Goal: Task Accomplishment & Management: Use online tool/utility

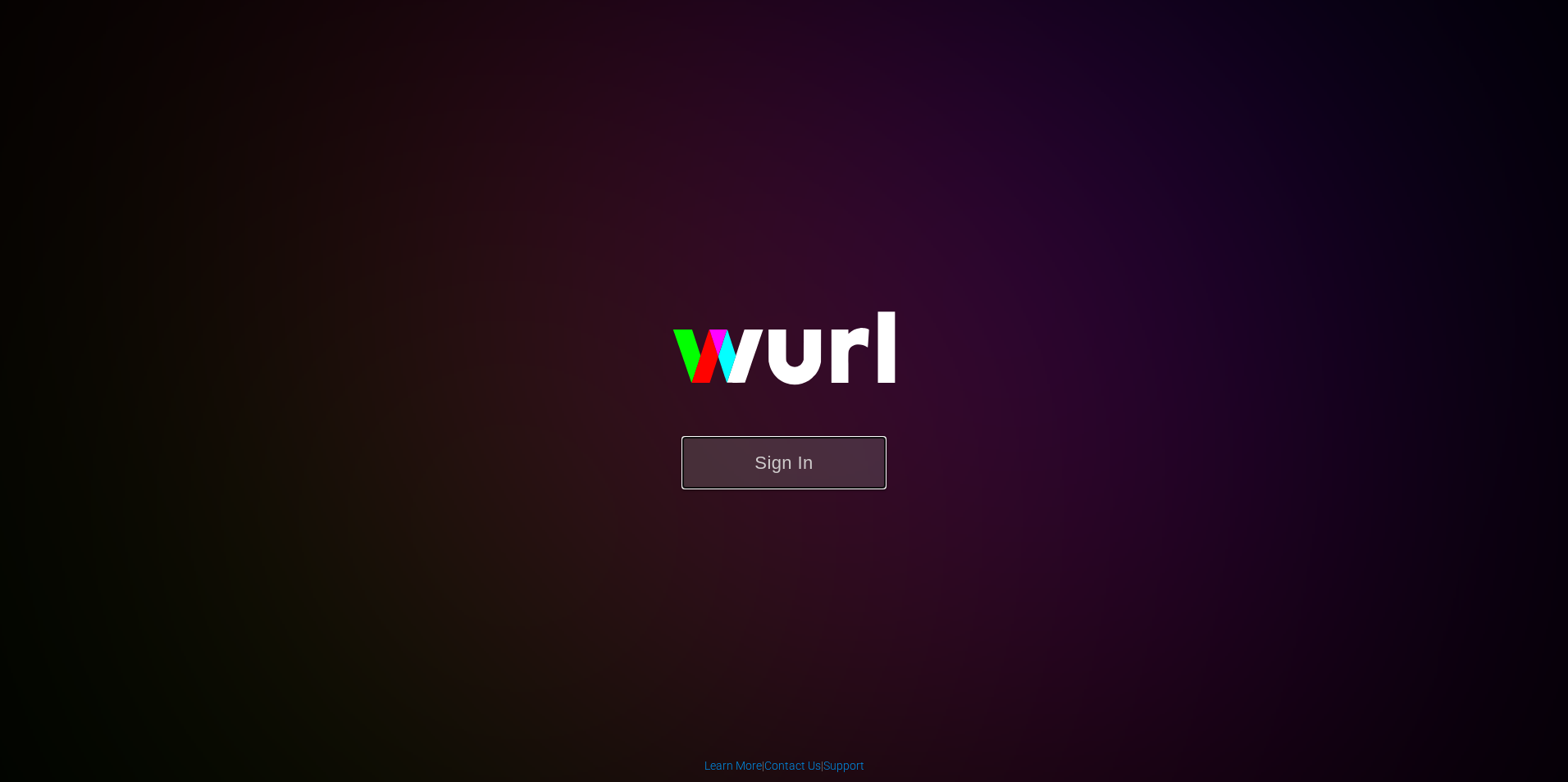
click at [761, 466] on button "Sign In" at bounding box center [784, 462] width 205 height 53
click at [810, 476] on button "Sign In" at bounding box center [784, 462] width 205 height 53
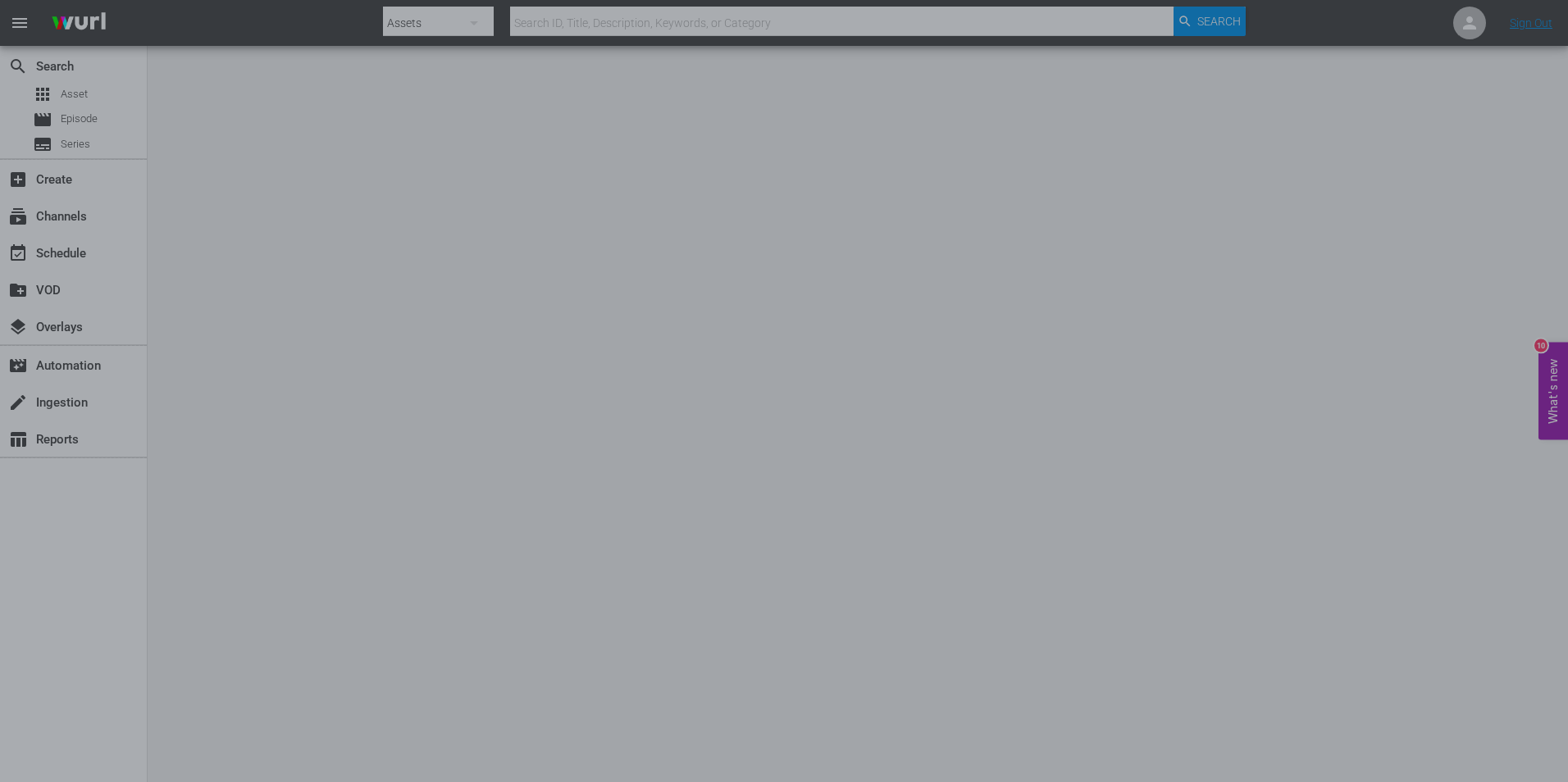
click at [1269, 394] on div at bounding box center [784, 391] width 1568 height 782
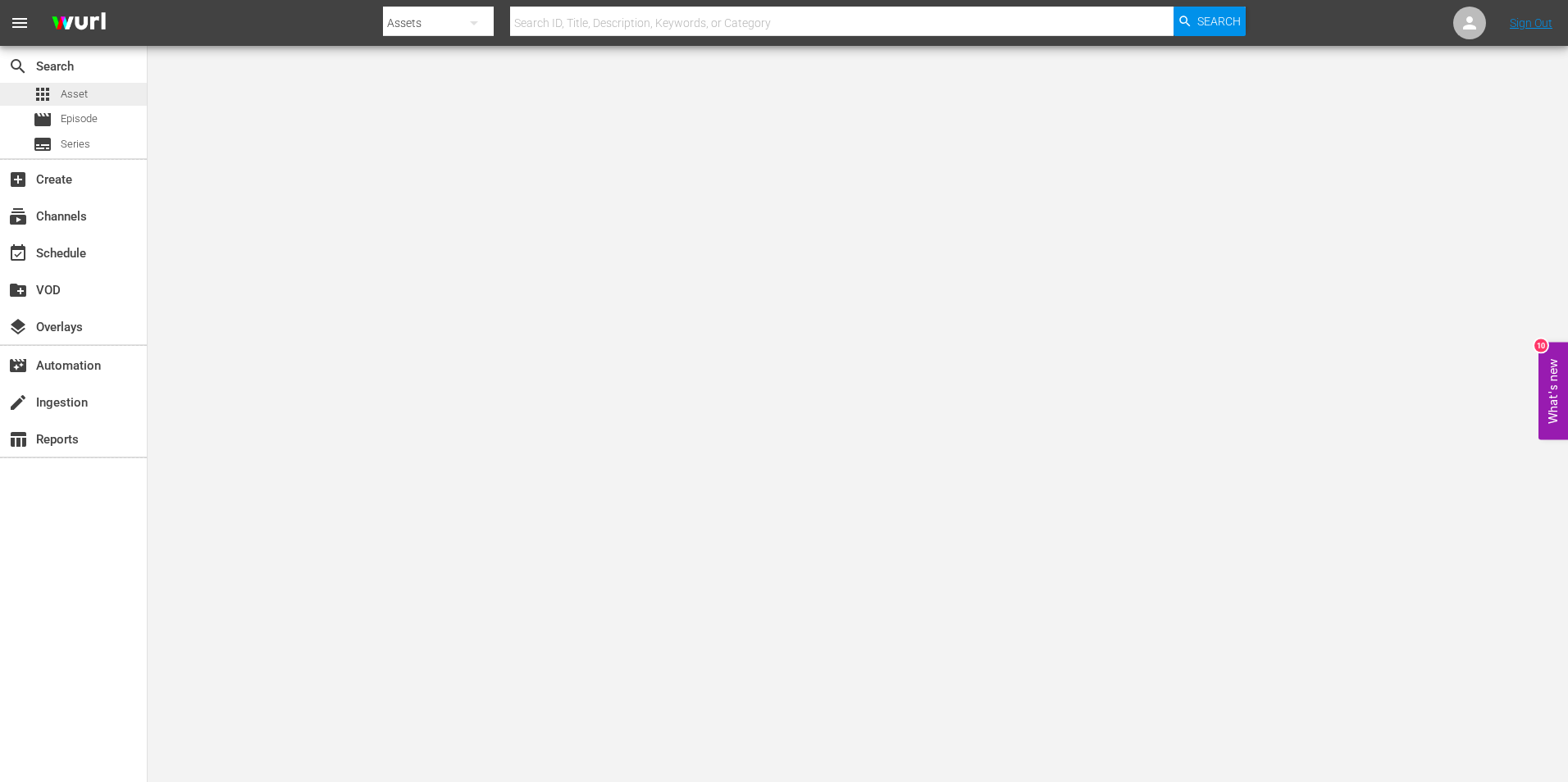
click at [81, 99] on span "Asset" at bounding box center [74, 94] width 27 height 17
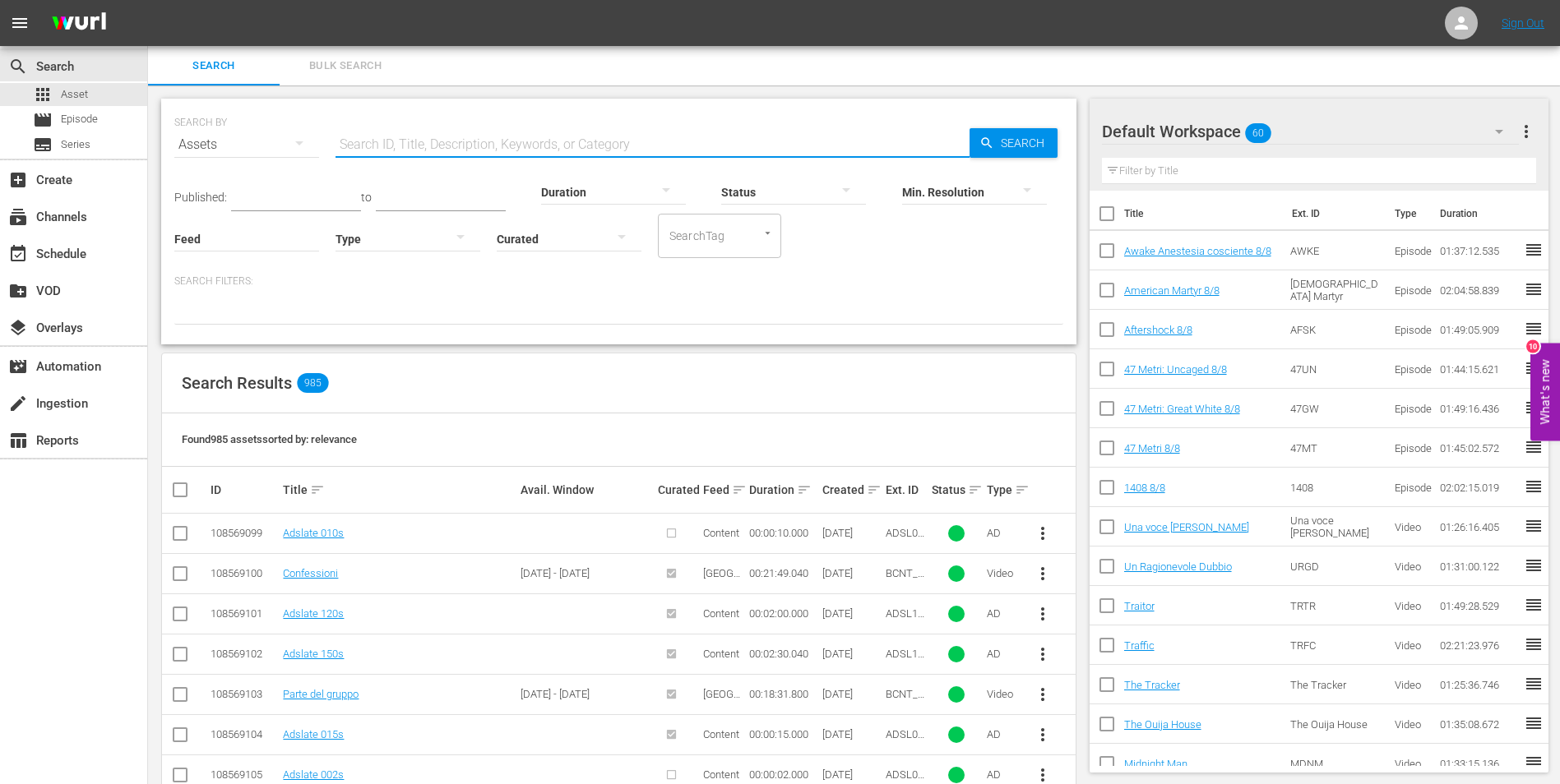
click at [465, 142] on input "text" at bounding box center [653, 144] width 634 height 40
paste input "Blood Money"
type input "Blood Money"
click at [991, 126] on div "SEARCH BY Search By Assets Search ID, Title, Description, Keywords, or Category…" at bounding box center [619, 135] width 889 height 59
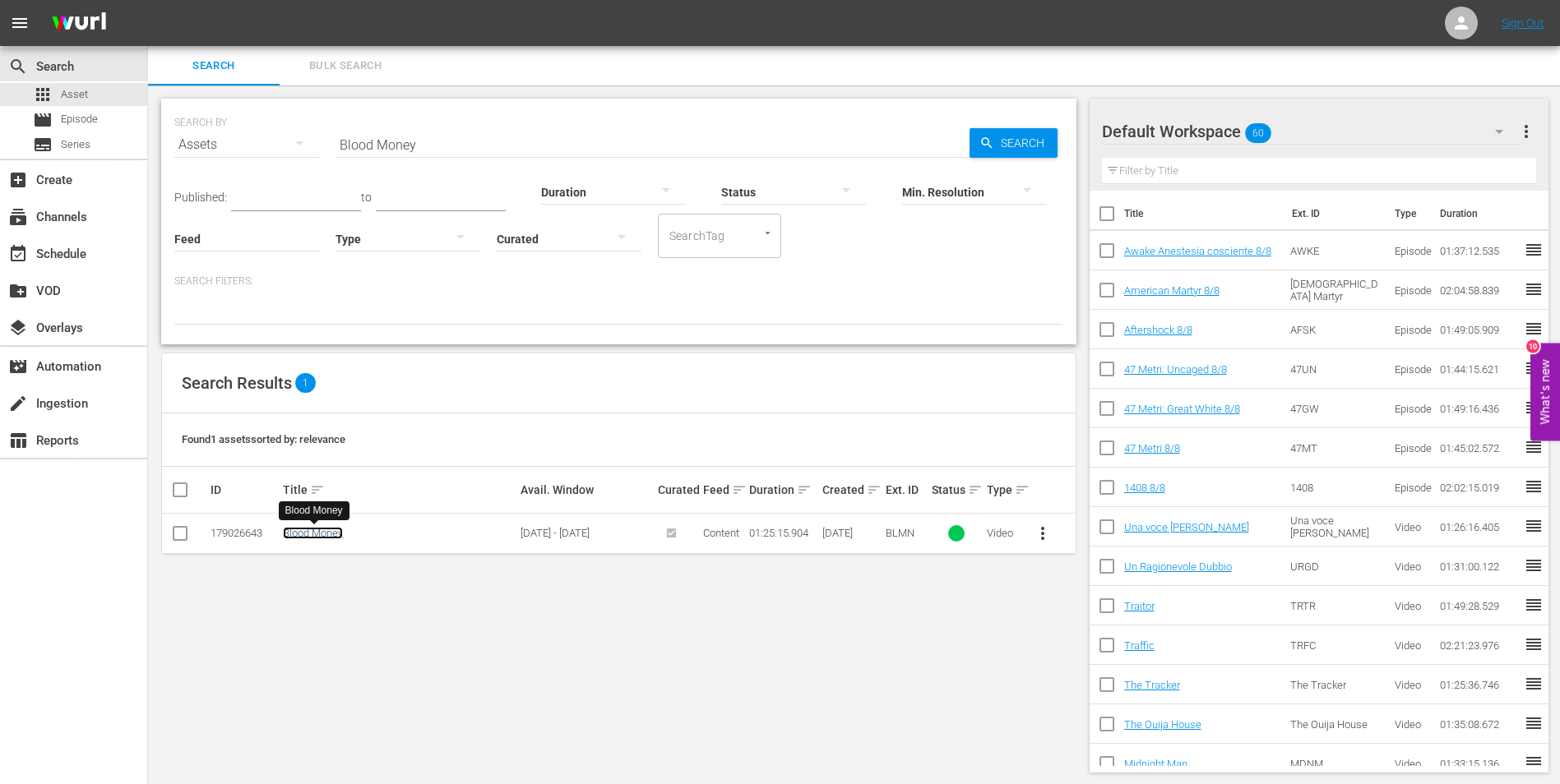
click at [299, 534] on link "Blood Money" at bounding box center [312, 533] width 60 height 13
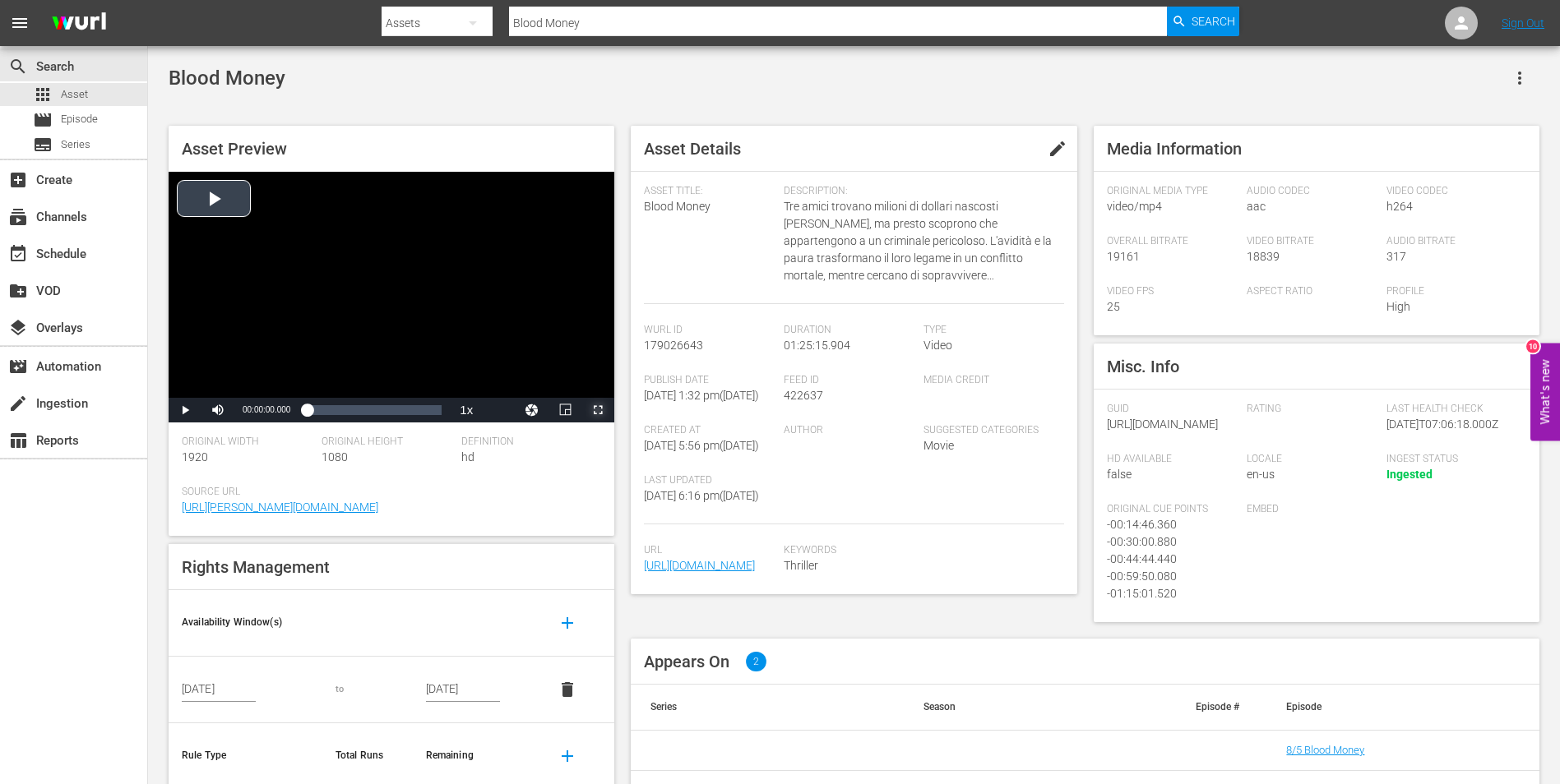
click at [598, 411] on span "Video Player" at bounding box center [598, 411] width 0 height 0
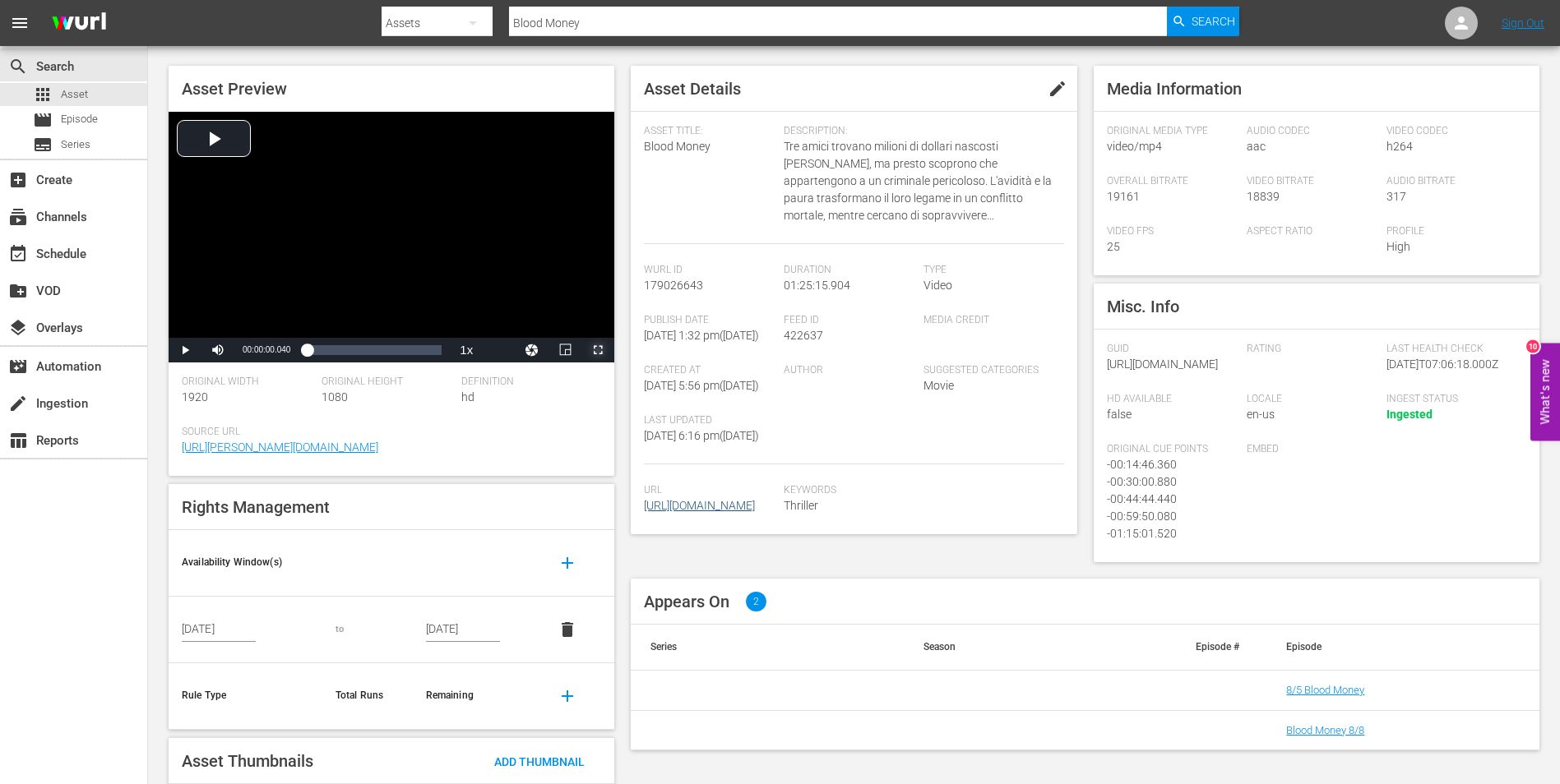
scroll to position [159, 0]
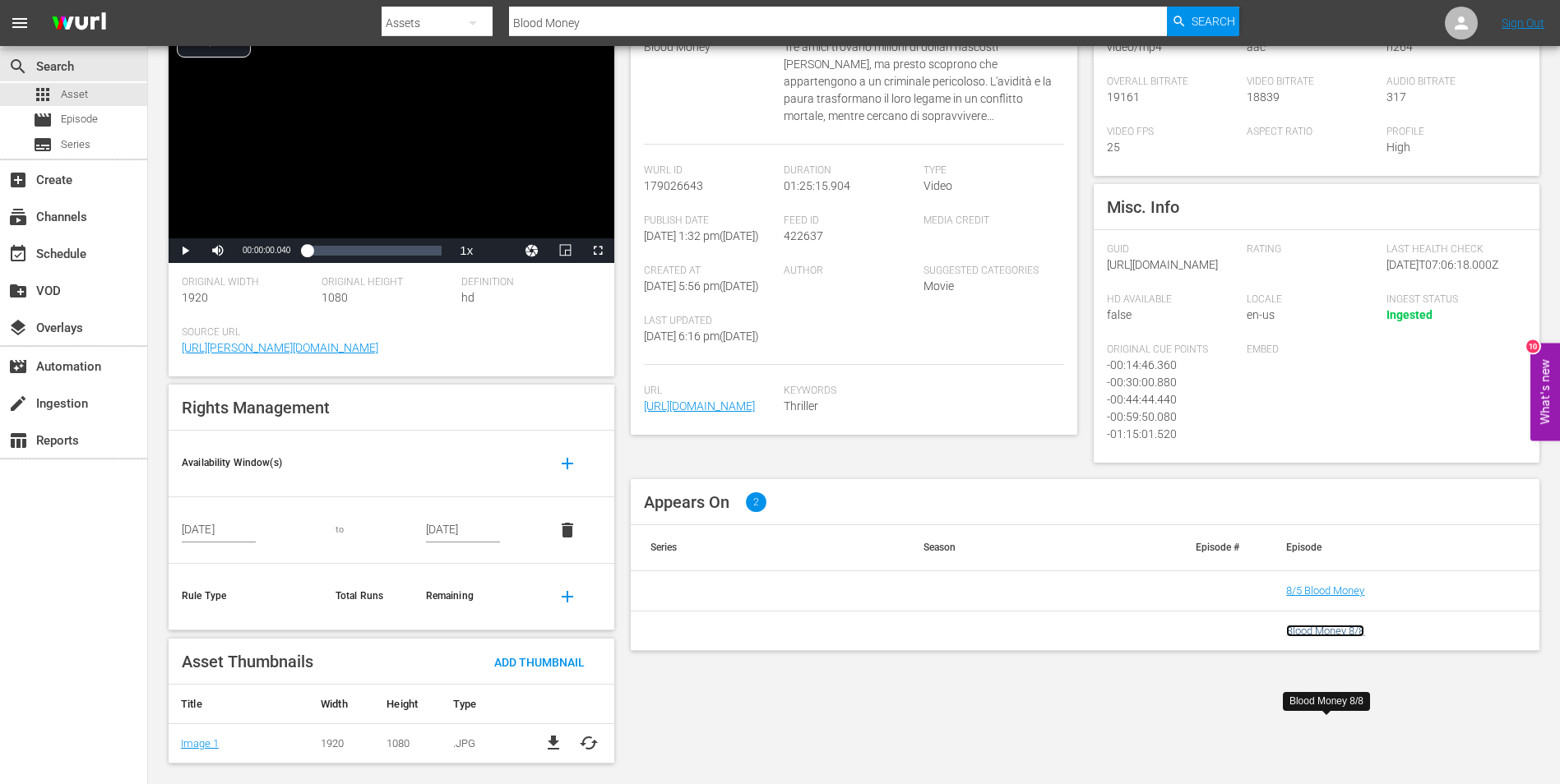
click at [1321, 637] on link "Blood Money 8/8" at bounding box center [1325, 631] width 78 height 13
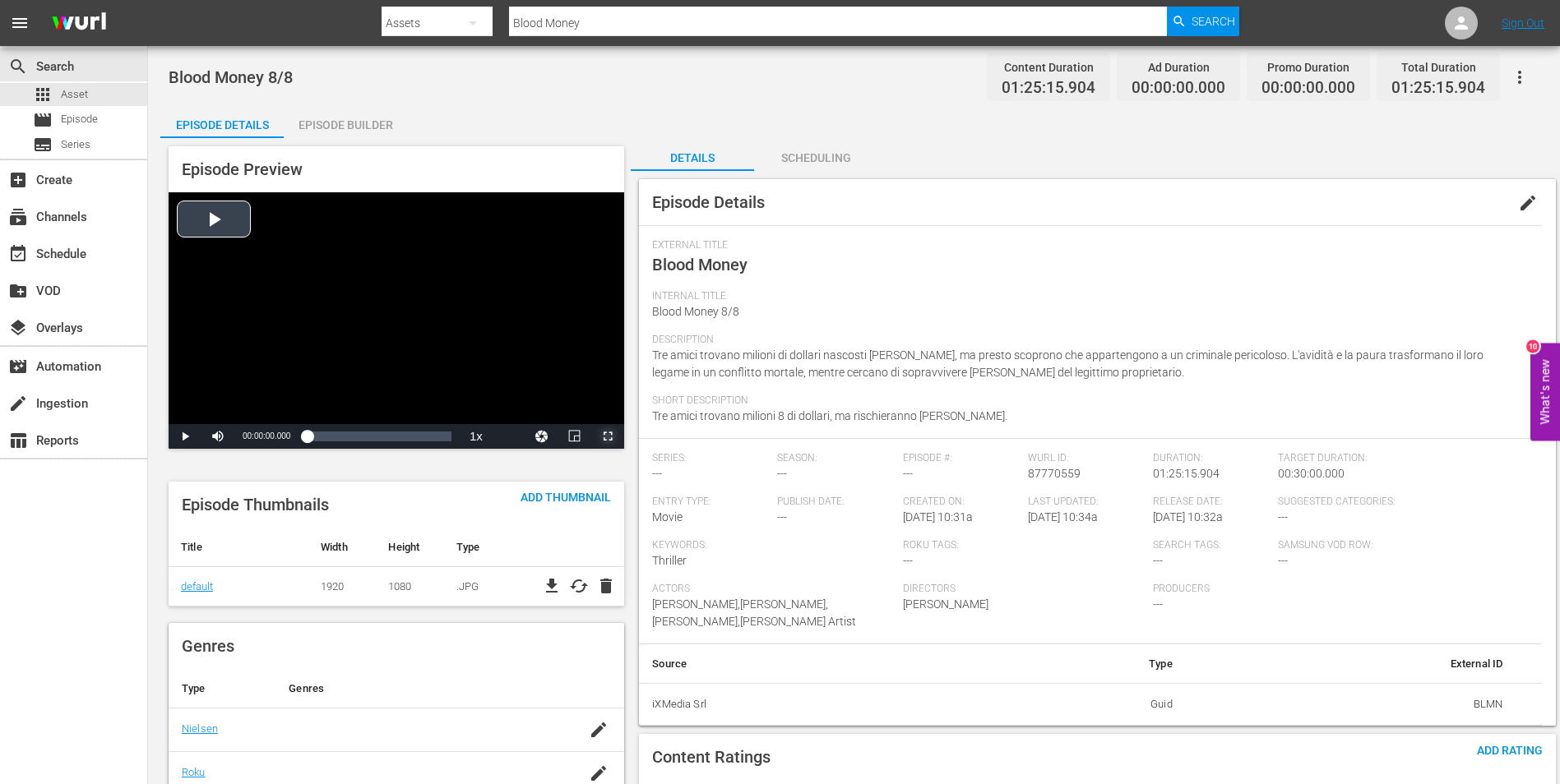
drag, startPoint x: 610, startPoint y: 438, endPoint x: 612, endPoint y: 499, distance: 61.0
click at [608, 437] on span "Video Player" at bounding box center [608, 437] width 0 height 0
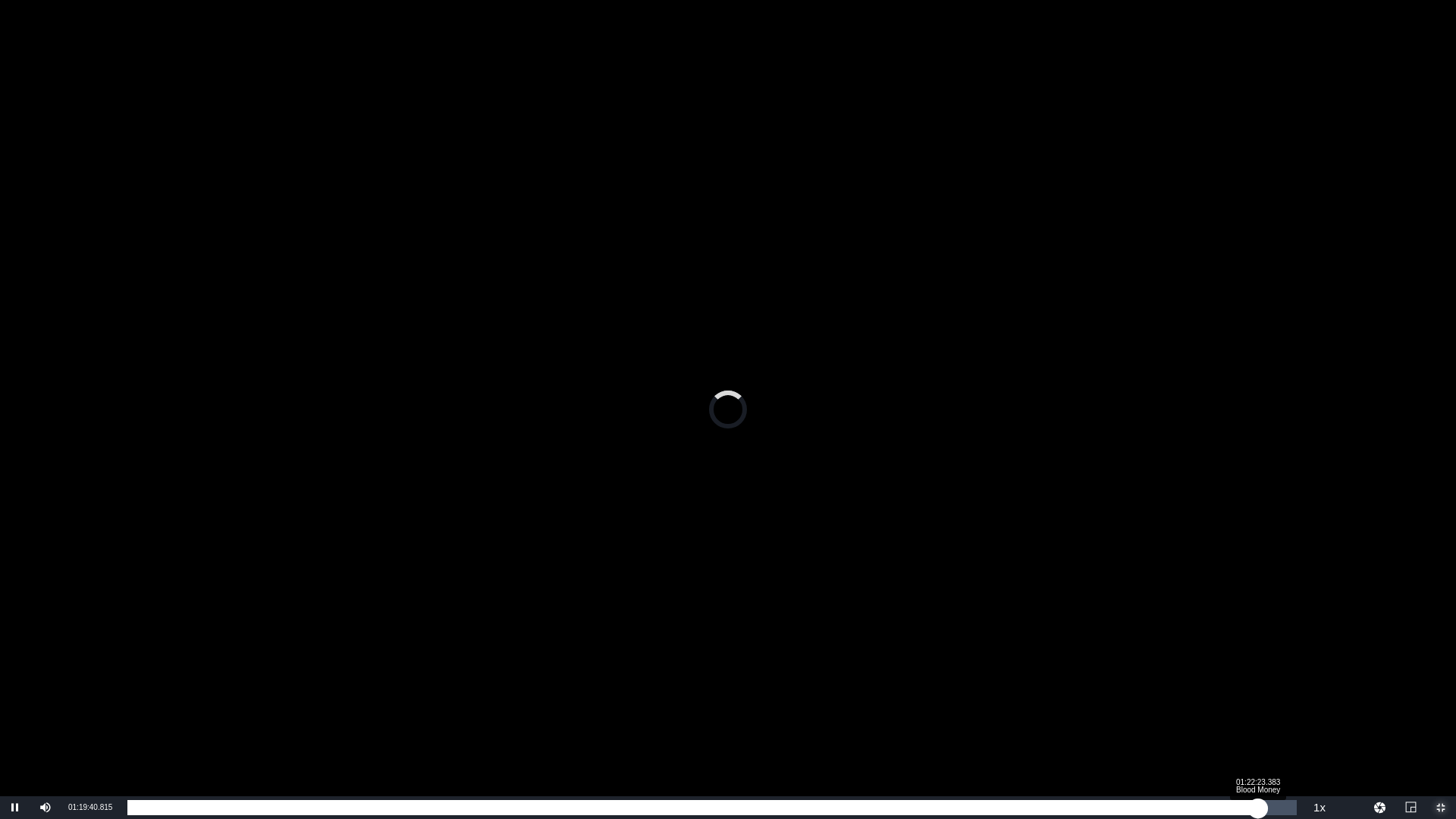
drag, startPoint x: 129, startPoint y: 807, endPoint x: 1258, endPoint y: 810, distance: 1129.0
click at [1258, 723] on div "01:22:26.700" at bounding box center [693, 808] width 1131 height 16
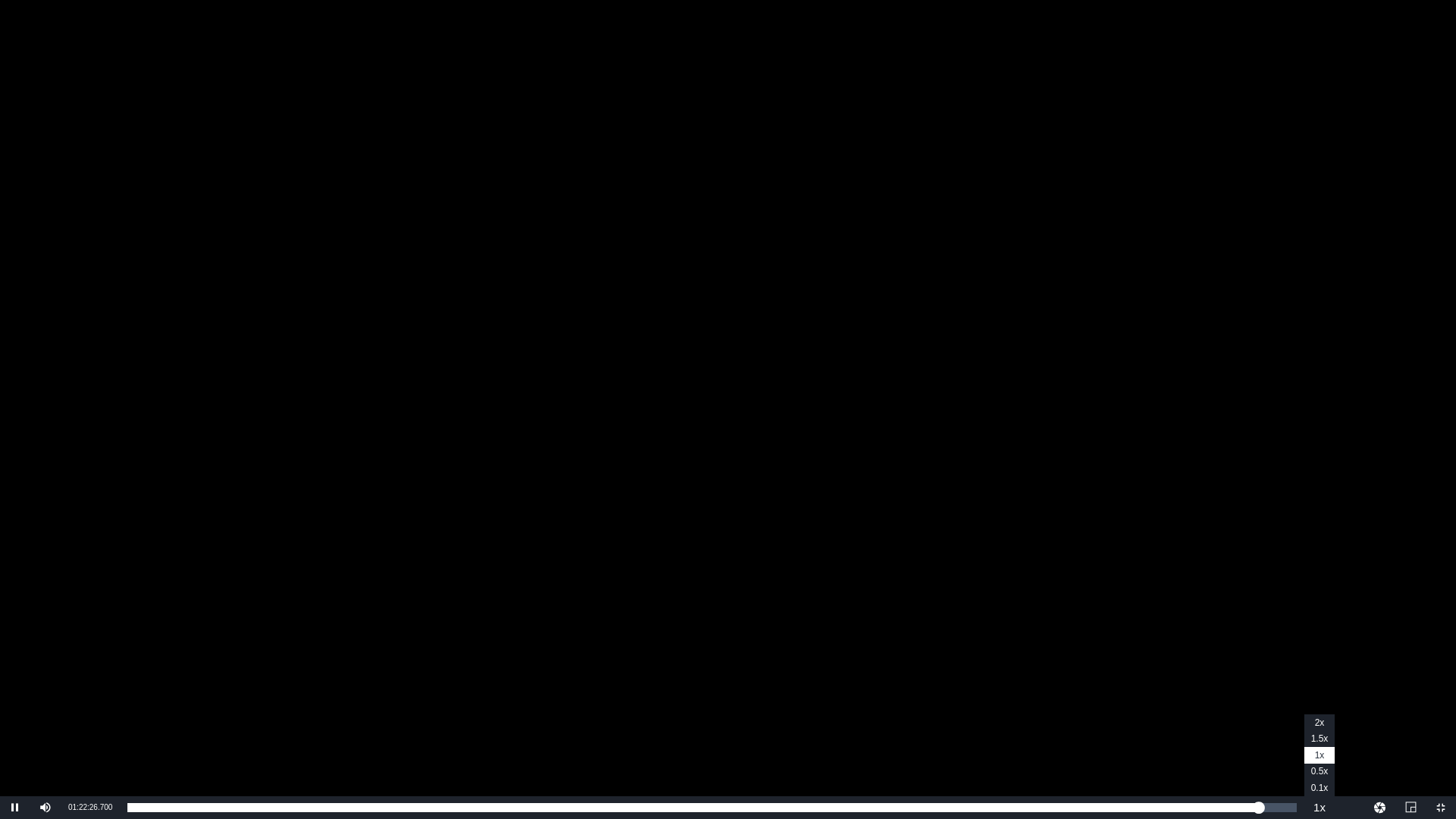
click at [1315, 723] on button "Playback Rate" at bounding box center [1319, 807] width 30 height 23
click at [1313, 716] on li "2x" at bounding box center [1319, 723] width 30 height 16
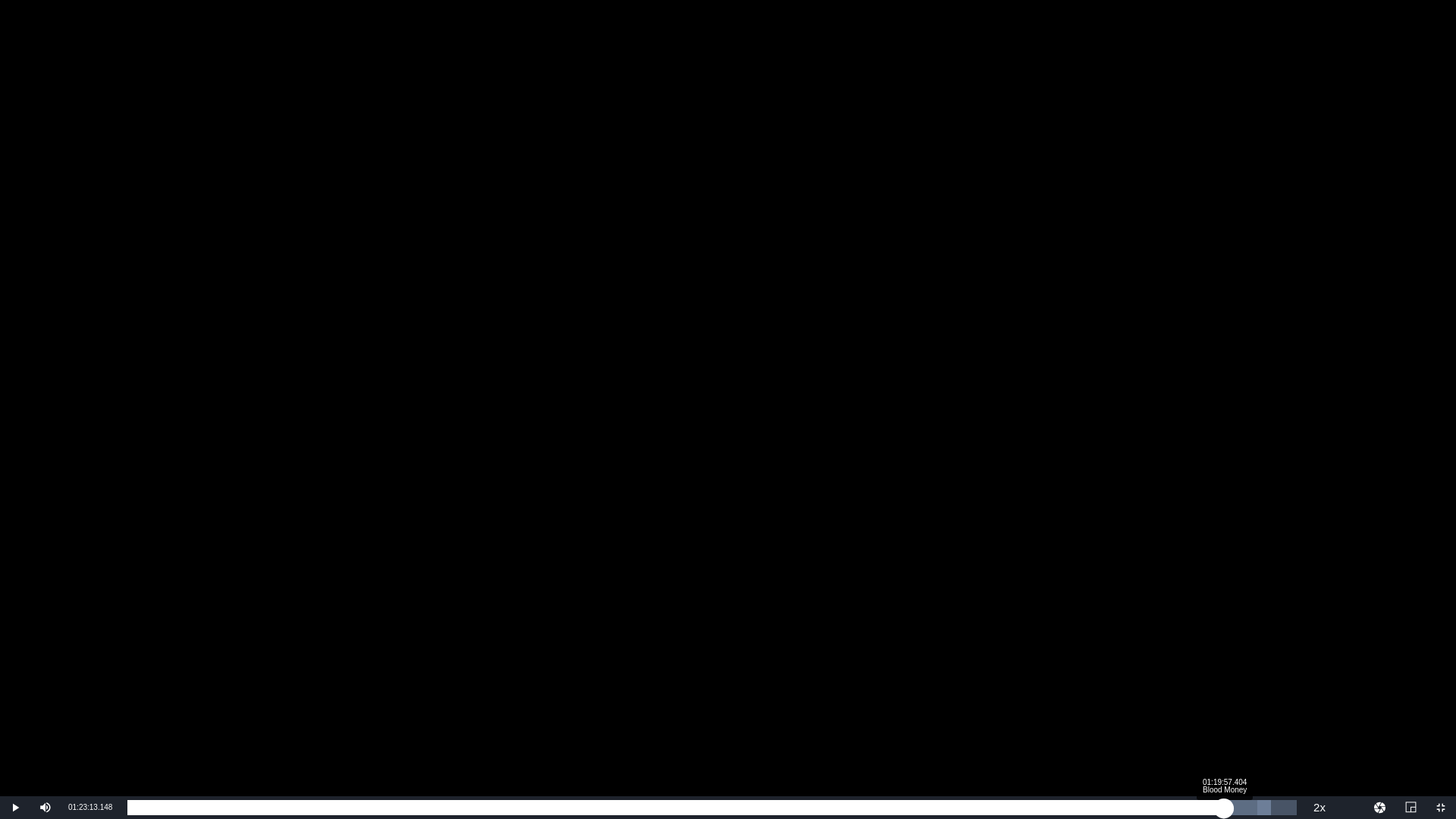
drag, startPoint x: 1269, startPoint y: 804, endPoint x: 1223, endPoint y: 807, distance: 46.1
click at [1223, 723] on div "01:22:40.499" at bounding box center [676, 808] width 1097 height 16
click at [1236, 723] on div "Loaded : 93.69% 01:20:50.487 Blood Money 01:19:52.558" at bounding box center [712, 808] width 1170 height 16
click at [1244, 723] on div "01:20:51.249" at bounding box center [686, 808] width 1117 height 16
click at [1241, 723] on div "01:21:28.425" at bounding box center [684, 808] width 1115 height 16
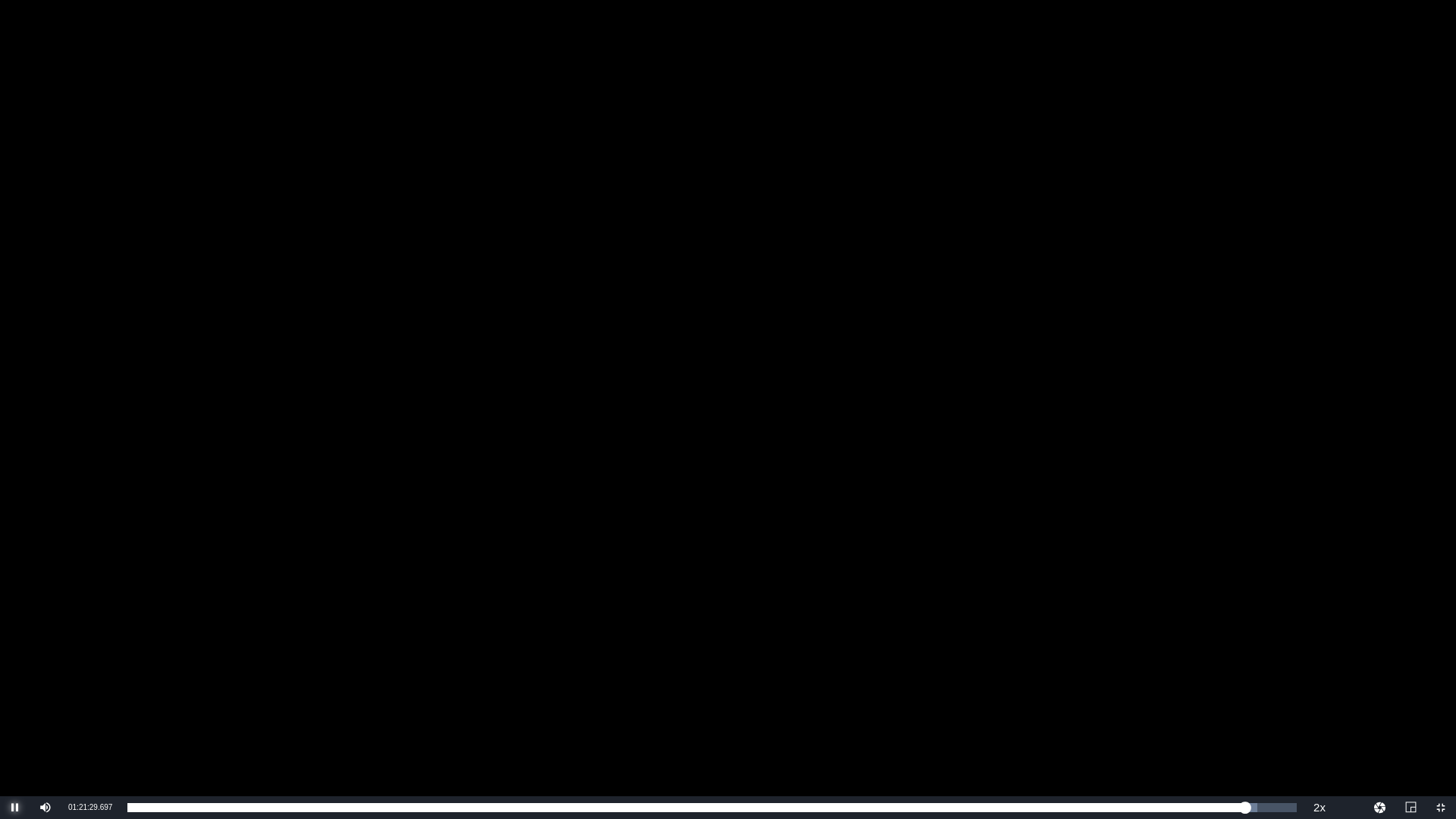
click at [16, 723] on span "Video Player" at bounding box center [16, 807] width 0 height 0
drag, startPoint x: 69, startPoint y: 807, endPoint x: 117, endPoint y: 807, distance: 48.0
click at [117, 723] on div "Current Time 01:21:31.473" at bounding box center [90, 807] width 59 height 23
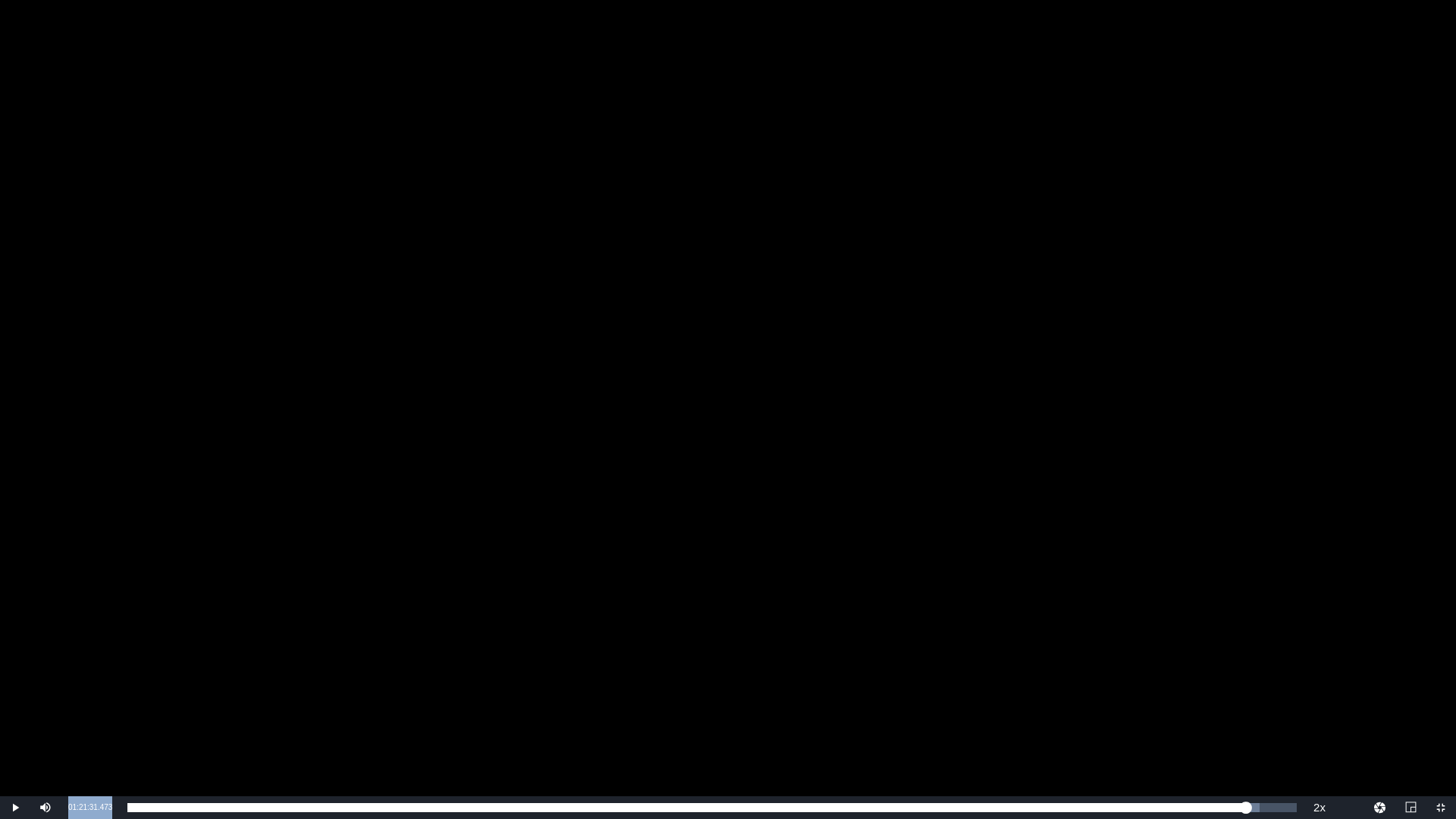
copy span "01:21:31.473"
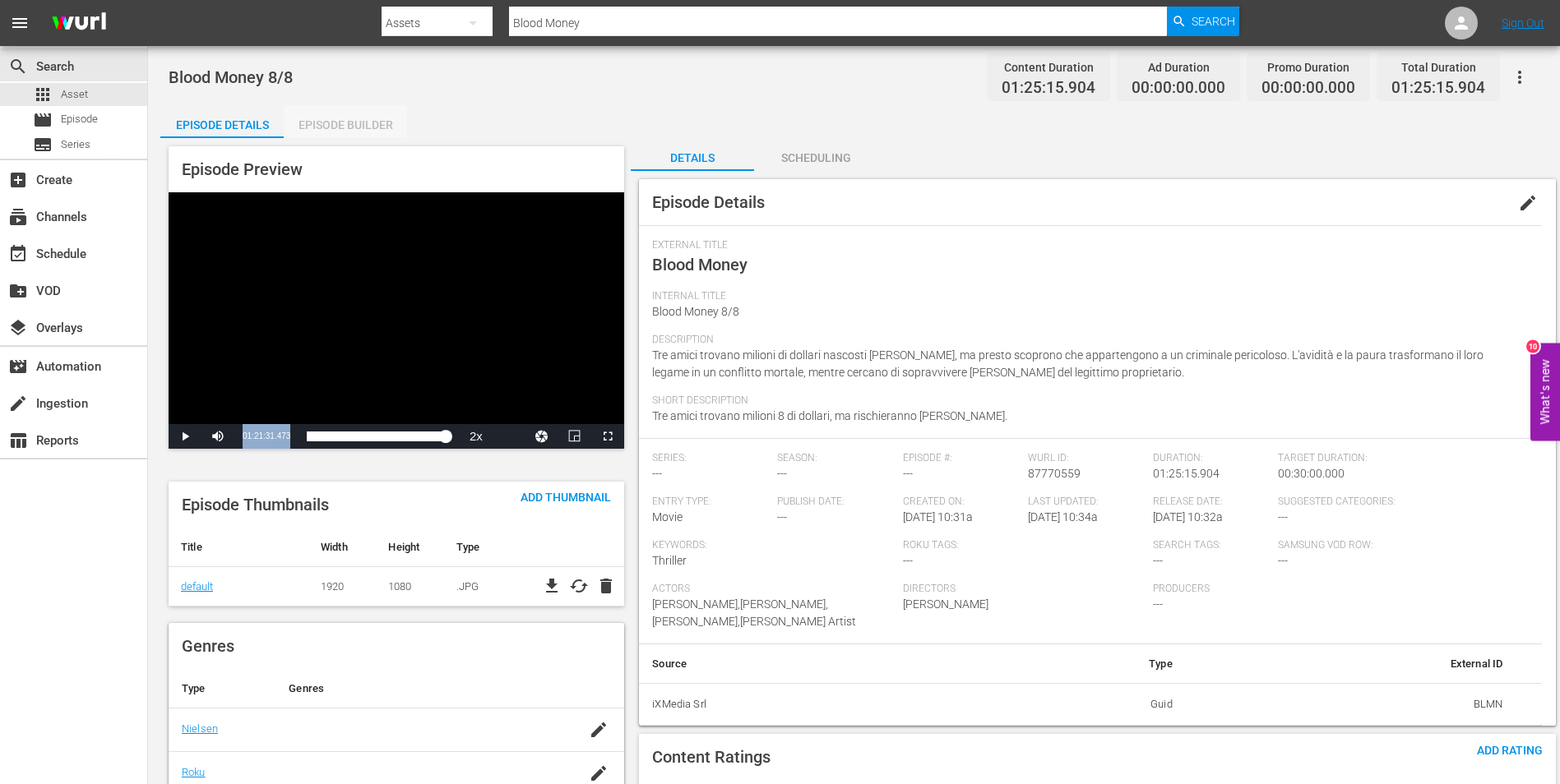
click at [379, 132] on div "Episode Builder" at bounding box center [345, 125] width 123 height 40
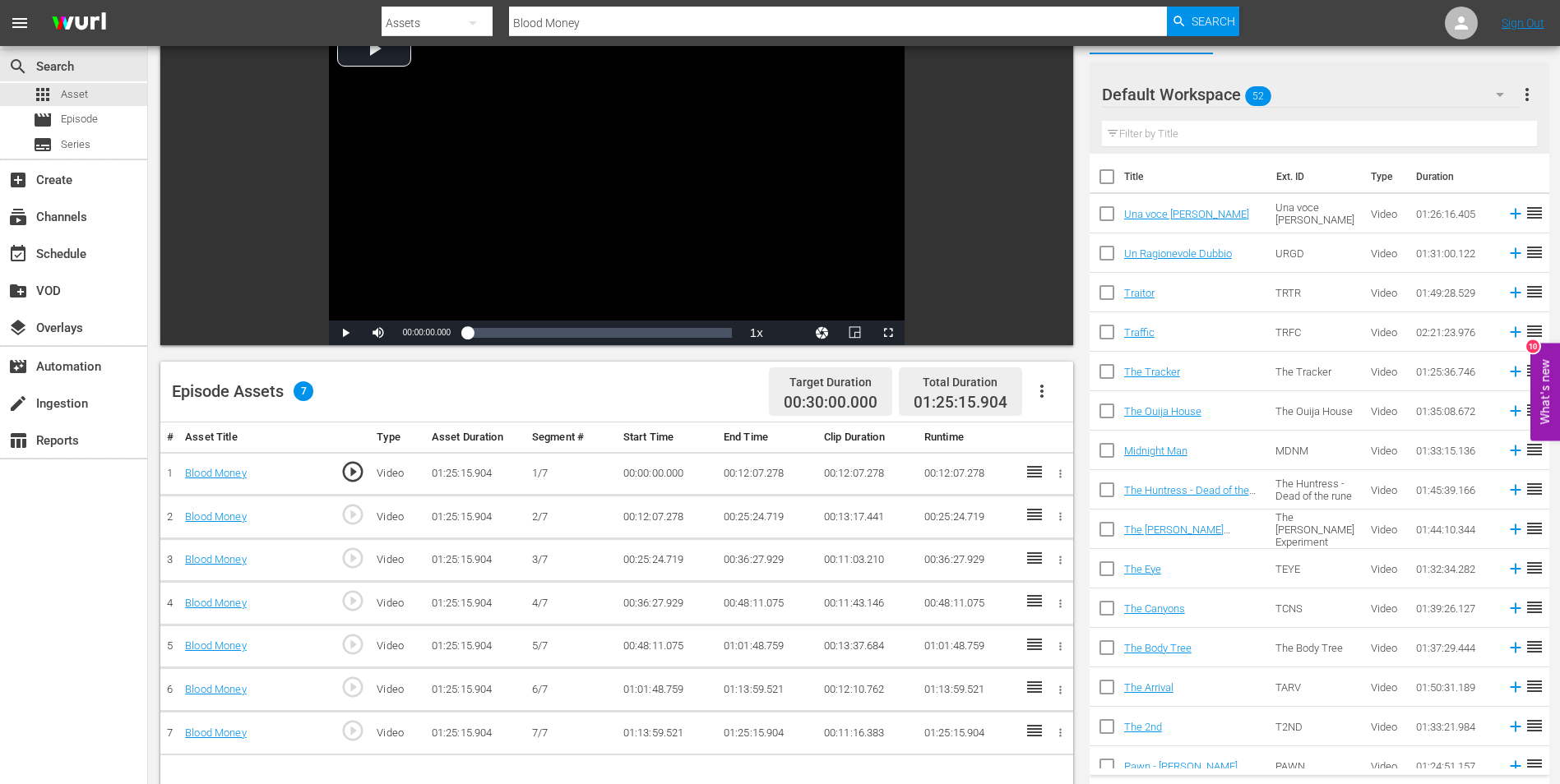
scroll to position [428, 0]
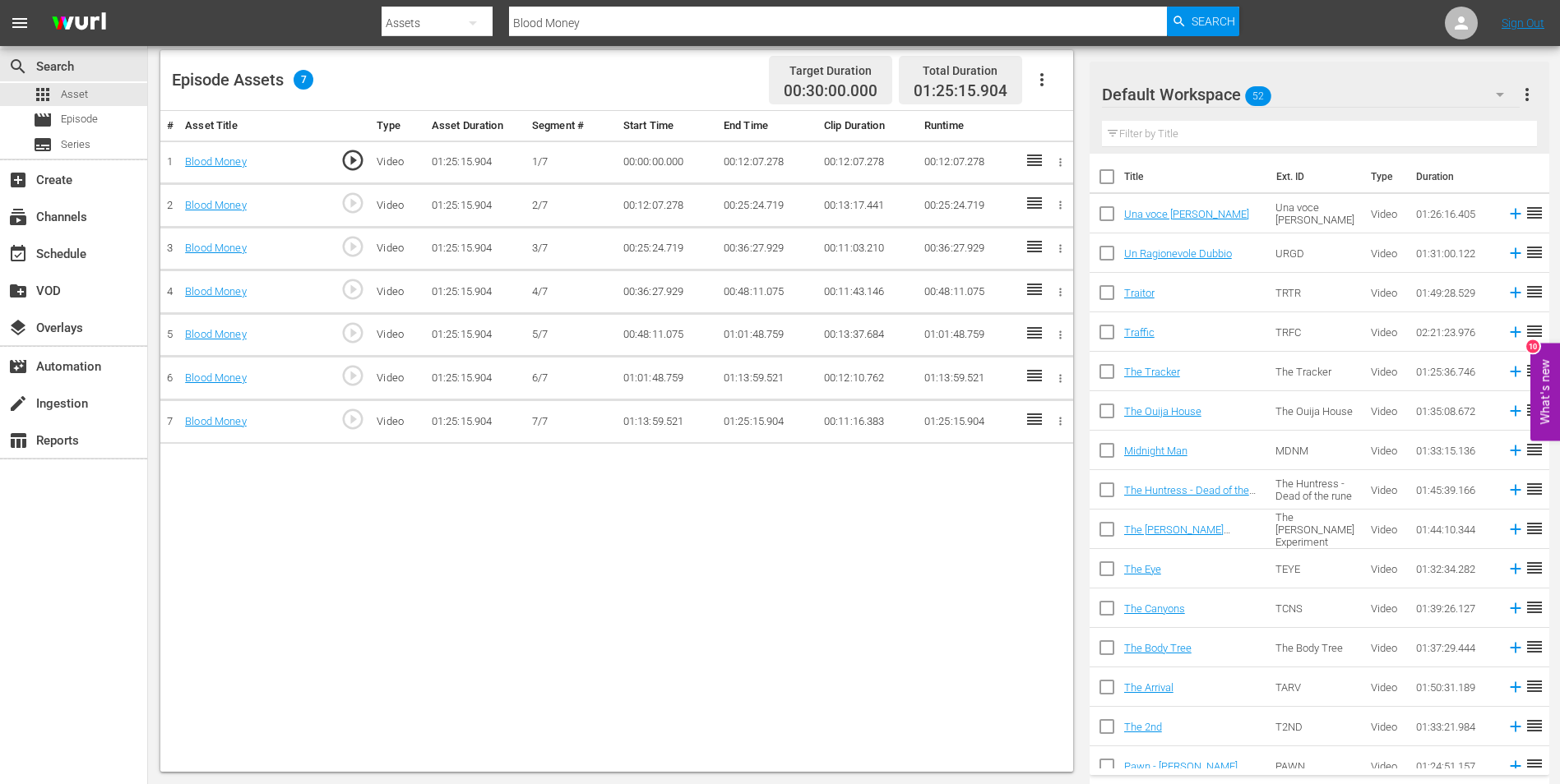
click at [748, 421] on td "01:25:15.904" at bounding box center [767, 422] width 100 height 44
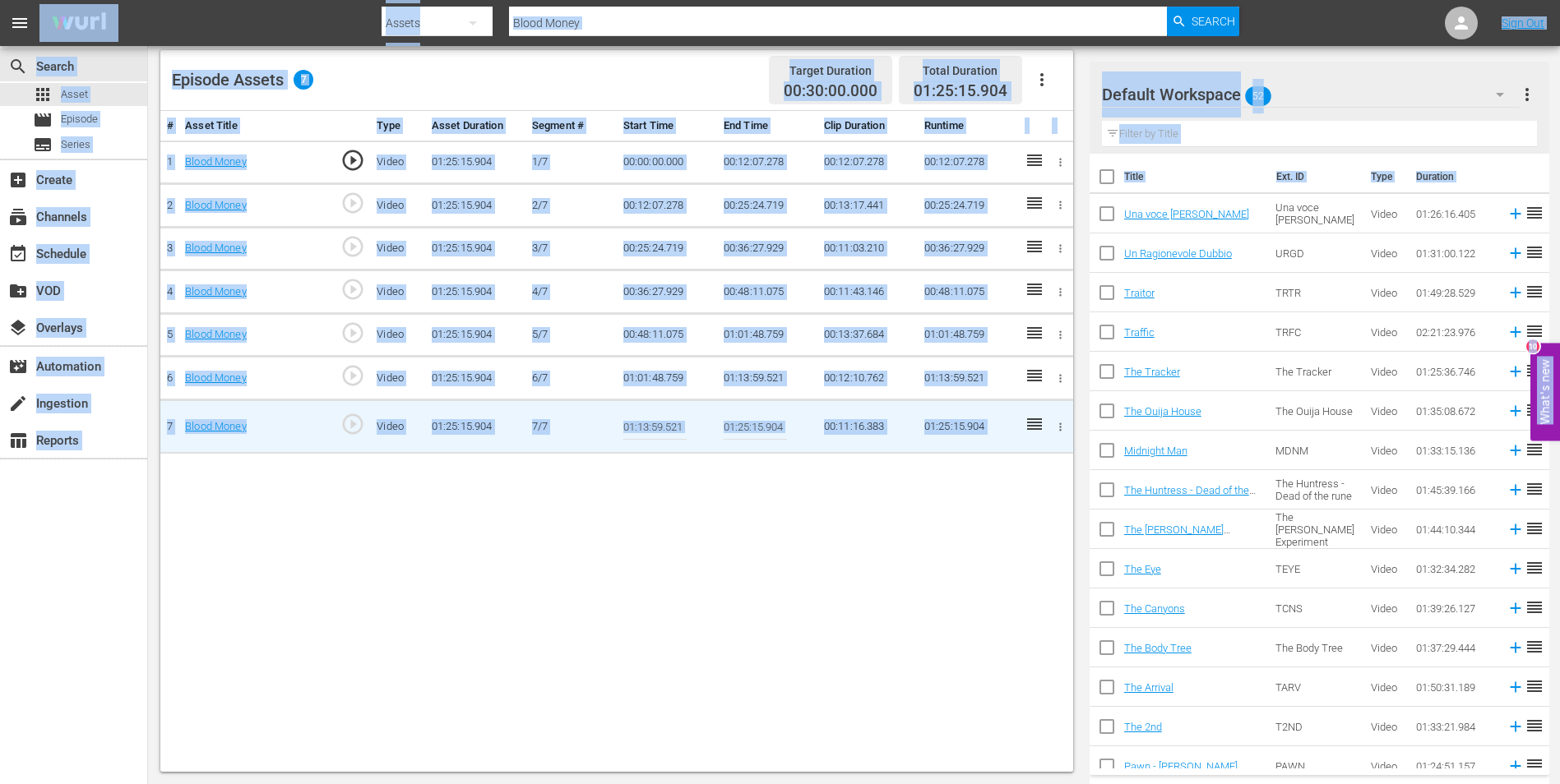
click at [756, 500] on div "# Asset Title Type Asset Duration Segment # Start Time End Time Clip Duration R…" at bounding box center [616, 442] width 912 height 661
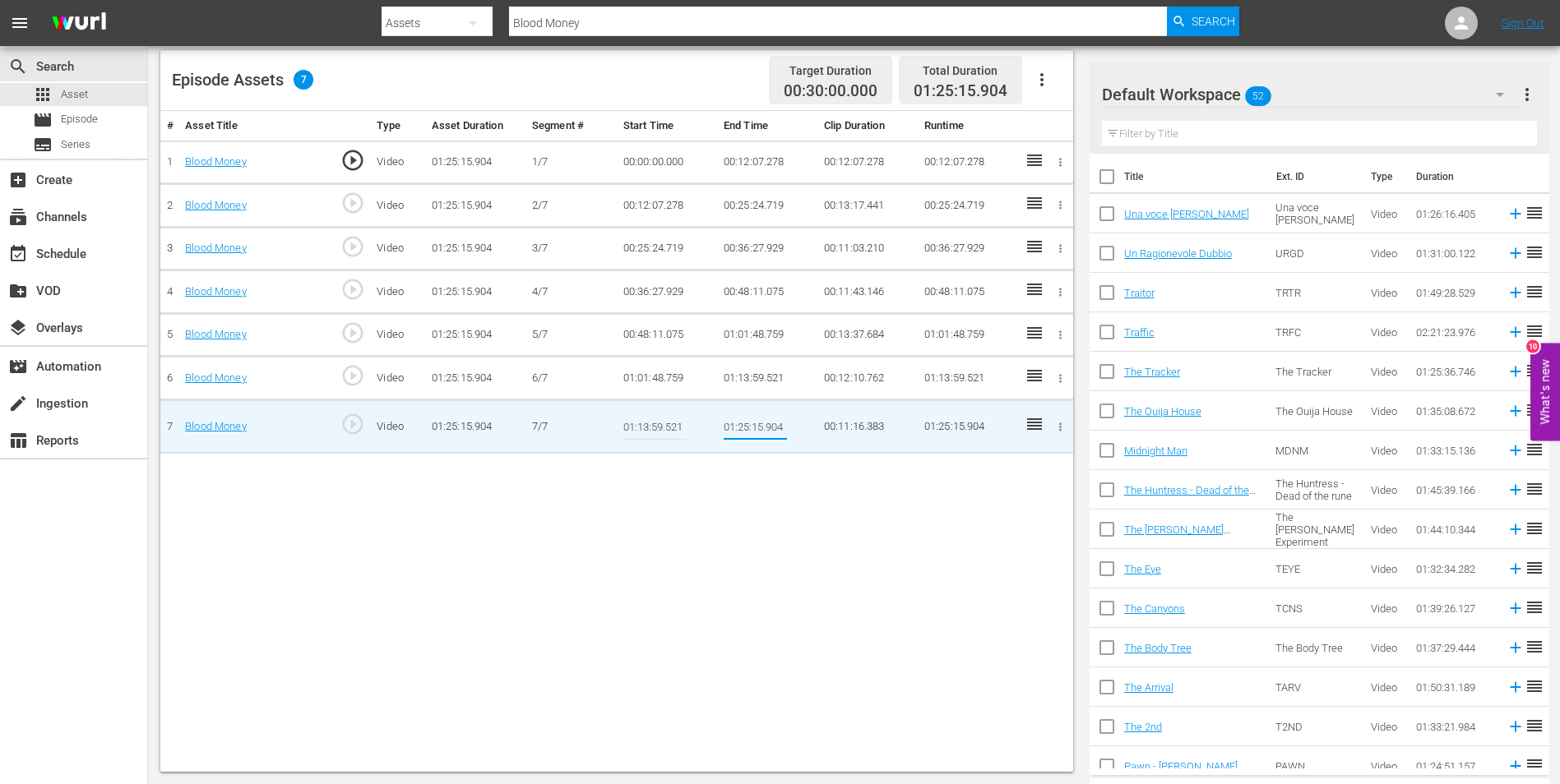
drag, startPoint x: 724, startPoint y: 425, endPoint x: 809, endPoint y: 430, distance: 85.1
click at [808, 429] on td "01:25:15.904" at bounding box center [767, 427] width 100 height 53
paste input "1:31.473"
type input "01:21:31.473"
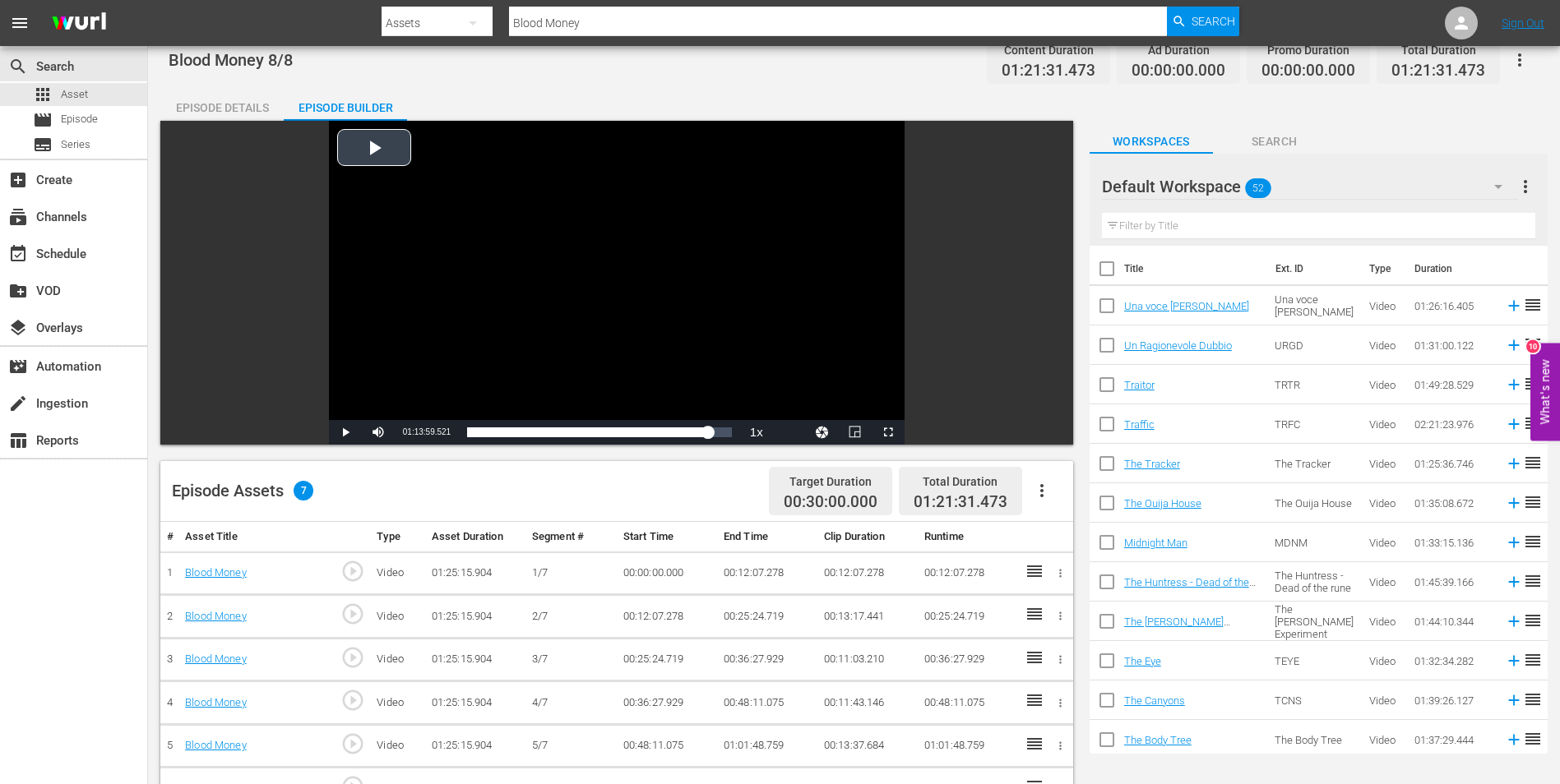
scroll to position [0, 0]
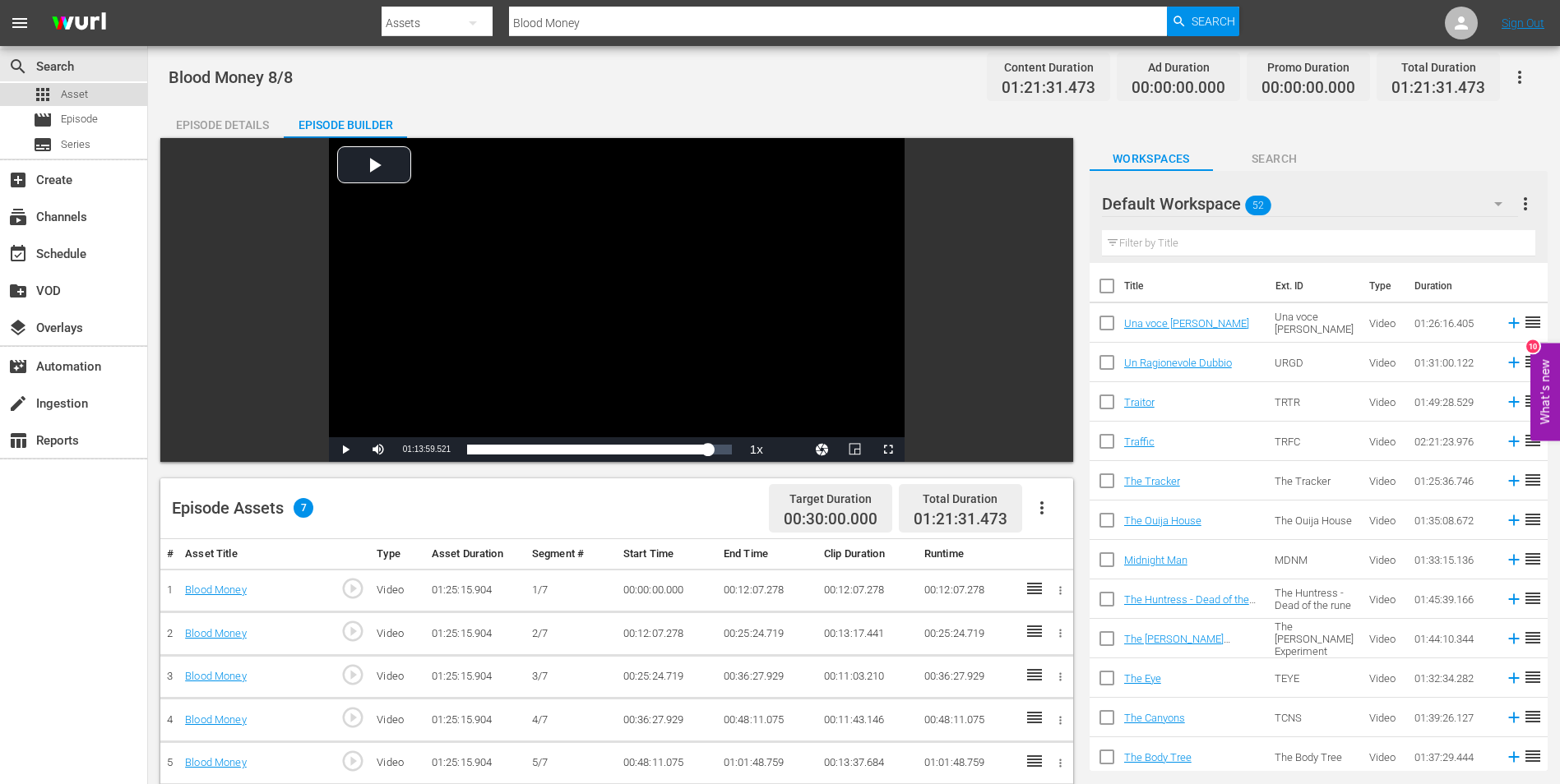
click at [73, 94] on span "Asset" at bounding box center [74, 94] width 27 height 17
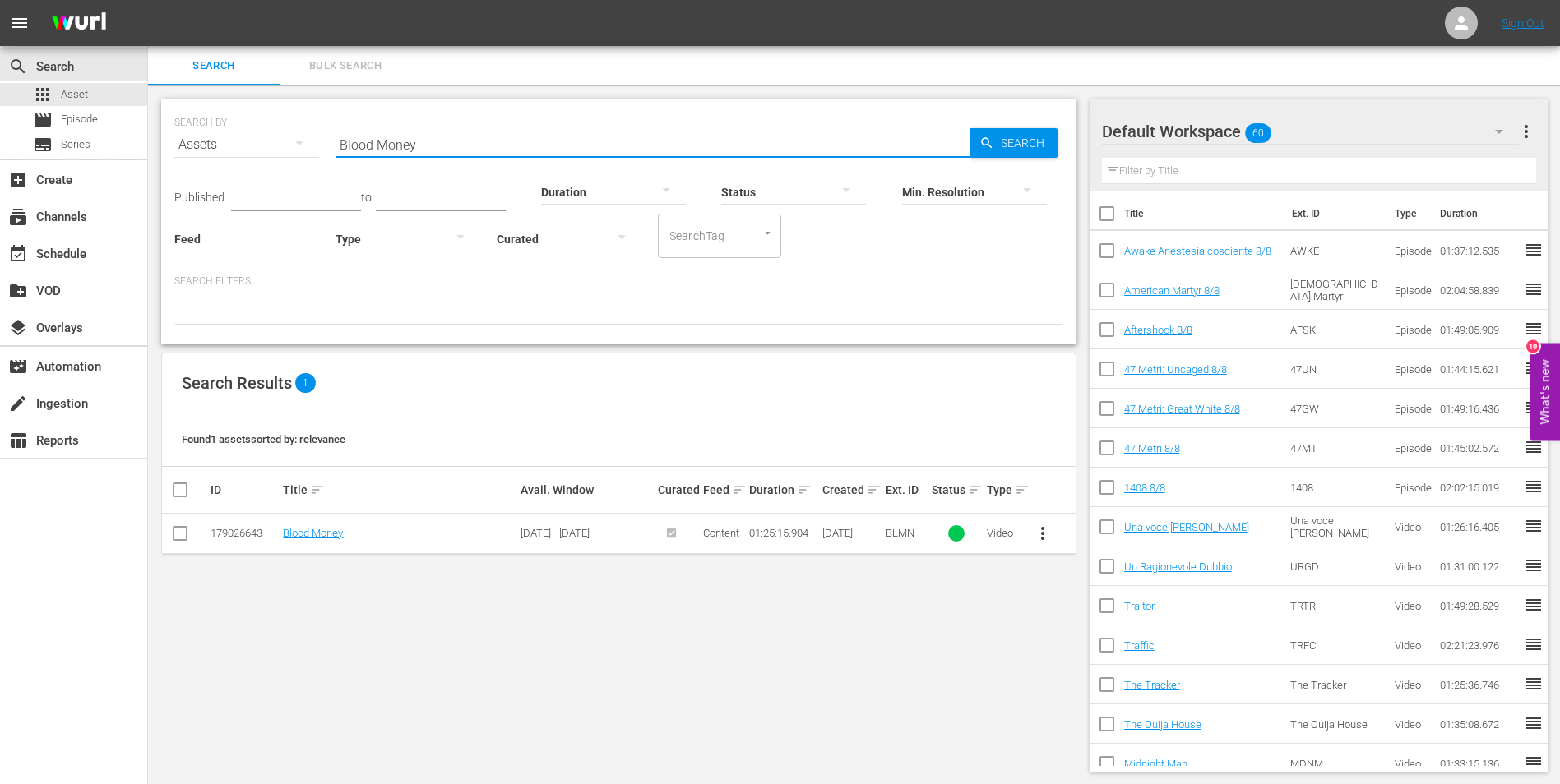
drag, startPoint x: 459, startPoint y: 141, endPoint x: 317, endPoint y: 135, distance: 142.1
click at [317, 135] on div "SEARCH BY Search By Assets Search ID, Title, Description, Keywords, or Category…" at bounding box center [619, 135] width 889 height 59
paste input "roken"
type input "Broken"
click at [1016, 127] on div "SEARCH BY Search By Assets Search ID, Title, Description, Keywords, or Category…" at bounding box center [619, 135] width 889 height 59
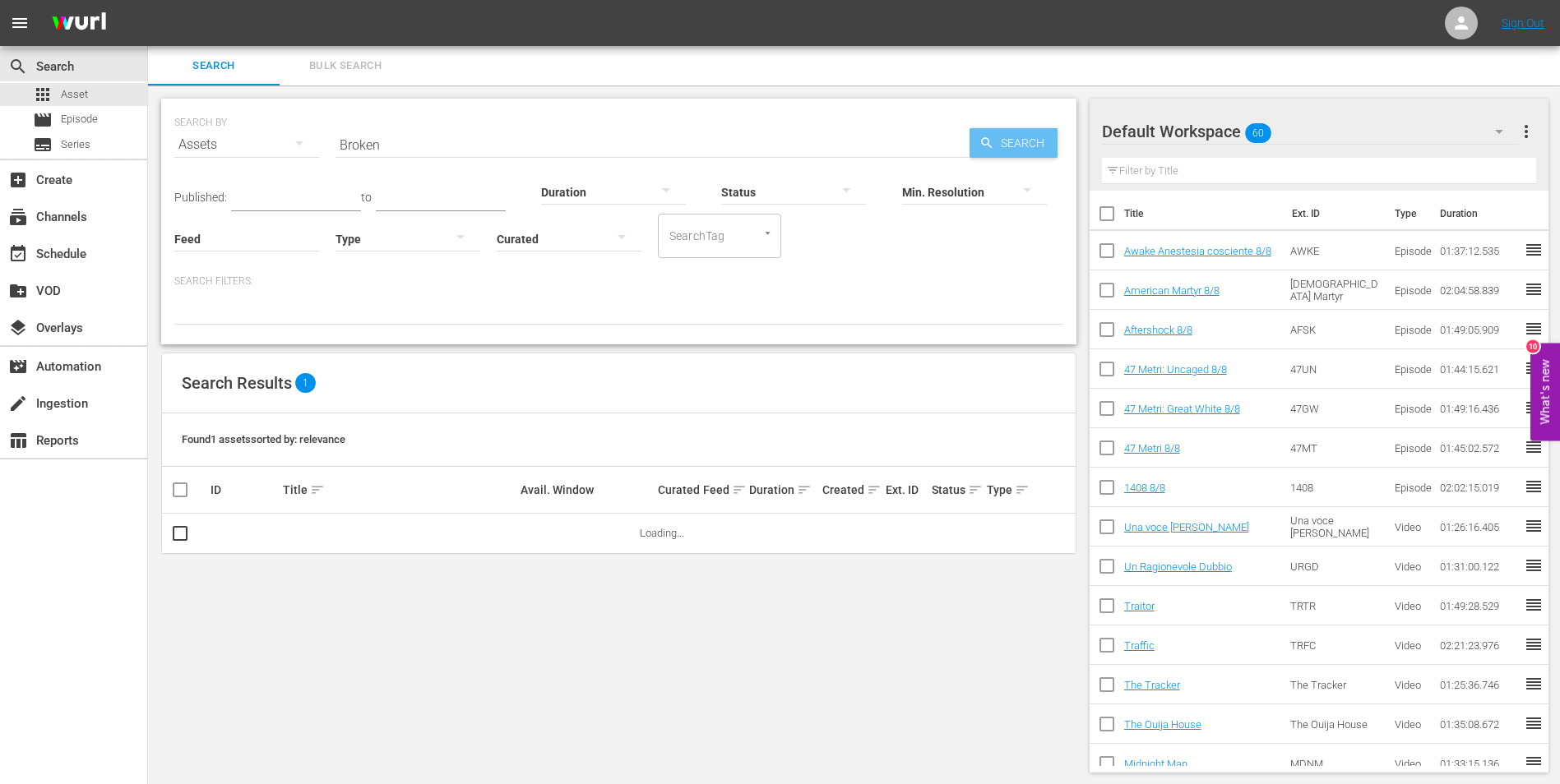
click at [1014, 136] on span "Search" at bounding box center [1025, 142] width 63 height 30
click at [299, 533] on link "Broken" at bounding box center [299, 533] width 32 height 13
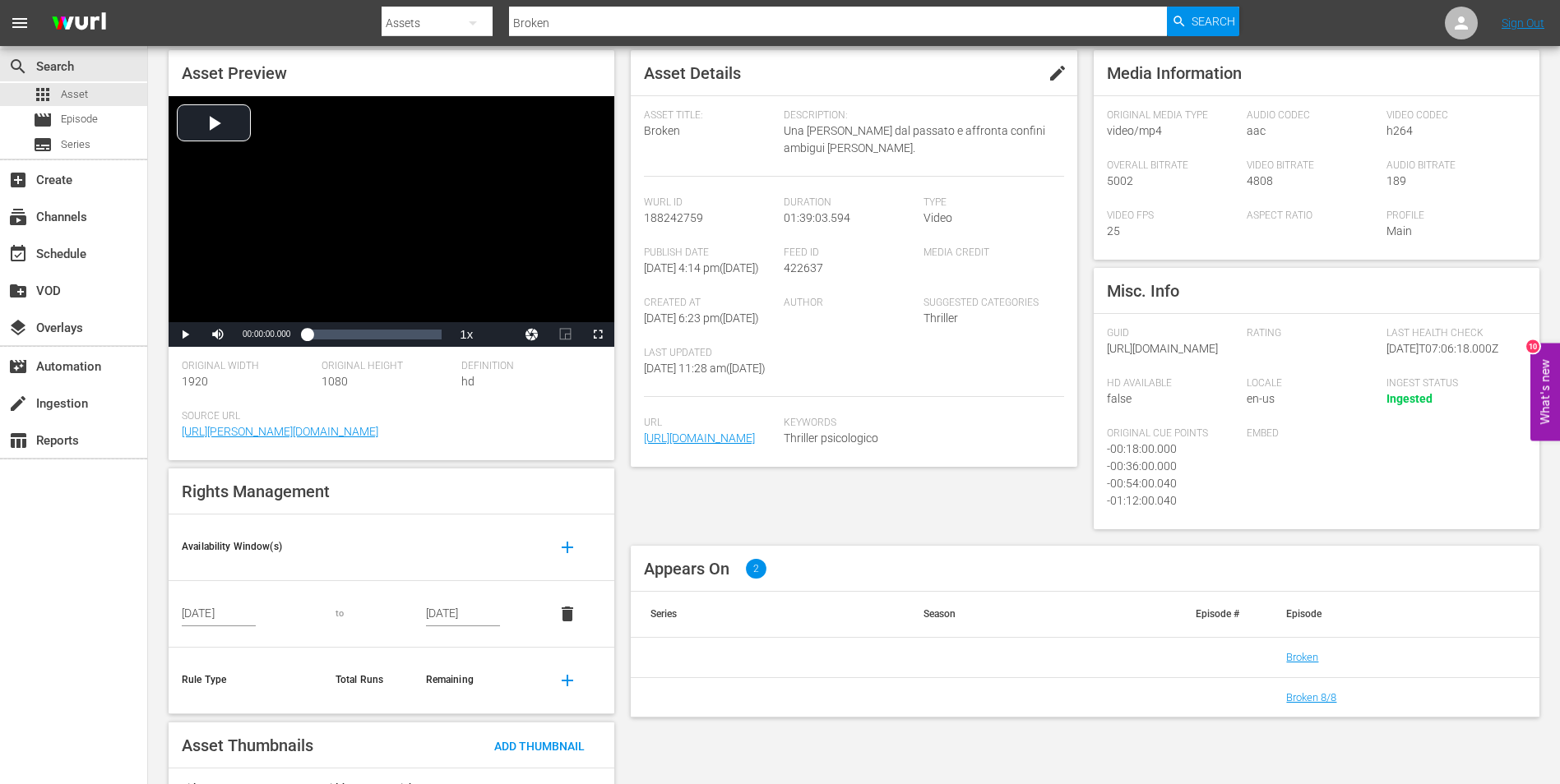
scroll to position [199, 0]
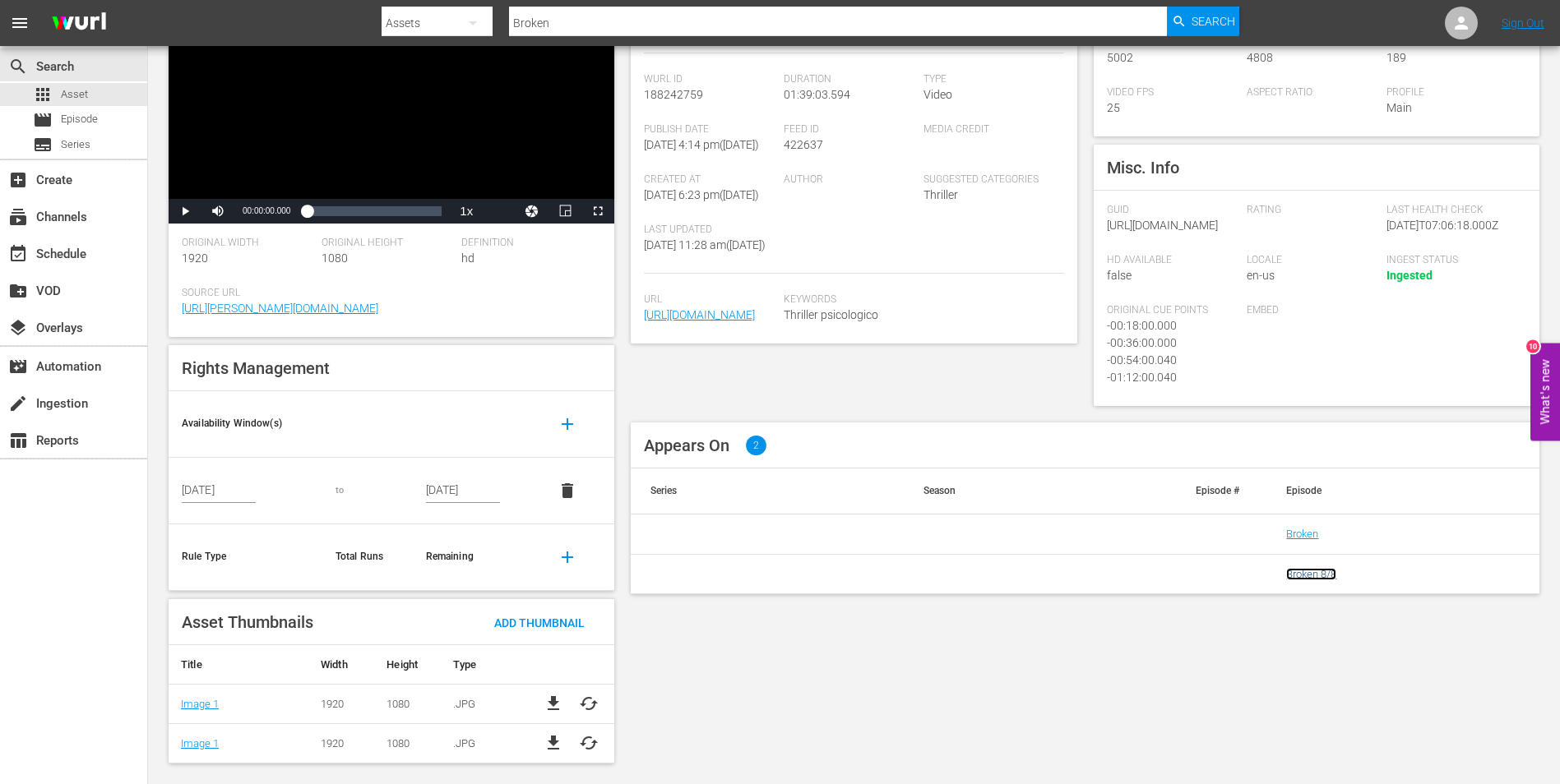
click at [1309, 580] on link "Broken 8/8" at bounding box center [1310, 574] width 50 height 13
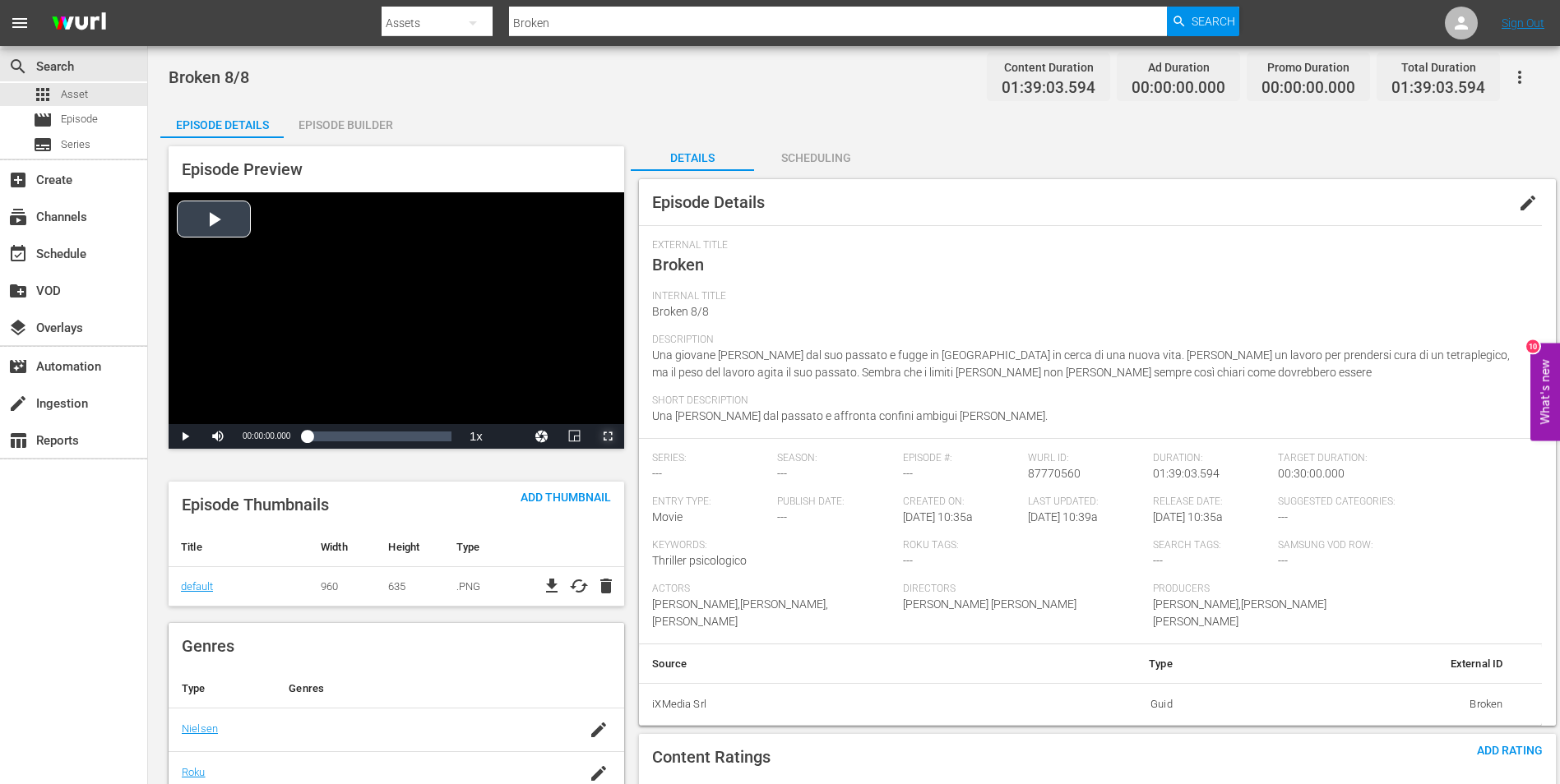
click at [608, 437] on span "Video Player" at bounding box center [608, 437] width 0 height 0
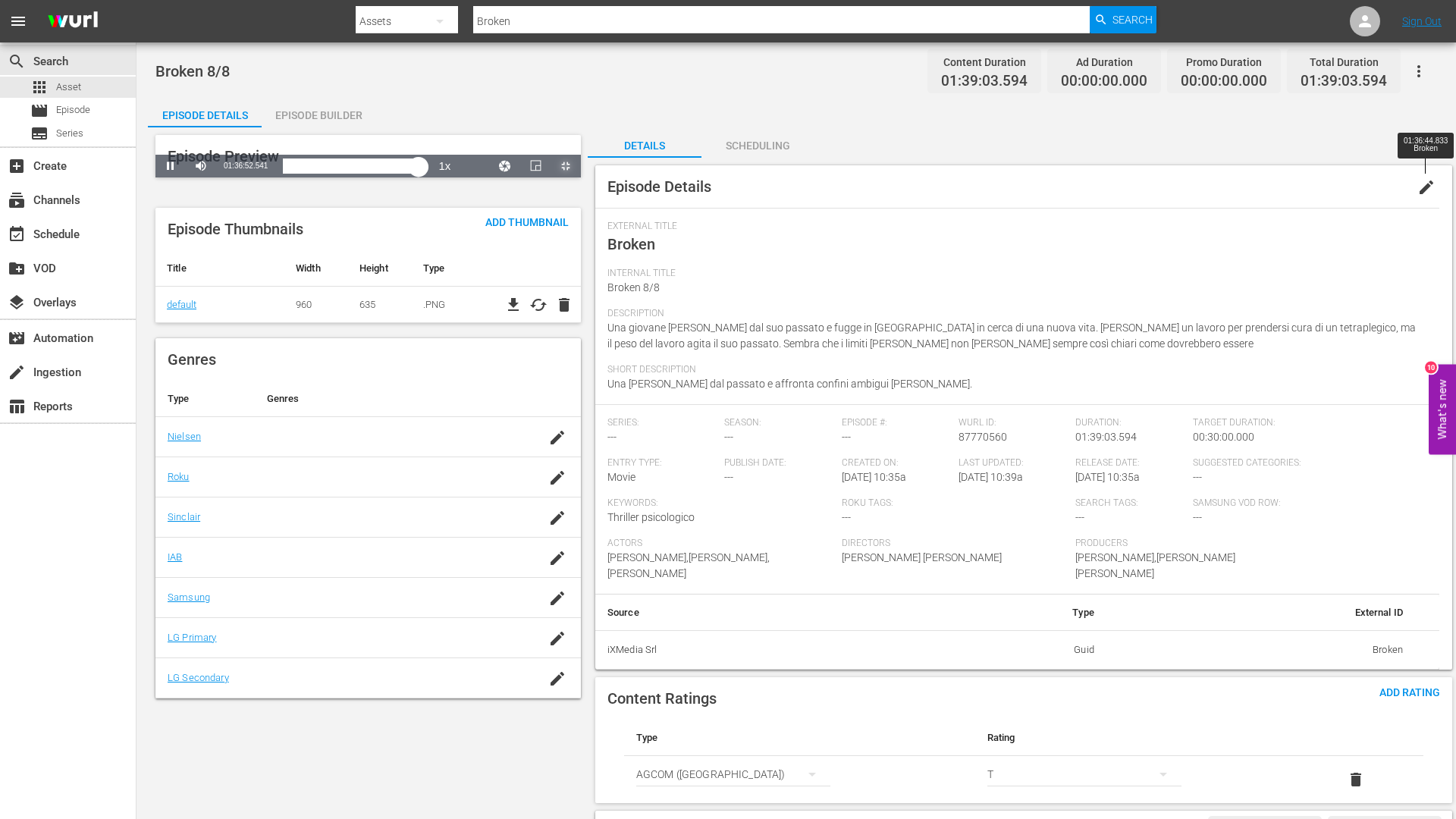
drag, startPoint x: 131, startPoint y: 807, endPoint x: 1271, endPoint y: 818, distance: 1140.1
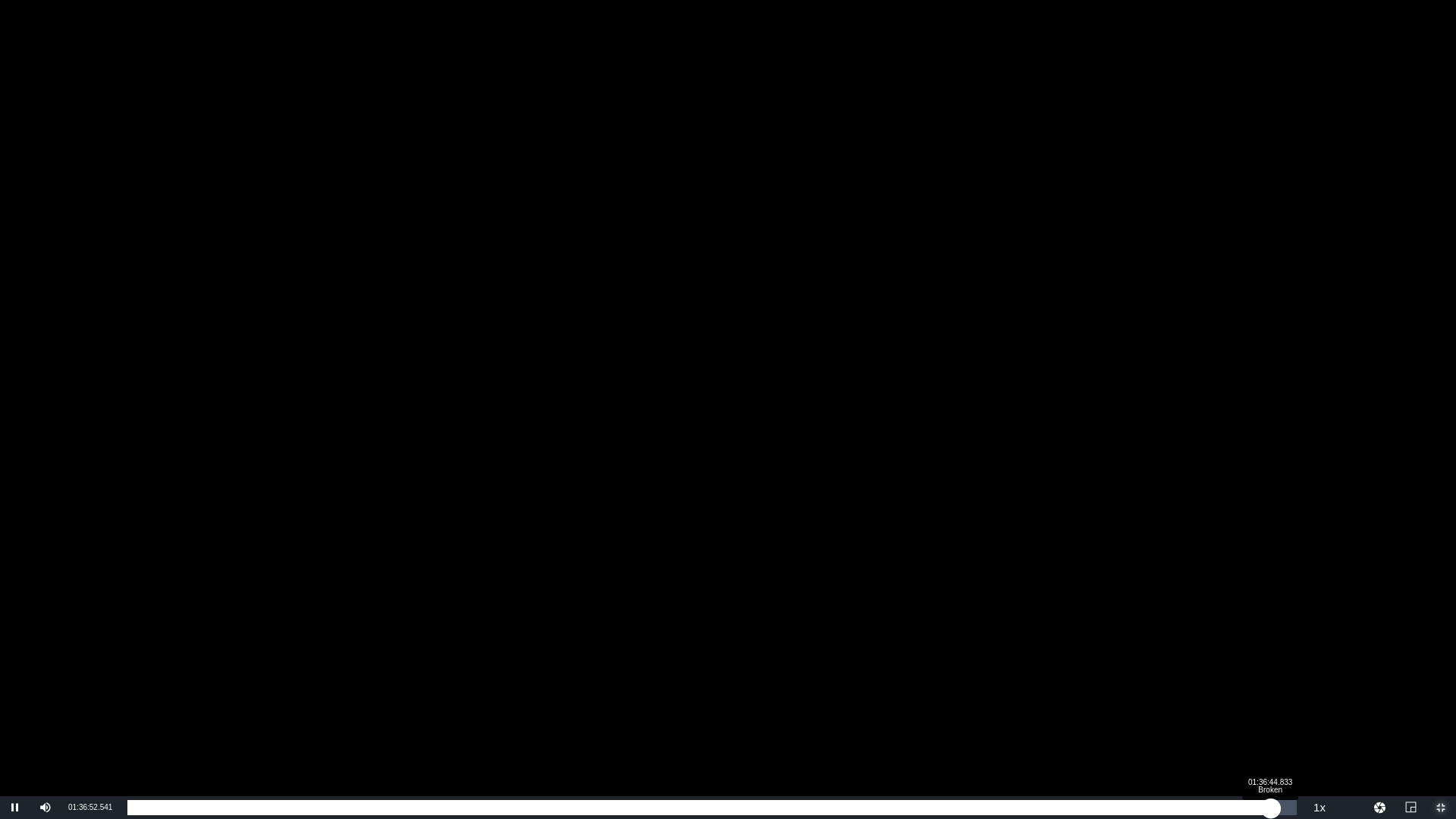
click at [1271, 723] on div "00:00:00.000" at bounding box center [699, 808] width 1143 height 16
drag, startPoint x: 1269, startPoint y: 801, endPoint x: 1197, endPoint y: 805, distance: 72.1
click at [1197, 723] on div "01:36:52.588" at bounding box center [662, 808] width 1069 height 16
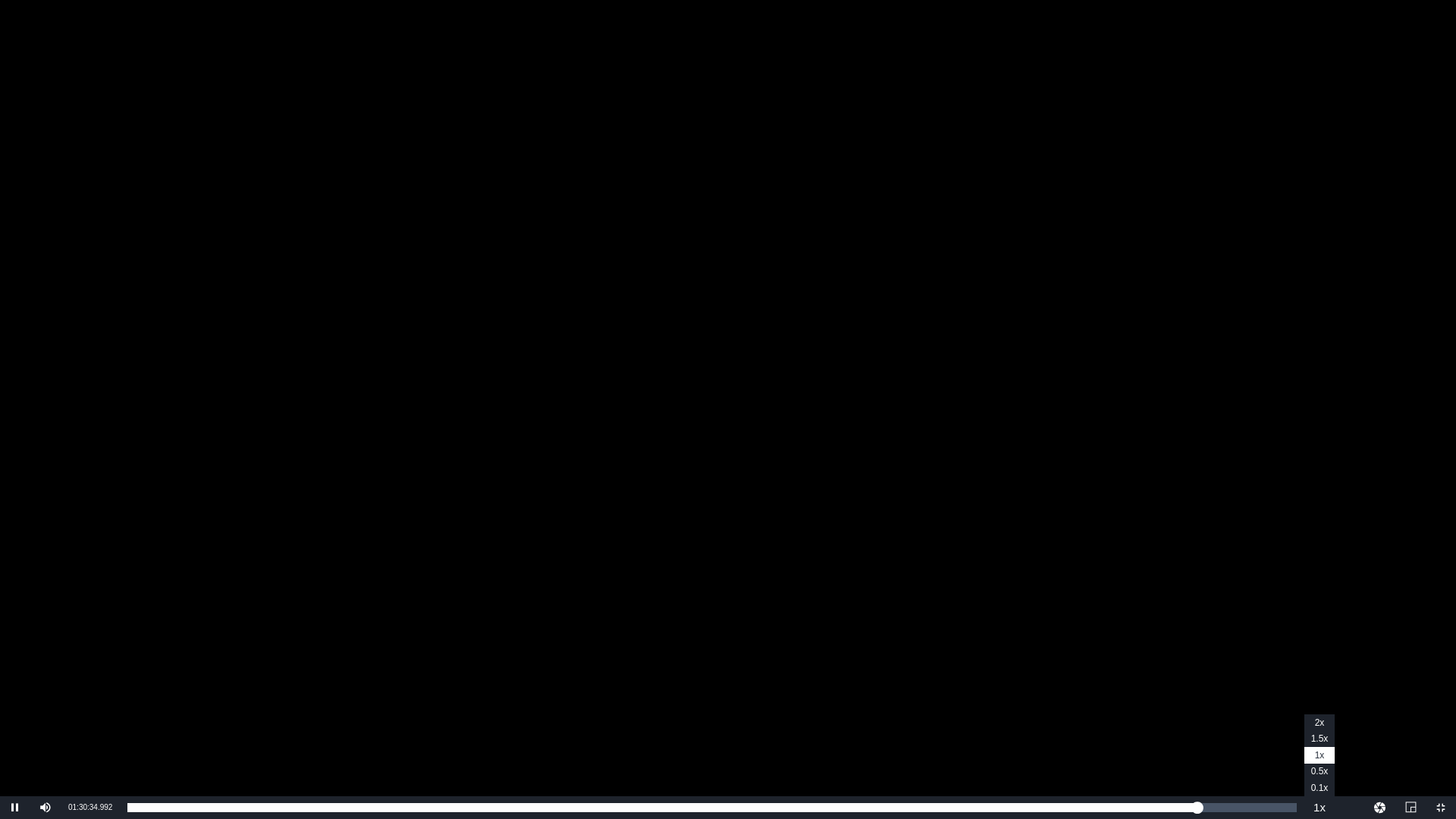
click at [1321, 723] on button "Playback Rate" at bounding box center [1319, 807] width 30 height 23
click at [1325, 723] on li "2x" at bounding box center [1319, 723] width 30 height 16
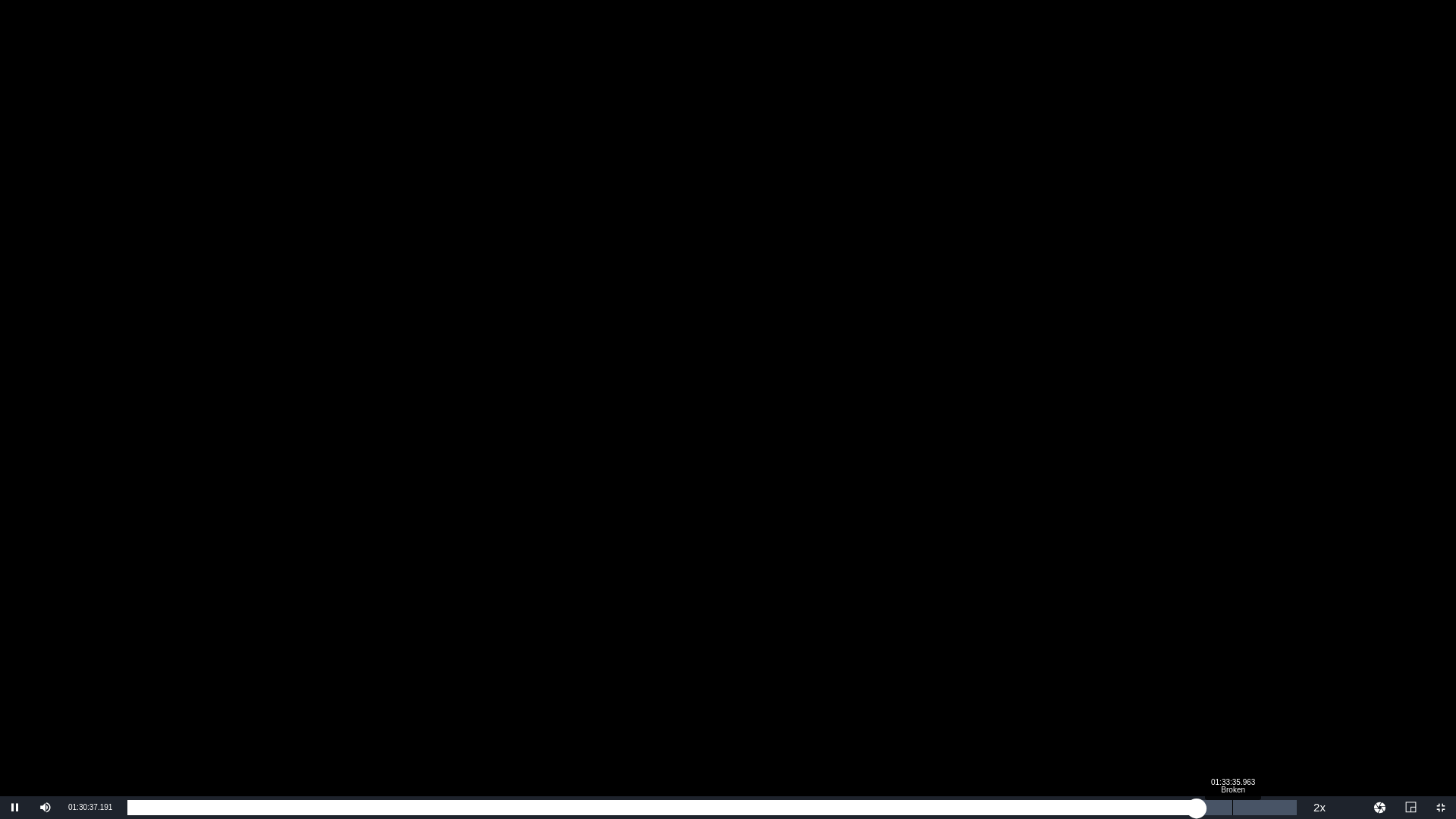
click at [1234, 723] on div "Loaded : 91.85% 01:33:35.963 Broken 01:30:37.330" at bounding box center [712, 808] width 1170 height 16
click at [1250, 723] on div "Loaded : 95.49% 01:35:04.616 Broken 01:34:00.467" at bounding box center [712, 808] width 1170 height 16
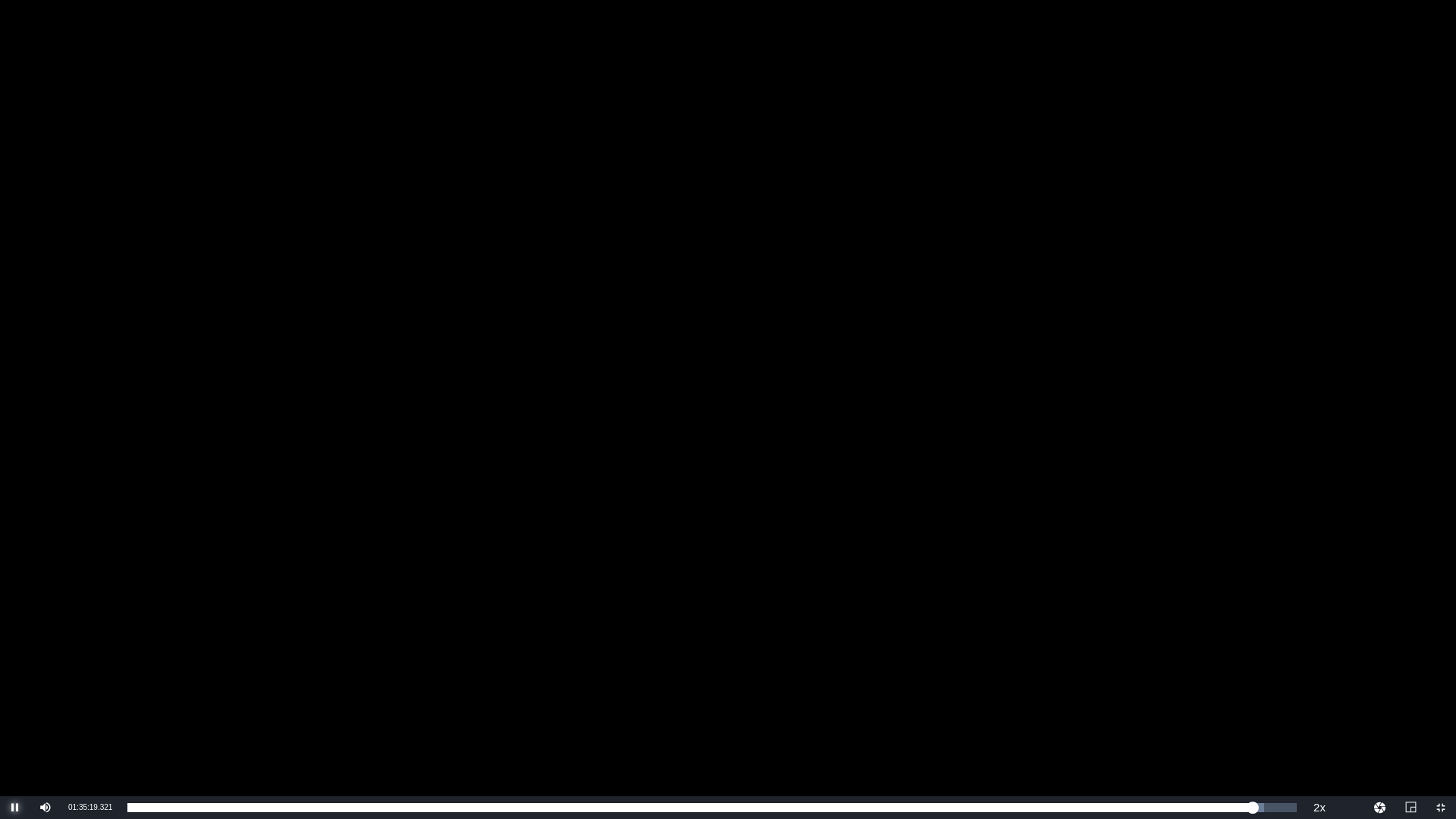
click at [16, 723] on span "Video Player" at bounding box center [16, 807] width 0 height 0
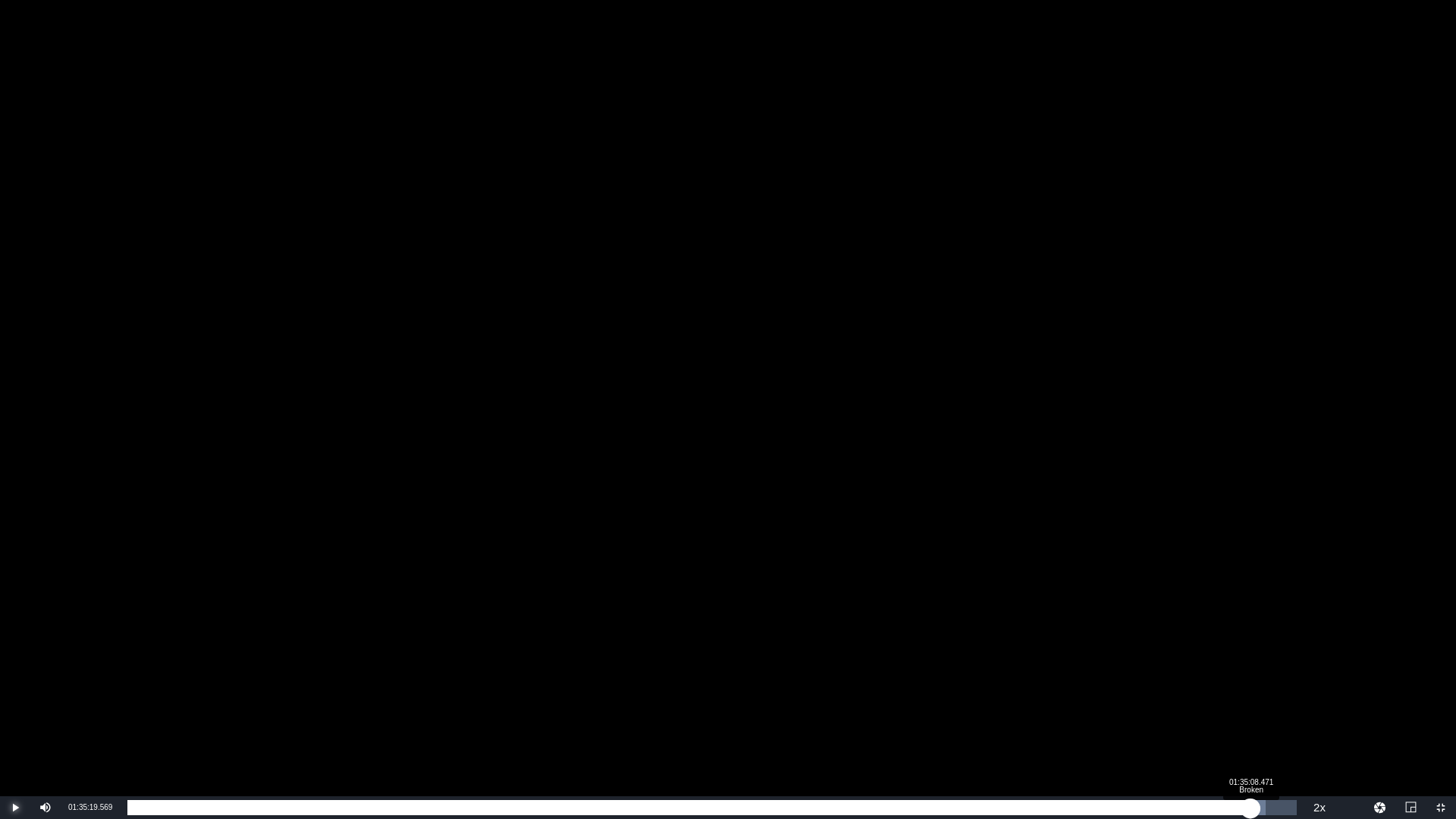
click at [1251, 723] on div "01:35:19.569" at bounding box center [689, 808] width 1123 height 16
click at [1246, 723] on div "01:35:09.331" at bounding box center [687, 808] width 1118 height 16
click at [1241, 723] on div "01:34:37.635" at bounding box center [684, 808] width 1114 height 16
click at [1244, 723] on div "01:34:24.217" at bounding box center [686, 808] width 1117 height 16
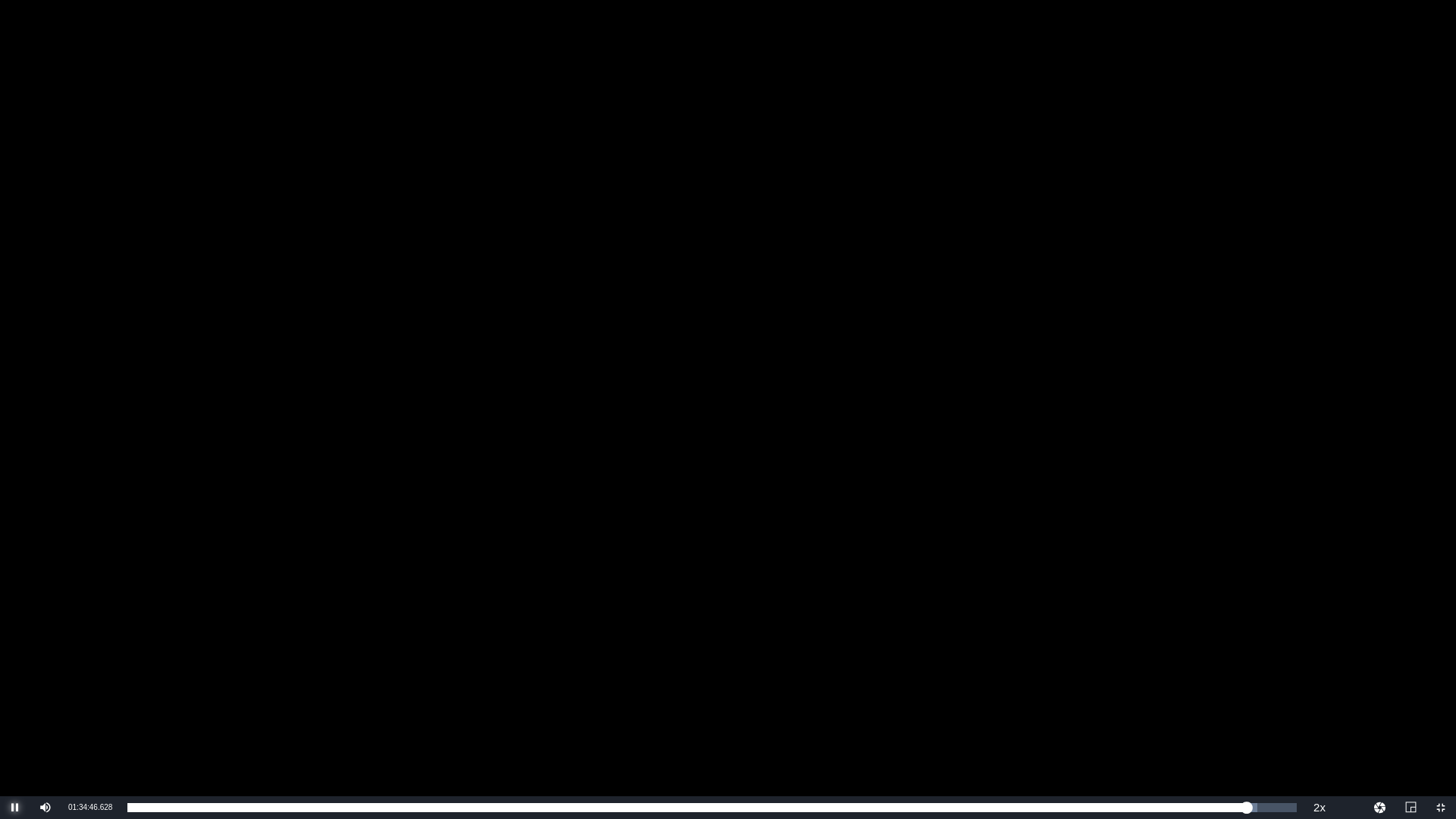
click at [16, 723] on span "Video Player" at bounding box center [16, 807] width 0 height 0
drag, startPoint x: 69, startPoint y: 804, endPoint x: 112, endPoint y: 803, distance: 43.0
click at [112, 723] on div "Current Time 01:34:46.805" at bounding box center [90, 807] width 59 height 23
copy span "01:34:46.805"
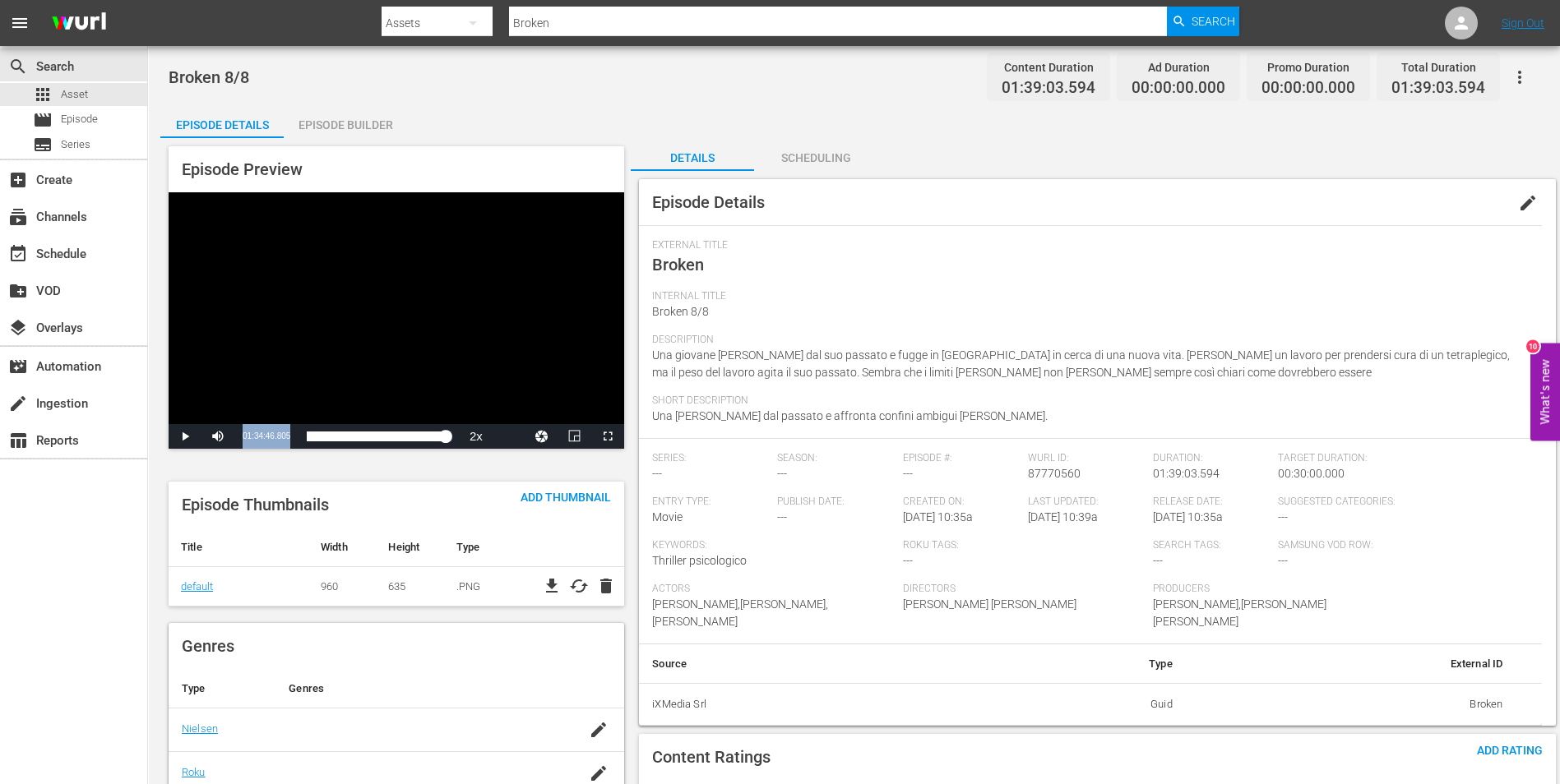
click at [352, 110] on div "Episode Builder" at bounding box center [345, 125] width 123 height 40
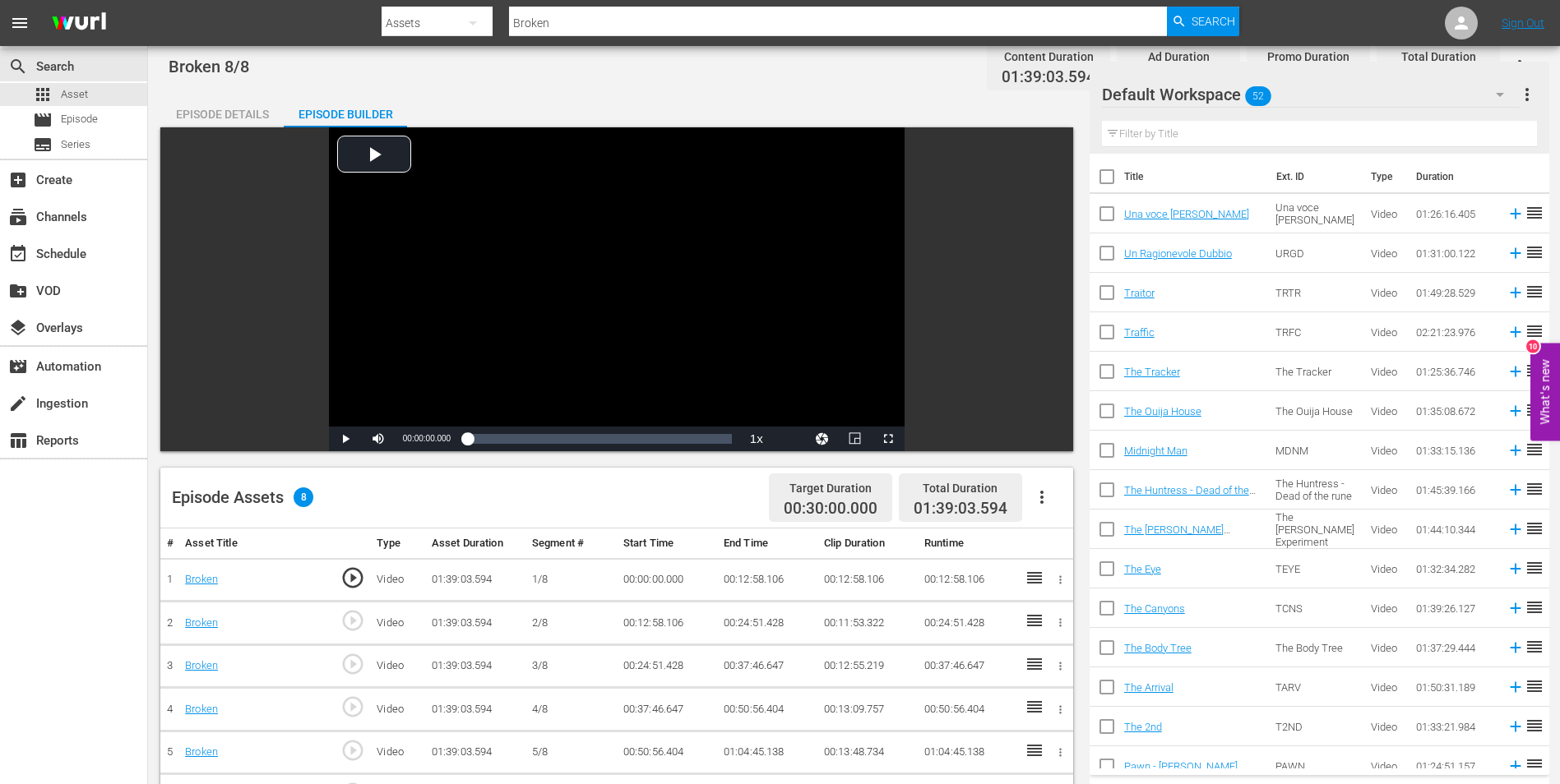
scroll to position [329, 0]
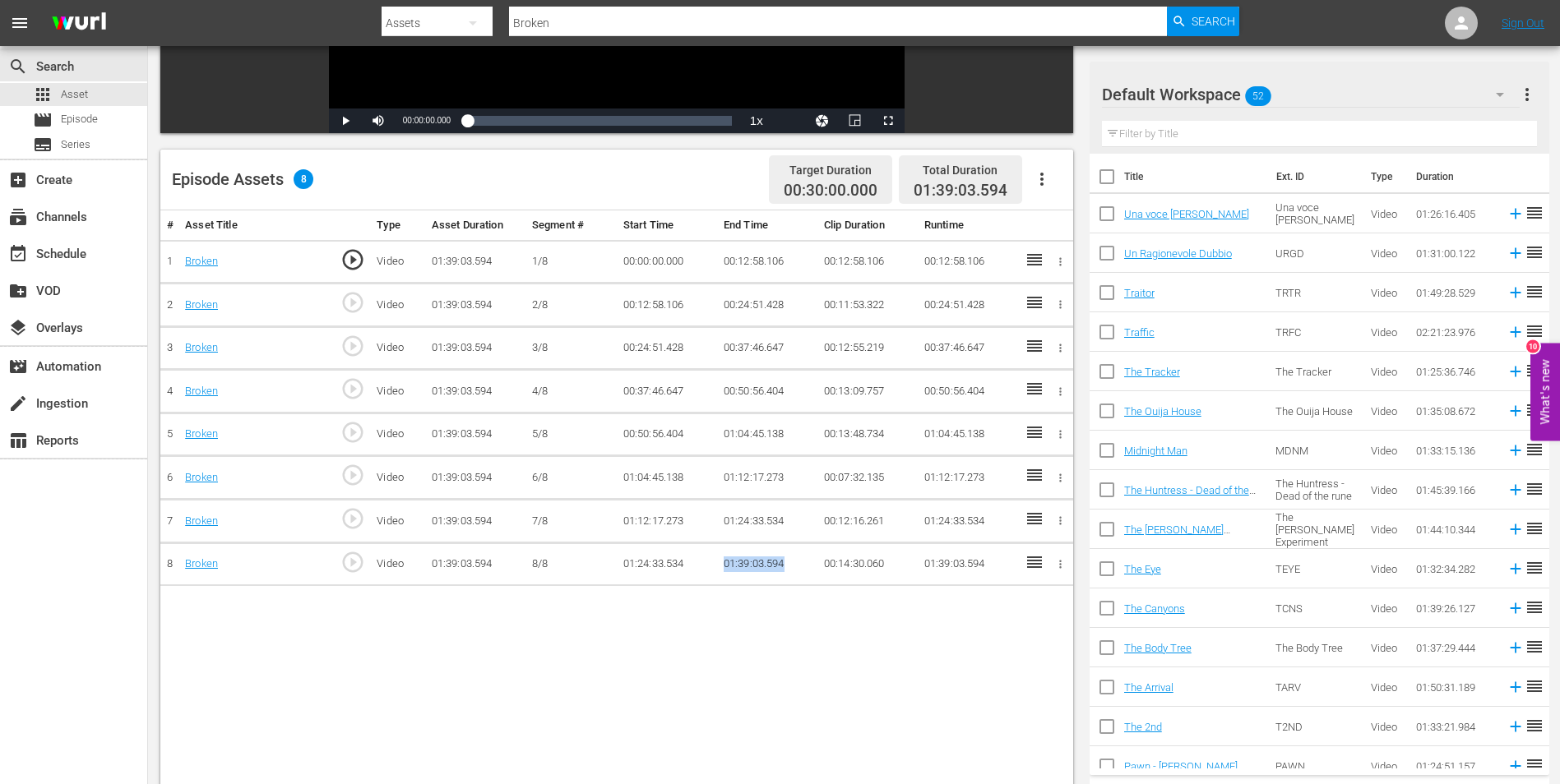
drag, startPoint x: 725, startPoint y: 561, endPoint x: 791, endPoint y: 569, distance: 66.5
click at [791, 569] on td "01:39:03.594" at bounding box center [767, 565] width 100 height 44
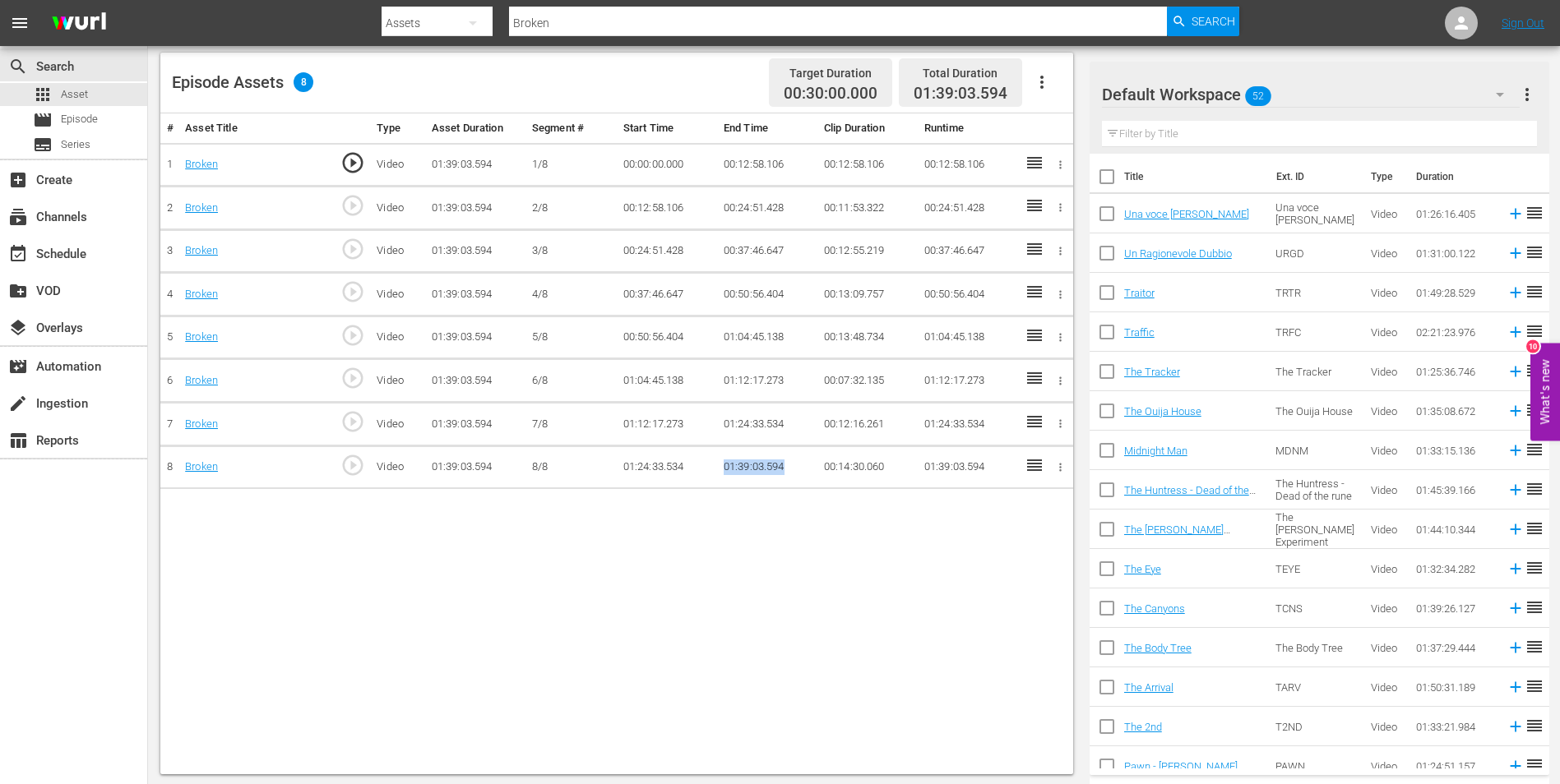
scroll to position [428, 0]
click at [758, 602] on div "# Asset Title Type Asset Duration Segment # Start Time End Time Clip Duration R…" at bounding box center [616, 442] width 912 height 661
click at [743, 463] on td "01:39:03.594" at bounding box center [767, 465] width 100 height 44
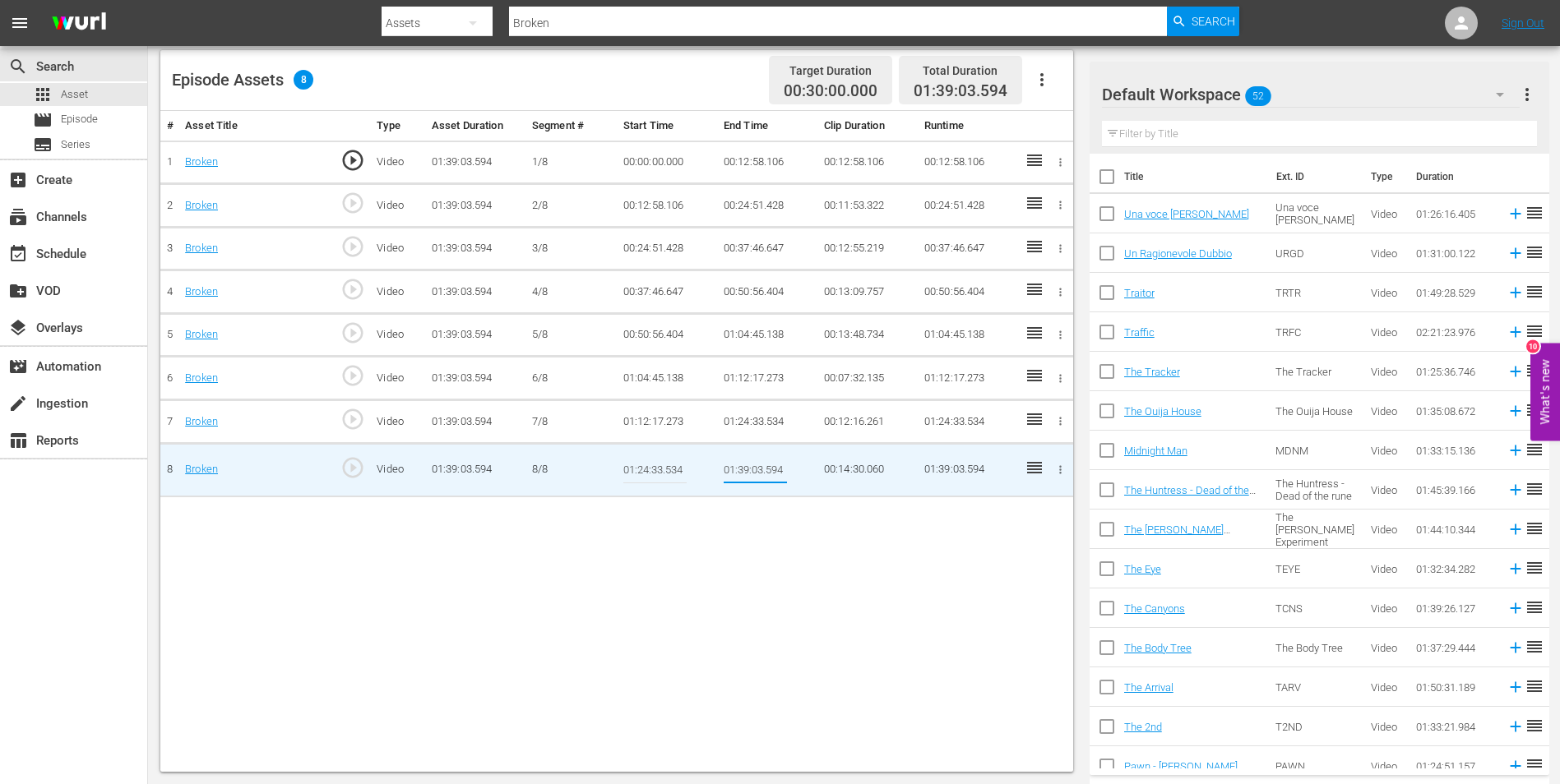
drag, startPoint x: 727, startPoint y: 470, endPoint x: 823, endPoint y: 471, distance: 96.0
click at [823, 471] on tr "8 Broken play_circle_outline Video 01:39:03.594 8/8 01:24:33.534 01:39:03.594 0…" at bounding box center [616, 470] width 912 height 53
paste input "4:46.805"
type input "01:34:46.805"
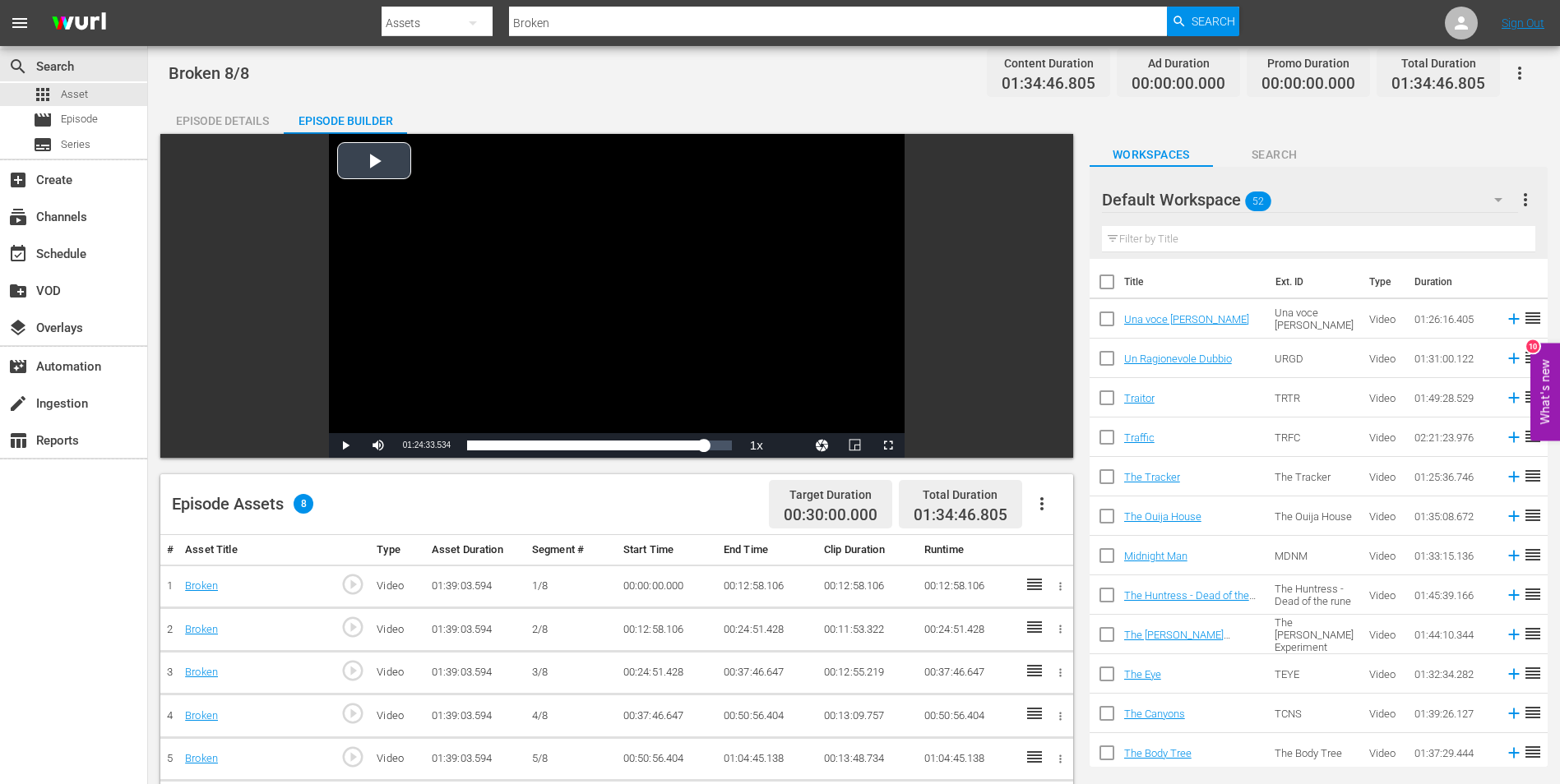
scroll to position [0, 0]
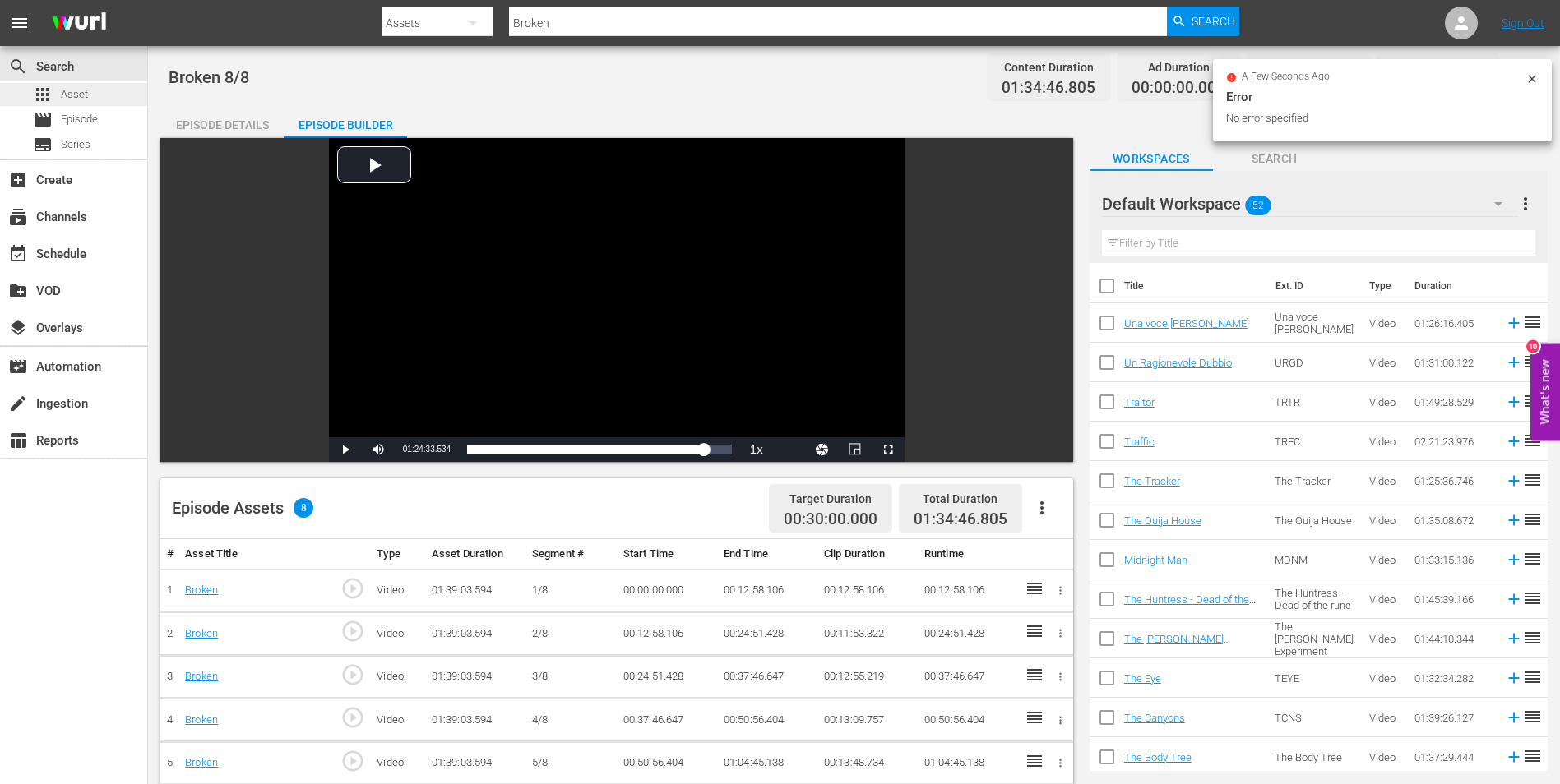
click at [100, 94] on div "apps Asset" at bounding box center [73, 94] width 148 height 23
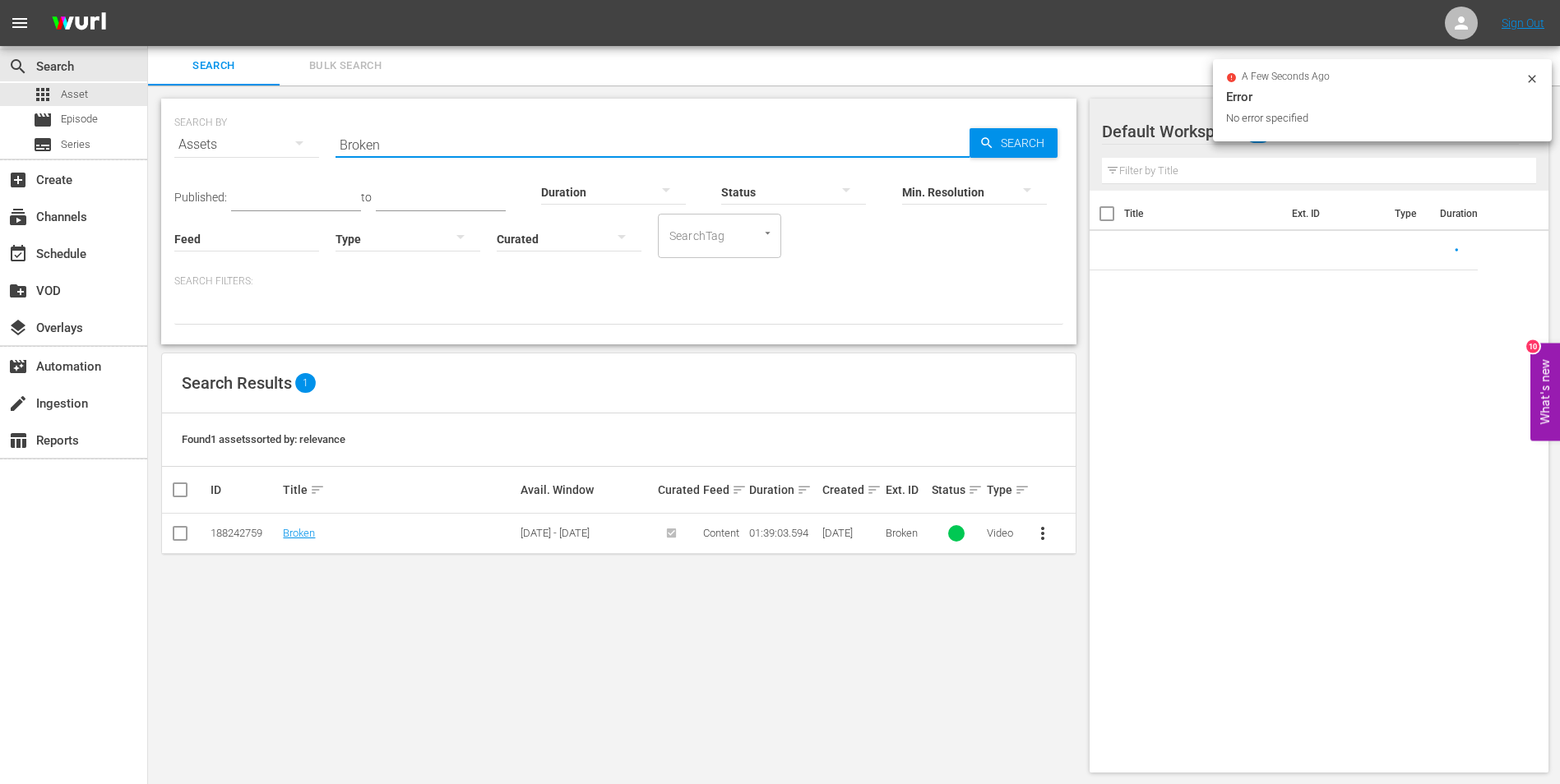
drag, startPoint x: 428, startPoint y: 132, endPoint x: 313, endPoint y: 125, distance: 115.2
click at [302, 127] on div "SEARCH BY Search By Assets Search ID, Title, Description, Keywords, or Category…" at bounding box center [619, 135] width 889 height 59
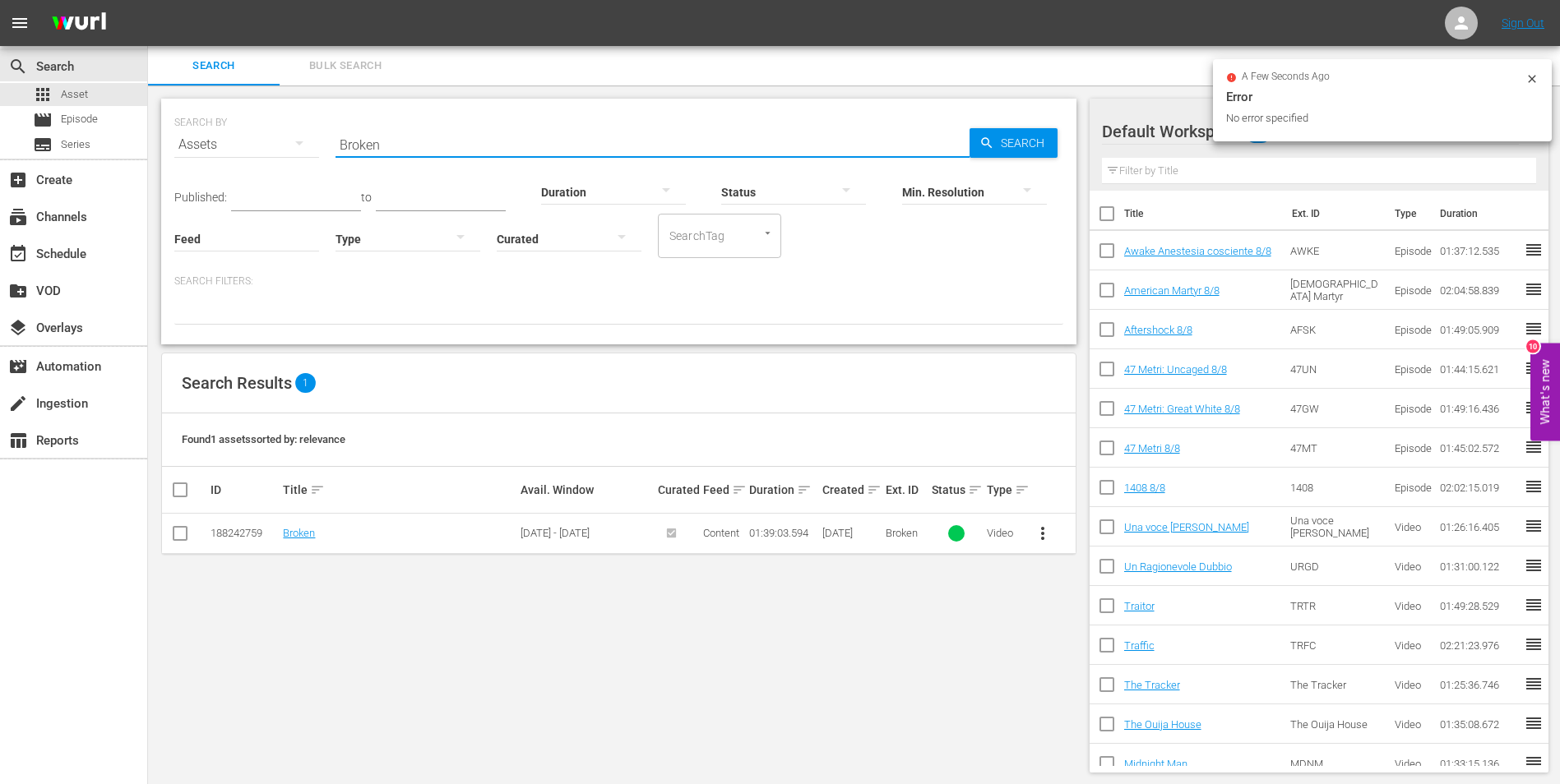
paste input "Captive State"
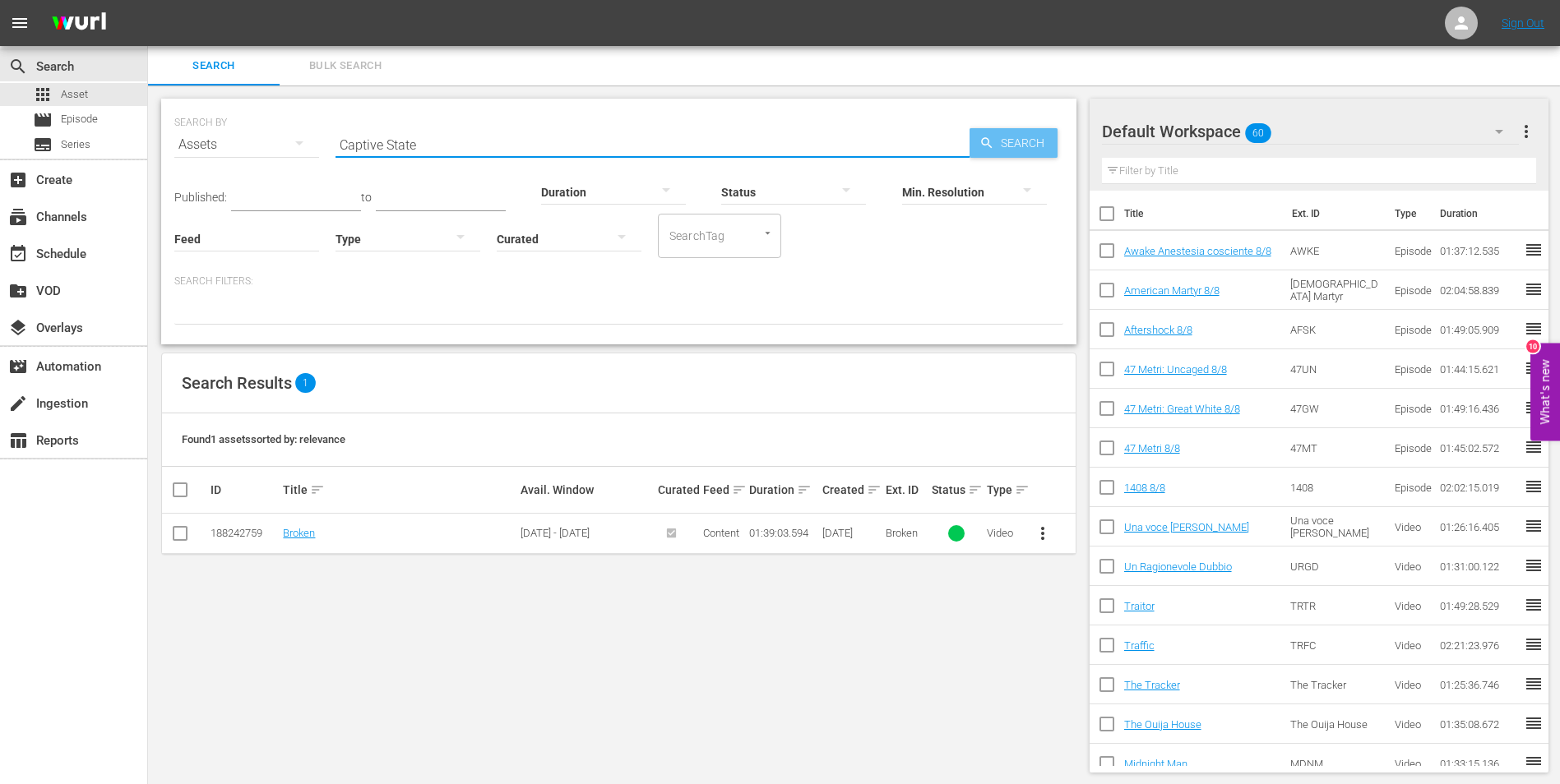
type input "Captive State"
click at [1013, 146] on span "Search" at bounding box center [1025, 142] width 63 height 30
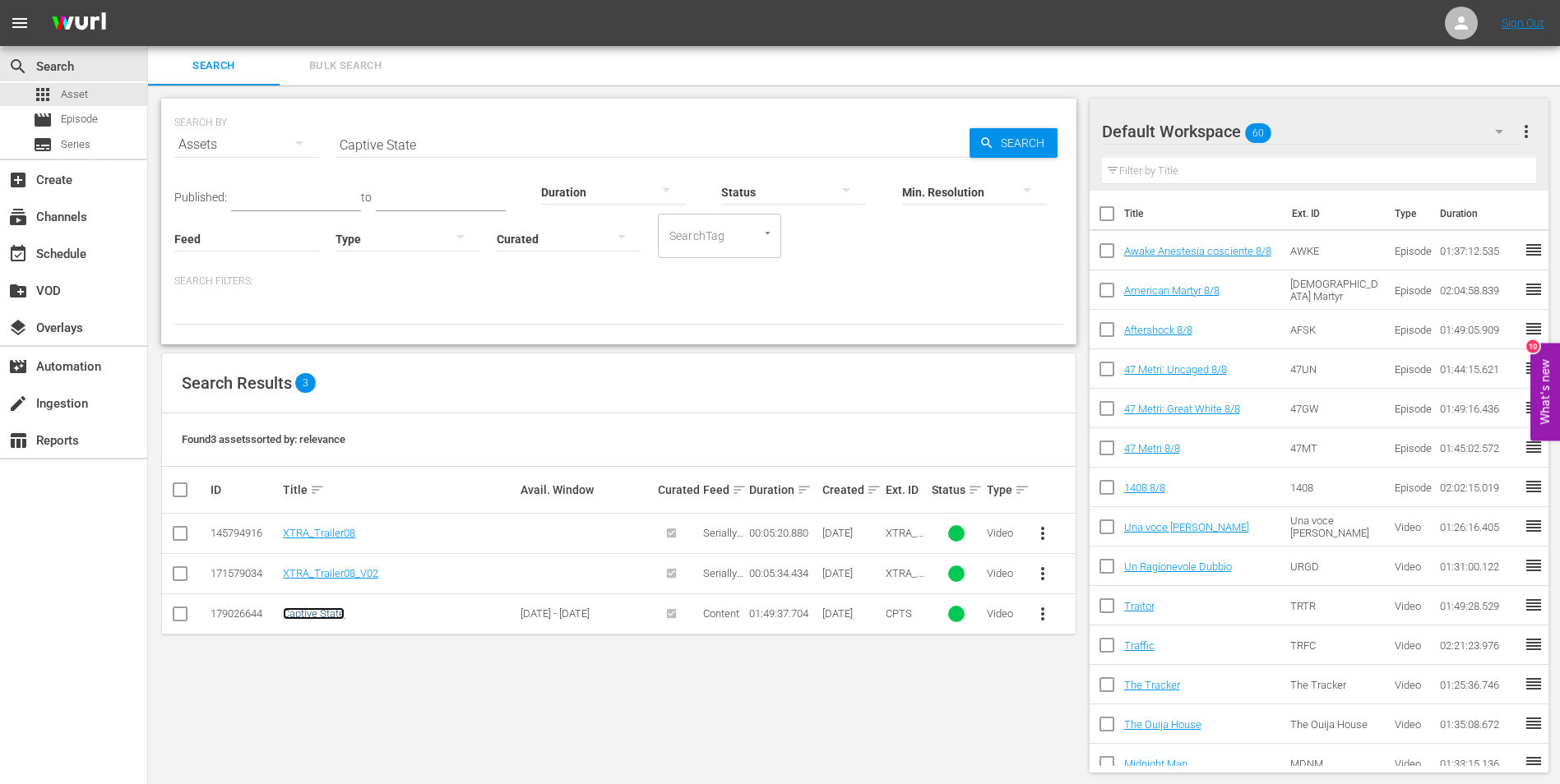
click at [322, 615] on link "Captive State" at bounding box center [313, 614] width 62 height 13
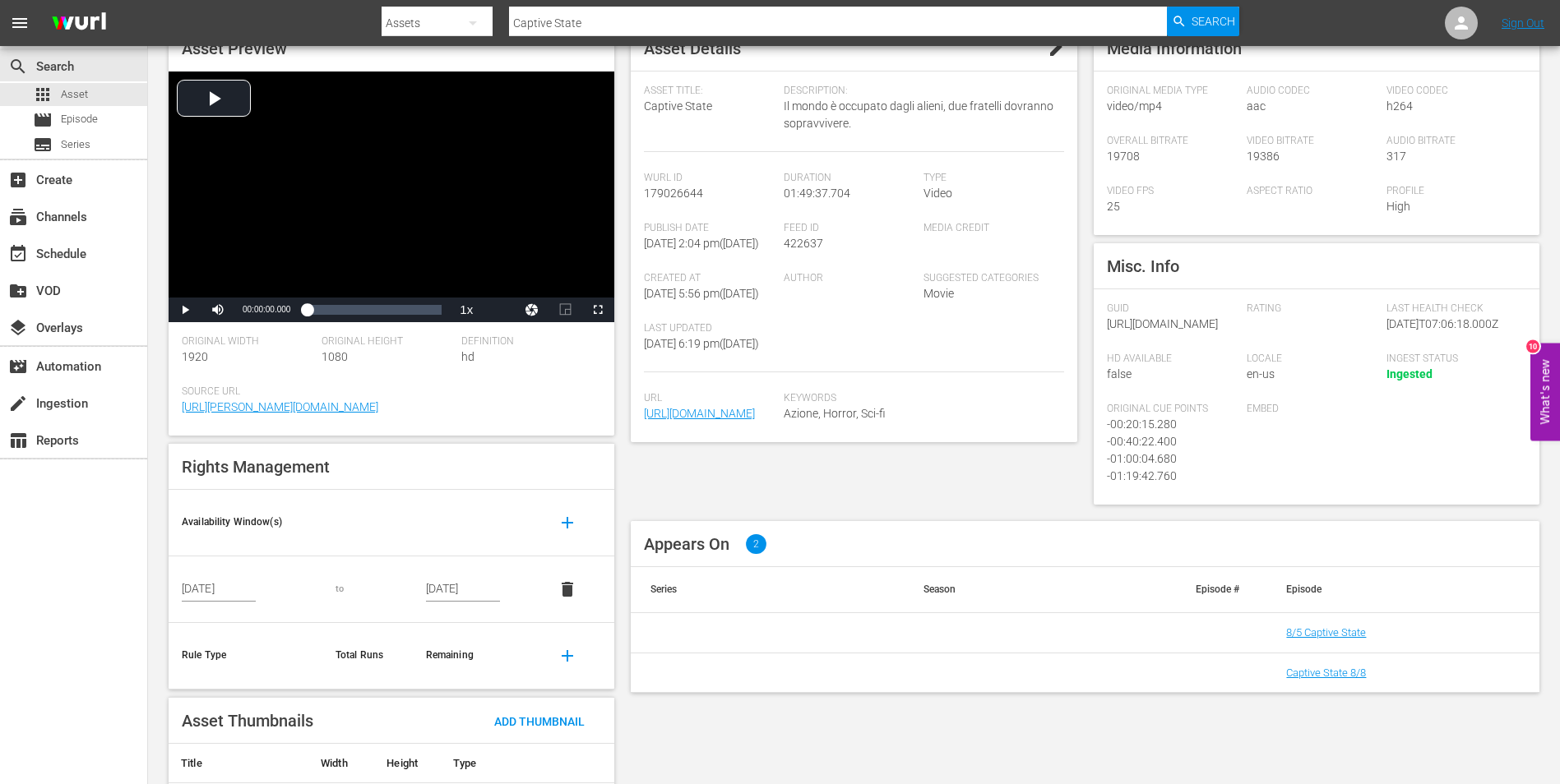
scroll to position [159, 0]
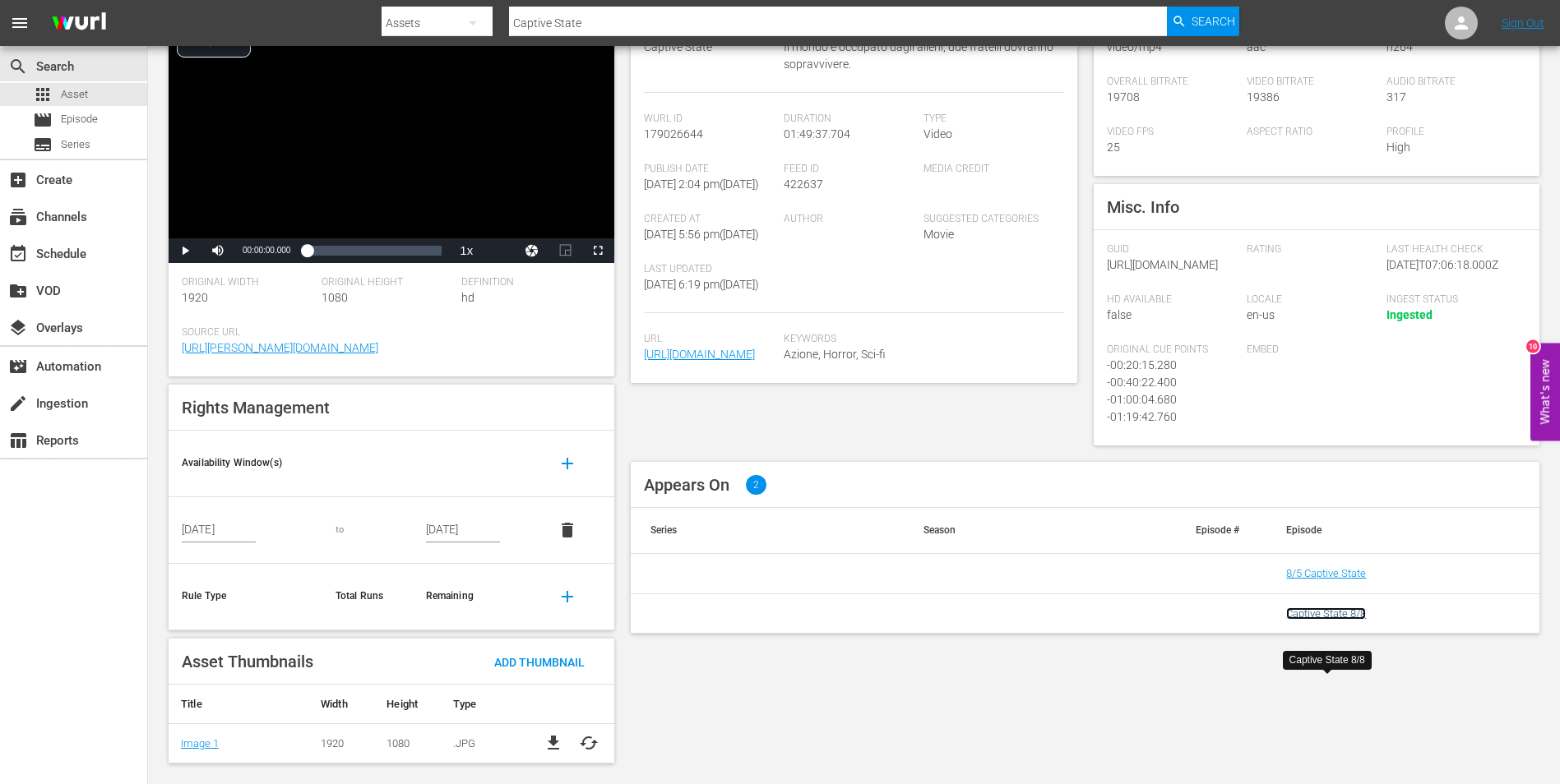
click at [1331, 620] on link "Captive State 8/8" at bounding box center [1326, 614] width 80 height 13
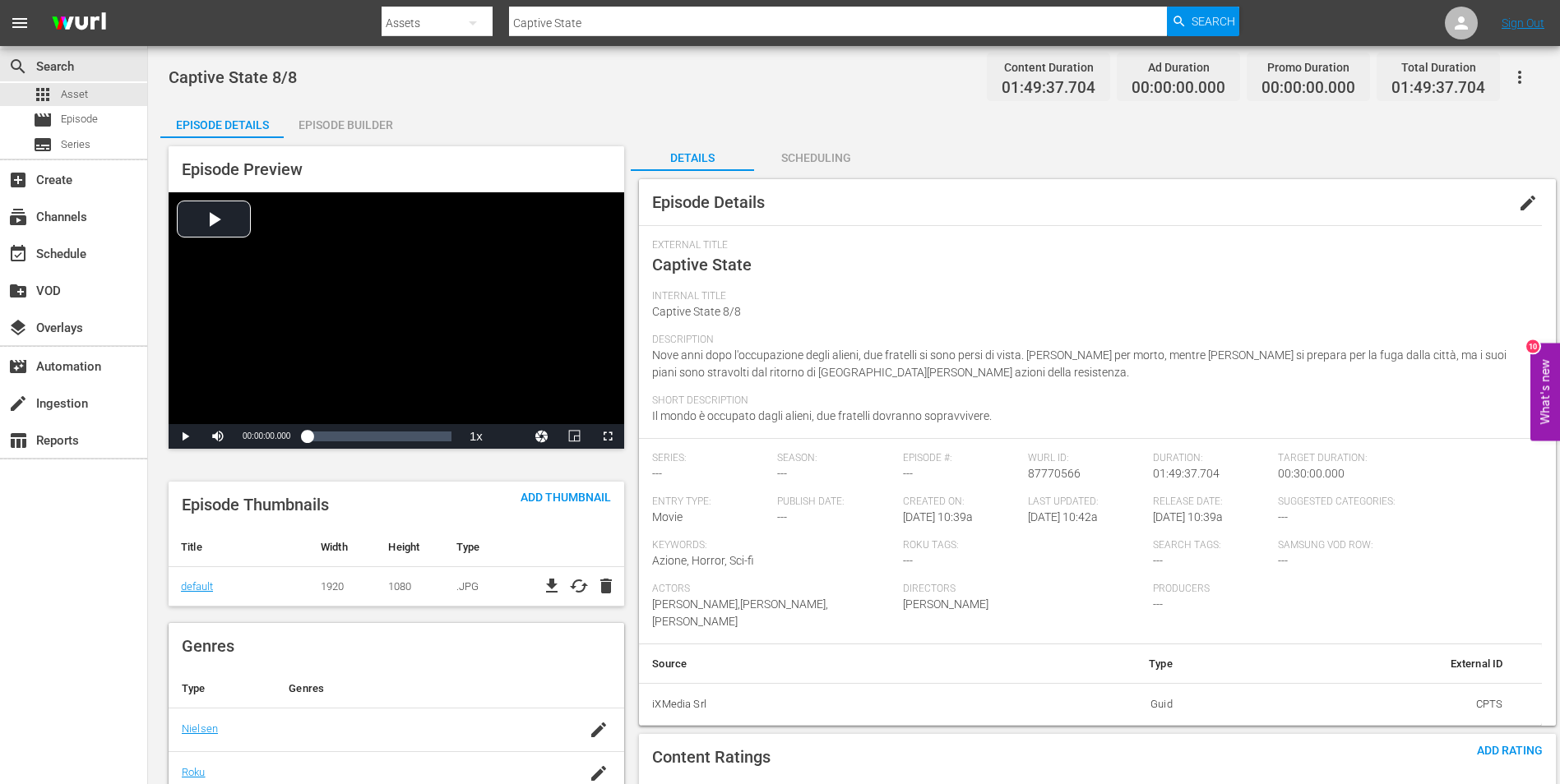
click at [353, 121] on div "Episode Builder" at bounding box center [345, 125] width 123 height 40
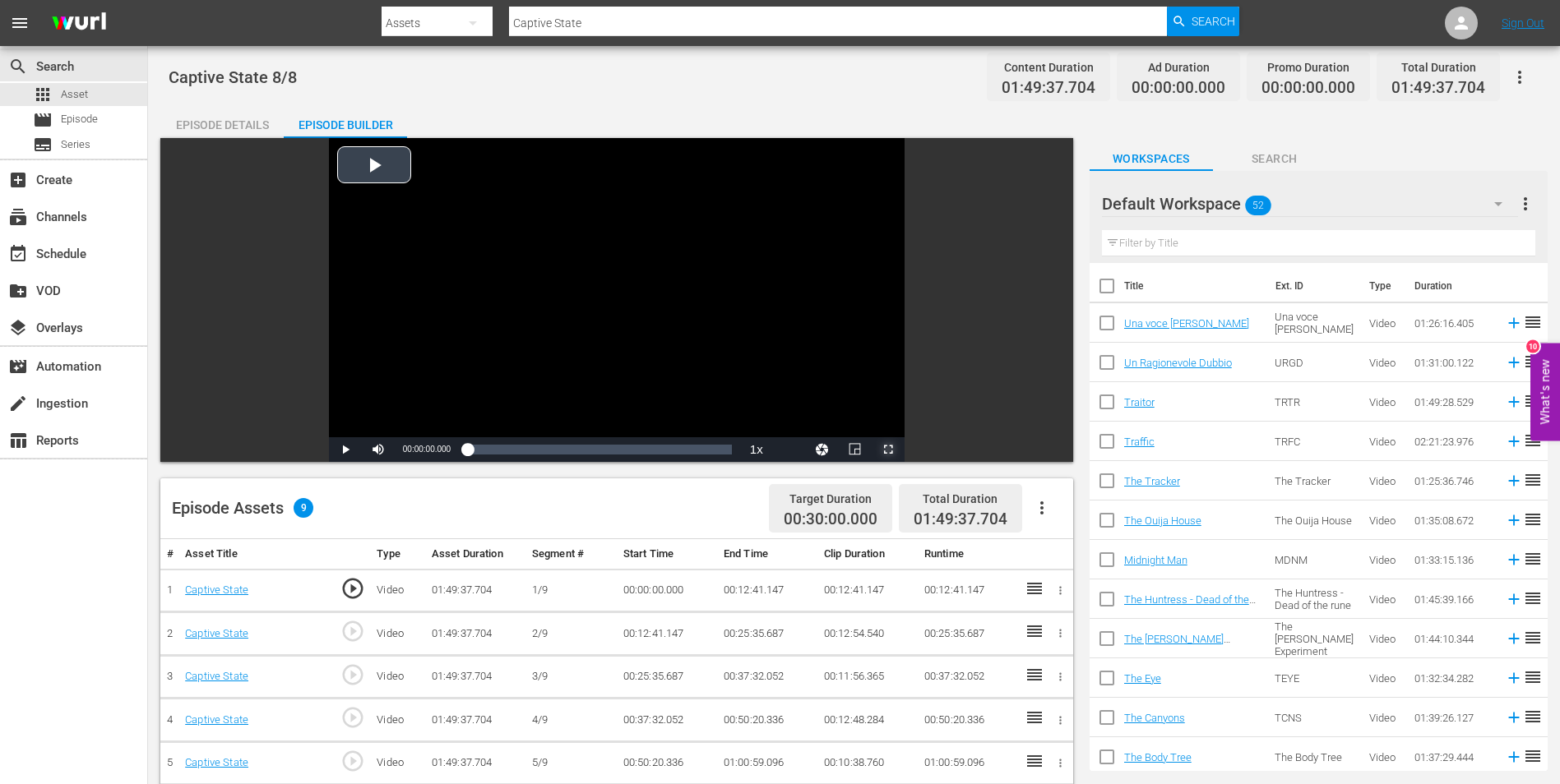
click at [888, 449] on span "Video Player" at bounding box center [888, 449] width 0 height 0
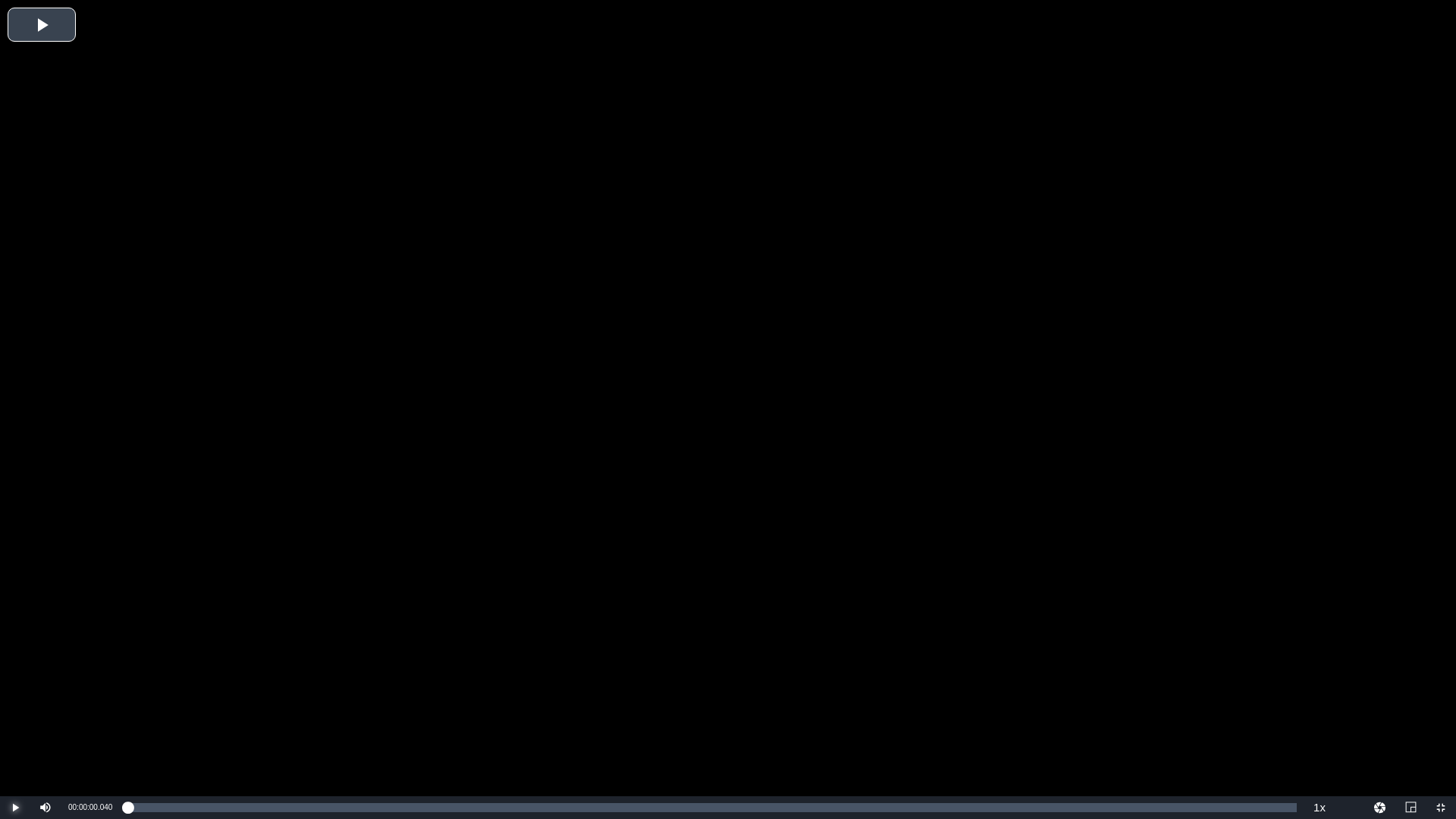
click at [16, 723] on span "Video Player" at bounding box center [16, 807] width 0 height 0
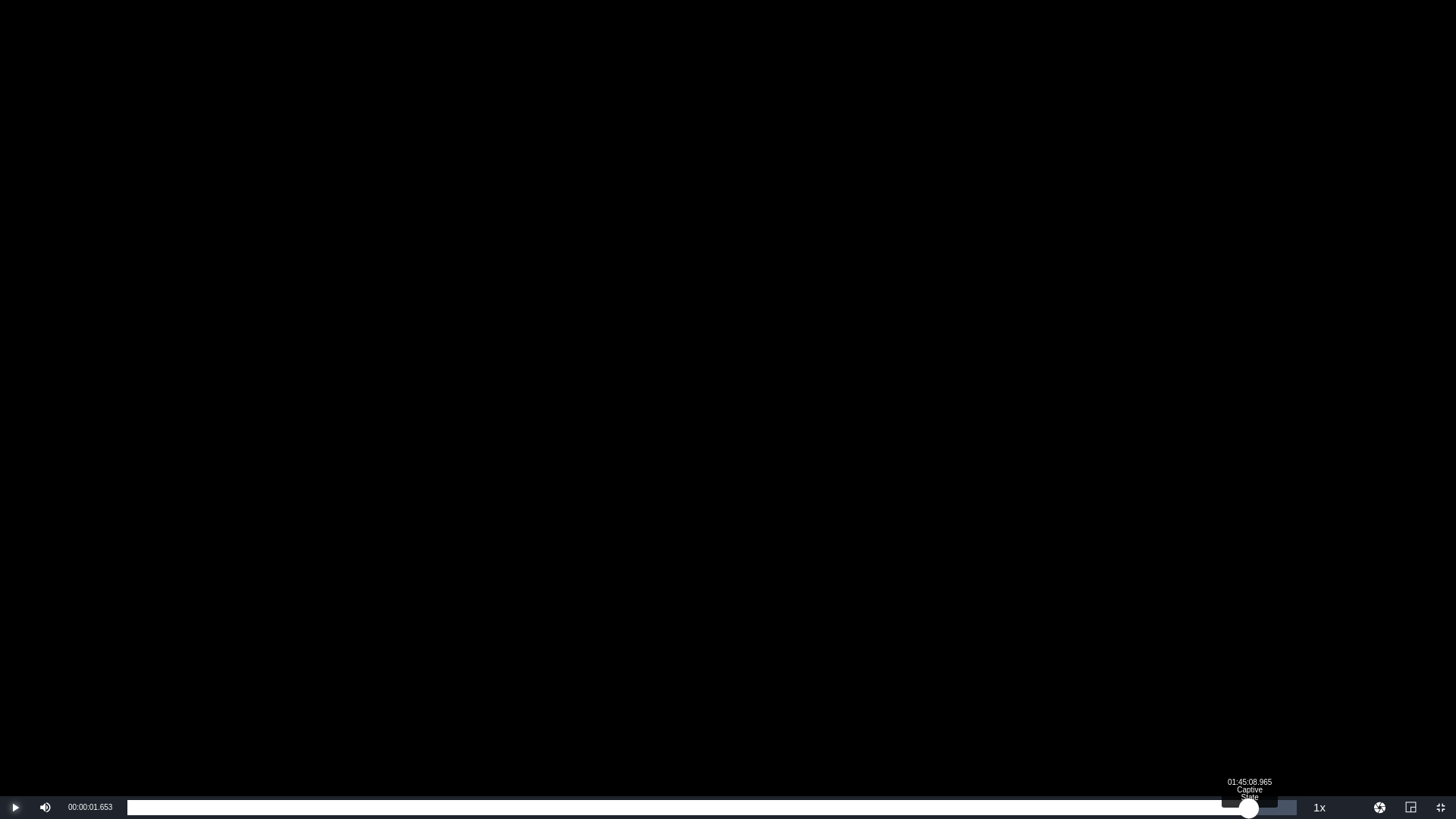
drag, startPoint x: 126, startPoint y: 810, endPoint x: 1250, endPoint y: 817, distance: 1124.0
click at [1249, 723] on div "00:00:01.653" at bounding box center [688, 808] width 1122 height 16
click at [1263, 723] on div "01:45:10.590" at bounding box center [695, 808] width 1136 height 16
click at [1263, 723] on div "01:46:32.541" at bounding box center [695, 808] width 1136 height 16
click at [1259, 723] on div "01:46:26.137" at bounding box center [695, 808] width 1134 height 16
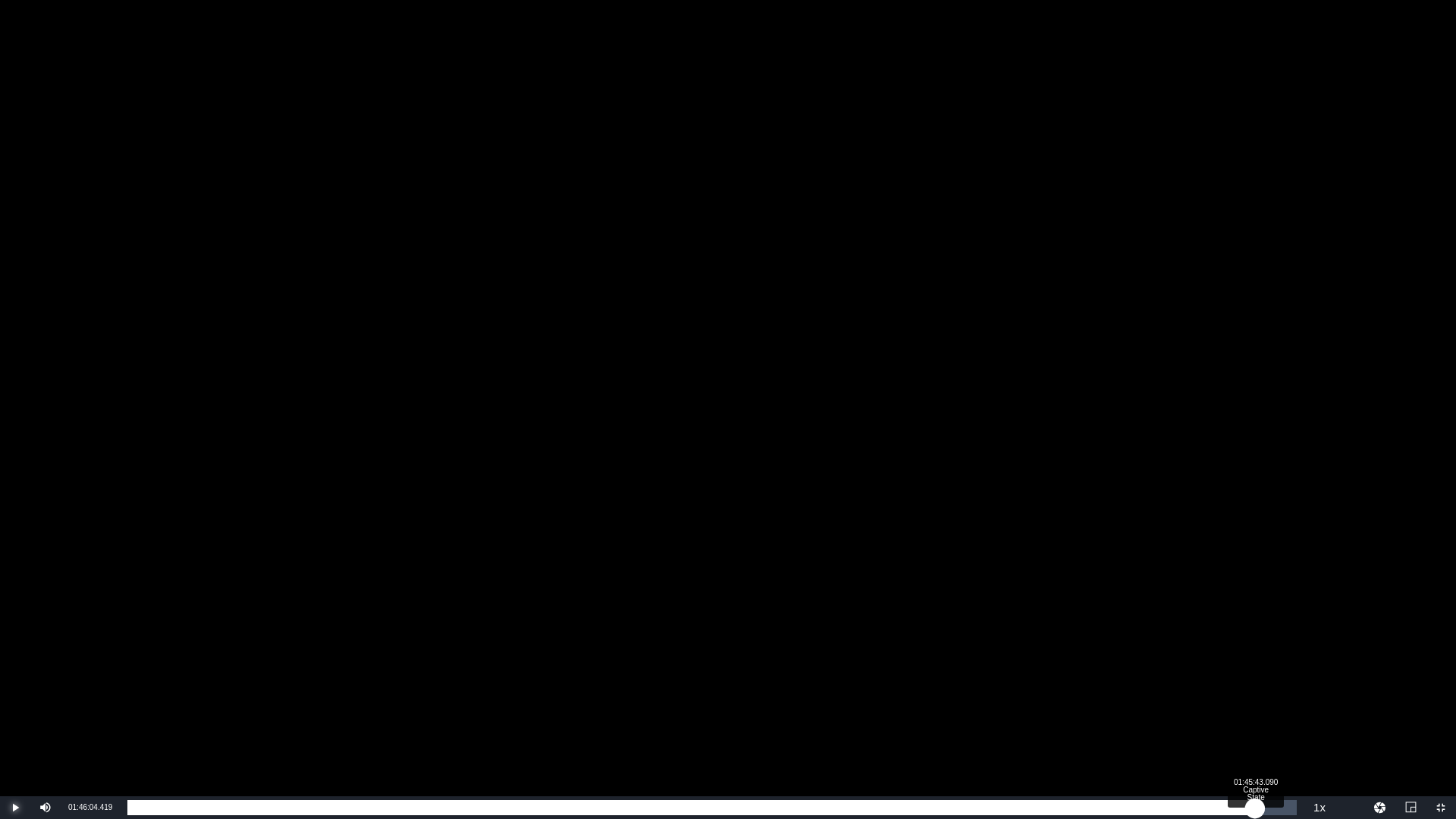
click at [1255, 723] on div "01:46:04.816" at bounding box center [691, 808] width 1128 height 16
click at [1256, 723] on div "01:45:50.061" at bounding box center [691, 808] width 1129 height 16
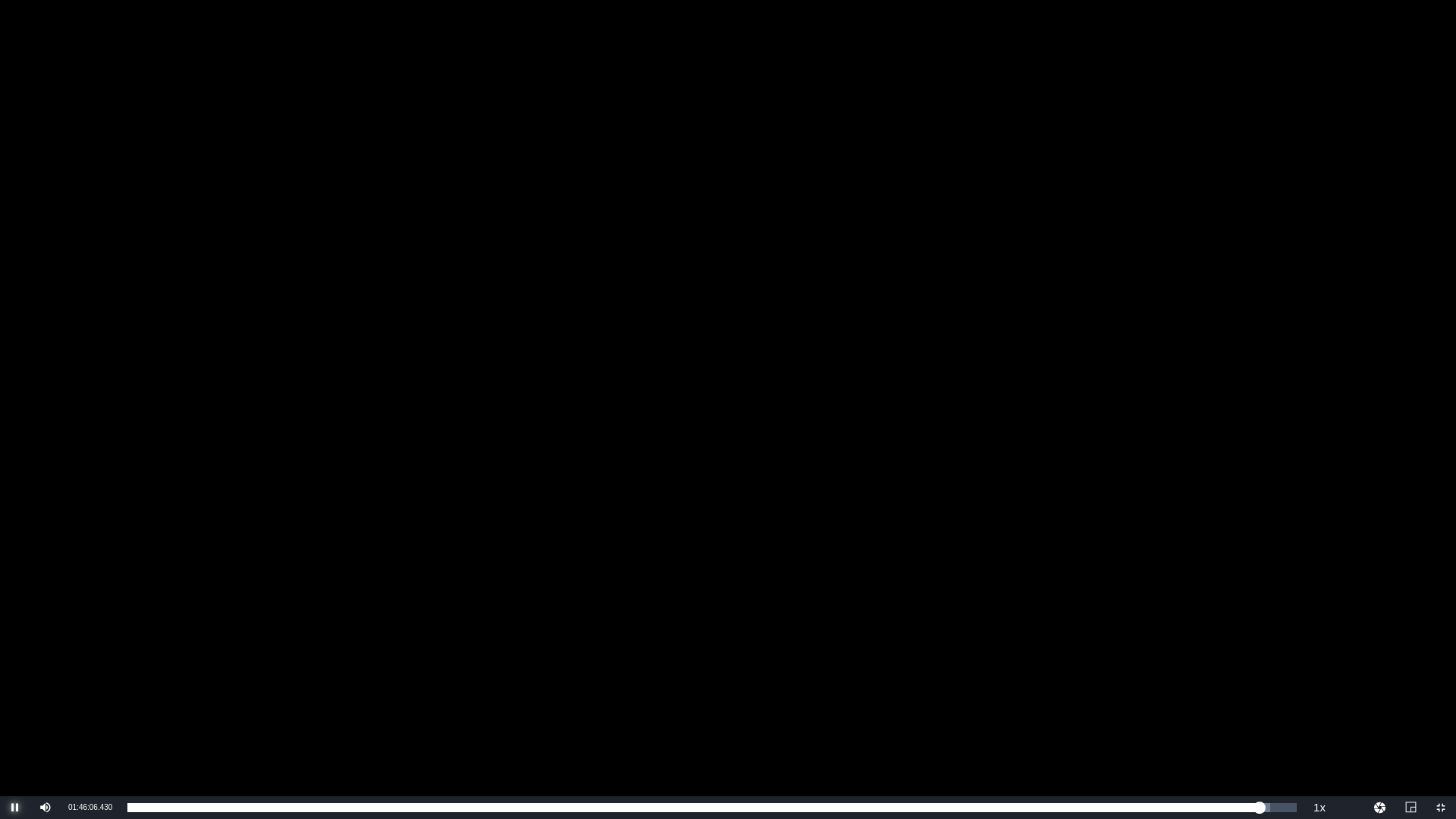
click at [16, 723] on span "Video Player" at bounding box center [16, 807] width 0 height 0
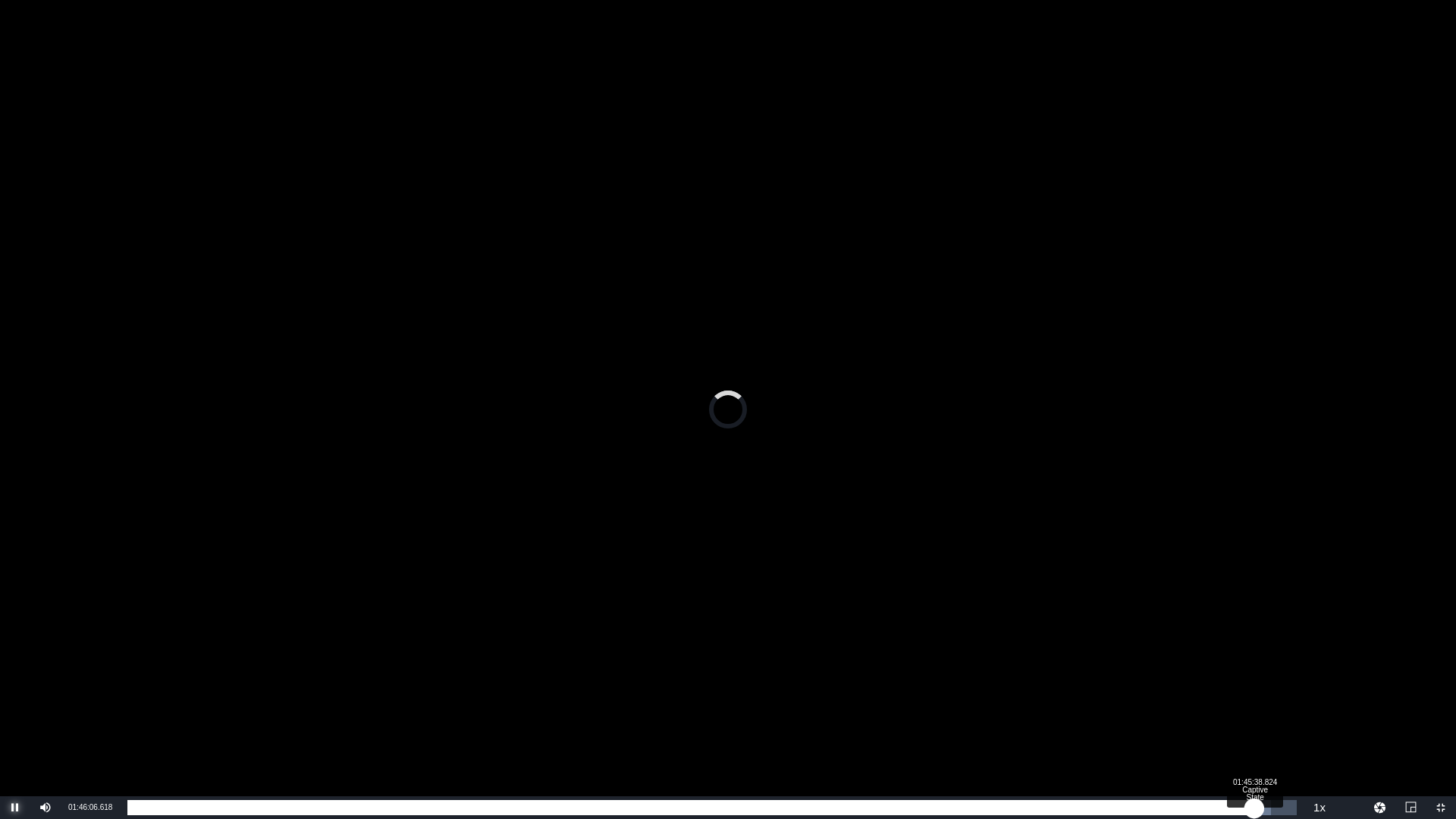
click at [1255, 723] on div "01:46:06.618" at bounding box center [691, 808] width 1127 height 16
click at [1255, 723] on div "01:45:43.595" at bounding box center [691, 808] width 1128 height 16
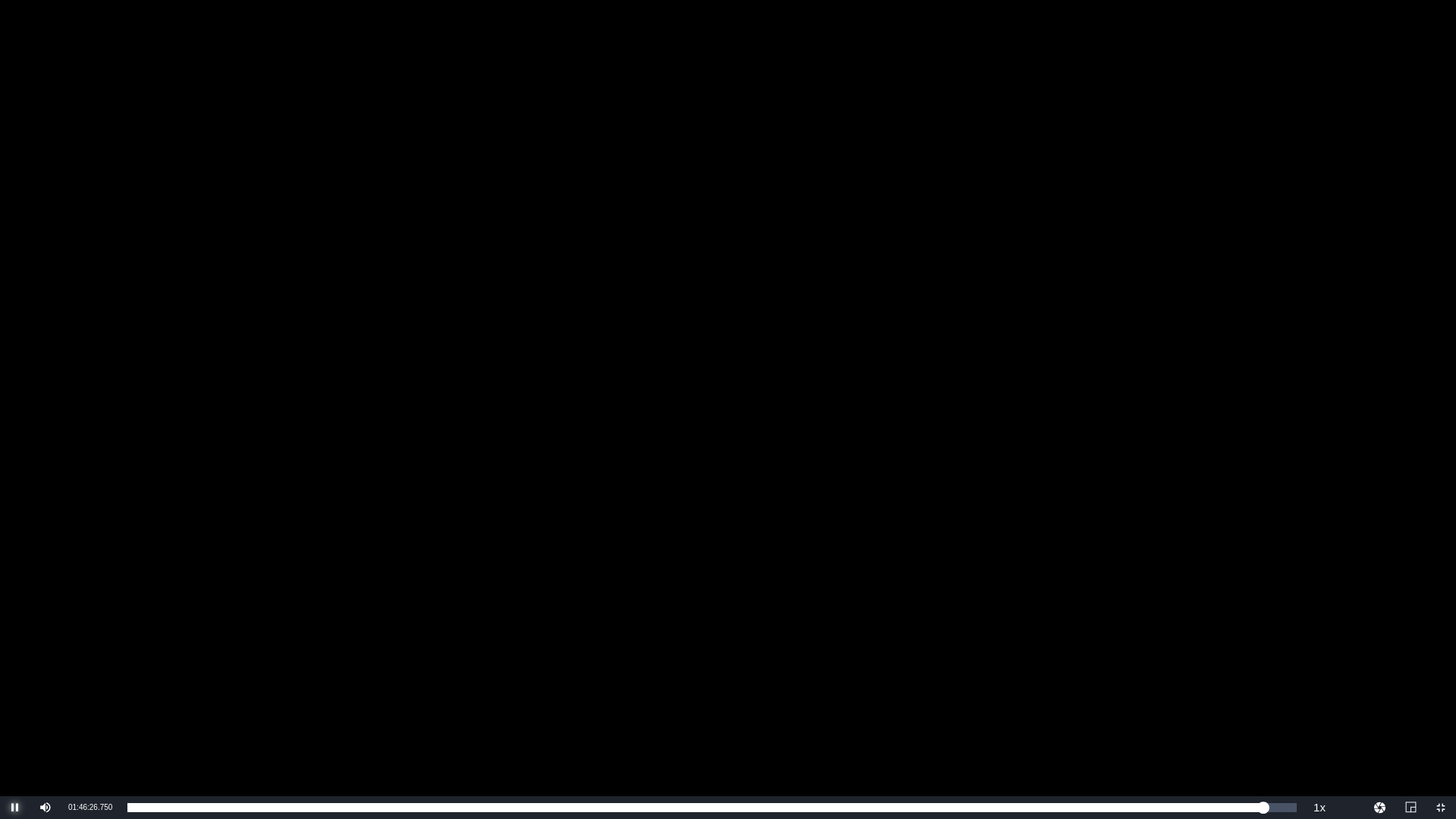
click at [16, 723] on span "Video Player" at bounding box center [16, 807] width 0 height 0
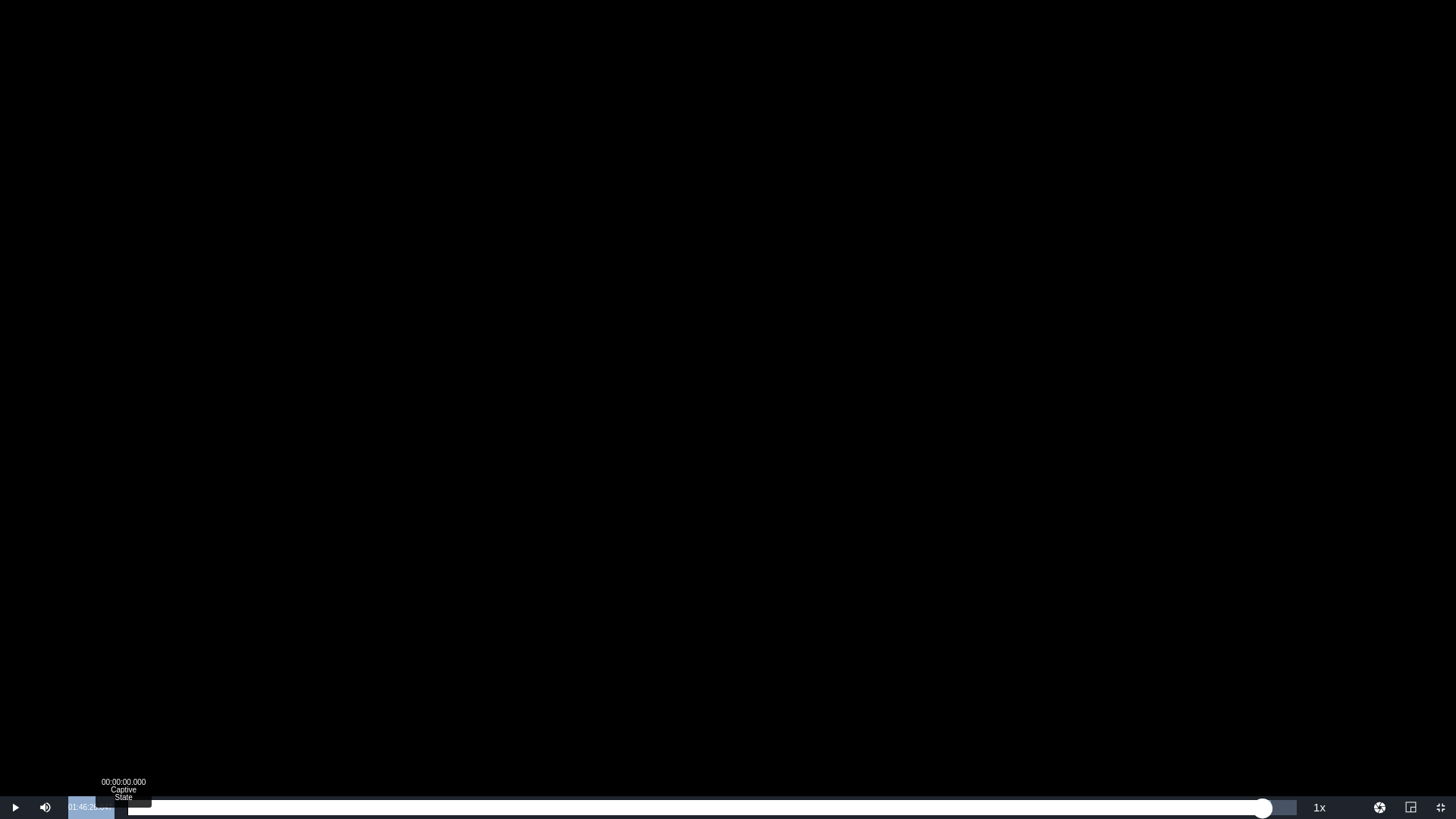
drag, startPoint x: 67, startPoint y: 807, endPoint x: 120, endPoint y: 810, distance: 53.1
click at [120, 723] on div "Play Mute 100% Current Time 01:46:26.847 / Duration 01:49:37.704 Loaded : 97.79…" at bounding box center [728, 807] width 1456 height 23
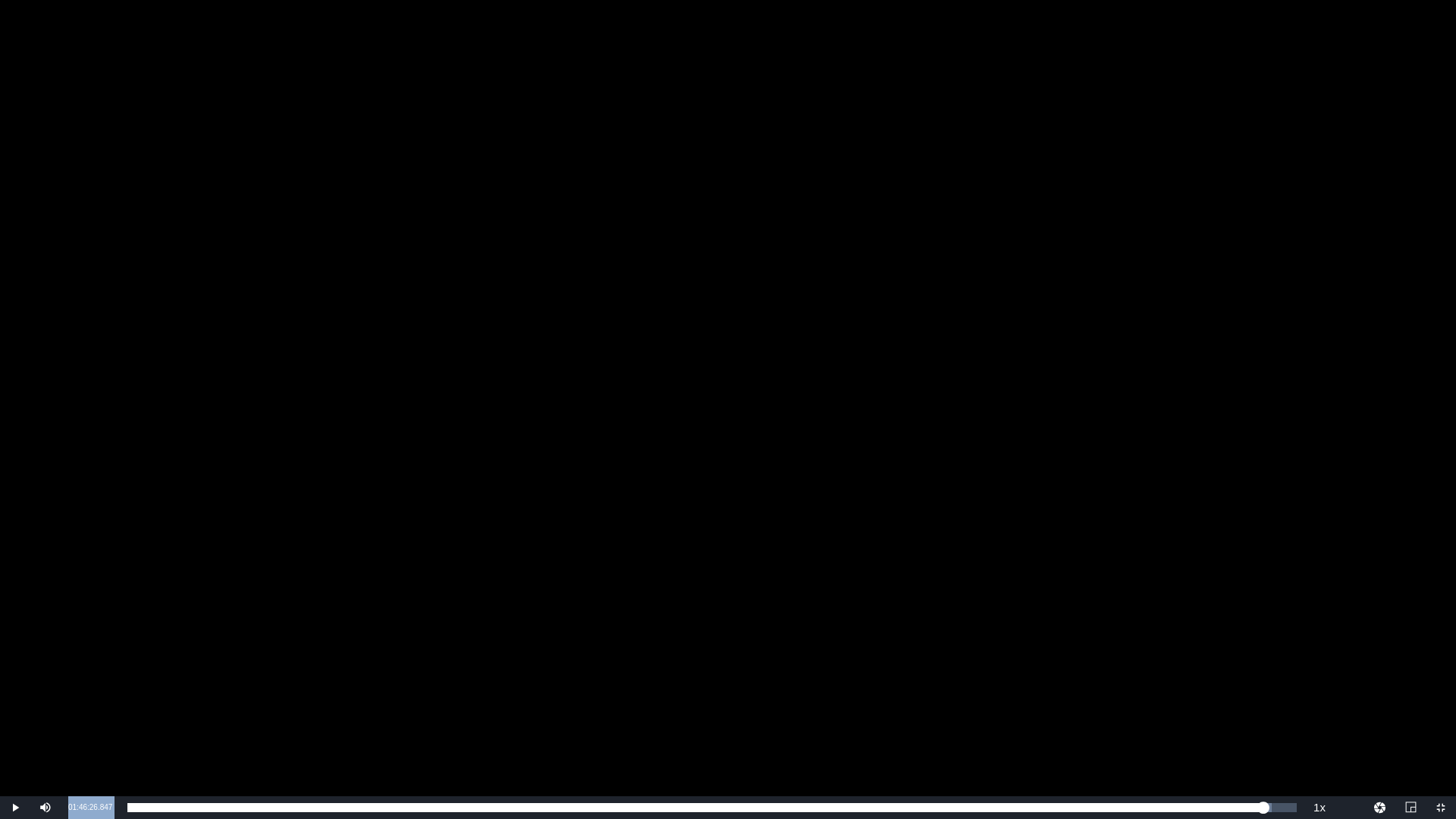
copy div "01:46:26.847 / Duration 01:49:37.704 Loaded : 97.70% 01:42:39.665 Captive State…"
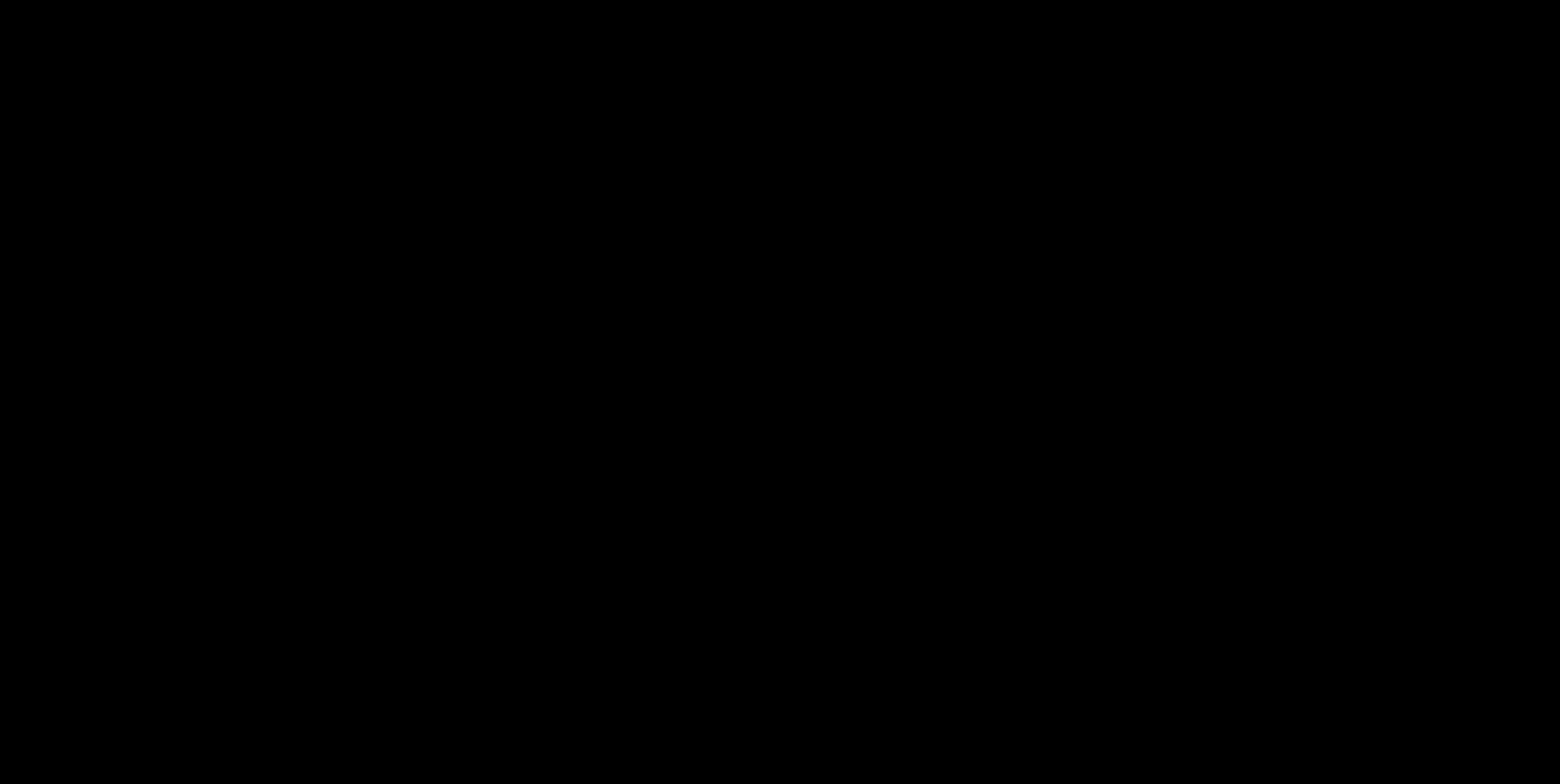
scroll to position [428, 0]
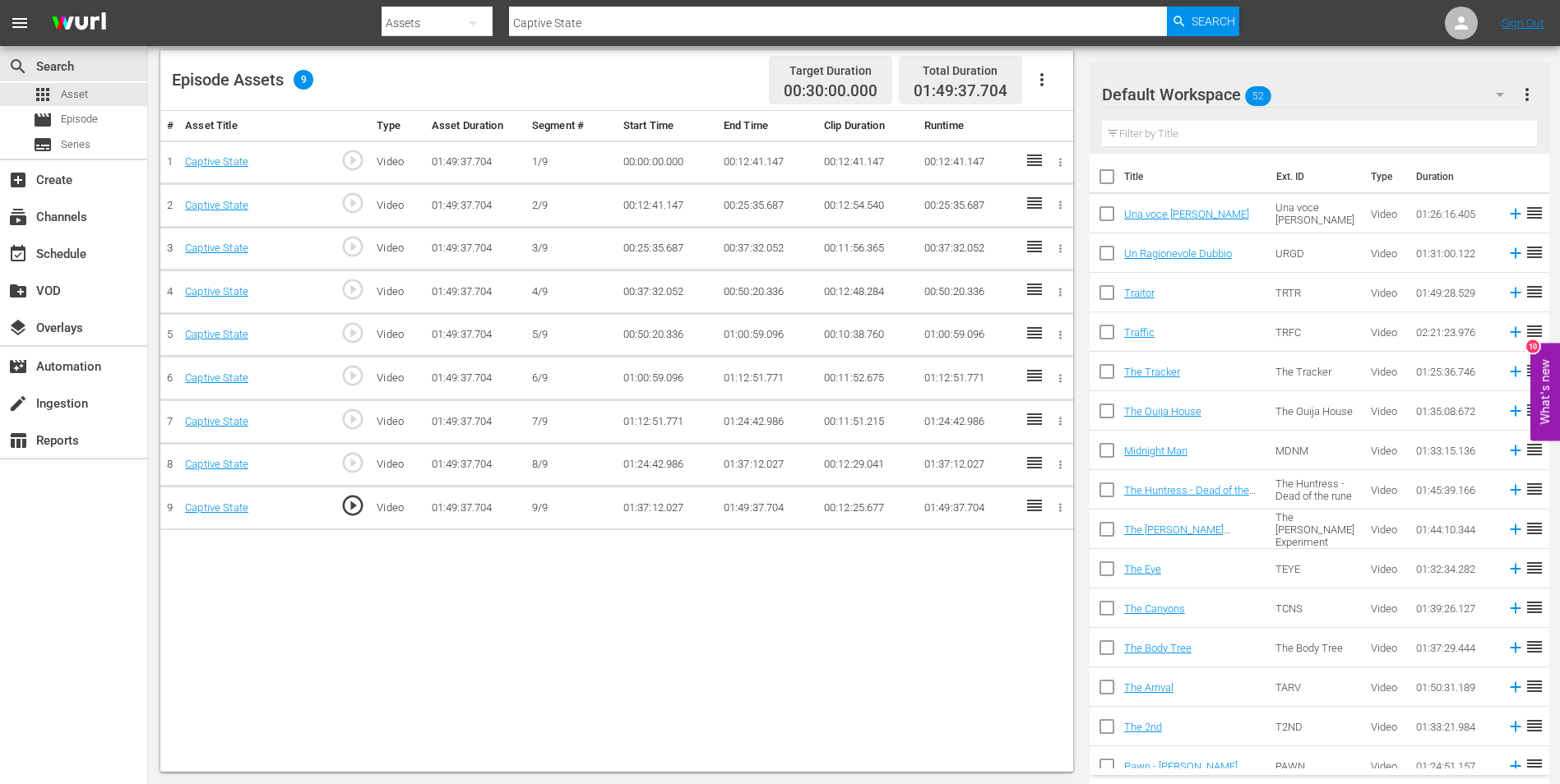
click at [757, 510] on td "01:49:37.704" at bounding box center [767, 508] width 100 height 44
click at [748, 506] on td "01:49:37.704" at bounding box center [767, 508] width 100 height 44
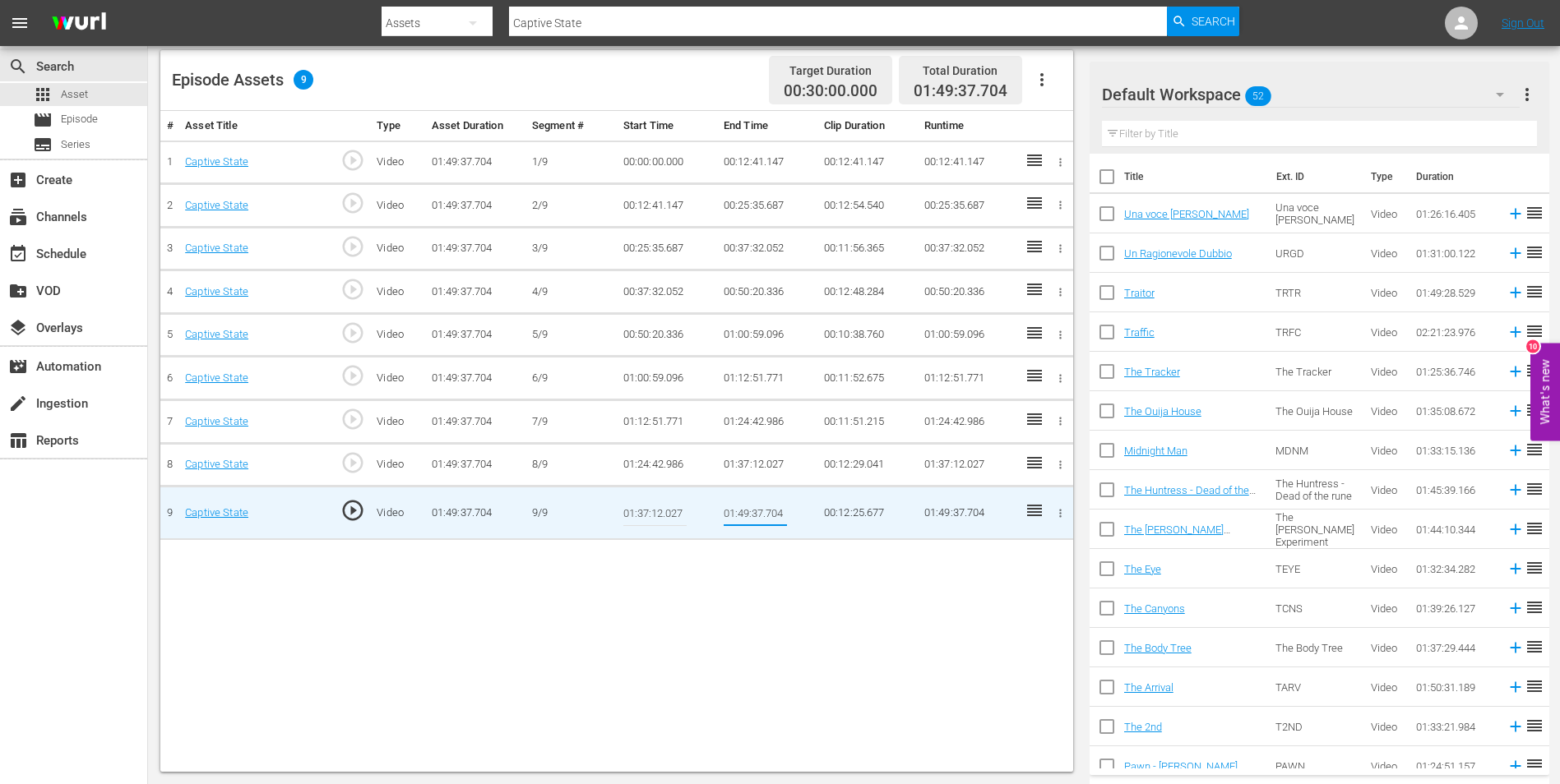
click at [748, 506] on input "01:49:37.704" at bounding box center [755, 513] width 63 height 40
type input "01:46:26.847"
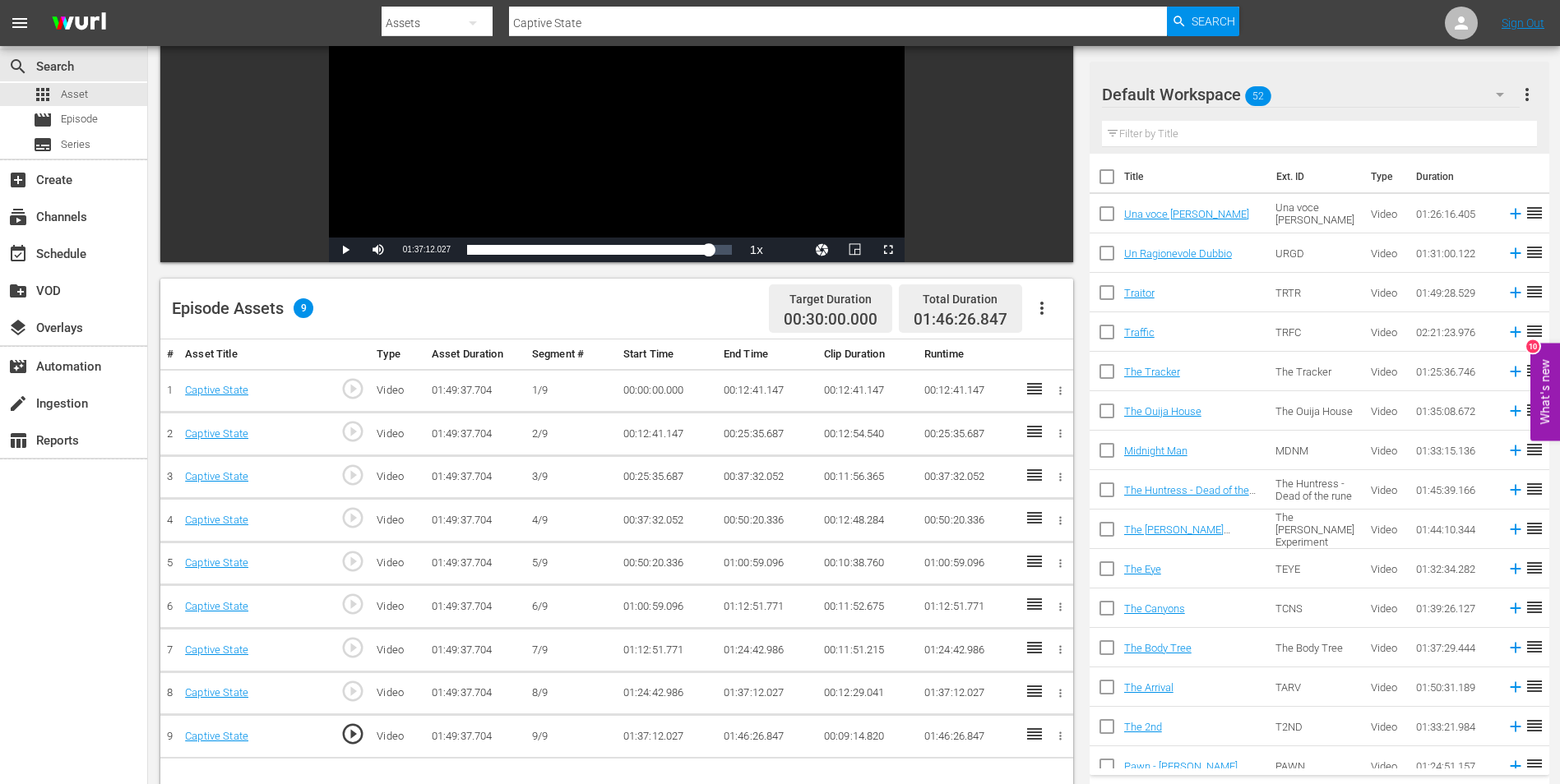
scroll to position [247, 0]
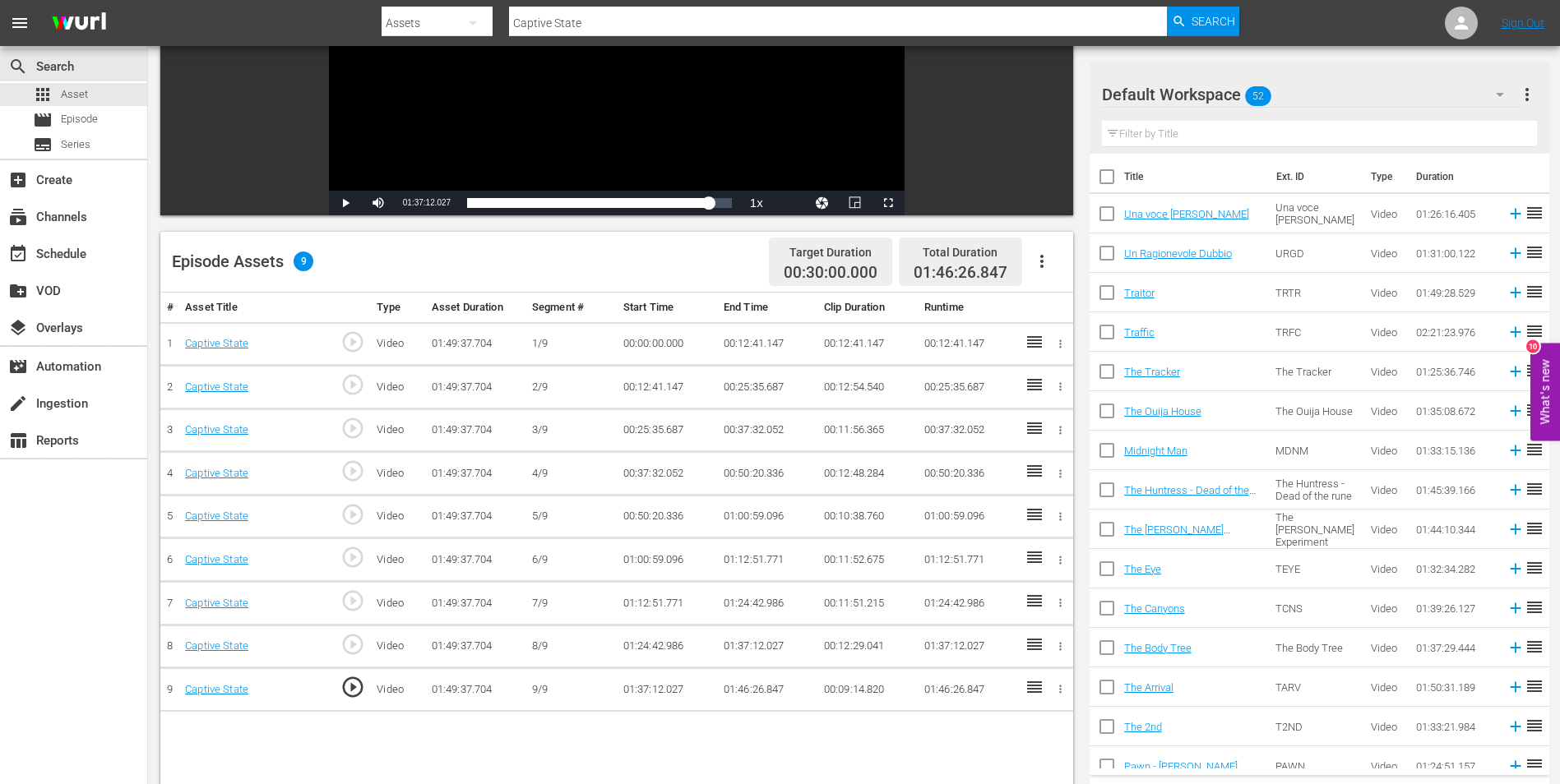
click at [352, 694] on span "play_circle_outline" at bounding box center [352, 687] width 24 height 24
drag, startPoint x: 615, startPoint y: 692, endPoint x: 685, endPoint y: 698, distance: 70.3
click at [685, 698] on tr "9 Captive State play_circle_outline Video 01:49:37.704 9/9 01:37:12.027 01:46:2…" at bounding box center [616, 690] width 912 height 44
click at [731, 685] on td "01:46:26.847" at bounding box center [767, 690] width 100 height 44
drag, startPoint x: 724, startPoint y: 688, endPoint x: 789, endPoint y: 675, distance: 66.3
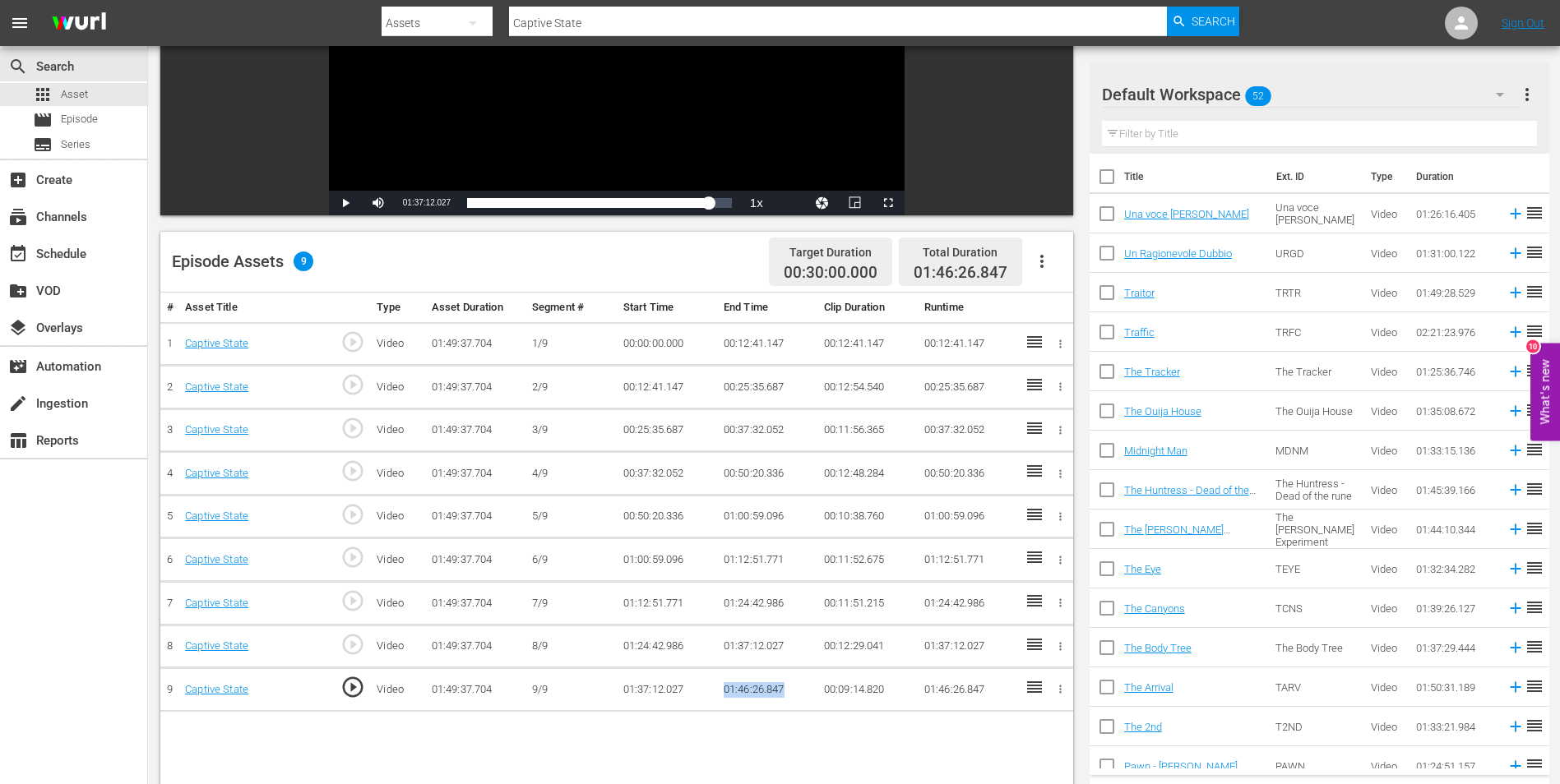
click at [789, 675] on td "01:46:26.847" at bounding box center [767, 690] width 100 height 44
drag, startPoint x: 789, startPoint y: 675, endPoint x: 761, endPoint y: 688, distance: 30.9
copy td "01:46:26.847"
click at [828, 199] on button "Video Player" at bounding box center [822, 202] width 33 height 24
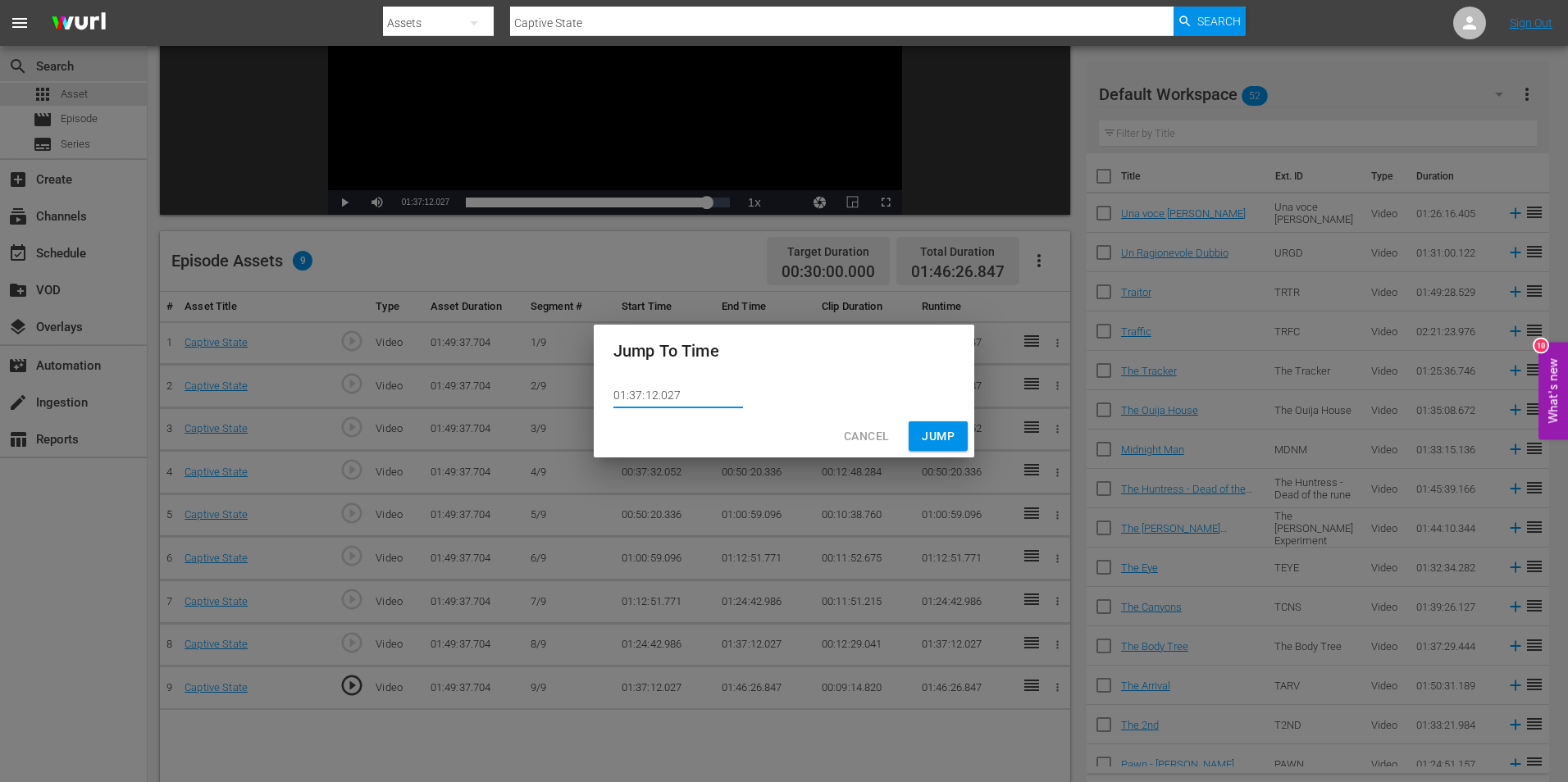
drag, startPoint x: 699, startPoint y: 399, endPoint x: 575, endPoint y: 382, distance: 125.2
click at [575, 382] on div "Jump To Time 01:37:12.027 Cancel Jump" at bounding box center [784, 391] width 1568 height 782
drag, startPoint x: 642, startPoint y: 397, endPoint x: 790, endPoint y: 370, distance: 150.4
click at [790, 370] on div "Jump To Time" at bounding box center [784, 351] width 380 height 52
drag, startPoint x: 693, startPoint y: 389, endPoint x: 544, endPoint y: 383, distance: 149.1
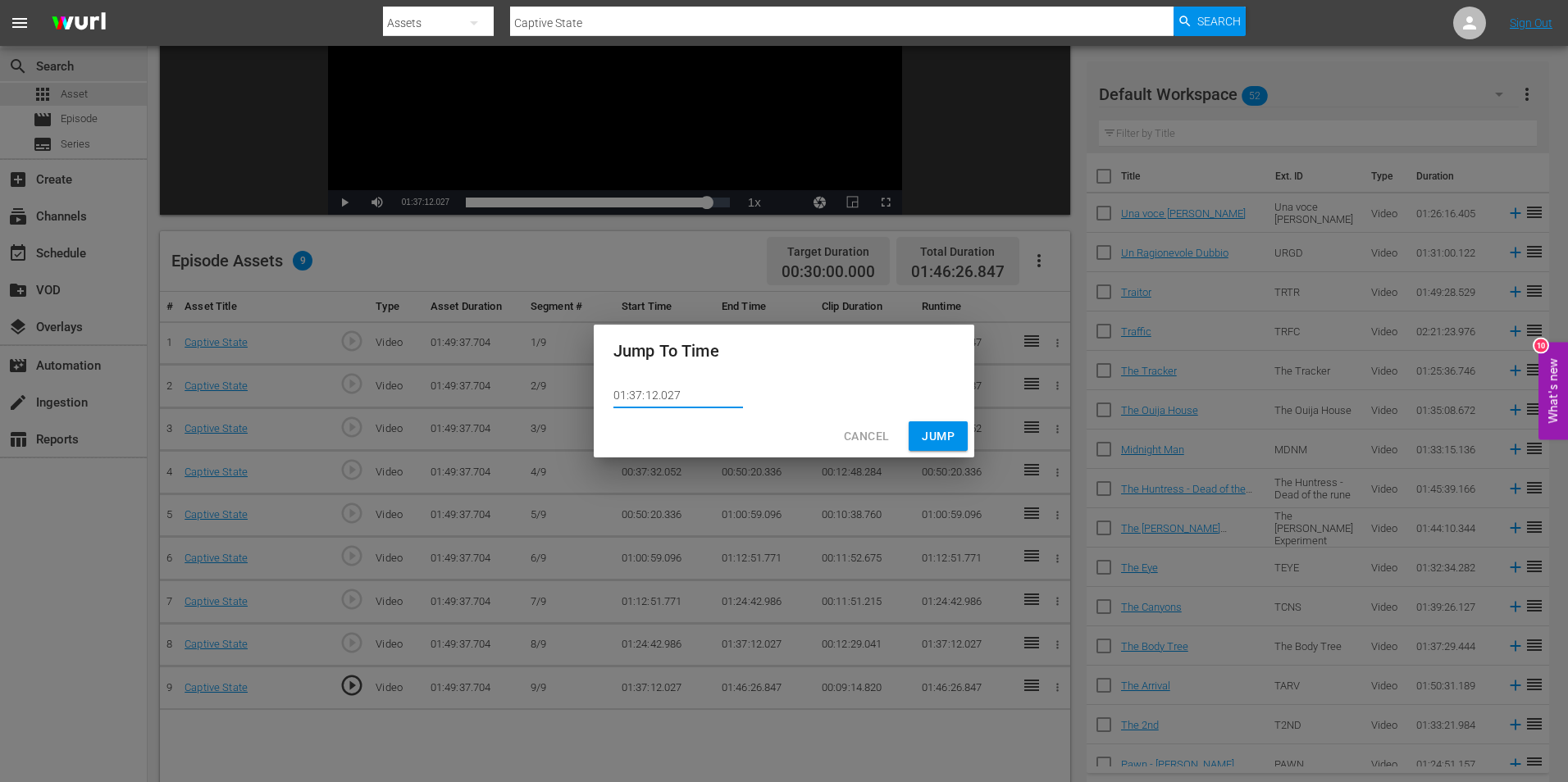
click at [561, 387] on div "Jump To Time 01:37:12.027 Cancel Jump" at bounding box center [784, 391] width 1568 height 782
paste input "46:26.84"
type input "01:46:26.847"
click at [940, 436] on span "Jump" at bounding box center [938, 436] width 33 height 20
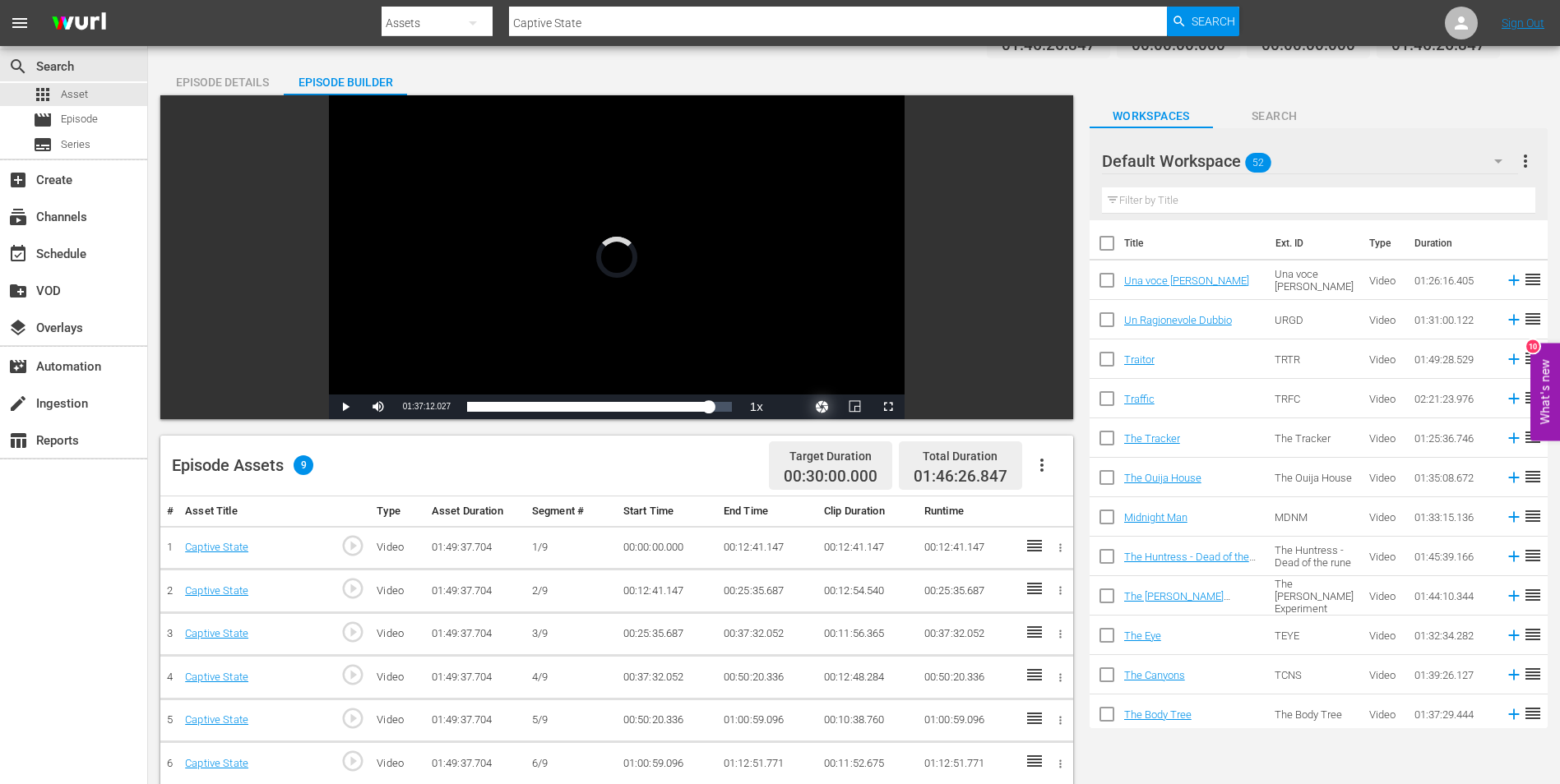
scroll to position [0, 0]
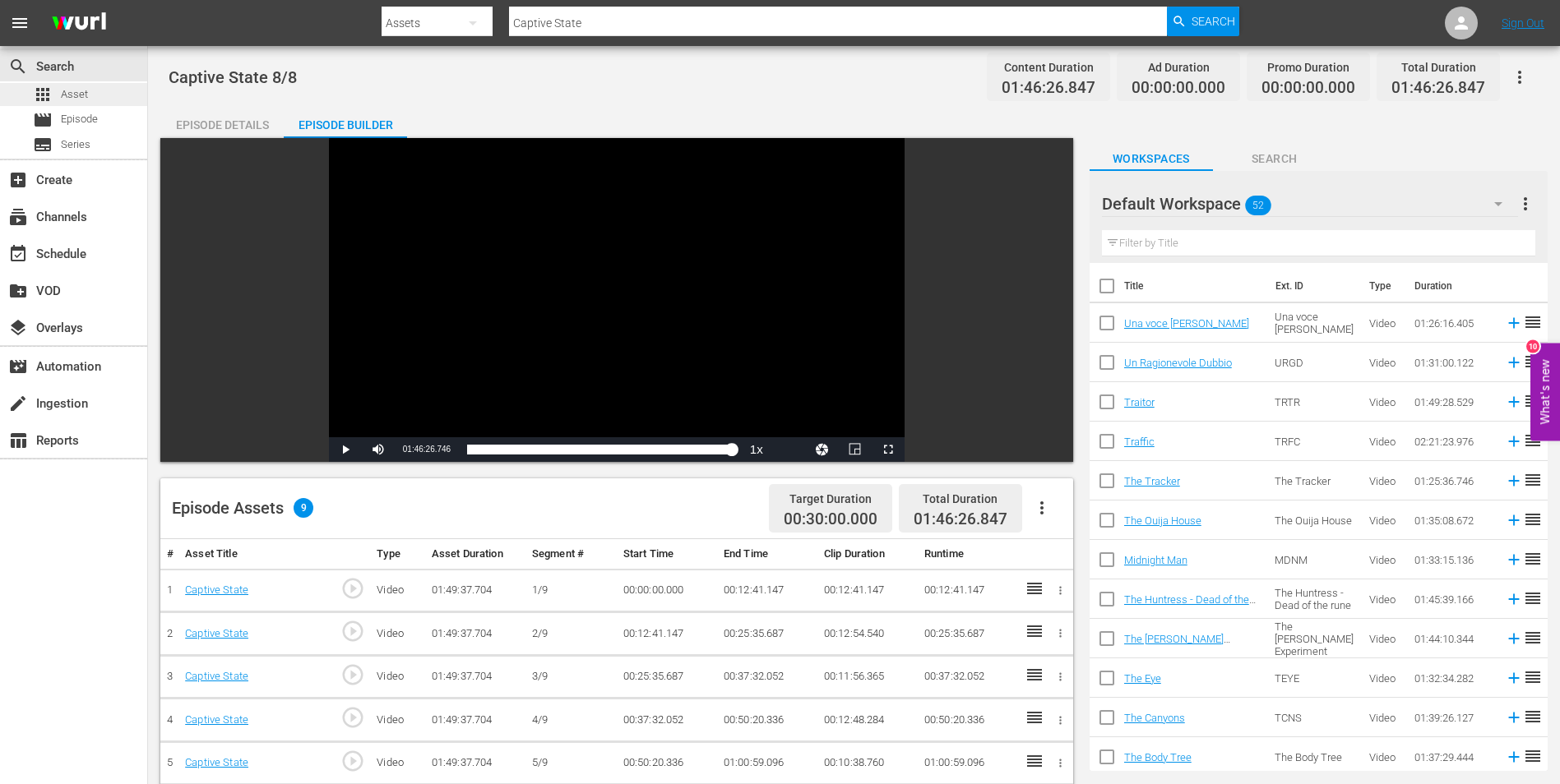
click at [90, 91] on div "apps Asset" at bounding box center [73, 94] width 148 height 23
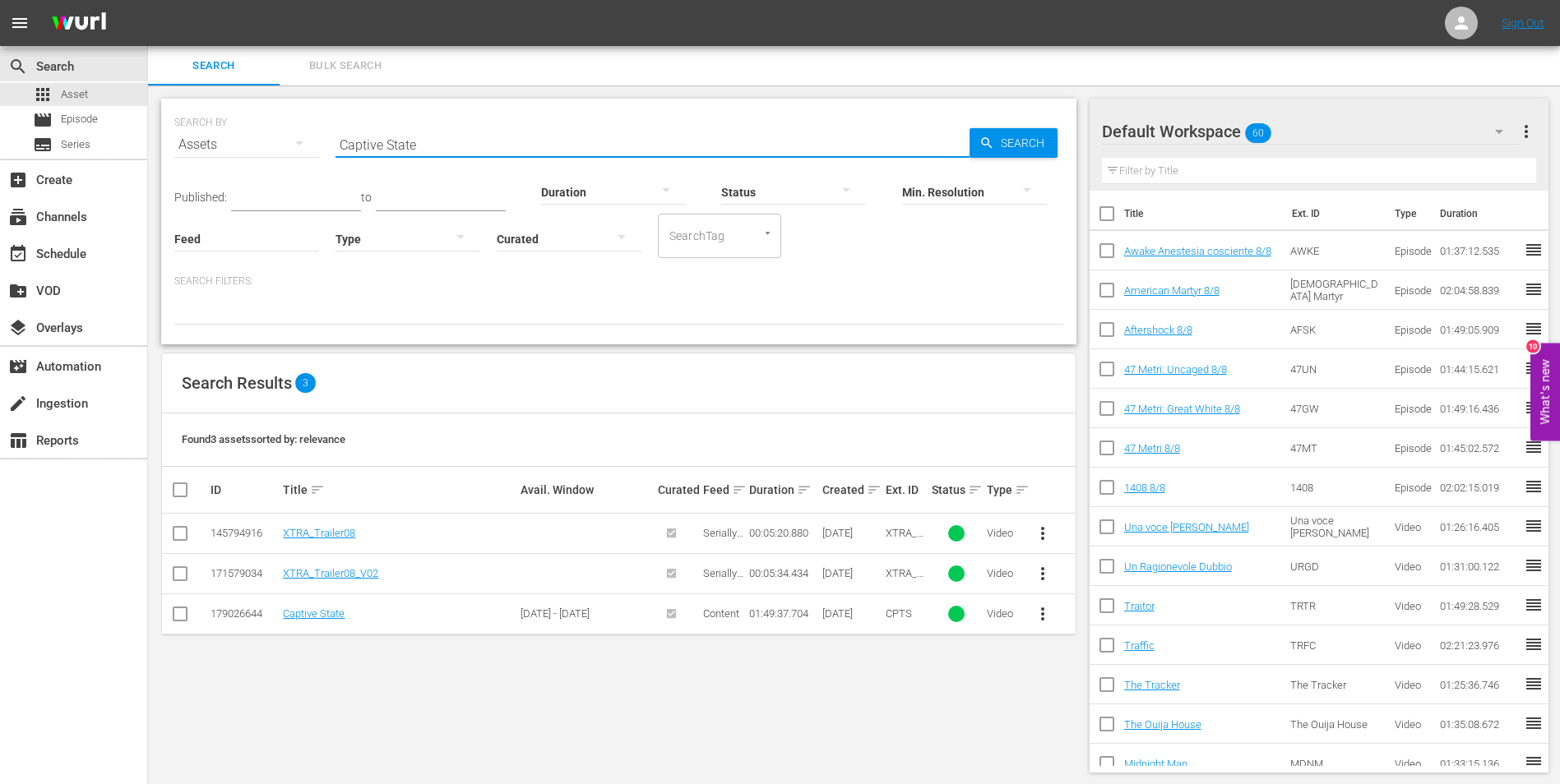
drag, startPoint x: 476, startPoint y: 132, endPoint x: 291, endPoint y: 130, distance: 185.0
click at [291, 130] on div "SEARCH BY Search By Assets Search ID, Title, Description, Keywords, or Category…" at bounding box center [619, 135] width 889 height 59
paste input "rucifixion"
type input "Crucifixion"
click at [1020, 134] on span "Search" at bounding box center [1025, 142] width 63 height 30
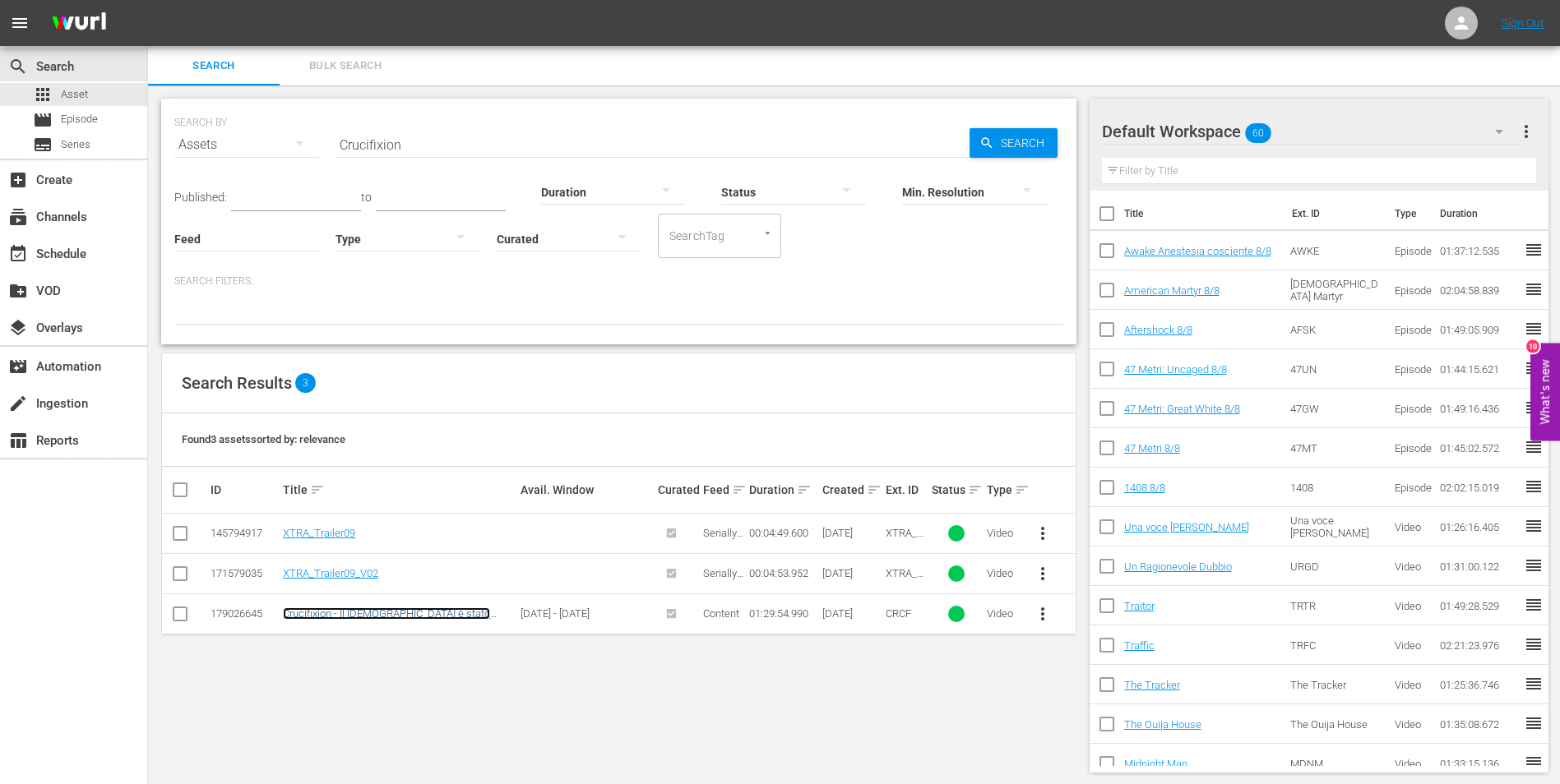
click at [349, 609] on link "Crucifixion - Il [DEMOGRAPHIC_DATA] è stato invocato" at bounding box center [386, 620] width 207 height 24
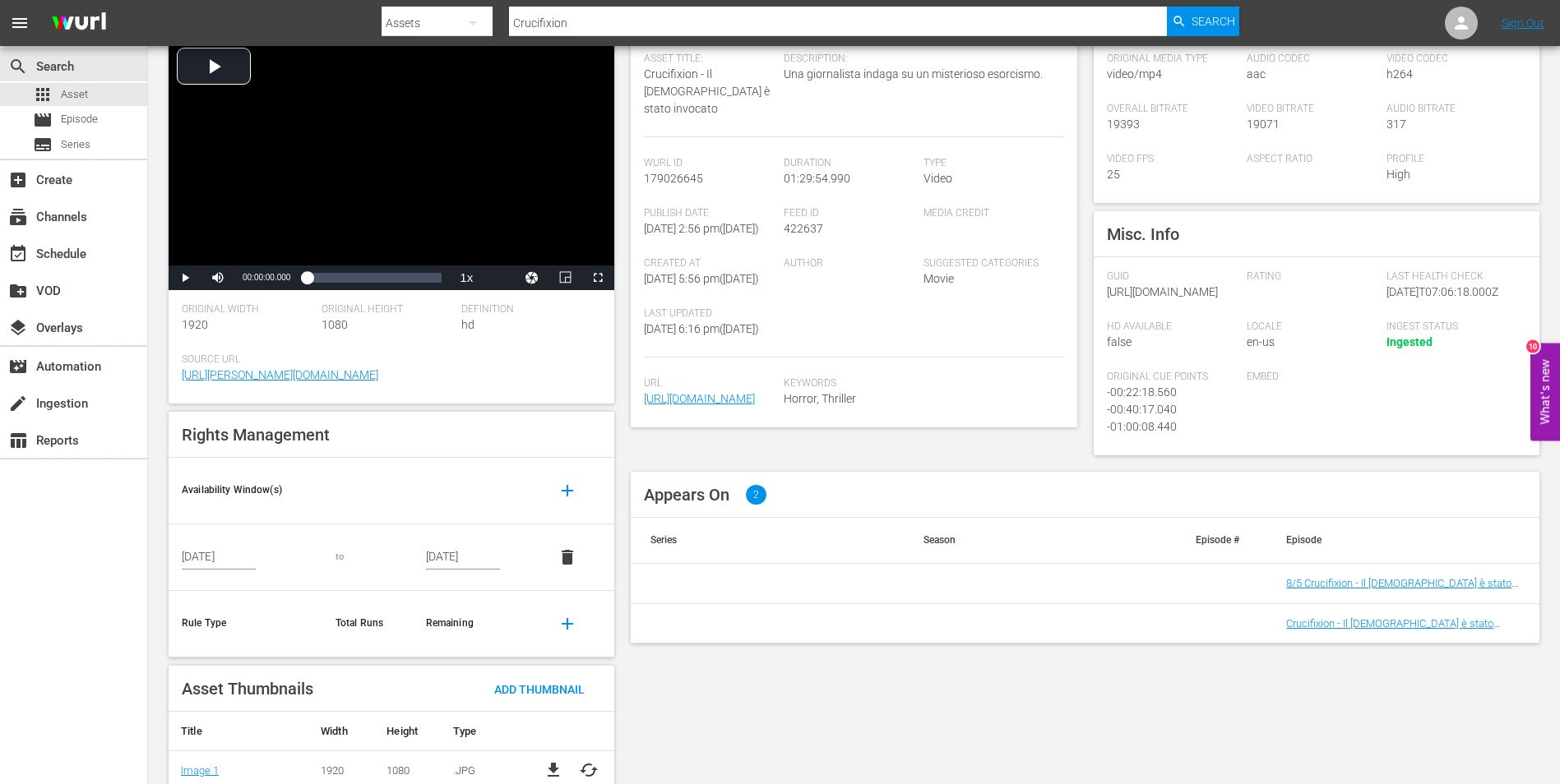
scroll to position [159, 0]
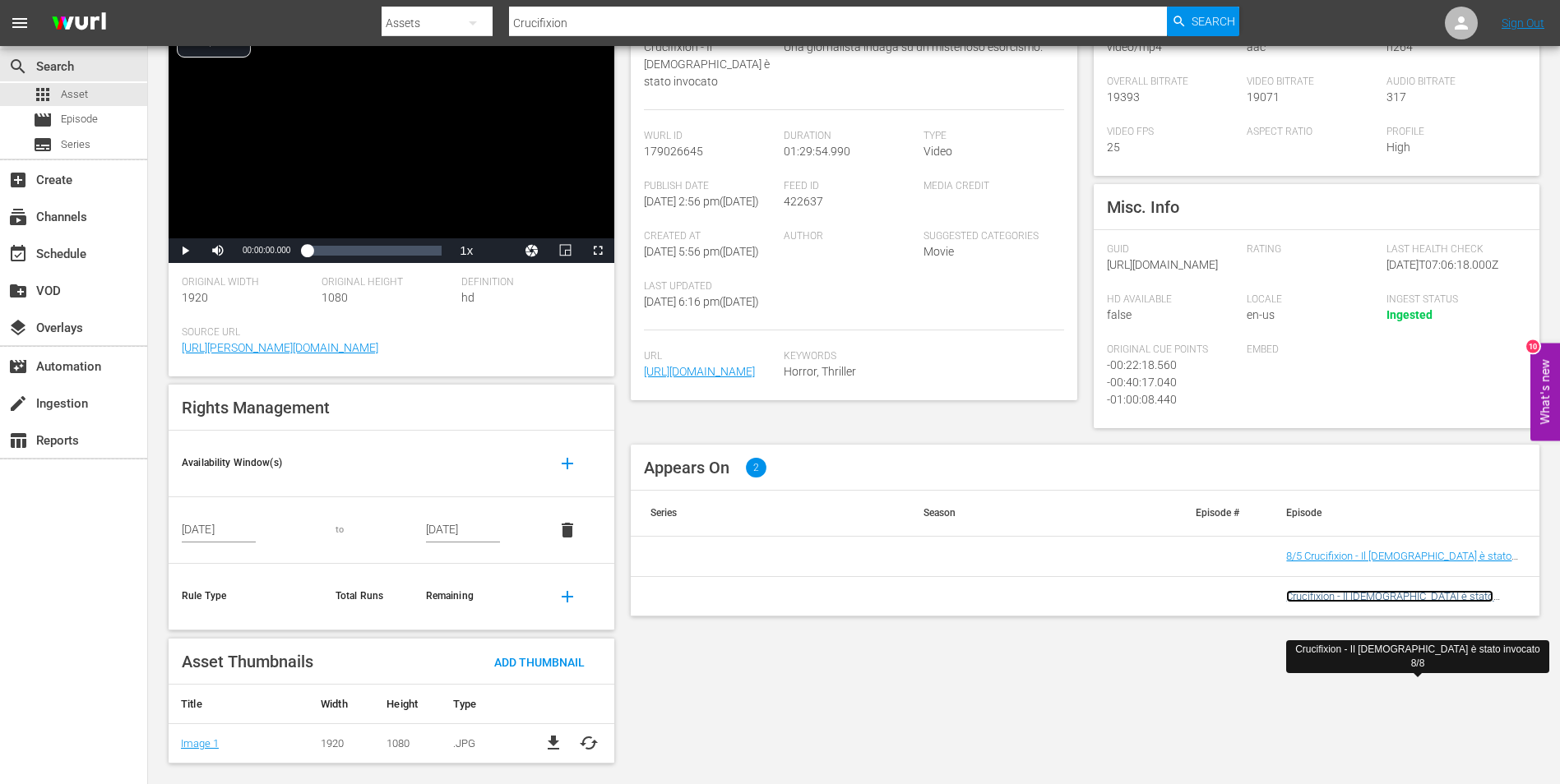
click at [1342, 615] on link "Crucifixion - Il [DEMOGRAPHIC_DATA] è stato invocato 8/8" at bounding box center [1390, 602] width 207 height 24
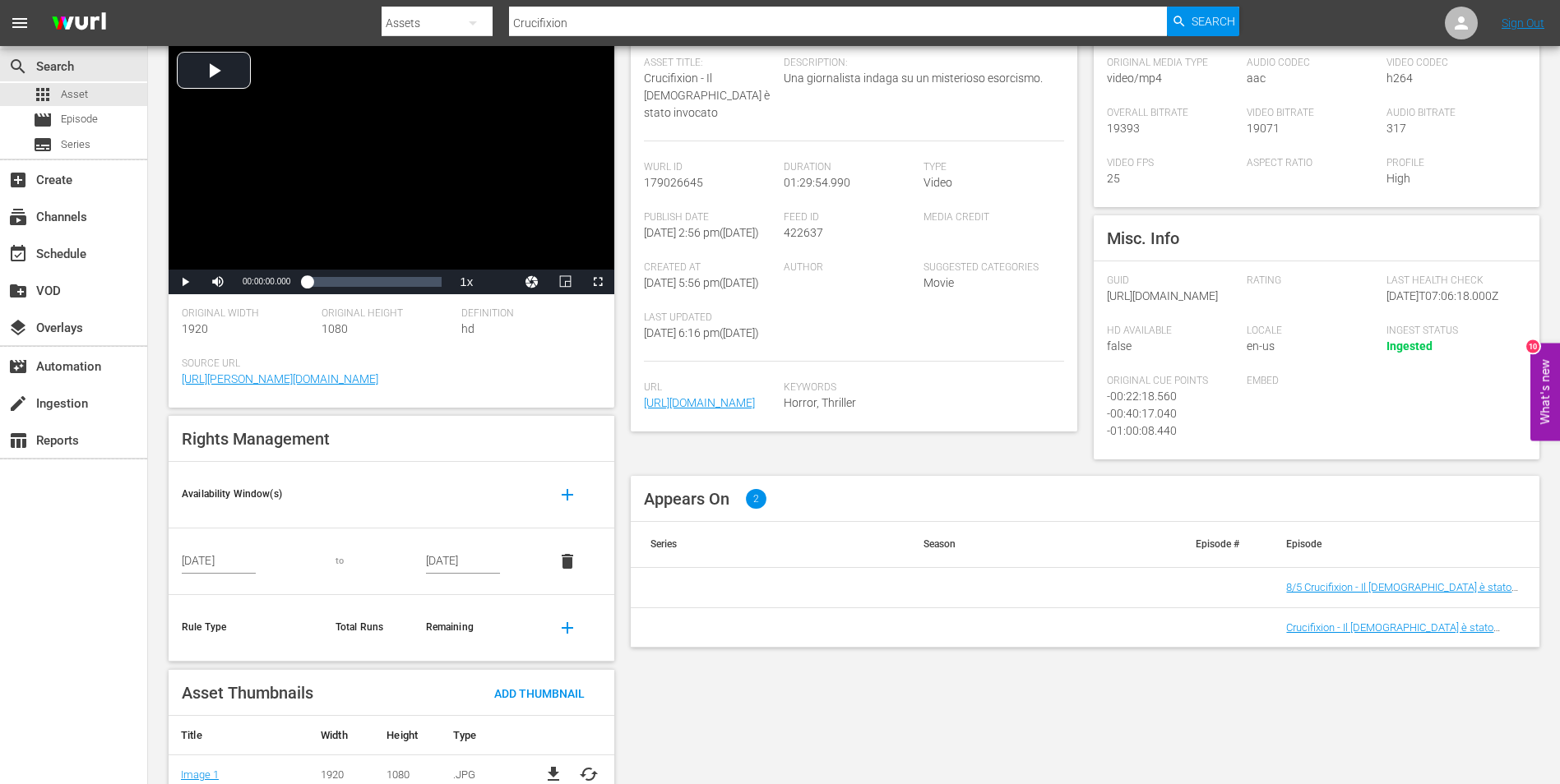
scroll to position [159, 0]
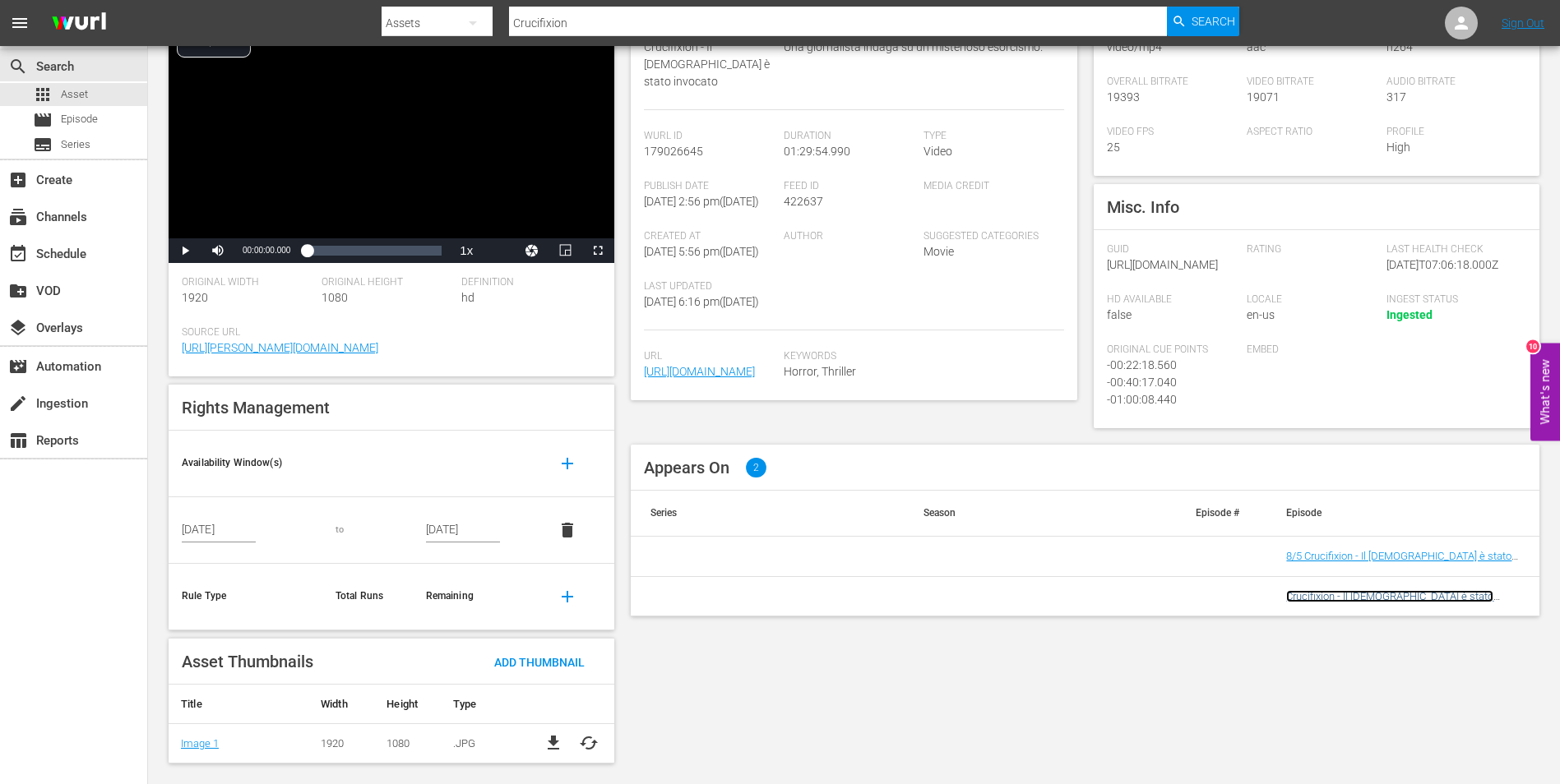
click at [1388, 615] on link "Crucifixion - Il [DEMOGRAPHIC_DATA] è stato invocato 8/8" at bounding box center [1390, 602] width 207 height 24
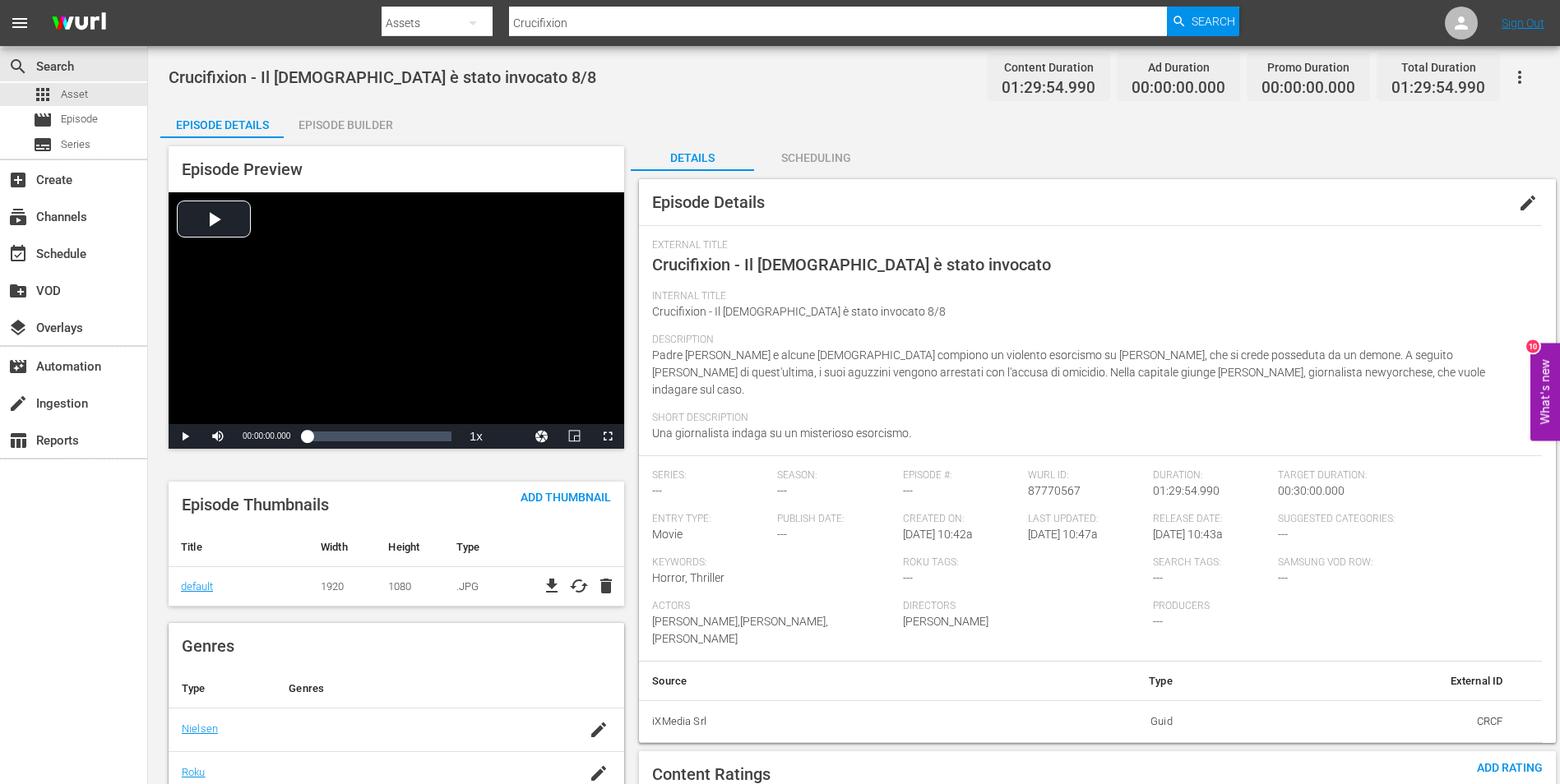
click at [329, 119] on div "Episode Builder" at bounding box center [345, 125] width 123 height 40
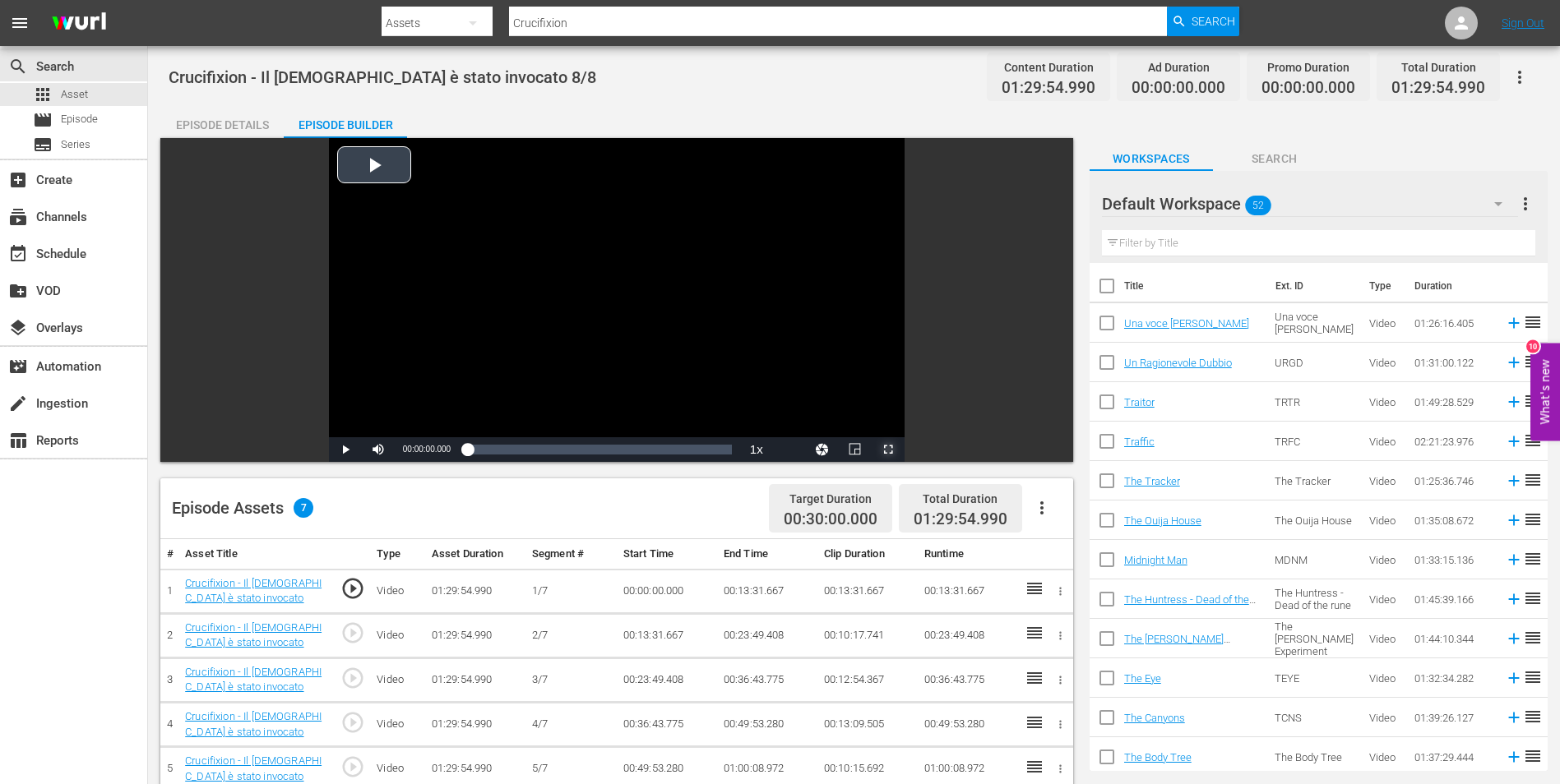
click at [888, 449] on span "Video Player" at bounding box center [888, 449] width 0 height 0
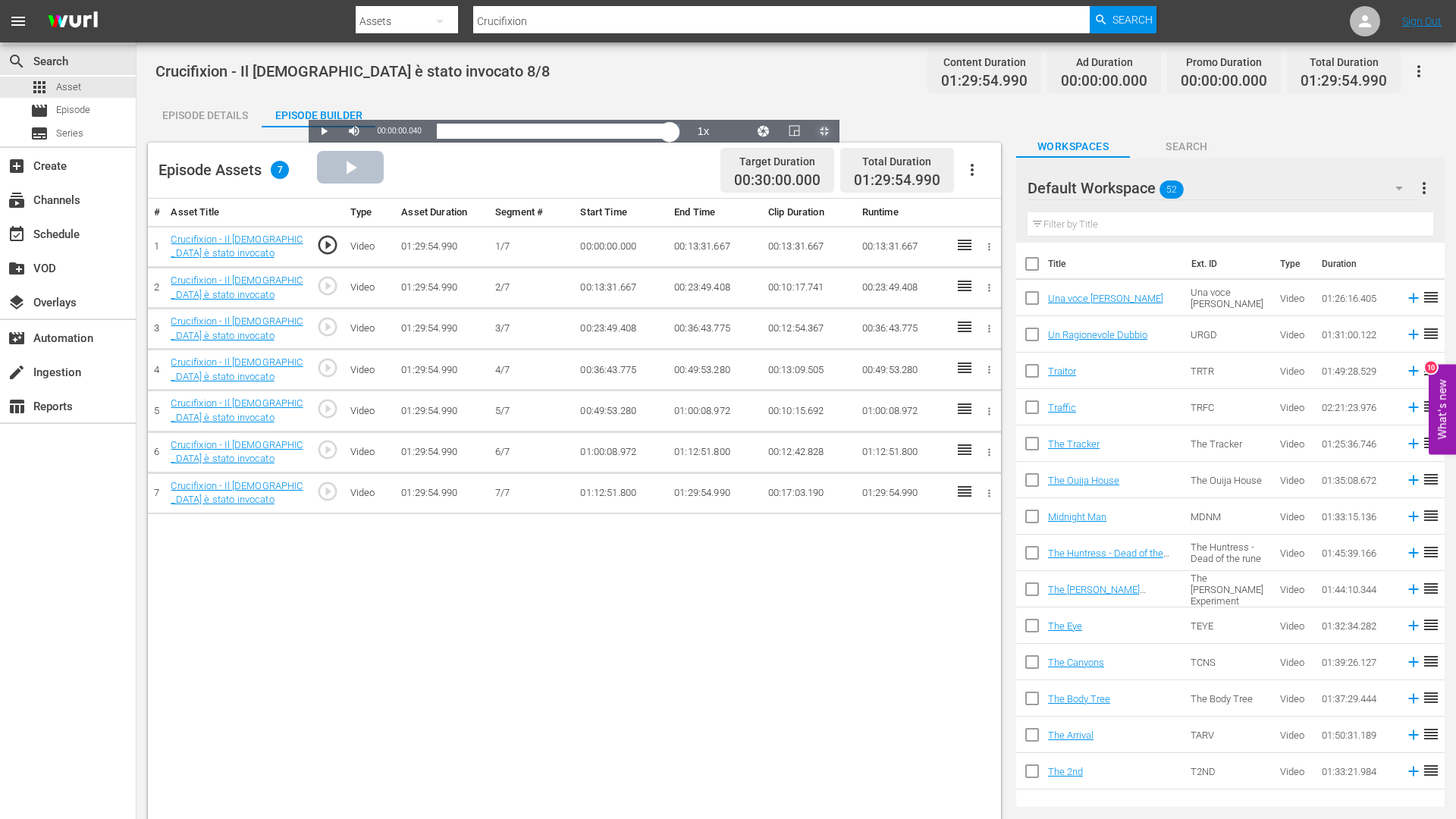
drag, startPoint x: 142, startPoint y: 807, endPoint x: 1249, endPoint y: 817, distance: 1107.0
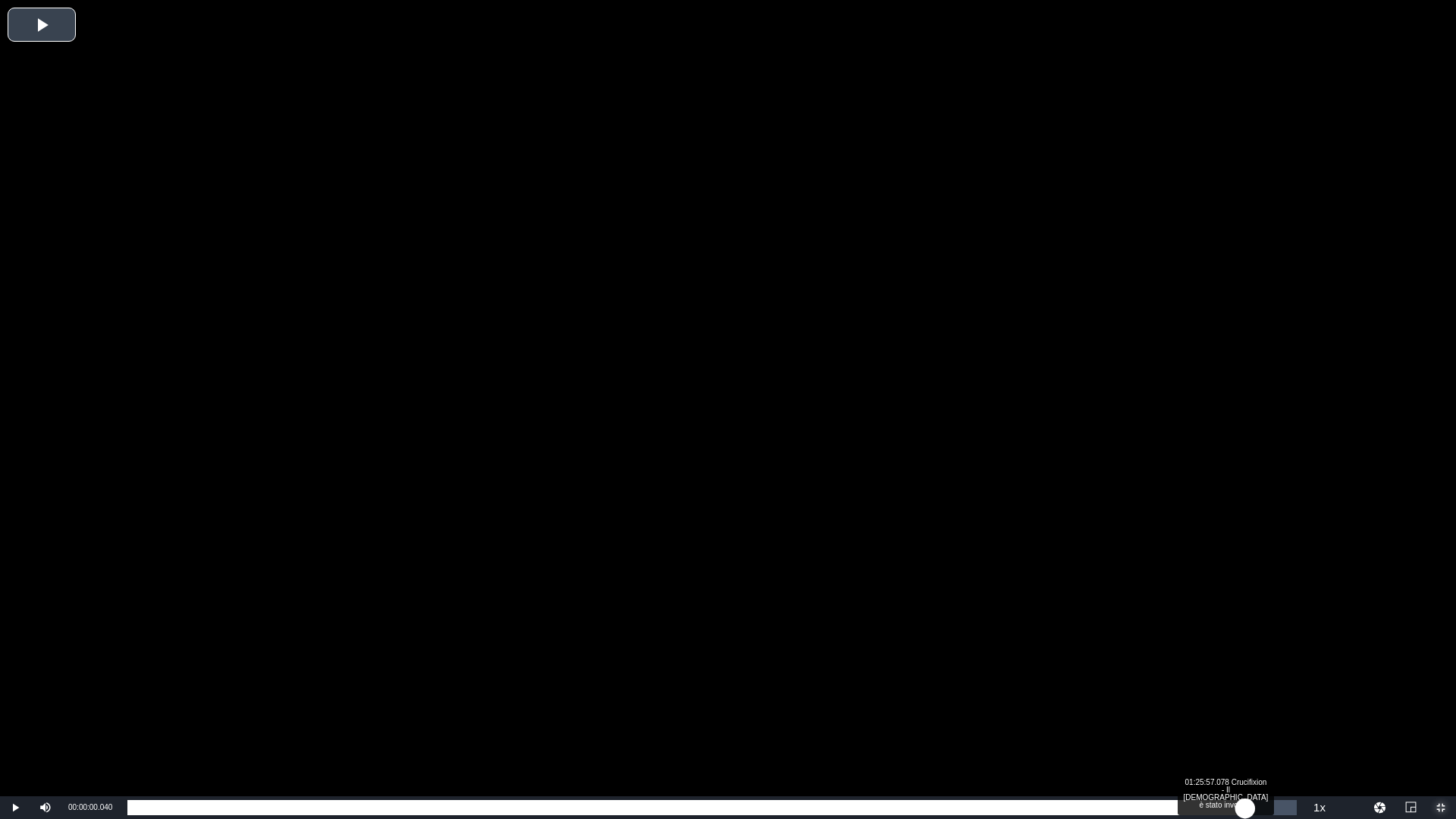
click at [1245, 723] on div "00:00:00.040" at bounding box center [686, 808] width 1118 height 16
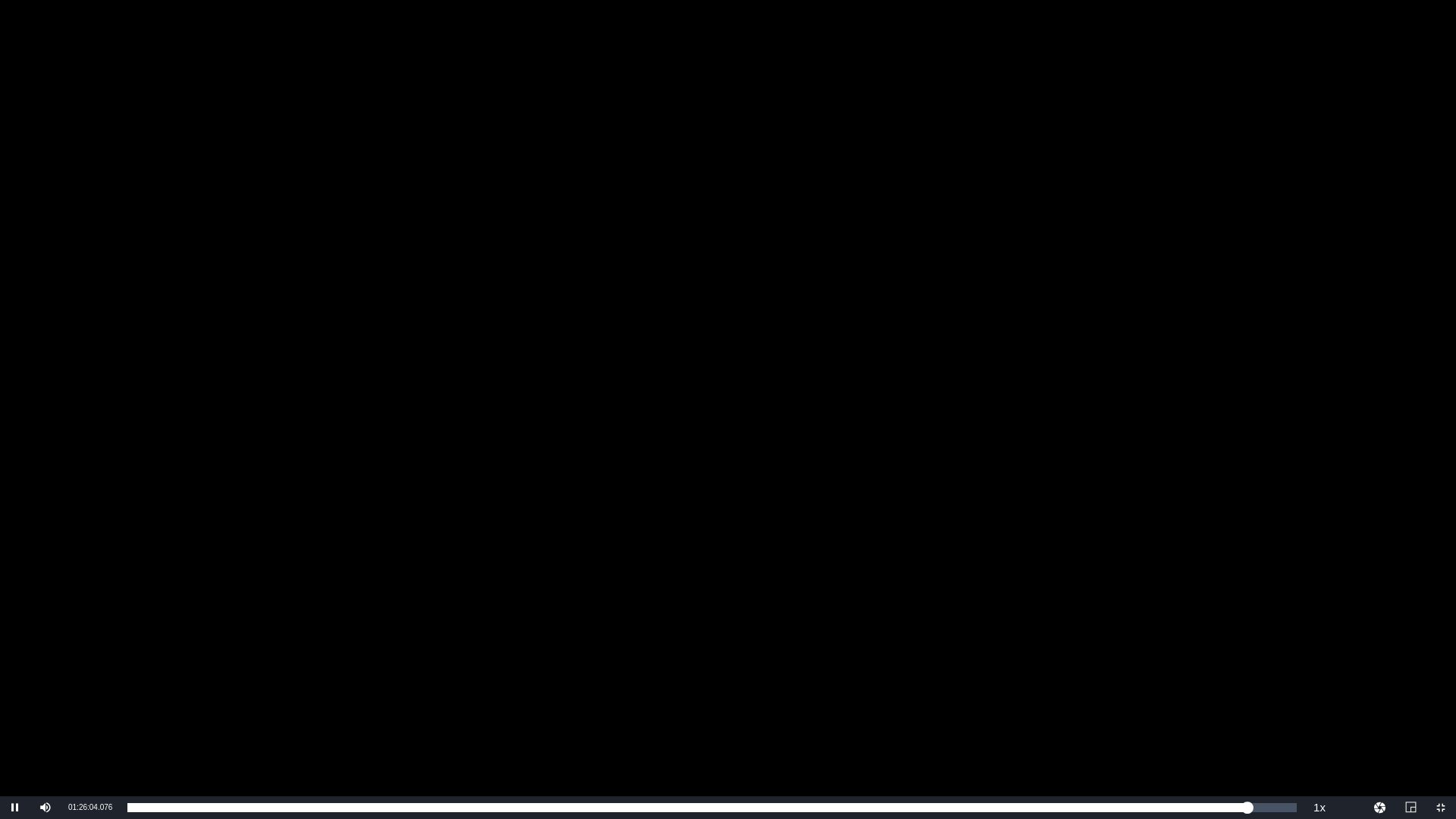
click at [0, 0] on span "2x" at bounding box center [0, 0] width 0 height 0
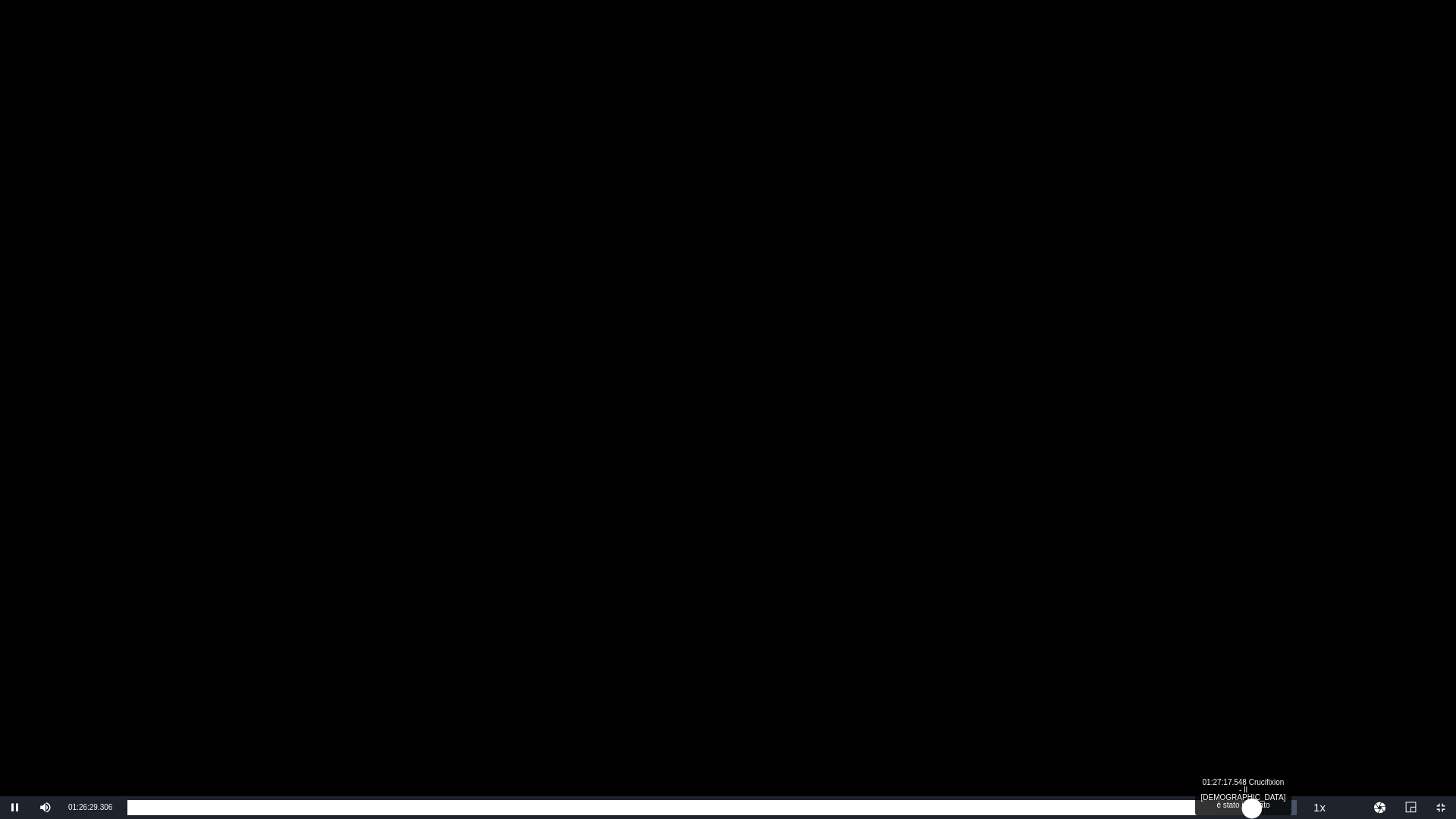
click at [1252, 723] on div "01:26:29.759" at bounding box center [690, 808] width 1125 height 16
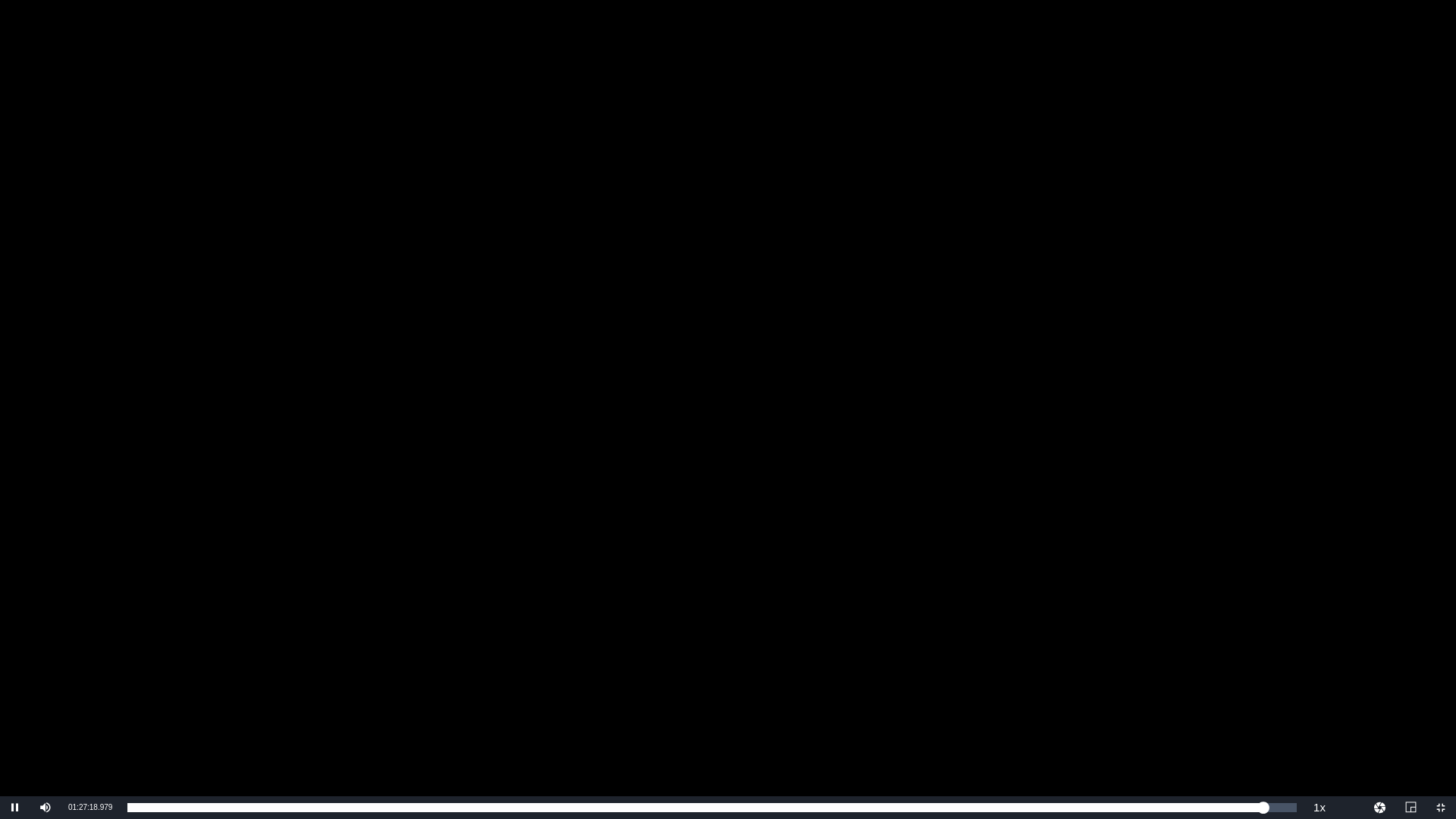
click at [751, 523] on div "Video Player" at bounding box center [728, 398] width 1456 height 796
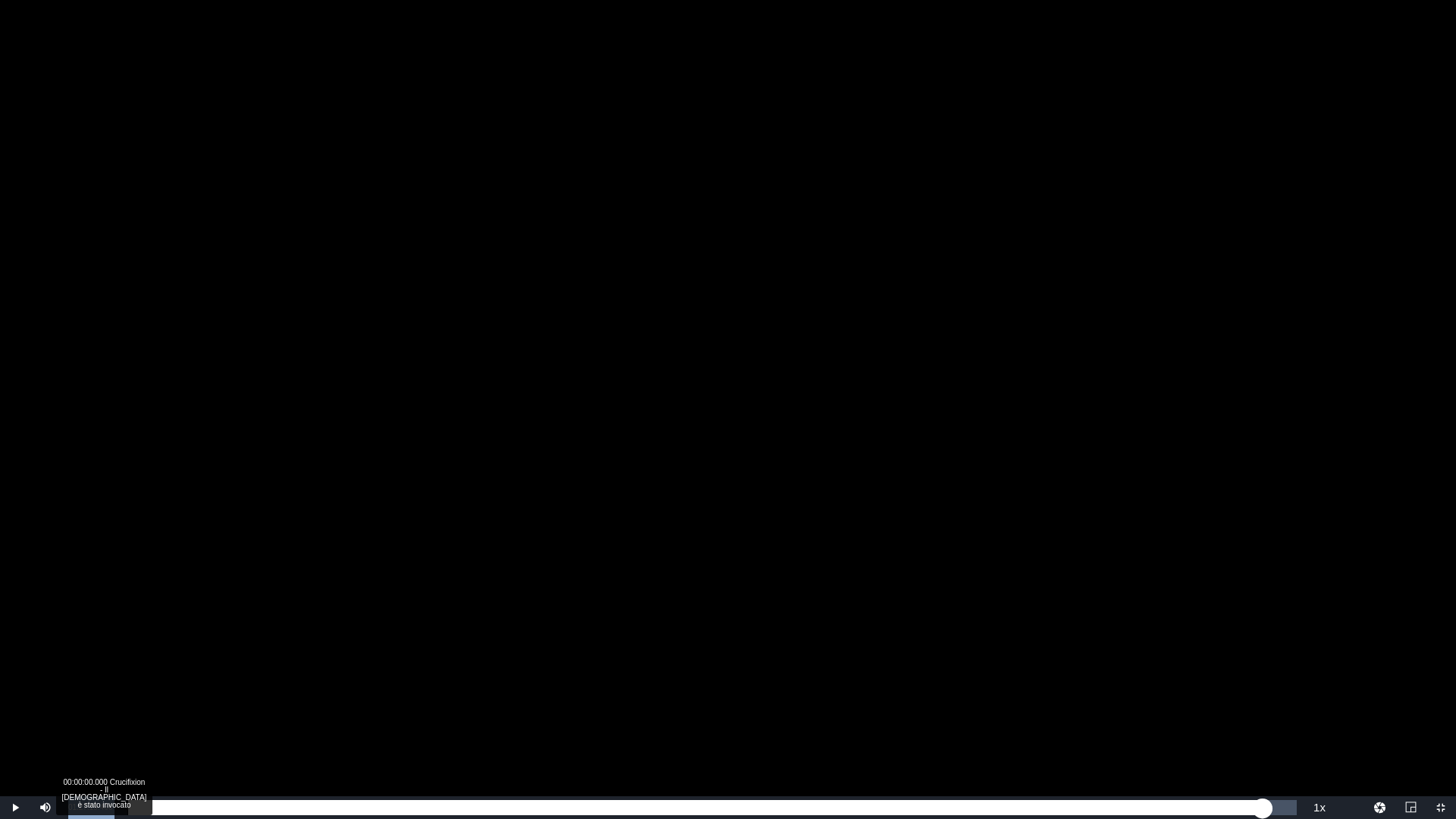
drag, startPoint x: 70, startPoint y: 807, endPoint x: 121, endPoint y: 807, distance: 51.0
click at [121, 723] on div "Play Mute Current Time 01:27:19.466 / Duration 01:29:54.989 Loaded : 97.52% 00:…" at bounding box center [728, 807] width 1456 height 23
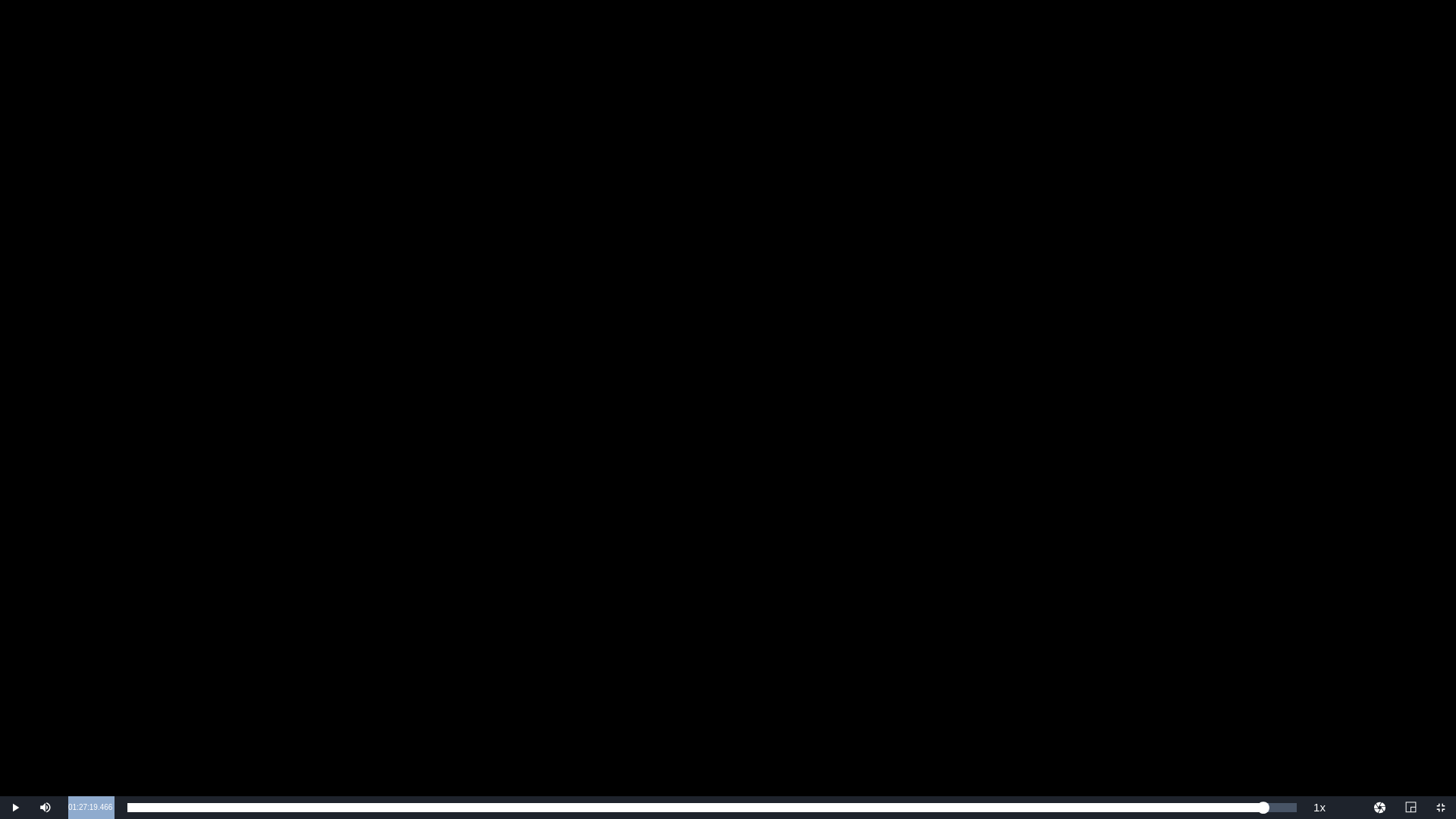
copy div "01:27:19.466 / Duration 01:29:54.989 Loaded : 97.52% 01:26:56.556 Crucifixion -…"
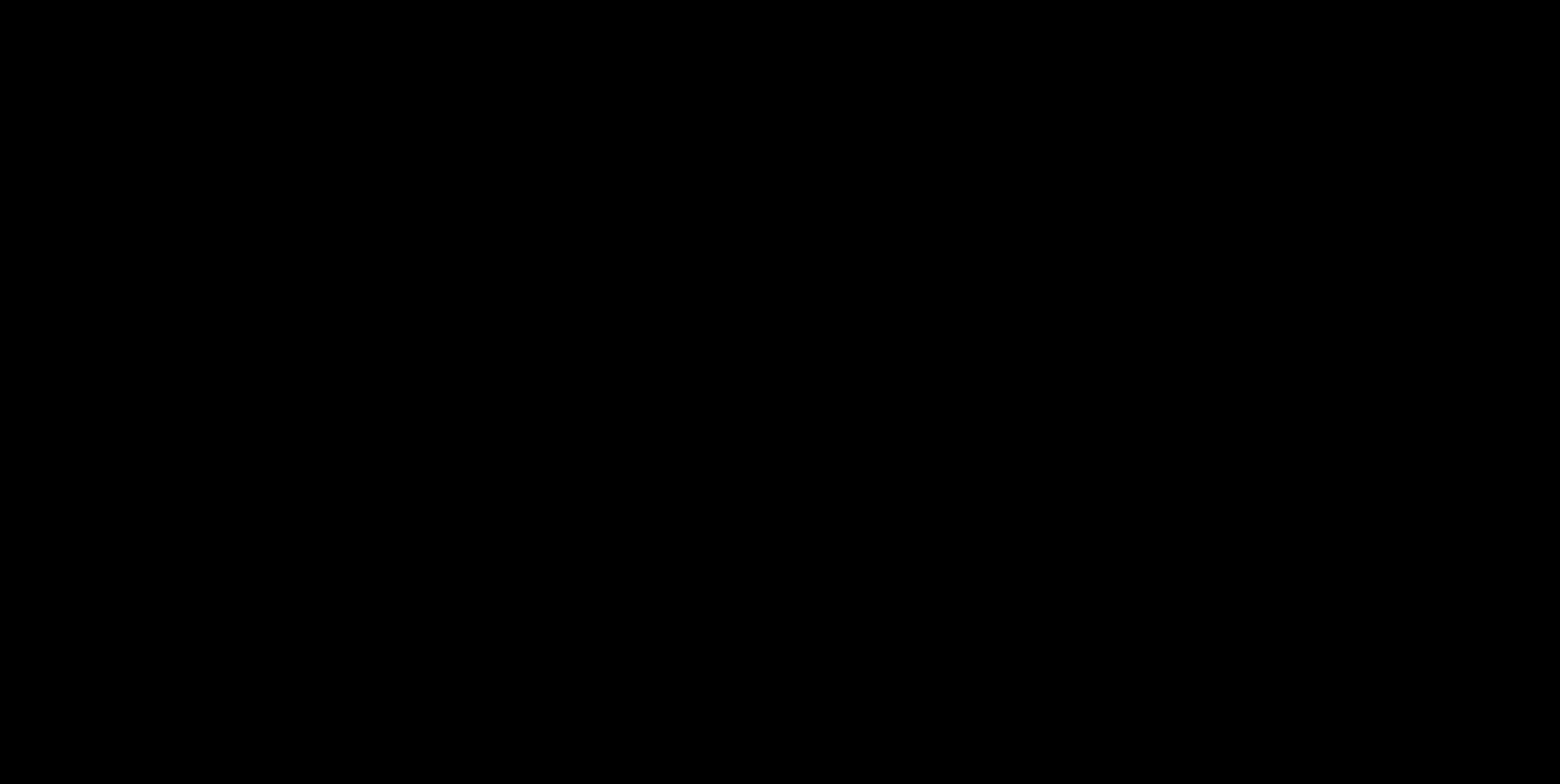
scroll to position [411, 0]
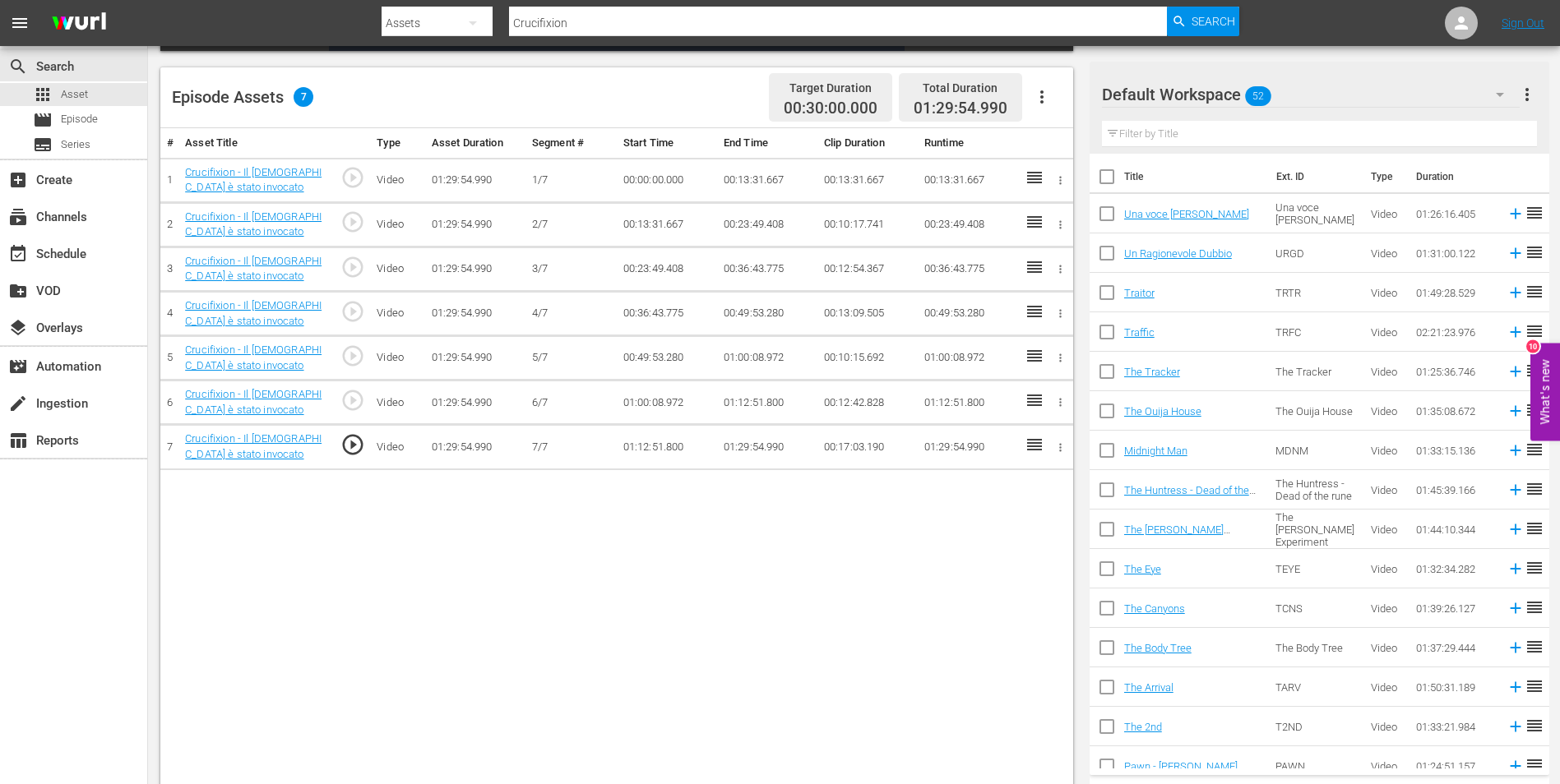
click at [740, 451] on td "01:29:54.990" at bounding box center [767, 447] width 100 height 45
click at [746, 447] on td "01:29:54.990" at bounding box center [767, 447] width 100 height 45
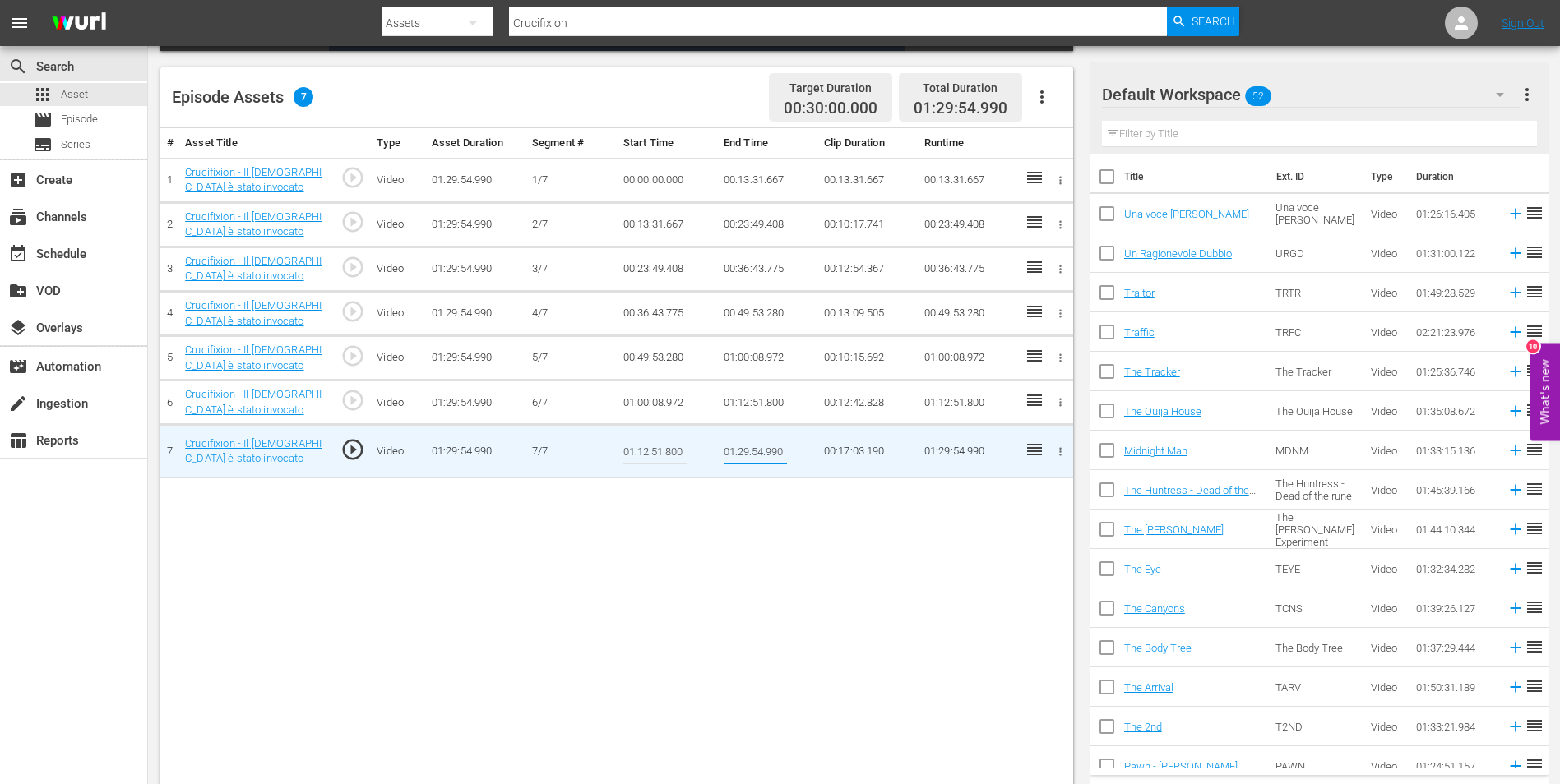
click at [745, 450] on input "01:29:54.990" at bounding box center [755, 451] width 63 height 40
paste input "7:19.466"
type input "01:27:19.466"
click at [767, 540] on div "# Asset Title Type Asset Duration Segment # Start Time End Time Clip Duration R…" at bounding box center [616, 459] width 912 height 661
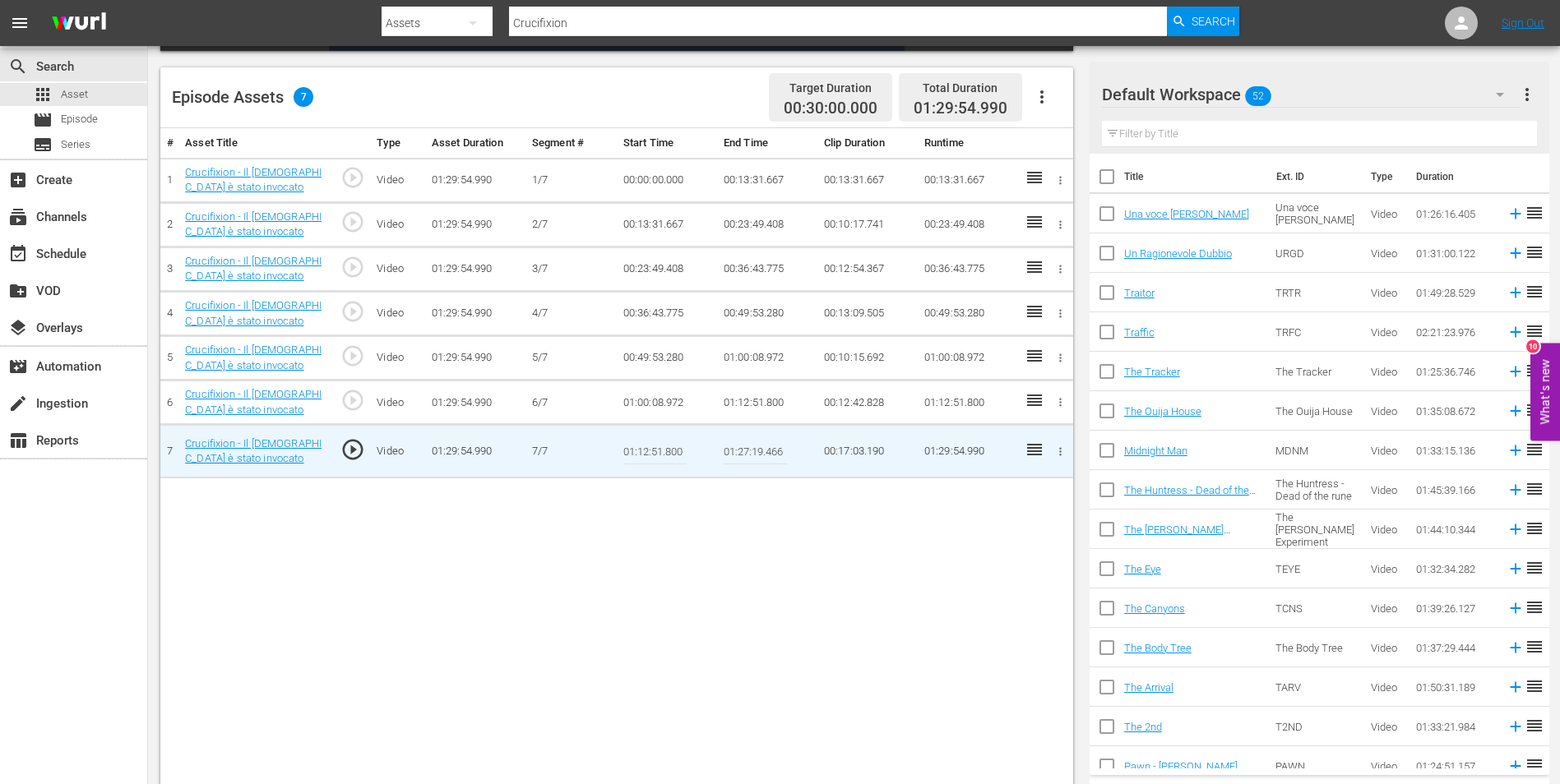
click at [751, 452] on input "01:27:19.466" at bounding box center [755, 451] width 63 height 40
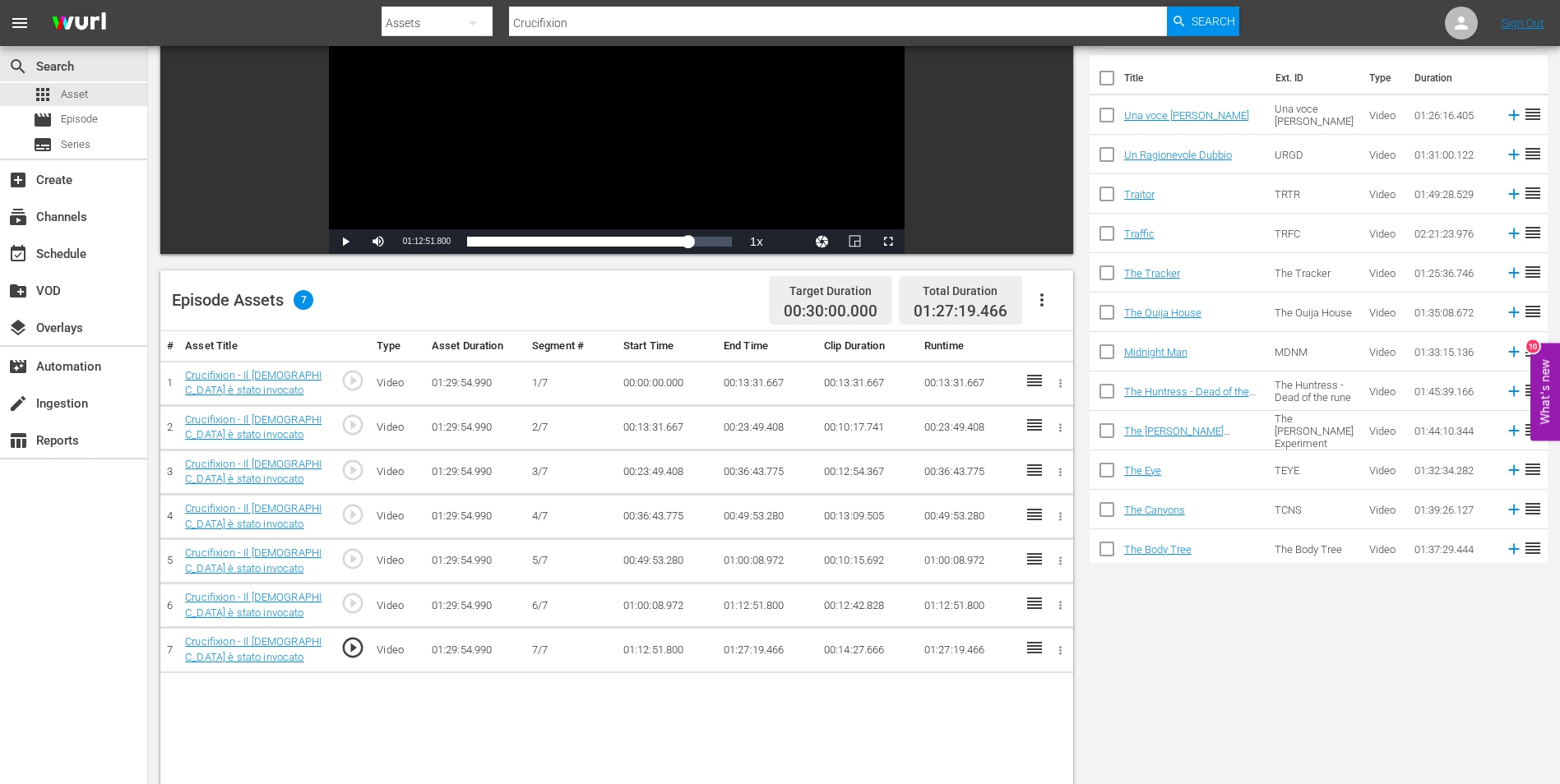
scroll to position [0, 0]
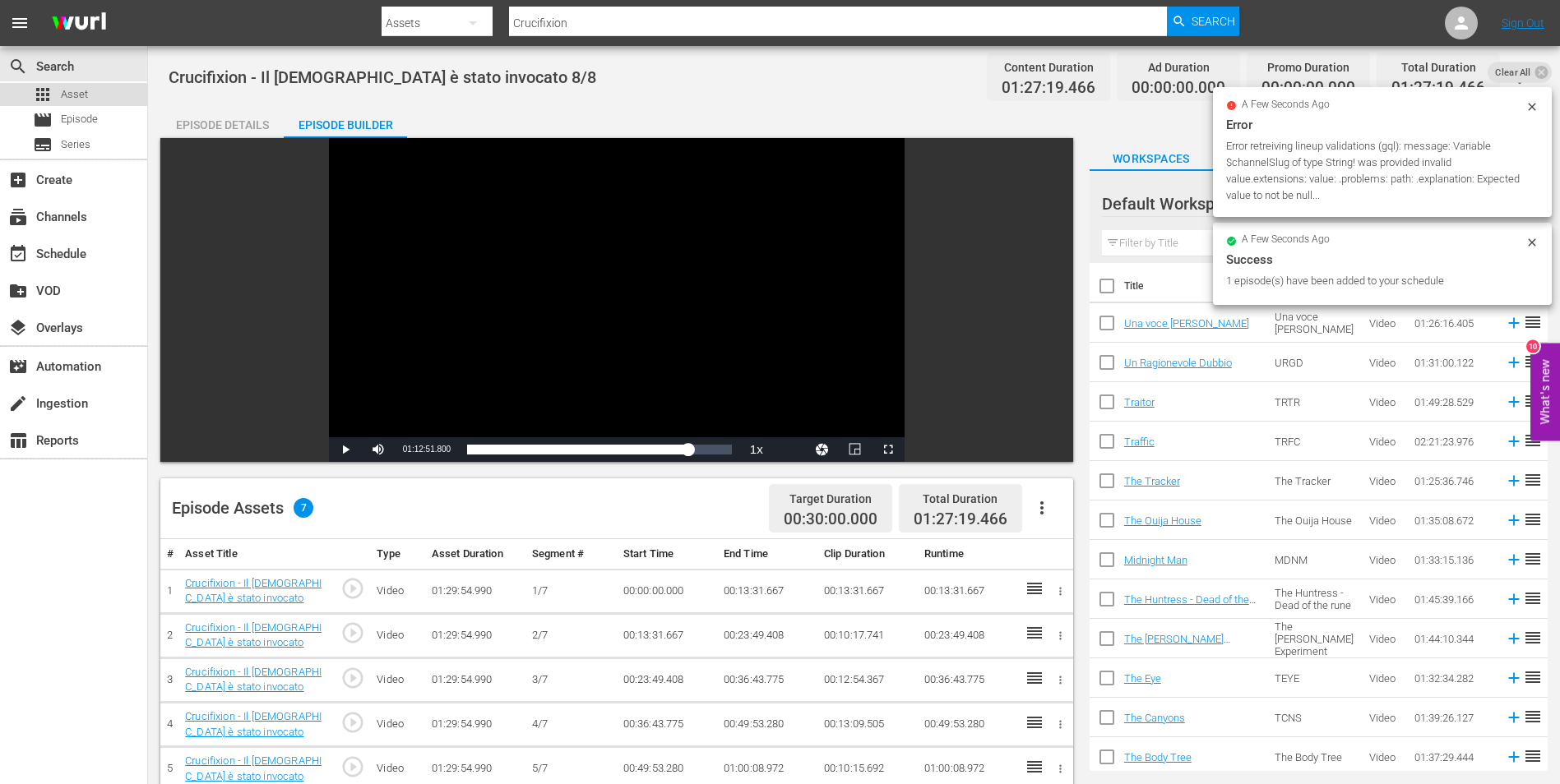
click at [110, 92] on div "apps Asset" at bounding box center [73, 94] width 148 height 23
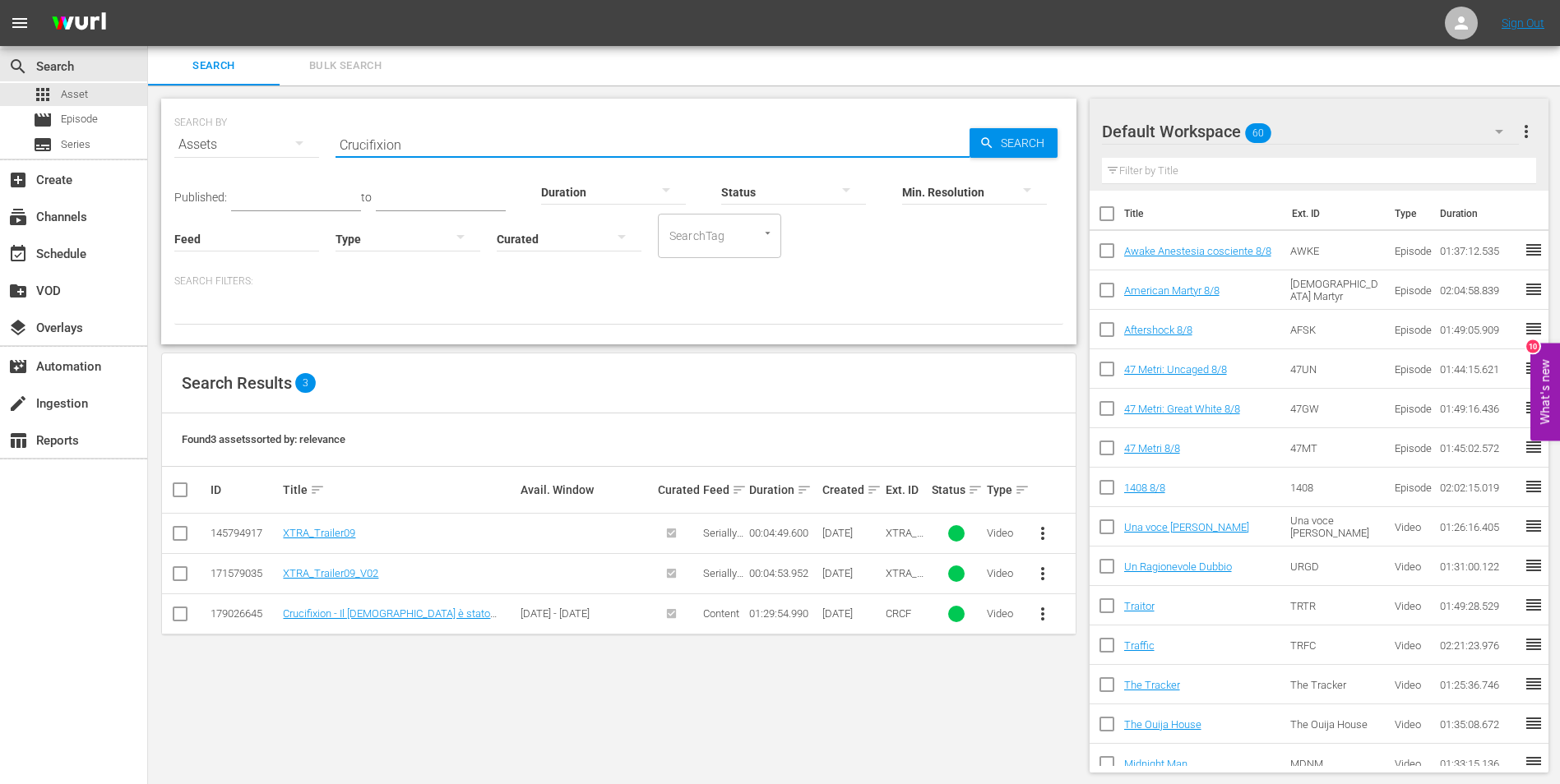
drag, startPoint x: 430, startPoint y: 149, endPoint x: 265, endPoint y: 137, distance: 165.4
click at [265, 137] on div "SEARCH BY Search By Assets Search ID, Title, Description, Keywords, or Category…" at bounding box center [619, 135] width 889 height 59
paste input "Daybreakers - L'ultimo vampiro"
type input "Daybreakers - L'ultimo vampiro"
click at [1001, 133] on span "Search" at bounding box center [1025, 142] width 63 height 30
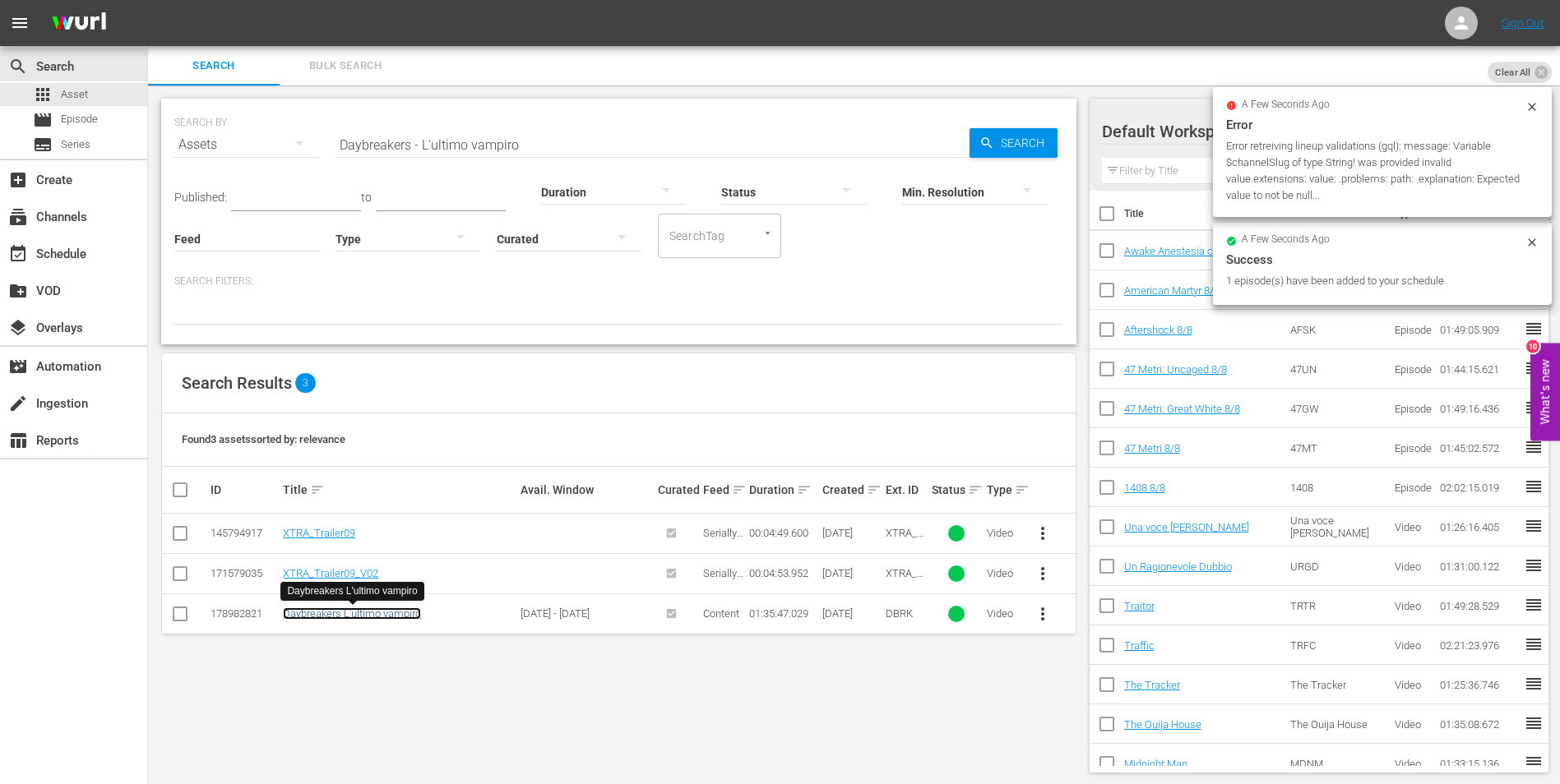
click at [357, 611] on link "Daybreakers L'ultimo vampiro" at bounding box center [352, 614] width 138 height 13
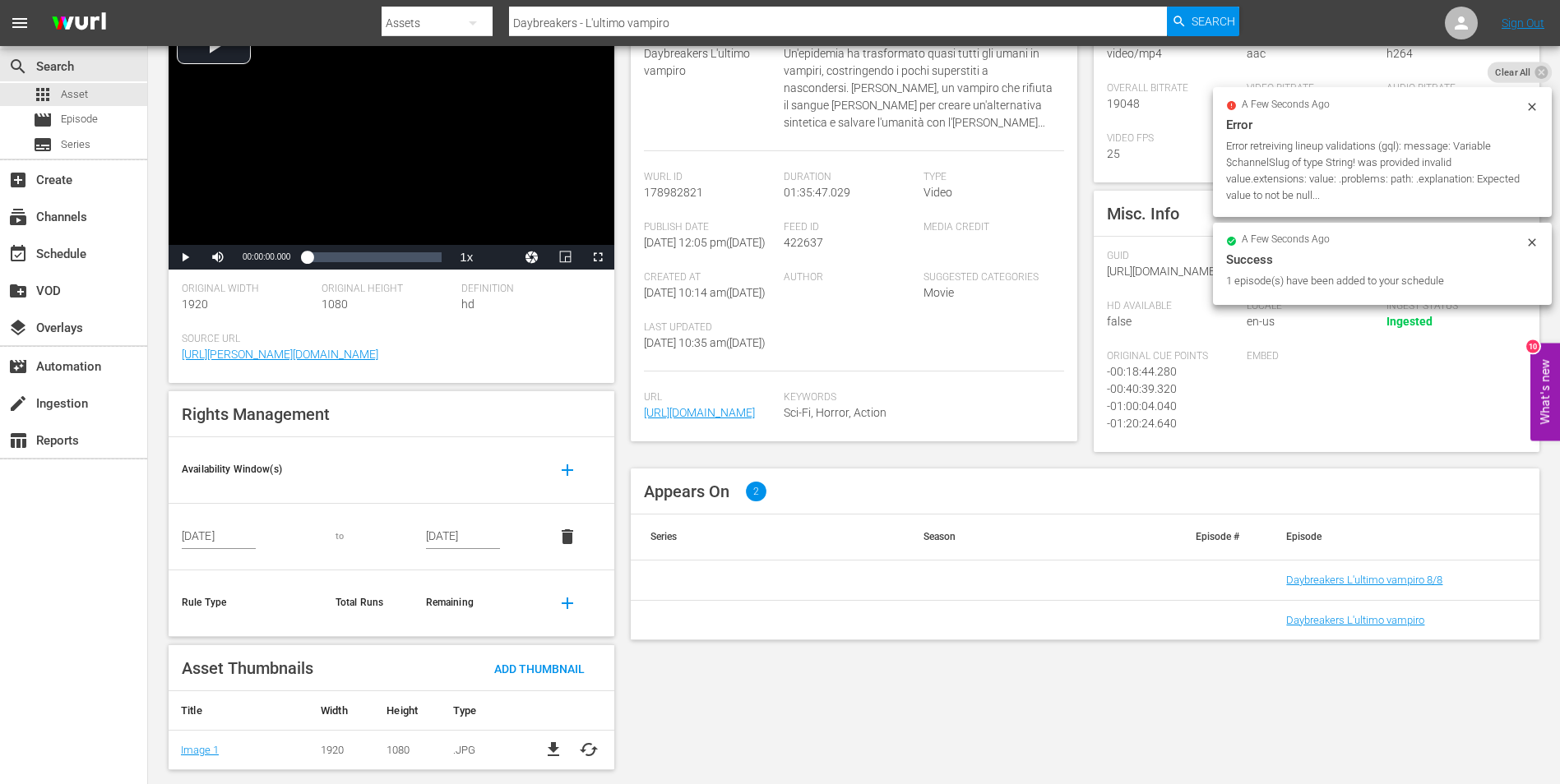
scroll to position [159, 0]
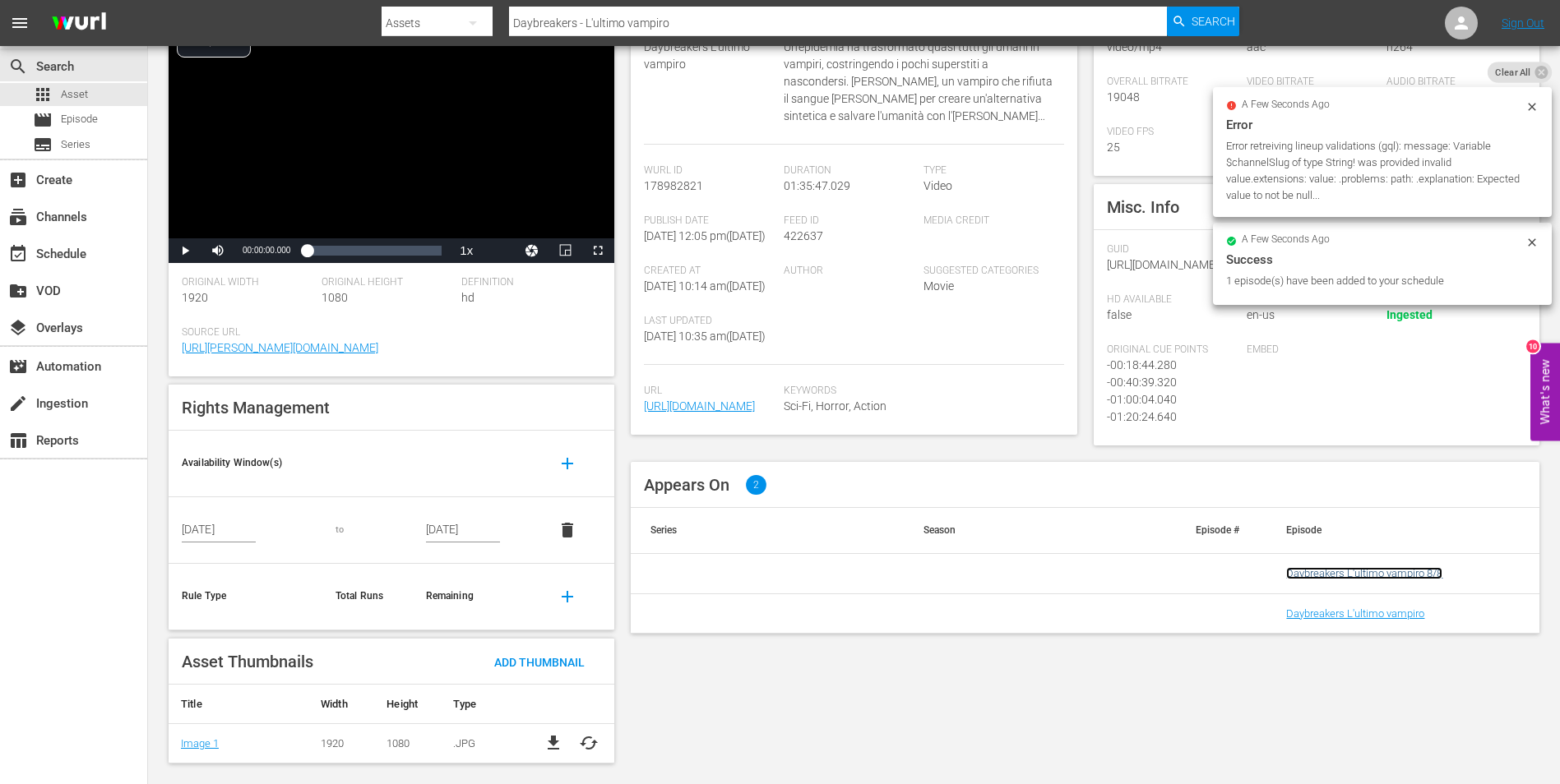
click at [1380, 579] on link "Daybreakers L'ultimo vampiro 8/8" at bounding box center [1364, 573] width 156 height 13
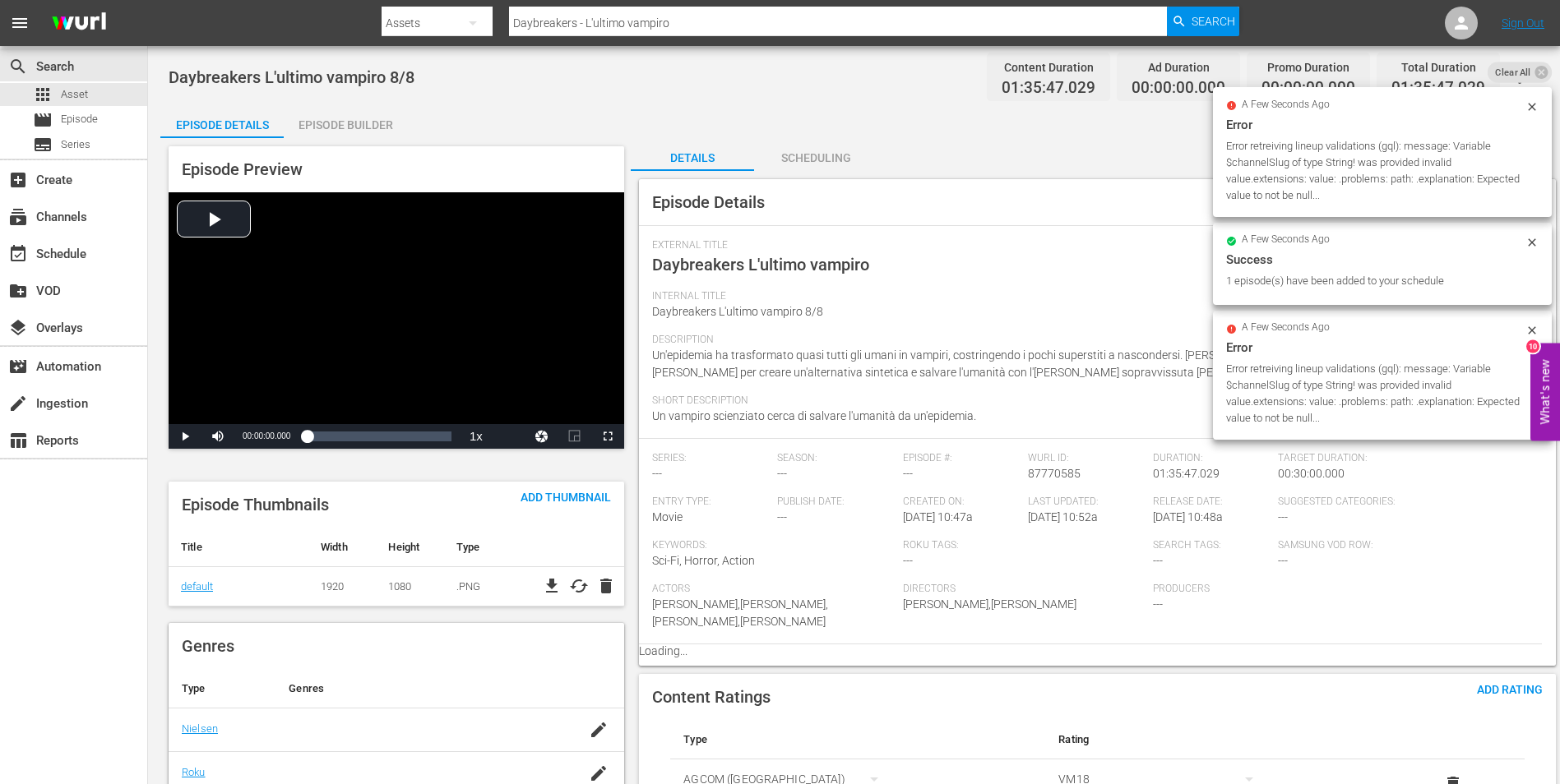
click at [361, 121] on div "Episode Builder" at bounding box center [345, 125] width 123 height 40
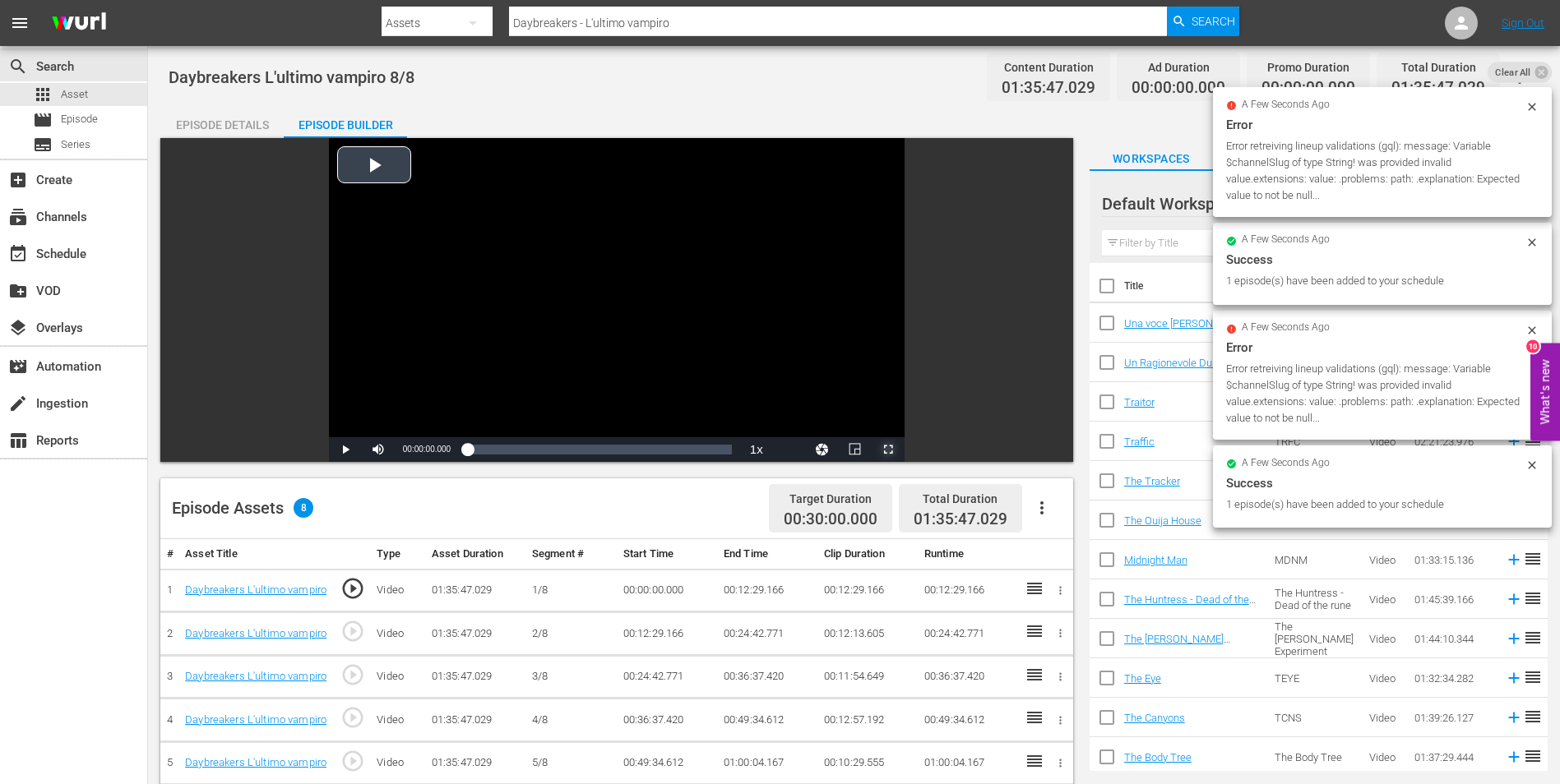
click at [888, 449] on span "Video Player" at bounding box center [888, 449] width 0 height 0
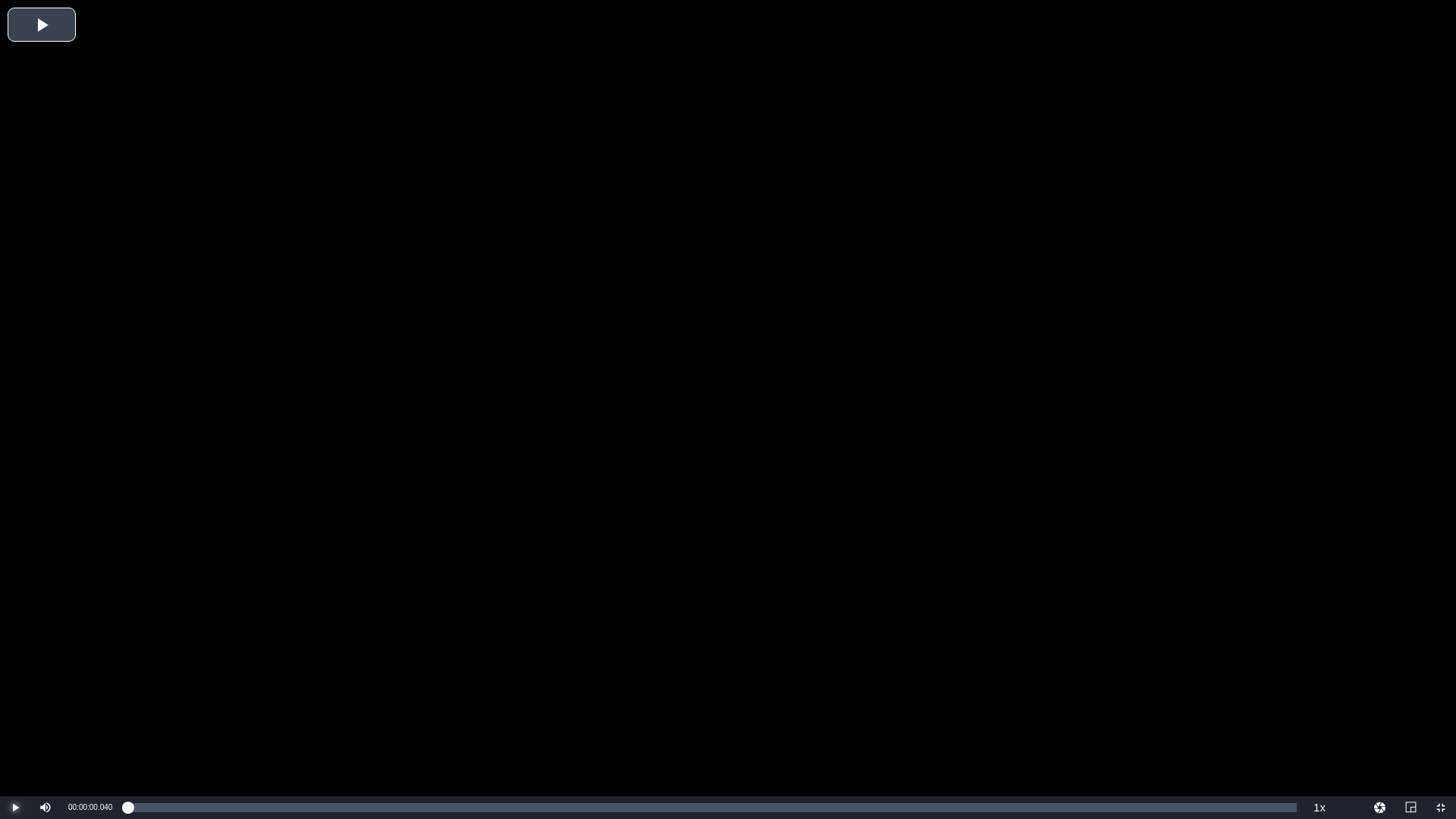
drag, startPoint x: 16, startPoint y: 807, endPoint x: 76, endPoint y: 800, distance: 60.4
click at [16, 723] on span "Video Player" at bounding box center [16, 807] width 0 height 0
click at [1322, 723] on button "Playback Rate" at bounding box center [1319, 807] width 30 height 23
click at [1317, 723] on span "2x" at bounding box center [1320, 723] width 10 height 11
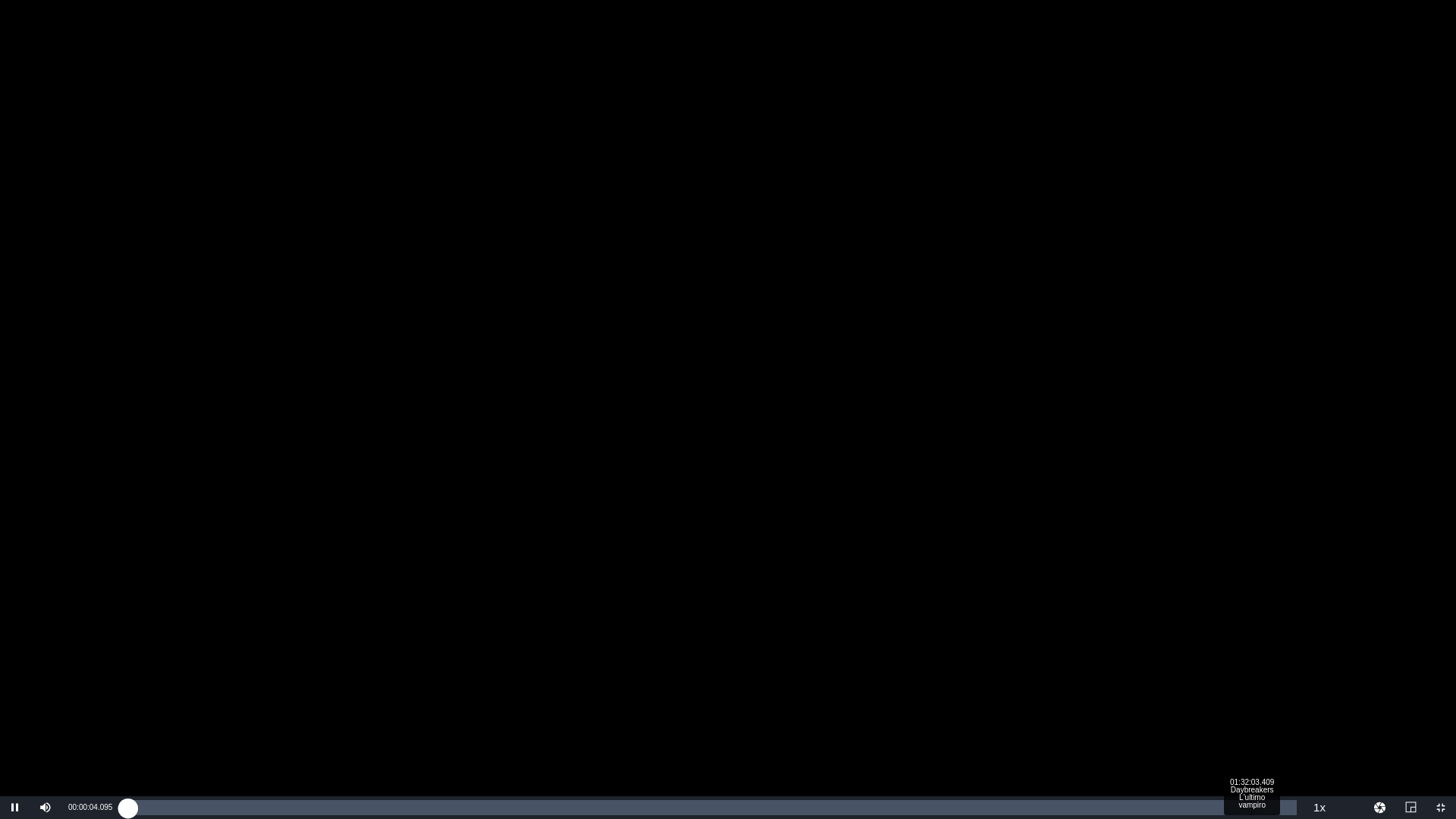
click at [1253, 723] on div "Loaded : 0.31% 01:32:03.409 Daybreakers L'ultimo vampiro 00:00:04.272" at bounding box center [712, 808] width 1170 height 16
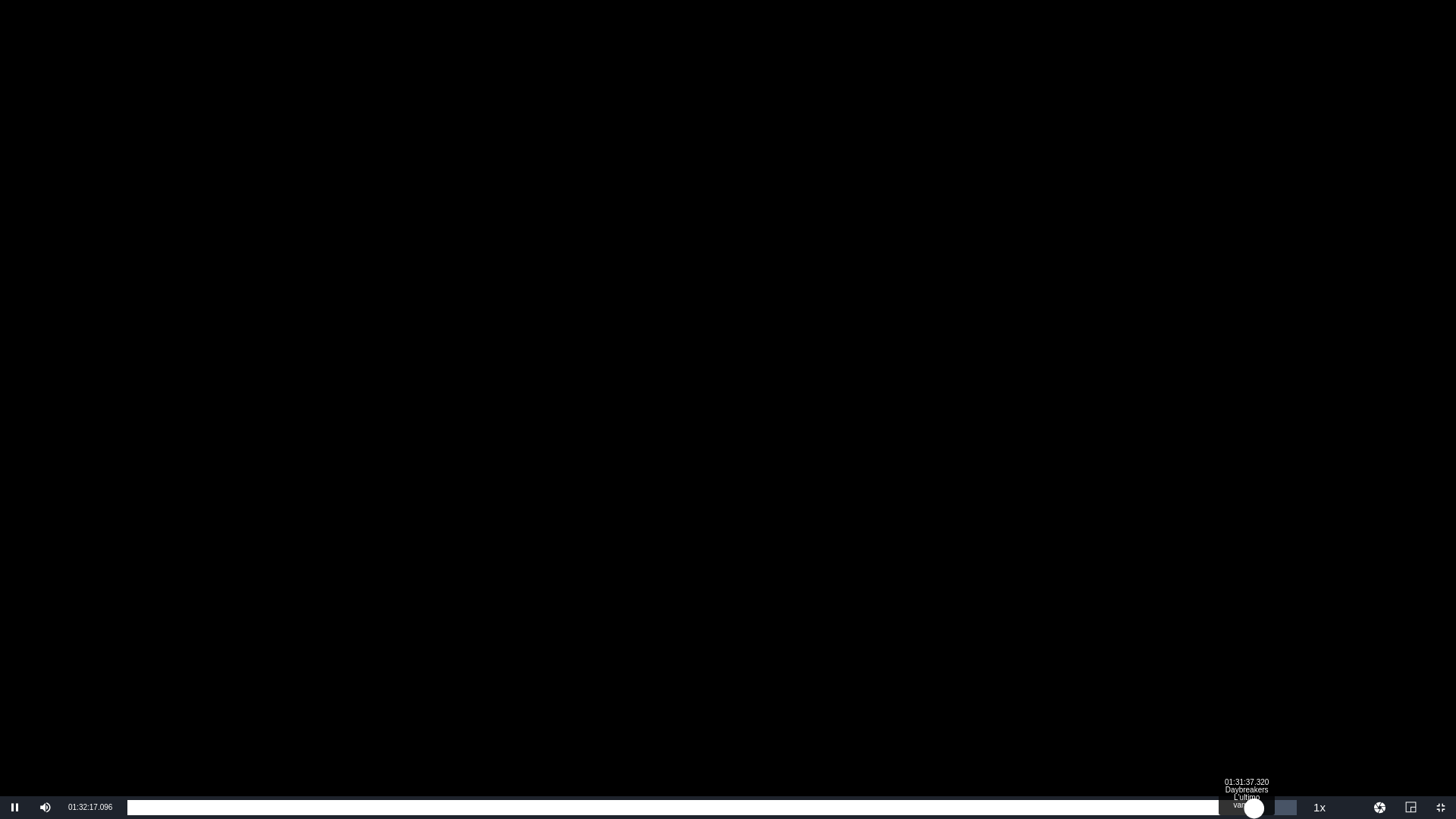
click at [1246, 723] on div "01:32:17.579" at bounding box center [691, 808] width 1126 height 16
click at [1241, 723] on div "01:31:40.179" at bounding box center [687, 808] width 1118 height 16
click at [1230, 723] on div "01:31:12.134" at bounding box center [684, 808] width 1113 height 16
click at [1223, 723] on div "01:30:17.623" at bounding box center [675, 808] width 1096 height 16
click at [1215, 723] on div "01:29:47.008" at bounding box center [675, 808] width 1096 height 16
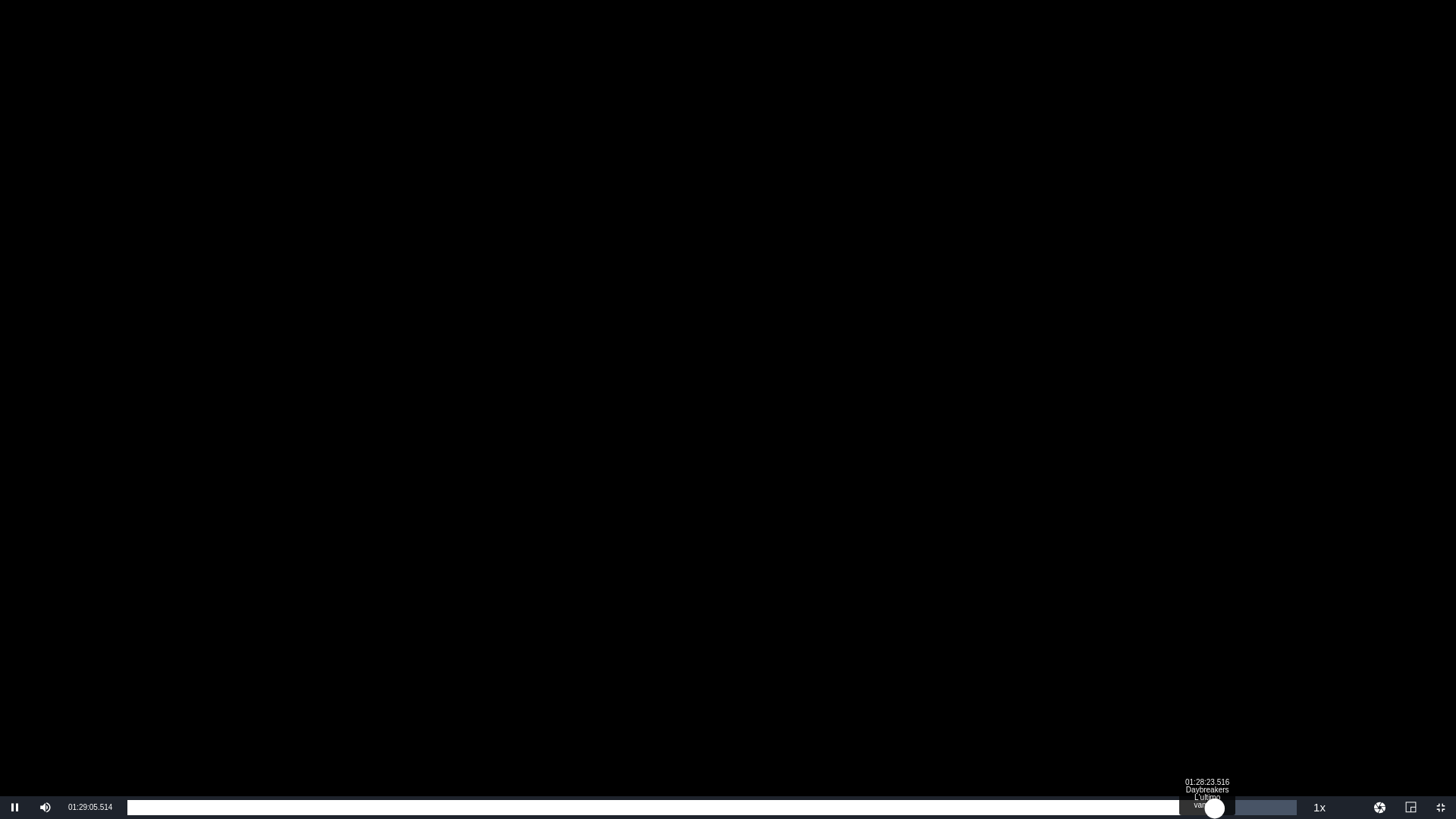
click at [1206, 723] on div "01:29:05.897" at bounding box center [671, 808] width 1087 height 16
click at [1202, 723] on div "01:28:22.209" at bounding box center [667, 808] width 1079 height 16
click at [1193, 723] on div "01:28:05.559" at bounding box center [665, 808] width 1076 height 16
click at [1213, 723] on div "Loaded : 91.13% 01:28:57.059 Daybreakers L'ultimo vampiro 01:27:16.978" at bounding box center [712, 808] width 1170 height 16
click at [1228, 723] on div "01:30:07.872 Daybreakers L'ultimo vampiro" at bounding box center [1228, 808] width 1 height 16
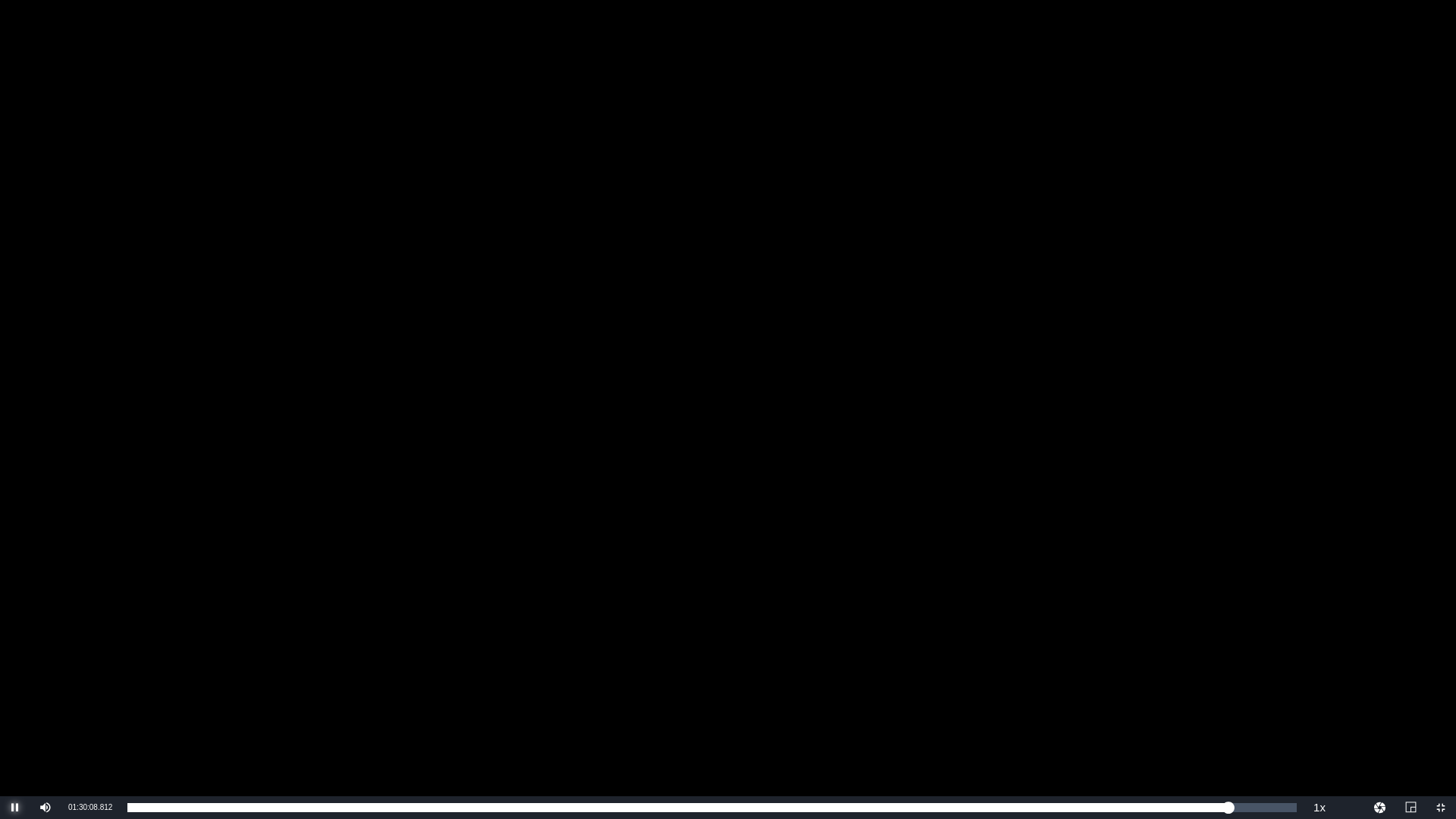
click at [16, 723] on span "Video Player" at bounding box center [16, 807] width 0 height 0
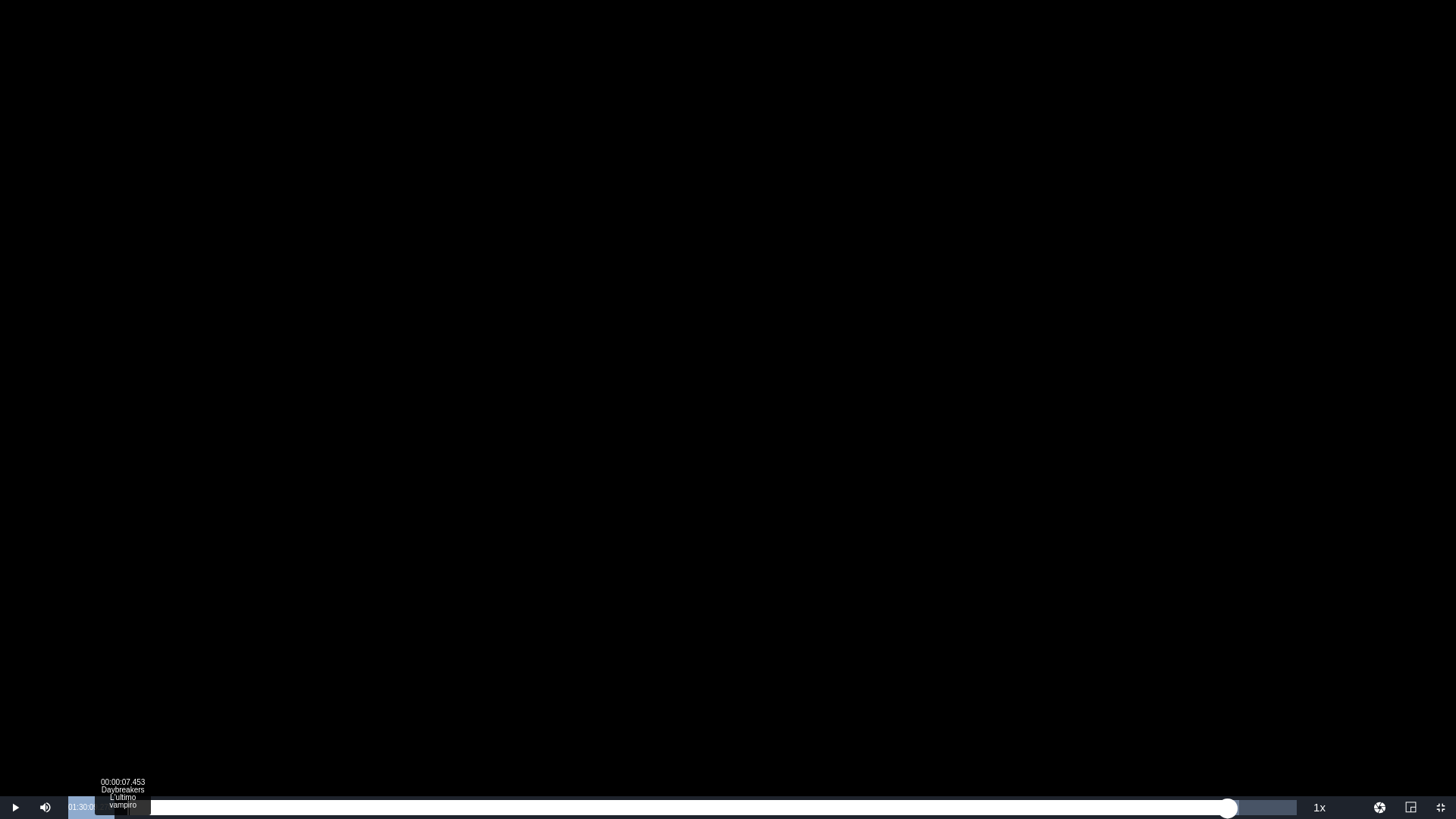
drag, startPoint x: 68, startPoint y: 805, endPoint x: 129, endPoint y: 800, distance: 61.2
click at [129, 723] on div "Play Mute 100% Current Time 01:30:09.278 / Duration 01:35:46.974 Loaded : 95.10…" at bounding box center [728, 807] width 1456 height 23
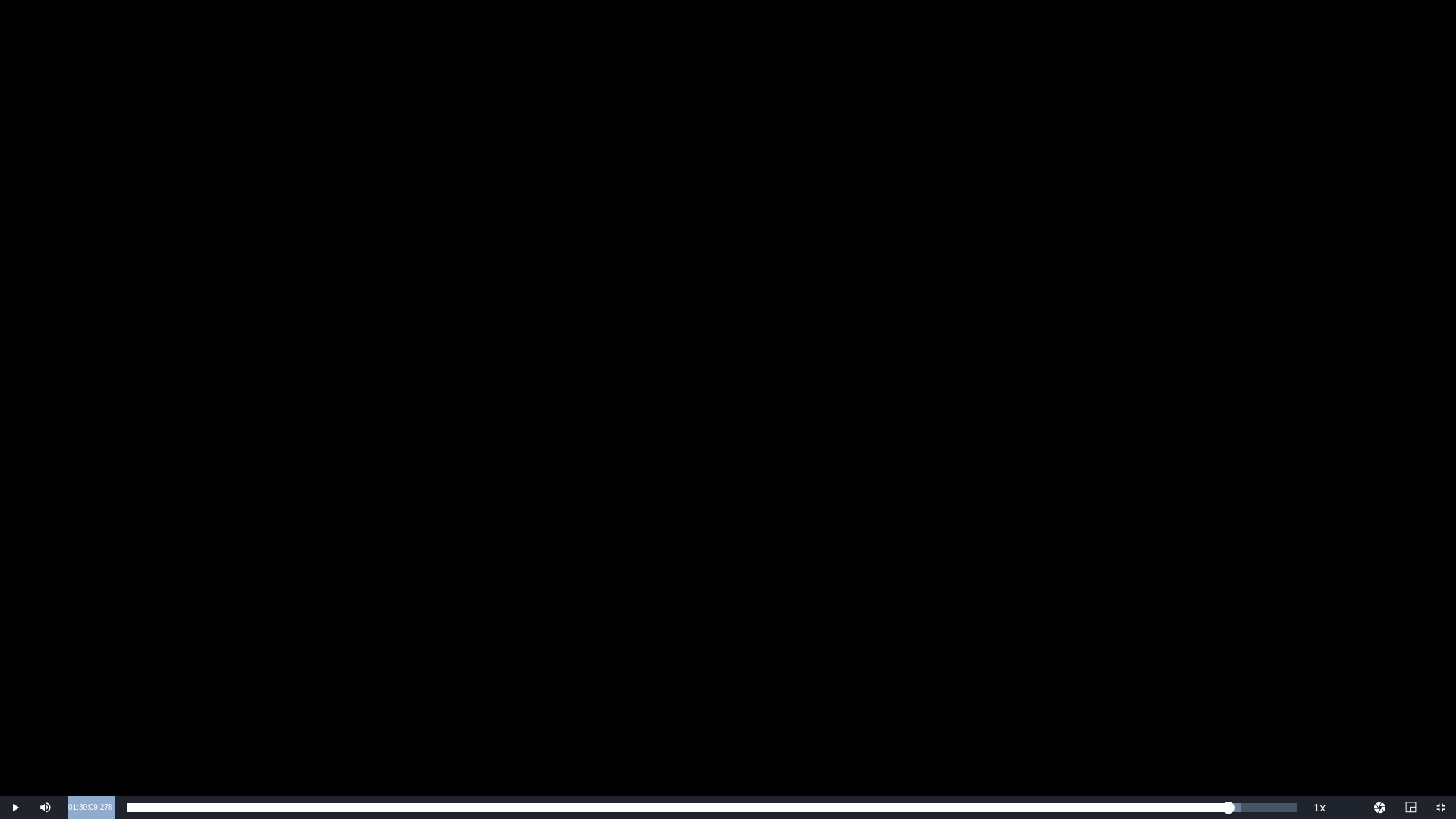
copy div "01:30:09.278 / Duration 01:35:46.974 Loaded : 95.00% 01:29:52.964 Daybreakers L…"
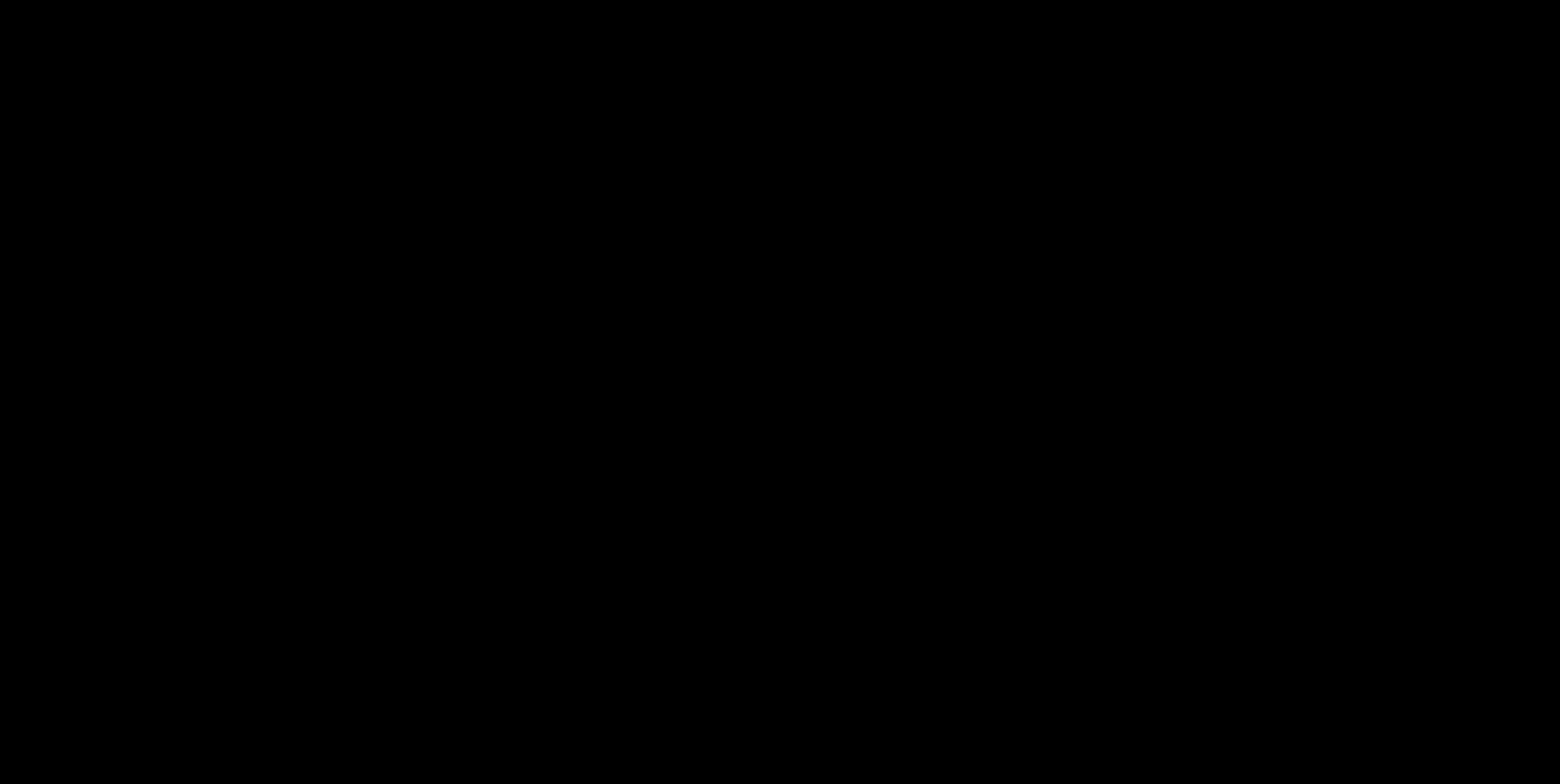
scroll to position [428, 0]
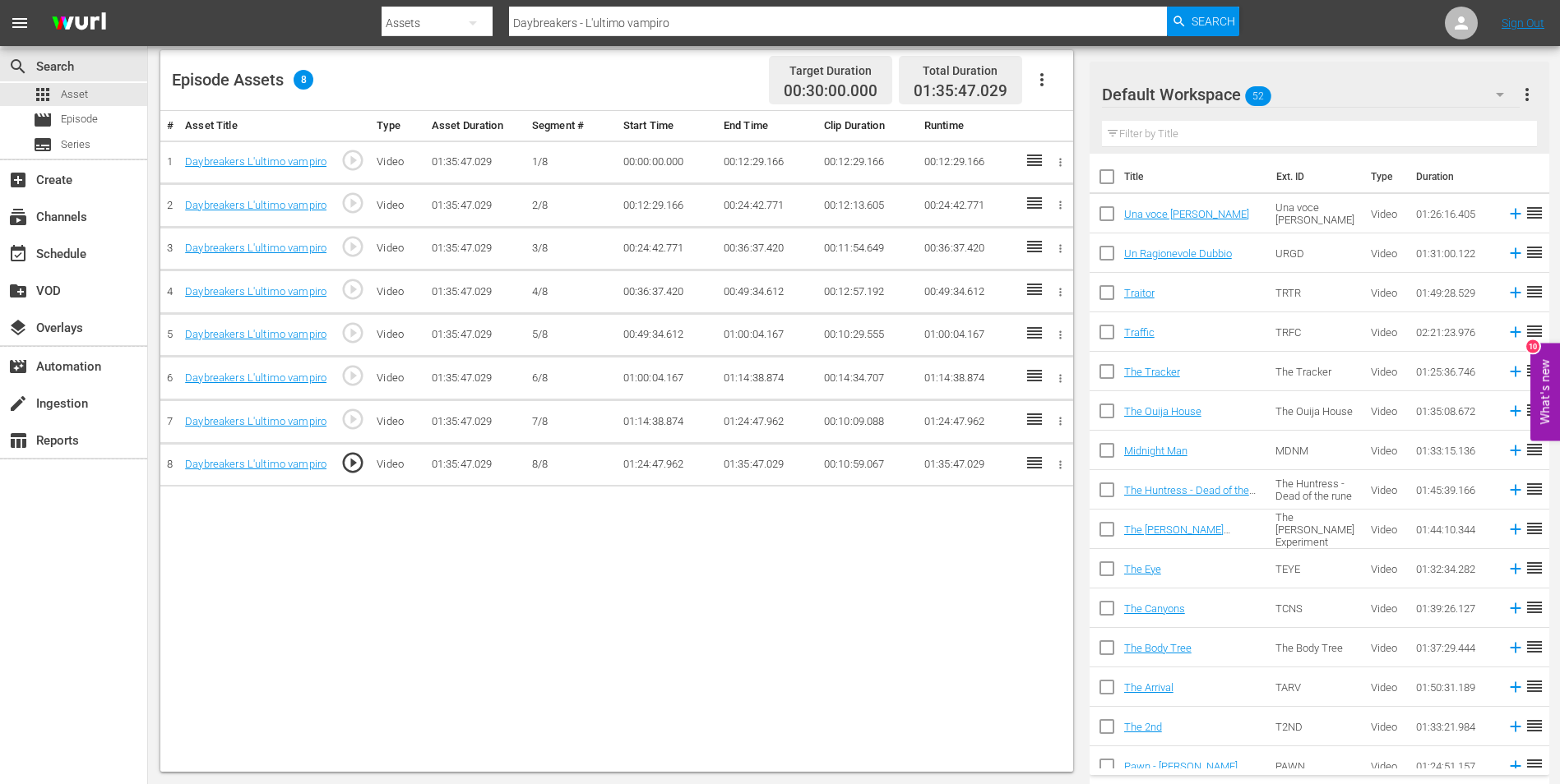
click at [750, 466] on td "01:35:47.029" at bounding box center [767, 465] width 100 height 44
click at [749, 460] on td "01:35:47.029" at bounding box center [767, 465] width 100 height 44
click at [747, 464] on td "01:35:47.029" at bounding box center [767, 465] width 100 height 44
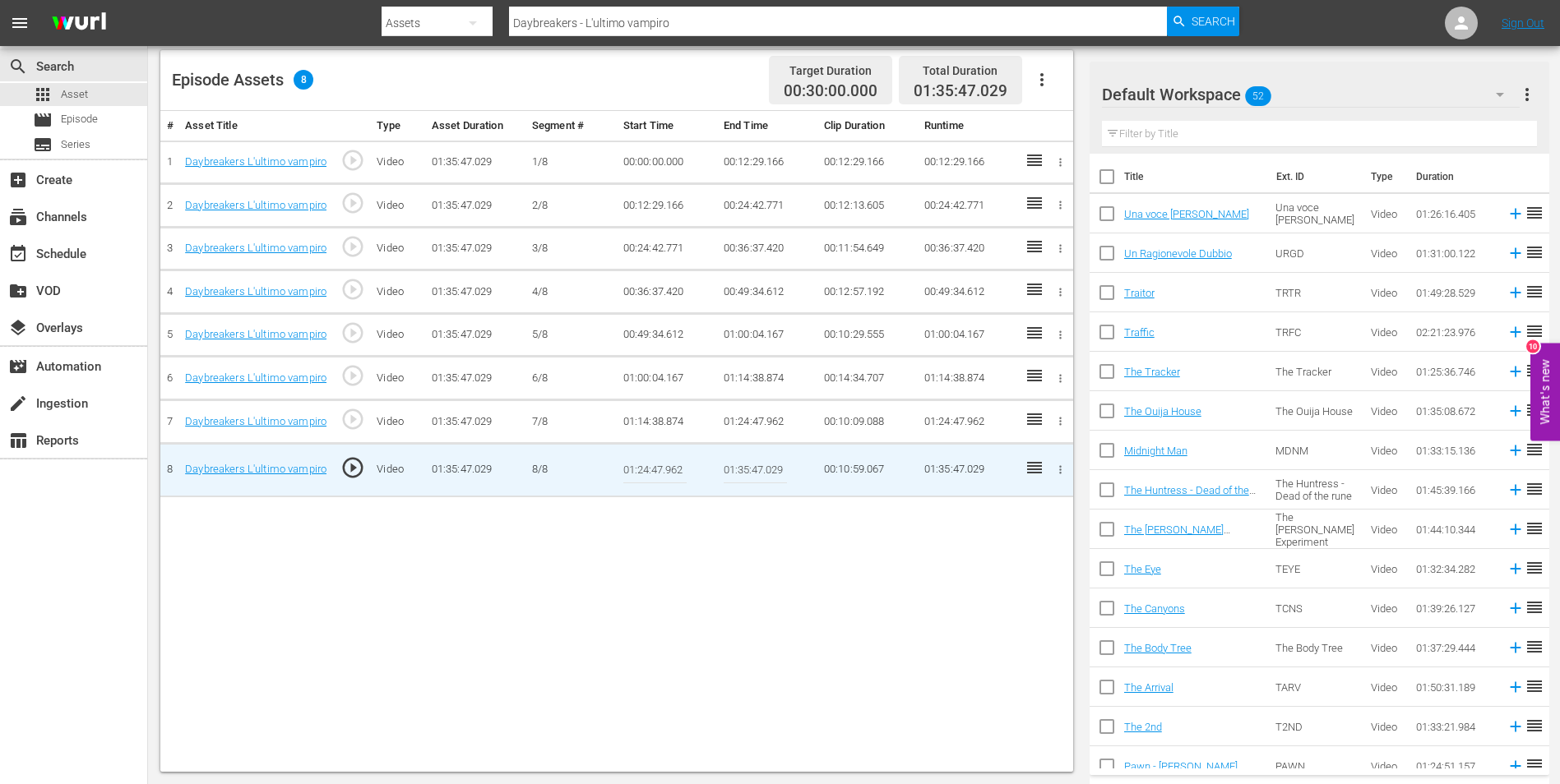
click at [748, 470] on input "01:35:47.029" at bounding box center [755, 470] width 63 height 40
paste input "0:09.278"
type input "01:30:09.278"
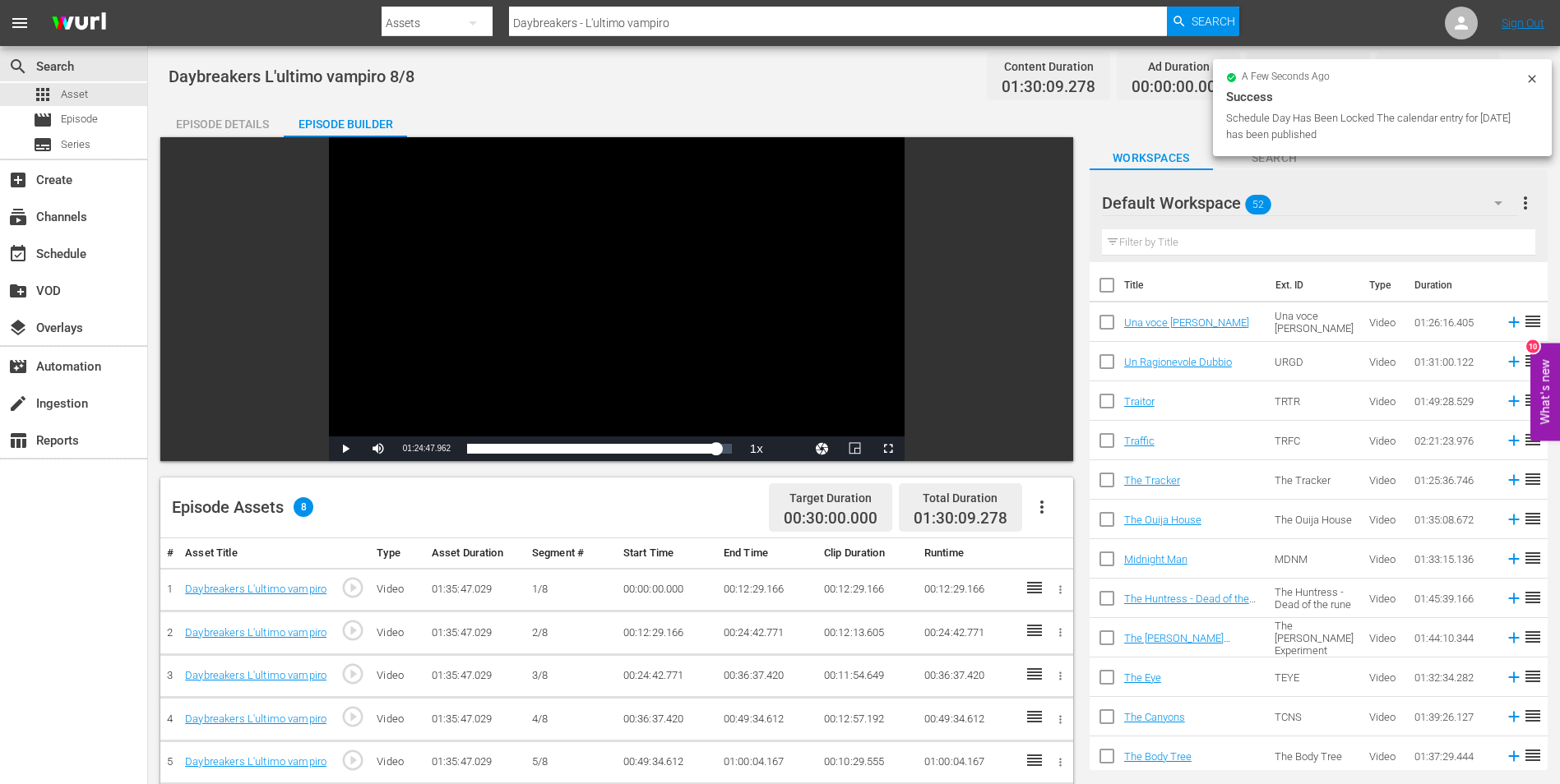
scroll to position [0, 0]
click at [59, 98] on div "apps Asset" at bounding box center [60, 94] width 55 height 23
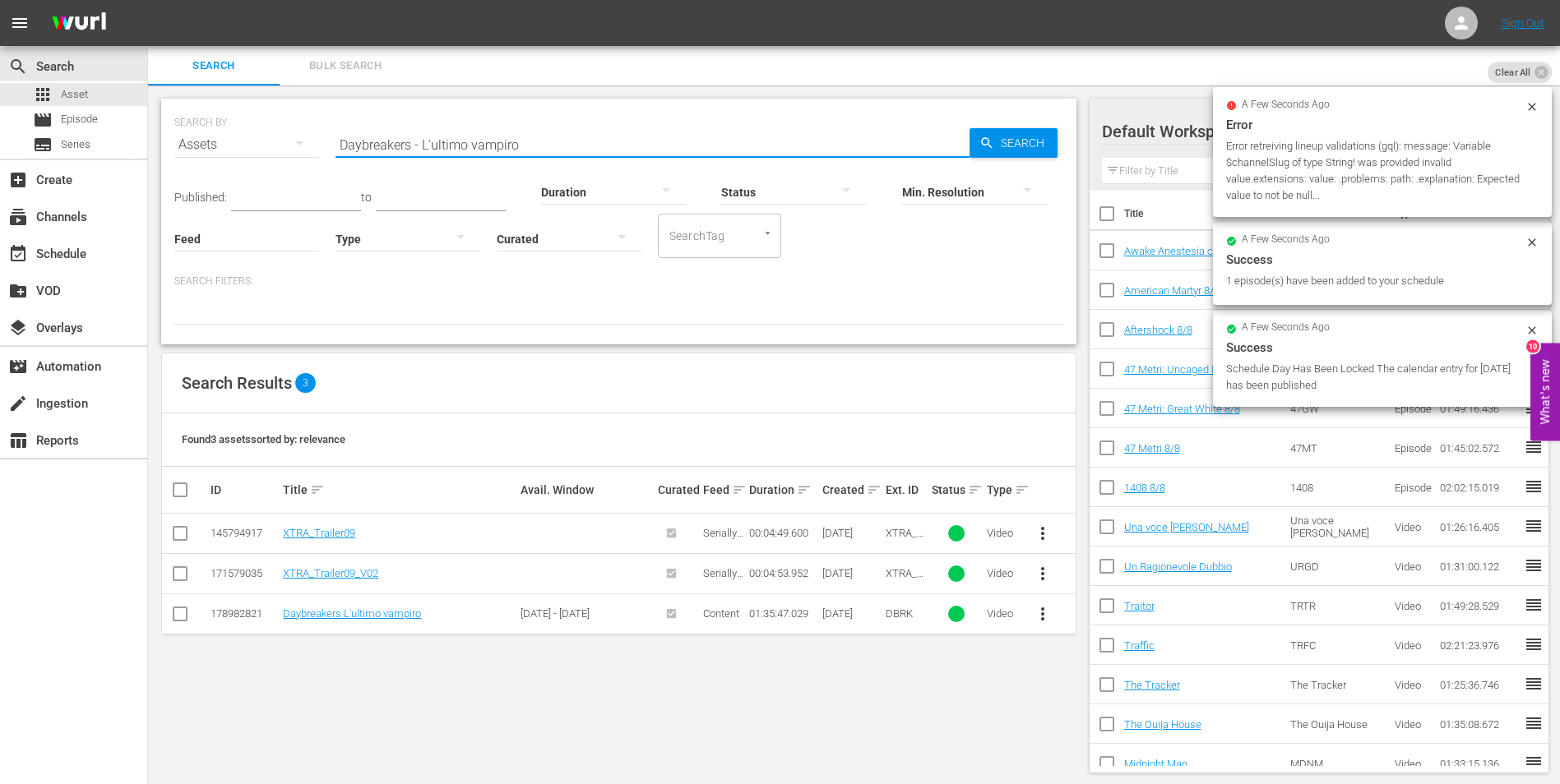
drag, startPoint x: 494, startPoint y: 139, endPoint x: 277, endPoint y: 124, distance: 217.5
click at [277, 124] on div "SEARCH BY Search By Assets Search ID, Title, Description, Keywords, or Category…" at bounding box center [619, 135] width 889 height 59
paste input "estruction Los Angeles"
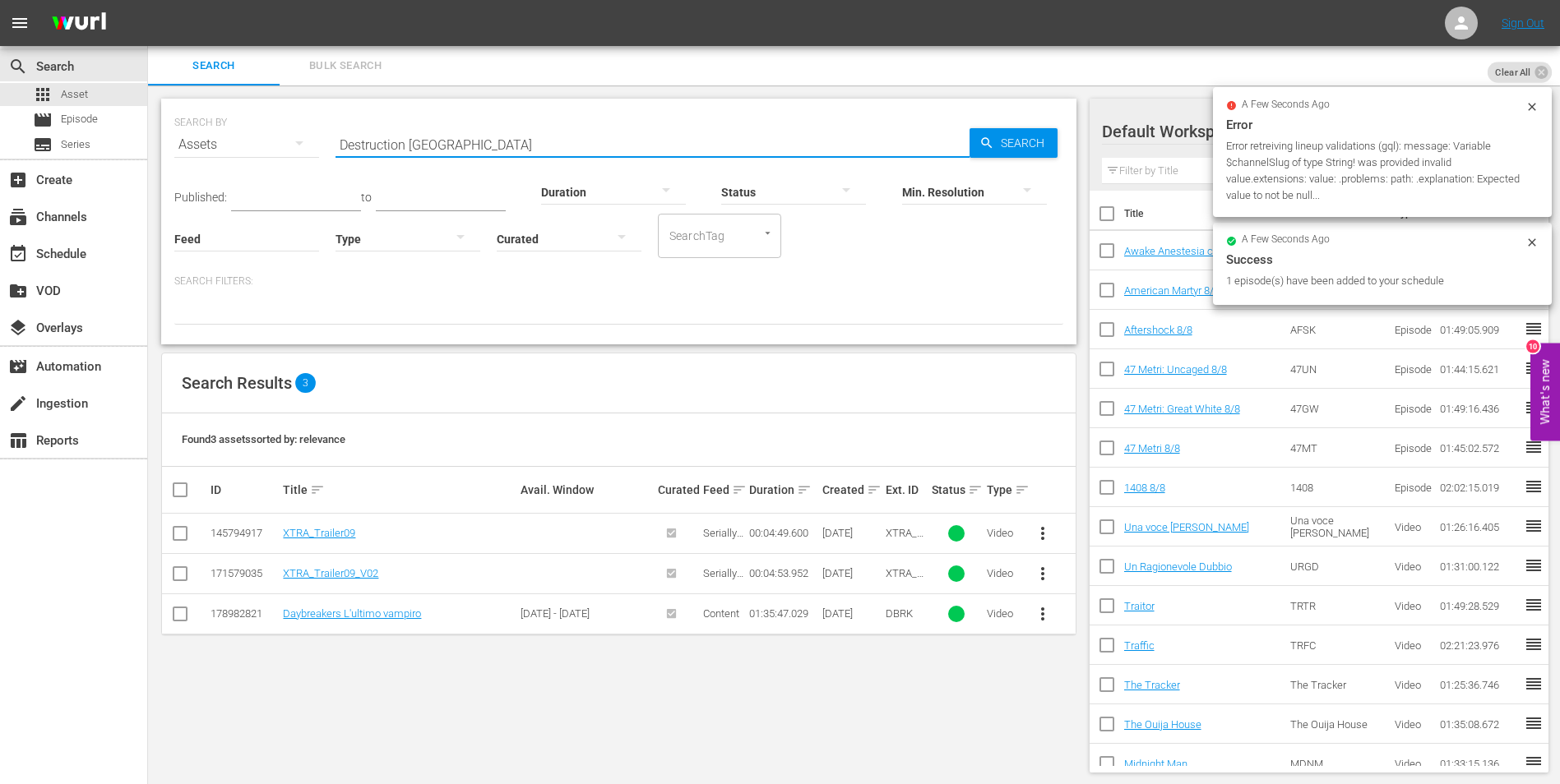
type input "Destruction [GEOGRAPHIC_DATA]"
click at [1016, 146] on span "Search" at bounding box center [1025, 142] width 63 height 30
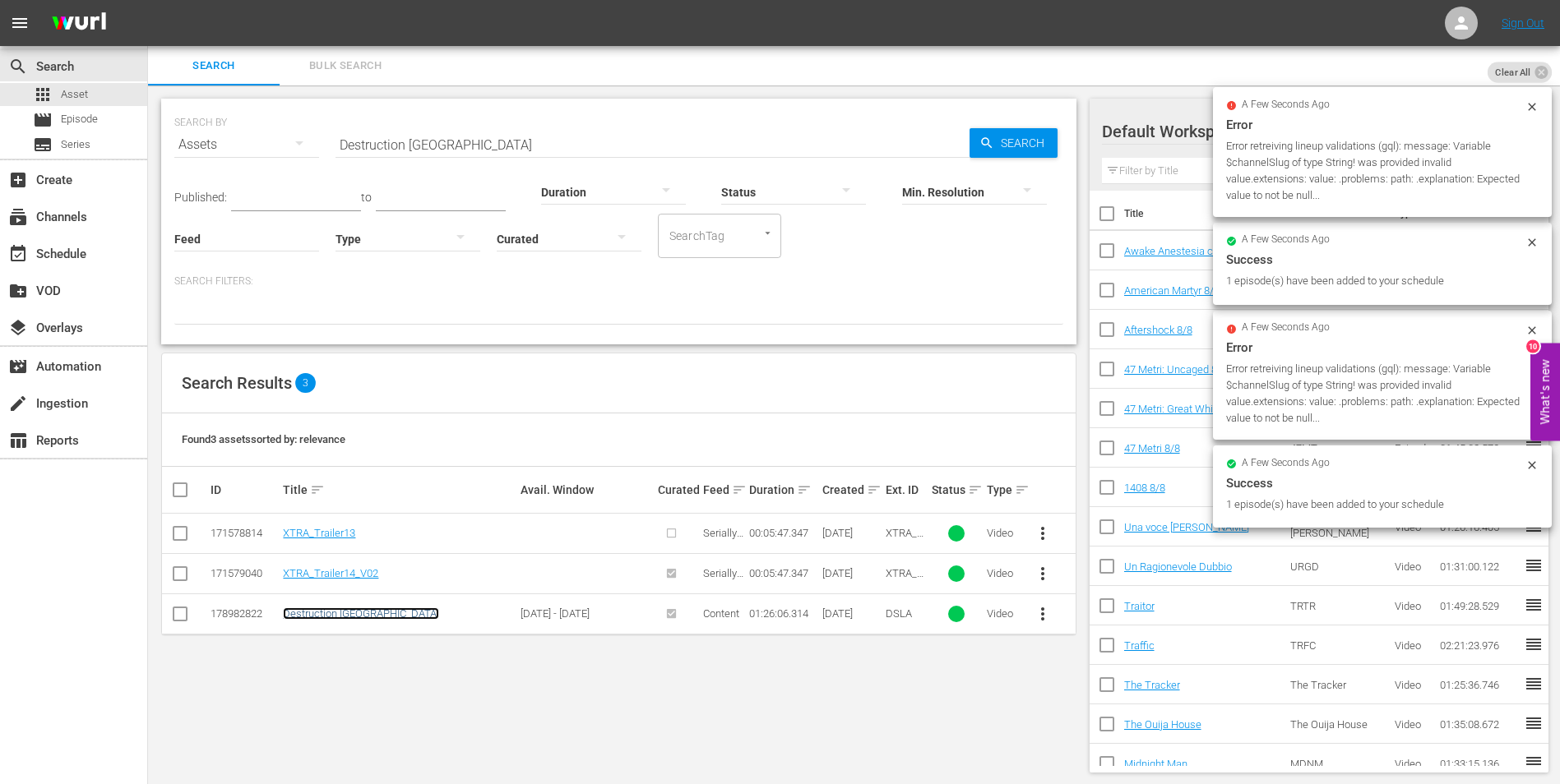
click at [312, 610] on link "Destruction [GEOGRAPHIC_DATA]" at bounding box center [360, 614] width 156 height 13
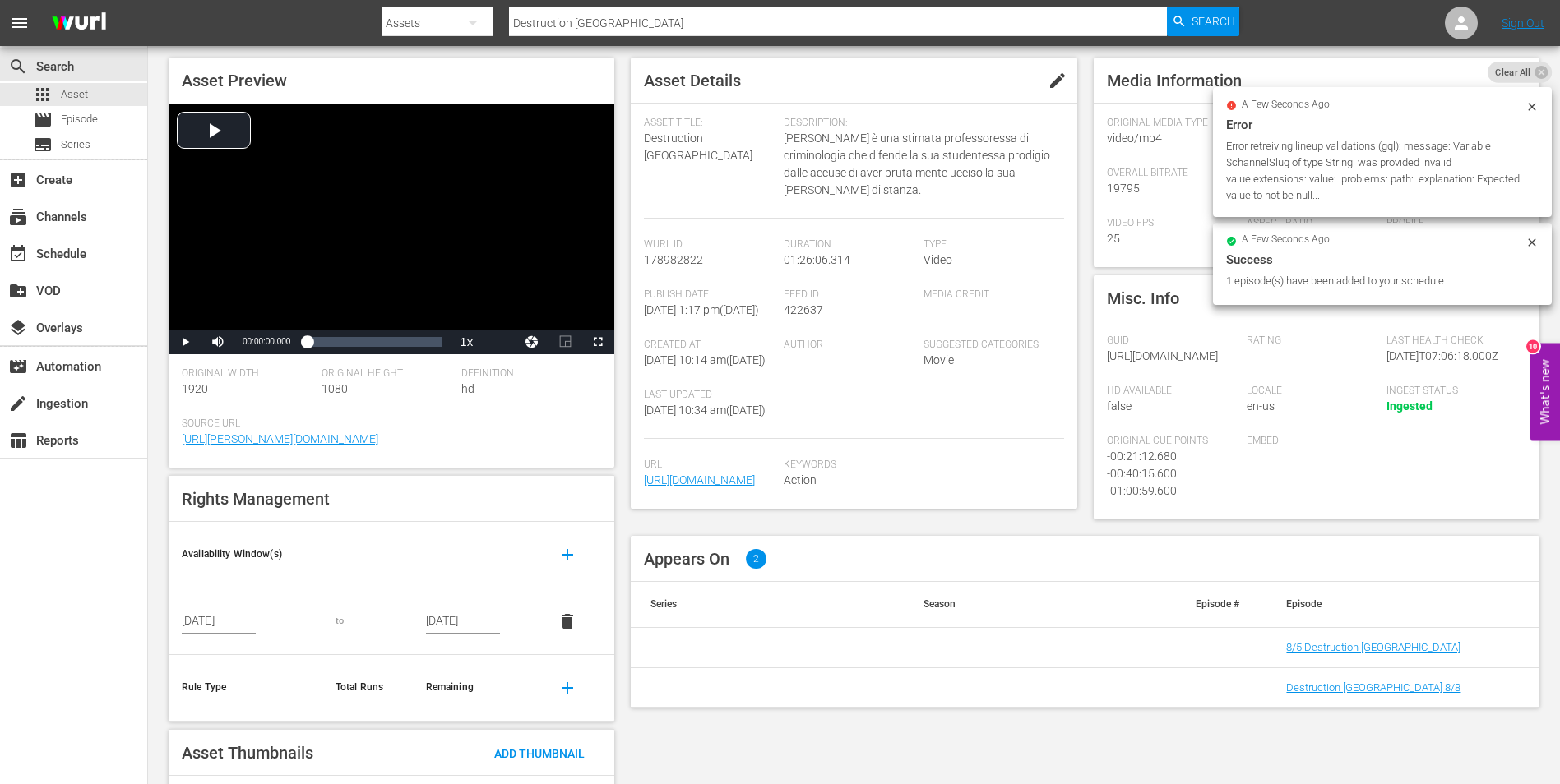
scroll to position [159, 0]
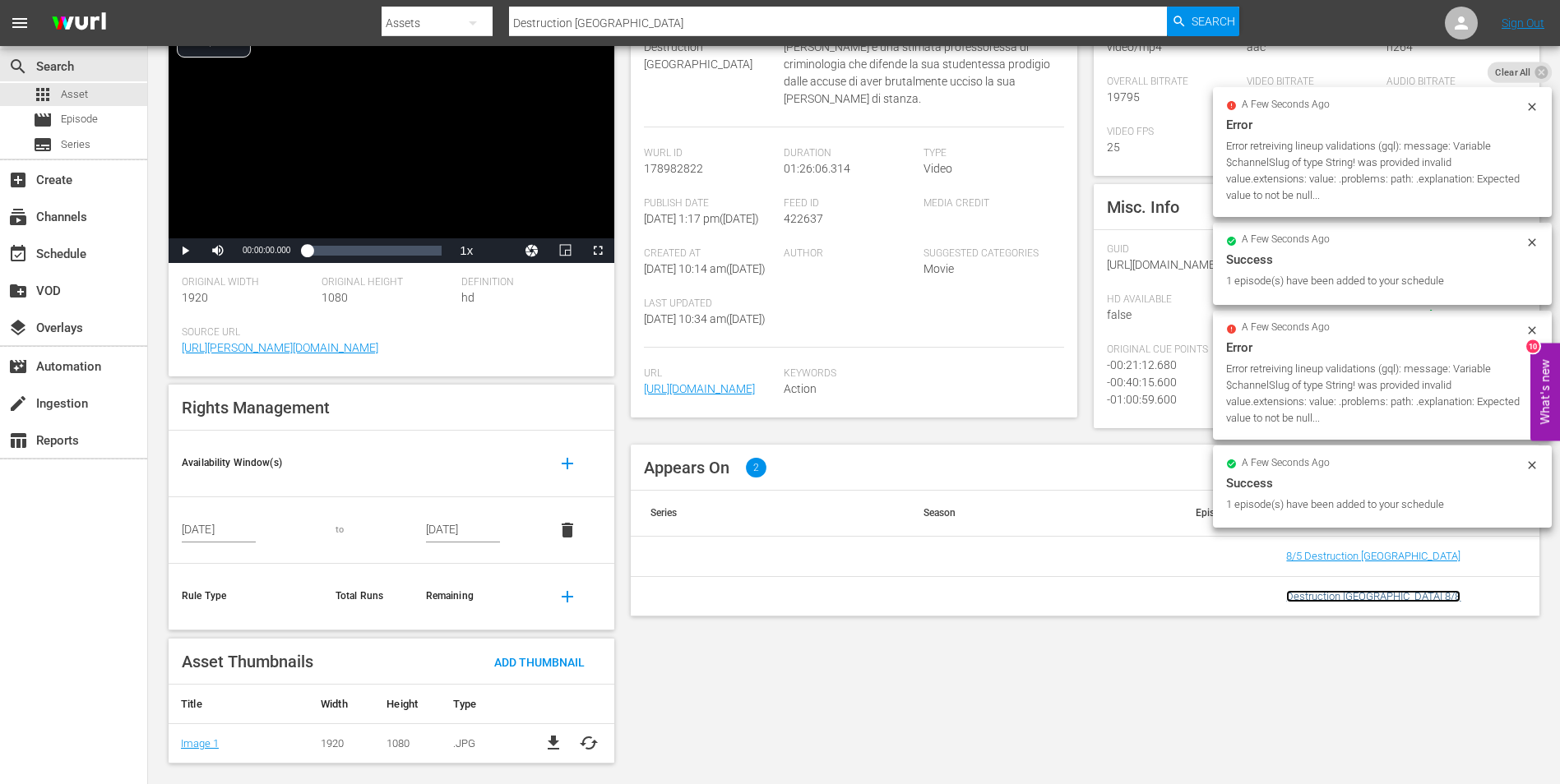
click at [1391, 603] on link "Destruction [GEOGRAPHIC_DATA] 8/8" at bounding box center [1373, 596] width 175 height 13
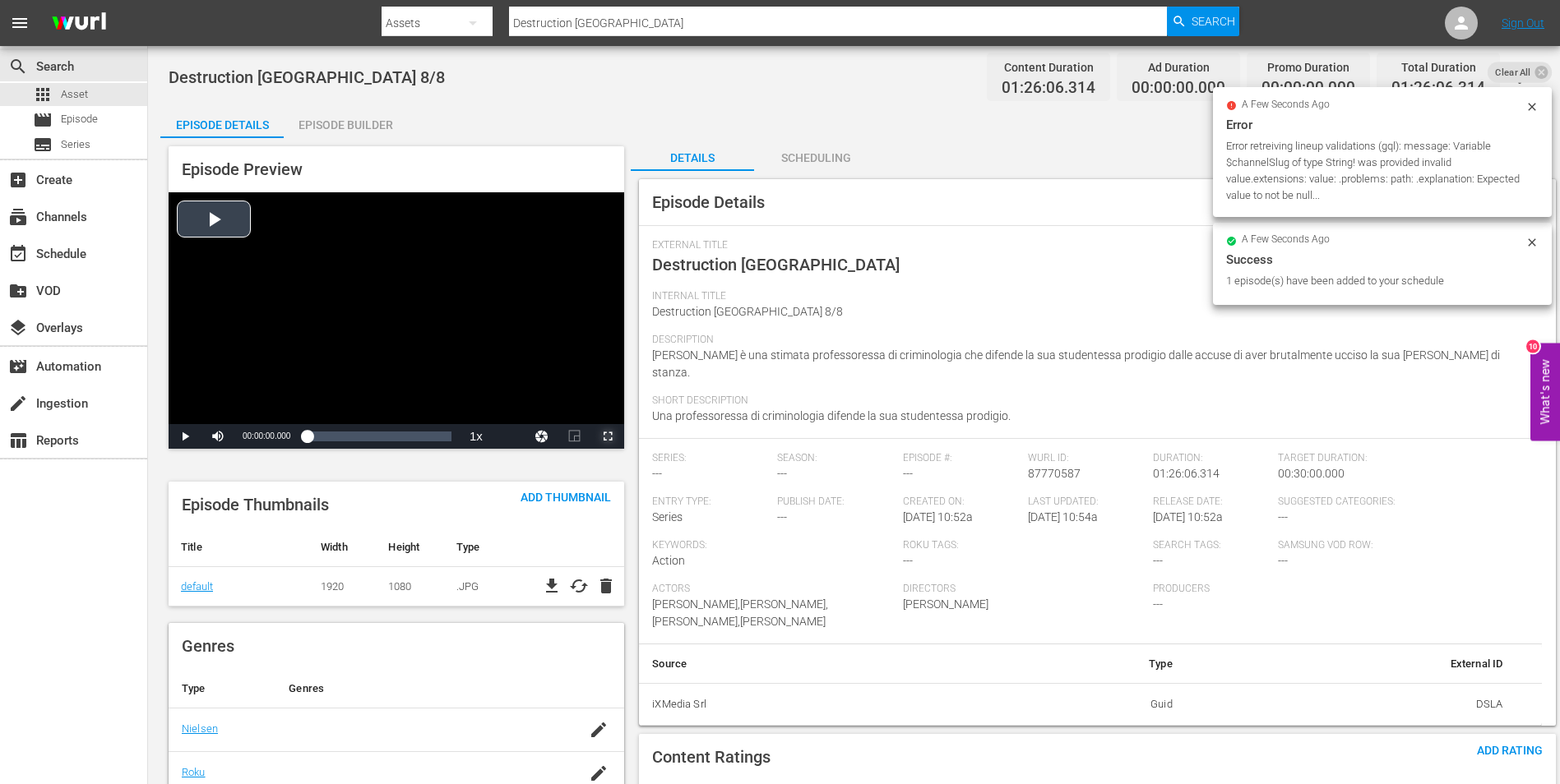
click at [608, 437] on span "Video Player" at bounding box center [608, 437] width 0 height 0
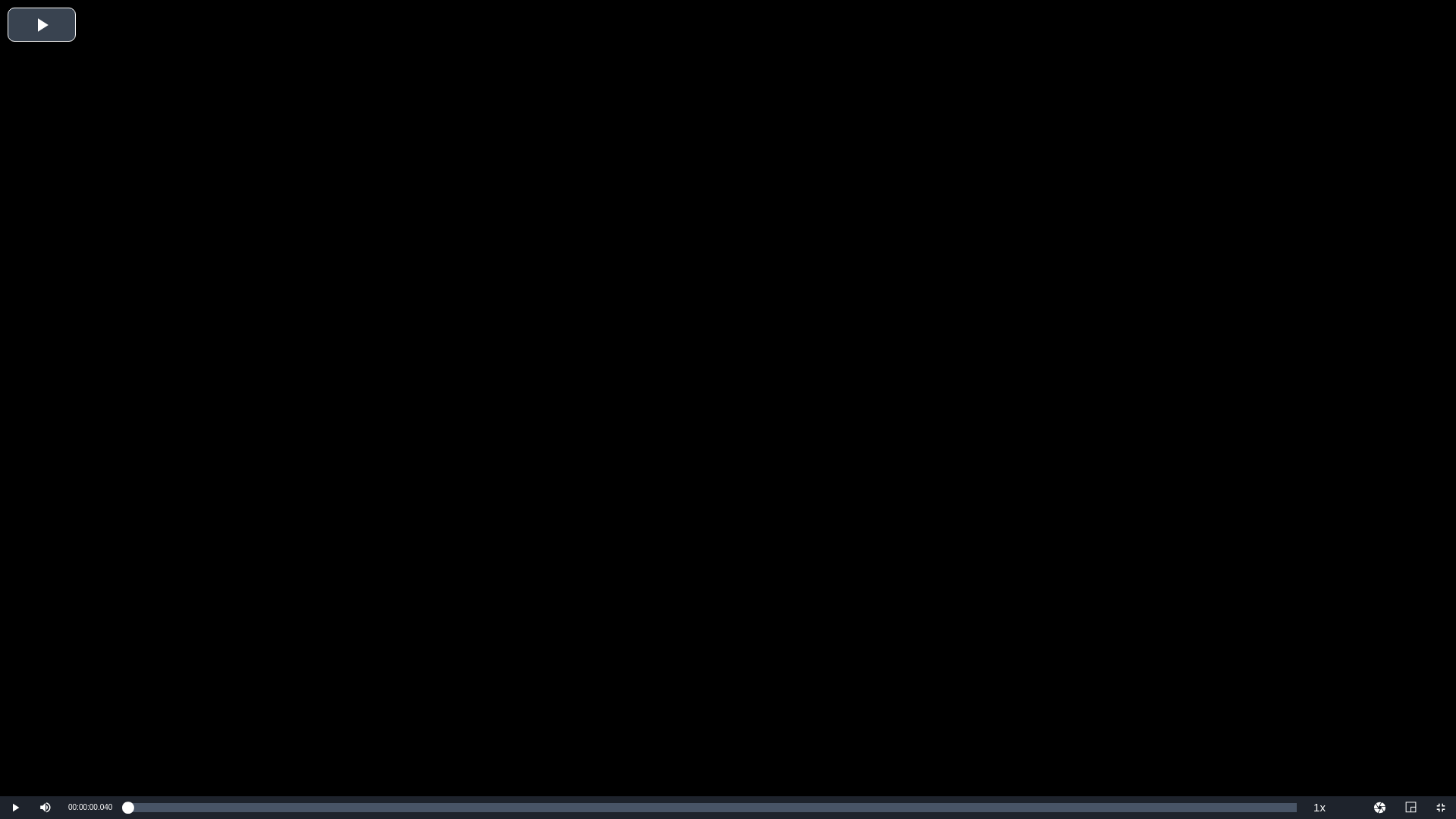
click at [1314, 711] on div "Video Player" at bounding box center [728, 398] width 1456 height 796
click at [1317, 720] on span "2x" at bounding box center [1320, 723] width 10 height 11
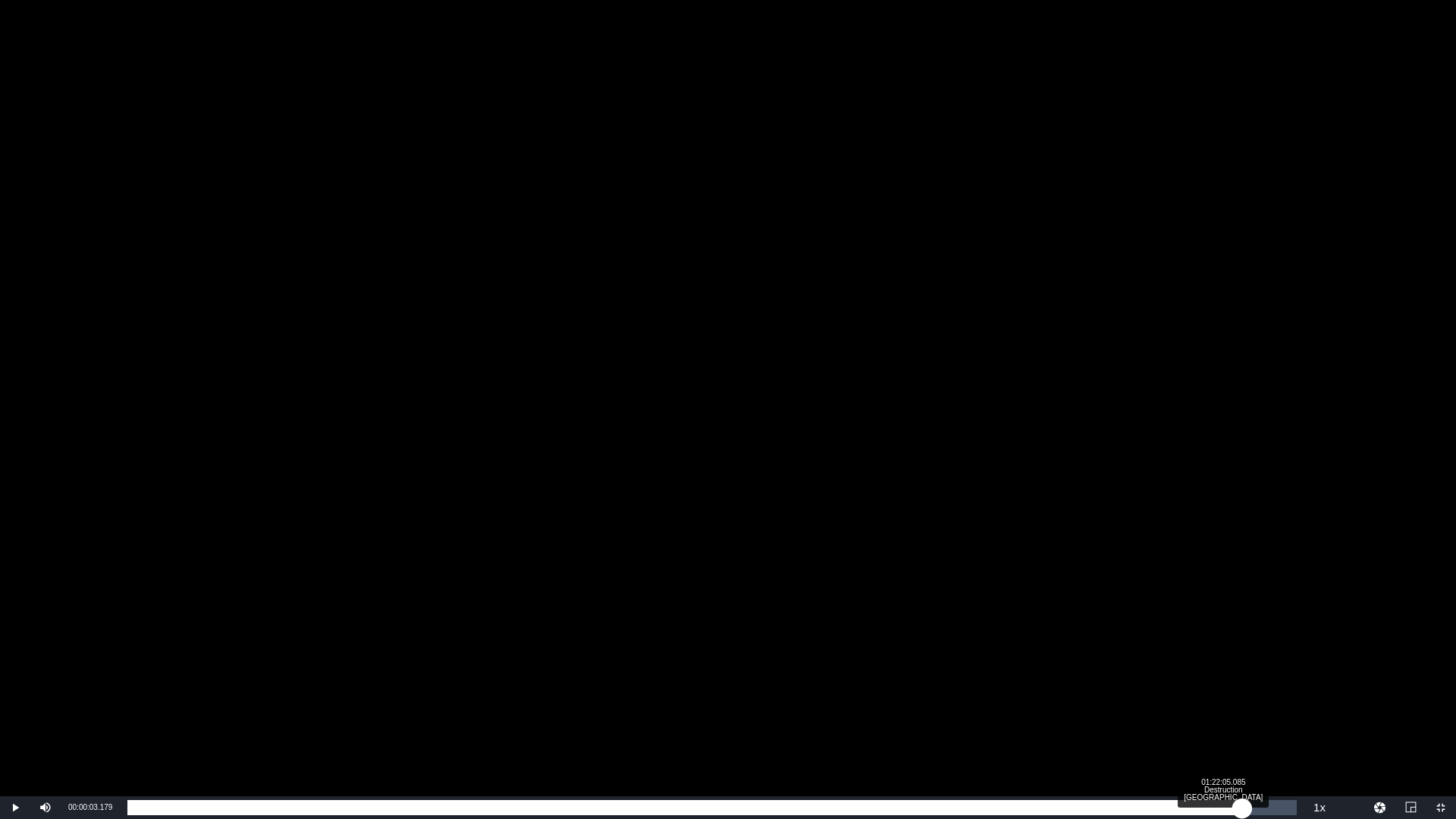
click at [1242, 723] on div "Loaded : 0.23% 01:22:05.085 Destruction Los Angeles 00:00:03.510" at bounding box center [712, 808] width 1170 height 16
click at [1259, 723] on div "01:23:18.794 Destruction Los Angeles" at bounding box center [1259, 808] width 1 height 16
click at [1260, 723] on div "01:23:22.563" at bounding box center [694, 808] width 1132 height 16
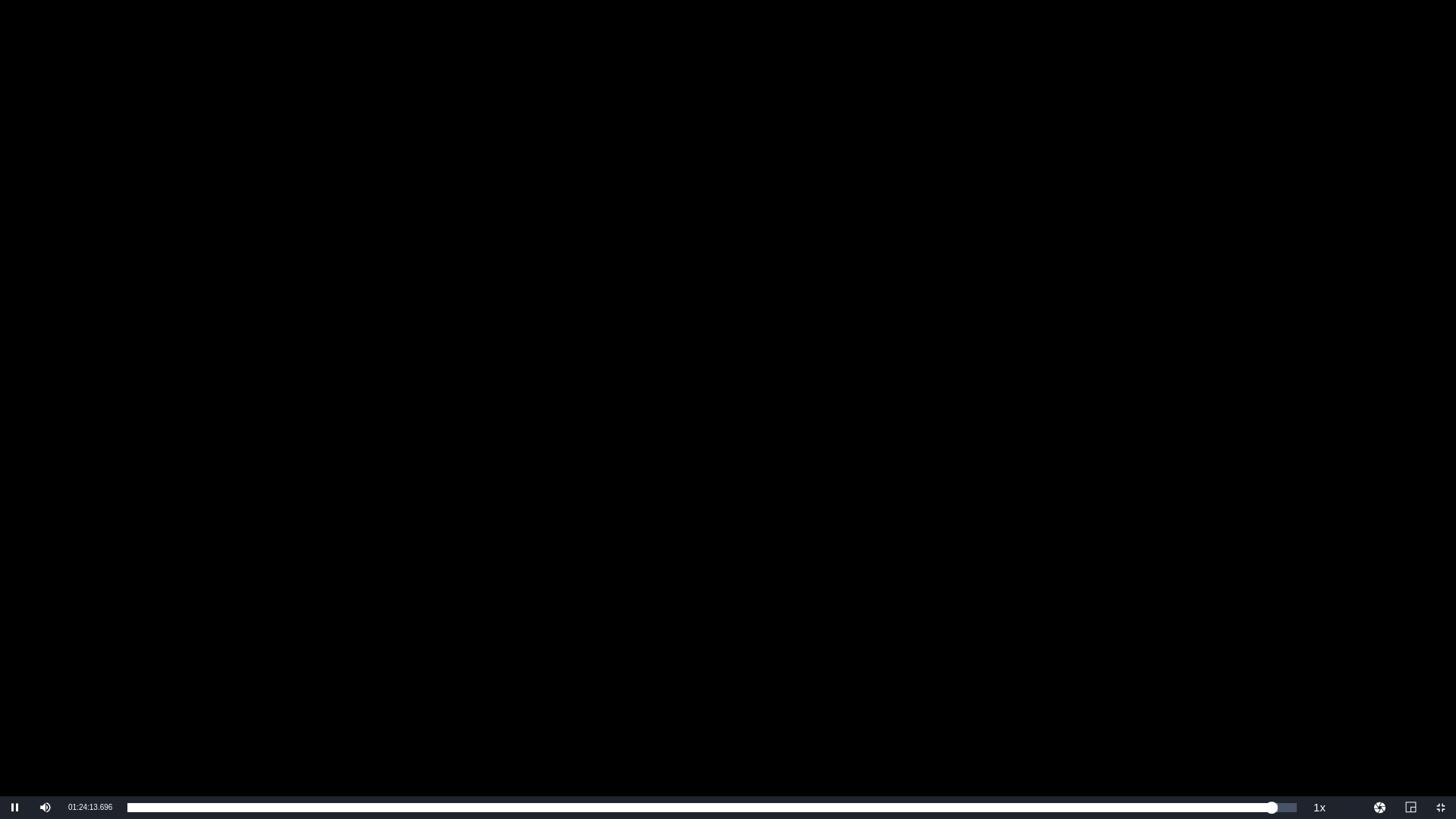
click at [826, 609] on div "Video Player" at bounding box center [728, 398] width 1456 height 796
drag, startPoint x: 68, startPoint y: 806, endPoint x: 116, endPoint y: 804, distance: 48.0
click at [116, 723] on div "Current Time 01:24:13.912" at bounding box center [90, 807] width 59 height 23
copy span "01:24:13.912"
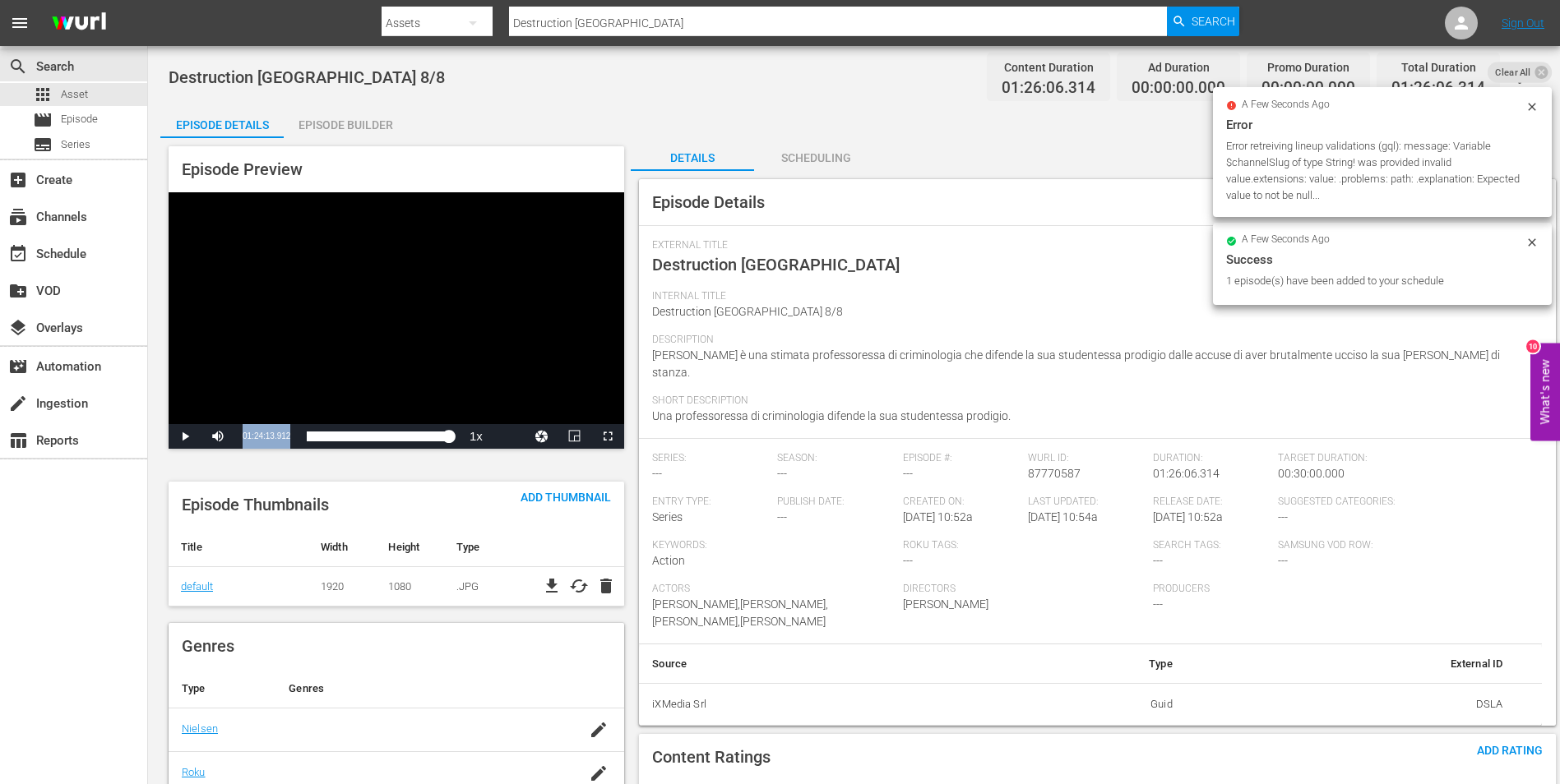
click at [364, 129] on div "Episode Builder" at bounding box center [345, 125] width 123 height 40
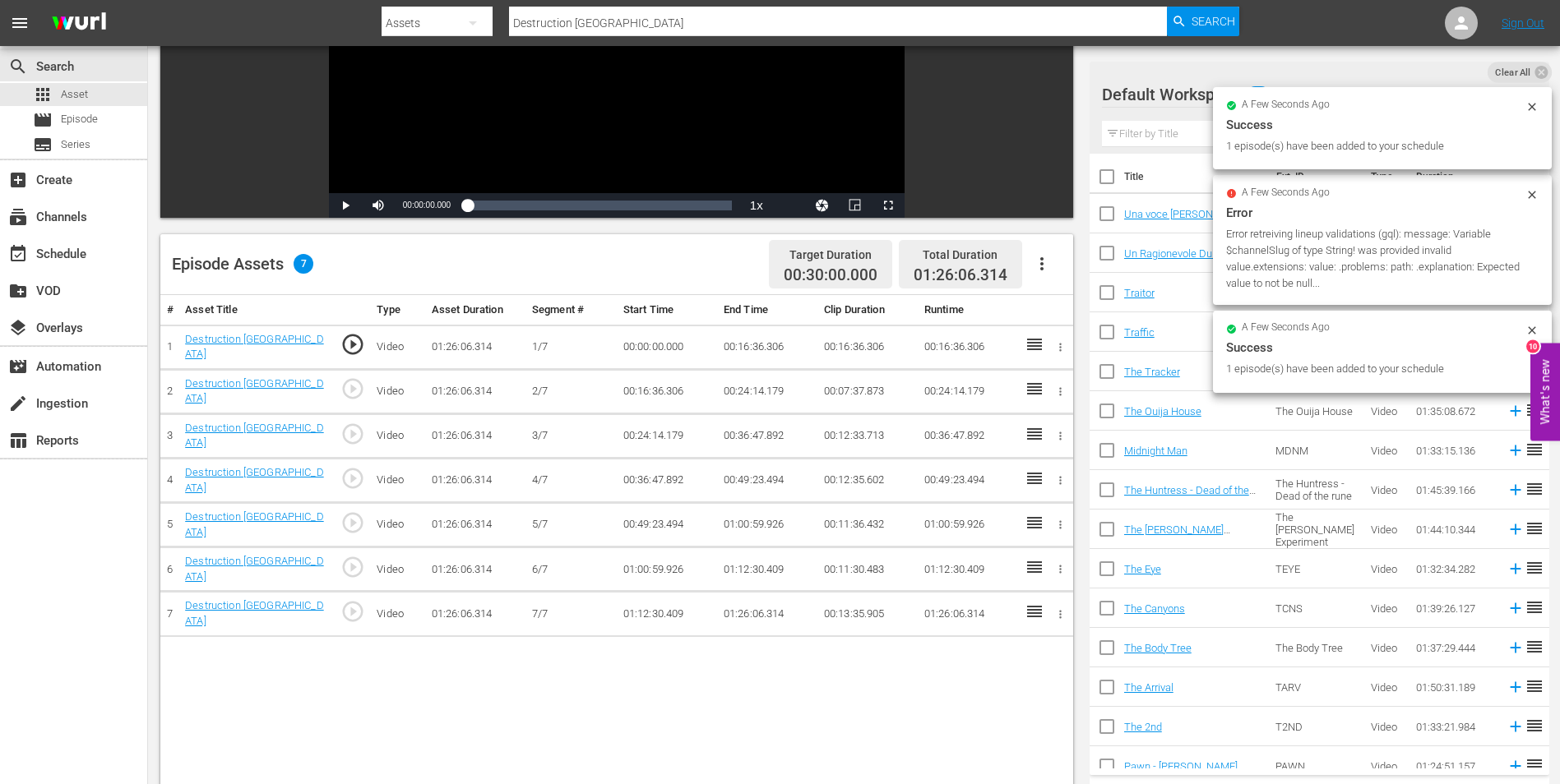
scroll to position [329, 0]
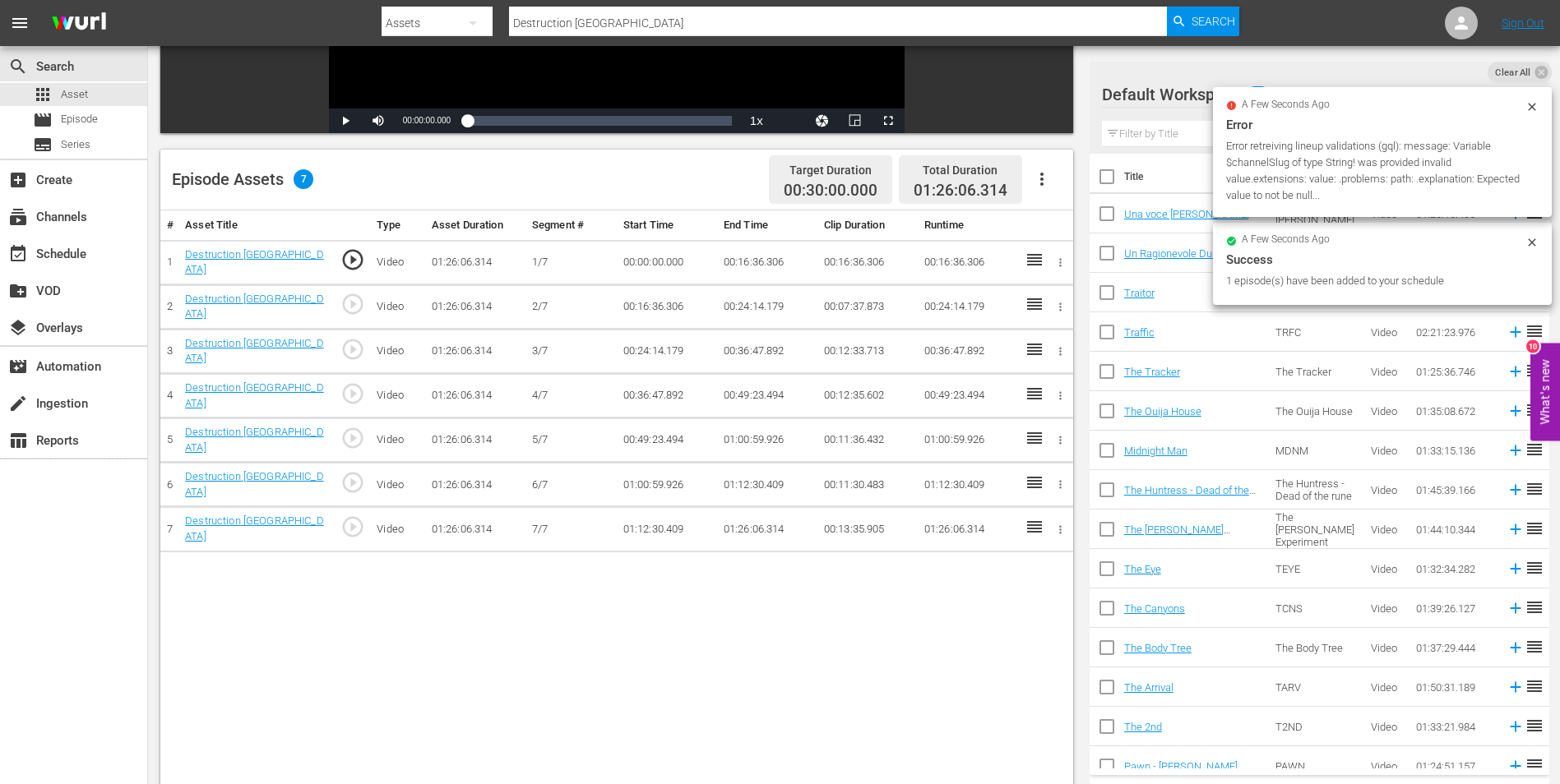
click at [767, 516] on td "01:26:06.314" at bounding box center [767, 529] width 100 height 45
click at [745, 524] on td "01:26:06.314" at bounding box center [767, 529] width 100 height 45
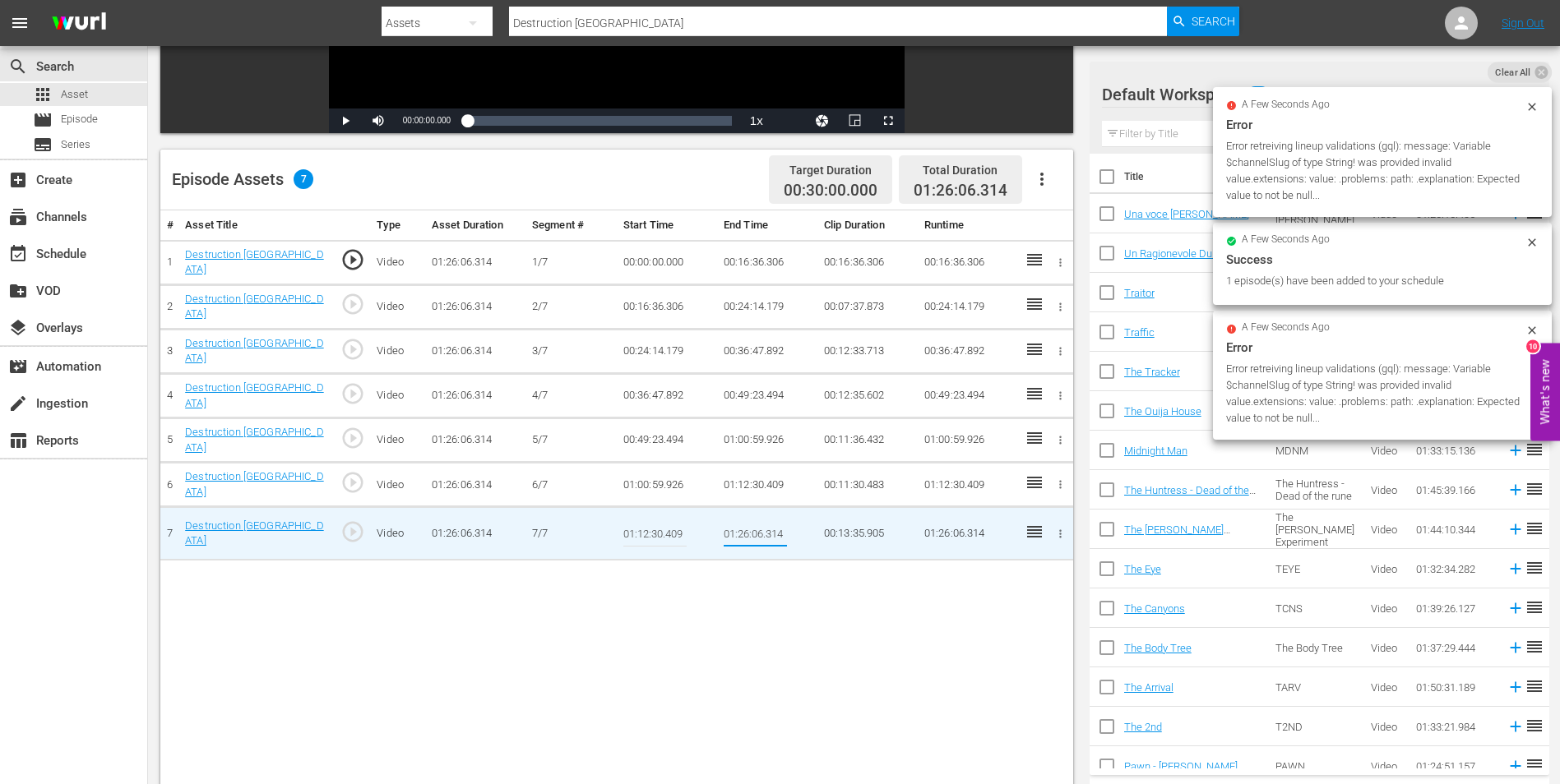
click at [750, 529] on input "01:26:06.314" at bounding box center [755, 533] width 63 height 40
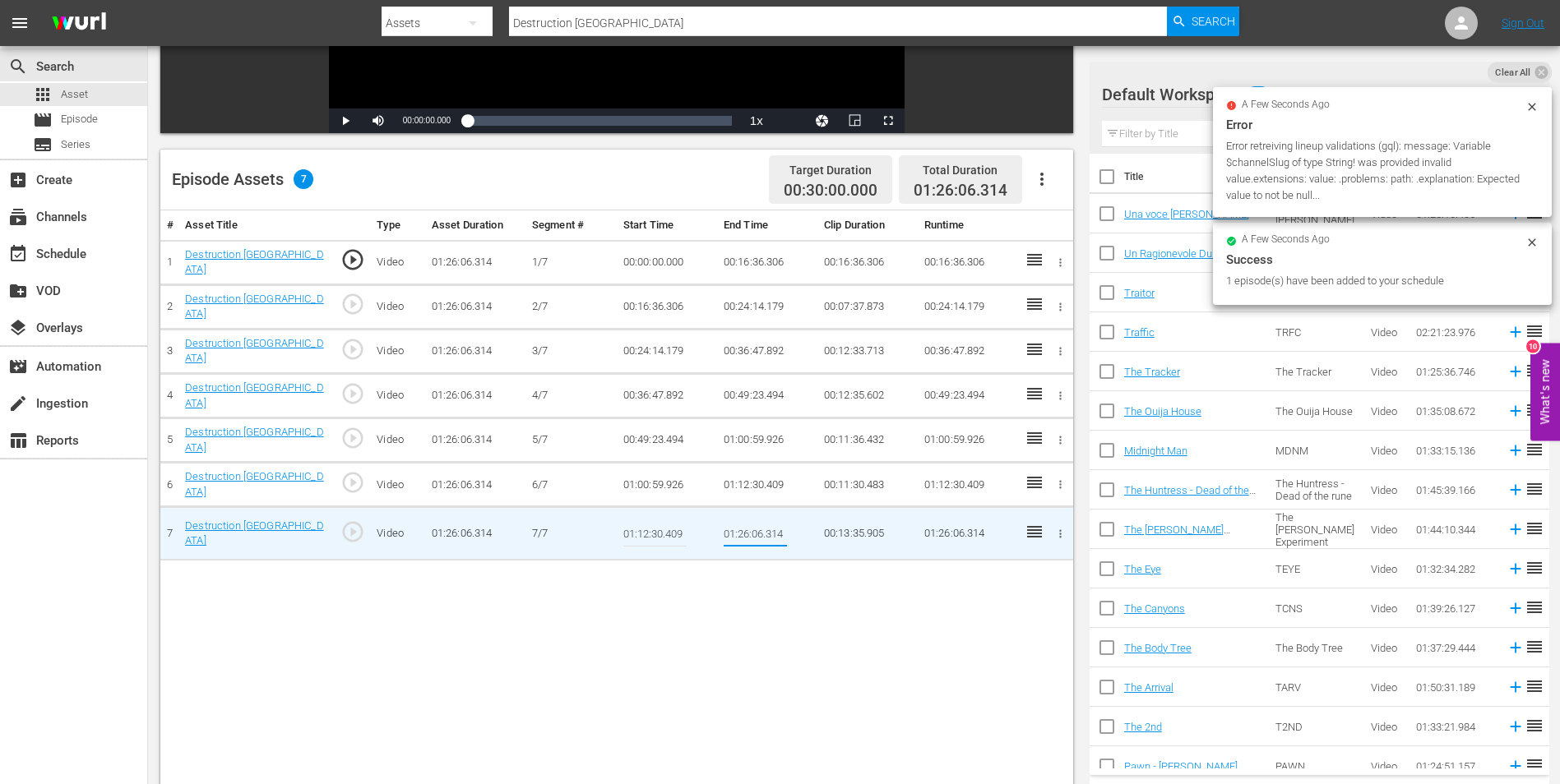
paste input "4:13.912"
type input "01:24:13.912"
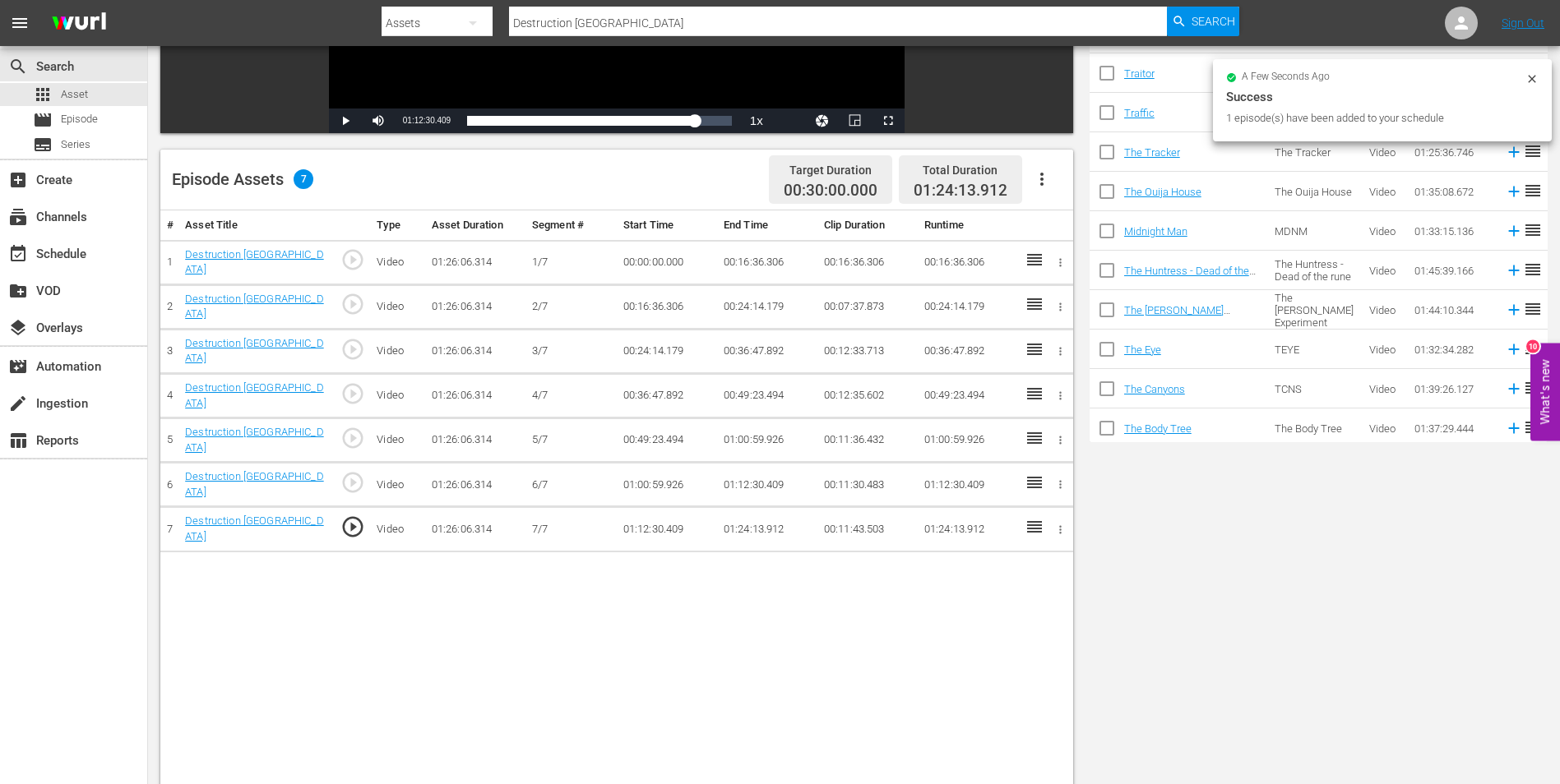
scroll to position [0, 0]
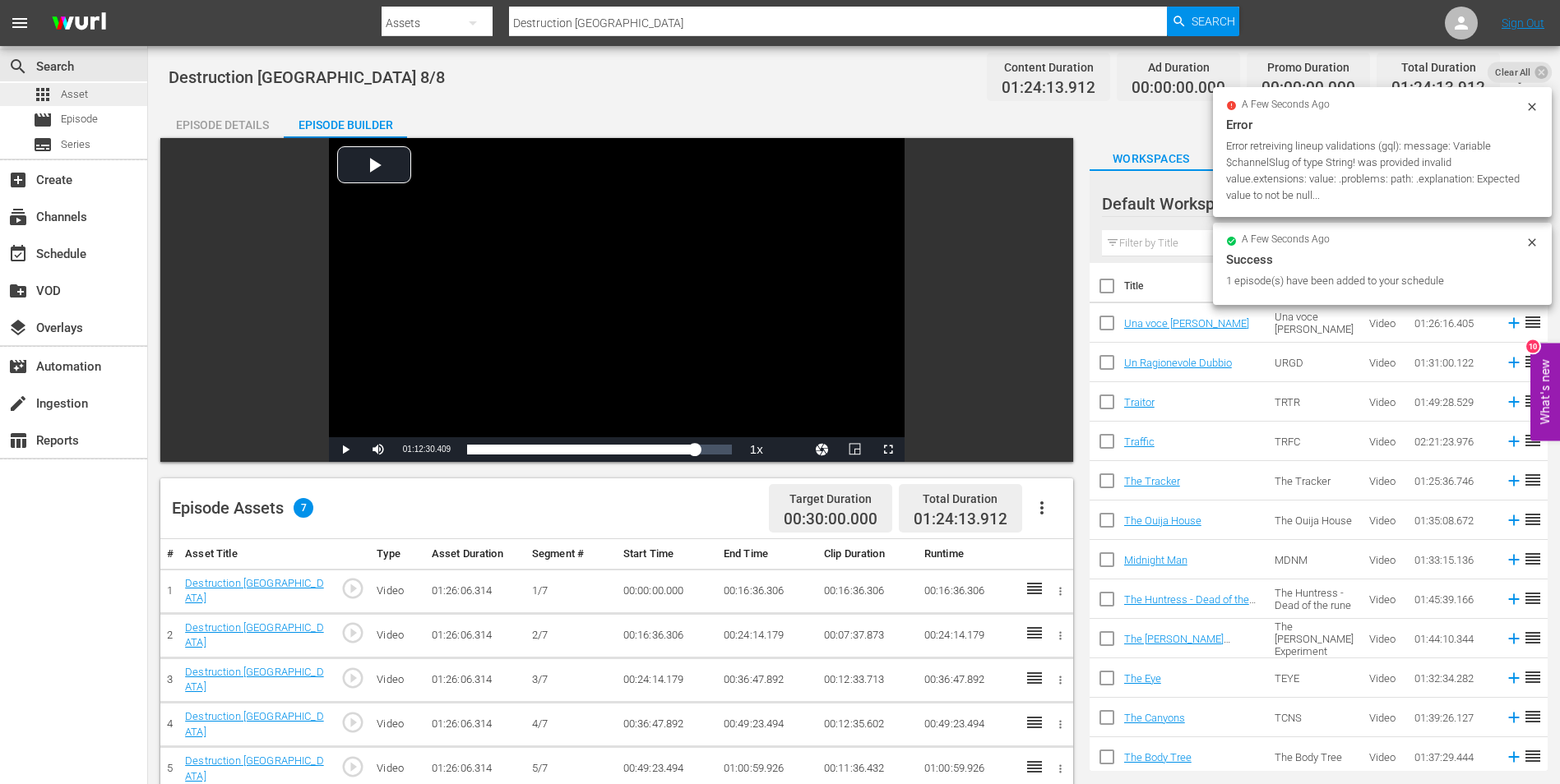
click at [85, 89] on span "Asset" at bounding box center [74, 94] width 27 height 17
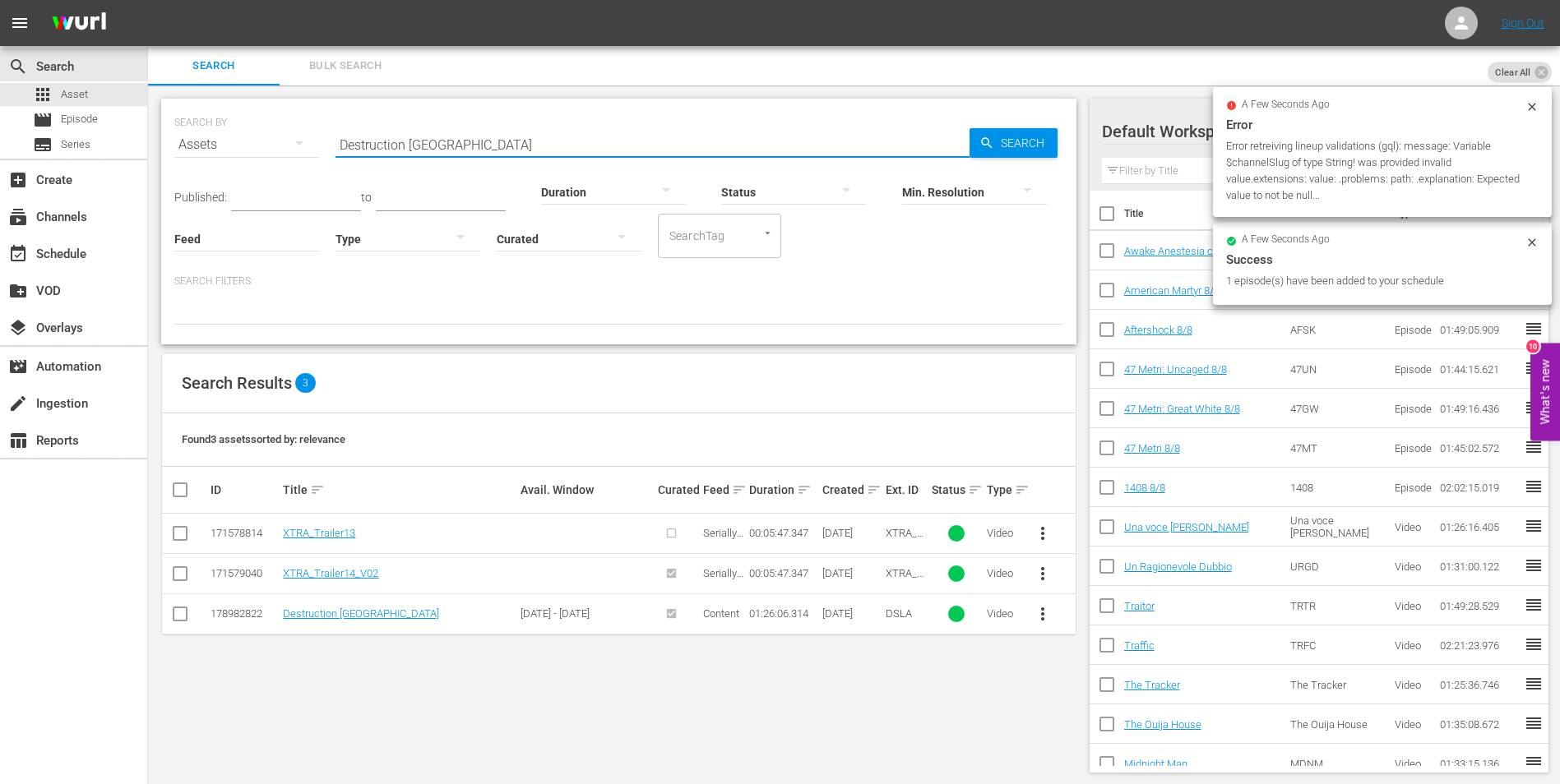
drag, startPoint x: 489, startPoint y: 141, endPoint x: 291, endPoint y: 129, distance: 198.4
click at [291, 129] on div "SEARCH BY Search By Assets Search ID, Title, Description, Keywords, or Category…" at bounding box center [619, 135] width 889 height 59
paste input "Equal"
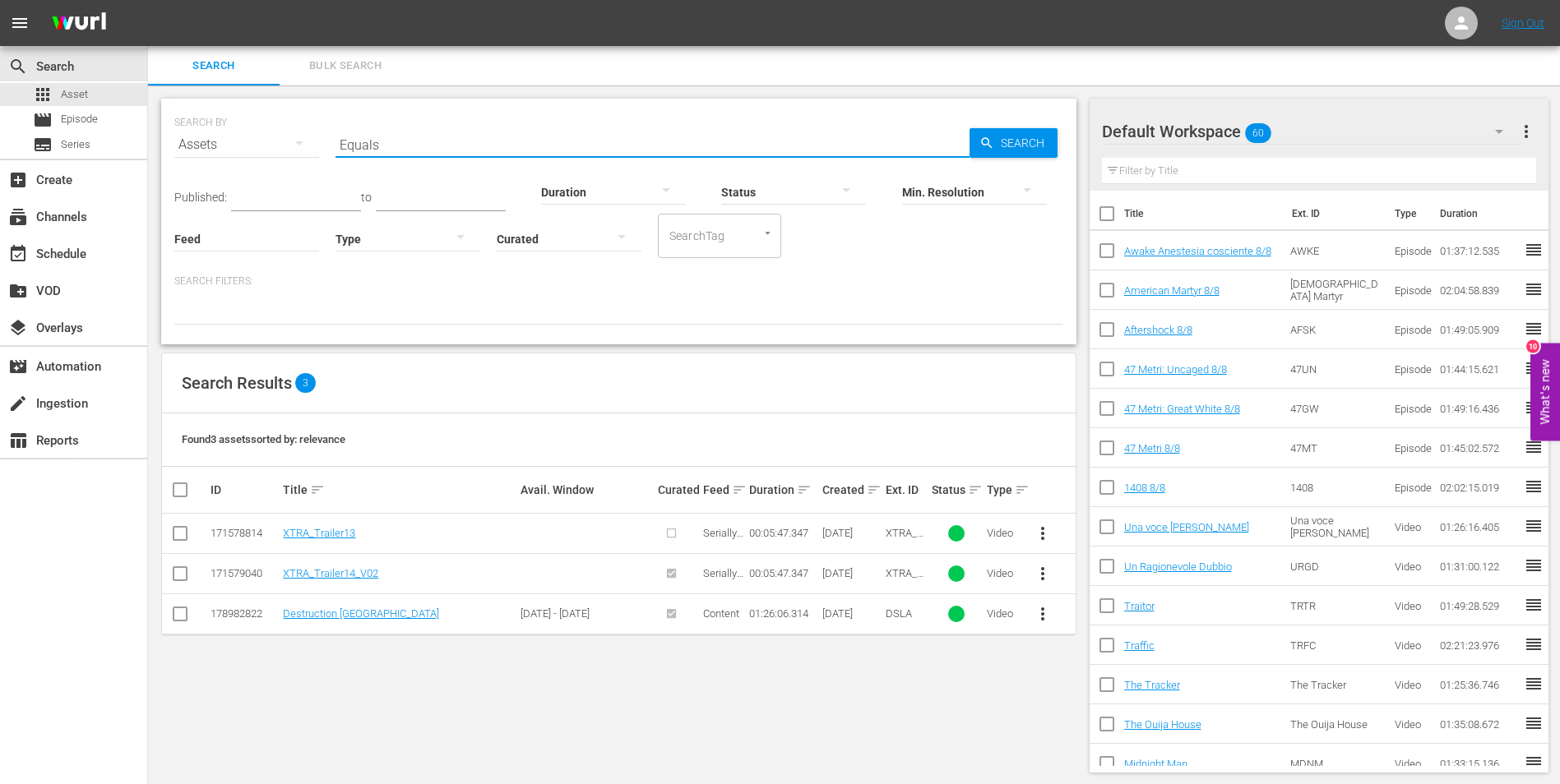
type input "Equals"
click at [991, 140] on icon "button" at bounding box center [987, 143] width 15 height 15
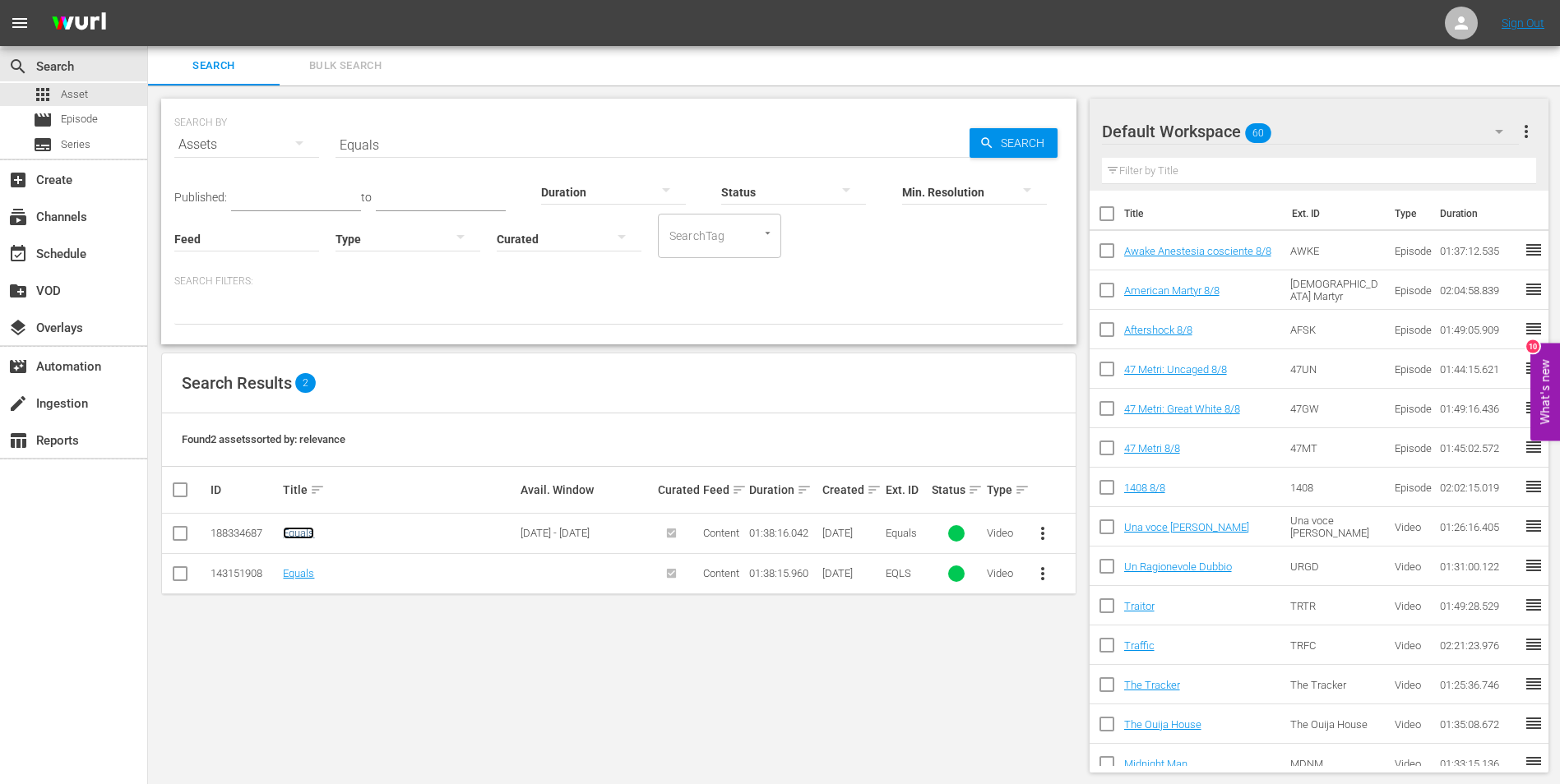
click at [298, 534] on link "Equals" at bounding box center [298, 533] width 31 height 13
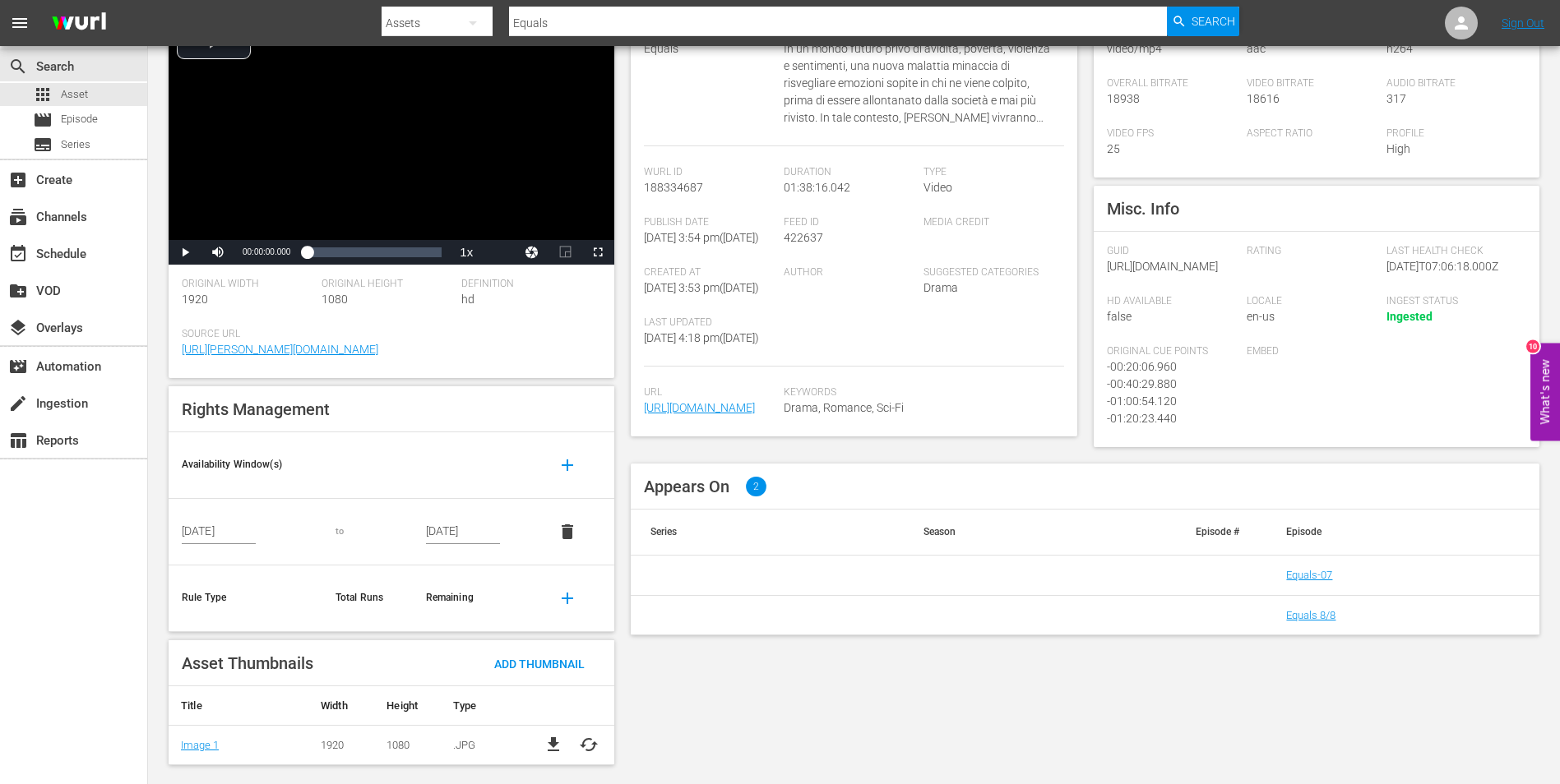
scroll to position [159, 0]
click at [1304, 620] on link "Equals 8/8" at bounding box center [1310, 614] width 50 height 13
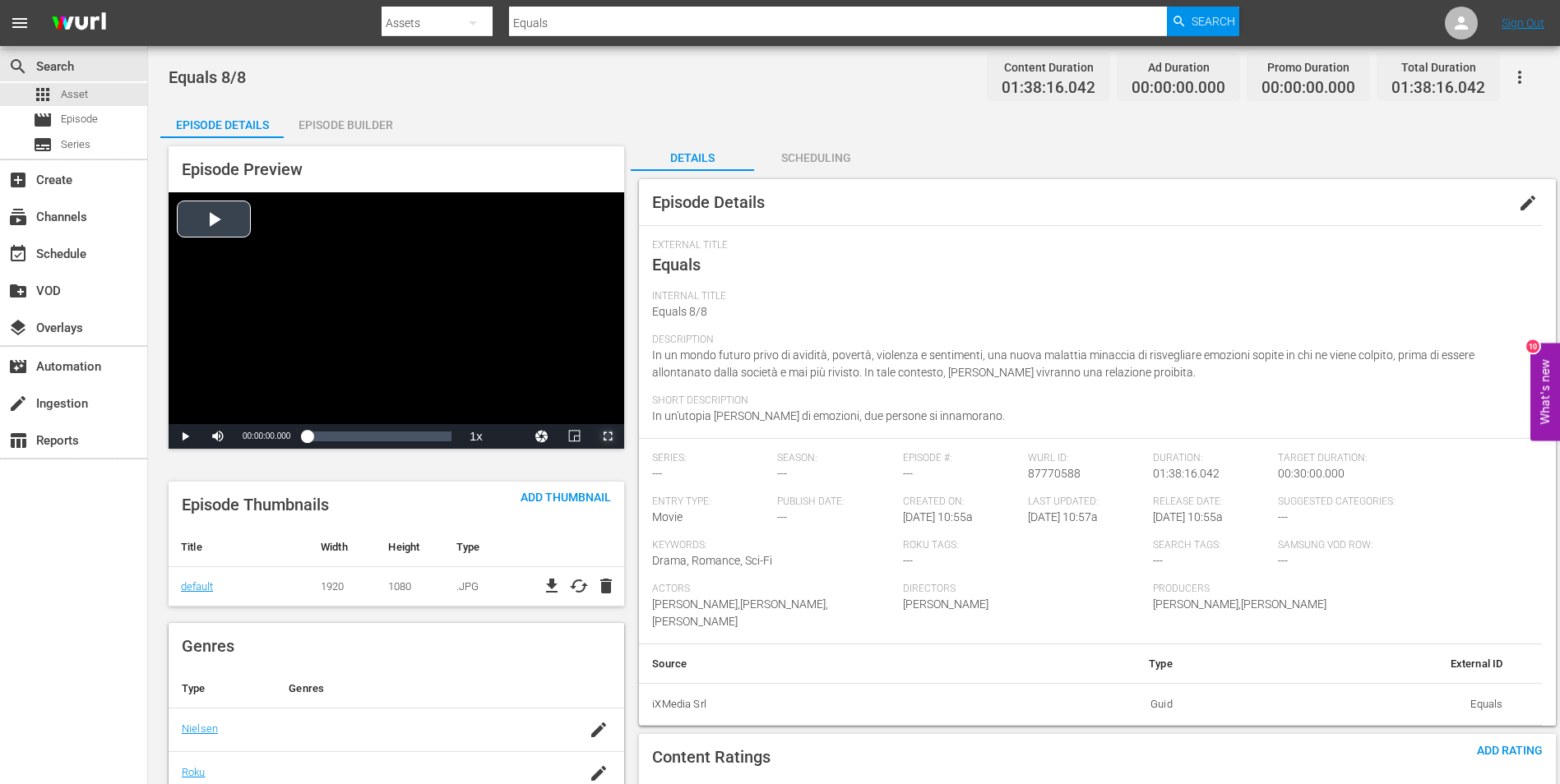
drag, startPoint x: 614, startPoint y: 439, endPoint x: 617, endPoint y: 500, distance: 61.1
click at [608, 437] on span "Video Player" at bounding box center [608, 437] width 0 height 0
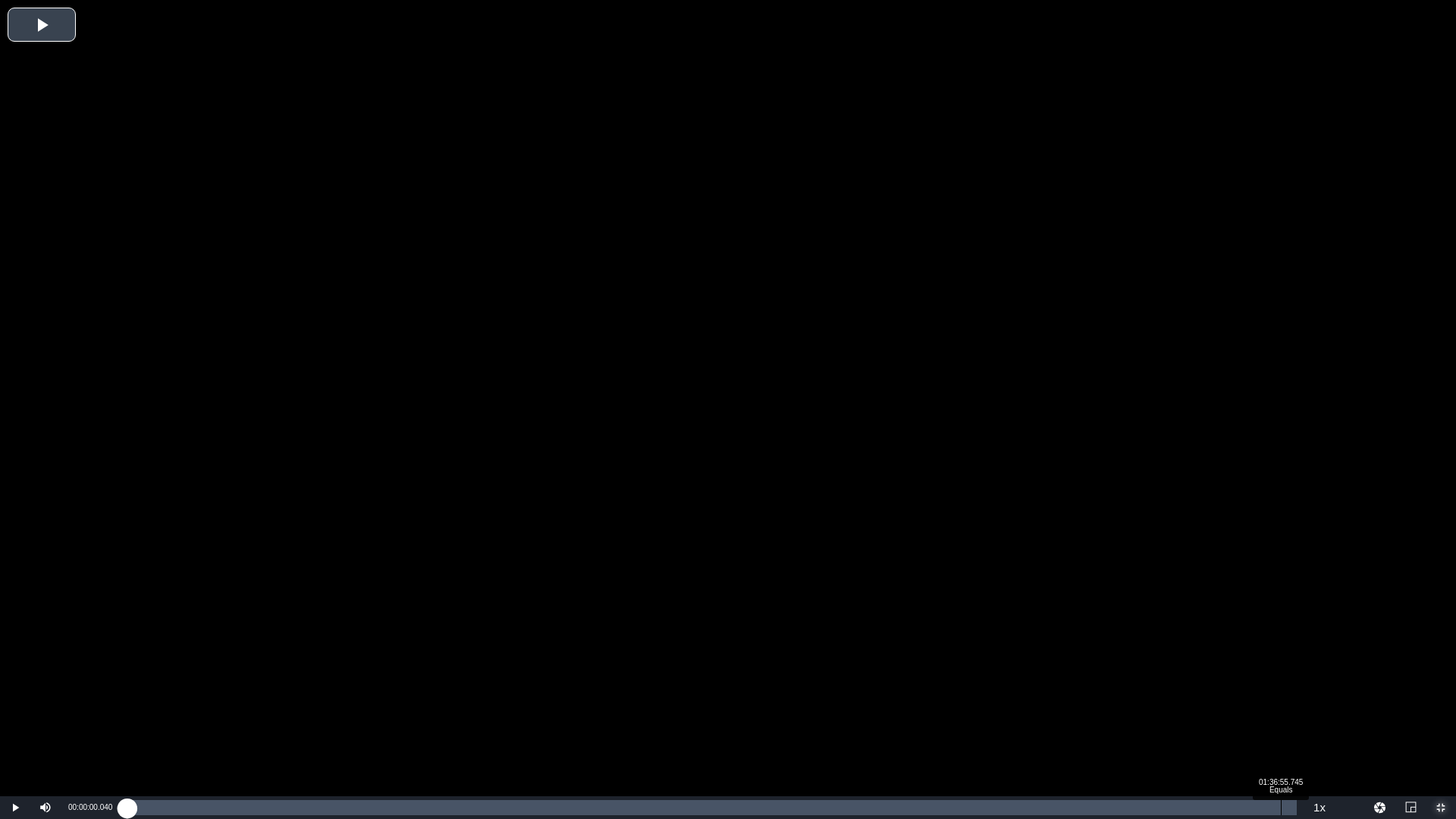
click at [1281, 723] on div "Loaded : 0.10% 01:36:55.745 Equals 00:00:00.040" at bounding box center [712, 808] width 1170 height 16
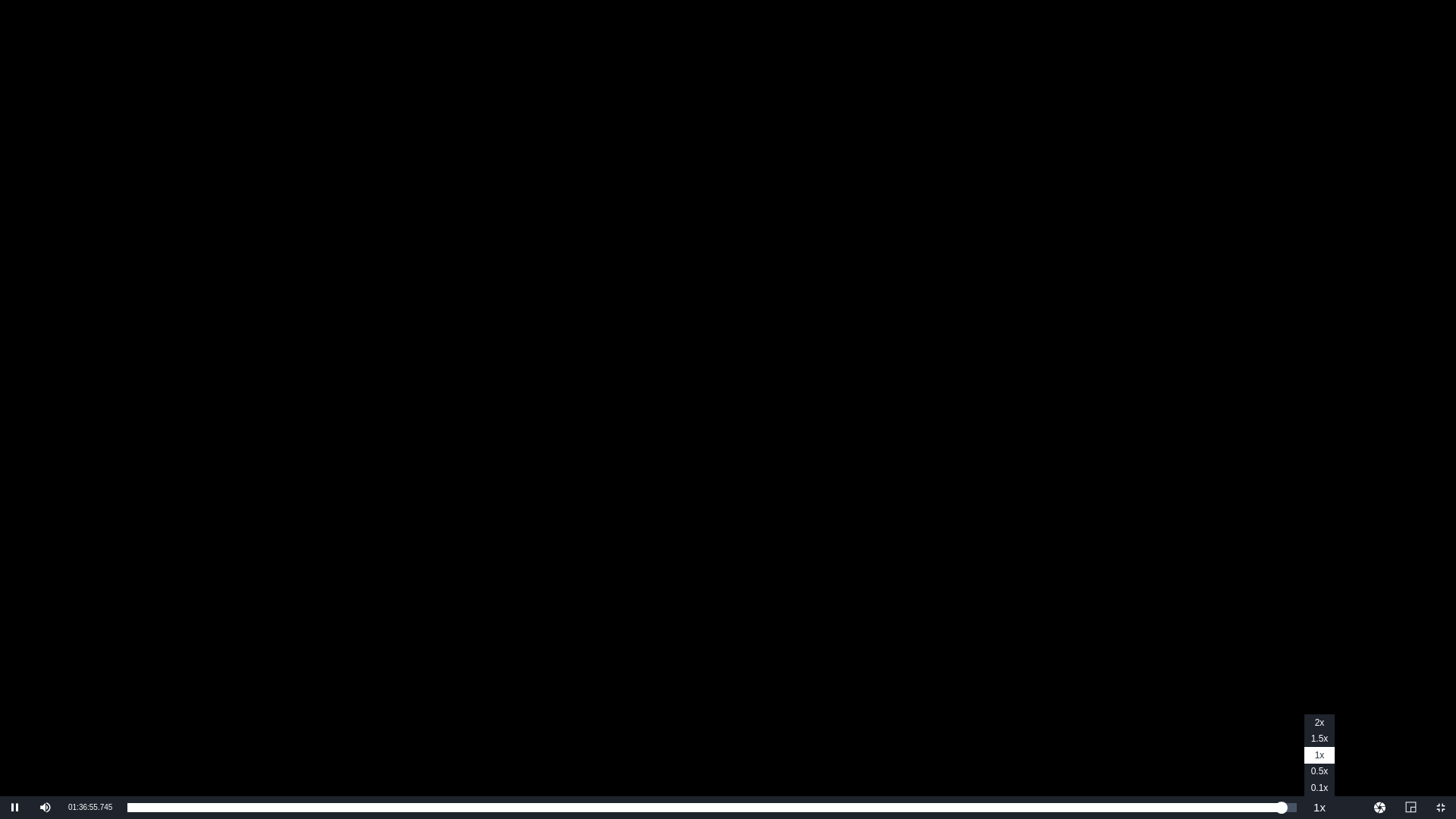
click at [1311, 723] on button "Playback Rate" at bounding box center [1319, 807] width 30 height 23
click at [1316, 721] on span "2x" at bounding box center [1320, 723] width 10 height 11
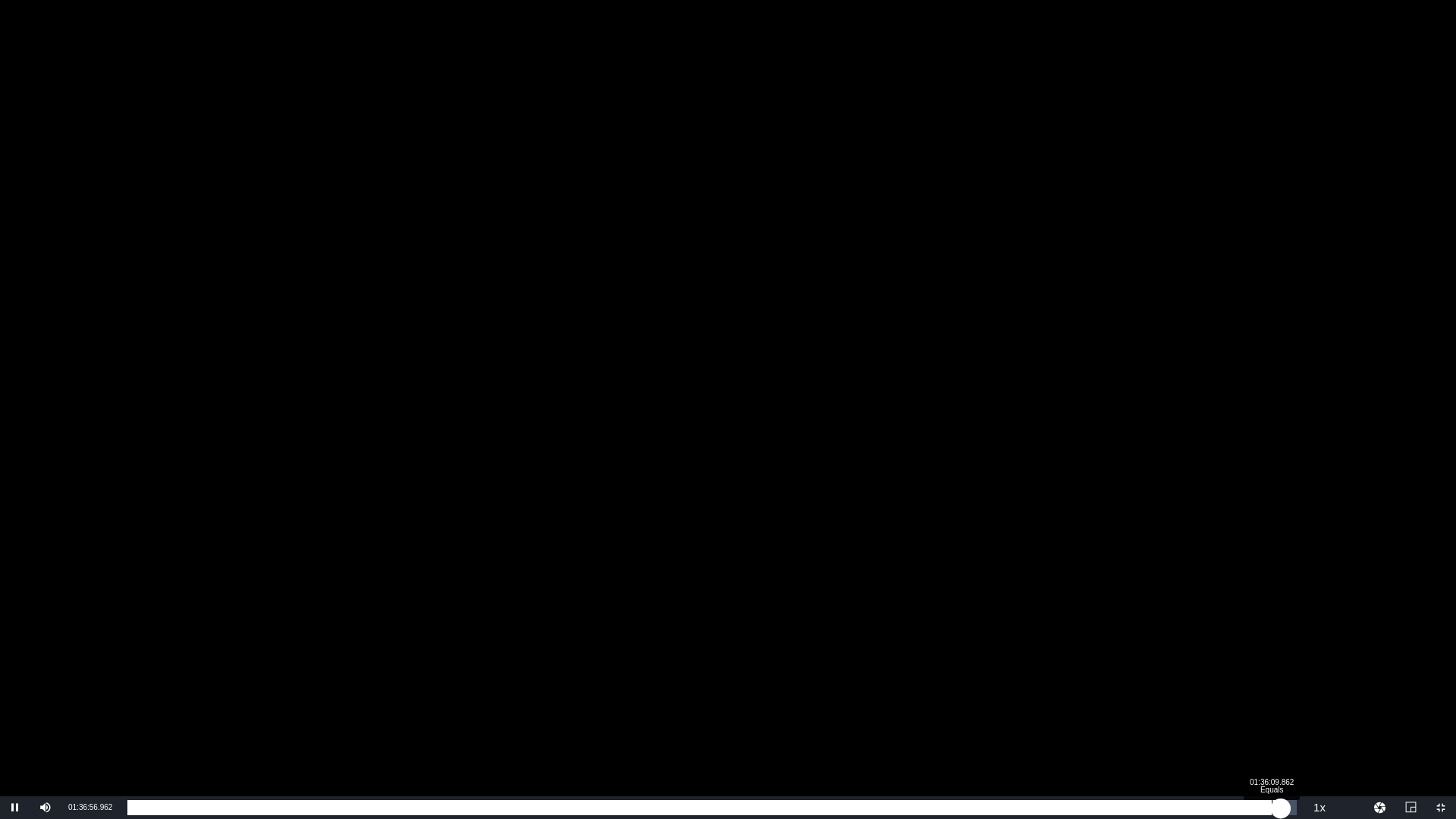
click at [1272, 723] on div "01:36:56.984" at bounding box center [704, 808] width 1153 height 16
click at [1262, 723] on div "01:36:14.170" at bounding box center [695, 808] width 1135 height 16
click at [1254, 723] on div "01:35:20.766" at bounding box center [691, 808] width 1126 height 16
click at [1248, 723] on div "01:34:39.453" at bounding box center [691, 808] width 1126 height 16
click at [1248, 723] on div "01:34:12.383" at bounding box center [688, 808] width 1121 height 16
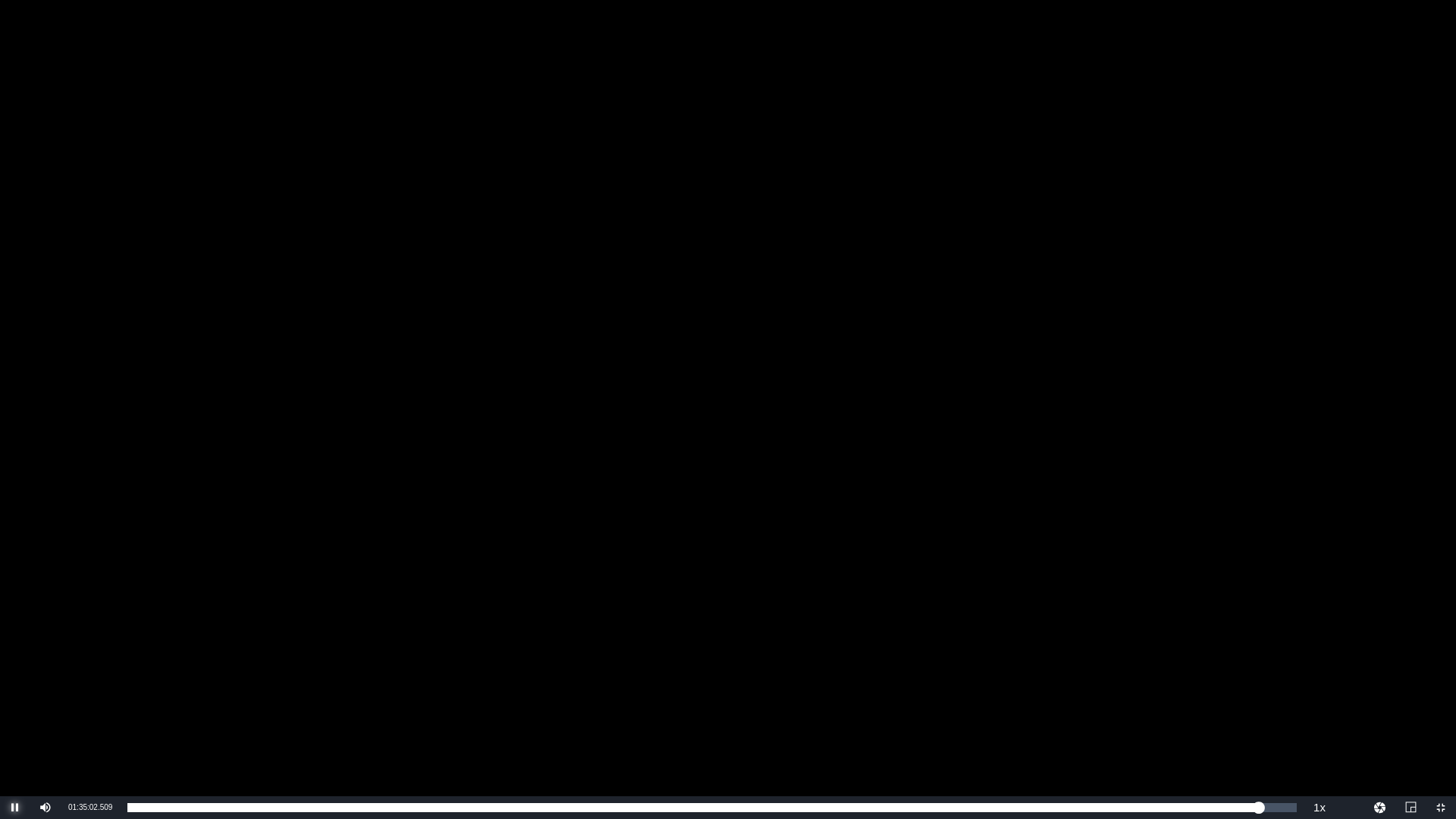
click at [16, 723] on span "Video Player" at bounding box center [16, 807] width 0 height 0
drag, startPoint x: 68, startPoint y: 807, endPoint x: 119, endPoint y: 805, distance: 51.0
click at [119, 723] on div "Current Time 01:35:03.160" at bounding box center [90, 807] width 59 height 23
copy span "01:35:03.160"
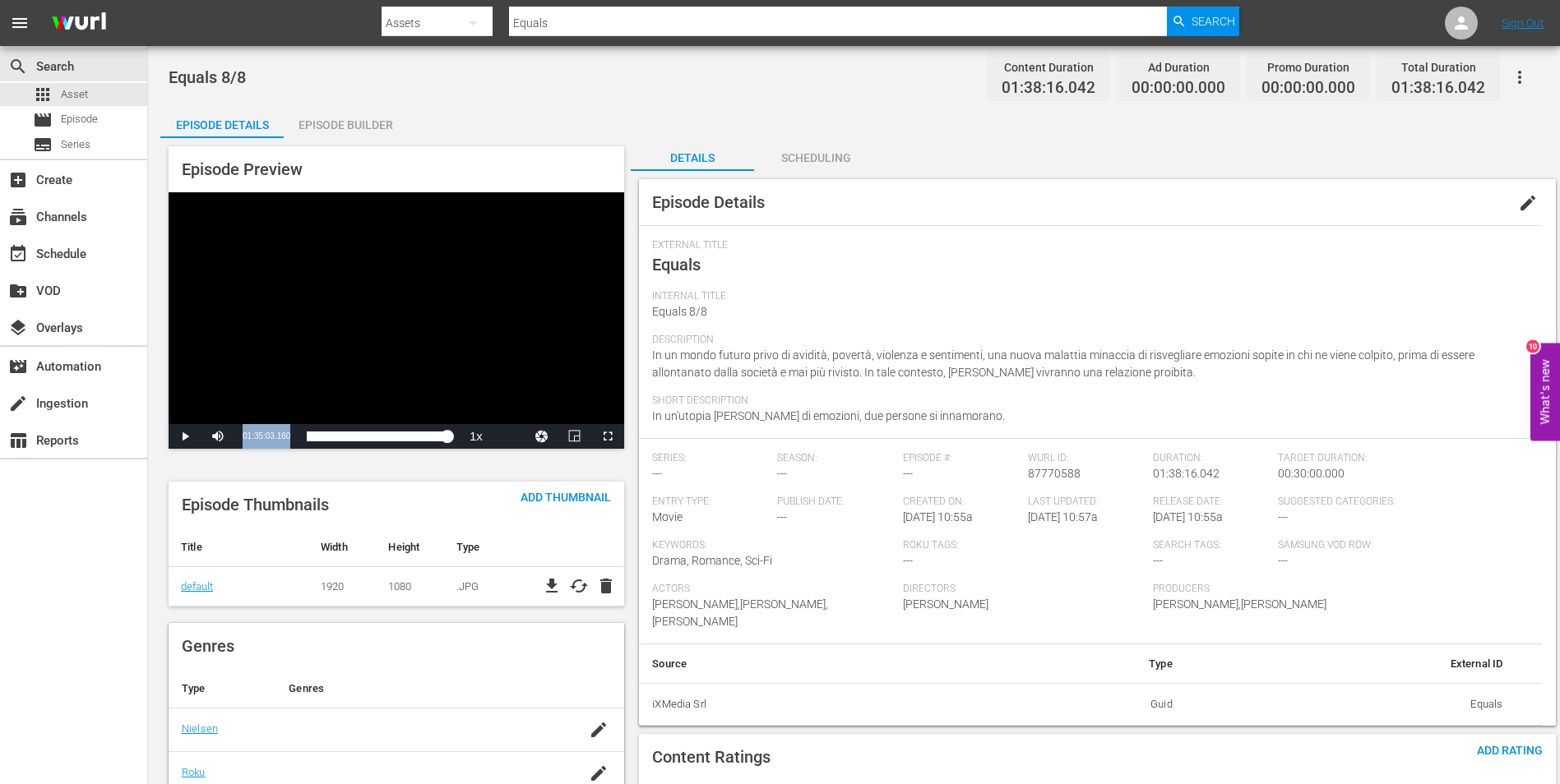
click at [367, 120] on div "Episode Builder" at bounding box center [345, 125] width 123 height 40
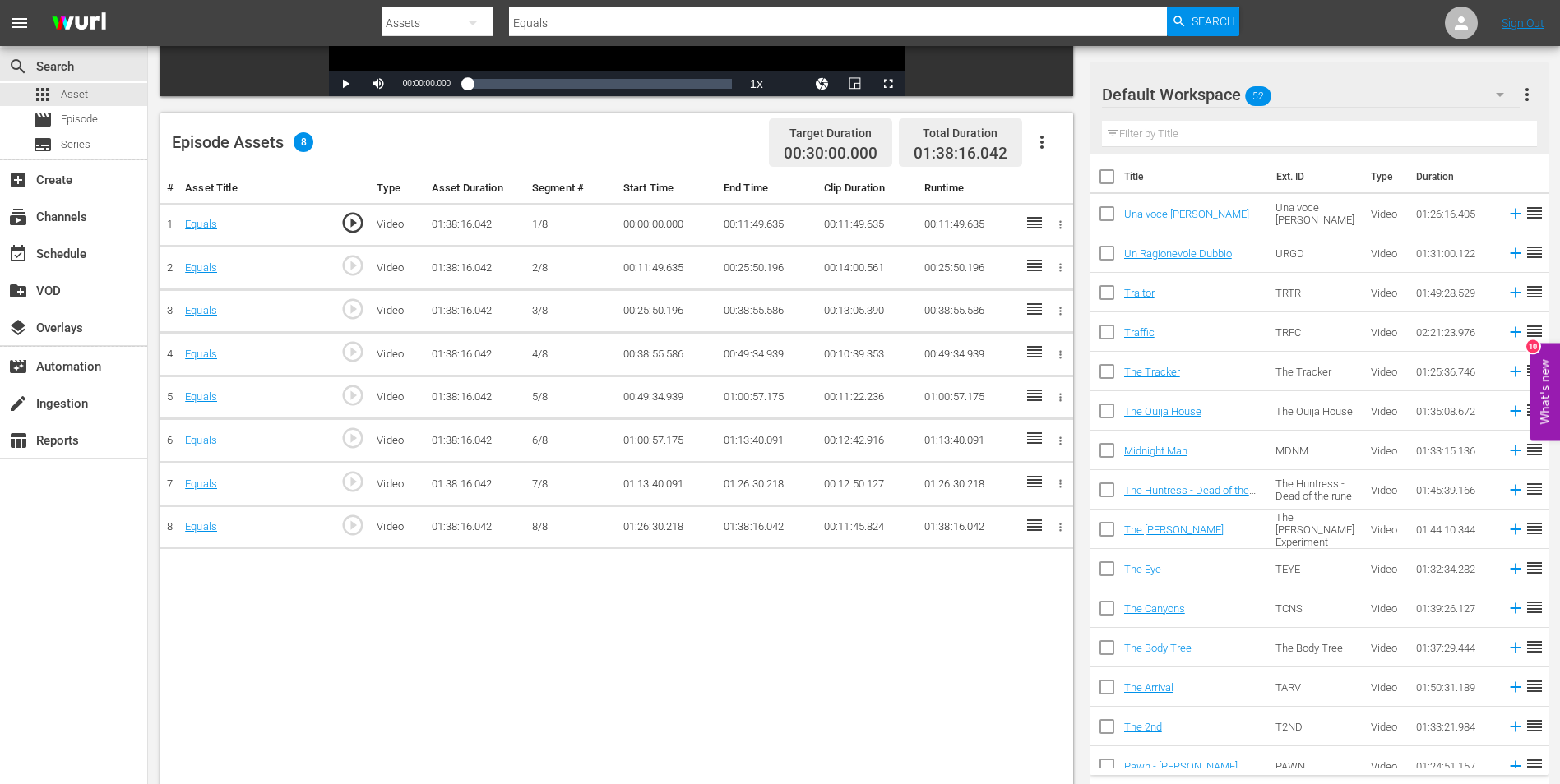
scroll to position [411, 0]
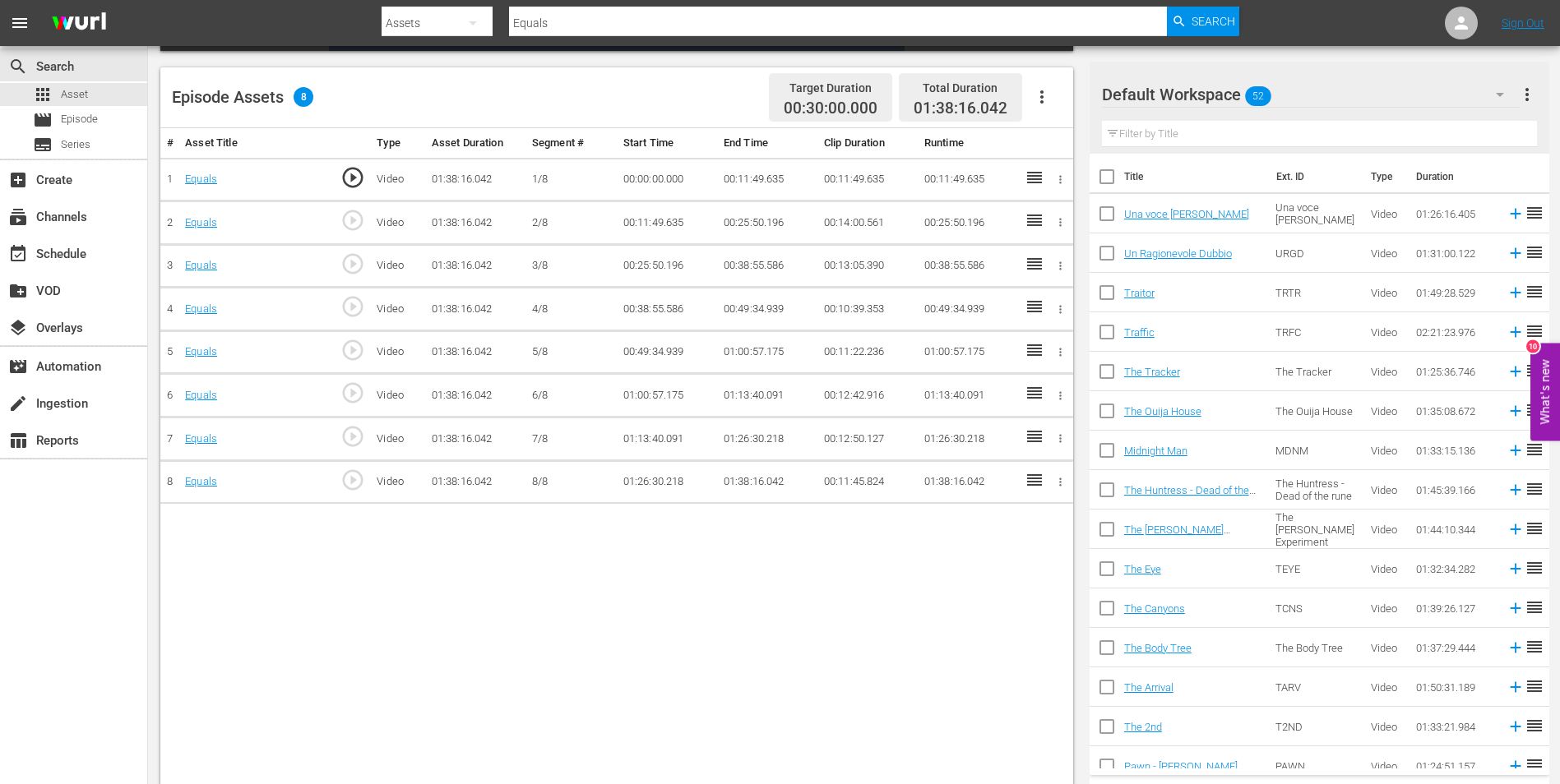
click at [765, 487] on td "01:38:16.042" at bounding box center [767, 482] width 100 height 44
click at [756, 483] on td "01:38:16.042" at bounding box center [767, 482] width 100 height 44
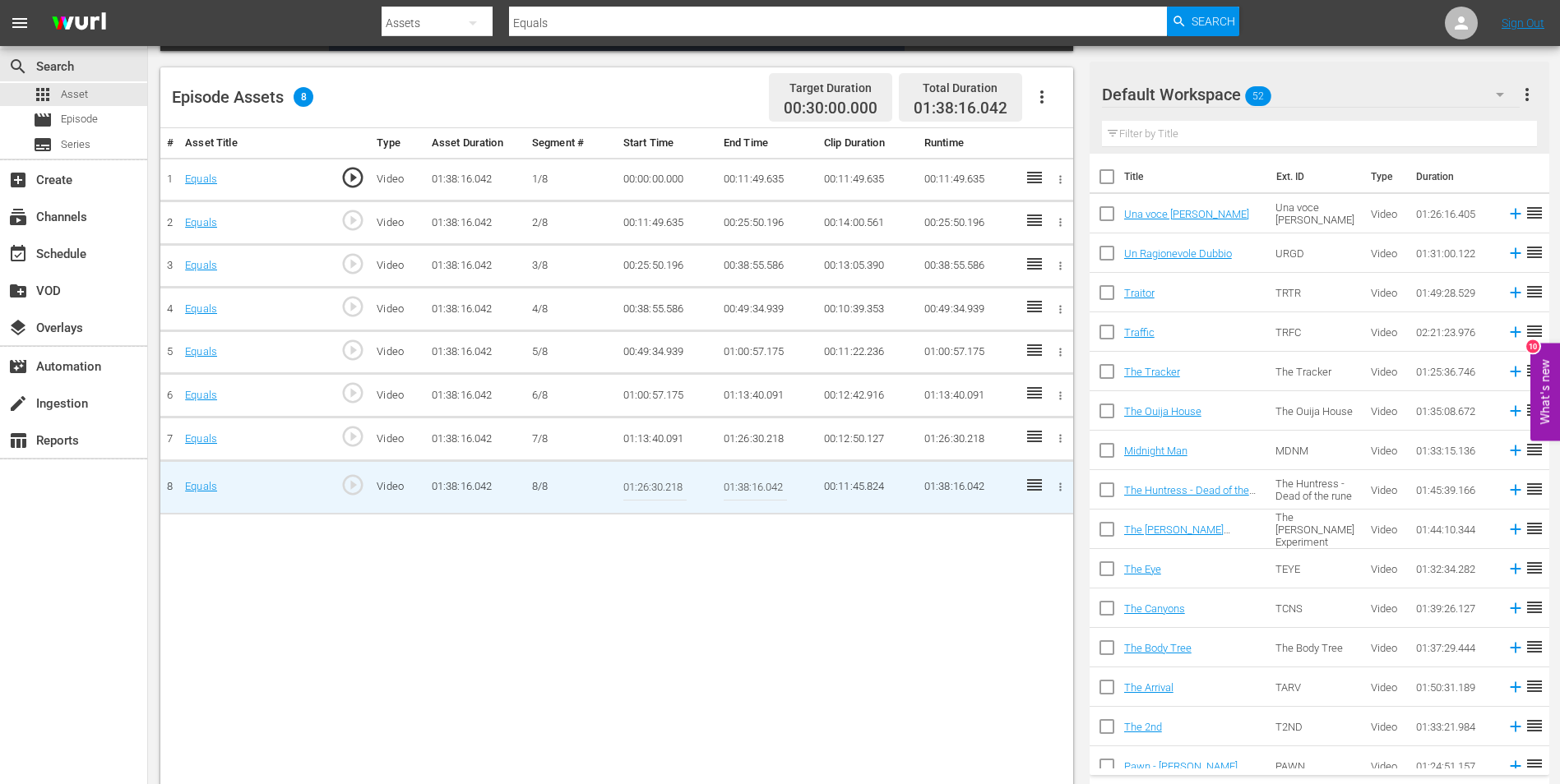
click at [745, 485] on input "01:38:16.042" at bounding box center [755, 487] width 63 height 40
paste input "5:03.160"
type input "01:35:03.160"
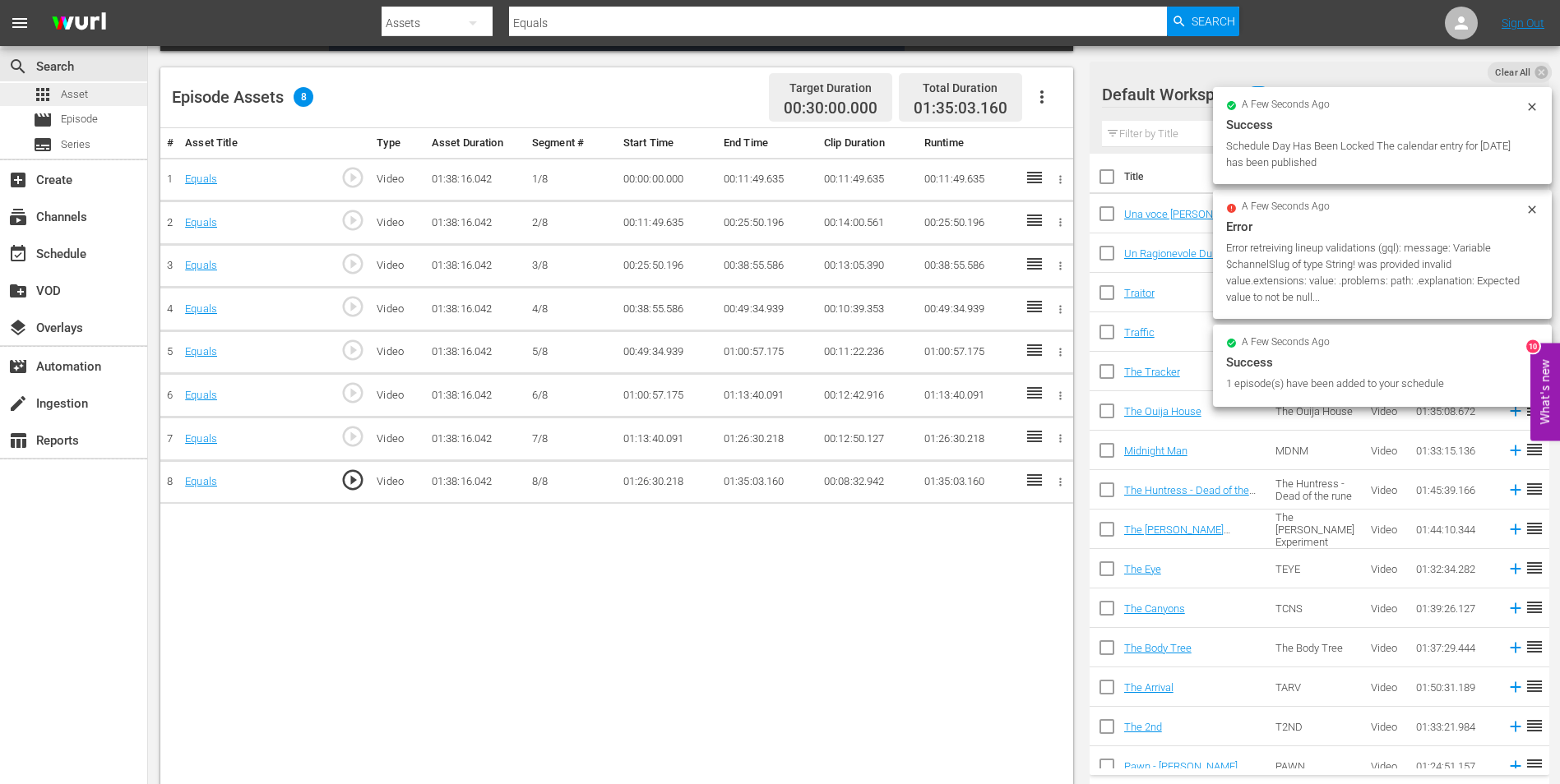
click at [67, 92] on span "Asset" at bounding box center [74, 94] width 27 height 17
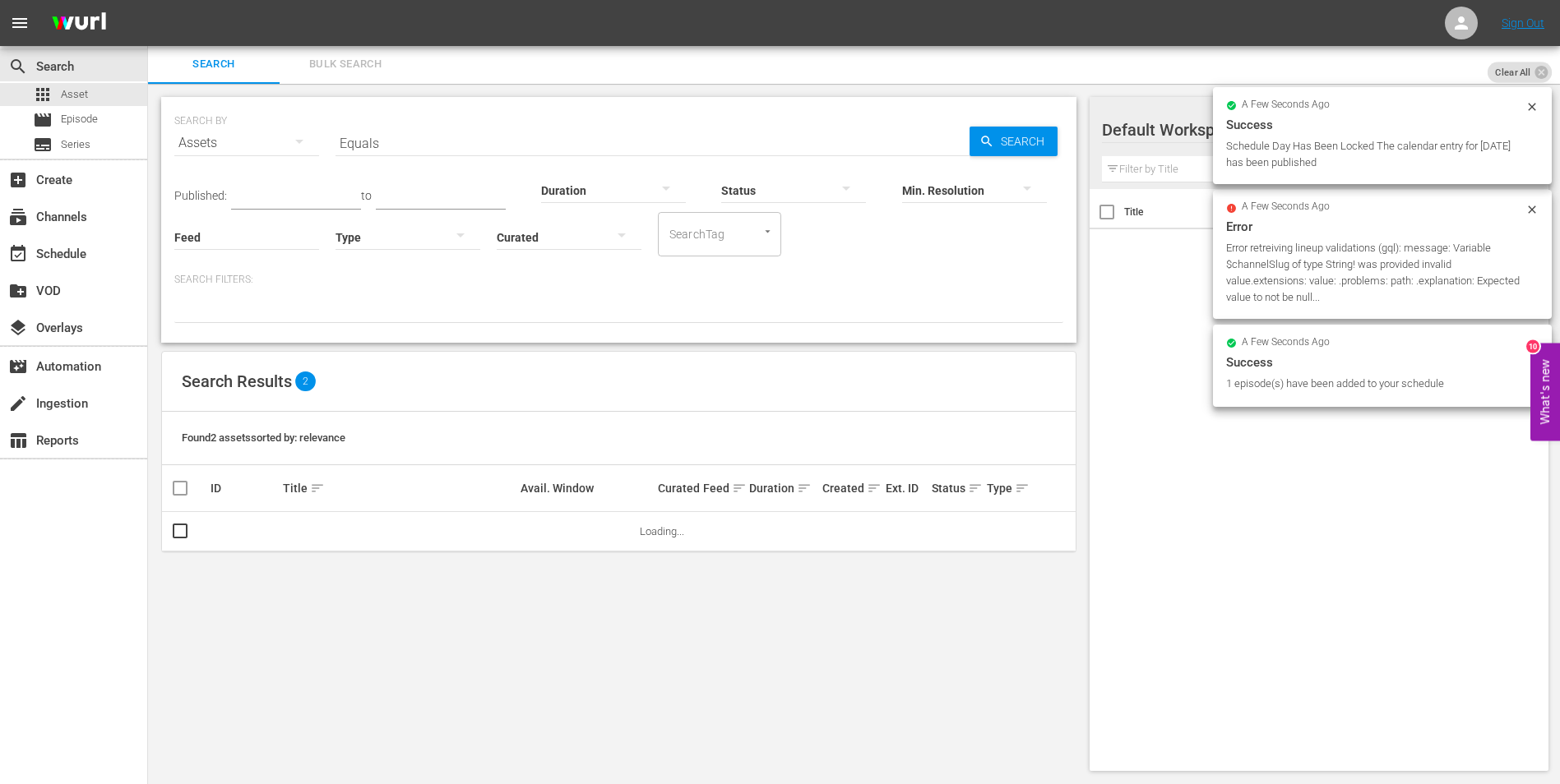
scroll to position [2, 0]
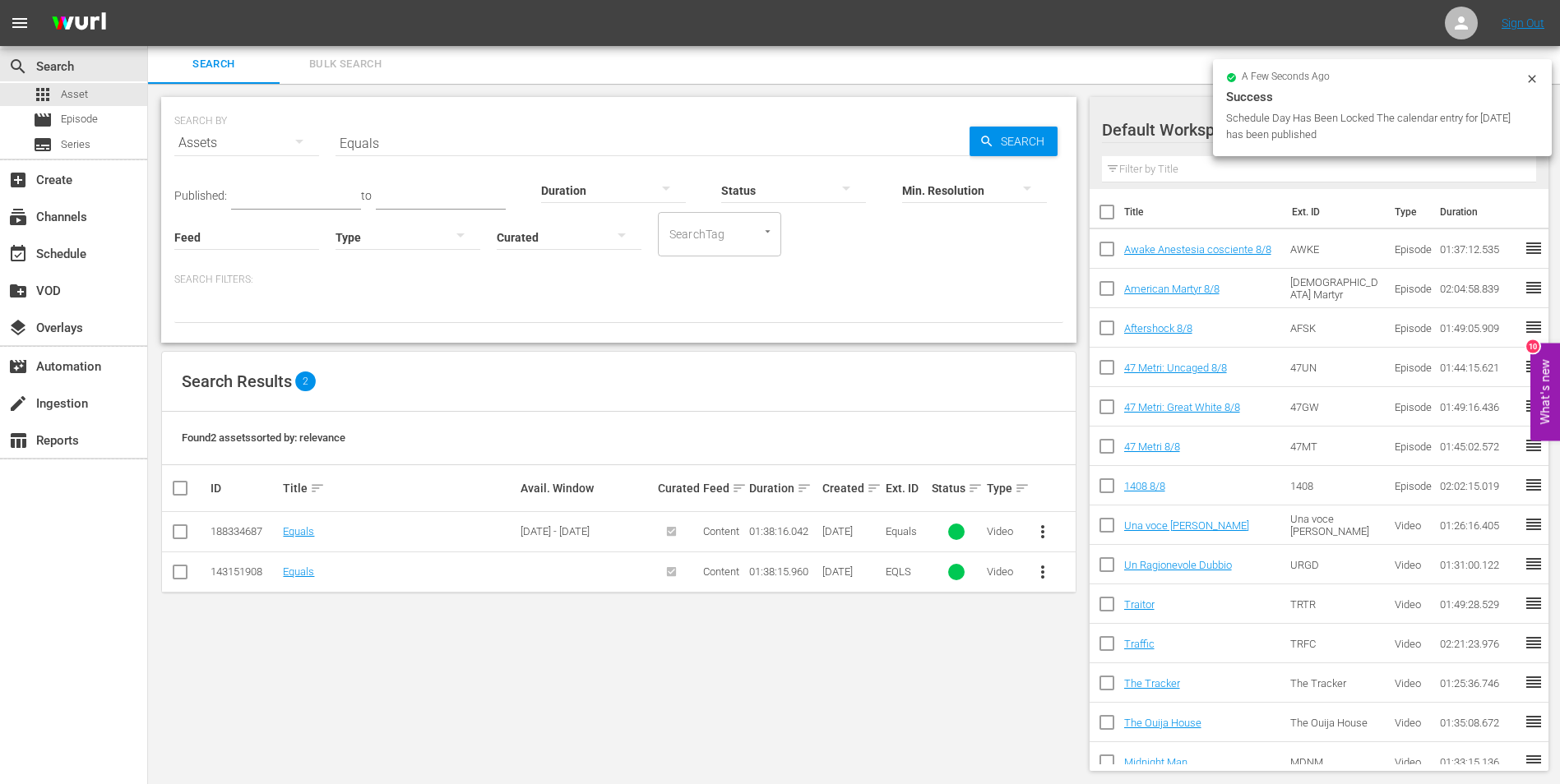
drag, startPoint x: 406, startPoint y: 148, endPoint x: 293, endPoint y: 142, distance: 113.2
click at [293, 142] on div "SEARCH BY Search By Assets Search ID, Title, Description, Keywords, or Category…" at bounding box center [619, 133] width 889 height 59
paste input "Falli Fuori, Malone!"
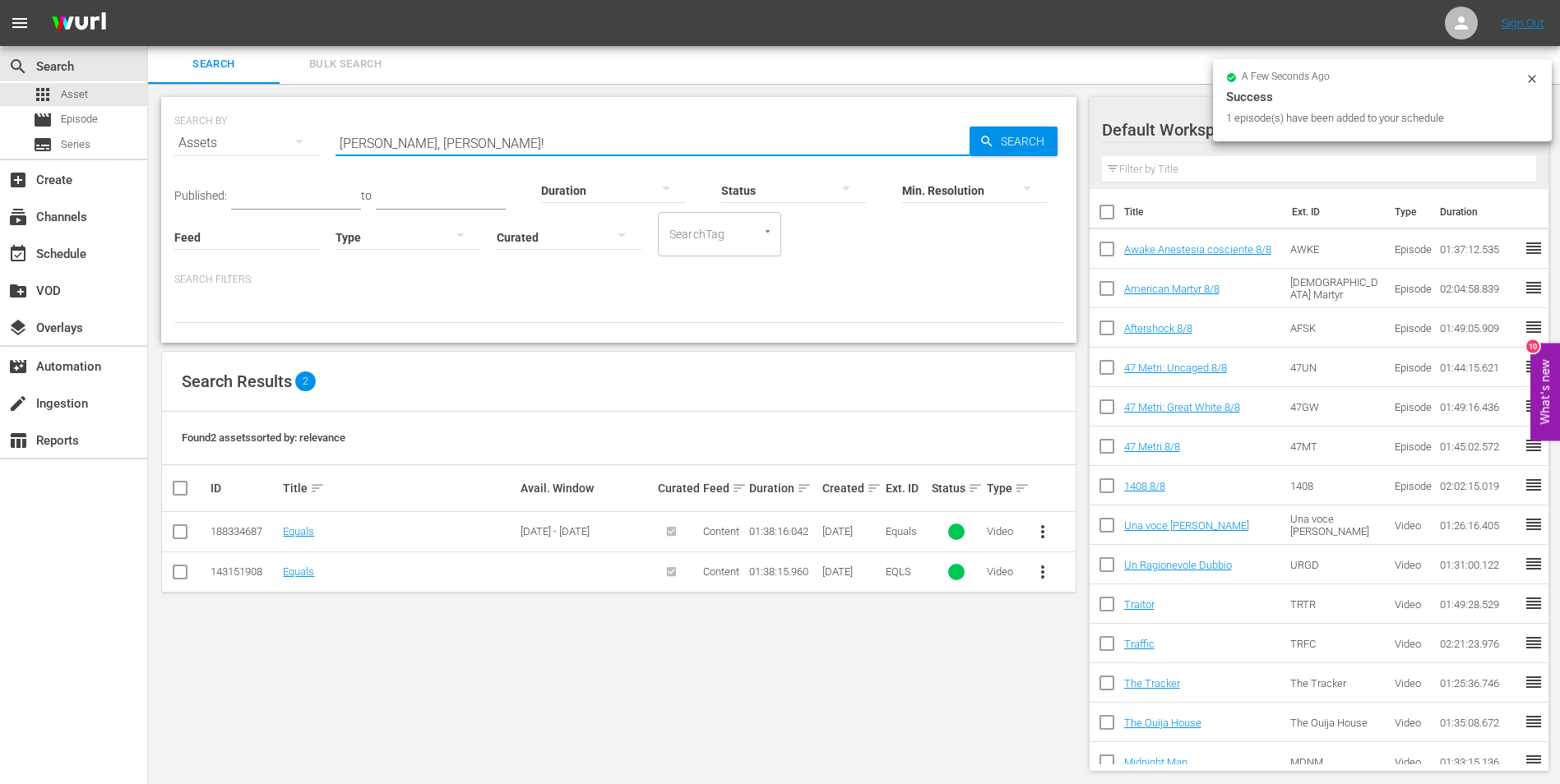
type input "Falli Fuori, Malone!"
click at [1002, 141] on span "Search" at bounding box center [1025, 141] width 63 height 30
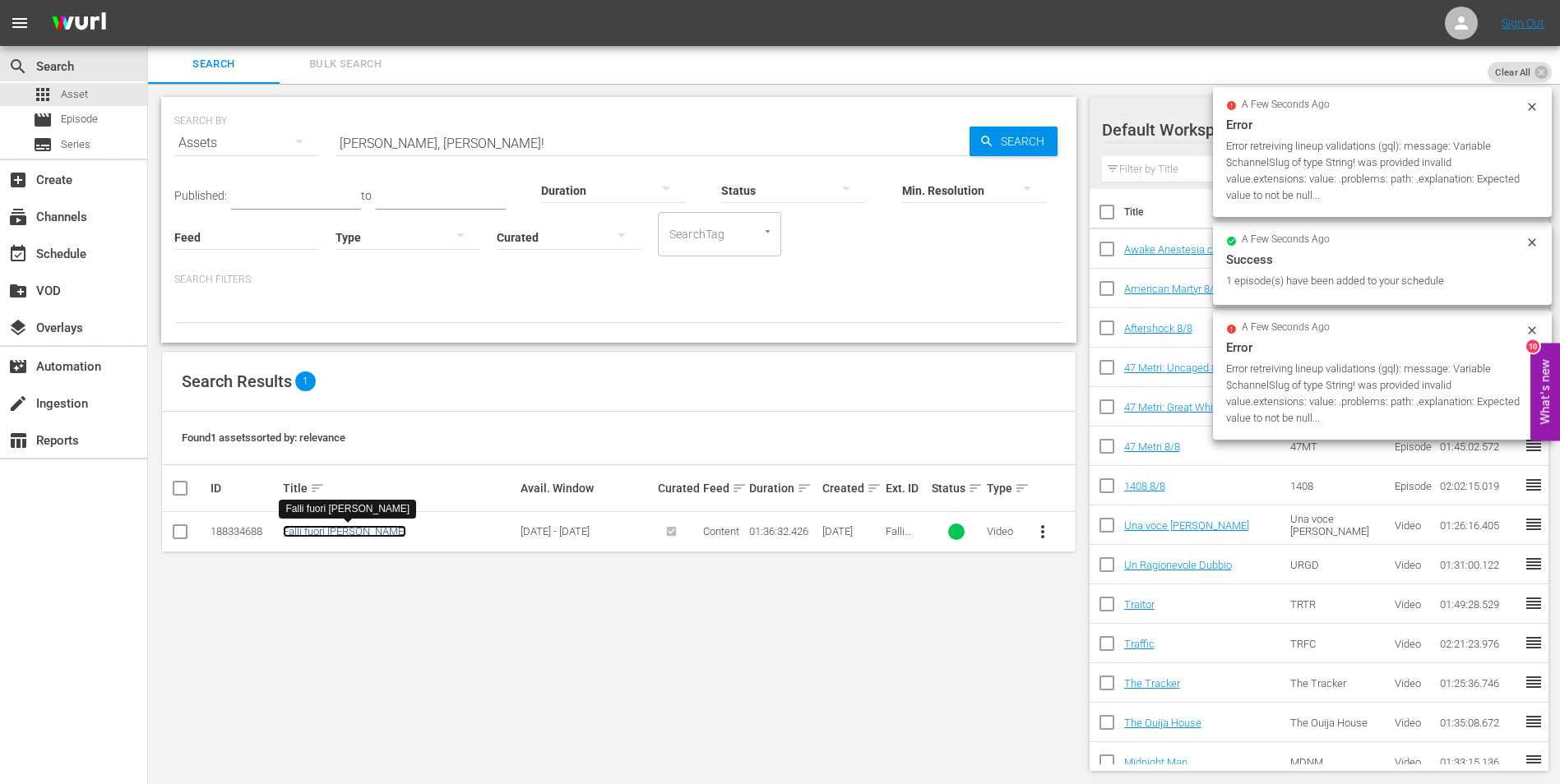
click at [330, 532] on link "Falli fuori [PERSON_NAME]" at bounding box center [344, 531] width 123 height 13
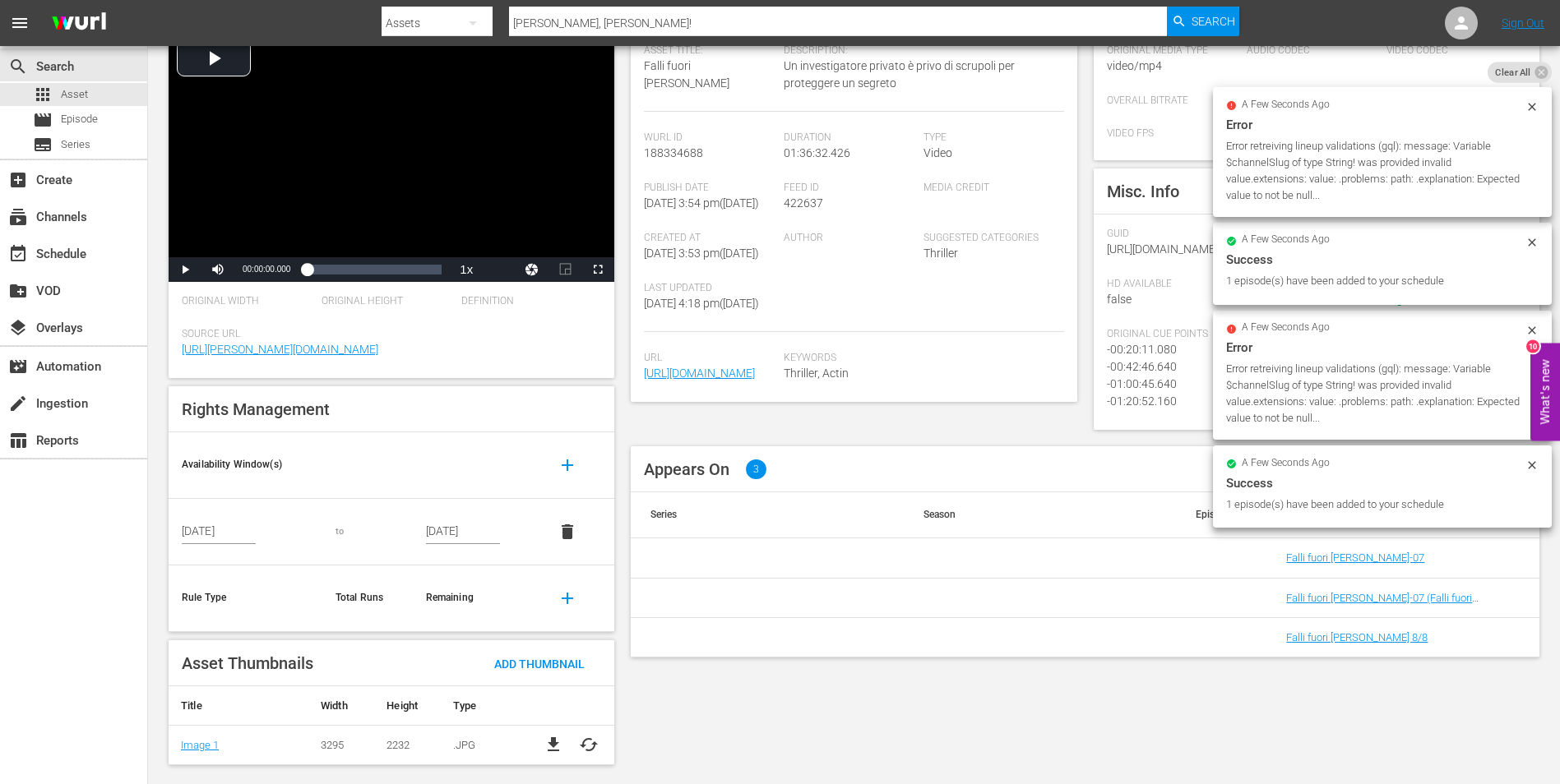
scroll to position [142, 0]
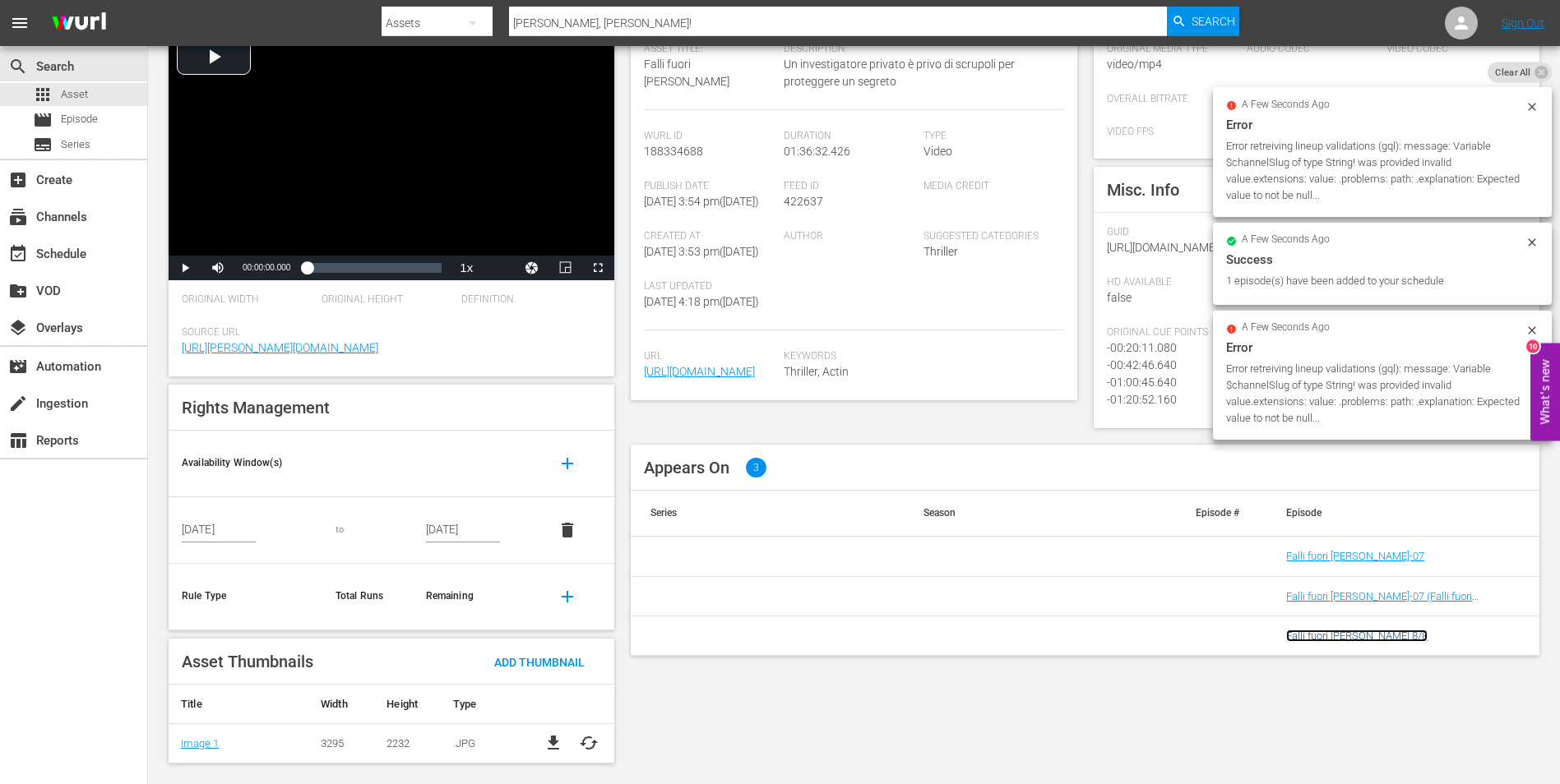
click at [1353, 642] on link "Falli fuori [PERSON_NAME] 8/8" at bounding box center [1357, 636] width 142 height 13
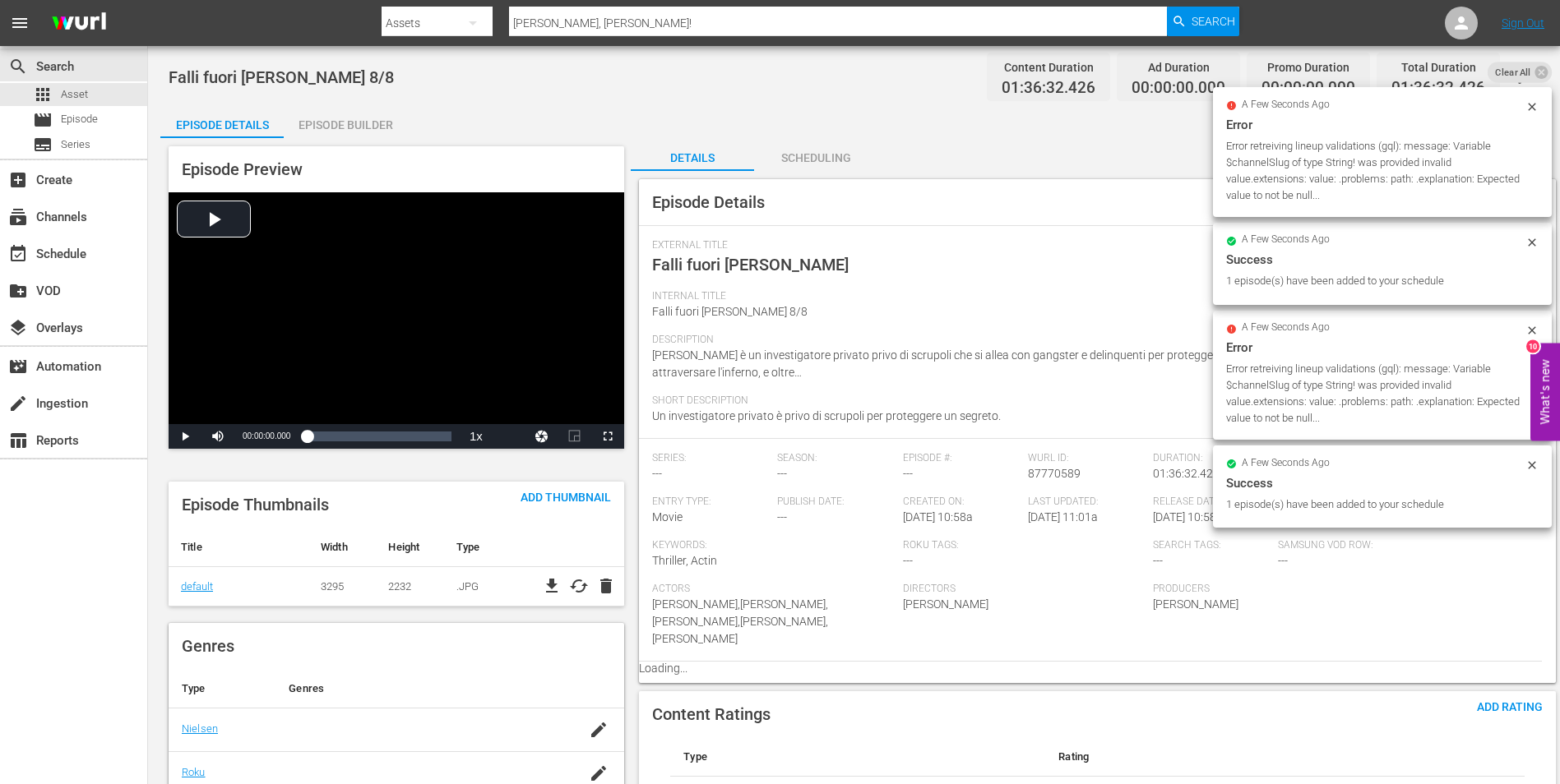
click at [374, 121] on div "Episode Builder" at bounding box center [345, 125] width 123 height 40
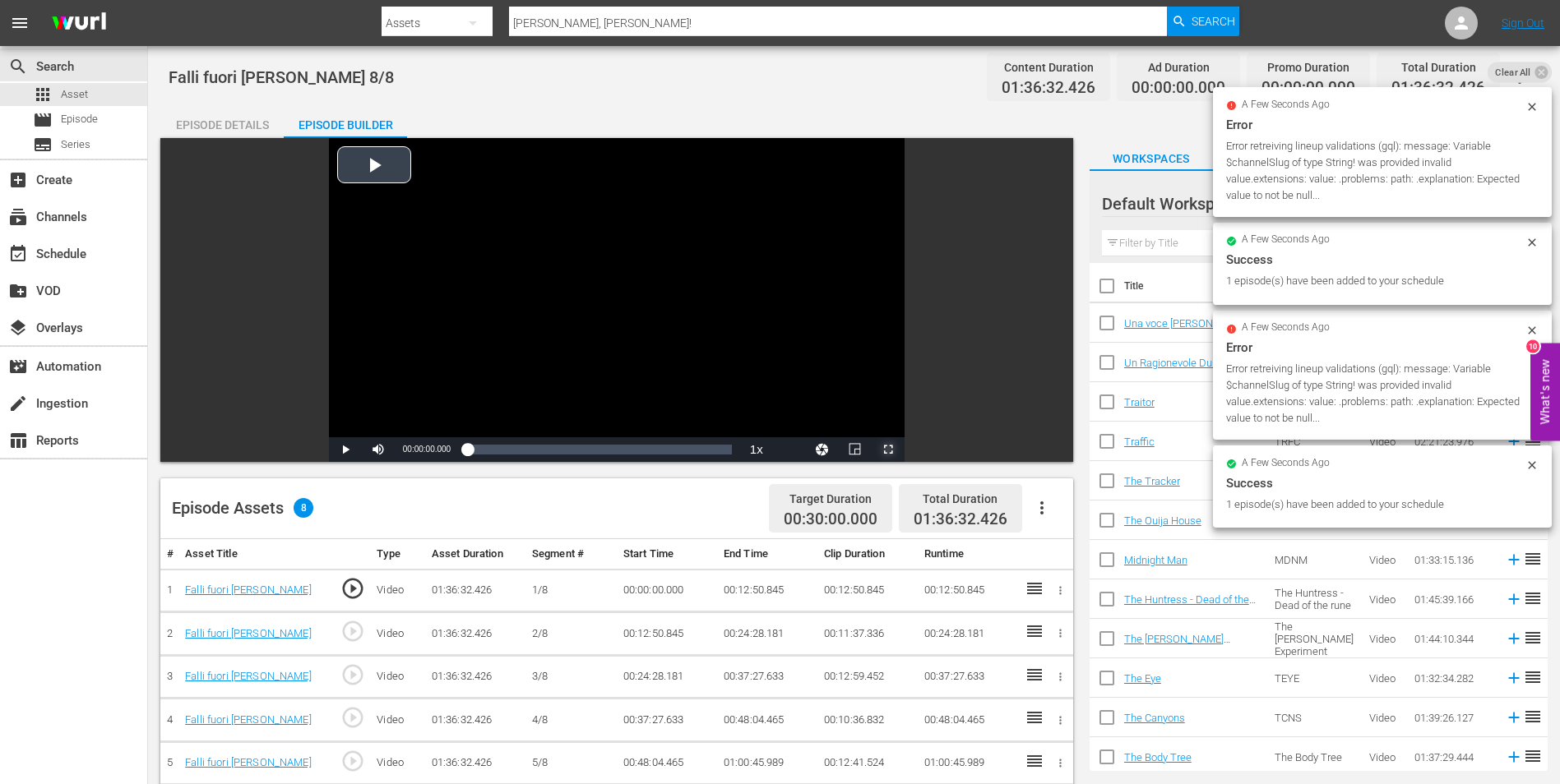
click at [888, 449] on span "Video Player" at bounding box center [888, 449] width 0 height 0
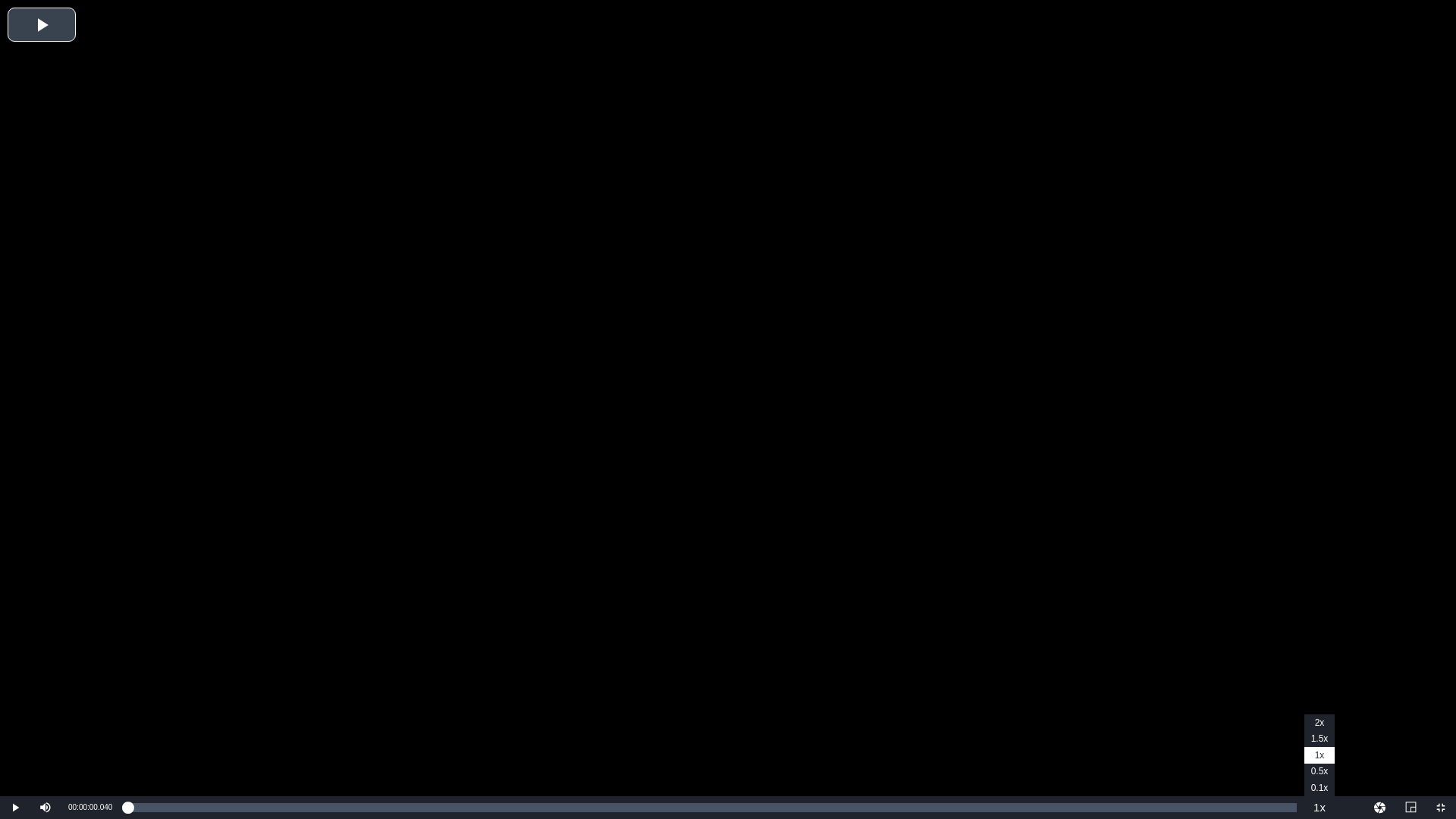
click at [1324, 723] on button "Playback Rate" at bounding box center [1319, 807] width 30 height 23
click at [1318, 722] on span "2x" at bounding box center [1320, 723] width 10 height 11
click at [16, 723] on span "Video Player" at bounding box center [16, 807] width 0 height 0
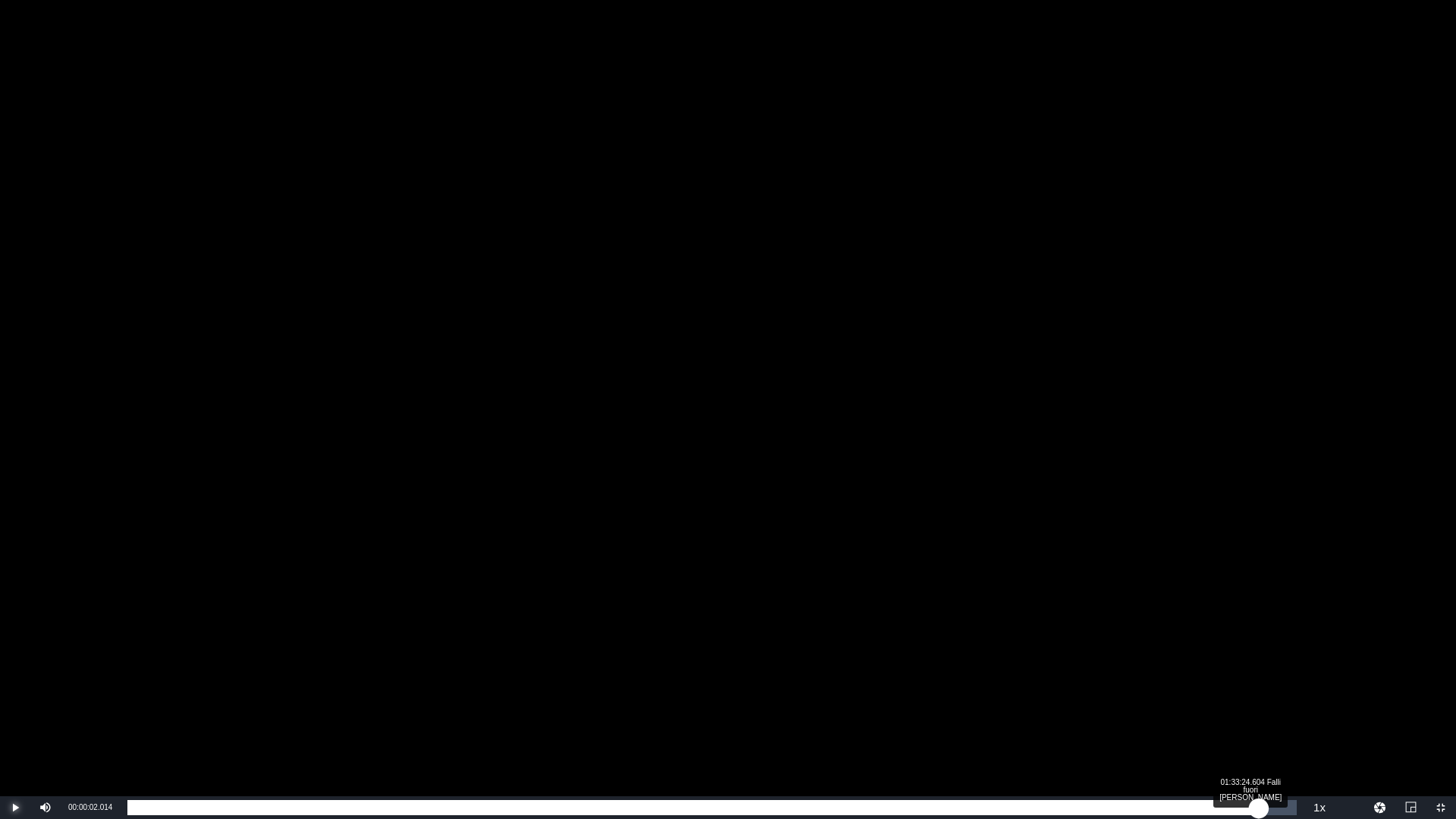
click at [1259, 723] on div "Loaded : 0.10% 01:33:24.604 Falli fuori Malone 00:00:02.162" at bounding box center [712, 808] width 1170 height 16
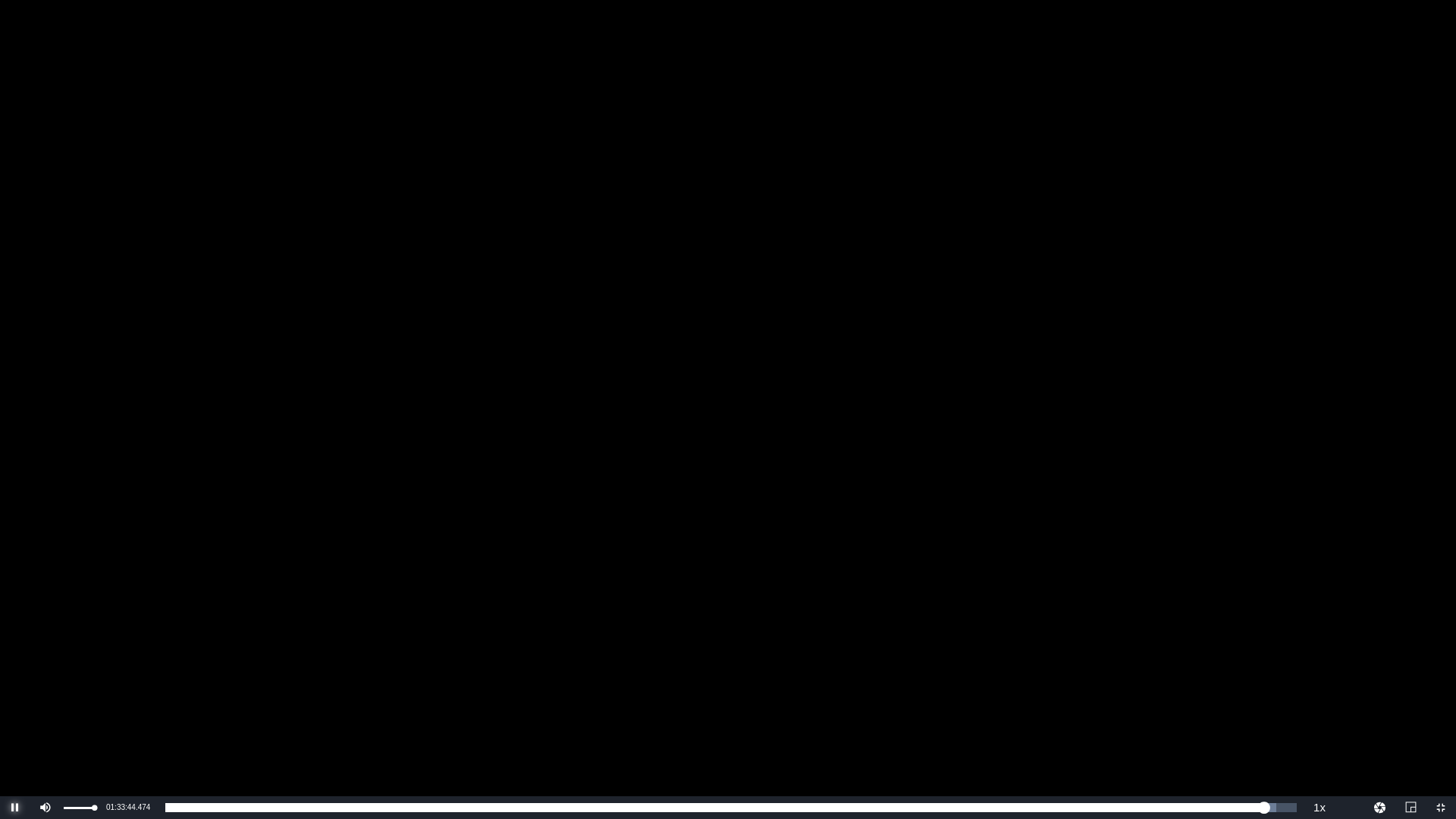
drag, startPoint x: 16, startPoint y: 803, endPoint x: 32, endPoint y: 802, distance: 16.0
click at [16, 723] on span "Video Player" at bounding box center [16, 807] width 0 height 0
click at [107, 723] on span "01:33:45.313" at bounding box center [90, 807] width 44 height 9
click at [84, 723] on span "01:33:45.313" at bounding box center [90, 807] width 44 height 9
copy div "Video Player is loading. Play Video Play Mute 100% Current Time 01:33:45.313 / …"
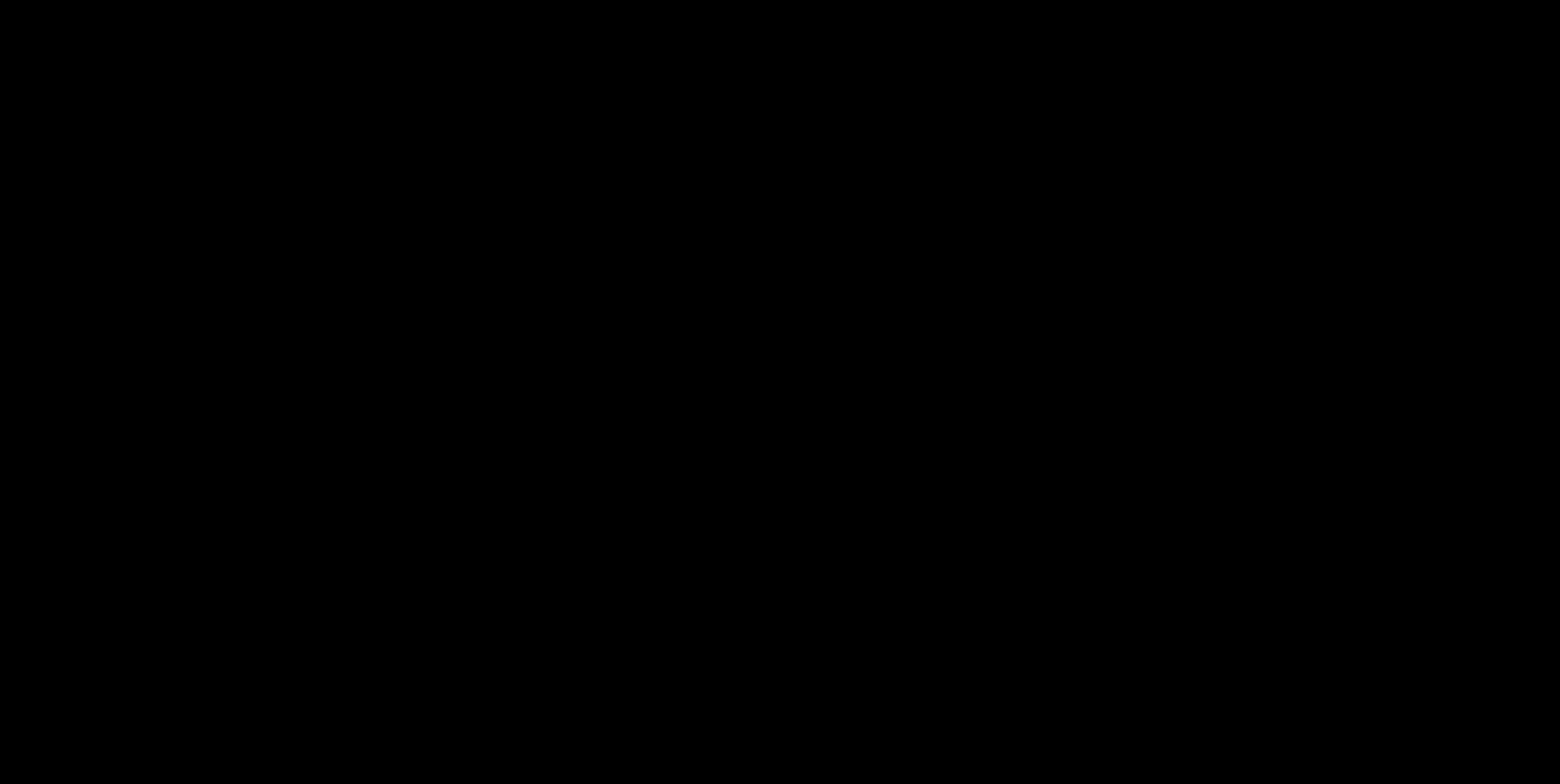
scroll to position [329, 0]
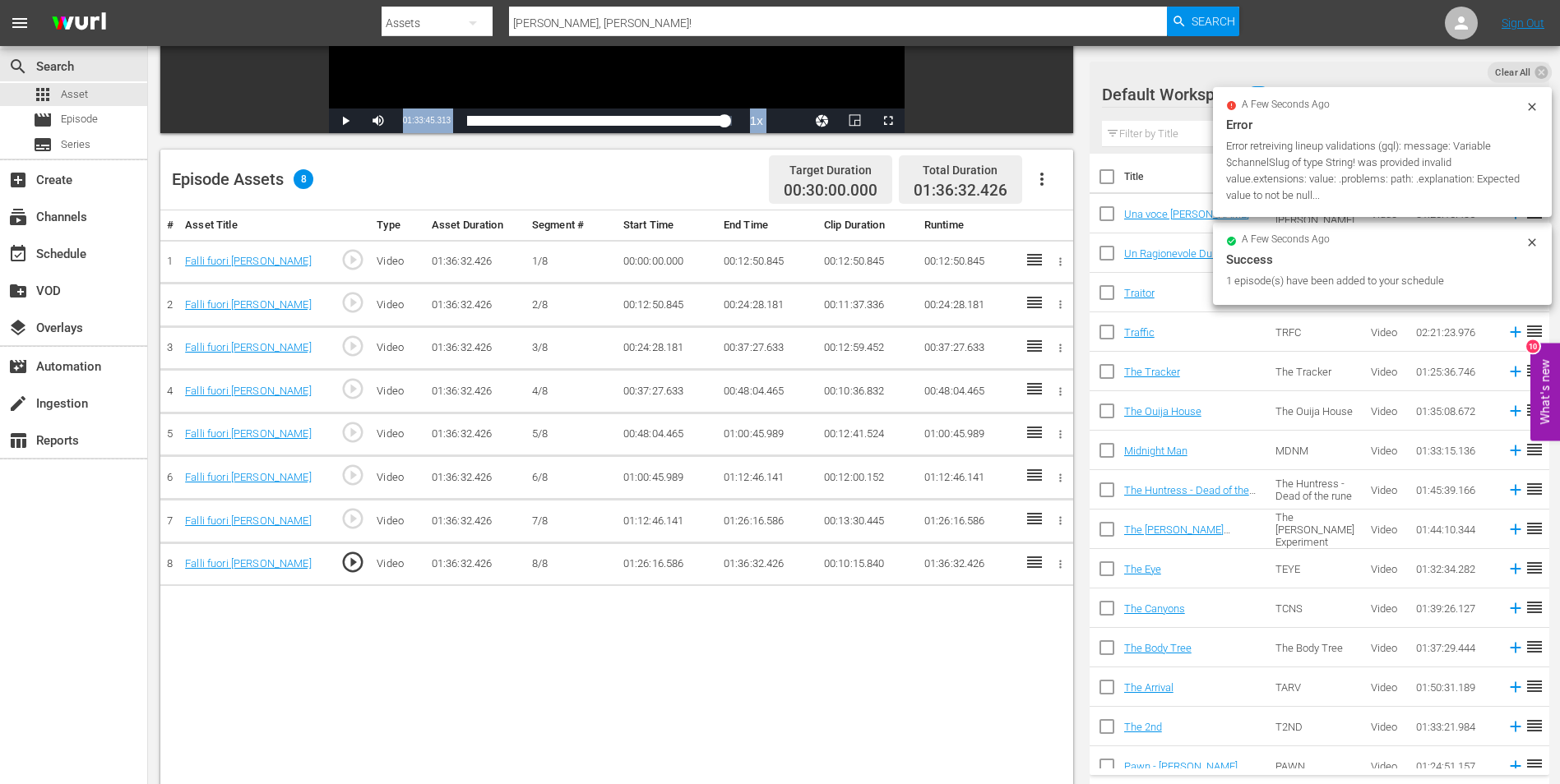
click at [756, 716] on div "# Asset Title Type Asset Duration Segment # Start Time End Time Clip Duration R…" at bounding box center [616, 541] width 912 height 661
click at [743, 556] on td "01:36:32.426" at bounding box center [767, 565] width 100 height 44
click at [743, 565] on td "01:36:32.426" at bounding box center [767, 565] width 100 height 44
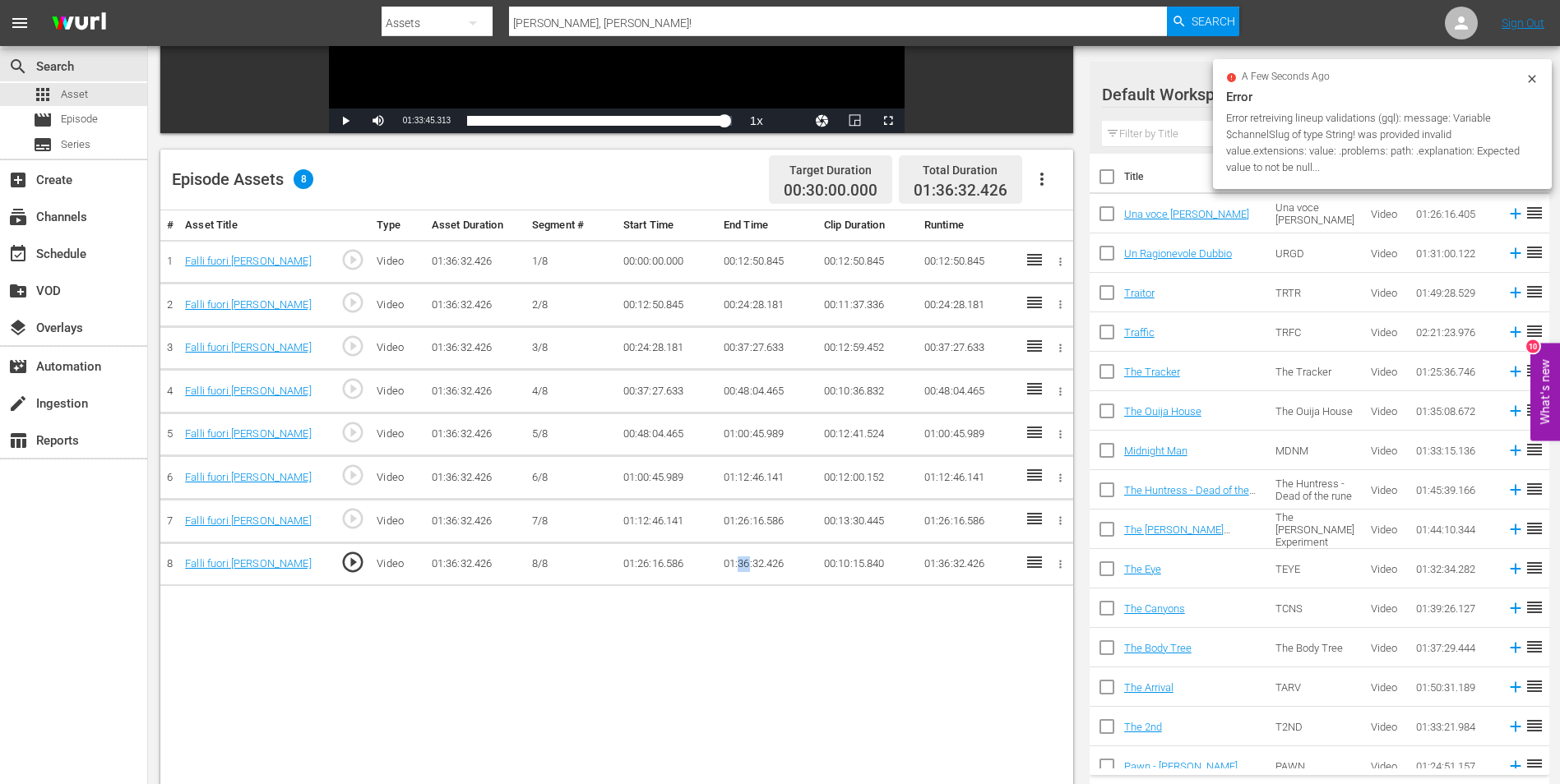
click at [743, 565] on td "01:36:32.426" at bounding box center [767, 565] width 100 height 44
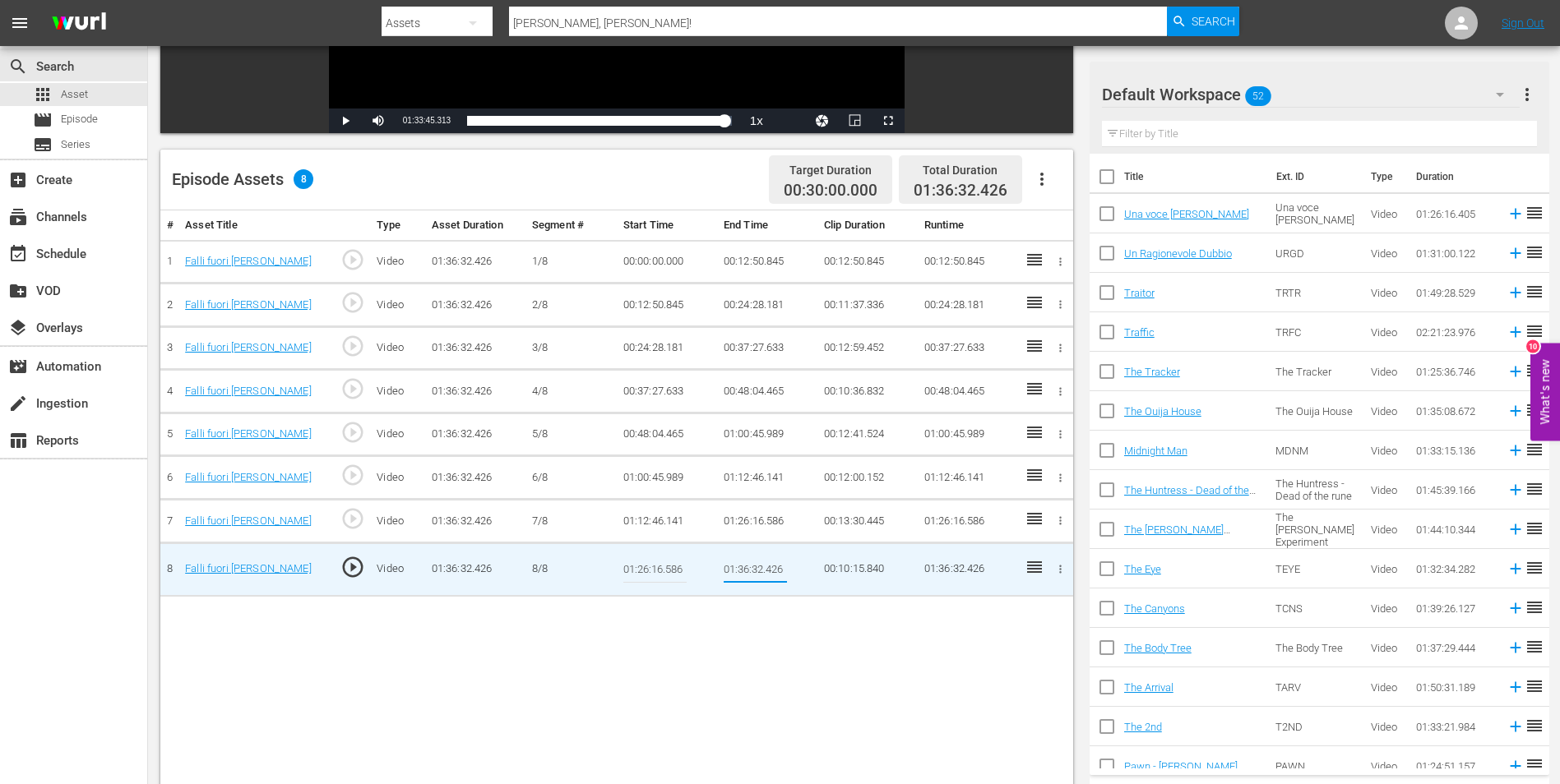
click at [743, 565] on input "01:36:32.426" at bounding box center [755, 569] width 63 height 40
click at [743, 566] on input "01:36:32.426" at bounding box center [755, 569] width 63 height 40
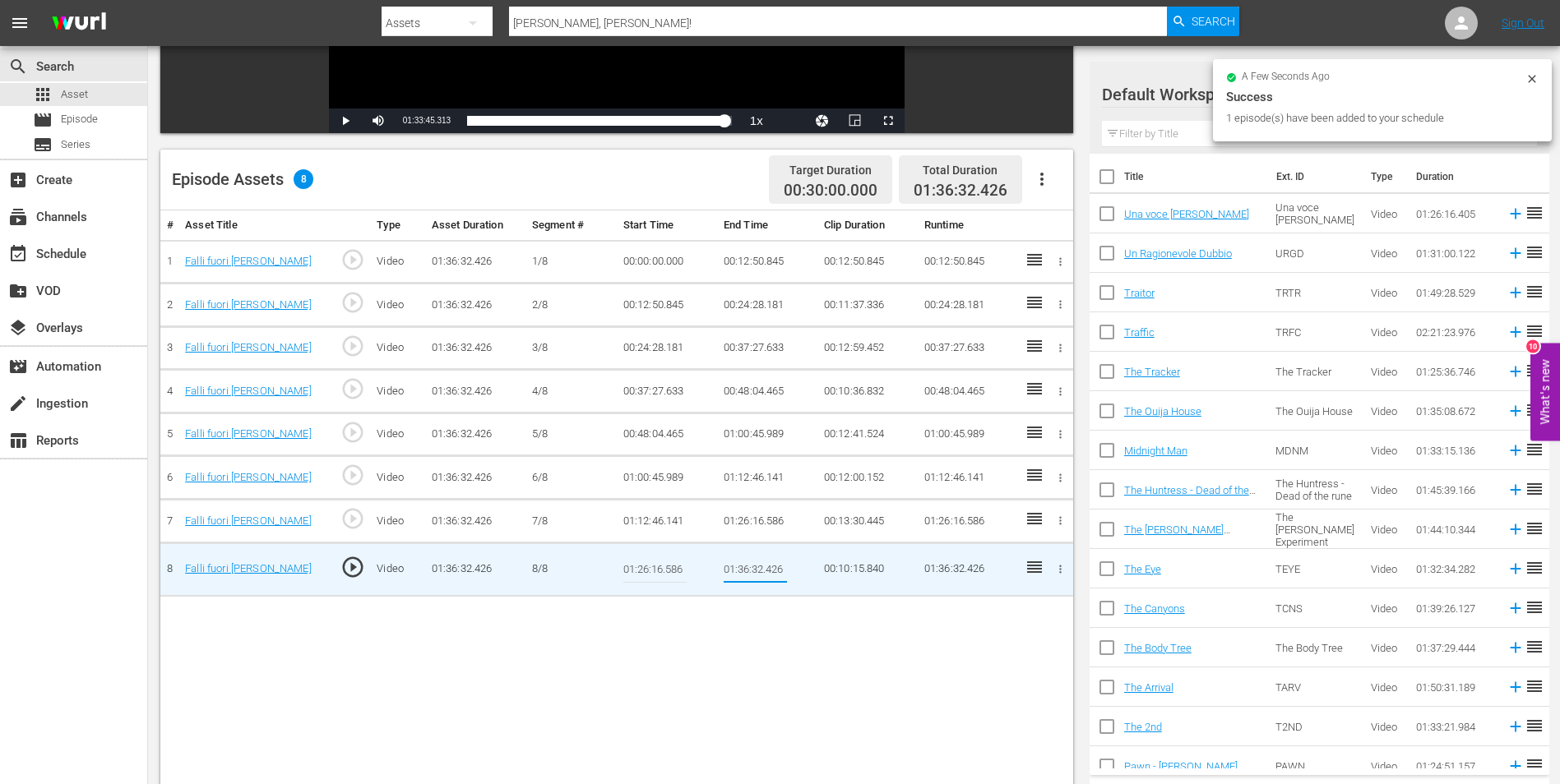
paste input "Play Mute Current Time 01:33:45.313 1xPlayback Rate Picture-in-Picture Non-Full…"
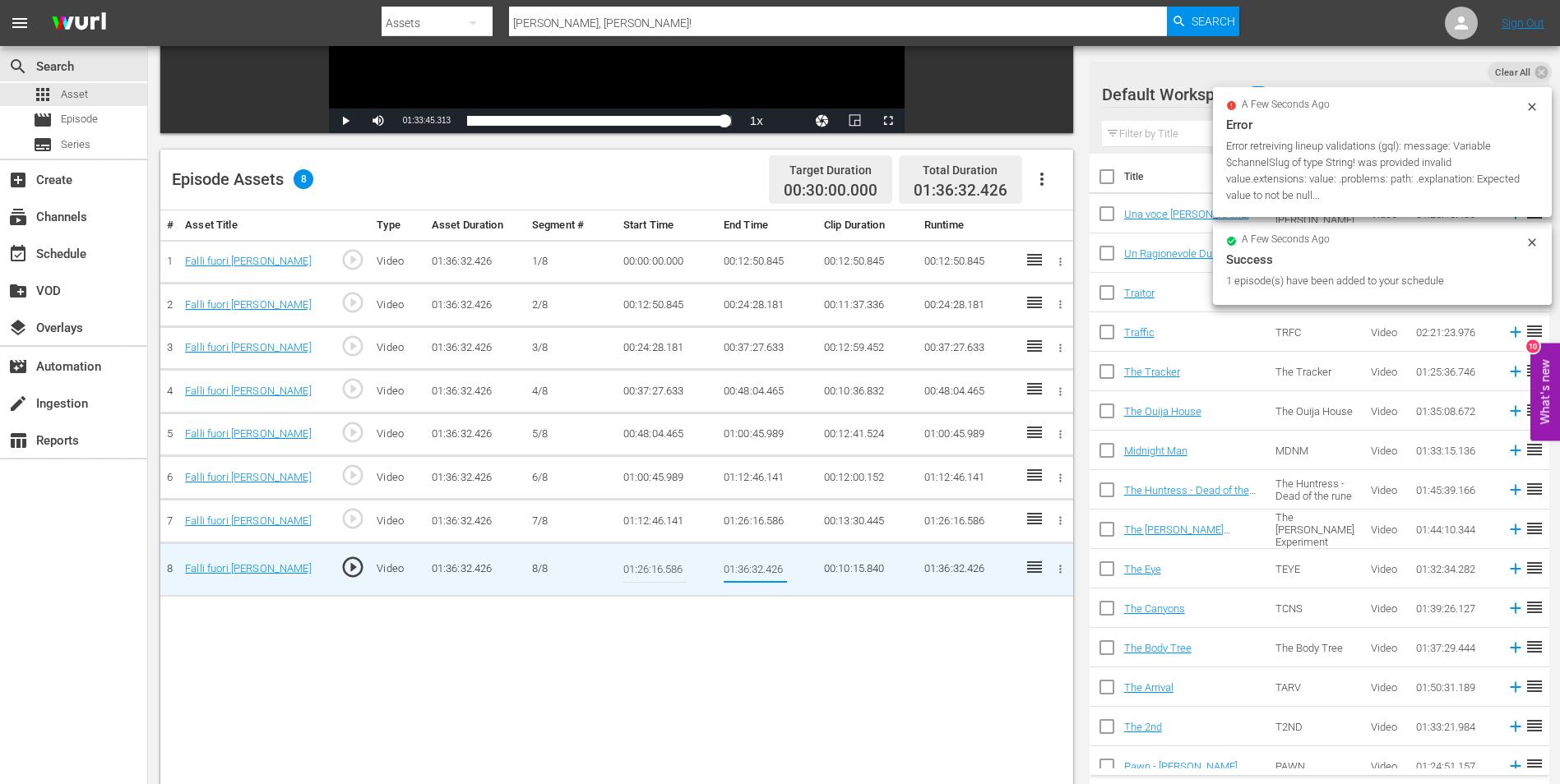
scroll to position [0, 0]
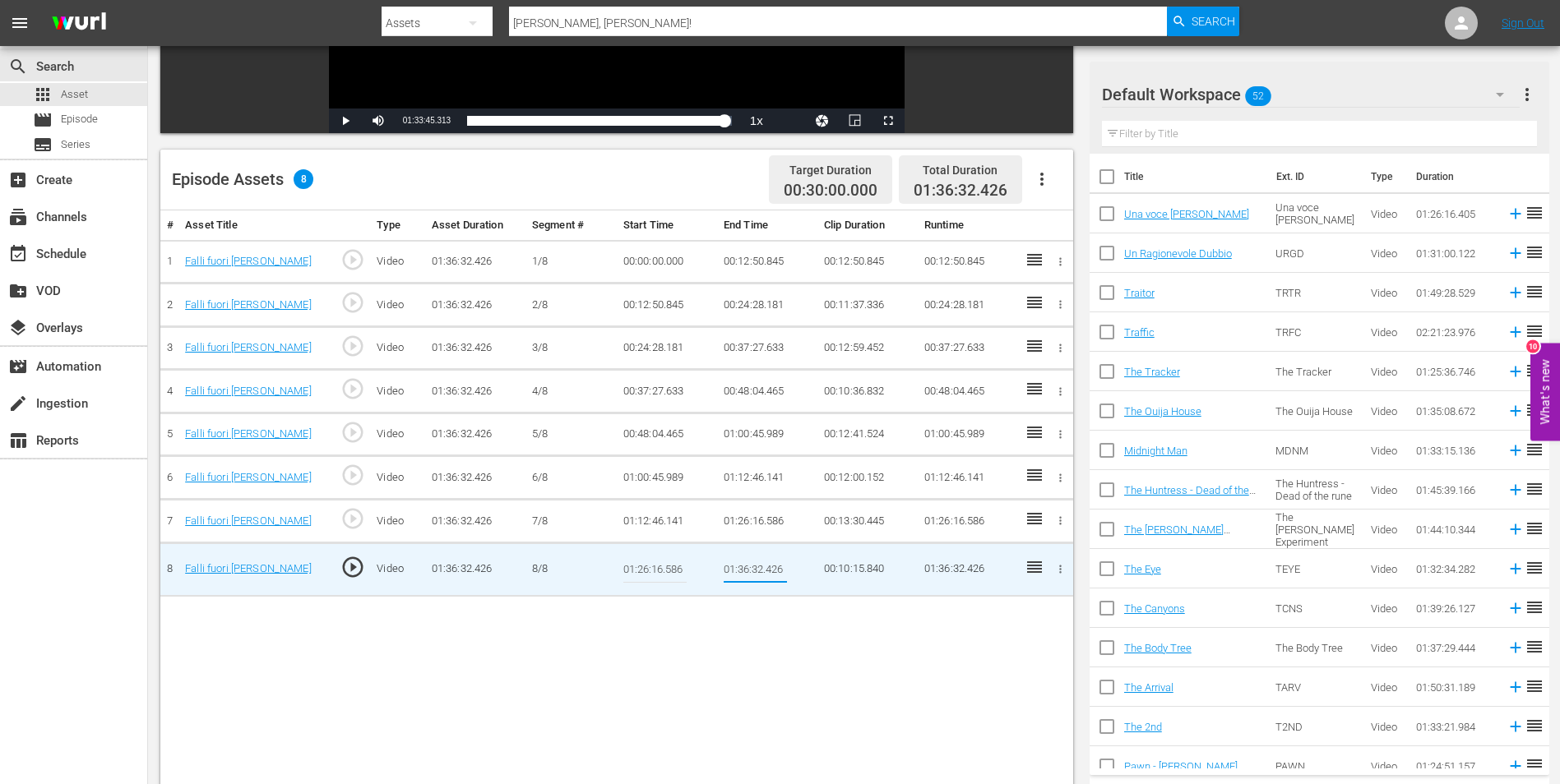
click at [764, 605] on div "# Asset Title Type Asset Duration Segment # Start Time End Time Clip Duration R…" at bounding box center [616, 541] width 912 height 661
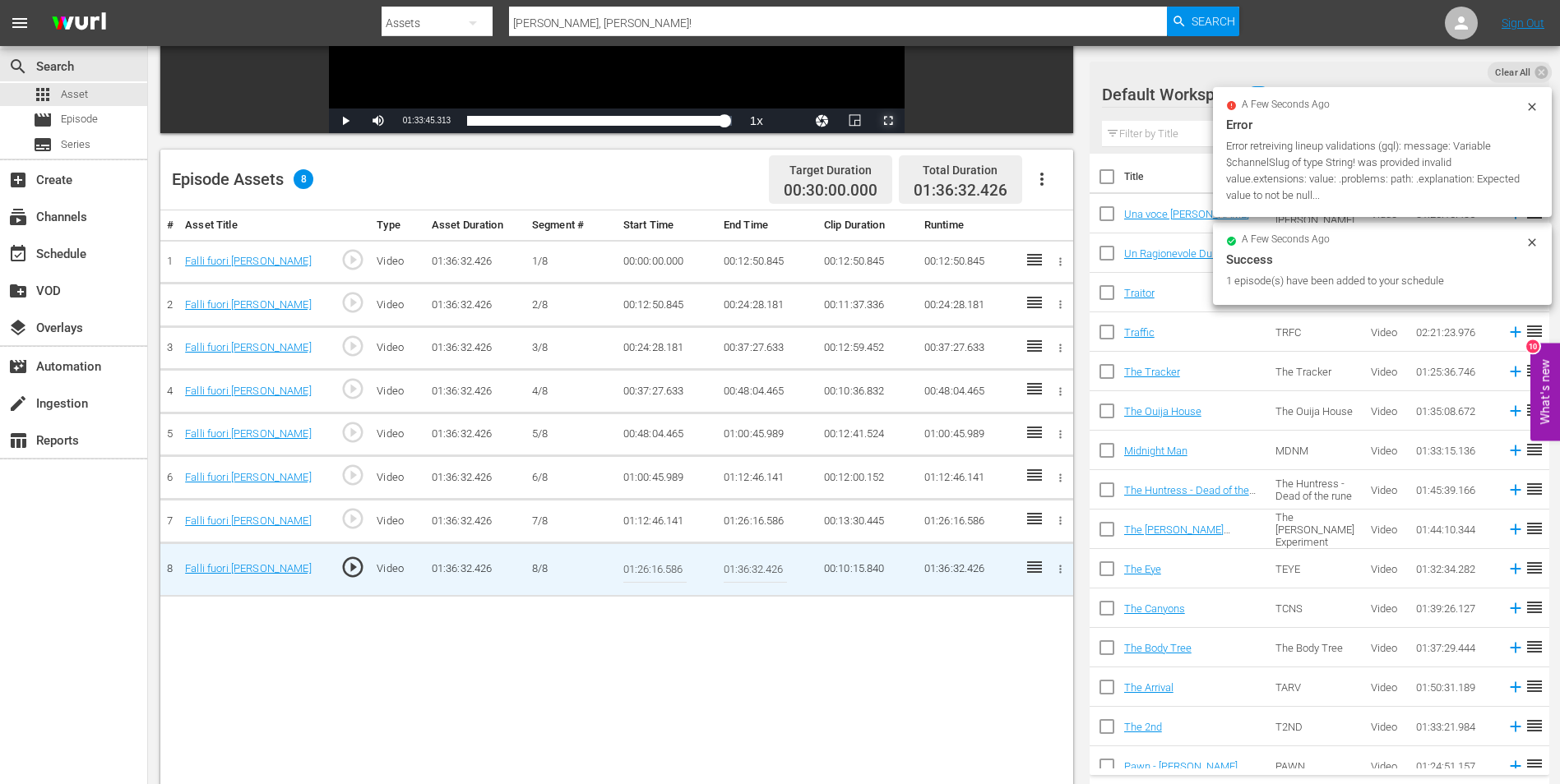
click at [888, 121] on span "Video Player" at bounding box center [888, 121] width 0 height 0
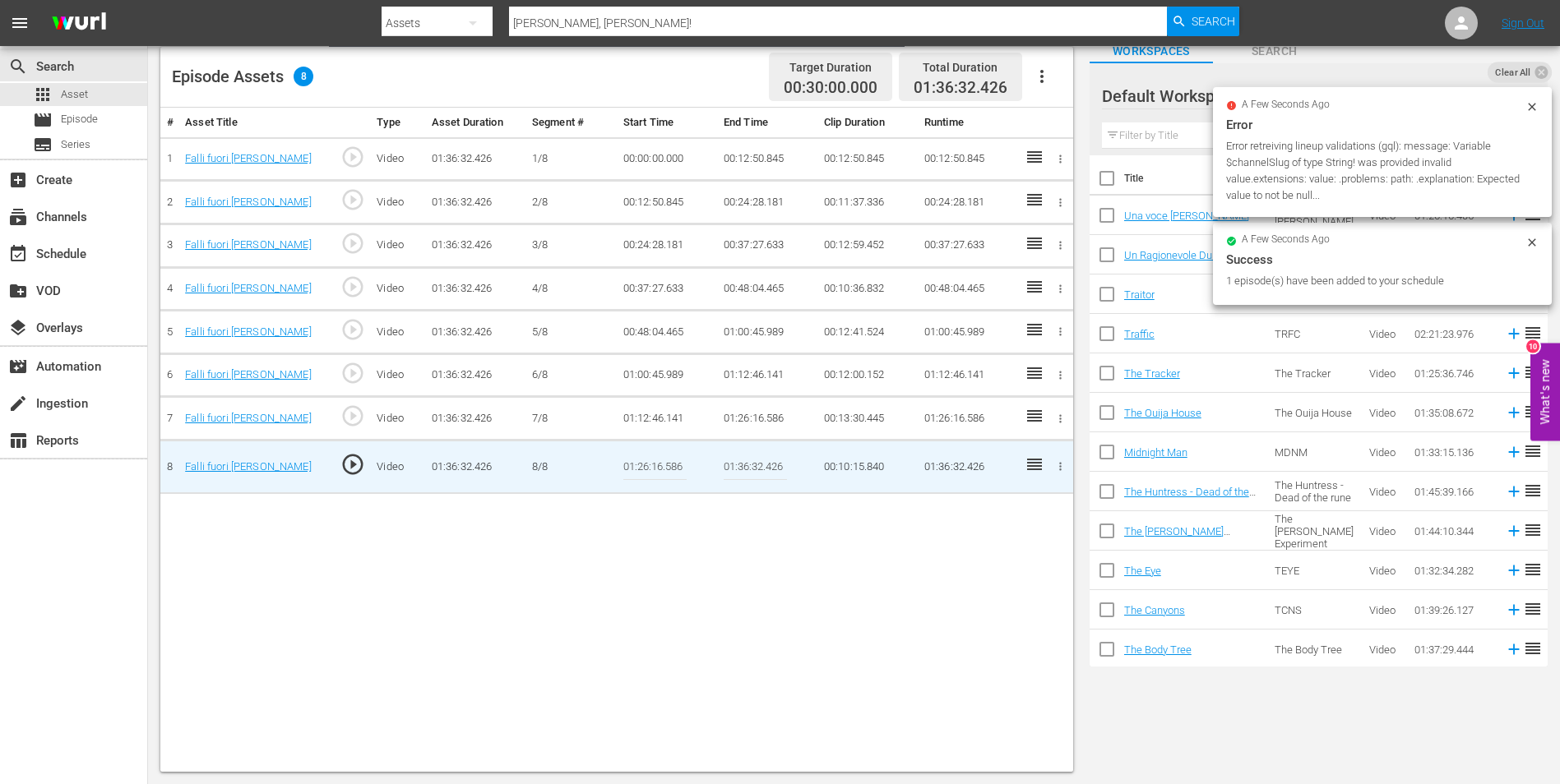
scroll to position [105, 0]
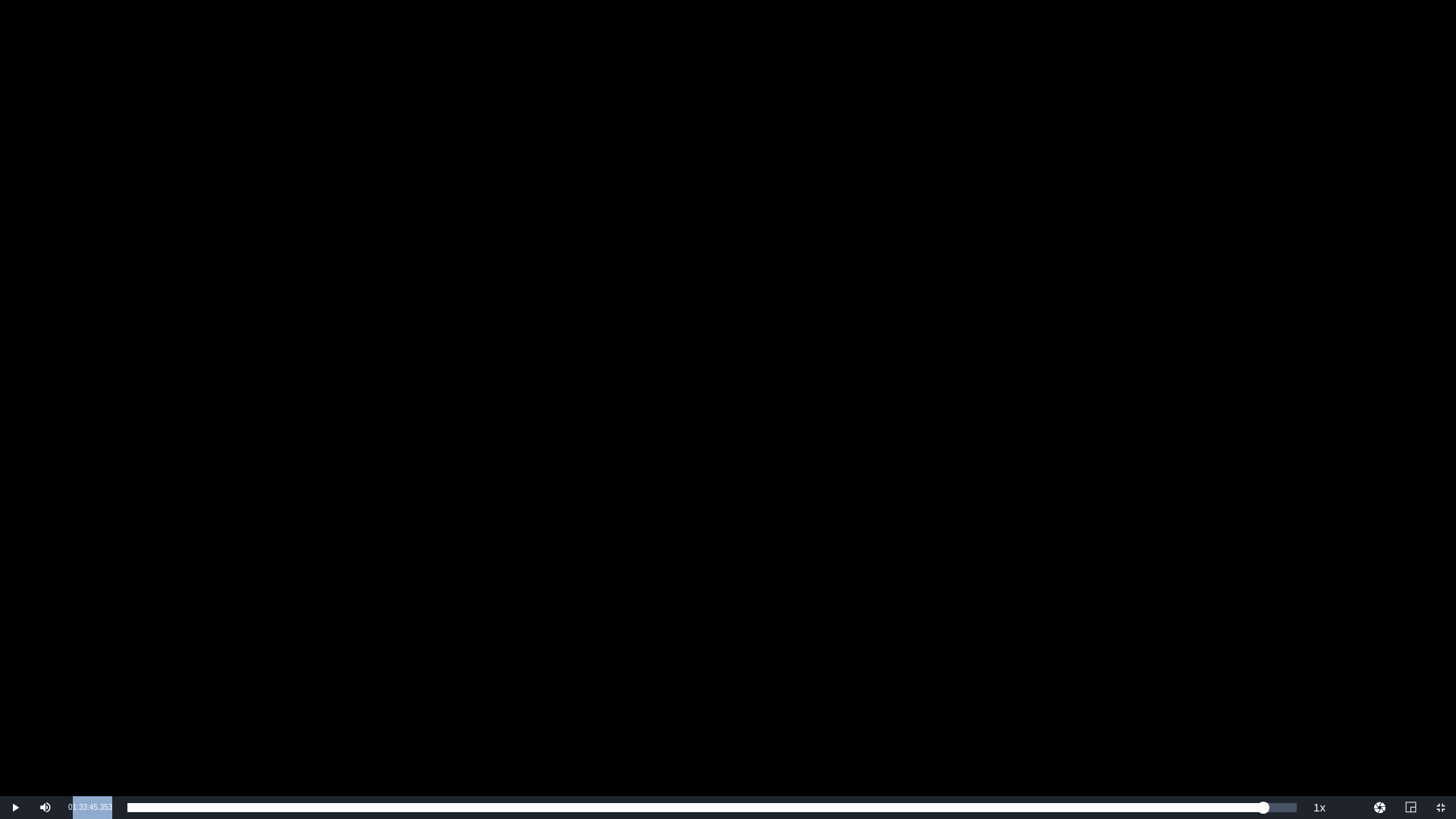
drag, startPoint x: 71, startPoint y: 807, endPoint x: 117, endPoint y: 807, distance: 46.0
click at [117, 723] on div "Current Time 01:33:45.353" at bounding box center [90, 807] width 59 height 23
drag, startPoint x: 117, startPoint y: 807, endPoint x: 93, endPoint y: 808, distance: 24.0
click at [93, 723] on span "01:33:45.353" at bounding box center [90, 807] width 44 height 9
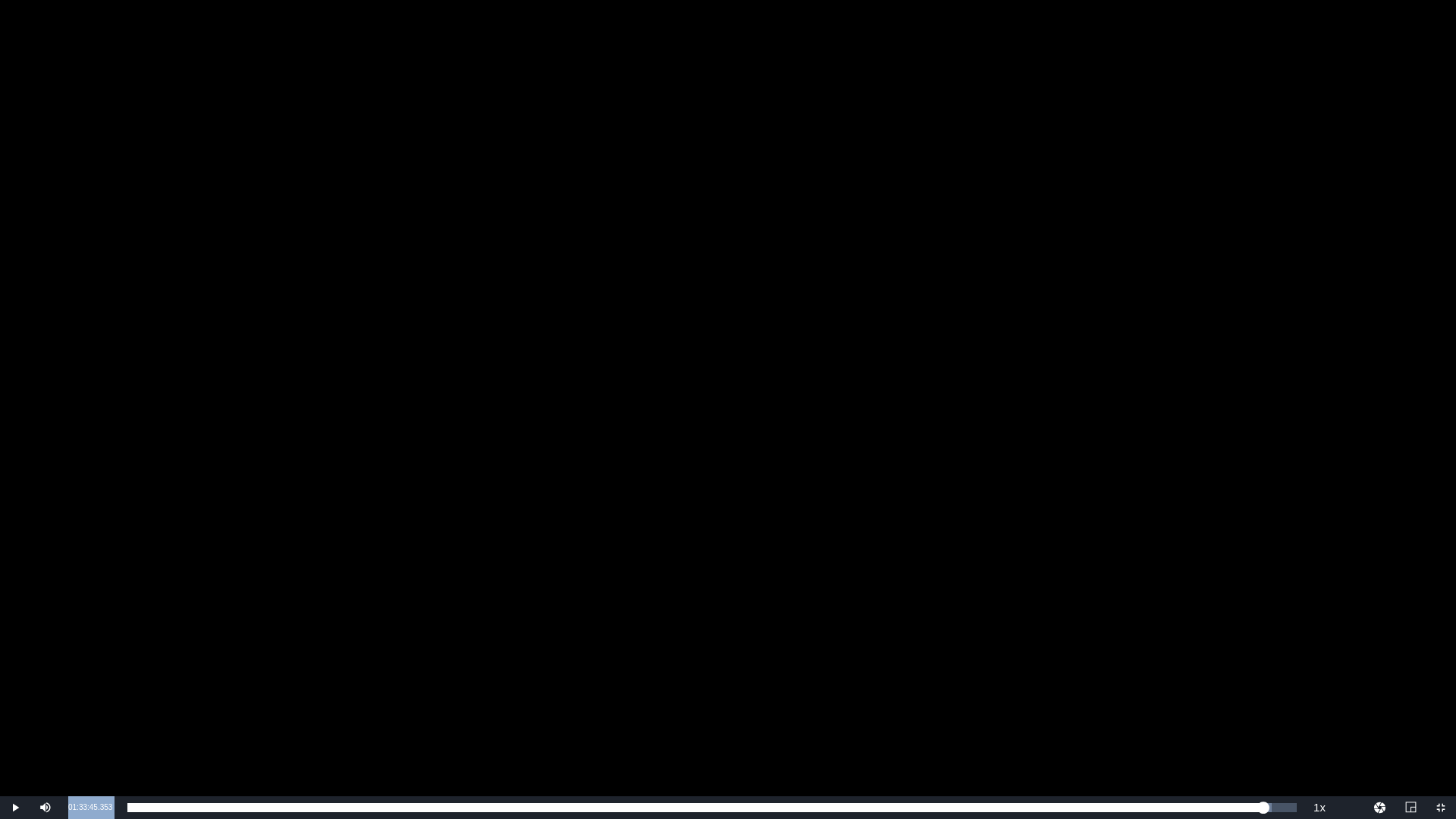
click at [93, 723] on span "01:33:45.353" at bounding box center [90, 807] width 44 height 9
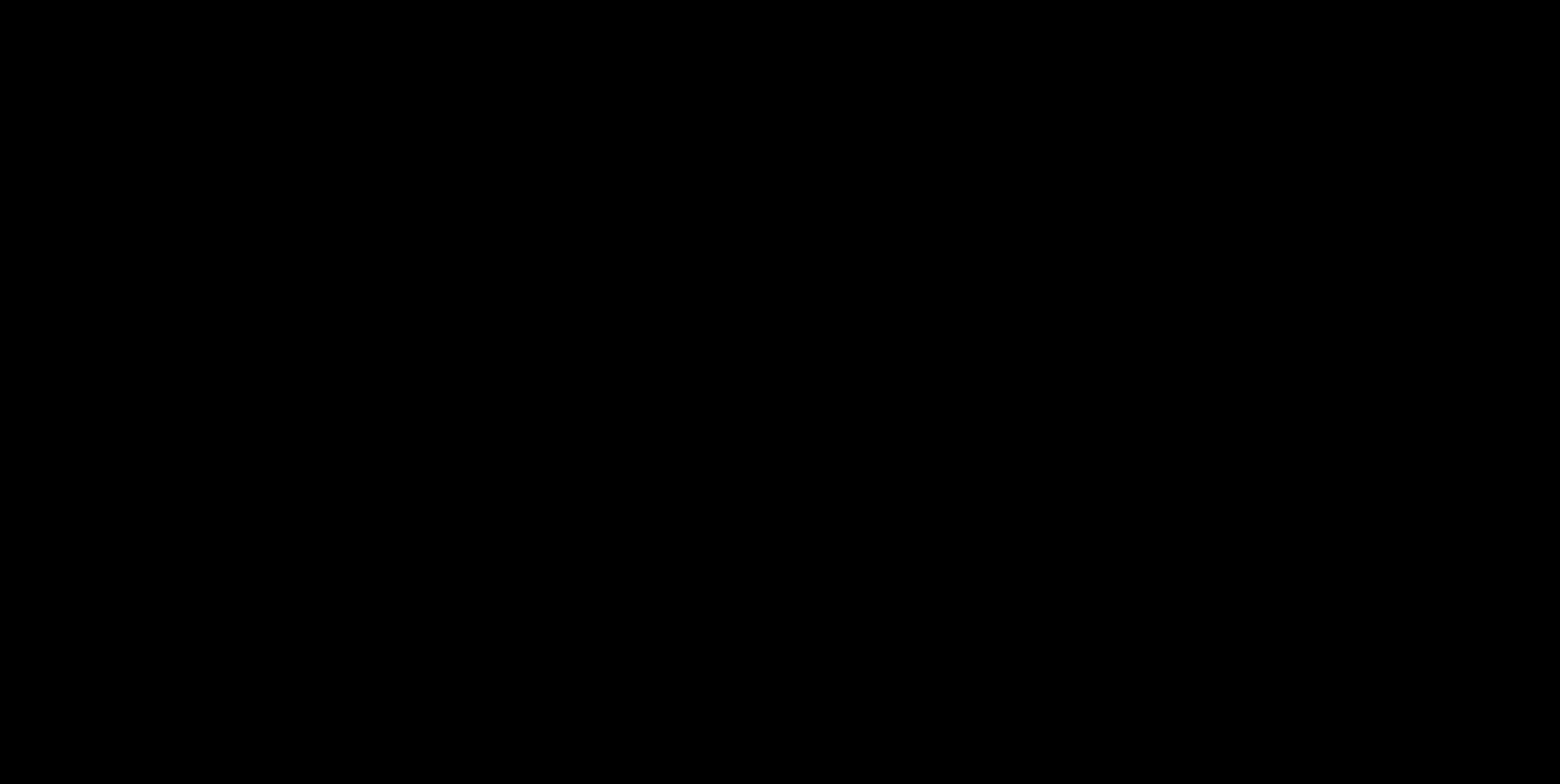
scroll to position [428, 0]
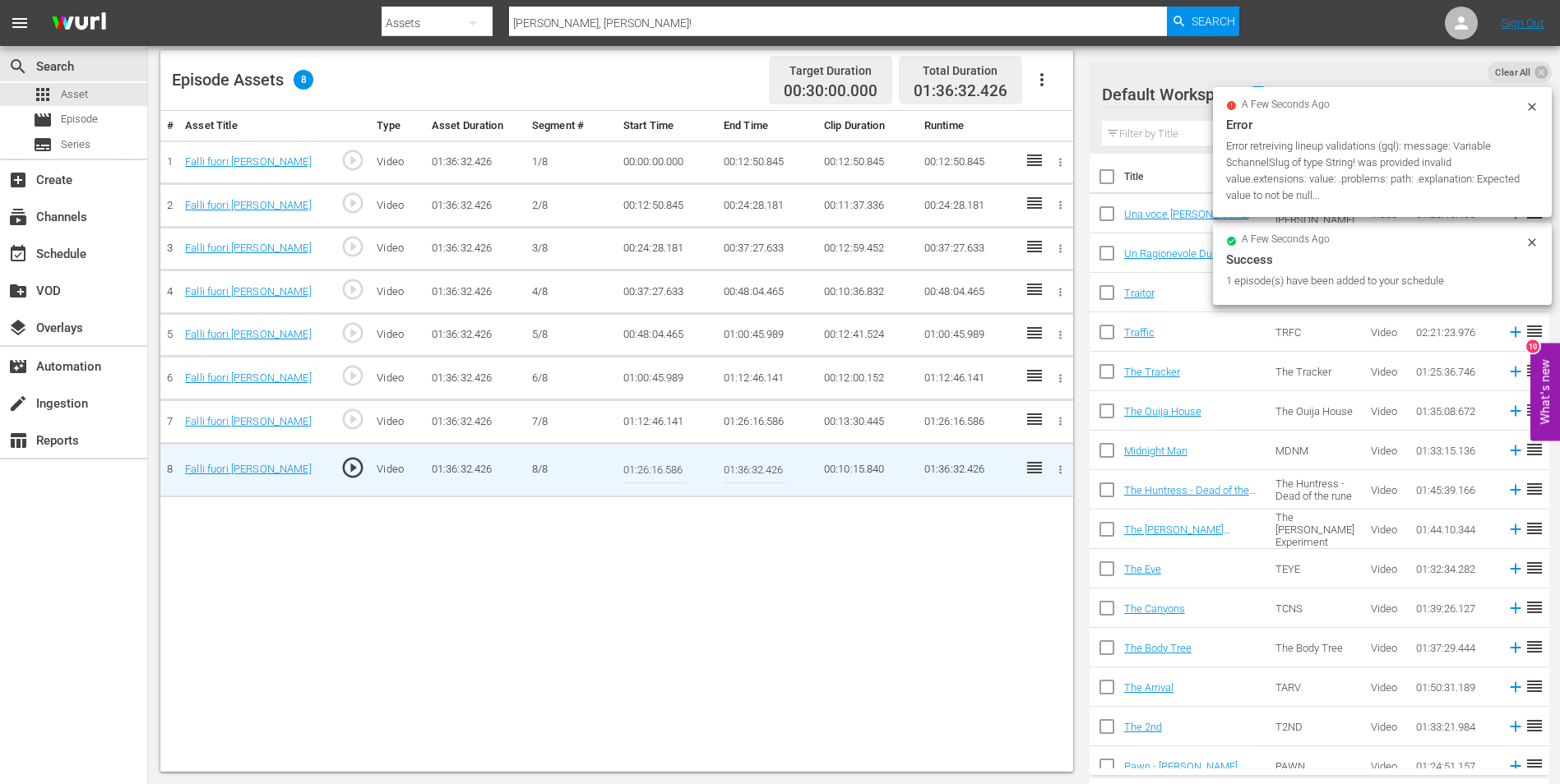
click at [766, 468] on input "01:36:32.426" at bounding box center [755, 470] width 63 height 40
click at [747, 462] on input "01:36:32.426" at bounding box center [755, 470] width 63 height 40
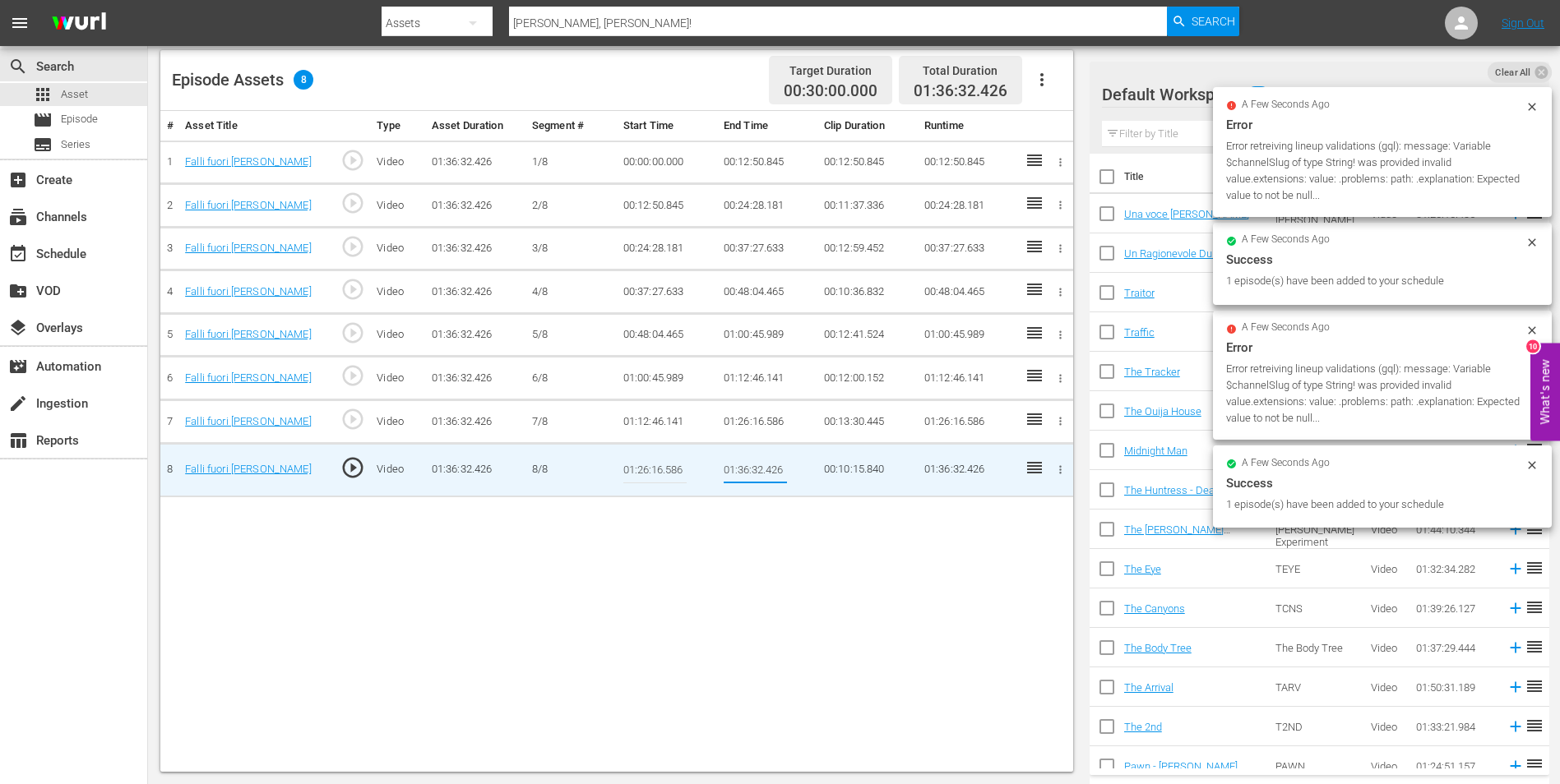
paste input "3:45.353"
type input "01:33:45.353"
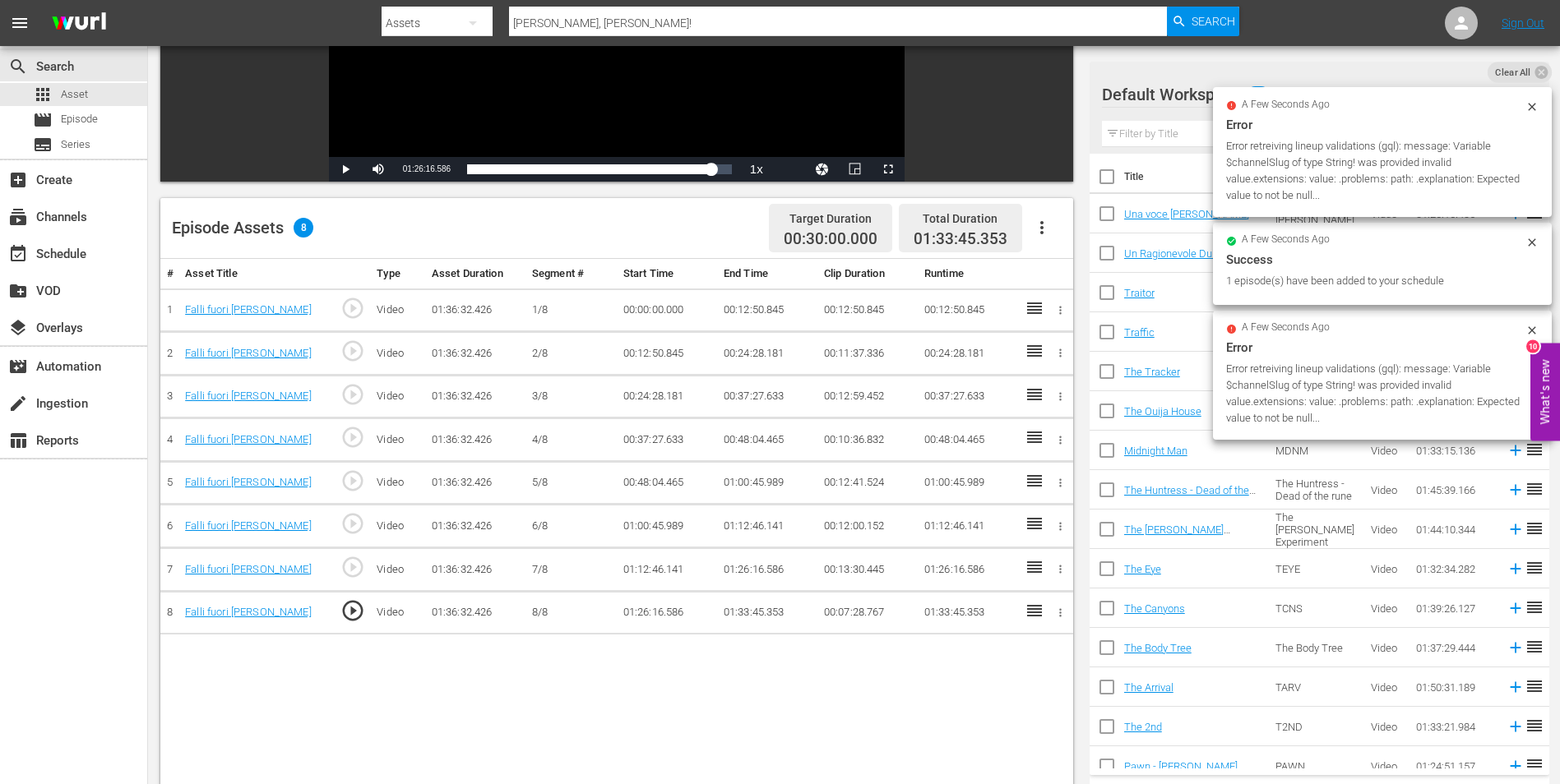
scroll to position [329, 0]
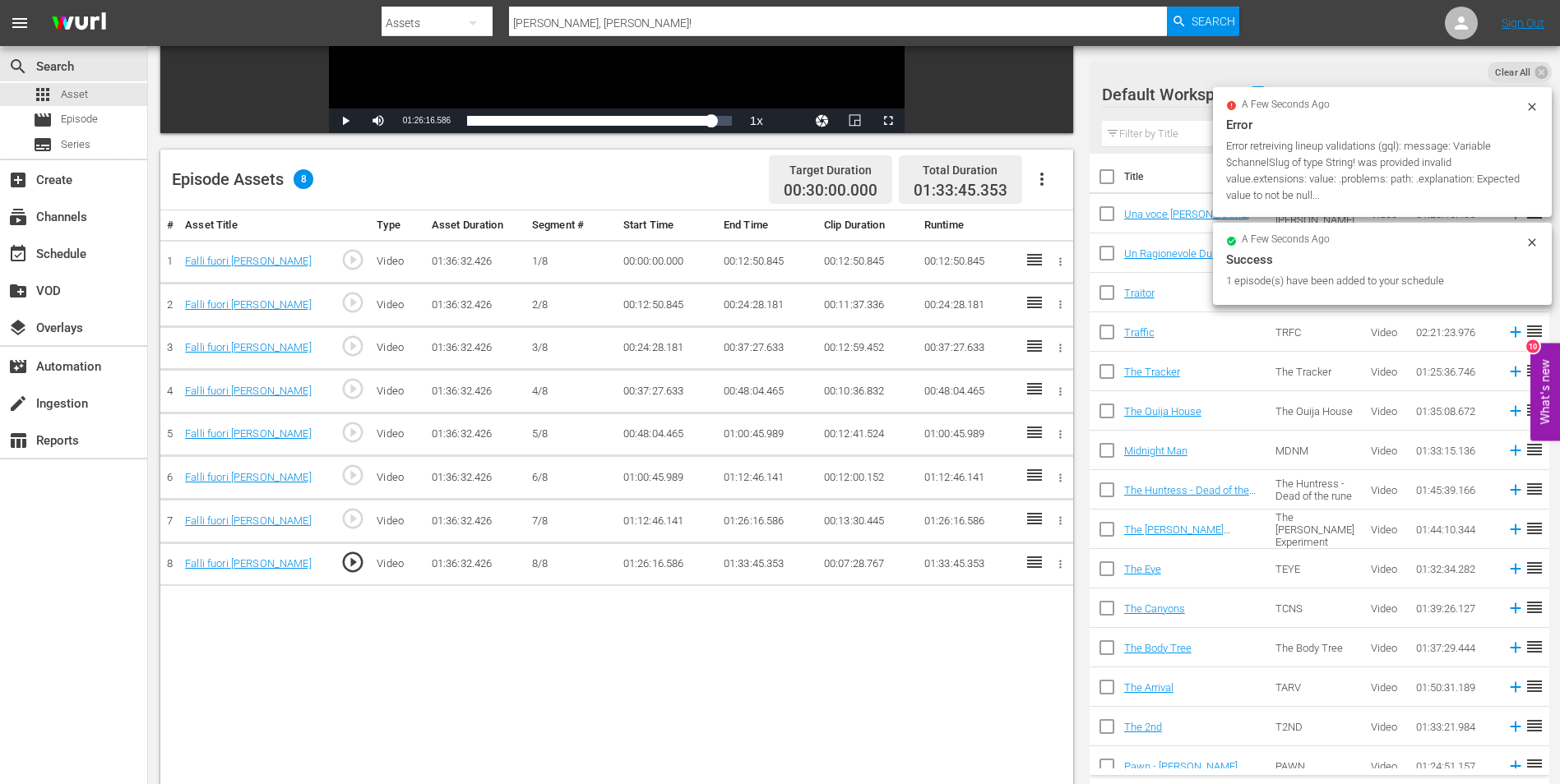
click at [768, 710] on div "# Asset Title Type Asset Duration Segment # Start Time End Time Clip Duration R…" at bounding box center [616, 541] width 912 height 661
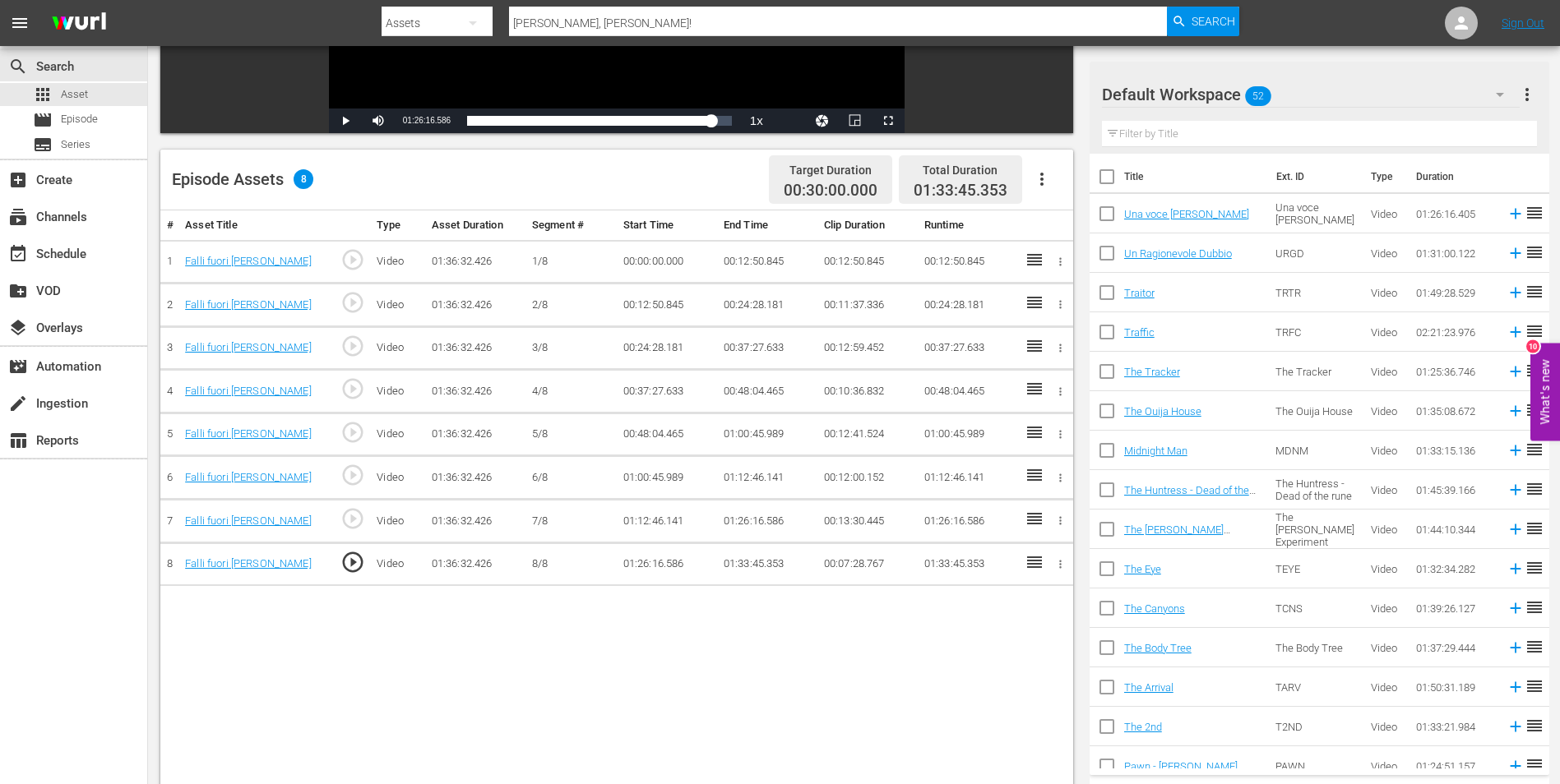
click at [460, 648] on div "# Asset Title Type Asset Duration Segment # Start Time End Time Clip Duration R…" at bounding box center [616, 541] width 912 height 661
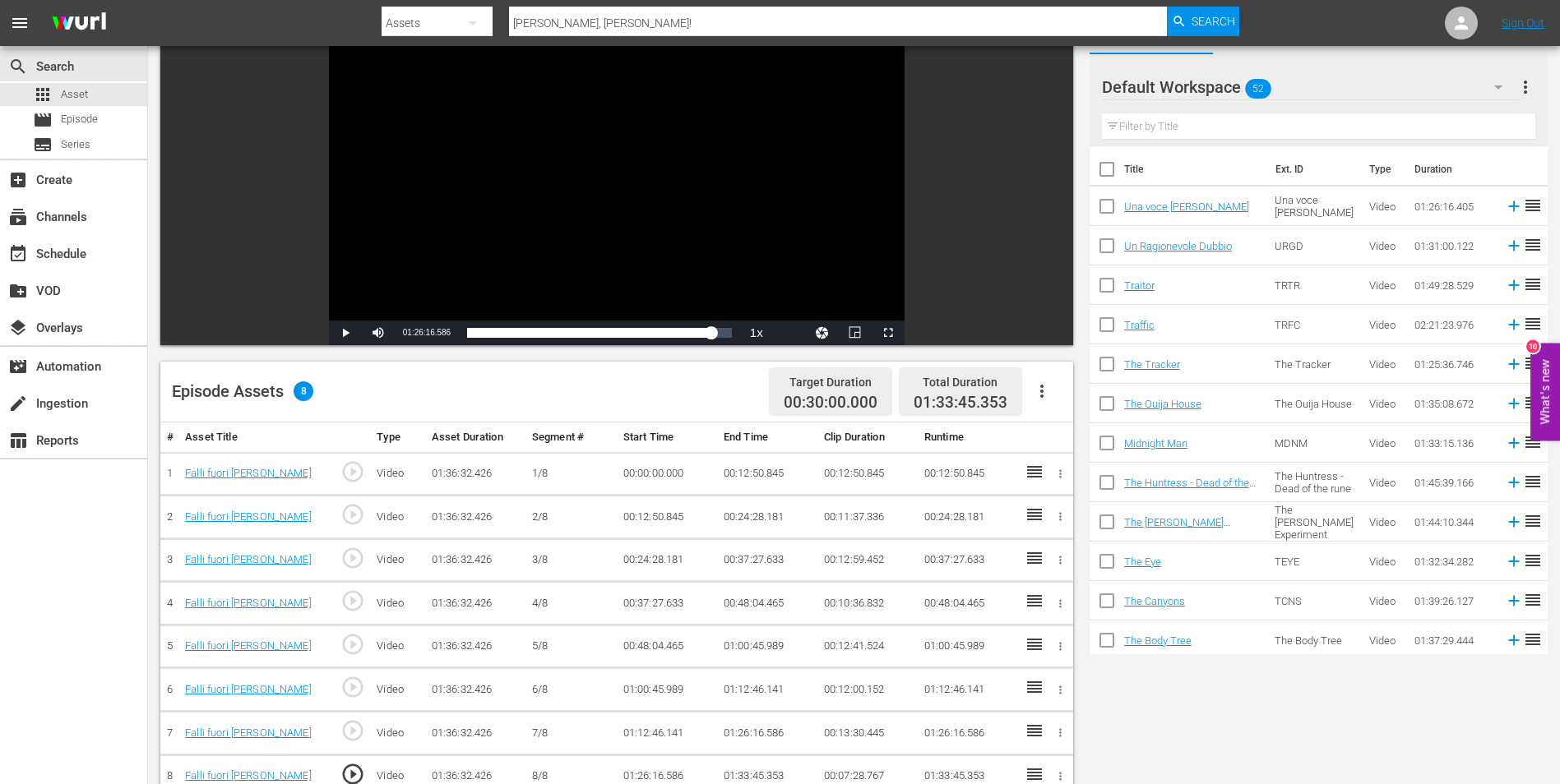
scroll to position [0, 0]
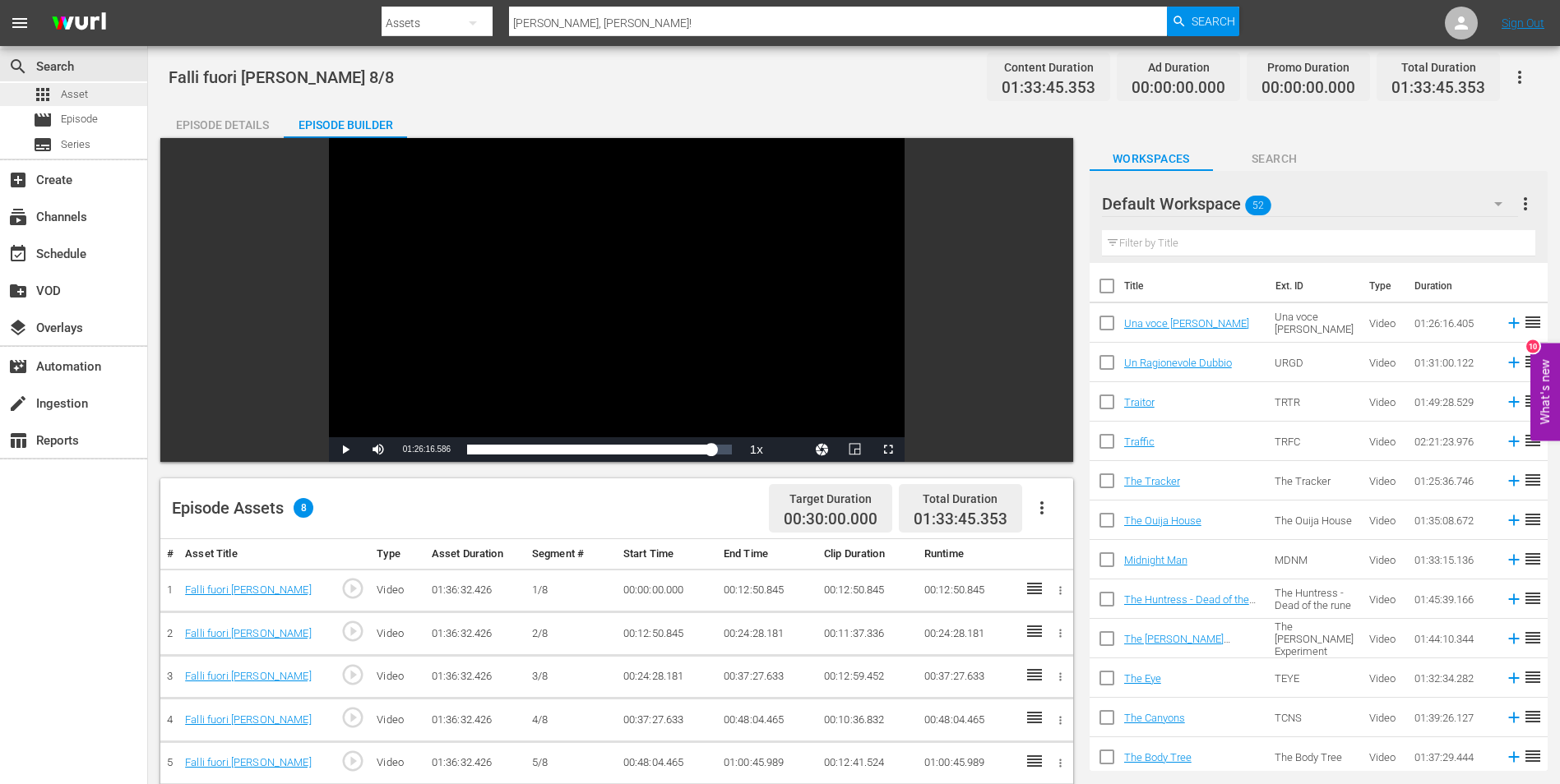
click at [91, 94] on div "apps Asset" at bounding box center [73, 94] width 148 height 23
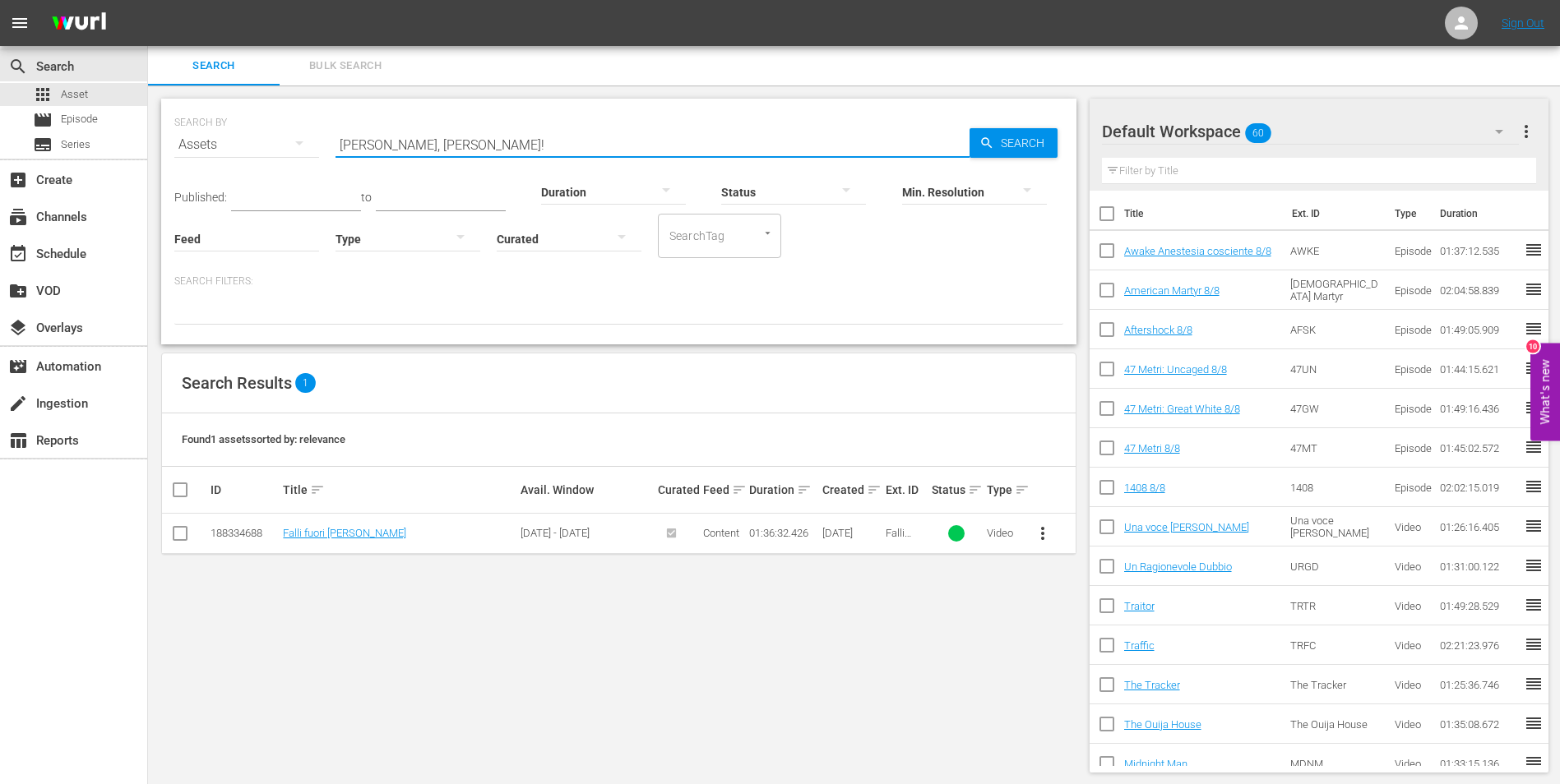
drag, startPoint x: 474, startPoint y: 134, endPoint x: 304, endPoint y: 133, distance: 170.0
click at [304, 133] on div "SEARCH BY Search By Assets Search ID, Title, Description, Keywords, or Category…" at bounding box center [619, 135] width 889 height 59
paste input "riend Request"
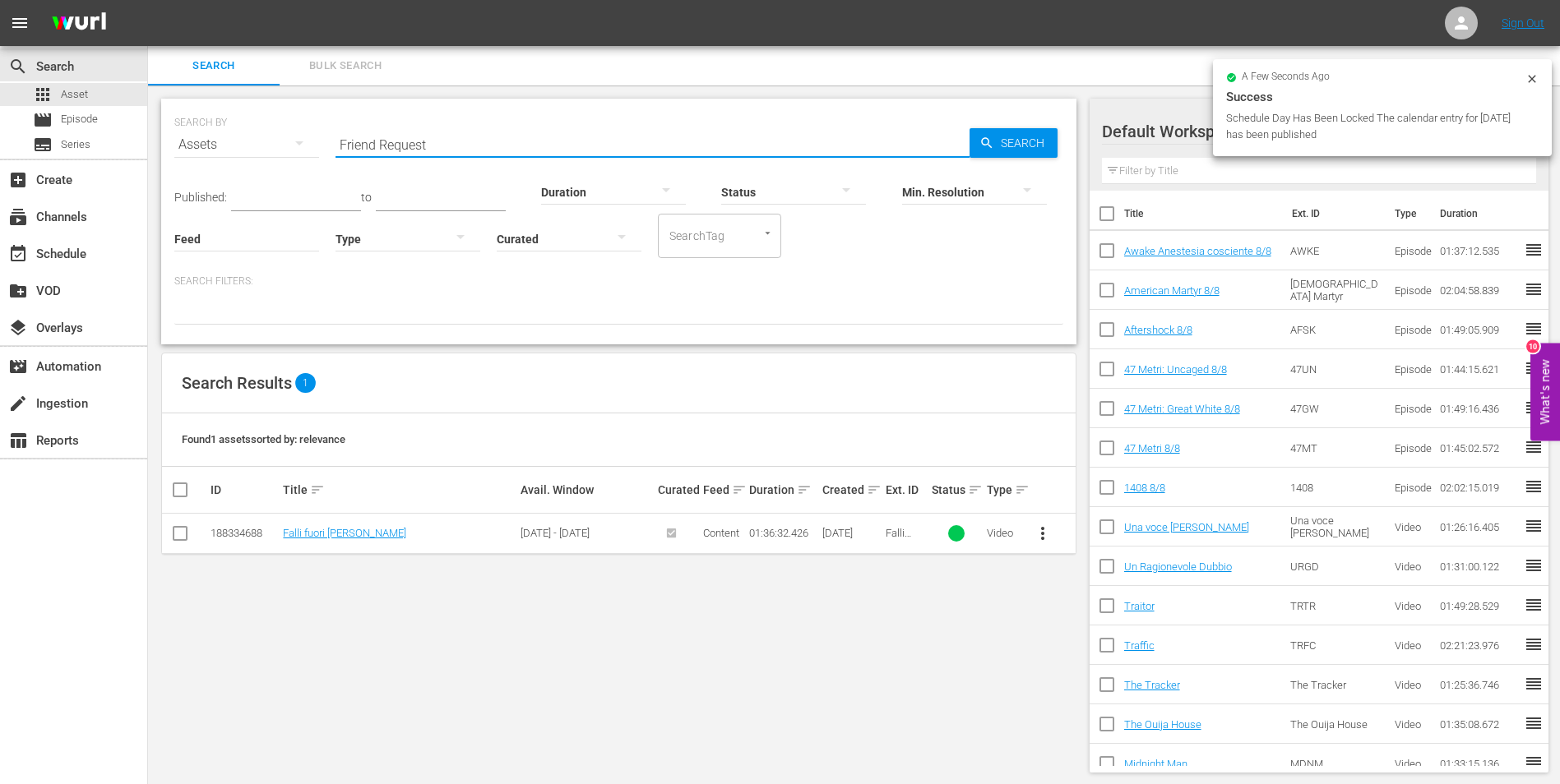
type input "Friend Request"
click at [1008, 144] on span "Search" at bounding box center [1025, 142] width 63 height 30
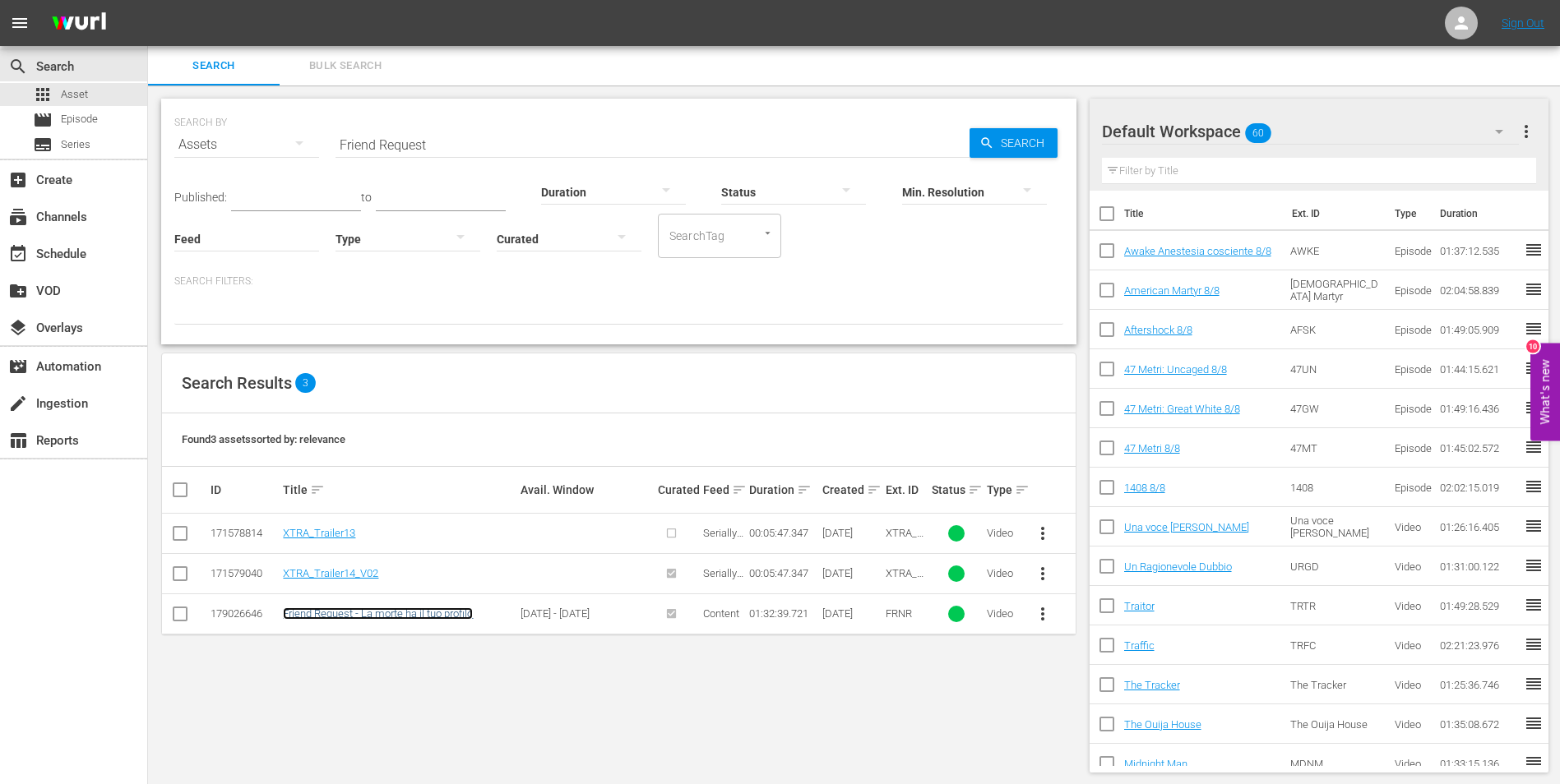
click at [412, 612] on link "Friend Request - La morte ha il tuo profilo" at bounding box center [377, 614] width 190 height 13
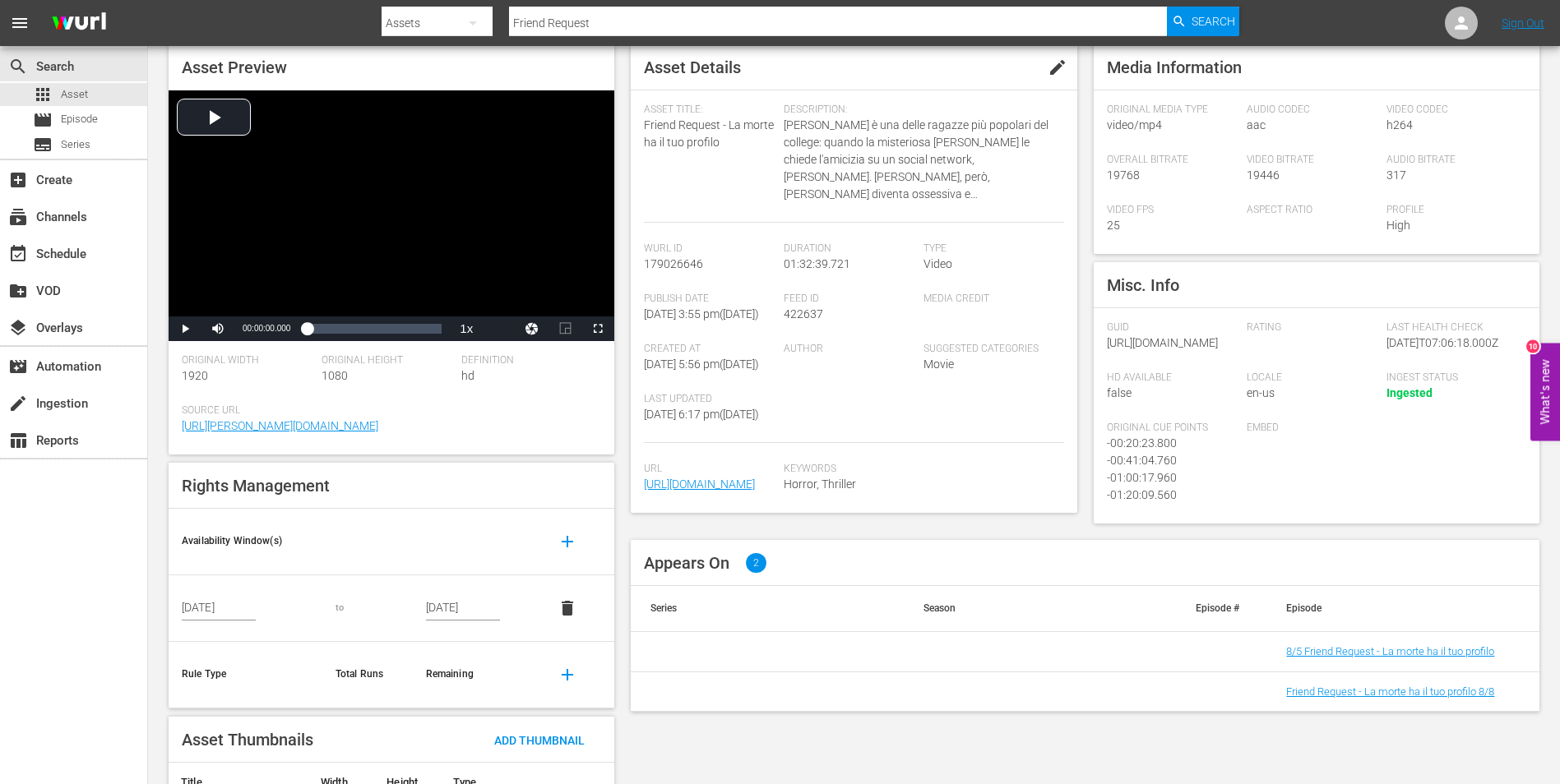
scroll to position [159, 0]
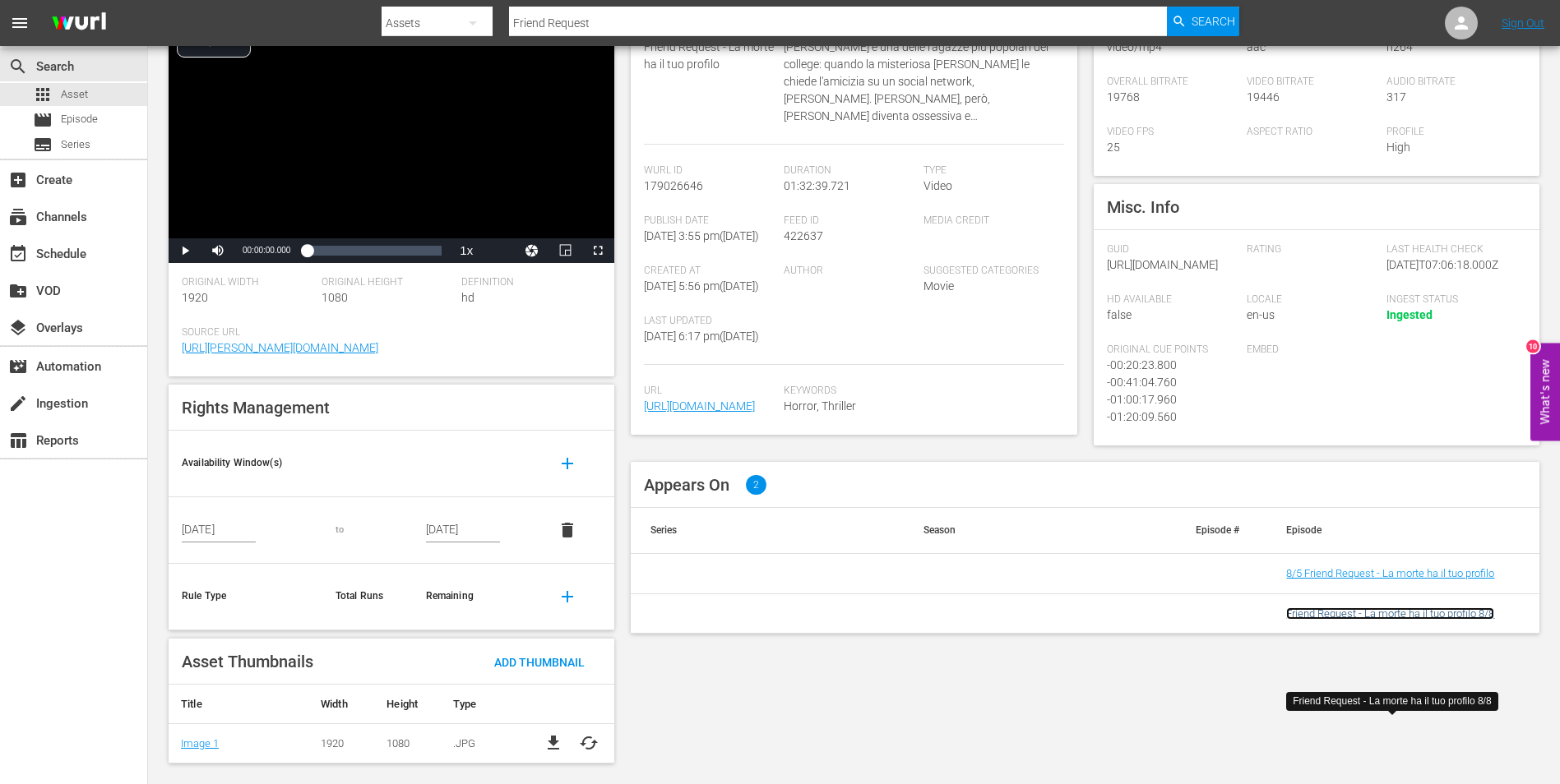
click at [1477, 620] on link "Friend Request - La morte ha il tuo profilo 8/8" at bounding box center [1390, 614] width 208 height 13
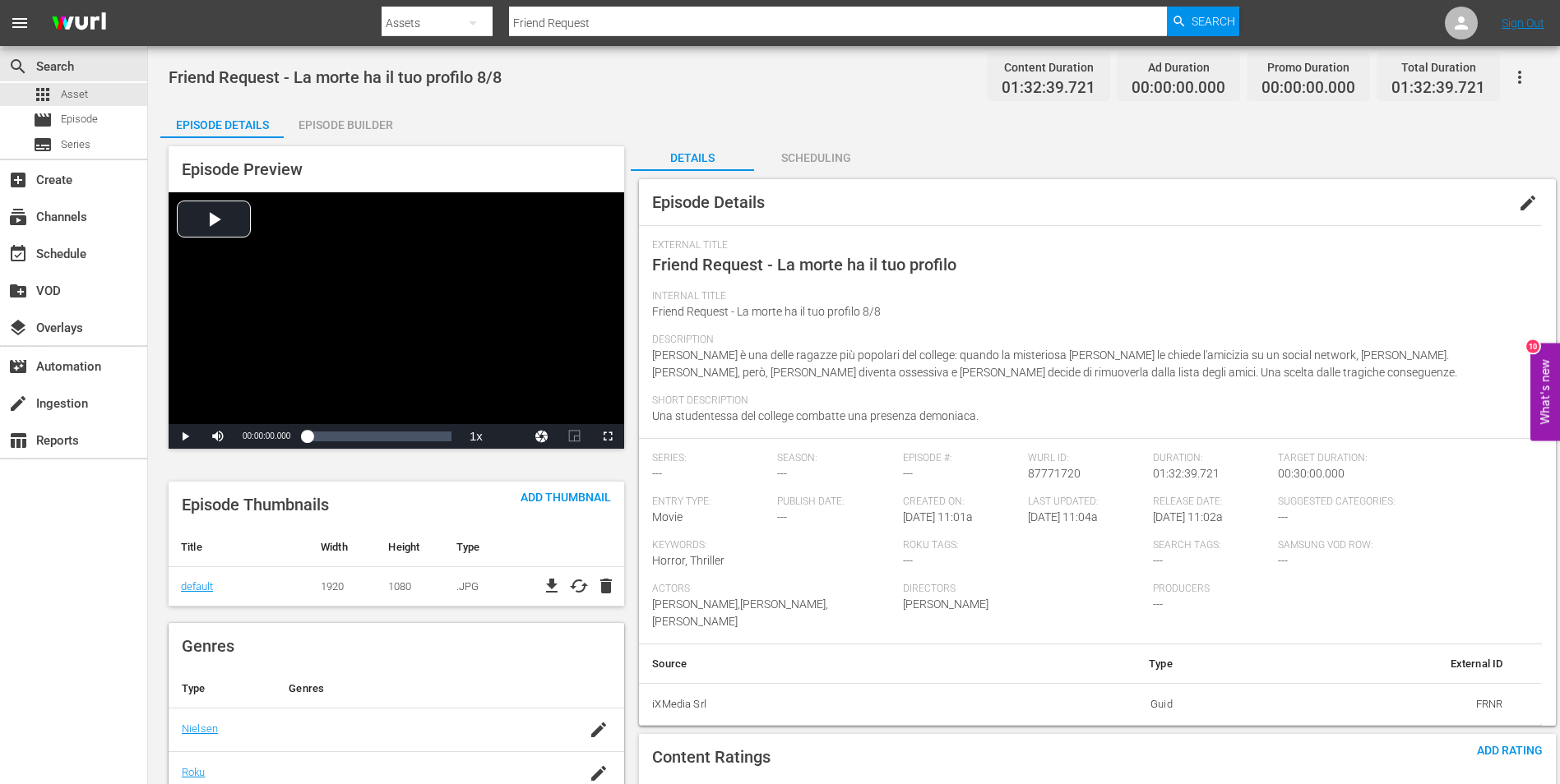
click at [351, 123] on div "Episode Builder" at bounding box center [345, 125] width 123 height 40
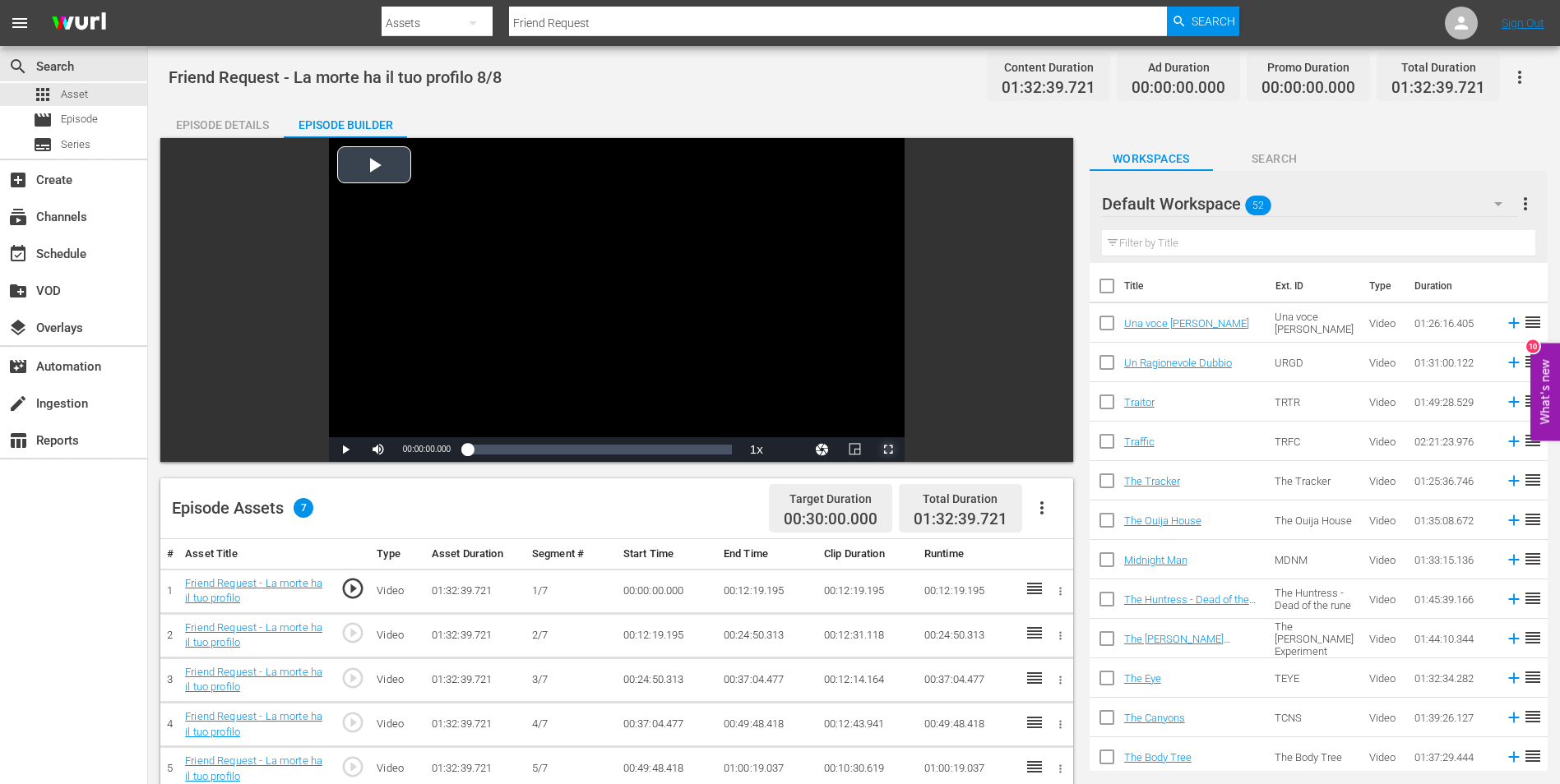
drag, startPoint x: 890, startPoint y: 446, endPoint x: 842, endPoint y: 518, distance: 86.5
click at [888, 449] on span "Video Player" at bounding box center [888, 449] width 0 height 0
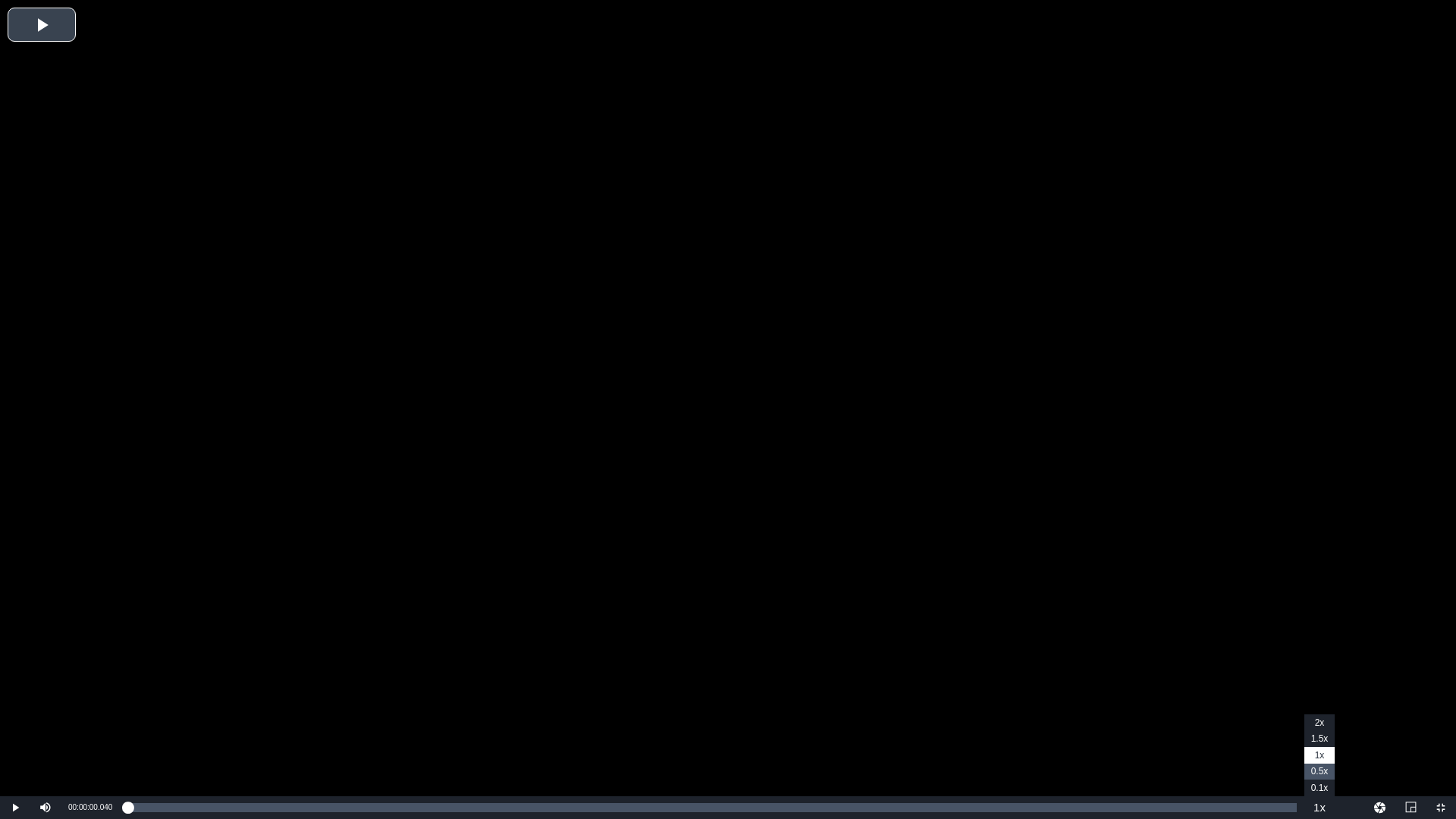
drag, startPoint x: 1325, startPoint y: 807, endPoint x: 1325, endPoint y: 763, distance: 44.0
click at [1325, 723] on button "Playback Rate" at bounding box center [1319, 807] width 30 height 23
click at [1324, 719] on span "2x" at bounding box center [1320, 723] width 10 height 11
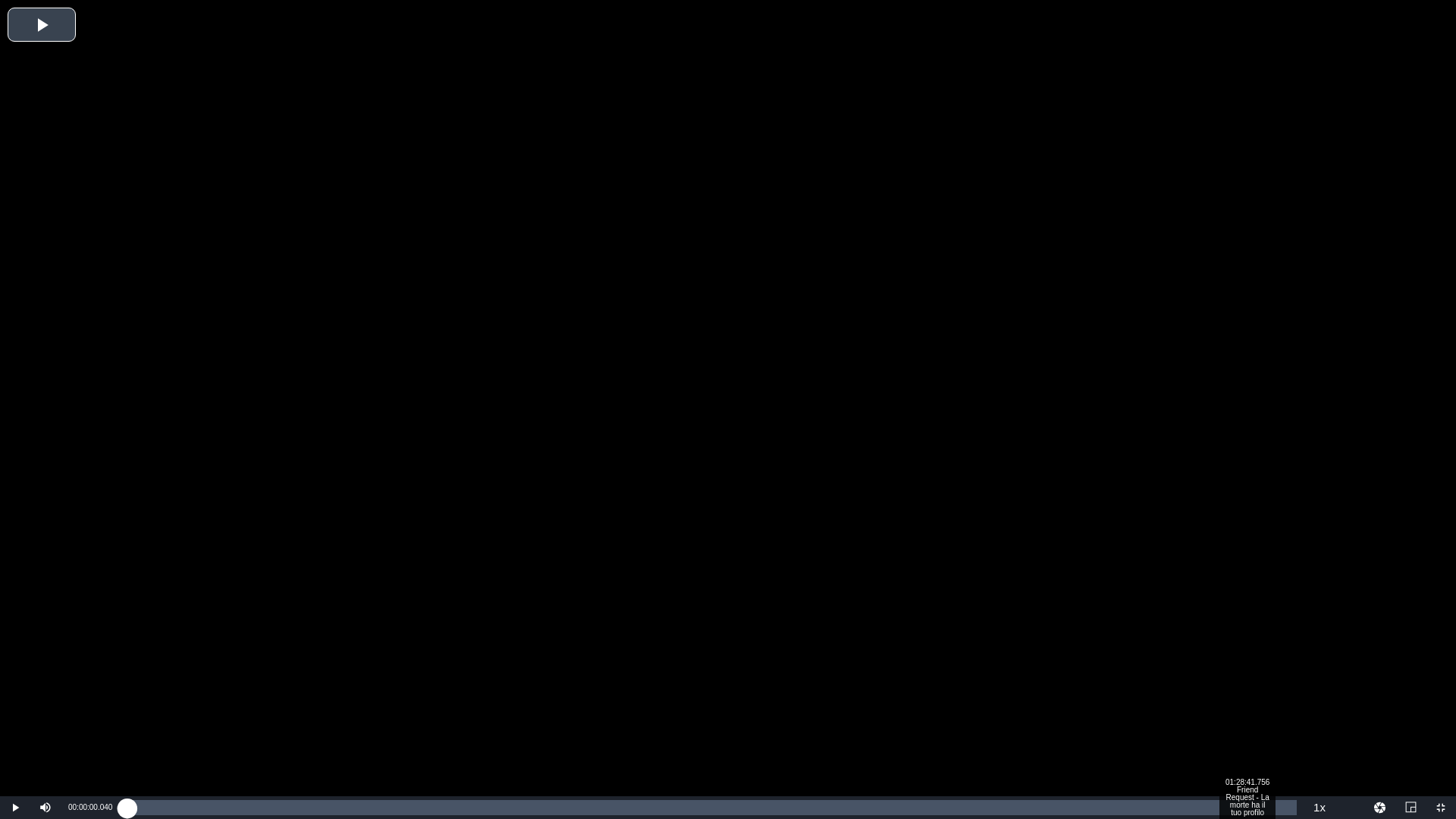
click at [1255, 723] on div "Loaded : 0.11% 01:28:41.756 Friend Request - La morte ha il tuo profilo 00:00:0…" at bounding box center [712, 808] width 1170 height 16
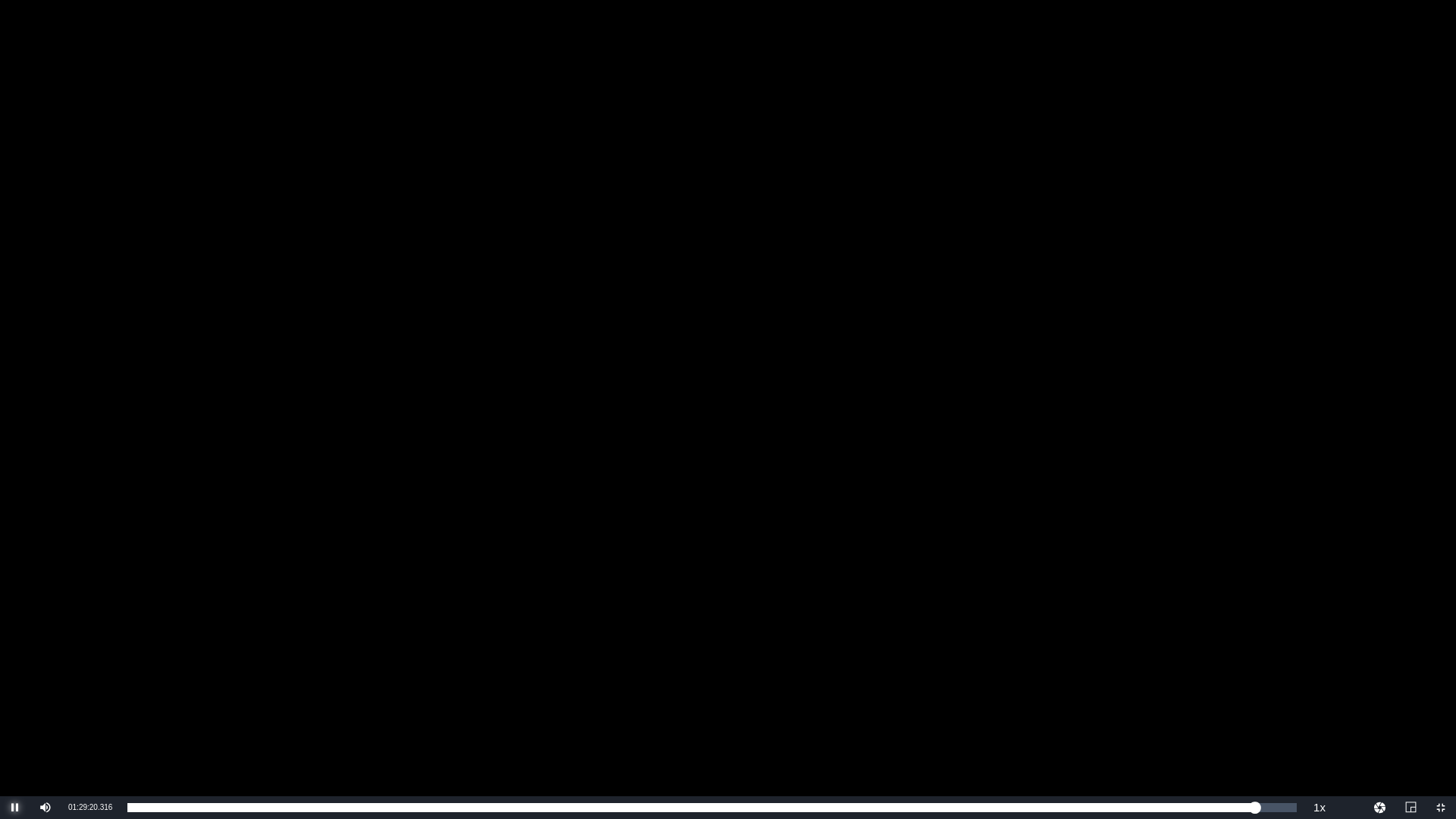
click at [16, 723] on span "Video Player" at bounding box center [16, 807] width 0 height 0
drag, startPoint x: 68, startPoint y: 807, endPoint x: 114, endPoint y: 803, distance: 46.2
click at [114, 723] on div "Current Time 01:29:20.695" at bounding box center [90, 807] width 59 height 23
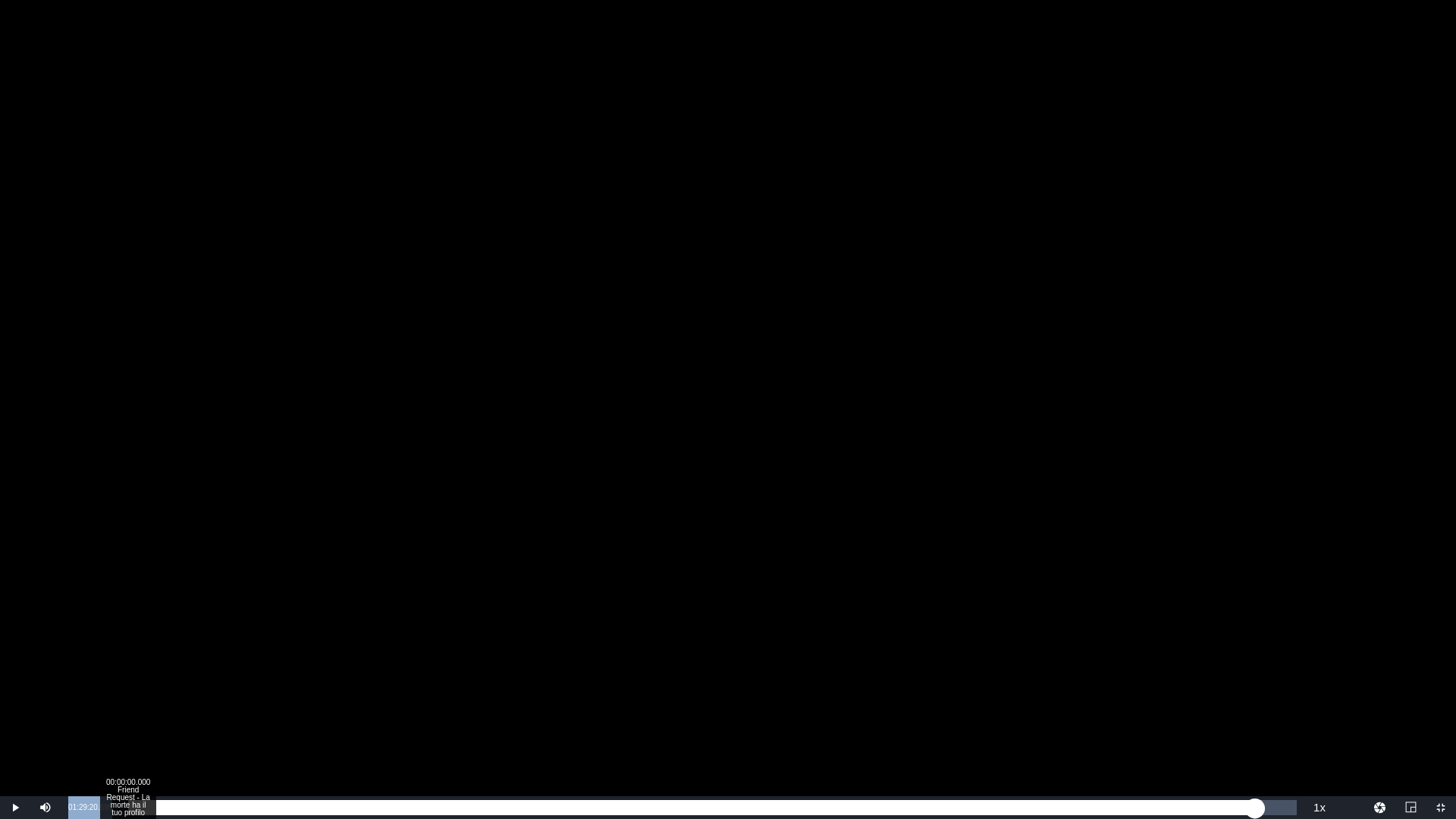
copy span "01:29:20.695"
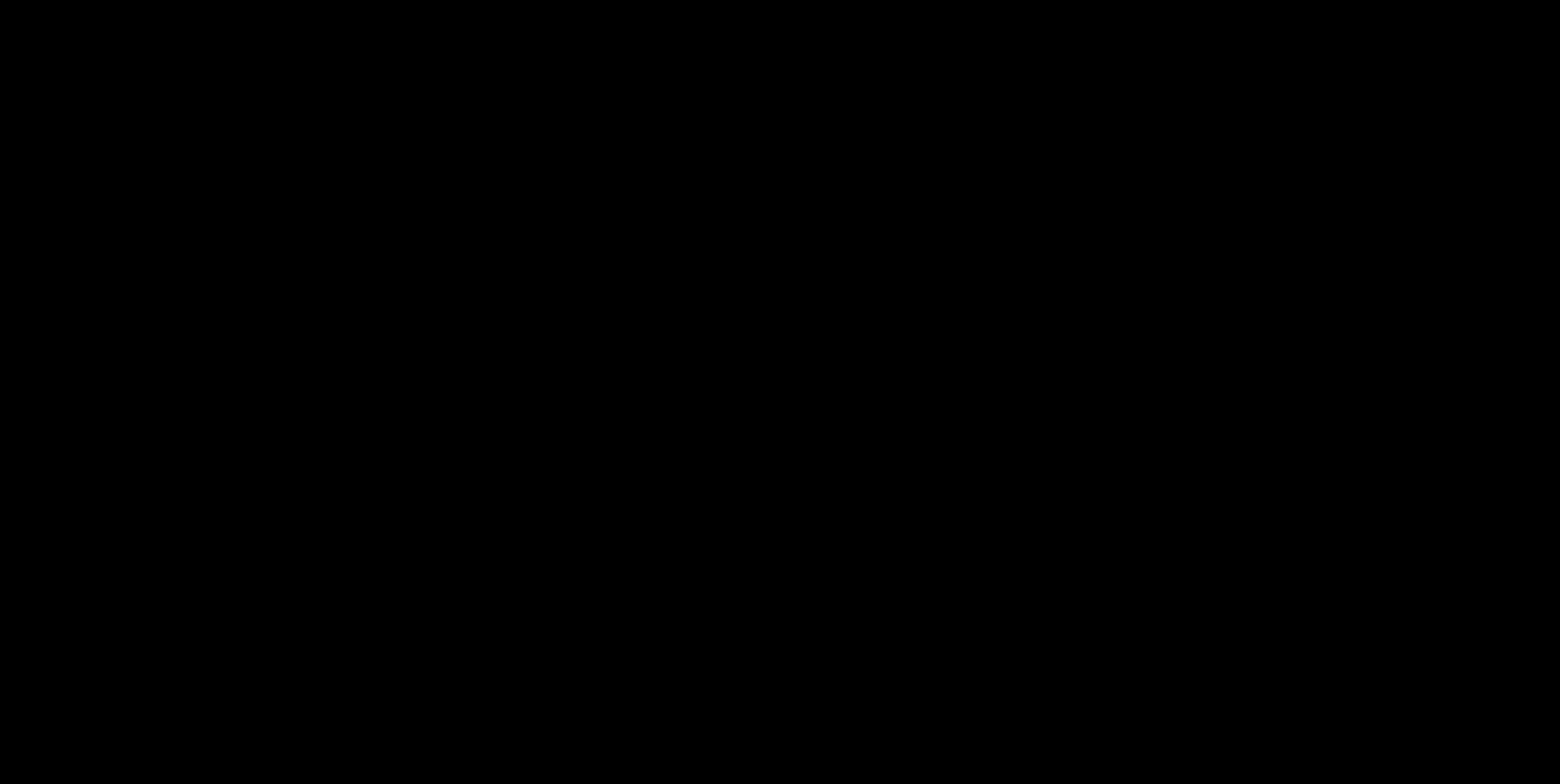
scroll to position [428, 0]
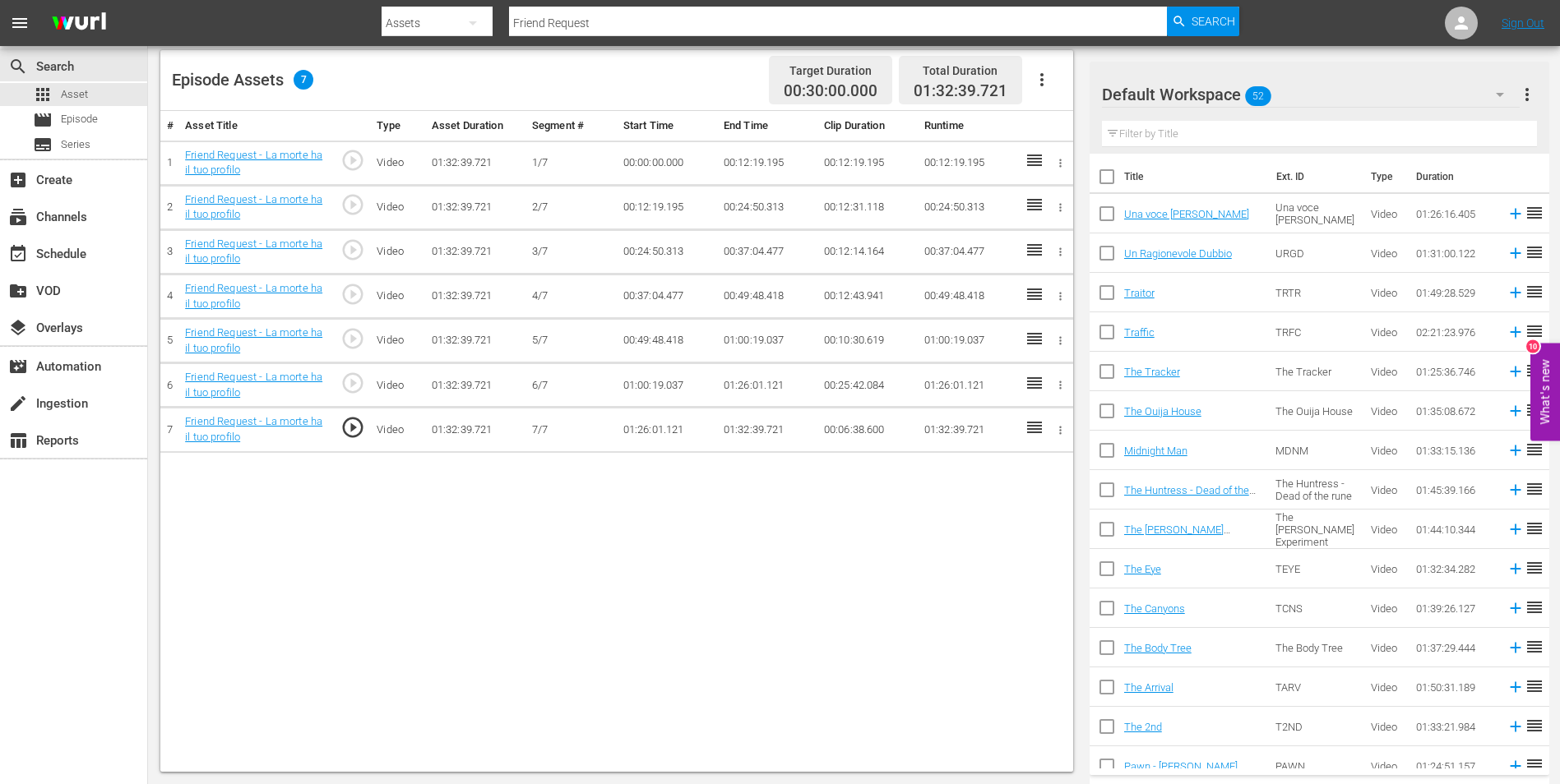
click at [741, 426] on td "01:32:39.721" at bounding box center [767, 430] width 100 height 45
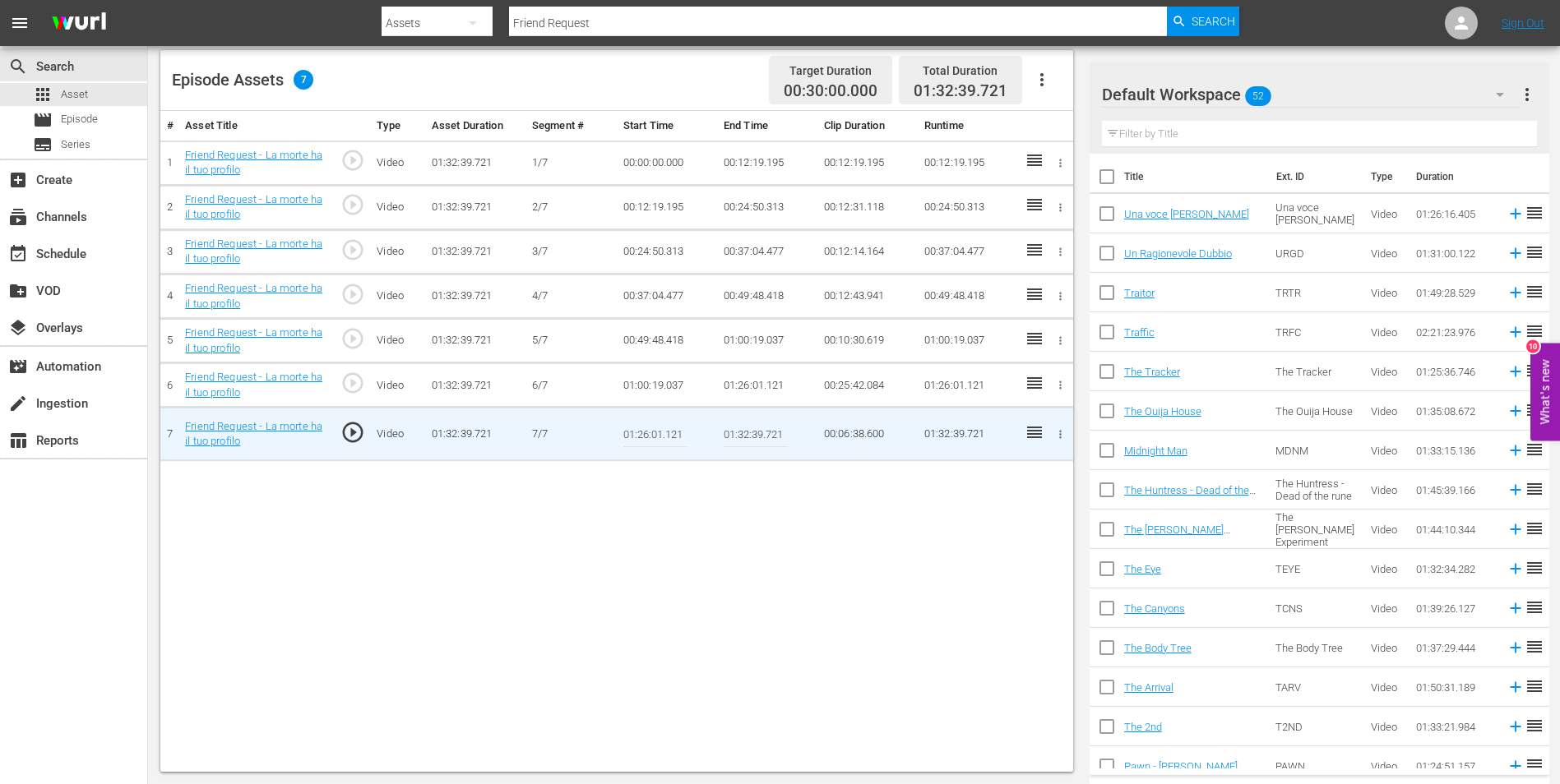
click at [759, 435] on input "01:32:39.721" at bounding box center [755, 433] width 63 height 40
paste input "29:20.695"
type input "01:29:20.695"
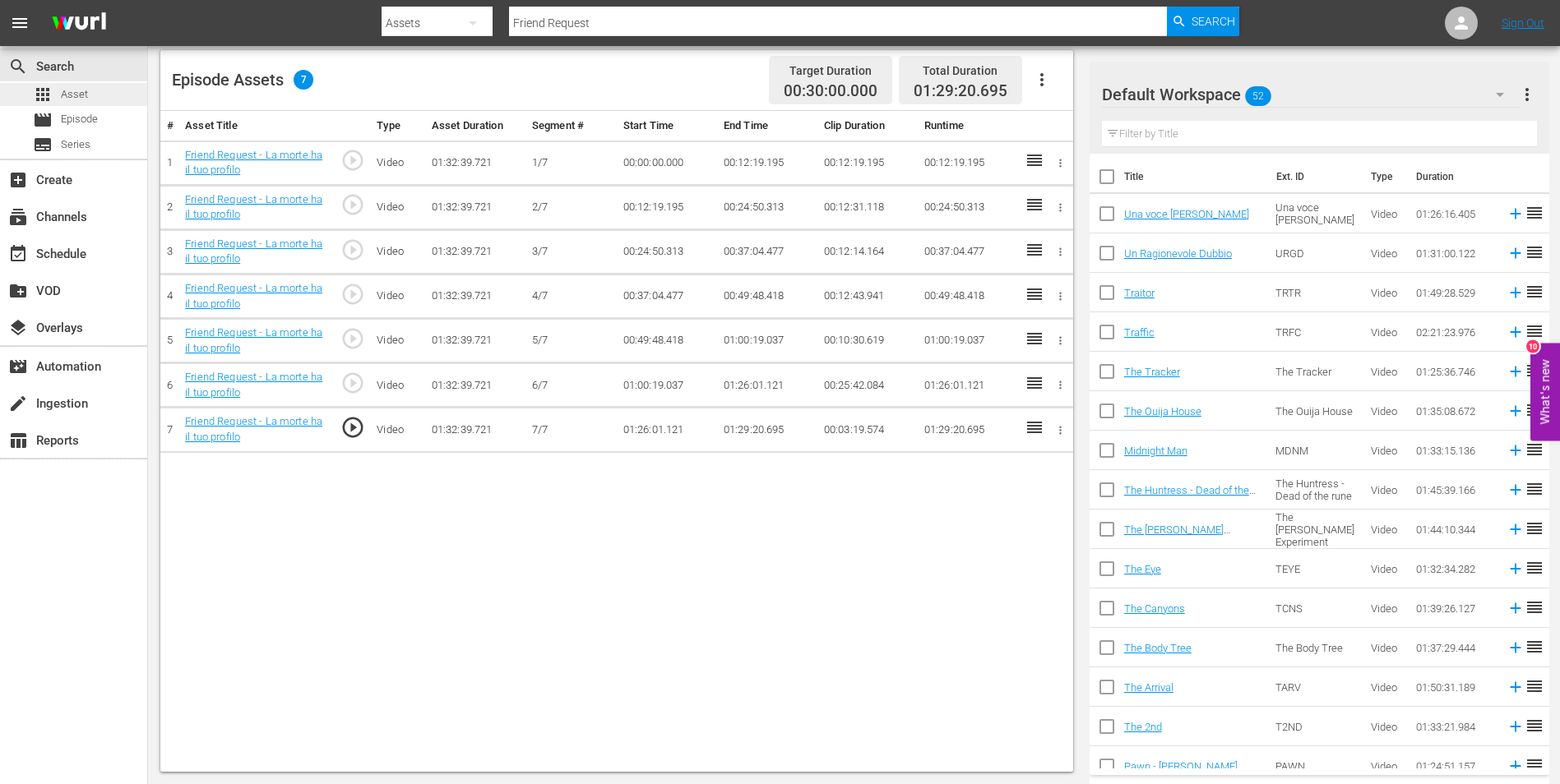
click at [99, 86] on div "apps Asset" at bounding box center [73, 94] width 148 height 23
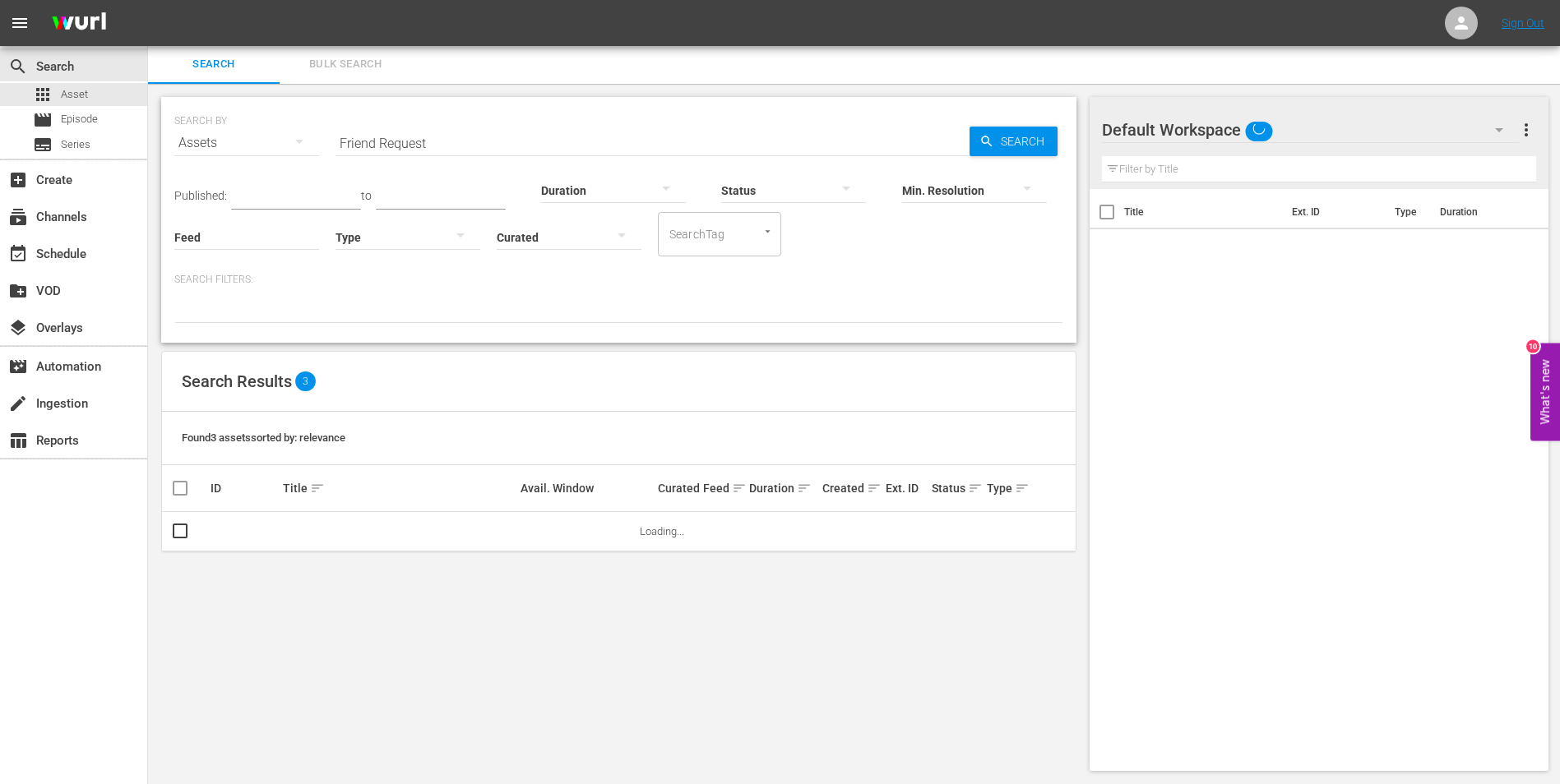
scroll to position [2, 0]
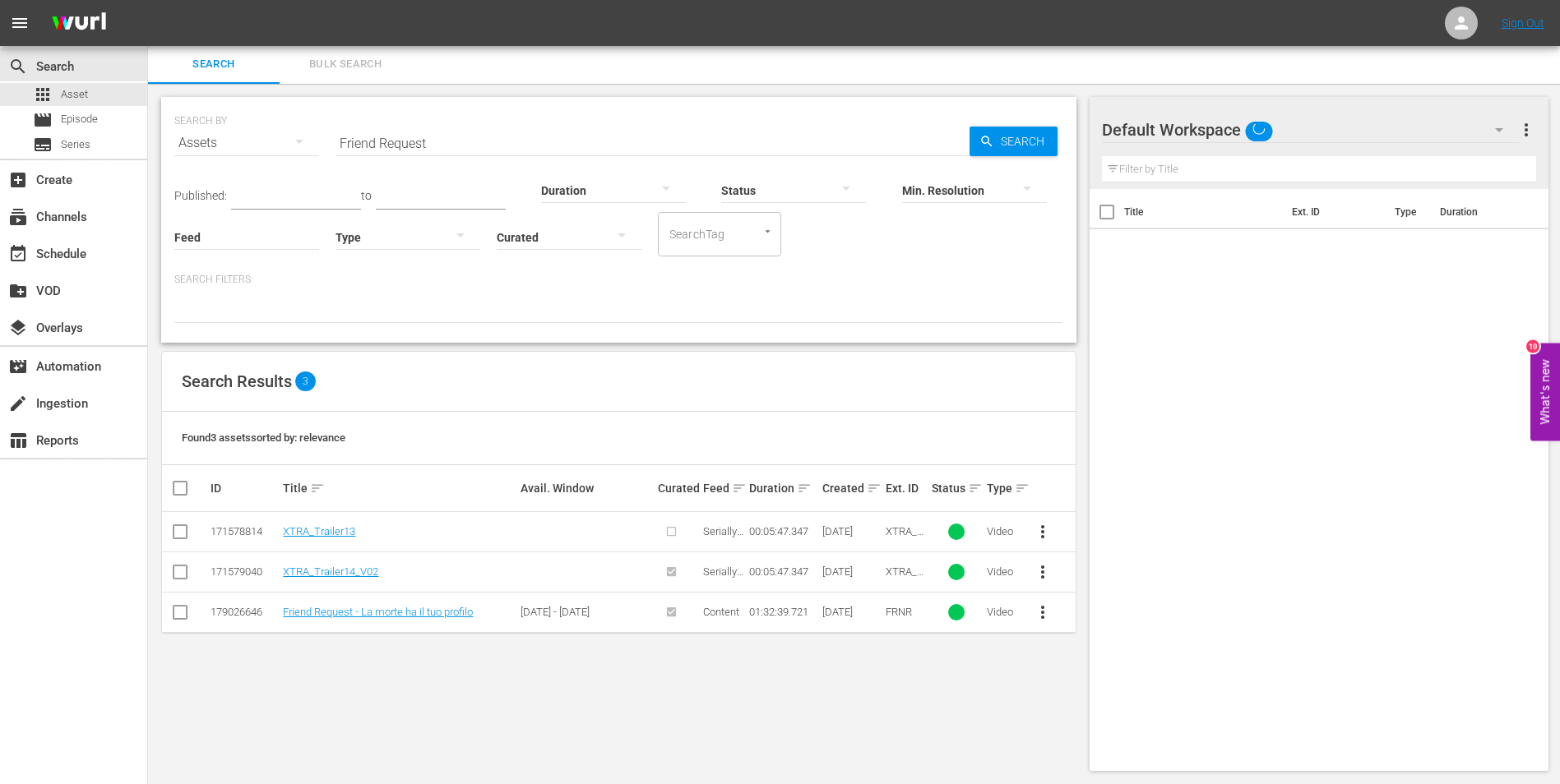
drag, startPoint x: 459, startPoint y: 147, endPoint x: 330, endPoint y: 136, distance: 129.5
click at [330, 136] on div "SEARCH BY Search By Assets Search ID, Title, Description, Keywords, or Category…" at bounding box center [619, 133] width 889 height 59
paste input "Gerber Syndrome - Il contagio"
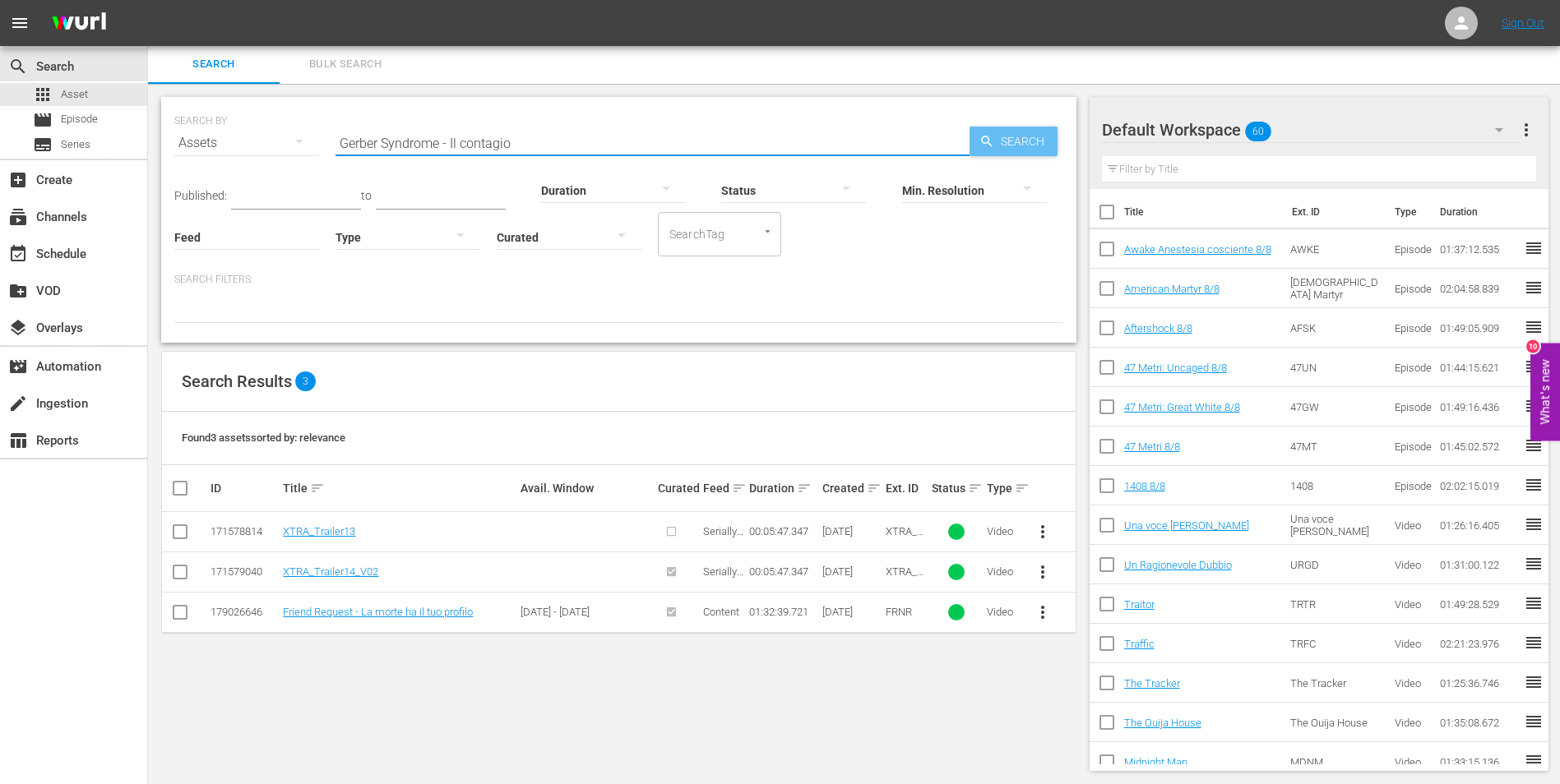
type input "Gerber Syndrome - Il contagio"
click at [1003, 148] on span "Search" at bounding box center [1025, 141] width 63 height 30
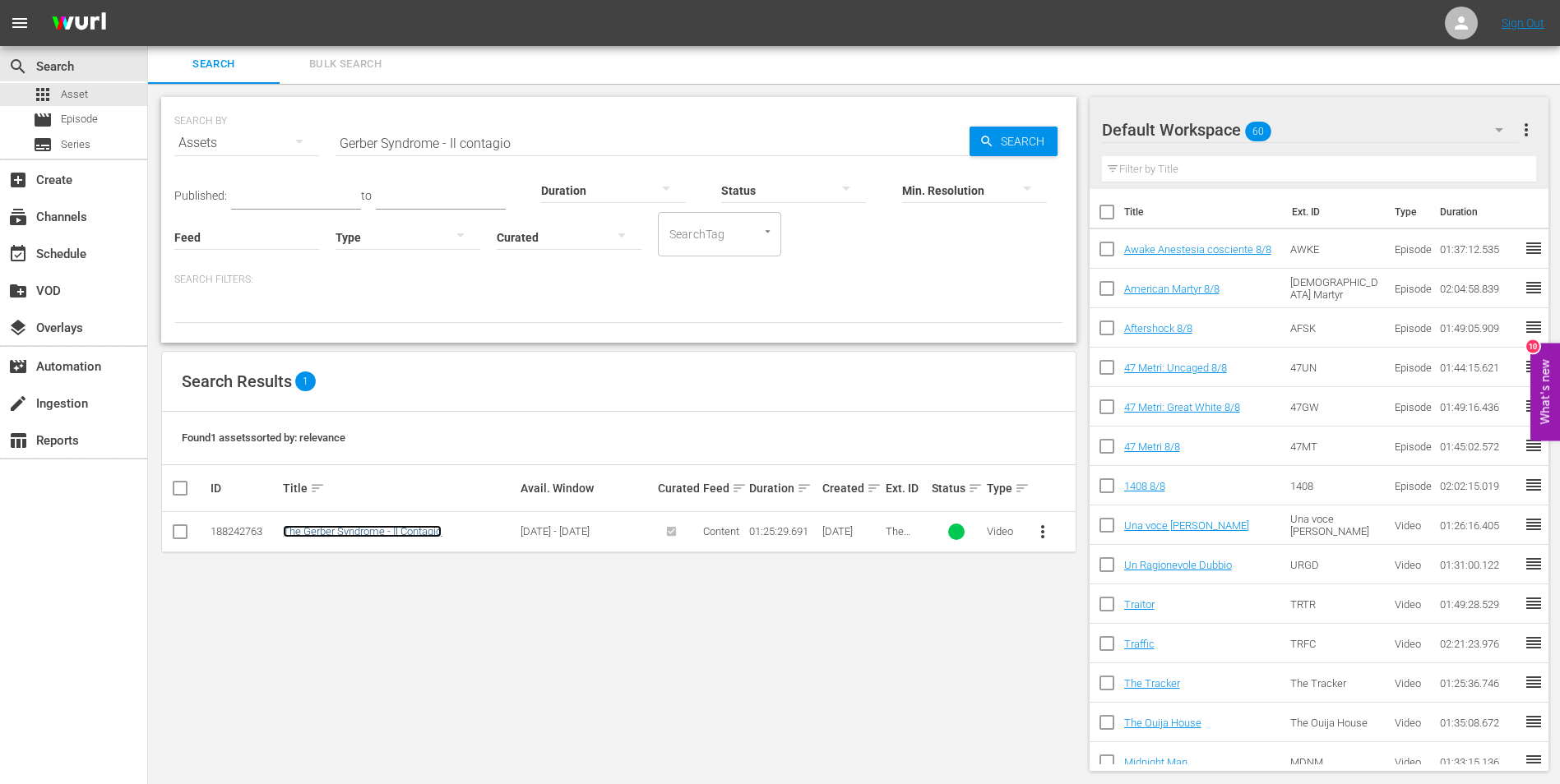
click at [363, 529] on link "The Gerber Syndrome - Il Contagio" at bounding box center [362, 531] width 159 height 13
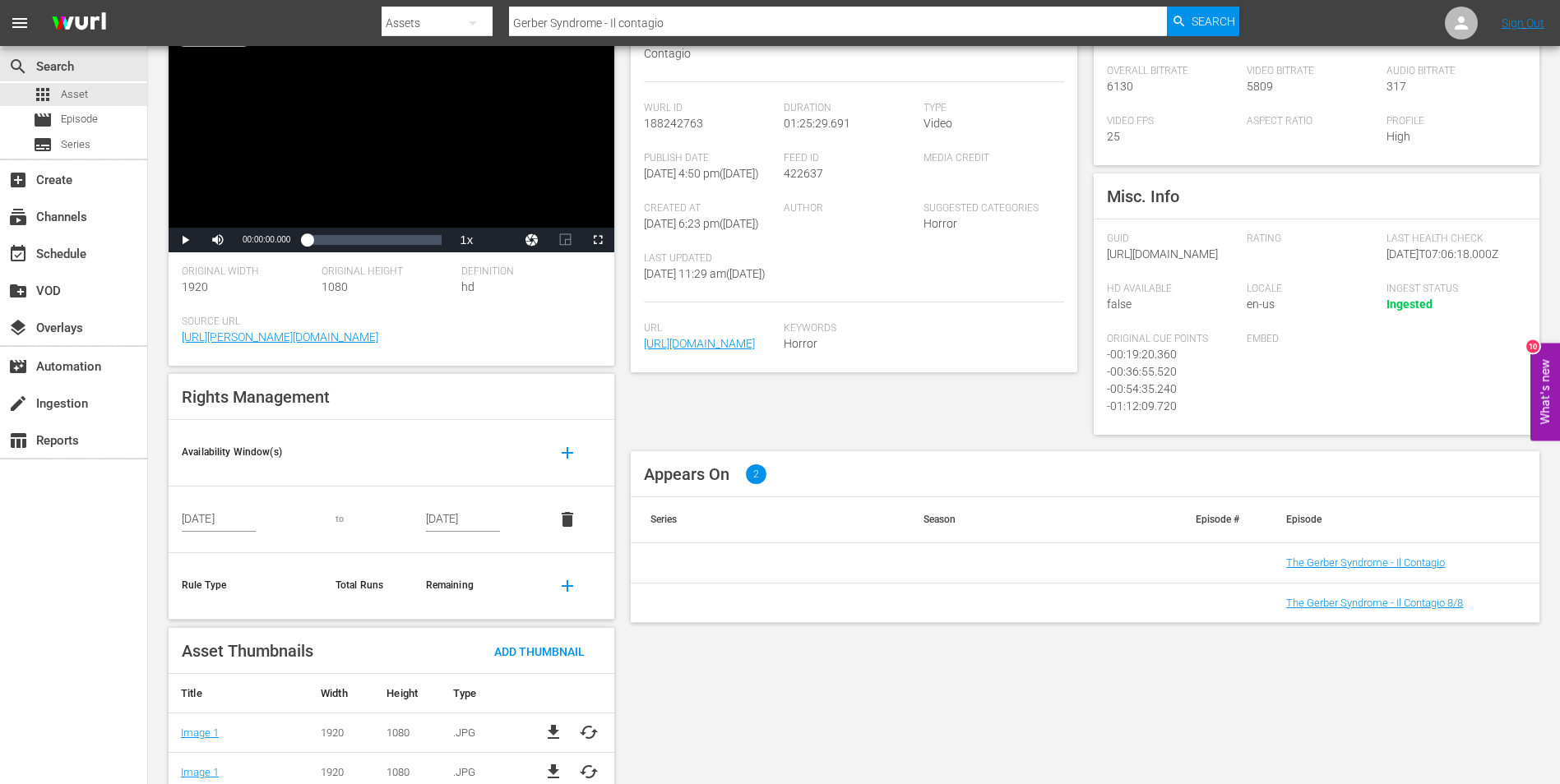
scroll to position [199, 0]
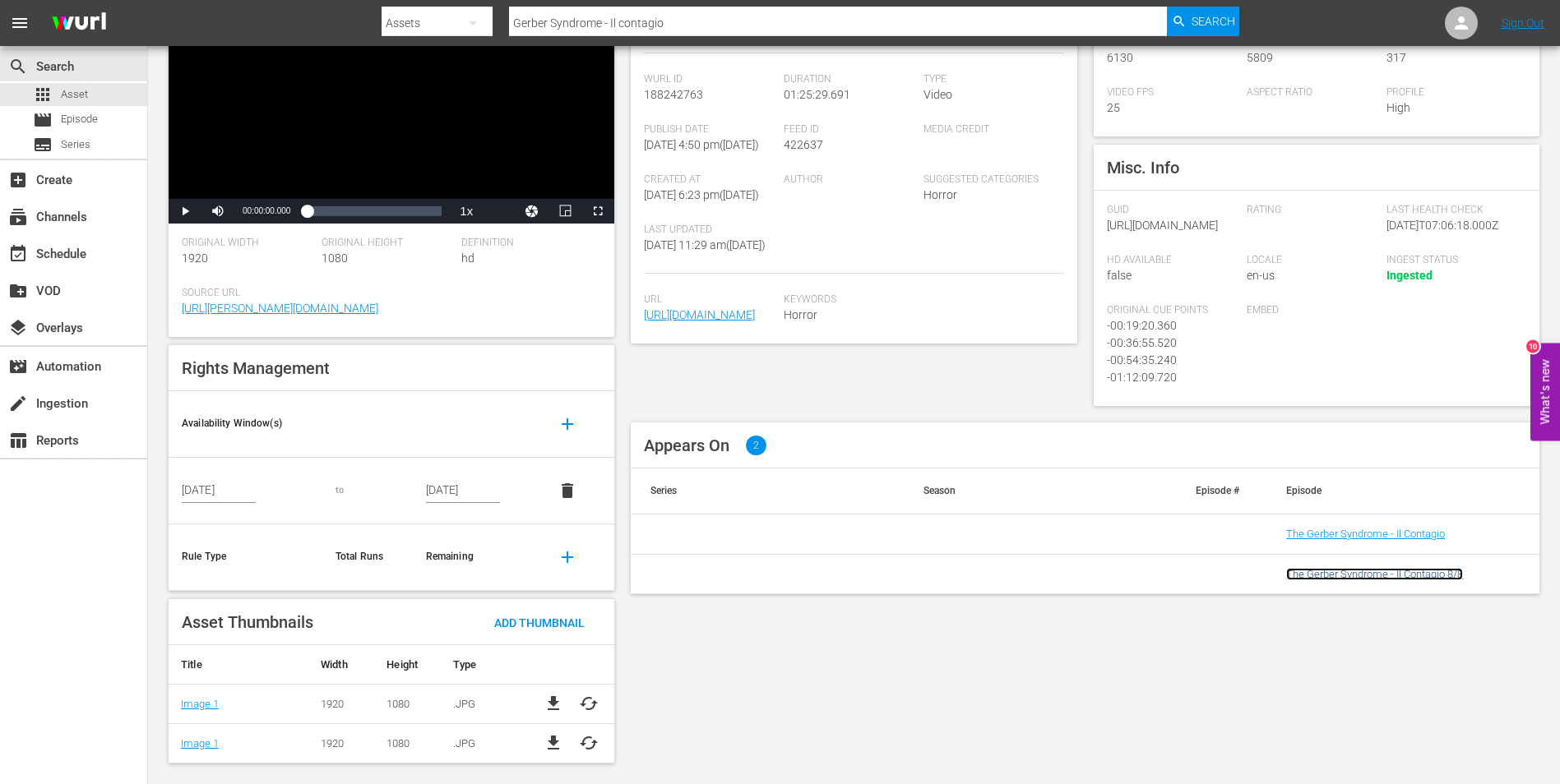
click at [1393, 580] on link "The Gerber Syndrome - Il Contagio 8/8" at bounding box center [1374, 574] width 177 height 13
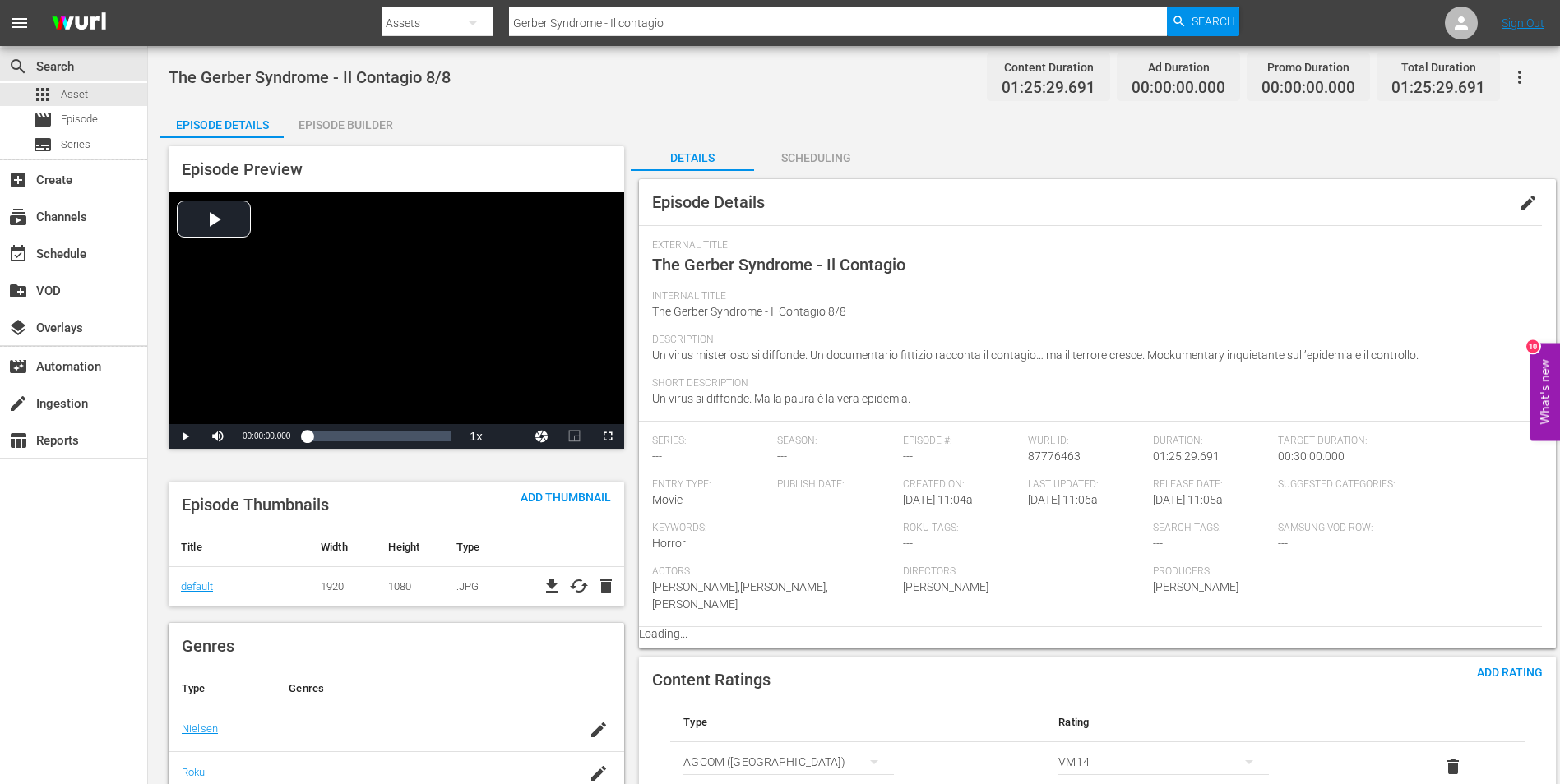
click at [365, 127] on div "Episode Builder" at bounding box center [345, 125] width 123 height 40
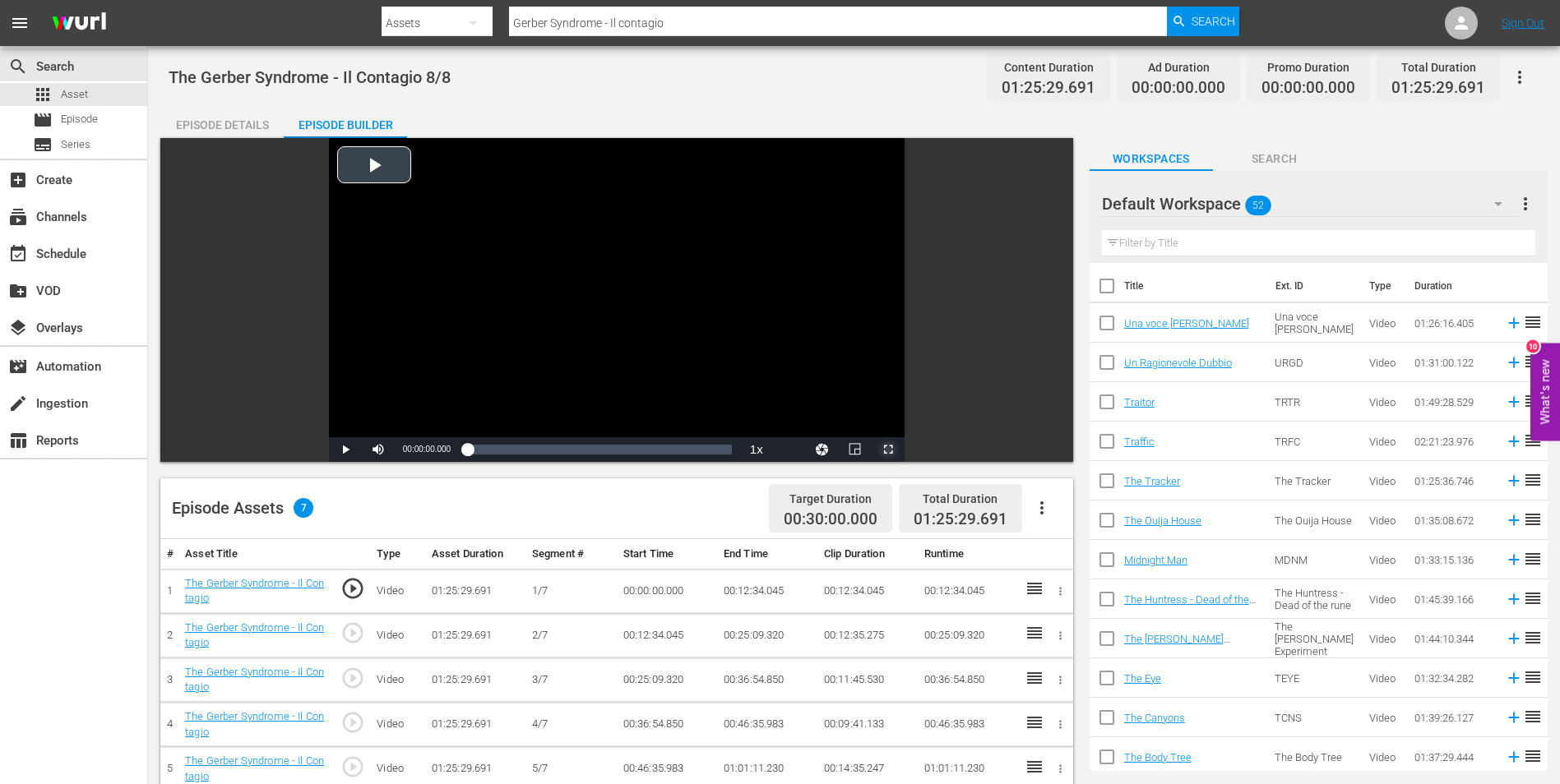
click at [888, 449] on span "Video Player" at bounding box center [888, 449] width 0 height 0
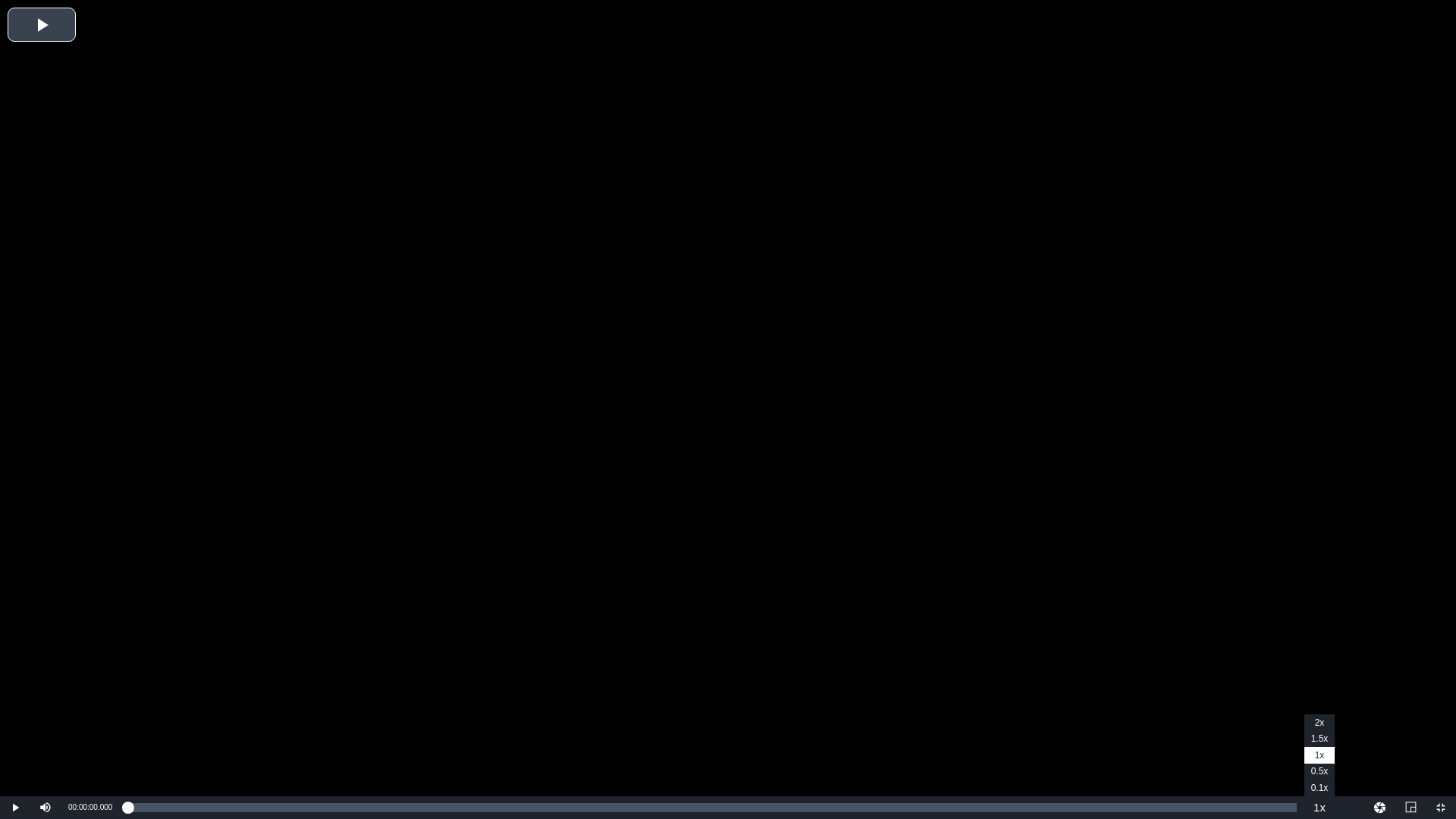
click at [1318, 723] on button "Playback Rate" at bounding box center [1319, 807] width 30 height 23
click at [1317, 723] on span "2x" at bounding box center [1320, 723] width 10 height 11
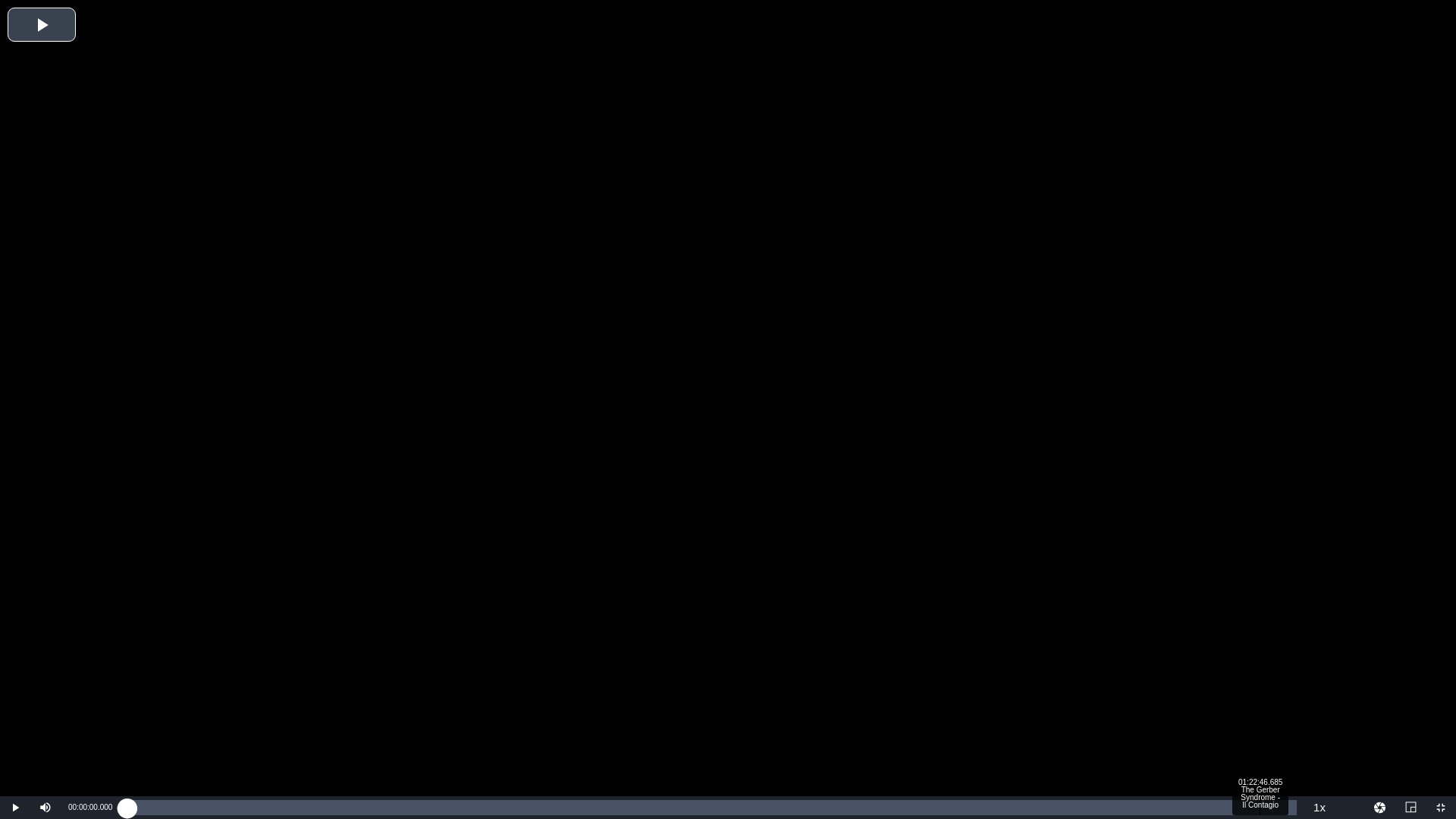
click at [1261, 723] on div "Loaded : 0.12% 01:22:46.685 The Gerber Syndrome - Il Contagio 00:00:00.000" at bounding box center [712, 808] width 1170 height 16
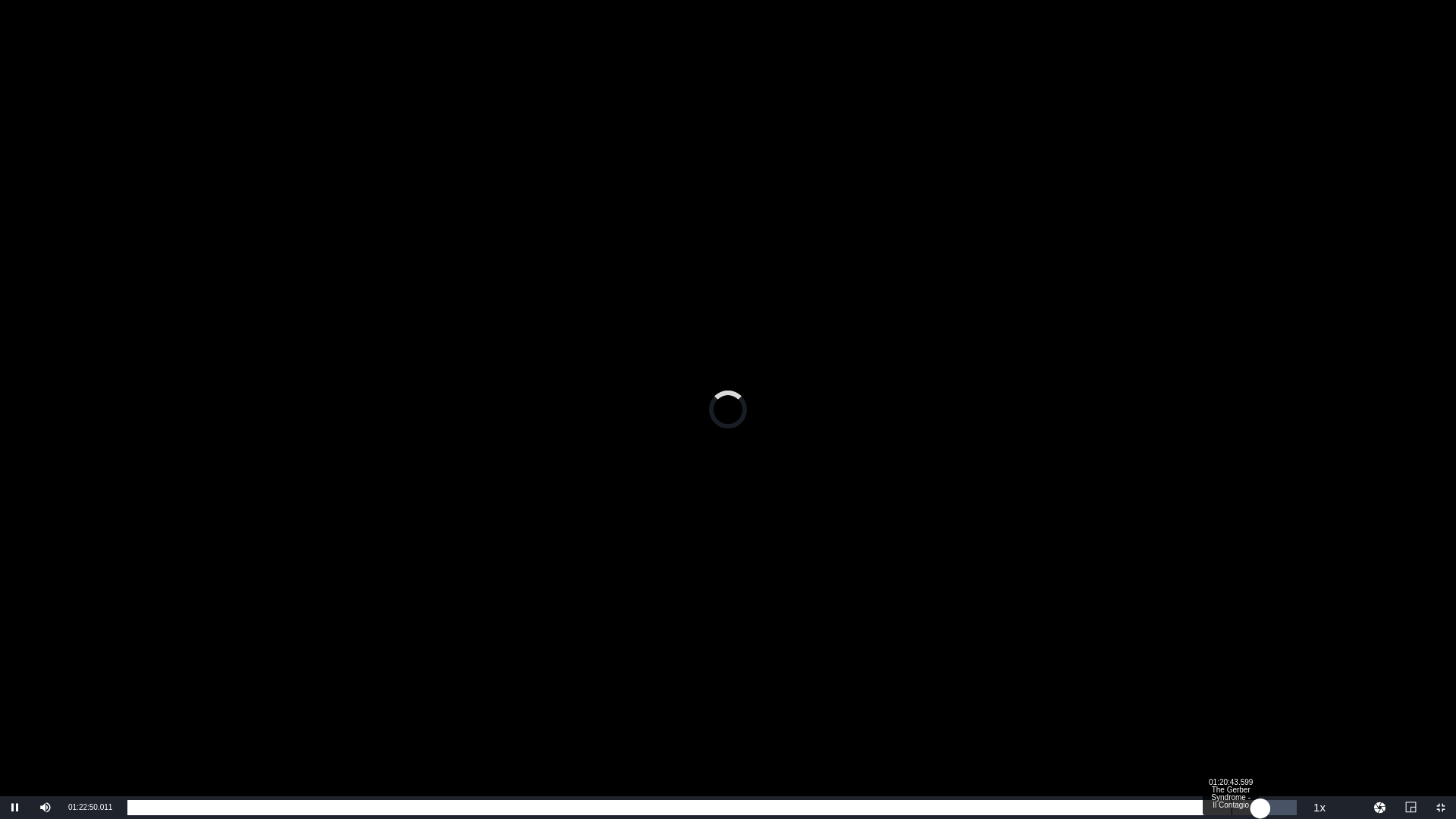
click at [1232, 723] on div "Loaded : 0.00% 01:20:43.599 The Gerber Syndrome - Il Contagio 01:22:50.011" at bounding box center [712, 808] width 1170 height 16
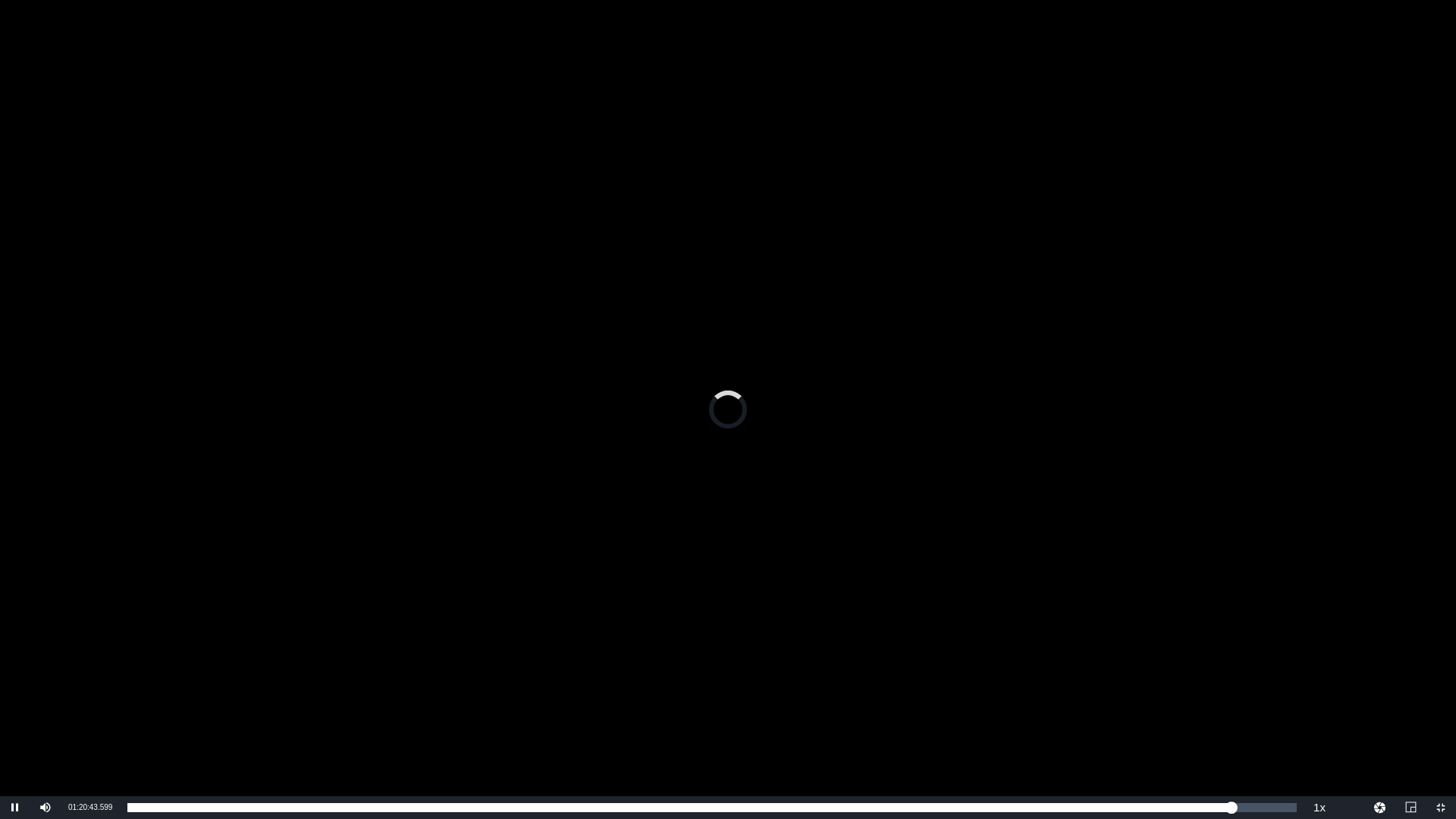
click at [1139, 661] on div "Video Player" at bounding box center [728, 398] width 1456 height 796
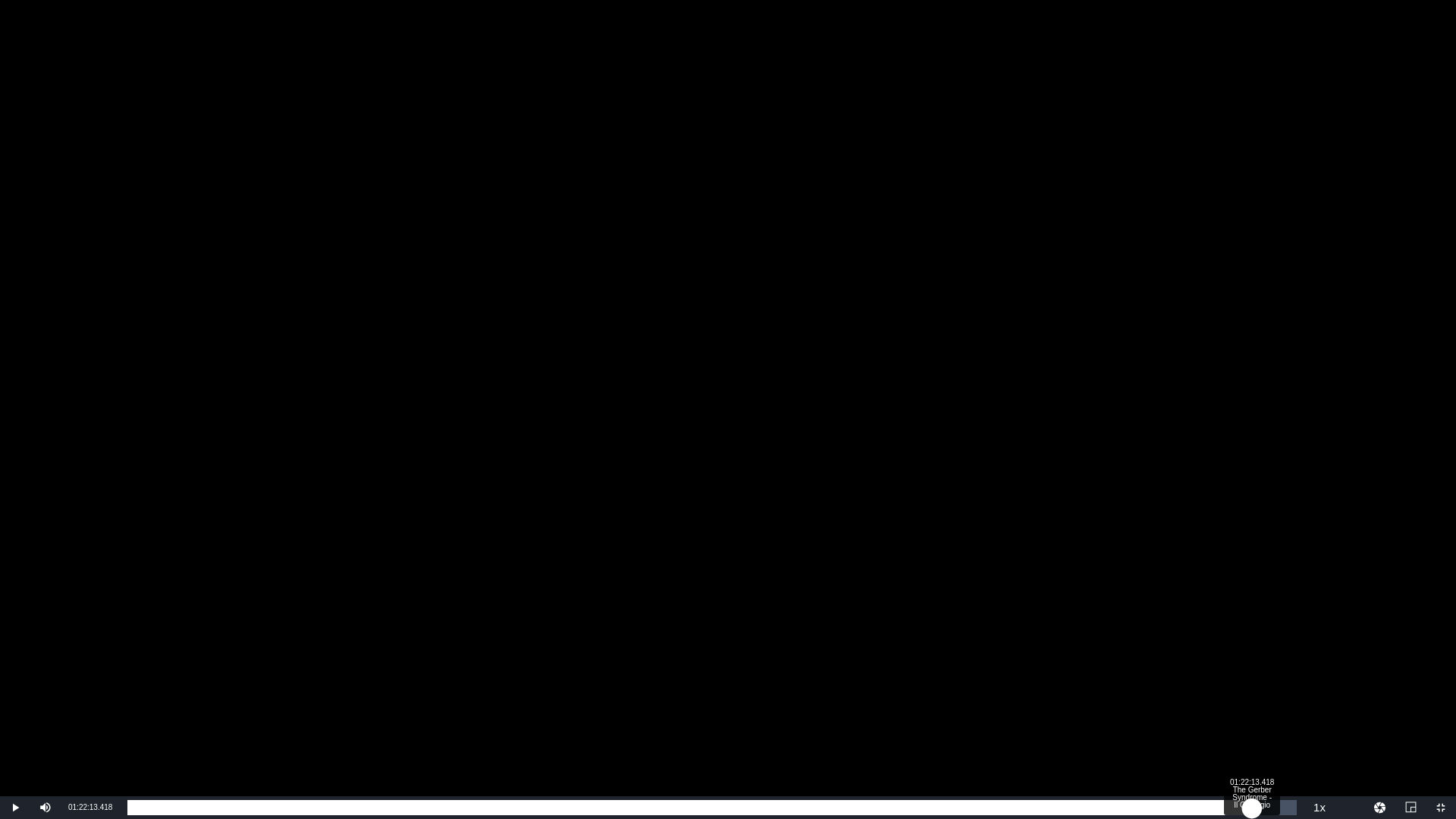
click at [1252, 723] on div "Loaded : 94.83% 01:22:13.418 The Gerber Syndrome - Il Contagio 01:20:46.513" at bounding box center [712, 808] width 1170 height 16
click at [1274, 723] on div "Loaded : 96.36% 01:23:46.564 The Gerber Syndrome - Il Contagio 01:22:14.750" at bounding box center [712, 808] width 1170 height 16
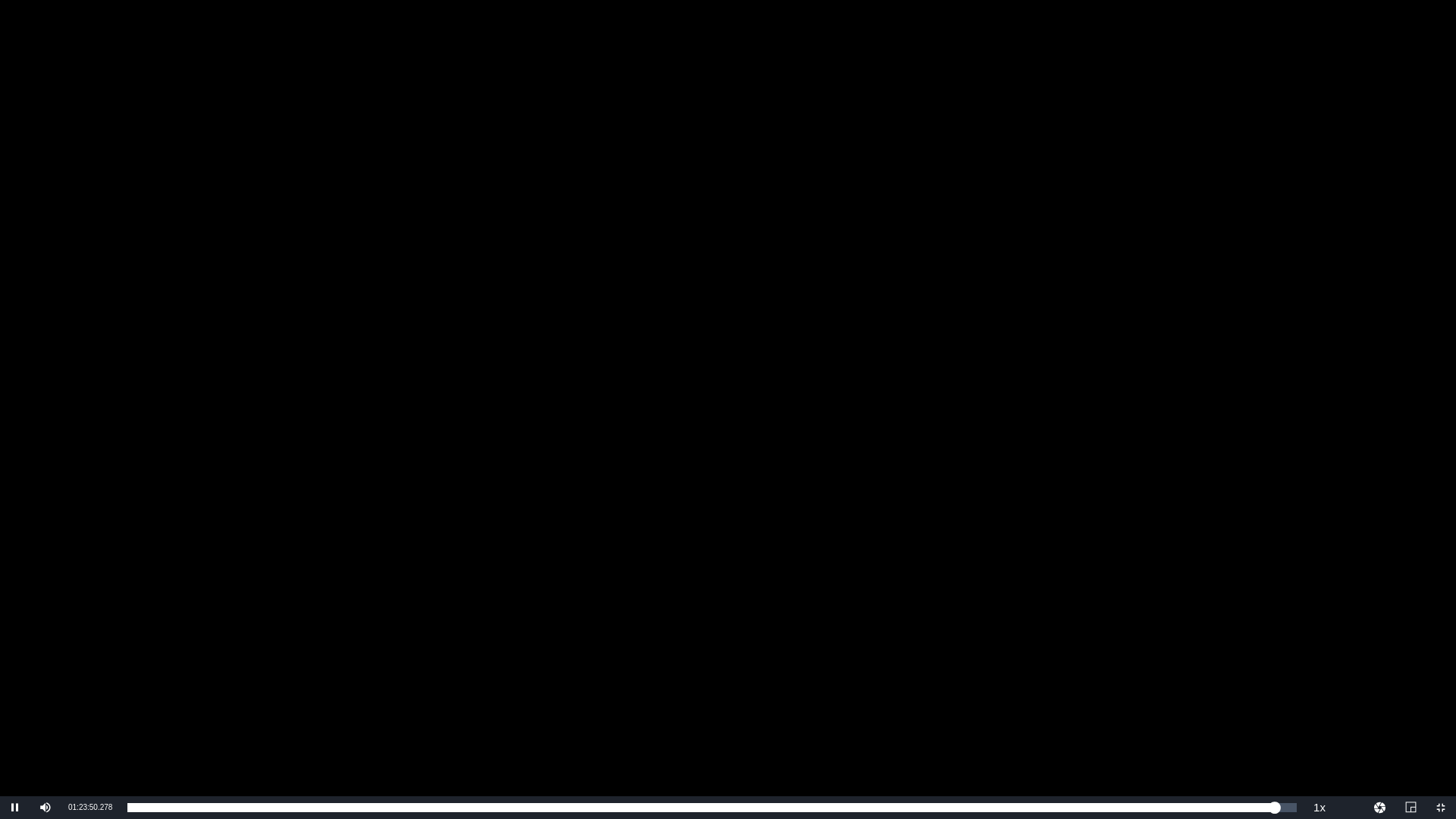
click at [602, 493] on div "Video Player" at bounding box center [728, 398] width 1456 height 796
drag, startPoint x: 69, startPoint y: 807, endPoint x: 114, endPoint y: 805, distance: 45.0
click at [114, 723] on div "Current Time 01:23:50.657" at bounding box center [90, 807] width 59 height 23
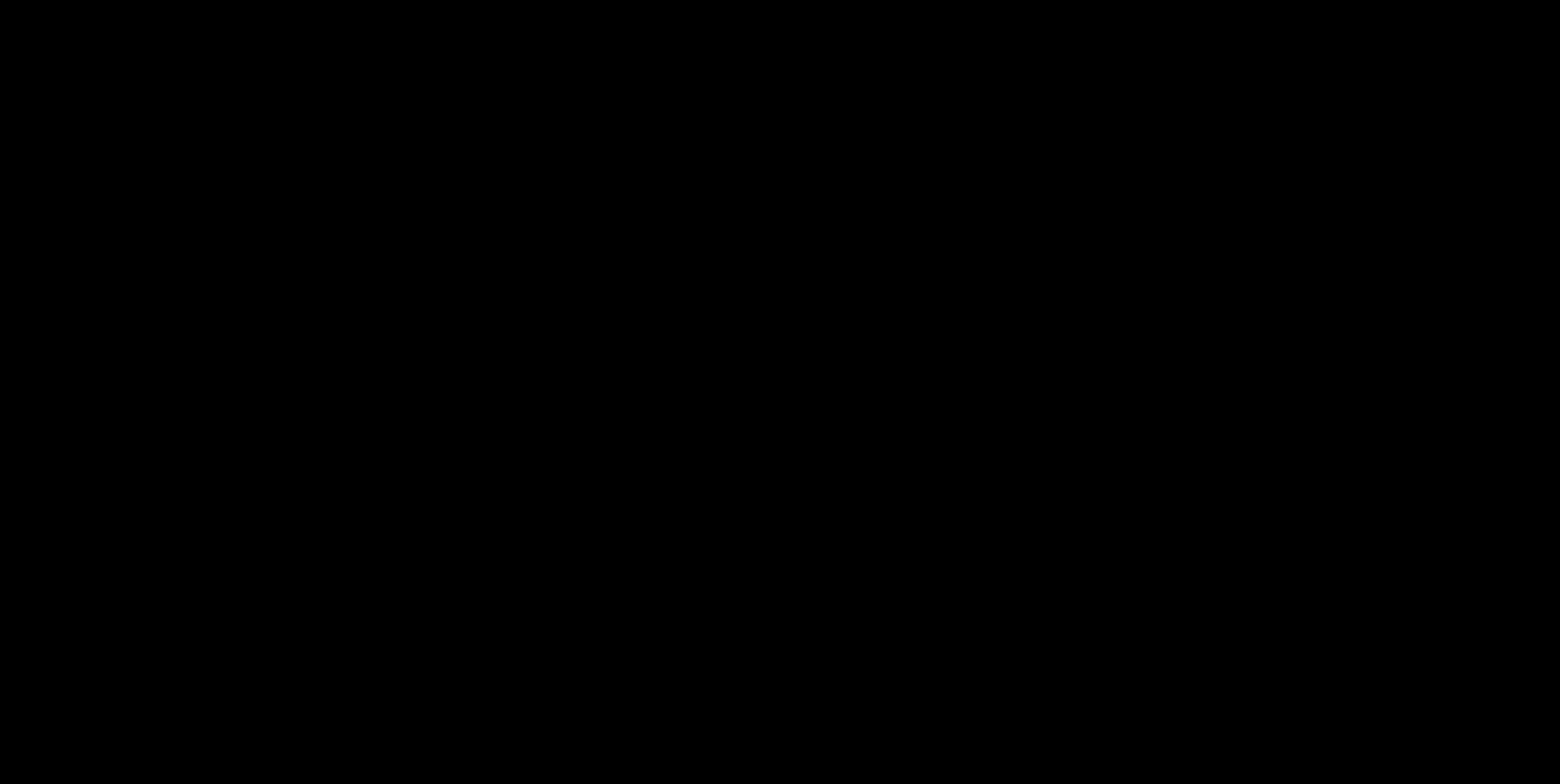
scroll to position [411, 0]
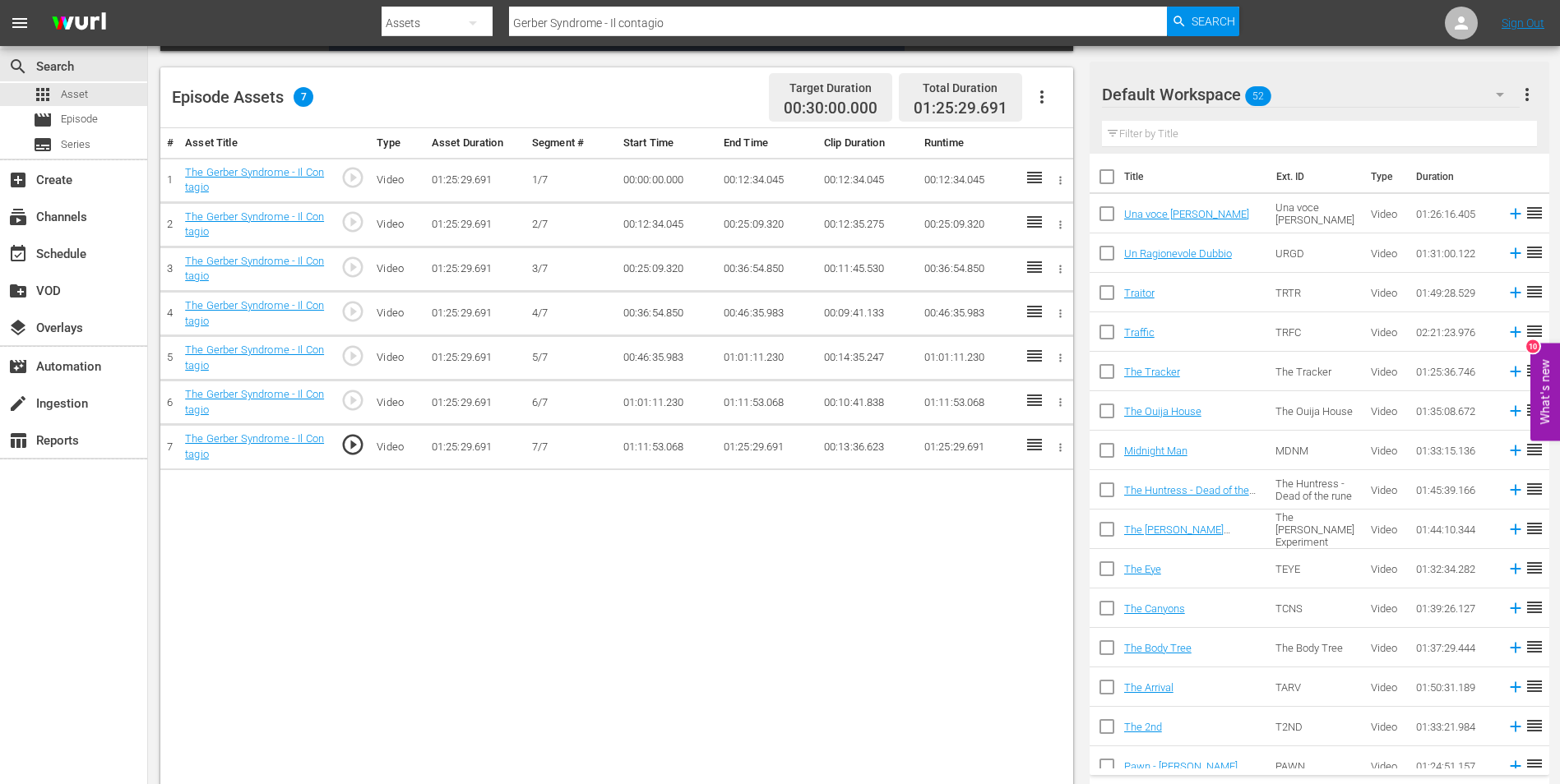
click at [746, 448] on td "01:25:29.691" at bounding box center [767, 447] width 100 height 45
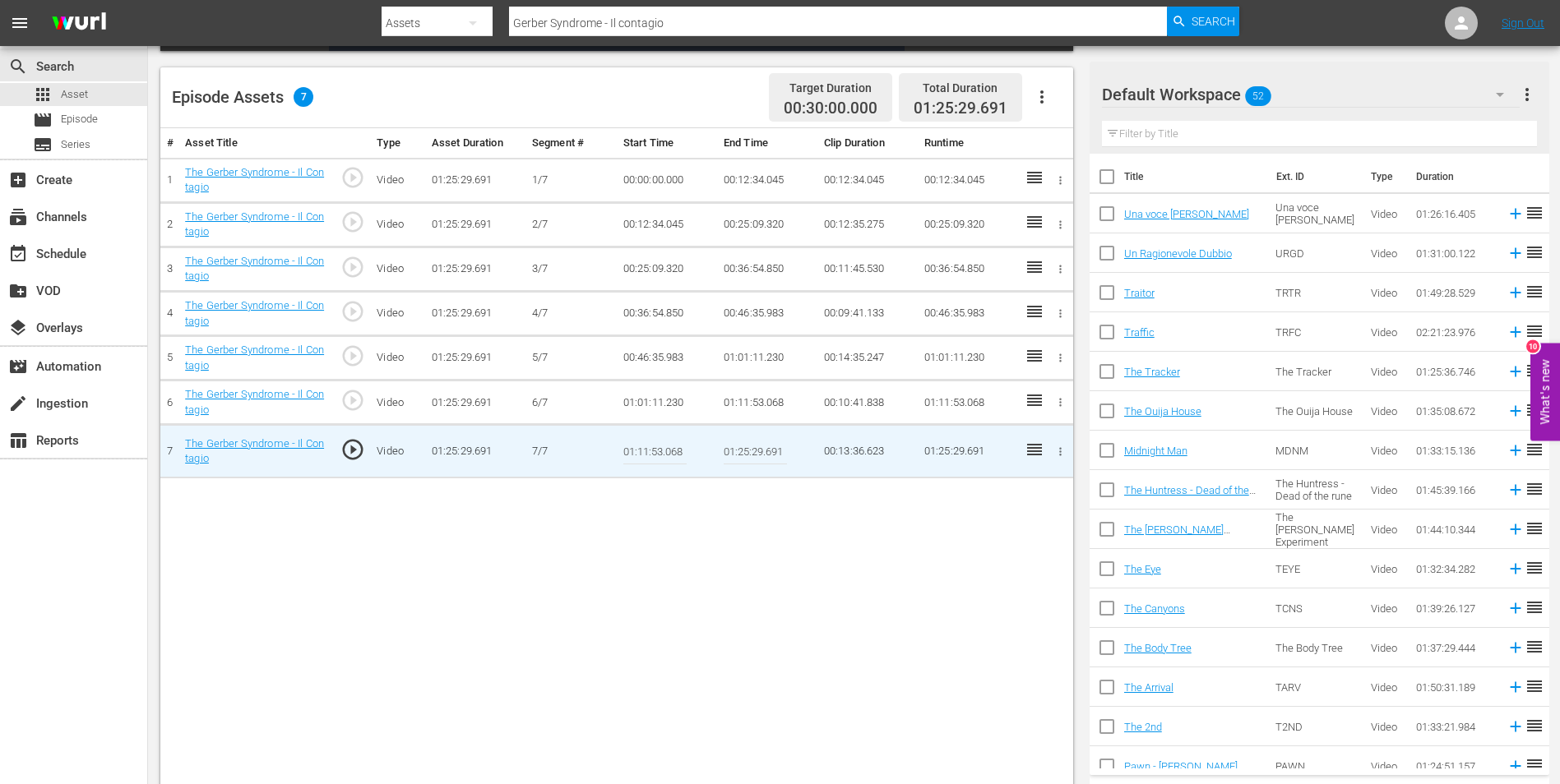
click at [766, 454] on input "01:25:29.691" at bounding box center [755, 451] width 63 height 40
paste input "3:50.657"
type input "01:23:50.657"
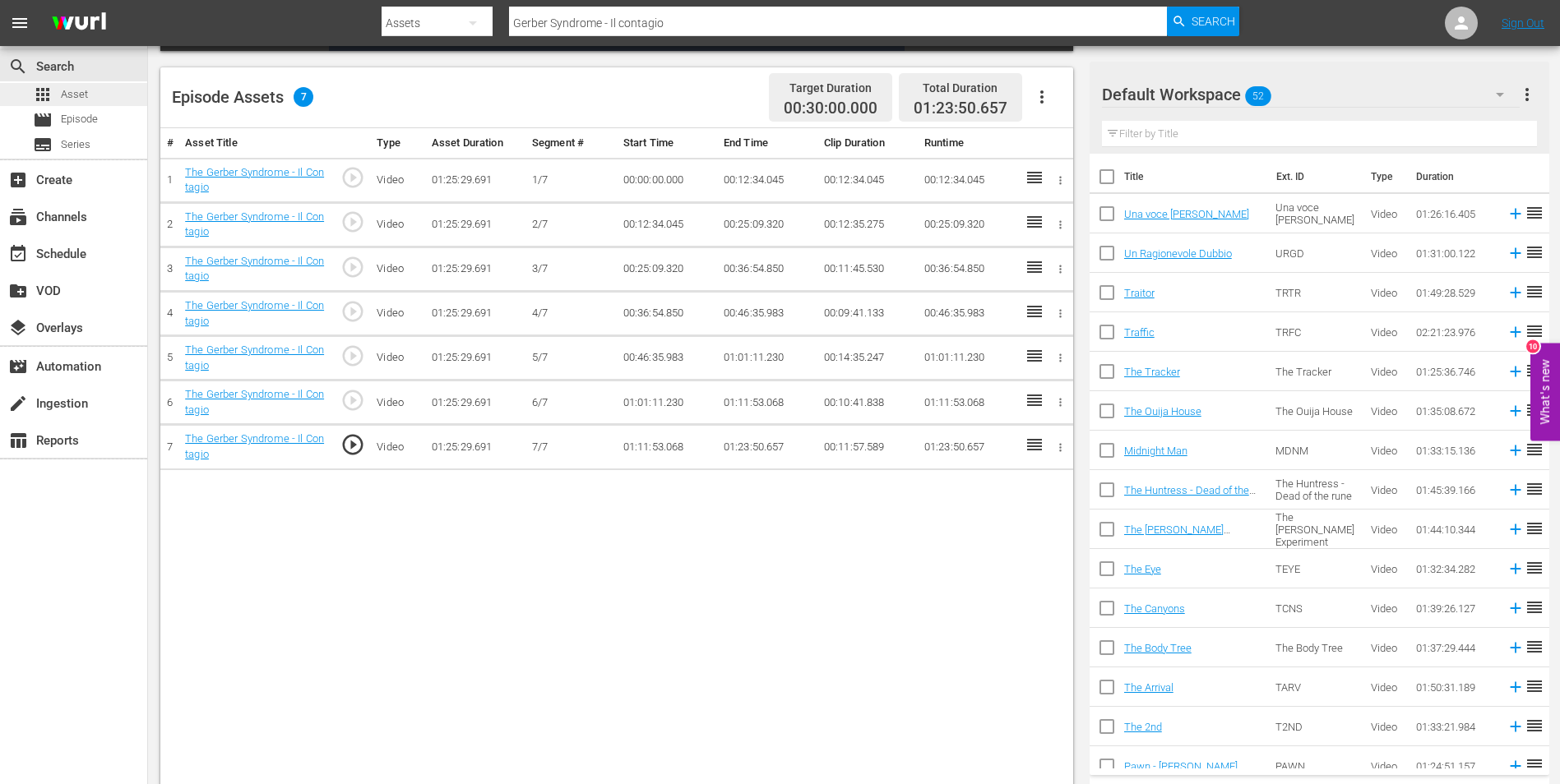
click at [70, 90] on span "Asset" at bounding box center [74, 94] width 27 height 17
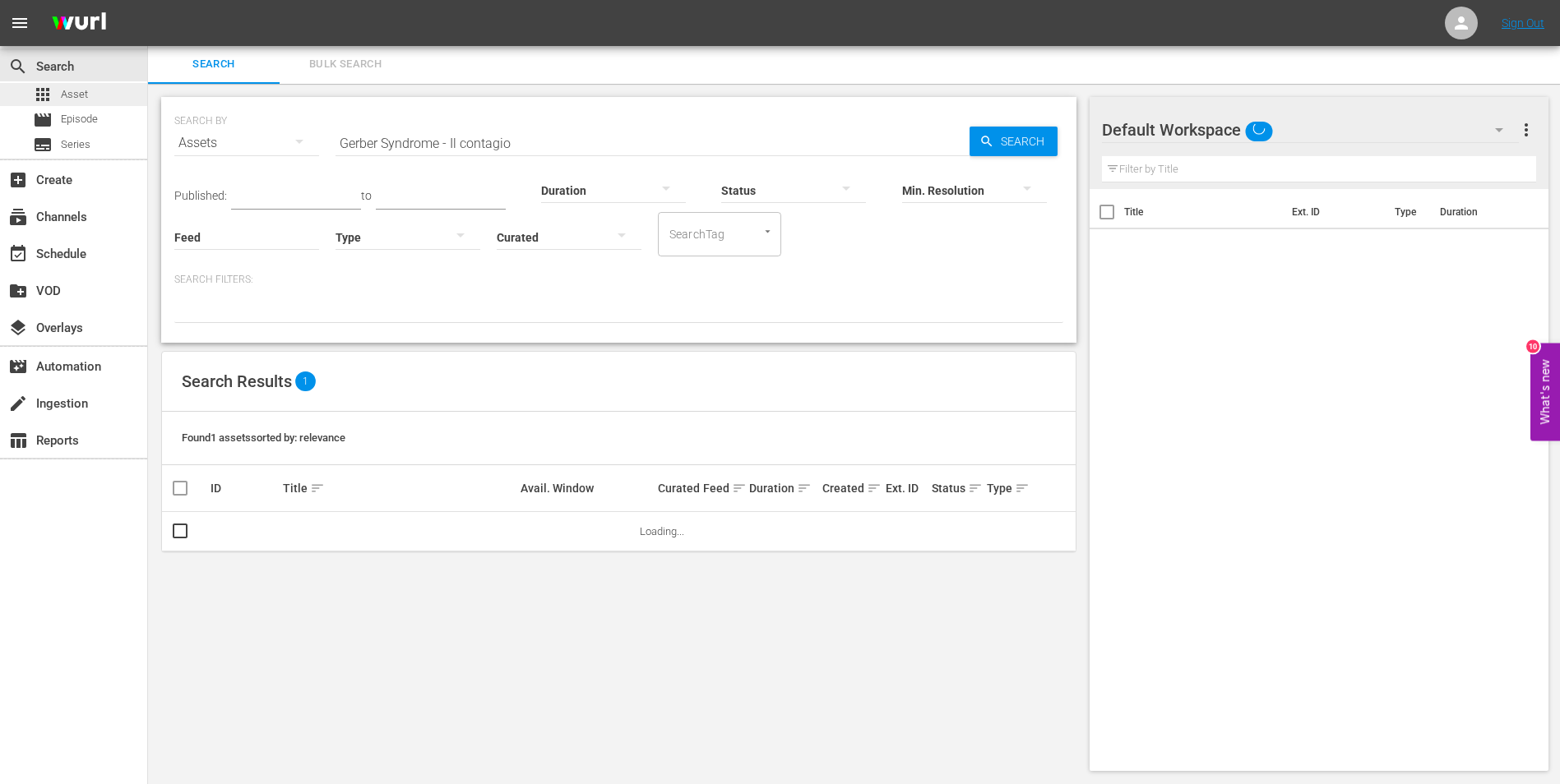
scroll to position [2, 0]
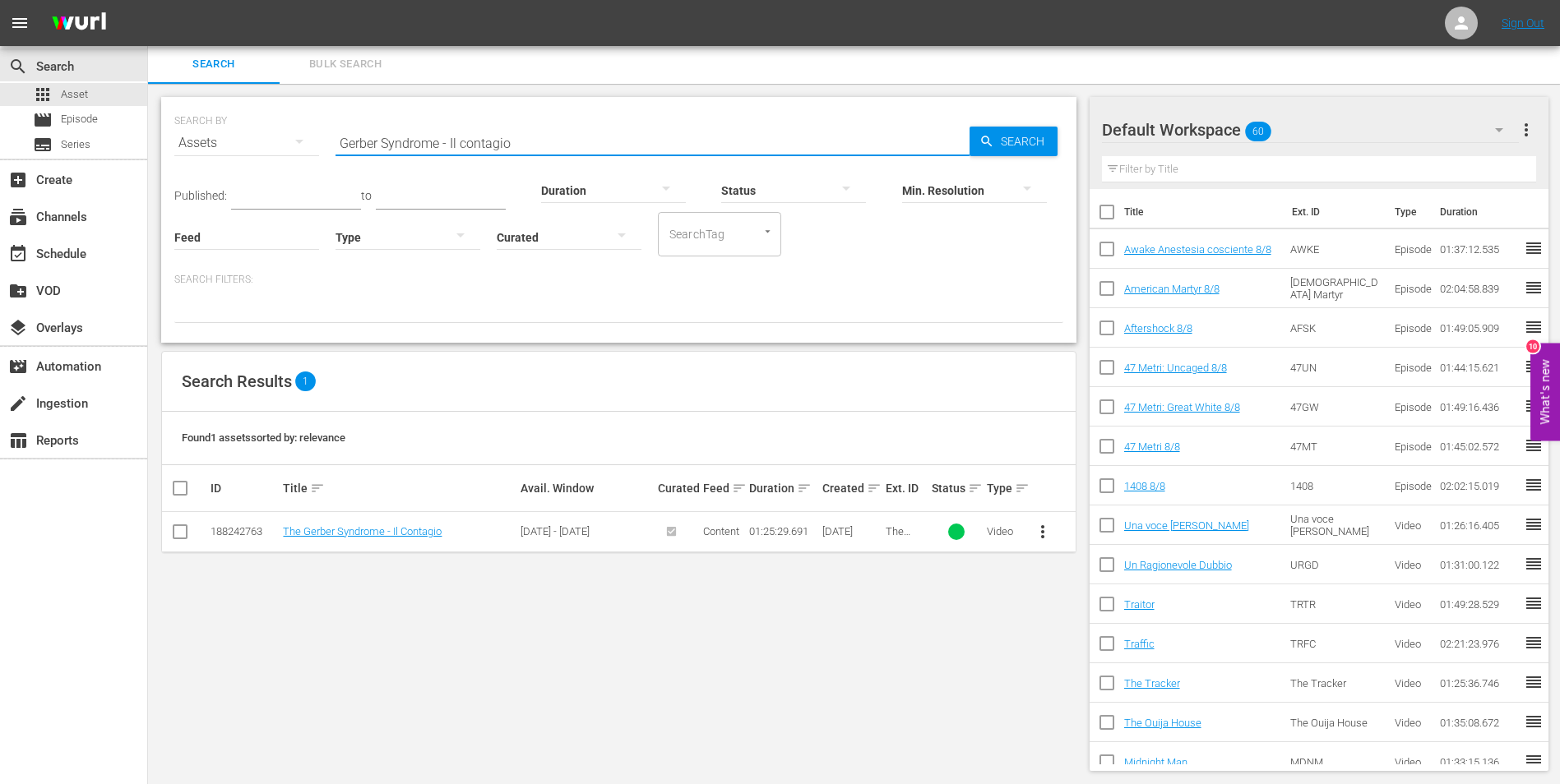
drag, startPoint x: 221, startPoint y: 116, endPoint x: 230, endPoint y: 115, distance: 9.1
click at [206, 115] on div "SEARCH BY Search By Assets Search ID, Title, Description, Keywords, or Category…" at bounding box center [619, 133] width 889 height 59
paste input "host Stories"
type input "Ghost Stories"
click at [1025, 148] on span "Search" at bounding box center [1025, 141] width 63 height 30
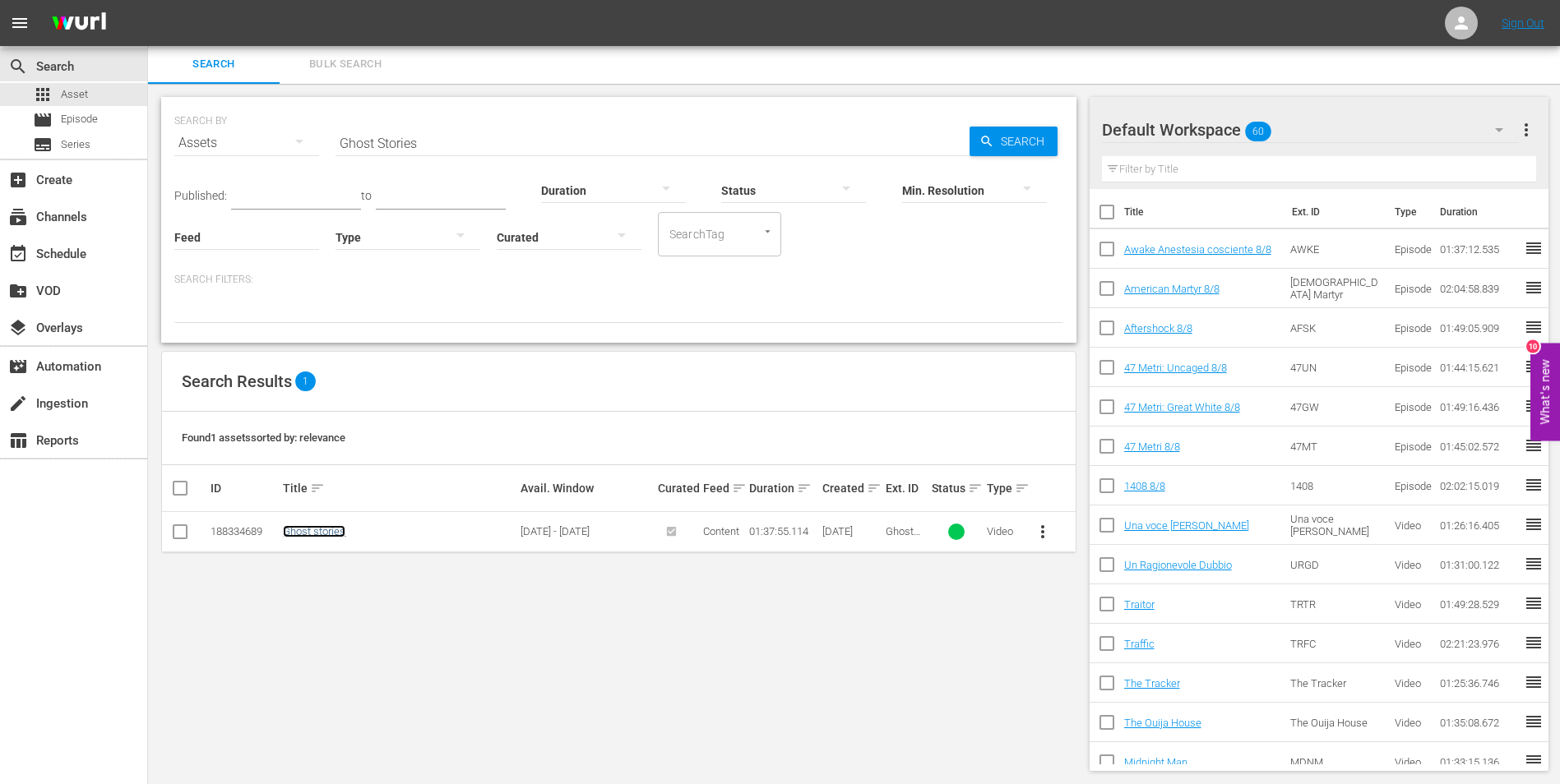
click at [306, 532] on link "Ghost stories" at bounding box center [314, 531] width 62 height 13
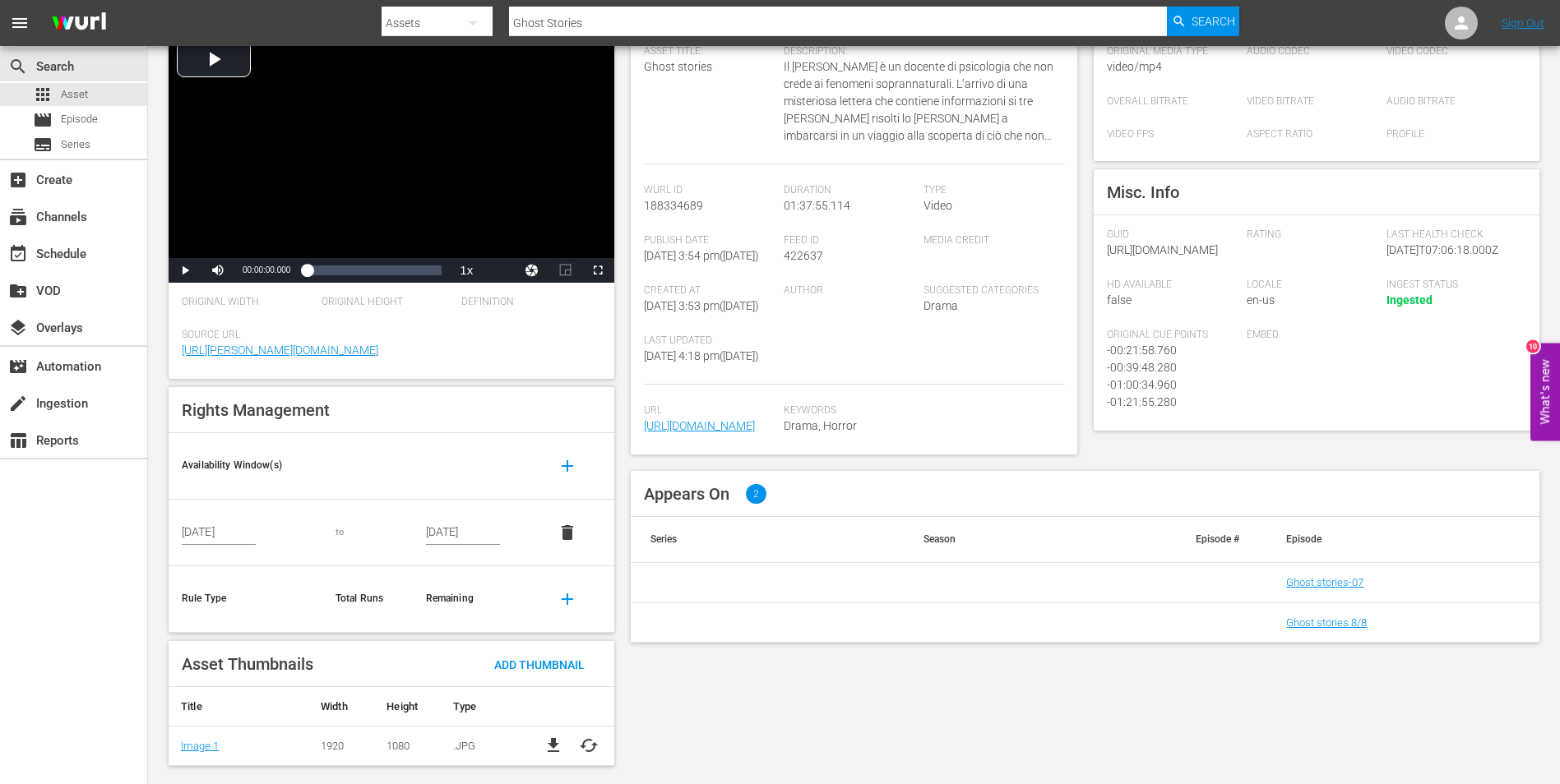
scroll to position [142, 0]
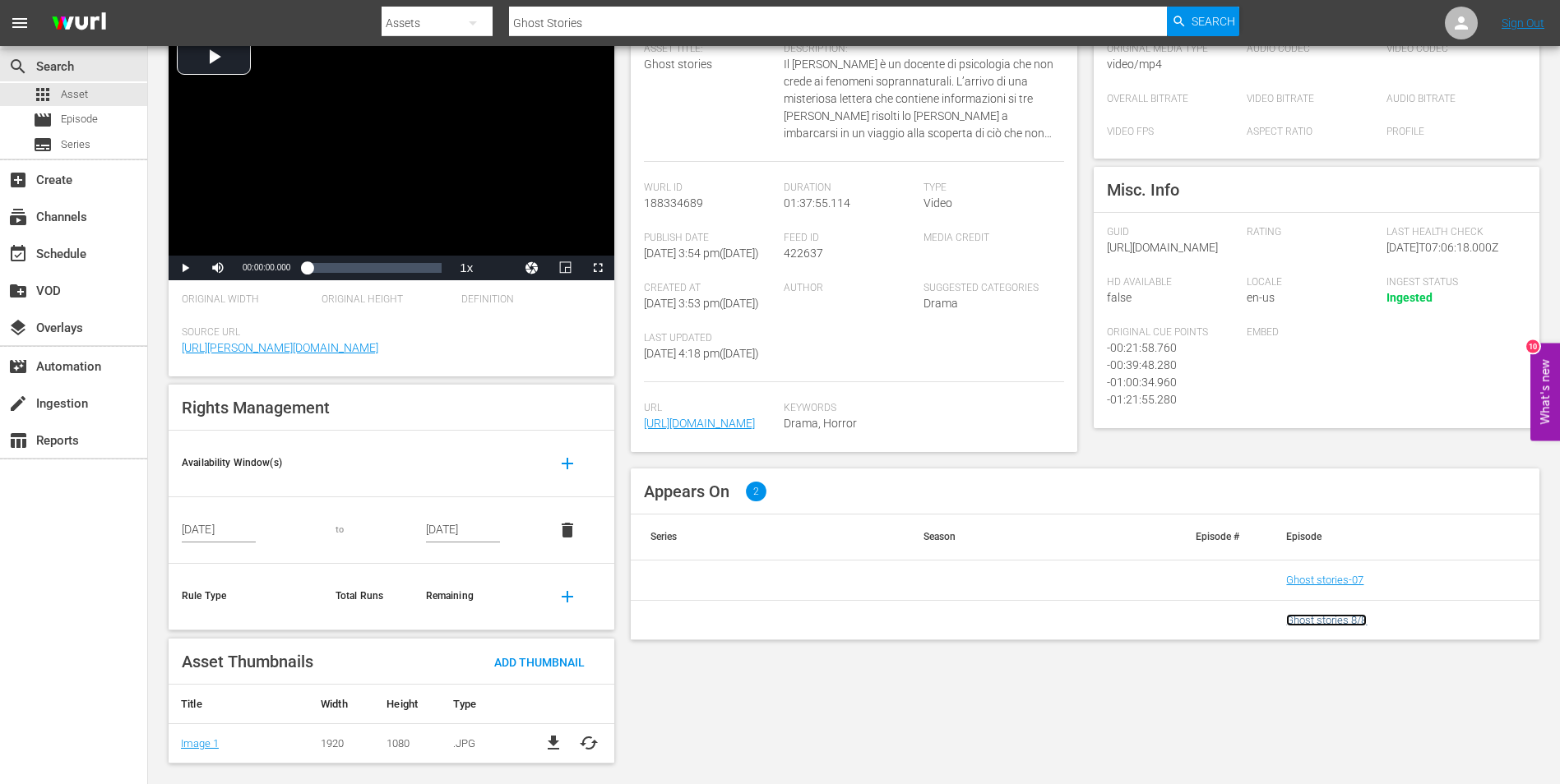
click at [1348, 626] on link "Ghost stories 8/8" at bounding box center [1326, 620] width 81 height 13
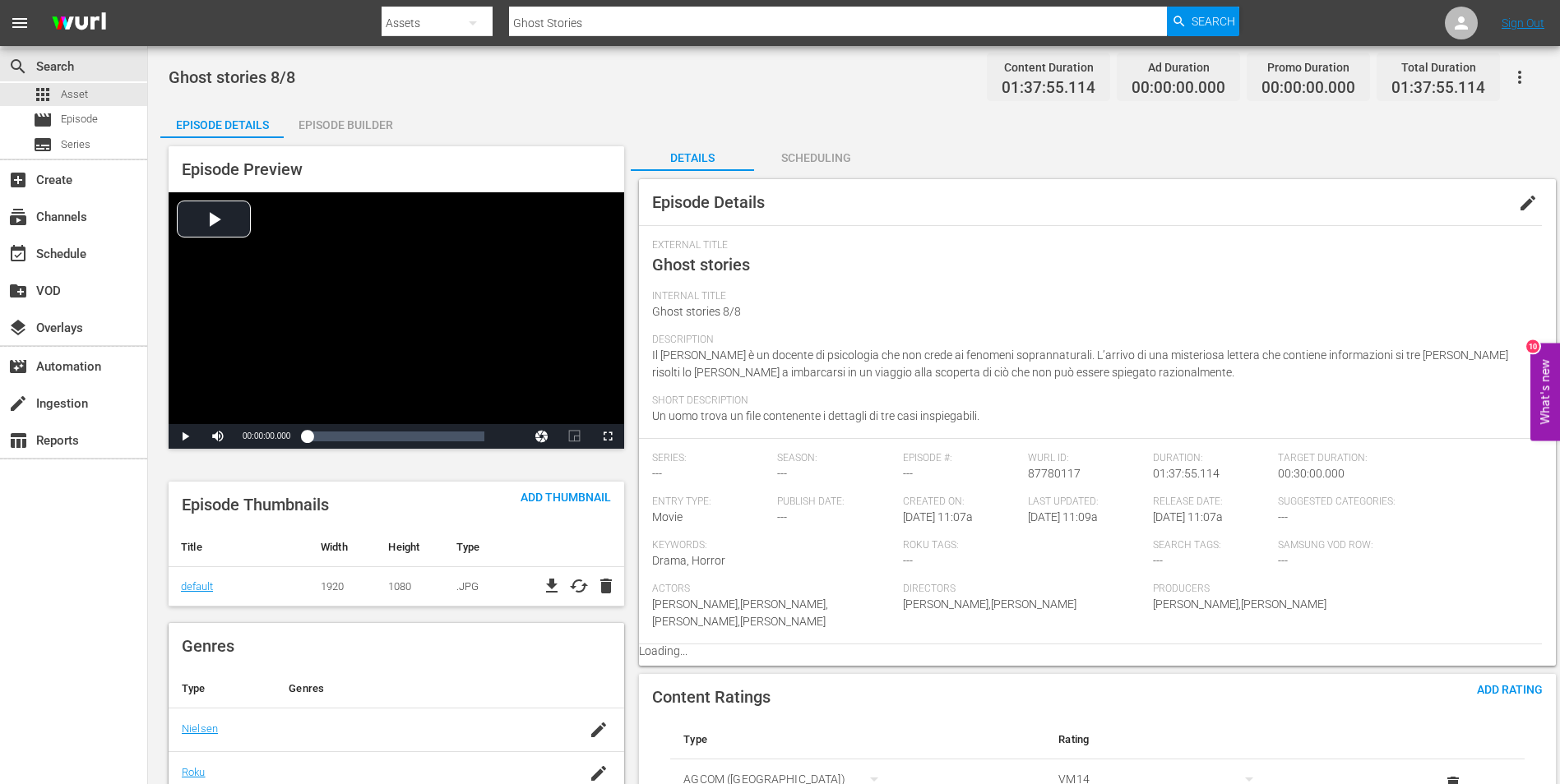
click at [365, 111] on div "Episode Builder" at bounding box center [345, 125] width 123 height 40
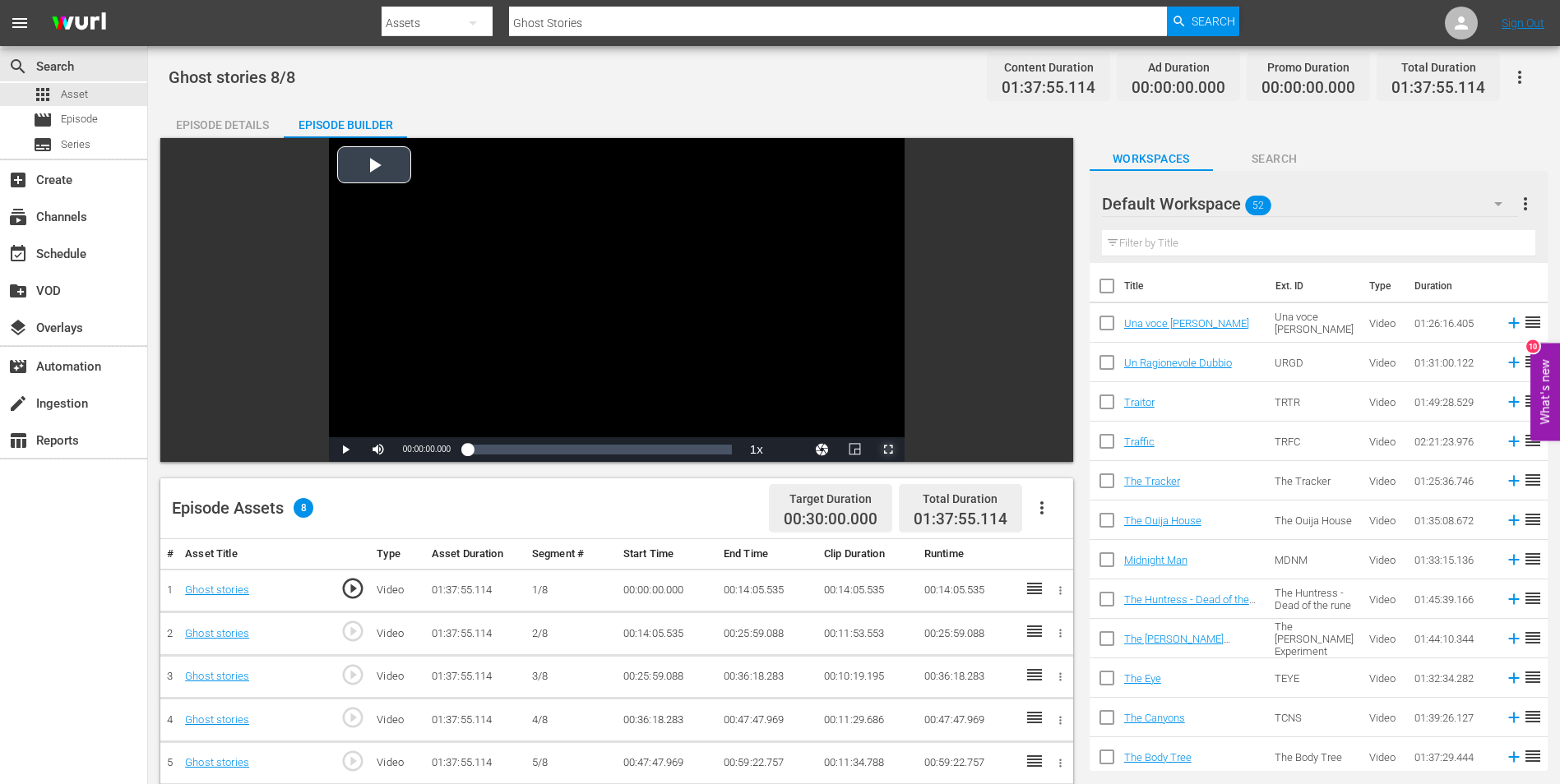
click at [888, 449] on span "Video Player" at bounding box center [888, 449] width 0 height 0
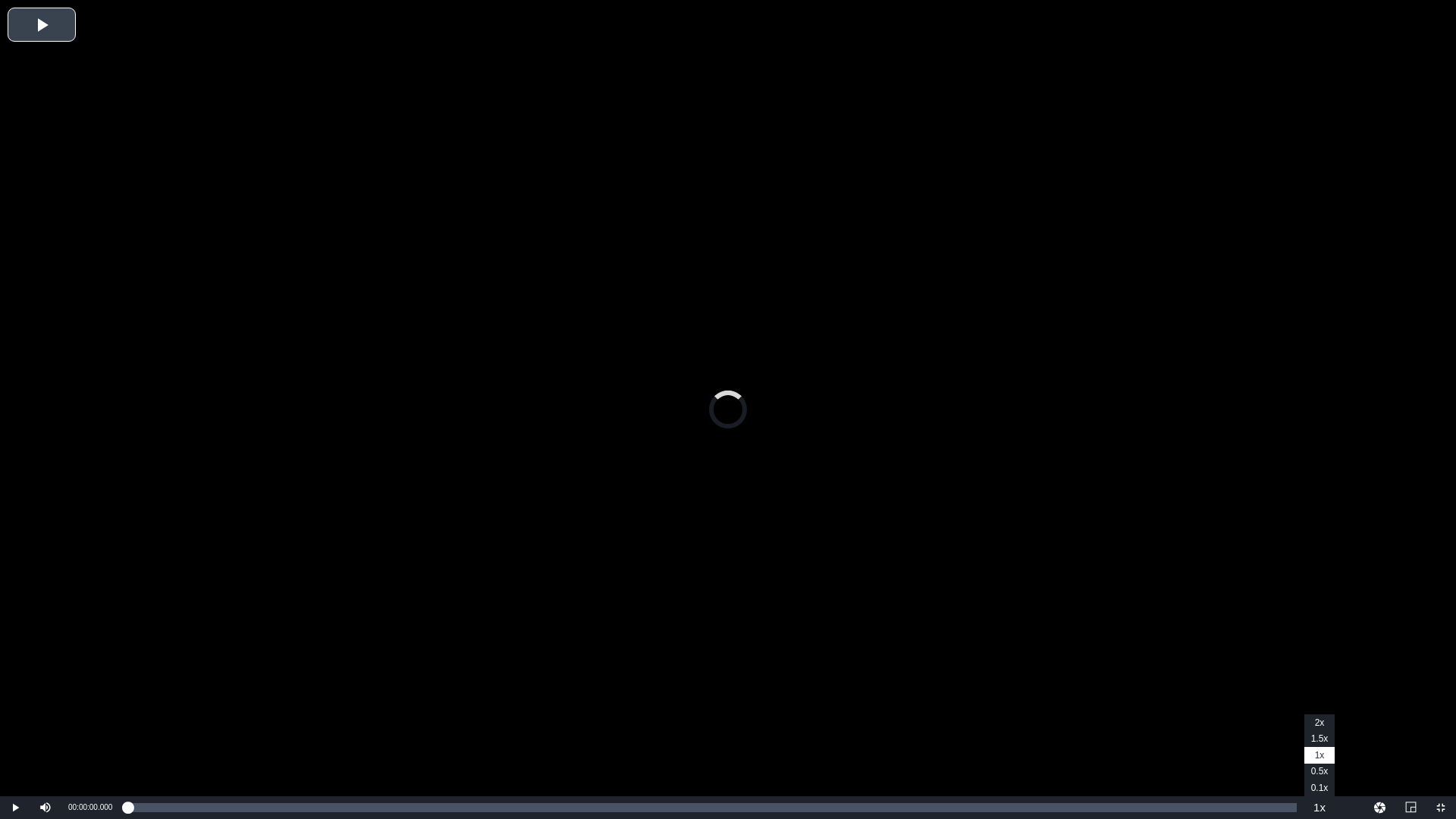
click at [1315, 723] on button "Playback Rate" at bounding box center [1319, 807] width 30 height 23
click at [1320, 723] on span "2x" at bounding box center [1320, 723] width 10 height 11
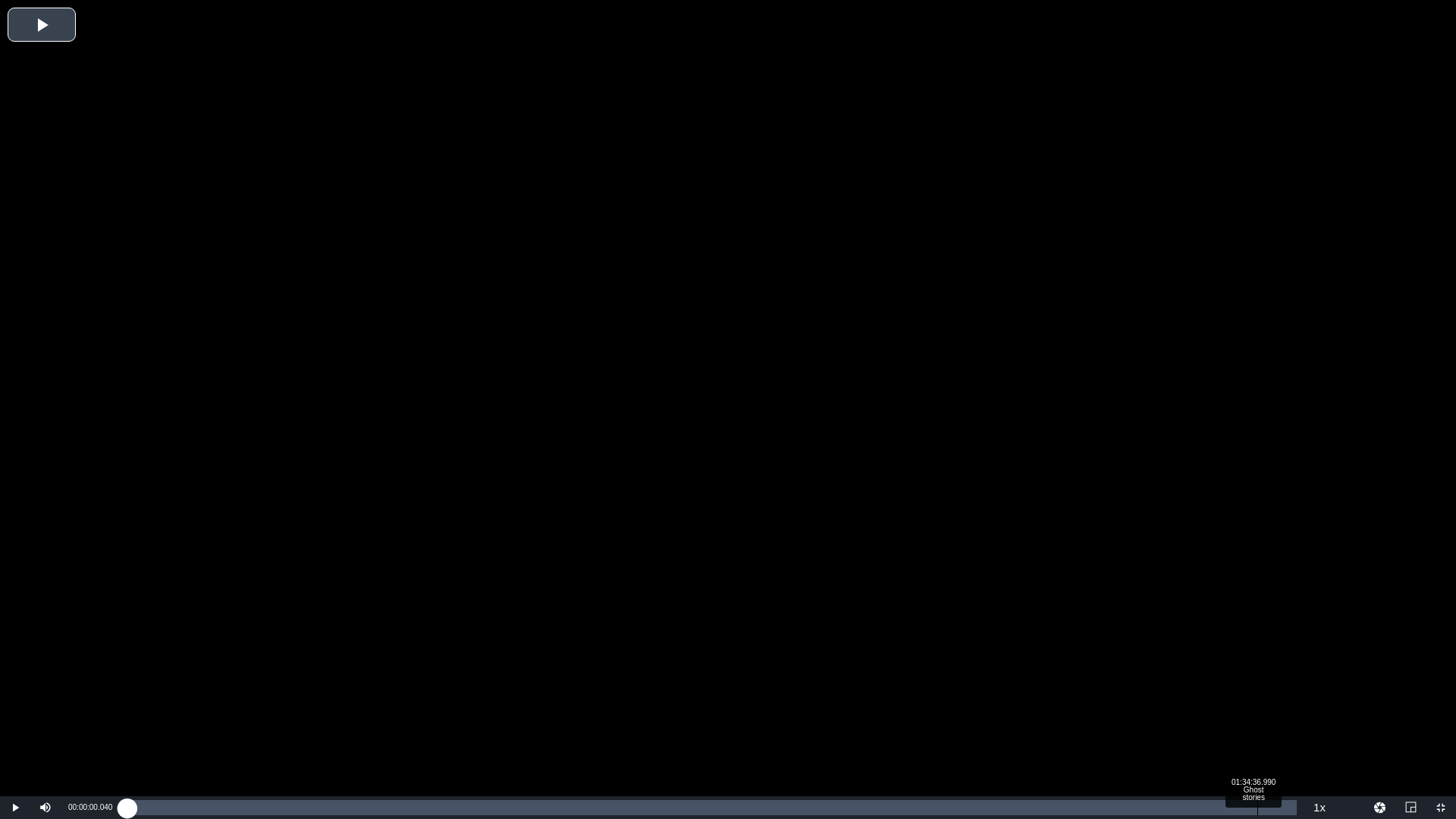
click at [1258, 723] on div "Loaded : 0.10% 01:34:36.990 Ghost stories 00:00:00.040" at bounding box center [712, 808] width 1170 height 16
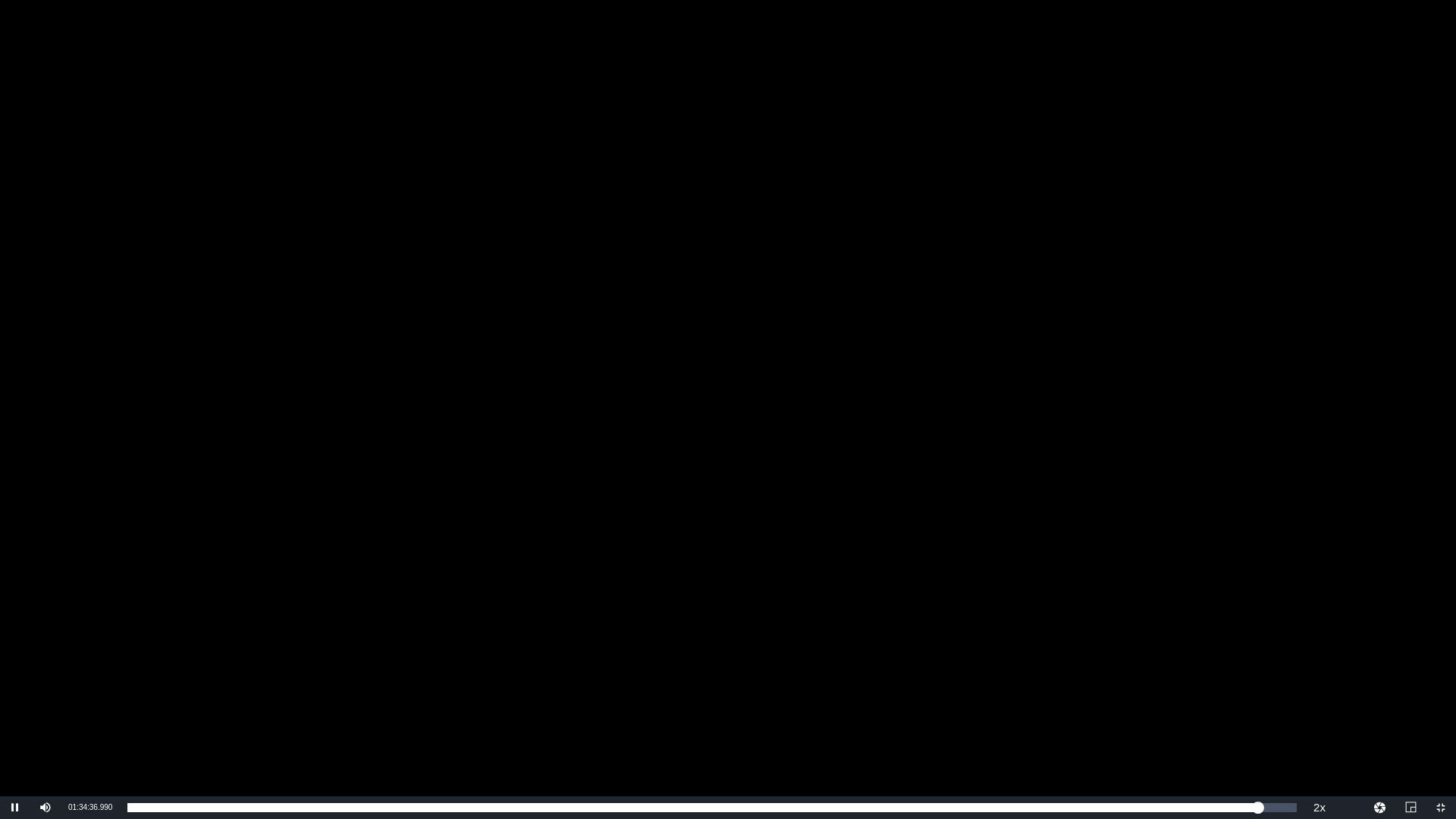
click at [1047, 578] on div "Video Player" at bounding box center [728, 398] width 1456 height 796
click at [530, 537] on div "Video Player" at bounding box center [728, 398] width 1456 height 796
click at [65, 723] on div "Current Time 01:34:39.246" at bounding box center [90, 807] width 59 height 23
drag, startPoint x: 70, startPoint y: 807, endPoint x: 113, endPoint y: 807, distance: 43.0
click at [113, 723] on div "Current Time 01:34:39.246" at bounding box center [90, 807] width 59 height 23
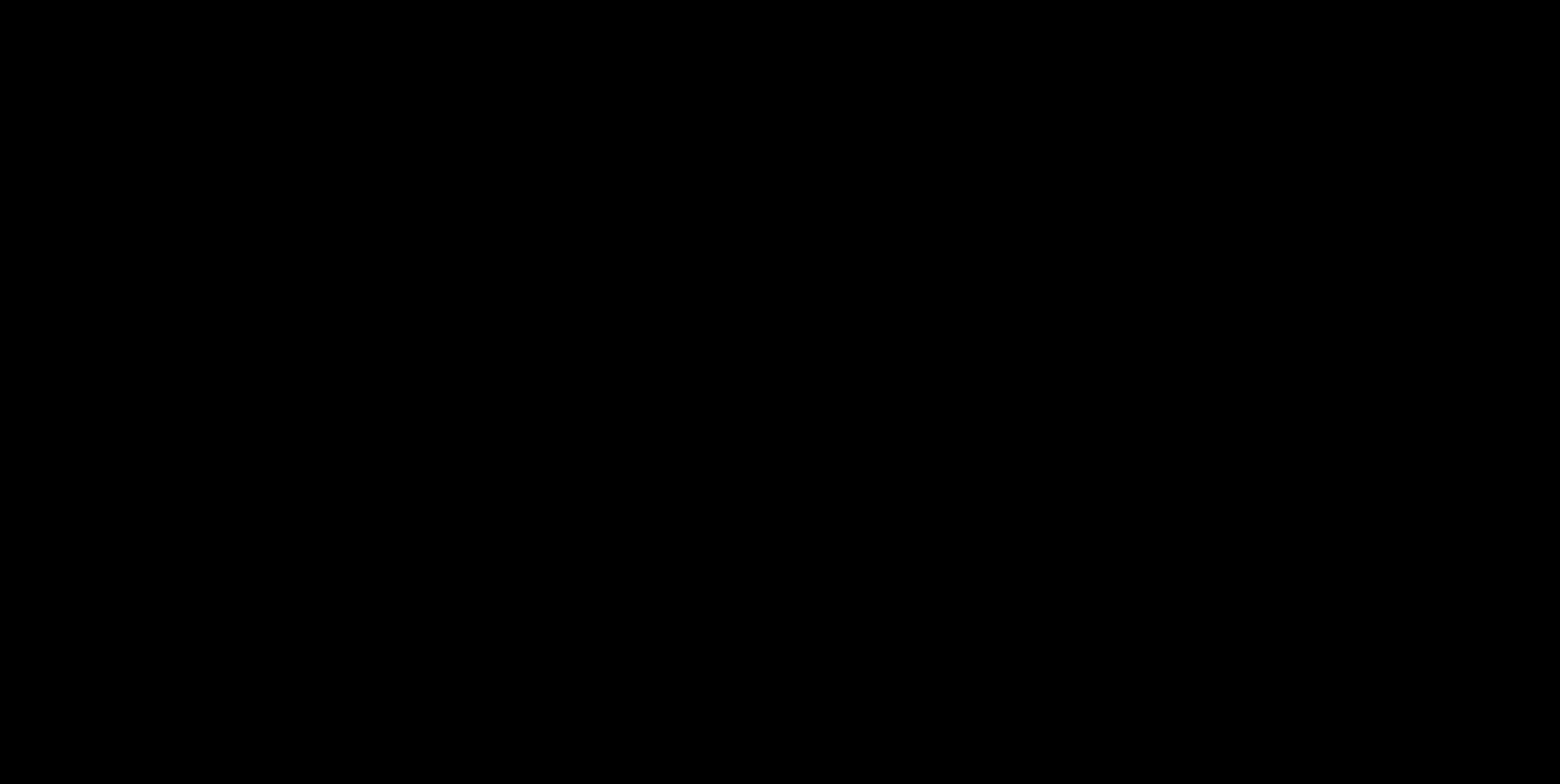
scroll to position [428, 0]
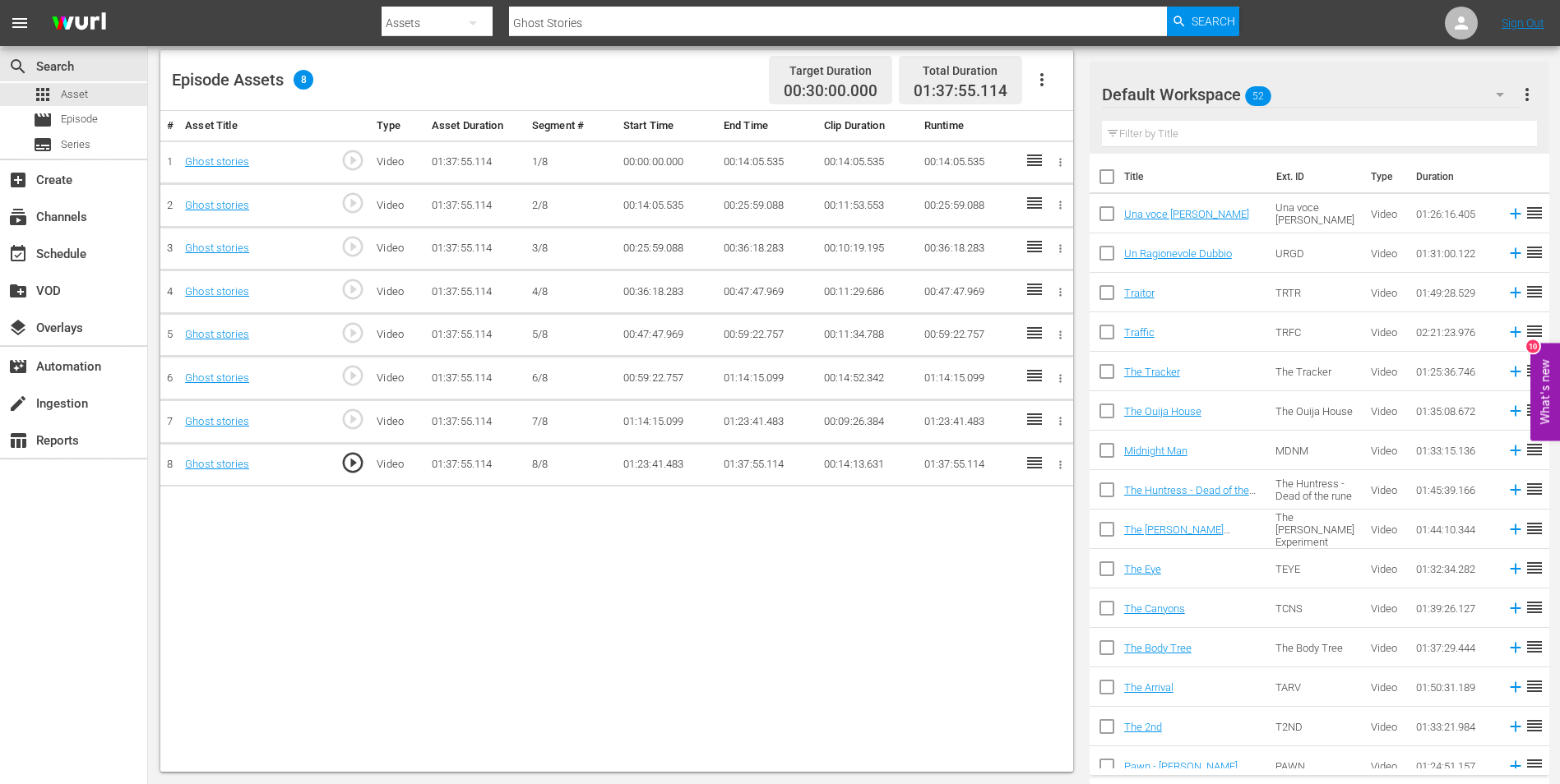
click at [751, 465] on td "01:37:55.114" at bounding box center [767, 465] width 100 height 44
click at [751, 464] on td "01:37:55.114" at bounding box center [767, 465] width 100 height 44
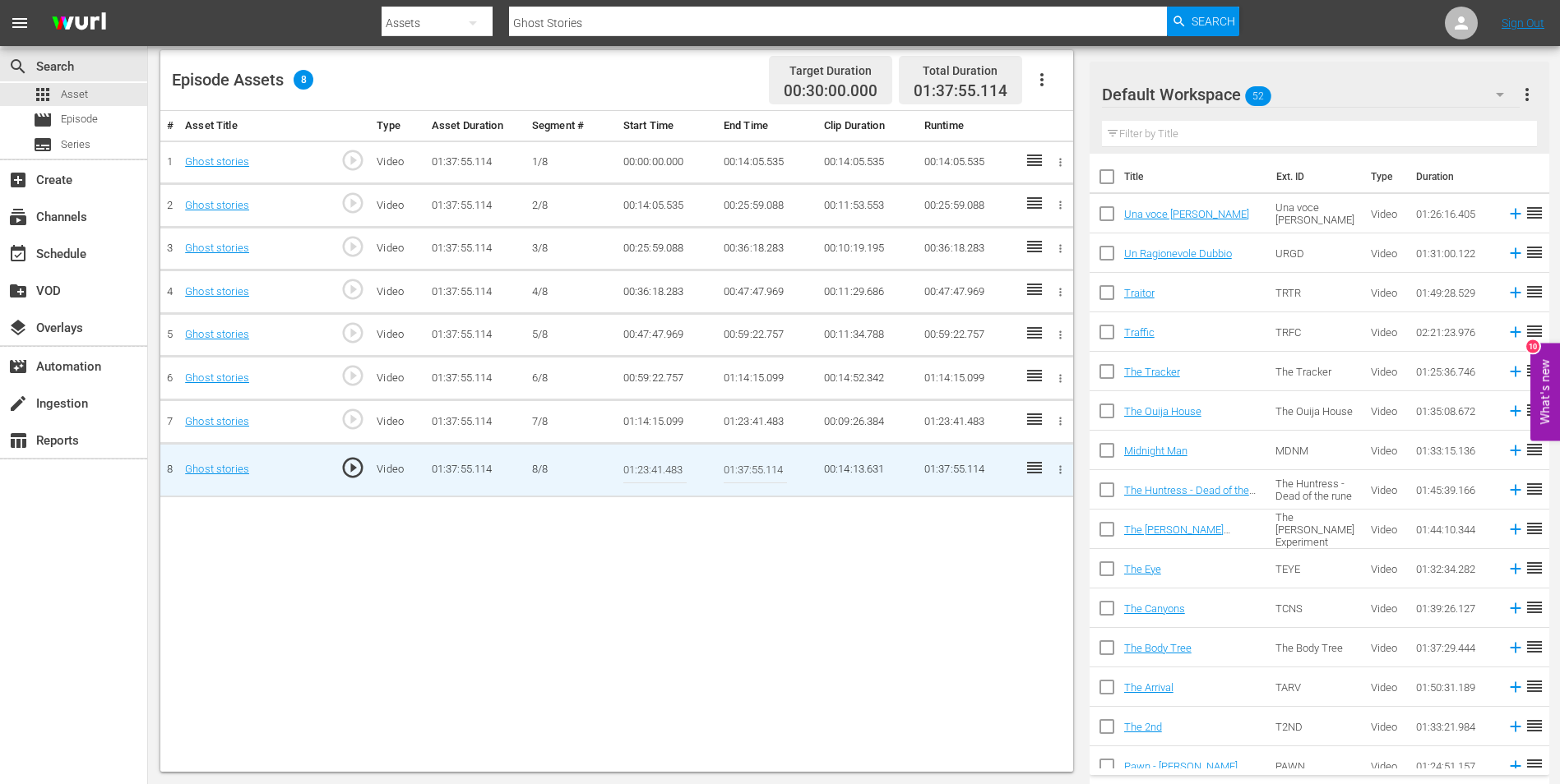
click at [745, 464] on input "01:37:55.114" at bounding box center [755, 470] width 63 height 40
paste input "4:39.246"
type input "01:34:39.246"
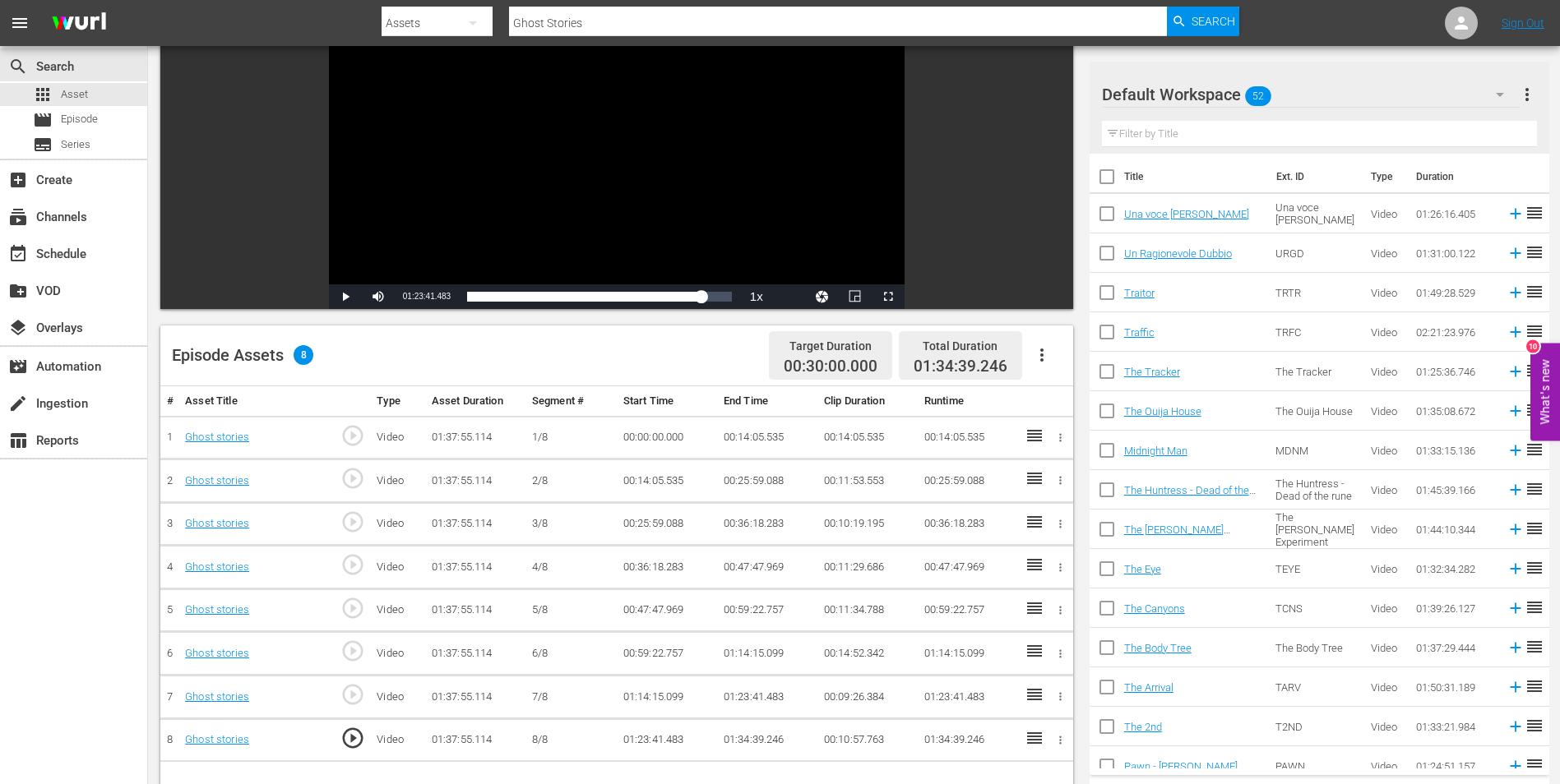
scroll to position [181, 0]
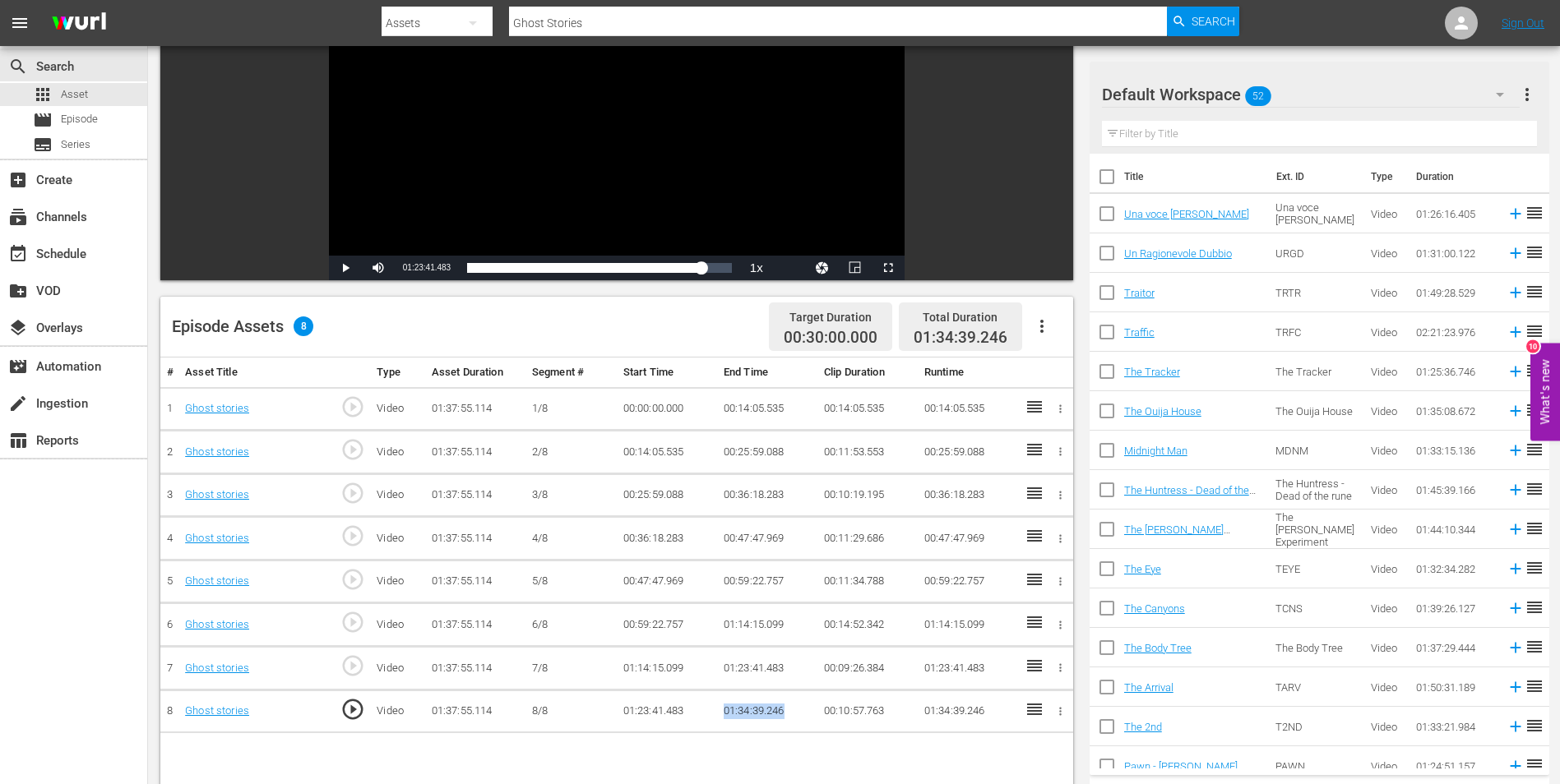
drag, startPoint x: 723, startPoint y: 709, endPoint x: 804, endPoint y: 712, distance: 81.1
click at [804, 712] on td "01:34:39.246" at bounding box center [767, 712] width 100 height 44
click at [825, 265] on button "Video Player" at bounding box center [822, 267] width 33 height 24
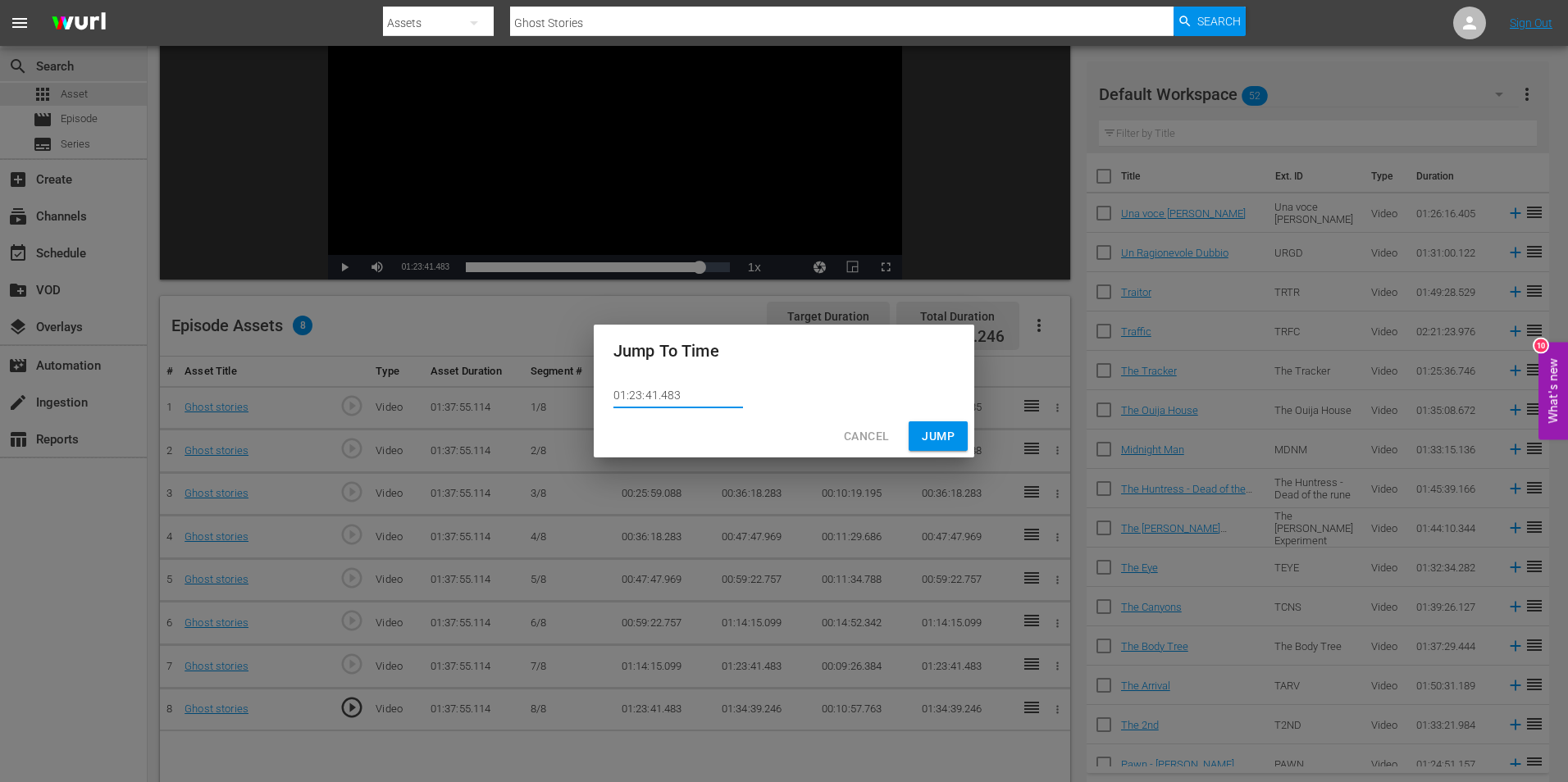
drag, startPoint x: 685, startPoint y: 404, endPoint x: 510, endPoint y: 392, distance: 175.4
click at [510, 392] on div "Jump To Time 01:23:41.483 Cancel Jump" at bounding box center [784, 391] width 1568 height 782
paste input "34:39.246"
type input "01:34:39.246"
click at [939, 433] on span "Jump" at bounding box center [938, 436] width 33 height 20
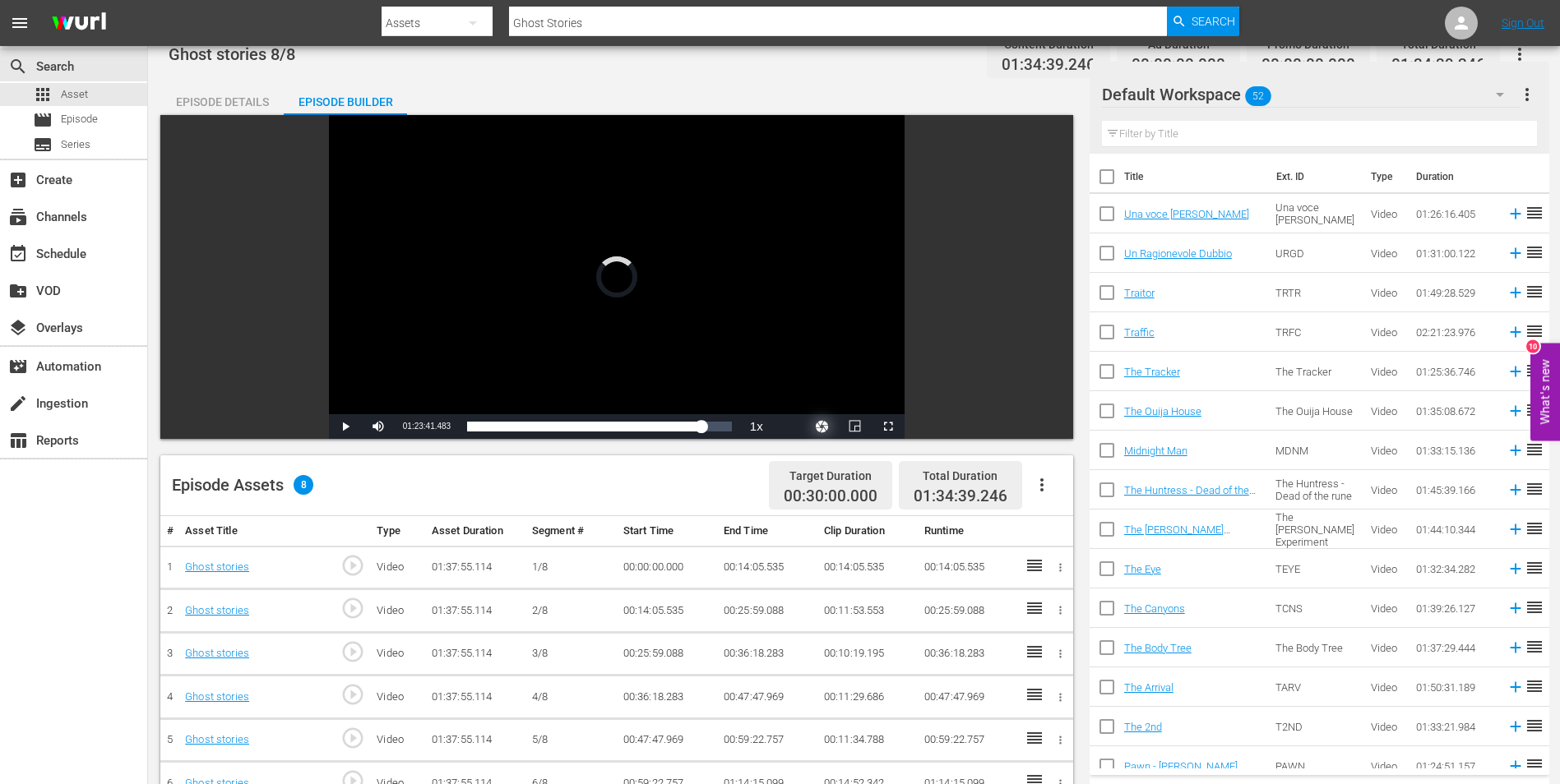
scroll to position [17, 0]
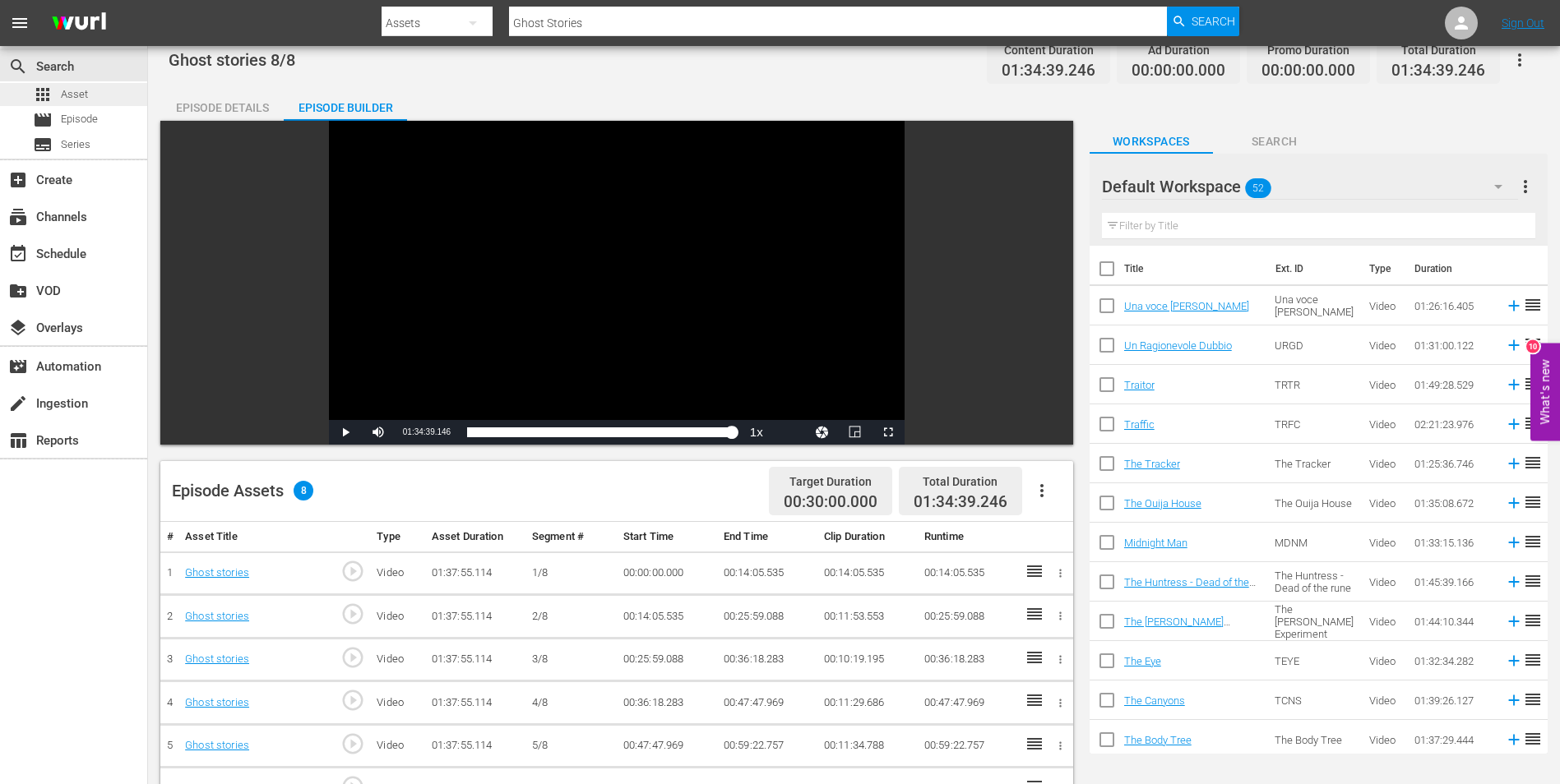
click at [76, 92] on span "Asset" at bounding box center [74, 94] width 27 height 17
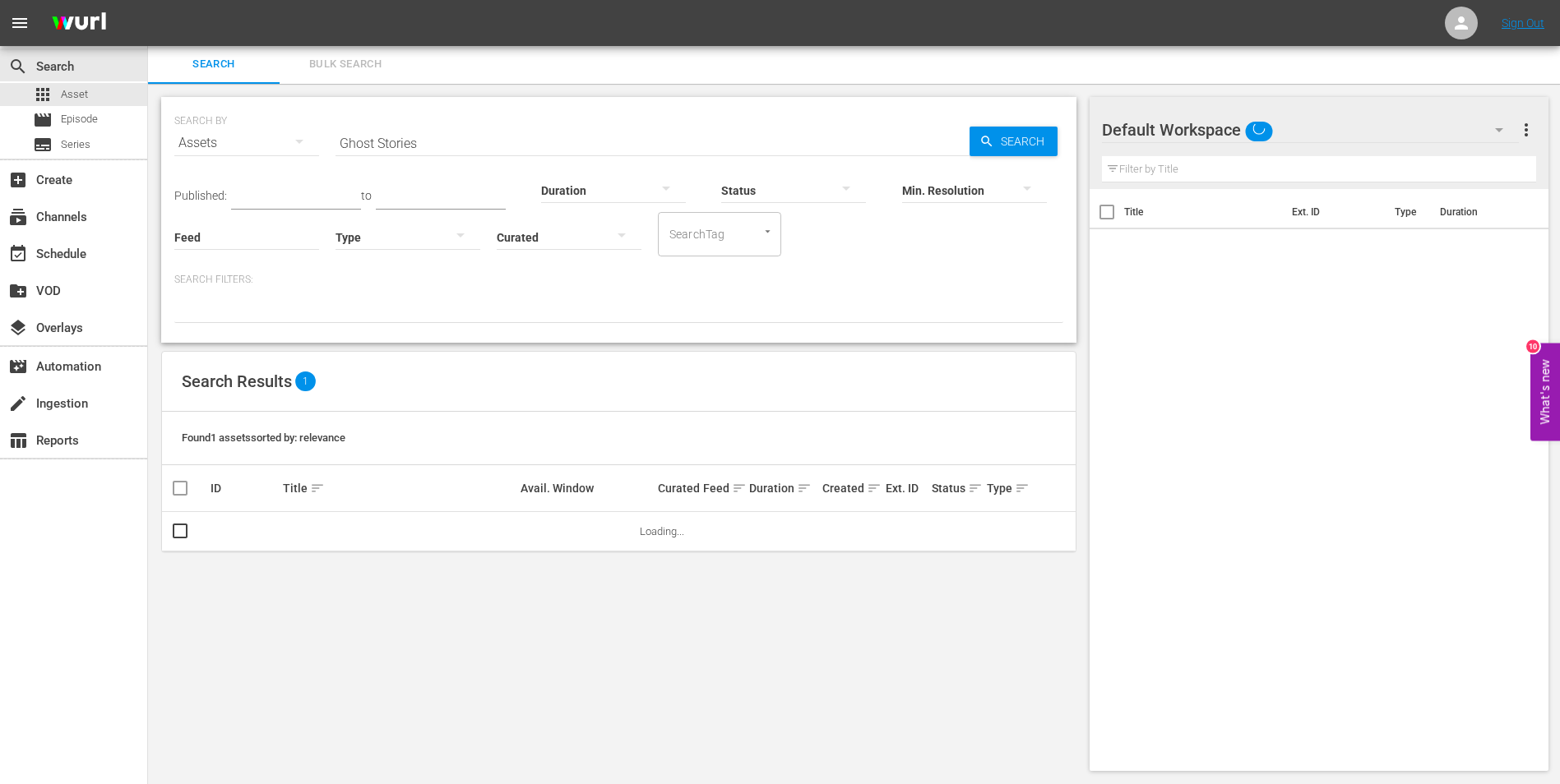
scroll to position [2, 0]
drag, startPoint x: 465, startPoint y: 148, endPoint x: 144, endPoint y: 130, distance: 321.5
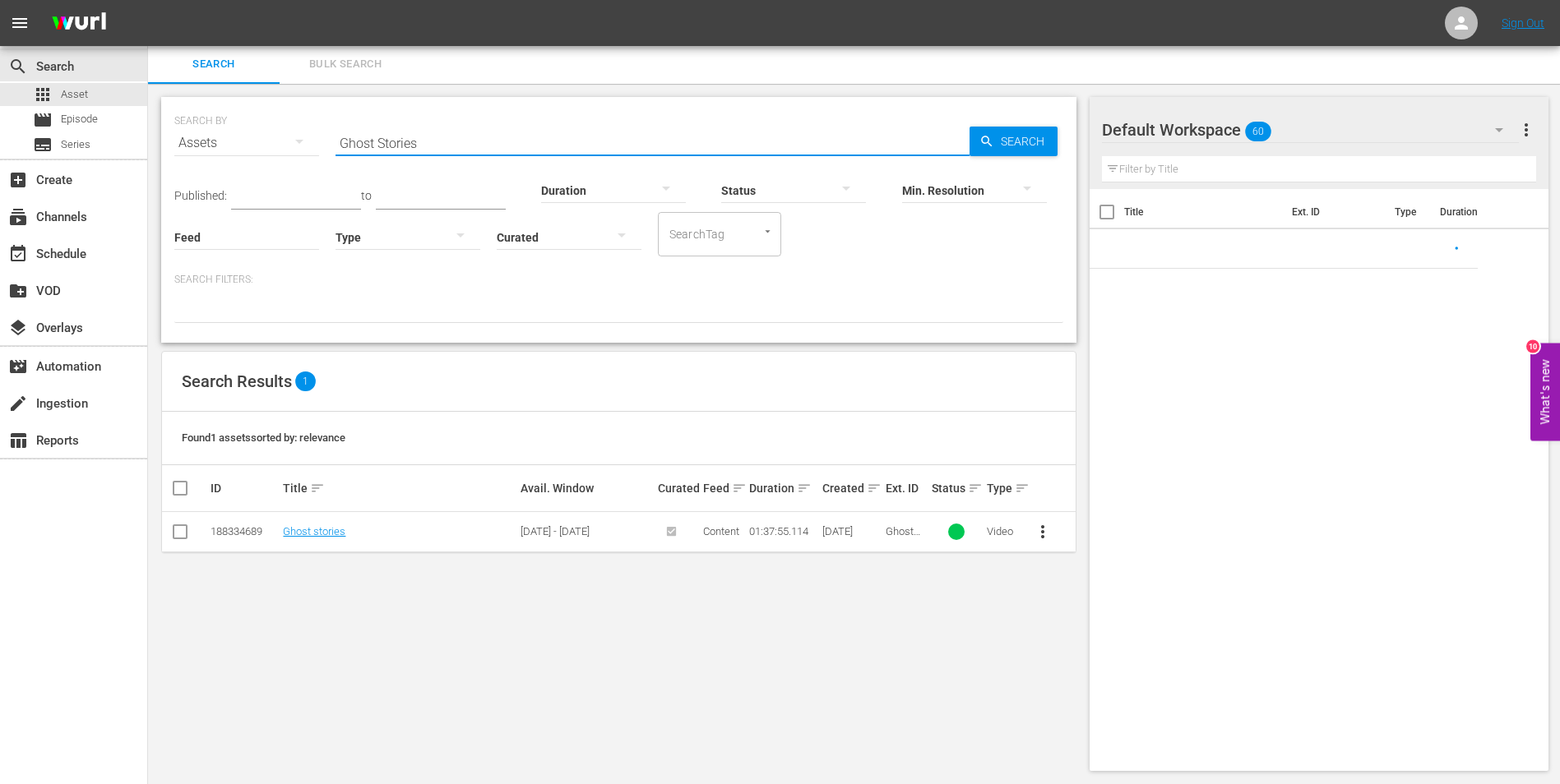
paste input "Blood Money"
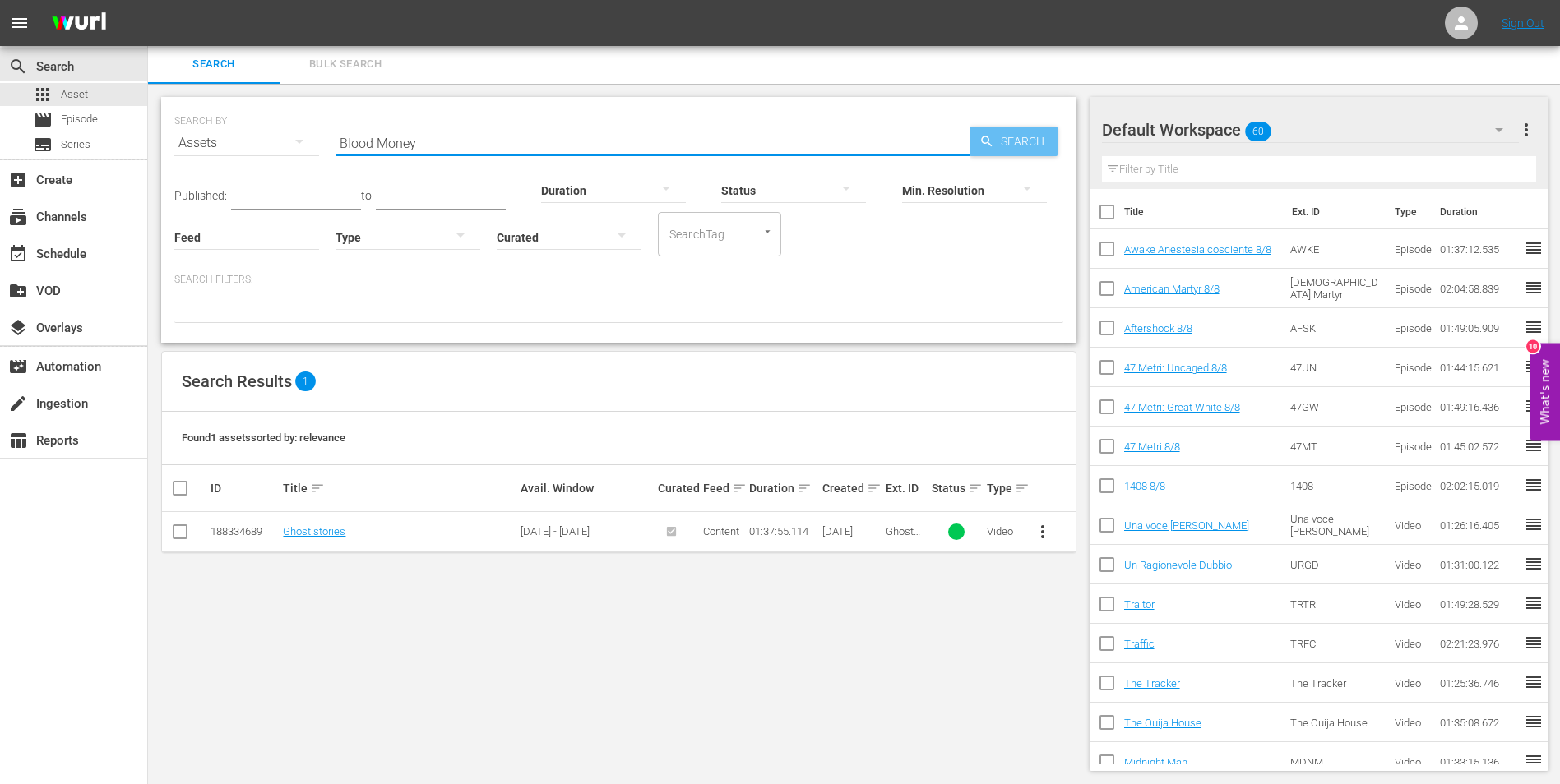
type input "Blood Money"
click at [998, 139] on span "Search" at bounding box center [1025, 141] width 63 height 30
click at [306, 529] on link "Blood Money" at bounding box center [312, 531] width 60 height 13
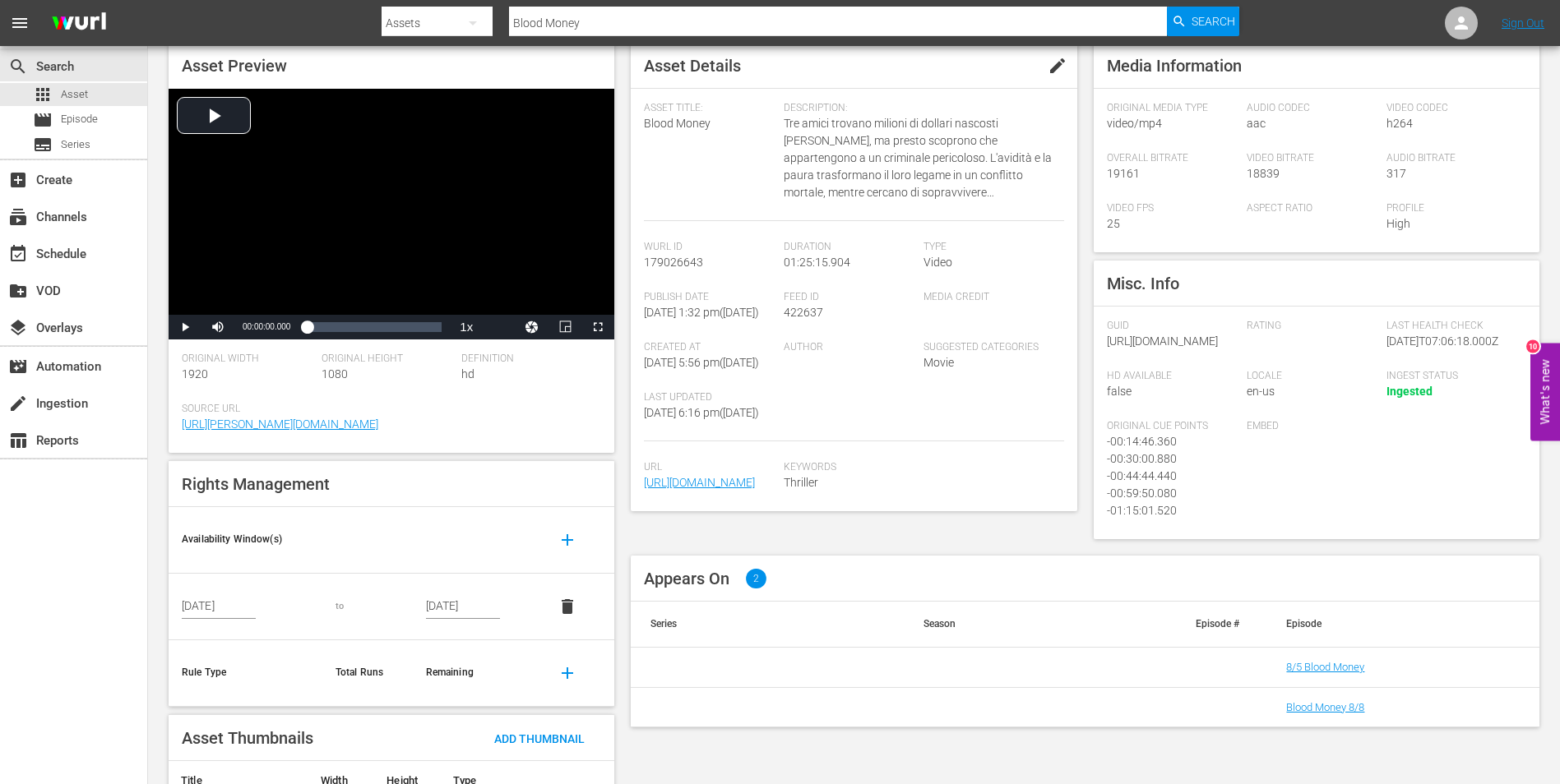
scroll to position [159, 0]
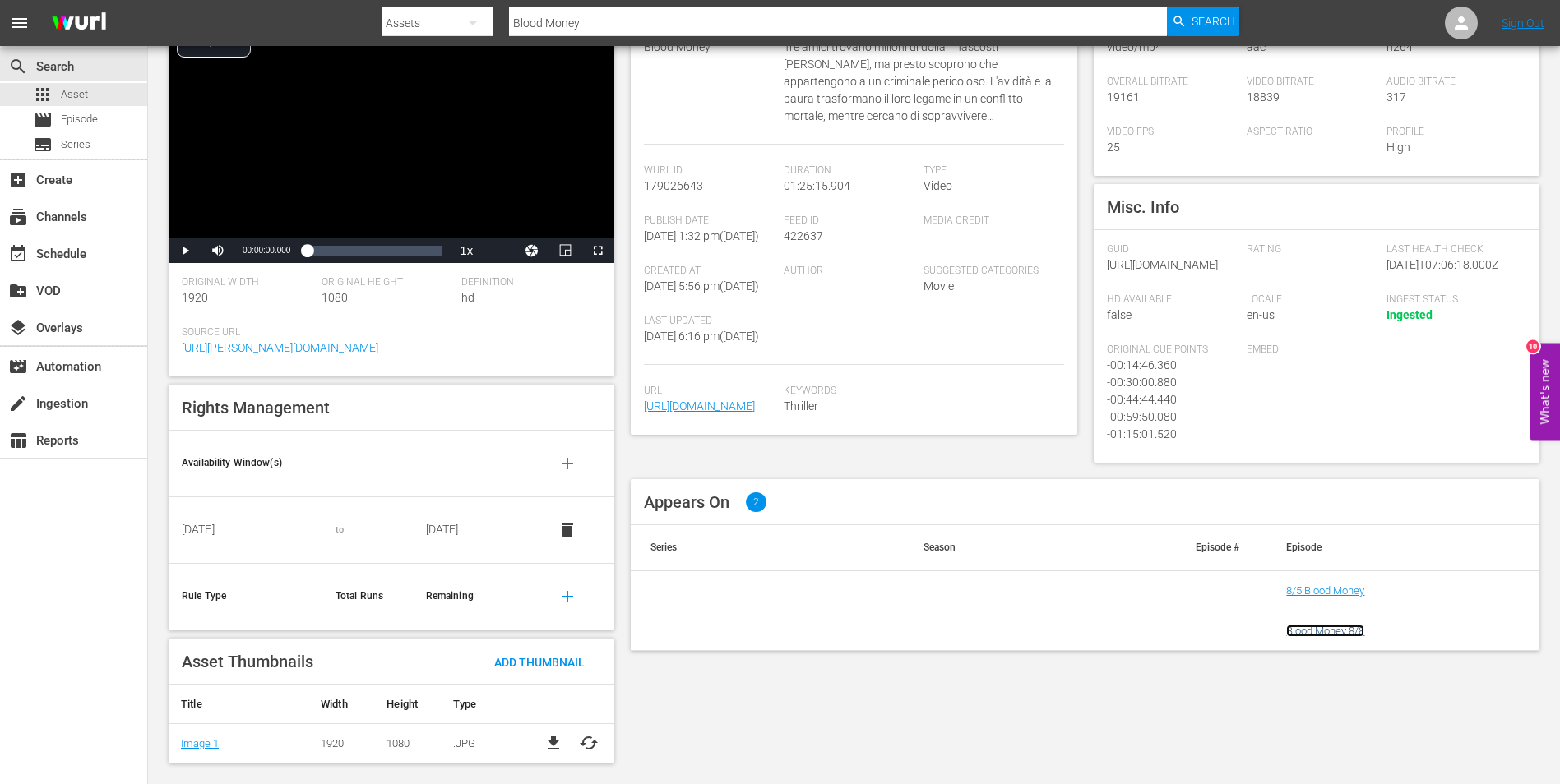
click at [1340, 637] on link "Blood Money 8/8" at bounding box center [1325, 631] width 78 height 13
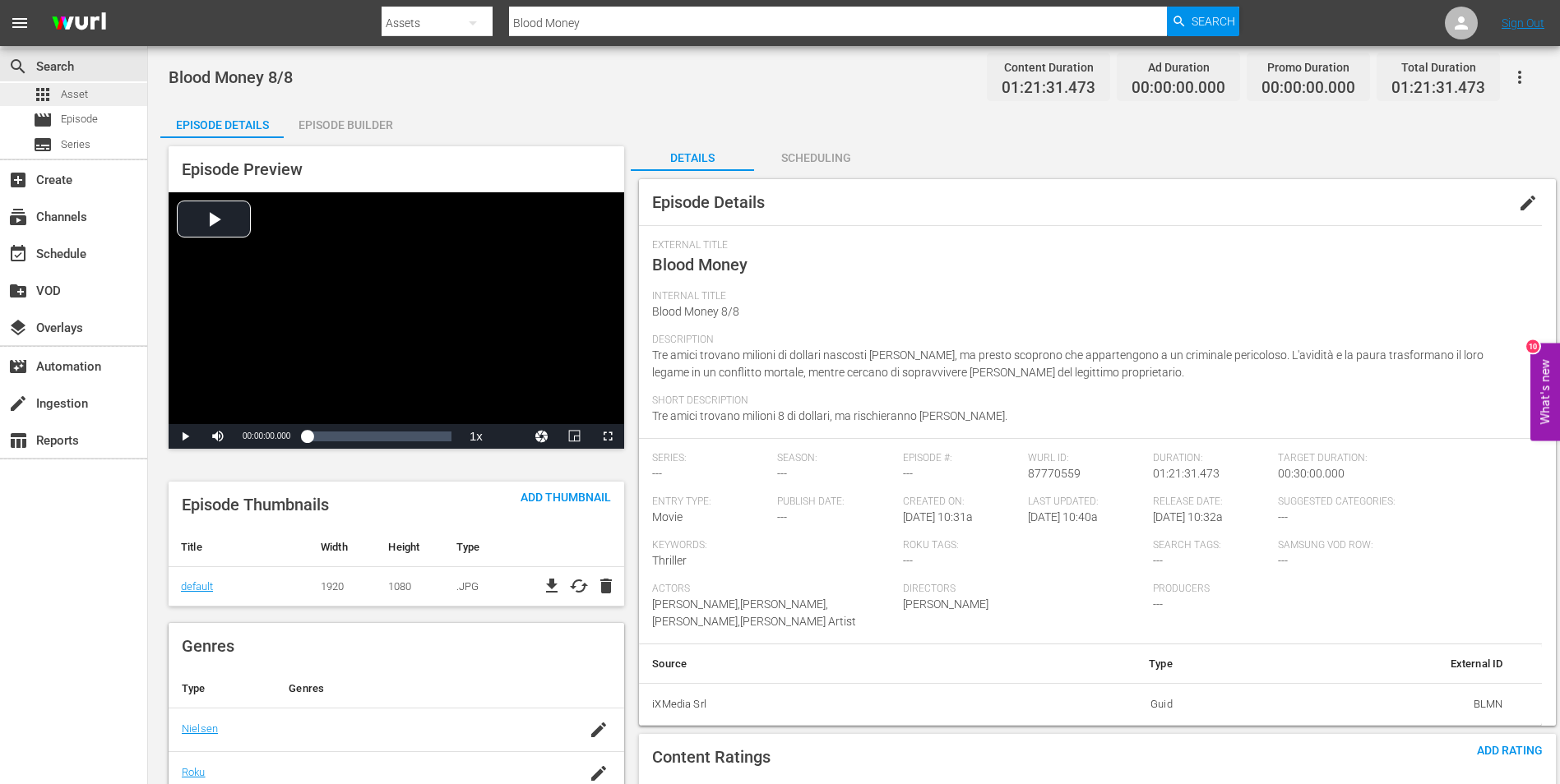
click at [79, 95] on span "Asset" at bounding box center [74, 94] width 27 height 17
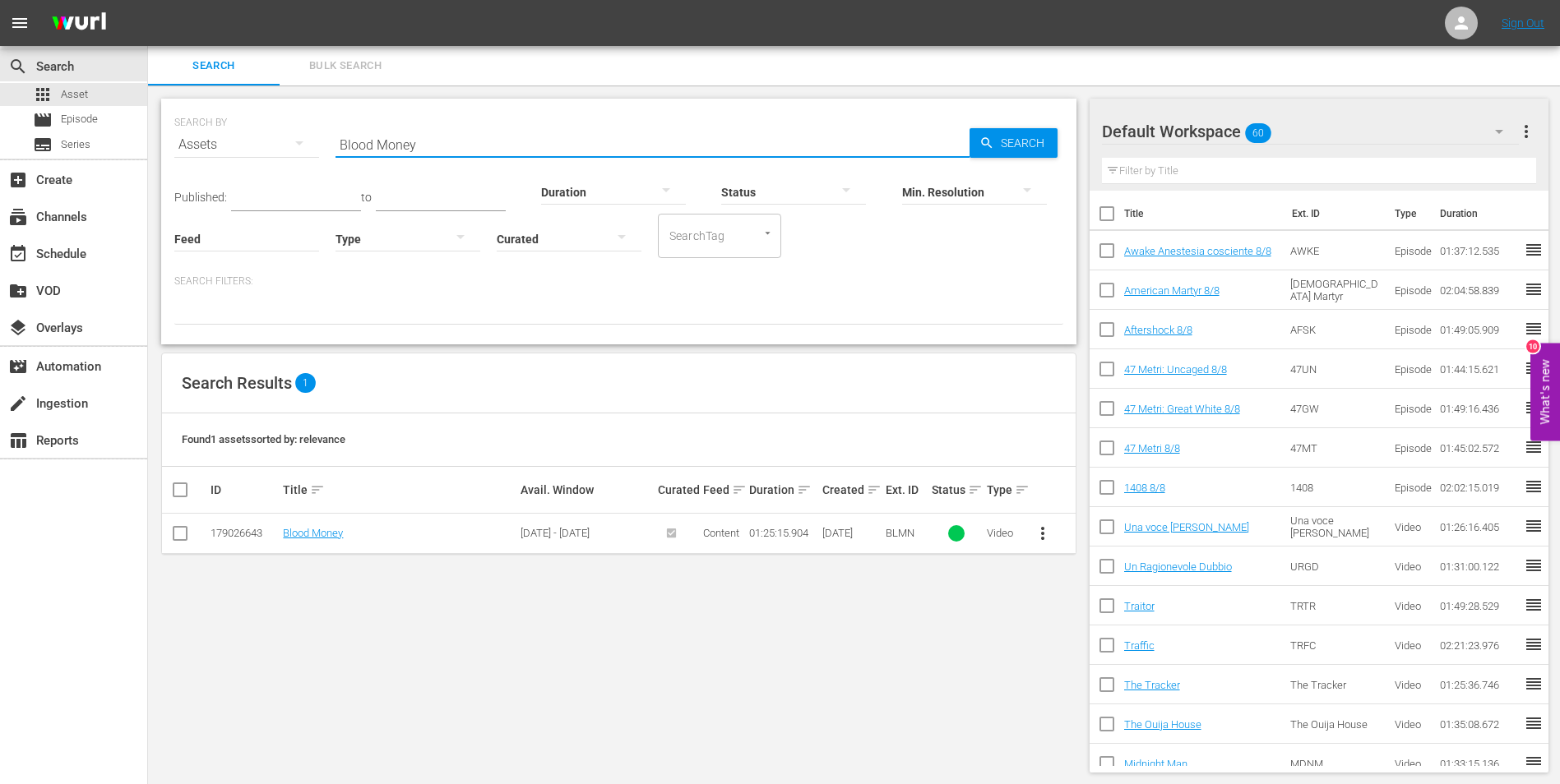
drag, startPoint x: 402, startPoint y: 147, endPoint x: 241, endPoint y: 132, distance: 161.7
click at [230, 134] on div "SEARCH BY Search By Assets Search ID, Title, Description, Keywords, or Category…" at bounding box center [619, 135] width 889 height 59
paste input "Captive State"
type input "Captive State"
click at [986, 142] on icon "button" at bounding box center [987, 143] width 15 height 15
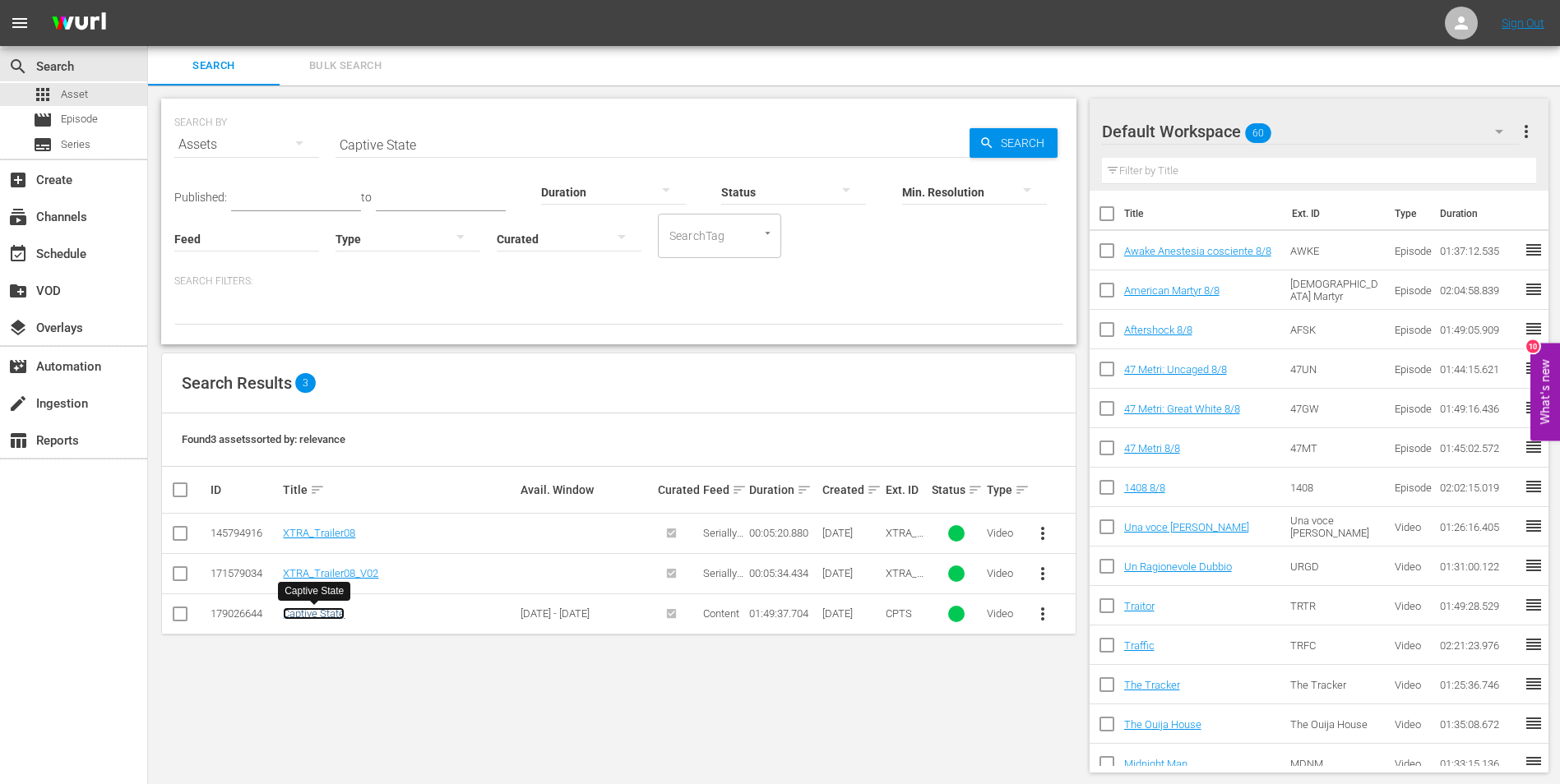
click at [305, 617] on link "Captive State" at bounding box center [313, 614] width 62 height 13
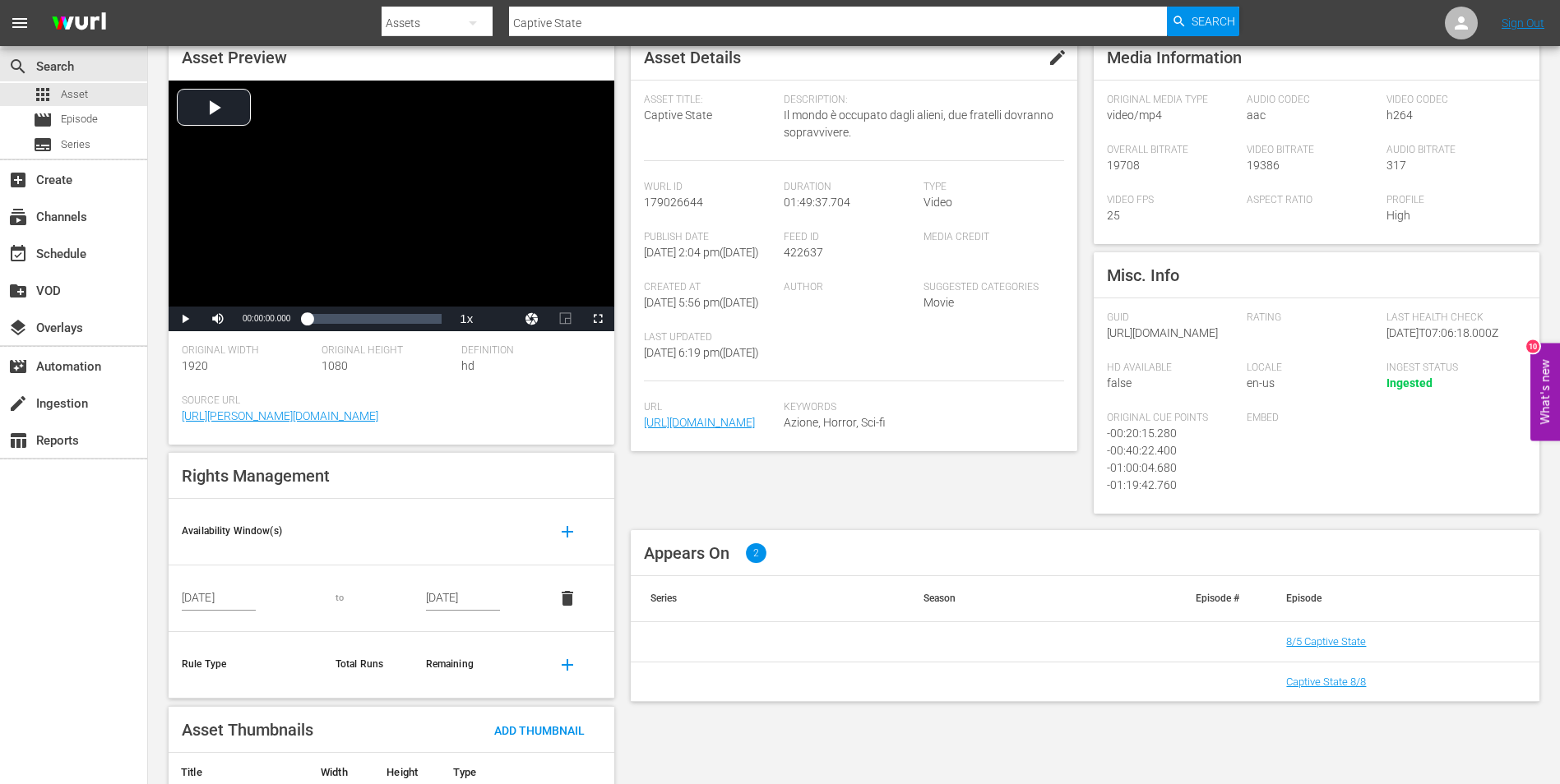
scroll to position [159, 0]
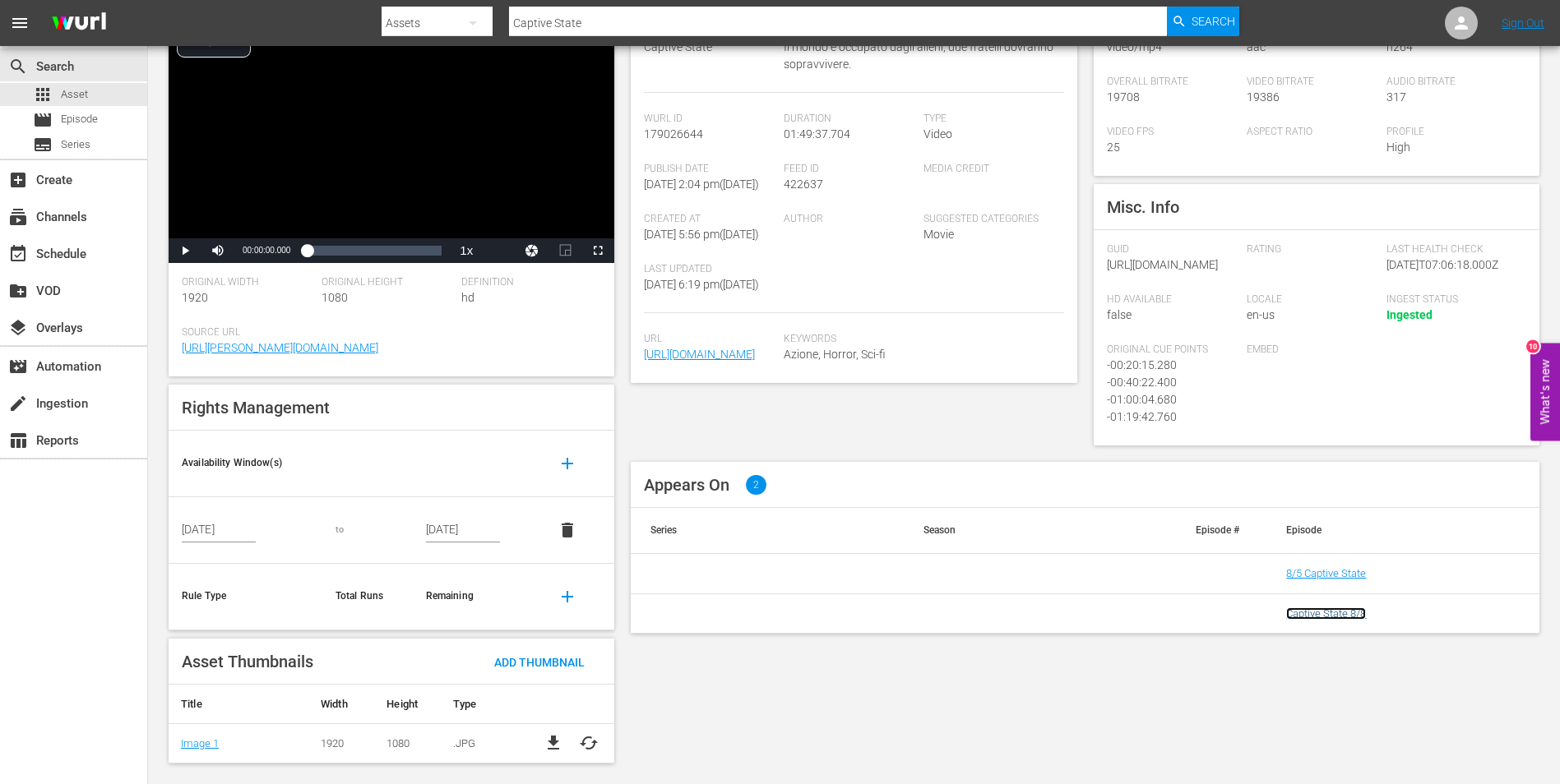
click at [1335, 620] on link "Captive State 8/8" at bounding box center [1326, 614] width 80 height 13
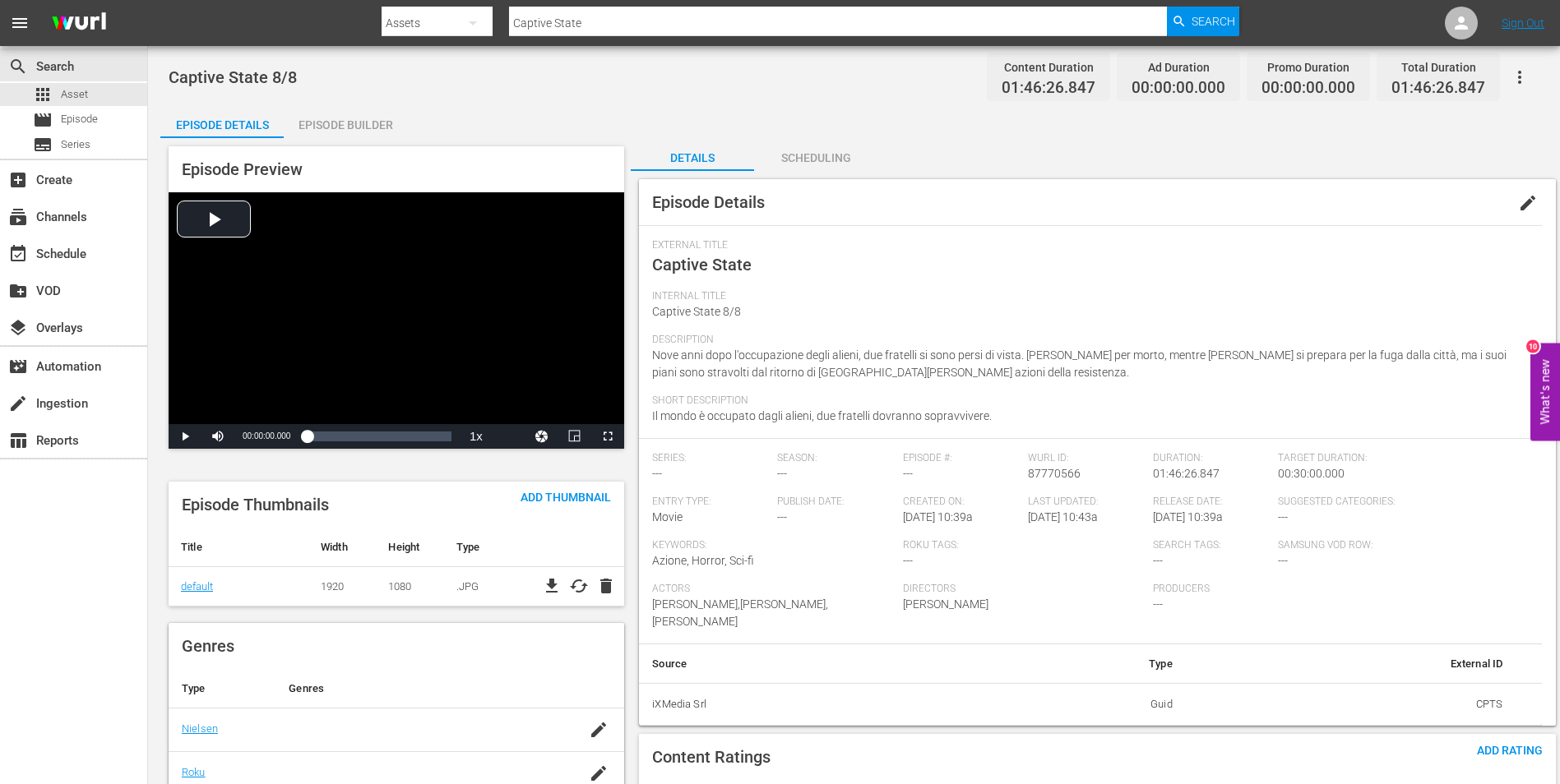
click at [337, 123] on div "Episode Builder" at bounding box center [345, 125] width 123 height 40
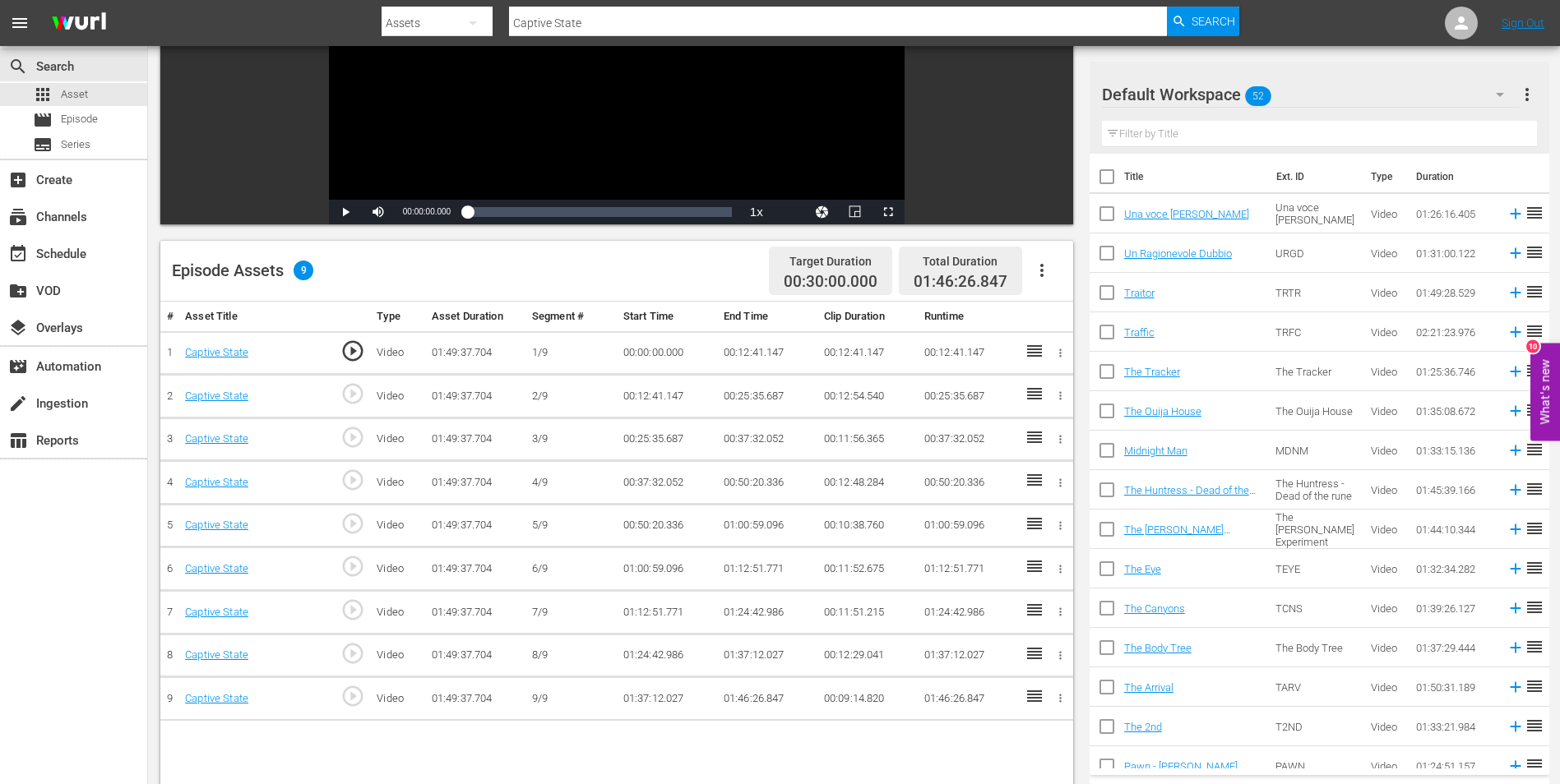
scroll to position [329, 0]
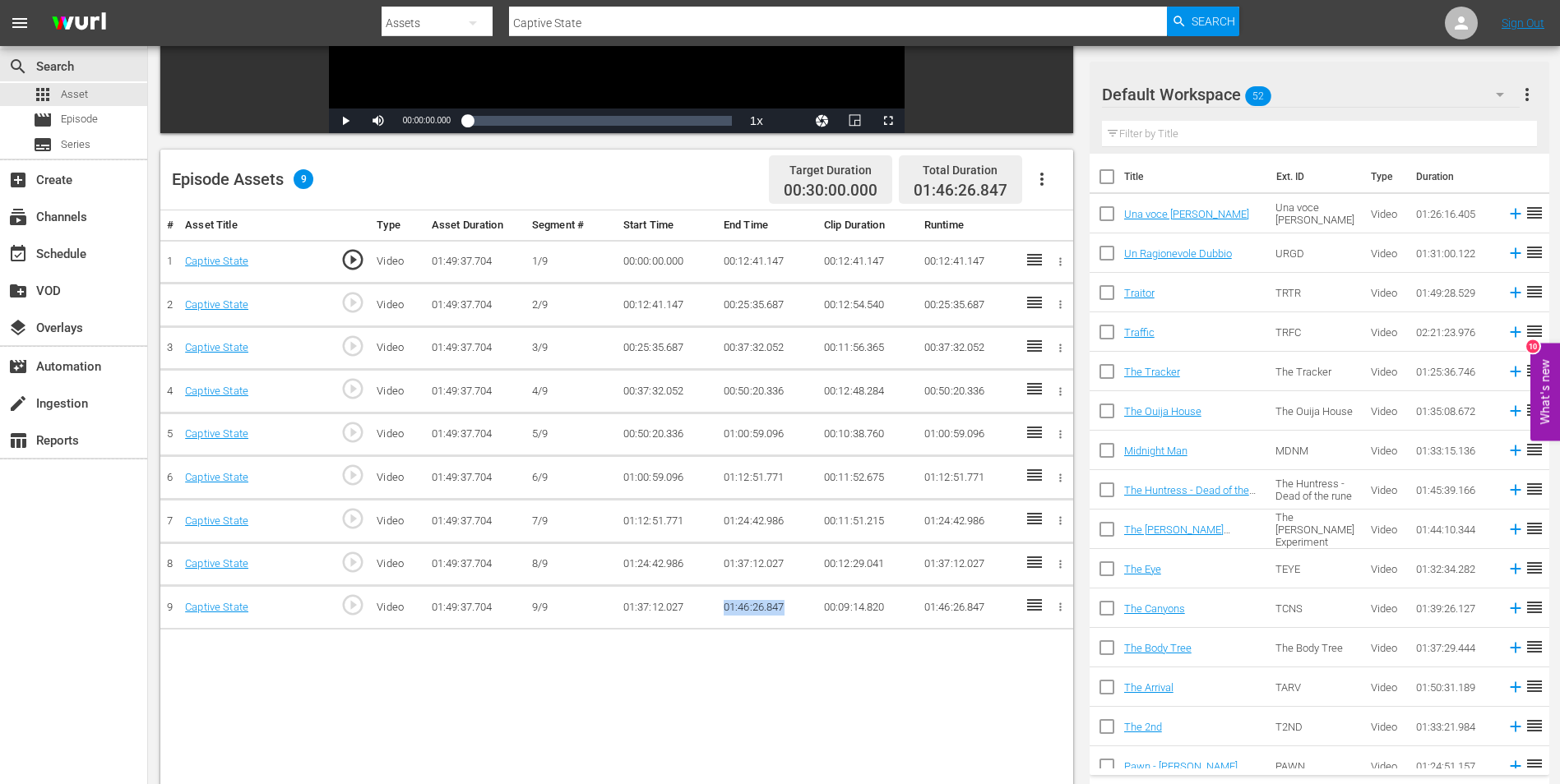
drag, startPoint x: 725, startPoint y: 609, endPoint x: 807, endPoint y: 609, distance: 82.0
click at [807, 609] on td "01:46:26.847" at bounding box center [767, 608] width 100 height 44
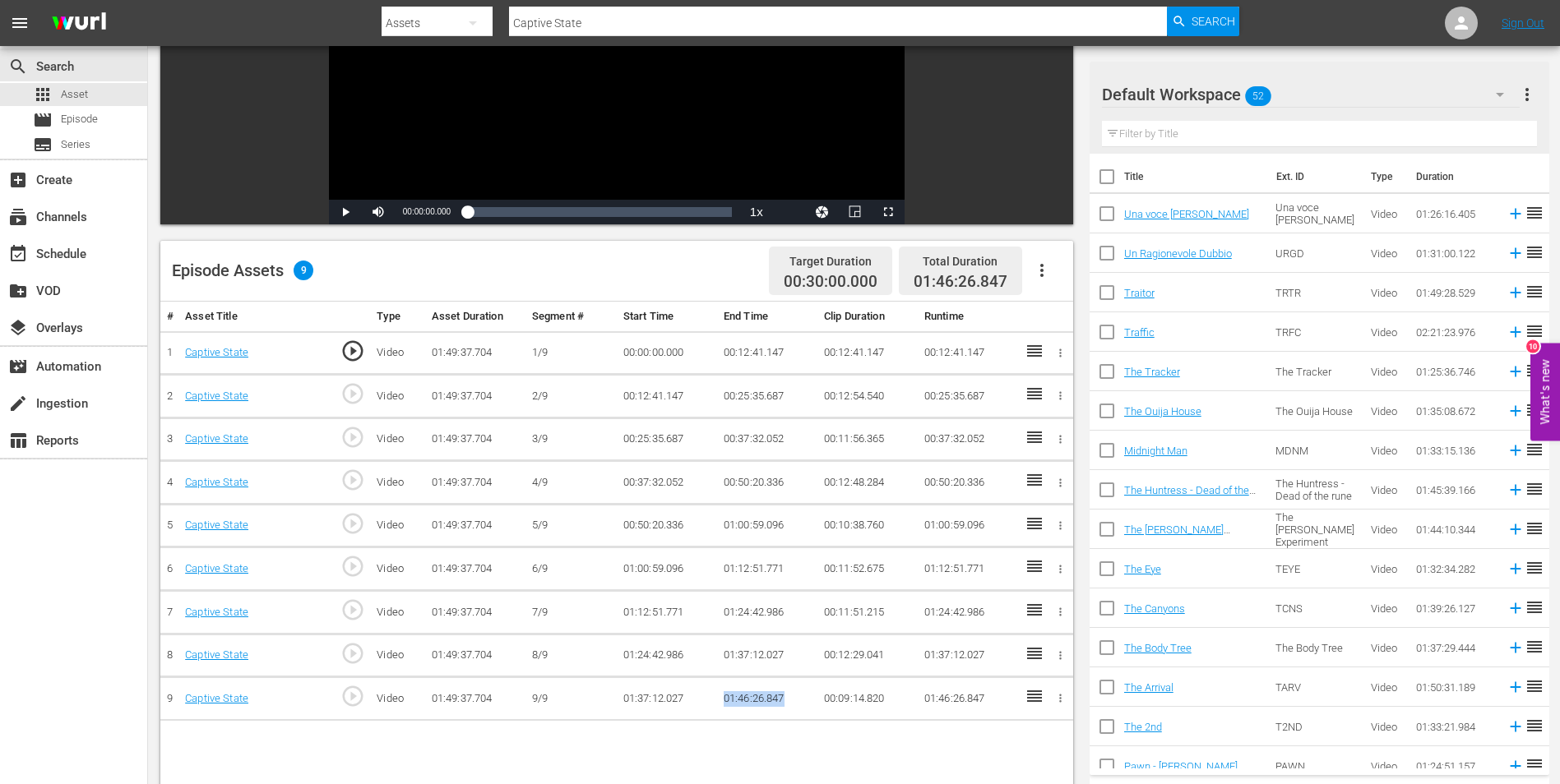
scroll to position [0, 0]
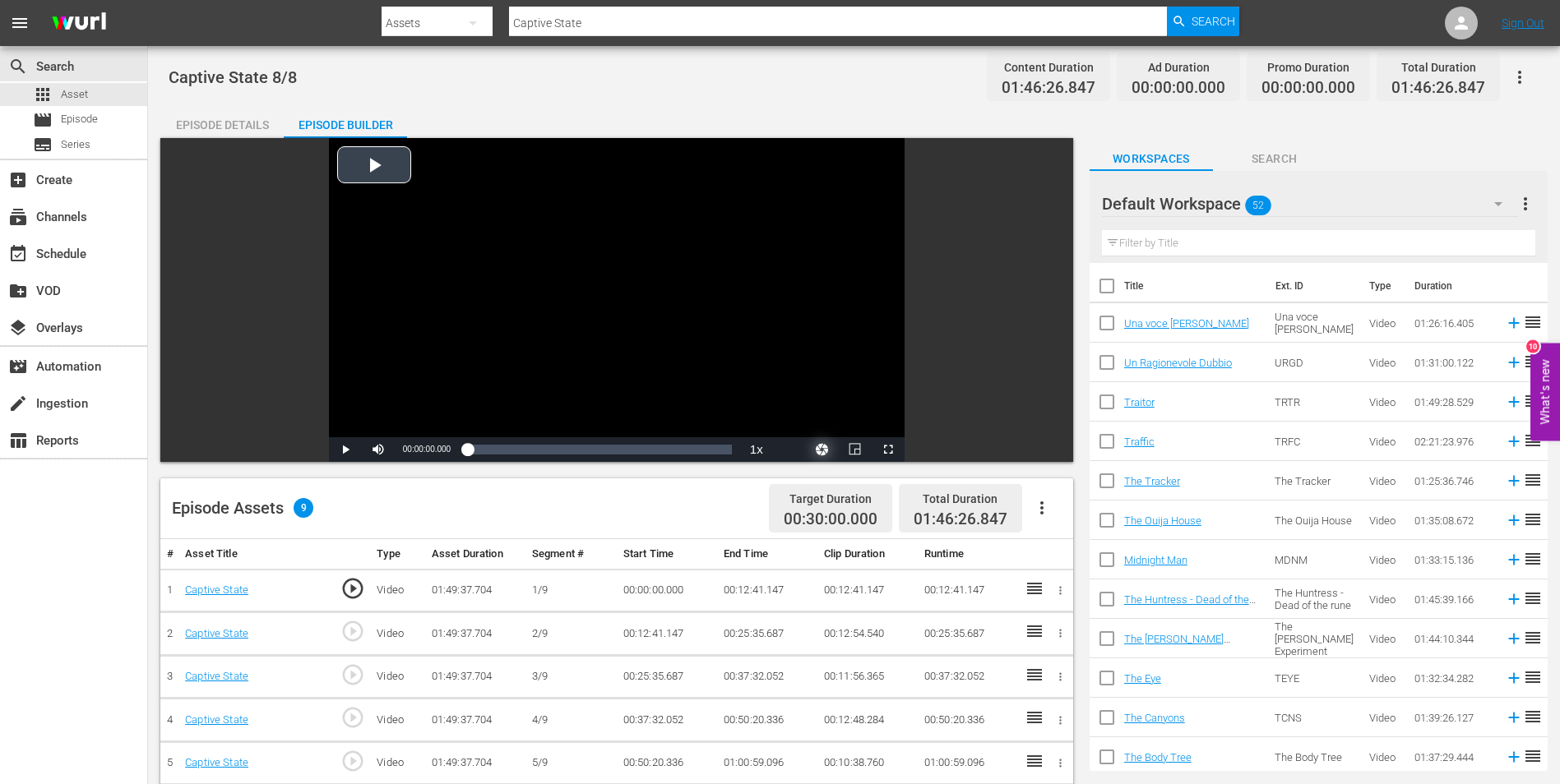
click at [820, 445] on button "Video Player" at bounding box center [822, 449] width 33 height 24
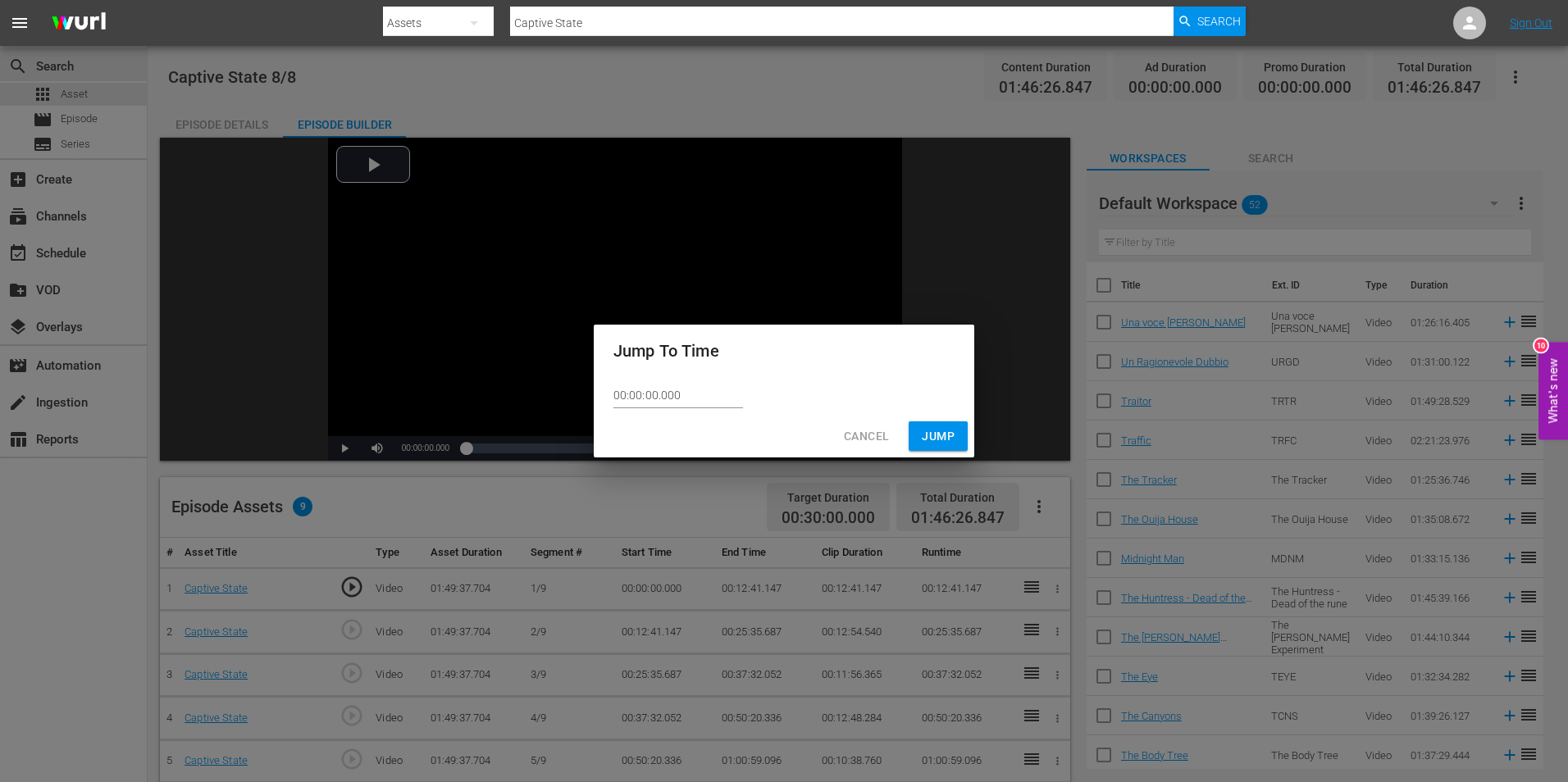
drag, startPoint x: 710, startPoint y: 389, endPoint x: 563, endPoint y: 374, distance: 147.8
click at [563, 374] on div "Jump To Time 00:00:00.000 Cancel Jump" at bounding box center [784, 391] width 1568 height 782
paste input "1:46:26.847"
type input "01:46:26.847"
click at [935, 436] on span "Jump" at bounding box center [938, 436] width 33 height 20
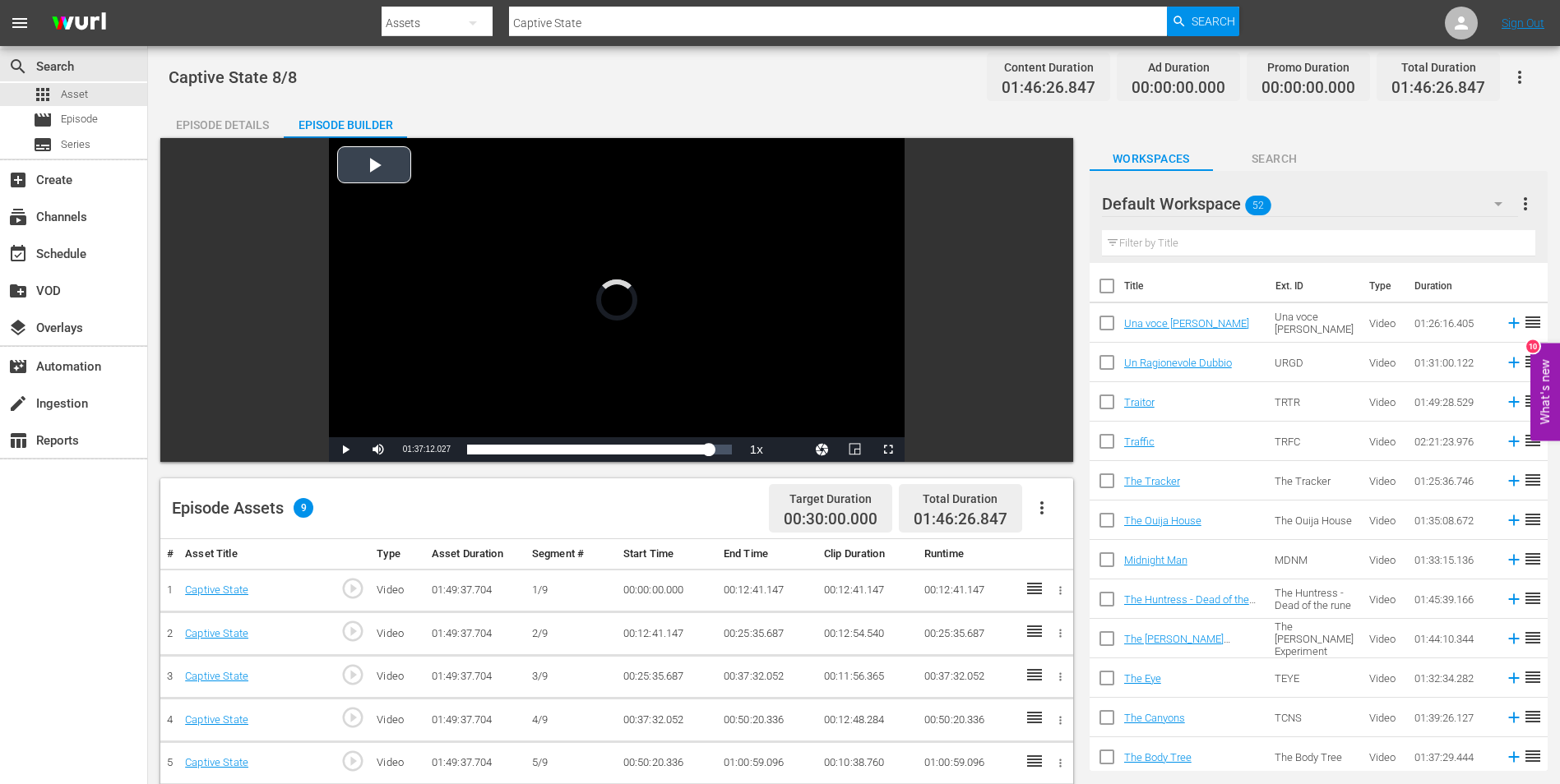
click at [688, 346] on div "Video Player" at bounding box center [616, 287] width 576 height 299
click at [888, 449] on span "Video Player" at bounding box center [888, 449] width 0 height 0
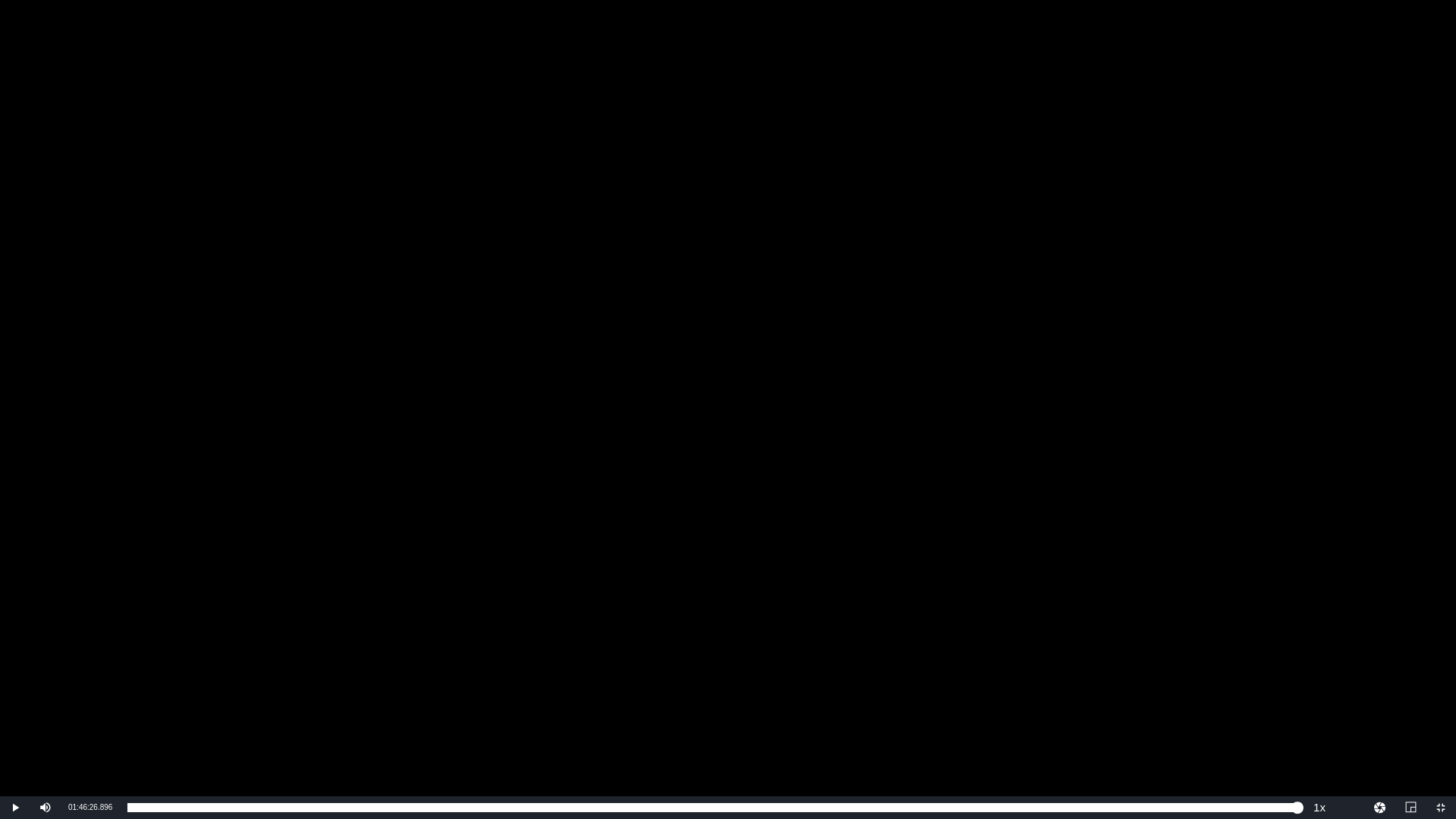
click at [817, 464] on div "Video Player" at bounding box center [728, 398] width 1456 height 796
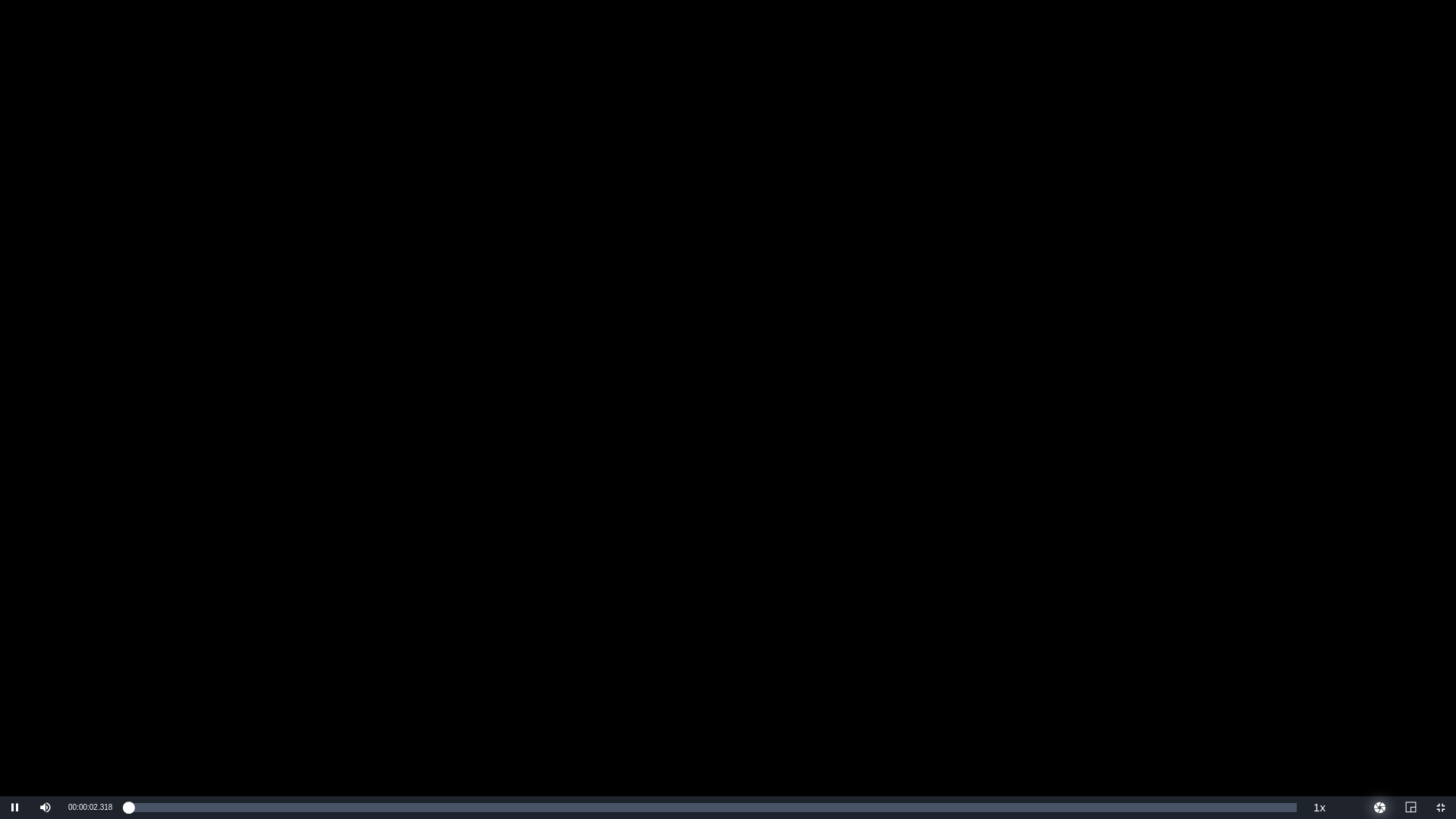
click at [1379, 723] on button "Video Player" at bounding box center [1380, 807] width 30 height 23
click at [1385, 723] on button "Video Player" at bounding box center [1380, 807] width 30 height 23
click at [1378, 723] on button "Video Player" at bounding box center [1380, 807] width 30 height 23
click at [1272, 660] on div "Video Player" at bounding box center [728, 398] width 1456 height 796
click at [1441, 723] on span "Video Player" at bounding box center [1441, 807] width 0 height 0
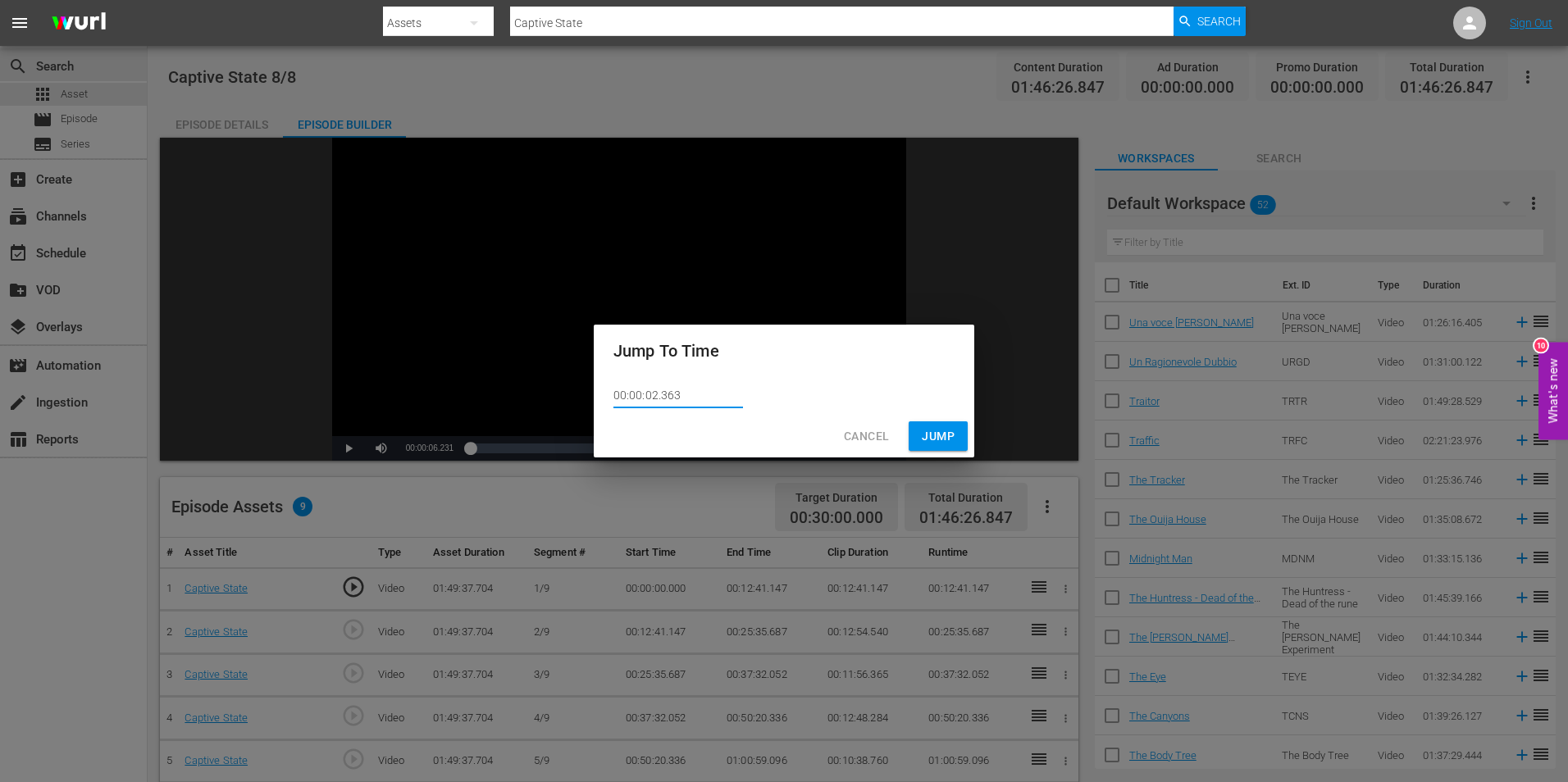
drag, startPoint x: 689, startPoint y: 393, endPoint x: 495, endPoint y: 383, distance: 194.3
click at [495, 383] on div "Jump To Time 00:00:02.363 Cancel Jump" at bounding box center [784, 391] width 1568 height 782
paste input "1:46:26.847"
type input "01:46:26.847"
click at [943, 437] on span "Jump" at bounding box center [938, 436] width 33 height 20
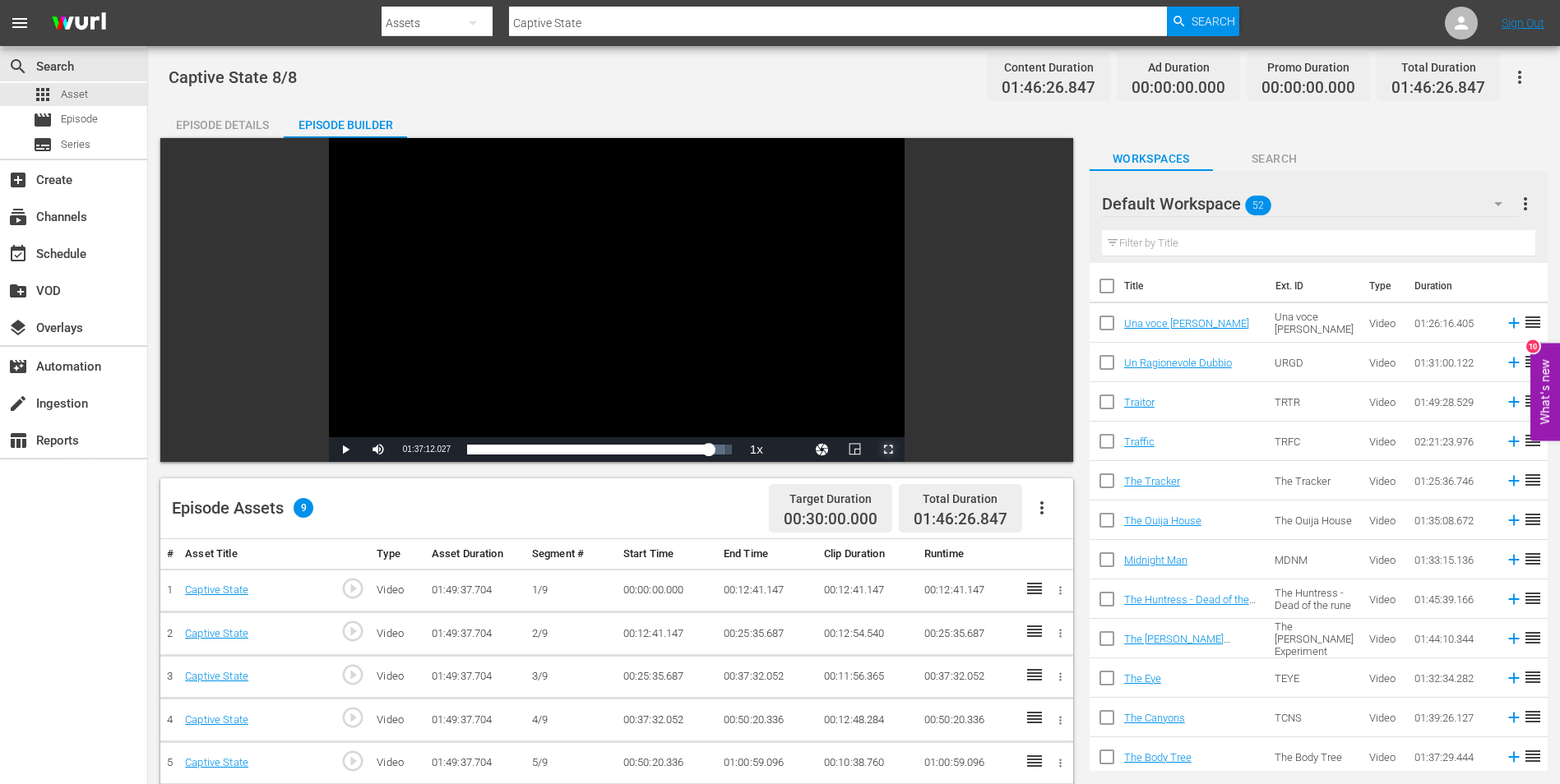
click at [888, 449] on span "Video Player" at bounding box center [888, 449] width 0 height 0
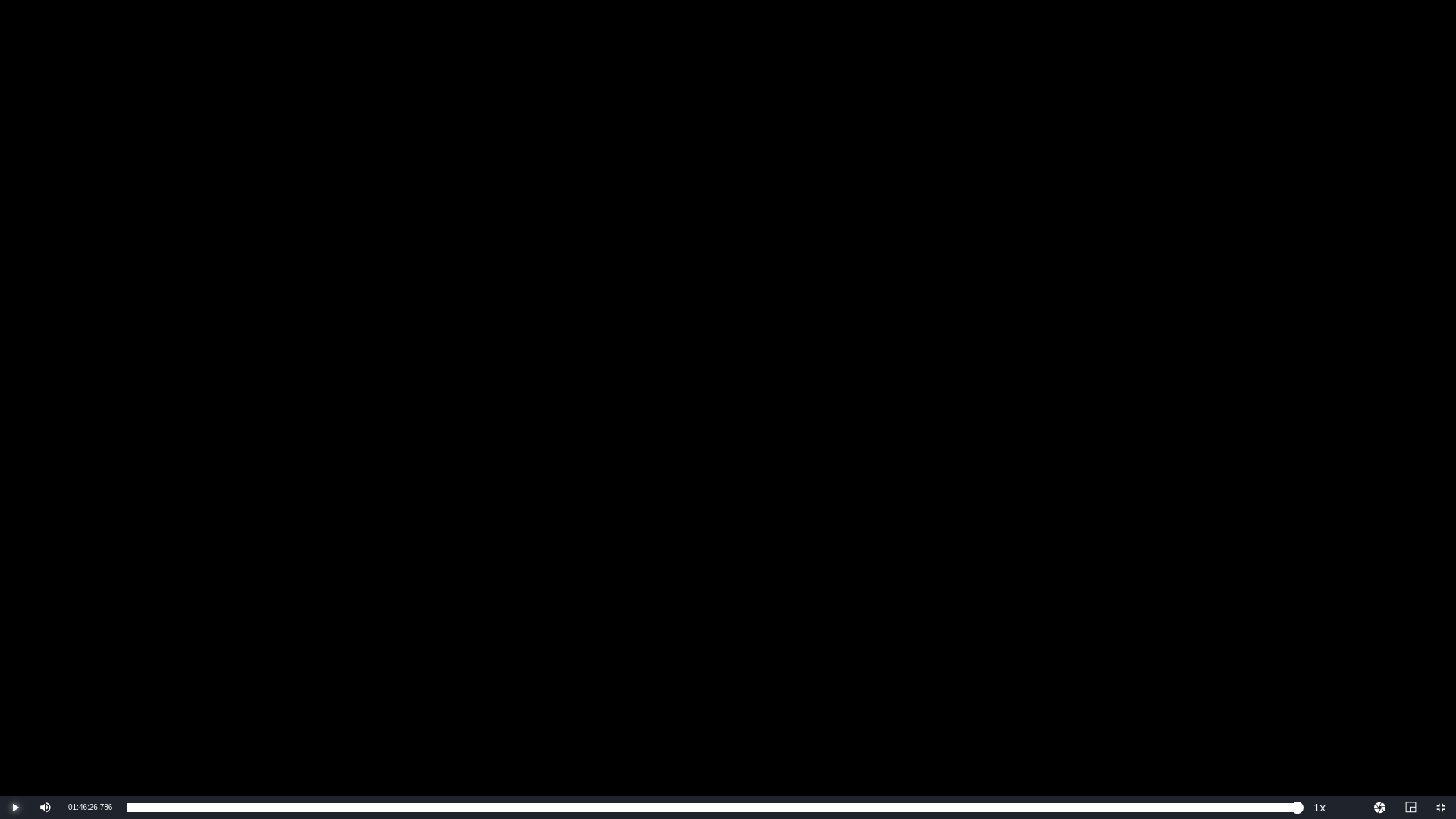
click at [16, 723] on span "Video Player" at bounding box center [16, 807] width 0 height 0
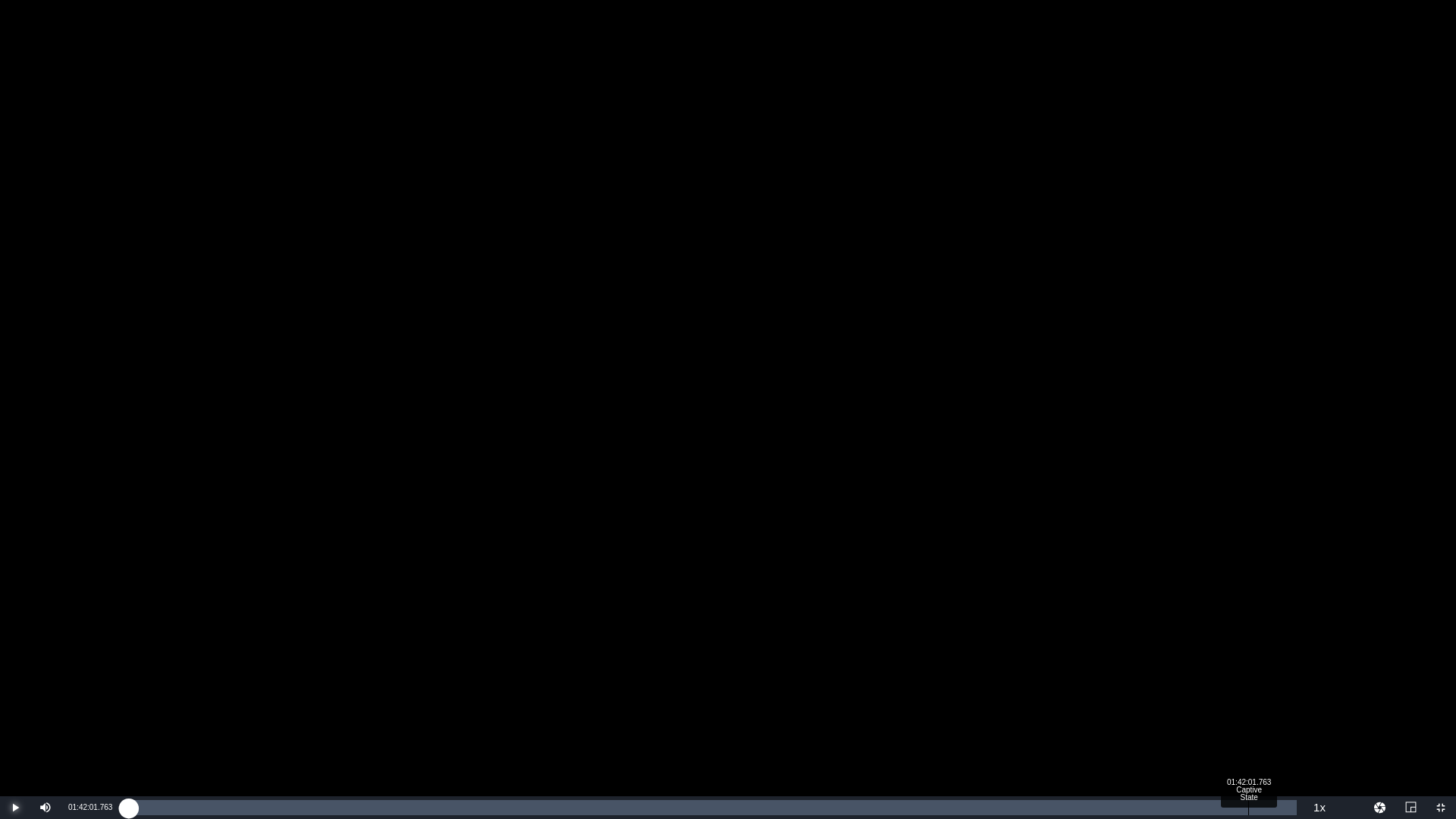
click at [1248, 723] on div "Loaded : 0.64% 01:42:01.763 Captive State 00:00:06.147" at bounding box center [712, 808] width 1170 height 16
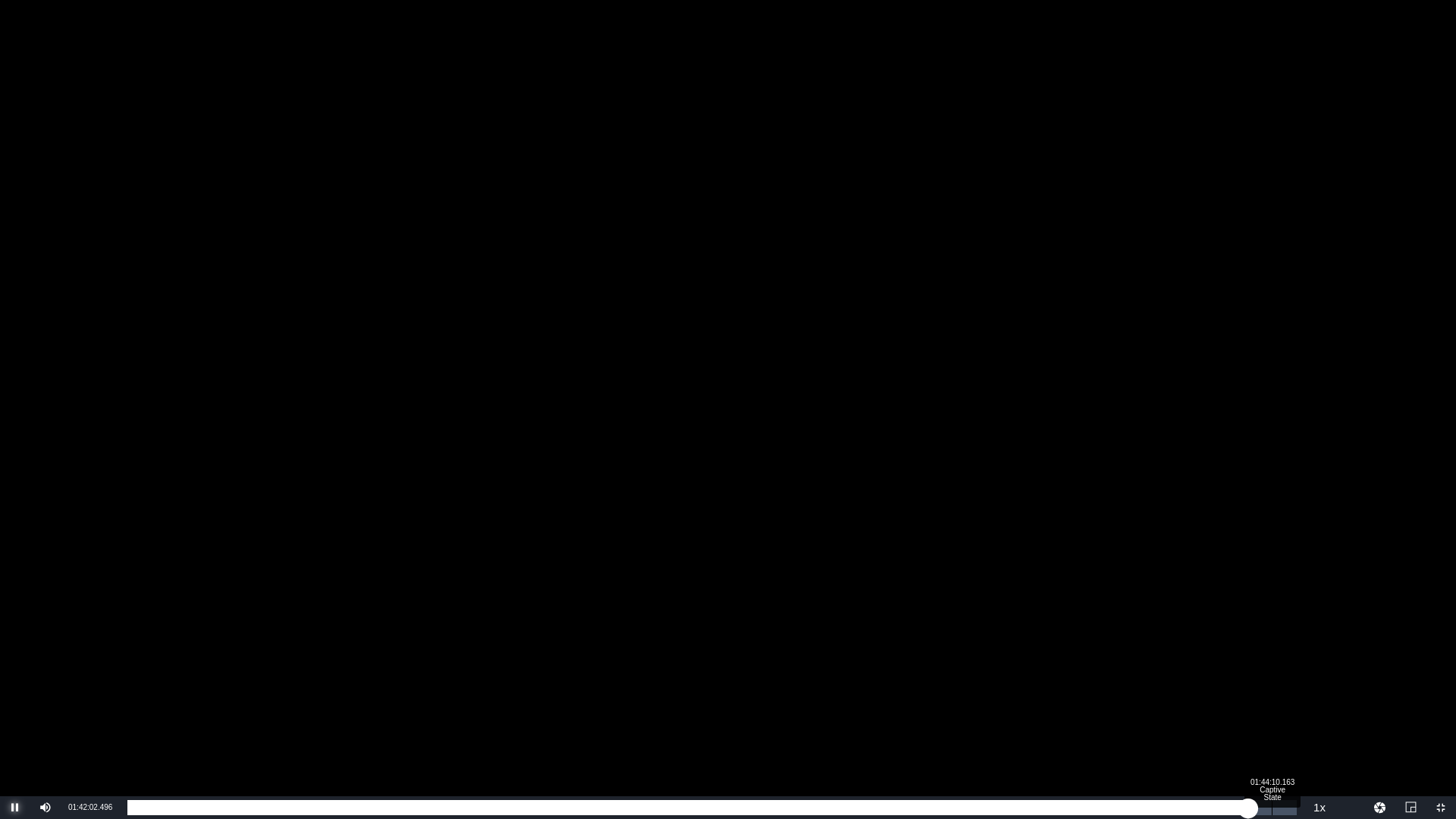
click at [1272, 723] on div "01:44:10.163 Captive State" at bounding box center [1272, 808] width 1 height 16
click at [1272, 723] on div "01:44:11.606" at bounding box center [699, 808] width 1144 height 16
click at [1284, 723] on div "01:45:17.972" at bounding box center [705, 808] width 1157 height 16
click at [1290, 723] on div "01:46:05.943" at bounding box center [709, 808] width 1163 height 16
click at [1285, 723] on div "01:45:52.704" at bounding box center [709, 808] width 1162 height 16
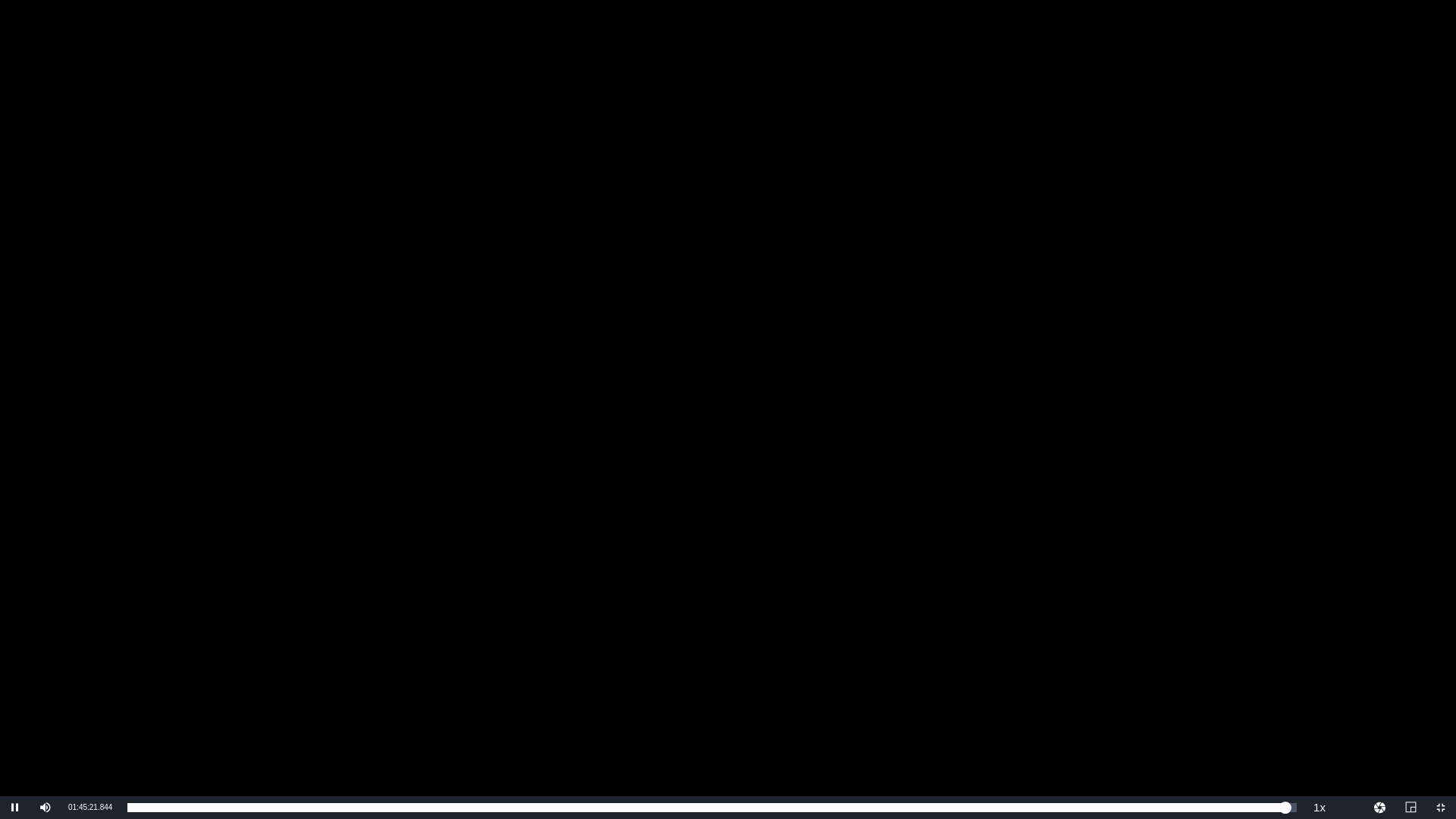
click at [1198, 648] on div "Video Player" at bounding box center [728, 398] width 1456 height 796
click at [997, 254] on div "Video Player" at bounding box center [728, 398] width 1456 height 796
click at [1313, 723] on li "2x" at bounding box center [1319, 723] width 30 height 16
click at [1303, 443] on div "Video Player" at bounding box center [728, 398] width 1456 height 796
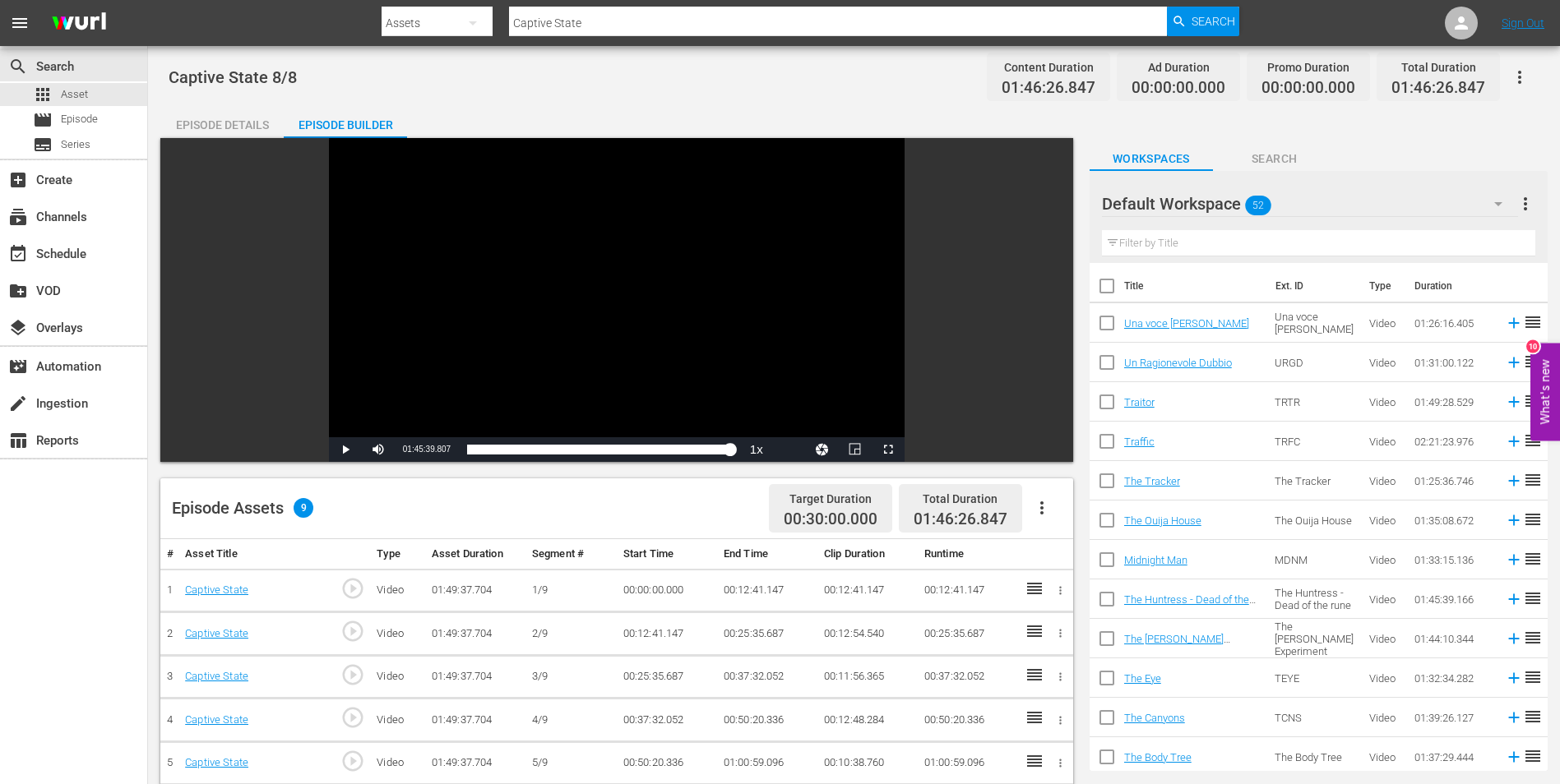
click at [594, 24] on input "Captive State" at bounding box center [838, 23] width 658 height 40
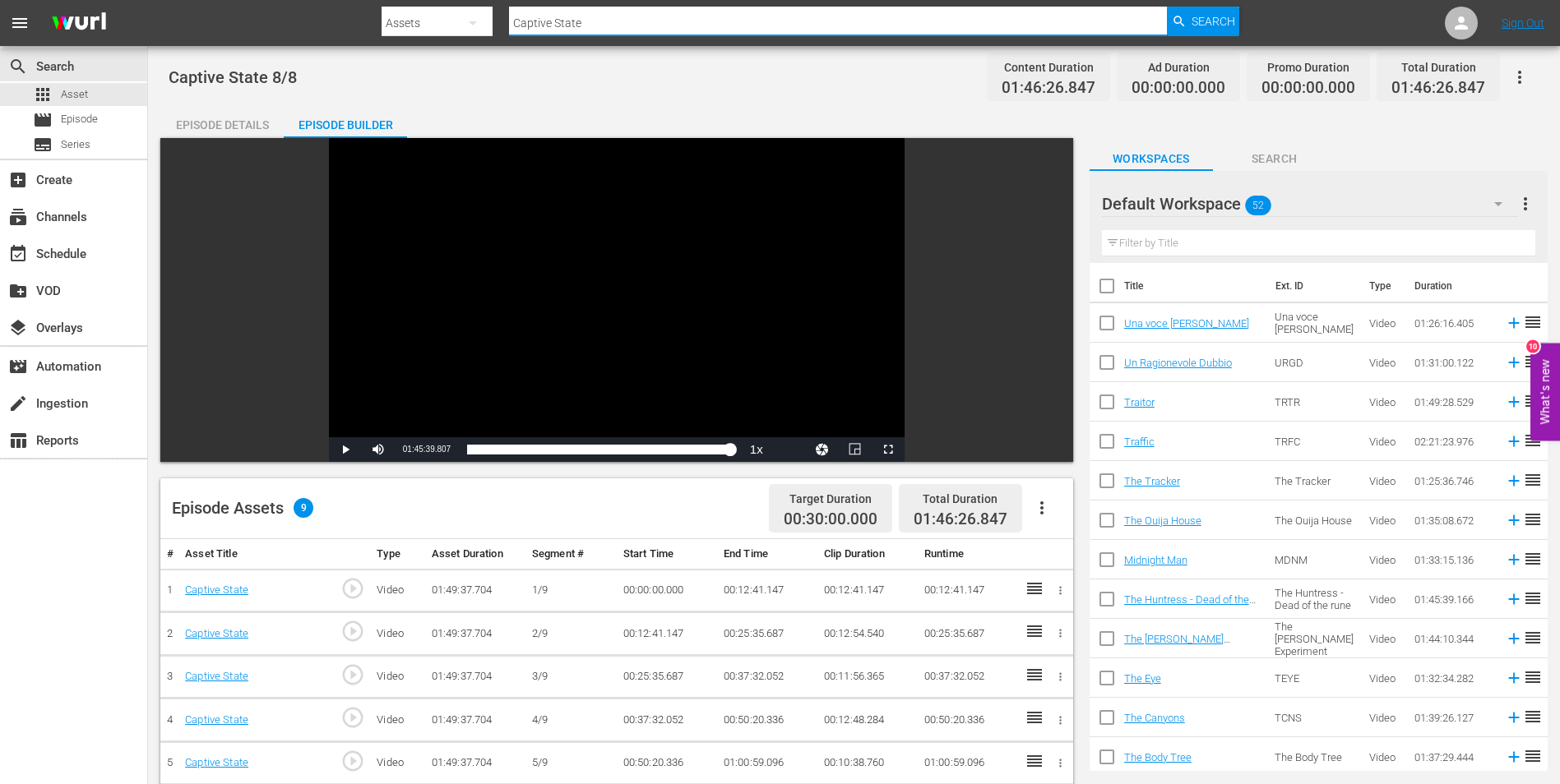
drag, startPoint x: 587, startPoint y: 20, endPoint x: 479, endPoint y: 20, distance: 108.0
click at [479, 20] on div "Search By Assets Search ID, Title, Description, Keywords, or Category Captive S…" at bounding box center [810, 23] width 858 height 40
paste input "rucifixion"
type input "Crucifixion"
click at [1182, 29] on div "Search" at bounding box center [1203, 21] width 73 height 30
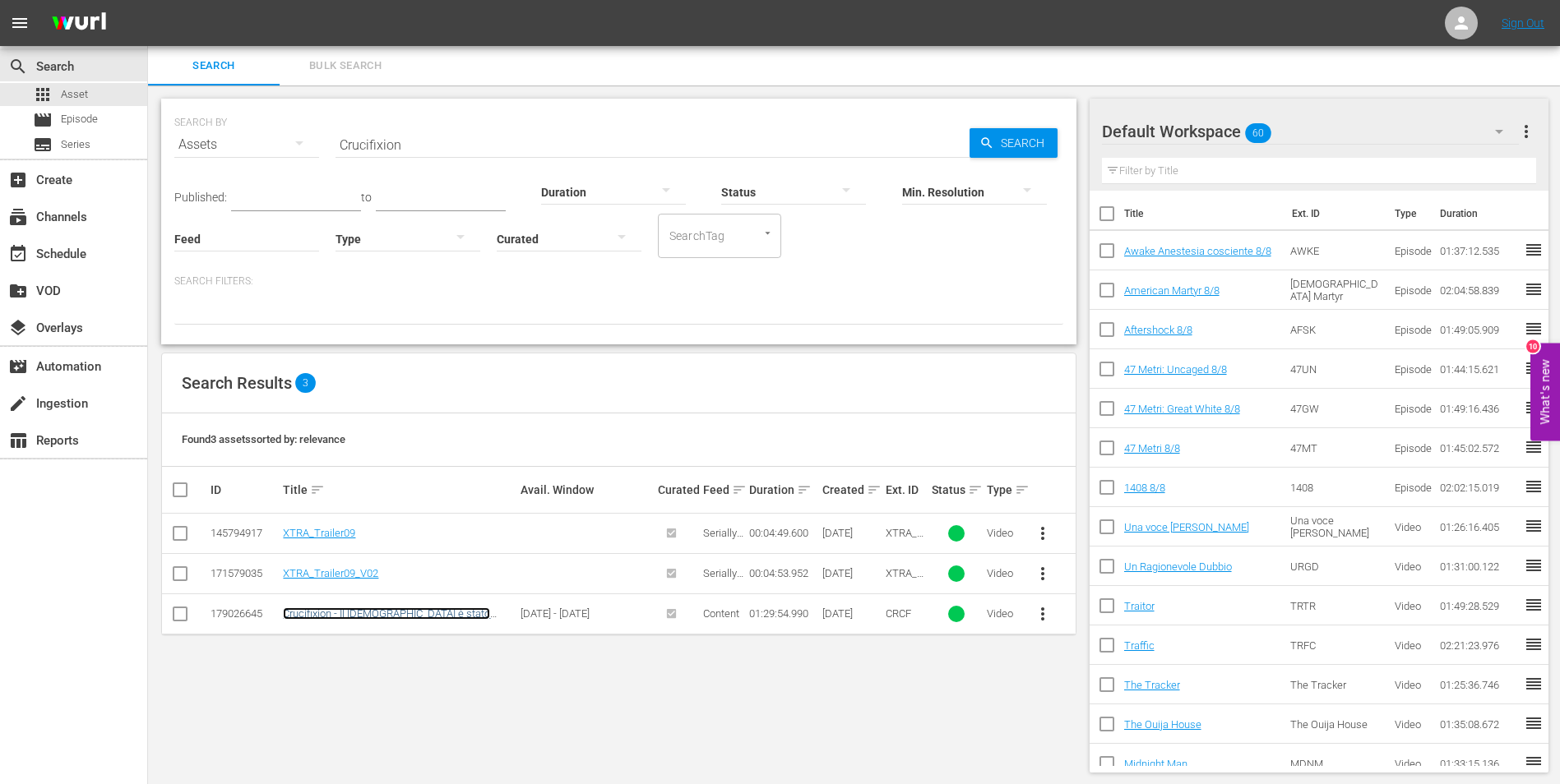
click at [388, 610] on link "Crucifixion - Il [DEMOGRAPHIC_DATA] è stato invocato" at bounding box center [386, 620] width 207 height 24
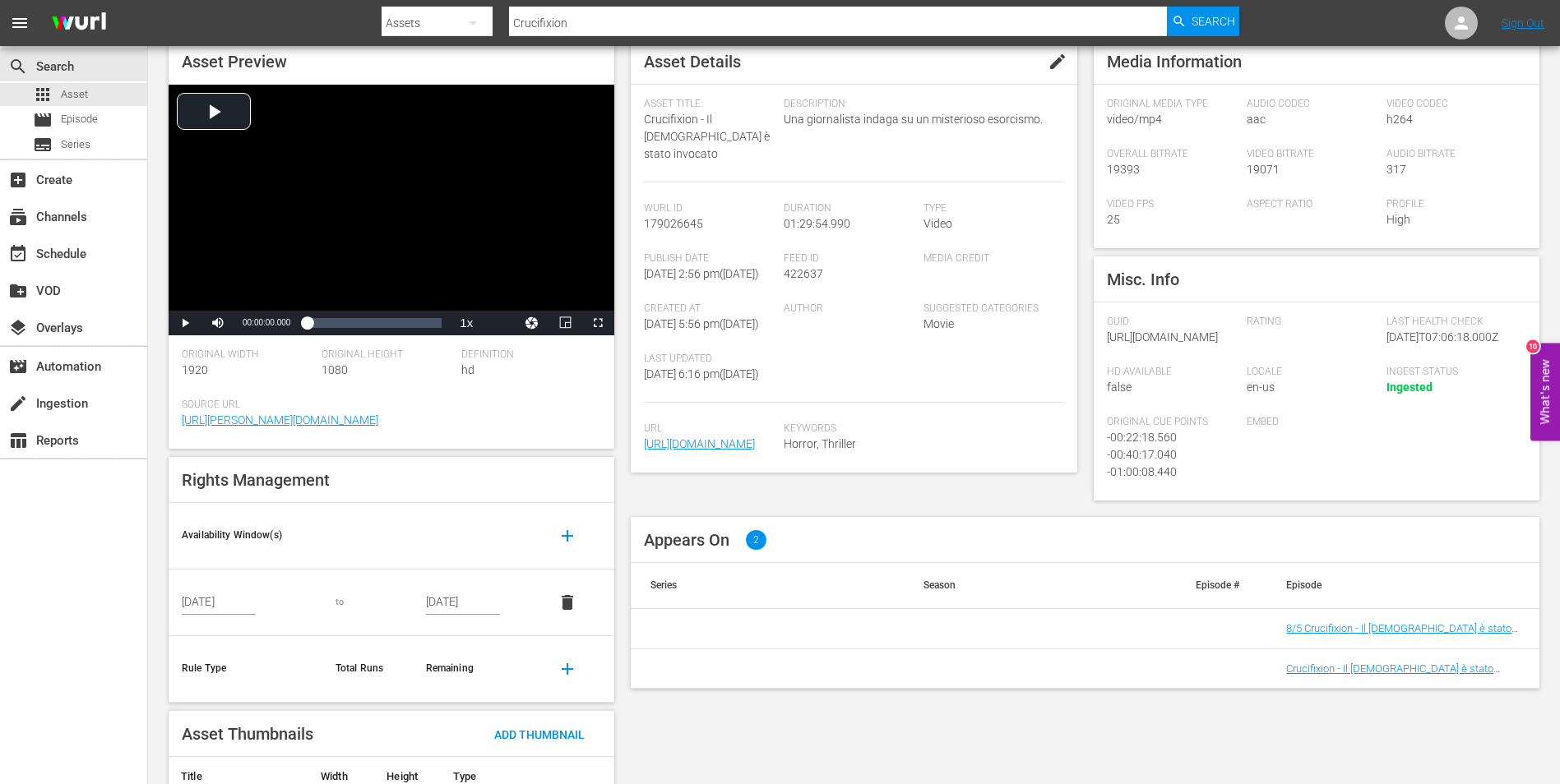
scroll to position [159, 0]
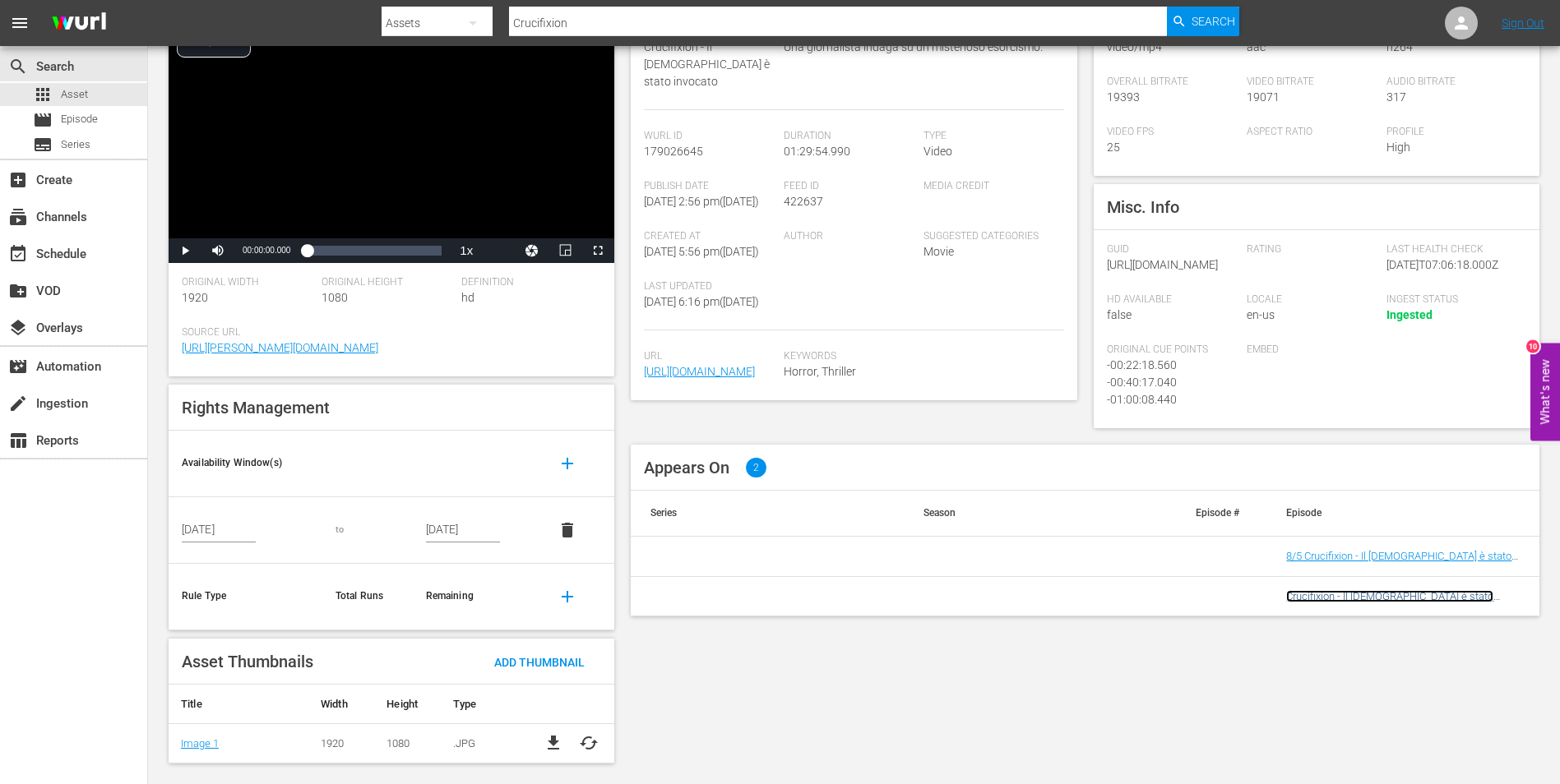
click at [1406, 615] on link "Crucifixion - Il [DEMOGRAPHIC_DATA] è stato invocato 8/8" at bounding box center [1390, 602] width 207 height 24
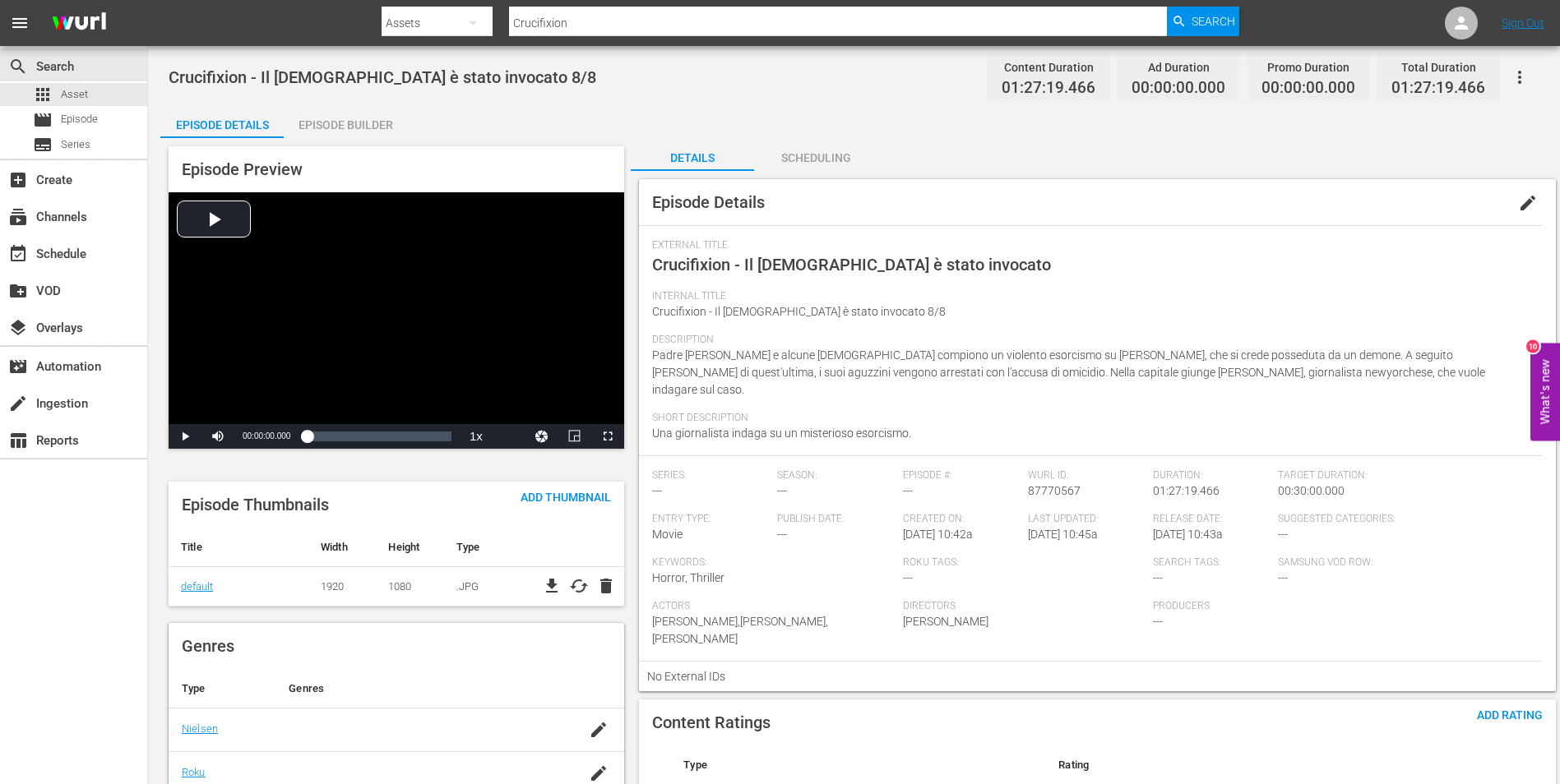
click at [349, 115] on div "Episode Builder" at bounding box center [345, 125] width 123 height 40
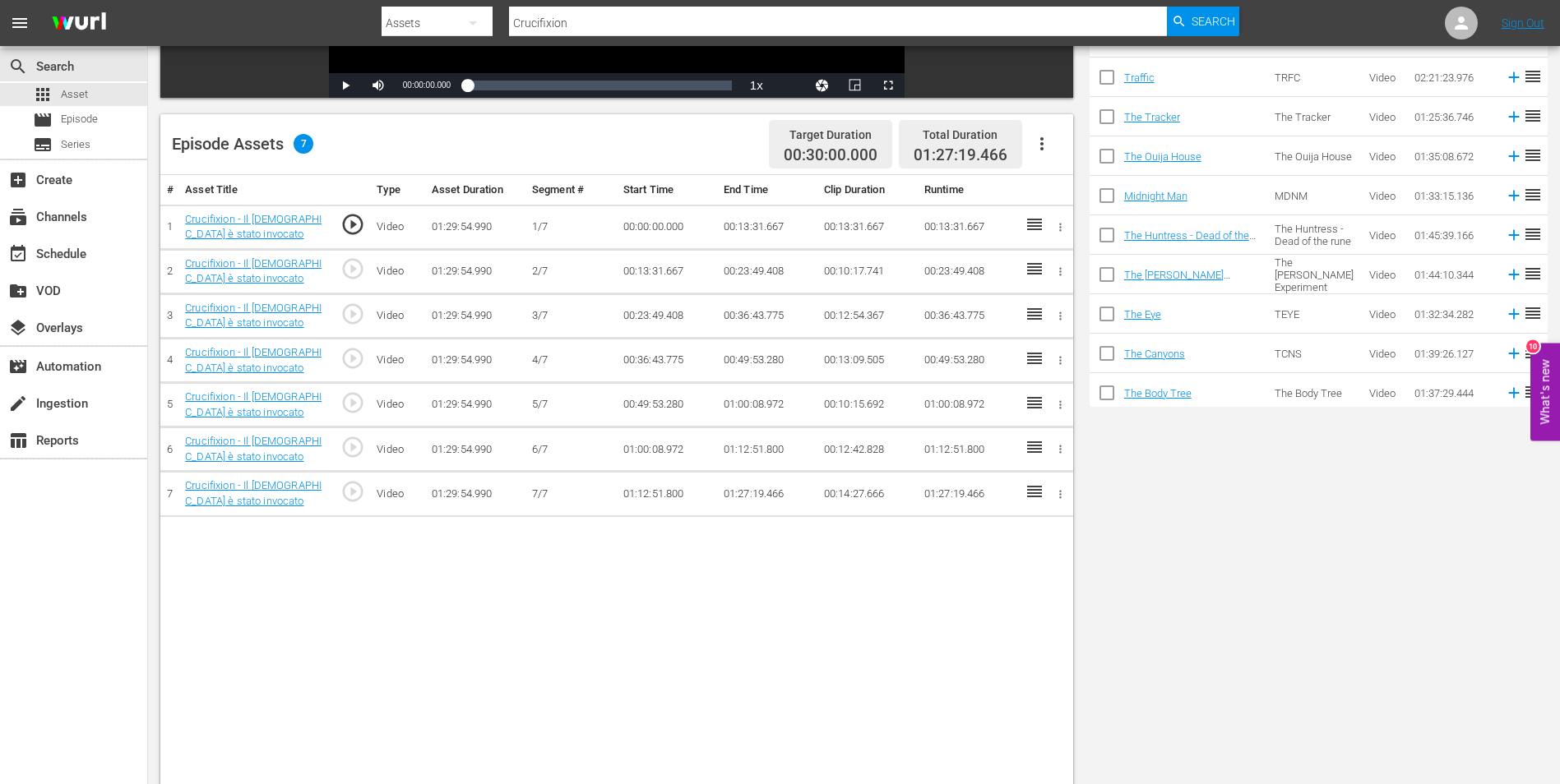
scroll to position [411, 0]
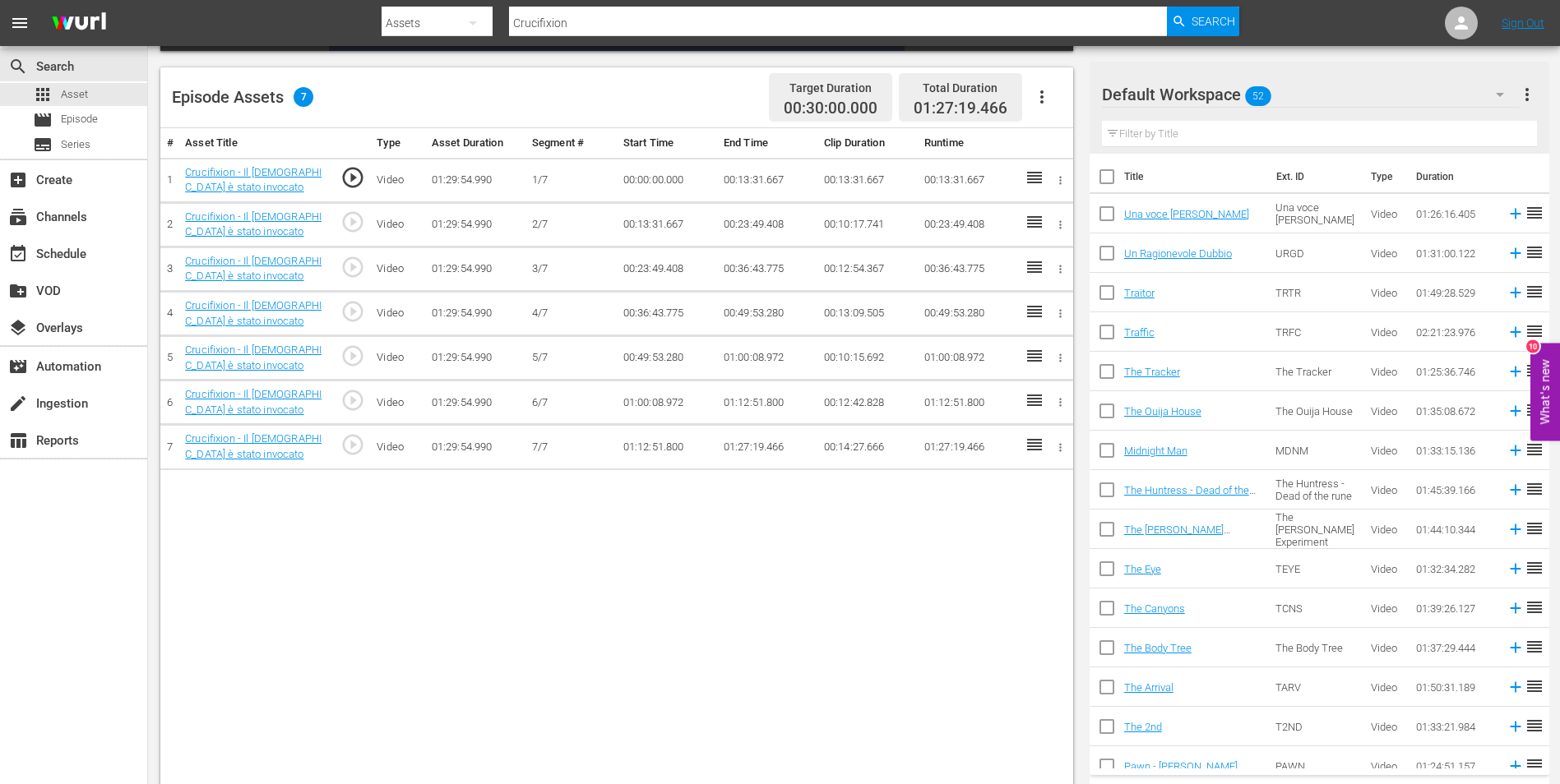
click at [721, 445] on td "01:27:19.466" at bounding box center [767, 447] width 100 height 45
drag, startPoint x: 725, startPoint y: 446, endPoint x: 790, endPoint y: 454, distance: 65.5
click at [790, 454] on td "01:27:19.466" at bounding box center [767, 447] width 100 height 45
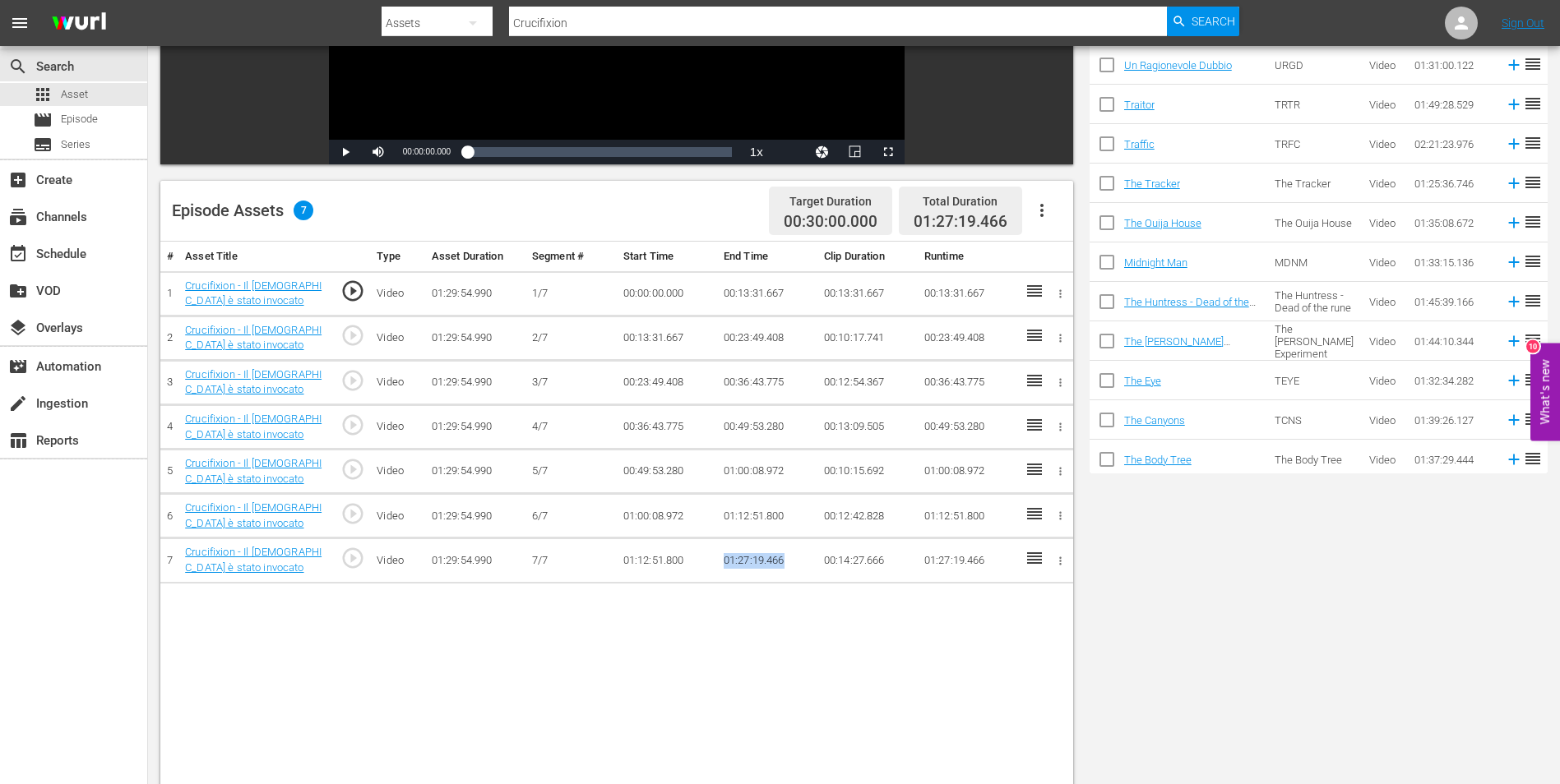
scroll to position [83, 0]
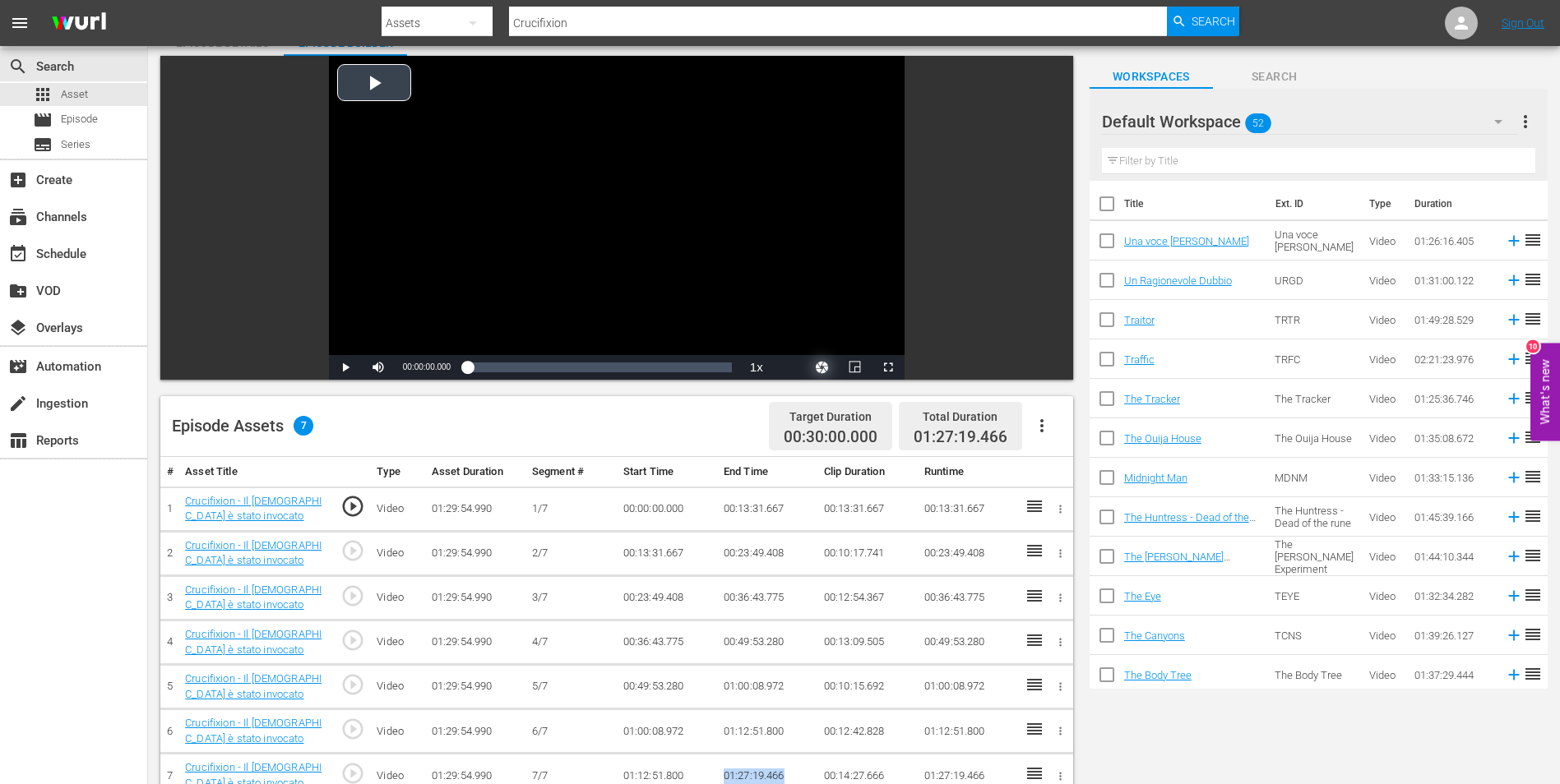
click at [822, 359] on button "Video Player" at bounding box center [822, 367] width 33 height 24
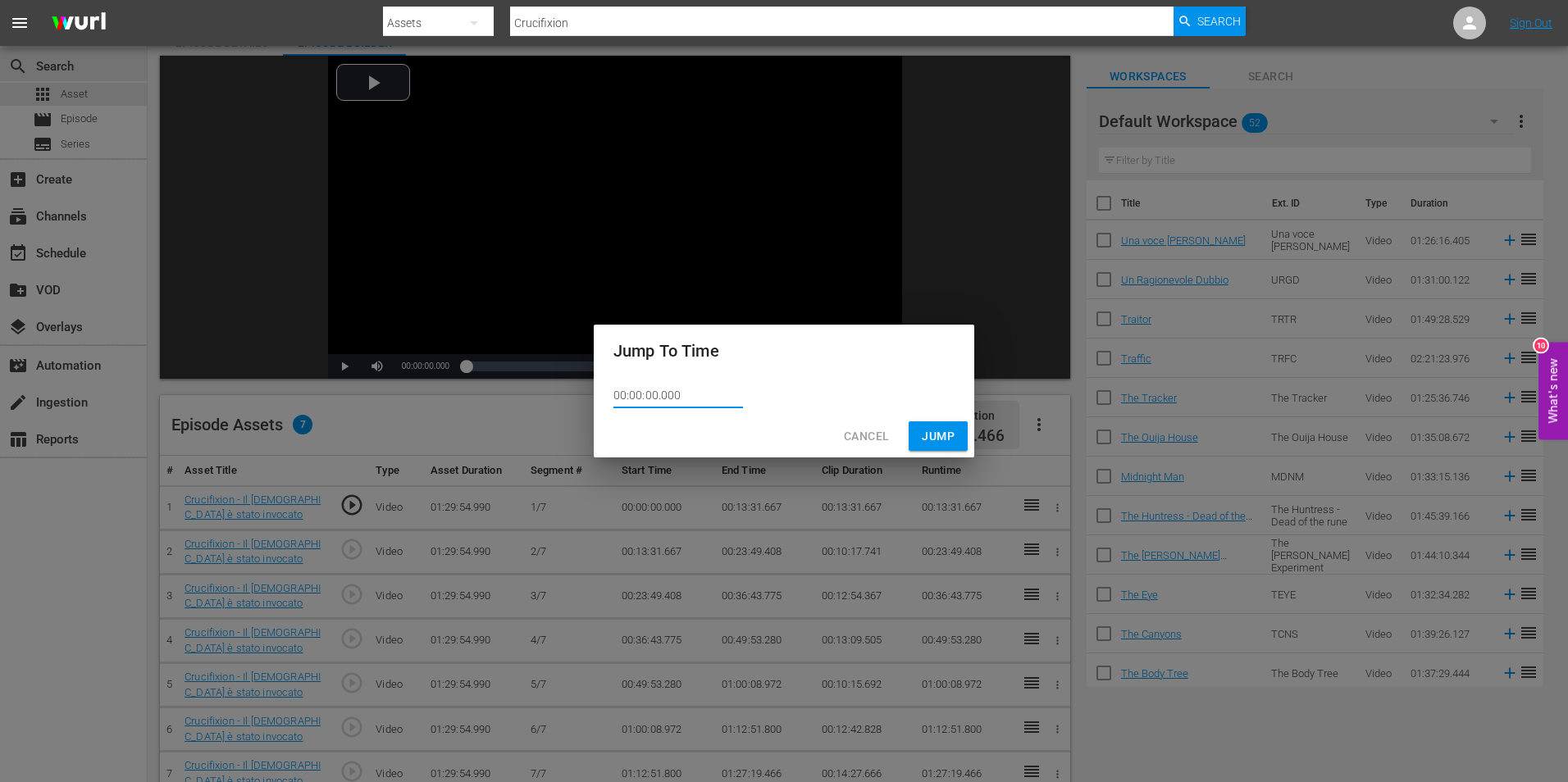
drag, startPoint x: 699, startPoint y: 389, endPoint x: 590, endPoint y: 378, distance: 109.6
click at [591, 378] on div "Jump To Time 00:00:00.000 Cancel Jump" at bounding box center [784, 391] width 1568 height 782
paste input "1:27:19.466"
type input "01:27:19.466"
click at [930, 433] on span "Jump" at bounding box center [938, 436] width 33 height 20
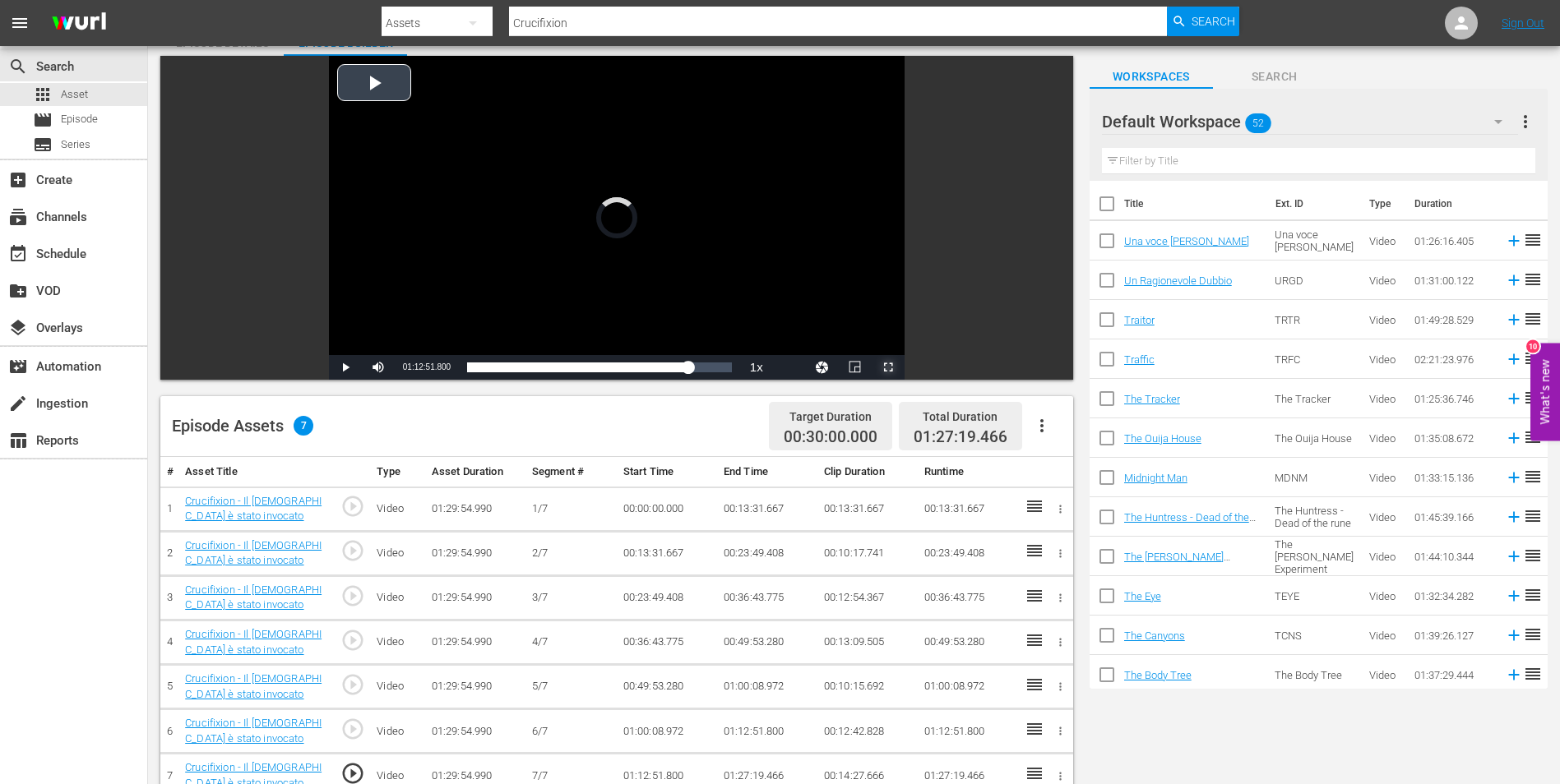
click at [888, 368] on span "Video Player" at bounding box center [888, 368] width 0 height 0
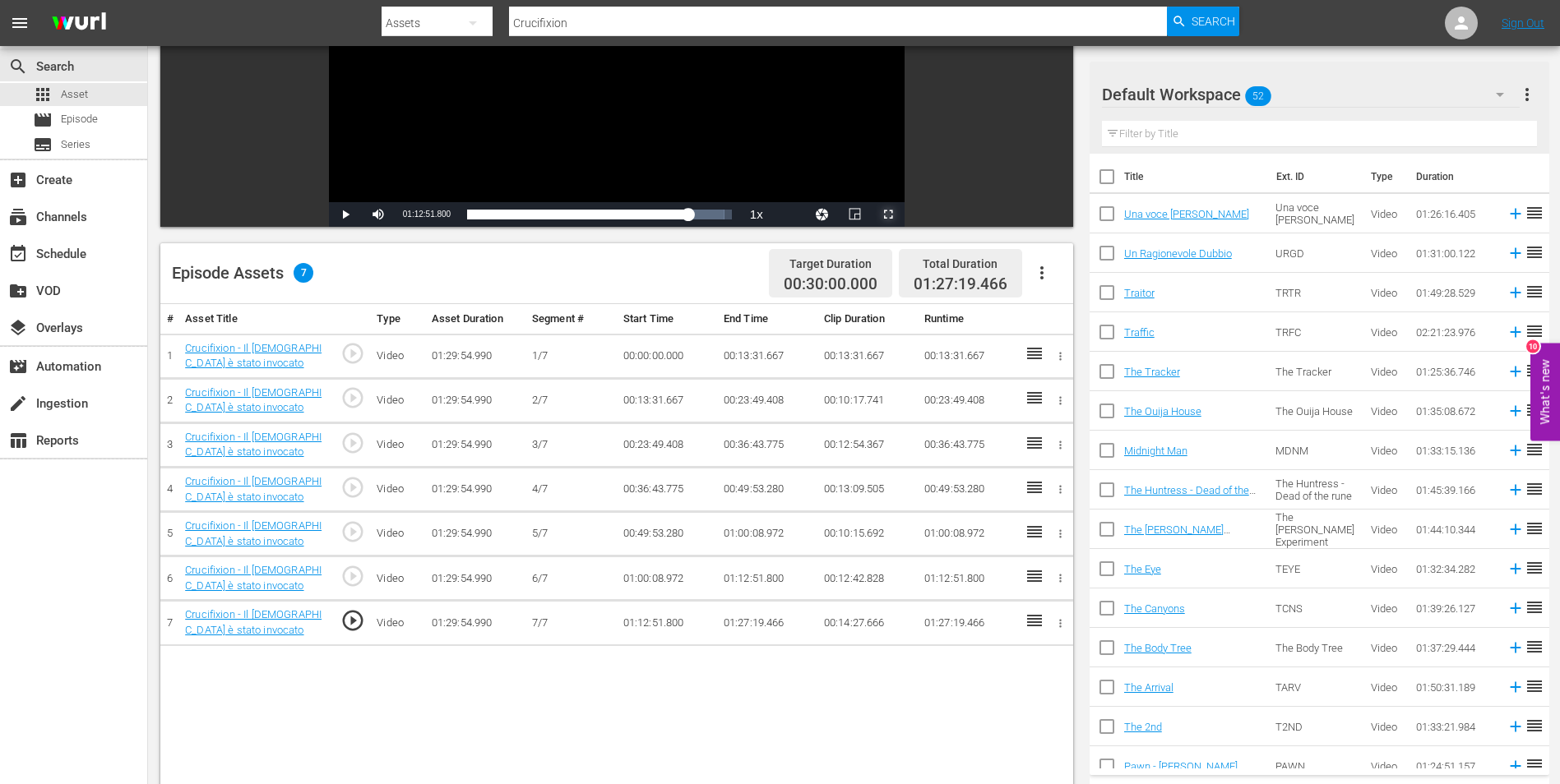
scroll to position [247, 0]
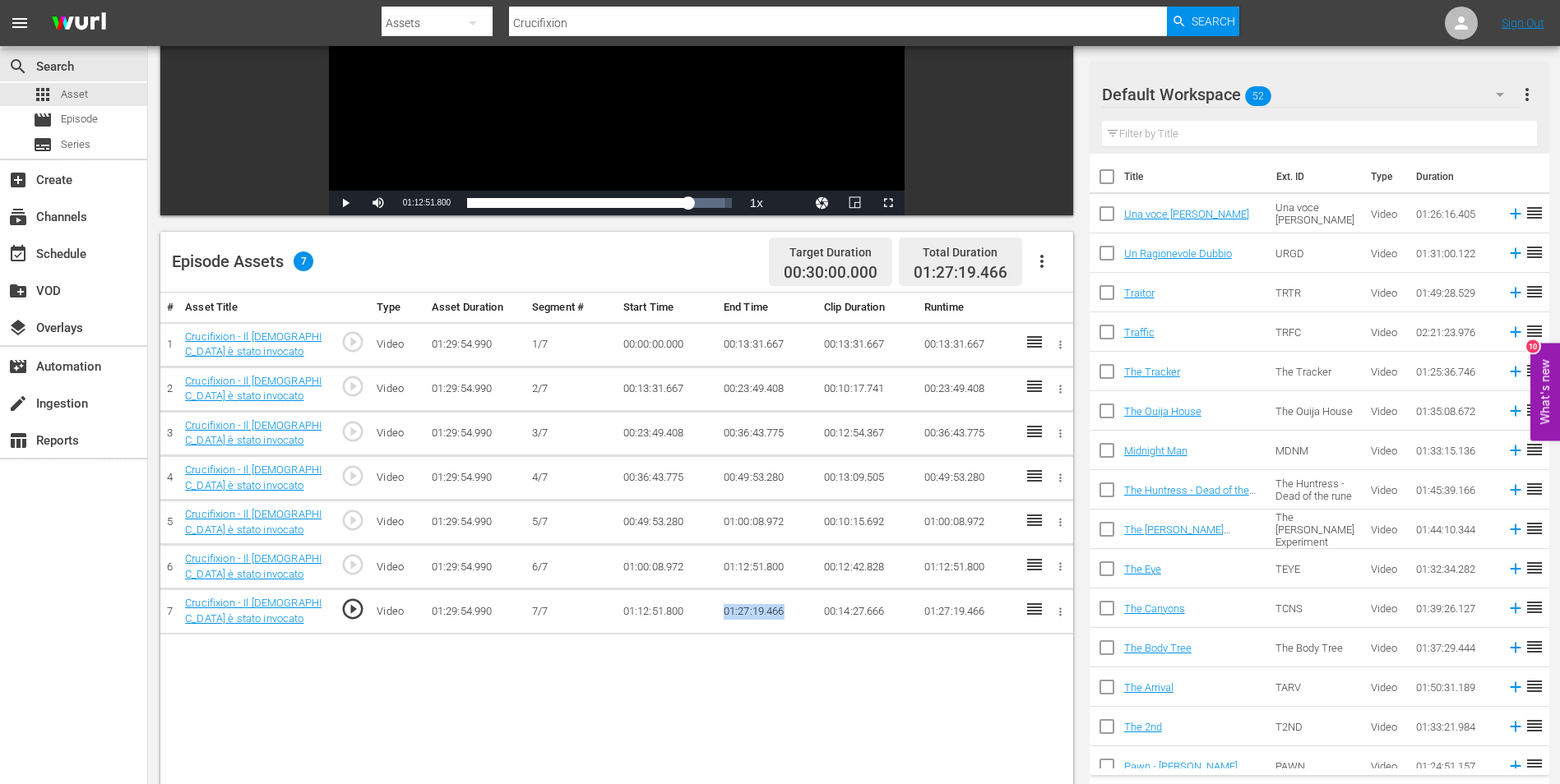
drag, startPoint x: 725, startPoint y: 610, endPoint x: 799, endPoint y: 611, distance: 74.0
click at [799, 611] on td "01:27:19.466" at bounding box center [767, 611] width 100 height 45
click at [822, 199] on button "Video Player" at bounding box center [822, 202] width 33 height 24
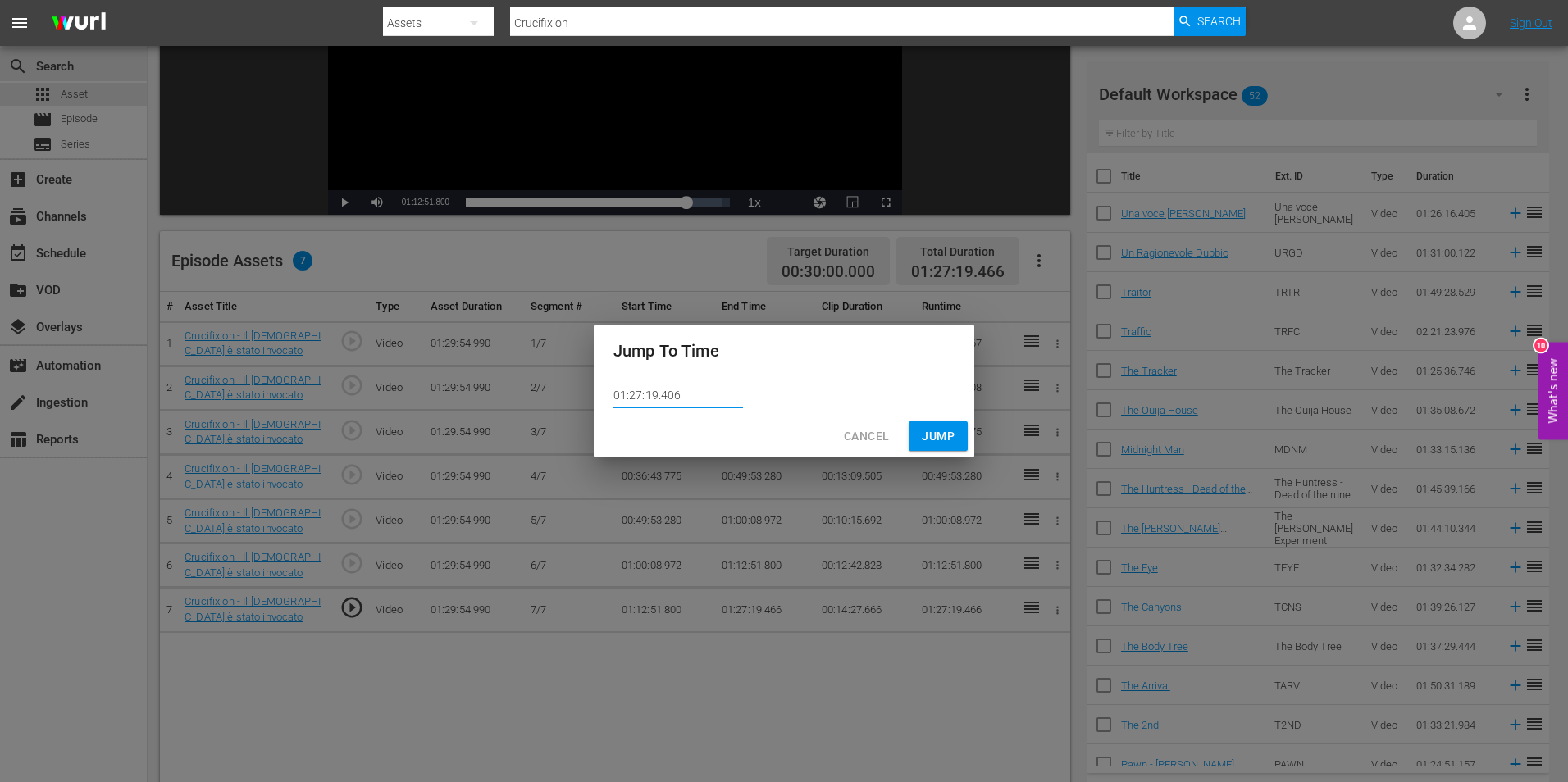
drag, startPoint x: 691, startPoint y: 399, endPoint x: 554, endPoint y: 396, distance: 137.0
click at [573, 396] on div "Jump To Time 01:27:19.406 Cancel Jump" at bounding box center [784, 391] width 1568 height 782
paste input "6"
type input "01:27:19.466"
click at [916, 431] on button "Jump" at bounding box center [938, 436] width 59 height 30
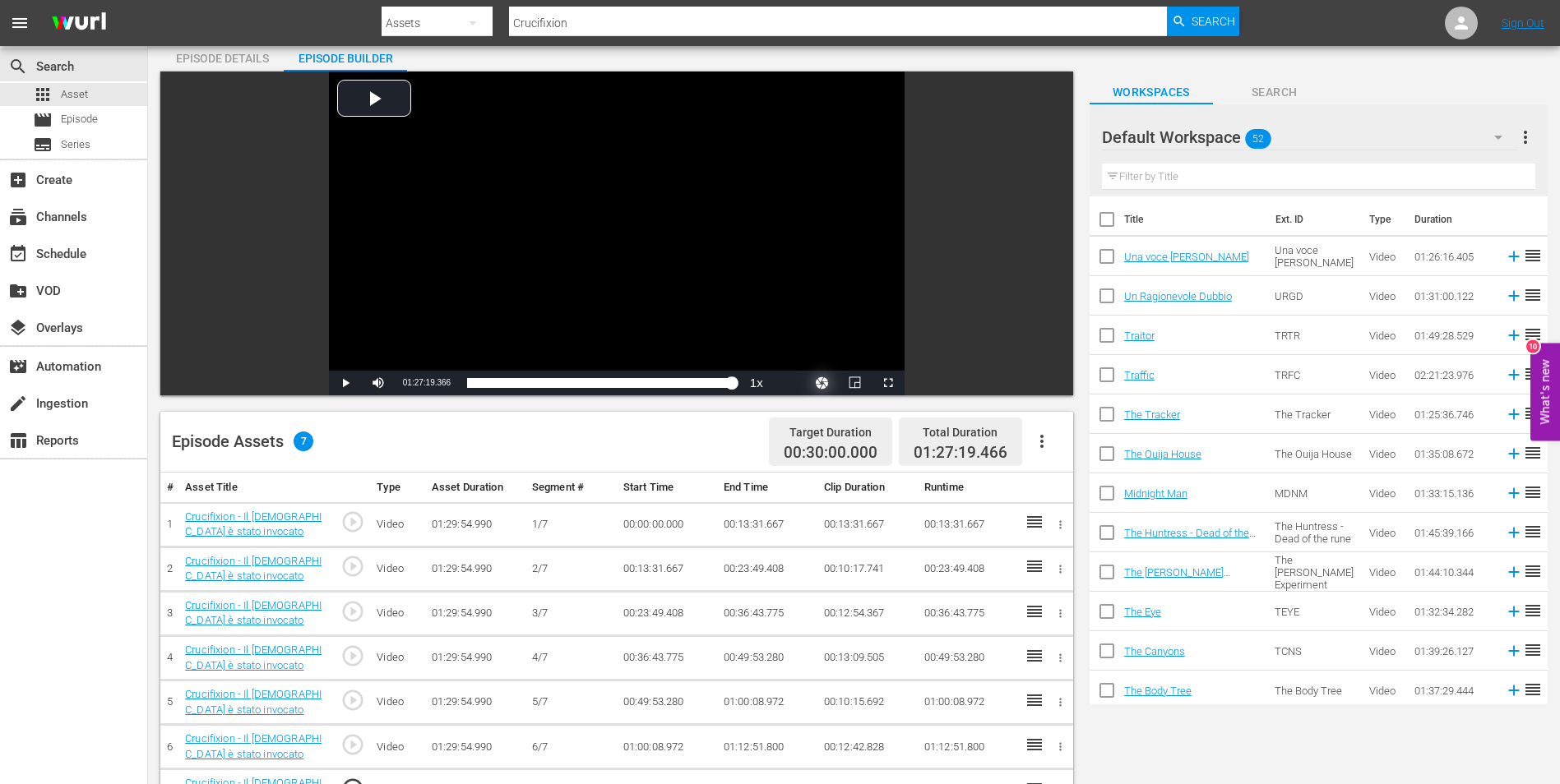
scroll to position [83, 0]
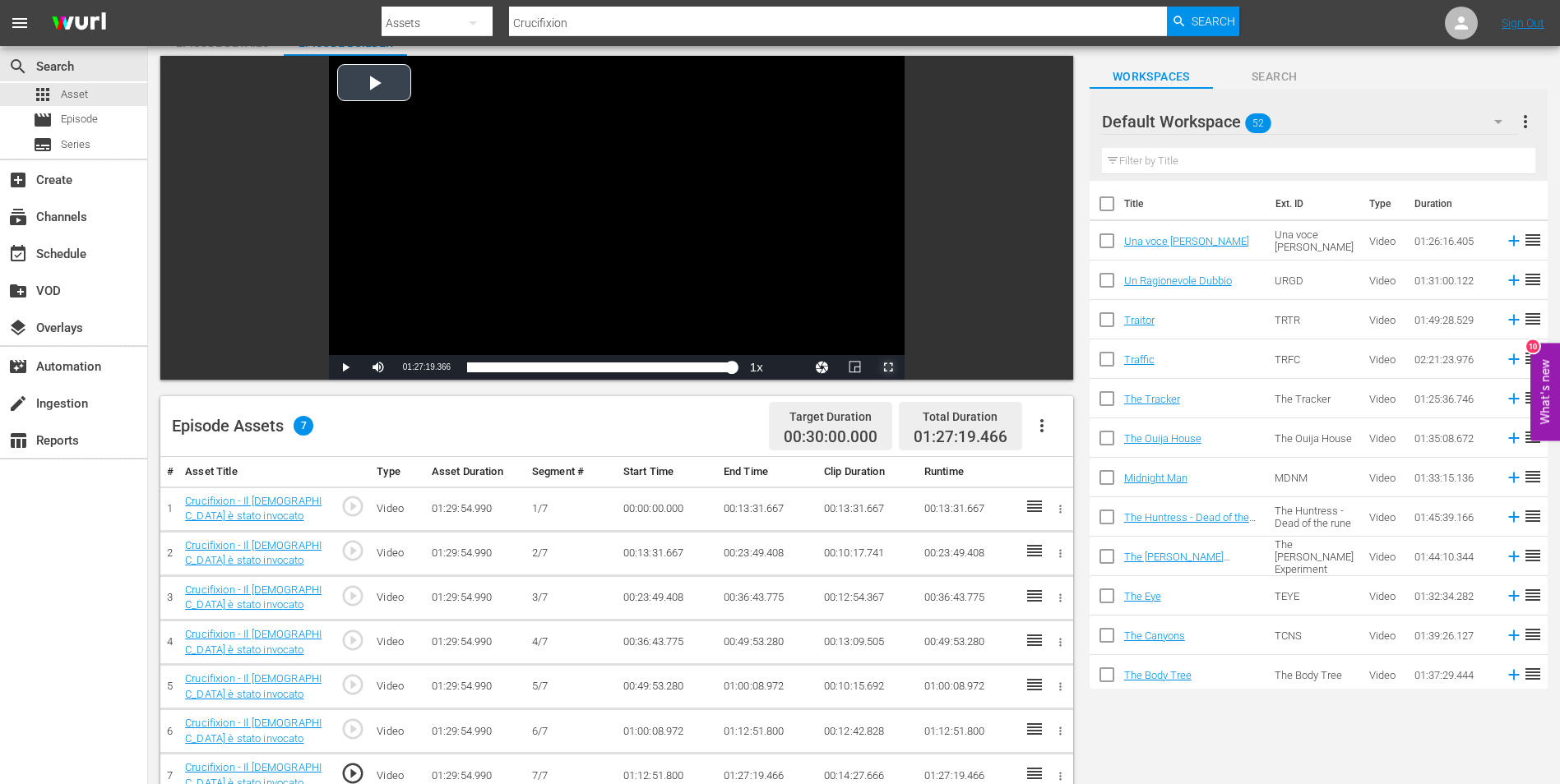
click at [888, 368] on span "Video Player" at bounding box center [888, 368] width 0 height 0
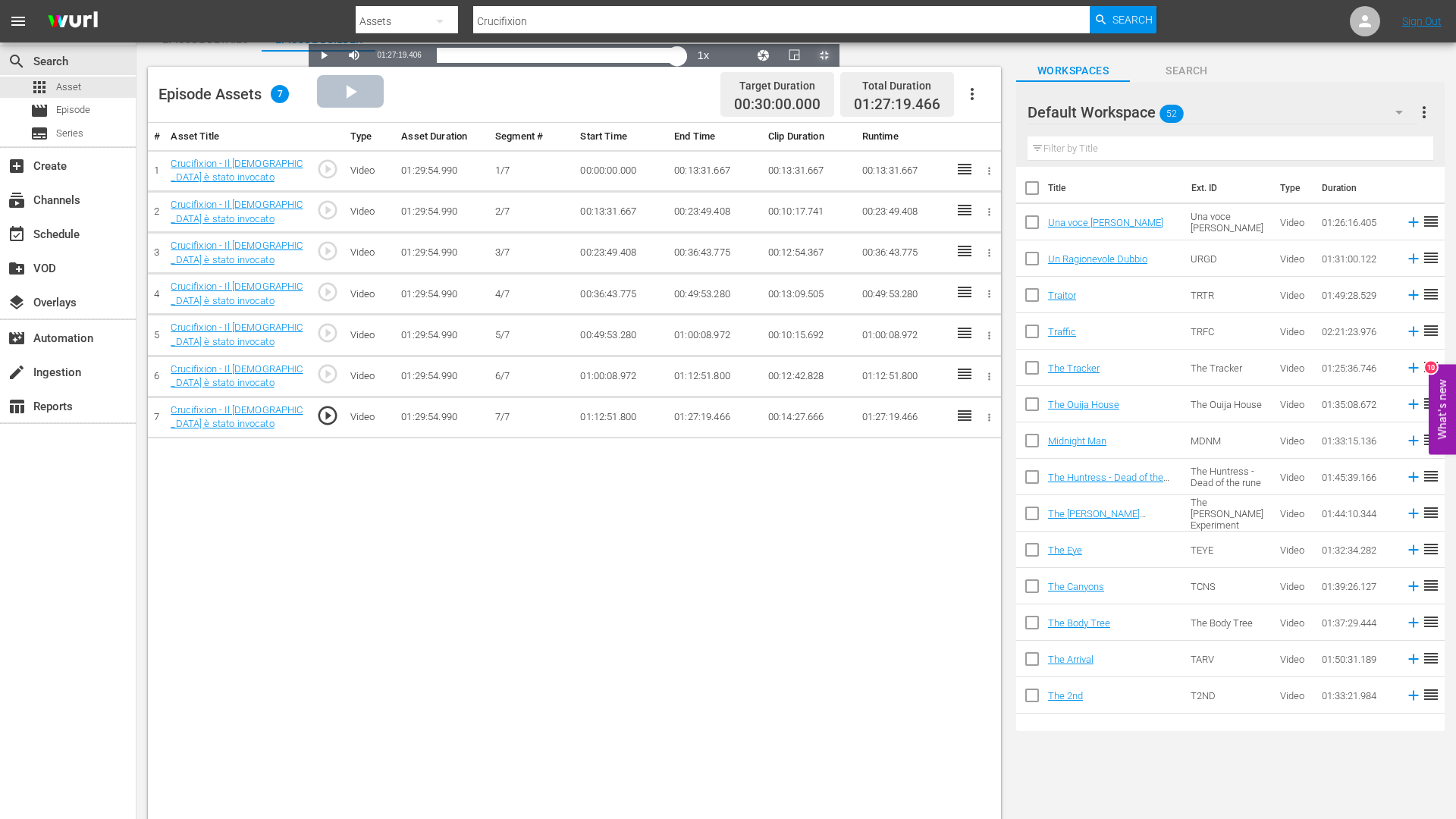
drag, startPoint x: 1296, startPoint y: 805, endPoint x: 1282, endPoint y: 809, distance: 14.6
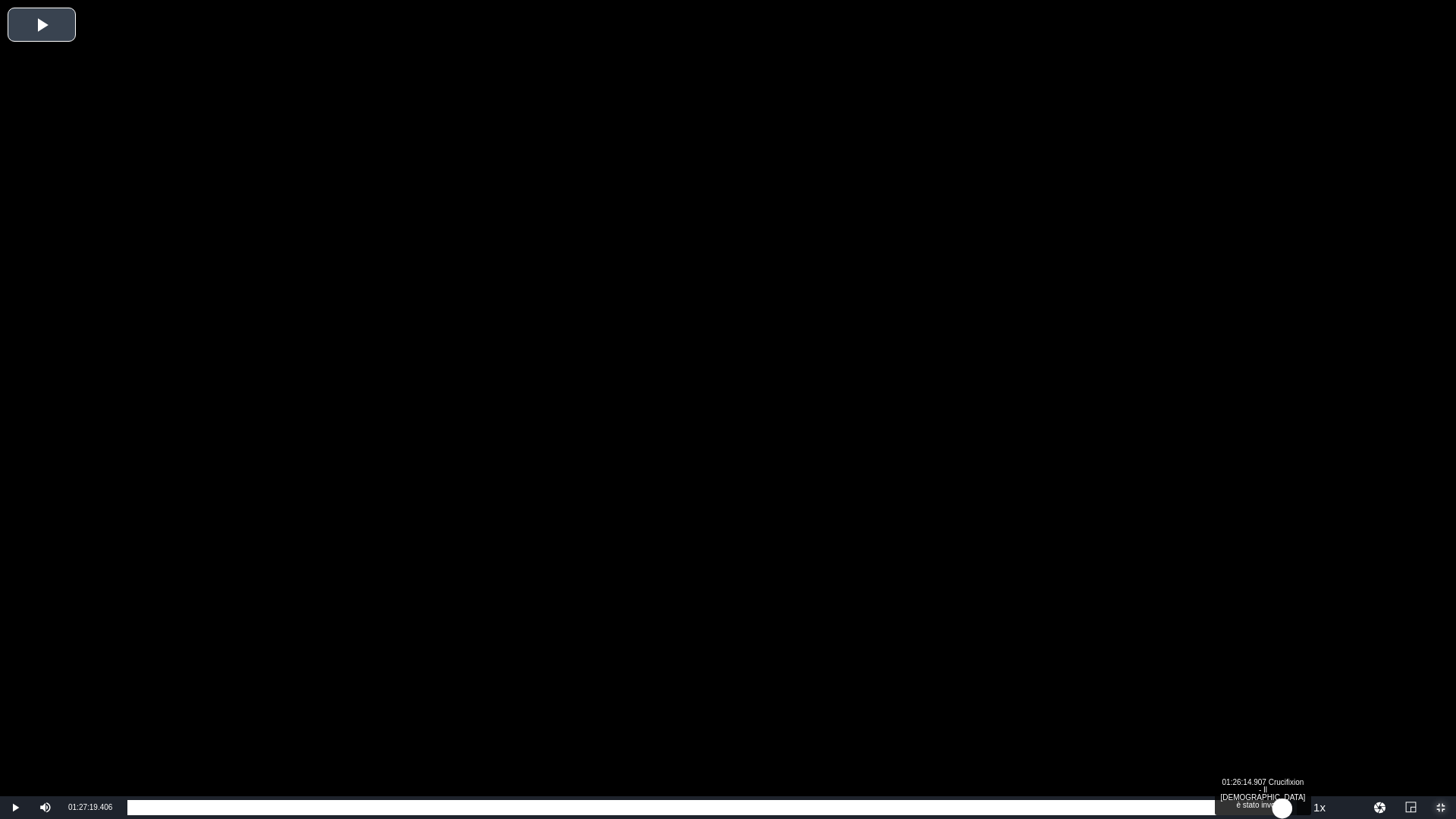
click at [1282, 723] on div "01:27:19.406" at bounding box center [705, 808] width 1155 height 16
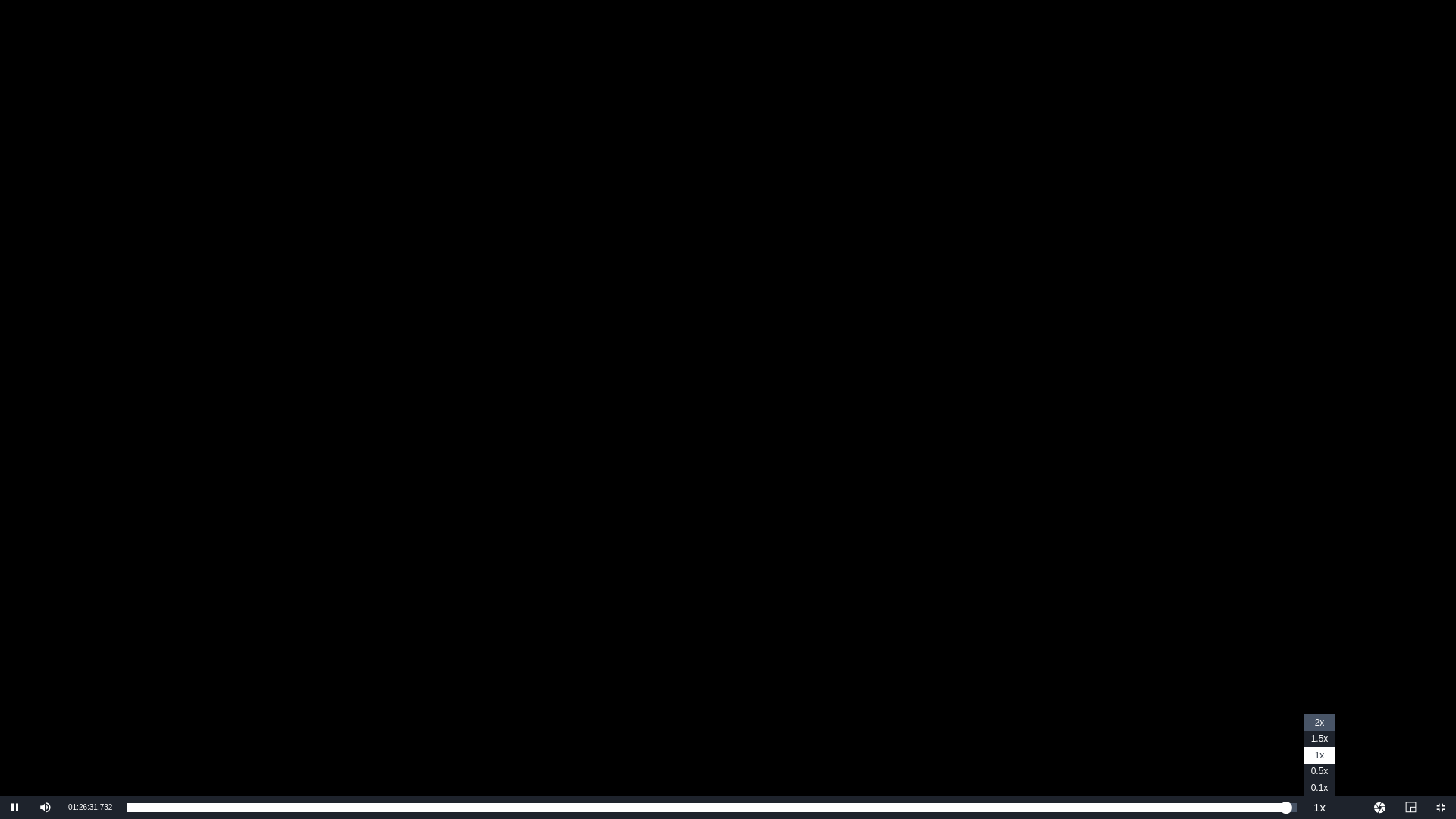
click at [1325, 721] on li "2x" at bounding box center [1319, 723] width 30 height 16
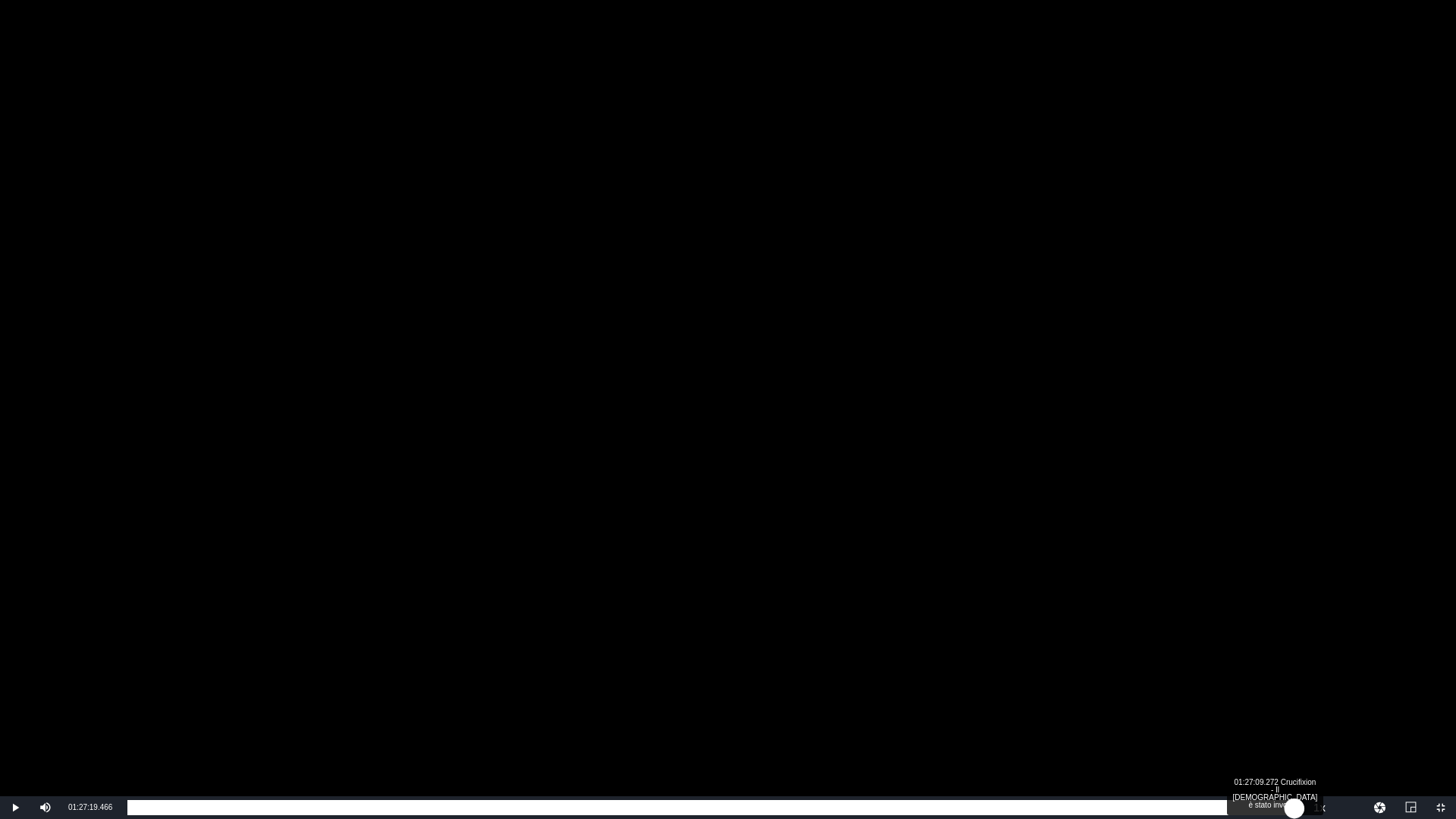
click at [1294, 723] on div "01:27:19.472" at bounding box center [711, 808] width 1167 height 16
drag, startPoint x: 1295, startPoint y: 805, endPoint x: 1283, endPoint y: 810, distance: 13.0
click at [1283, 723] on div "01:27:07.822" at bounding box center [705, 808] width 1157 height 16
click at [1291, 723] on div "01:26:53.268" at bounding box center [709, 808] width 1164 height 16
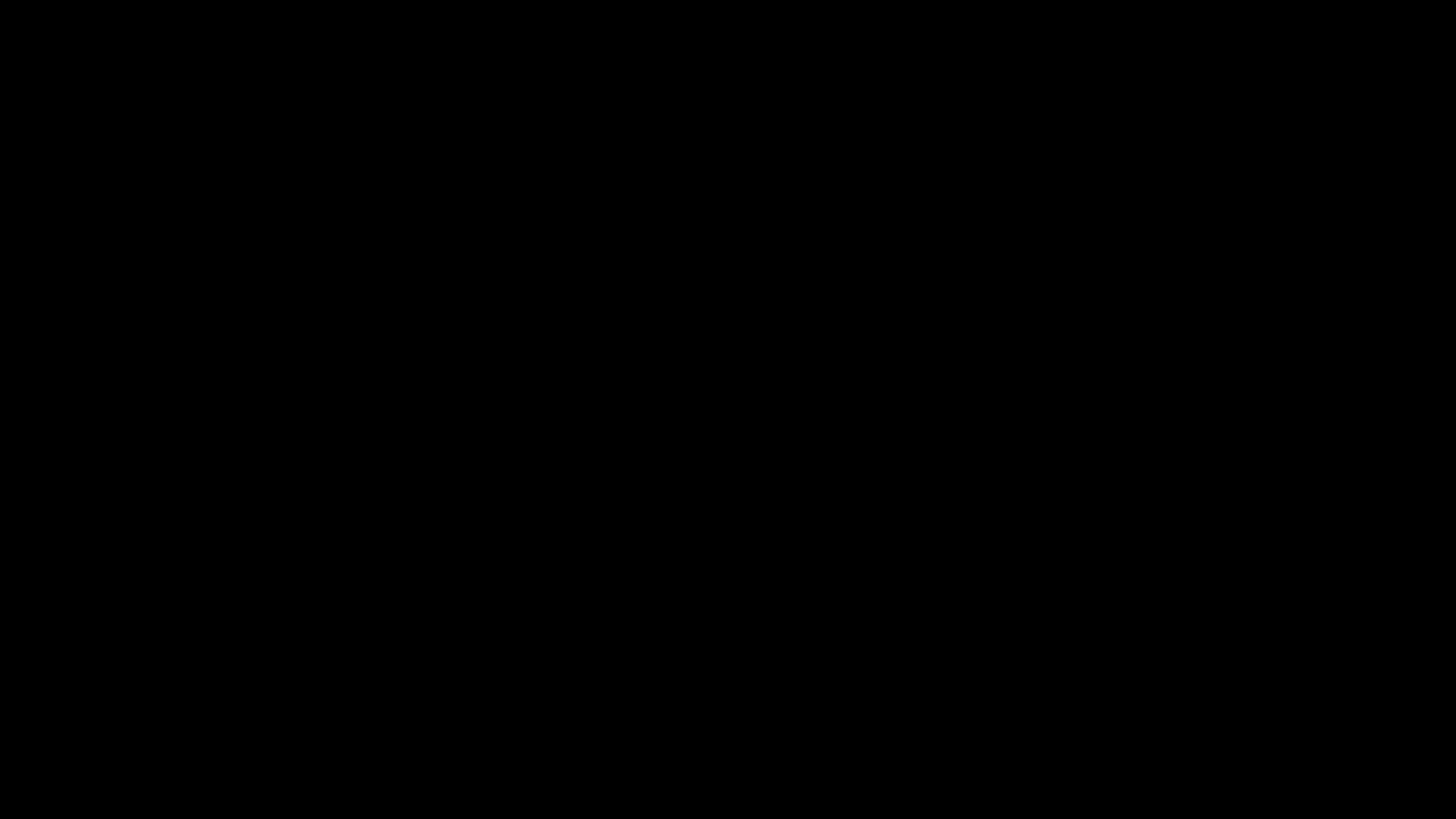
click at [1332, 597] on div "Video Player" at bounding box center [728, 398] width 1456 height 796
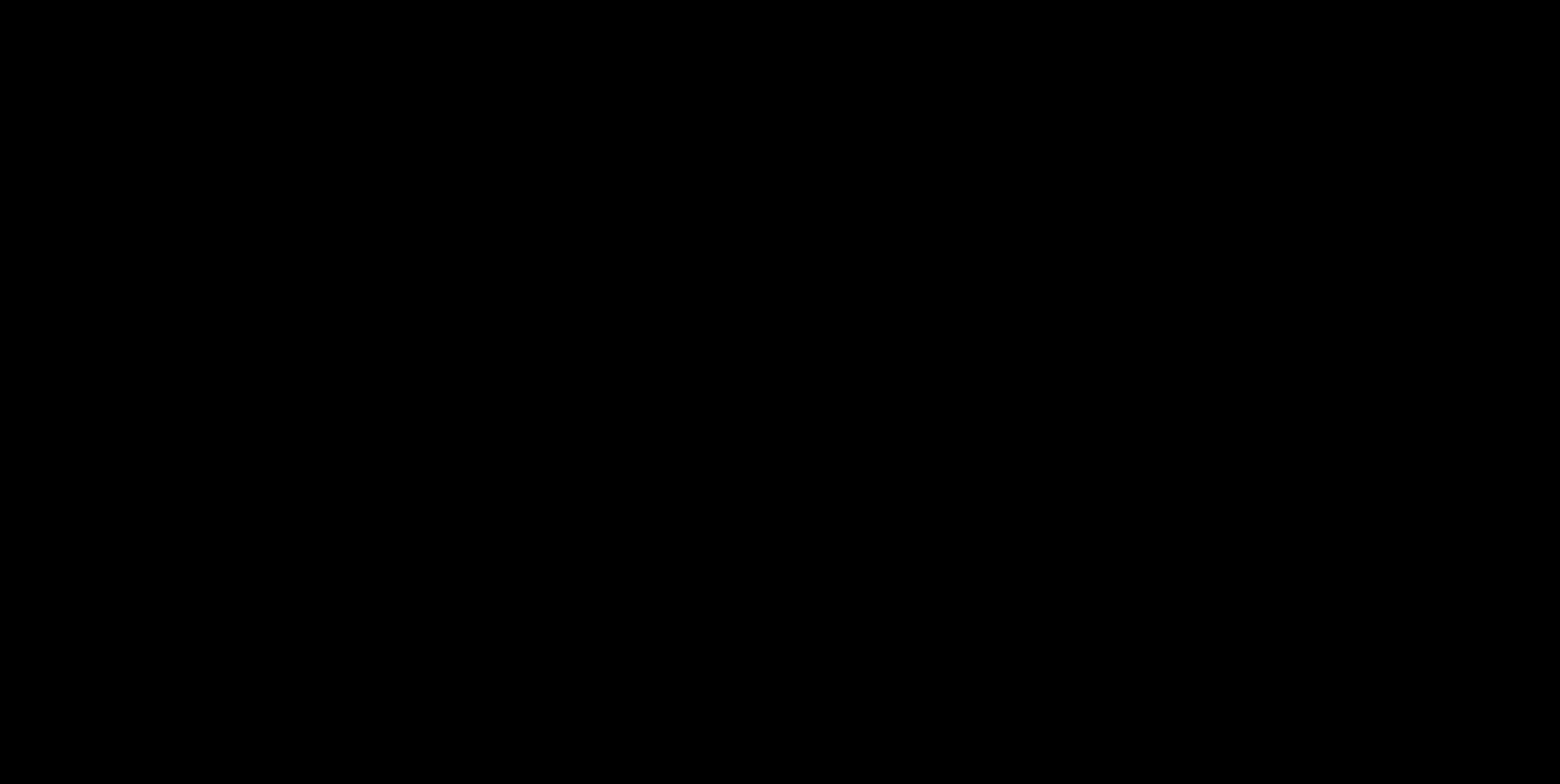
scroll to position [0, 0]
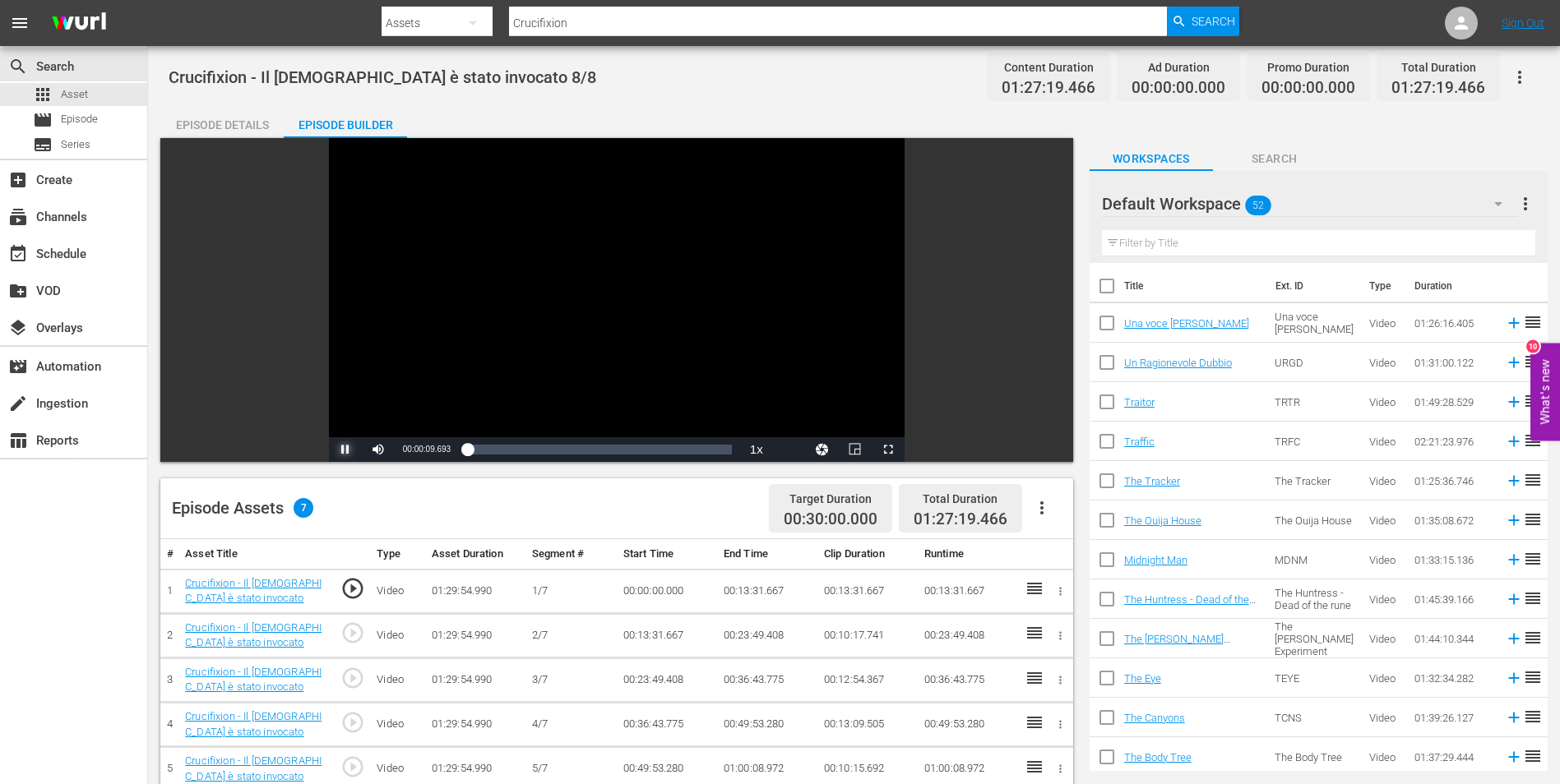
click at [346, 449] on span "Video Player" at bounding box center [346, 449] width 0 height 0
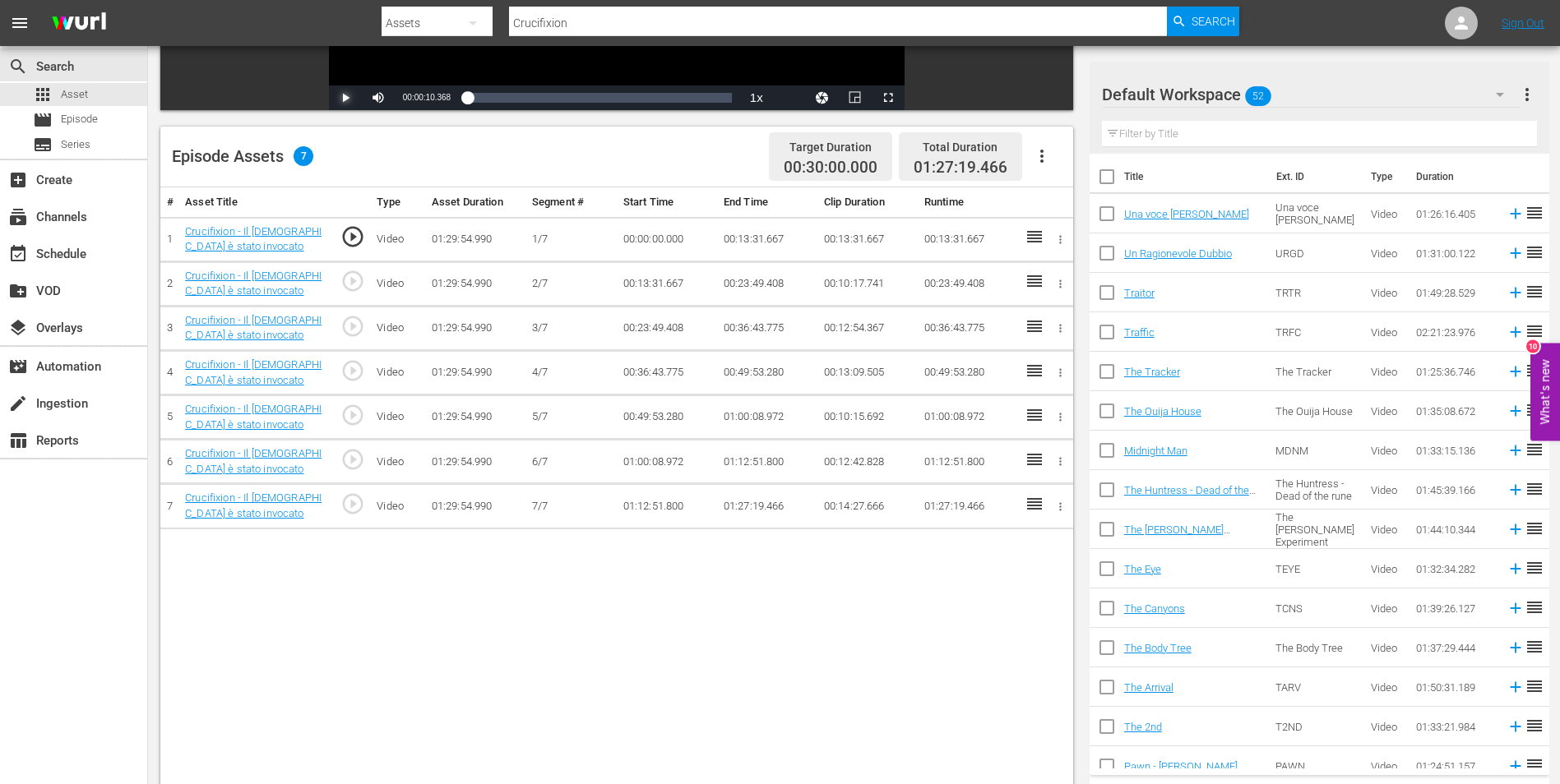
scroll to position [428, 0]
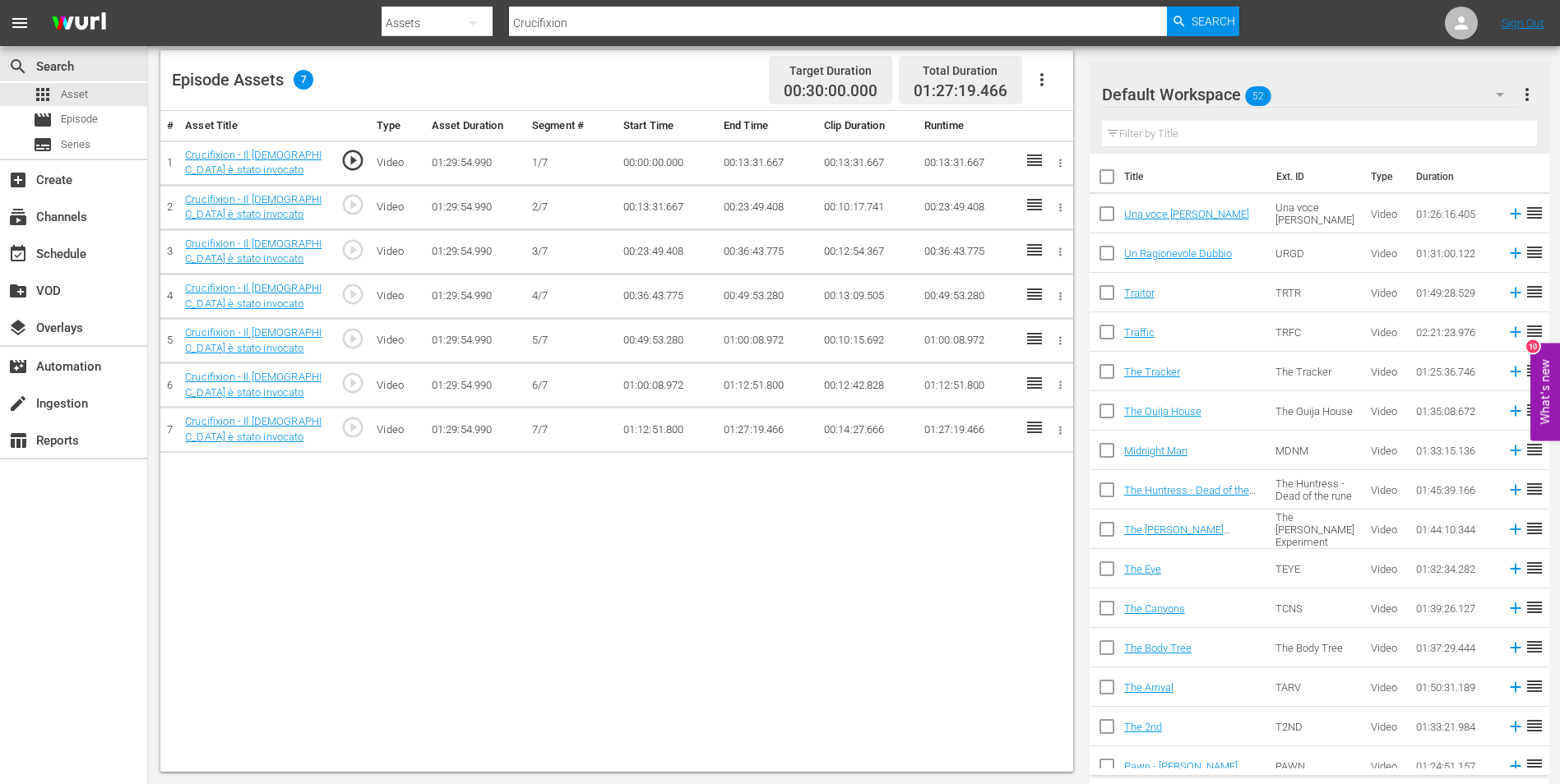
click at [758, 430] on td "01:27:19.466" at bounding box center [767, 430] width 100 height 45
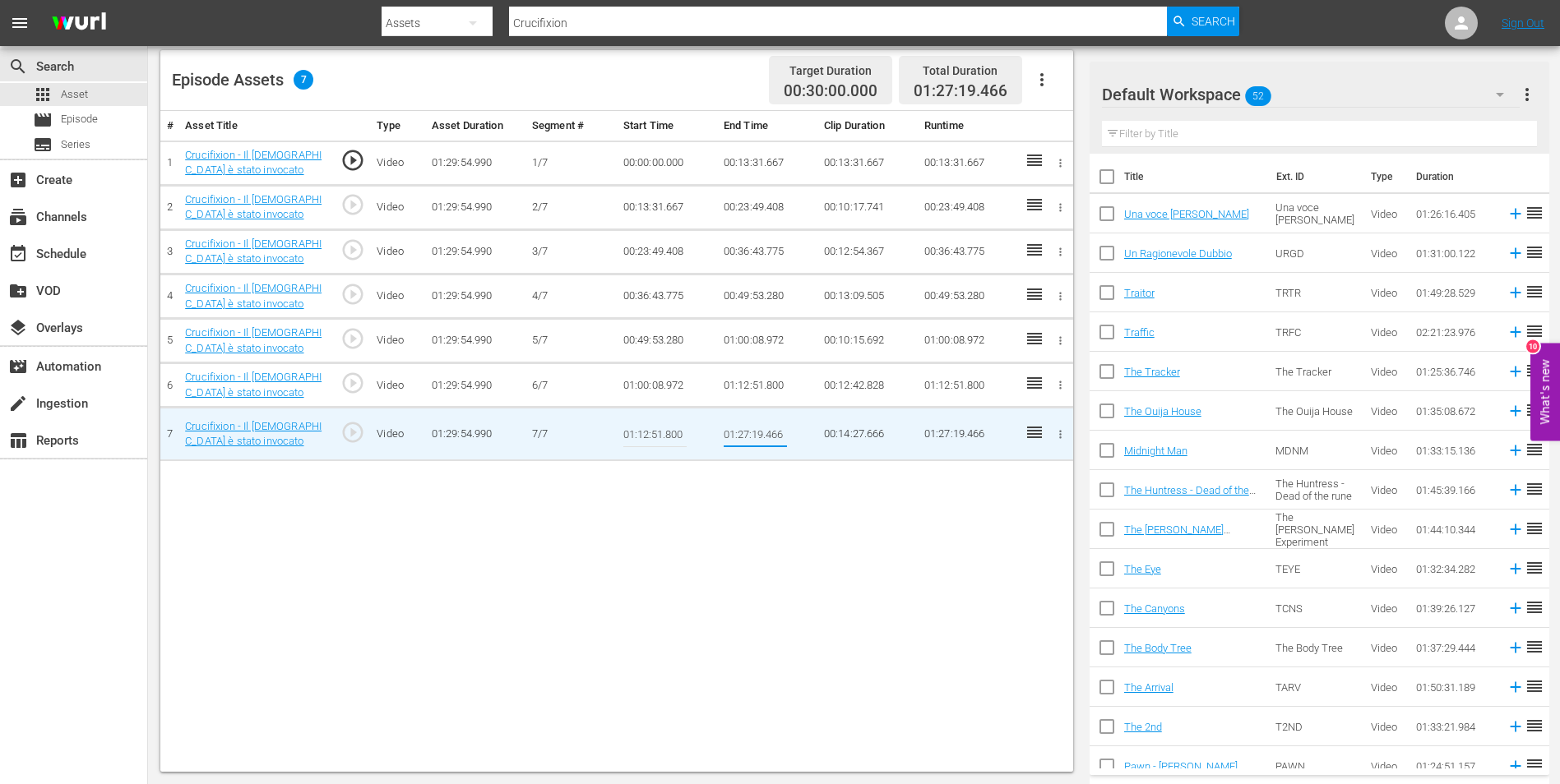
click at [758, 433] on input "01:27:19.466" at bounding box center [755, 433] width 63 height 40
type input "01:27:29.466"
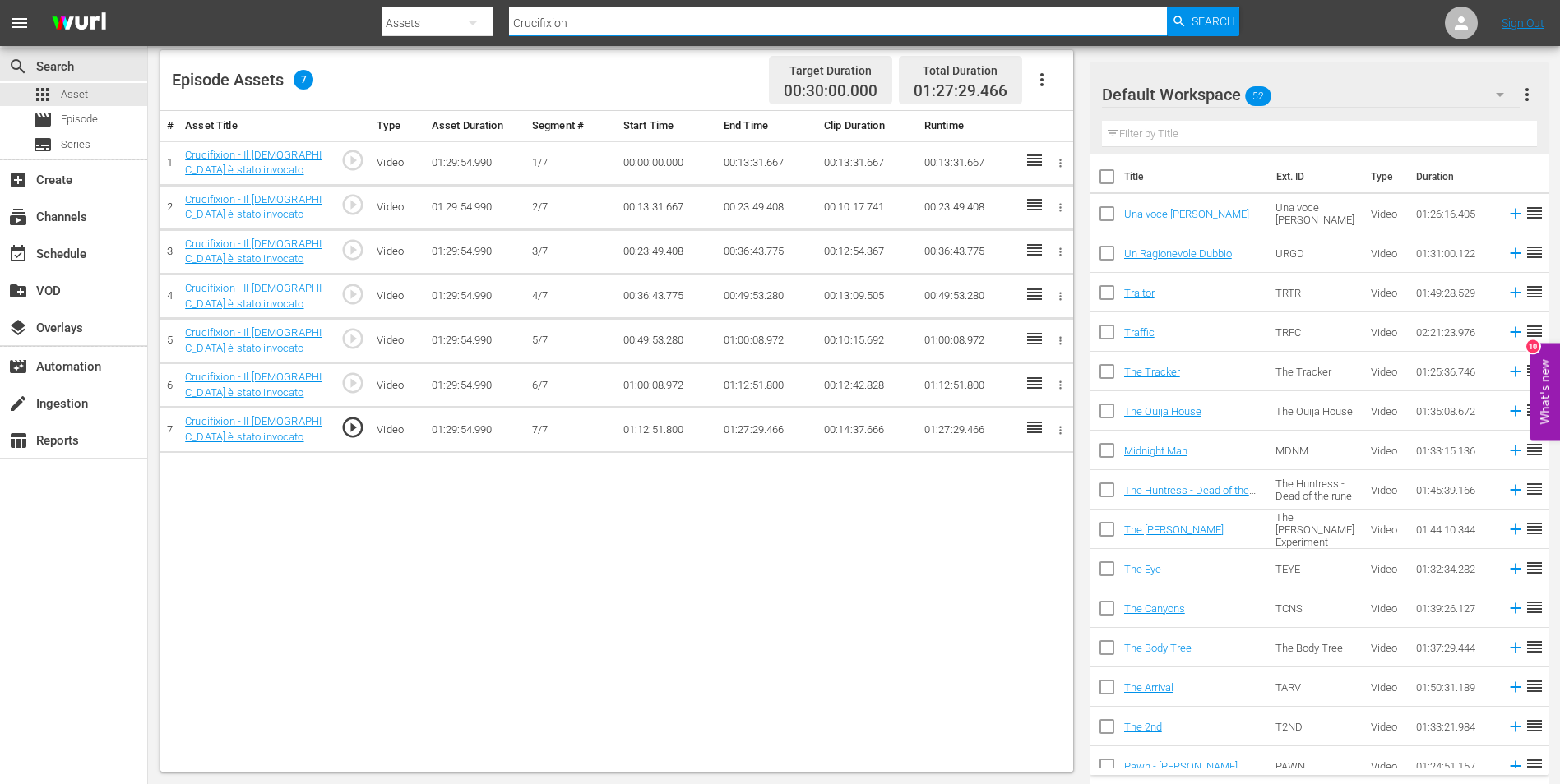
drag, startPoint x: 584, startPoint y: 16, endPoint x: 480, endPoint y: 16, distance: 104.0
click at [480, 16] on div "Search By Assets Search ID, Title, Description, Keywords, or Category Crucifixi…" at bounding box center [810, 23] width 858 height 40
paste input "Daybreakers - L'ultimo vampiro"
type input "Daybreakers - L'ultimo vampiro"
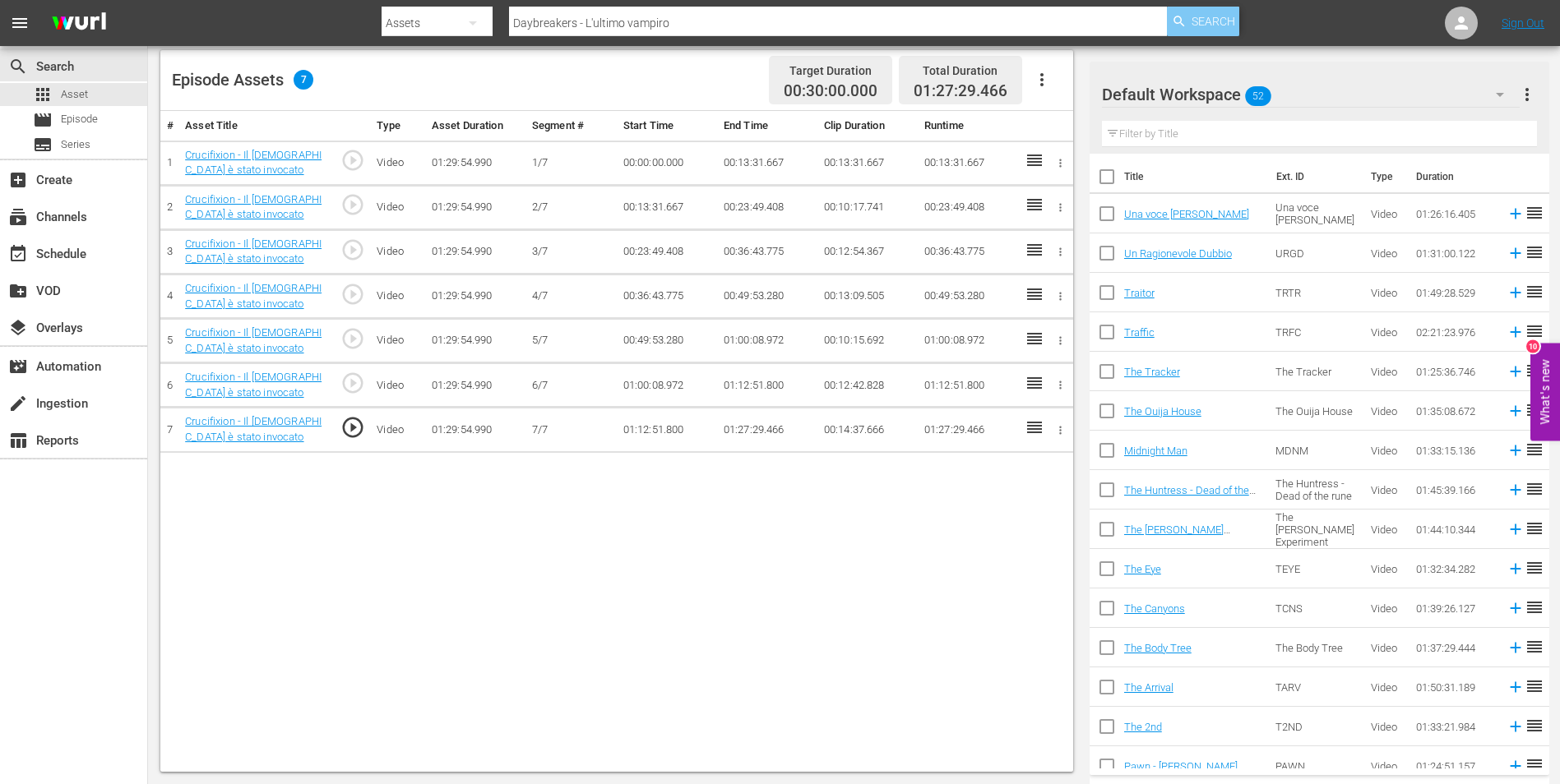
click at [1202, 17] on span "Search" at bounding box center [1213, 21] width 44 height 30
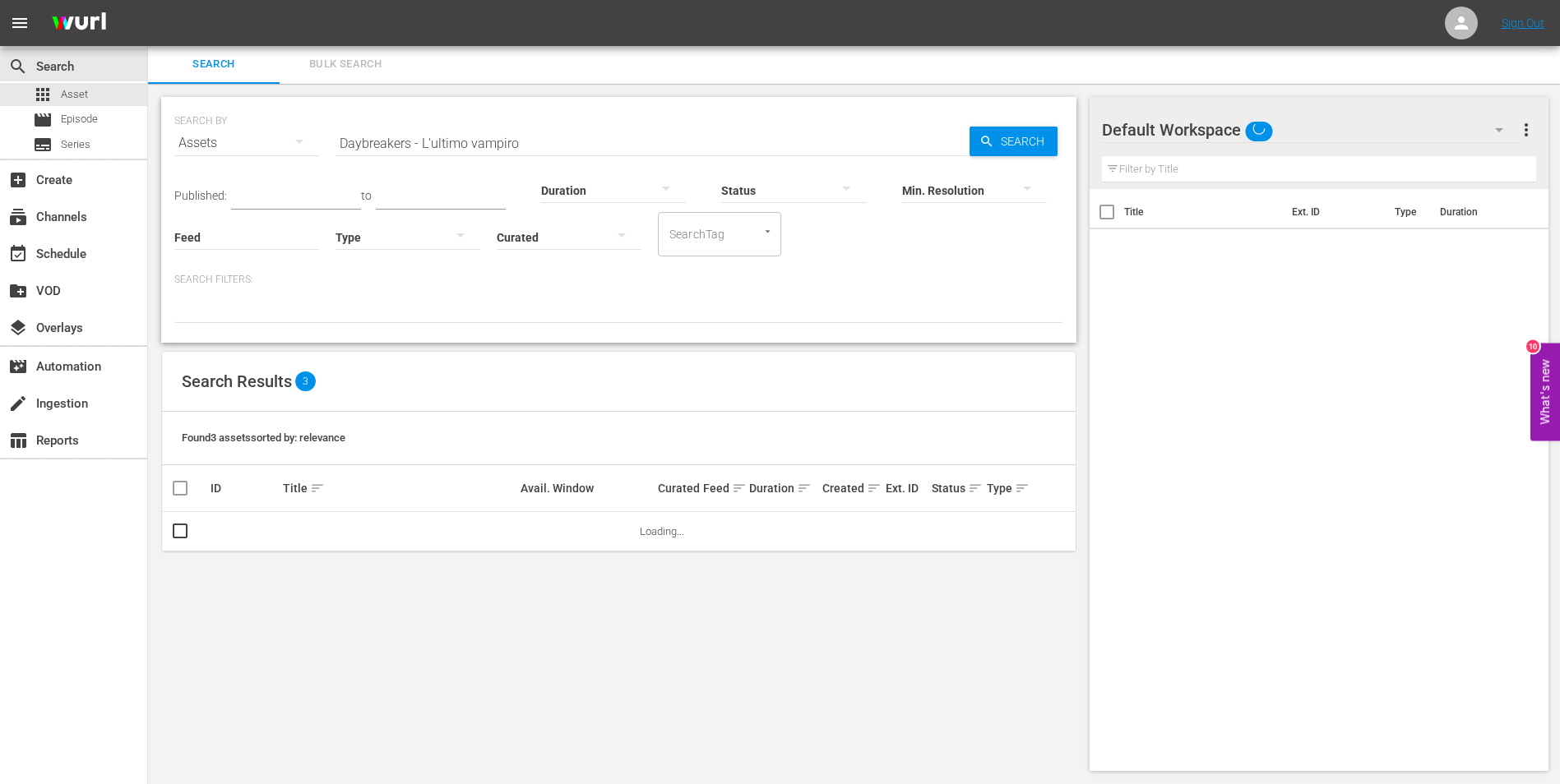
scroll to position [2, 0]
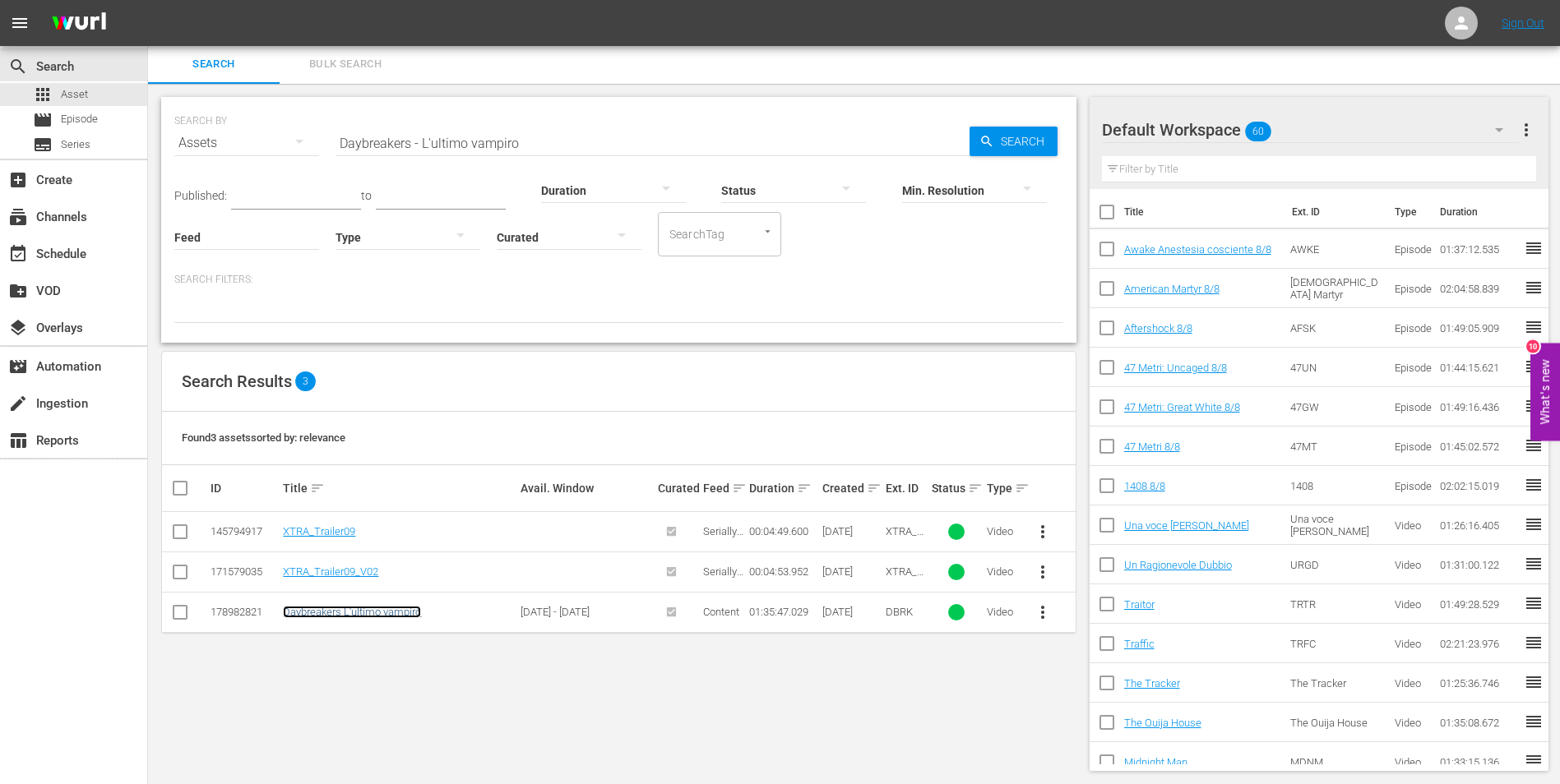
click at [340, 612] on link "Daybreakers L'ultimo vampiro" at bounding box center [352, 612] width 138 height 13
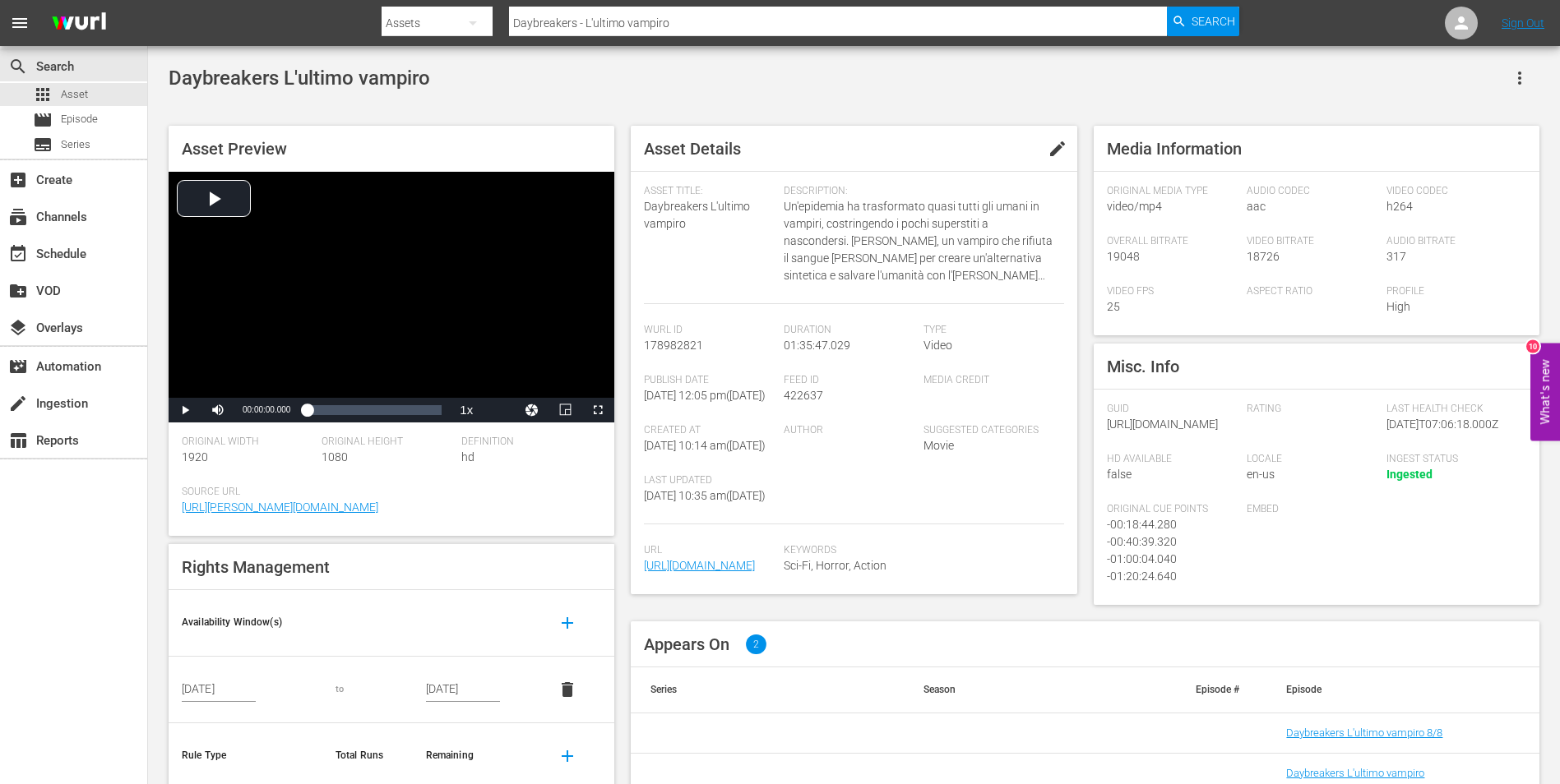
scroll to position [159, 0]
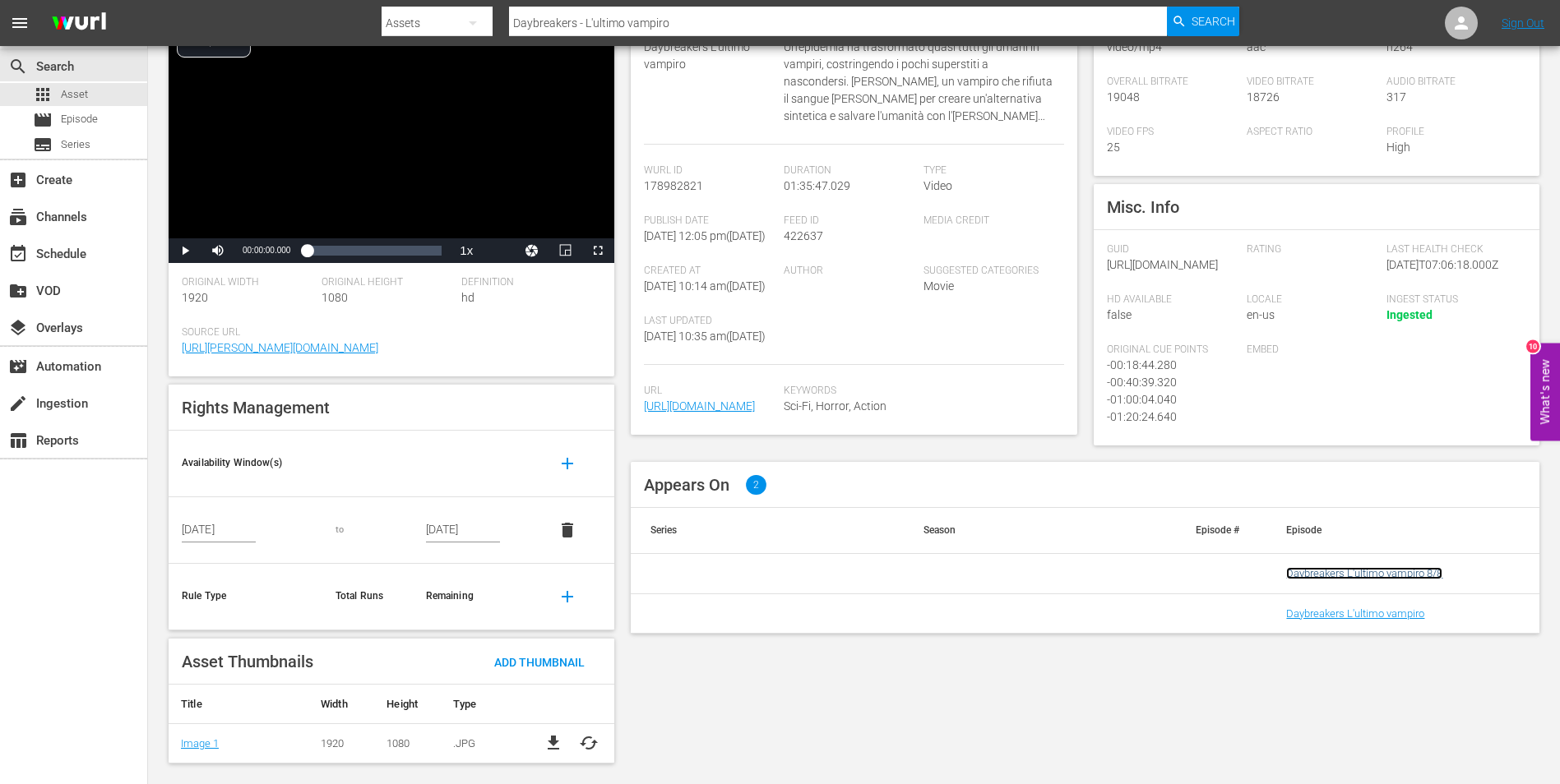
click at [1337, 579] on link "Daybreakers L'ultimo vampiro 8/8" at bounding box center [1364, 573] width 156 height 13
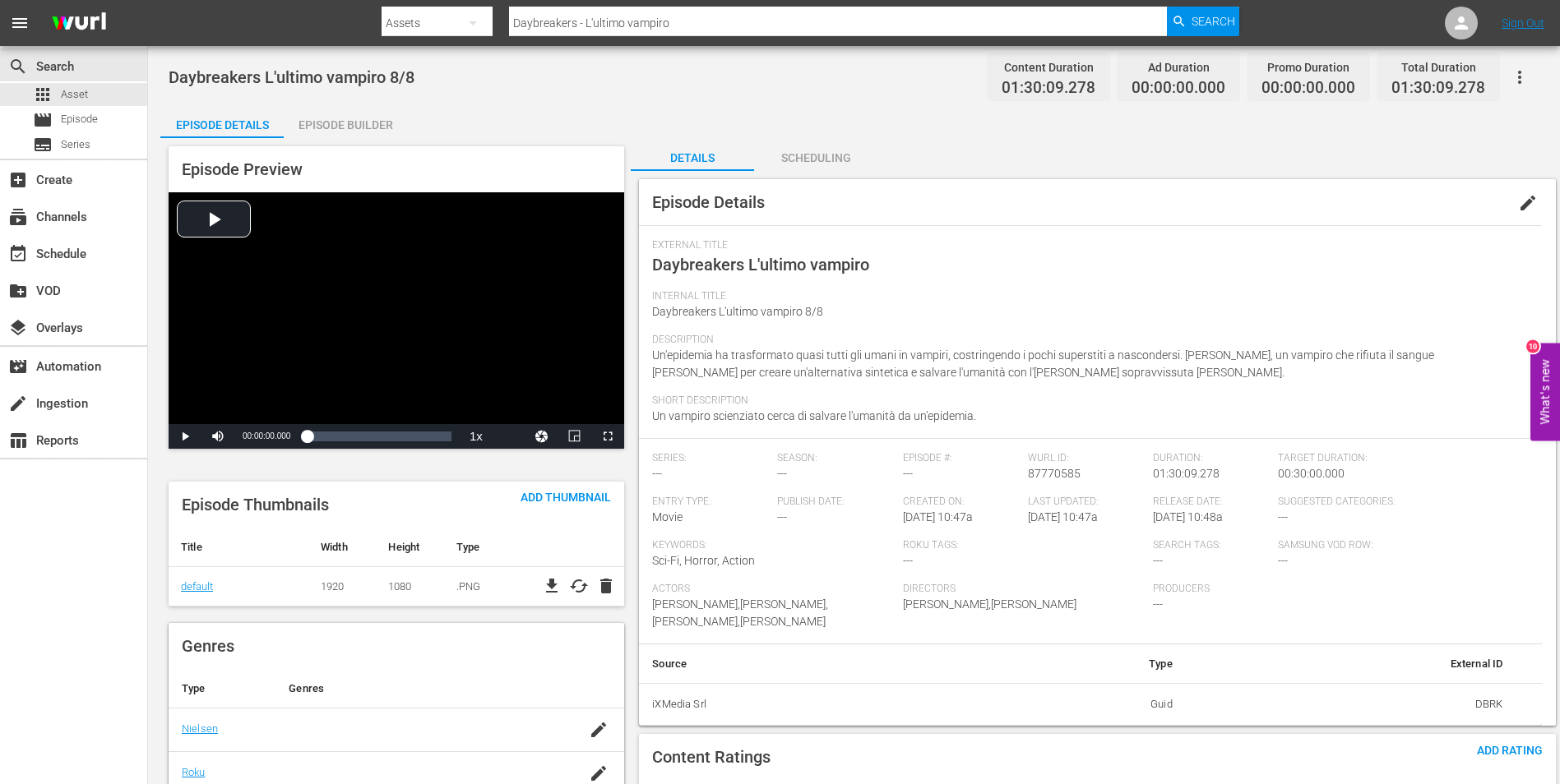
click at [360, 115] on div "Episode Builder" at bounding box center [345, 125] width 123 height 40
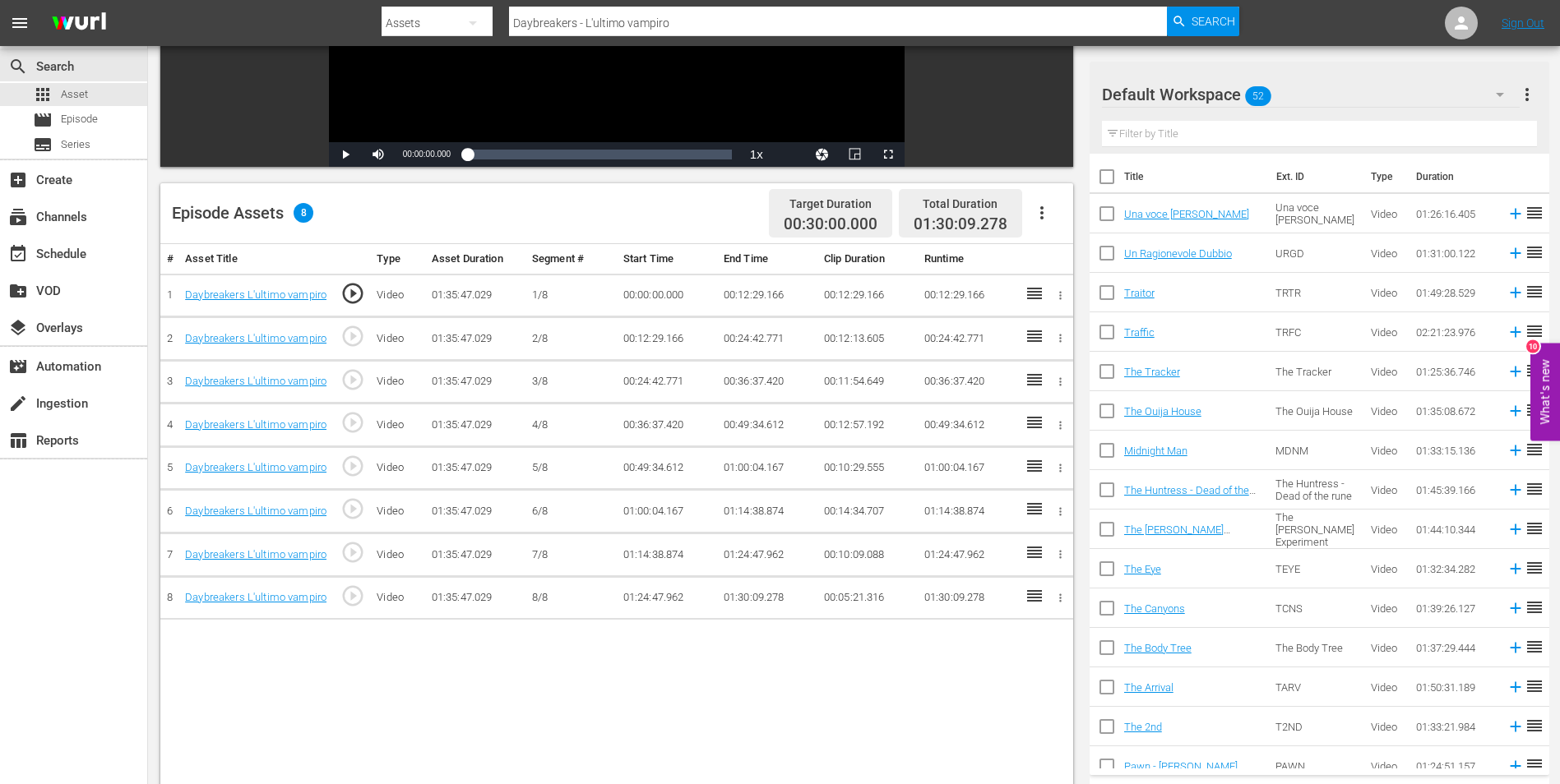
scroll to position [411, 0]
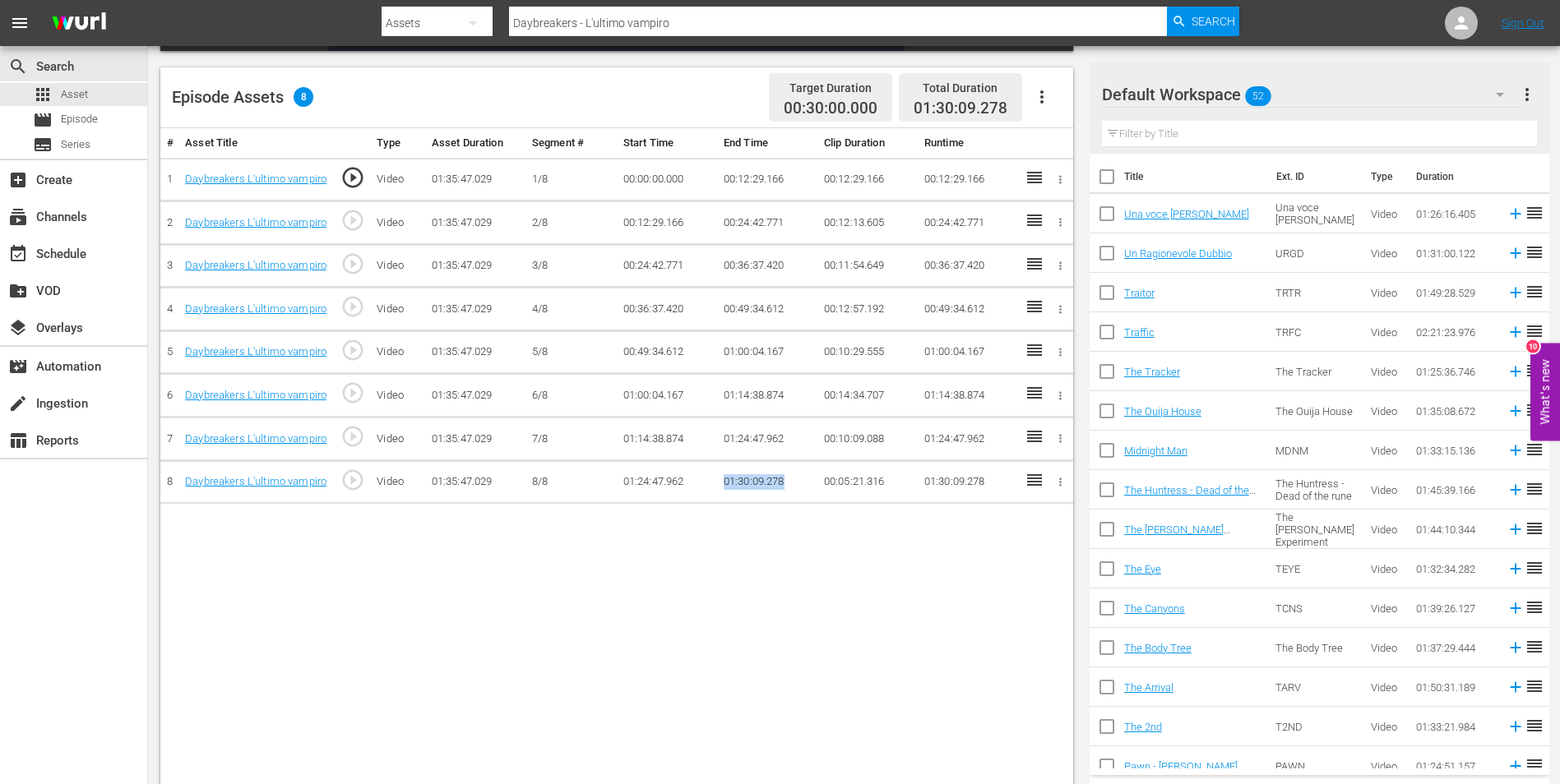
drag, startPoint x: 726, startPoint y: 479, endPoint x: 791, endPoint y: 479, distance: 65.0
click at [791, 479] on td "01:30:09.278" at bounding box center [767, 482] width 100 height 44
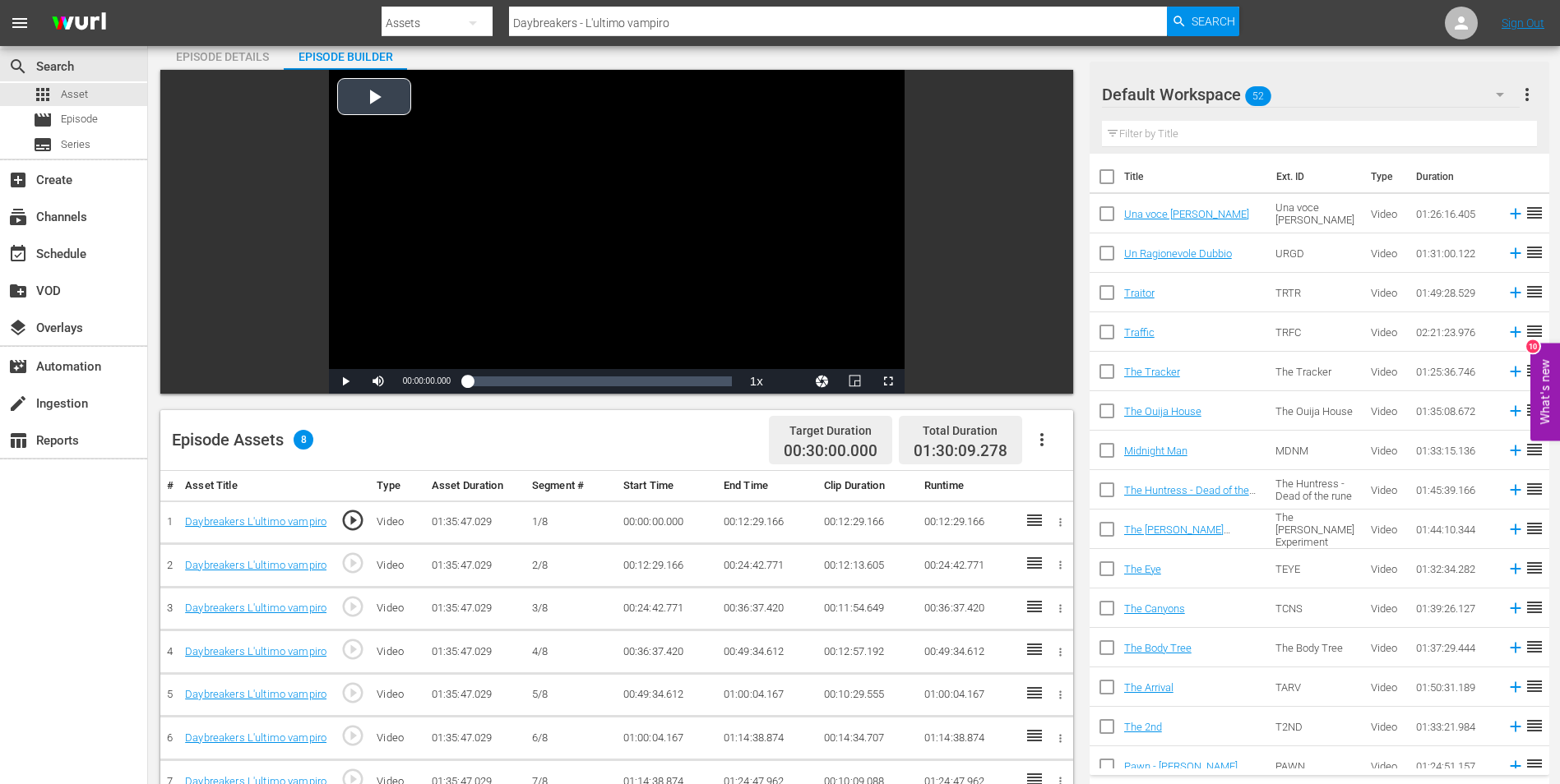
scroll to position [0, 0]
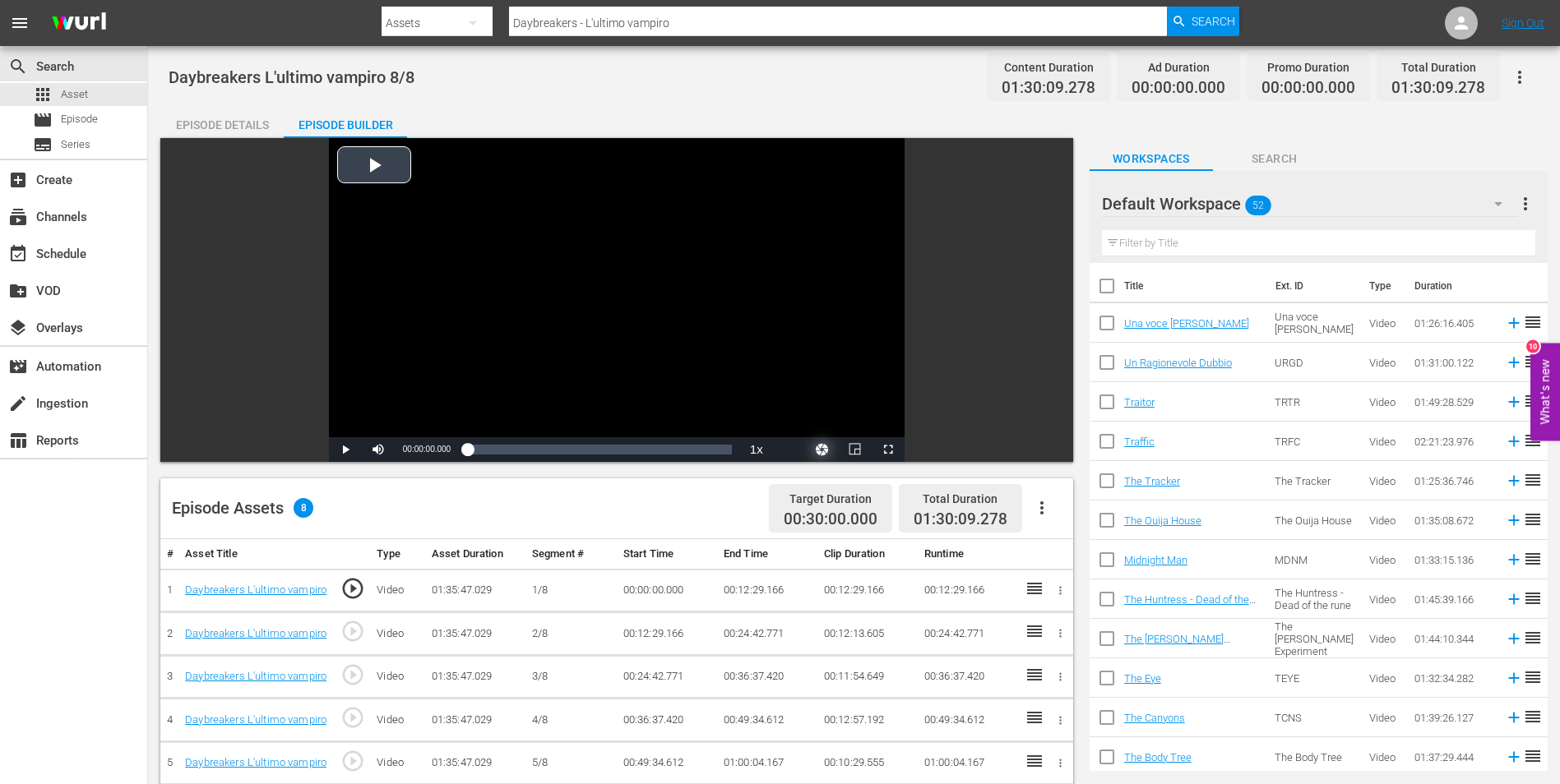
click at [816, 443] on button "Video Player" at bounding box center [822, 449] width 33 height 24
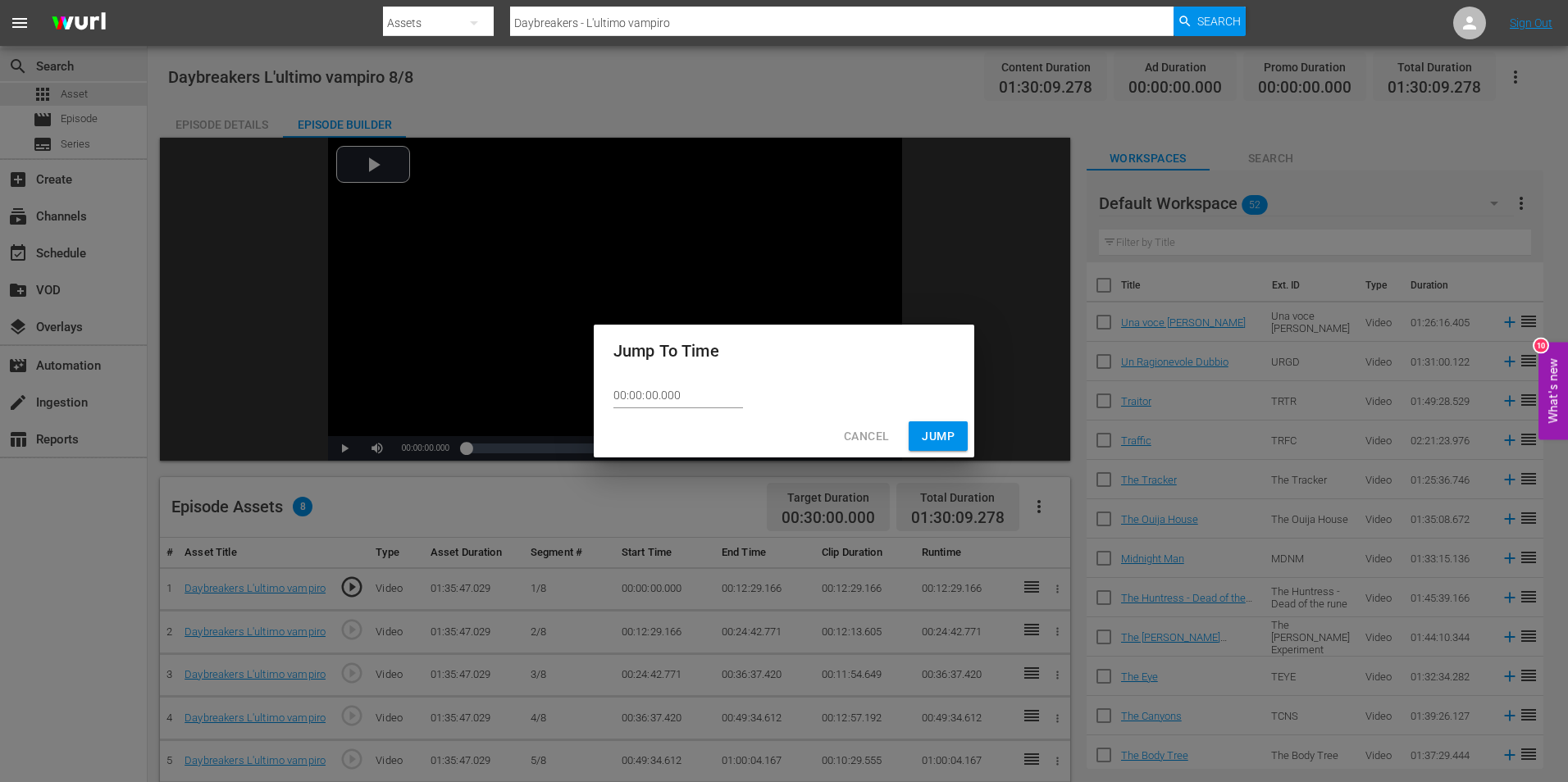
drag, startPoint x: 681, startPoint y: 389, endPoint x: 493, endPoint y: 362, distance: 189.9
click at [493, 362] on div "Jump To Time 00:00:00.000 Cancel Jump" at bounding box center [784, 391] width 1568 height 782
paste input "1:30:09.278"
type input "01:30:09.278"
click at [933, 431] on span "Jump" at bounding box center [938, 436] width 33 height 20
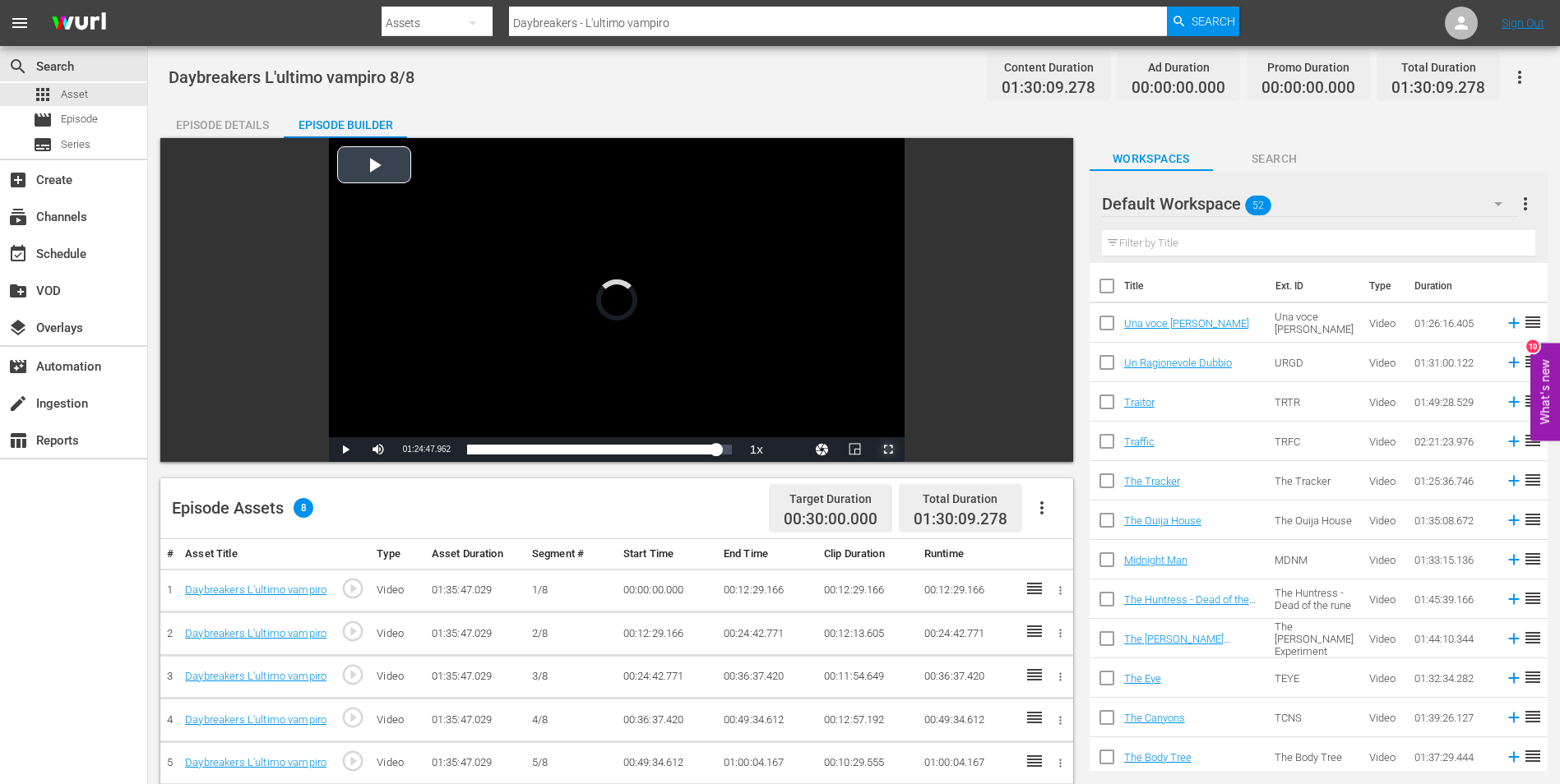
click at [888, 449] on span "Video Player" at bounding box center [888, 449] width 0 height 0
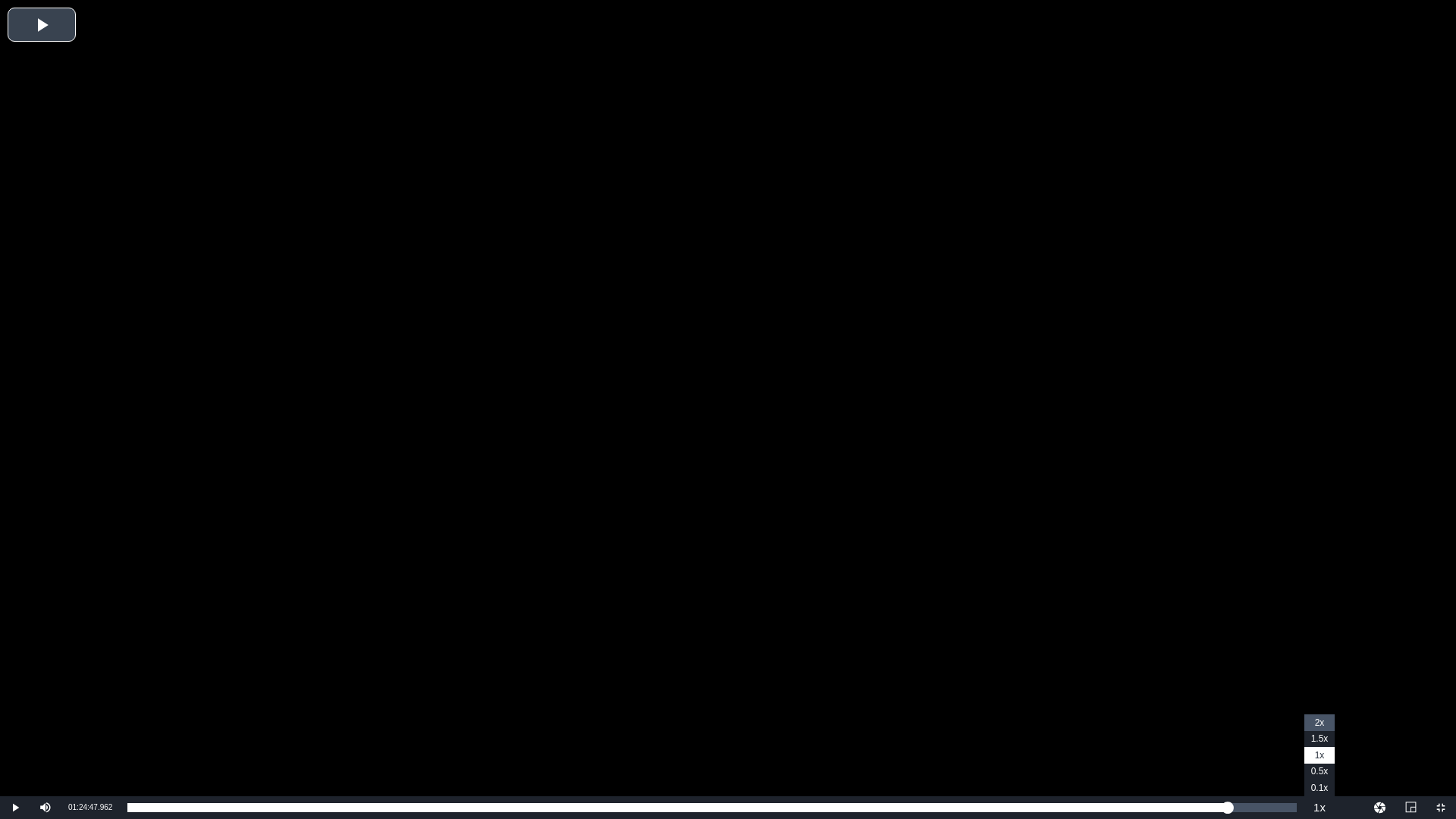
click at [1321, 721] on span "2x" at bounding box center [1320, 723] width 10 height 11
click at [16, 723] on span "Video Player" at bounding box center [16, 807] width 0 height 0
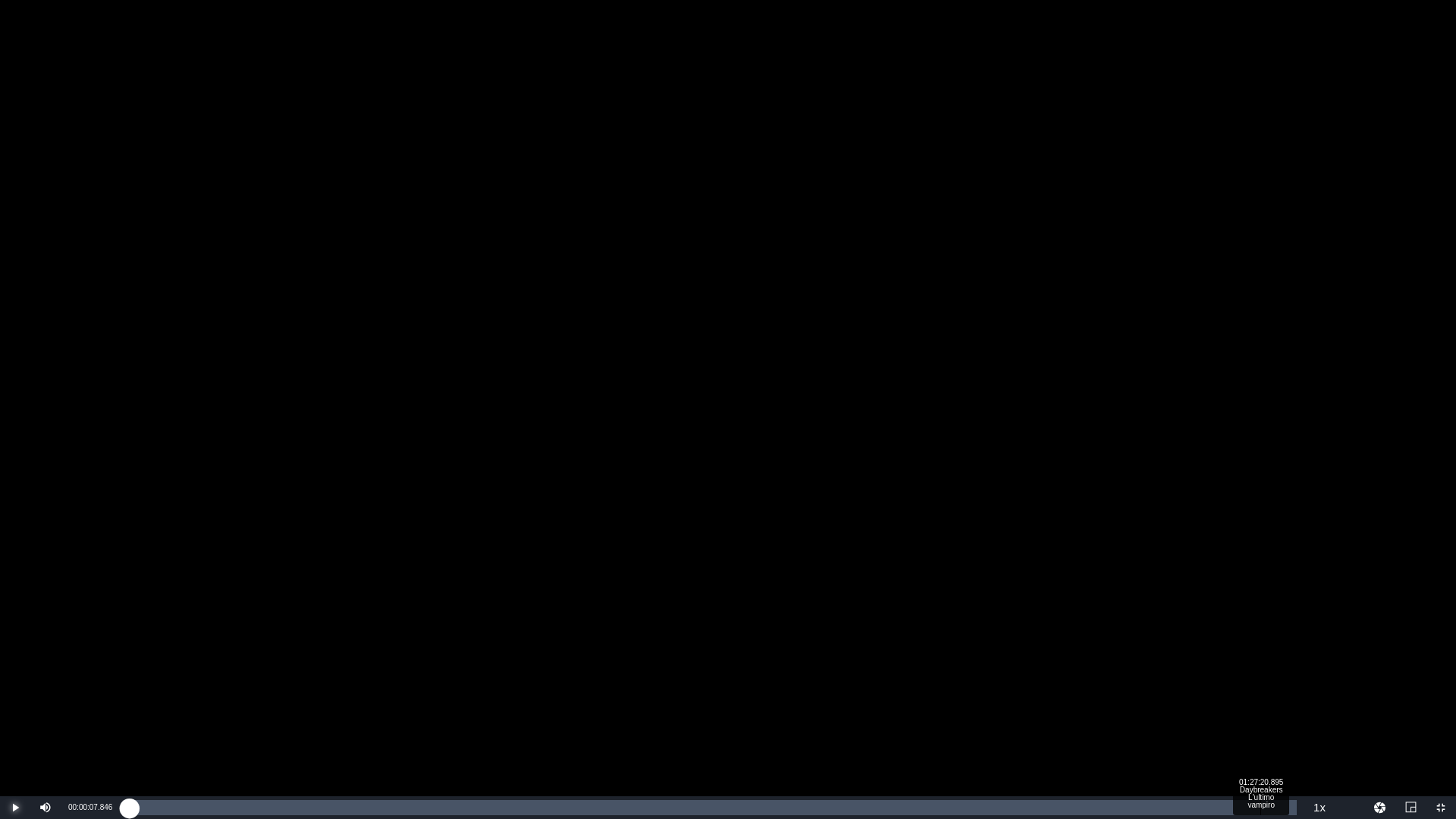
click at [1262, 723] on div "Loaded : 0.31% 01:27:20.895 Daybreakers L'ultimo vampiro 00:00:08.067" at bounding box center [712, 808] width 1170 height 16
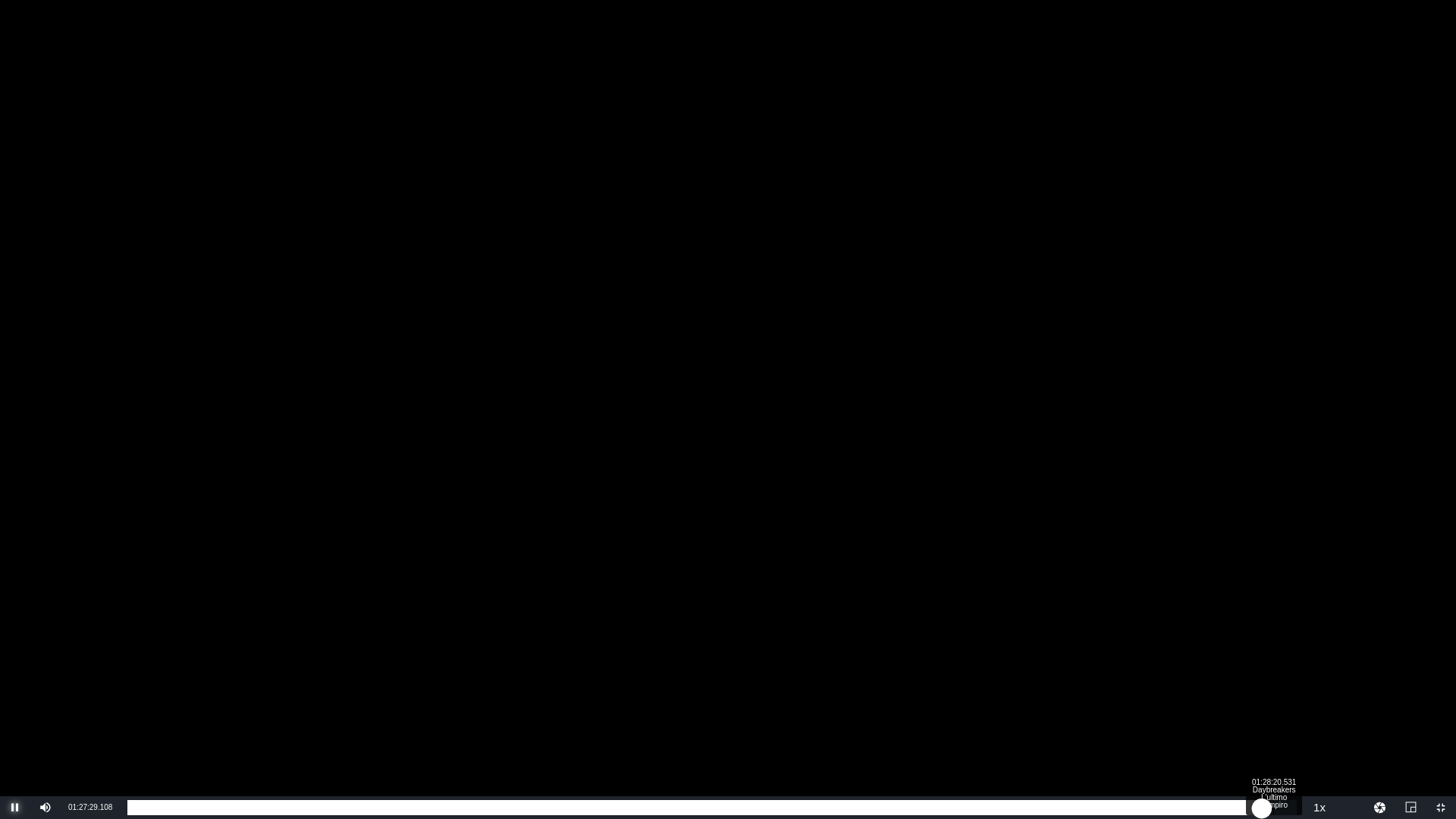
click at [1262, 723] on div "01:27:29.274" at bounding box center [695, 808] width 1135 height 16
click at [1270, 723] on div "01:28:26.273" at bounding box center [699, 808] width 1144 height 16
click at [1267, 723] on div "01:28:06.686" at bounding box center [698, 808] width 1140 height 16
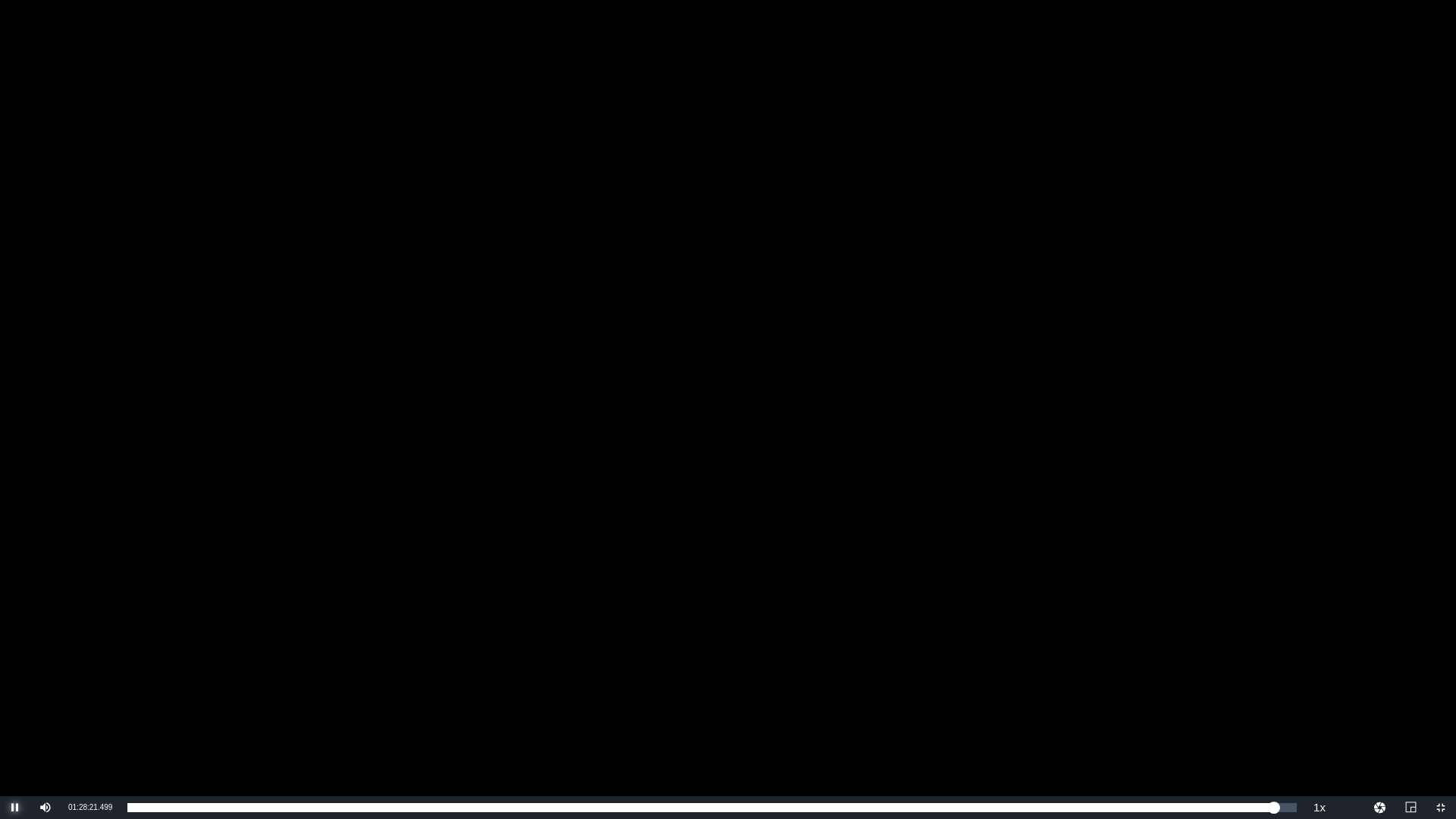
click at [16, 723] on span "Video Player" at bounding box center [16, 807] width 0 height 0
drag, startPoint x: 71, startPoint y: 807, endPoint x: 107, endPoint y: 807, distance: 36.0
click at [107, 723] on span "01:28:34.030" at bounding box center [90, 807] width 44 height 9
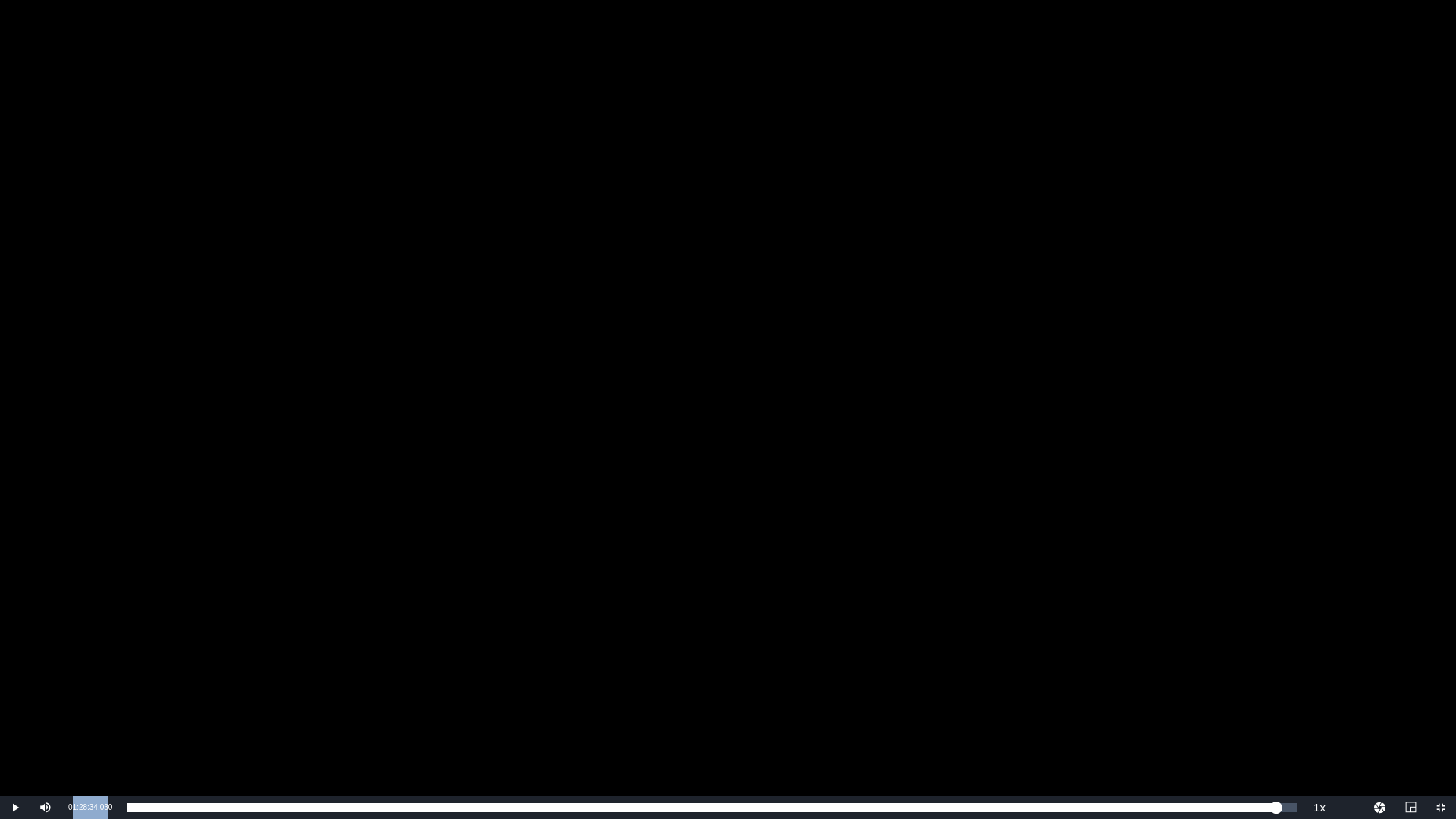
drag, startPoint x: 107, startPoint y: 807, endPoint x: 85, endPoint y: 810, distance: 22.2
click at [85, 723] on span "01:28:34.030" at bounding box center [90, 807] width 44 height 9
drag, startPoint x: 69, startPoint y: 806, endPoint x: 117, endPoint y: 801, distance: 48.3
click at [117, 723] on div "Current Time 01:28:34.030" at bounding box center [90, 807] width 59 height 23
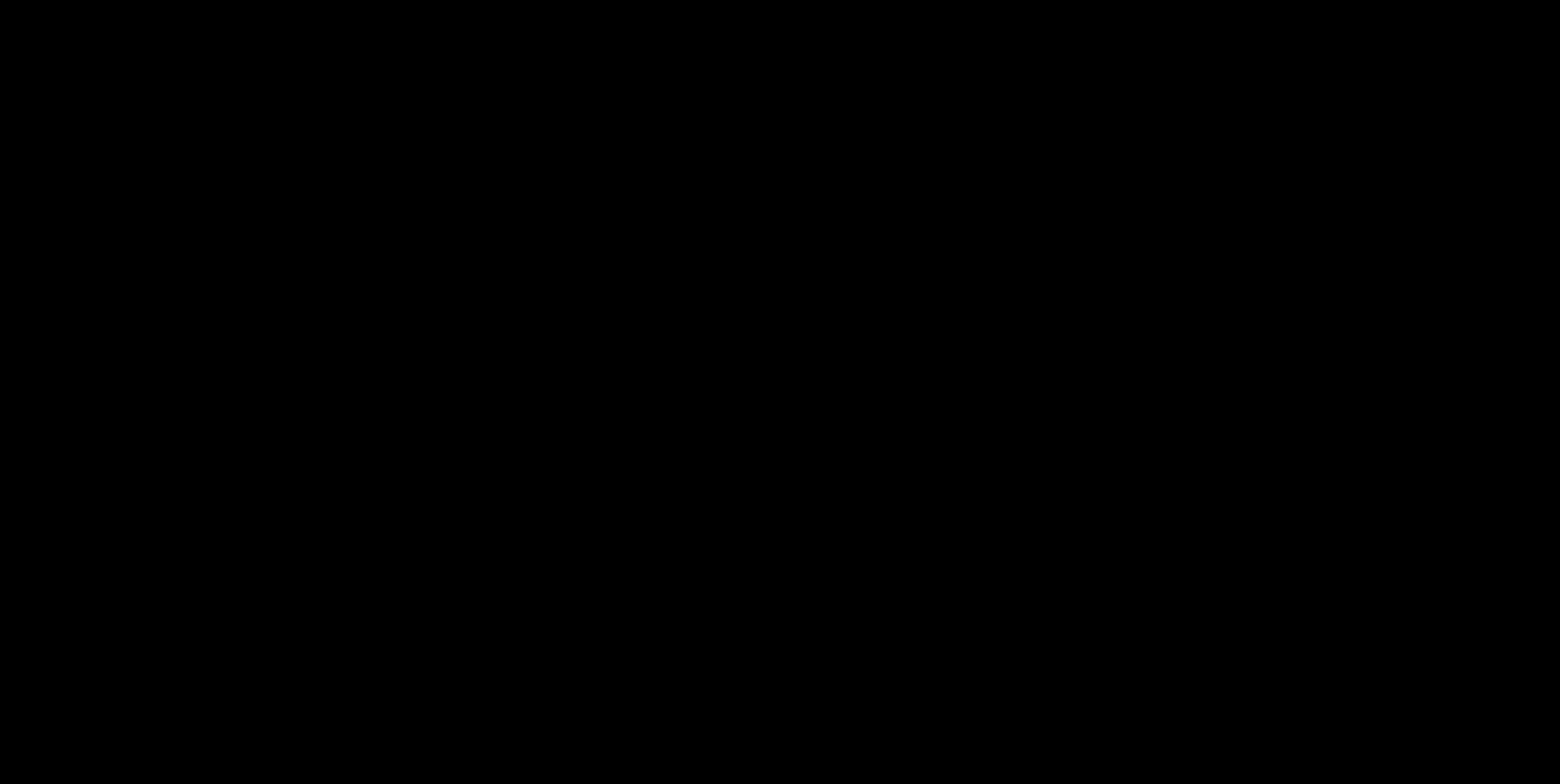
scroll to position [329, 0]
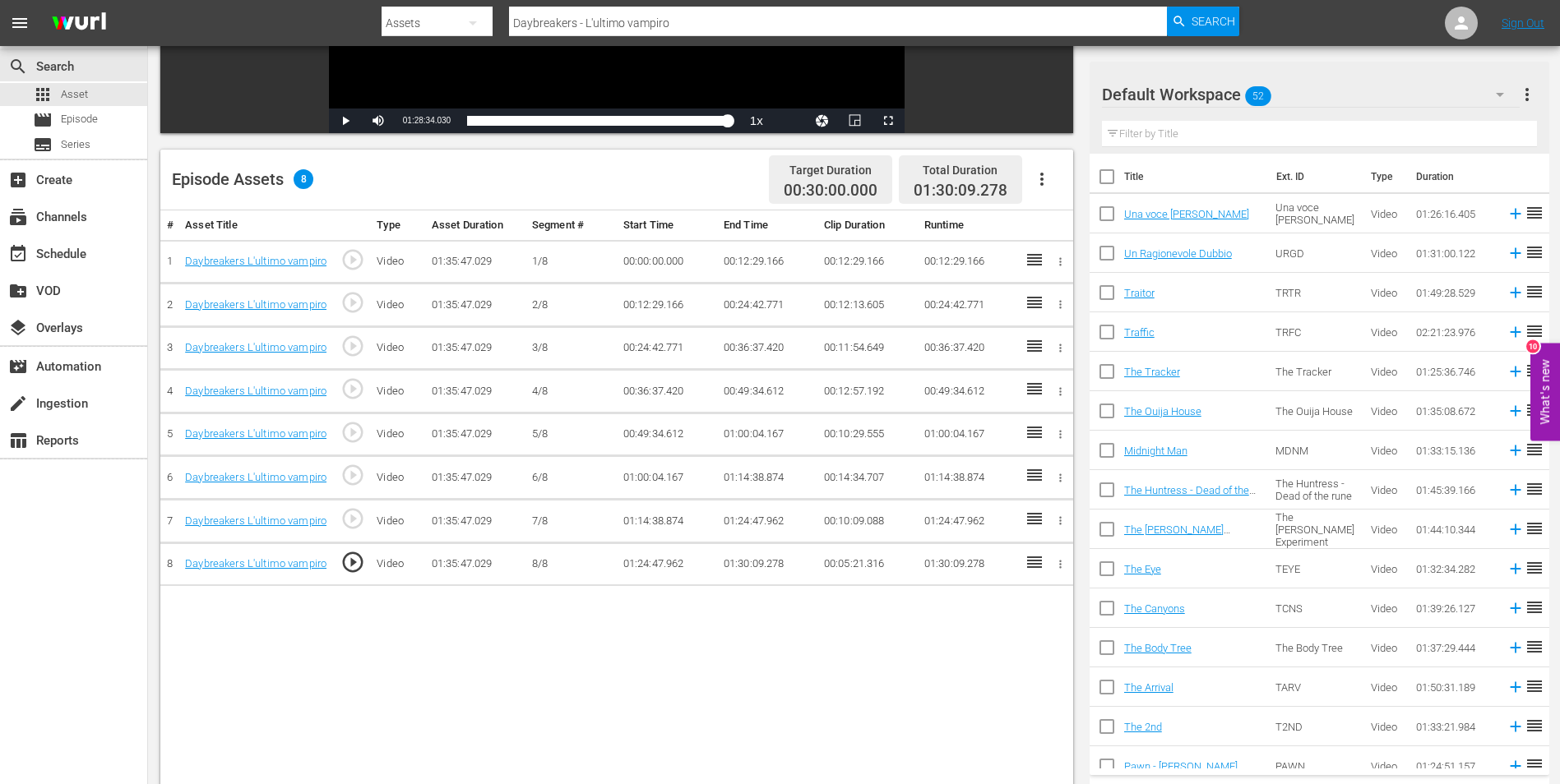
click at [734, 561] on td "01:30:09.278" at bounding box center [767, 565] width 100 height 44
click at [743, 561] on td "01:30:09.278" at bounding box center [767, 565] width 100 height 44
click at [757, 563] on td "01:30:09.278" at bounding box center [767, 565] width 100 height 44
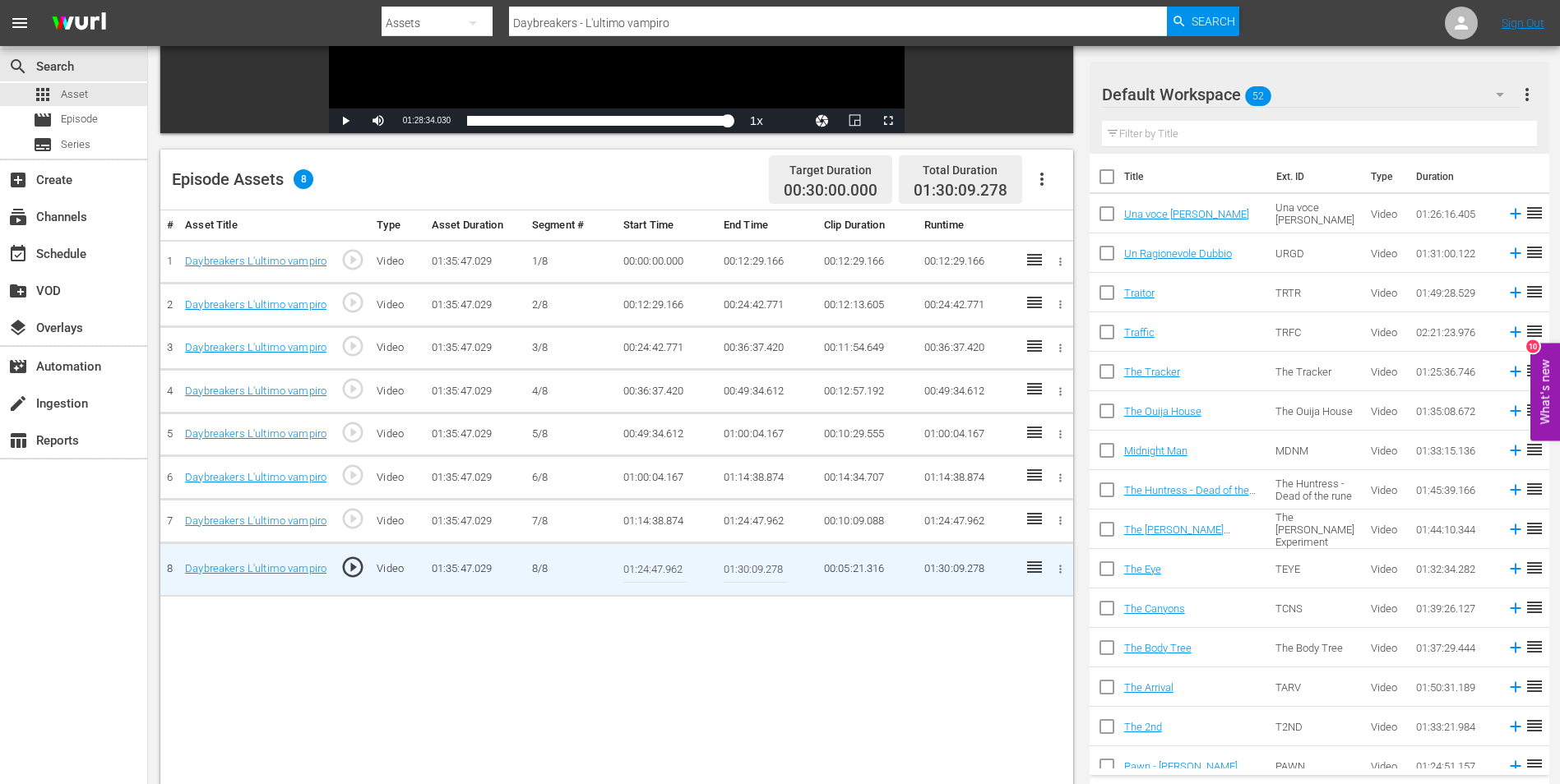
click at [756, 563] on input "01:30:09.278" at bounding box center [755, 569] width 63 height 40
paste input "28:34.030"
type input "01:28:34.030"
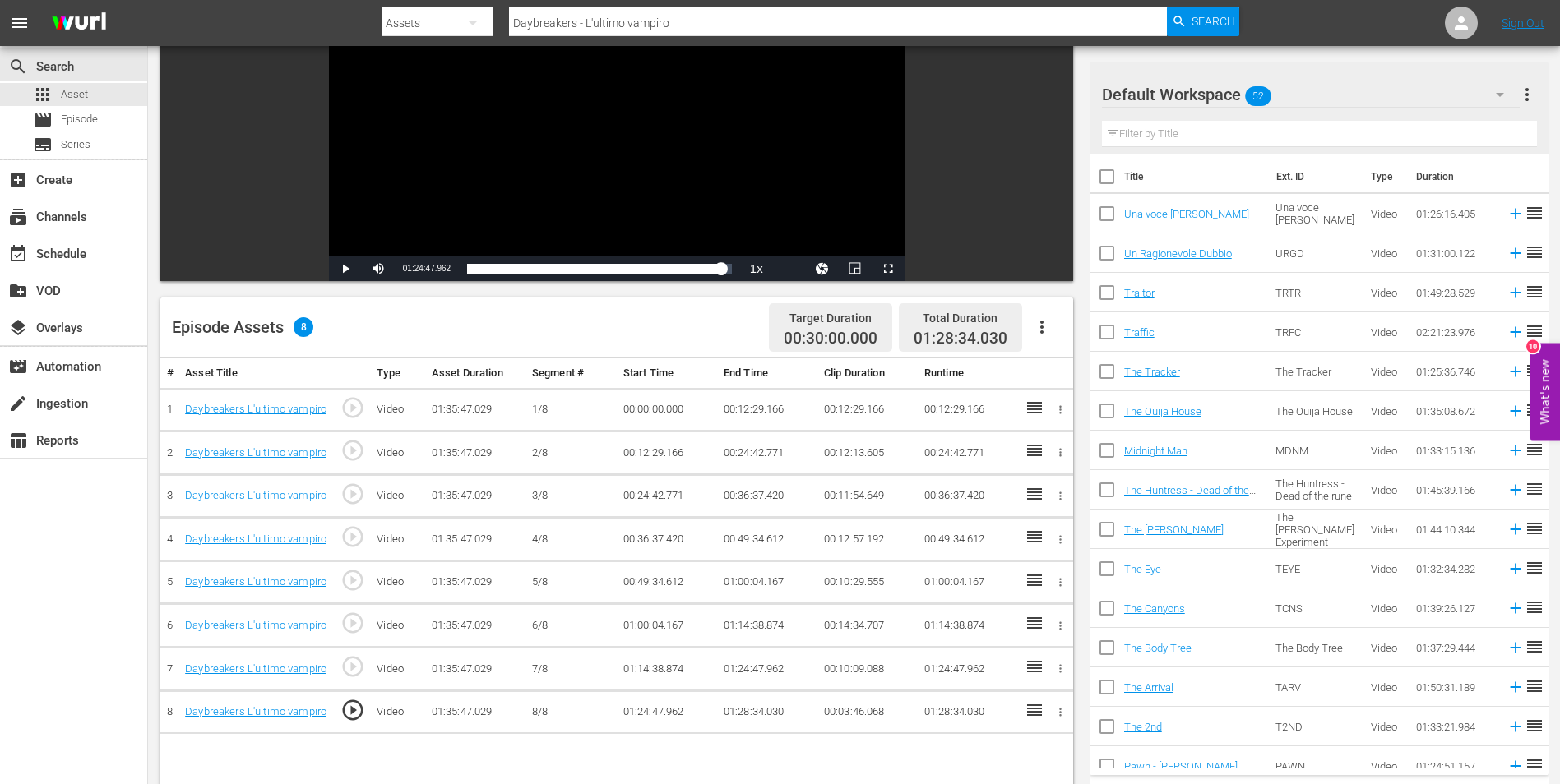
scroll to position [0, 0]
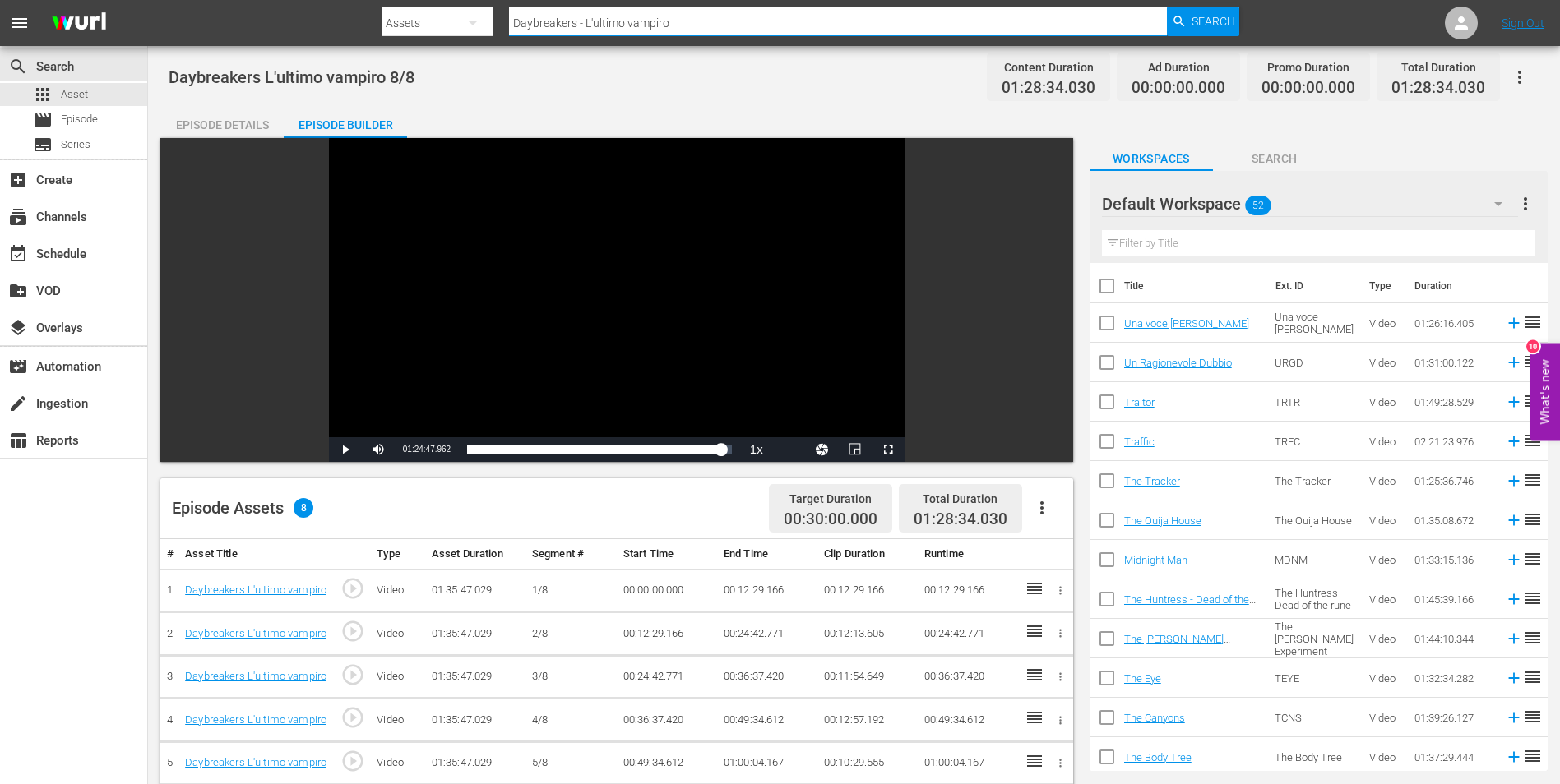
drag, startPoint x: 680, startPoint y: 17, endPoint x: 440, endPoint y: 7, distance: 240.2
click at [444, 7] on div "Search By Assets Search ID, Title, Description, Keywords, or Category Daybreake…" at bounding box center [810, 23] width 858 height 40
paste input "estruction Los Angeles"
type input "Destruction [GEOGRAPHIC_DATA]"
click at [1192, 14] on span "Search" at bounding box center [1213, 21] width 44 height 30
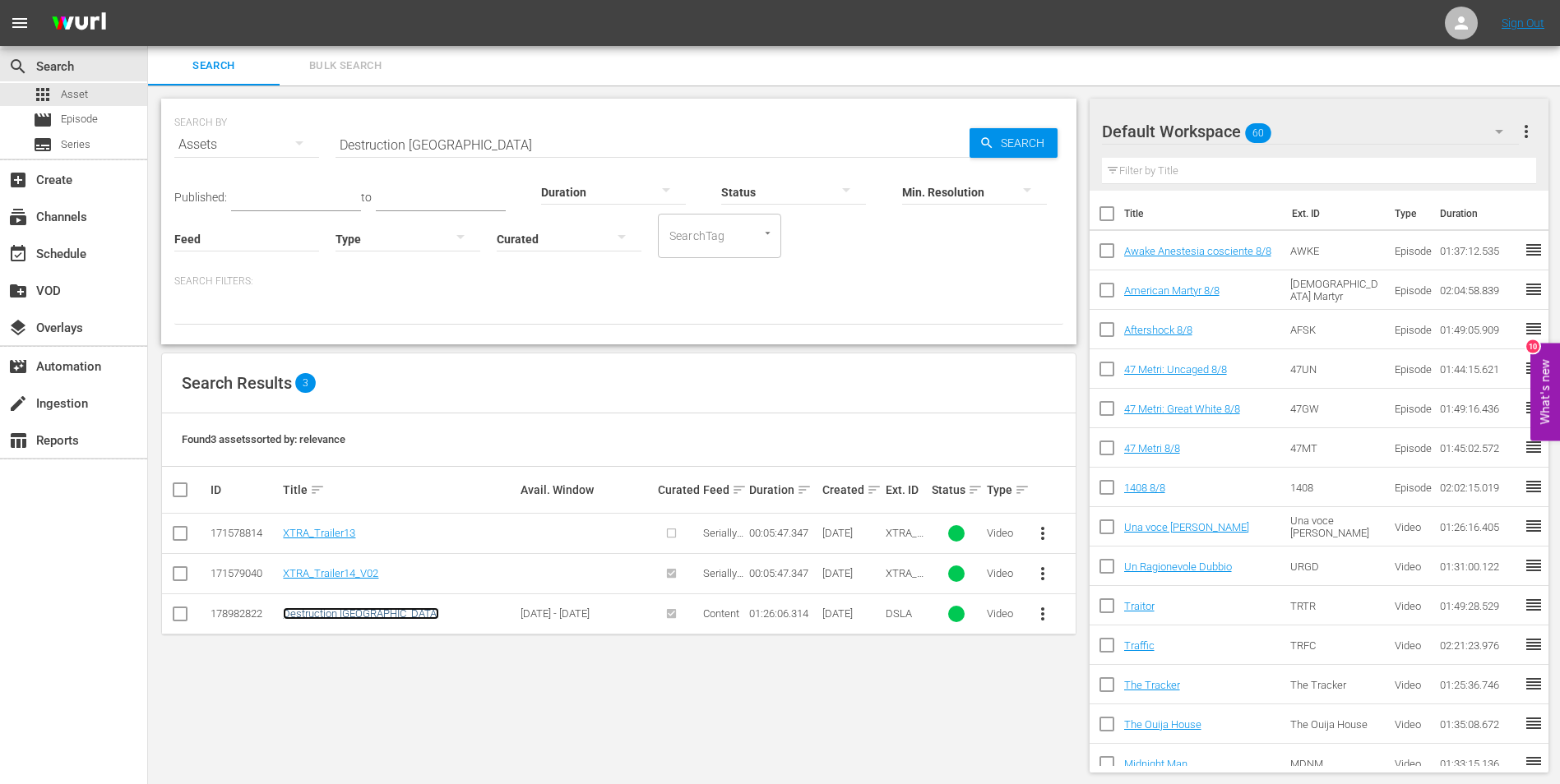
click at [361, 611] on link "Destruction [GEOGRAPHIC_DATA]" at bounding box center [360, 614] width 156 height 13
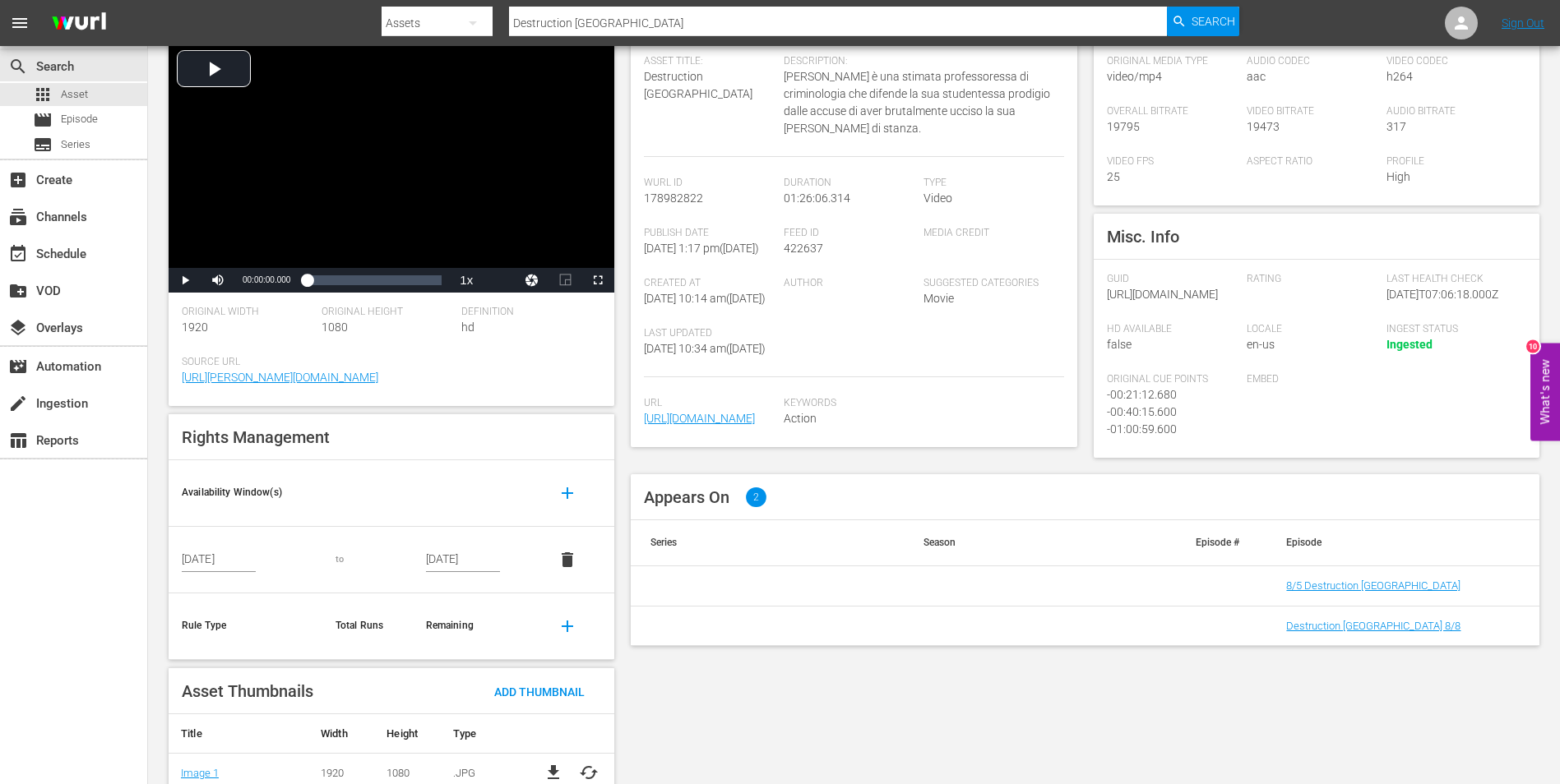
scroll to position [159, 0]
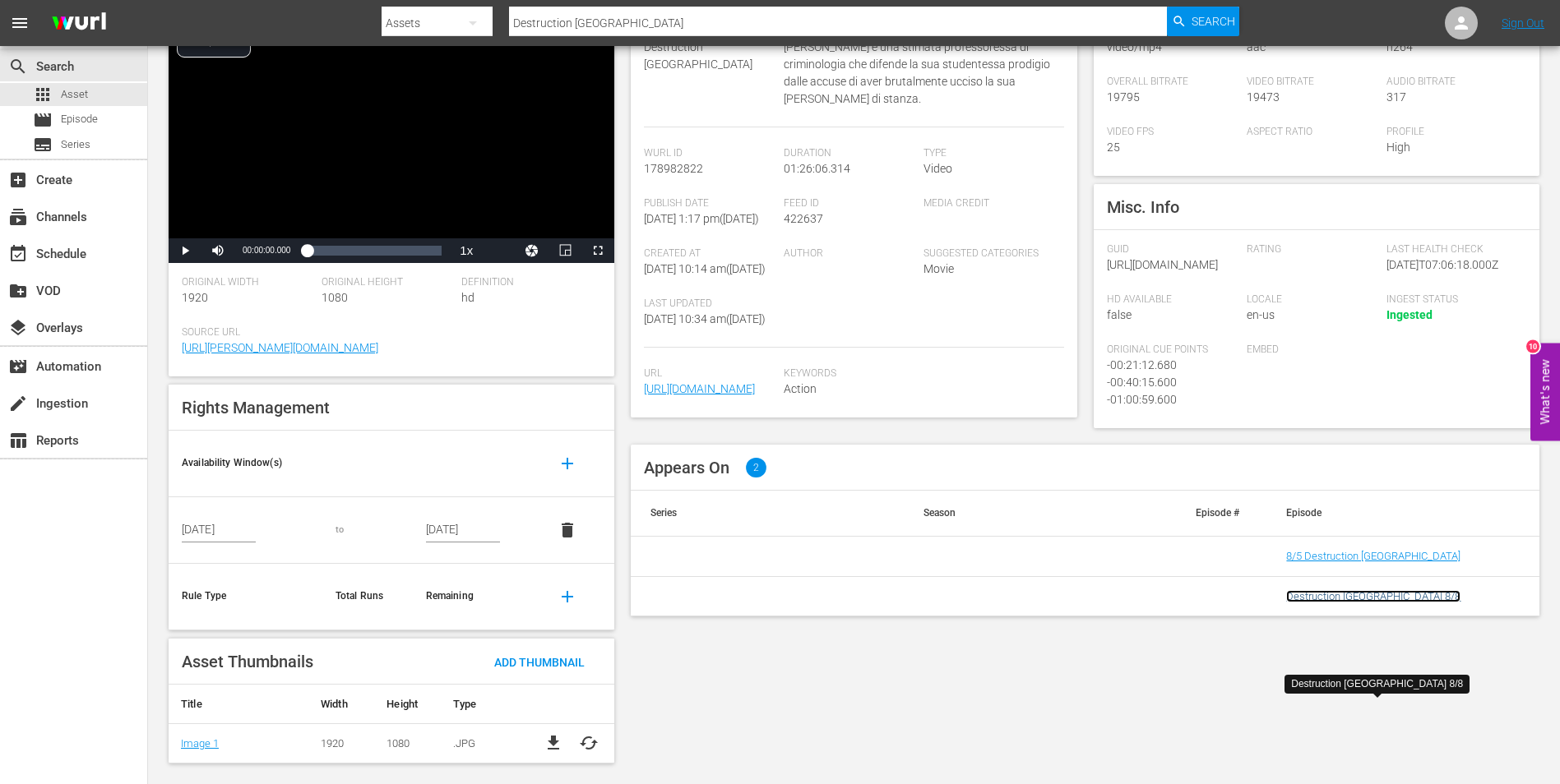
click at [1349, 603] on link "Destruction [GEOGRAPHIC_DATA] 8/8" at bounding box center [1373, 596] width 175 height 13
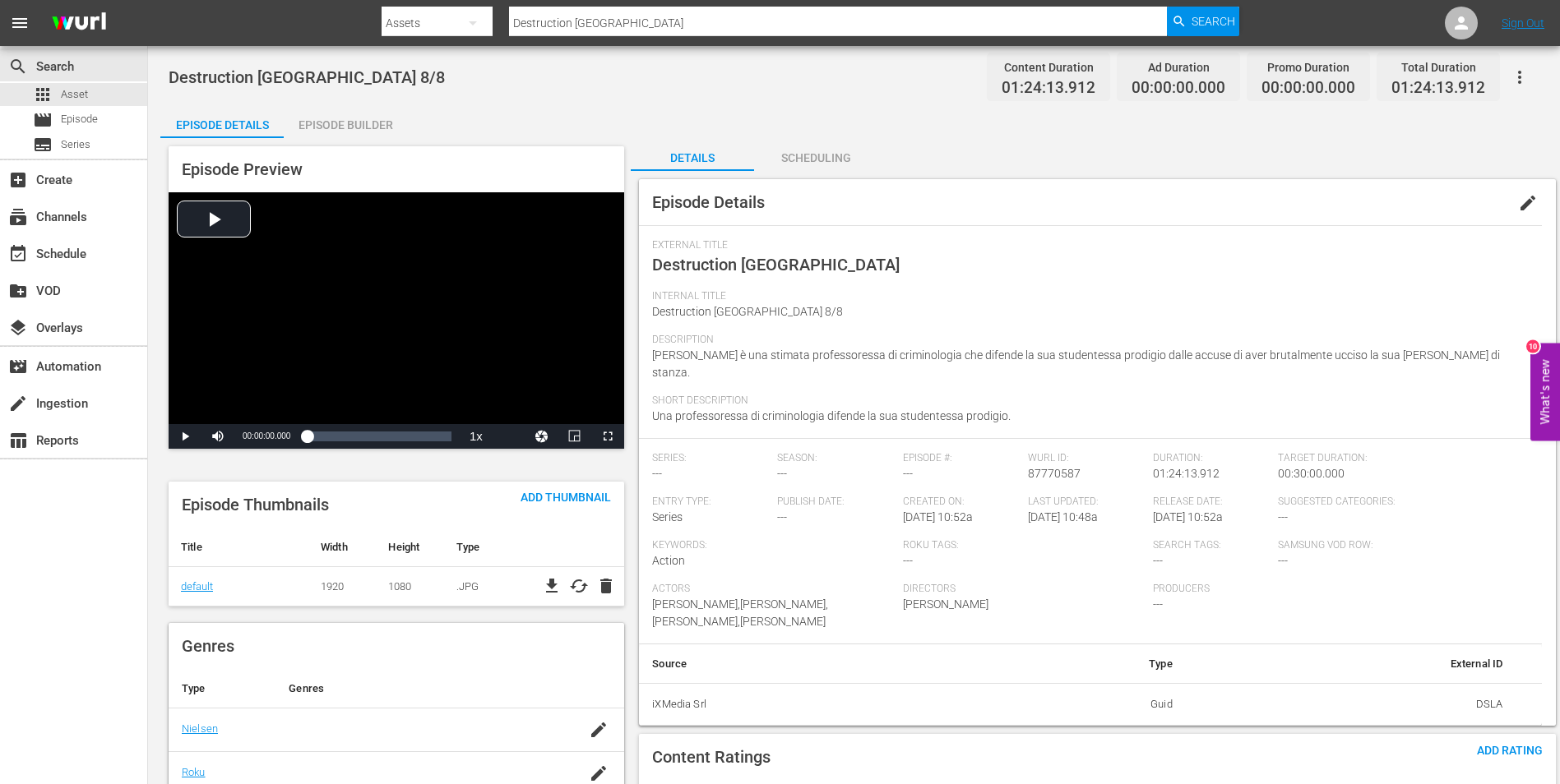
click at [327, 110] on div "Episode Builder" at bounding box center [345, 125] width 123 height 40
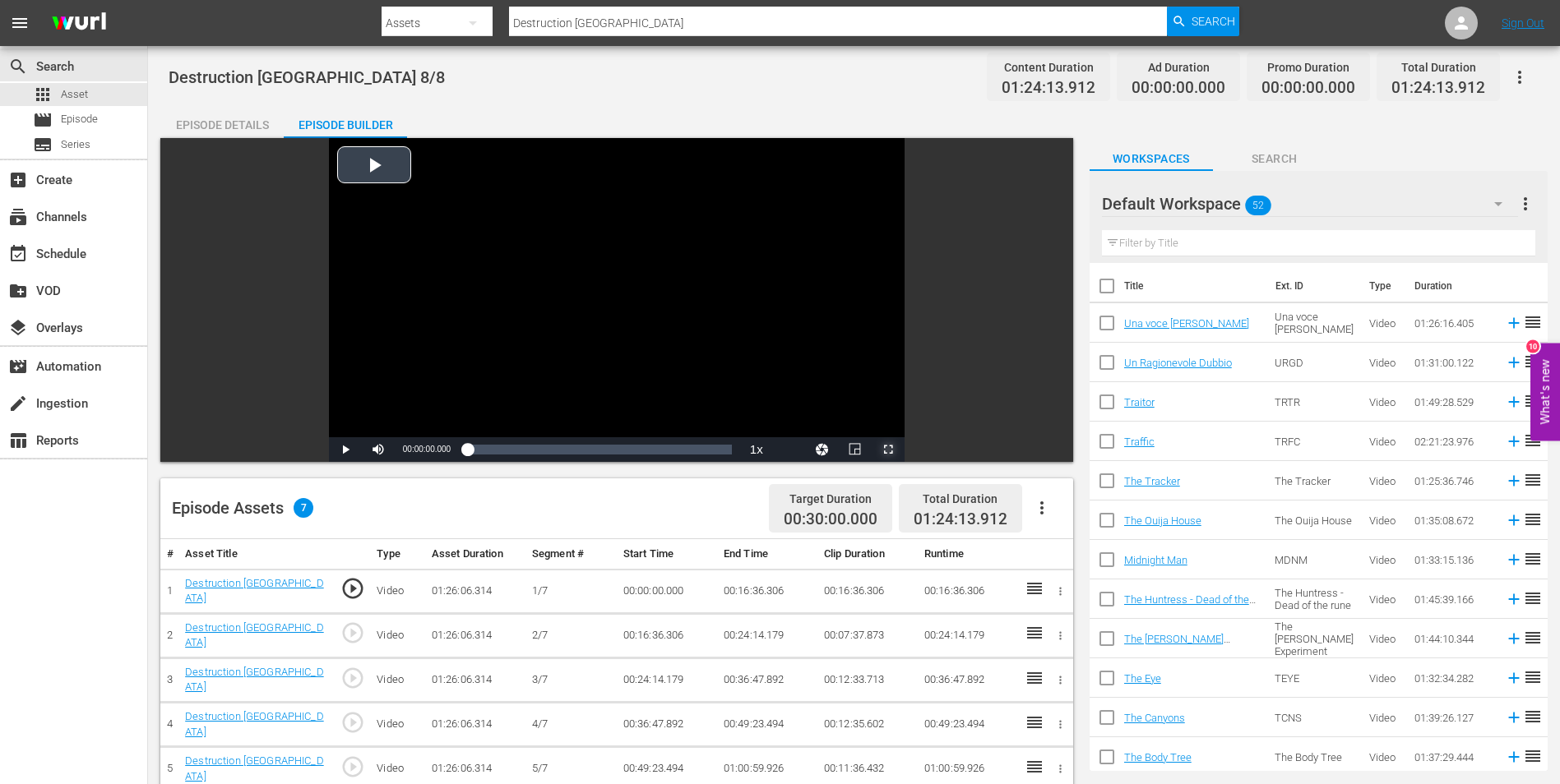
drag, startPoint x: 897, startPoint y: 443, endPoint x: 900, endPoint y: 503, distance: 60.1
click at [888, 449] on span "Video Player" at bounding box center [888, 449] width 0 height 0
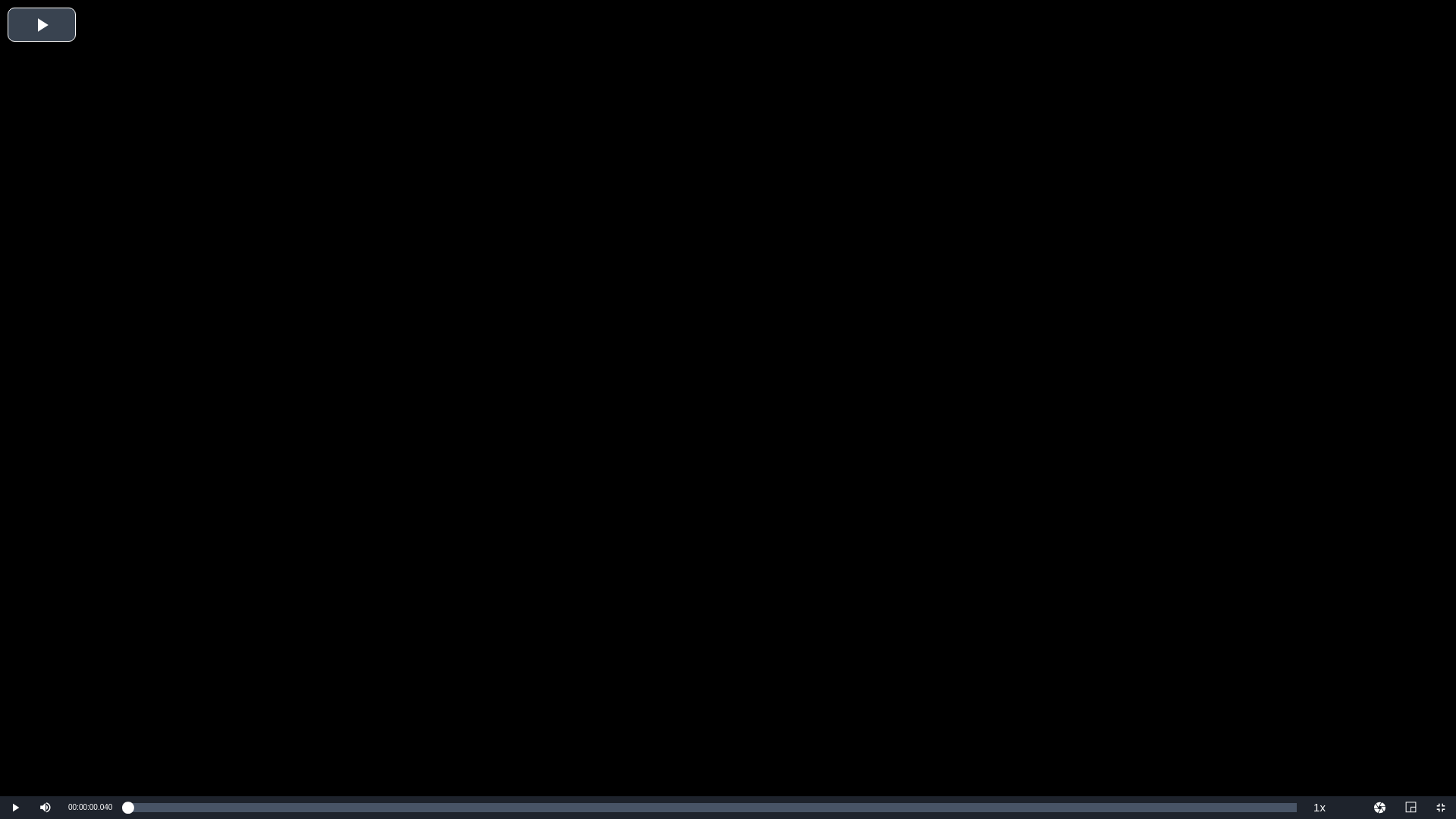
drag, startPoint x: 1318, startPoint y: 720, endPoint x: 1288, endPoint y: 726, distance: 30.6
click at [0, 0] on span "2x" at bounding box center [0, 0] width 0 height 0
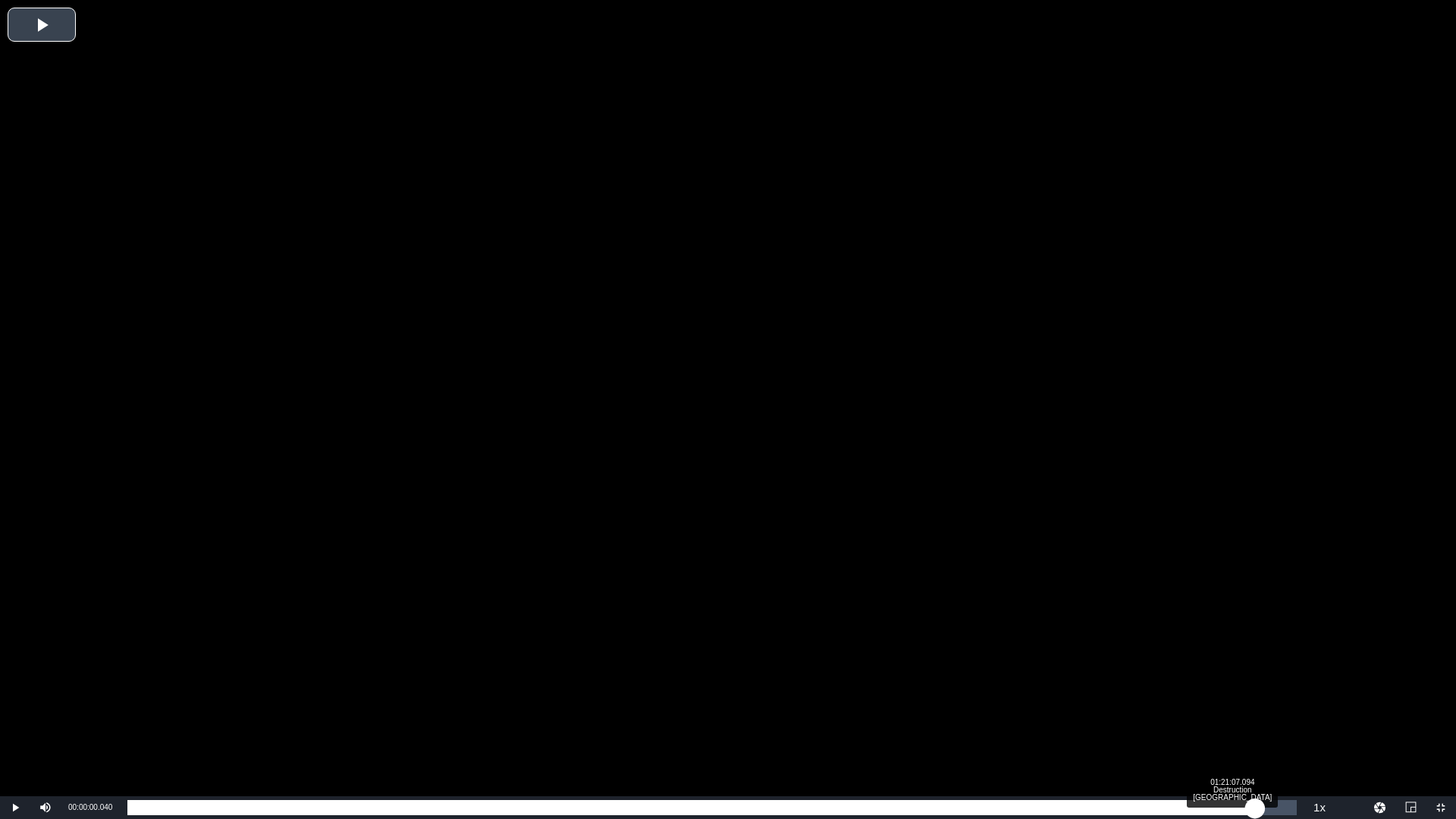
click at [1255, 723] on div "Loaded : 0.11% 01:21:07.094 Destruction Los Angeles 00:00:00.040" at bounding box center [712, 807] width 1185 height 23
click at [1267, 723] on div "01:22:02.811 Destruction Los Angeles" at bounding box center [1266, 808] width 1 height 16
click at [1269, 723] on div "01:22:17.791" at bounding box center [698, 808] width 1142 height 16
click at [1282, 723] on div "01:23:09.386" at bounding box center [705, 808] width 1154 height 16
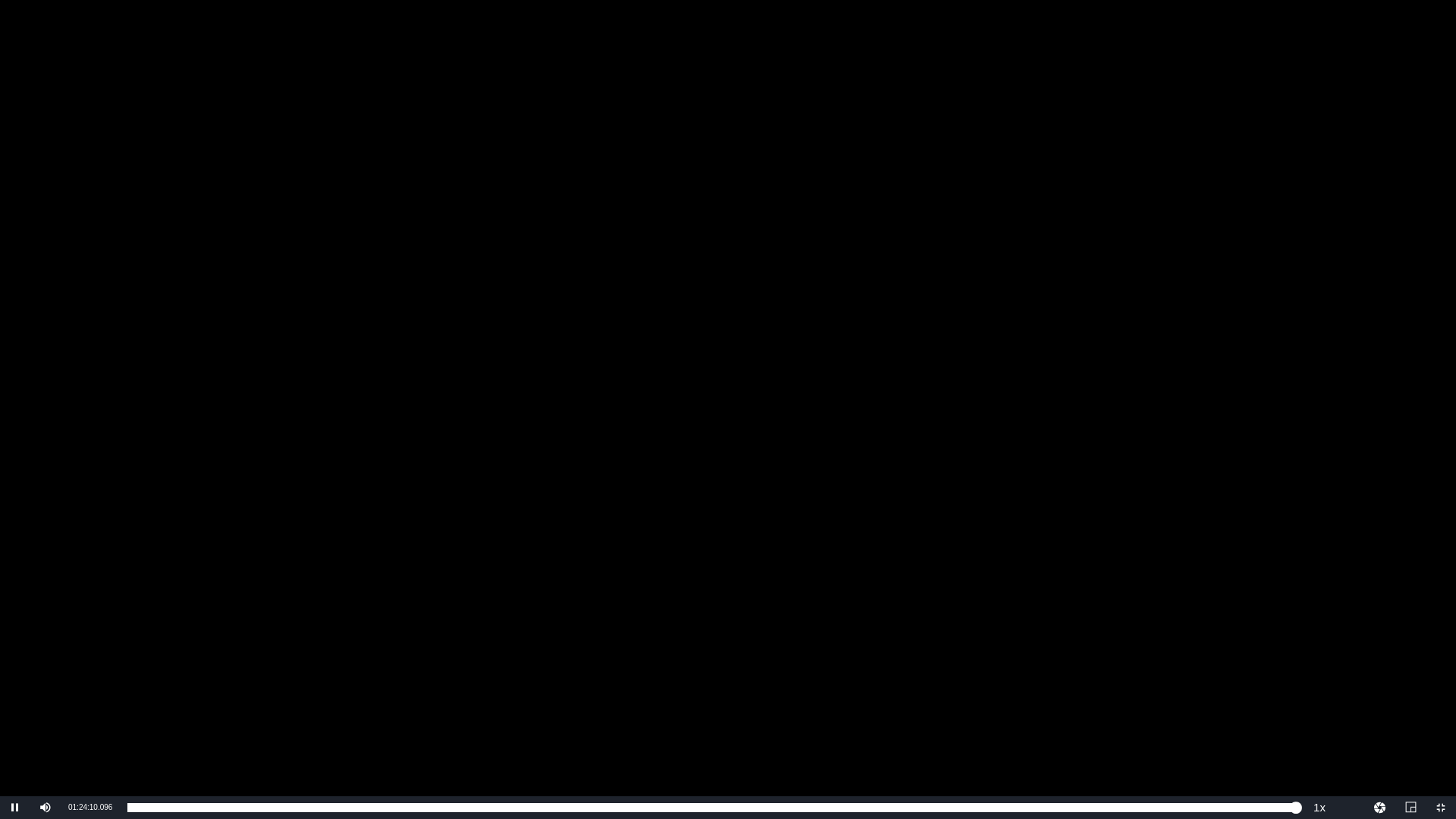
click at [1049, 459] on div "Video Player" at bounding box center [728, 398] width 1456 height 796
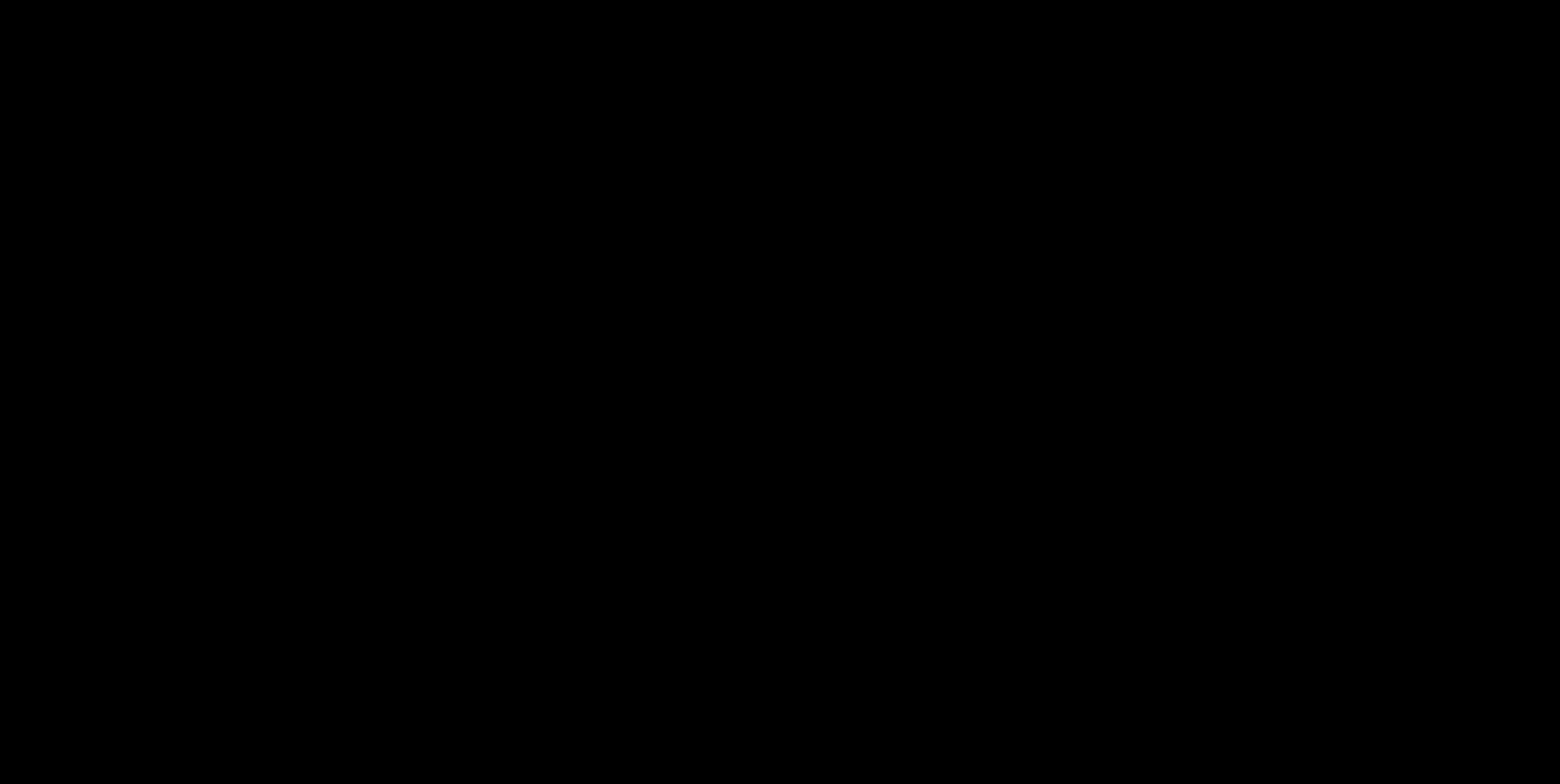
scroll to position [247, 0]
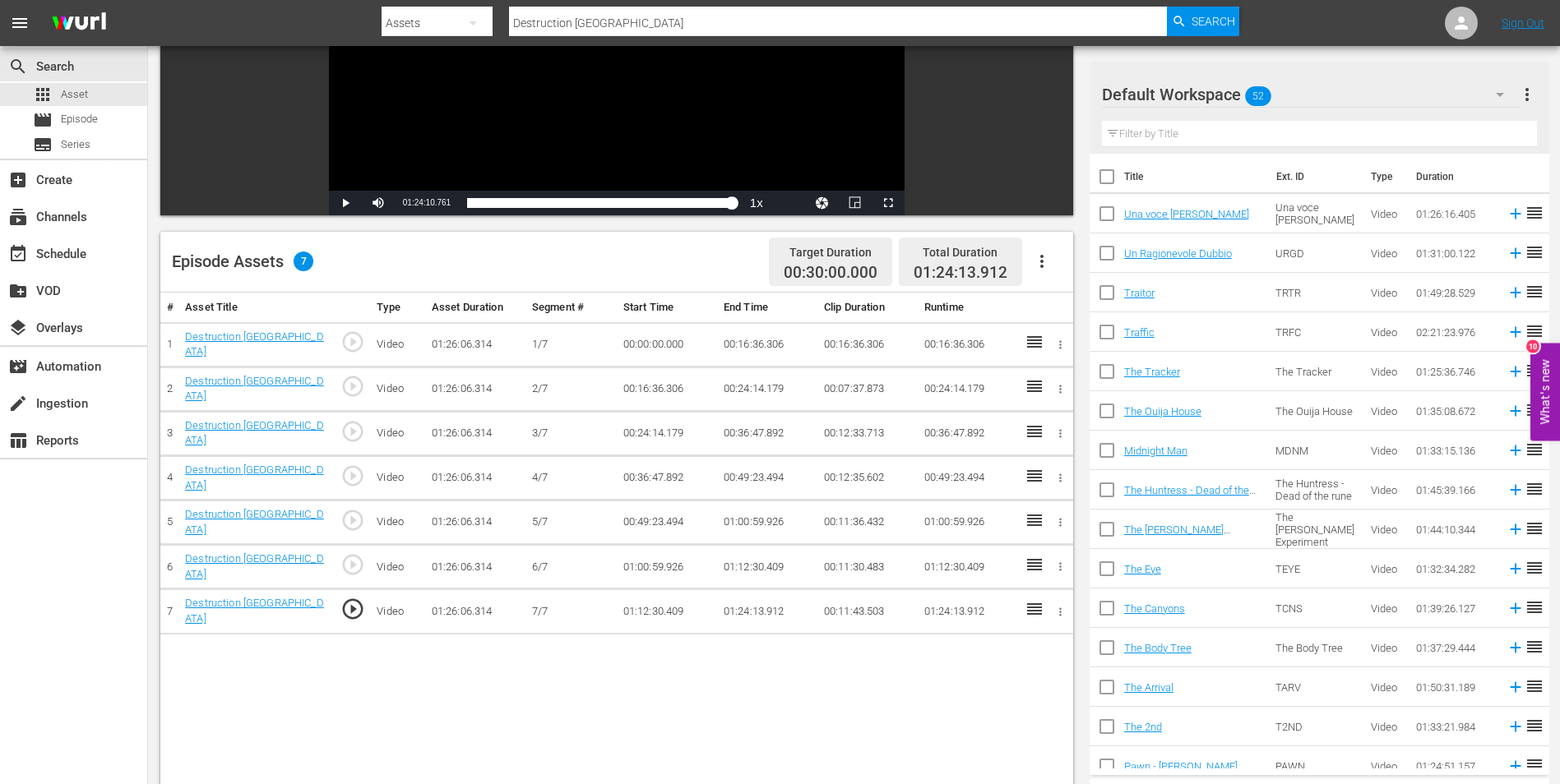
click at [752, 606] on td "01:24:13.912" at bounding box center [767, 611] width 100 height 45
click at [760, 604] on td "01:24:13.912" at bounding box center [767, 611] width 100 height 45
click at [755, 601] on td "01:24:13.912" at bounding box center [767, 611] width 100 height 45
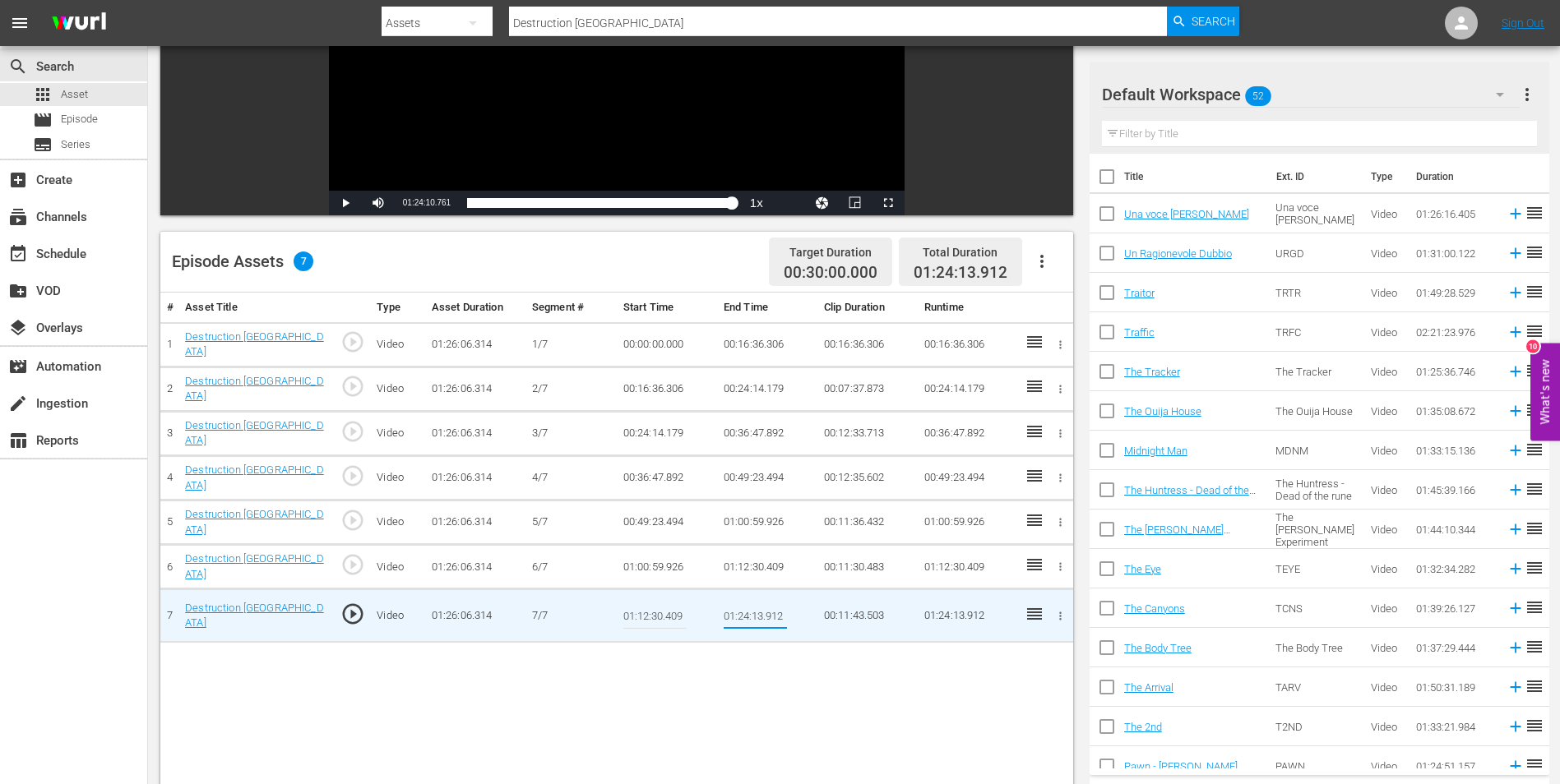
click at [752, 605] on input "01:24:13.912" at bounding box center [755, 615] width 63 height 40
type input "01:24:33.912"
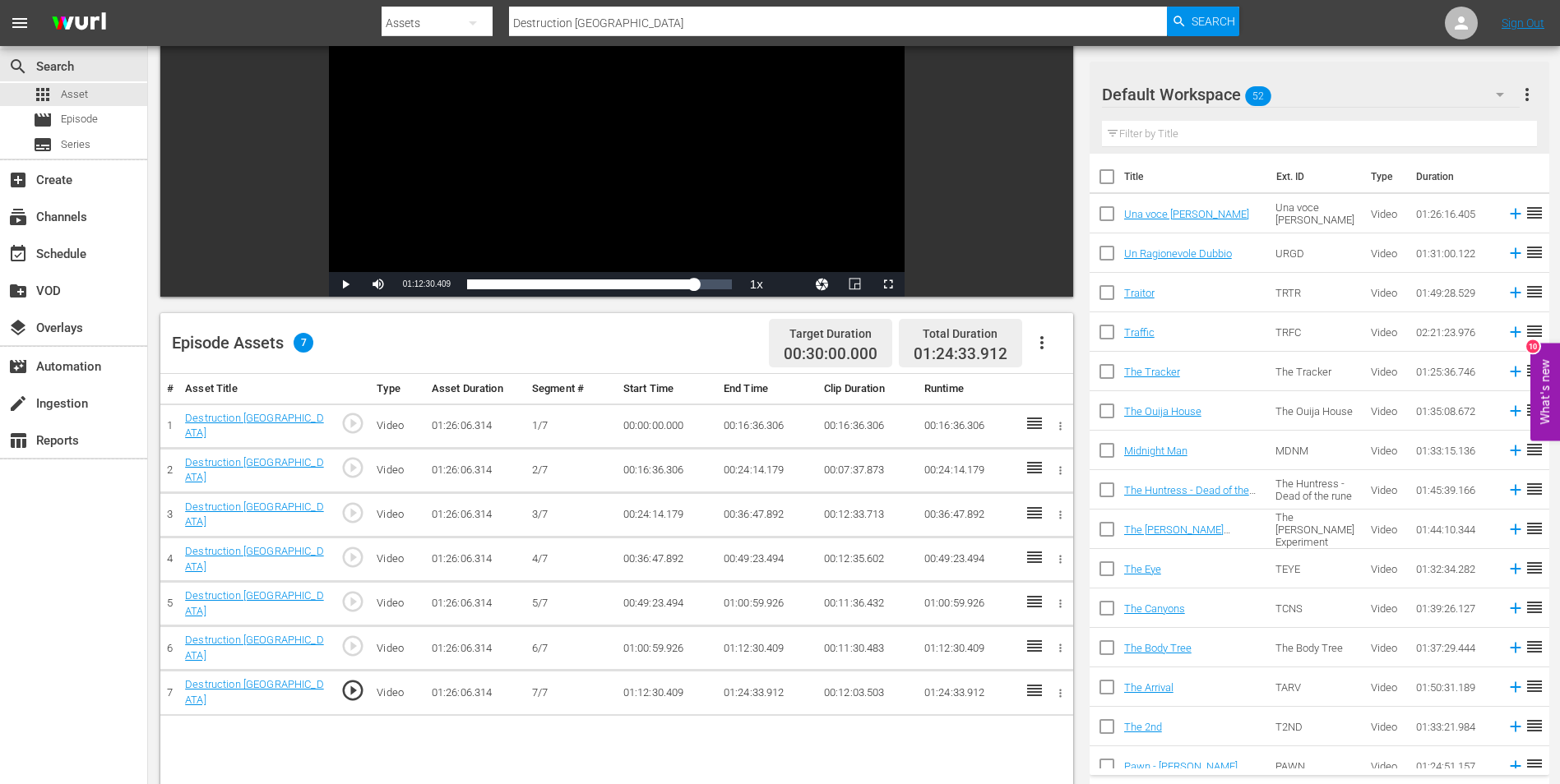
scroll to position [0, 0]
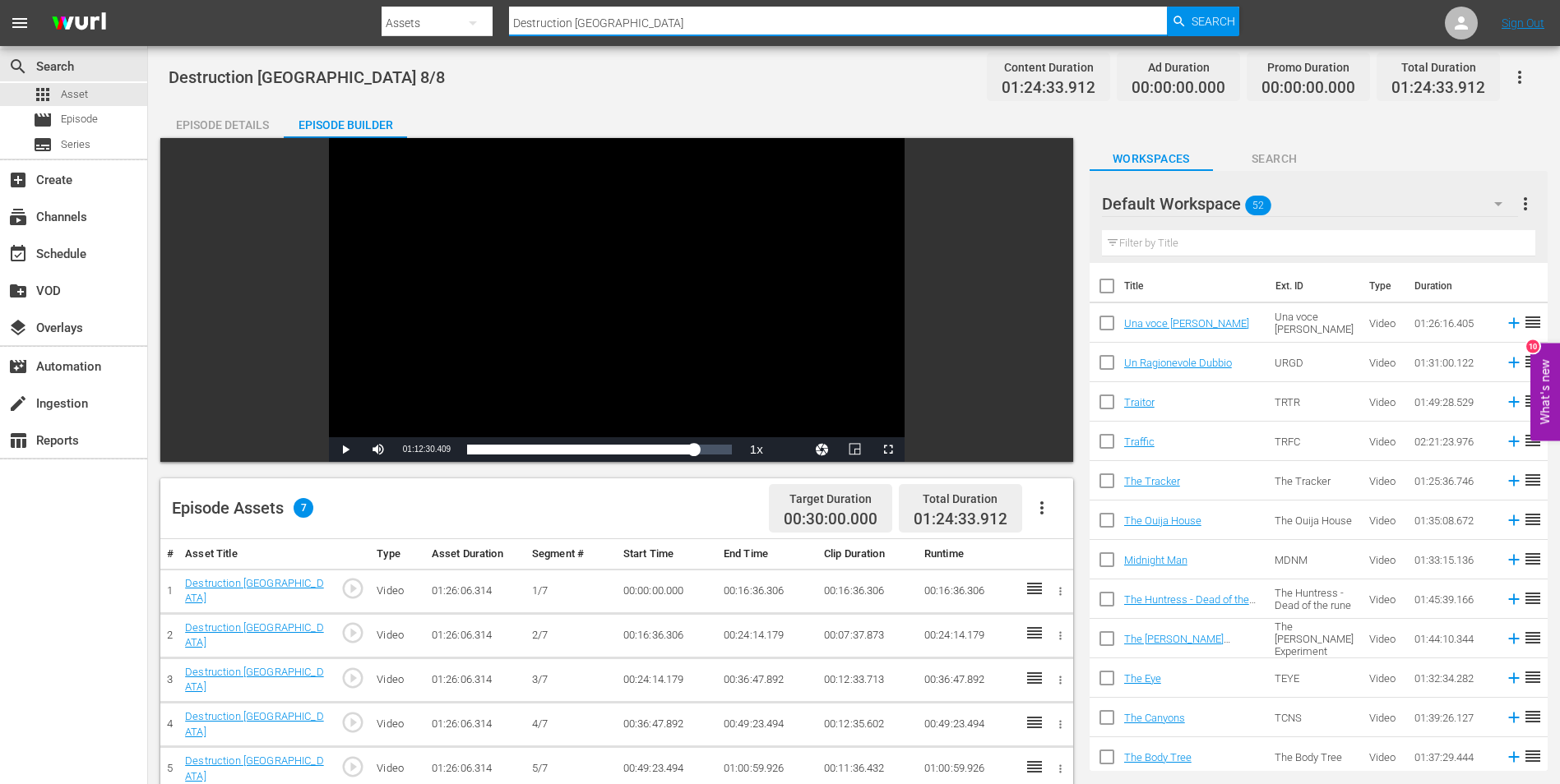
drag, startPoint x: 646, startPoint y: 18, endPoint x: 455, endPoint y: 5, distance: 191.4
click at [455, 5] on div "Search By Assets Search ID, Title, Description, Keywords, or Category Destructi…" at bounding box center [810, 23] width 858 height 40
paste input "Equal"
type input "Equals"
drag, startPoint x: 1208, startPoint y: 24, endPoint x: 1169, endPoint y: 23, distance: 39.0
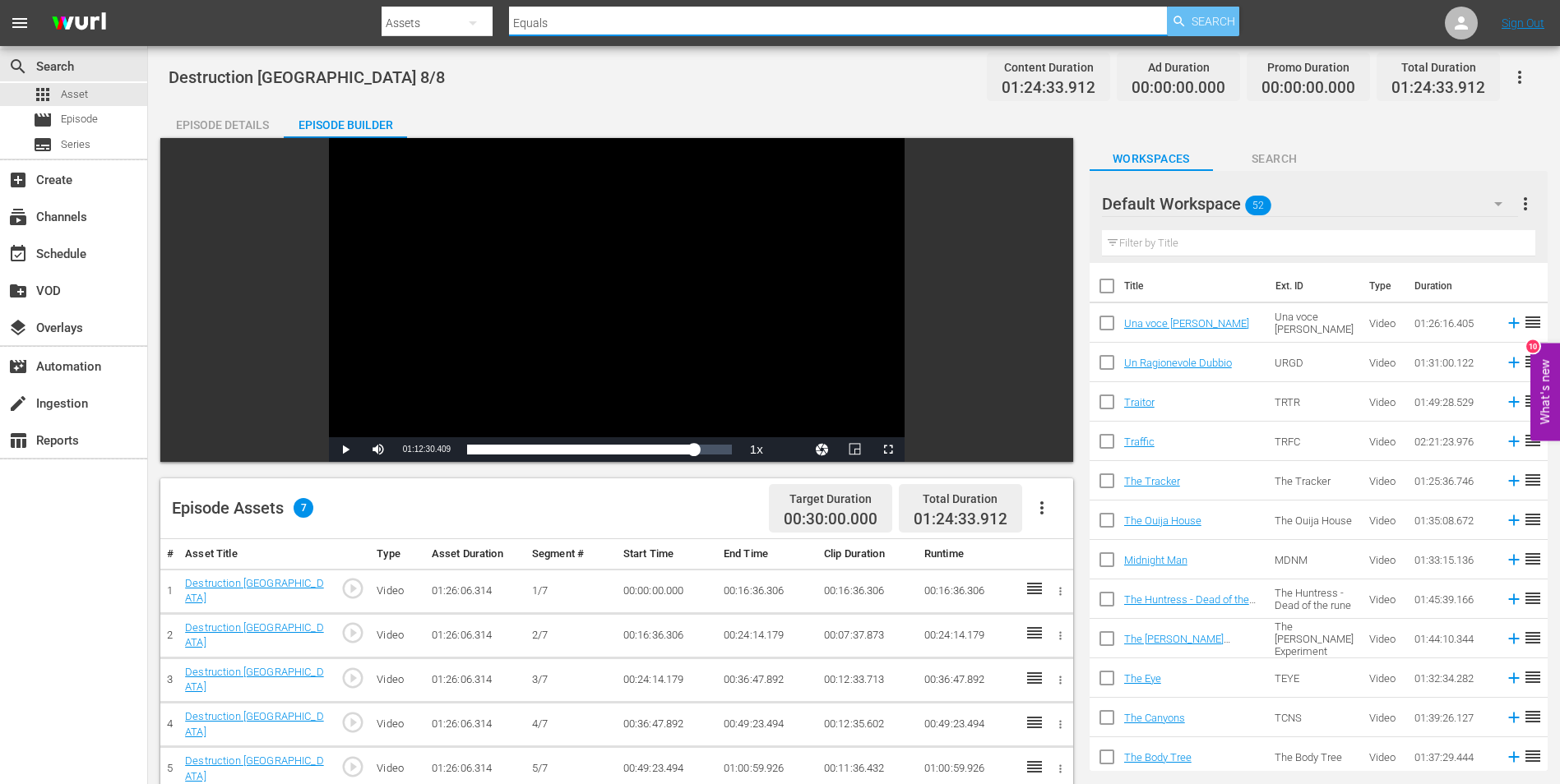
click at [1204, 23] on span "Search" at bounding box center [1213, 21] width 44 height 30
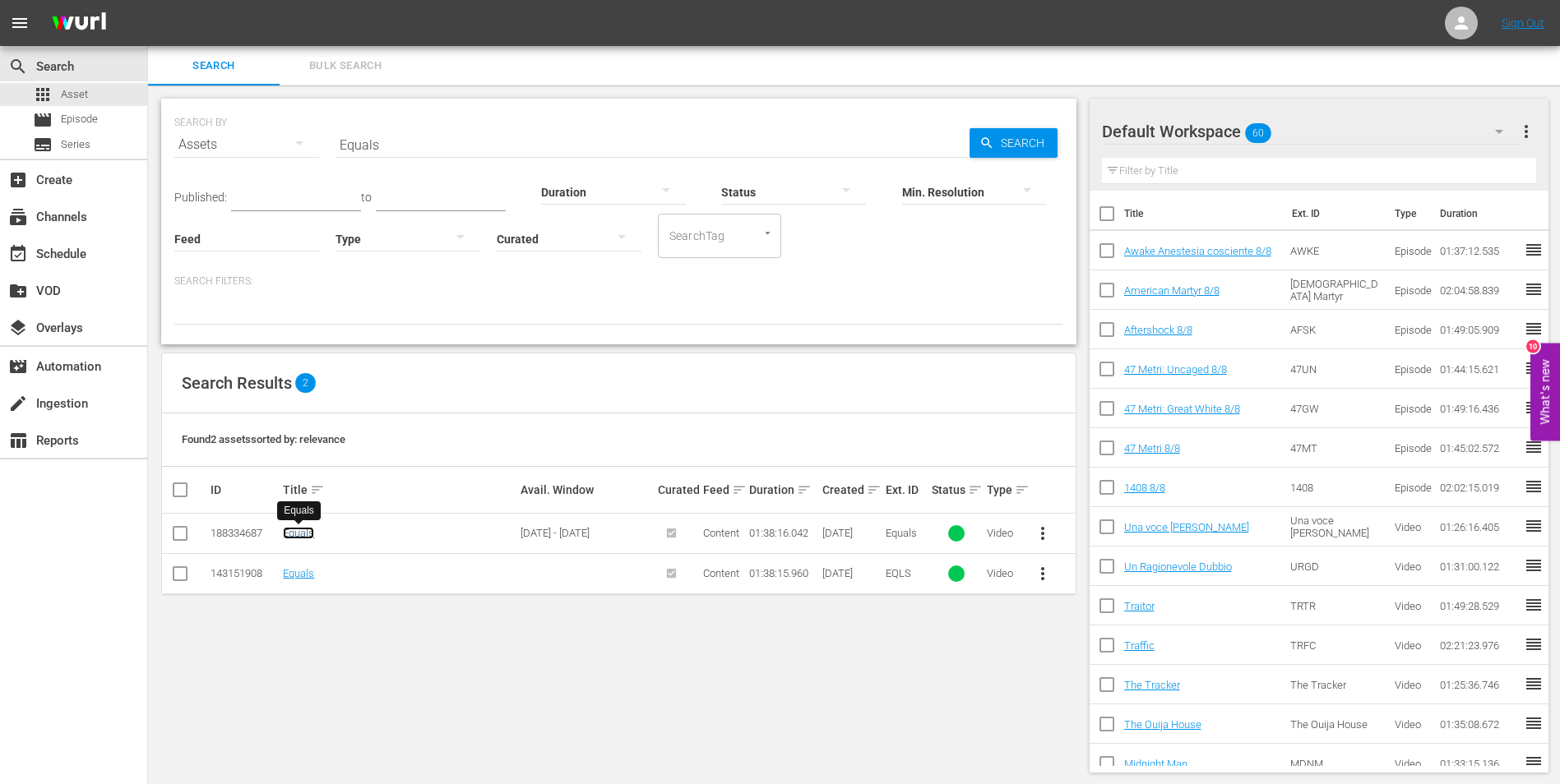
click at [293, 529] on link "Equals" at bounding box center [298, 533] width 31 height 13
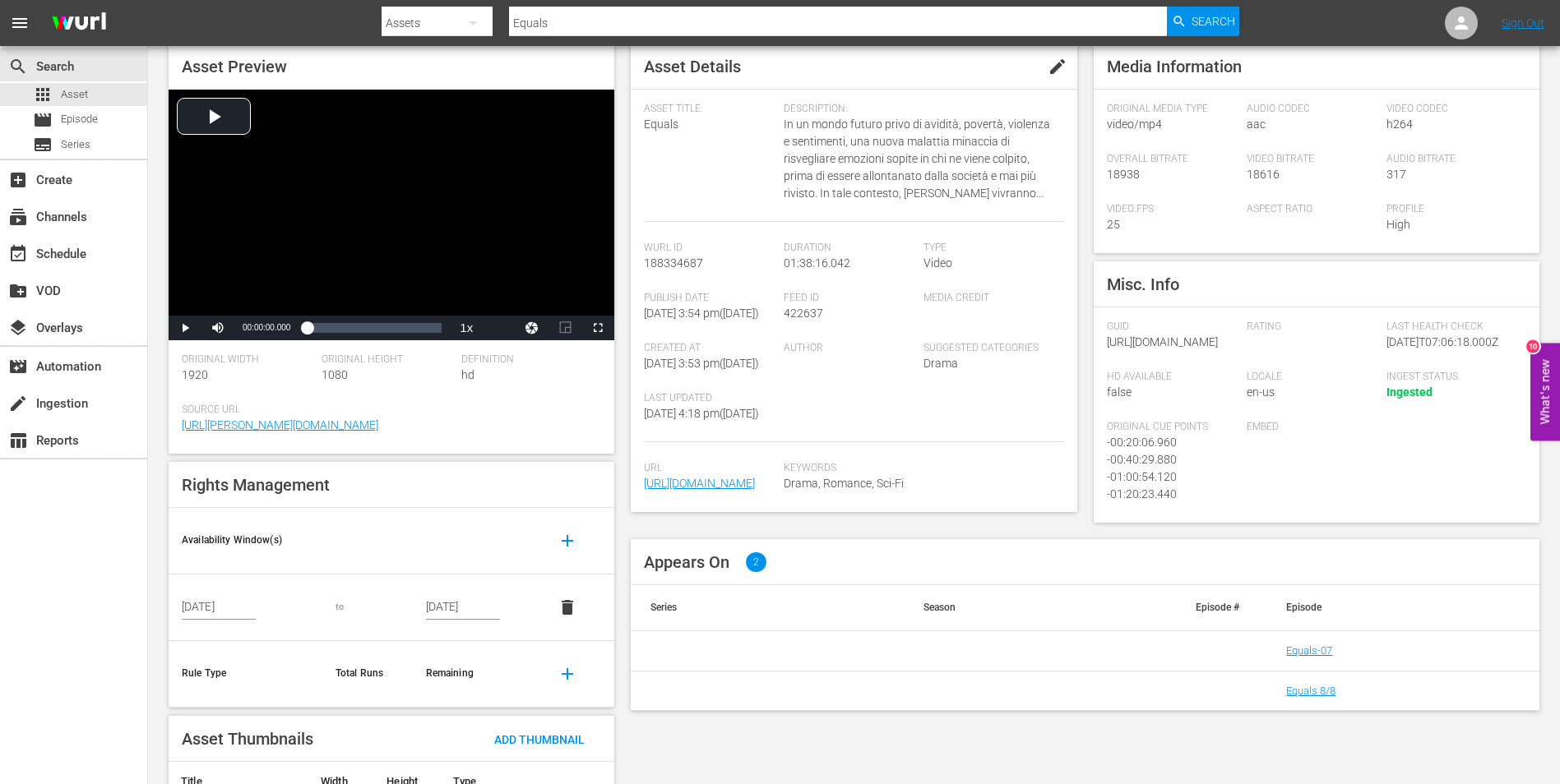
scroll to position [159, 0]
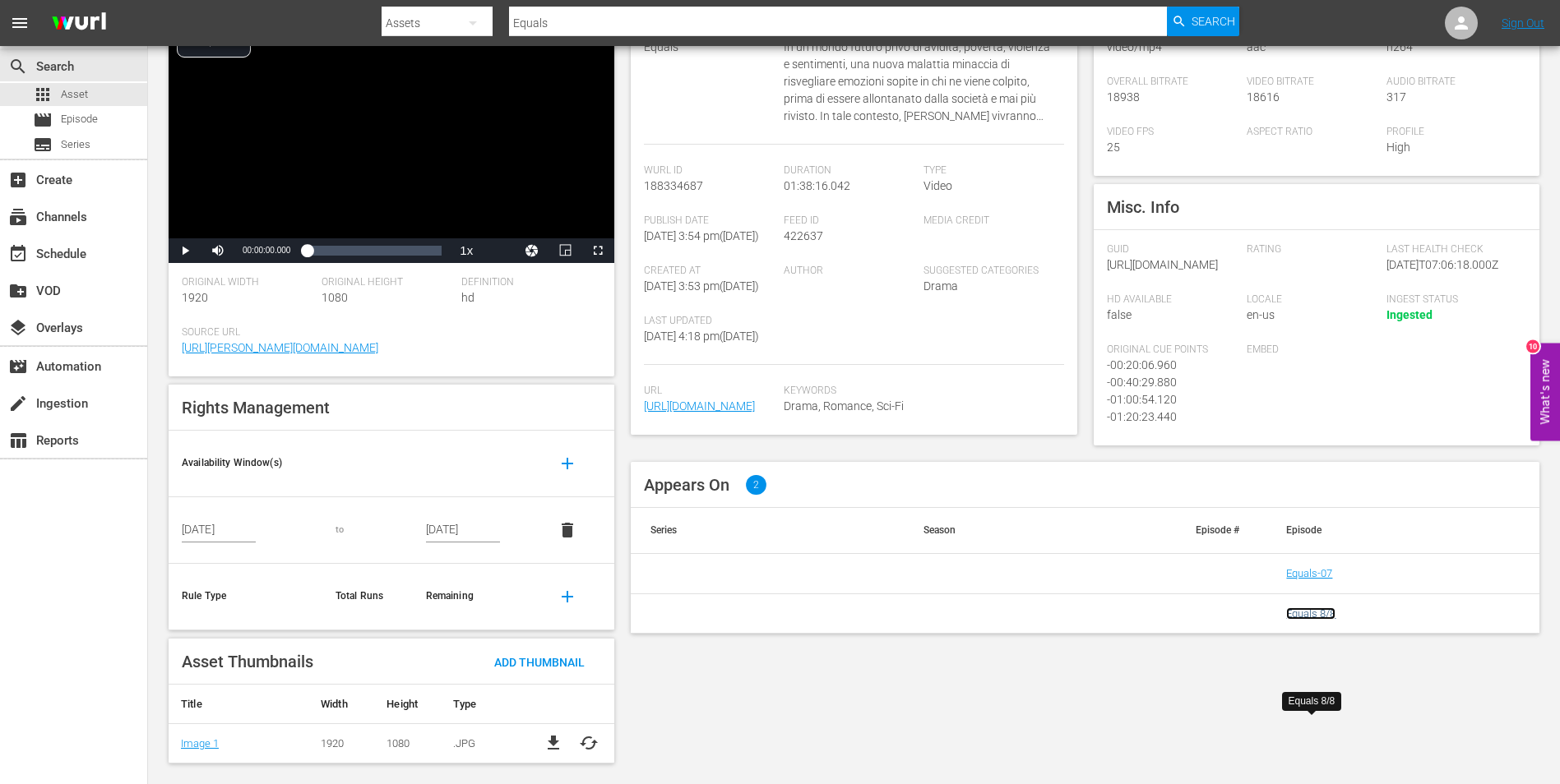
click at [1315, 620] on link "Equals 8/8" at bounding box center [1310, 614] width 50 height 13
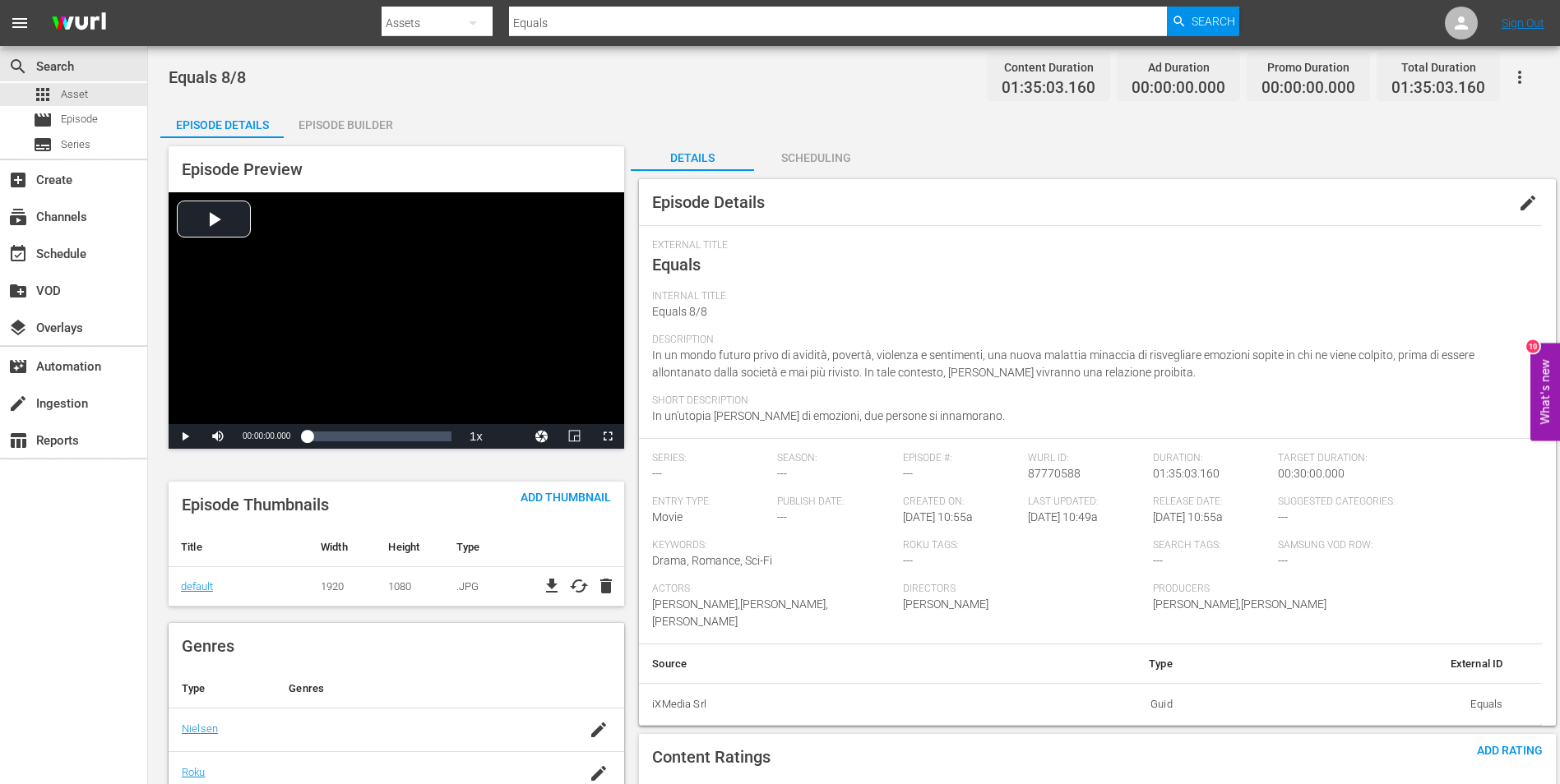
click at [304, 121] on div "Episode Builder" at bounding box center [345, 125] width 123 height 40
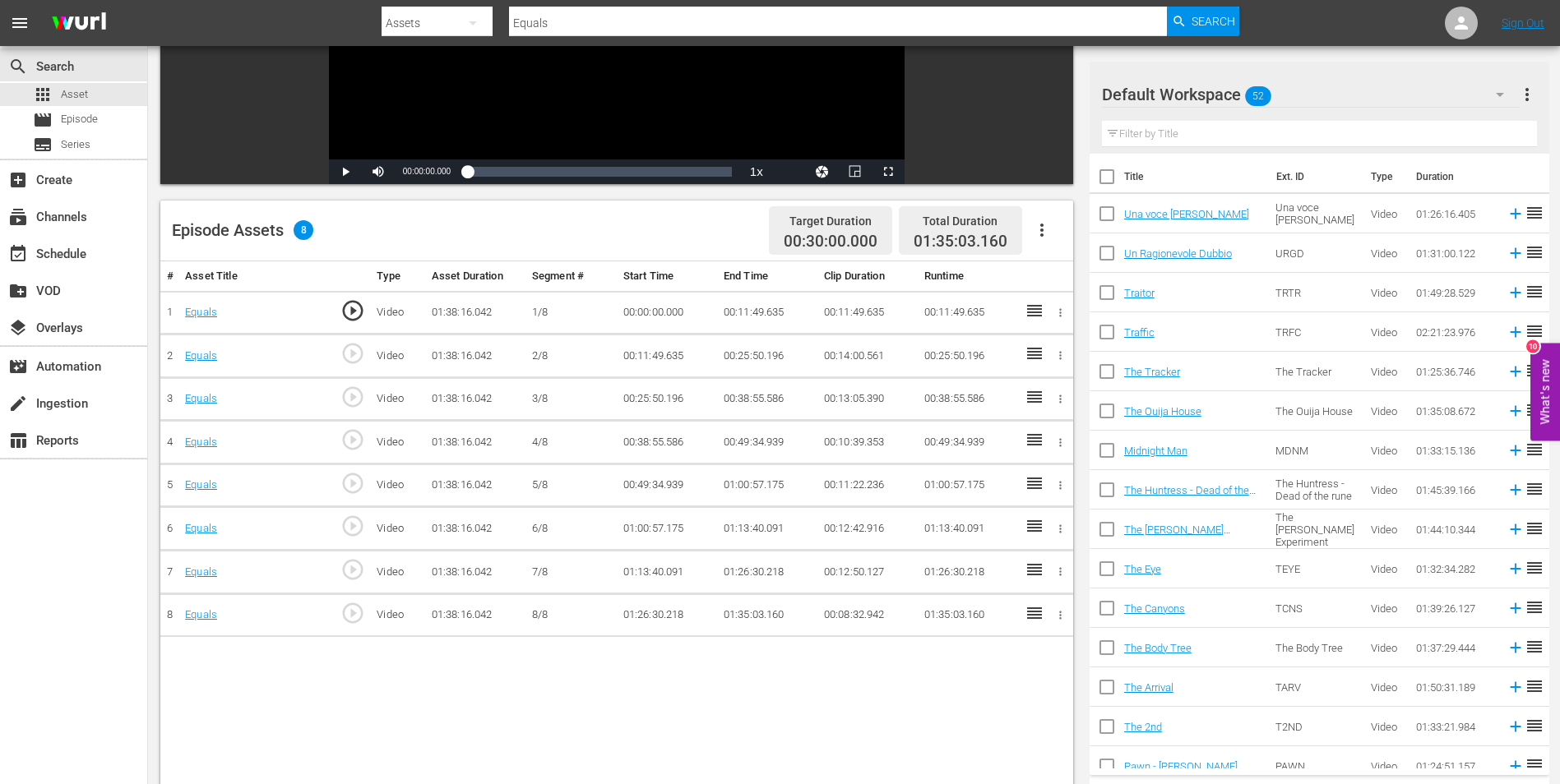
scroll to position [17, 0]
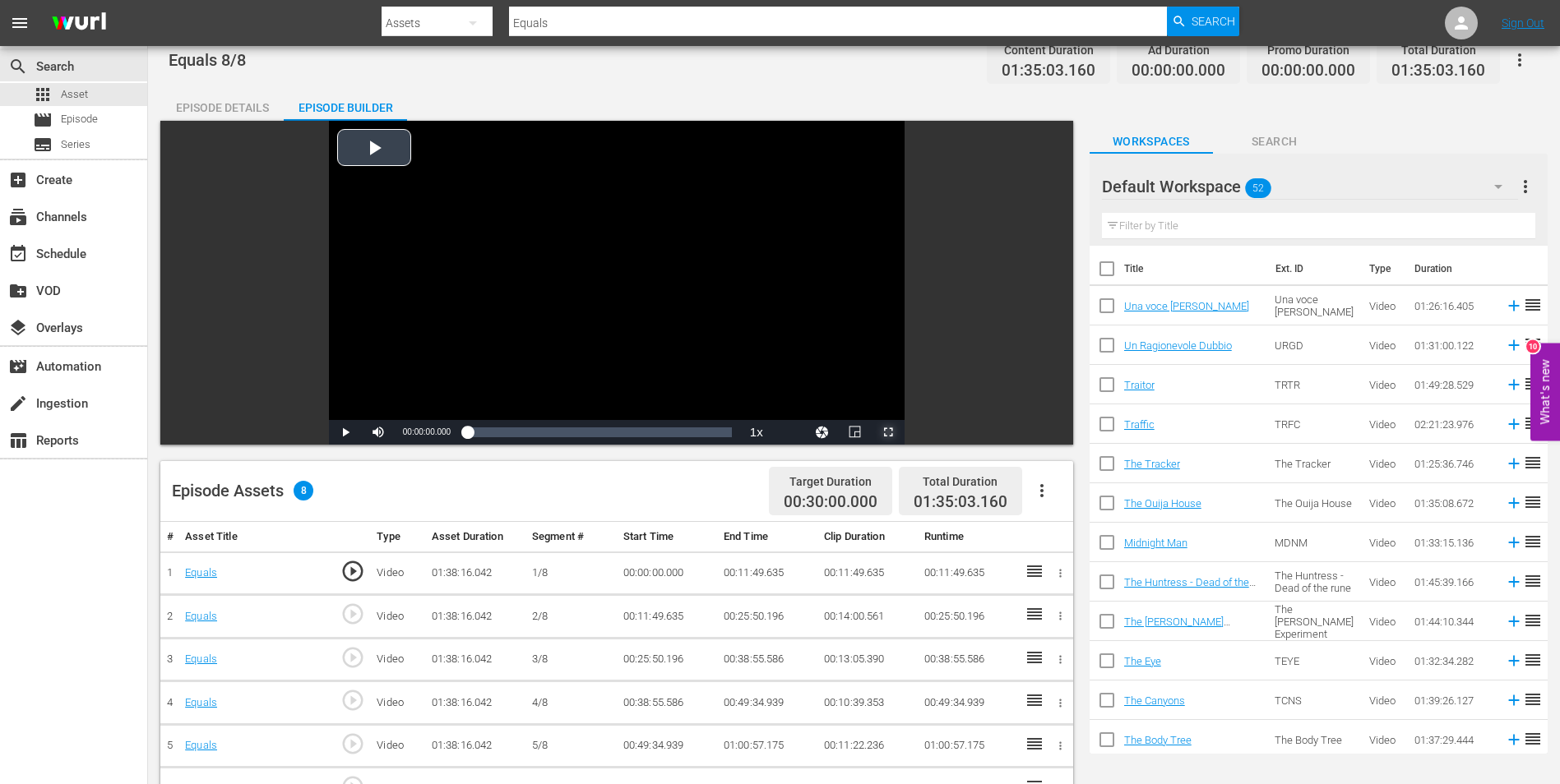
click at [888, 432] on span "Video Player" at bounding box center [888, 432] width 0 height 0
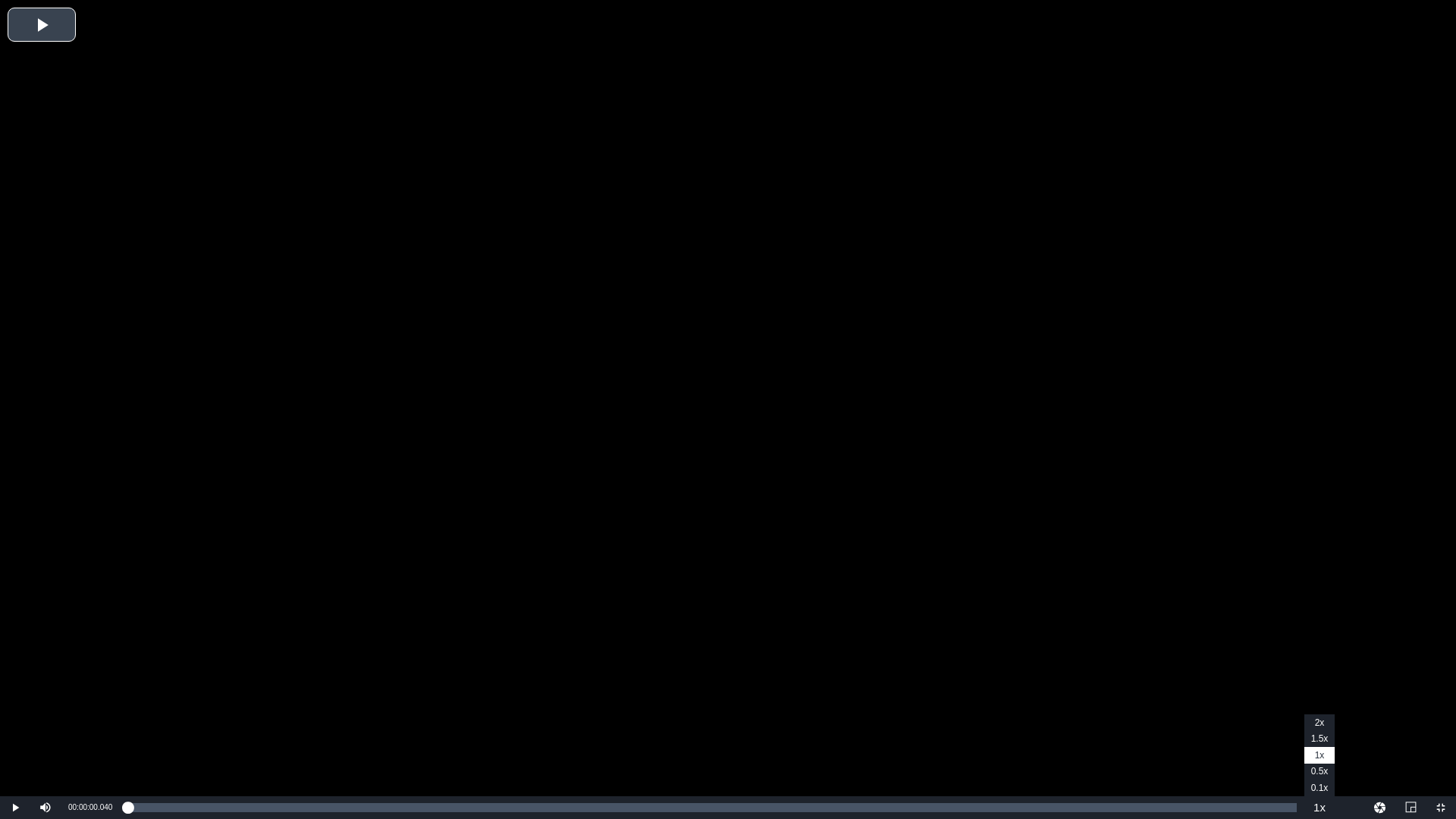
click at [1322, 723] on button "Playback Rate" at bounding box center [1319, 807] width 30 height 23
click at [1316, 723] on span "2x" at bounding box center [1320, 723] width 10 height 11
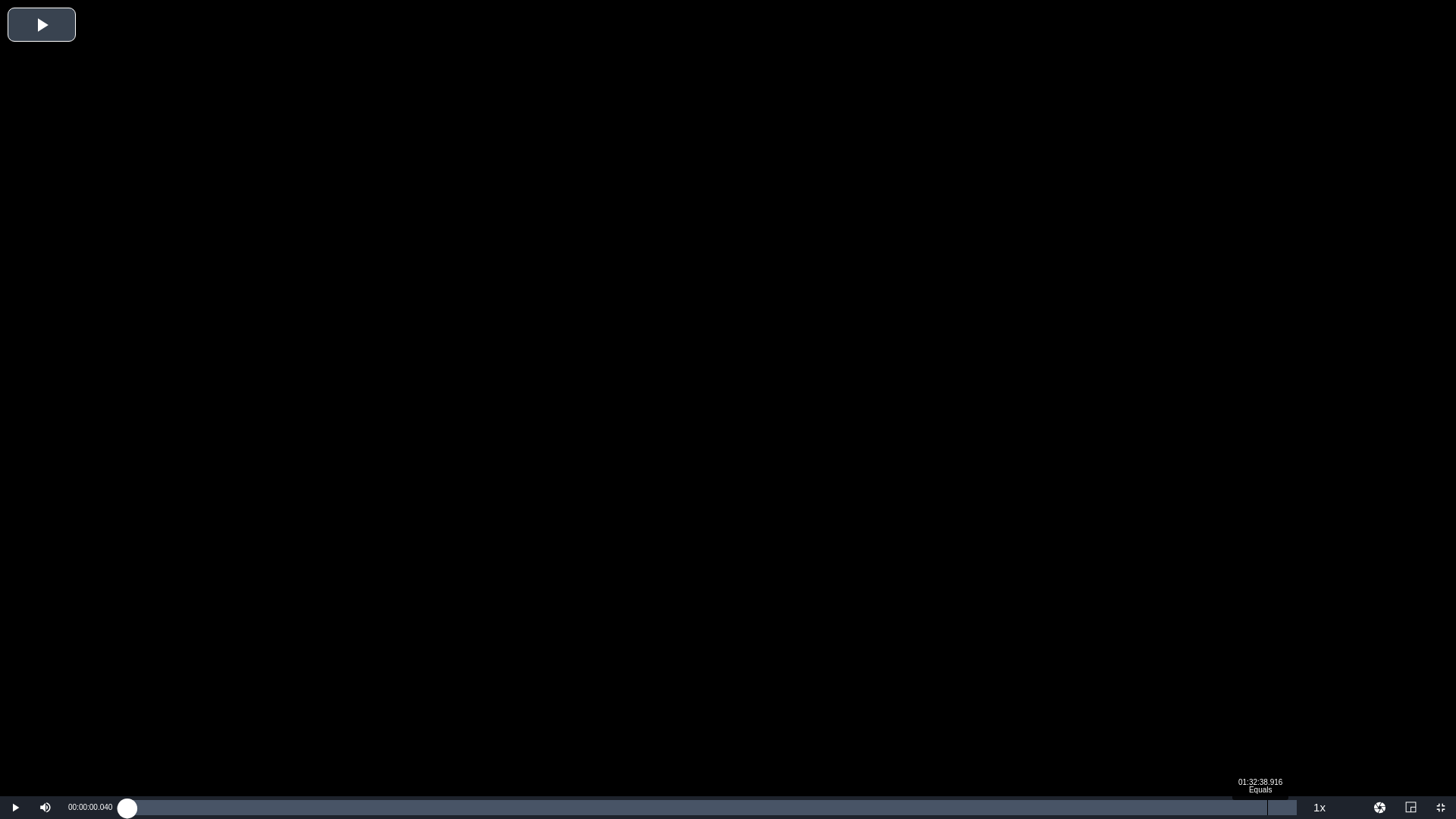
click at [1257, 723] on div "Loaded : 0.10% 01:32:38.916 Equals 00:00:00.040" at bounding box center [712, 808] width 1170 height 16
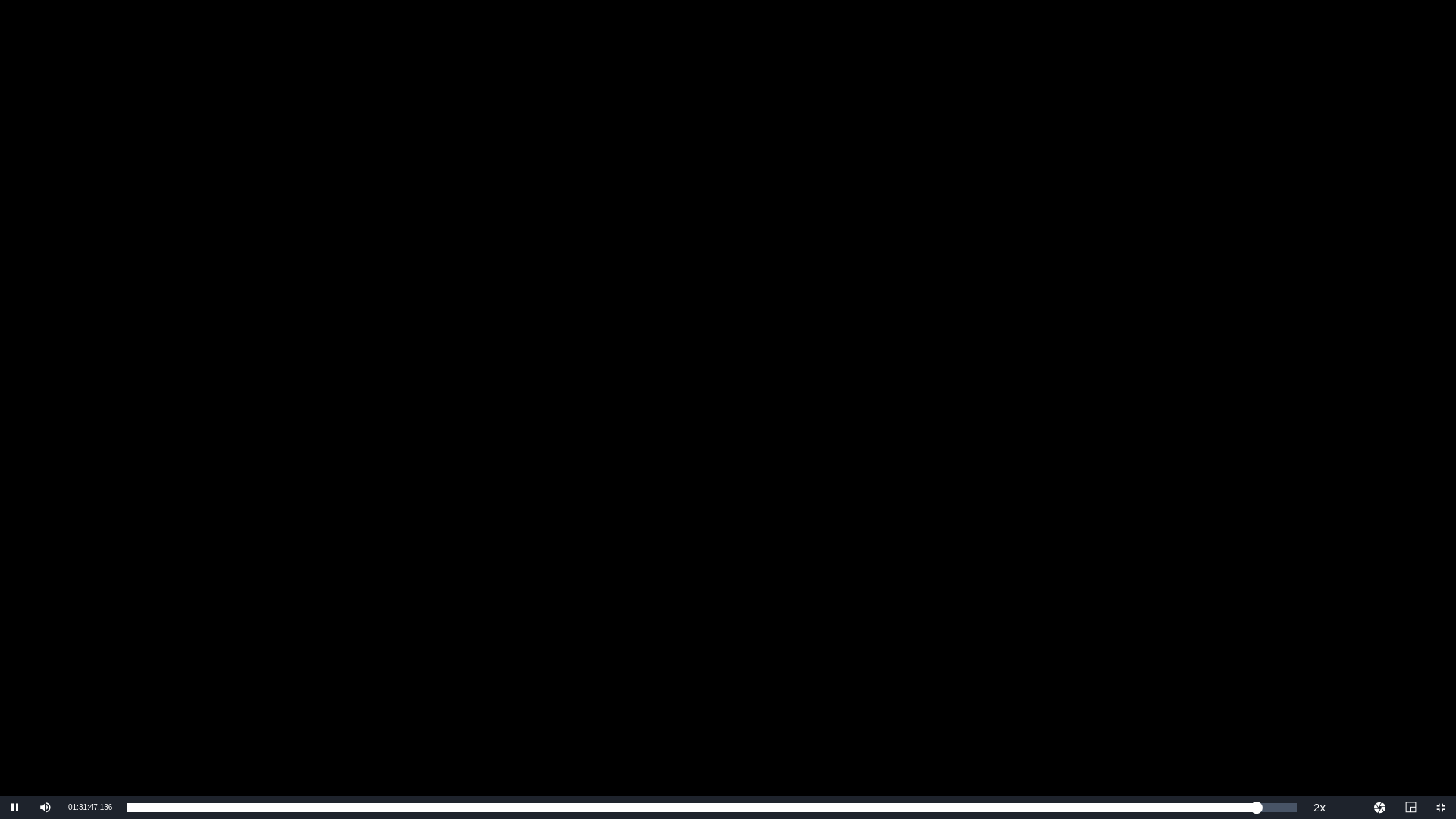
click at [1129, 564] on div "Video Player" at bounding box center [728, 398] width 1456 height 796
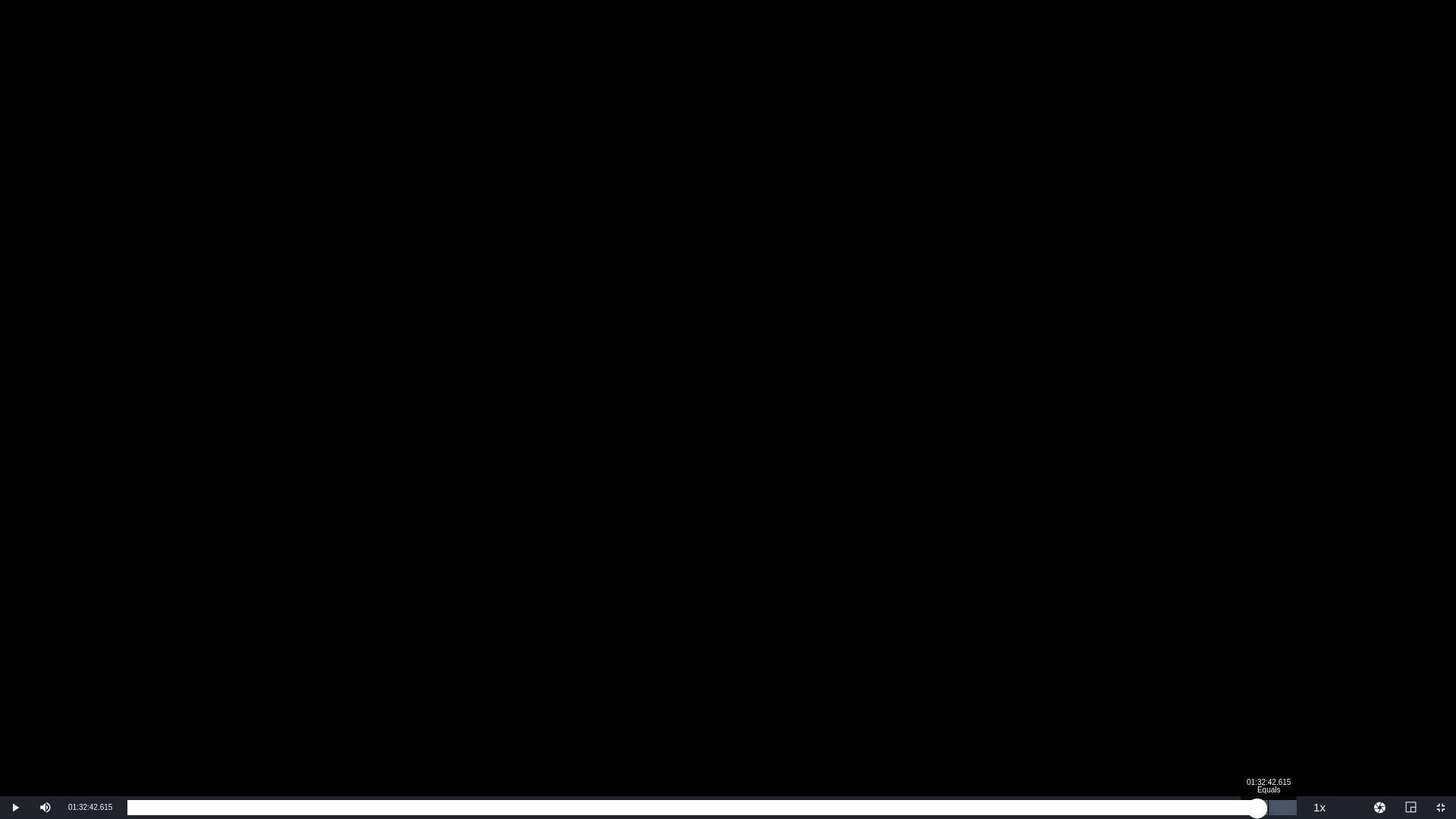
click at [1258, 723] on div "01:31:51.322" at bounding box center [692, 808] width 1130 height 16
click at [1268, 723] on div "01:32:45.738" at bounding box center [698, 808] width 1141 height 16
click at [1284, 723] on div "01:33:40.167" at bounding box center [705, 808] width 1157 height 16
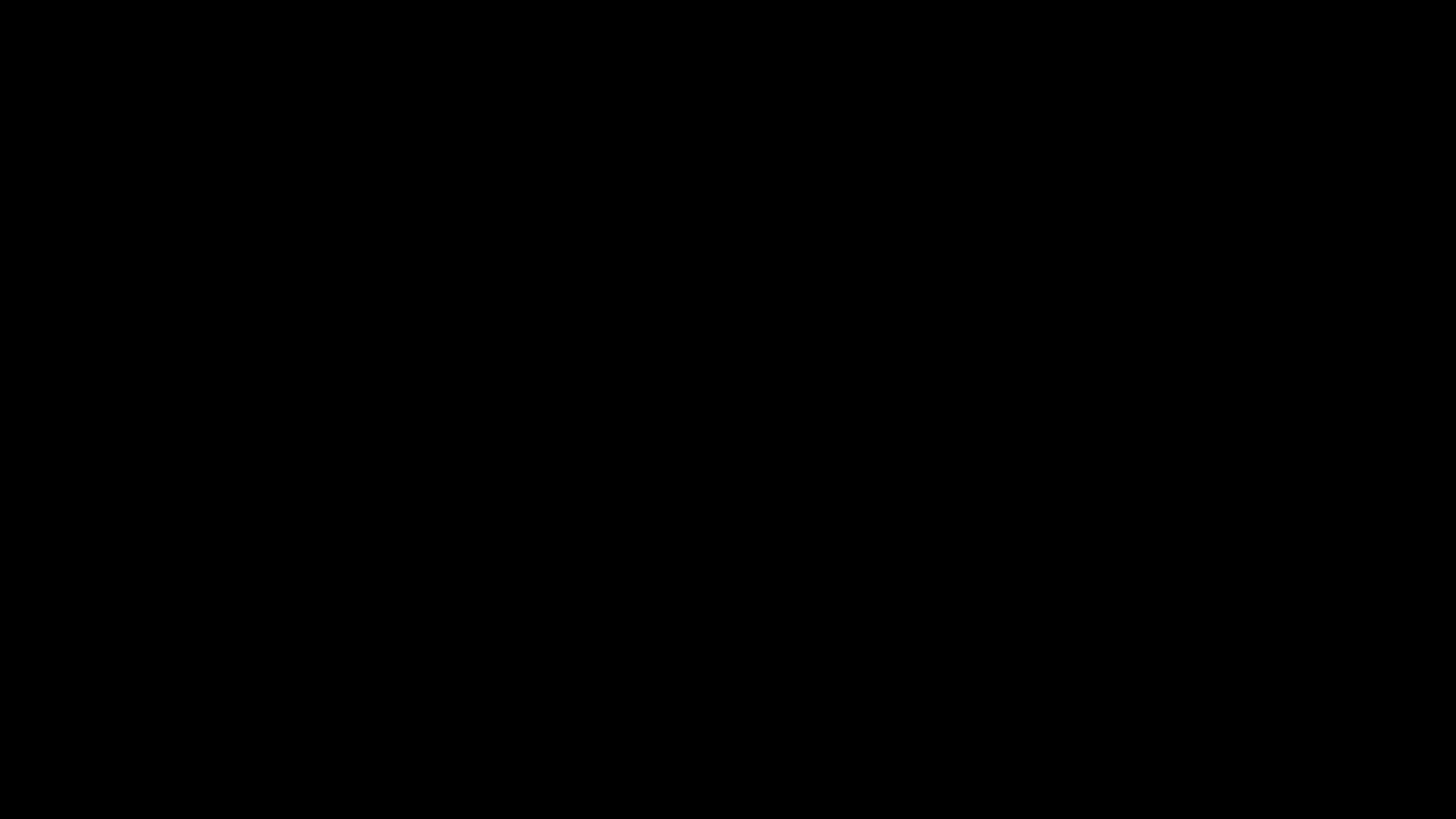
click at [1070, 471] on div "Video Player" at bounding box center [728, 398] width 1456 height 796
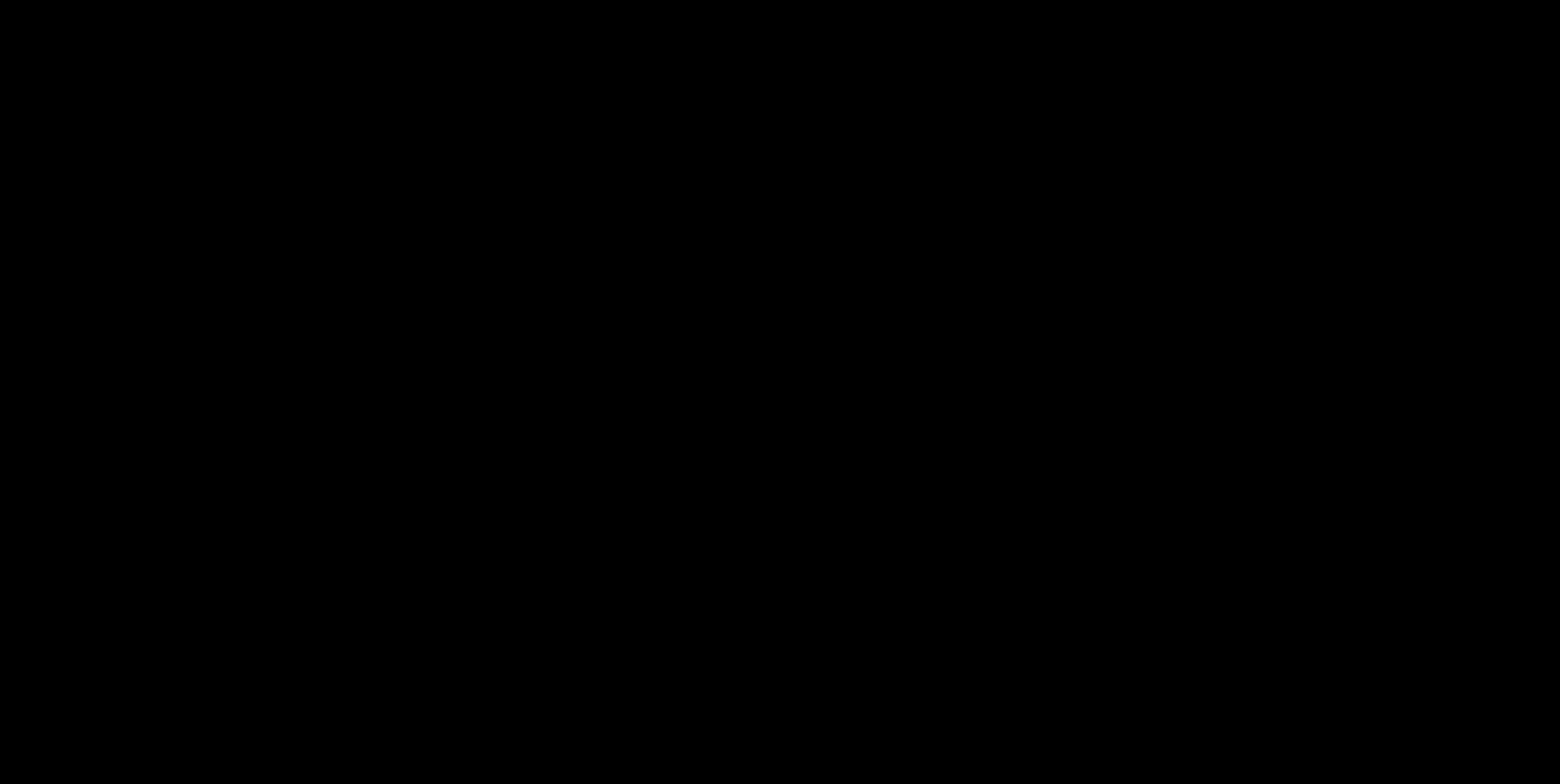
scroll to position [346, 0]
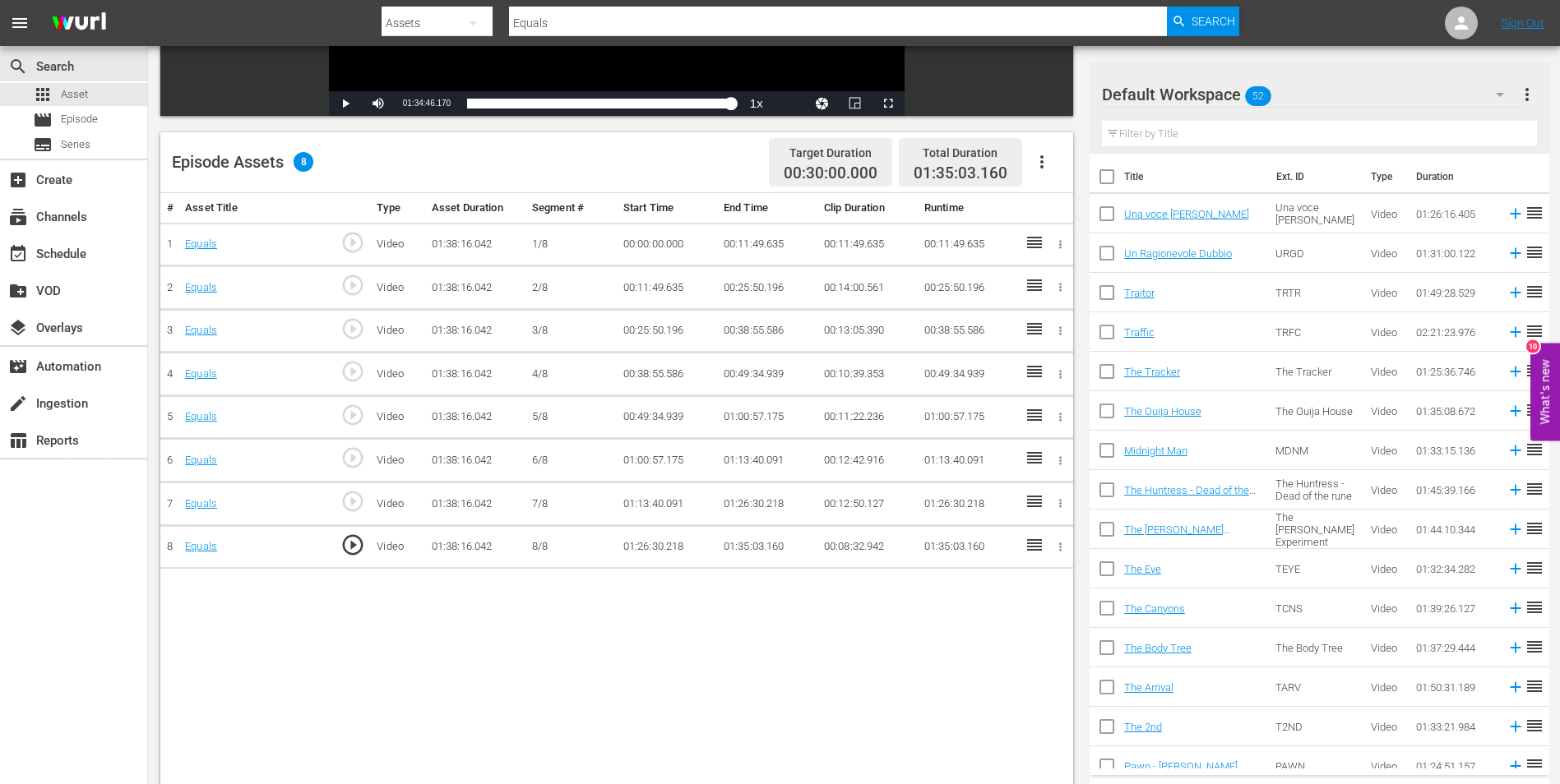
click at [744, 545] on td "01:35:03.160" at bounding box center [767, 547] width 100 height 44
click at [753, 545] on td "01:35:03.160" at bounding box center [767, 547] width 100 height 44
click at [755, 542] on td "01:35:03.160" at bounding box center [767, 547] width 100 height 44
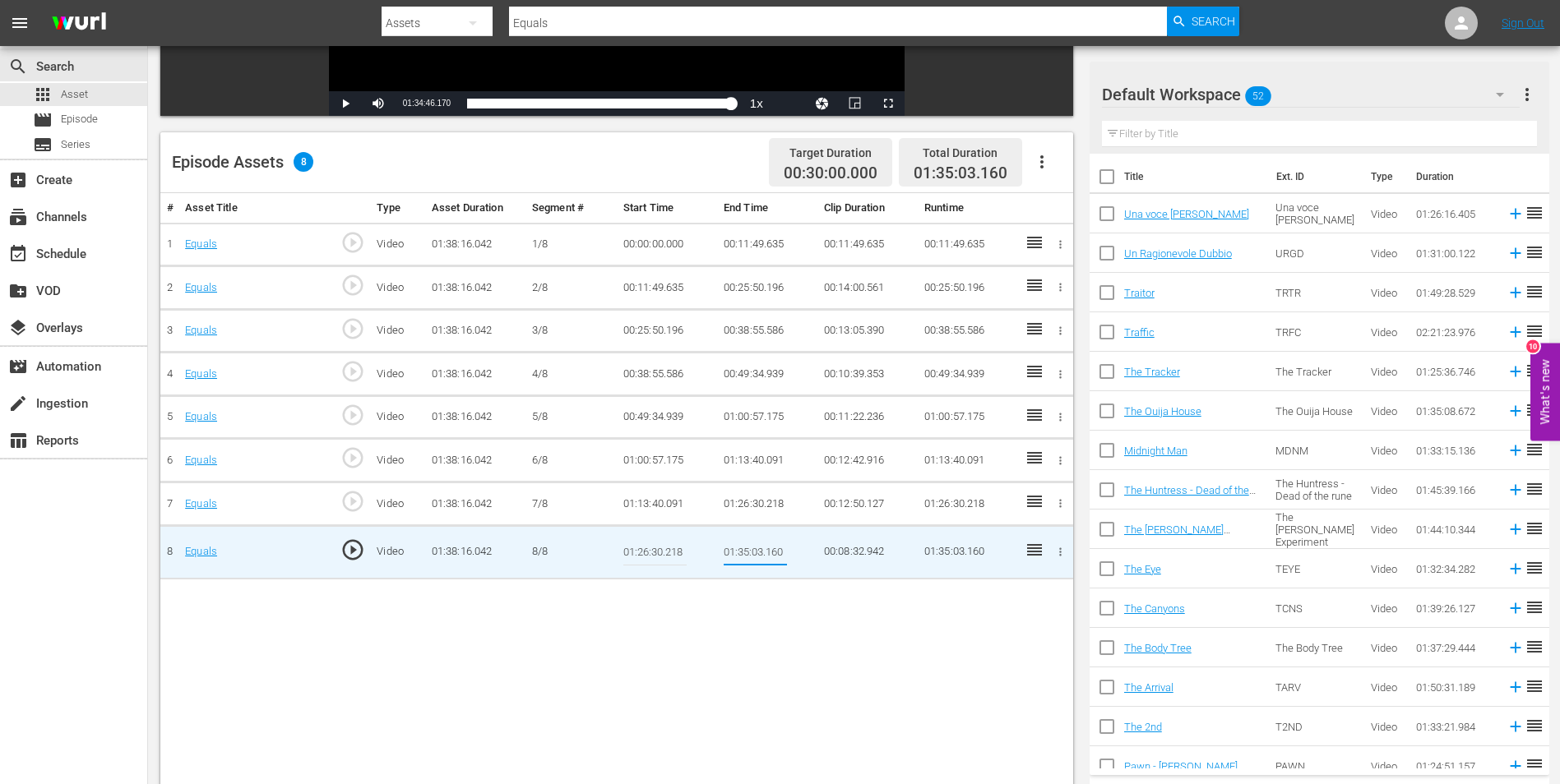
click at [761, 550] on input "01:35:03.160" at bounding box center [755, 552] width 63 height 40
type input "01:35:30.160"
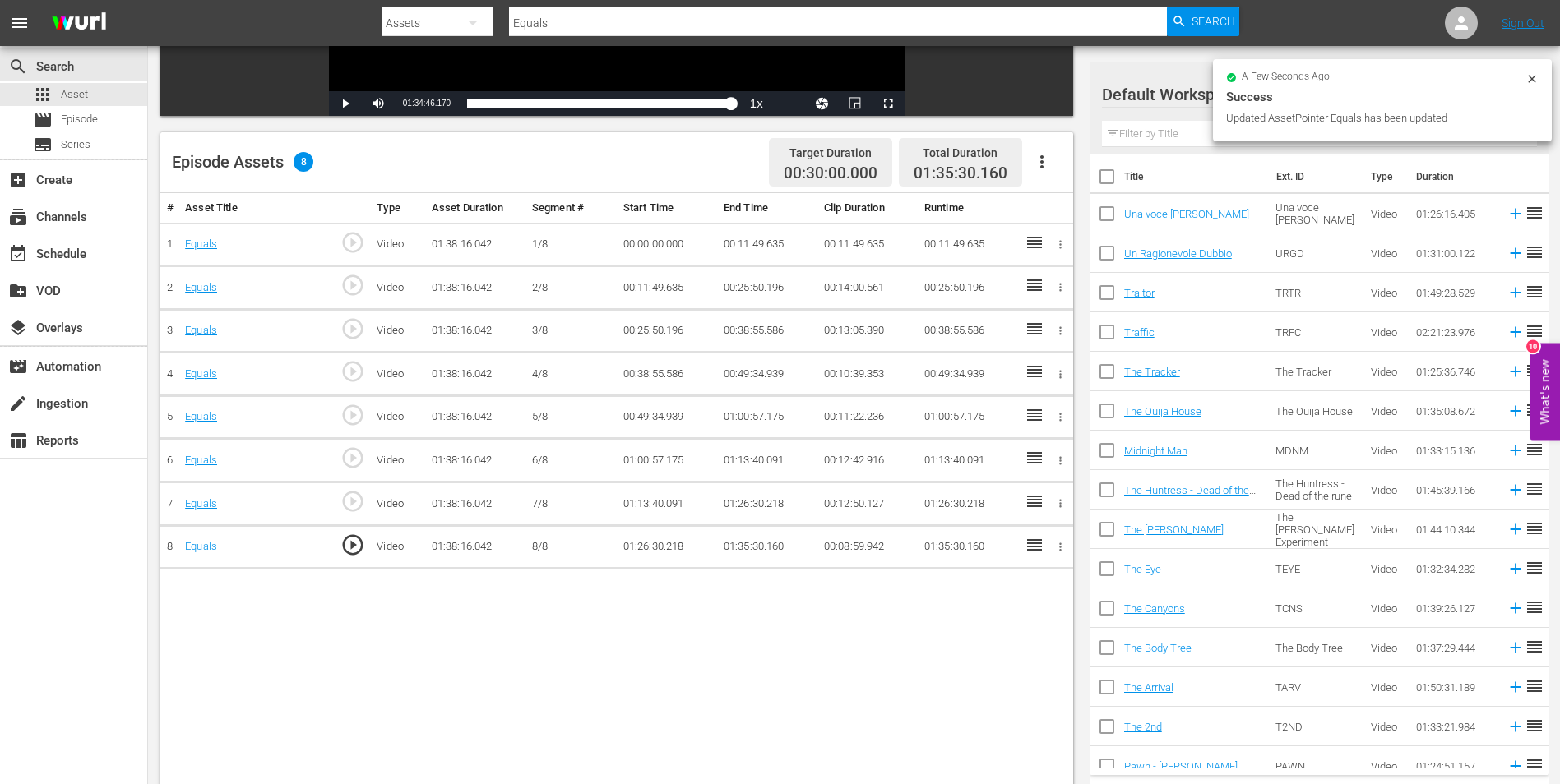
click at [745, 545] on td "01:35:30.160" at bounding box center [767, 547] width 100 height 44
click at [787, 632] on div "# Asset Title Type Asset Duration Segment # Start Time End Time Clip Duration R…" at bounding box center [616, 524] width 912 height 661
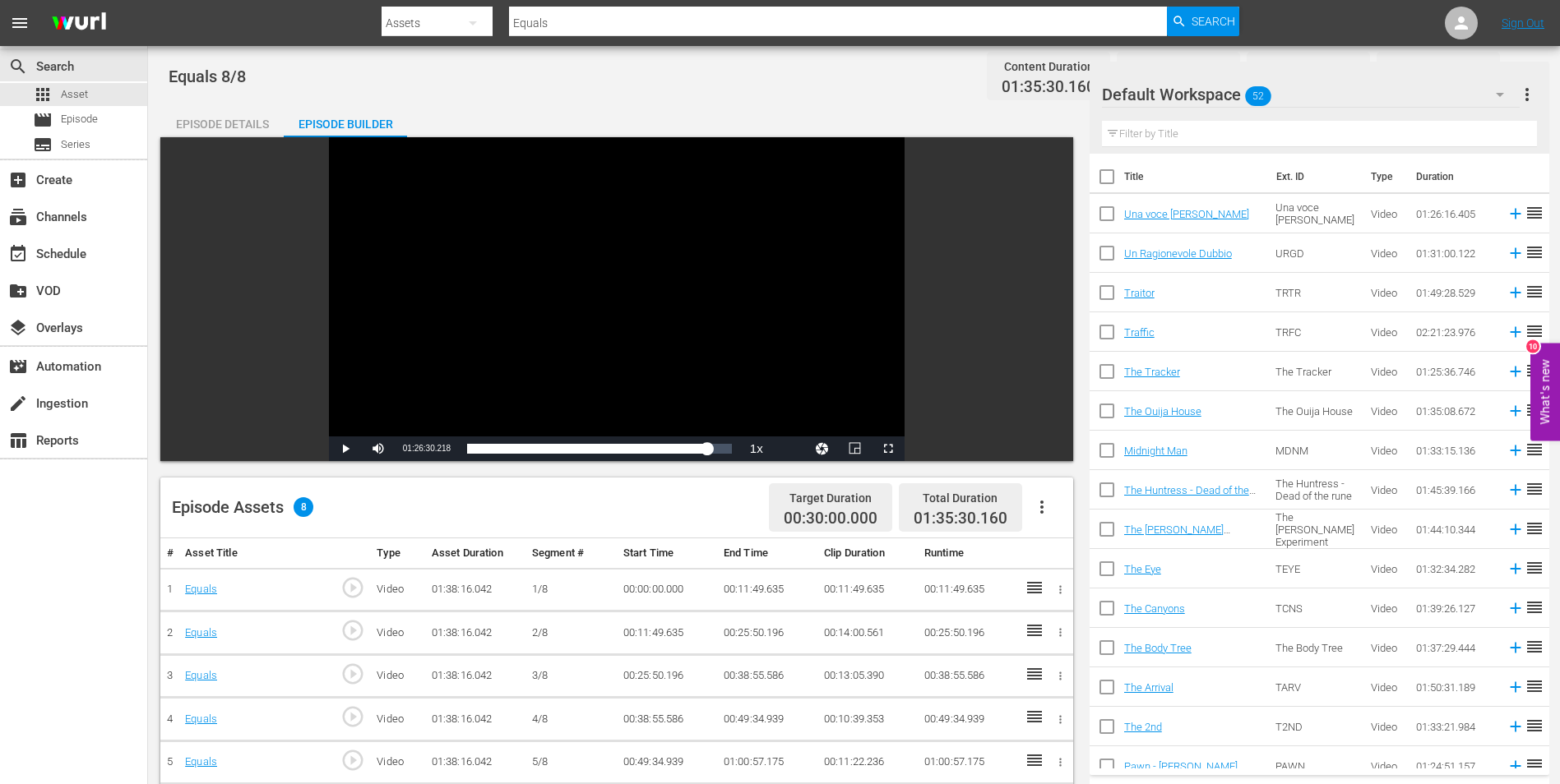
scroll to position [0, 0]
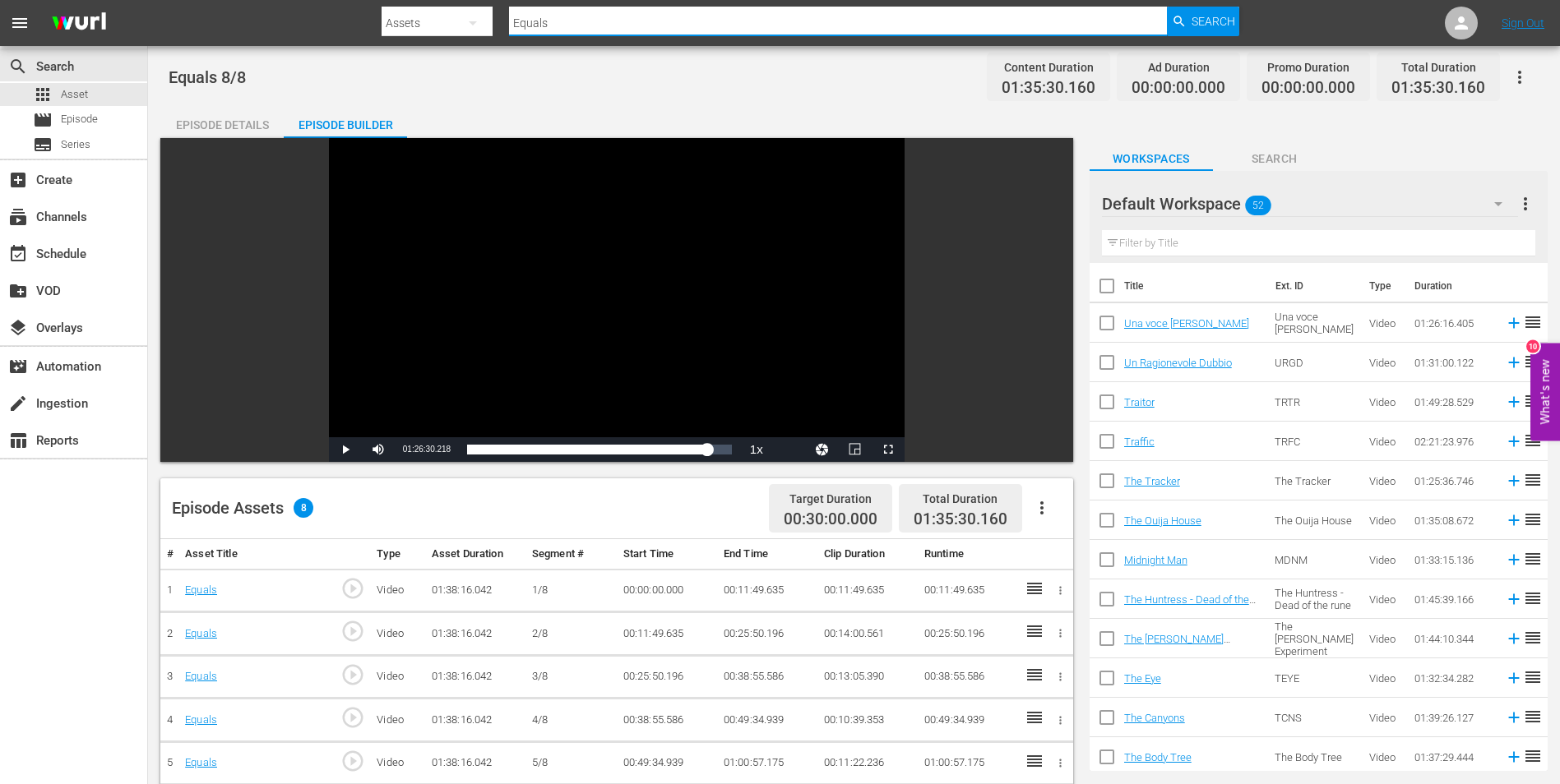
drag, startPoint x: 584, startPoint y: 20, endPoint x: 498, endPoint y: 19, distance: 86.0
click at [498, 19] on div "Search By Assets Search ID, Title, Description, Keywords, or Category Equals Se…" at bounding box center [810, 23] width 858 height 40
paste input "Falli Fuori, Malone!"
type input "Falli Fuori, Malone!"
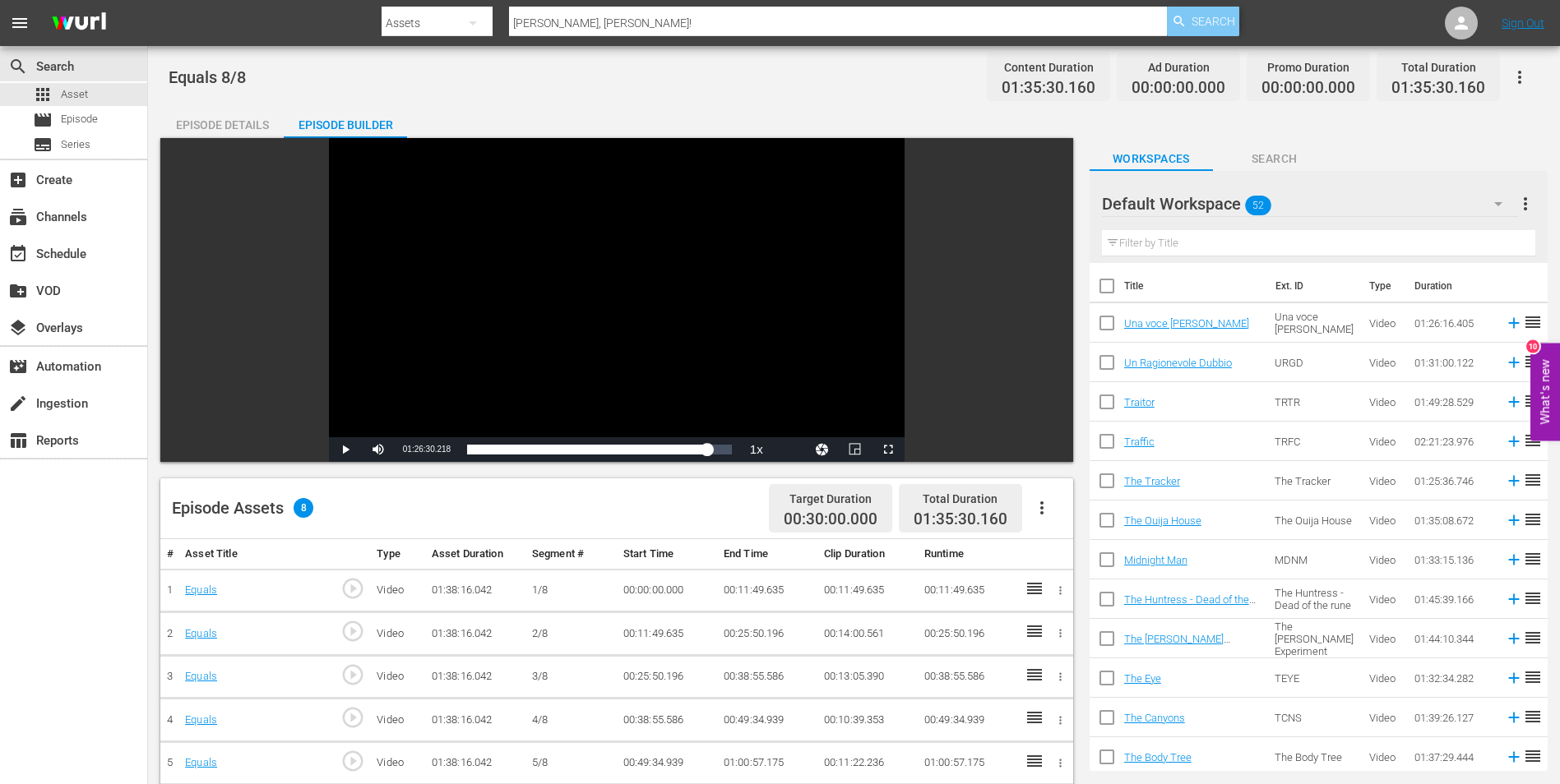
click at [1209, 17] on span "Search" at bounding box center [1213, 21] width 44 height 30
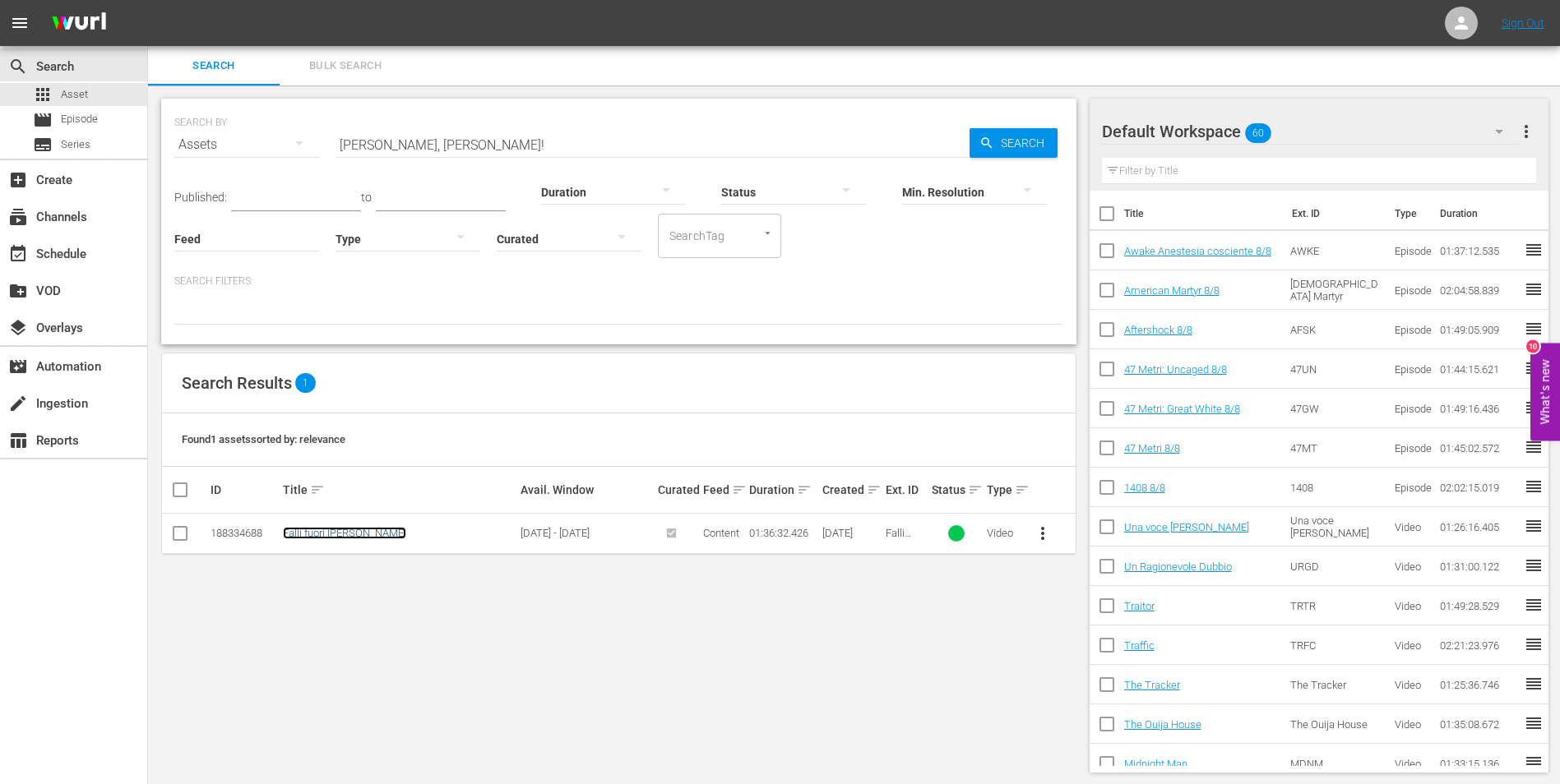
click at [320, 534] on link "Falli fuori [PERSON_NAME]" at bounding box center [344, 533] width 123 height 13
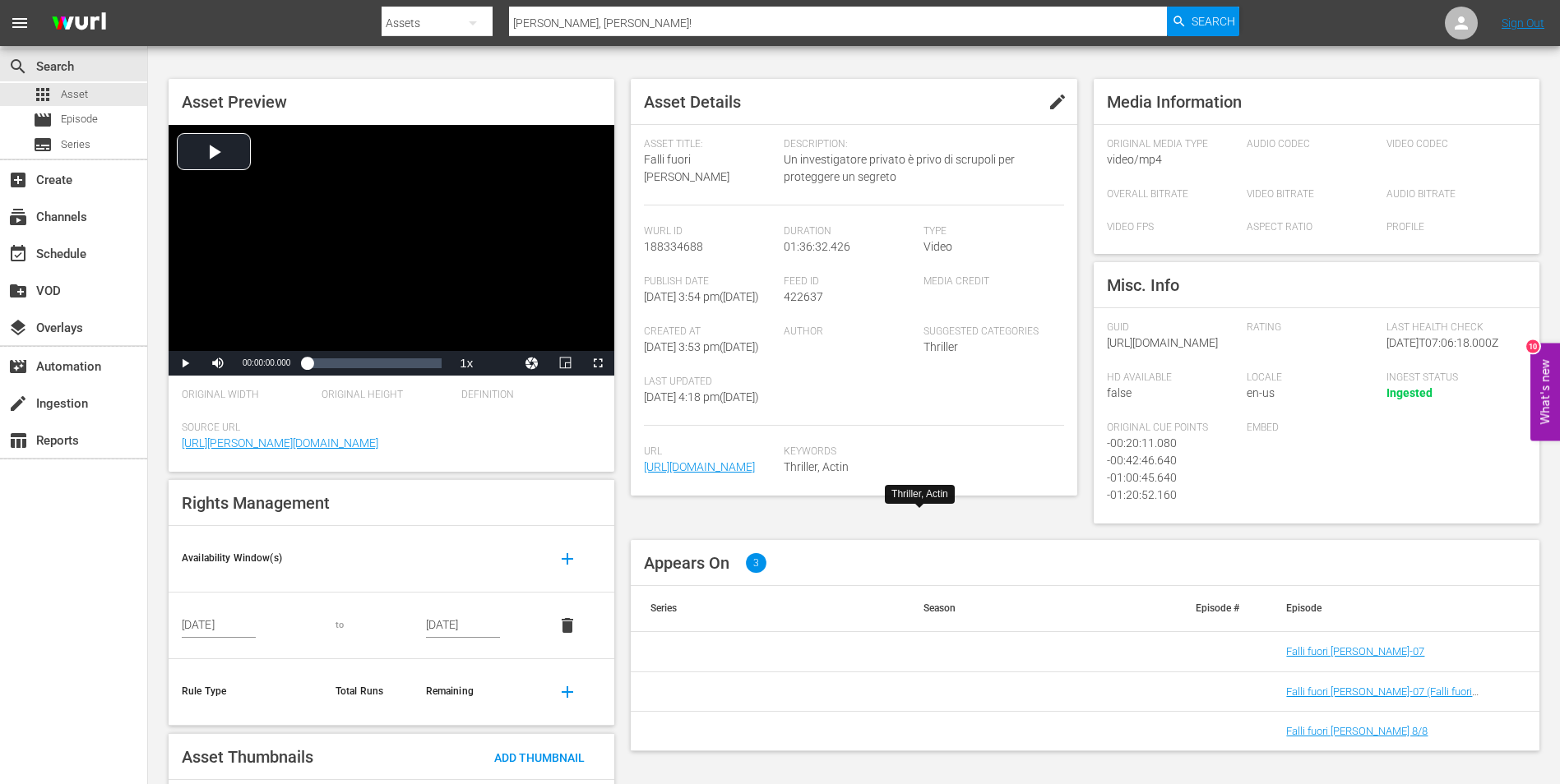
scroll to position [142, 0]
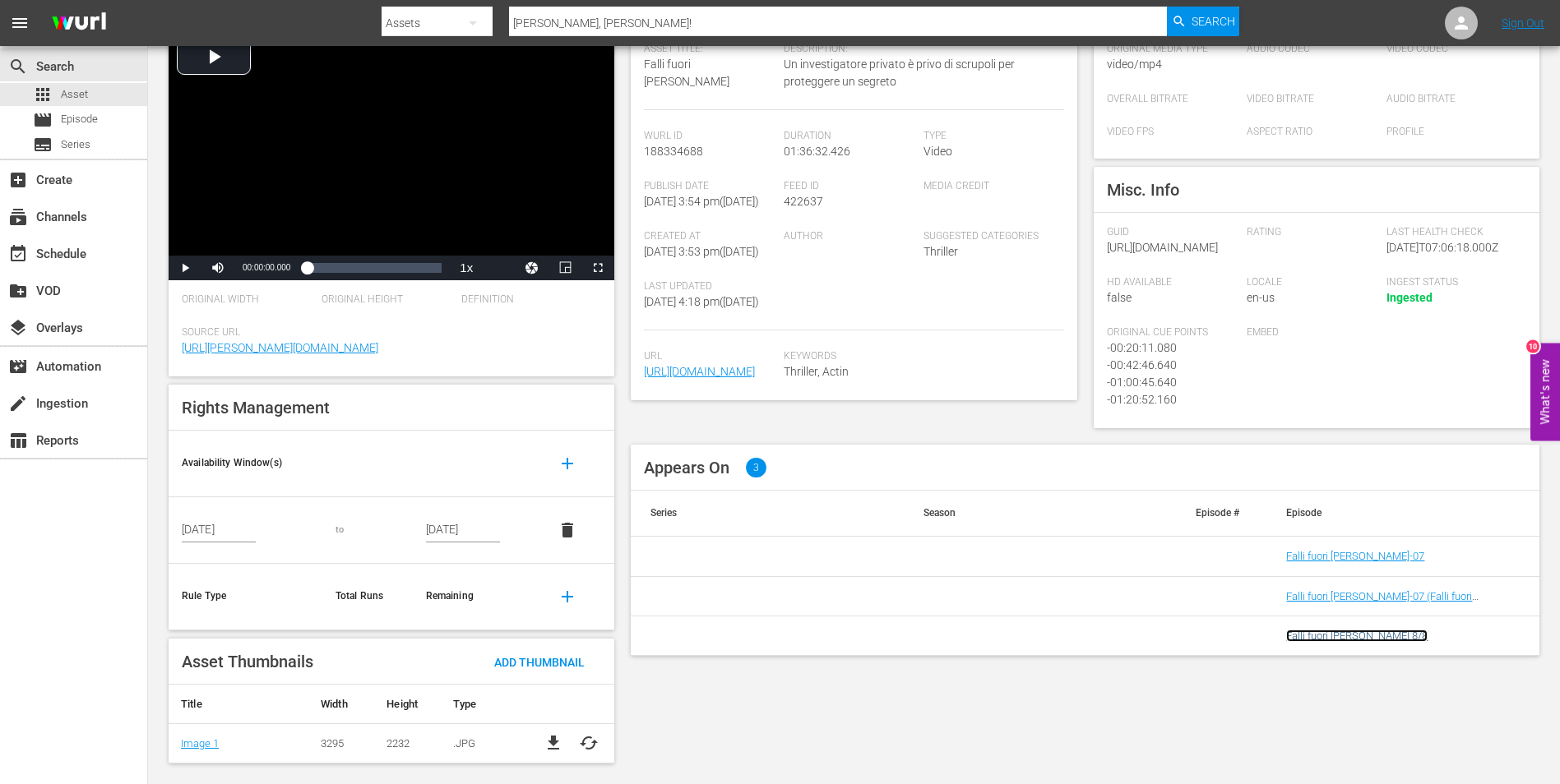
click at [1353, 642] on link "Falli fuori [PERSON_NAME] 8/8" at bounding box center [1357, 636] width 142 height 13
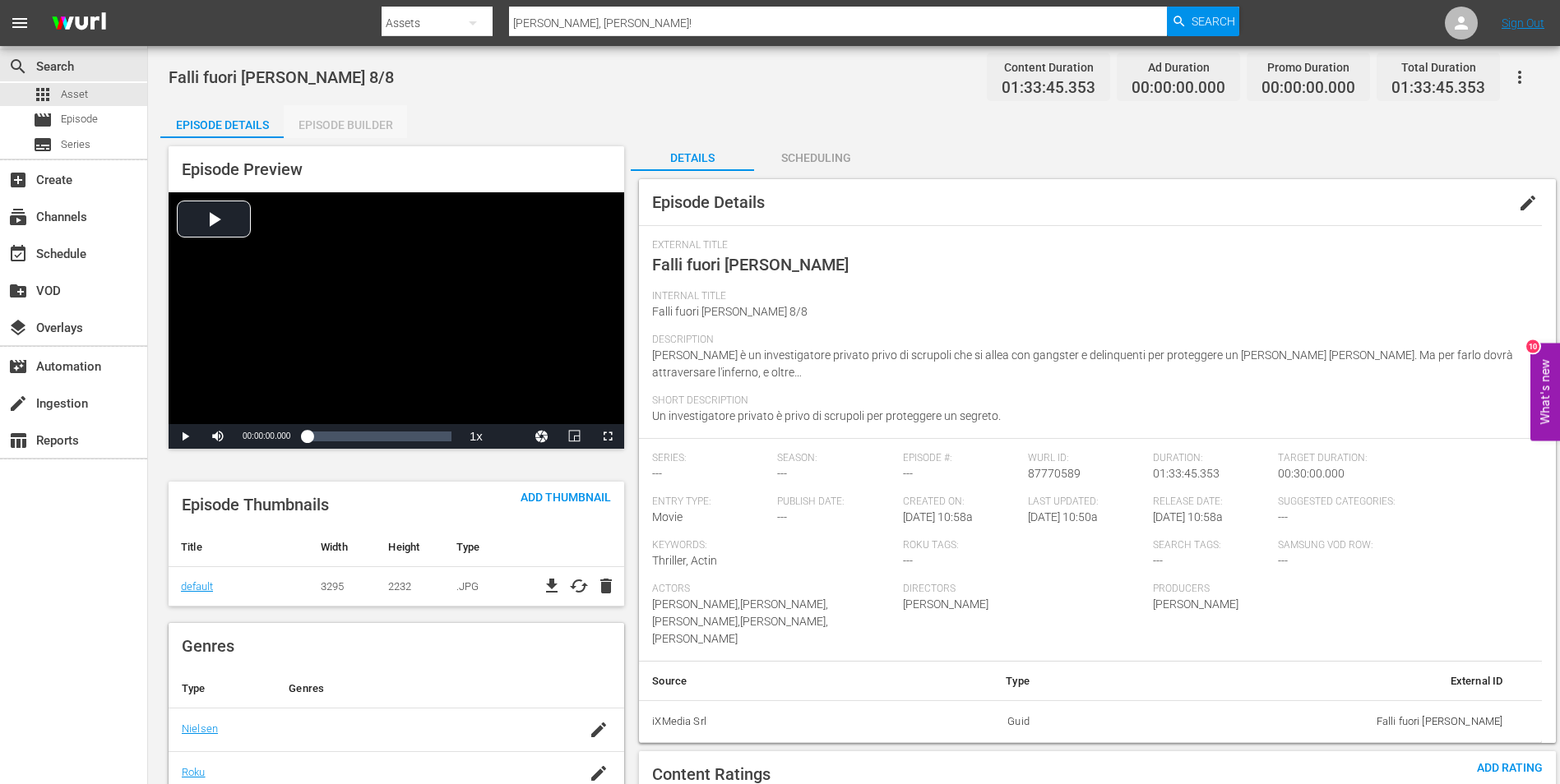
click at [342, 114] on div "Episode Builder" at bounding box center [345, 125] width 123 height 40
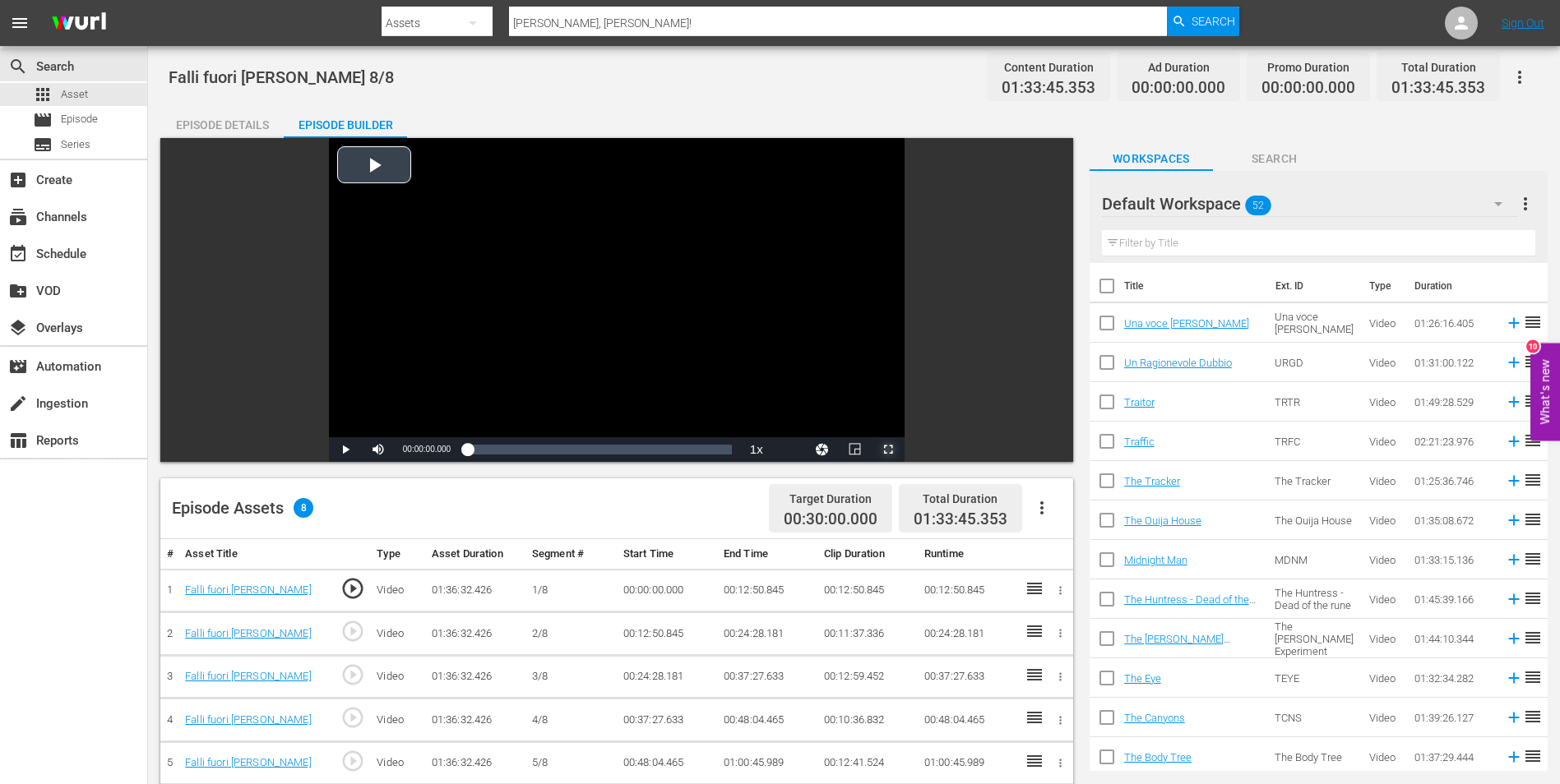
click at [888, 449] on span "Video Player" at bounding box center [888, 449] width 0 height 0
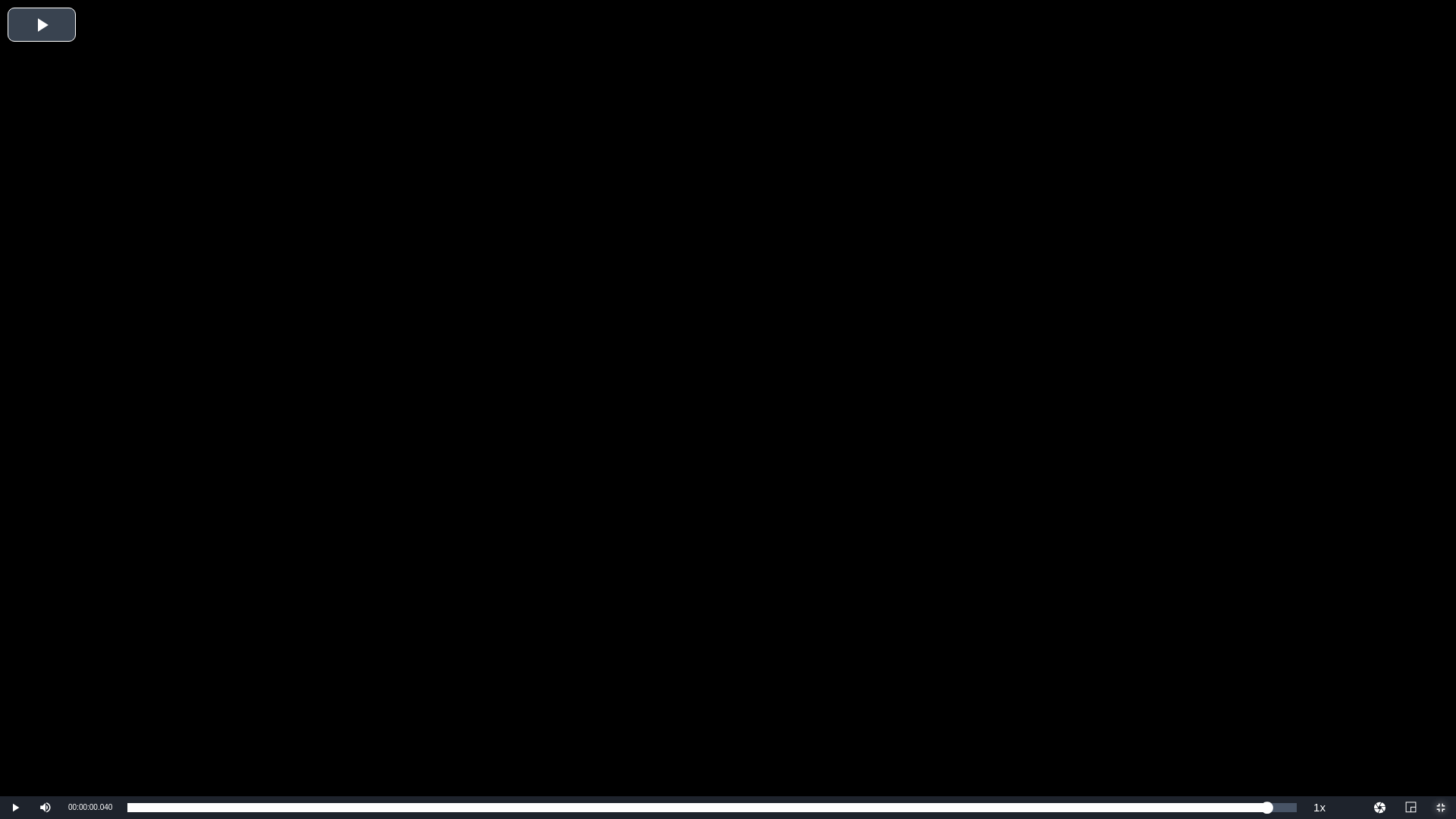
drag, startPoint x: 1266, startPoint y: 806, endPoint x: 1136, endPoint y: 659, distance: 196.2
click at [1266, 723] on div "Loaded : 0.10% 01:31:12.133 Falli fuori Malone 00:00:00.040" at bounding box center [712, 808] width 1170 height 9
click at [1017, 510] on div "Video Player" at bounding box center [728, 398] width 1456 height 796
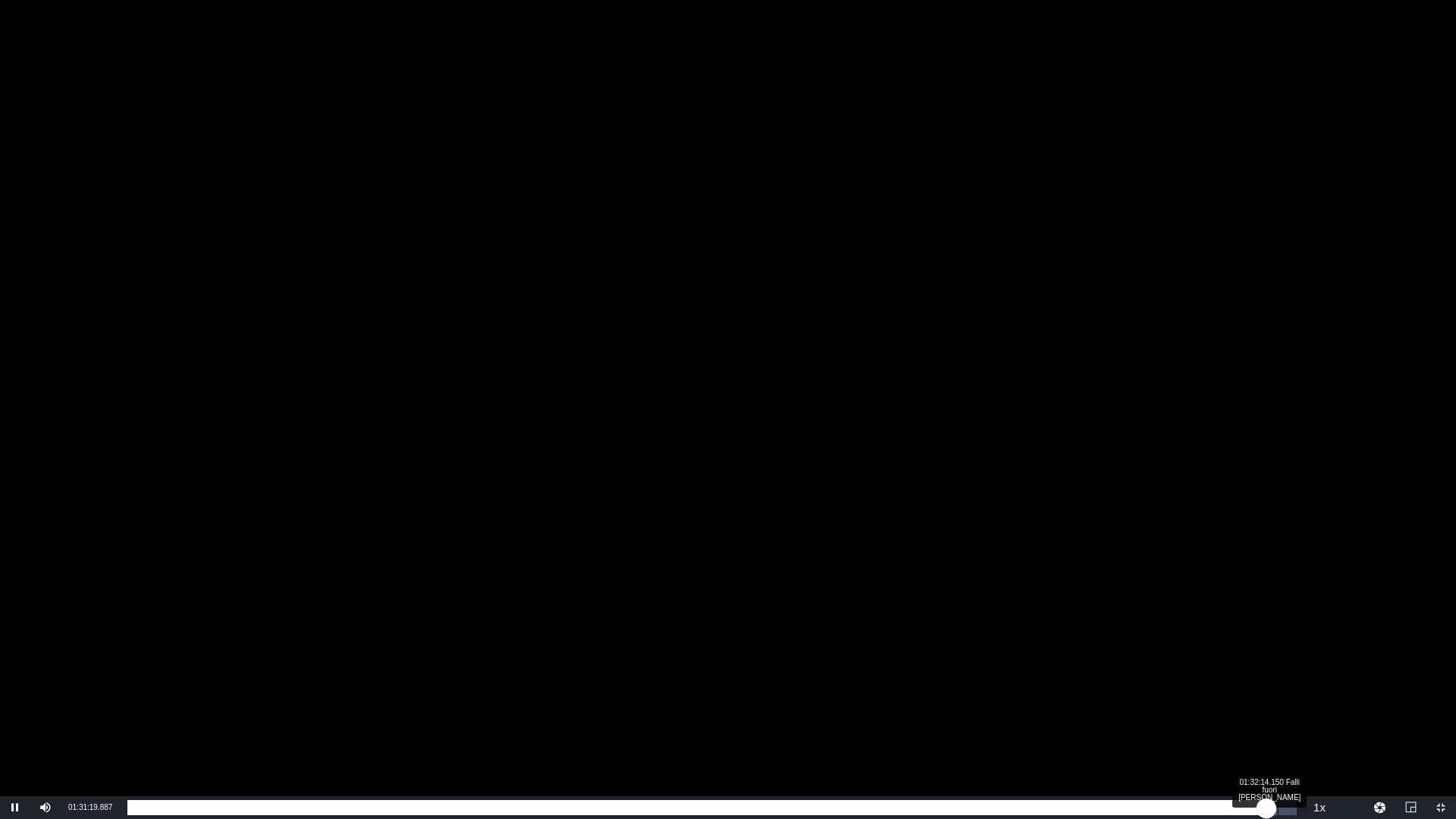
click at [1266, 723] on div "01:31:19.996" at bounding box center [697, 808] width 1139 height 16
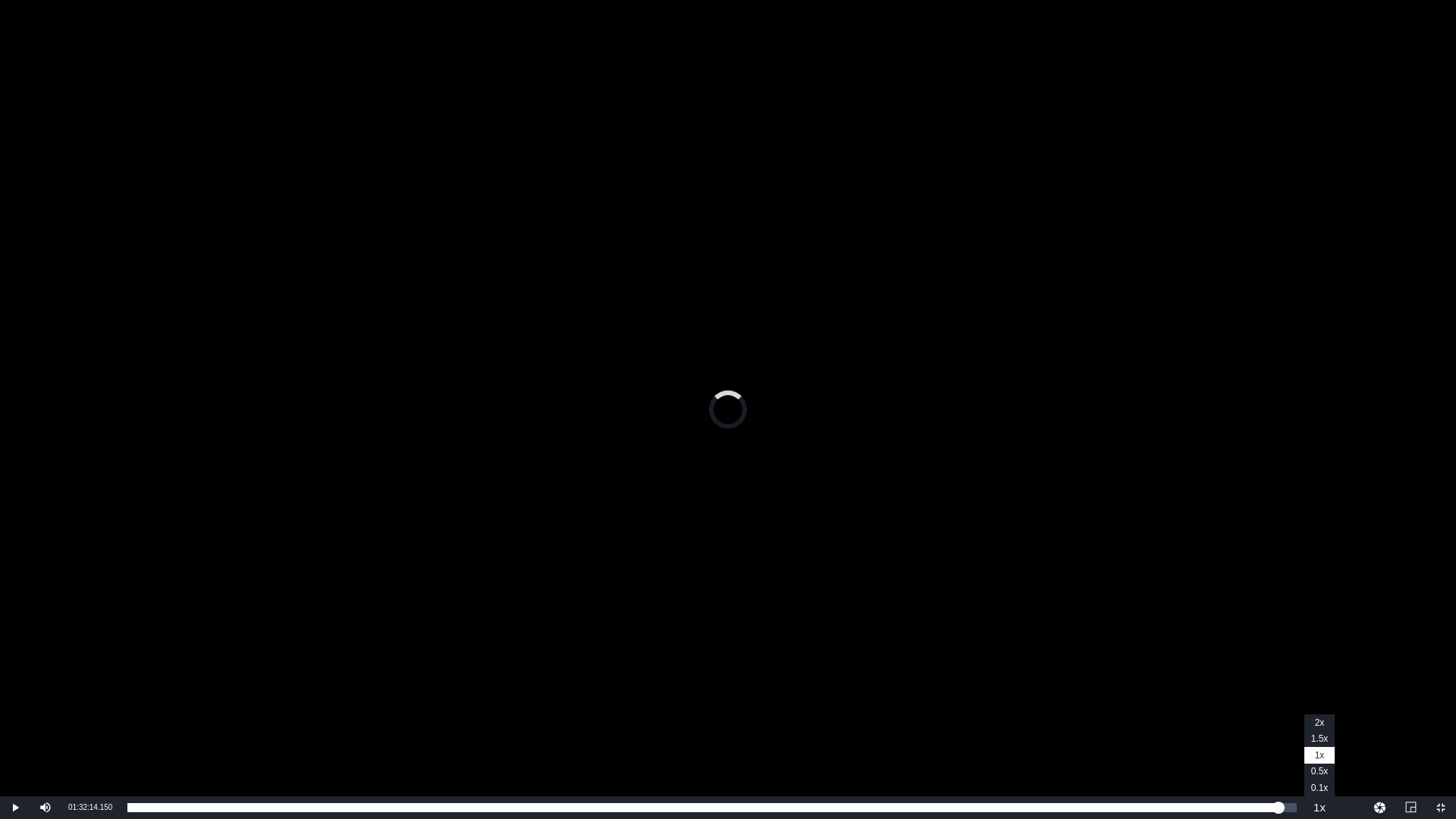
click at [1330, 723] on button "Playback Rate" at bounding box center [1319, 807] width 30 height 23
click at [1324, 723] on span "2x" at bounding box center [1320, 723] width 10 height 11
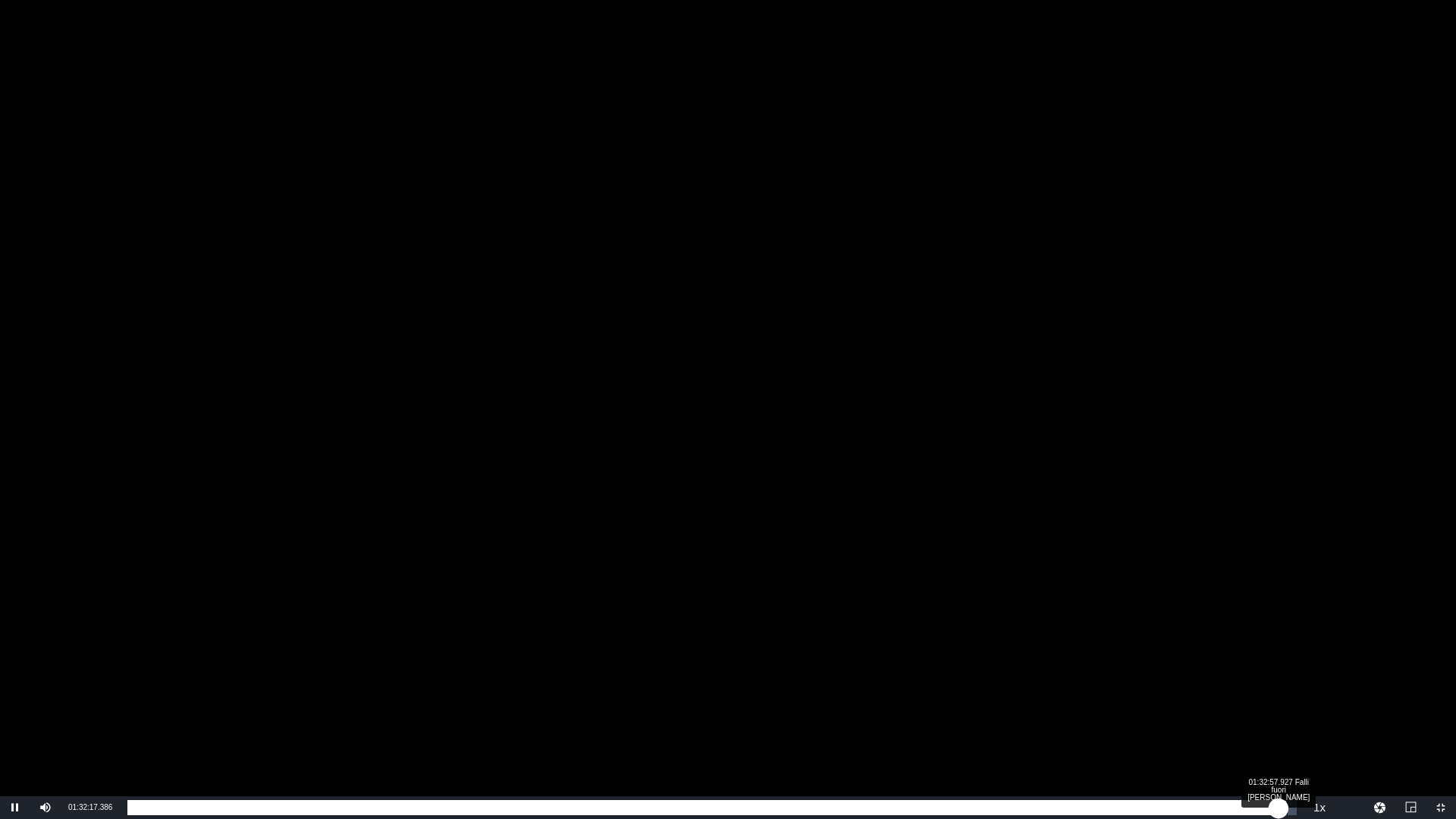
click at [1279, 723] on div "01:32:17.829" at bounding box center [703, 808] width 1151 height 16
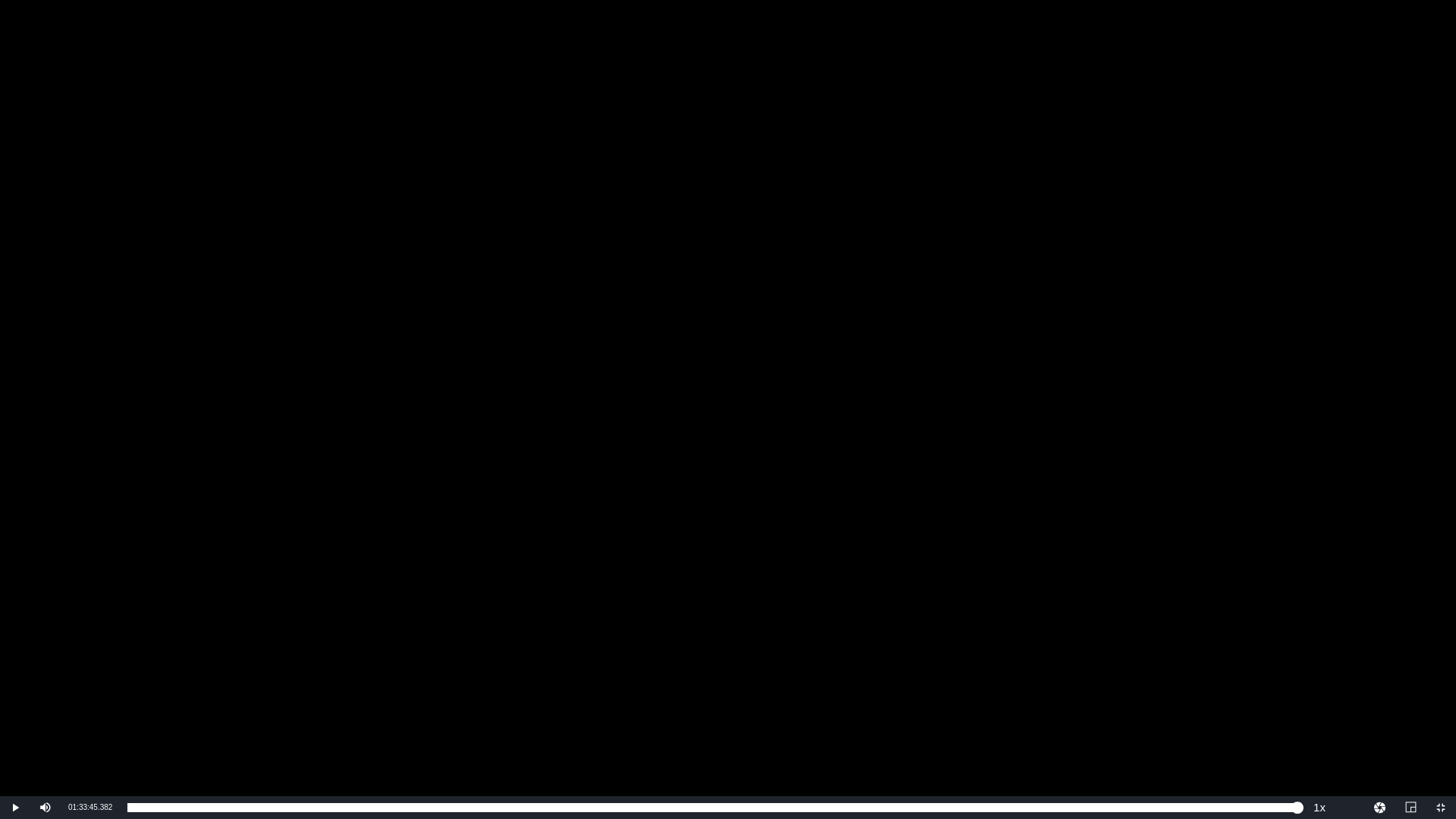
click at [959, 443] on div "Video Player" at bounding box center [728, 398] width 1456 height 796
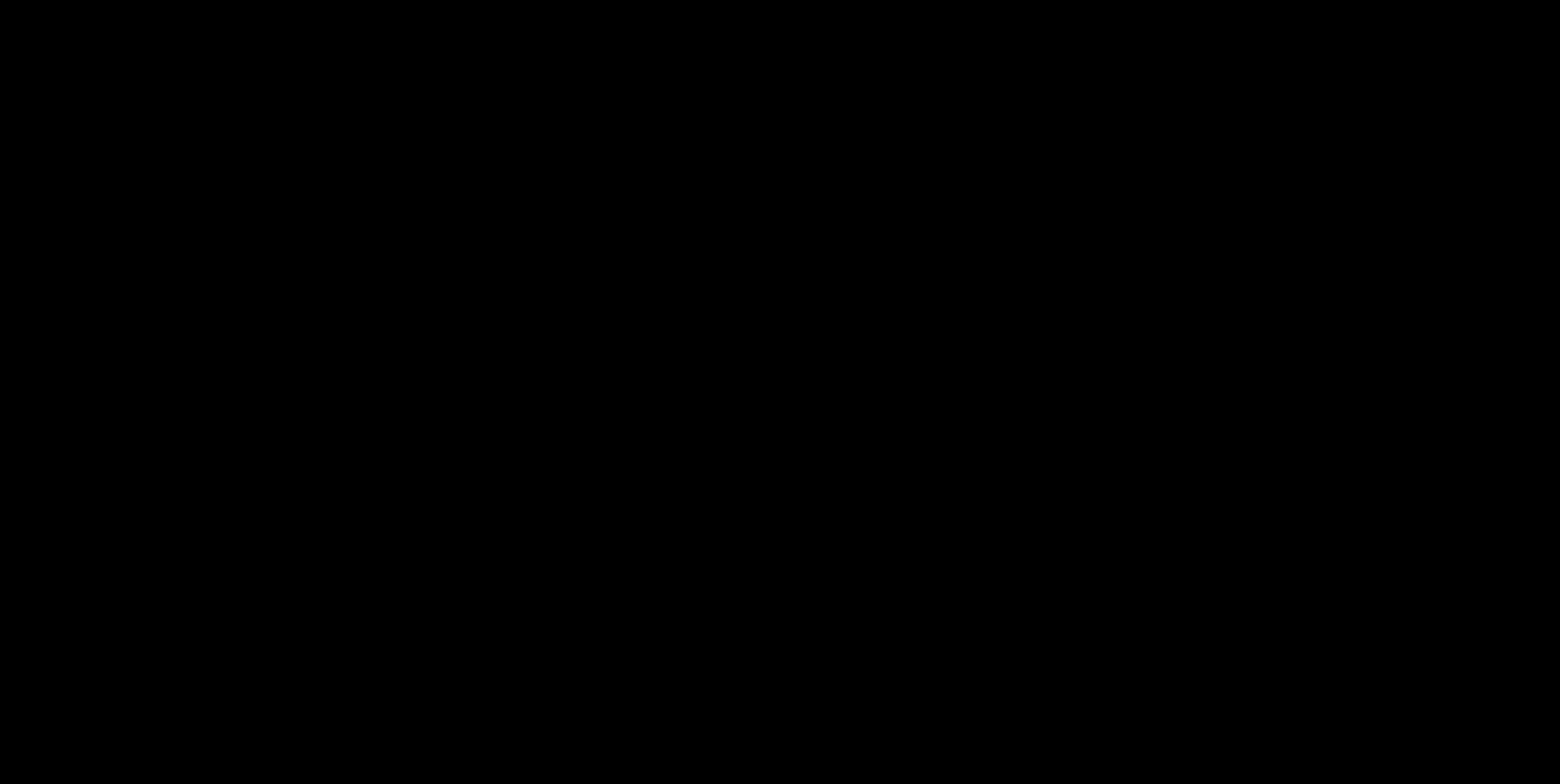
scroll to position [428, 0]
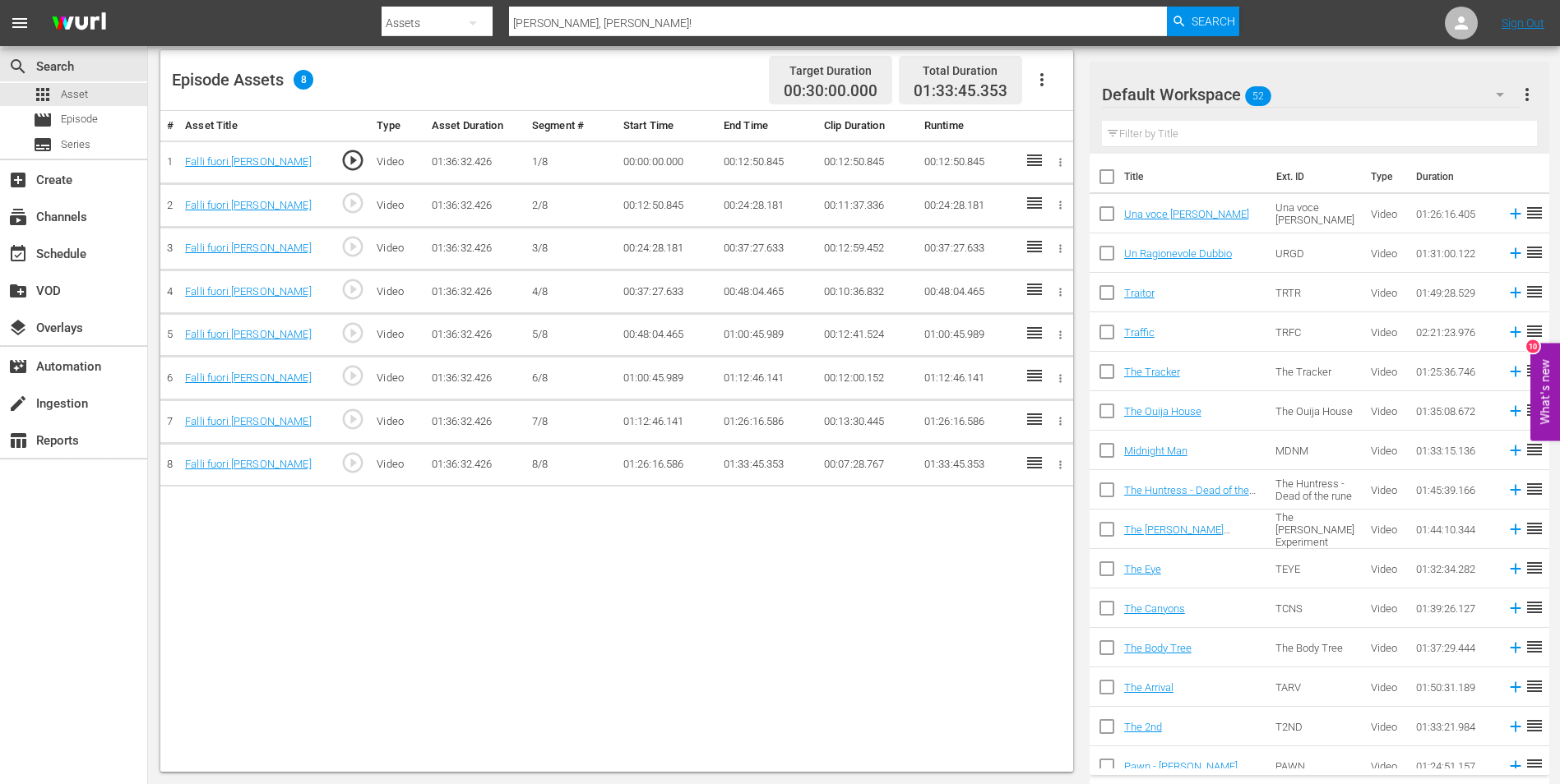
click at [747, 466] on td "01:33:45.353" at bounding box center [767, 465] width 100 height 44
click at [761, 463] on td "01:33:45.353" at bounding box center [767, 465] width 100 height 44
click at [756, 460] on td "01:33:45.353" at bounding box center [767, 465] width 100 height 44
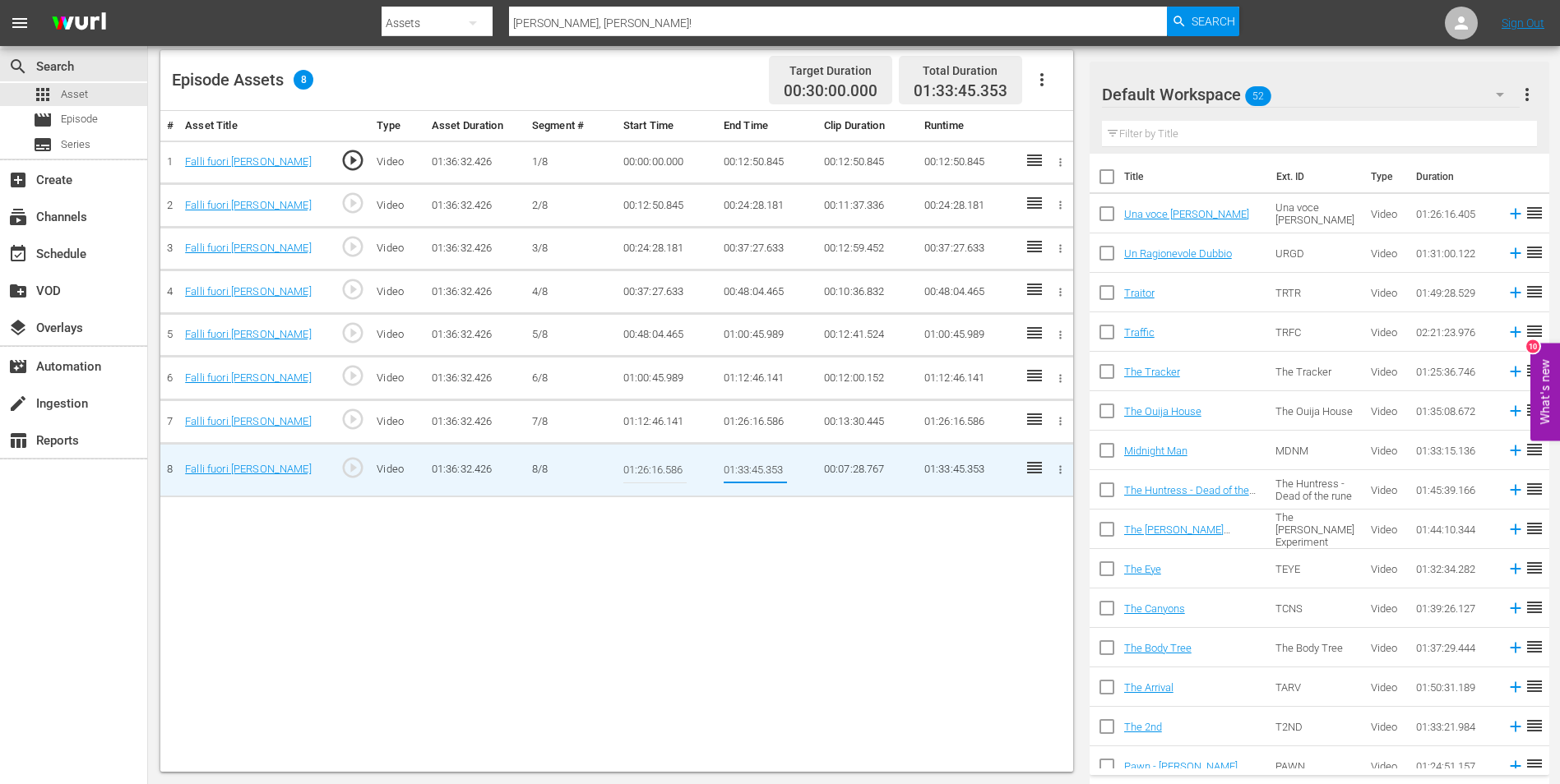
click at [754, 470] on input "01:33:45.353" at bounding box center [755, 470] width 63 height 40
type input "01:33:55.353"
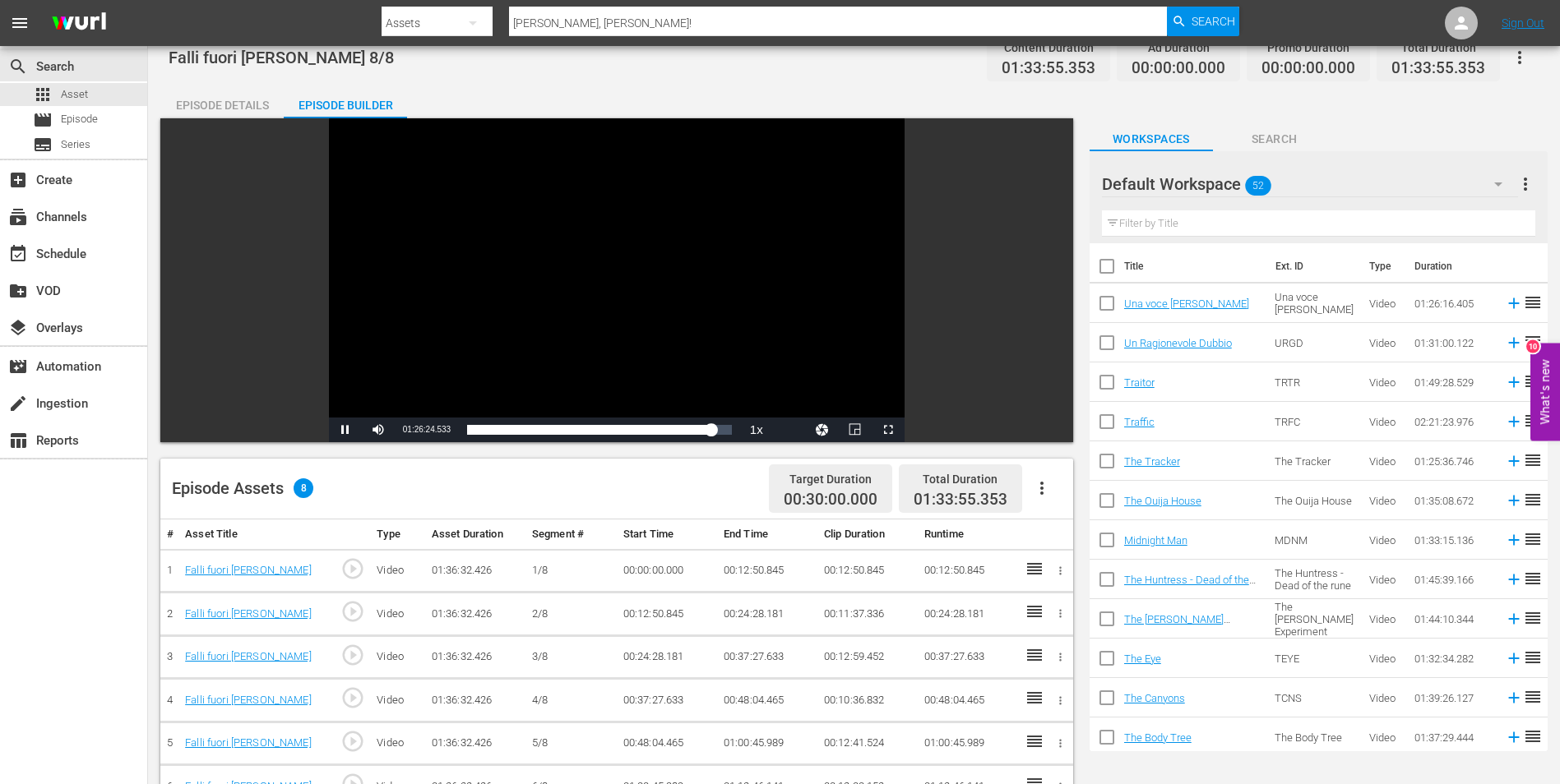
scroll to position [0, 0]
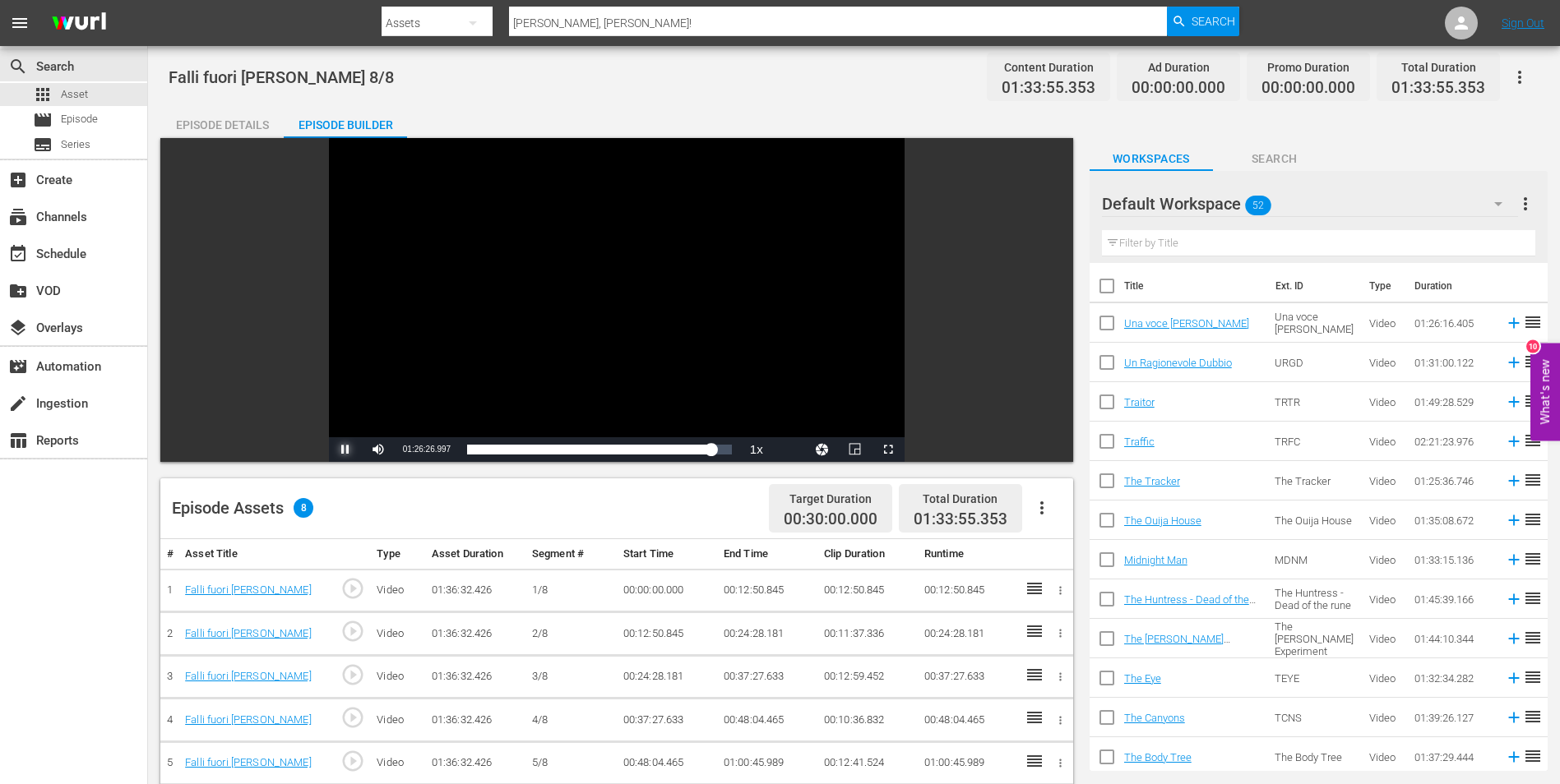
drag, startPoint x: 346, startPoint y: 446, endPoint x: 331, endPoint y: 448, distance: 15.1
click at [346, 449] on span "Video Player" at bounding box center [346, 449] width 0 height 0
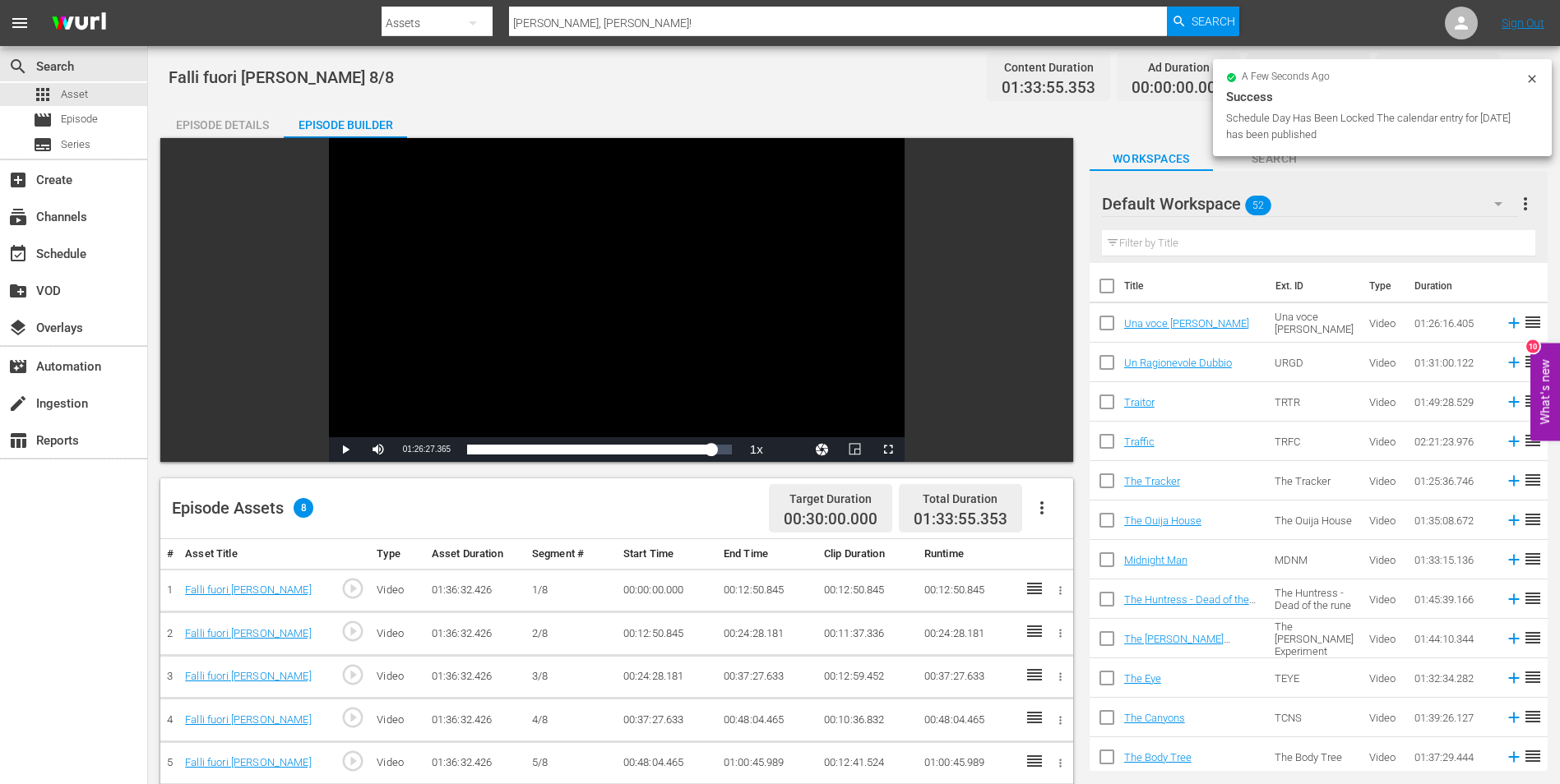
drag, startPoint x: 623, startPoint y: 22, endPoint x: 512, endPoint y: 17, distance: 111.1
click at [518, 20] on input "Falli Fuori, Malone!" at bounding box center [838, 23] width 658 height 40
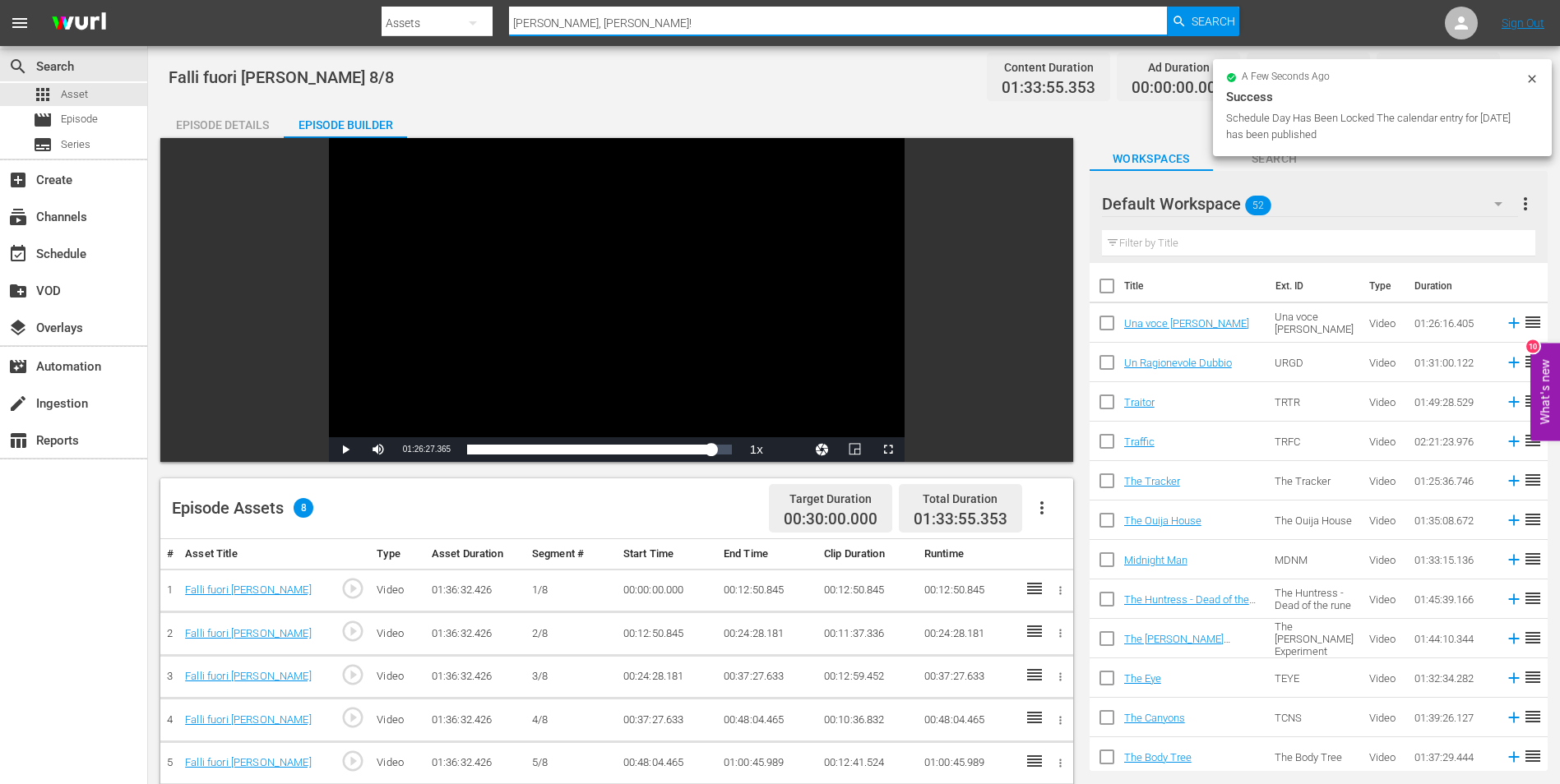
paste input "riend Request"
type input "Friend Request"
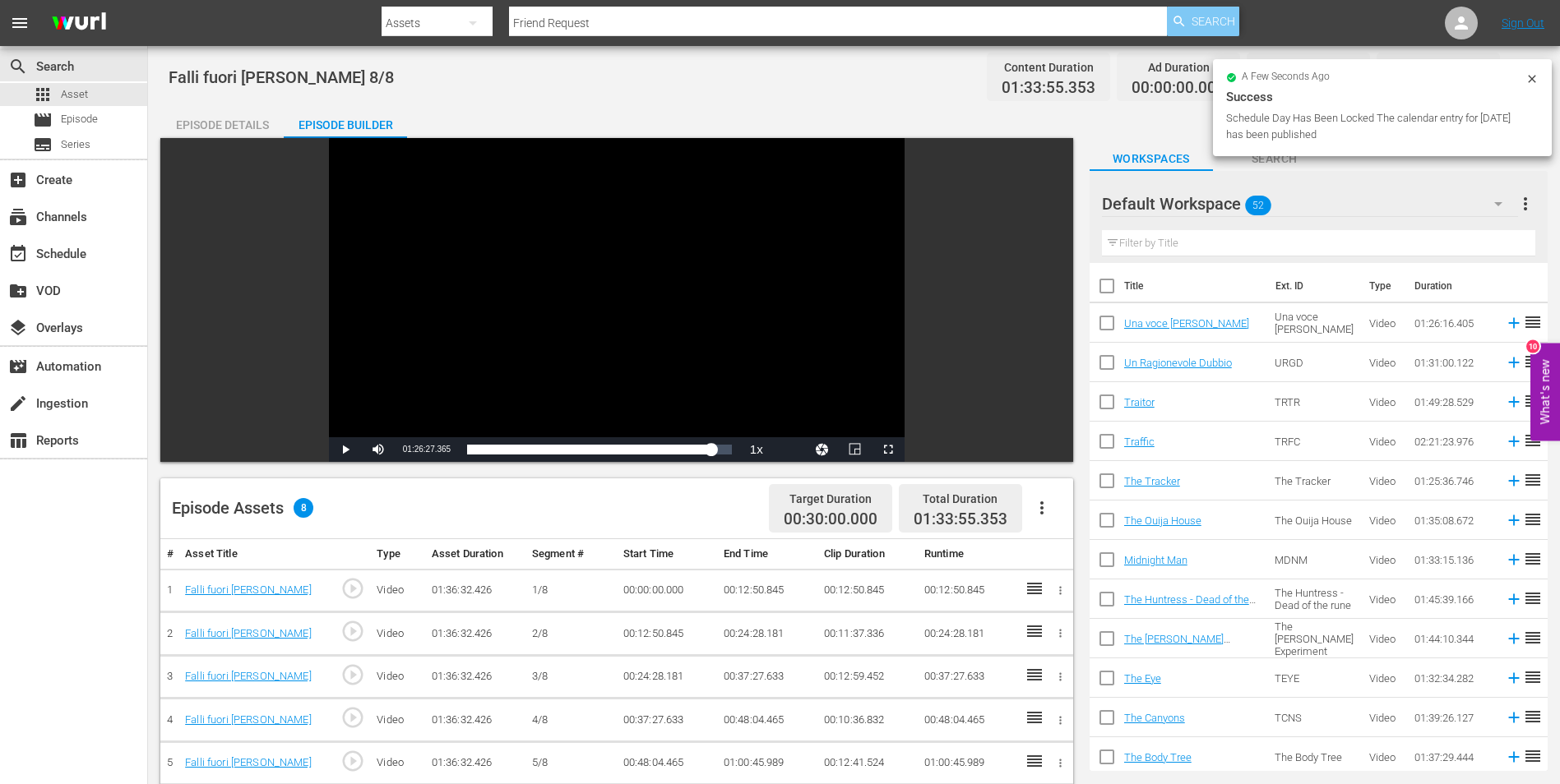
click at [1204, 8] on span "Search" at bounding box center [1213, 21] width 44 height 30
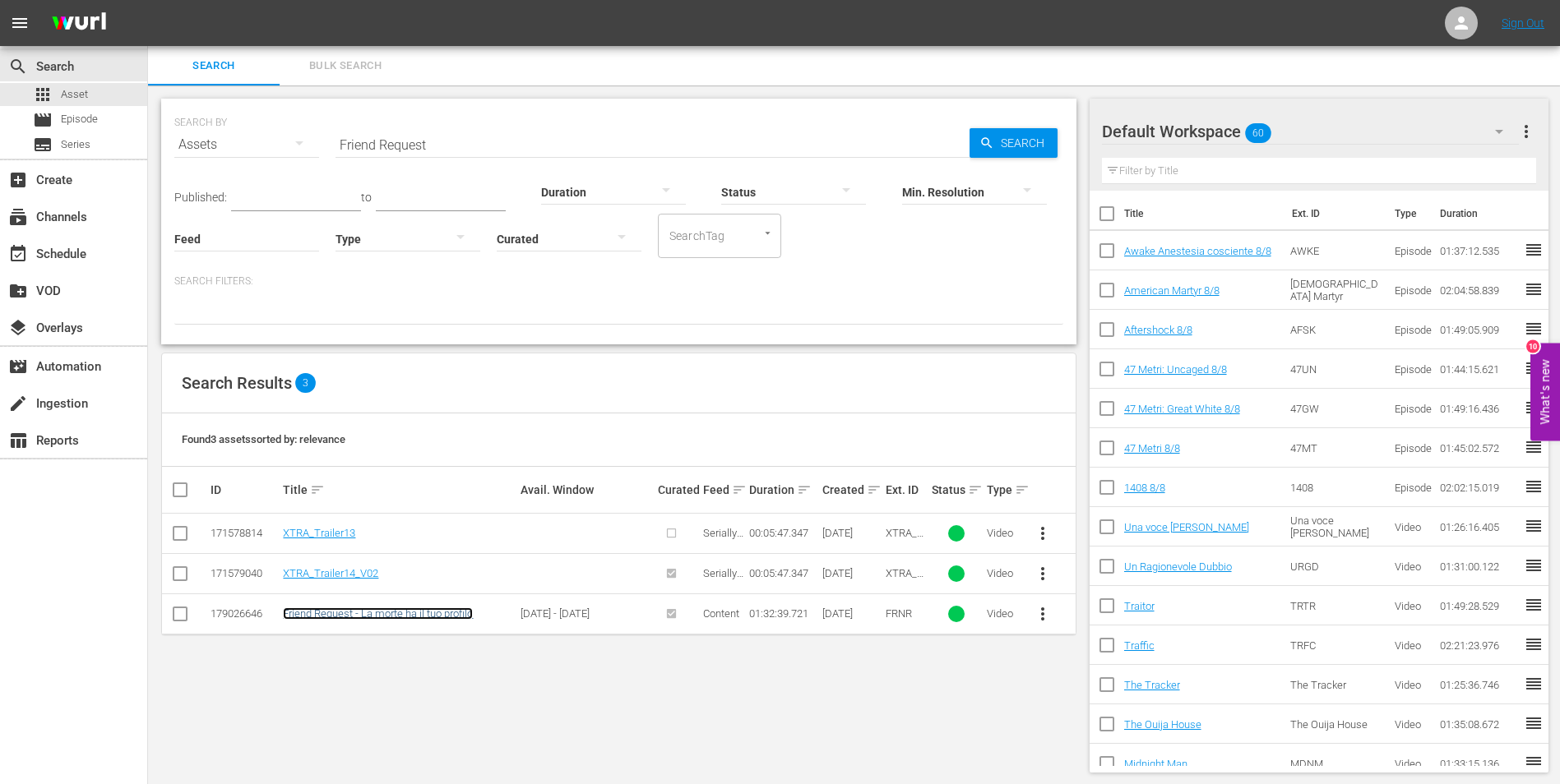
click at [352, 609] on link "Friend Request - La morte ha il tuo profilo" at bounding box center [377, 614] width 190 height 13
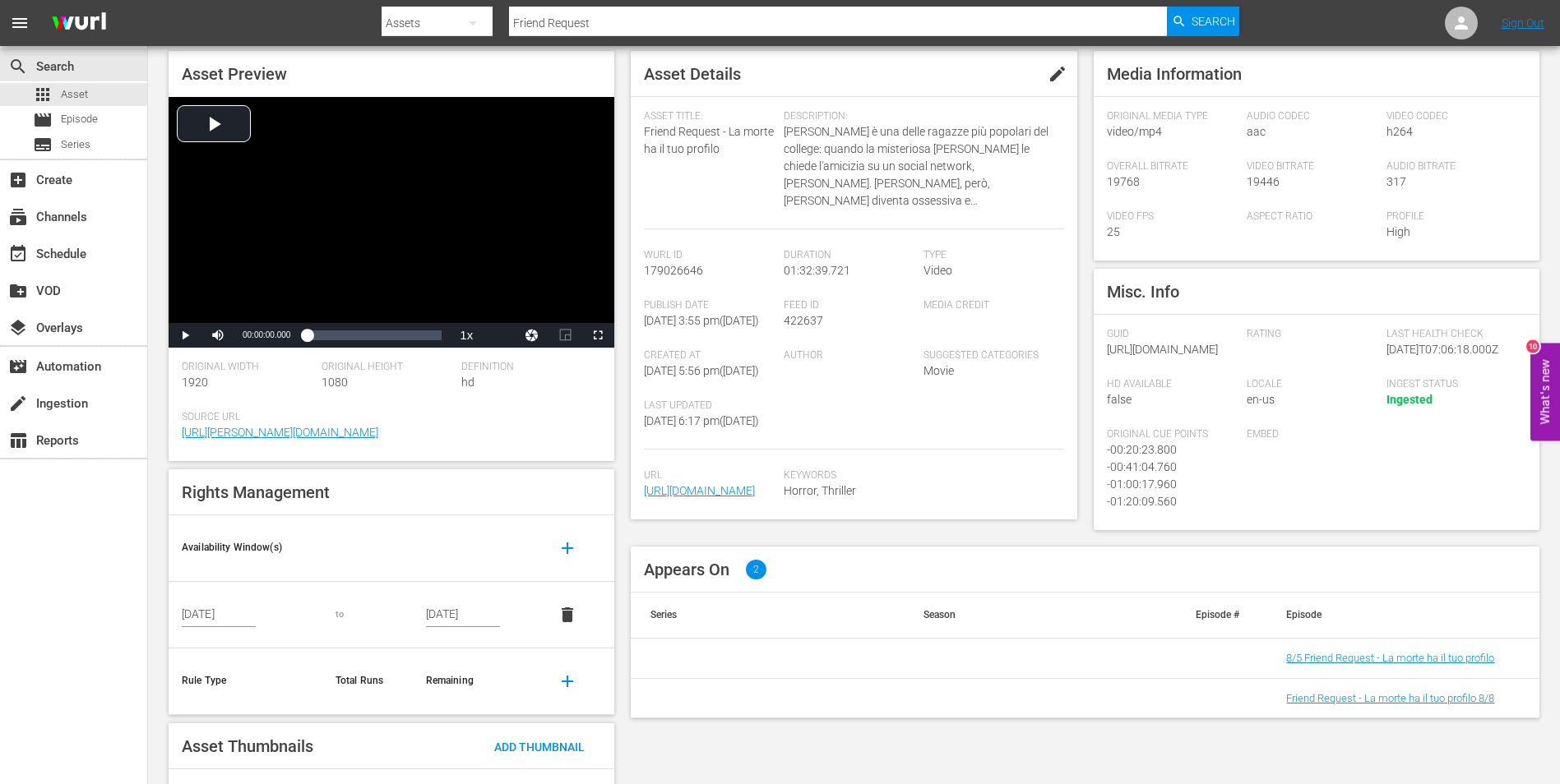
scroll to position [159, 0]
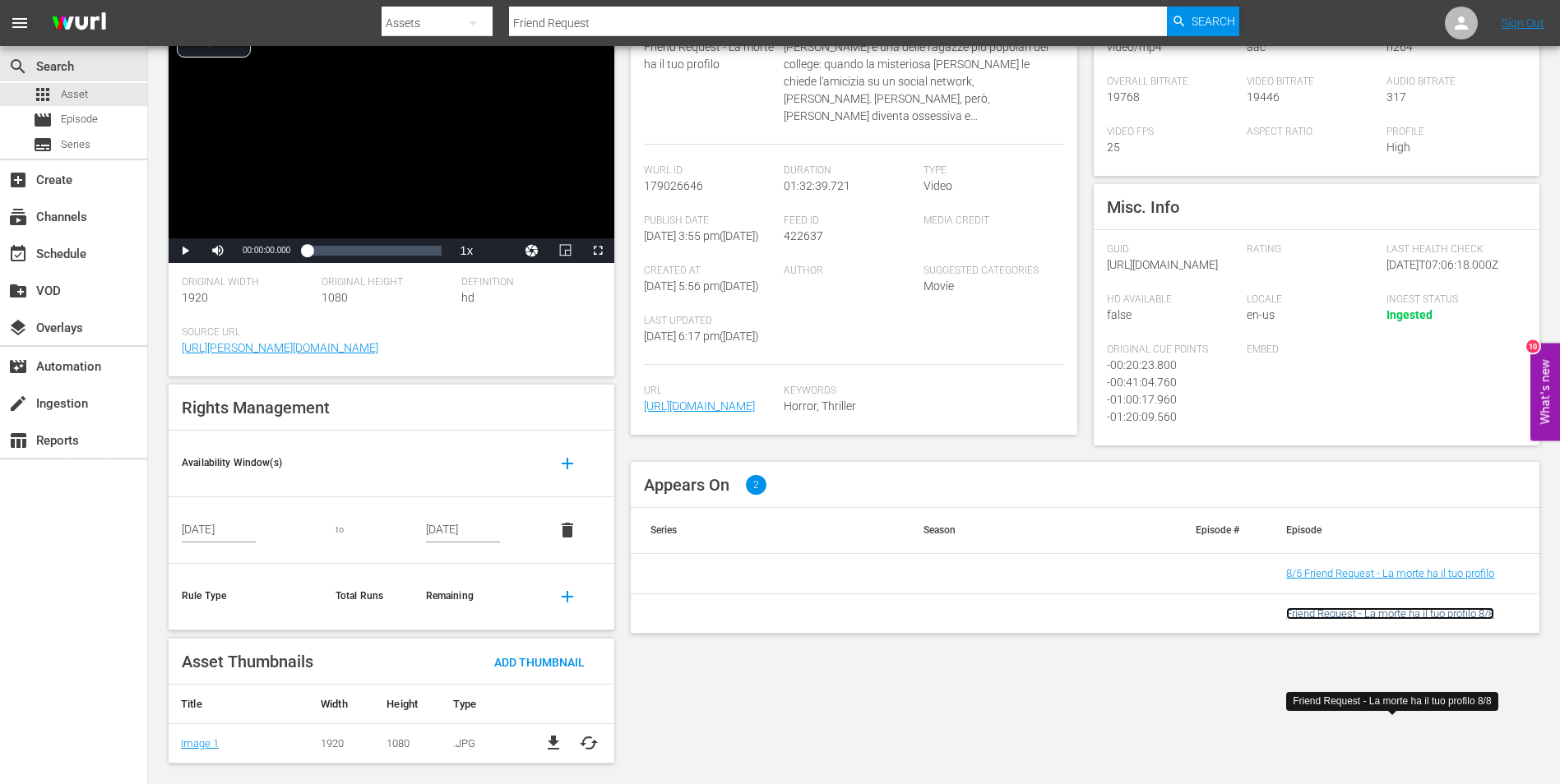
click at [1396, 620] on link "Friend Request - La morte ha il tuo profilo 8/8" at bounding box center [1390, 614] width 208 height 13
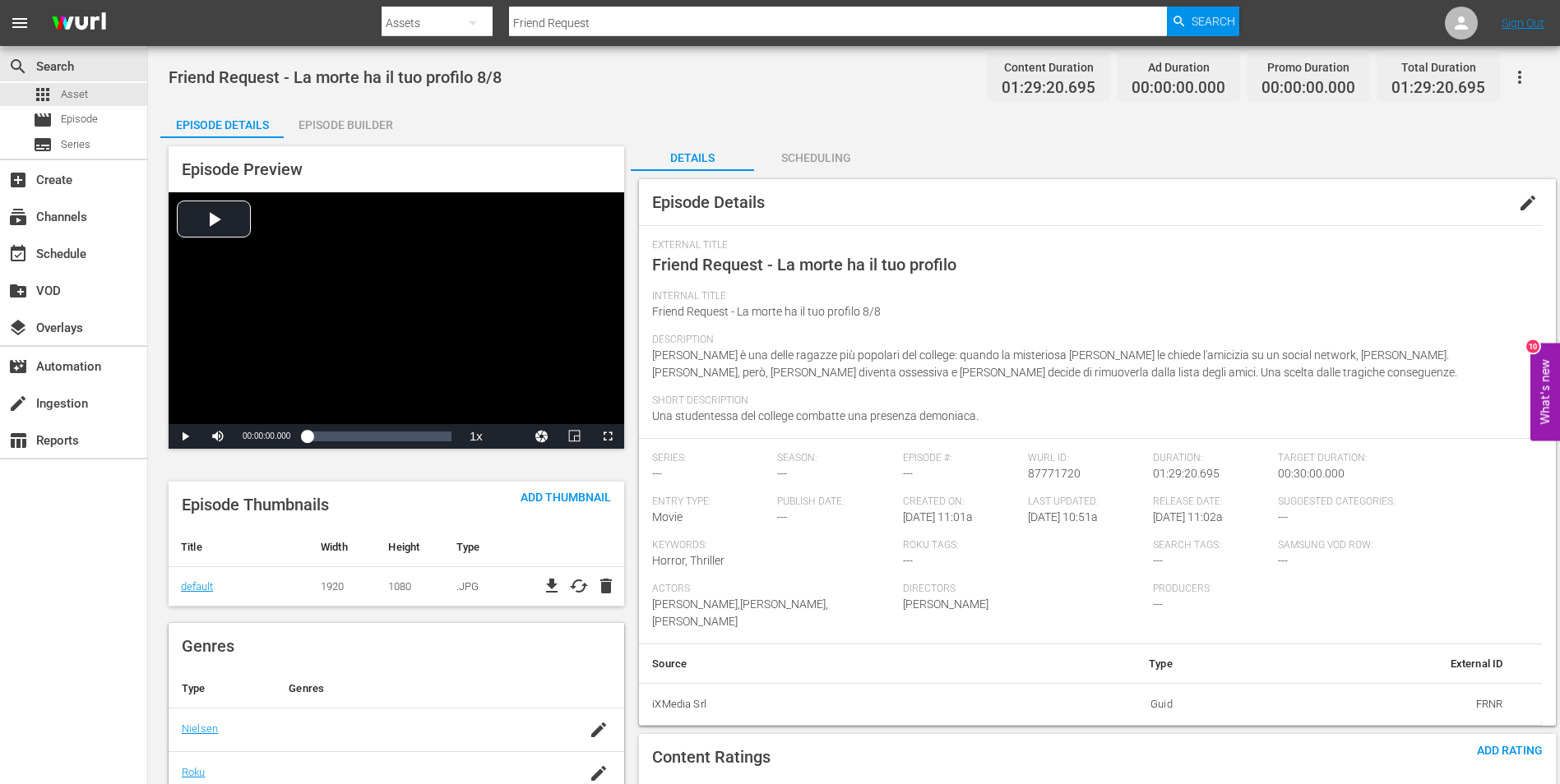
click at [354, 115] on div "Episode Builder" at bounding box center [345, 125] width 123 height 40
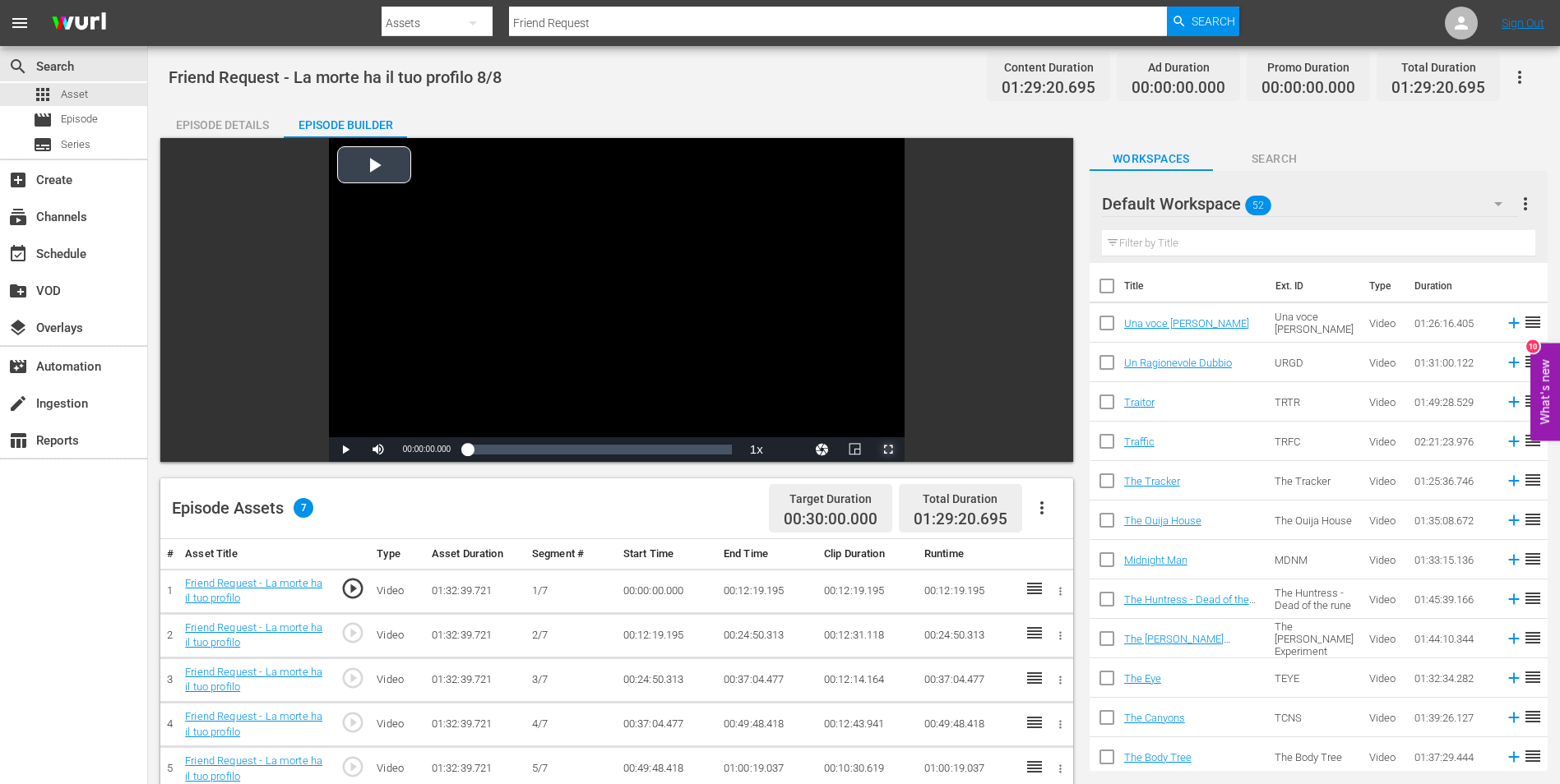
drag, startPoint x: 890, startPoint y: 444, endPoint x: 894, endPoint y: 505, distance: 61.1
click at [888, 449] on span "Video Player" at bounding box center [888, 449] width 0 height 0
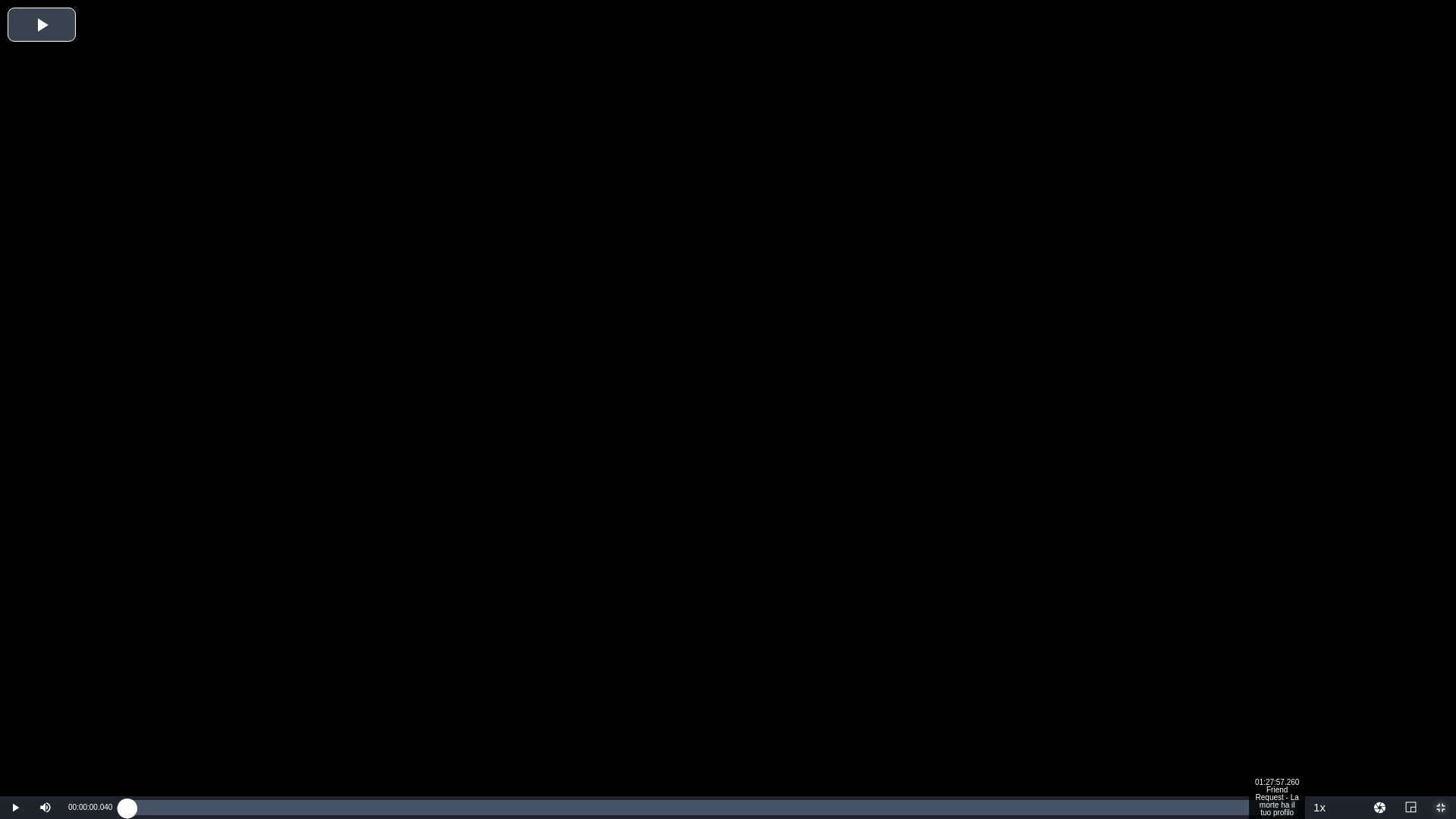
drag, startPoint x: 1279, startPoint y: 807, endPoint x: 1294, endPoint y: 807, distance: 15.0
click at [1279, 723] on div "Loaded : 0.11% 01:27:57.260 Friend Request - La morte ha il tuo profilo 00:00:0…" at bounding box center [712, 808] width 1170 height 16
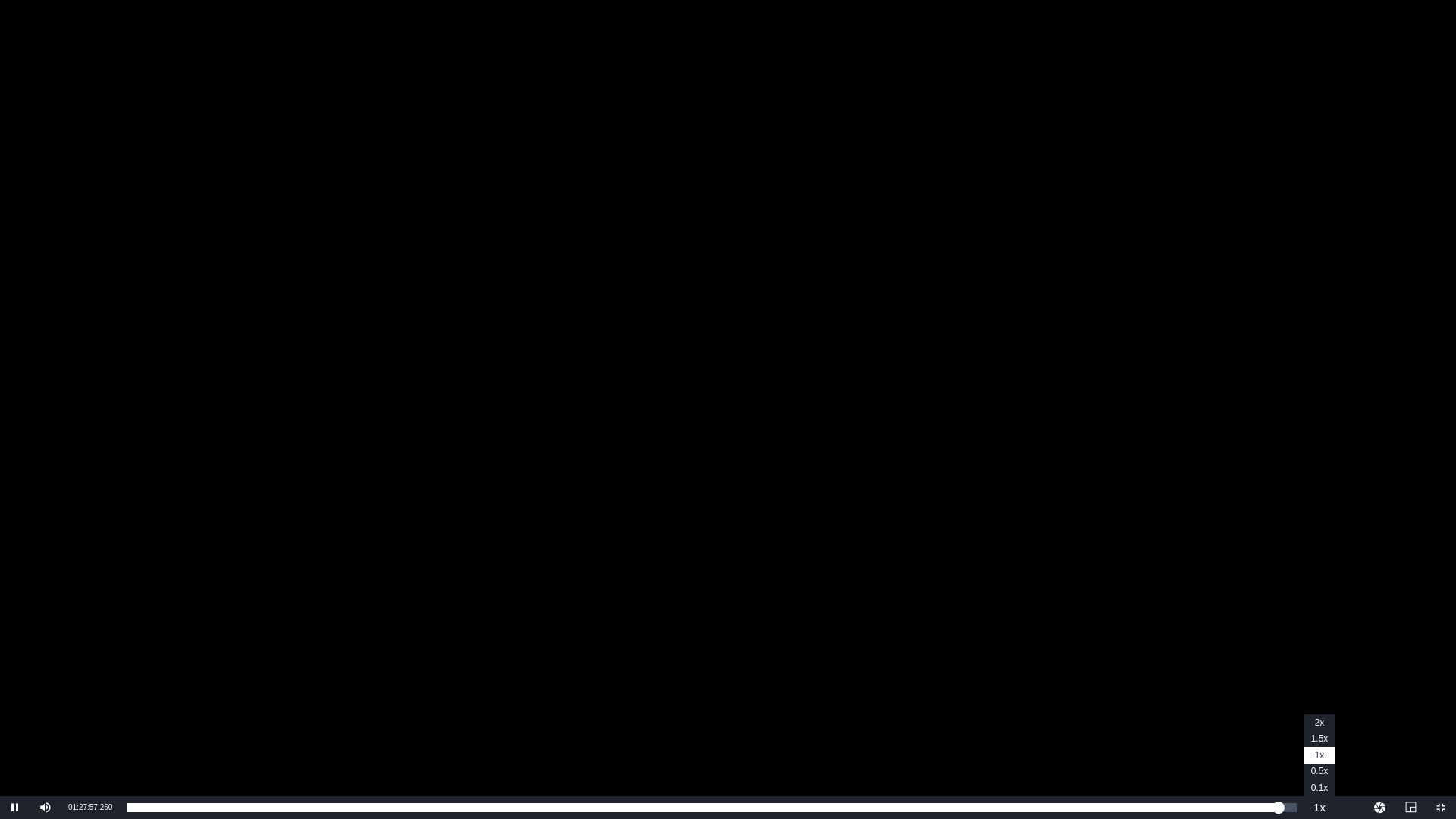
click at [1316, 723] on button "Playback Rate" at bounding box center [1319, 807] width 30 height 23
click at [1315, 719] on span "2x" at bounding box center [1320, 723] width 10 height 11
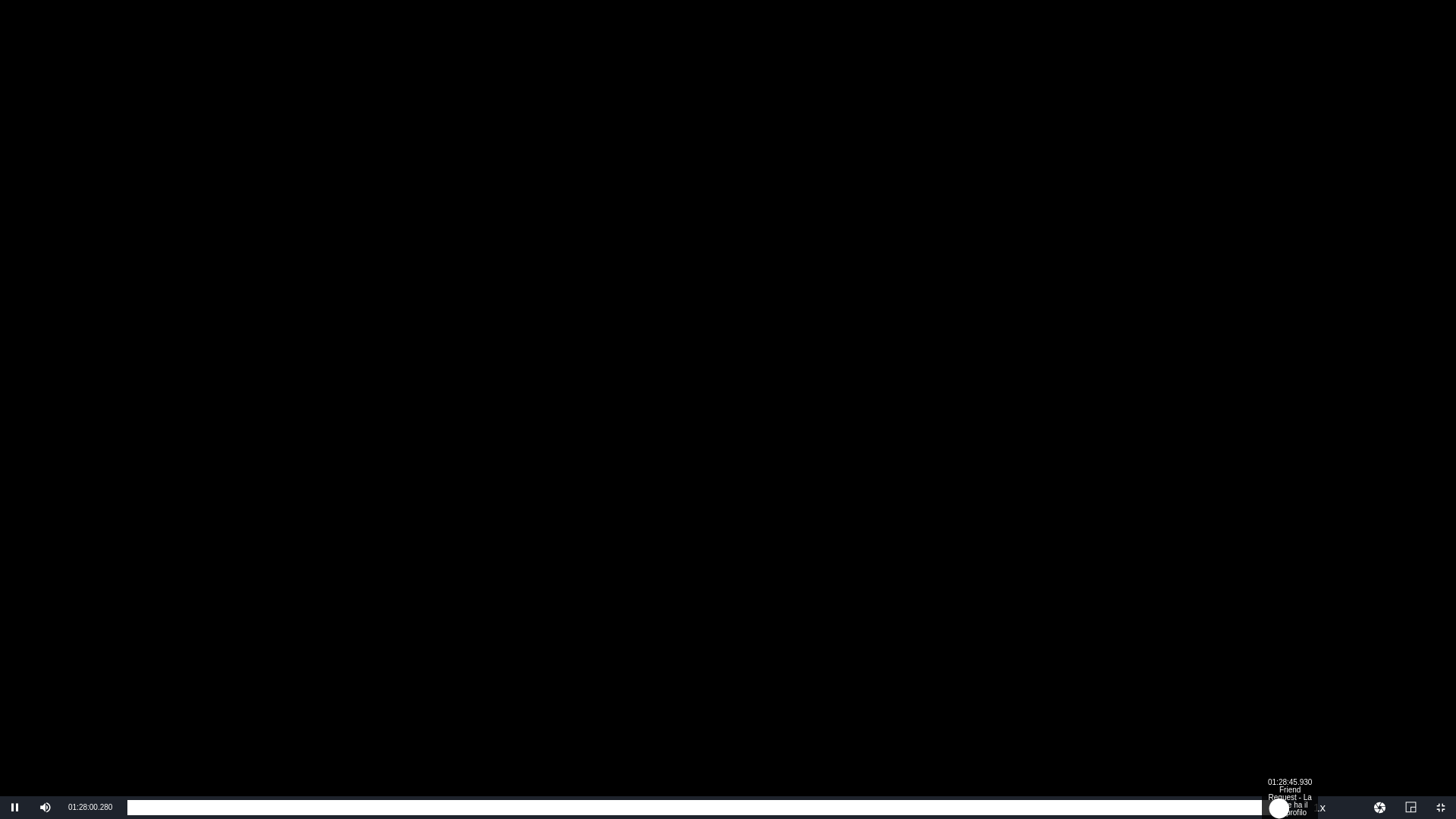
click at [1279, 723] on div "01:28:00.442" at bounding box center [703, 808] width 1151 height 16
click at [1283, 723] on div "01:28:53.705" at bounding box center [709, 808] width 1164 height 16
click at [1292, 723] on div "01:28:17.385" at bounding box center [709, 808] width 1164 height 16
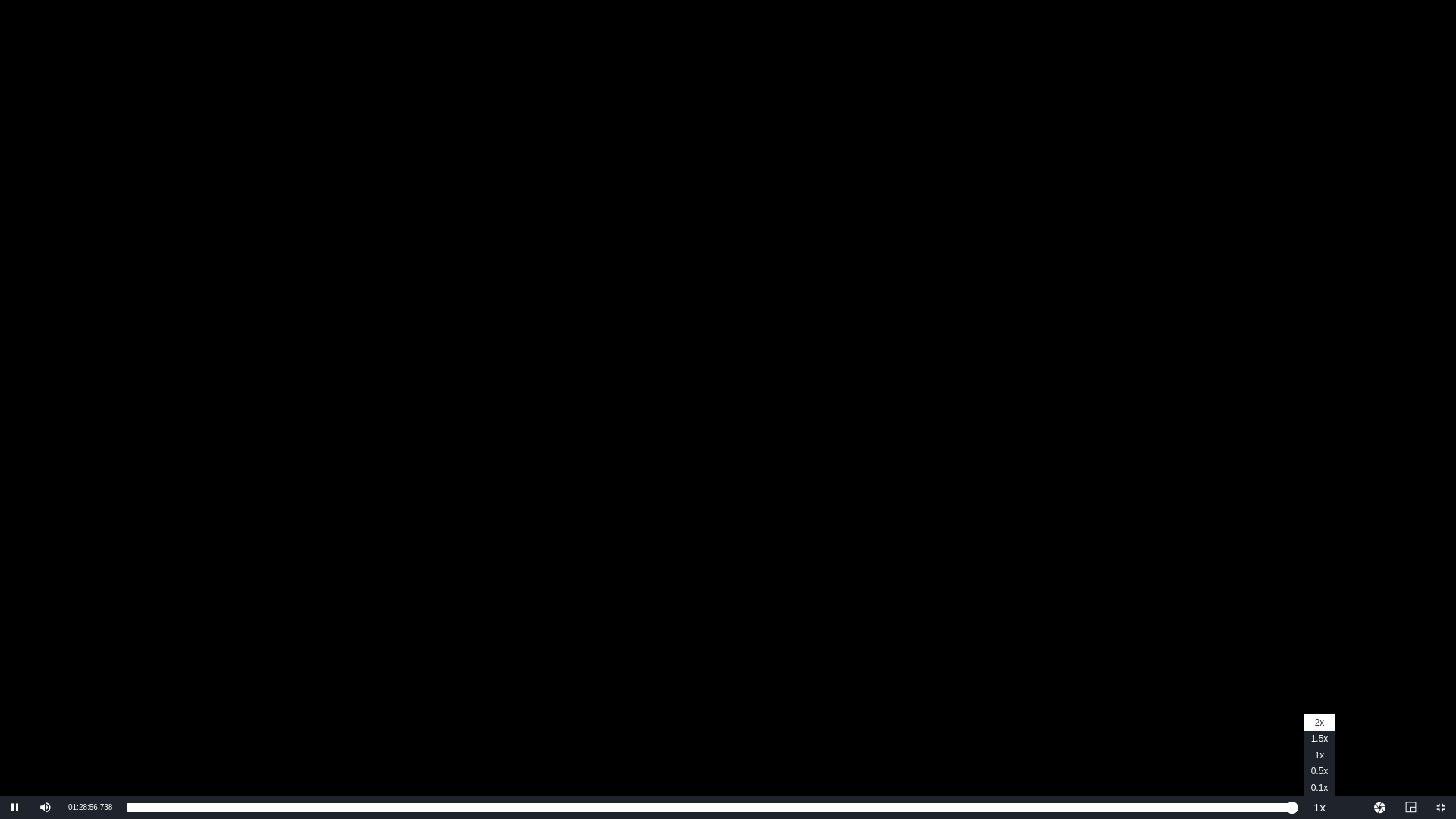
click at [1317, 723] on span "2x" at bounding box center [1320, 723] width 10 height 11
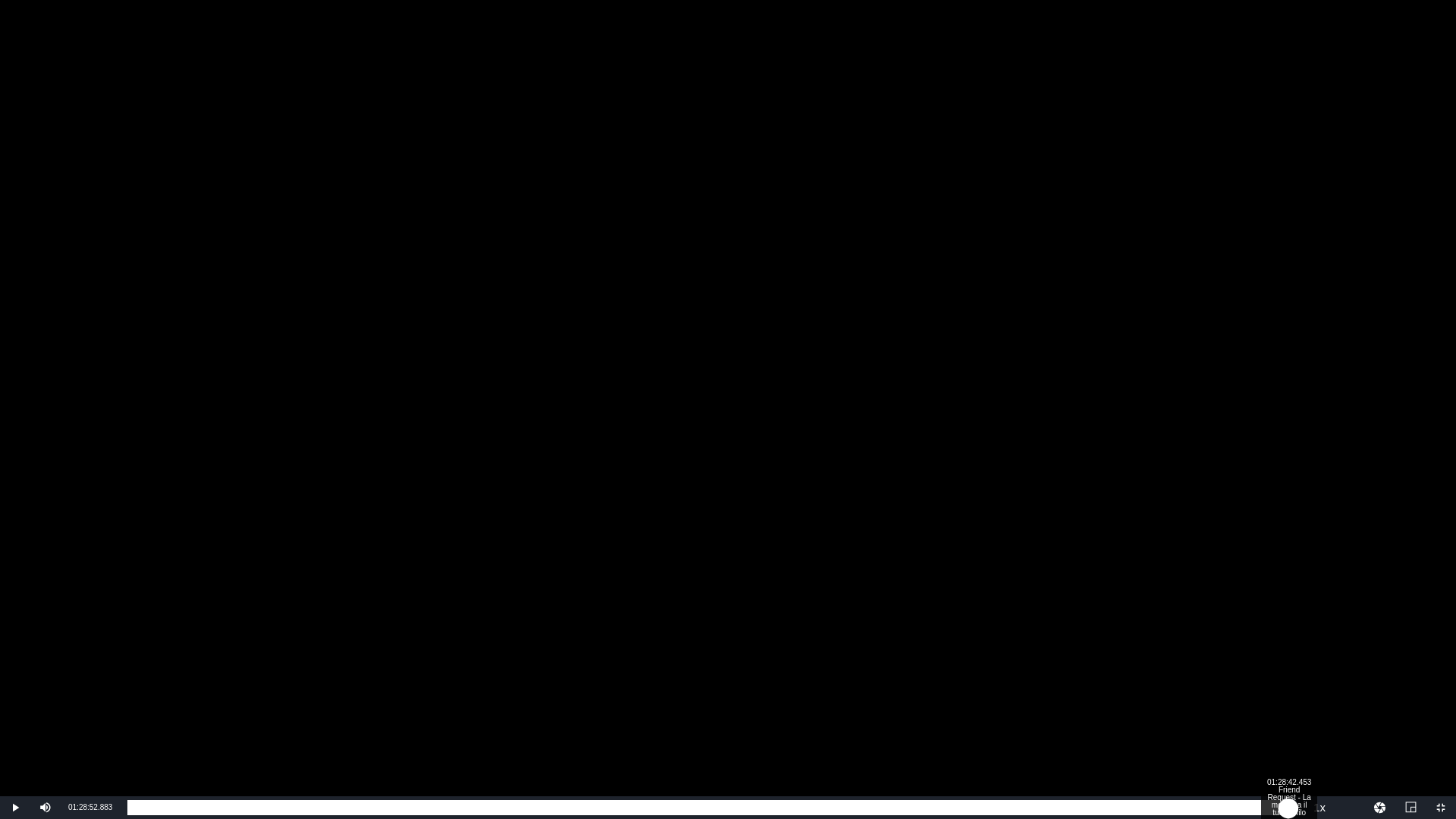
click at [1289, 723] on div "01:29:09.014" at bounding box center [708, 808] width 1161 height 16
drag, startPoint x: 1294, startPoint y: 798, endPoint x: 1286, endPoint y: 801, distance: 8.5
click at [1286, 723] on div "01:28:46.143" at bounding box center [707, 808] width 1160 height 16
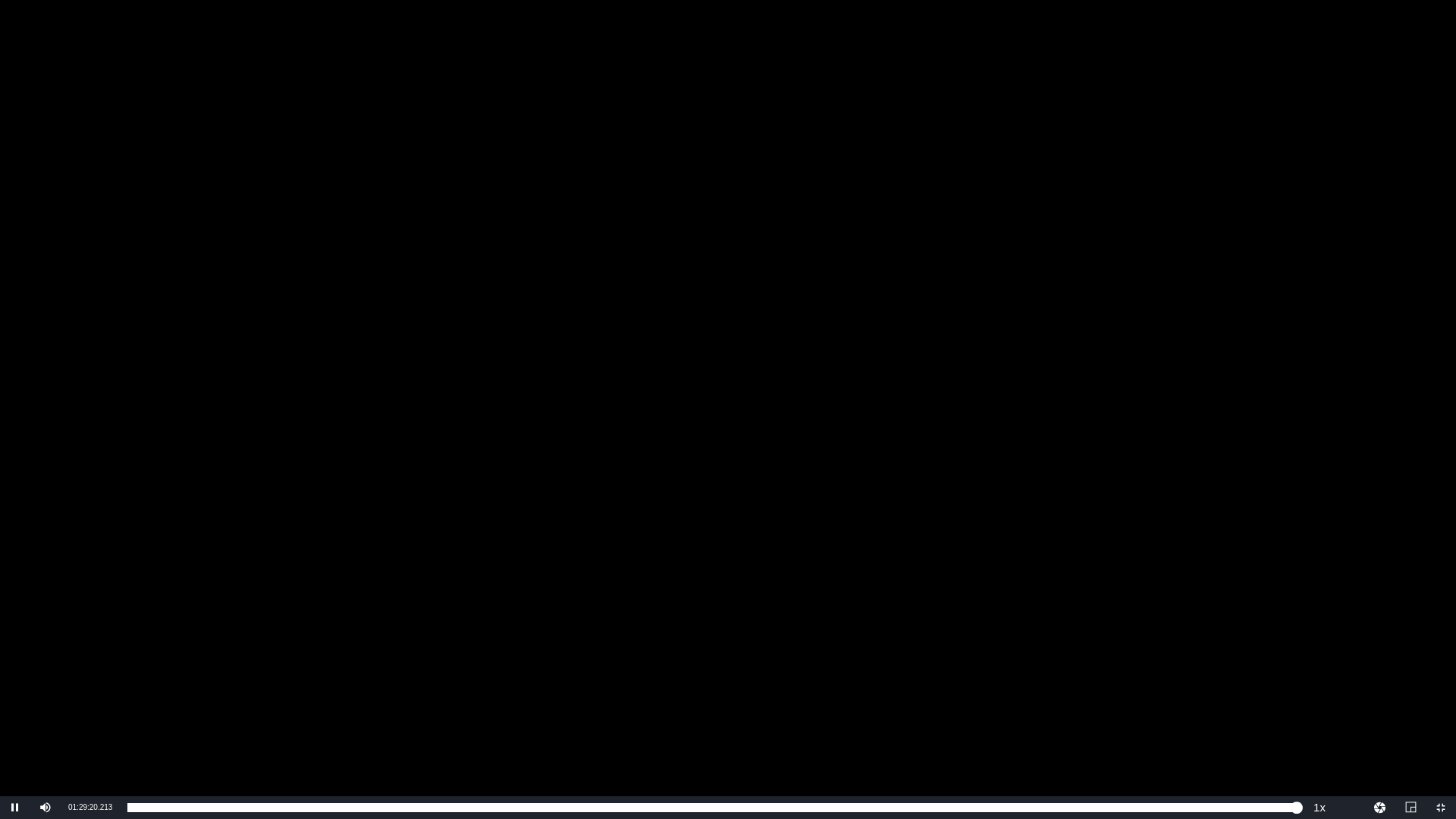
click at [1082, 531] on div "Video Player" at bounding box center [728, 398] width 1456 height 796
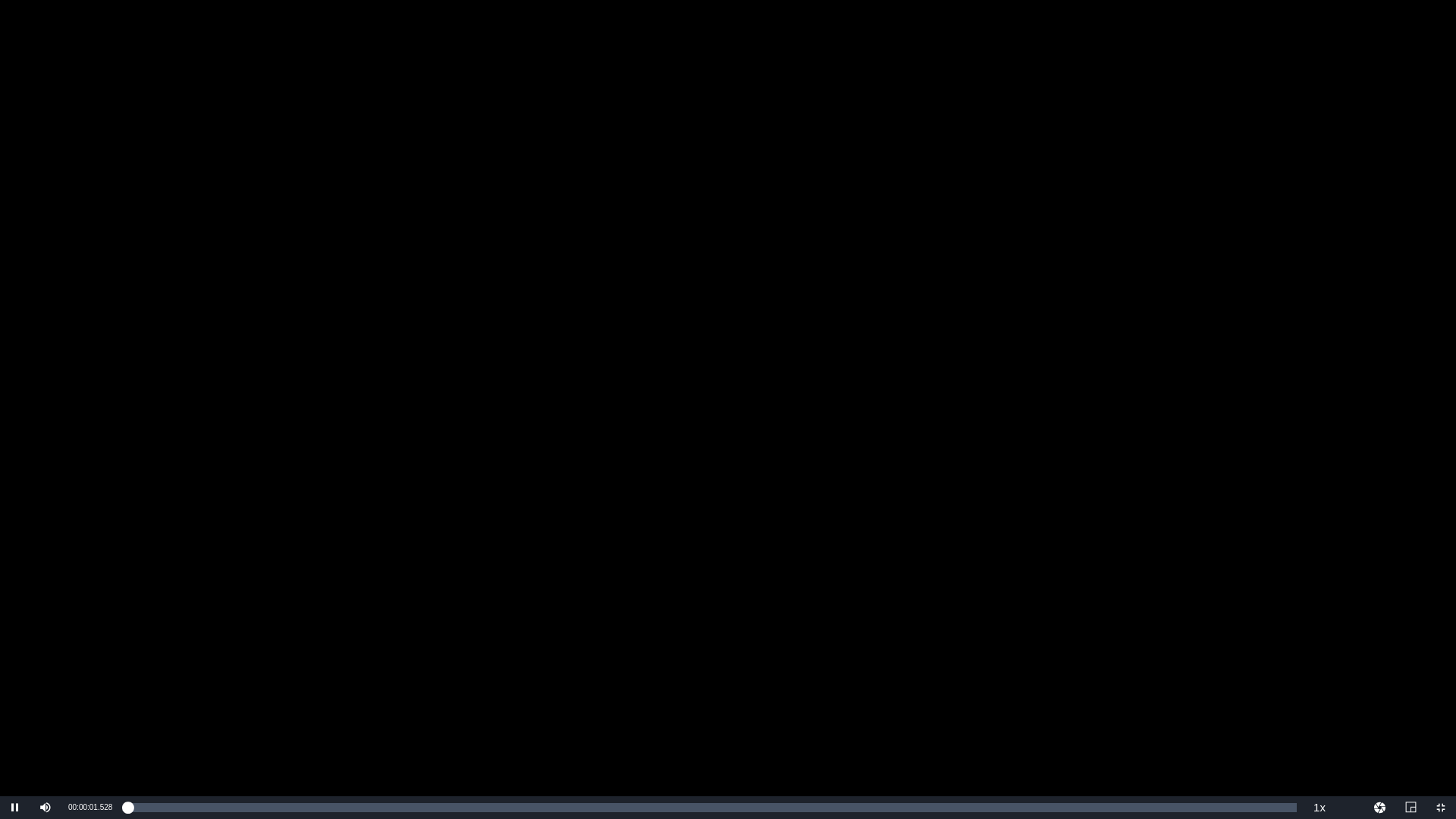
click at [396, 467] on div "Video Player" at bounding box center [728, 398] width 1456 height 796
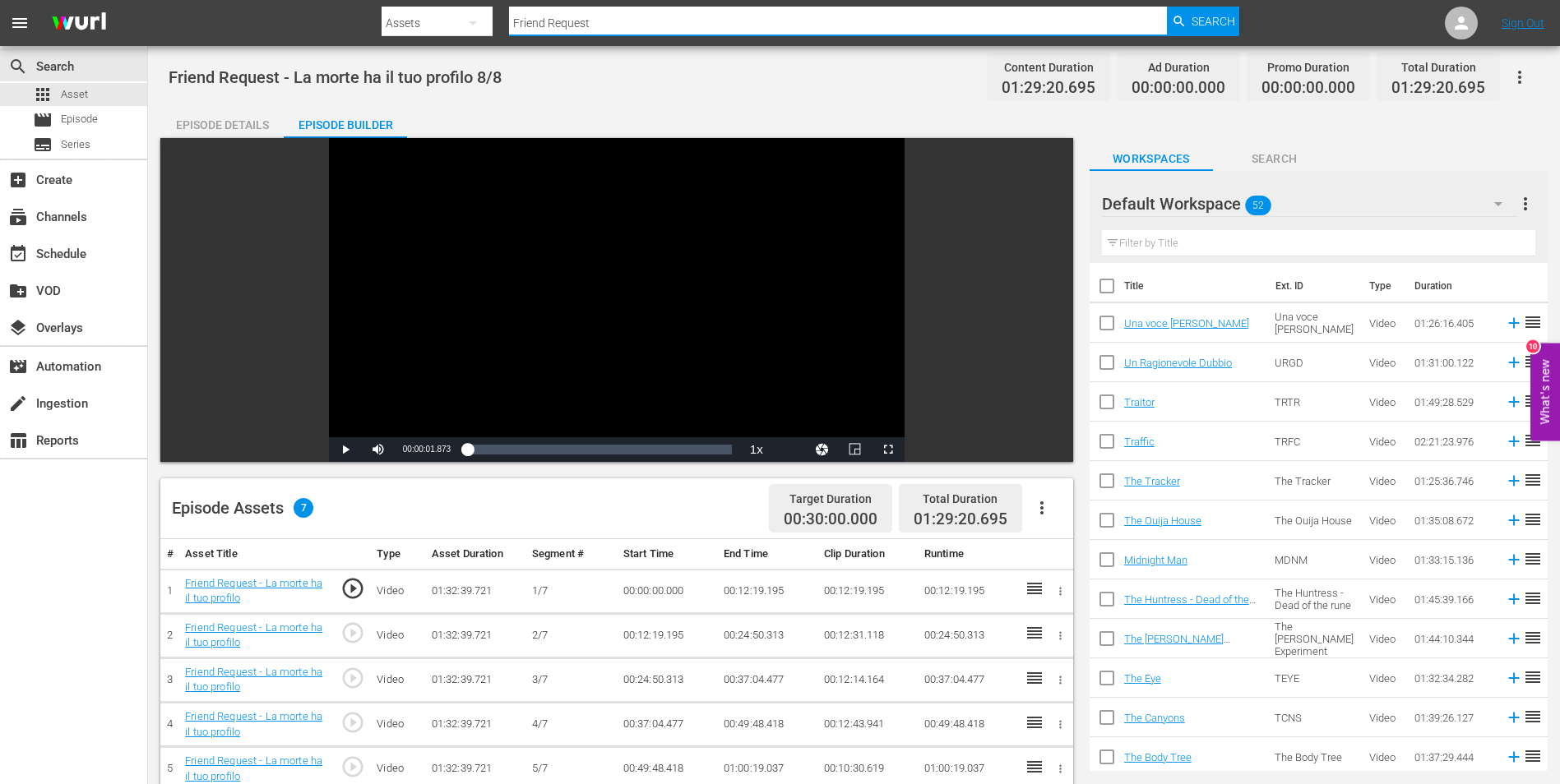
drag, startPoint x: 602, startPoint y: 13, endPoint x: 531, endPoint y: 10, distance: 71.1
click at [453, 13] on div "Search By Assets Search ID, Title, Description, Keywords, or Category Friend Re…" at bounding box center [810, 23] width 858 height 40
paste input "Gerber Syndrome - Il contagio"
type input "Gerber Syndrome - Il contagio"
click at [1189, 19] on div "Search" at bounding box center [1203, 21] width 73 height 30
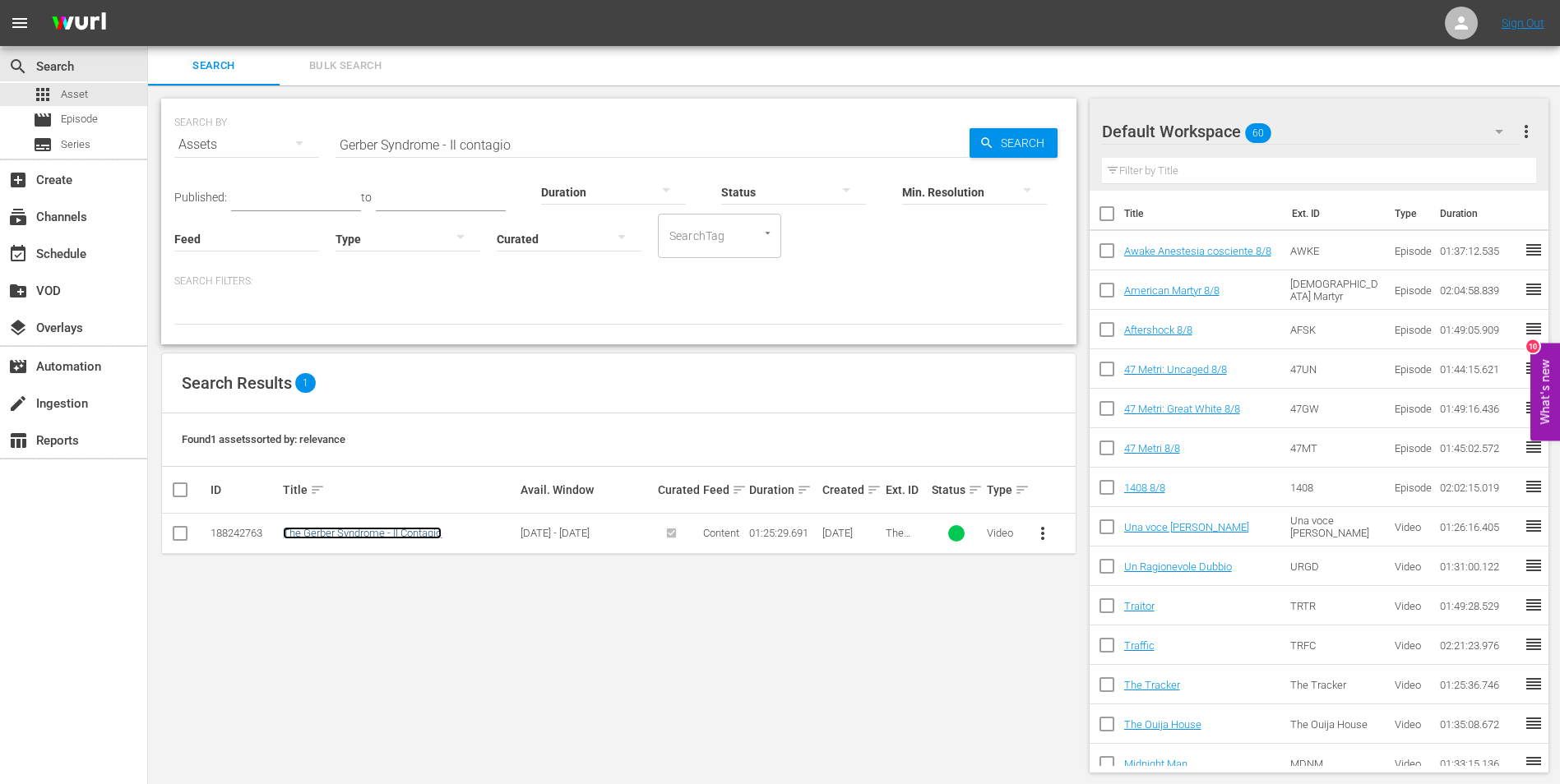
click at [375, 532] on link "The Gerber Syndrome - Il Contagio" at bounding box center [362, 533] width 159 height 13
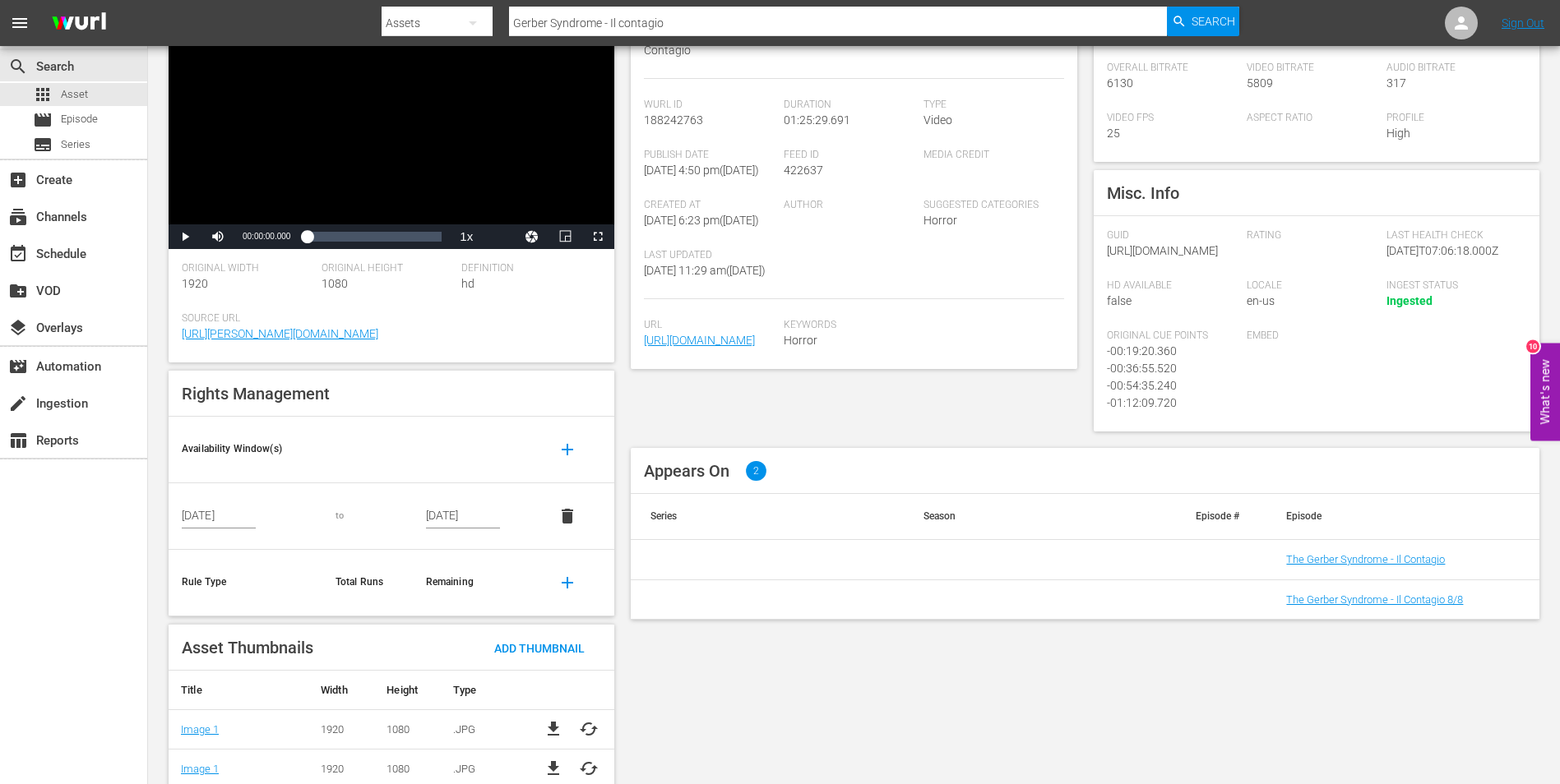
scroll to position [199, 0]
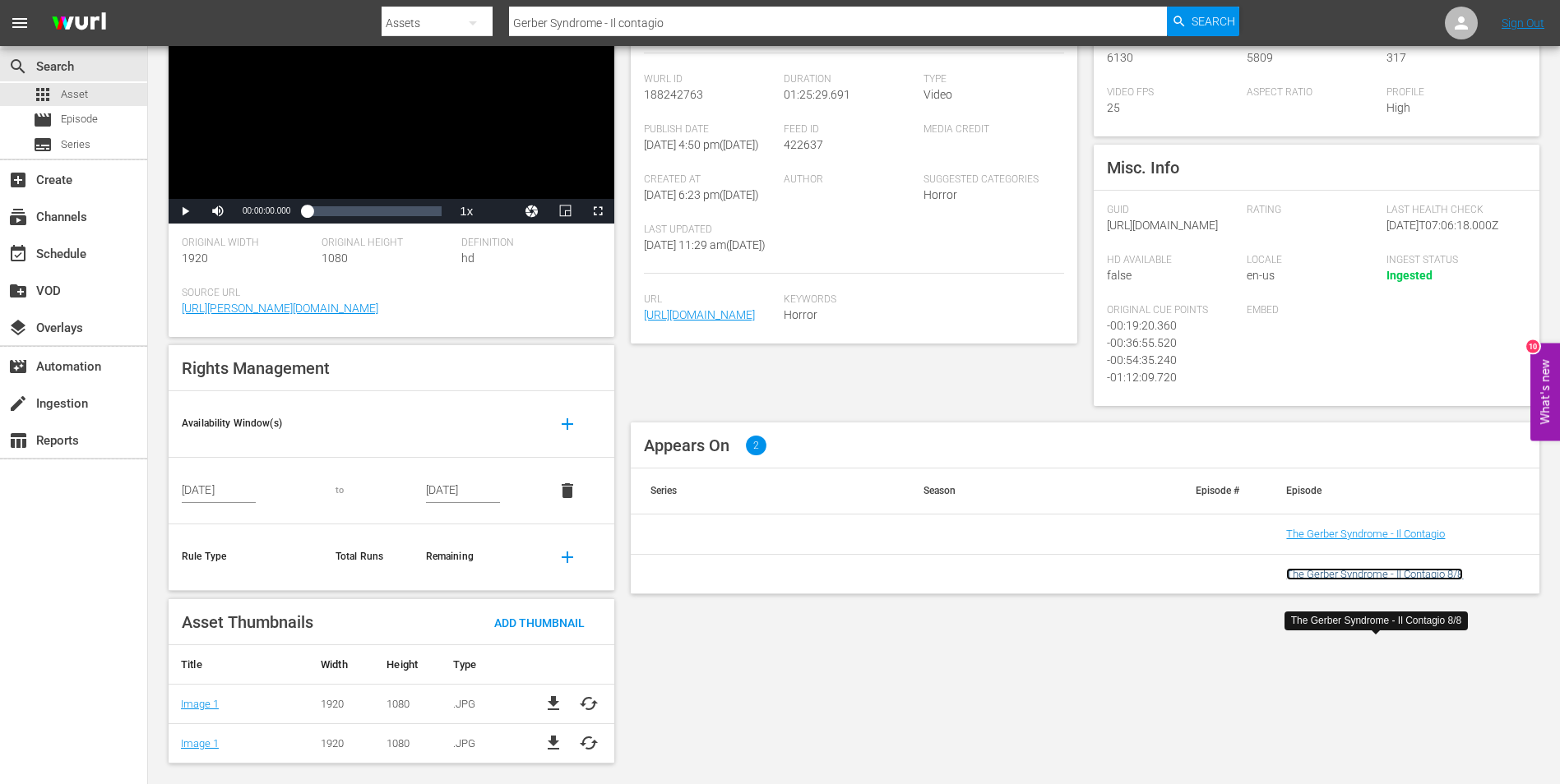
click at [1379, 580] on link "The Gerber Syndrome - Il Contagio 8/8" at bounding box center [1374, 574] width 177 height 13
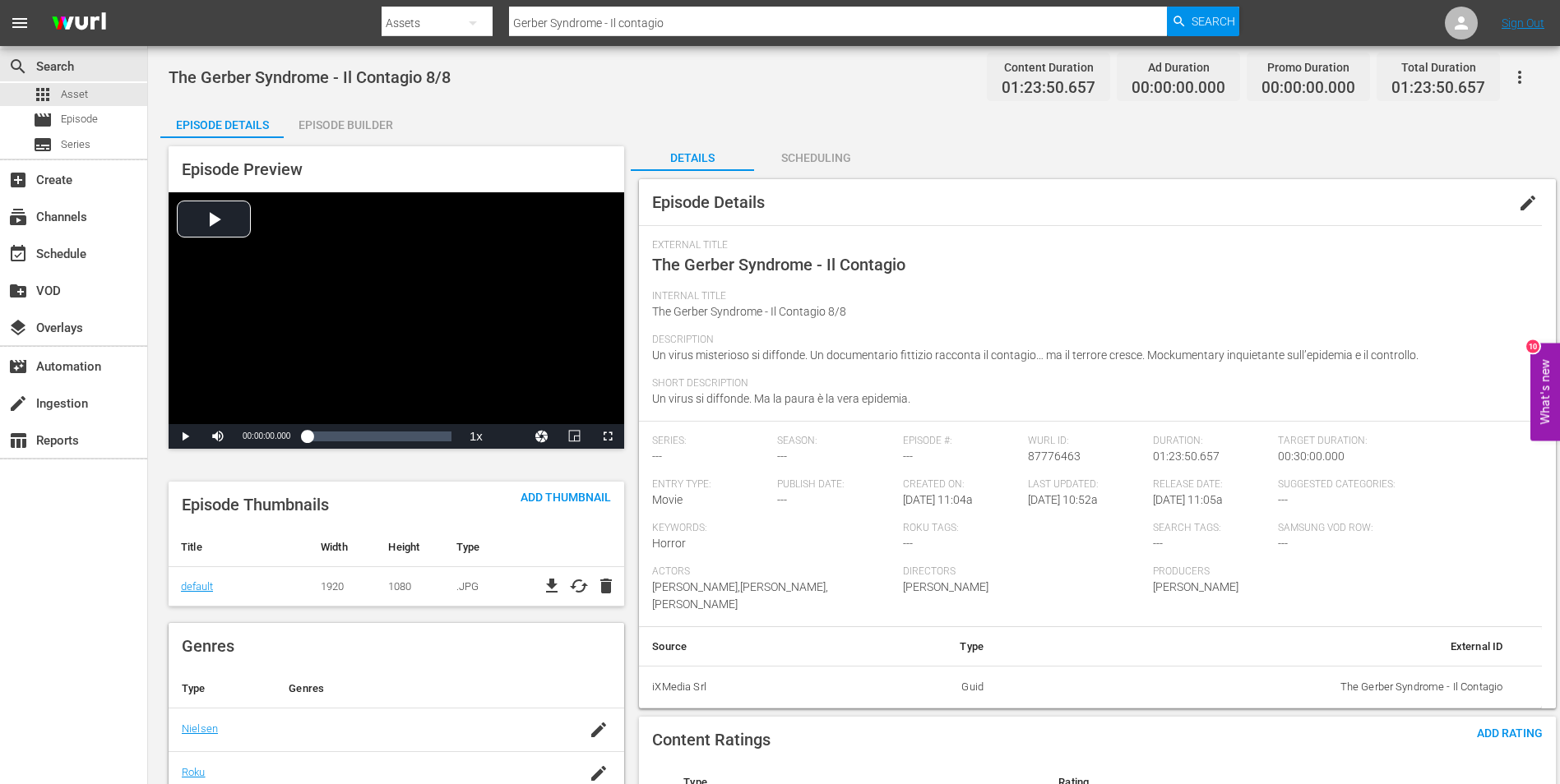
click at [342, 118] on div "Episode Builder" at bounding box center [345, 125] width 123 height 40
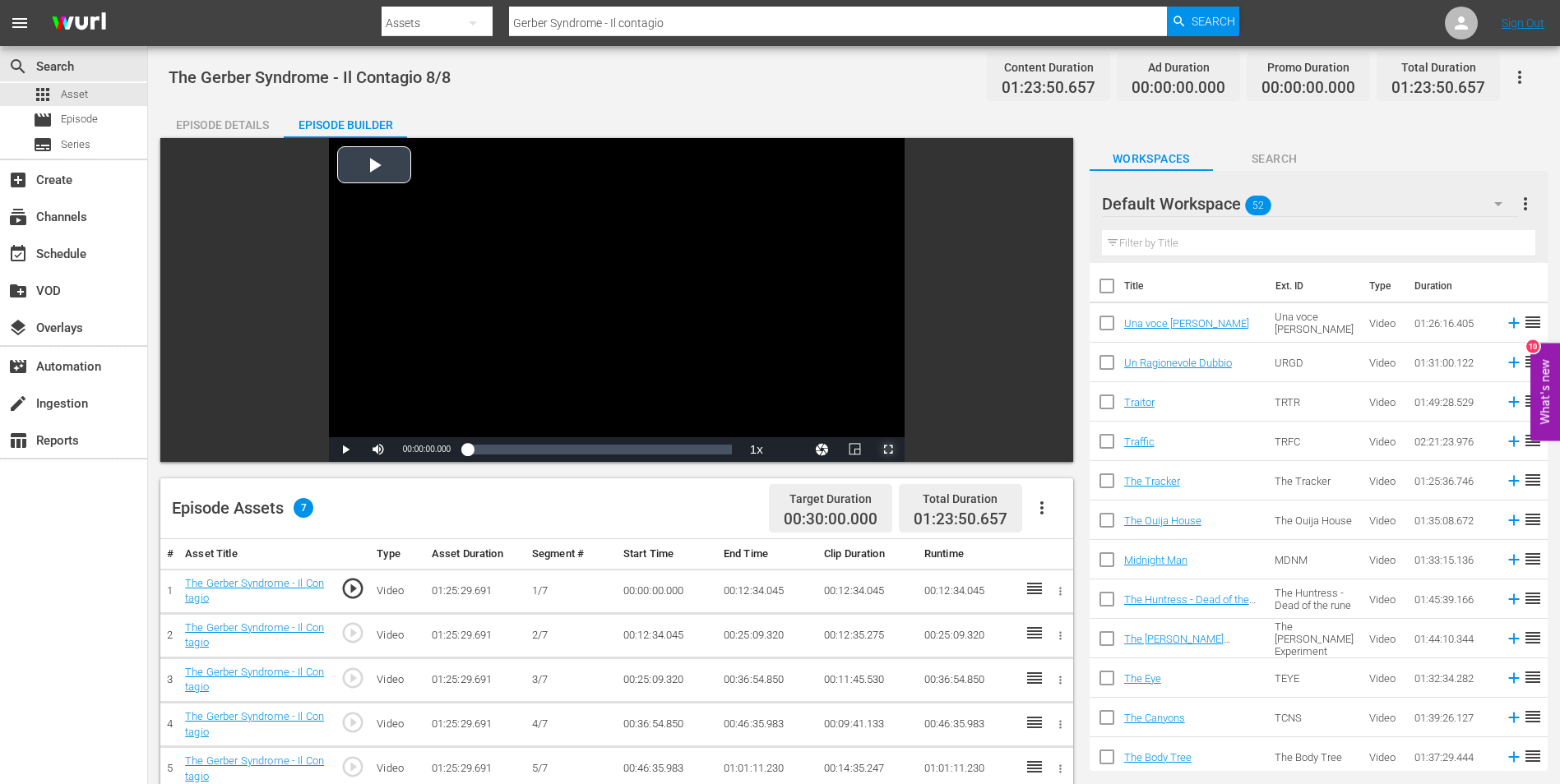
click at [888, 449] on span "Video Player" at bounding box center [888, 449] width 0 height 0
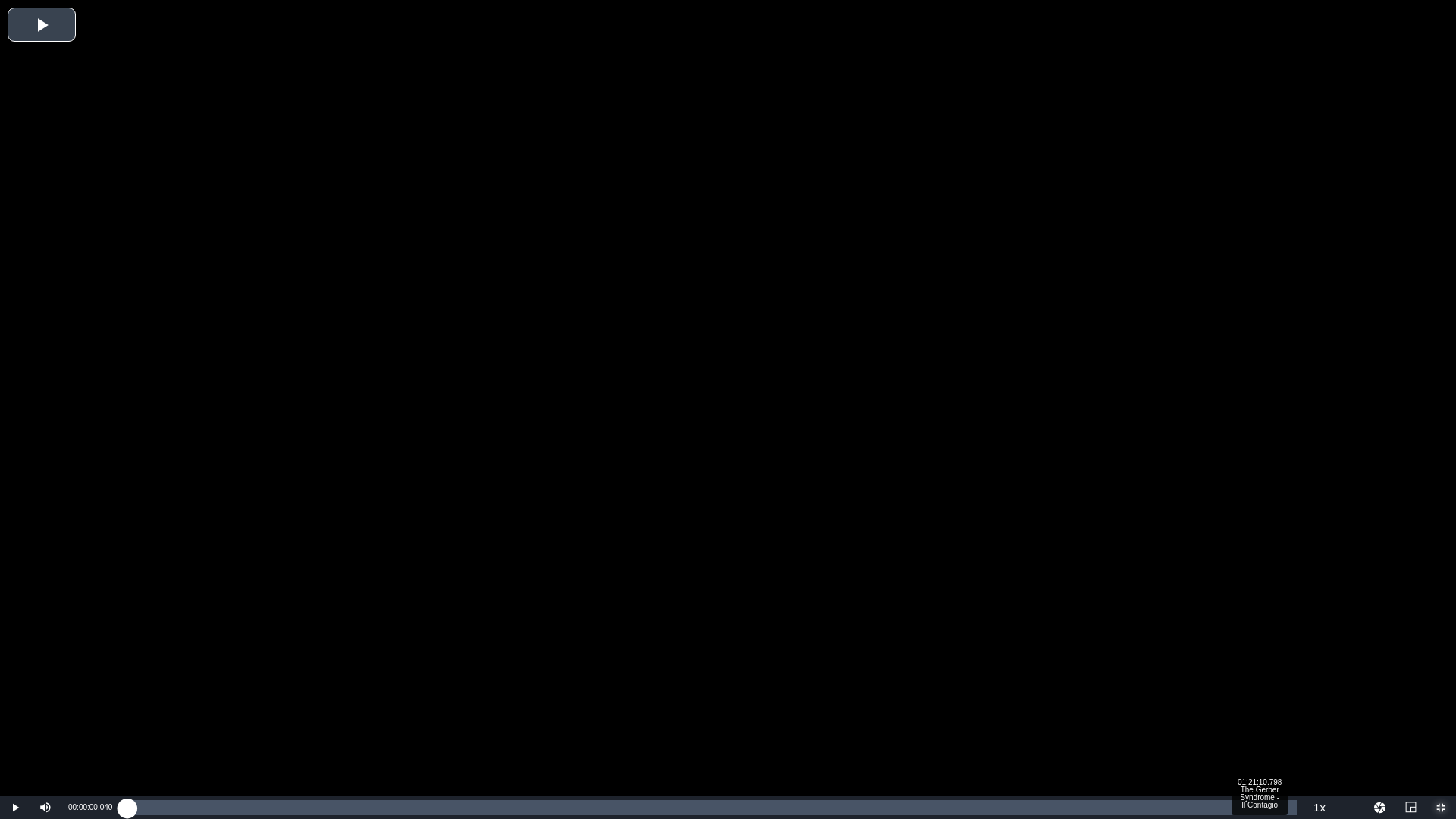
click at [1261, 723] on div "Loaded : 0.12% 01:21:10.798 The Gerber Syndrome - Il Contagio 00:00:00.040" at bounding box center [712, 808] width 1170 height 16
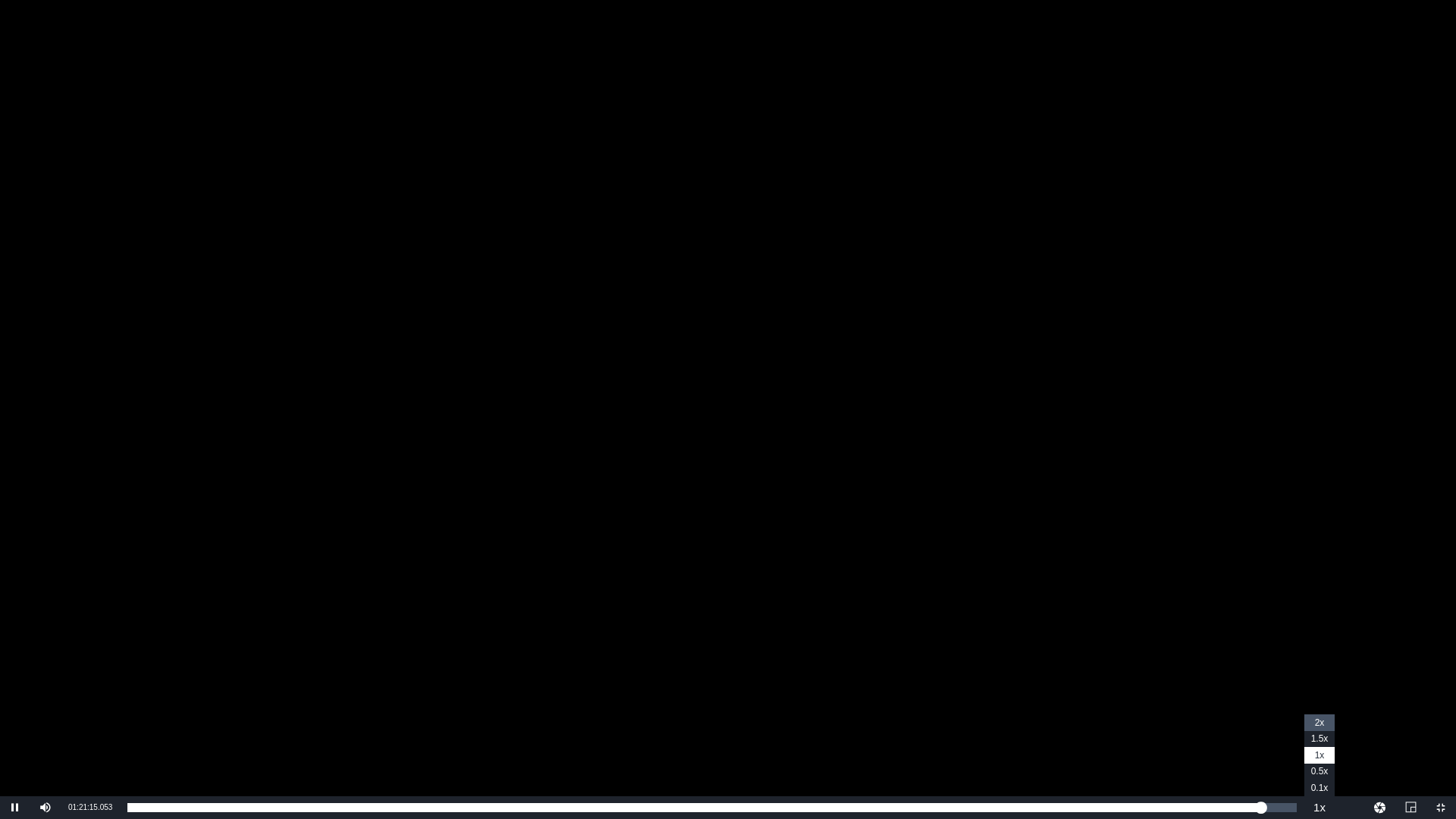
click at [1318, 723] on span "2x" at bounding box center [1320, 723] width 10 height 11
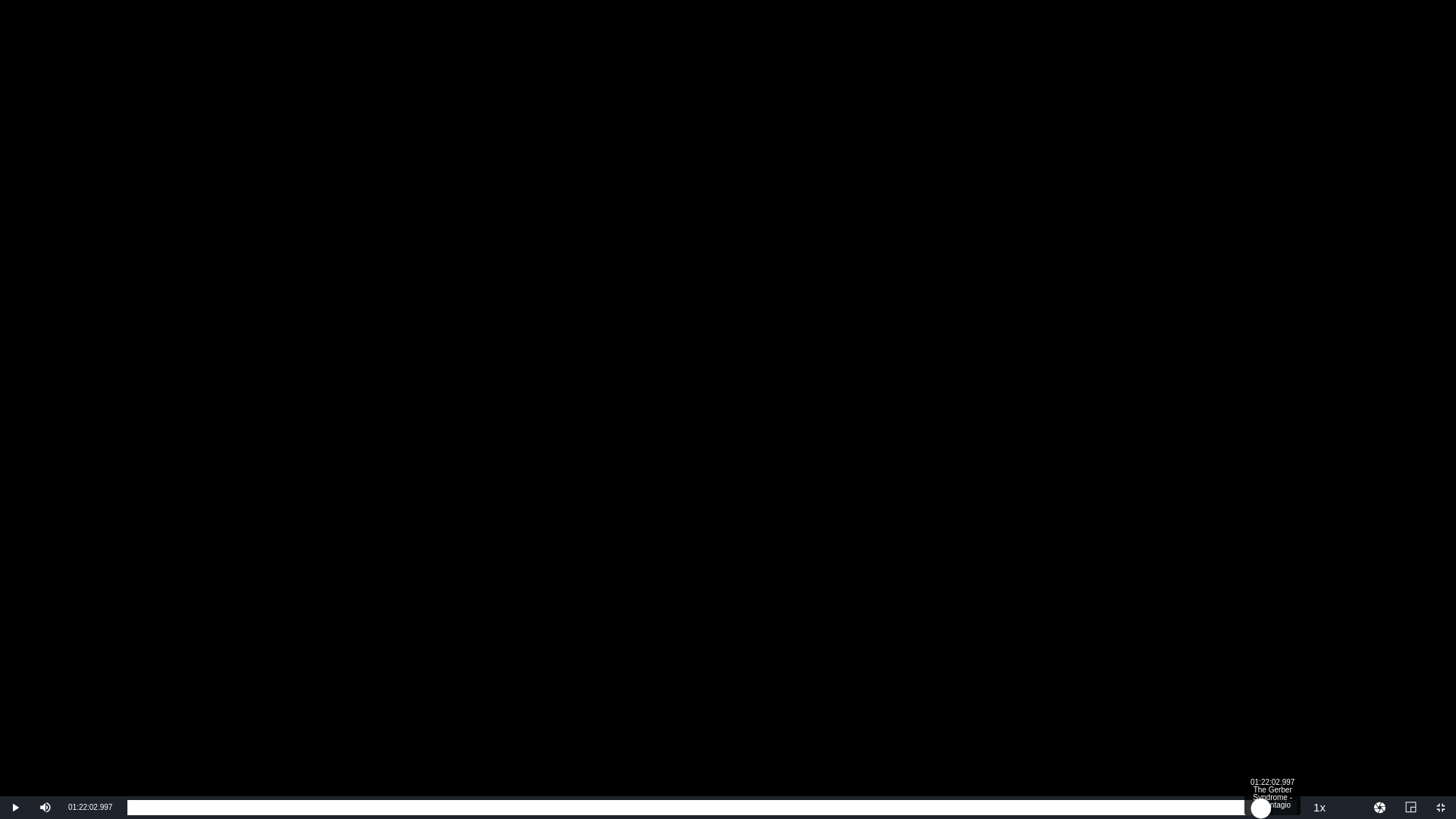
click at [1262, 723] on div "01:21:17.100" at bounding box center [695, 808] width 1134 height 16
click at [1272, 723] on div "01:22:03.627" at bounding box center [699, 808] width 1144 height 16
click at [1293, 723] on div "01:22:39.657" at bounding box center [710, 808] width 1165 height 16
click at [1286, 723] on div "01:23:08.245" at bounding box center [706, 808] width 1158 height 16
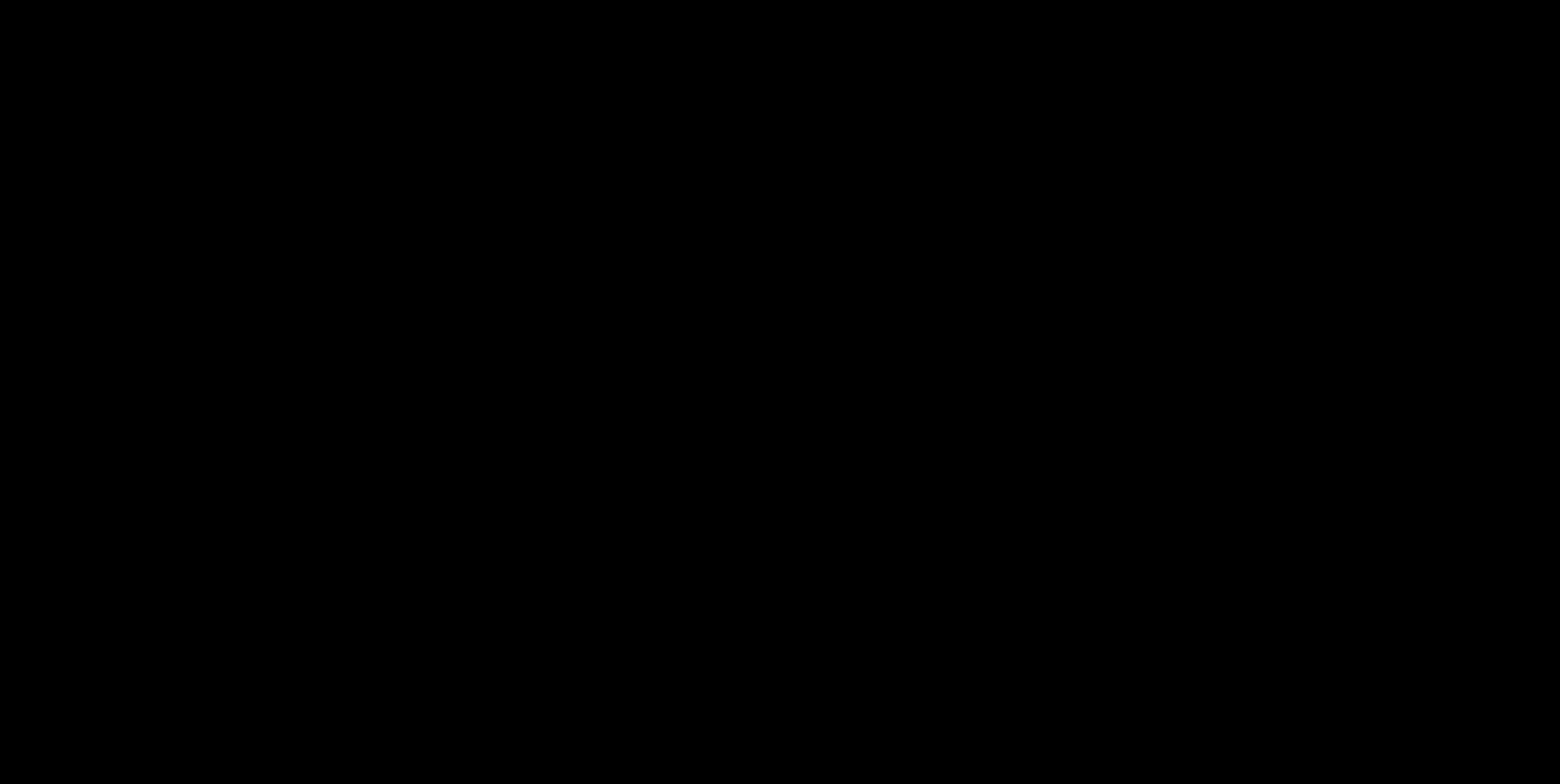
scroll to position [411, 0]
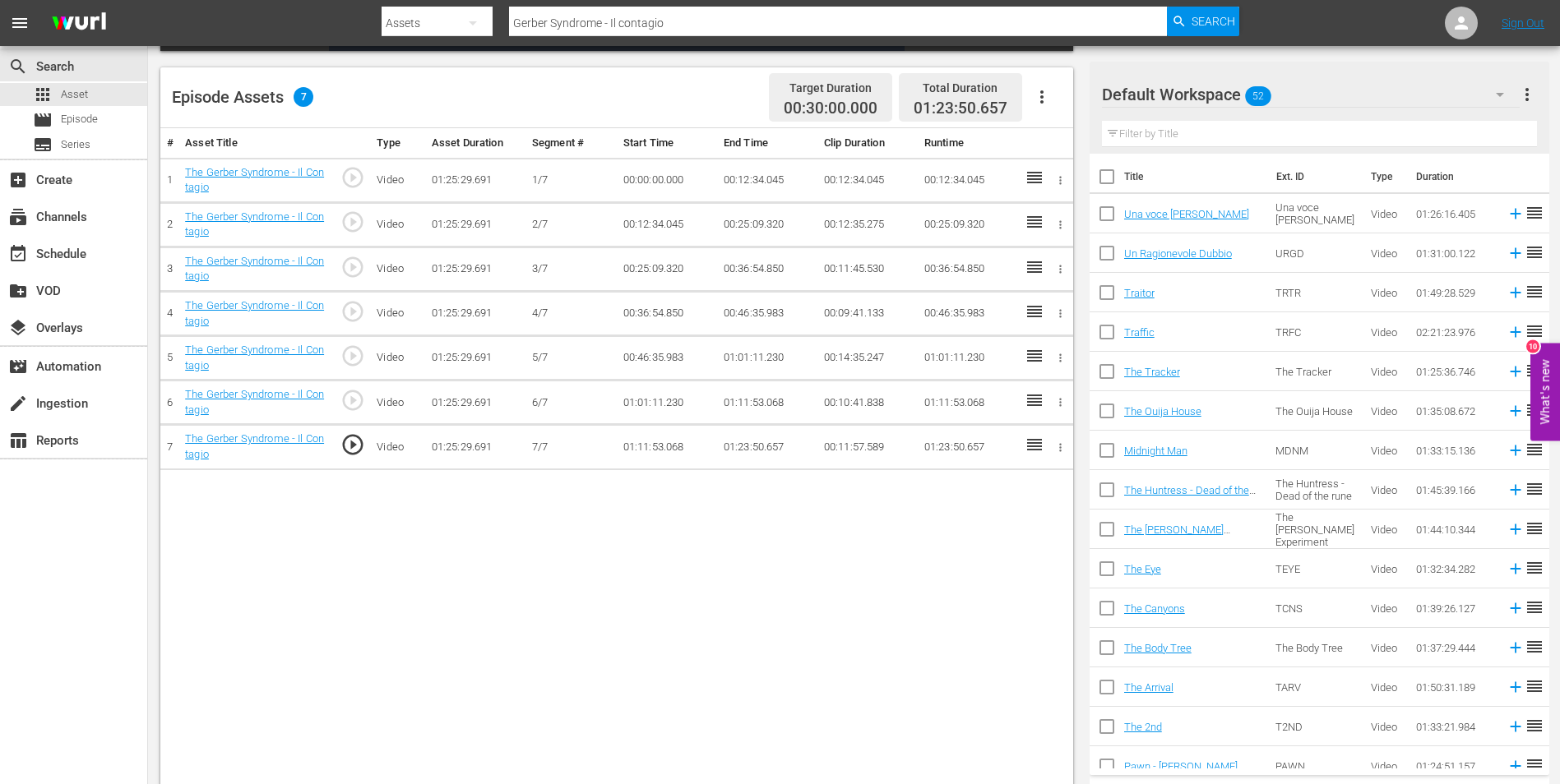
click at [745, 448] on td "01:23:50.657" at bounding box center [767, 447] width 100 height 45
click at [743, 444] on td "01:23:50.657" at bounding box center [767, 447] width 100 height 45
click at [758, 444] on td "01:23:50.657" at bounding box center [767, 447] width 100 height 45
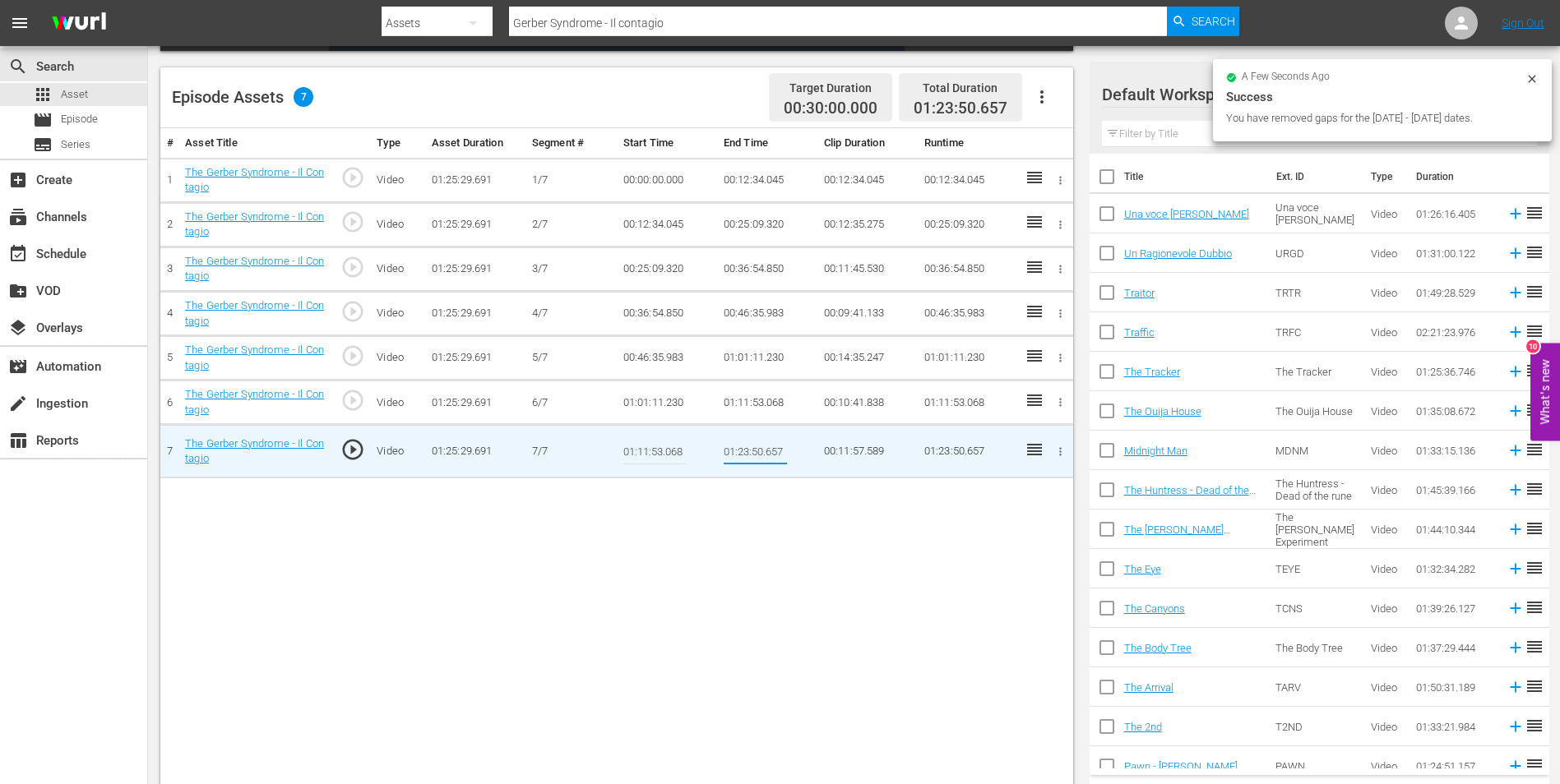
click at [746, 451] on input "01:23:50.657" at bounding box center [755, 451] width 63 height 40
click at [753, 451] on input "01:24:50.657" at bounding box center [755, 451] width 63 height 40
type input "01:24:20.657"
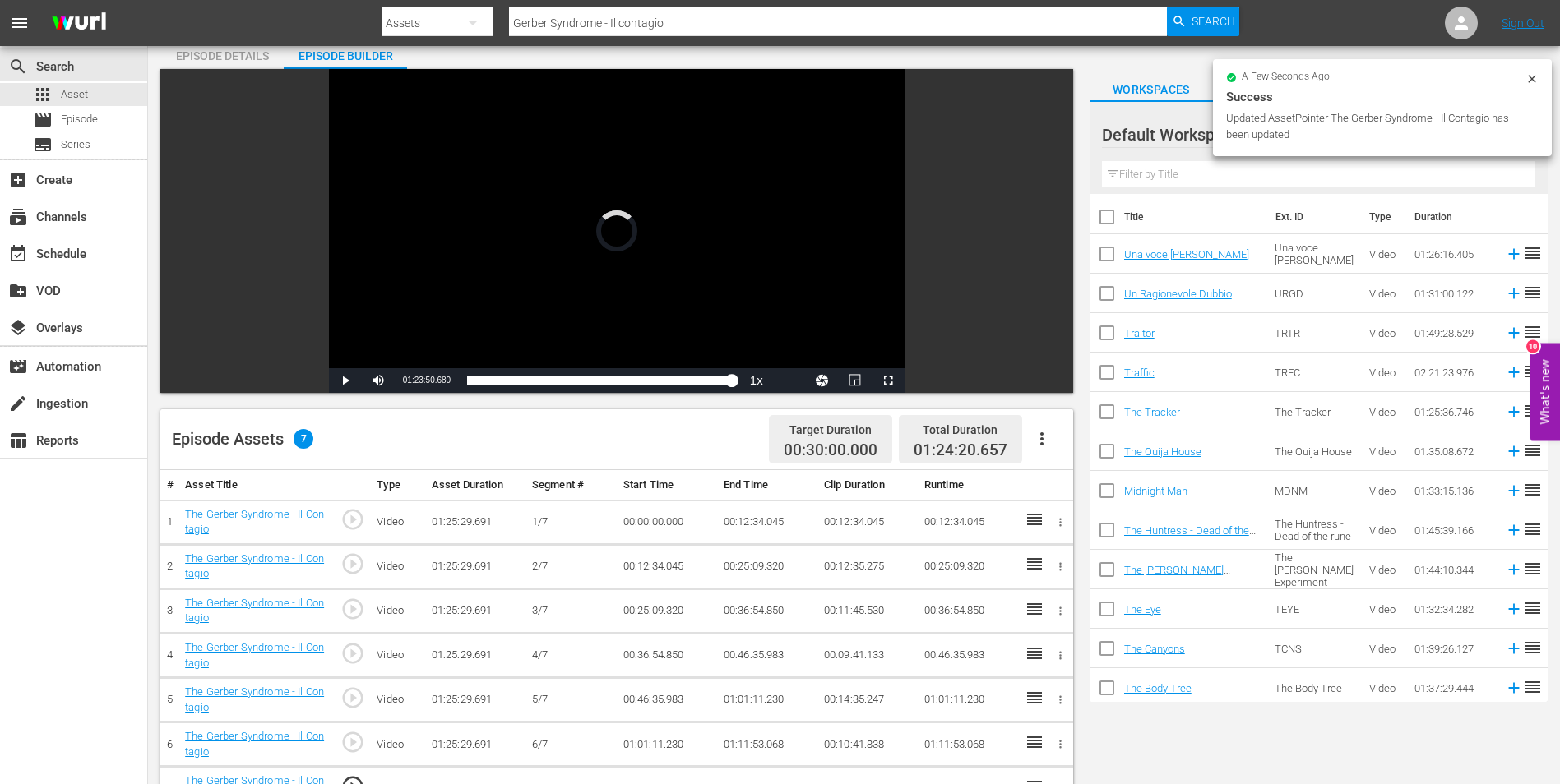
scroll to position [83, 0]
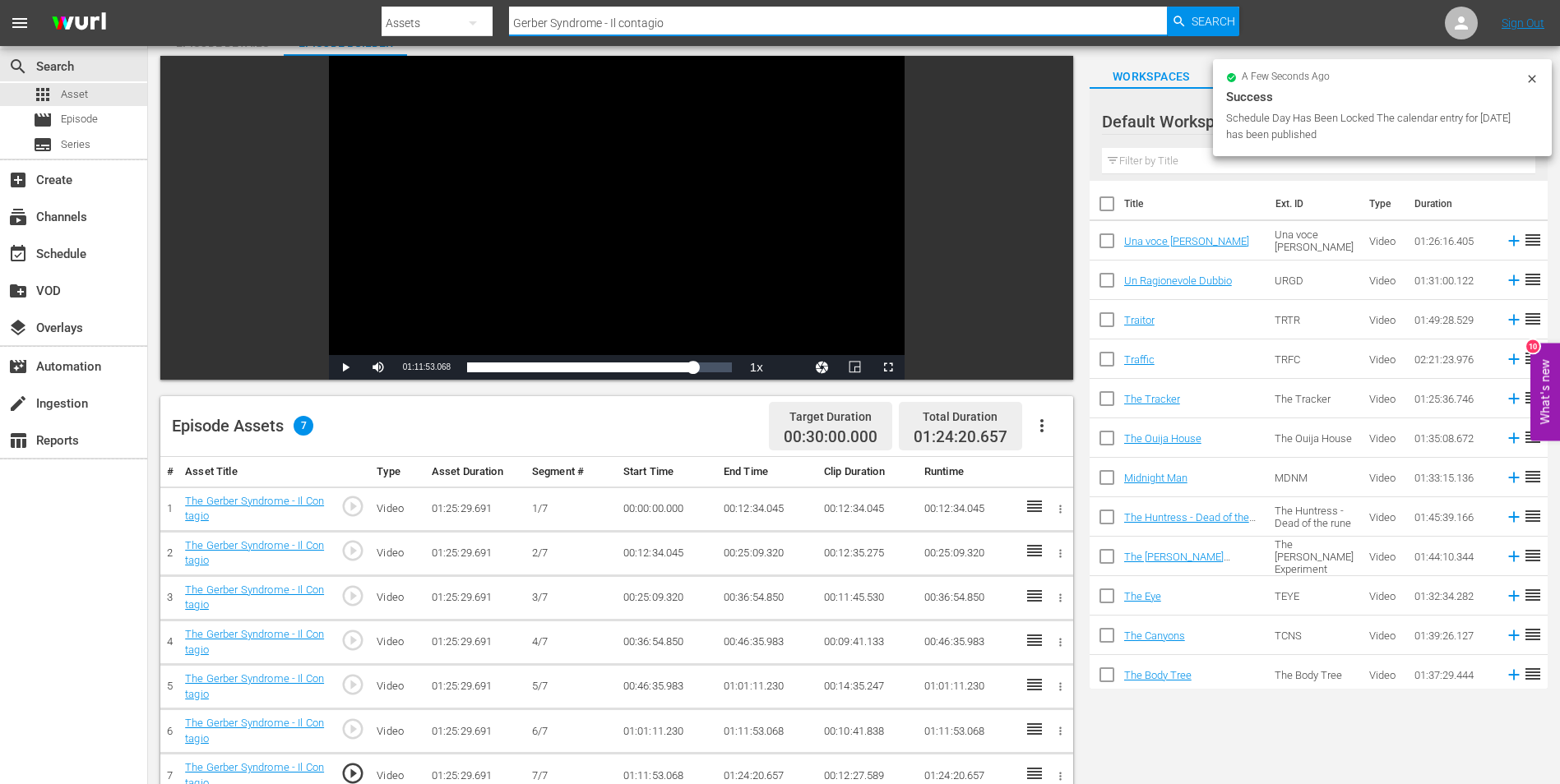
drag, startPoint x: 676, startPoint y: 20, endPoint x: 422, endPoint y: 18, distance: 254.0
click at [422, 18] on div "Search By Assets Search ID, Title, Description, Keywords, or Category Gerber Sy…" at bounding box center [810, 23] width 858 height 40
paste input "host Stories"
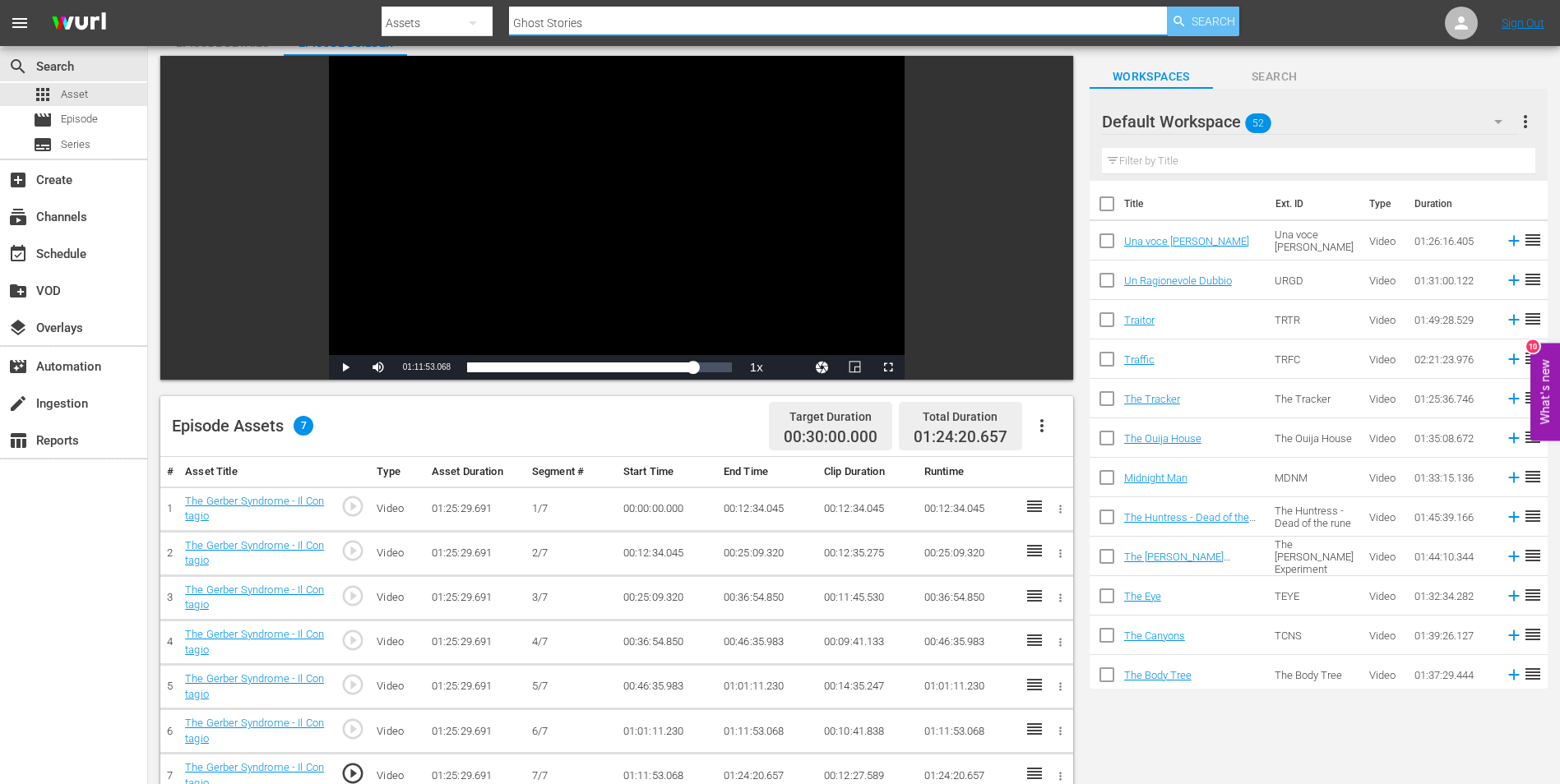
type input "Ghost Stories"
drag, startPoint x: 1222, startPoint y: 21, endPoint x: 1195, endPoint y: 36, distance: 30.9
click at [1223, 20] on span "Search" at bounding box center [1213, 21] width 44 height 30
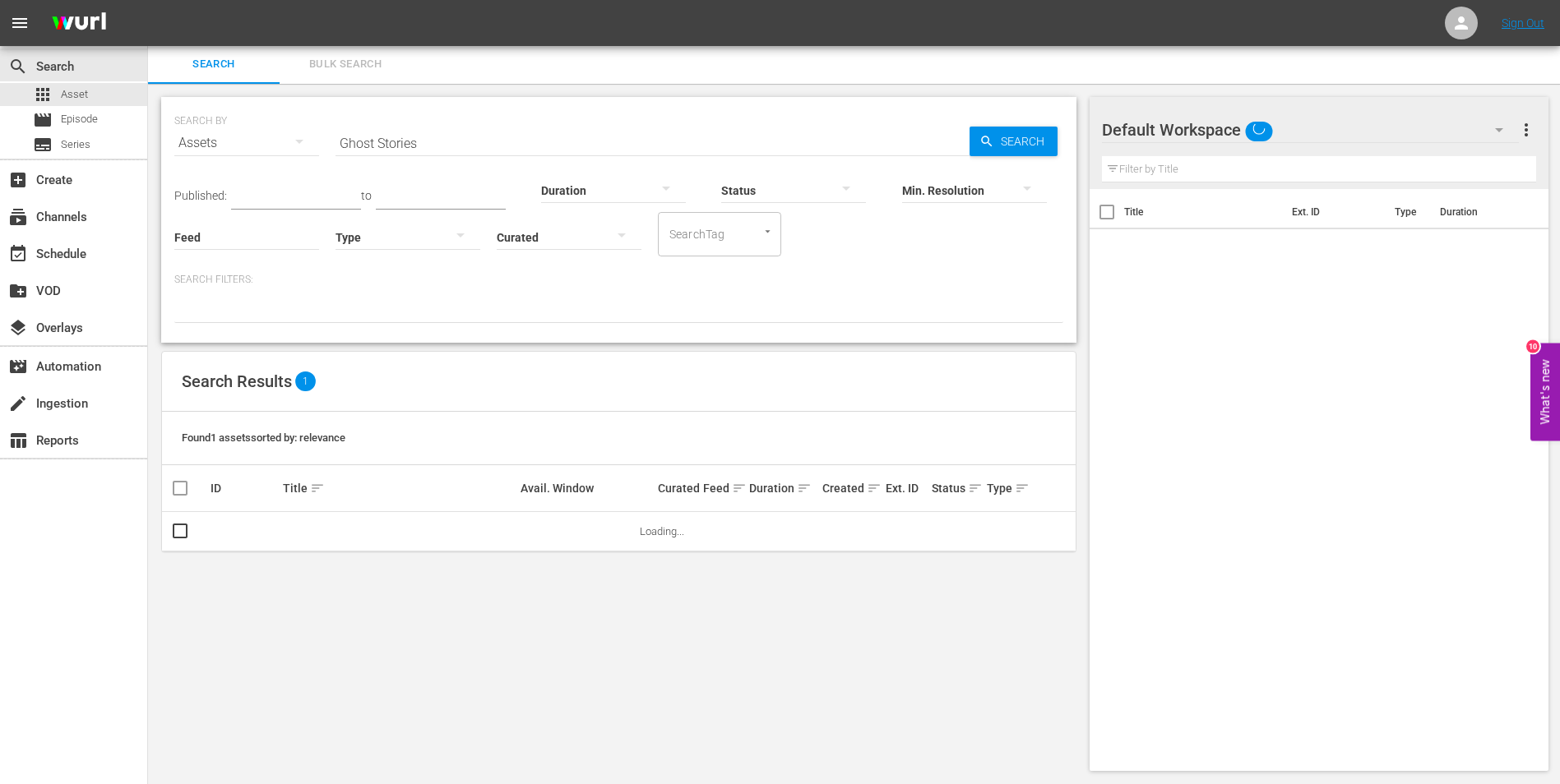
scroll to position [2, 0]
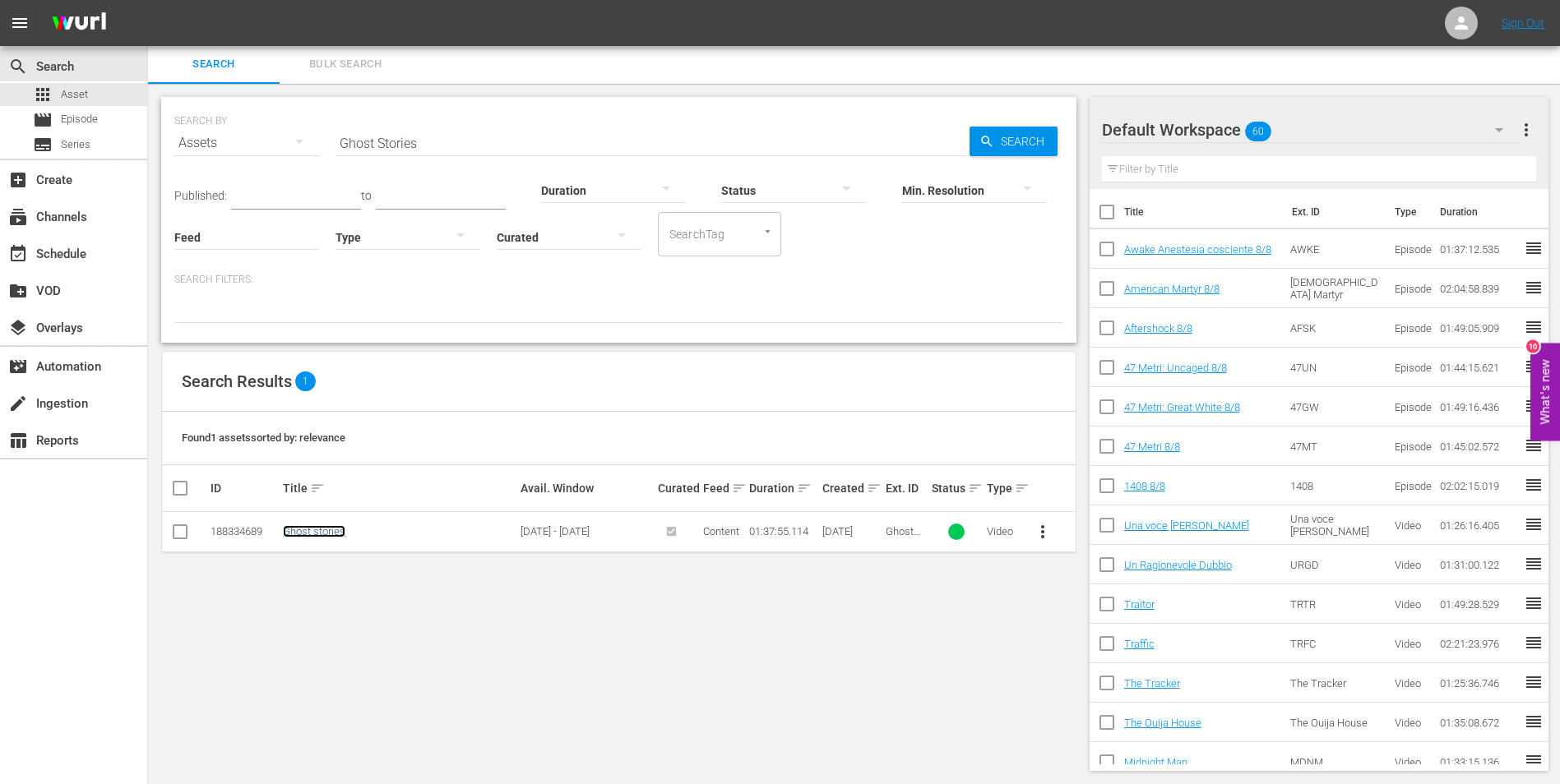
click at [313, 533] on link "Ghost stories" at bounding box center [314, 531] width 62 height 13
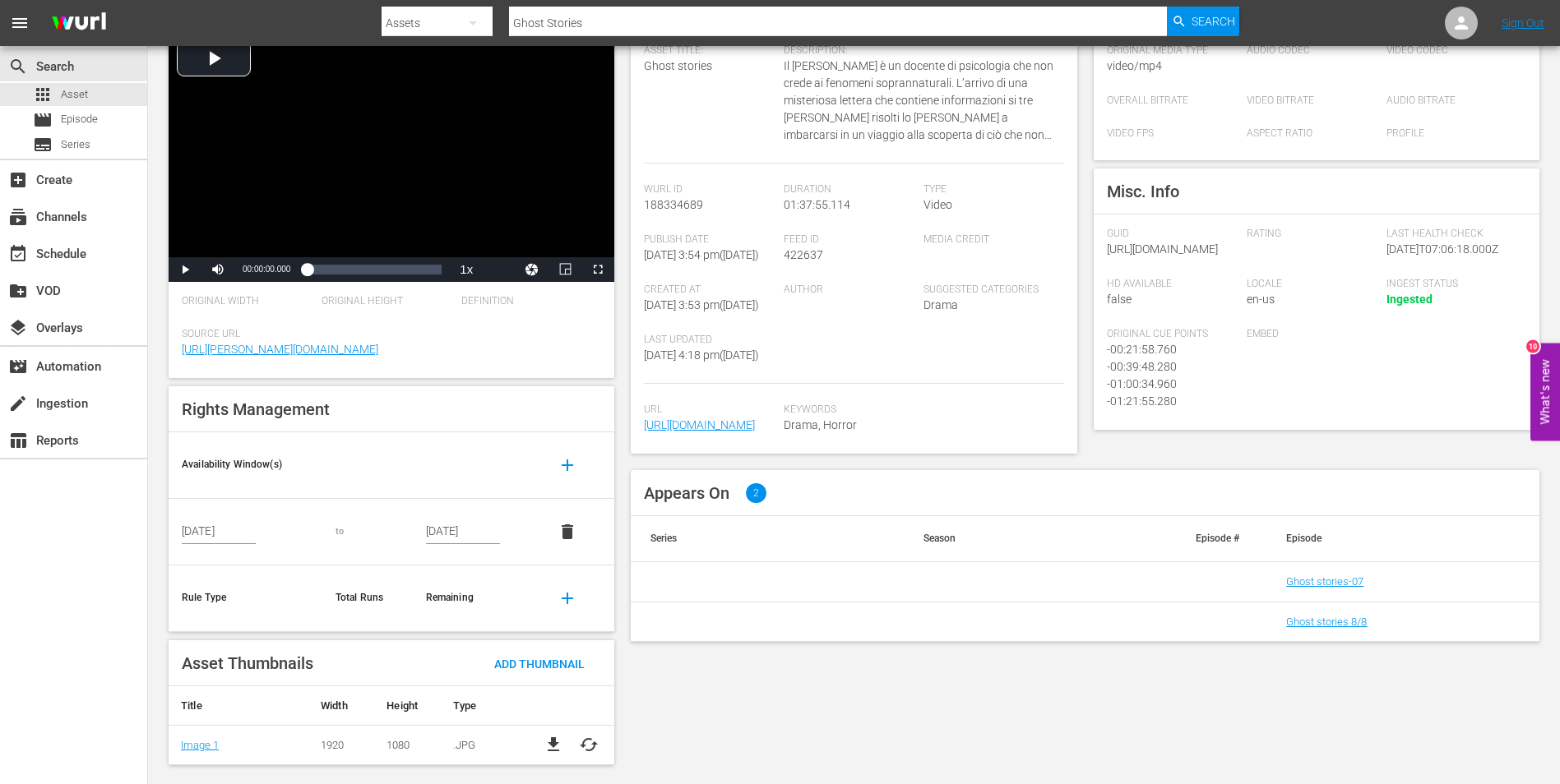
scroll to position [142, 0]
click at [1354, 626] on link "Ghost stories 8/8" at bounding box center [1326, 620] width 81 height 13
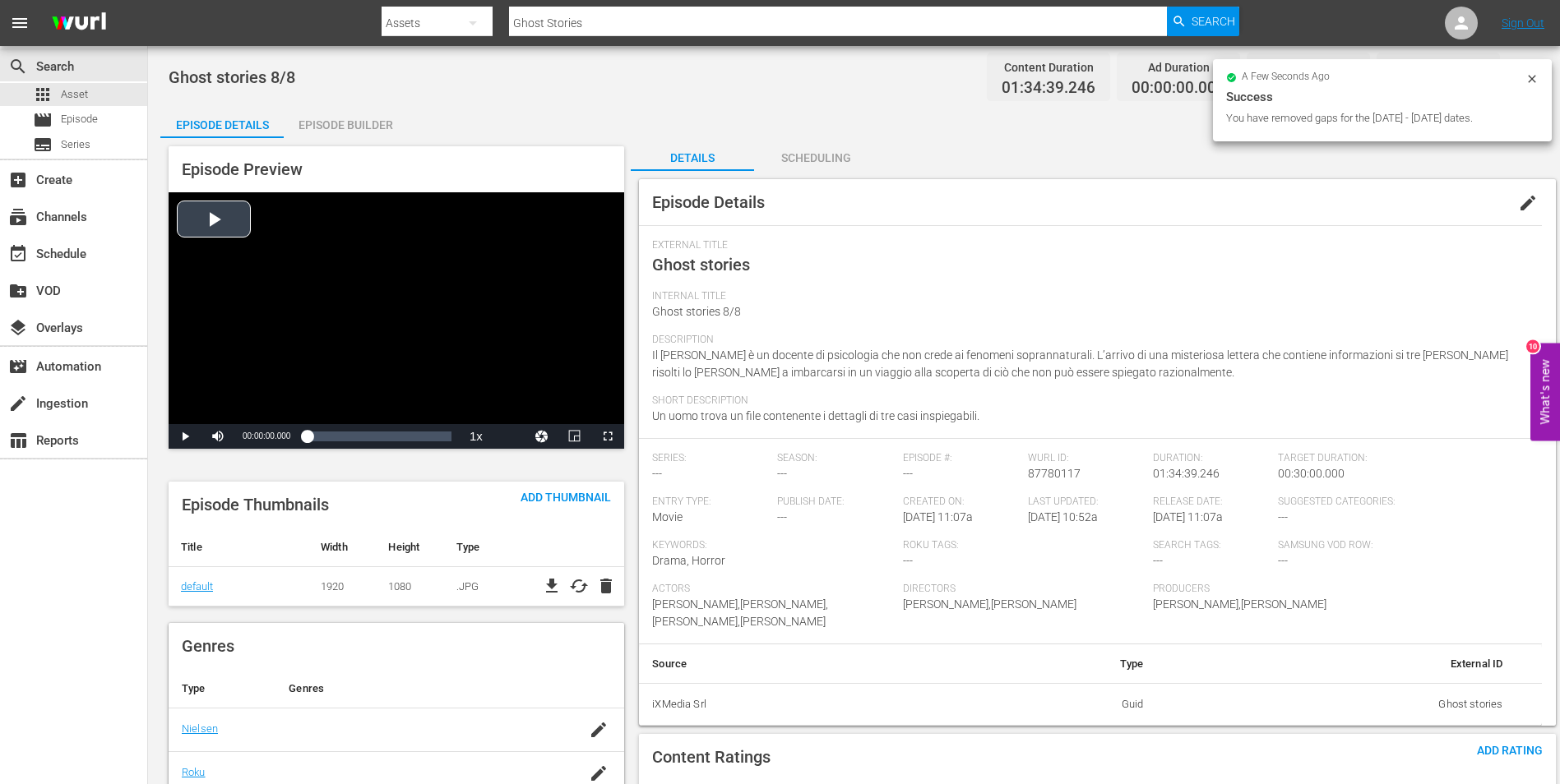
click at [365, 118] on div "Episode Builder" at bounding box center [345, 125] width 123 height 40
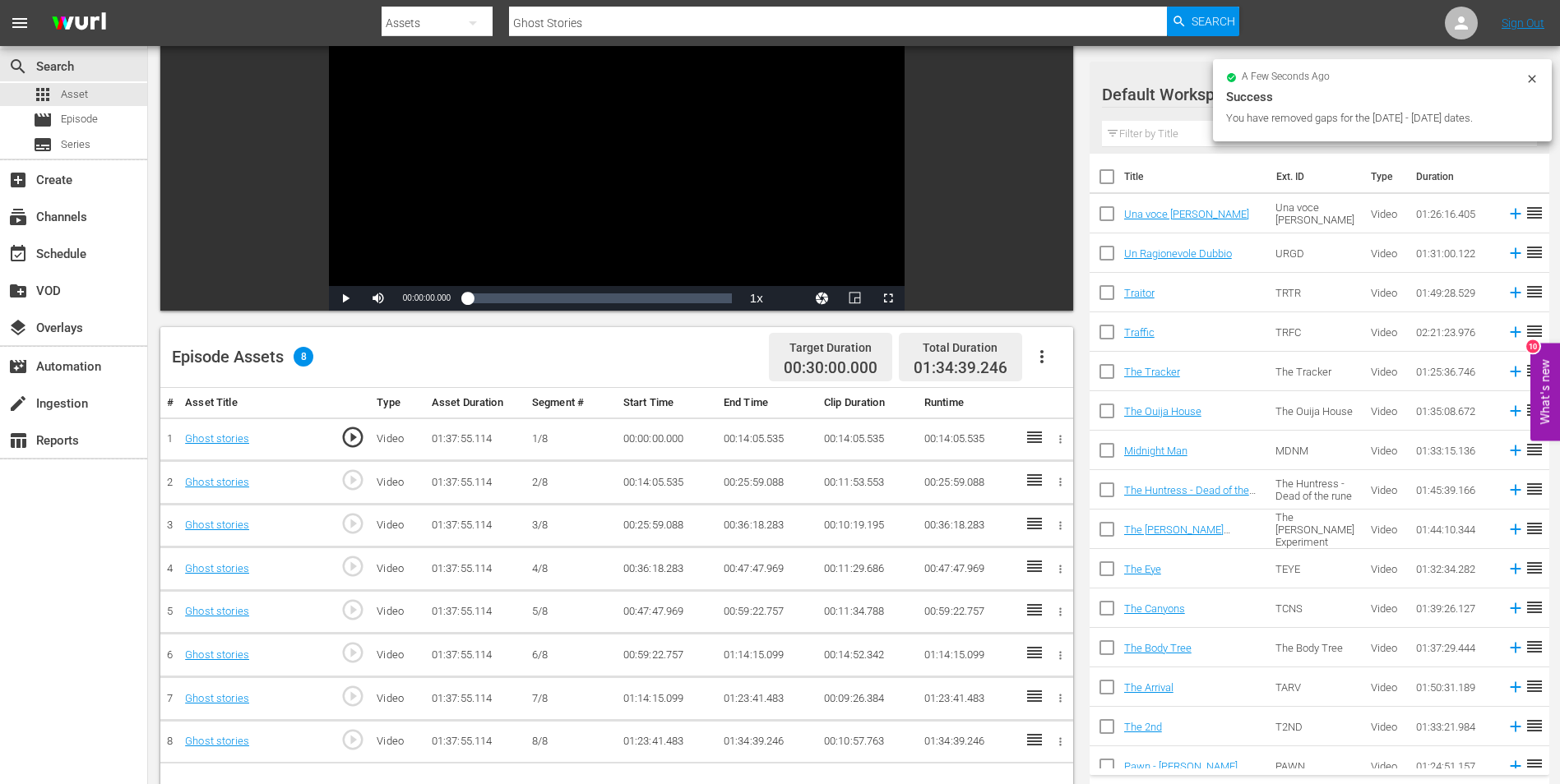
scroll to position [164, 0]
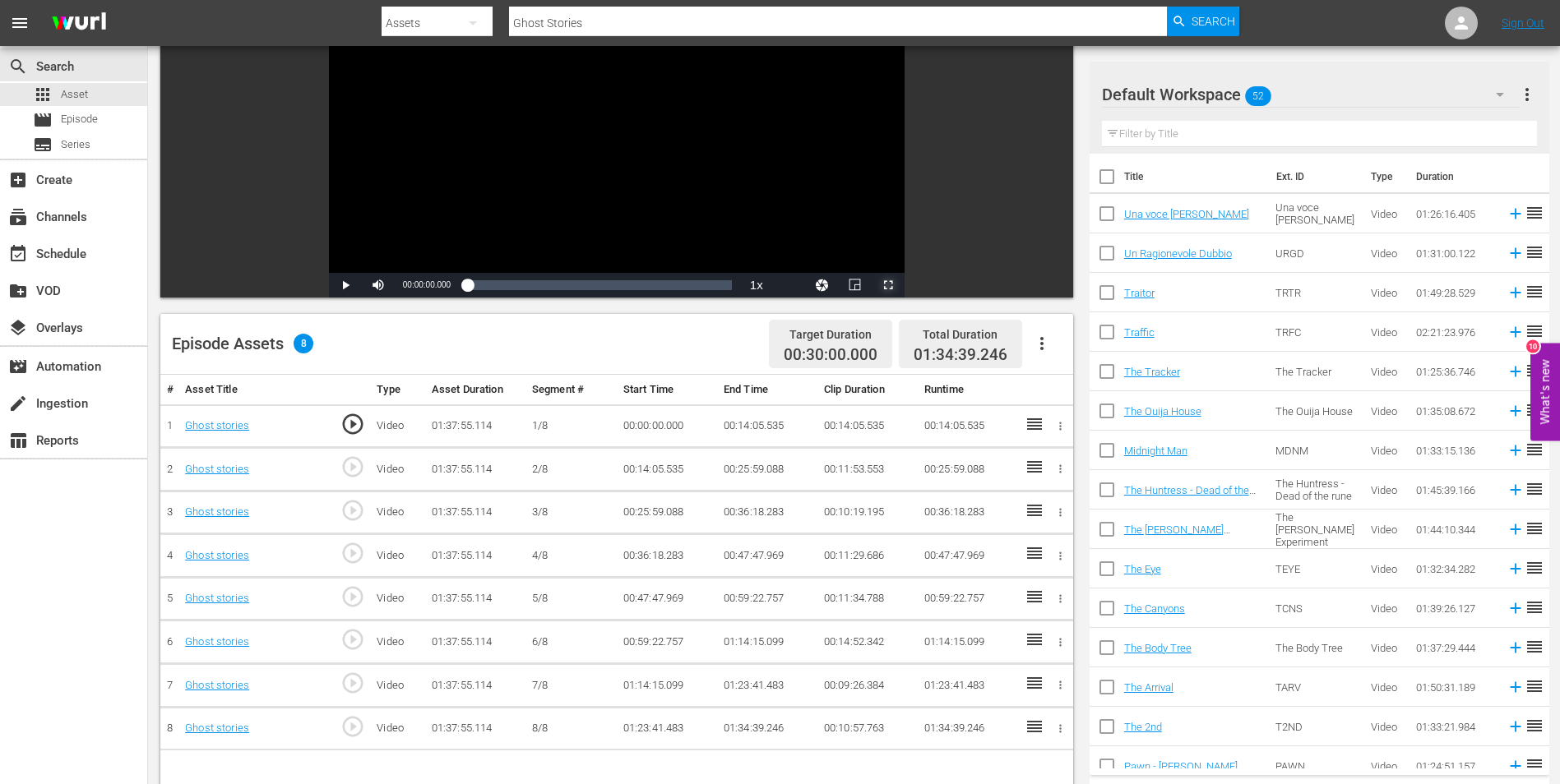
click at [888, 285] on span "Video Player" at bounding box center [888, 285] width 0 height 0
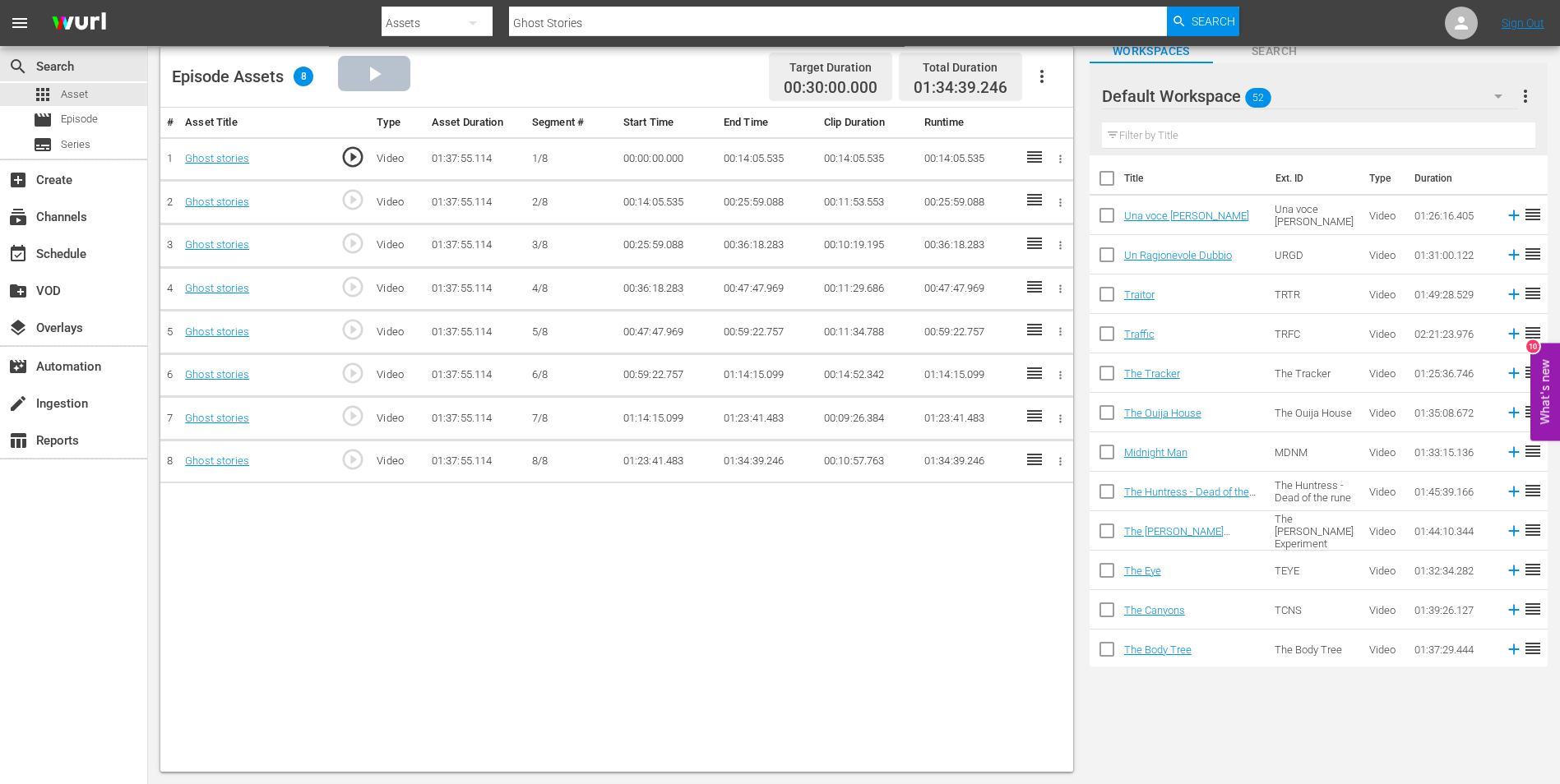
scroll to position [105, 0]
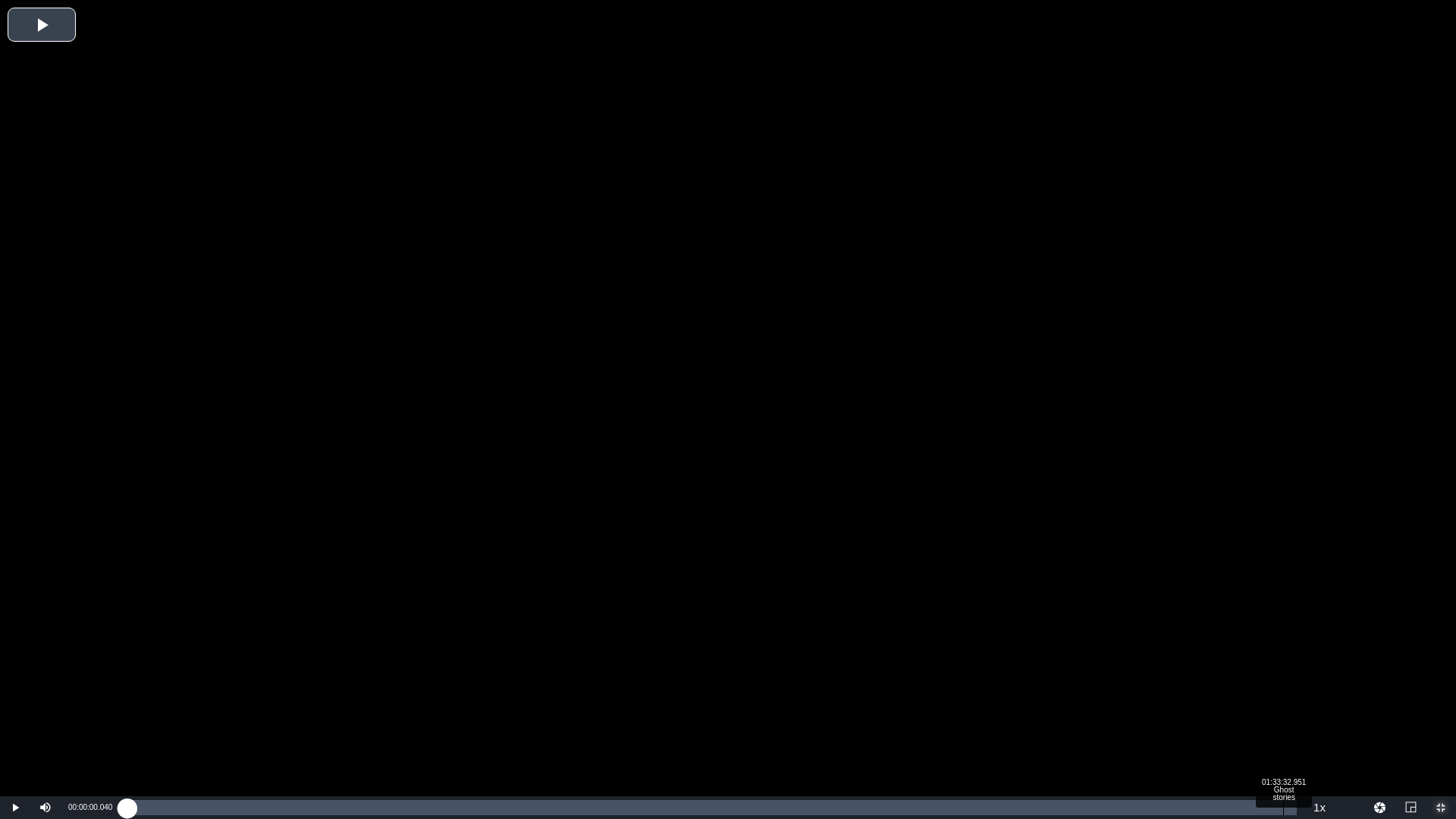
click at [1281, 723] on div "Loaded : 0.10% 01:33:32.951 Ghost stories 00:00:00.040" at bounding box center [712, 808] width 1170 height 16
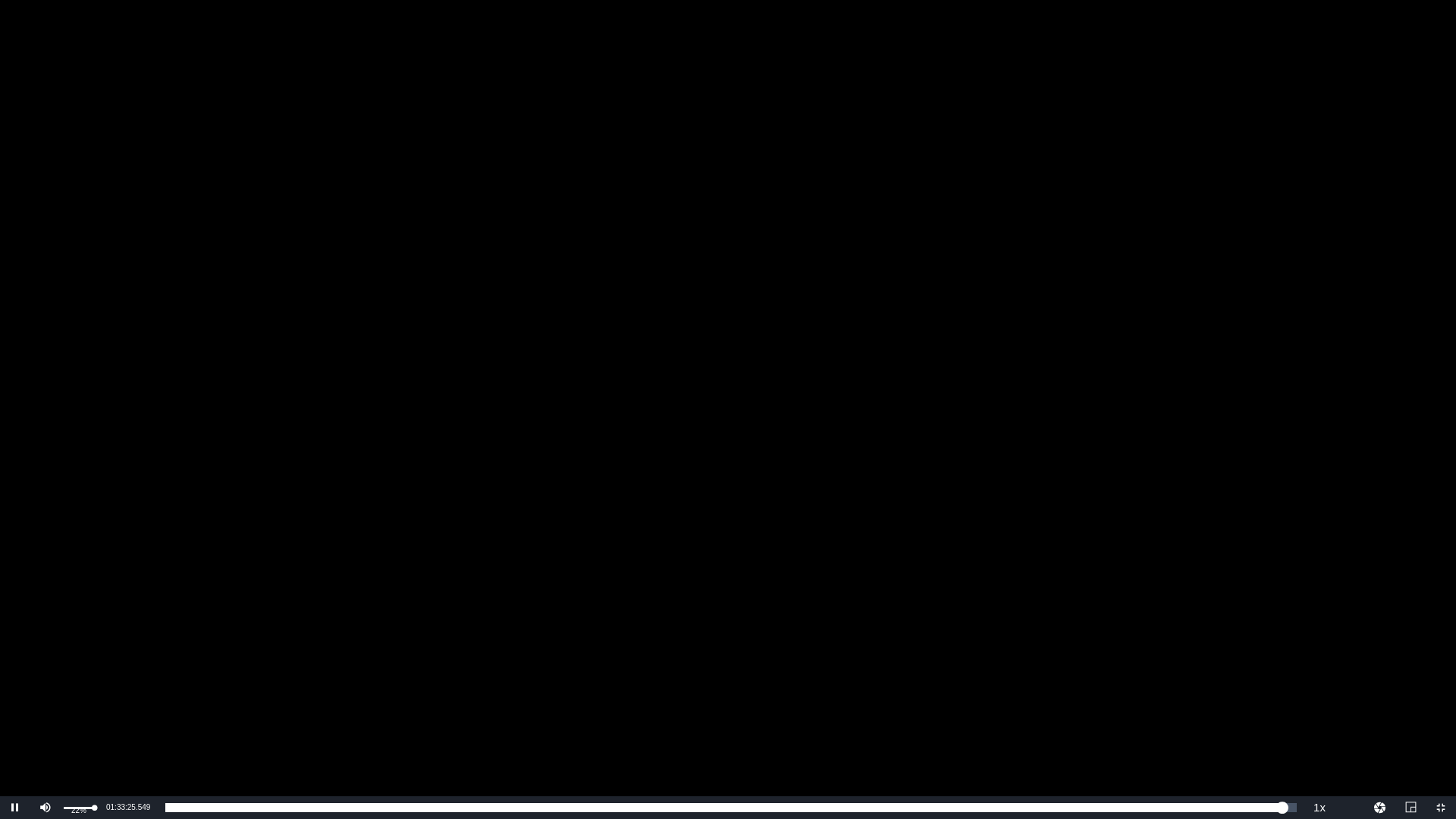
click at [71, 723] on div "22%" at bounding box center [79, 807] width 38 height 23
drag, startPoint x: 92, startPoint y: 804, endPoint x: 71, endPoint y: 808, distance: 21.4
click at [71, 723] on div "Volume Level" at bounding box center [68, 807] width 8 height 2
click at [1318, 719] on span "2x" at bounding box center [1320, 723] width 10 height 11
click at [67, 723] on div "7%" at bounding box center [79, 807] width 38 height 23
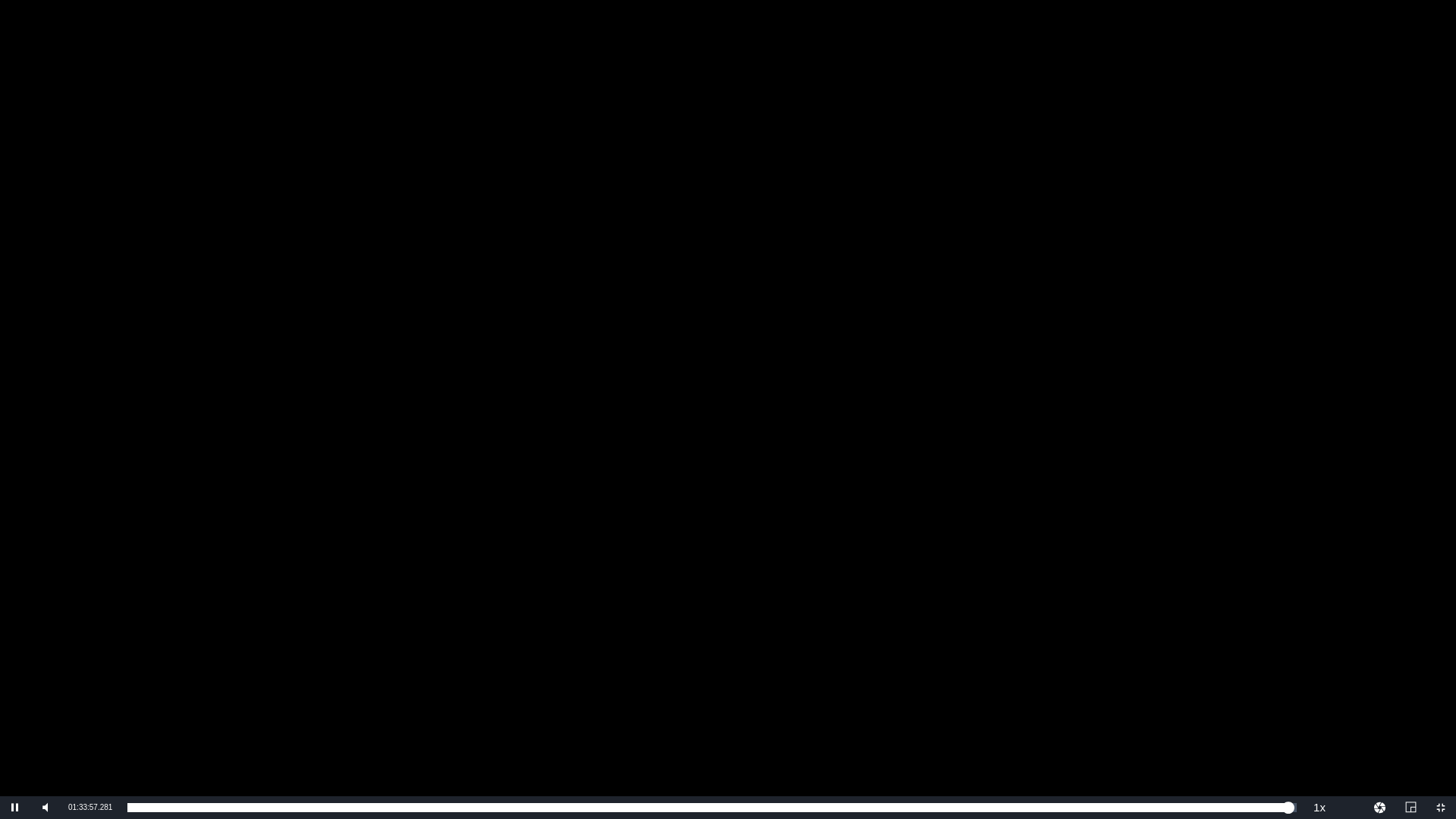
click at [1019, 552] on div "Video Player" at bounding box center [728, 398] width 1456 height 796
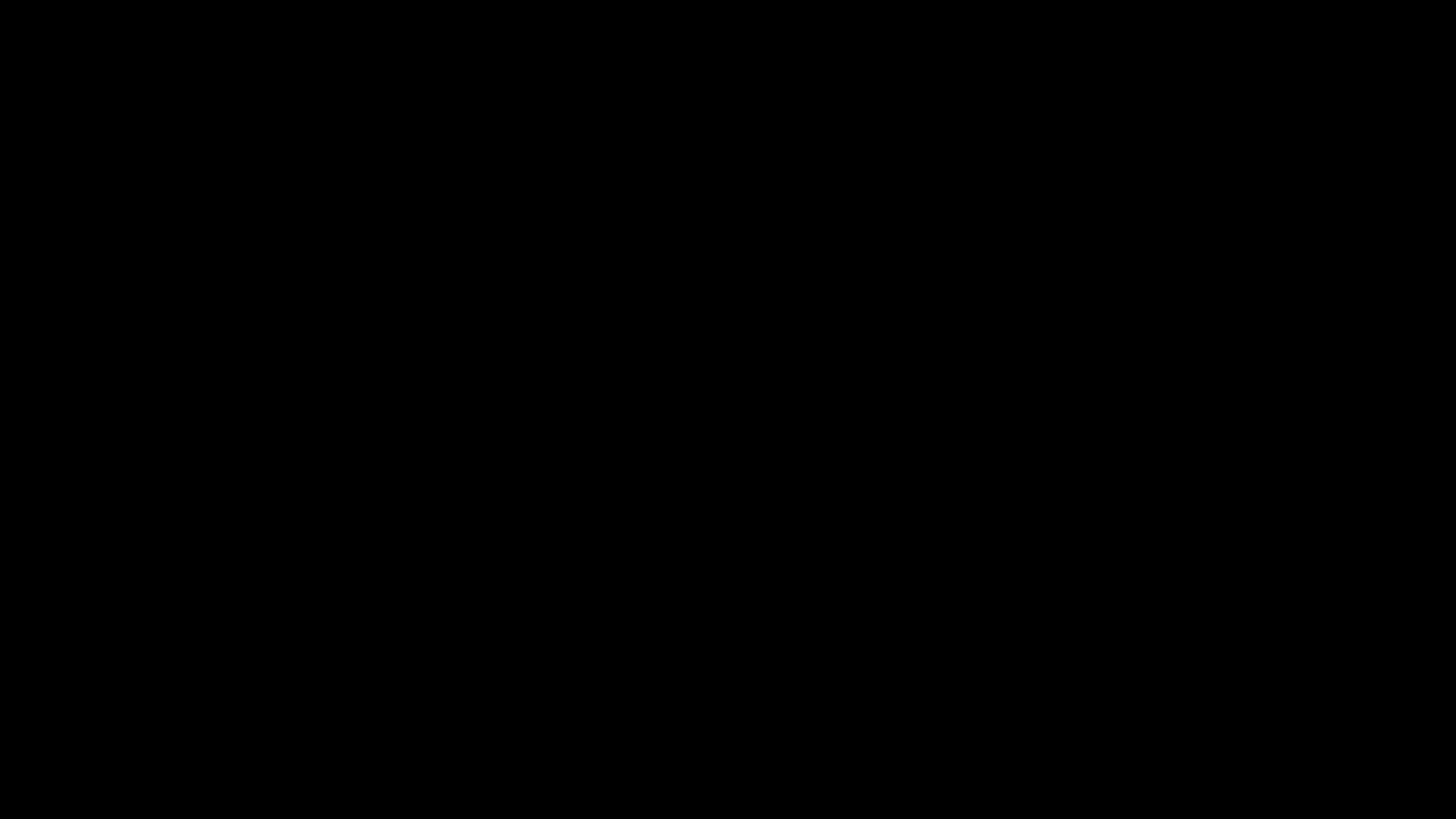
click at [1019, 552] on div "Video Player" at bounding box center [728, 398] width 1456 height 796
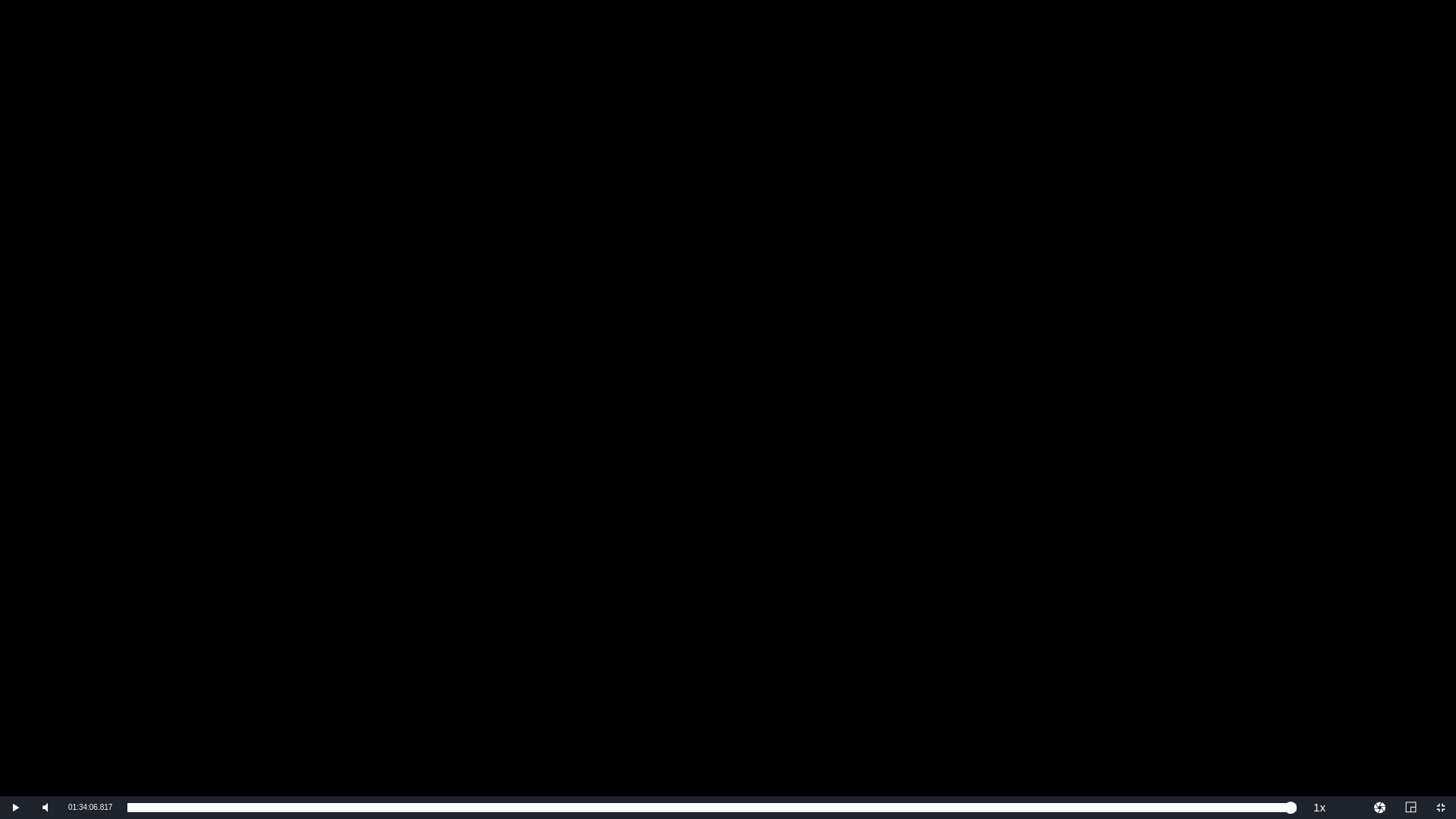
click at [1015, 540] on div "Video Player" at bounding box center [728, 398] width 1456 height 796
click at [1015, 539] on div "Video Player" at bounding box center [728, 398] width 1456 height 796
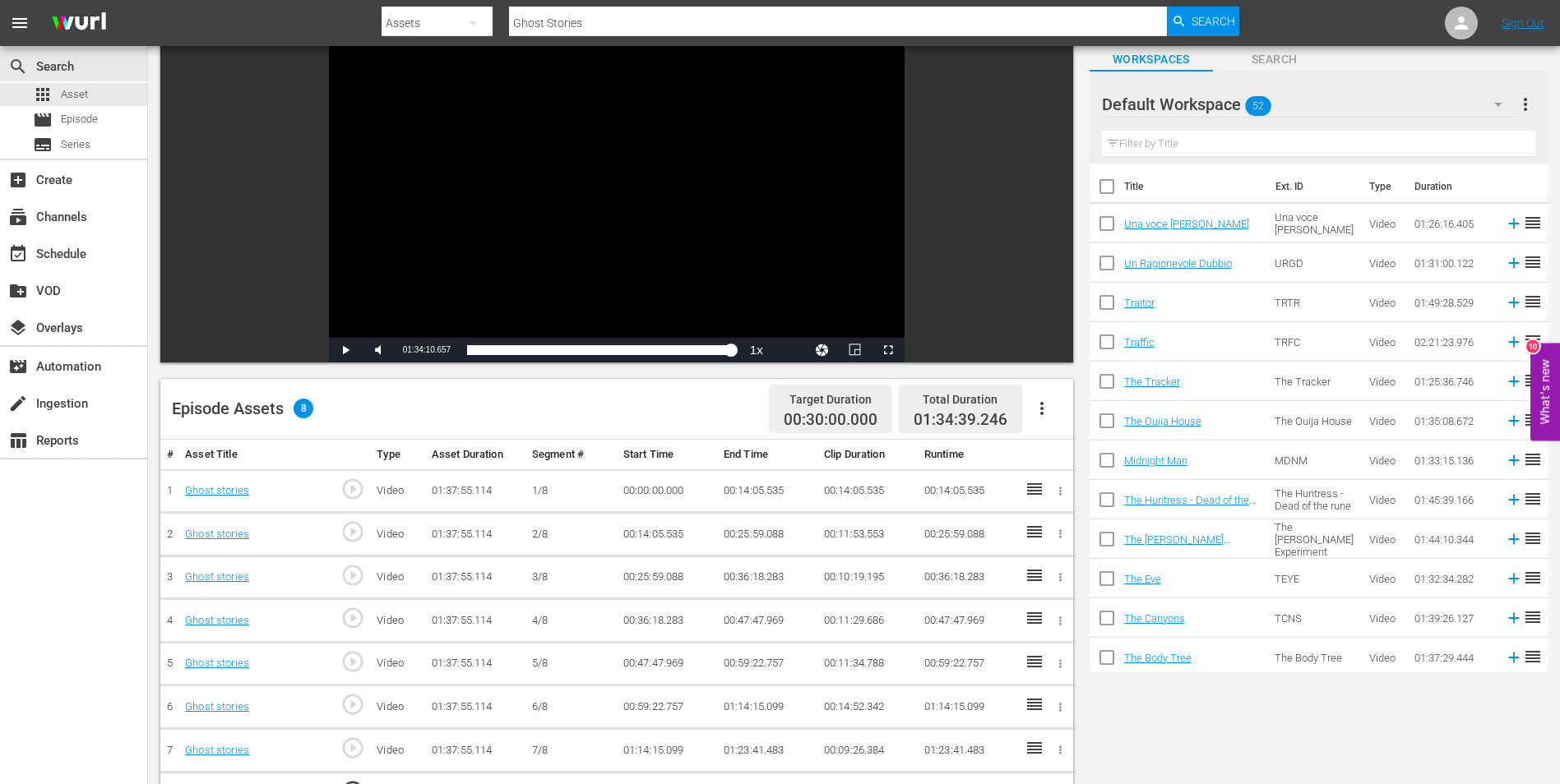
scroll to position [0, 0]
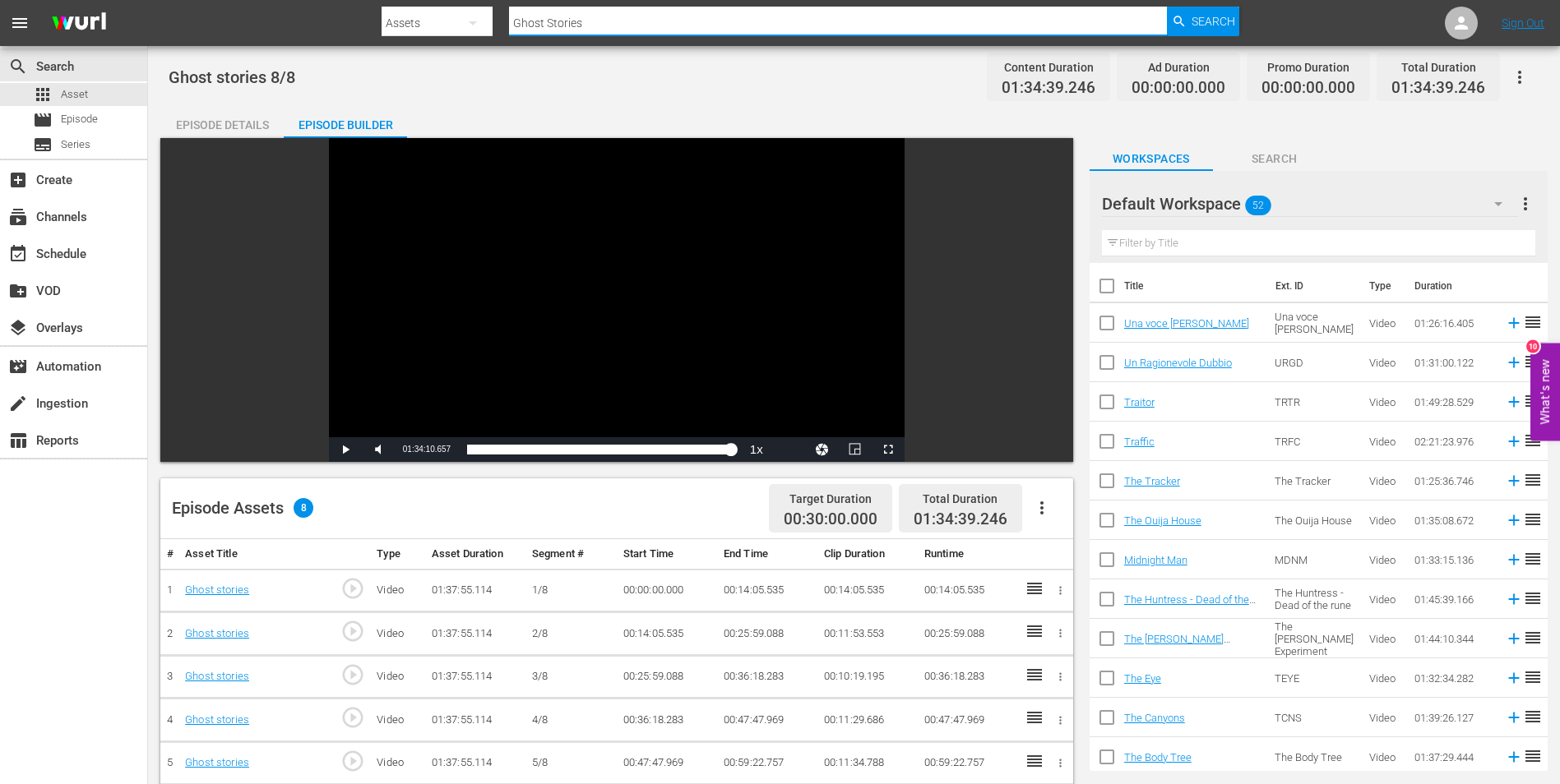
drag, startPoint x: 514, startPoint y: 19, endPoint x: 517, endPoint y: 8, distance: 11.4
click at [389, 14] on div "Search By Assets Search ID, Title, Description, Keywords, or Category Ghost Sto…" at bounding box center [810, 23] width 858 height 40
paste input "un - Arma Micidiale"
type input "Gun - Arma Micidiale"
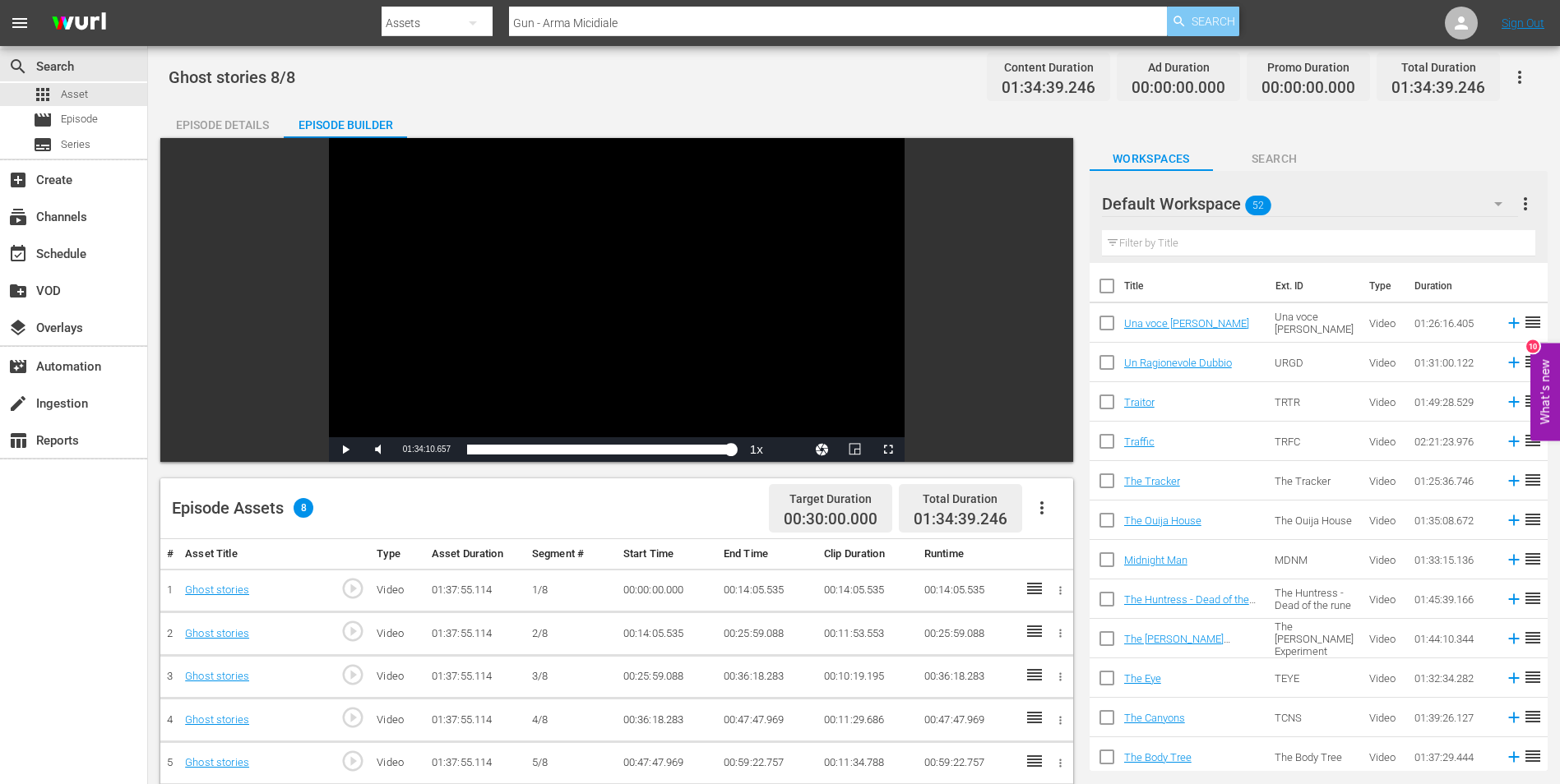
drag, startPoint x: 1205, startPoint y: 27, endPoint x: 1154, endPoint y: 35, distance: 51.6
click at [1205, 26] on span "Search" at bounding box center [1213, 21] width 44 height 30
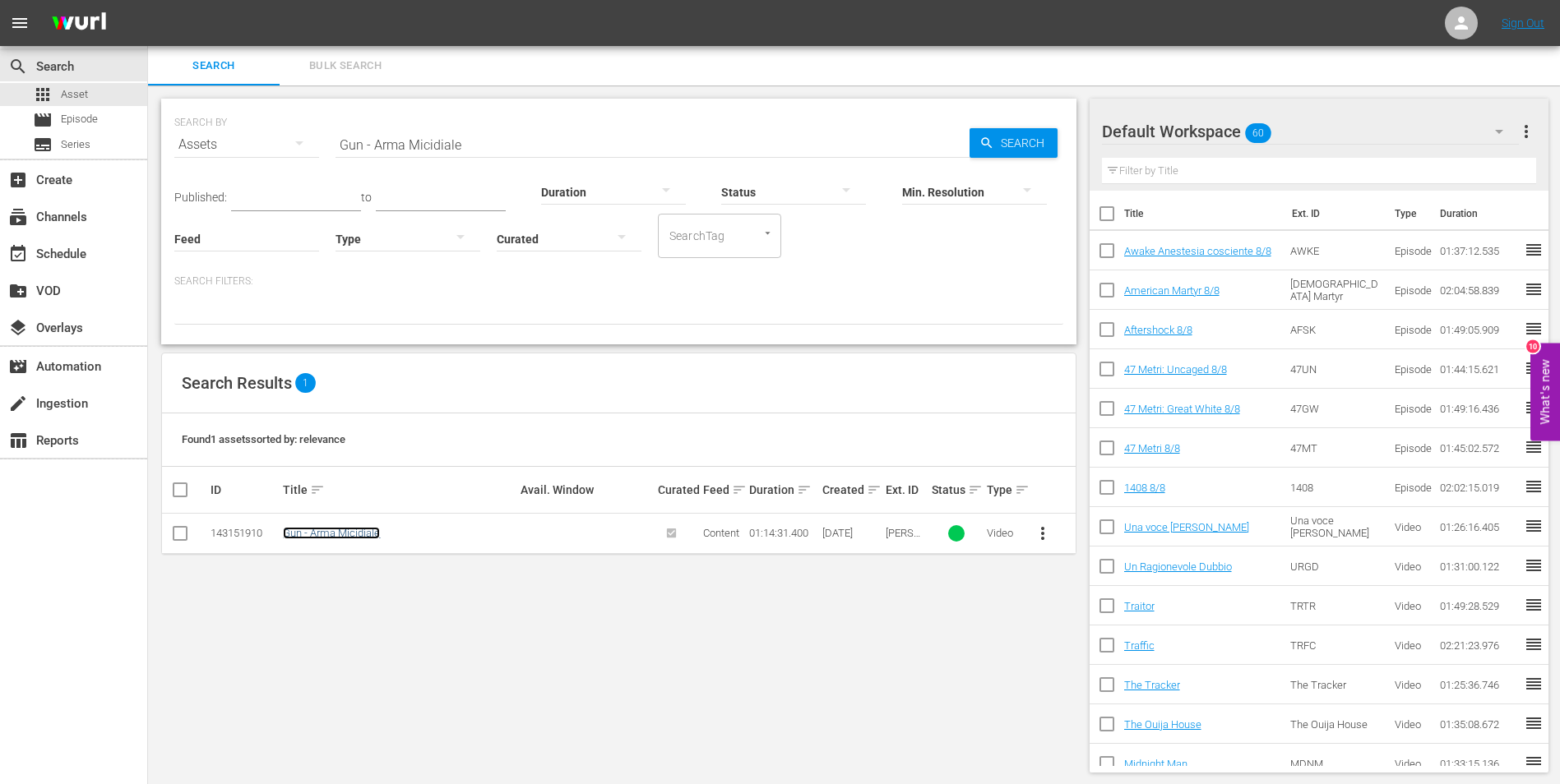
click at [322, 535] on link "Gun - Arma Micidiale" at bounding box center [331, 533] width 97 height 13
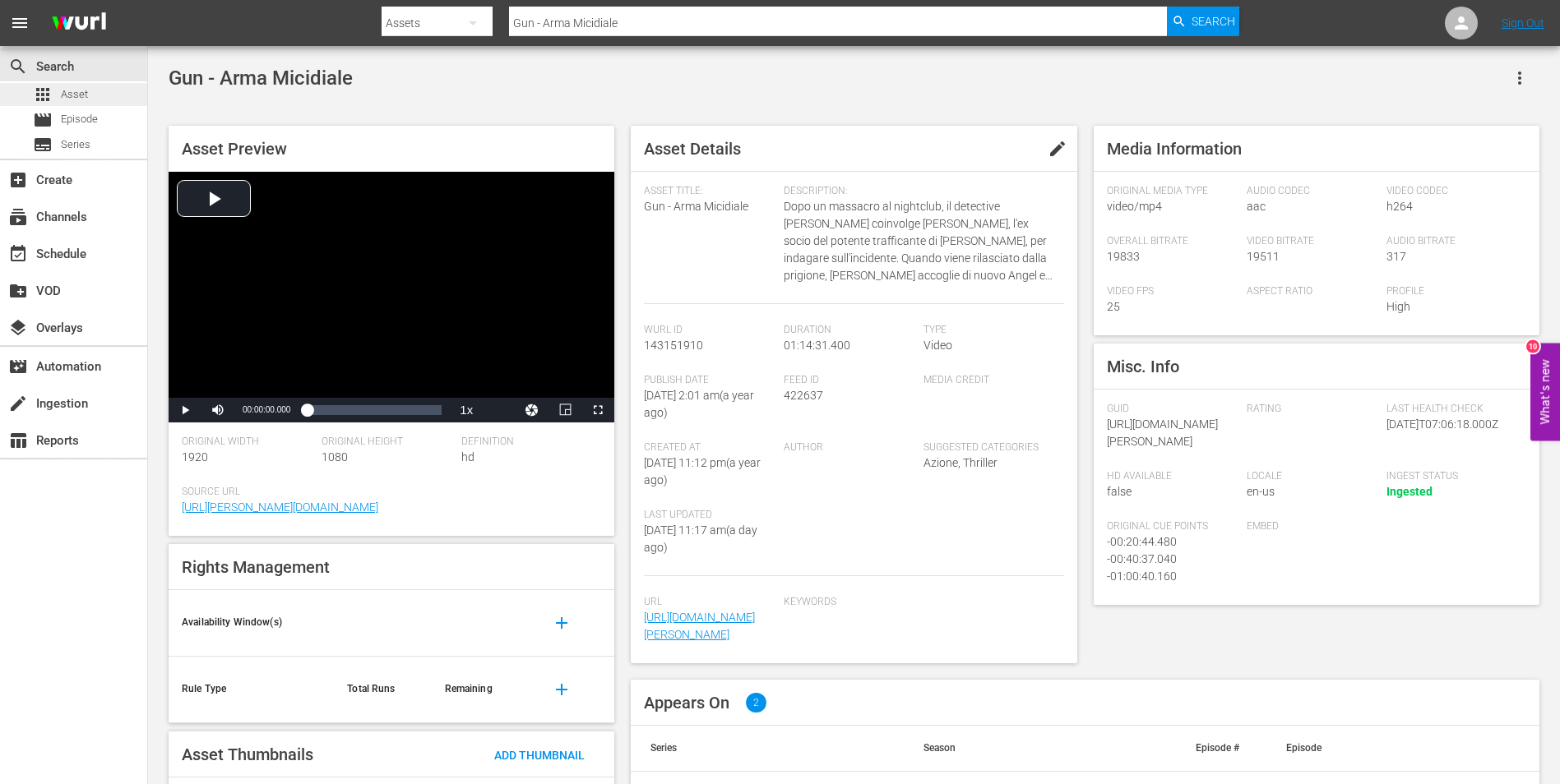
click at [79, 99] on span "Asset" at bounding box center [74, 94] width 27 height 17
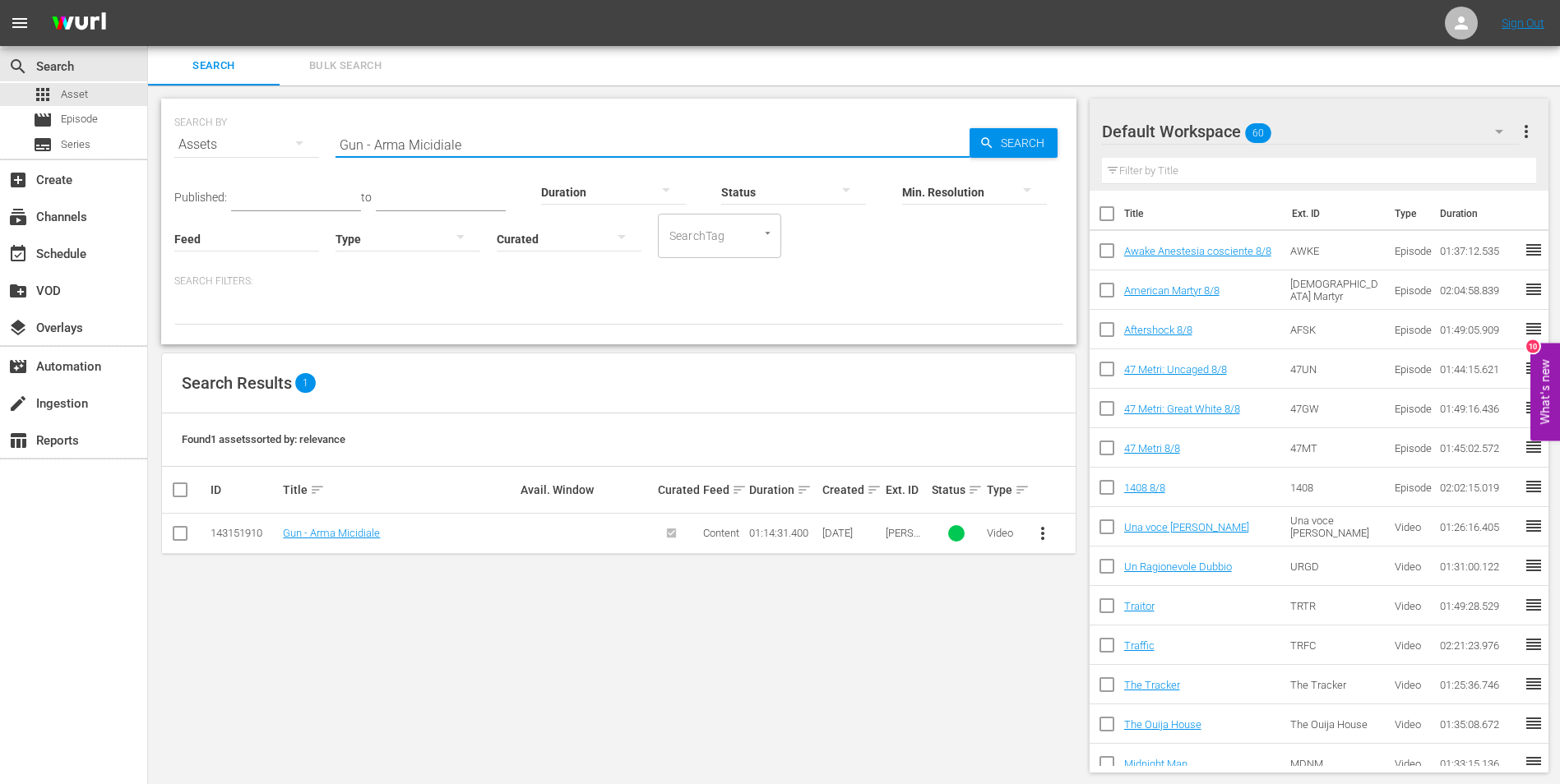
drag, startPoint x: 373, startPoint y: 144, endPoint x: 298, endPoint y: 121, distance: 78.4
click at [298, 121] on div "SEARCH BY Search By Assets Search ID, Title, Description, Keywords, or Category…" at bounding box center [619, 135] width 889 height 59
type input "Arma Micidiale"
click at [343, 535] on link "Gun - Arma Micidiale" at bounding box center [331, 533] width 97 height 13
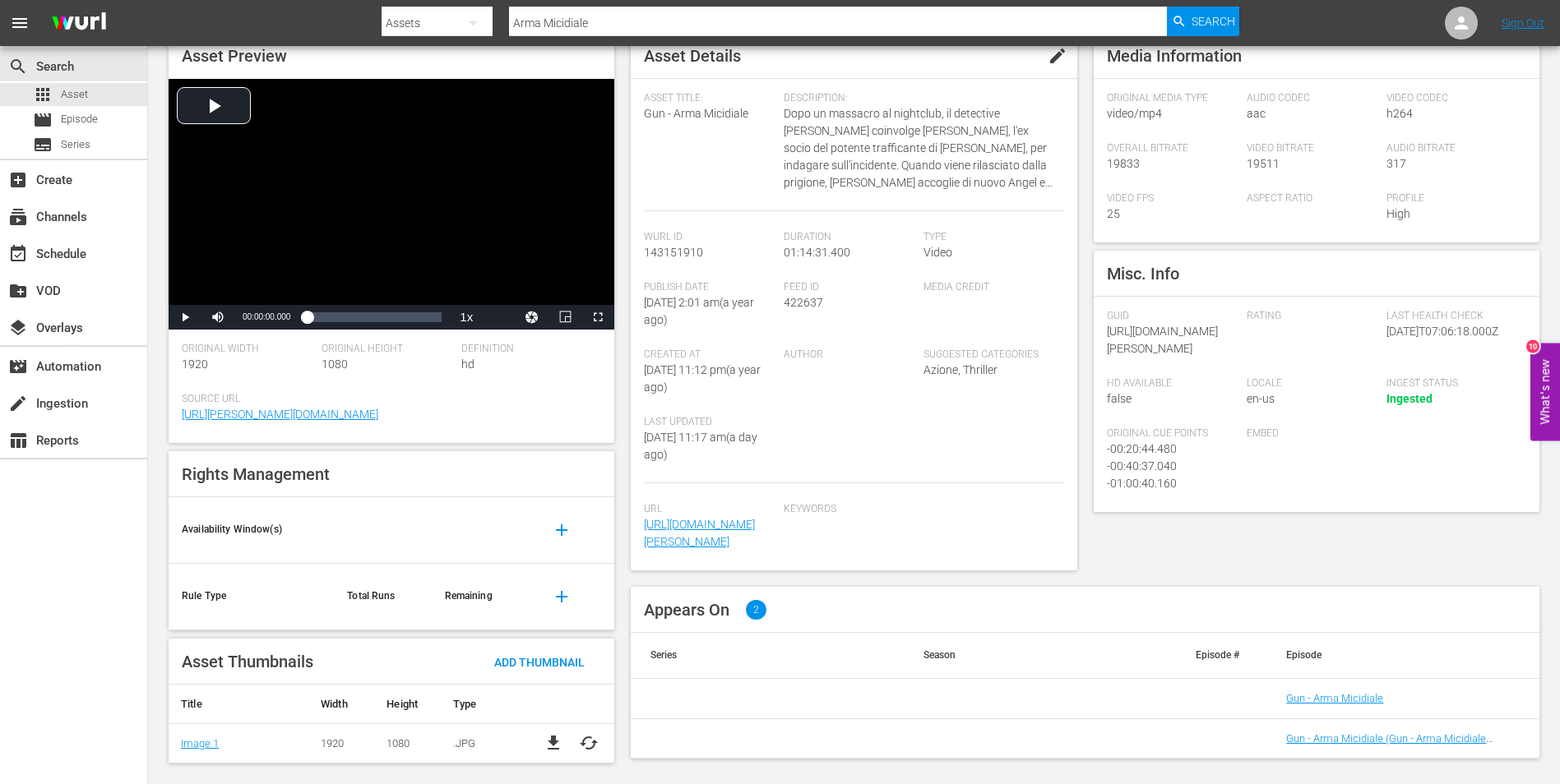
scroll to position [140, 0]
click at [1342, 744] on link "Gun - Arma Micidiale (Gun - Arma Micidiale (VARIANT))" at bounding box center [1385, 744] width 200 height 24
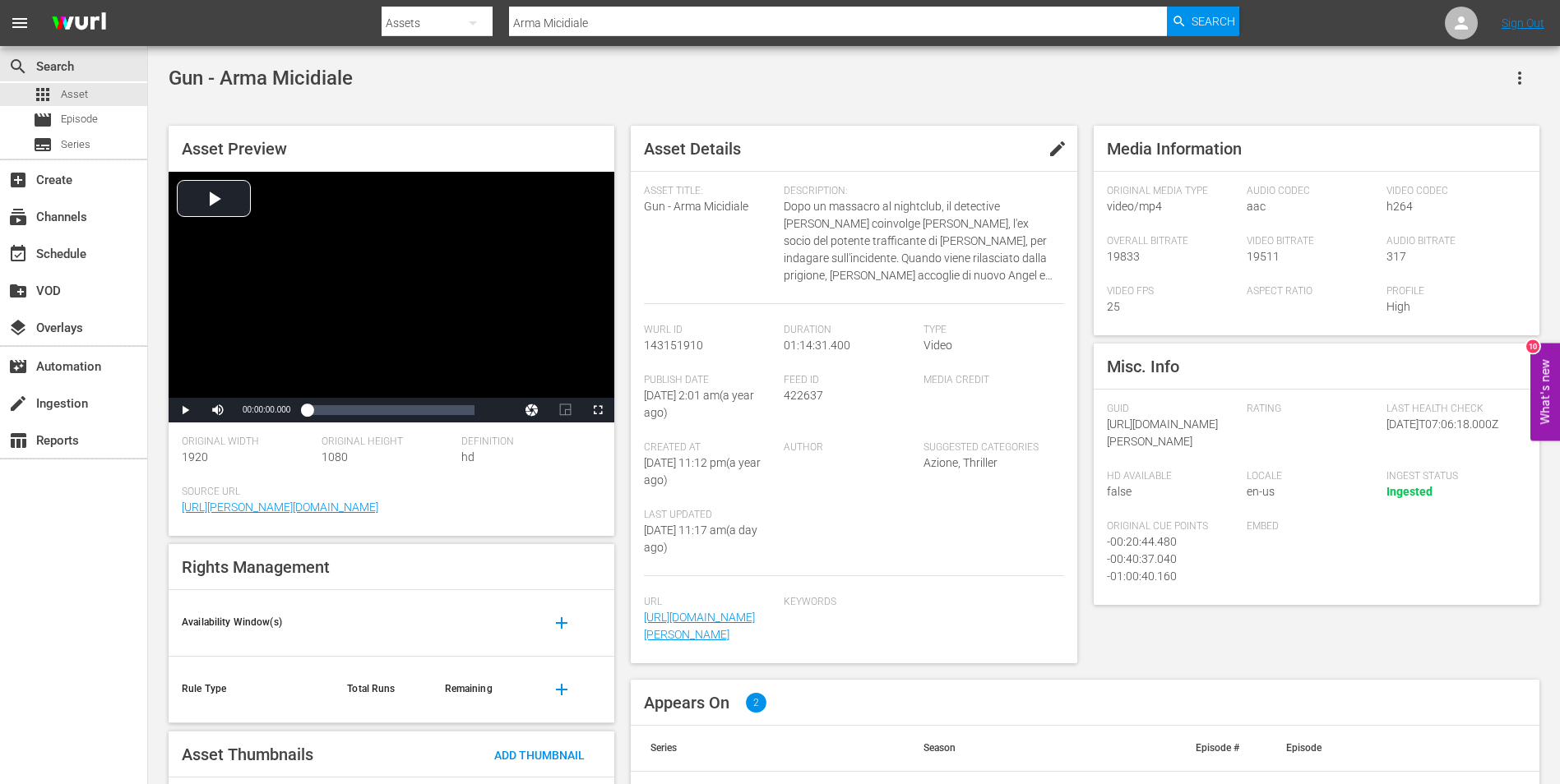
scroll to position [140, 0]
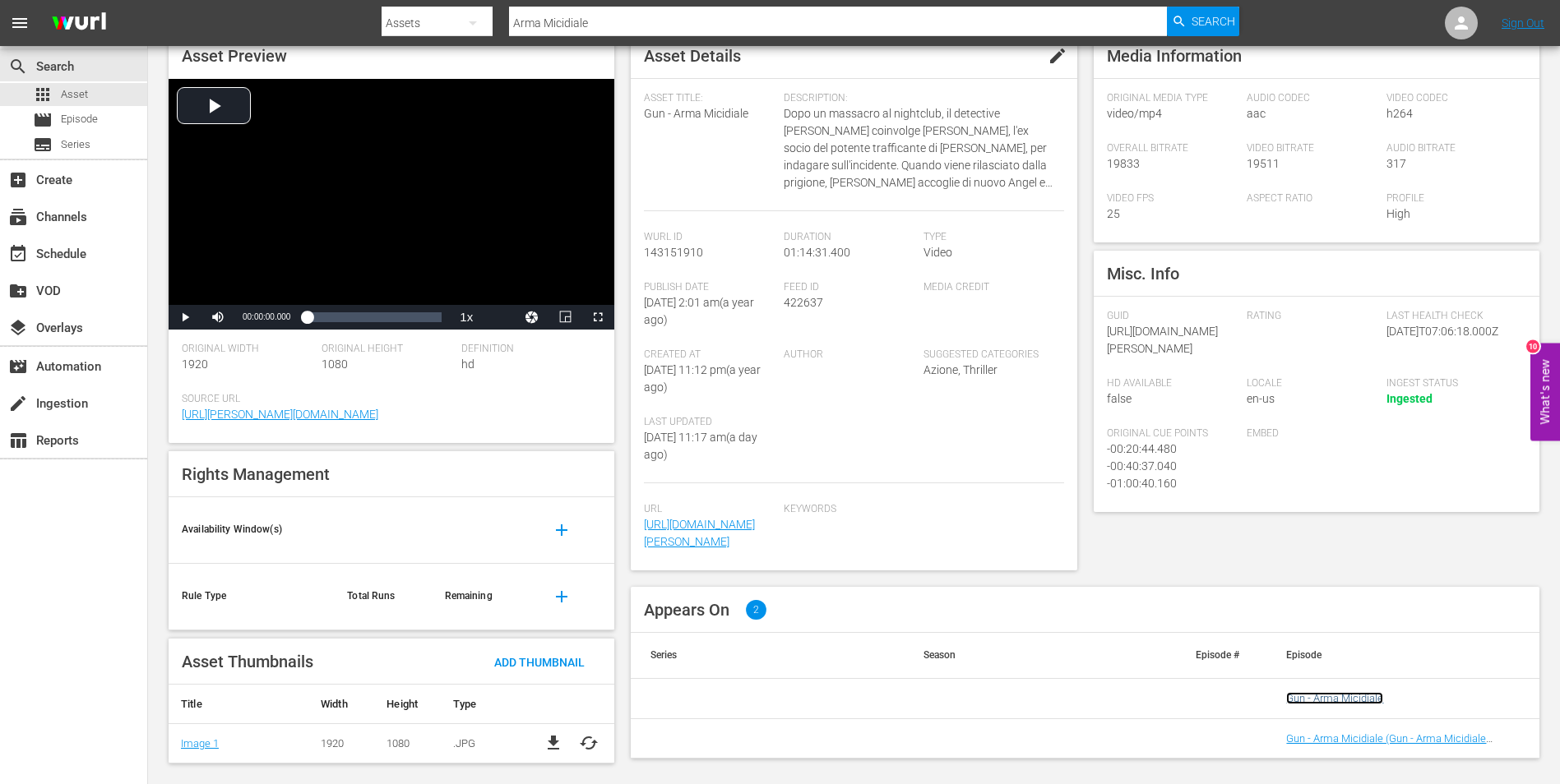
click at [1304, 705] on link "Gun - Arma Micidiale" at bounding box center [1334, 698] width 97 height 13
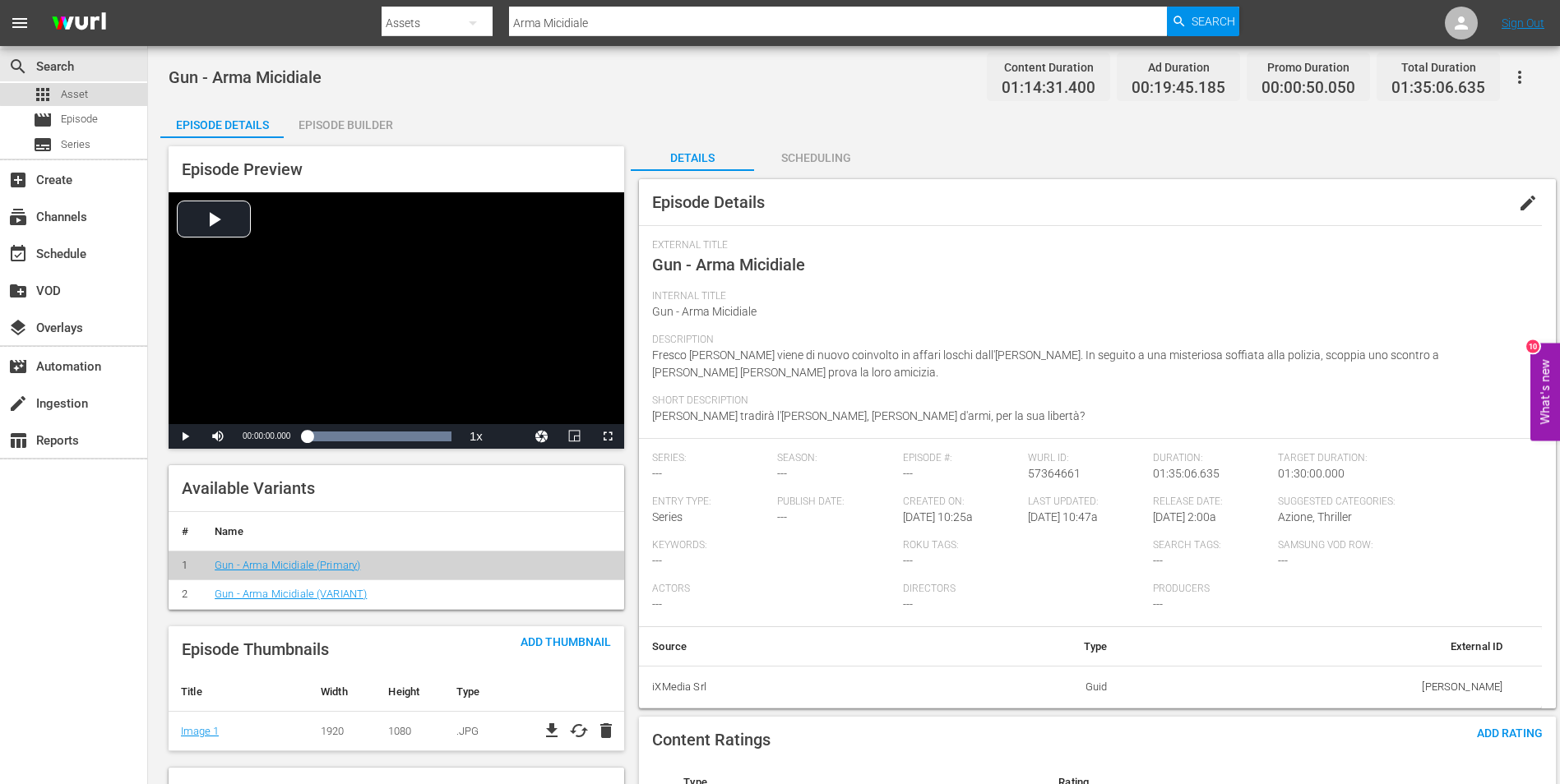
click at [78, 93] on span "Asset" at bounding box center [74, 94] width 27 height 17
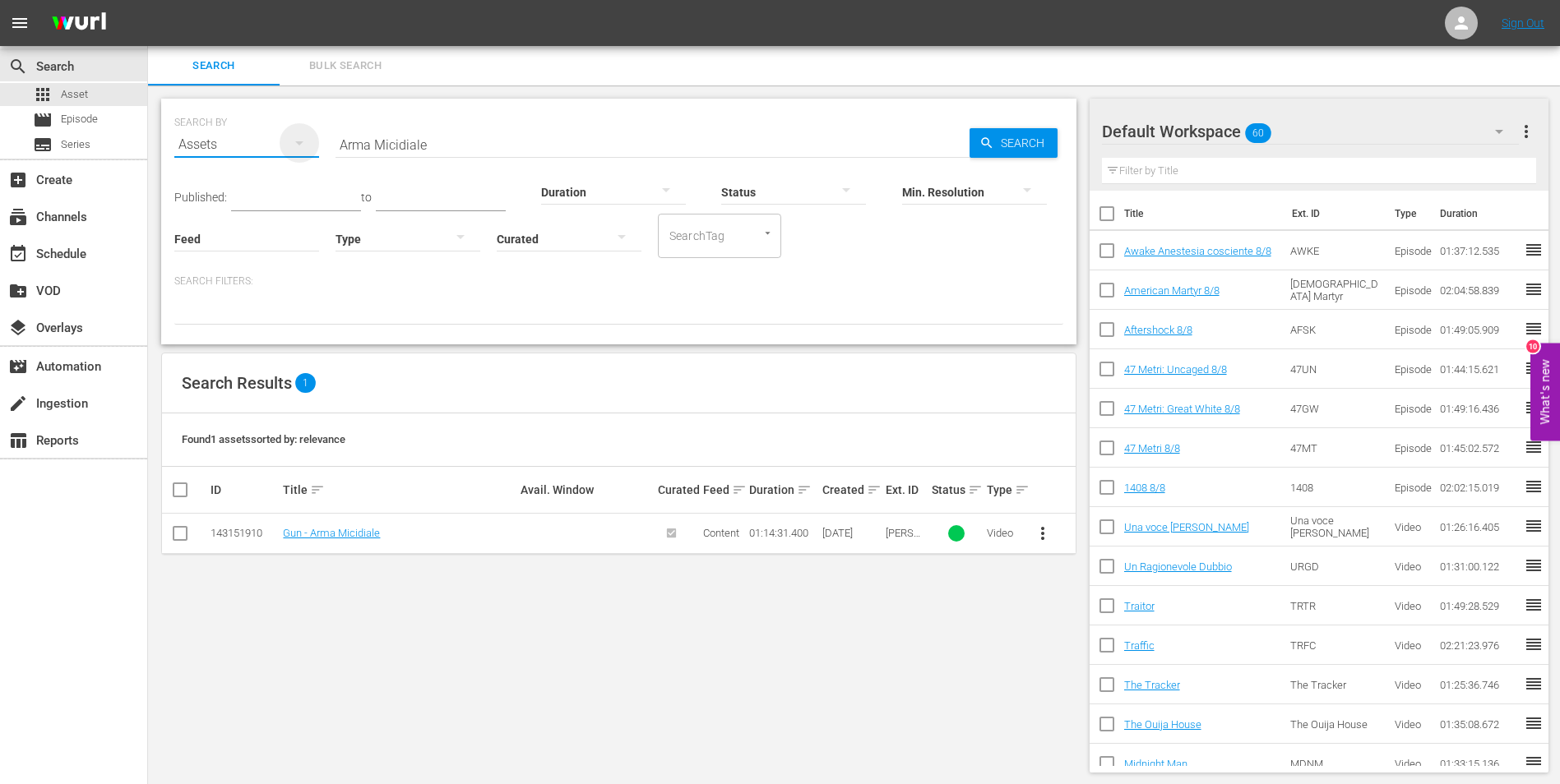
click at [292, 136] on icon "button" at bounding box center [299, 142] width 19 height 19
click at [487, 149] on div "Channels Series Episodes Assets" at bounding box center [780, 392] width 1560 height 784
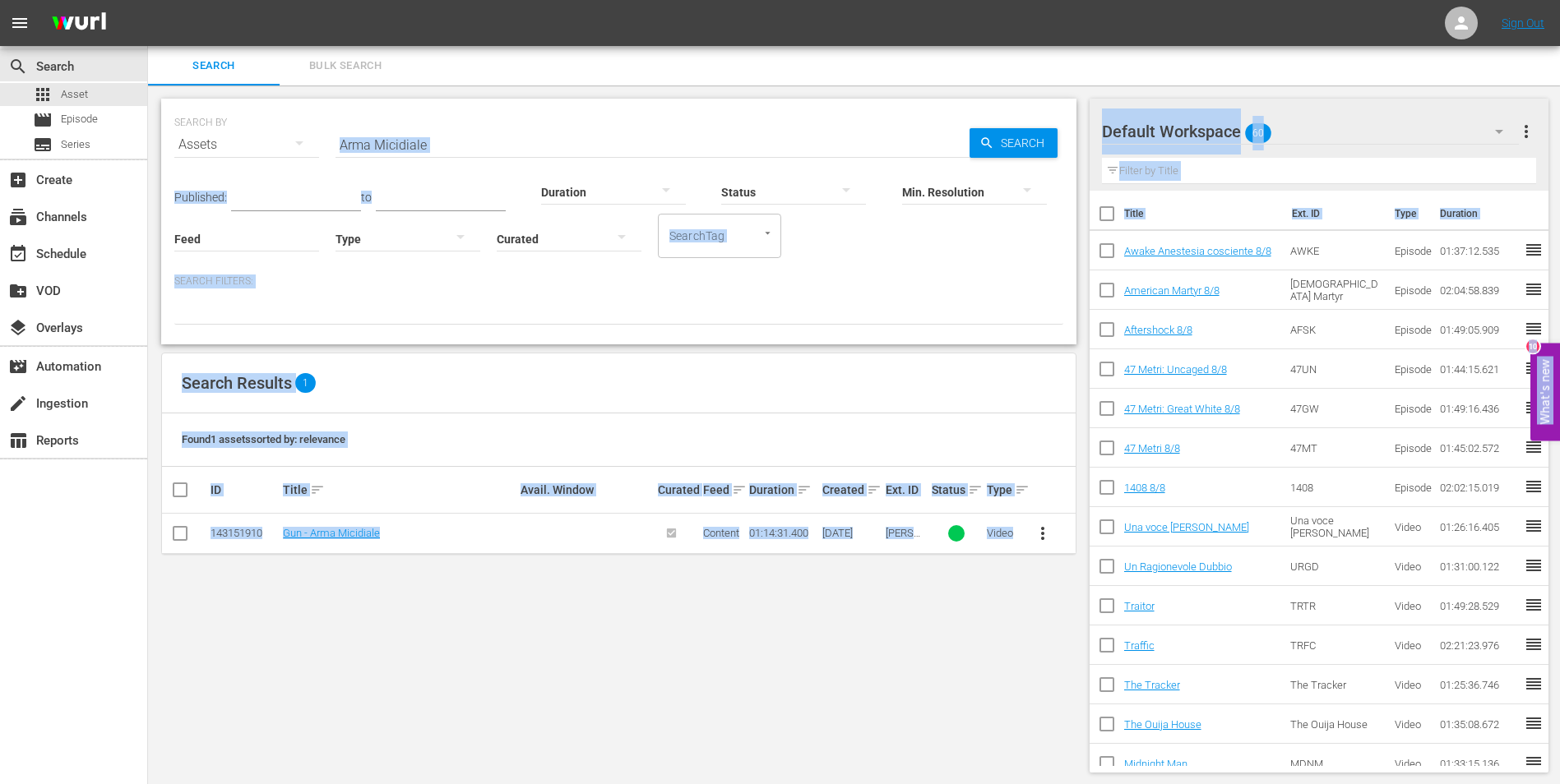
drag, startPoint x: 481, startPoint y: 145, endPoint x: 319, endPoint y: 133, distance: 162.4
drag, startPoint x: 319, startPoint y: 133, endPoint x: 469, endPoint y: 156, distance: 151.8
click at [469, 156] on input "Arma Micidiale" at bounding box center [653, 144] width 634 height 40
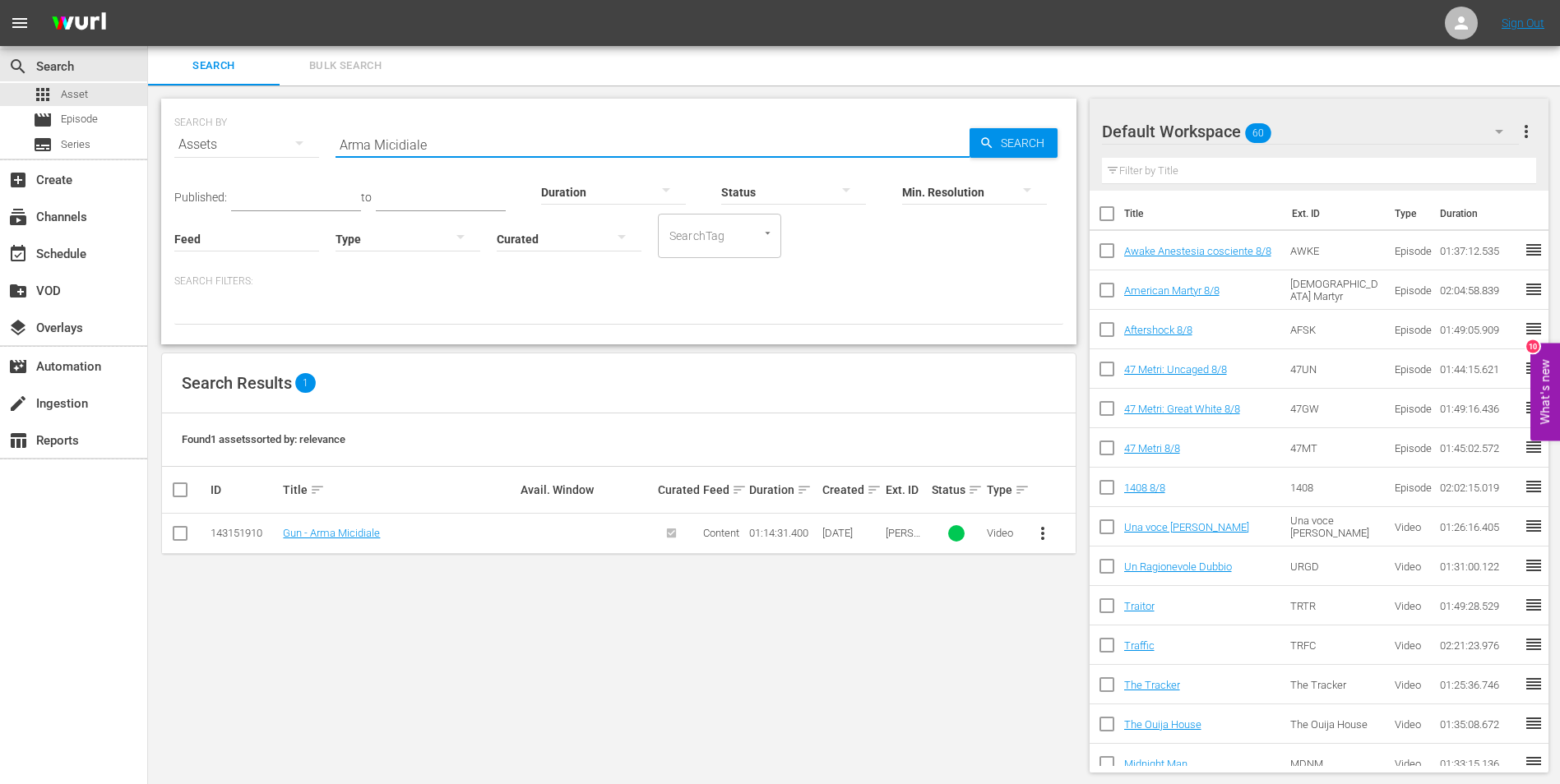
drag, startPoint x: 443, startPoint y: 144, endPoint x: 163, endPoint y: 115, distance: 281.5
click at [164, 116] on div "SEARCH BY Search By Assets Search ID, Title, Description, Keywords, or Category…" at bounding box center [618, 222] width 915 height 246
type input "gun"
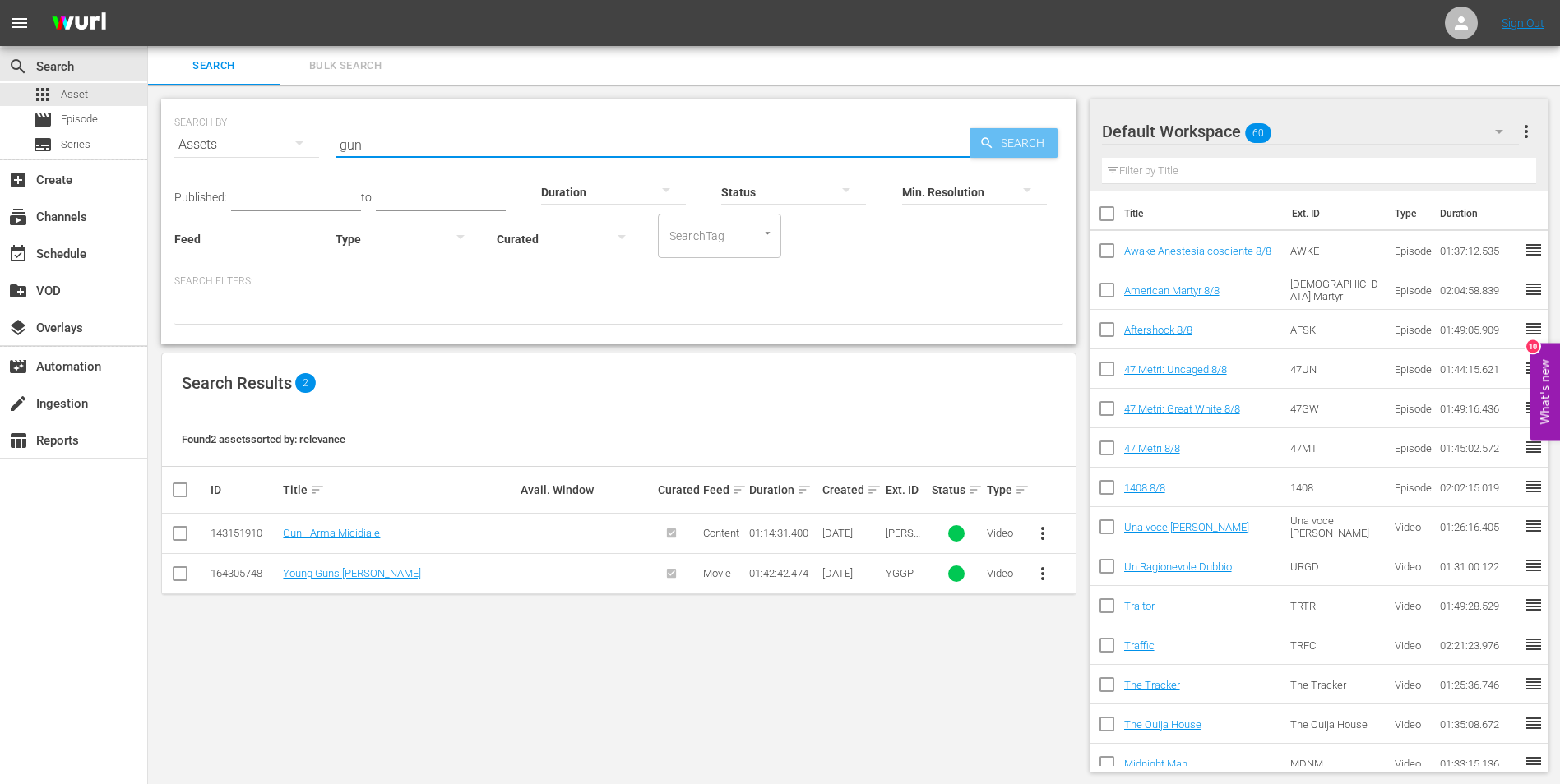
click at [1006, 136] on span "Search" at bounding box center [1025, 142] width 63 height 30
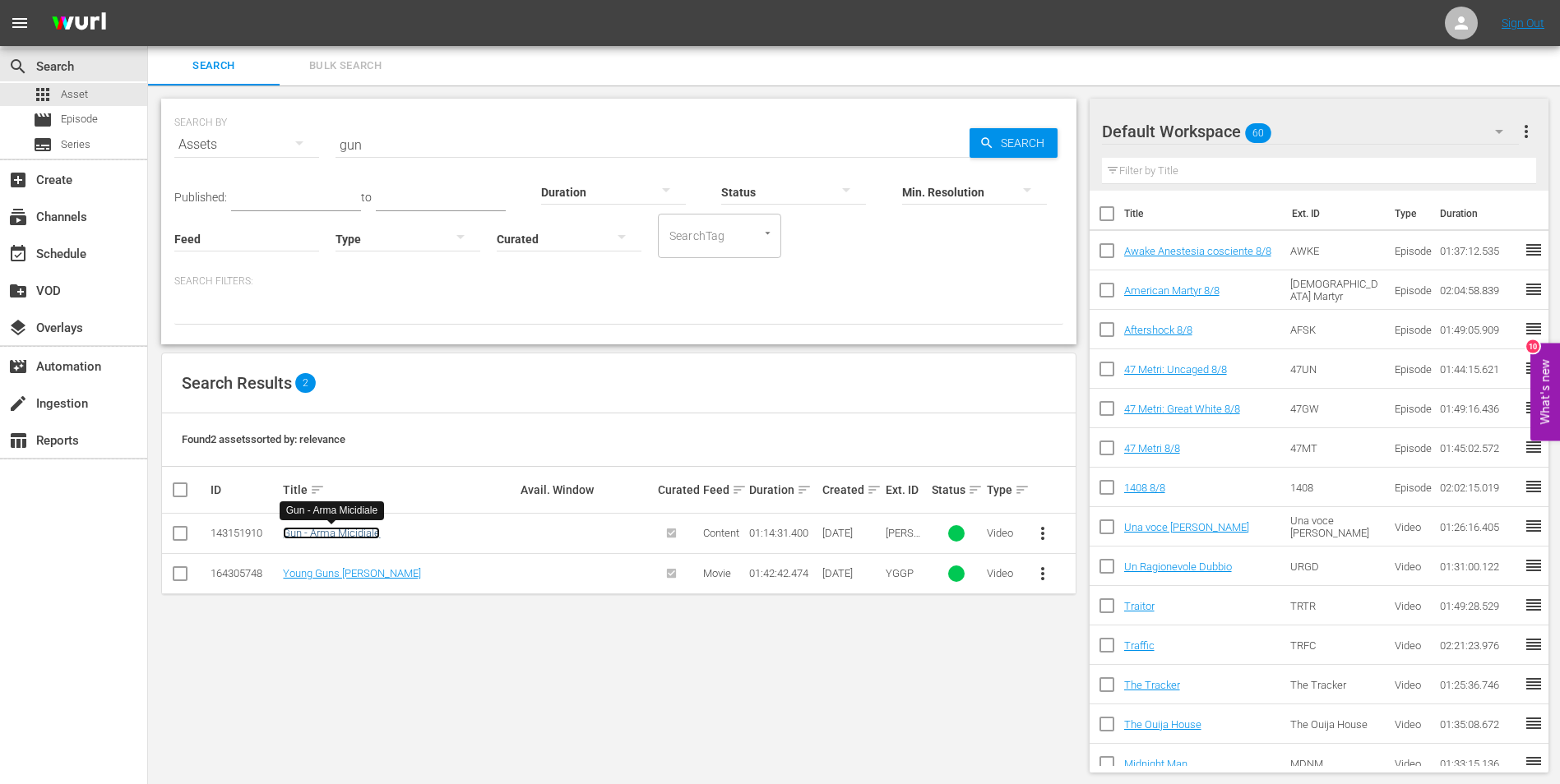
click at [357, 540] on link "Gun - Arma Micidiale" at bounding box center [331, 533] width 97 height 13
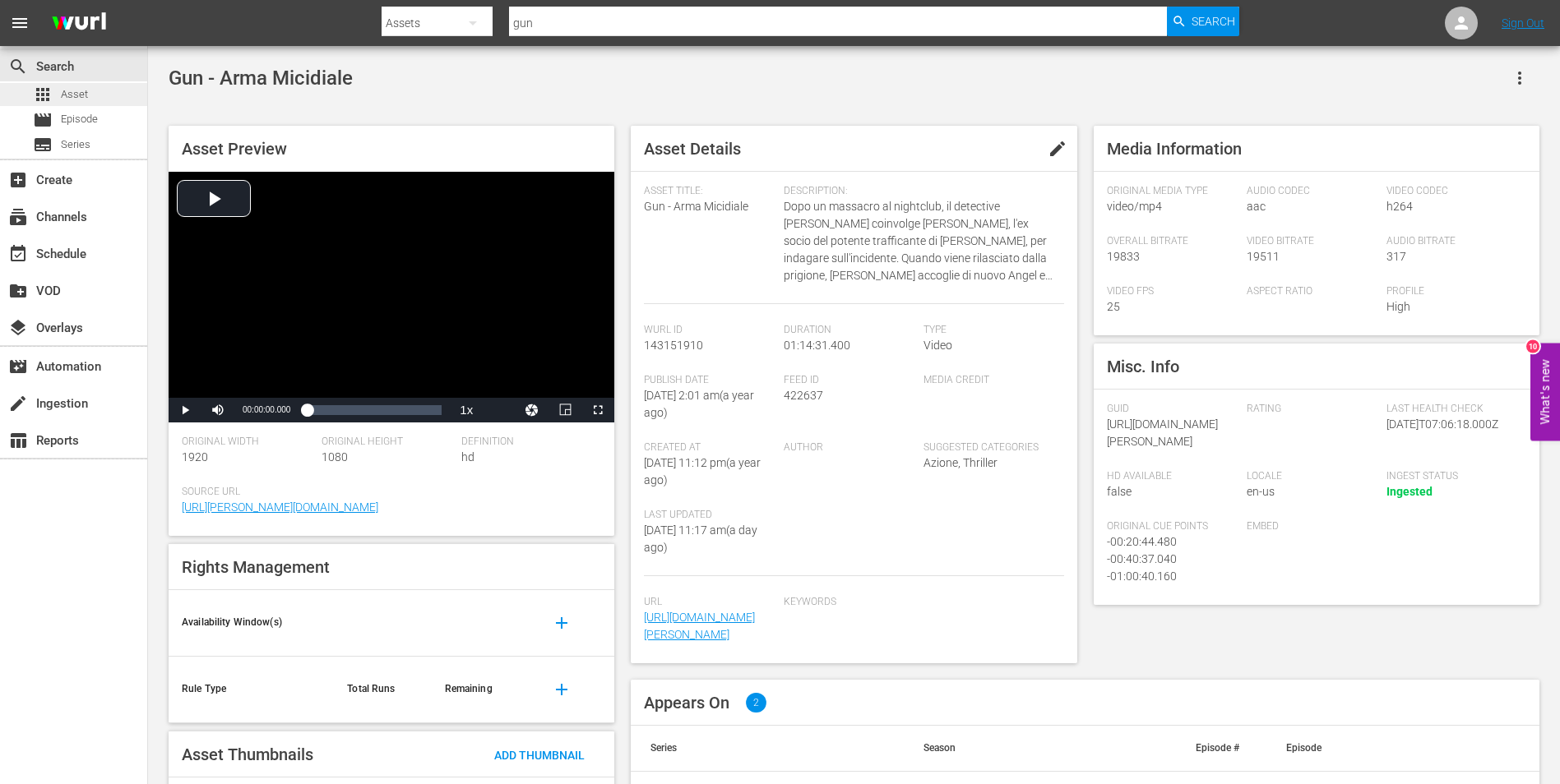
click at [72, 99] on span "Asset" at bounding box center [74, 94] width 27 height 17
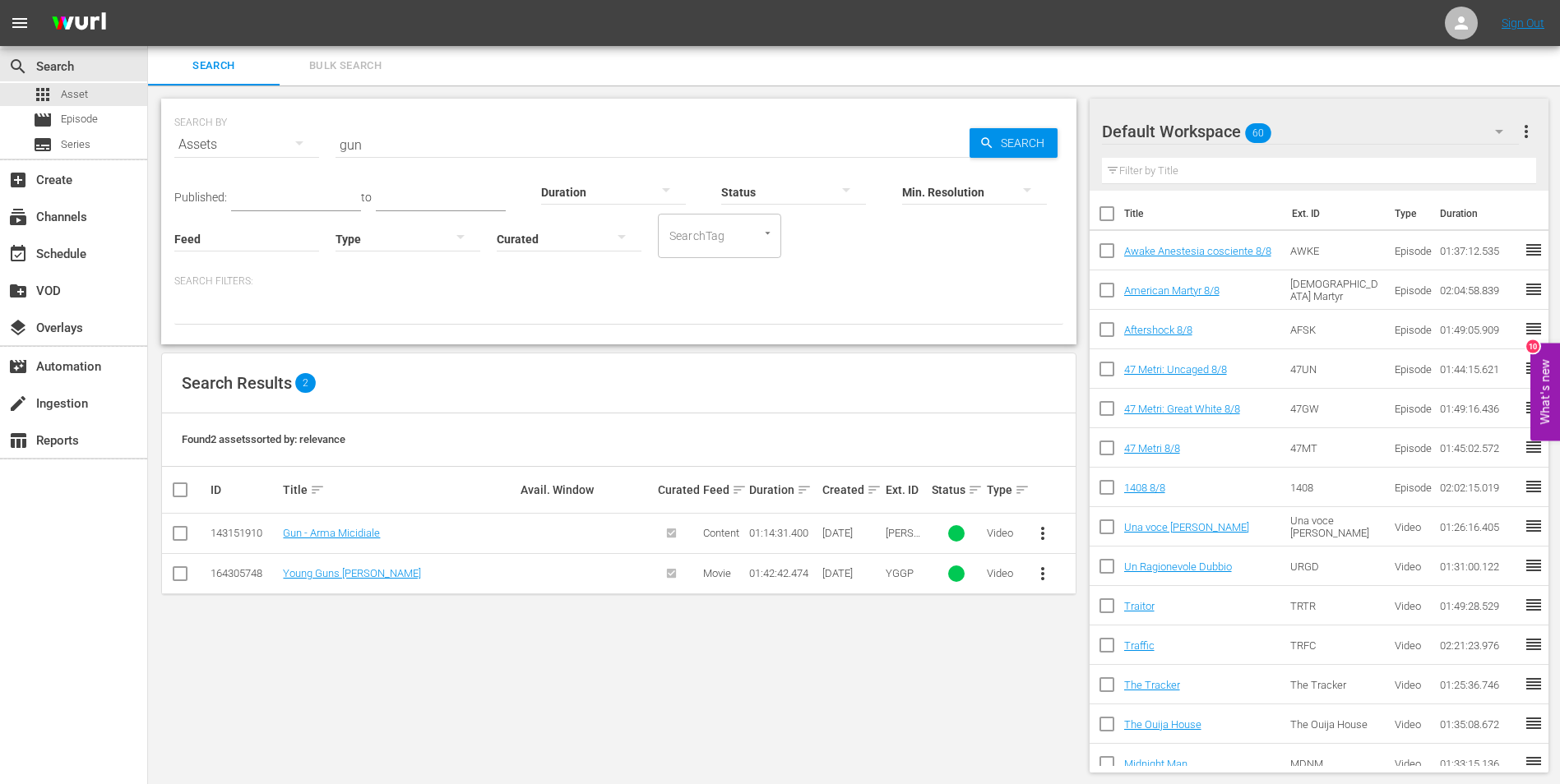
drag, startPoint x: 393, startPoint y: 56, endPoint x: 433, endPoint y: 108, distance: 65.6
click at [433, 108] on div "Search Bulk Search SEARCH BY Search By Assets Search ID, Title, Description, Ke…" at bounding box center [854, 416] width 1412 height 740
click at [63, 94] on span "Asset" at bounding box center [74, 94] width 27 height 17
drag, startPoint x: 340, startPoint y: 136, endPoint x: 296, endPoint y: 129, distance: 44.6
click at [296, 129] on div "SEARCH BY Search By Assets Search ID, Title, Description, Keywords, or Category…" at bounding box center [619, 135] width 889 height 59
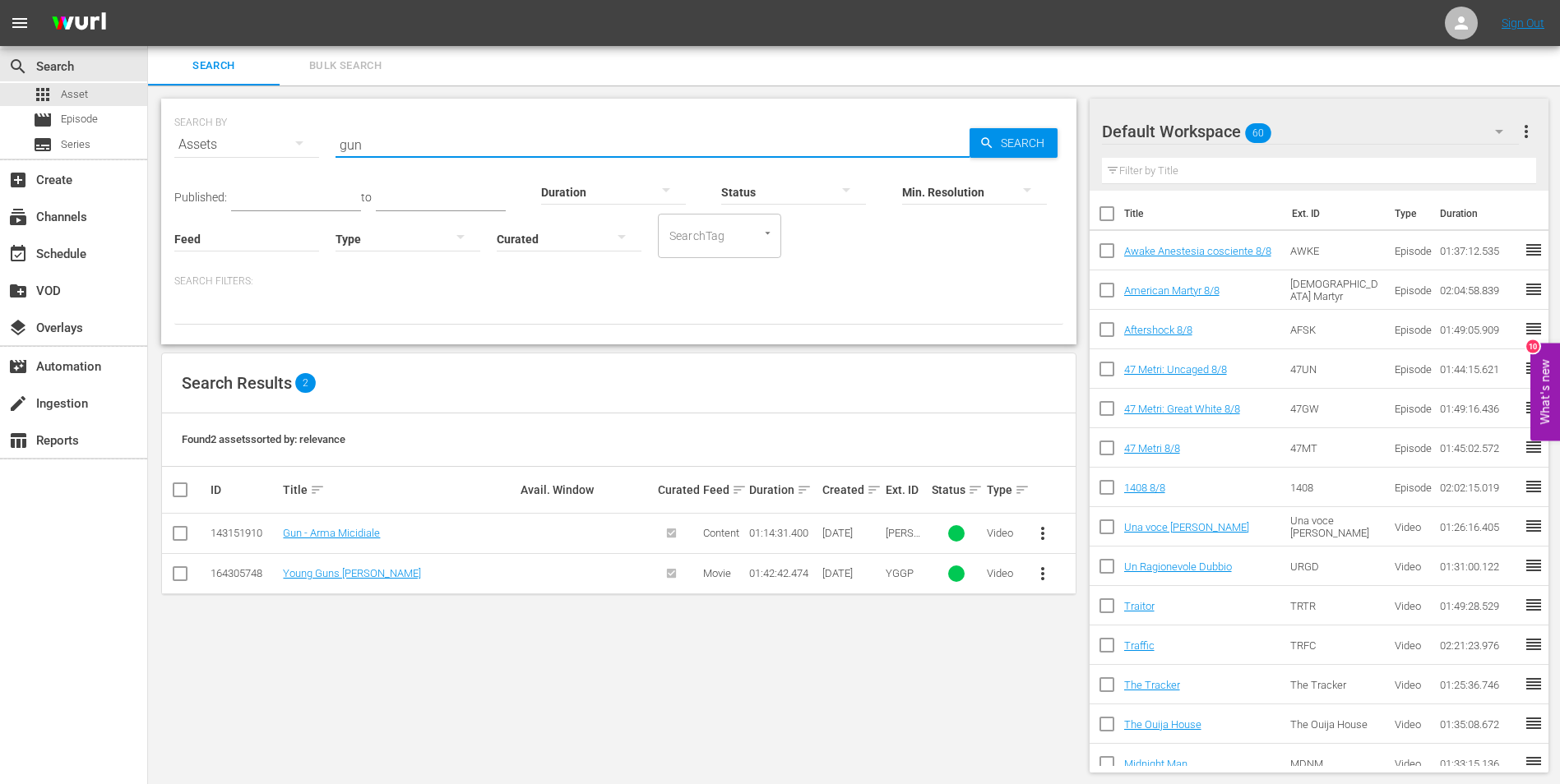
paste input "Halloween - The Beginning"
type input "Halloween - The Beginning"
click at [1025, 135] on span "Search" at bounding box center [1025, 142] width 63 height 30
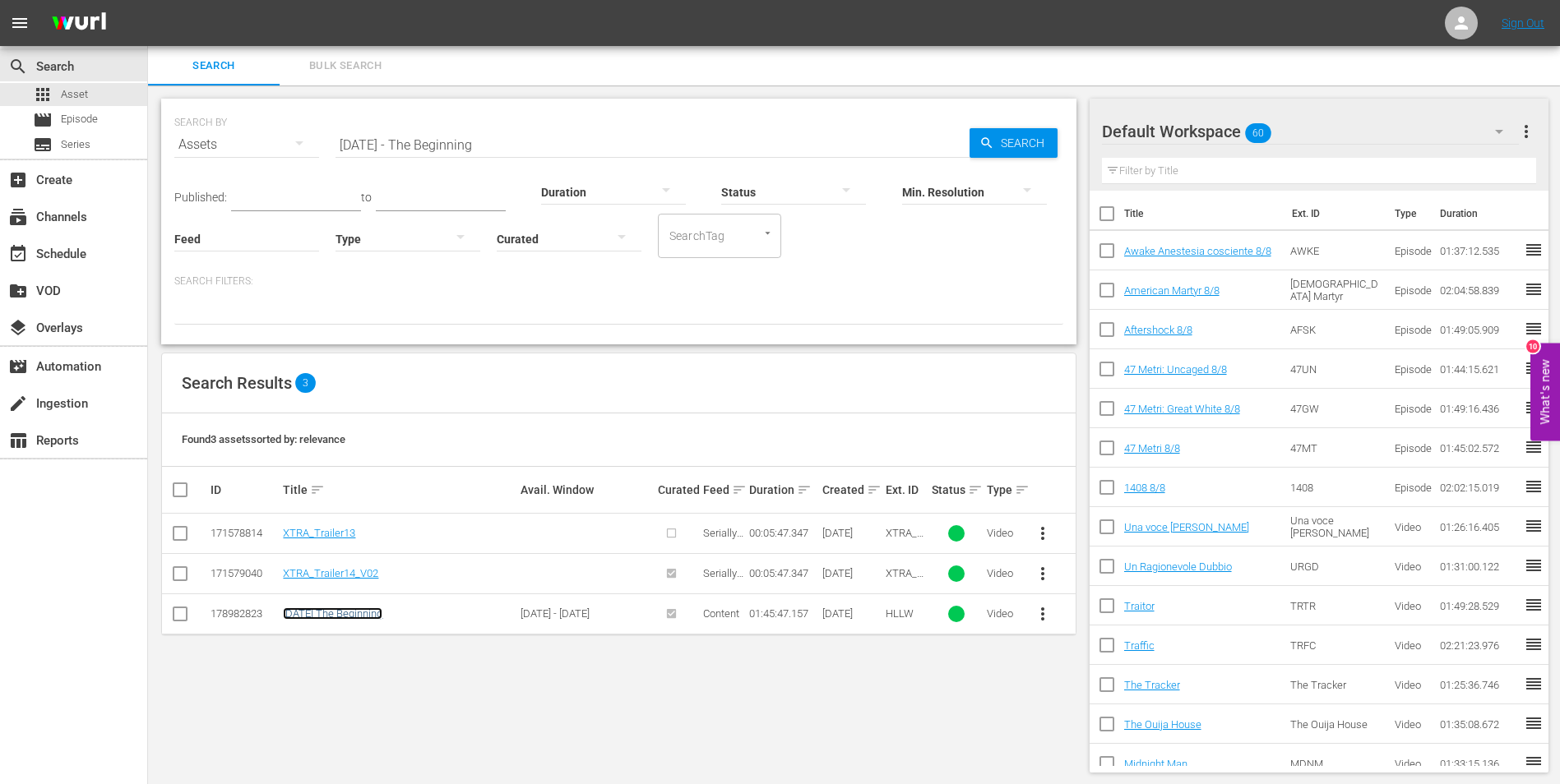
click at [376, 613] on link "[DATE] The Beginning" at bounding box center [332, 614] width 100 height 13
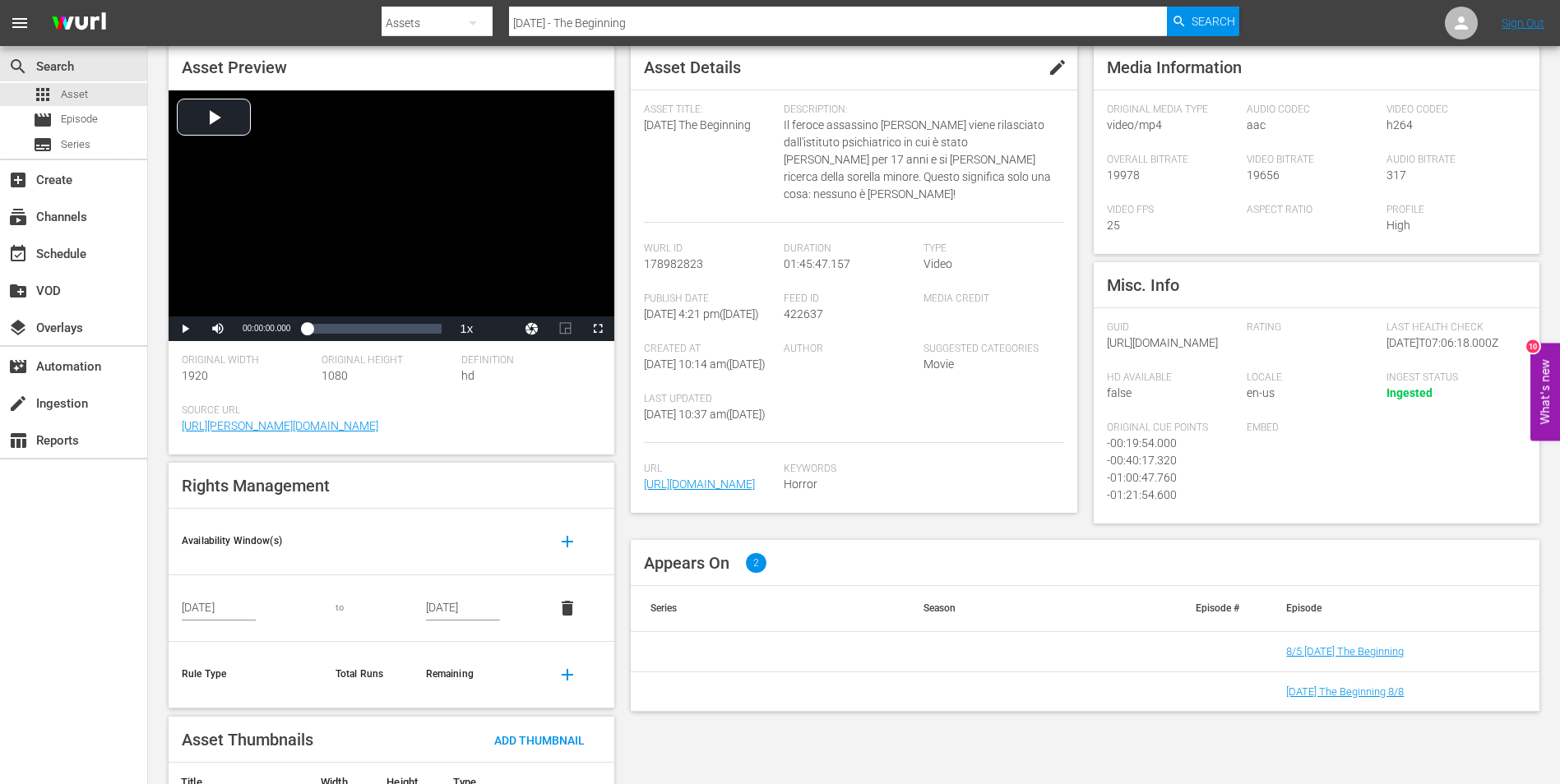
scroll to position [159, 0]
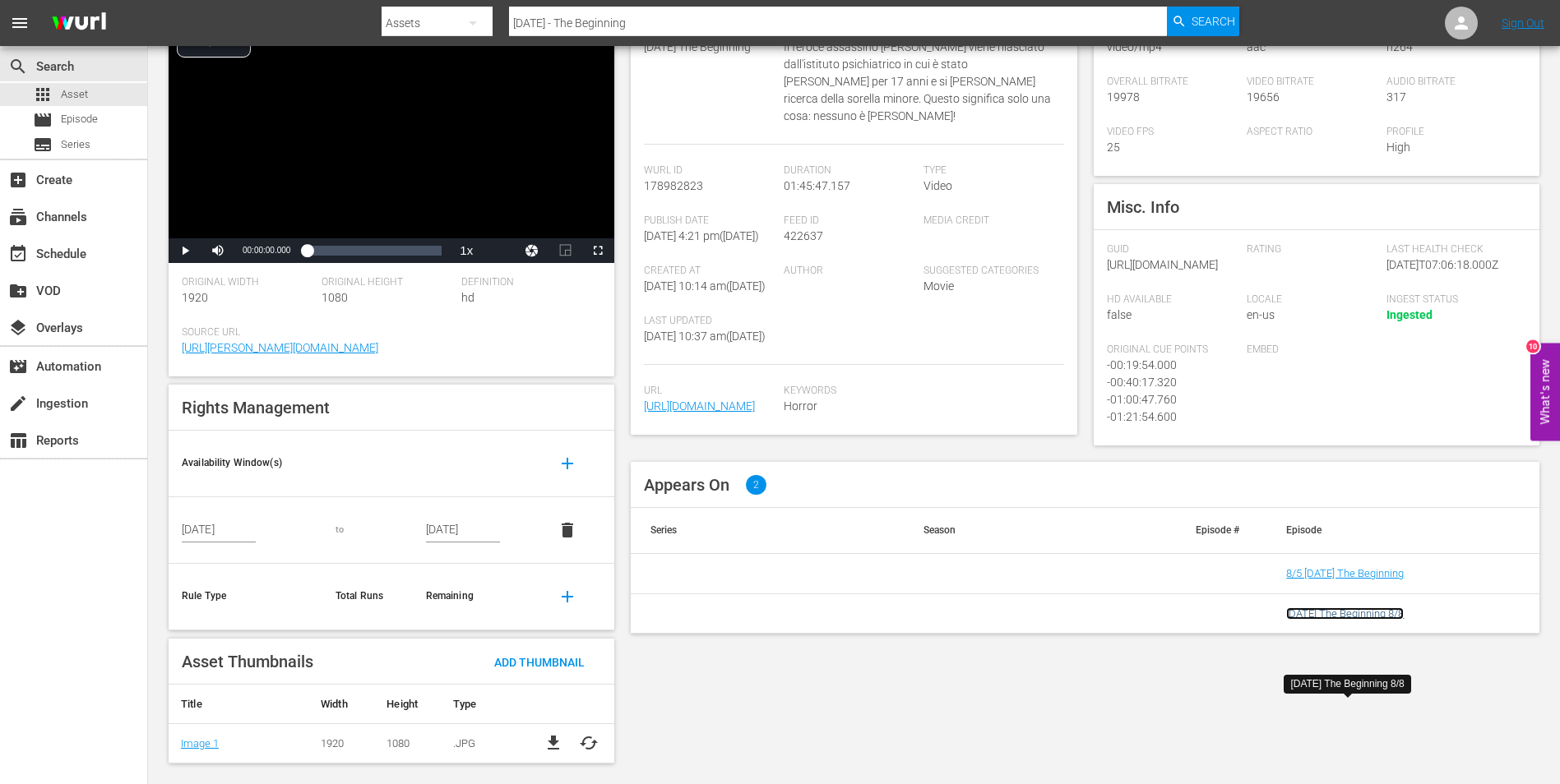
click at [1358, 620] on link "[DATE] The Beginning 8/8" at bounding box center [1344, 614] width 117 height 13
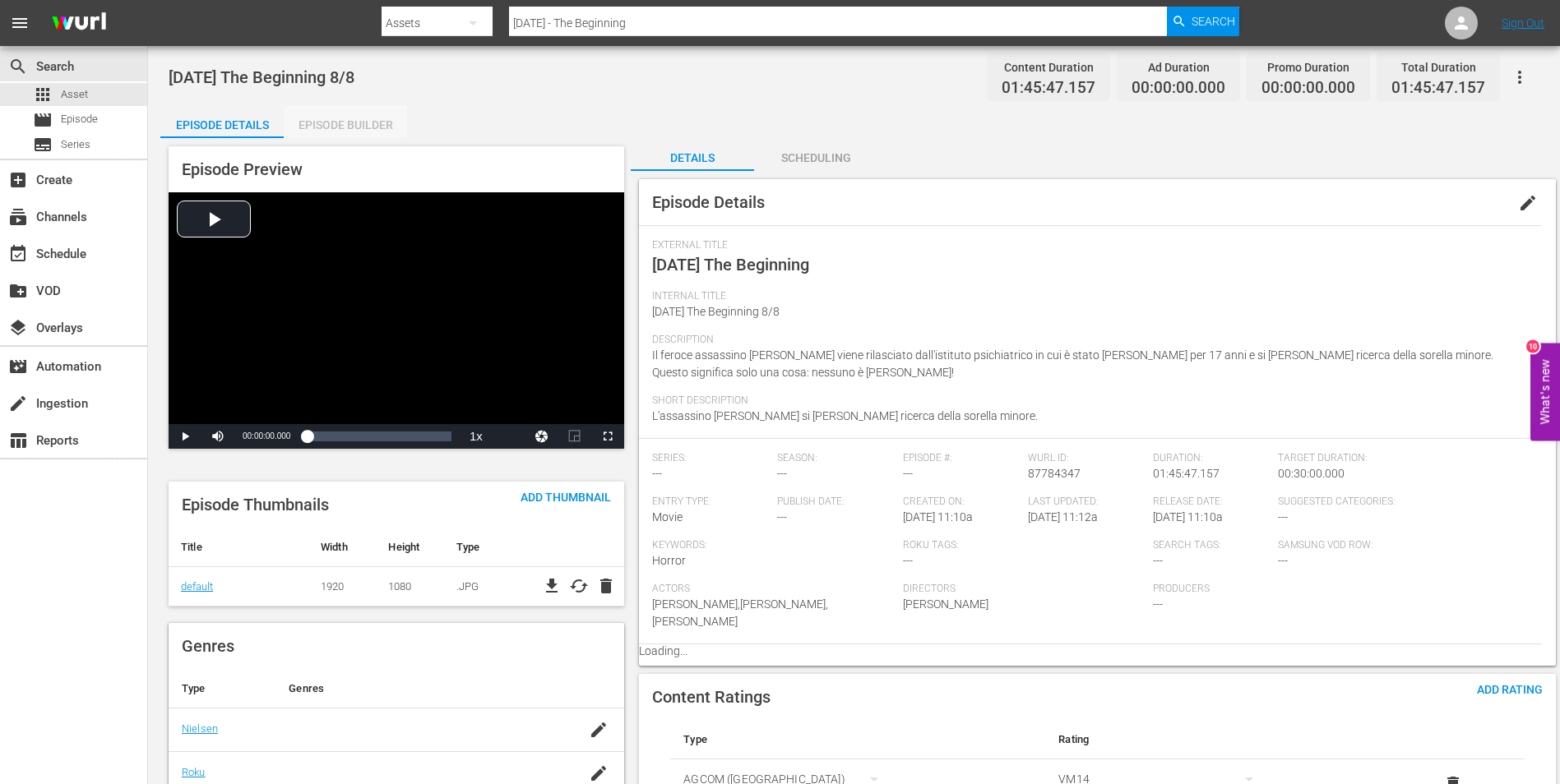
click at [348, 130] on div "Episode Builder" at bounding box center [345, 125] width 123 height 40
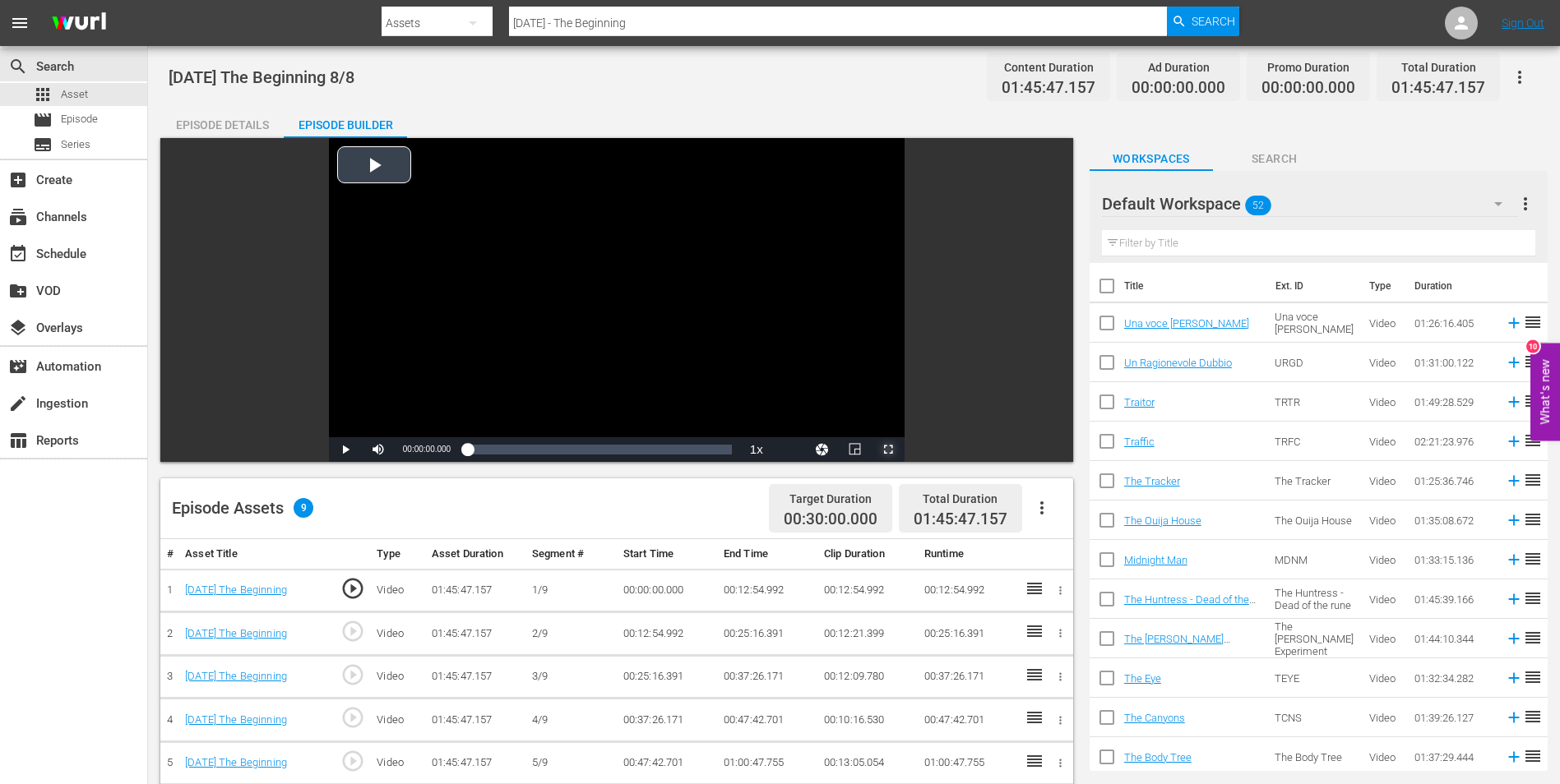
drag, startPoint x: 892, startPoint y: 444, endPoint x: 896, endPoint y: 505, distance: 61.1
click at [888, 449] on span "Video Player" at bounding box center [888, 449] width 0 height 0
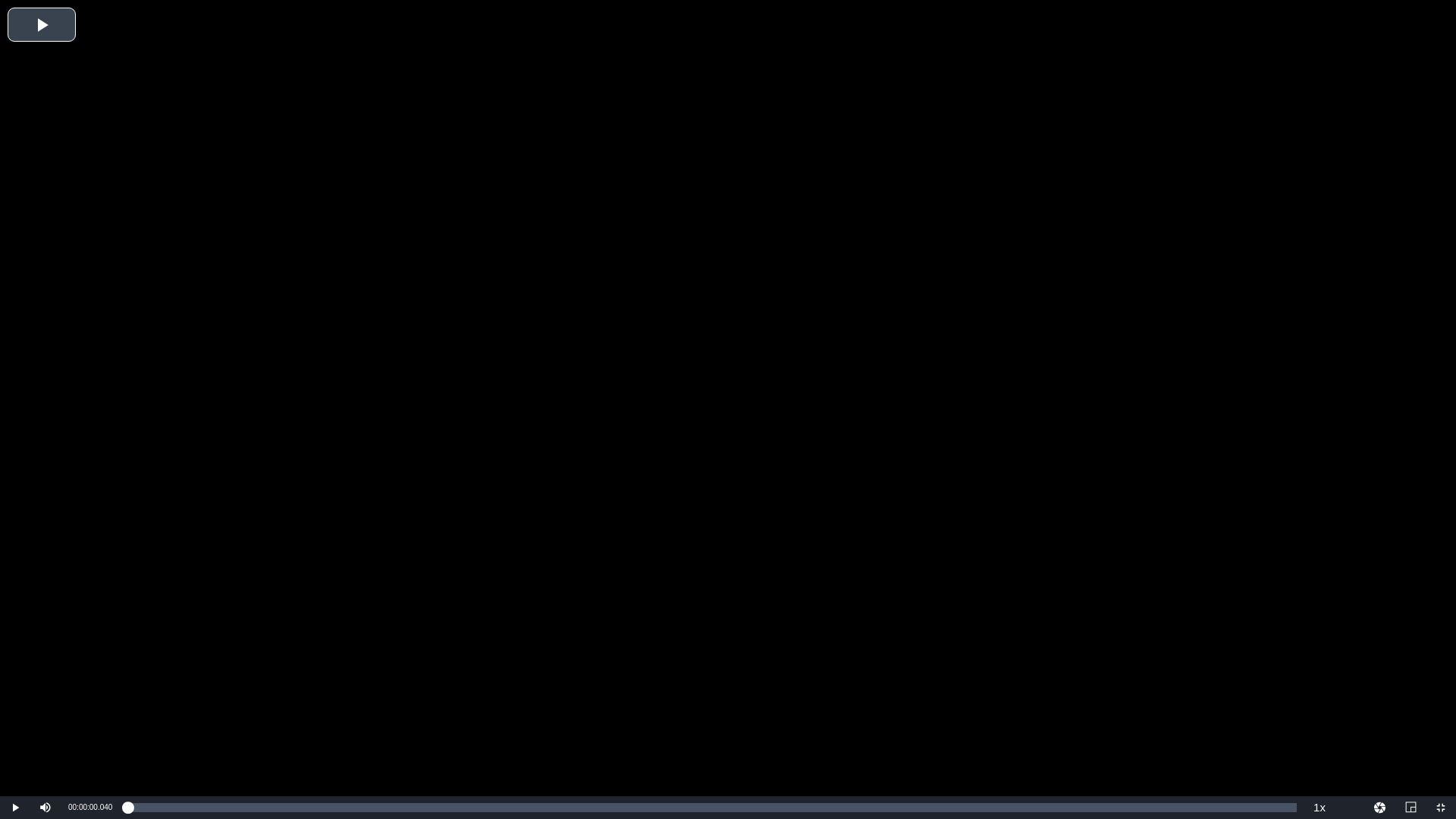
click at [0, 0] on li "2x" at bounding box center [0, 0] width 0 height 0
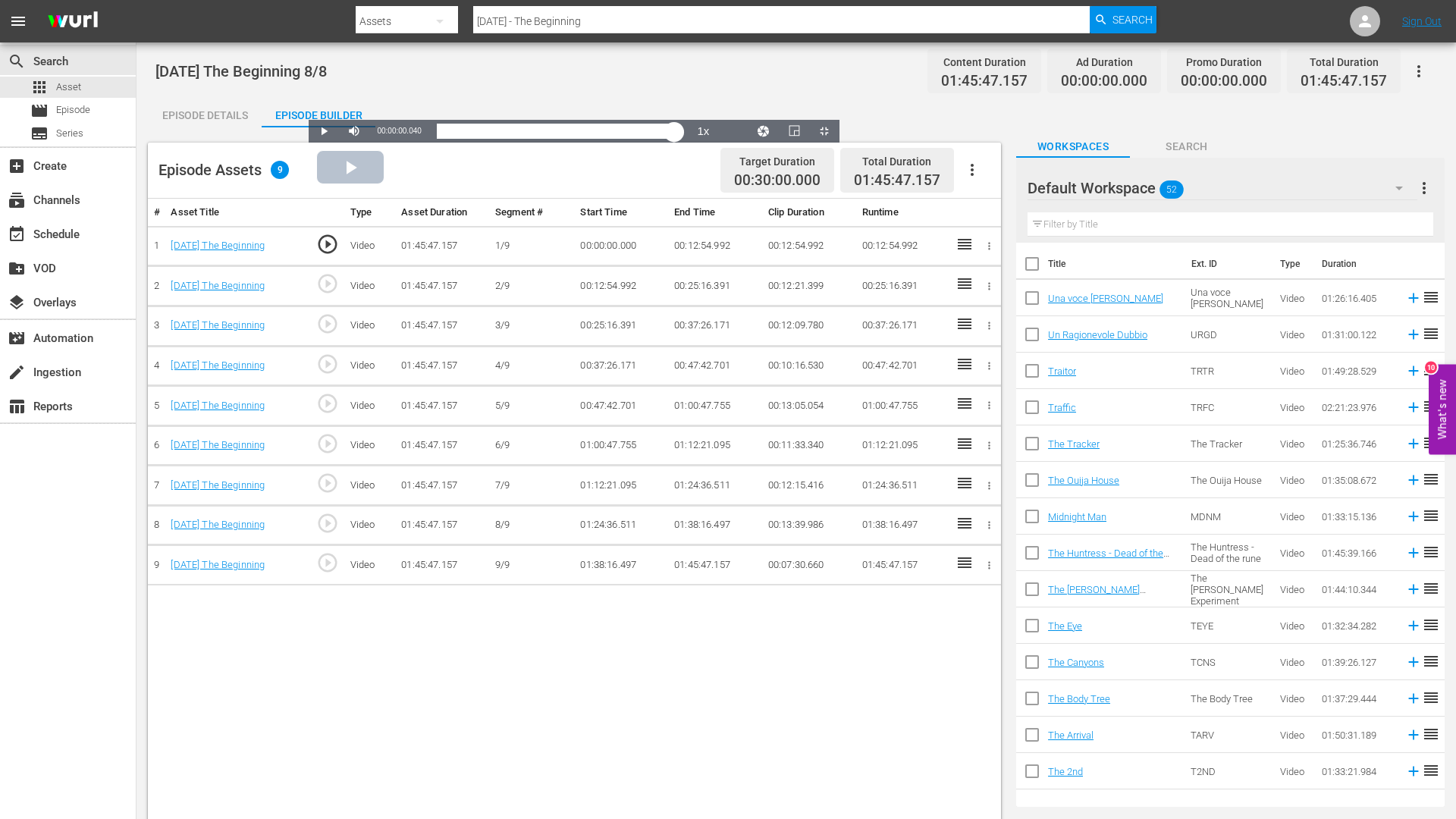
click at [681, 138] on div "Loaded : 0.09% 01:43:10.741 Halloween The Beginning 00:00:00.040" at bounding box center [559, 131] width 244 height 16
click at [808, 142] on div "Video Player" at bounding box center [574, 142] width 531 height 0
click at [839, 142] on div "Video Player" at bounding box center [574, 142] width 531 height 0
click at [373, 133] on div "Volume Level" at bounding box center [374, 131] width 4 height 2
click at [674, 138] on div "01:43:28.423" at bounding box center [555, 131] width 237 height 16
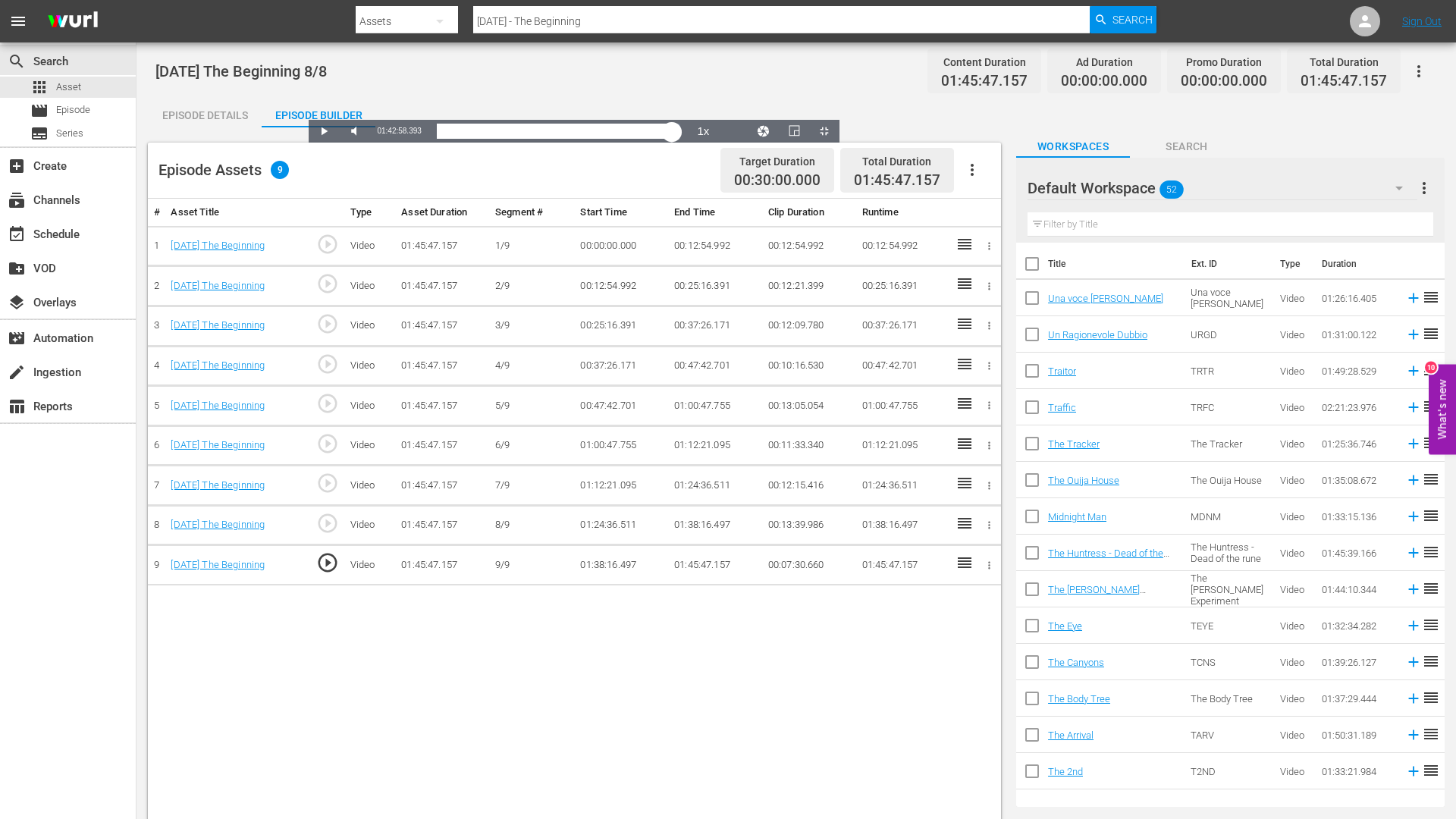
drag, startPoint x: 1265, startPoint y: 806, endPoint x: 1256, endPoint y: 806, distance: 9.0
click at [673, 138] on div "01:42:55.485" at bounding box center [555, 131] width 236 height 16
click at [672, 138] on div "01:41:35.941" at bounding box center [555, 131] width 235 height 16
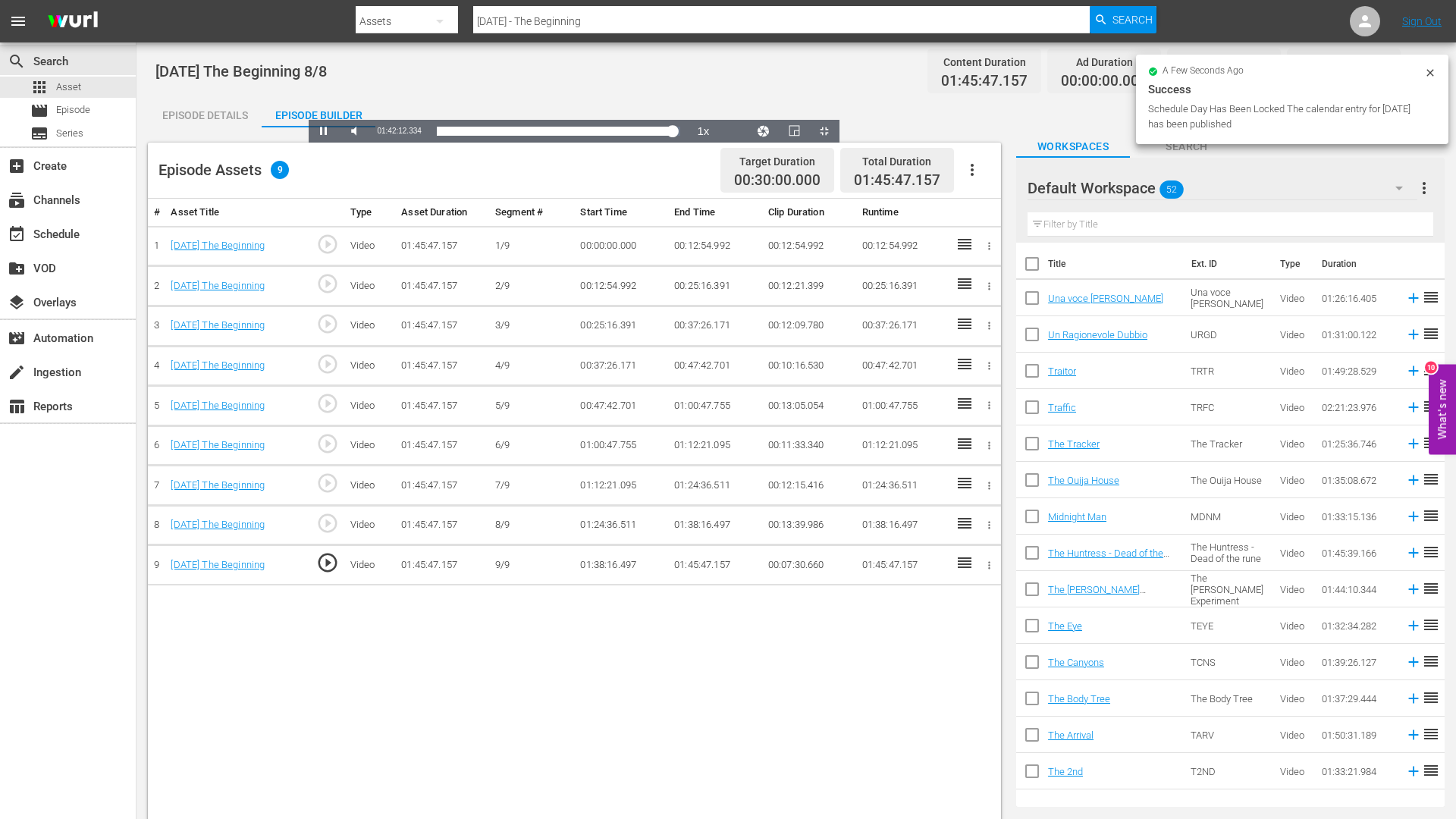
click at [839, 142] on div "Video Player" at bounding box center [574, 142] width 531 height 0
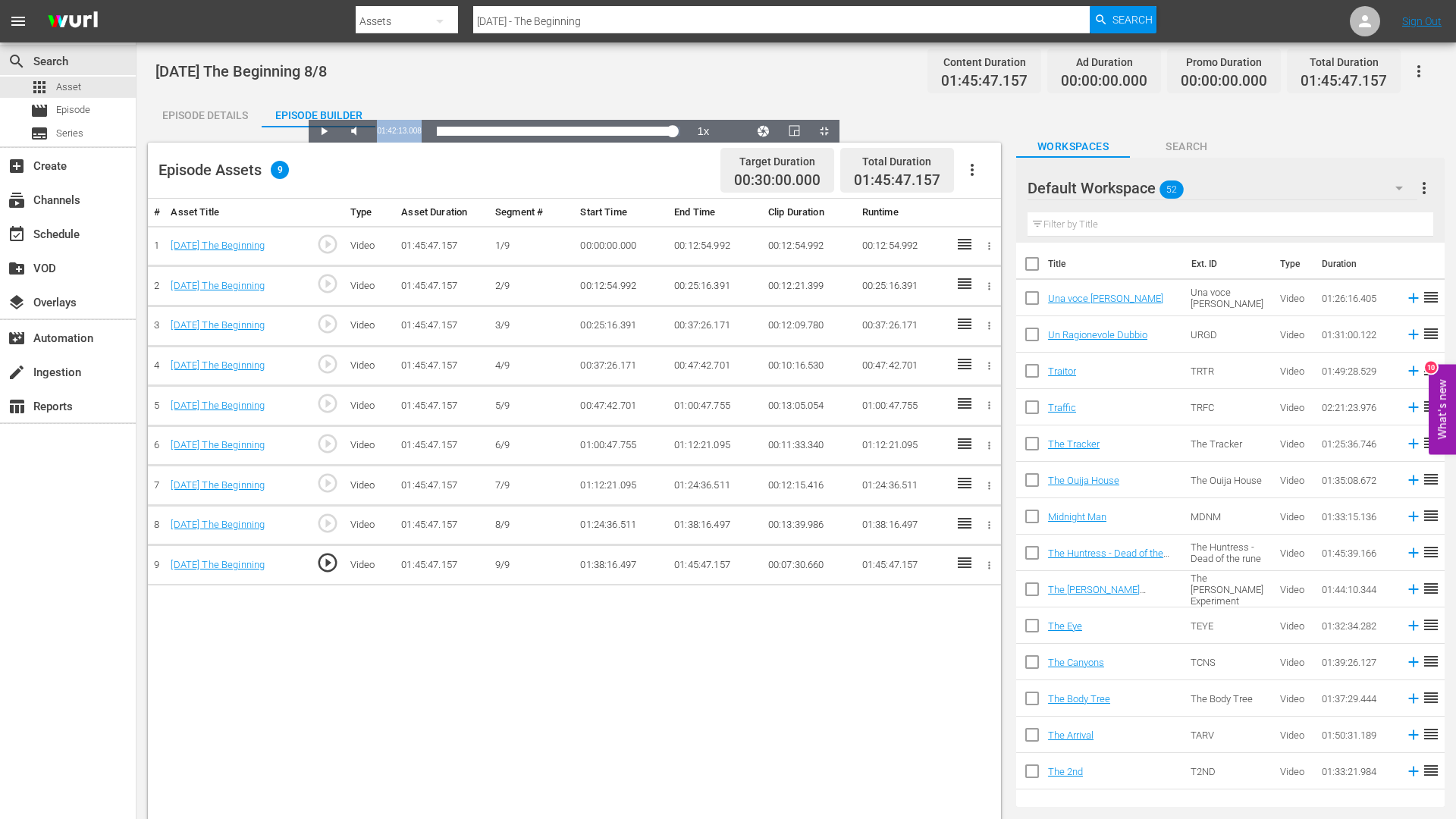
drag, startPoint x: 70, startPoint y: 808, endPoint x: 117, endPoint y: 808, distance: 47.0
click at [369, 142] on div "Current Time 01:42:13.008" at bounding box center [399, 131] width 59 height 23
copy span "01:42:13.008"
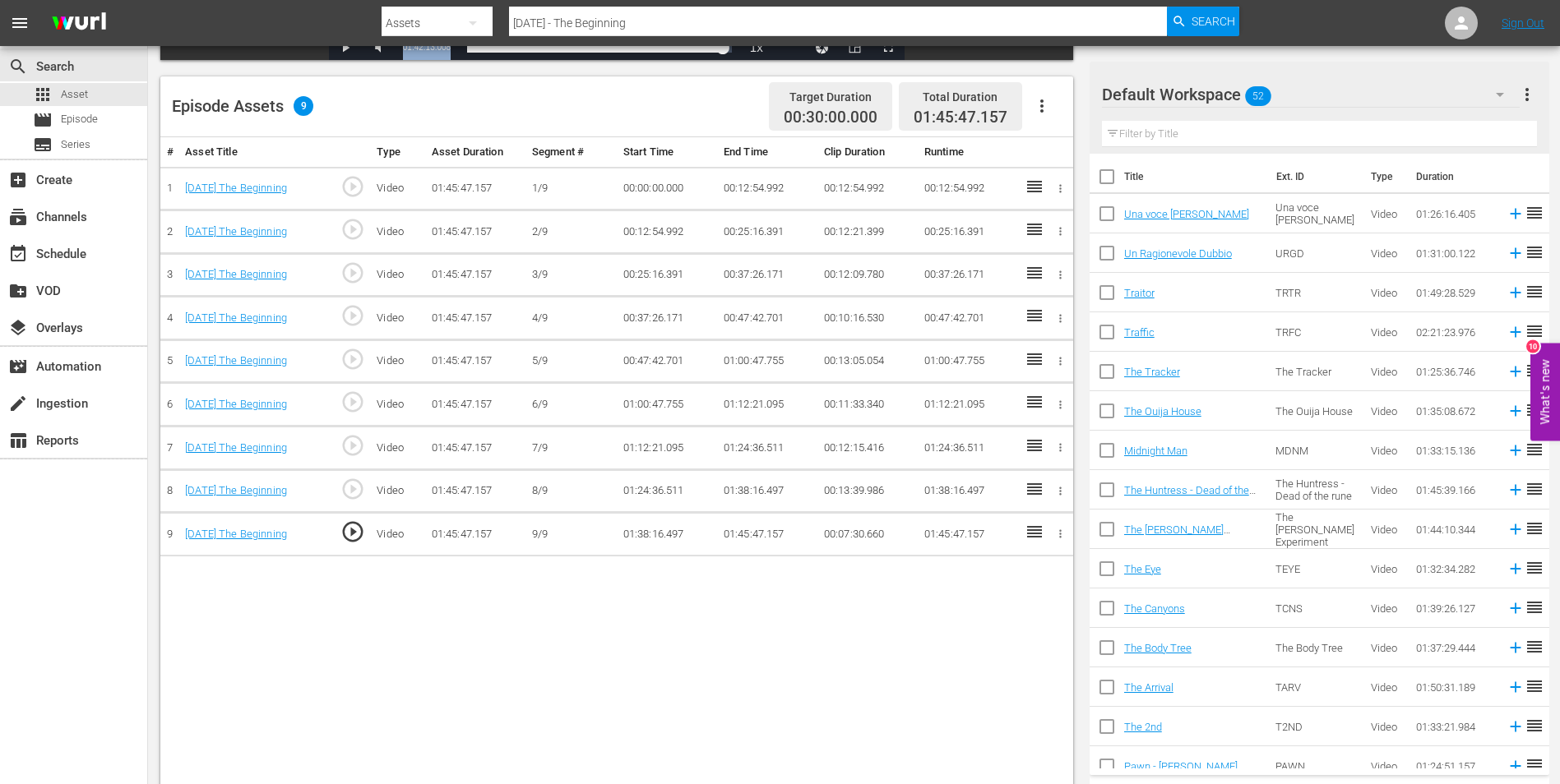
scroll to position [428, 0]
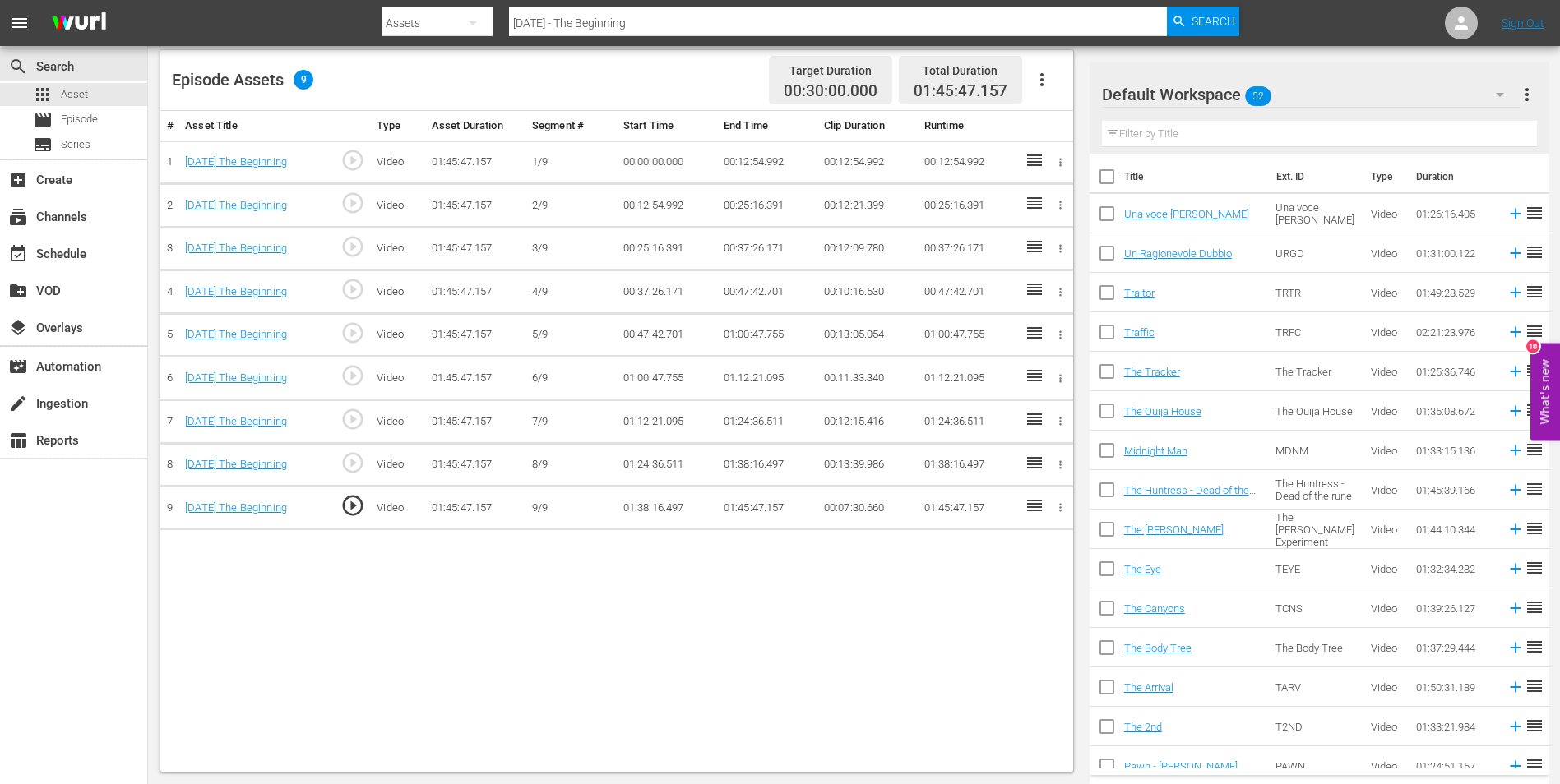
click at [736, 509] on td "01:45:47.157" at bounding box center [767, 508] width 100 height 44
click at [757, 509] on td "01:45:47.157" at bounding box center [767, 508] width 100 height 44
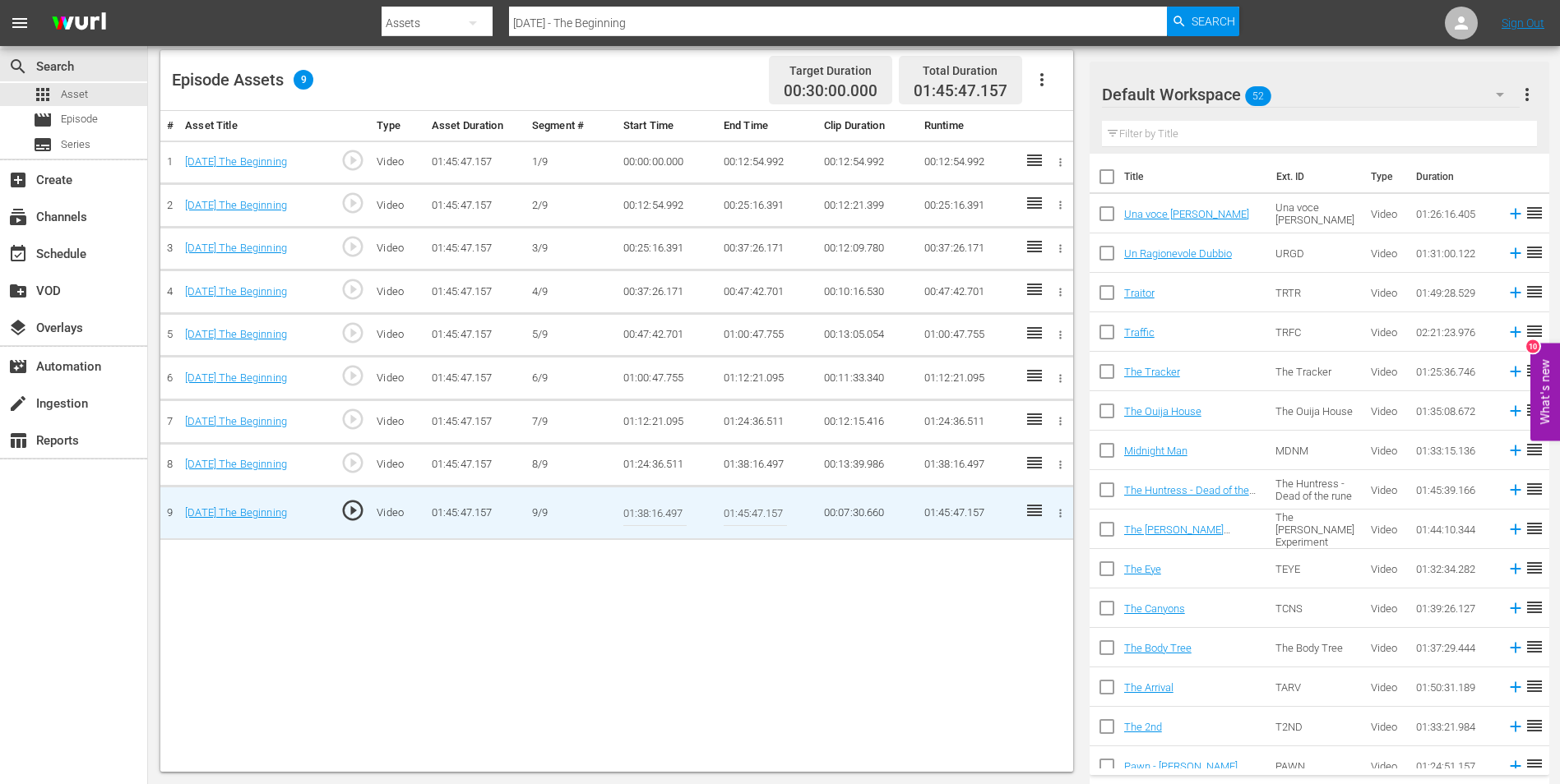
click at [745, 513] on input "01:45:47.157" at bounding box center [755, 513] width 63 height 40
paste input "2:13.008"
type input "01:42:13.008"
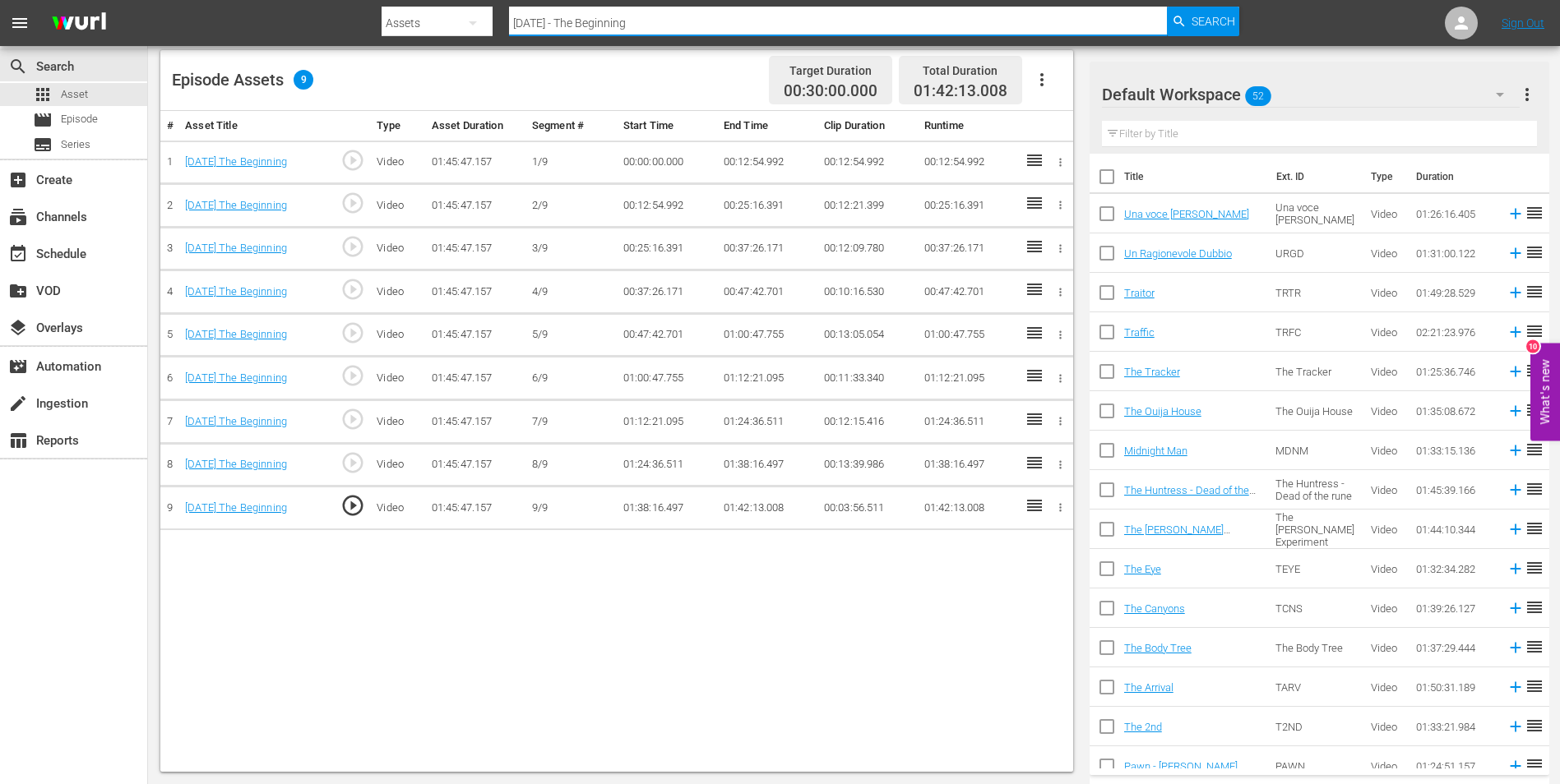
drag, startPoint x: 679, startPoint y: 19, endPoint x: 453, endPoint y: 17, distance: 226.0
click at [453, 17] on div "Search By Assets Search ID, Title, Description, Keywords, or Category Halloween…" at bounding box center [810, 23] width 858 height 40
paste input "nsel e Gretel e La Strega Della Foresta Nera"
type input "Hansel e Gretel e La Strega [PERSON_NAME] Nera"
click at [1199, 13] on span "Search" at bounding box center [1213, 21] width 44 height 30
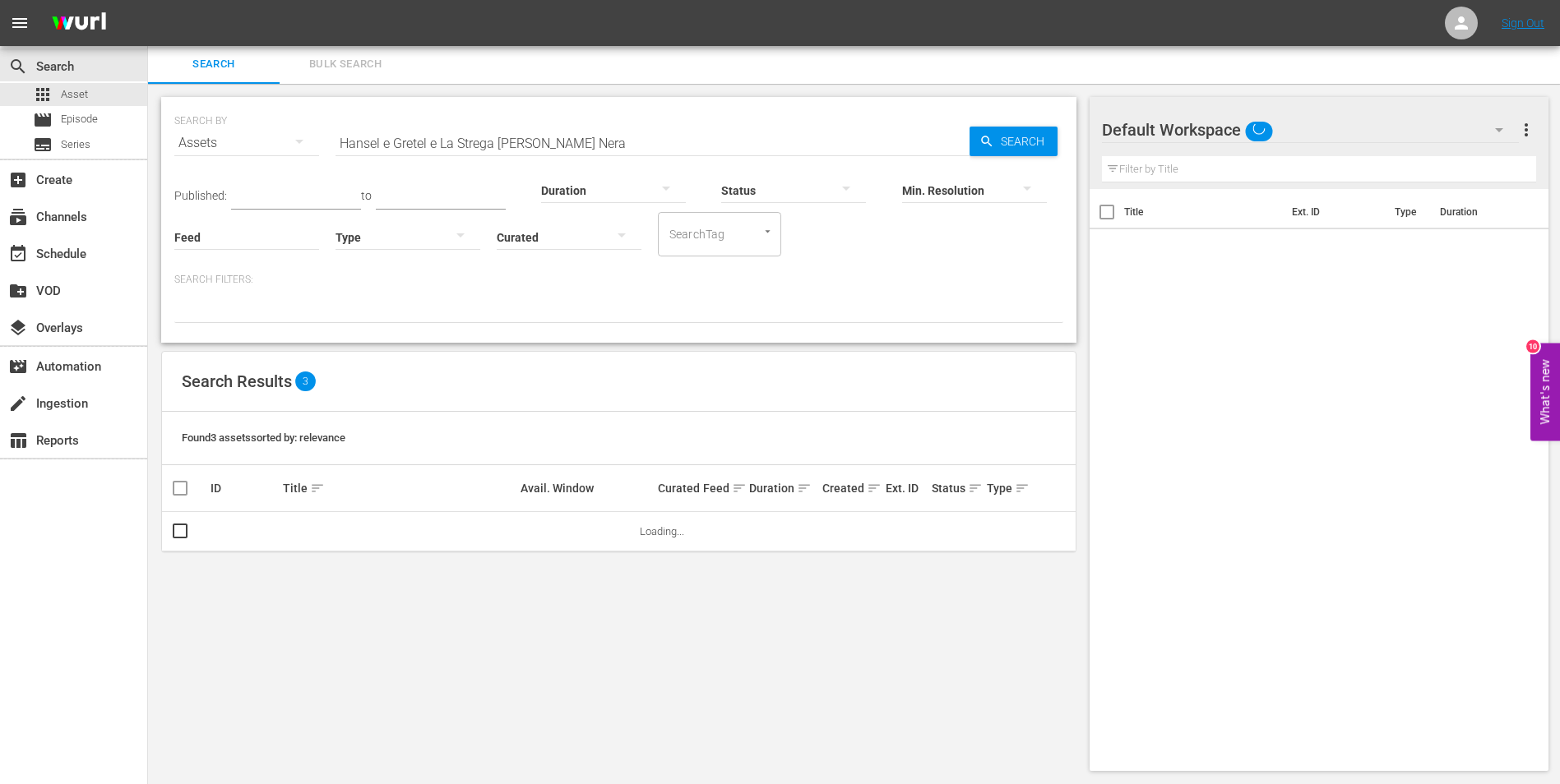
scroll to position [2, 0]
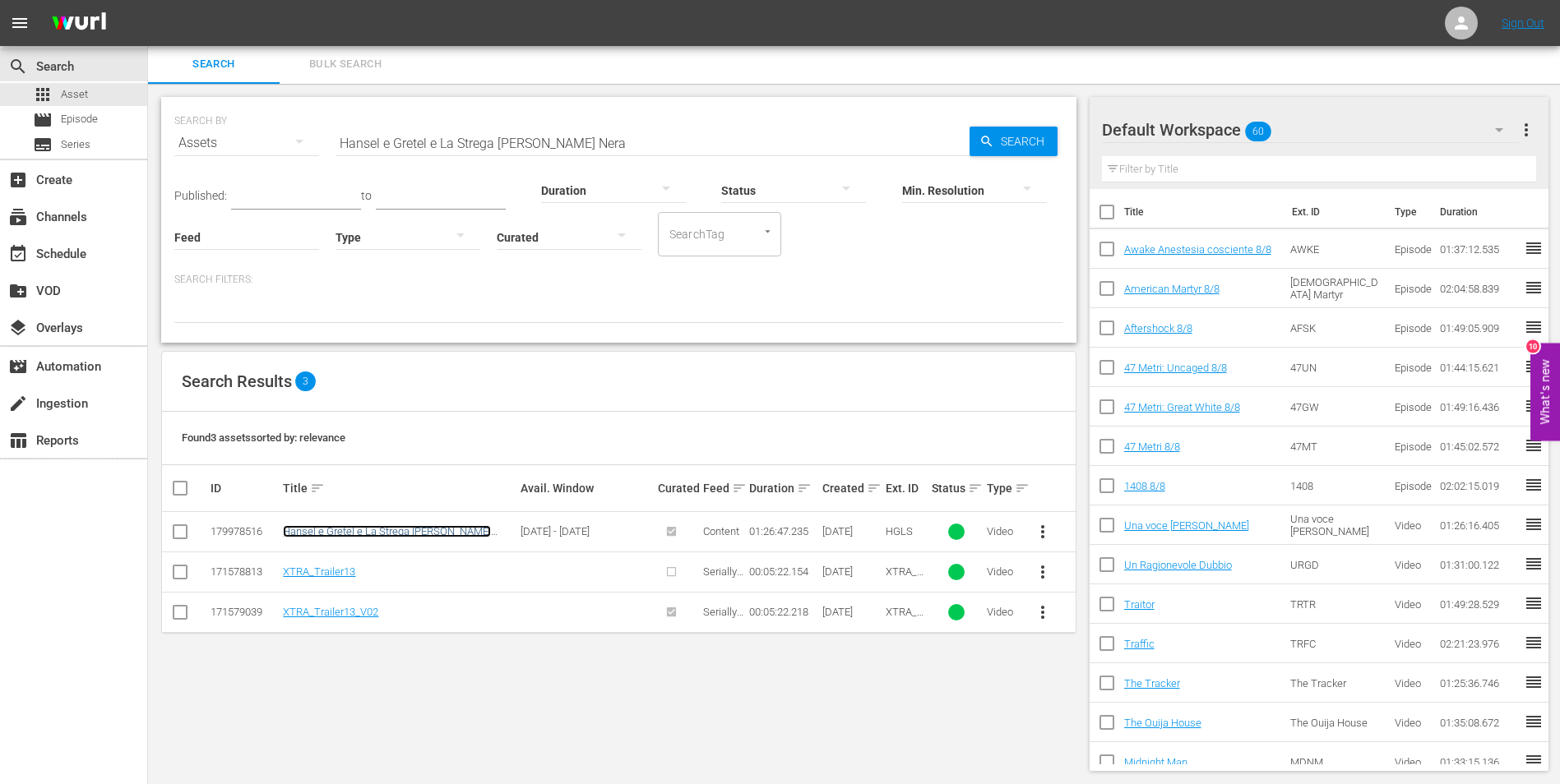
click at [363, 533] on link "Hansel e Gretel e La Strega [PERSON_NAME] Nera" at bounding box center [386, 537] width 208 height 24
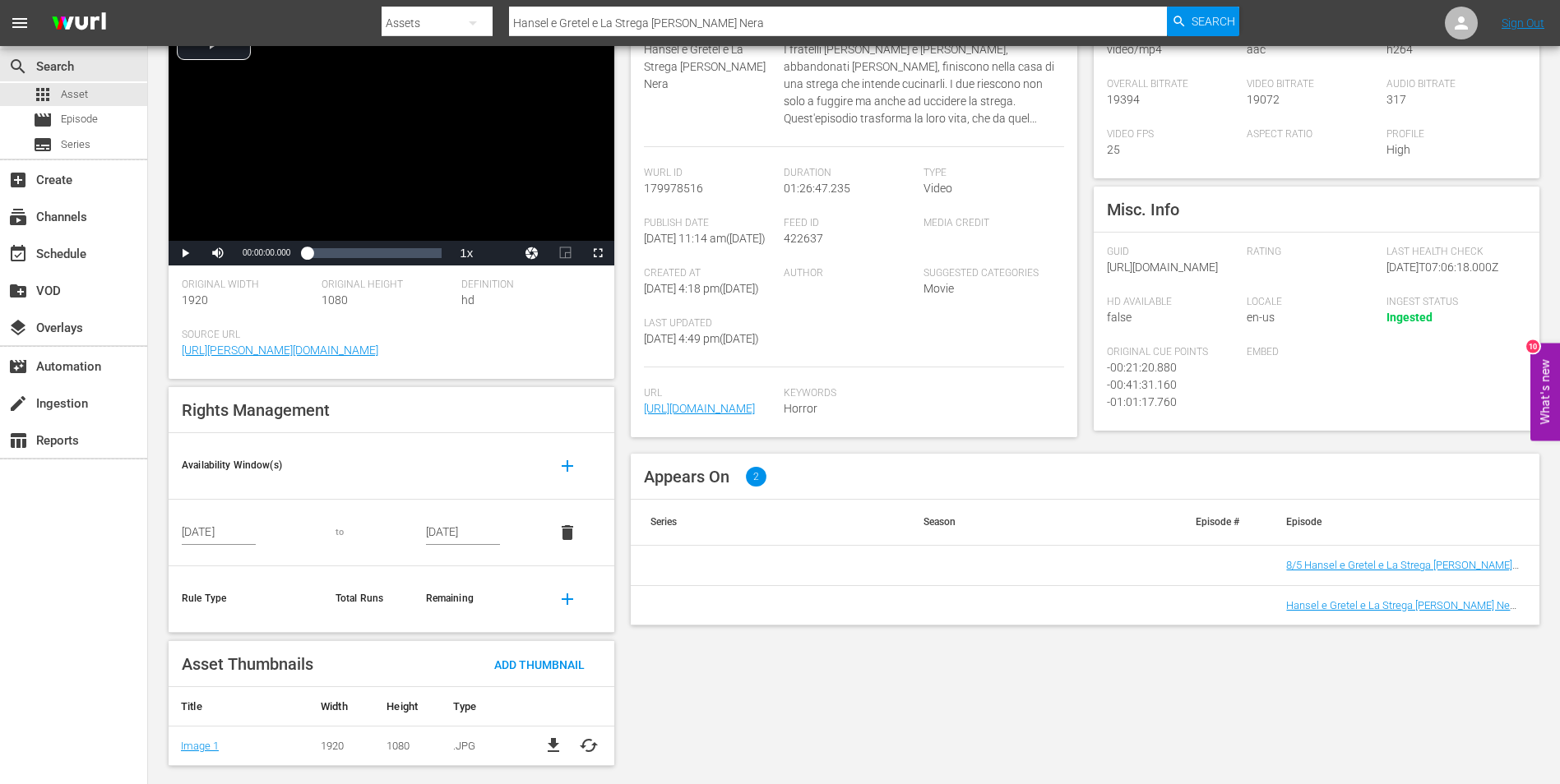
scroll to position [159, 0]
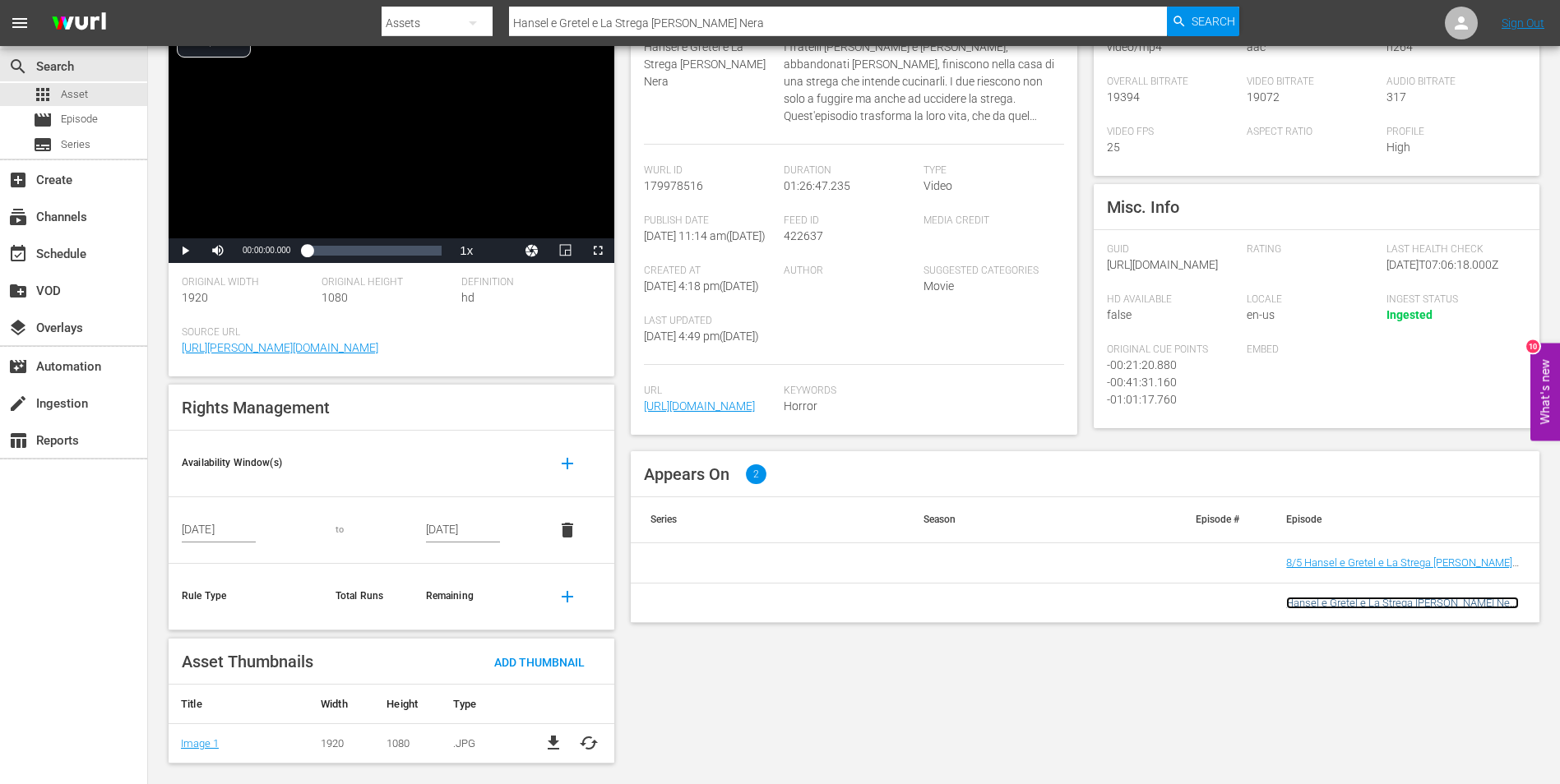
click at [1304, 621] on link "Hansel e Gretel e La Strega [PERSON_NAME] Nera 8/8" at bounding box center [1402, 609] width 233 height 24
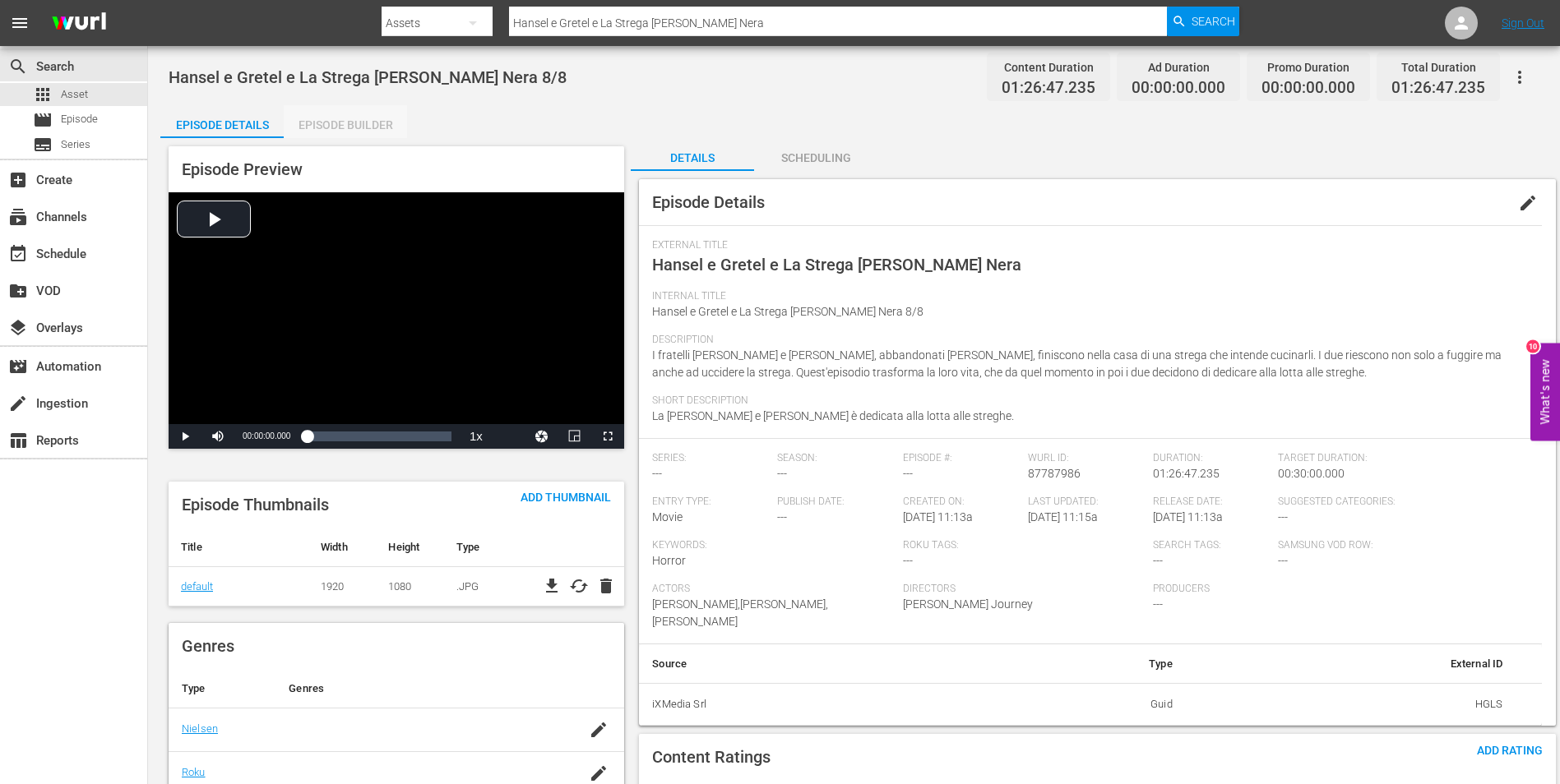
click at [380, 120] on div "Episode Builder" at bounding box center [345, 125] width 123 height 40
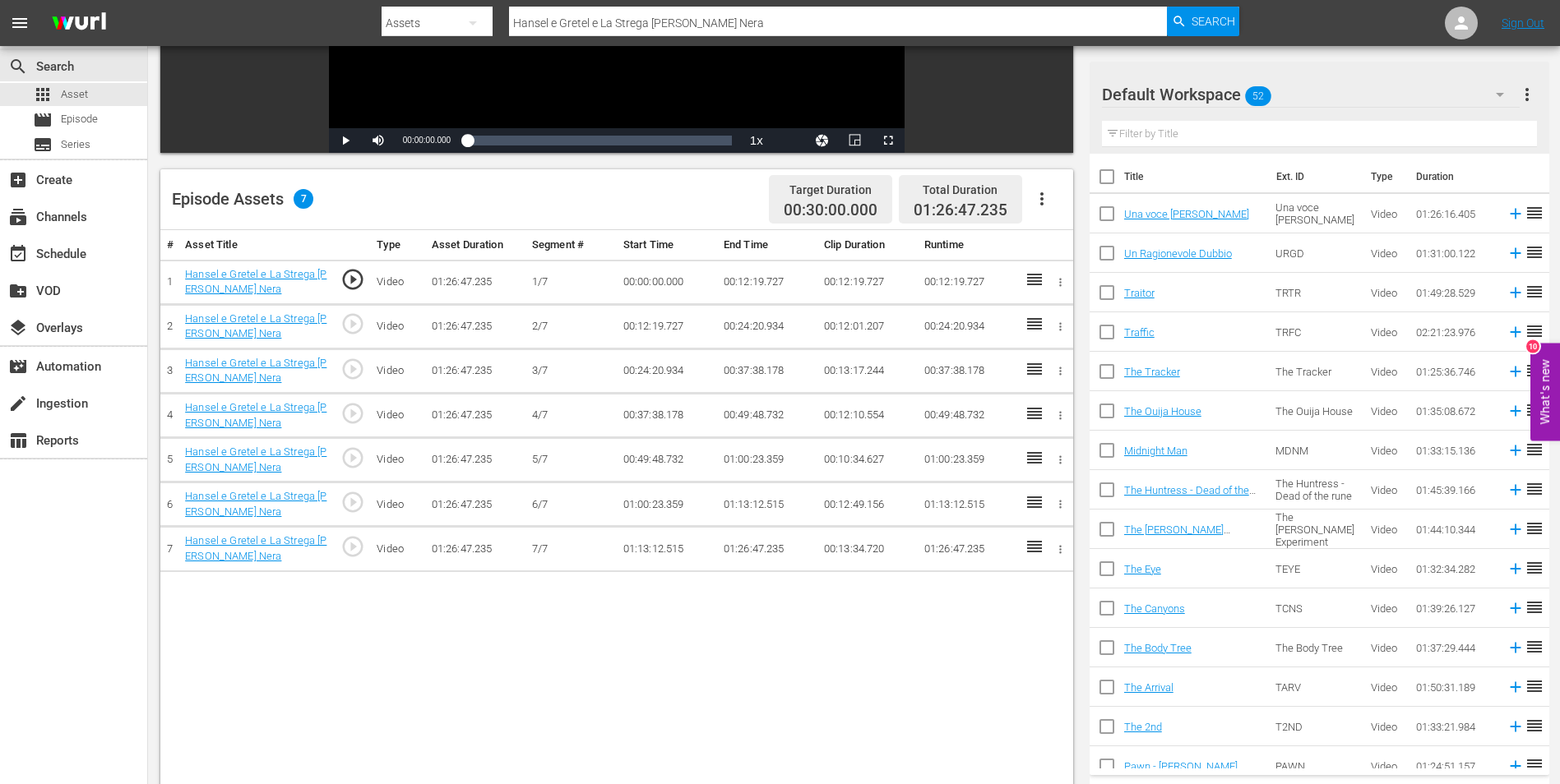
scroll to position [99, 0]
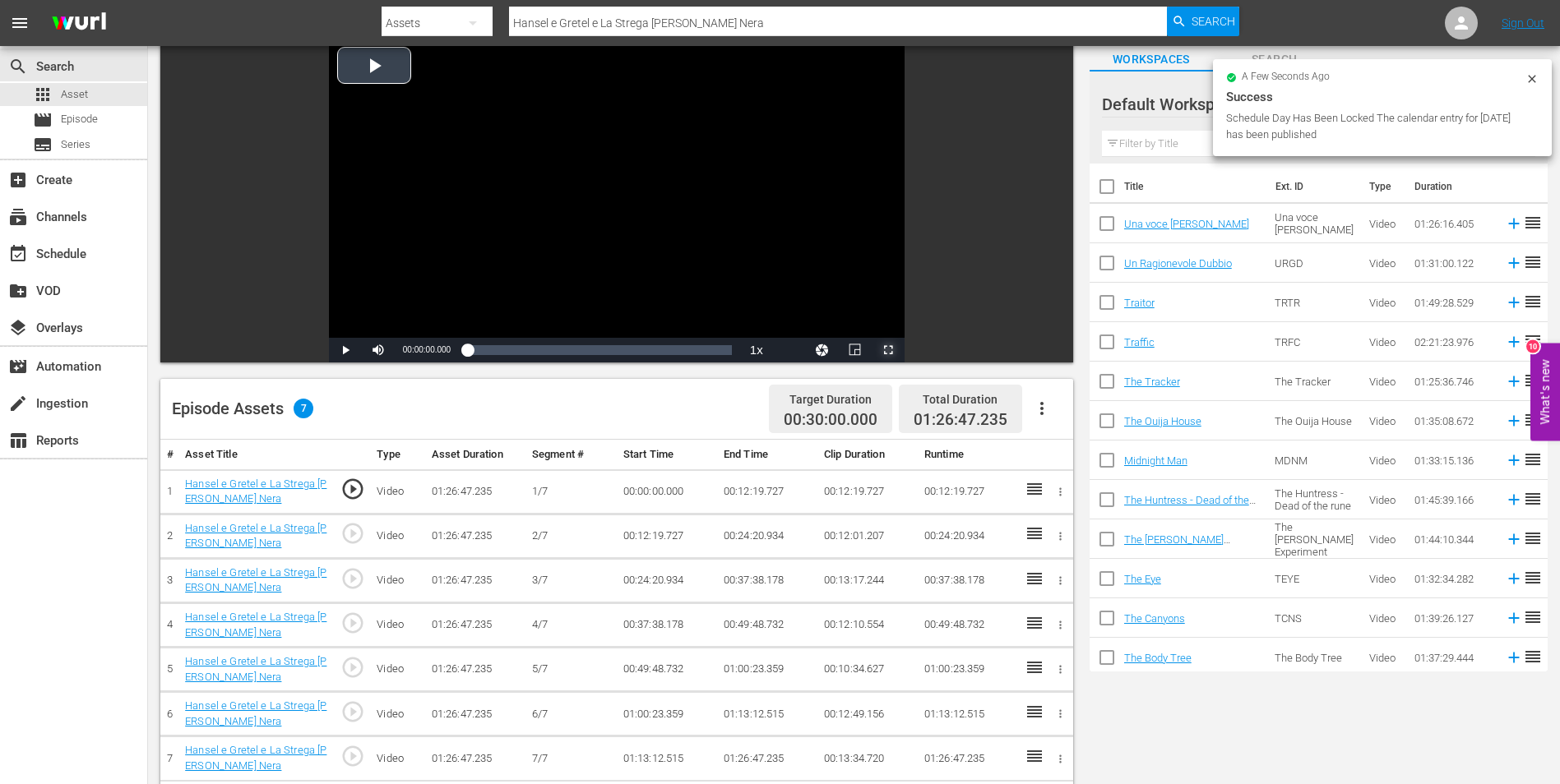
click at [888, 350] on span "Video Player" at bounding box center [888, 350] width 0 height 0
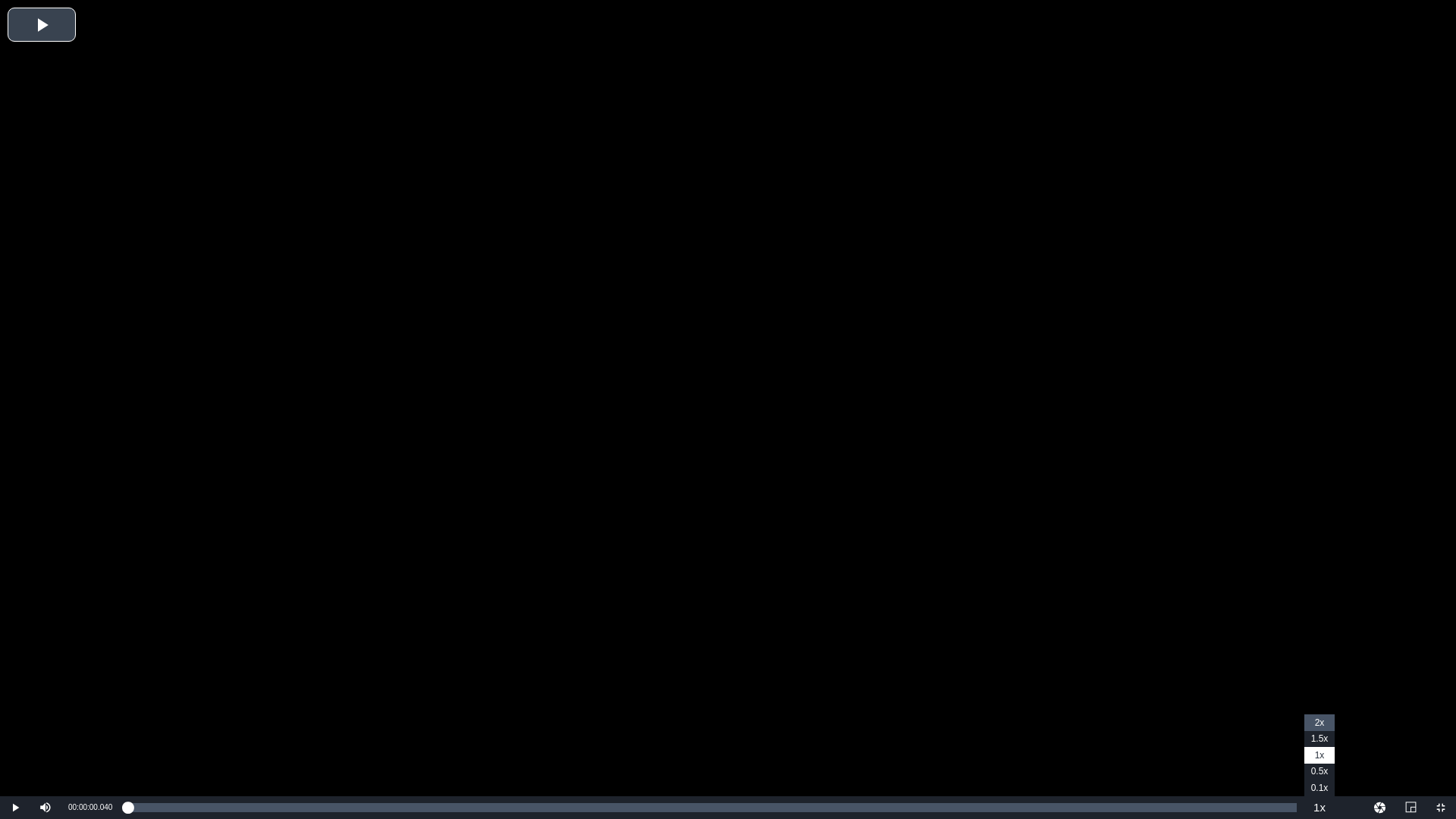
click at [1327, 724] on li "2x" at bounding box center [1319, 723] width 30 height 16
click at [68, 806] on div "15%" at bounding box center [79, 807] width 38 height 23
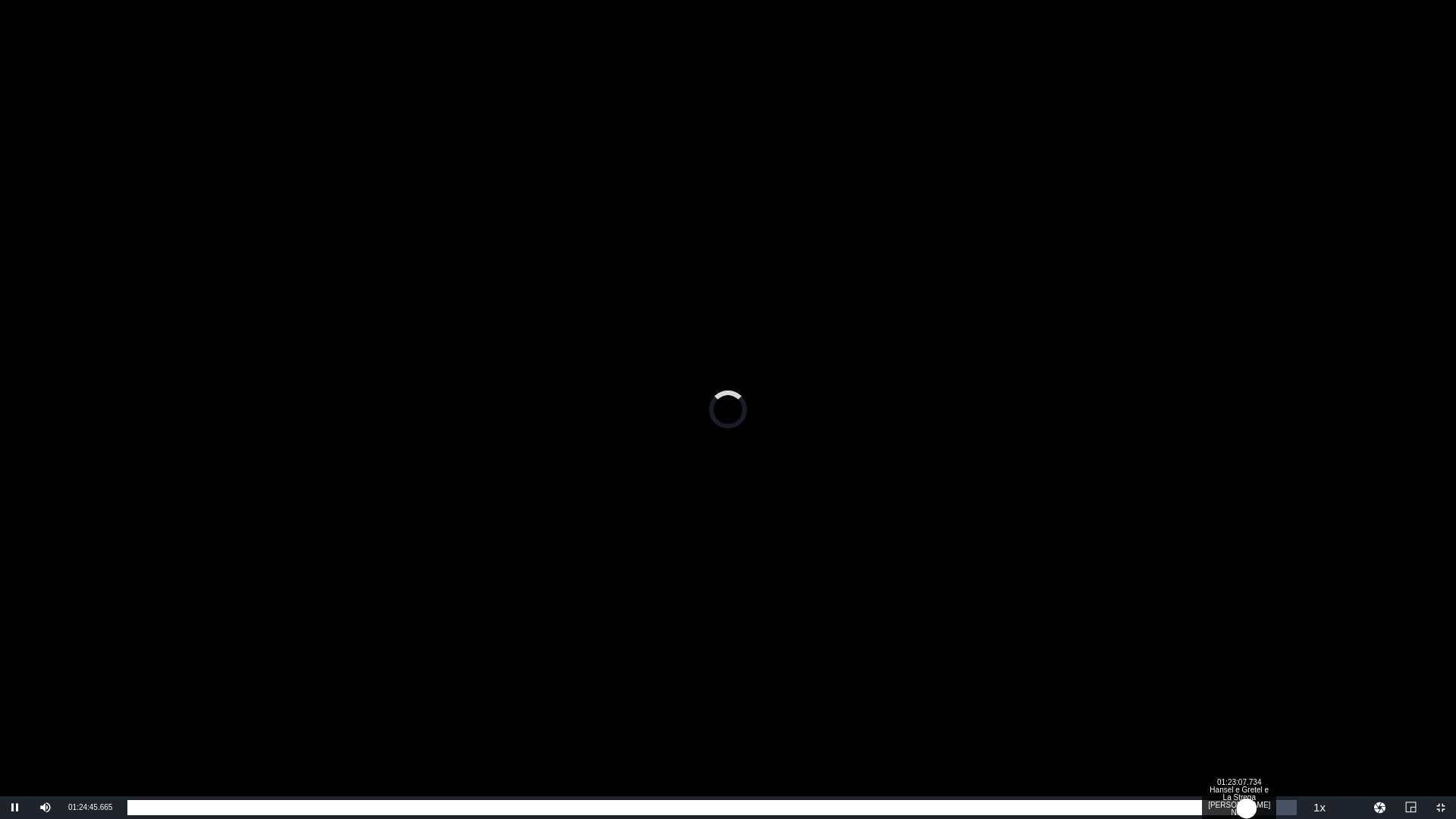
drag, startPoint x: 138, startPoint y: 806, endPoint x: 1247, endPoint y: 814, distance: 1109.0
click at [1247, 814] on div "01:23:04.357" at bounding box center [687, 808] width 1119 height 16
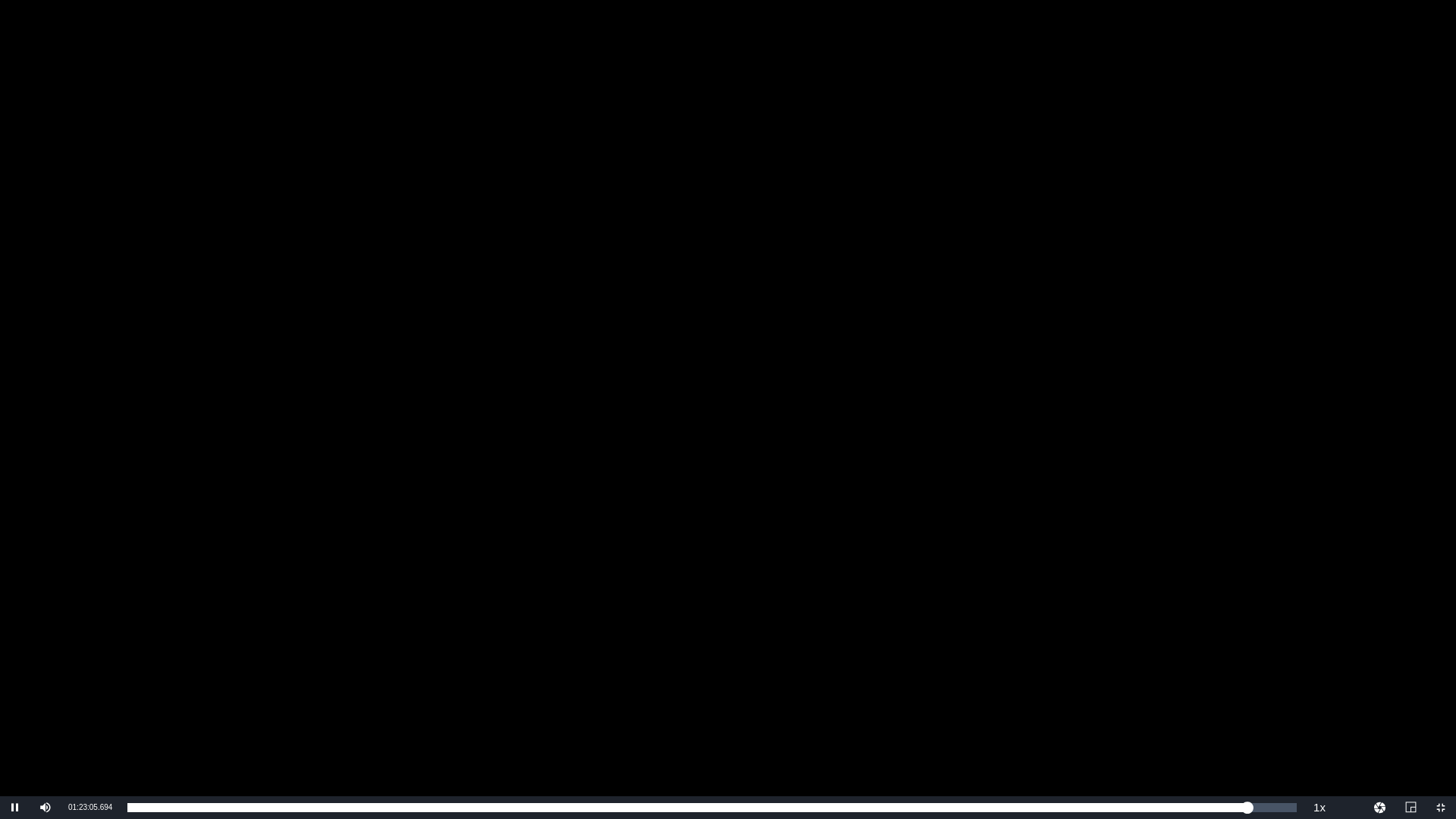
click at [1108, 669] on div "Video Player" at bounding box center [728, 398] width 1456 height 796
drag, startPoint x: 68, startPoint y: 807, endPoint x: 116, endPoint y: 807, distance: 48.0
click at [116, 807] on div "Current Time 01:23:06.128" at bounding box center [90, 807] width 59 height 23
copy span "01:23:06.128"
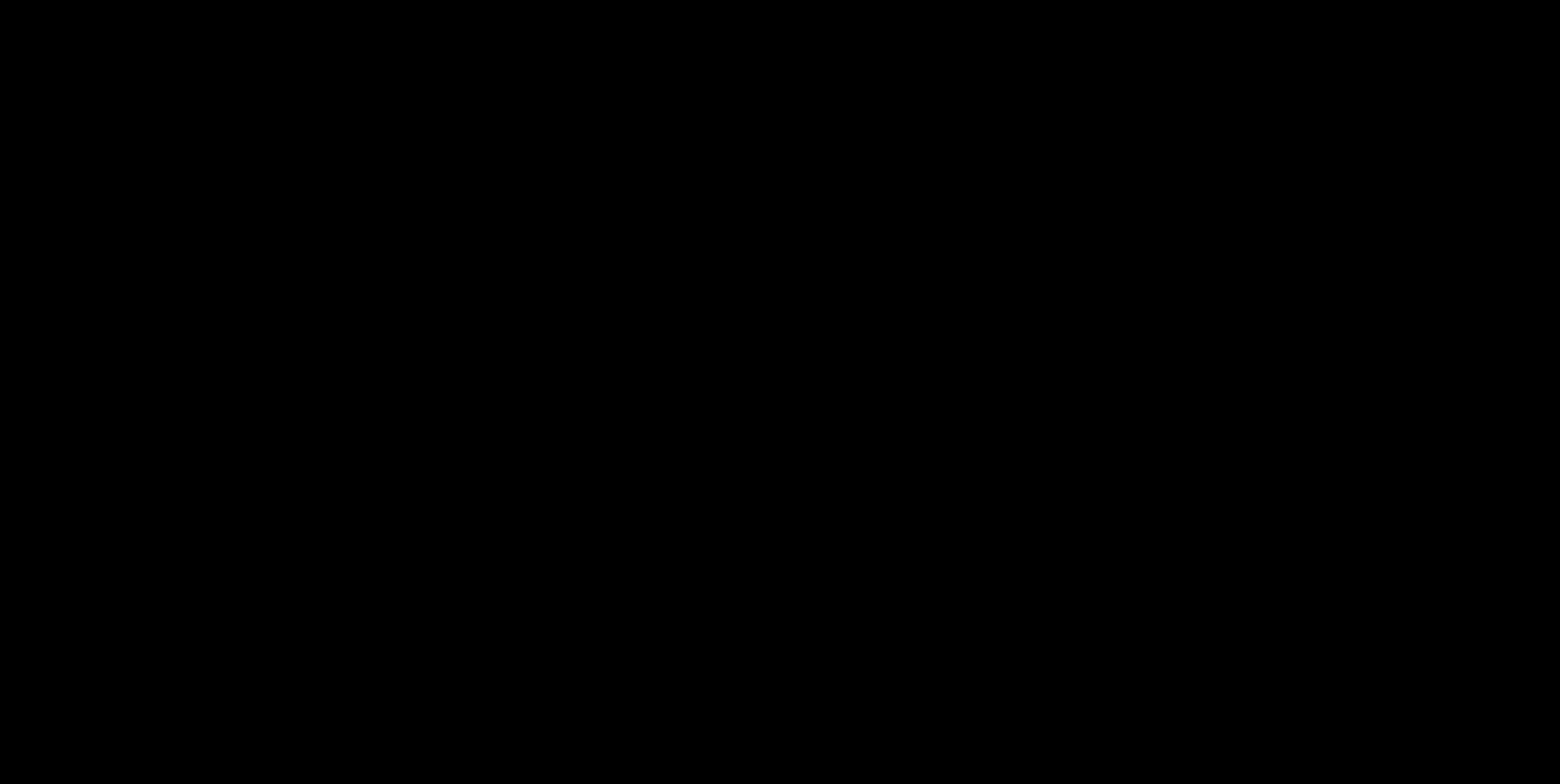
scroll to position [264, 0]
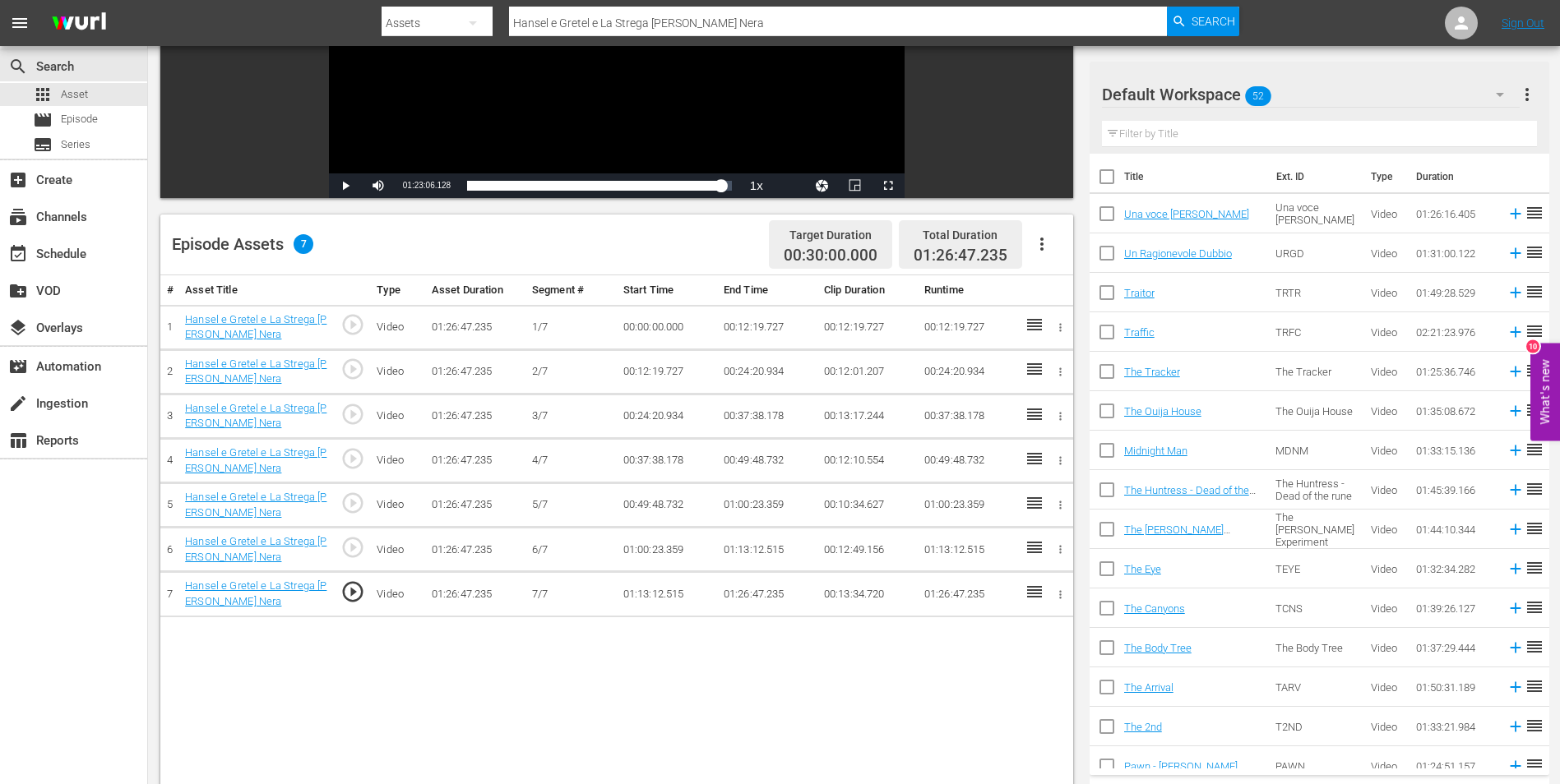
click at [744, 591] on td "01:26:47.235" at bounding box center [767, 594] width 100 height 45
click at [749, 591] on td "01:26:47.235" at bounding box center [767, 594] width 100 height 45
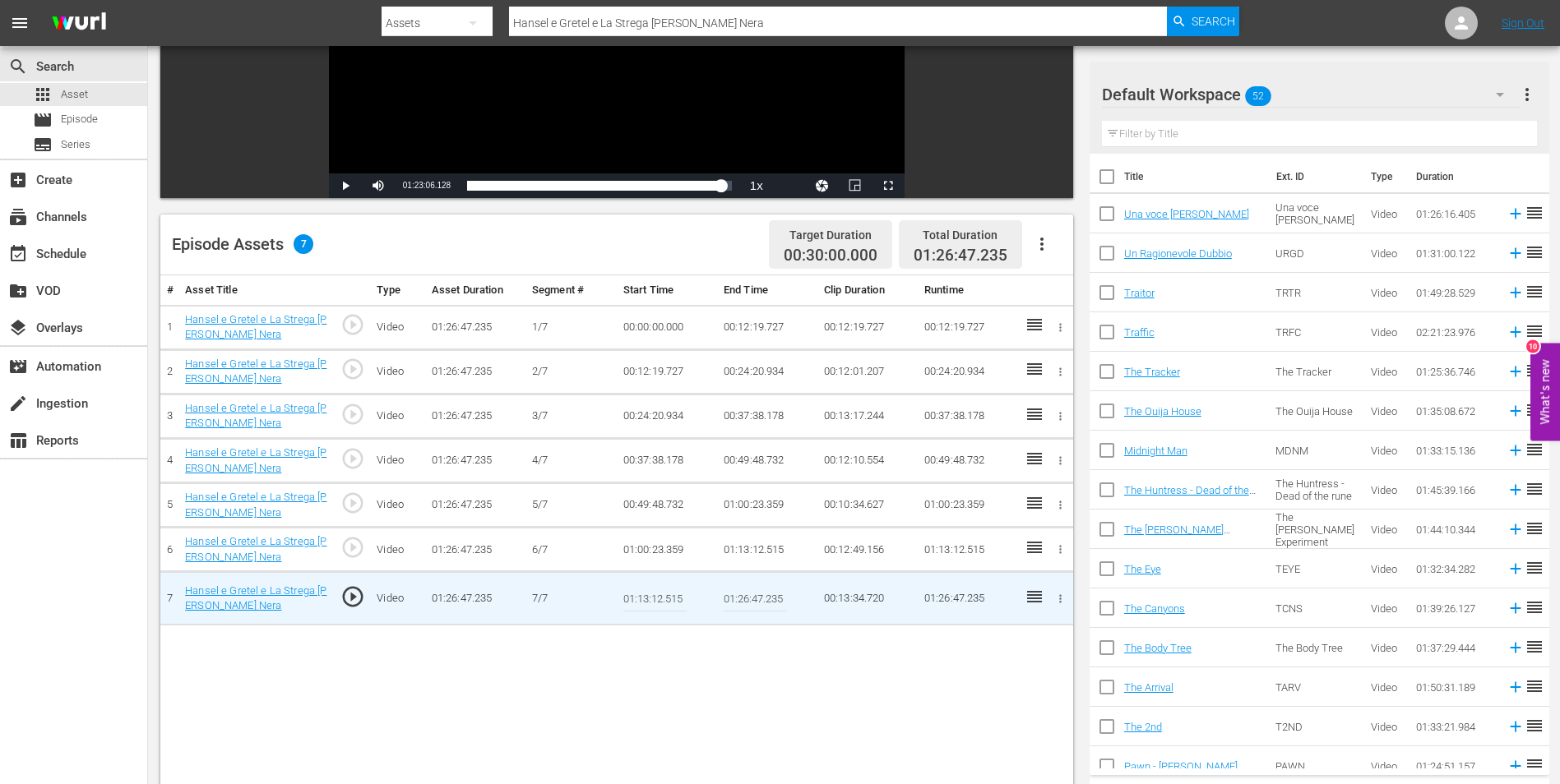
click at [760, 597] on input "01:26:47.235" at bounding box center [755, 598] width 63 height 40
paste input "3:06.128"
type input "01:23:06.128"
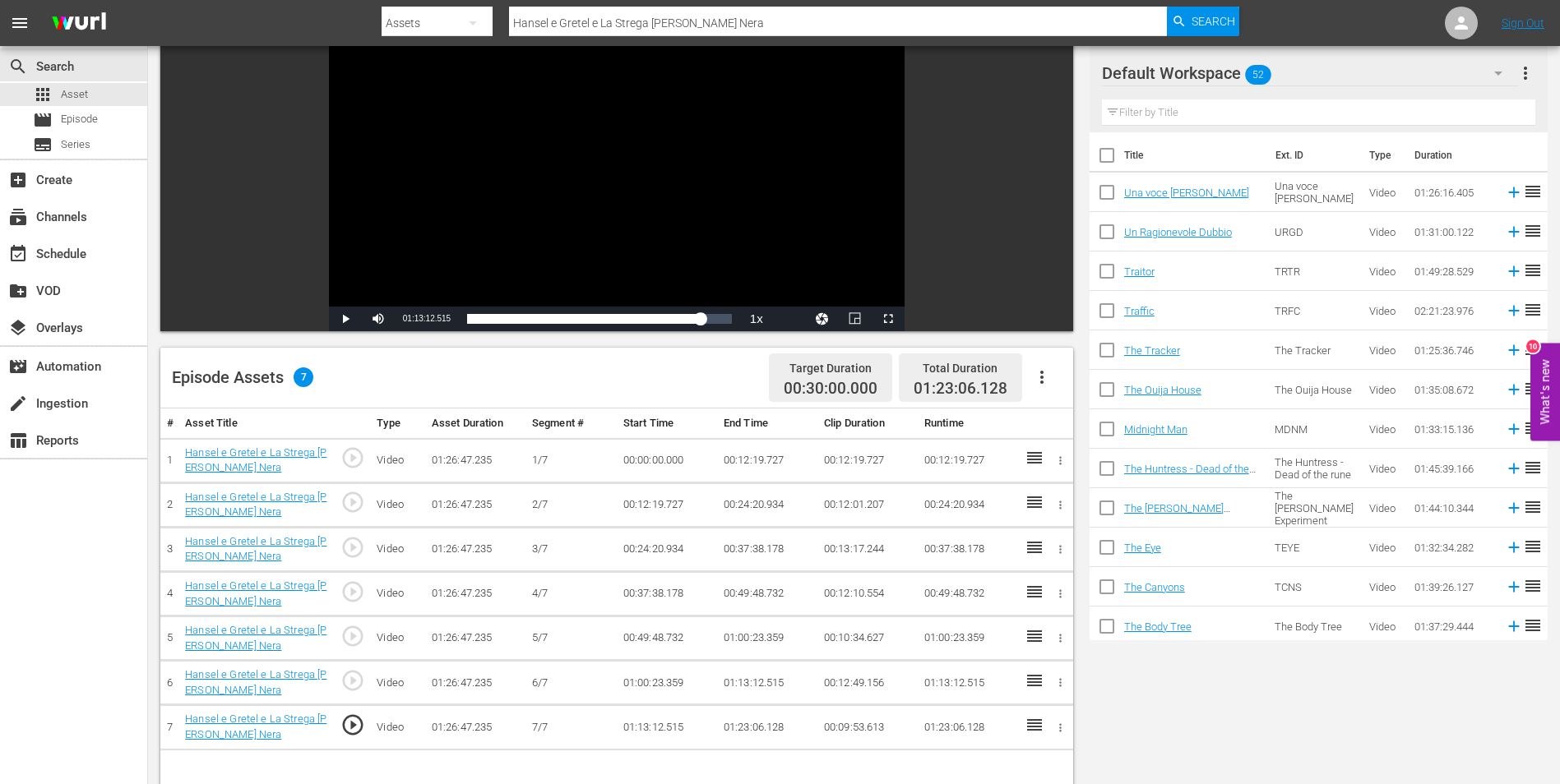
scroll to position [0, 0]
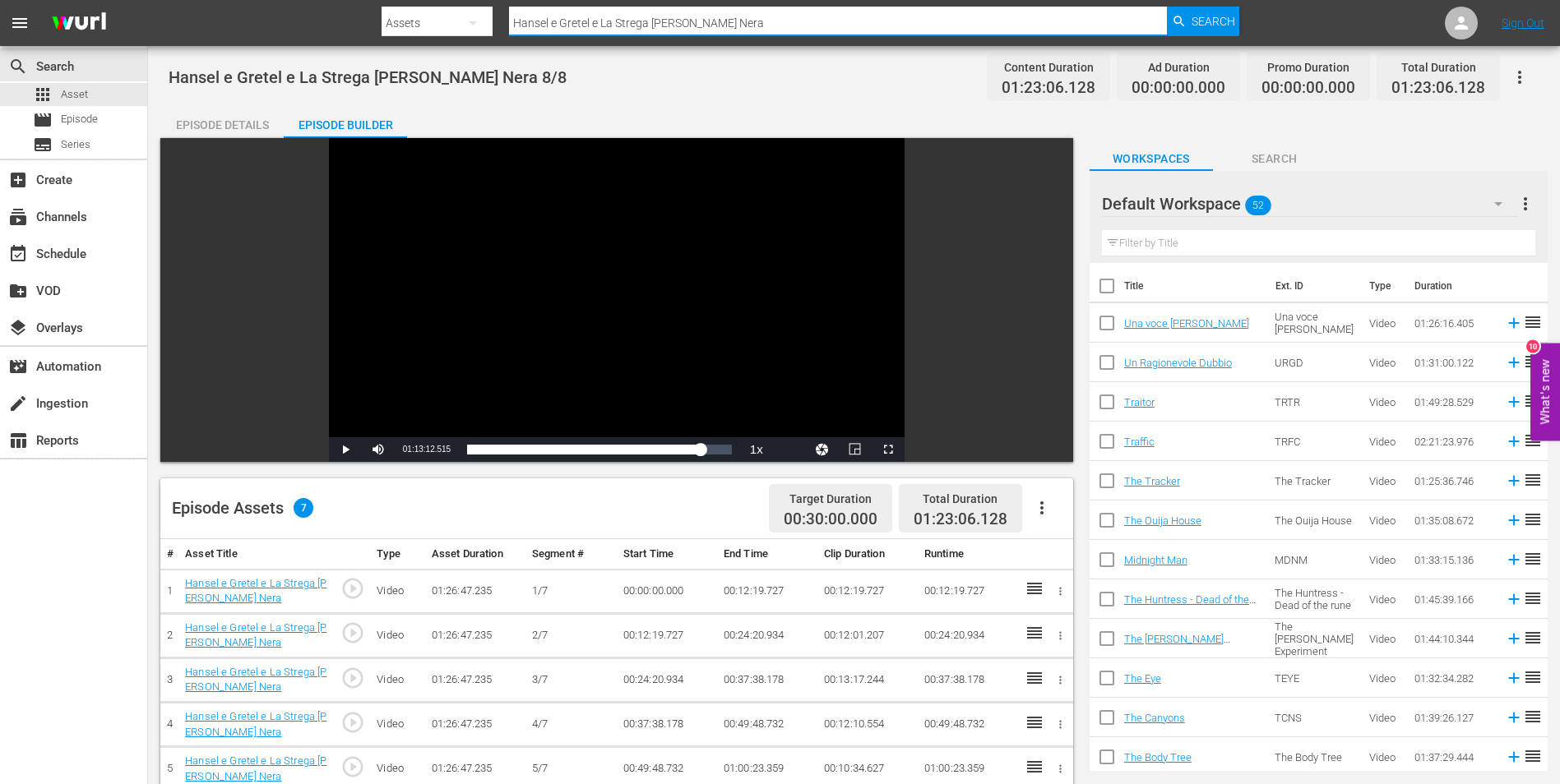
drag, startPoint x: 748, startPoint y: 21, endPoint x: 439, endPoint y: 21, distance: 309.0
click at [435, 21] on div "Search By Assets Search ID, Title, Description, Keywords, or Category Hansel e …" at bounding box center [810, 23] width 858 height 40
paste input "rd Night Falling"
type input "Hard Night Falling"
click at [1197, 8] on span "Search" at bounding box center [1213, 21] width 44 height 30
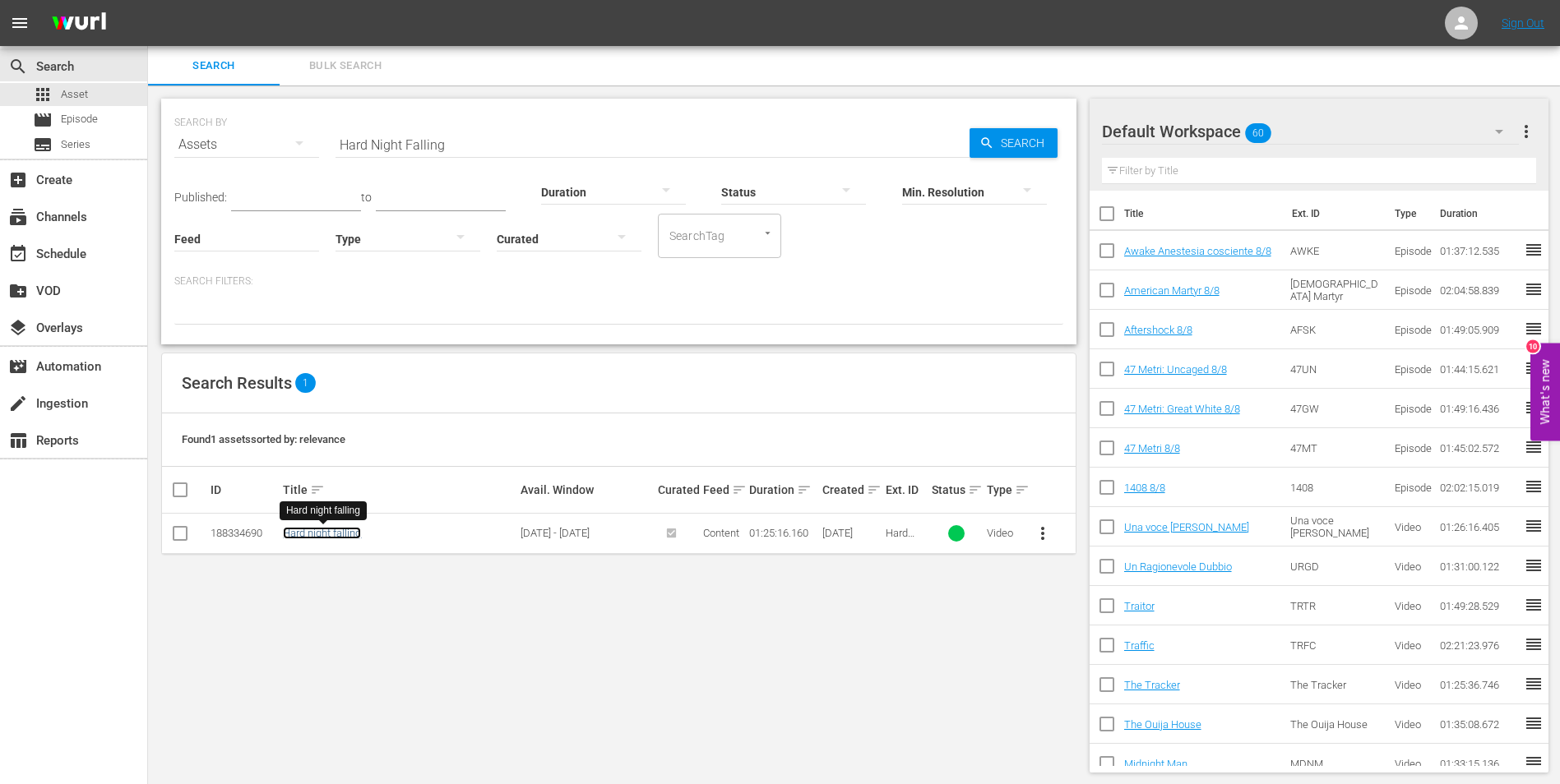
click at [320, 534] on link "Hard night falling" at bounding box center [321, 533] width 78 height 13
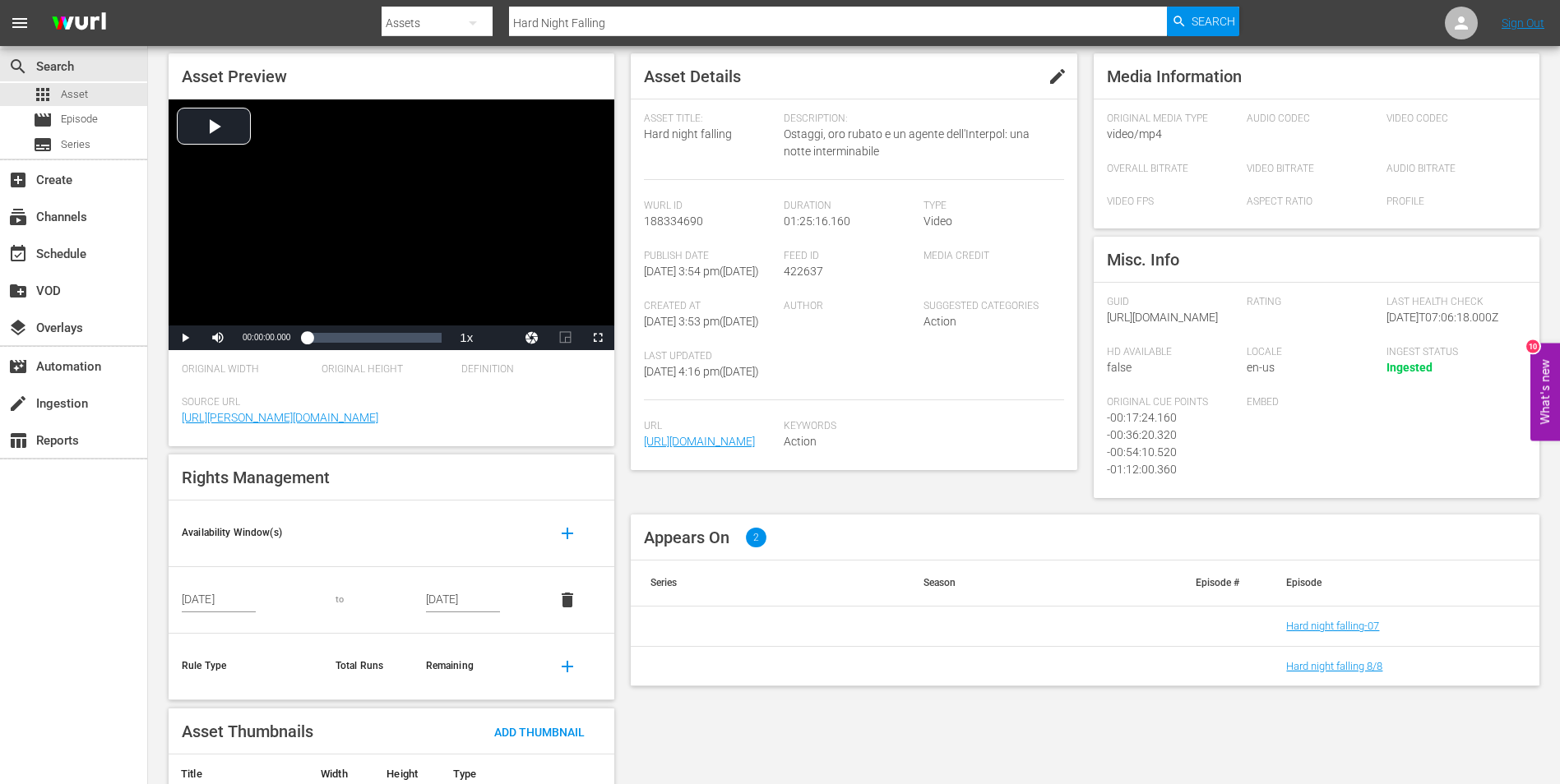
scroll to position [142, 0]
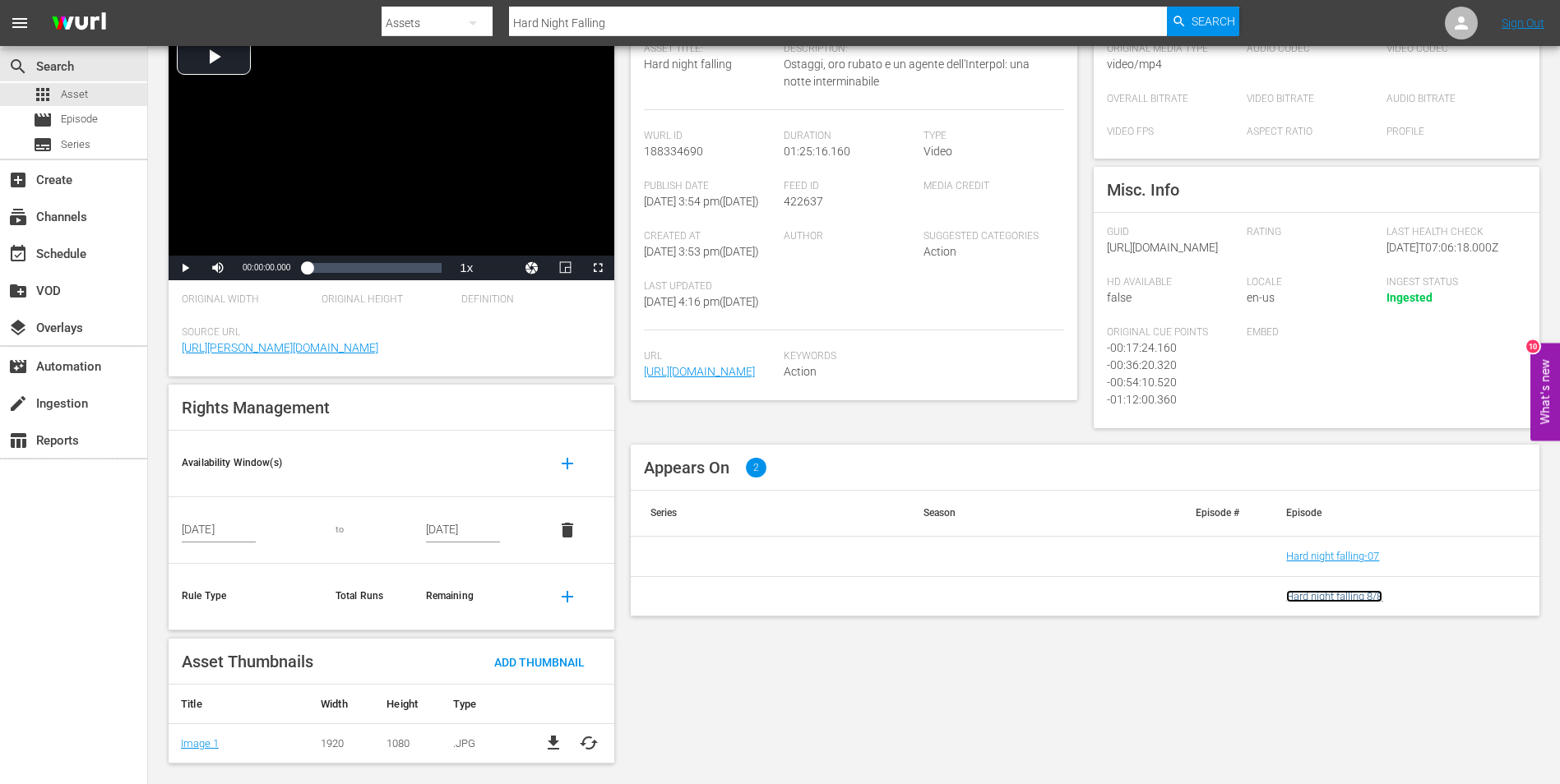
click at [1338, 603] on link "Hard night falling 8/8" at bounding box center [1334, 596] width 96 height 13
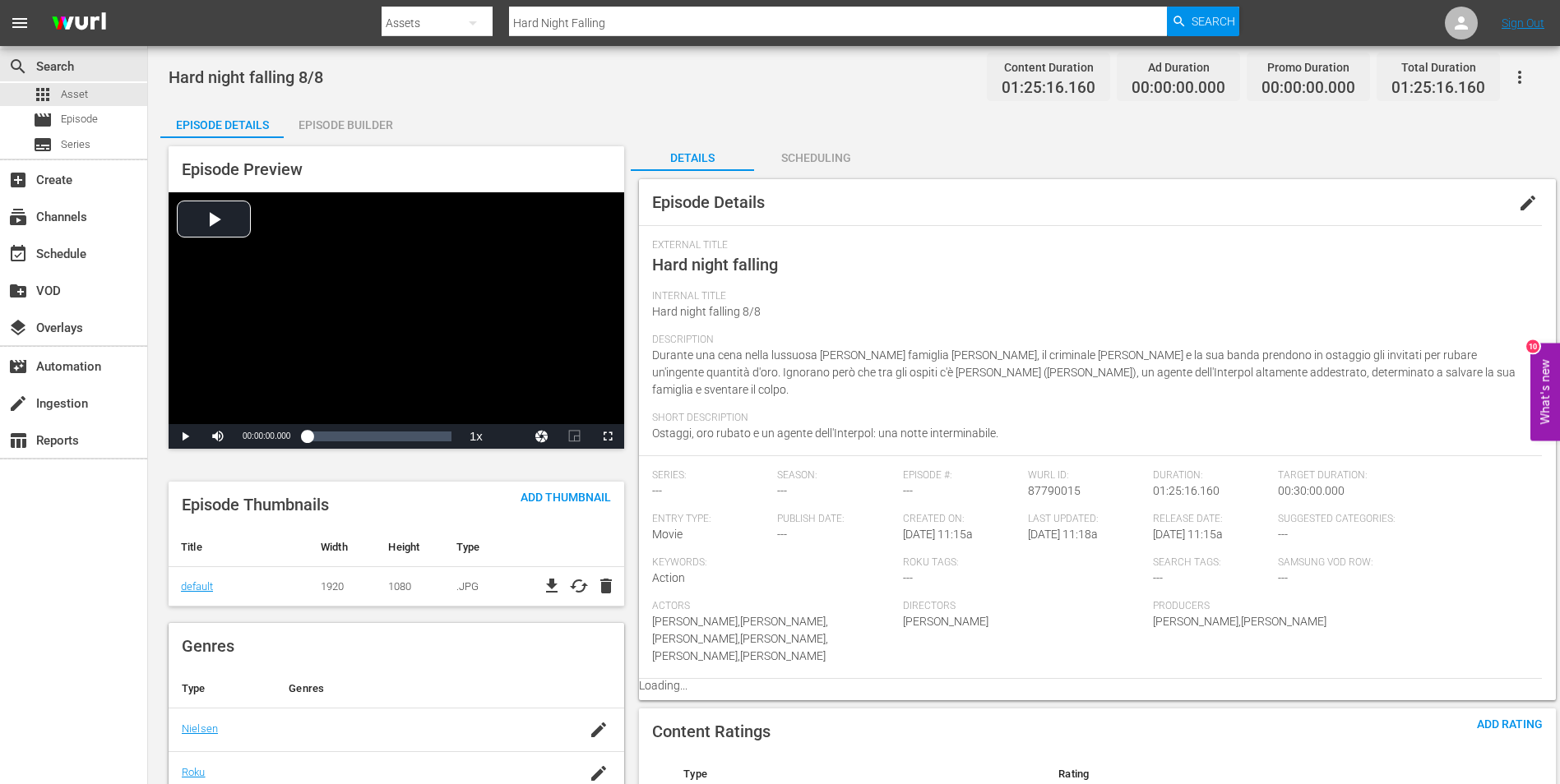
click at [353, 127] on div "Episode Builder" at bounding box center [345, 125] width 123 height 40
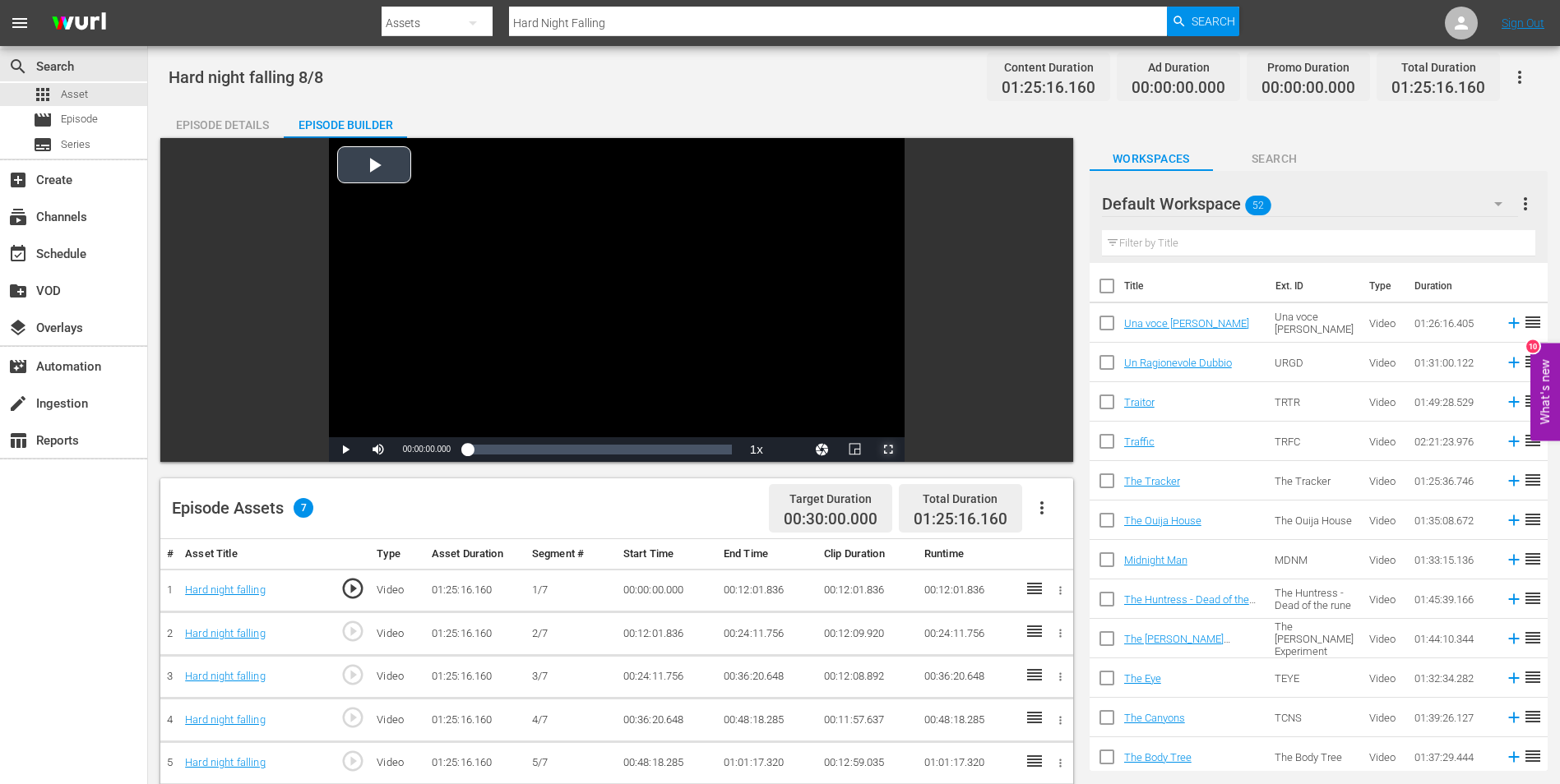
drag, startPoint x: 895, startPoint y: 448, endPoint x: 910, endPoint y: 513, distance: 66.7
click at [888, 449] on span "Video Player" at bounding box center [888, 449] width 0 height 0
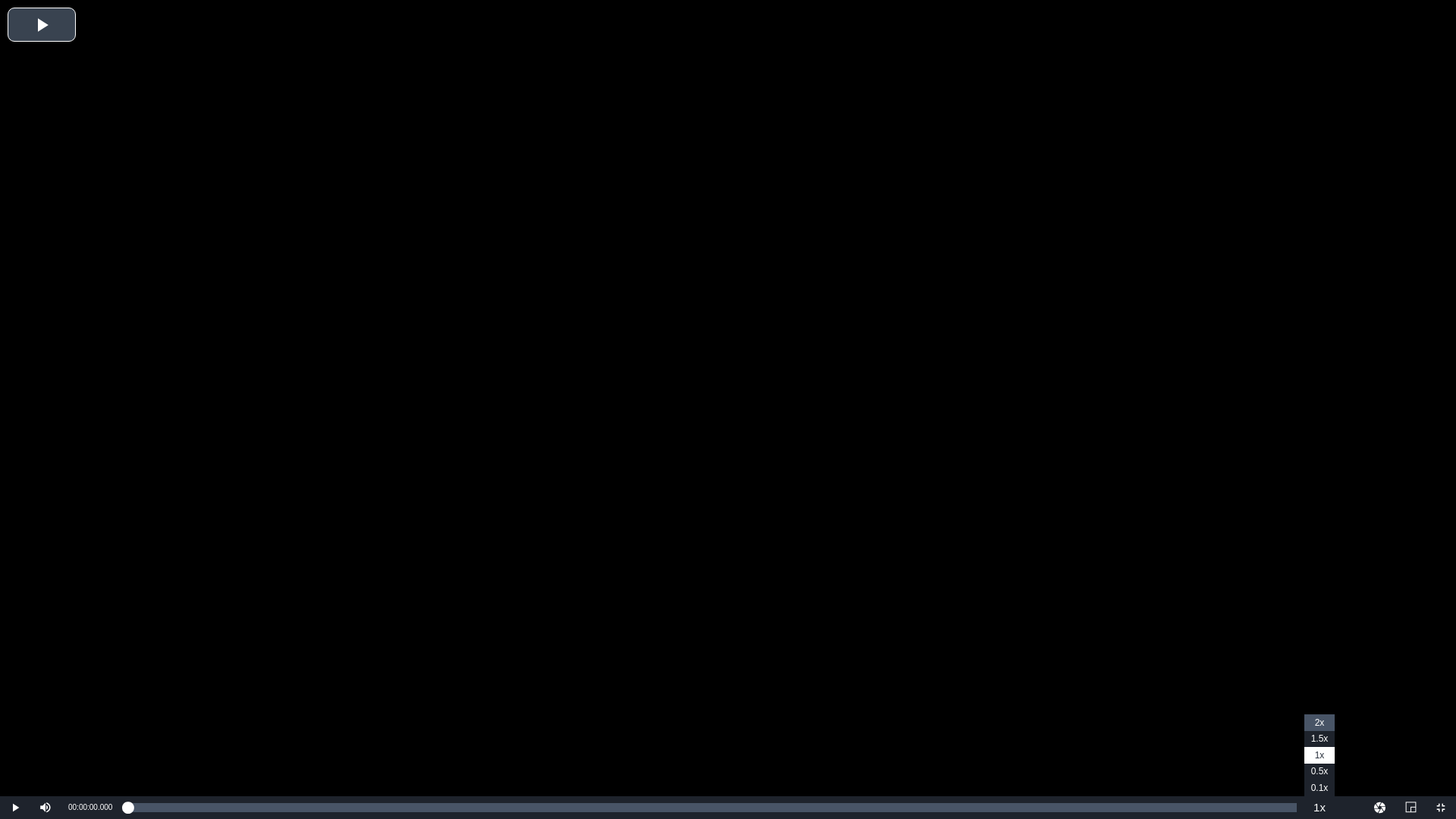
click at [1321, 725] on span "2x" at bounding box center [1320, 723] width 10 height 11
click at [67, 806] on div "10%" at bounding box center [79, 807] width 38 height 23
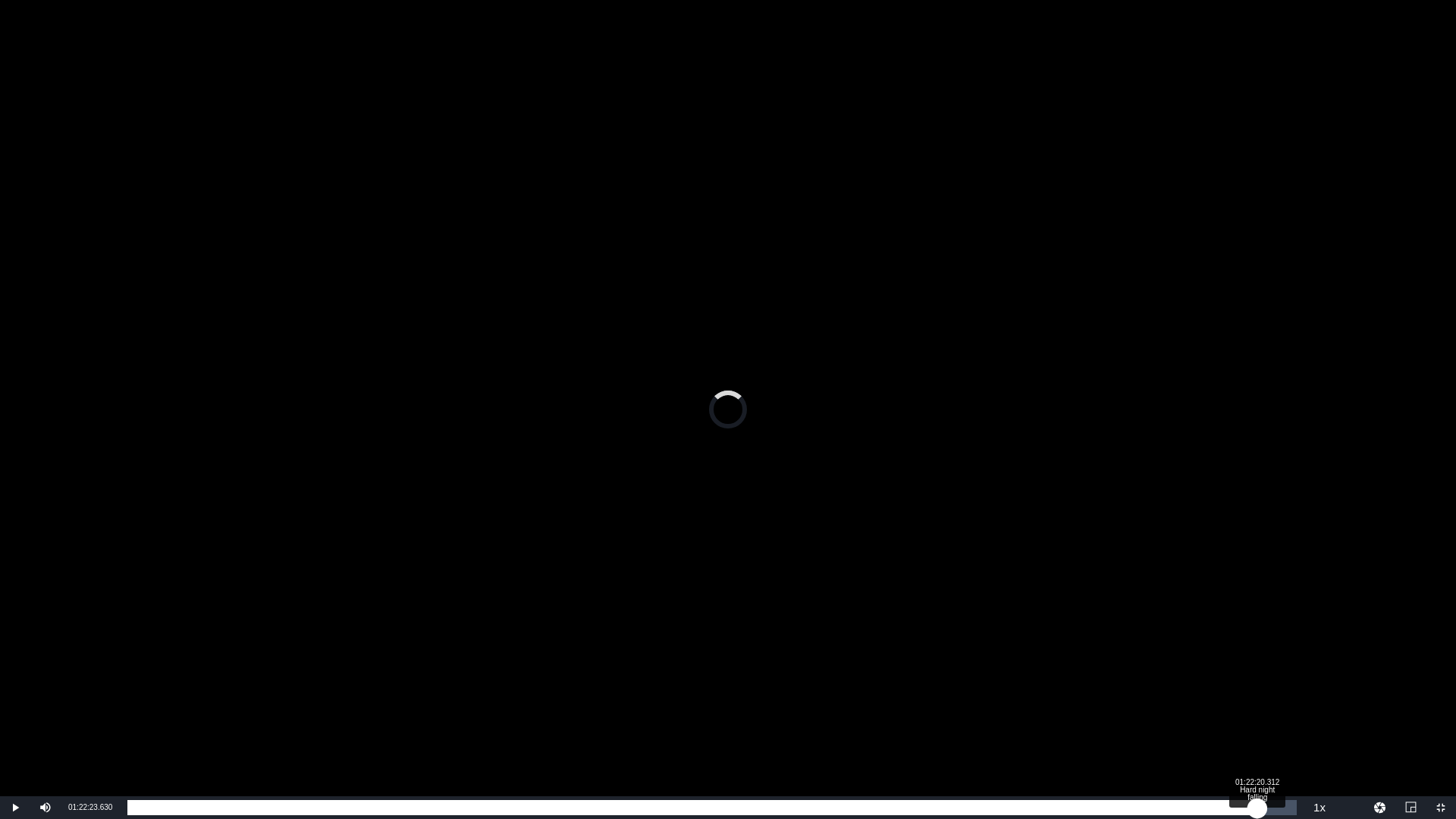
drag, startPoint x: 129, startPoint y: 801, endPoint x: 1258, endPoint y: 818, distance: 1129.1
click at [1258, 815] on div "01:22:23.630" at bounding box center [692, 808] width 1130 height 16
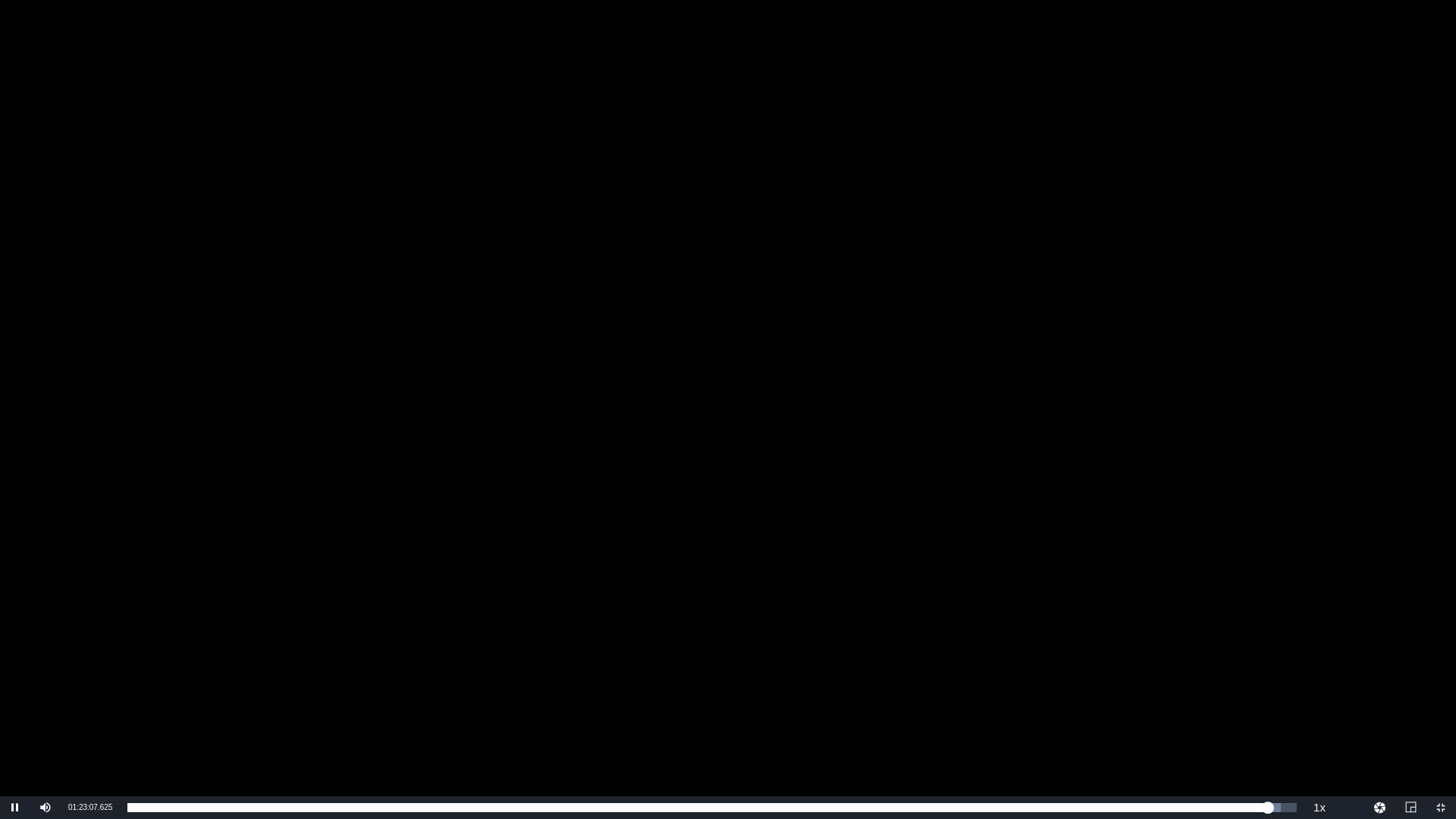
click at [919, 511] on div "Video Player" at bounding box center [728, 398] width 1456 height 796
click at [762, 548] on div "Video Player" at bounding box center [728, 398] width 1456 height 796
click at [778, 503] on div "Video Player" at bounding box center [728, 398] width 1456 height 796
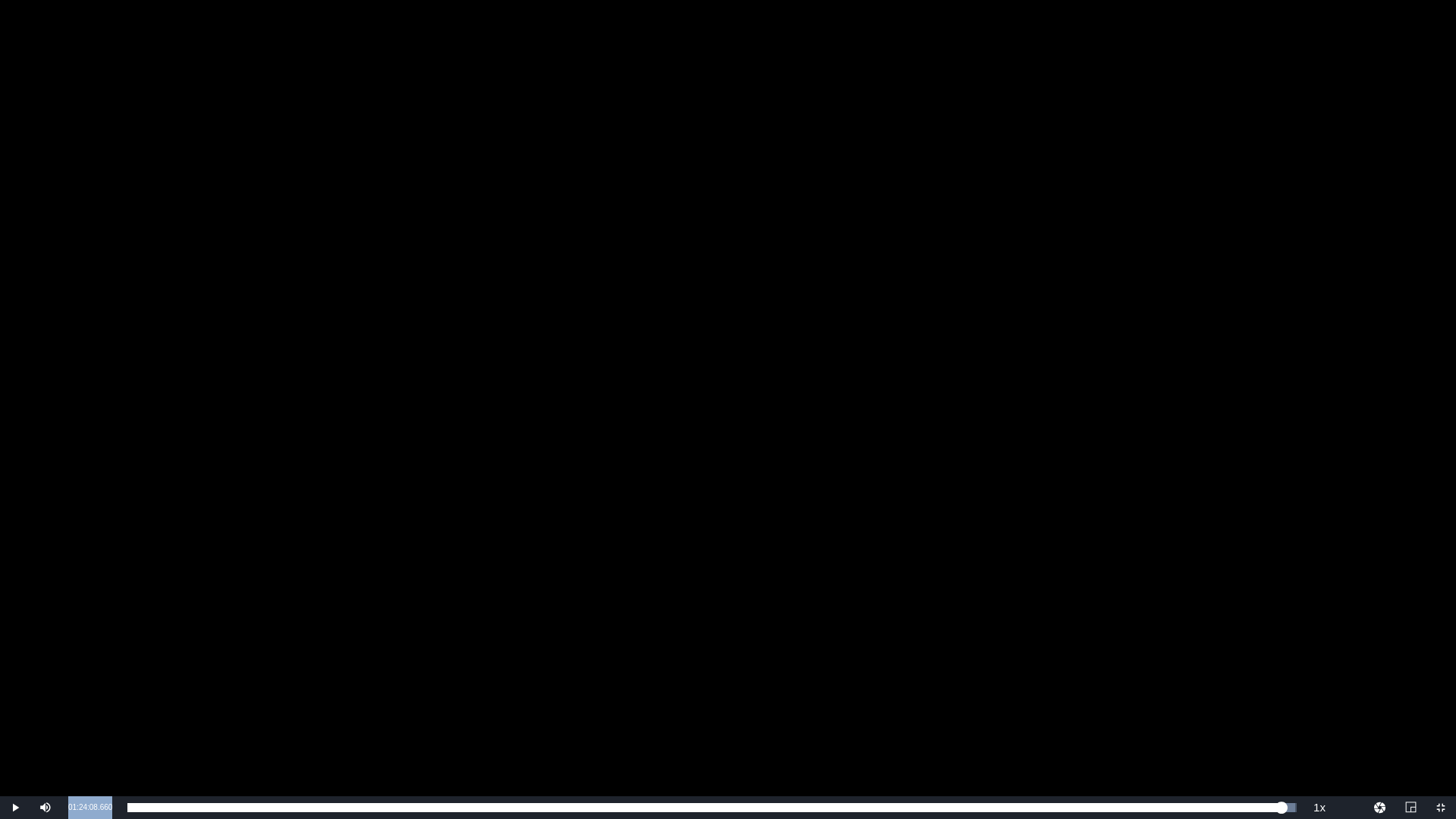
drag, startPoint x: 70, startPoint y: 808, endPoint x: 117, endPoint y: 808, distance: 47.0
click at [117, 808] on div "Current Time 01:24:08.660" at bounding box center [90, 807] width 59 height 23
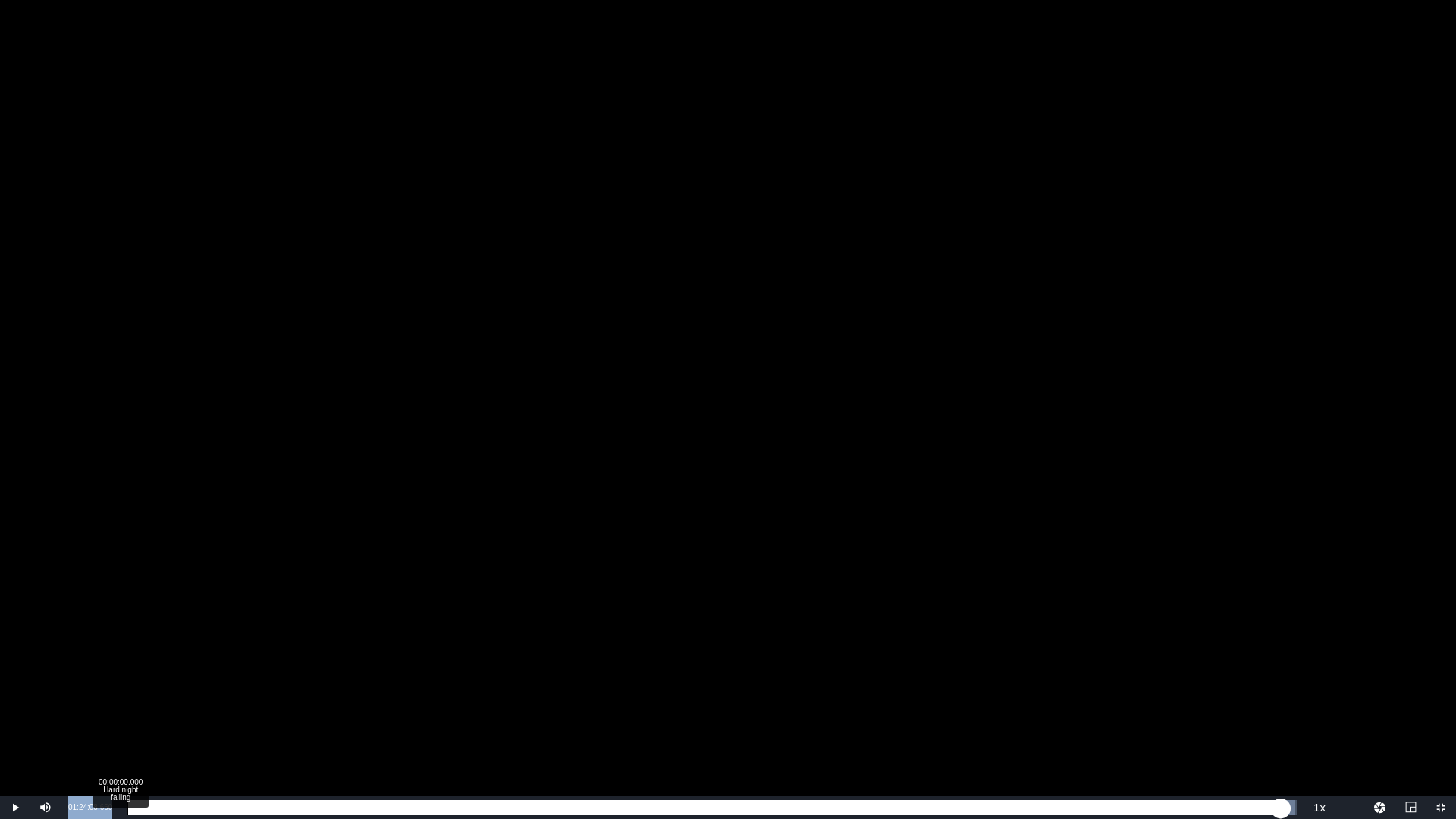
copy span "01:24:08.660"
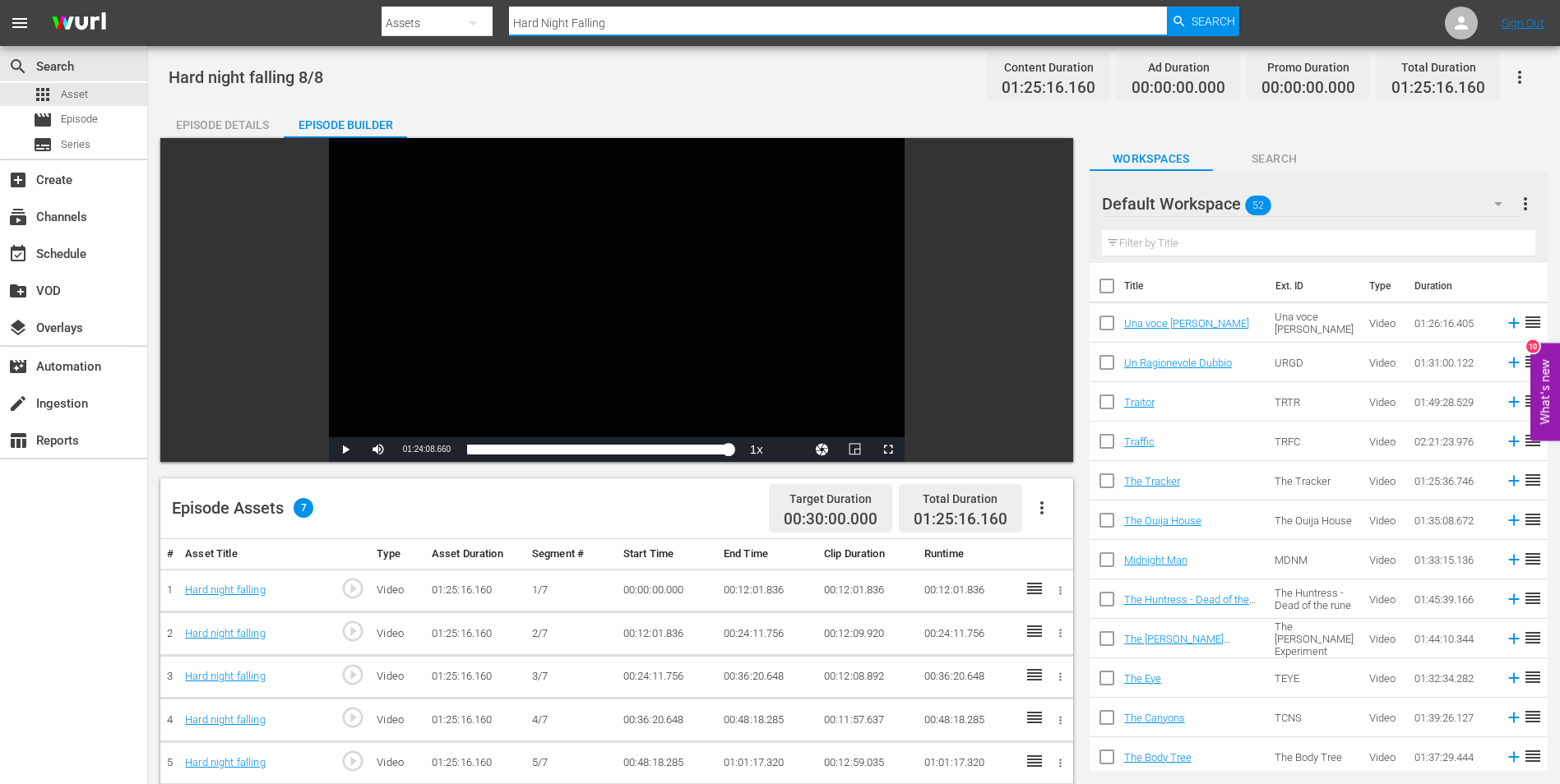
drag, startPoint x: 619, startPoint y: 16, endPoint x: 491, endPoint y: 8, distance: 128.2
click at [492, 8] on div "Search By Assets Search ID, Title, Description, Keywords, or Category Hard Nigh…" at bounding box center [810, 23] width 858 height 40
paste input "Il Nido dei Calabroni"
type input "Il Nido dei Calabroni"
click at [1183, 14] on icon "button" at bounding box center [1180, 22] width 15 height 15
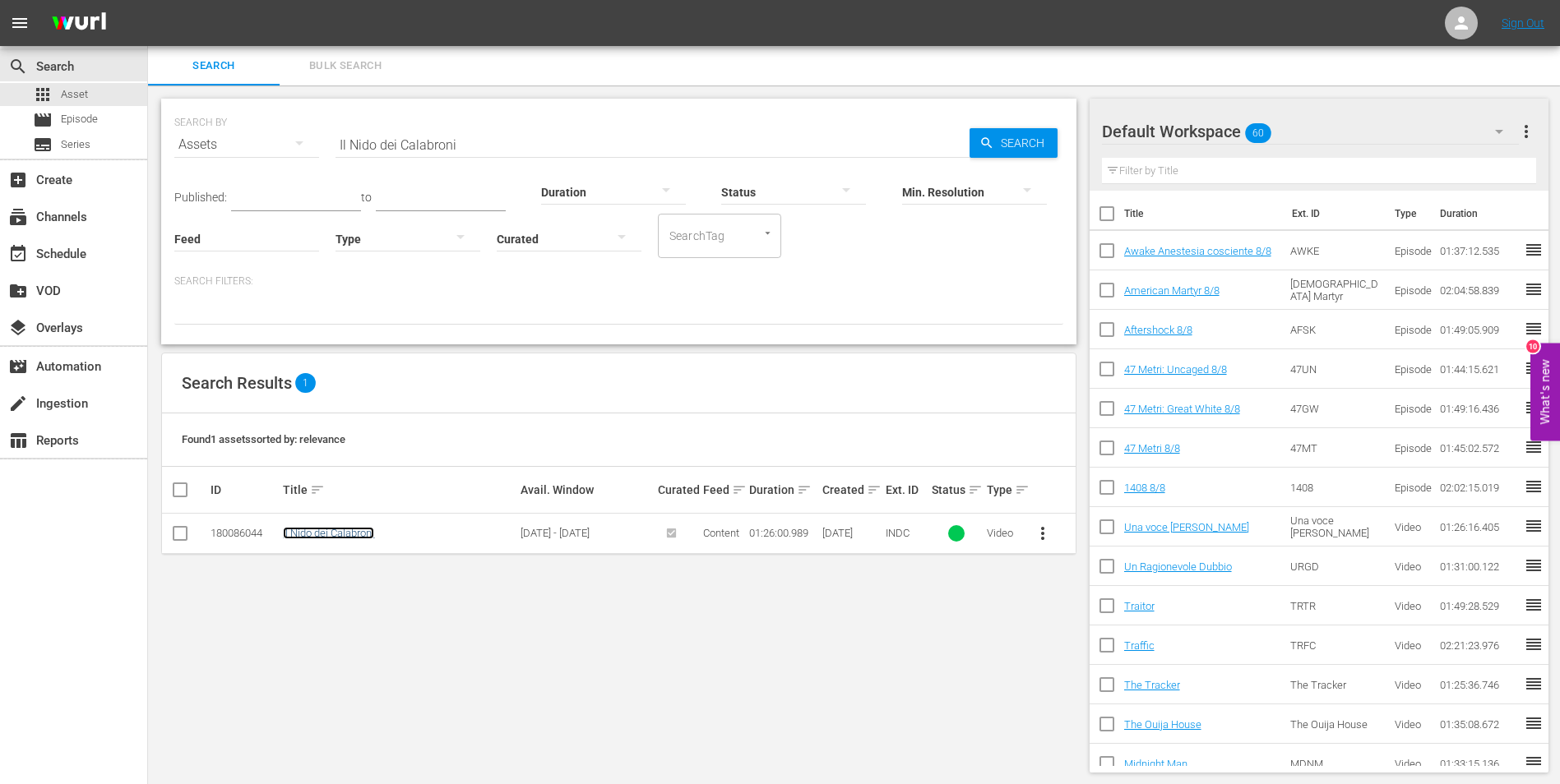
click at [332, 533] on link "Il Nido dei Calabroni" at bounding box center [328, 533] width 91 height 13
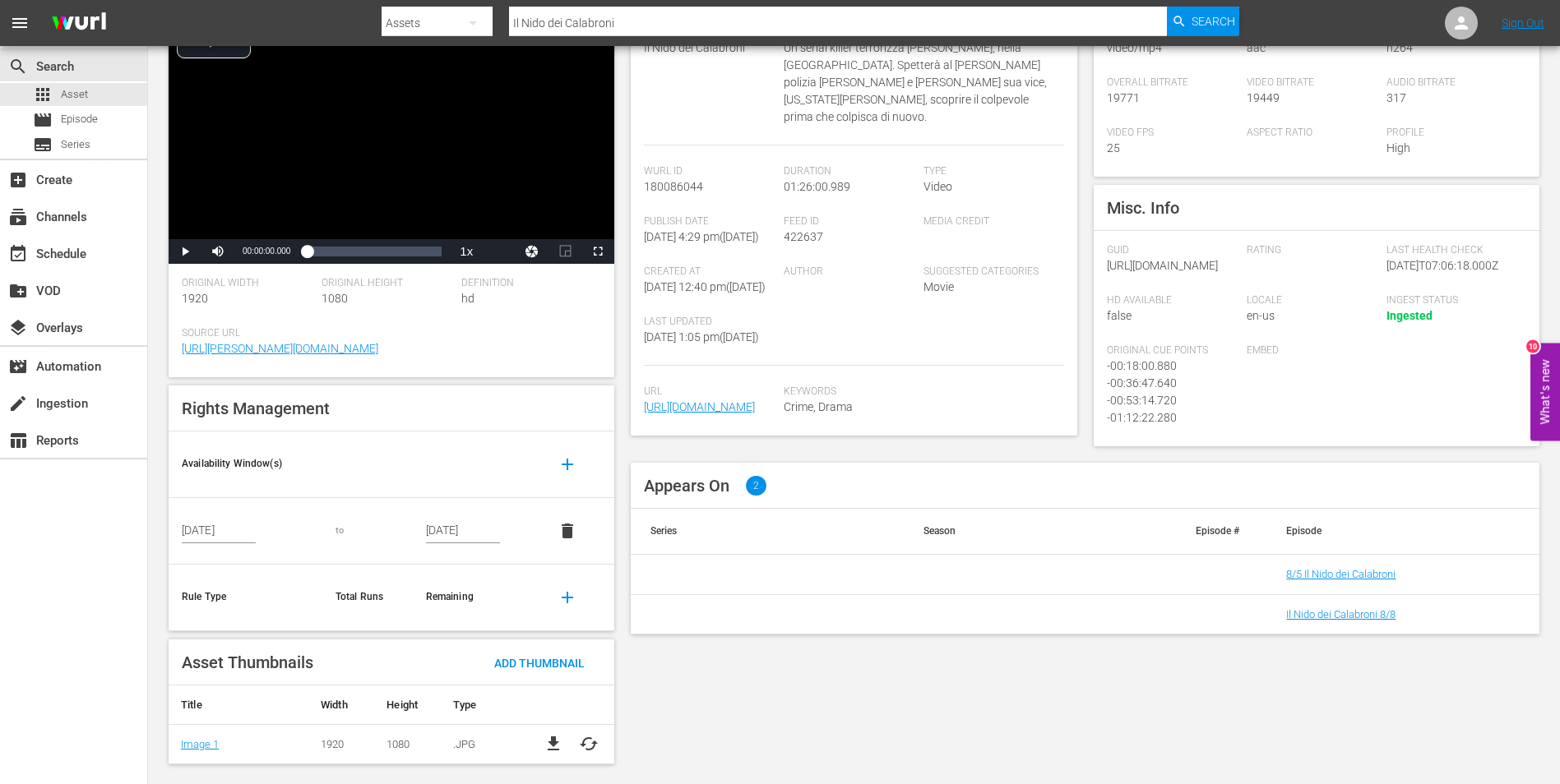
scroll to position [159, 0]
click at [1385, 620] on link "Il Nido dei Calabroni 8/8" at bounding box center [1341, 614] width 110 height 13
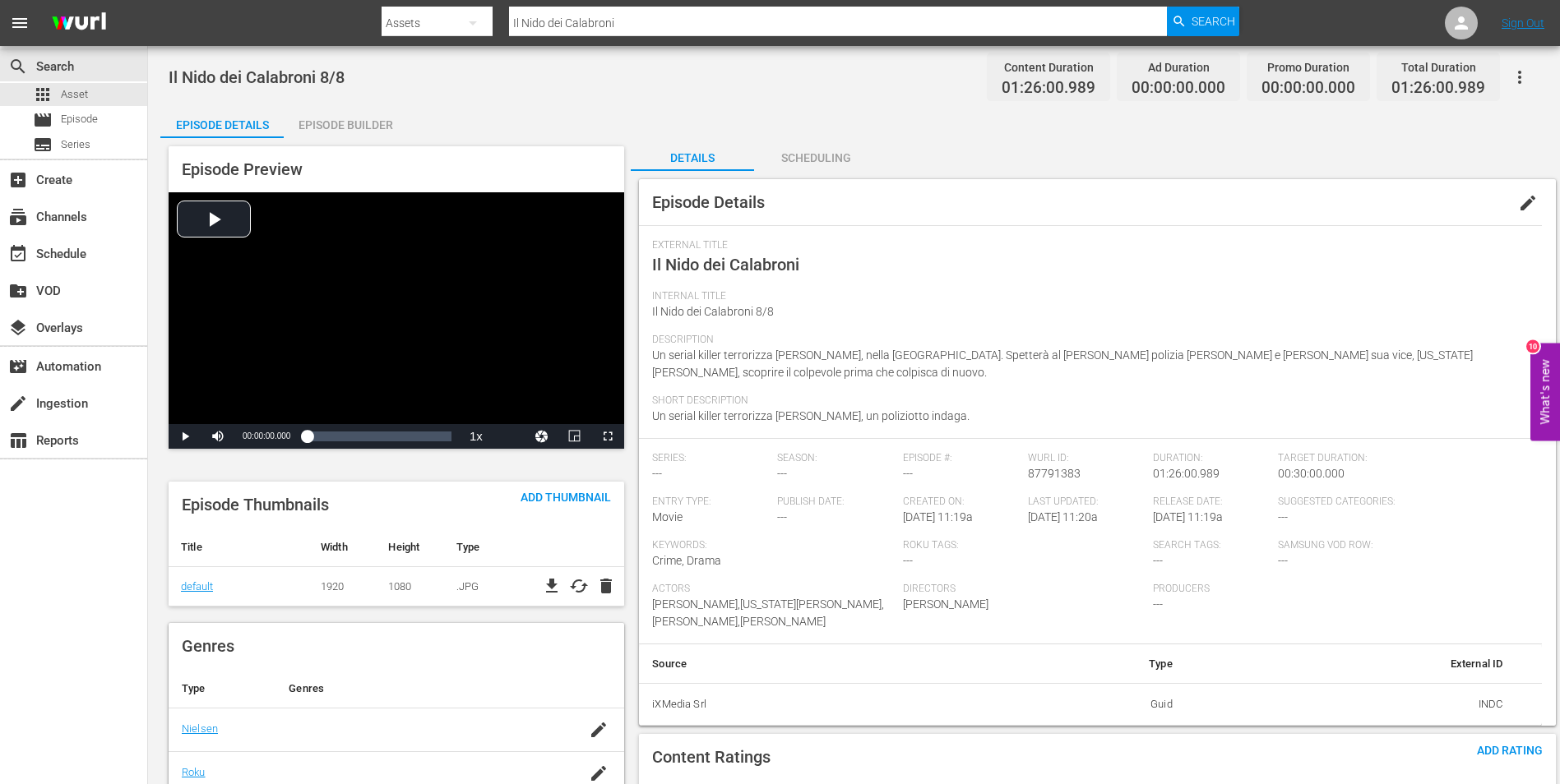
click at [358, 125] on div "Episode Builder" at bounding box center [345, 125] width 123 height 40
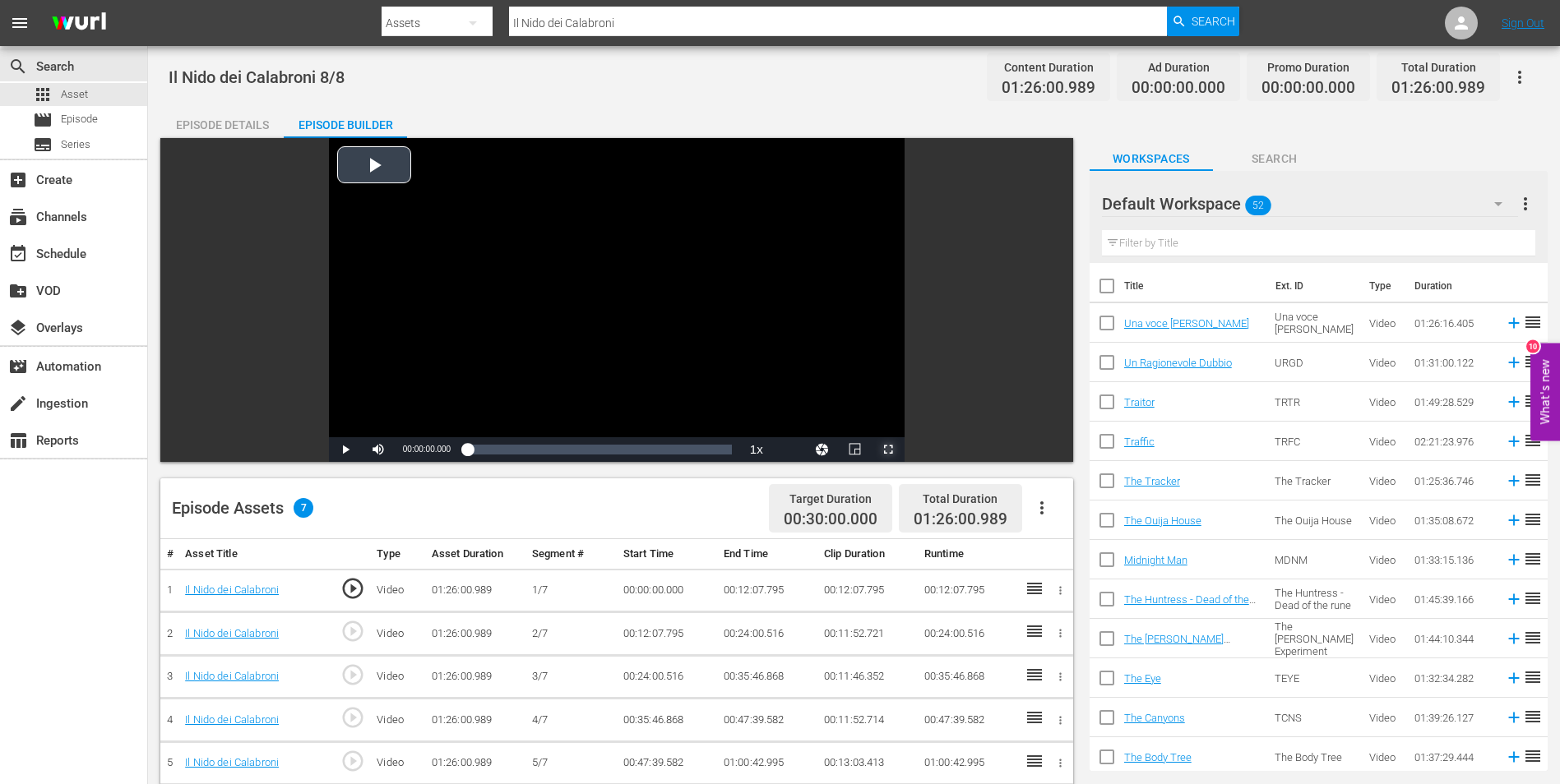
click at [888, 449] on span "Video Player" at bounding box center [888, 449] width 0 height 0
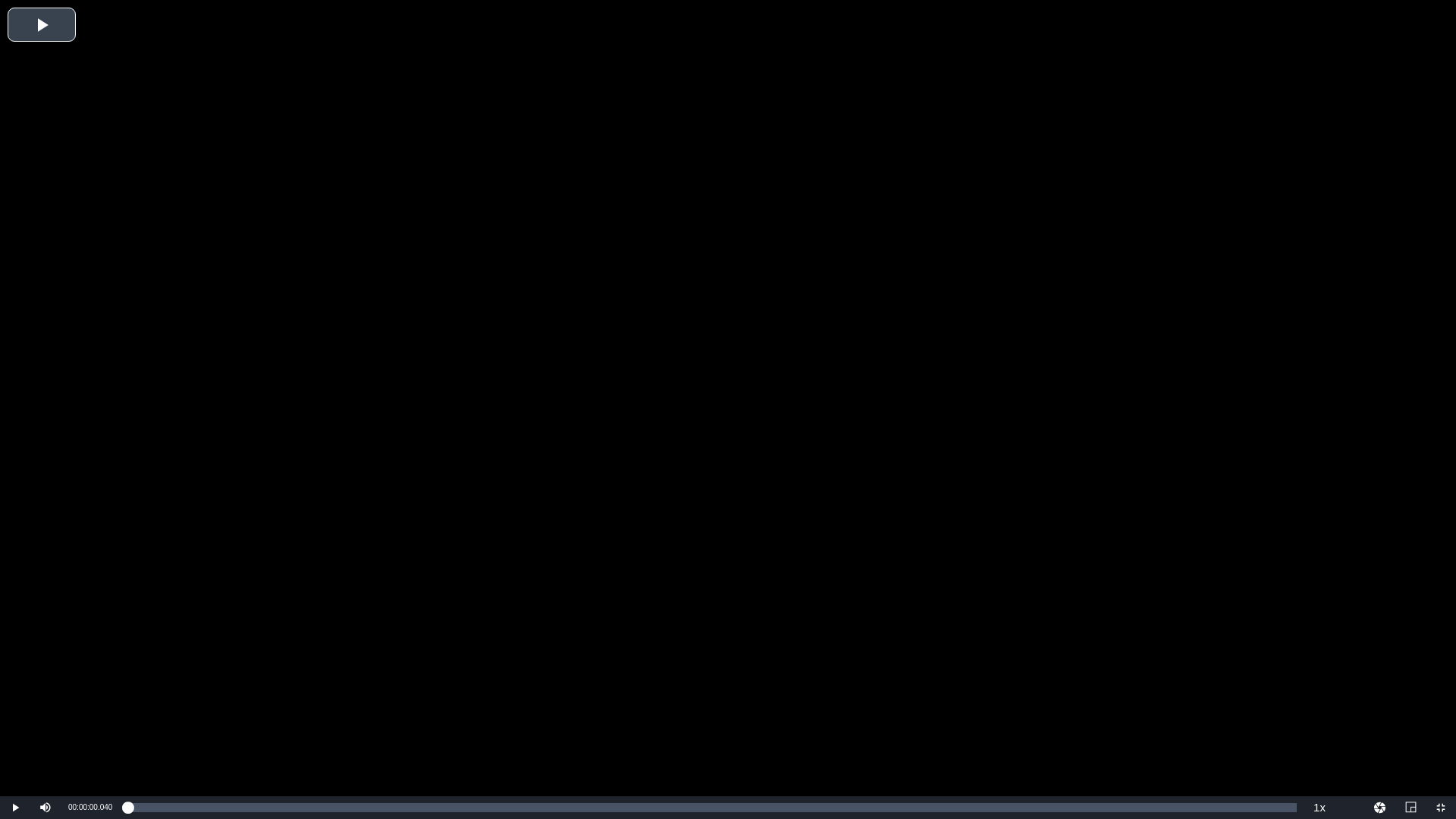
click at [0, 0] on li "2x" at bounding box center [0, 0] width 0 height 0
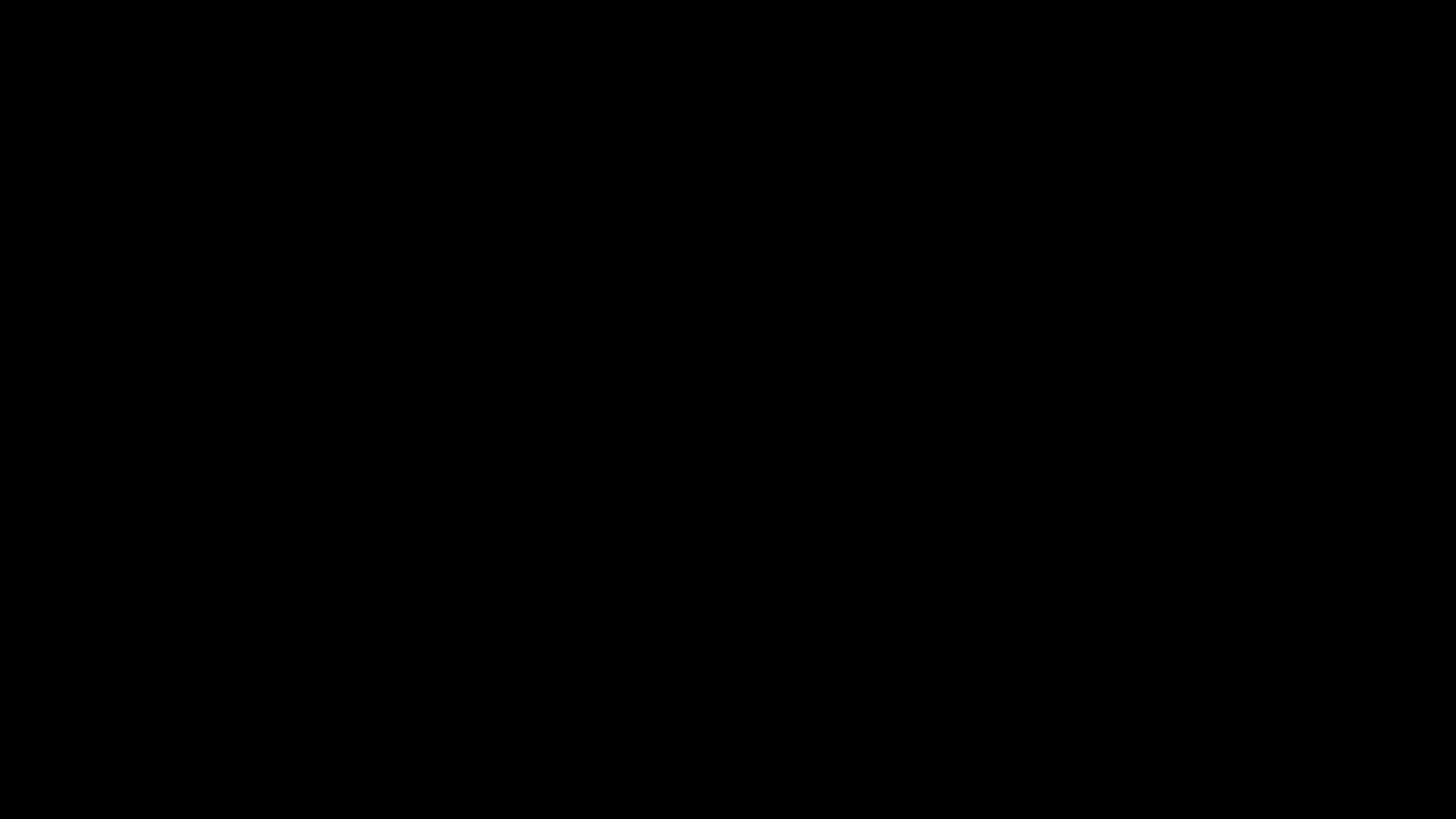
drag, startPoint x: 126, startPoint y: 808, endPoint x: 1265, endPoint y: 773, distance: 1139.5
click at [1265, 773] on div "Video Player is loading. Play Video Pause Mute Current Time 01:23:40.417 / Dura…" at bounding box center [728, 409] width 1456 height 819
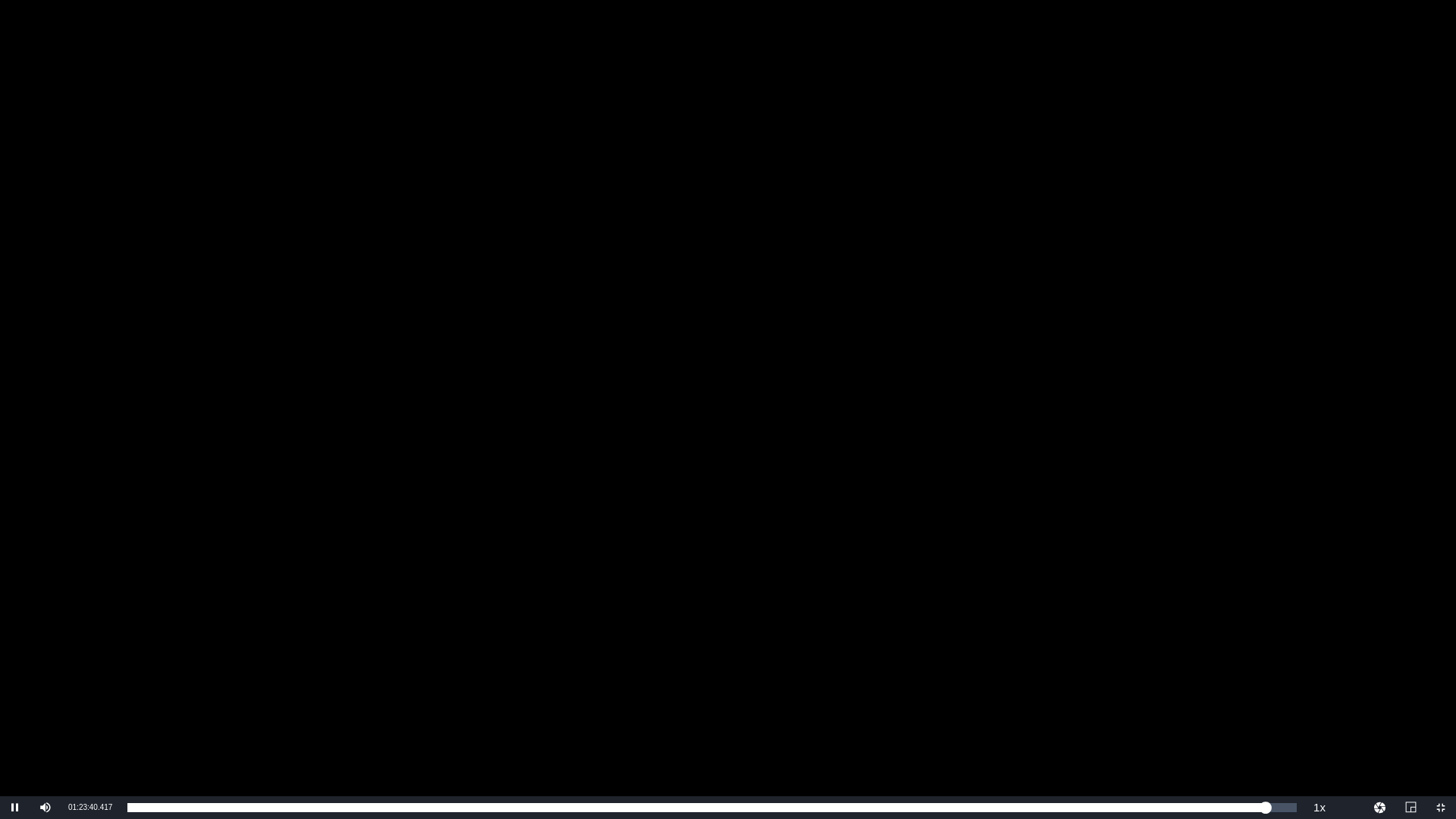
click at [819, 496] on div "Video Player" at bounding box center [728, 398] width 1456 height 796
click at [66, 807] on div "Volume Level" at bounding box center [65, 807] width 3 height 2
click at [72, 807] on div "Volume Level" at bounding box center [68, 807] width 9 height 2
click at [516, 518] on div "Video Player" at bounding box center [728, 398] width 1456 height 796
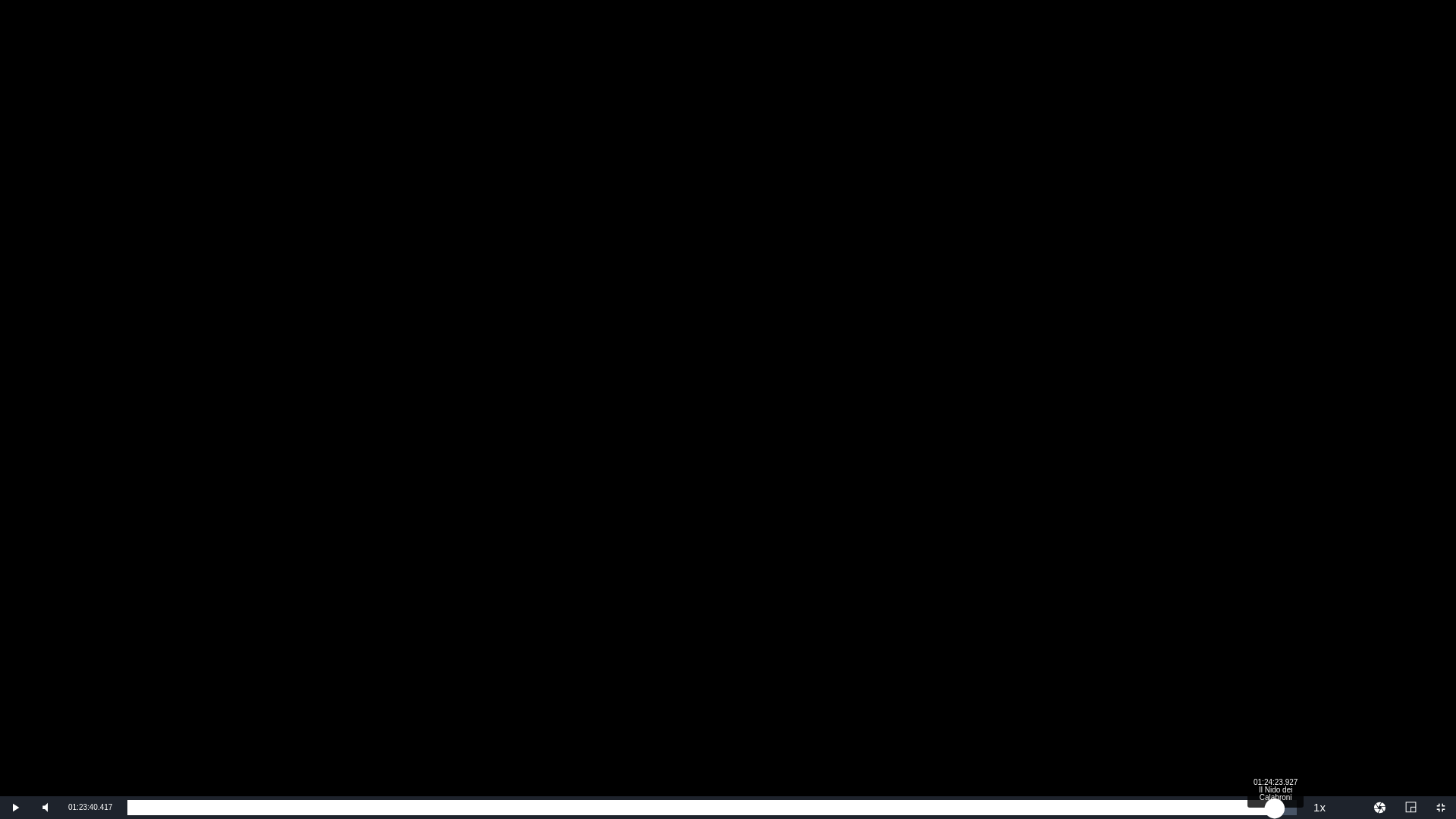
click at [1275, 803] on div "01:23:44.131" at bounding box center [701, 808] width 1147 height 16
click at [1275, 807] on div "01:24:26.767" at bounding box center [701, 808] width 1147 height 16
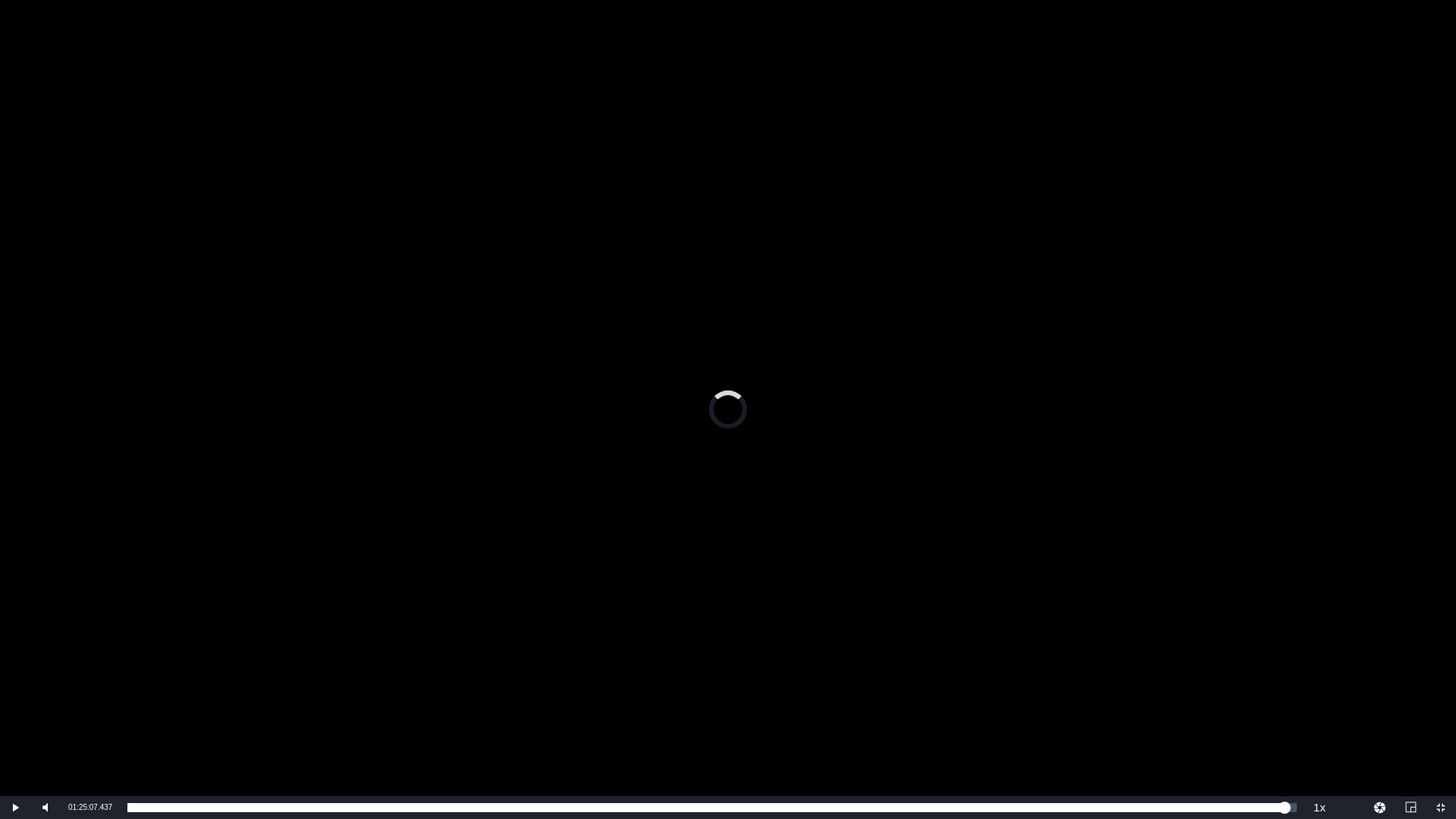
click at [1119, 502] on div "Video Player" at bounding box center [728, 398] width 1456 height 796
click at [1164, 518] on div "Video Player" at bounding box center [728, 398] width 1456 height 796
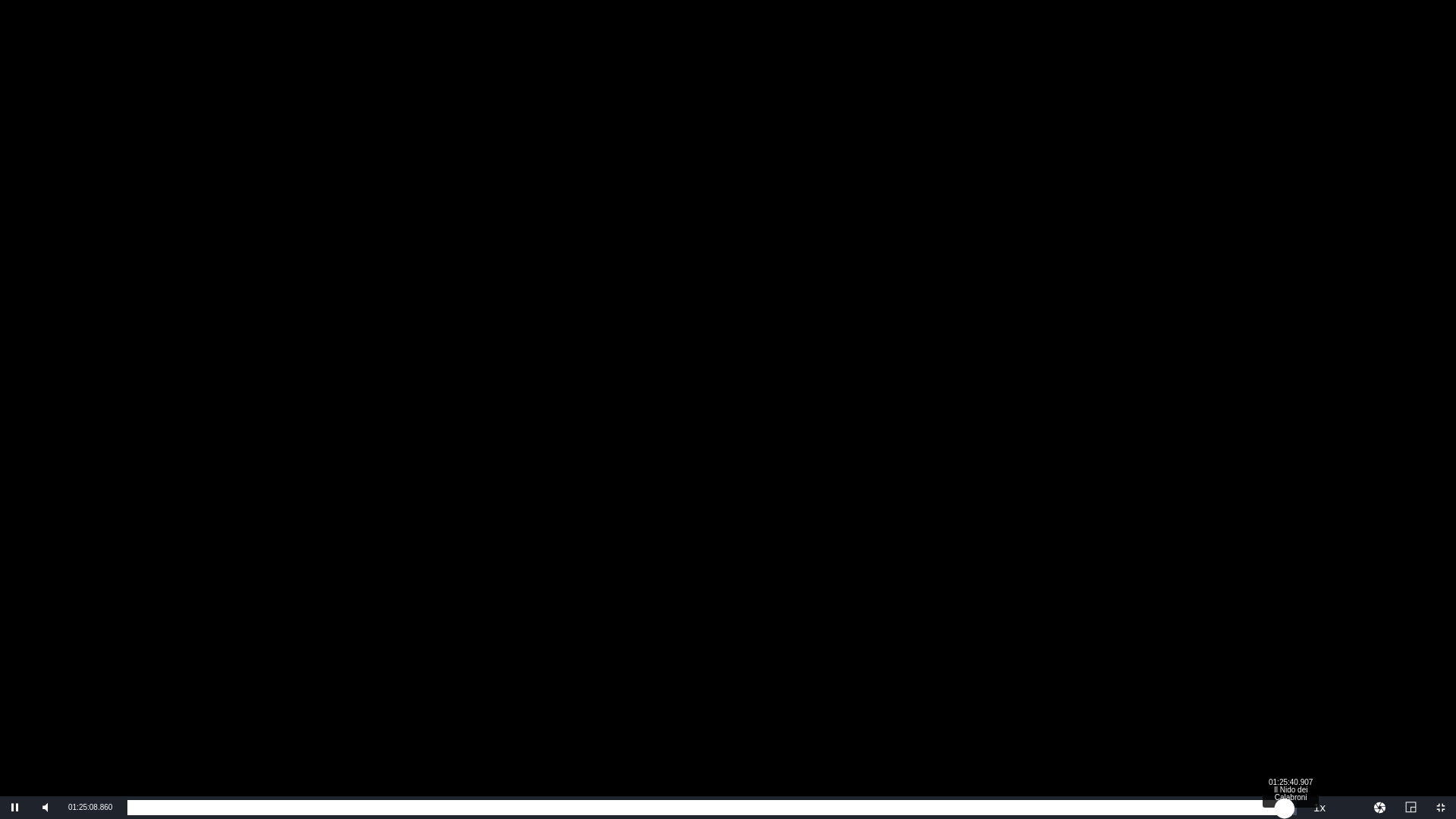
click at [1285, 806] on div "01:25:08.868" at bounding box center [706, 808] width 1157 height 16
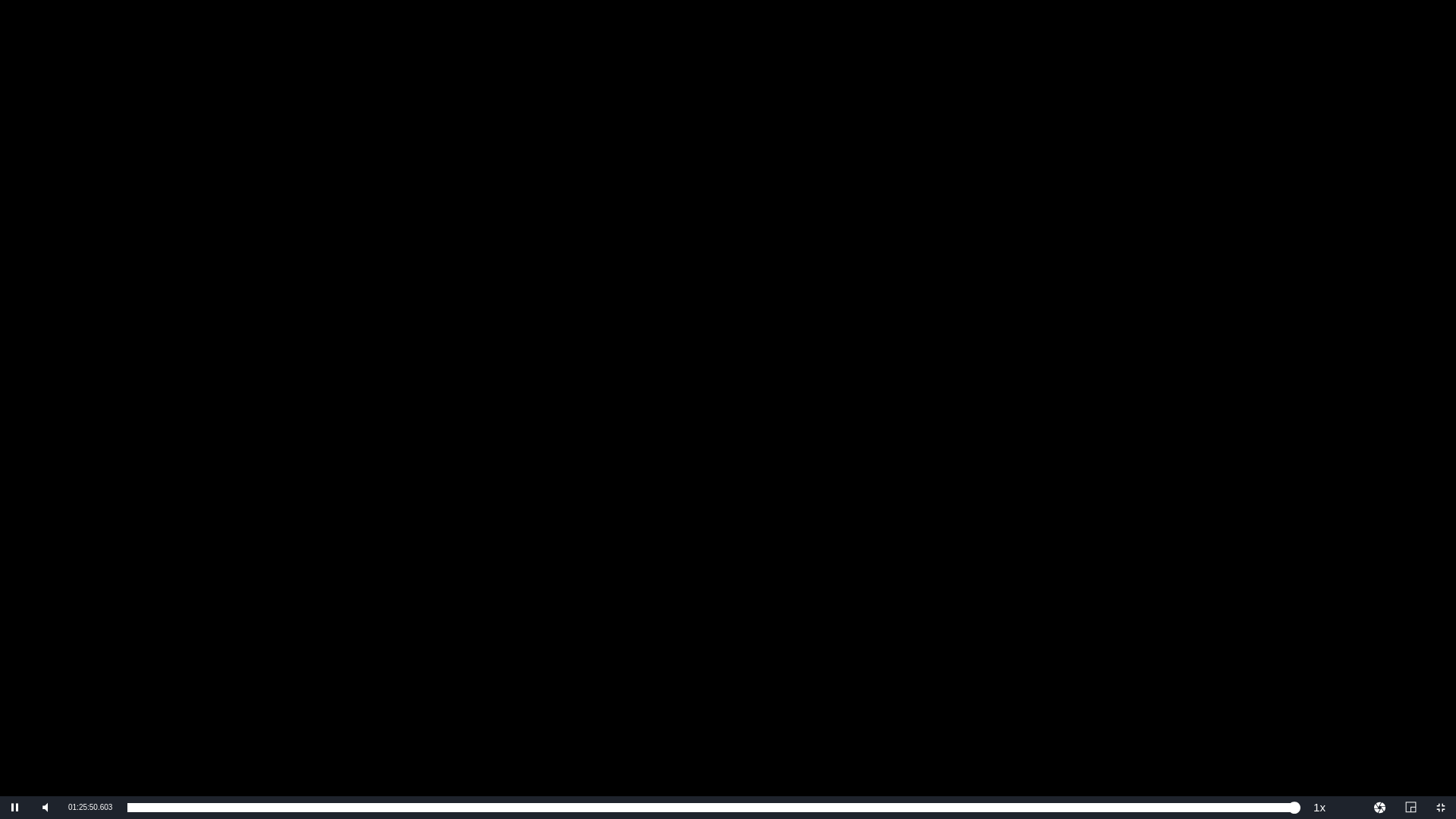
click at [1144, 457] on div "Video Player" at bounding box center [728, 398] width 1456 height 796
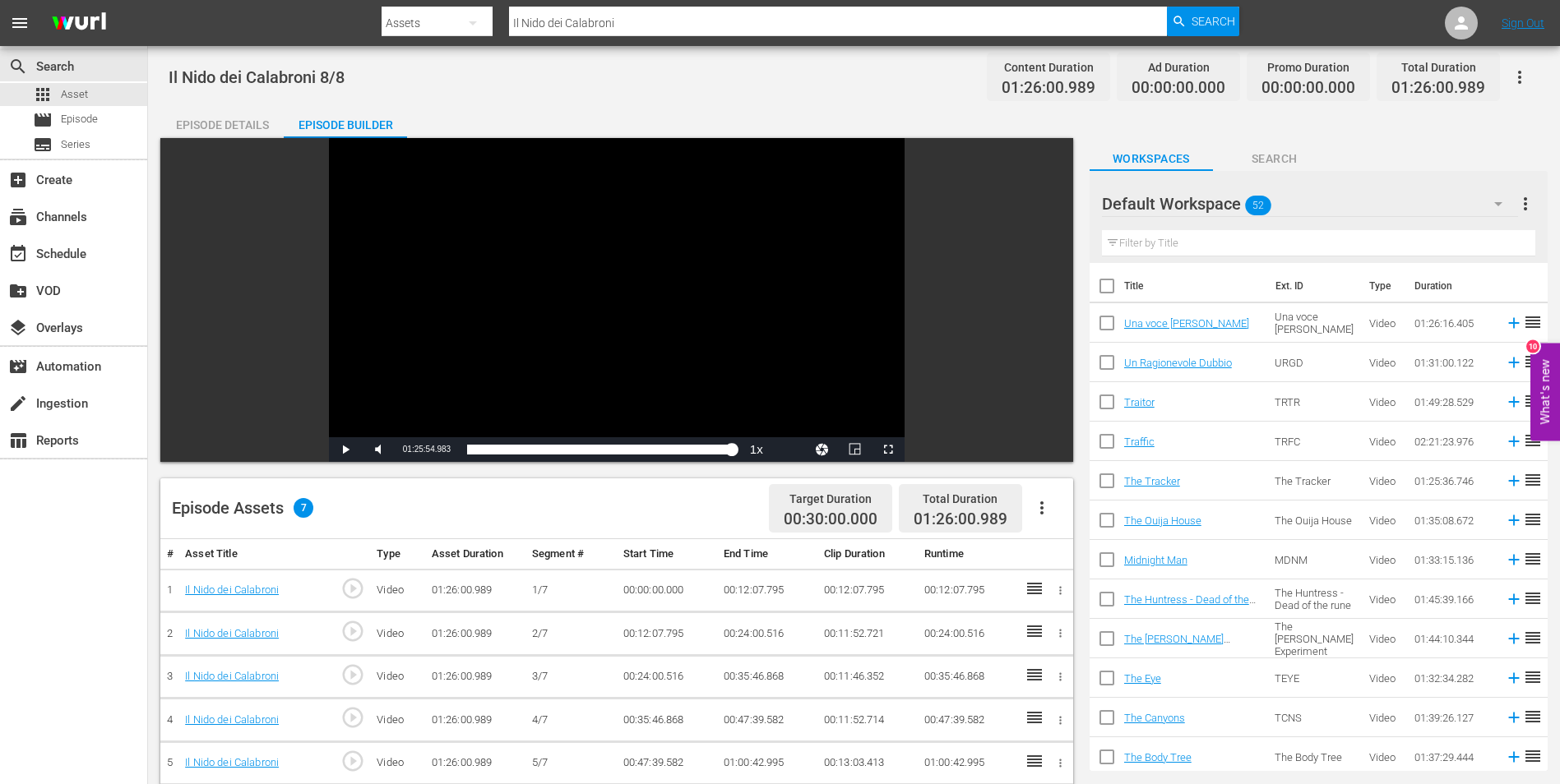
drag, startPoint x: 661, startPoint y: 17, endPoint x: 430, endPoint y: 12, distance: 231.1
click at [431, 13] on div "Search By Assets Search ID, Title, Description, Keywords, or Category Il Nido d…" at bounding box center [810, 23] width 858 height 40
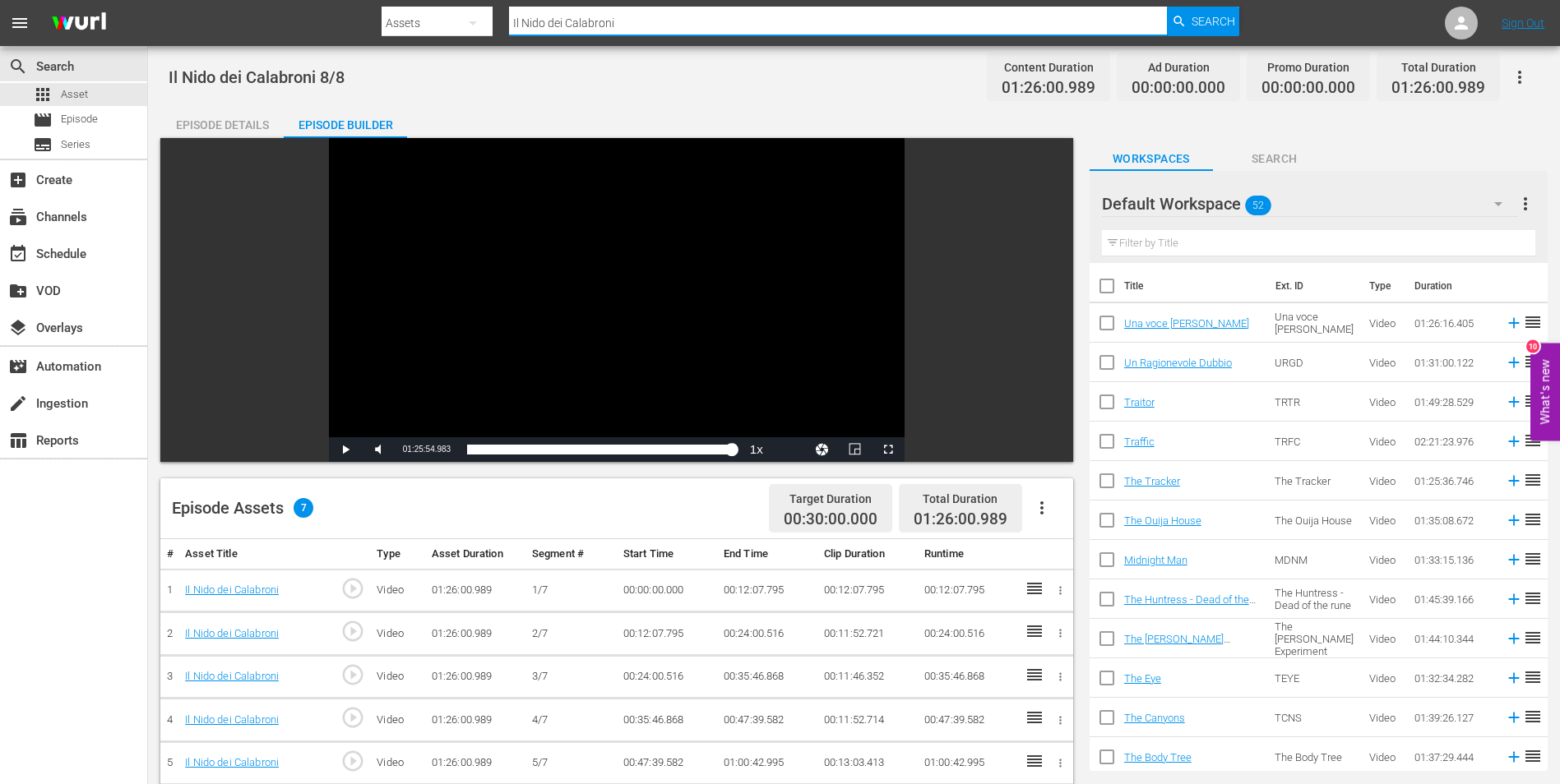
paste input "silenzio del testimone"
type input "Il silenzio del testimone"
click at [1180, 23] on icon "button" at bounding box center [1180, 22] width 15 height 15
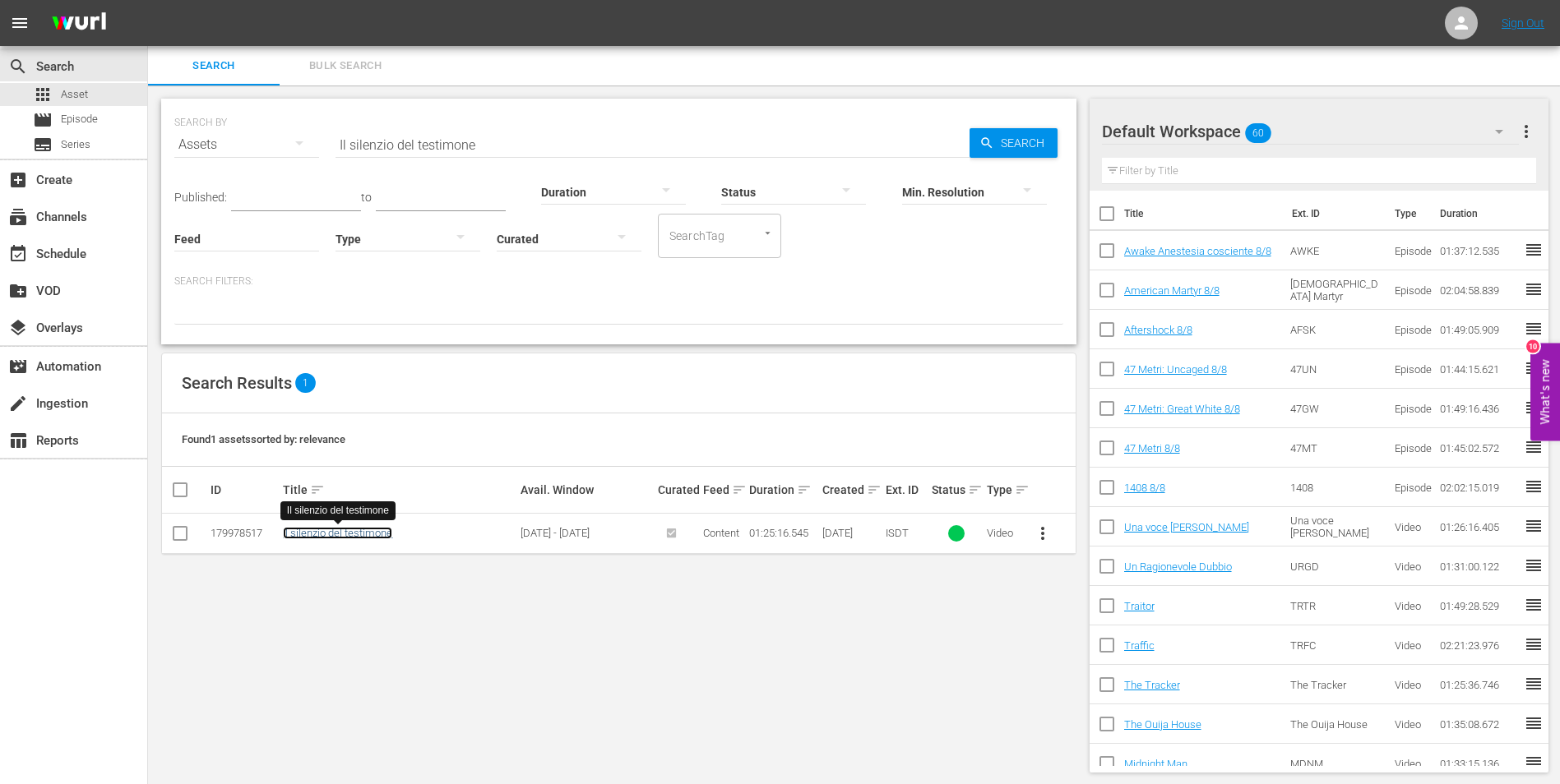
click at [333, 537] on link "Il silenzio del testimone" at bounding box center [337, 533] width 110 height 13
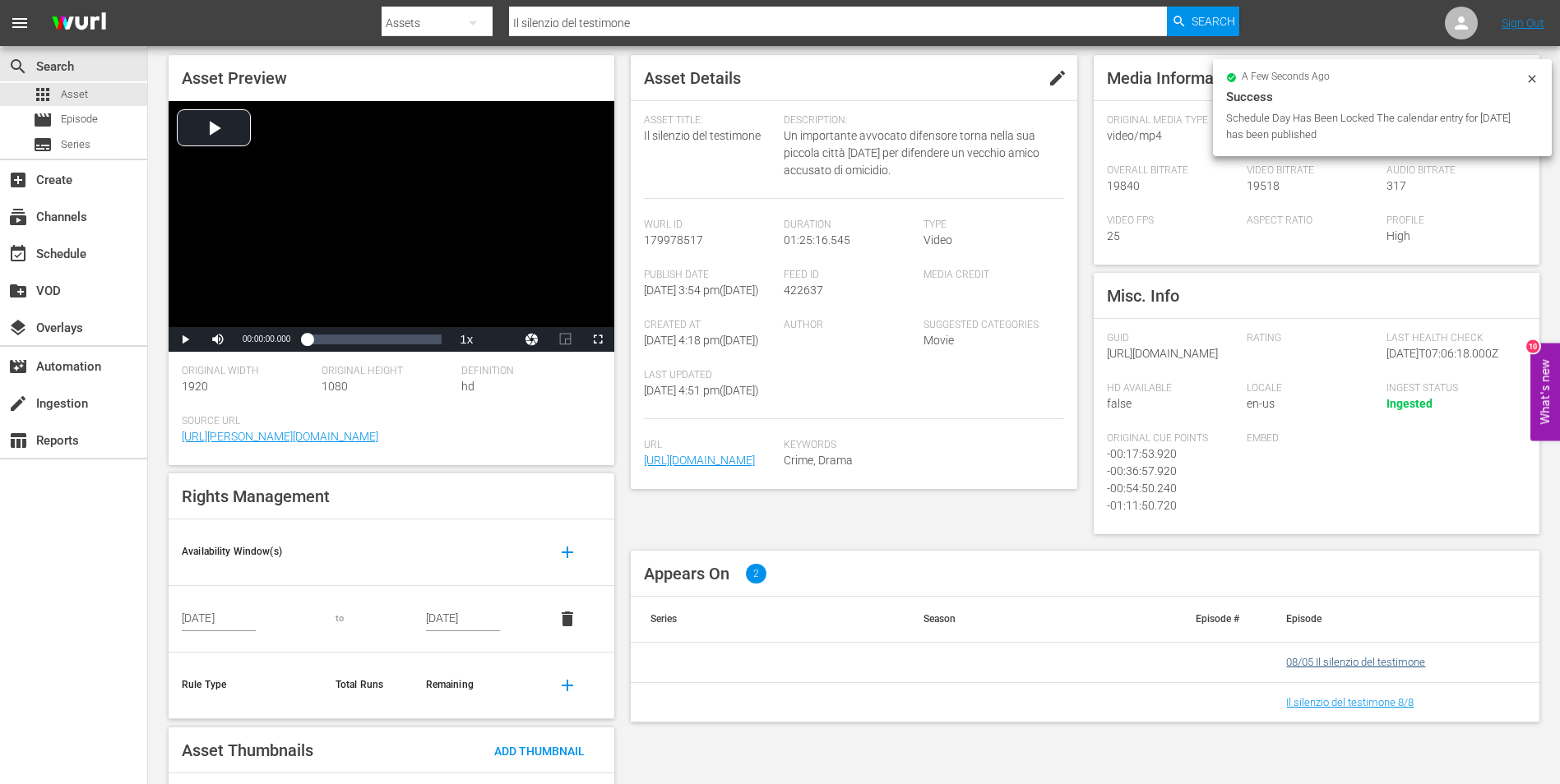
scroll to position [159, 0]
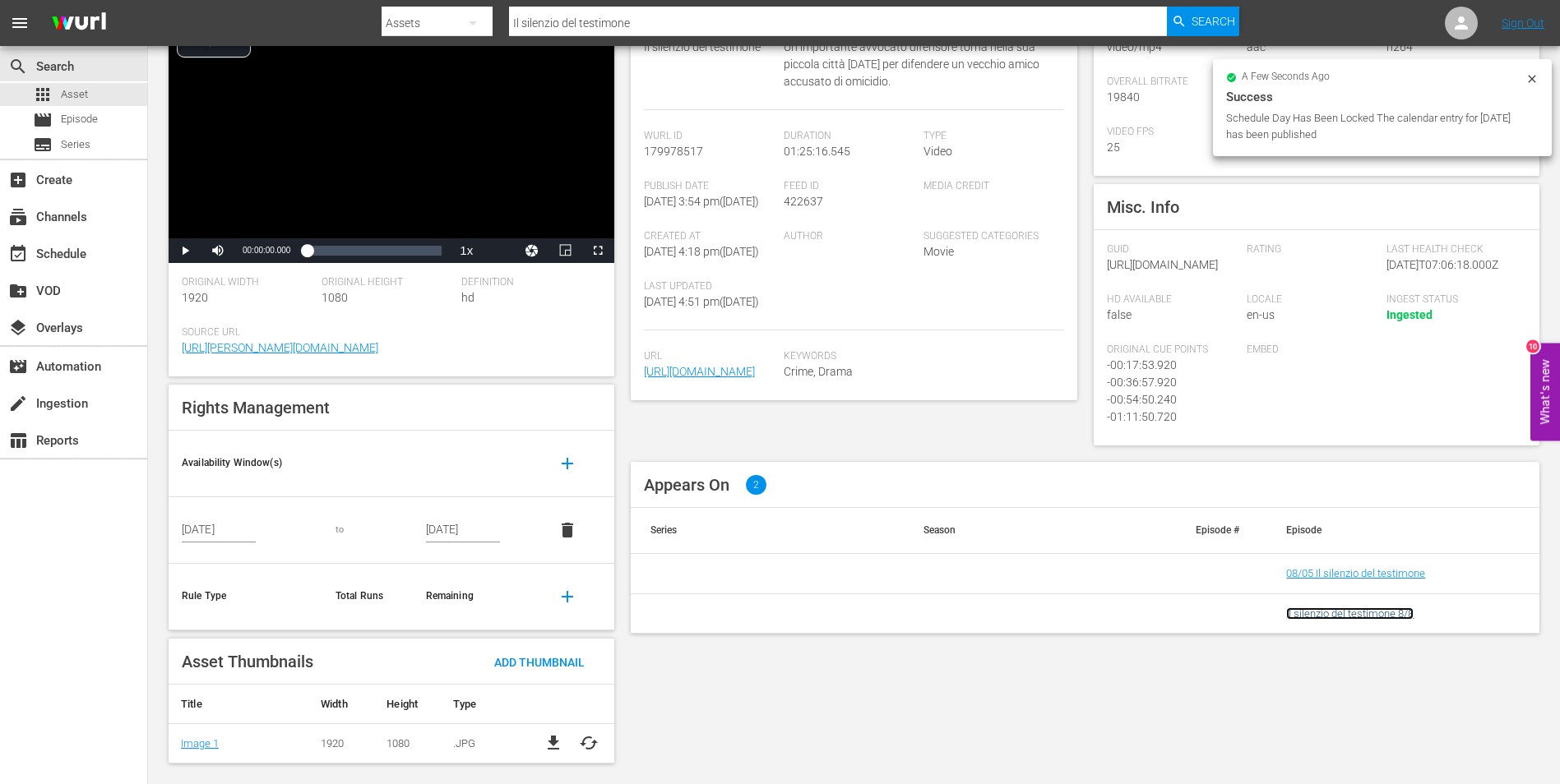
click at [1370, 620] on link "Il silenzio del testimone 8/8" at bounding box center [1349, 614] width 127 height 13
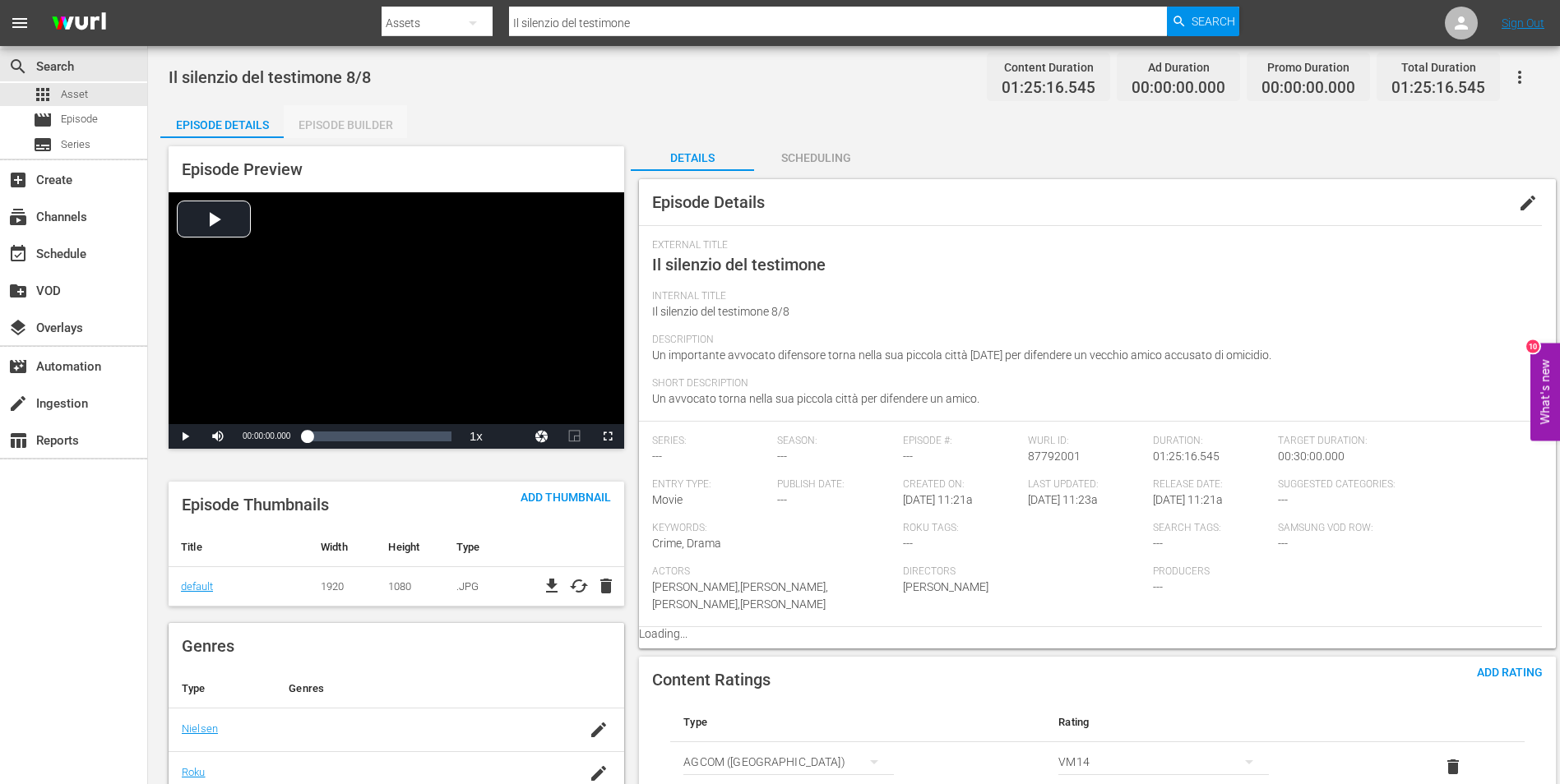
click at [340, 121] on div "Episode Builder" at bounding box center [345, 125] width 123 height 40
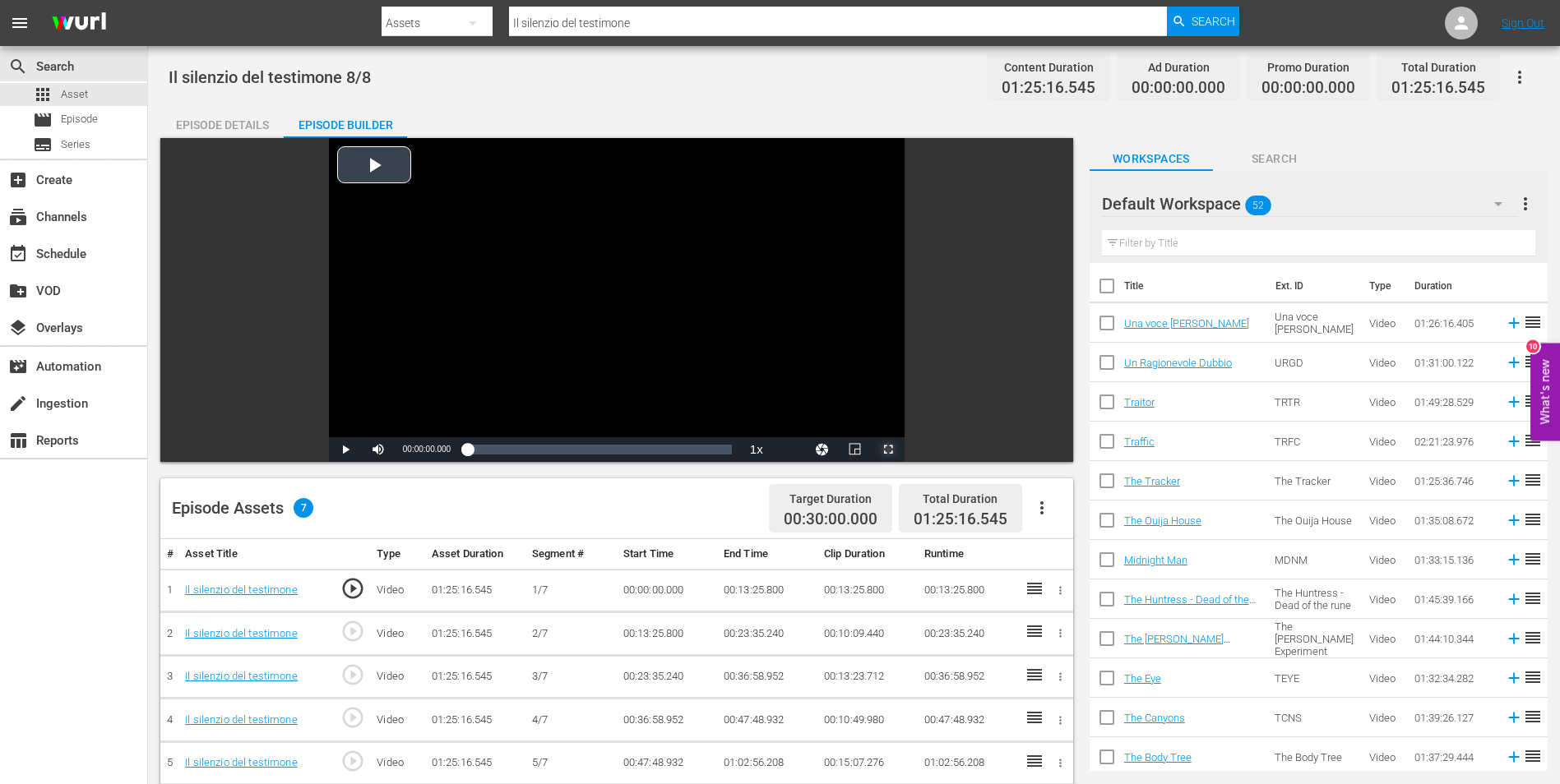
click at [888, 449] on span "Video Player" at bounding box center [888, 449] width 0 height 0
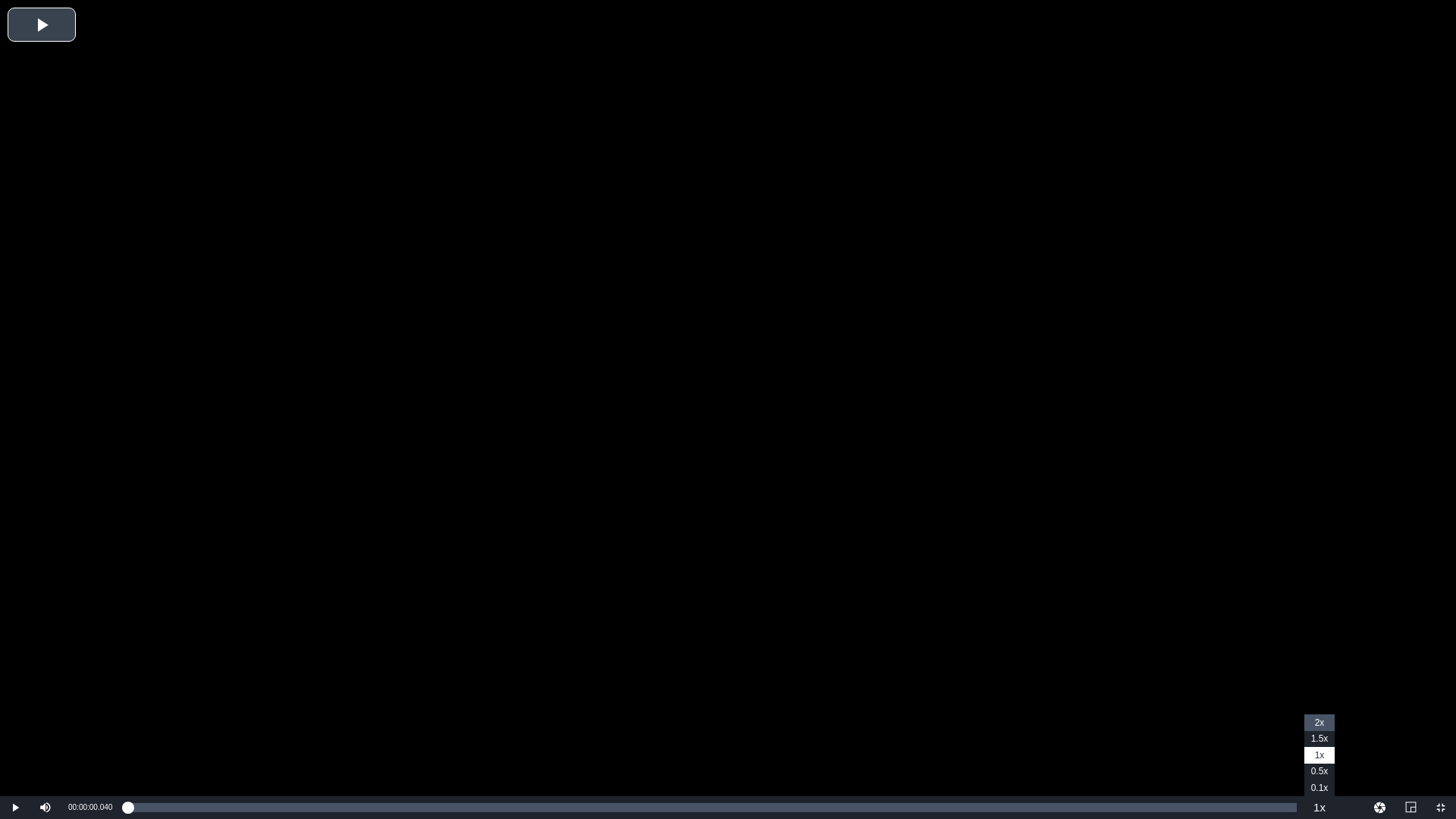
click at [1317, 723] on span "2x" at bounding box center [1320, 723] width 10 height 11
click at [68, 807] on div "Volume Level" at bounding box center [66, 807] width 5 height 2
click at [16, 807] on span "Video Player" at bounding box center [16, 807] width 0 height 0
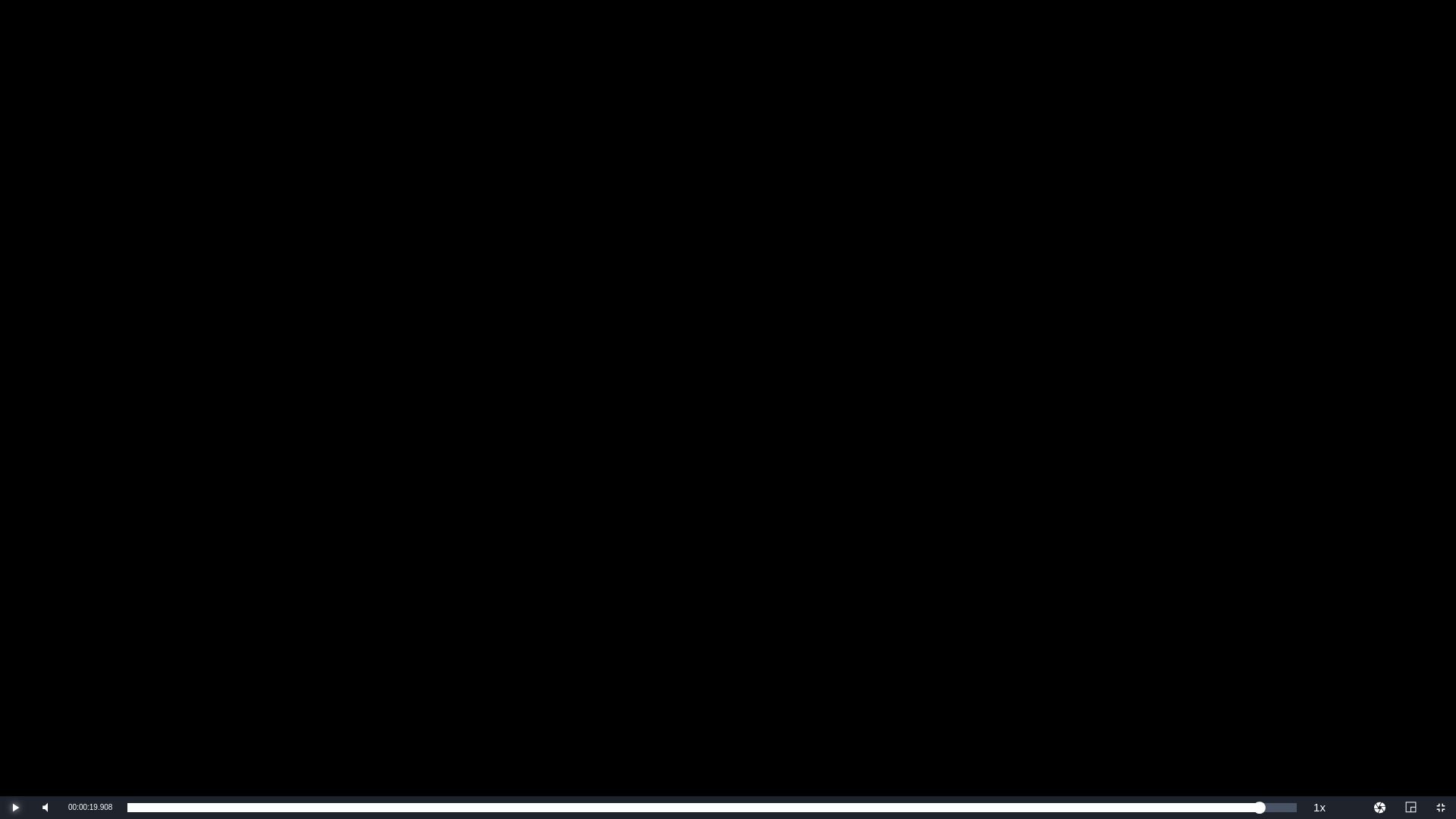
drag, startPoint x: 131, startPoint y: 807, endPoint x: 1261, endPoint y: 795, distance: 1130.1
click at [1261, 795] on div "Video Player is loading. Play Video Play Mute 85% Current Time 00:00:19.908 / D…" at bounding box center [728, 409] width 1456 height 819
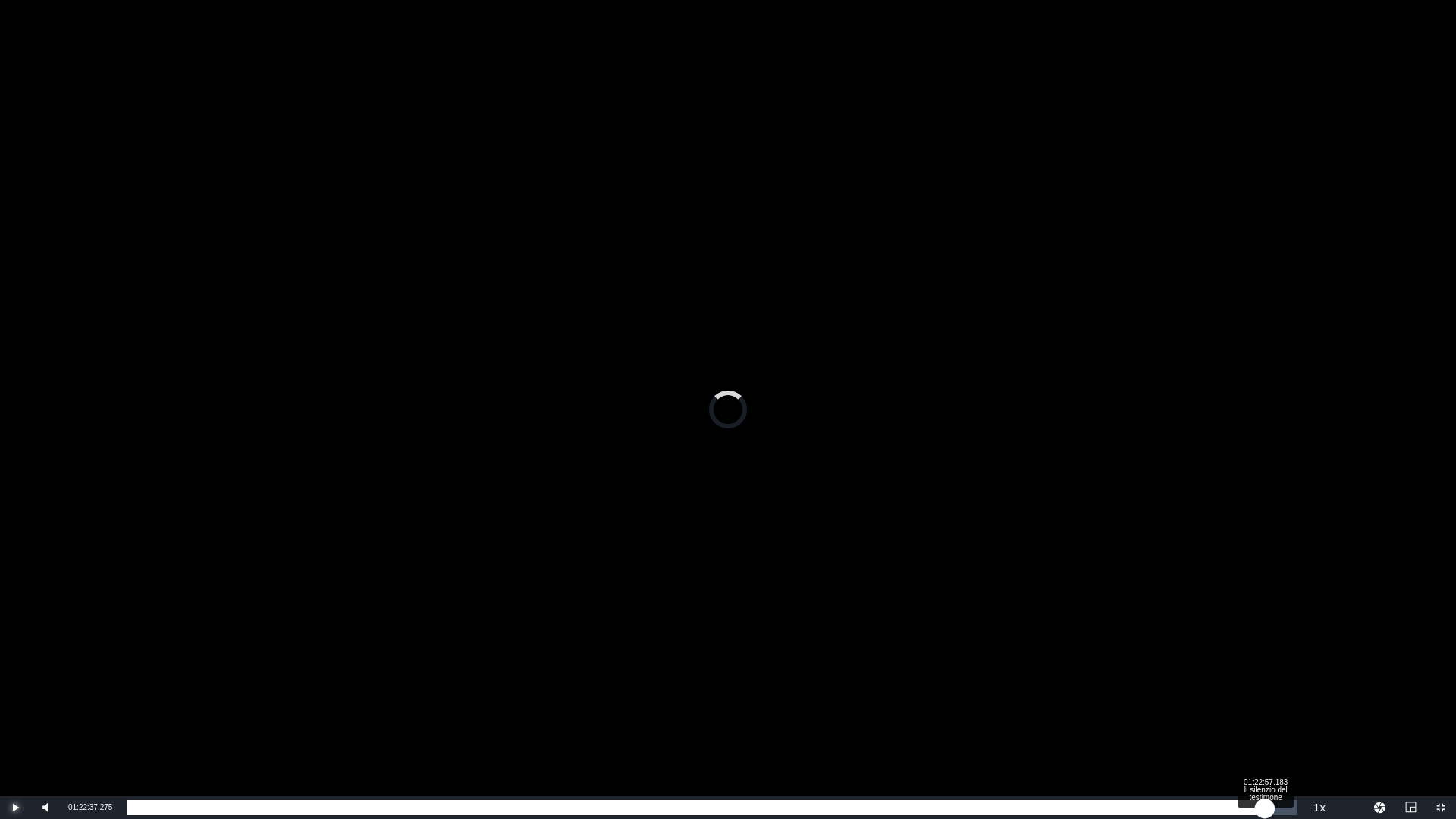
click at [1265, 807] on div "01:22:37.275" at bounding box center [696, 808] width 1138 height 16
drag, startPoint x: 1265, startPoint y: 807, endPoint x: 1274, endPoint y: 808, distance: 9.1
click at [1272, 808] on div "01:23:23.728" at bounding box center [699, 808] width 1144 height 16
click at [1277, 808] on div "01:23:37.023" at bounding box center [702, 808] width 1150 height 16
click at [1282, 808] on div "01:23:50.273" at bounding box center [705, 808] width 1154 height 16
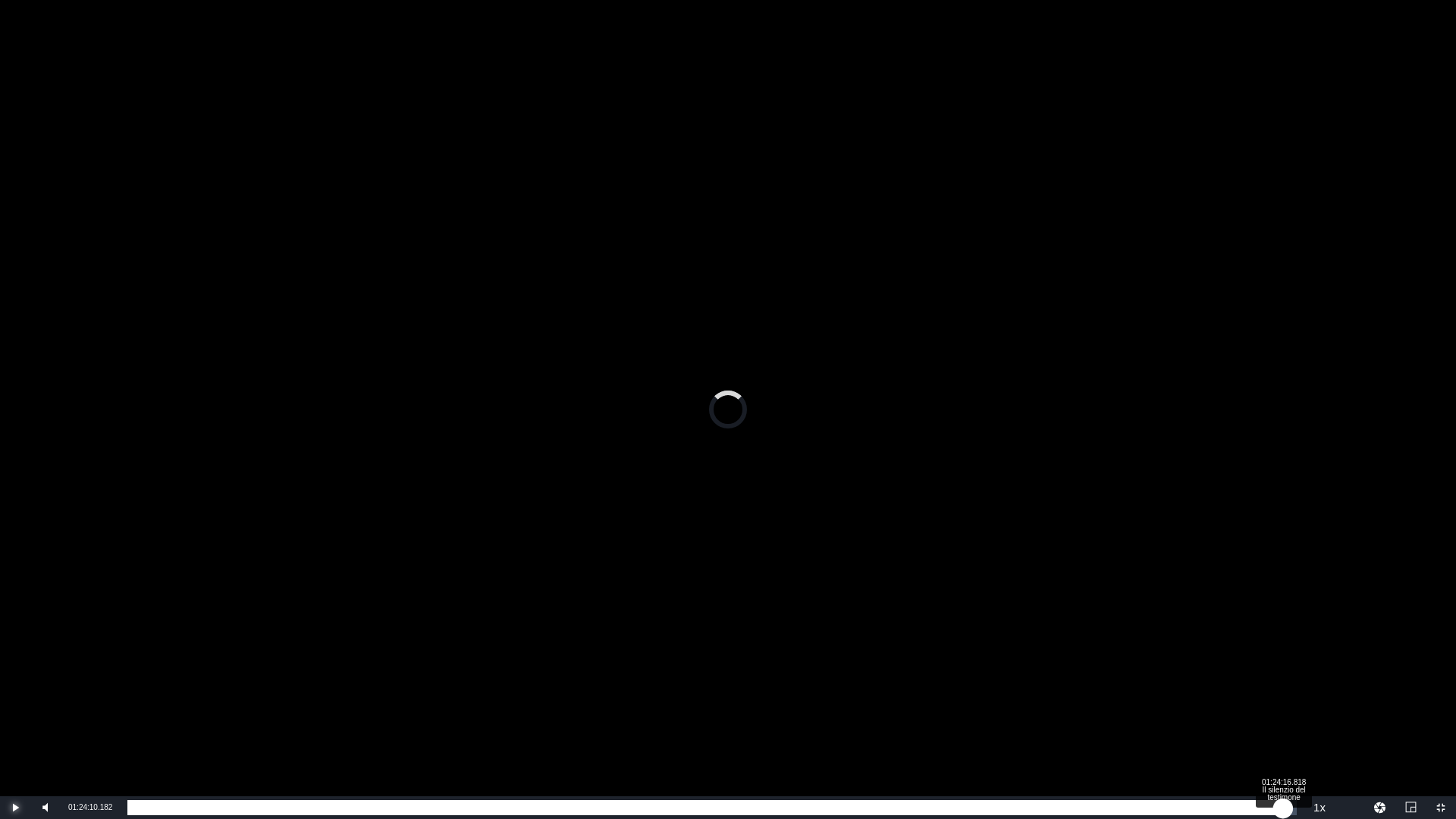
click at [1283, 808] on div "01:24:10.182" at bounding box center [705, 808] width 1156 height 16
click at [1287, 808] on div "01:24:24.416" at bounding box center [707, 808] width 1160 height 16
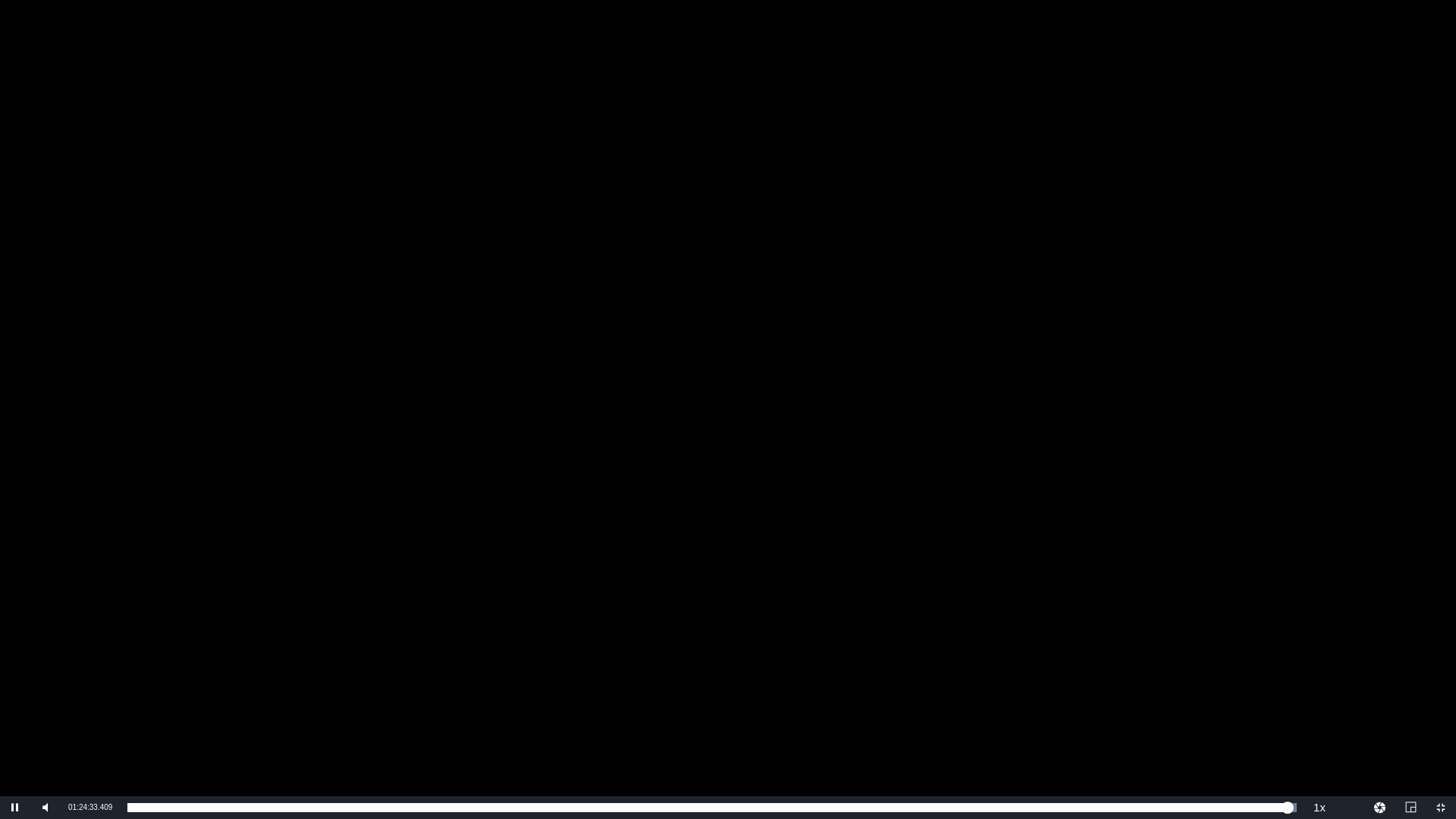
click at [842, 439] on div "Video Player" at bounding box center [728, 398] width 1456 height 796
click at [893, 429] on div "Video Player" at bounding box center [728, 398] width 1456 height 796
click at [894, 429] on div "Video Player" at bounding box center [728, 398] width 1456 height 796
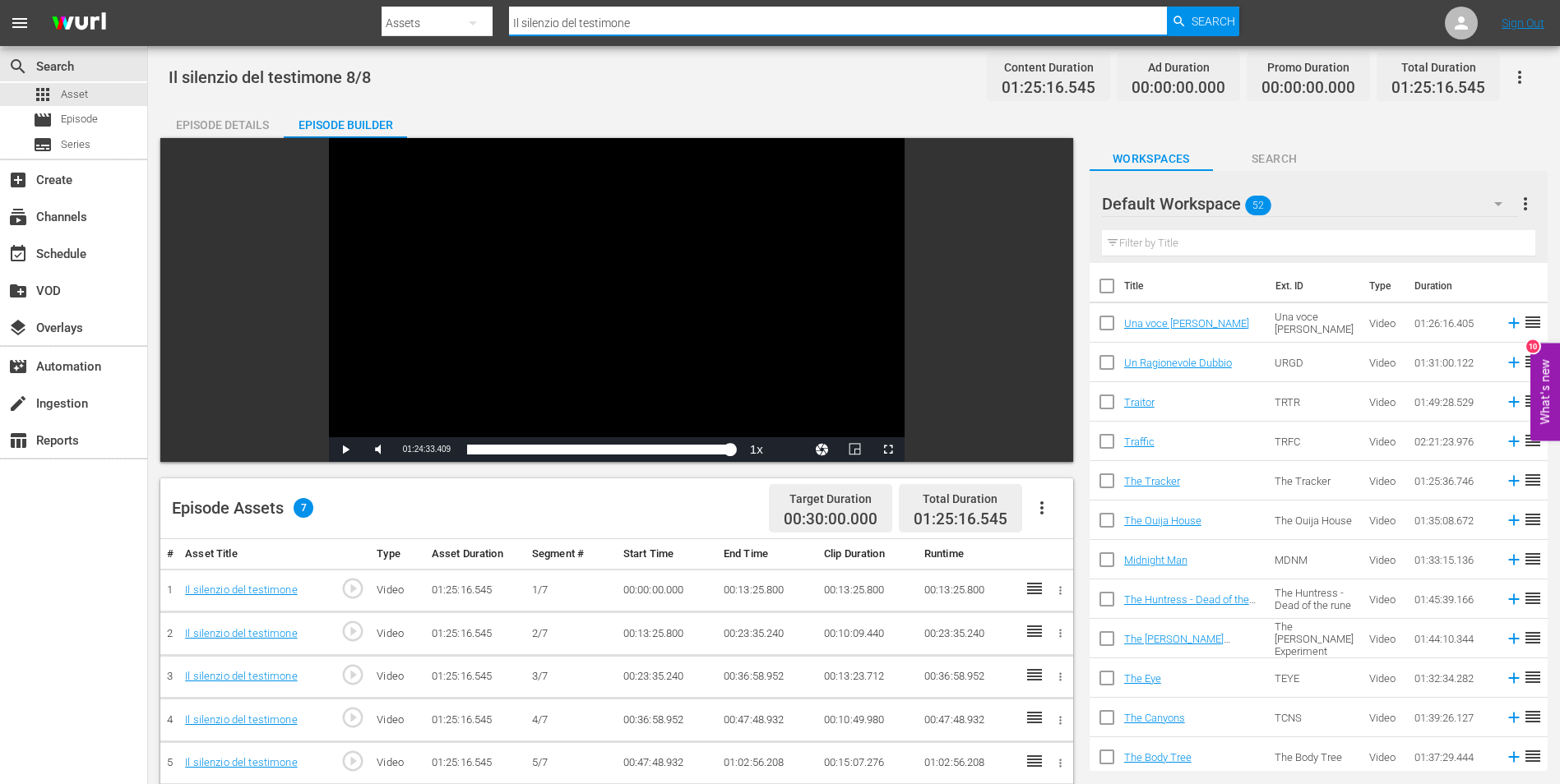
drag, startPoint x: 662, startPoint y: 17, endPoint x: 456, endPoint y: 20, distance: 206.0
click at [465, 21] on div "Search By Assets Search ID, Title, Description, Keywords, or Category Il silenz…" at bounding box center [810, 23] width 858 height 40
paste input "Jack in the Box"
type input "Jack in the Box"
click at [1221, 15] on span "Search" at bounding box center [1213, 21] width 44 height 30
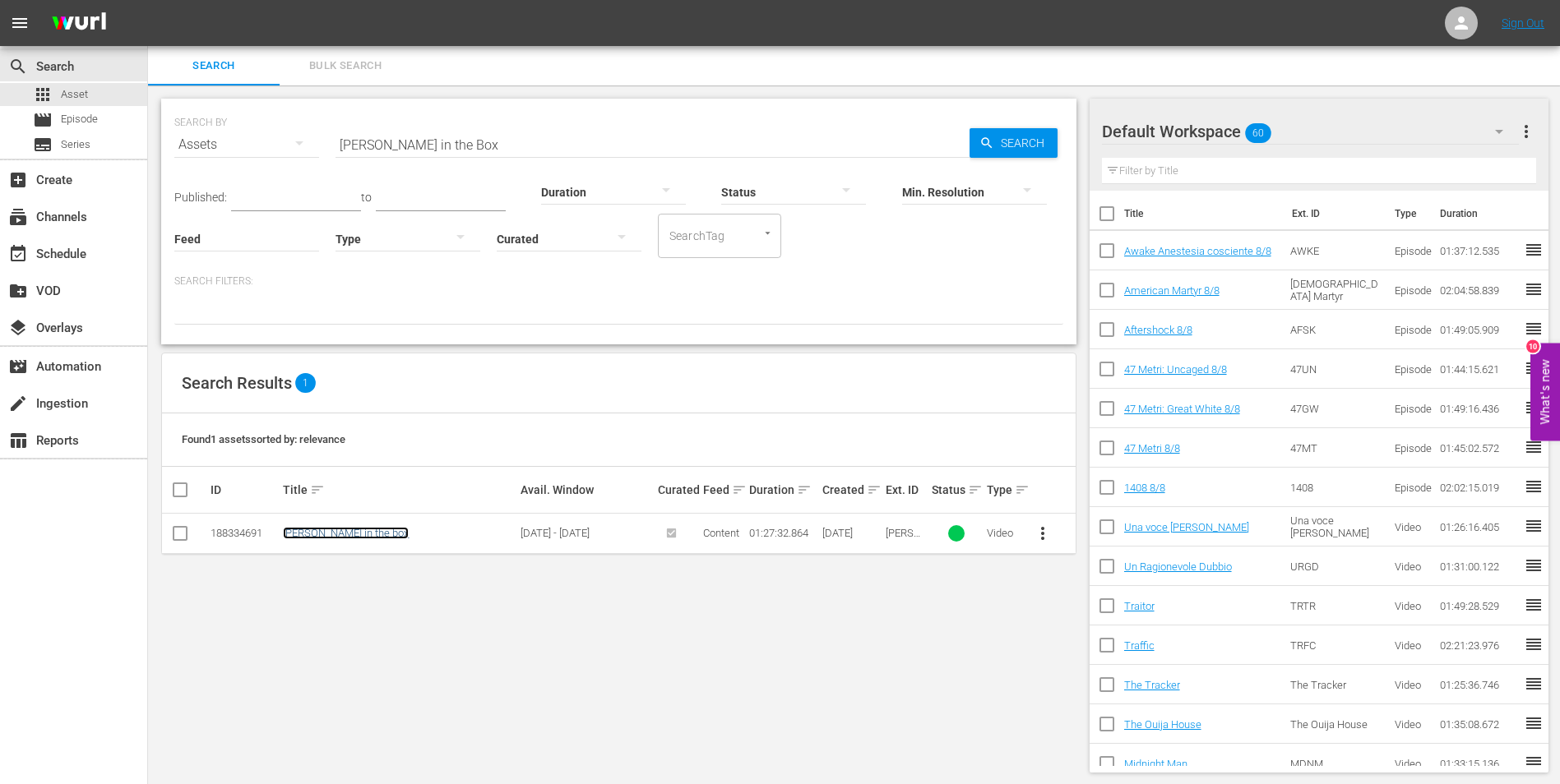
click at [300, 531] on link "[PERSON_NAME] in the box" at bounding box center [345, 533] width 126 height 13
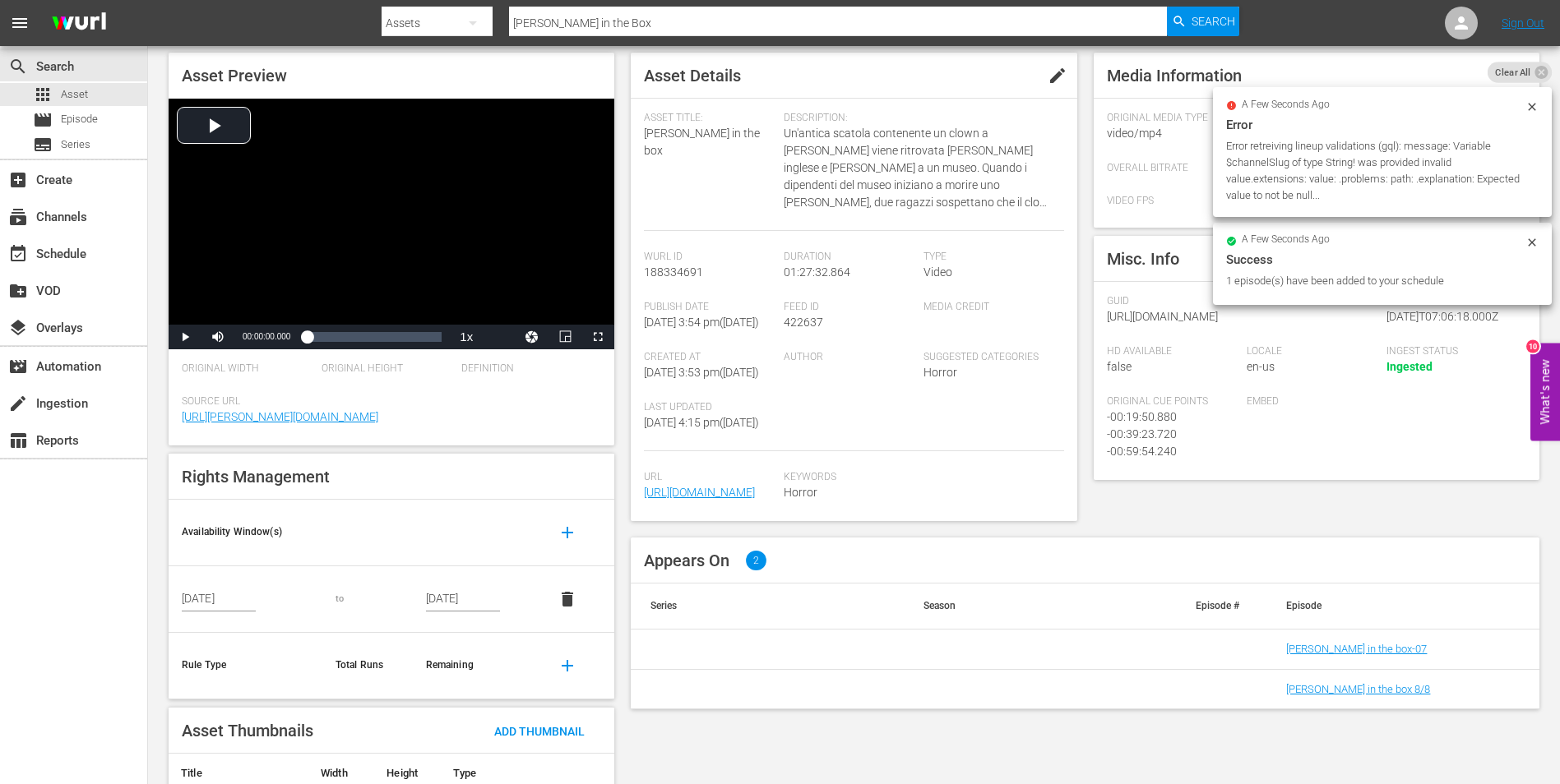
scroll to position [142, 0]
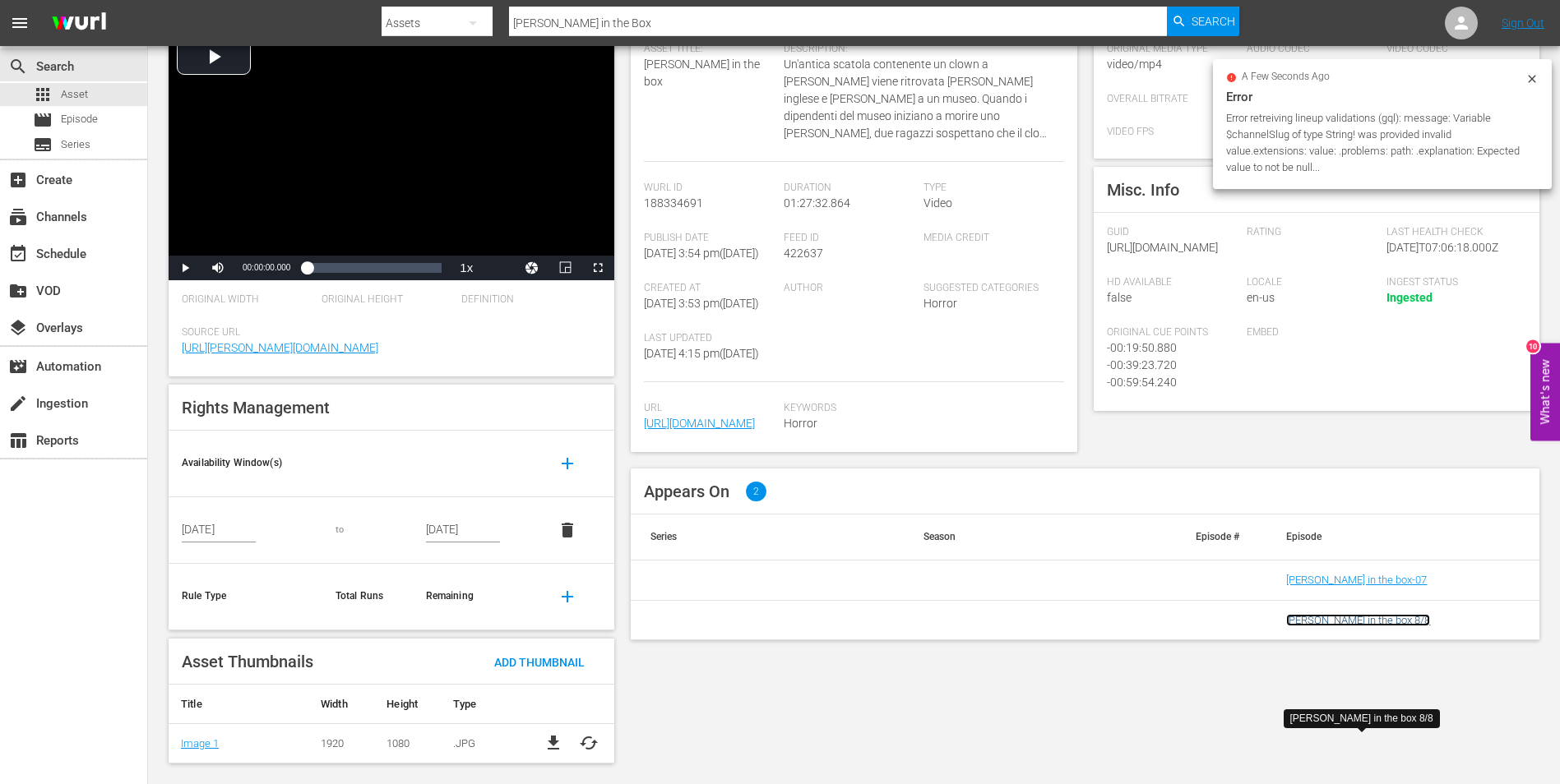
click at [1341, 626] on link "[PERSON_NAME] in the box 8/8" at bounding box center [1358, 620] width 144 height 13
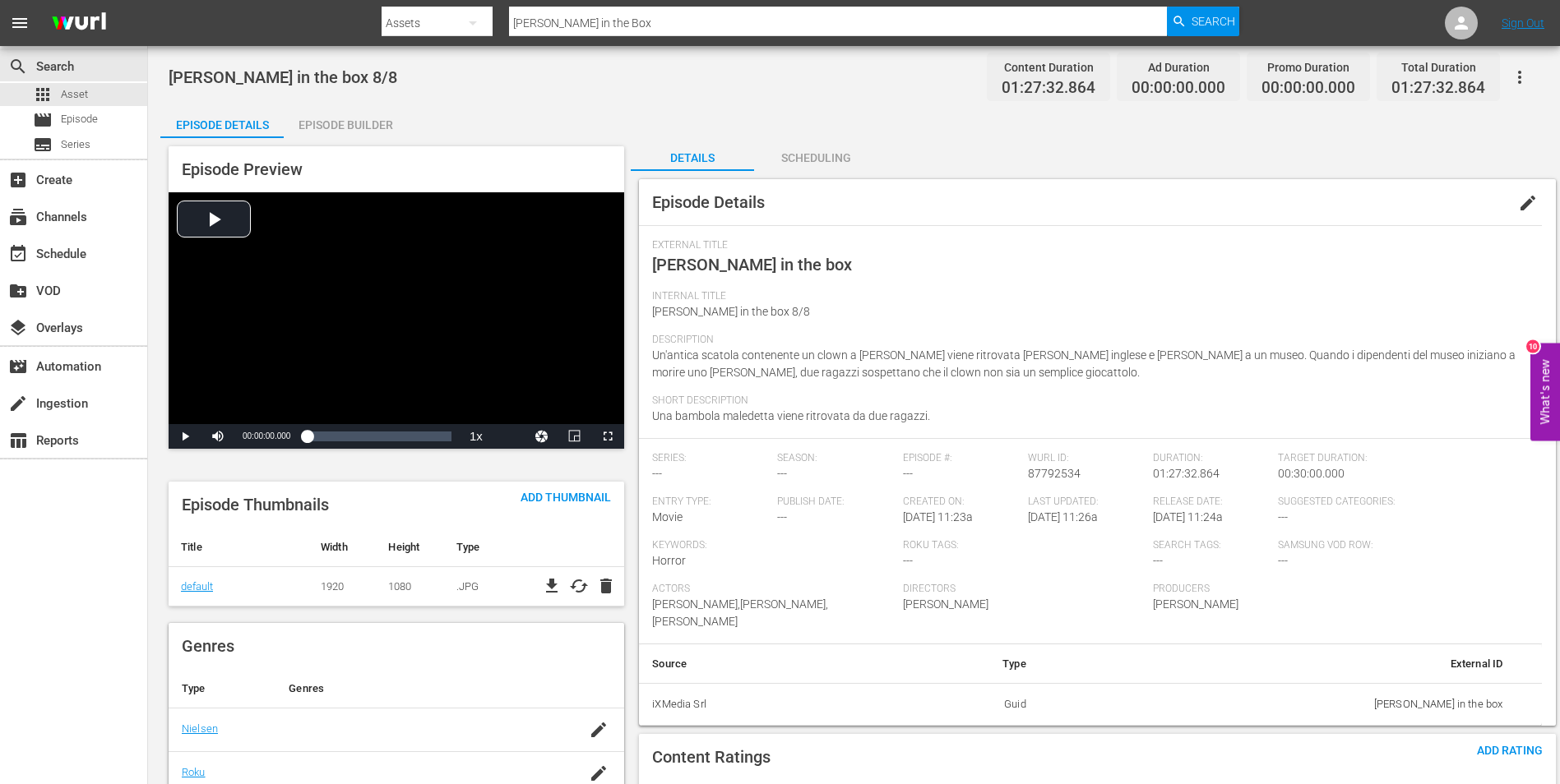
click at [342, 118] on div "Episode Builder" at bounding box center [345, 125] width 123 height 40
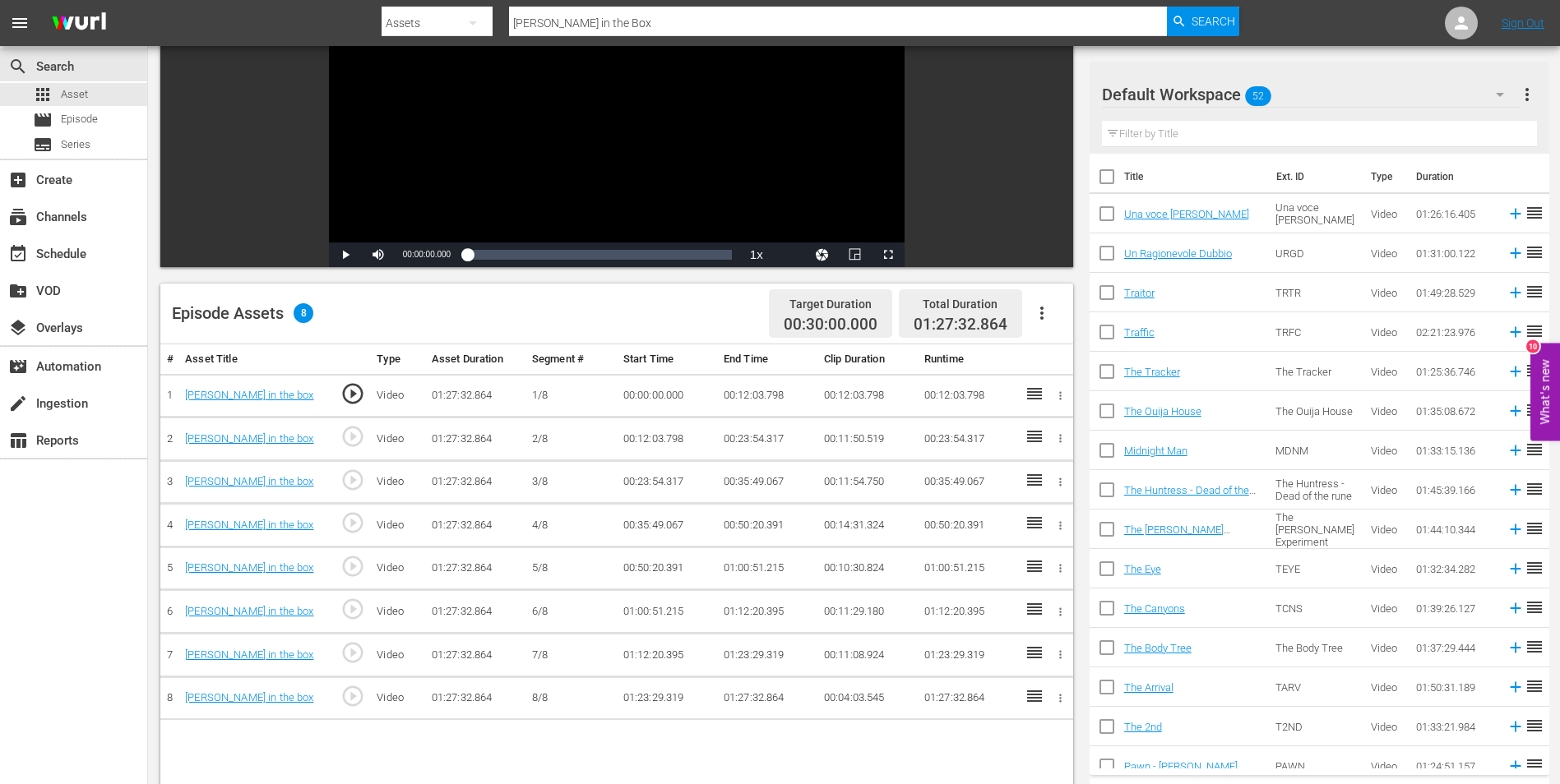
scroll to position [99, 0]
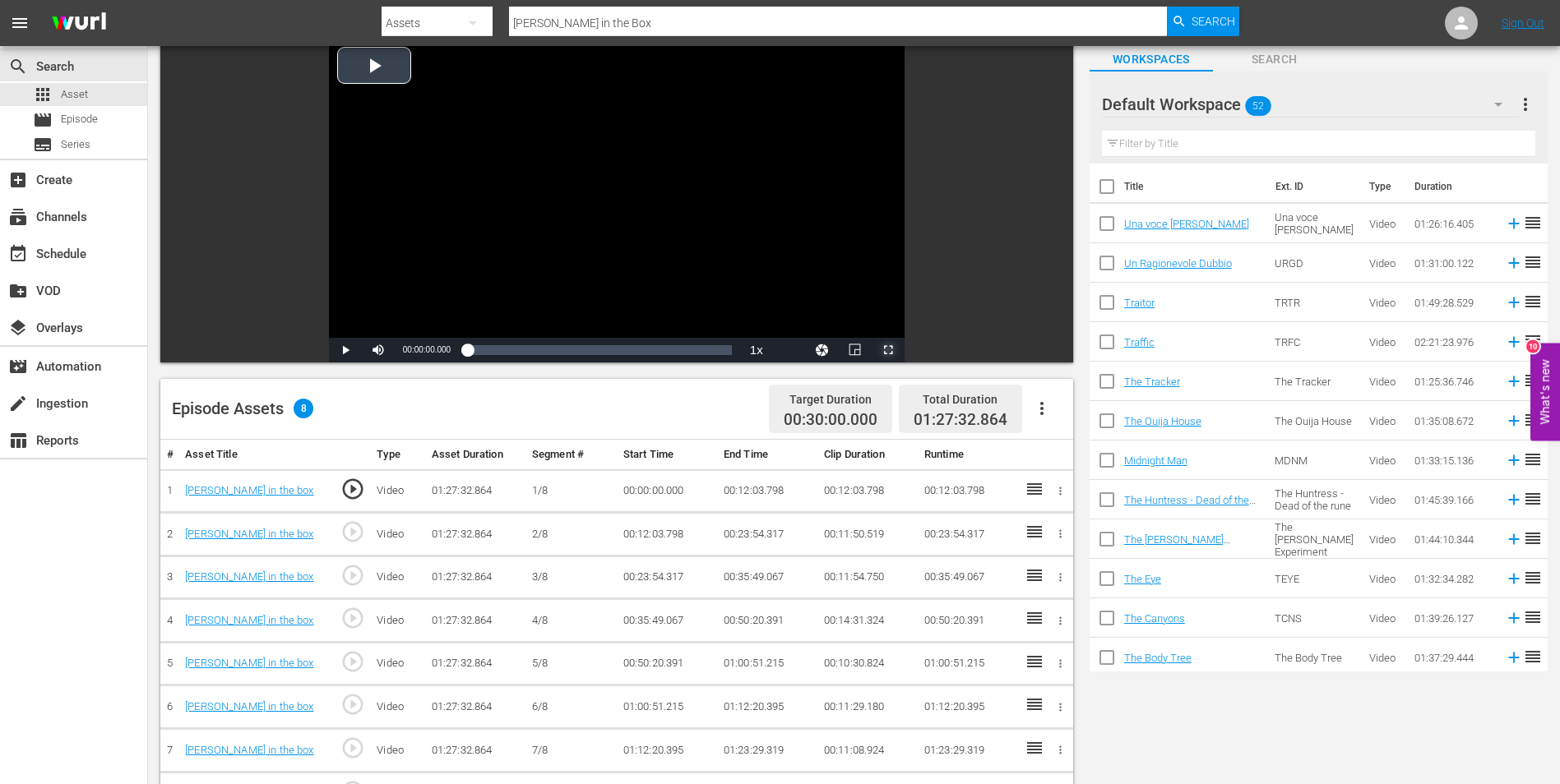
drag, startPoint x: 885, startPoint y: 344, endPoint x: 889, endPoint y: 405, distance: 61.1
click at [888, 350] on span "Video Player" at bounding box center [888, 350] width 0 height 0
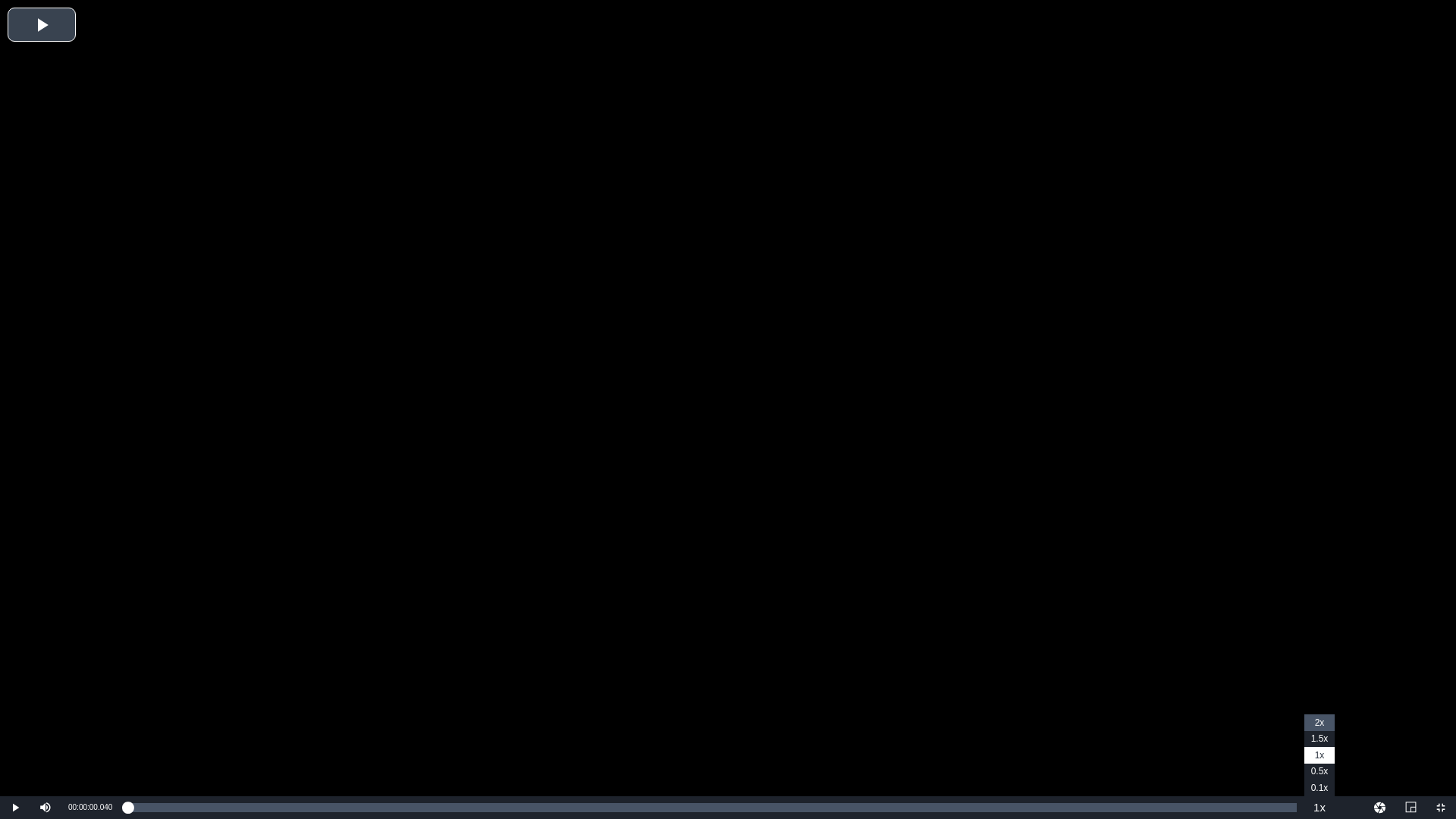
click at [1317, 719] on span "2x" at bounding box center [1320, 723] width 10 height 11
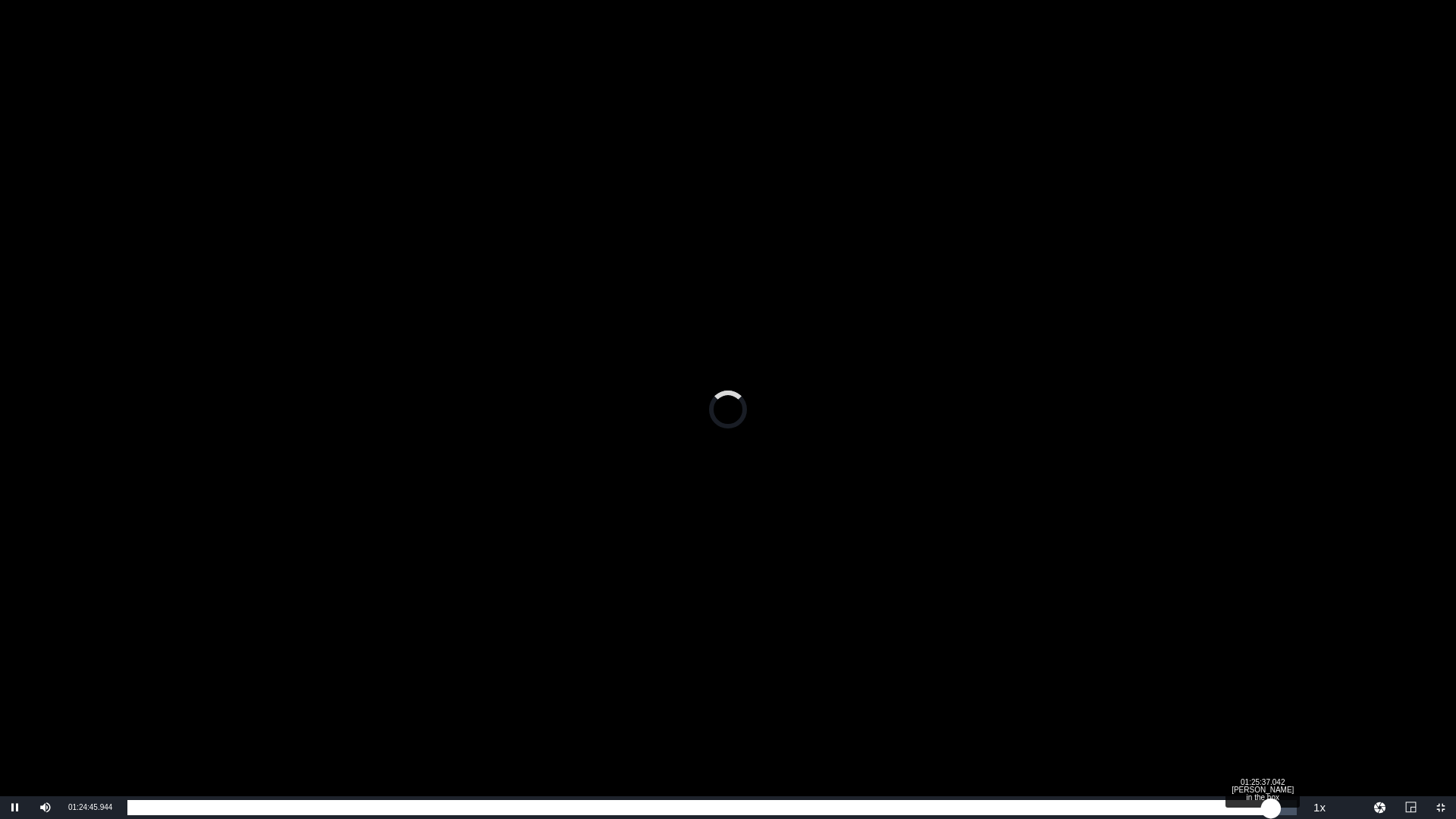
drag, startPoint x: 138, startPoint y: 806, endPoint x: 1271, endPoint y: 806, distance: 1133.0
click at [1271, 806] on div "01:25:37.042" at bounding box center [699, 808] width 1143 height 16
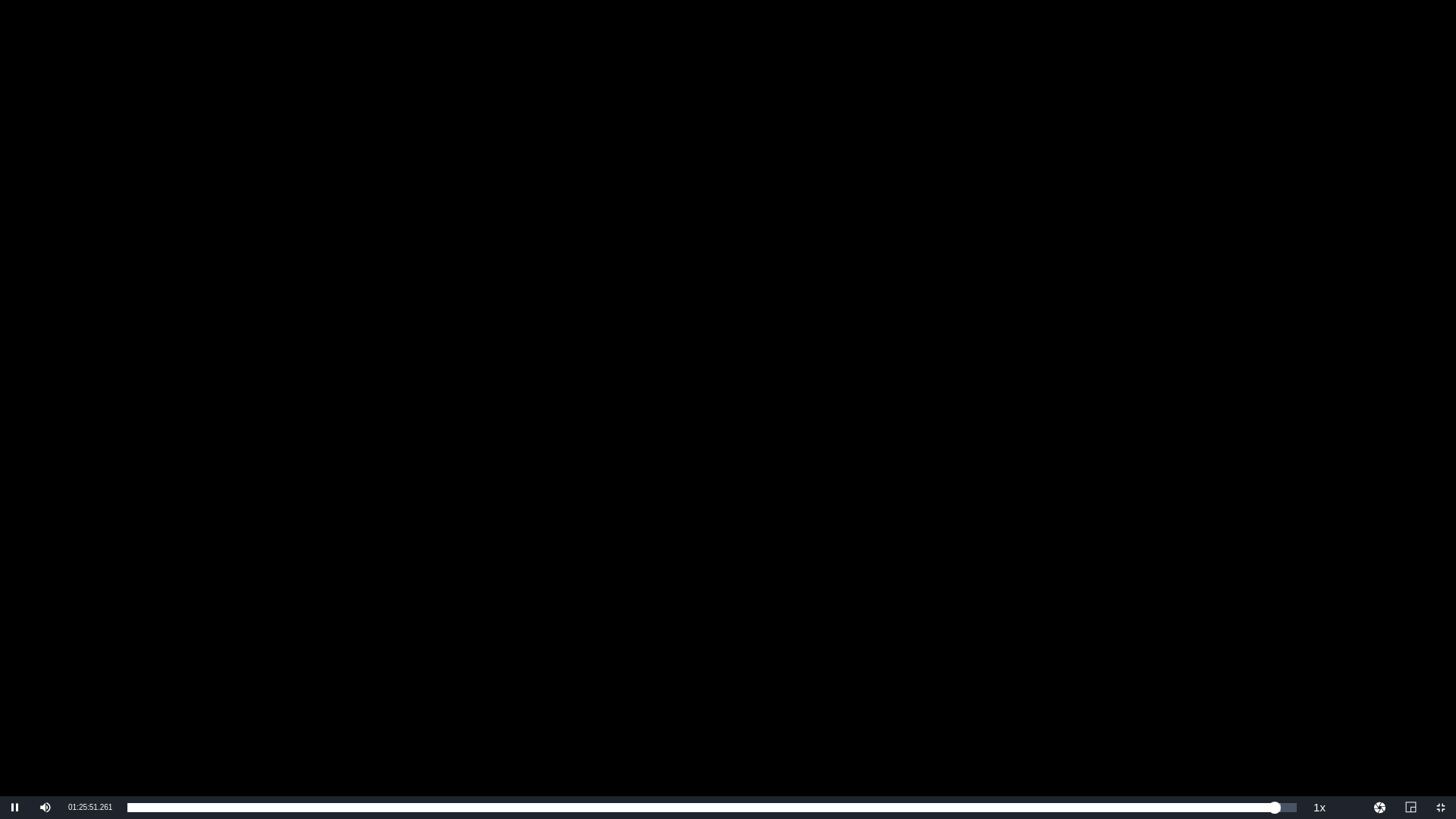
click at [929, 594] on div "Video Player" at bounding box center [728, 398] width 1456 height 796
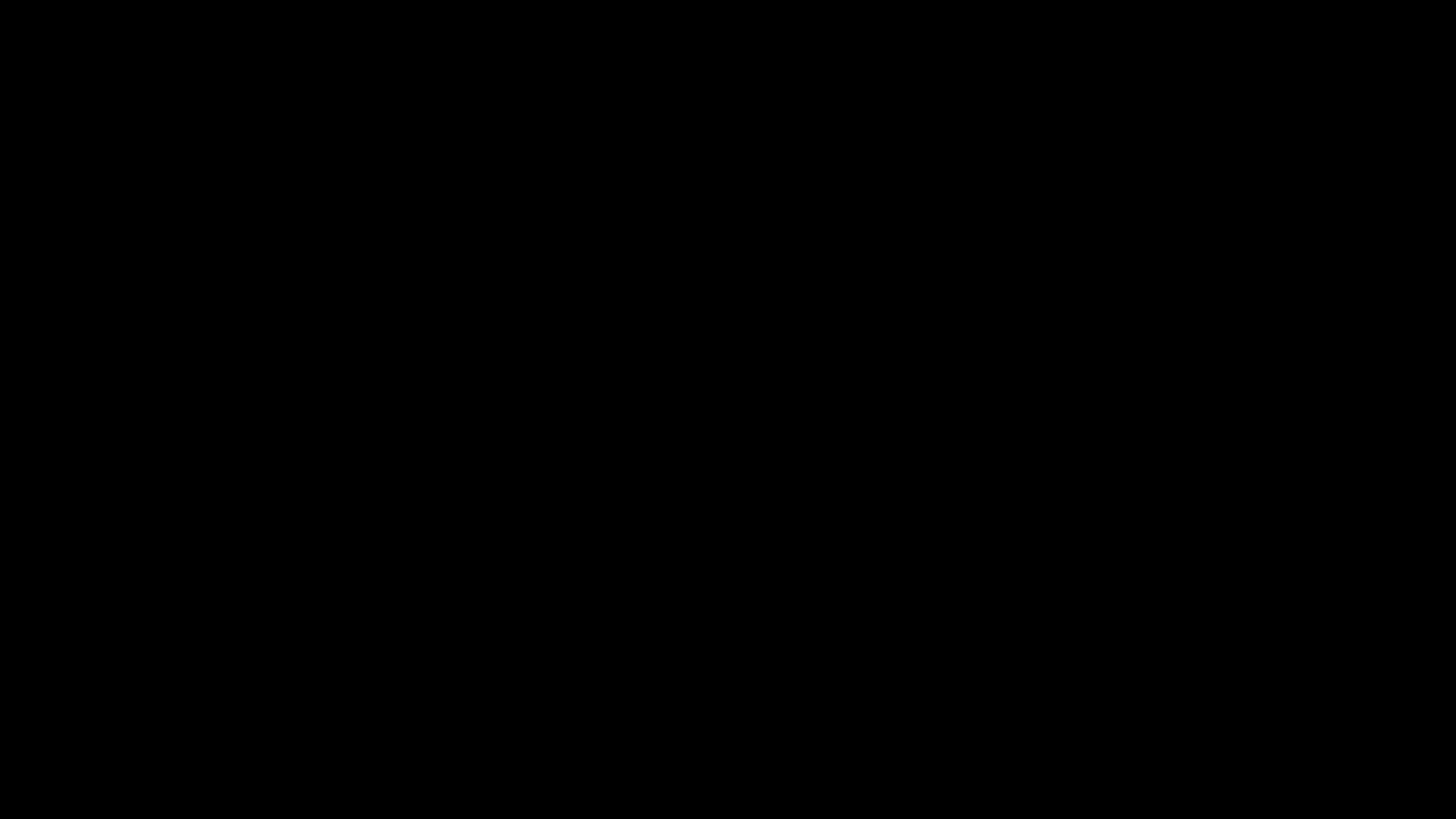
click at [932, 577] on div "Video Player" at bounding box center [728, 398] width 1456 height 796
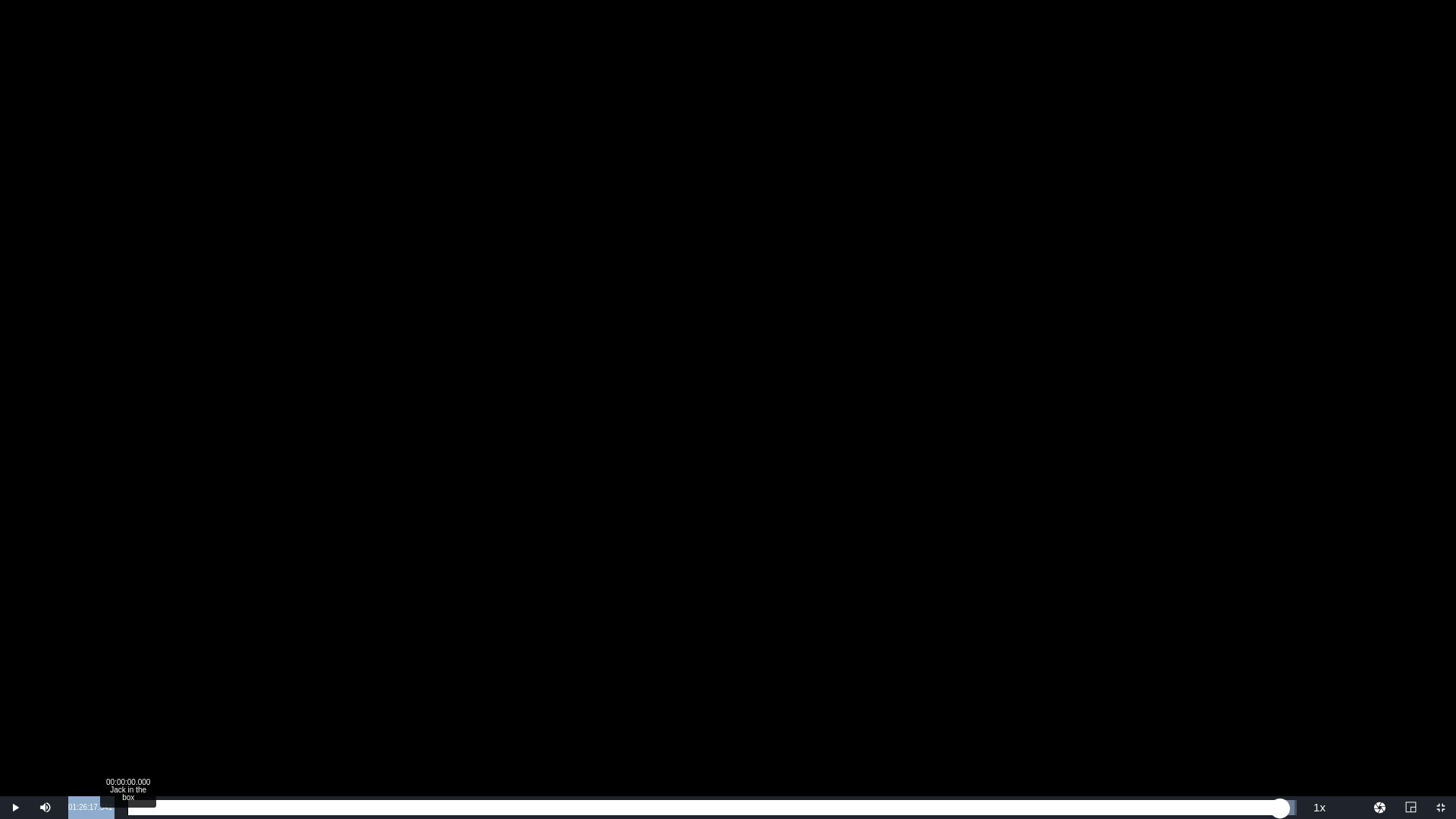
drag, startPoint x: 69, startPoint y: 807, endPoint x: 127, endPoint y: 805, distance: 58.0
click at [127, 805] on div "Play Mute Current Time 01:26:17.341 / Duration 01:27:32.714 Loaded : 99.82% 00:…" at bounding box center [728, 807] width 1456 height 23
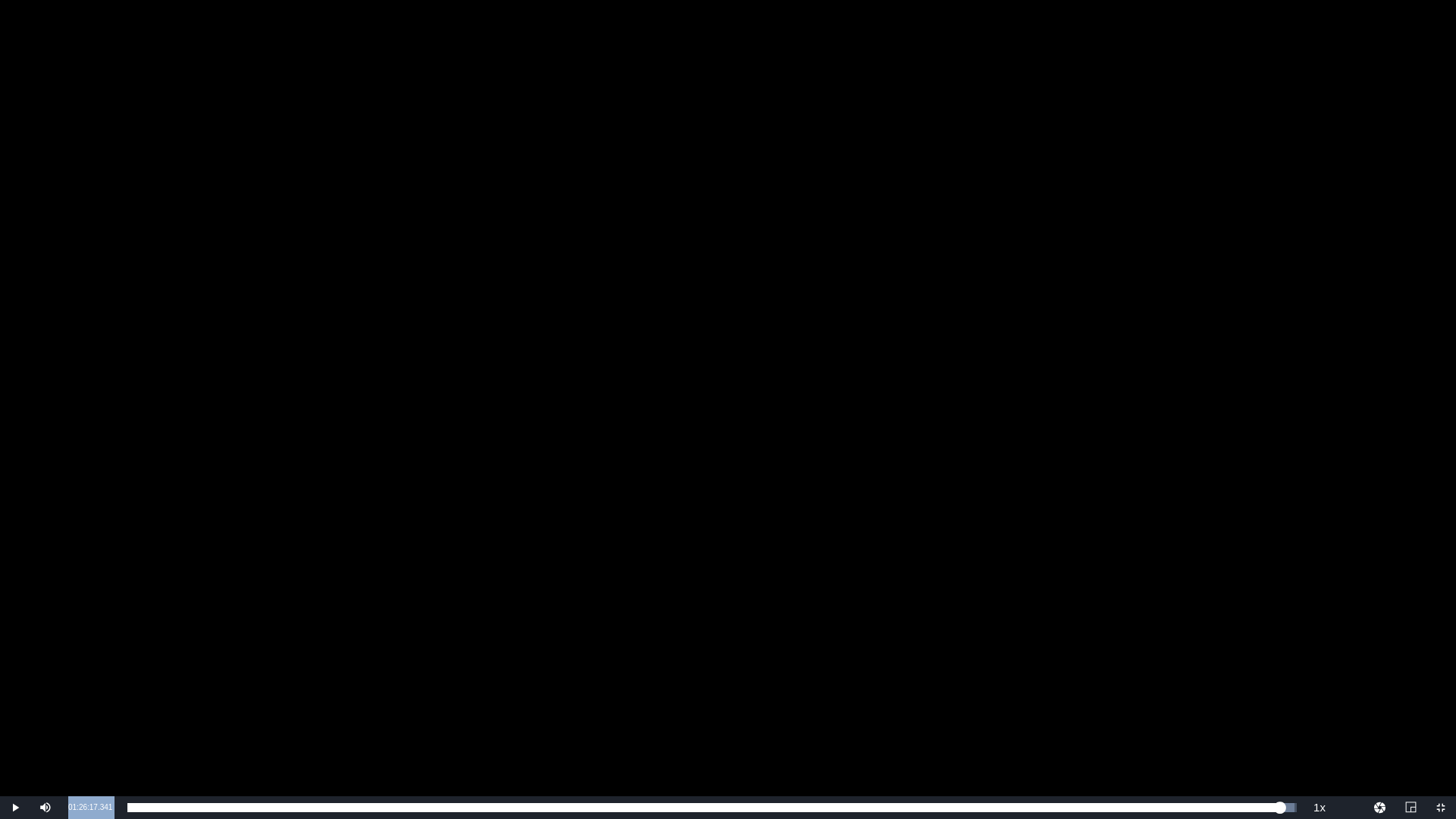
copy div "01:26:17.341 / Duration 01:27:32.714 Loaded : 99.82% 01:25:06.383 Jack in the b…"
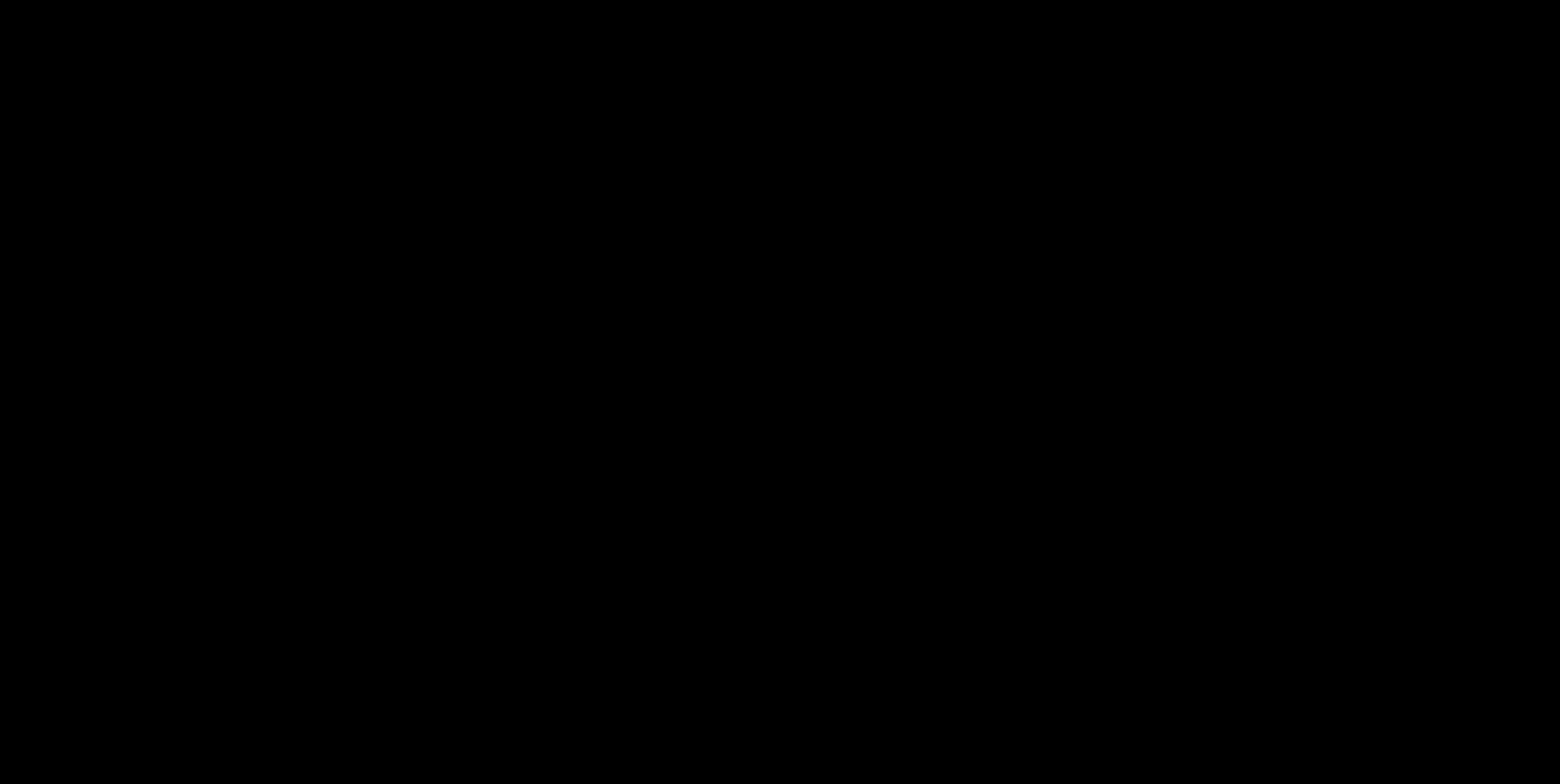
scroll to position [428, 0]
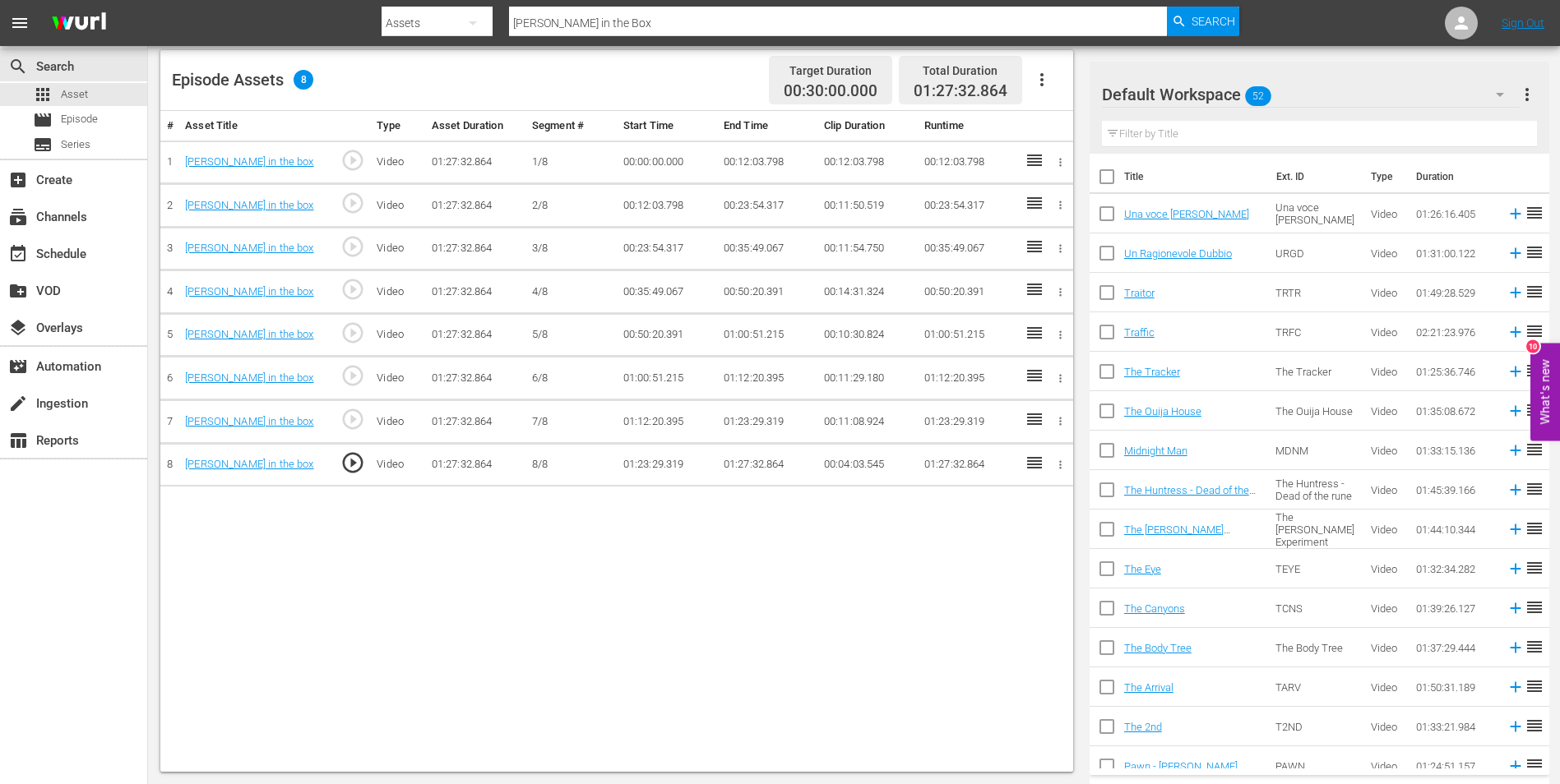
click at [755, 467] on td "01:27:32.864" at bounding box center [767, 465] width 100 height 44
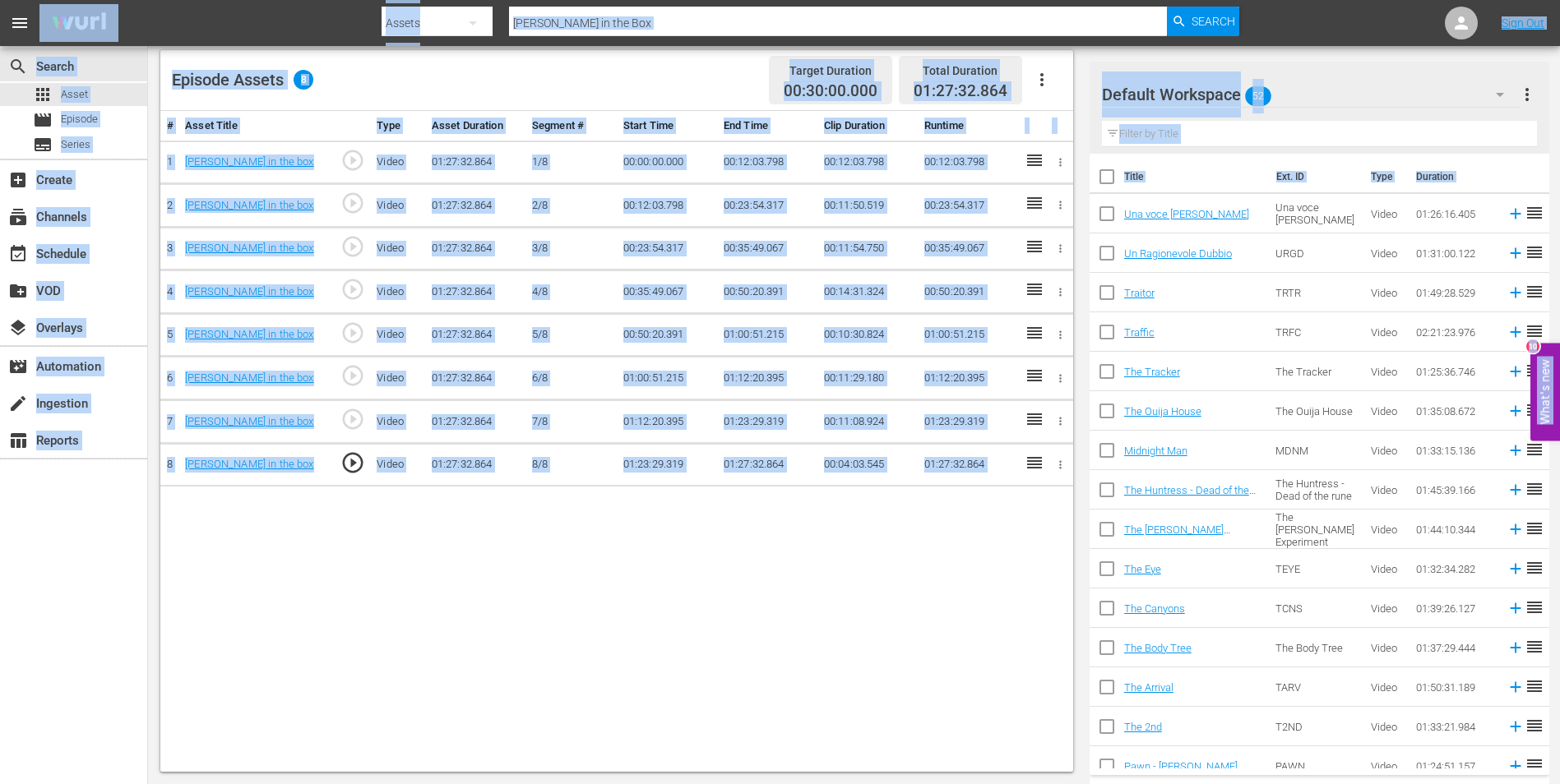
click at [761, 466] on td "01:27:32.864" at bounding box center [767, 465] width 100 height 44
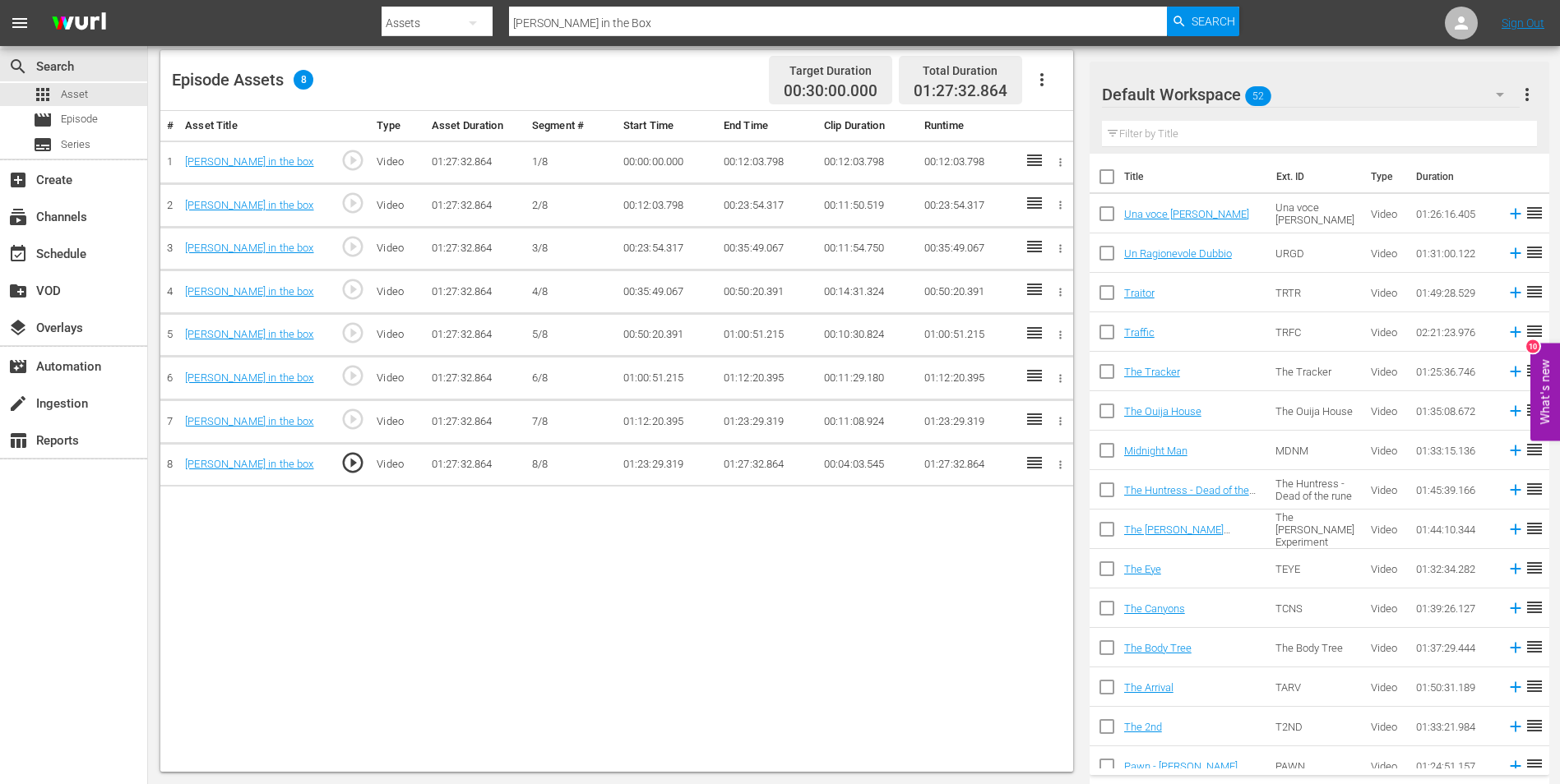
click at [745, 462] on td "01:27:32.864" at bounding box center [767, 465] width 100 height 44
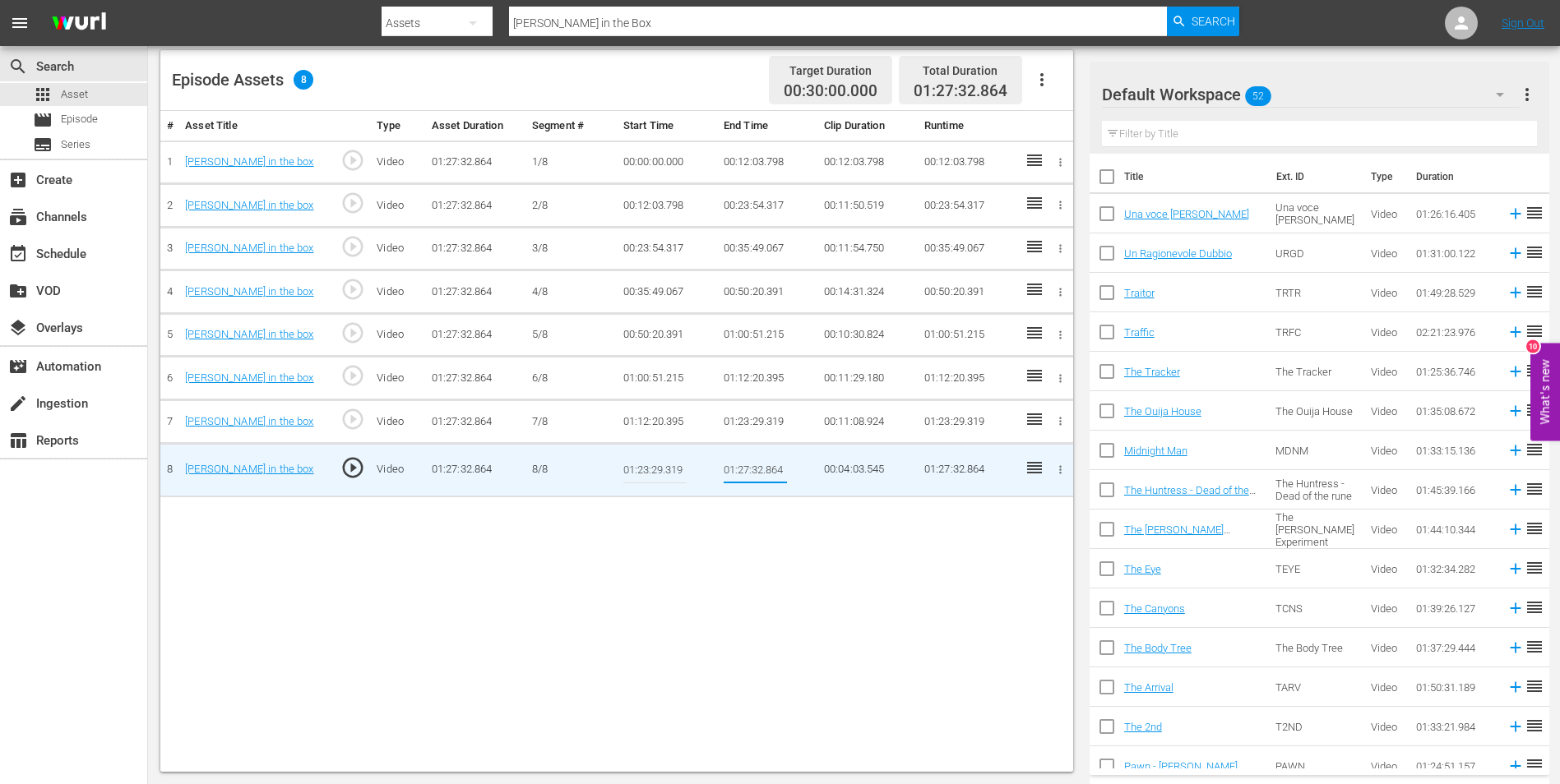
click at [747, 466] on input "01:27:32.864" at bounding box center [755, 470] width 63 height 40
paste input "6:17.341"
type input "01:26:17.341"
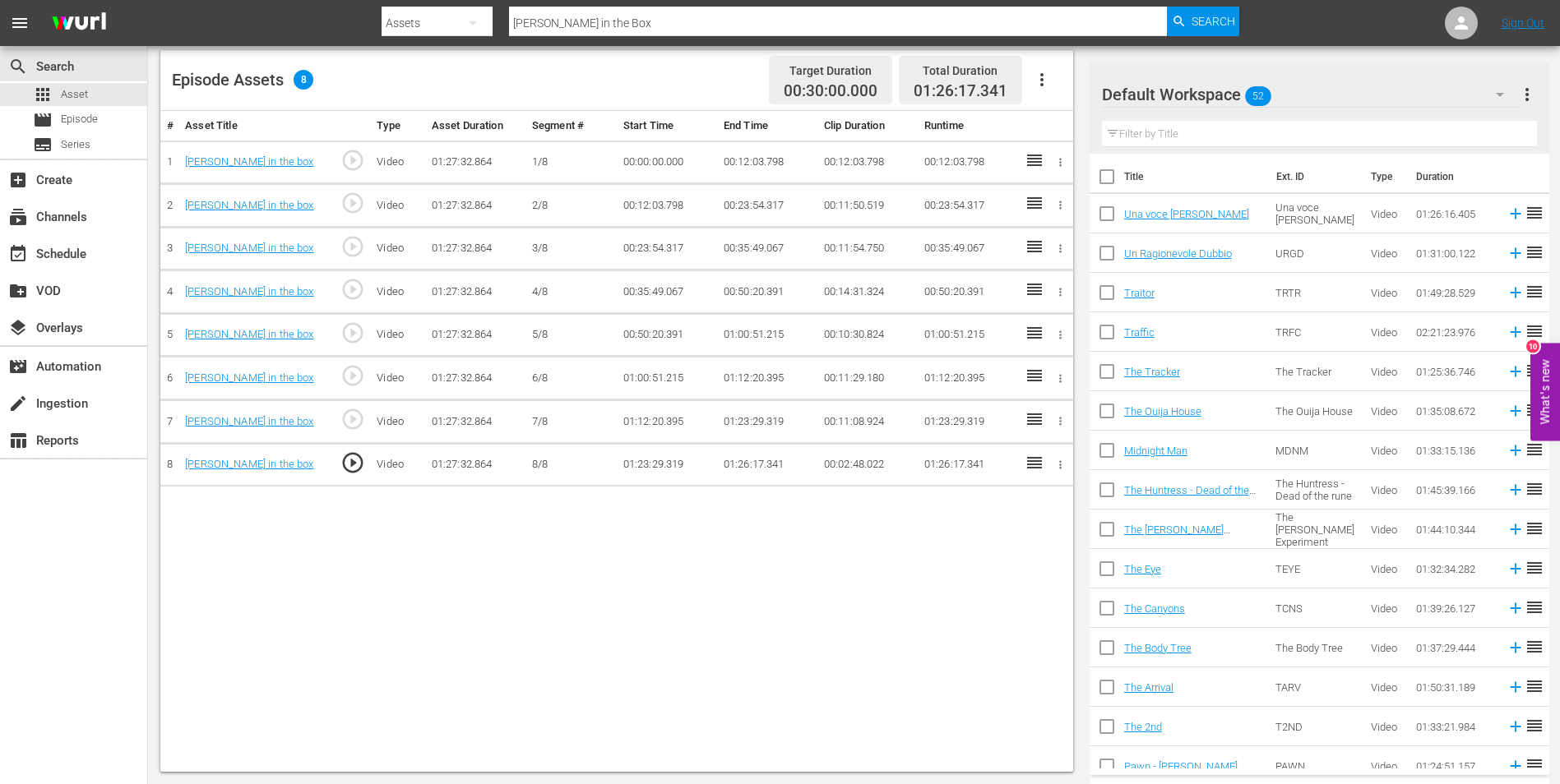
drag, startPoint x: 616, startPoint y: 17, endPoint x: 375, endPoint y: -2, distance: 241.7
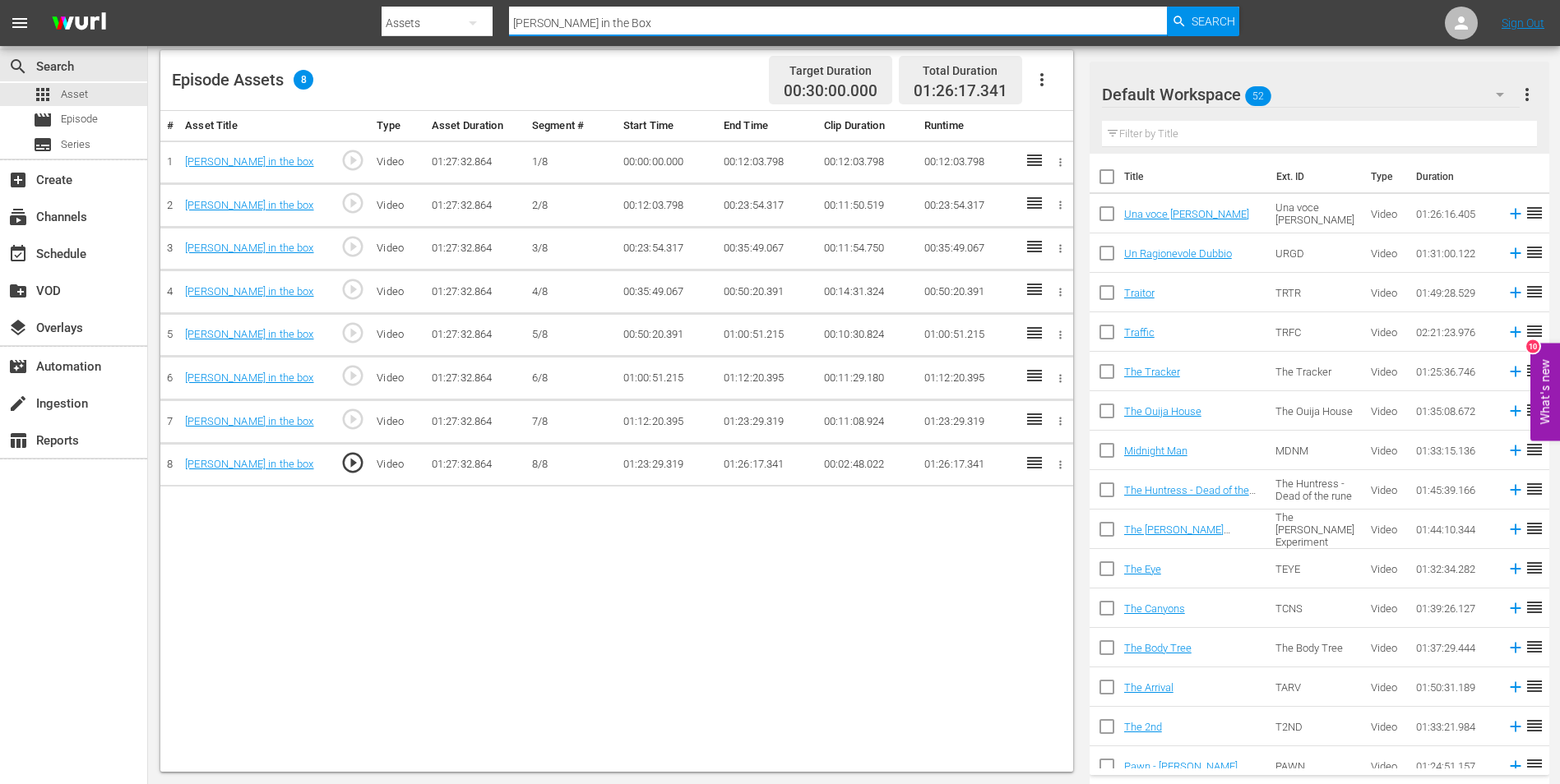
paste input "La baia di Eva"
type input "La baia di Eva"
click at [1203, 13] on span "Search" at bounding box center [1213, 21] width 44 height 30
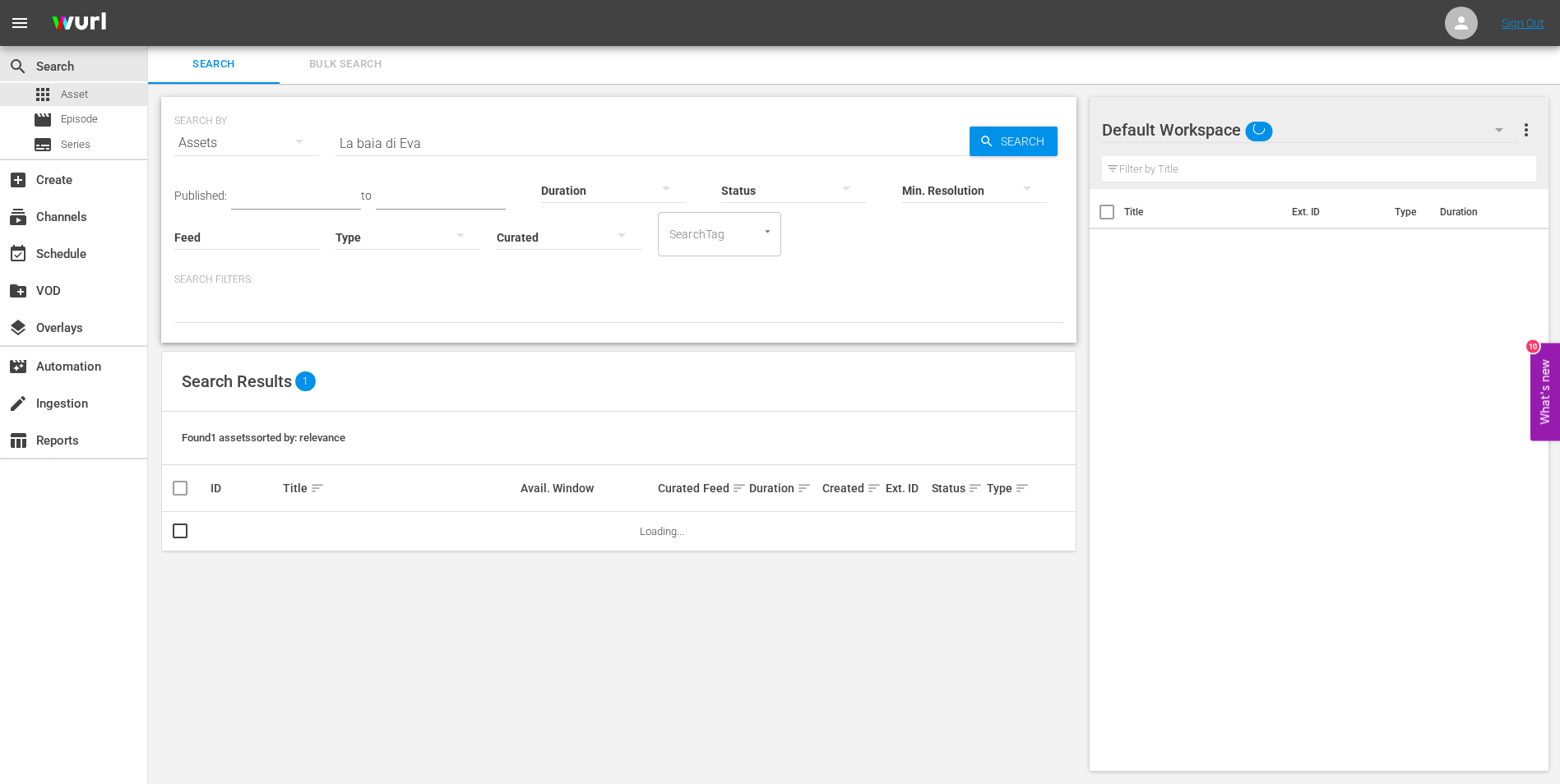
scroll to position [2, 0]
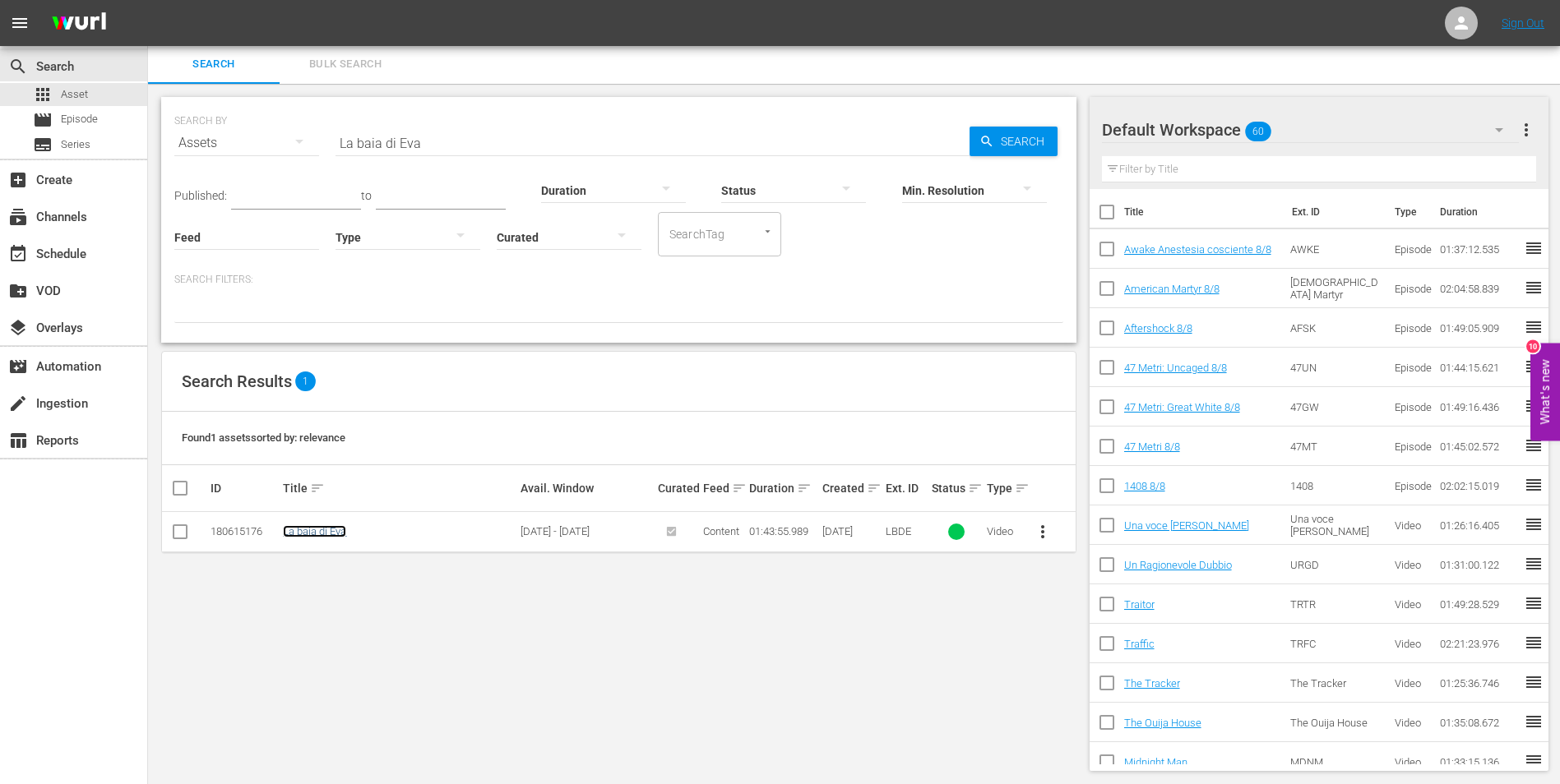
click at [321, 532] on link "La baia di Eva" at bounding box center [314, 531] width 63 height 13
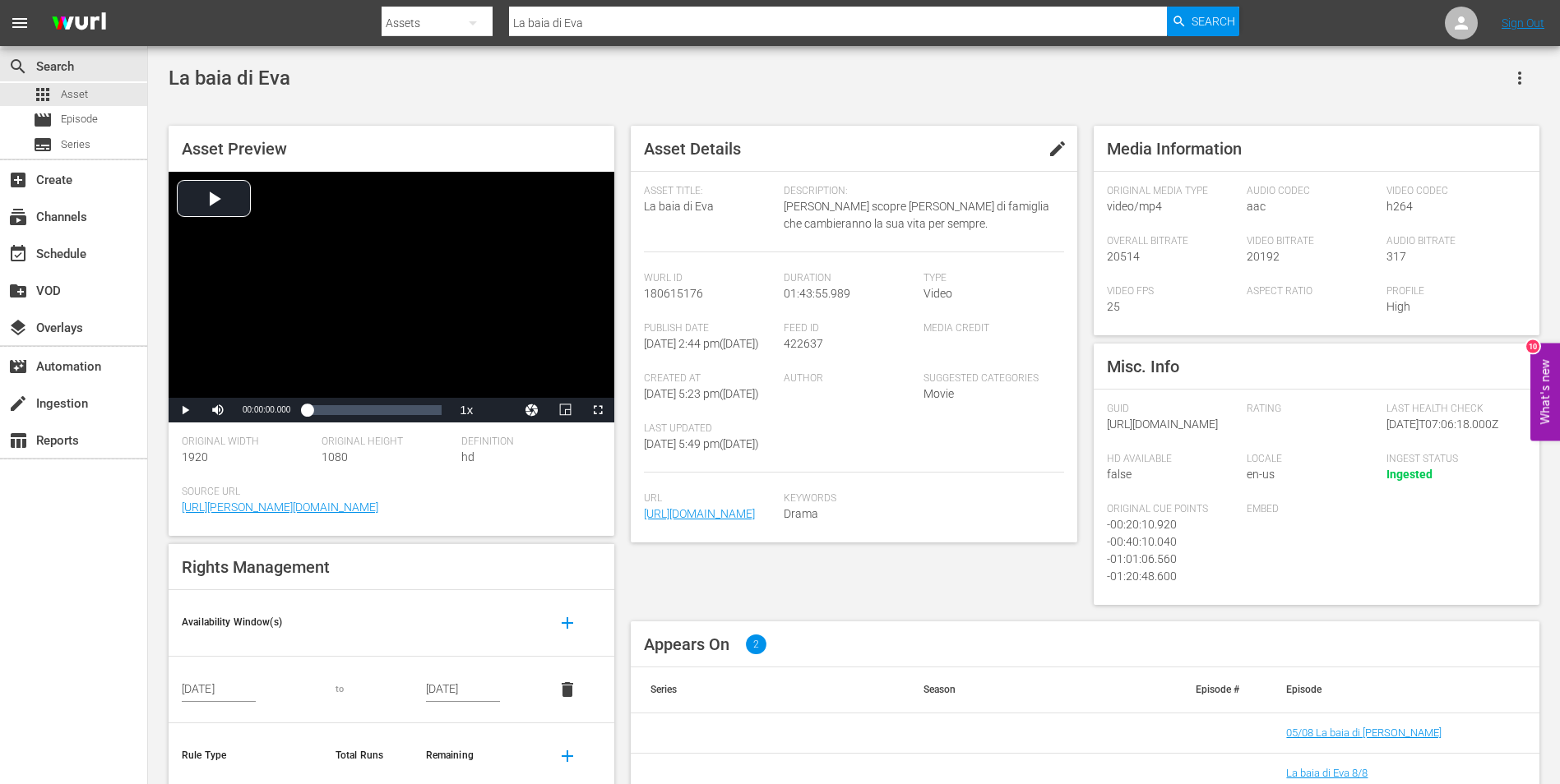
scroll to position [159, 0]
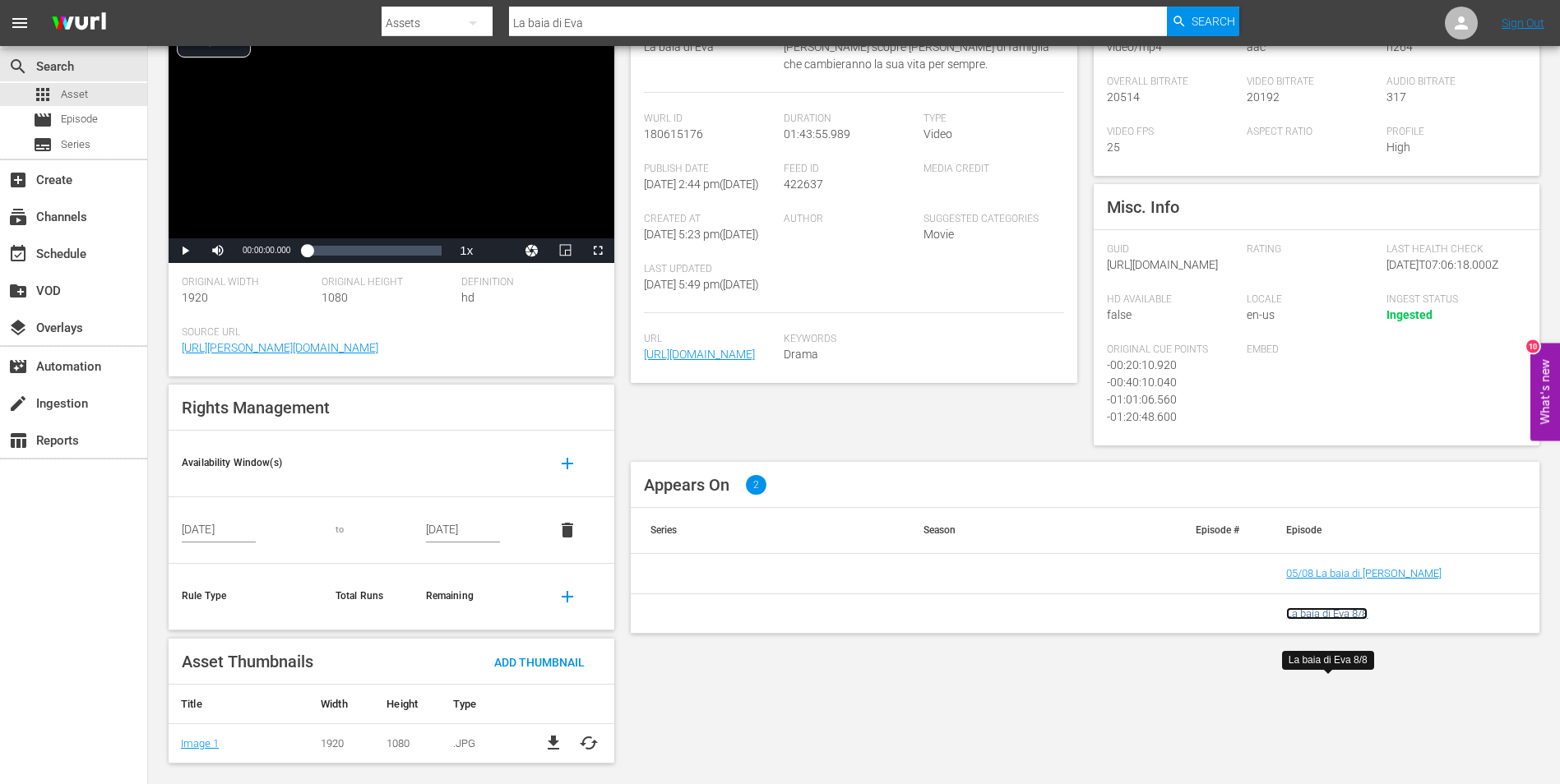
click at [1336, 620] on link "La baia di Eva 8/8" at bounding box center [1326, 614] width 82 height 13
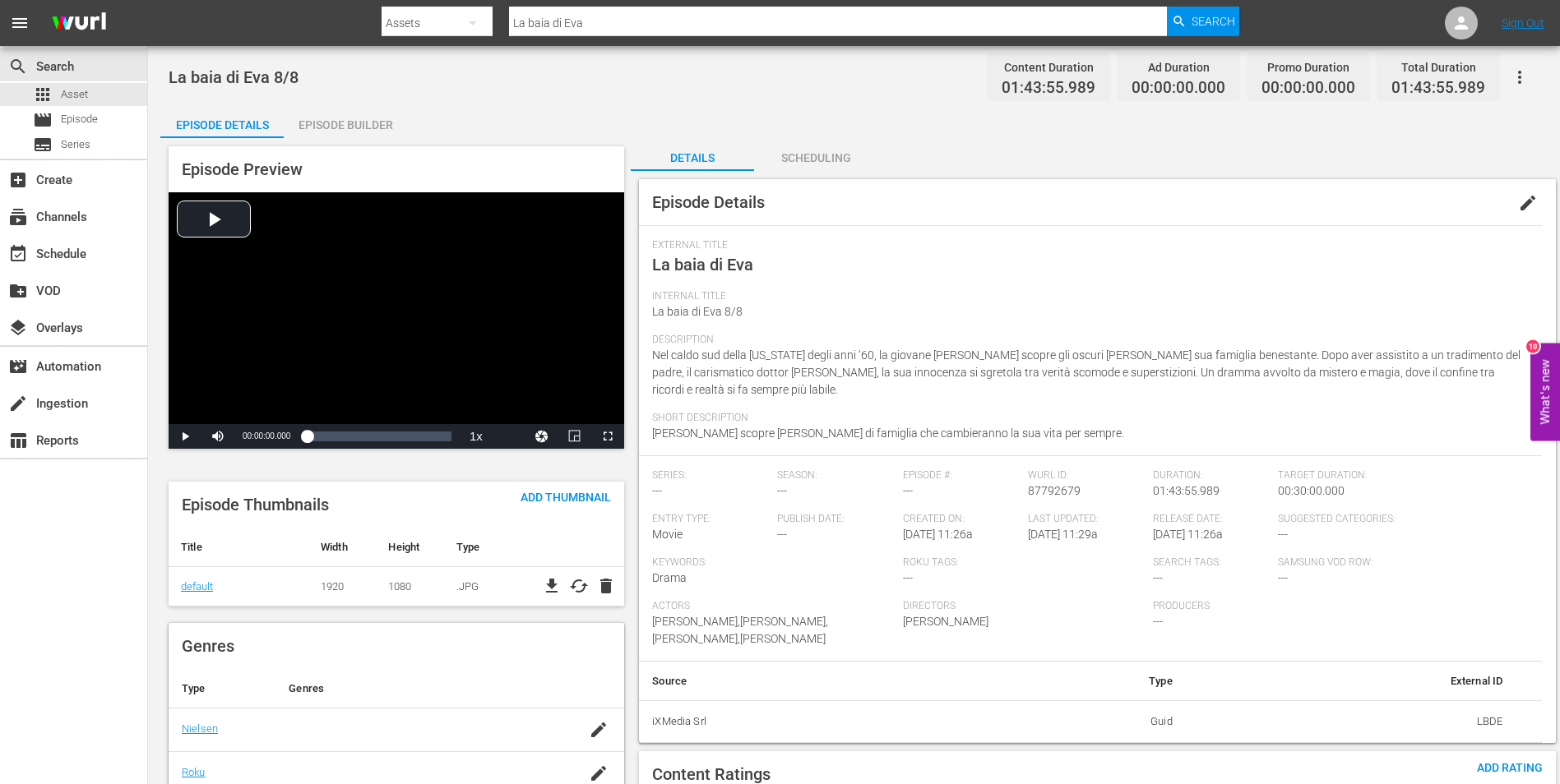
click at [339, 124] on div "Episode Builder" at bounding box center [345, 125] width 123 height 40
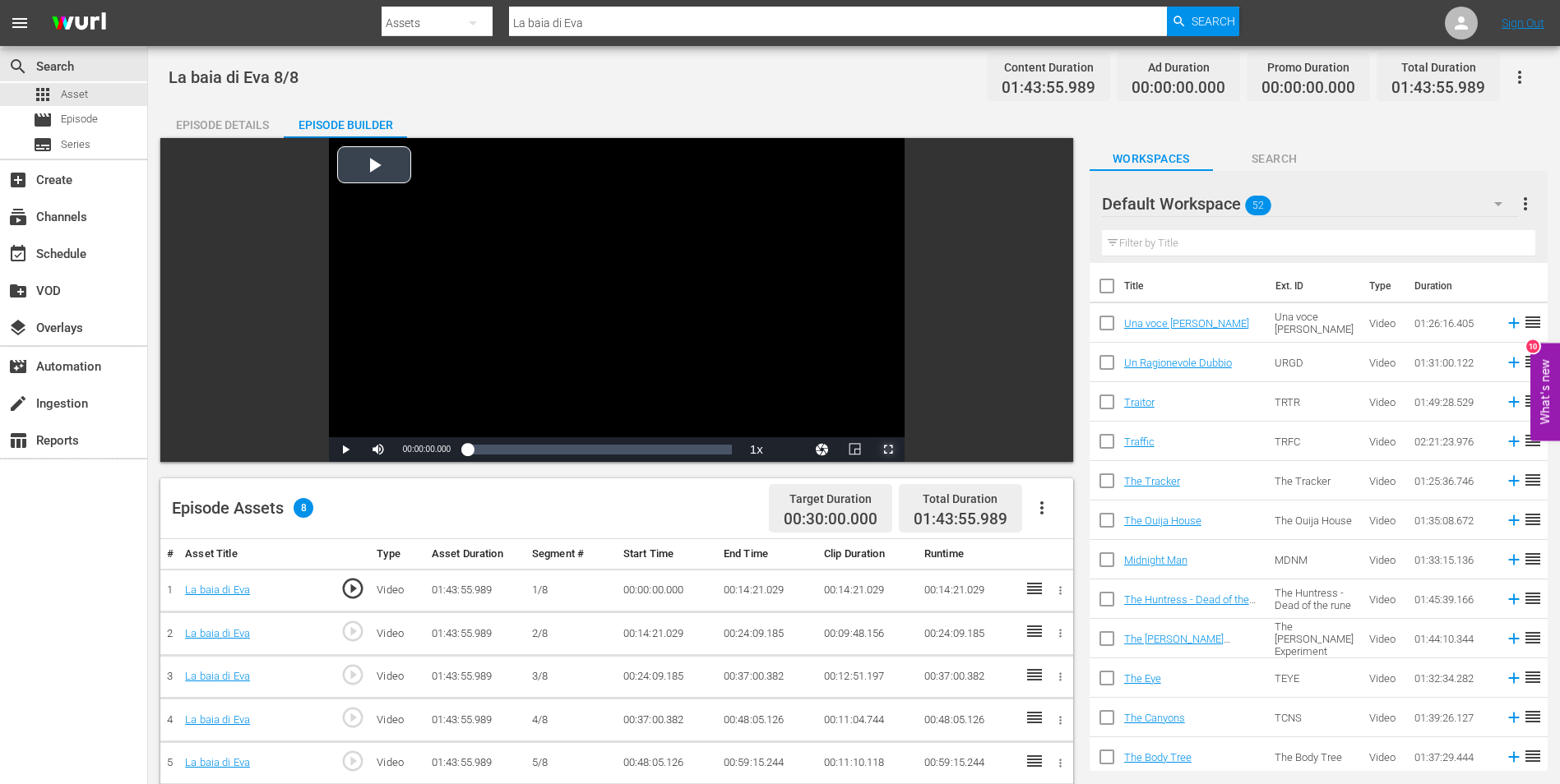
click at [888, 449] on span "Video Player" at bounding box center [888, 449] width 0 height 0
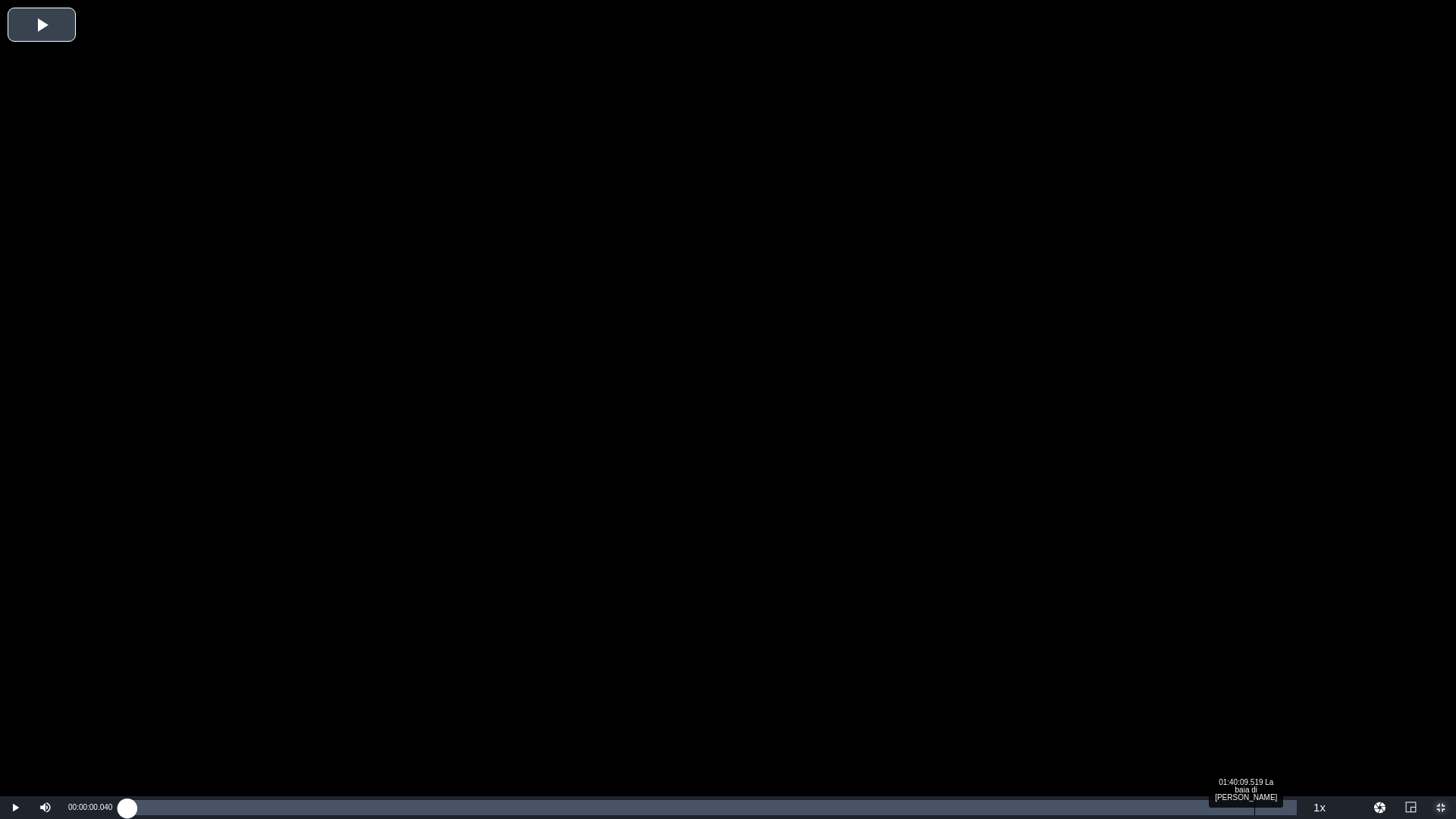
click at [1249, 802] on div "Loaded : 0.09% 01:40:09.519 La baia di Eva 00:00:00.040" at bounding box center [712, 808] width 1170 height 16
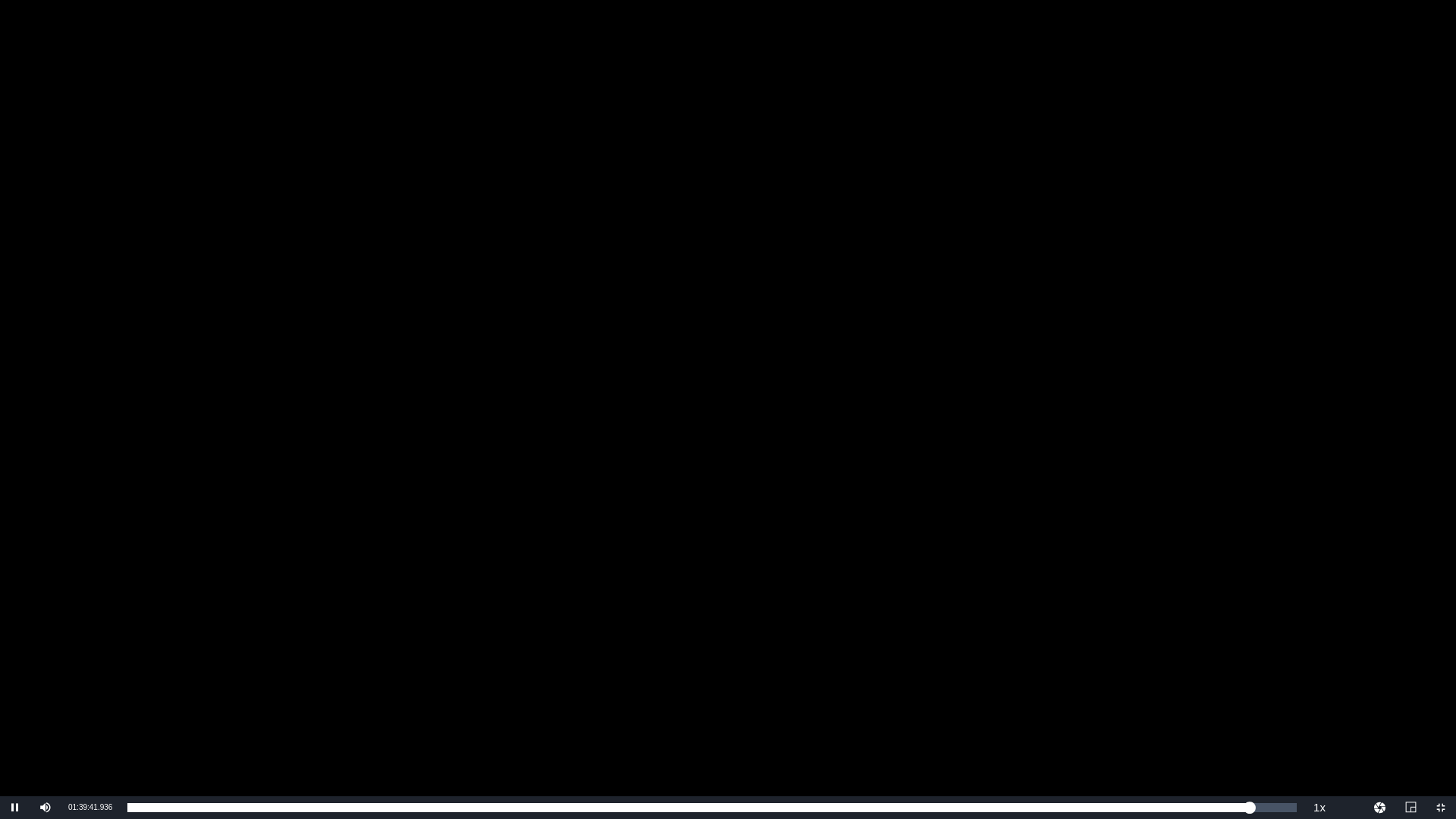
click at [955, 561] on div "Video Player" at bounding box center [728, 398] width 1456 height 796
click at [954, 561] on div "Video Player" at bounding box center [728, 398] width 1456 height 796
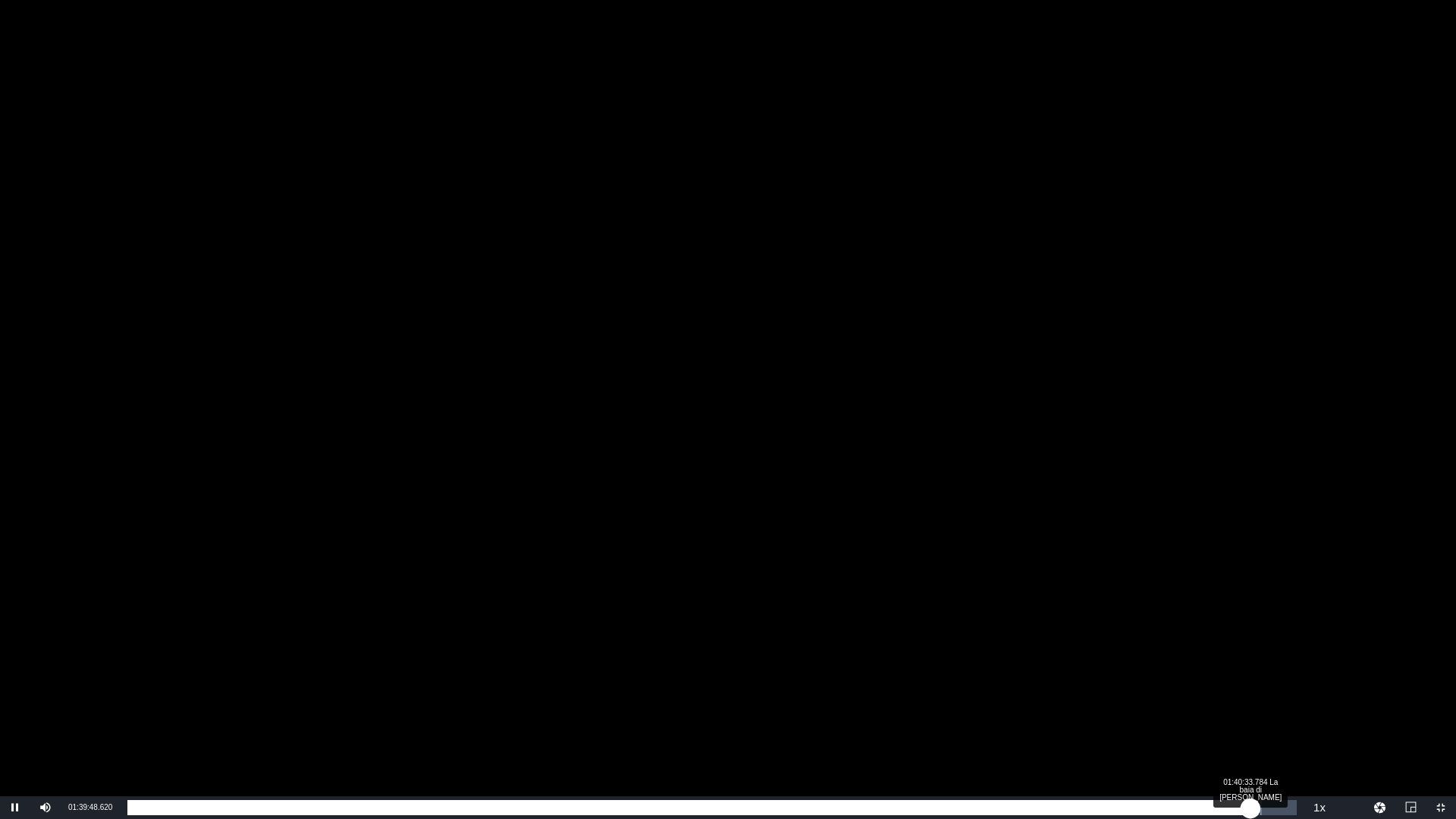
click at [1250, 811] on div "01:39:48.719" at bounding box center [688, 808] width 1122 height 16
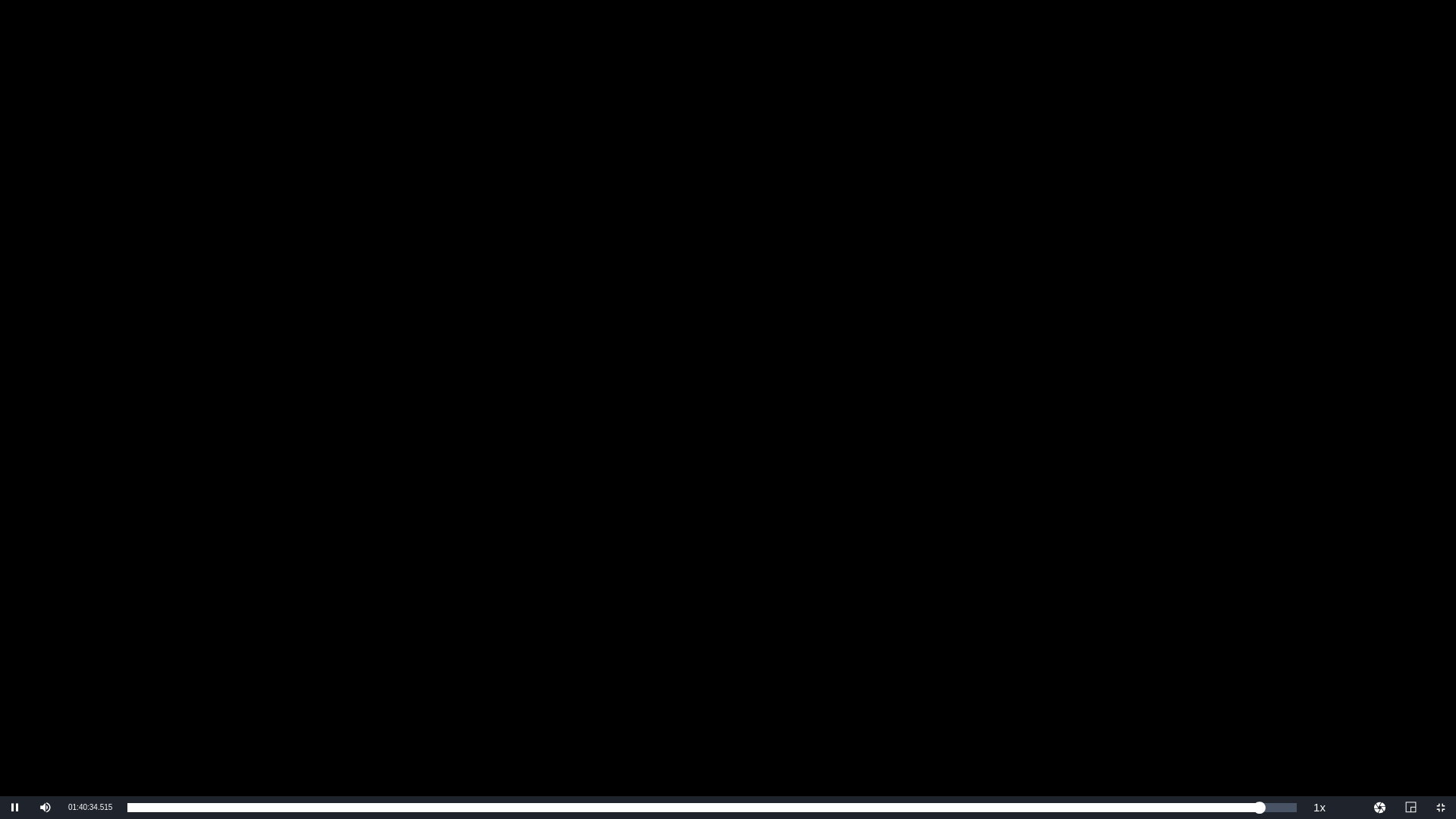
click at [1119, 556] on div "Video Player" at bounding box center [728, 398] width 1456 height 796
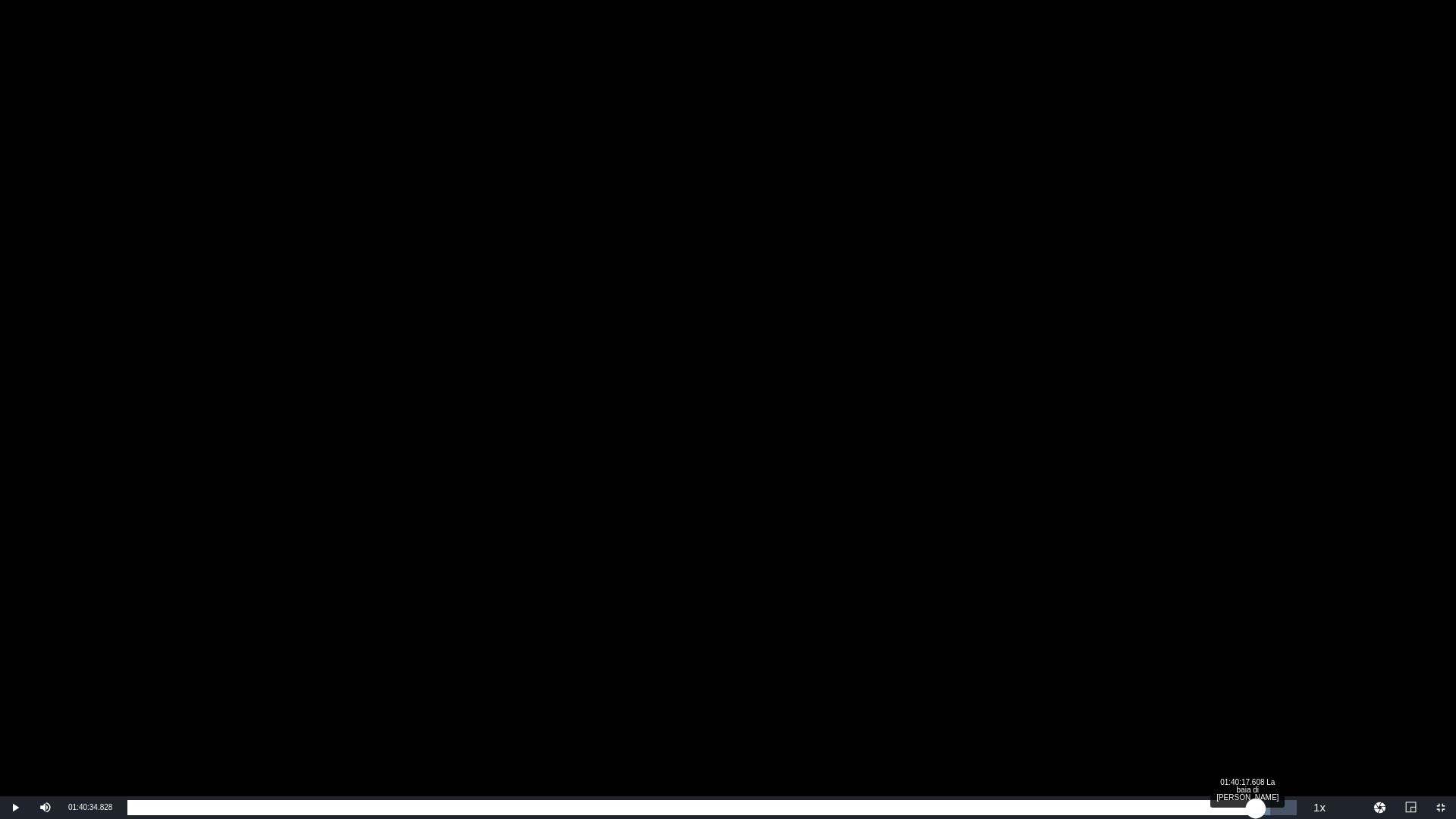
drag, startPoint x: 1259, startPoint y: 806, endPoint x: 1251, endPoint y: 803, distance: 8.5
click at [1251, 803] on div "01:40:34.828" at bounding box center [691, 808] width 1129 height 16
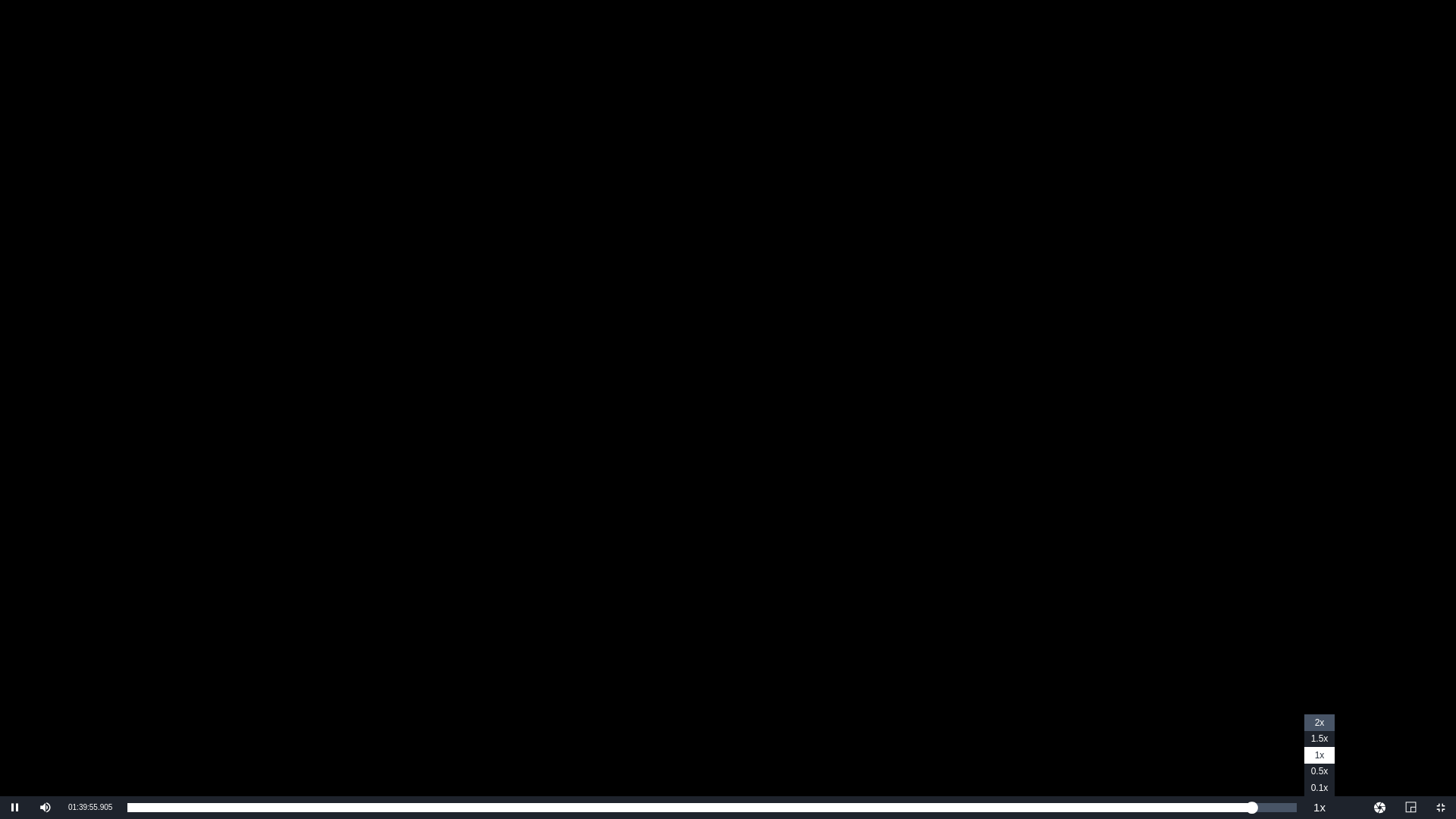
click at [1325, 719] on span "2x" at bounding box center [1320, 723] width 10 height 11
click at [67, 809] on div "17%" at bounding box center [79, 807] width 31 height 2
click at [564, 536] on div "Video Player" at bounding box center [728, 398] width 1456 height 796
click at [563, 524] on div "Video Player" at bounding box center [728, 398] width 1456 height 796
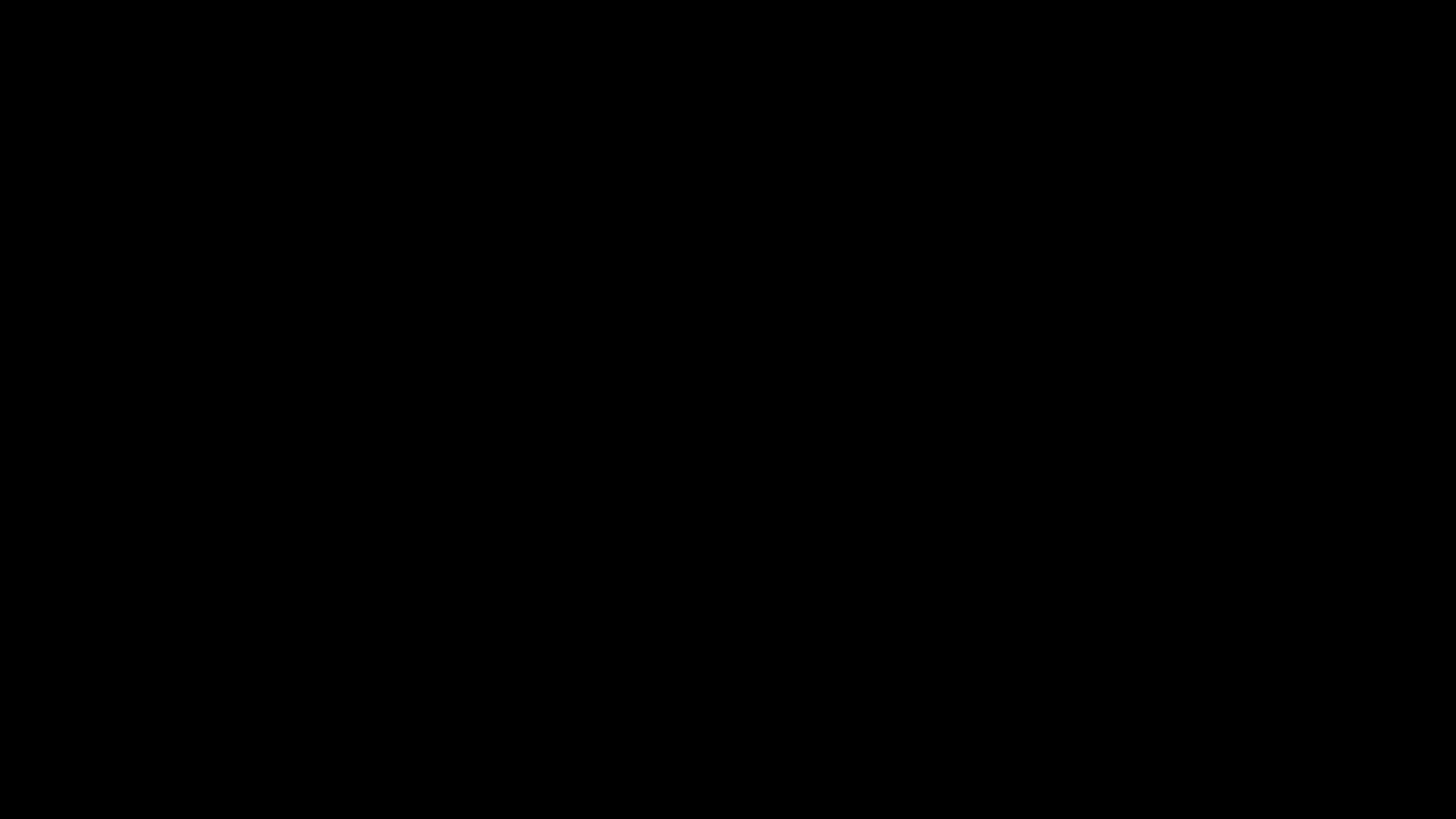
click at [563, 523] on div "Video Player" at bounding box center [728, 398] width 1456 height 796
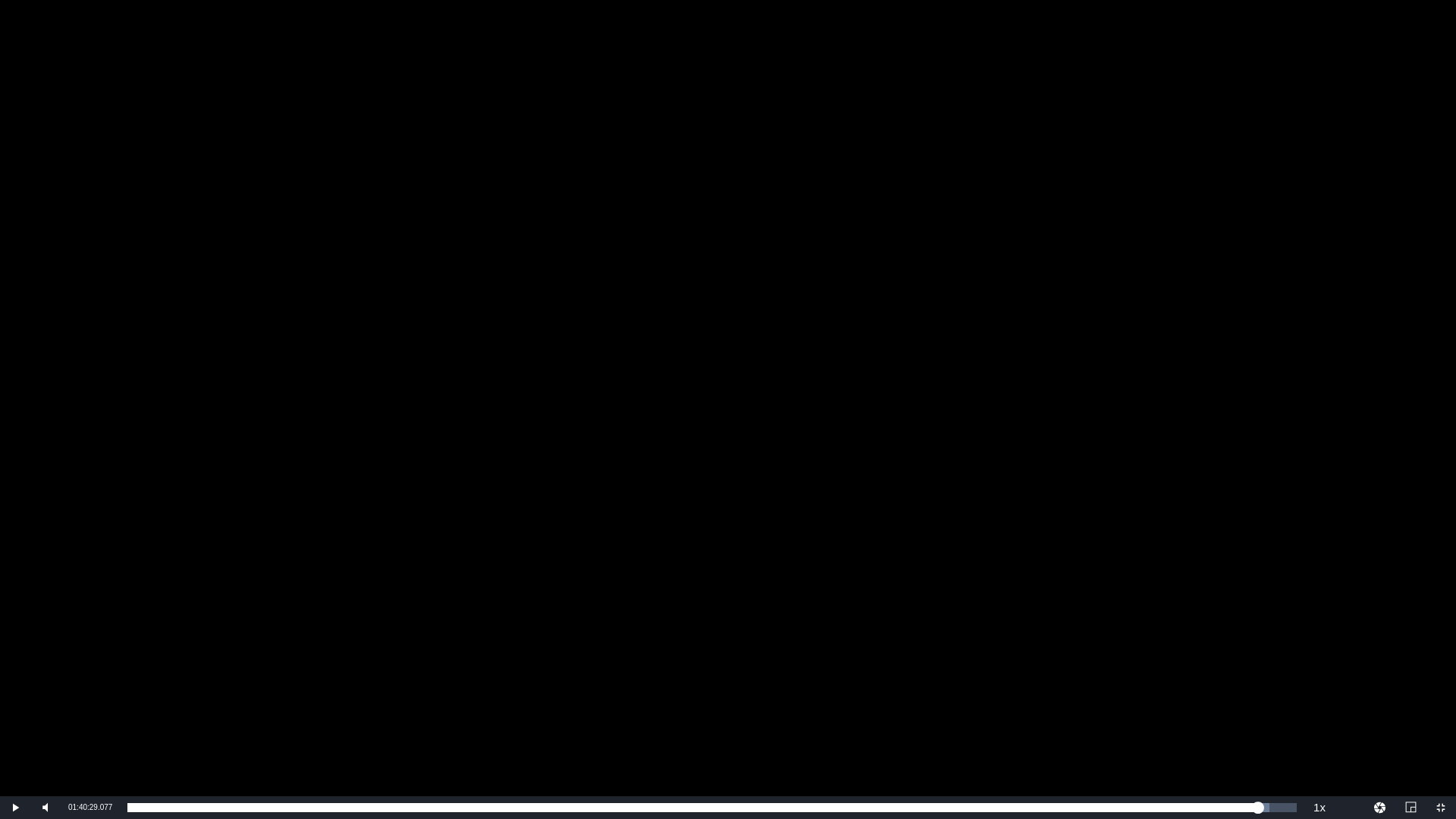
click at [563, 523] on div "Video Player" at bounding box center [728, 398] width 1456 height 796
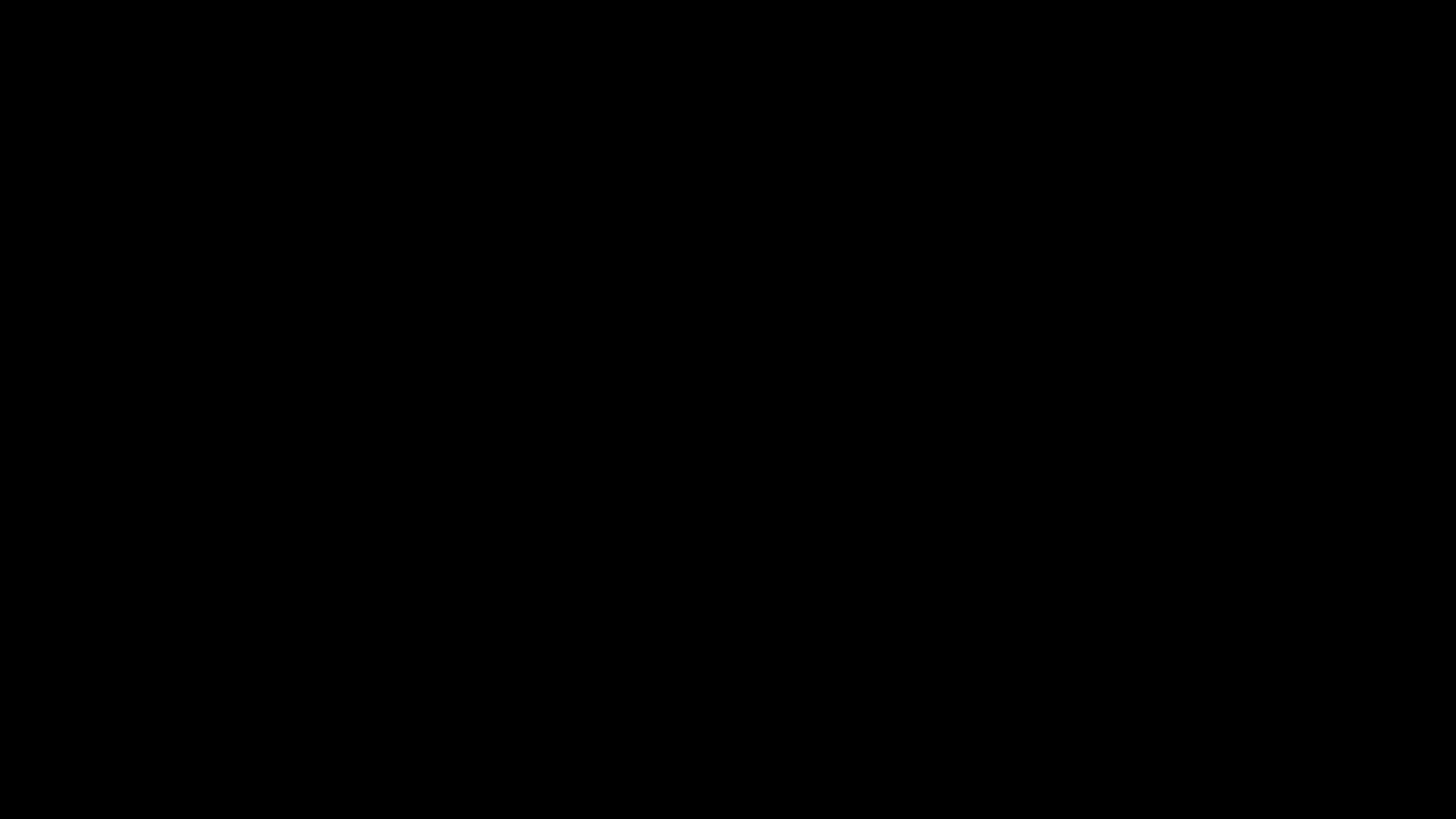
click at [563, 523] on div "Video Player" at bounding box center [728, 398] width 1456 height 796
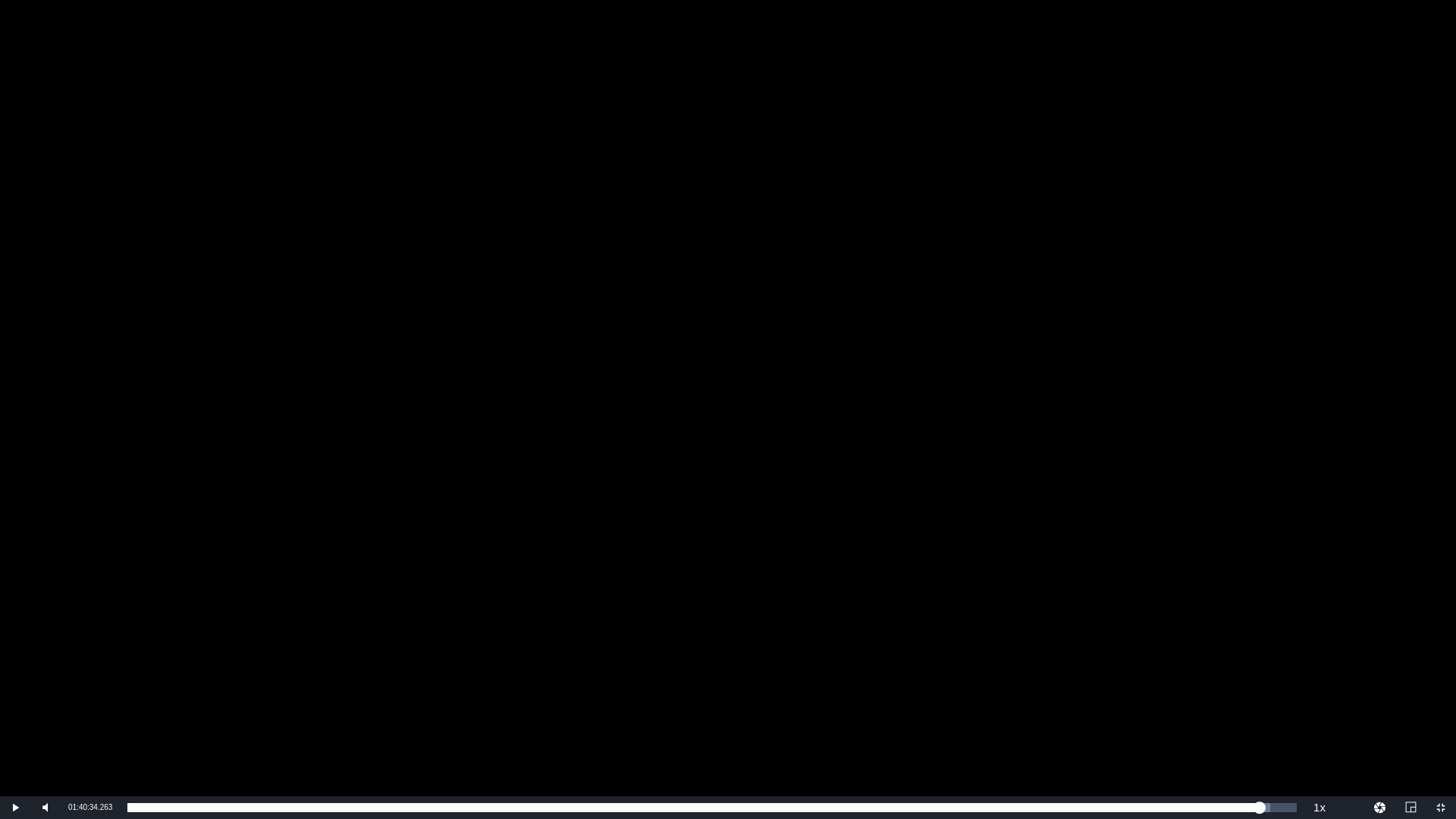
click at [563, 523] on div "Video Player" at bounding box center [728, 398] width 1456 height 796
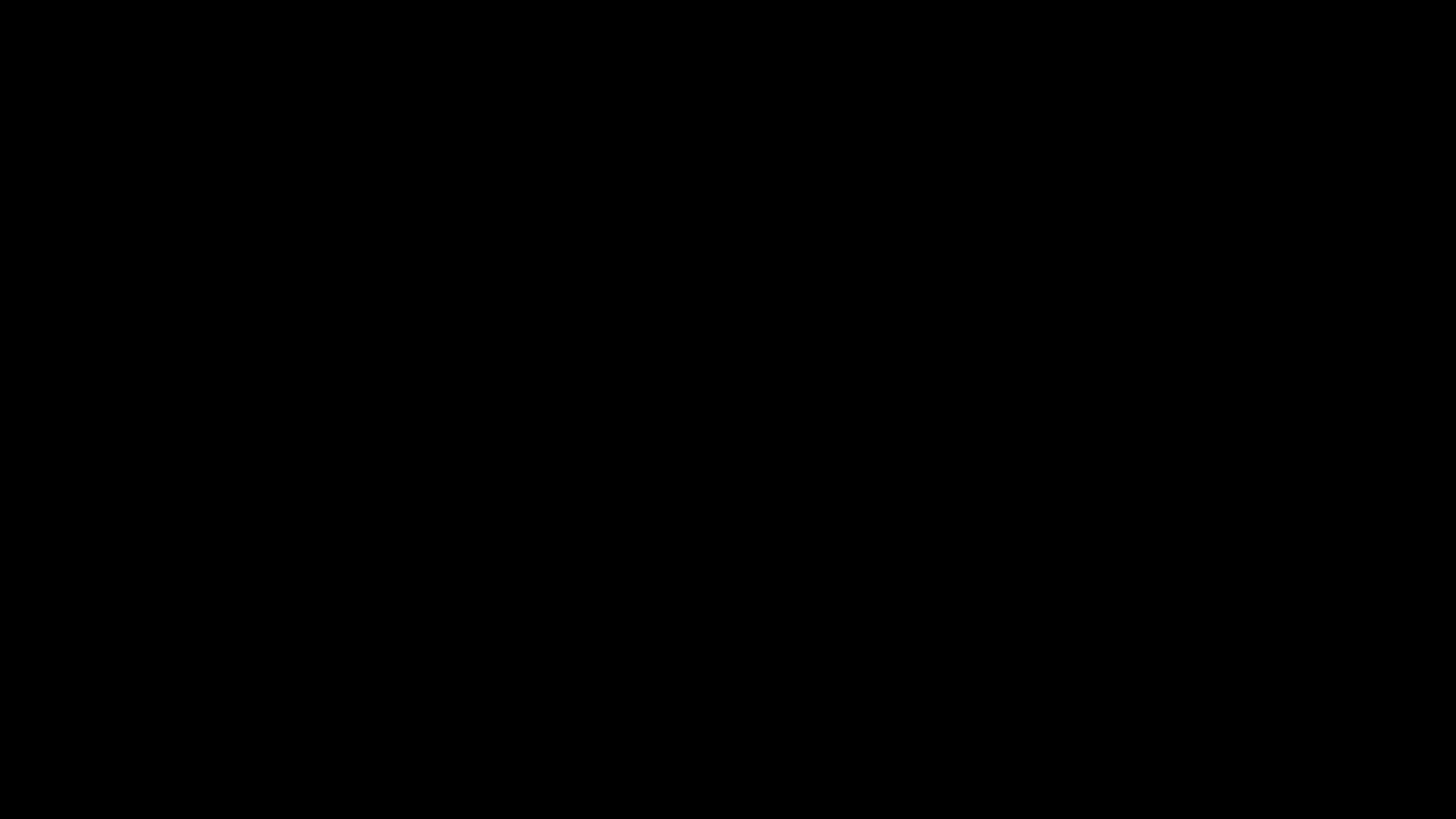
click at [563, 523] on div "Video Player" at bounding box center [728, 398] width 1456 height 796
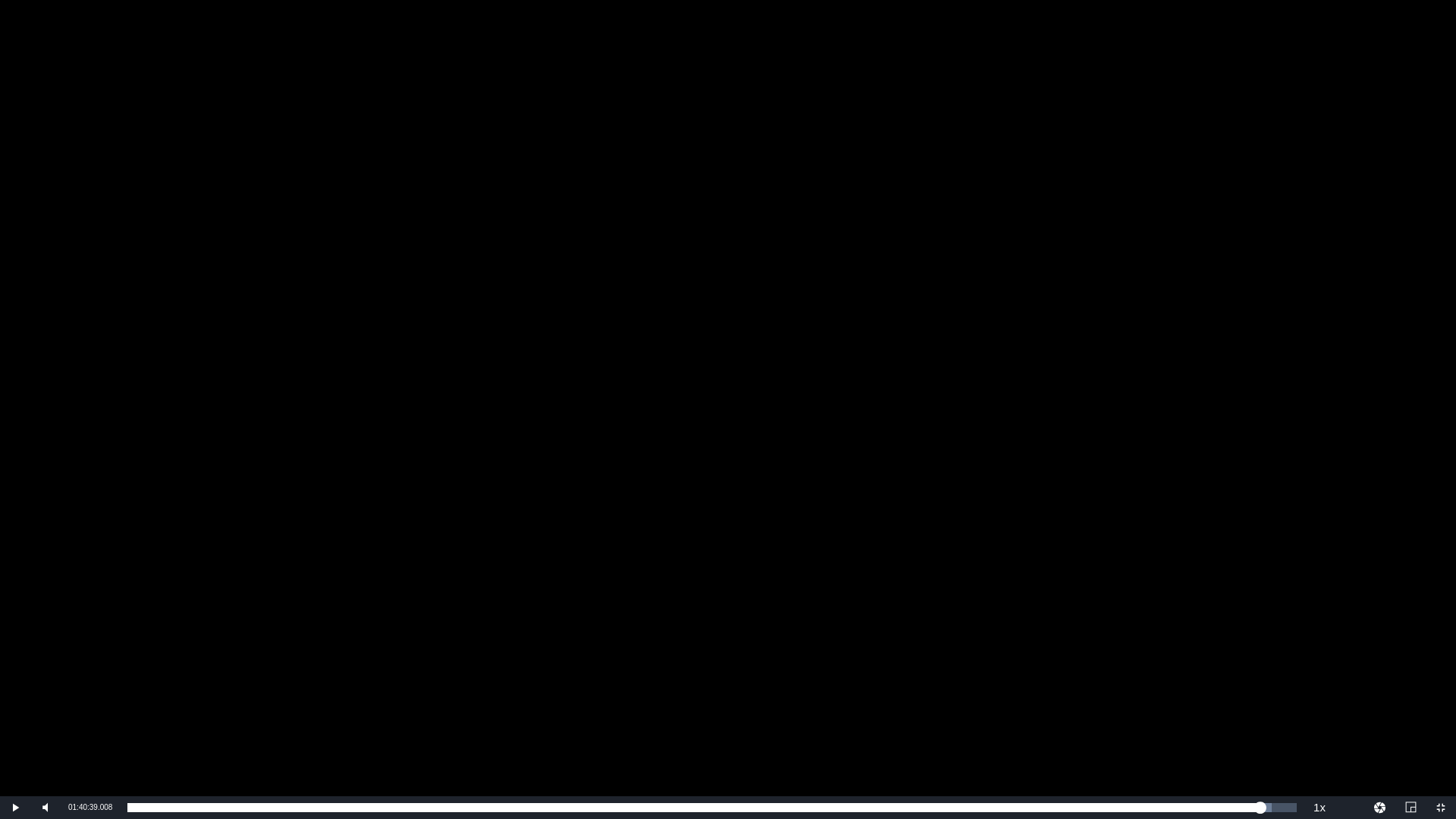
click at [636, 533] on div "Video Player" at bounding box center [728, 398] width 1456 height 796
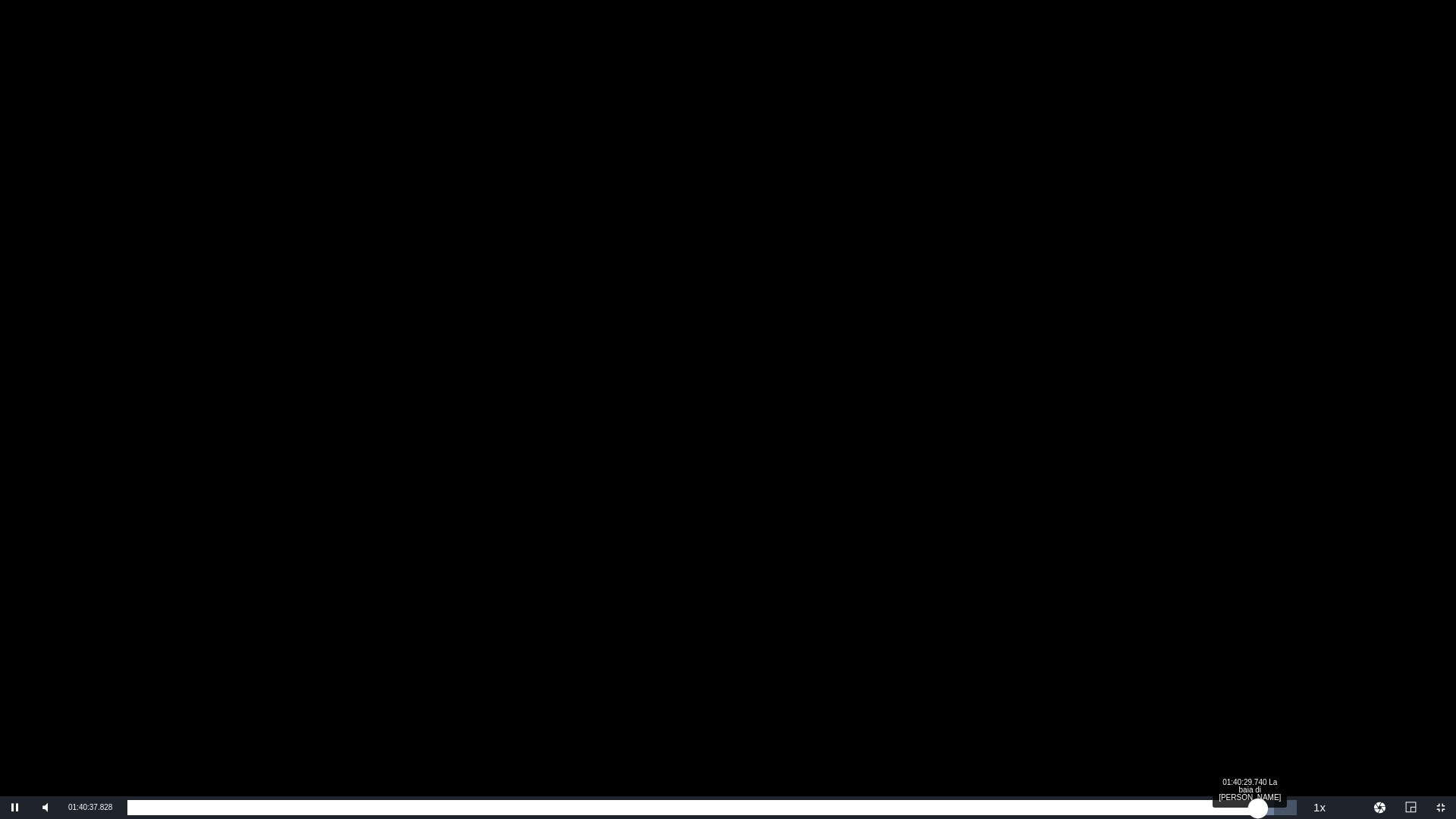
drag, startPoint x: 1265, startPoint y: 814, endPoint x: 1258, endPoint y: 814, distance: 7.0
click at [1258, 814] on div "01:41:11.167" at bounding box center [693, 808] width 1131 height 16
drag, startPoint x: 1257, startPoint y: 812, endPoint x: 1248, endPoint y: 810, distance: 9.2
click at [1248, 810] on div "01:40:26.423" at bounding box center [689, 808] width 1123 height 16
click at [1253, 808] on div "01:39:41.907" at bounding box center [690, 808] width 1125 height 16
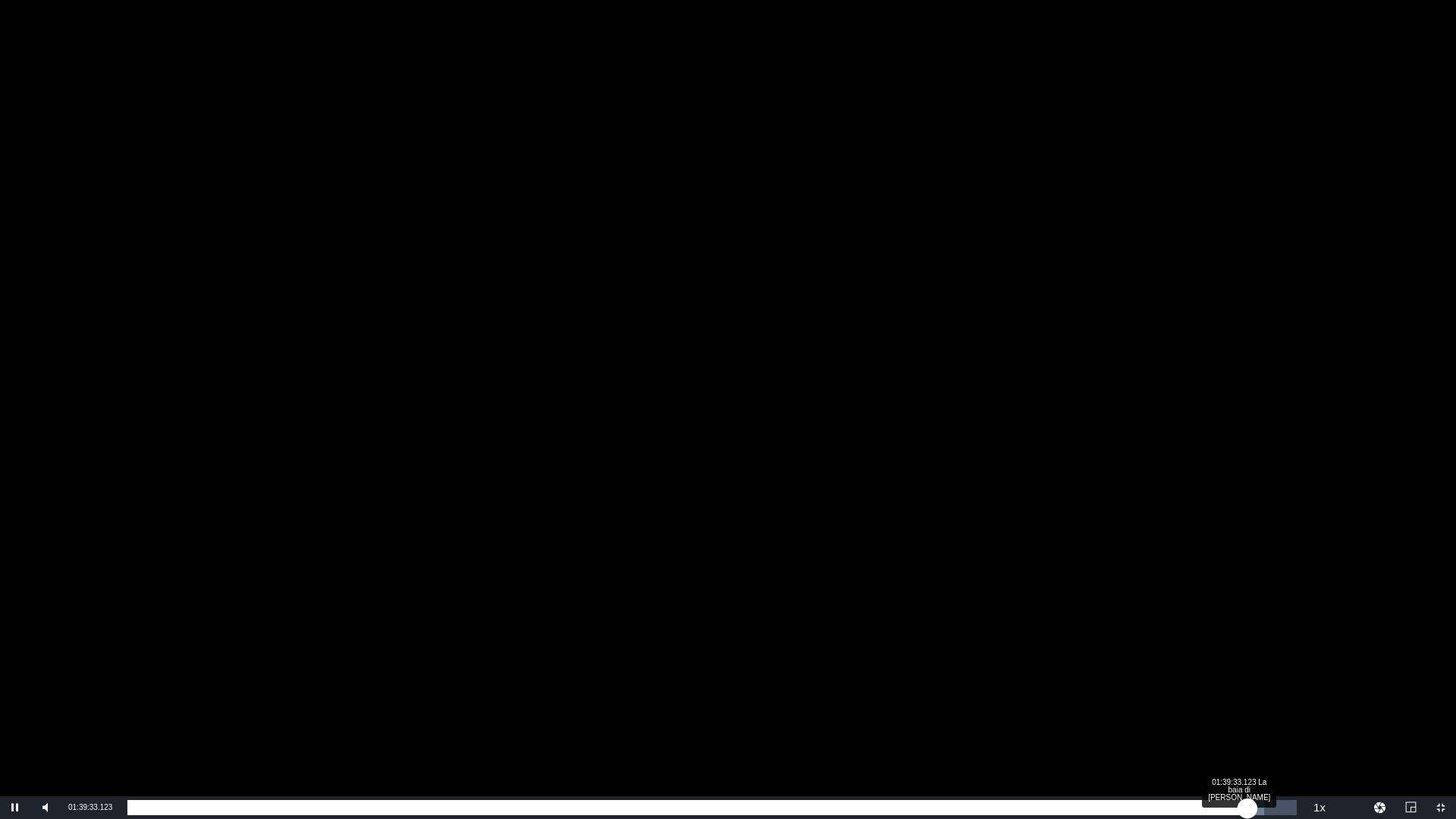
click at [1248, 810] on div "01:39:49.769" at bounding box center [688, 808] width 1120 height 16
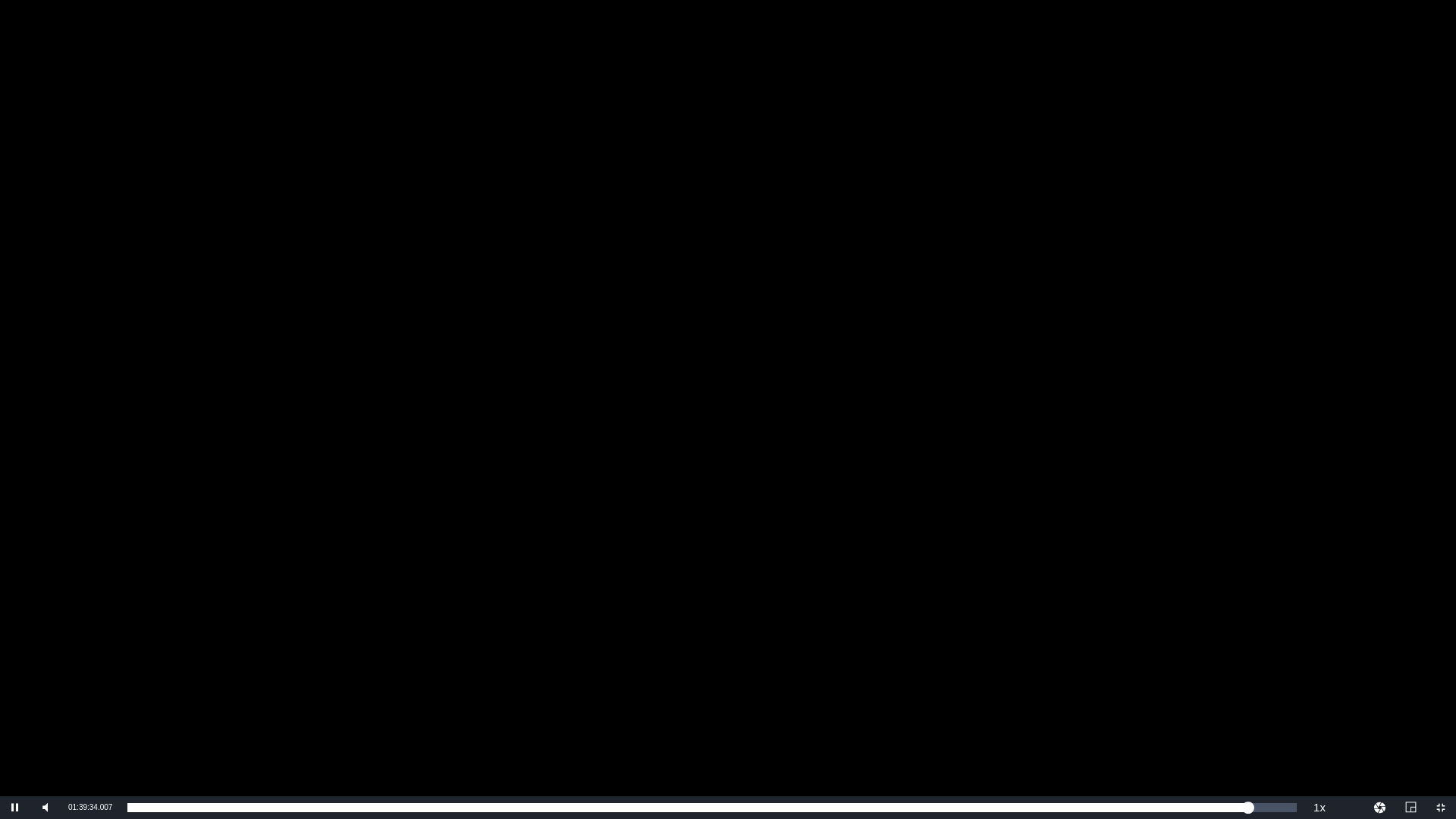
click at [1041, 520] on div "Video Player" at bounding box center [728, 398] width 1456 height 796
click at [16, 807] on span "Video Player" at bounding box center [16, 807] width 0 height 0
drag, startPoint x: 0, startPoint y: 806, endPoint x: 17, endPoint y: 811, distance: 17.7
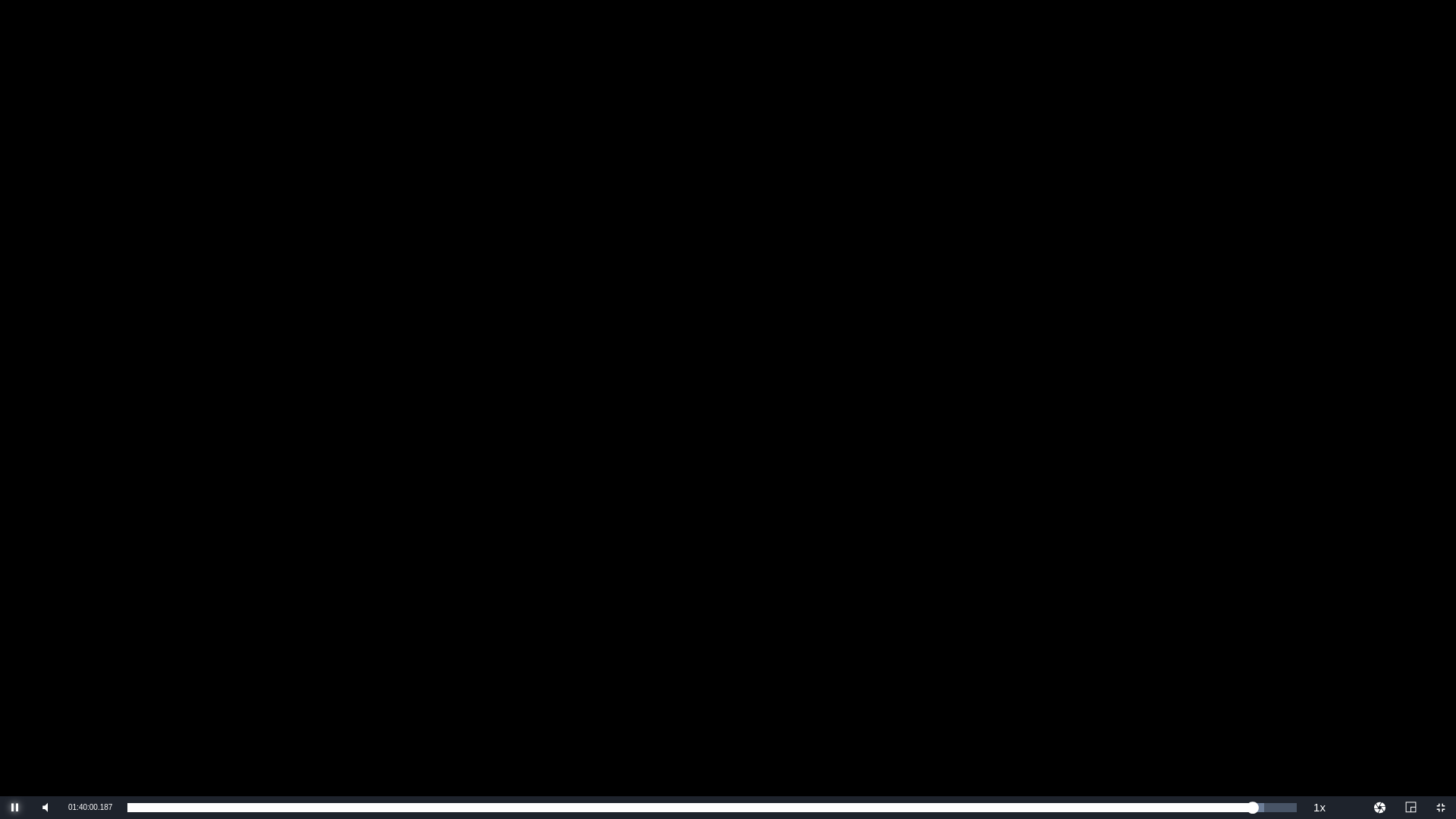
click at [16, 807] on span "Video Player" at bounding box center [16, 807] width 0 height 0
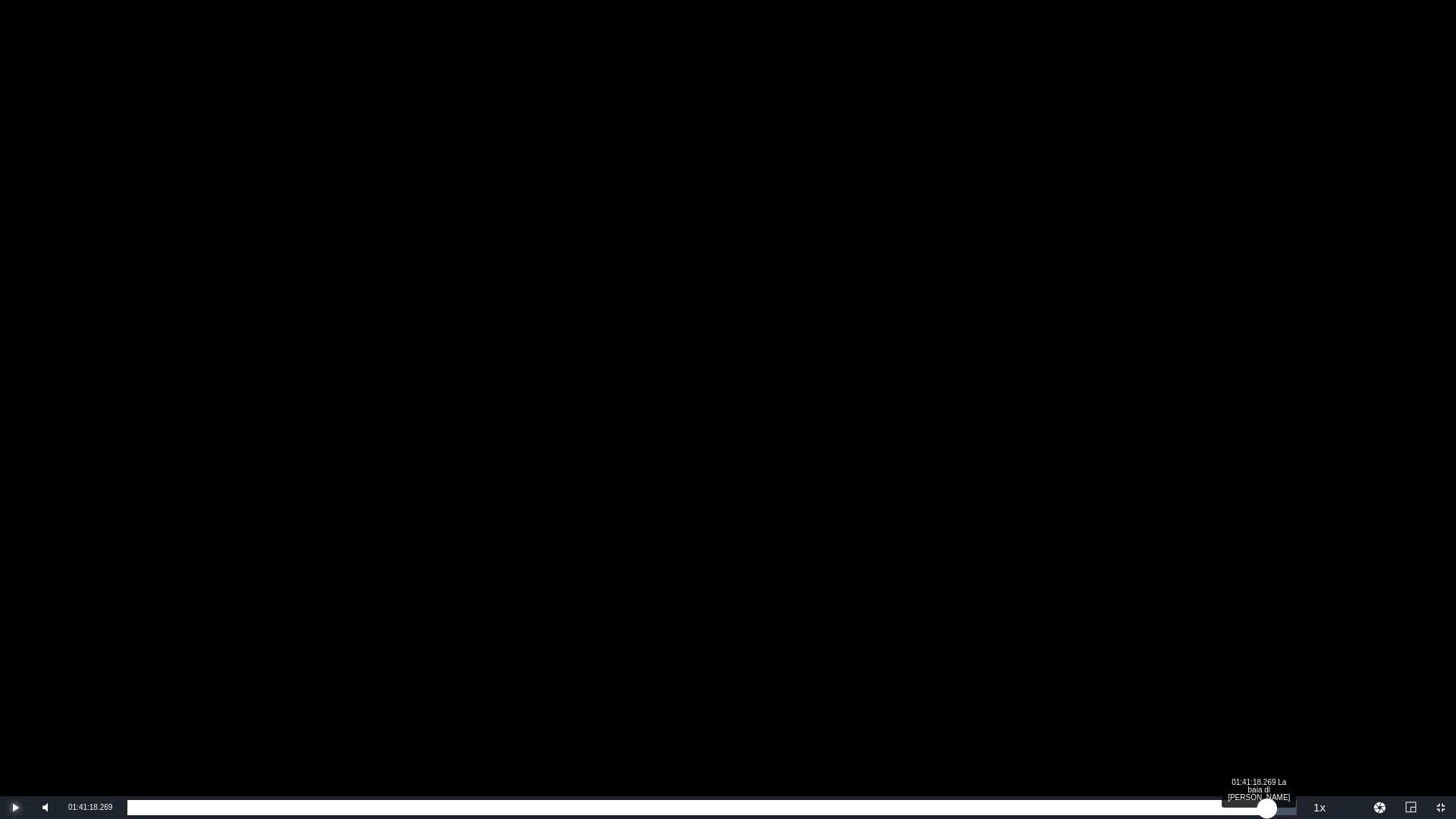
click at [1267, 804] on div "01:40:29.239" at bounding box center [698, 808] width 1140 height 16
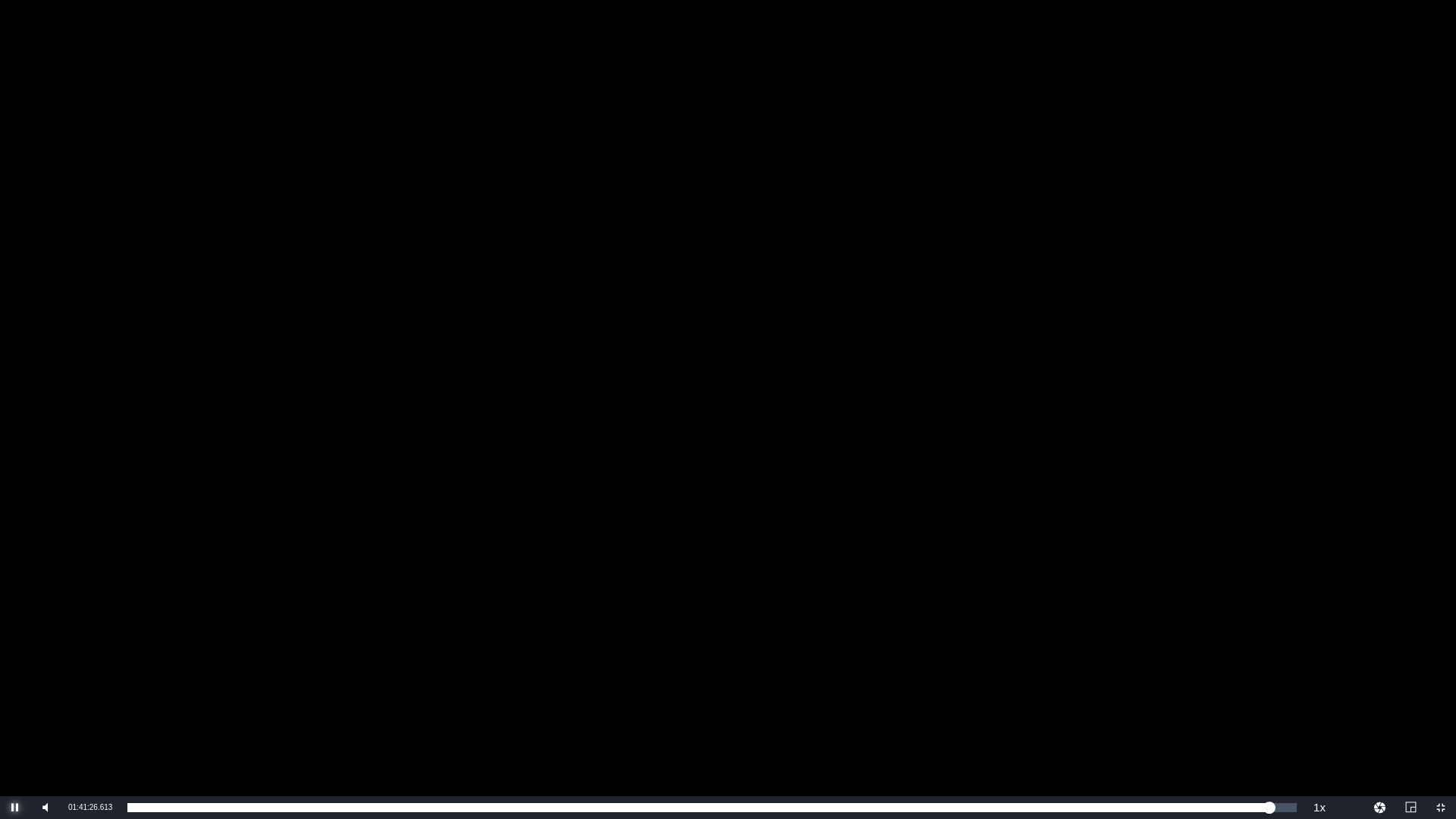
click at [16, 807] on span "Video Player" at bounding box center [16, 807] width 0 height 0
click at [82, 811] on div "Current Time 01:41:26.665" at bounding box center [90, 807] width 59 height 23
click at [87, 805] on span "01:41:26.665" at bounding box center [90, 807] width 44 height 9
copy div "Video Player is loading. Play Video Play Mute 34% Current Time 01:41:26.665 / D…"
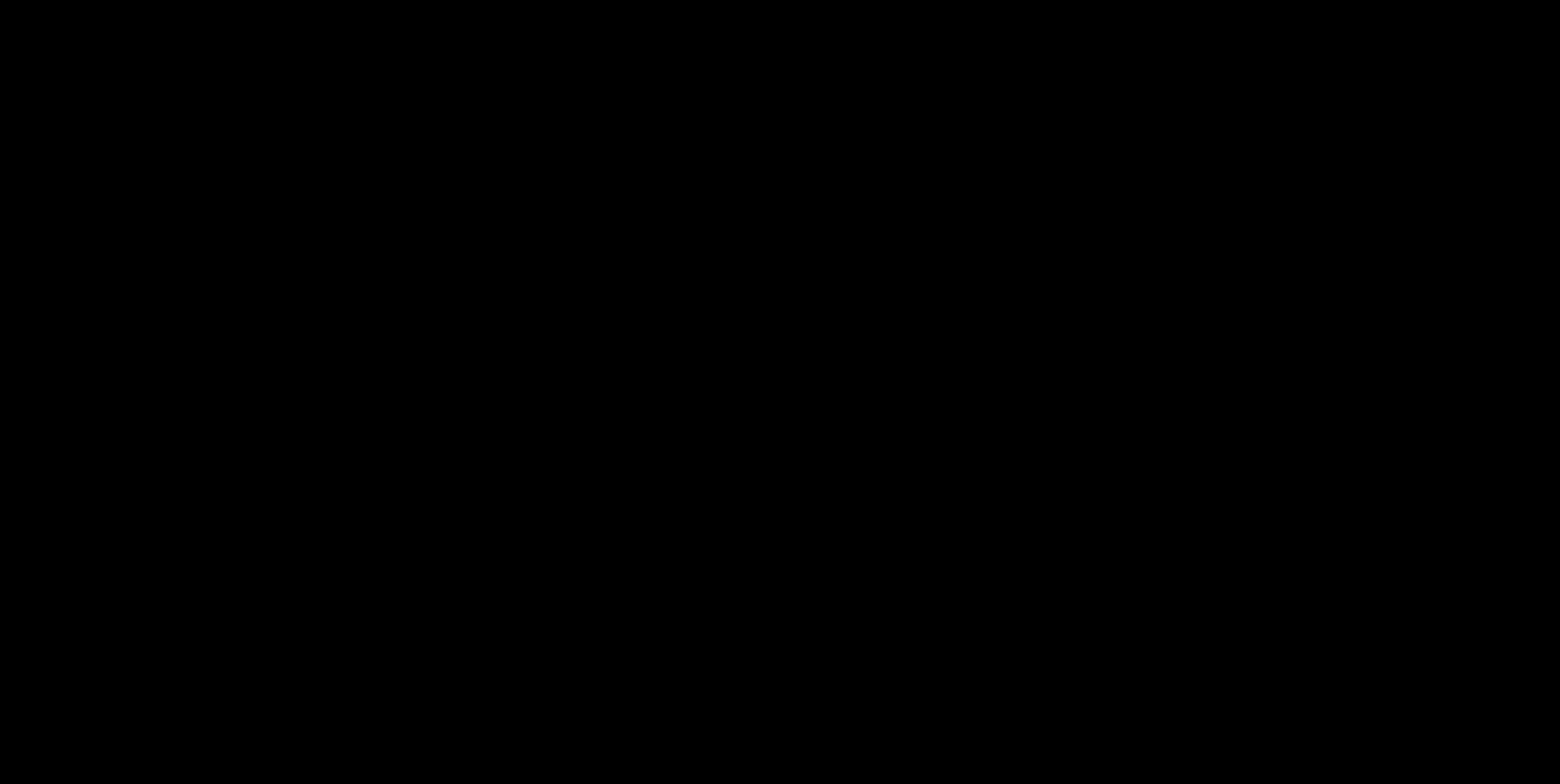
scroll to position [428, 0]
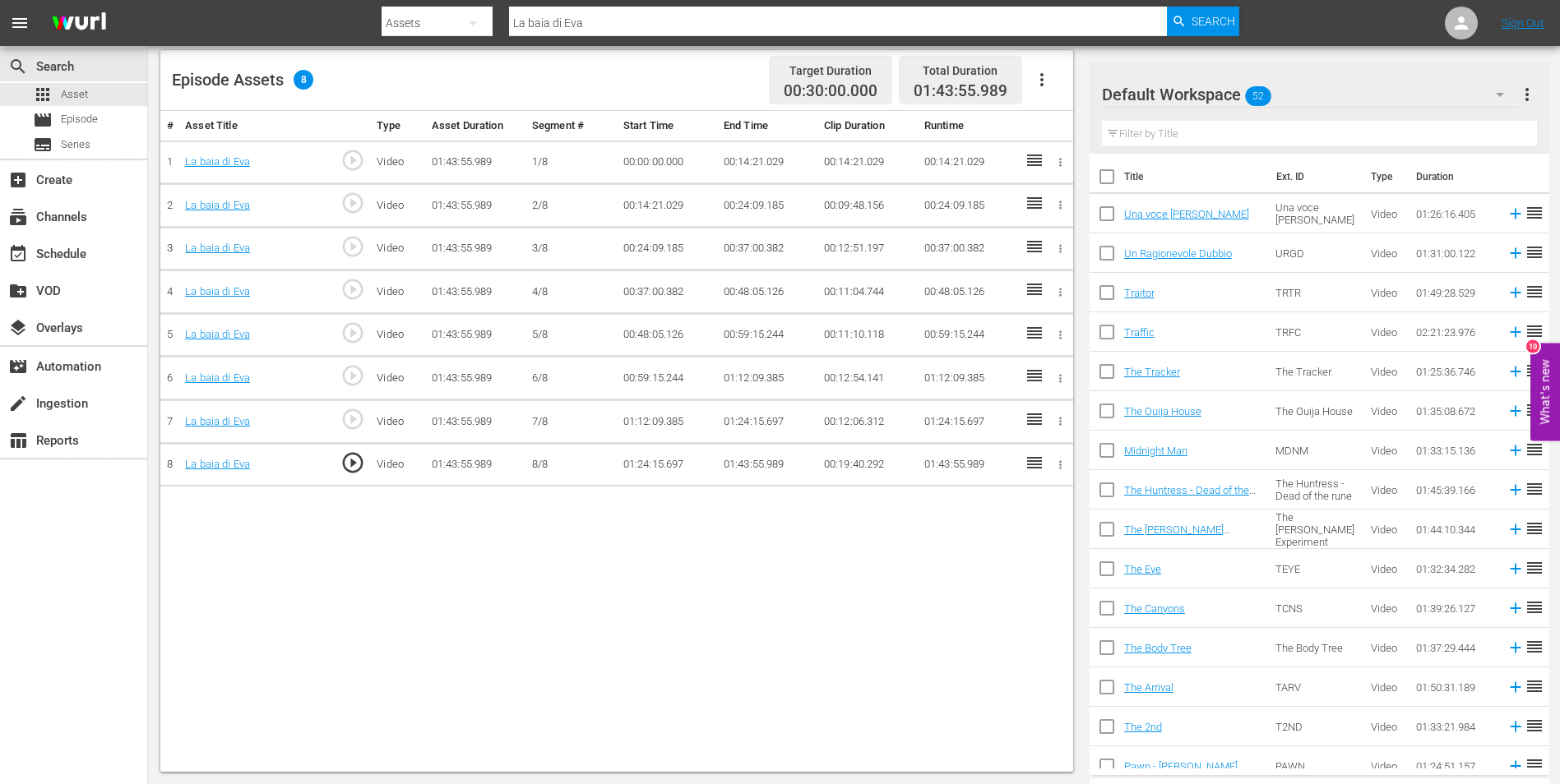
click at [760, 496] on div "# Asset Title Type Asset Duration Segment # Start Time End Time Clip Duration R…" at bounding box center [616, 442] width 912 height 661
click at [751, 464] on td "01:43:55.989" at bounding box center [767, 465] width 100 height 44
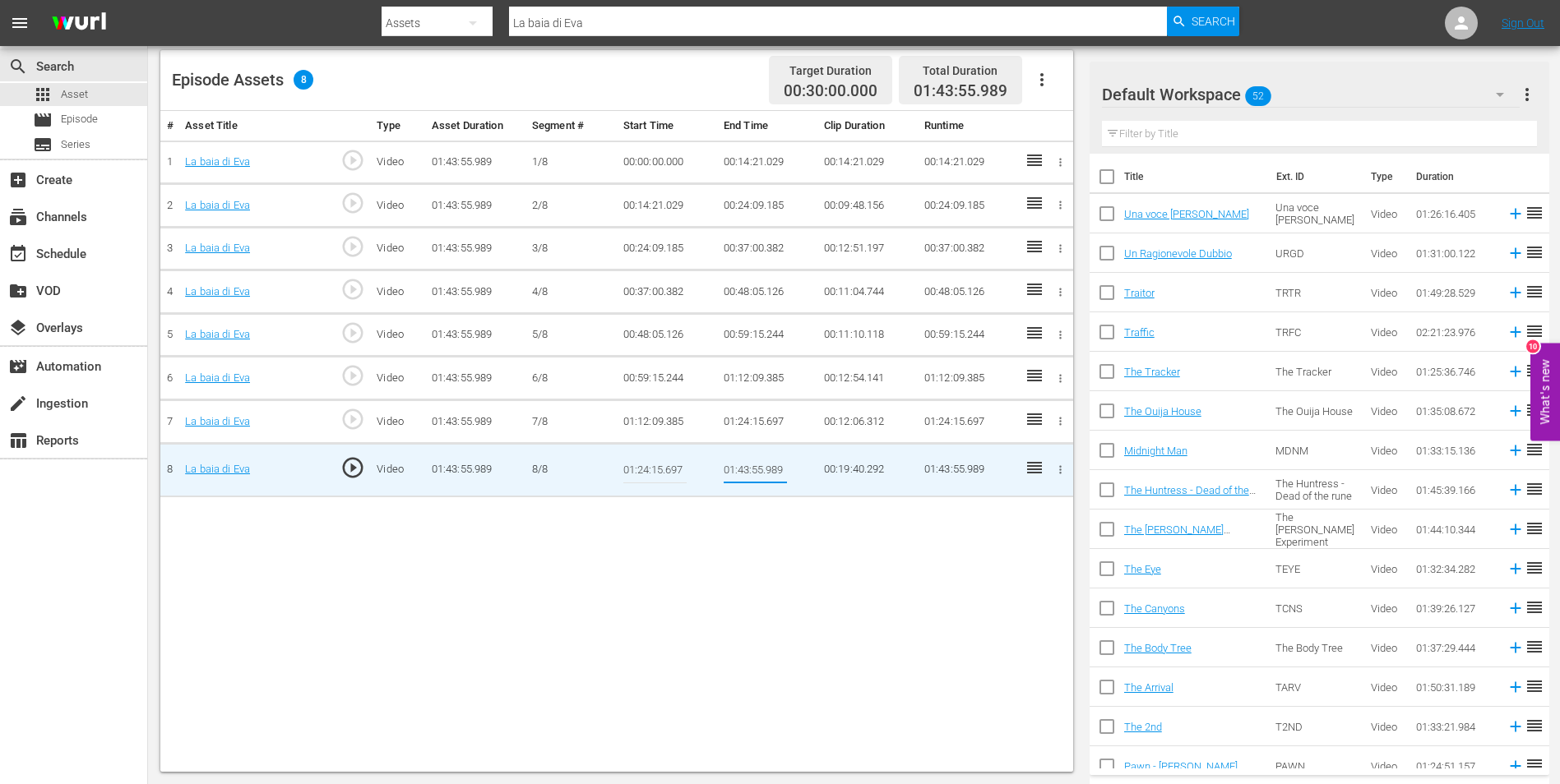
click at [743, 464] on input "01:43:55.989" at bounding box center [755, 470] width 63 height 40
click at [749, 466] on input "01:43:55.989" at bounding box center [755, 470] width 63 height 40
type input "01:40:55.989"
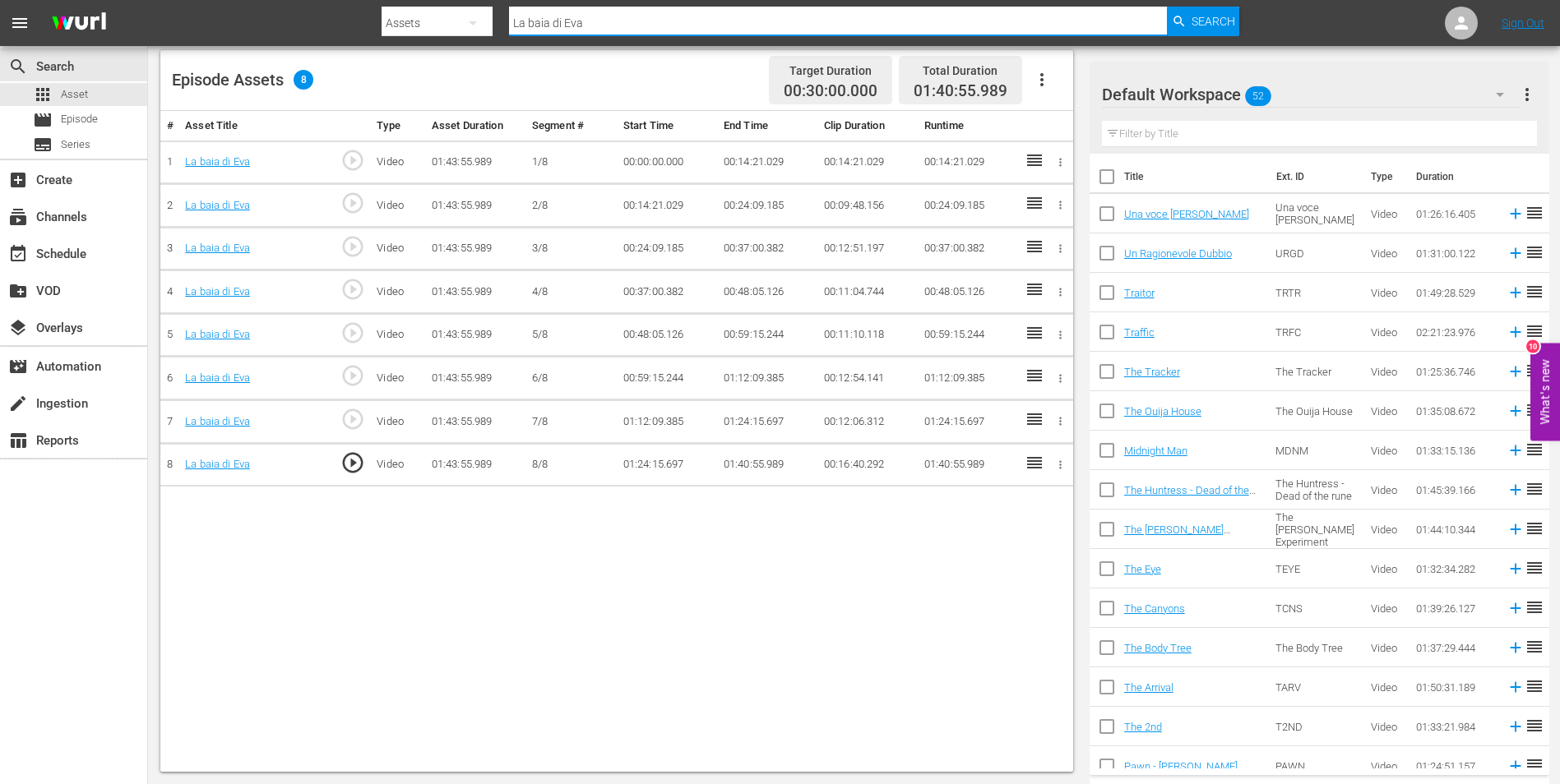
drag, startPoint x: 555, startPoint y: 18, endPoint x: 463, endPoint y: 15, distance: 92.0
click at [463, 15] on div "Search By Assets Search ID, Title, Description, Keywords, or Category La baia d…" at bounding box center [810, 23] width 858 height 40
paste input "casa del diavolo"
type input "La casa del diavolo"
click at [1202, 13] on span "Search" at bounding box center [1213, 21] width 44 height 30
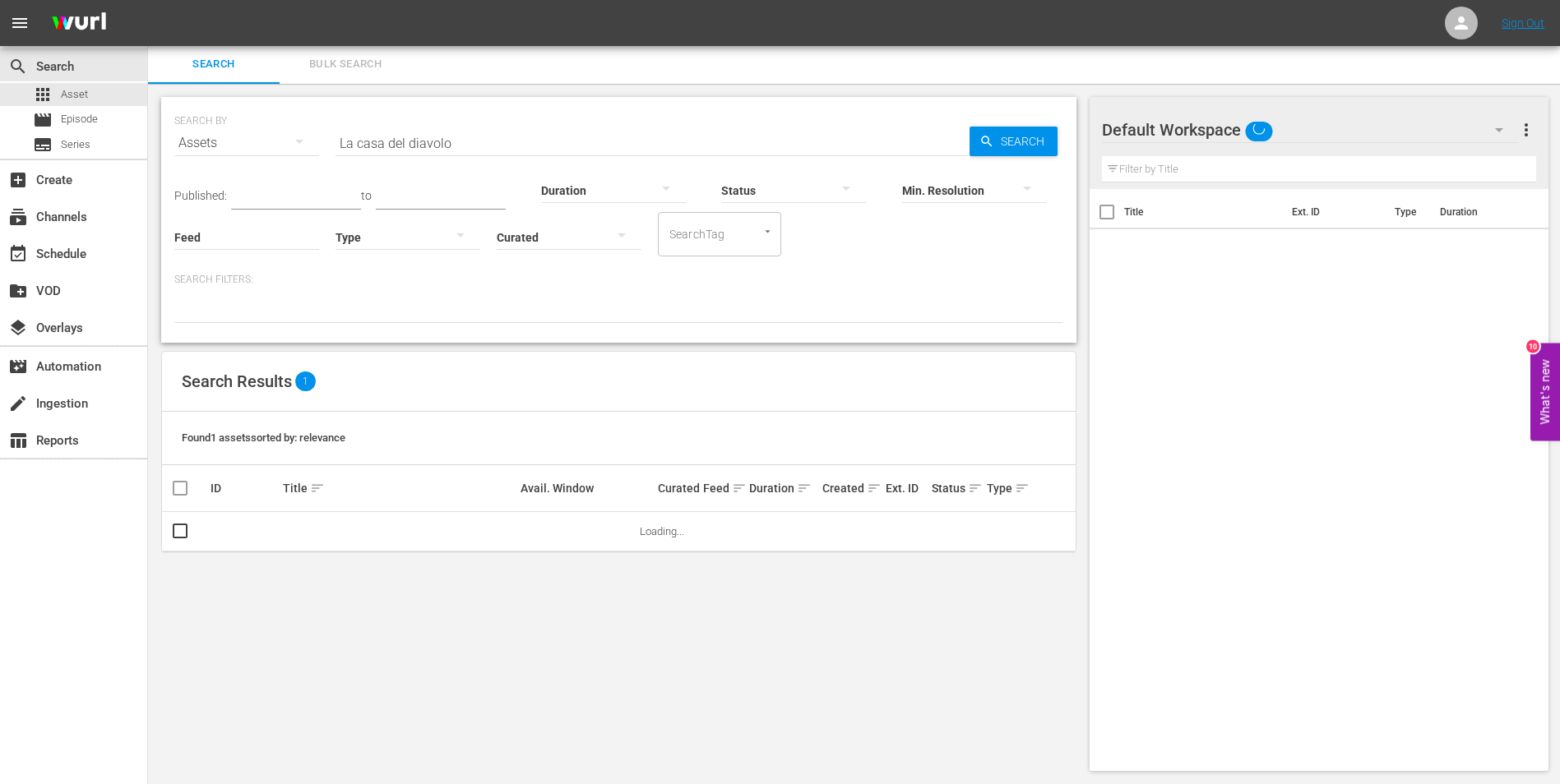
scroll to position [2, 0]
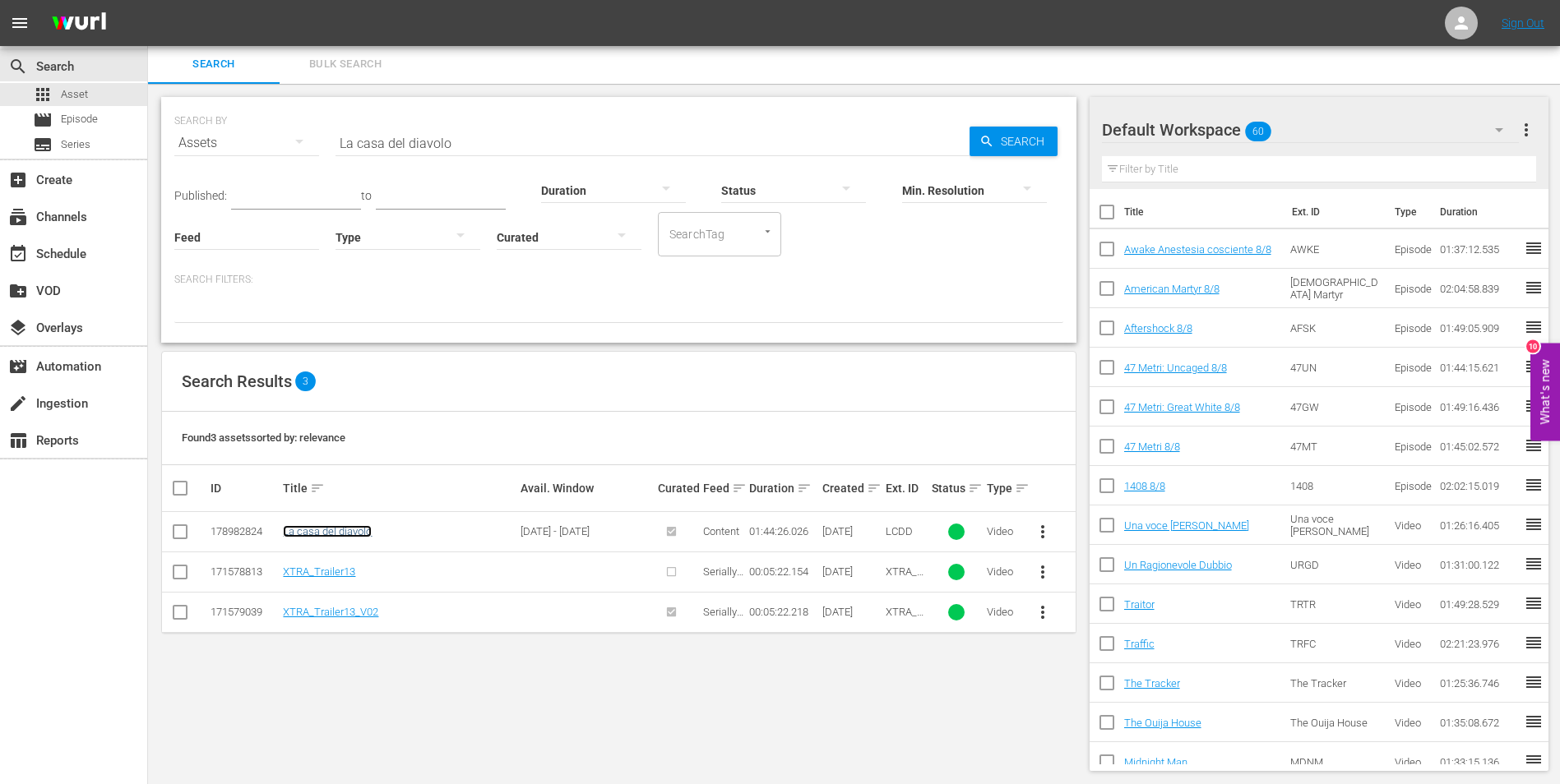
click at [332, 533] on link "La casa del diavolo" at bounding box center [326, 531] width 89 height 13
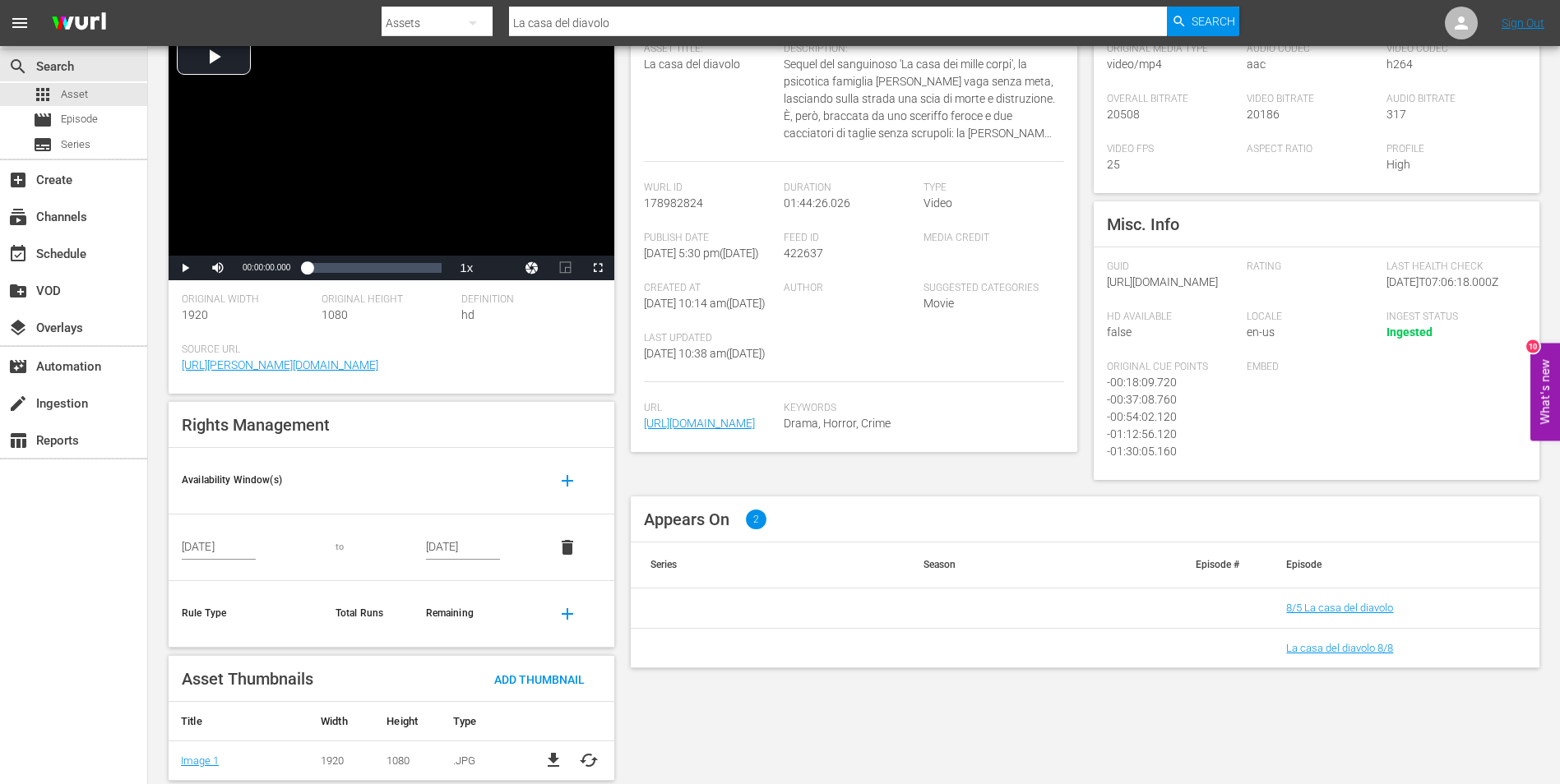
scroll to position [159, 0]
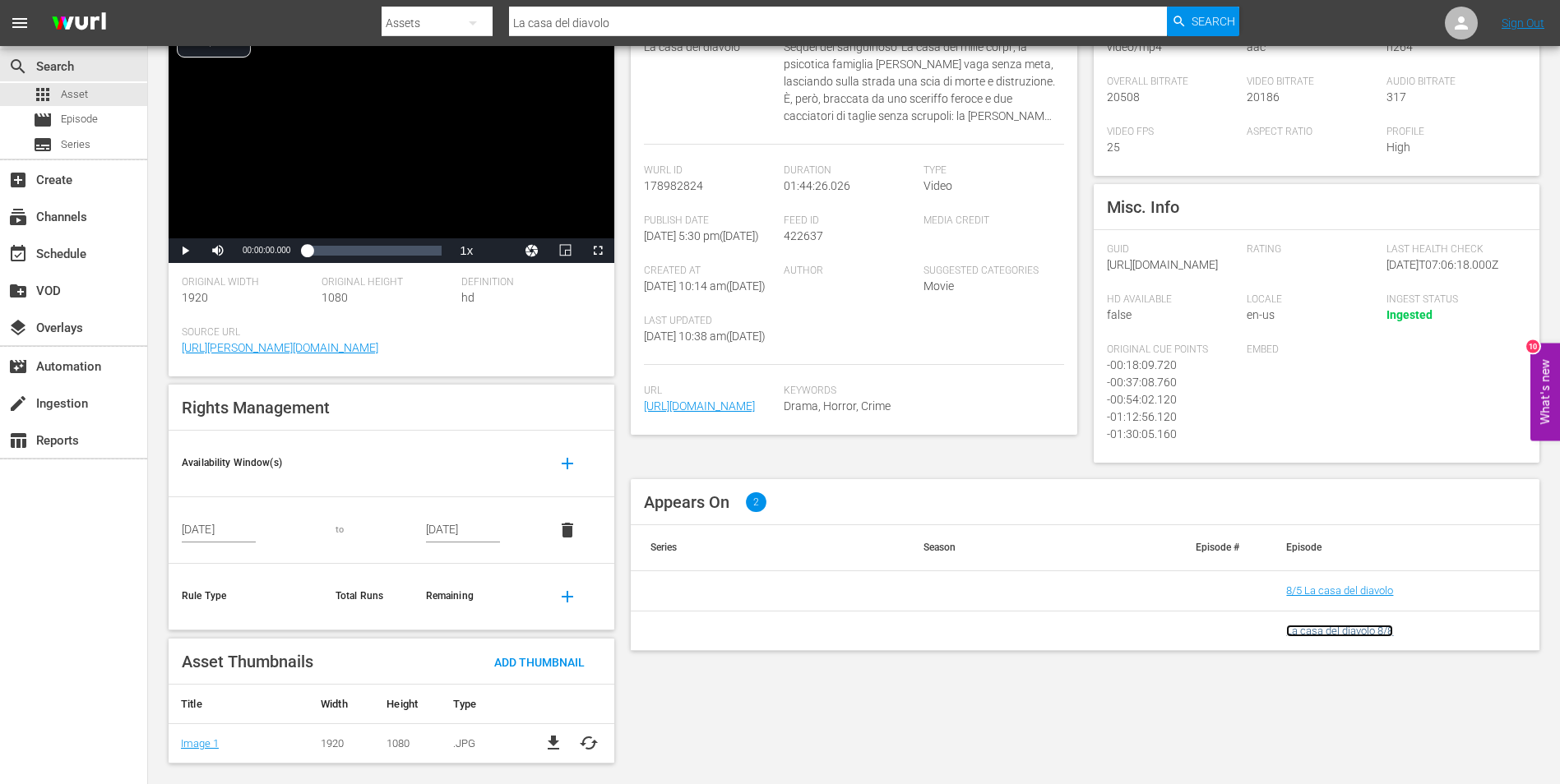
click at [1371, 637] on link "La casa del diavolo 8/8" at bounding box center [1339, 631] width 107 height 13
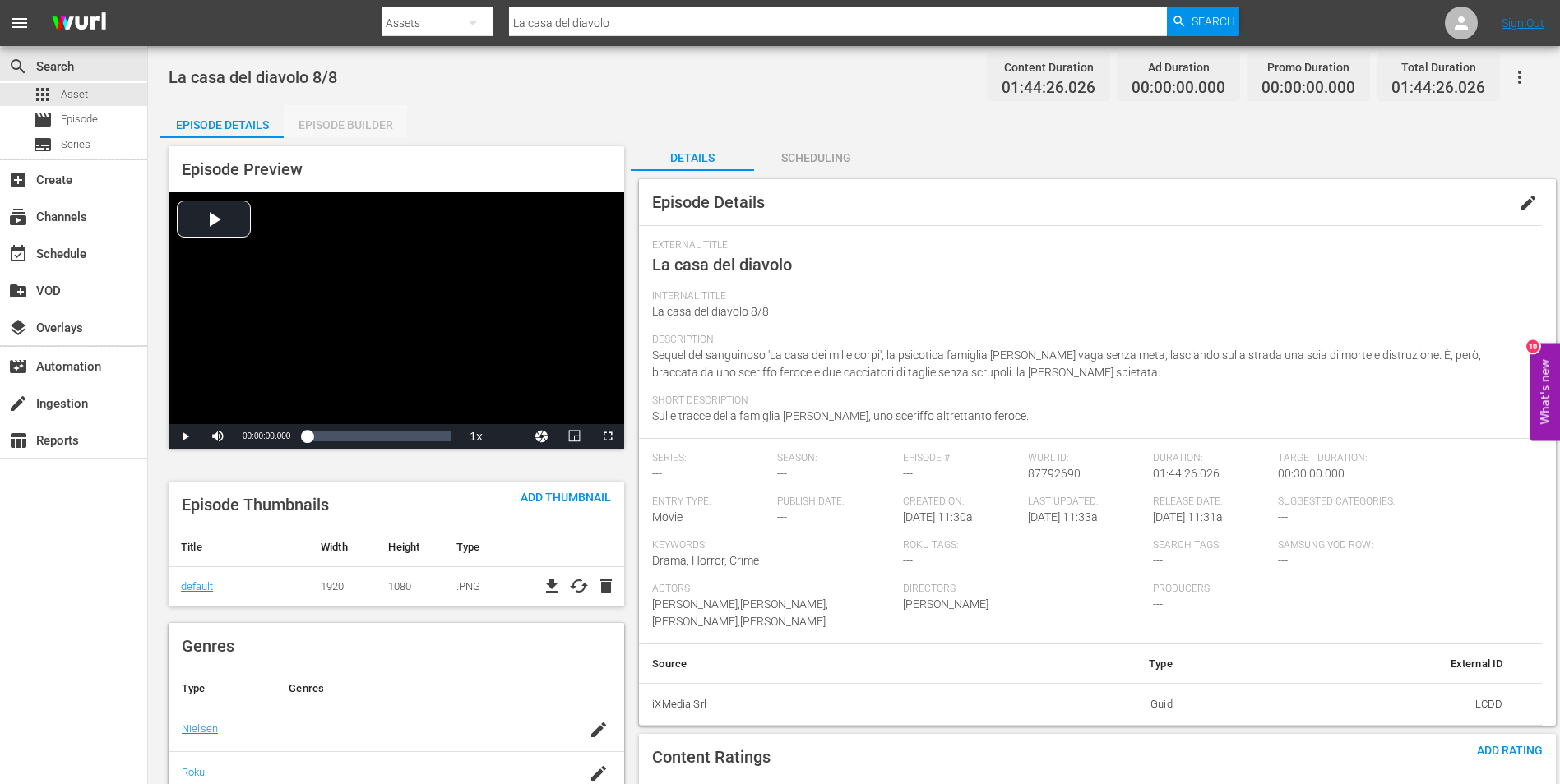
click at [345, 123] on div "Episode Builder" at bounding box center [345, 125] width 123 height 40
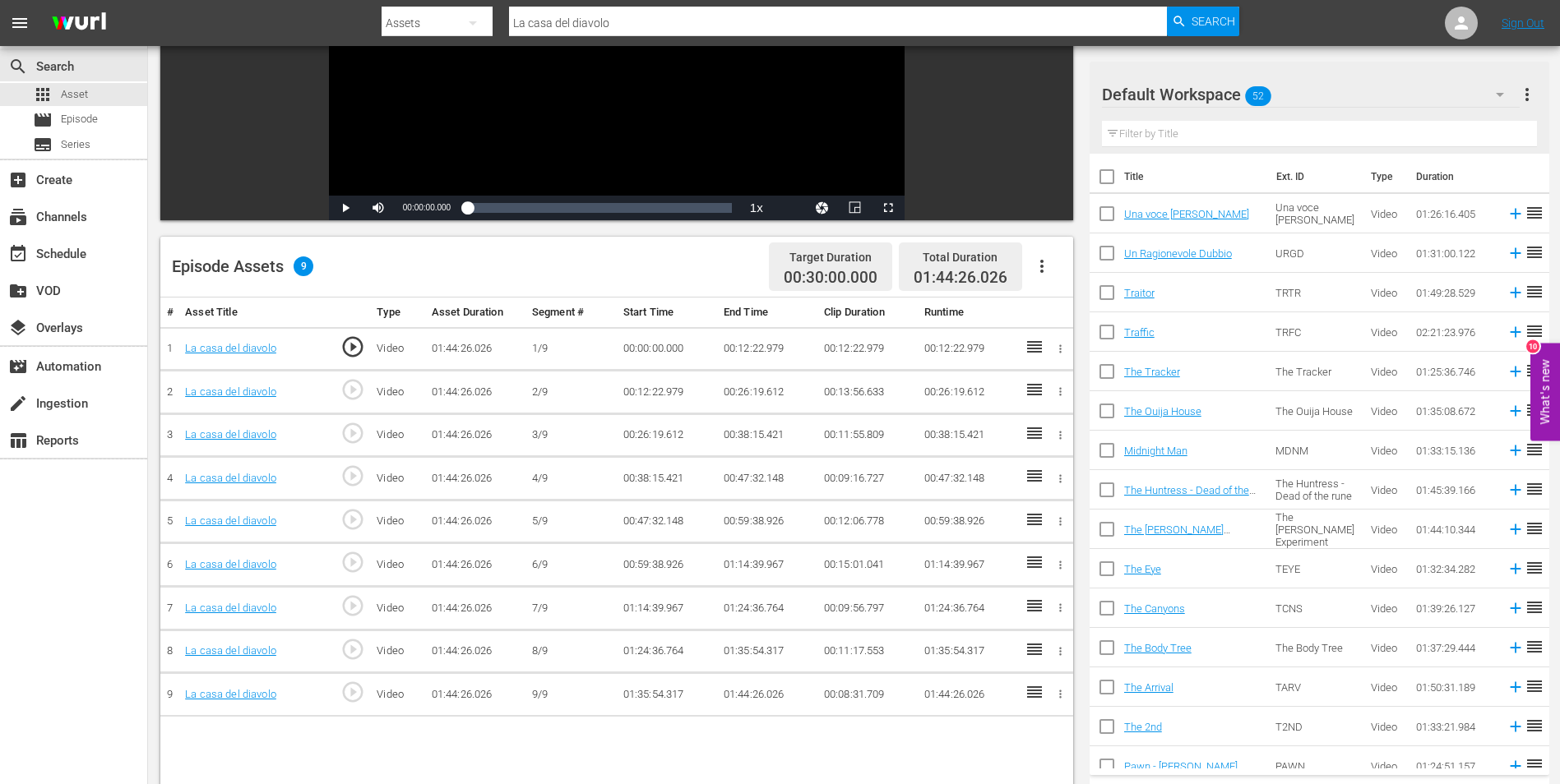
scroll to position [164, 0]
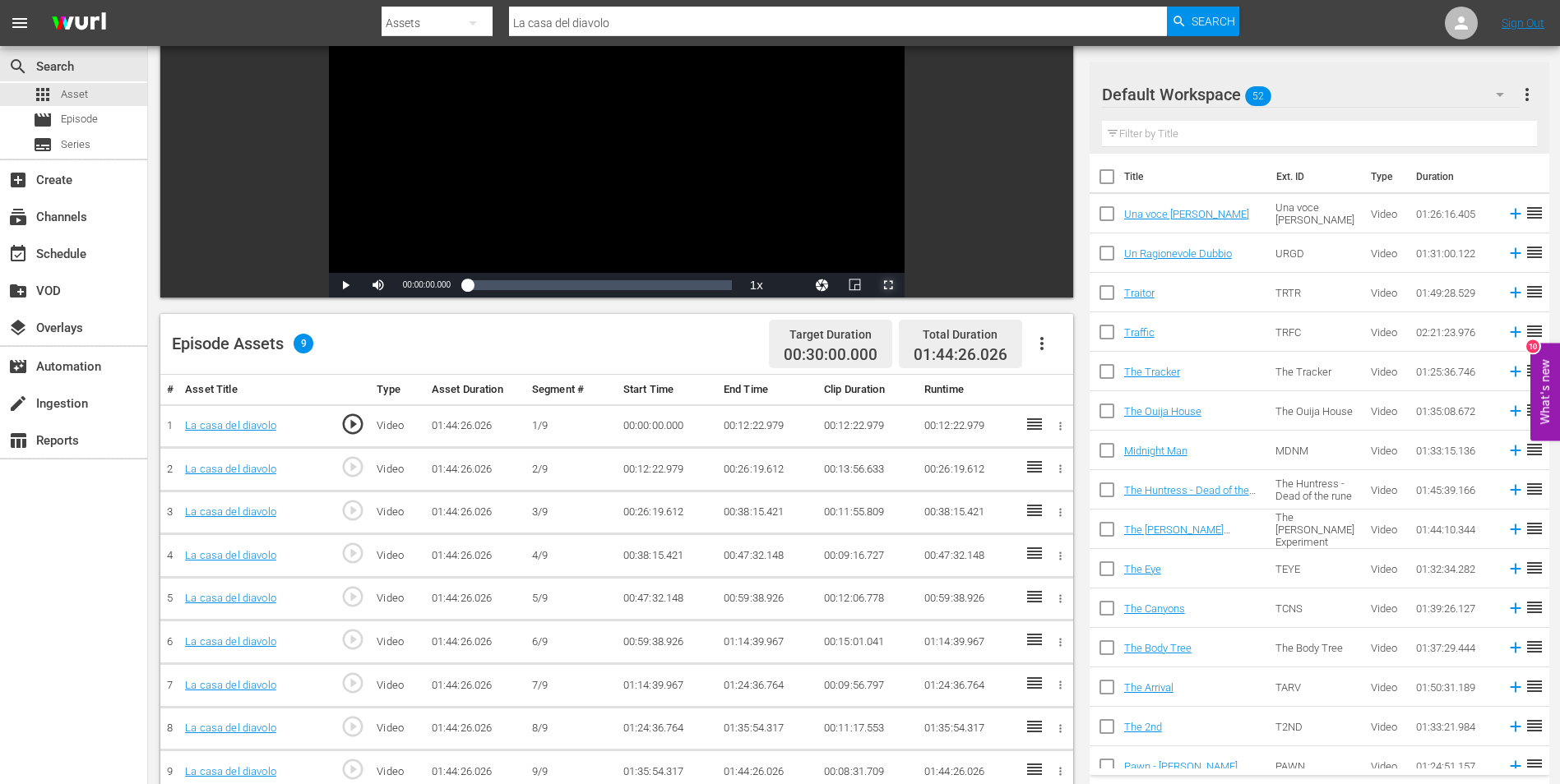
click at [888, 285] on span "Video Player" at bounding box center [888, 285] width 0 height 0
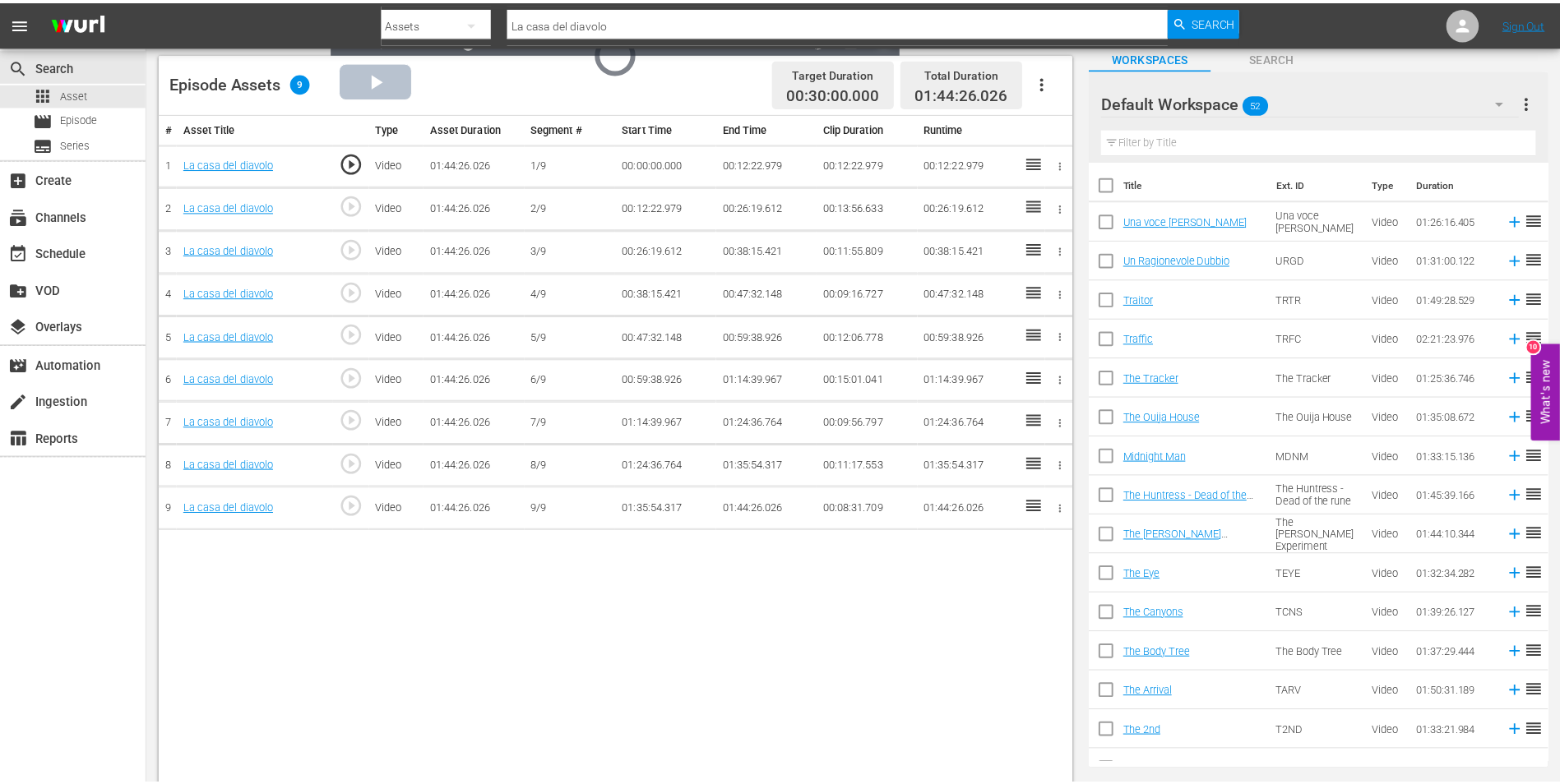
scroll to position [105, 0]
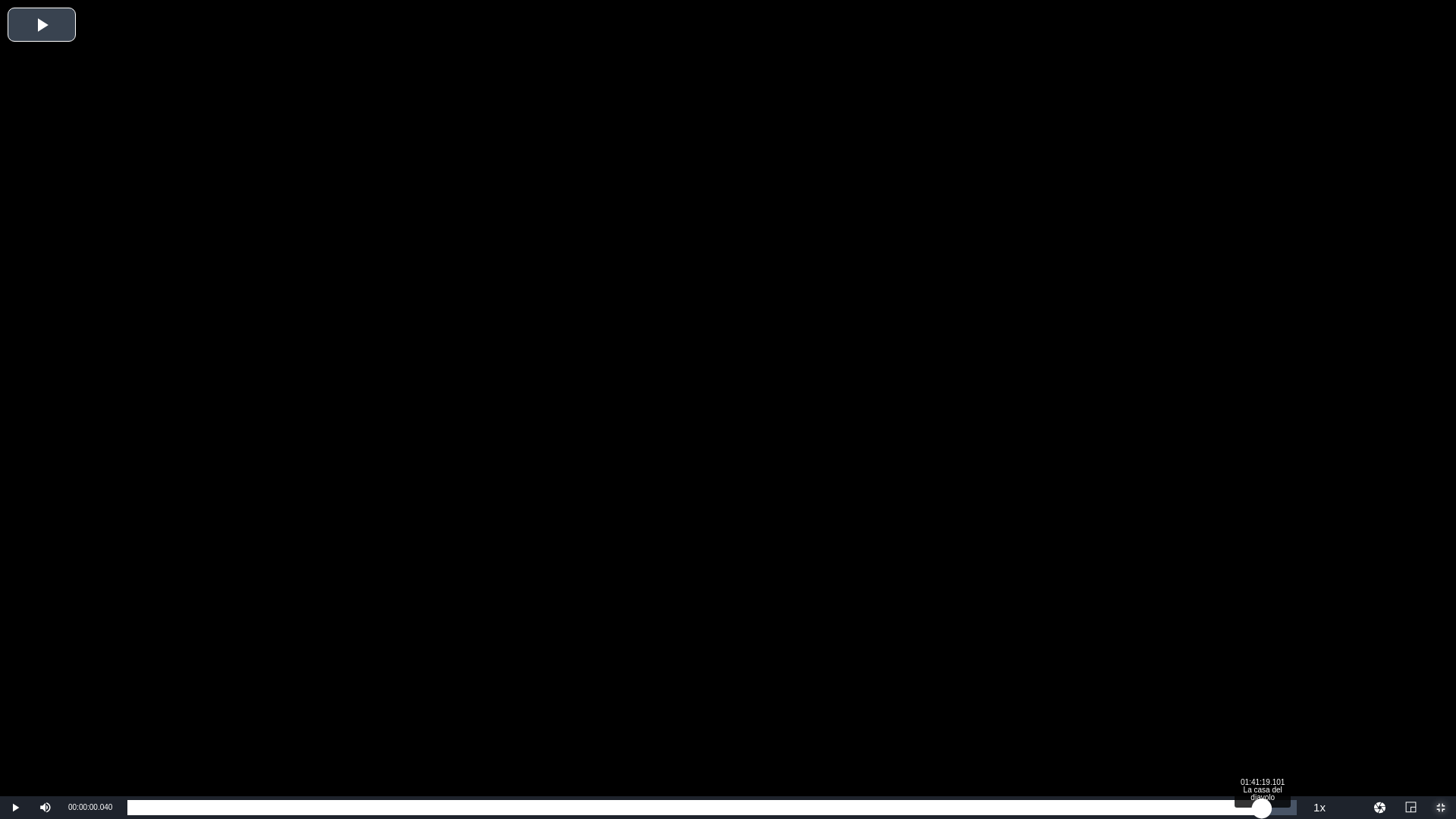
drag, startPoint x: 131, startPoint y: 809, endPoint x: 1262, endPoint y: 801, distance: 1131.0
click at [1262, 801] on div "00:00:00.040" at bounding box center [695, 808] width 1135 height 16
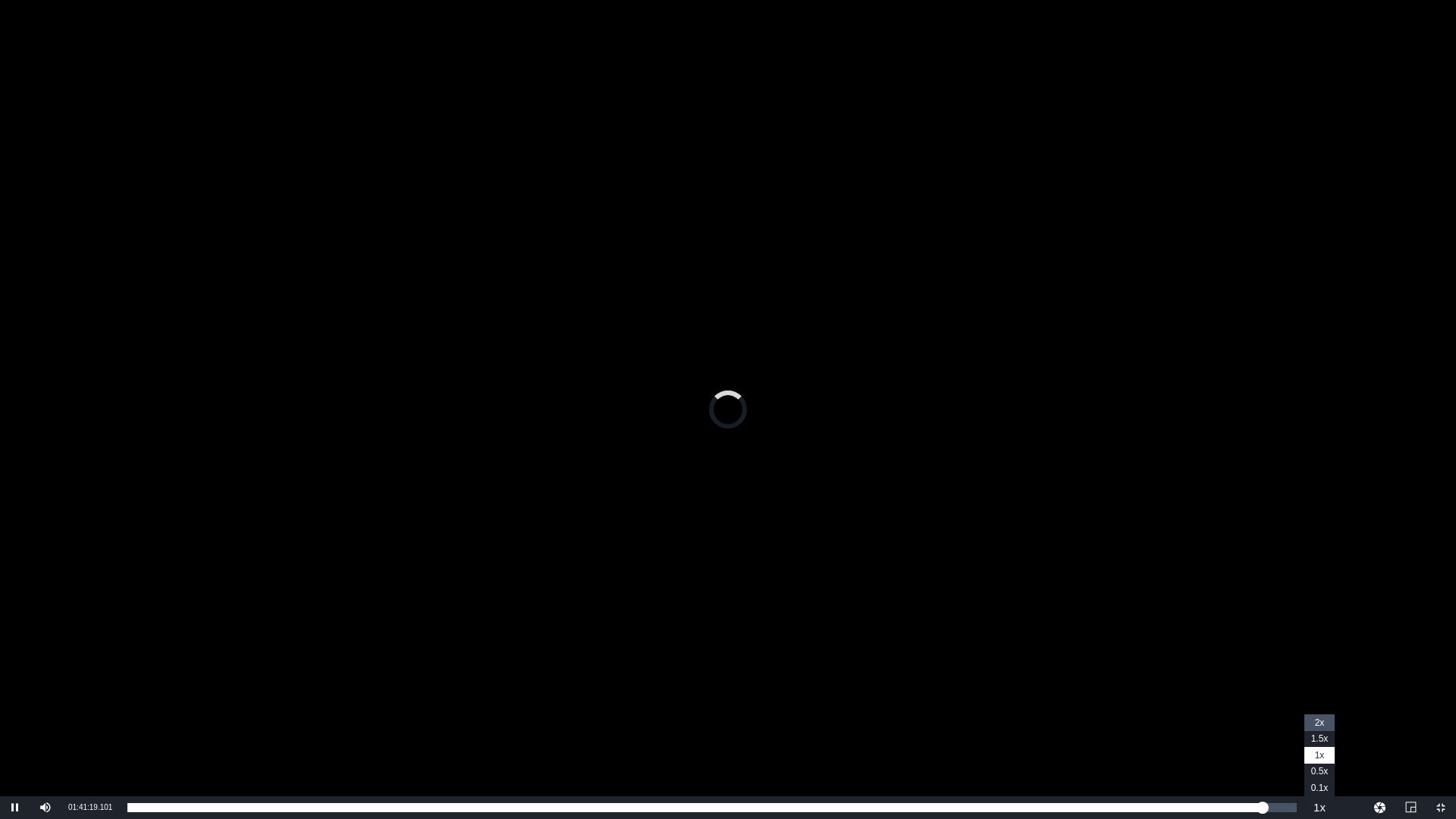
click at [1318, 718] on span "2x" at bounding box center [1320, 723] width 10 height 11
click at [69, 803] on div "15%" at bounding box center [79, 807] width 38 height 23
click at [74, 808] on div "Volume Level" at bounding box center [79, 807] width 31 height 2
click at [70, 809] on div "Volume Level" at bounding box center [67, 807] width 7 height 2
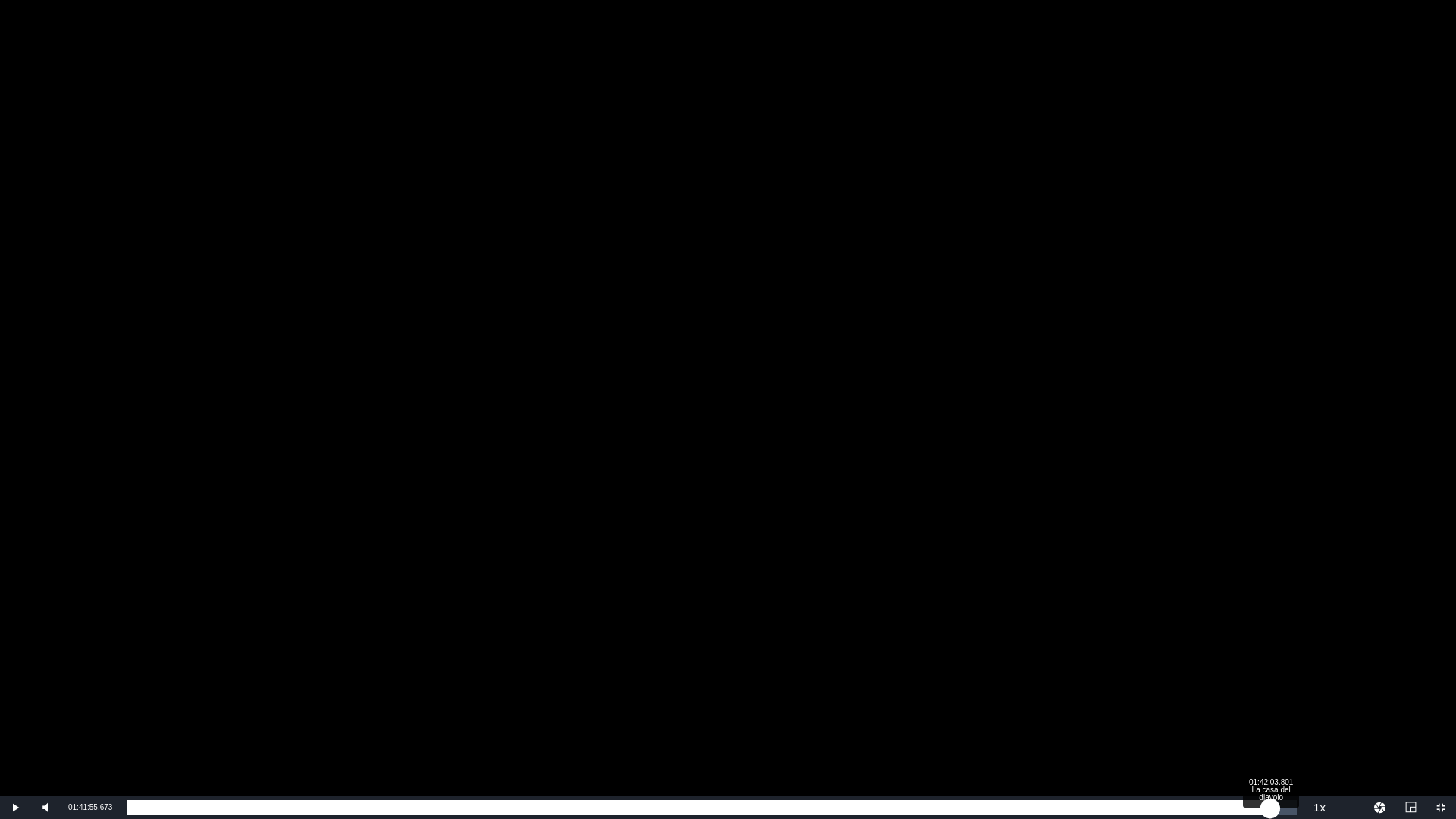
click at [1270, 805] on div "01:41:33.841" at bounding box center [698, 808] width 1143 height 16
click at [1276, 805] on div "01:42:20.055" at bounding box center [702, 808] width 1148 height 16
click at [1279, 805] on div "01:42:32.947" at bounding box center [703, 808] width 1151 height 16
click at [1280, 804] on div "01:42:49.232" at bounding box center [704, 808] width 1153 height 16
click at [1284, 803] on div "01:43:05.575" at bounding box center [705, 808] width 1157 height 16
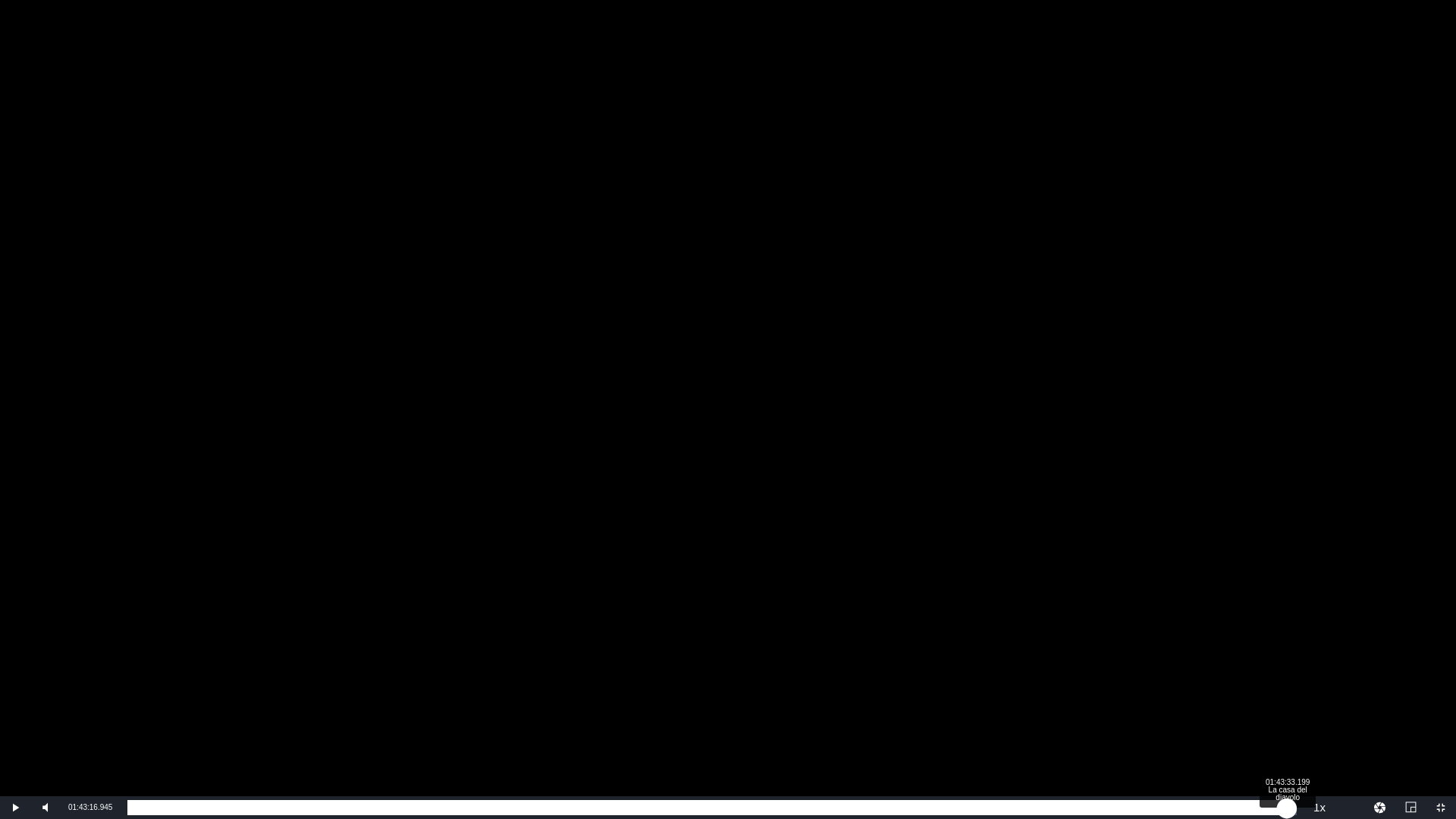
click at [1287, 803] on div "01:43:17.513" at bounding box center [707, 808] width 1160 height 16
click at [1293, 800] on div "01:43:41.757" at bounding box center [710, 808] width 1166 height 16
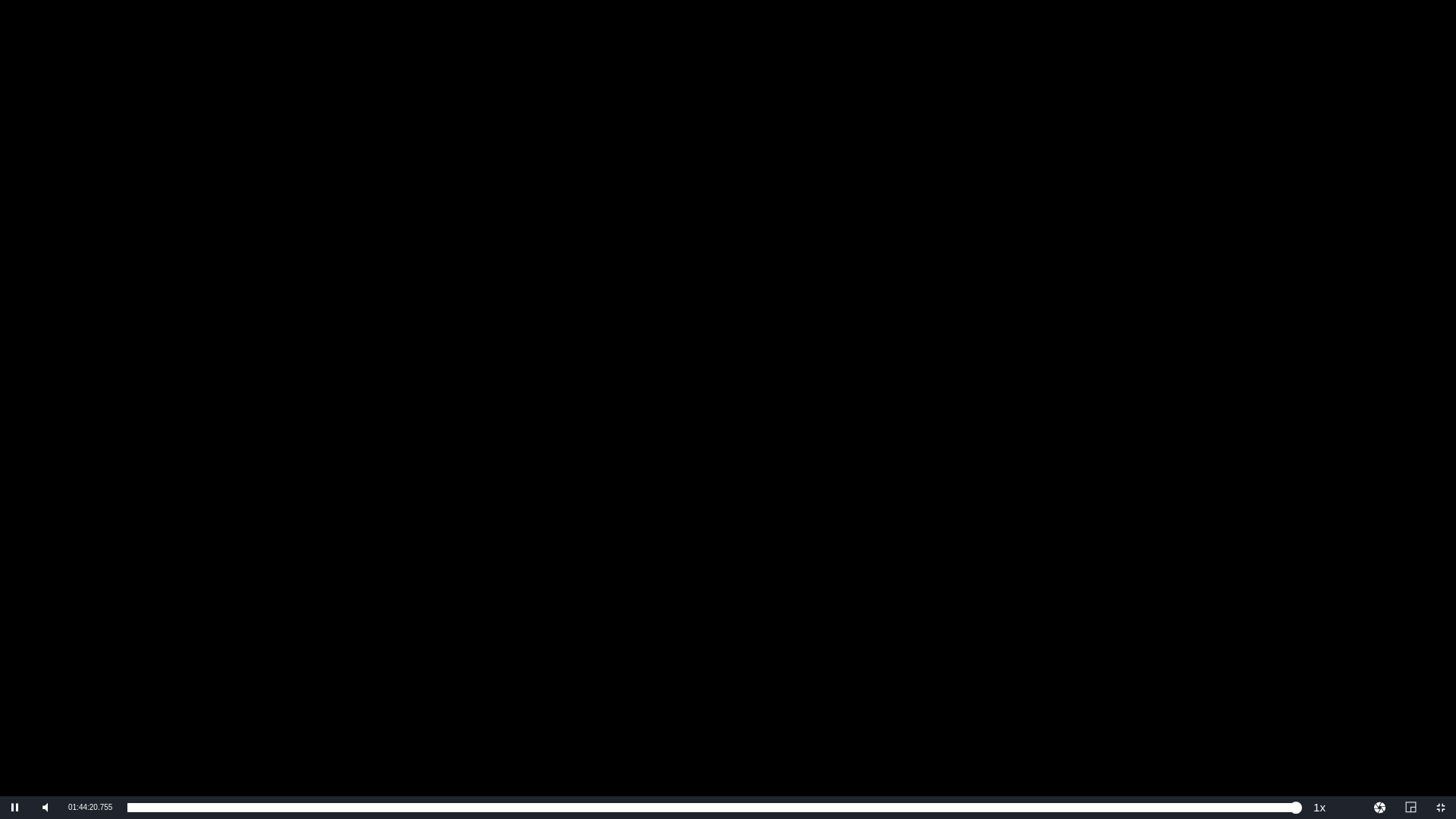
click at [890, 499] on div "Video Player" at bounding box center [728, 398] width 1456 height 796
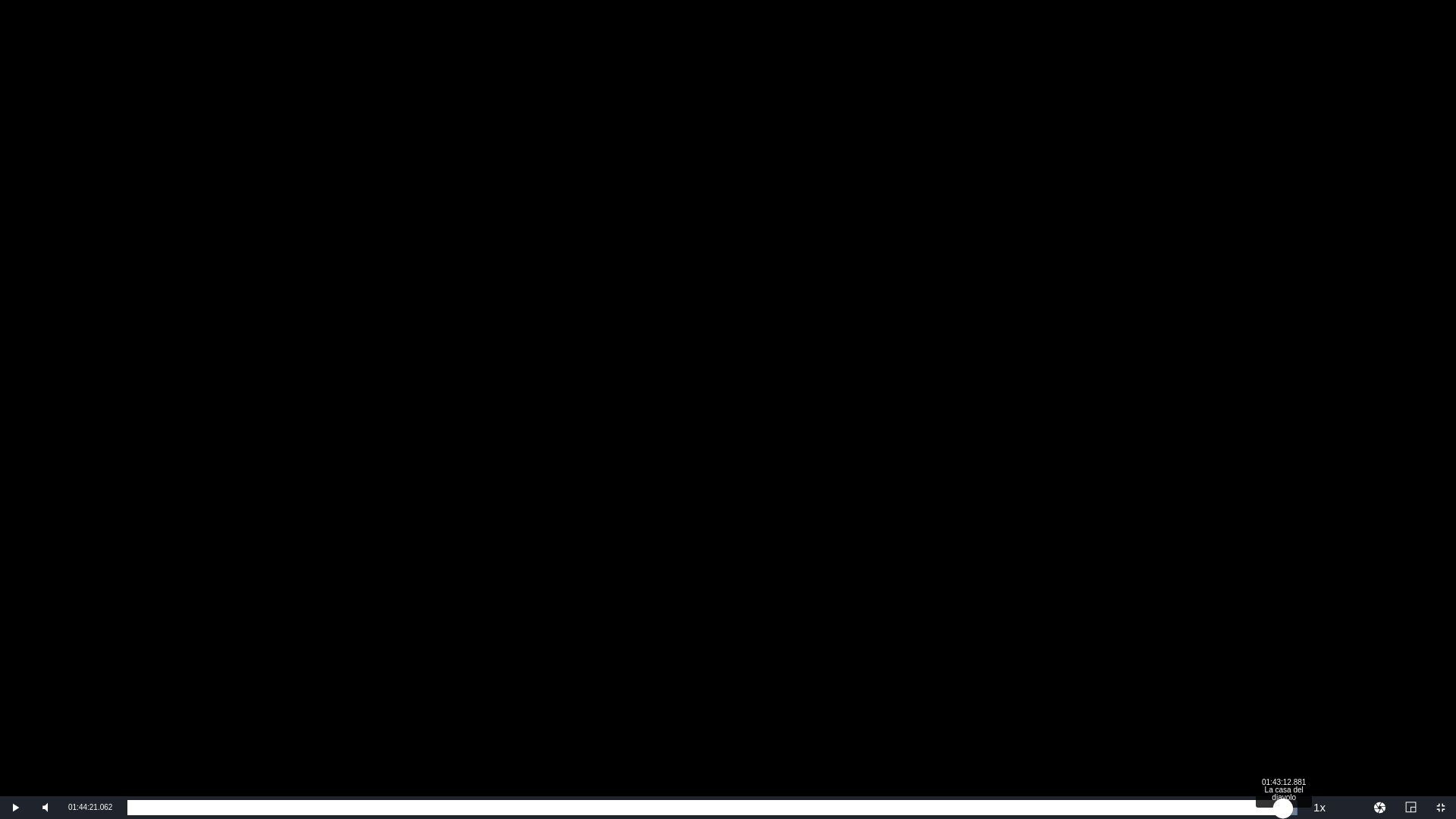
drag, startPoint x: 1293, startPoint y: 807, endPoint x: 1283, endPoint y: 808, distance: 10.0
click at [1283, 808] on div "01:44:21.062" at bounding box center [705, 808] width 1156 height 16
drag, startPoint x: 1282, startPoint y: 808, endPoint x: 1269, endPoint y: 810, distance: 13.2
click at [1269, 810] on div "01:43:13.376" at bounding box center [701, 808] width 1146 height 16
drag, startPoint x: 1269, startPoint y: 810, endPoint x: 1248, endPoint y: 813, distance: 21.2
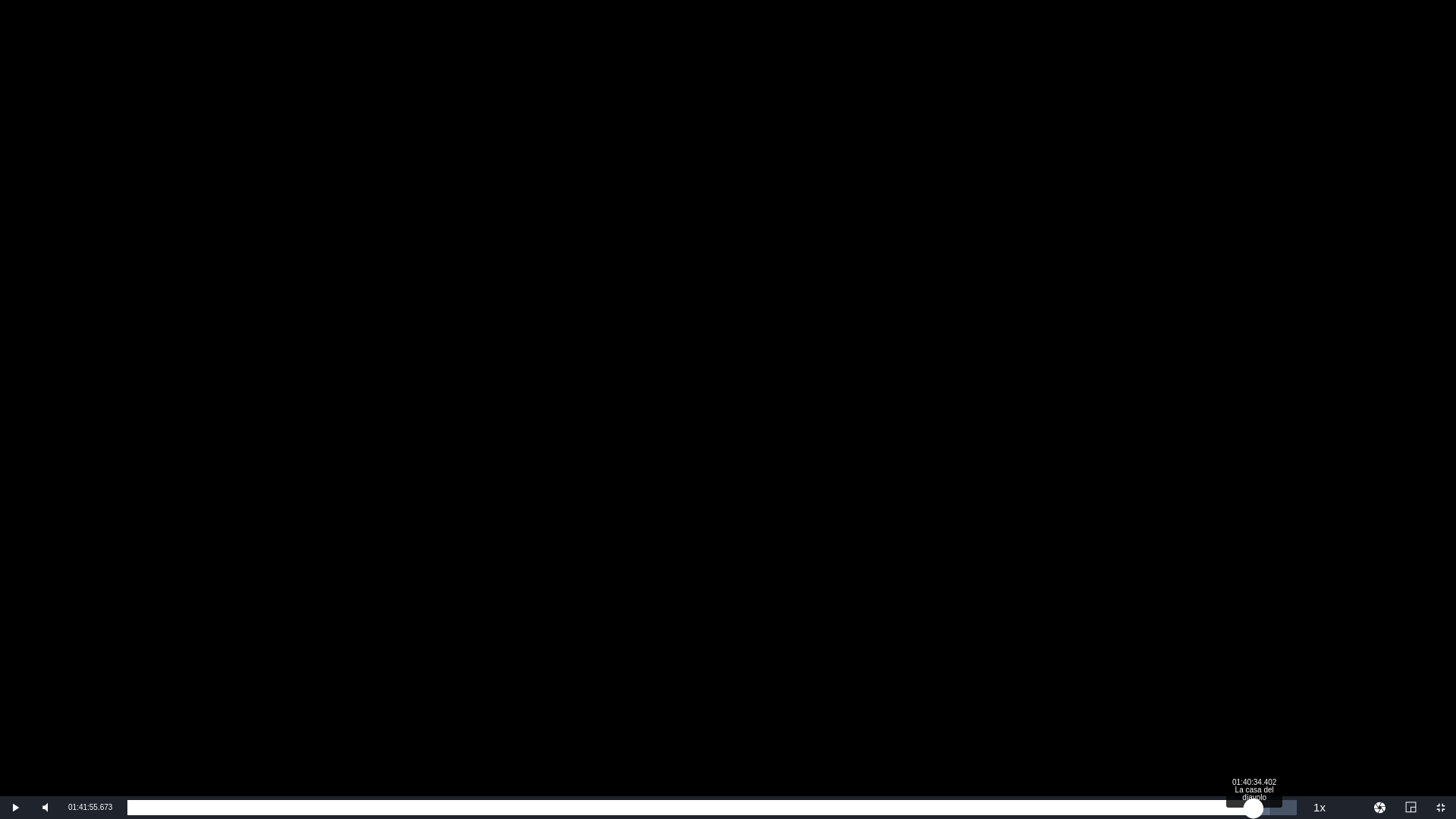
click at [1248, 813] on div "01:41:56.435" at bounding box center [691, 808] width 1126 height 16
click at [1249, 814] on div "01:40:03.386" at bounding box center [688, 808] width 1122 height 16
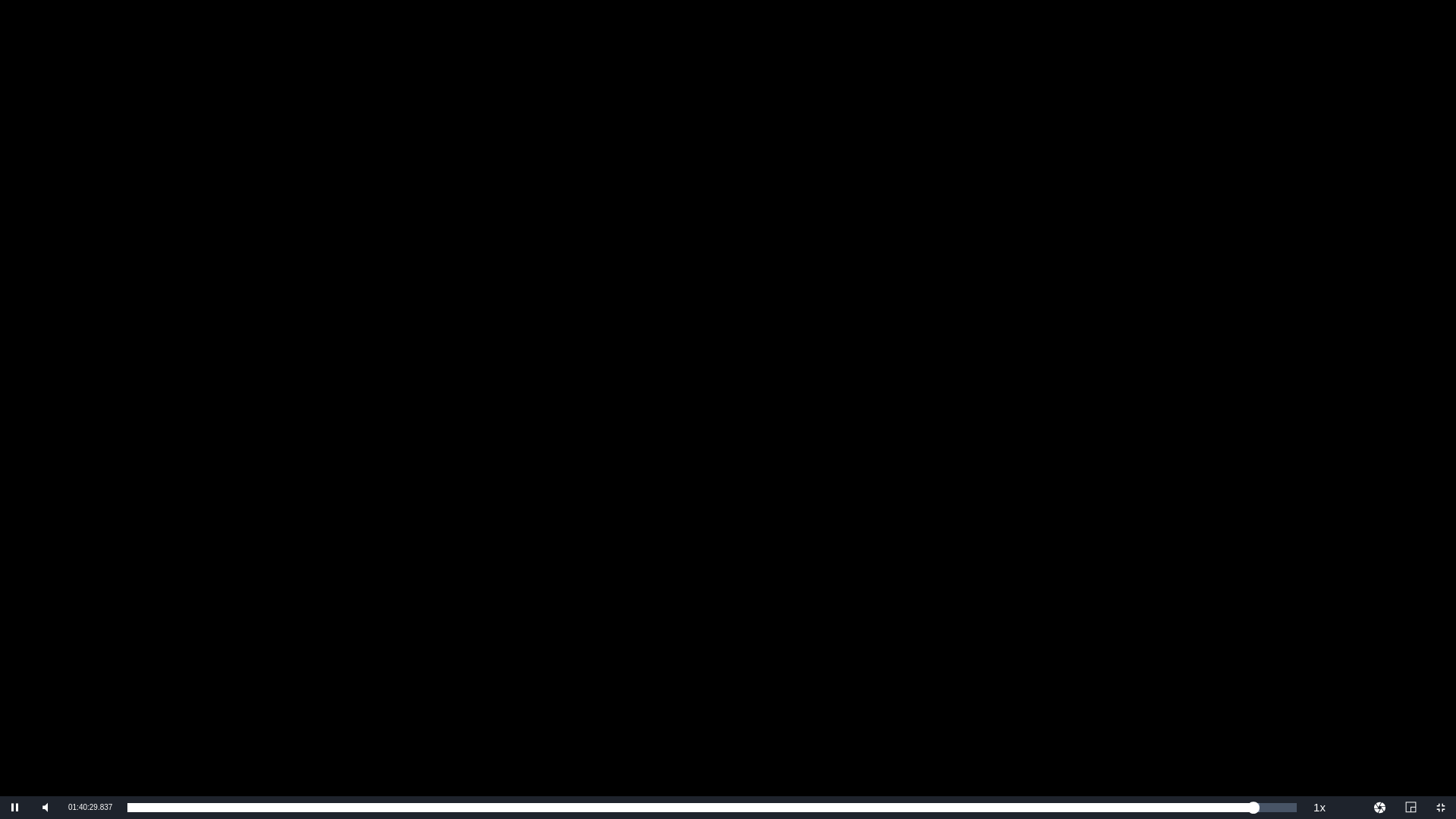
click at [1219, 568] on div "Video Player" at bounding box center [728, 398] width 1456 height 796
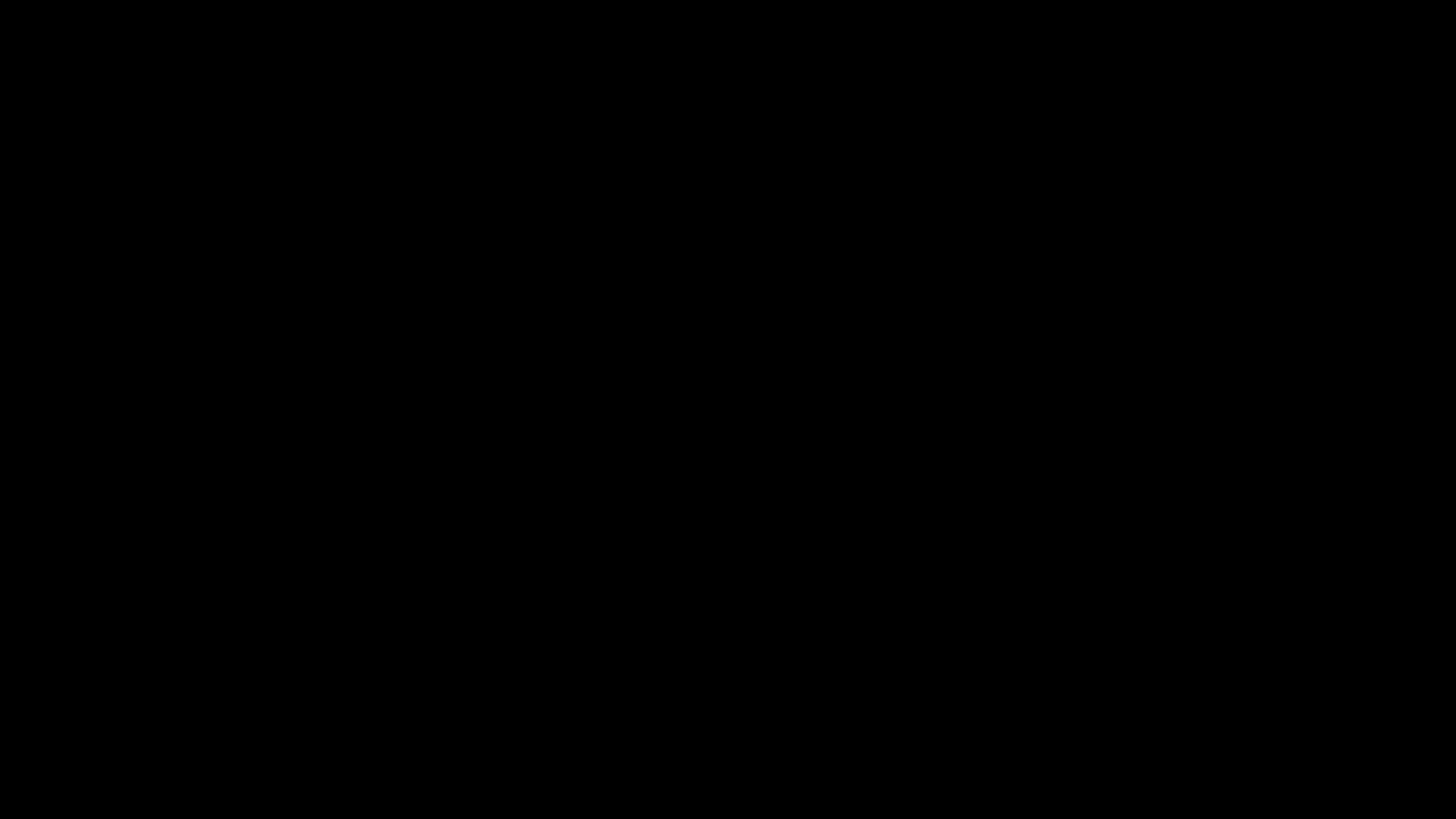
click at [1219, 568] on div "Video Player" at bounding box center [728, 398] width 1456 height 796
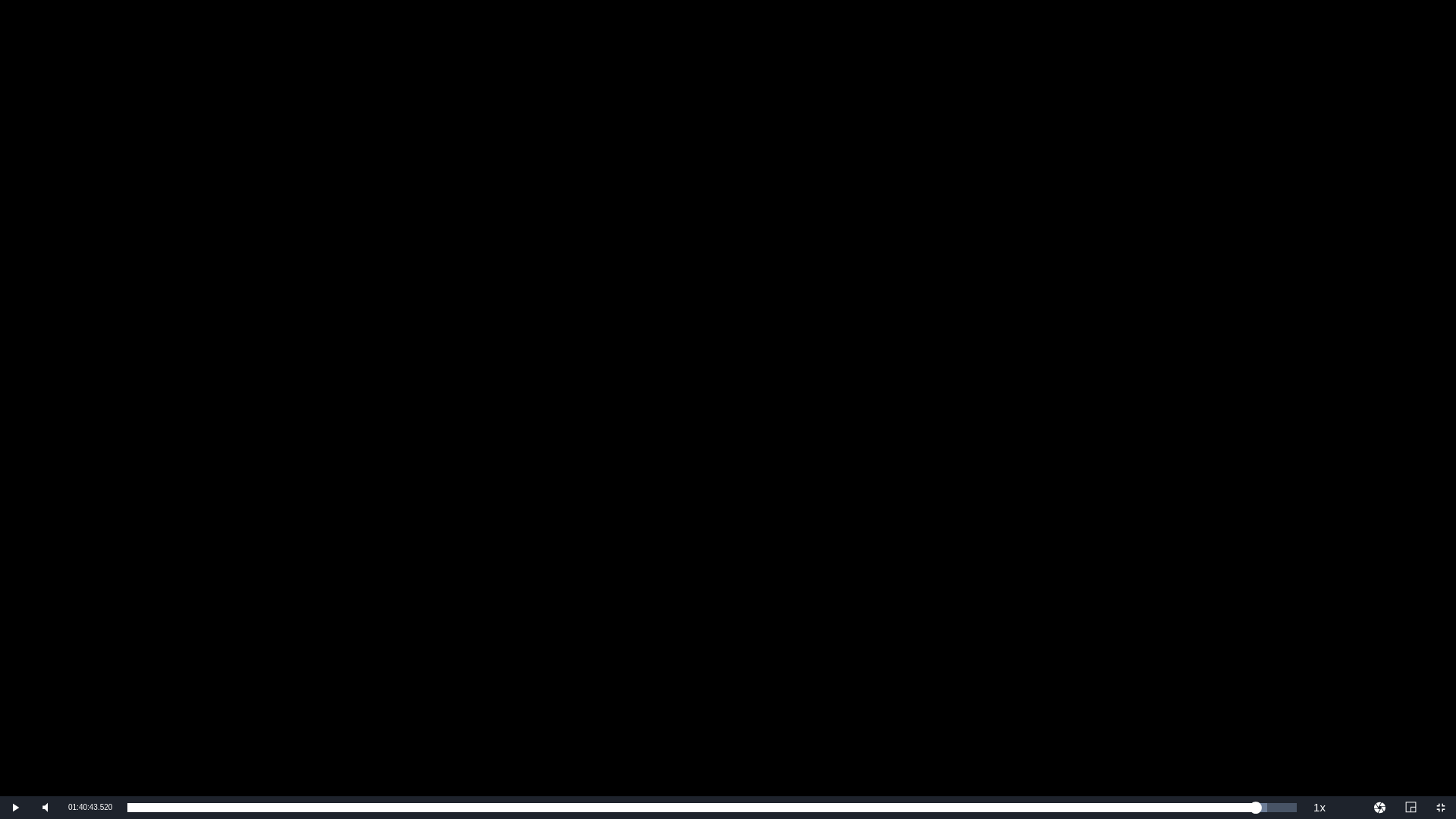
click at [261, 152] on div "Video Player" at bounding box center [728, 398] width 1456 height 796
click at [975, 259] on div "Video Player" at bounding box center [728, 398] width 1456 height 796
click at [452, 494] on div "Video Player" at bounding box center [728, 398] width 1456 height 796
click at [435, 479] on div "Video Player" at bounding box center [728, 398] width 1456 height 796
click at [73, 807] on span "01:41:30.287" at bounding box center [90, 807] width 44 height 9
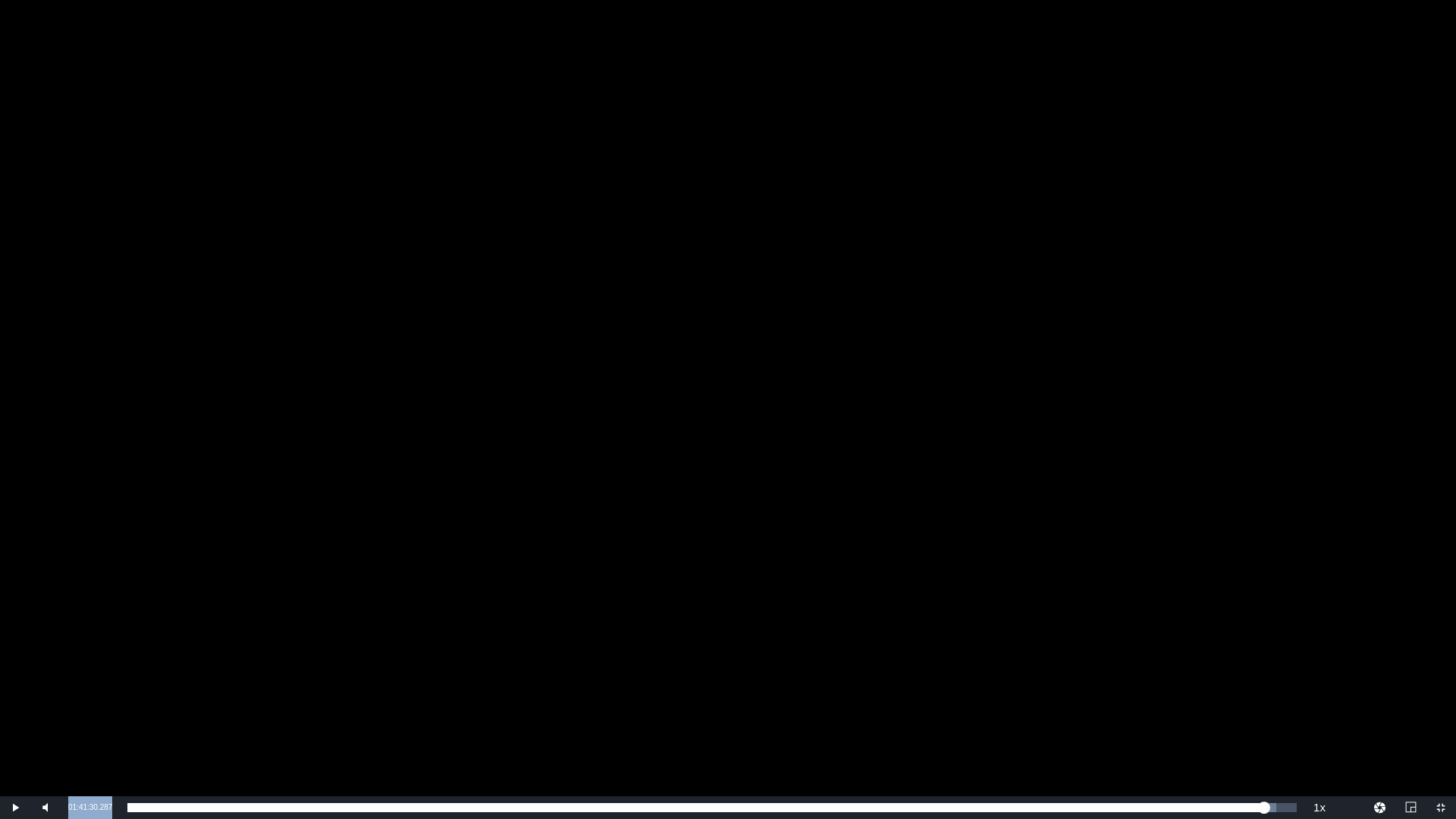
drag, startPoint x: 68, startPoint y: 807, endPoint x: 116, endPoint y: 807, distance: 48.0
click at [116, 807] on div "Current Time 01:41:30.287" at bounding box center [90, 807] width 59 height 23
copy span "01:41:30.287"
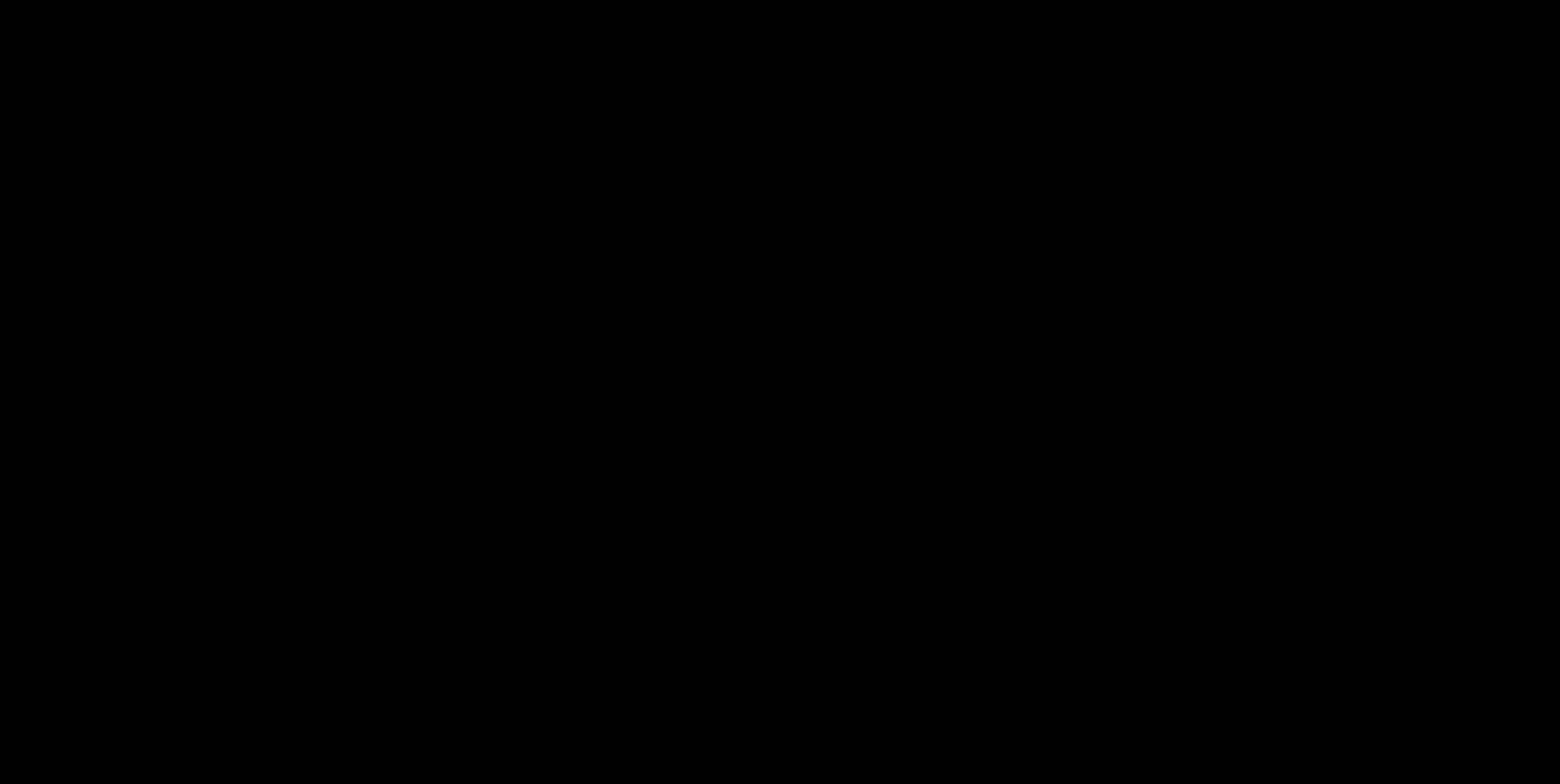
scroll to position [428, 0]
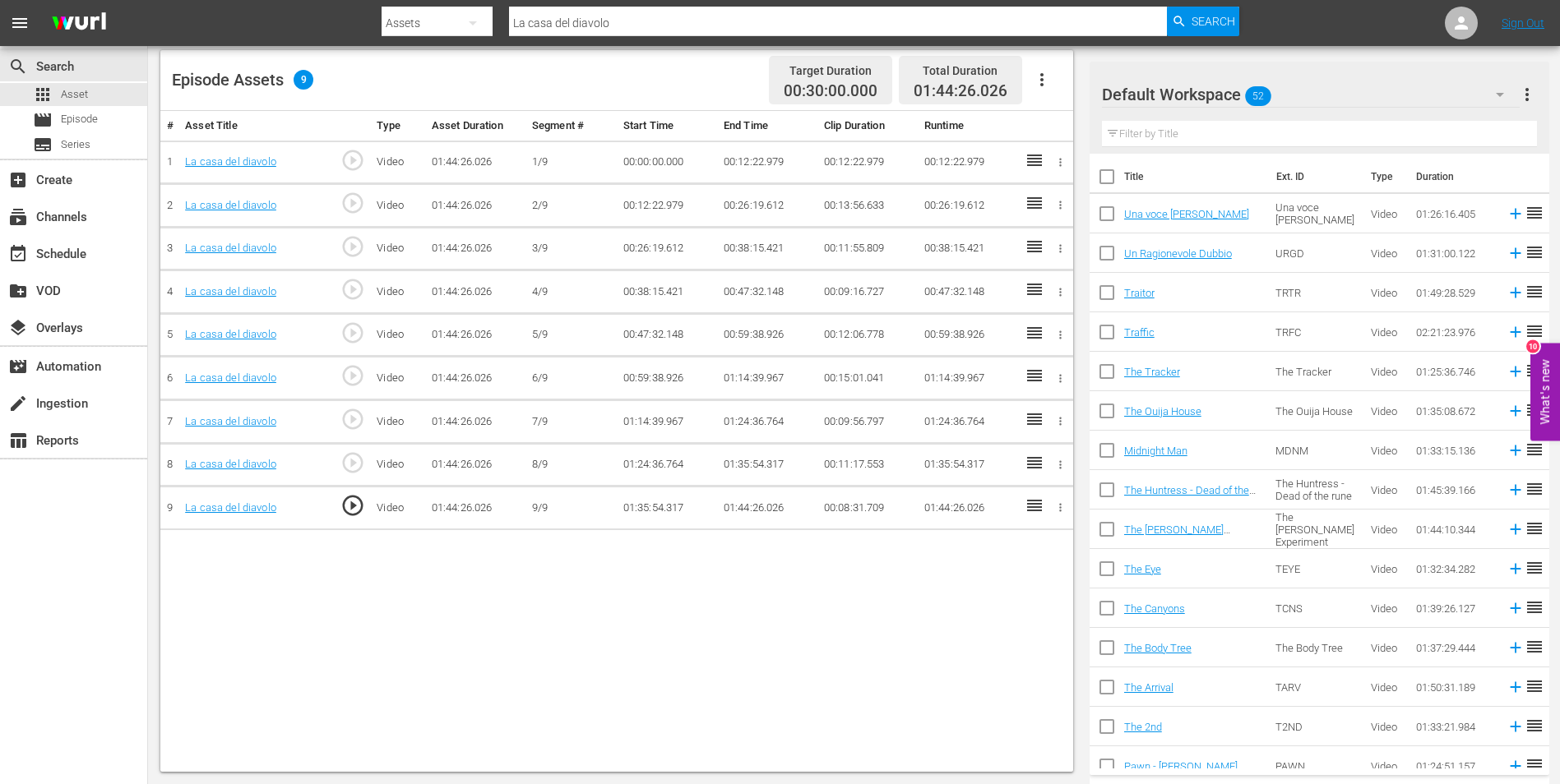
click at [741, 509] on td "01:44:26.026" at bounding box center [767, 508] width 100 height 44
click at [752, 509] on td "01:44:26.026" at bounding box center [767, 508] width 100 height 44
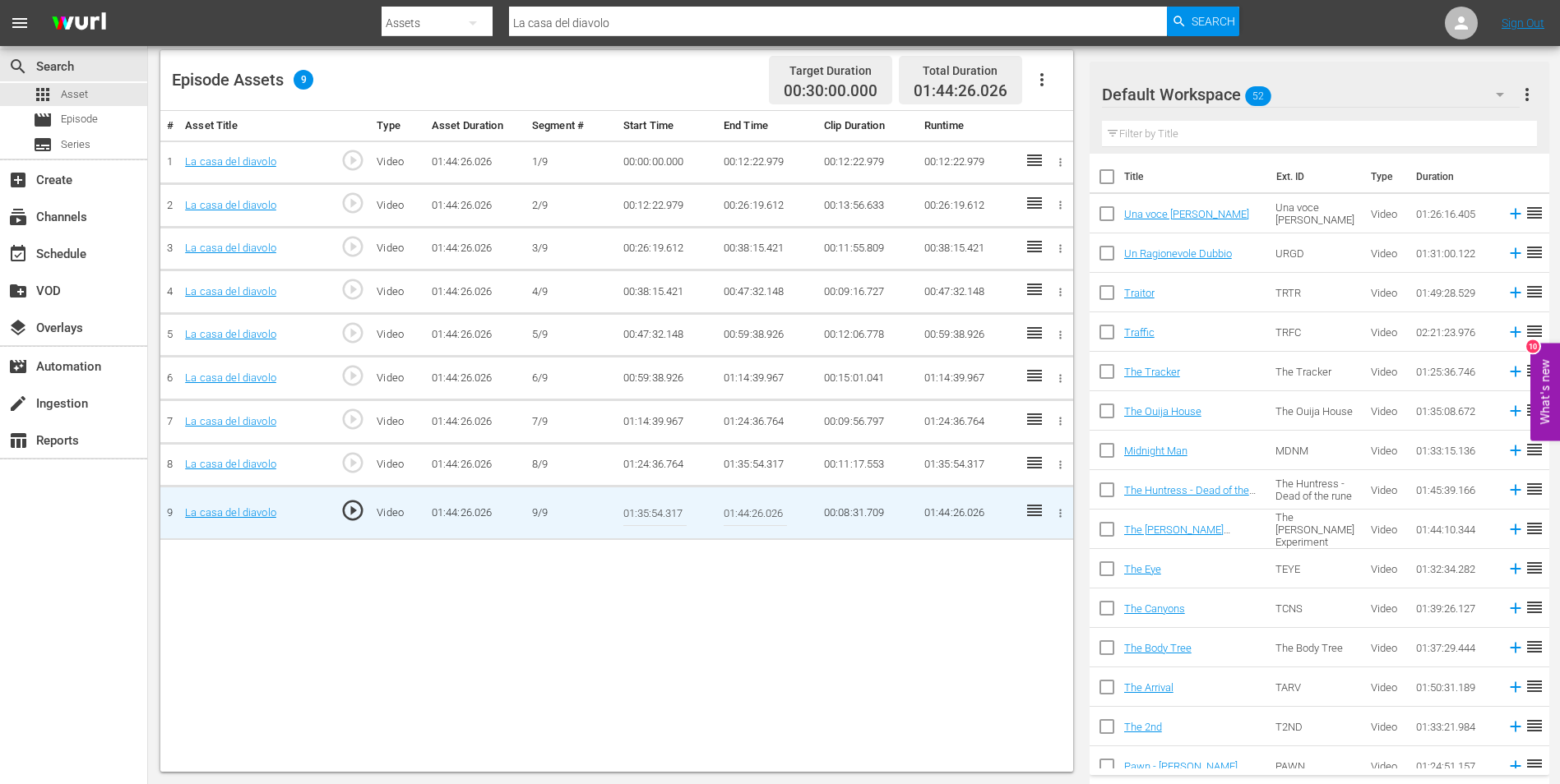
click at [750, 516] on input "01:44:26.026" at bounding box center [755, 513] width 63 height 40
paste input "1:30.287"
type input "01:41:30.287"
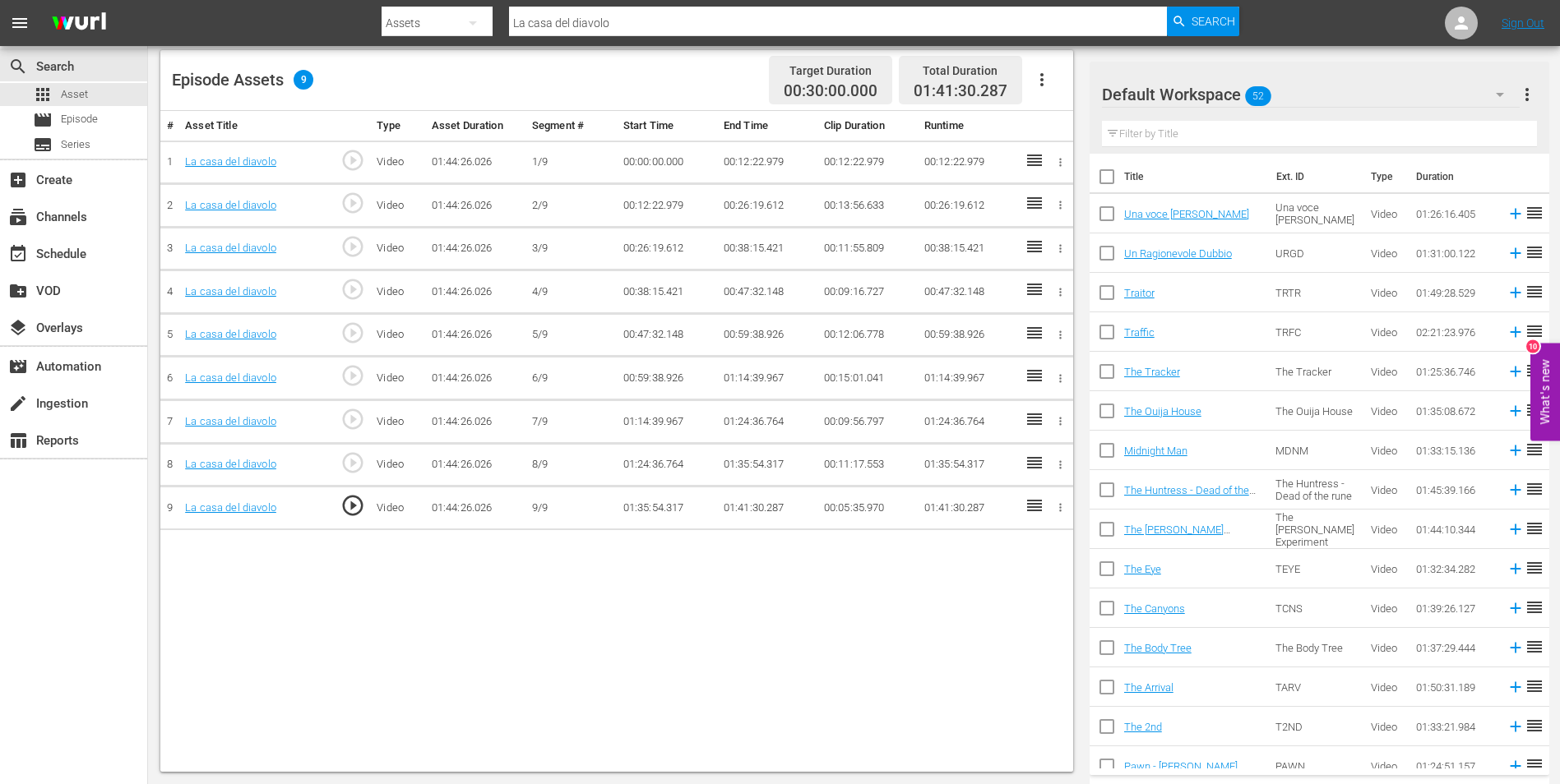
click at [444, 8] on div "Search By Assets Search ID, Title, Description, Keywords, or Category La casa d…" at bounding box center [810, 23] width 858 height 40
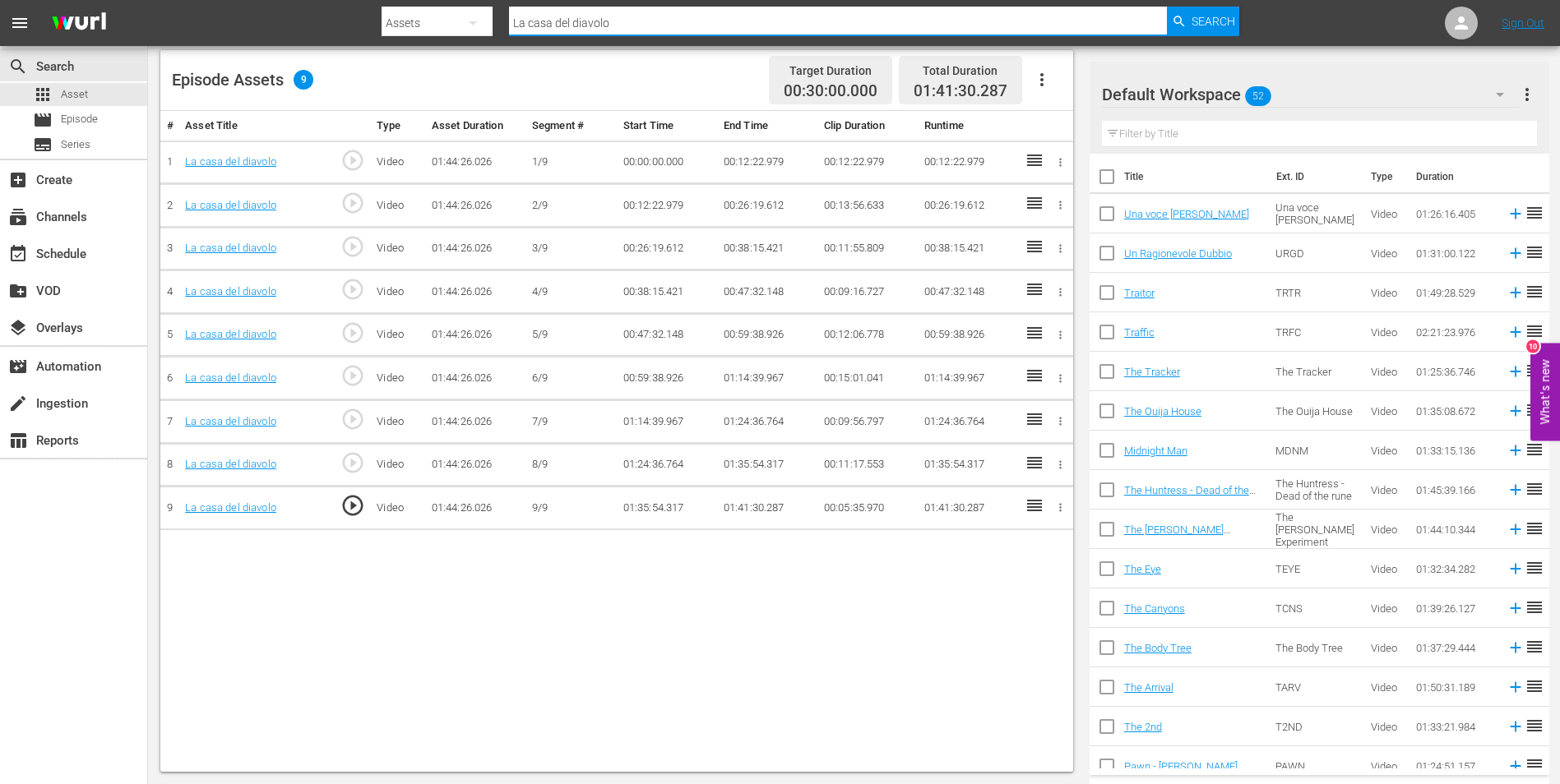
paste input "ittà verrà distrutta all'alba"
type input "La città verrà distrutta all'alba"
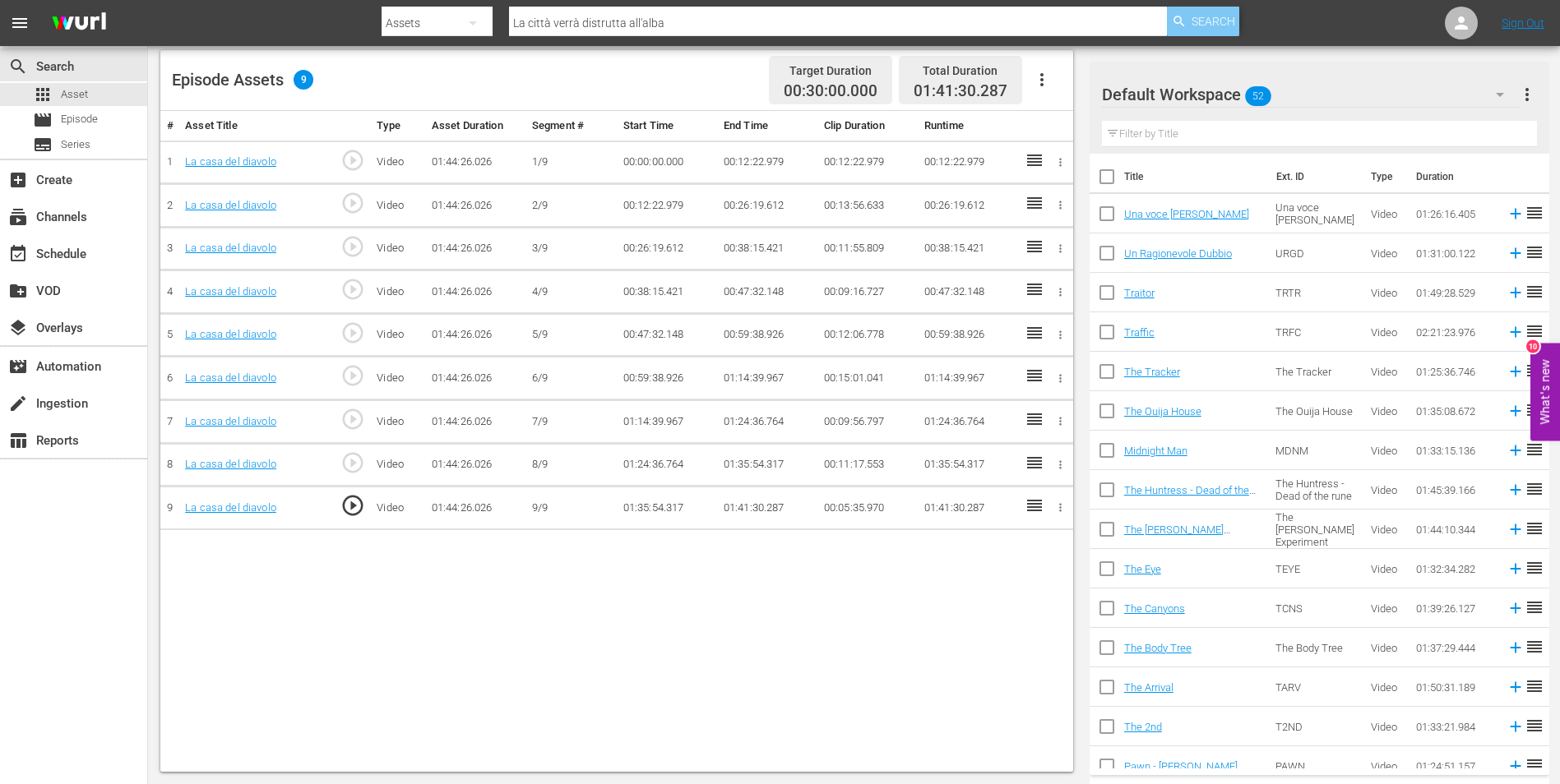
click at [1224, 17] on span "Search" at bounding box center [1213, 21] width 44 height 30
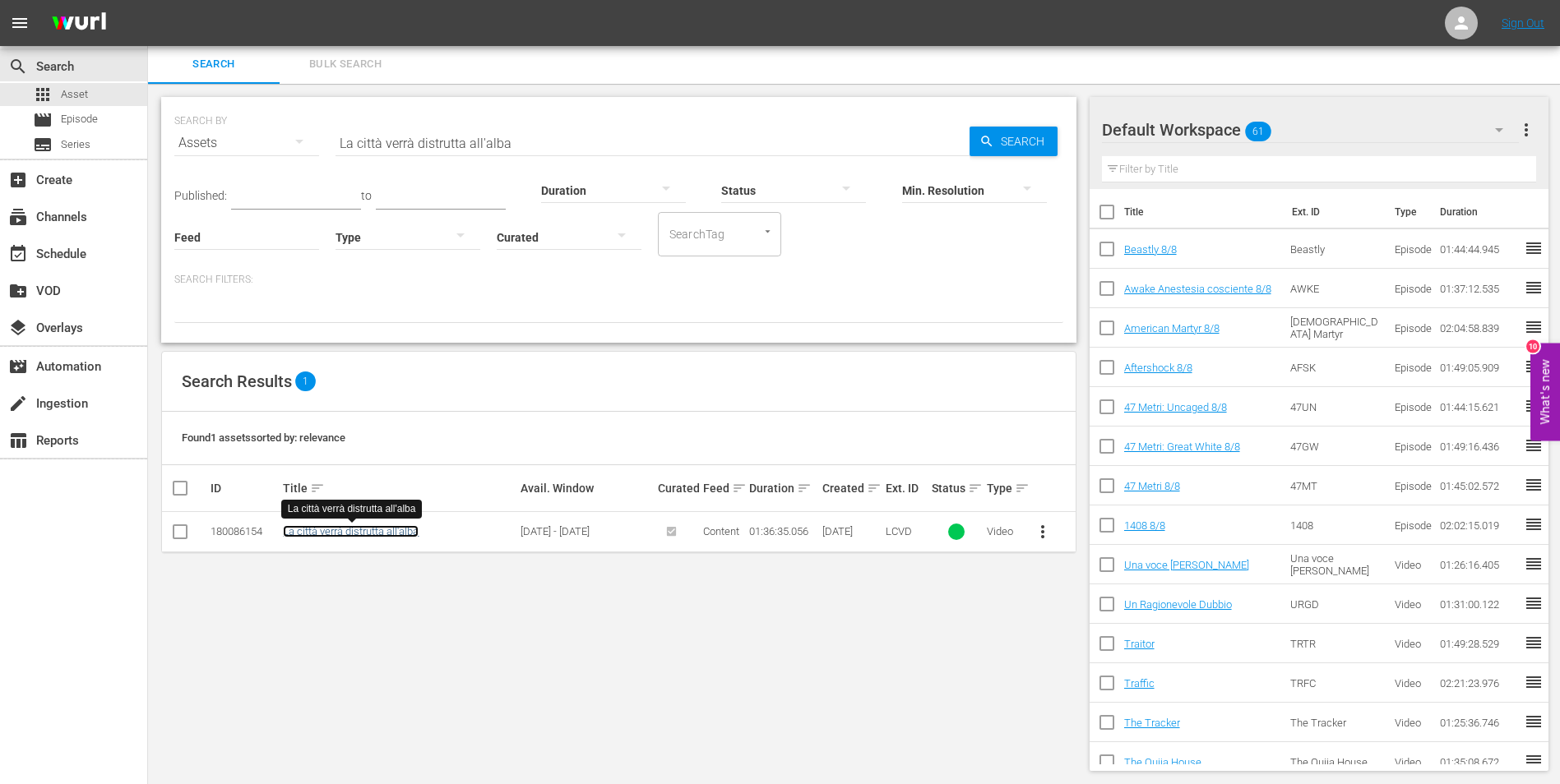
click at [357, 538] on link "La città verrà distrutta all'alba" at bounding box center [350, 531] width 136 height 13
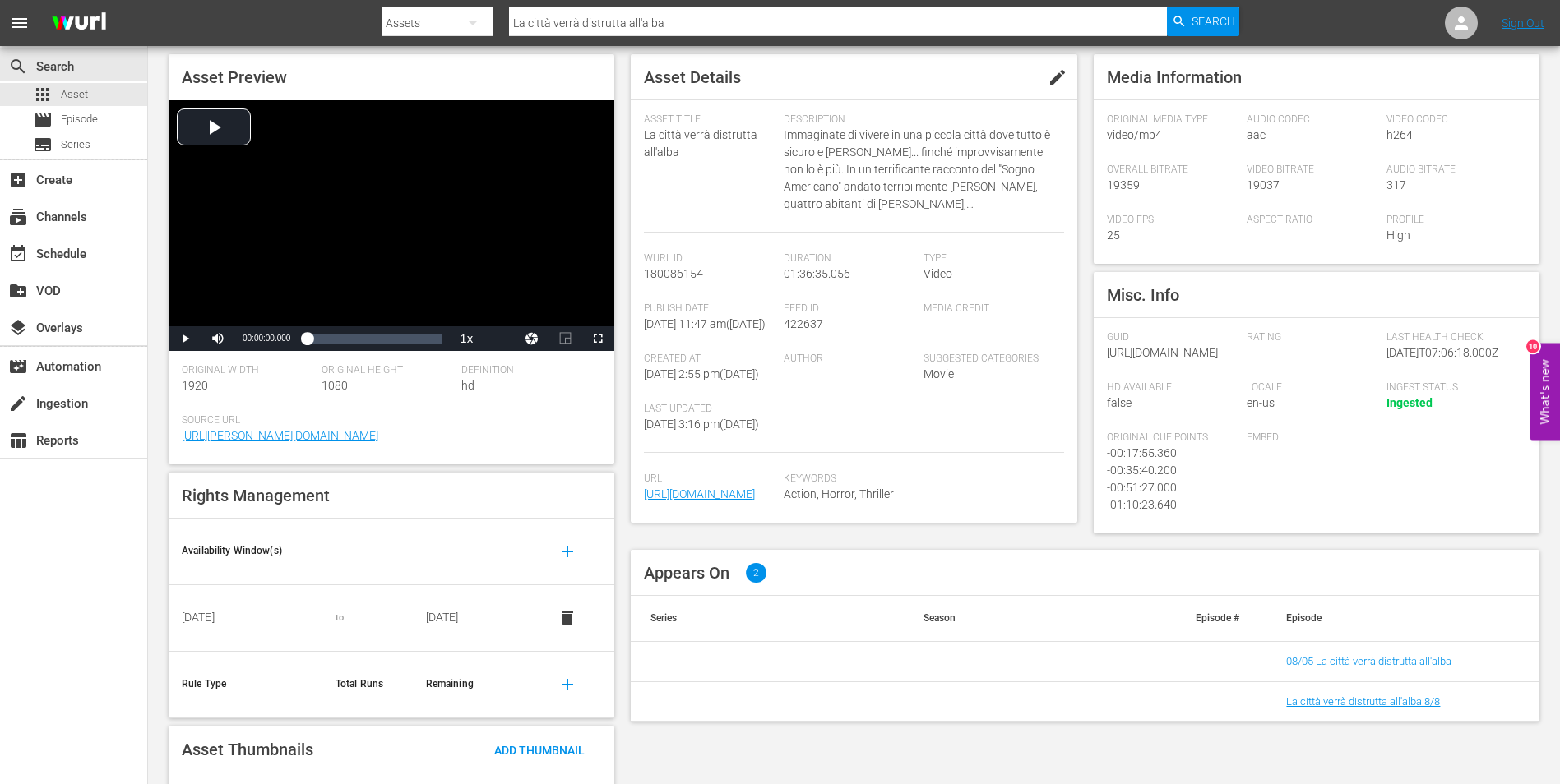
scroll to position [159, 0]
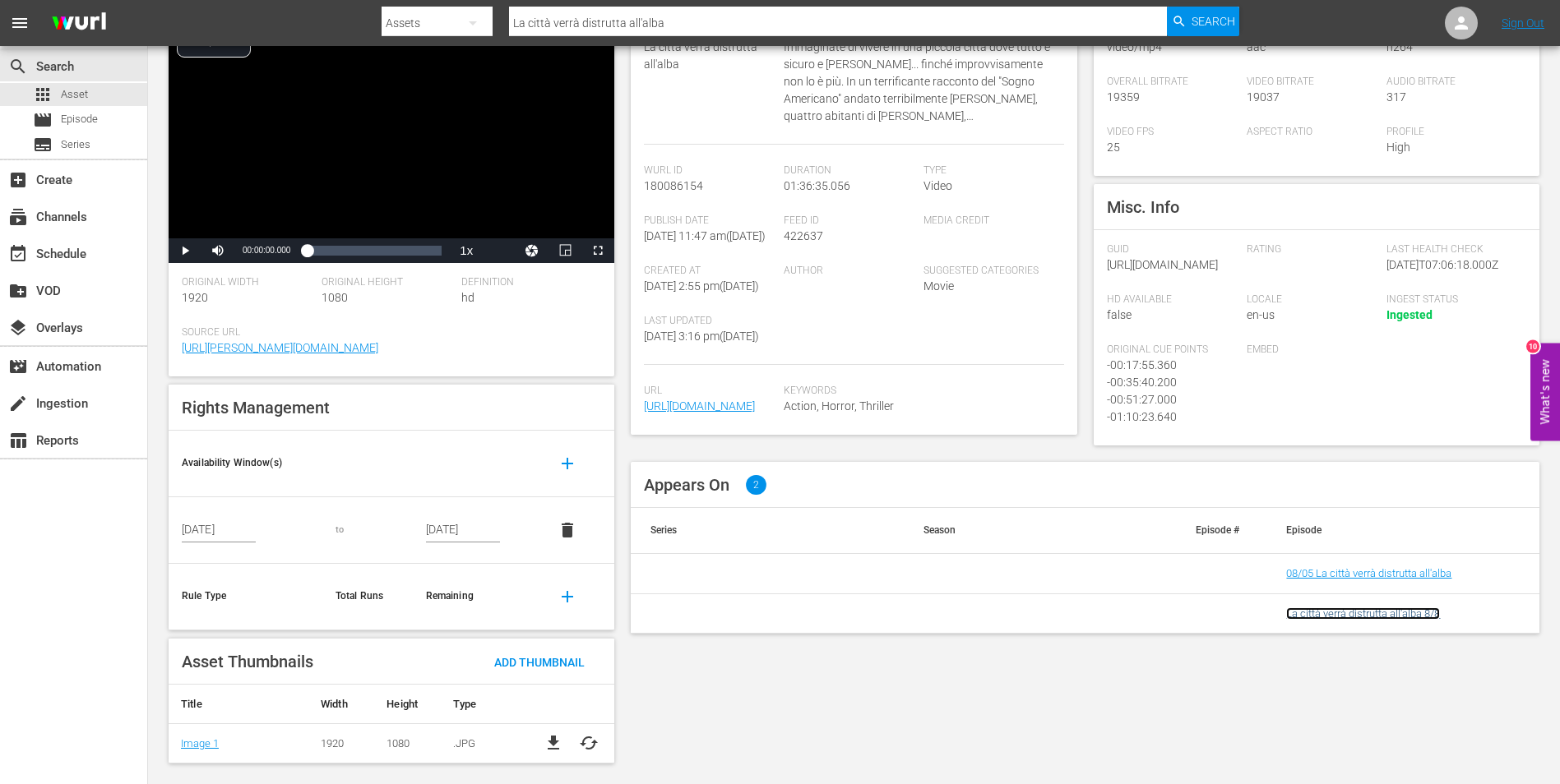
click at [1396, 620] on link "La città verrà distrutta all'alba 8/8" at bounding box center [1363, 614] width 153 height 13
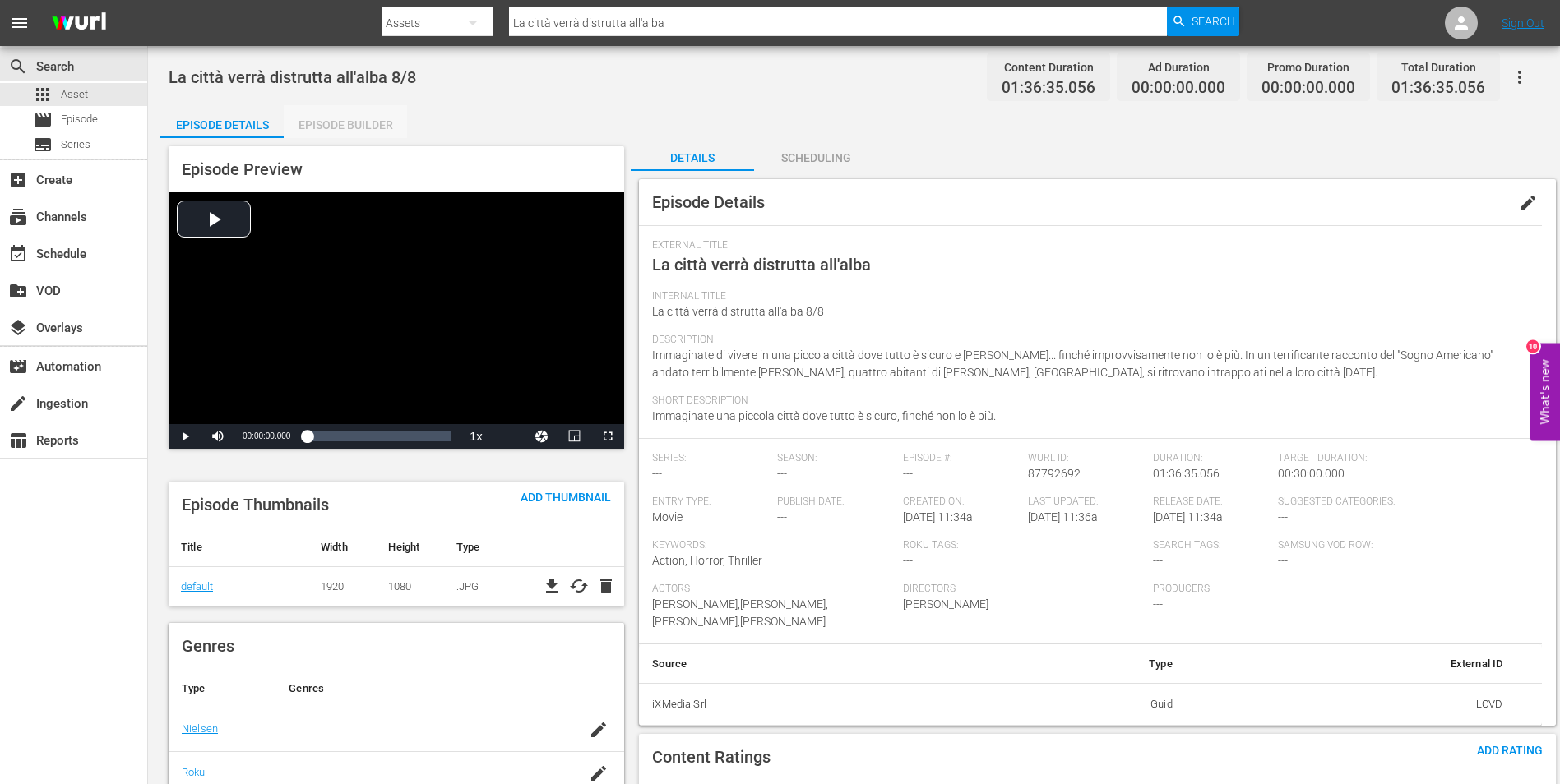
click at [347, 115] on div "Episode Builder" at bounding box center [345, 125] width 123 height 40
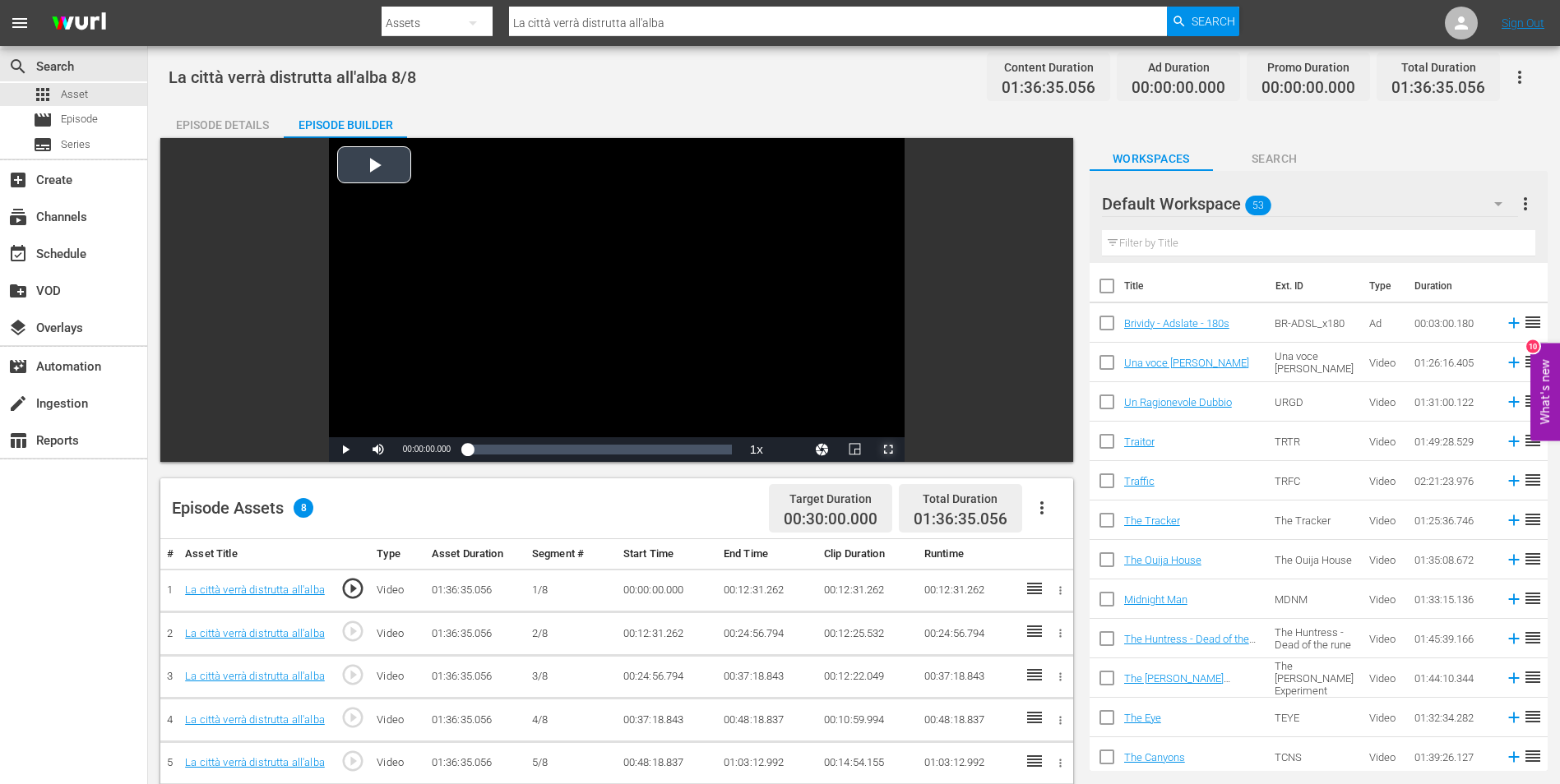
drag, startPoint x: 892, startPoint y: 445, endPoint x: 896, endPoint y: 506, distance: 61.1
click at [888, 449] on span "Video Player" at bounding box center [888, 449] width 0 height 0
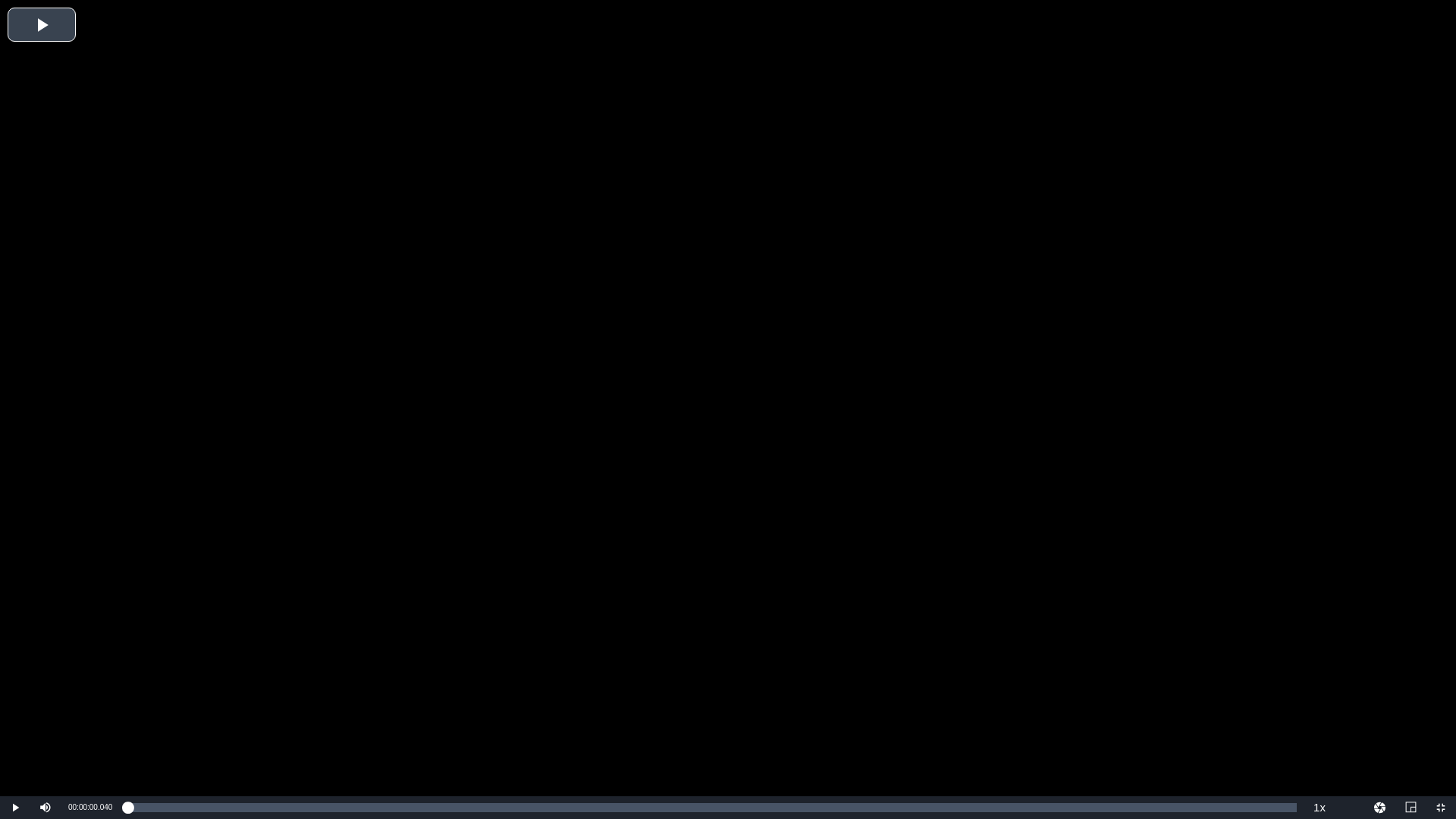
click at [634, 338] on div "Video Player" at bounding box center [728, 398] width 1456 height 796
click at [705, 471] on div "Video Player" at bounding box center [728, 398] width 1456 height 796
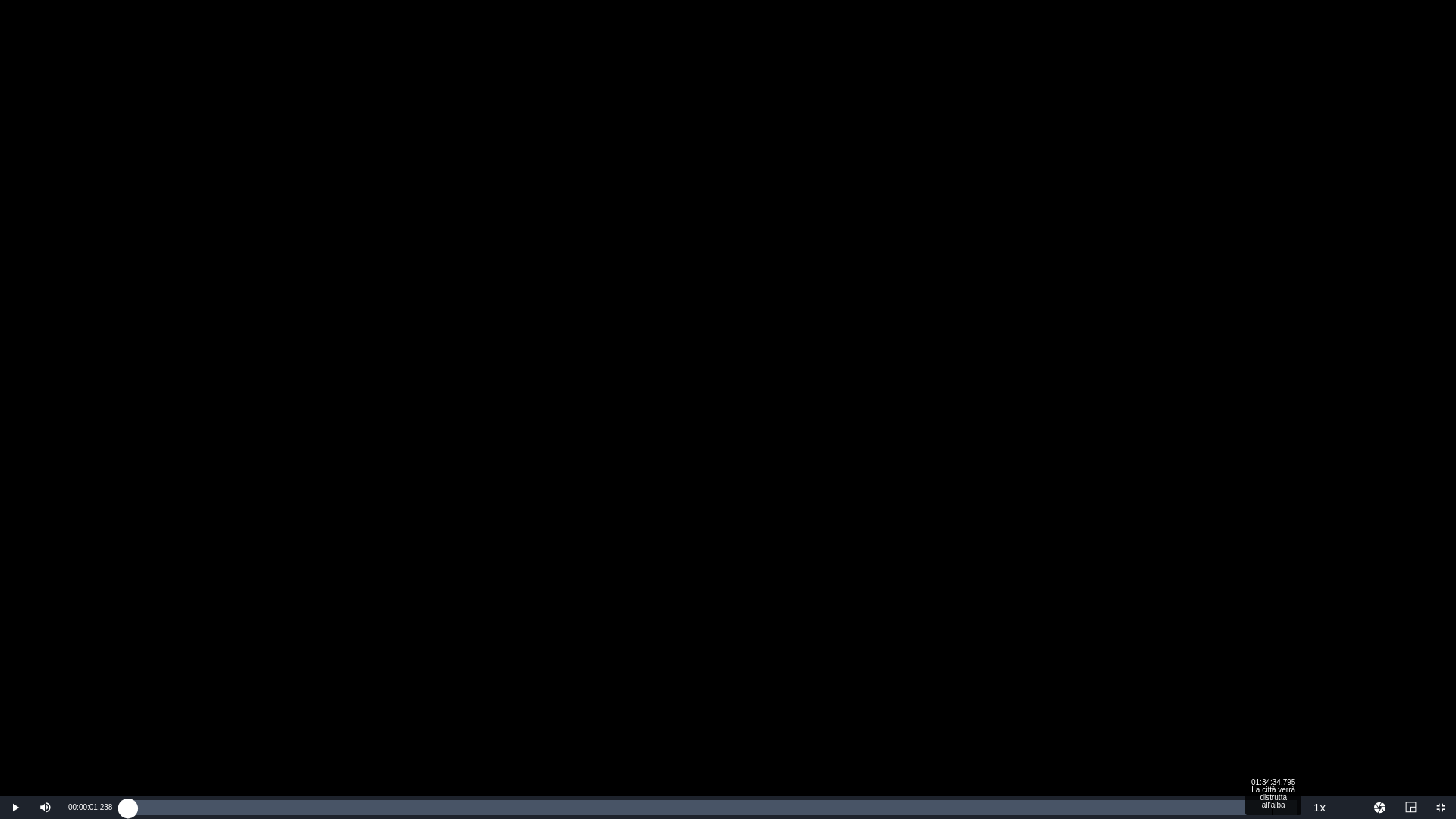
click at [1272, 806] on div "Loaded : 0.41% 01:34:34.795 La città verrà distrutta all'alba 00:00:01.238" at bounding box center [712, 808] width 1170 height 16
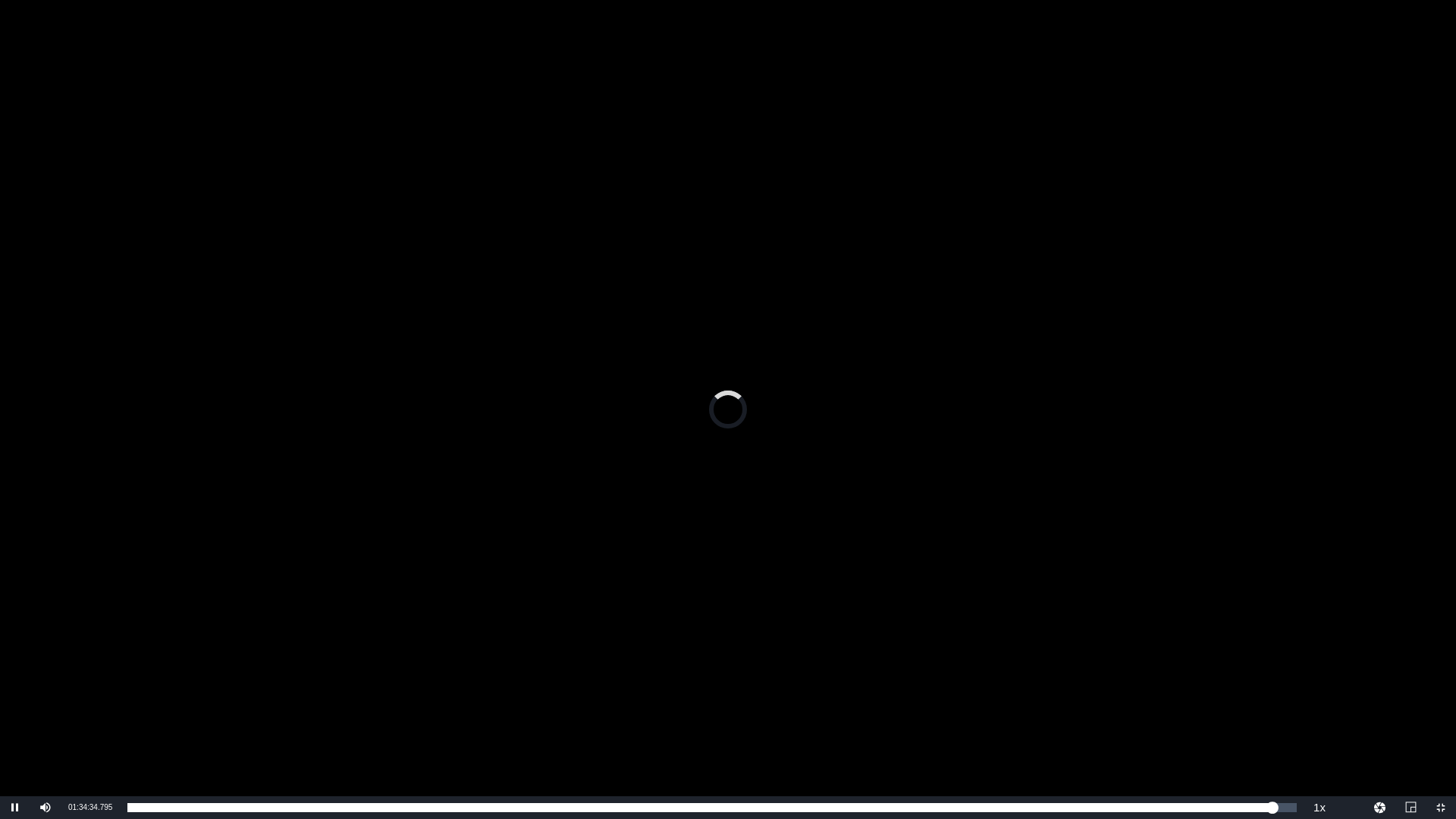
click at [800, 280] on div "Video Player" at bounding box center [728, 398] width 1456 height 796
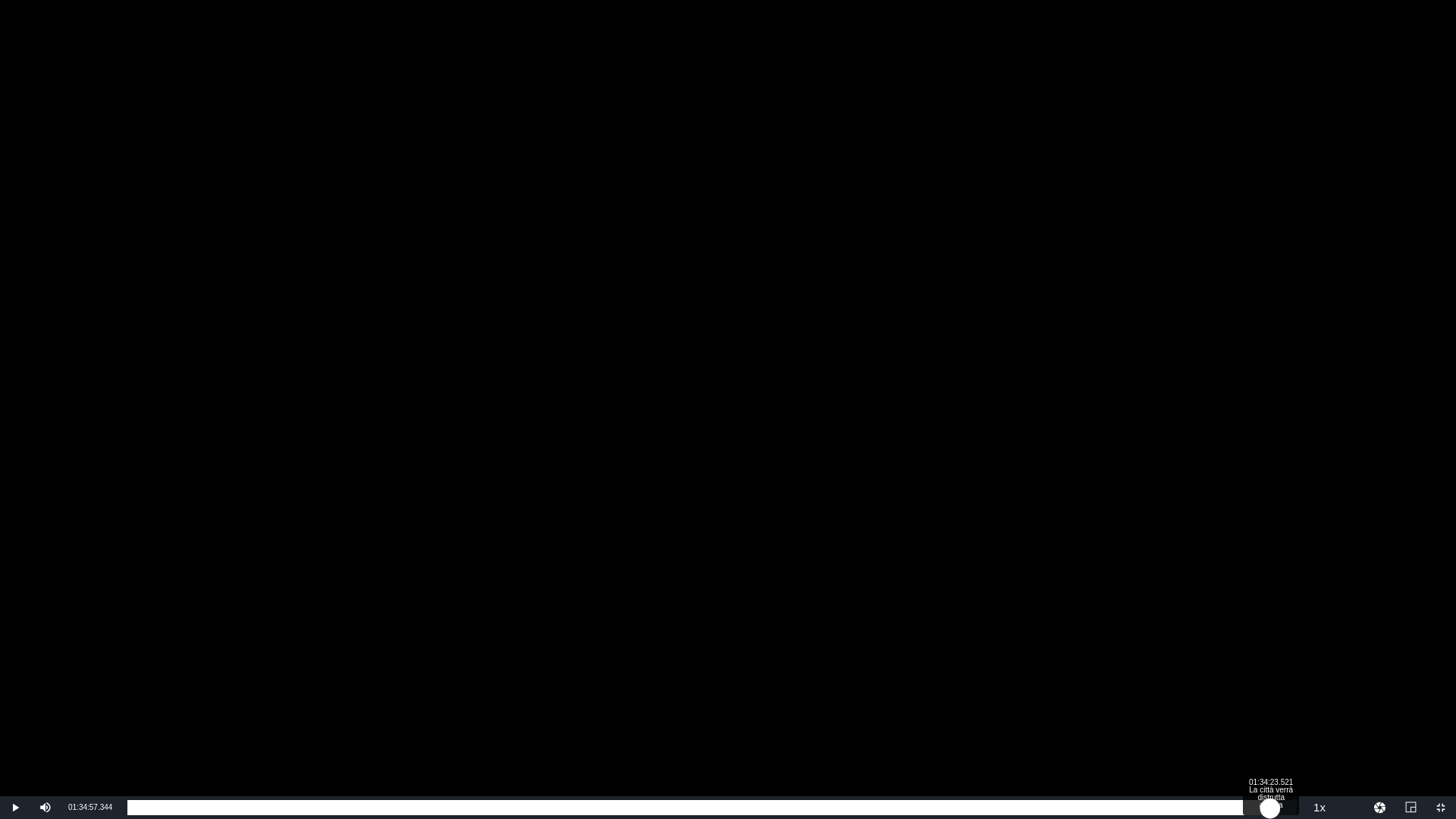
click at [1270, 804] on div "01:34:37.293" at bounding box center [698, 808] width 1143 height 16
click at [1264, 804] on div "01:34:24.965" at bounding box center [696, 808] width 1137 height 16
click at [1254, 804] on div "01:33:49.961" at bounding box center [691, 808] width 1128 height 16
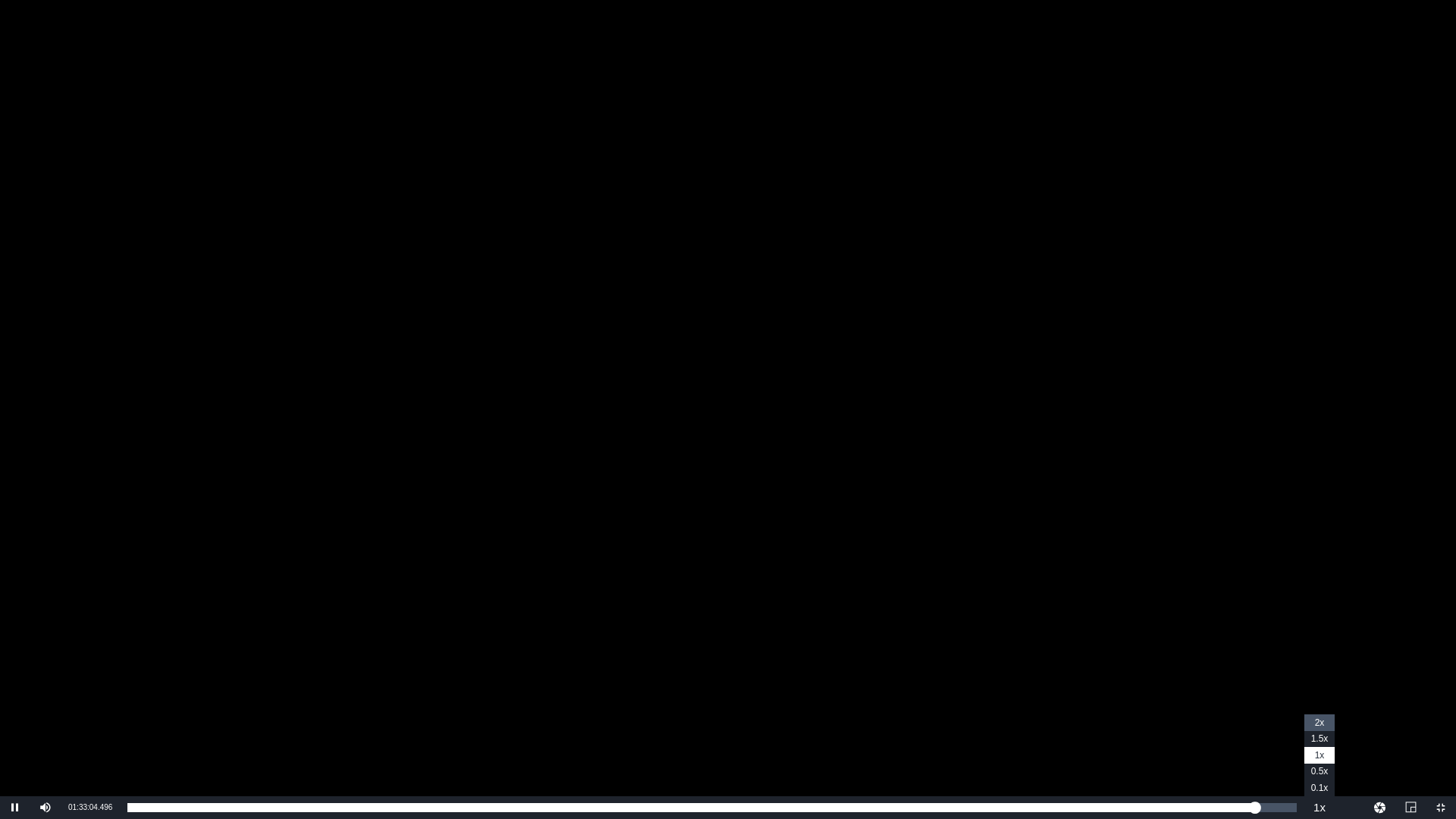
click at [1325, 725] on li "2x" at bounding box center [1319, 723] width 30 height 16
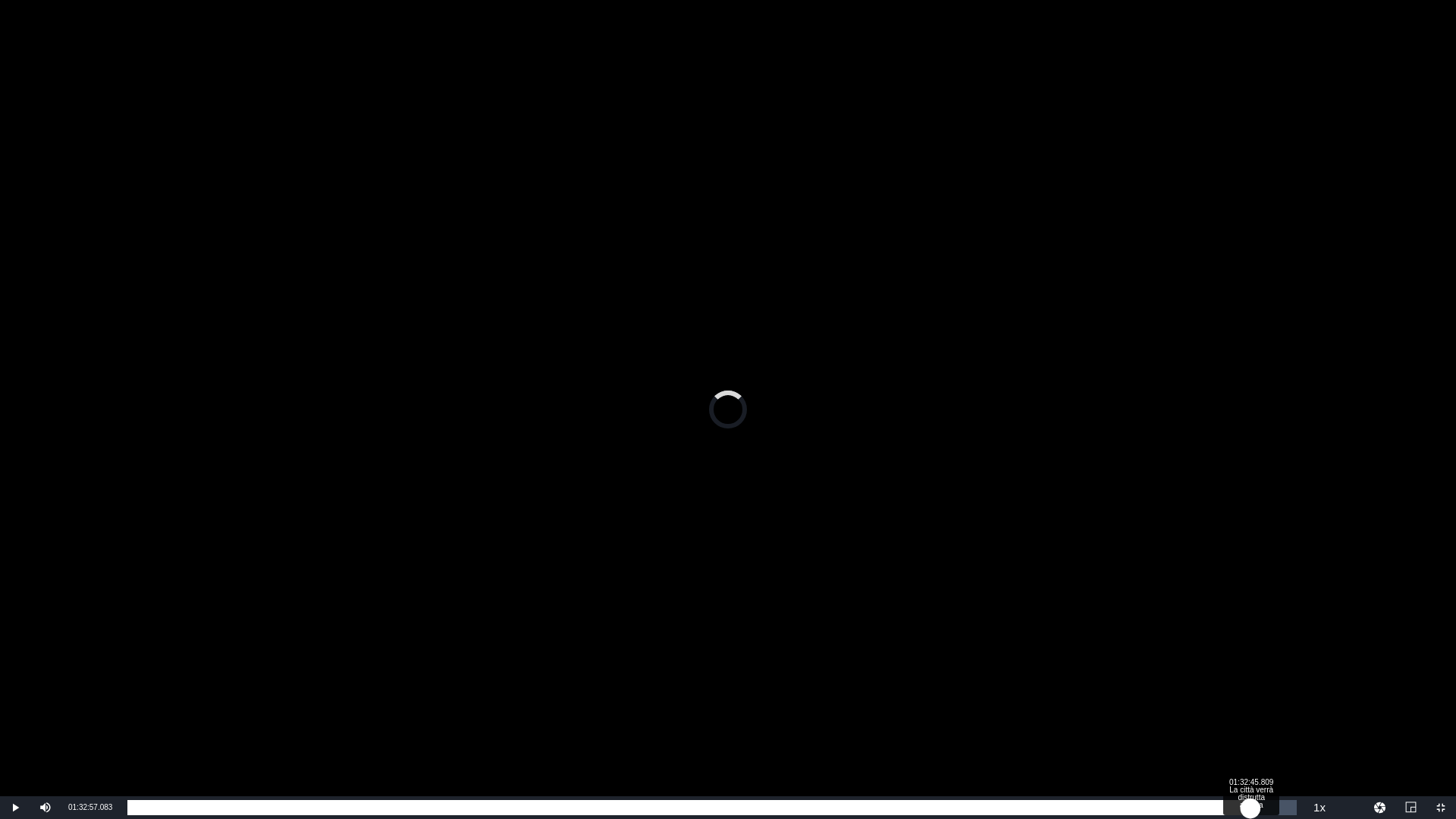
drag, startPoint x: 1258, startPoint y: 808, endPoint x: 1251, endPoint y: 811, distance: 7.6
click at [1251, 811] on div "01:32:57.083" at bounding box center [689, 808] width 1123 height 16
drag, startPoint x: 1248, startPoint y: 810, endPoint x: 1241, endPoint y: 809, distance: 7.1
click at [1241, 809] on div "01:32:34.534" at bounding box center [684, 808] width 1115 height 16
click at [1232, 809] on div "01:31:58.022" at bounding box center [680, 808] width 1105 height 16
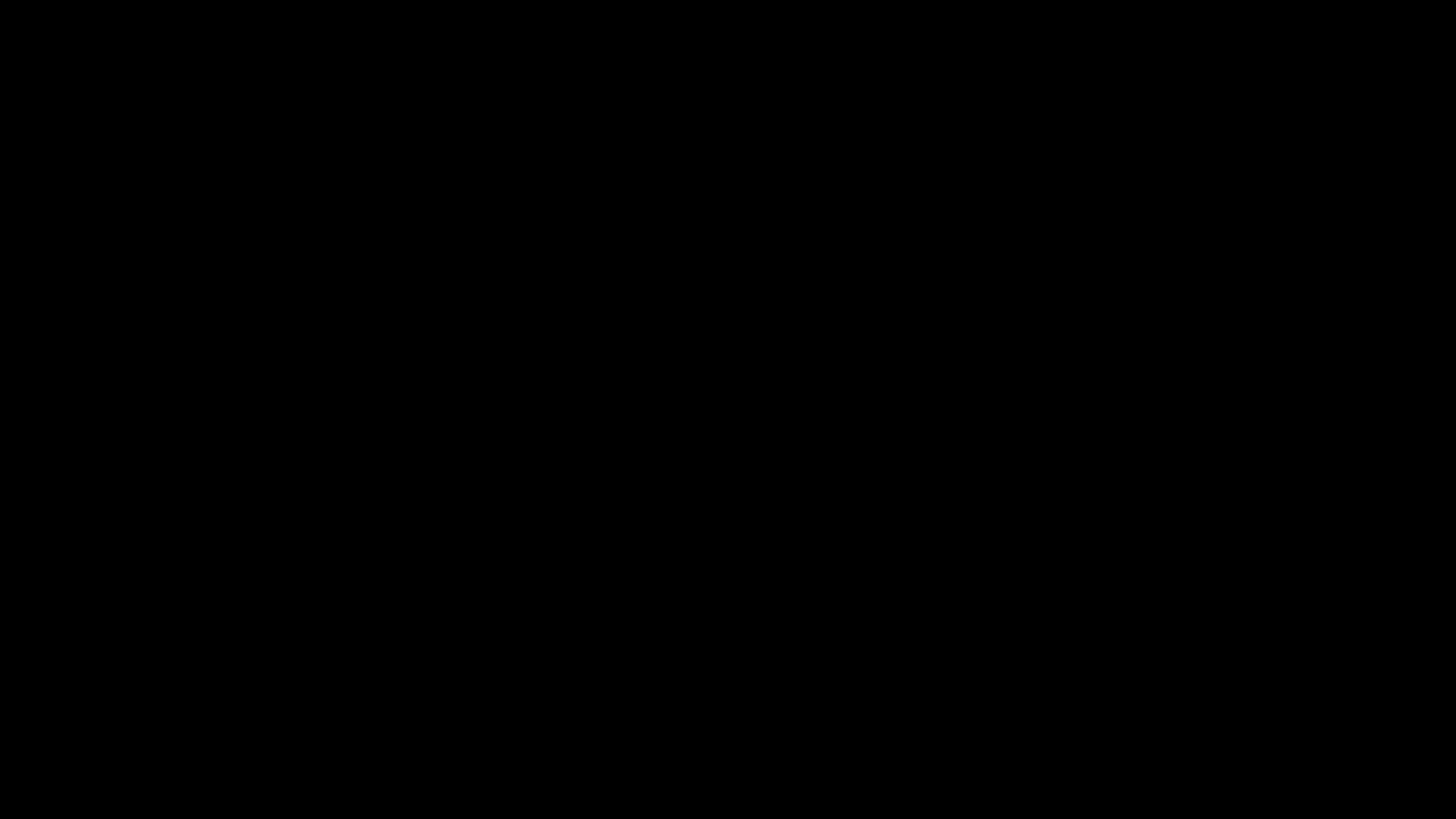
click at [1120, 471] on div "Video Player" at bounding box center [728, 398] width 1456 height 796
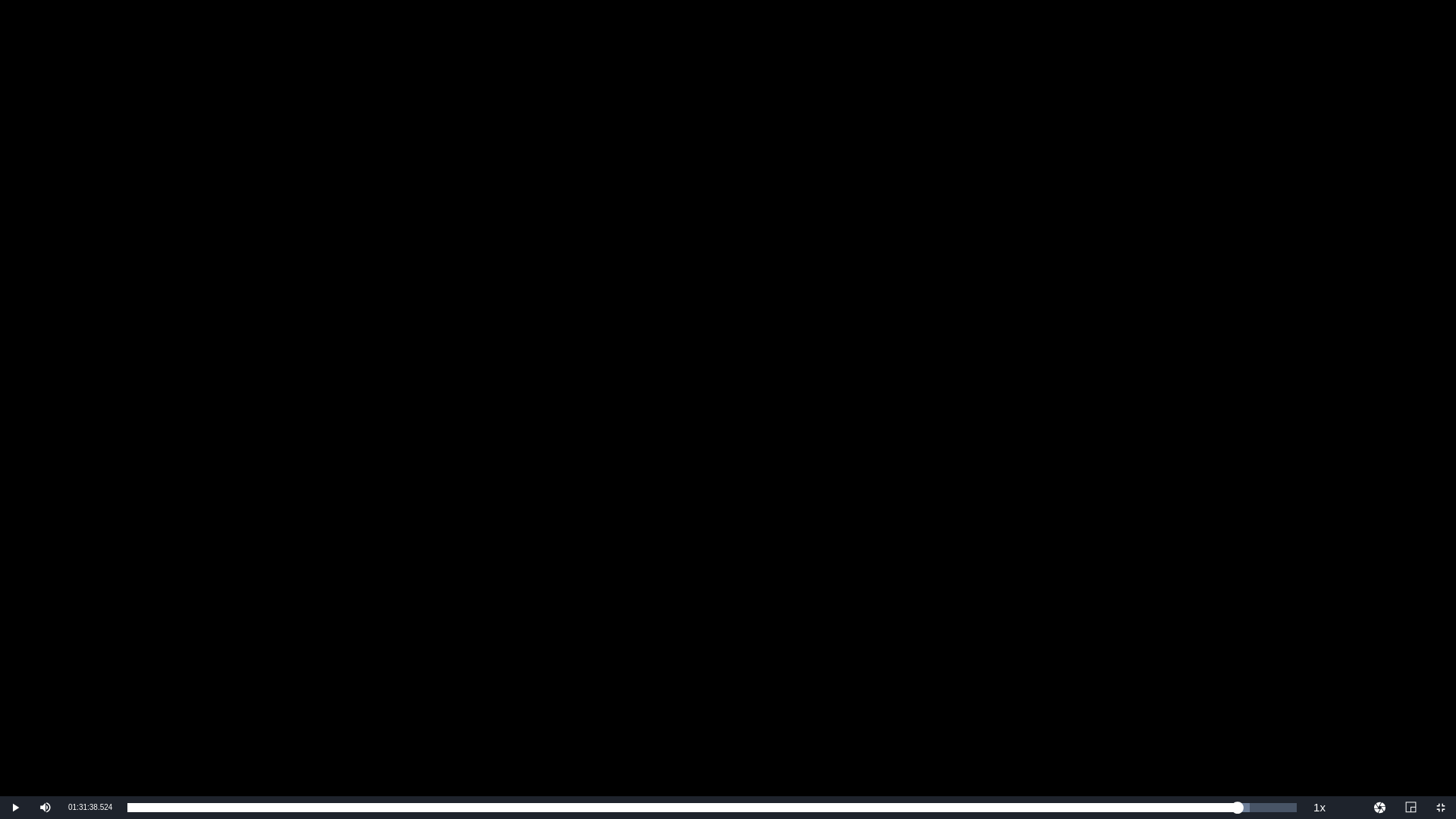
click at [842, 268] on div "Video Player" at bounding box center [728, 398] width 1456 height 796
click at [1012, 416] on div "Video Player" at bounding box center [728, 398] width 1456 height 796
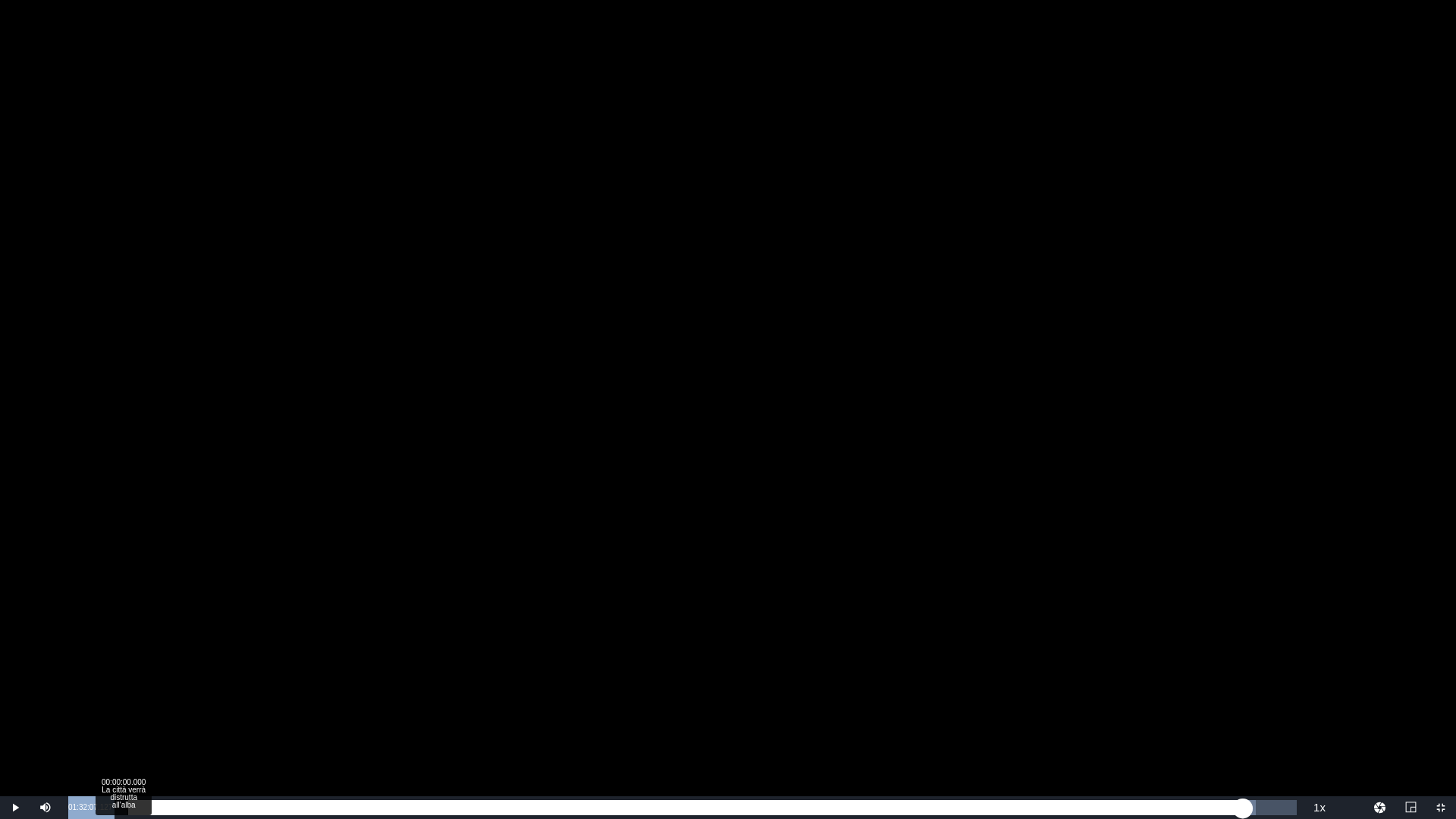
drag, startPoint x: 68, startPoint y: 808, endPoint x: 123, endPoint y: 811, distance: 55.1
click at [123, 811] on div "Play Mute 100% Current Time 01:32:07.127 / Duration 01:36:35.055 Loaded : 96.49…" at bounding box center [728, 807] width 1456 height 23
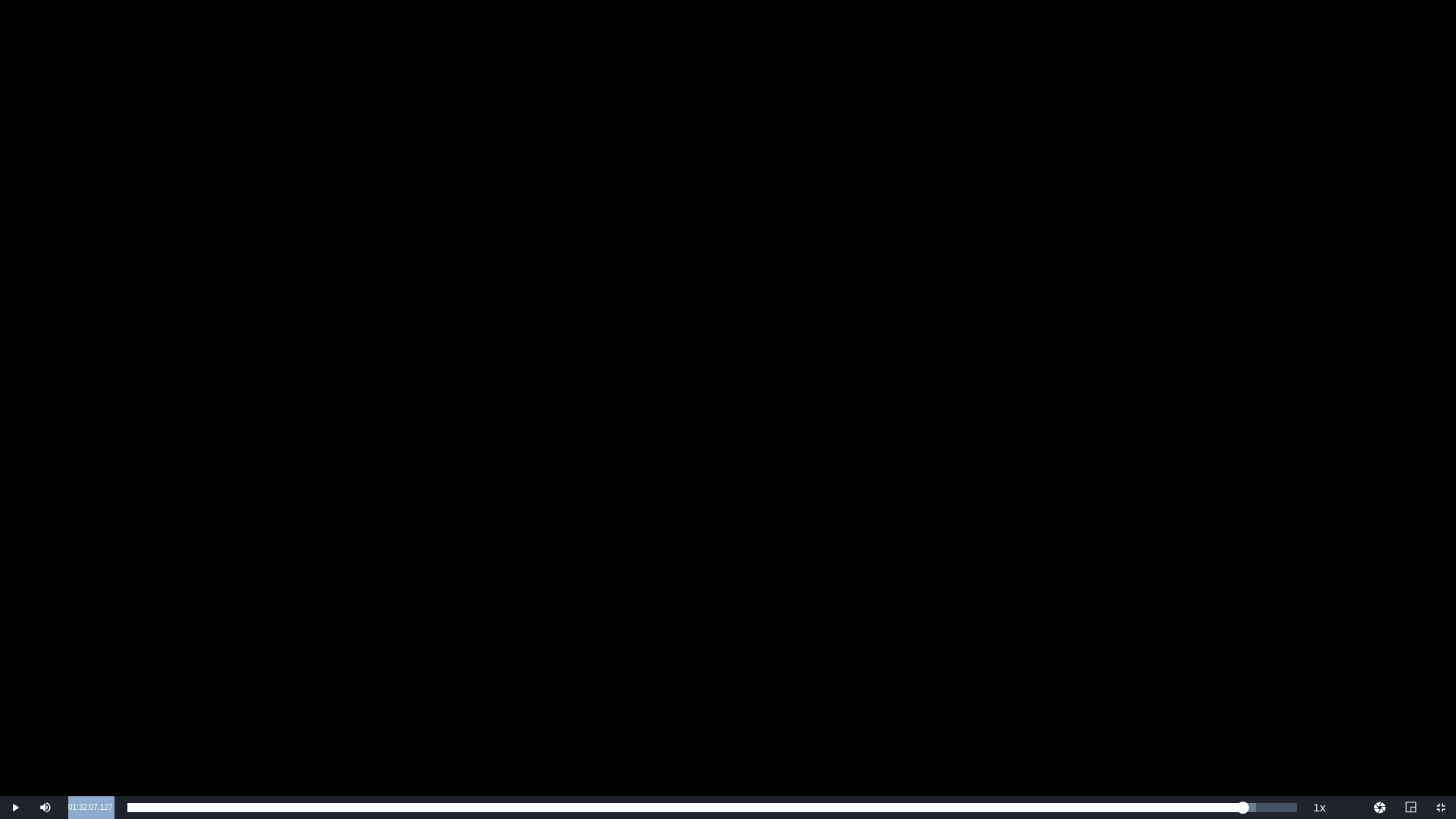
copy div "01:32:07.127 / Duration 01:36:35.055 Loaded : 96.49% 00:00:00.000 La città verr…"
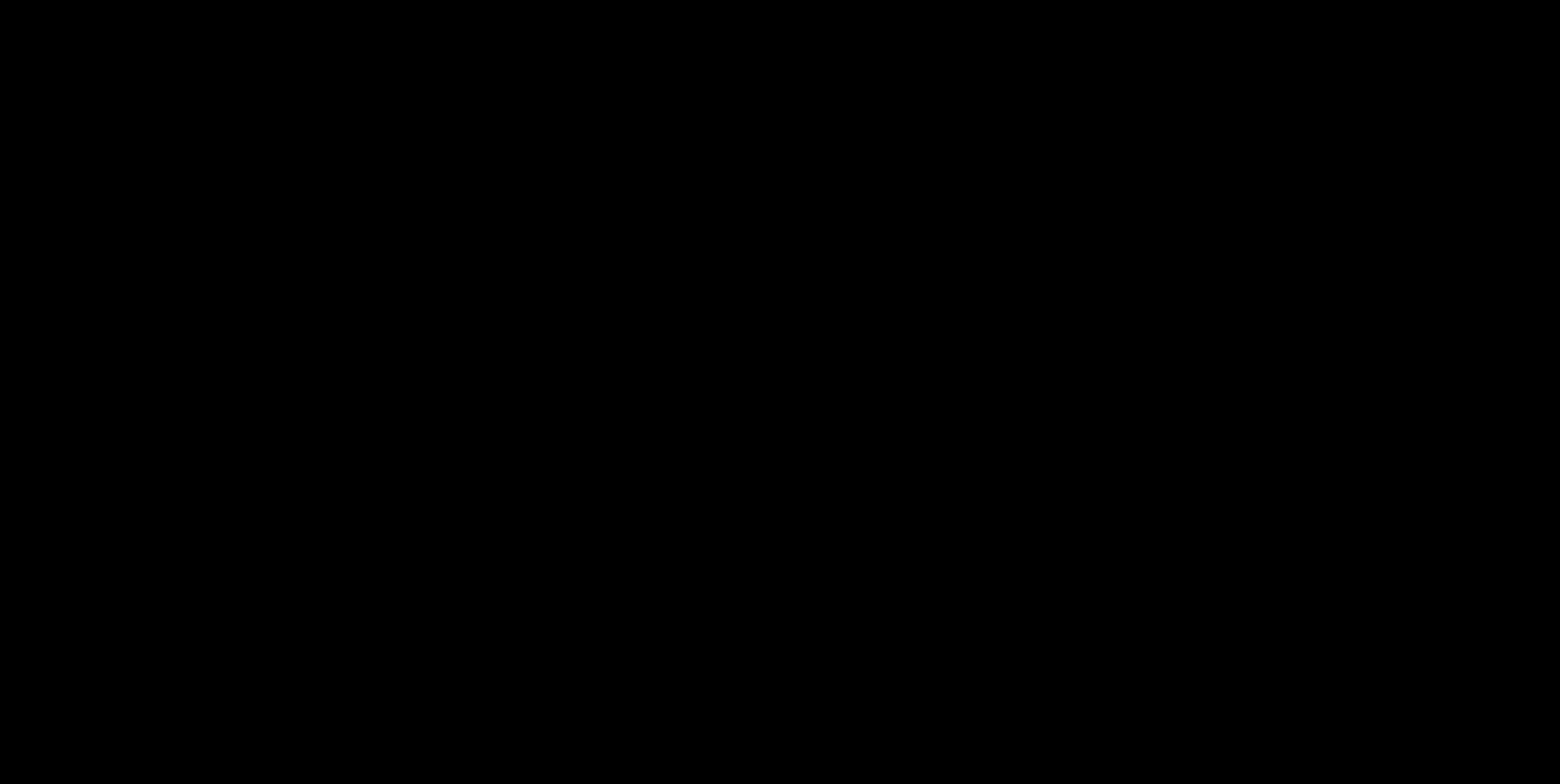
scroll to position [329, 0]
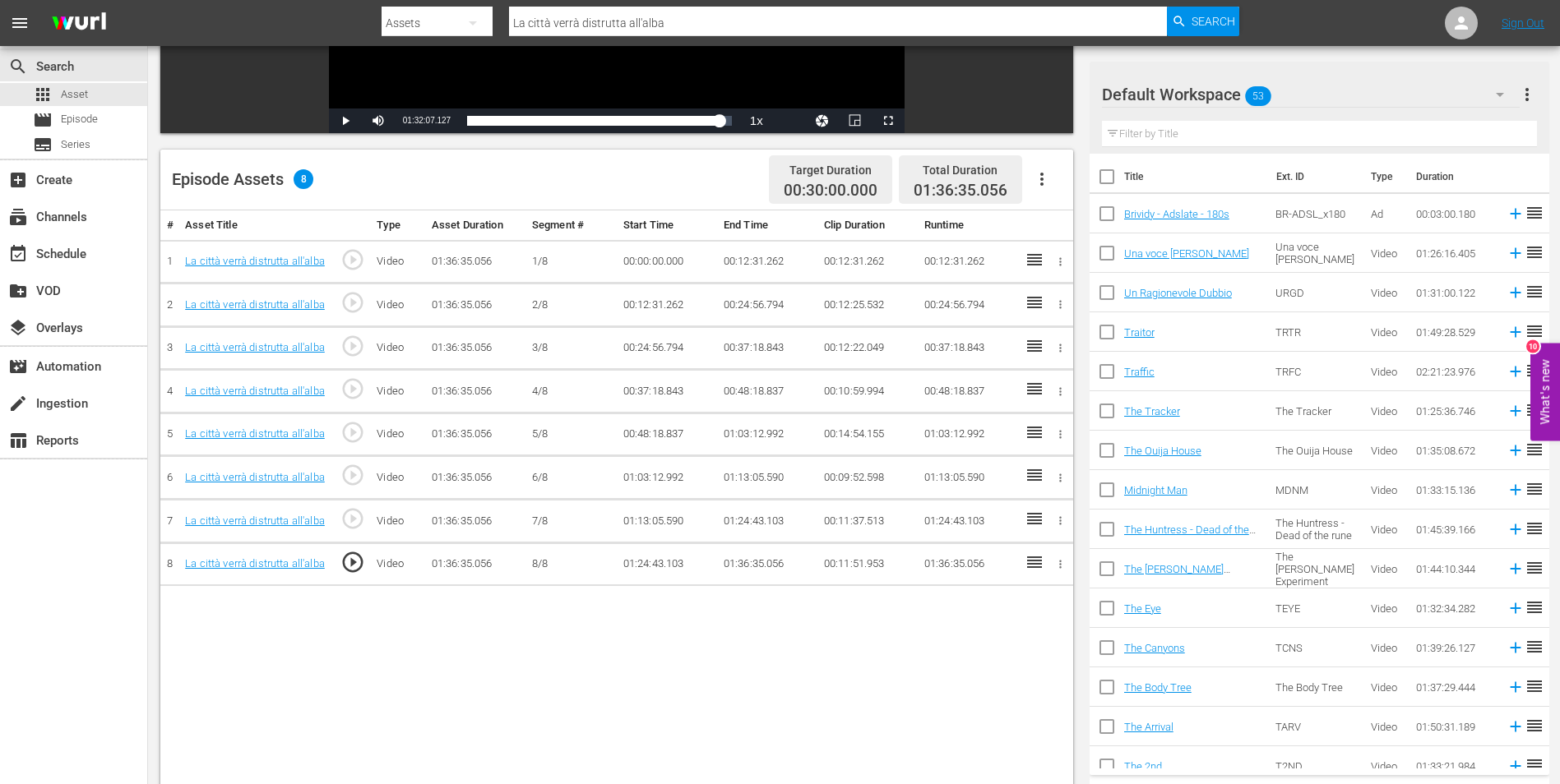
click at [740, 566] on td "01:36:35.056" at bounding box center [767, 565] width 100 height 44
click at [751, 565] on td "01:36:35.056" at bounding box center [767, 565] width 100 height 44
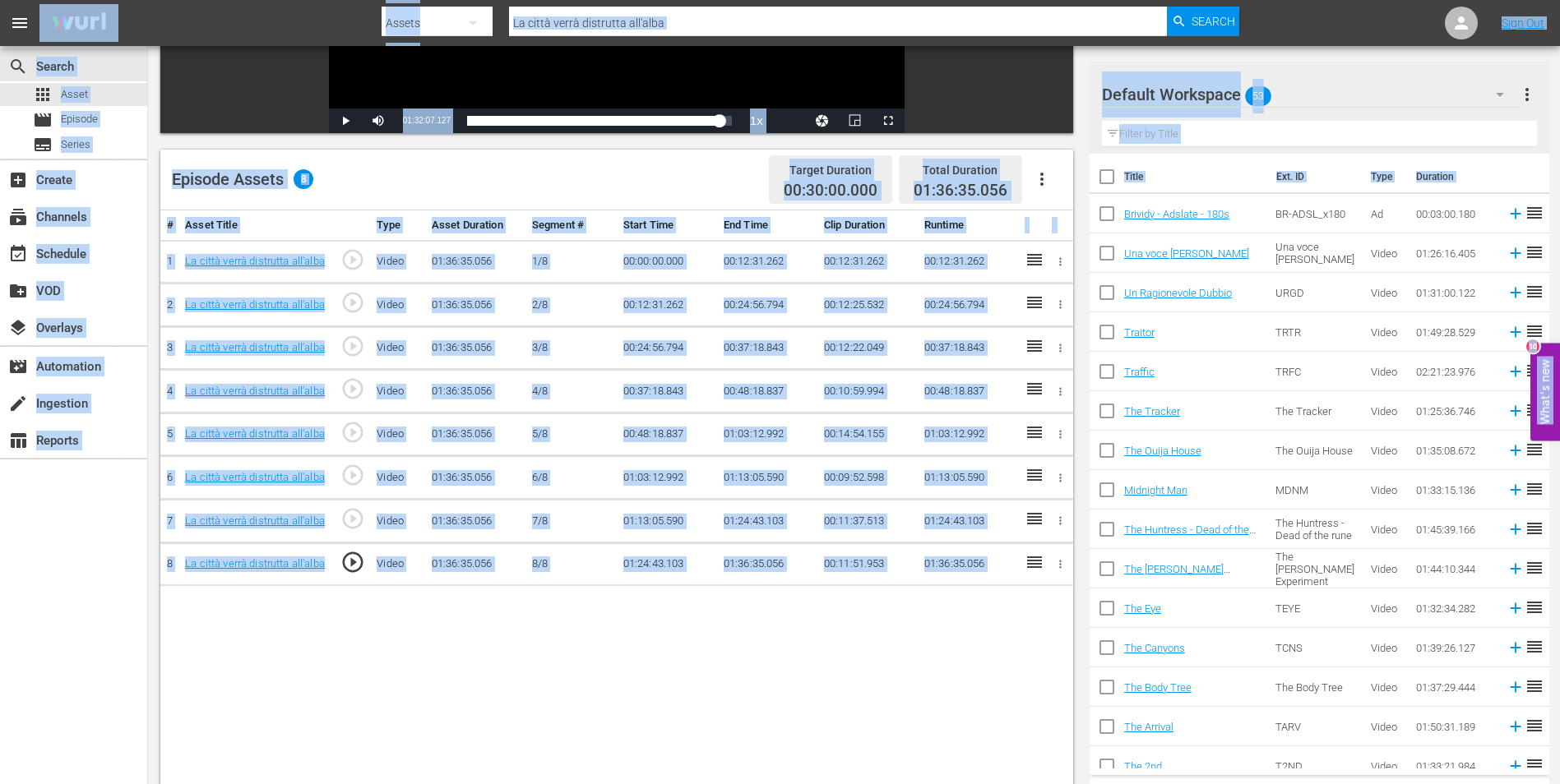
click at [737, 607] on div "# Asset Title Type Asset Duration Segment # Start Time End Time Clip Duration R…" at bounding box center [616, 541] width 912 height 661
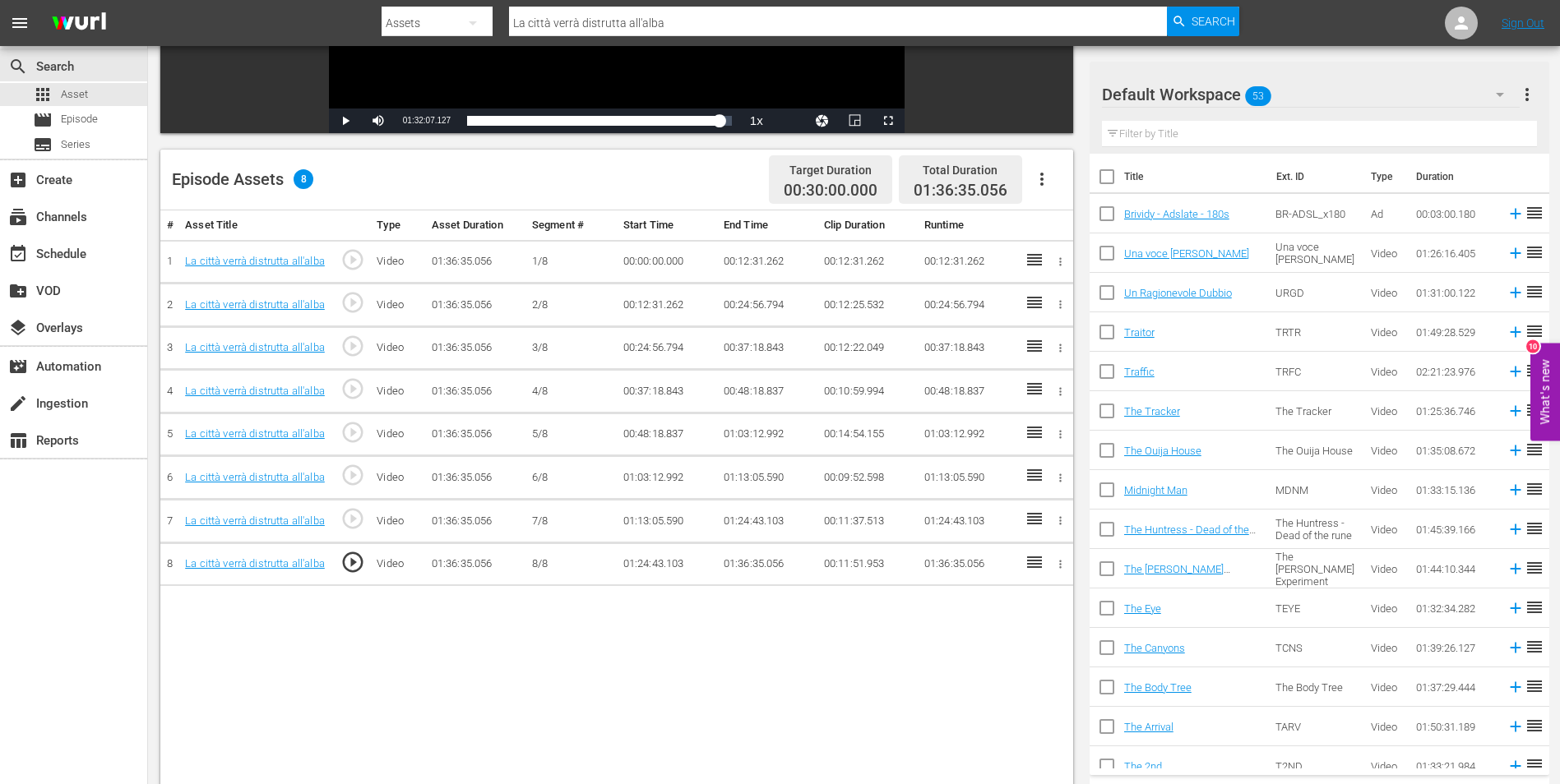
click at [747, 567] on td "01:36:35.056" at bounding box center [767, 565] width 100 height 44
click at [747, 566] on td "01:36:35.056" at bounding box center [767, 565] width 100 height 44
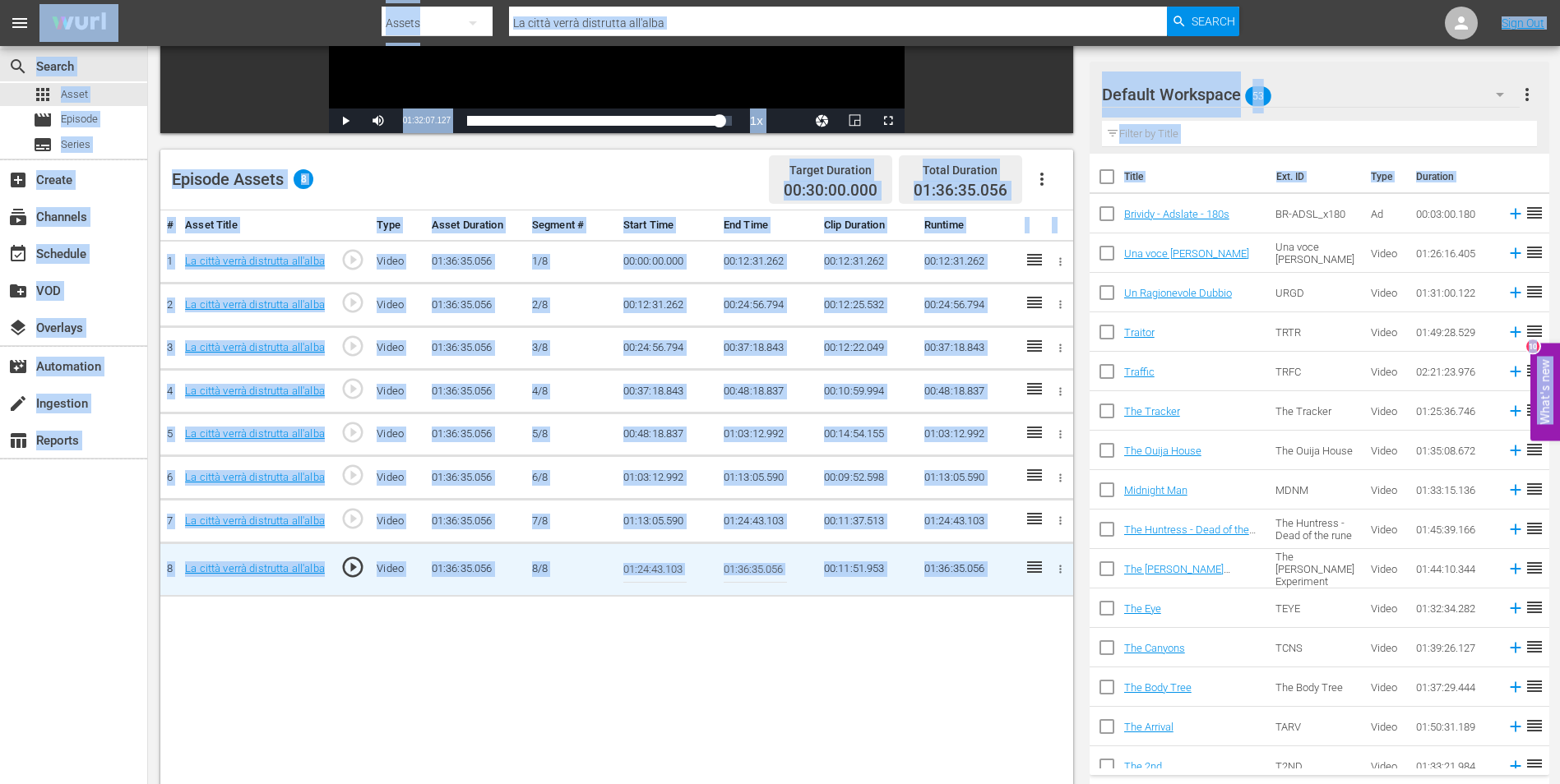
click at [760, 569] on input "01:36:35.056" at bounding box center [755, 569] width 63 height 40
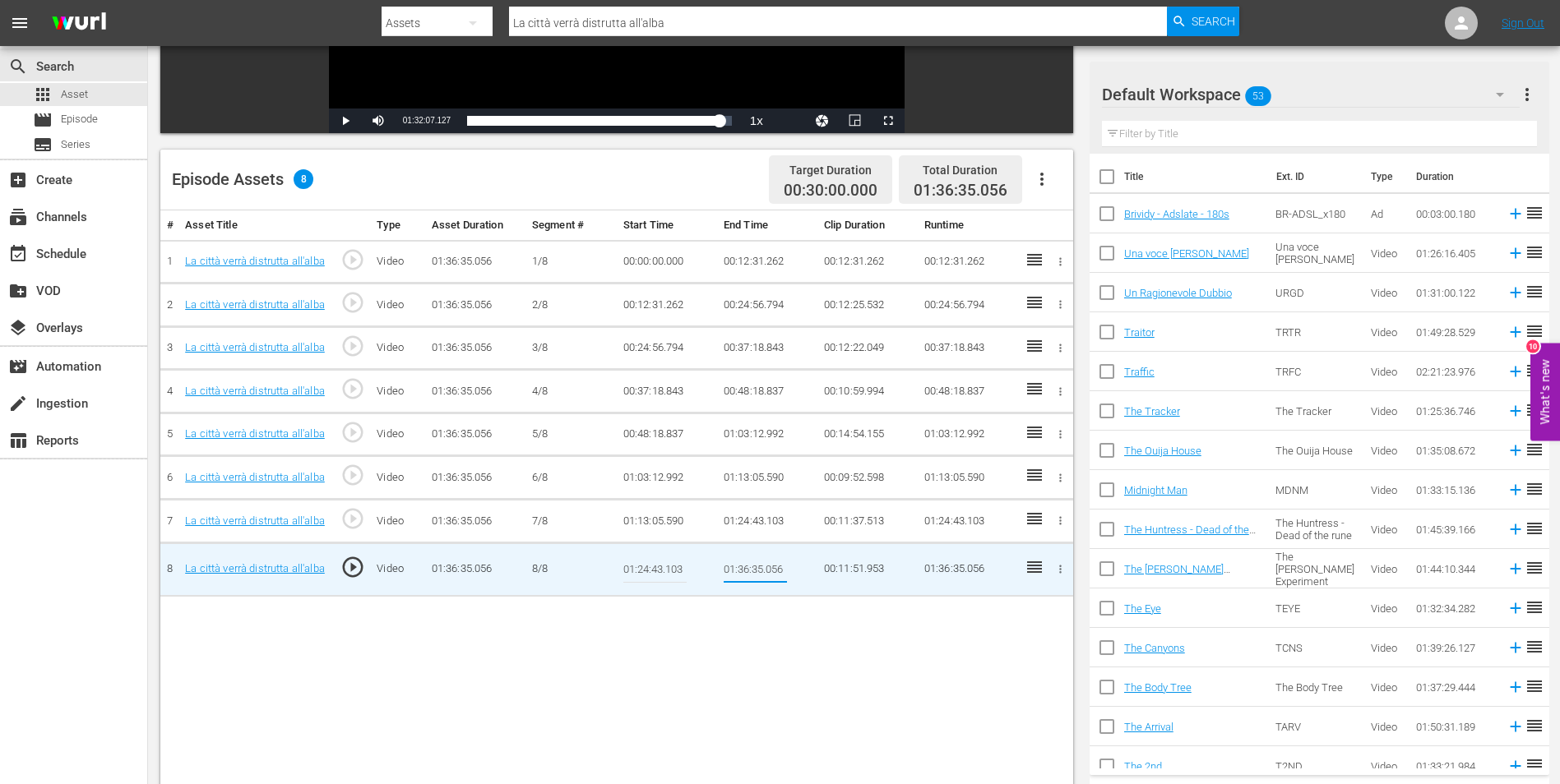
click at [750, 572] on input "01:36:35.056" at bounding box center [755, 569] width 63 height 40
paste input "2:07.127"
type input "01:32:07.127"
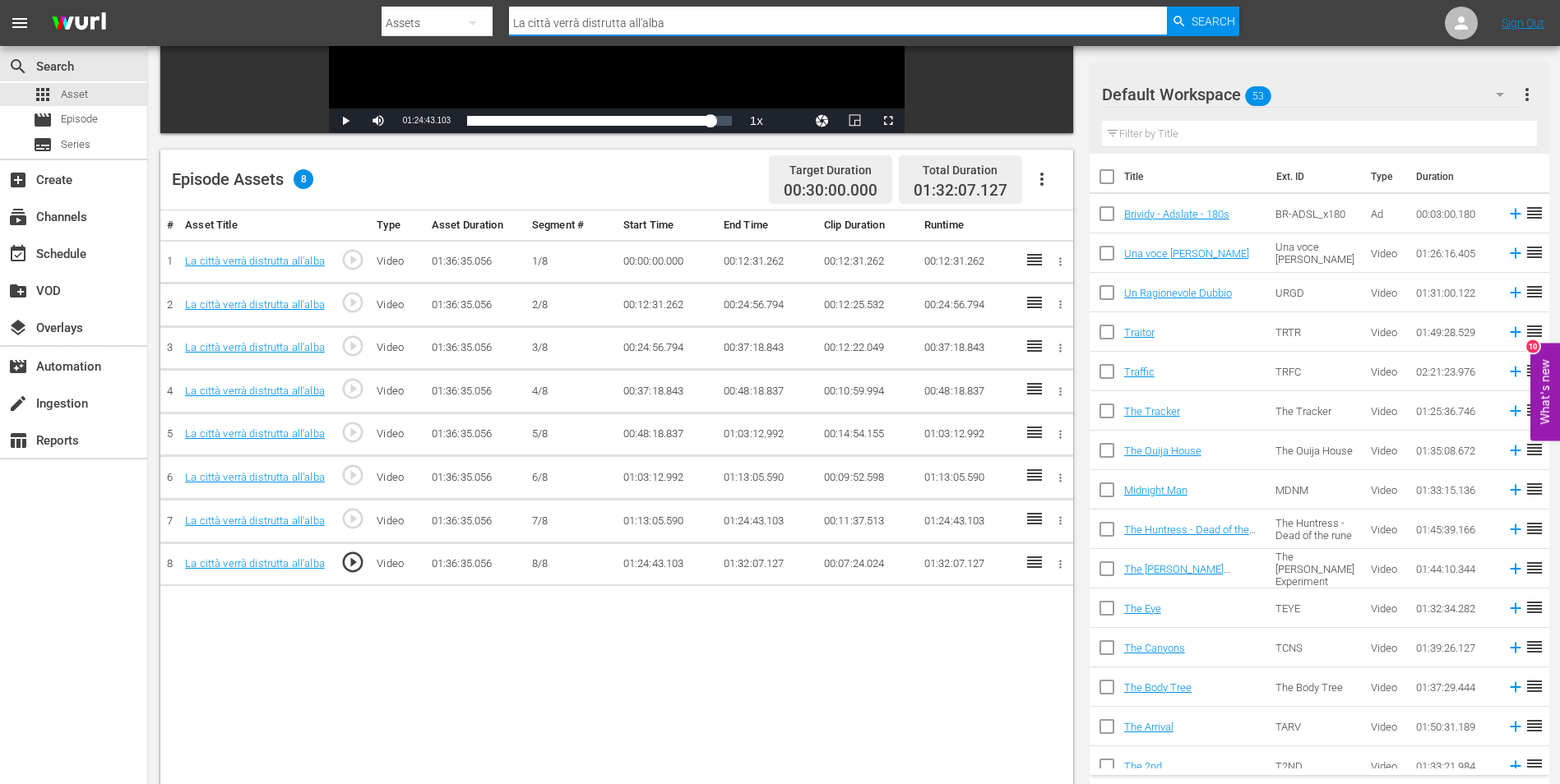
drag, startPoint x: 681, startPoint y: 18, endPoint x: 492, endPoint y: 13, distance: 189.1
click at [492, 13] on div "Search By Assets Search ID, Title, Description, Keywords, or Category La città …" at bounding box center [810, 23] width 858 height 40
paste input "Famiglia Fang"
type input "La Famiglia Fang"
click at [1205, 19] on span "Search" at bounding box center [1213, 21] width 44 height 30
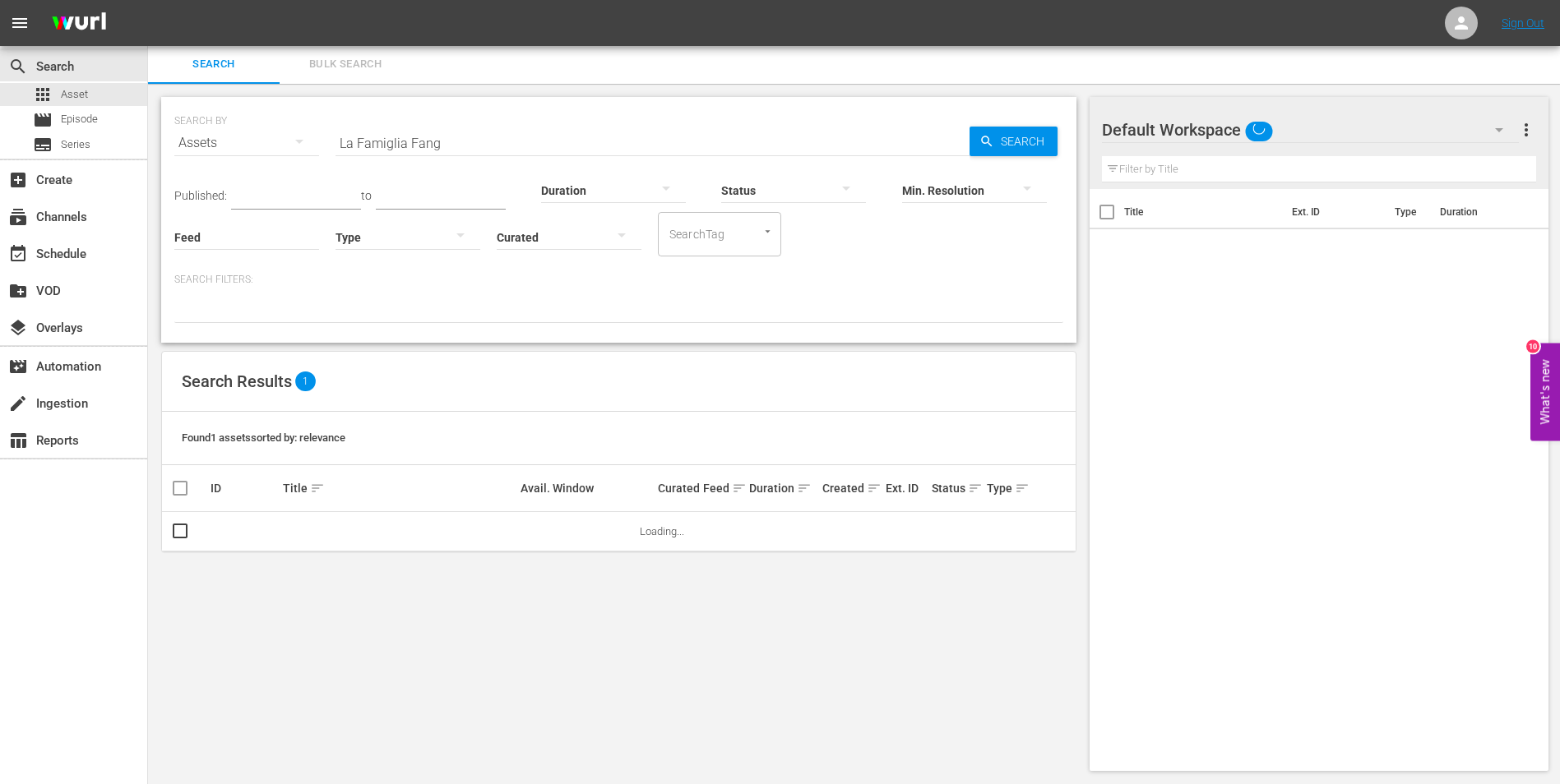
scroll to position [2, 0]
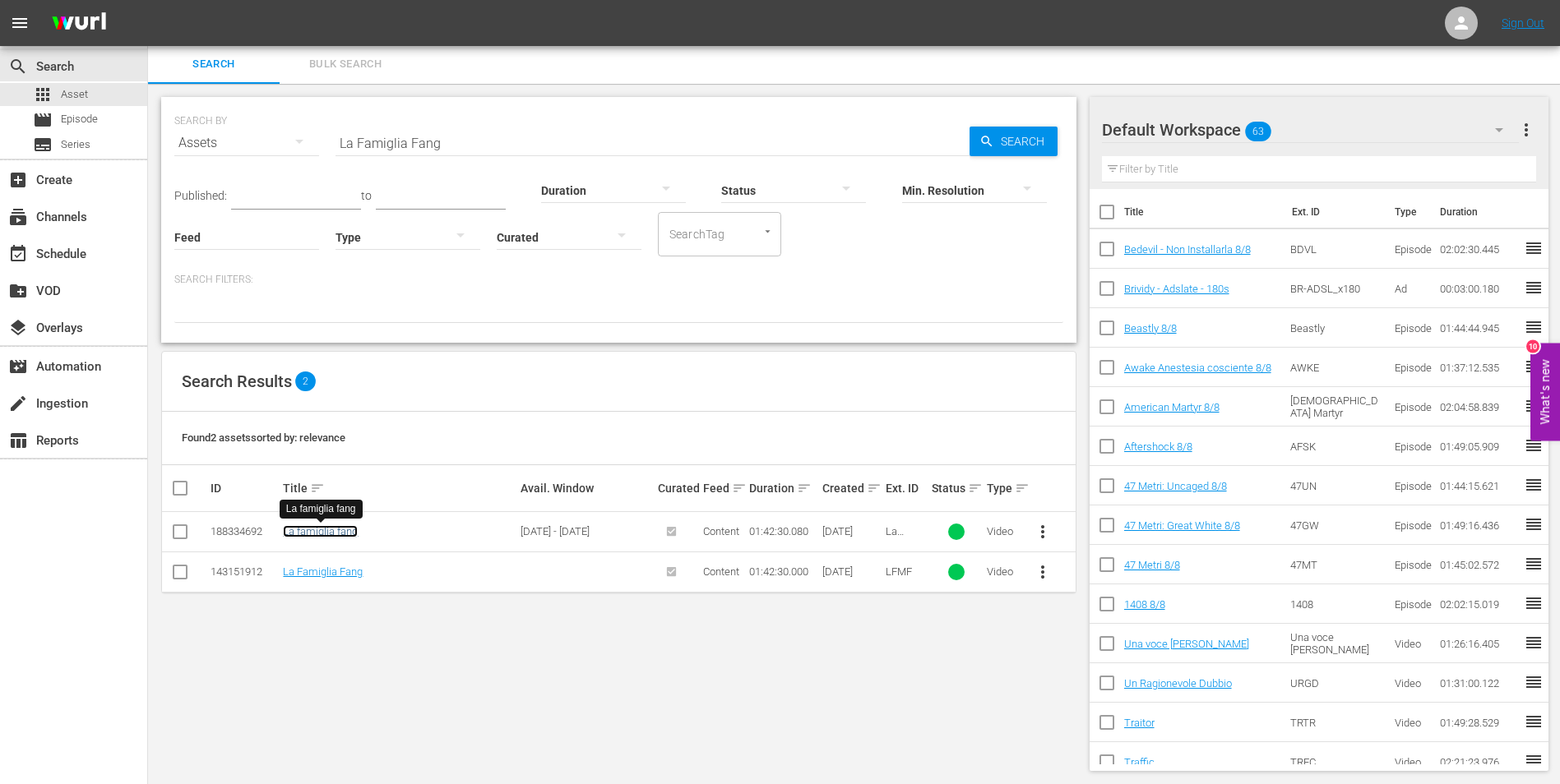
click at [320, 534] on link "La famiglia fang" at bounding box center [320, 531] width 75 height 13
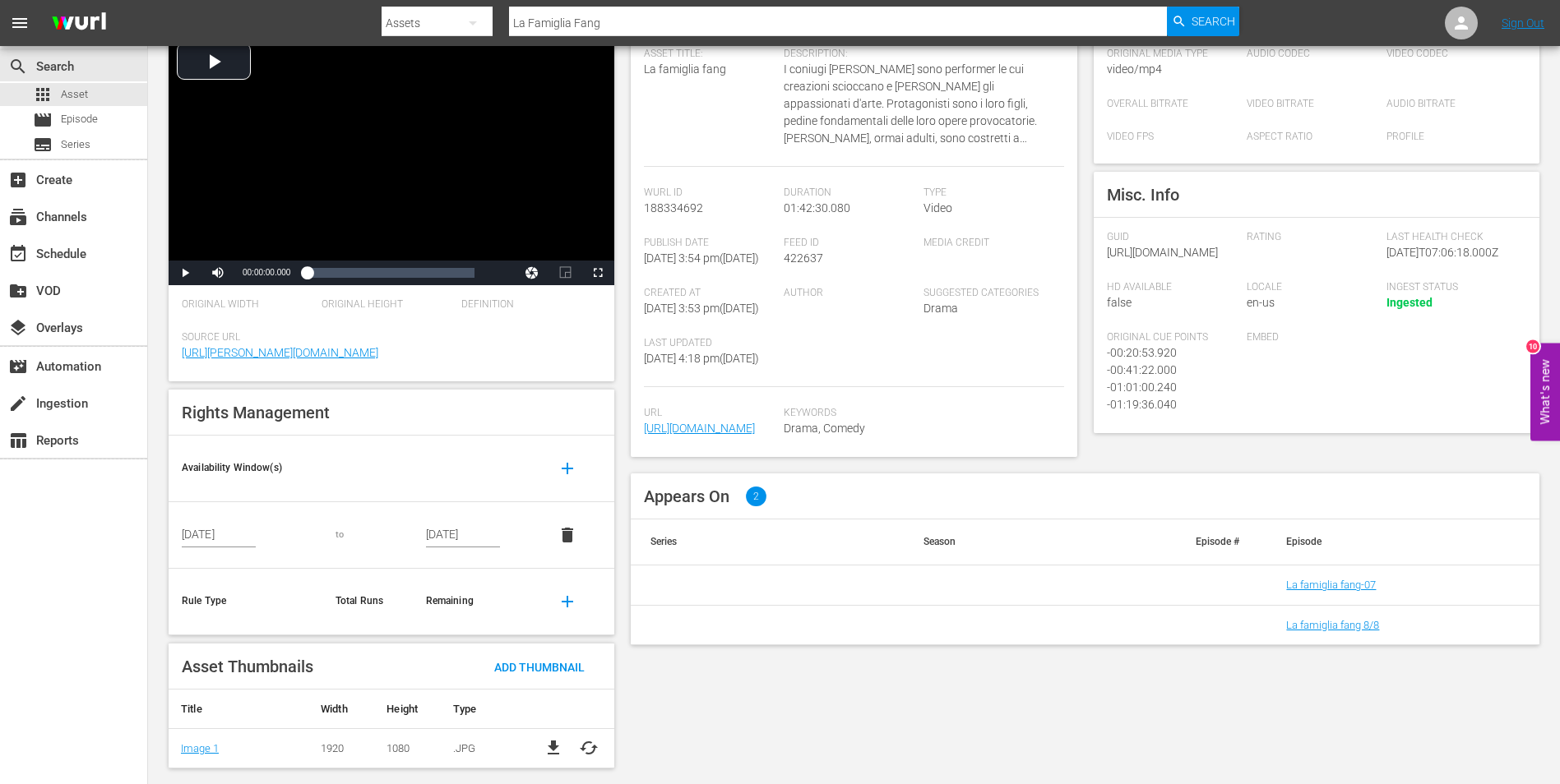
scroll to position [140, 0]
click at [1369, 629] on link "La famiglia fang 8/8" at bounding box center [1332, 622] width 93 height 13
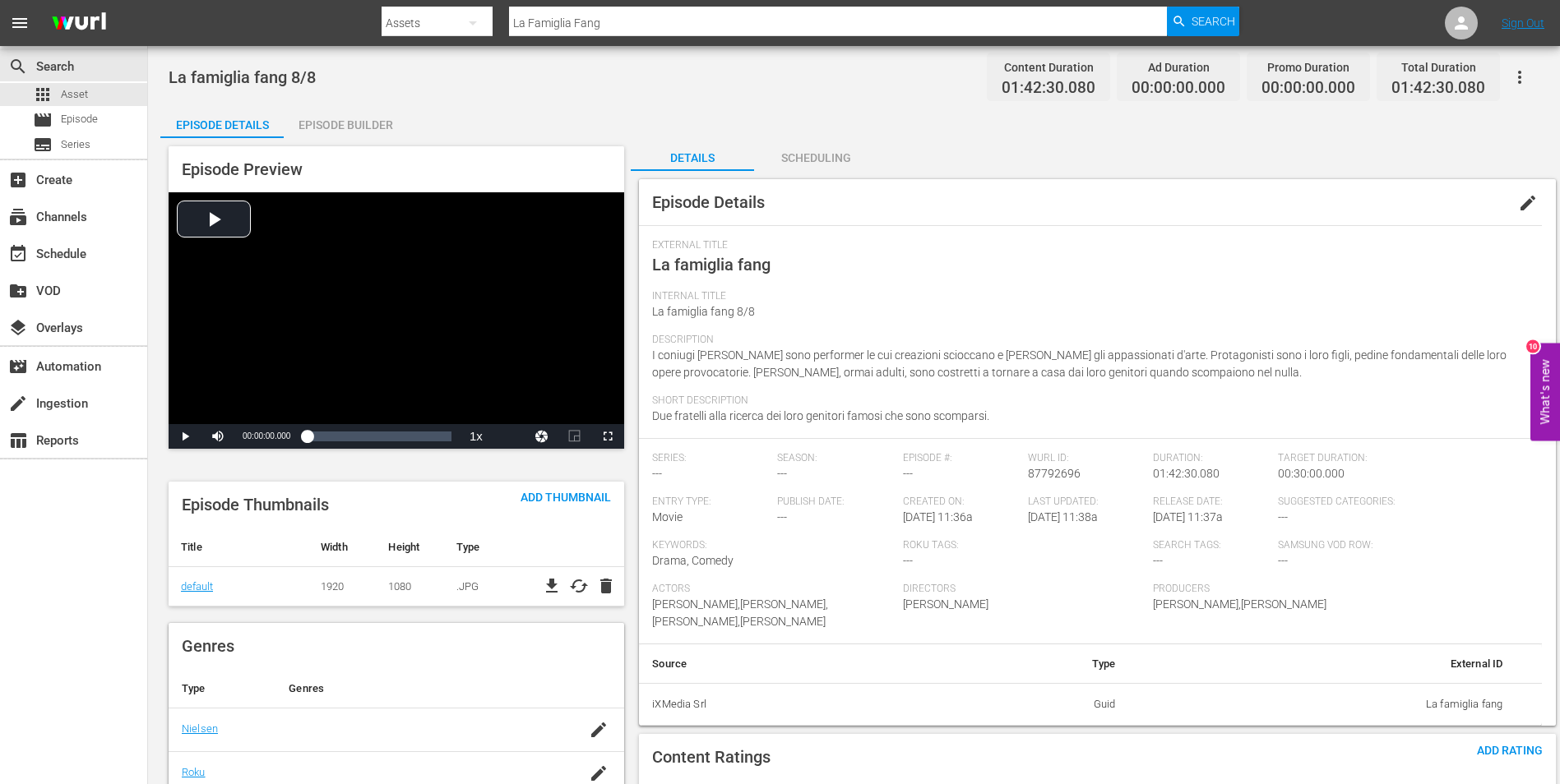
click at [337, 124] on div "Episode Builder" at bounding box center [345, 125] width 123 height 40
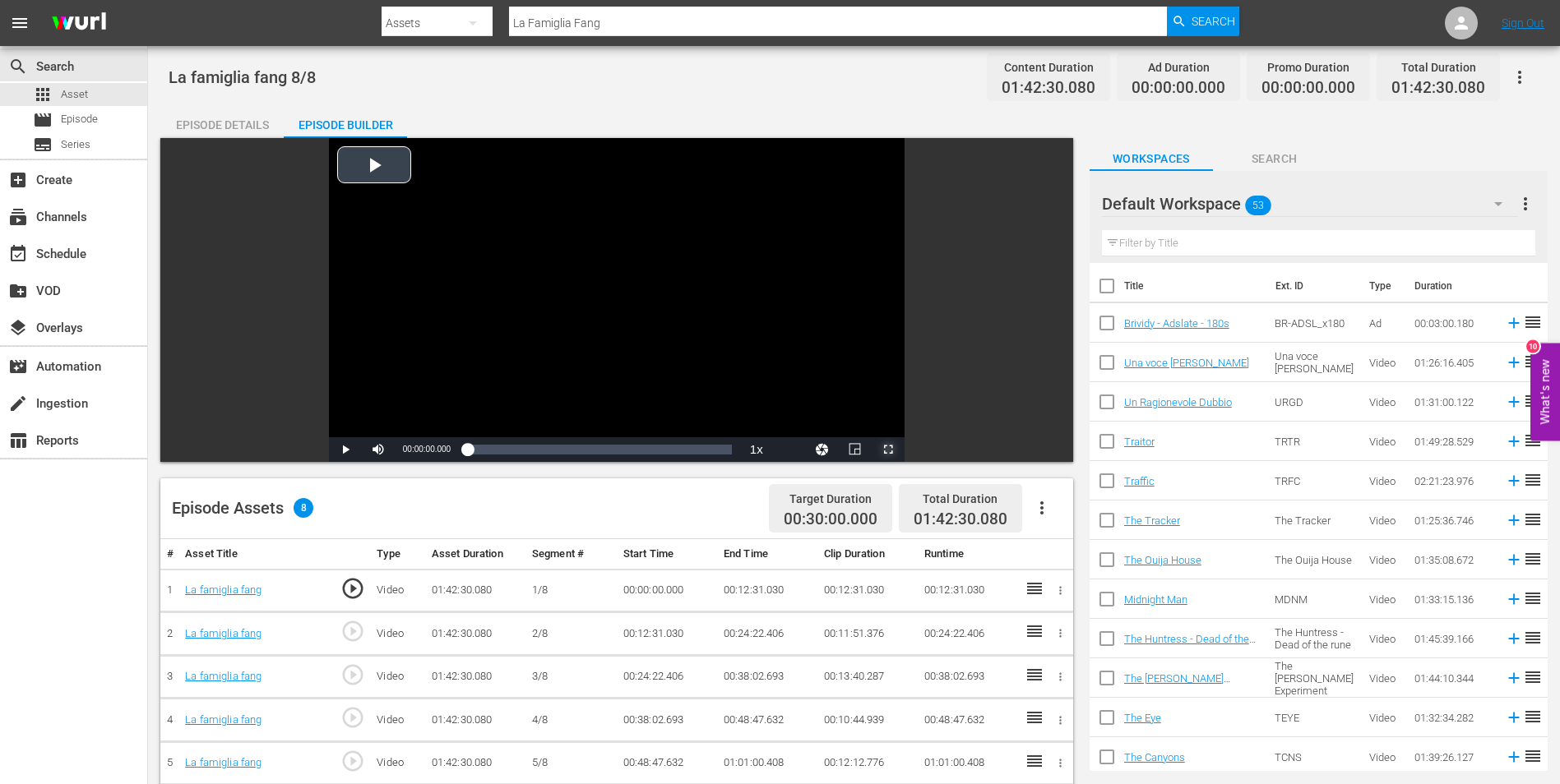
click at [888, 449] on span "Video Player" at bounding box center [888, 449] width 0 height 0
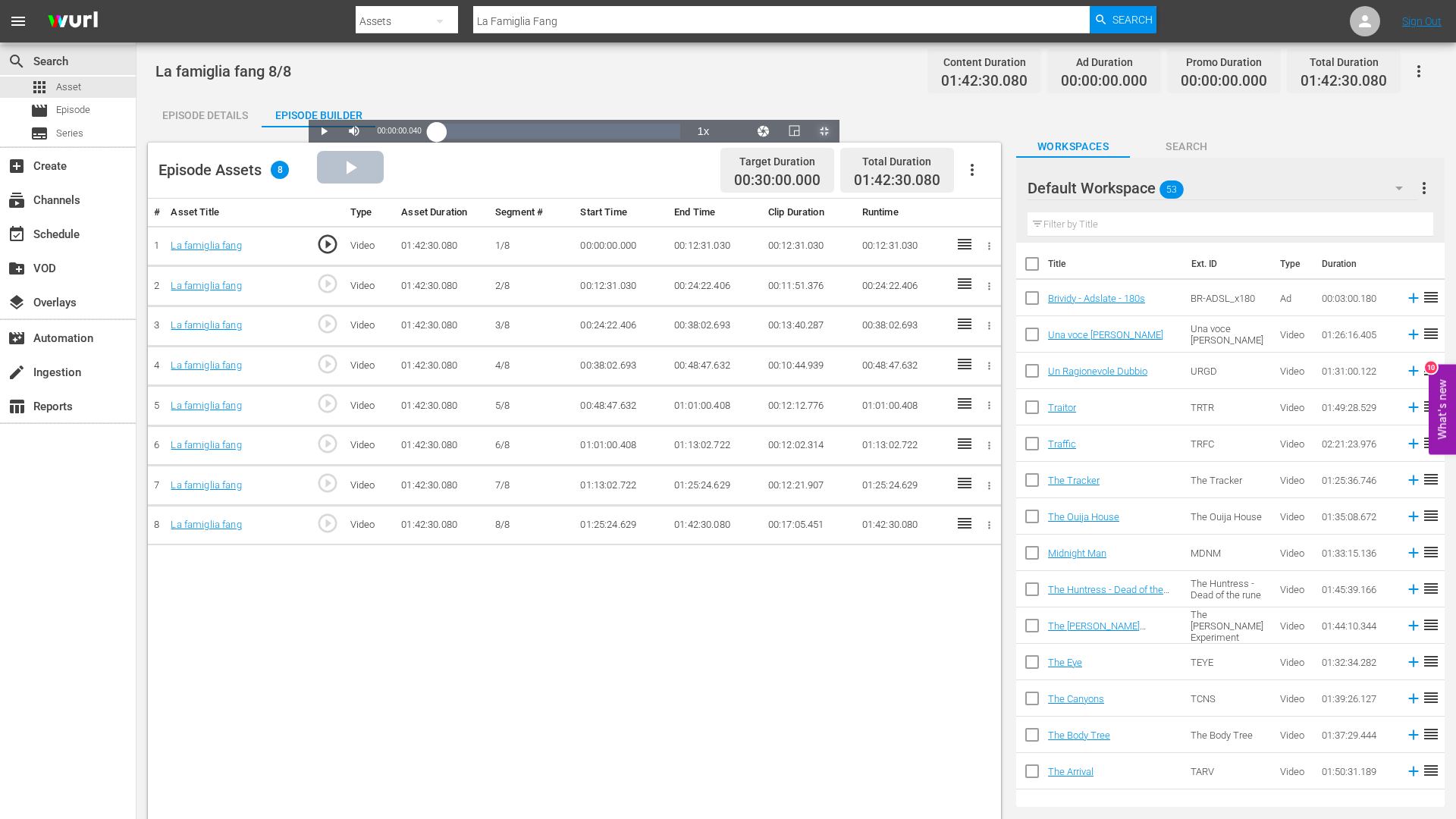
click at [681, 138] on div "Loaded : 0.10% 01:37:46.905 La famiglia fang 00:00:00.040" at bounding box center [559, 131] width 244 height 16
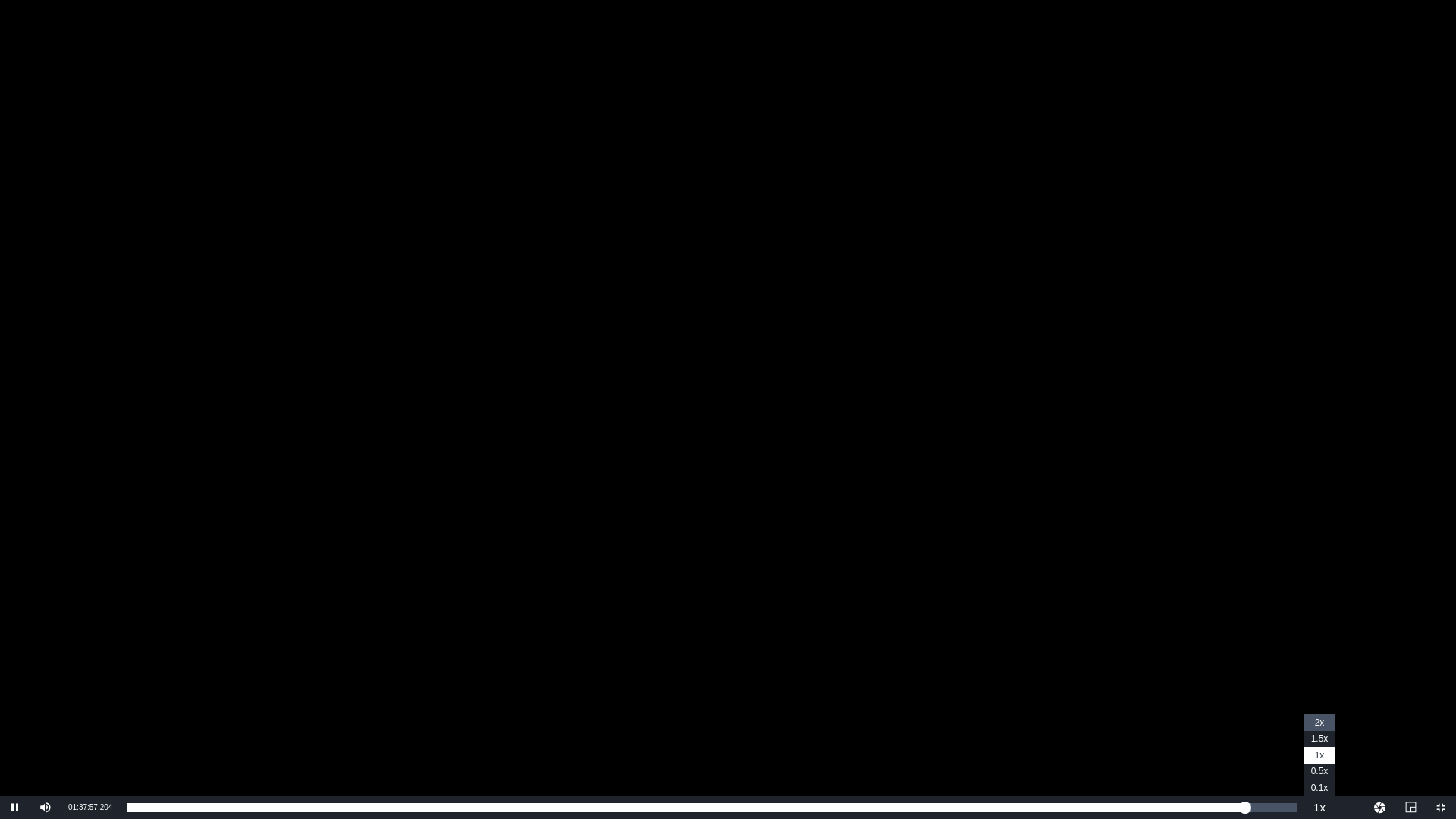
click at [1324, 725] on span "2x" at bounding box center [1320, 723] width 10 height 11
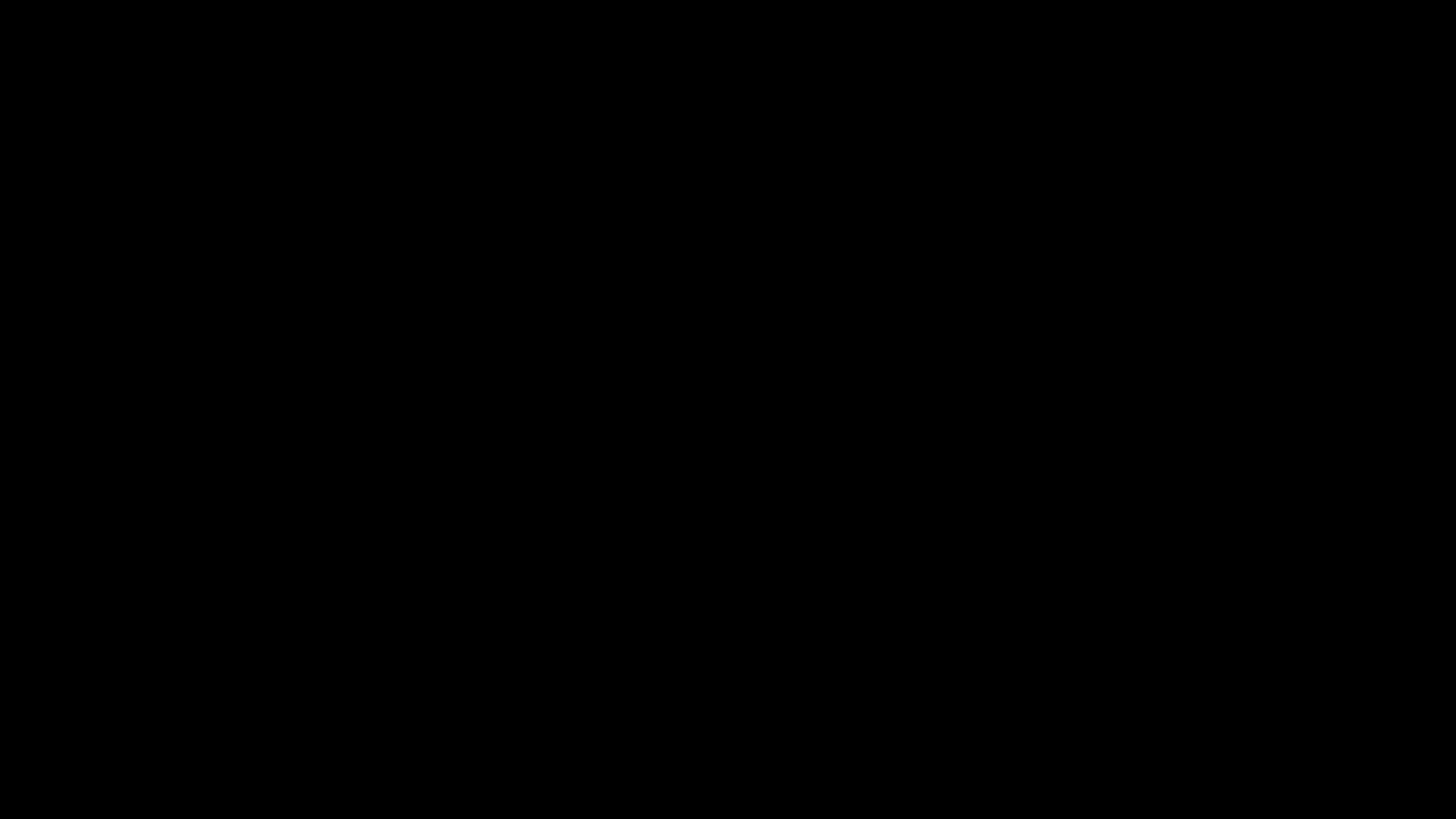
click at [1181, 593] on div "Video Player" at bounding box center [728, 398] width 1456 height 796
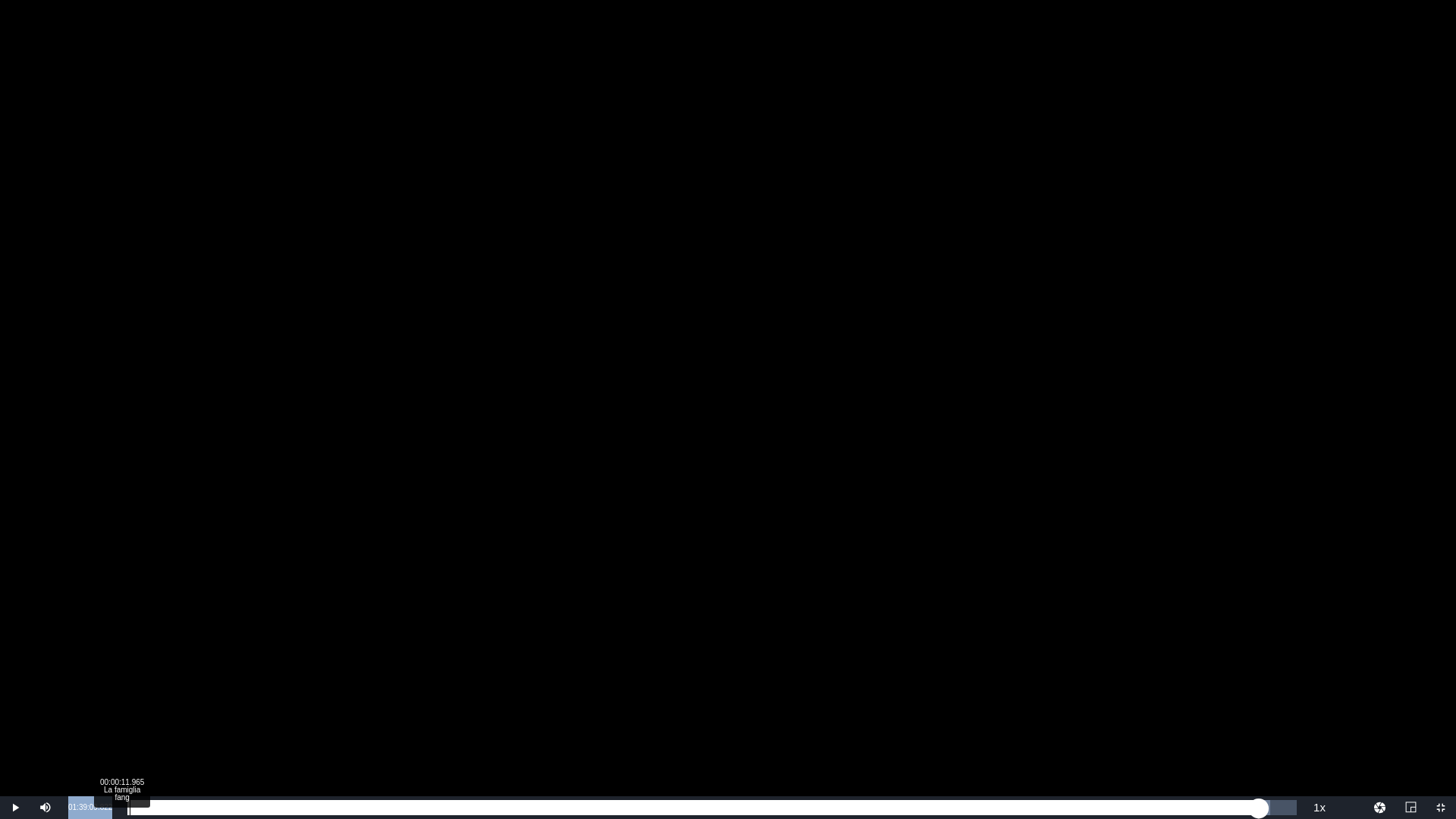
drag, startPoint x: 69, startPoint y: 807, endPoint x: 124, endPoint y: 807, distance: 55.0
click at [123, 807] on div "Play Mute Current Time 01:39:09.822 / Duration 01:42:30.010 Loaded : 97.75% 00:…" at bounding box center [728, 807] width 1456 height 23
copy div "01:39:09.822 / Duration 01:42:30.010 Loaded : 97.75% 00:00:11.965 La famiglia f…"
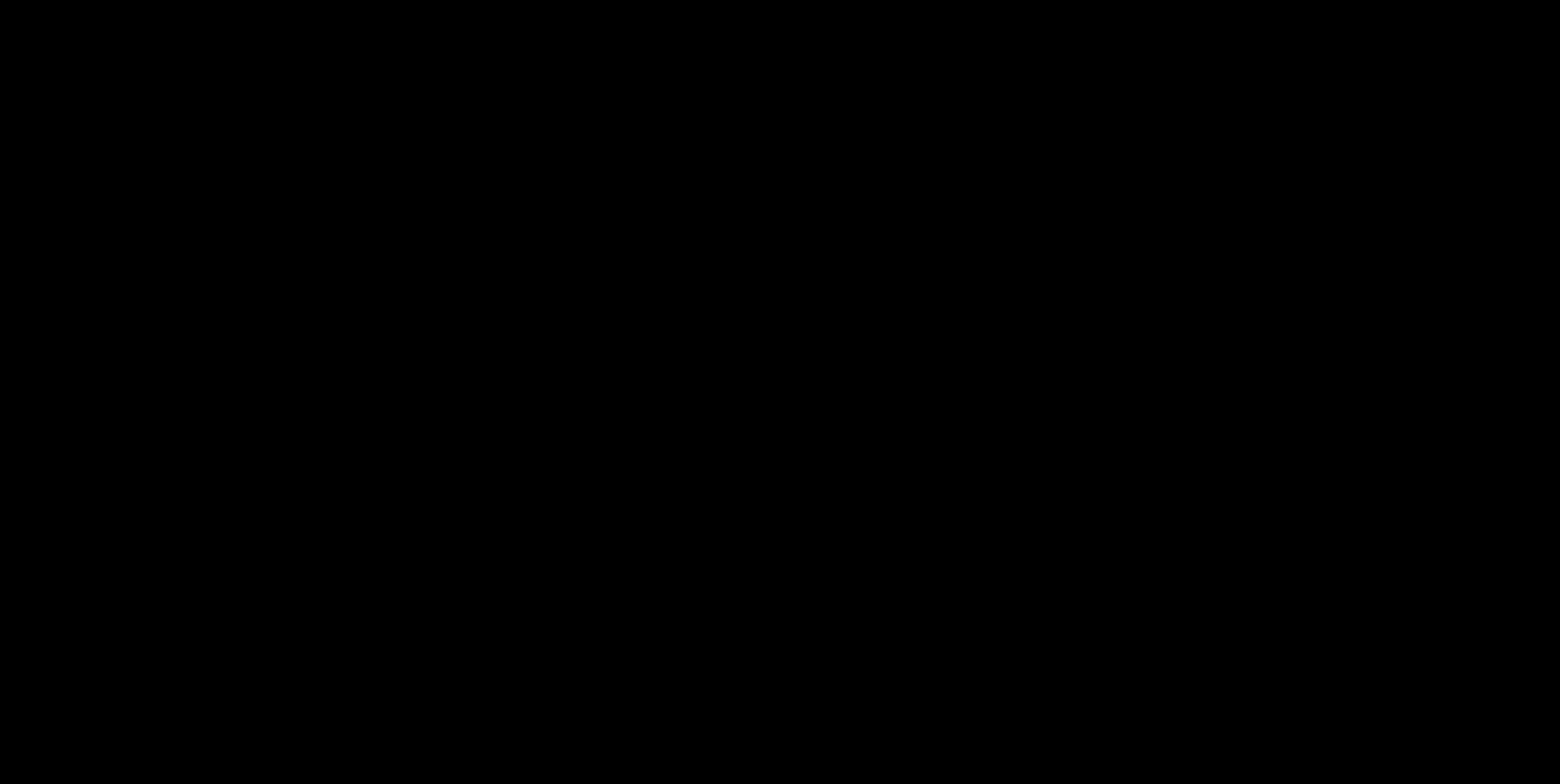
scroll to position [329, 0]
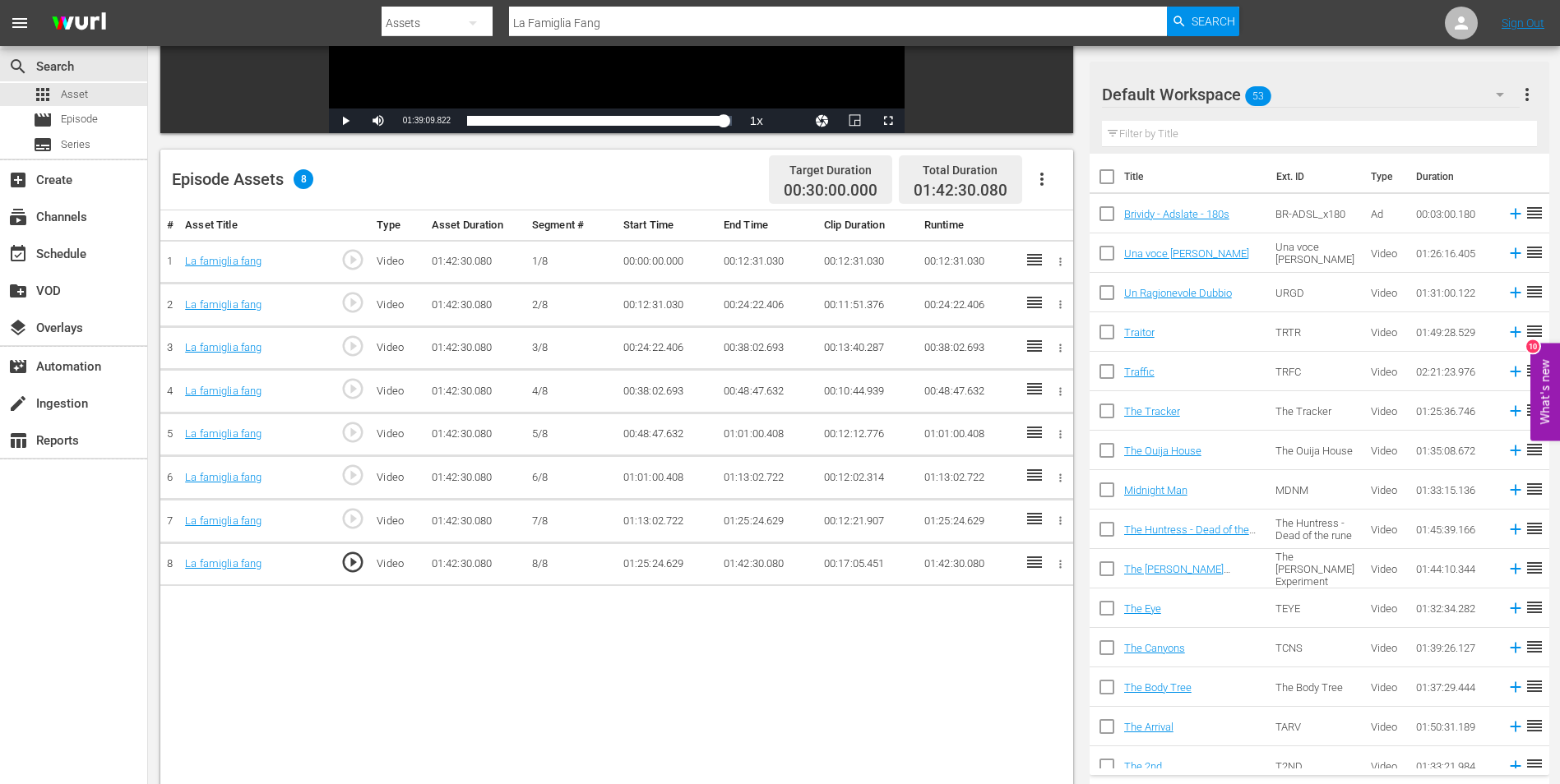
click at [750, 564] on td "01:42:30.080" at bounding box center [767, 565] width 100 height 44
click at [749, 563] on td "01:42:30.080" at bounding box center [767, 565] width 100 height 44
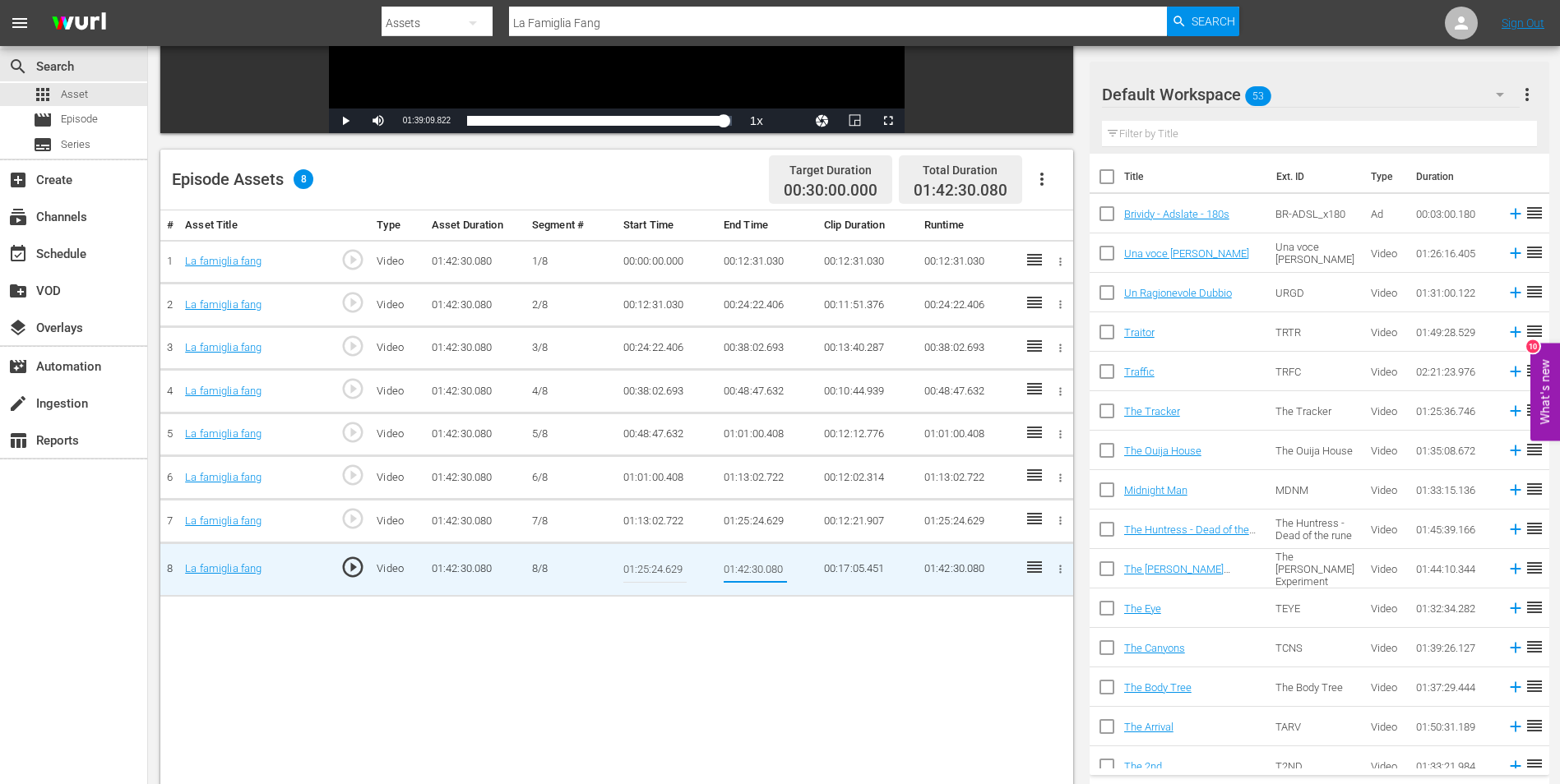
click at [749, 563] on input "01:42:30.080" at bounding box center [755, 569] width 63 height 40
paste input "39:09.822"
type input "01:39:09.822"
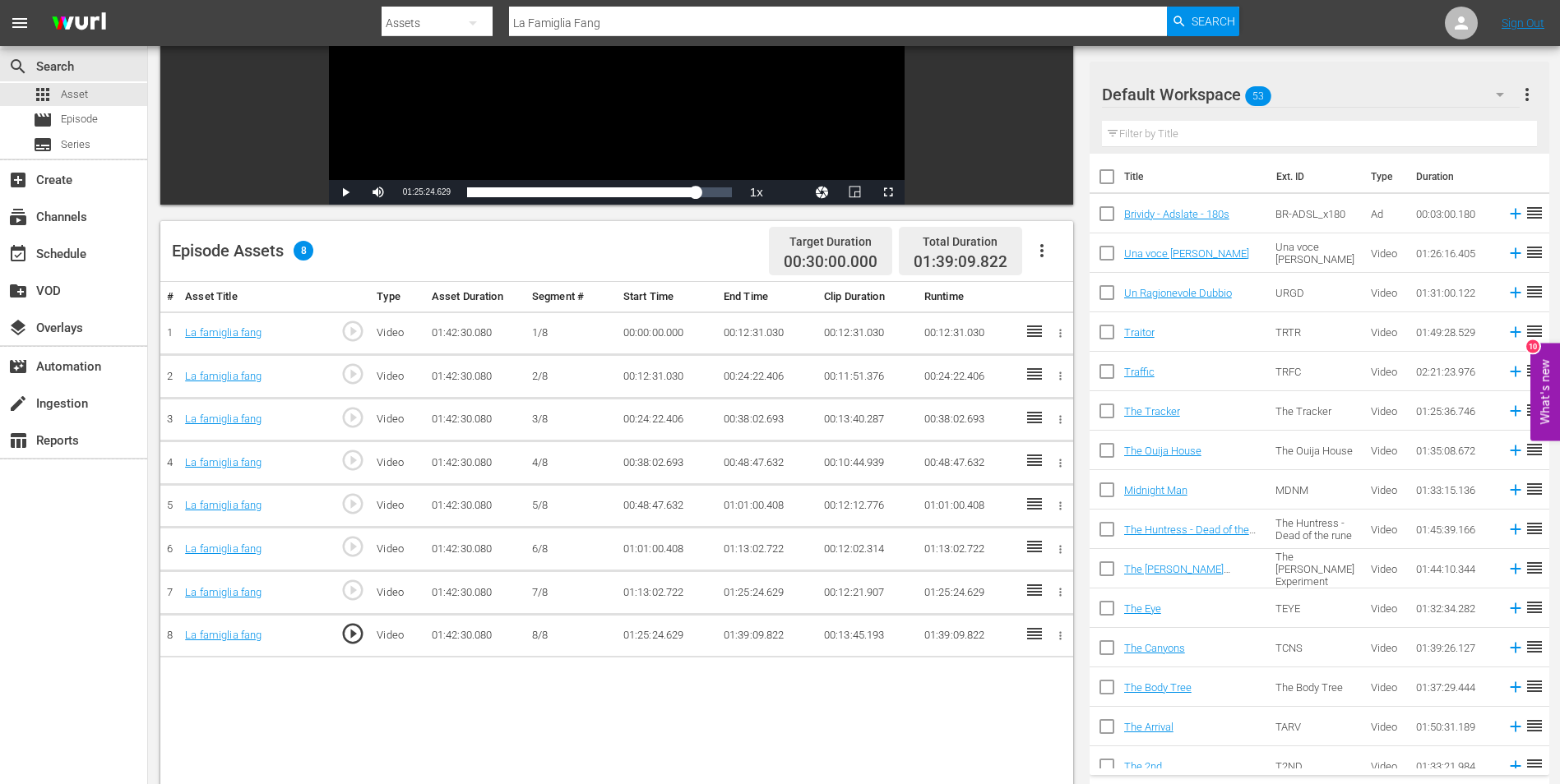
scroll to position [0, 0]
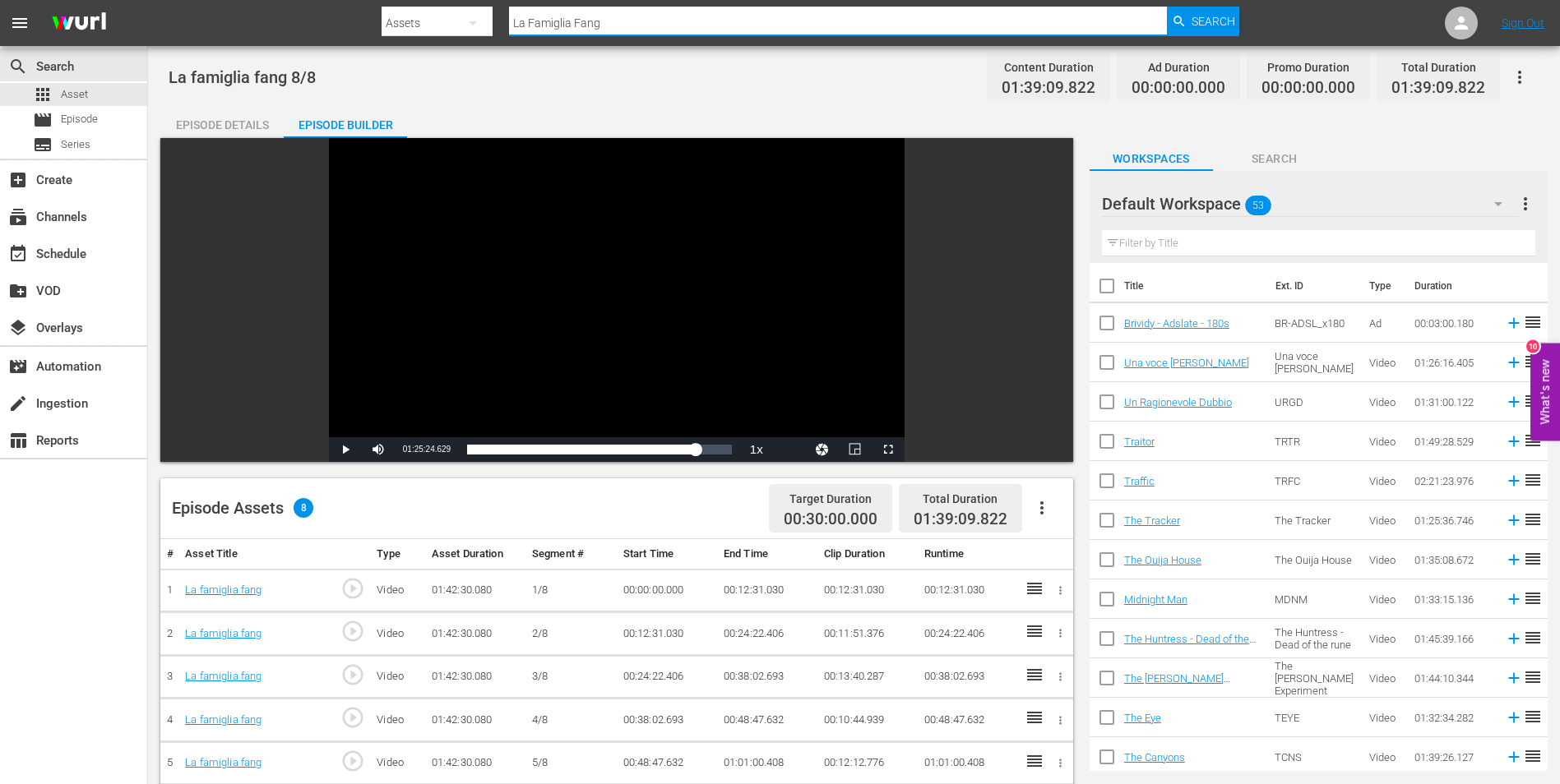
drag, startPoint x: 600, startPoint y: 17, endPoint x: 497, endPoint y: 20, distance: 103.0
click at [497, 20] on div "Search By Assets Search ID, Title, Description, Keywords, or Category La Famigl…" at bounding box center [810, 23] width 858 height 40
paste input "mia vita con John F. Donovan"
type input "La mia vita con [PERSON_NAME]"
click at [1186, 19] on div "Search" at bounding box center [1203, 21] width 73 height 30
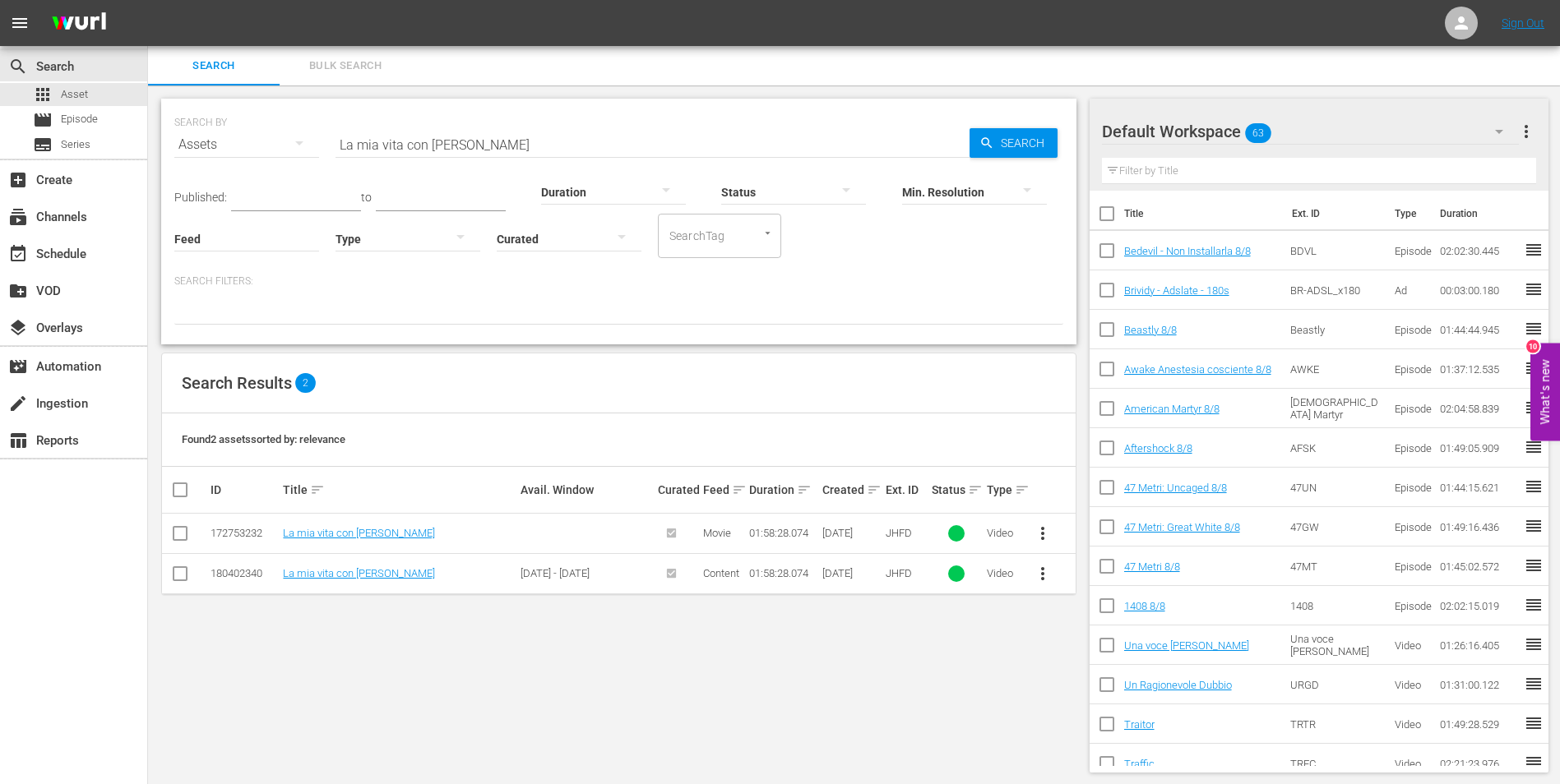
click at [397, 583] on td "La mia vita con [PERSON_NAME]" at bounding box center [400, 573] width 238 height 40
click at [405, 579] on link "La mia vita con [PERSON_NAME]" at bounding box center [358, 573] width 152 height 13
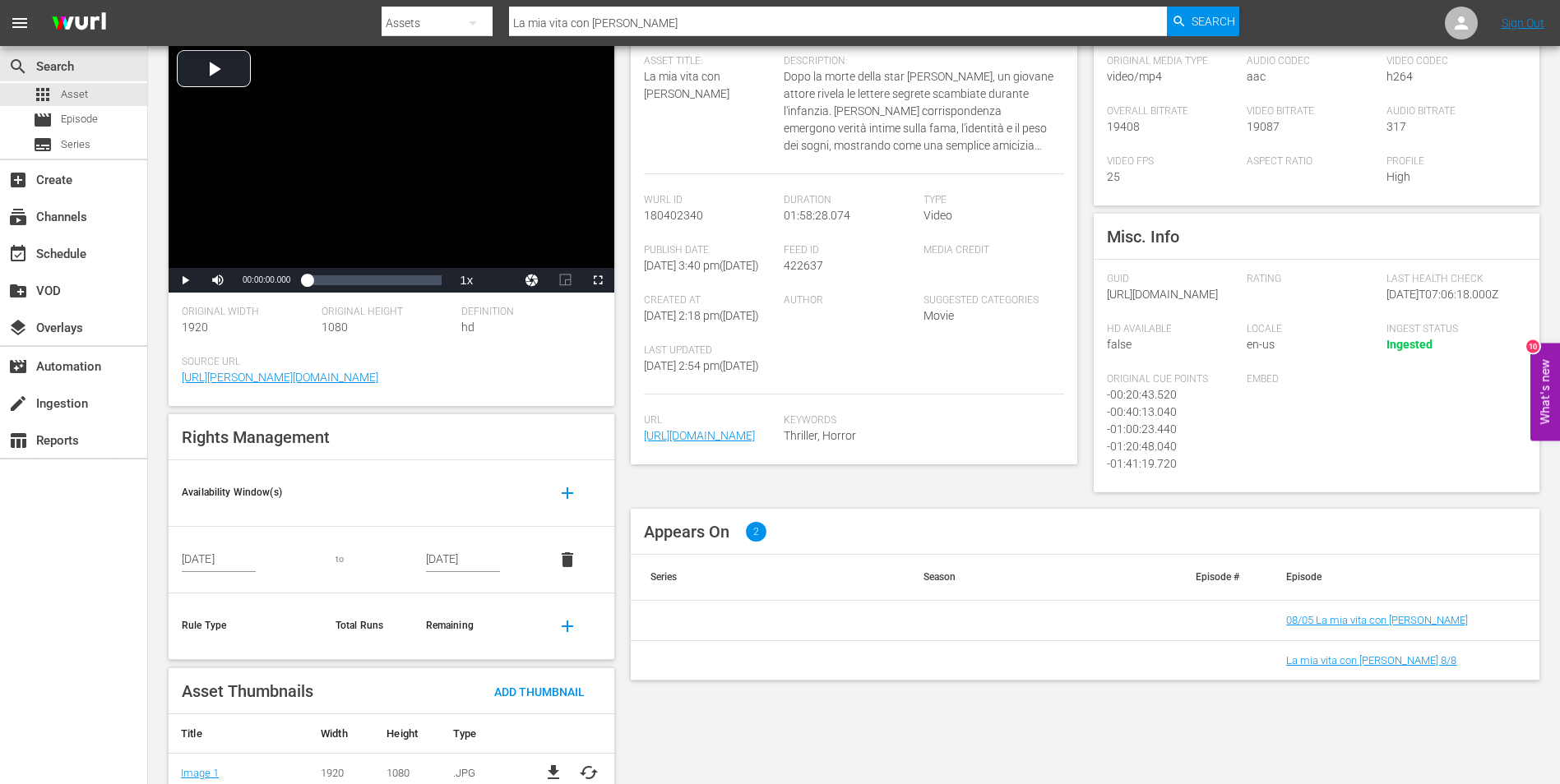
scroll to position [159, 0]
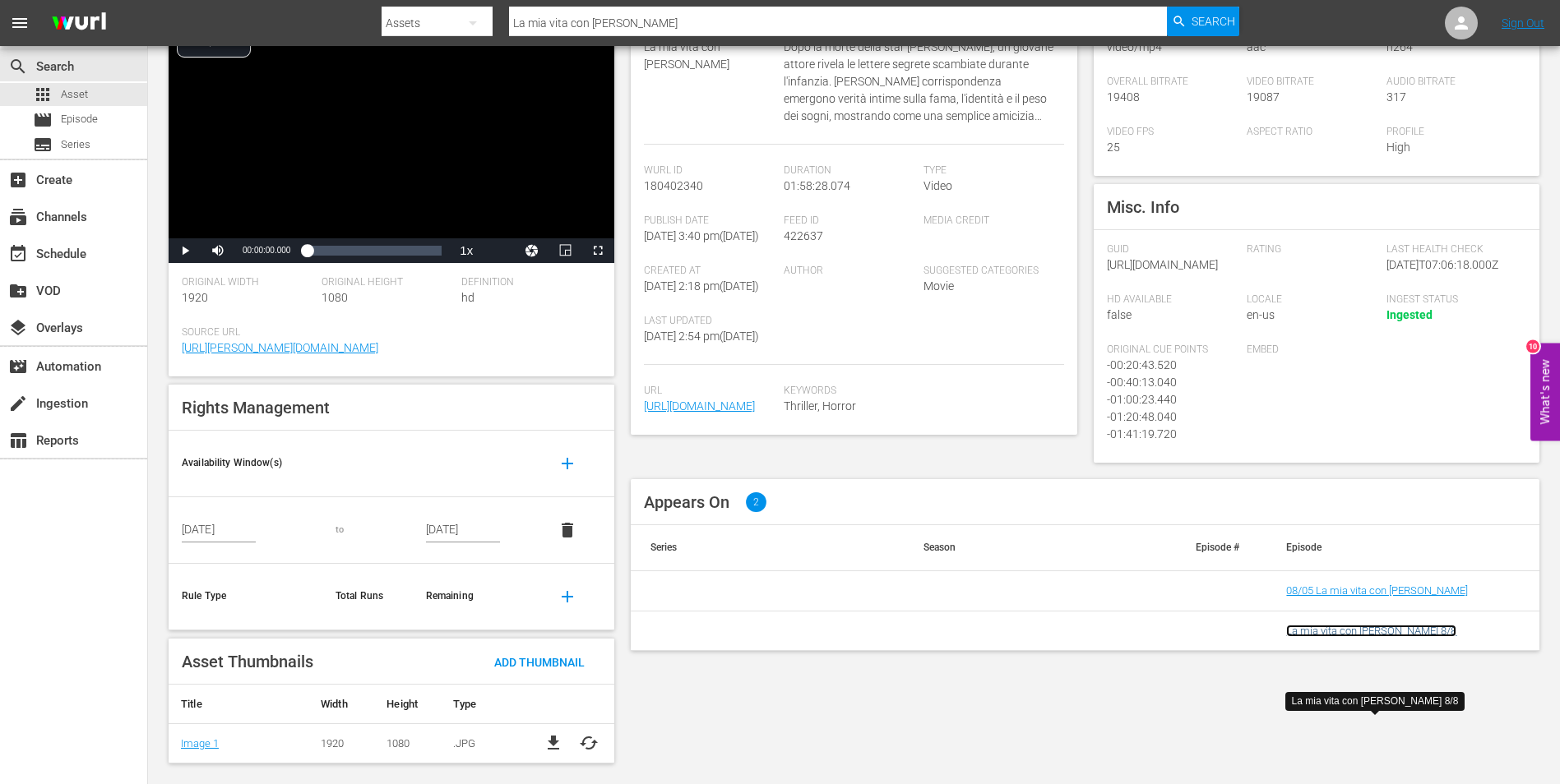
click at [1424, 637] on link "La mia vita con John F. Donovan 8/8" at bounding box center [1371, 631] width 170 height 13
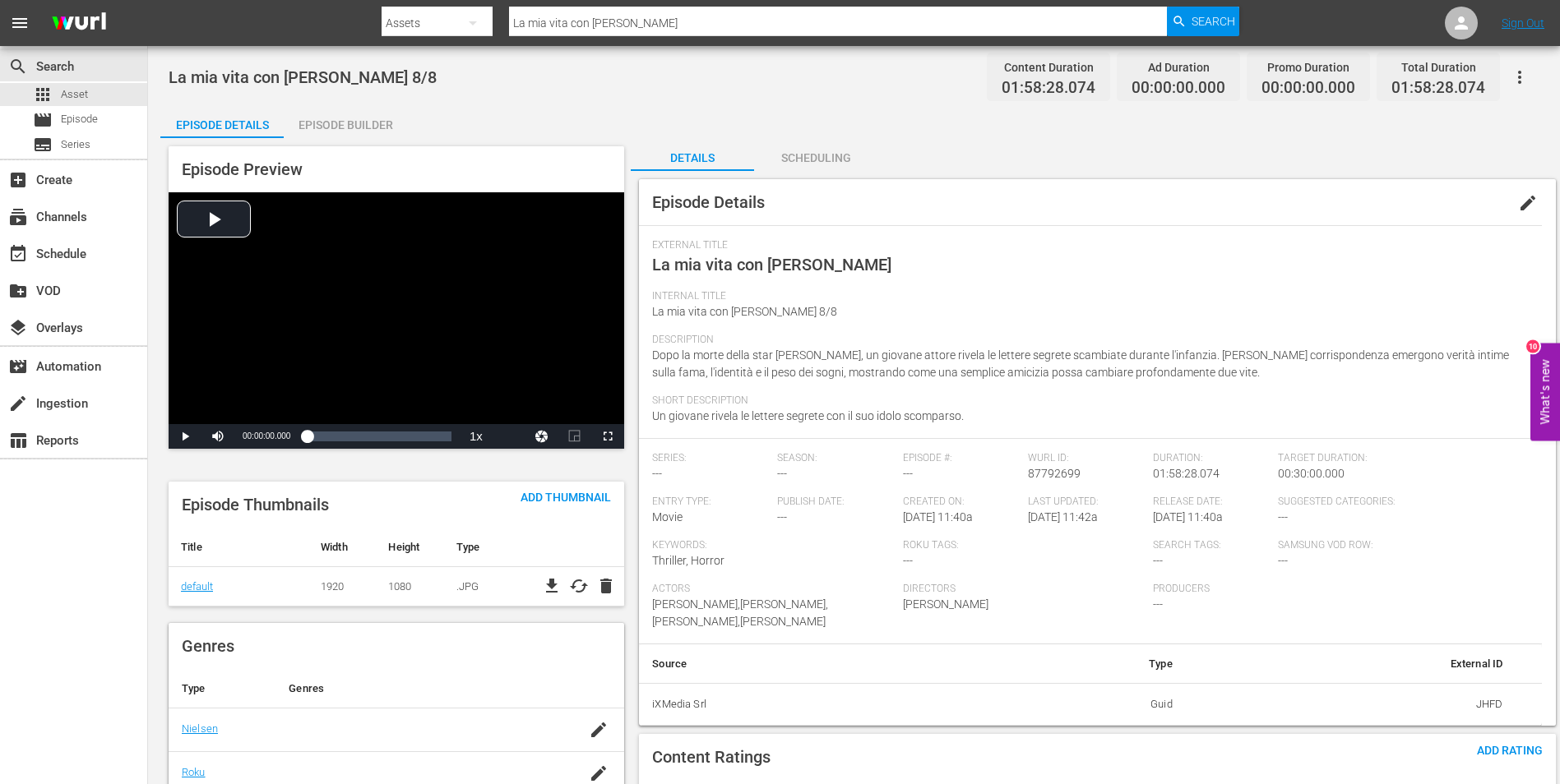
click at [322, 115] on div "Episode Builder" at bounding box center [345, 125] width 123 height 40
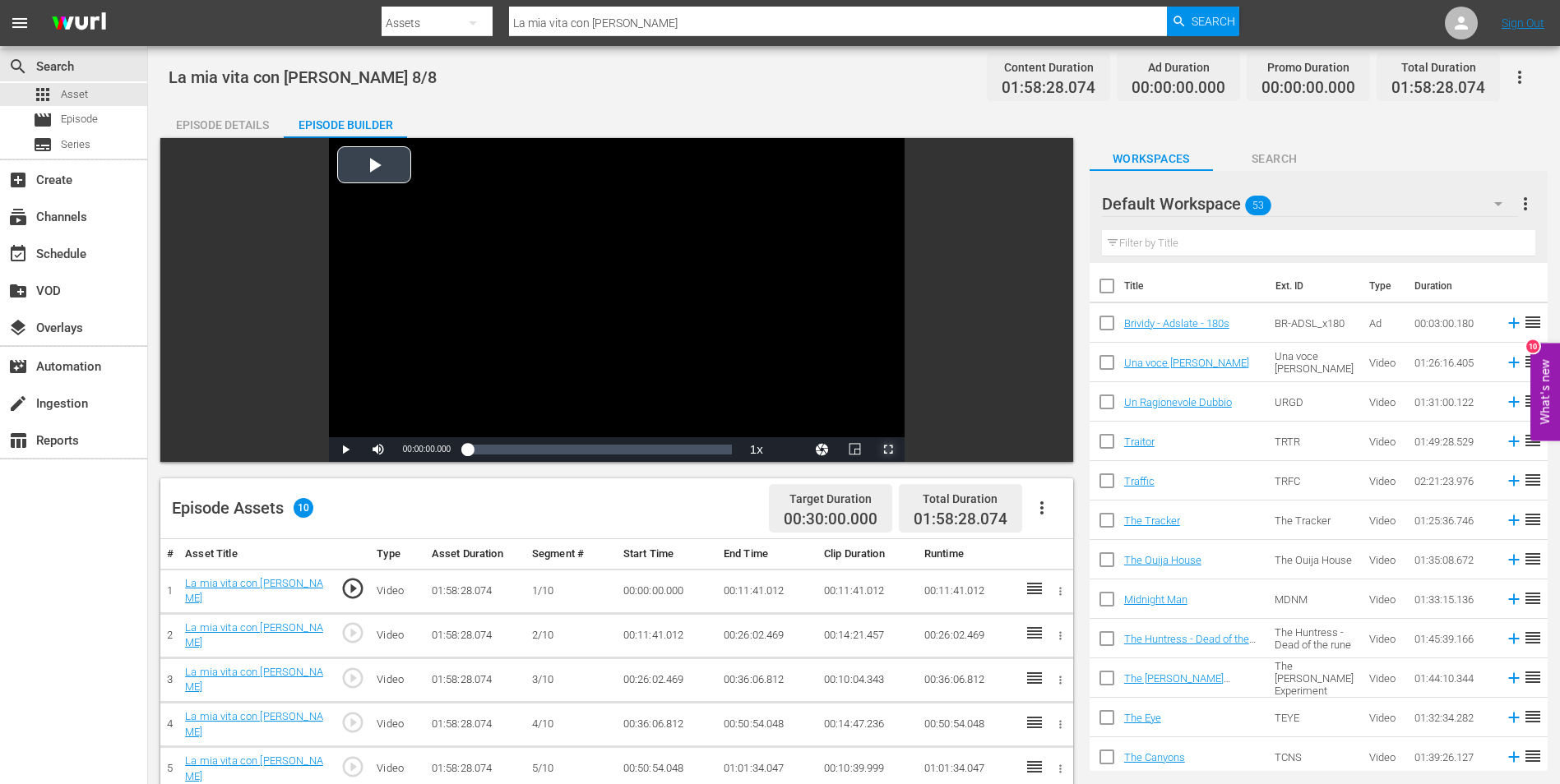
drag, startPoint x: 896, startPoint y: 450, endPoint x: 900, endPoint y: 511, distance: 61.1
click at [888, 449] on span "Video Player" at bounding box center [888, 449] width 0 height 0
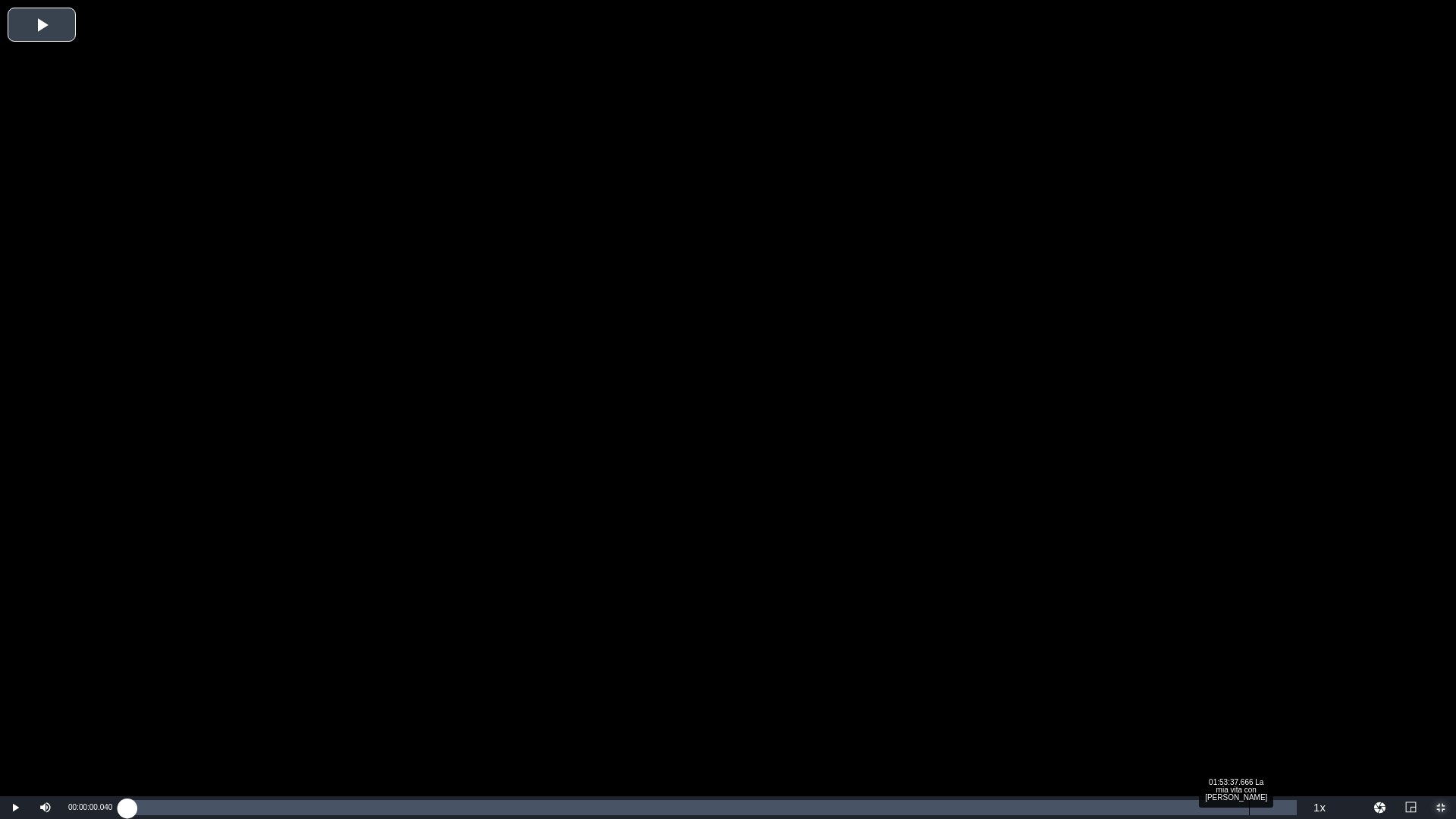
click at [1251, 804] on div "Loaded : 0.08% 01:53:37.666 La mia vita con John F. Donovan 00:00:00.040" at bounding box center [712, 808] width 1170 height 16
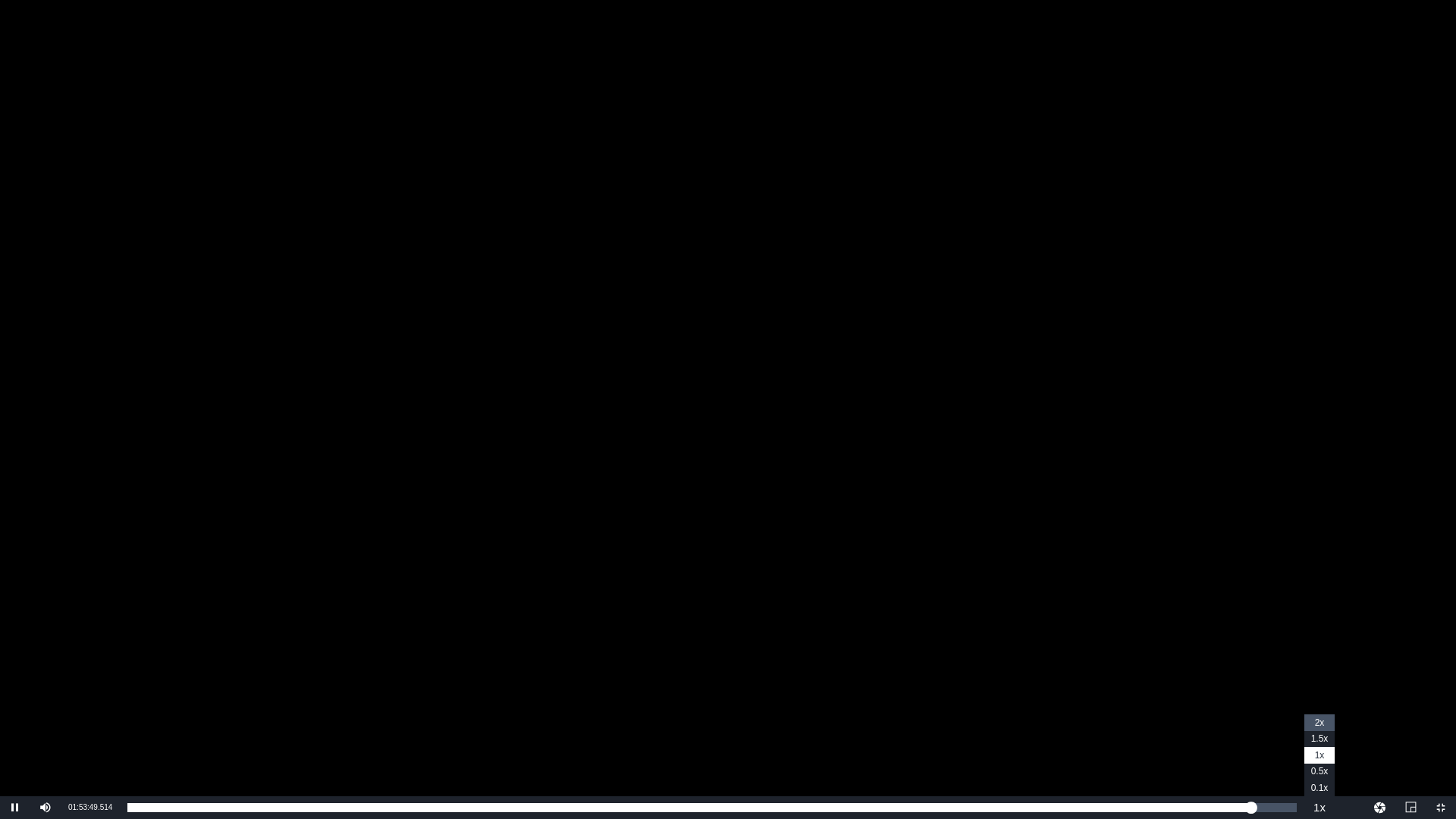
click at [1318, 719] on span "2x" at bounding box center [1320, 723] width 10 height 11
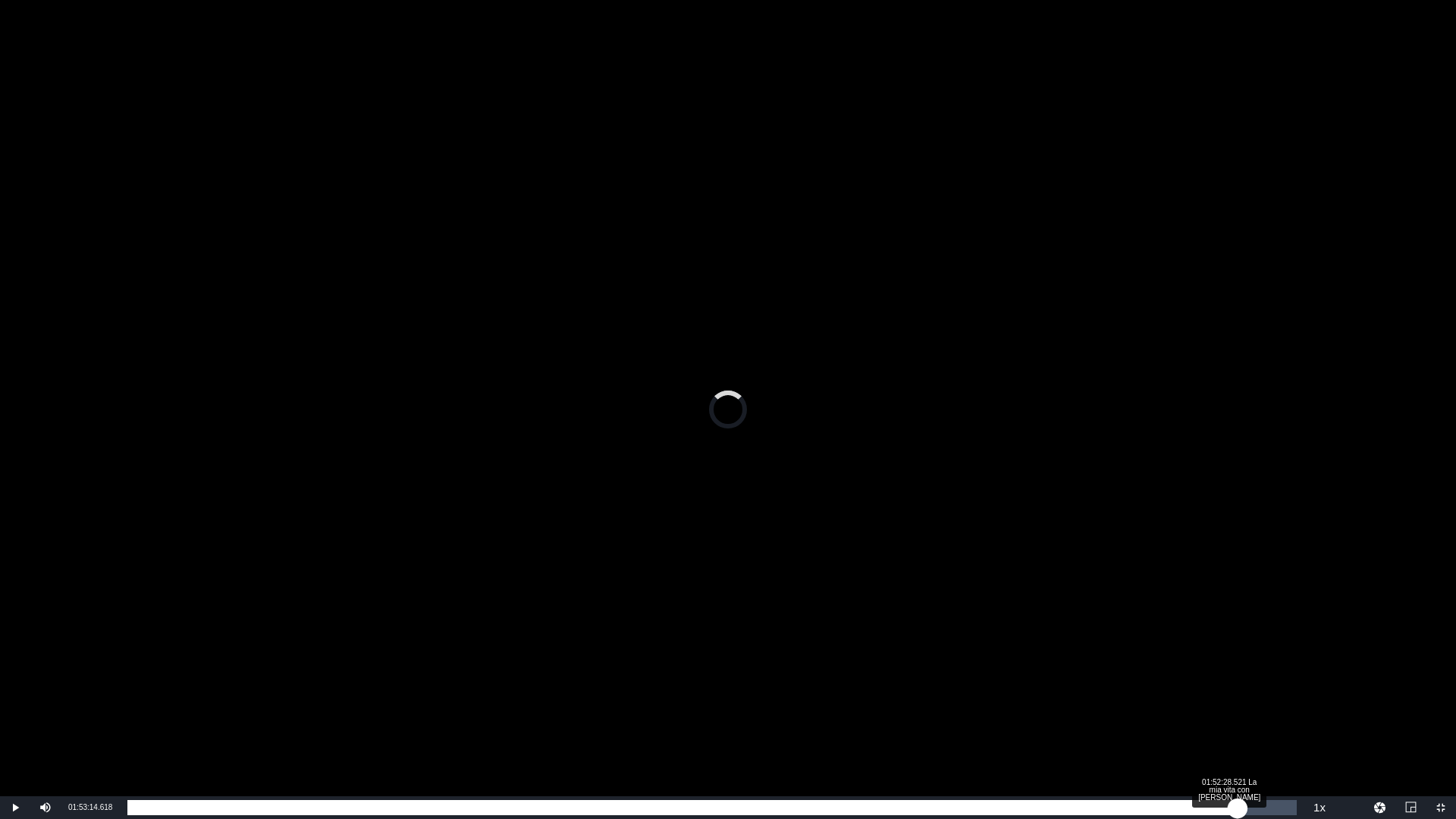
drag, startPoint x: 1245, startPoint y: 805, endPoint x: 1237, endPoint y: 806, distance: 8.1
click at [1237, 806] on div "01:52:56.179" at bounding box center [683, 808] width 1111 height 16
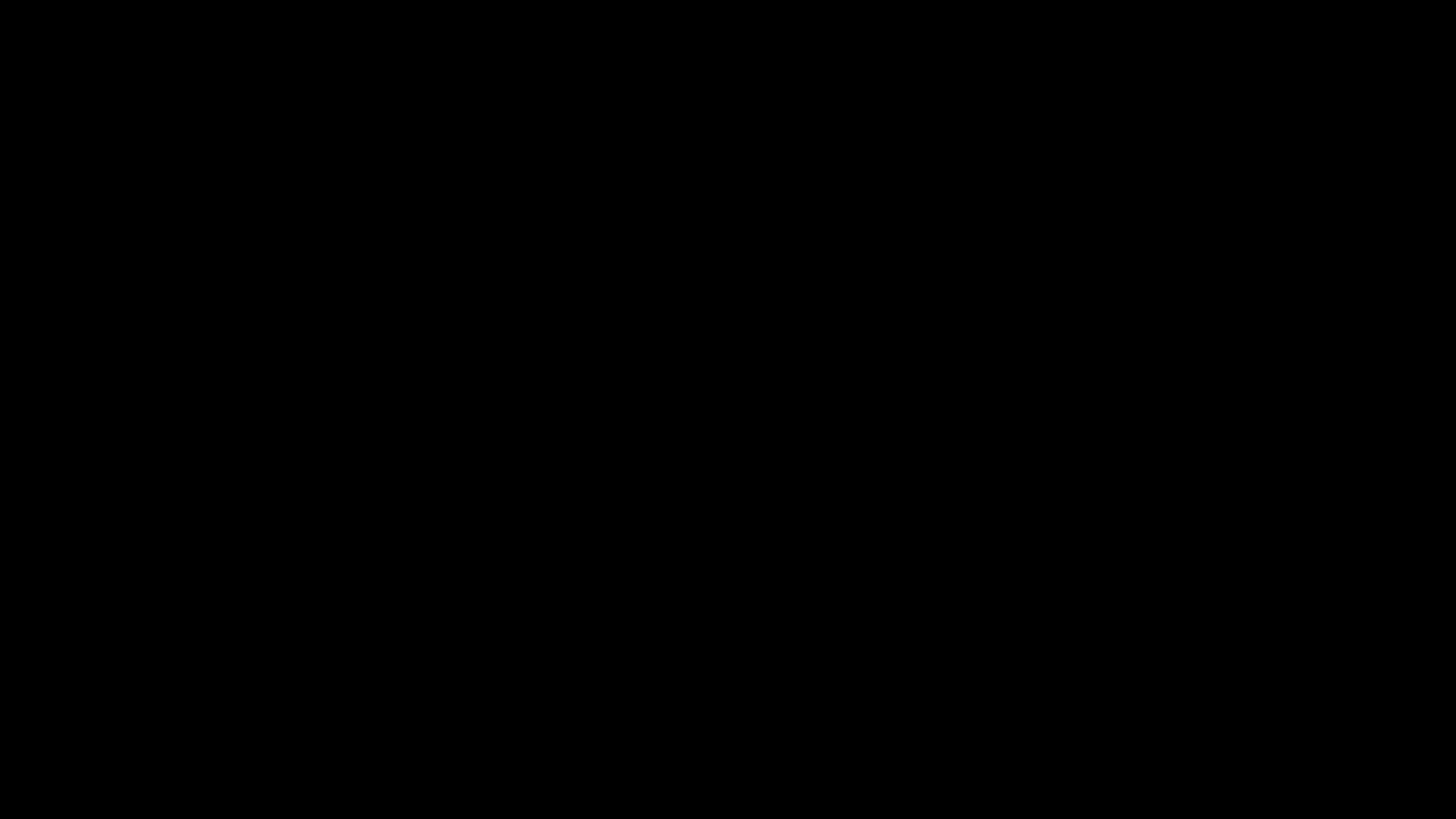
click at [856, 371] on div "Video Player" at bounding box center [728, 398] width 1456 height 796
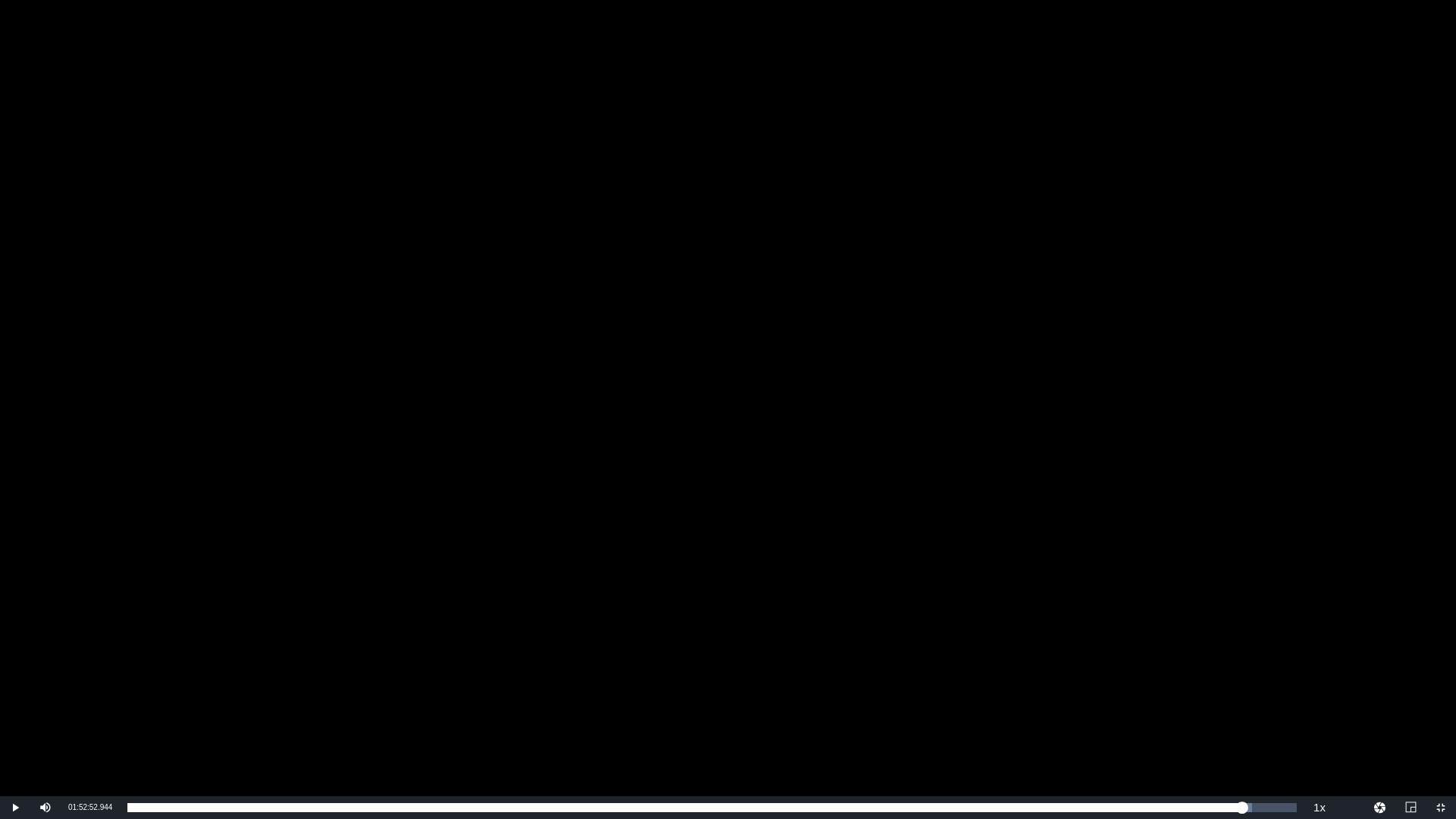
click at [73, 805] on span "01:52:52.944" at bounding box center [90, 807] width 44 height 9
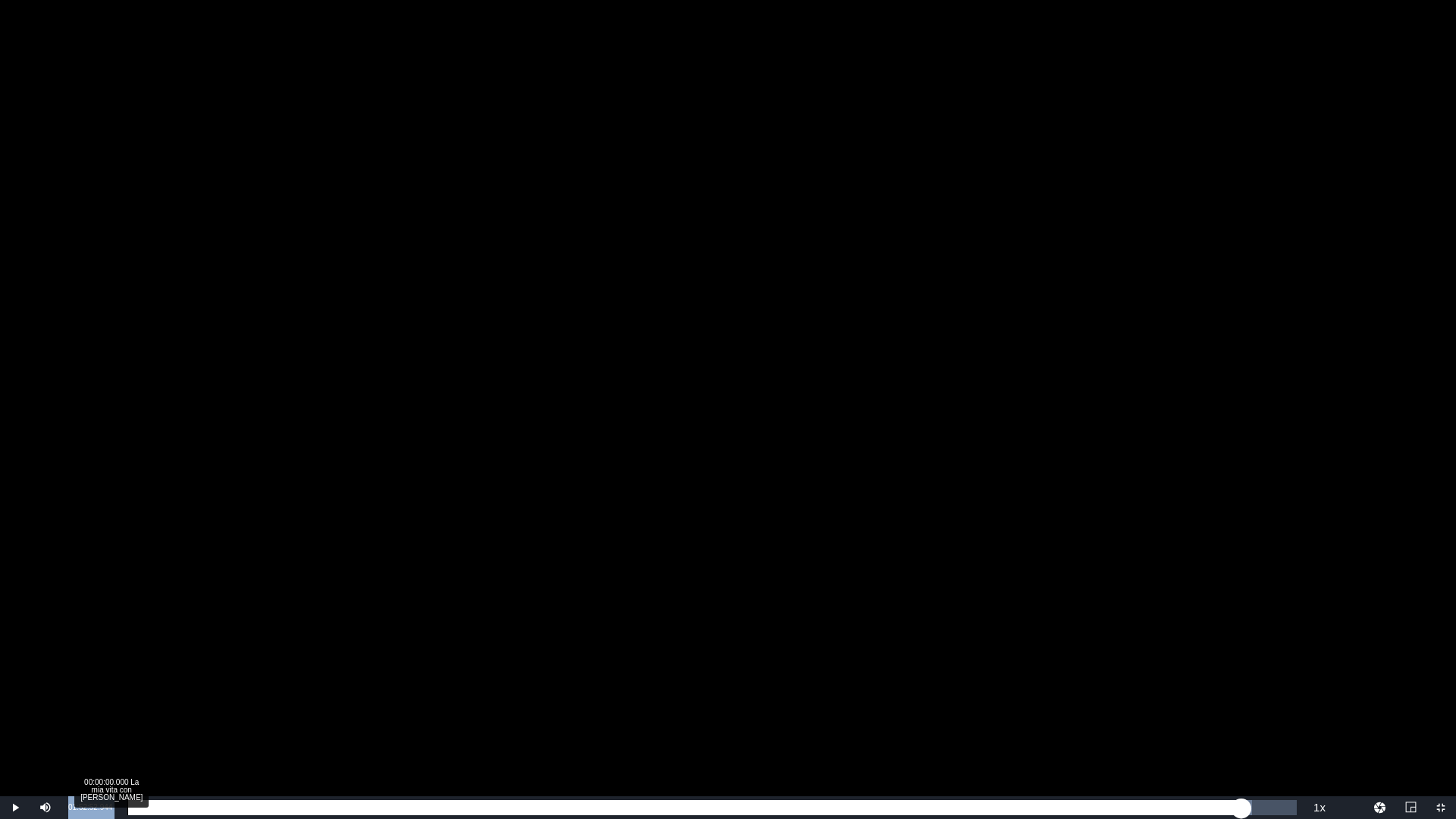
drag, startPoint x: 68, startPoint y: 807, endPoint x: 125, endPoint y: 806, distance: 57.0
click at [125, 806] on div "Play Mute Current Time 01:52:52.944 / Duration 01:58:28.000 Loaded : 96.15% 00:…" at bounding box center [728, 807] width 1456 height 23
copy div "01:52:52.944 / Duration 01:58:28.000 Loaded : 96.15% 01:52:00.863 La mia vita c…"
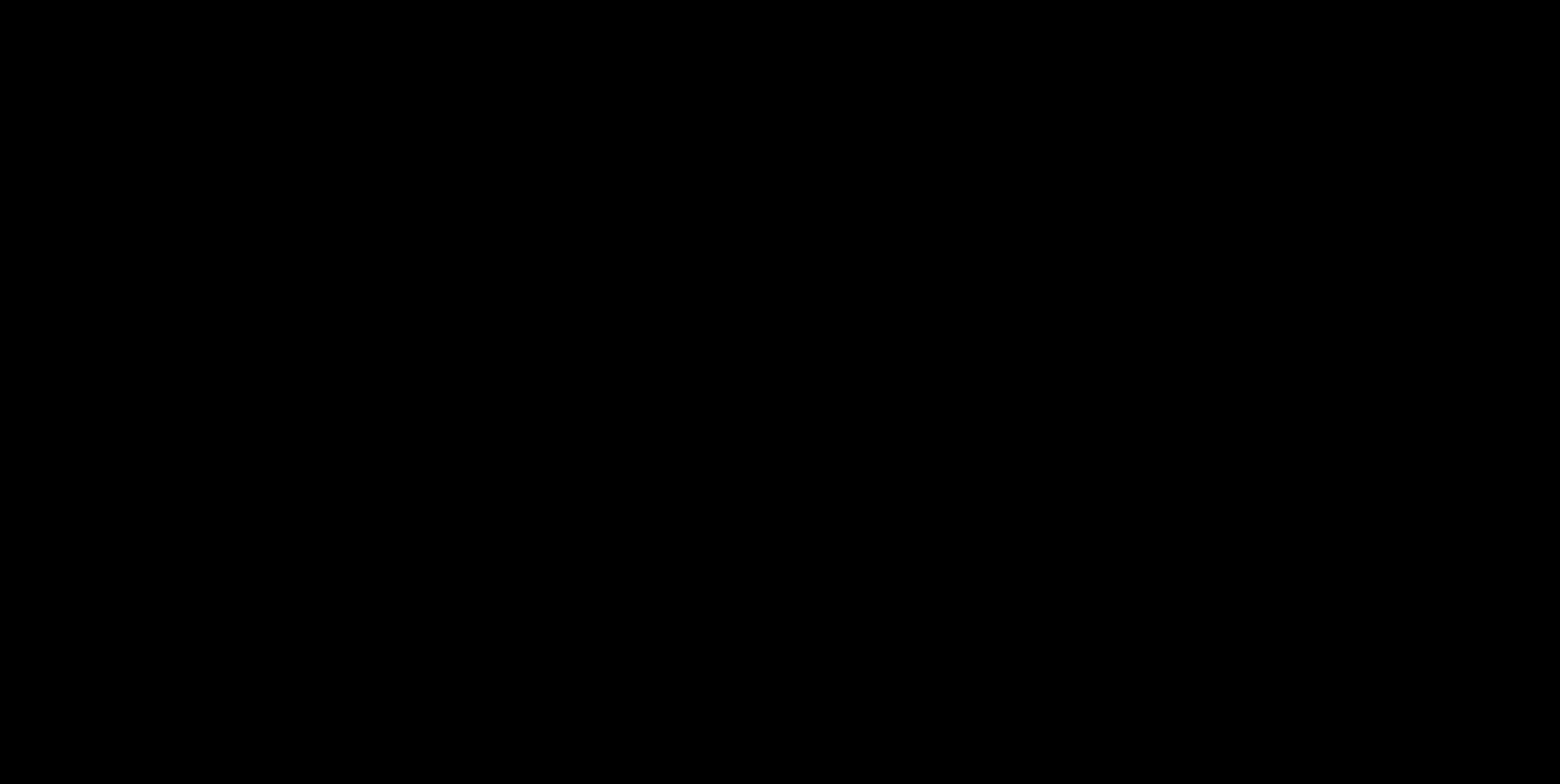
scroll to position [428, 0]
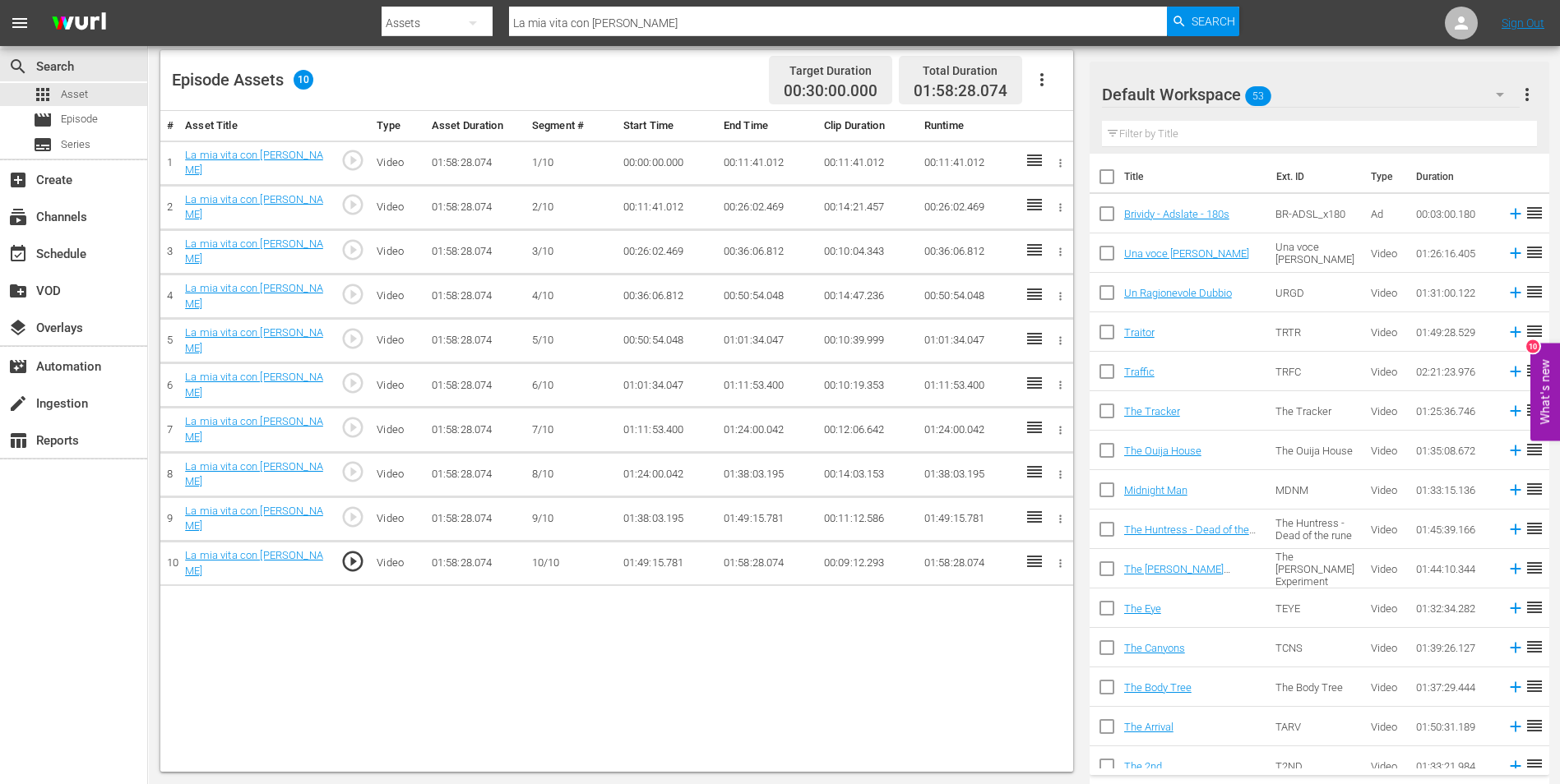
click at [759, 566] on td "01:58:28.074" at bounding box center [767, 563] width 100 height 45
click at [746, 561] on td "01:58:28.074" at bounding box center [767, 563] width 100 height 45
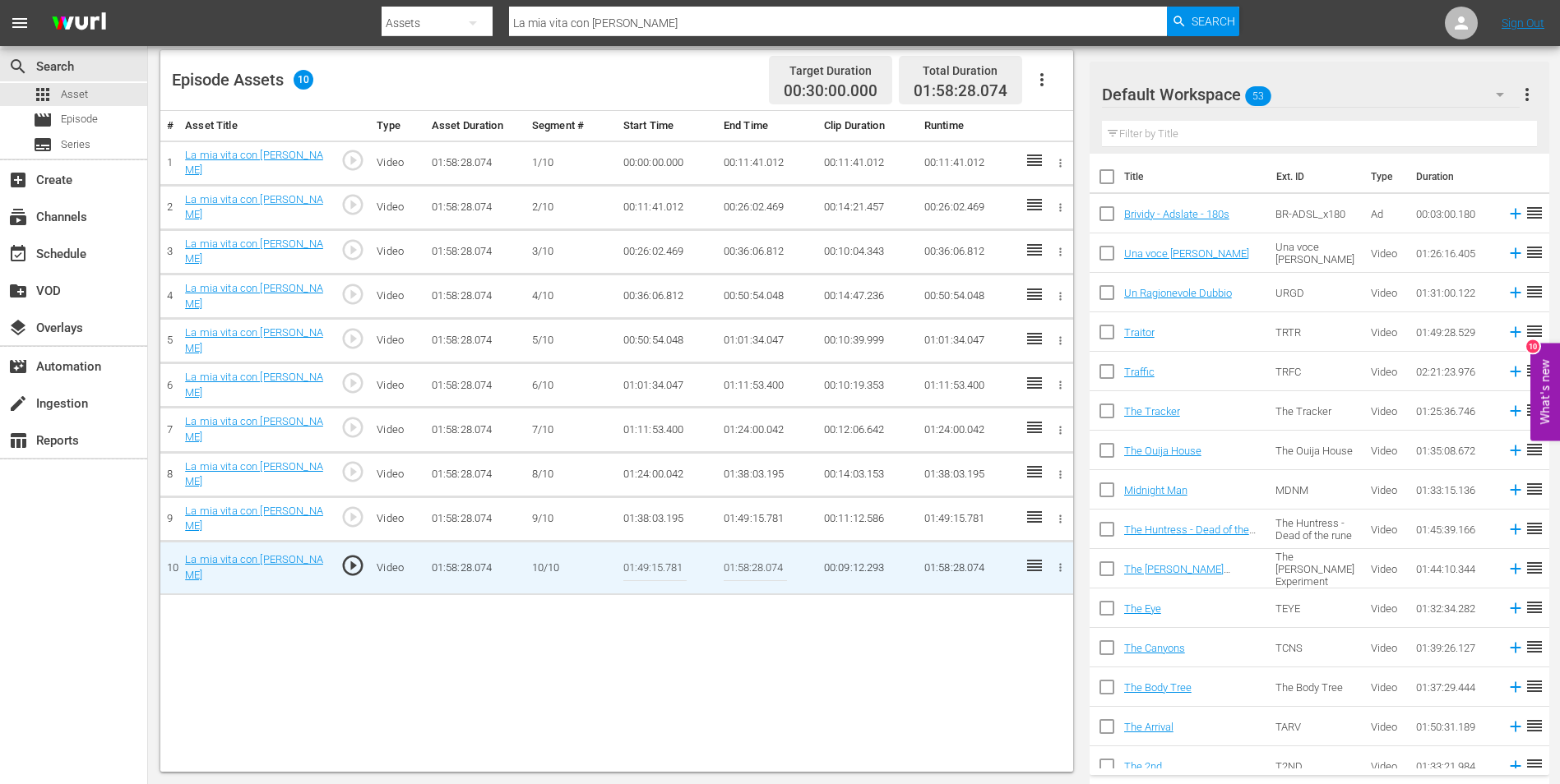
click at [747, 569] on input "01:58:28.074" at bounding box center [755, 567] width 63 height 40
paste input "2:52.94"
type input "01:52:52.944"
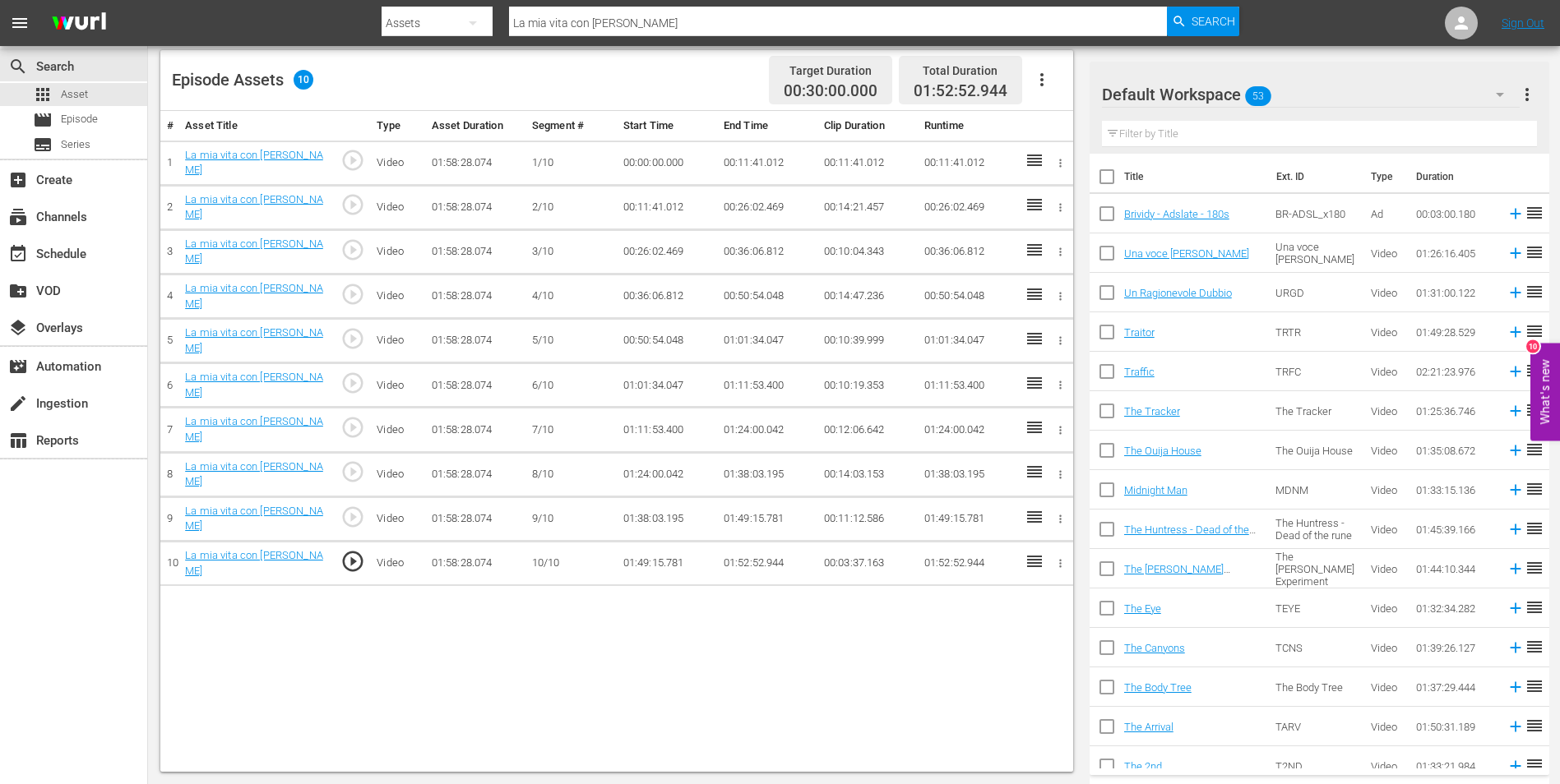
scroll to position [17, 0]
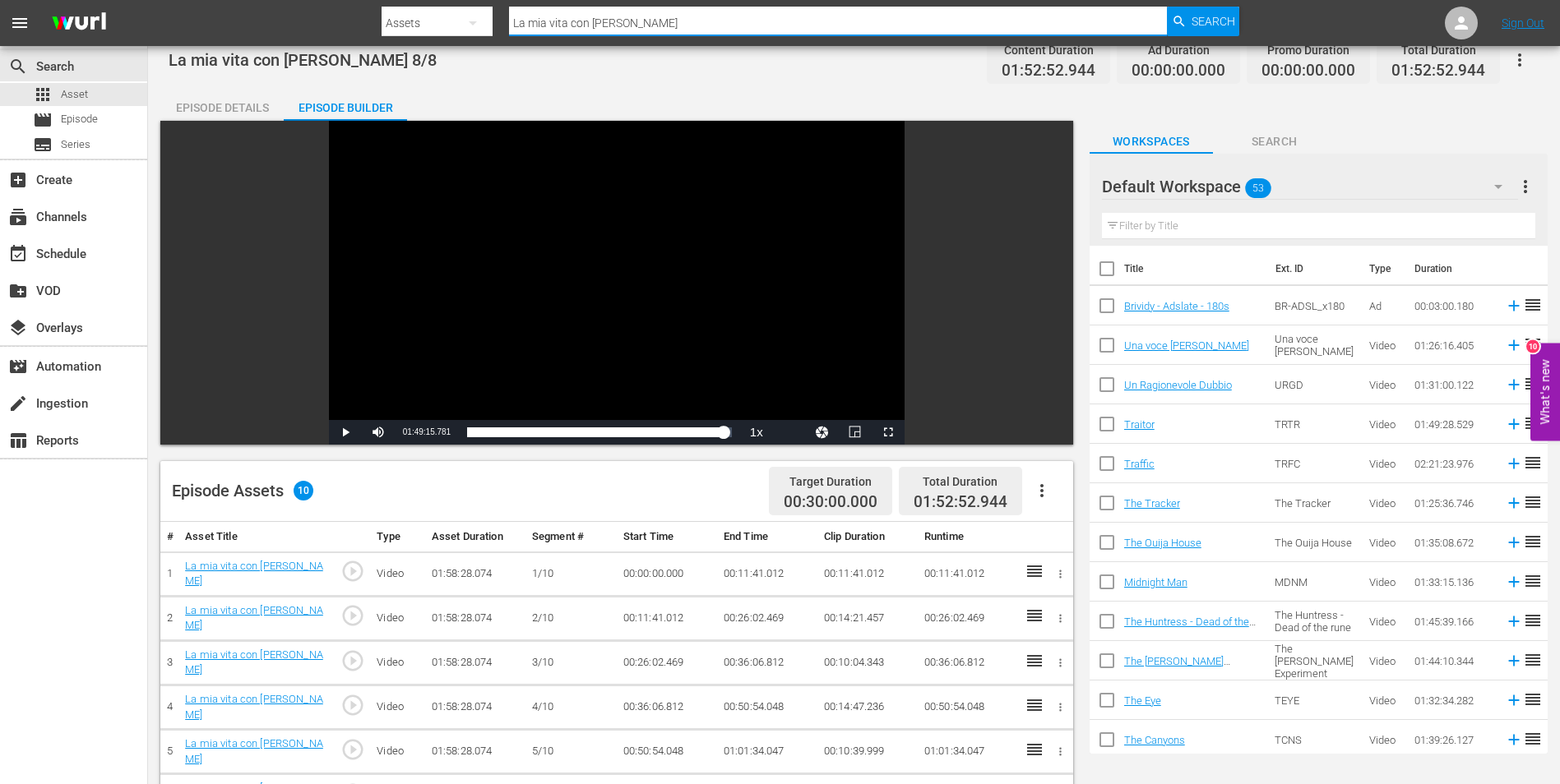
drag, startPoint x: 690, startPoint y: 21, endPoint x: 455, endPoint y: 1, distance: 235.8
click at [455, 3] on div "Search By Assets Search ID, Title, Description, Keywords, or Category La mia vi…" at bounding box center [810, 23] width 858 height 40
paste input "Settima Musa"
type input "La Settima Musa"
click at [1196, 15] on span "Search" at bounding box center [1213, 21] width 44 height 30
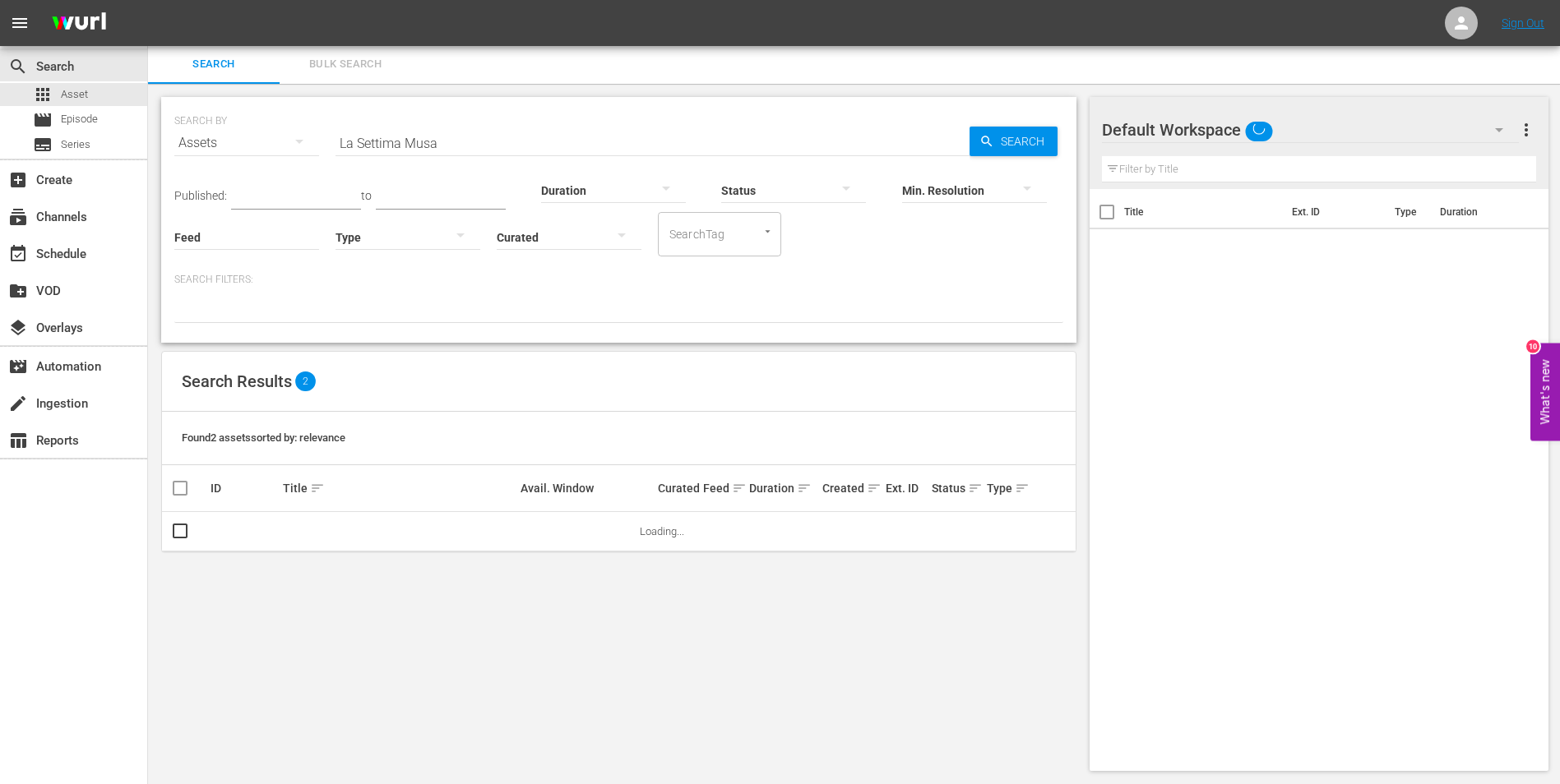
scroll to position [2, 0]
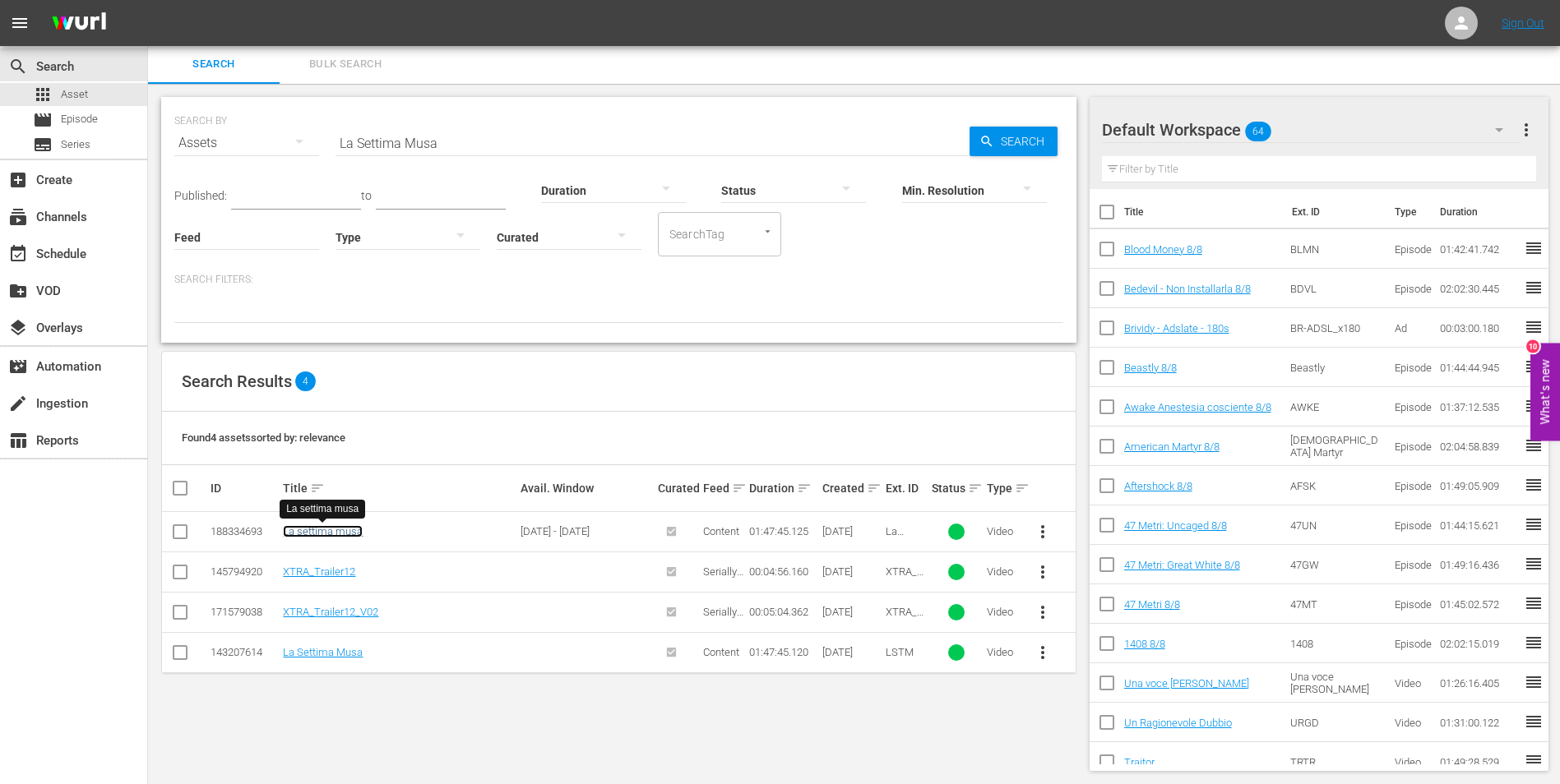
click at [333, 531] on link "La settima musa" at bounding box center [322, 531] width 80 height 13
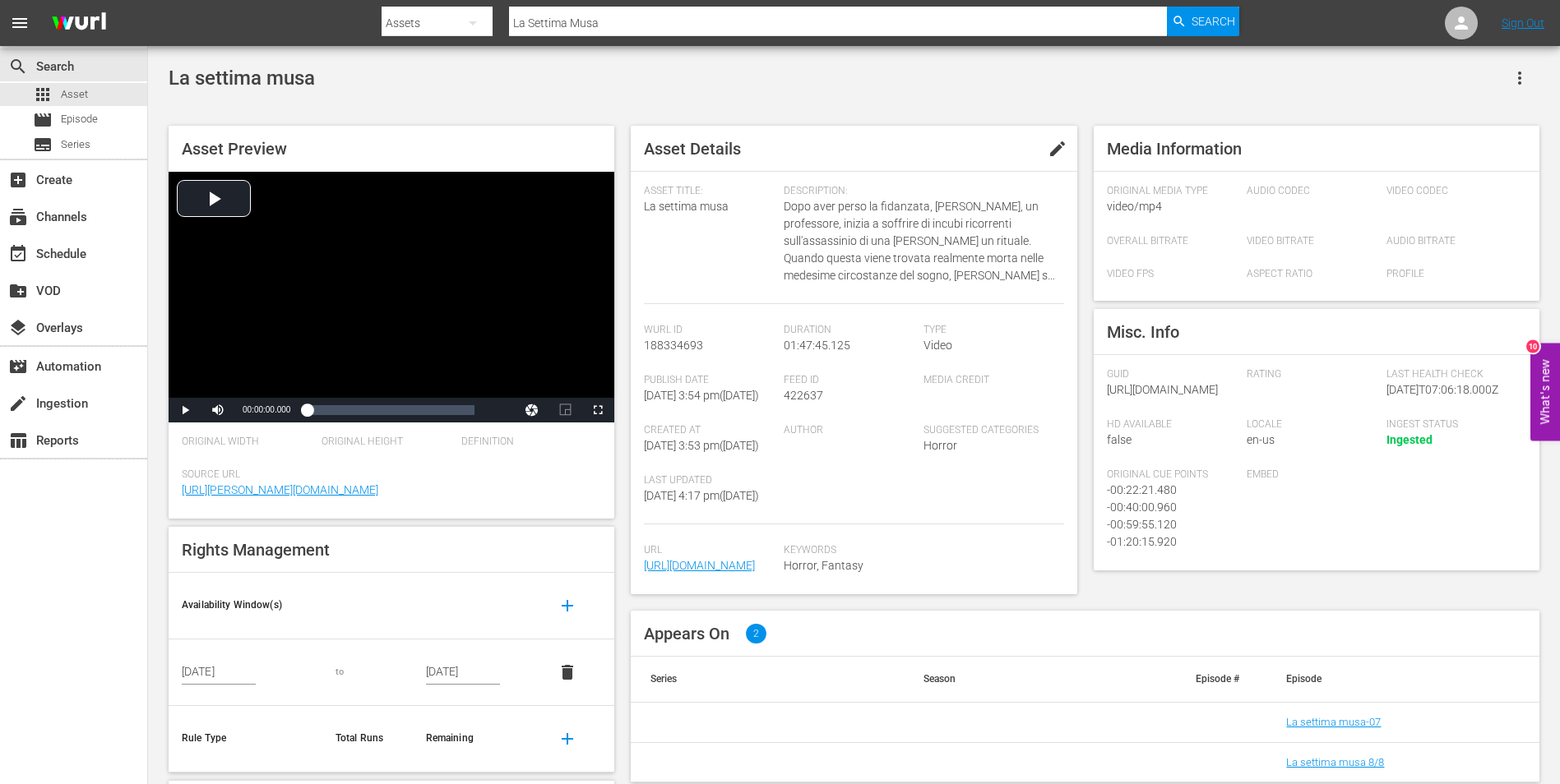
scroll to position [140, 0]
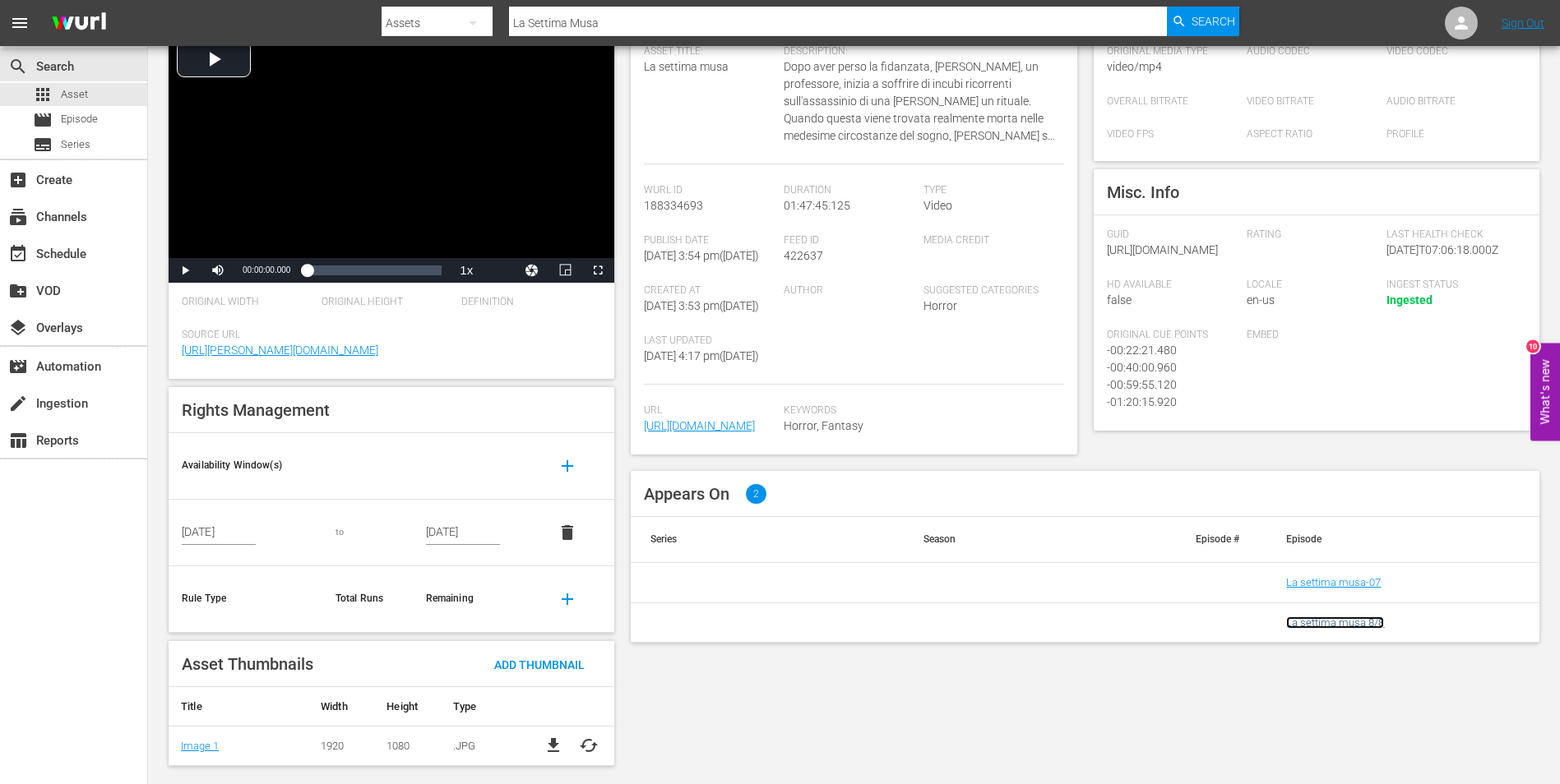
click at [1365, 629] on link "La settima musa 8/8" at bounding box center [1335, 622] width 98 height 13
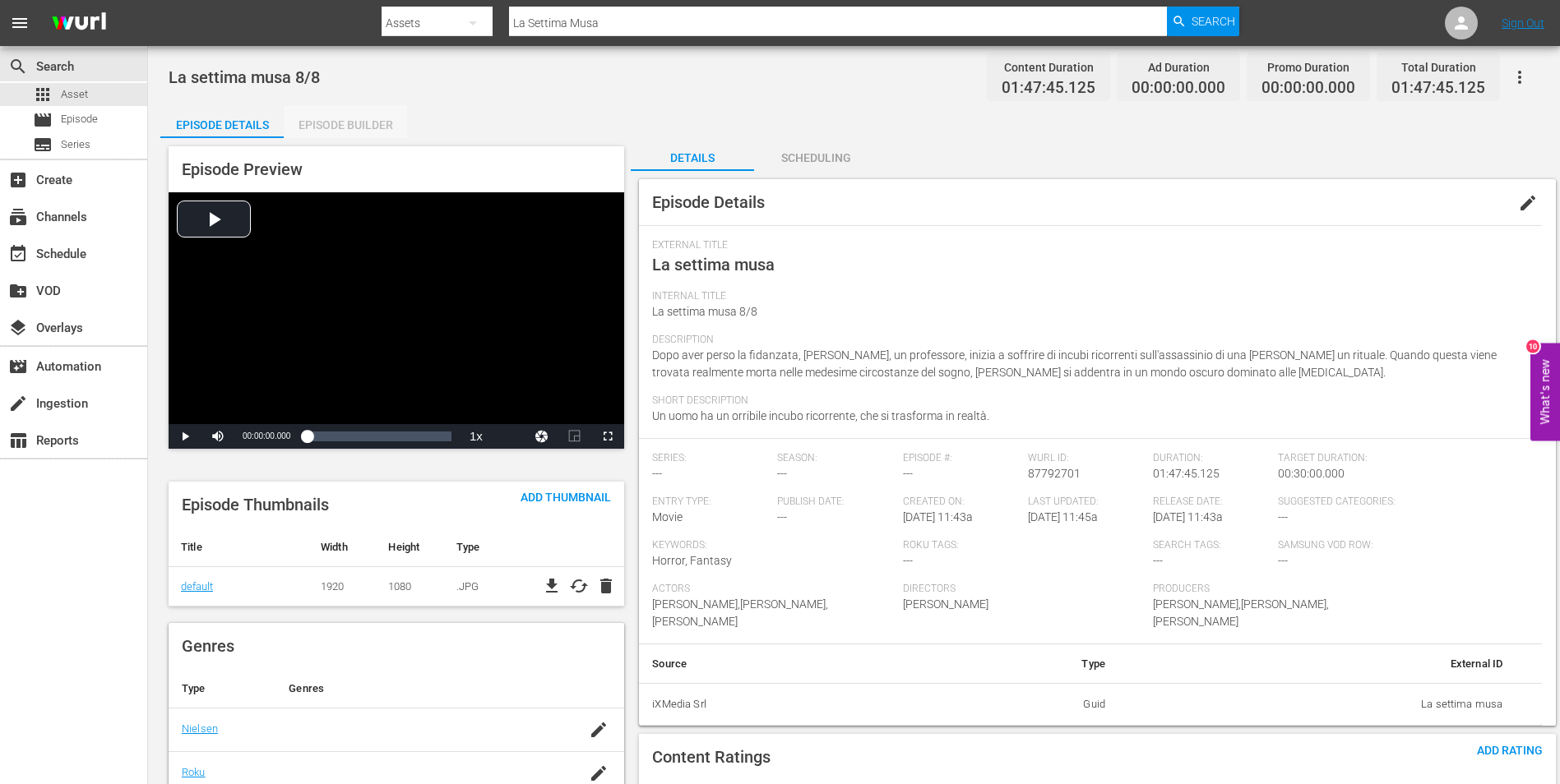
click at [341, 137] on div "Episode Builder" at bounding box center [345, 125] width 123 height 40
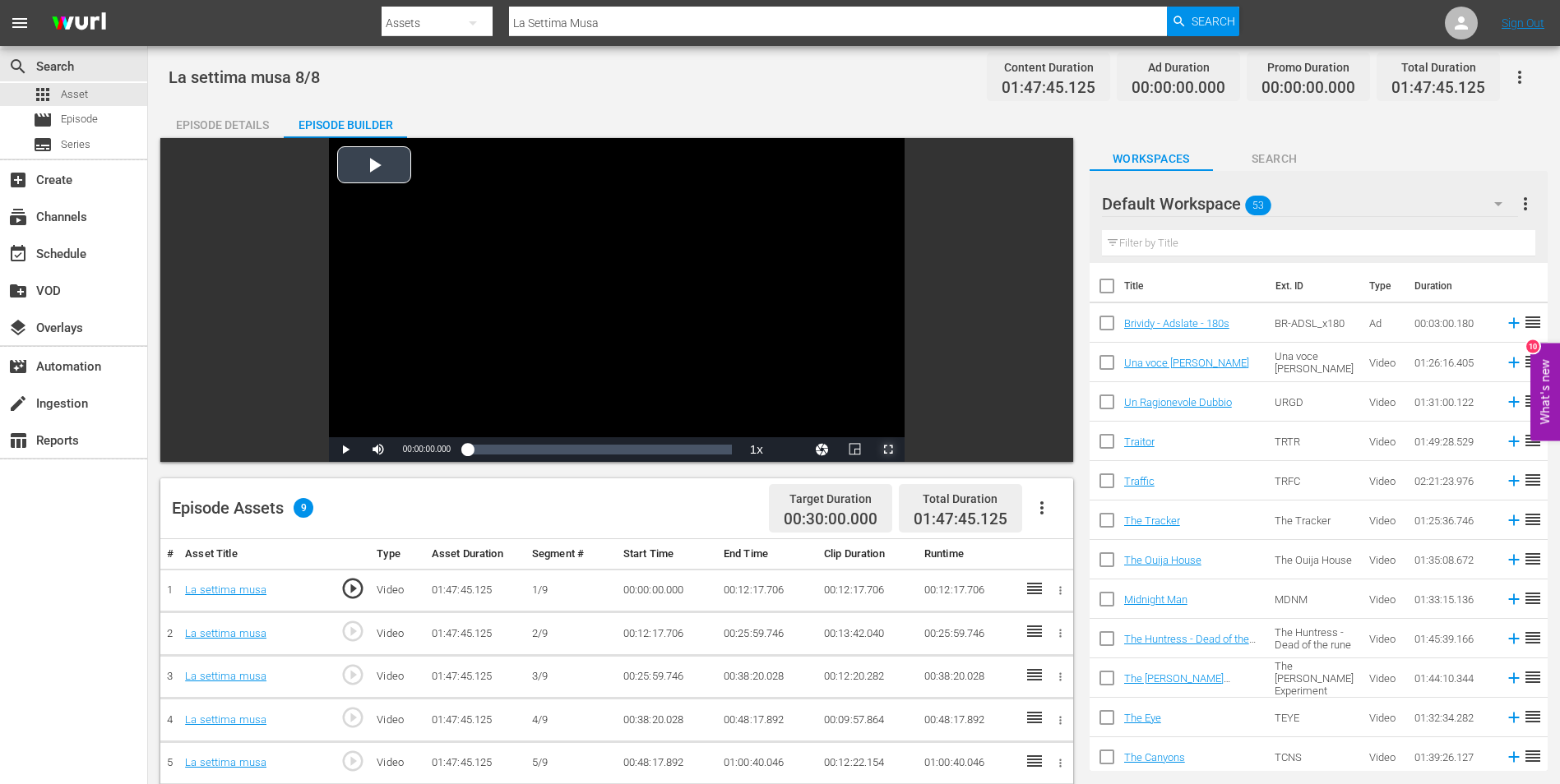
drag, startPoint x: 886, startPoint y: 445, endPoint x: 900, endPoint y: 507, distance: 63.6
click at [888, 449] on span "Video Player" at bounding box center [888, 449] width 0 height 0
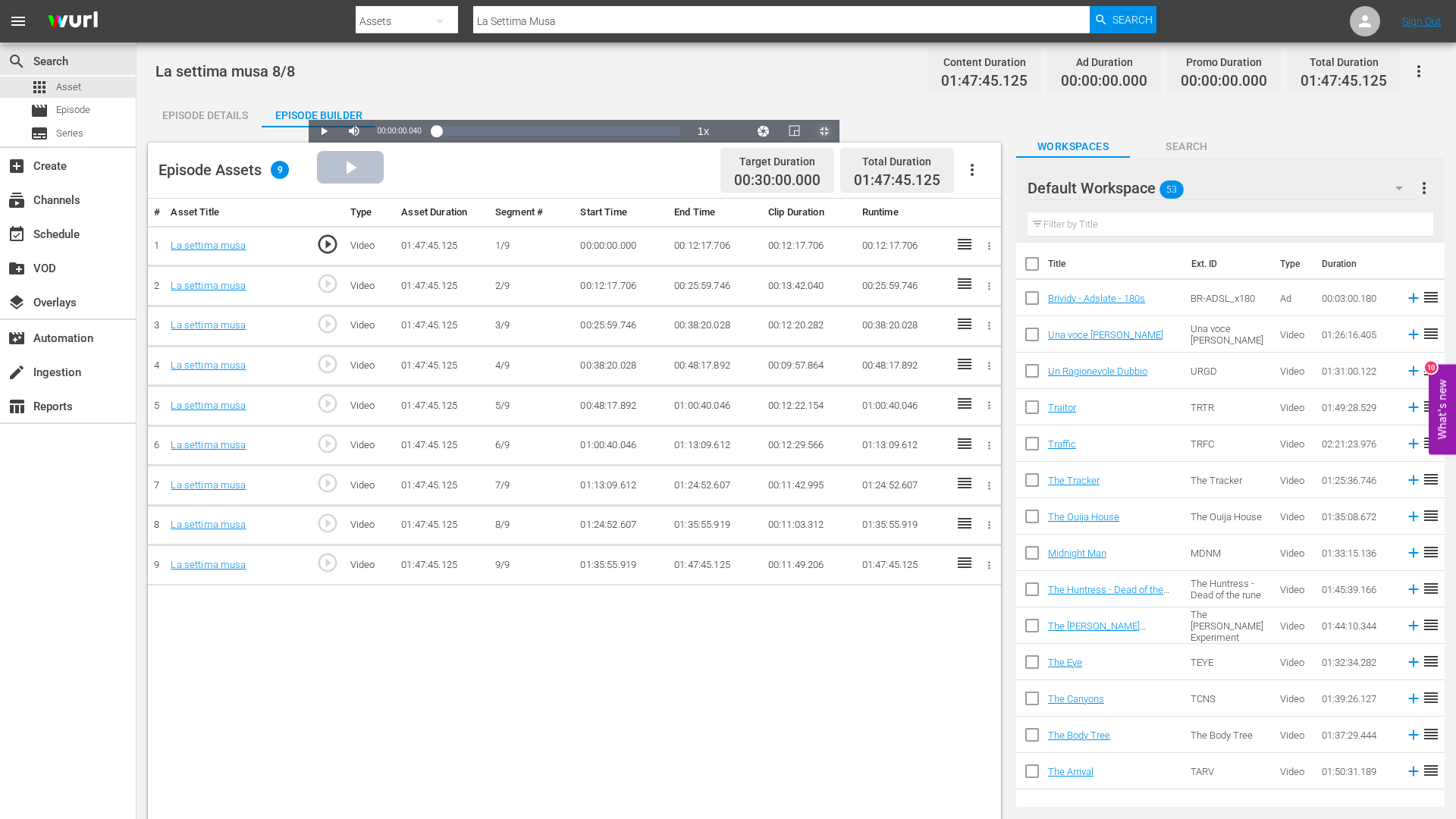
click at [688, 142] on div "Loaded : 0.09% 01:40:45.856 La settima musa 00:00:00.040" at bounding box center [558, 131] width 259 height 23
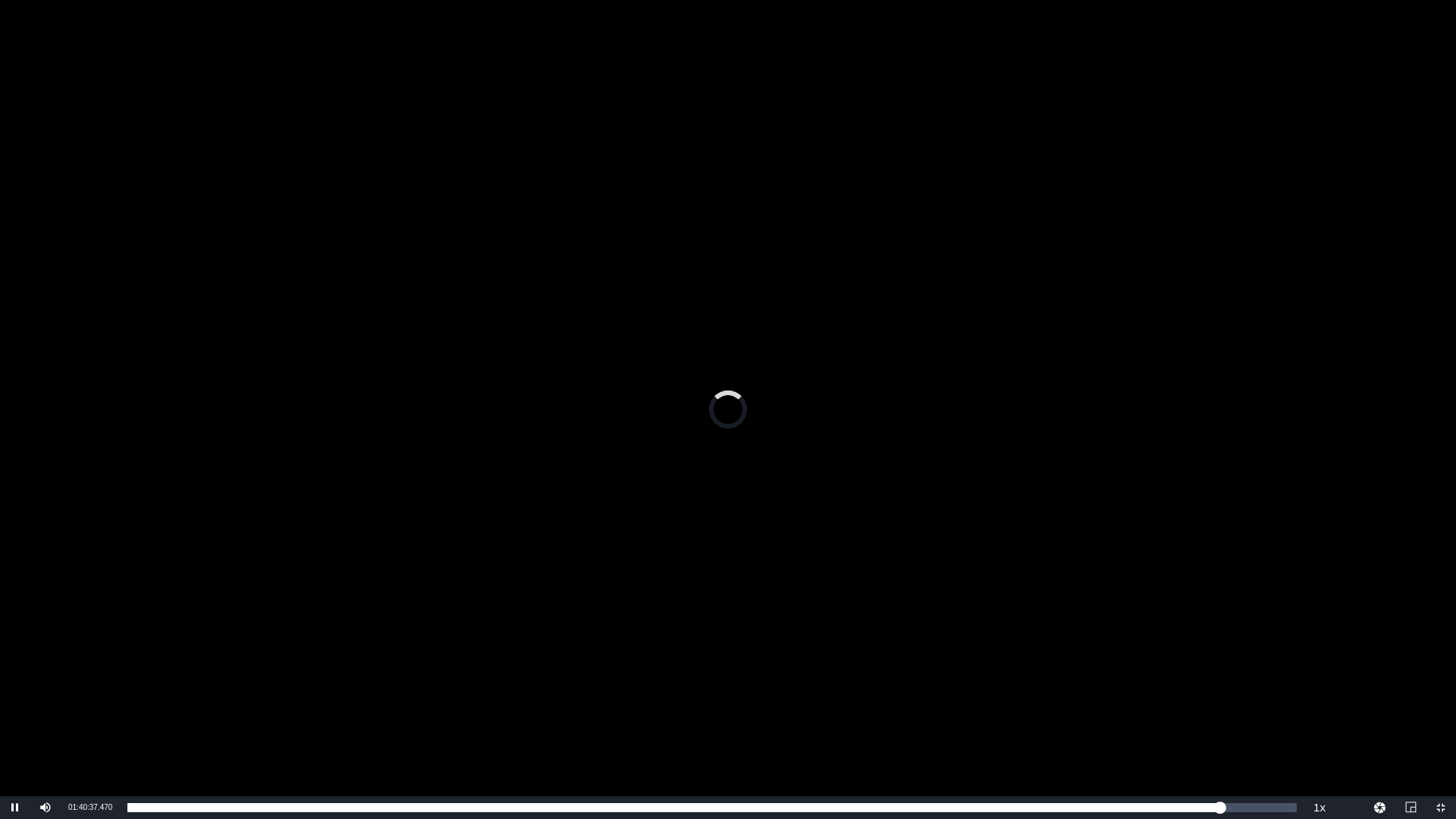
click at [1126, 460] on div "Video Player" at bounding box center [728, 398] width 1456 height 796
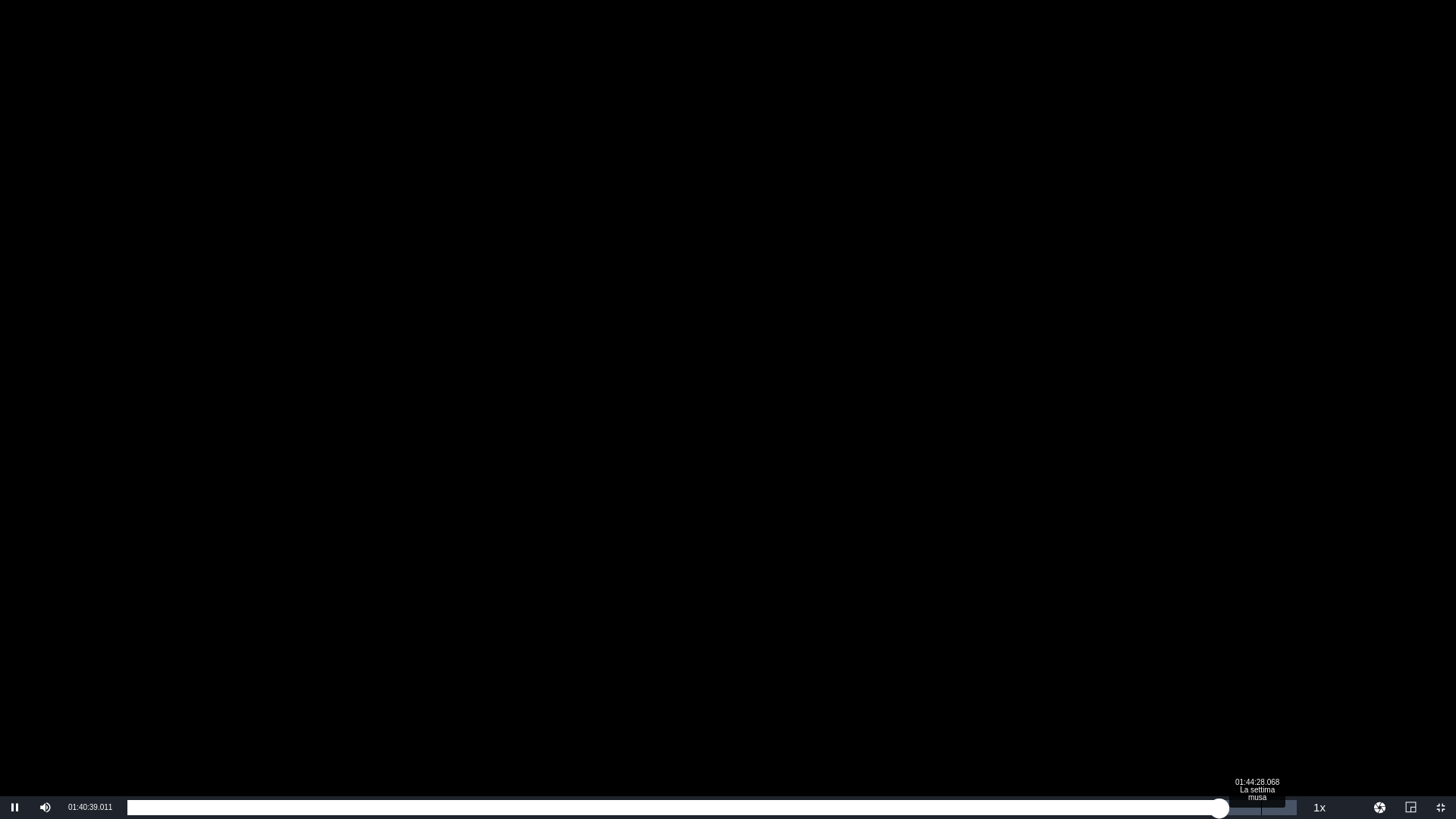
click at [1262, 801] on div "Loaded : 93.82% 01:44:28.068 La settima musa 01:40:38.975" at bounding box center [712, 808] width 1170 height 16
click at [1260, 803] on div "01:44:29.883" at bounding box center [694, 808] width 1133 height 16
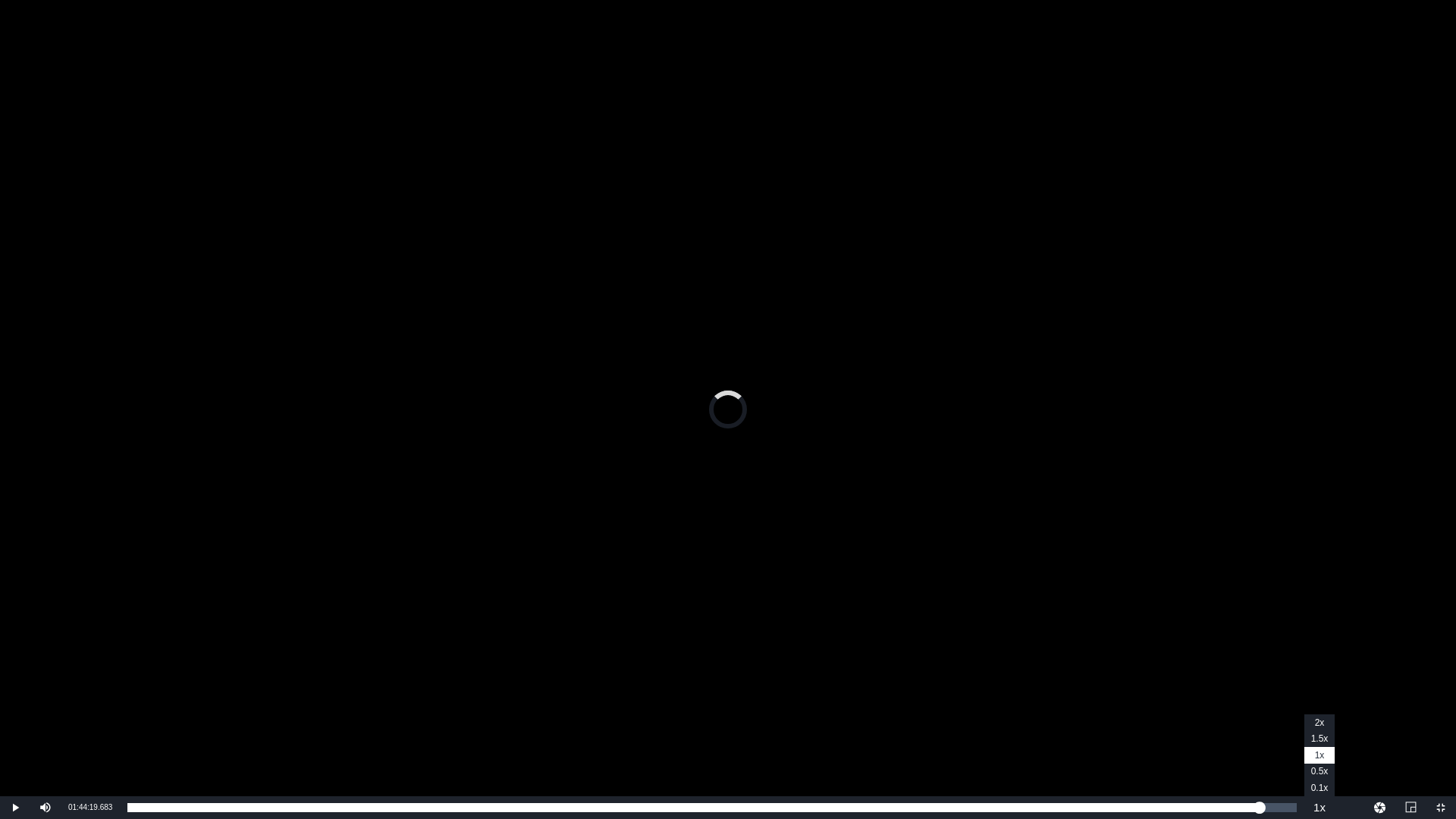
click at [1321, 803] on button "Playback Rate" at bounding box center [1319, 807] width 30 height 23
click at [1315, 725] on span "2x" at bounding box center [1320, 723] width 10 height 11
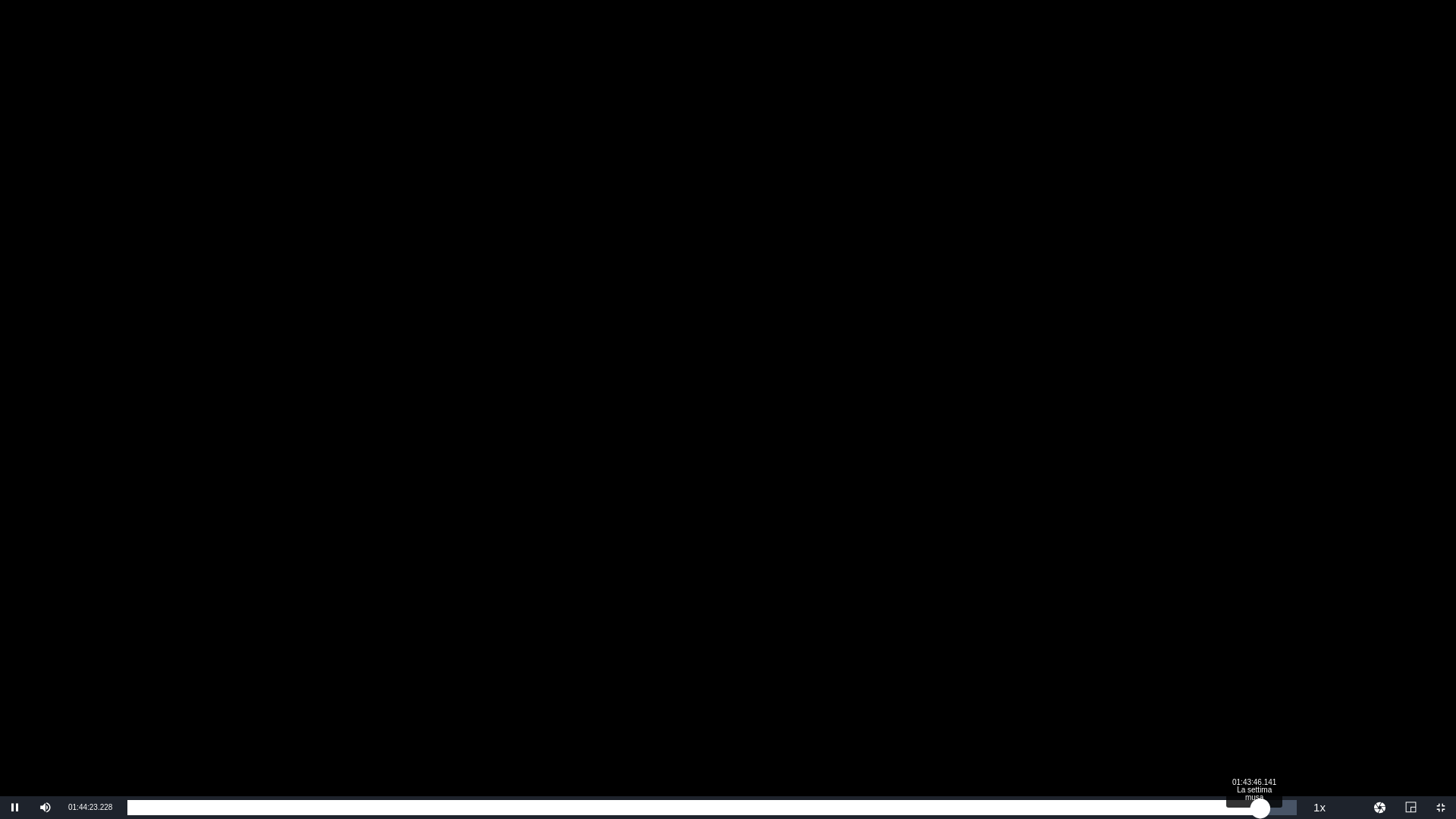
click at [1255, 807] on div "01:44:23.579" at bounding box center [694, 808] width 1133 height 16
click at [1241, 806] on div "Loaded : 96.61% 01:42:34.866 La settima musa 01:43:57.302" at bounding box center [712, 808] width 1170 height 16
click at [1241, 806] on div "01:42:39.143" at bounding box center [684, 808] width 1114 height 16
click at [1251, 806] on div "01:43:29.597" at bounding box center [689, 808] width 1123 height 16
drag, startPoint x: 1263, startPoint y: 807, endPoint x: 1255, endPoint y: 809, distance: 8.2
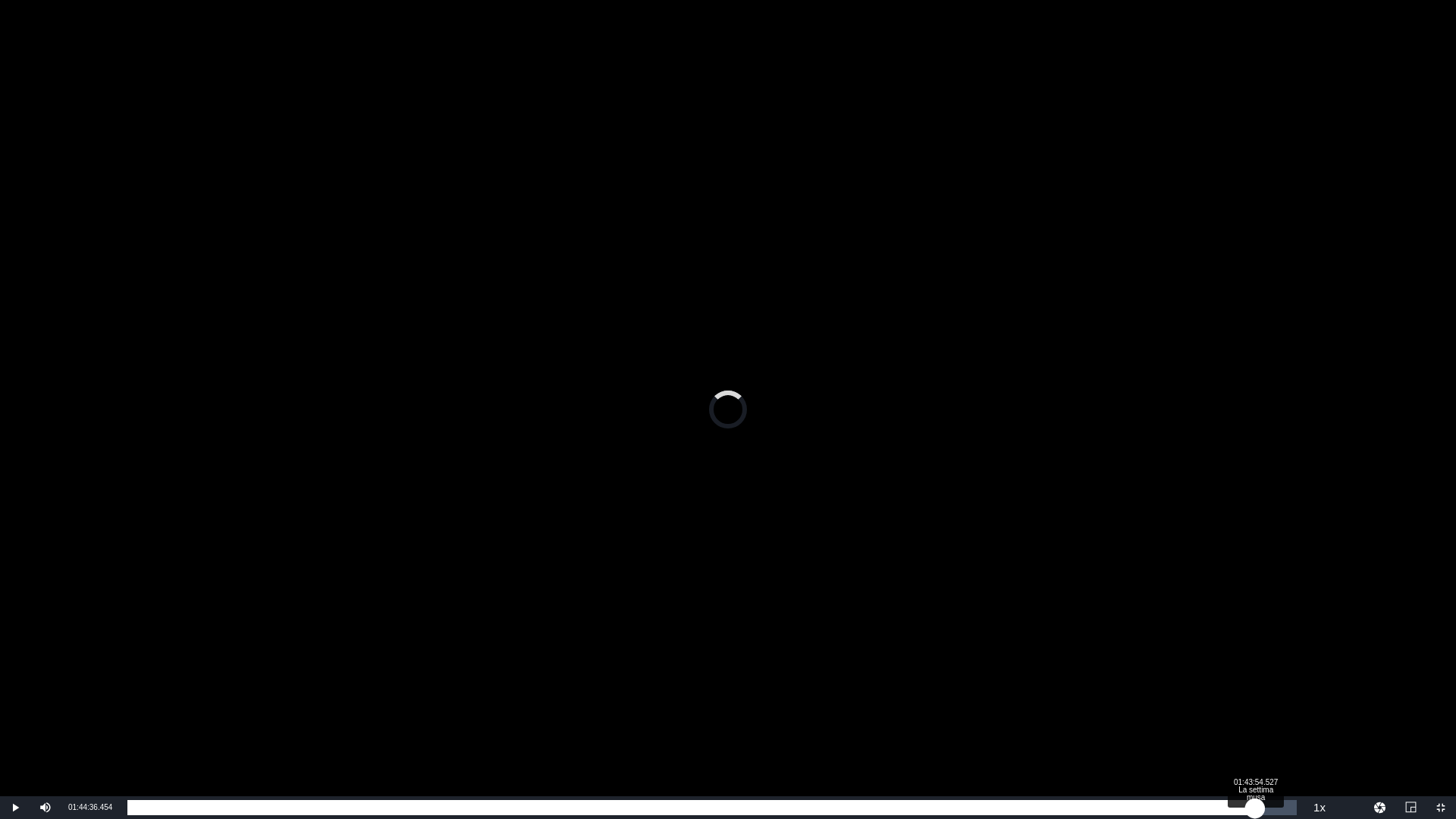
click at [1255, 809] on div "01:43:58.719" at bounding box center [691, 808] width 1128 height 16
click at [1251, 810] on div "01:43:55.479" at bounding box center [689, 808] width 1124 height 16
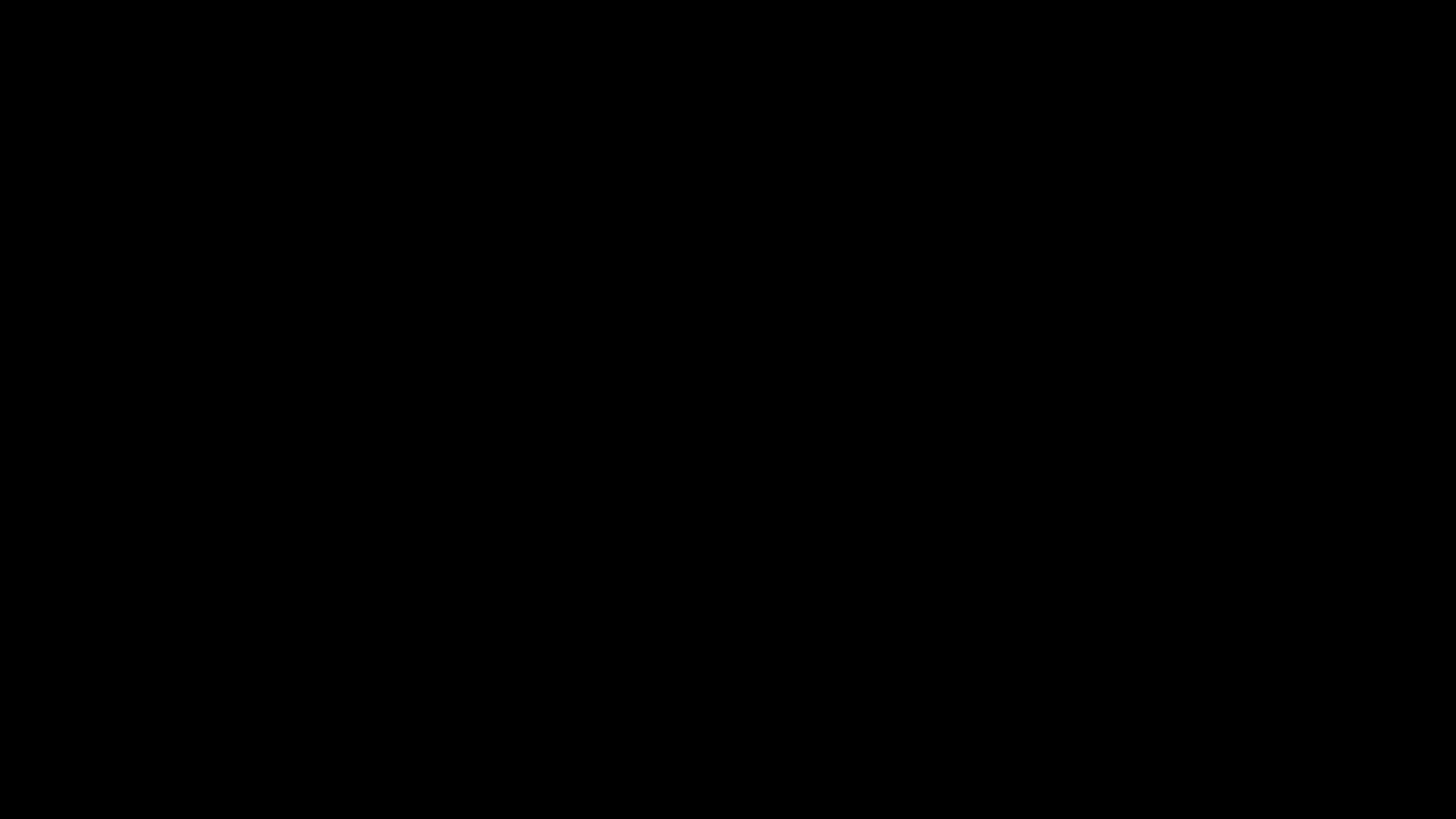
click at [828, 376] on div "Video Player" at bounding box center [728, 398] width 1456 height 796
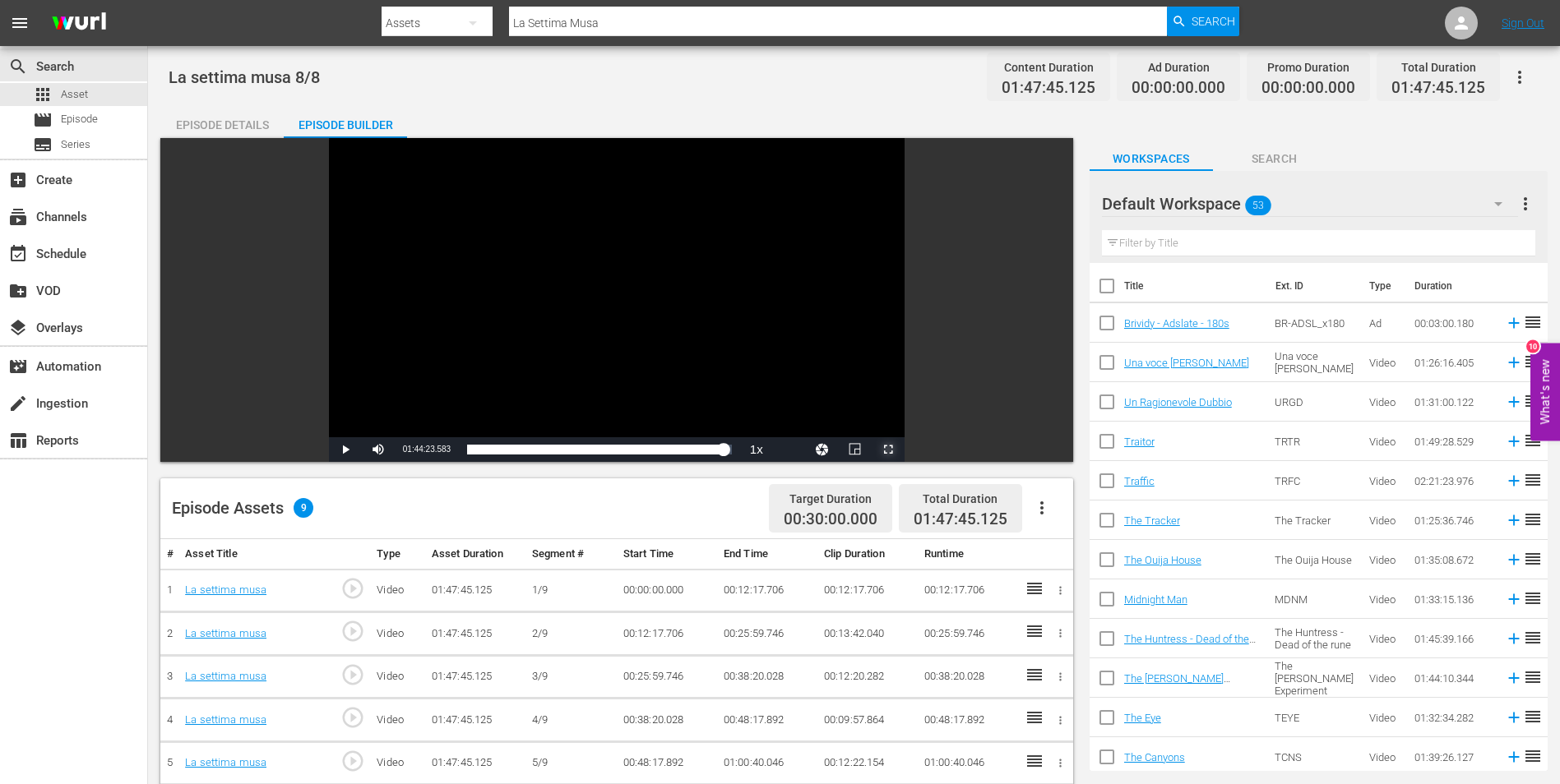
click at [888, 449] on span "Video Player" at bounding box center [888, 449] width 0 height 0
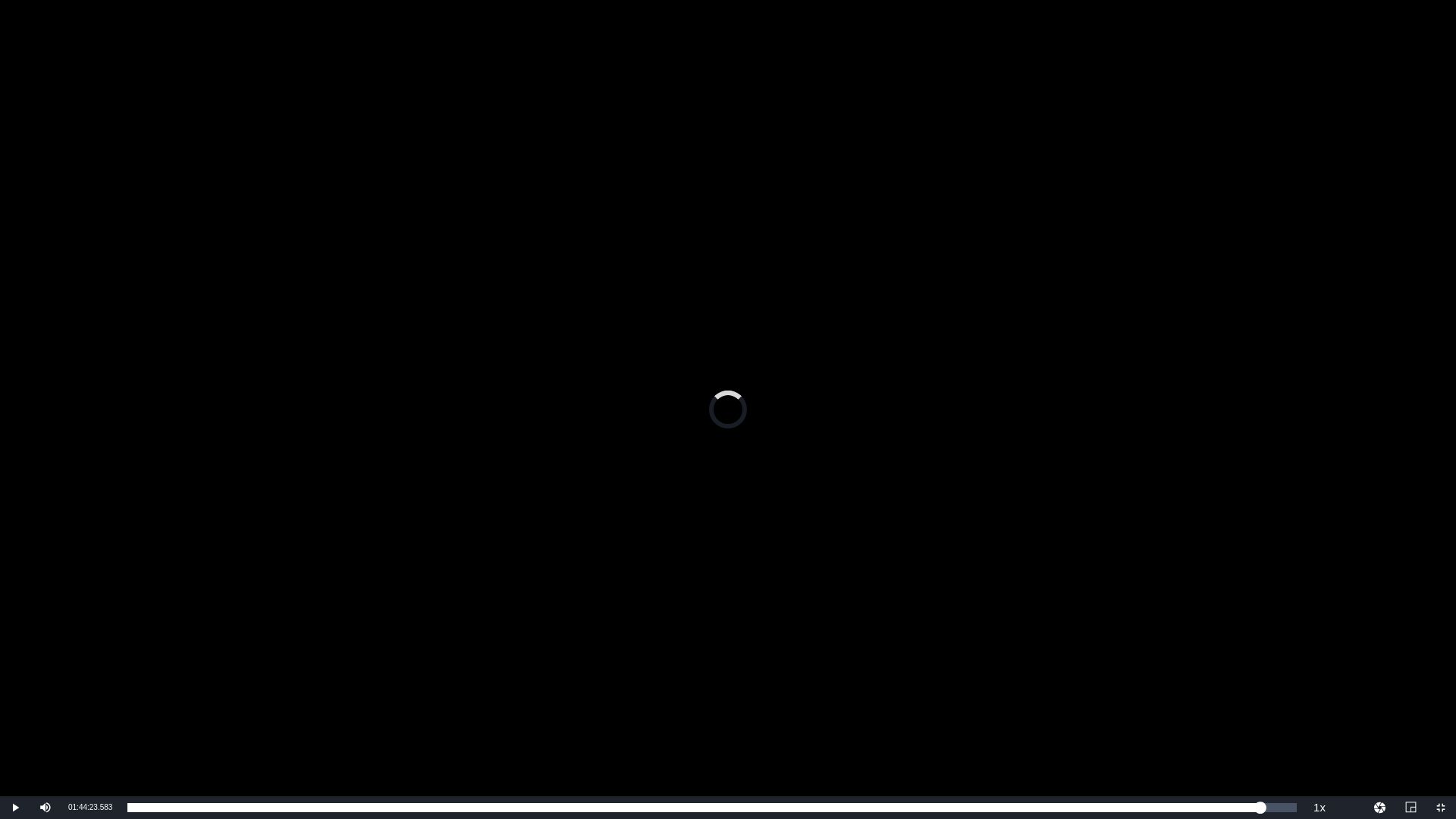
click at [889, 439] on div "Video Player" at bounding box center [728, 398] width 1456 height 796
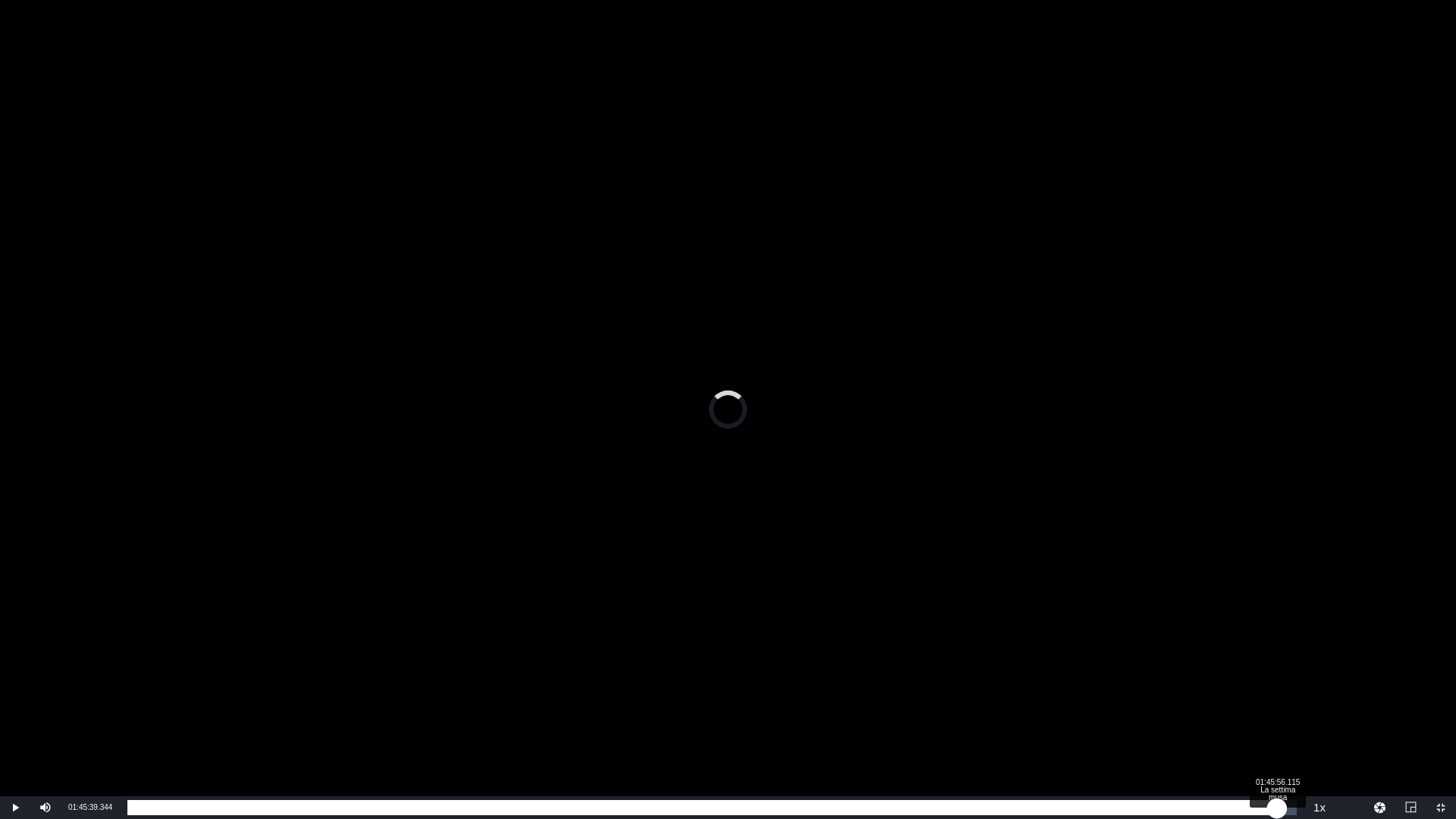
drag, startPoint x: 1268, startPoint y: 809, endPoint x: 1277, endPoint y: 807, distance: 9.2
click at [1277, 807] on div "01:45:51.922" at bounding box center [702, 808] width 1150 height 16
click at [1282, 807] on div "01:46:21.271" at bounding box center [705, 808] width 1154 height 16
drag, startPoint x: 1283, startPoint y: 808, endPoint x: 1275, endPoint y: 810, distance: 8.2
click at [1275, 810] on div "01:46:25.662" at bounding box center [702, 808] width 1148 height 16
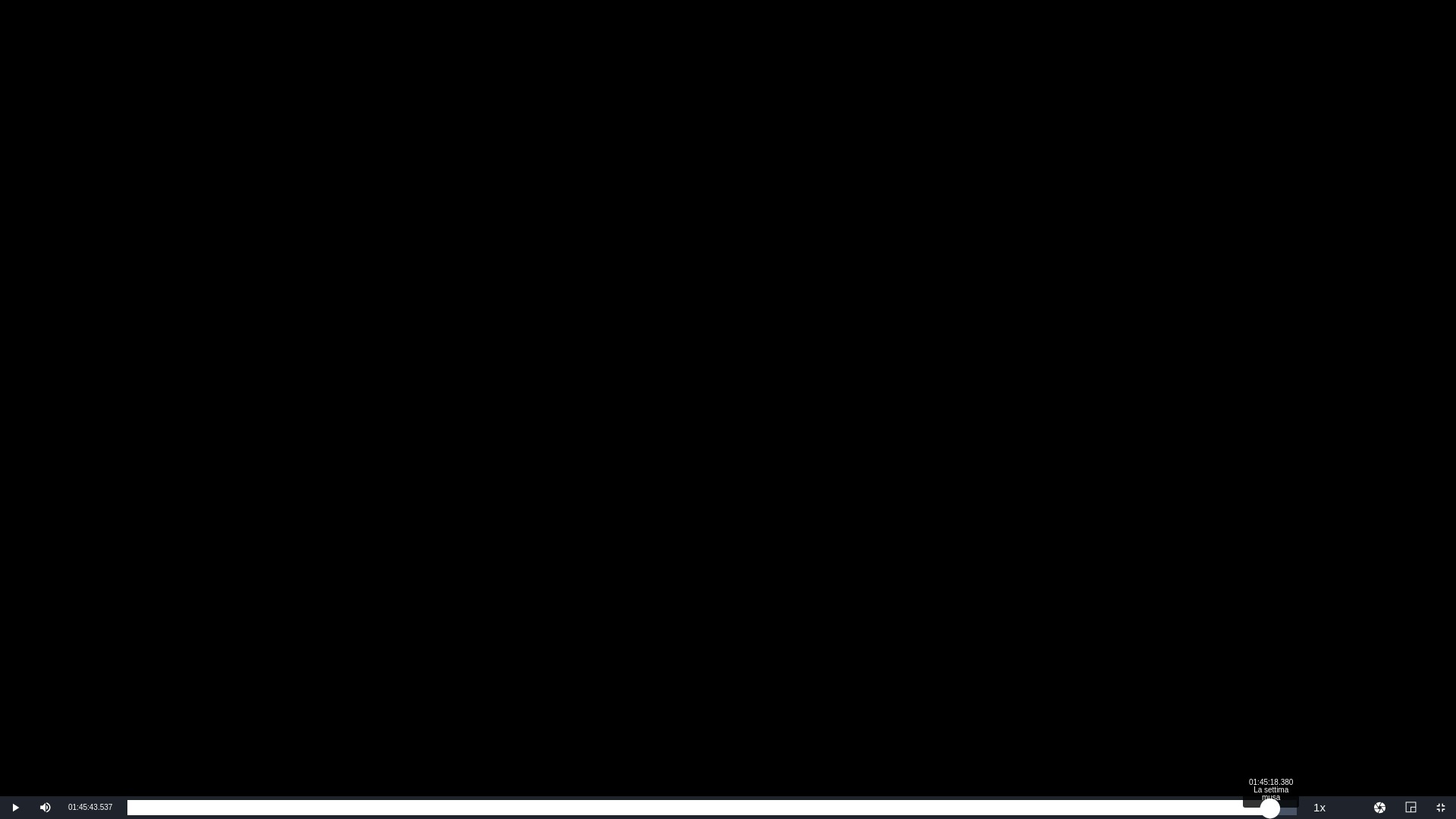
click at [1269, 810] on div "01:45:44.411" at bounding box center [698, 808] width 1143 height 16
drag, startPoint x: 1269, startPoint y: 810, endPoint x: 1260, endPoint y: 813, distance: 9.5
click at [1260, 813] on div "01:45:15.946" at bounding box center [694, 808] width 1133 height 16
click at [1254, 814] on div "01:44:23.383" at bounding box center [691, 808] width 1127 height 16
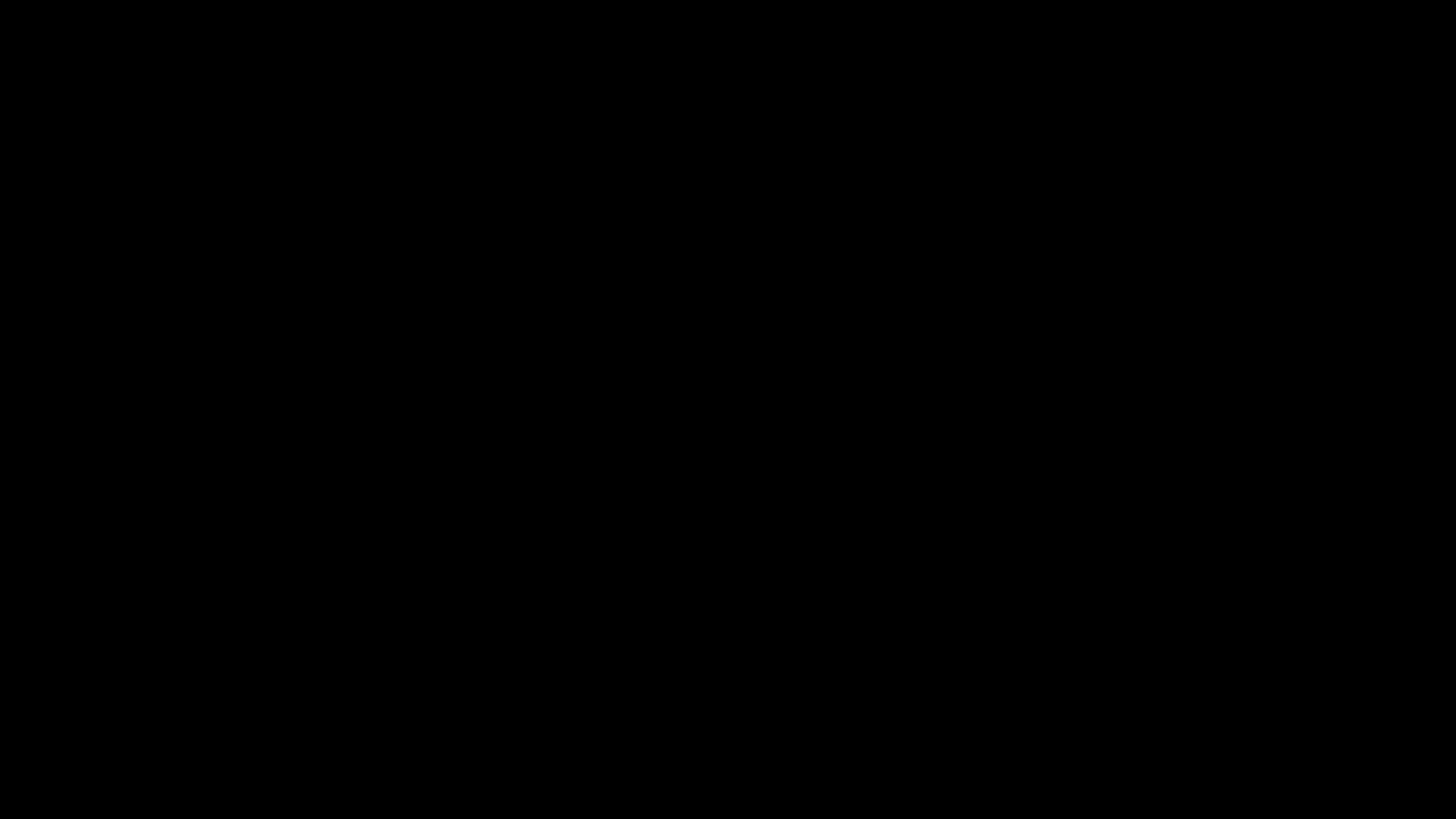
click at [933, 388] on div "Video Player" at bounding box center [728, 398] width 1456 height 796
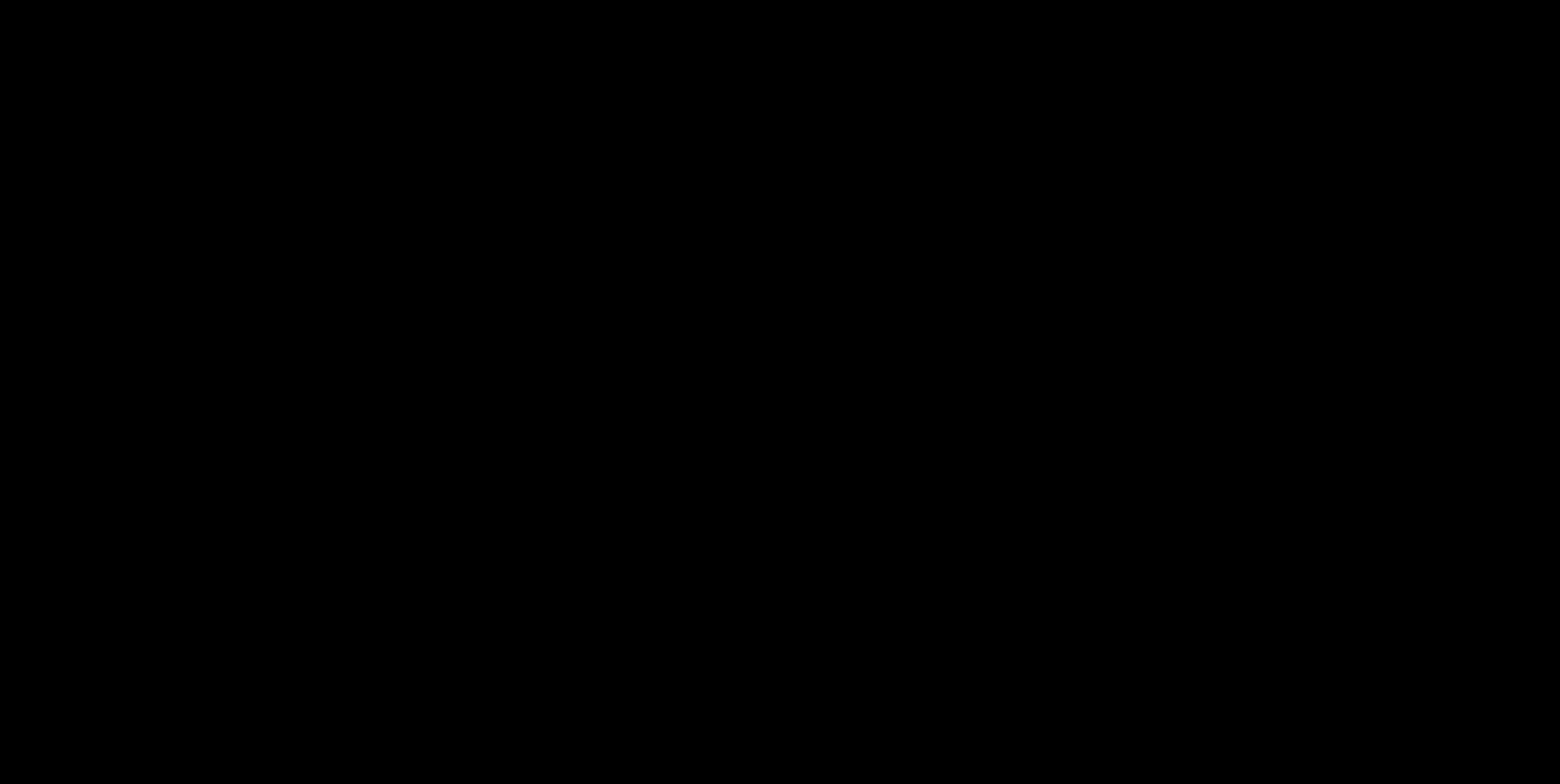
scroll to position [247, 0]
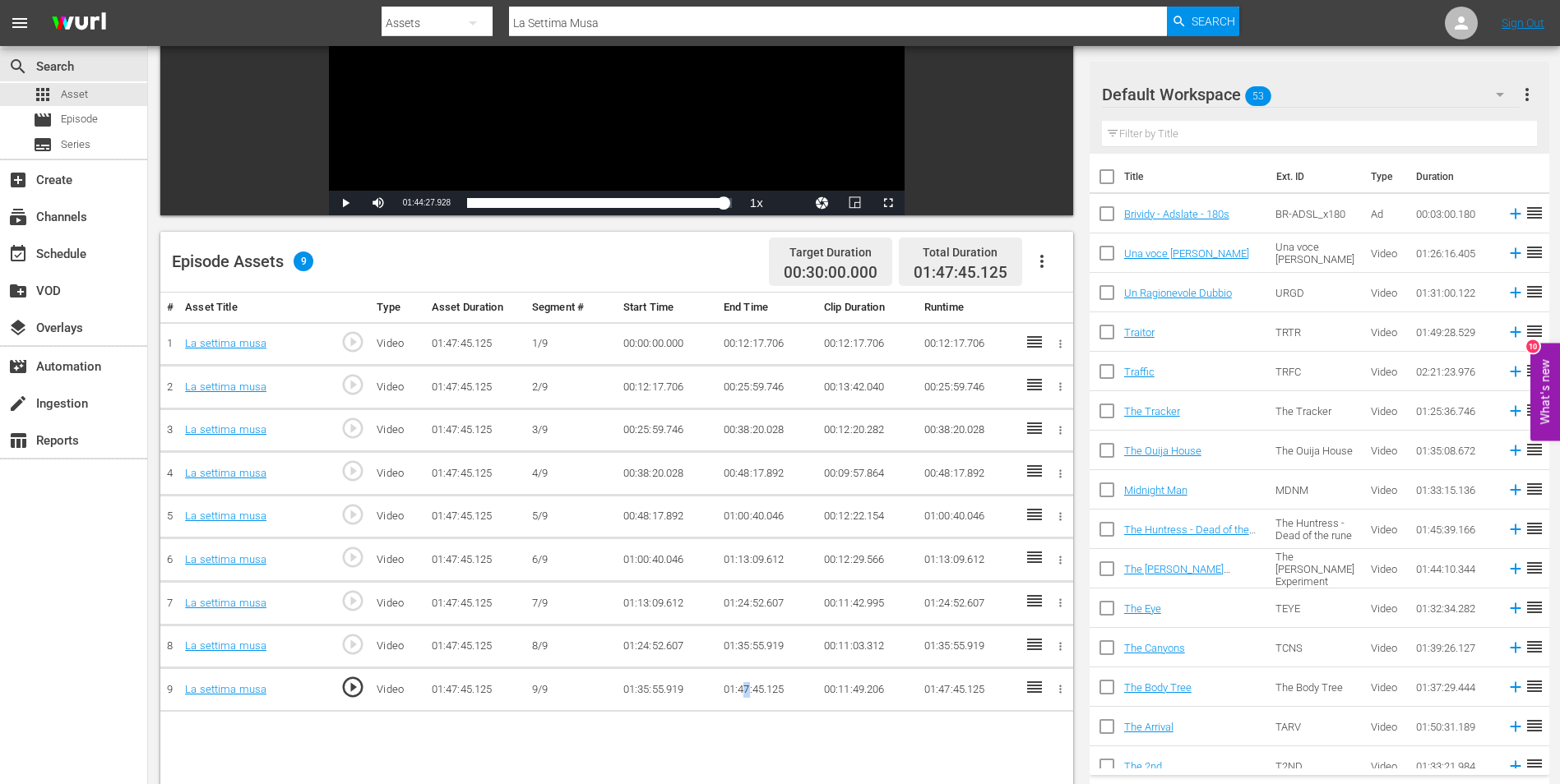
click at [746, 685] on td "01:47:45.125" at bounding box center [767, 690] width 100 height 44
click at [747, 685] on td "01:47:45.125" at bounding box center [767, 690] width 100 height 44
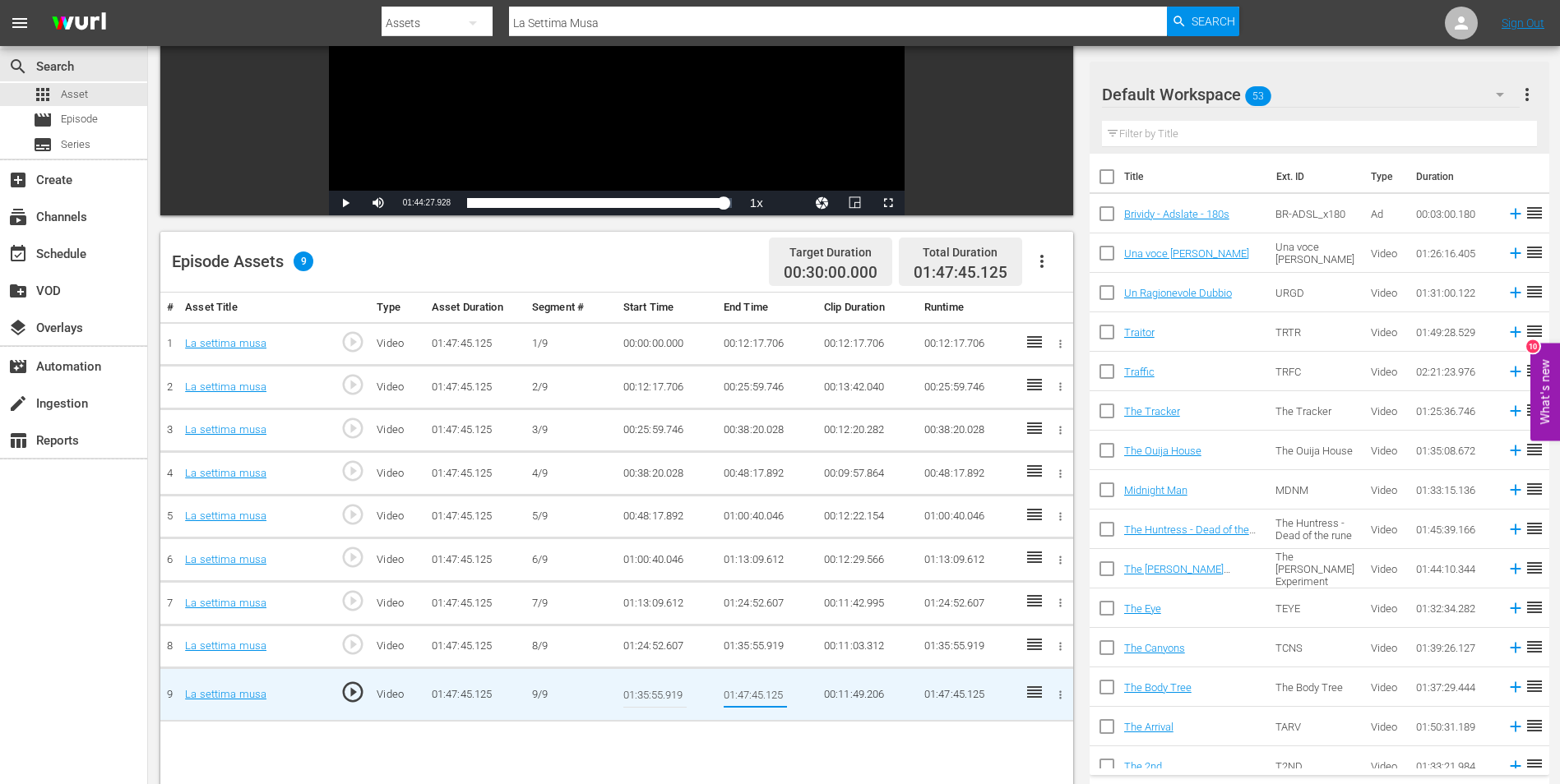
click at [747, 694] on input "01:47:45.125" at bounding box center [755, 695] width 63 height 40
click at [761, 695] on input "01:45:45.125" at bounding box center [755, 695] width 63 height 40
type input "01:45:00.125"
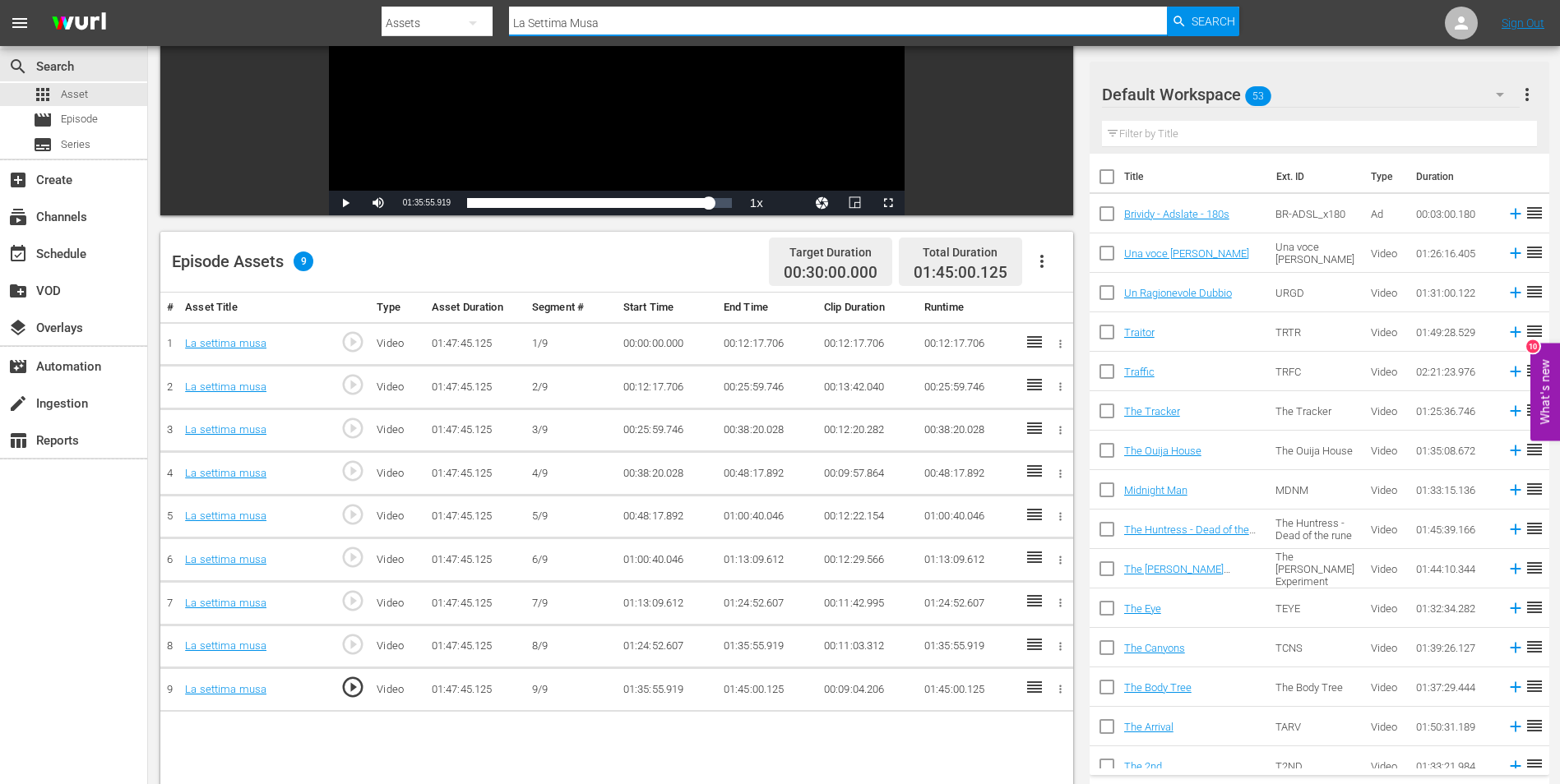
drag, startPoint x: 608, startPoint y: 18, endPoint x: 511, endPoint y: 19, distance: 97.0
click at [511, 19] on input "La Settima Musa" at bounding box center [838, 23] width 658 height 40
paste input "verità non può aspettare"
type input "La verità non può aspettare"
click at [1228, 21] on span "Search" at bounding box center [1213, 21] width 44 height 30
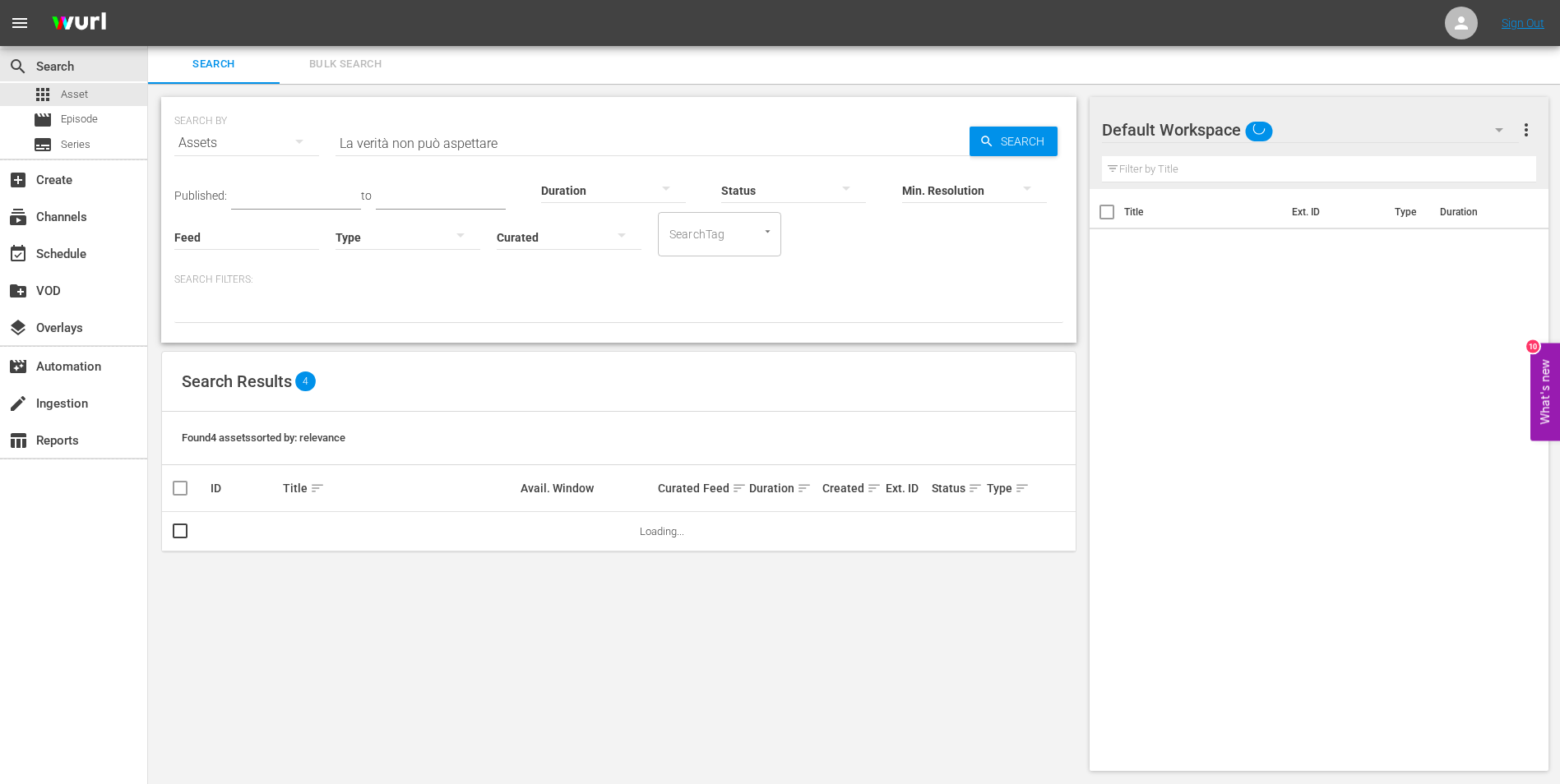
scroll to position [2, 0]
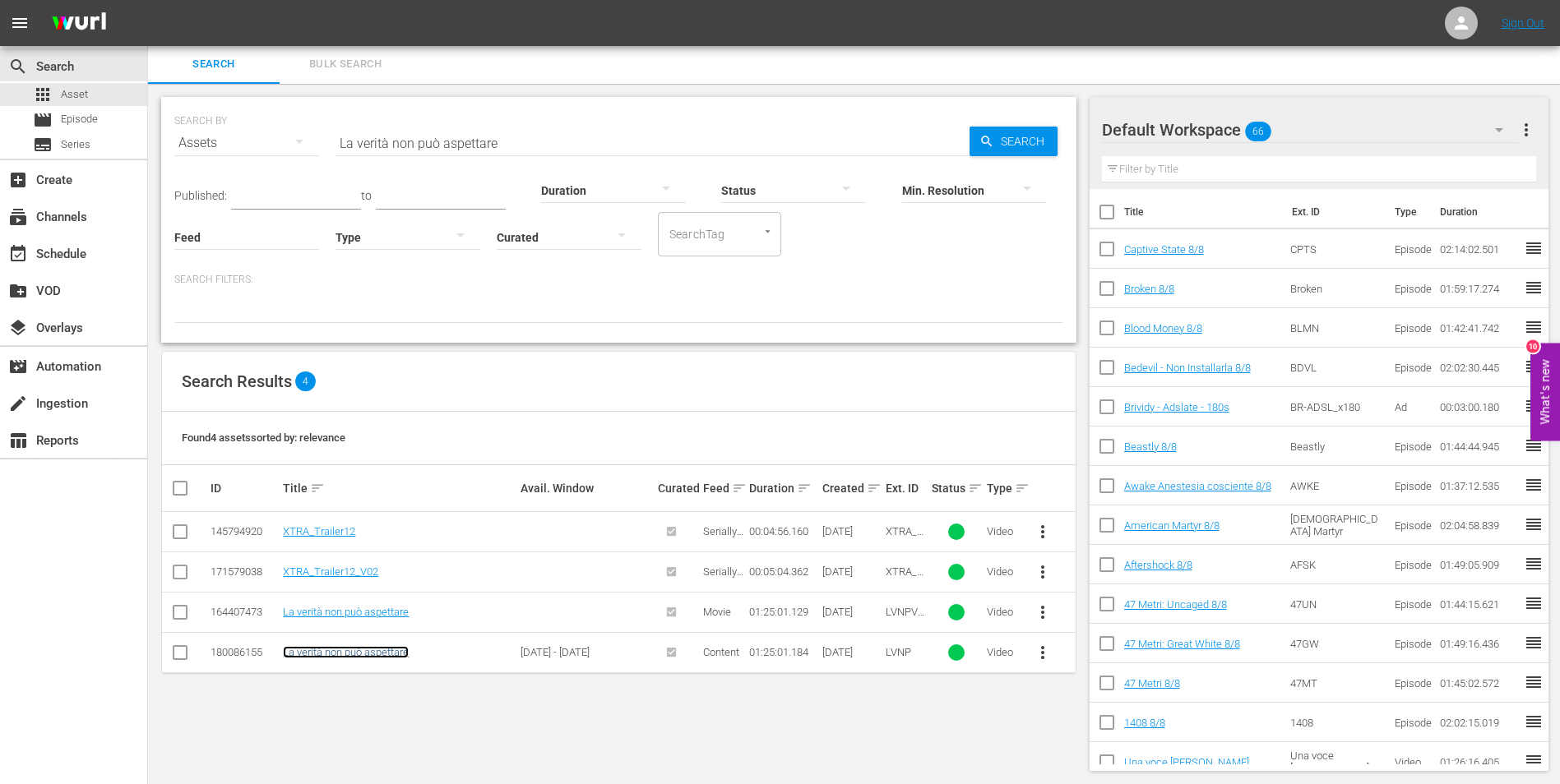
click at [354, 653] on link "La verità non può aspettare" at bounding box center [345, 652] width 126 height 13
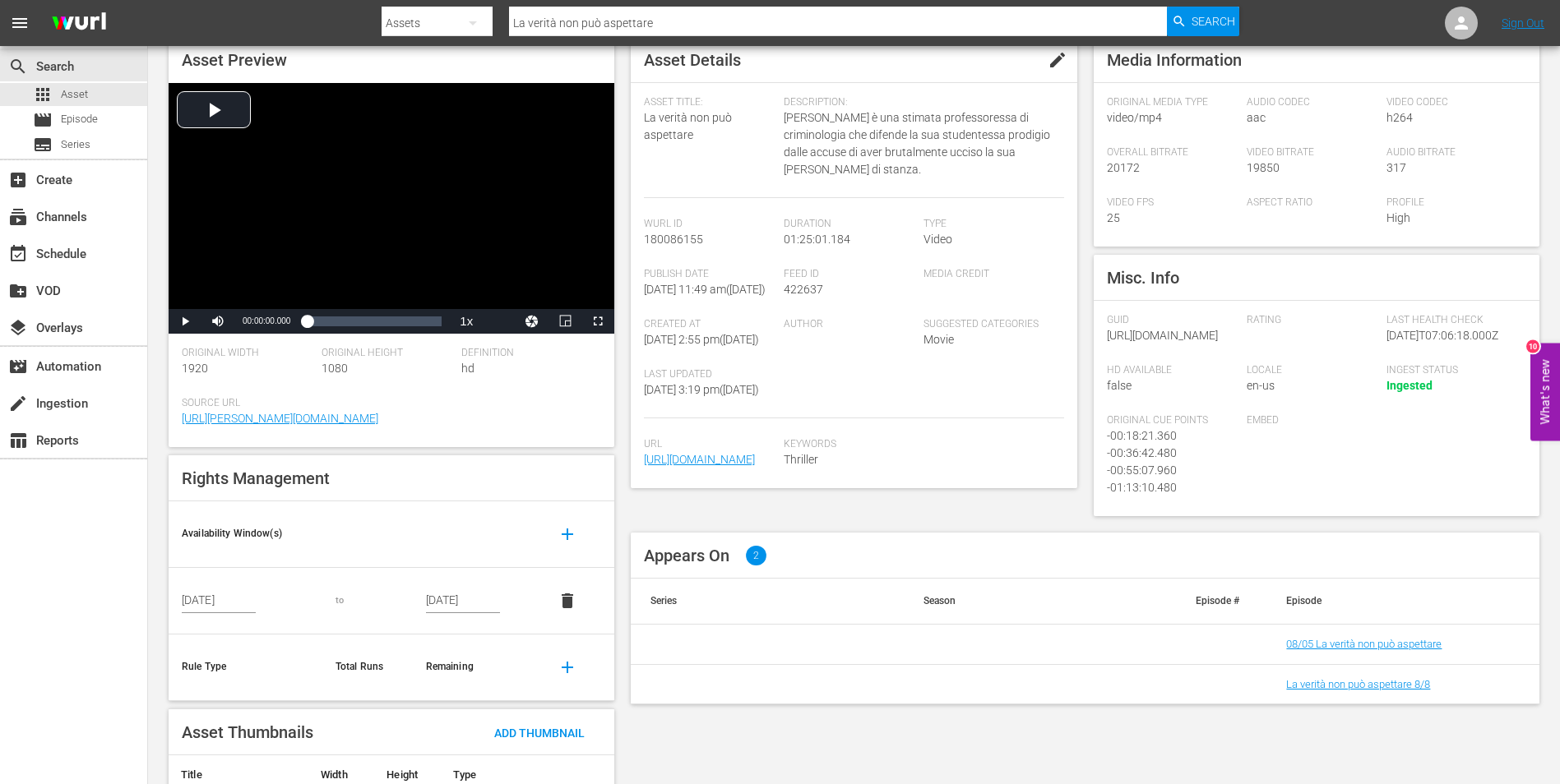
scroll to position [159, 0]
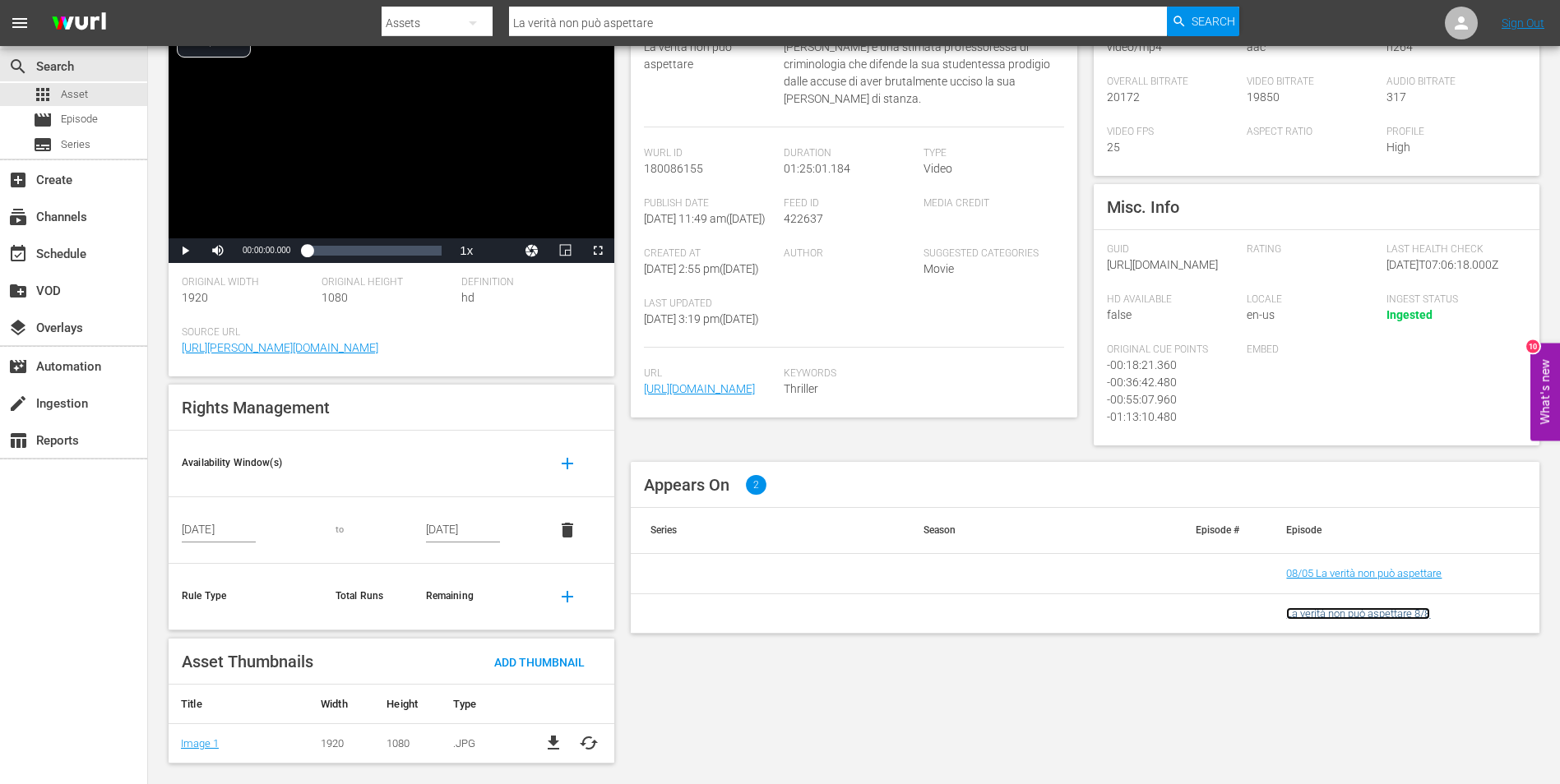
click at [1349, 620] on link "La verità non può aspettare 8/8" at bounding box center [1358, 614] width 144 height 13
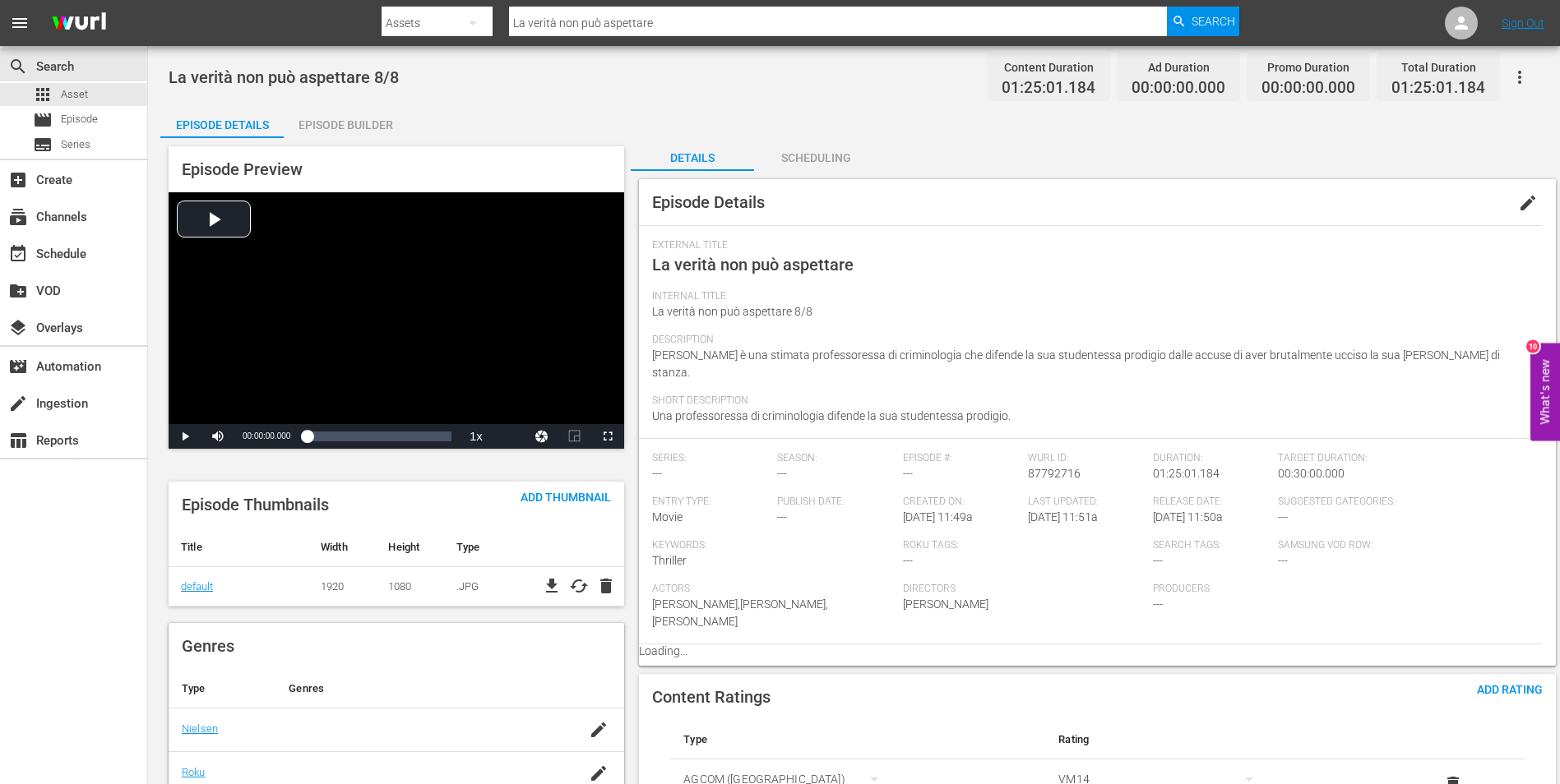
click at [368, 122] on div "Episode Builder" at bounding box center [345, 125] width 123 height 40
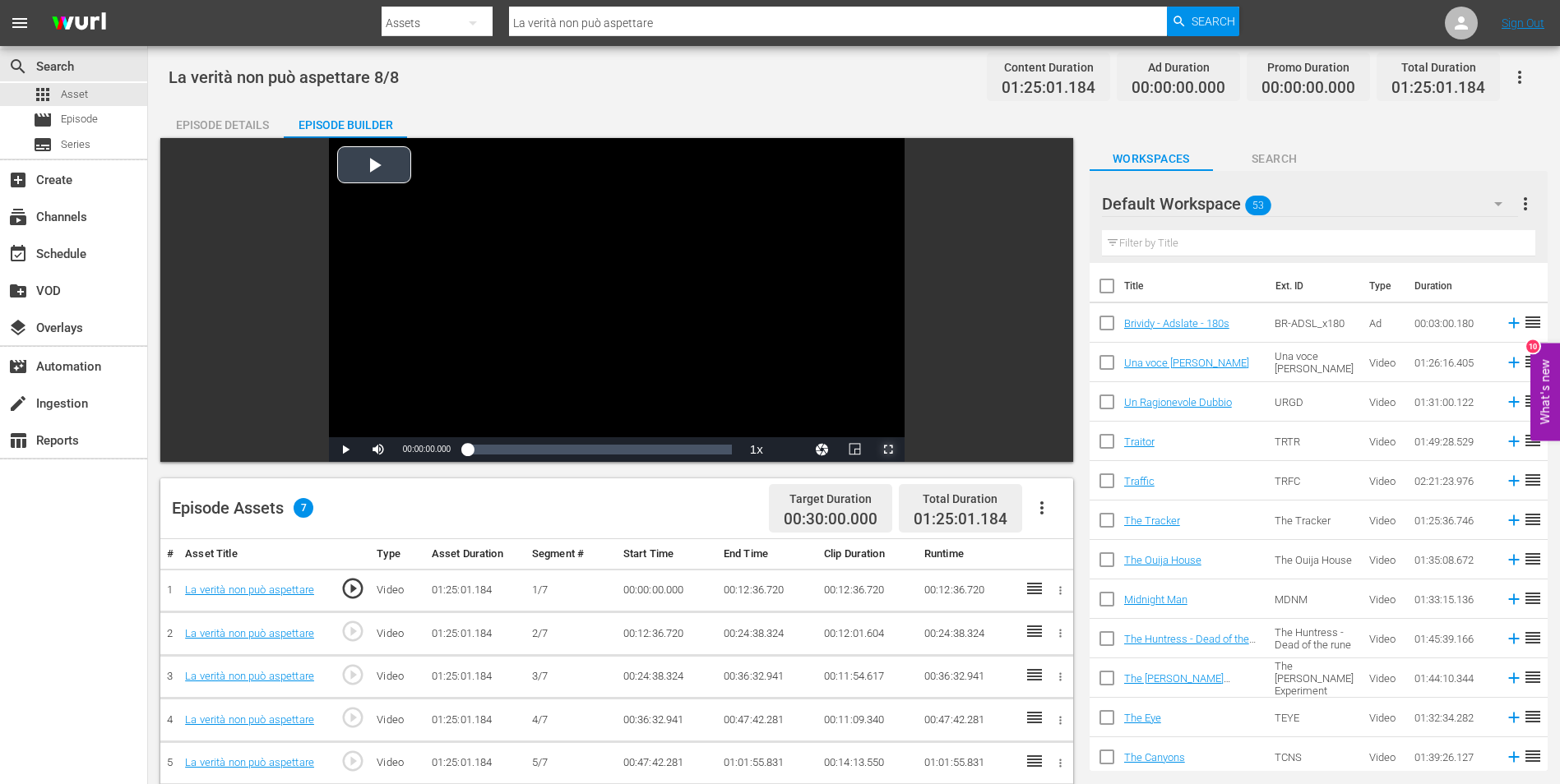
click at [888, 449] on span "Video Player" at bounding box center [888, 449] width 0 height 0
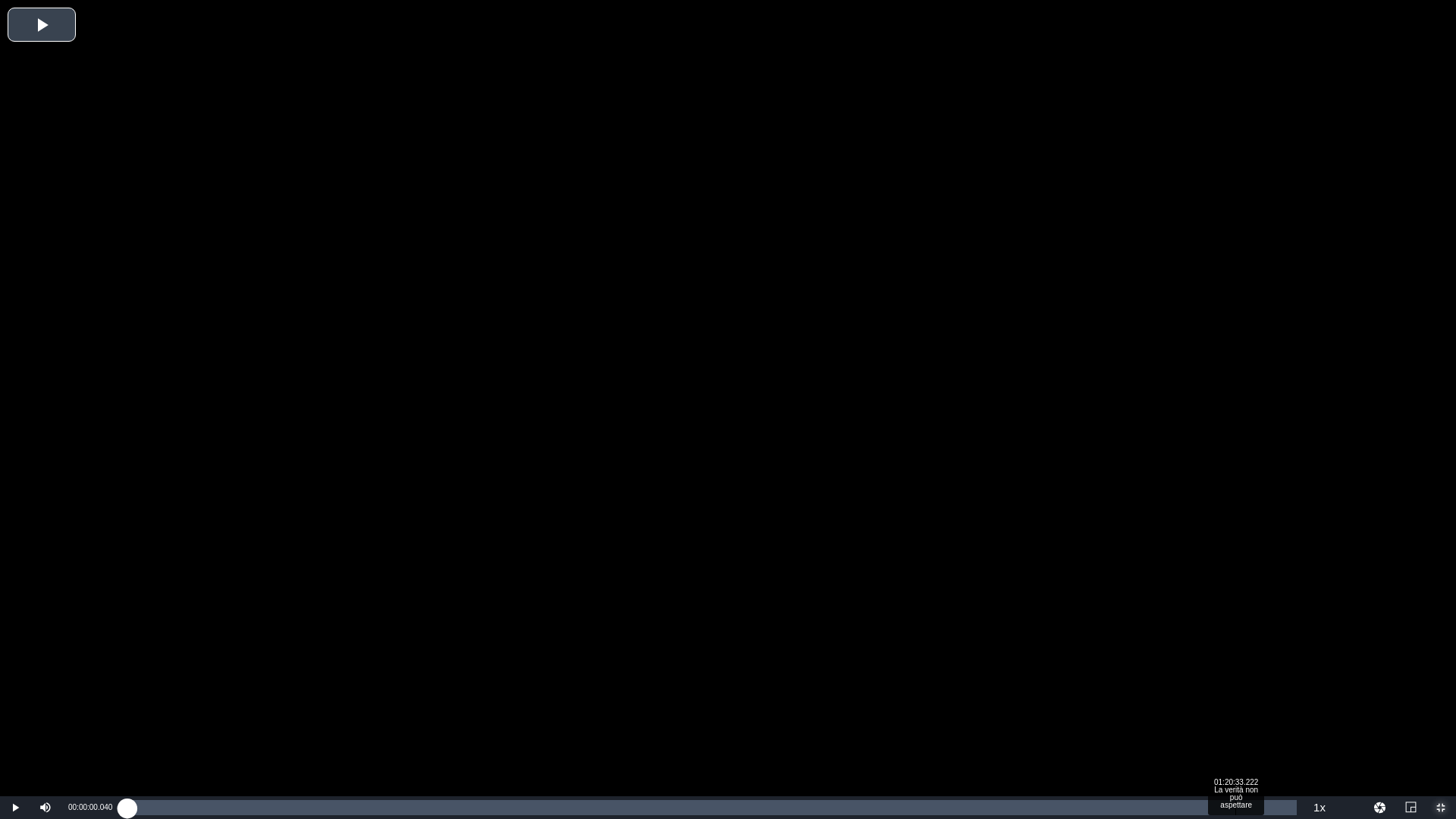
click at [1237, 801] on div "Loaded : 0.12% 01:20:33.222 La verità non può aspettare 00:00:00.040" at bounding box center [712, 807] width 1185 height 23
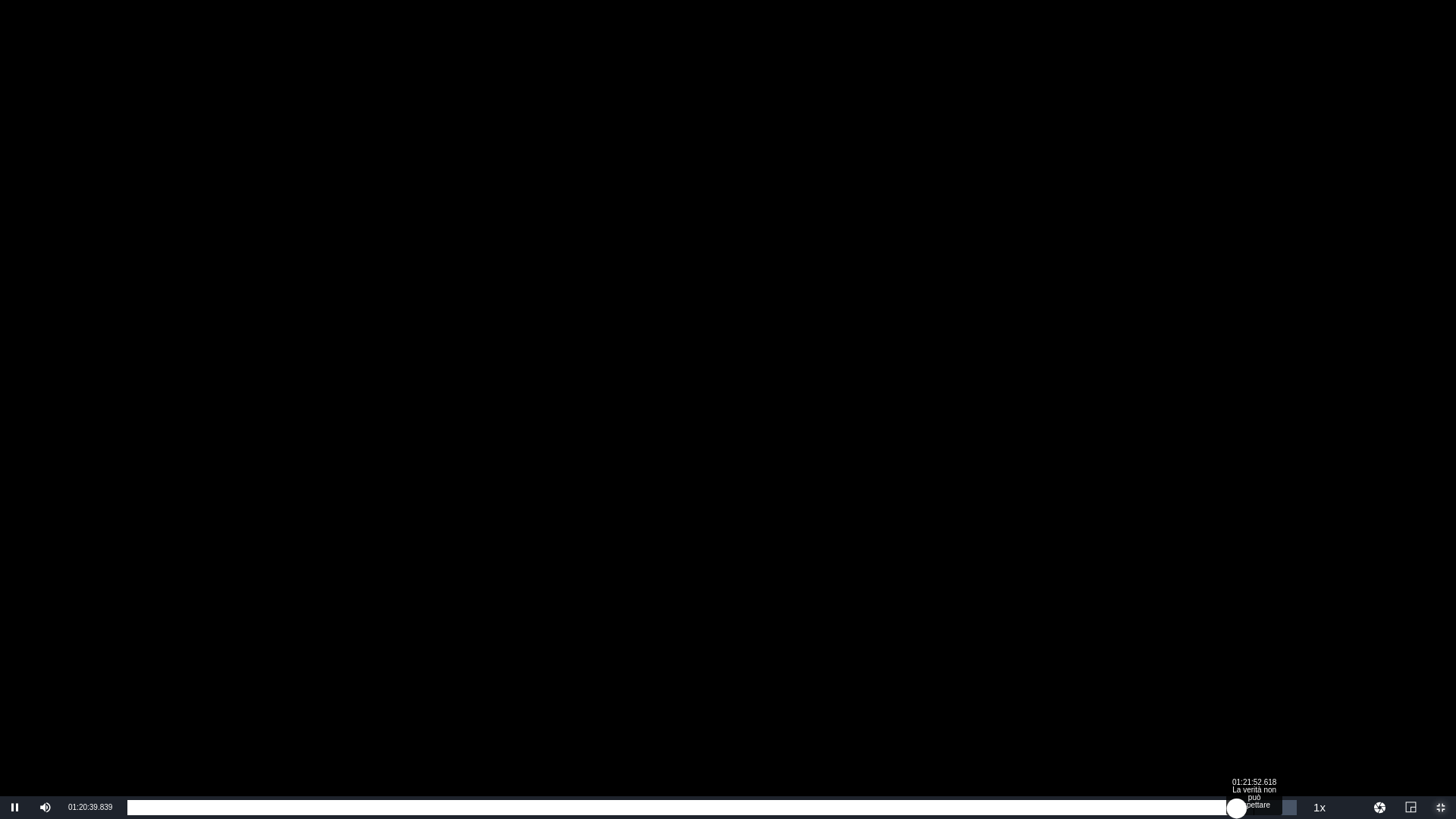
click at [1254, 804] on div "Loaded : 0.12% 01:21:52.618 La verità non può aspettare 00:00:00.000" at bounding box center [712, 808] width 1170 height 16
click at [1264, 803] on div "Loaded : 95.13% 01:22:35.624 La verità non può aspettare 01:20:41.355" at bounding box center [712, 808] width 1170 height 16
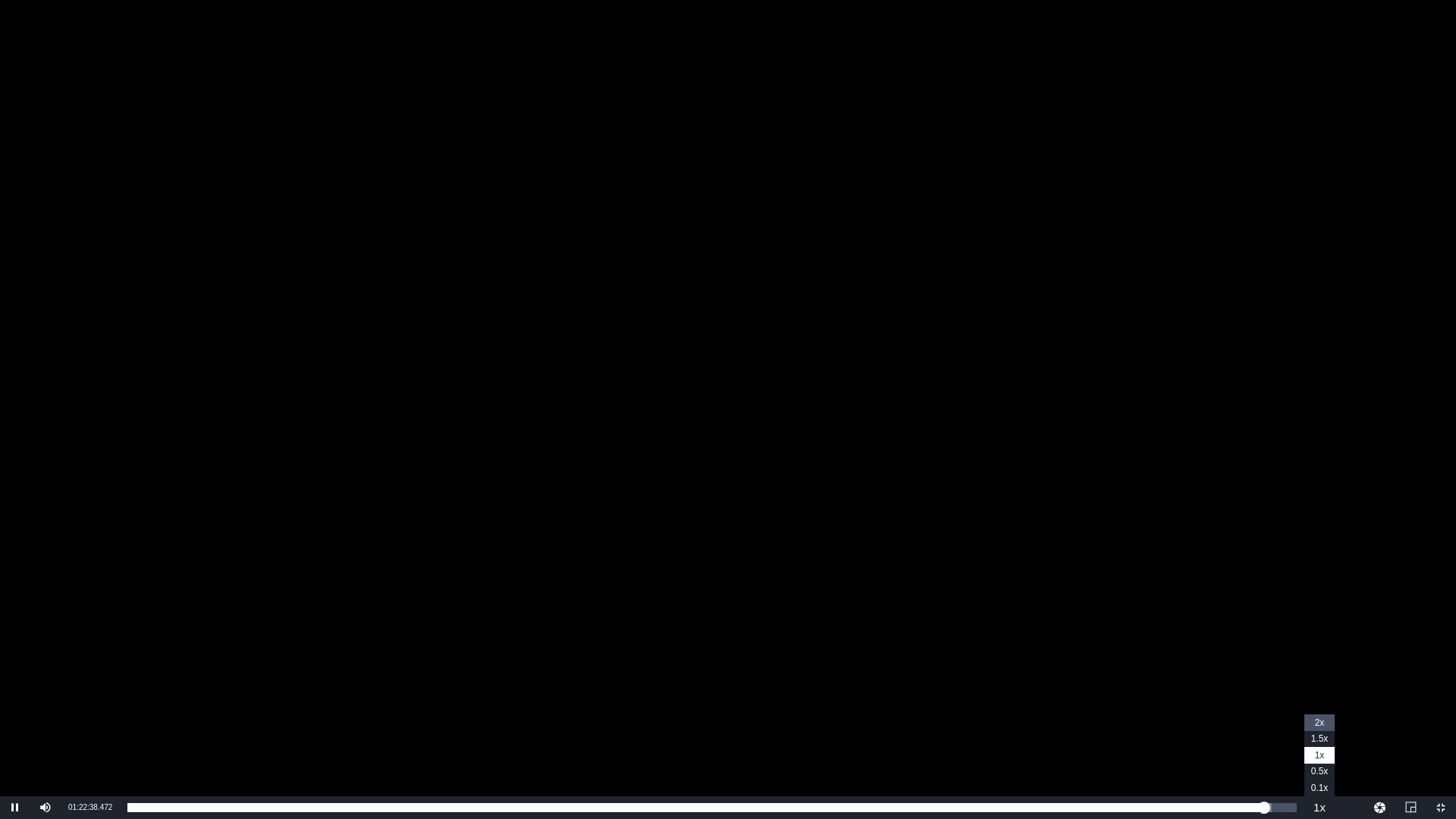
click at [1328, 723] on li "2x" at bounding box center [1319, 723] width 30 height 16
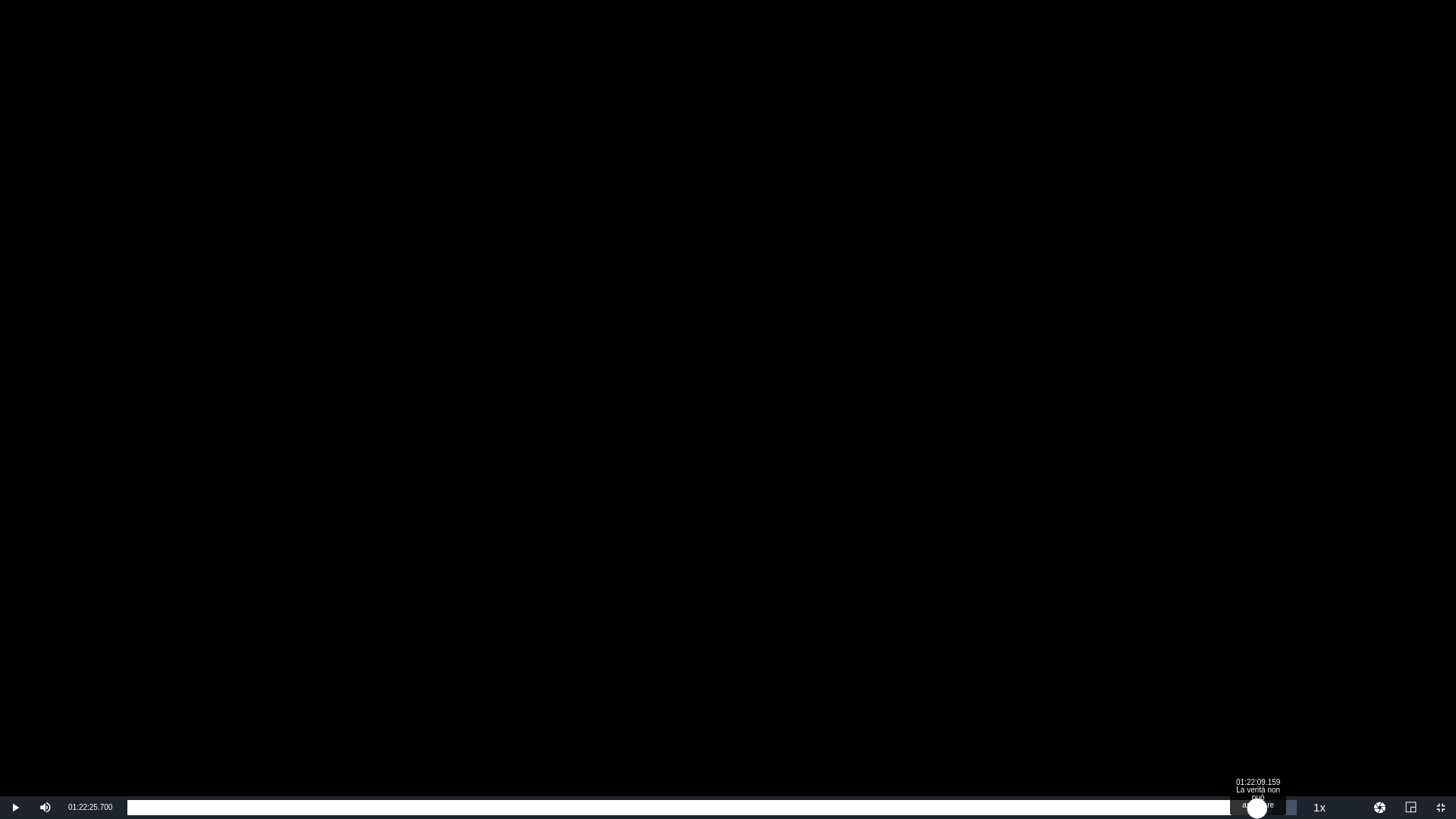
click at [1258, 810] on div "01:22:39.864" at bounding box center [692, 808] width 1130 height 16
click at [1250, 800] on div "01:22:13.303" at bounding box center [689, 808] width 1124 height 16
click at [1271, 805] on div "01:22:56.664" at bounding box center [699, 808] width 1143 height 16
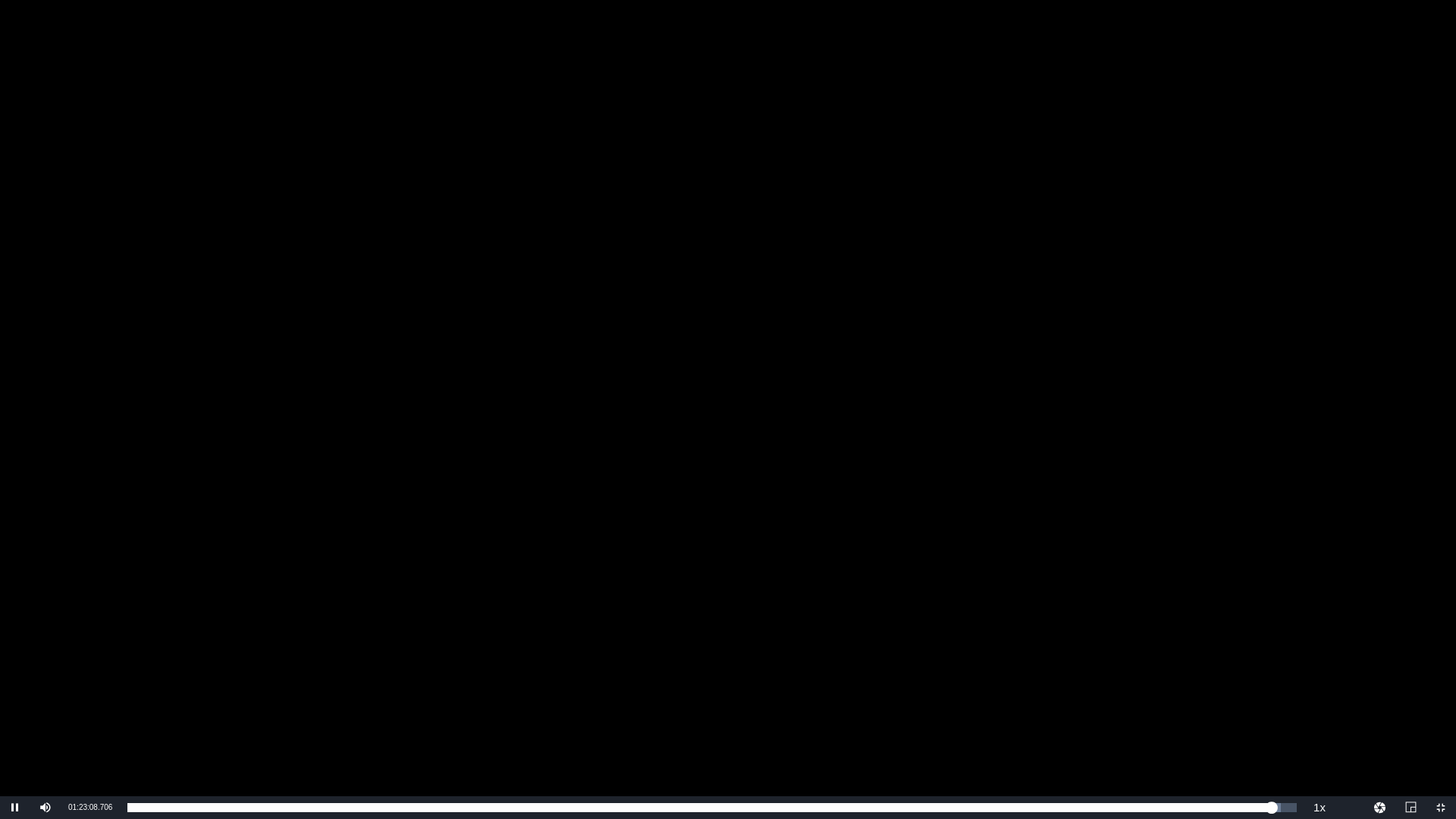
click at [1100, 444] on div "Video Player" at bounding box center [728, 398] width 1456 height 796
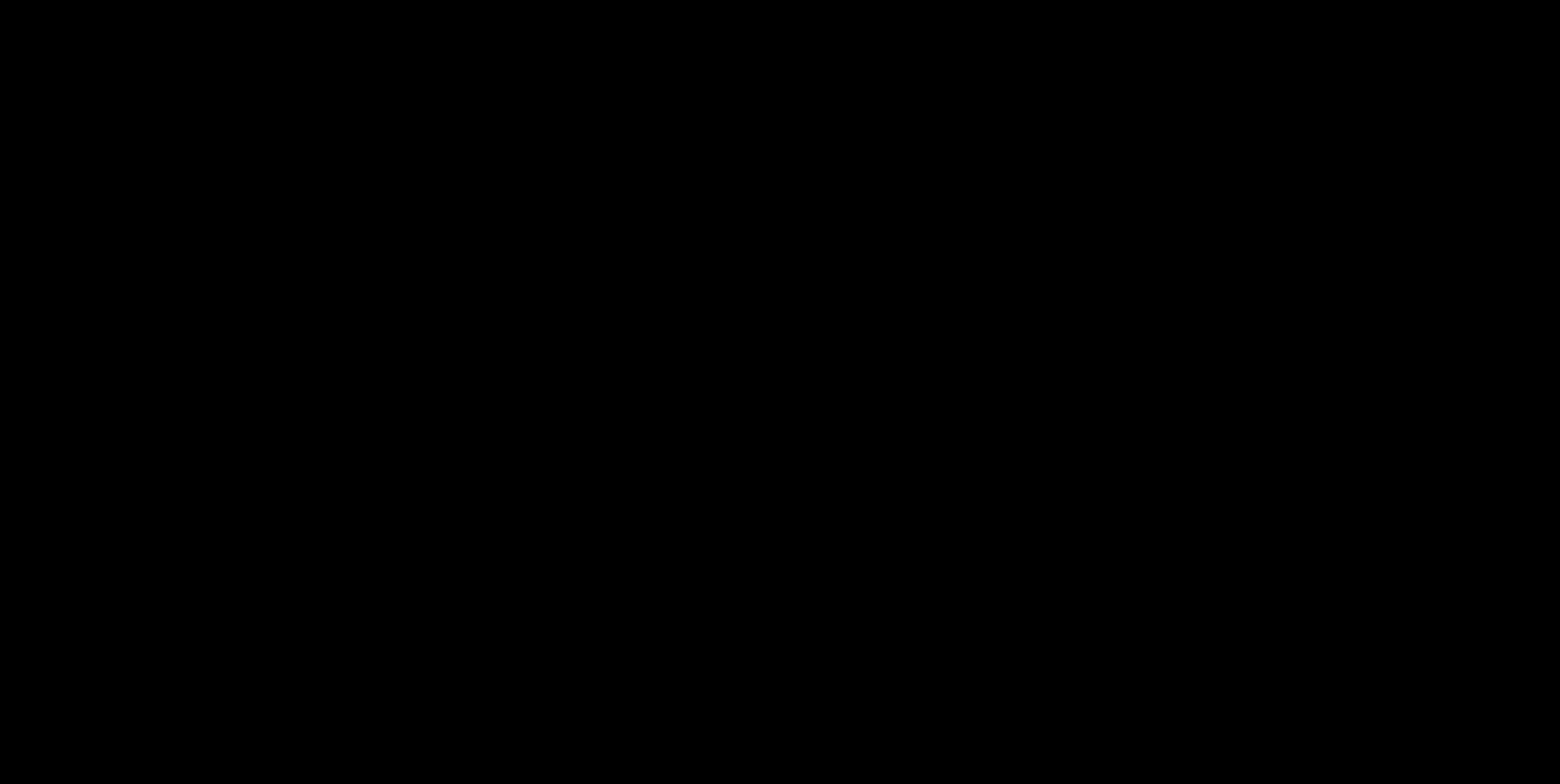
scroll to position [411, 0]
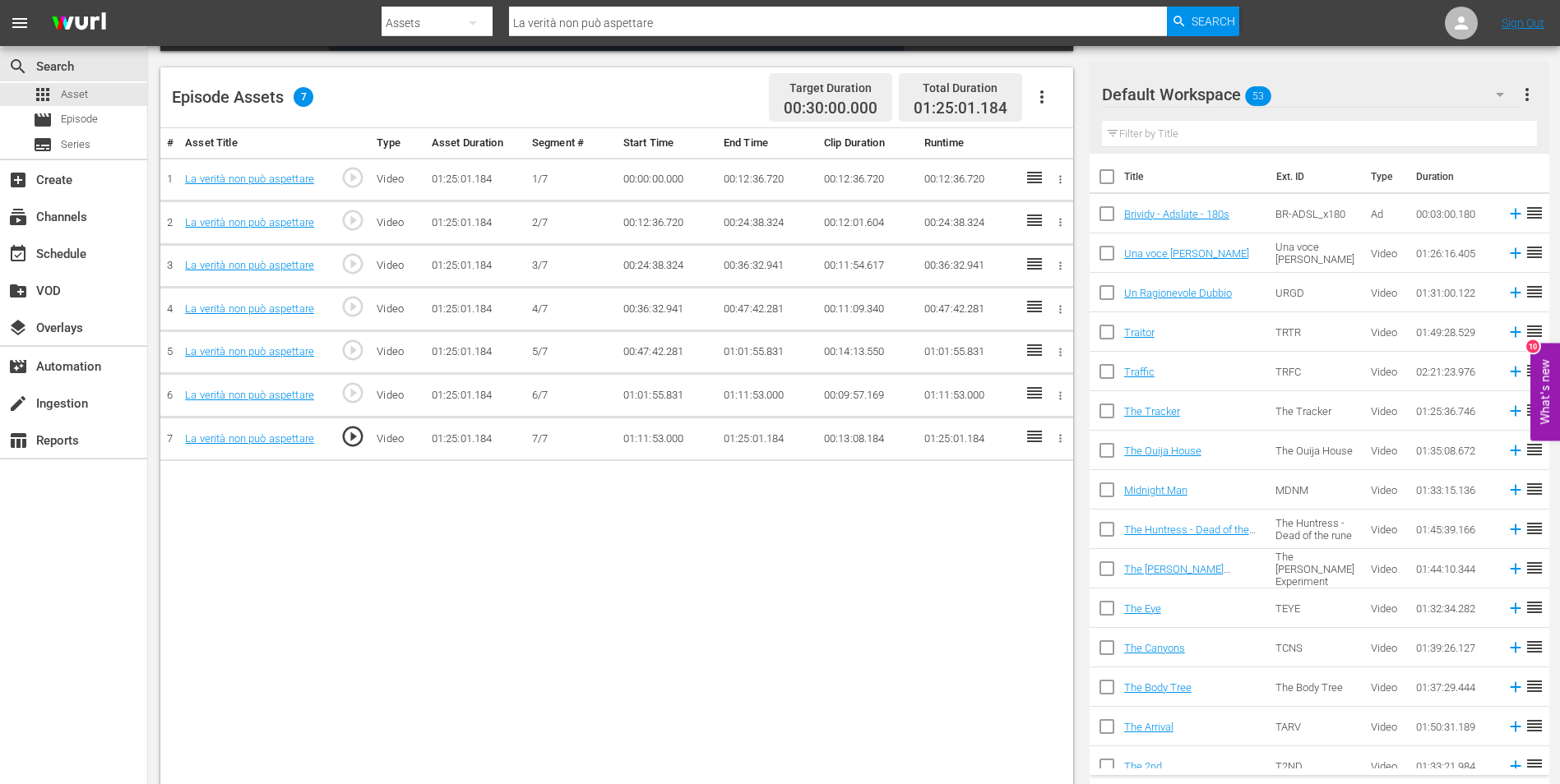
click at [746, 438] on td "01:25:01.184" at bounding box center [767, 439] width 100 height 44
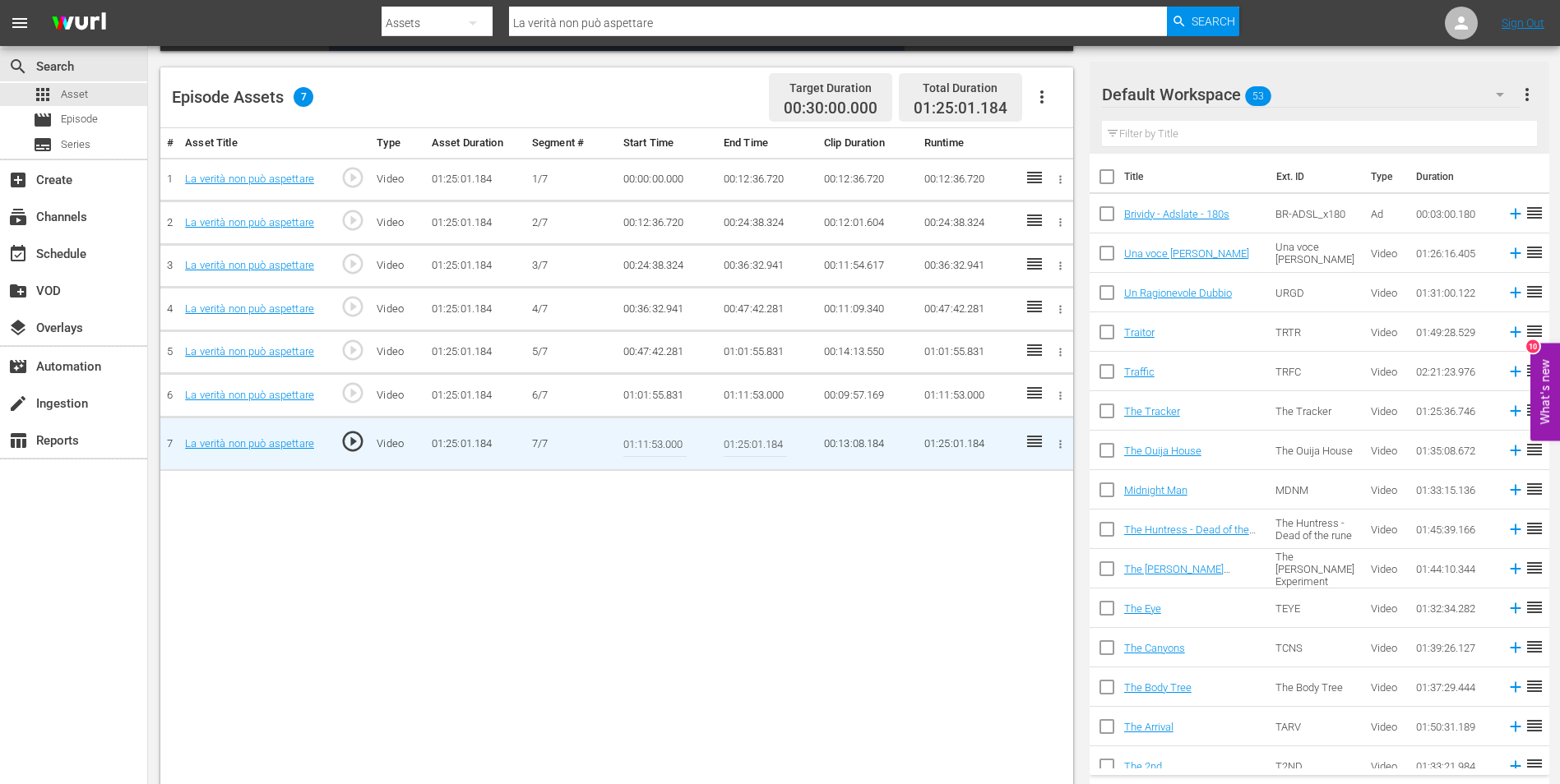
click at [745, 438] on input "01:25:01.184" at bounding box center [755, 443] width 63 height 40
click at [749, 443] on input "01:25:01.184" at bounding box center [755, 443] width 63 height 40
drag, startPoint x: 751, startPoint y: 445, endPoint x: 763, endPoint y: 443, distance: 12.2
click at [763, 443] on input "01:23:01.184" at bounding box center [755, 443] width 63 height 40
type input "01:23:10.184"
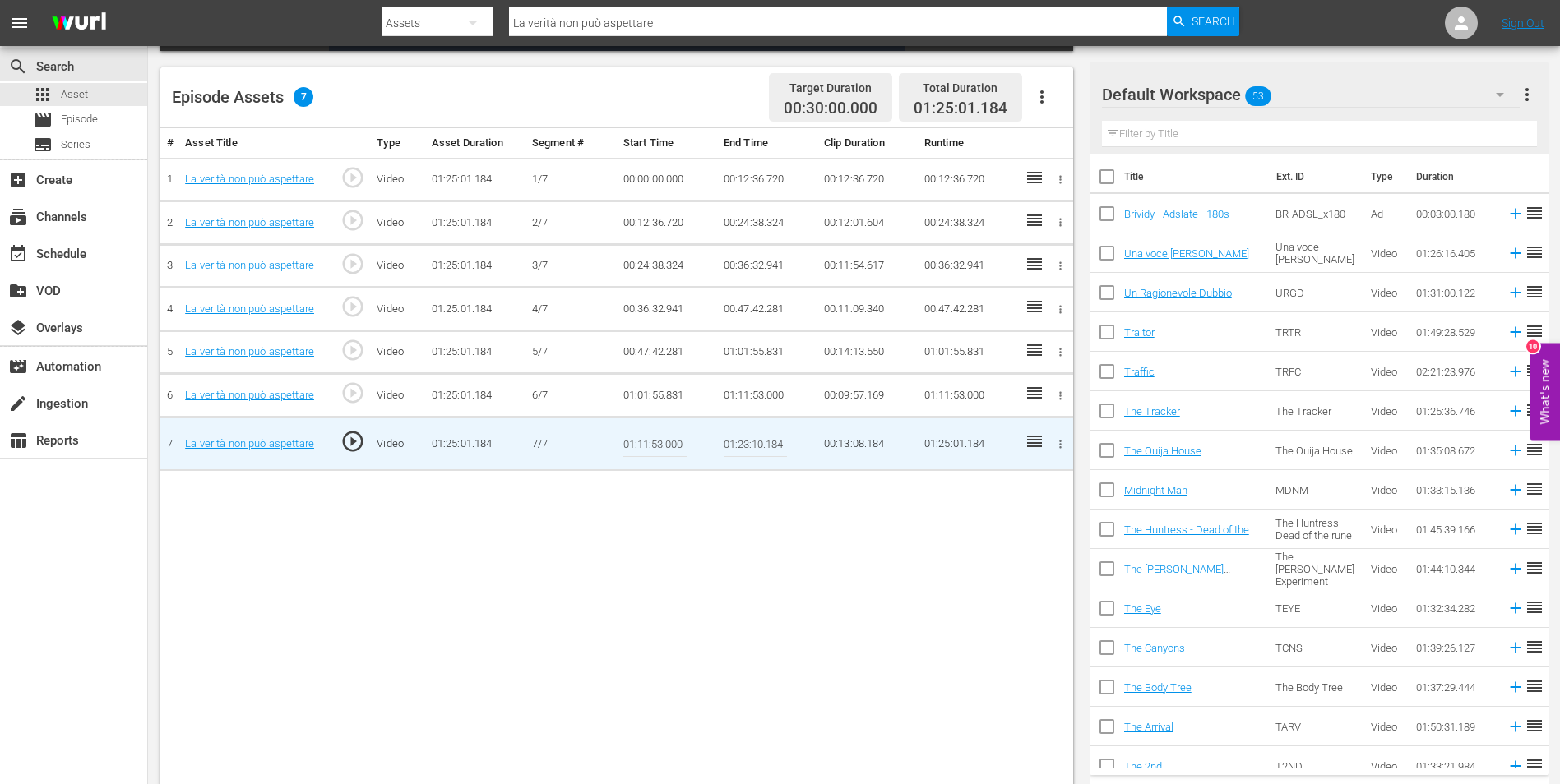
click at [707, 584] on div "# Asset Title Type Asset Duration Segment # Start Time End Time Clip Duration R…" at bounding box center [616, 459] width 912 height 661
click at [740, 443] on input "01:23:10.184" at bounding box center [755, 443] width 63 height 40
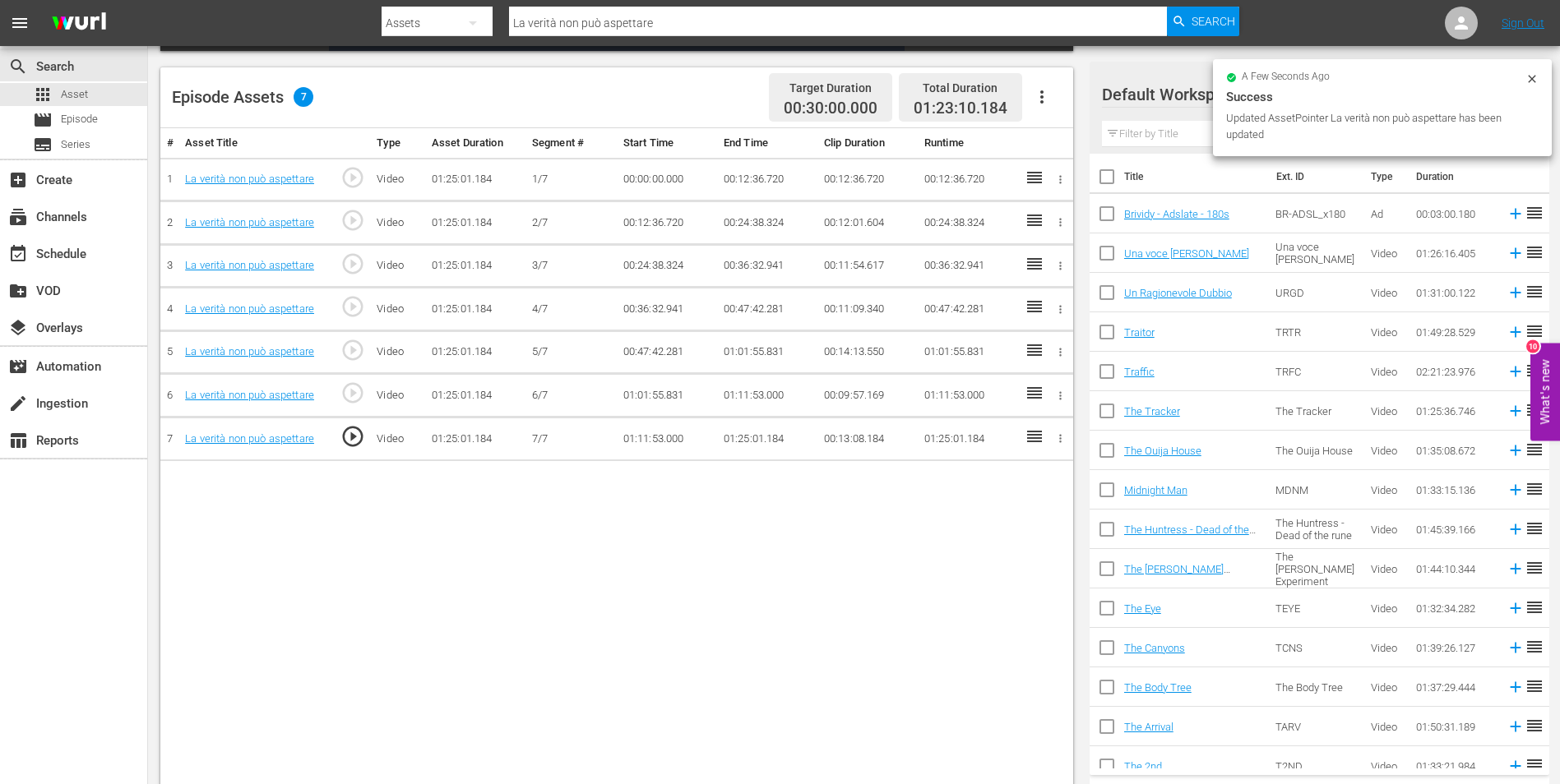
click at [740, 443] on td "01:25:01.184" at bounding box center [767, 439] width 100 height 44
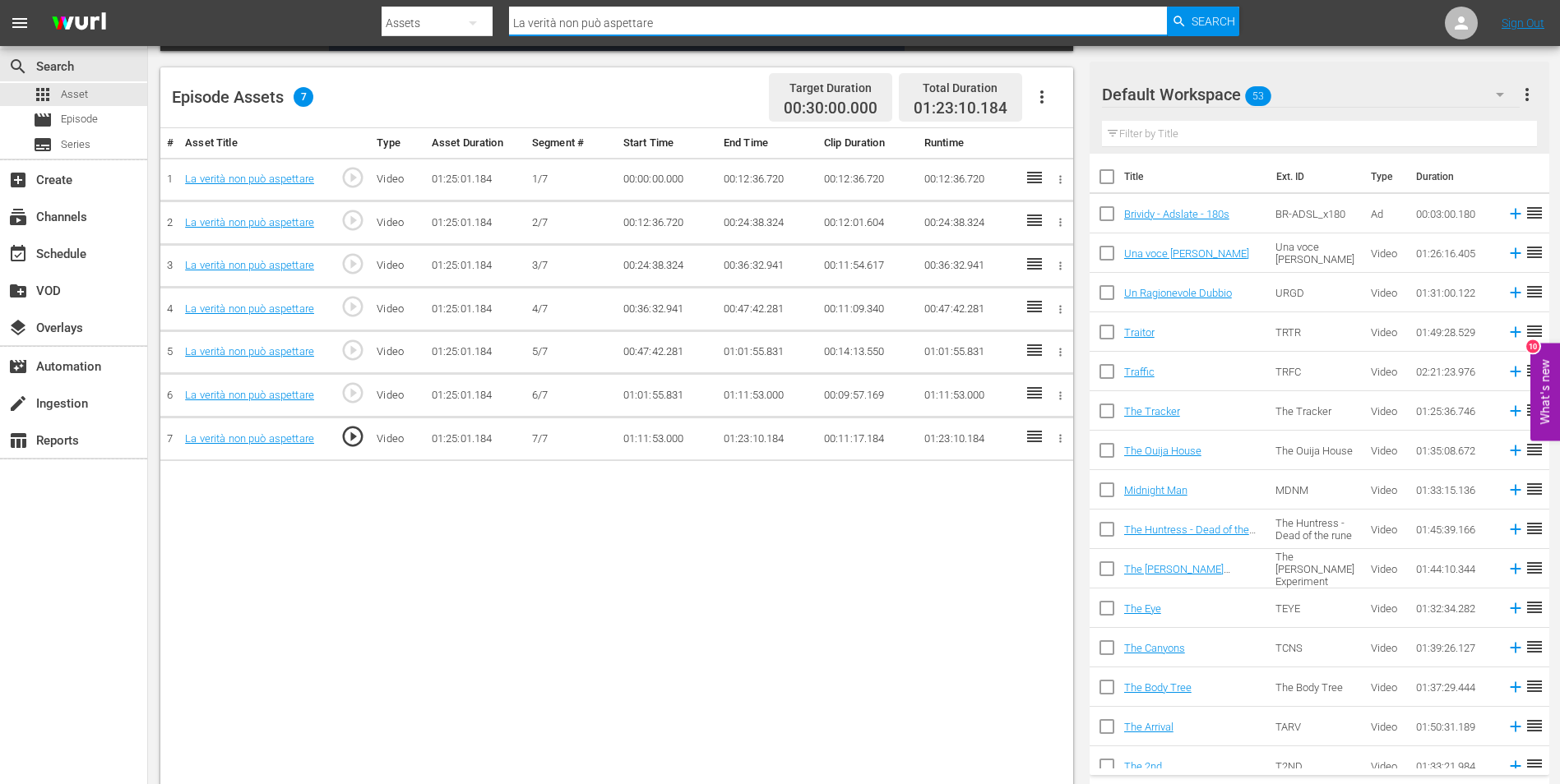
drag, startPoint x: 507, startPoint y: 17, endPoint x: 443, endPoint y: 23, distance: 64.3
click at [429, 17] on div "Search By Assets Search ID, Title, Description, Keywords, or Category La verità…" at bounding box center [810, 23] width 858 height 40
paste input "Maps To The Stars"
type input "Maps To The Stars"
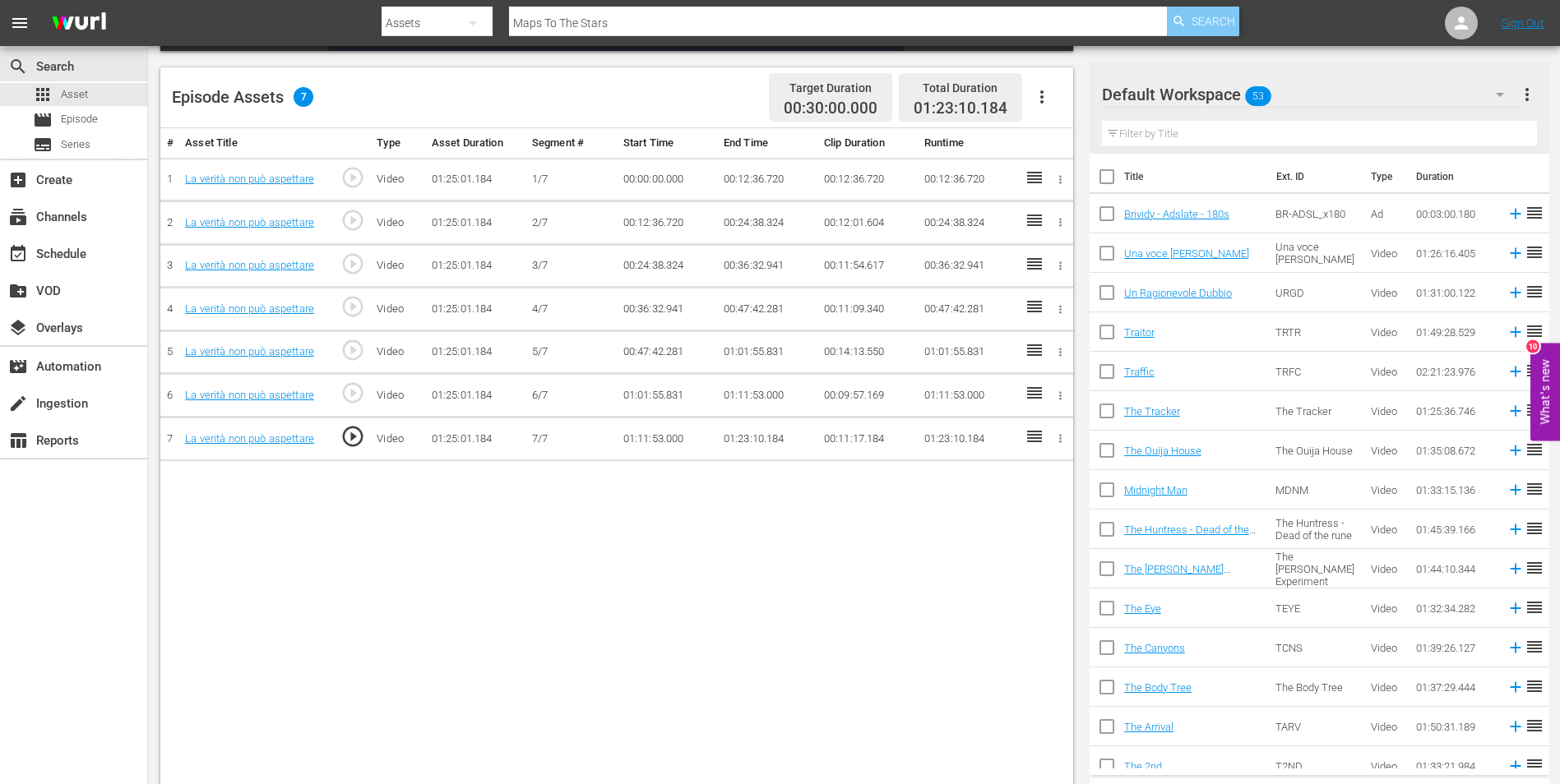
click at [1218, 10] on span "Search" at bounding box center [1213, 21] width 44 height 30
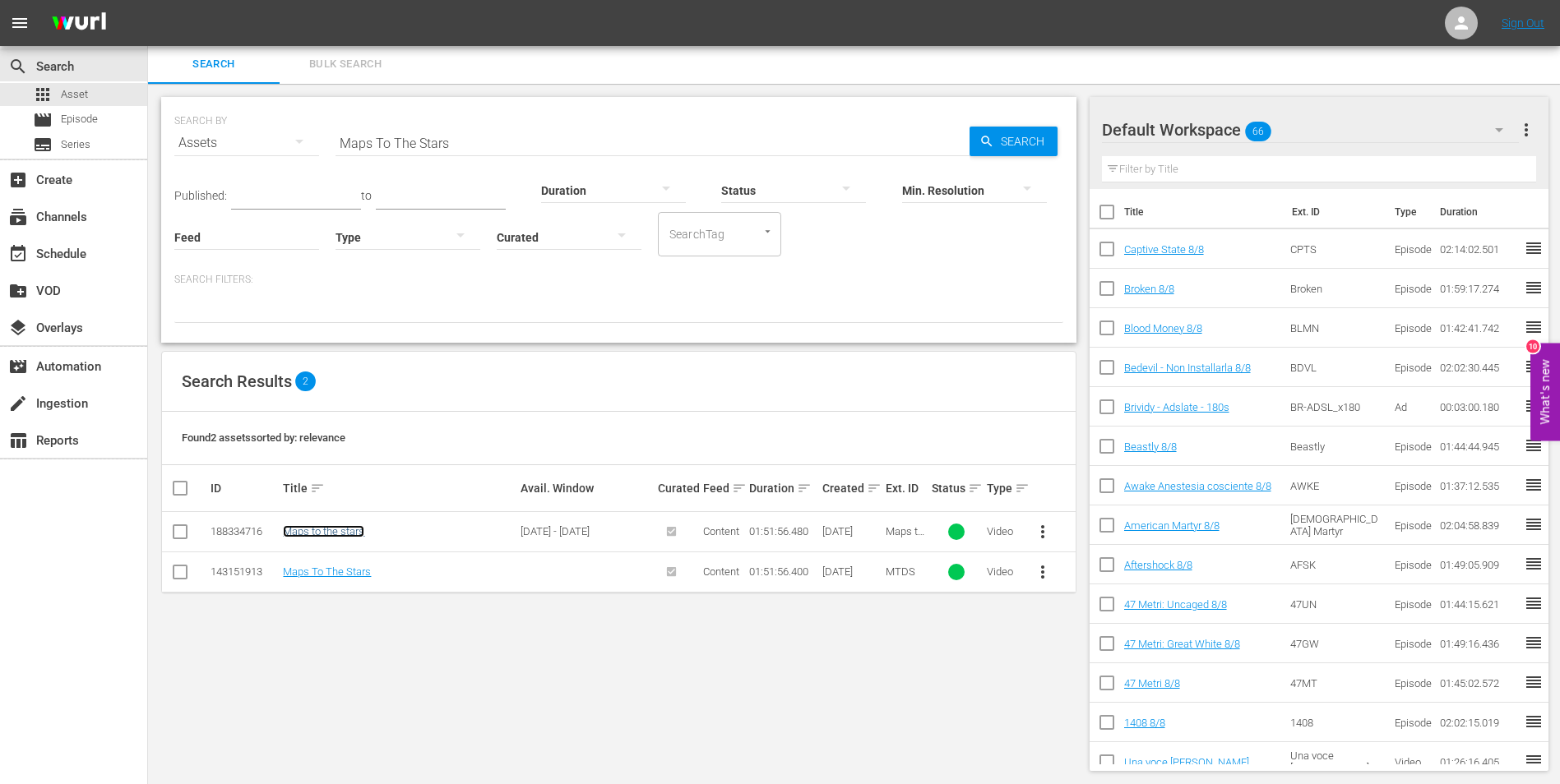
click at [354, 534] on link "Maps to the stars" at bounding box center [323, 531] width 82 height 13
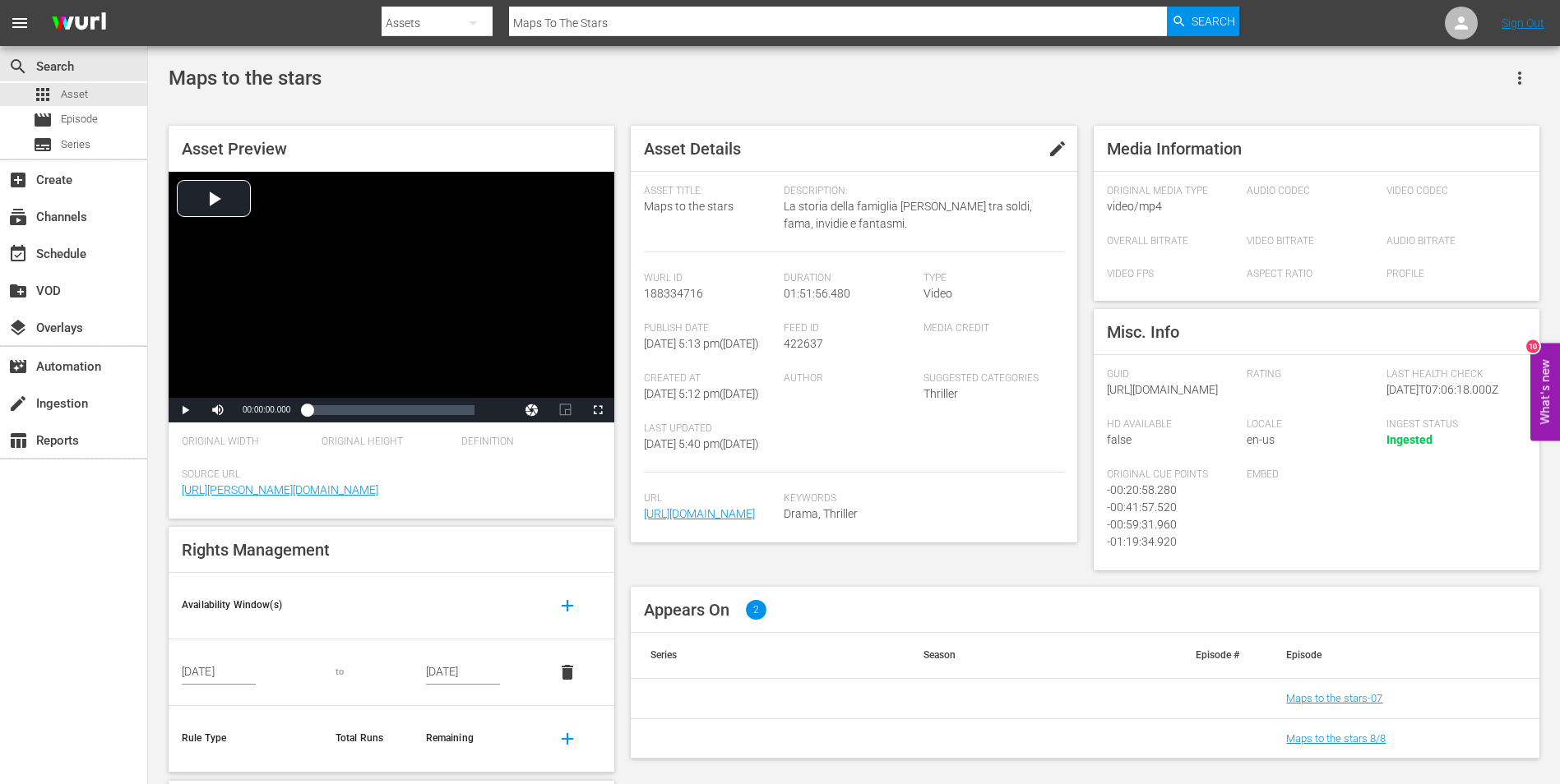
scroll to position [142, 0]
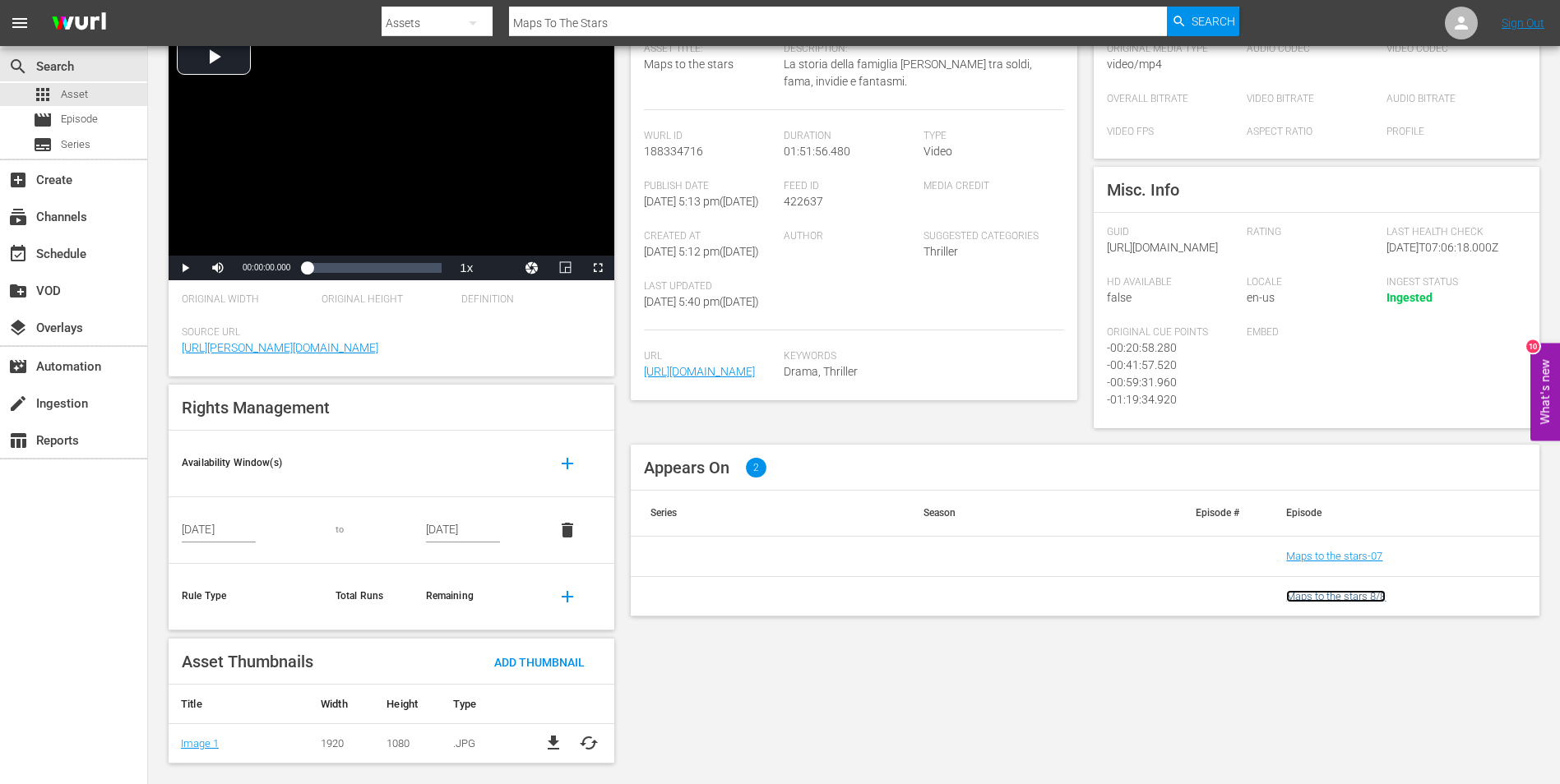
click at [1357, 603] on link "Maps to the stars 8/8" at bounding box center [1336, 596] width 100 height 13
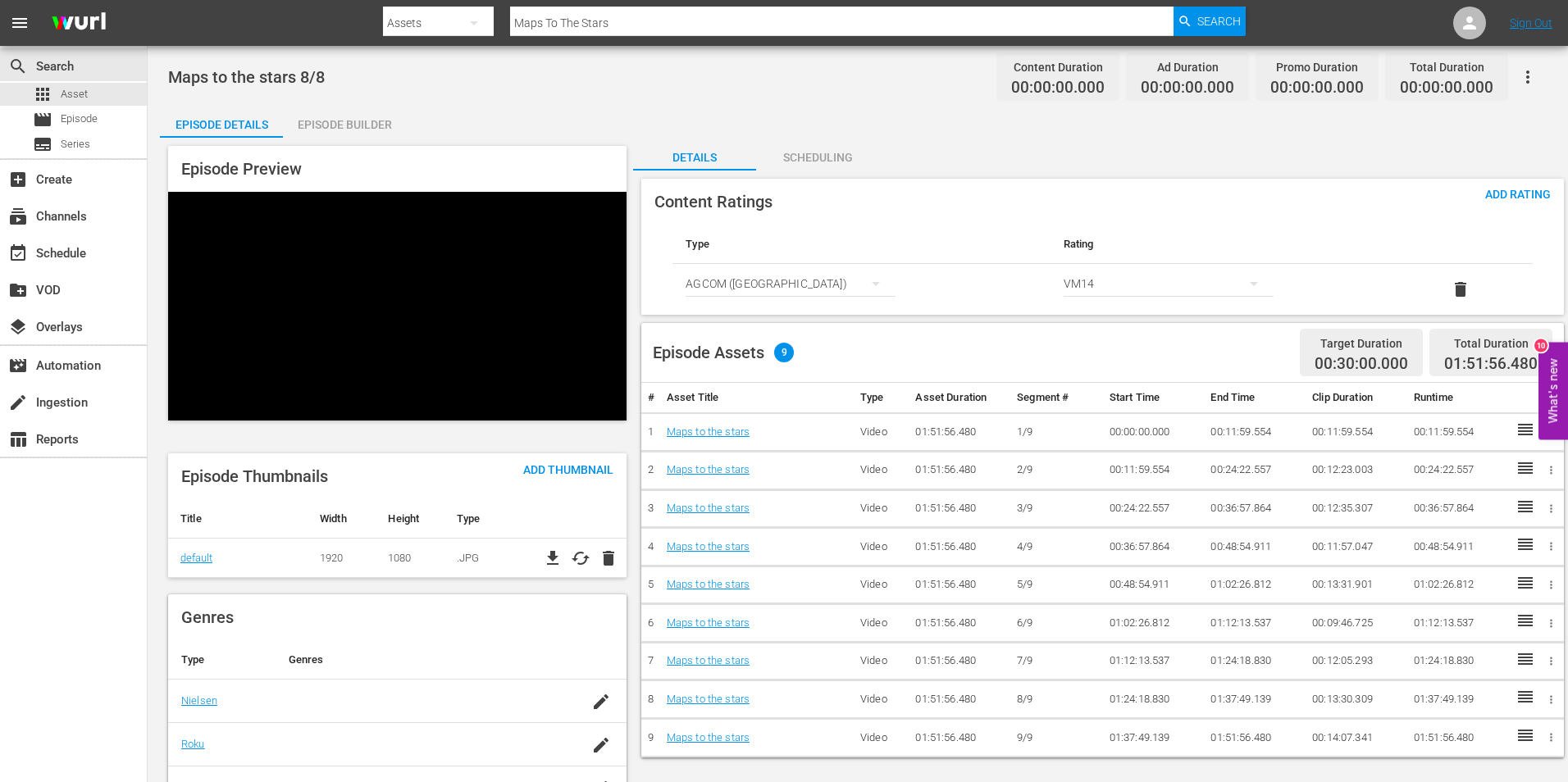
click at [359, 118] on div "Episode Builder" at bounding box center [344, 124] width 123 height 40
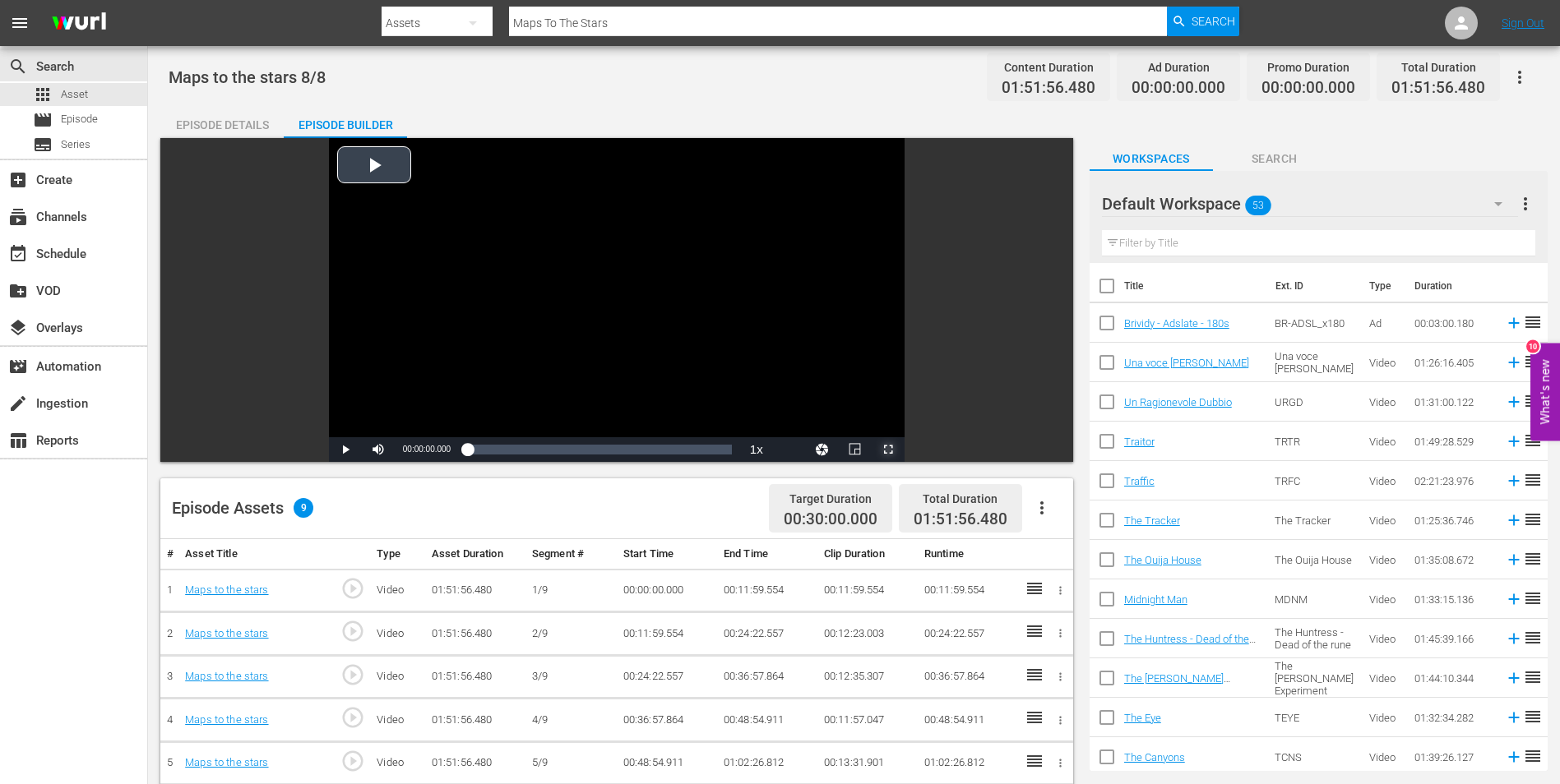
click at [888, 449] on span "Video Player" at bounding box center [888, 449] width 0 height 0
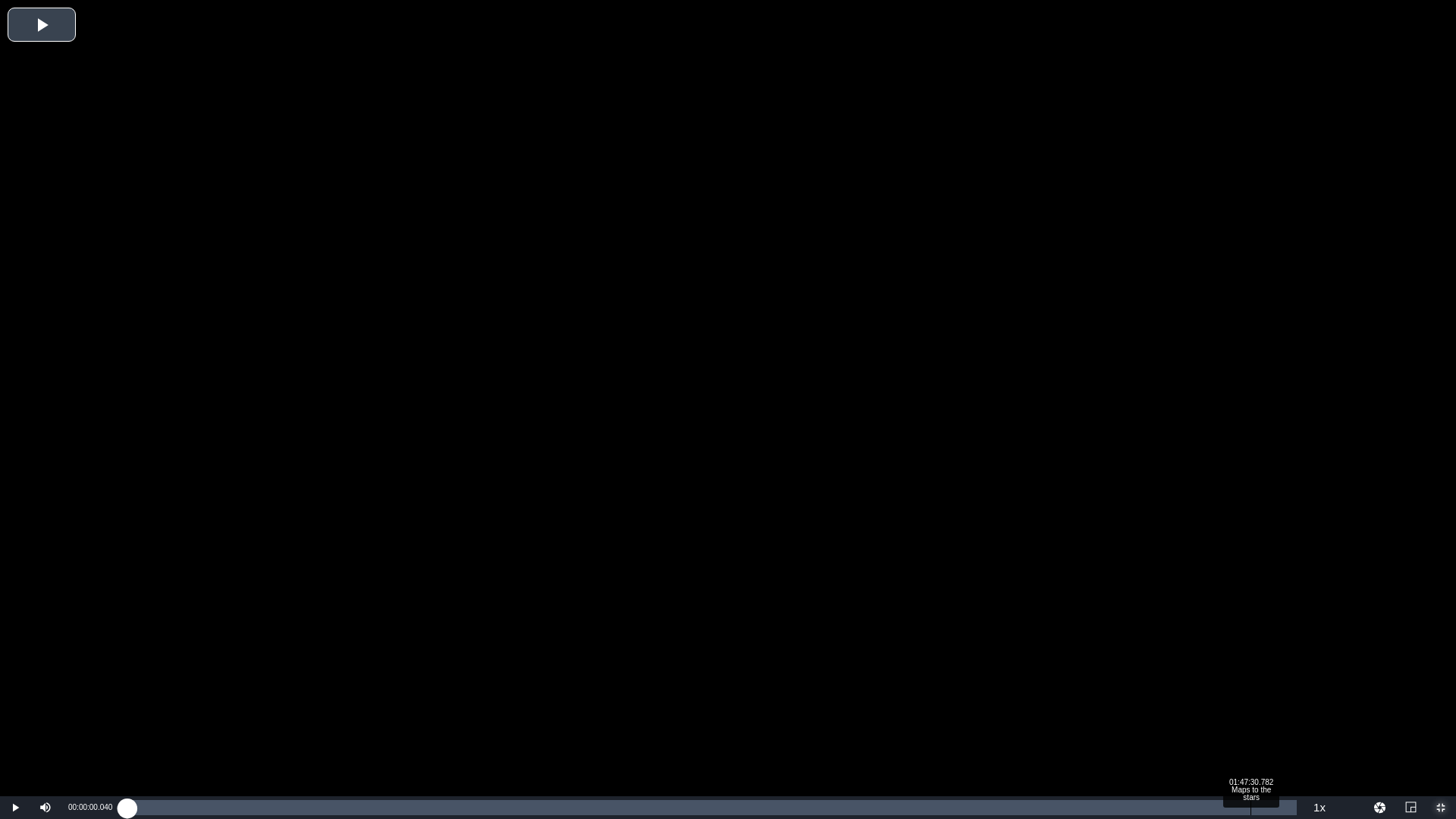
click at [1250, 811] on div "Loaded : 0.09% 01:47:30.782 Maps to the stars 00:00:00.040" at bounding box center [712, 808] width 1170 height 16
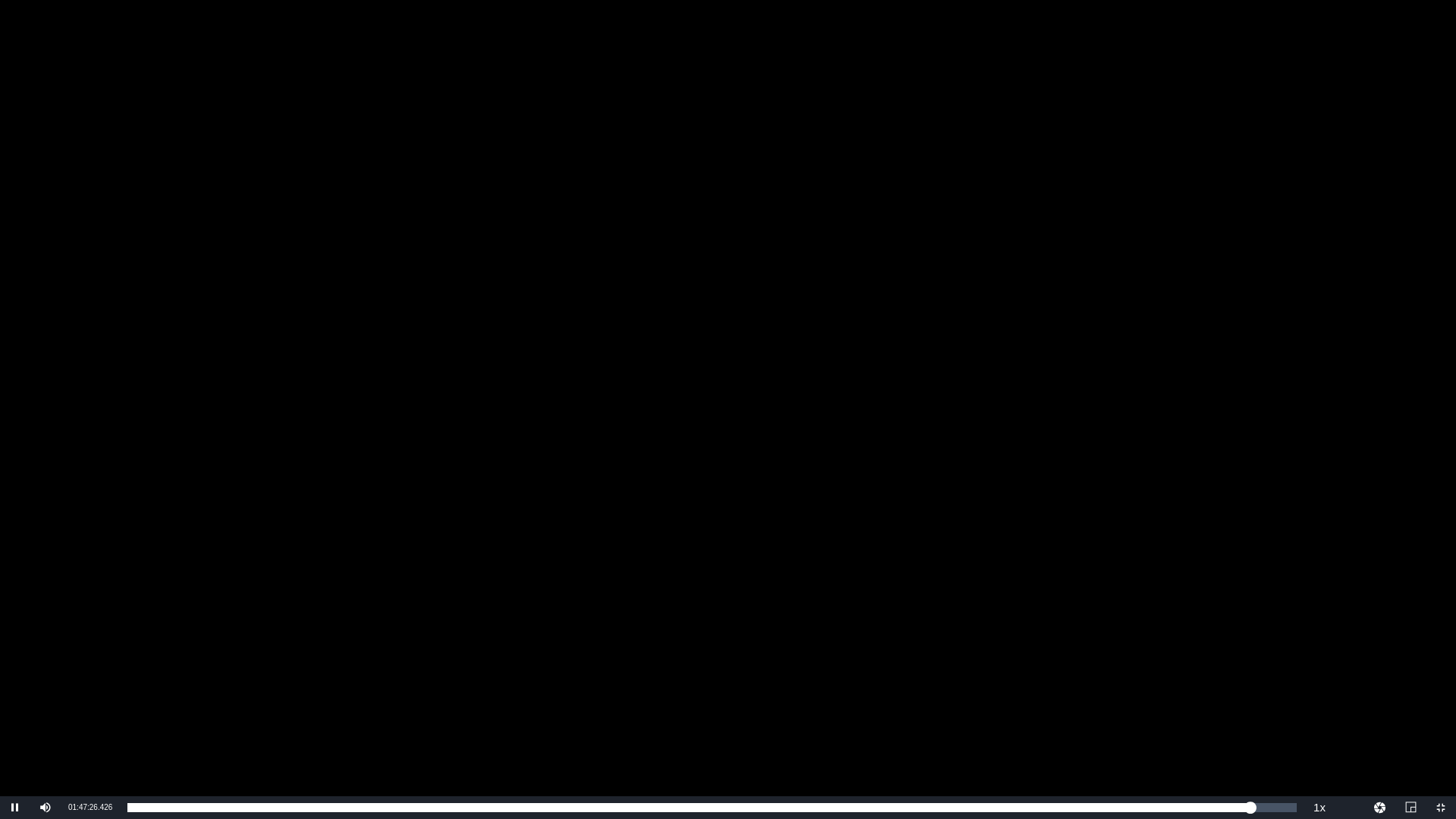
click at [1071, 502] on div "Video Player" at bounding box center [728, 398] width 1456 height 796
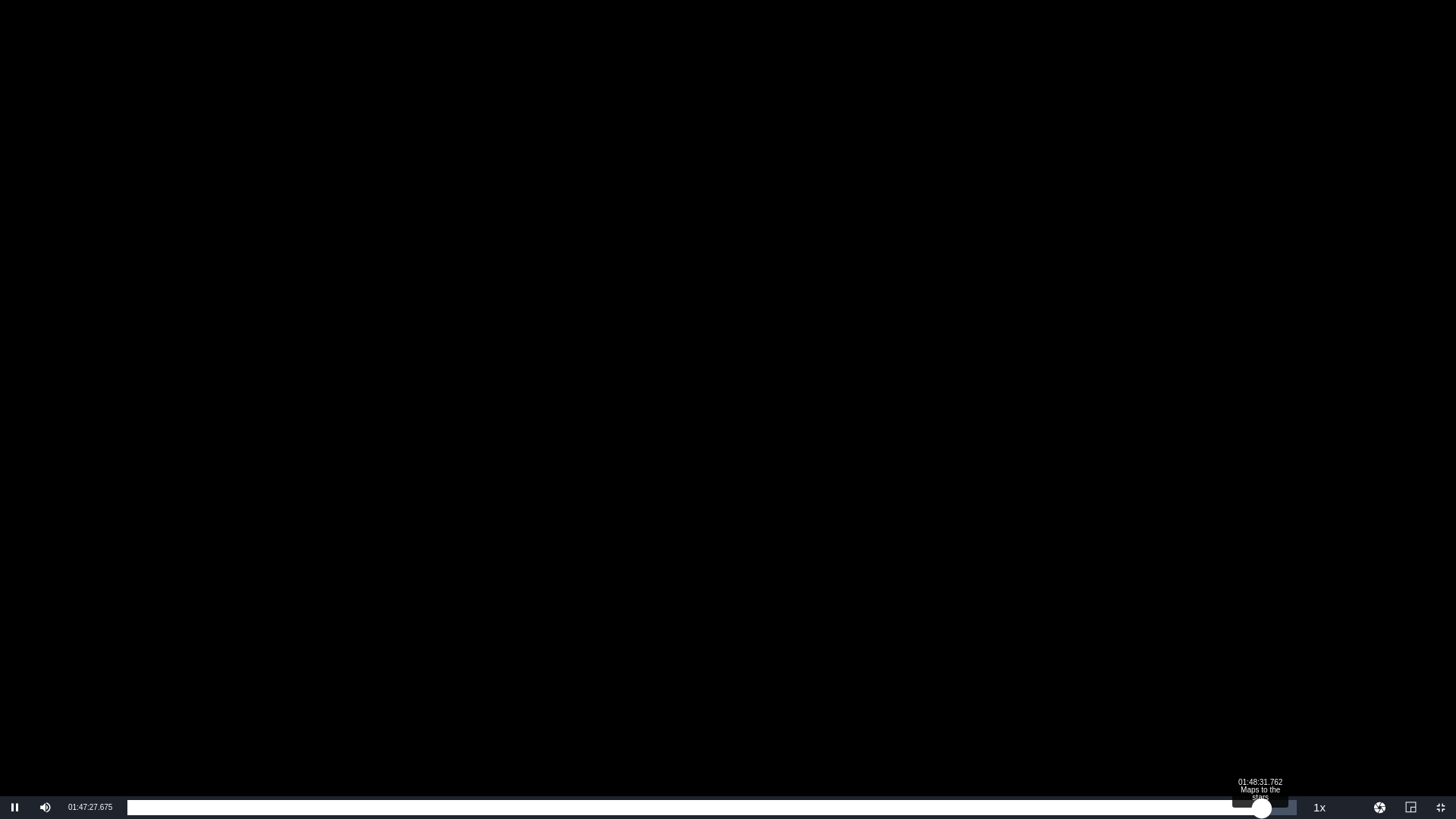
click at [1262, 801] on div "01:47:27.883" at bounding box center [695, 808] width 1135 height 16
click at [1259, 803] on div "01:48:24.800" at bounding box center [693, 808] width 1132 height 16
click at [1259, 800] on div "01:48:30.192" at bounding box center [693, 808] width 1132 height 16
click at [1269, 800] on div "01:49:16.496" at bounding box center [698, 808] width 1142 height 16
click at [1270, 800] on div "01:49:24.610" at bounding box center [698, 808] width 1143 height 16
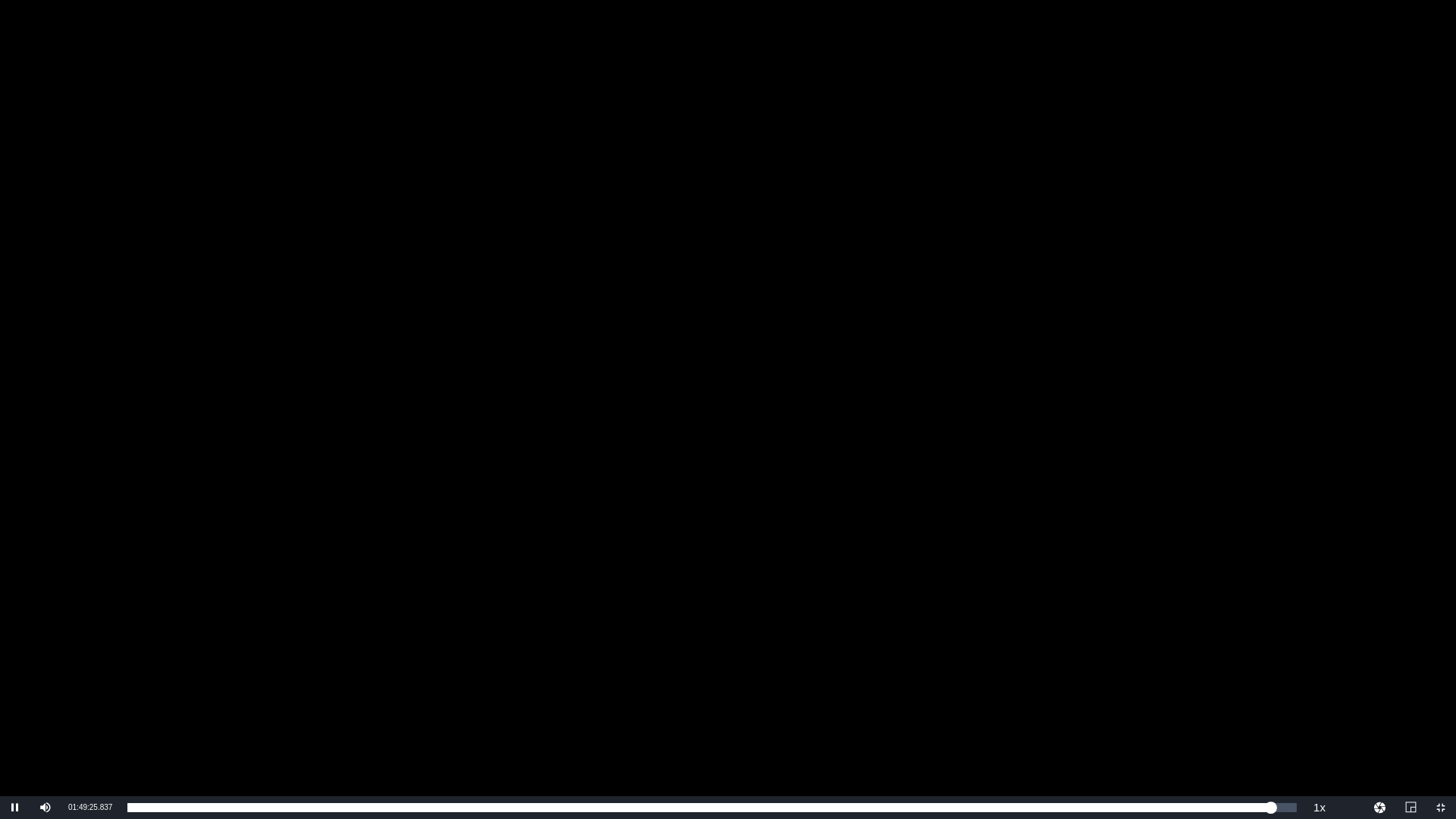
click at [1052, 503] on div "Video Player" at bounding box center [728, 398] width 1456 height 796
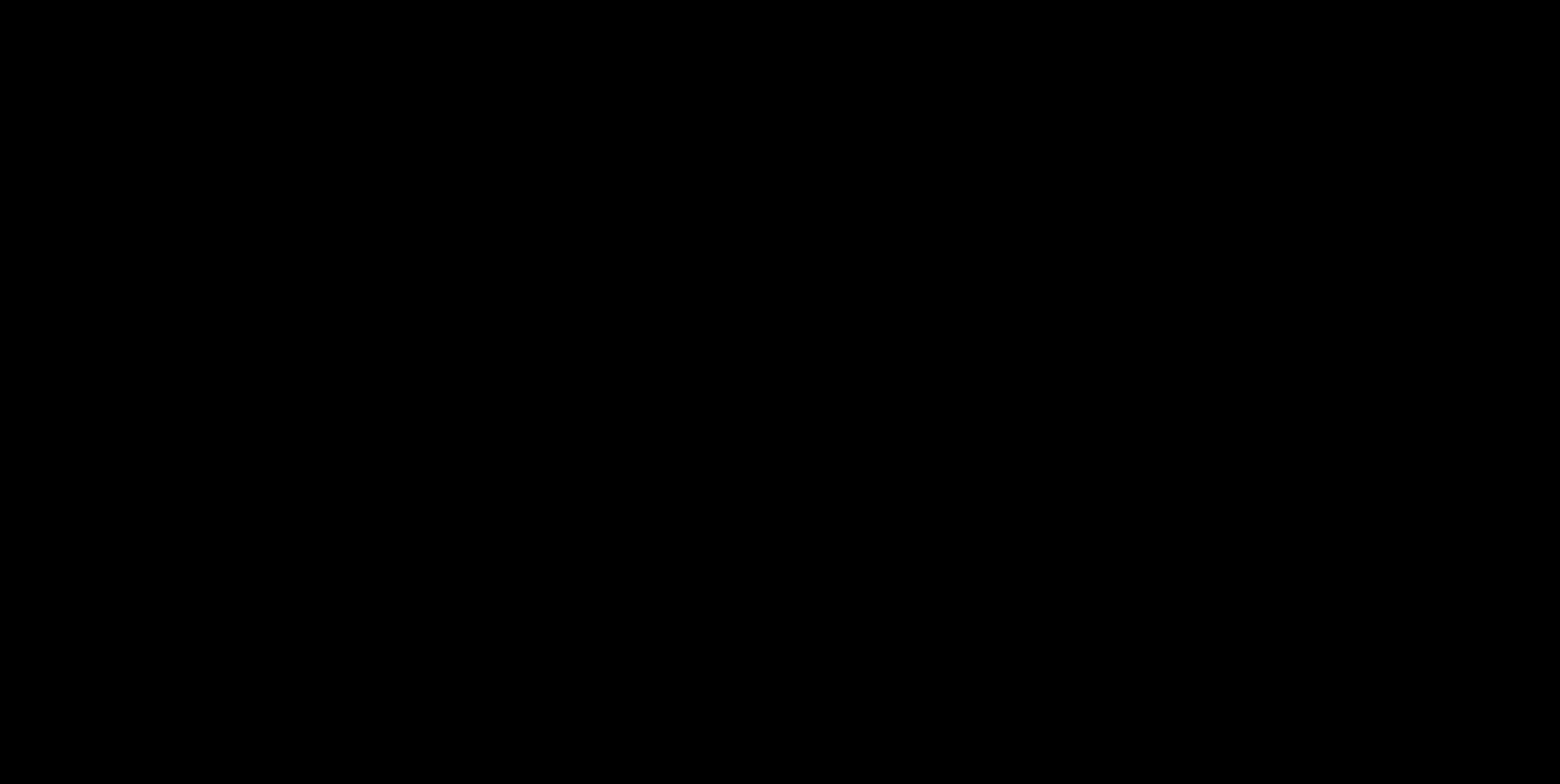
scroll to position [329, 0]
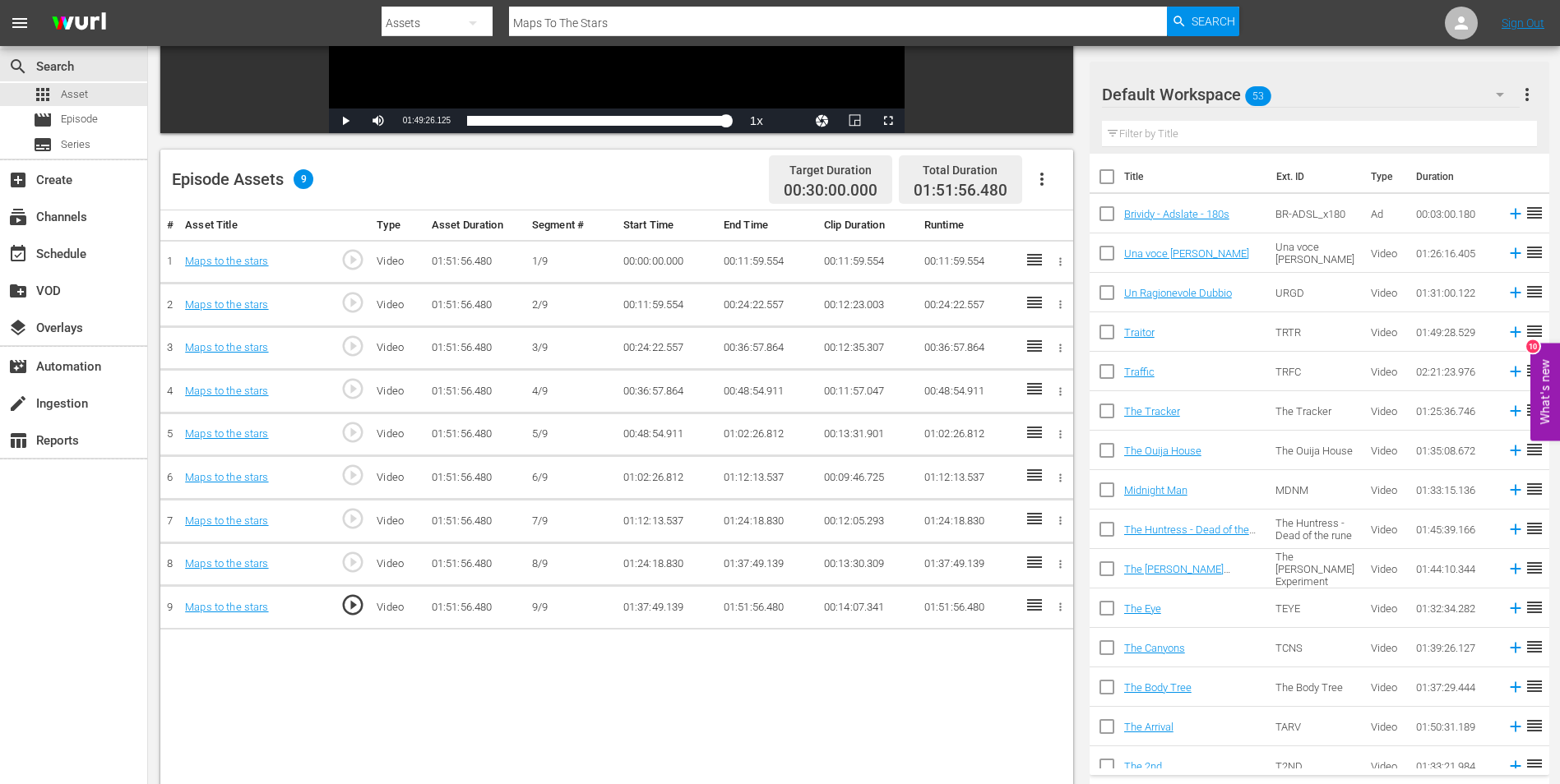
click at [744, 608] on td "01:51:56.480" at bounding box center [767, 608] width 100 height 44
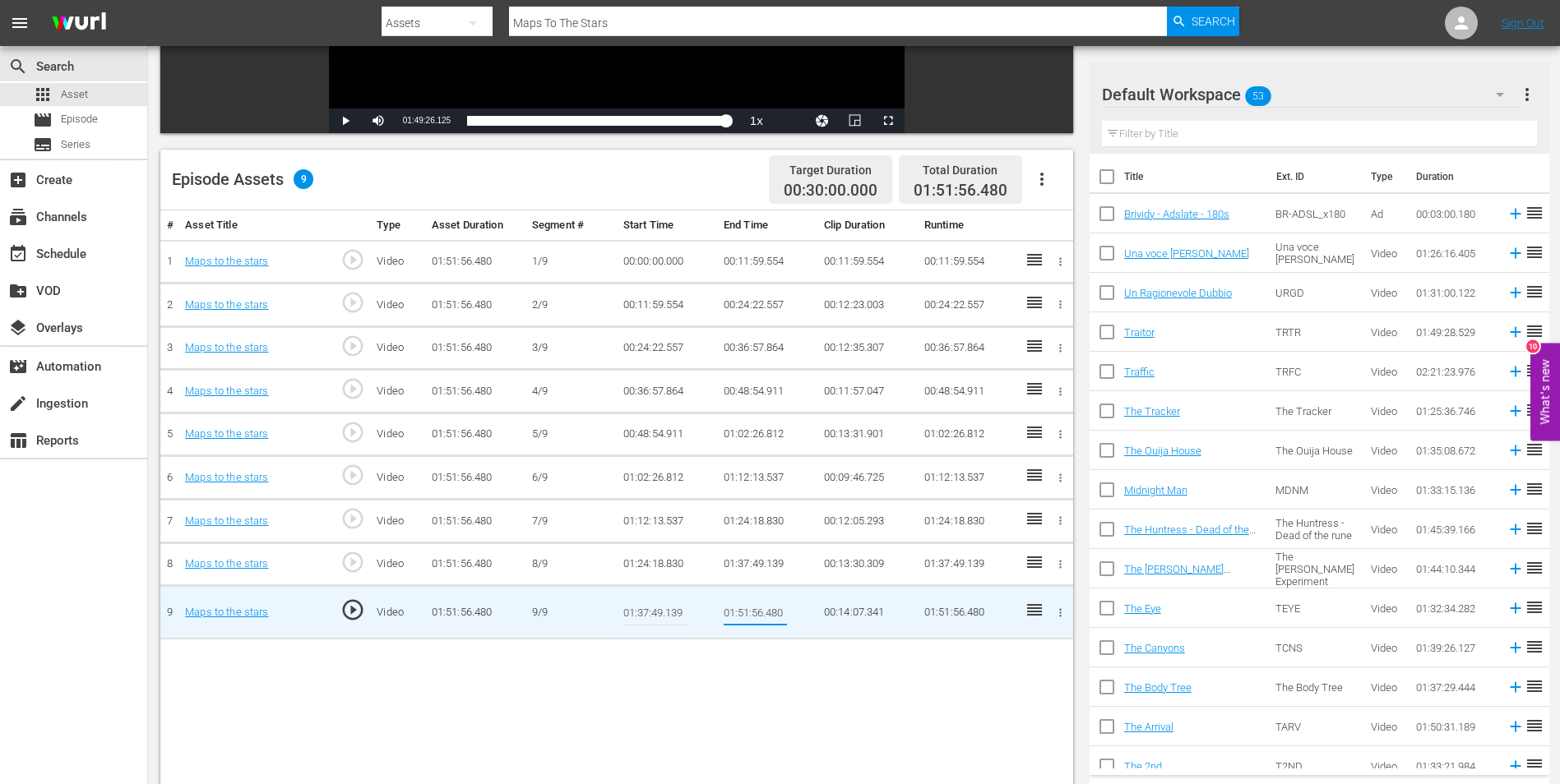
click at [744, 610] on input "01:51:56.480" at bounding box center [755, 612] width 63 height 40
type input "01:48:56.480"
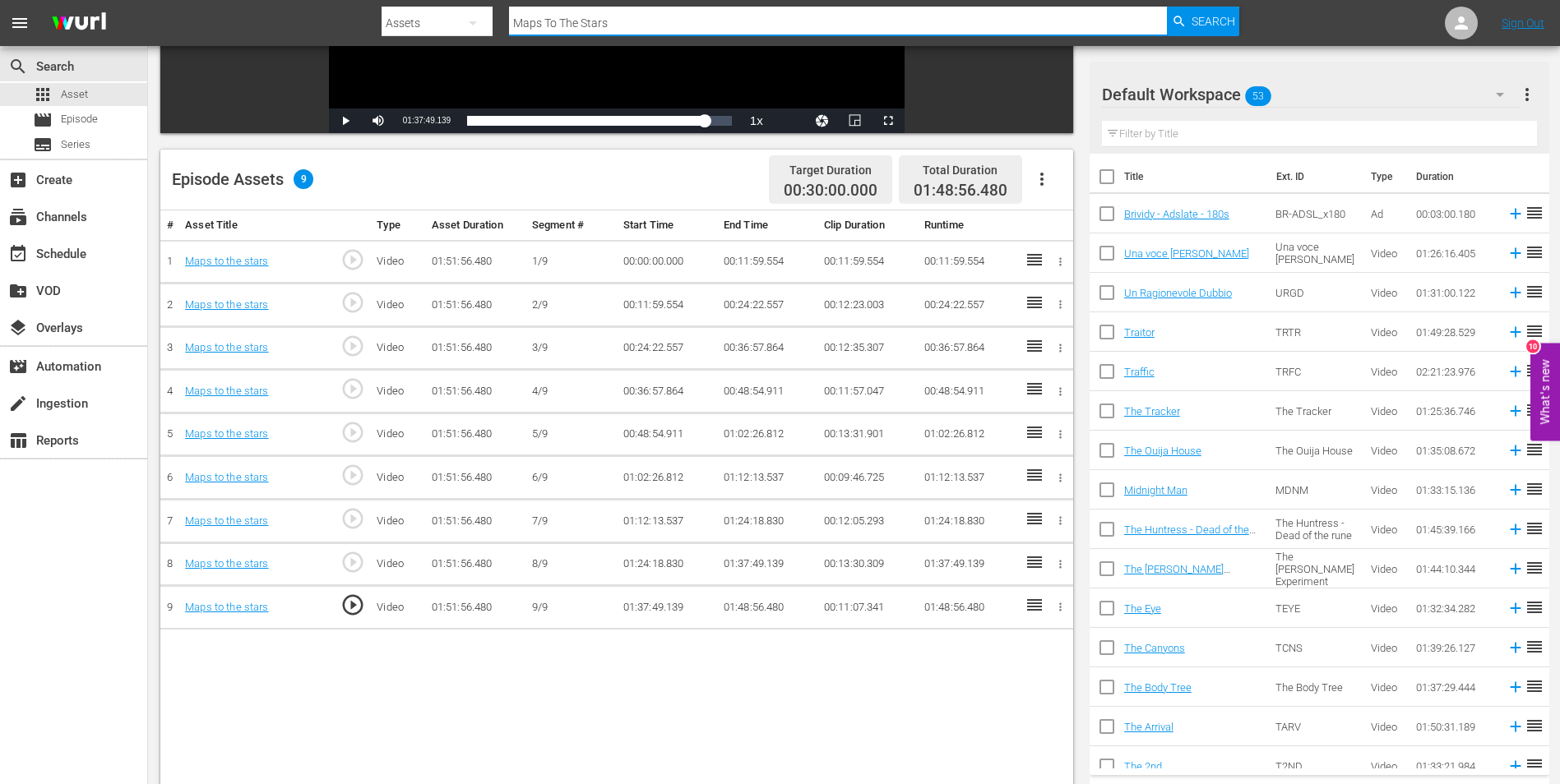
drag, startPoint x: 643, startPoint y: 20, endPoint x: 466, endPoint y: 8, distance: 177.4
click at [466, 8] on div "Search By Assets Search ID, Title, Description, Keywords, or Category Maps To T…" at bounding box center [810, 23] width 858 height 40
paste input "Nottetempo"
type input "Nottetempo"
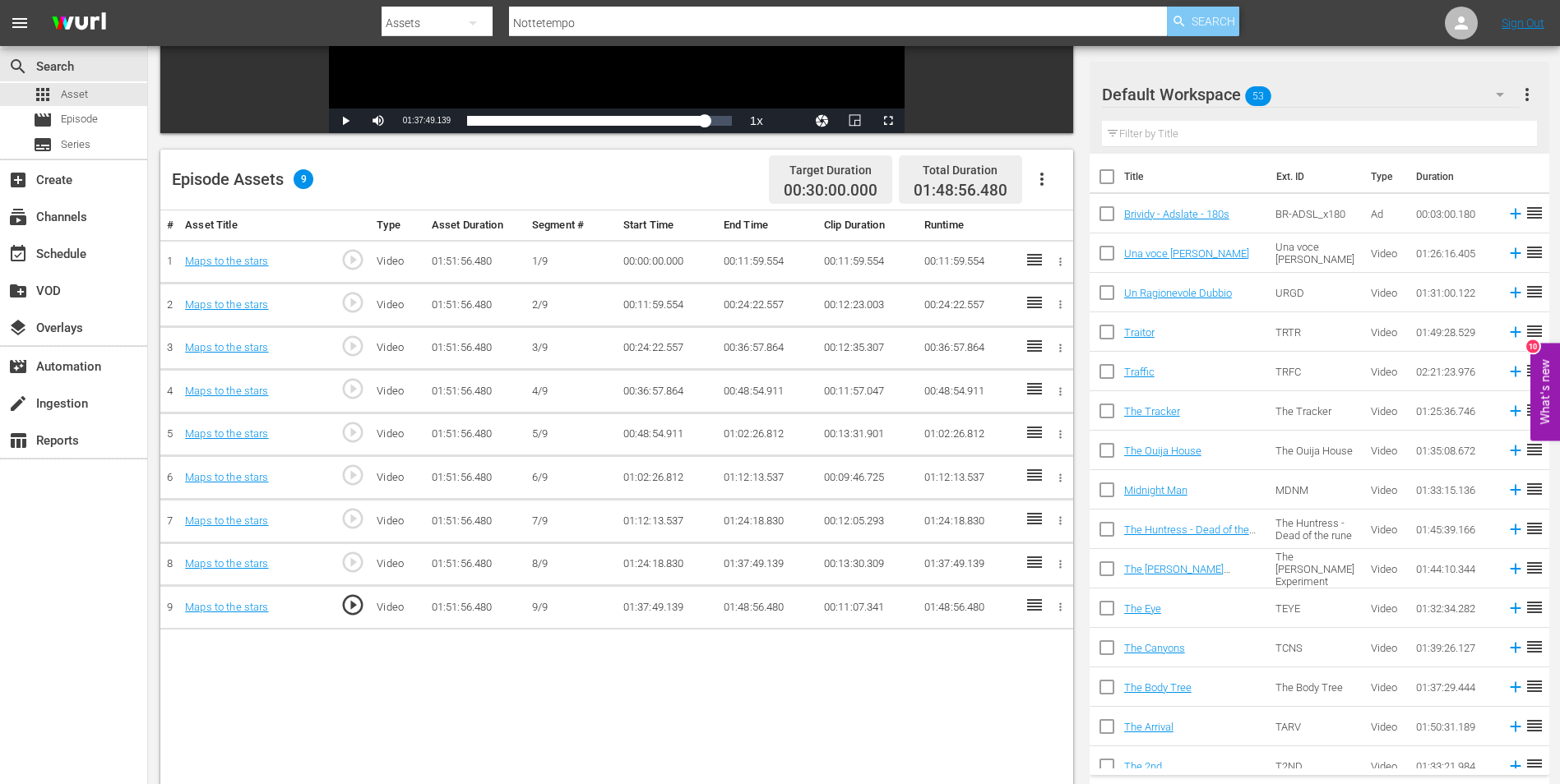
click at [1219, 8] on span "Search" at bounding box center [1213, 21] width 44 height 30
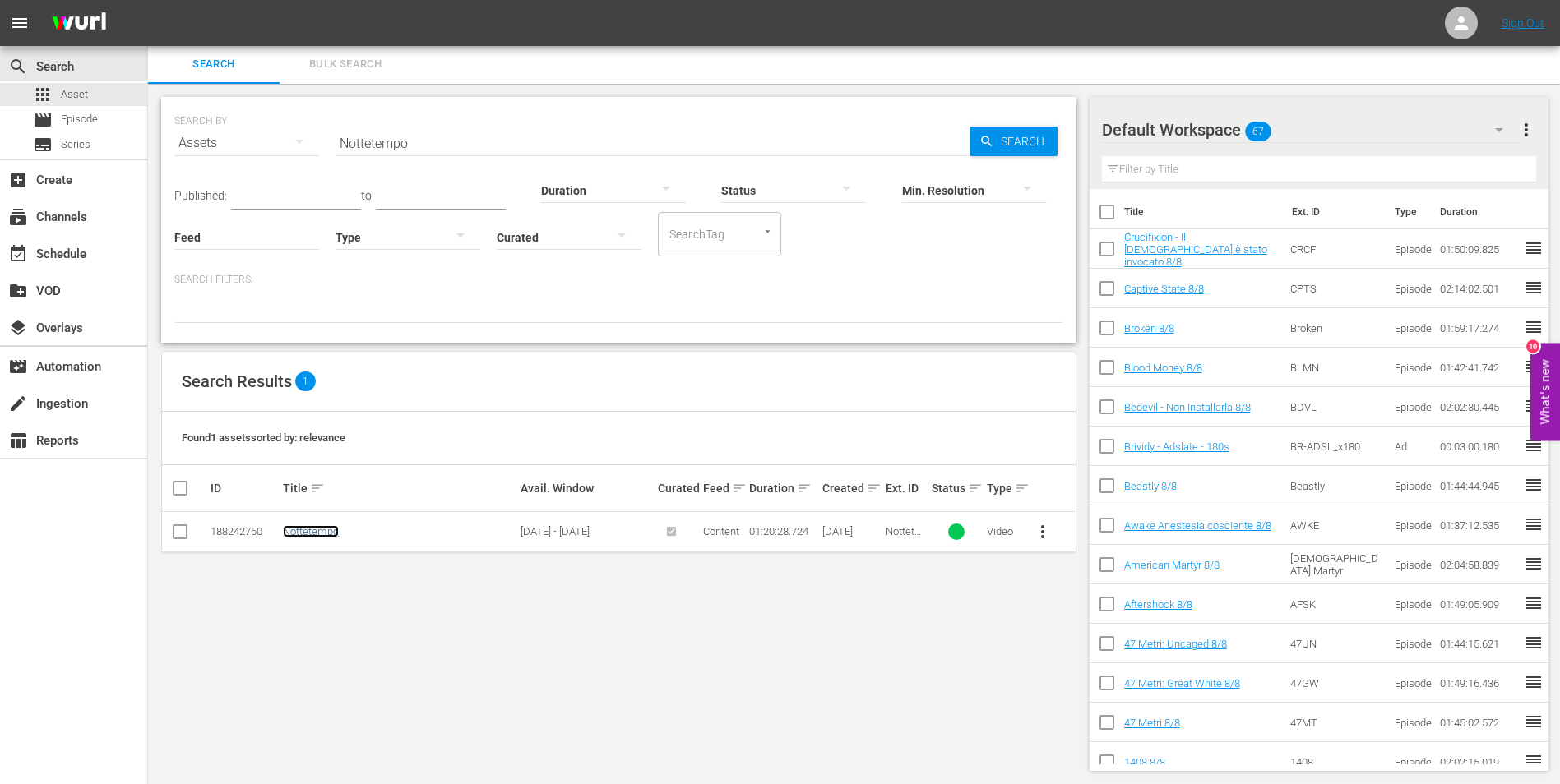
click at [309, 534] on link "Nottetempo" at bounding box center [310, 531] width 56 height 13
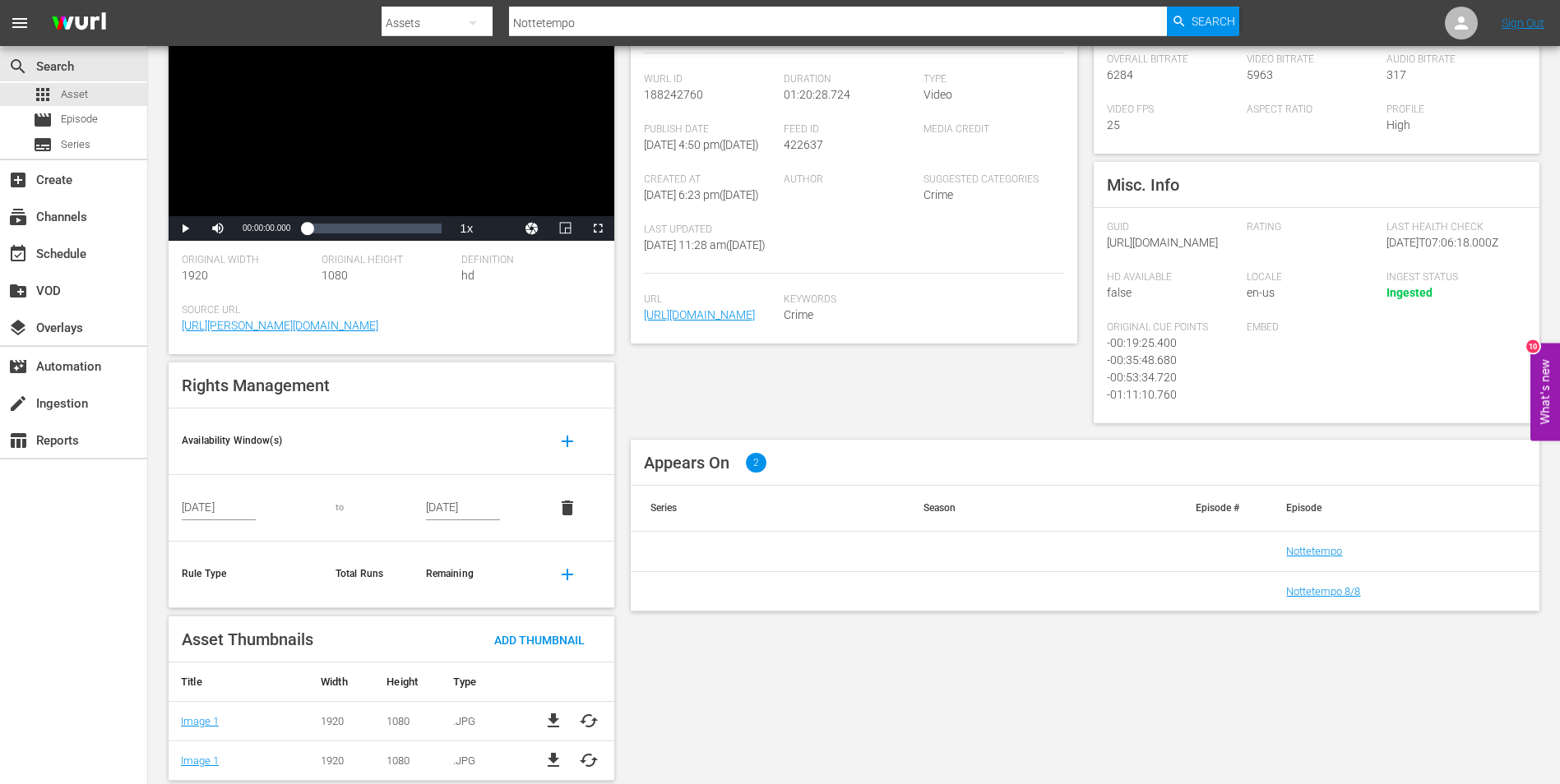
scroll to position [199, 0]
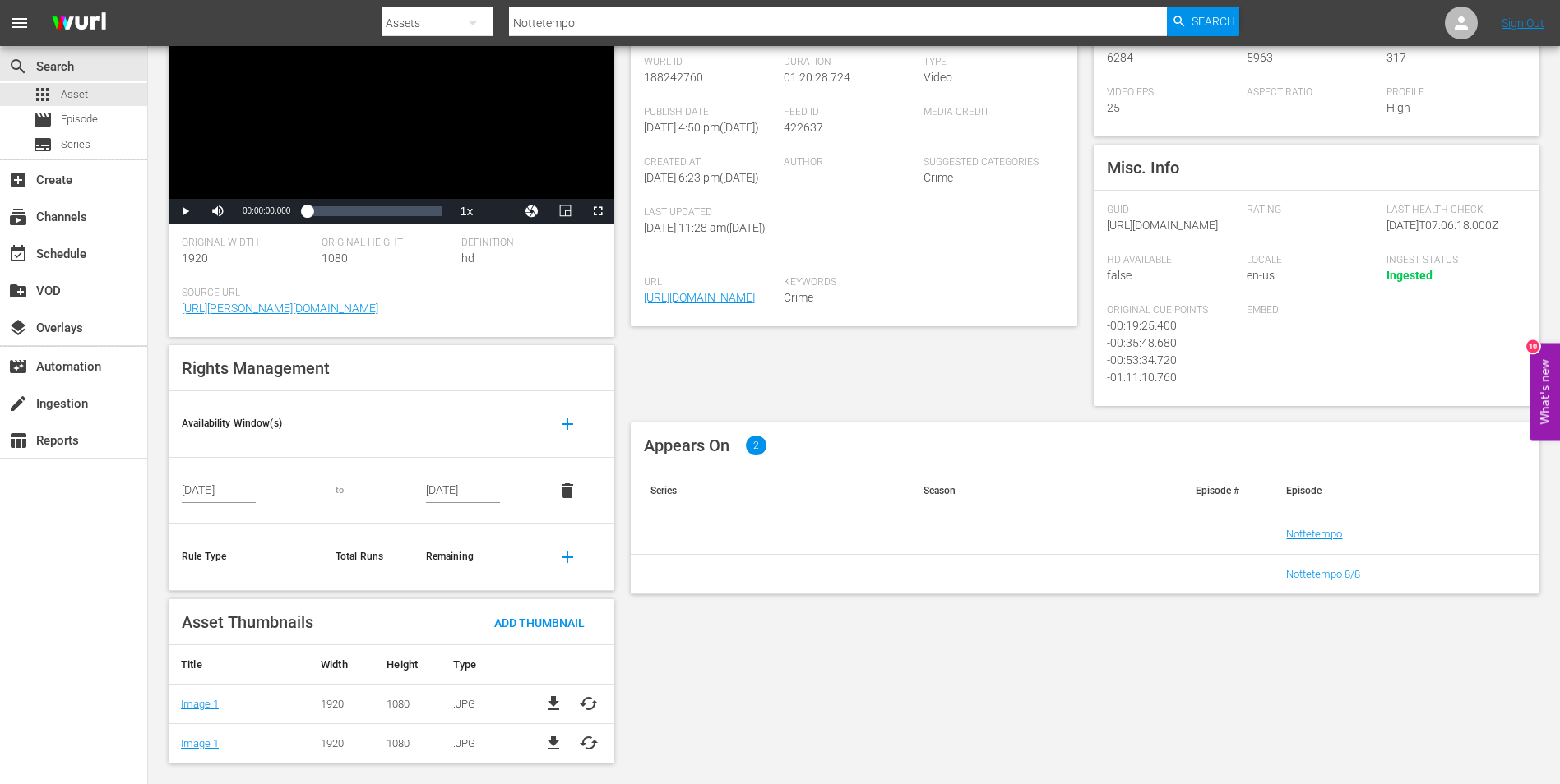
click at [1352, 593] on td "Nottetempo 8/8" at bounding box center [1402, 573] width 272 height 40
click at [1353, 580] on link "Nottetempo 8/8" at bounding box center [1323, 574] width 74 height 13
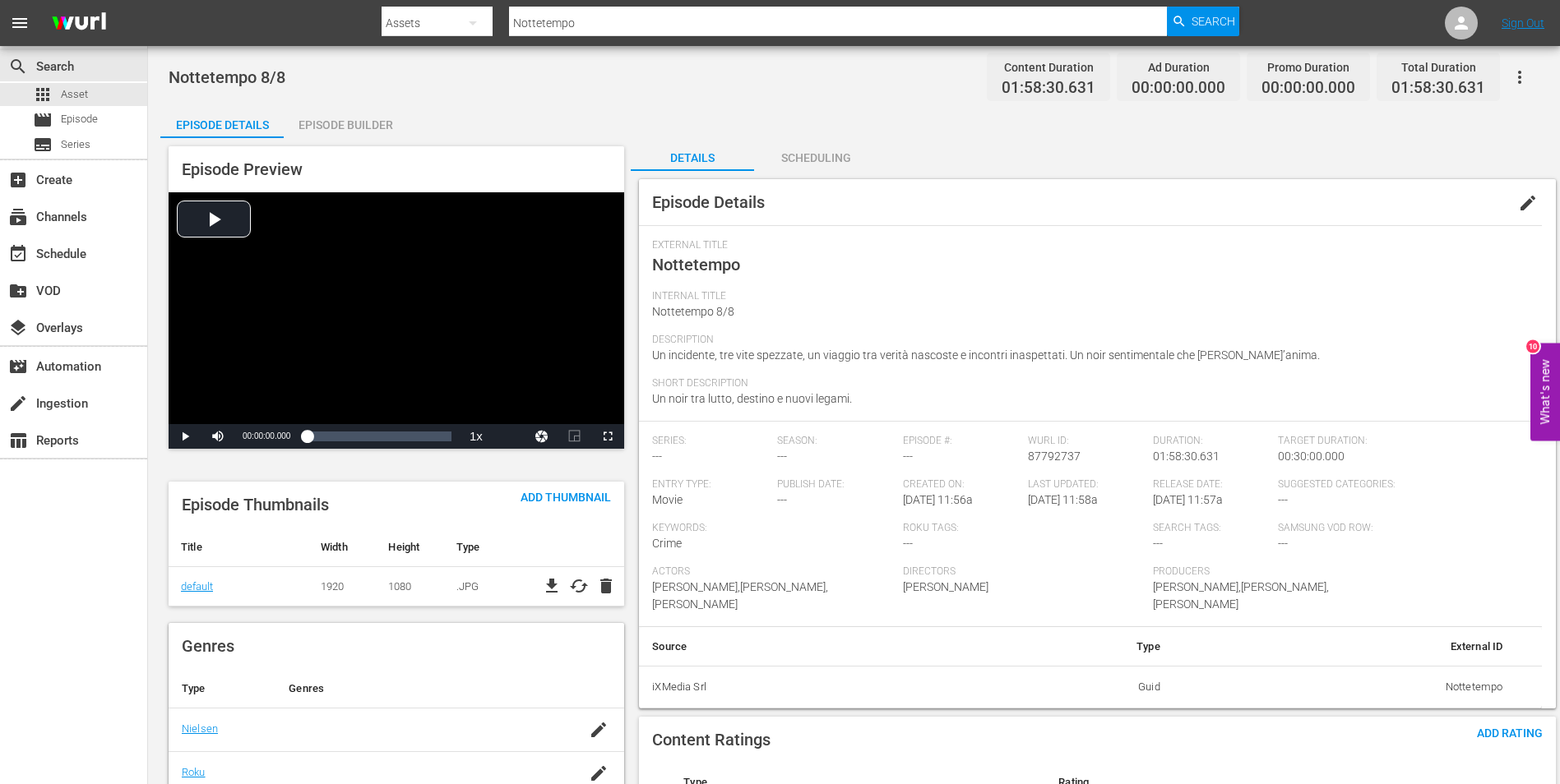
click at [352, 122] on div "Episode Builder" at bounding box center [345, 125] width 123 height 40
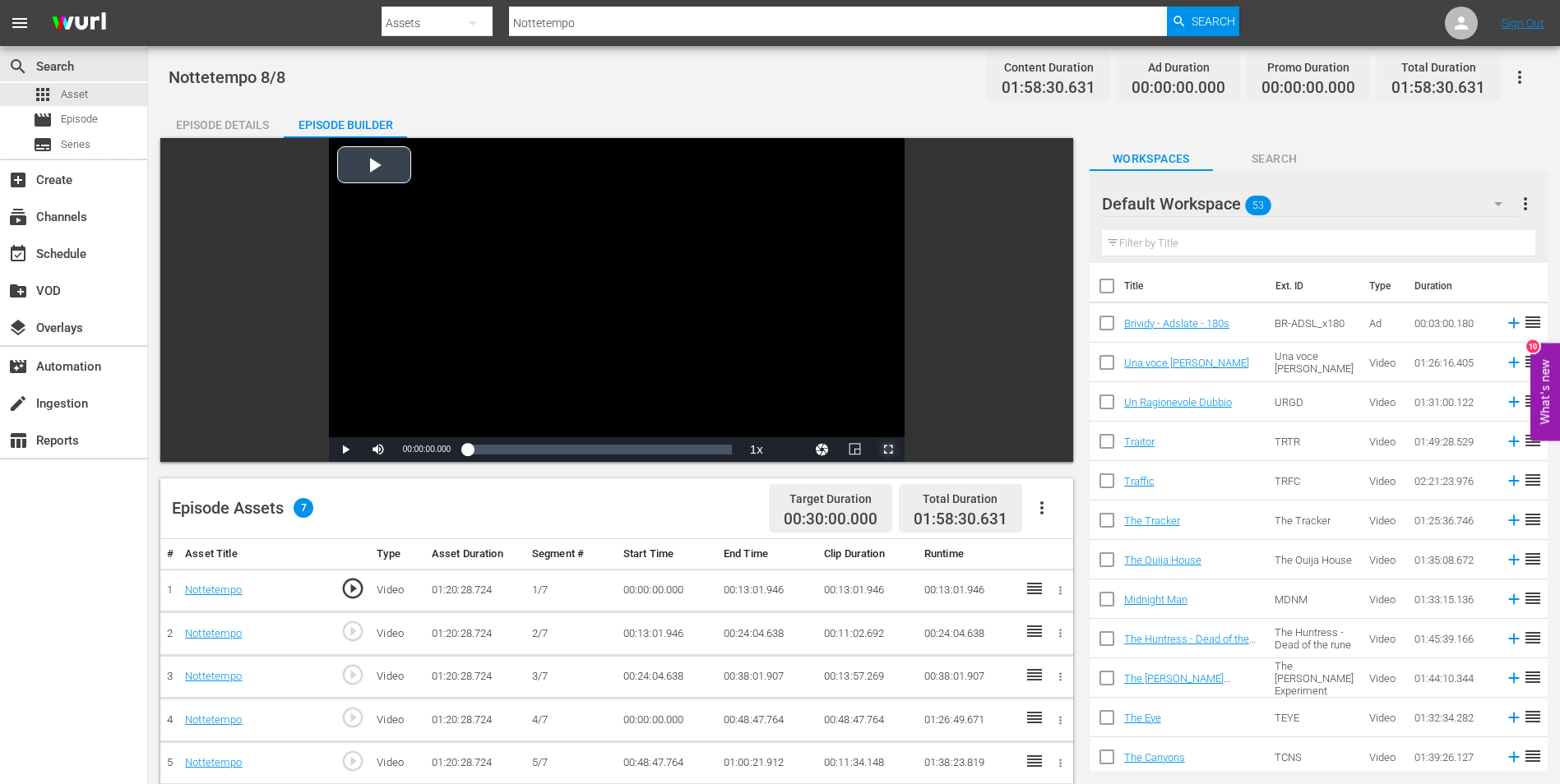
click at [888, 449] on span "Video Player" at bounding box center [888, 449] width 0 height 0
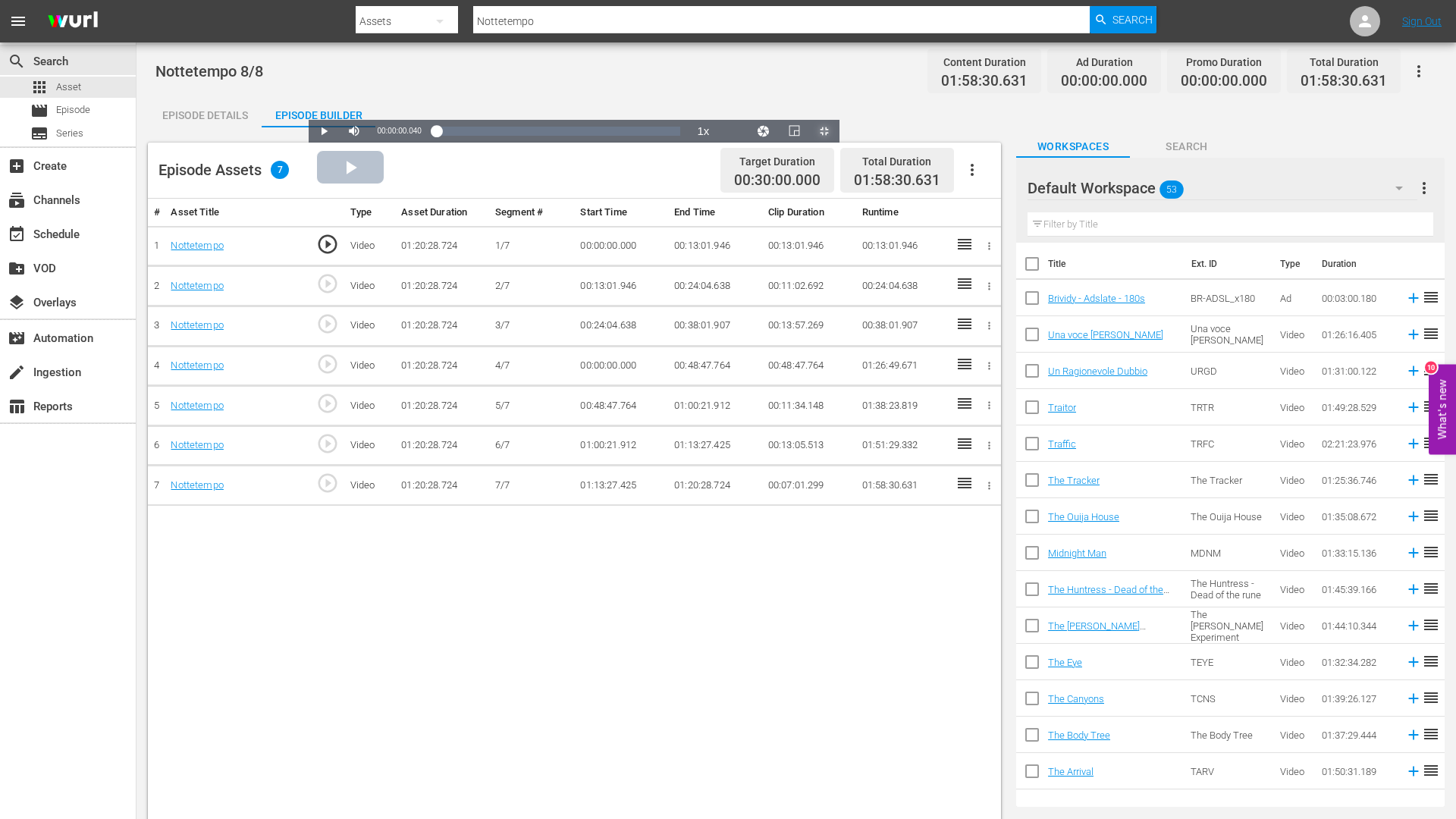
drag, startPoint x: 1235, startPoint y: 804, endPoint x: 1222, endPoint y: 737, distance: 68.2
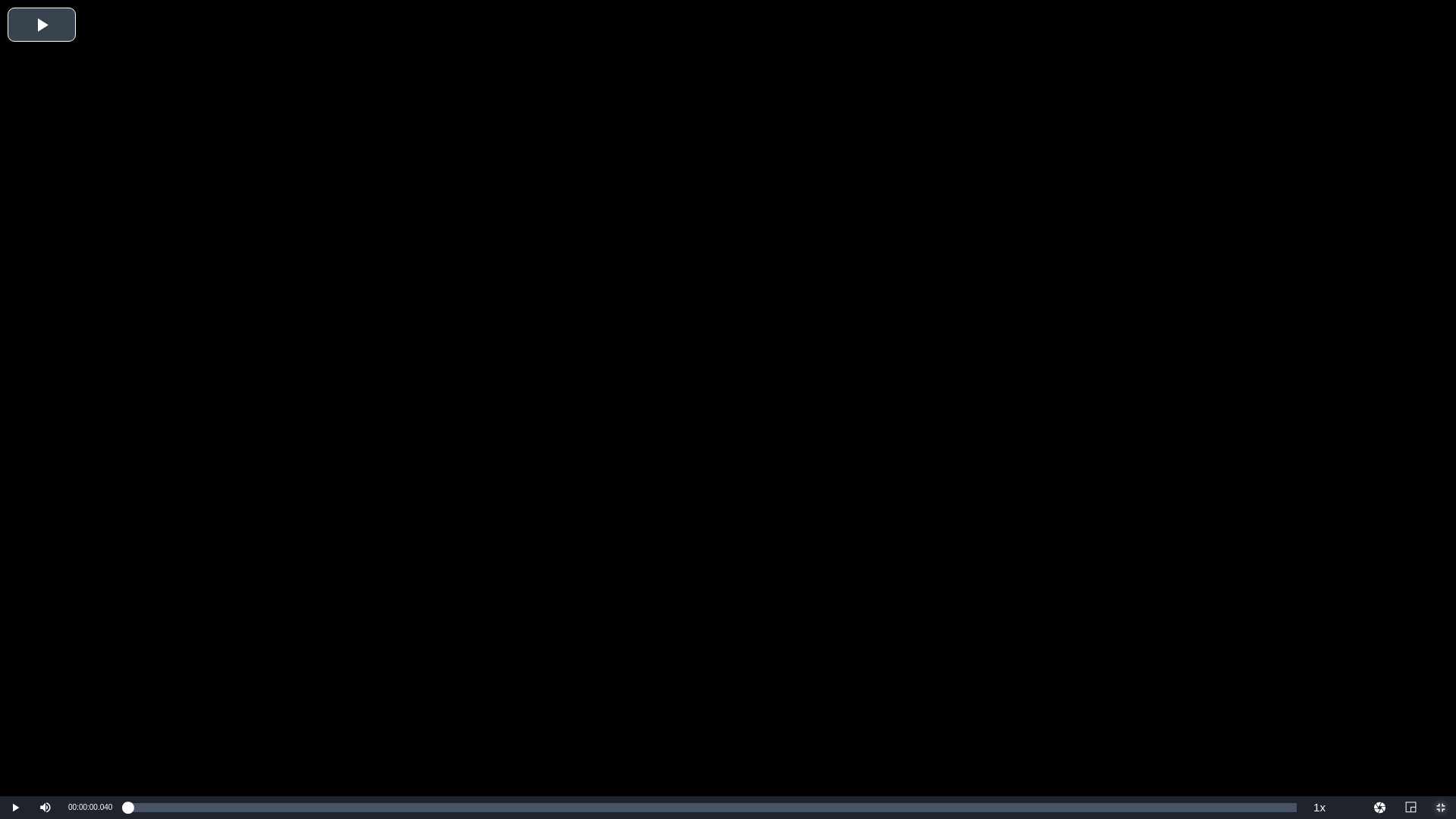
click at [1235, 804] on div "Loaded : 0.12% 01:52:17.115 Nottetempo 00:00:00.040" at bounding box center [712, 808] width 1170 height 9
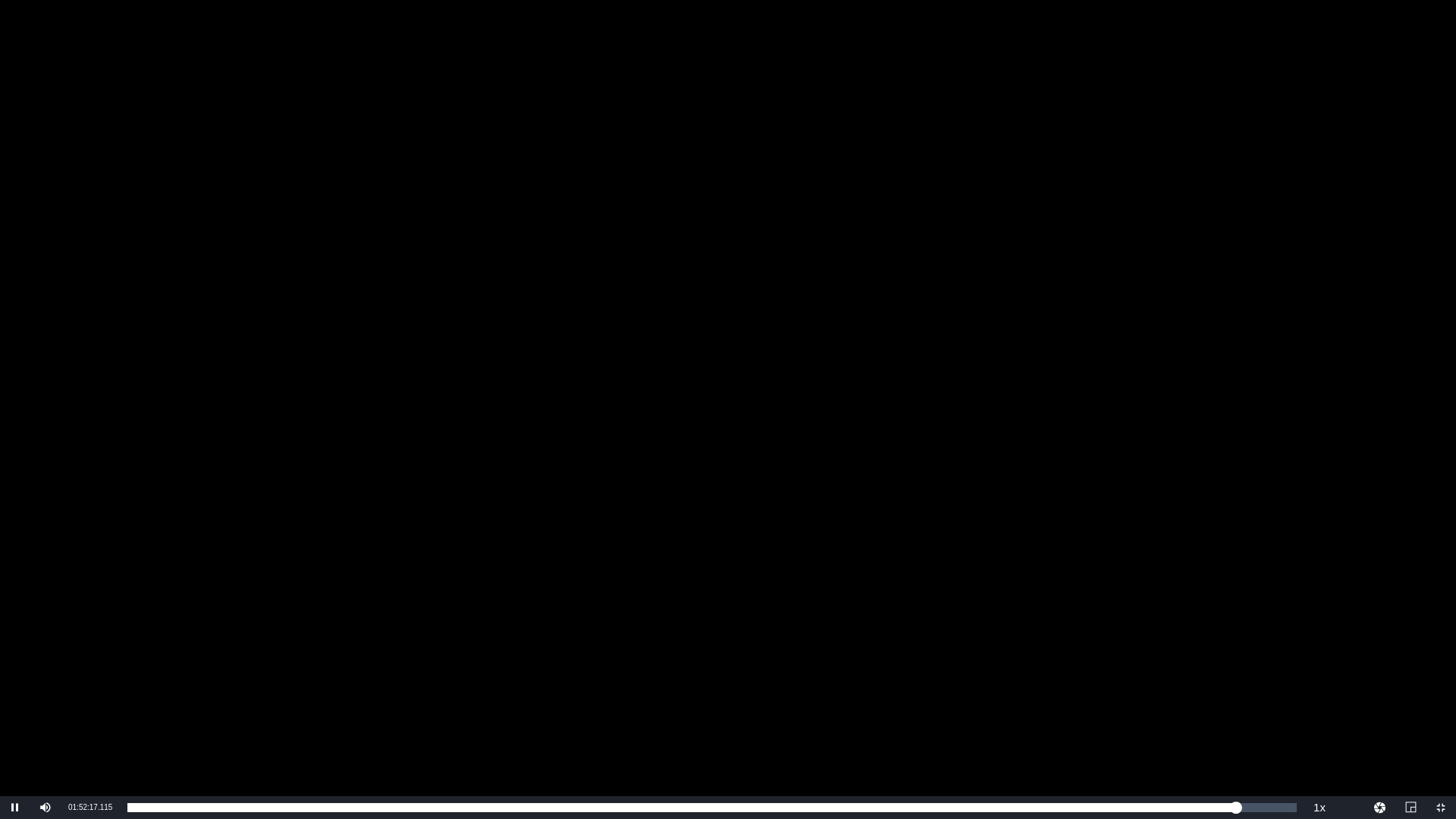
click at [1140, 492] on div "Video Player" at bounding box center [728, 398] width 1456 height 796
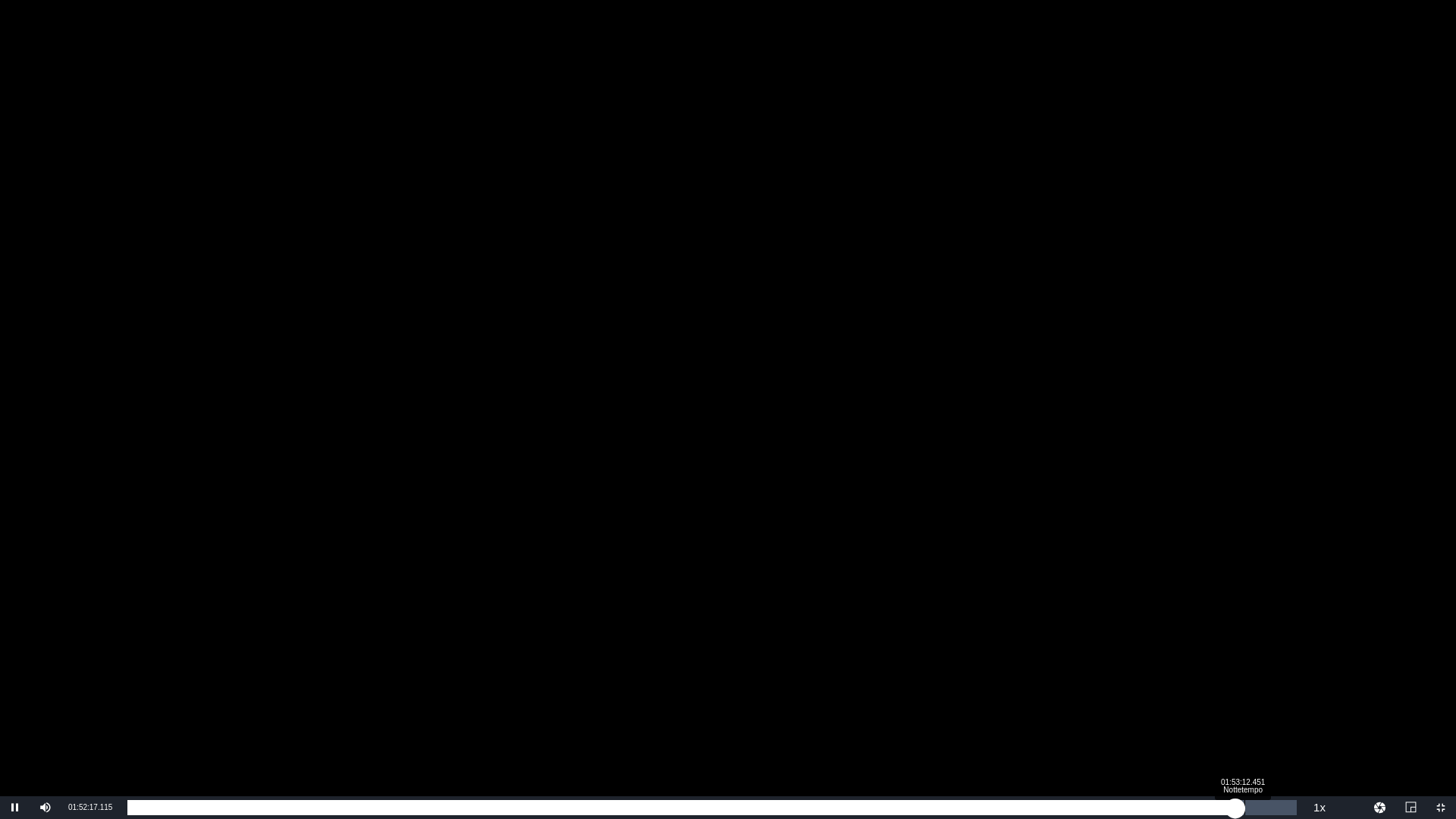
click at [1235, 808] on div "01:14:15.307" at bounding box center [681, 808] width 1108 height 16
click at [1254, 807] on div "01:15:15.155" at bounding box center [691, 808] width 1126 height 16
click at [1254, 801] on div "01:16:07.544" at bounding box center [691, 808] width 1126 height 16
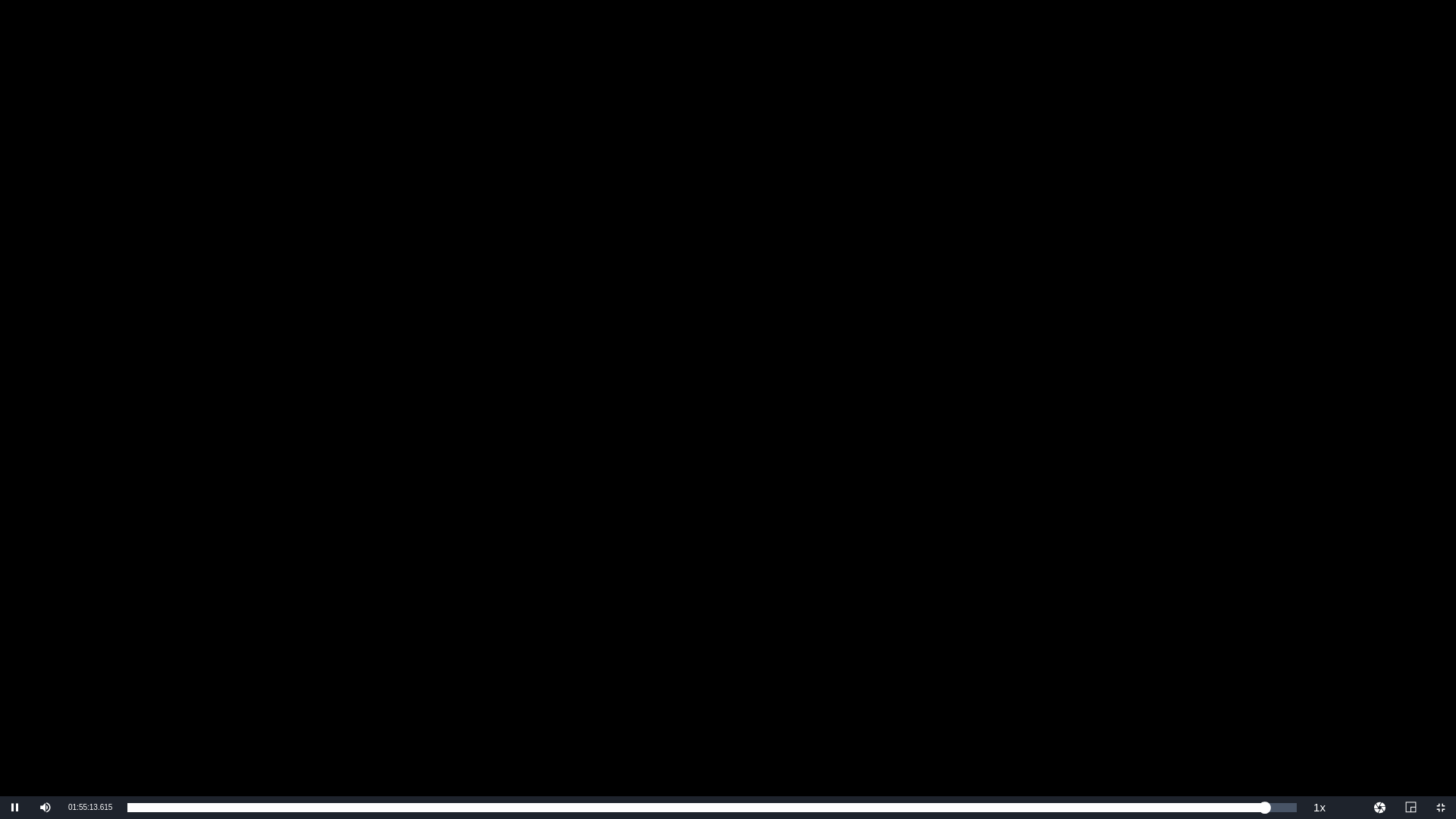
click at [1083, 468] on div "Video Player" at bounding box center [728, 398] width 1456 height 796
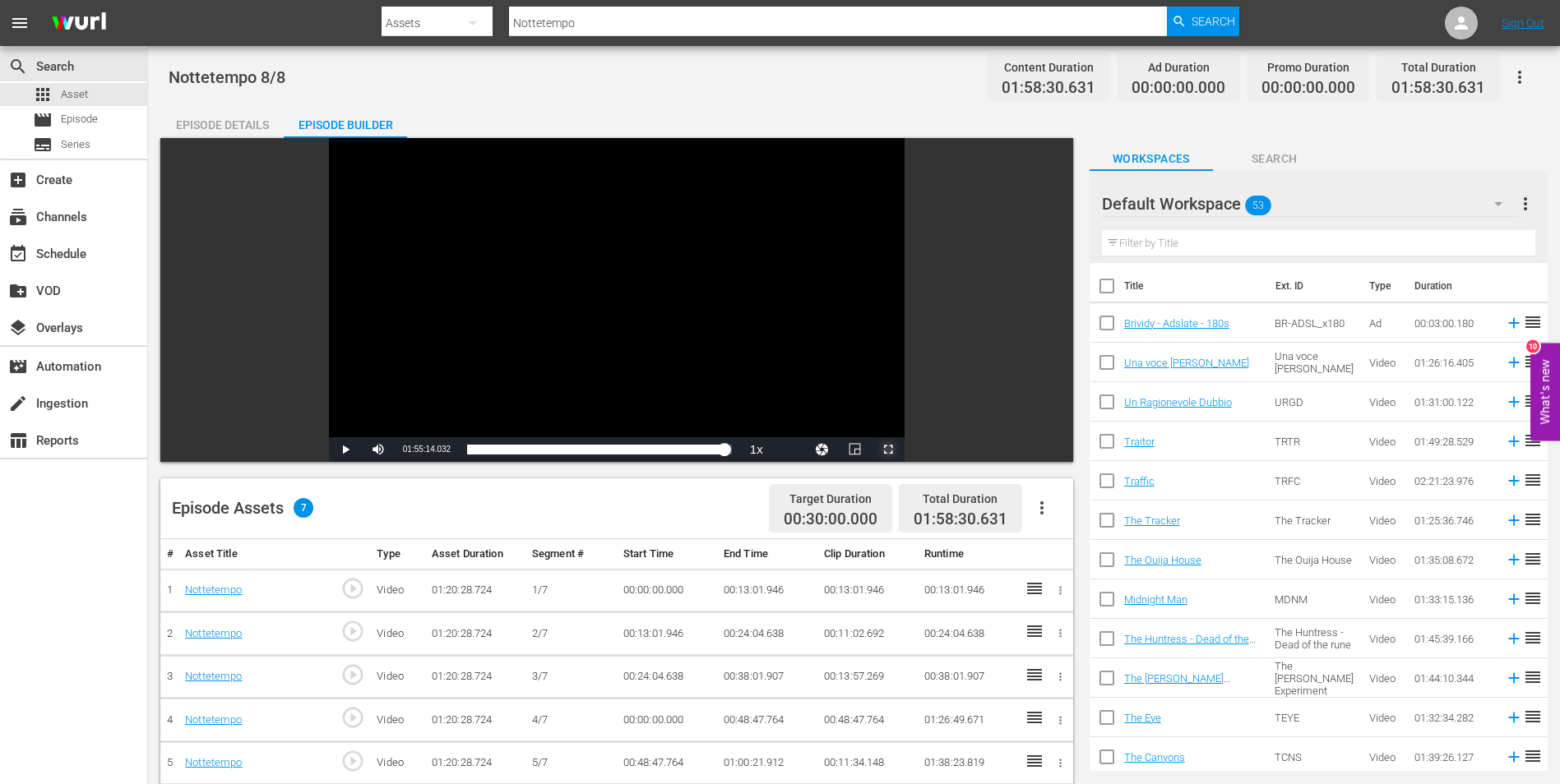
click at [888, 449] on span "Video Player" at bounding box center [888, 449] width 0 height 0
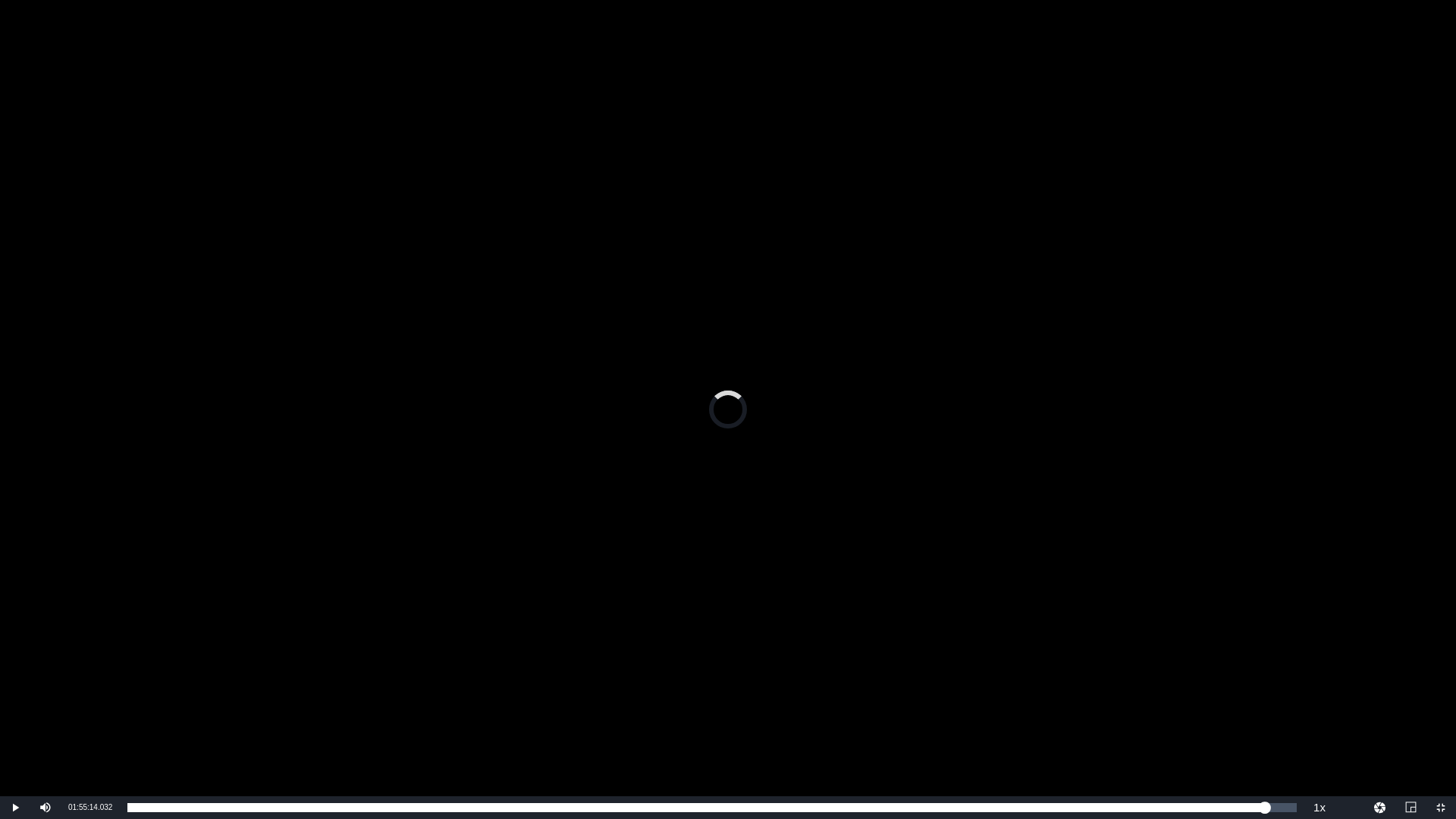
click at [779, 440] on div "Video Player" at bounding box center [728, 398] width 1456 height 796
click at [935, 492] on div "Video Player" at bounding box center [728, 398] width 1456 height 796
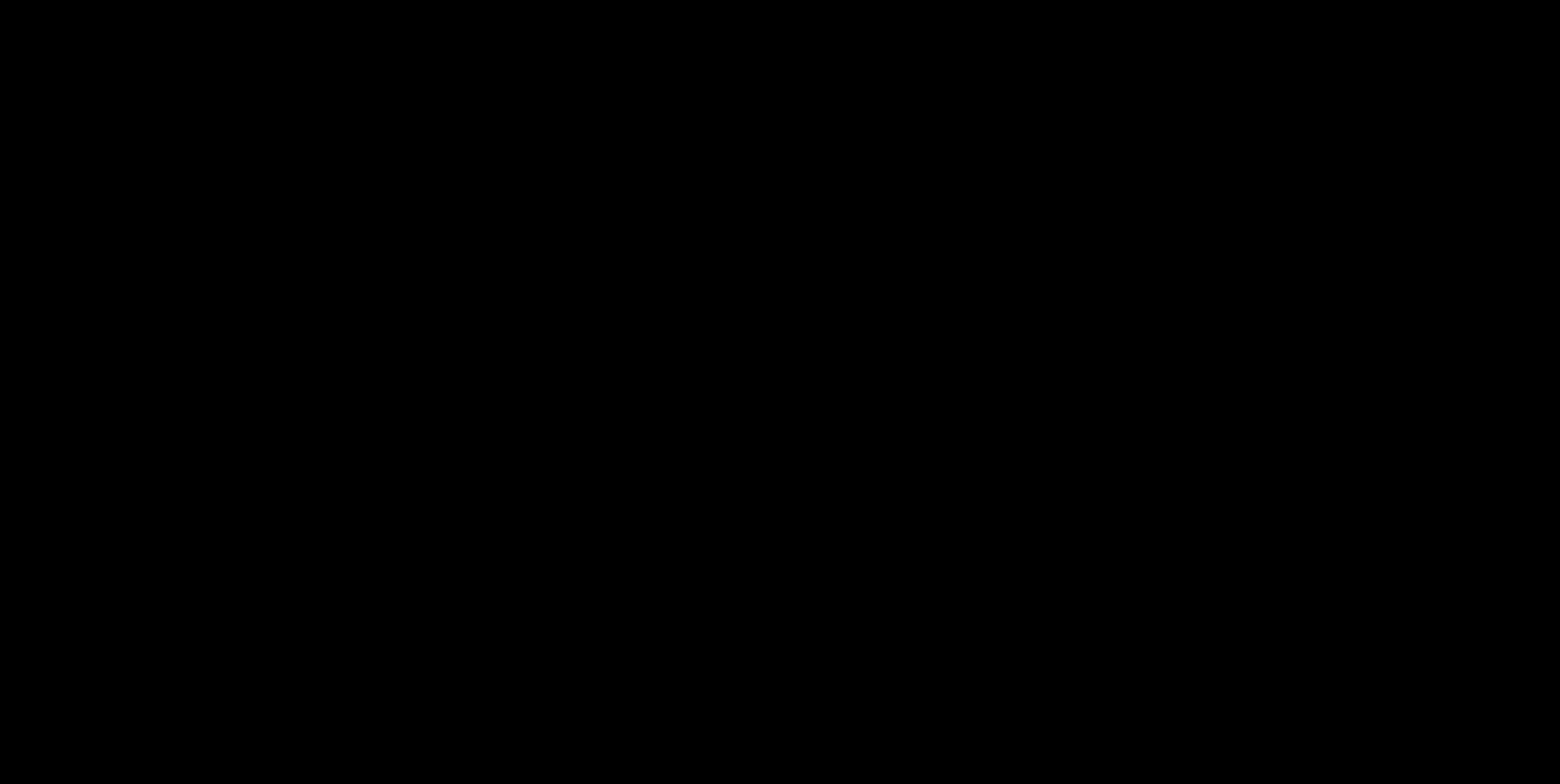
scroll to position [428, 0]
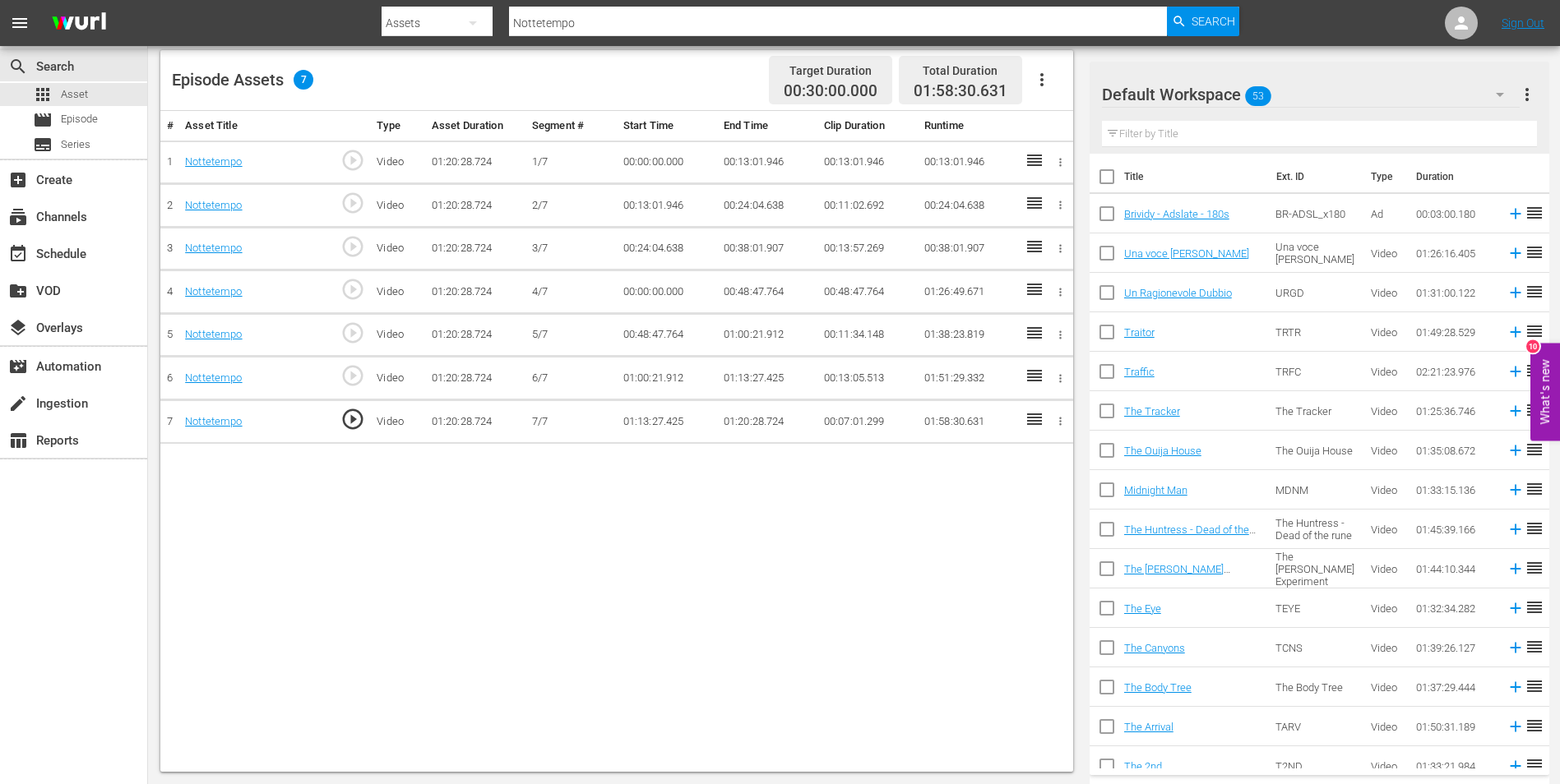
click at [745, 416] on td "01:20:28.724" at bounding box center [767, 422] width 100 height 44
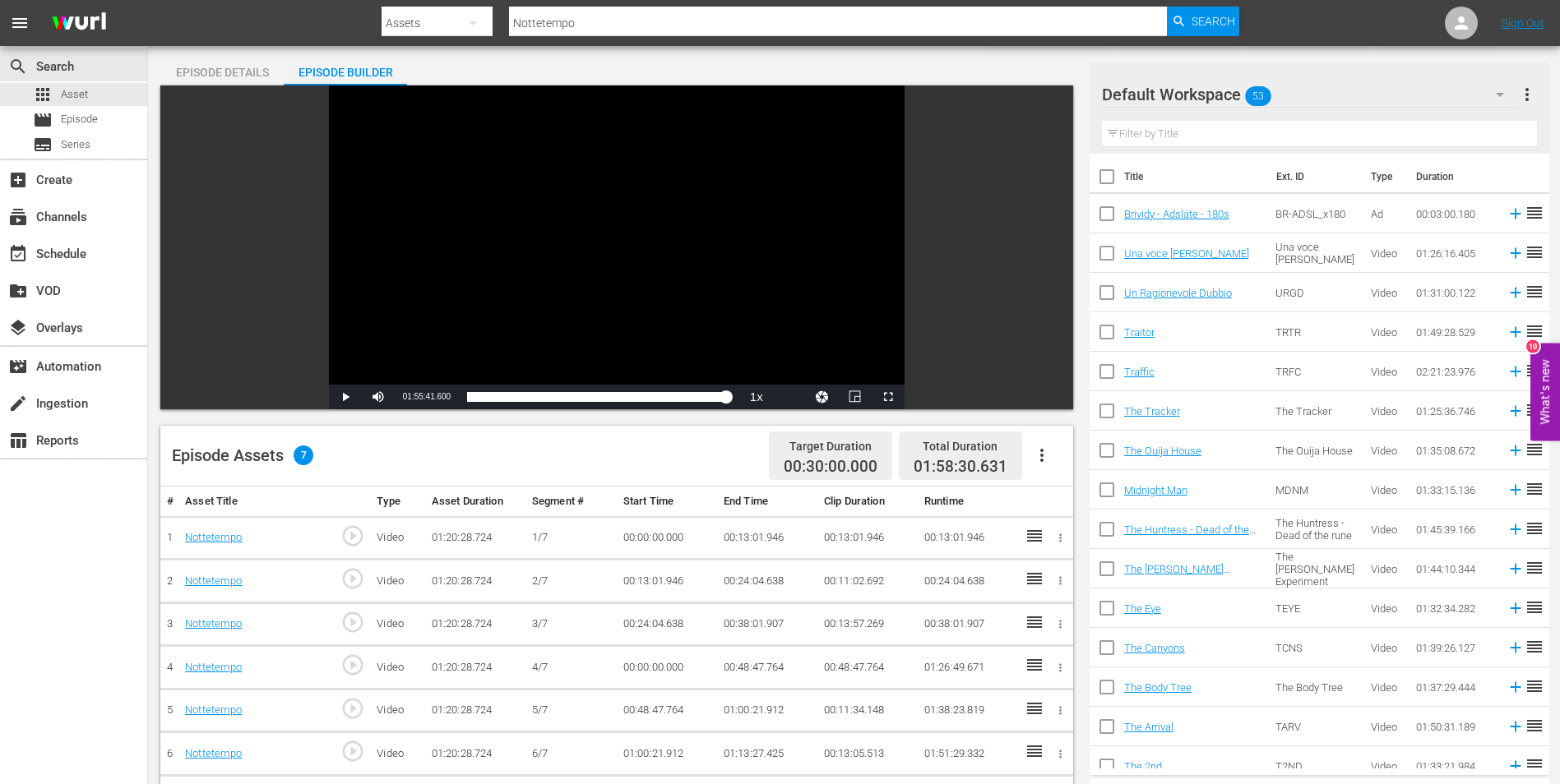
scroll to position [164, 0]
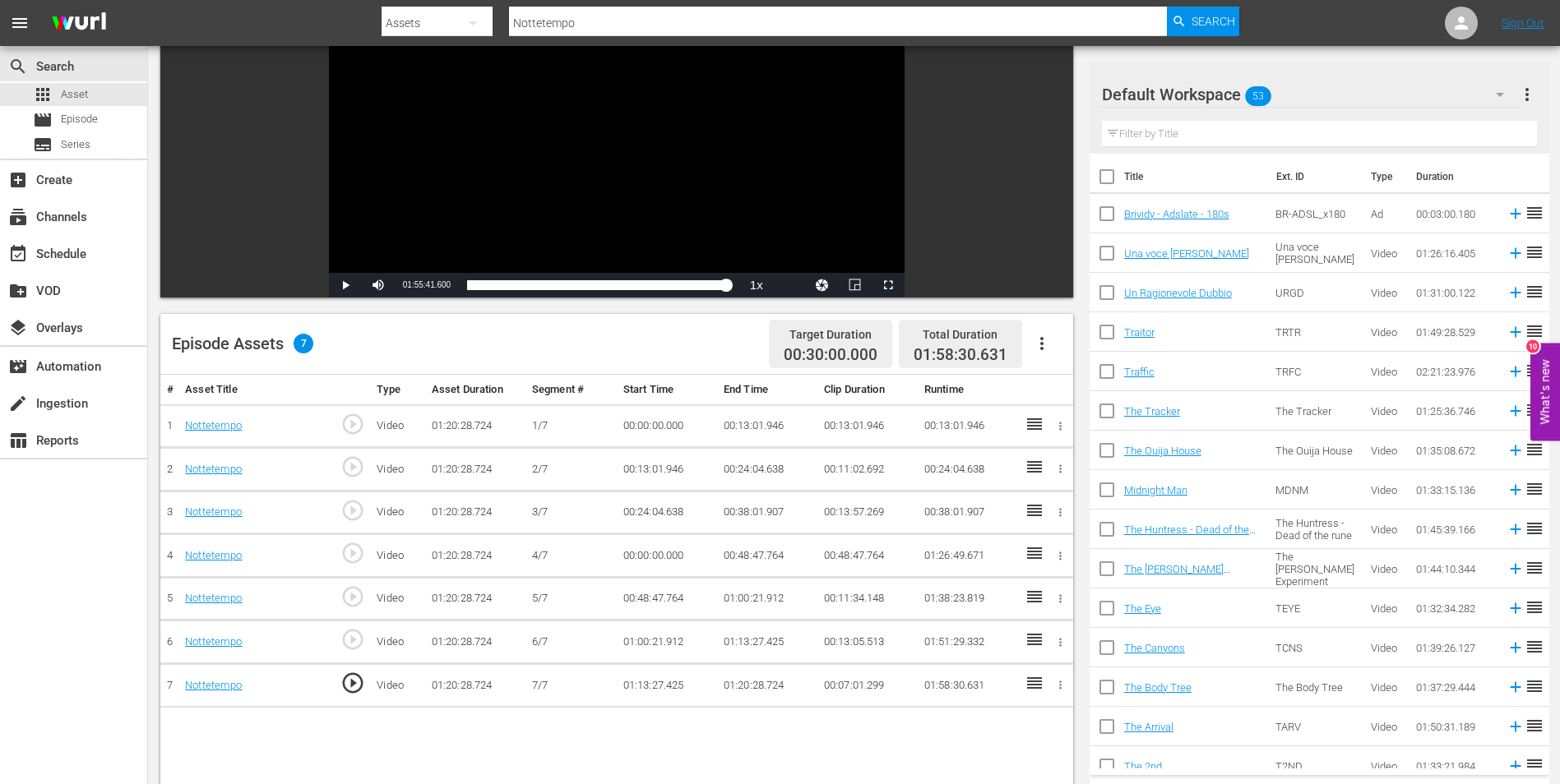
click at [741, 687] on td "01:20:28.724" at bounding box center [767, 686] width 100 height 44
click at [741, 684] on td "01:20:28.724" at bounding box center [767, 686] width 100 height 44
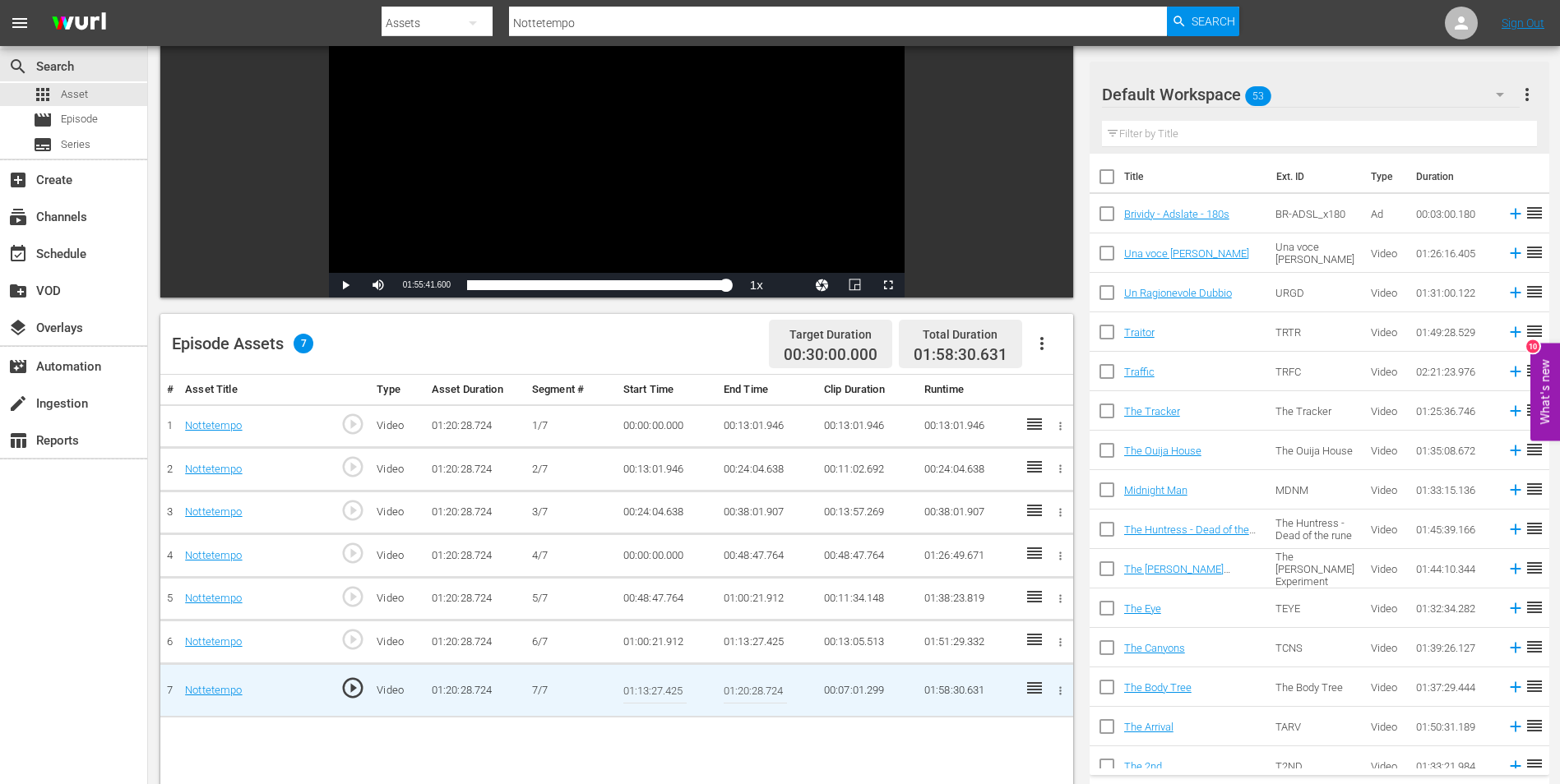
click at [740, 690] on input "01:20:28.724" at bounding box center [755, 690] width 63 height 40
click at [757, 691] on input "01:55:28.724" at bounding box center [755, 690] width 63 height 40
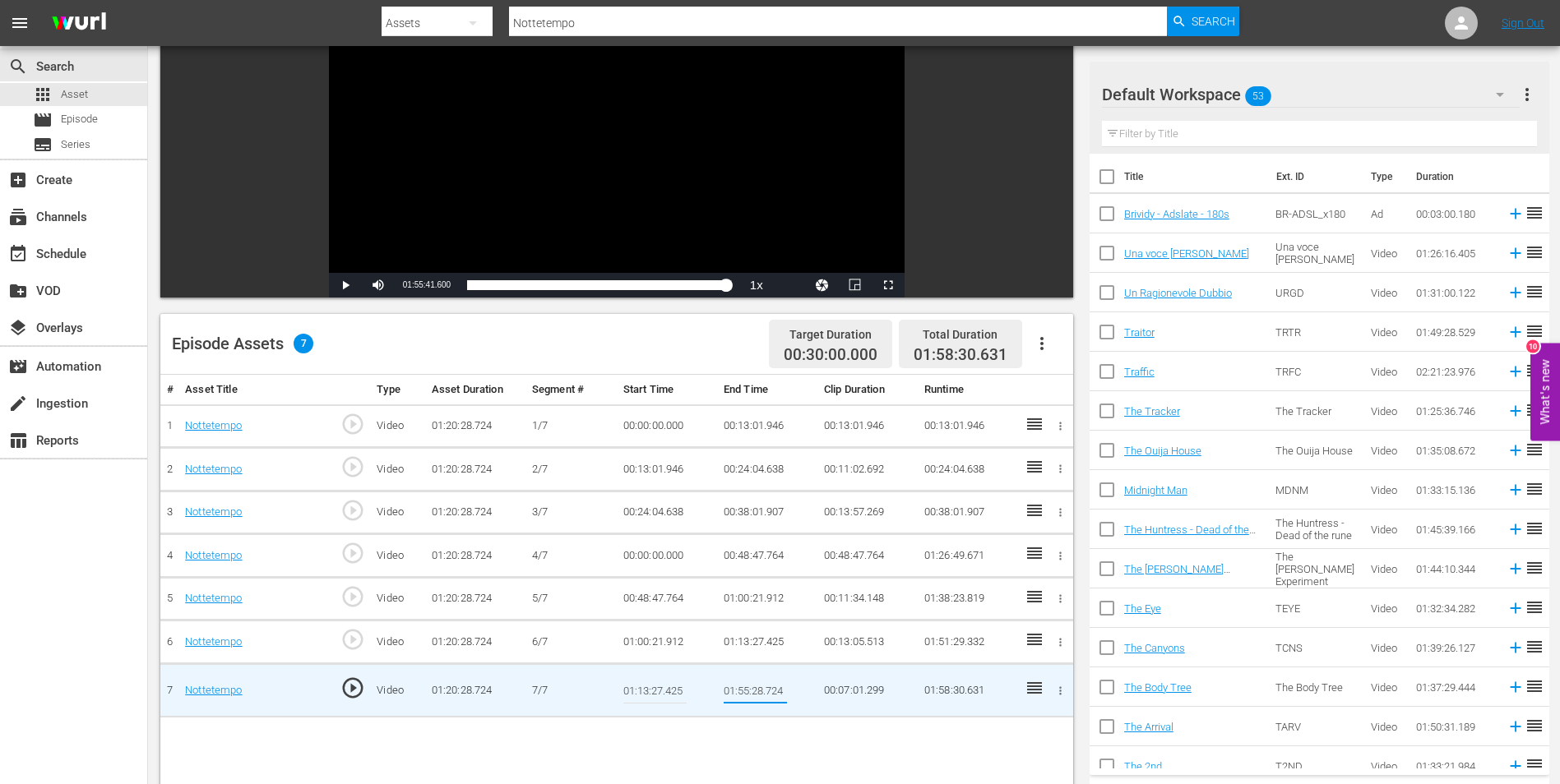
drag, startPoint x: 761, startPoint y: 690, endPoint x: 752, endPoint y: 690, distance: 9.0
click at [752, 690] on input "01:55:28.724" at bounding box center [755, 690] width 63 height 40
type input "01:55:41.724"
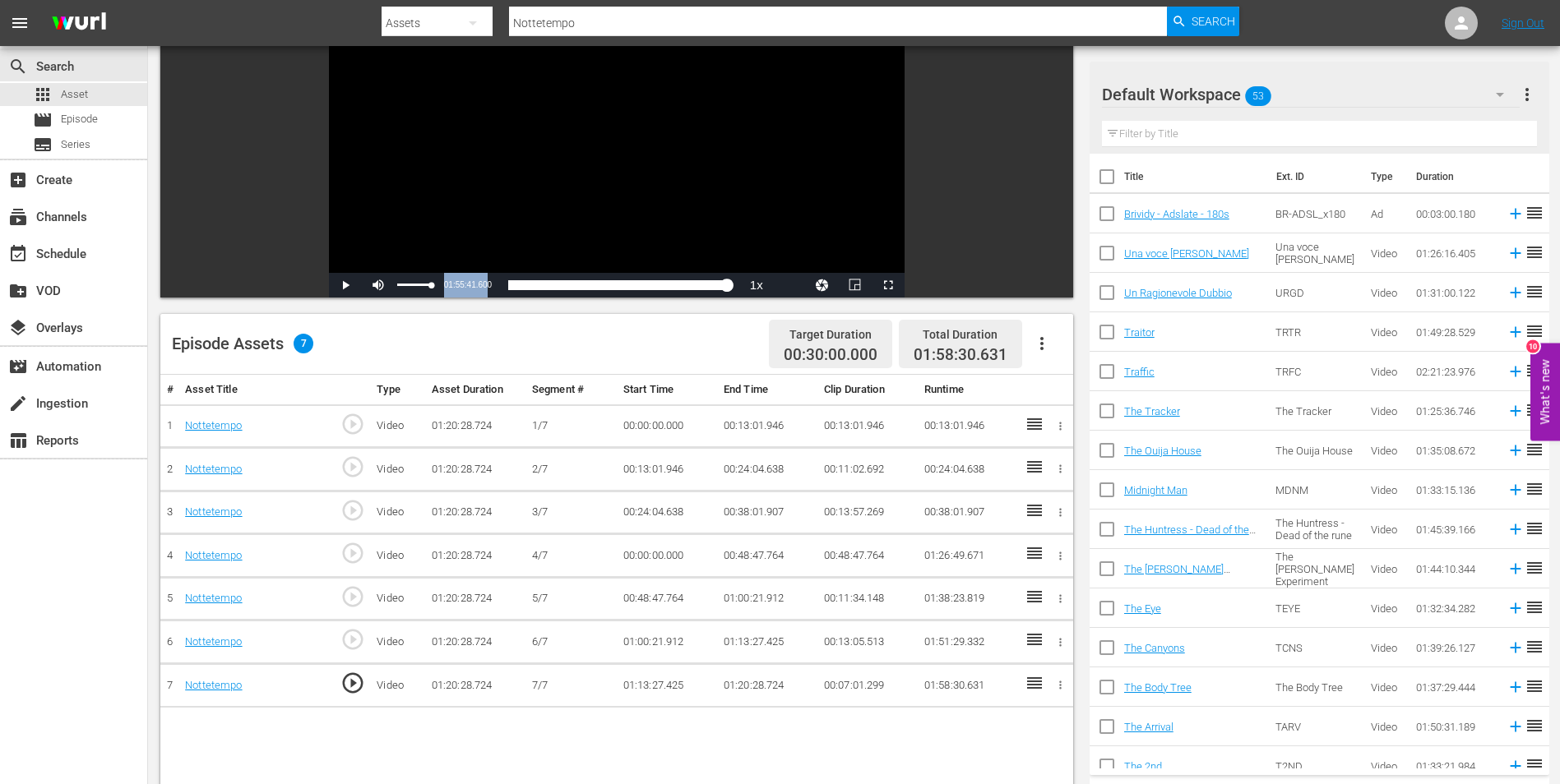
drag, startPoint x: 446, startPoint y: 282, endPoint x: 389, endPoint y: 282, distance: 57.0
click at [389, 282] on div "Play Mute Current Time 01:55:41.600 / Duration 01:20:28.723 Loaded : 97.76% 00:…" at bounding box center [616, 285] width 576 height 24
click at [452, 281] on div "Current Time 01:55:41.600" at bounding box center [427, 285] width 64 height 24
copy div "Mute Current Time 01:55:41.600"
drag, startPoint x: 450, startPoint y: 280, endPoint x: 438, endPoint y: 296, distance: 20.0
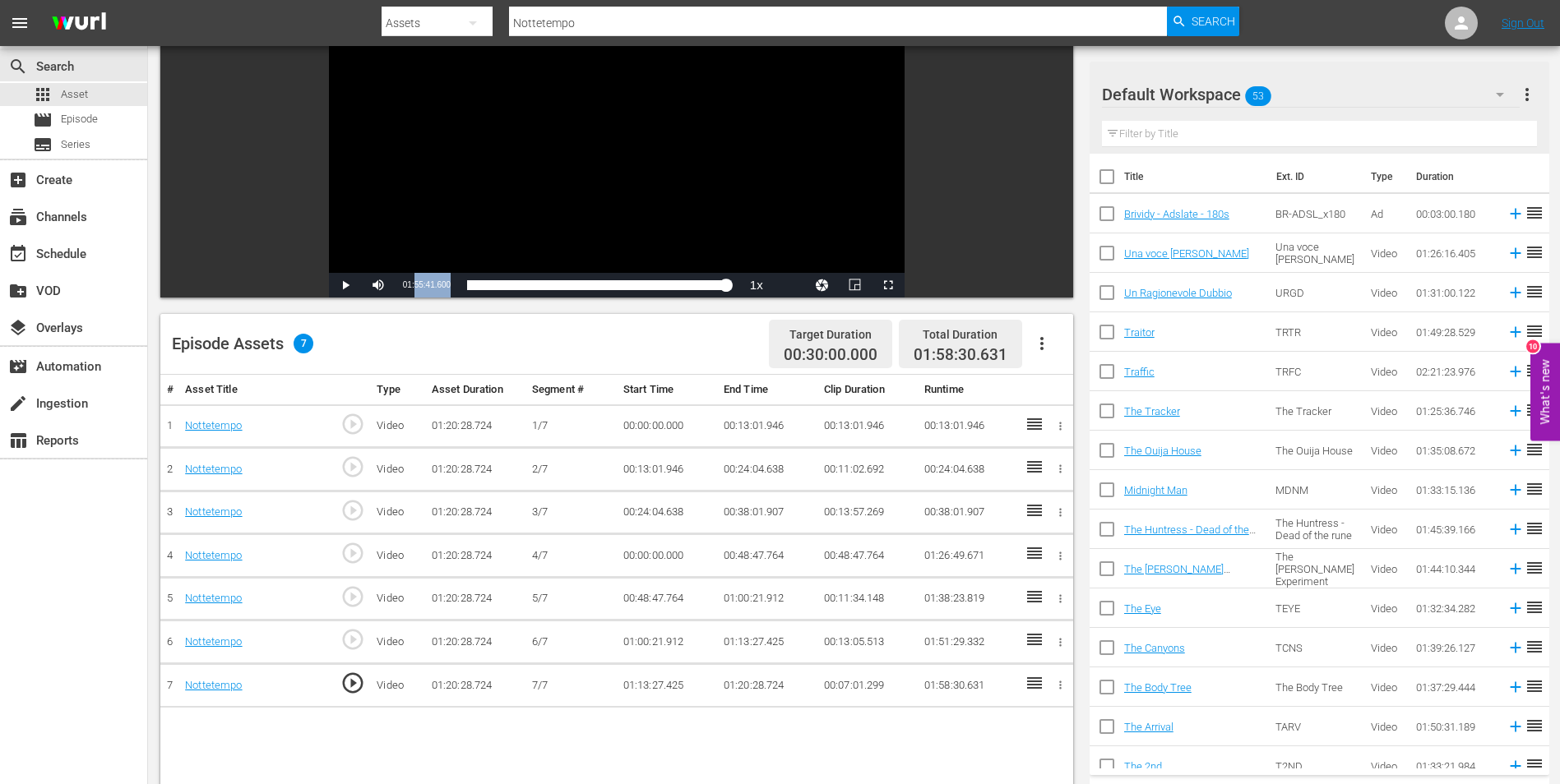
click at [438, 296] on div "Current Time 01:55:41.600" at bounding box center [427, 285] width 64 height 24
drag, startPoint x: 438, startPoint y: 296, endPoint x: 412, endPoint y: 285, distance: 28.2
click at [412, 285] on span "01:55:41.600" at bounding box center [427, 285] width 48 height 9
drag, startPoint x: 401, startPoint y: 286, endPoint x: 452, endPoint y: 286, distance: 51.0
click at [452, 286] on div "Current Time 01:55:41.600" at bounding box center [427, 285] width 64 height 24
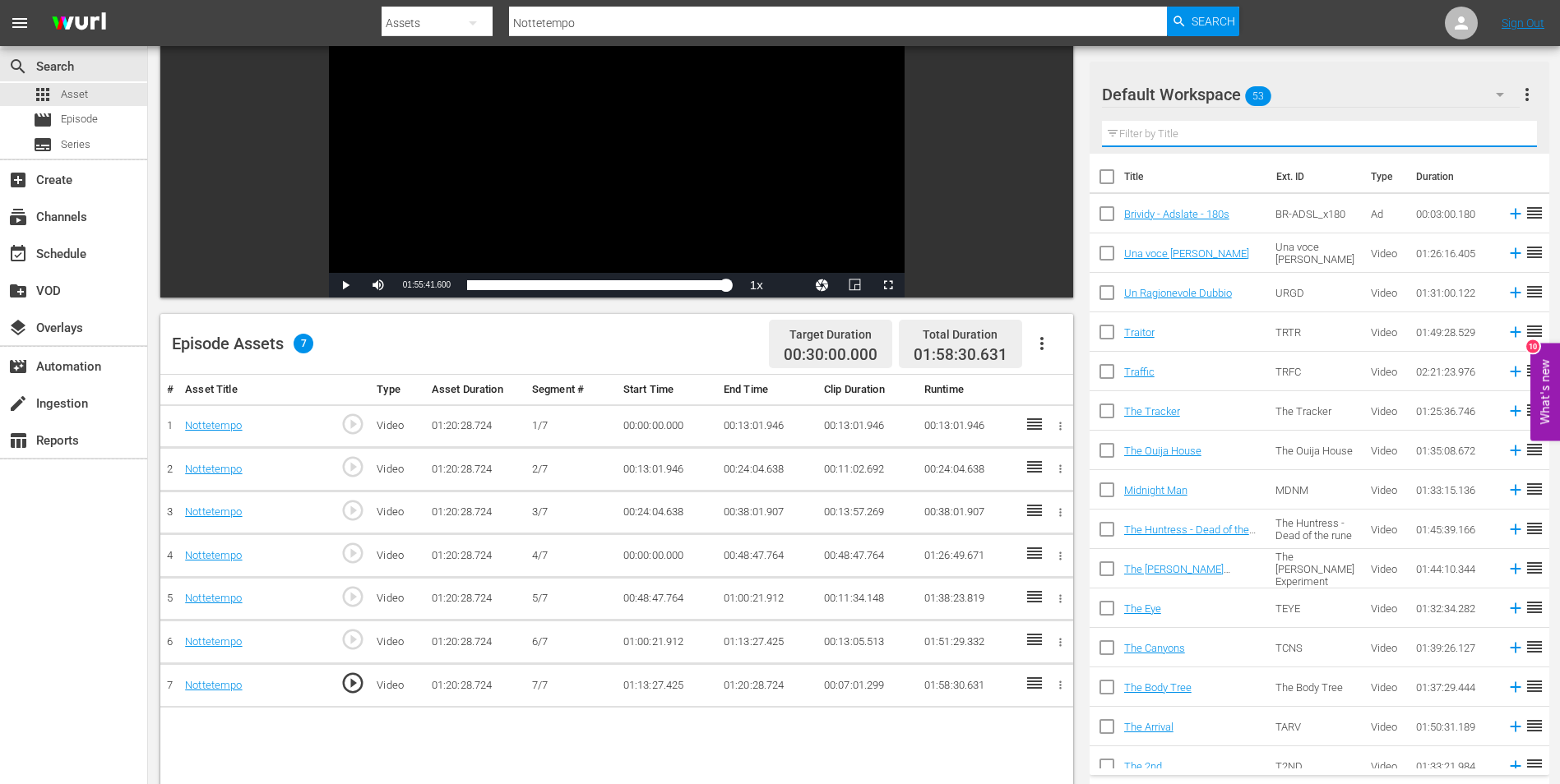
click at [1160, 143] on input "text" at bounding box center [1320, 133] width 435 height 26
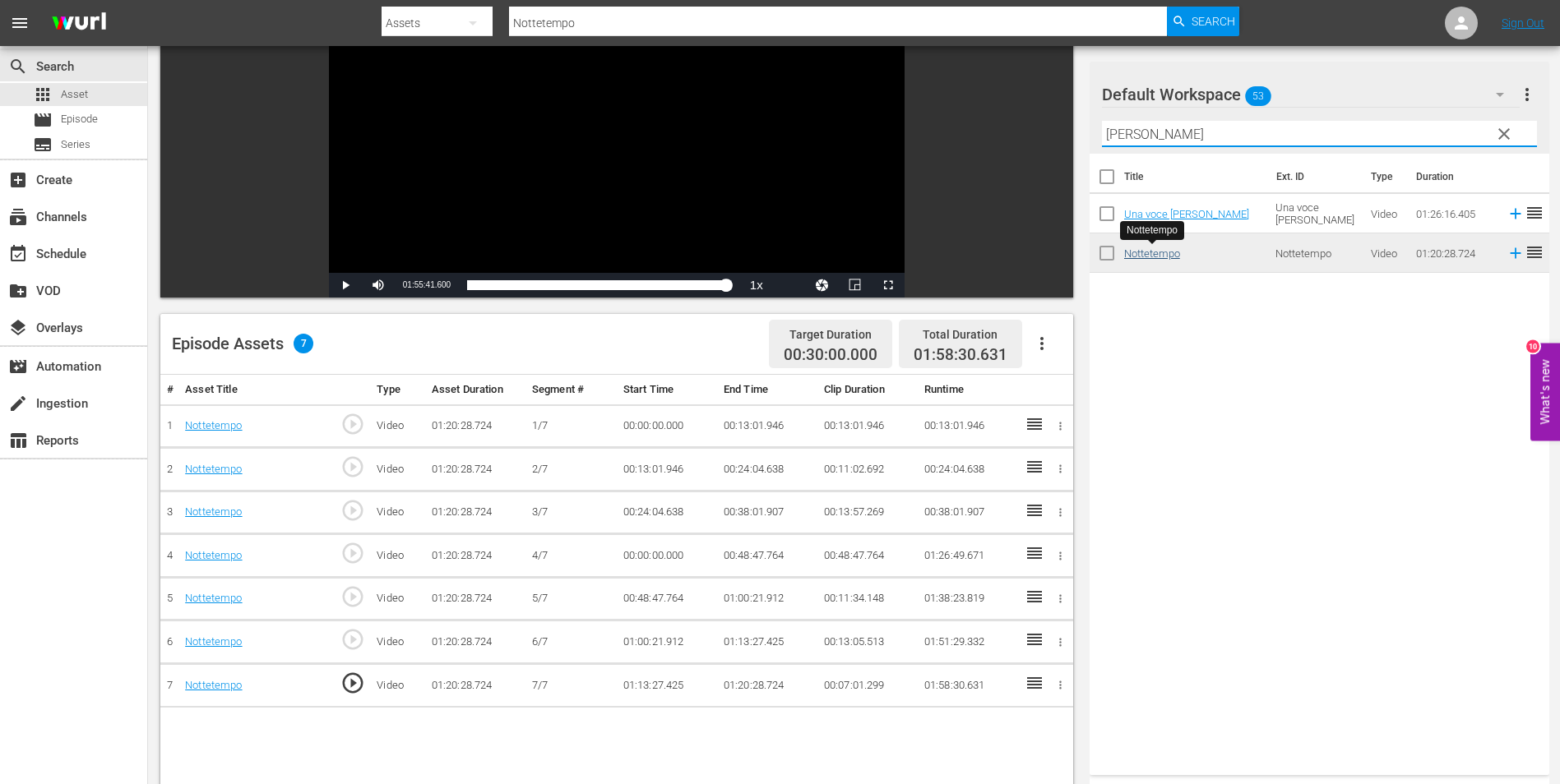
type input "NOTT"
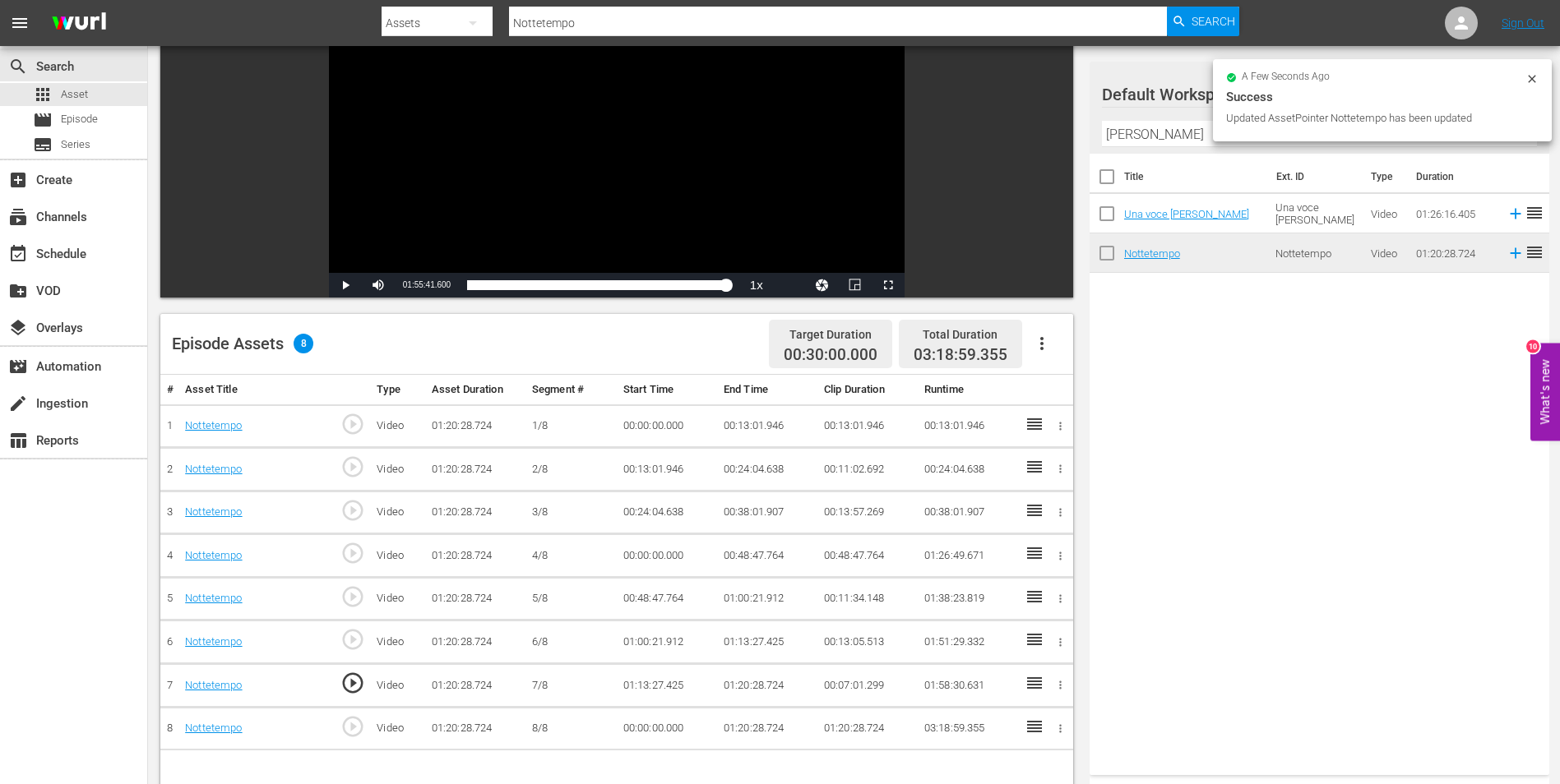
click at [1068, 730] on button "button" at bounding box center [1060, 728] width 17 height 17
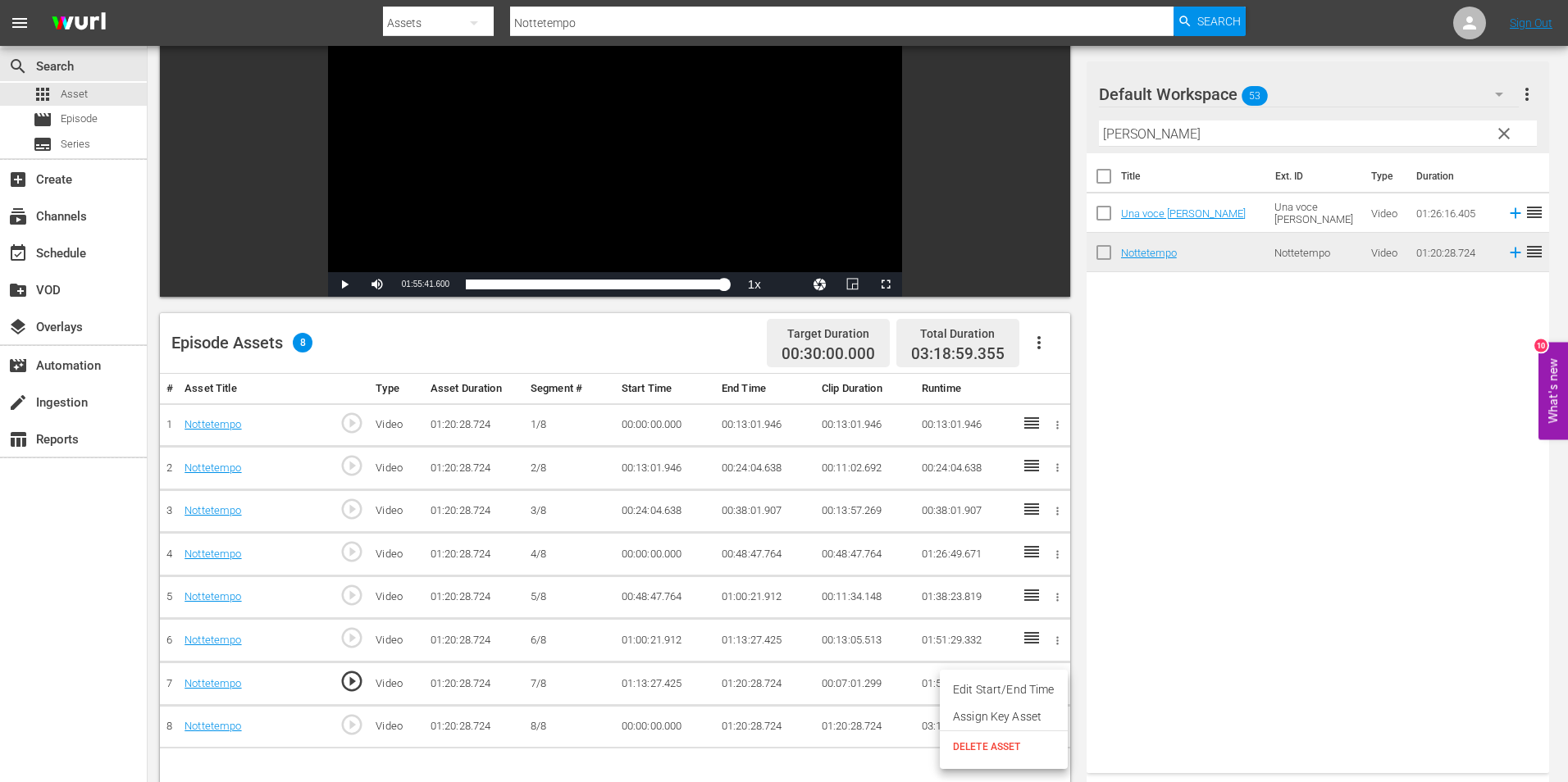
click at [983, 745] on span "DELETE ASSET" at bounding box center [1004, 748] width 102 height 15
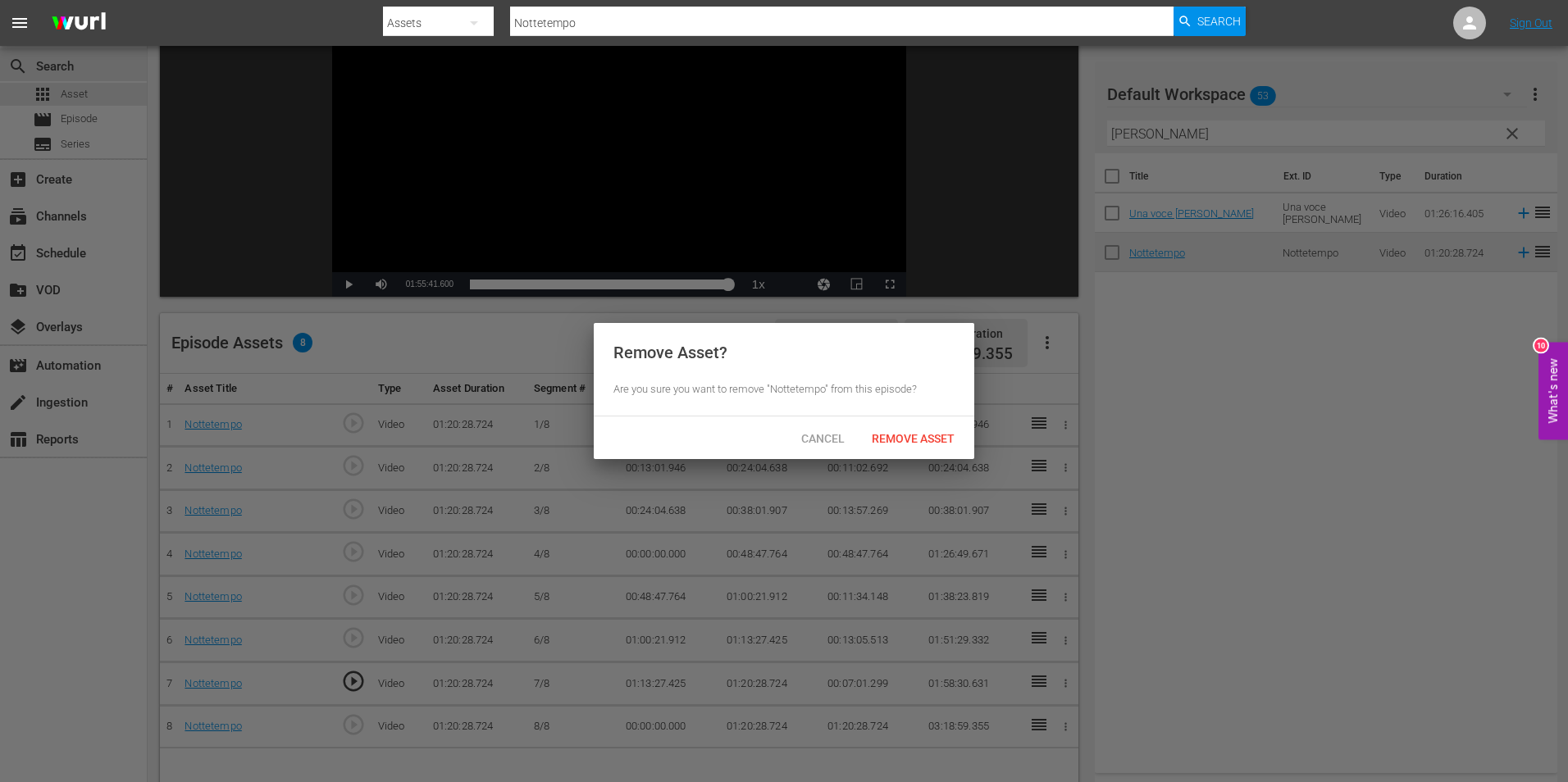
click at [915, 438] on span "Remove Asset" at bounding box center [914, 439] width 109 height 13
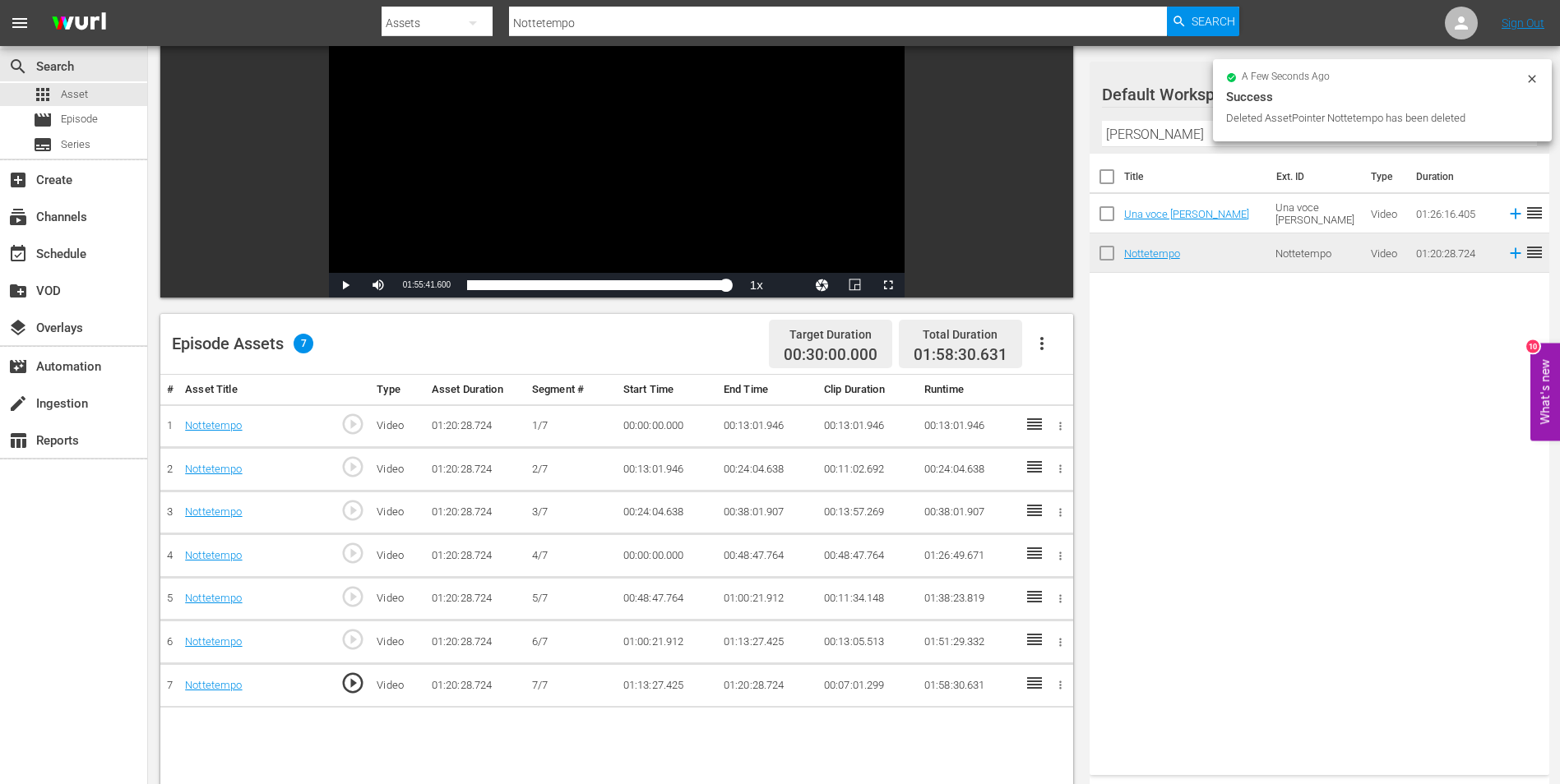
click at [749, 690] on td "01:20:28.724" at bounding box center [767, 686] width 100 height 44
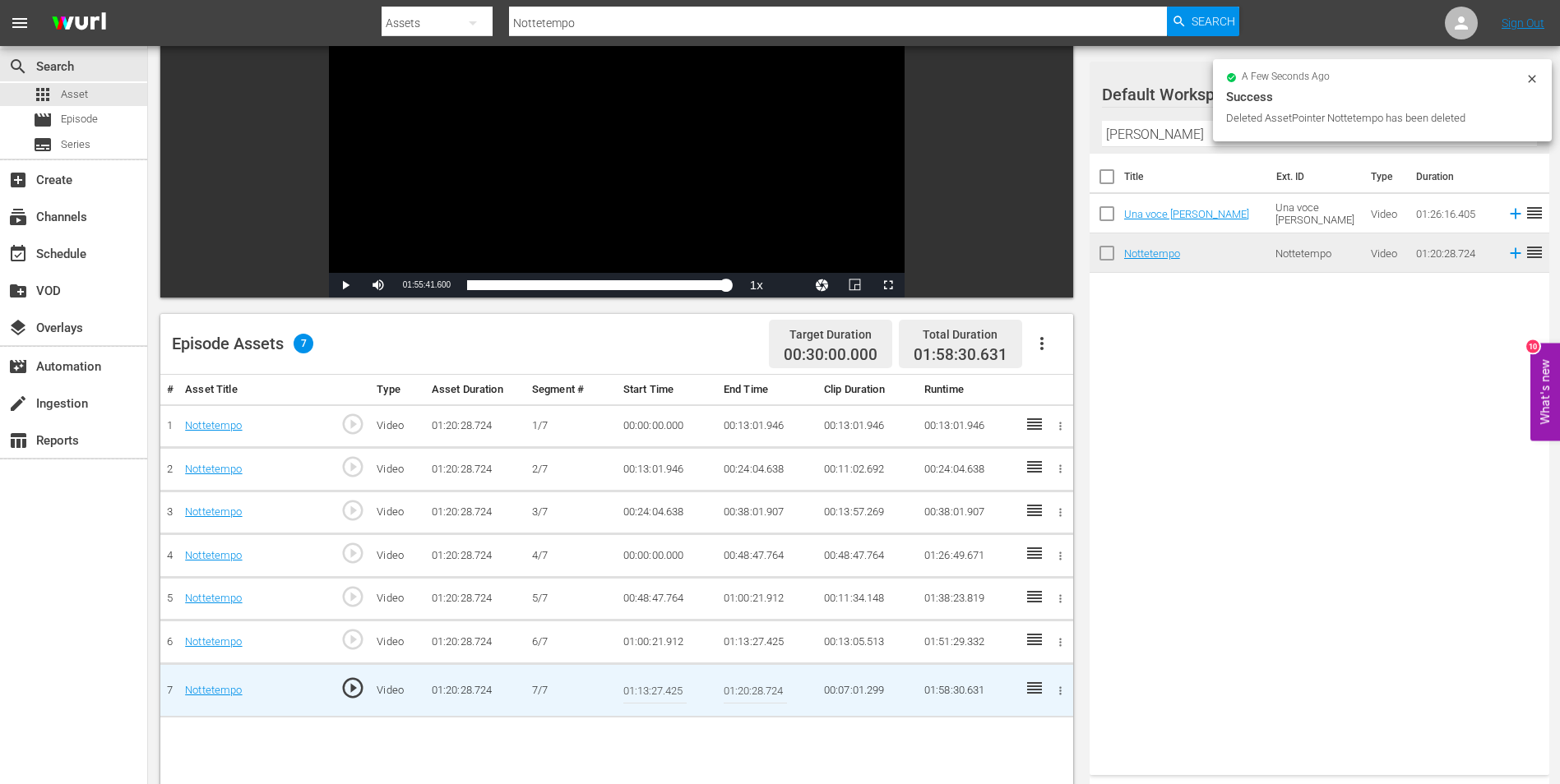
click at [740, 685] on input "01:20:28.724" at bounding box center [755, 690] width 63 height 40
click at [748, 688] on input "01:20:28.724" at bounding box center [755, 690] width 63 height 40
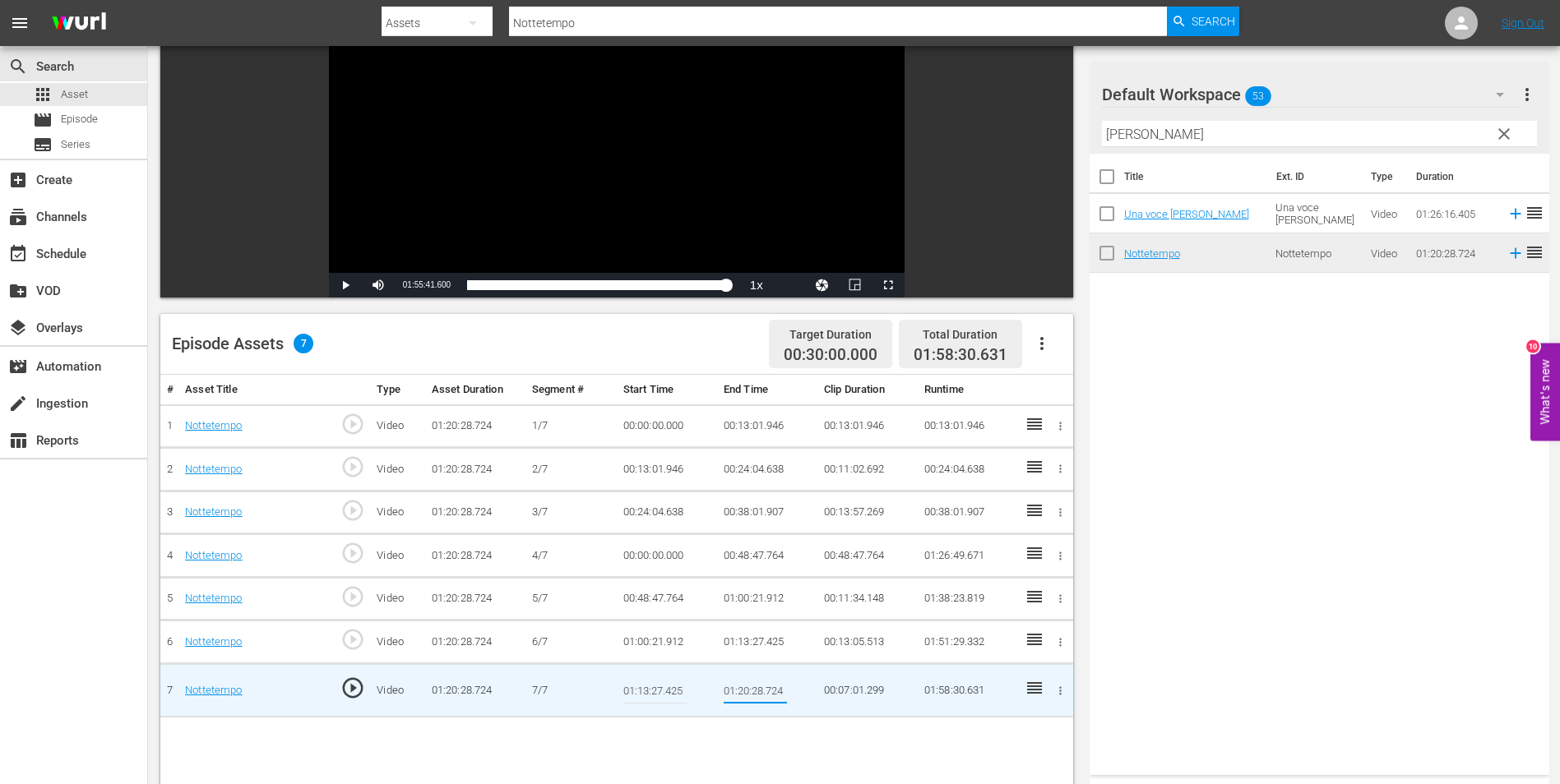
paste input "55:41.600"
type input "01:55:41.600"
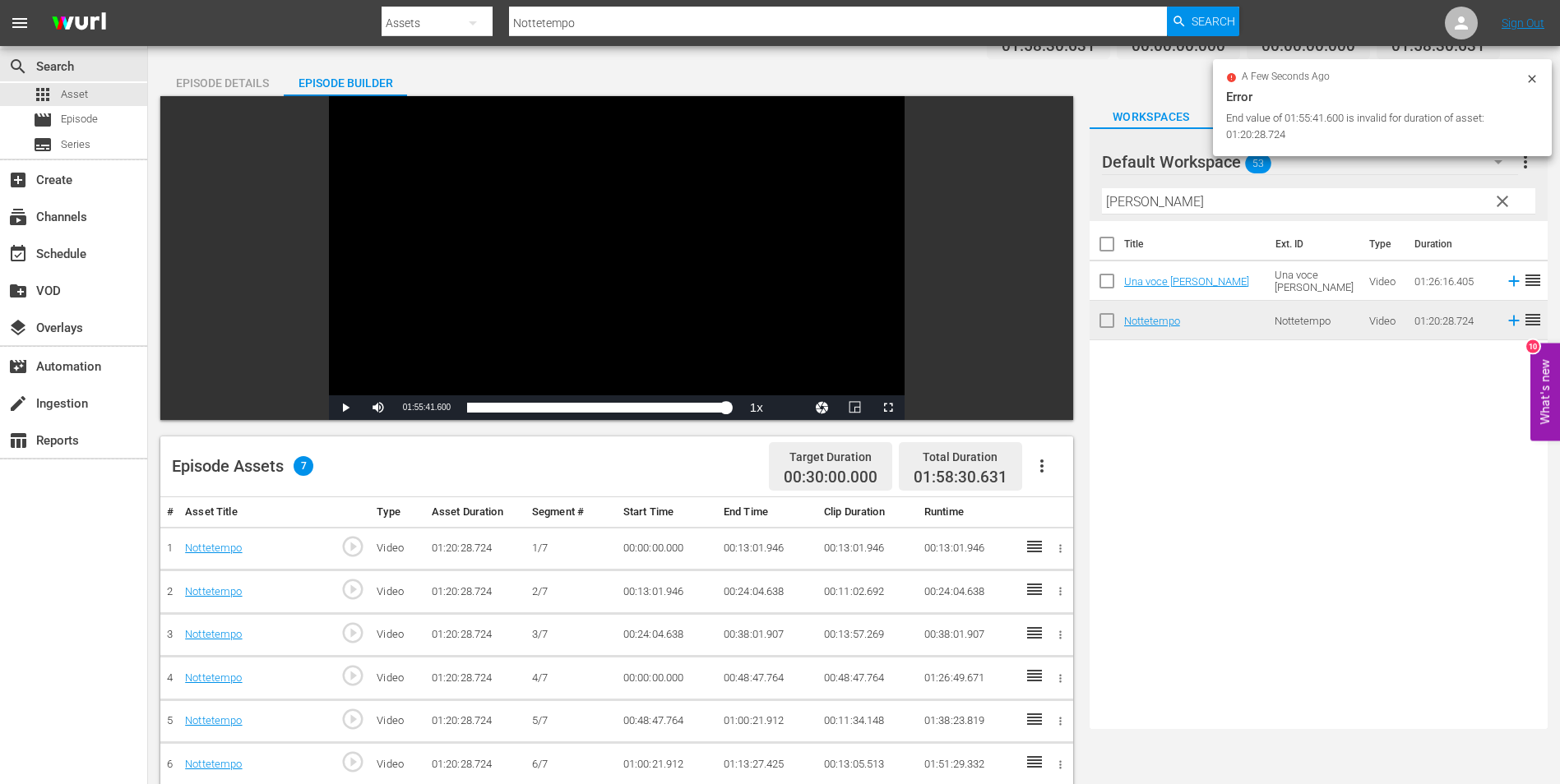
scroll to position [0, 0]
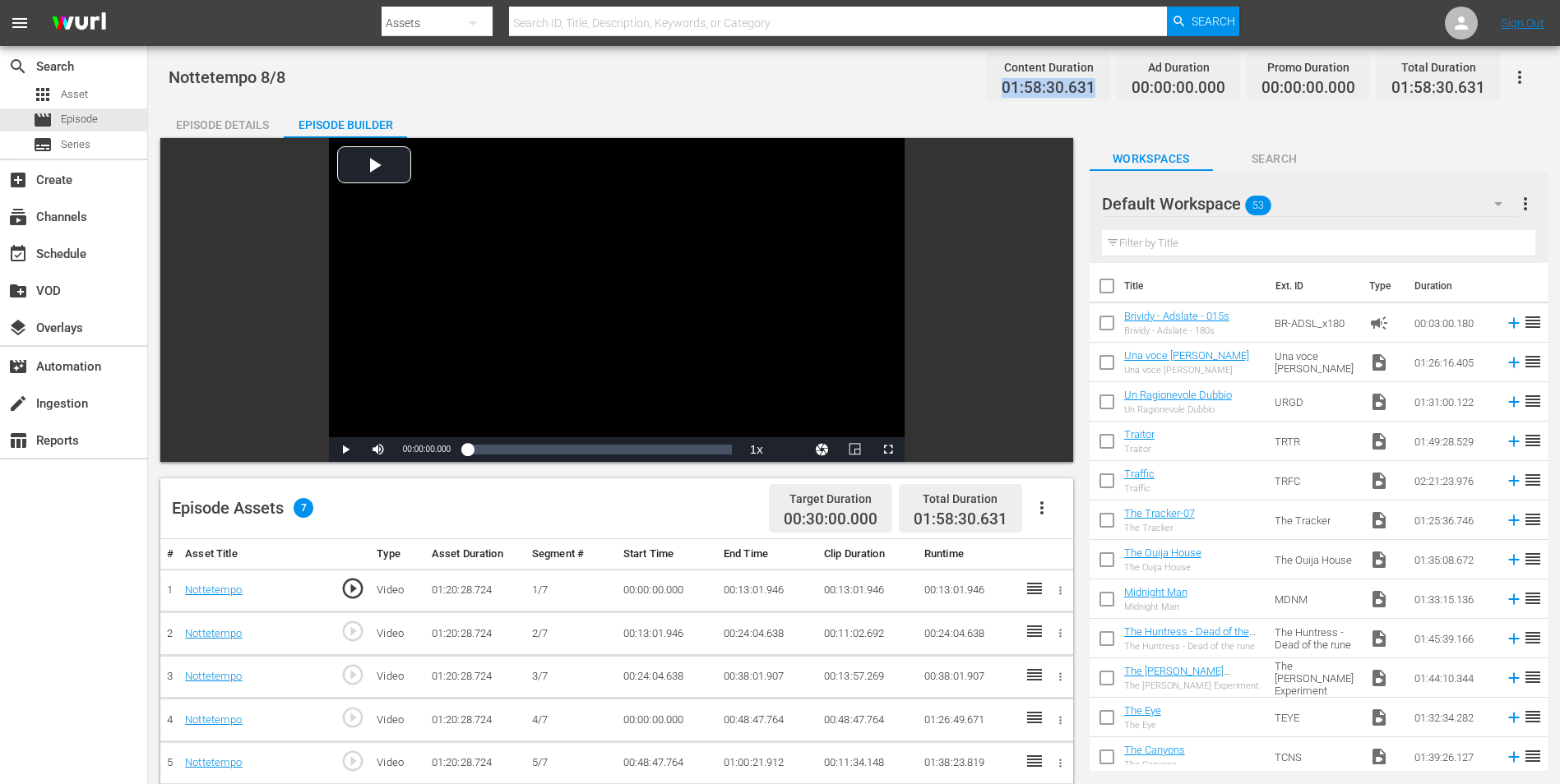
drag, startPoint x: 1008, startPoint y: 90, endPoint x: 1101, endPoint y: 92, distance: 93.0
click at [1101, 92] on div "Content Duration 01:58:30.631" at bounding box center [1048, 77] width 123 height 49
click at [694, 25] on input "text" at bounding box center [838, 23] width 658 height 40
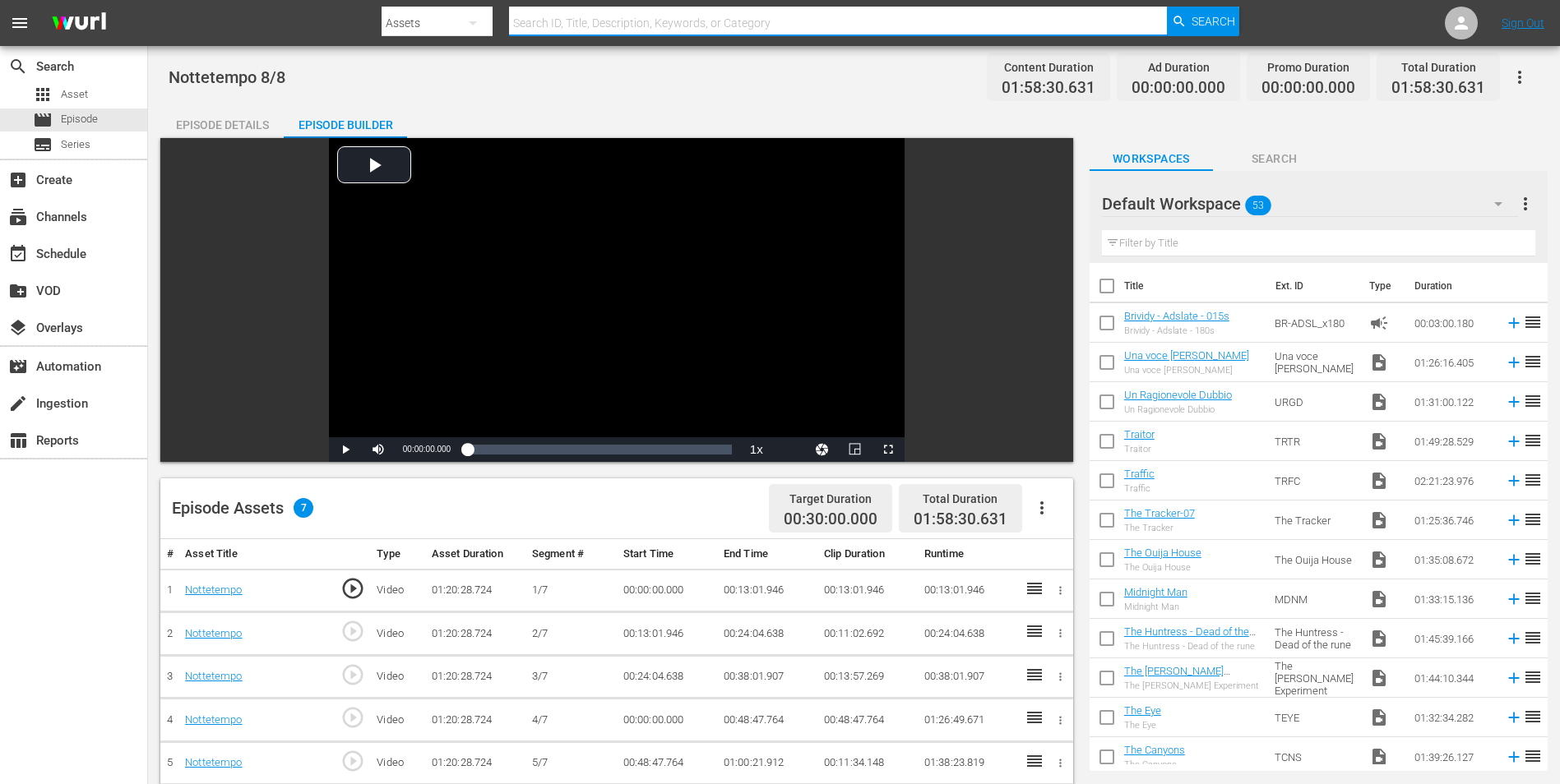
paste input "Off Piste"
type input "Off Piste"
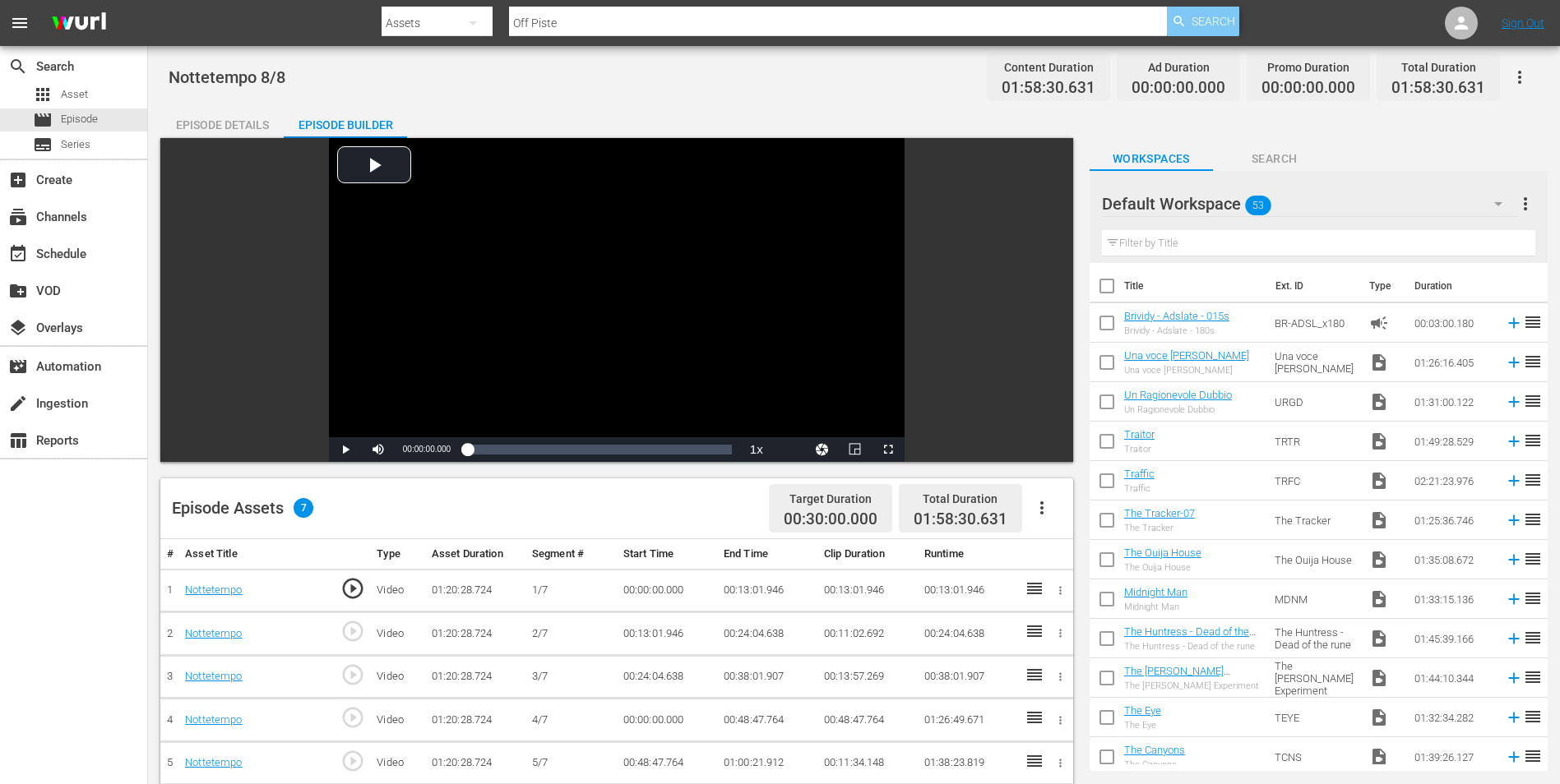
click at [1186, 19] on icon "button" at bounding box center [1180, 22] width 15 height 15
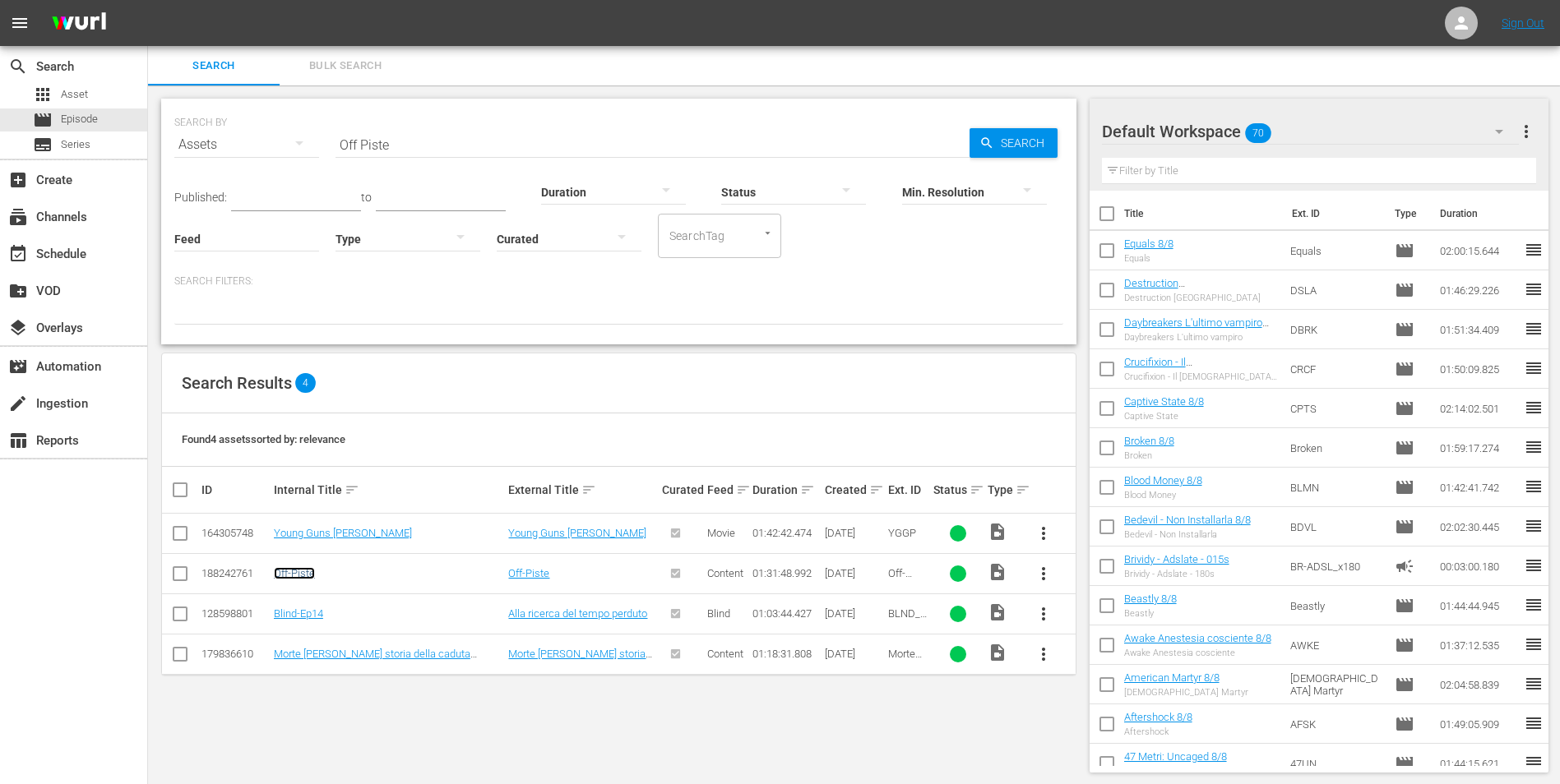
click at [294, 577] on link "Off-Piste" at bounding box center [294, 573] width 41 height 13
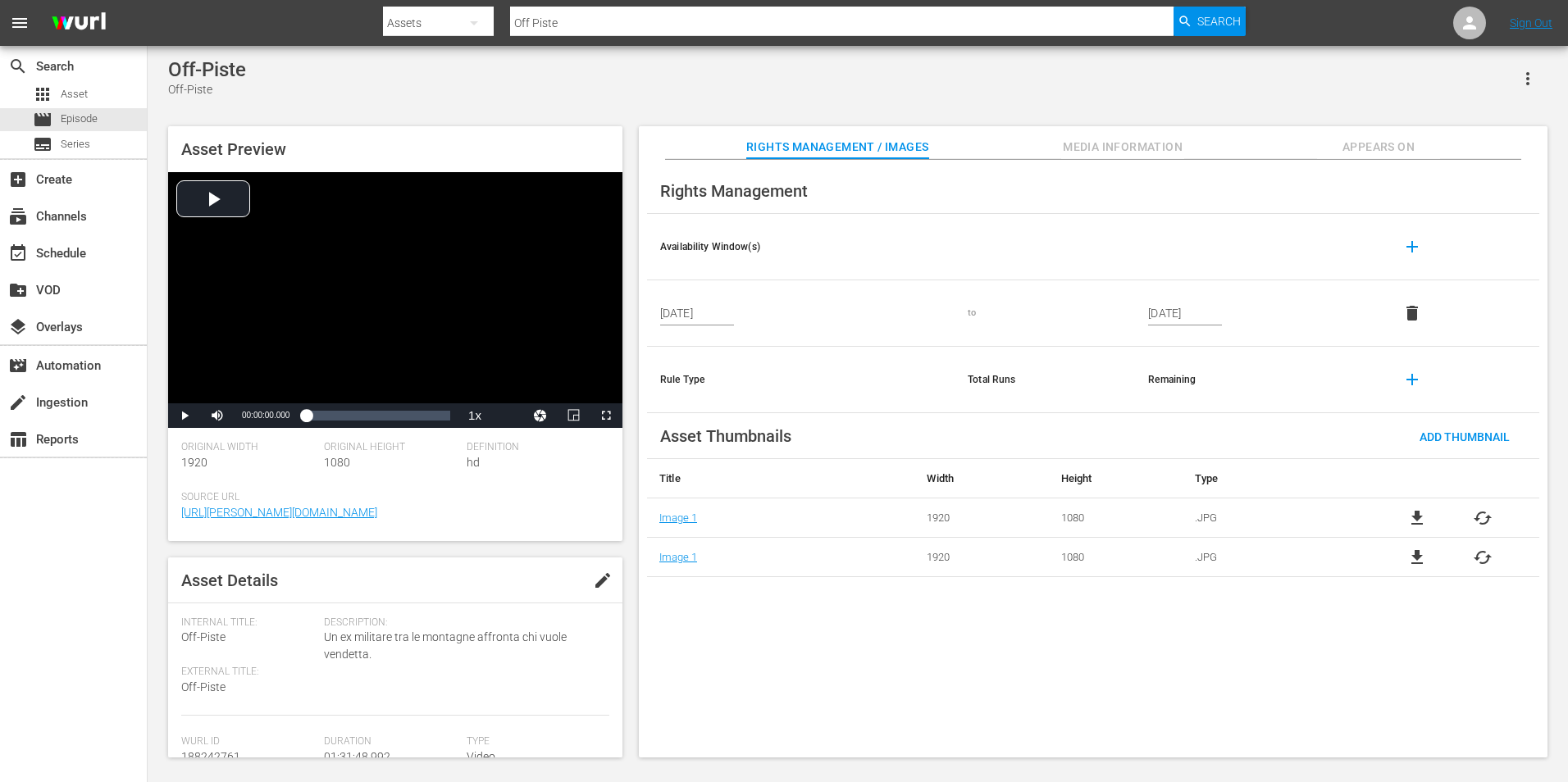
click at [1413, 142] on span "Appears On" at bounding box center [1379, 147] width 123 height 20
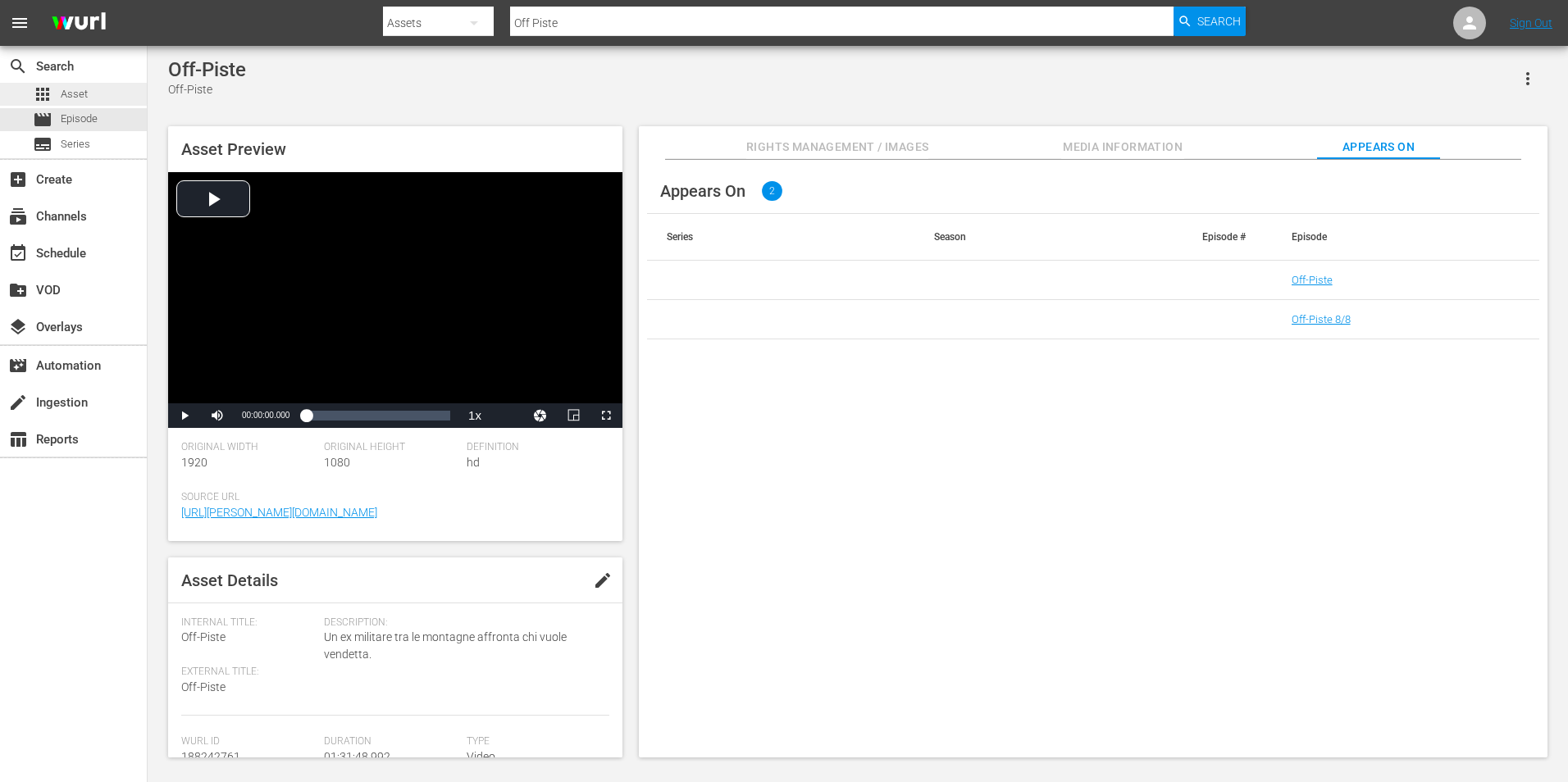
click at [99, 92] on div "apps Asset" at bounding box center [73, 93] width 147 height 23
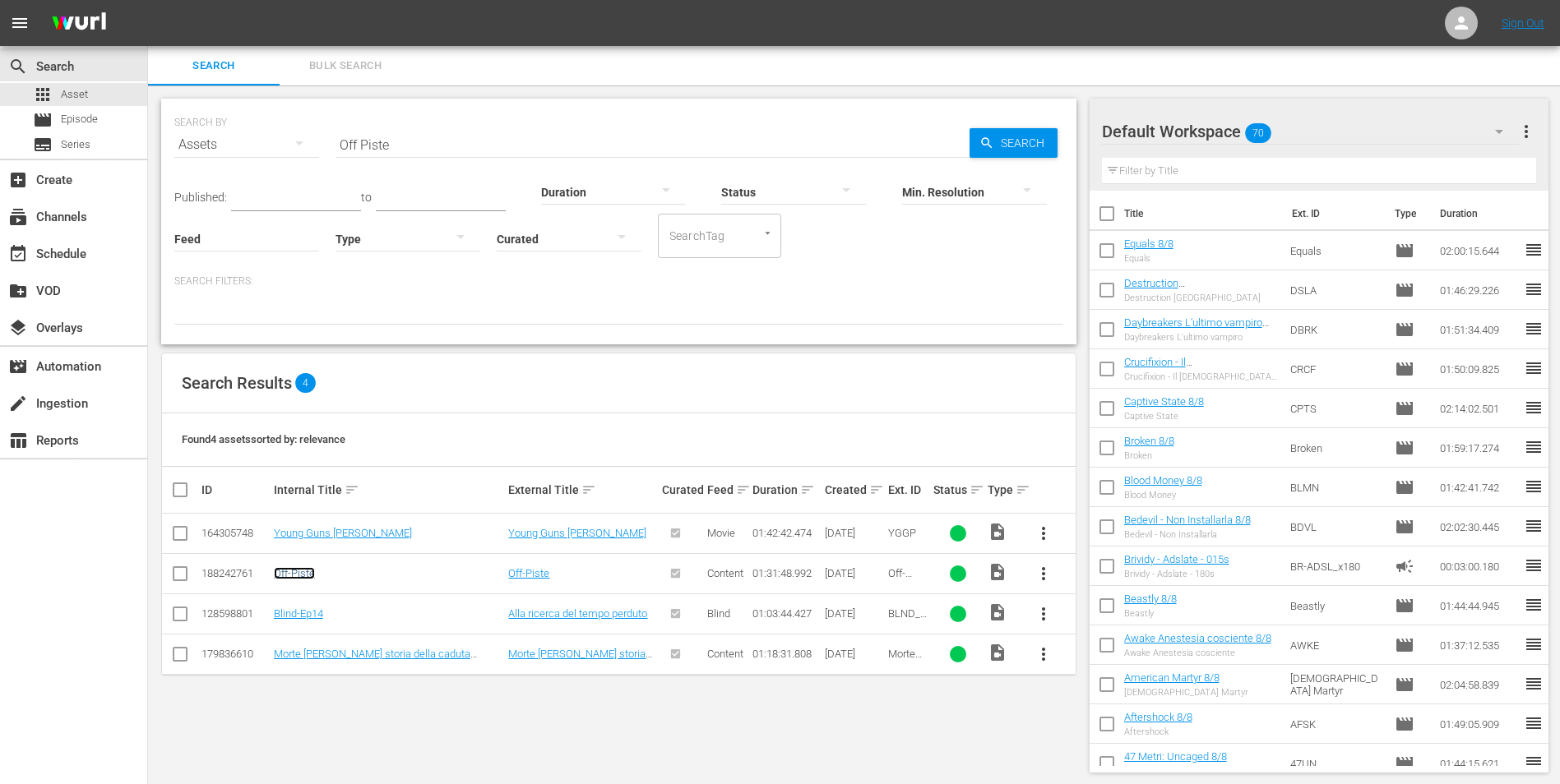
click at [303, 574] on link "Off-Piste" at bounding box center [294, 573] width 41 height 13
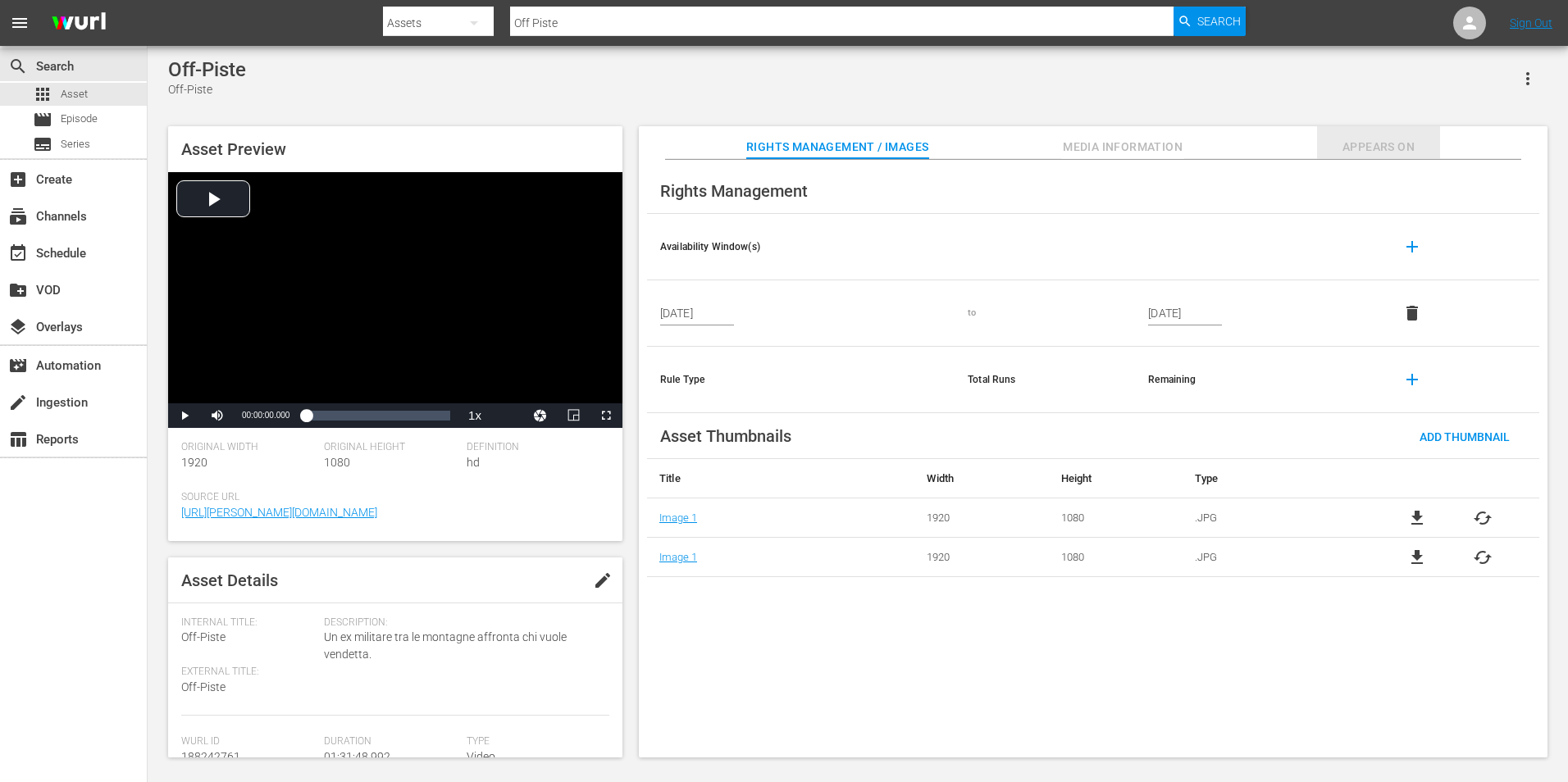
click at [1384, 139] on span "Appears On" at bounding box center [1379, 147] width 123 height 20
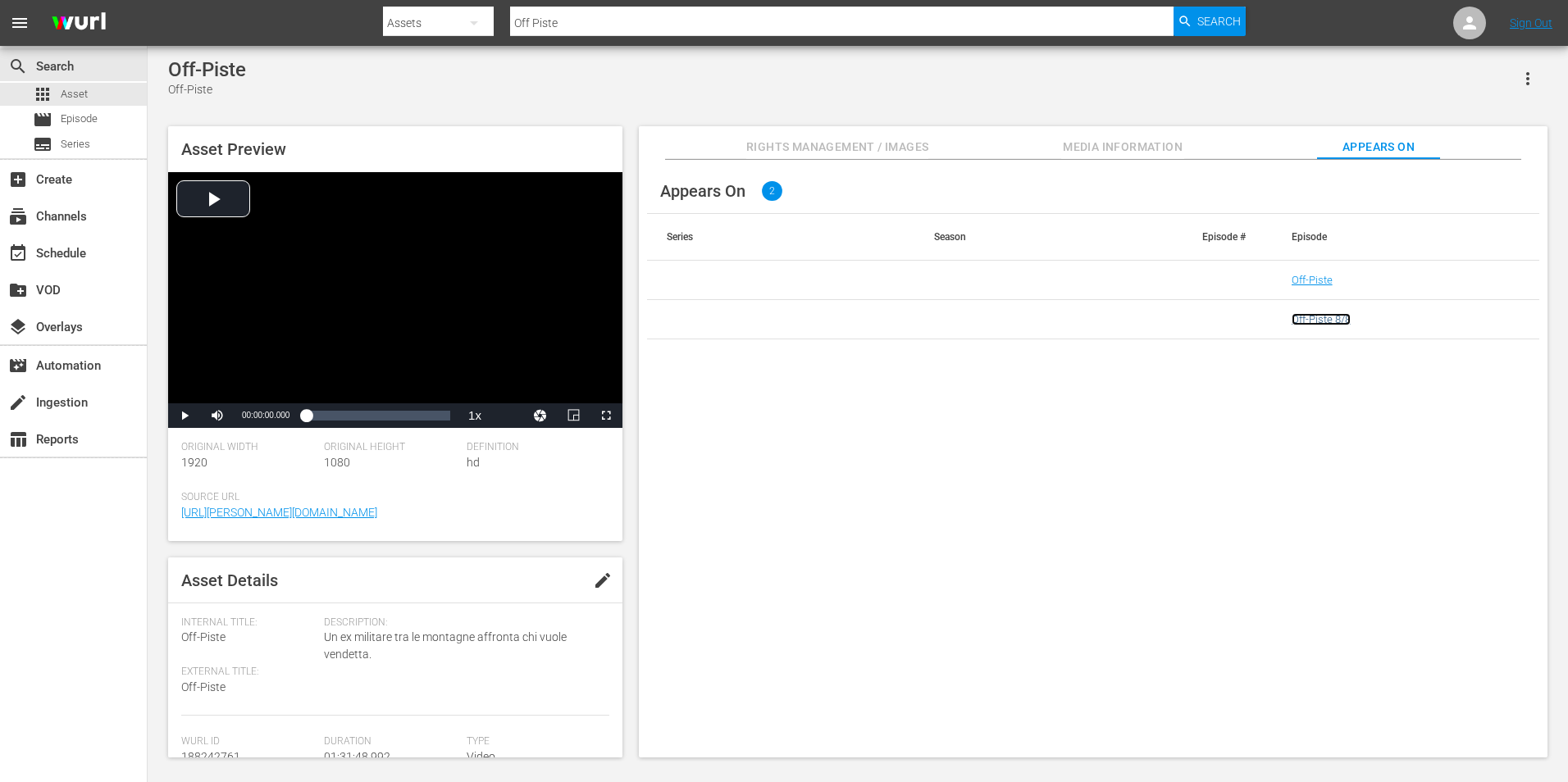
click at [1335, 316] on link "Off-Piste 8/8" at bounding box center [1322, 319] width 59 height 13
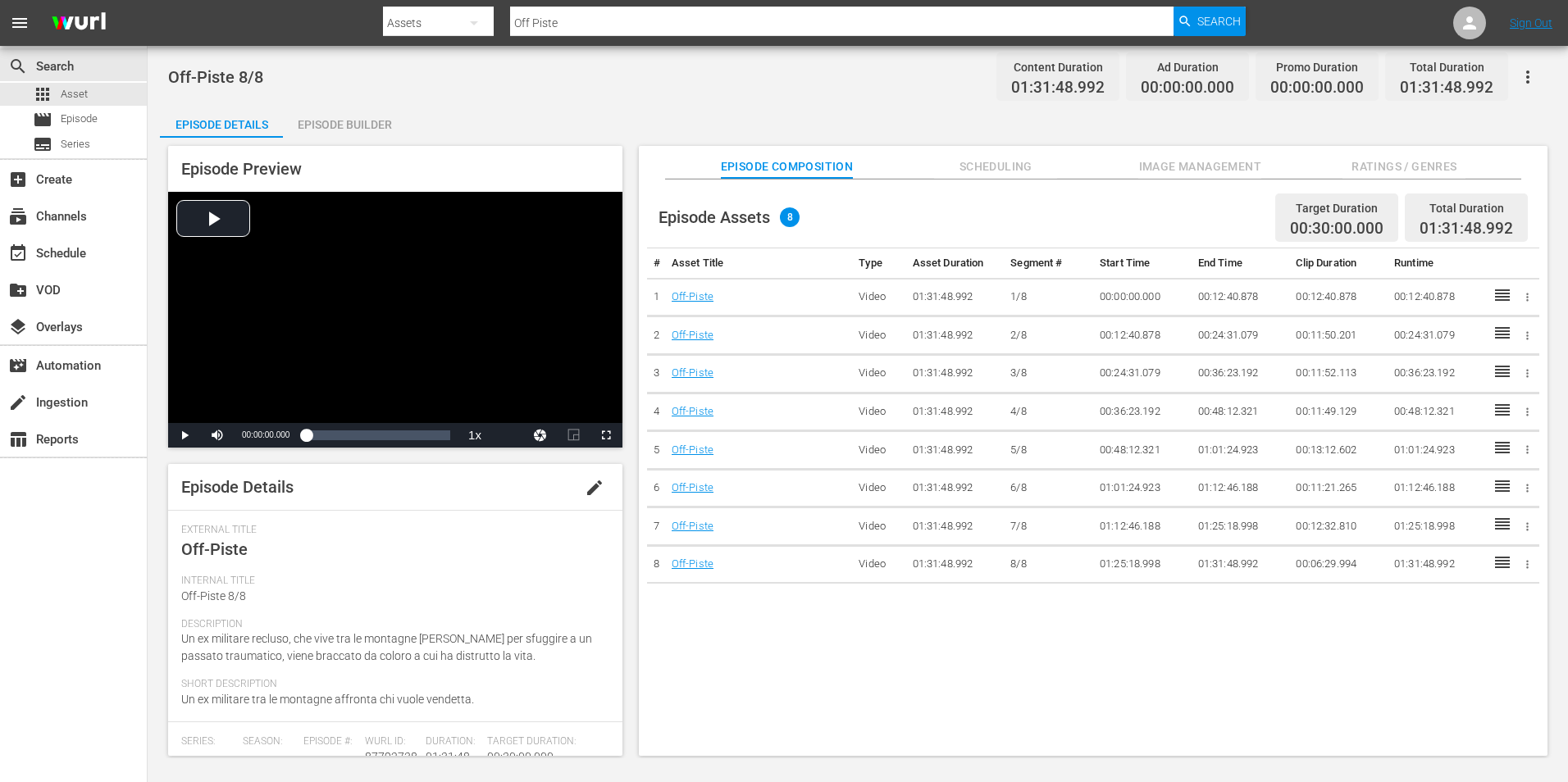
click at [367, 114] on div "Episode Builder" at bounding box center [344, 124] width 123 height 40
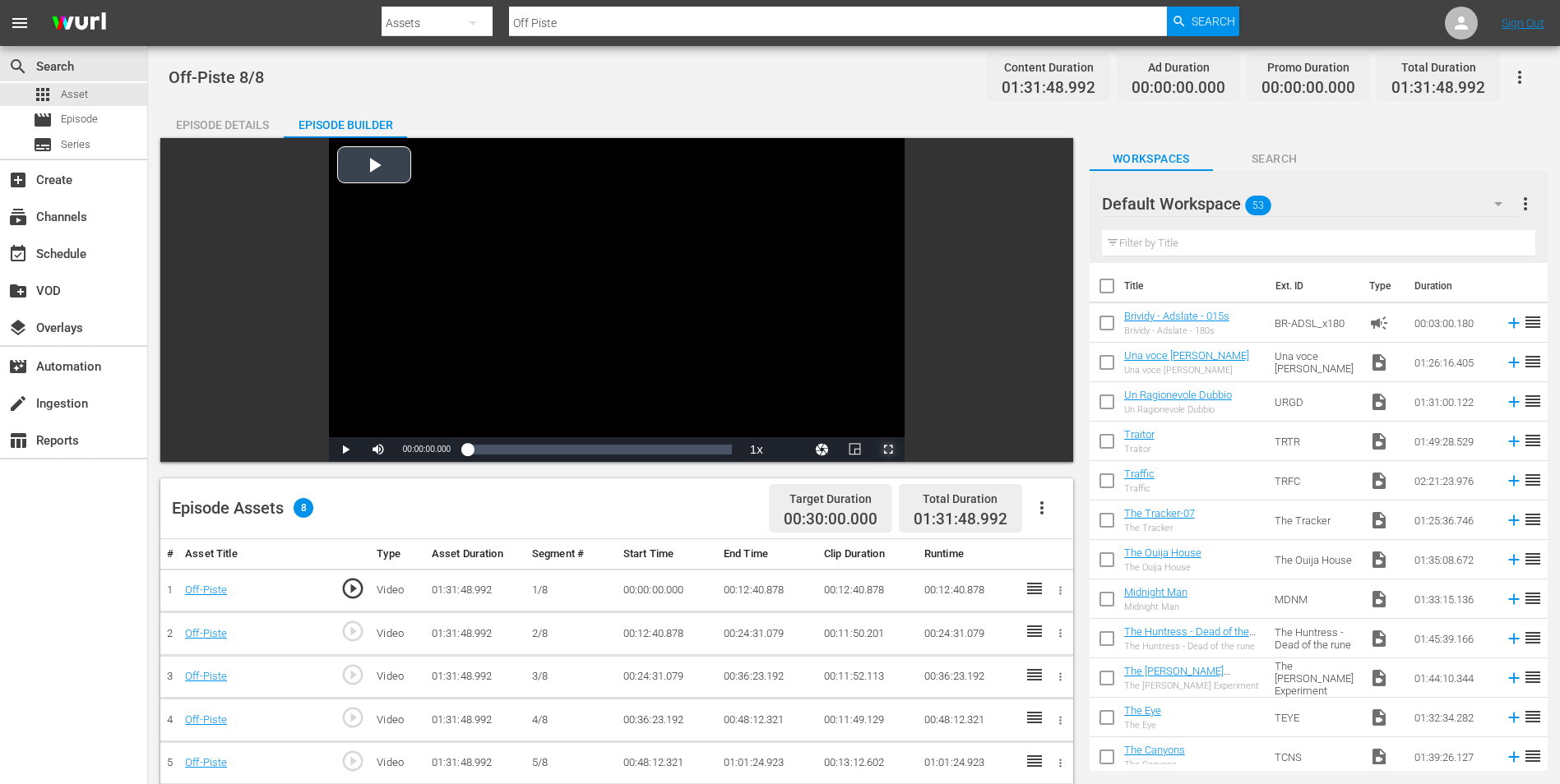
click at [888, 449] on span "Video Player" at bounding box center [888, 449] width 0 height 0
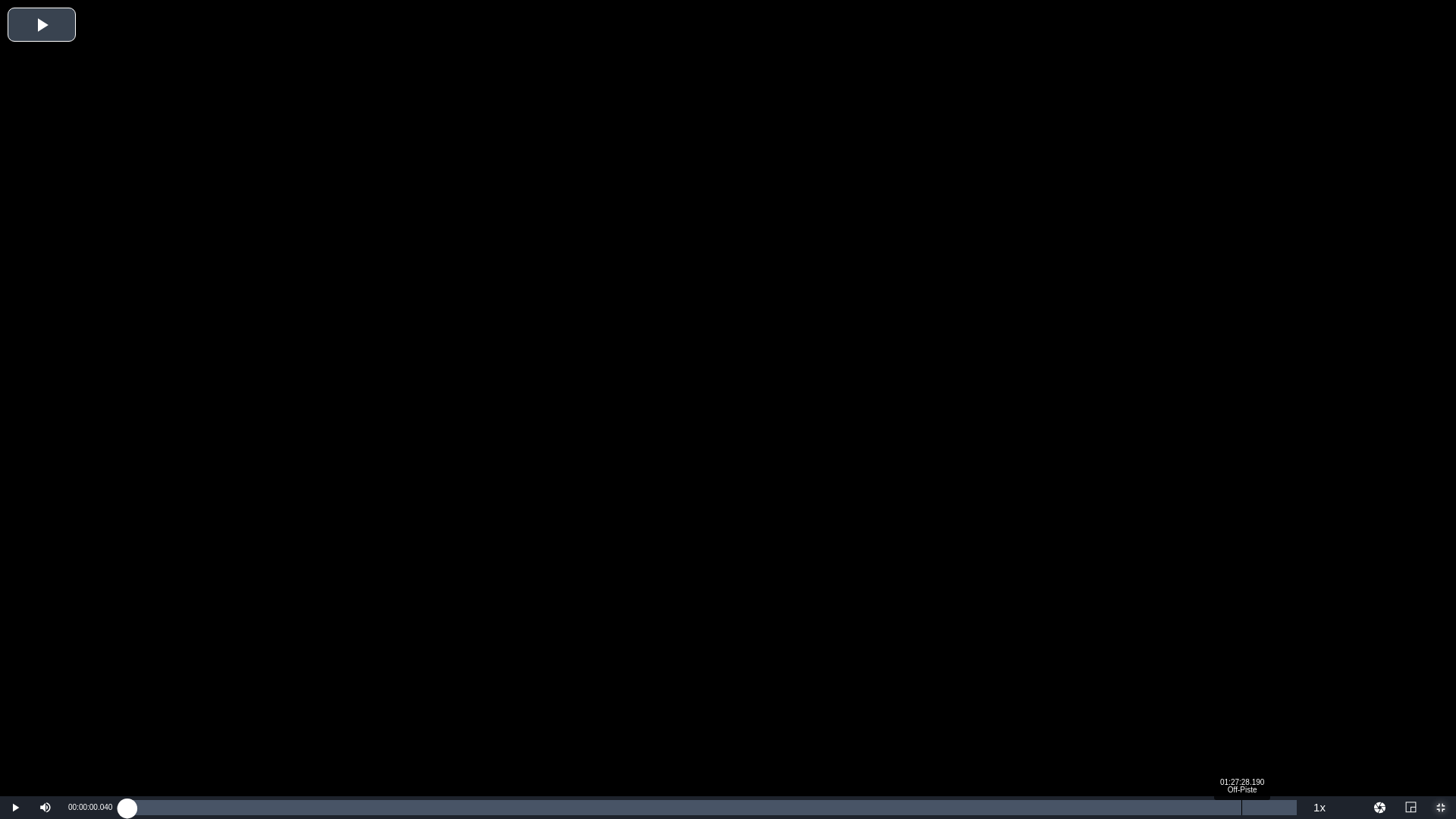
click at [1241, 723] on div "Loaded : 0.11% 01:27:28.190 Off-Piste 00:00:00.040" at bounding box center [712, 808] width 1170 height 16
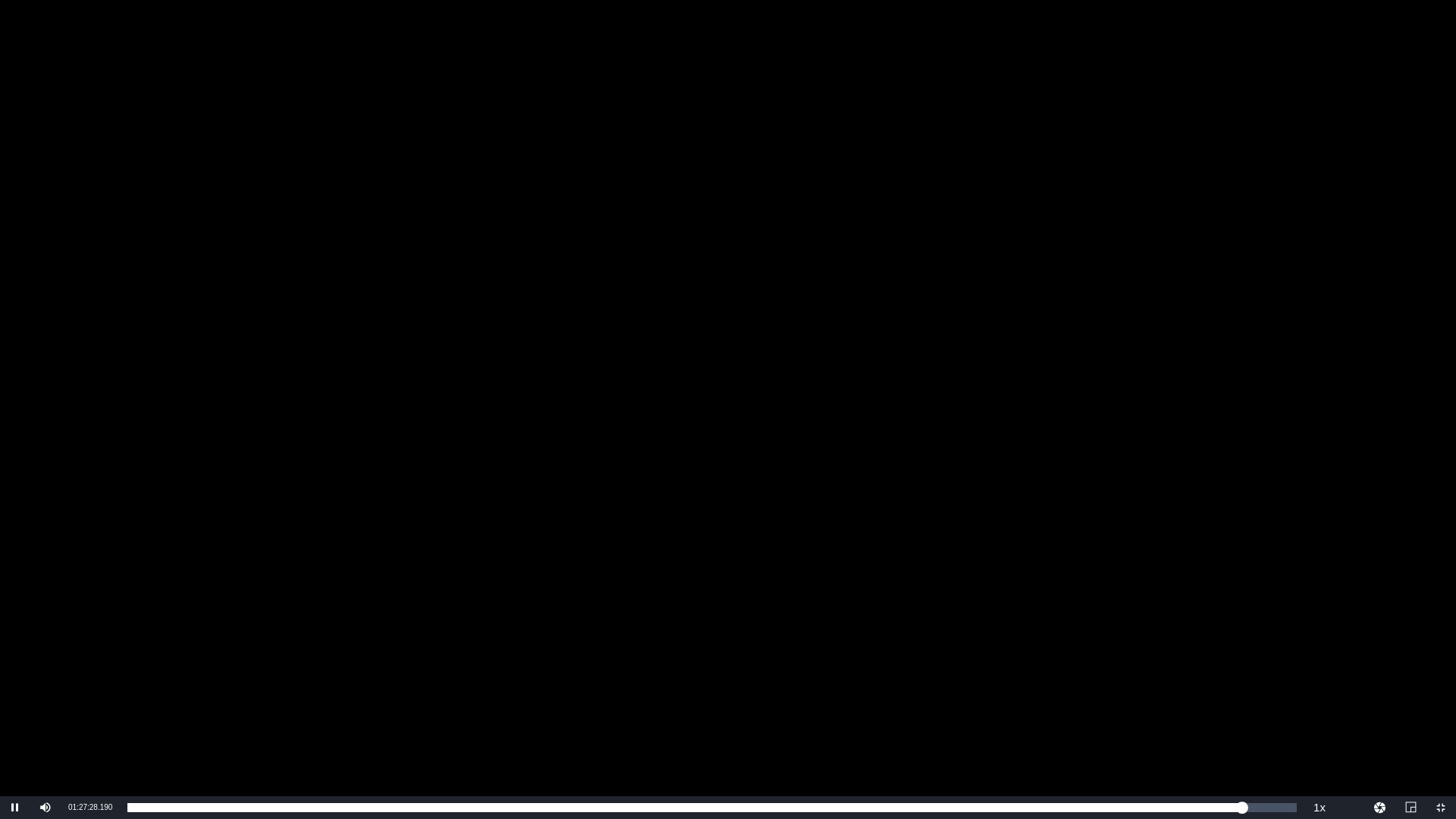
click at [1108, 478] on div "Video Player" at bounding box center [728, 398] width 1456 height 796
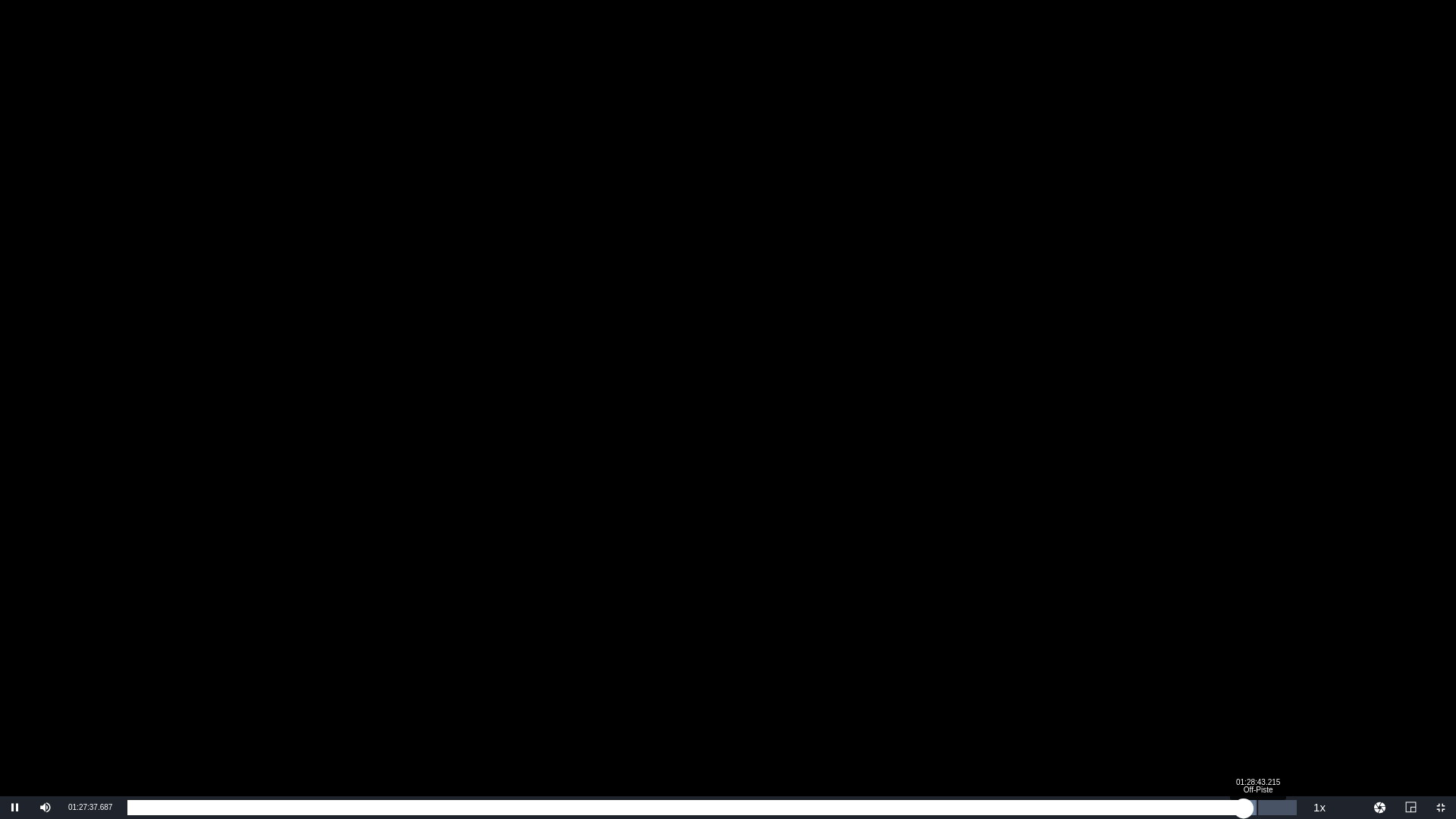
click at [1258, 723] on div "Loaded : 96.48% 01:28:43.215 Off-Piste 01:27:37.866" at bounding box center [712, 807] width 1185 height 23
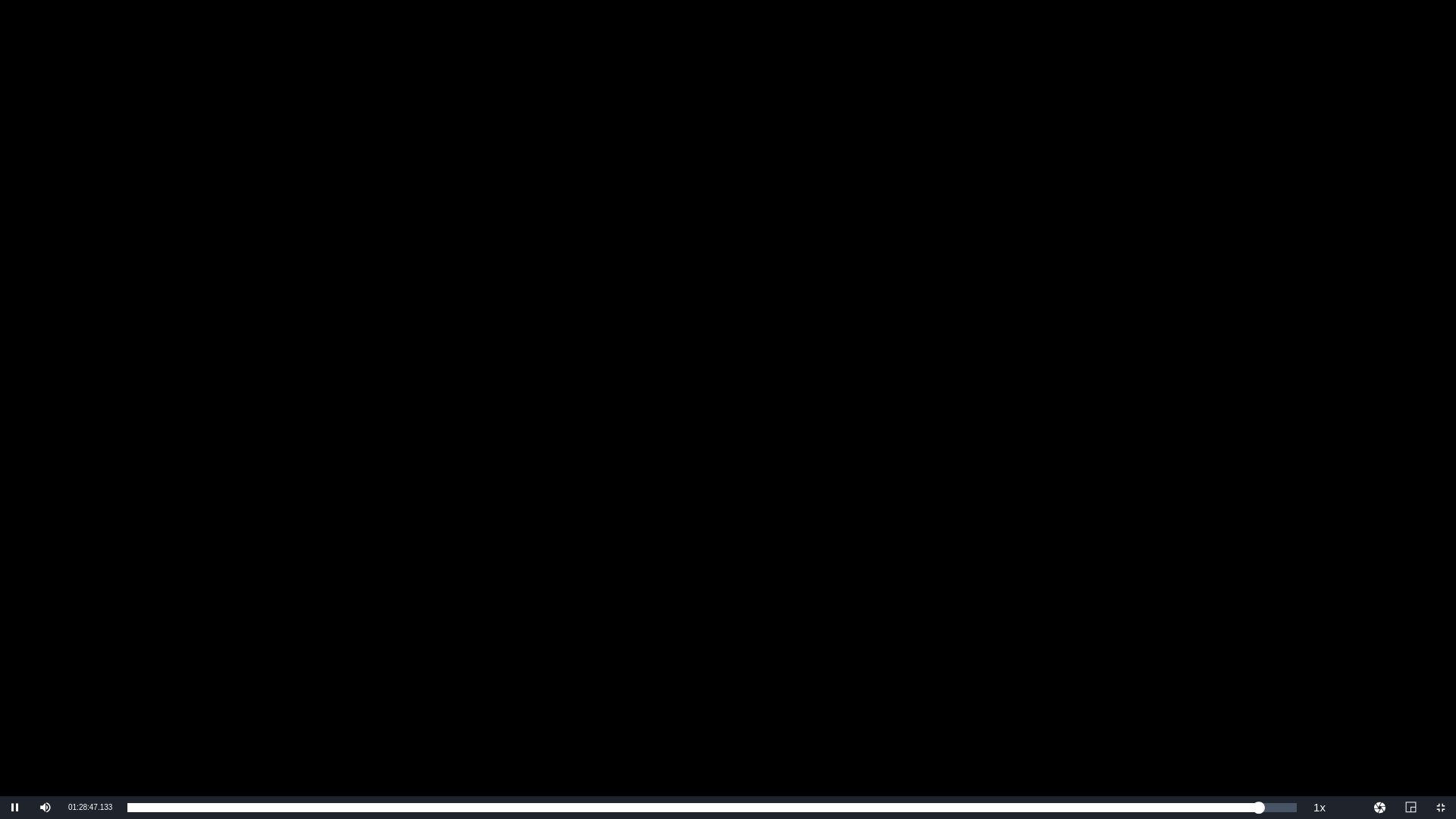
click at [975, 453] on div "Video Player" at bounding box center [728, 398] width 1456 height 796
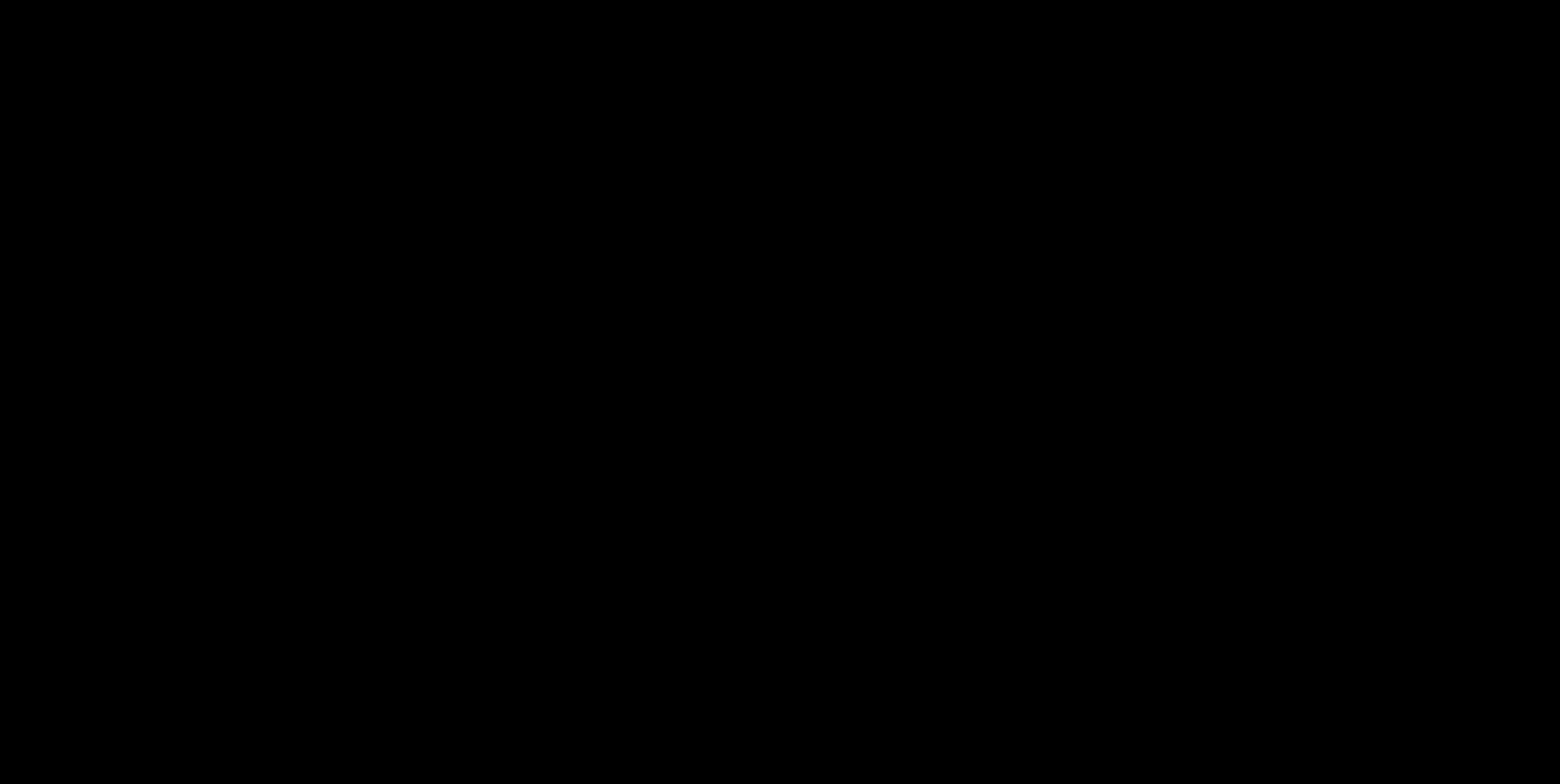
scroll to position [411, 0]
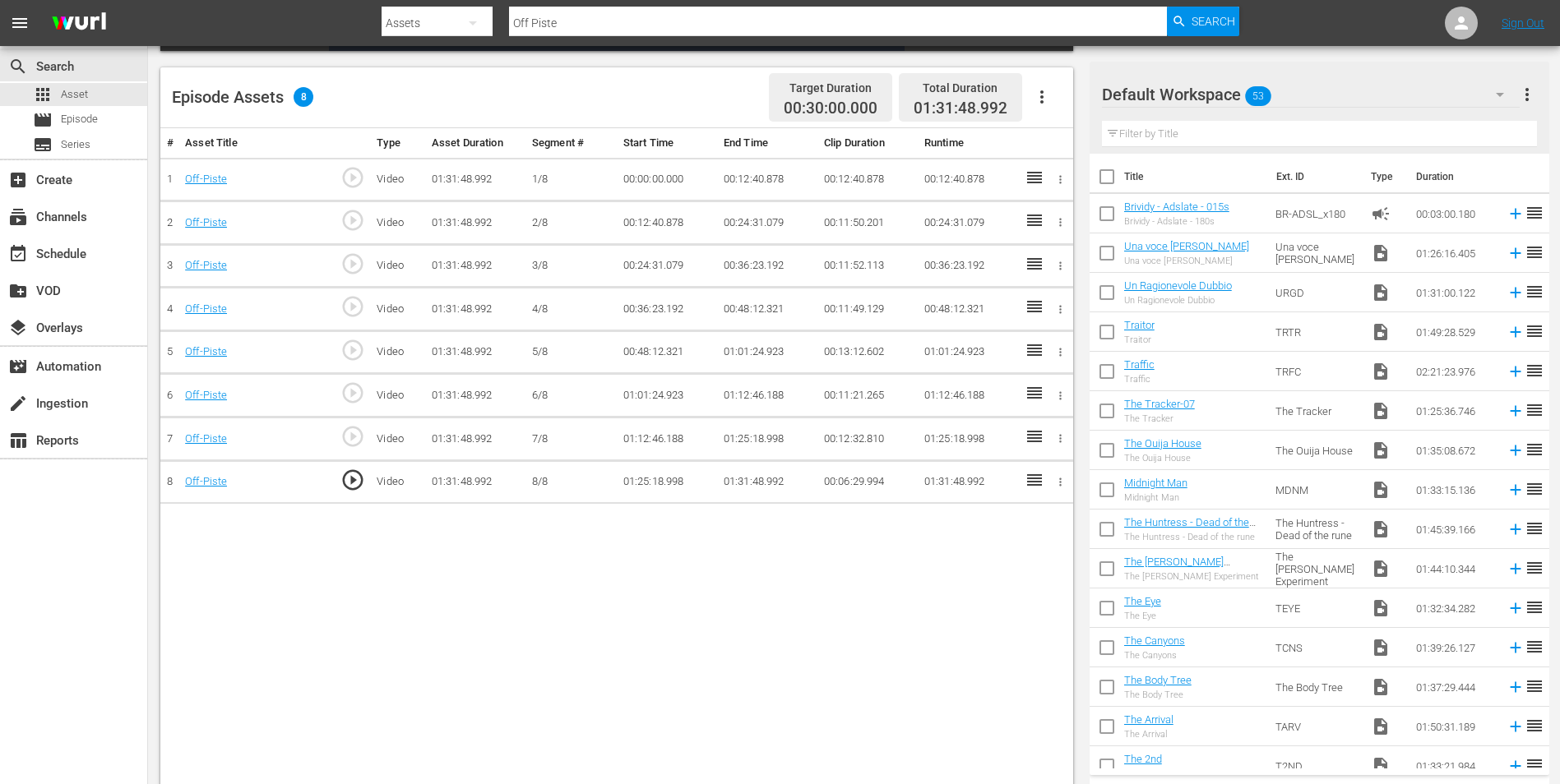
click at [745, 481] on td "01:31:48.992" at bounding box center [767, 482] width 100 height 44
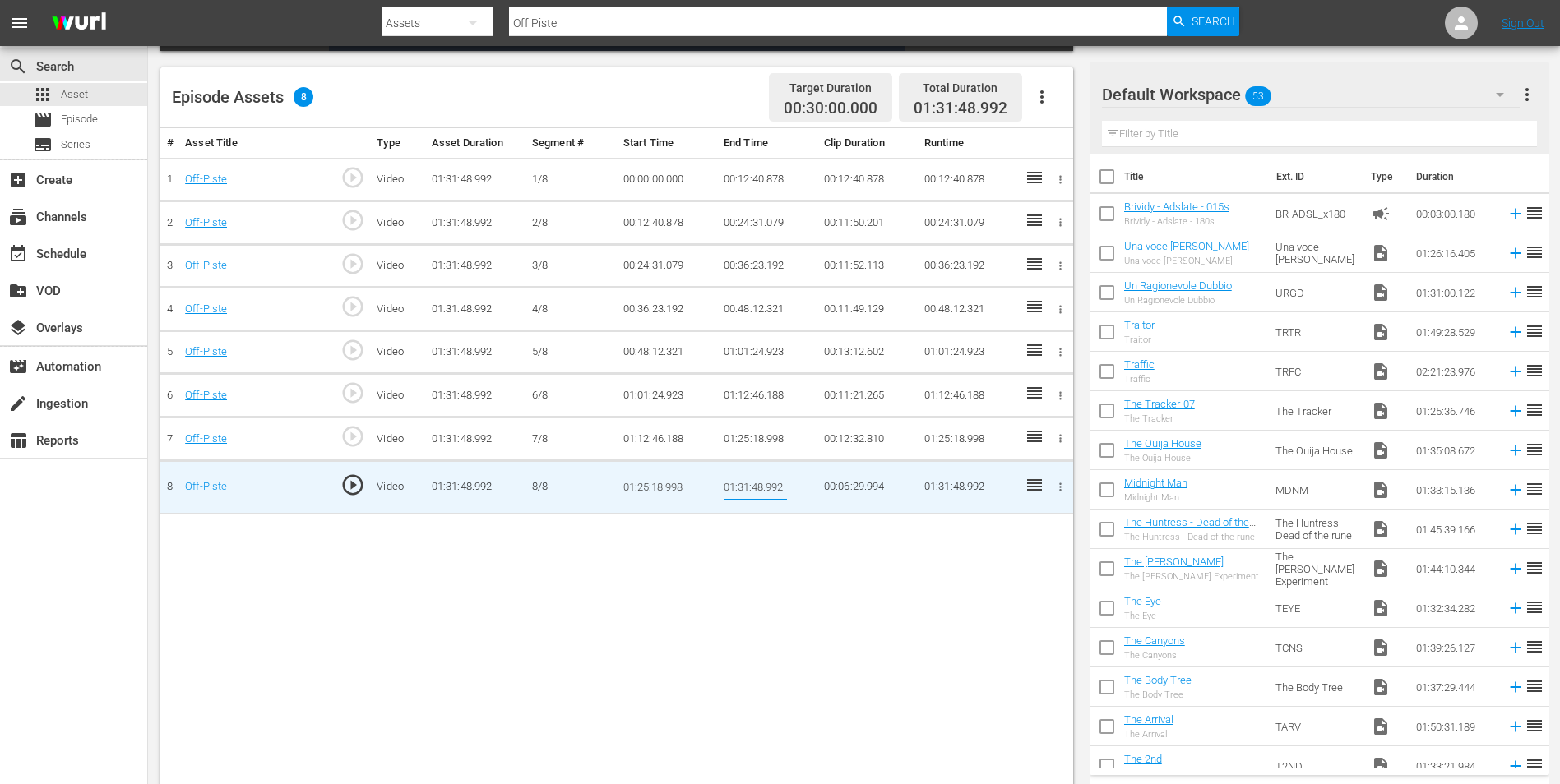
click at [745, 487] on input "01:31:48.992" at bounding box center [755, 487] width 63 height 40
drag, startPoint x: 739, startPoint y: 485, endPoint x: 748, endPoint y: 486, distance: 9.1
click at [748, 486] on input "01:31:48.992" at bounding box center [755, 487] width 63 height 40
type input "01:29:20.992"
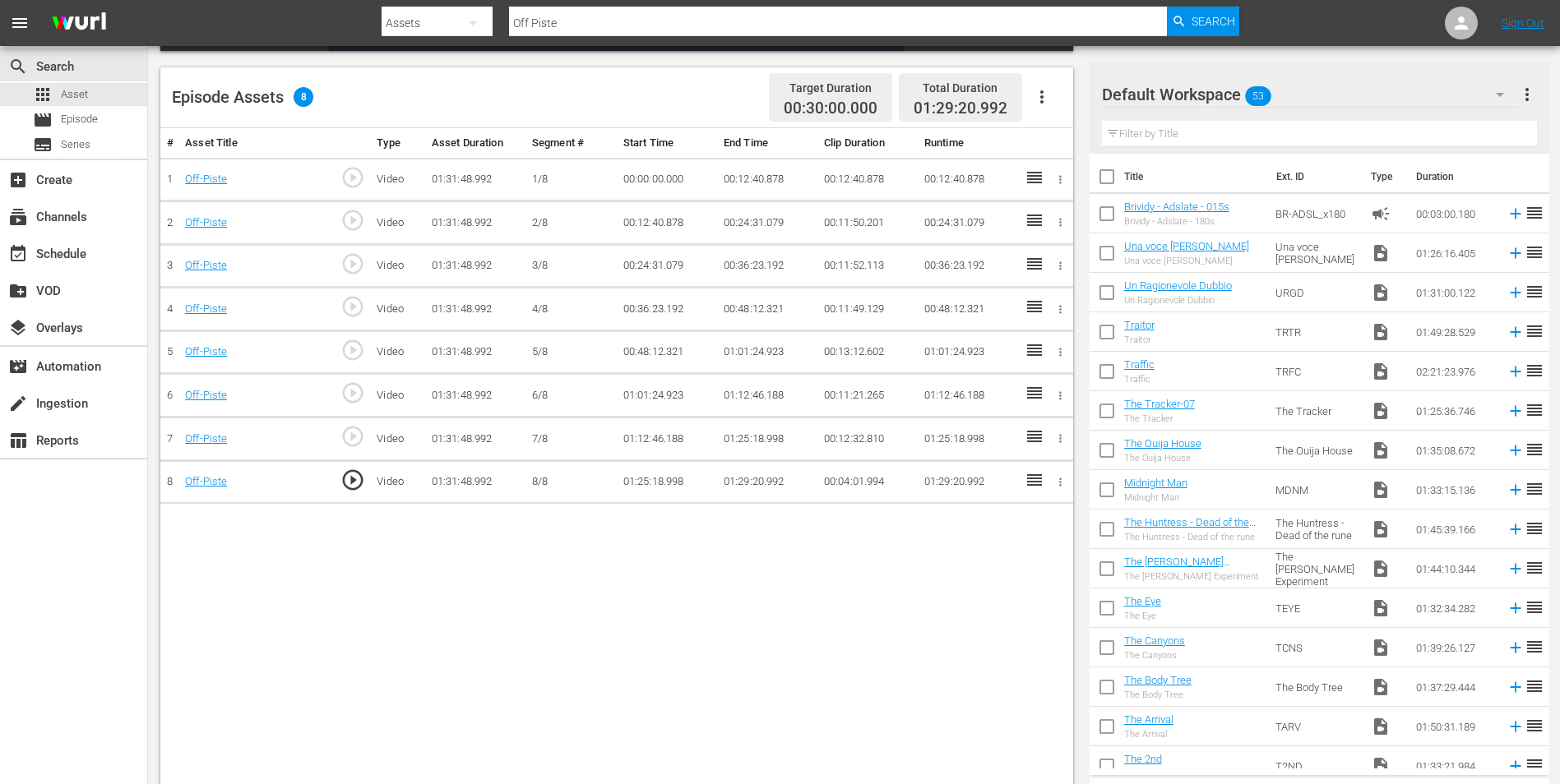
drag, startPoint x: 565, startPoint y: 18, endPoint x: 476, endPoint y: 14, distance: 89.1
click at [476, 14] on div "Search By Assets Search ID, Title, Description, Keywords, or Category Off Piste…" at bounding box center [810, 23] width 858 height 40
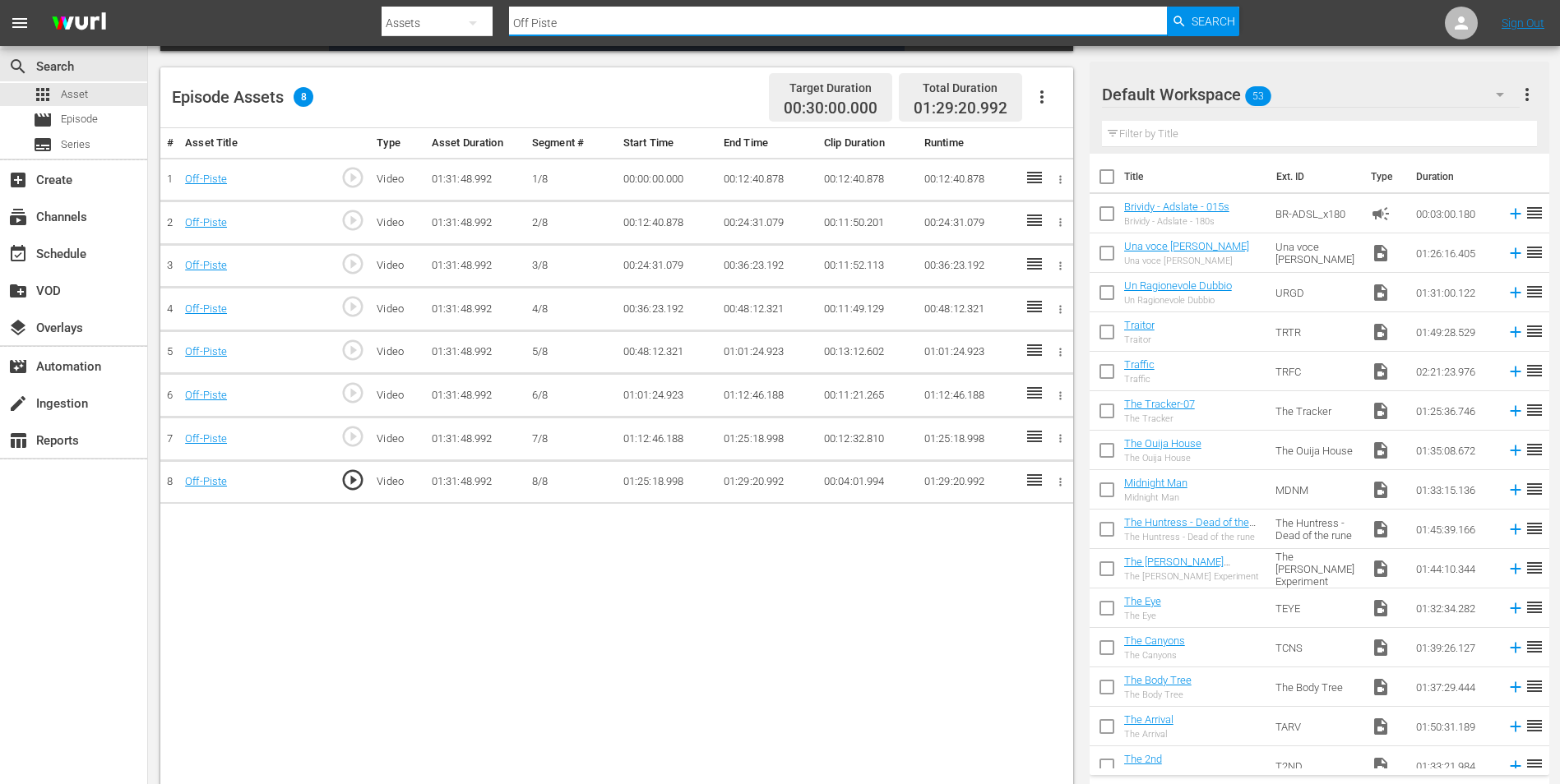
paste input "awn - [PERSON_NAME] [PERSON_NAME]"
drag, startPoint x: 661, startPoint y: 20, endPoint x: 334, endPoint y: 24, distance: 327.0
click at [334, 24] on nav "menu Search By Assets Search ID, Title, Description, Keywords, or Category awn …" at bounding box center [780, 23] width 1560 height 46
click at [519, 20] on input "awn - [PERSON_NAME] [PERSON_NAME]" at bounding box center [838, 23] width 658 height 40
type input "Pawn - [PERSON_NAME] [PERSON_NAME]"
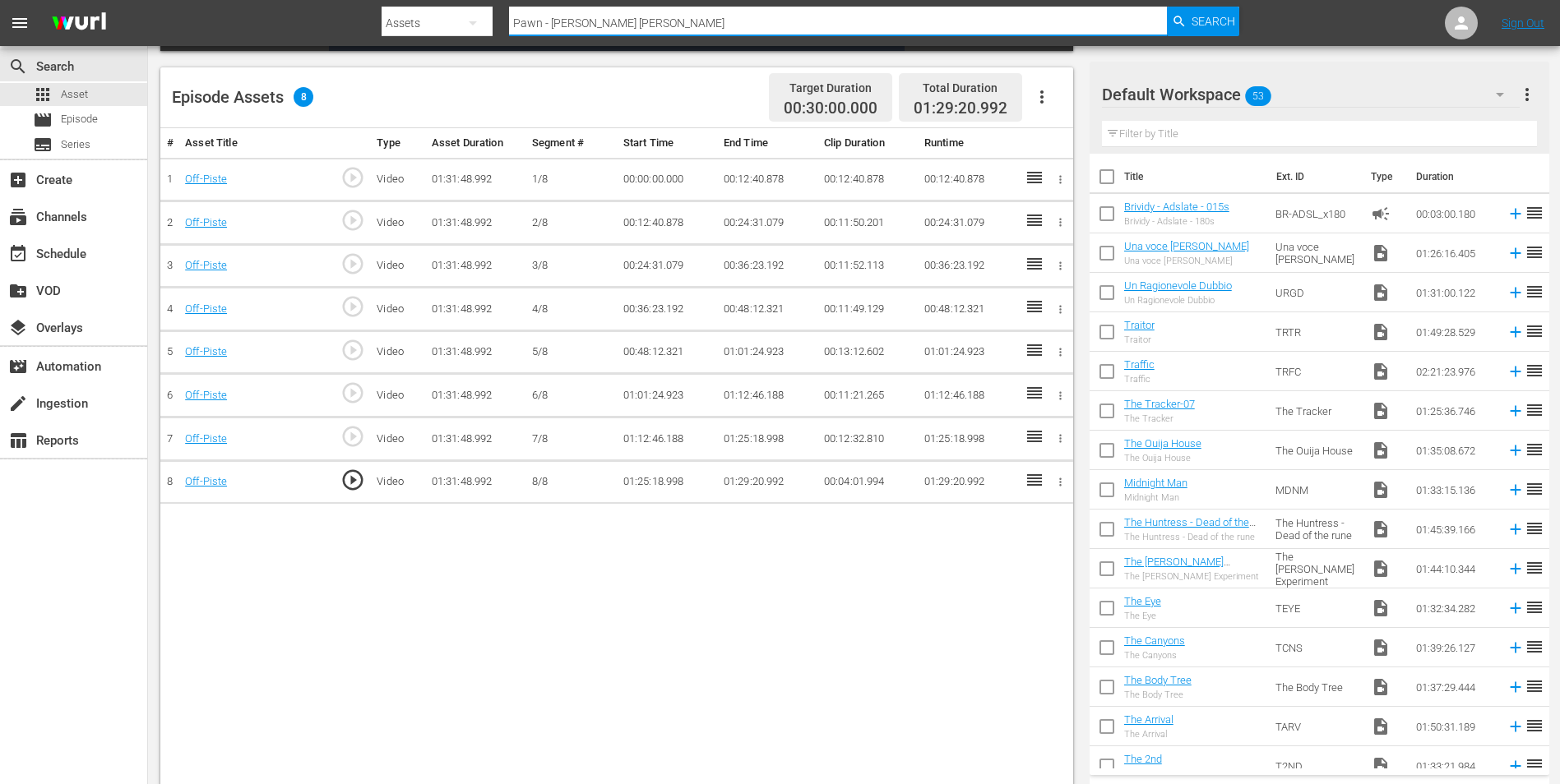
click at [1226, 21] on span "Search" at bounding box center [1213, 21] width 44 height 30
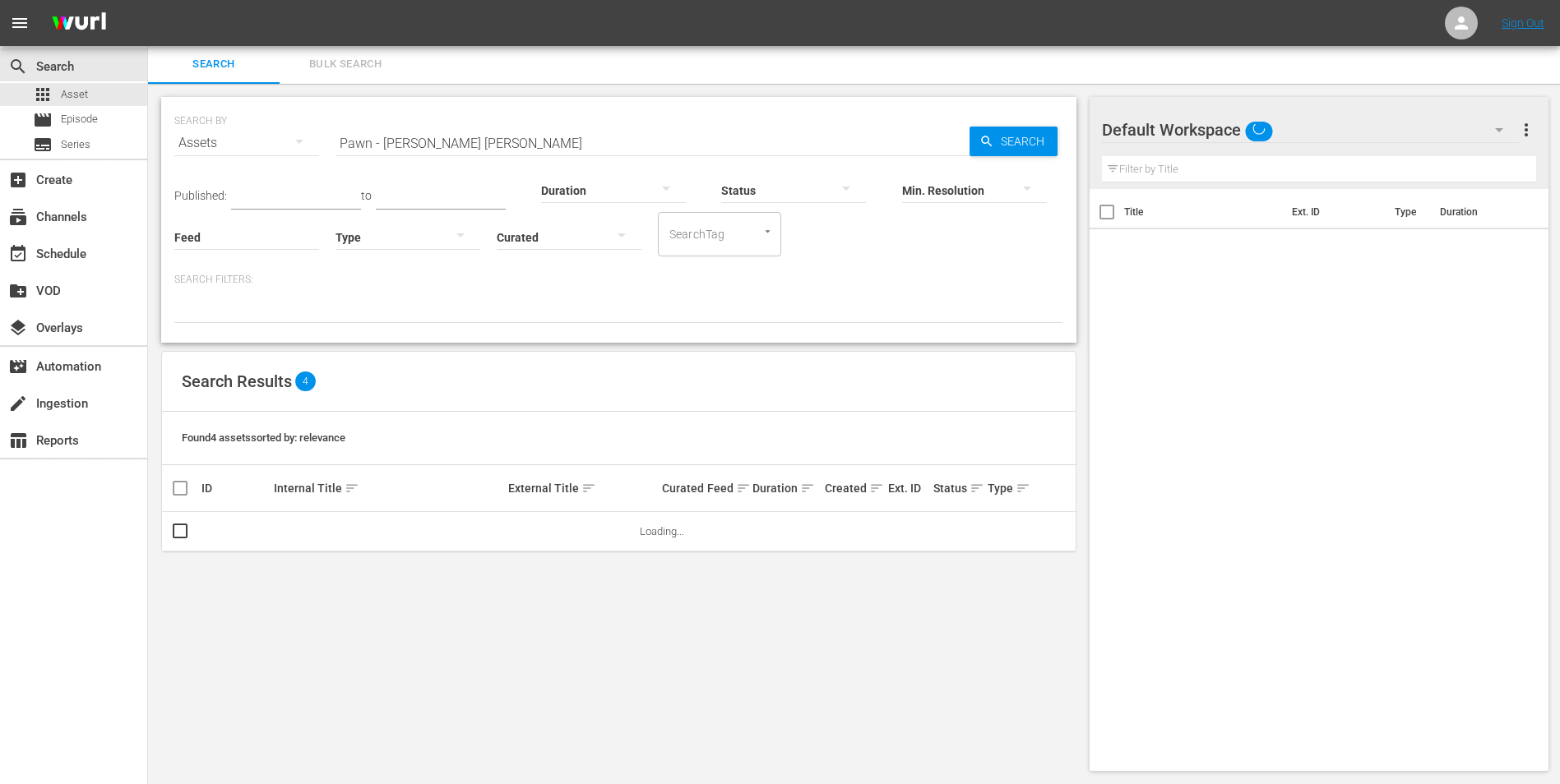
scroll to position [2, 0]
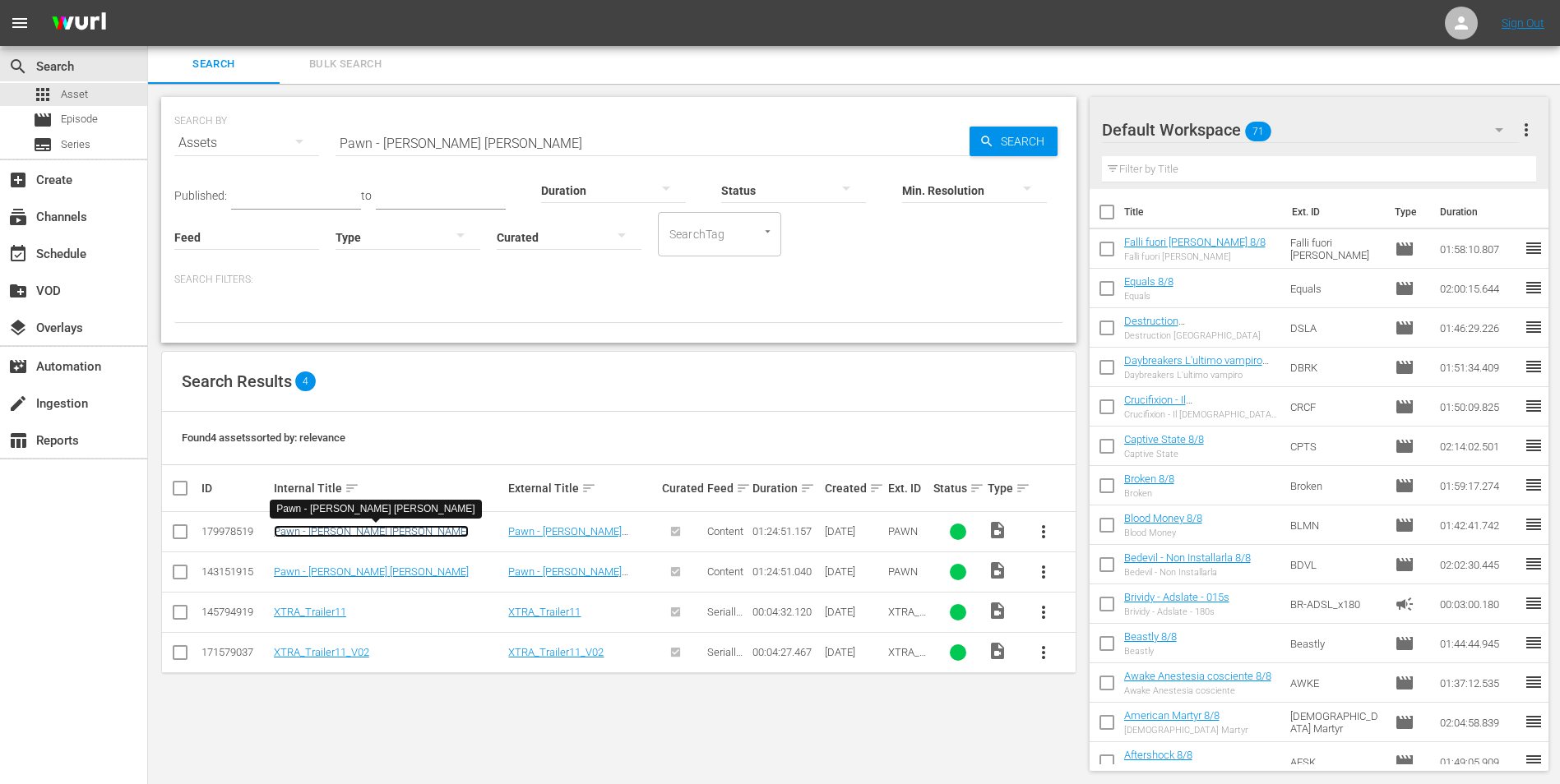
click at [340, 537] on link "Pawn - [PERSON_NAME] [PERSON_NAME]" at bounding box center [371, 531] width 195 height 13
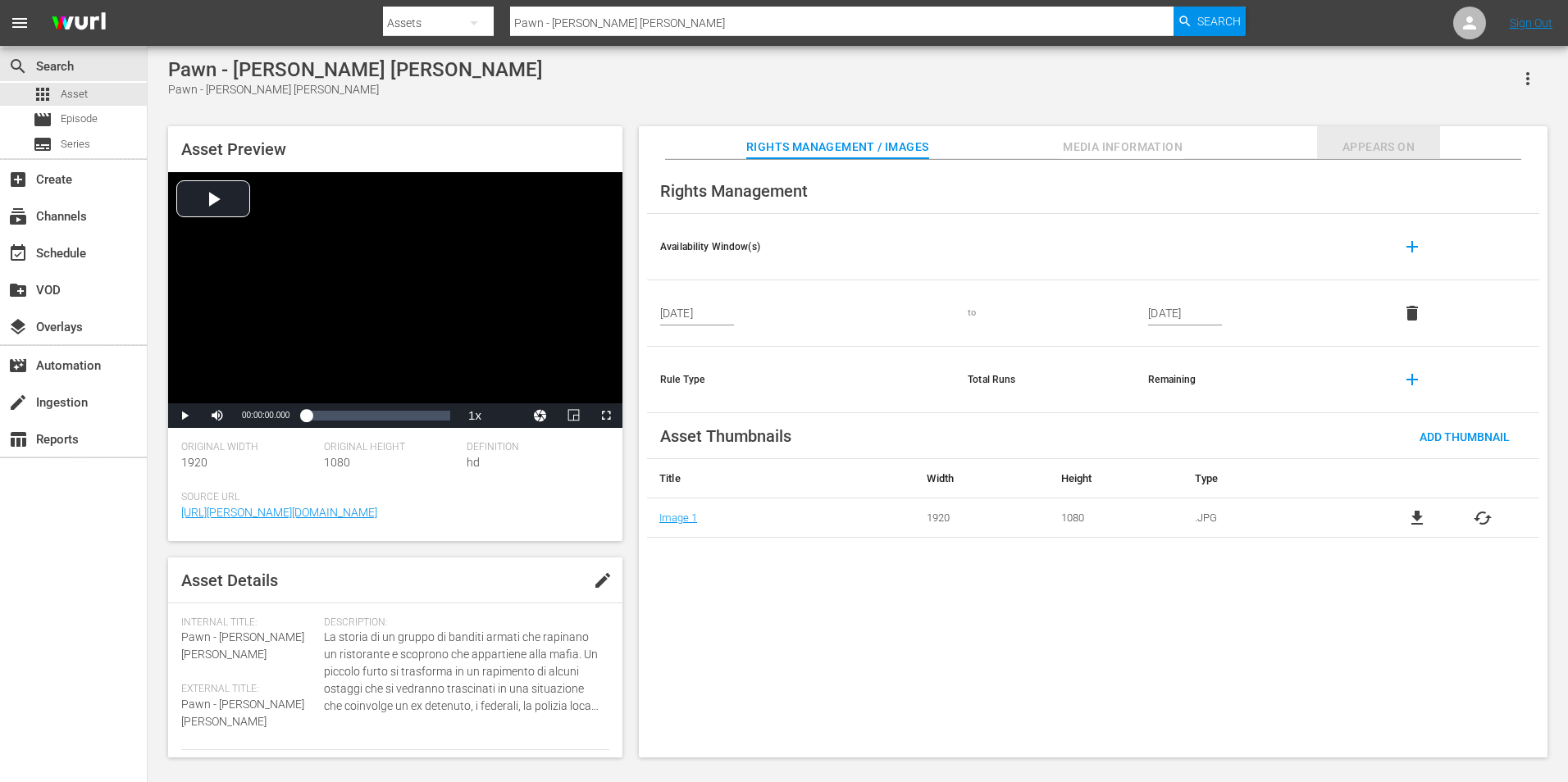
click at [1388, 133] on button "Appears On" at bounding box center [1379, 142] width 123 height 33
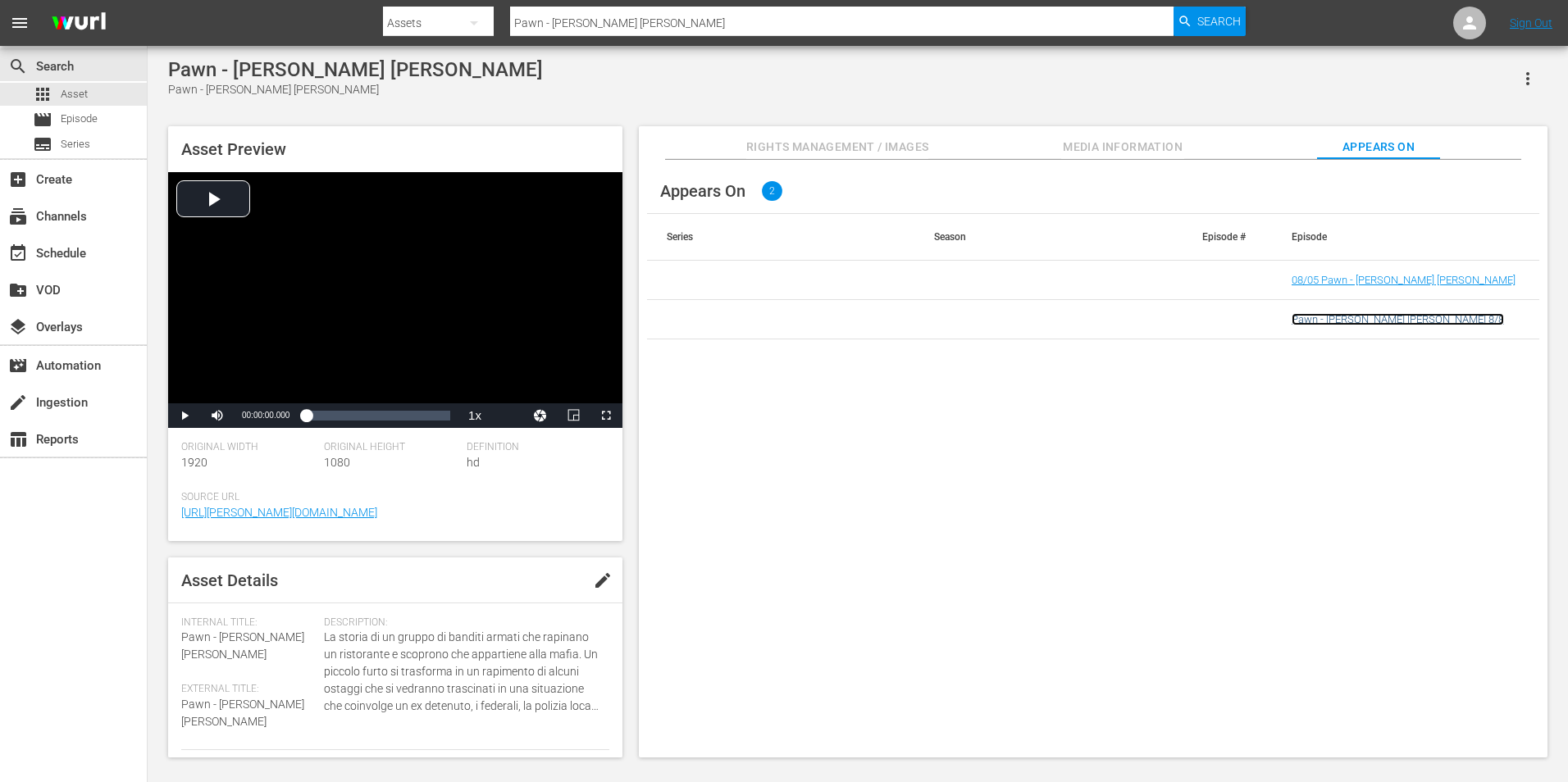
click at [1377, 320] on link "Pawn - [PERSON_NAME] [PERSON_NAME] 8/8" at bounding box center [1398, 319] width 213 height 13
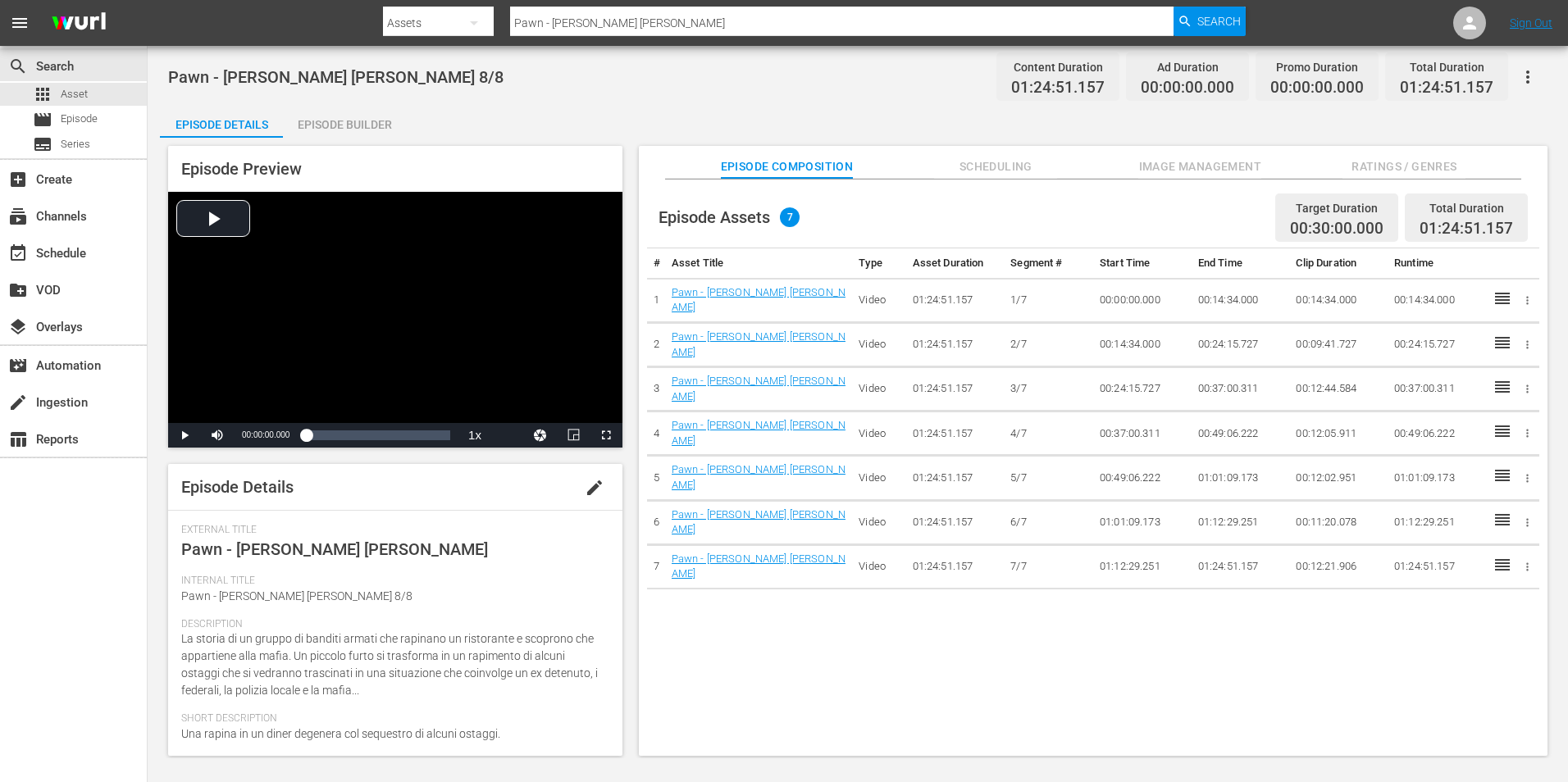
click at [366, 116] on div "Episode Builder" at bounding box center [344, 124] width 123 height 40
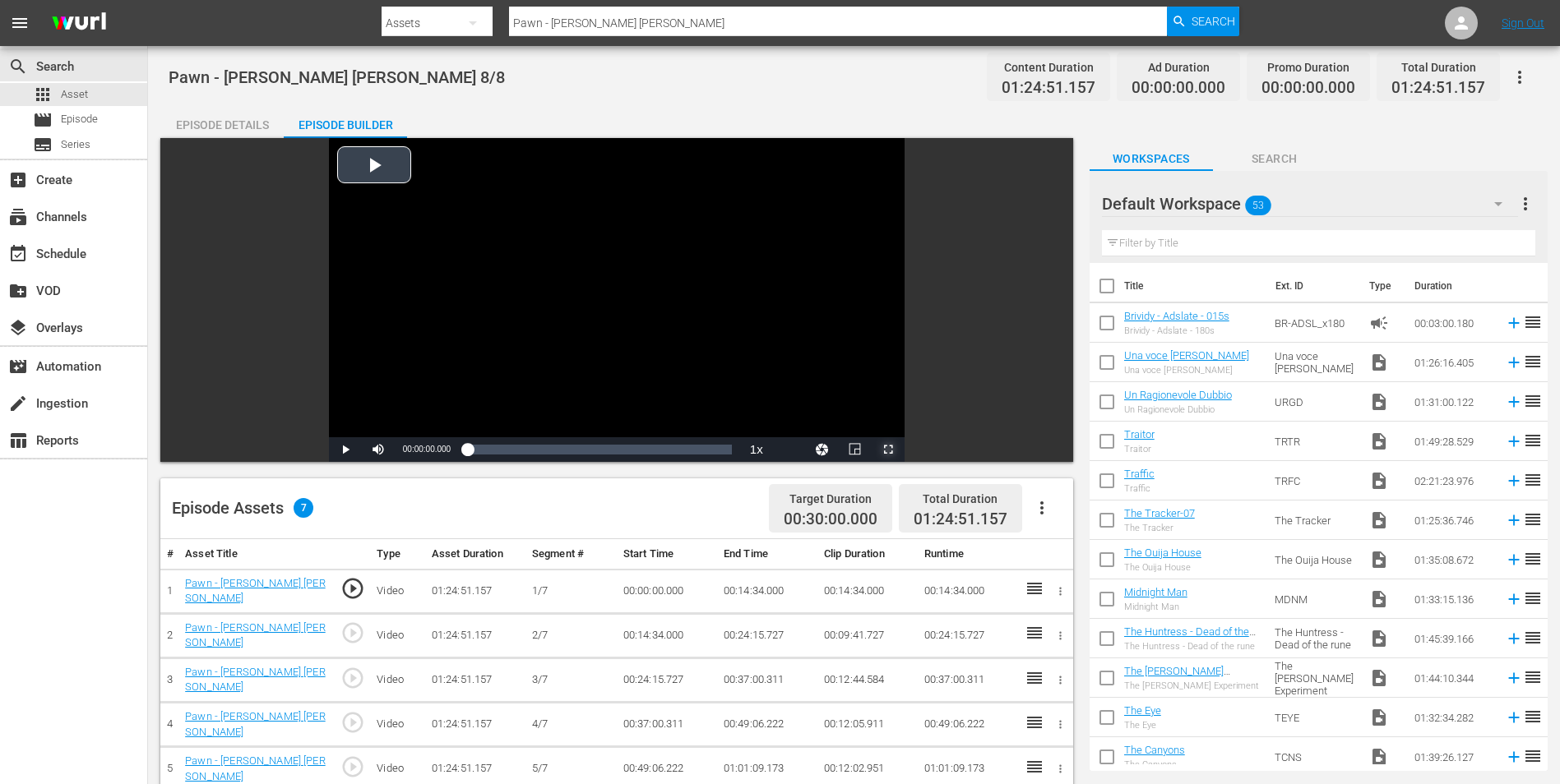
click at [888, 449] on span "Video Player" at bounding box center [888, 449] width 0 height 0
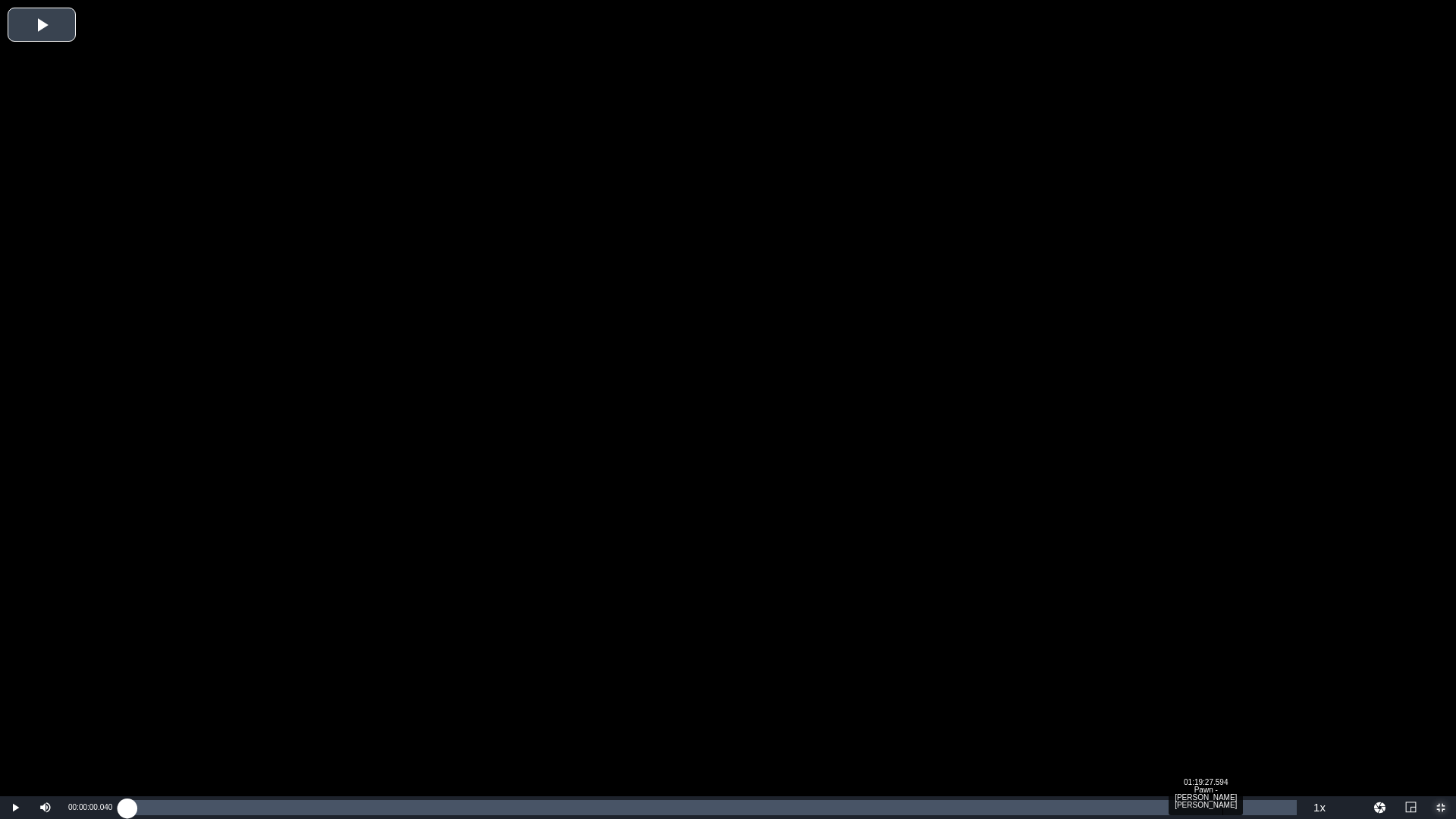
click at [1233, 723] on div "Loaded : 0.12% 01:19:27.594 Pawn - [PERSON_NAME] [PERSON_NAME] 00:00:00.040" at bounding box center [712, 808] width 1170 height 16
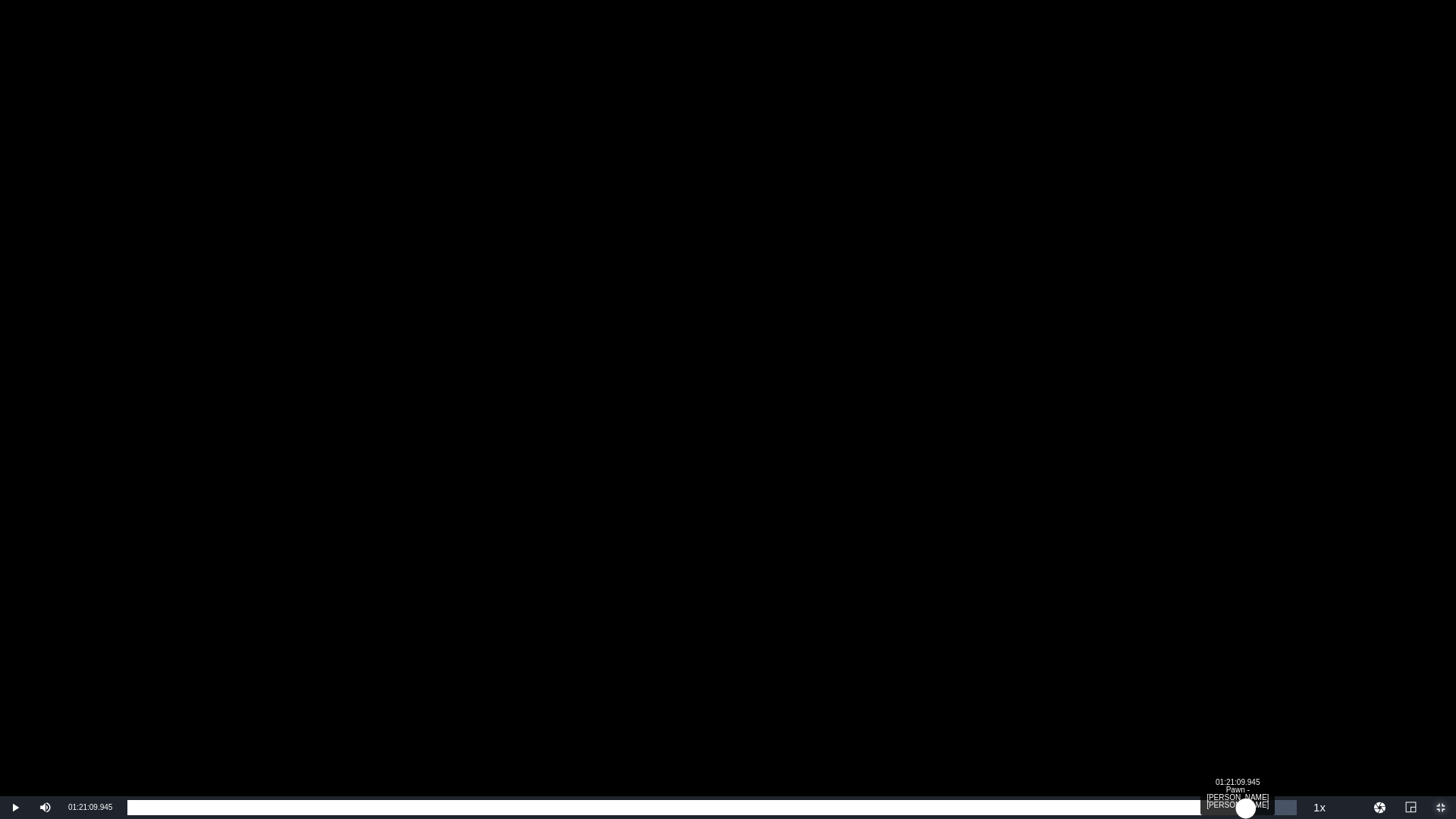
click at [1246, 723] on div "Loaded : 94.85% 01:21:09.945 Pawn - [PERSON_NAME] [PERSON_NAME] 01:20:14.932" at bounding box center [712, 808] width 1170 height 16
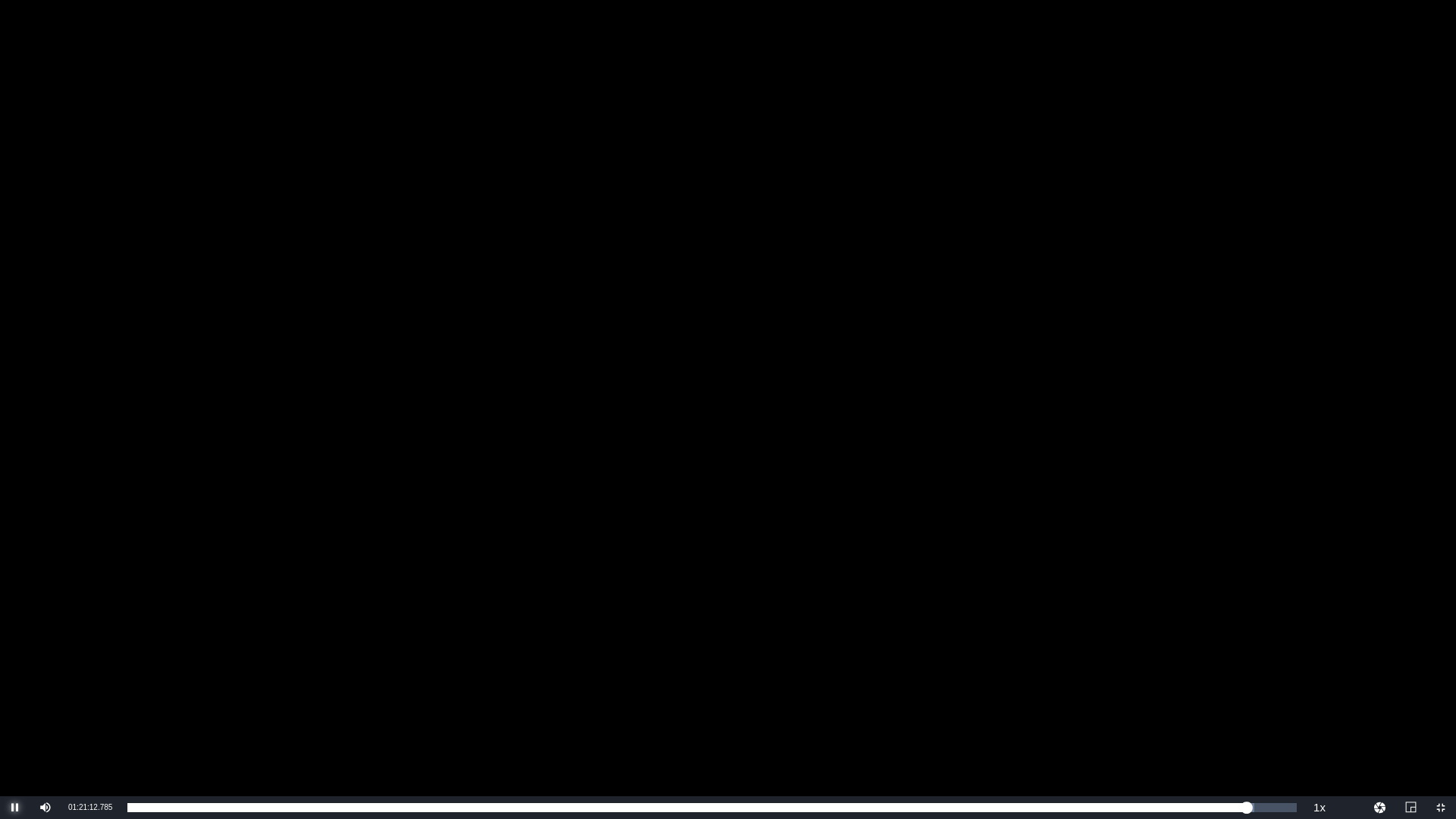
click at [16, 723] on span "Video Player" at bounding box center [16, 807] width 0 height 0
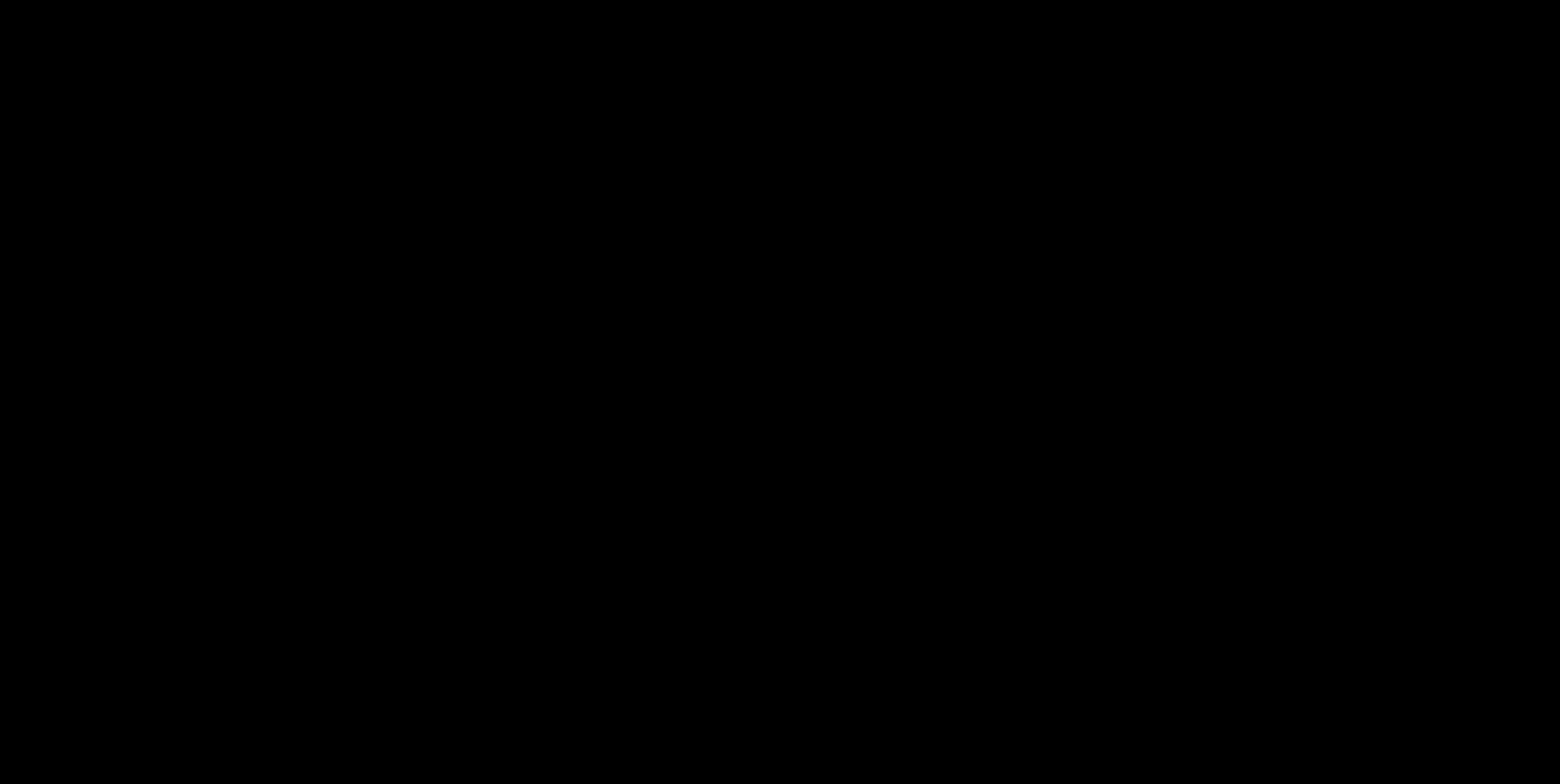
scroll to position [428, 0]
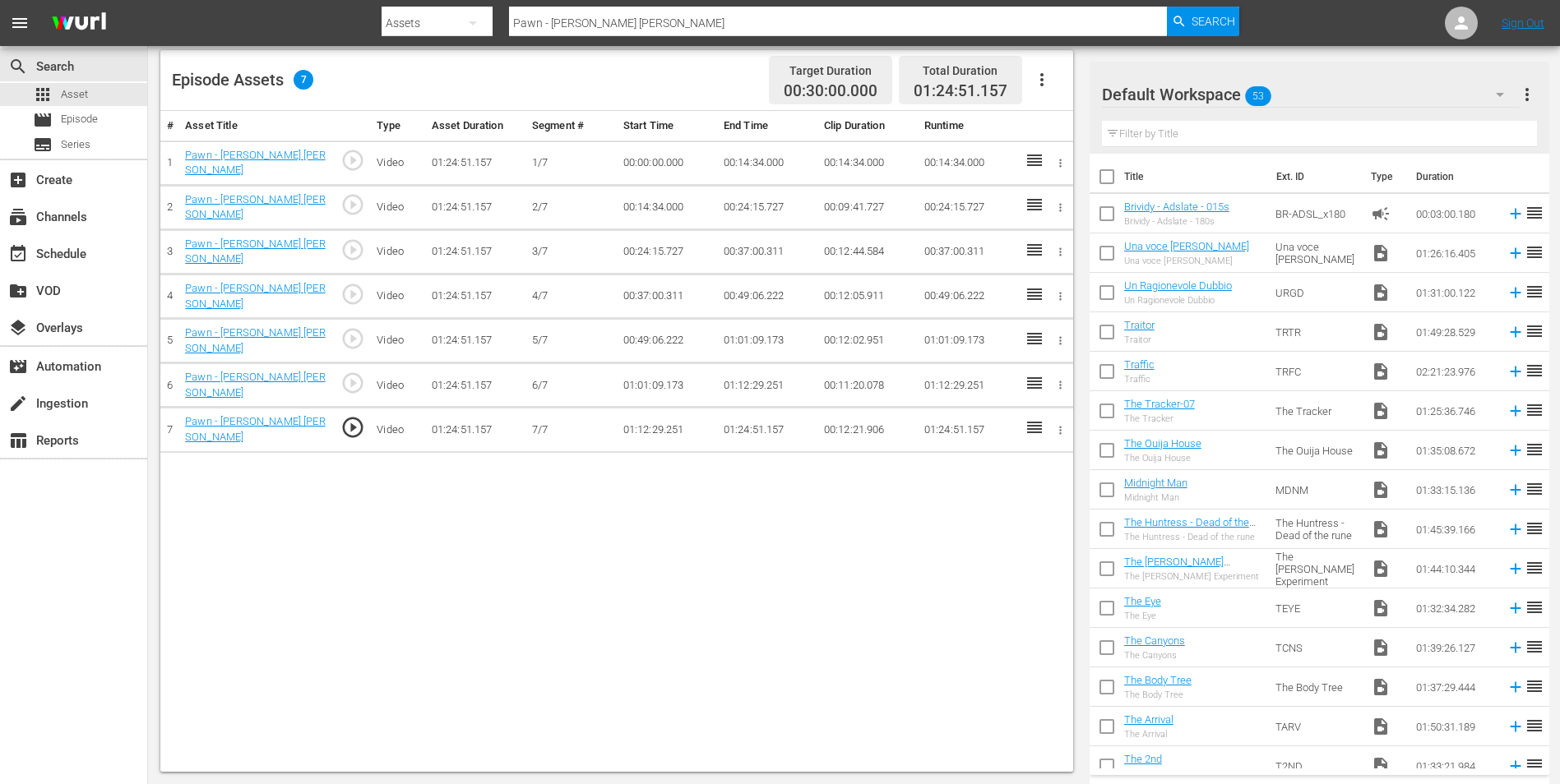
click at [734, 422] on td "01:24:51.157" at bounding box center [767, 430] width 100 height 45
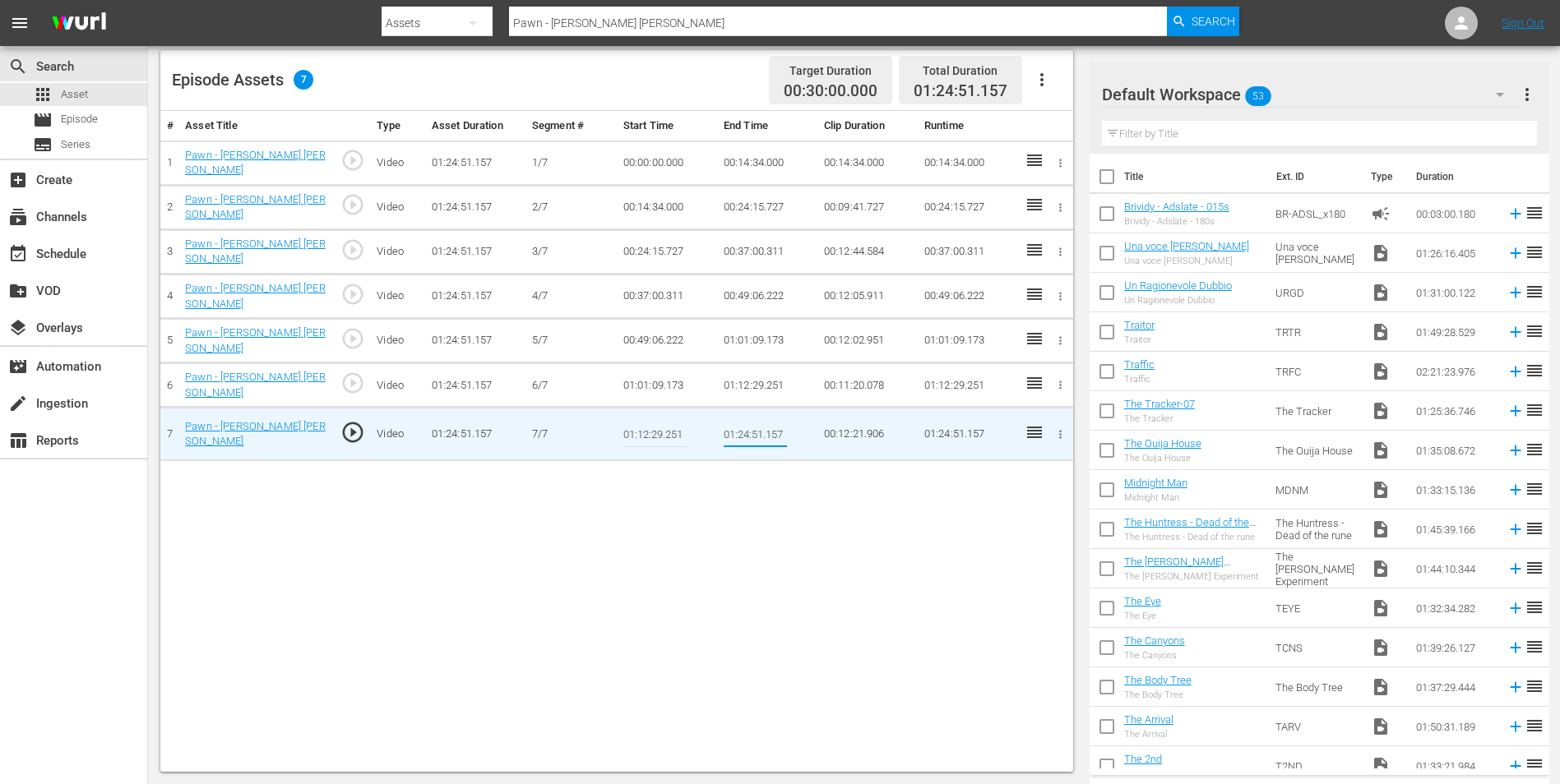
click at [744, 424] on input "01:24:51.157" at bounding box center [755, 433] width 63 height 40
drag, startPoint x: 752, startPoint y: 428, endPoint x: 761, endPoint y: 427, distance: 9.1
click at [761, 427] on input "01:21:51.157" at bounding box center [755, 433] width 63 height 40
type input "01:21:20.157"
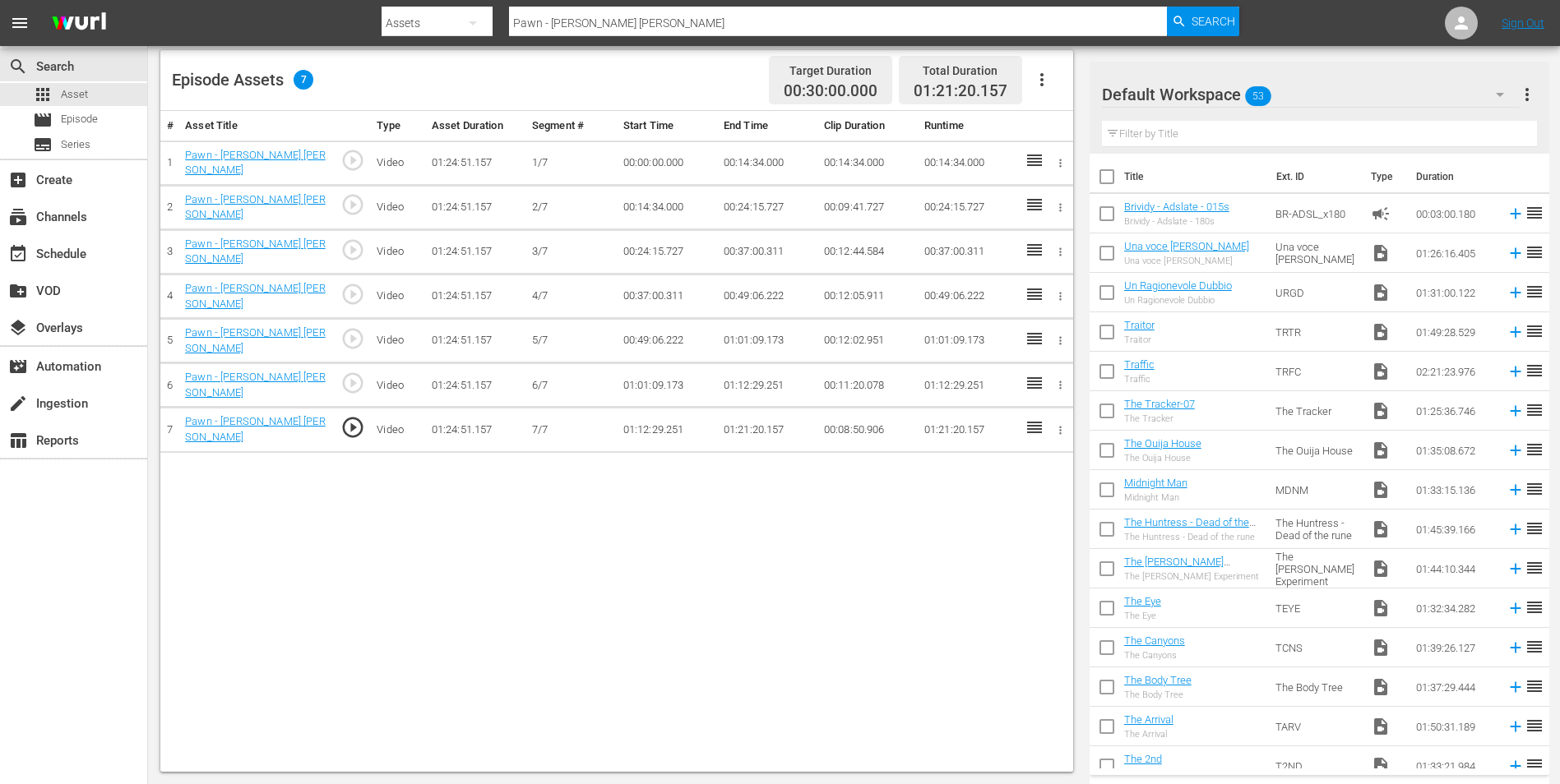
drag, startPoint x: 686, startPoint y: 25, endPoint x: 497, endPoint y: 22, distance: 189.0
click at [497, 22] on div "Search By Assets Search ID, Title, Description, Keywords, or Category Pawn - [P…" at bounding box center [810, 23] width 858 height 40
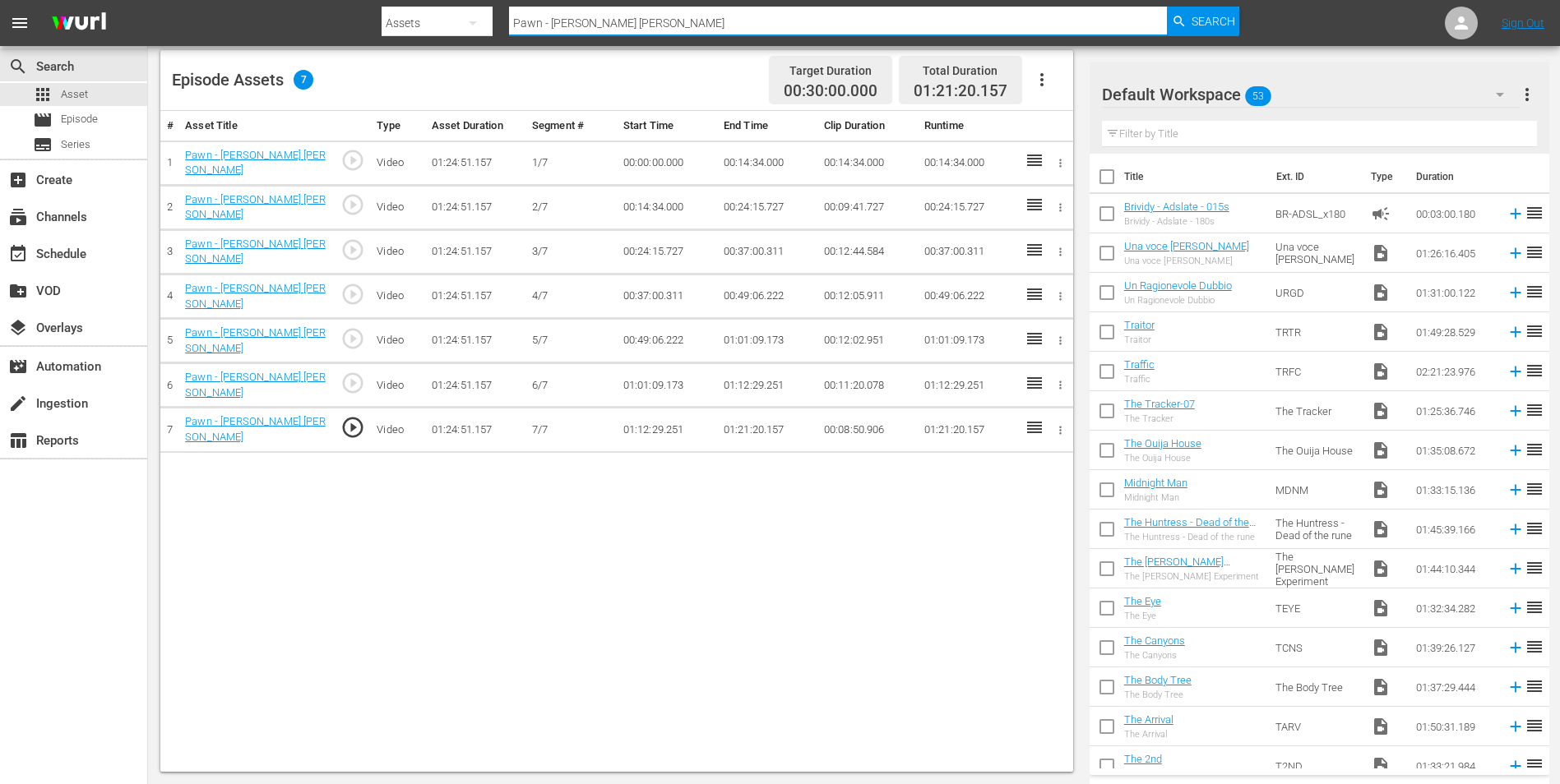
paste input "The 2nd"
type input "The 2nd"
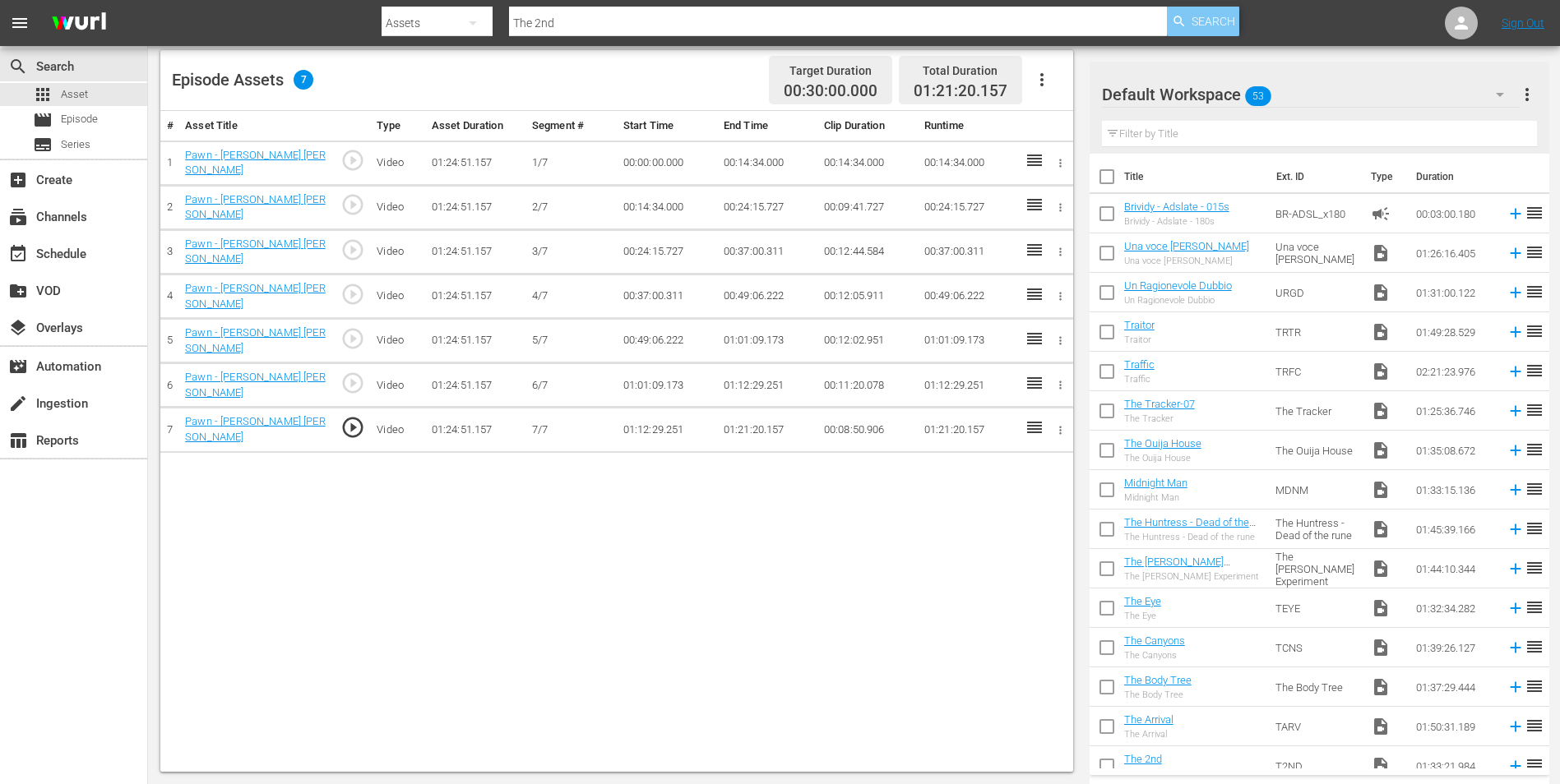
click at [1194, 8] on span "Search" at bounding box center [1213, 21] width 44 height 30
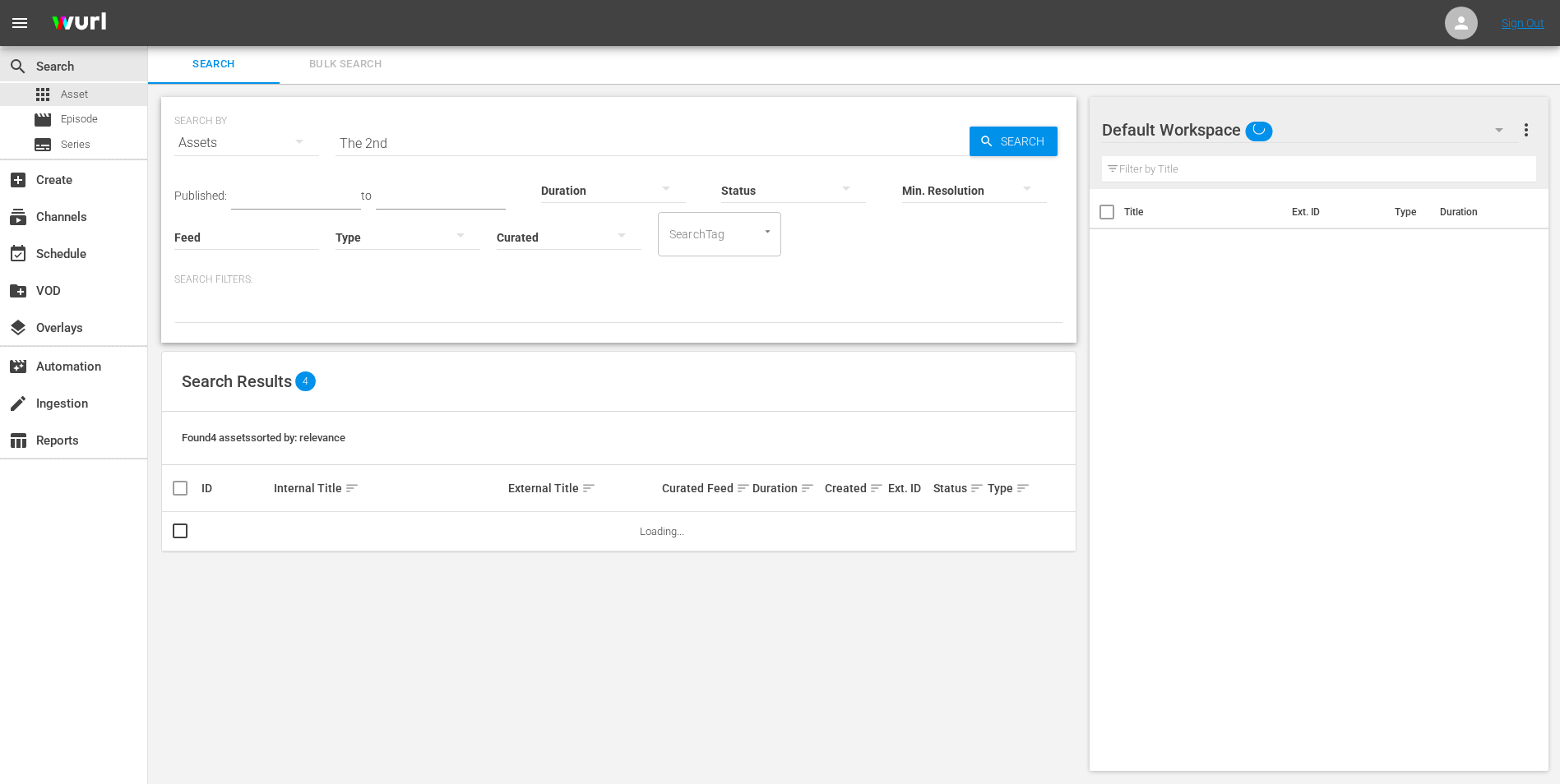
scroll to position [2, 0]
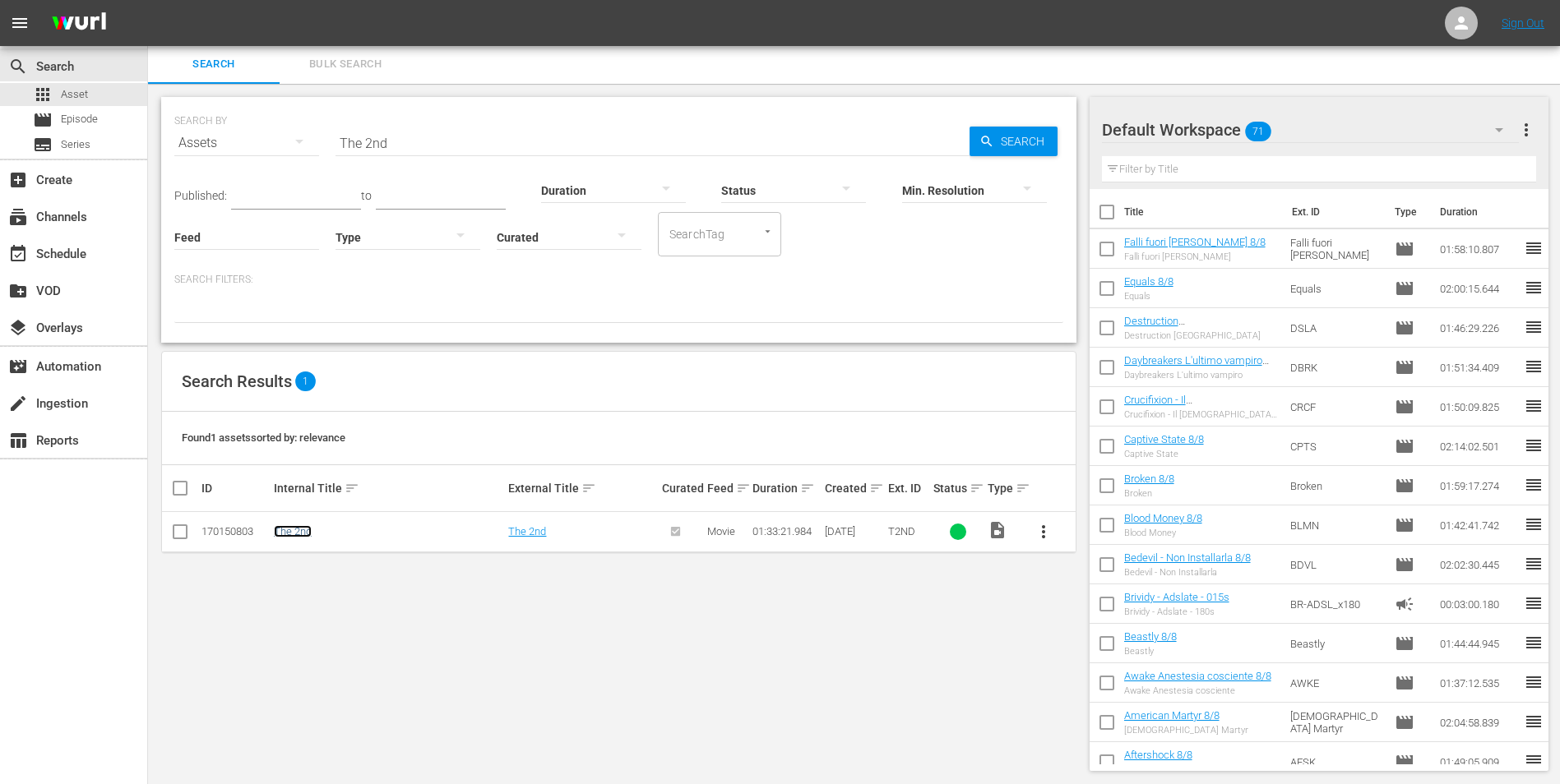
click at [302, 530] on link "The 2nd" at bounding box center [293, 531] width 38 height 13
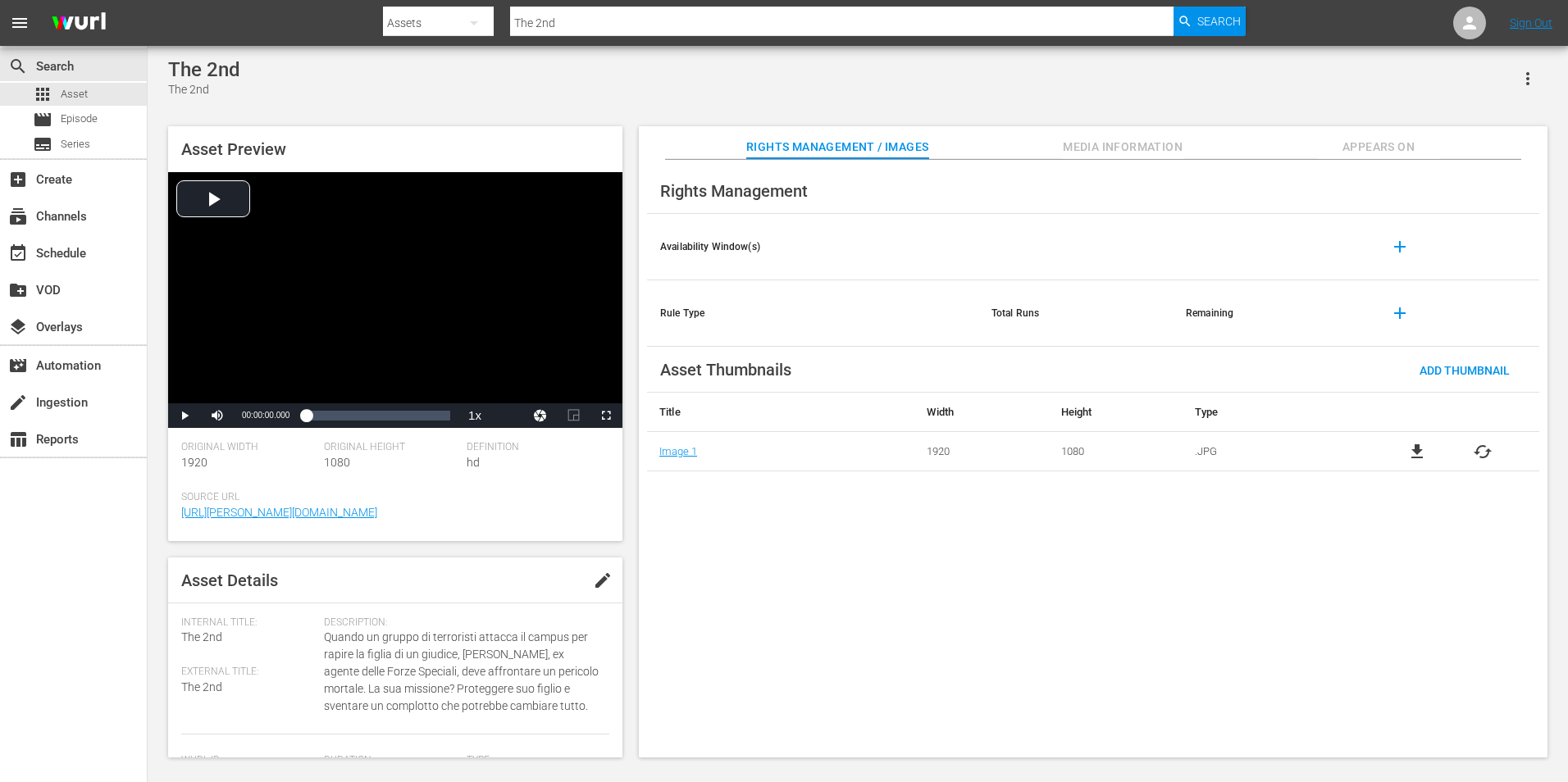
click at [1394, 144] on span "Appears On" at bounding box center [1379, 147] width 123 height 20
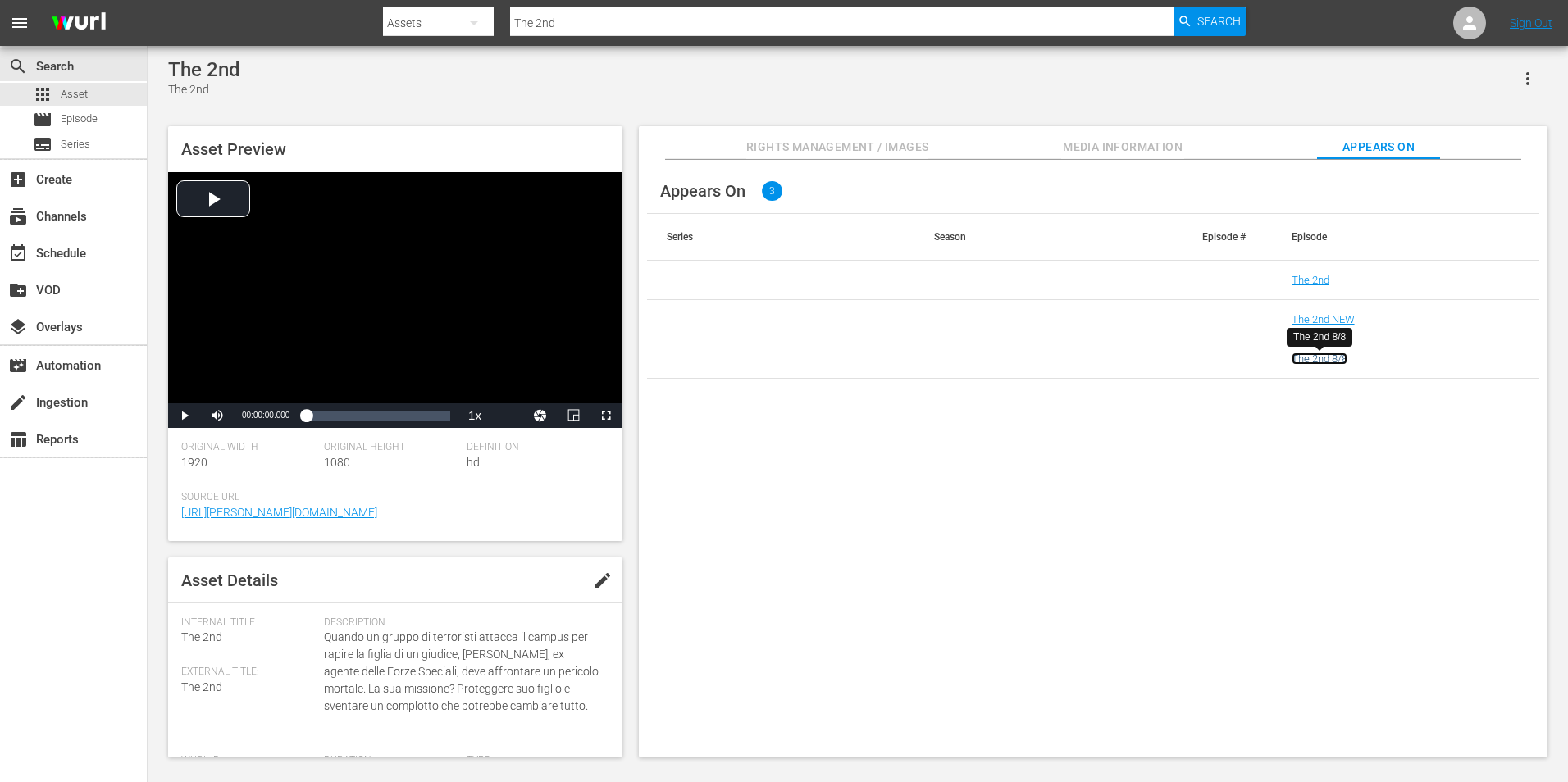
click at [1328, 364] on link "The 2nd 8/8" at bounding box center [1320, 358] width 56 height 13
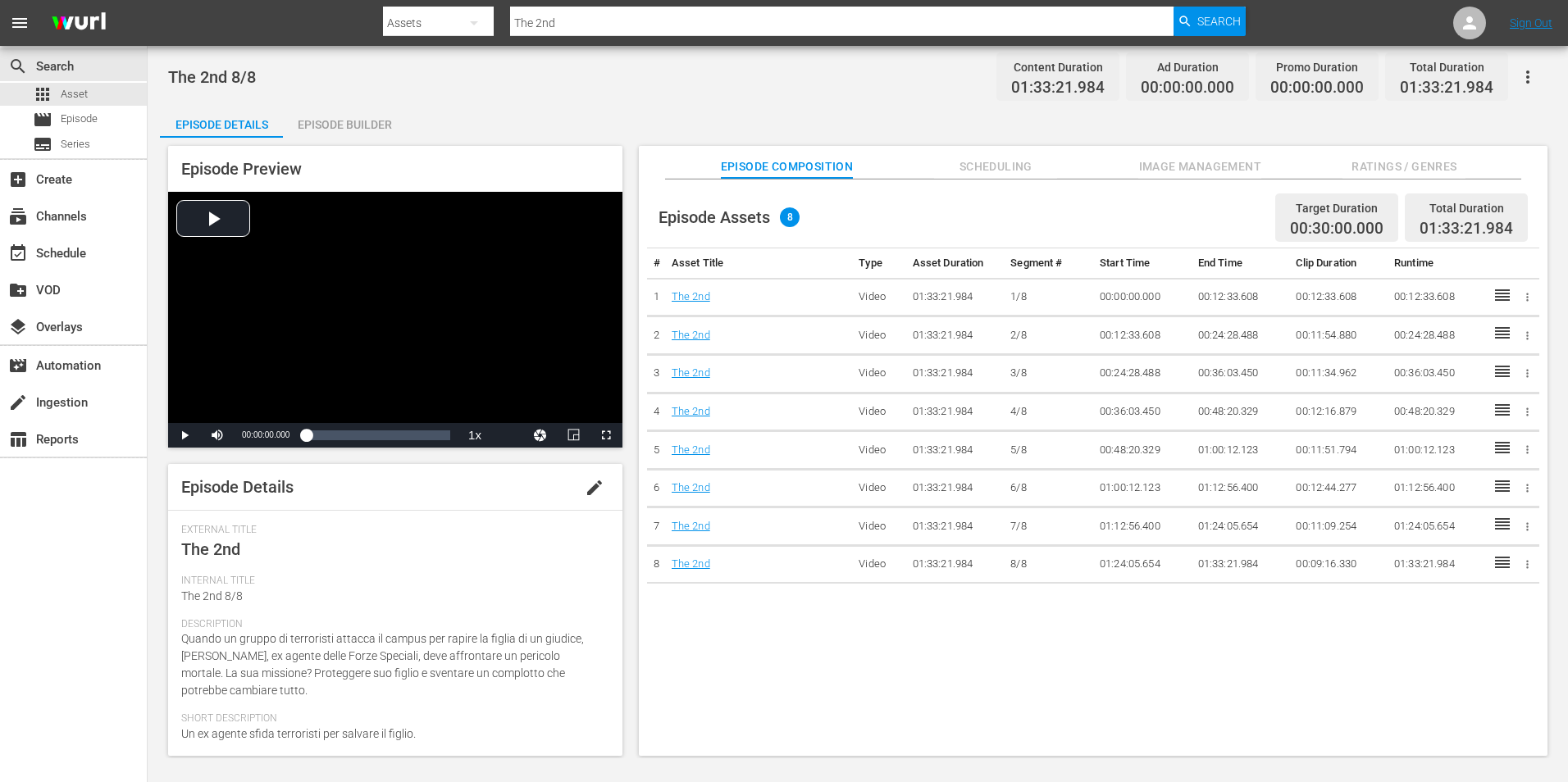
click at [350, 107] on div "Episode Builder" at bounding box center [344, 124] width 123 height 40
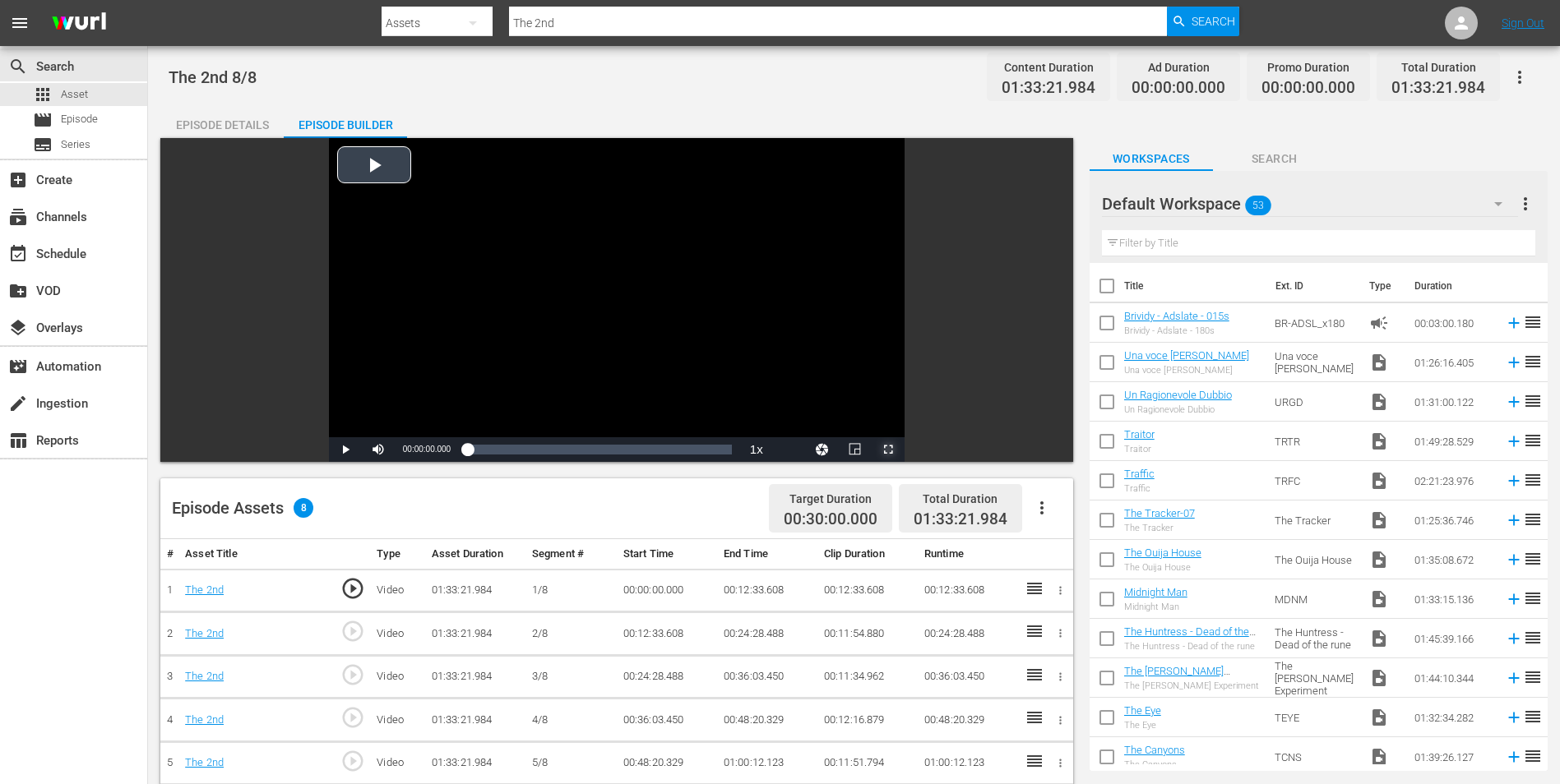
click at [888, 449] on span "Video Player" at bounding box center [888, 449] width 0 height 0
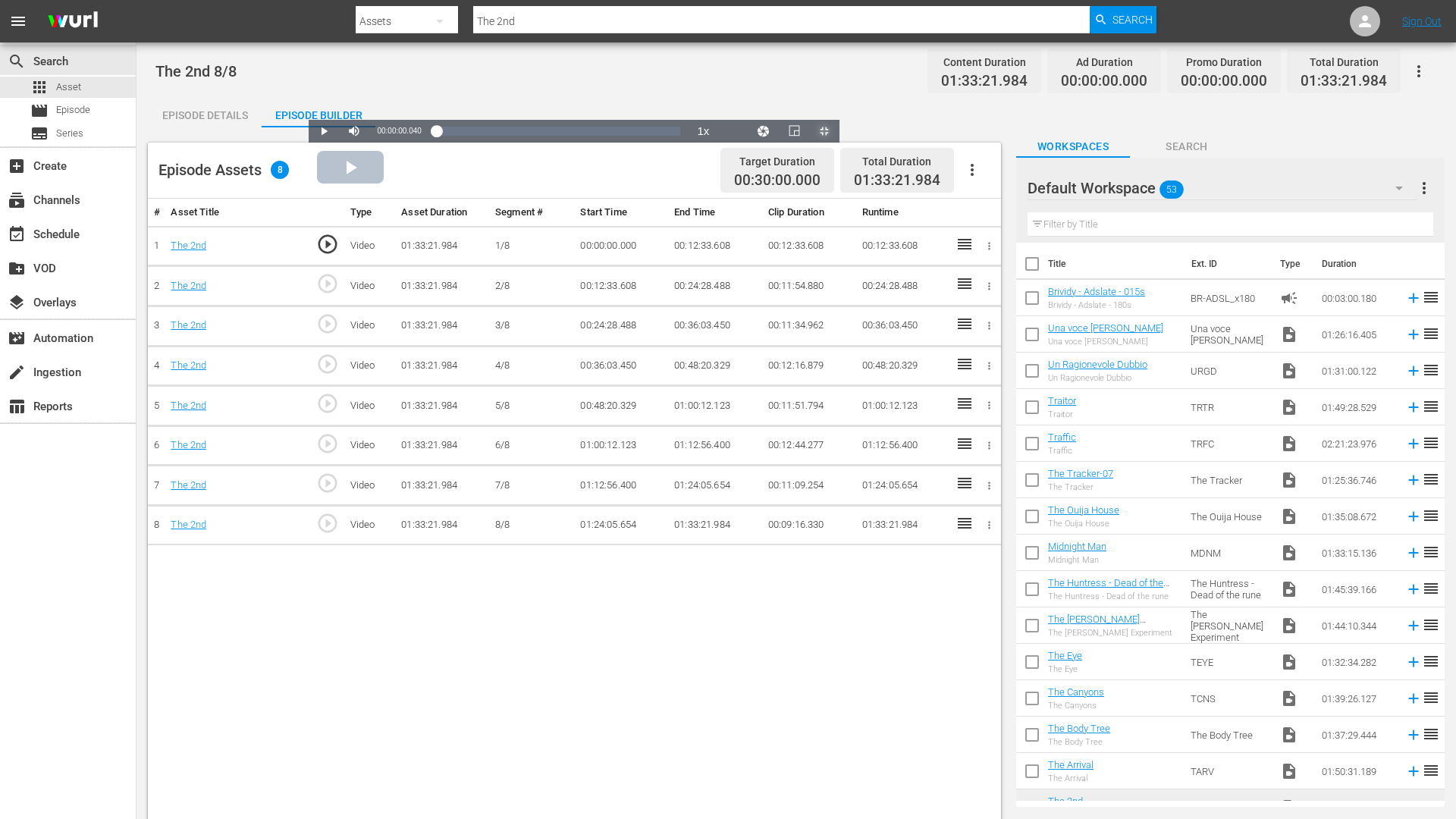
drag, startPoint x: 1243, startPoint y: 805, endPoint x: 1244, endPoint y: 779, distance: 26.0
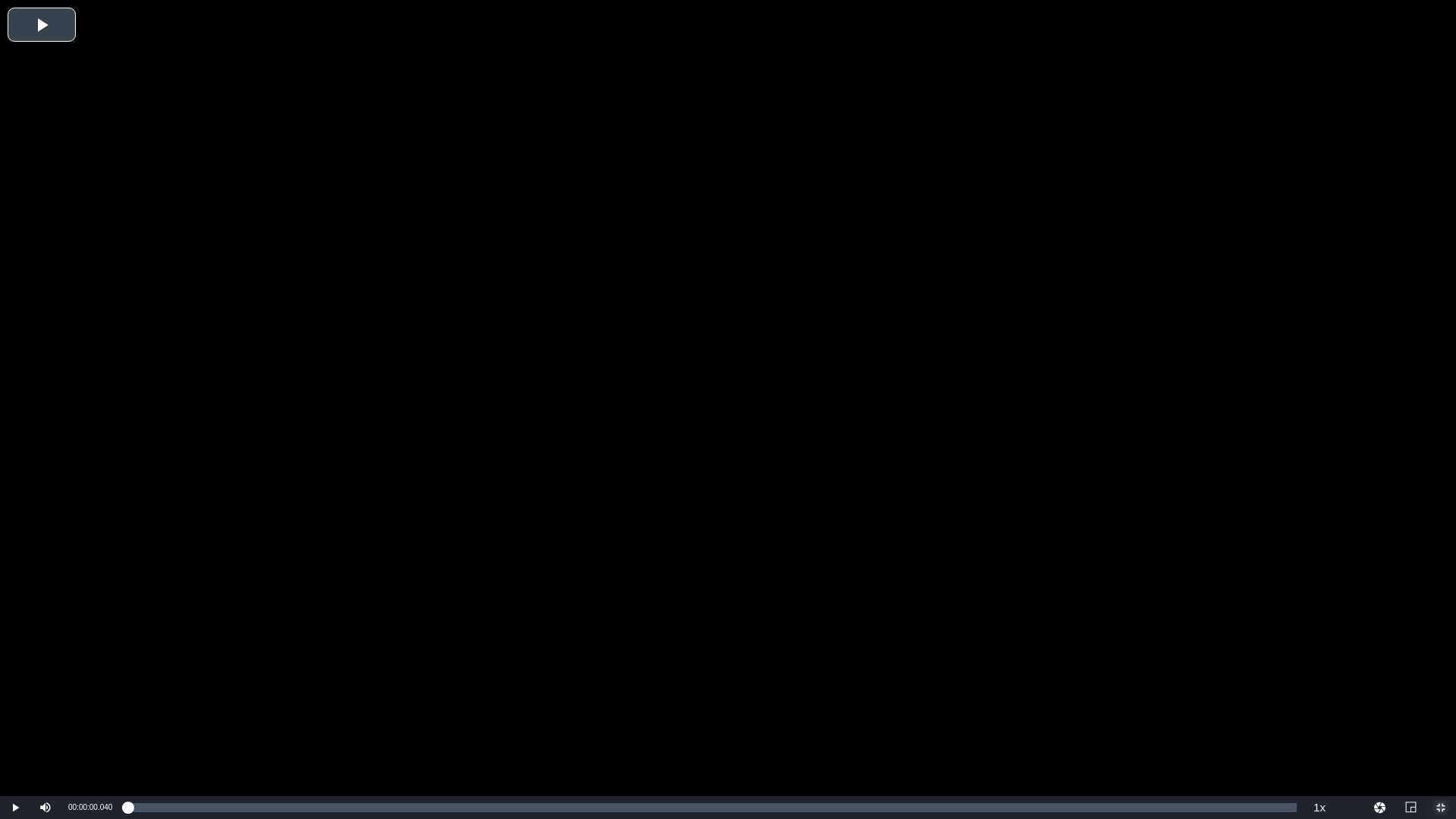
click at [1243, 723] on div "Loaded : 0.11% 01:29:04.045 The 2nd 00:00:00.040" at bounding box center [712, 808] width 1170 height 9
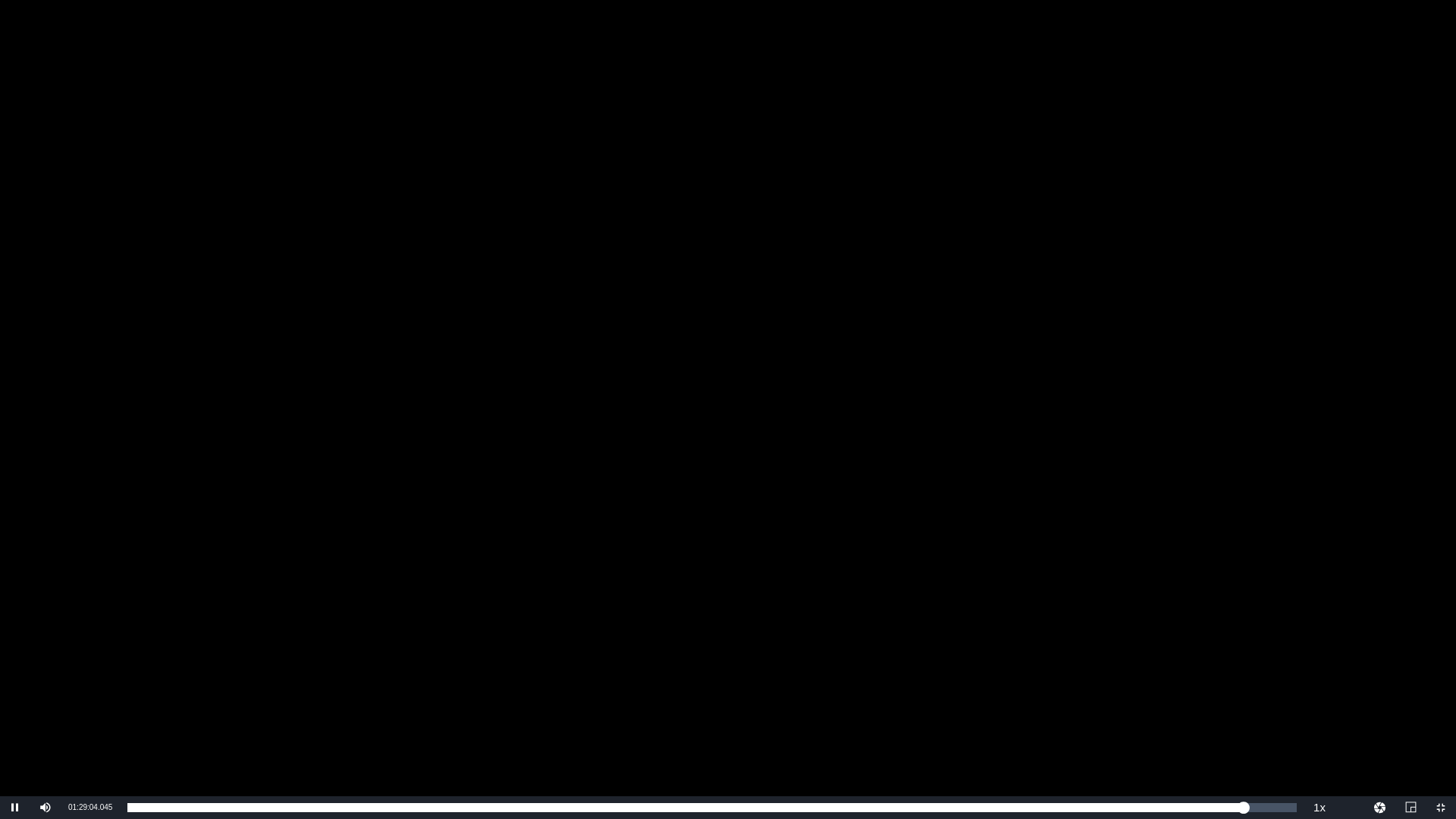
click at [1220, 629] on div "Video Player" at bounding box center [728, 398] width 1456 height 796
click at [914, 328] on div "Video Player" at bounding box center [728, 398] width 1456 height 796
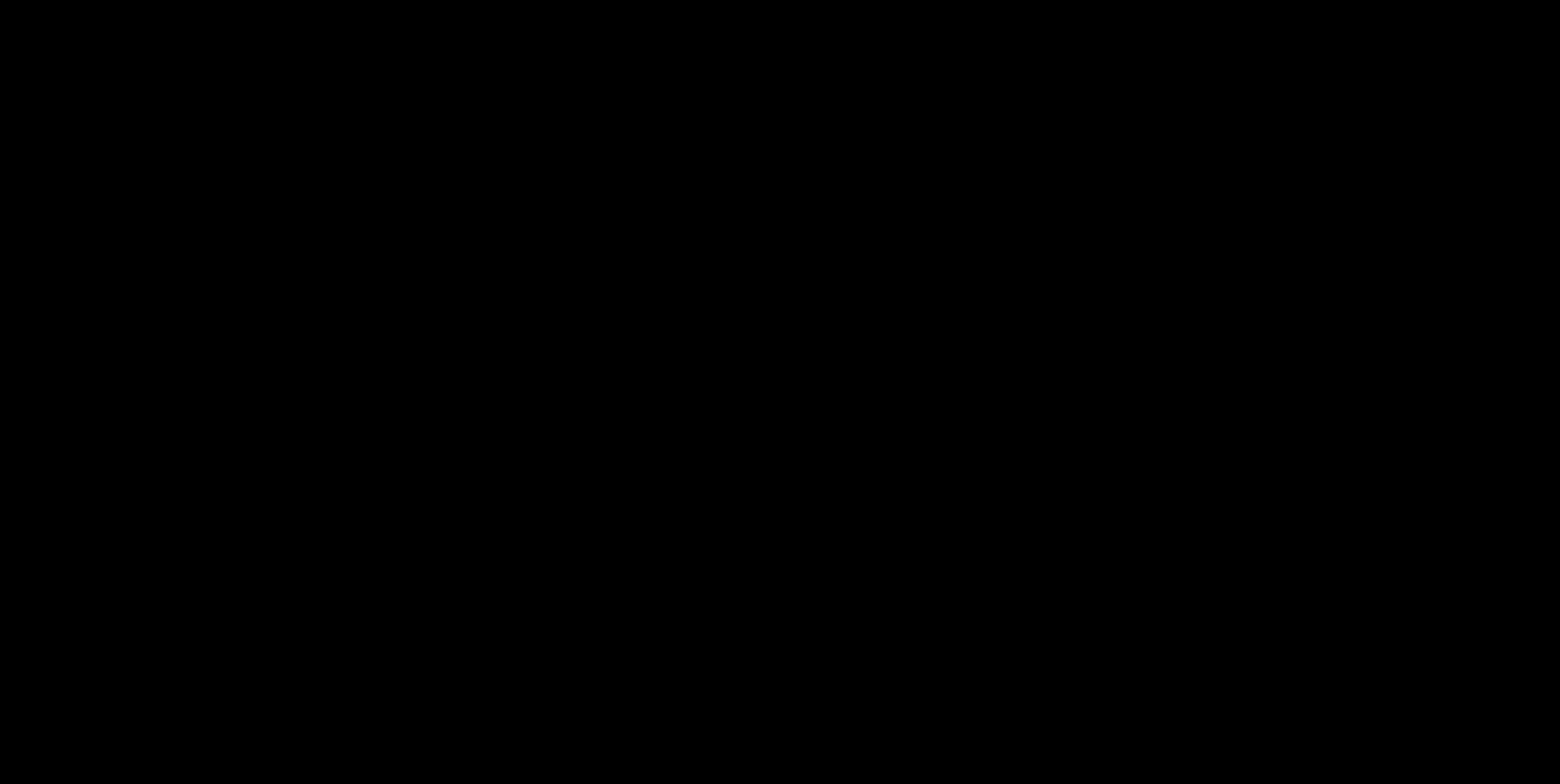
scroll to position [329, 0]
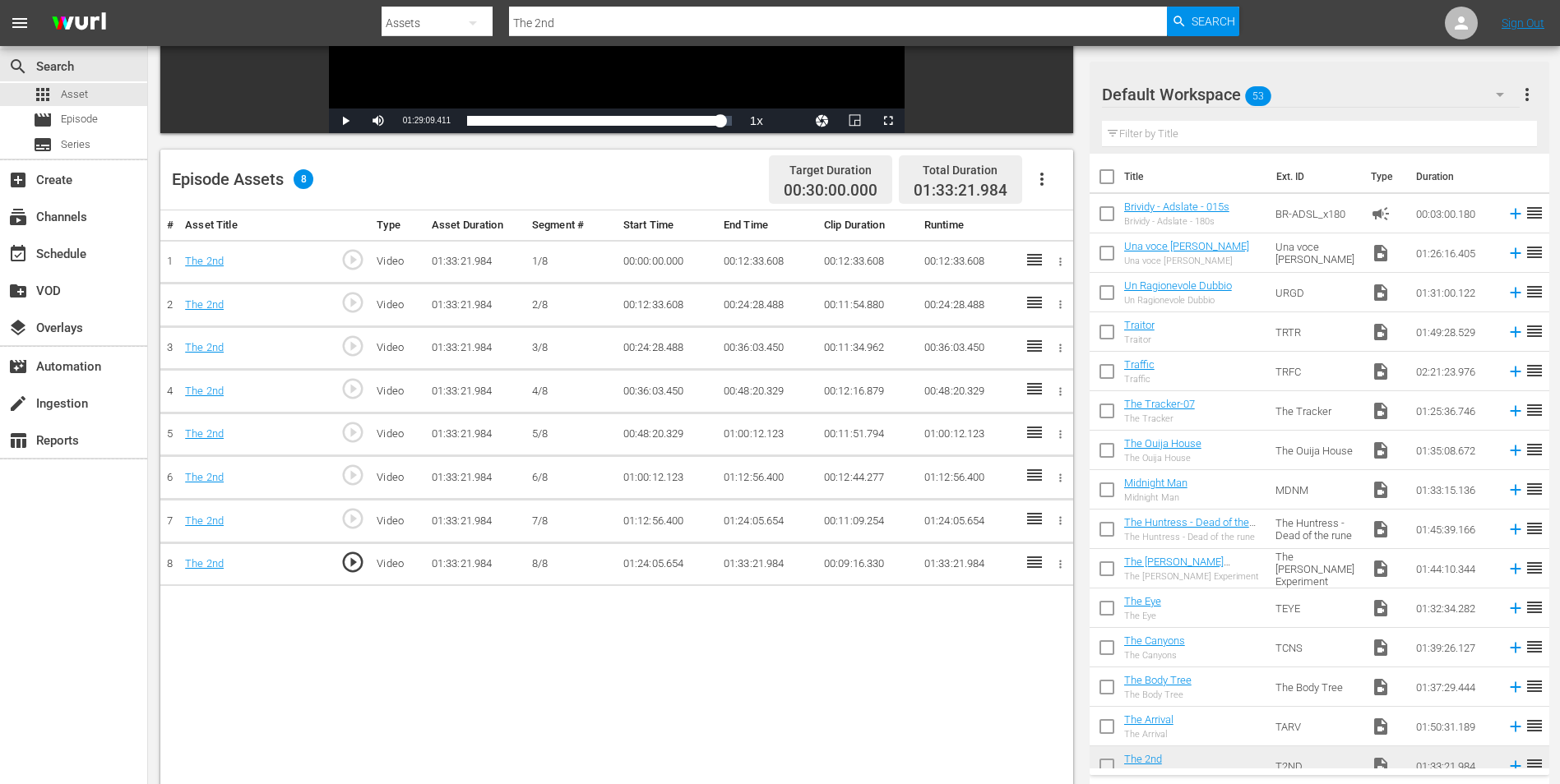
click at [743, 566] on td "01:33:21.984" at bounding box center [767, 565] width 100 height 44
click at [742, 565] on td "01:33:21.984" at bounding box center [767, 565] width 100 height 44
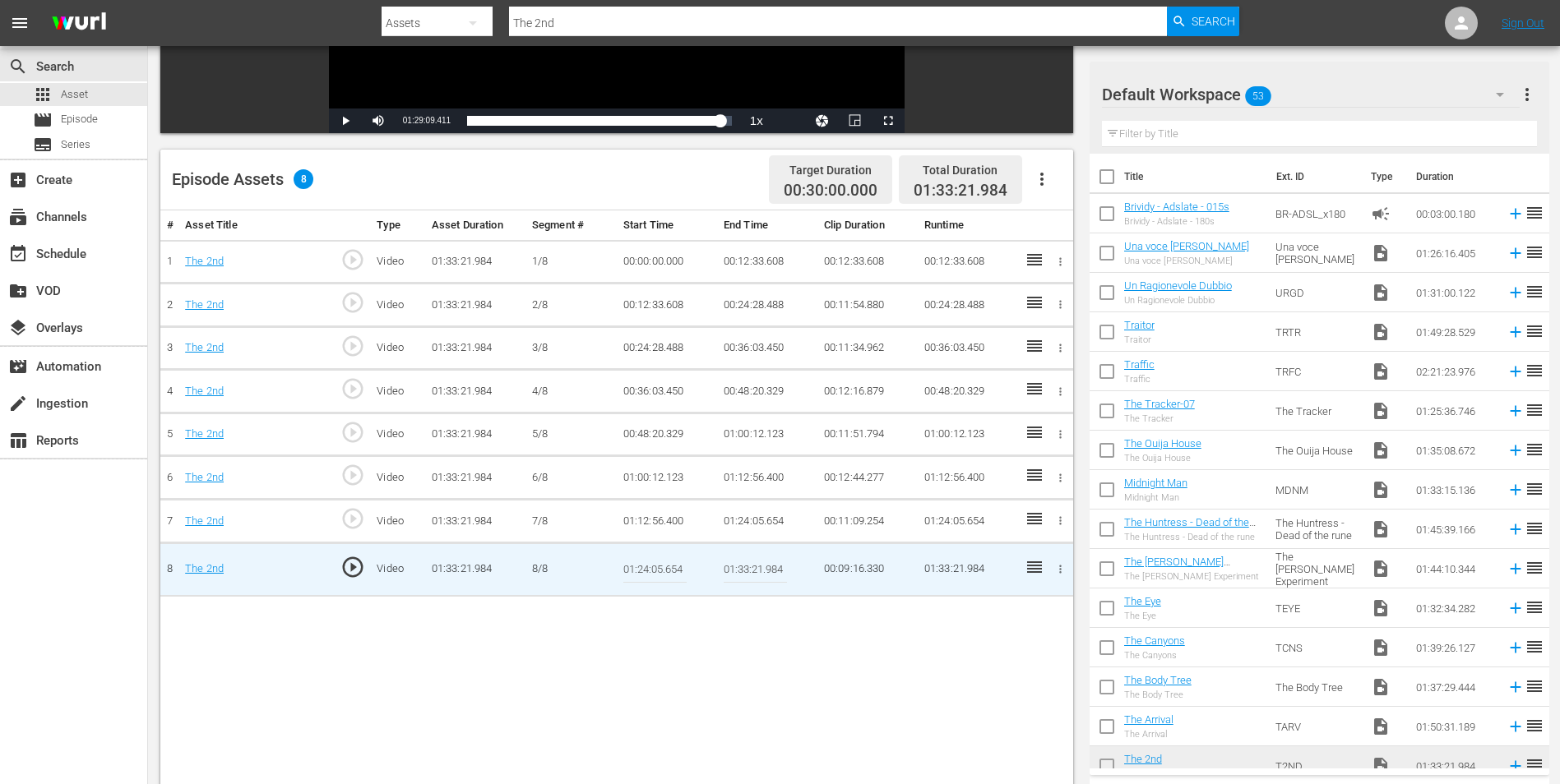
click at [750, 571] on input "01:33:21.984" at bounding box center [755, 569] width 63 height 40
drag, startPoint x: 740, startPoint y: 568, endPoint x: 749, endPoint y: 570, distance: 9.2
click at [749, 570] on input "01:33:21.984" at bounding box center [755, 569] width 63 height 40
type input "01:29:21.984"
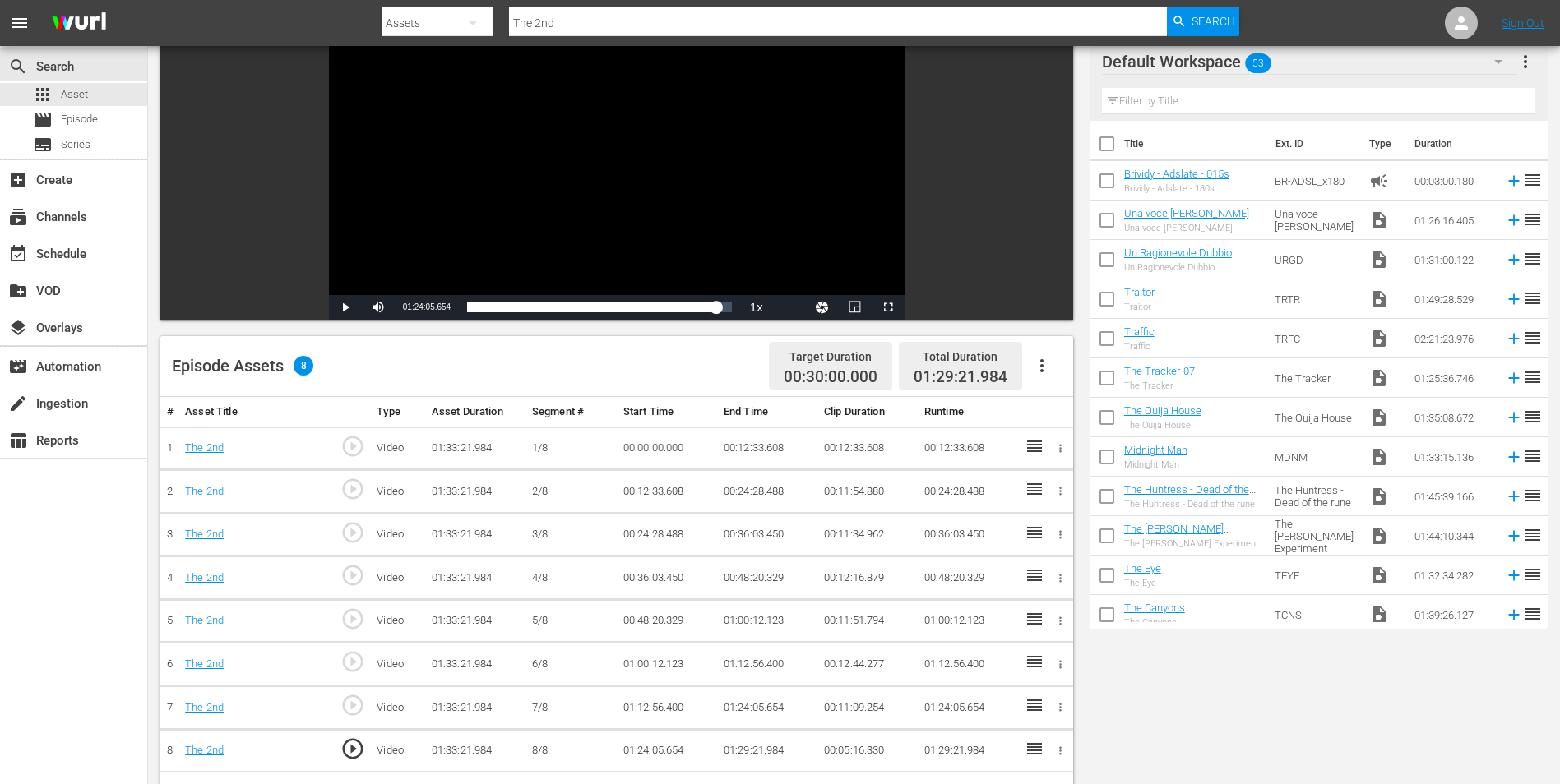
scroll to position [0, 0]
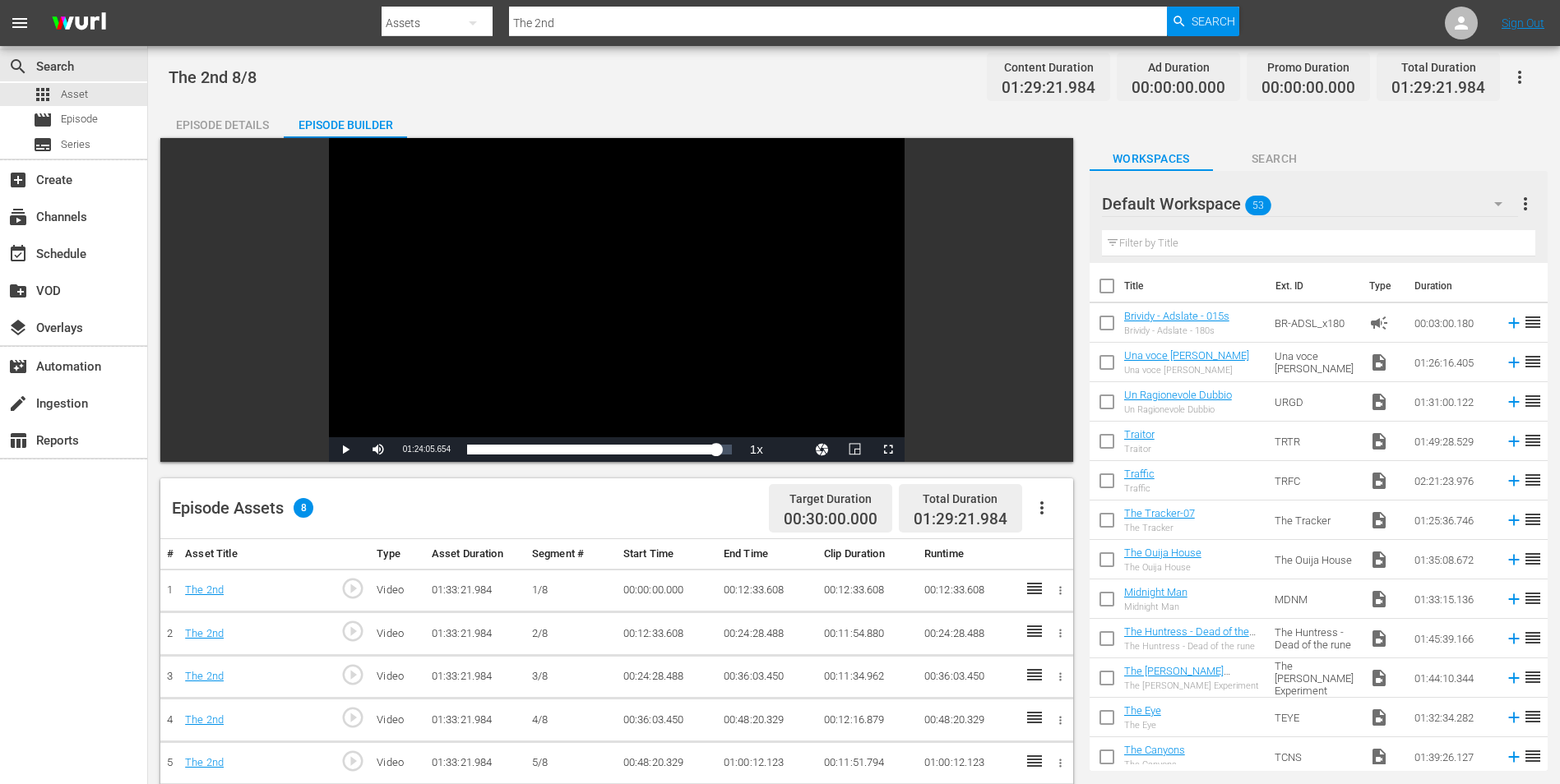
drag, startPoint x: 624, startPoint y: 27, endPoint x: 612, endPoint y: 24, distance: 12.4
click at [617, 25] on input "The 2nd" at bounding box center [838, 23] width 658 height 40
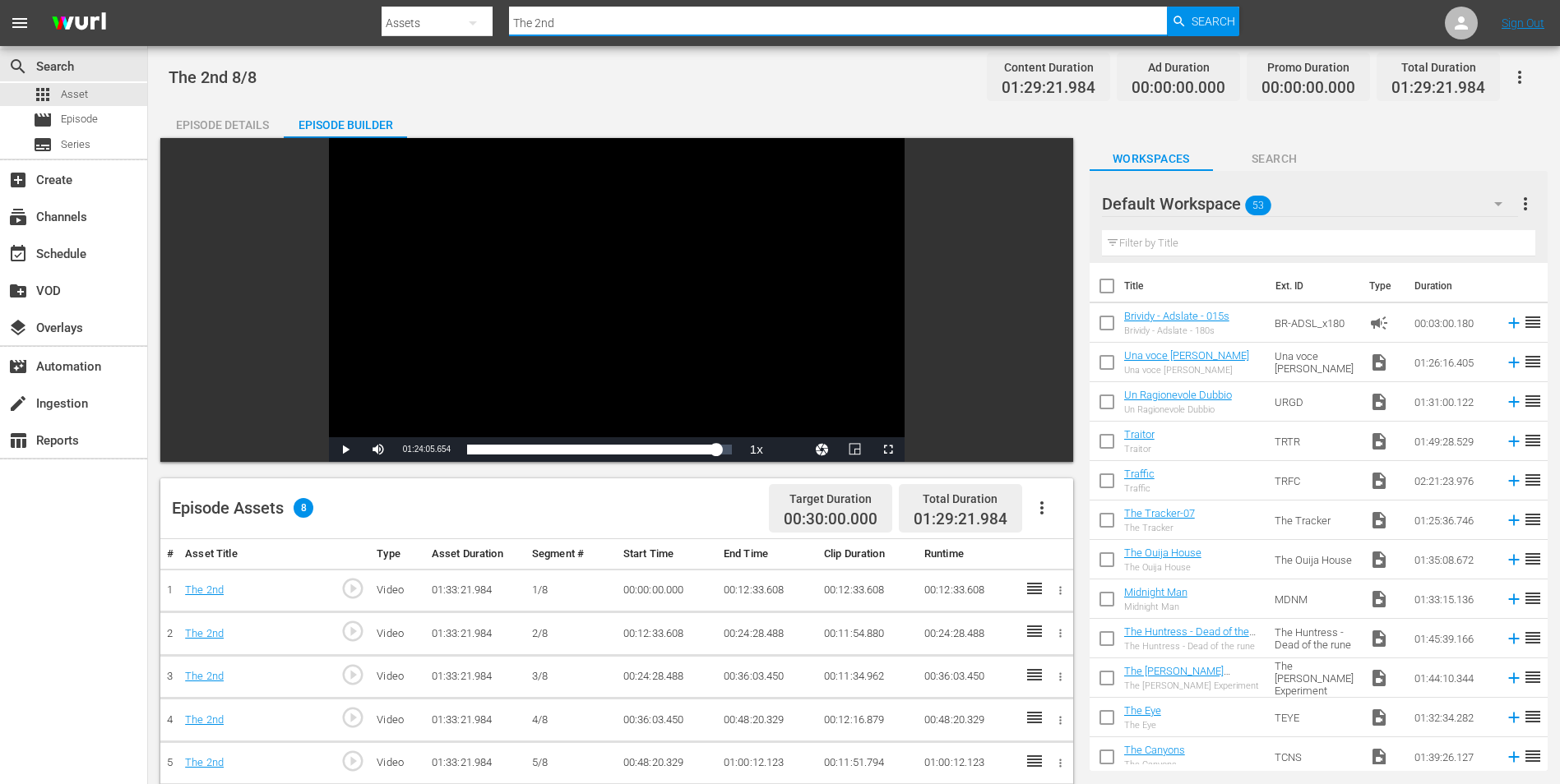
drag, startPoint x: 543, startPoint y: 21, endPoint x: 497, endPoint y: 17, distance: 46.2
click at [497, 17] on div "Search By Assets Search ID, Title, Description, Keywords, or Category The 2nd S…" at bounding box center [810, 23] width 858 height 40
paste input "Arrival"
type input "The Arrival"
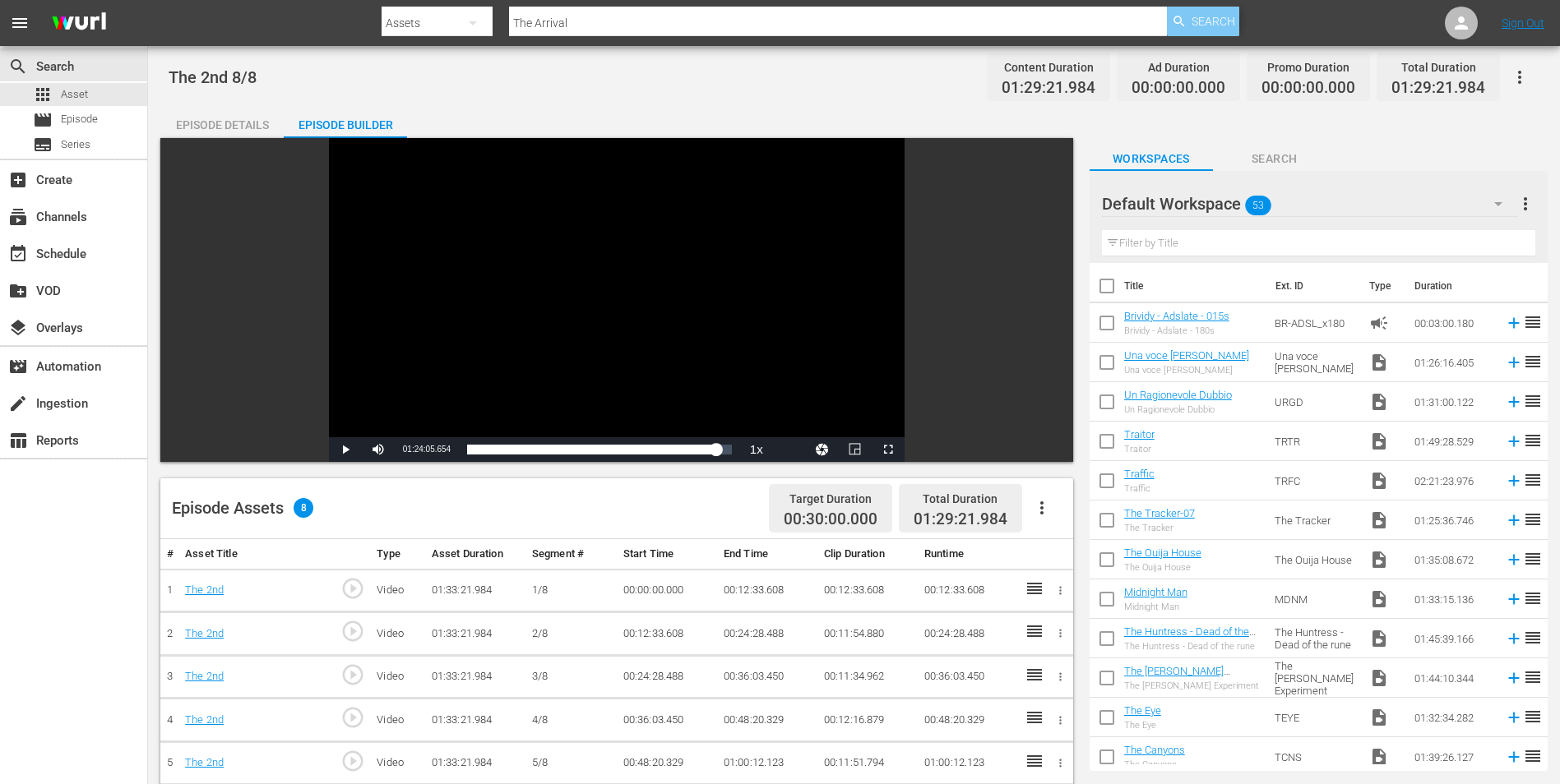
click at [1230, 19] on span "Search" at bounding box center [1213, 21] width 44 height 30
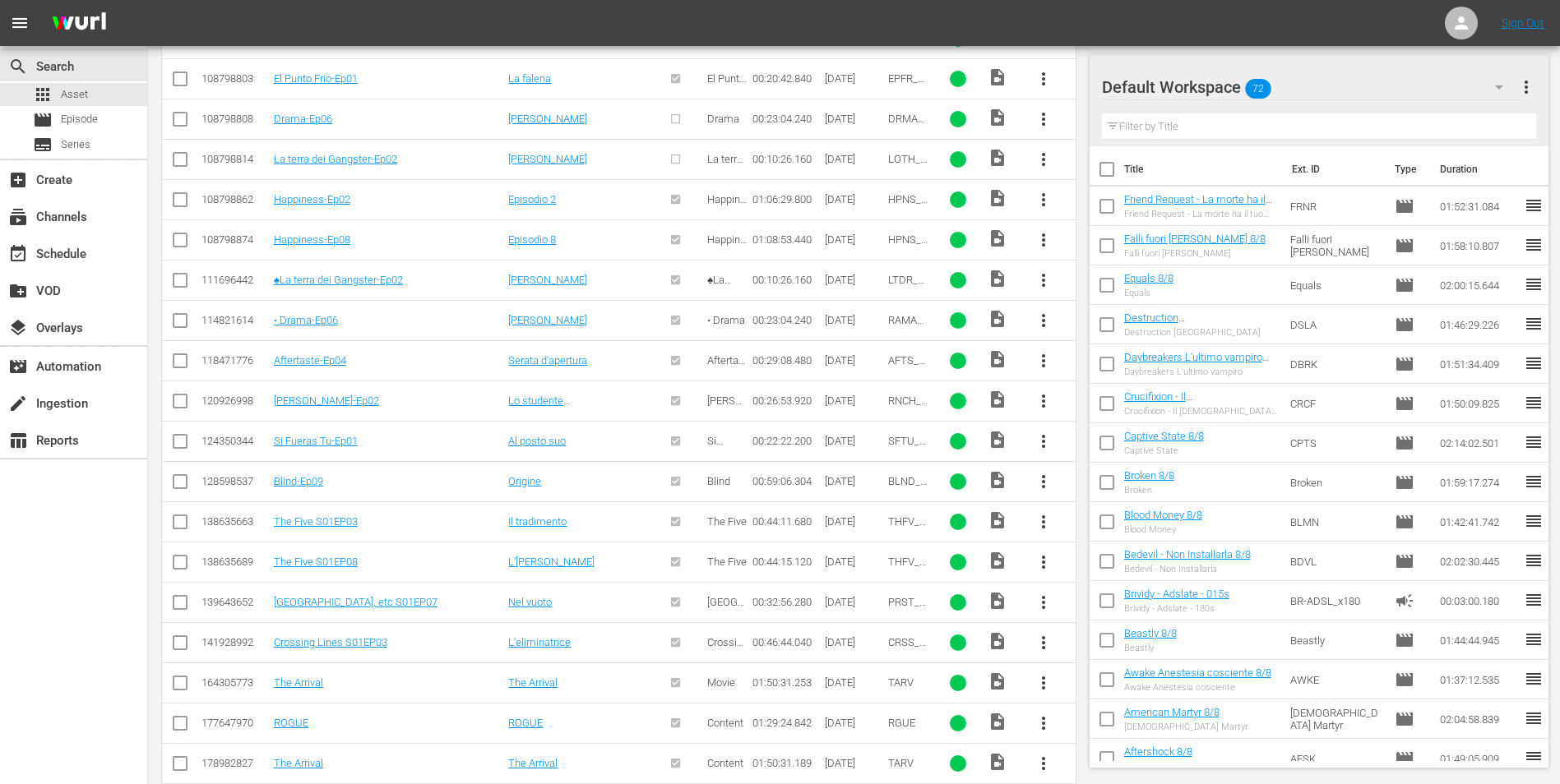
scroll to position [646, 0]
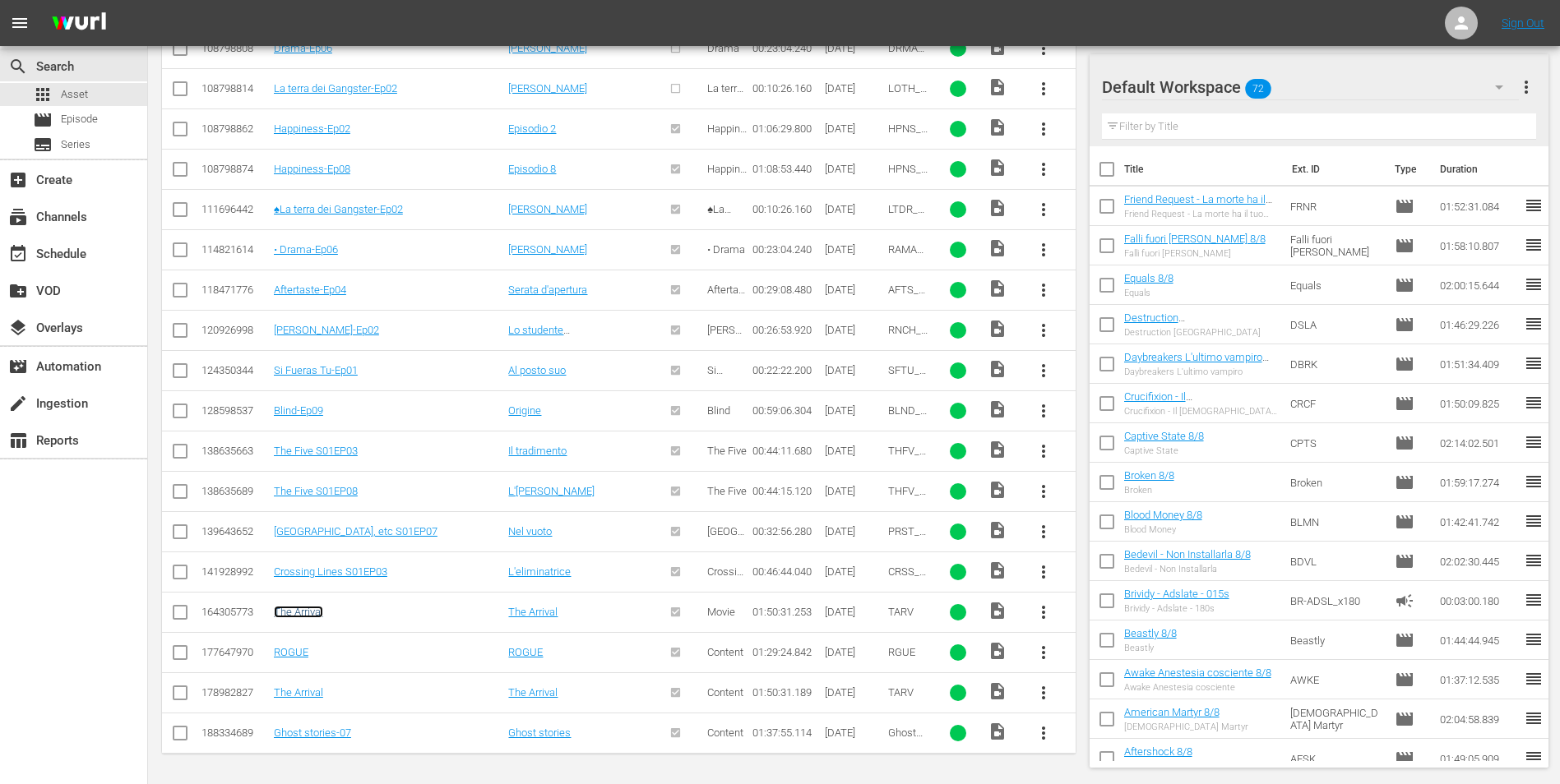
click at [314, 609] on link "The Arrival" at bounding box center [299, 612] width 50 height 13
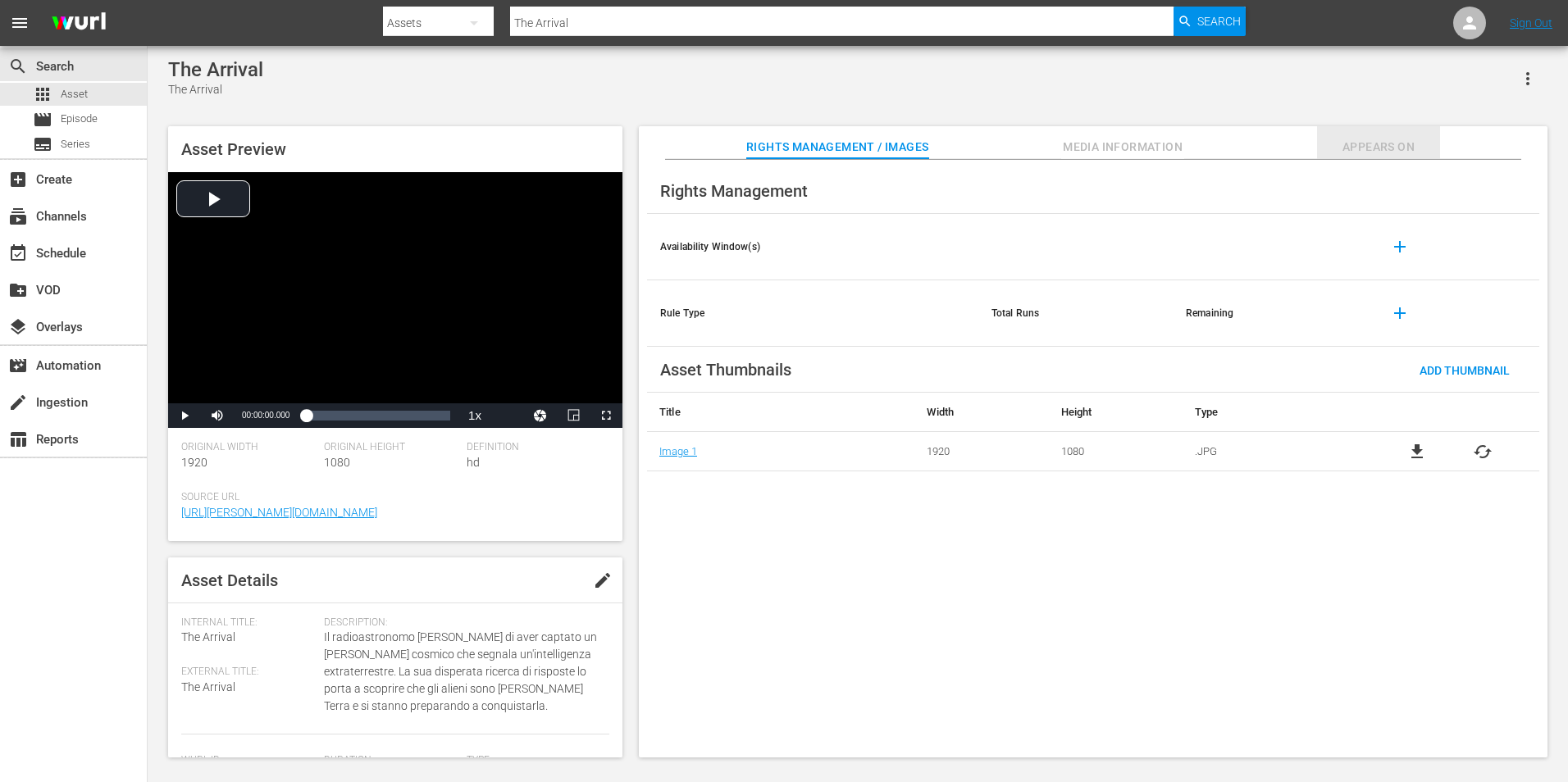
click at [1401, 145] on span "Appears On" at bounding box center [1379, 147] width 123 height 20
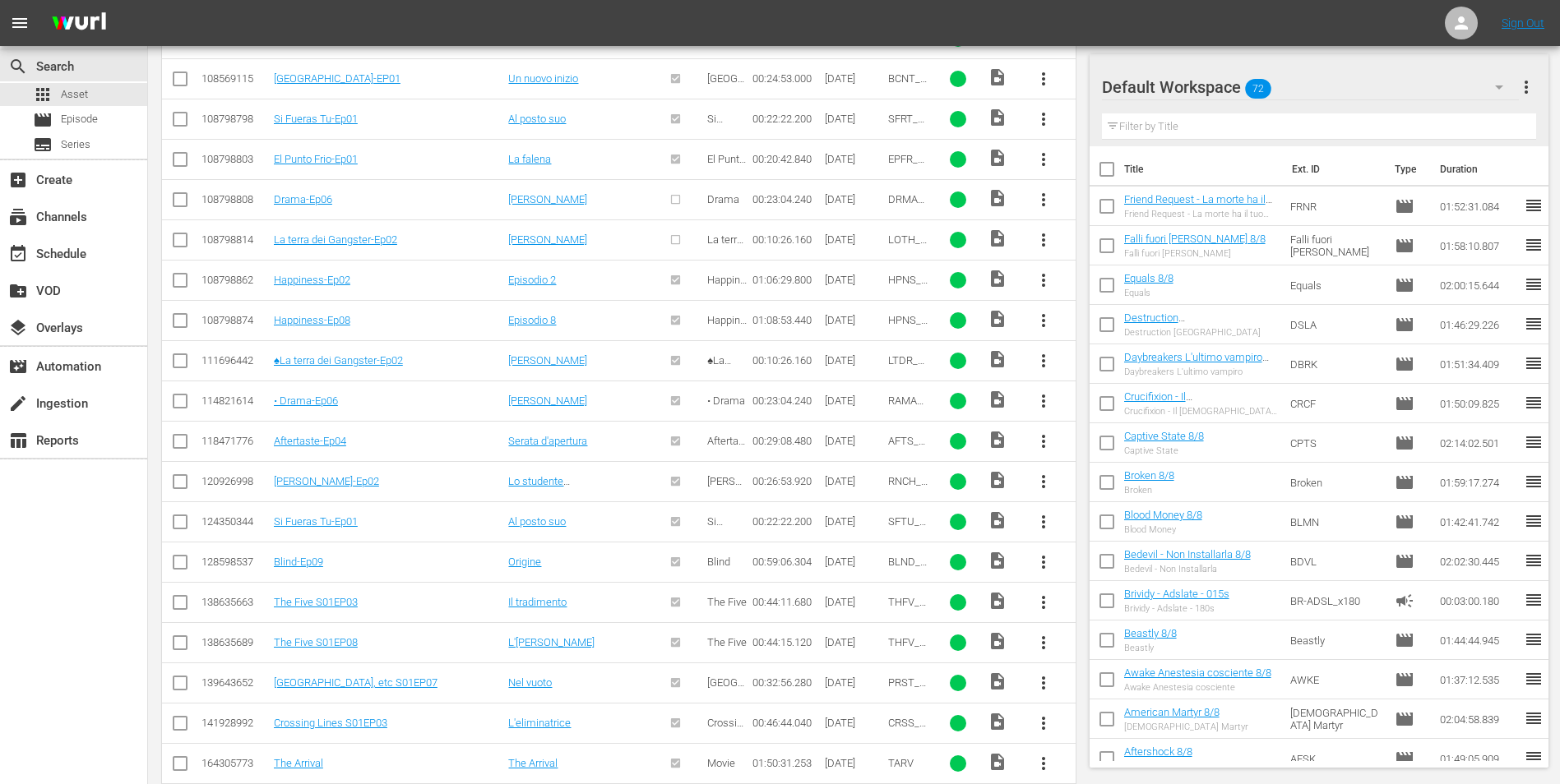
scroll to position [646, 0]
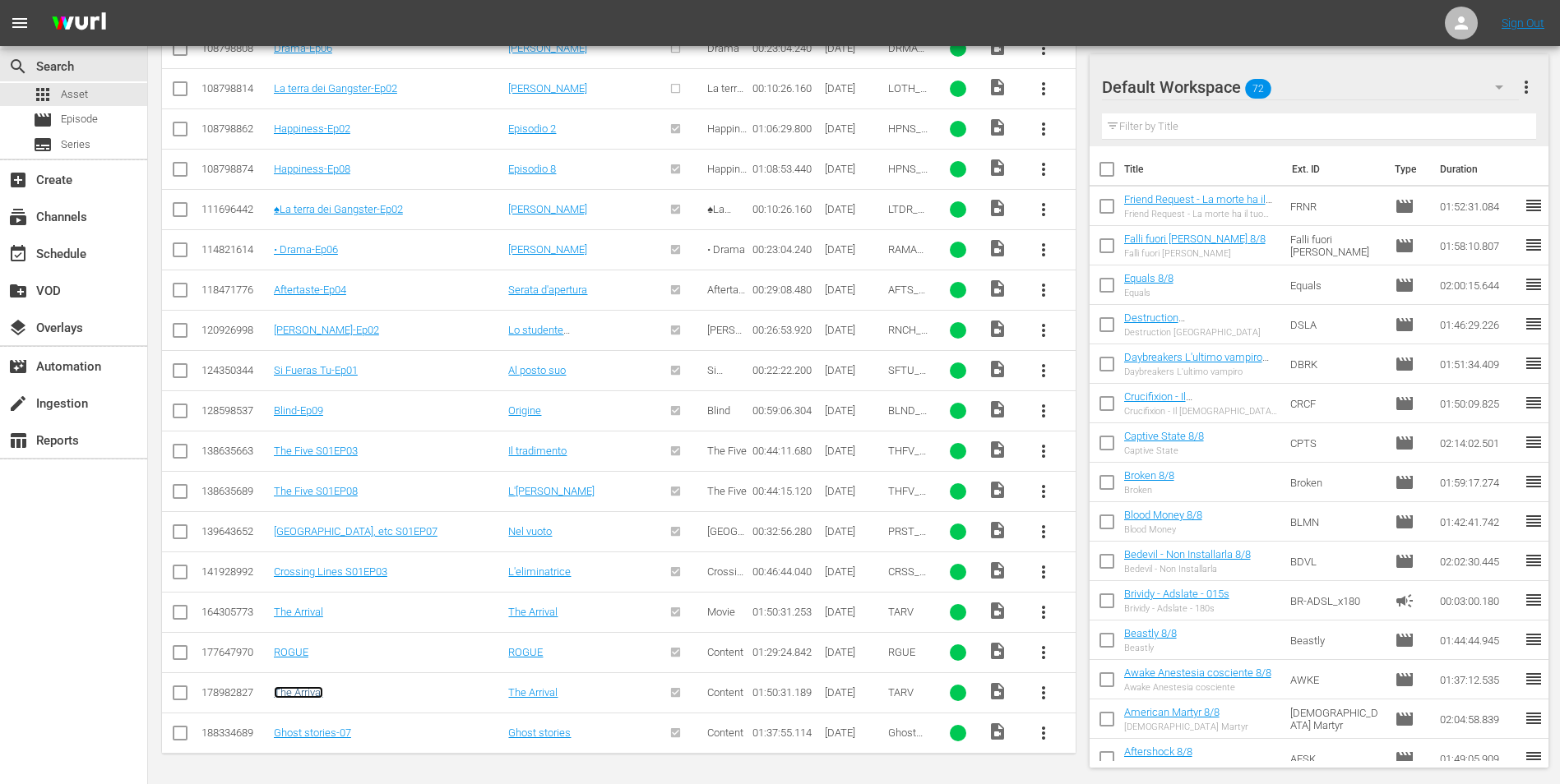
click at [308, 693] on link "The Arrival" at bounding box center [299, 692] width 50 height 13
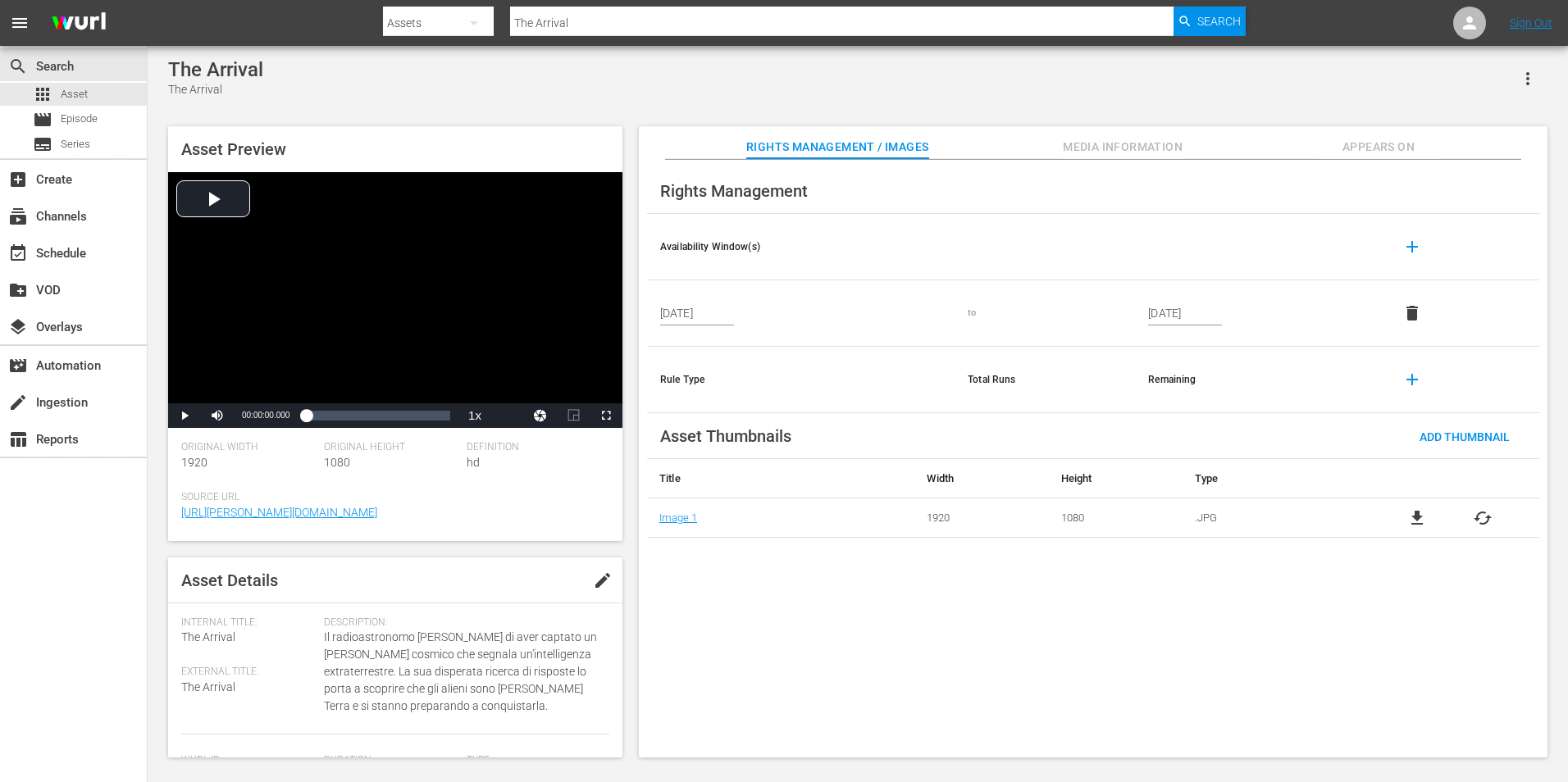
click at [1409, 134] on button "Appears On" at bounding box center [1379, 142] width 123 height 33
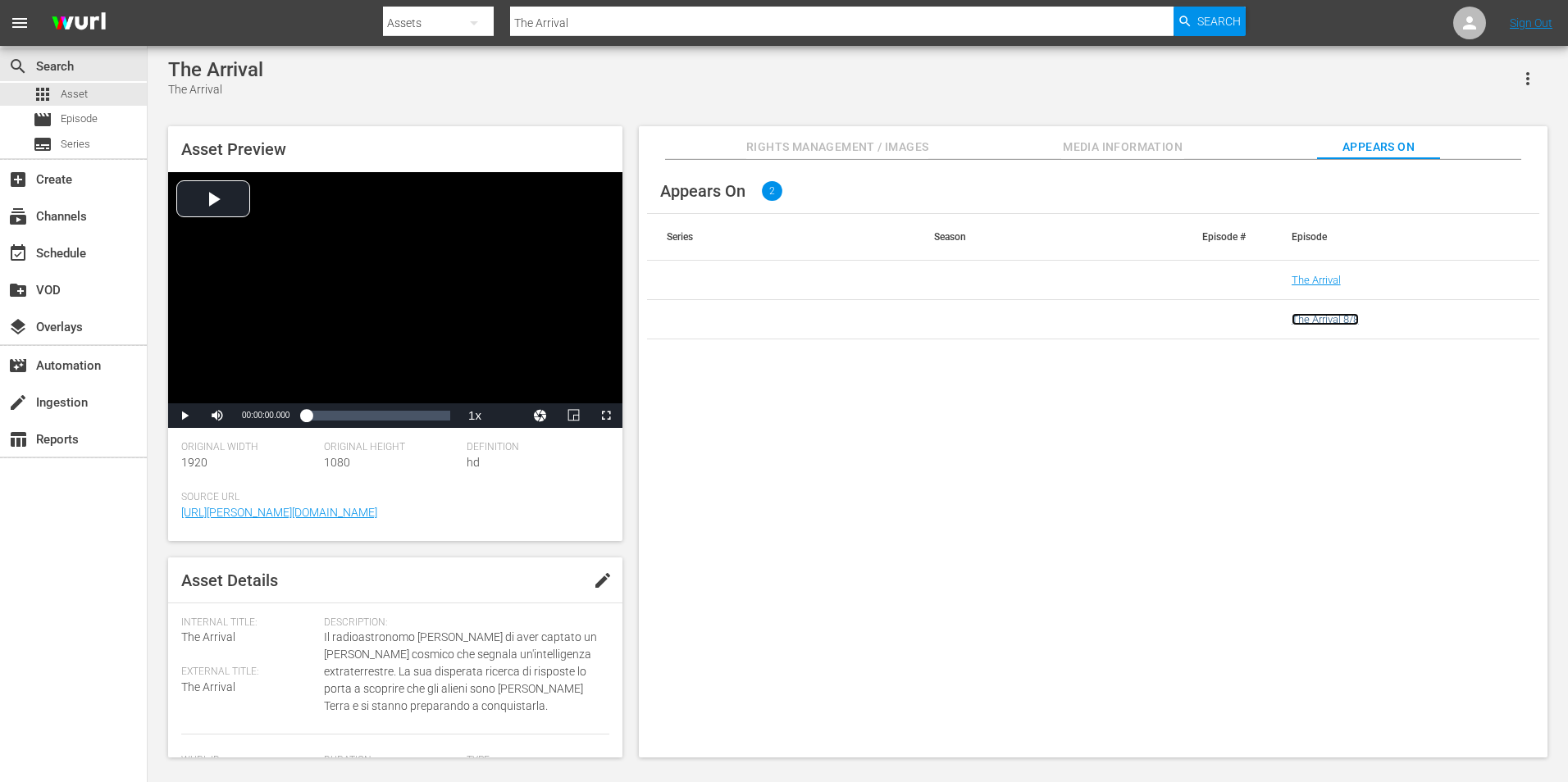
click at [1352, 321] on link "The Arrival 8/8" at bounding box center [1326, 319] width 67 height 13
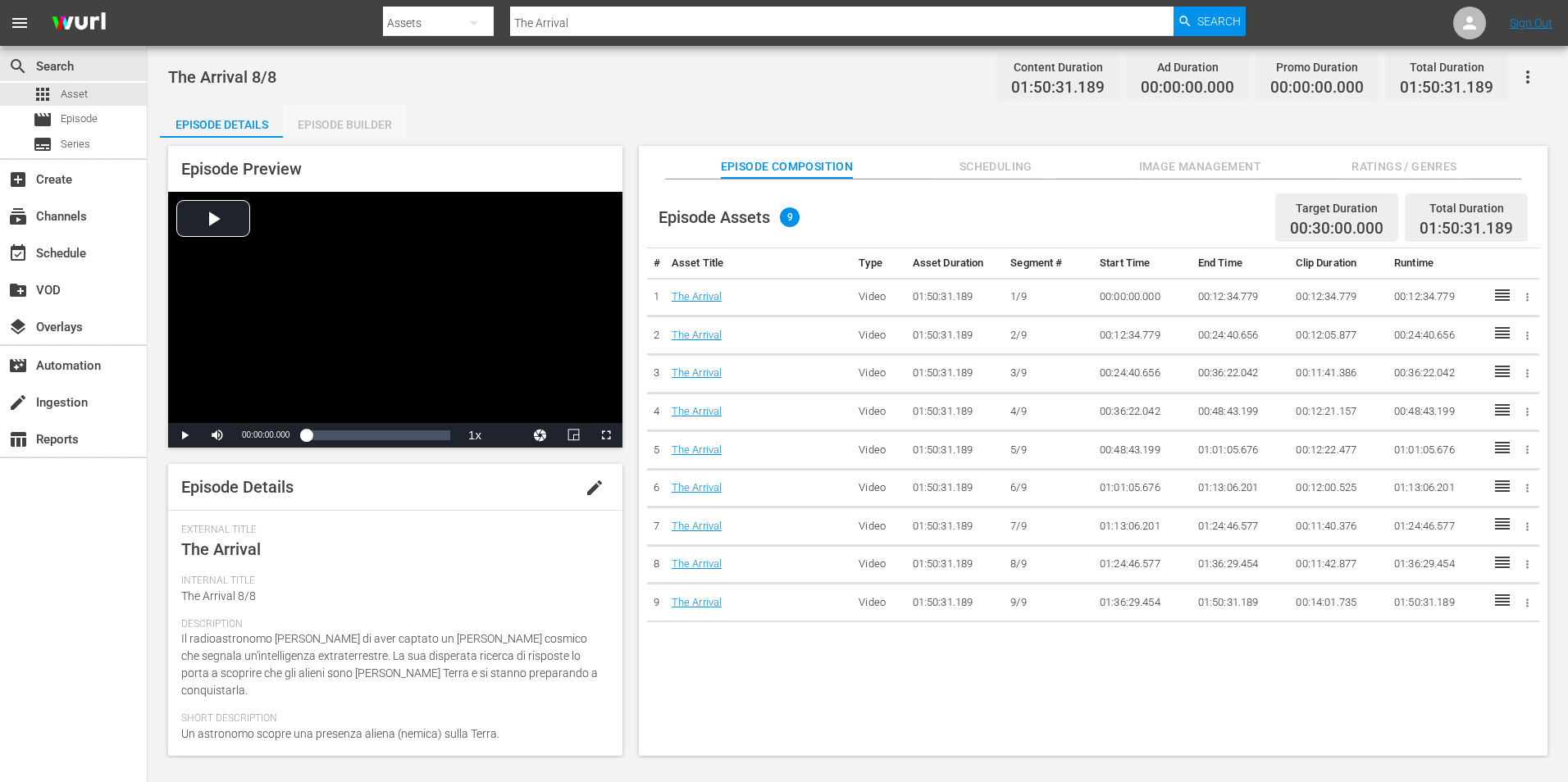
click at [382, 124] on div "Episode Builder" at bounding box center [344, 124] width 123 height 40
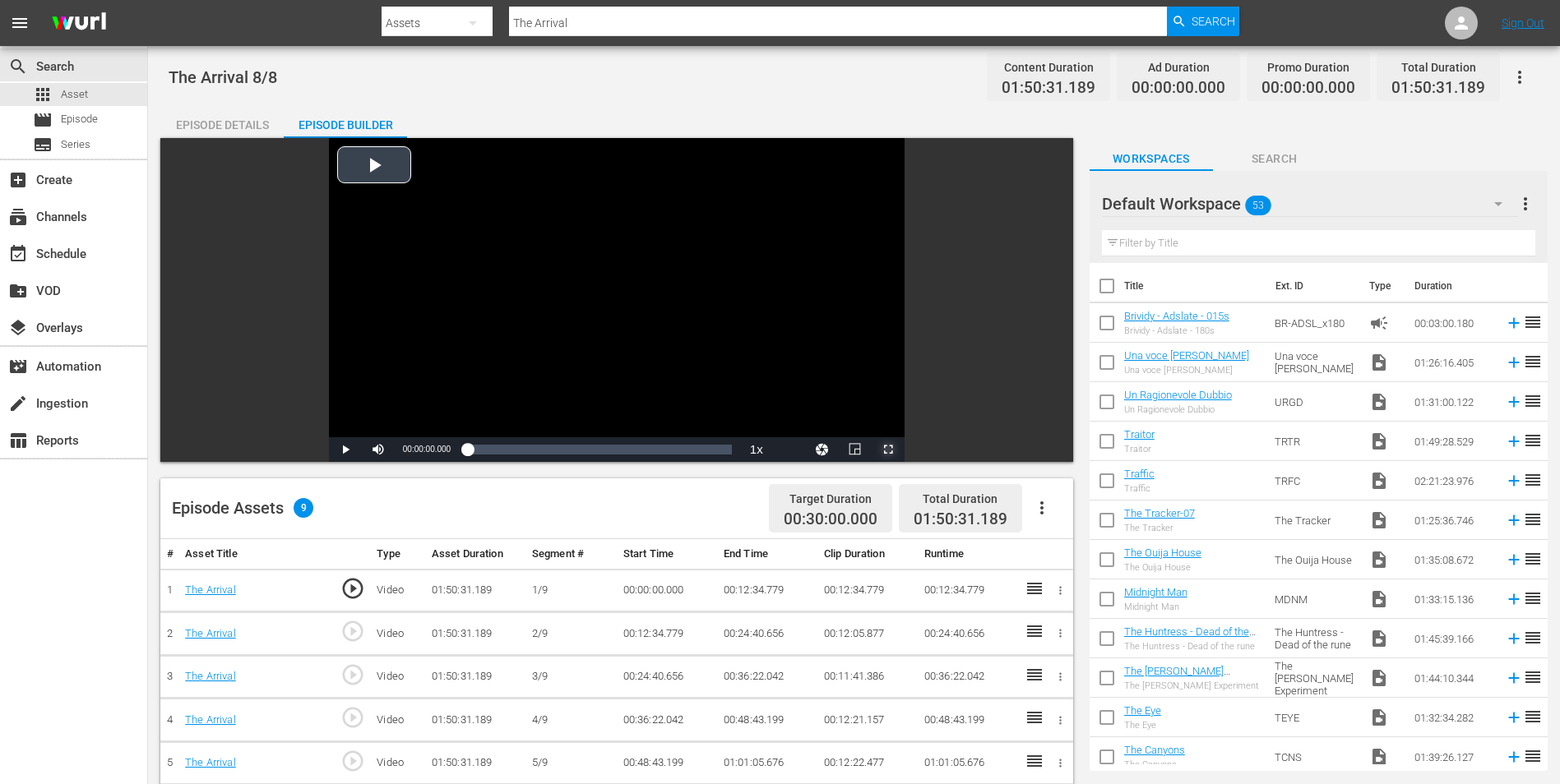
click at [888, 449] on span "Video Player" at bounding box center [888, 449] width 0 height 0
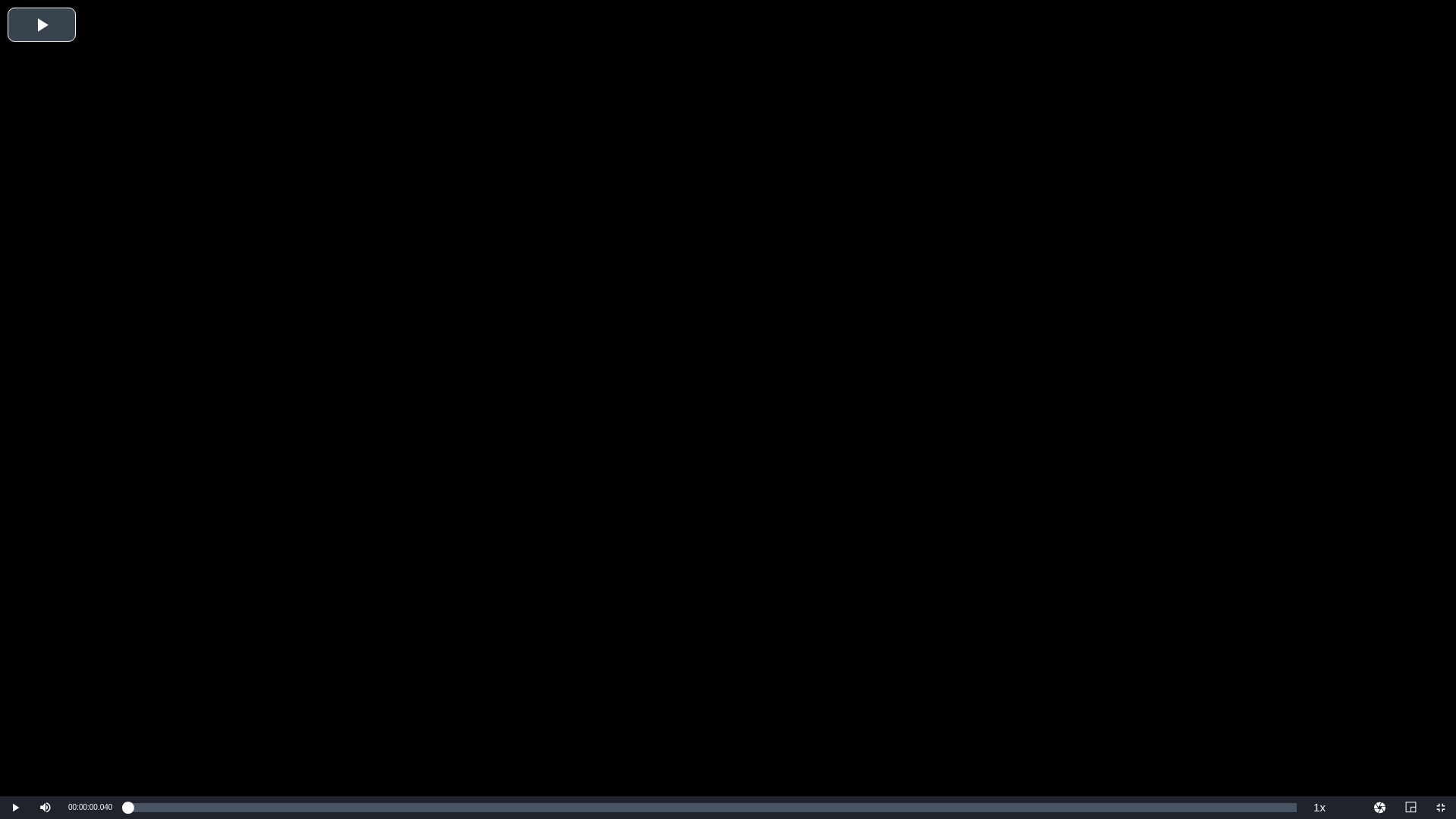
click at [0, 0] on span "2x" at bounding box center [0, 0] width 0 height 0
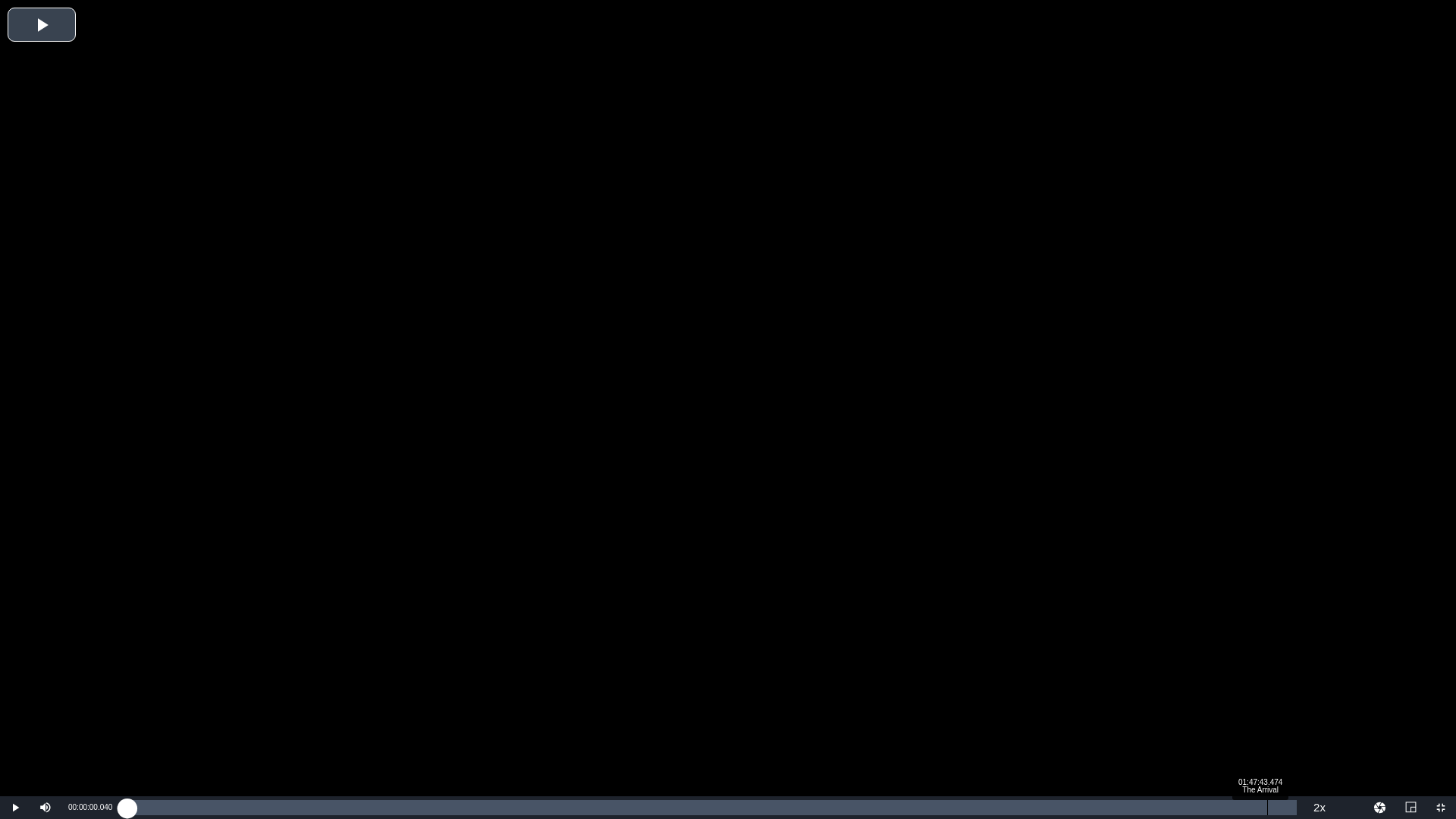
click at [1266, 723] on div "Loaded : 0.09% 01:47:43.474 The Arrival 00:00:00.040" at bounding box center [712, 808] width 1170 height 16
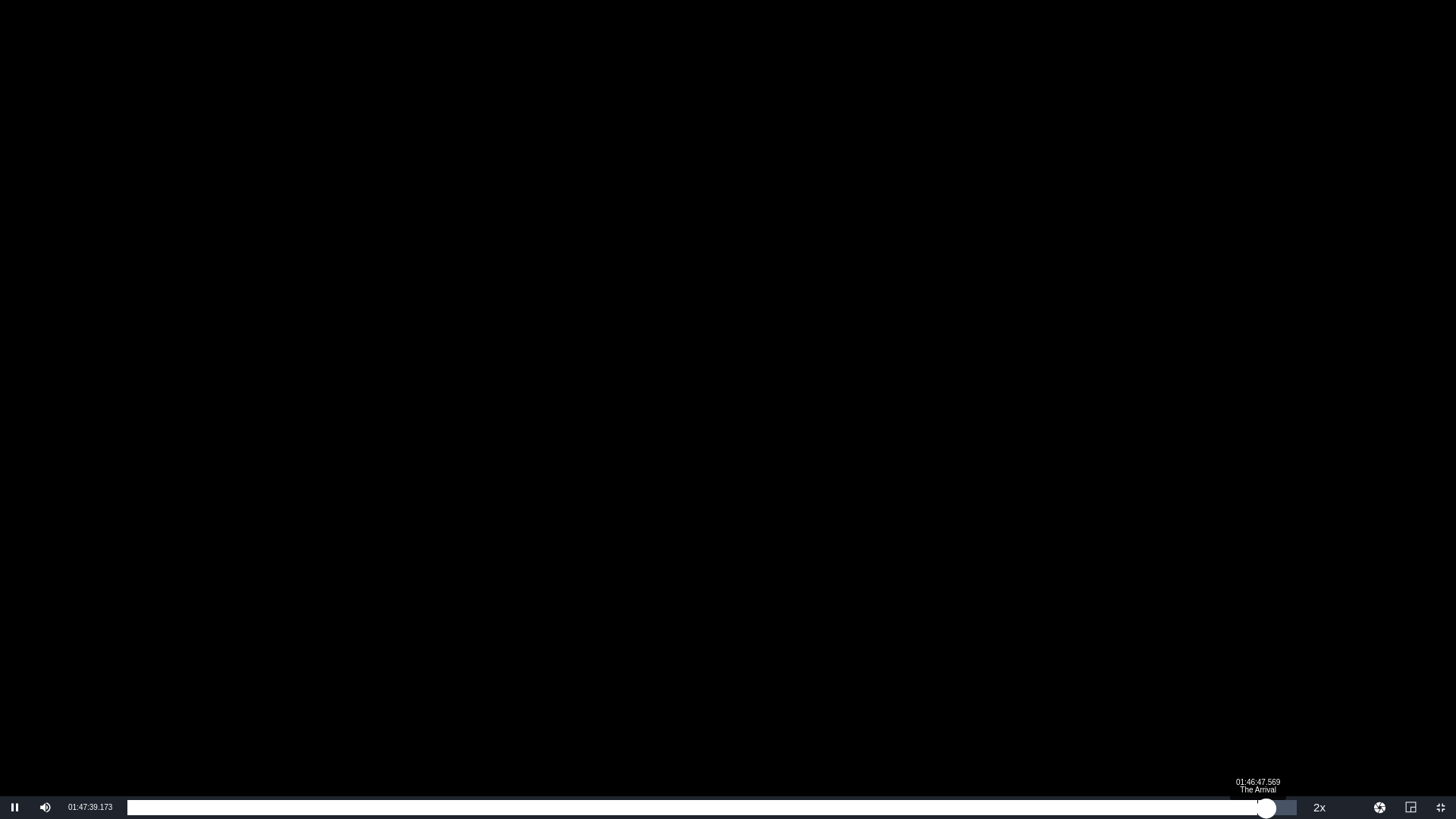
click at [1258, 723] on div "00:00:00.000" at bounding box center [697, 808] width 1139 height 16
click at [1254, 723] on div "01:46:57.970" at bounding box center [691, 808] width 1126 height 16
click at [1248, 723] on div "01:46:28.072" at bounding box center [688, 808] width 1121 height 16
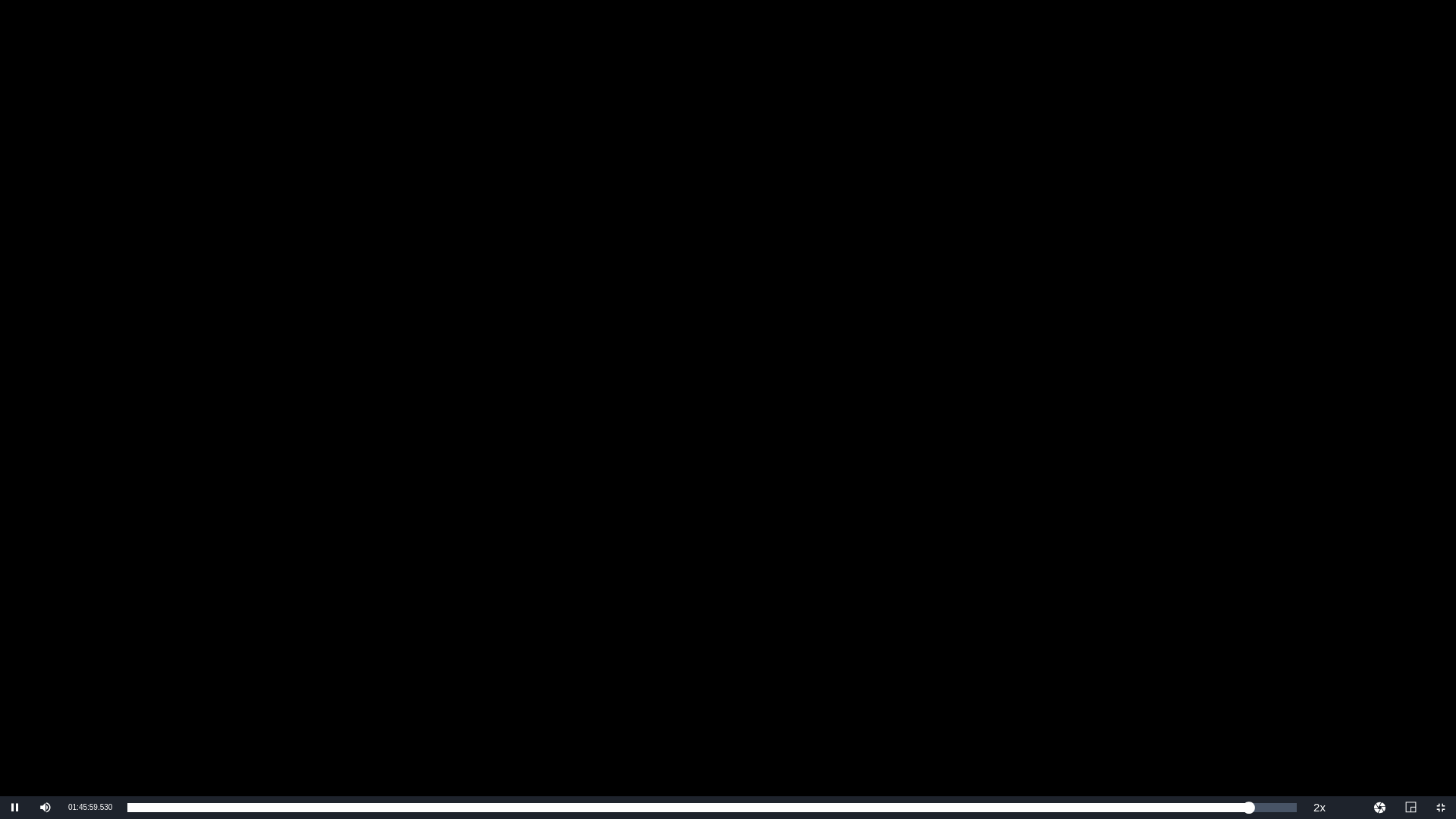
click at [1057, 410] on div "Video Player" at bounding box center [728, 398] width 1456 height 796
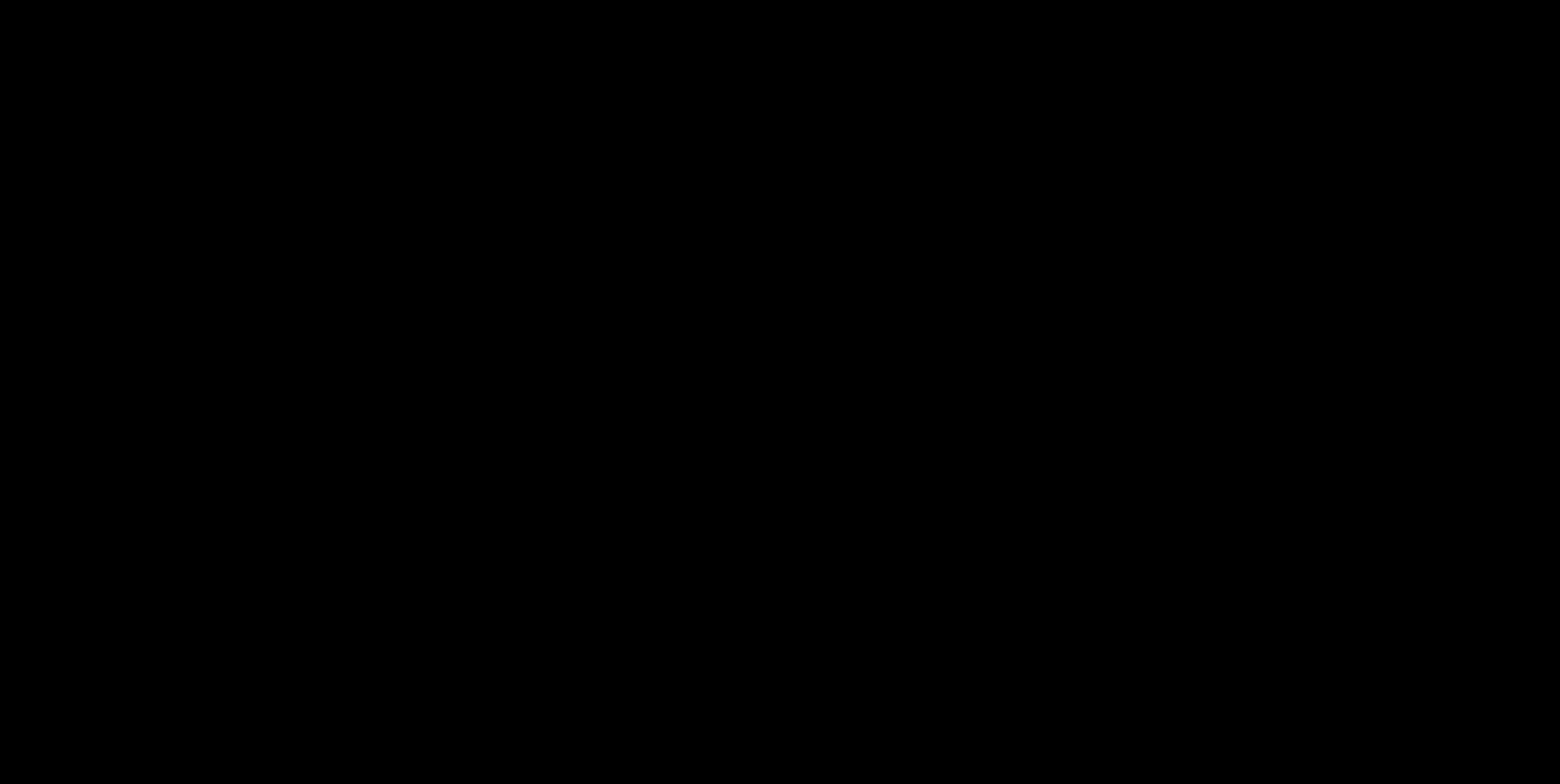
scroll to position [247, 0]
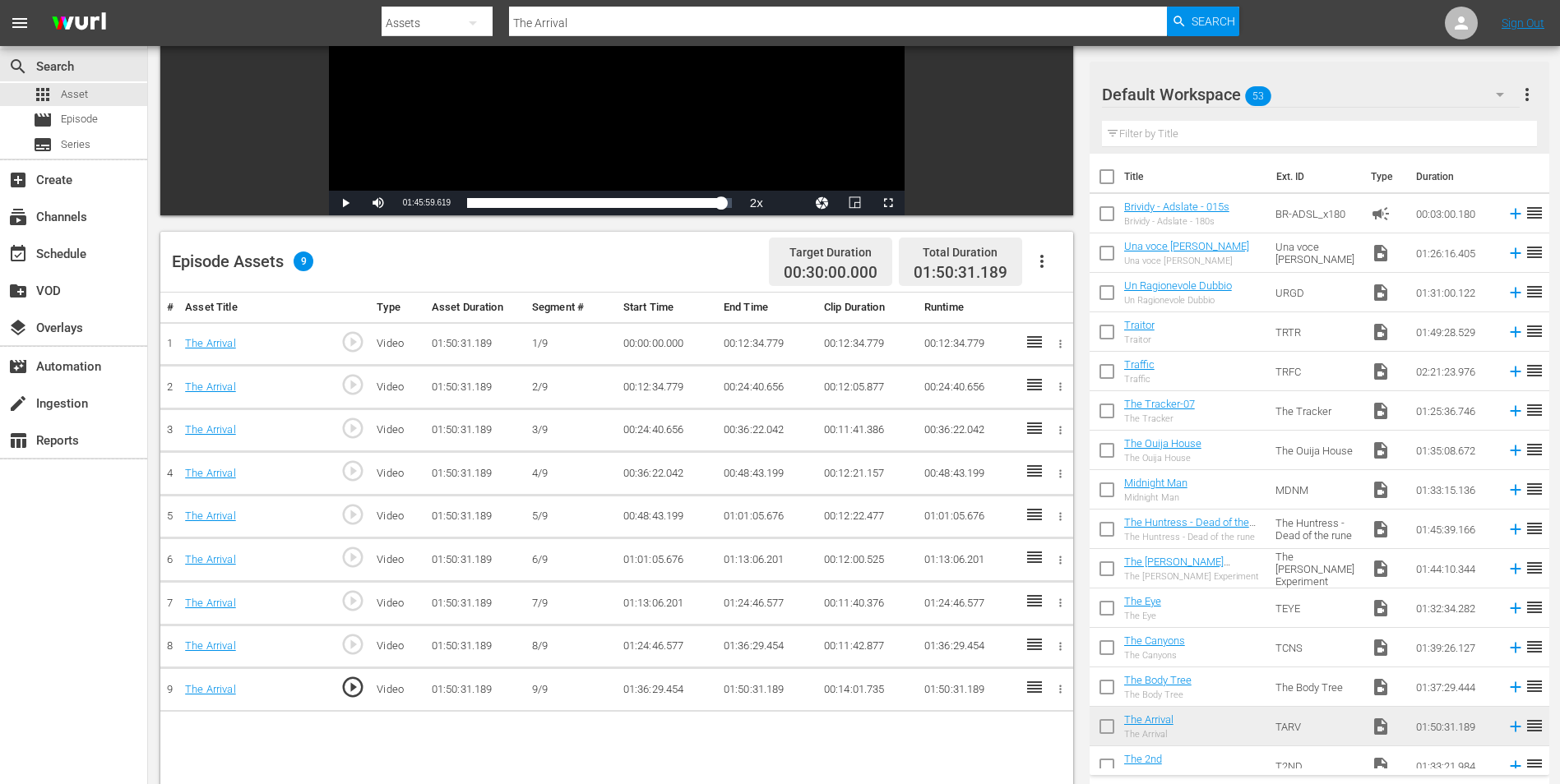
click at [743, 689] on td "01:50:31.189" at bounding box center [767, 690] width 100 height 44
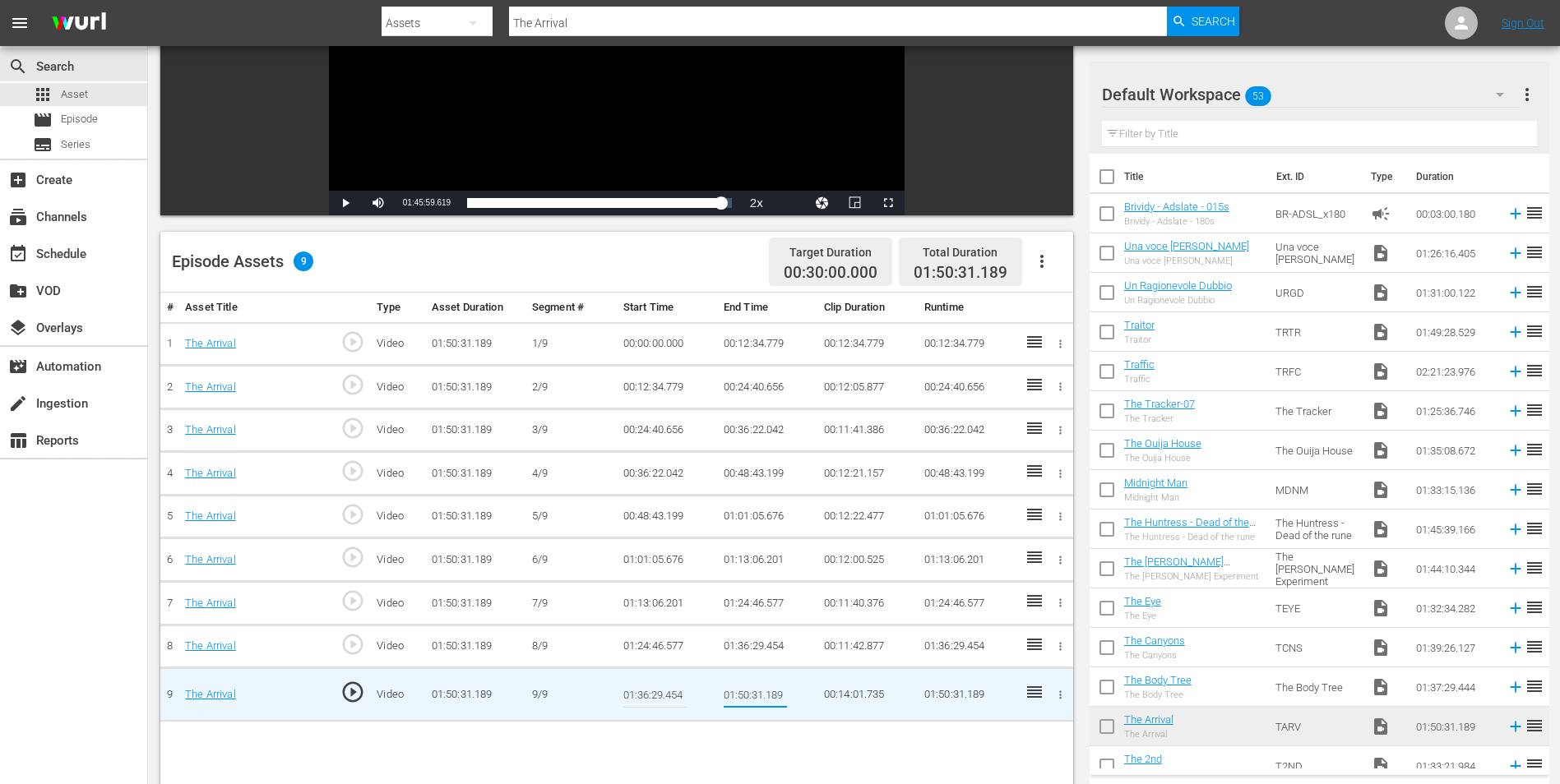
click at [743, 695] on input "01:50:31.189" at bounding box center [755, 695] width 63 height 40
drag, startPoint x: 739, startPoint y: 692, endPoint x: 746, endPoint y: 693, distance: 7.1
click at [746, 693] on input "01:50:31.189" at bounding box center [755, 695] width 63 height 40
drag, startPoint x: 751, startPoint y: 695, endPoint x: 761, endPoint y: 695, distance: 10.0
click at [761, 695] on input "01:46:31.189" at bounding box center [755, 695] width 63 height 40
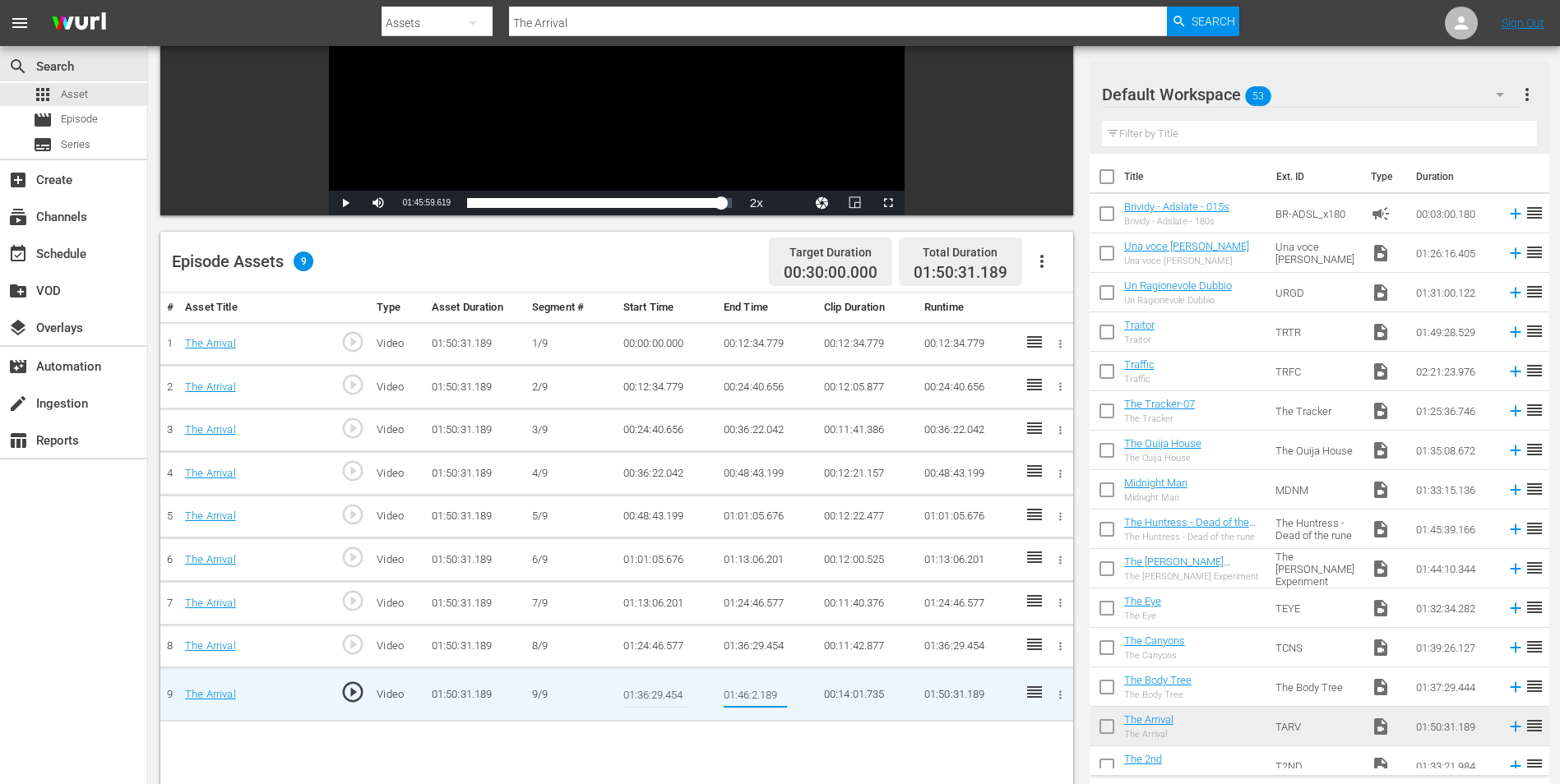
type input "01:46:20.189"
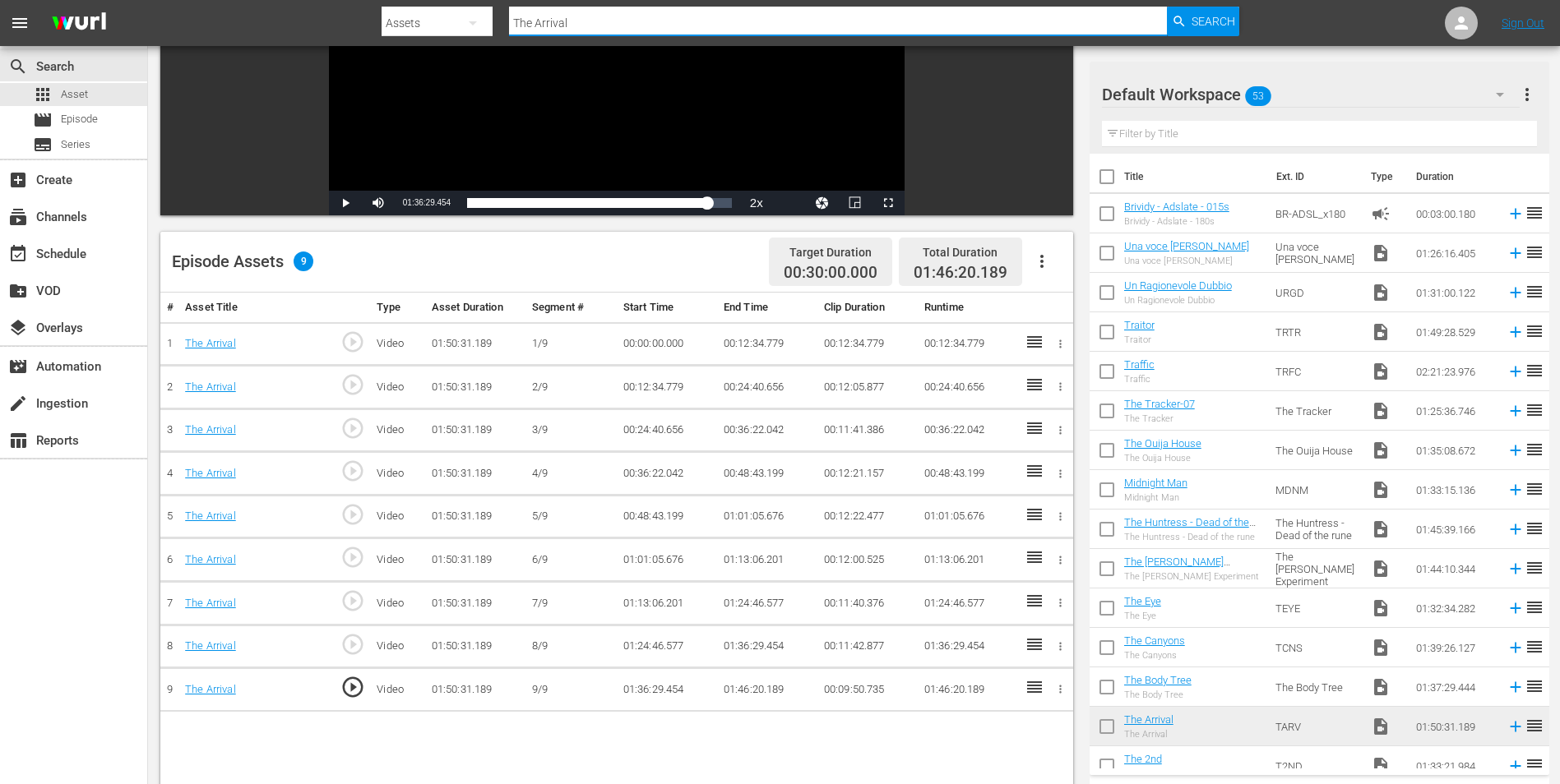
drag, startPoint x: 601, startPoint y: 13, endPoint x: 485, endPoint y: 12, distance: 116.0
click at [485, 12] on div "Search By Assets Search ID, Title, Description, Keywords, or Category The Arriv…" at bounding box center [810, 23] width 858 height 40
paste input "Body Tree"
type input "The Body Tree"
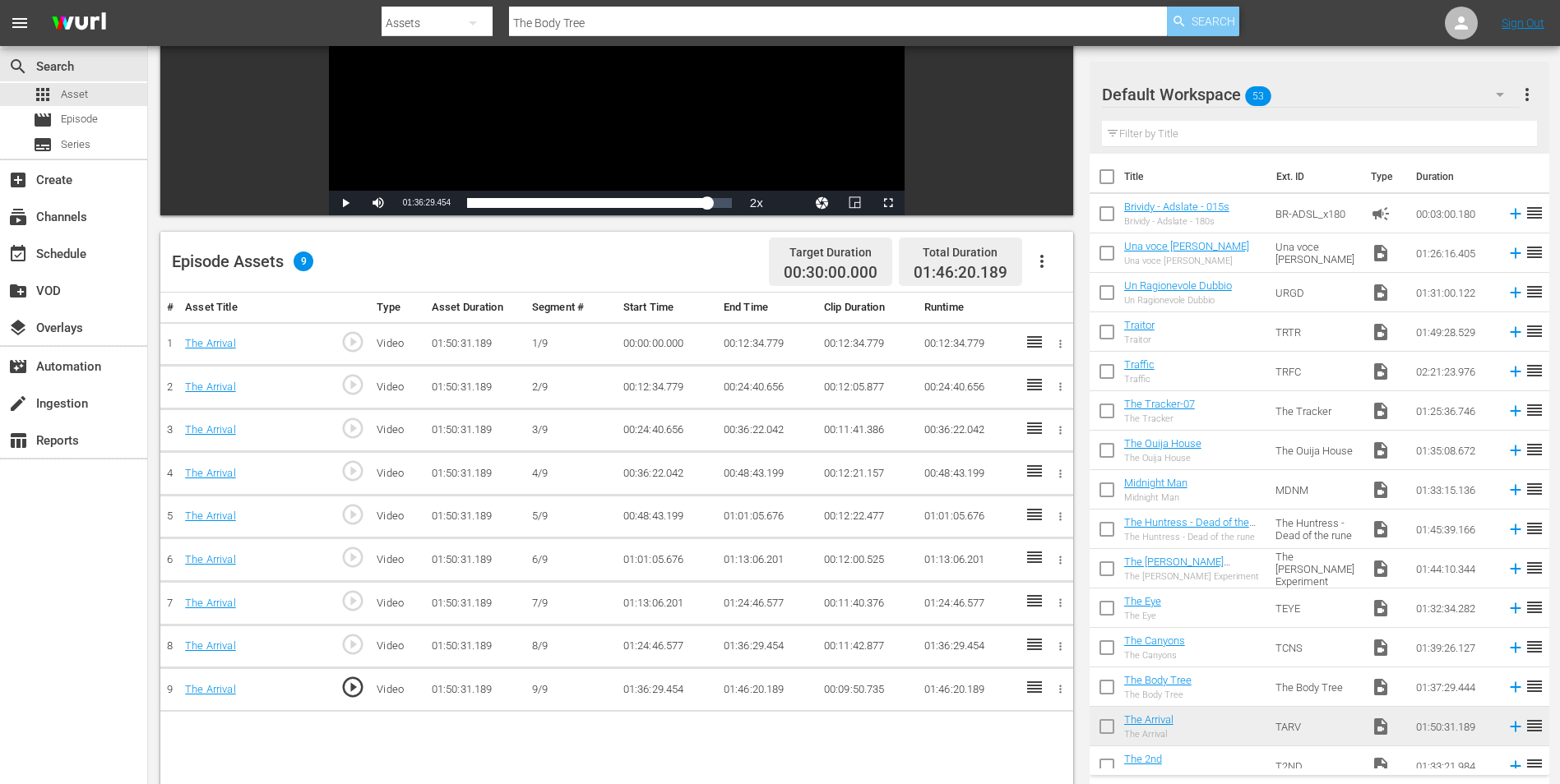
click at [1231, 17] on span "Search" at bounding box center [1213, 21] width 44 height 30
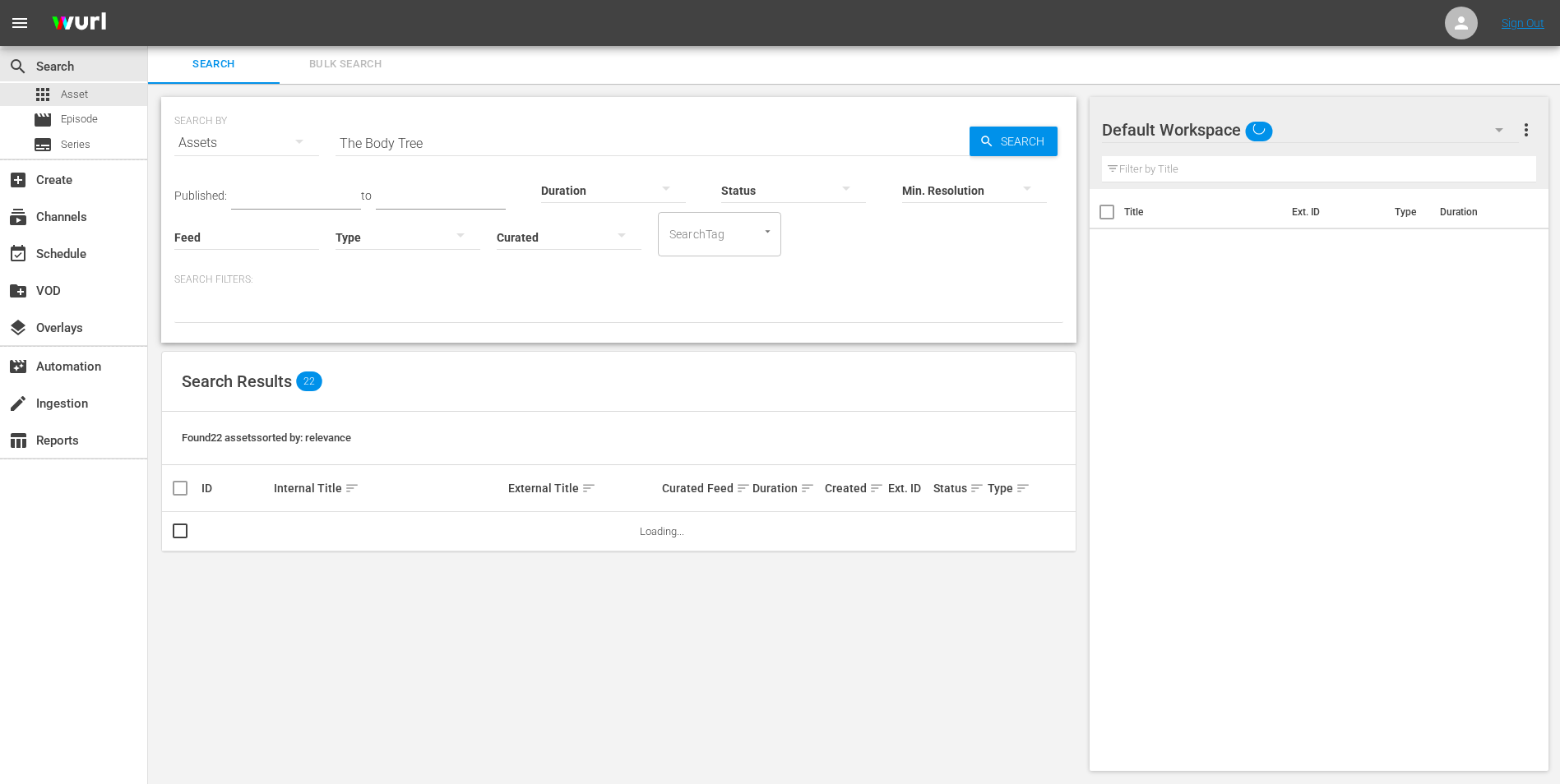
scroll to position [2, 0]
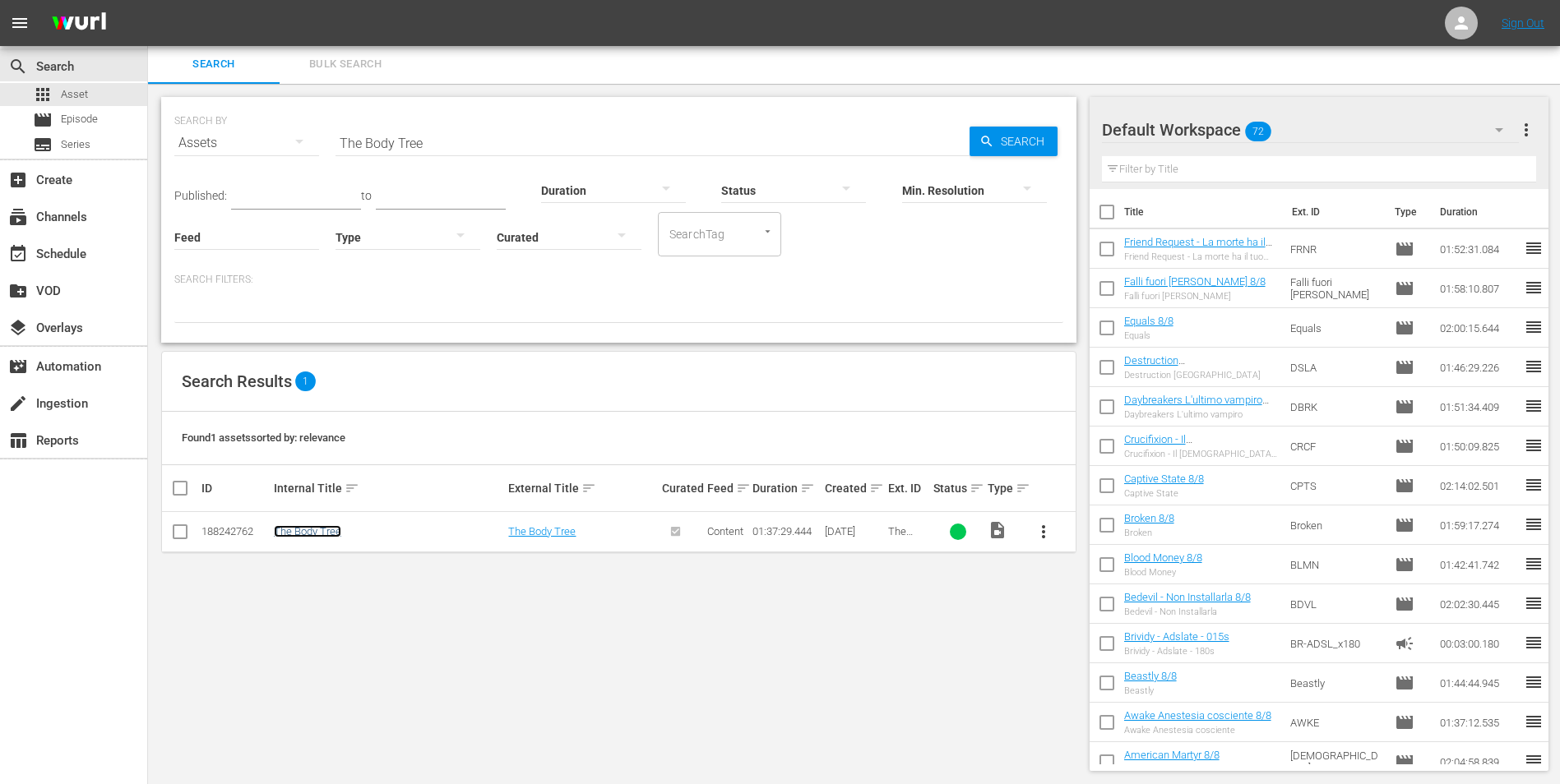
click at [323, 529] on link "The Body Tree" at bounding box center [308, 531] width 67 height 13
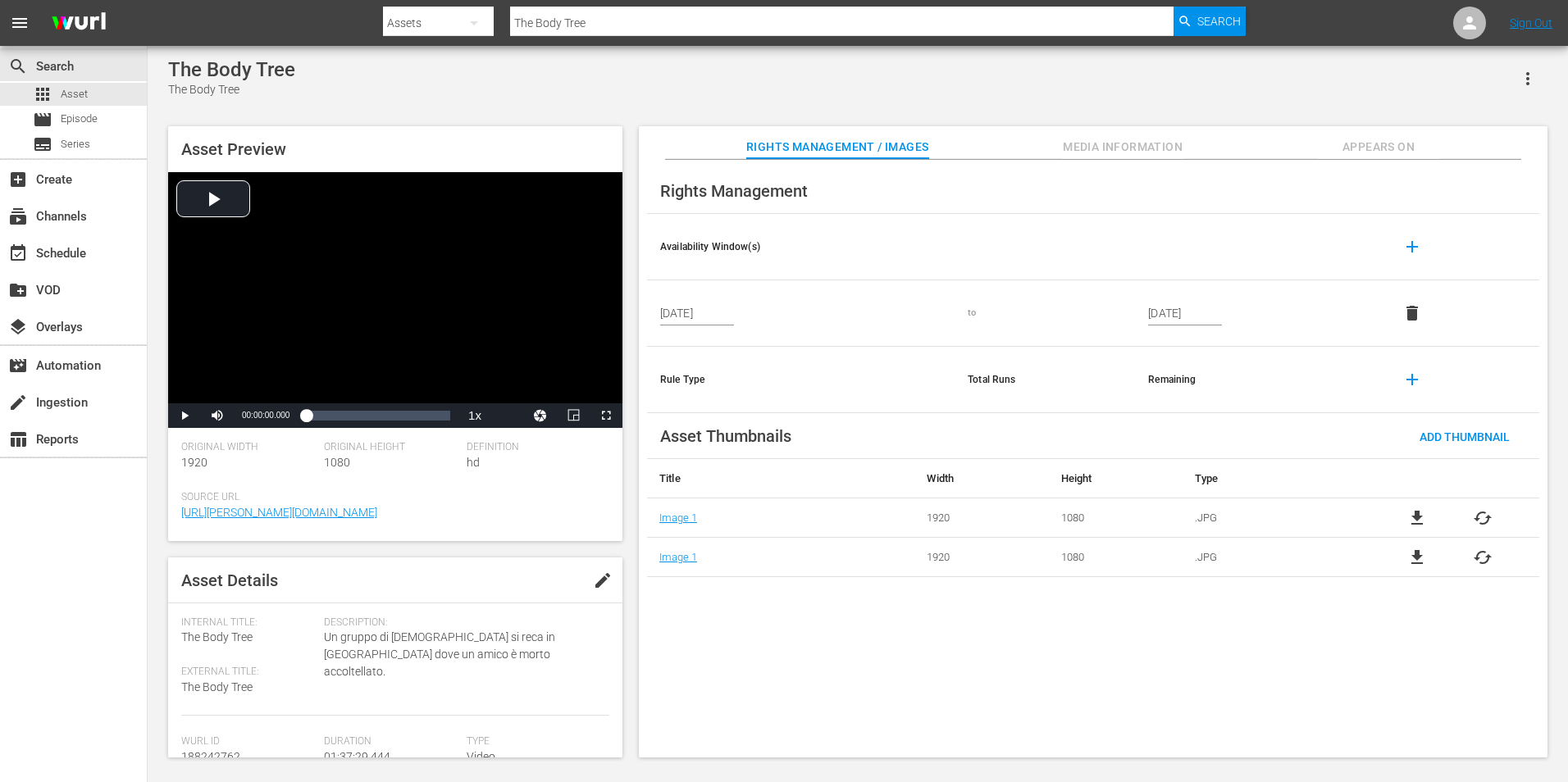
click at [1366, 151] on span "Appears On" at bounding box center [1379, 147] width 123 height 20
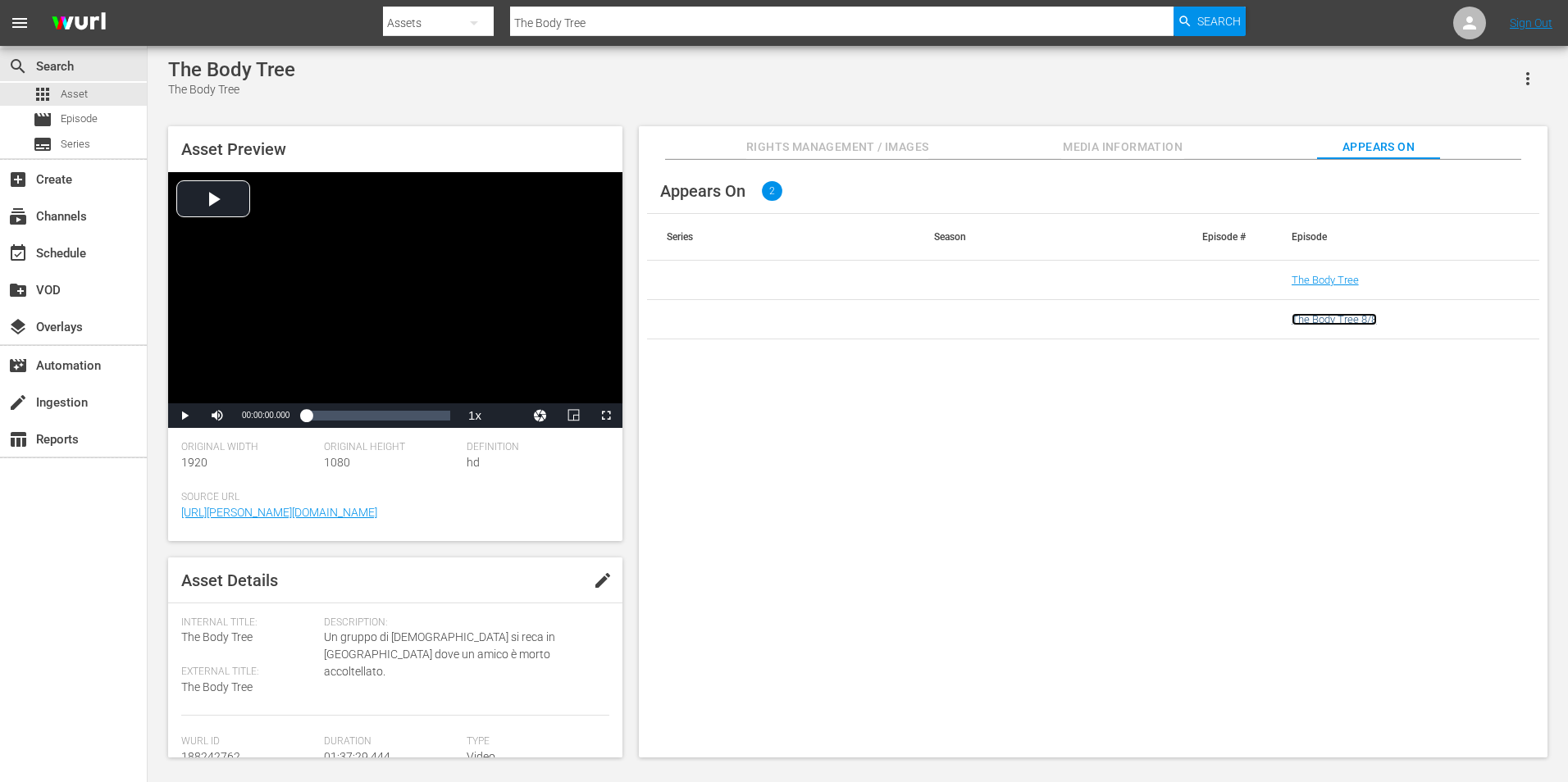
click at [1348, 321] on link "The Body Tree 8/8" at bounding box center [1334, 319] width 85 height 13
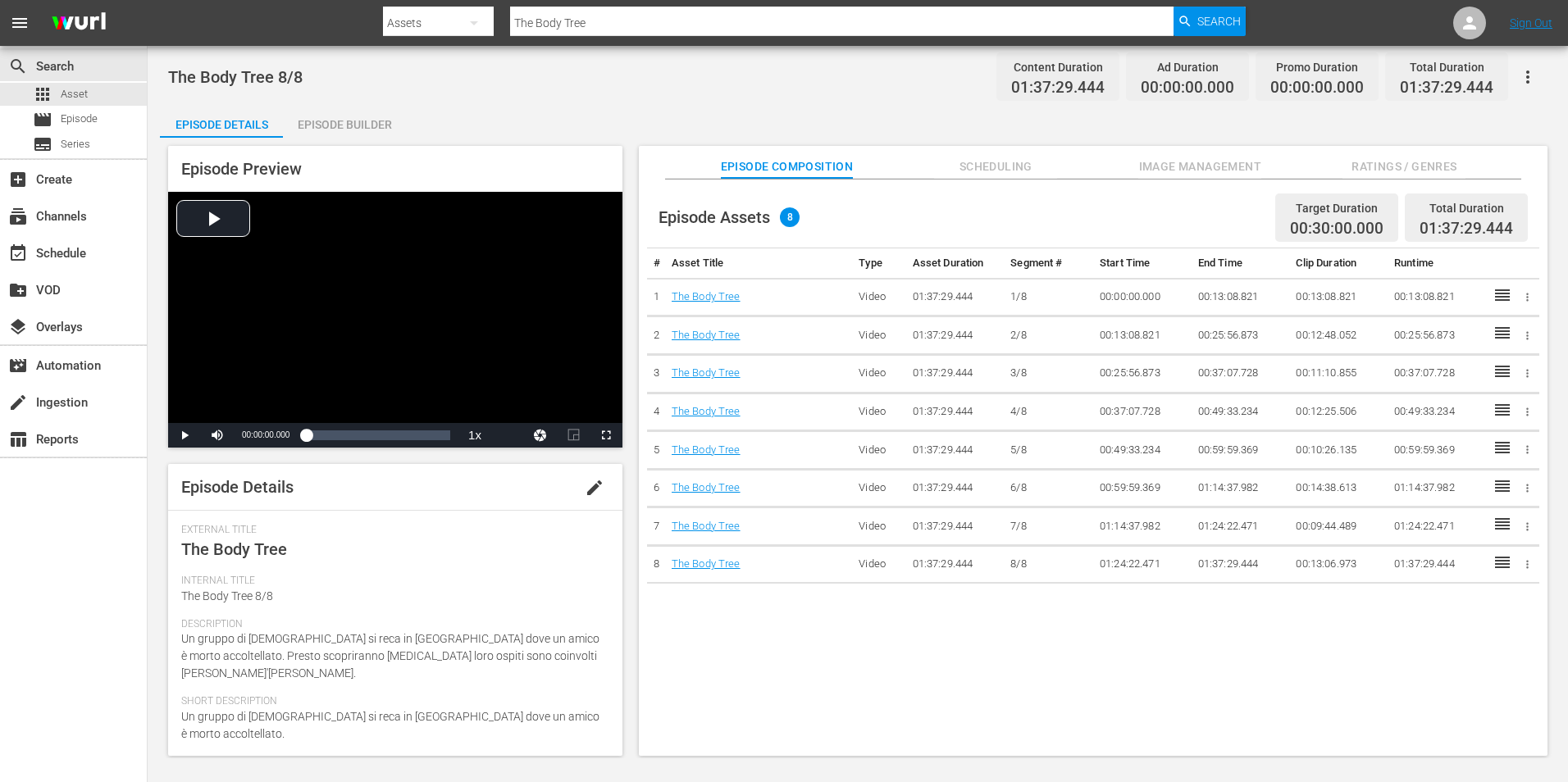
click at [381, 133] on div "Episode Builder" at bounding box center [344, 124] width 123 height 40
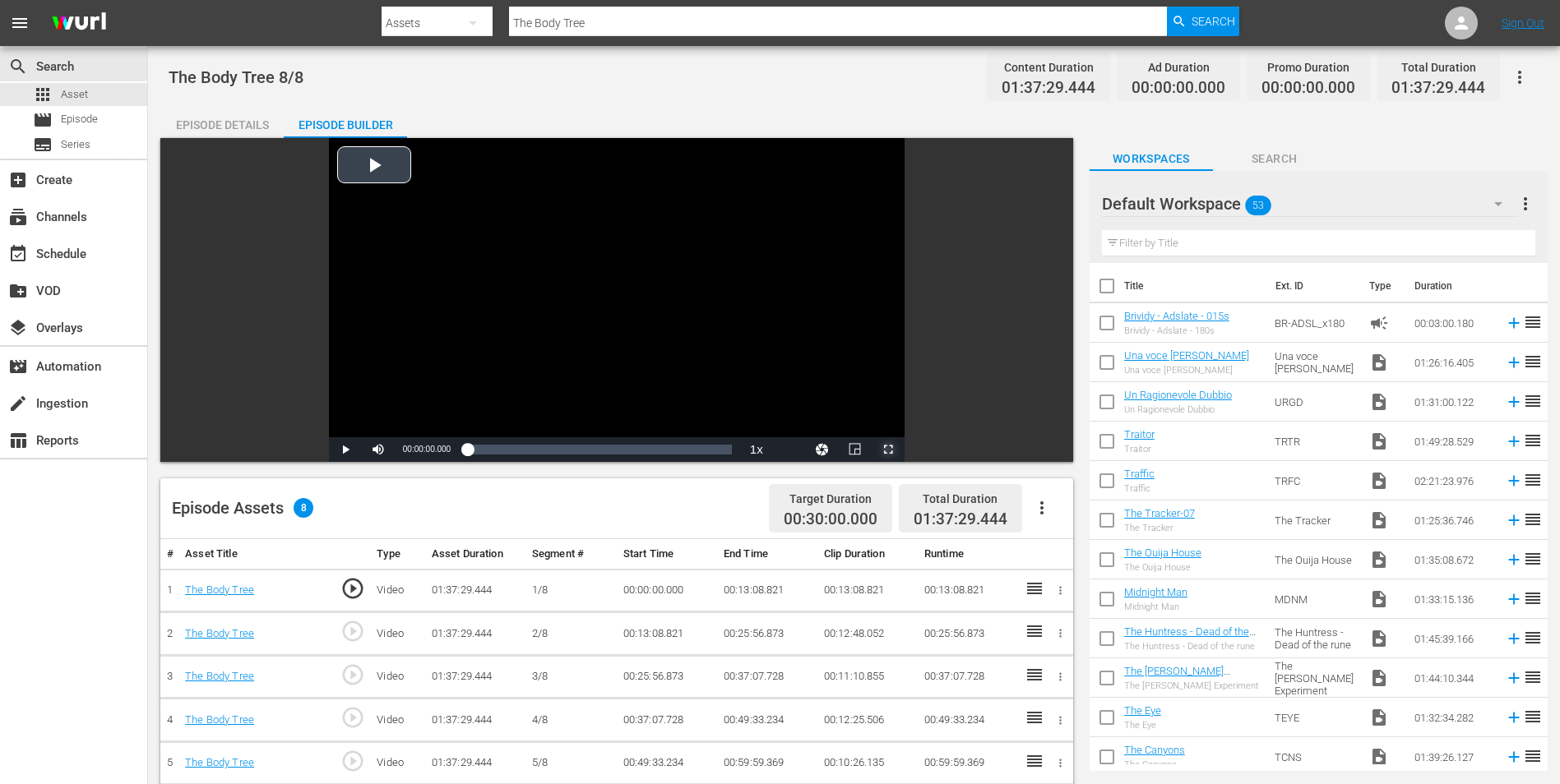
click at [888, 449] on span "Video Player" at bounding box center [888, 449] width 0 height 0
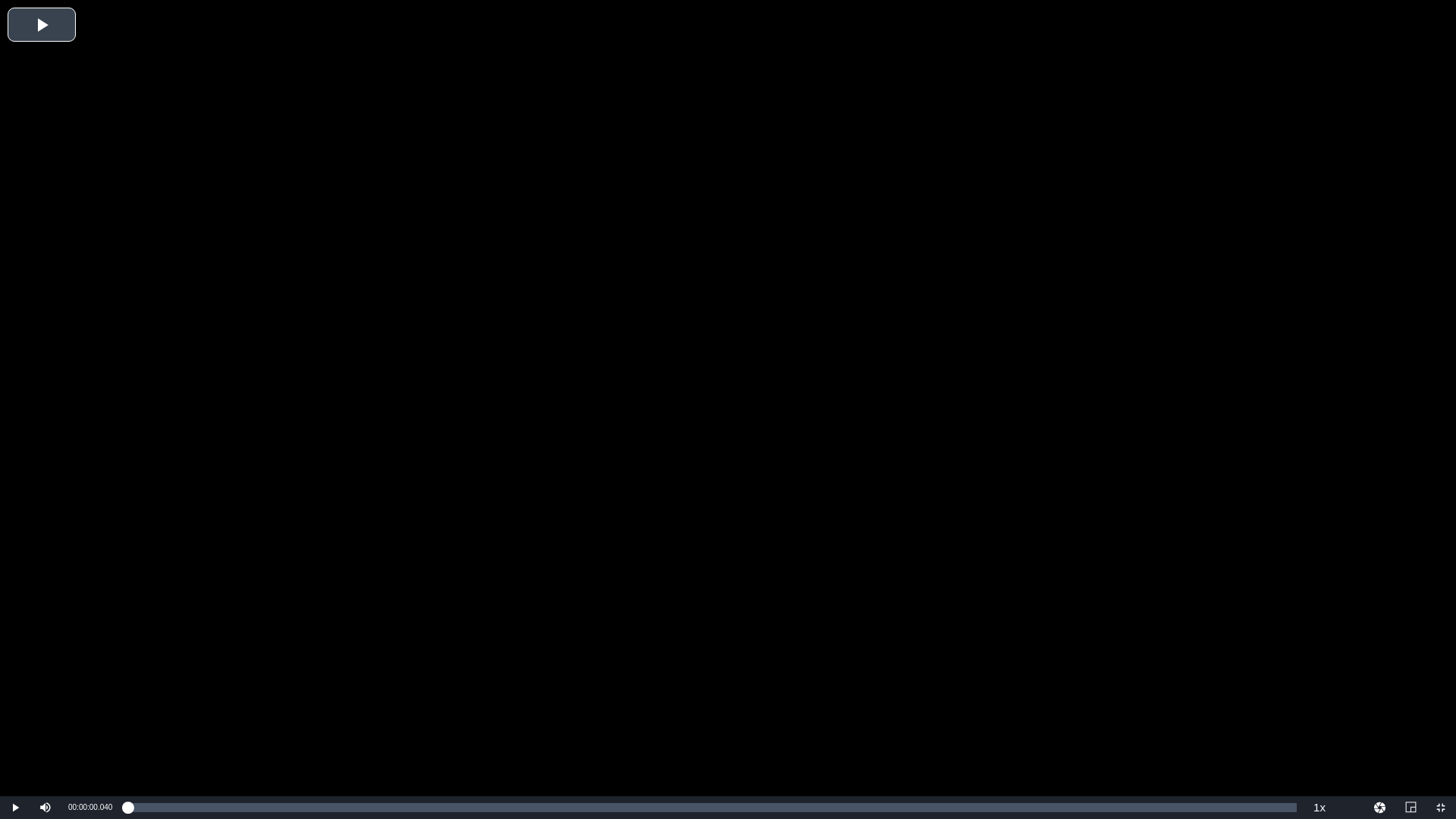
drag, startPoint x: 752, startPoint y: 468, endPoint x: 764, endPoint y: 513, distance: 46.6
click at [752, 468] on div "Video Player" at bounding box center [728, 398] width 1456 height 796
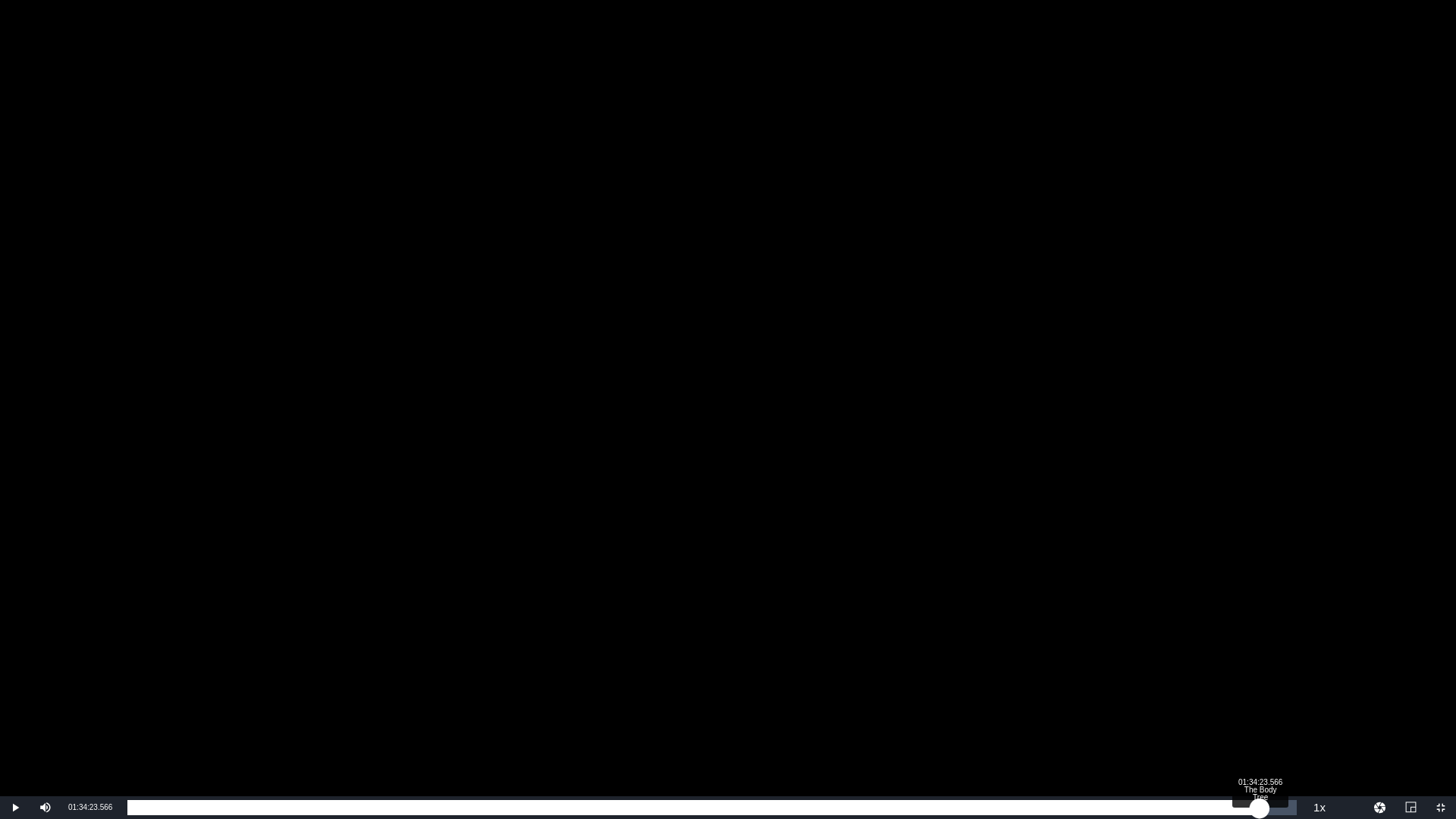
click at [1260, 723] on div "Loaded : 0.20% 01:34:23.566 The Body Tree 00:00:01.044" at bounding box center [712, 808] width 1170 height 16
click at [1260, 723] on div "01:34:24.221" at bounding box center [694, 808] width 1132 height 16
click at [1269, 723] on div "01:35:10.472" at bounding box center [698, 808] width 1142 height 16
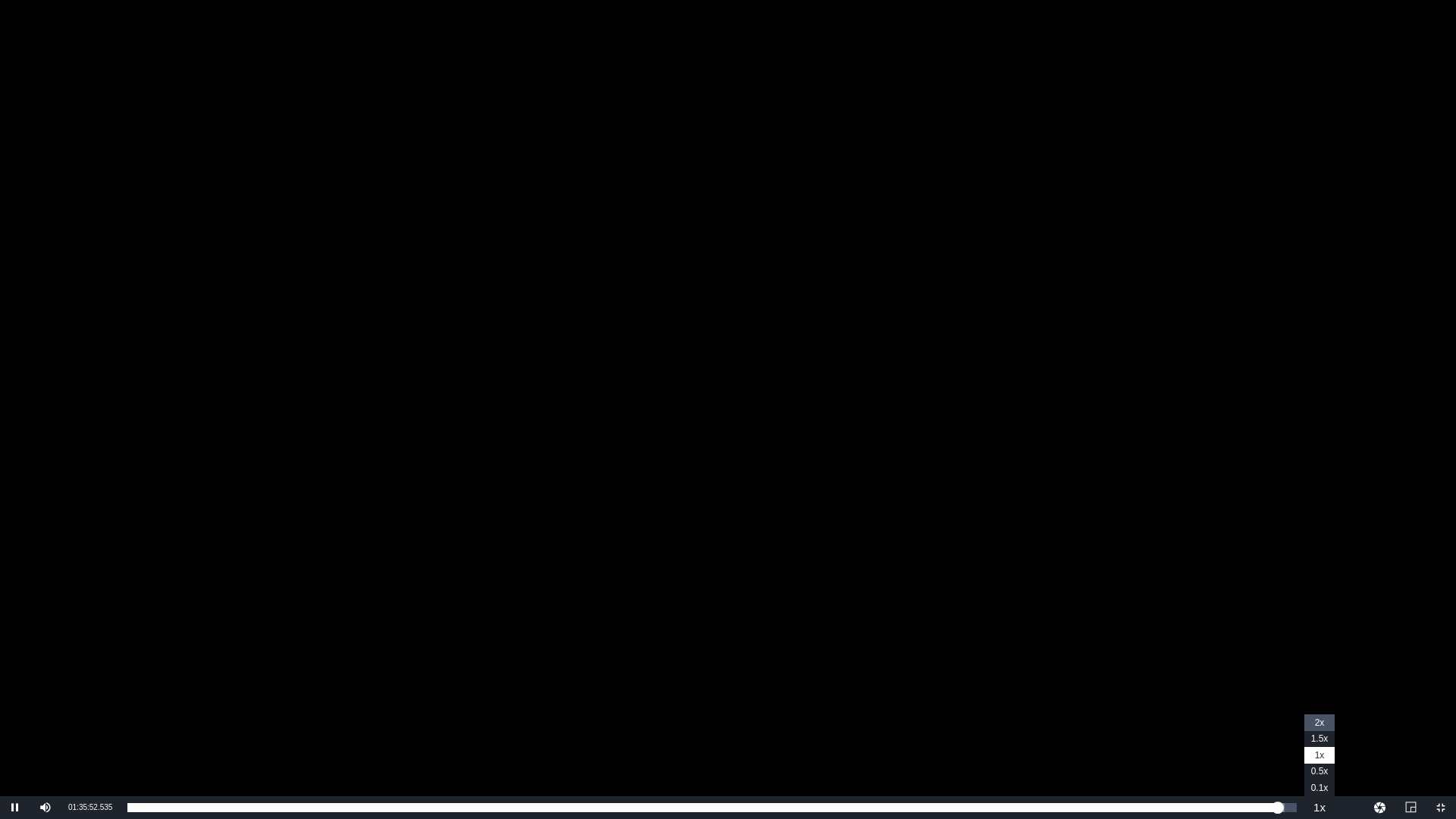
click at [1322, 723] on span "2x" at bounding box center [1320, 723] width 10 height 11
click at [933, 471] on div "Video Player" at bounding box center [728, 398] width 1456 height 796
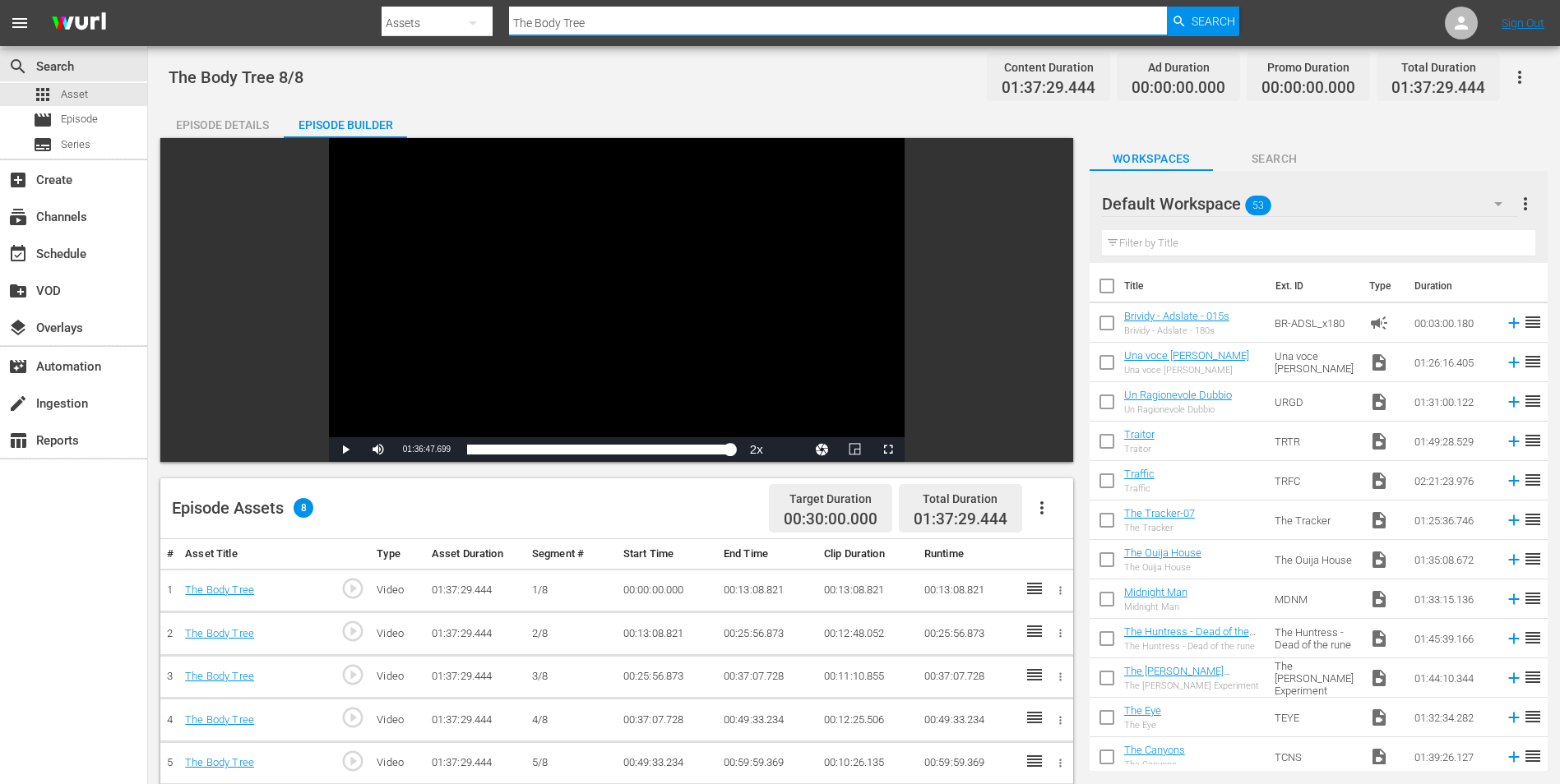
drag, startPoint x: 656, startPoint y: 17, endPoint x: 510, endPoint y: 5, distance: 146.5
click at [510, 5] on div "Search By Assets Search ID, Title, Description, Keywords, or Category The Body …" at bounding box center [810, 23] width 858 height 40
paste input "Canyons"
type input "The Canyons"
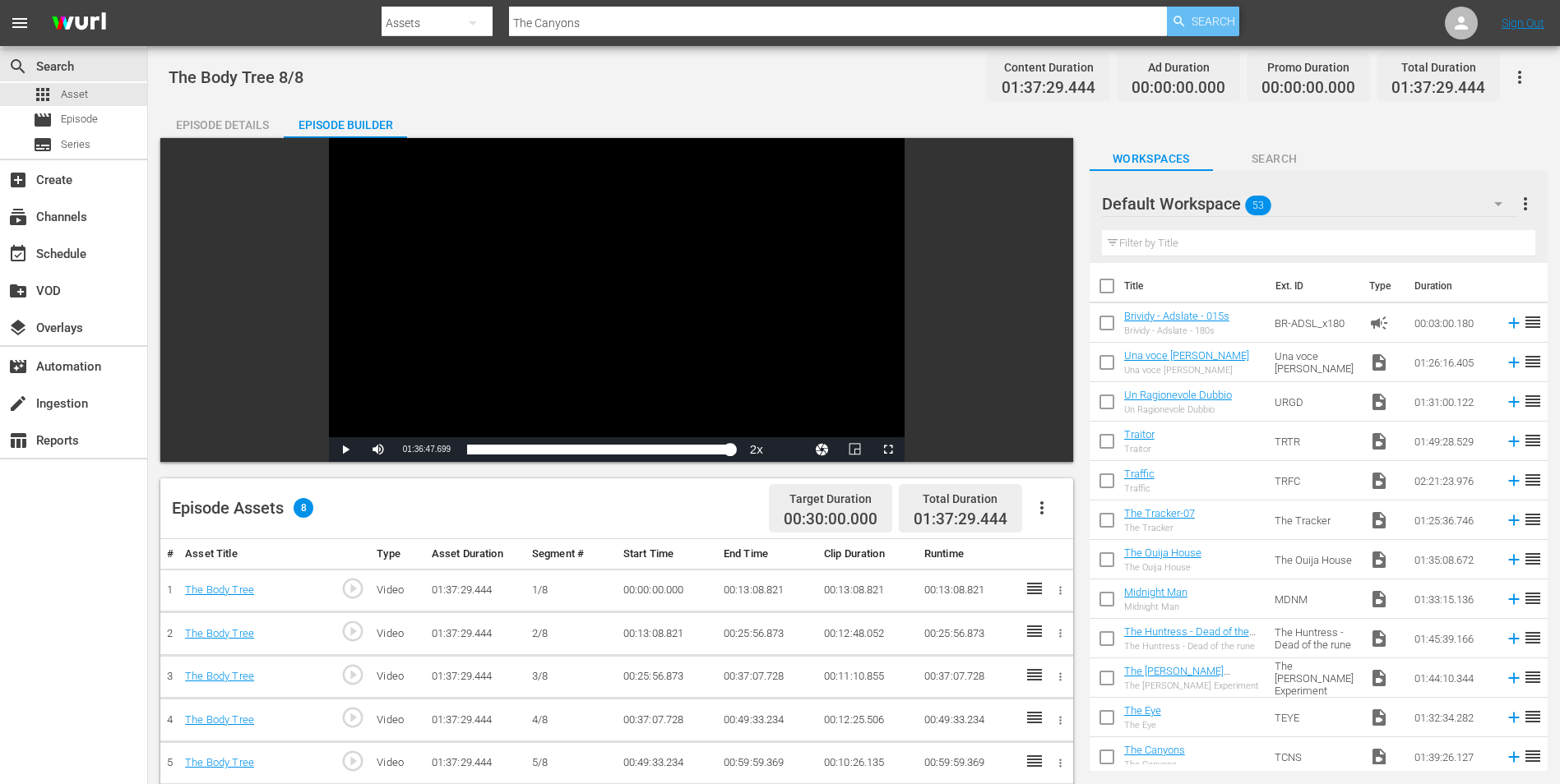
click at [1210, 22] on span "Search" at bounding box center [1213, 21] width 44 height 30
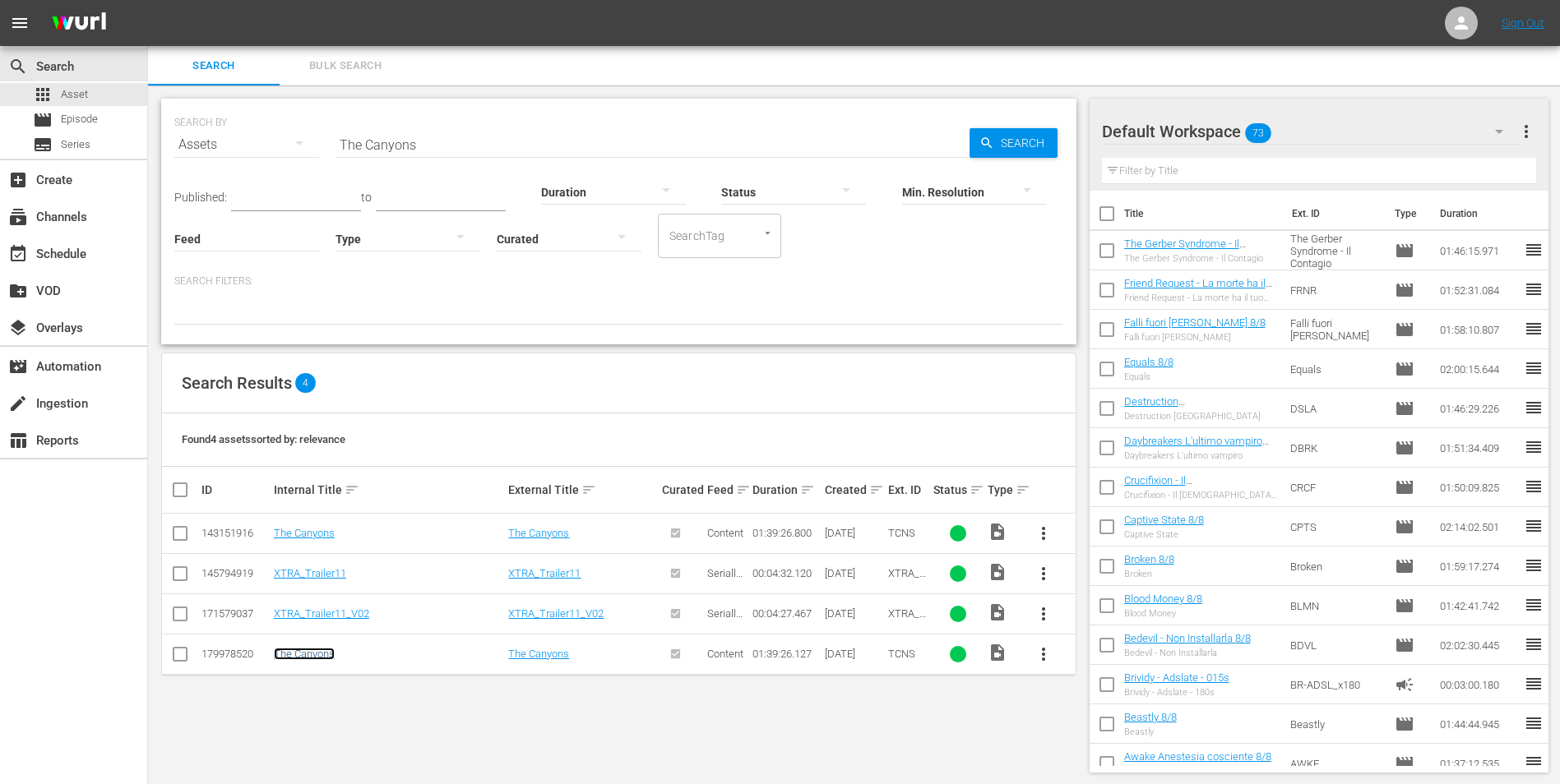
click at [325, 652] on link "The Canyons" at bounding box center [304, 653] width 61 height 13
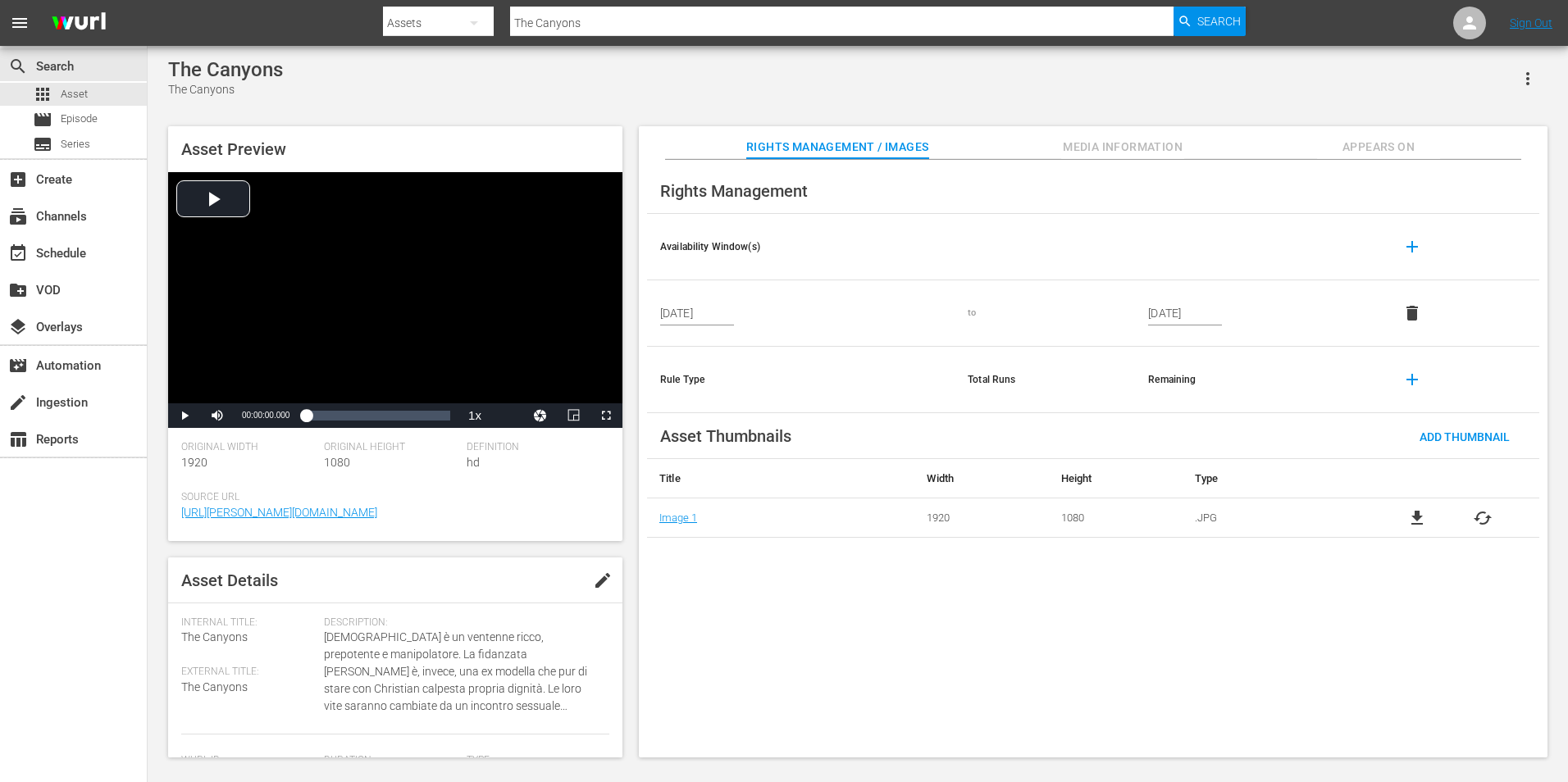
click at [1348, 143] on span "Appears On" at bounding box center [1379, 147] width 123 height 20
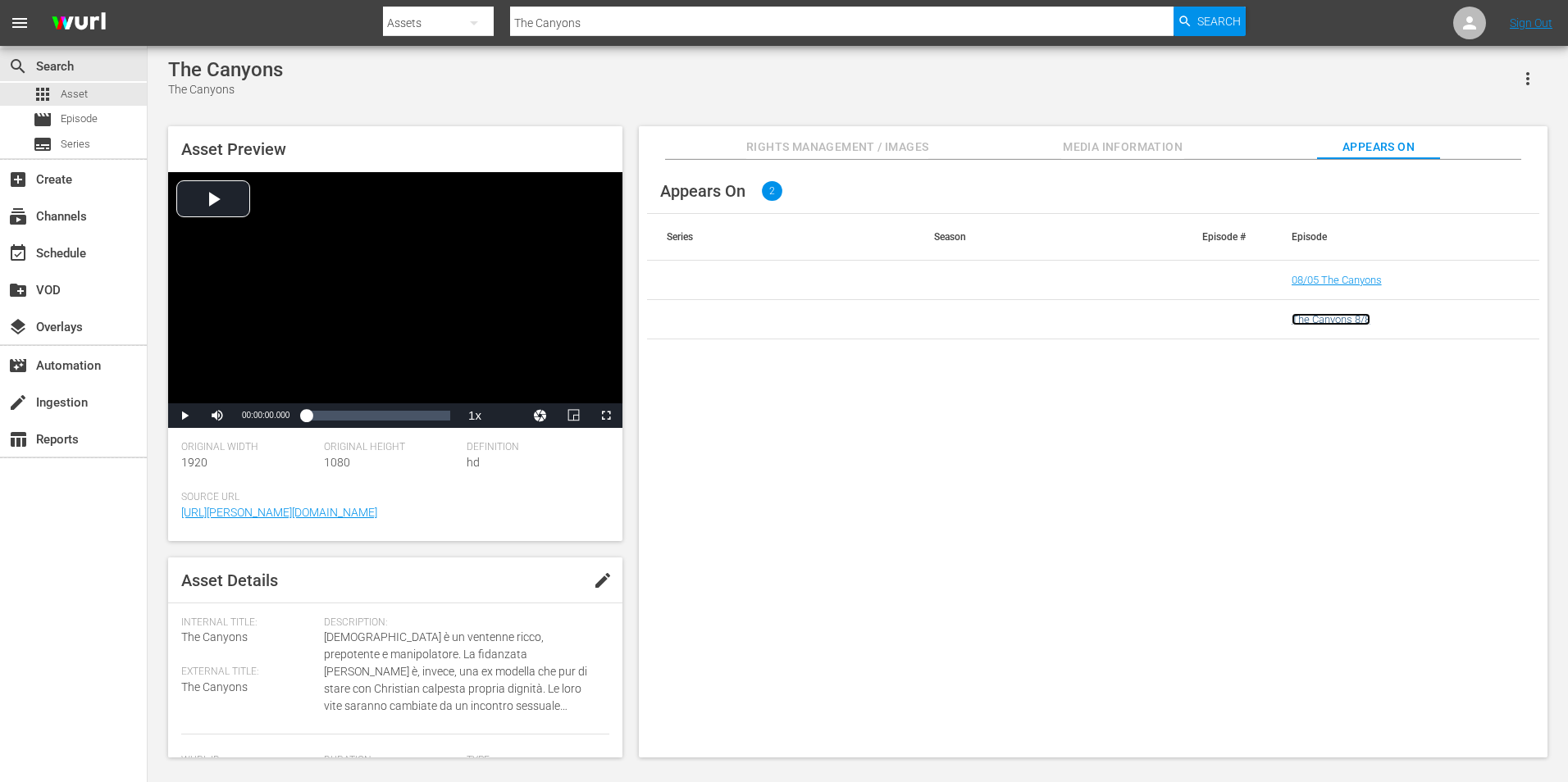
click at [1342, 318] on link "The Canyons 8/8" at bounding box center [1332, 319] width 79 height 13
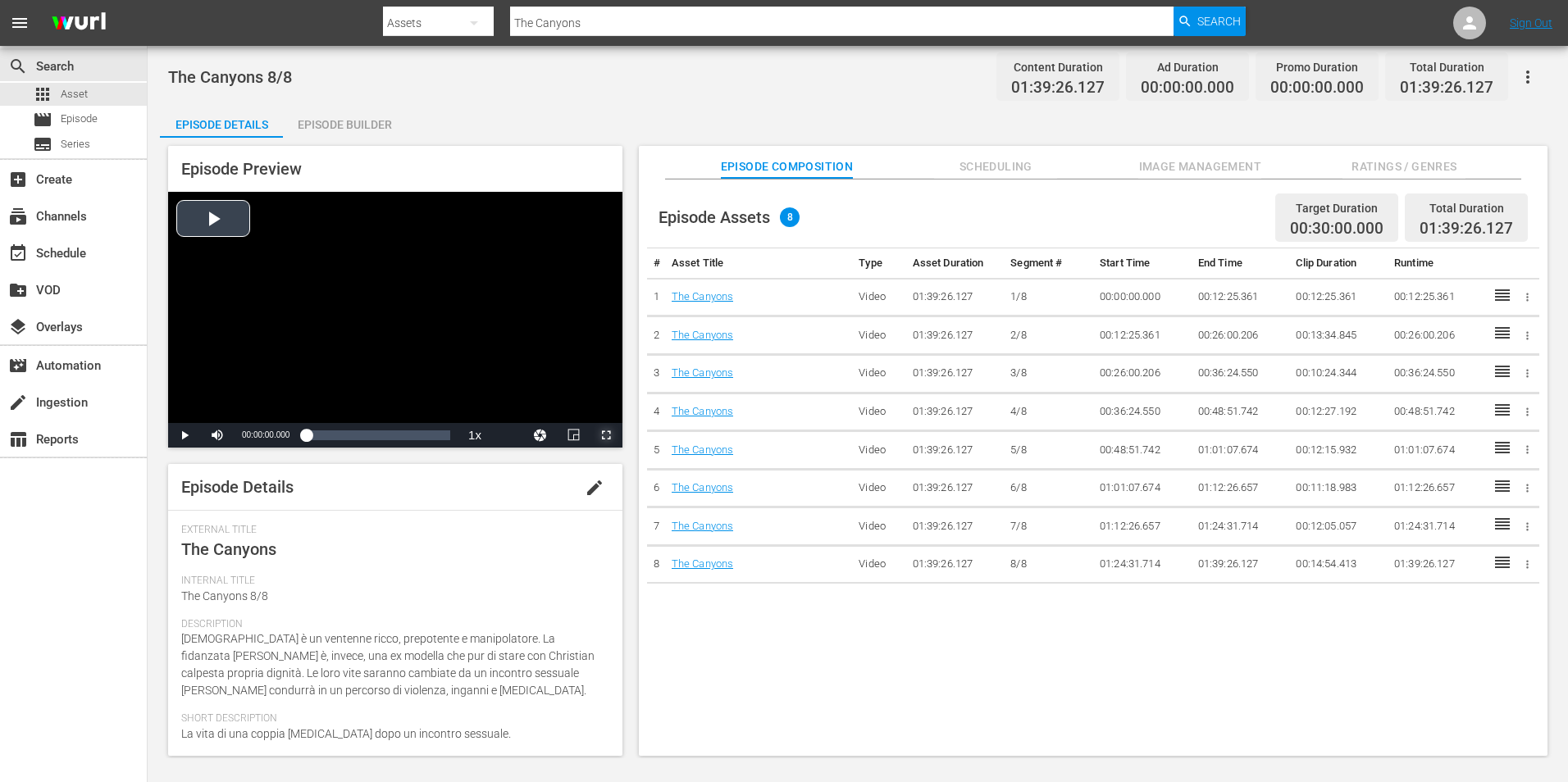
click at [607, 436] on span "Video Player" at bounding box center [607, 436] width 0 height 0
click at [358, 128] on div "Episode Builder" at bounding box center [344, 124] width 123 height 40
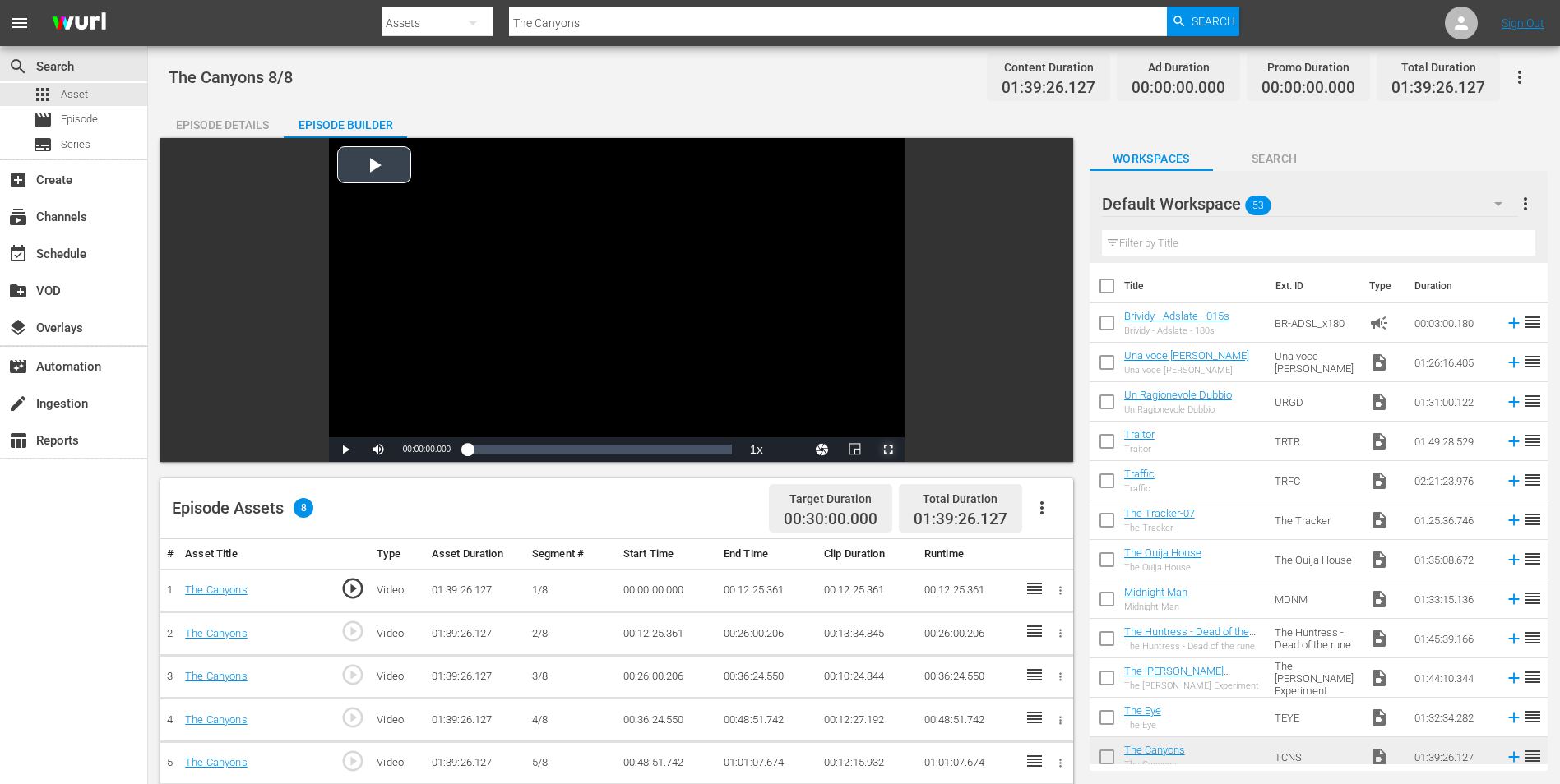
click at [888, 449] on span "Video Player" at bounding box center [888, 449] width 0 height 0
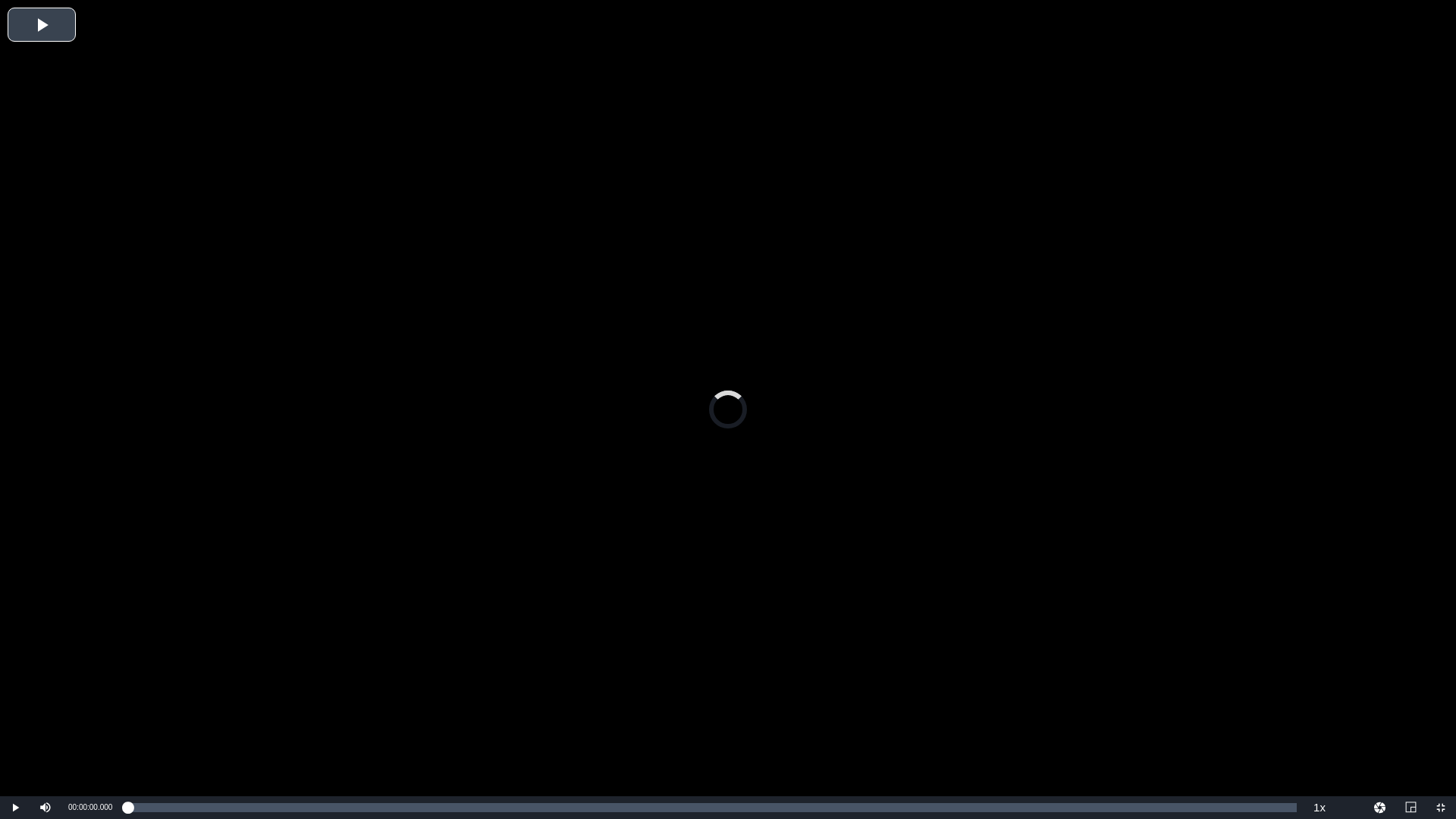
click at [737, 335] on div "Video Player" at bounding box center [728, 398] width 1456 height 796
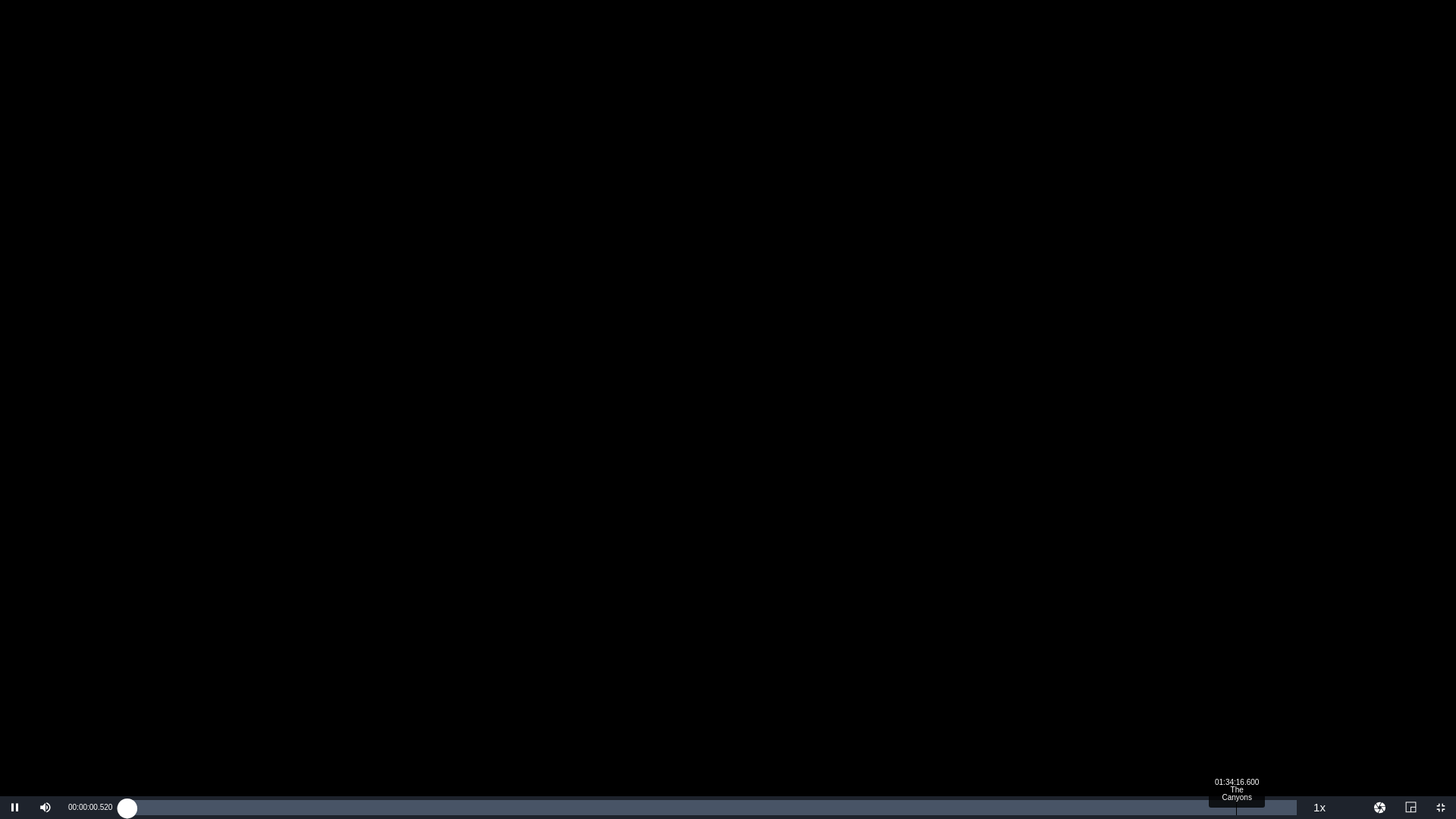
click at [1237, 723] on div "01:34:16.600 The Canyons" at bounding box center [1236, 808] width 1 height 16
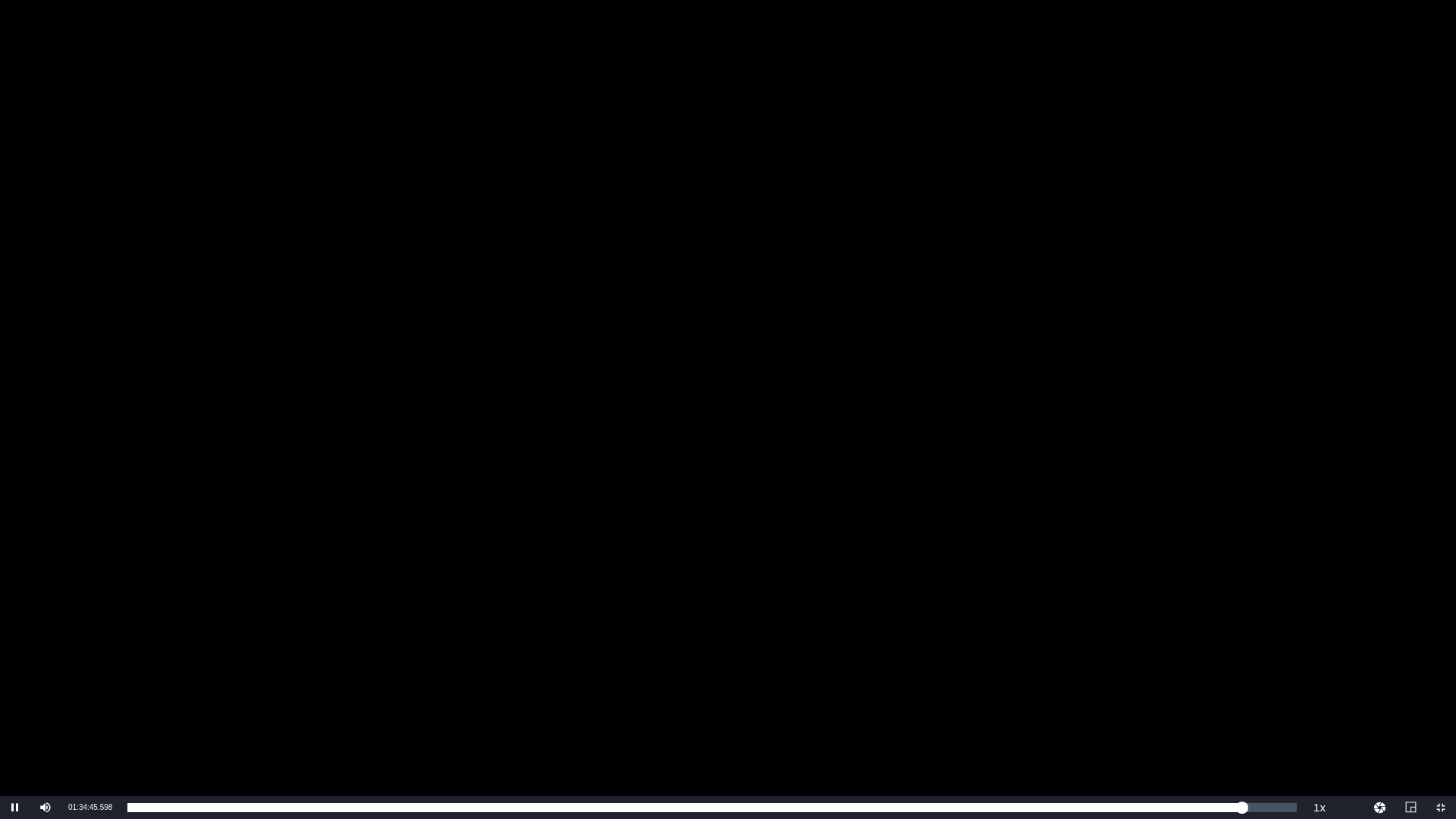
click at [1261, 635] on div "Video Player" at bounding box center [728, 398] width 1456 height 796
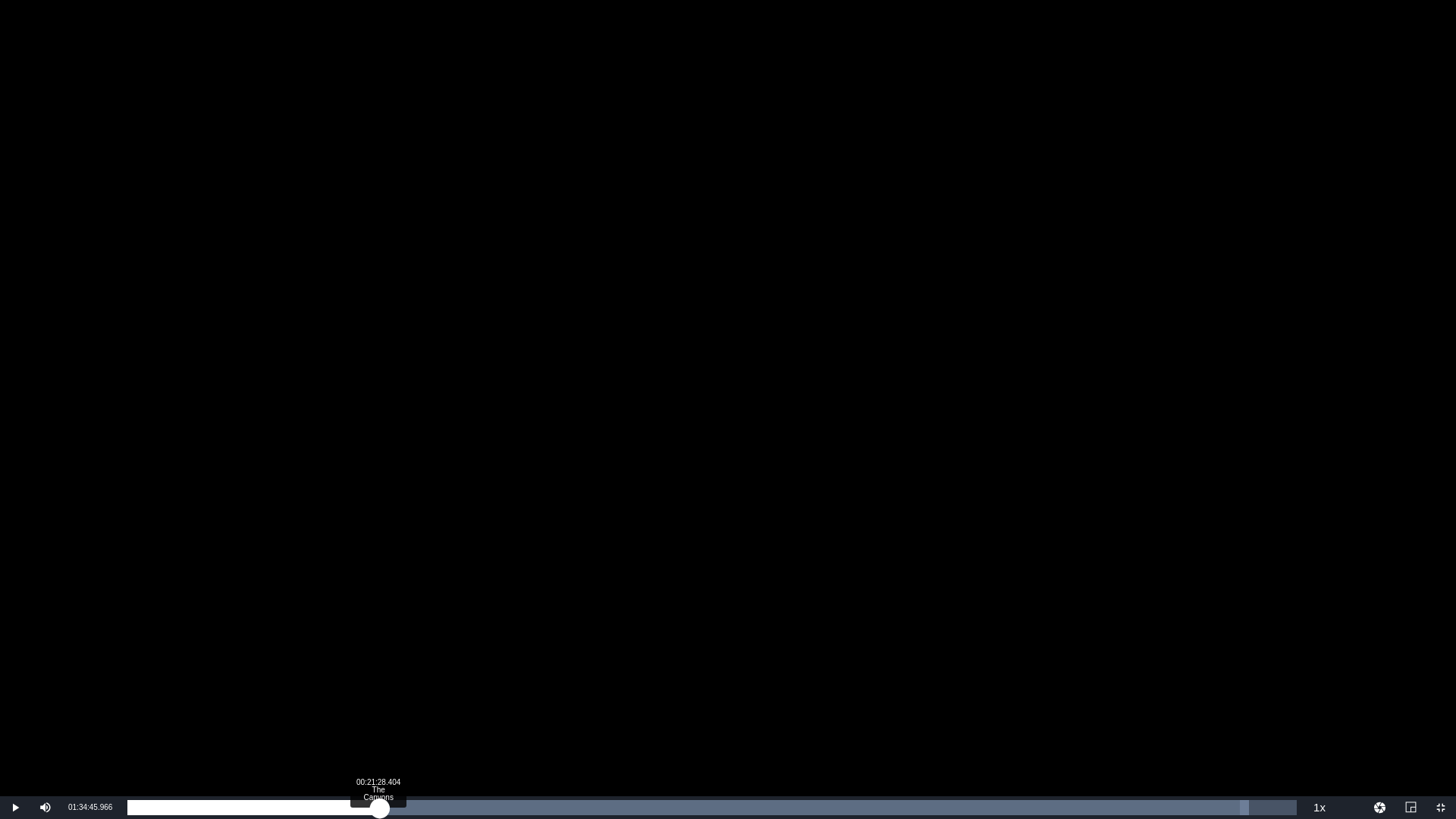
click at [380, 723] on div "Loaded : 95.93% 00:21:28.404 The Canyons 01:34:45.966" at bounding box center [712, 808] width 1170 height 16
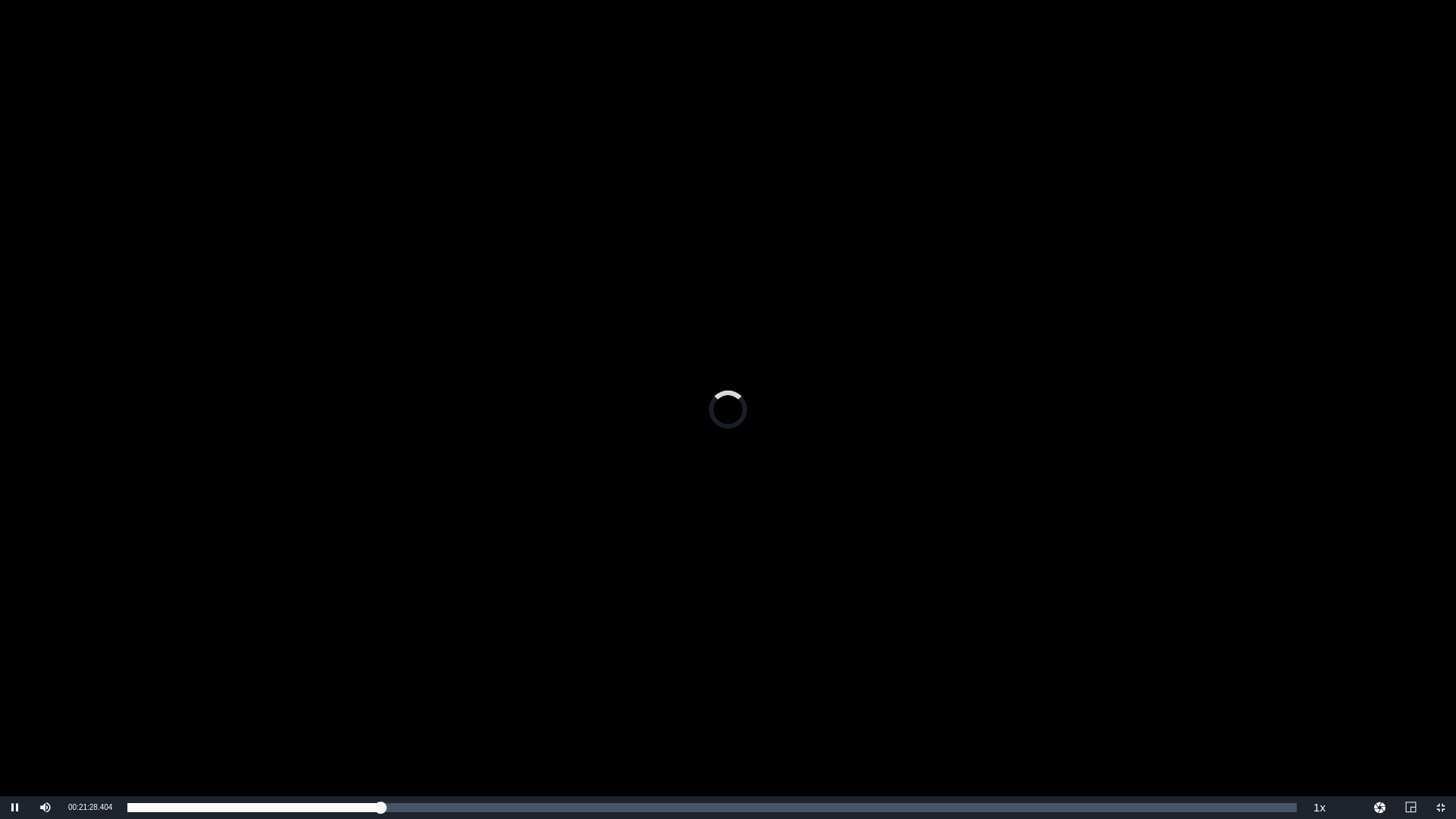
click at [596, 615] on div "Video Player" at bounding box center [728, 398] width 1456 height 796
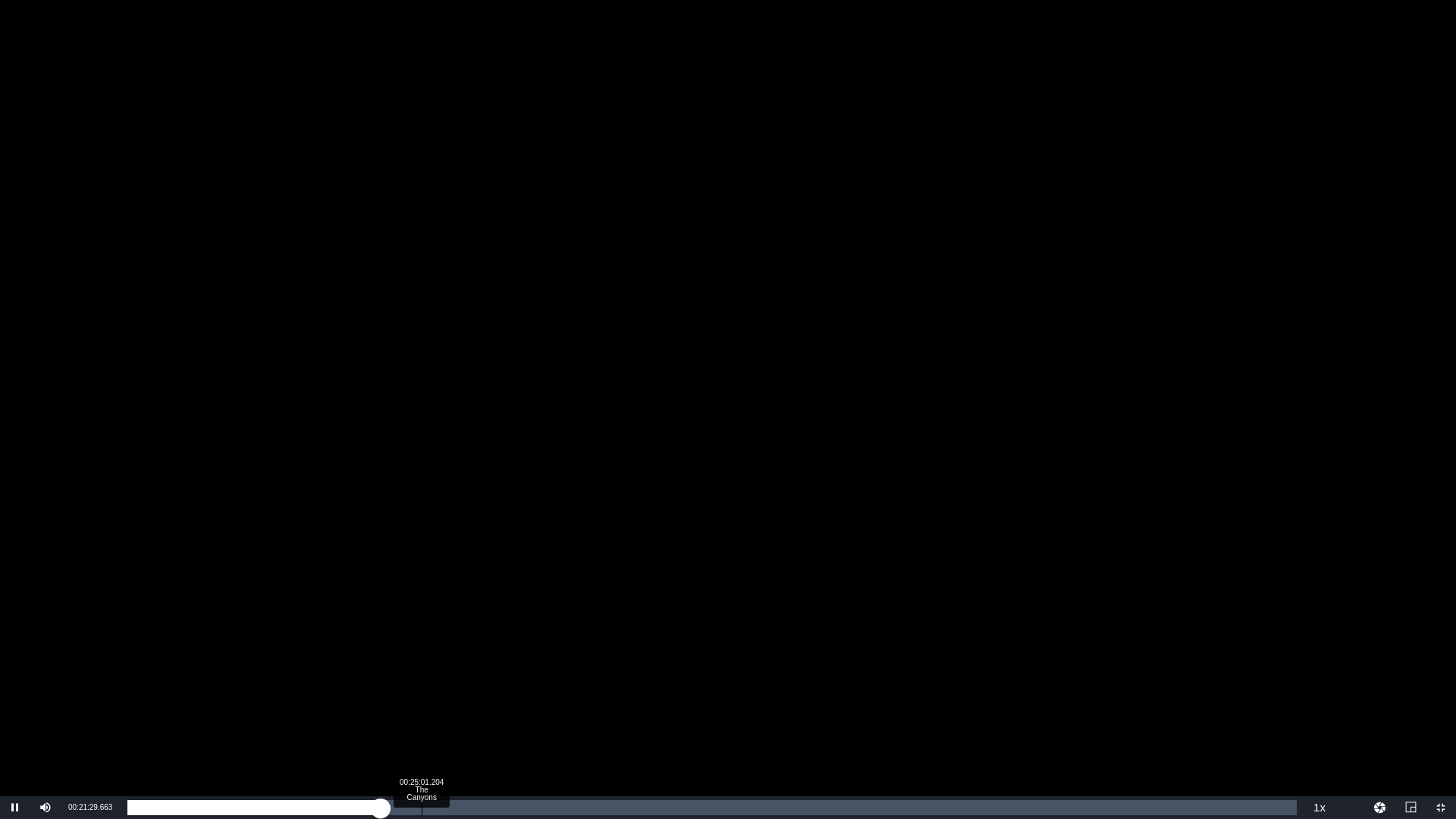
click at [421, 723] on div "Loaded : 21.84% 00:25:01.204 The Canyons 00:21:29.687" at bounding box center [712, 808] width 1170 height 16
click at [495, 723] on div "Loaded : 25.27% 00:31:12.636 The Canyons 00:24:57.651" at bounding box center [712, 807] width 1185 height 23
click at [475, 723] on div "Loaded : 31.51% 00:29:47.516 The Canyons 00:31:16.713" at bounding box center [712, 808] width 1170 height 16
click at [550, 723] on div "00:35:51.210 The Canyons" at bounding box center [549, 808] width 1 height 16
click at [642, 723] on div "00:43:43.238 The Canyons" at bounding box center [642, 808] width 1 height 16
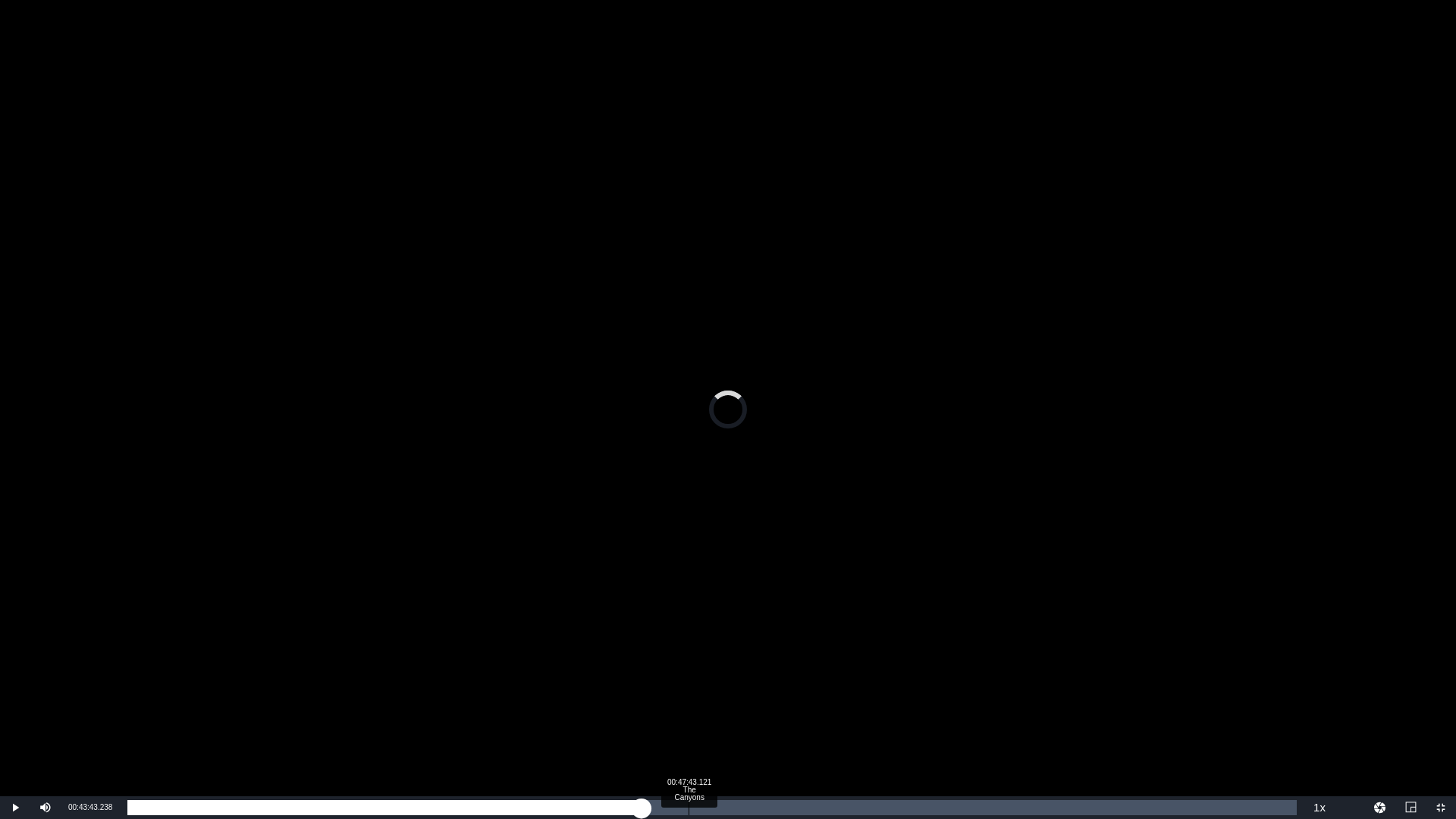
click at [688, 723] on div "Loaded : 0.00% 00:47:43.121 The Canyons 00:00:00.000" at bounding box center [712, 808] width 1170 height 16
click at [737, 723] on div "Loaded : 48.02% 00:51:46.874 The Canyons 00:47:43.408" at bounding box center [712, 808] width 1170 height 16
click at [481, 723] on div "00:51:46.874" at bounding box center [304, 808] width 354 height 16
click at [464, 723] on div "00:28:37.873 The Canyons" at bounding box center [464, 808] width 1 height 16
click at [399, 723] on div "Loaded : 28.89% 00:23:05.131 The Canyons 00:28:38.148" at bounding box center [712, 808] width 1170 height 16
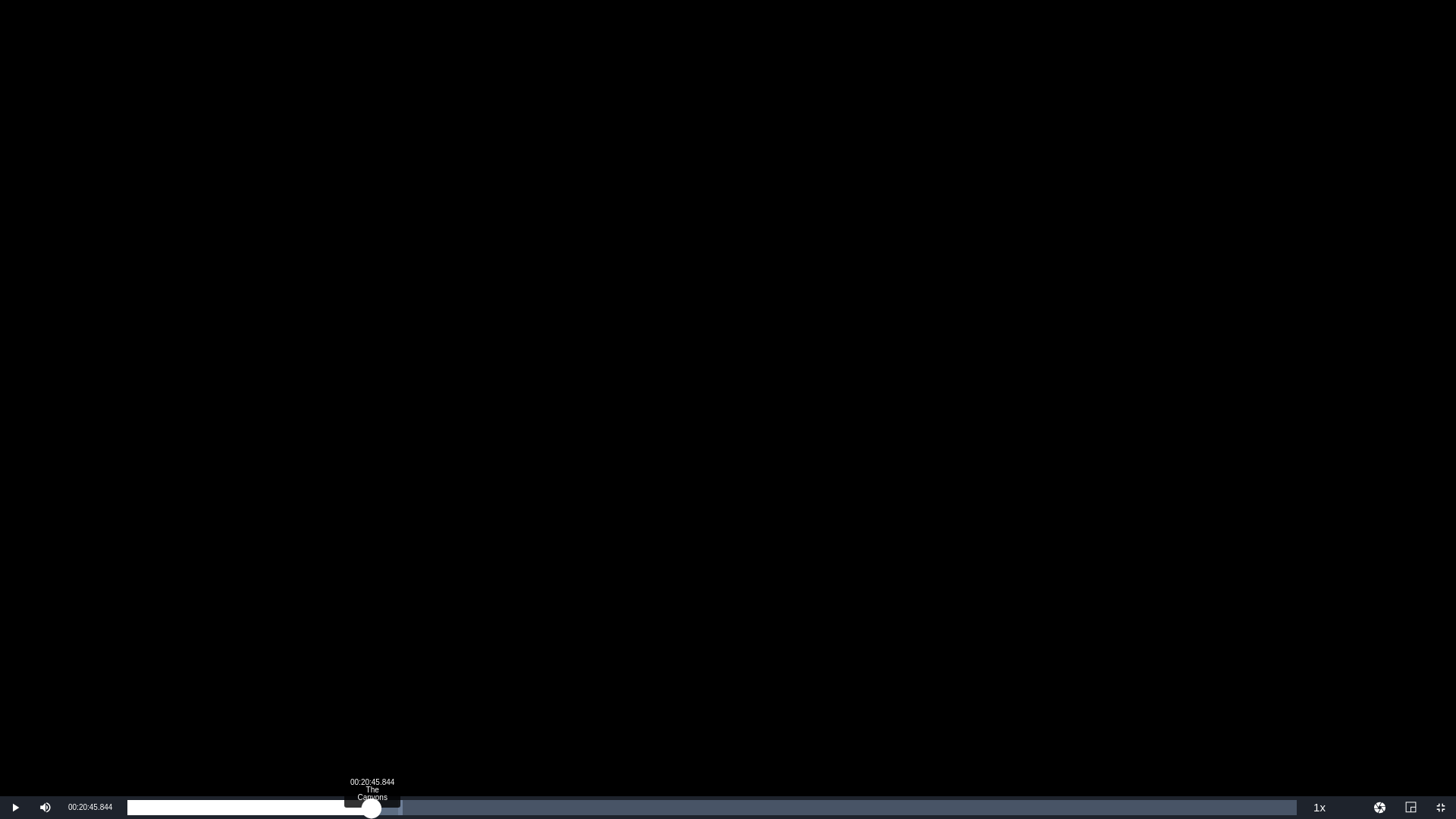
click at [372, 723] on div "Loaded : 23.55% 00:20:45.844 The Canyons 00:23:06.431" at bounding box center [712, 808] width 1170 height 16
click at [475, 723] on div "Loaded : 21.04% 00:29:35.909 The Canyons 00:20:46.491" at bounding box center [712, 808] width 1170 height 16
click at [544, 723] on div "Loaded : 30.00% 00:35:35.734 The Canyons 00:29:36.495" at bounding box center [712, 808] width 1170 height 16
click at [574, 723] on div "Loaded : 35.74% 00:37:58.890 The Canyons 00:35:28.161" at bounding box center [712, 808] width 1170 height 16
click at [620, 723] on div "00:41:47.166 The Canyons" at bounding box center [619, 808] width 1 height 16
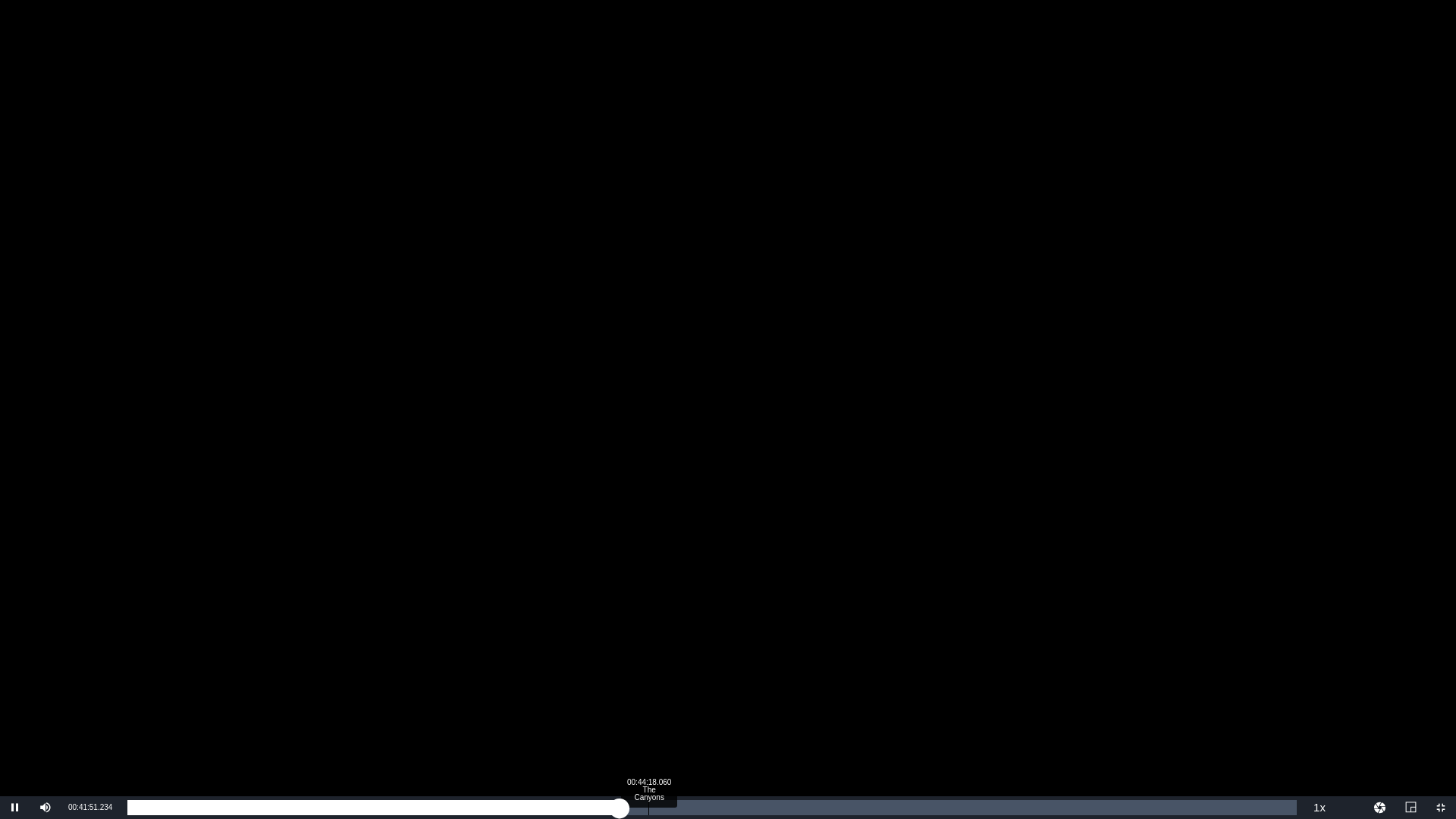
click at [649, 723] on div "Loaded : 42.28% 00:44:18.060 The Canyons 00:41:51.431" at bounding box center [712, 807] width 1185 height 23
click at [674, 723] on div "Loaded : 44.69% 00:46:25.740 The Canyons 00:44:18.372" at bounding box center [712, 807] width 1185 height 23
click at [705, 723] on div "Loaded : 46.81% 00:49:08.241 The Canyons 00:46:26.113" at bounding box center [712, 807] width 1185 height 23
click at [750, 723] on div "Loaded : 49.53% 00:52:56.517 The Canyons 00:49:08.557" at bounding box center [712, 807] width 1185 height 23
click at [782, 723] on div "00:55:42.888 The Canyons" at bounding box center [782, 808] width 1 height 16
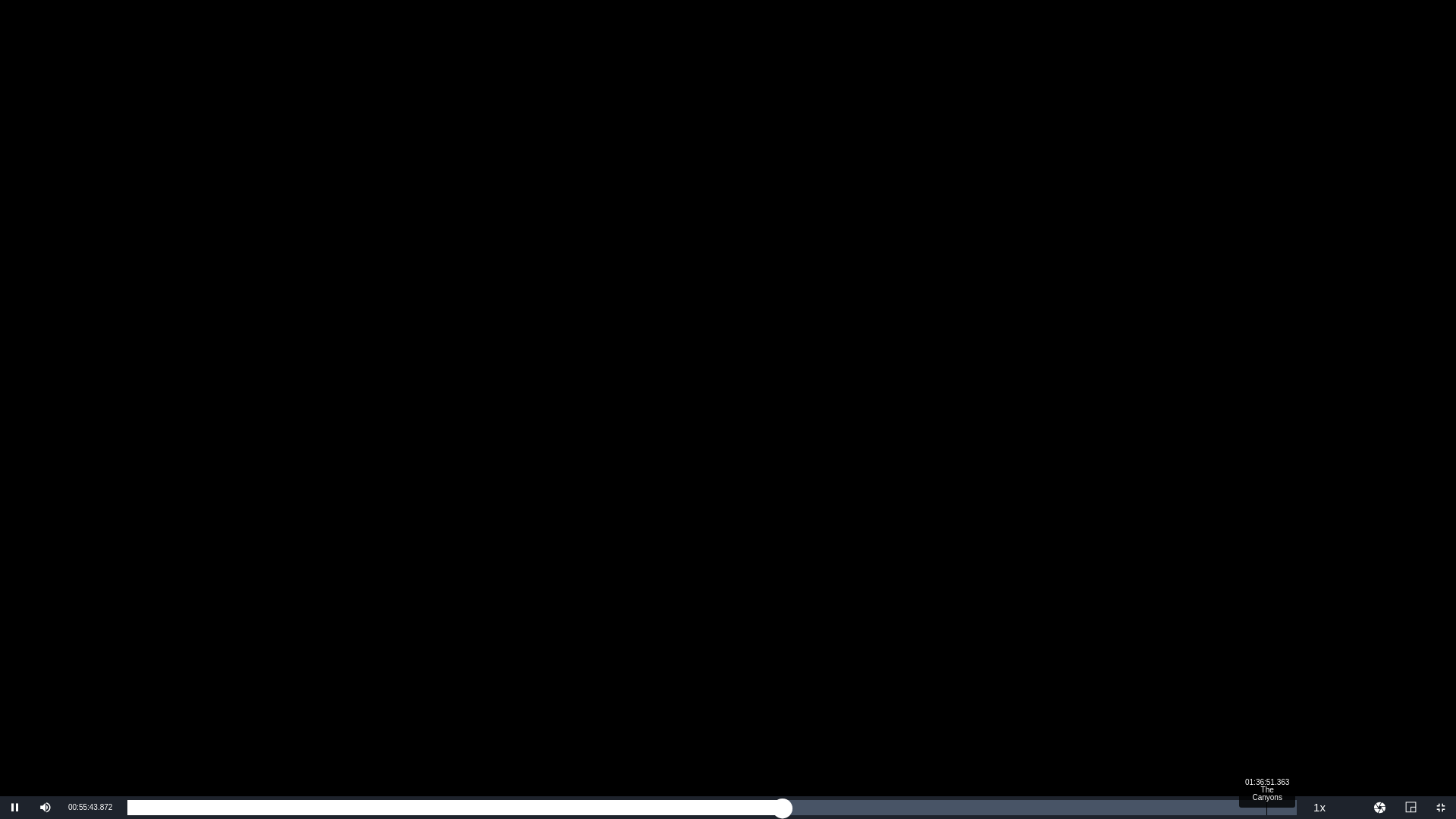
click at [1266, 723] on div "Loaded : 56.07% 01:36:51.363 The Canyons 00:55:44.000" at bounding box center [712, 808] width 1170 height 16
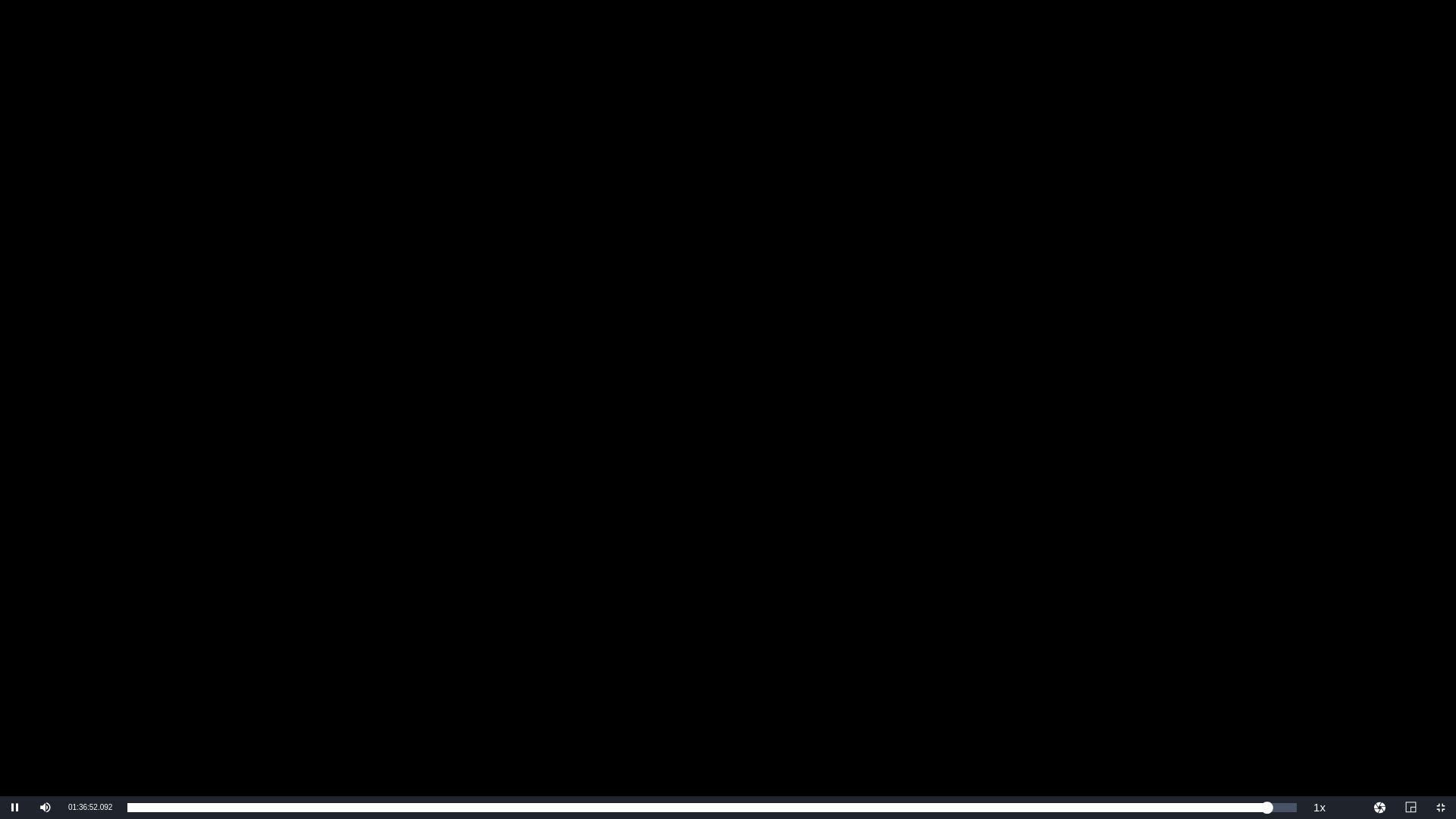
click at [1160, 723] on div "Video Player" at bounding box center [728, 398] width 1456 height 796
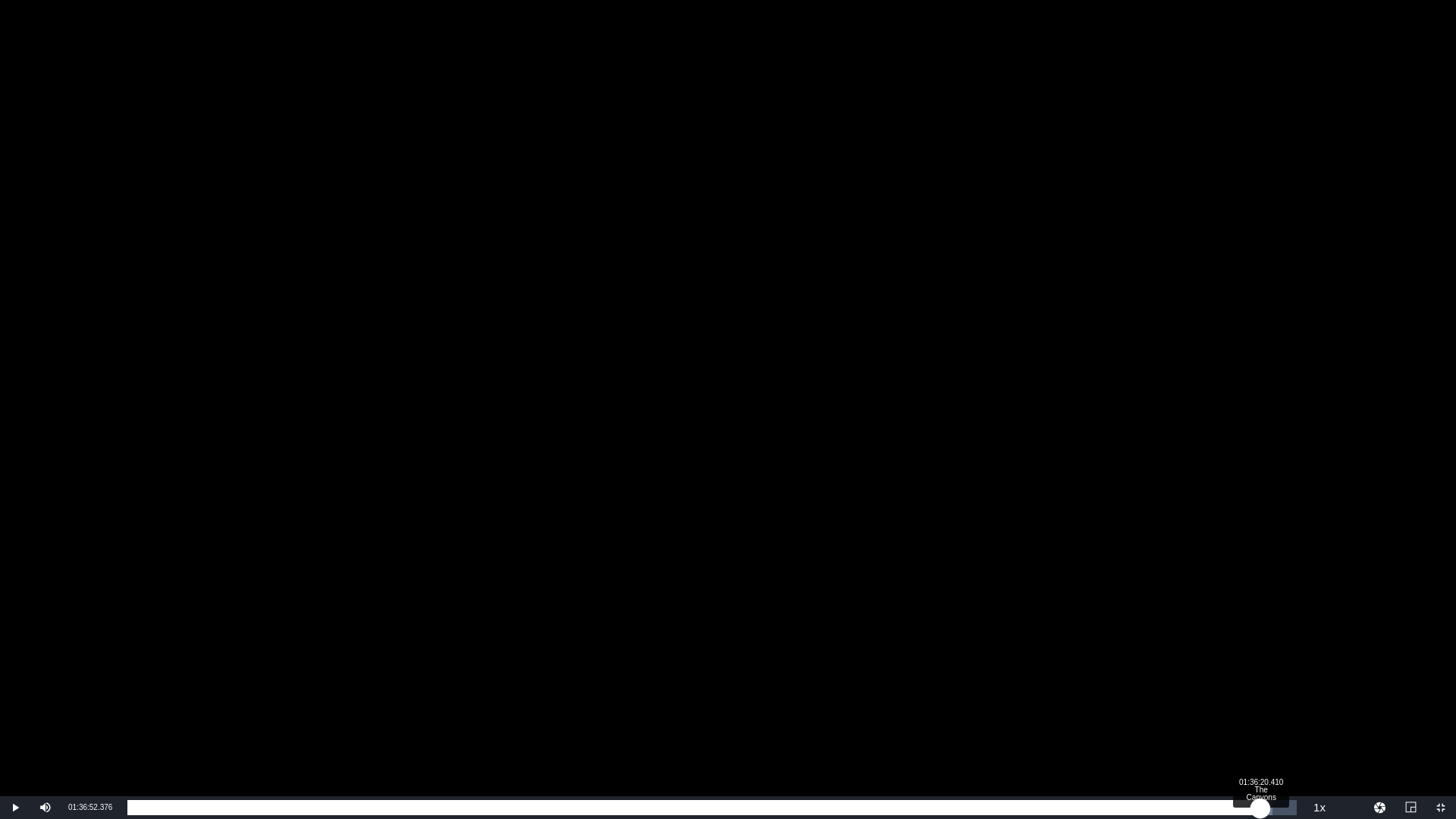
click at [1261, 723] on div "01:36:52.376" at bounding box center [694, 808] width 1133 height 16
click at [1267, 723] on div "01:36:55.903" at bounding box center [698, 808] width 1140 height 16
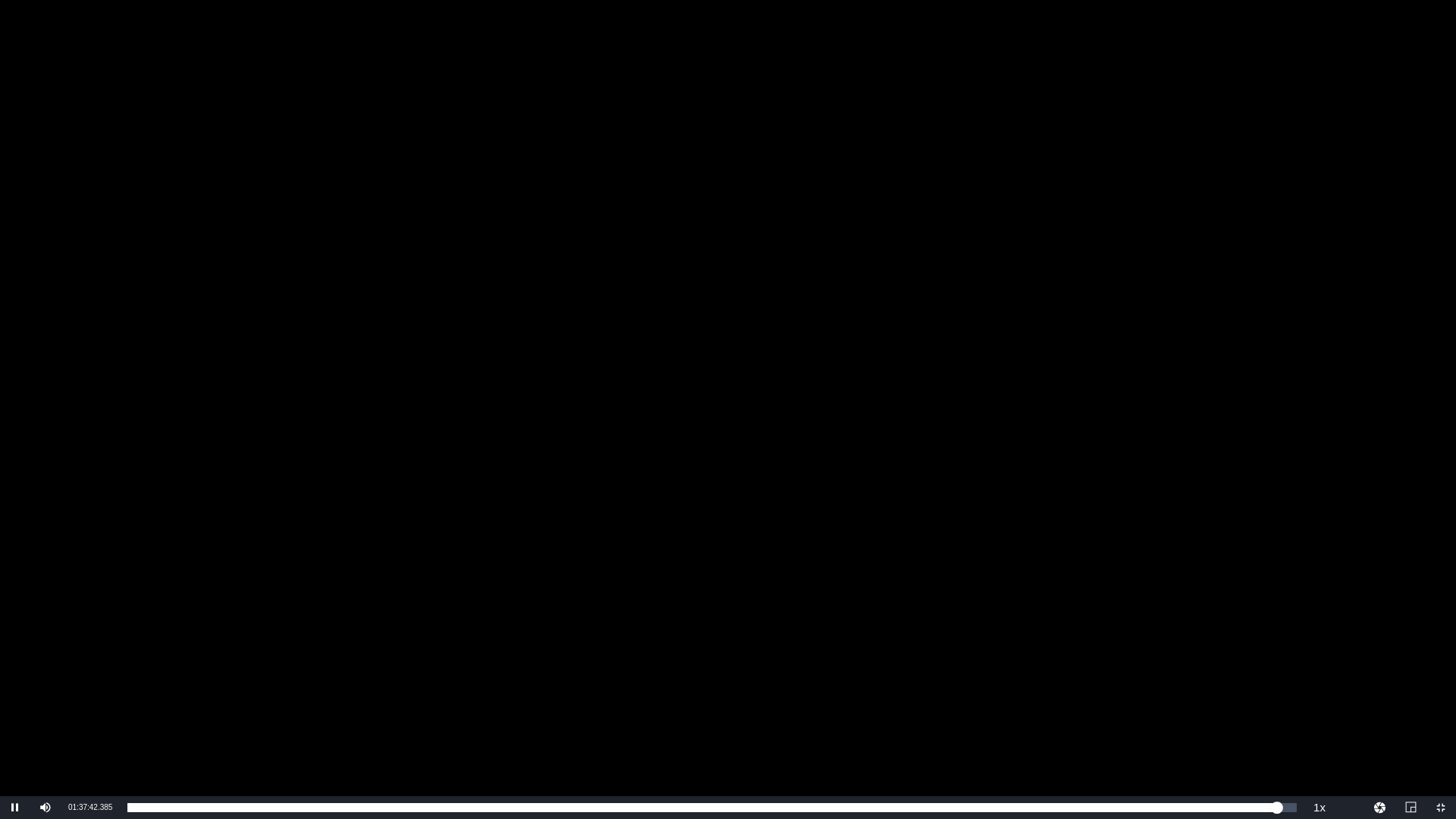
click at [1141, 617] on div "Video Player" at bounding box center [728, 398] width 1456 height 796
click at [89, 723] on div "Current Time 01:37:42.850" at bounding box center [90, 807] width 59 height 23
click at [91, 723] on span "01:37:42.850" at bounding box center [90, 807] width 44 height 9
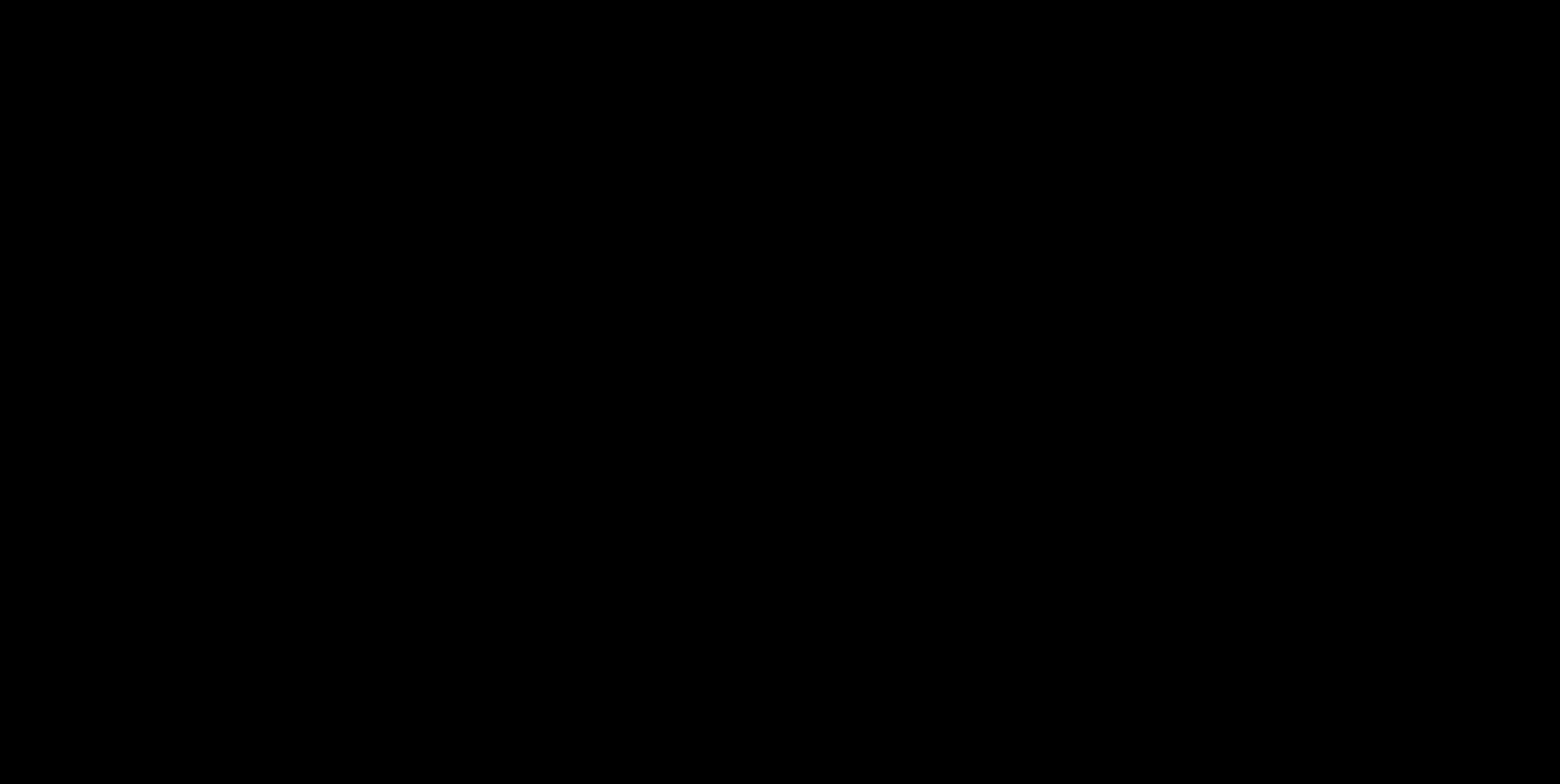
scroll to position [428, 0]
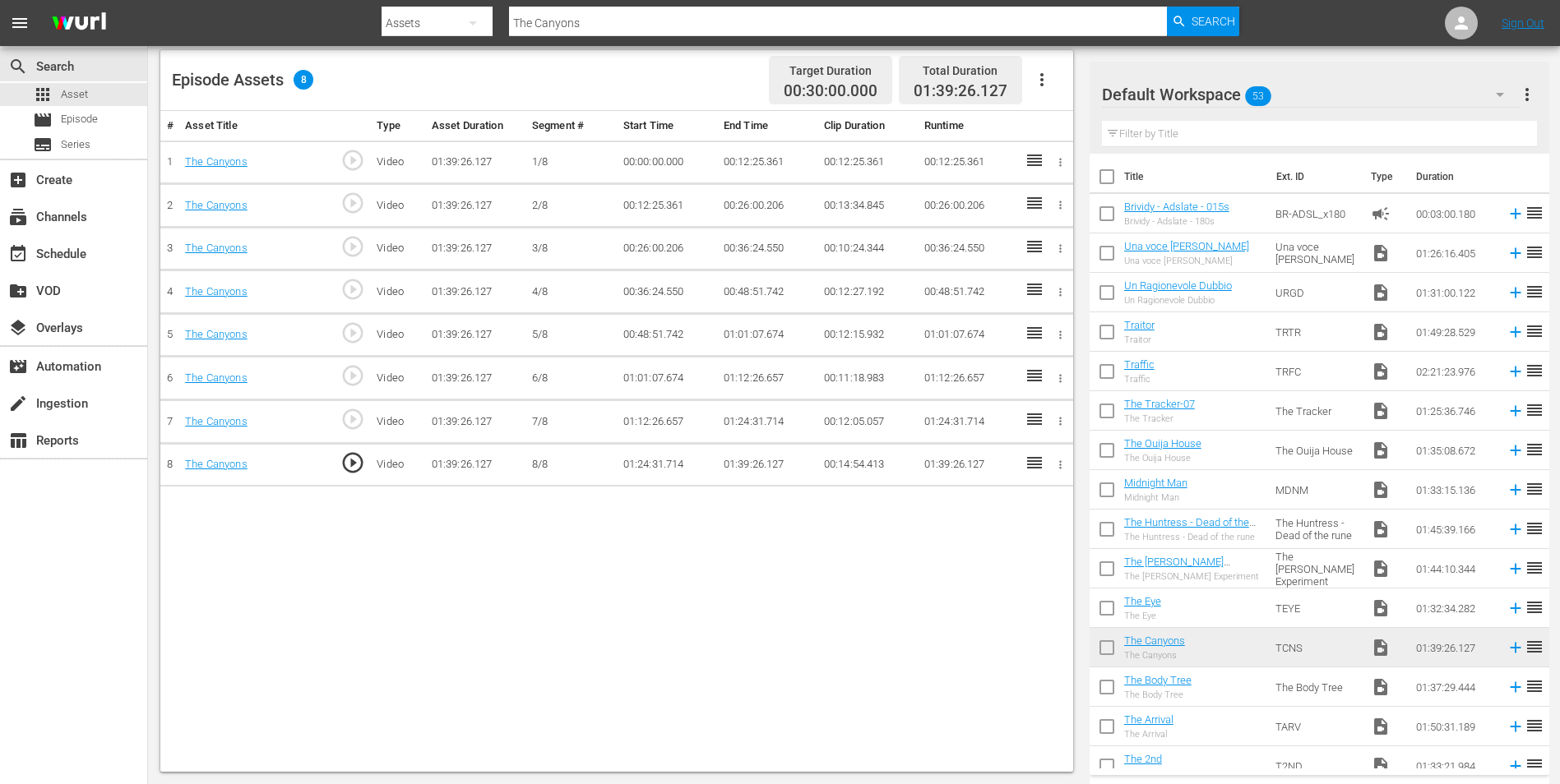
click at [746, 463] on td "01:39:26.127" at bounding box center [767, 465] width 100 height 44
click at [755, 461] on td "01:39:26.127" at bounding box center [767, 465] width 100 height 44
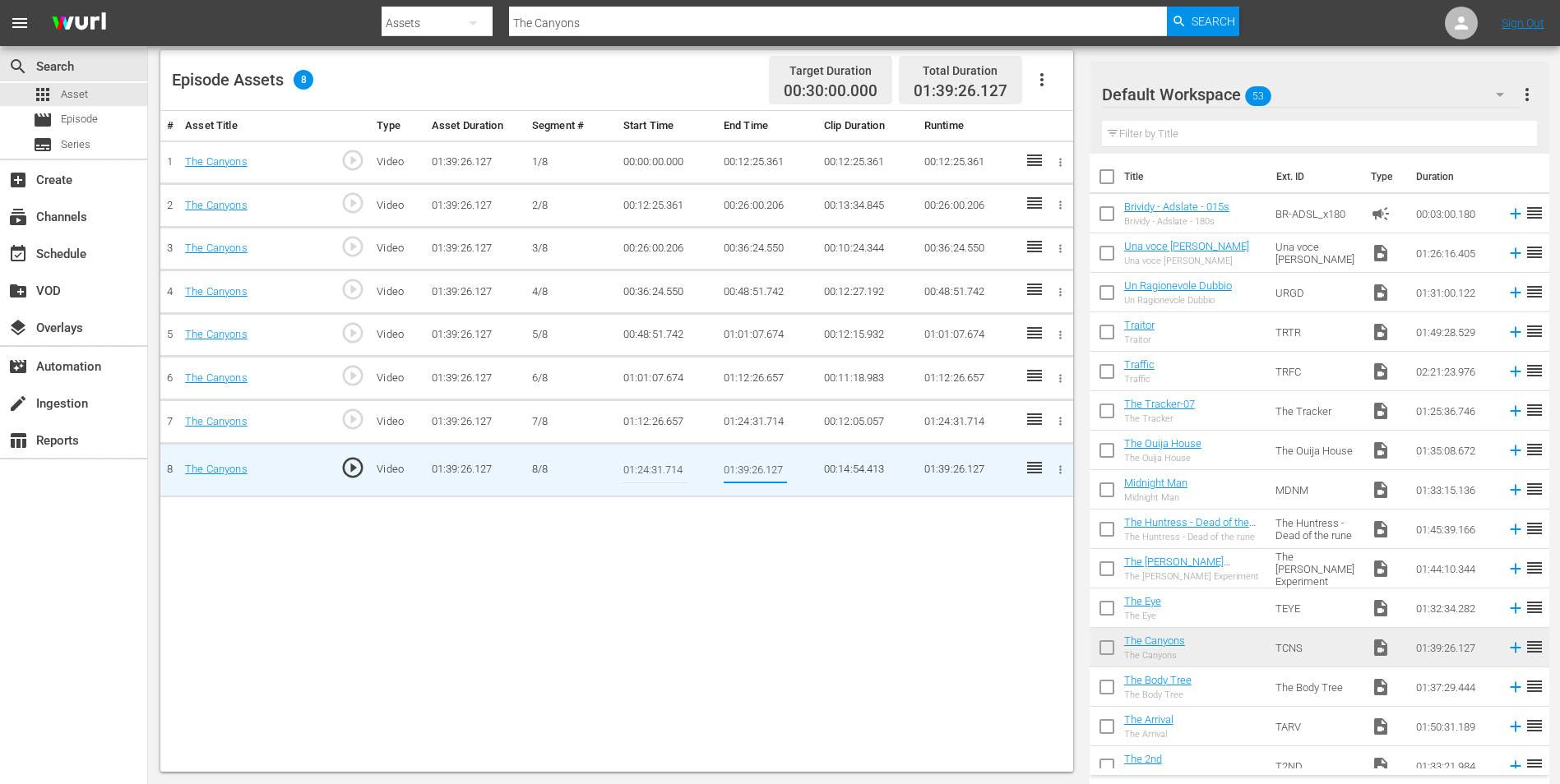
click at [749, 464] on input "01:39:26.127" at bounding box center [755, 470] width 63 height 40
paste input "Play Mute Current Time 01:37:42.850 1xPlayback Rate Picture-in-Picture Non-Full…"
type input "Play Mute Current Time 01:37:42.850 1xPlayback Rate Picture-in-Picture Non-Full…"
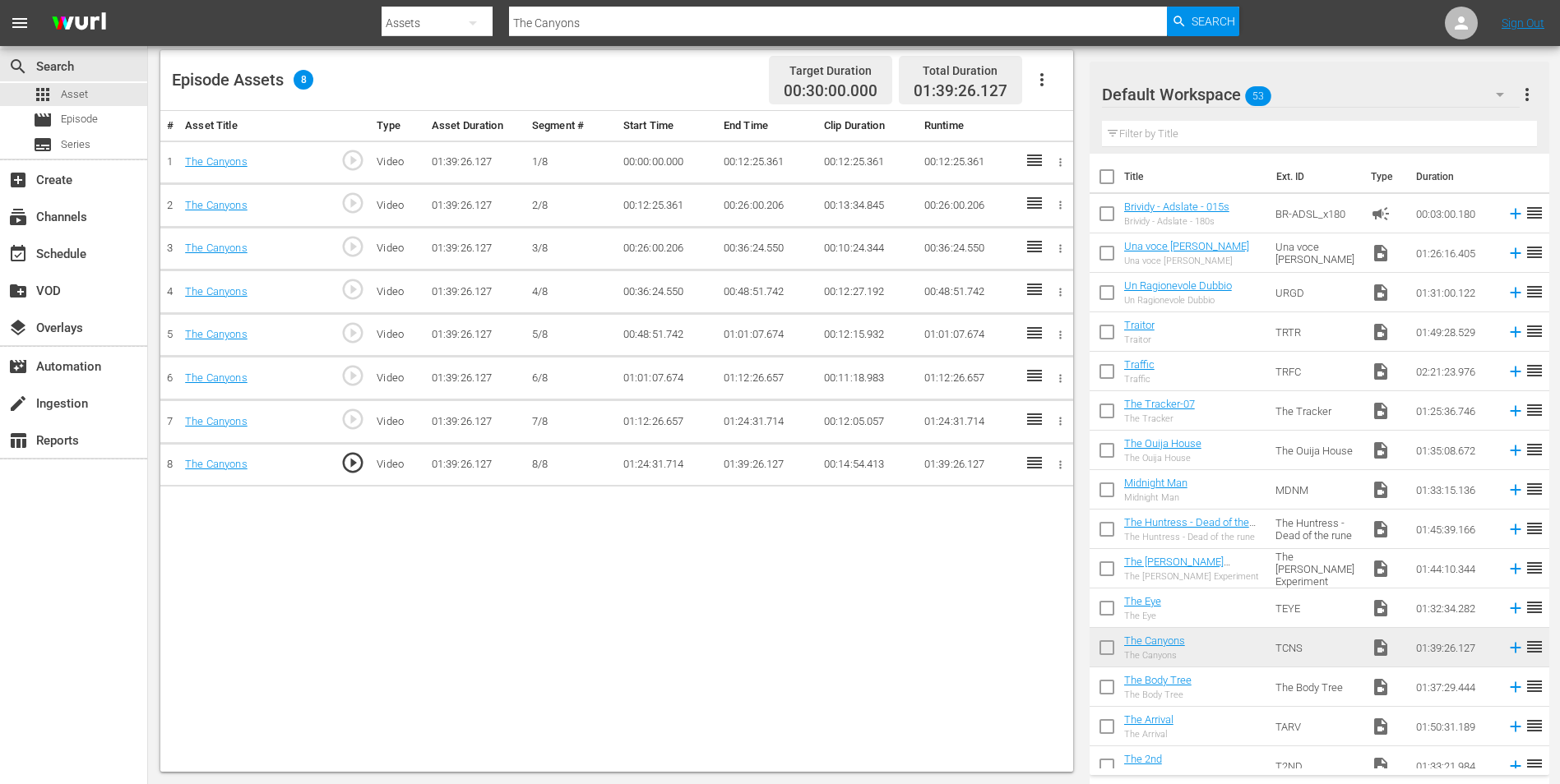
click at [740, 459] on td "01:39:26.127" at bounding box center [767, 465] width 100 height 44
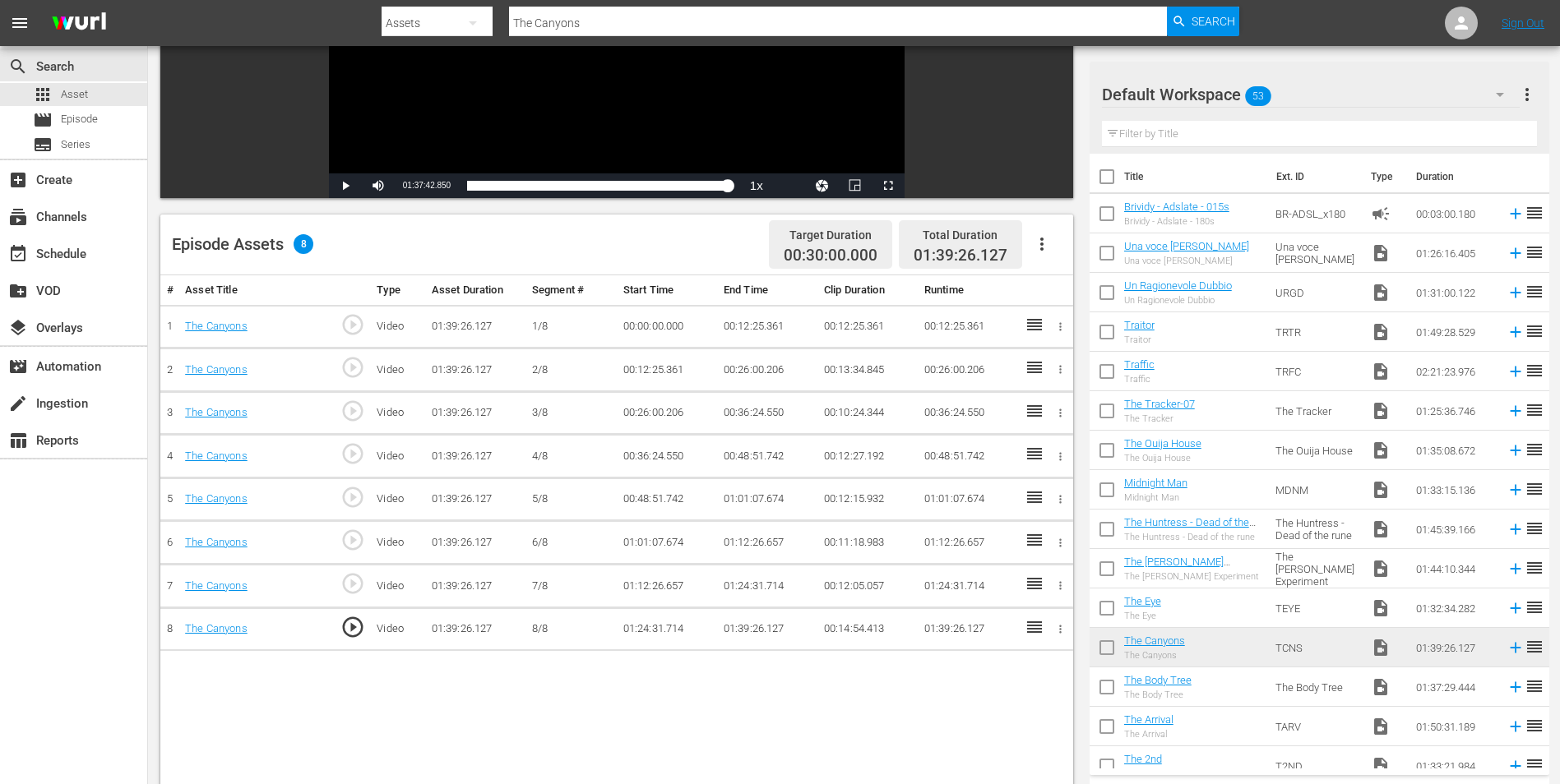
scroll to position [346, 0]
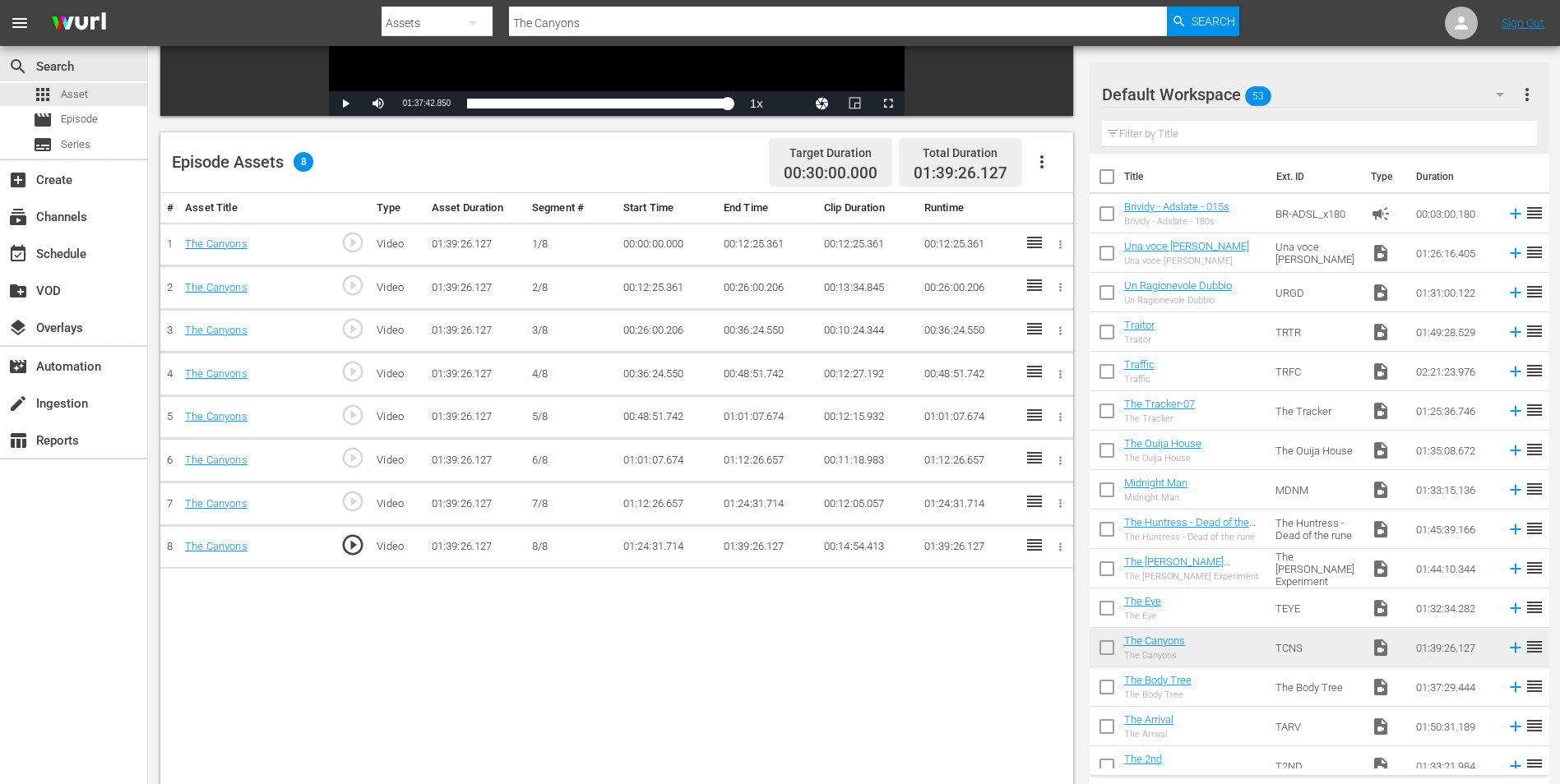
click at [741, 548] on td "01:39:26.127" at bounding box center [767, 547] width 100 height 44
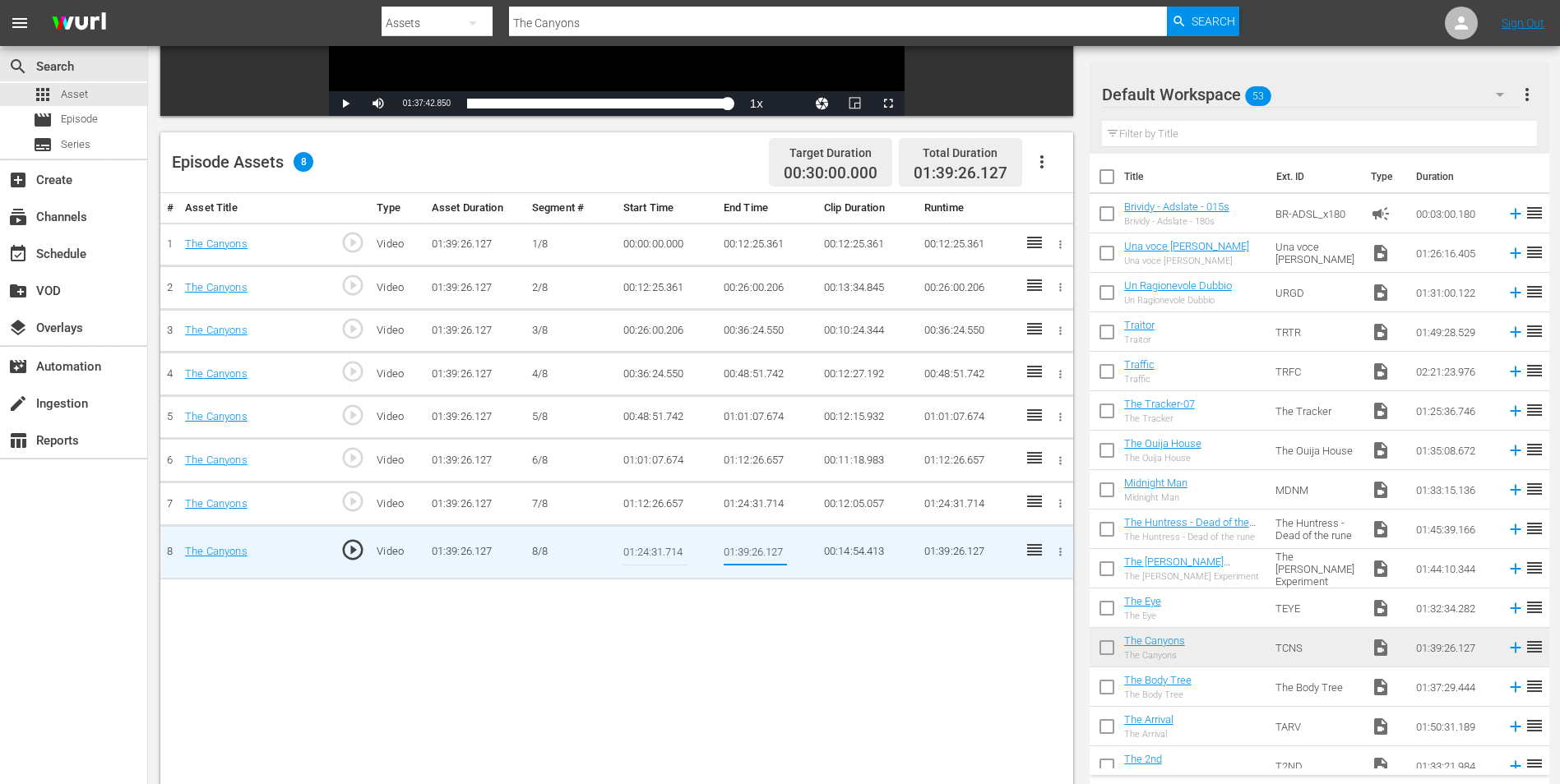
click at [746, 550] on input "01:39:26.127" at bounding box center [755, 552] width 63 height 40
type input "01:37:26.127"
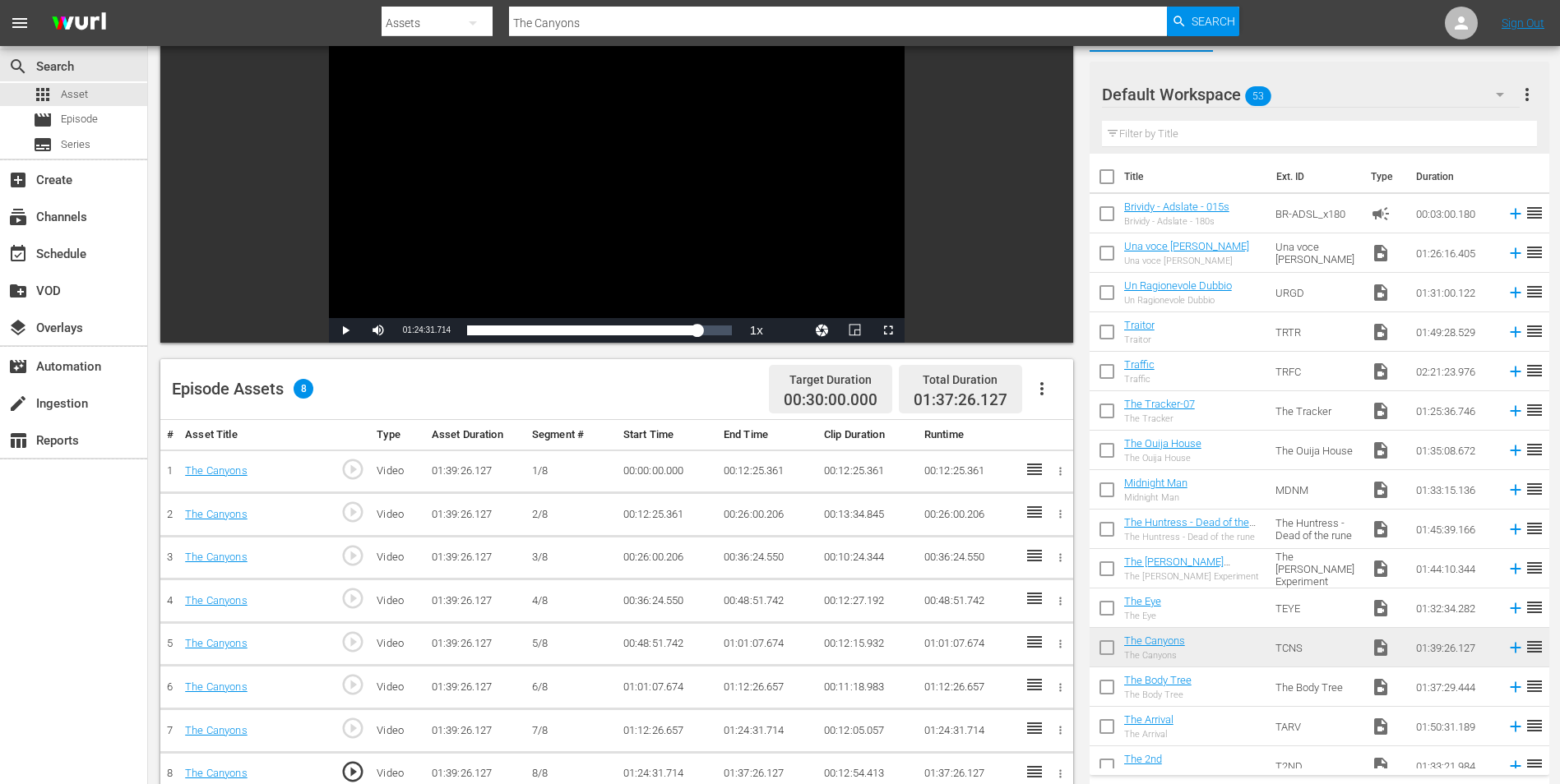
scroll to position [0, 0]
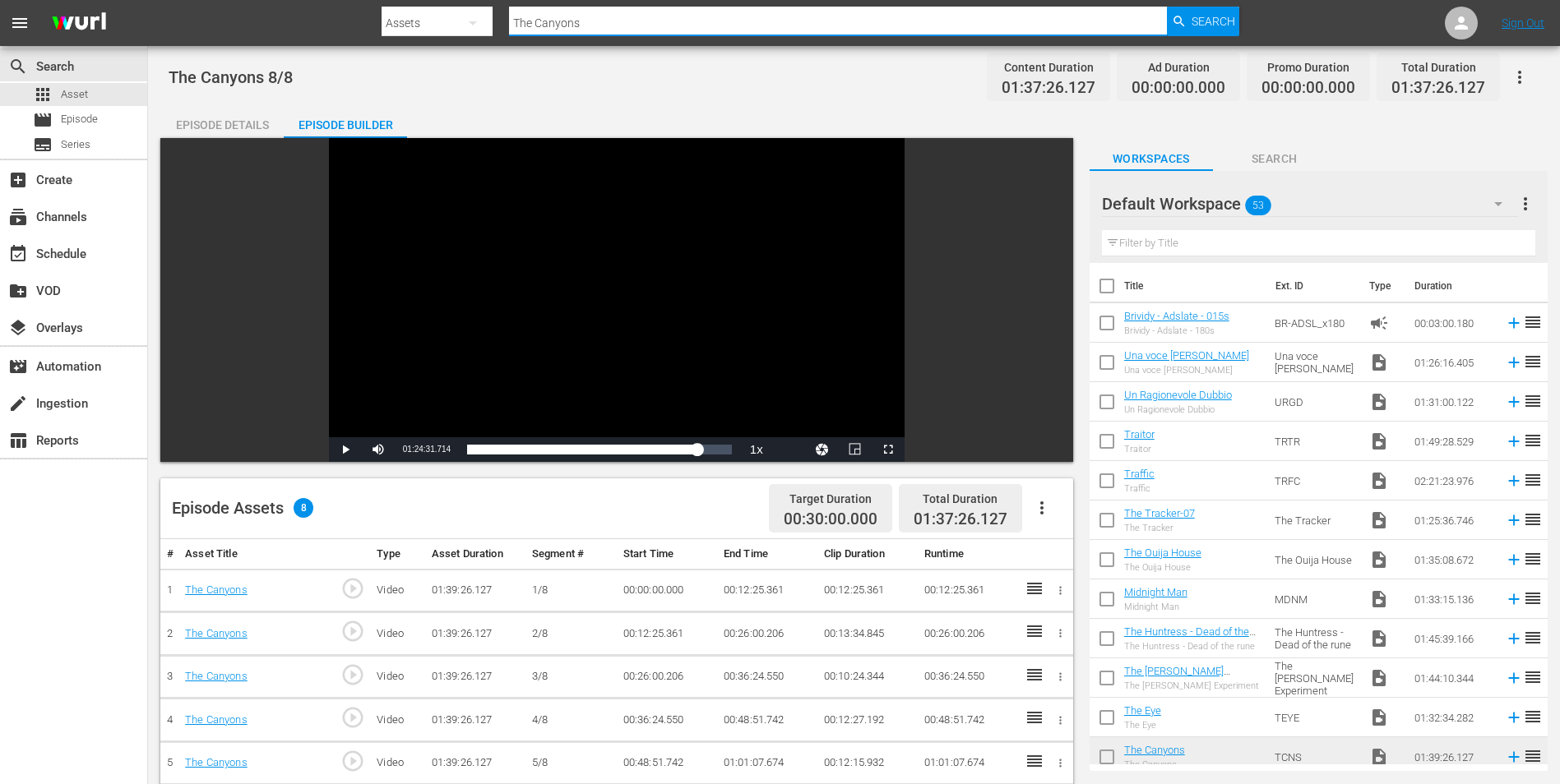
drag, startPoint x: 578, startPoint y: 19, endPoint x: 479, endPoint y: 15, distance: 99.1
click at [479, 15] on div "Search By Assets Search ID, Title, Description, Keywords, or Category The Canyo…" at bounding box center [810, 23] width 858 height 40
paste input "Dark"
type input "The Dark"
click at [1206, 31] on span "Search" at bounding box center [1213, 21] width 44 height 30
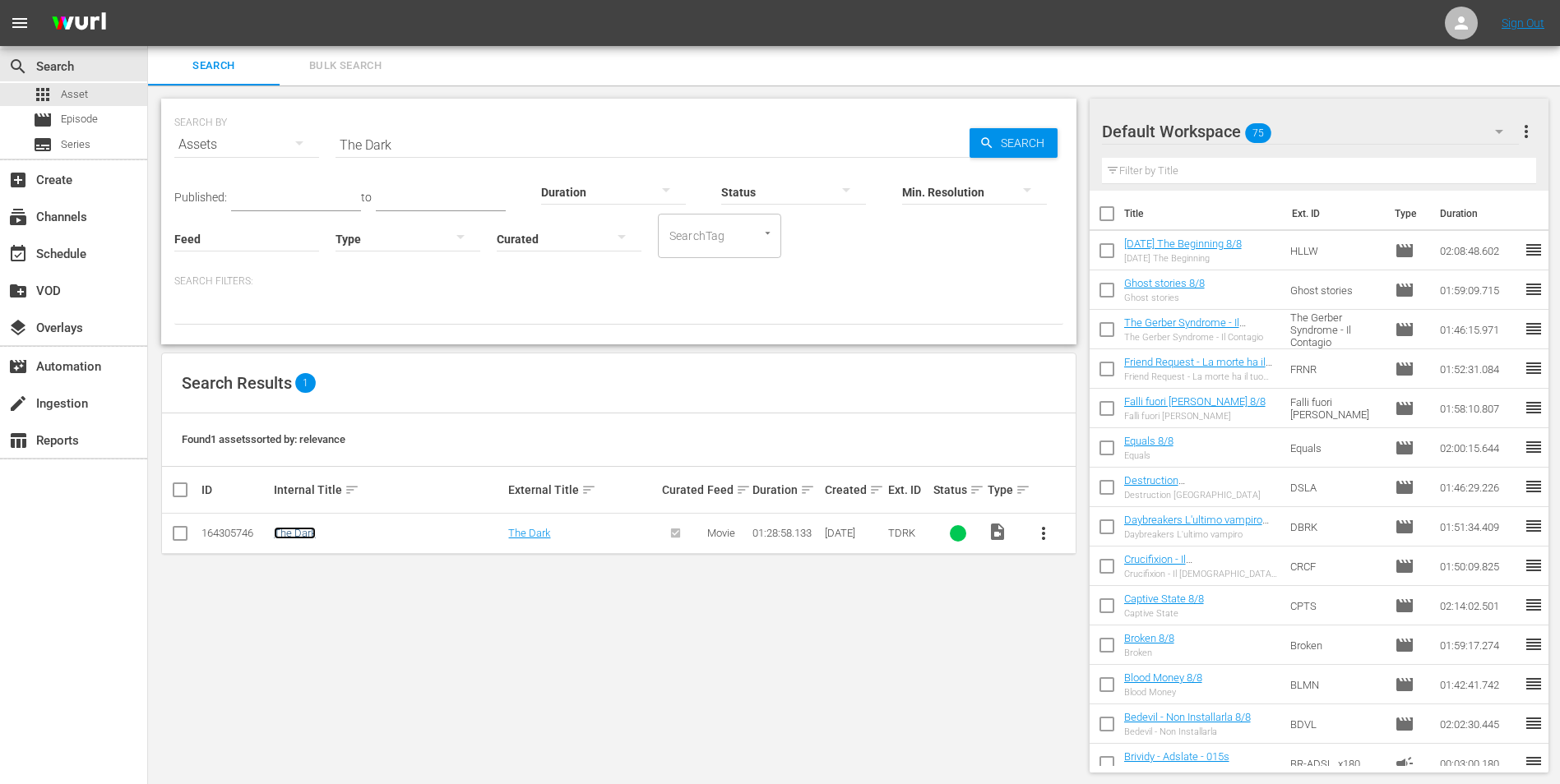
click at [294, 537] on link "The Dark" at bounding box center [295, 533] width 42 height 13
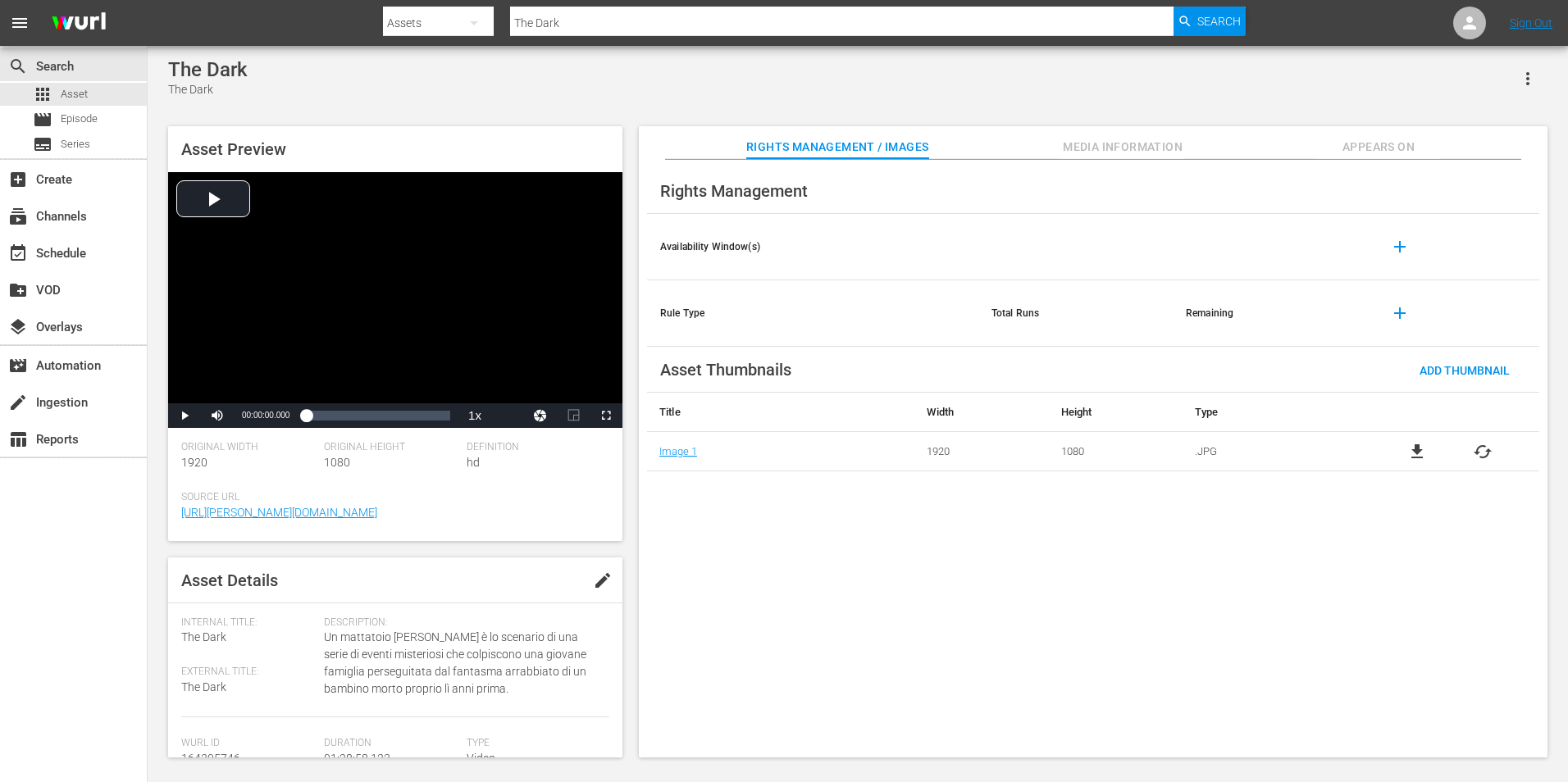
click at [1356, 133] on button "Appears On" at bounding box center [1379, 142] width 123 height 33
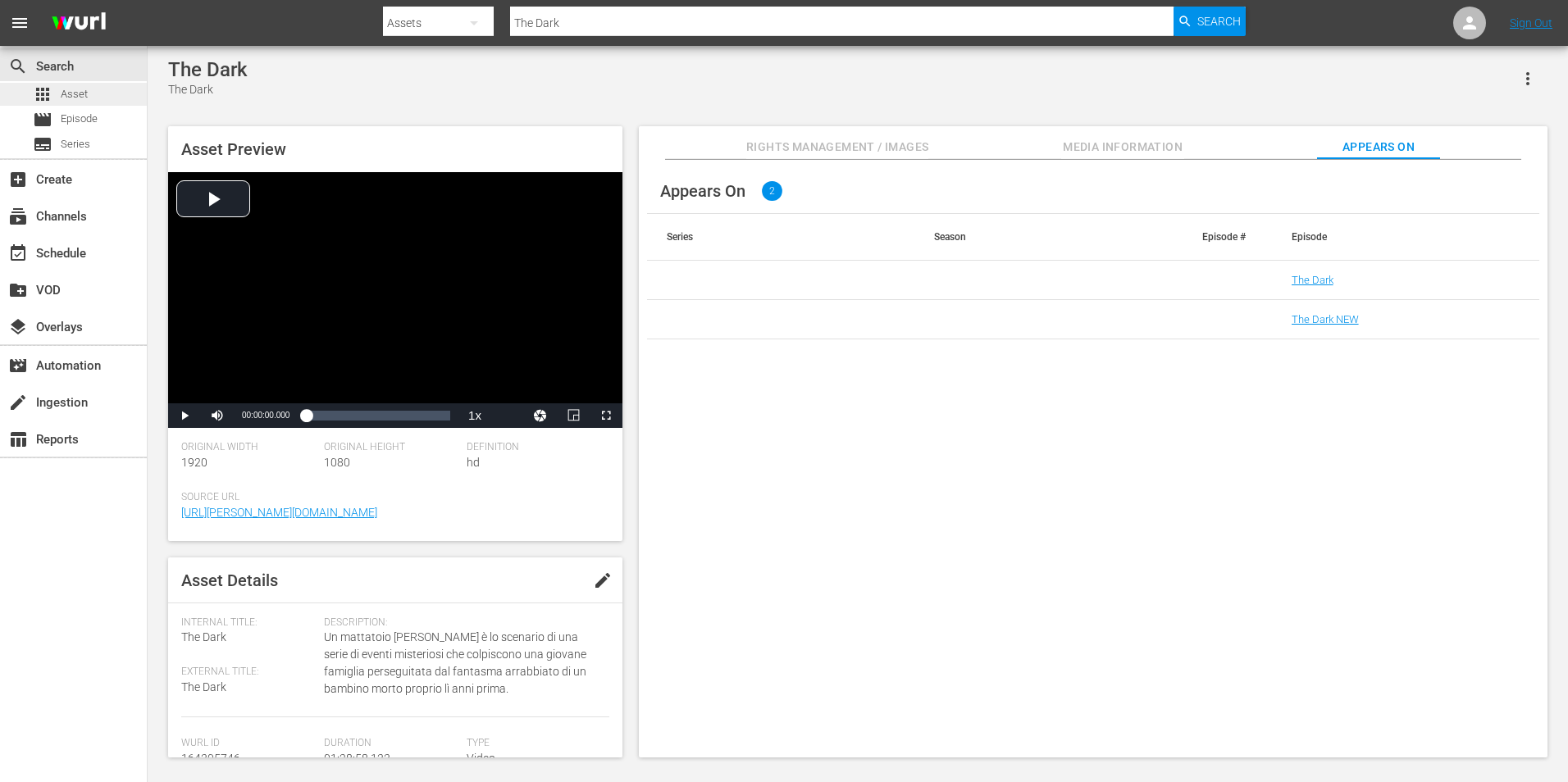
click at [82, 96] on span "Asset" at bounding box center [74, 94] width 27 height 17
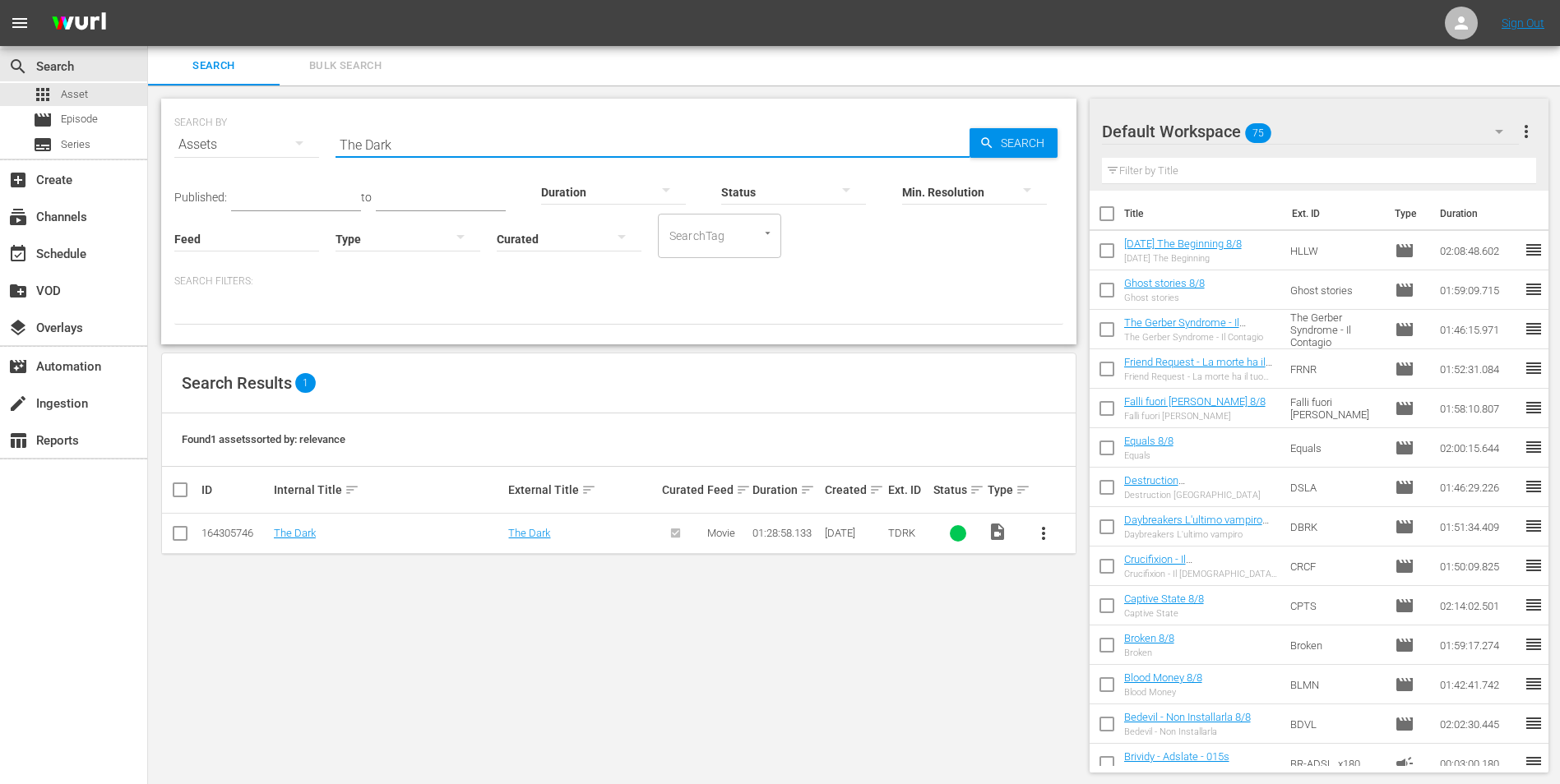
drag, startPoint x: 325, startPoint y: 132, endPoint x: 285, endPoint y: 124, distance: 40.8
click at [288, 125] on div "SEARCH BY Search By Assets Search ID, Title, Description, Keywords, or Category…" at bounding box center [619, 135] width 889 height 59
paste input "Eye"
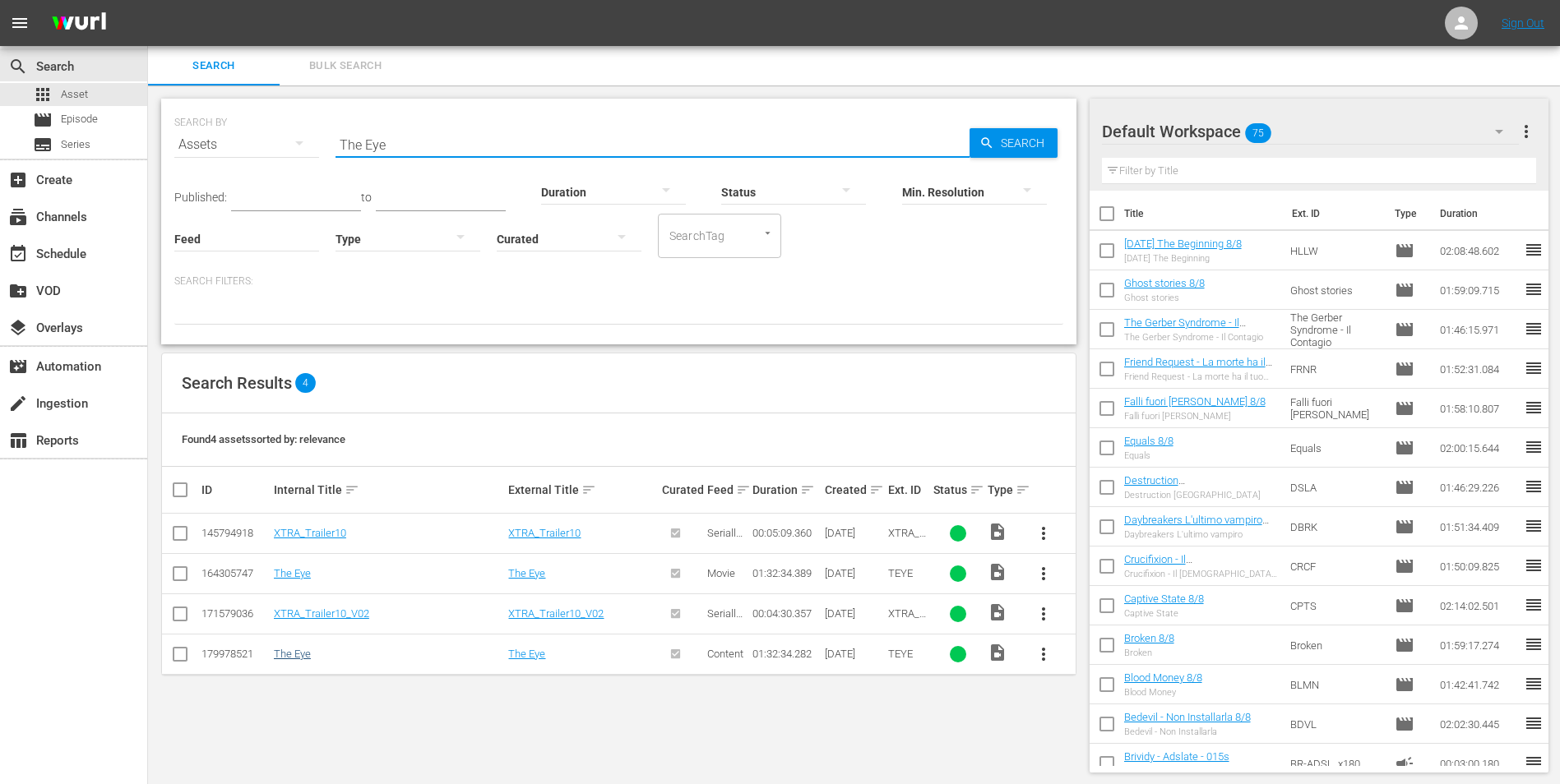
type input "The Eye"
click at [293, 658] on link "The Eye" at bounding box center [293, 653] width 37 height 13
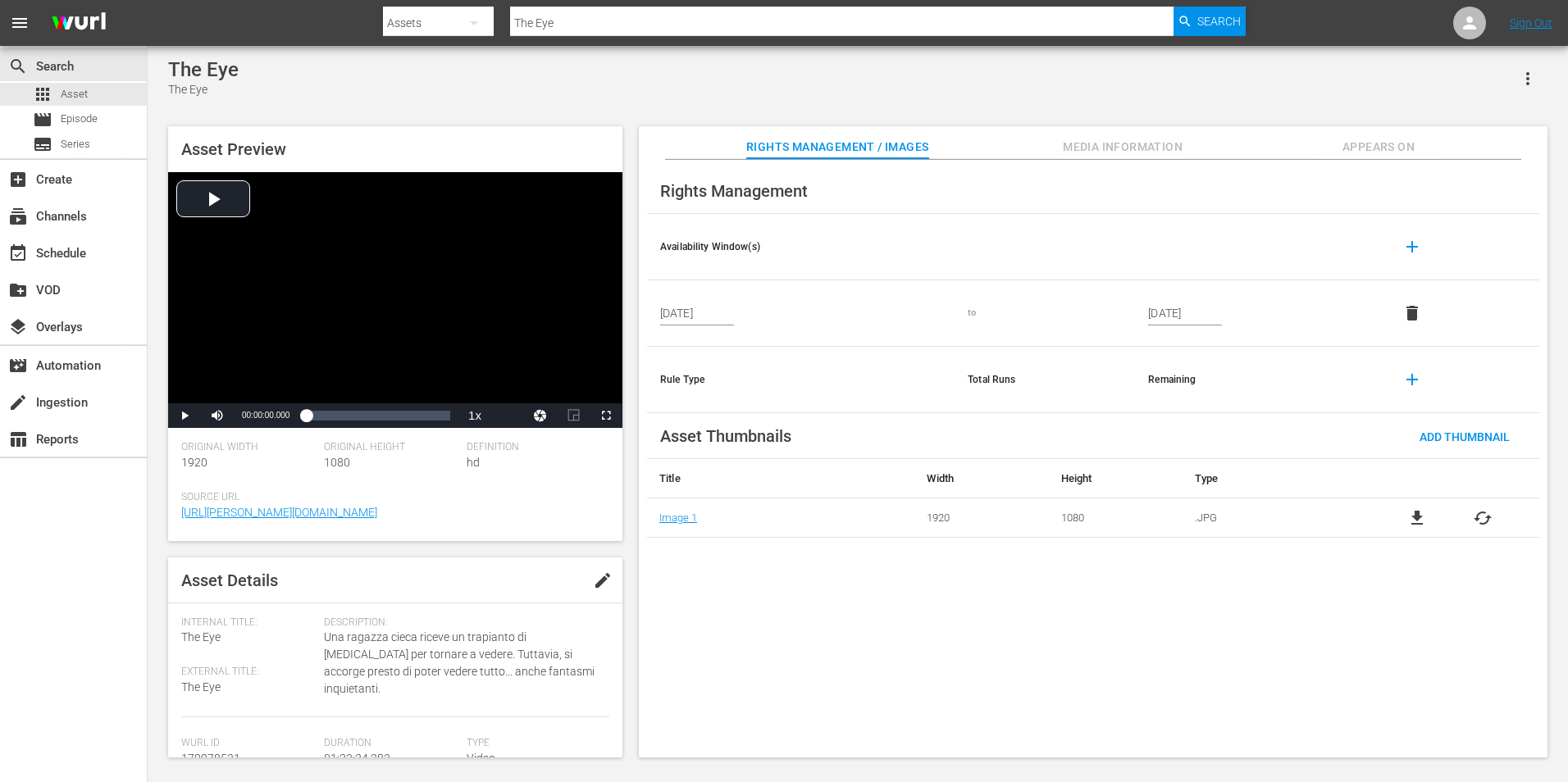
click at [1390, 143] on span "Appears On" at bounding box center [1379, 147] width 123 height 20
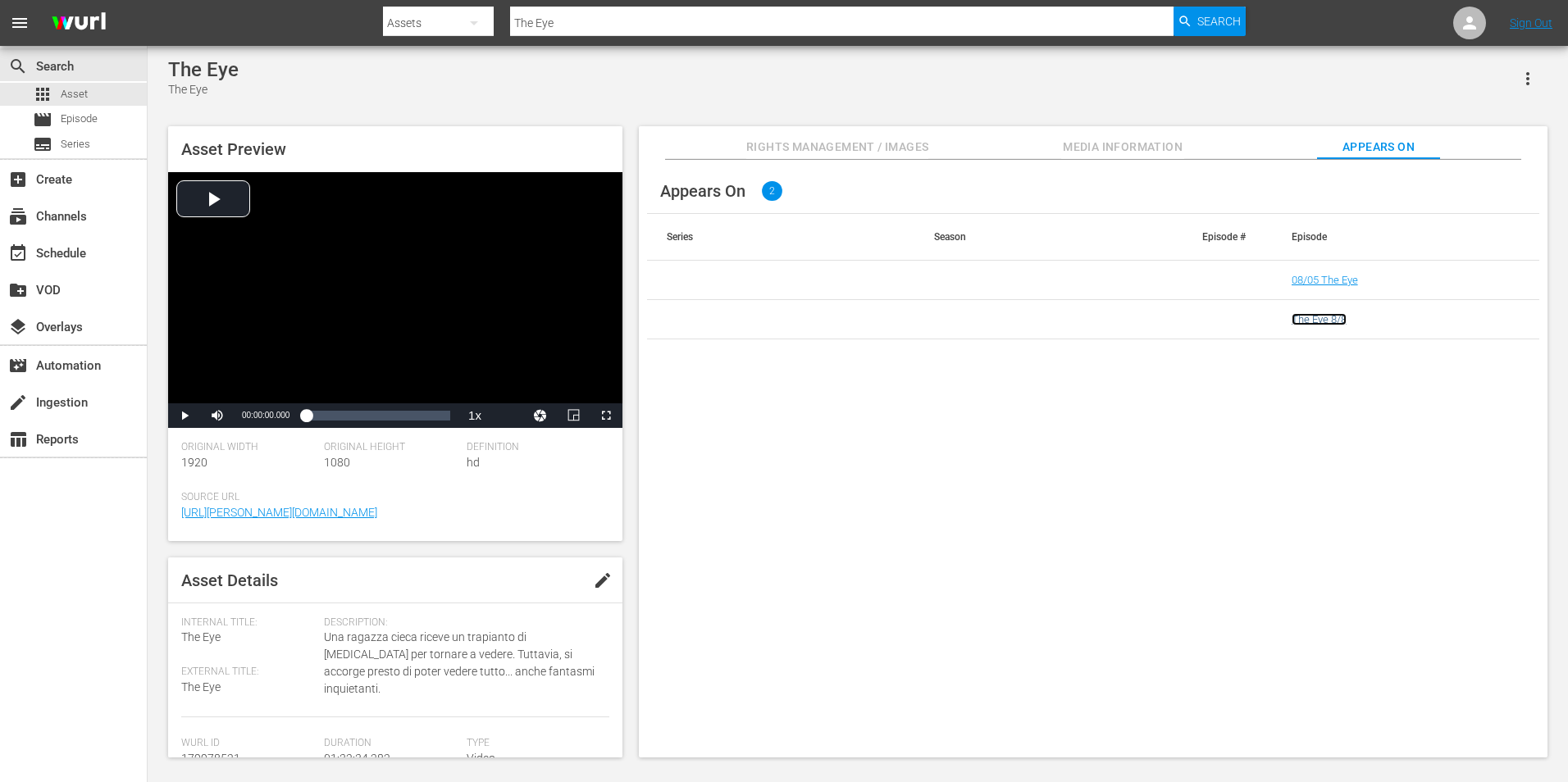
click at [1328, 318] on link "The Eye 8/8" at bounding box center [1319, 319] width 55 height 13
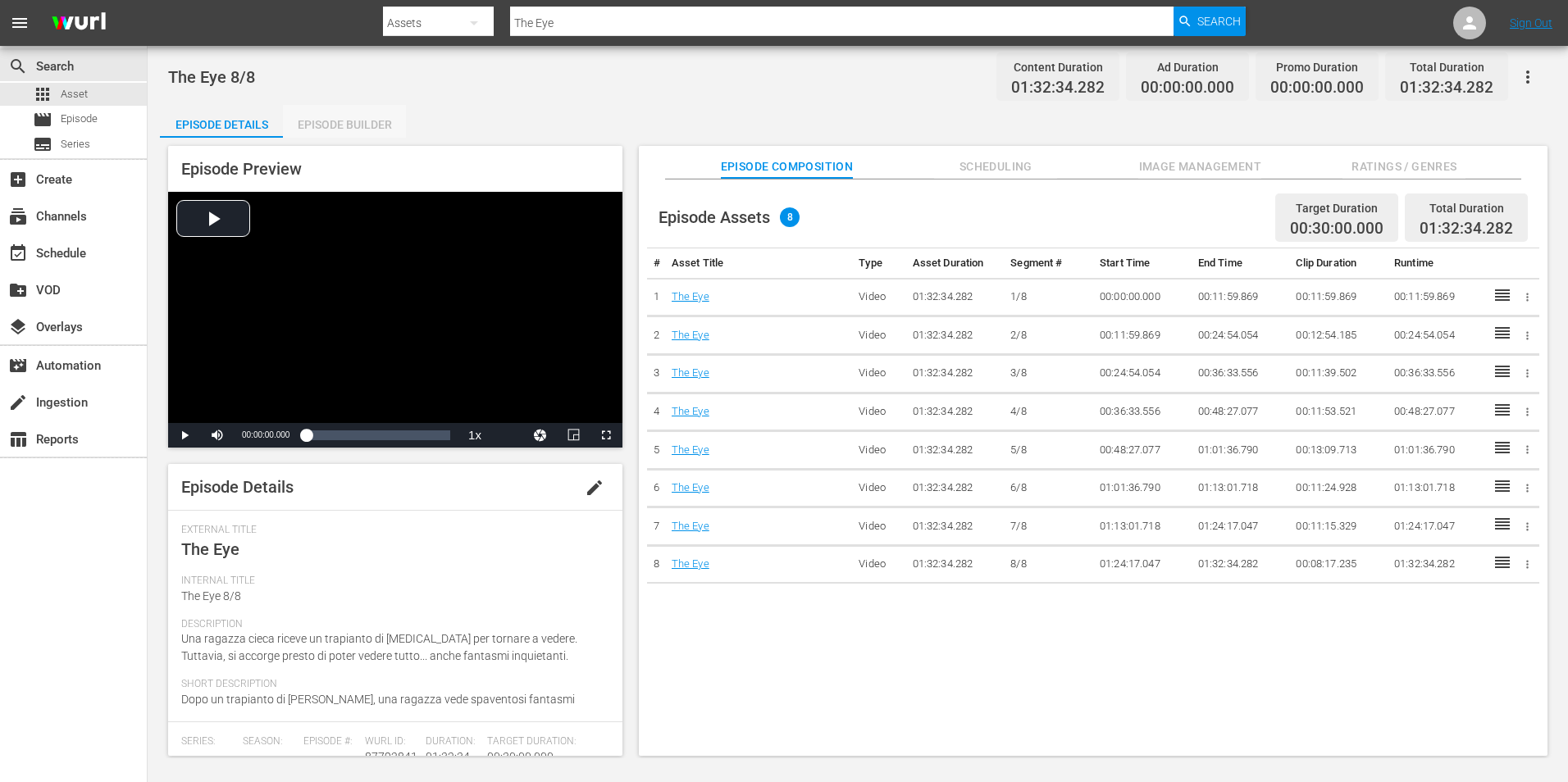
click at [319, 123] on div "Episode Builder" at bounding box center [344, 124] width 123 height 40
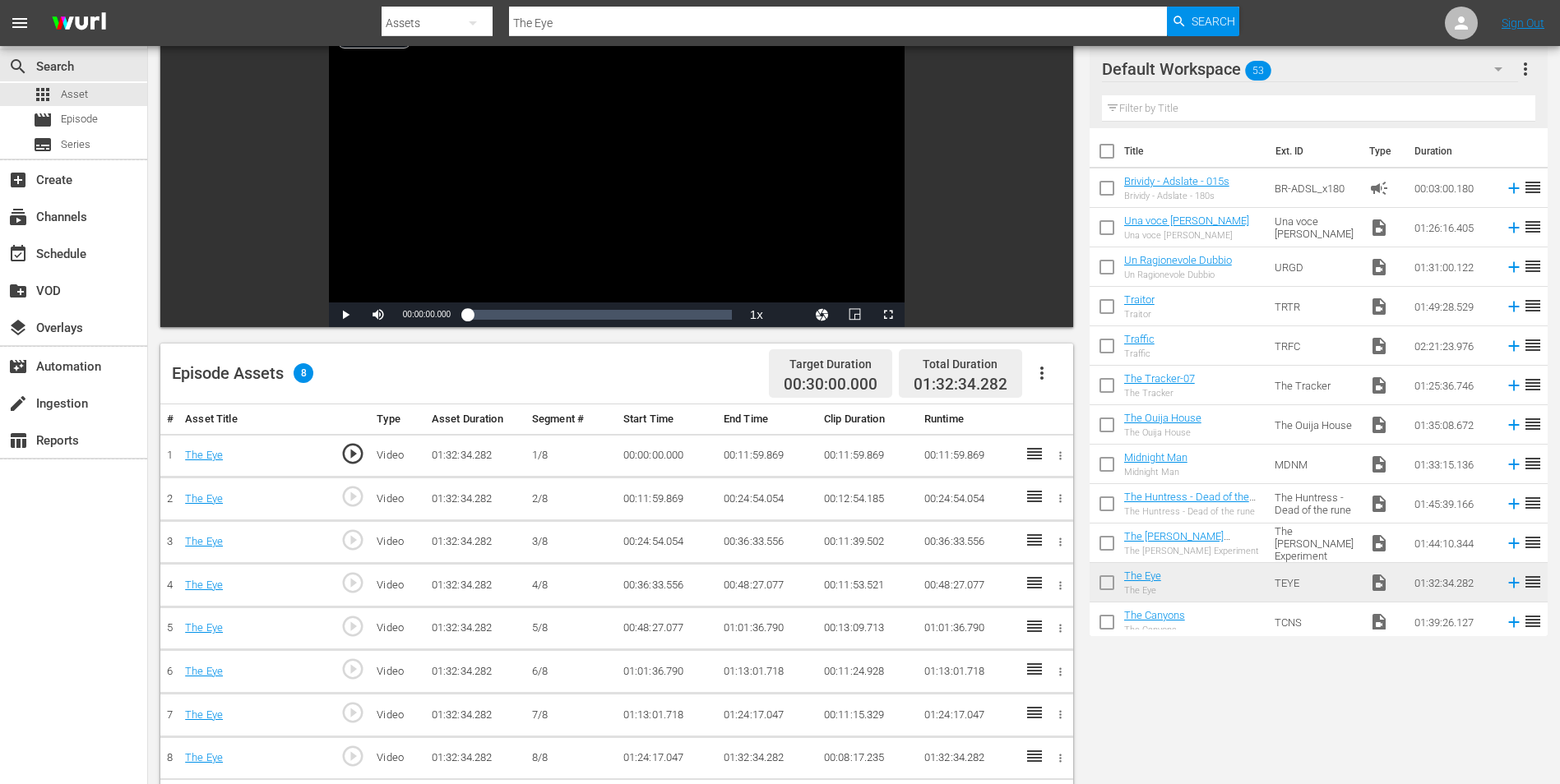
scroll to position [83, 0]
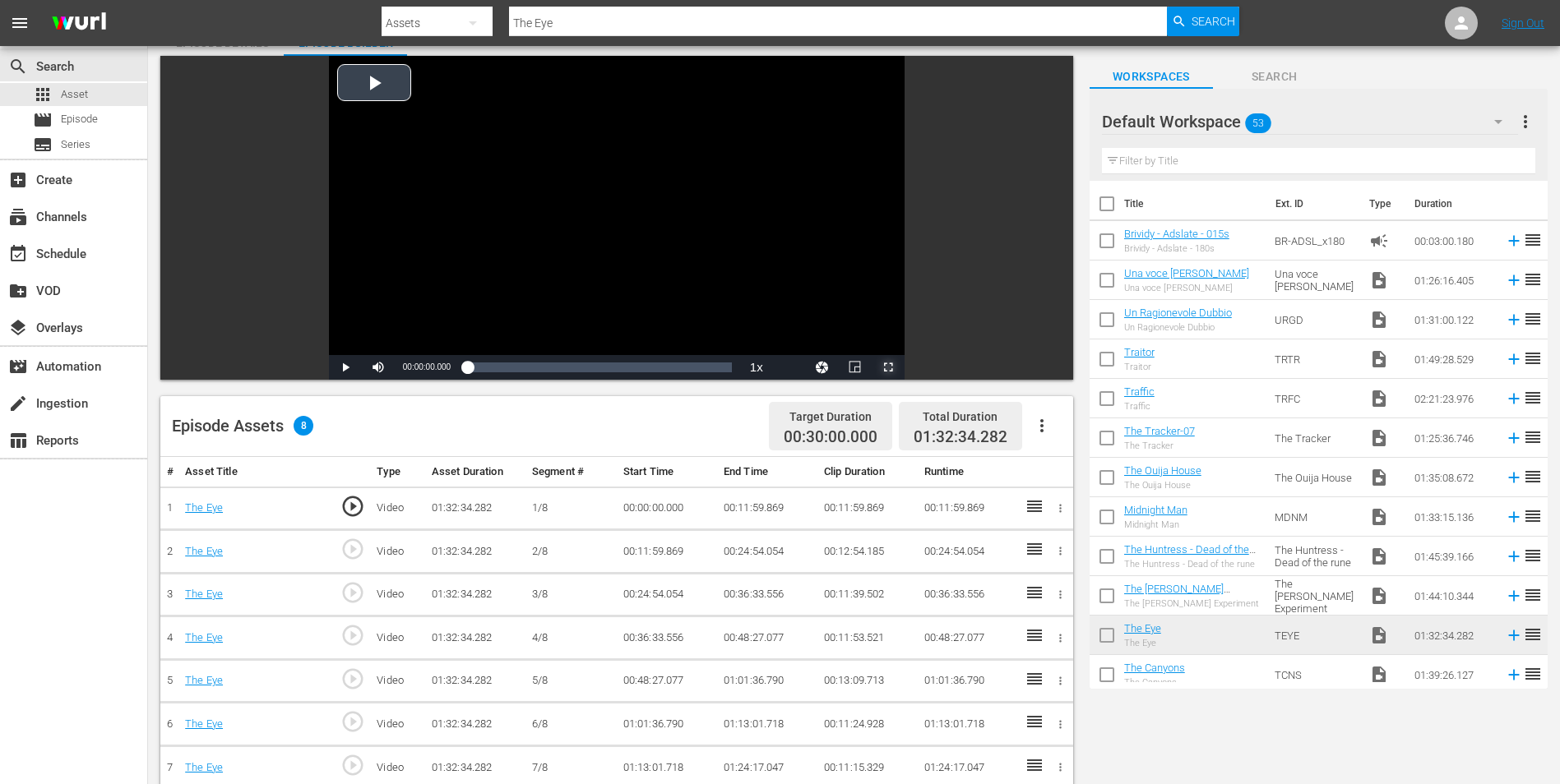
click at [888, 368] on span "Video Player" at bounding box center [888, 368] width 0 height 0
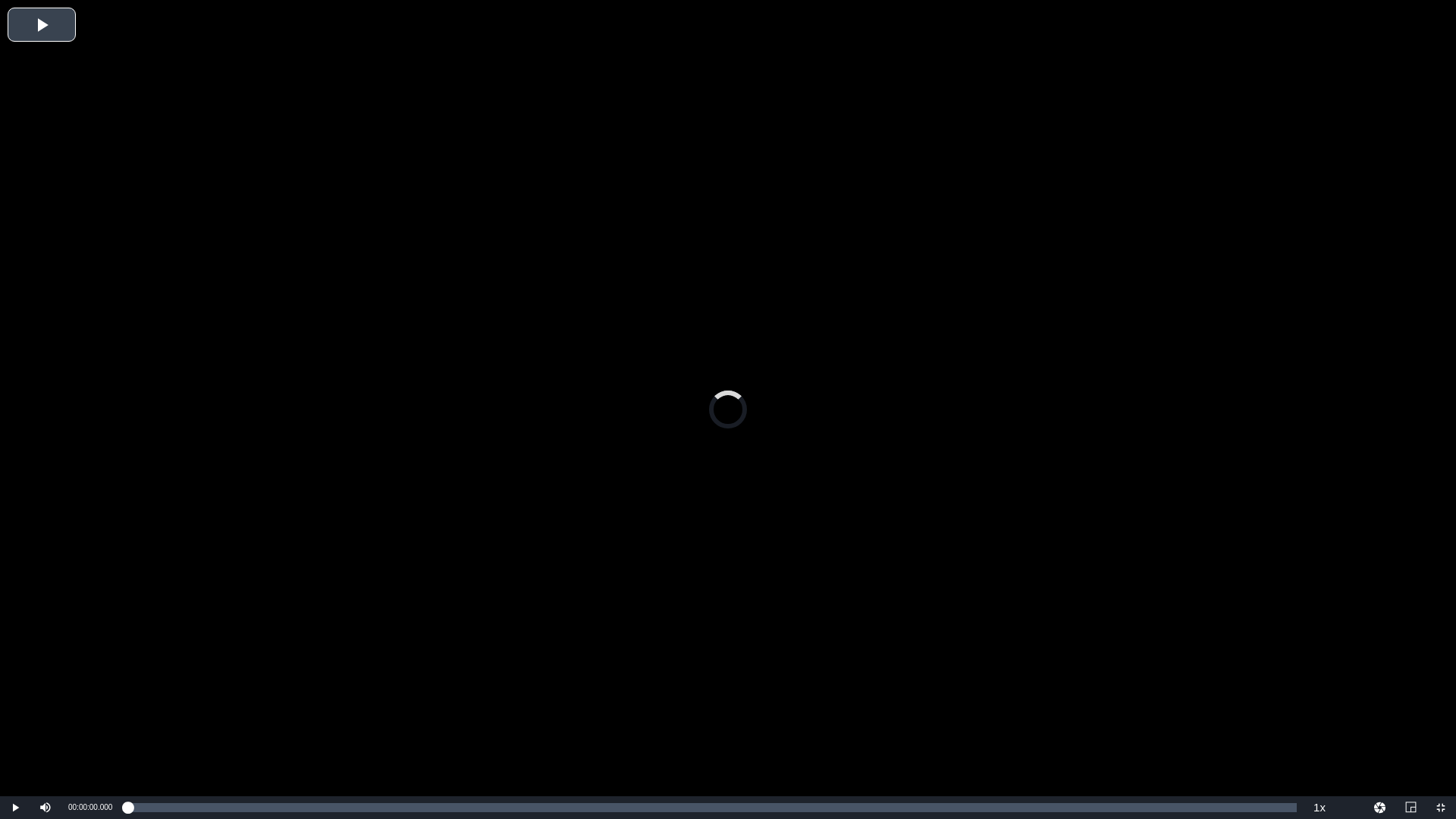
click at [642, 369] on div "Video Player" at bounding box center [728, 398] width 1456 height 796
click at [1321, 723] on span "2x" at bounding box center [1320, 723] width 10 height 11
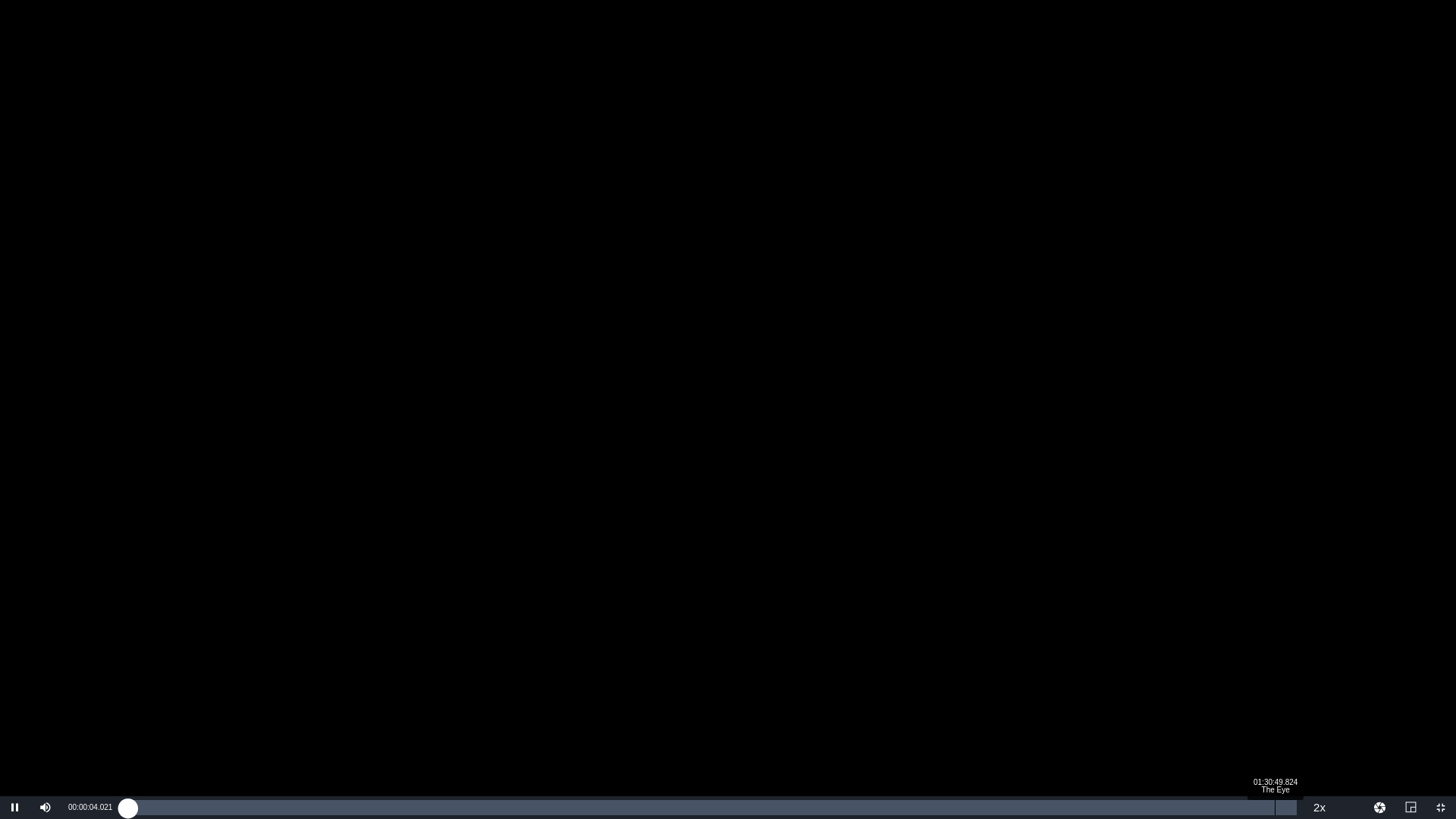
click at [1269, 723] on div "Loaded : 0.43% 01:30:49.824 The Eye 00:00:04.224" at bounding box center [712, 808] width 1170 height 16
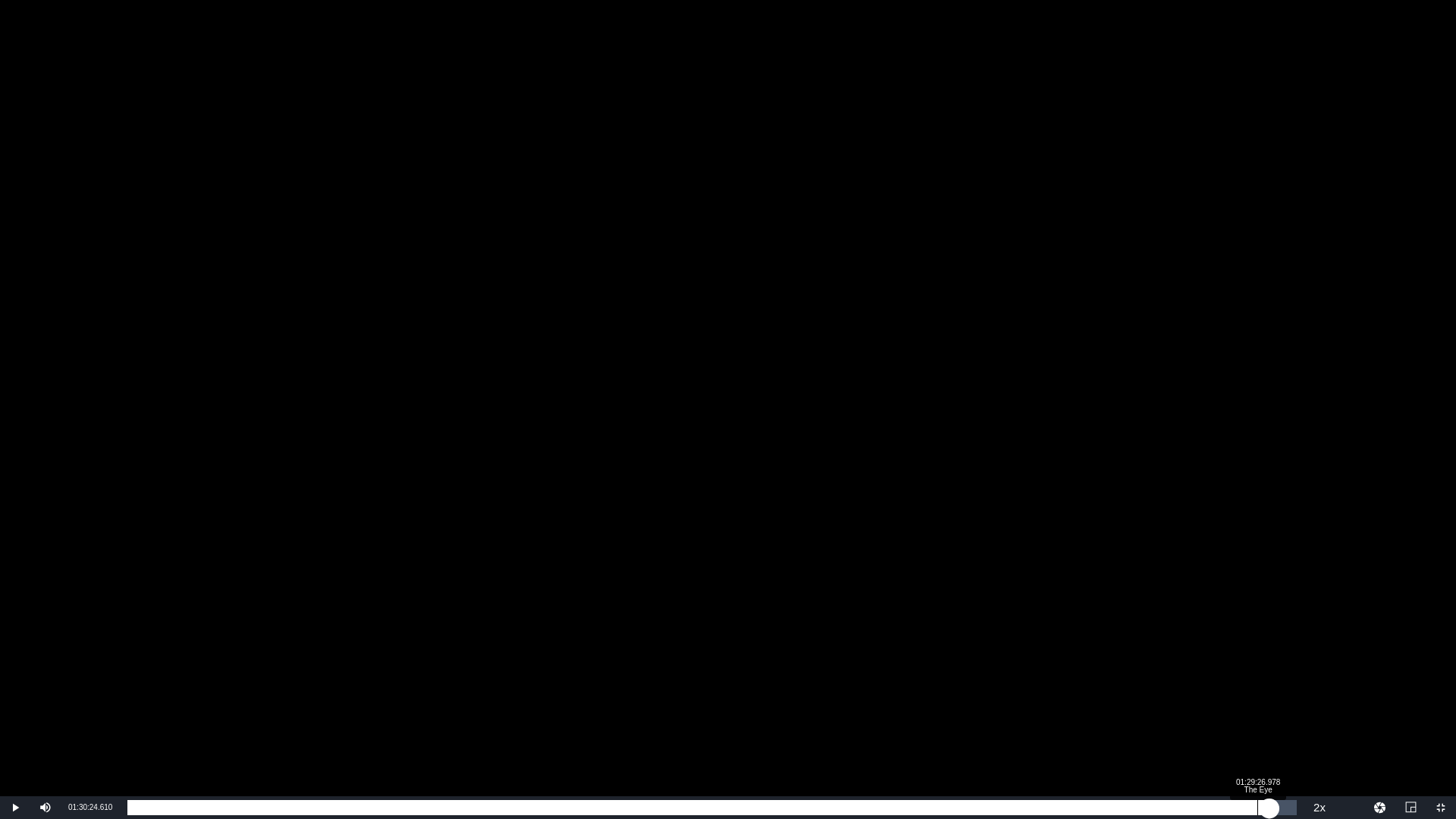
click at [1258, 723] on div "00:00:00.000" at bounding box center [698, 808] width 1142 height 16
click at [1254, 723] on div "01:29:34.944" at bounding box center [691, 808] width 1129 height 16
click at [1245, 723] on div "01:29:11.819" at bounding box center [686, 808] width 1118 height 16
click at [1237, 723] on div "01:28:30.760" at bounding box center [682, 808] width 1110 height 16
click at [1231, 723] on div "01:27:50.641" at bounding box center [679, 808] width 1104 height 16
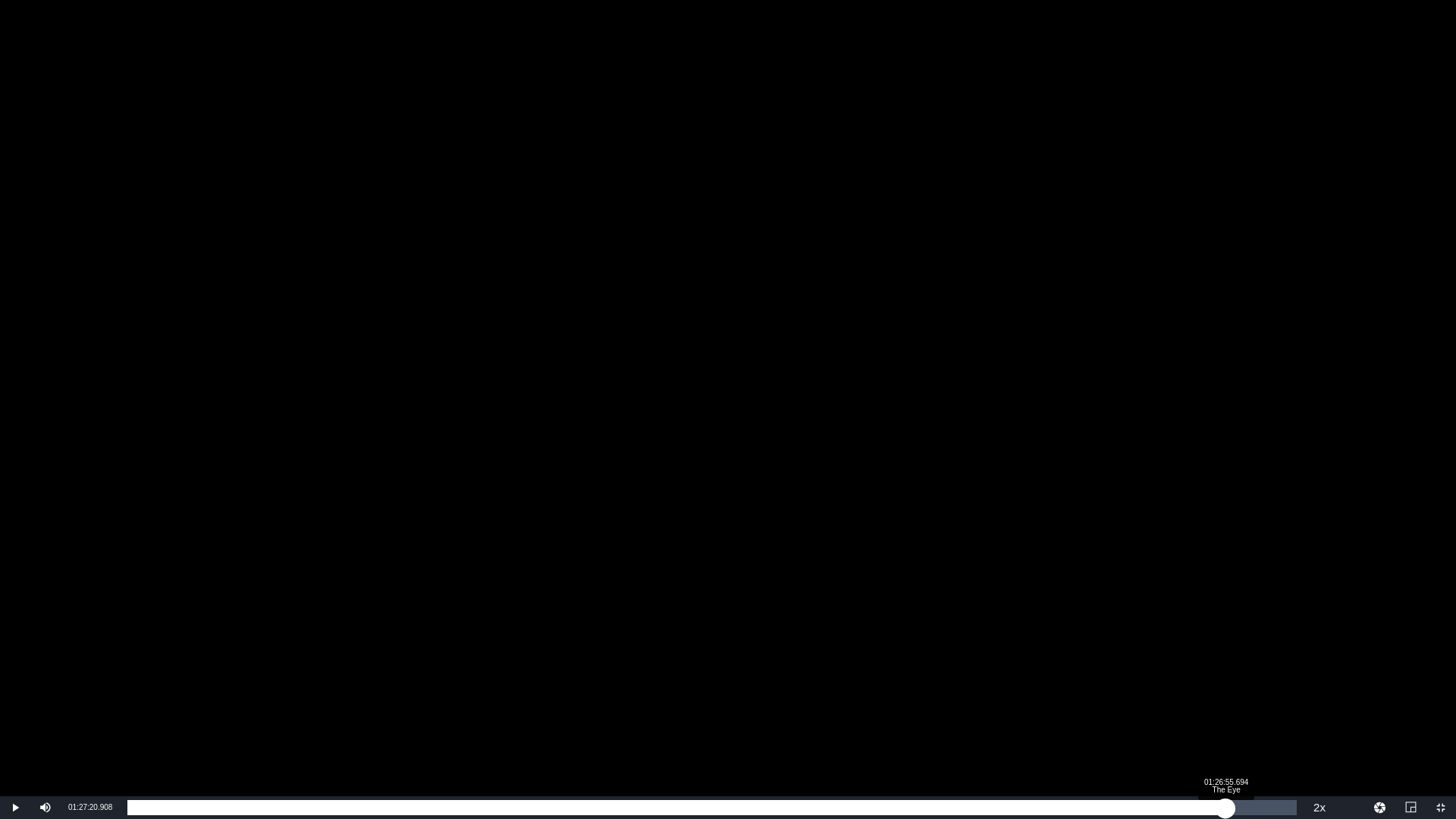
click at [1226, 723] on div "01:27:22.073" at bounding box center [677, 808] width 1098 height 16
click at [1223, 723] on div "01:26:56.836" at bounding box center [675, 808] width 1096 height 16
drag, startPoint x: 1223, startPoint y: 805, endPoint x: 1215, endPoint y: 806, distance: 8.1
click at [1215, 723] on div "01:26:41.964" at bounding box center [671, 808] width 1088 height 16
drag, startPoint x: 1215, startPoint y: 806, endPoint x: 1201, endPoint y: 807, distance: 14.0
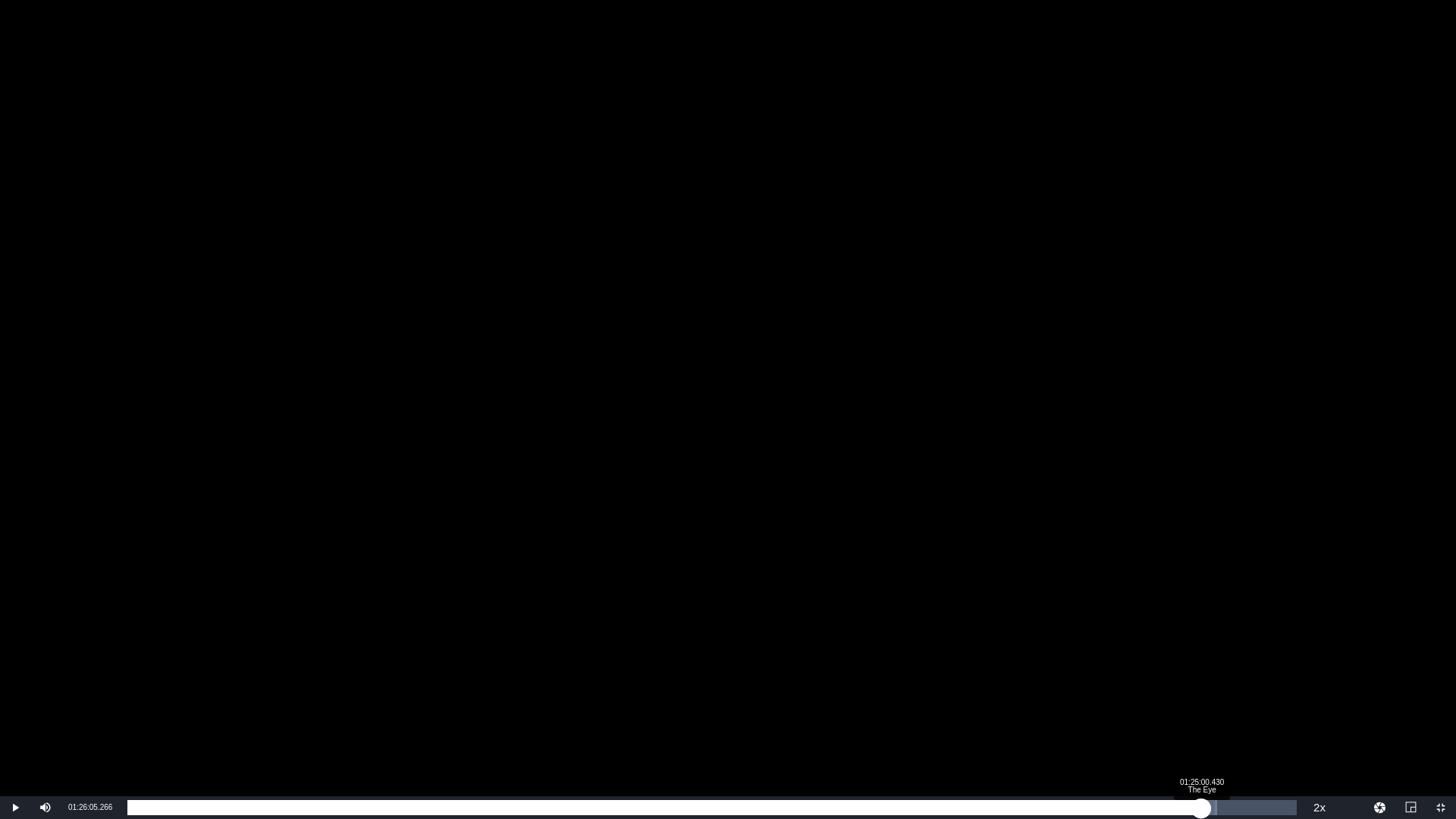
click at [1201, 723] on div "01:26:06.563" at bounding box center [664, 808] width 1074 height 16
click at [1201, 723] on div "01:24:57.499" at bounding box center [664, 808] width 1073 height 16
click at [1210, 723] on div "01:25:43.705" at bounding box center [669, 808] width 1083 height 16
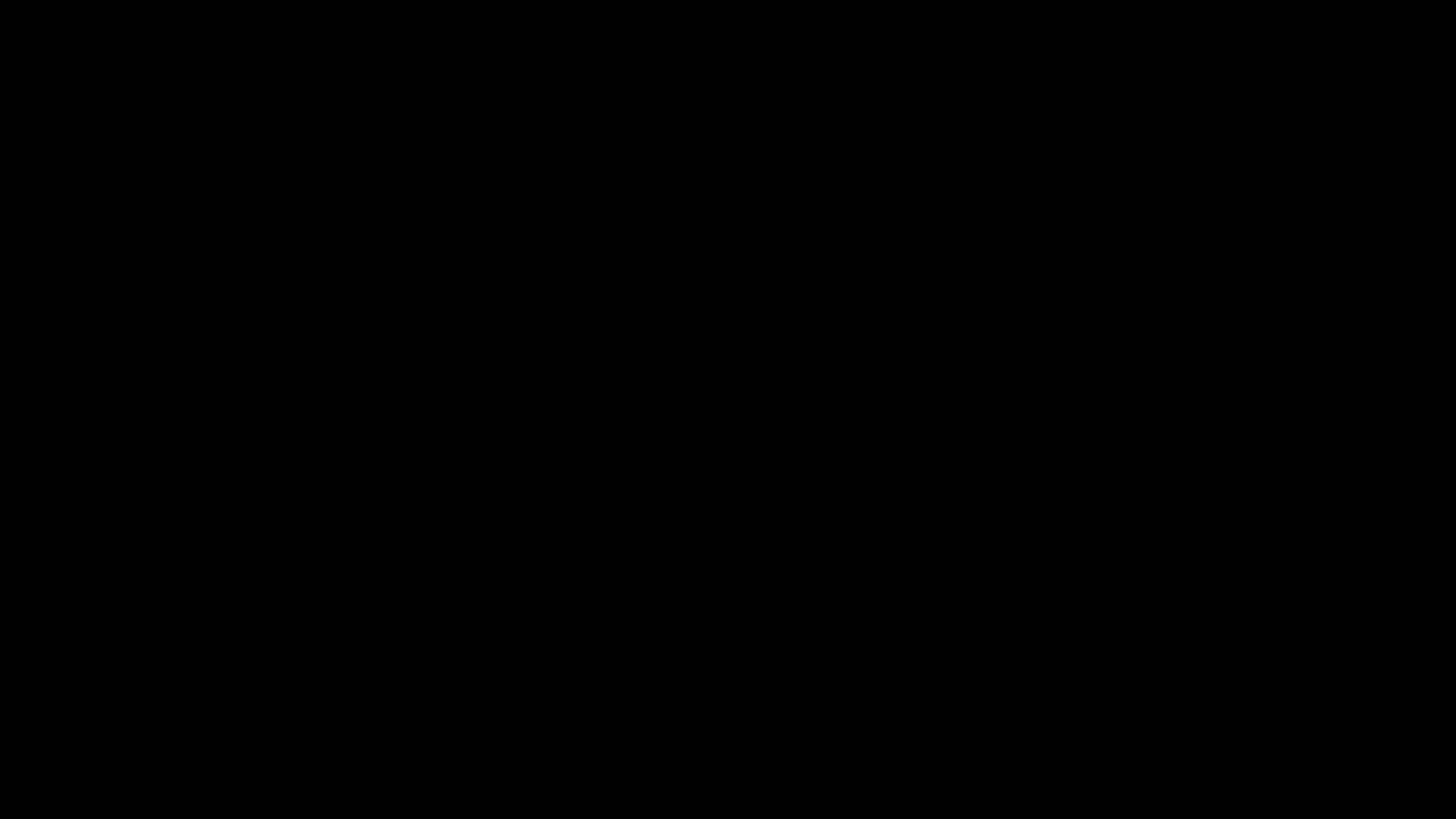
click at [1120, 563] on div "Video Player" at bounding box center [728, 398] width 1456 height 796
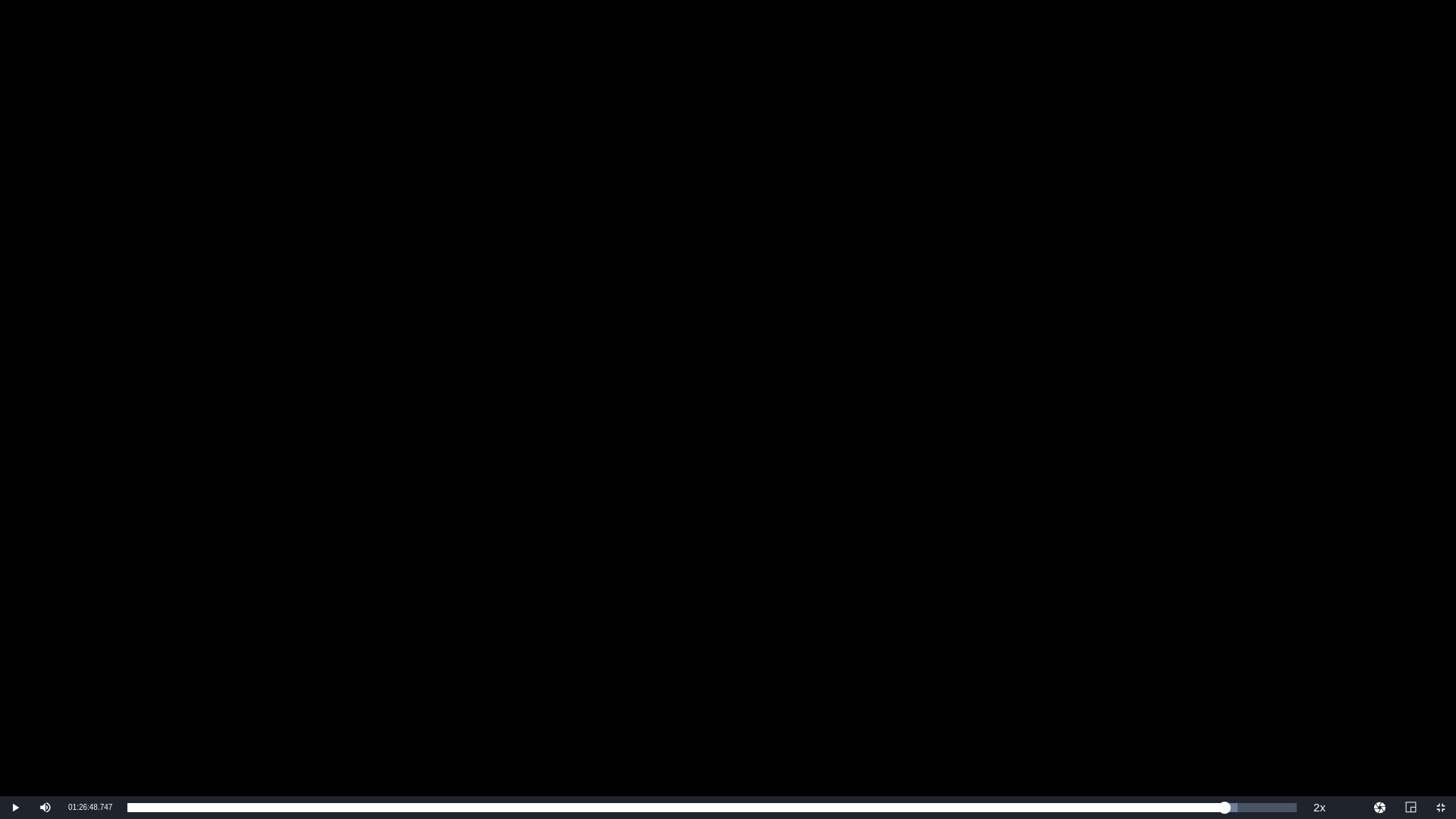
click at [93, 723] on span "01:26:48.747" at bounding box center [90, 807] width 44 height 9
copy div "Video Player is loading. Play Video Play Mute Current Time 01:26:48.747 / Durat…"
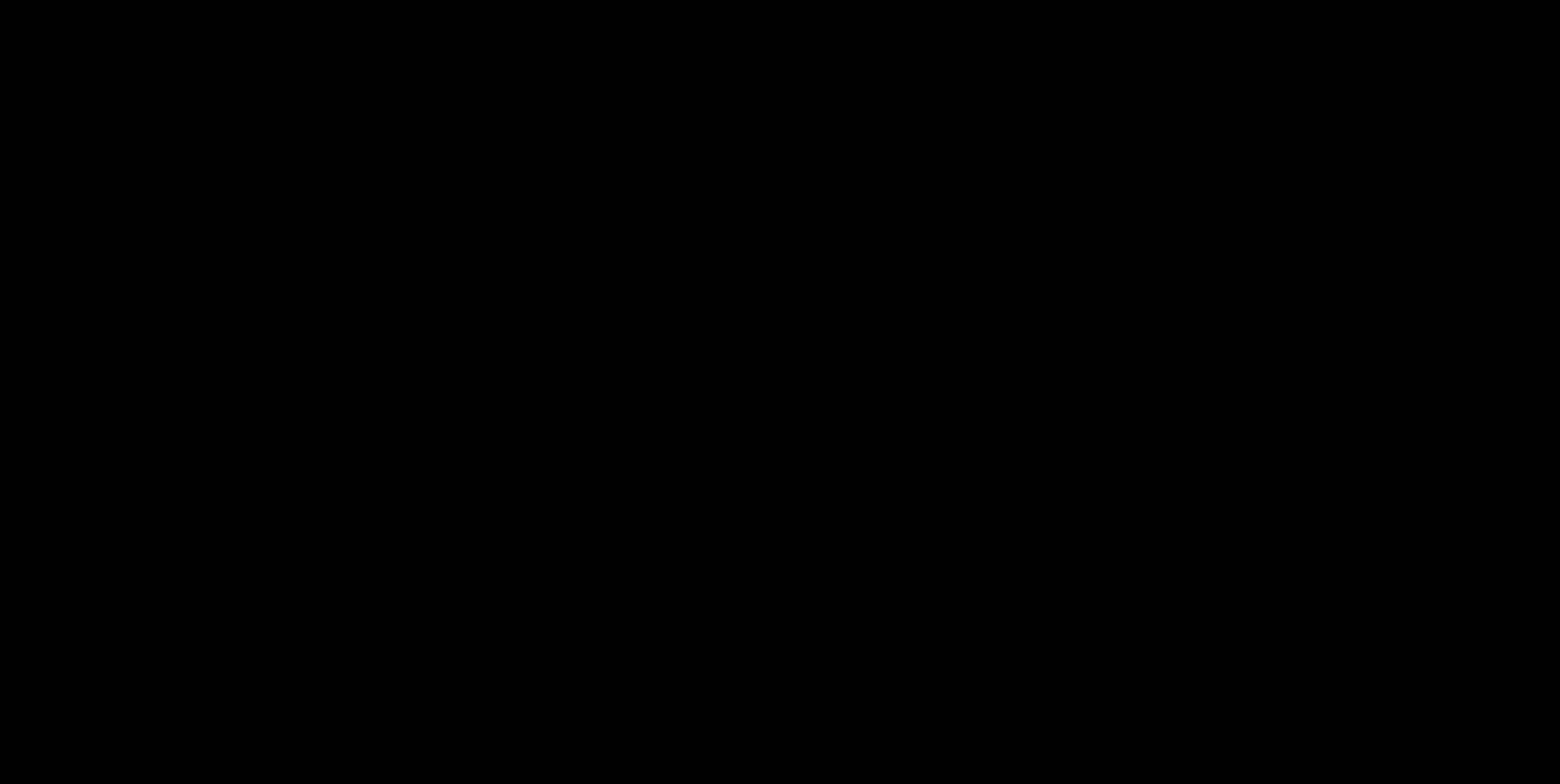
scroll to position [428, 0]
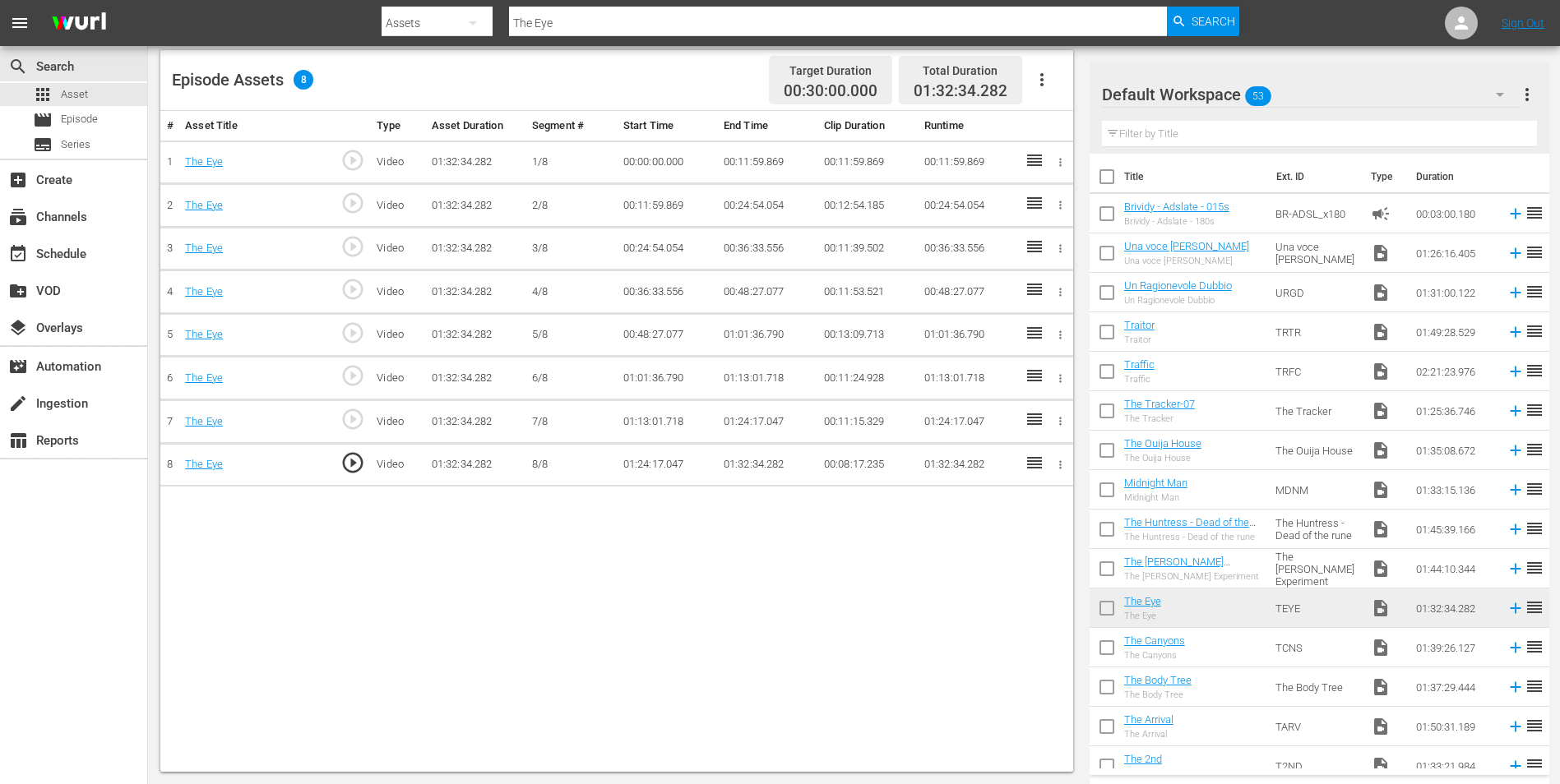
drag, startPoint x: 788, startPoint y: 603, endPoint x: 786, endPoint y: 590, distance: 13.2
click at [788, 602] on div "# Asset Title Type Asset Duration Segment # Start Time End Time Clip Duration R…" at bounding box center [616, 442] width 912 height 661
click at [763, 517] on div "# Asset Title Type Asset Duration Segment # Start Time End Time Clip Duration R…" at bounding box center [616, 442] width 912 height 661
click at [758, 464] on td "01:32:34.282" at bounding box center [767, 465] width 100 height 44
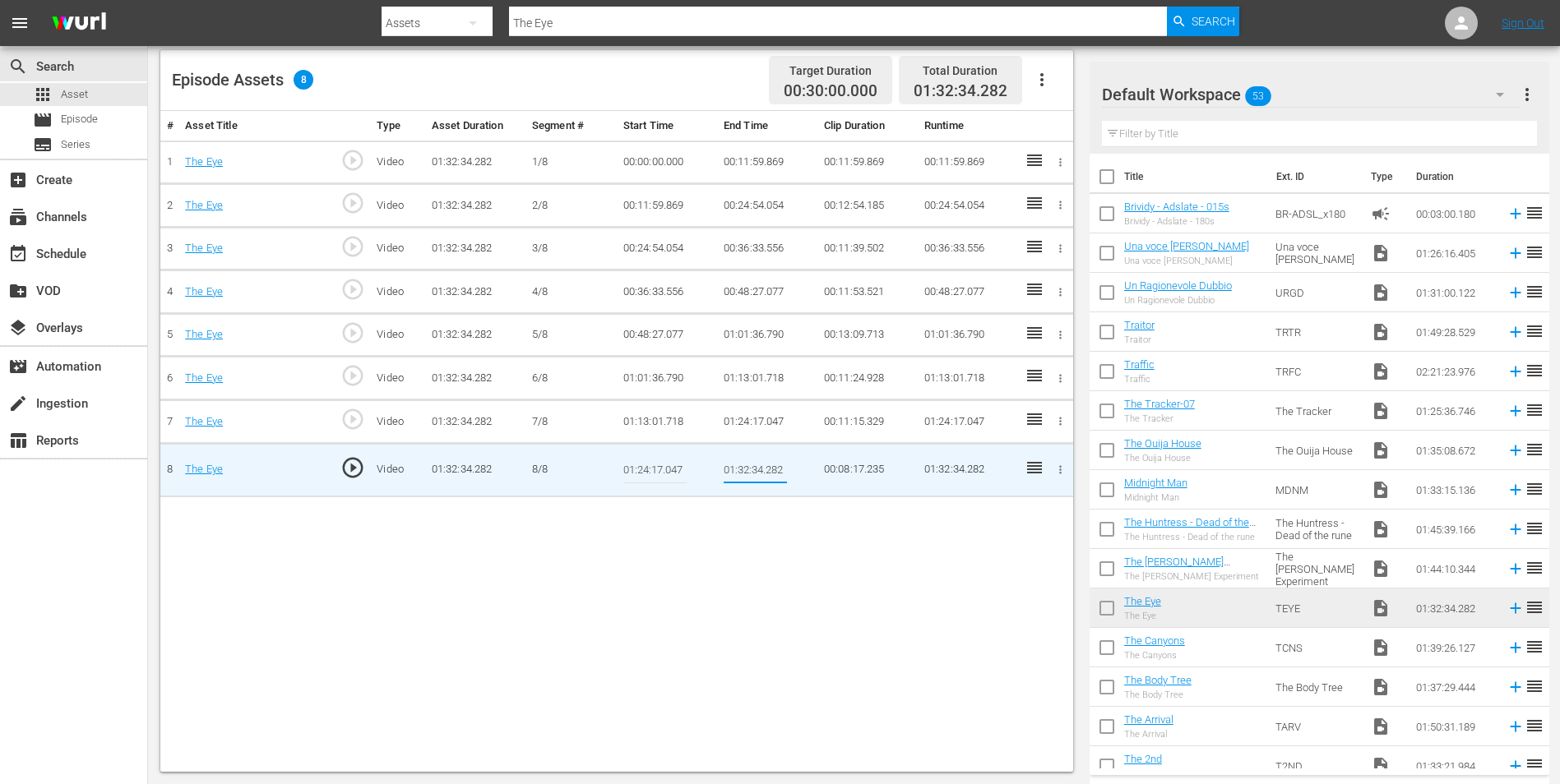
click at [756, 465] on input "01:32:34.282" at bounding box center [755, 470] width 63 height 40
paste input "Play Mute Current Time 01:26:48.747 2xPlayback Rate Picture-in-Picture Non-Full…"
type input "Play Mute Current Time 01:26:48.747"
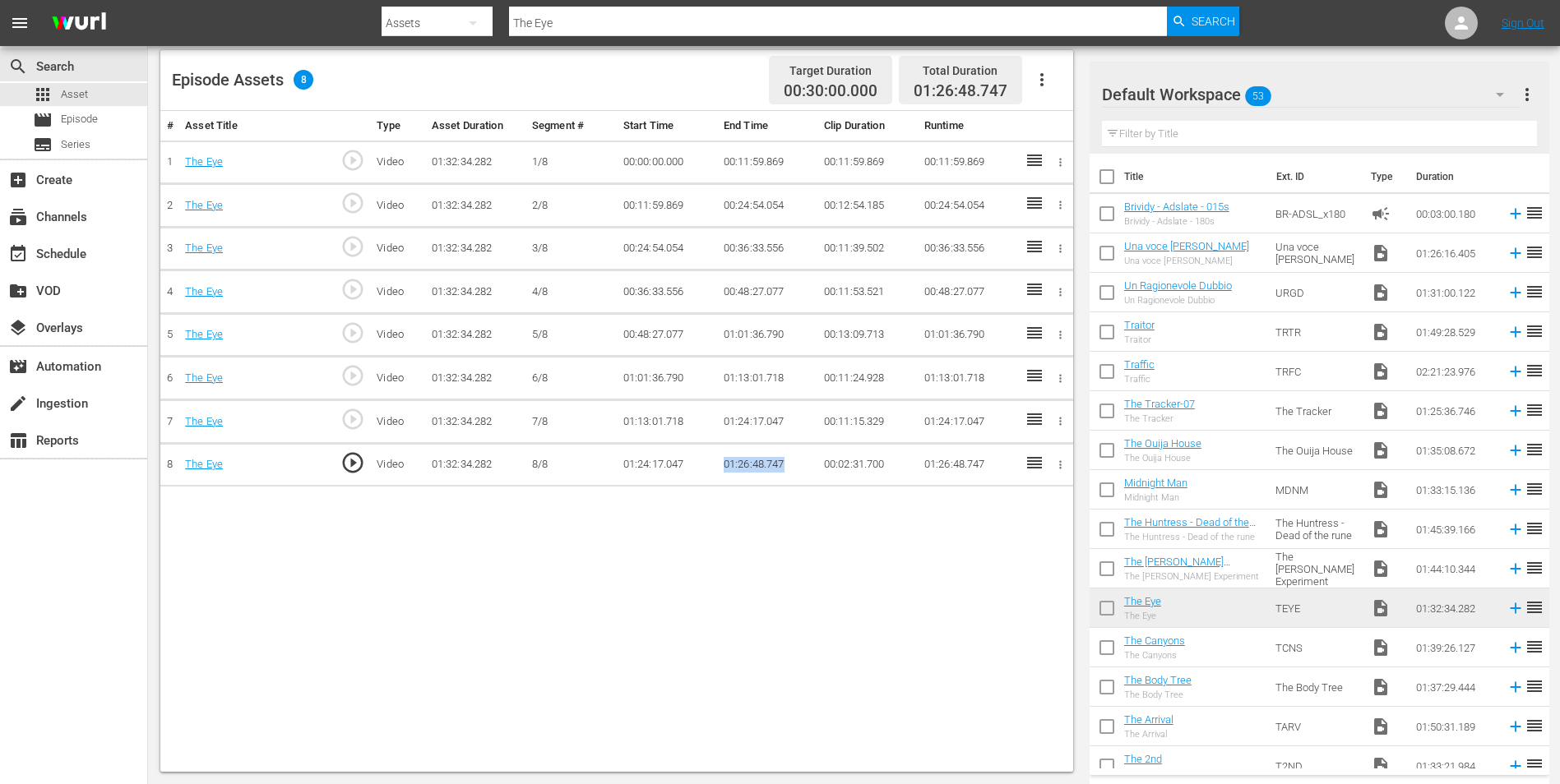
drag, startPoint x: 725, startPoint y: 463, endPoint x: 788, endPoint y: 458, distance: 63.2
click at [788, 458] on td "01:26:48.747" at bounding box center [767, 465] width 100 height 44
copy td "01:26:48.747"
click at [750, 509] on div "# Asset Title Type Asset Duration Segment # Start Time End Time Clip Duration R…" at bounding box center [616, 442] width 912 height 661
click at [756, 460] on td "01:26:48.747" at bounding box center [767, 465] width 100 height 44
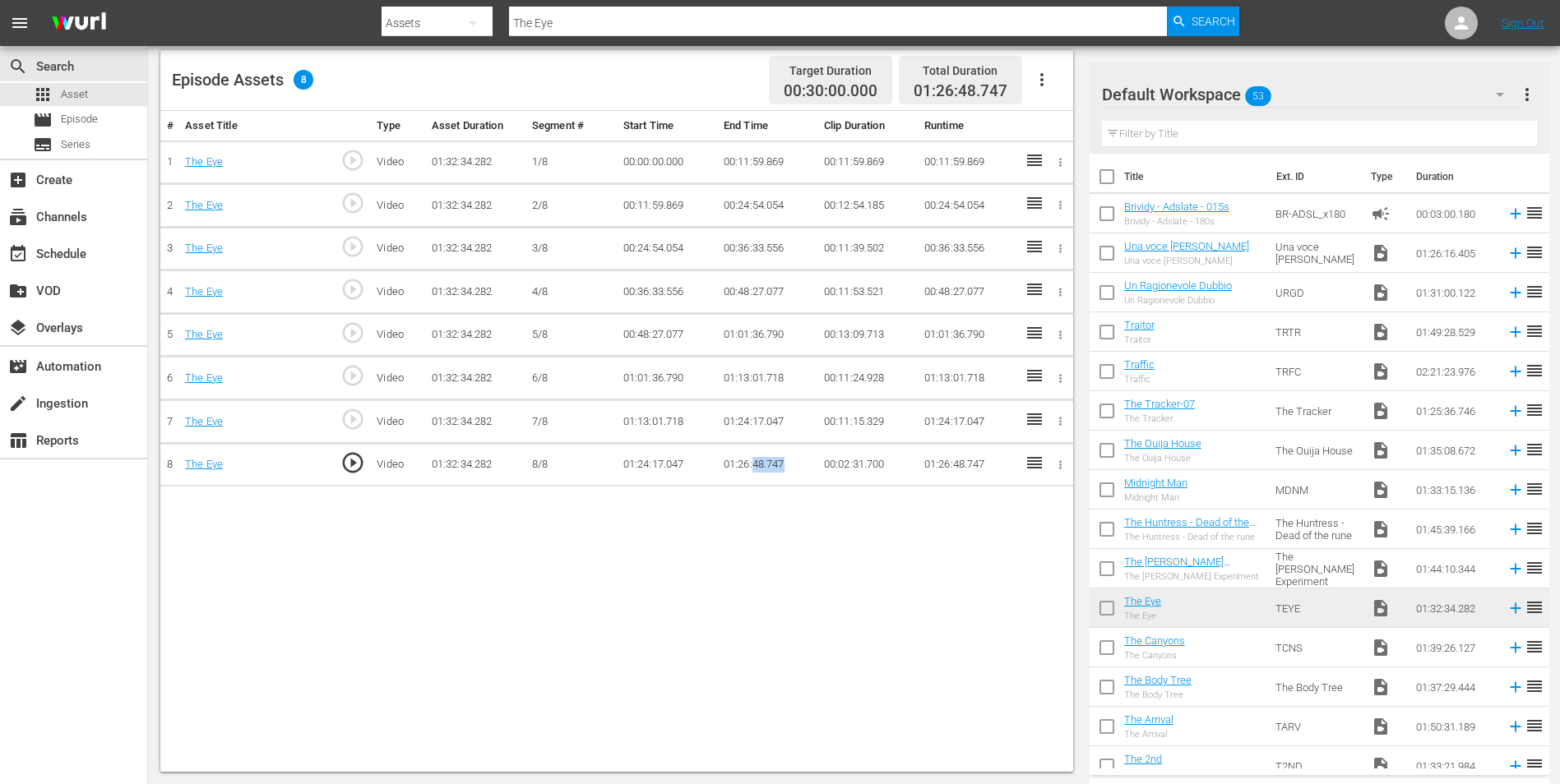
click at [756, 460] on td "01:26:48.747" at bounding box center [767, 465] width 100 height 44
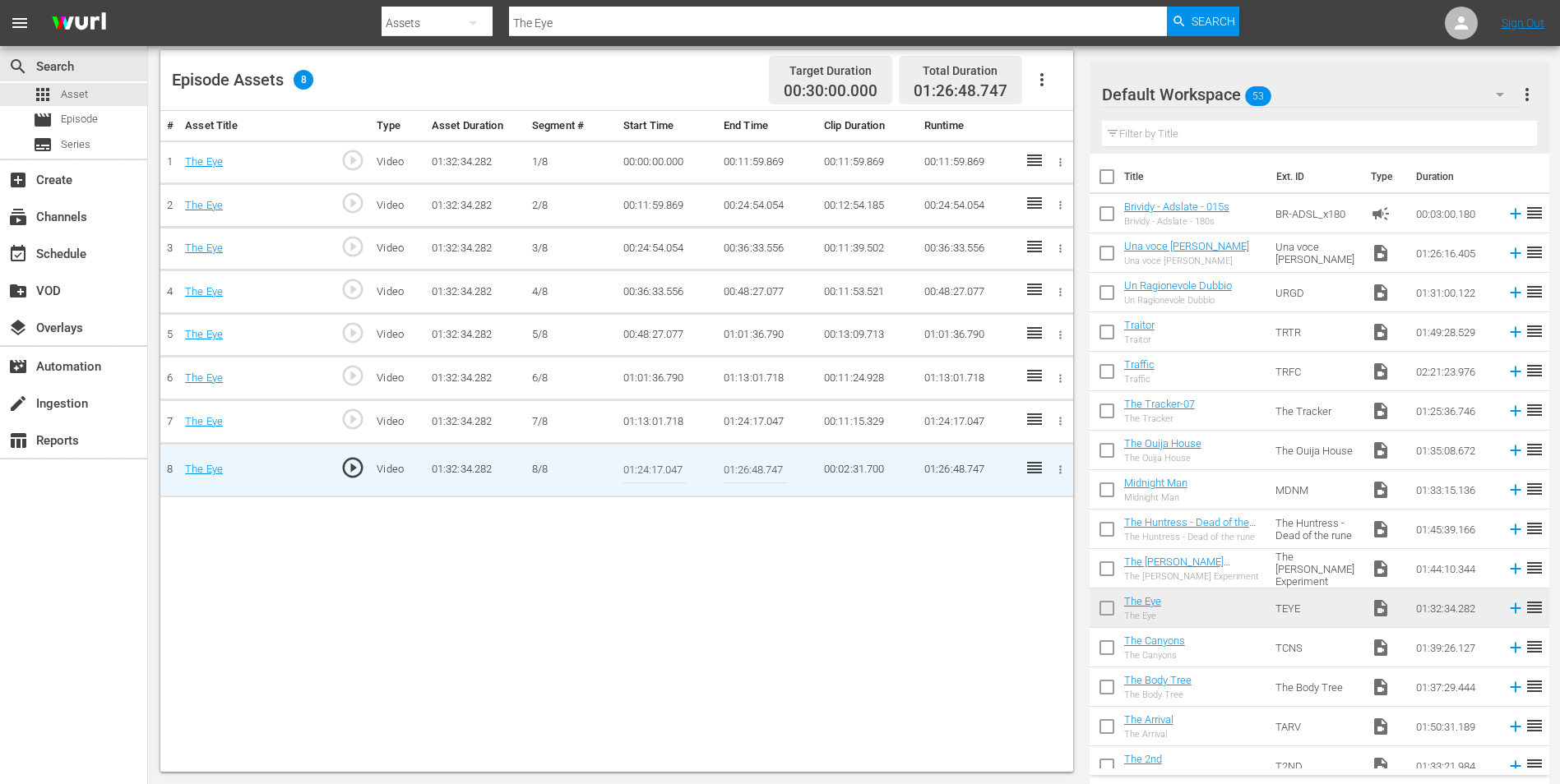
click at [756, 470] on input "01:26:48.747" at bounding box center [755, 470] width 63 height 40
click at [760, 514] on div "# Asset Title Type Asset Duration Segment # Start Time End Time Clip Duration R…" at bounding box center [616, 442] width 912 height 661
click at [752, 467] on input "01:26:48.747" at bounding box center [755, 470] width 63 height 40
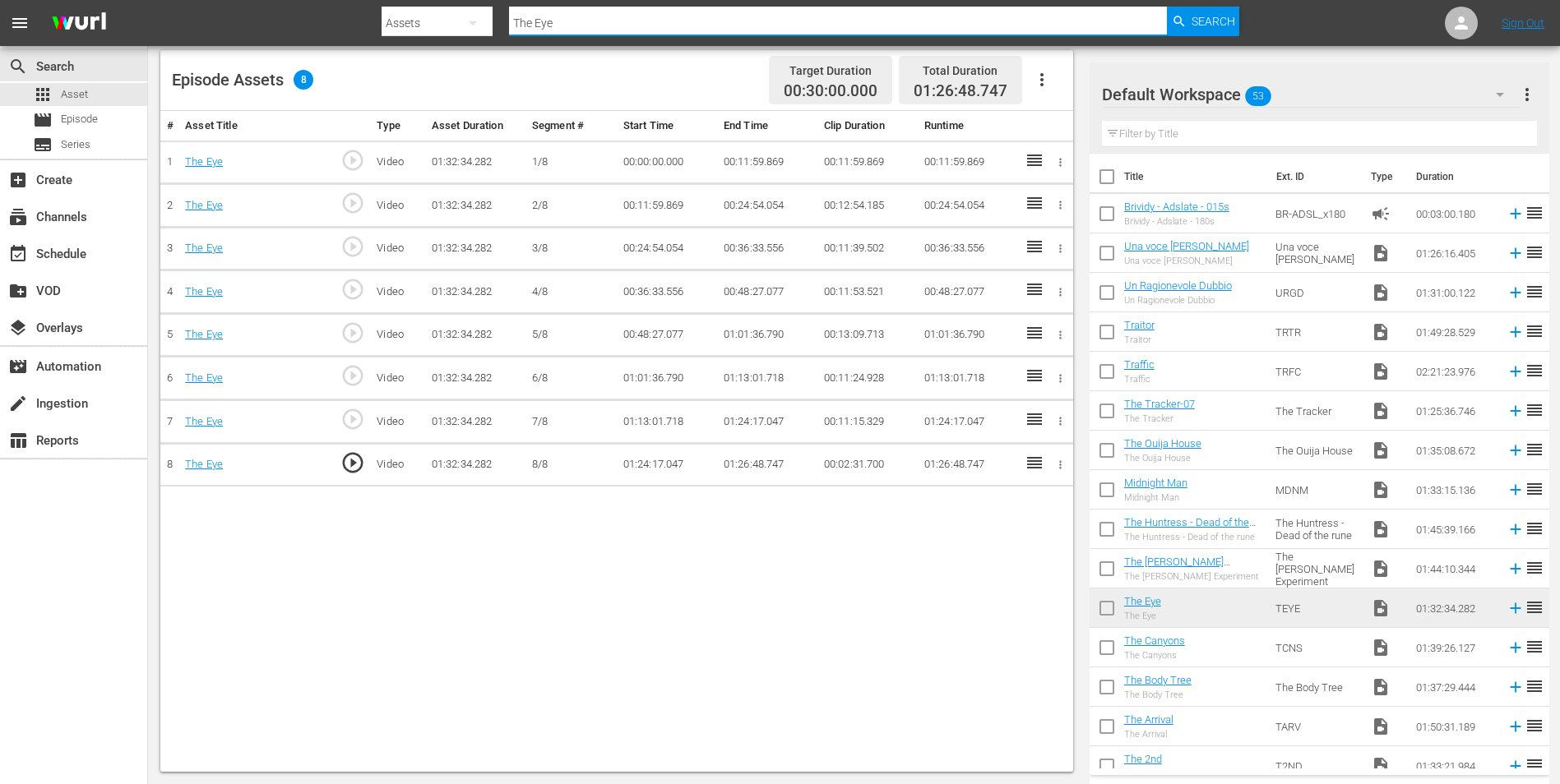
drag, startPoint x: 555, startPoint y: 23, endPoint x: 507, endPoint y: 19, distance: 48.2
click at [507, 19] on div "Search By Assets Search ID, Title, Description, Keywords, or Category The Eye S…" at bounding box center [810, 23] width 858 height 40
paste input "[PERSON_NAME] Experiment"
type input "The [PERSON_NAME] Experiment"
click at [1198, 25] on span "Search" at bounding box center [1213, 21] width 44 height 30
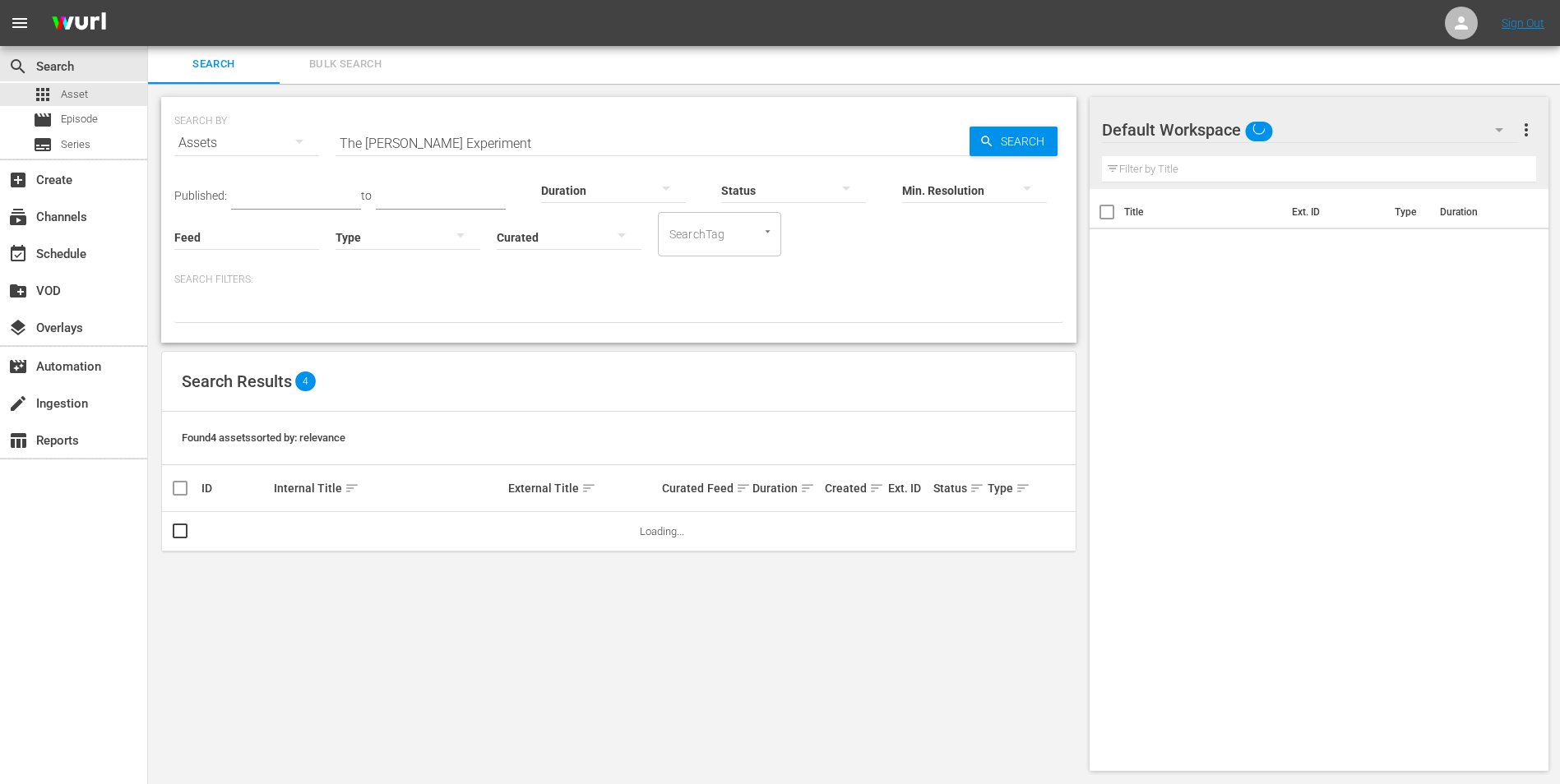
scroll to position [2, 0]
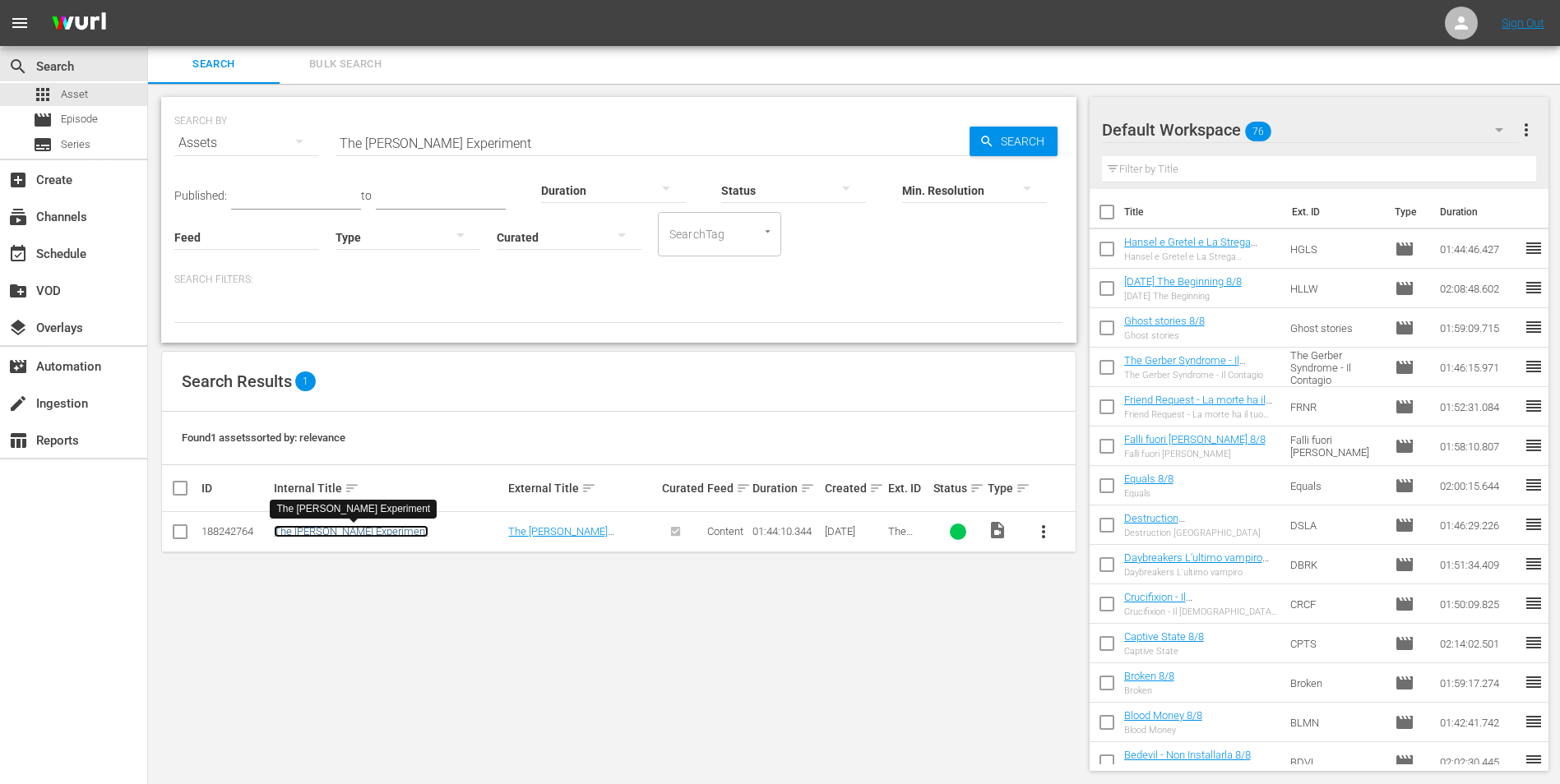
click at [356, 533] on link "The [PERSON_NAME] Experiment" at bounding box center [351, 531] width 154 height 13
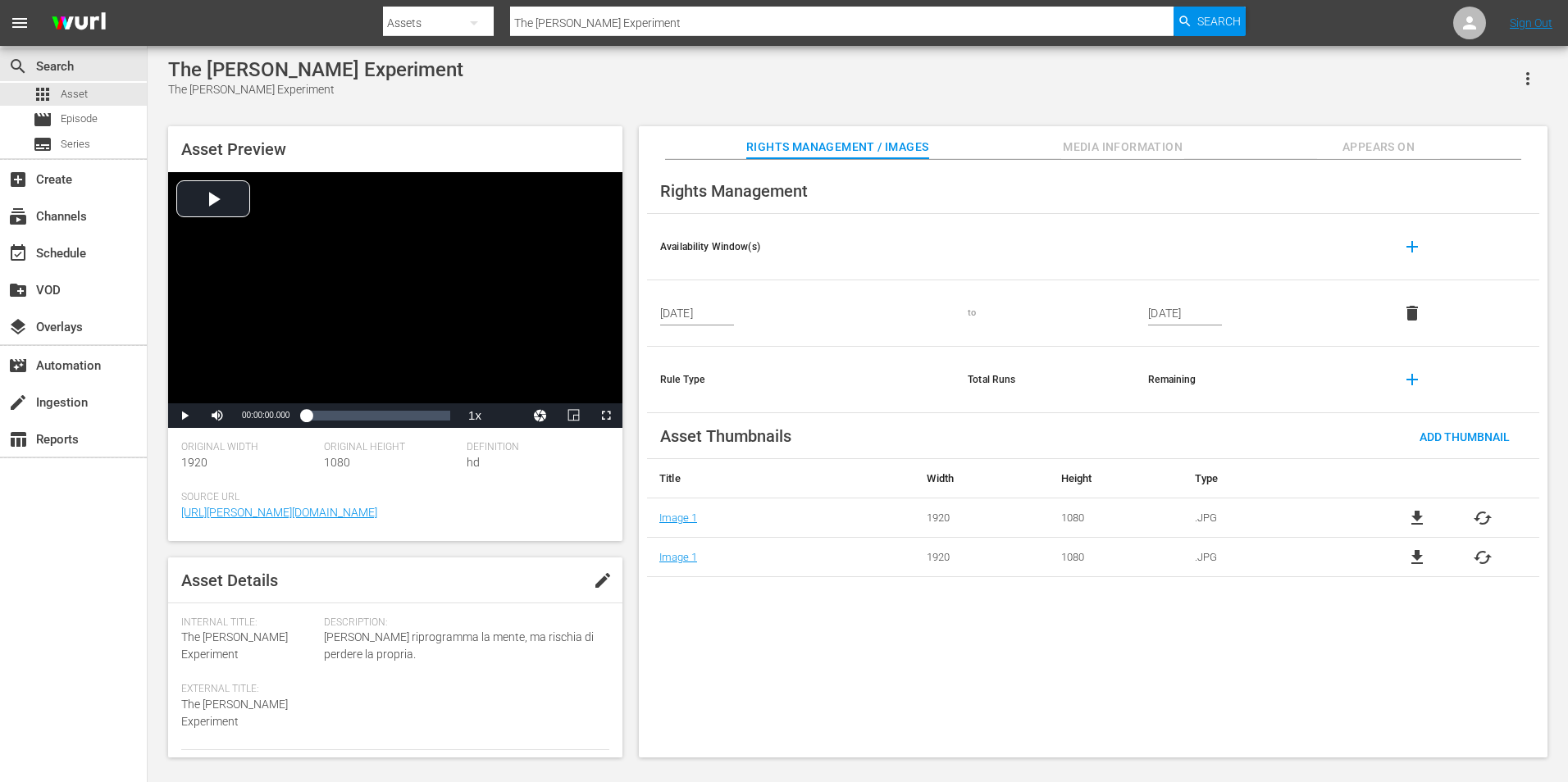
click at [1386, 137] on span "Appears On" at bounding box center [1379, 147] width 123 height 20
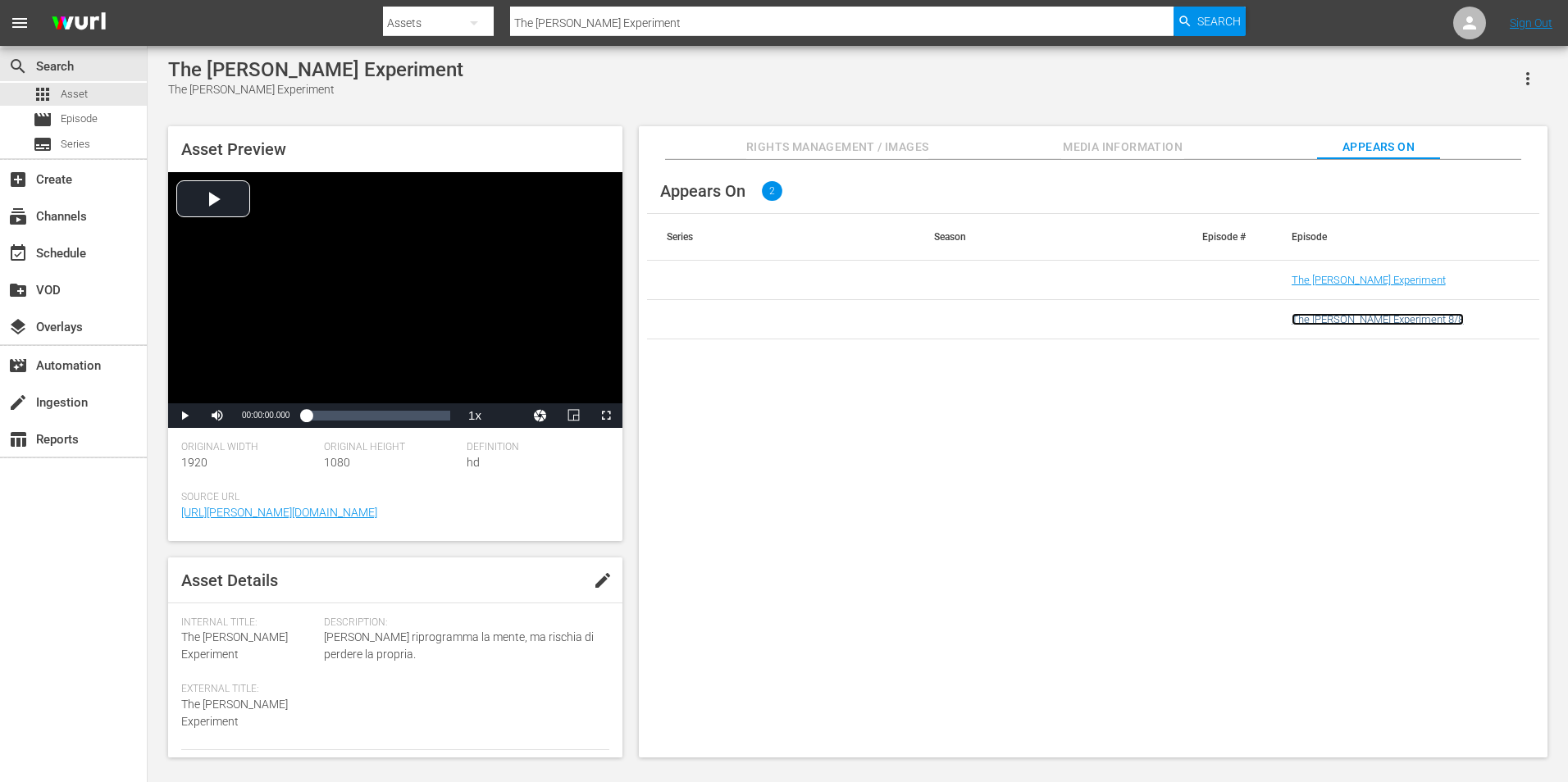
click at [1381, 325] on link "The [PERSON_NAME] Experiment 8/8" at bounding box center [1378, 319] width 172 height 13
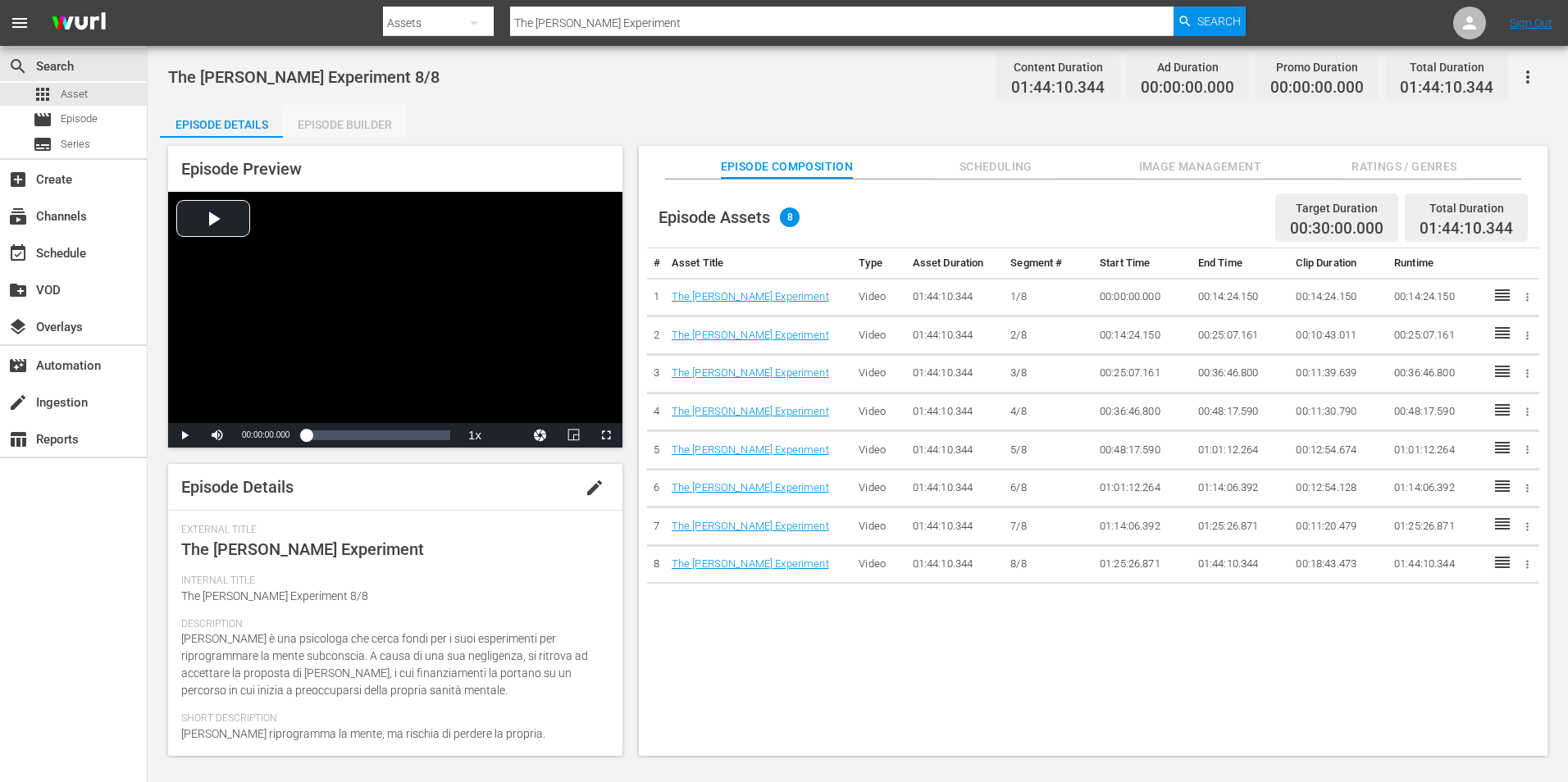
click at [321, 133] on div "Episode Builder" at bounding box center [344, 124] width 123 height 40
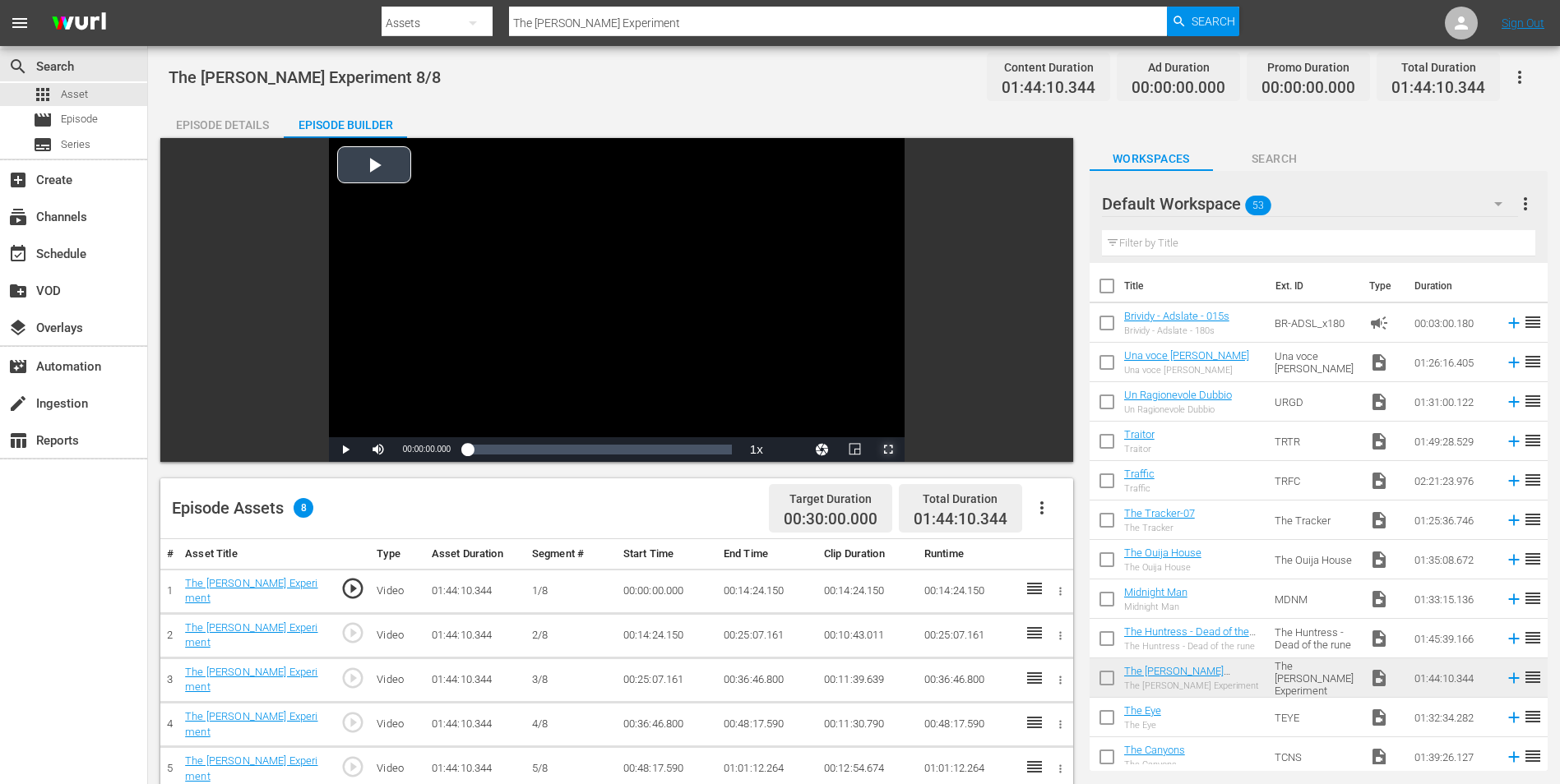
click at [888, 449] on span "Video Player" at bounding box center [888, 449] width 0 height 0
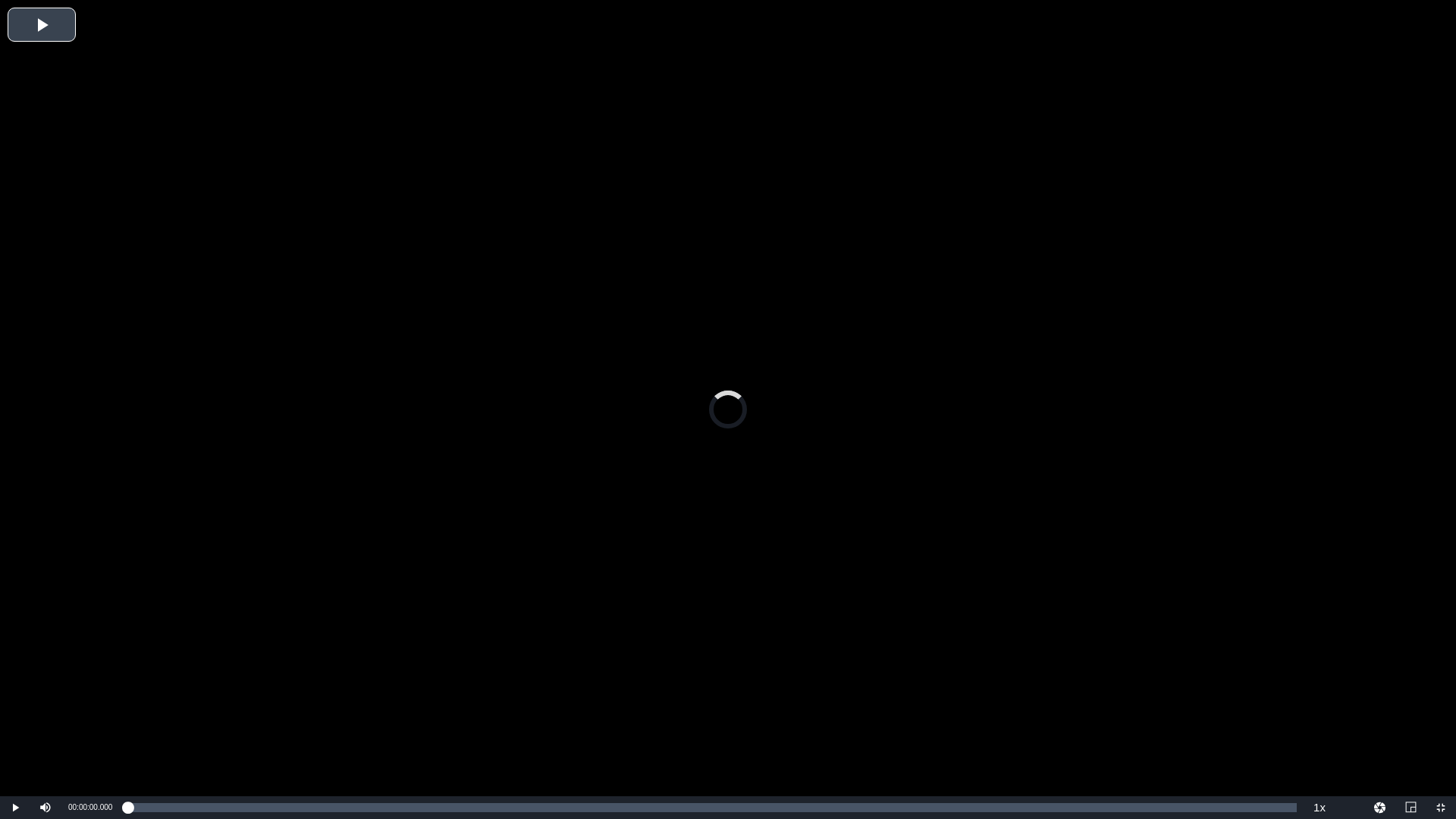
click at [658, 392] on div "Video Player" at bounding box center [728, 398] width 1456 height 796
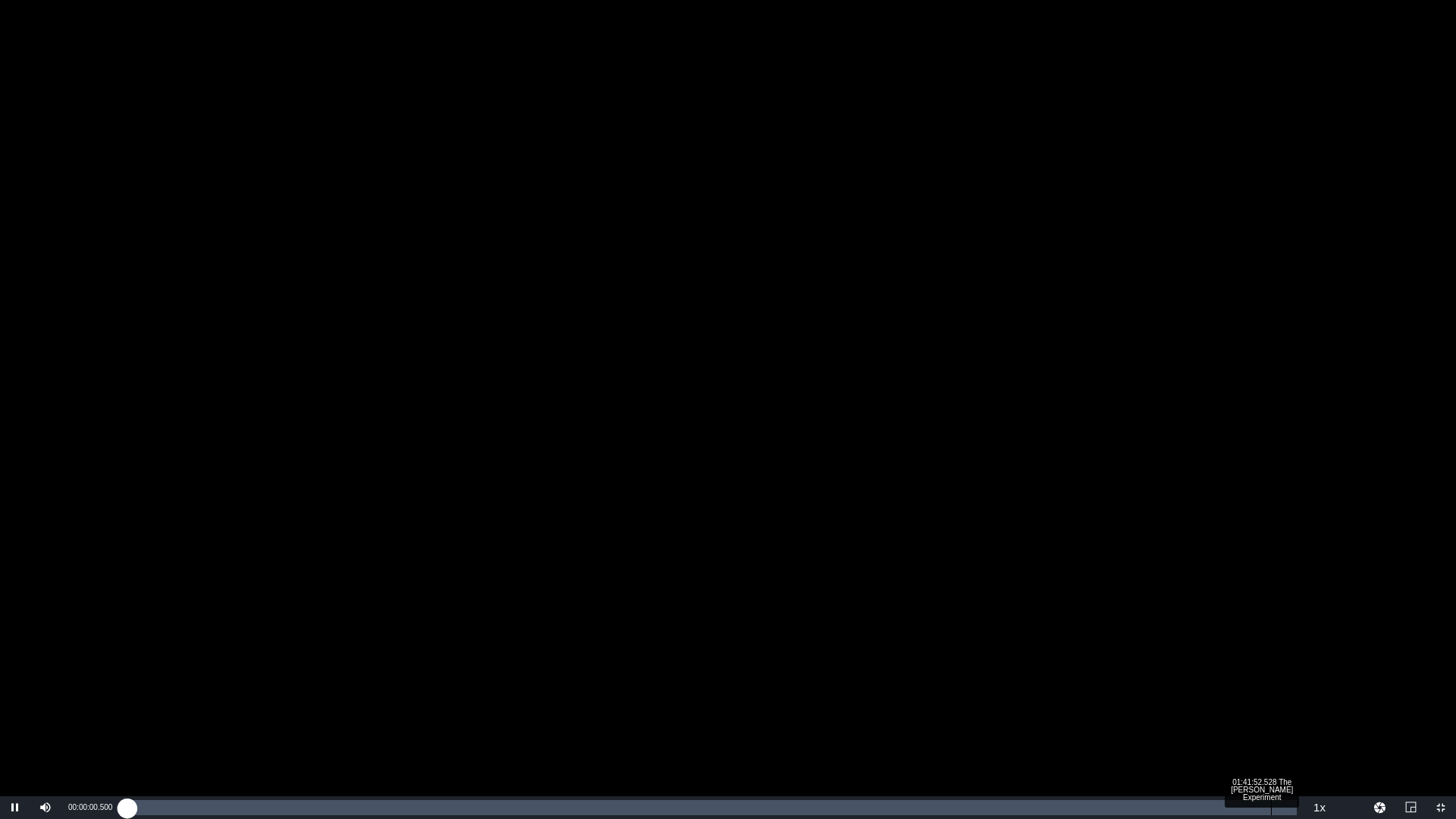
click at [1271, 723] on div "Loaded : 0.09% 01:41:52.528 The [PERSON_NAME] Experiment 00:00:00.488" at bounding box center [712, 807] width 1185 height 23
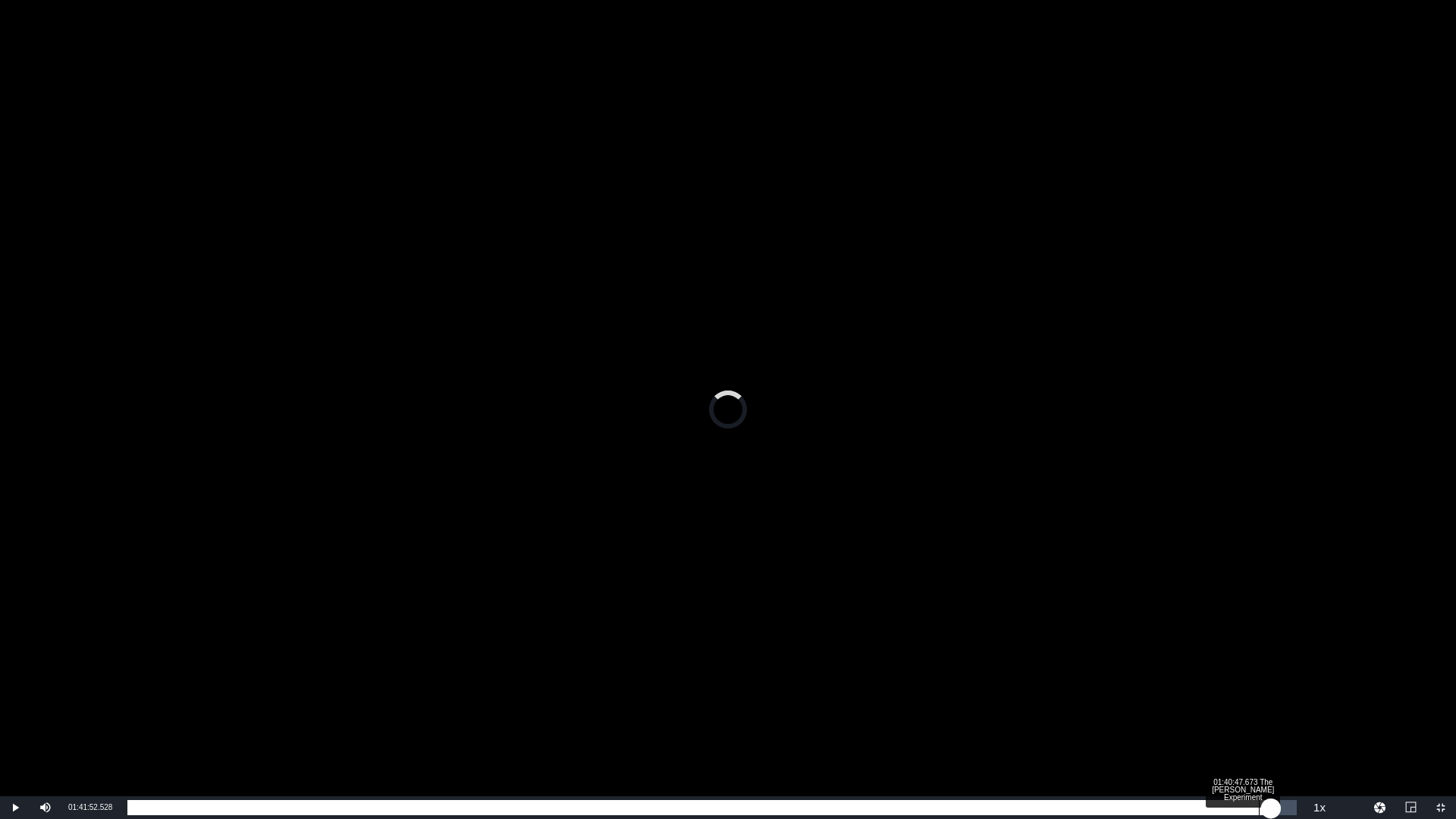
click at [1255, 723] on div "Loaded : 0.00% 01:40:47.673 The [PERSON_NAME] Experiment 01:41:52.528" at bounding box center [712, 808] width 1170 height 16
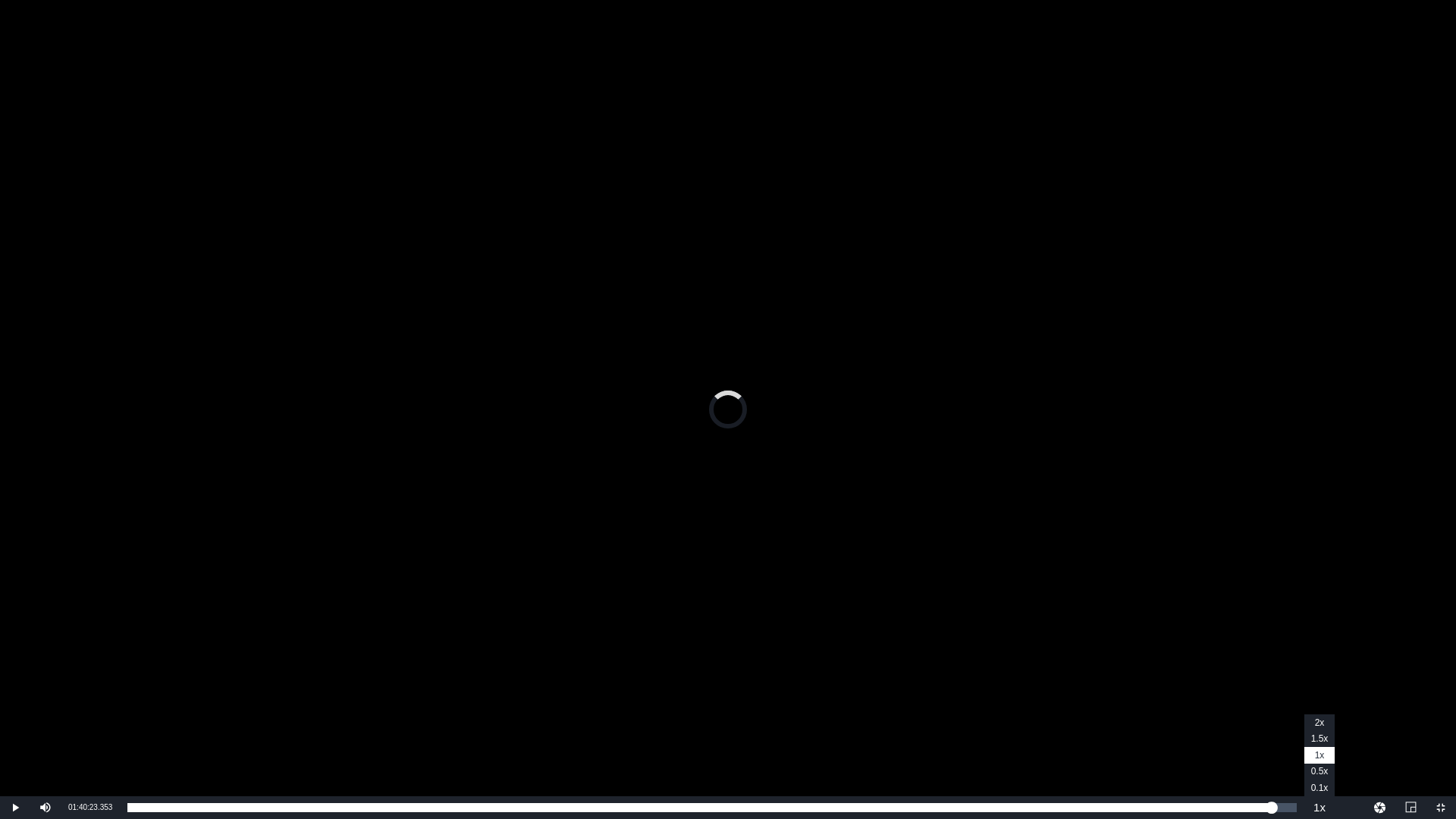
click at [1309, 723] on button "Playback Rate" at bounding box center [1319, 807] width 30 height 23
click at [1315, 719] on span "2x" at bounding box center [1320, 723] width 10 height 11
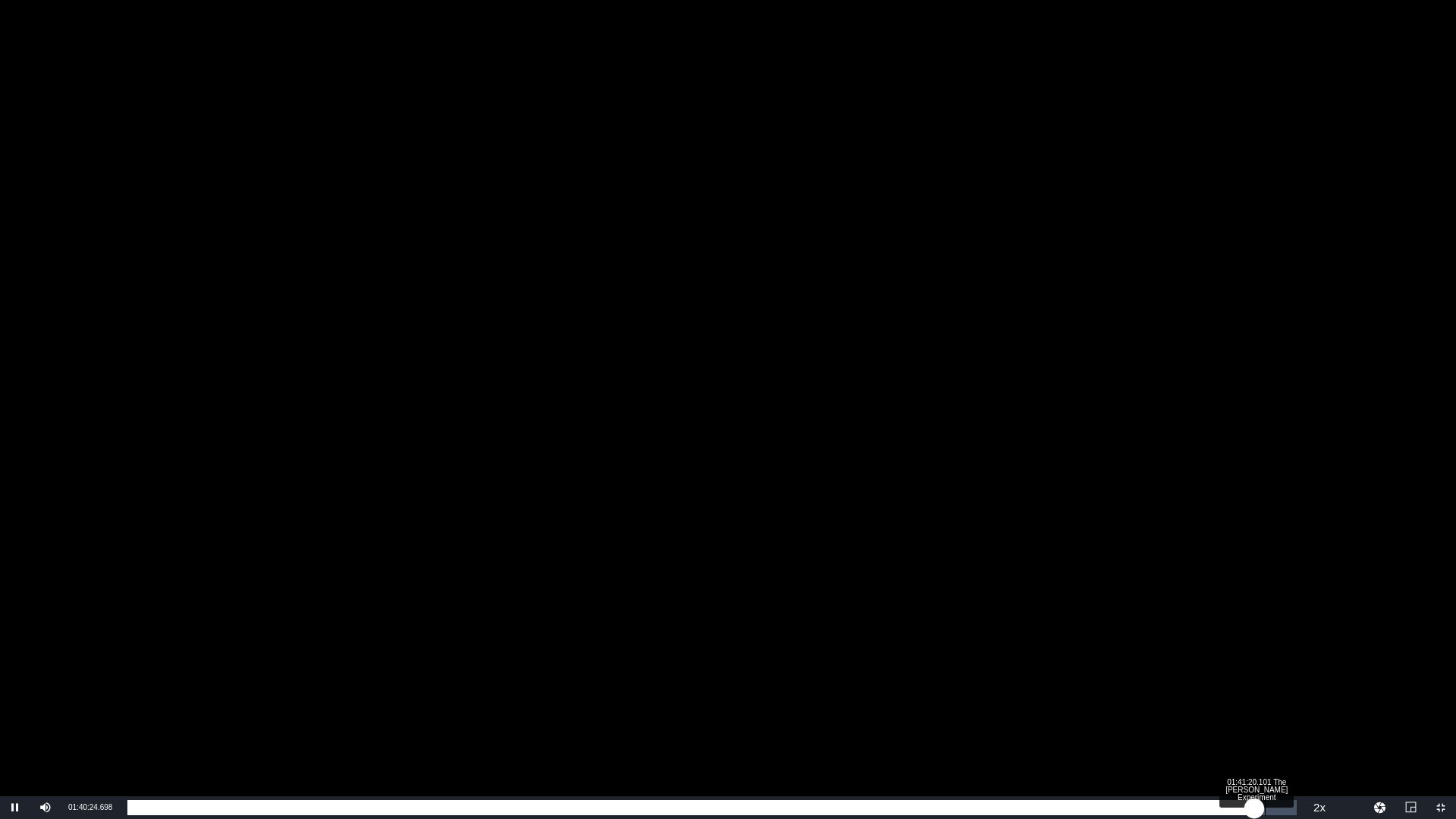
click at [1255, 723] on div "01:40:24.745" at bounding box center [691, 808] width 1127 height 16
click at [1259, 723] on div "01:41:24.028" at bounding box center [694, 808] width 1132 height 16
click at [1271, 723] on div "01:41:26.129" at bounding box center [699, 808] width 1143 height 16
click at [1272, 723] on div "01:41:55.836" at bounding box center [699, 808] width 1144 height 16
click at [1272, 723] on div "01:41:58.862" at bounding box center [699, 808] width 1144 height 16
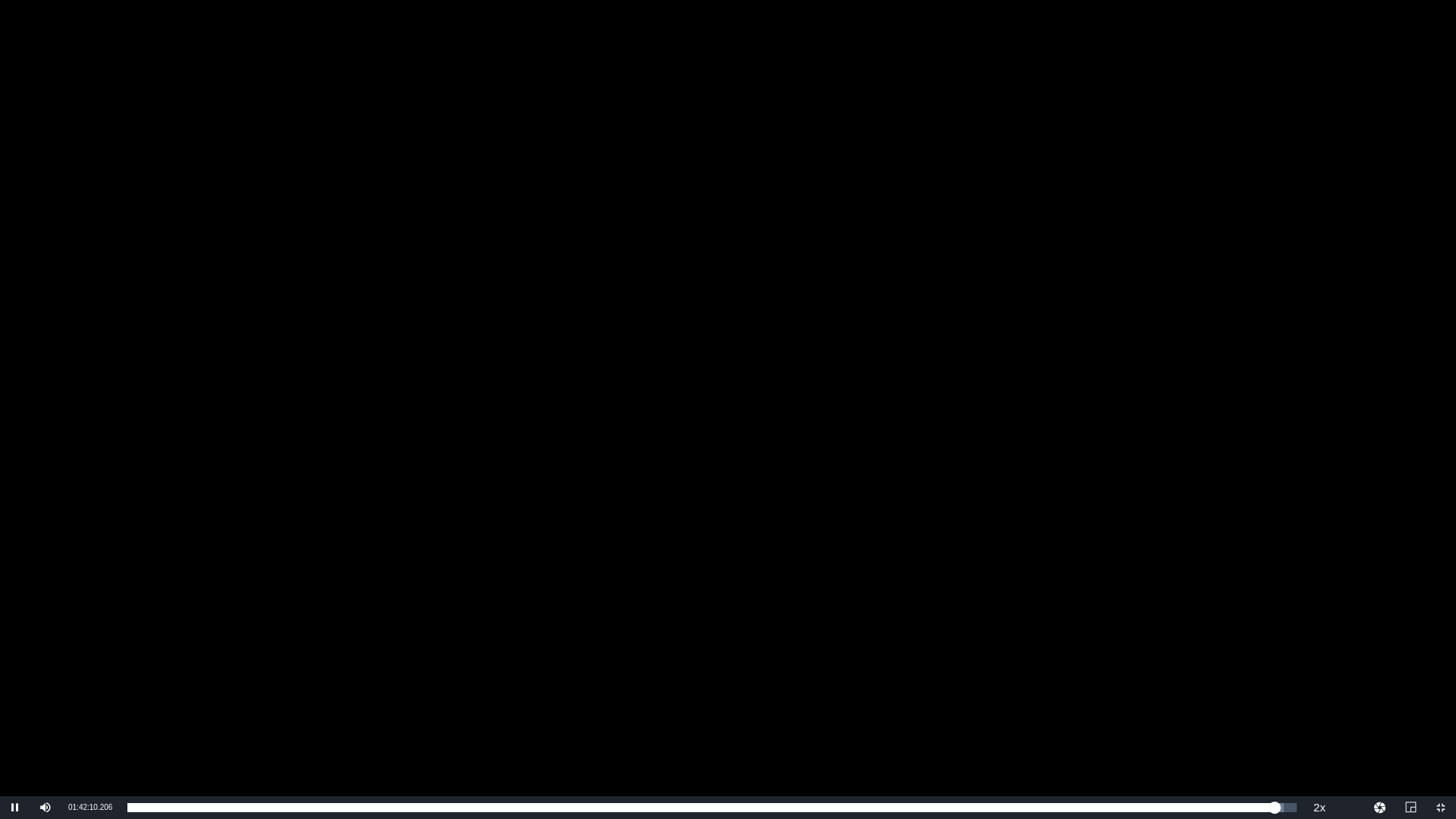
click at [929, 555] on div "Video Player" at bounding box center [728, 398] width 1456 height 796
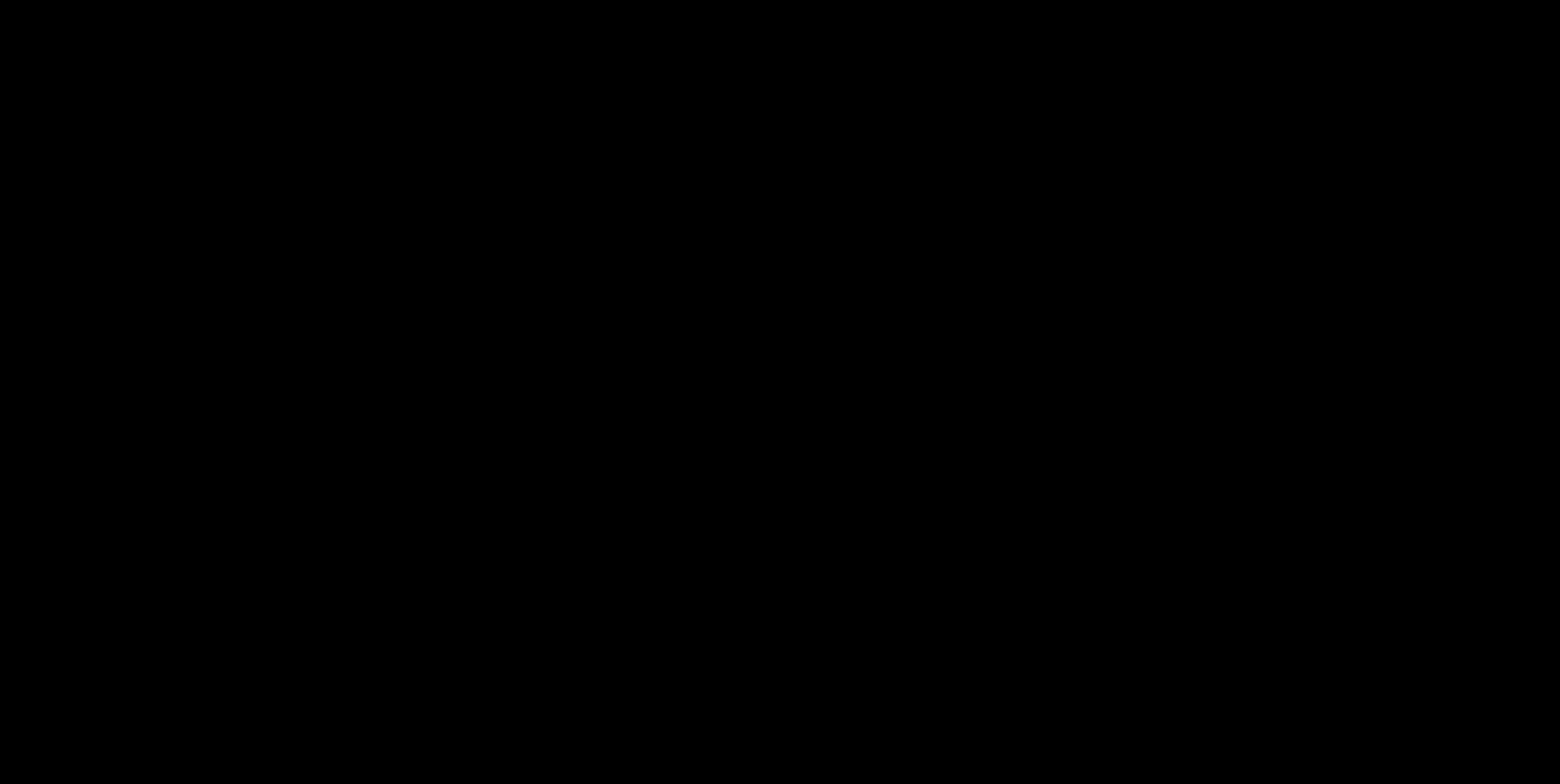
scroll to position [428, 0]
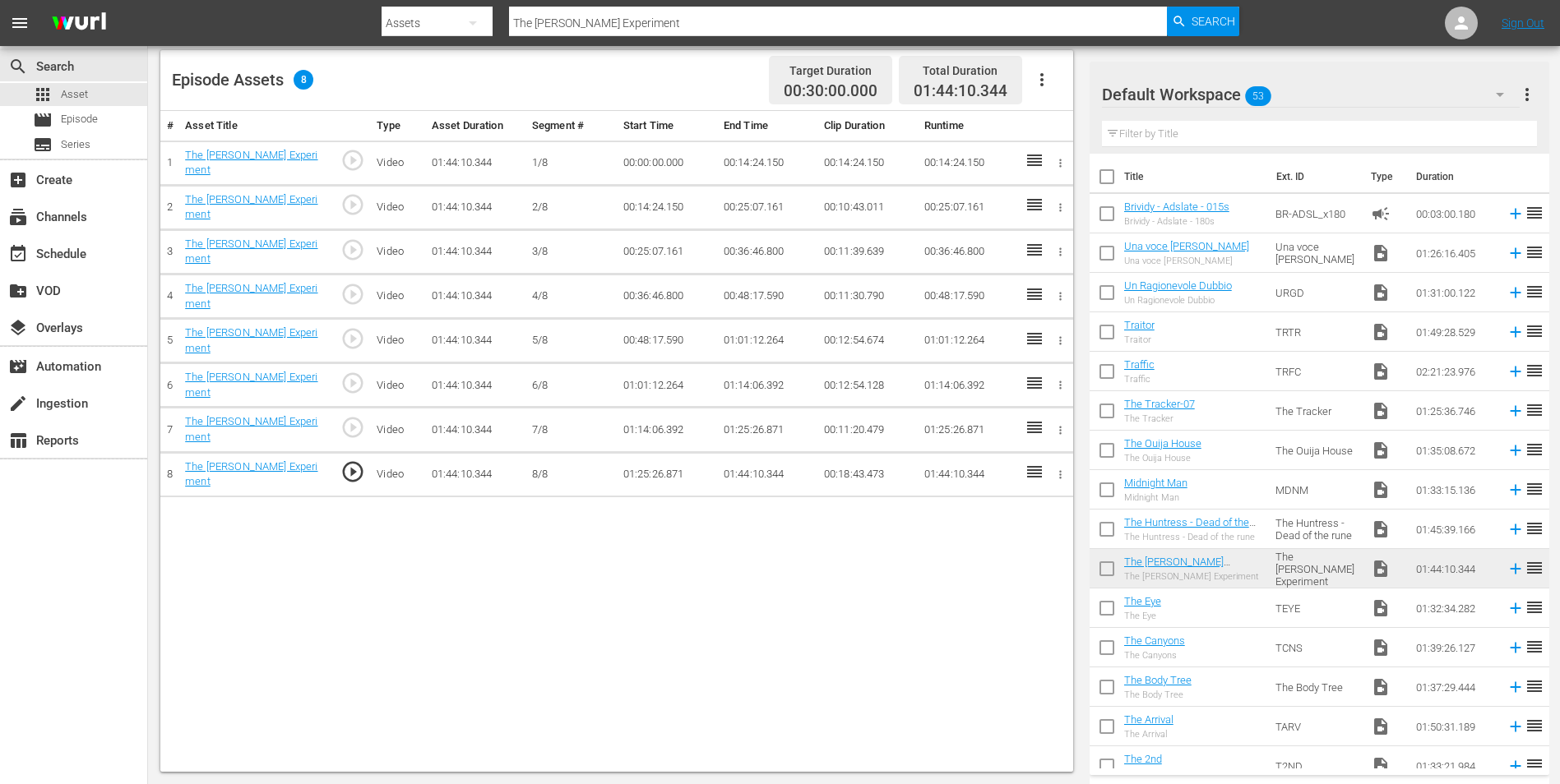
click at [743, 467] on td "01:44:10.344" at bounding box center [767, 474] width 100 height 45
click at [745, 464] on td "01:44:10.344" at bounding box center [767, 474] width 100 height 45
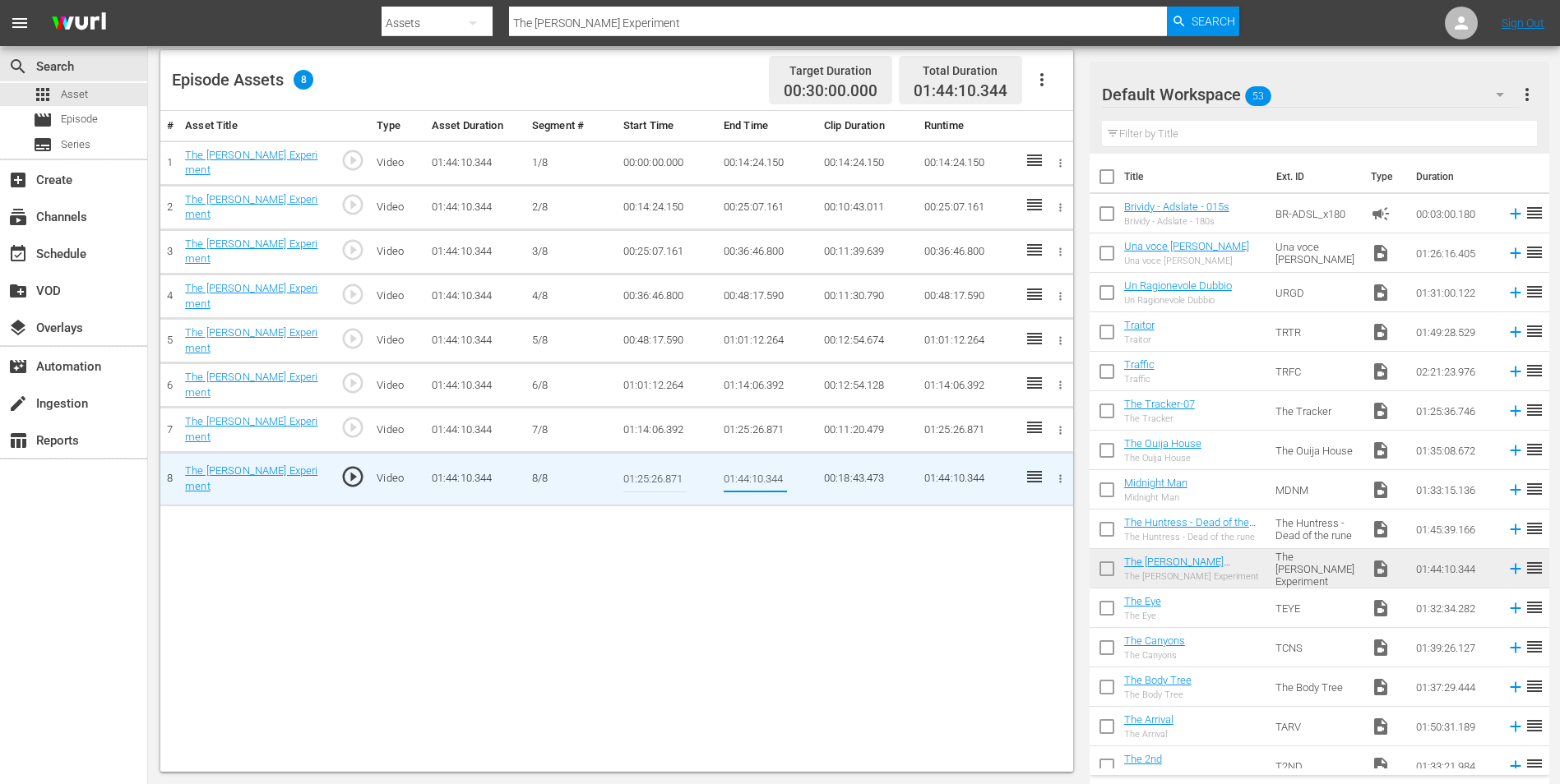
click at [742, 464] on input "01:44:10.344" at bounding box center [755, 479] width 63 height 40
click at [746, 466] on input "01:44:10.344" at bounding box center [755, 479] width 63 height 40
type input "01:42:10.344"
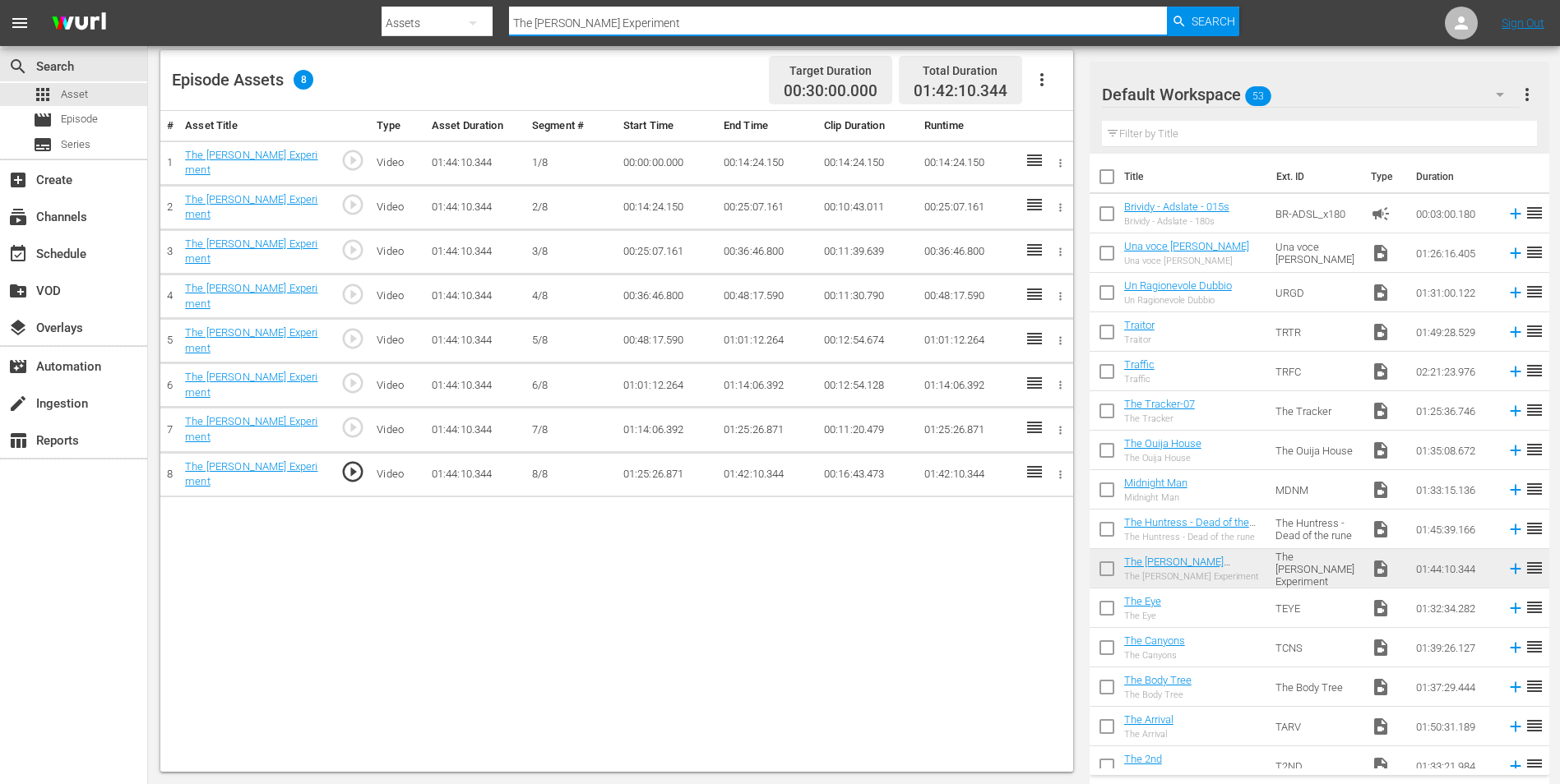
drag, startPoint x: 590, startPoint y: 15, endPoint x: 502, endPoint y: 12, distance: 88.1
click at [502, 12] on div "Search By Assets Search ID, Title, Description, Keywords, or Category The [PERS…" at bounding box center [810, 23] width 858 height 40
paste input "untress - rune of the dead"
type input "The Huntress - rune of the dead"
click at [1209, 30] on span "Search" at bounding box center [1213, 21] width 44 height 30
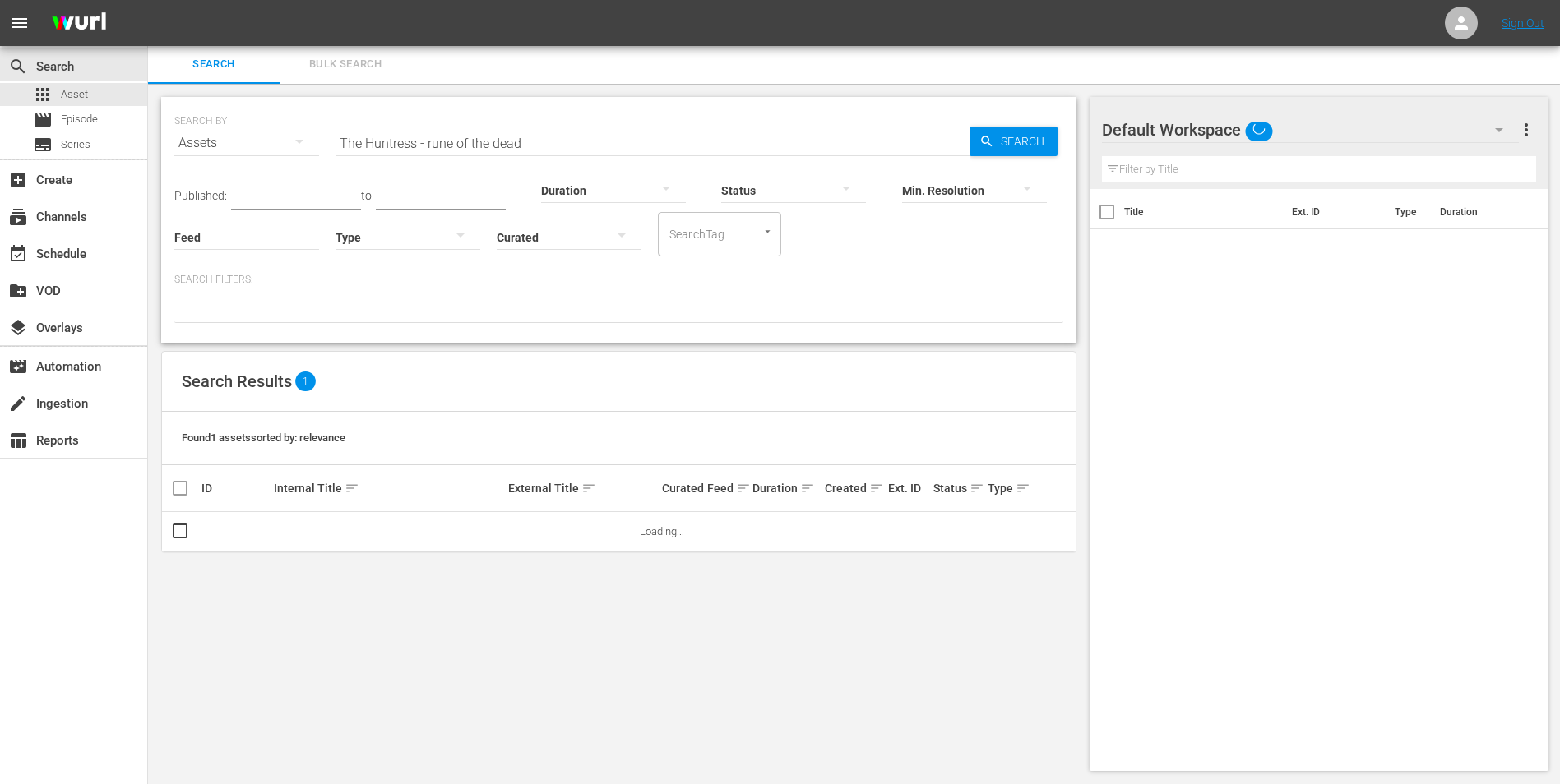
scroll to position [2, 0]
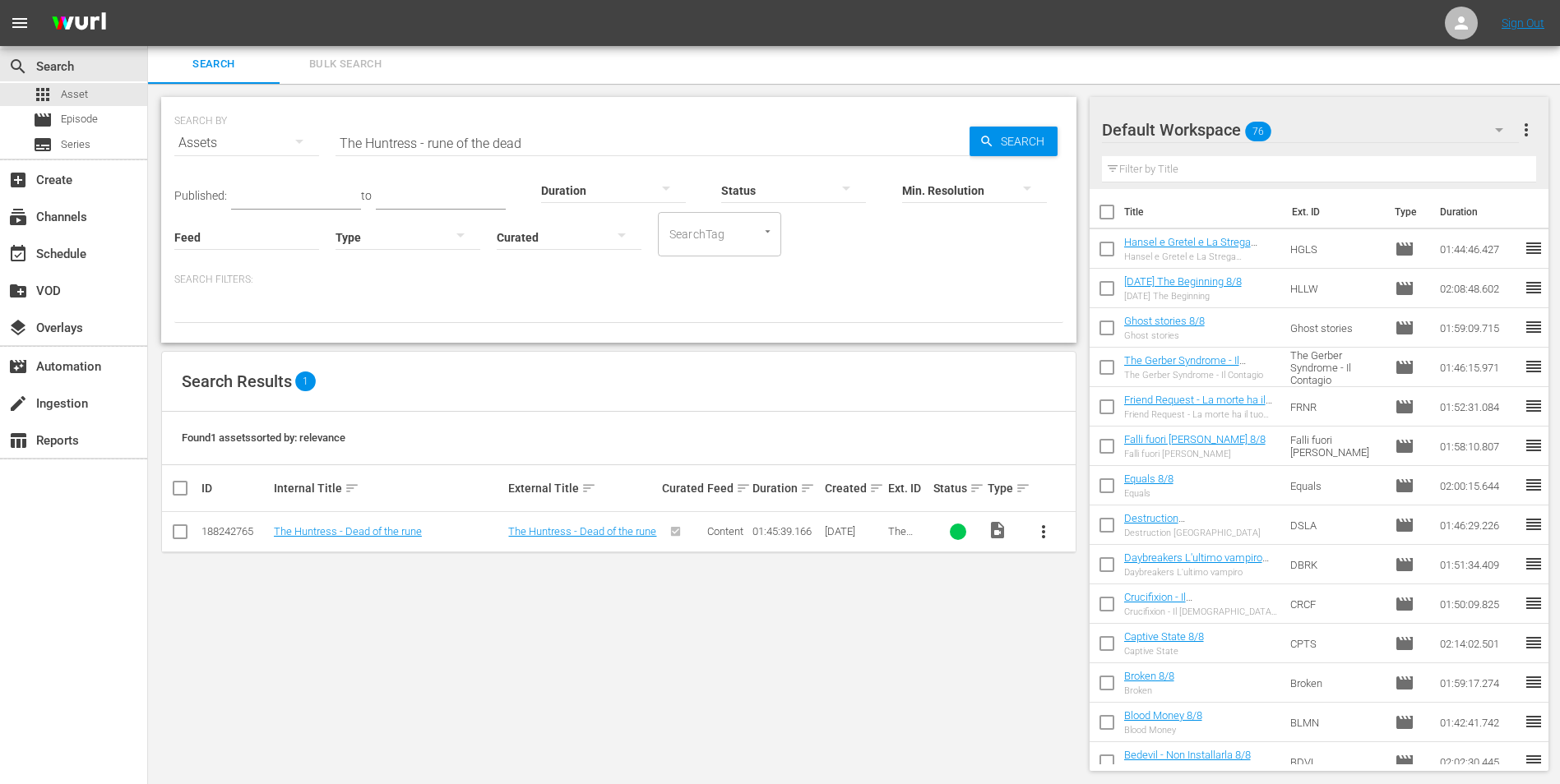
click at [322, 524] on td "The Huntress - Dead of the rune" at bounding box center [389, 532] width 235 height 40
click at [330, 537] on link "The Huntress - Dead of the rune" at bounding box center [348, 531] width 148 height 13
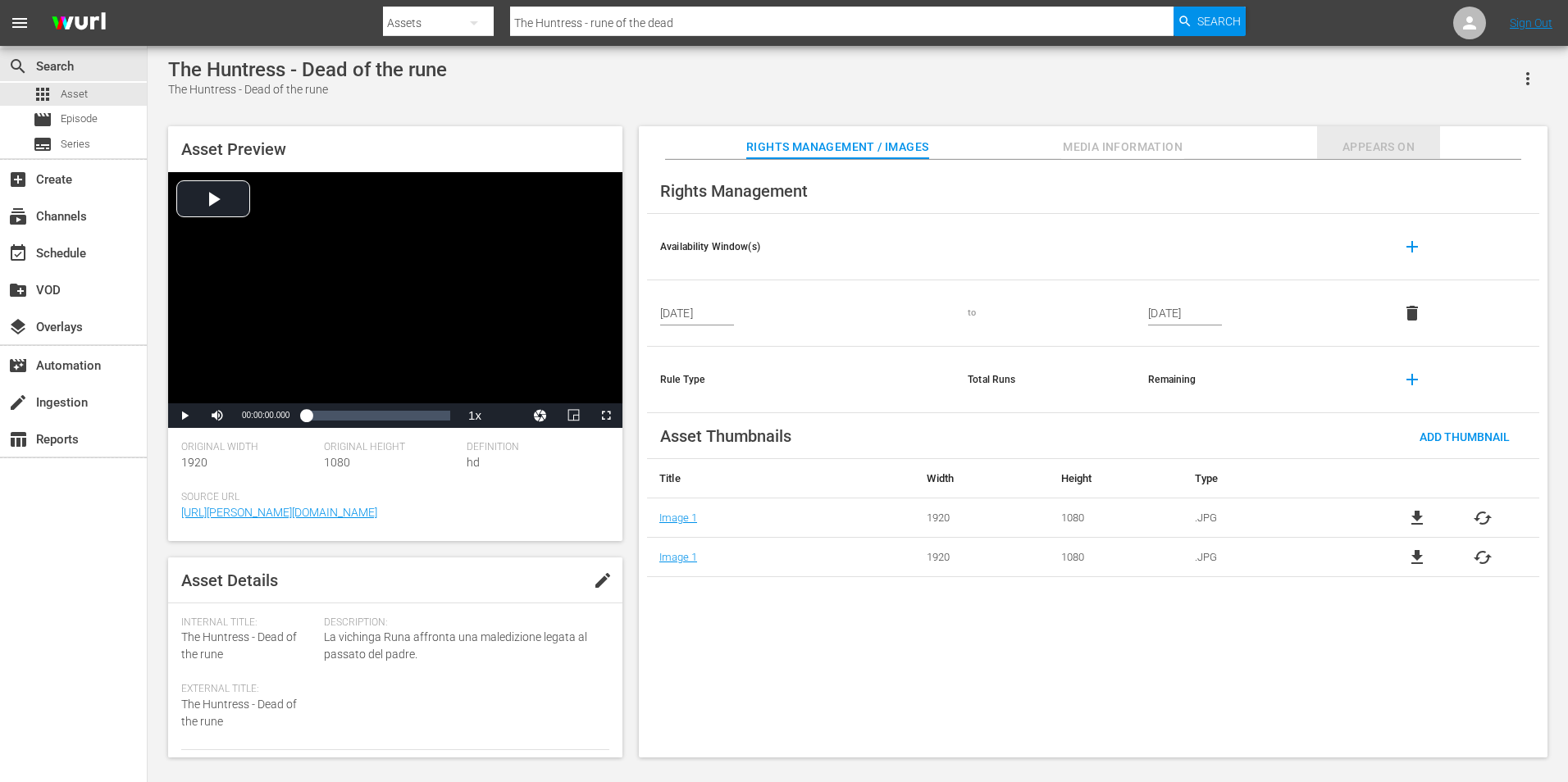
click at [1375, 148] on span "Appears On" at bounding box center [1379, 147] width 123 height 20
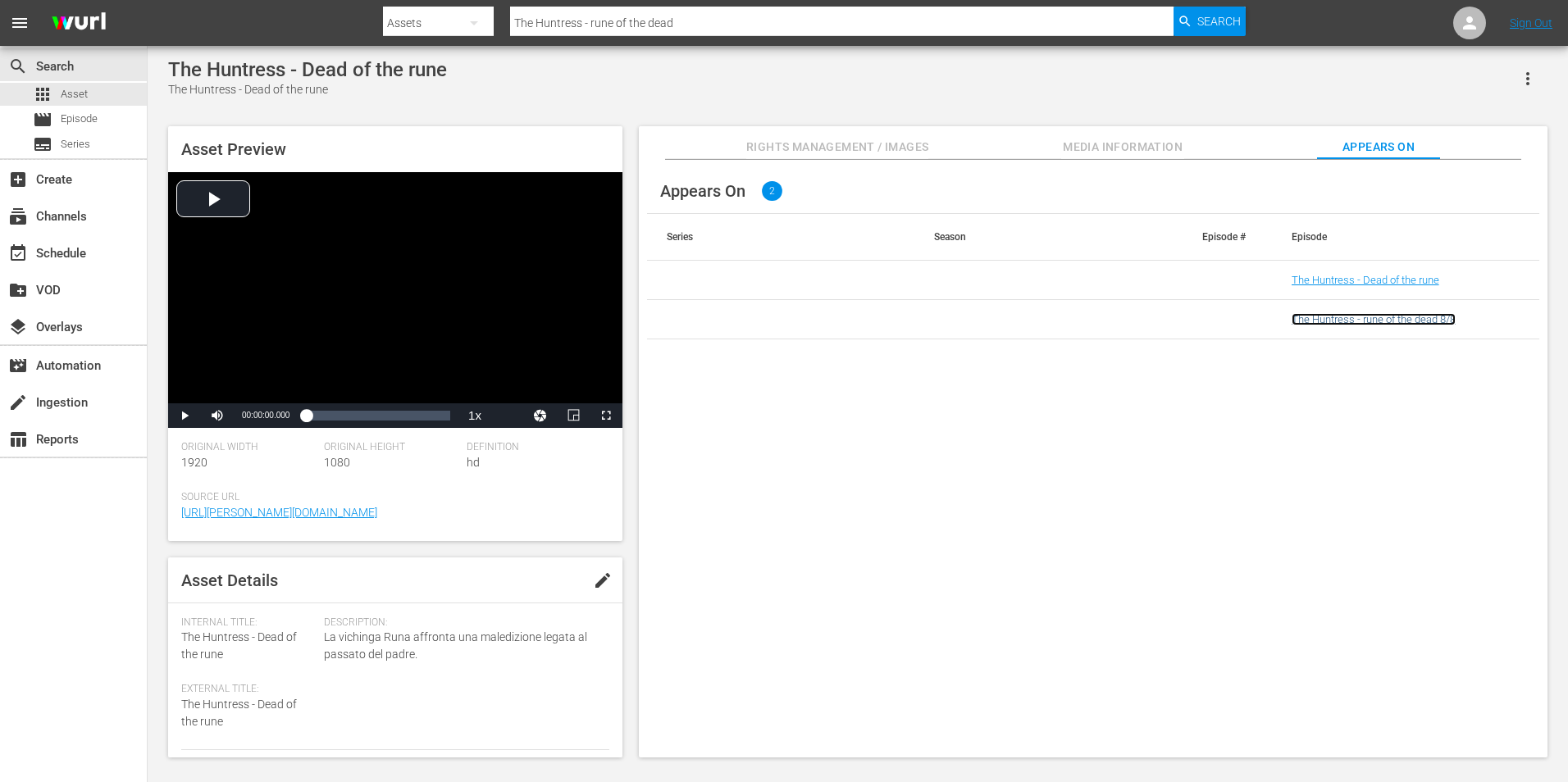
click at [1436, 320] on link "The Huntress - rune of the dead 8/8" at bounding box center [1374, 319] width 164 height 13
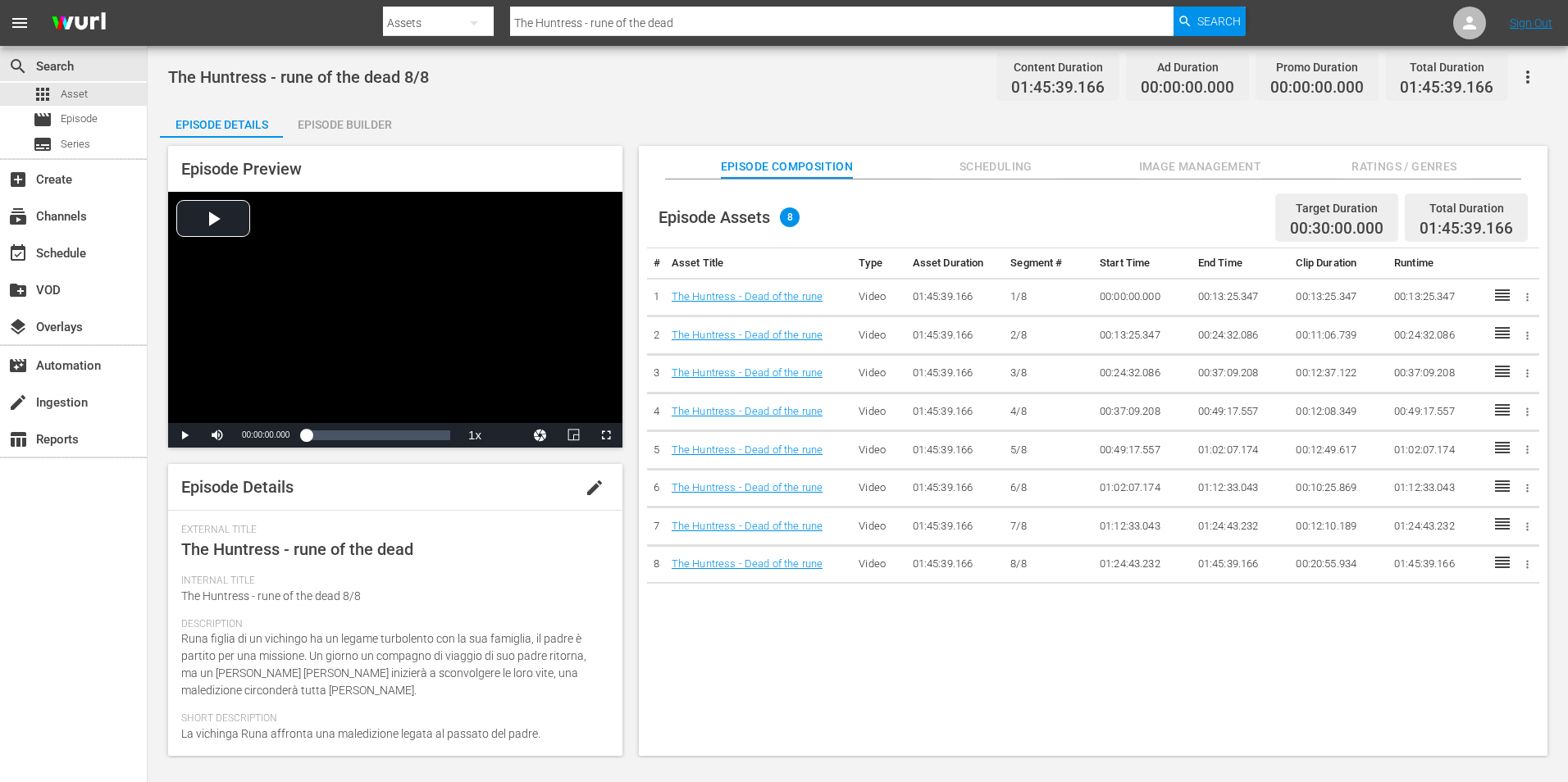
click at [351, 128] on div "Episode Builder" at bounding box center [344, 124] width 123 height 40
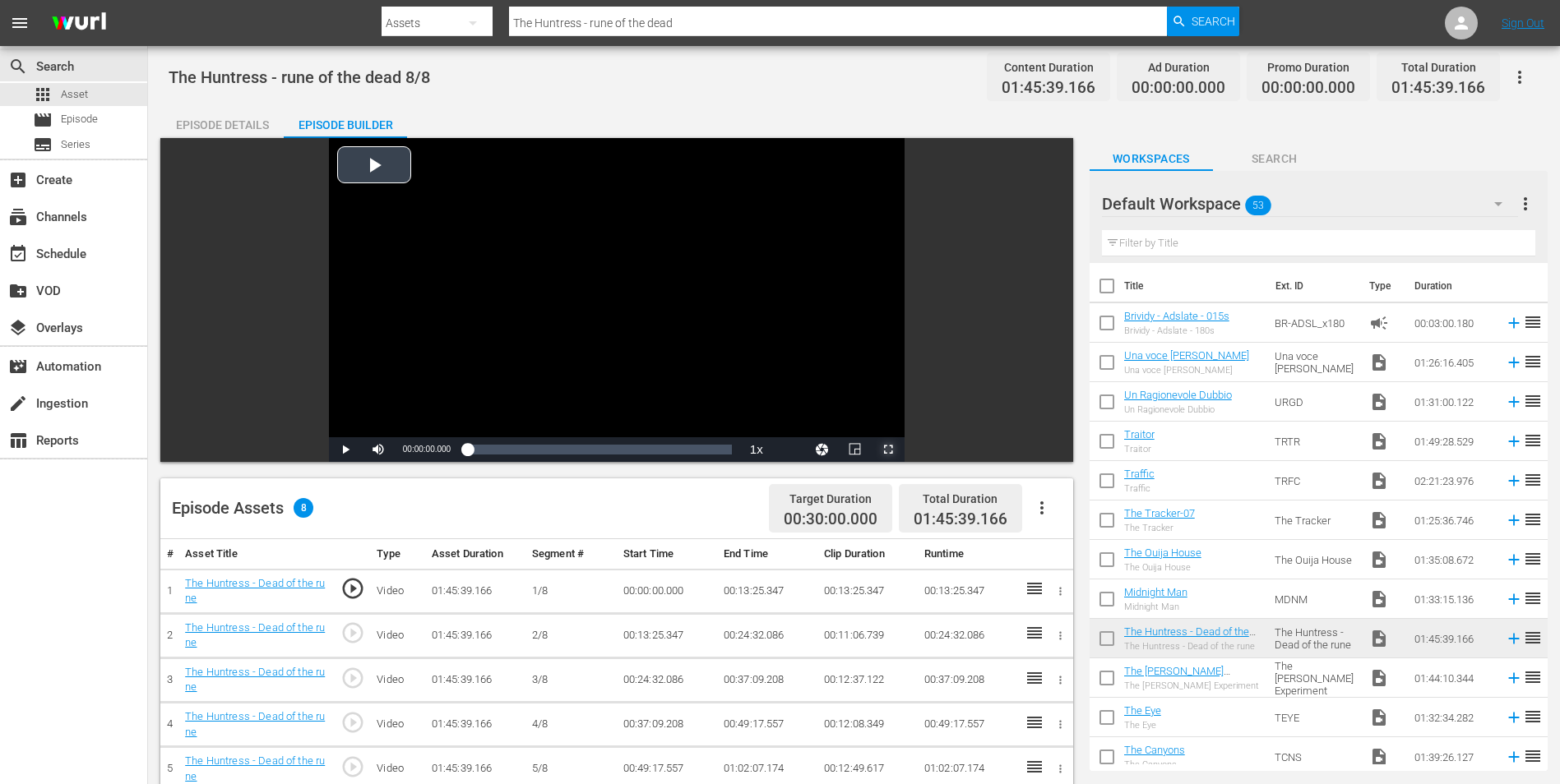
click at [888, 449] on span "Video Player" at bounding box center [888, 449] width 0 height 0
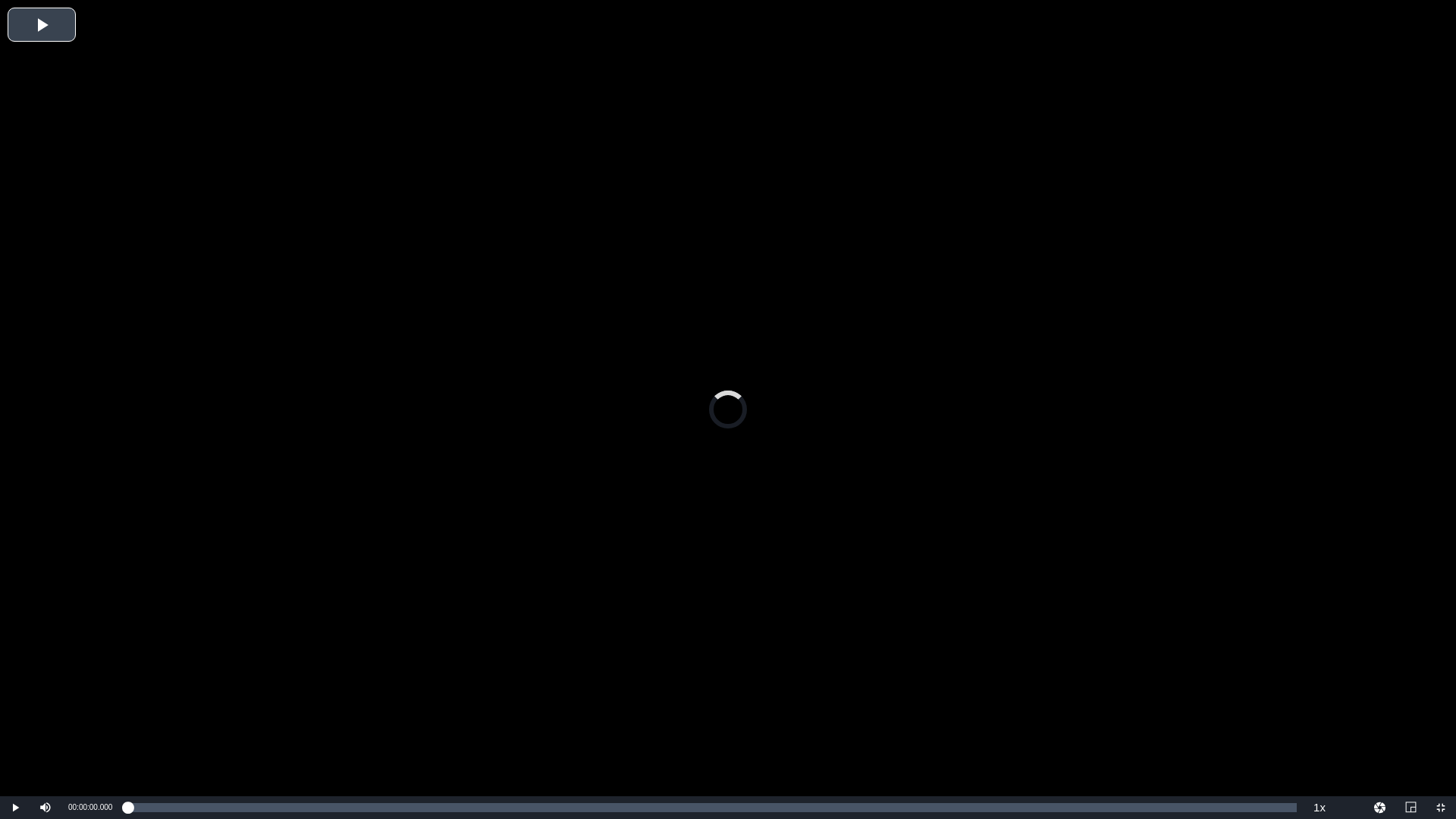
click at [656, 341] on div "Video Player" at bounding box center [728, 398] width 1456 height 796
click at [1314, 723] on li "2x" at bounding box center [1319, 723] width 30 height 16
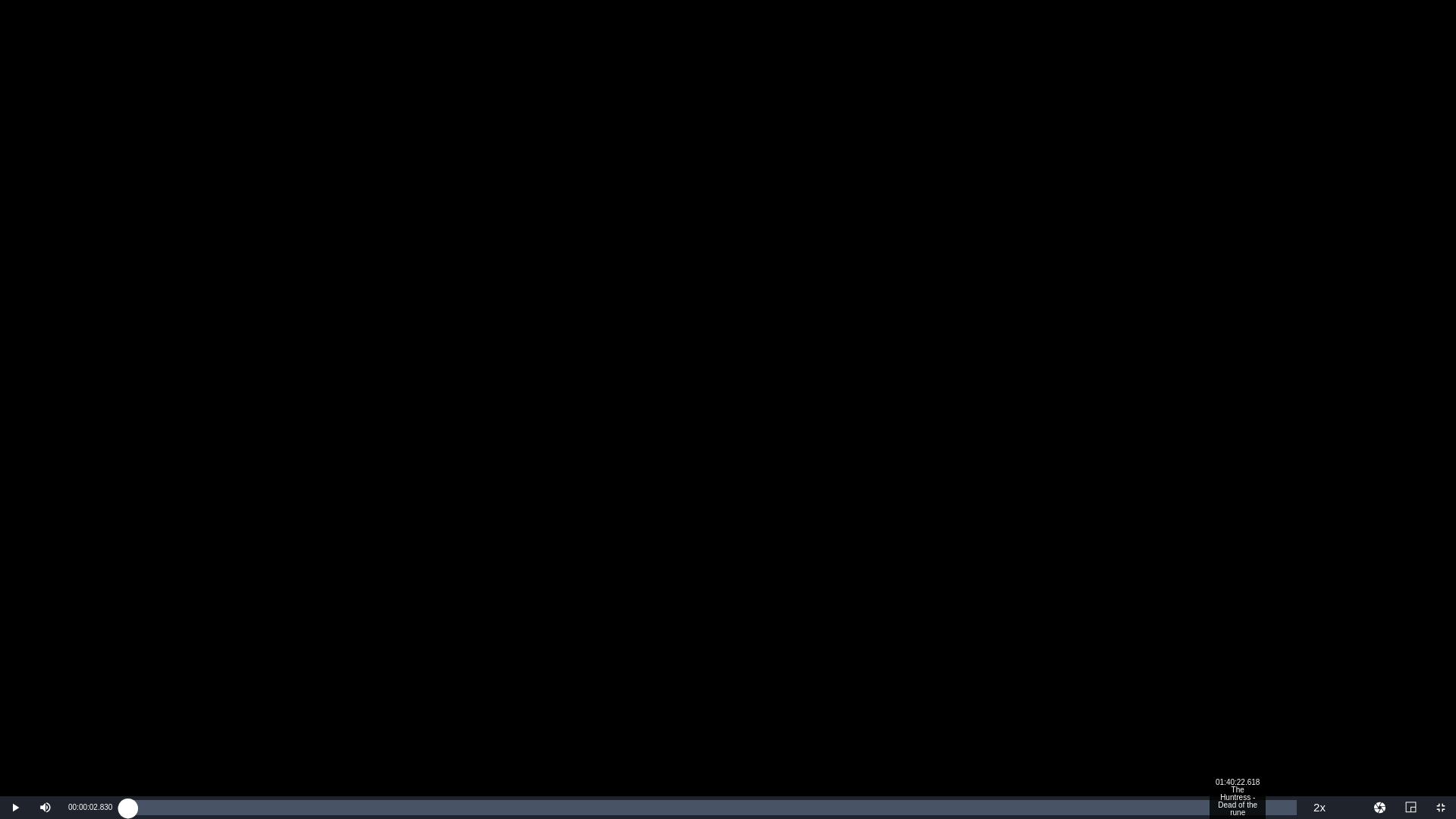
click at [1238, 723] on div "Loaded : 0.28% 01:40:22.618 The Huntress - Dead of the rune 00:00:03.081" at bounding box center [712, 808] width 1170 height 16
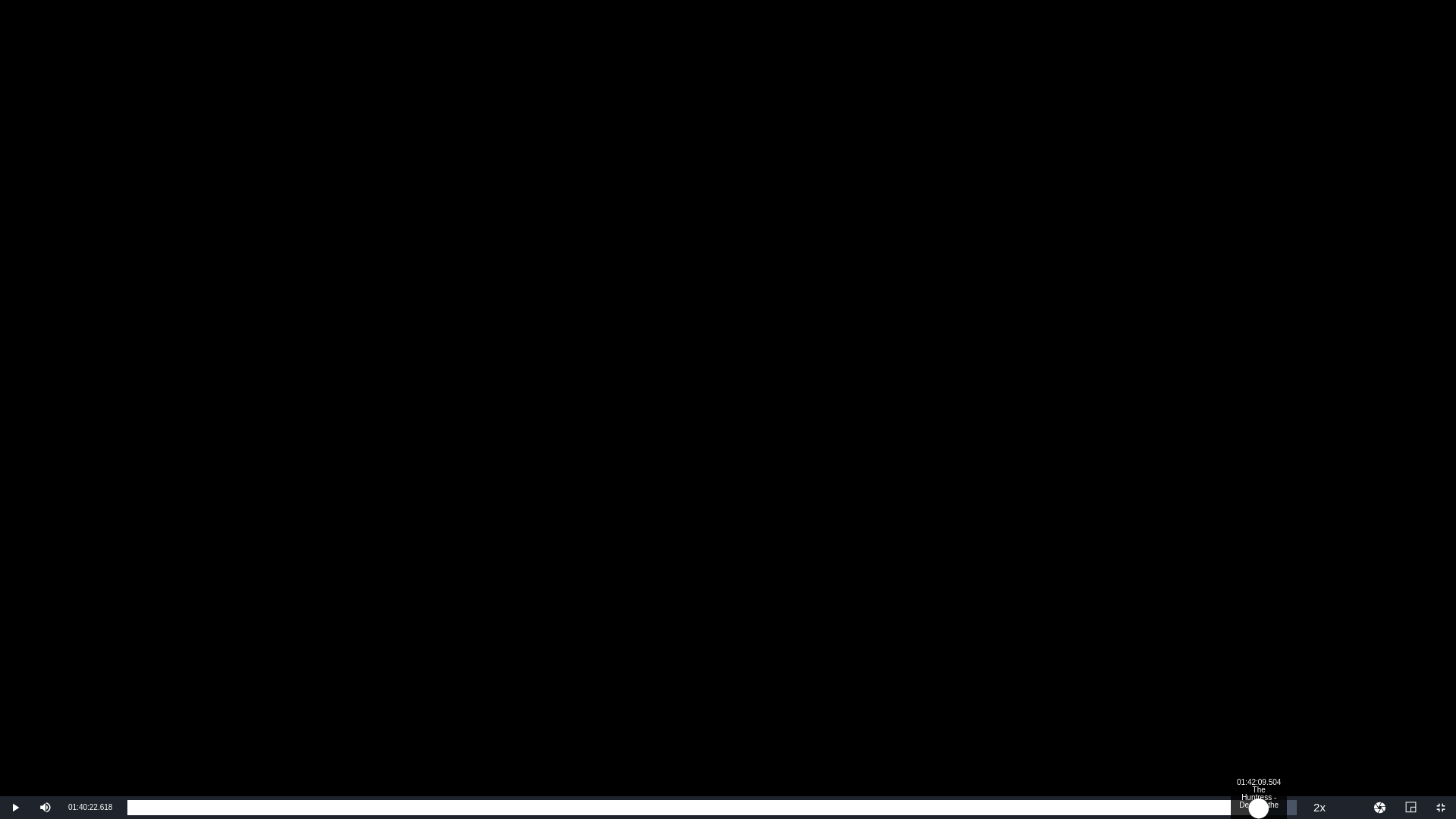
click at [1260, 723] on div "Loaded : 0.28% 01:42:09.504 The Huntress - Dead of the rune 00:00:00.000" at bounding box center [712, 808] width 1170 height 16
click at [1238, 723] on div "01:40:25.168" at bounding box center [683, 808] width 1111 height 16
click at [1248, 723] on div "01:41:12.176" at bounding box center [688, 808] width 1120 height 16
click at [1270, 723] on div "01:42:22.007" at bounding box center [698, 808] width 1143 height 16
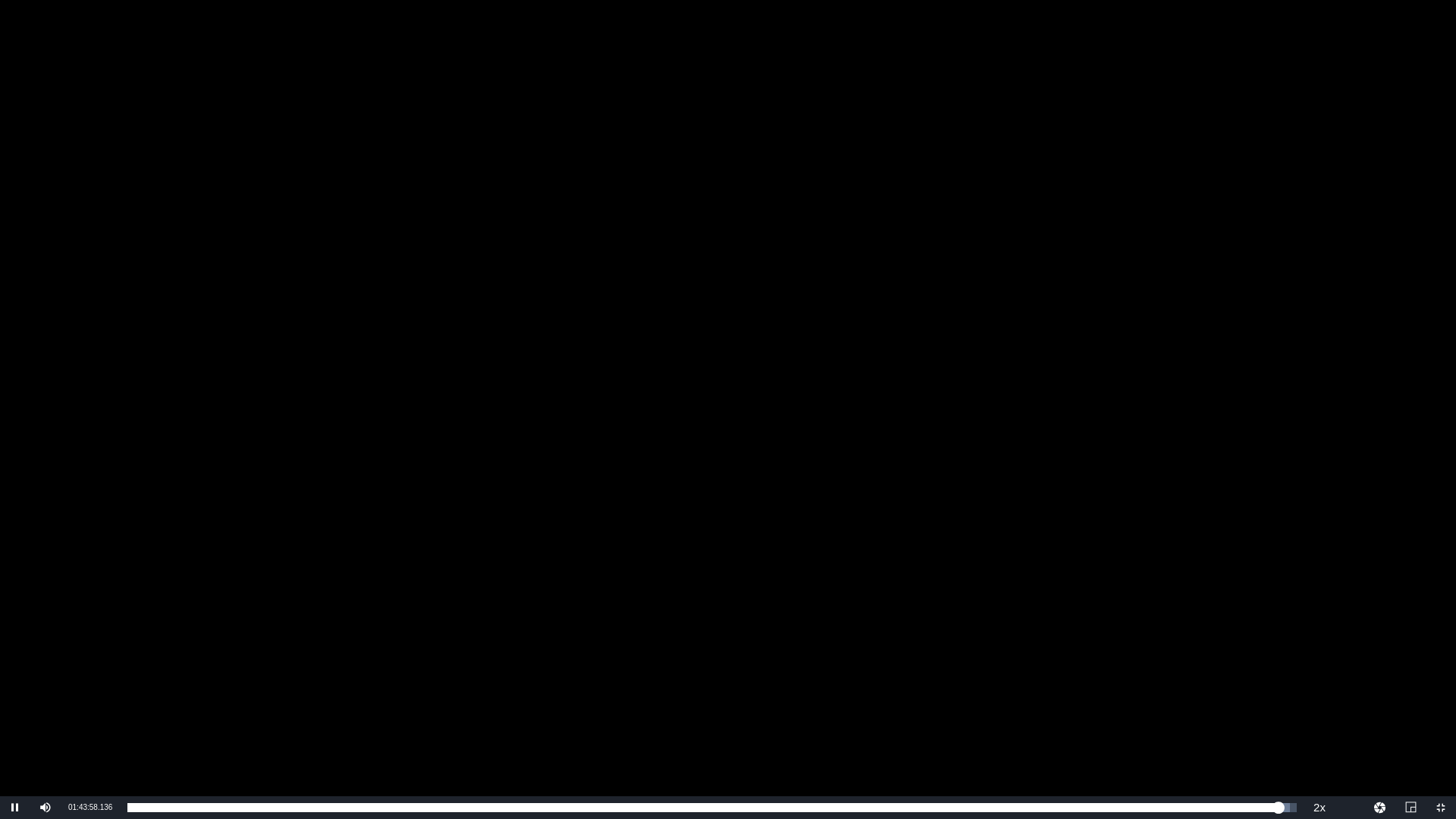
click at [1037, 563] on div "Video Player" at bounding box center [728, 398] width 1456 height 796
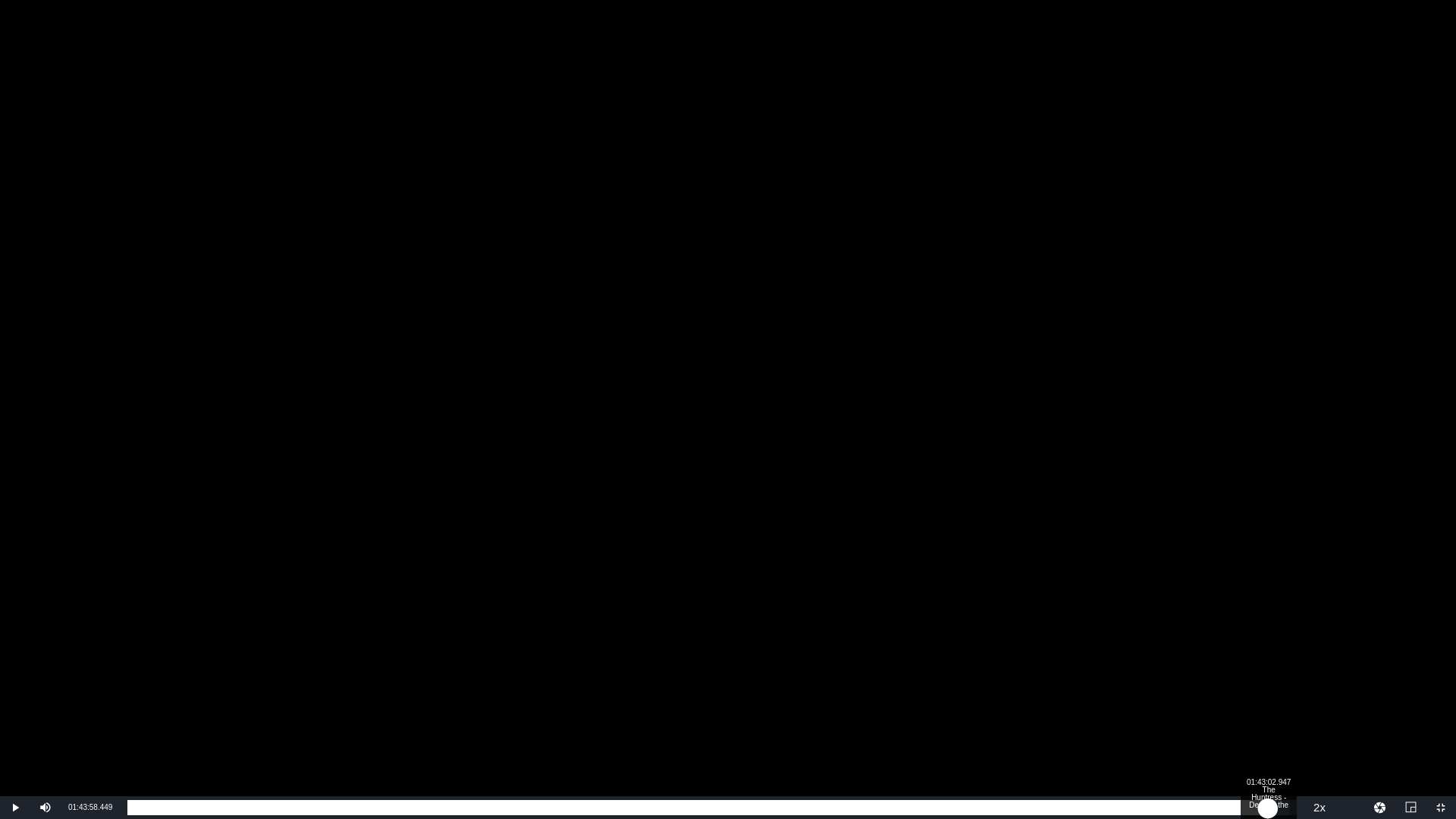
drag, startPoint x: 1281, startPoint y: 805, endPoint x: 1268, endPoint y: 806, distance: 13.0
click at [1268, 723] on div "01:43:58.449" at bounding box center [698, 808] width 1141 height 16
click at [1262, 723] on div "01:43:06.876" at bounding box center [695, 808] width 1134 height 16
click at [1265, 723] on div "01:42:39.362" at bounding box center [696, 808] width 1138 height 16
click at [1259, 723] on div "01:42:47.344" at bounding box center [695, 808] width 1134 height 16
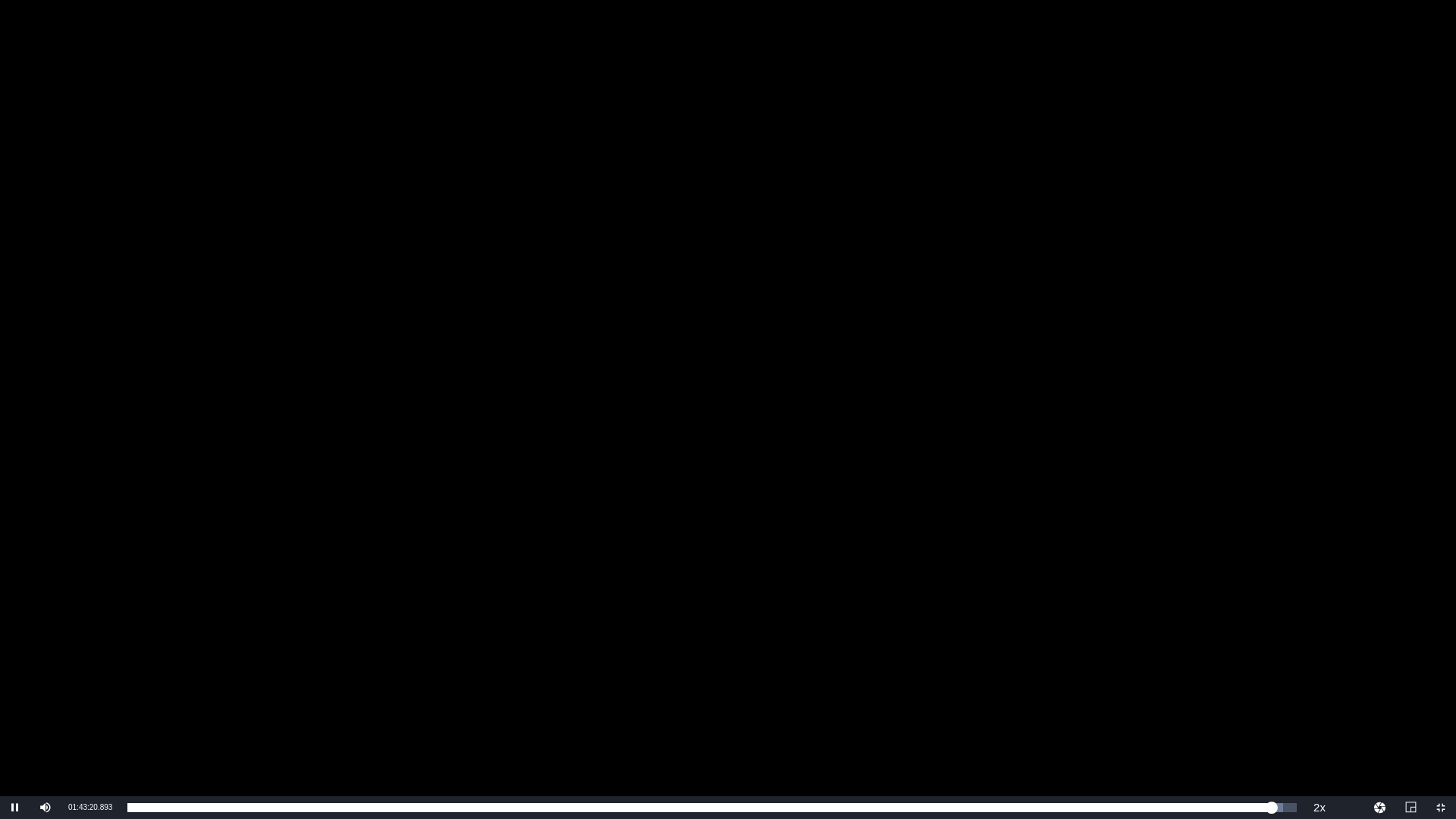
click at [1140, 566] on div "Video Player" at bounding box center [728, 398] width 1456 height 796
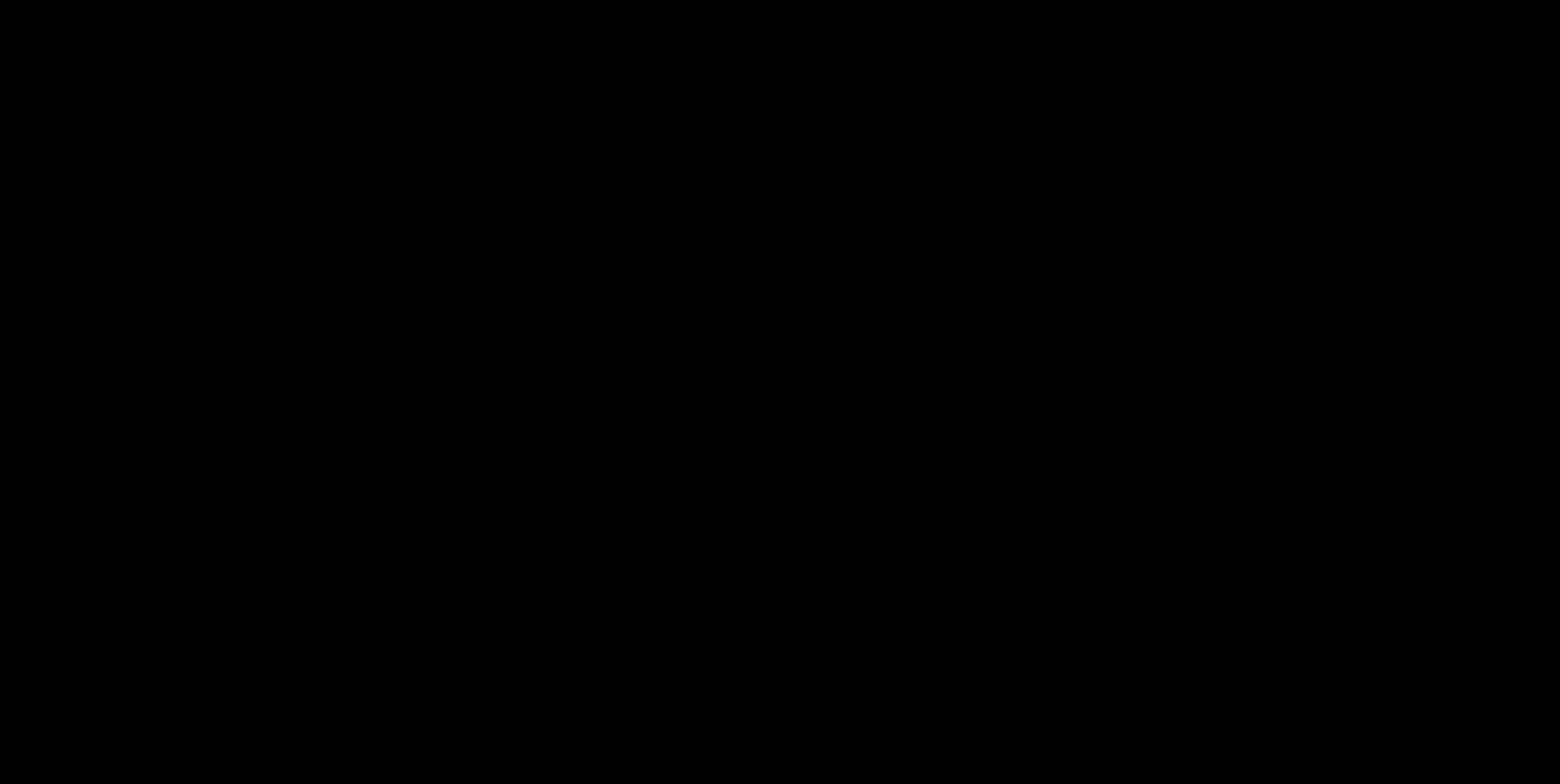
scroll to position [247, 0]
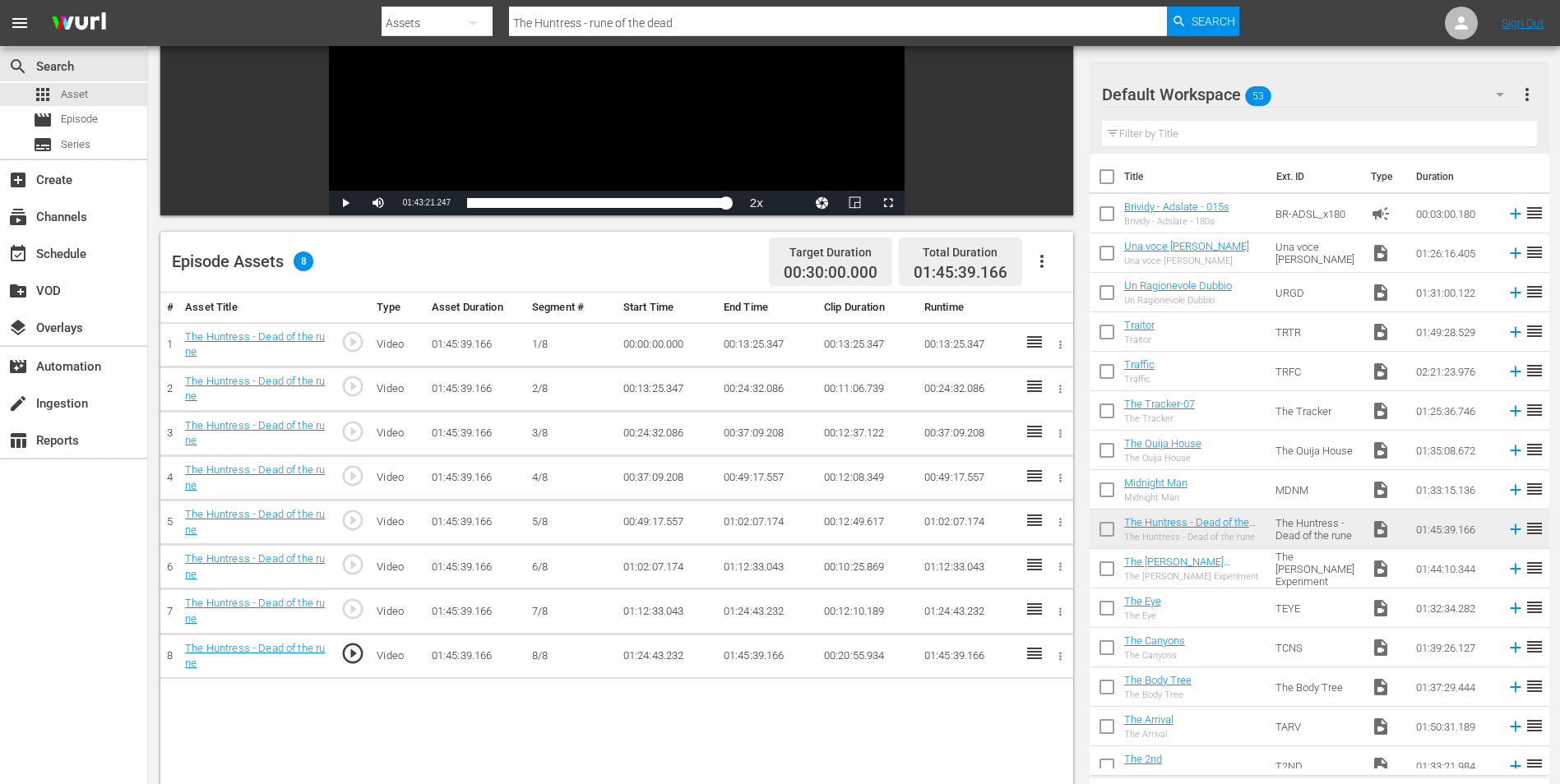
click at [752, 659] on td "01:45:39.166" at bounding box center [767, 656] width 100 height 45
click at [746, 656] on td "01:45:39.166" at bounding box center [767, 656] width 100 height 45
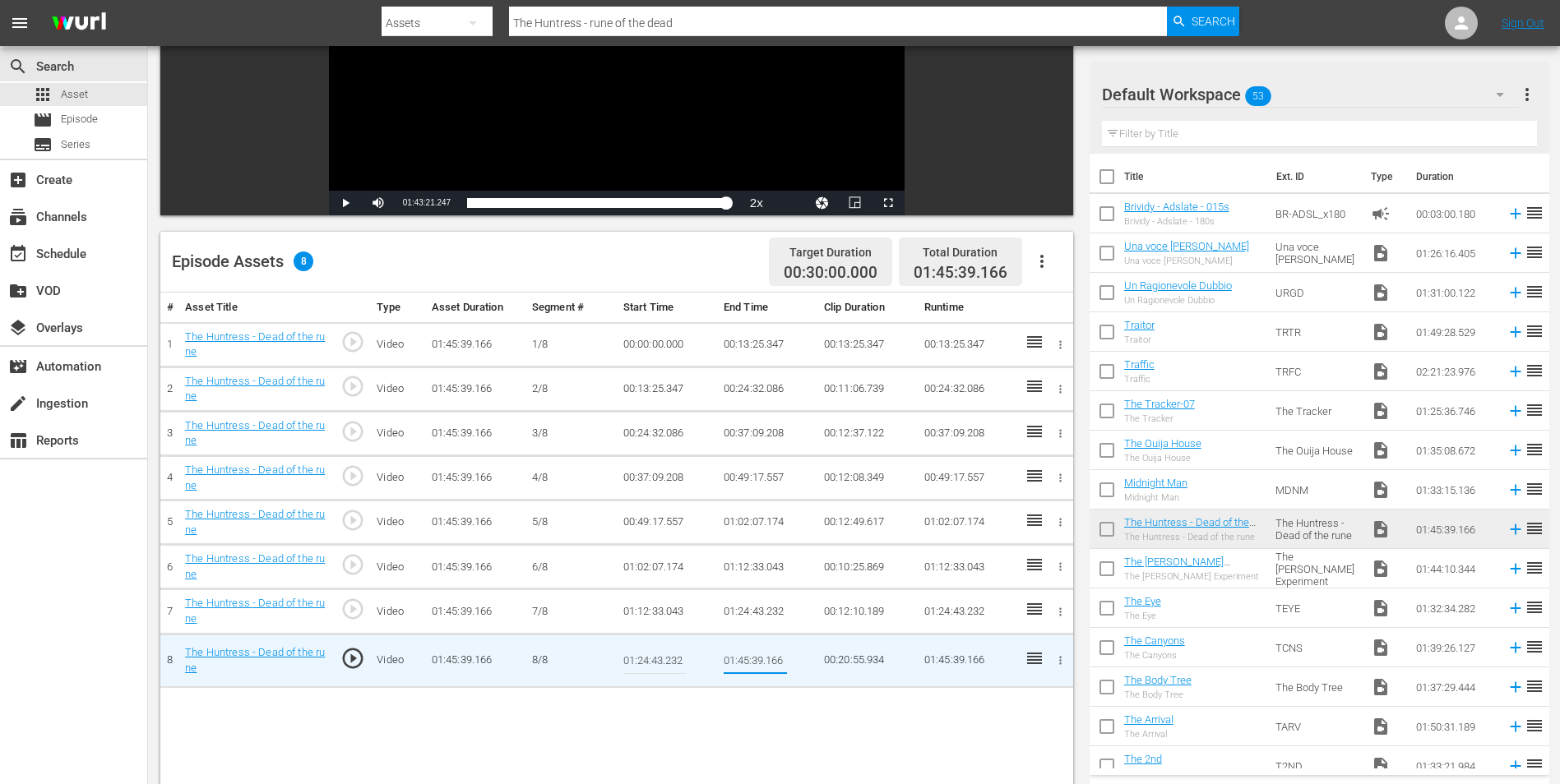
click at [745, 657] on input "01:45:39.166" at bounding box center [755, 661] width 63 height 40
drag, startPoint x: 752, startPoint y: 660, endPoint x: 761, endPoint y: 660, distance: 9.0
click at [761, 660] on input "01:44:39.166" at bounding box center [755, 661] width 63 height 40
type input "01:44:00.166"
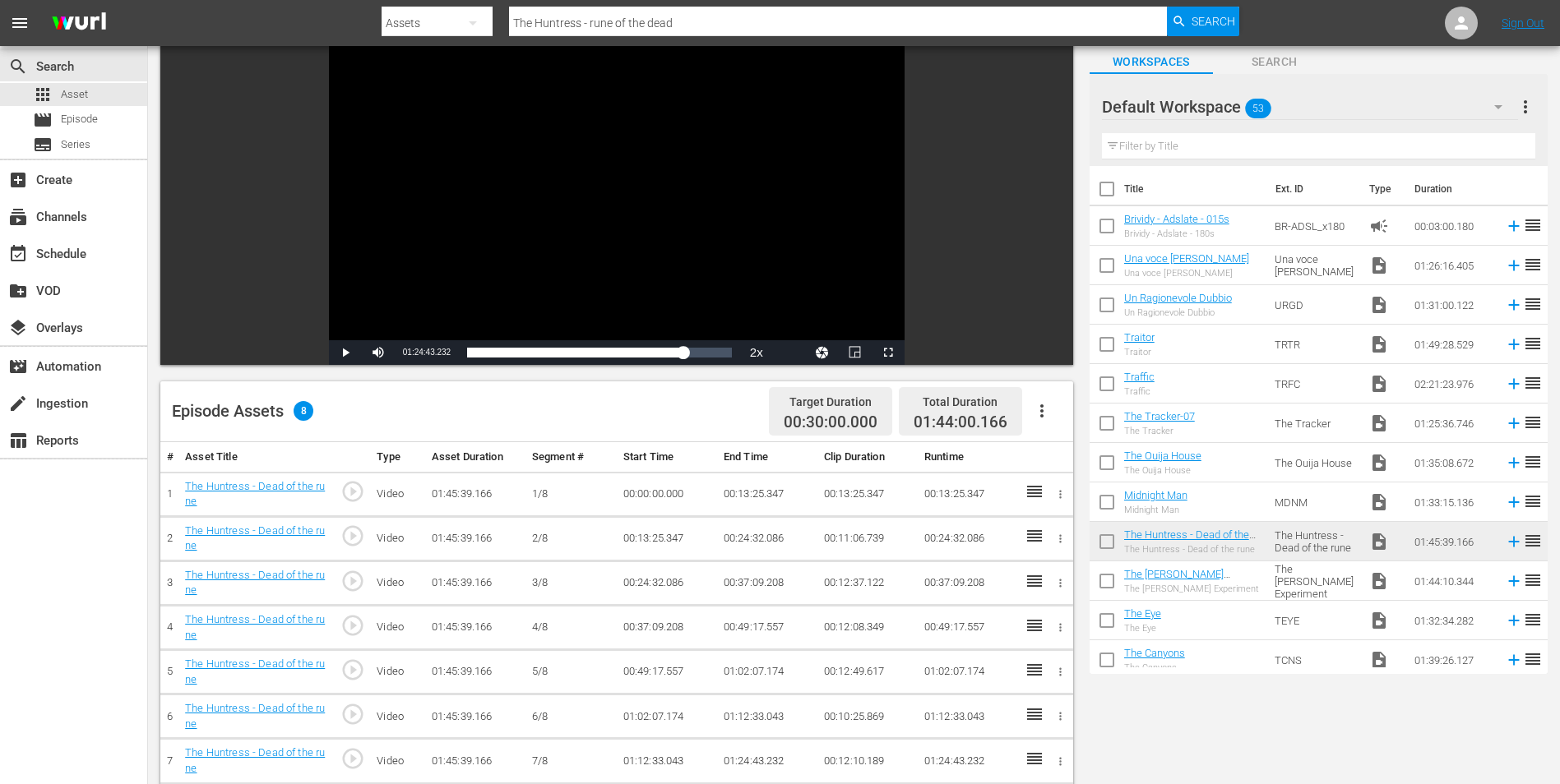
scroll to position [0, 0]
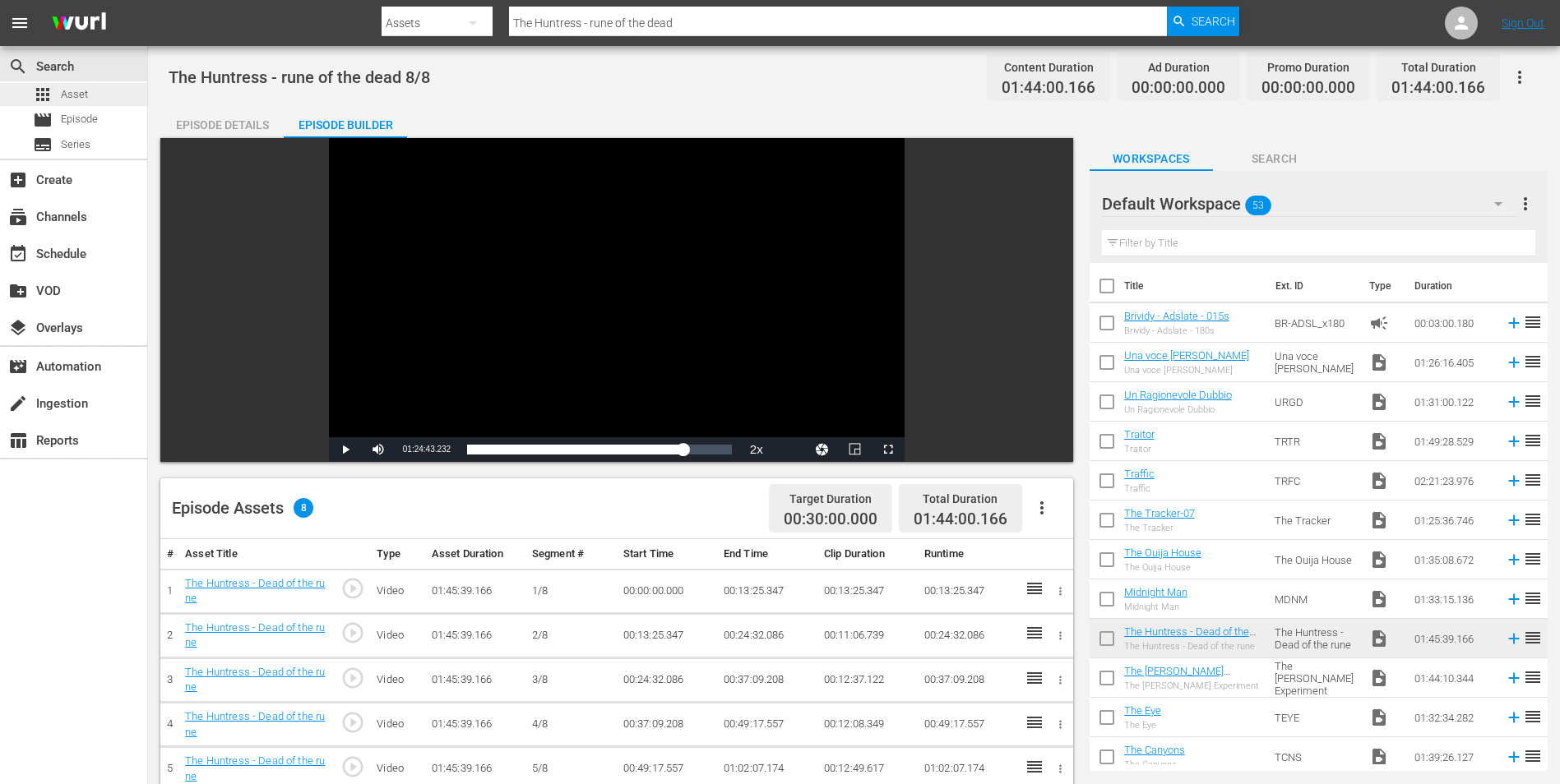
click at [100, 88] on div "apps Asset" at bounding box center [73, 94] width 148 height 23
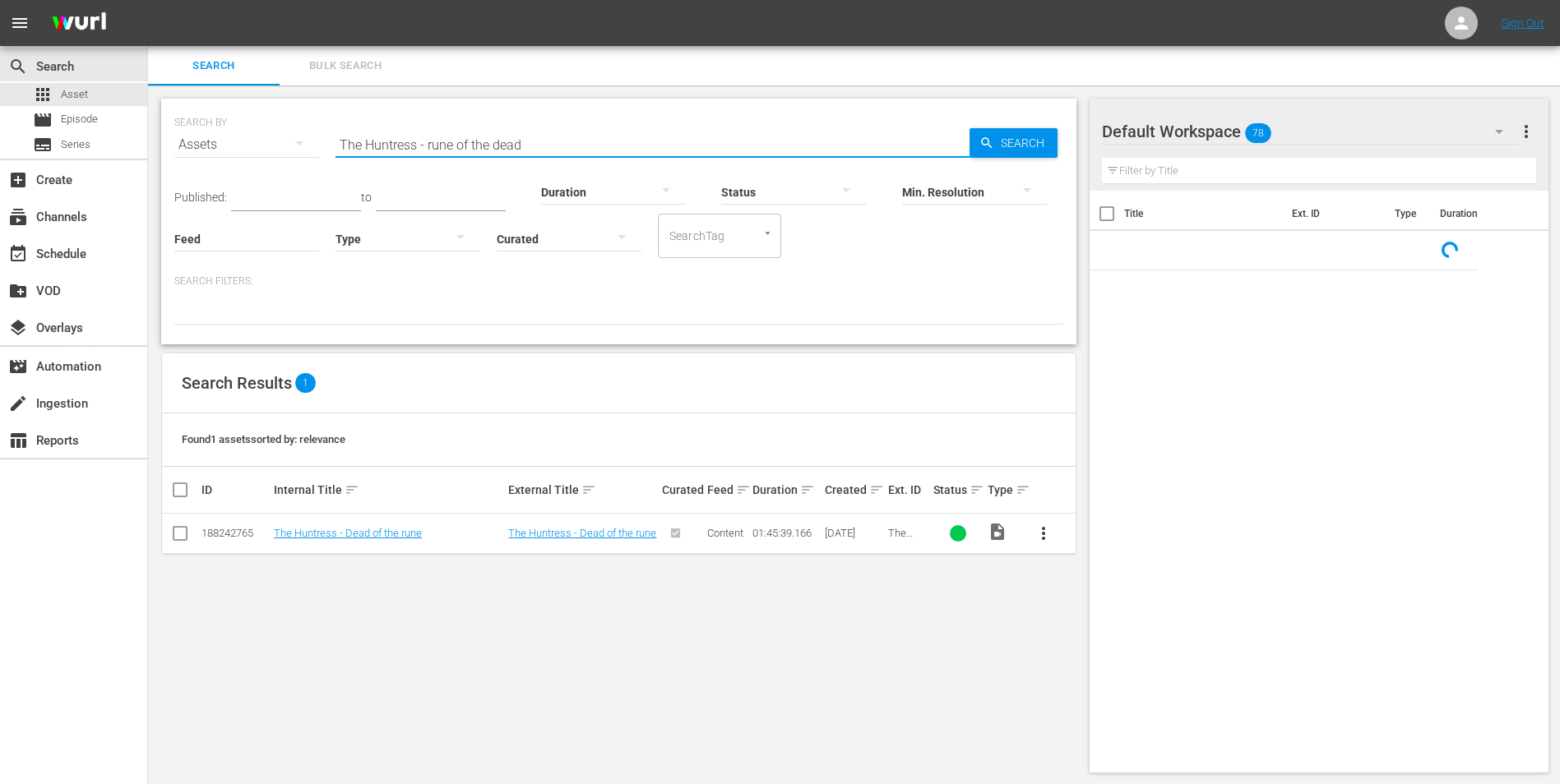
drag, startPoint x: 514, startPoint y: 145, endPoint x: 270, endPoint y: 142, distance: 244.0
click at [270, 142] on div "SEARCH BY Search By Assets Search ID, Title, Description, Keywords, or Category…" at bounding box center [619, 135] width 889 height 59
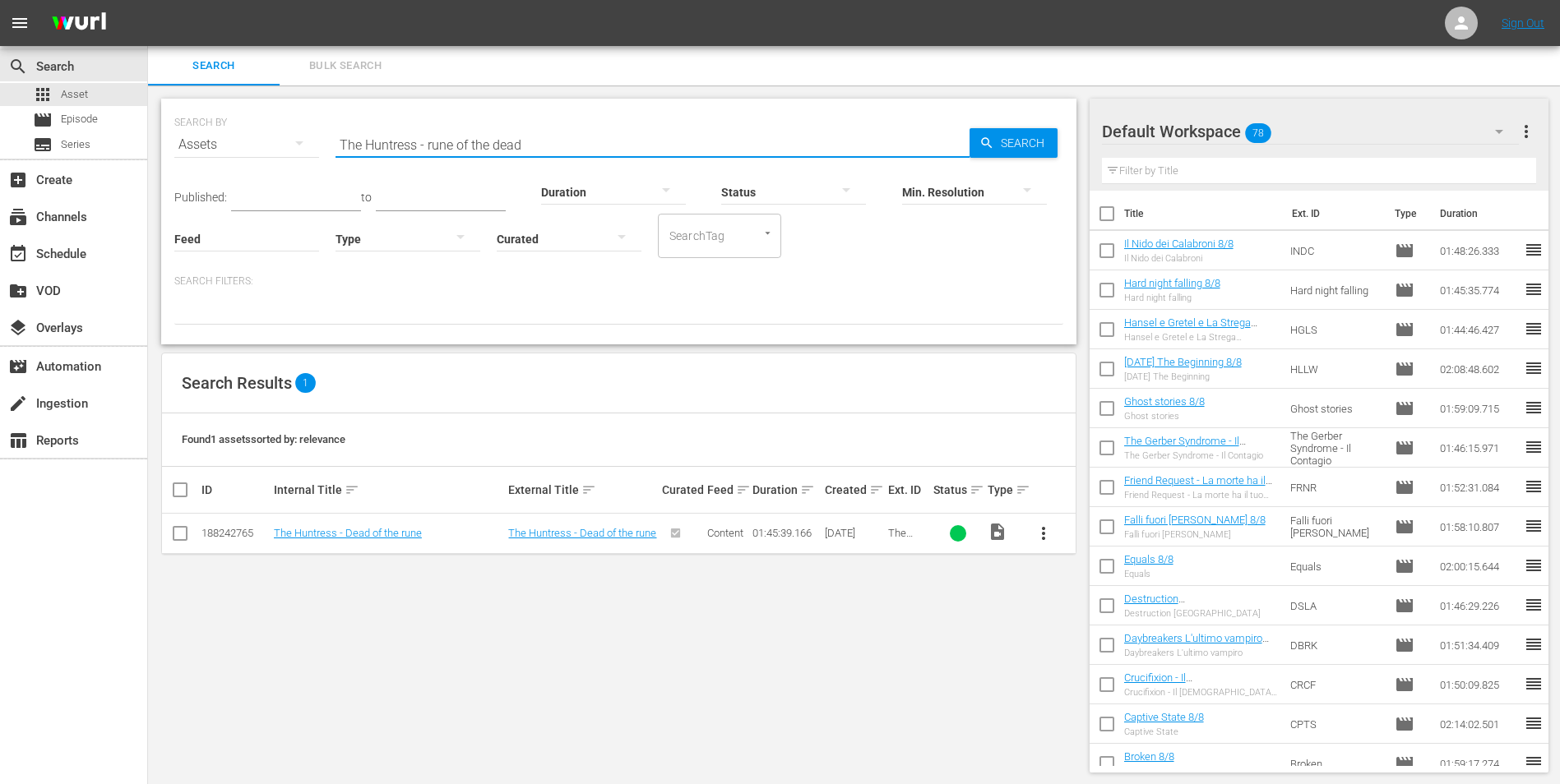
paste input "Midnight Man"
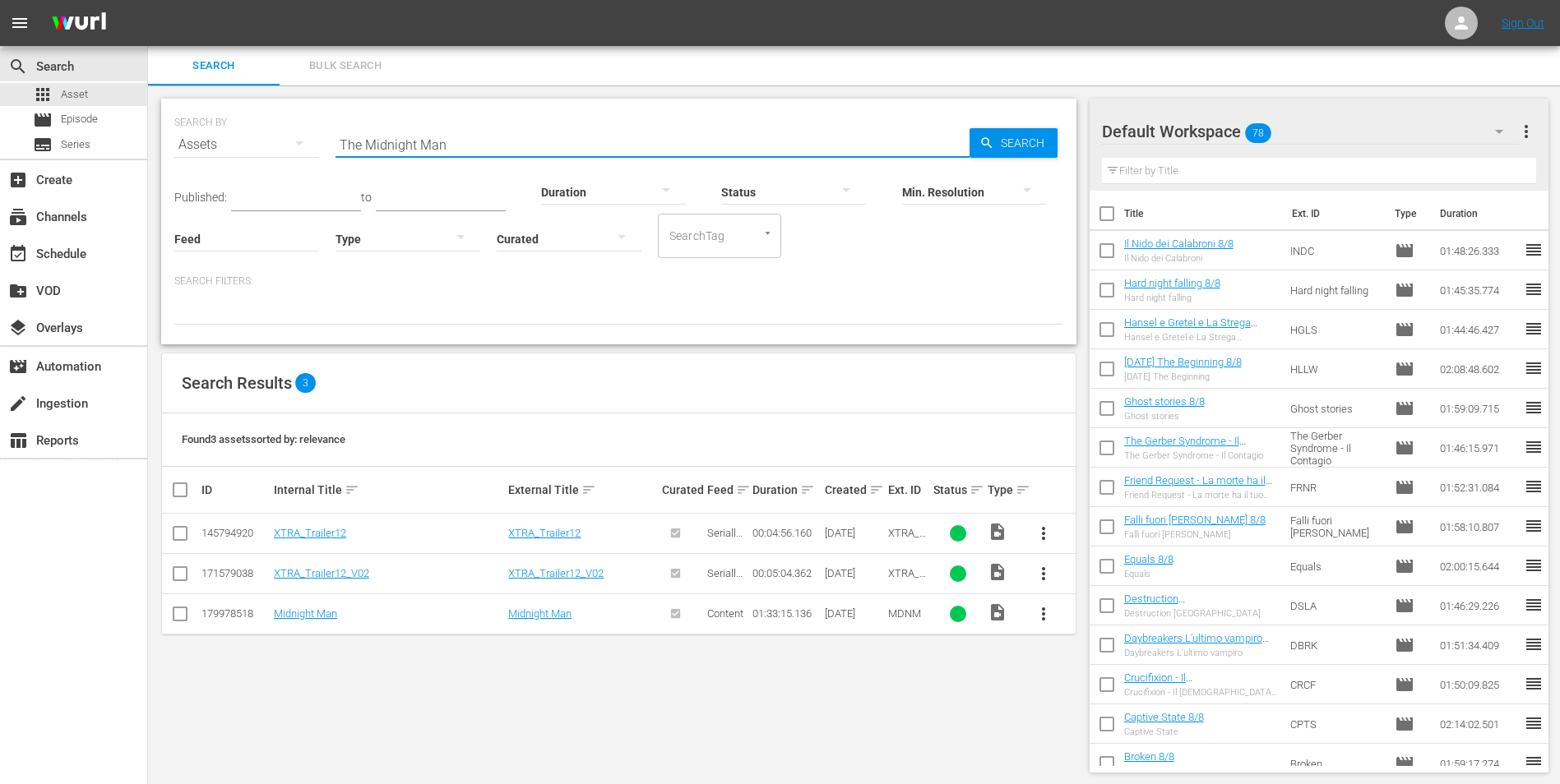
type input "The Midnight Man"
click at [301, 607] on td "Midnight Man" at bounding box center [389, 614] width 235 height 40
click at [305, 612] on link "Midnight Man" at bounding box center [305, 614] width 63 height 13
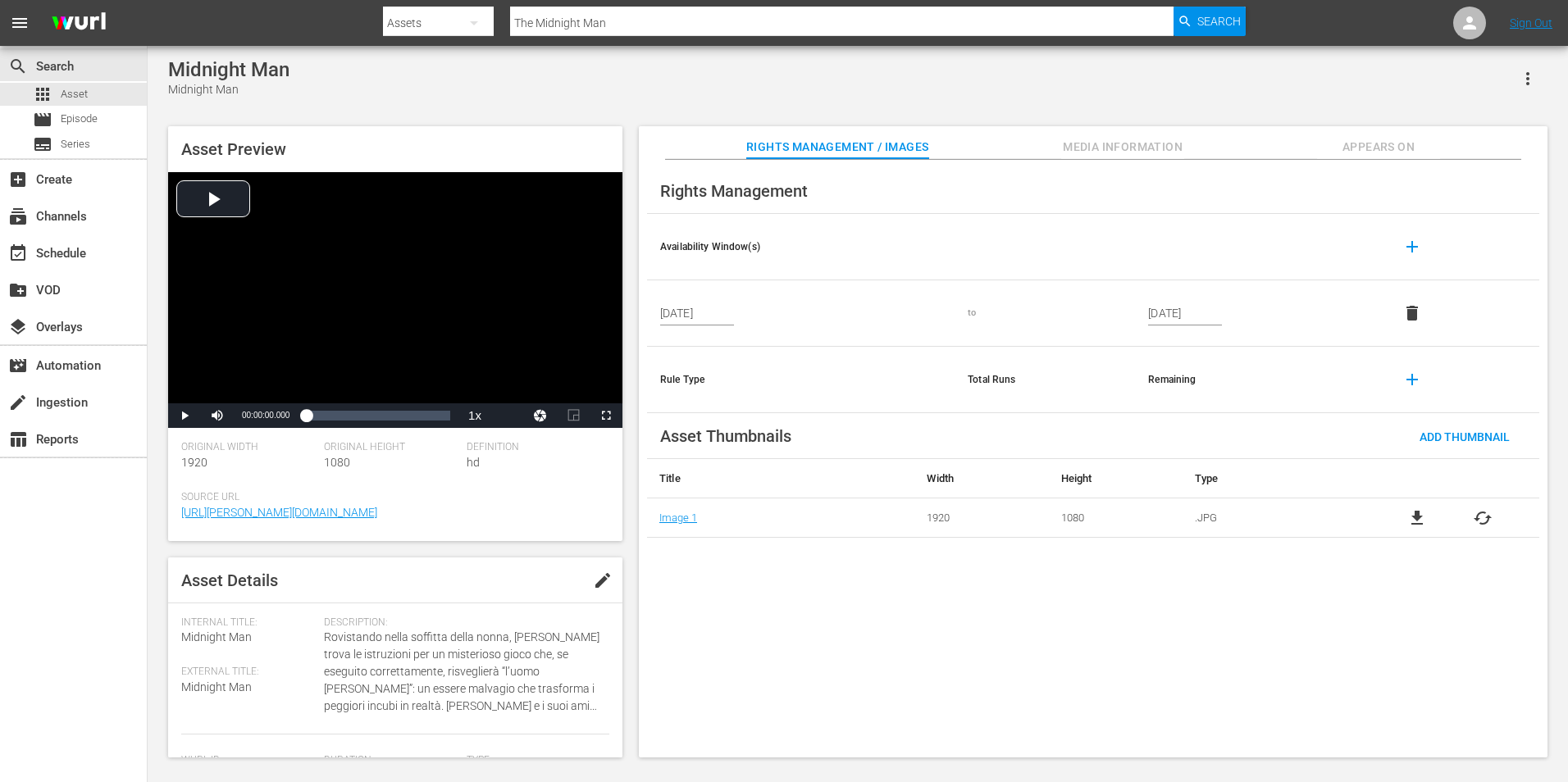
click at [1356, 142] on span "Appears On" at bounding box center [1379, 147] width 123 height 20
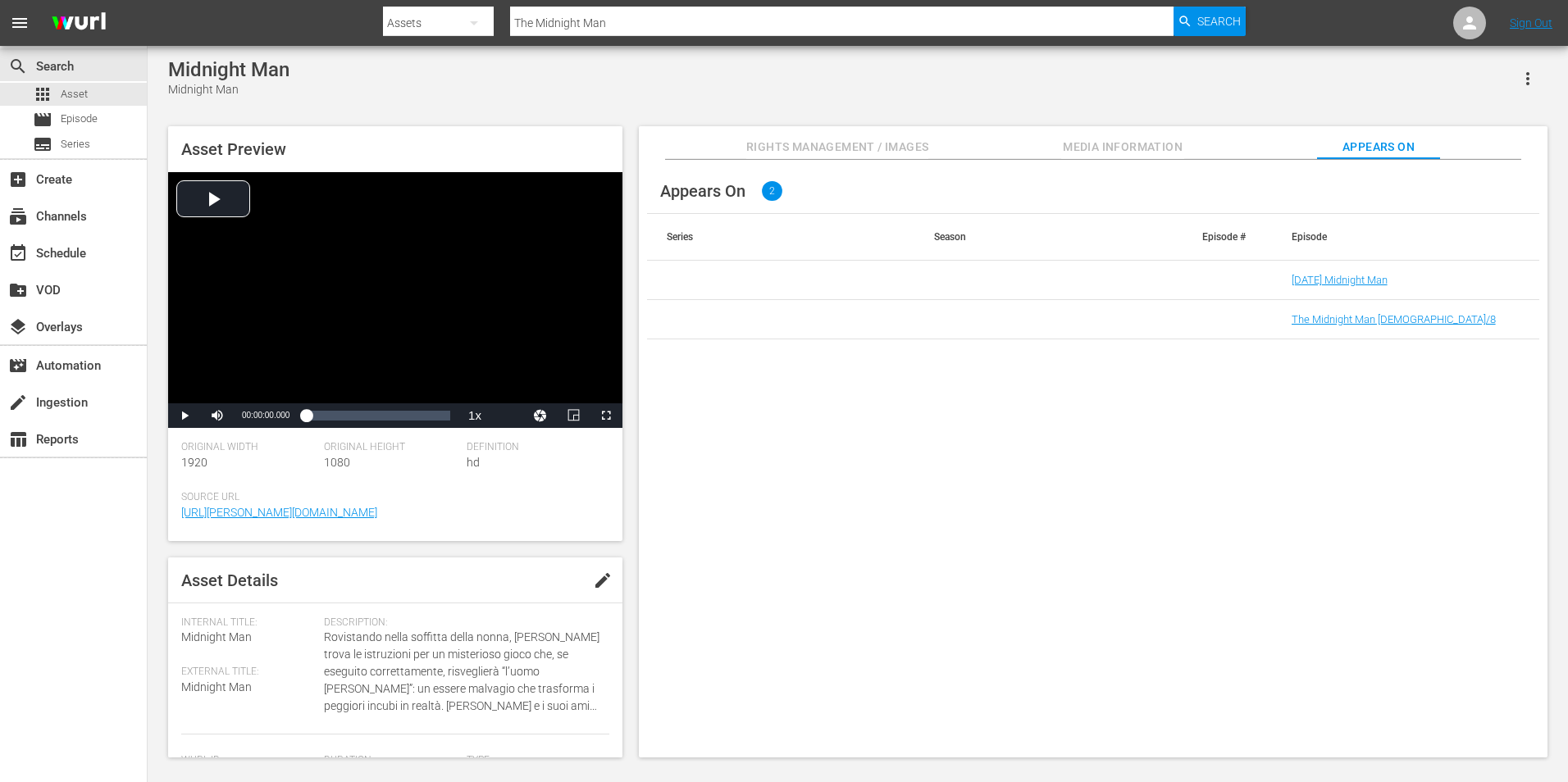
click at [1352, 313] on td "The Midnight Man [DEMOGRAPHIC_DATA]/8" at bounding box center [1406, 320] width 268 height 40
click at [1353, 322] on link "The Midnight Man [DEMOGRAPHIC_DATA]/8" at bounding box center [1394, 319] width 204 height 13
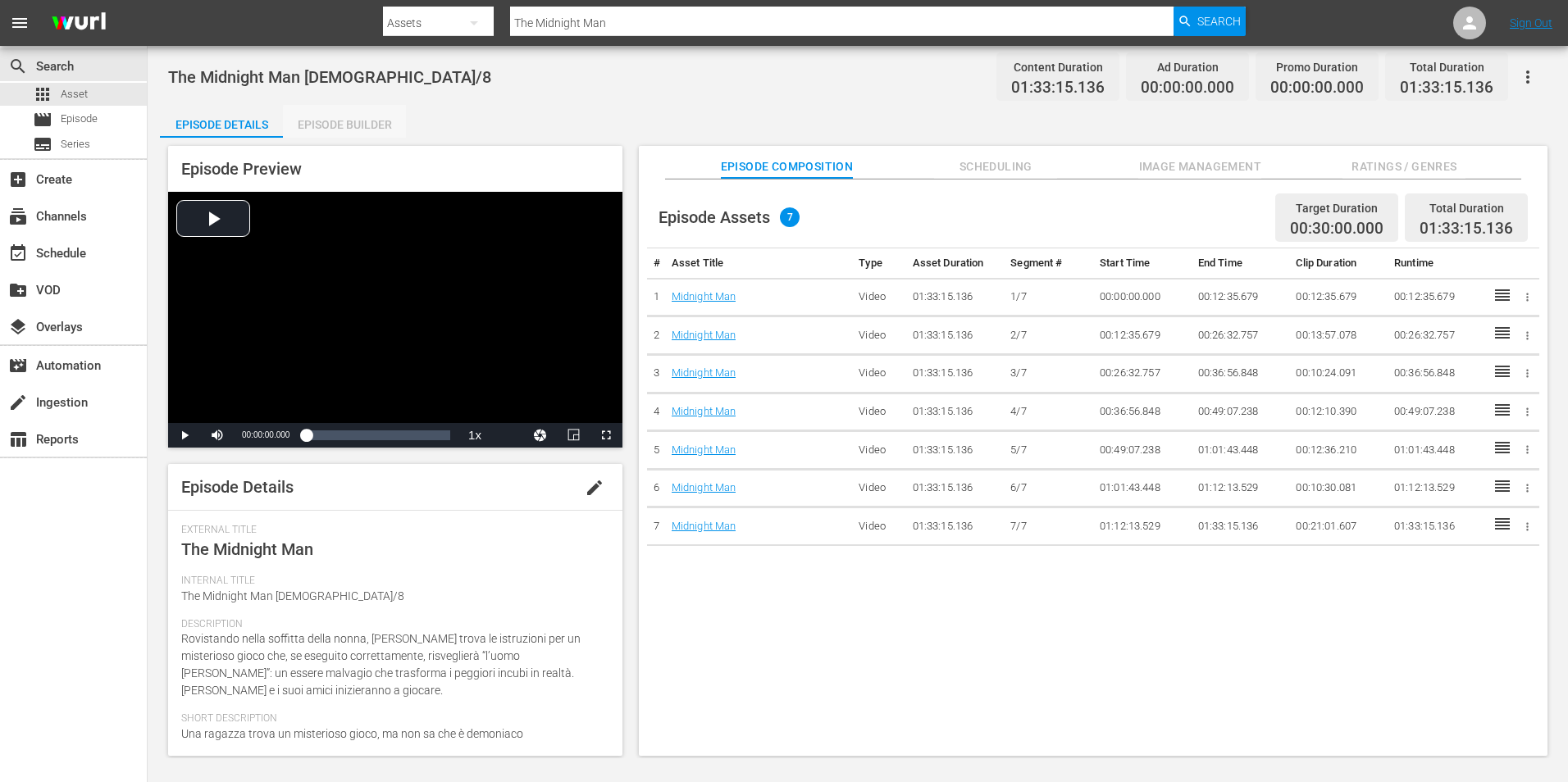
click at [364, 126] on div "Episode Builder" at bounding box center [344, 124] width 123 height 40
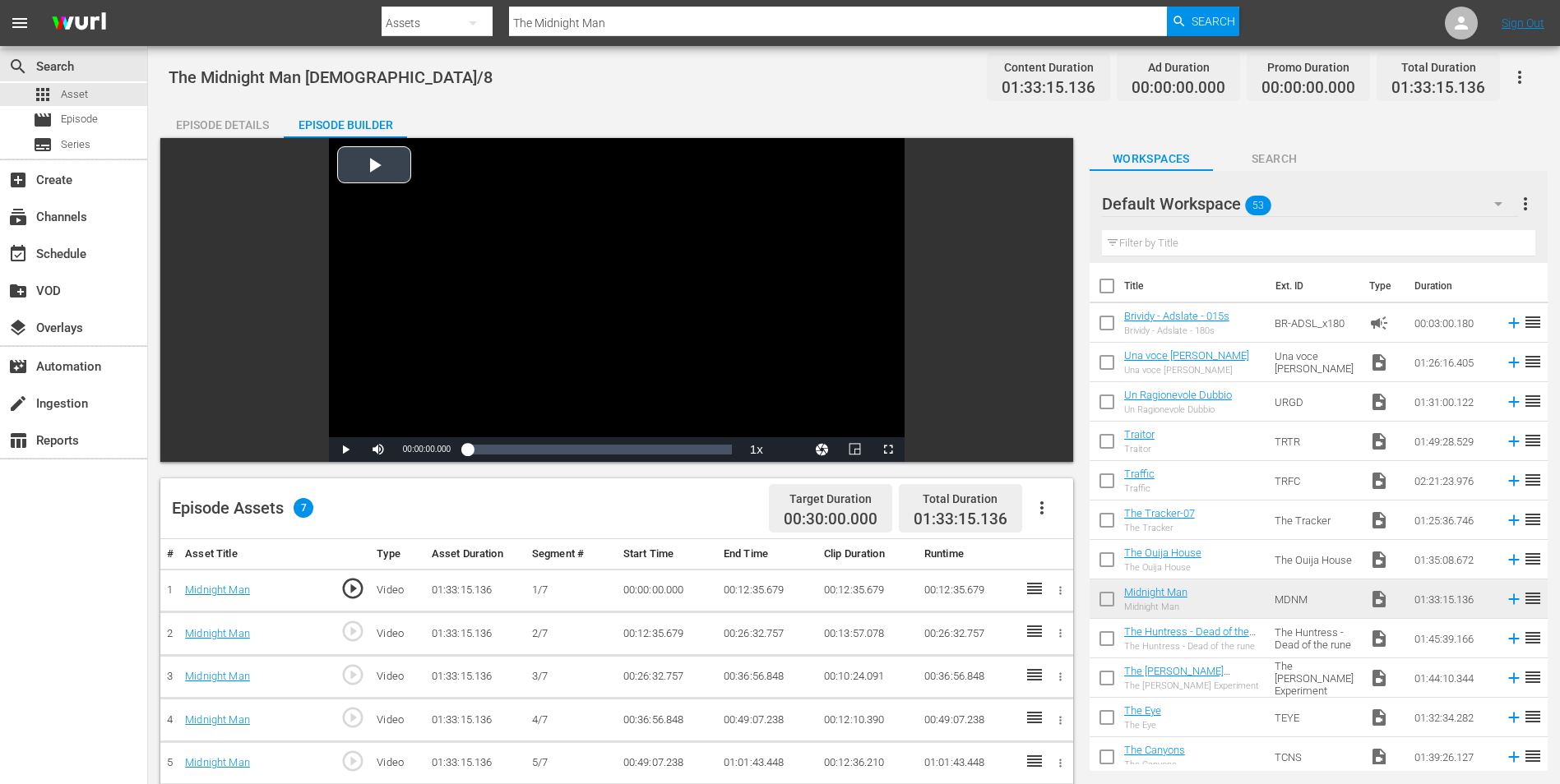
drag, startPoint x: 911, startPoint y: 450, endPoint x: 903, endPoint y: 451, distance: 8.1
click at [911, 452] on div "Video Player is loading. Play Video Play Mute Current Time 00:00:00.000 / Durat…" at bounding box center [616, 300] width 912 height 324
click at [888, 449] on span "Video Player" at bounding box center [888, 449] width 0 height 0
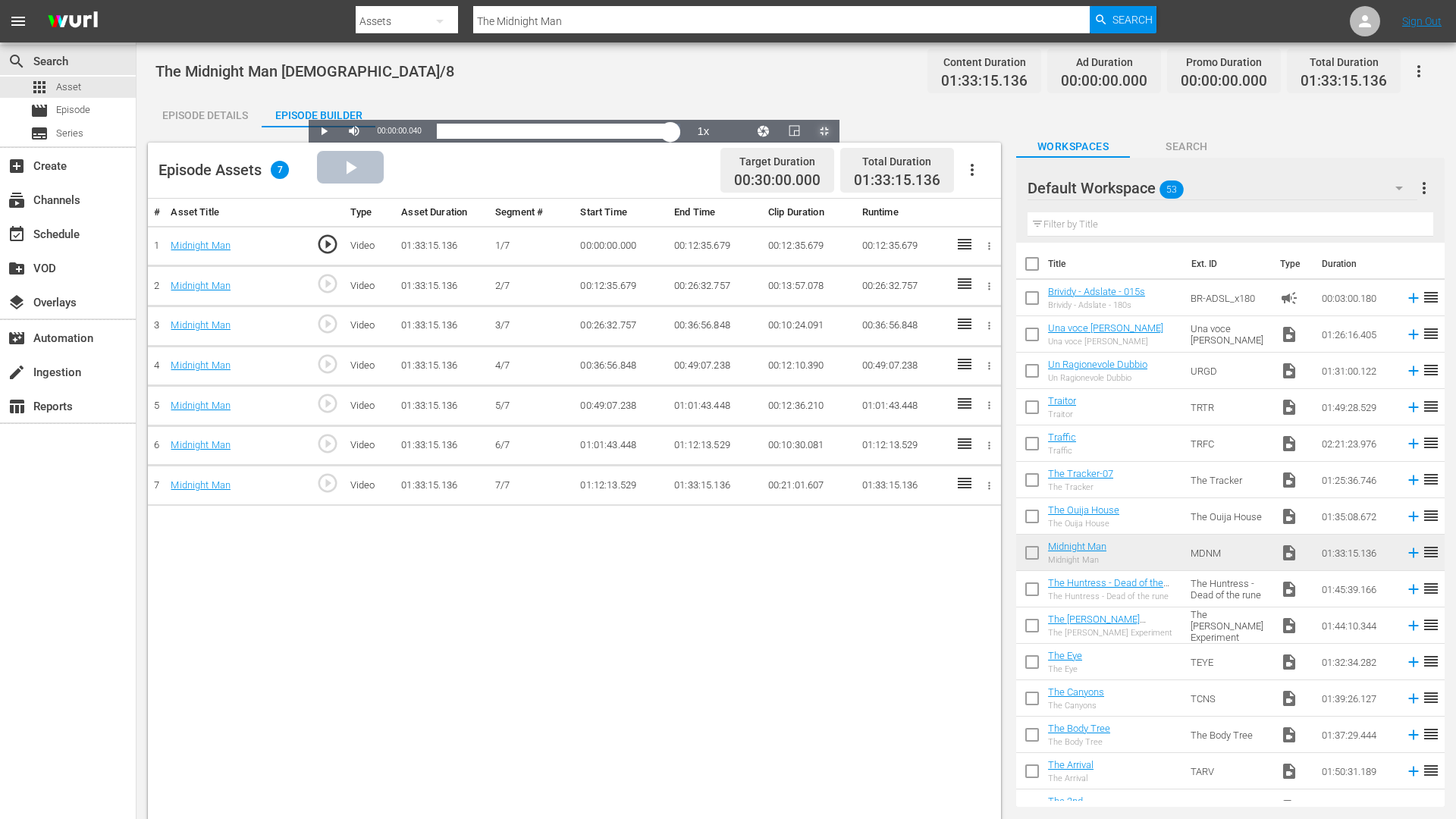
click at [681, 138] on div "Loaded : 0.11% 01:29:15.655 Midnight Man [DEMOGRAPHIC_DATA]:00:00.040" at bounding box center [559, 131] width 244 height 16
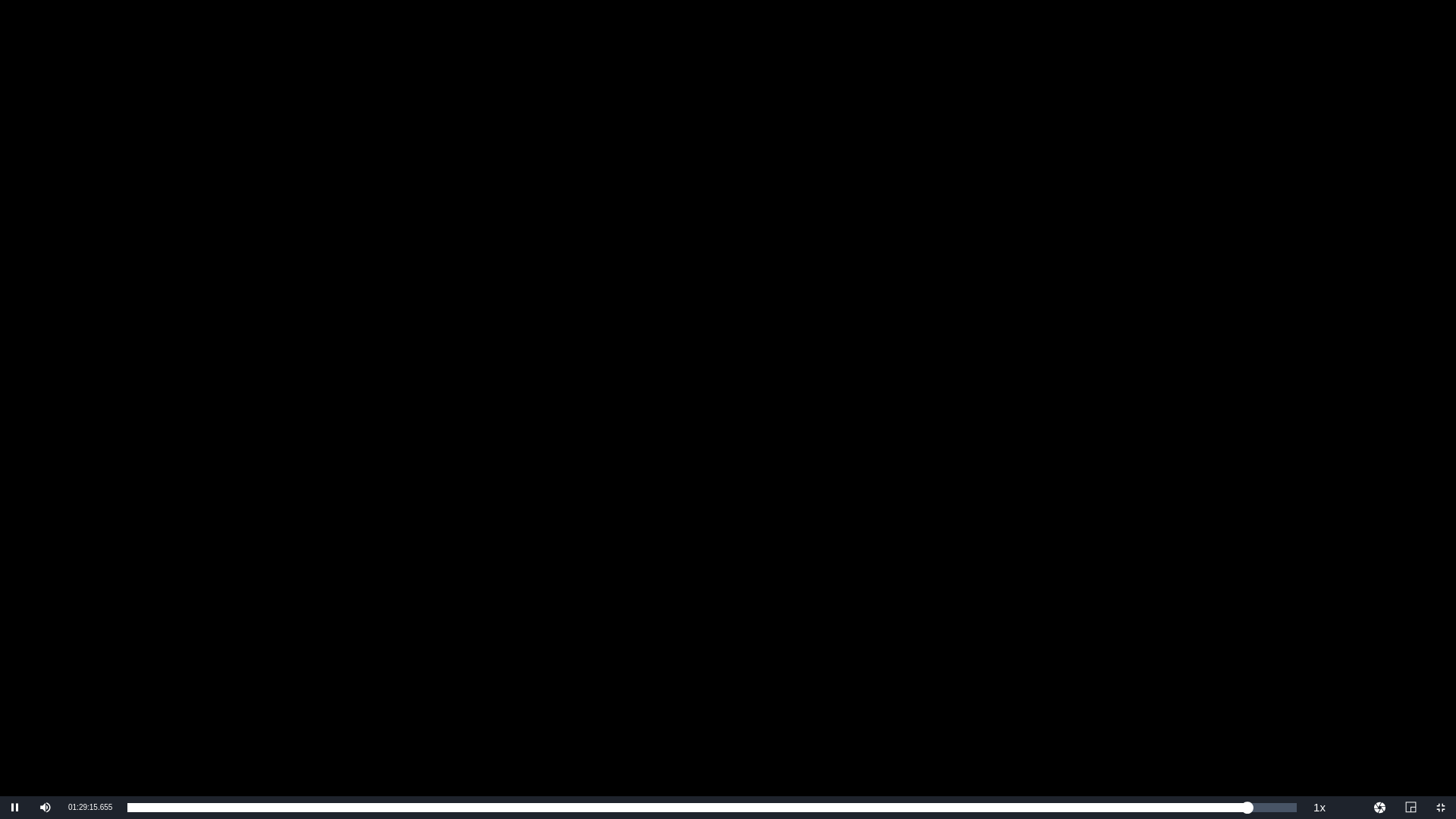
click at [1026, 454] on div "Video Player" at bounding box center [728, 398] width 1456 height 796
click at [1315, 719] on span "2x" at bounding box center [1320, 723] width 10 height 11
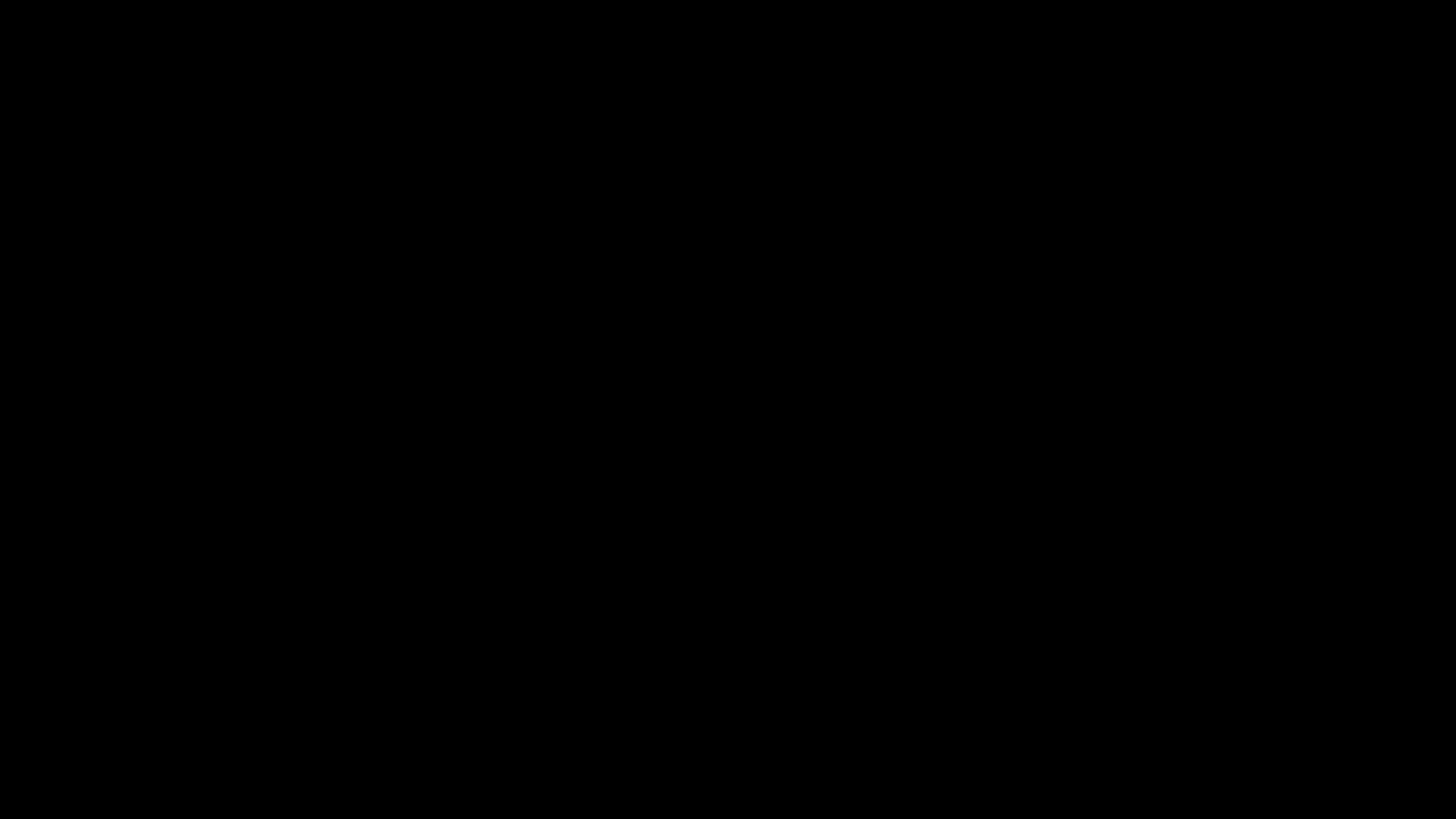
click at [464, 495] on div "Video Player" at bounding box center [728, 398] width 1456 height 796
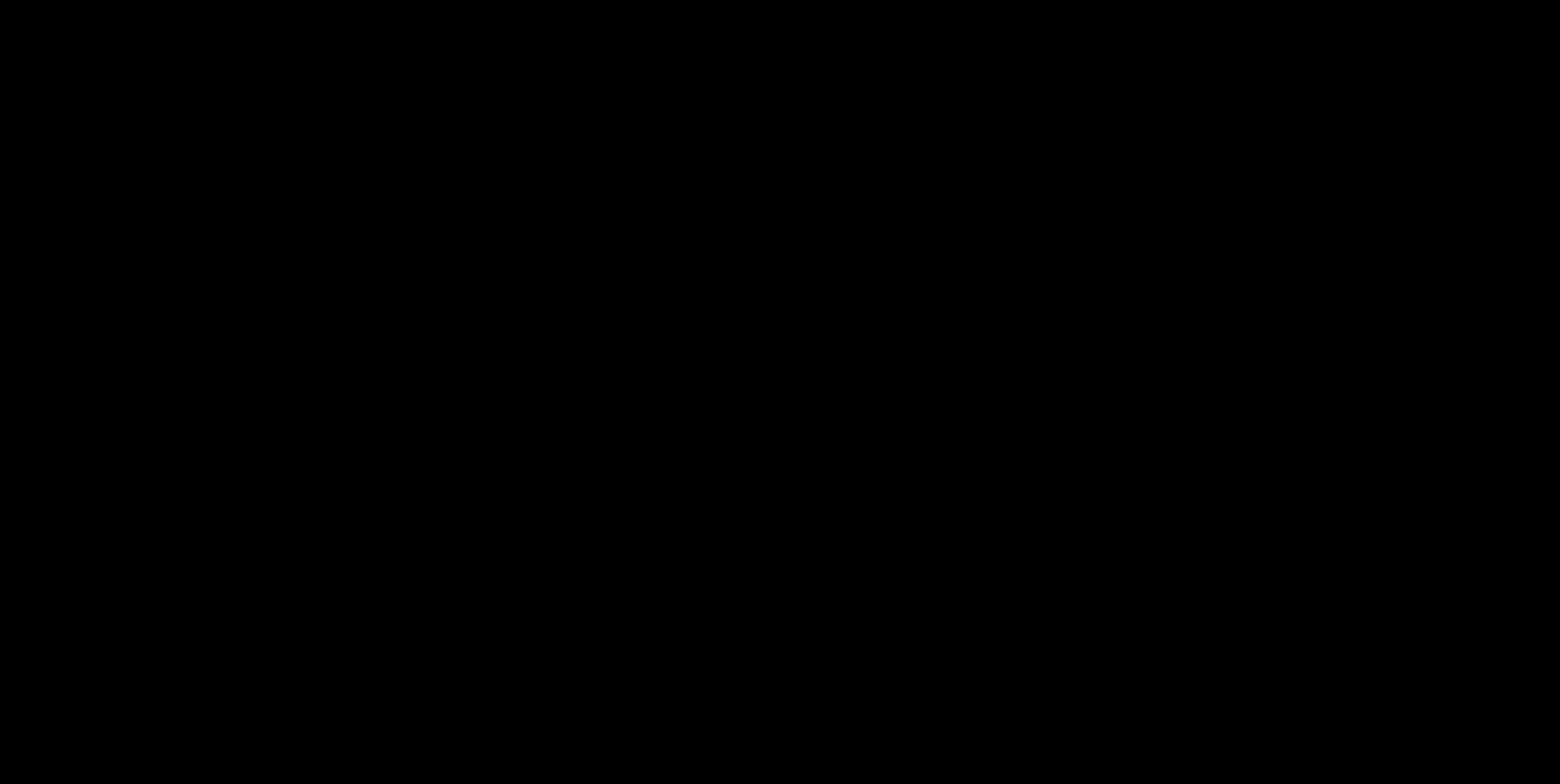
scroll to position [411, 0]
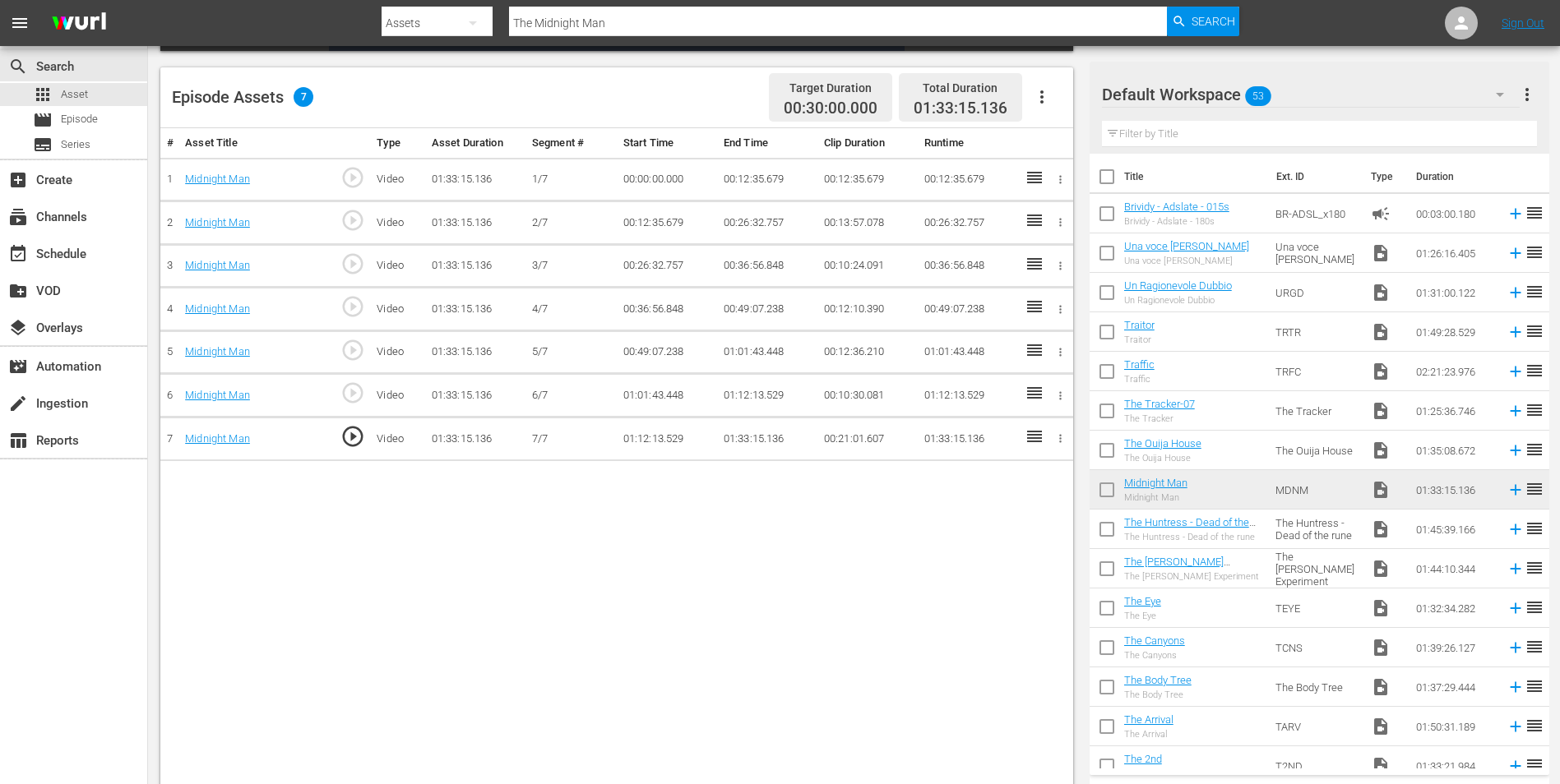
click at [745, 436] on td "01:33:15.136" at bounding box center [767, 439] width 100 height 44
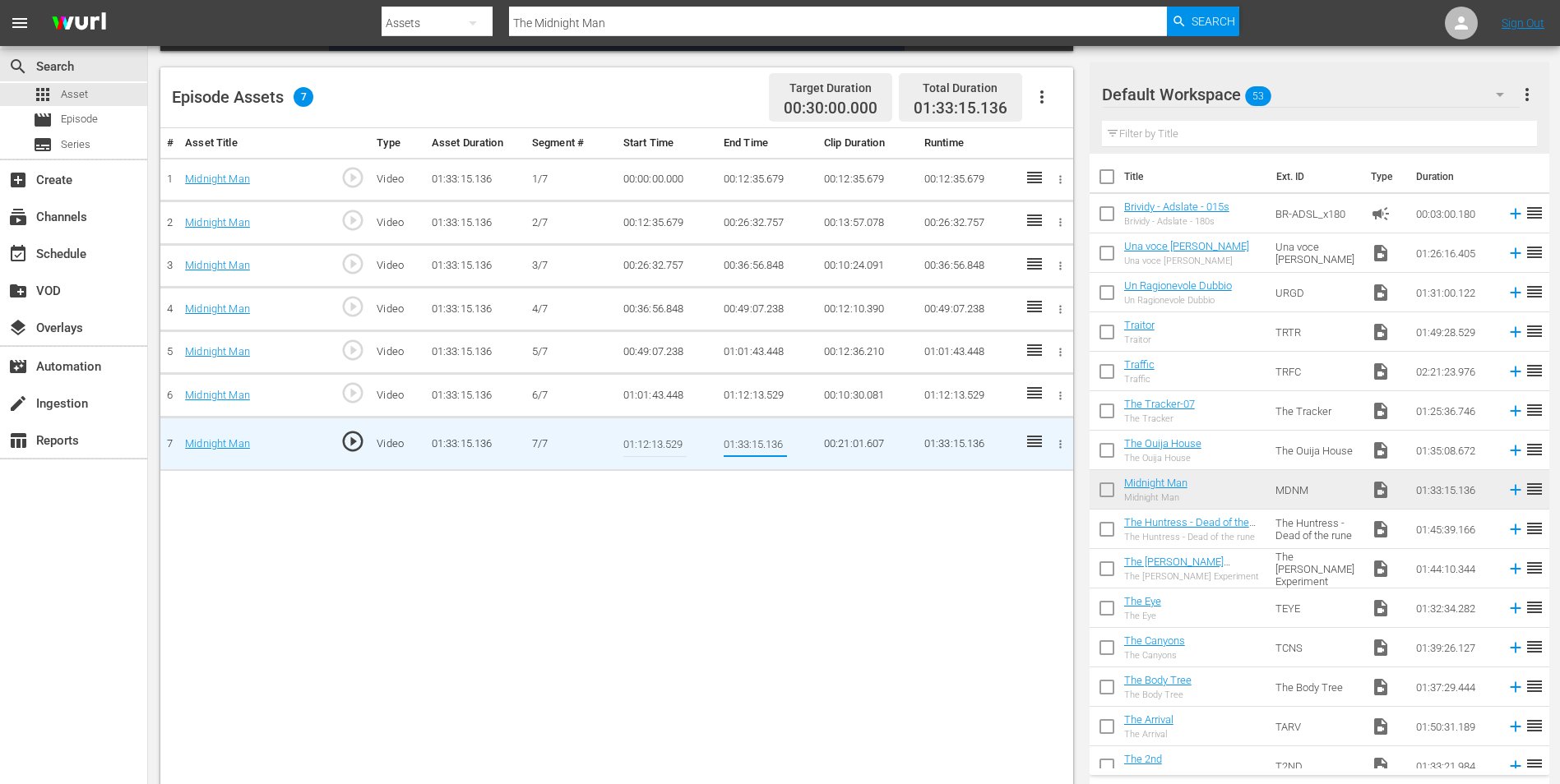
click at [750, 443] on input "01:33:15.136" at bounding box center [755, 443] width 63 height 40
type input "01:30:00.136"
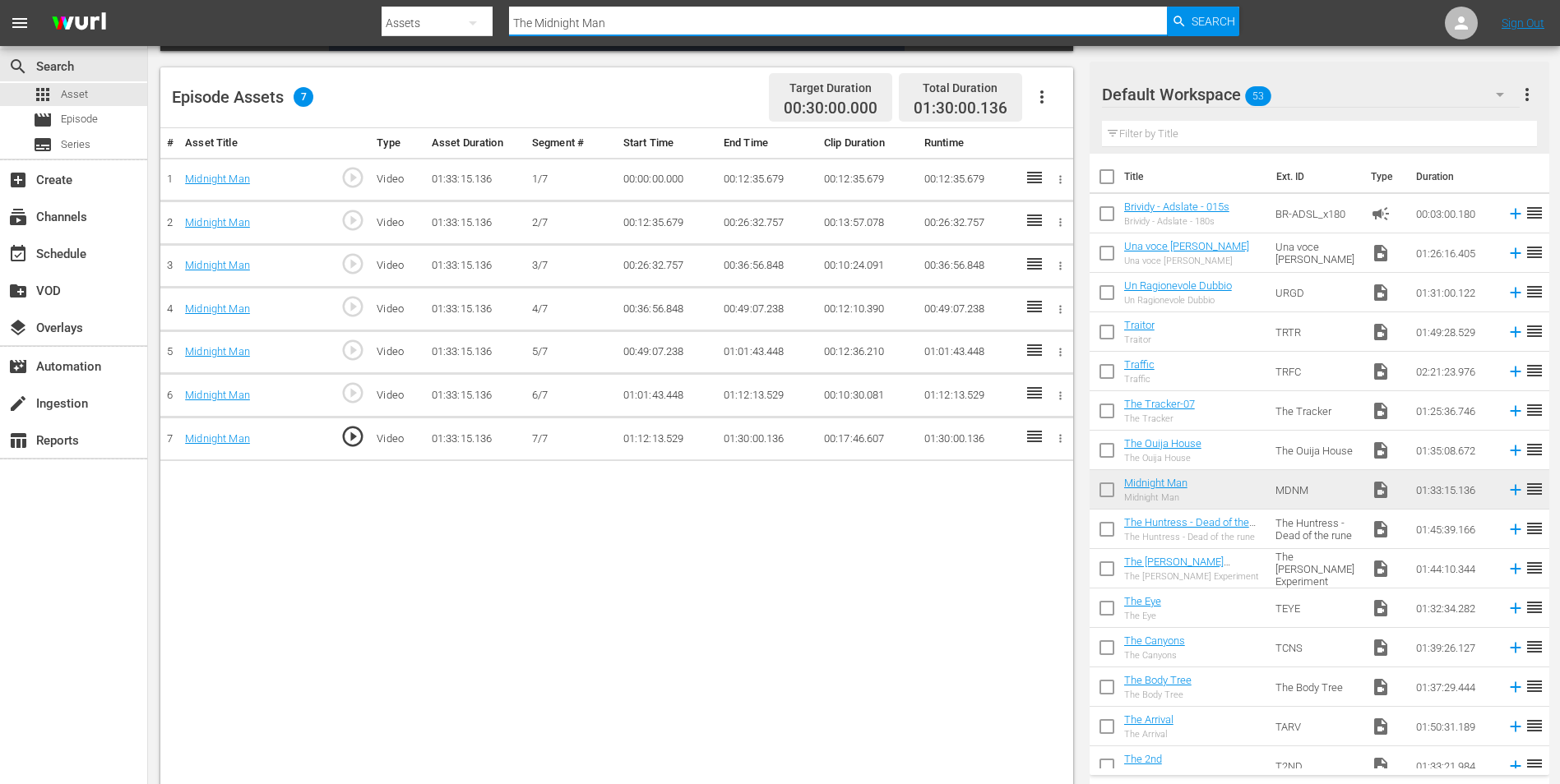
drag, startPoint x: 545, startPoint y: 16, endPoint x: 518, endPoint y: 21, distance: 27.5
click at [518, 21] on input "The Midnight Man" at bounding box center [838, 23] width 658 height 40
paste input "[GEOGRAPHIC_DATA]"
type input "The [GEOGRAPHIC_DATA]"
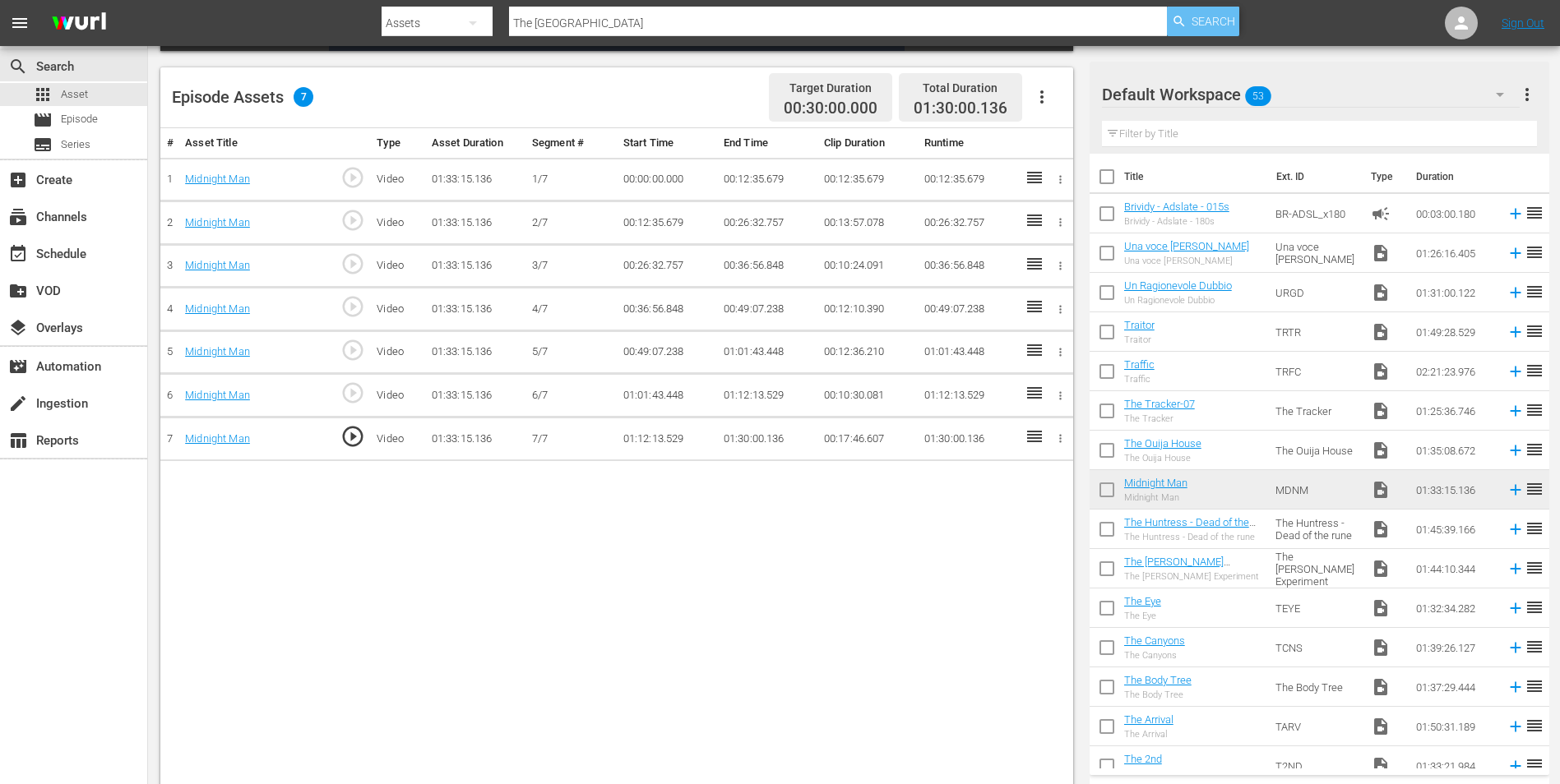
click at [1210, 26] on span "Search" at bounding box center [1213, 21] width 44 height 30
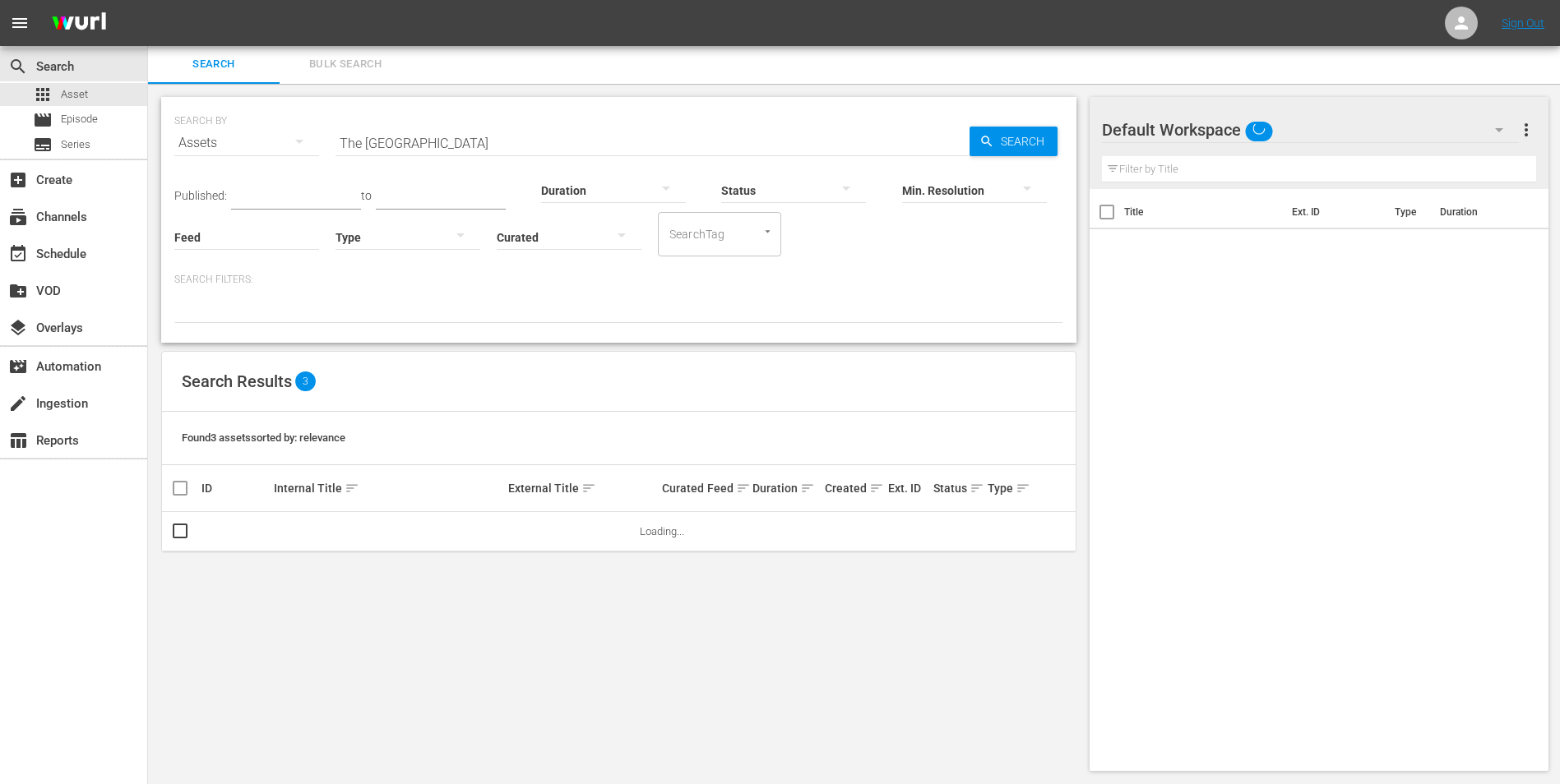
scroll to position [2, 0]
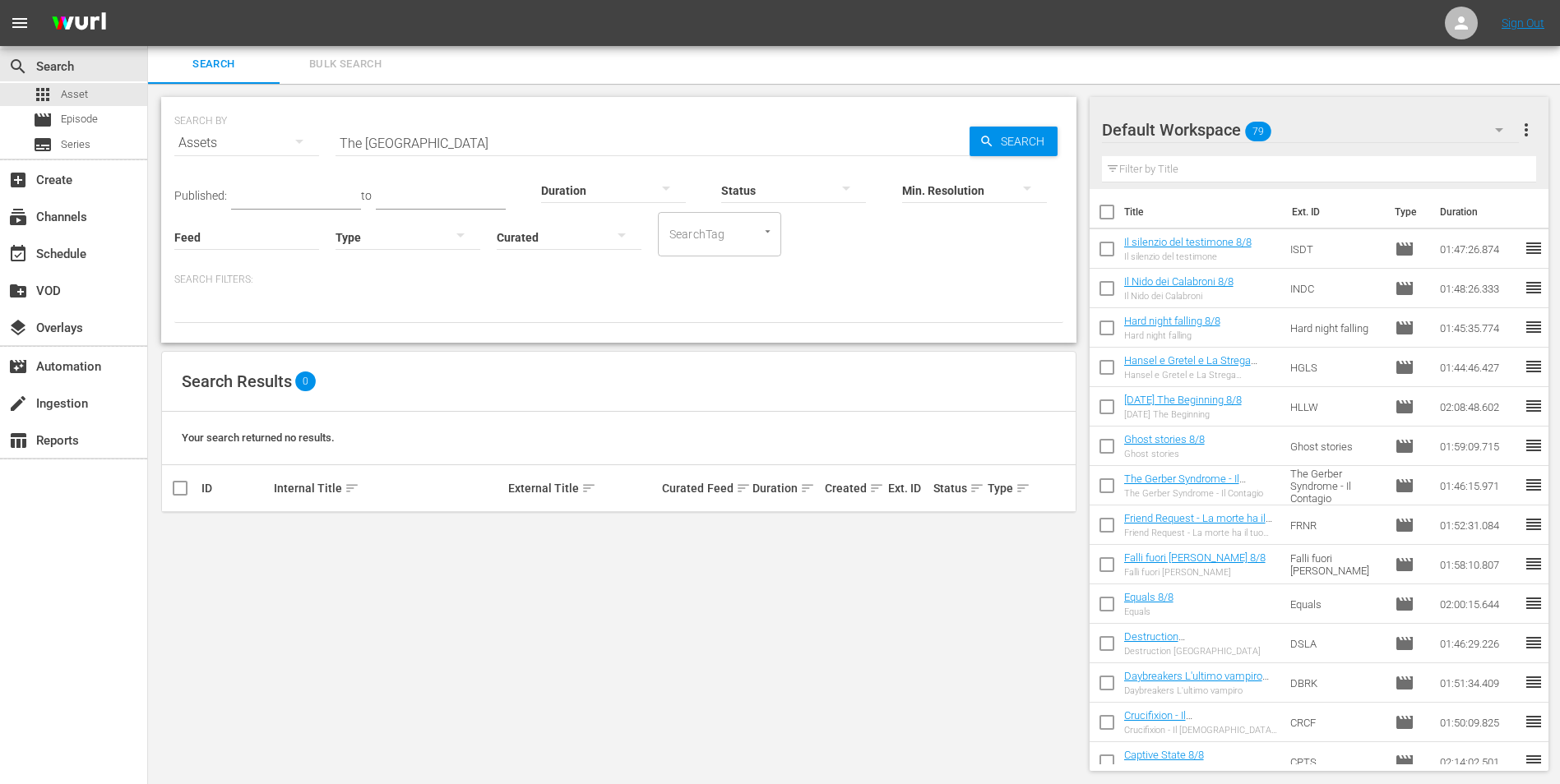
click at [383, 141] on input "The [GEOGRAPHIC_DATA]" at bounding box center [653, 142] width 634 height 40
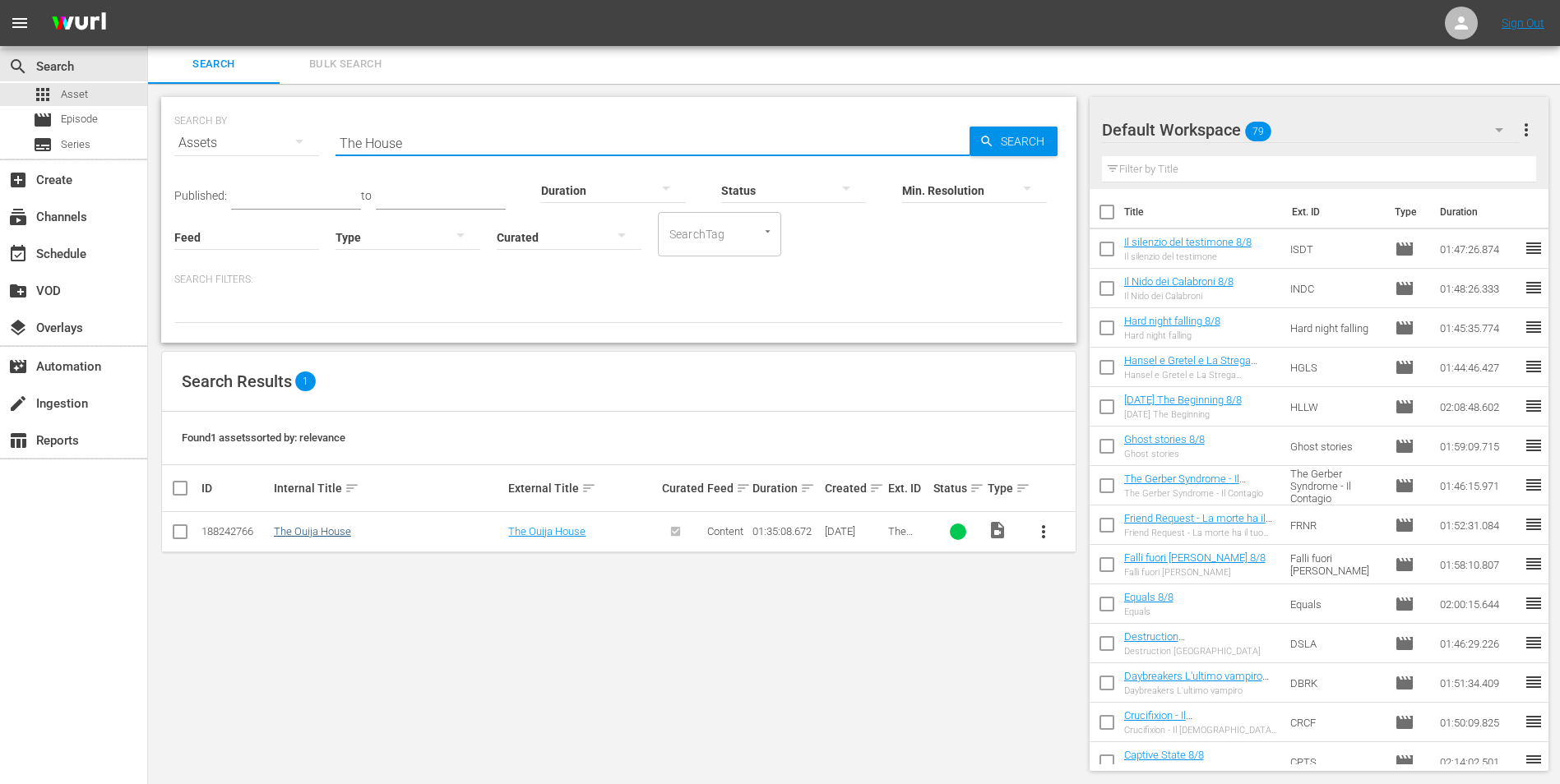
type input "The House"
click at [315, 534] on link "The Ouija House" at bounding box center [313, 531] width 78 height 13
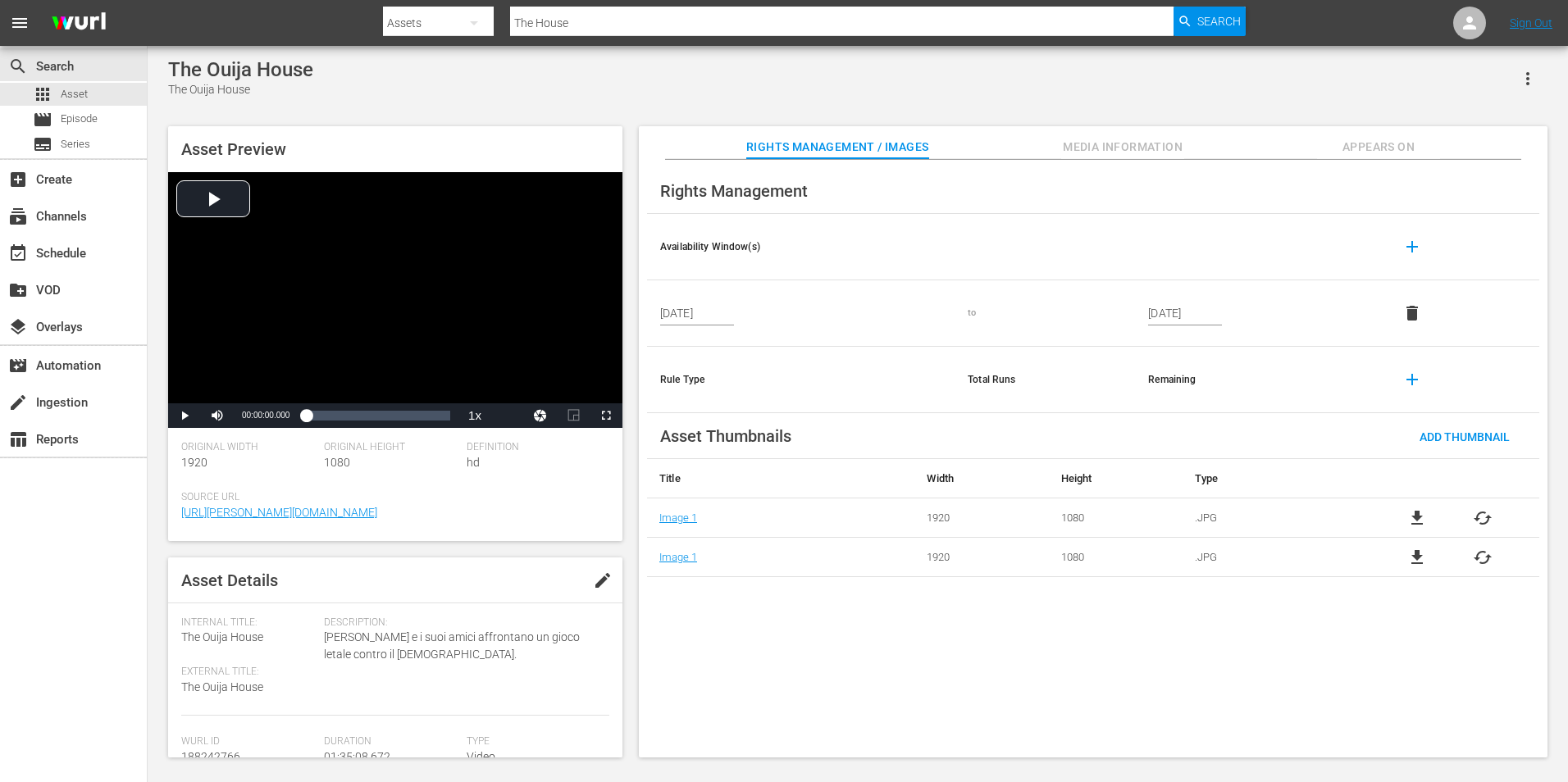
click at [1347, 151] on span "Appears On" at bounding box center [1379, 147] width 123 height 20
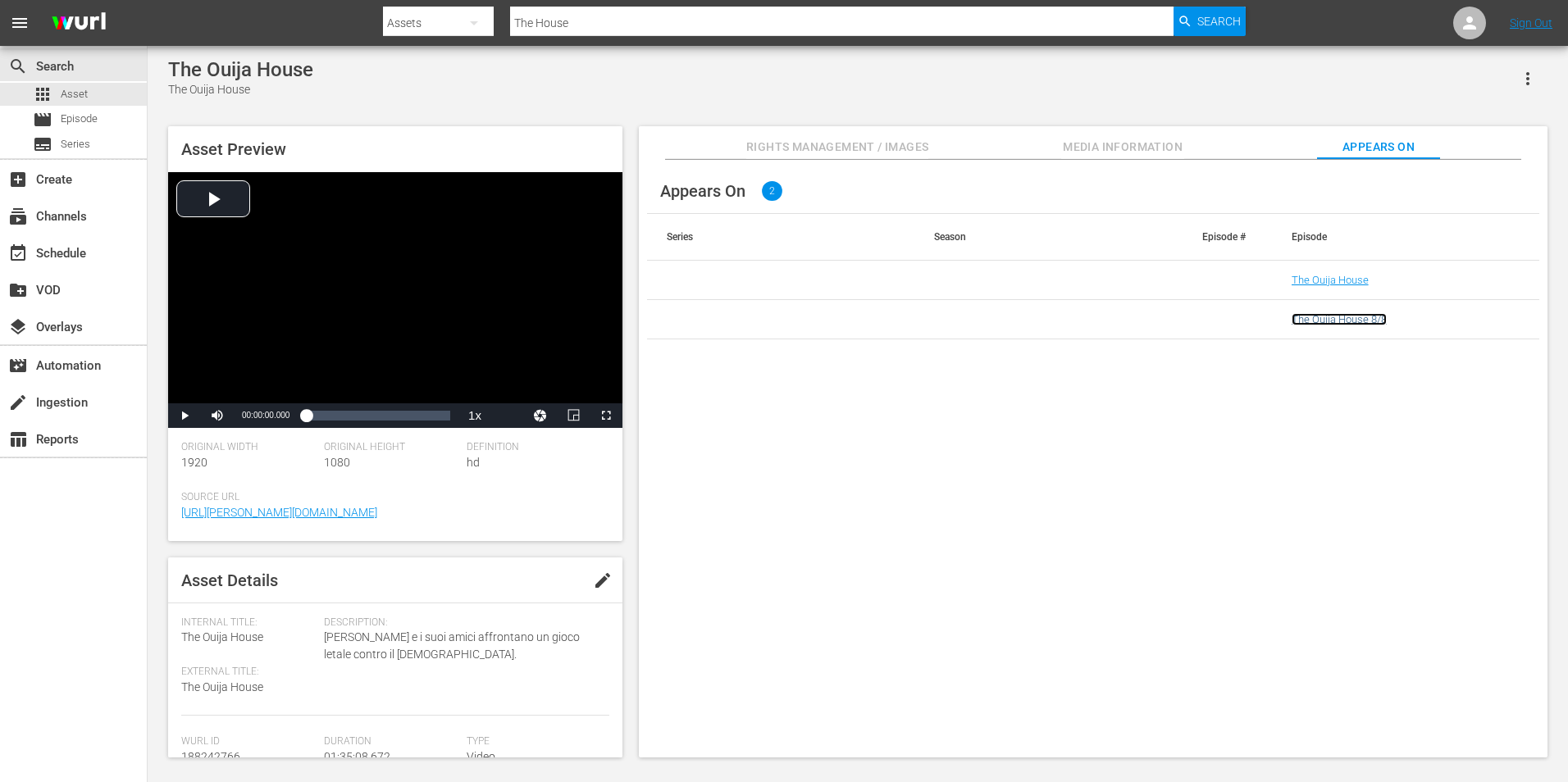
click at [1327, 320] on link "The Ouija House 8/8" at bounding box center [1339, 319] width 95 height 13
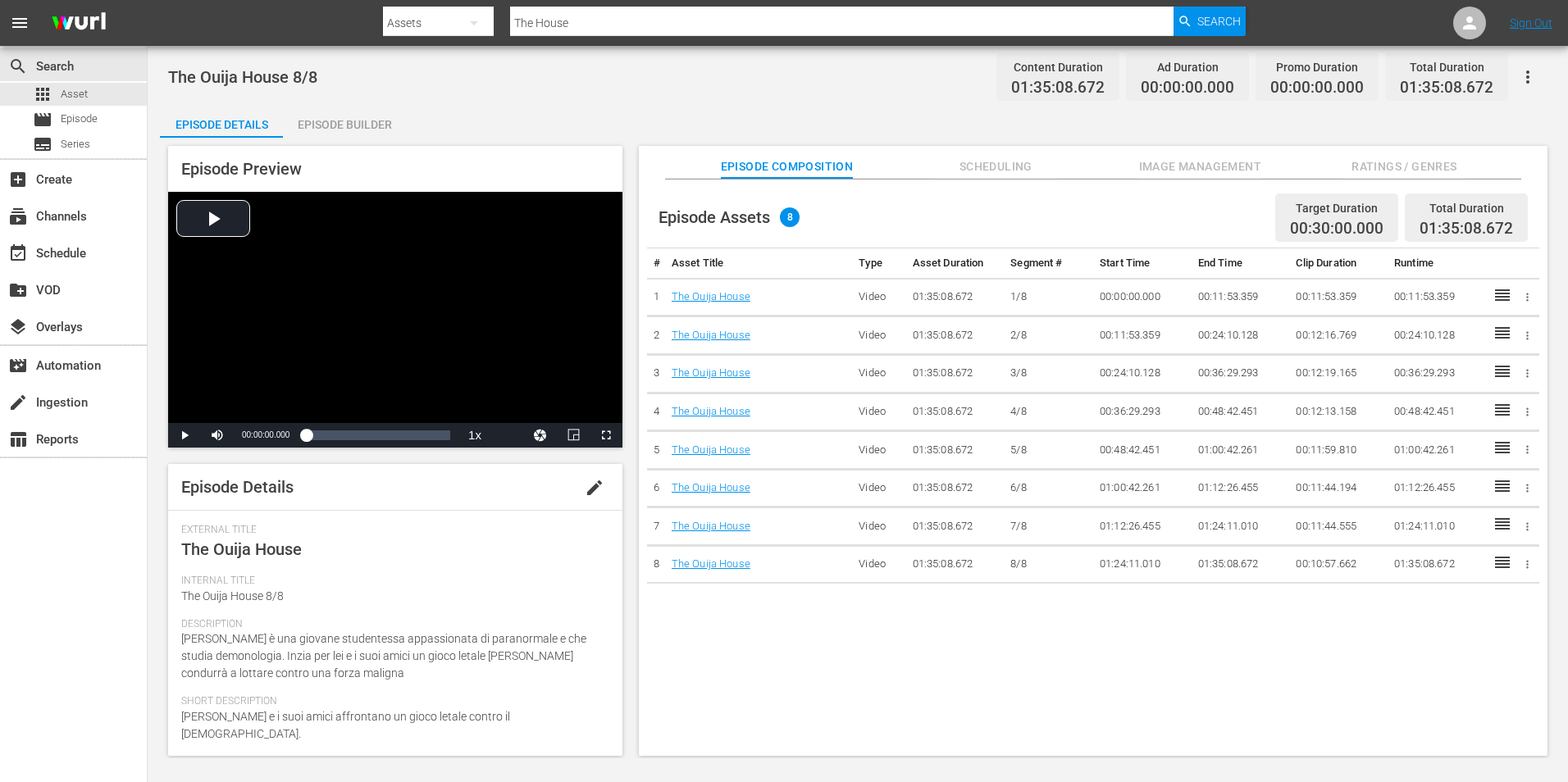
click at [384, 130] on div "Episode Builder" at bounding box center [344, 124] width 123 height 40
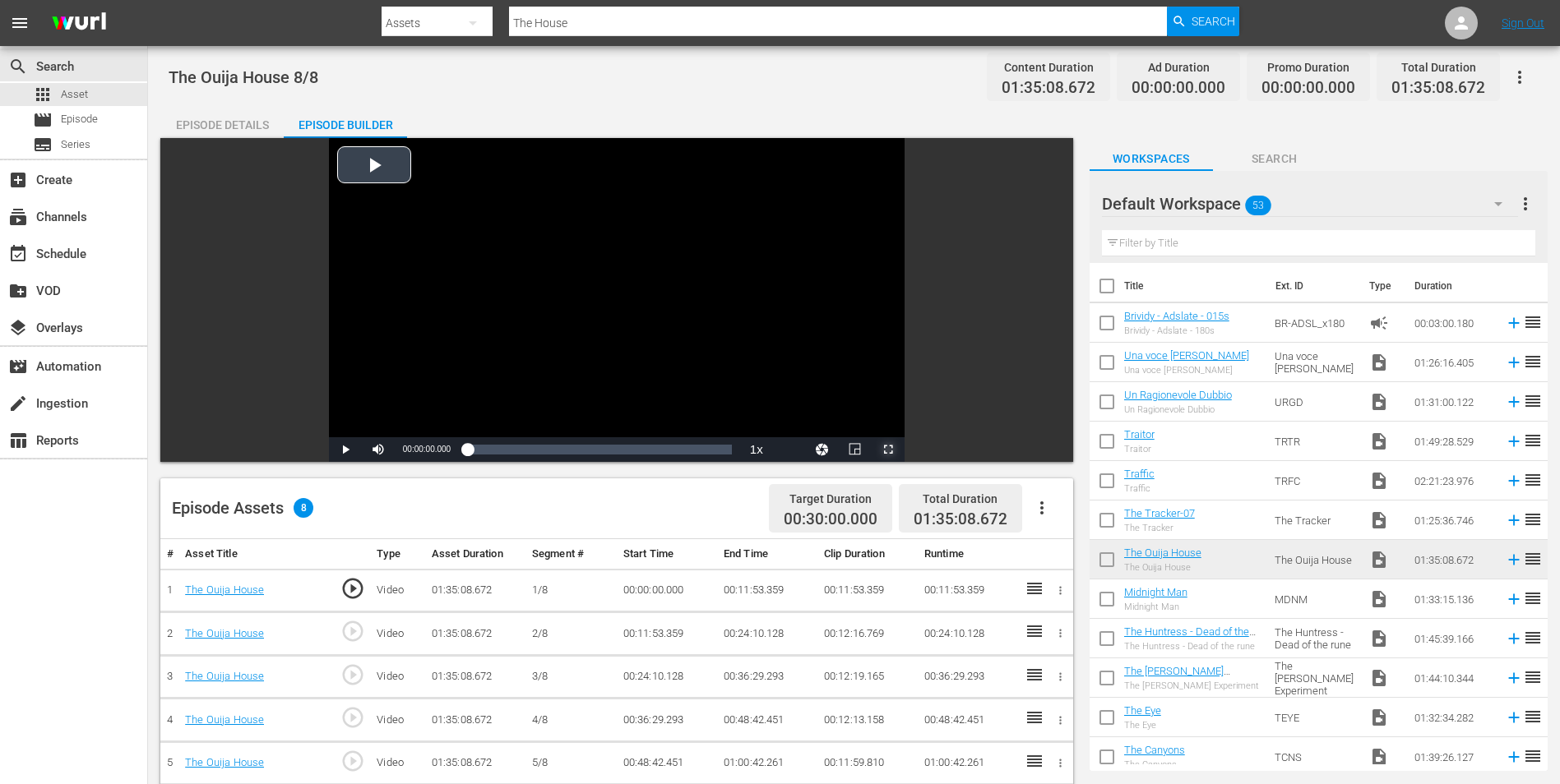
click at [888, 449] on span "Video Player" at bounding box center [888, 449] width 0 height 0
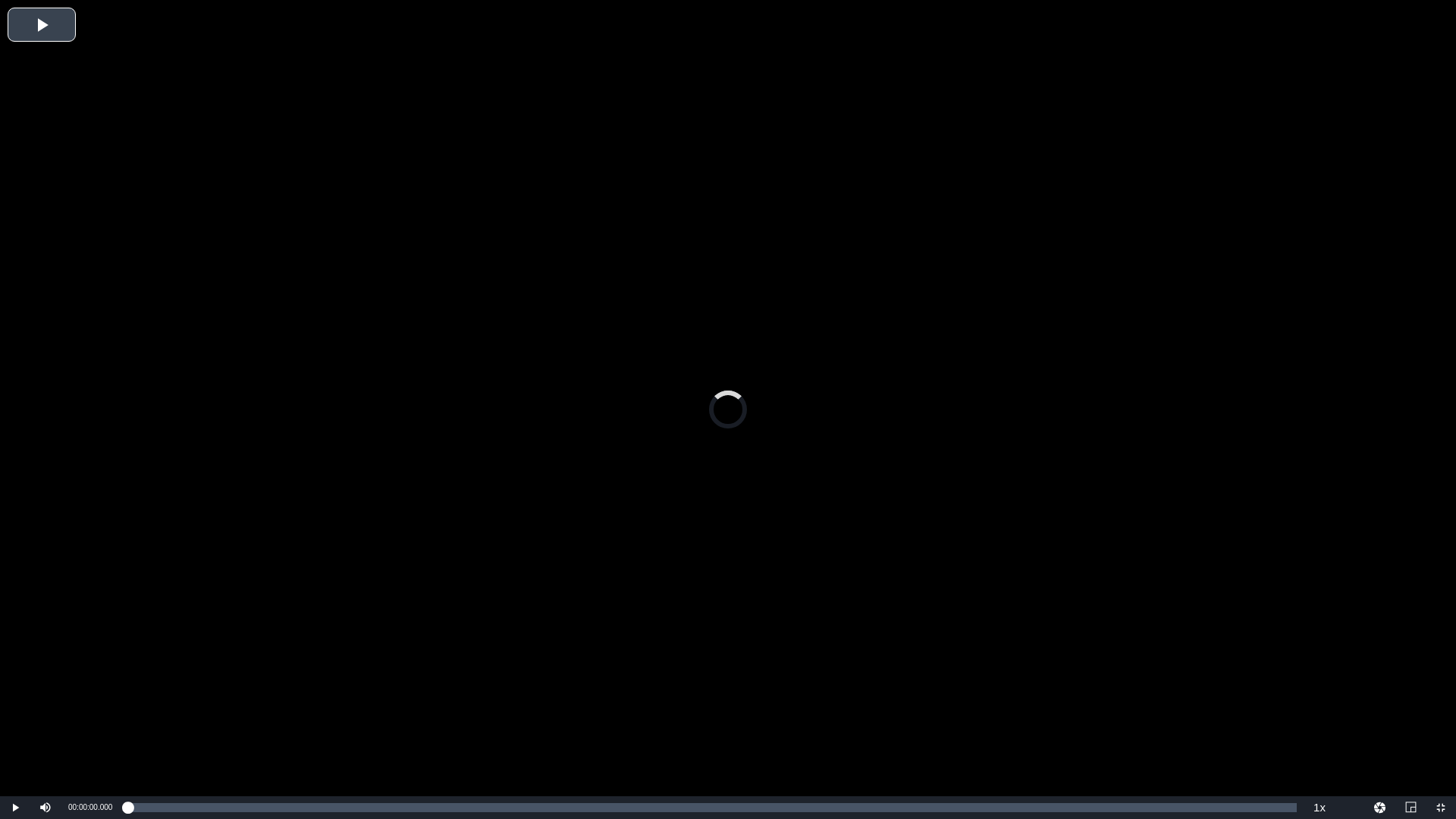
click at [795, 422] on div "Video Player" at bounding box center [728, 398] width 1456 height 796
click at [1318, 723] on li "2x" at bounding box center [1319, 723] width 30 height 16
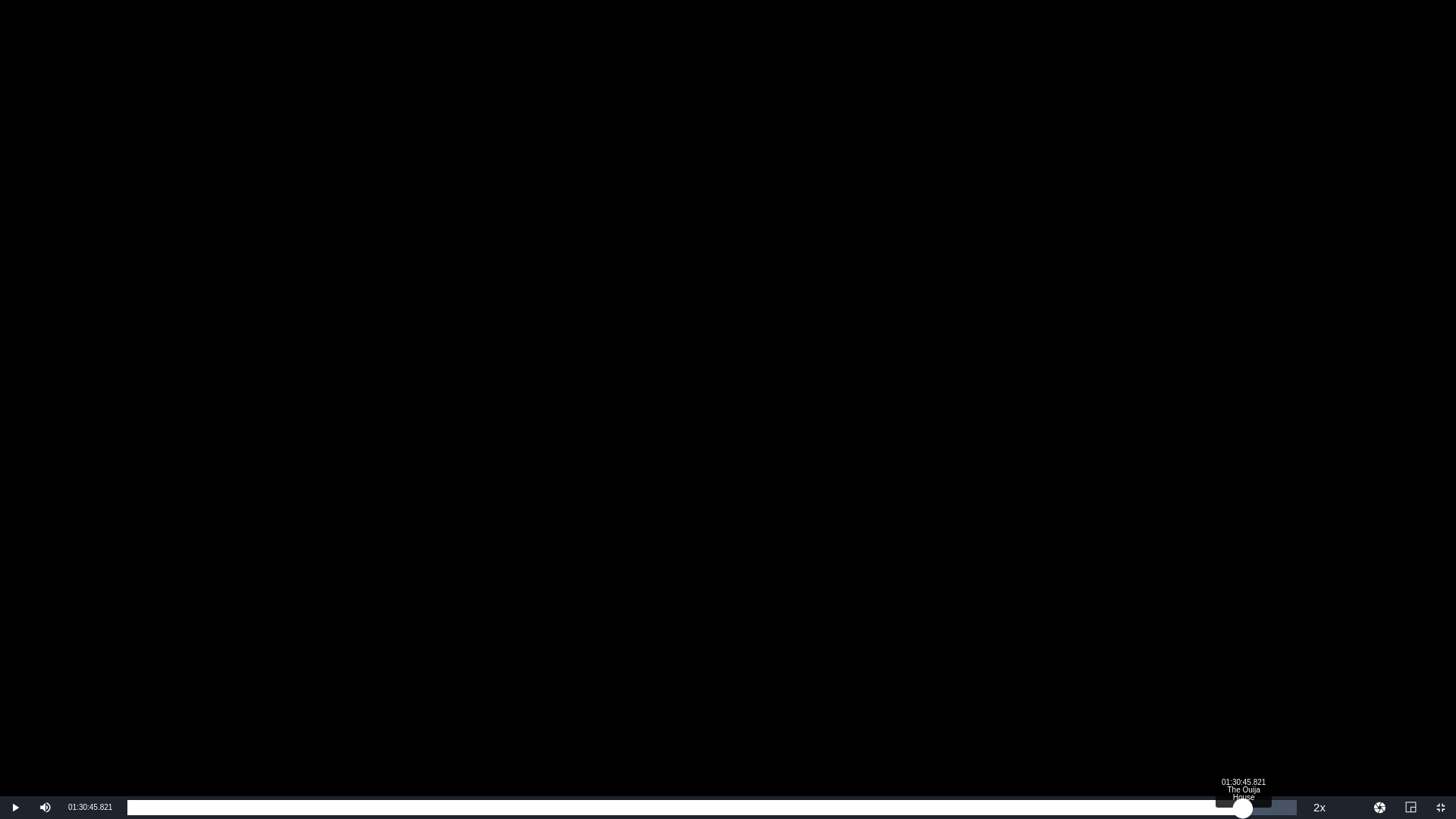
click at [1243, 723] on div "Loaded : 0.32% 01:30:45.821 The Ouija House 00:00:03.017" at bounding box center [712, 807] width 1185 height 23
click at [1243, 723] on div "01:30:48.880" at bounding box center [685, 808] width 1115 height 16
click at [1253, 723] on div "01:31:34.898" at bounding box center [690, 808] width 1125 height 16
click at [1264, 723] on div "01:32:01.444" at bounding box center [695, 808] width 1136 height 16
click at [1264, 723] on div "01:32:26.663" at bounding box center [695, 808] width 1136 height 16
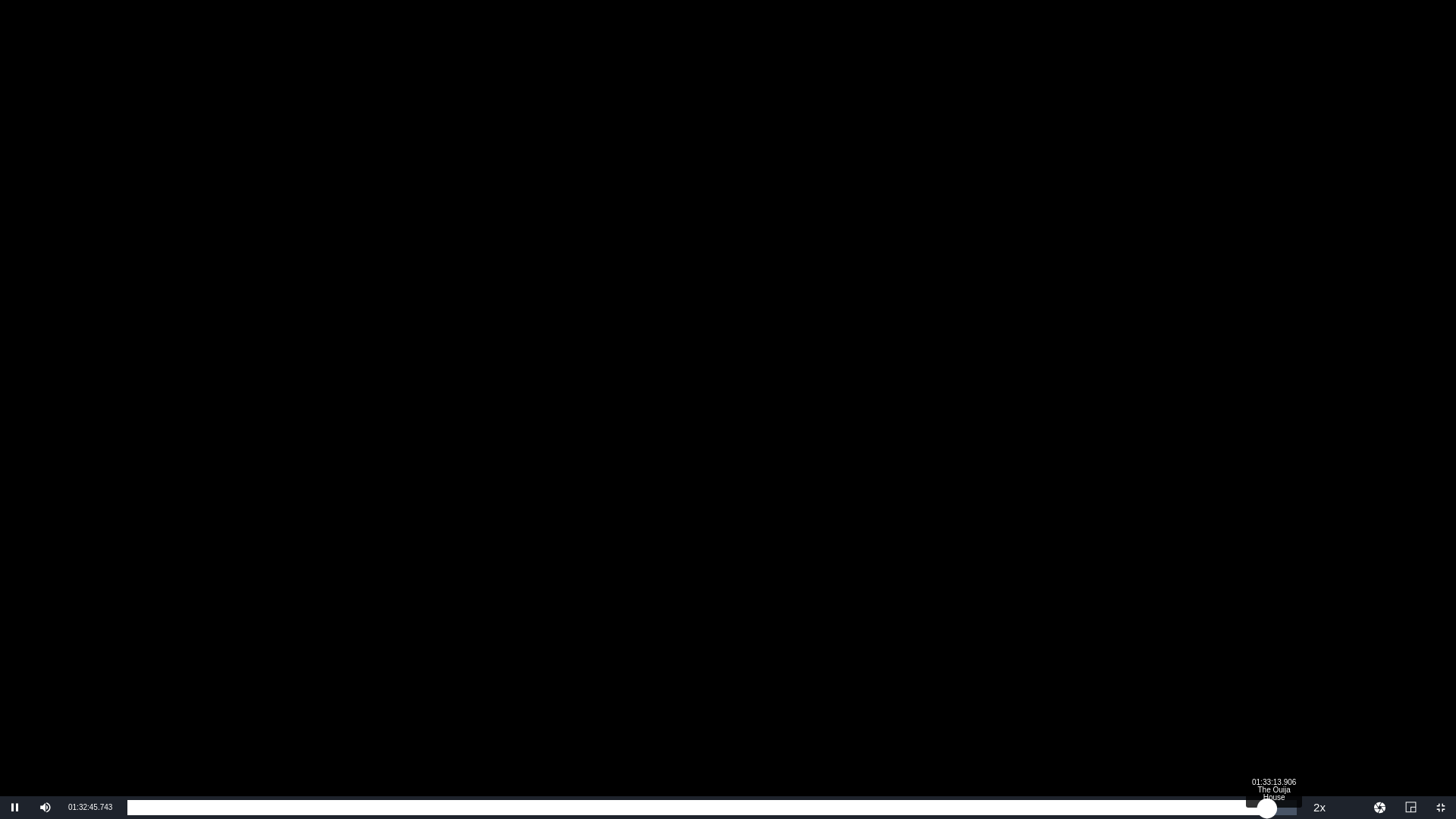
click at [1267, 723] on div "01:32:45.999" at bounding box center [698, 808] width 1140 height 16
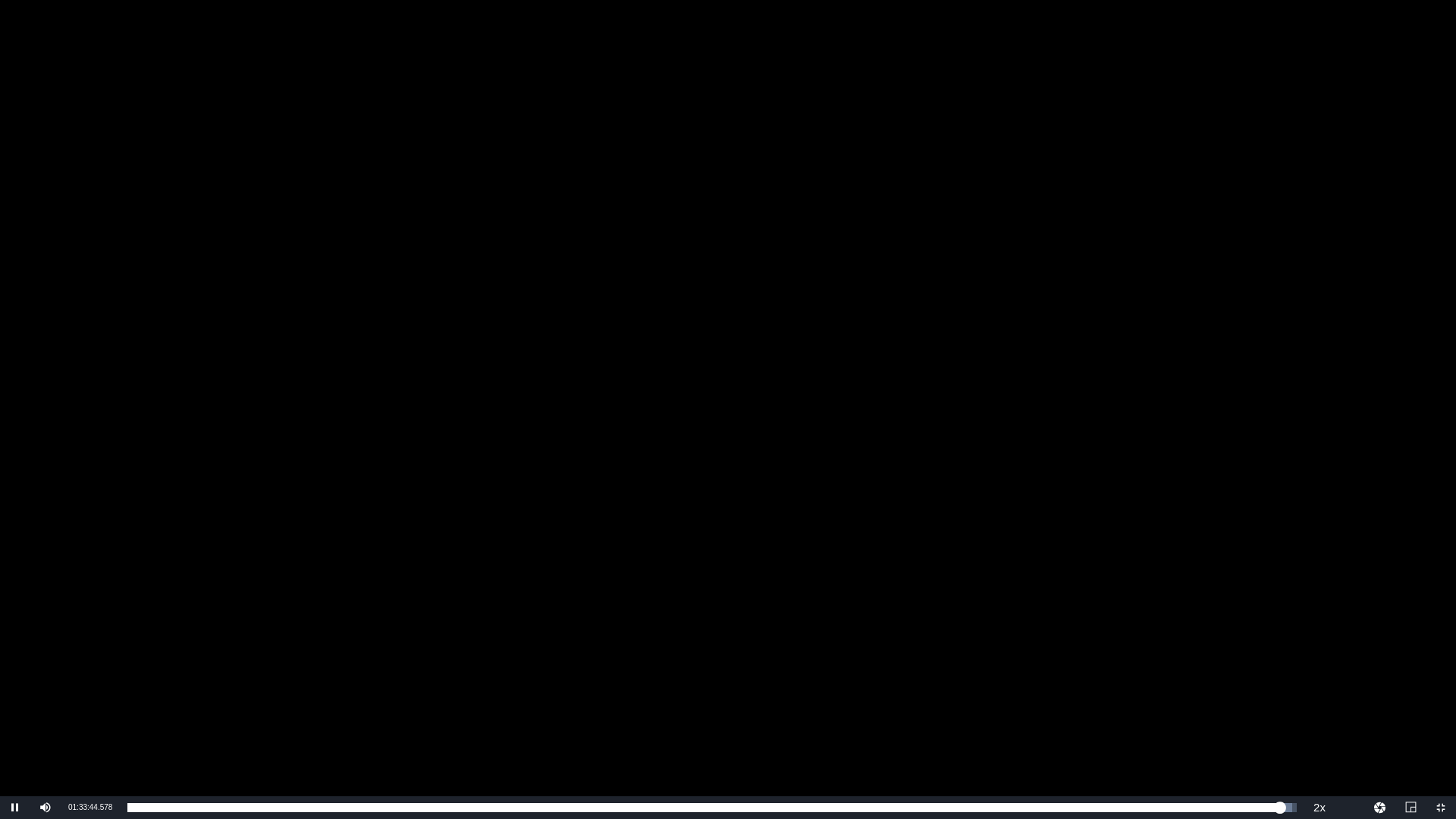
click at [628, 384] on div "Video Player" at bounding box center [728, 398] width 1456 height 796
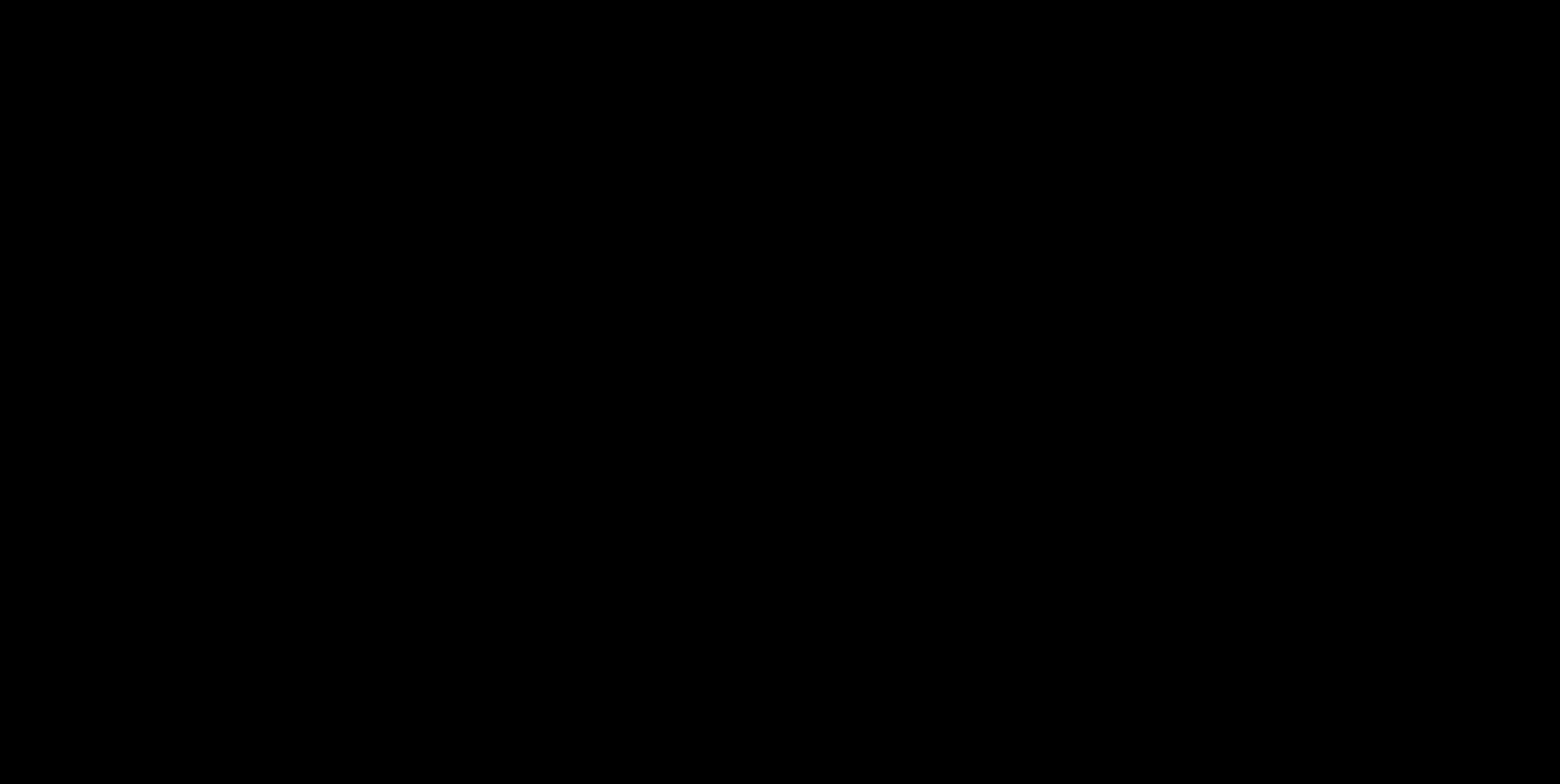
scroll to position [428, 0]
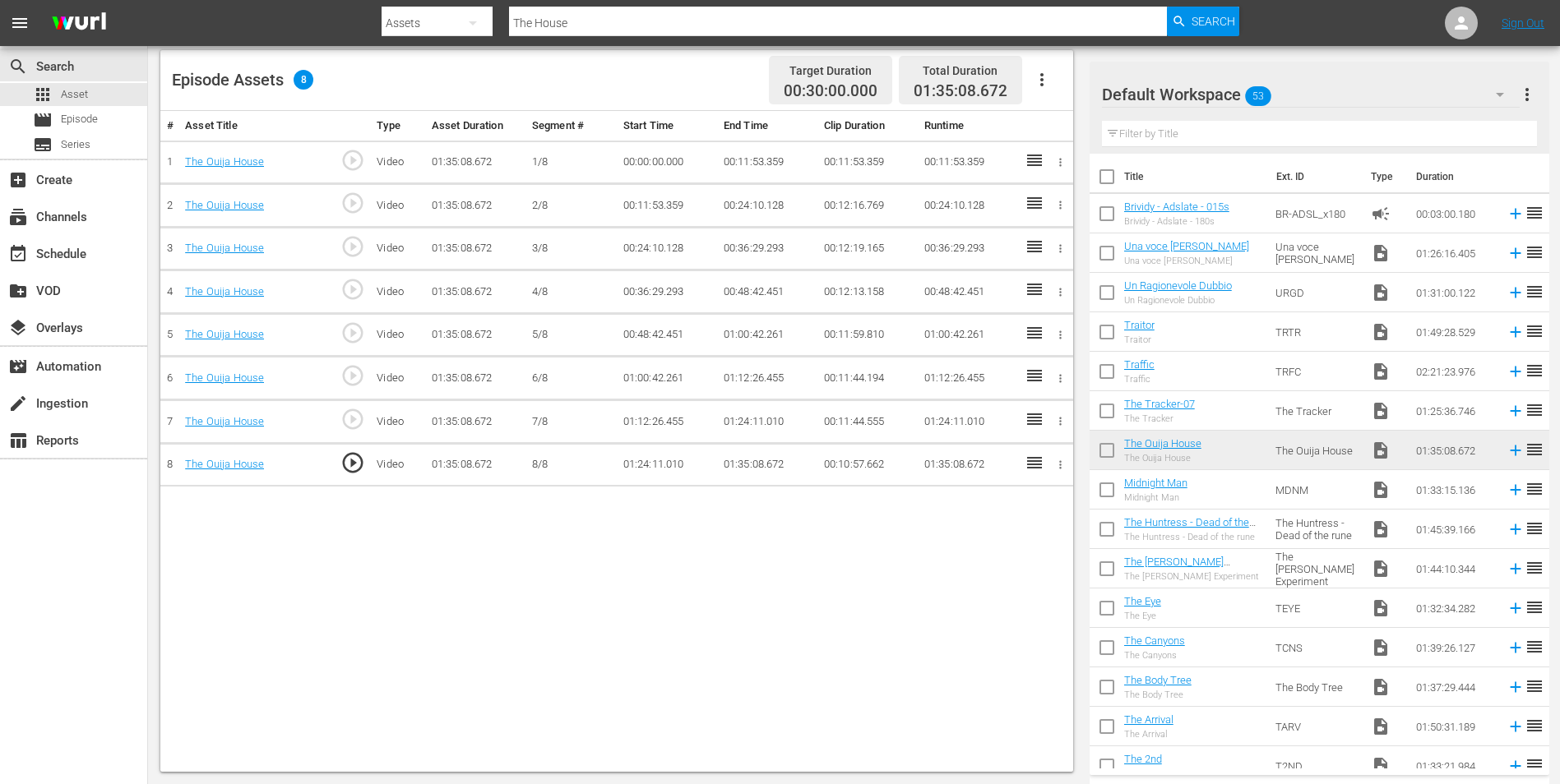
click at [743, 462] on td "01:35:08.672" at bounding box center [767, 465] width 100 height 44
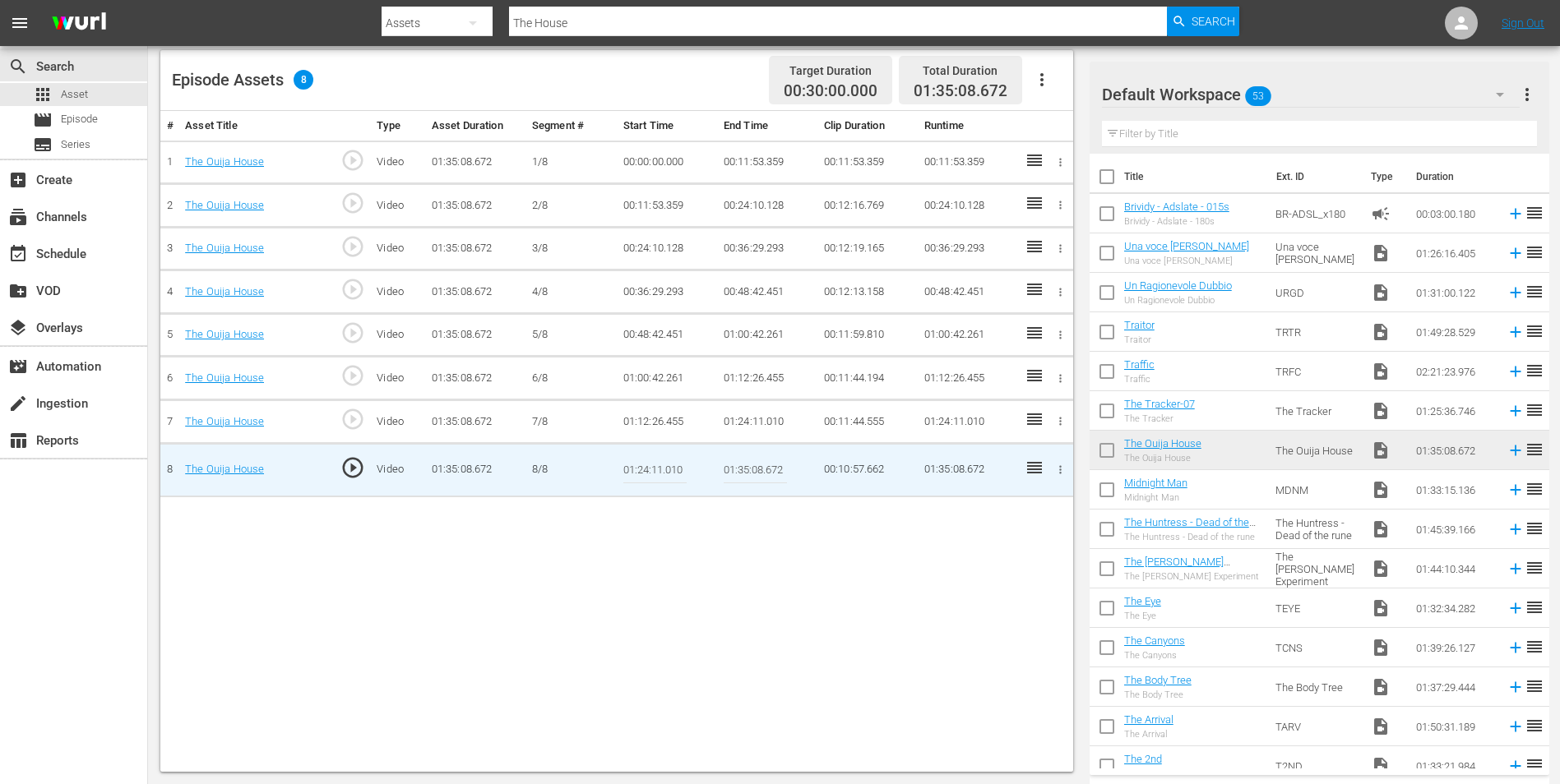
click at [745, 471] on input "01:35:08.672" at bounding box center [755, 470] width 63 height 40
click at [746, 471] on input "01:35:08.672" at bounding box center [755, 470] width 63 height 40
type input "01:33:50.672"
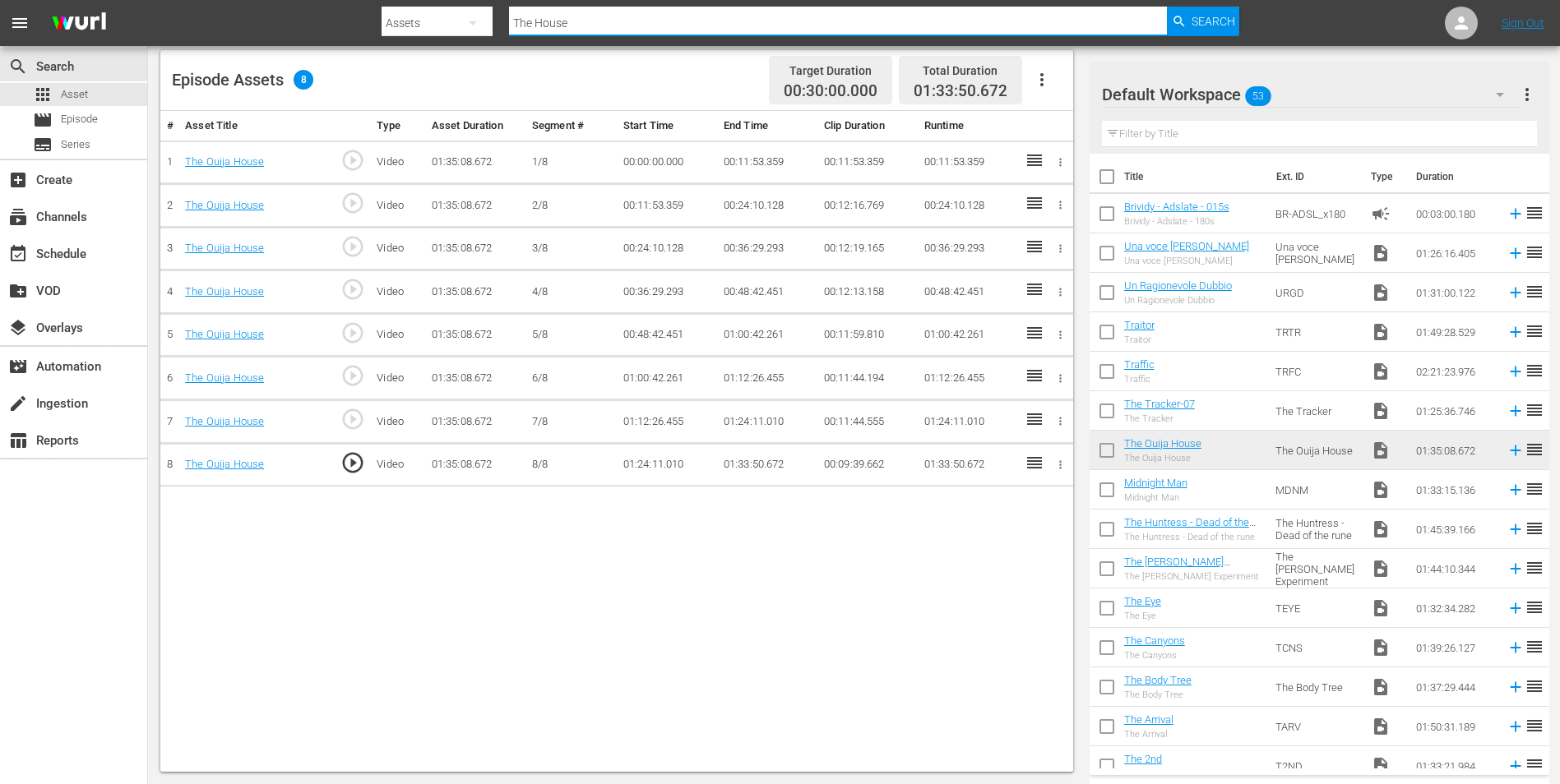
drag, startPoint x: 573, startPoint y: 17, endPoint x: 478, endPoint y: 9, distance: 95.3
click at [478, 9] on div "Search By Assets Search ID, Title, Description, Keywords, or Category The House…" at bounding box center [810, 23] width 858 height 40
paste input "Tracker"
type input "The Tracker"
click at [1202, 30] on span "Search" at bounding box center [1213, 21] width 44 height 30
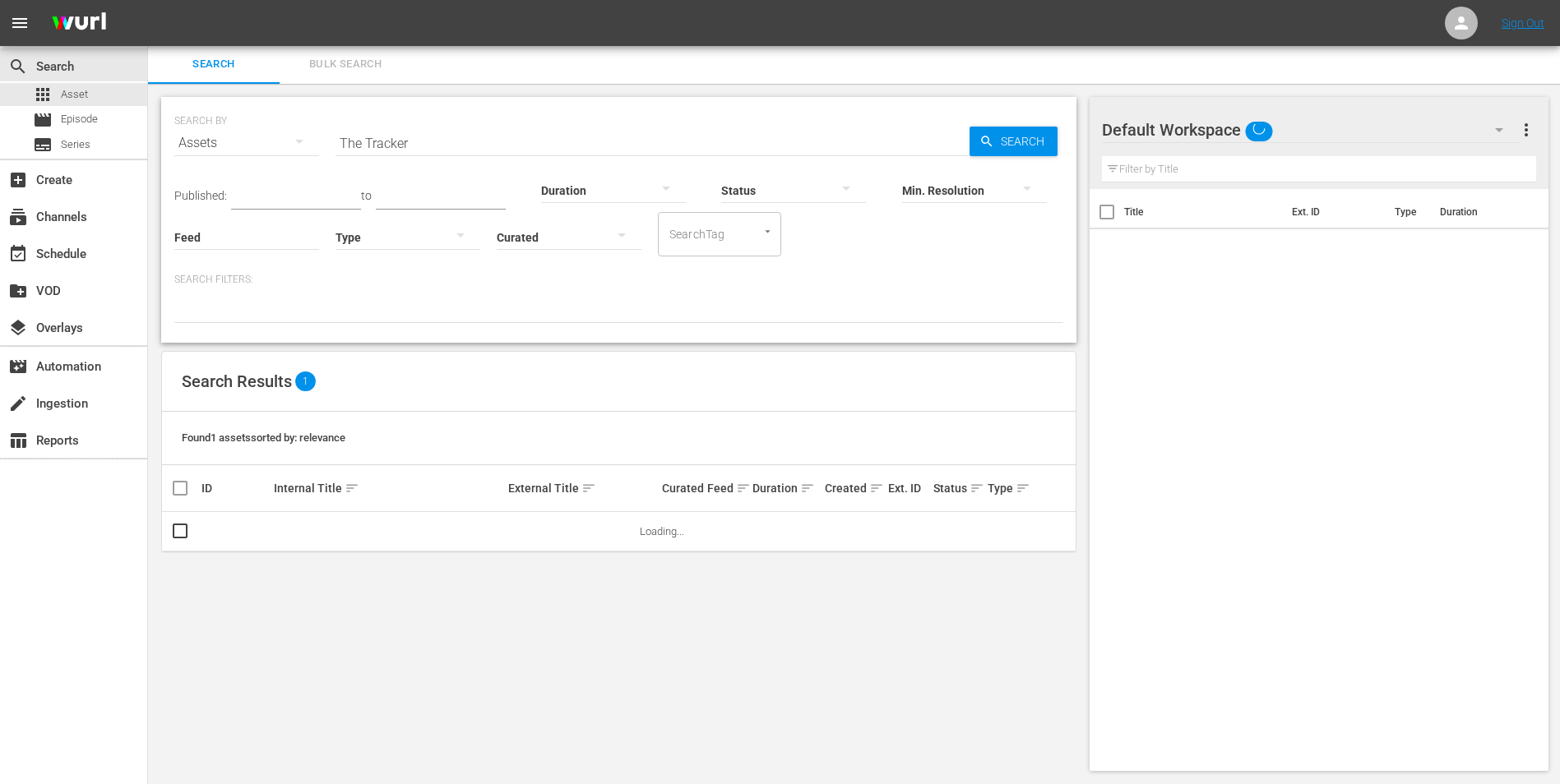
scroll to position [2, 0]
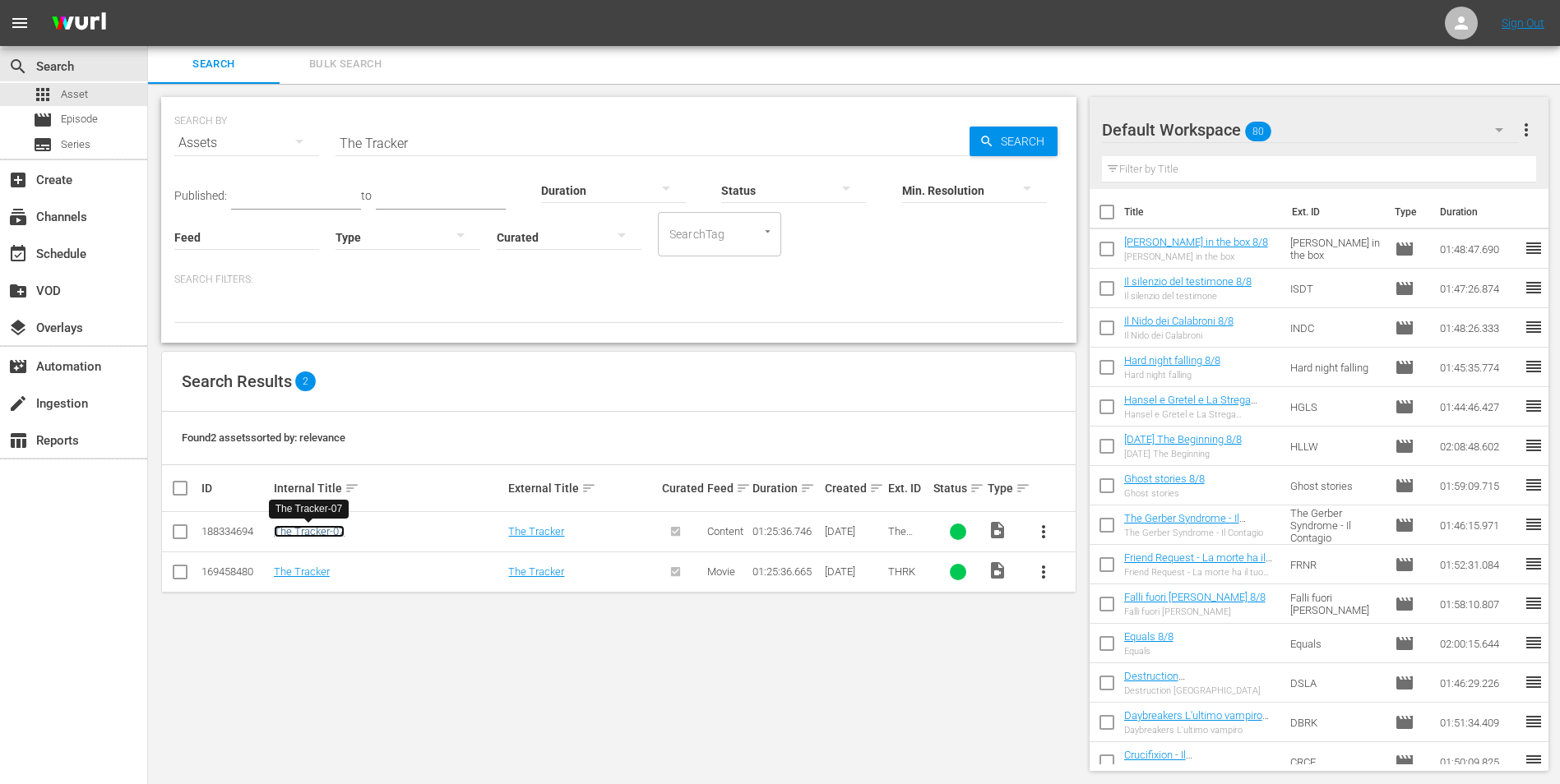
click at [301, 534] on link "The Tracker-07" at bounding box center [309, 531] width 71 height 13
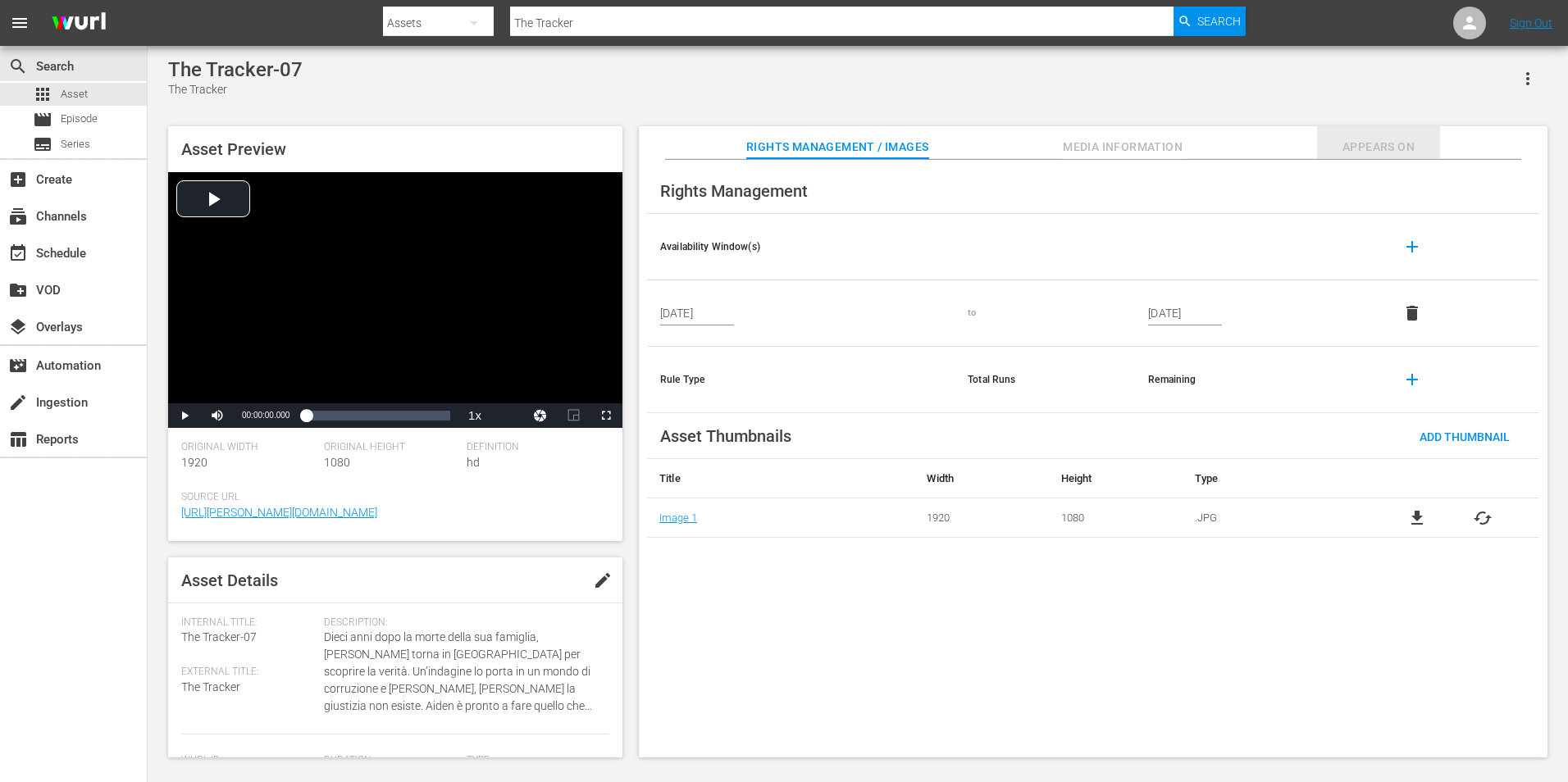
click at [1361, 152] on span "Appears On" at bounding box center [1379, 147] width 123 height 20
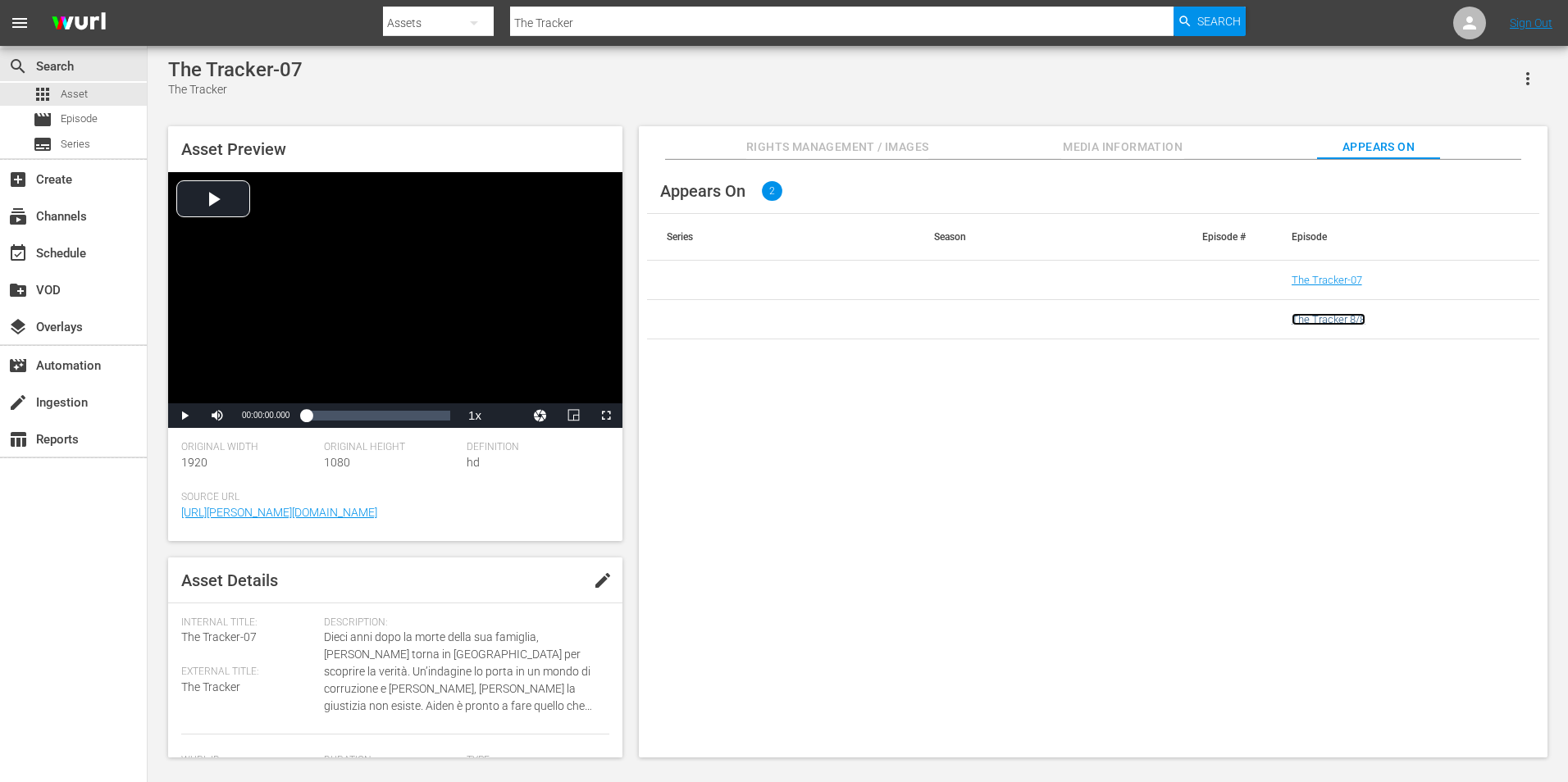
click at [1356, 316] on link "The Tracker 8/8" at bounding box center [1329, 319] width 74 height 13
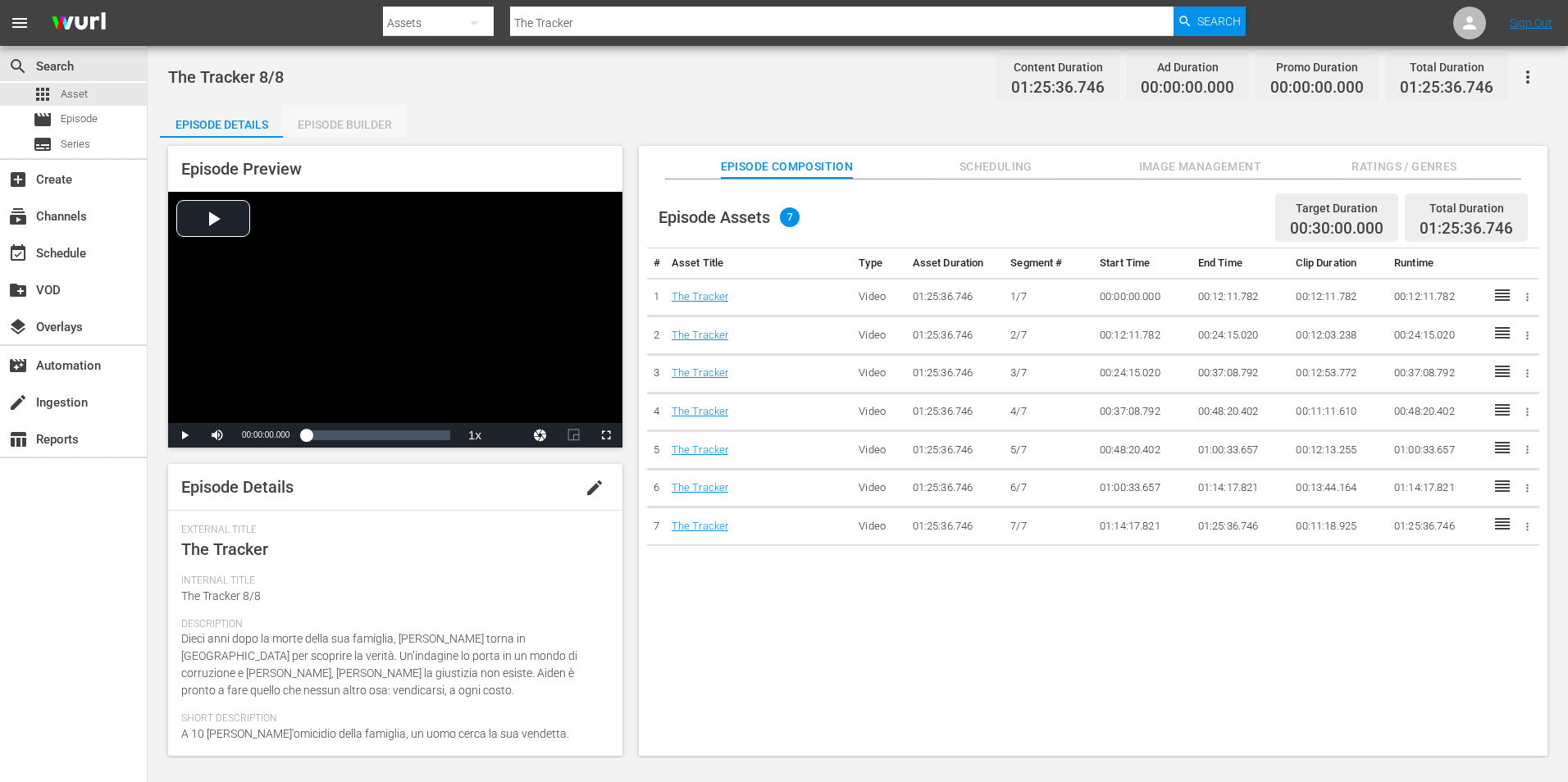
click at [352, 120] on div "Episode Builder" at bounding box center [344, 124] width 123 height 40
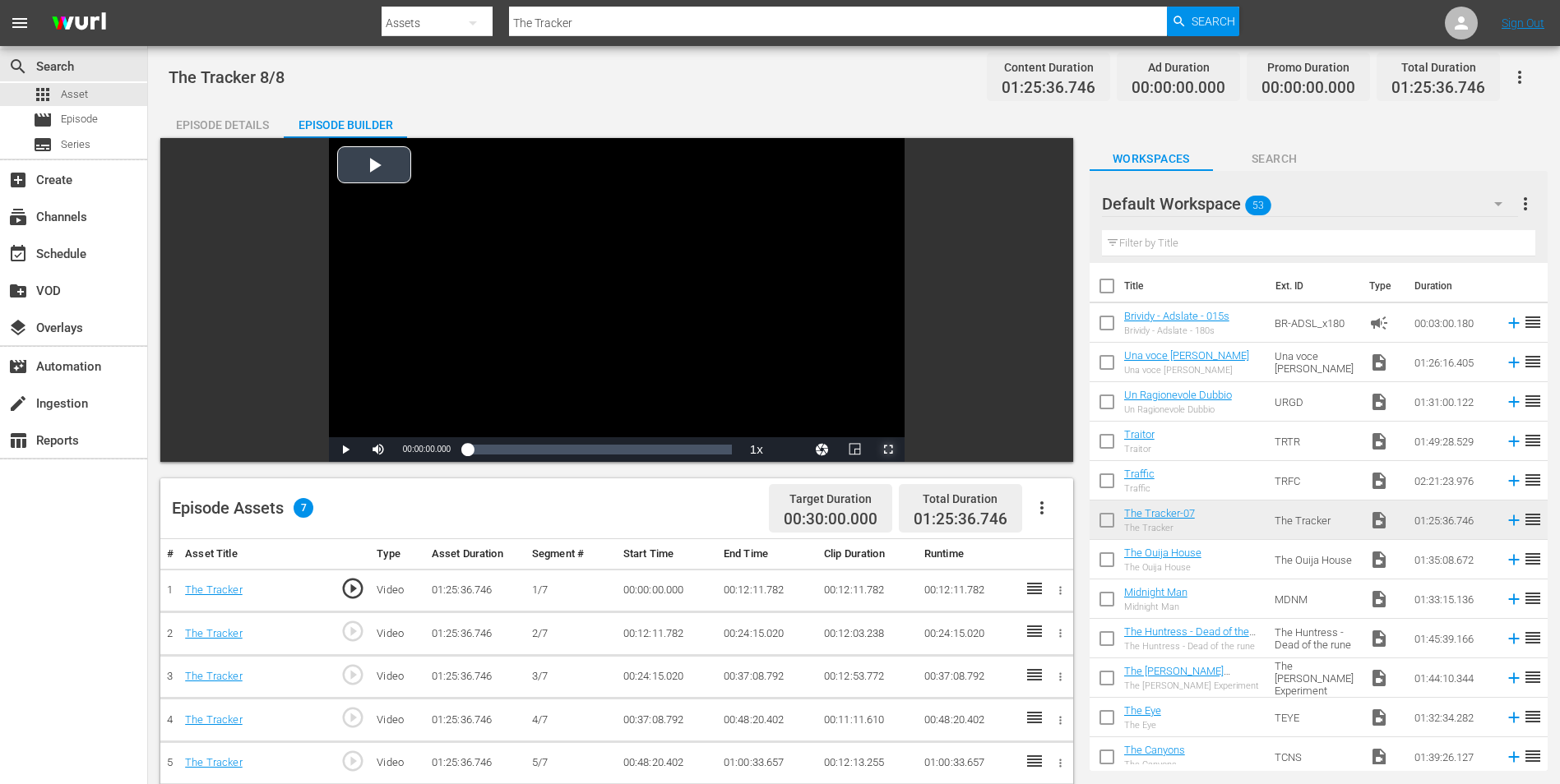
click at [888, 449] on span "Video Player" at bounding box center [888, 449] width 0 height 0
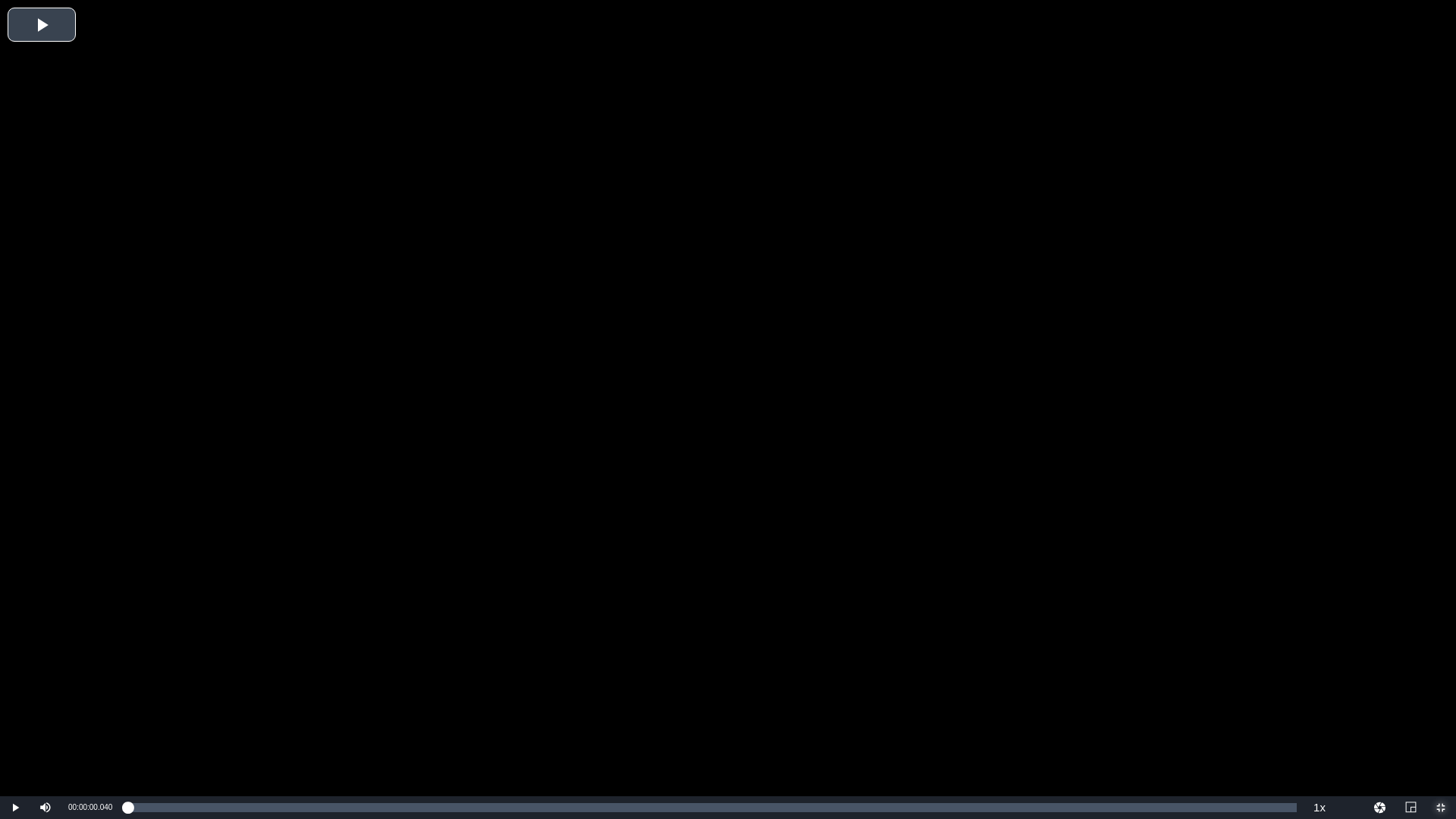
drag, startPoint x: 1251, startPoint y: 803, endPoint x: 1143, endPoint y: 669, distance: 172.1
click at [1251, 723] on div "Loaded : 0.12% 01:22:03.547 The Tracker 00:00:00.040" at bounding box center [712, 808] width 1170 height 9
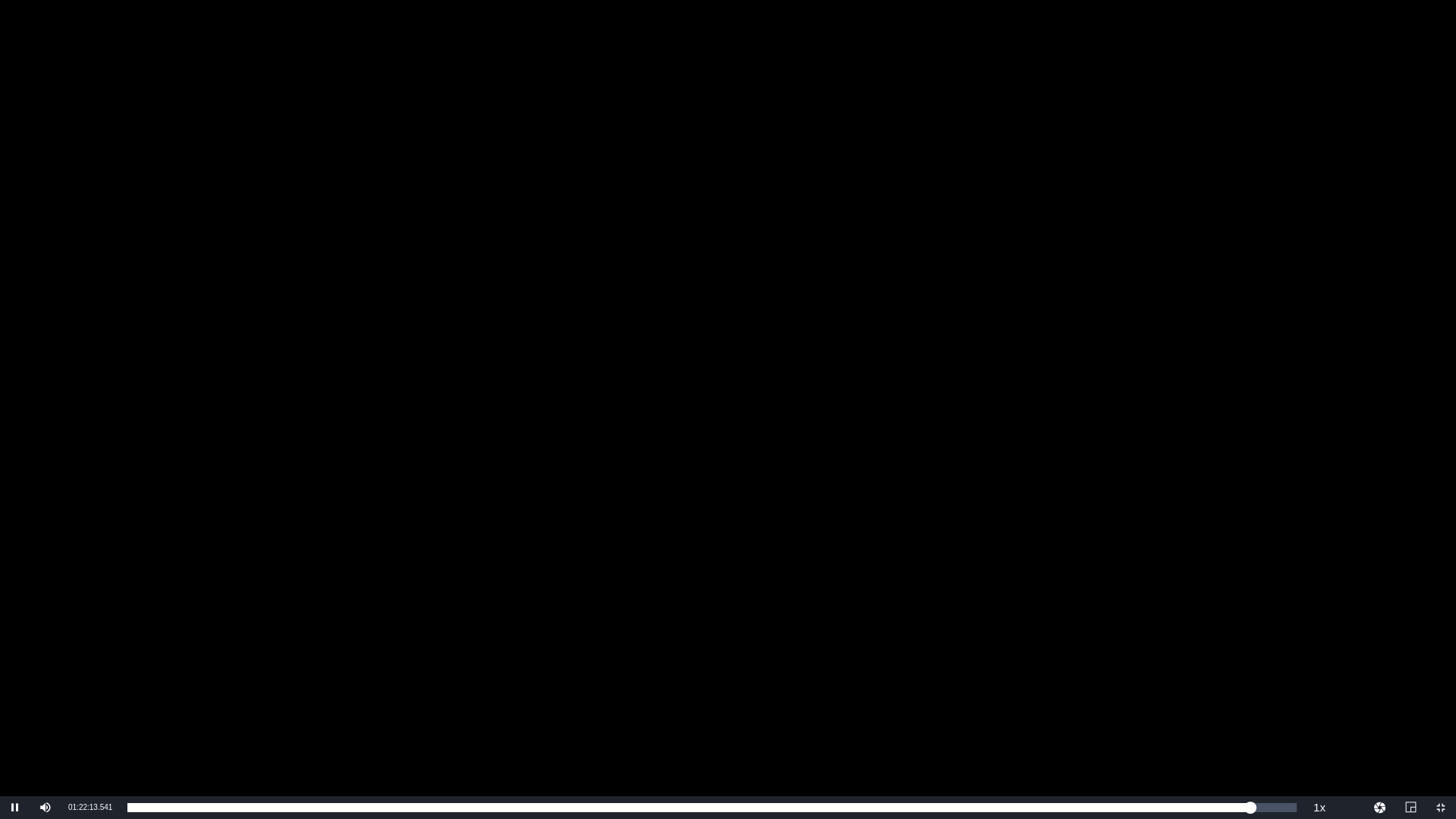
click at [1039, 526] on div "Video Player" at bounding box center [728, 398] width 1456 height 796
click at [1325, 723] on li "2x" at bounding box center [1319, 723] width 30 height 16
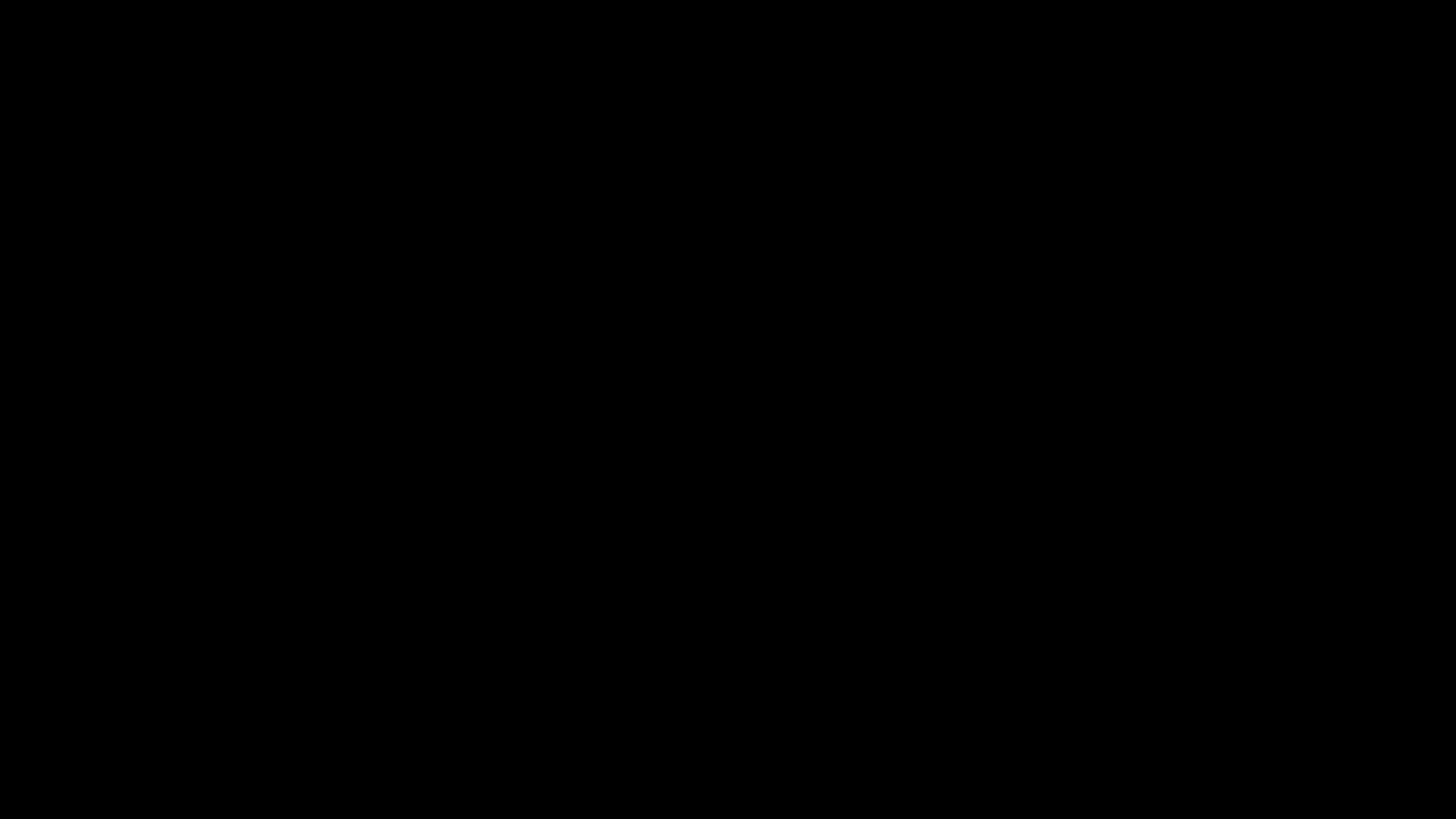
click at [1029, 583] on div "Video Player" at bounding box center [728, 398] width 1456 height 796
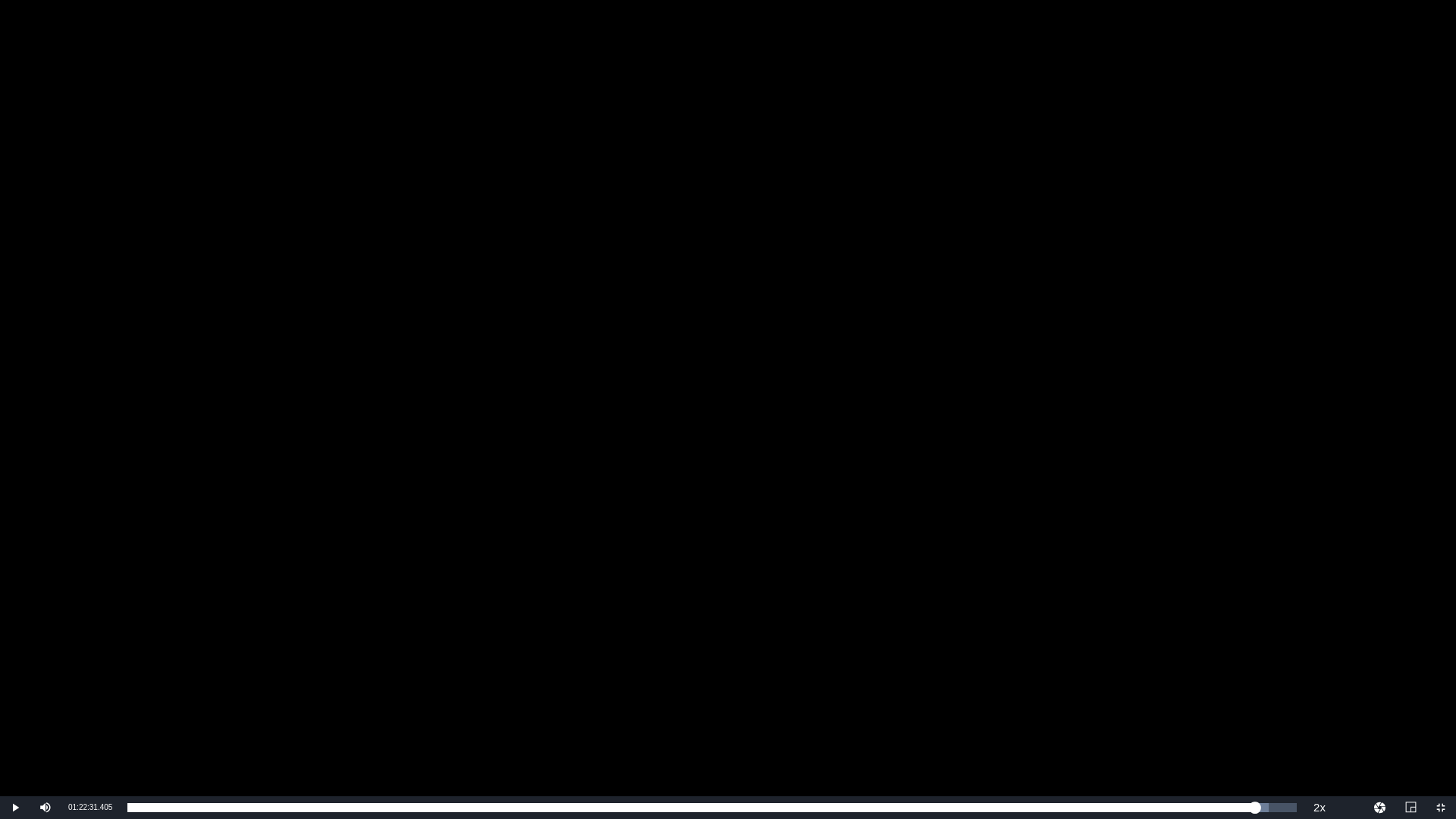
click at [1029, 583] on div "Video Player" at bounding box center [728, 398] width 1456 height 796
click at [1010, 515] on div "Video Player" at bounding box center [728, 398] width 1456 height 796
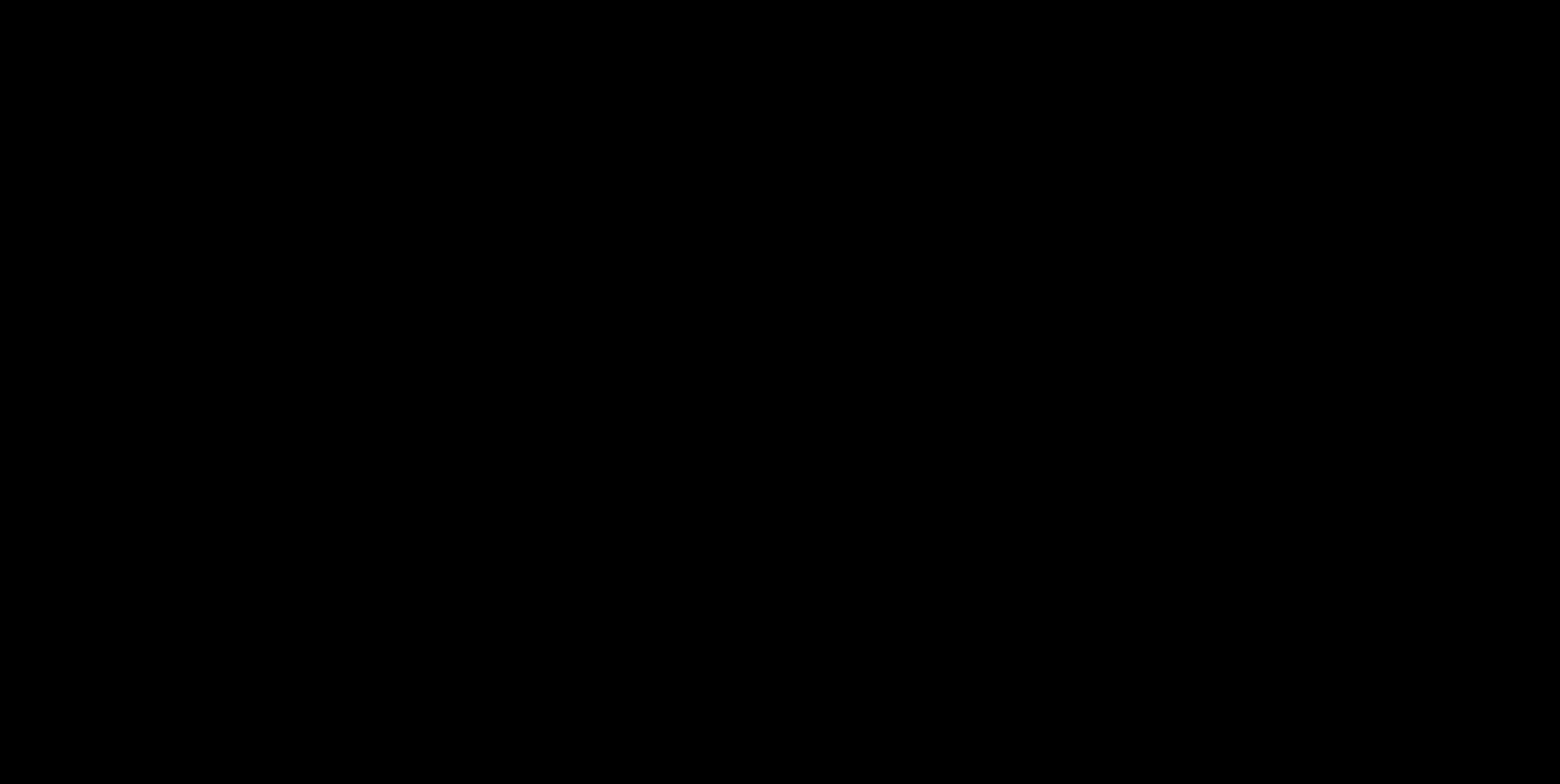
scroll to position [329, 0]
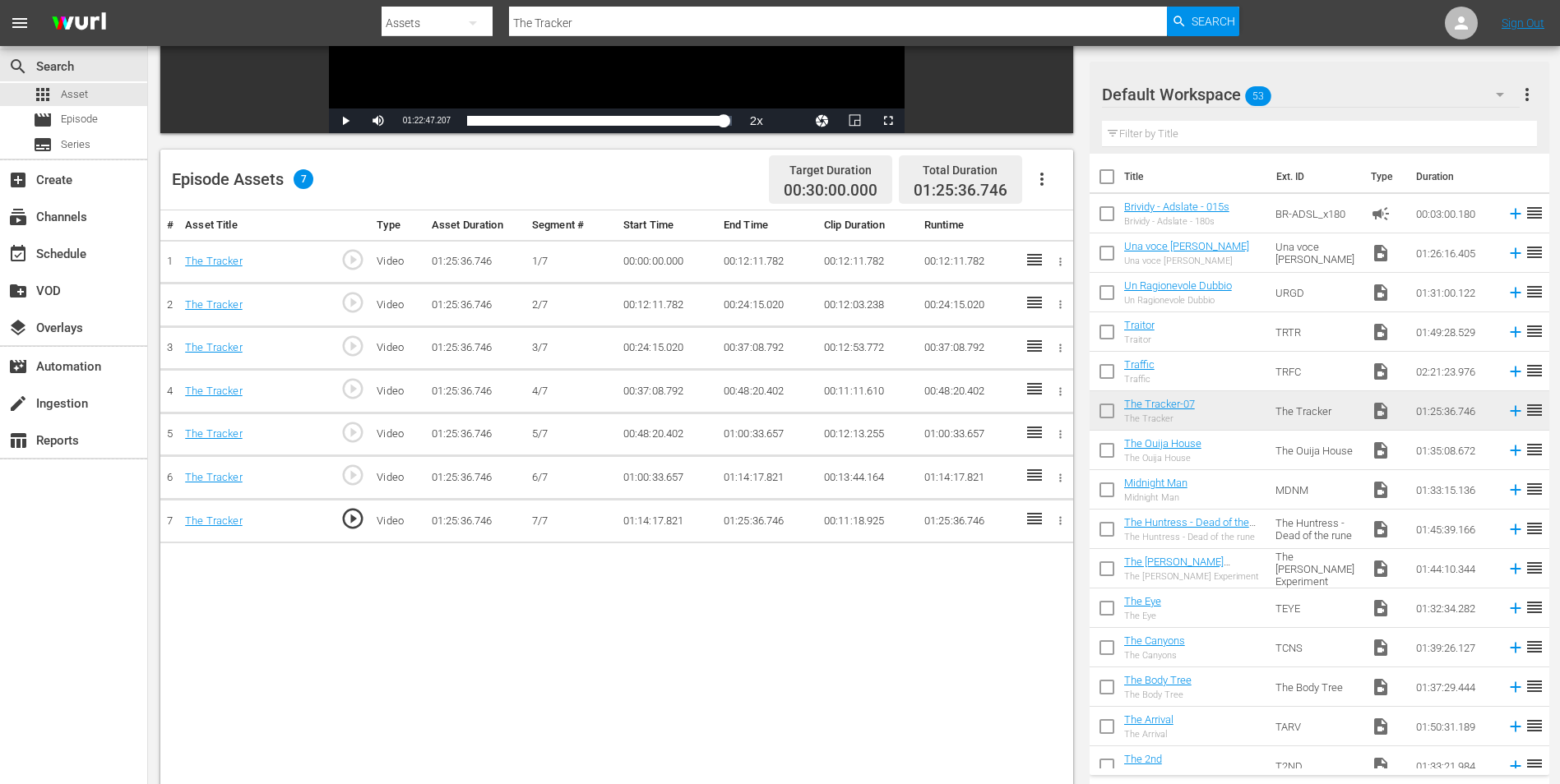
click at [749, 518] on td "01:25:36.746" at bounding box center [767, 522] width 100 height 44
click at [745, 519] on td "01:25:36.746" at bounding box center [767, 522] width 100 height 44
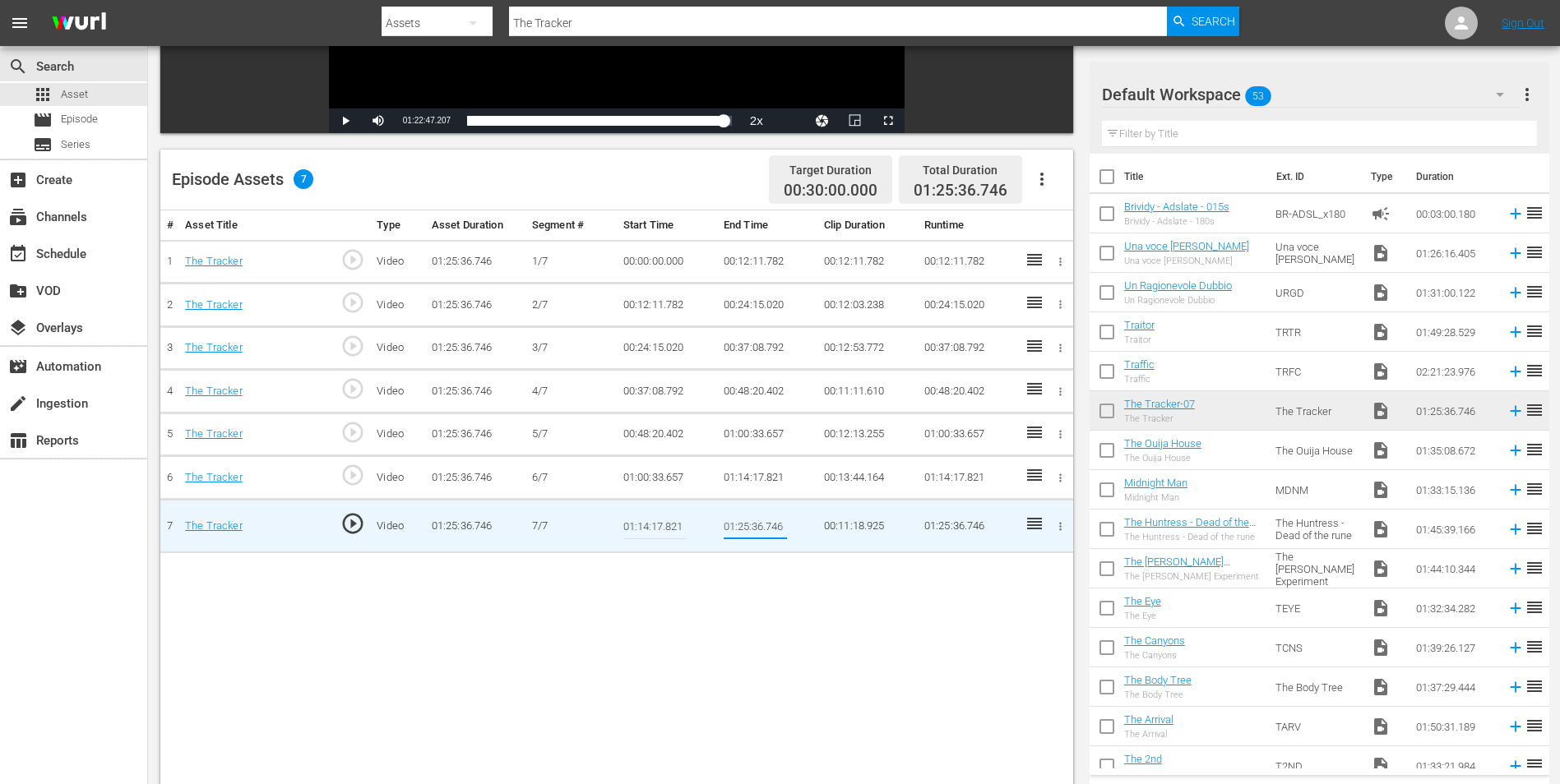
click at [749, 529] on input "01:25:36.746" at bounding box center [755, 526] width 63 height 40
drag, startPoint x: 753, startPoint y: 526, endPoint x: 762, endPoint y: 525, distance: 9.1
click at [762, 525] on input "01:23:36.746" at bounding box center [755, 526] width 63 height 40
type input "01:23:00.746"
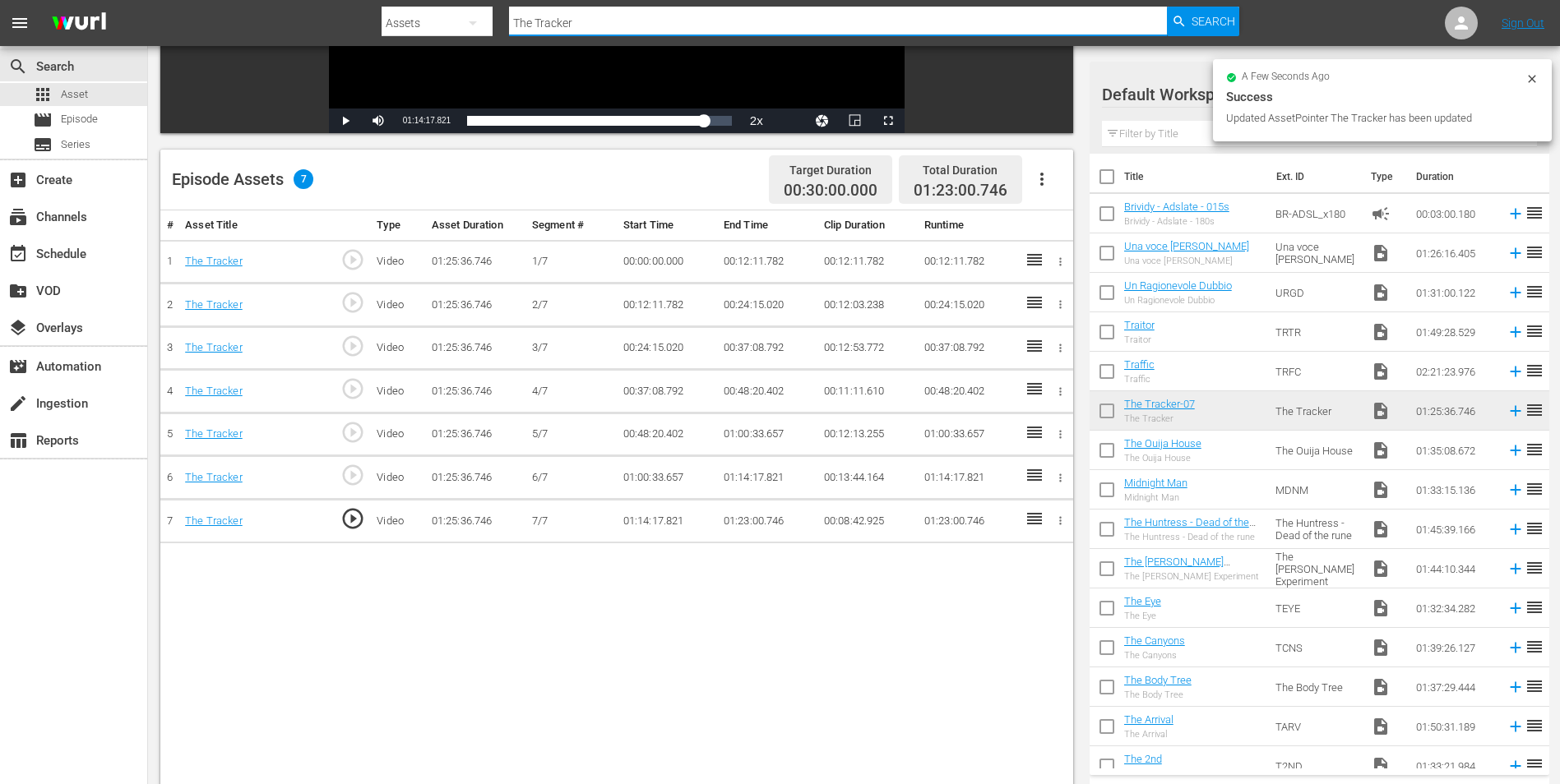
drag, startPoint x: 612, startPoint y: 30, endPoint x: 441, endPoint y: 24, distance: 171.1
click at [441, 24] on div "Search By Assets Search ID, Title, Description, Keywords, or Category The Track…" at bounding box center [810, 23] width 858 height 40
paste input "raffic"
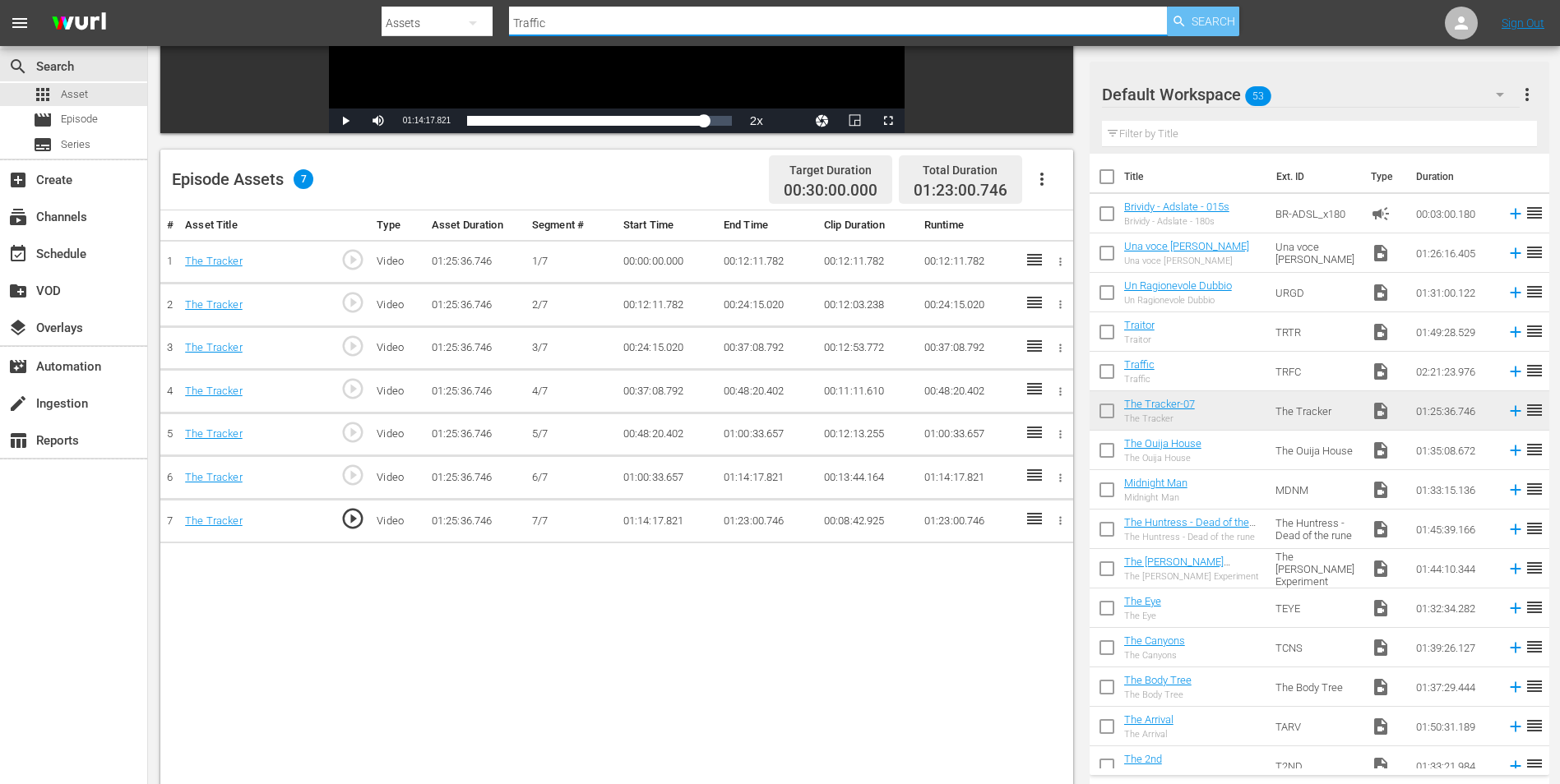
type input "Traffic"
click at [1196, 15] on span "Search" at bounding box center [1213, 21] width 44 height 30
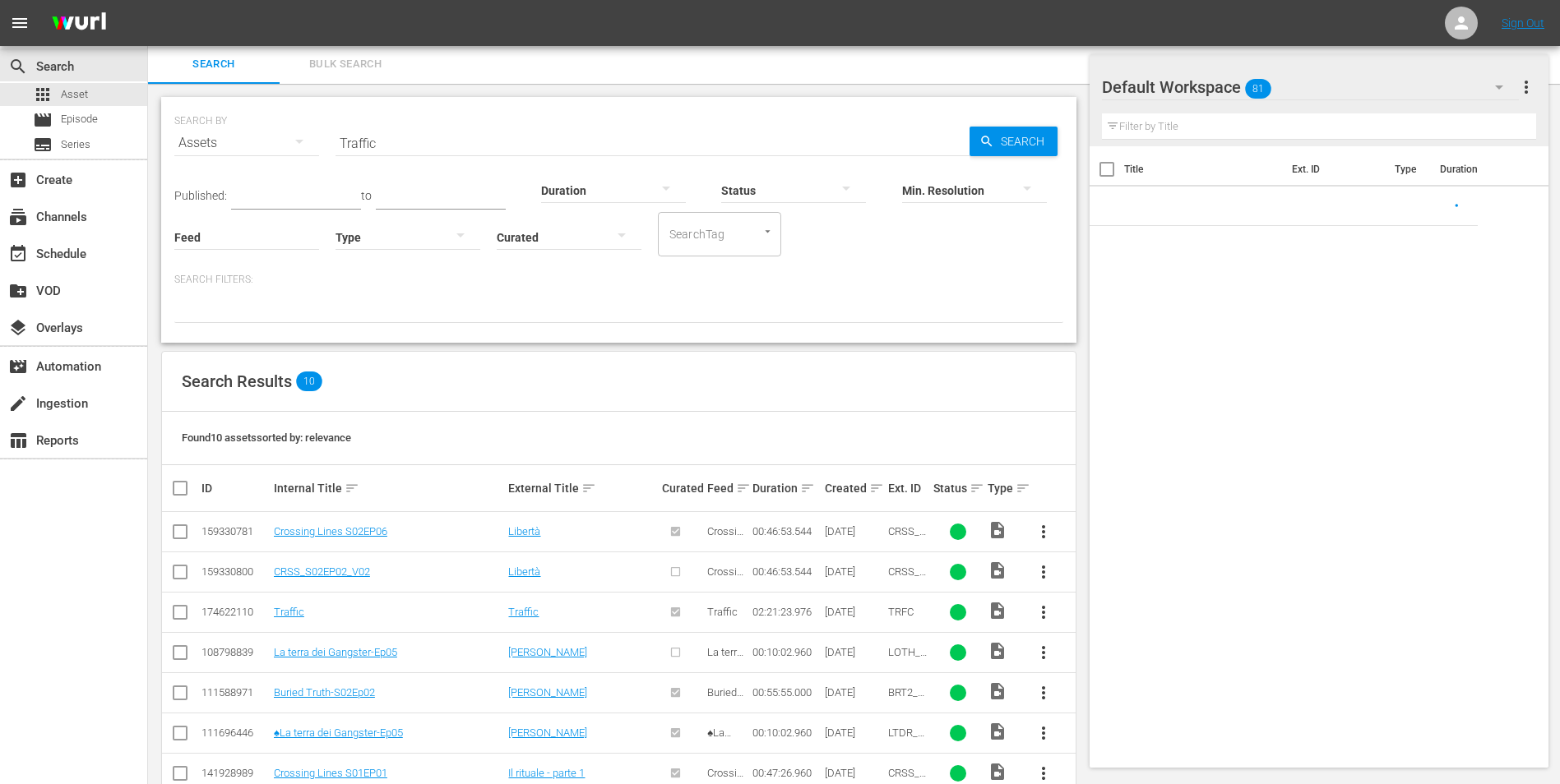
scroll to position [163, 0]
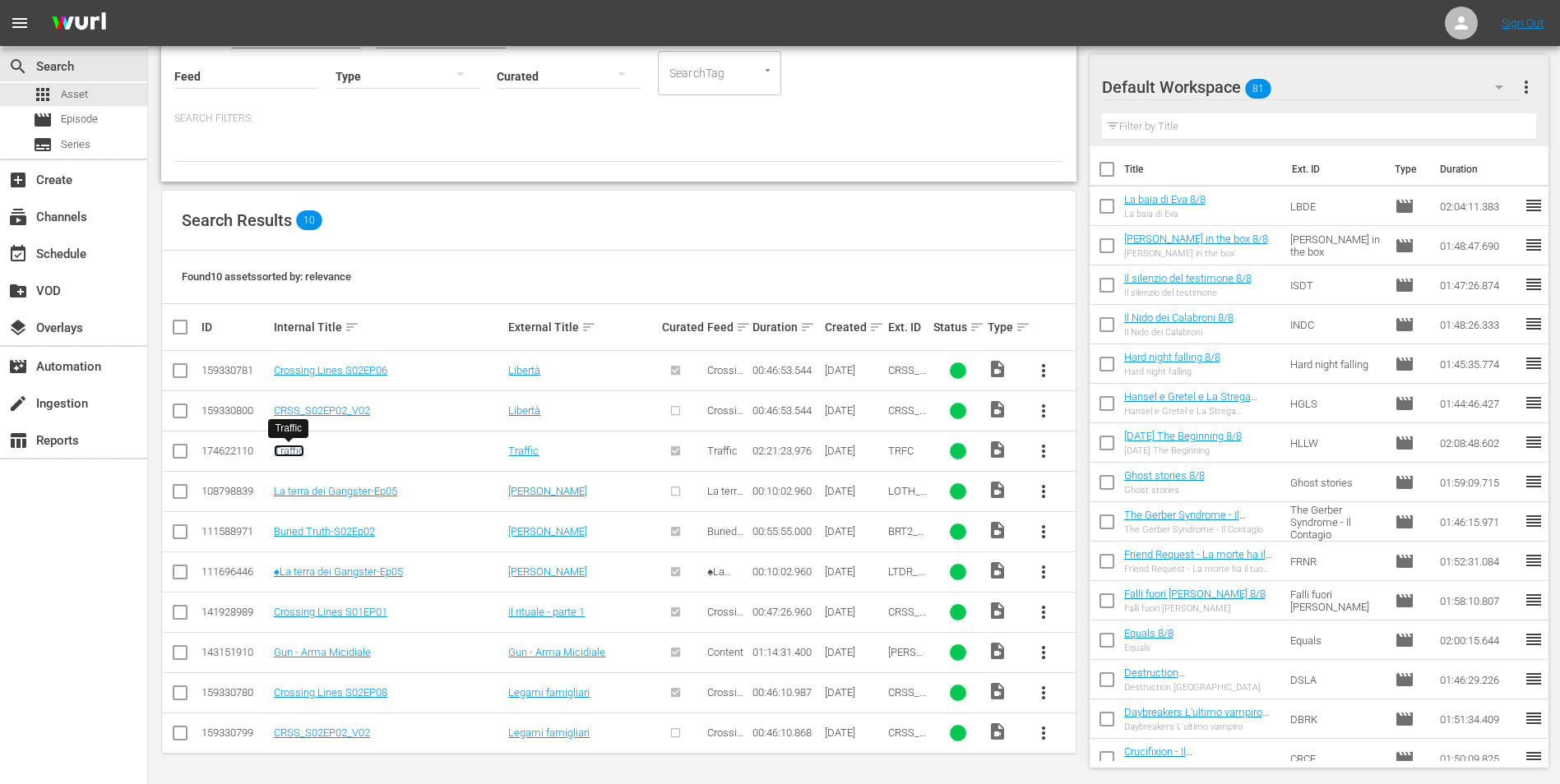
click at [283, 452] on link "Traffic" at bounding box center [289, 451] width 30 height 13
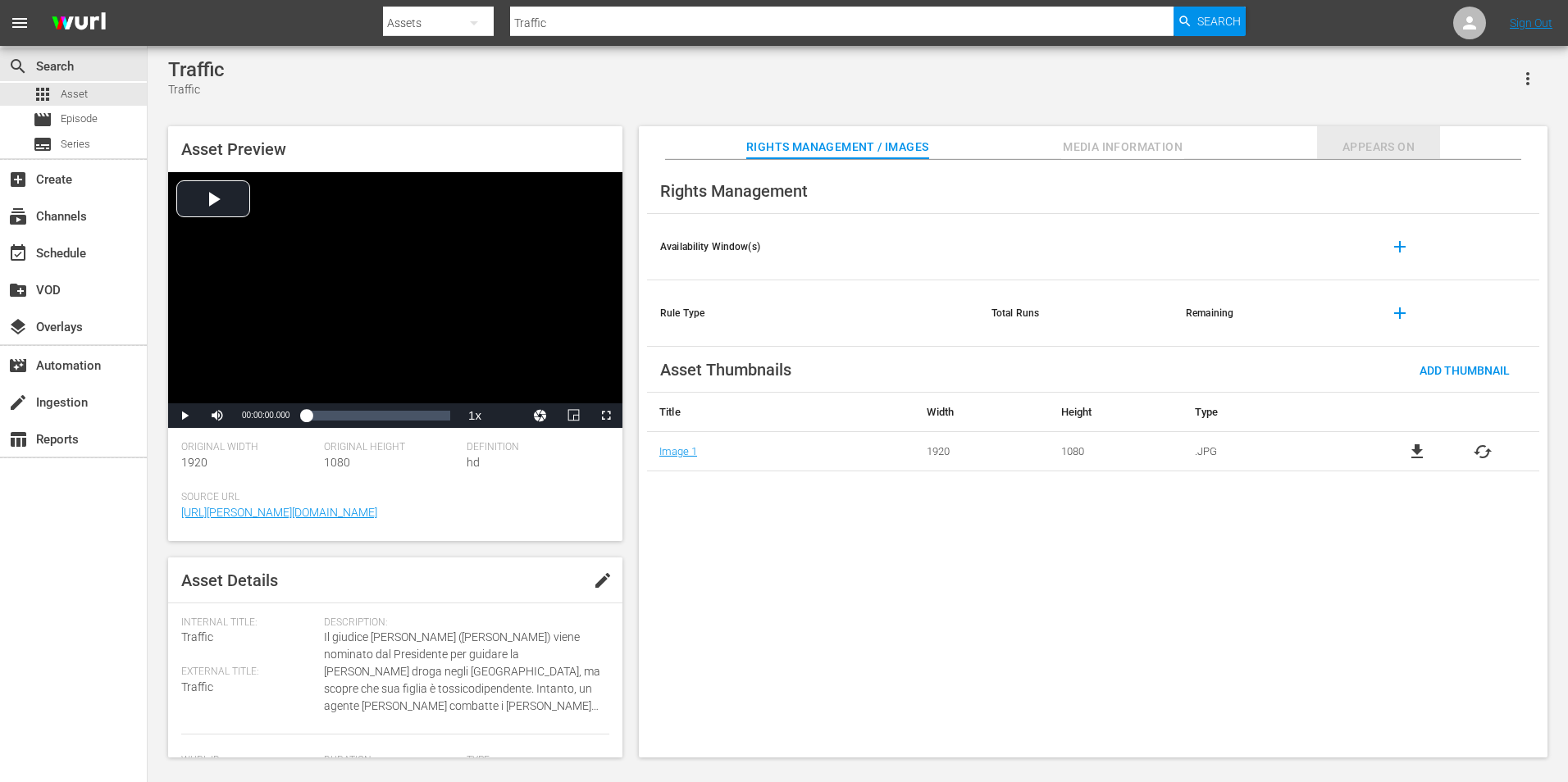
click at [1389, 140] on span "Appears On" at bounding box center [1379, 147] width 123 height 20
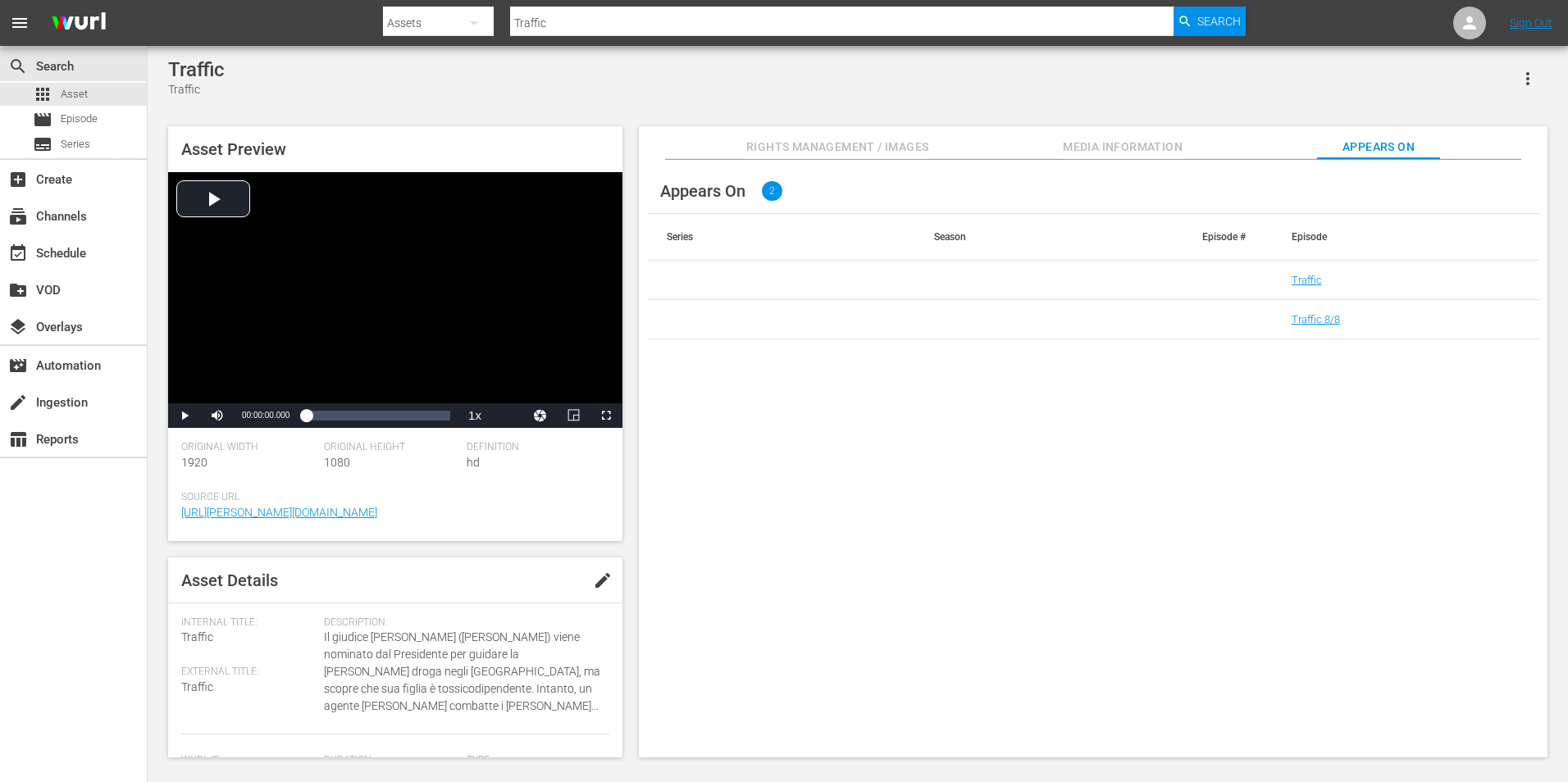
click at [1321, 326] on td "Traffic 8/8" at bounding box center [1406, 320] width 268 height 40
click at [1316, 322] on link "Traffic 8/8" at bounding box center [1316, 319] width 49 height 13
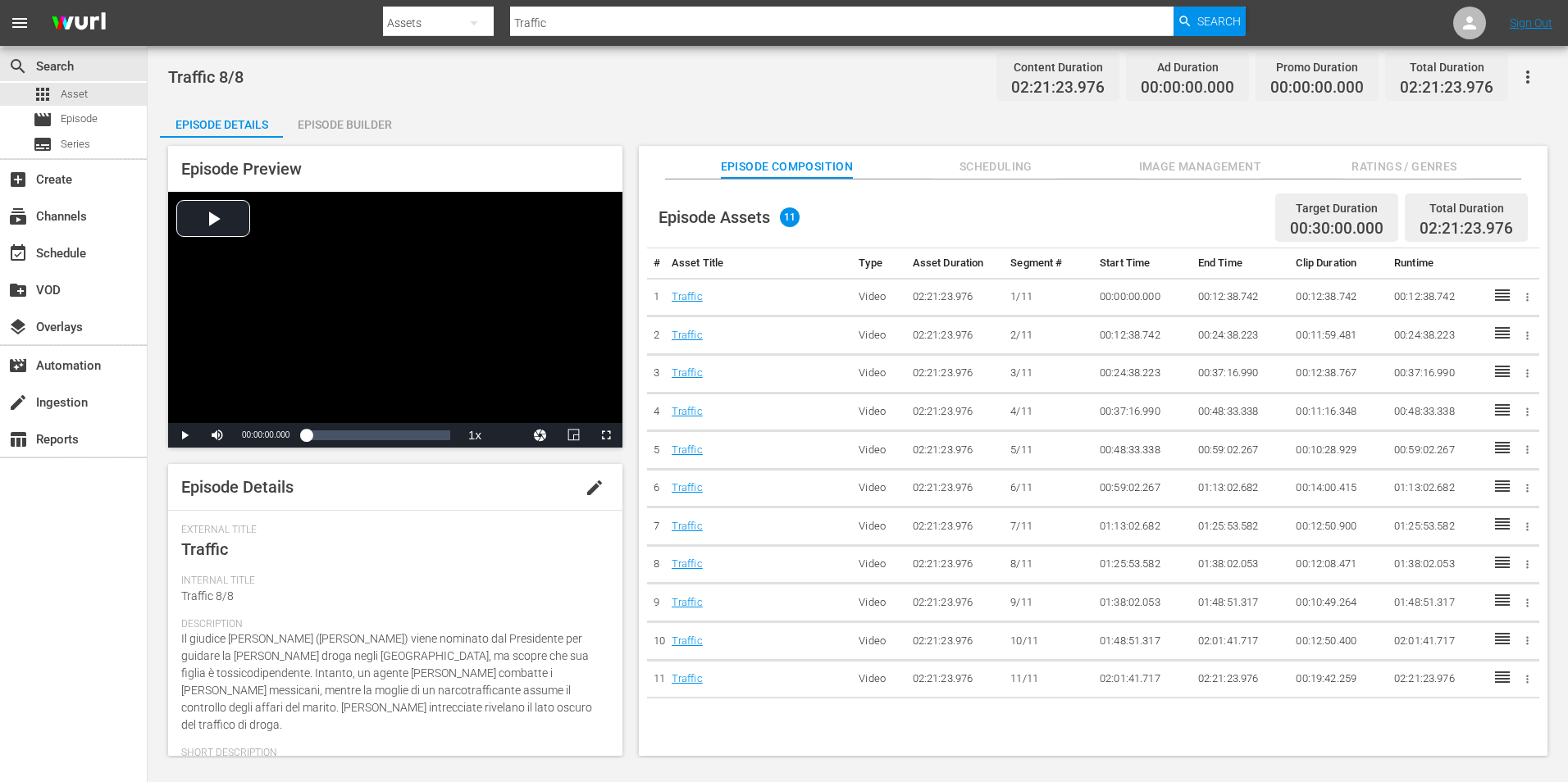
click at [346, 119] on div "Episode Builder" at bounding box center [344, 124] width 123 height 40
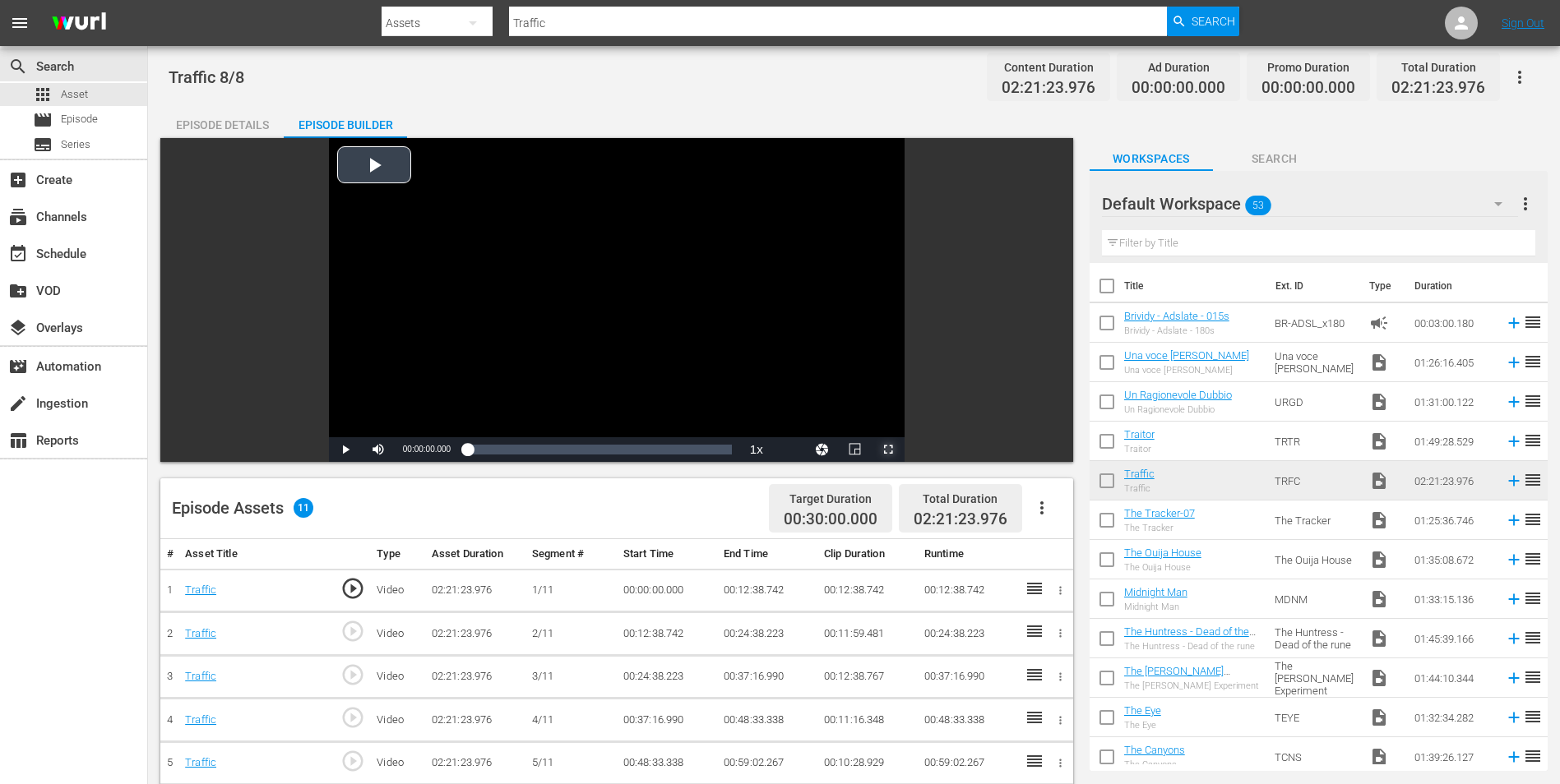
click at [888, 449] on span "Video Player" at bounding box center [888, 449] width 0 height 0
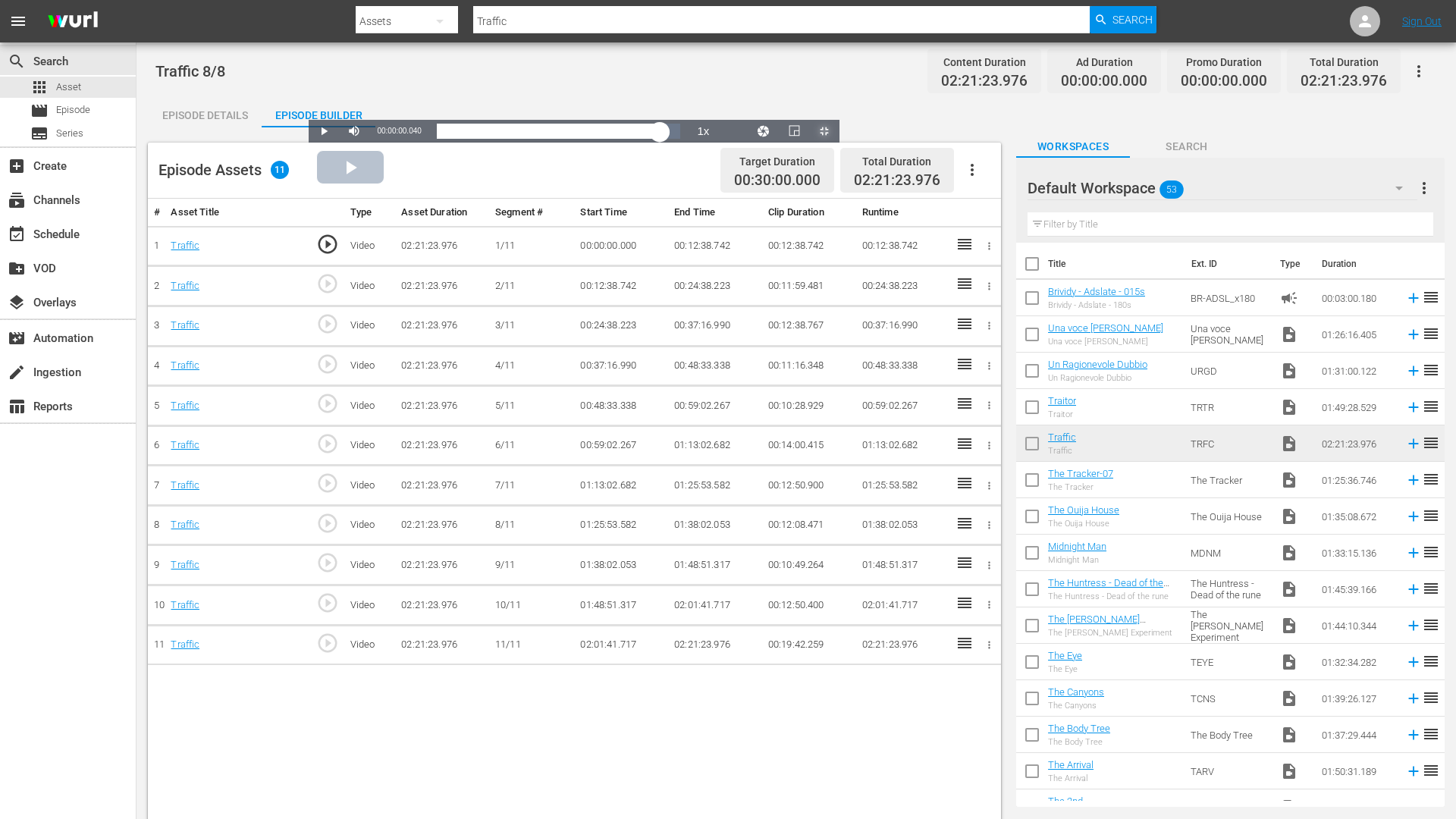
click at [688, 142] on div "Loaded : 0.07% 02:09:34.227 Traffic 00:00:00.040" at bounding box center [558, 131] width 259 height 23
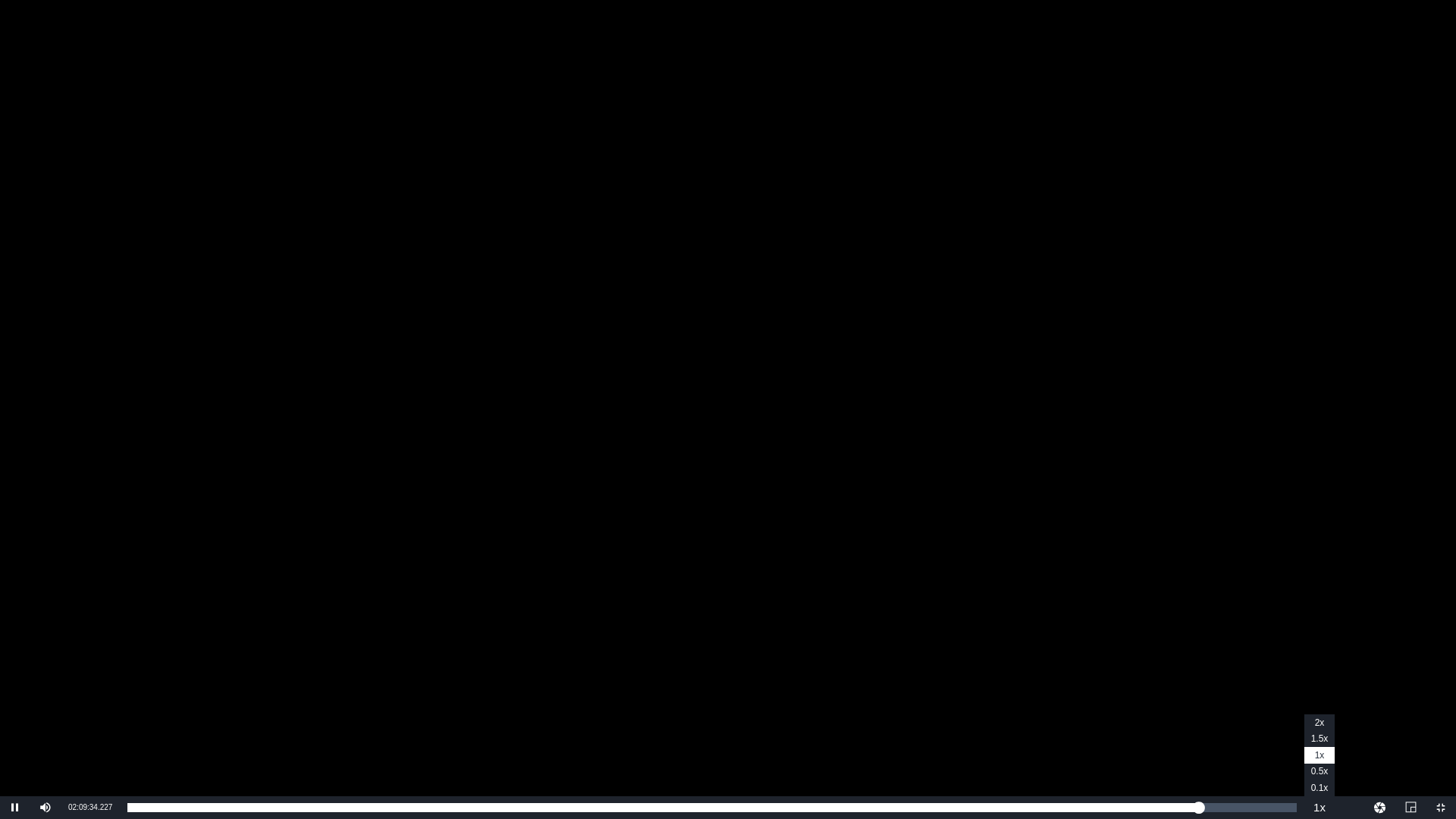
click at [1314, 723] on button "Playback Rate" at bounding box center [1319, 807] width 30 height 23
click at [1313, 723] on li "2x" at bounding box center [1319, 723] width 30 height 16
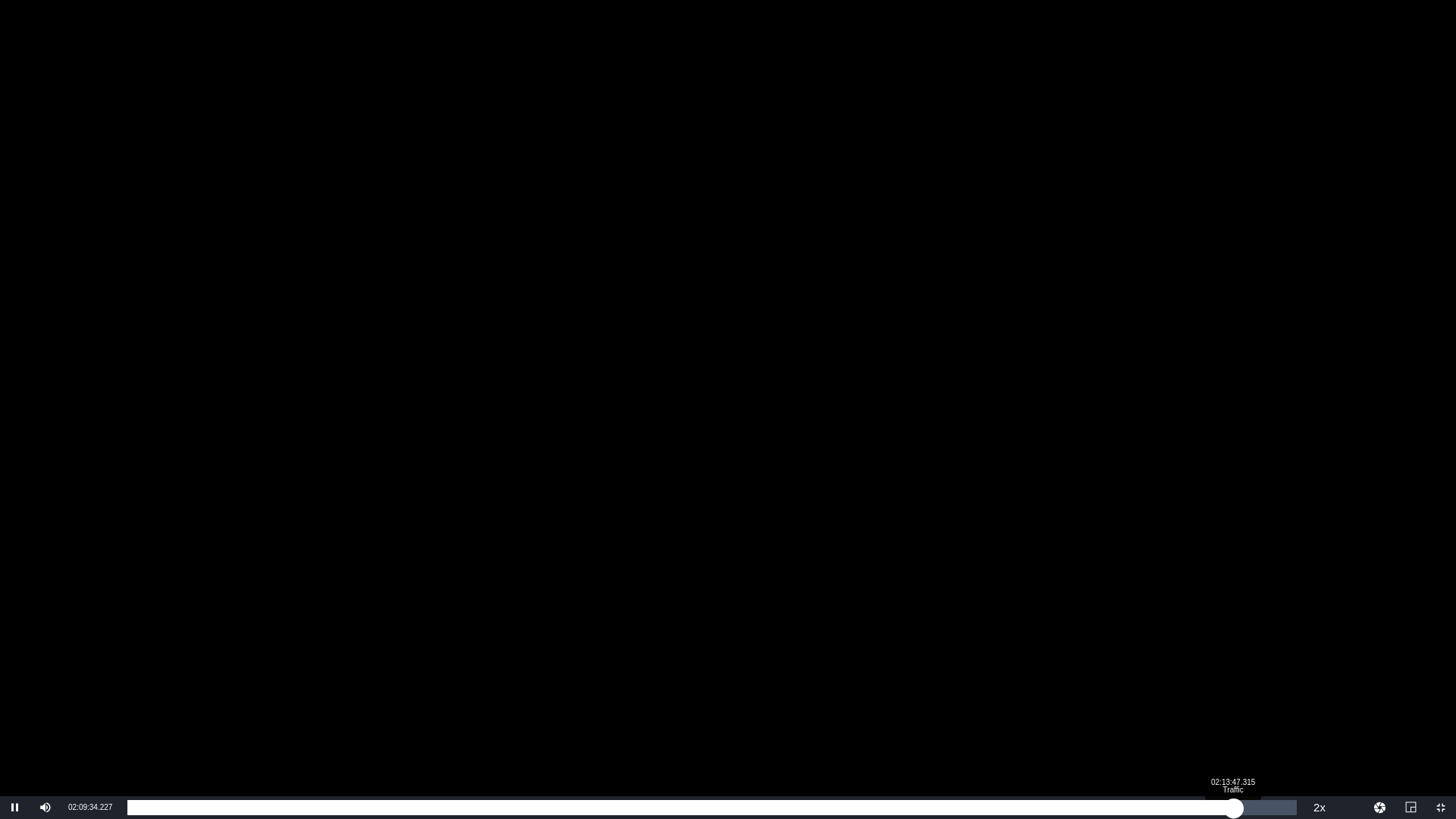
click at [1234, 723] on div "Loaded : 91.67% 02:13:47.315 Traffic 02:09:34.309" at bounding box center [712, 808] width 1170 height 16
click at [1252, 723] on div "Loaded : 94.79% 02:15:48.358 Traffic 02:13:49.266" at bounding box center [712, 808] width 1170 height 16
click at [1253, 723] on div "02:16:05.075" at bounding box center [690, 808] width 1125 height 16
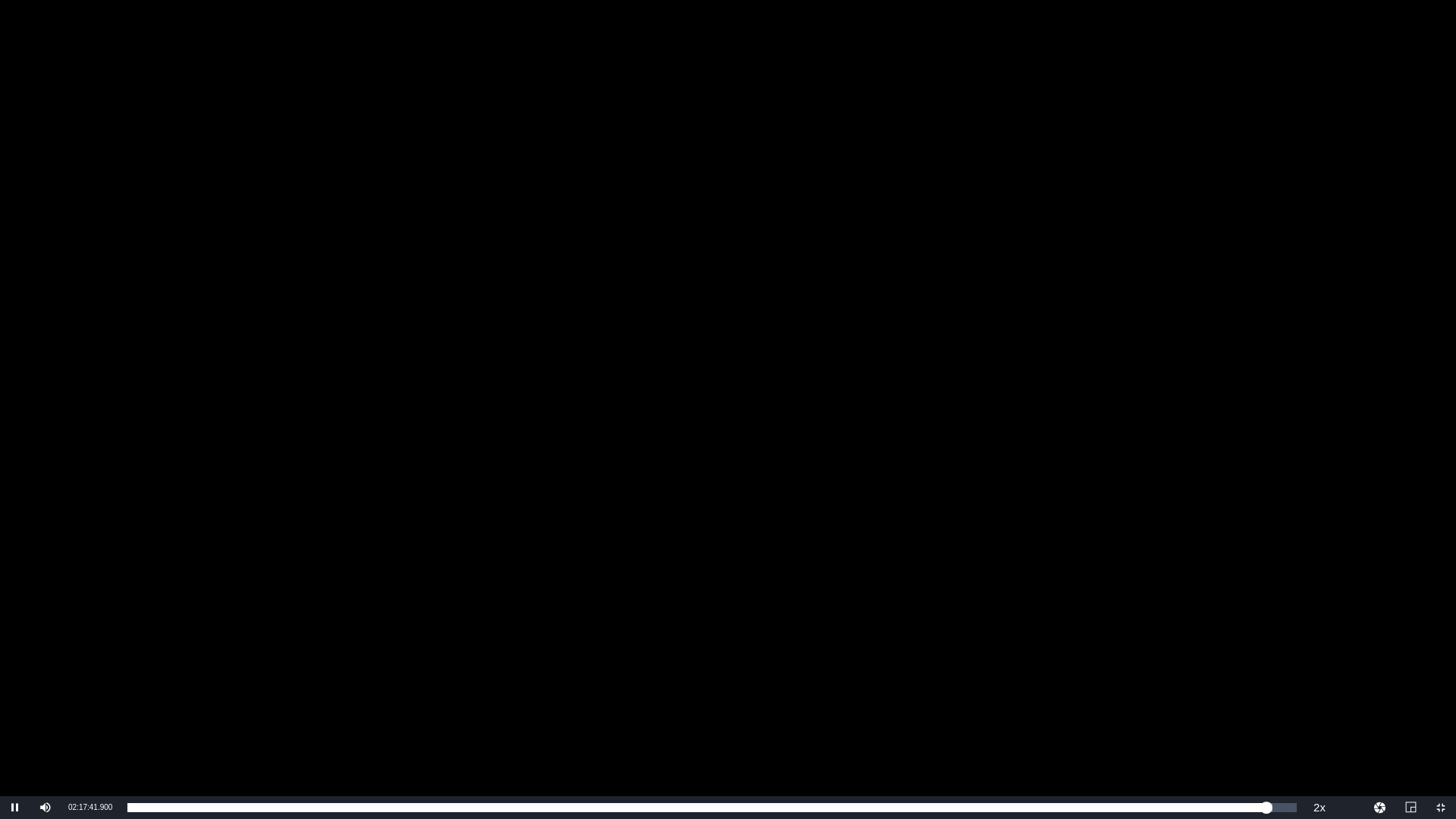
click at [1062, 557] on div "Video Player" at bounding box center [728, 398] width 1456 height 796
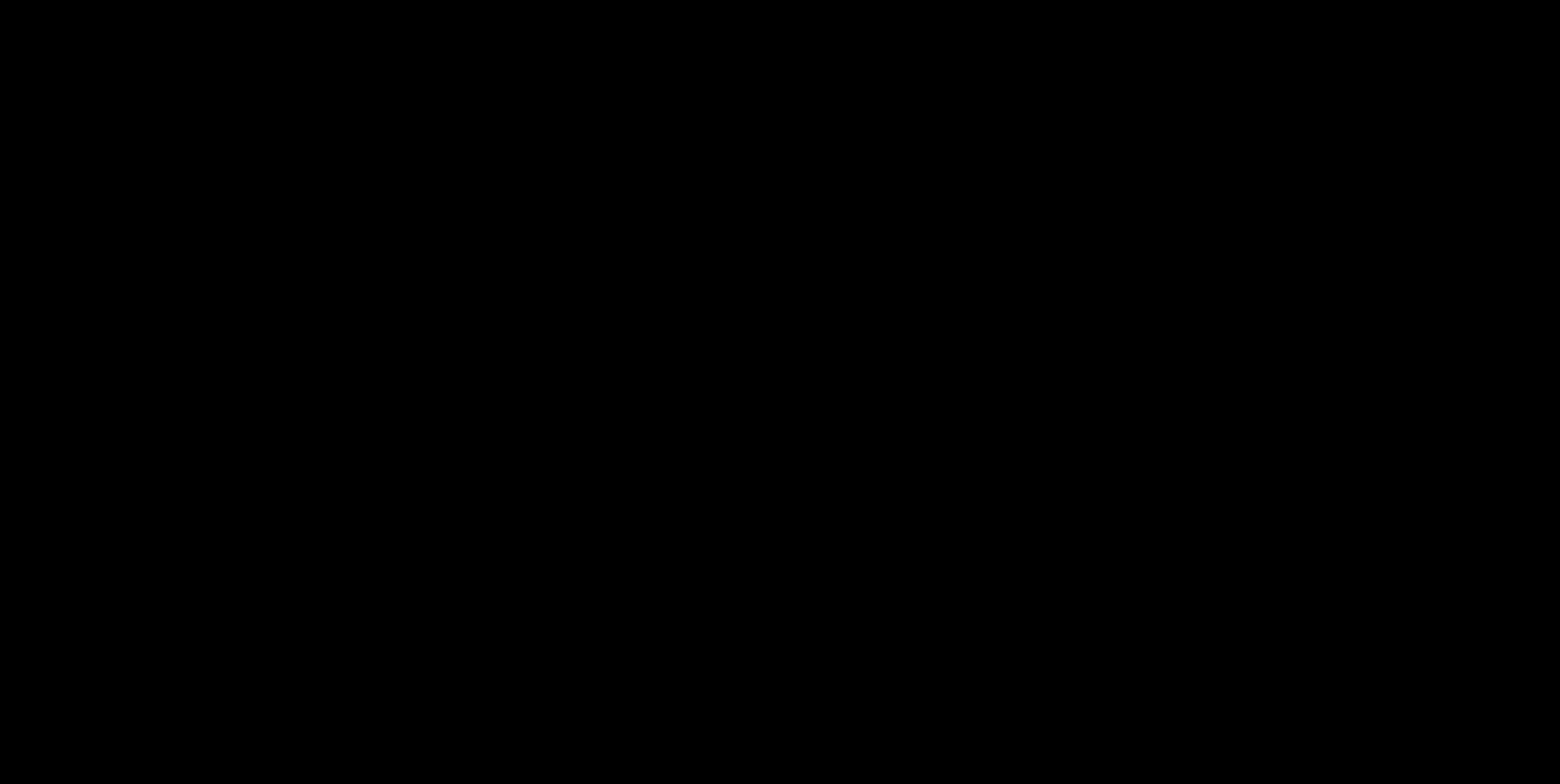
scroll to position [428, 0]
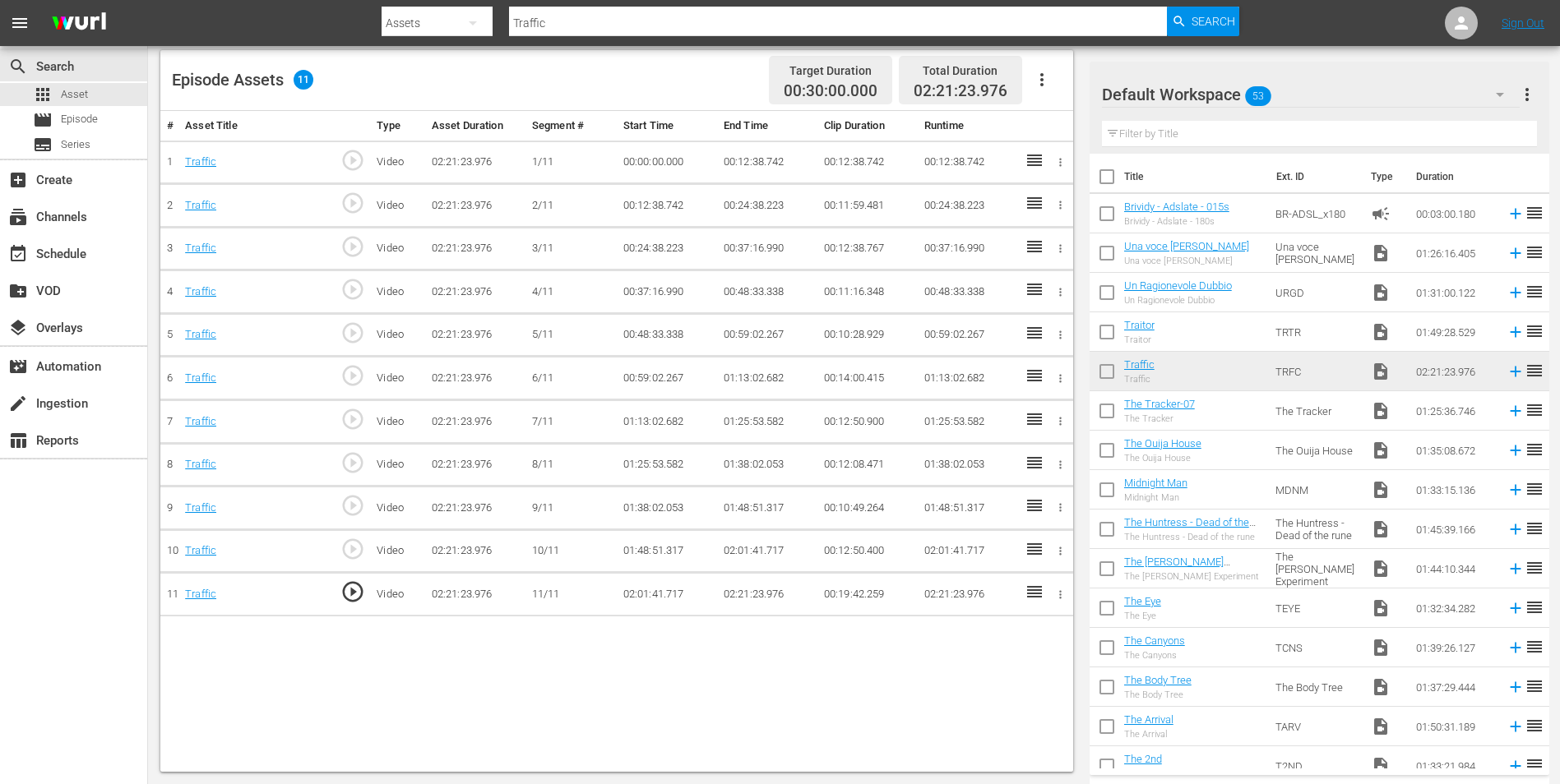
click at [745, 595] on td "02:21:23.976" at bounding box center [767, 595] width 100 height 44
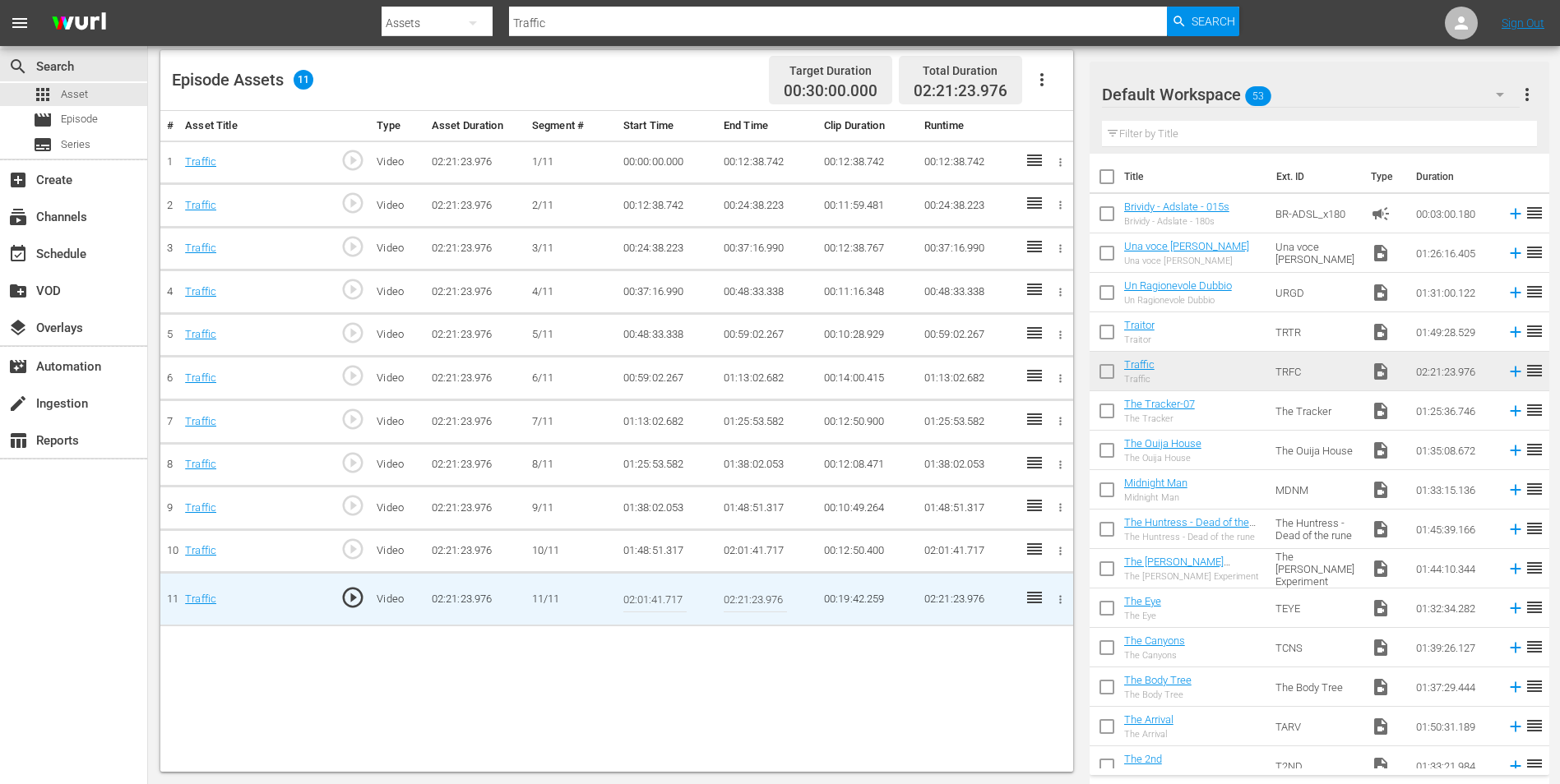
click at [745, 595] on input "02:21:23.976" at bounding box center [755, 599] width 63 height 40
click at [748, 595] on input "02:21:23.976" at bounding box center [755, 599] width 63 height 40
type input "02:20:23.976"
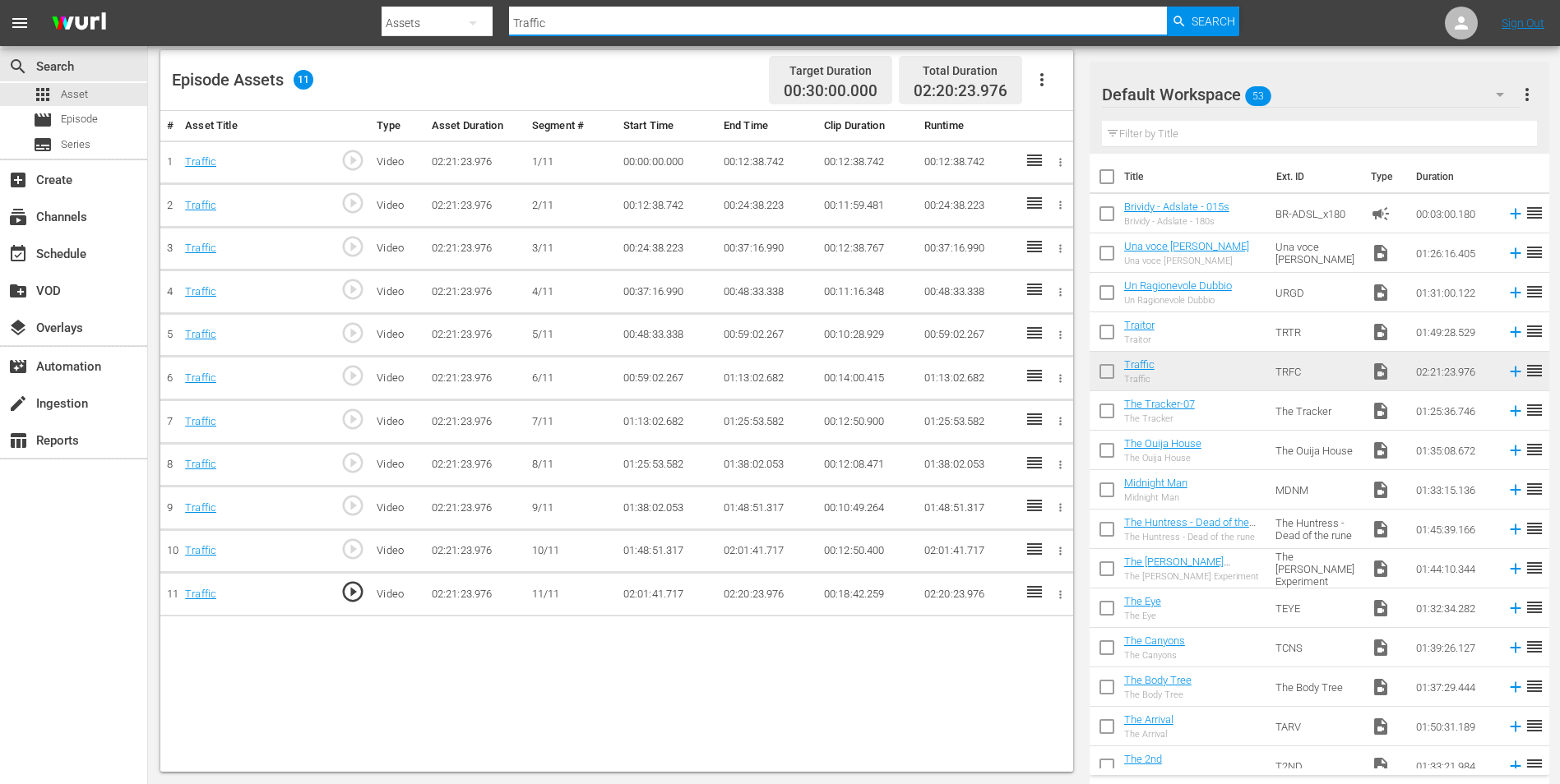
drag, startPoint x: 605, startPoint y: 13, endPoint x: 422, endPoint y: 0, distance: 183.5
click at [422, 3] on div "Search By Assets Search ID, Title, Description, Keywords, or Category Traffic S…" at bounding box center [810, 23] width 858 height 40
paste input "itor"
type input "Traitor"
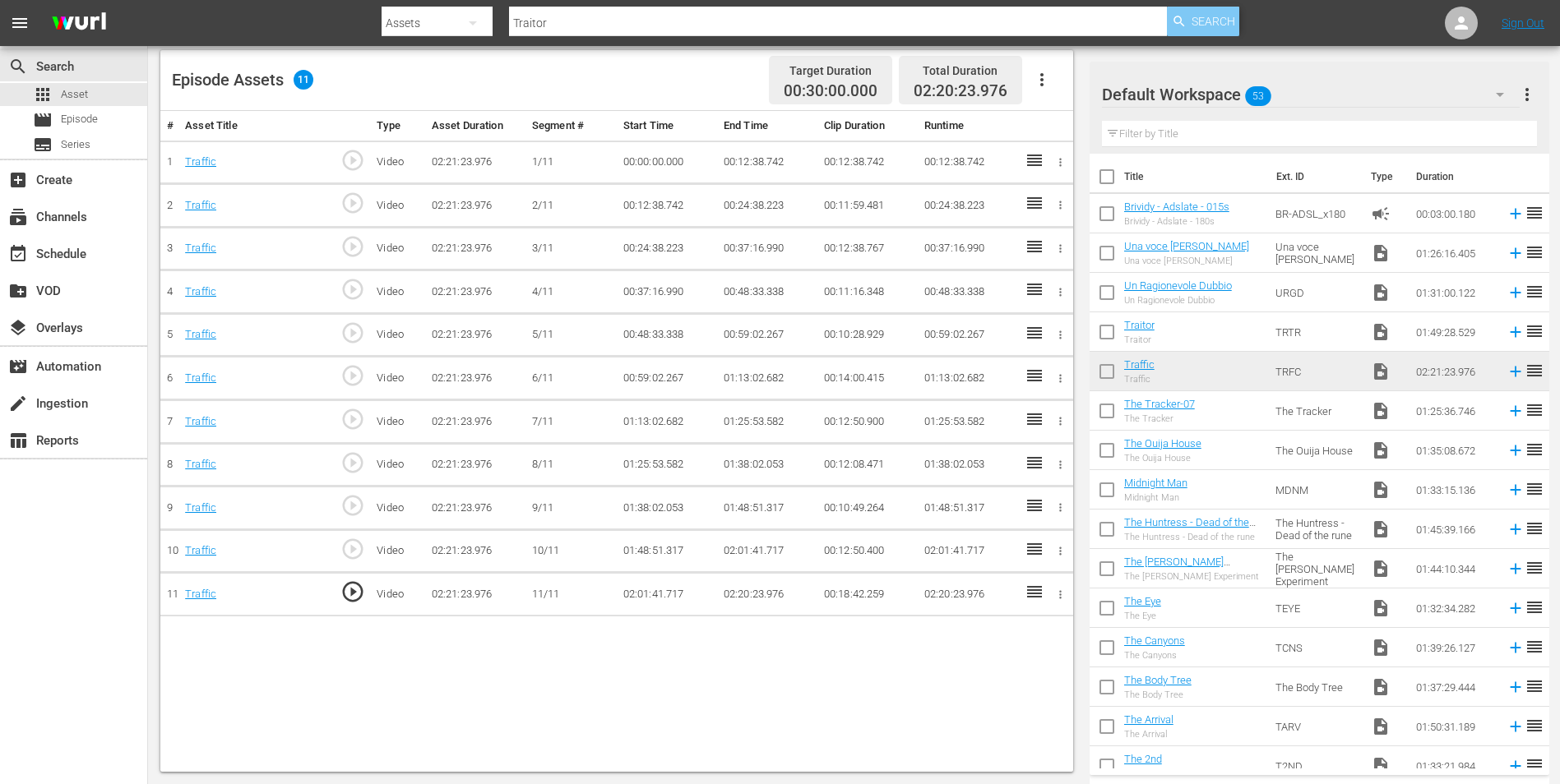
click at [1218, 22] on span "Search" at bounding box center [1213, 21] width 44 height 30
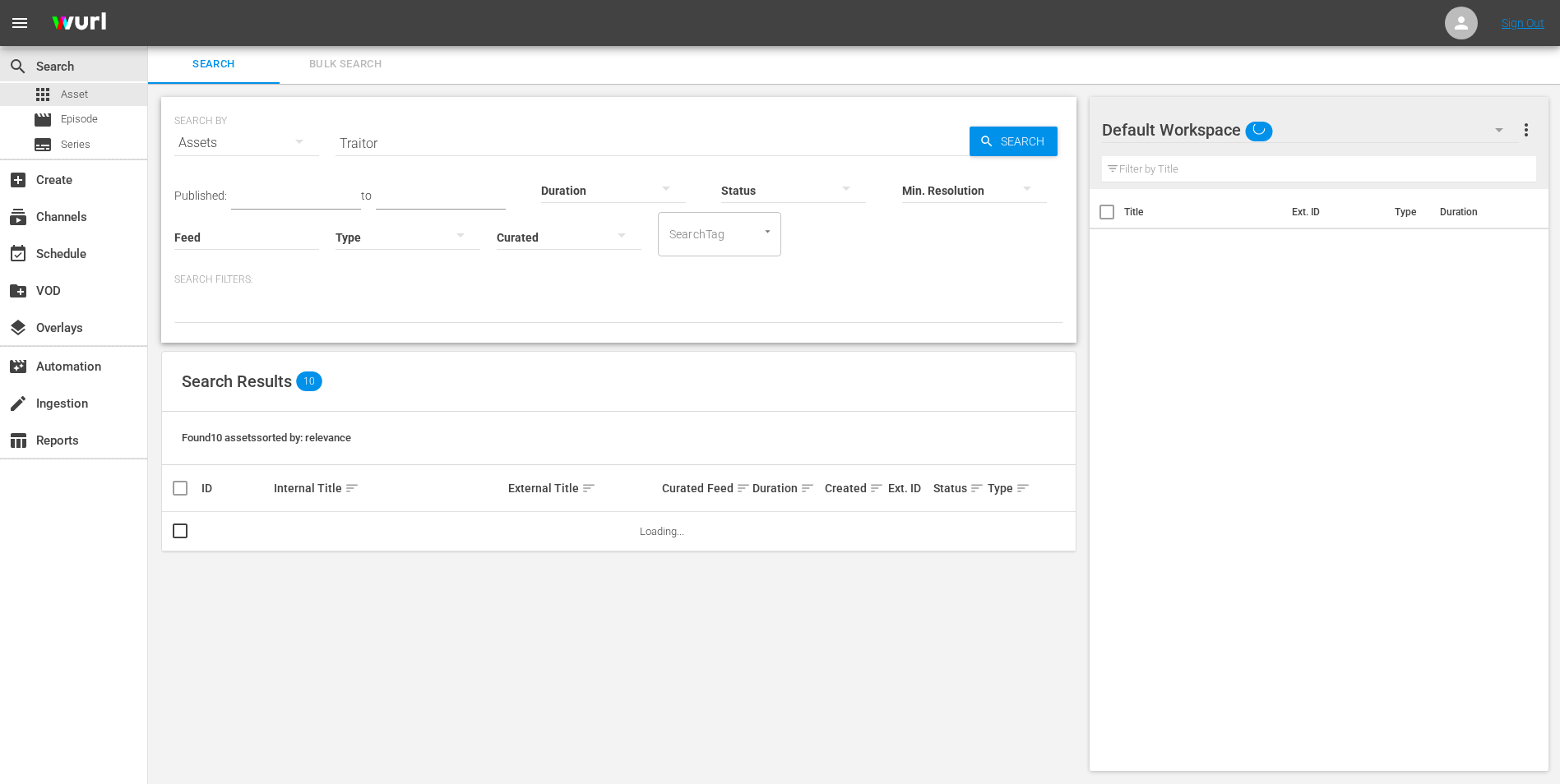
scroll to position [2, 0]
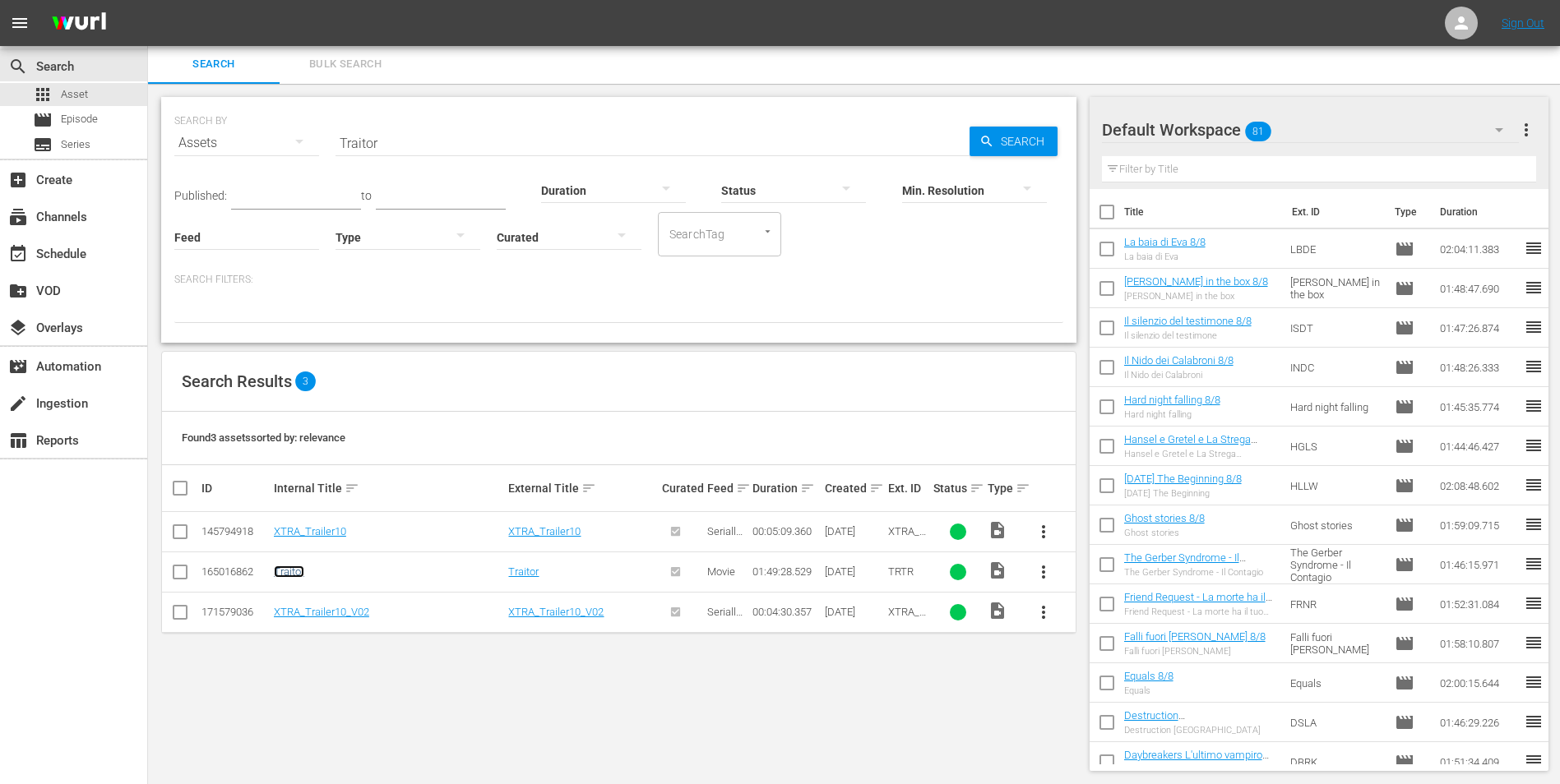
click at [291, 572] on link "Traitor" at bounding box center [289, 572] width 30 height 13
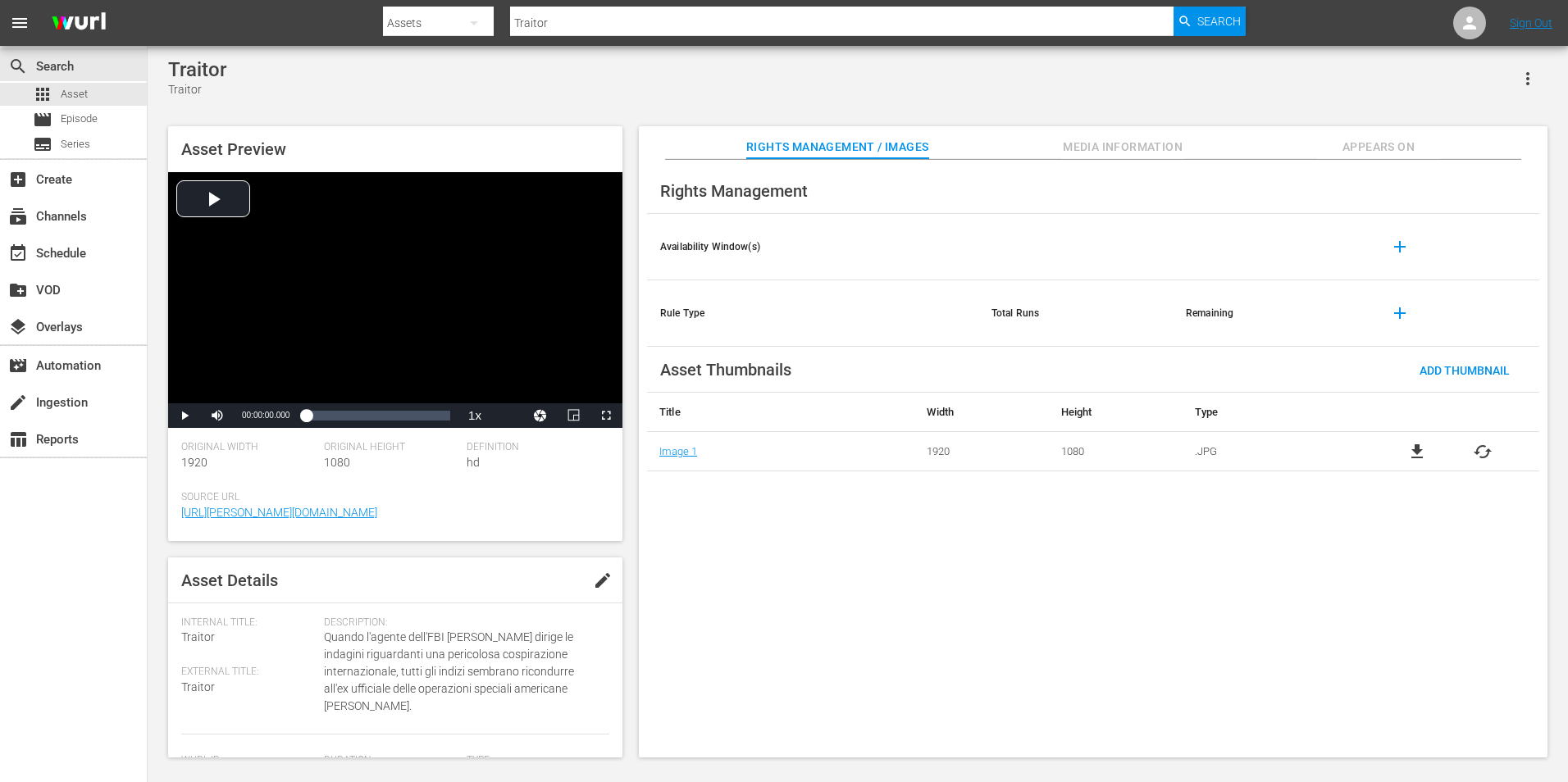
click at [1371, 147] on span "Appears On" at bounding box center [1379, 147] width 123 height 20
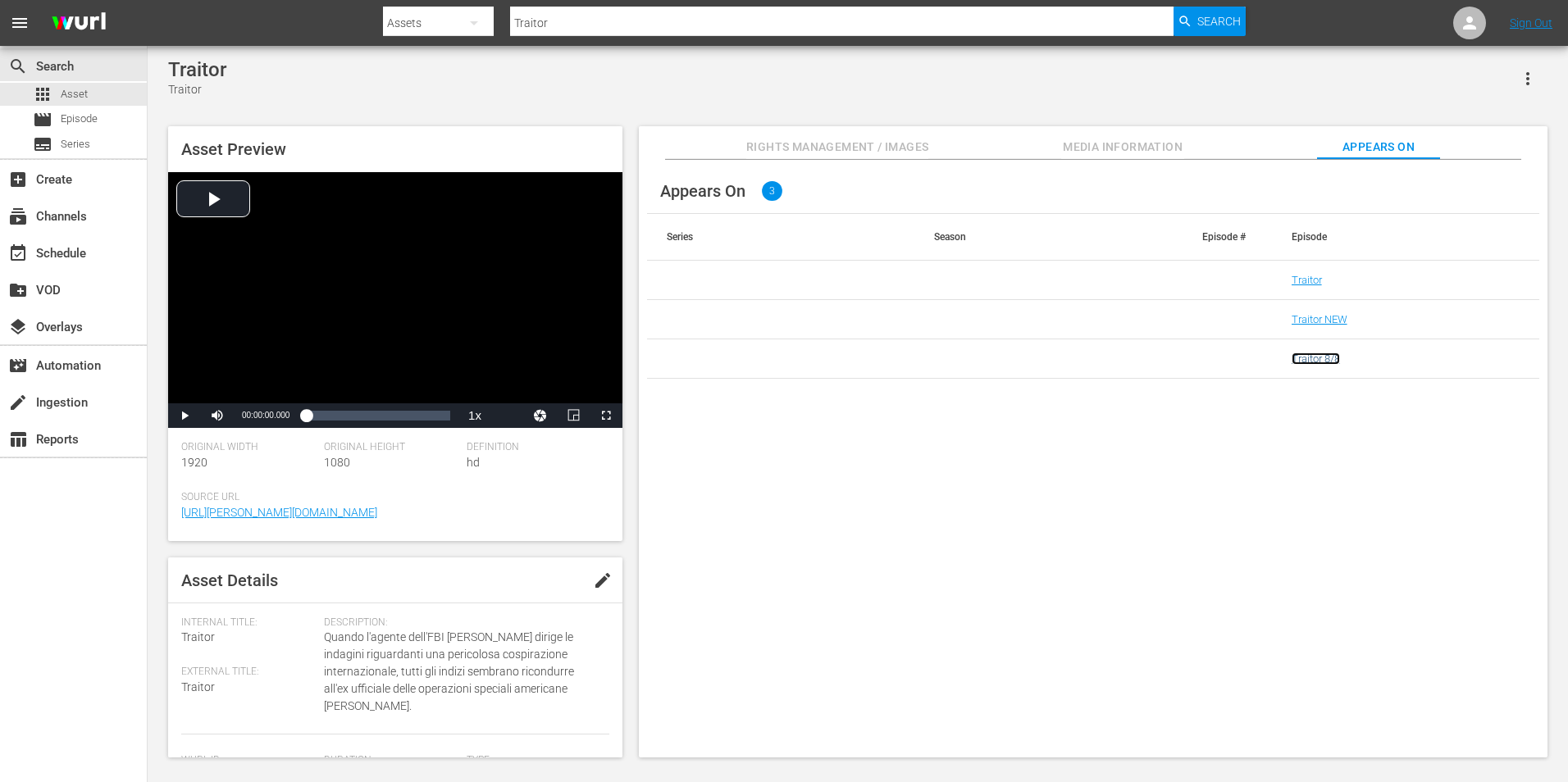
click at [1309, 358] on link "Traitor 8/8" at bounding box center [1316, 358] width 49 height 13
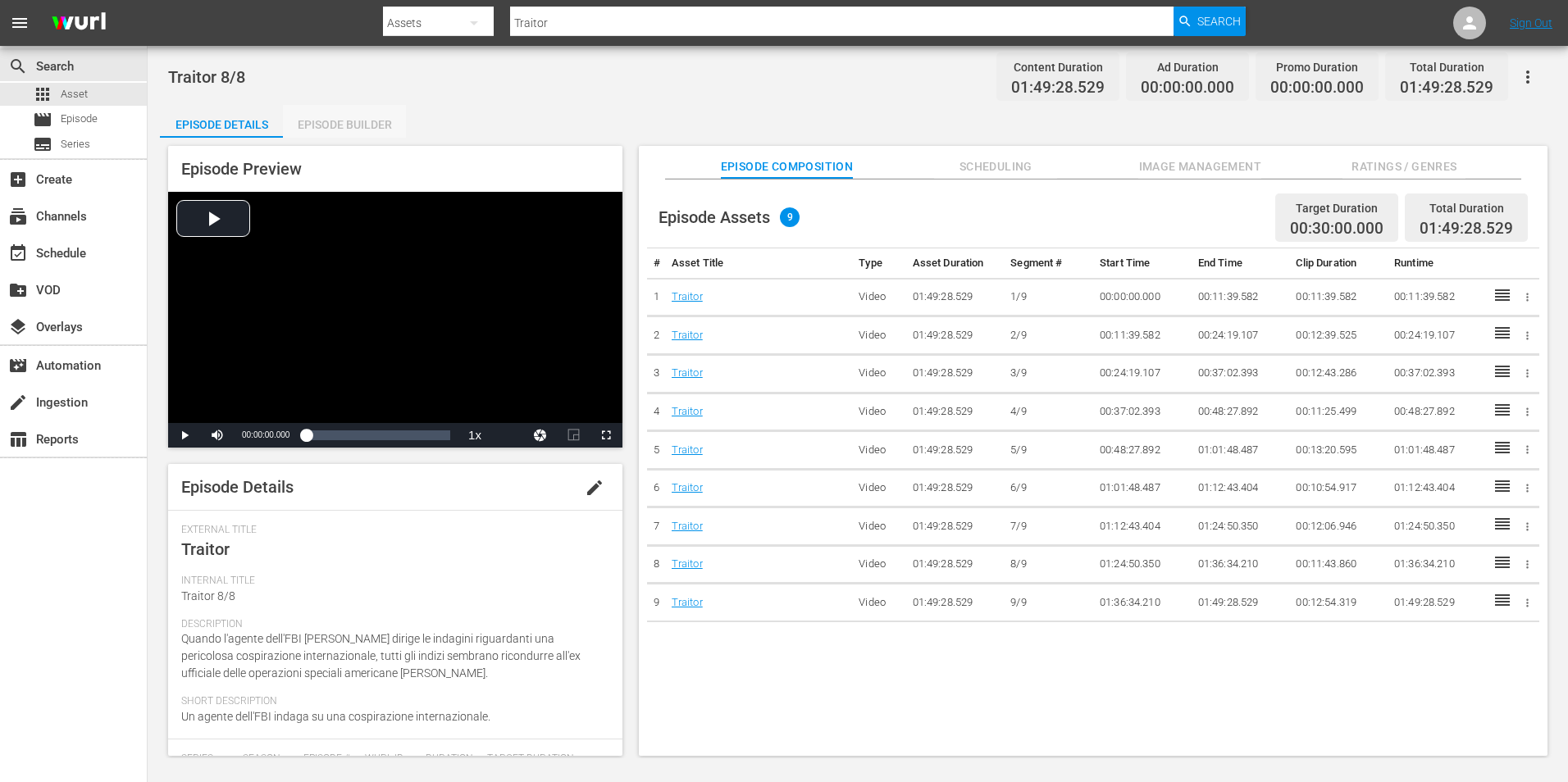
click at [368, 125] on div "Episode Builder" at bounding box center [344, 124] width 123 height 40
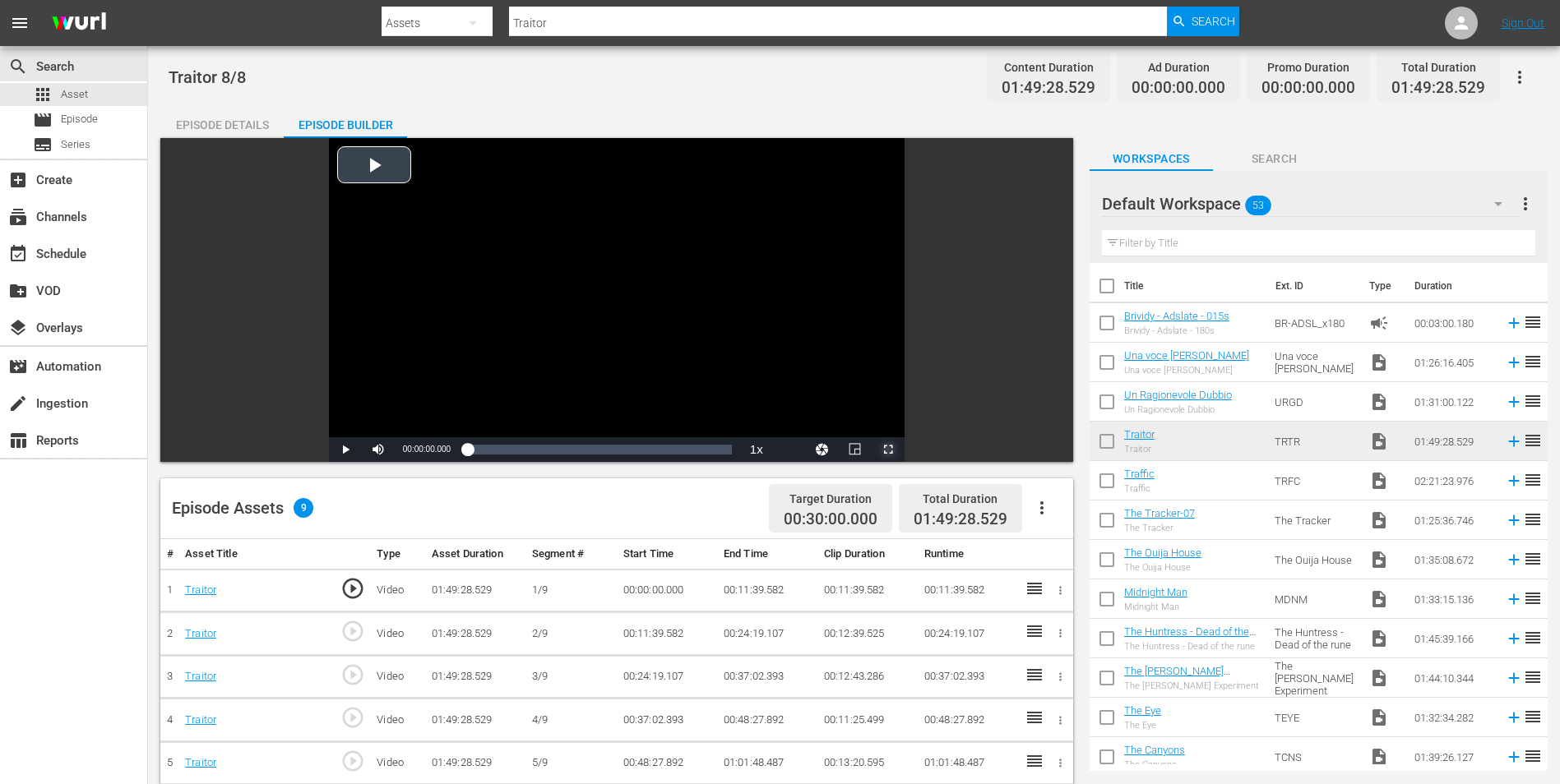
click at [888, 449] on span "Video Player" at bounding box center [888, 449] width 0 height 0
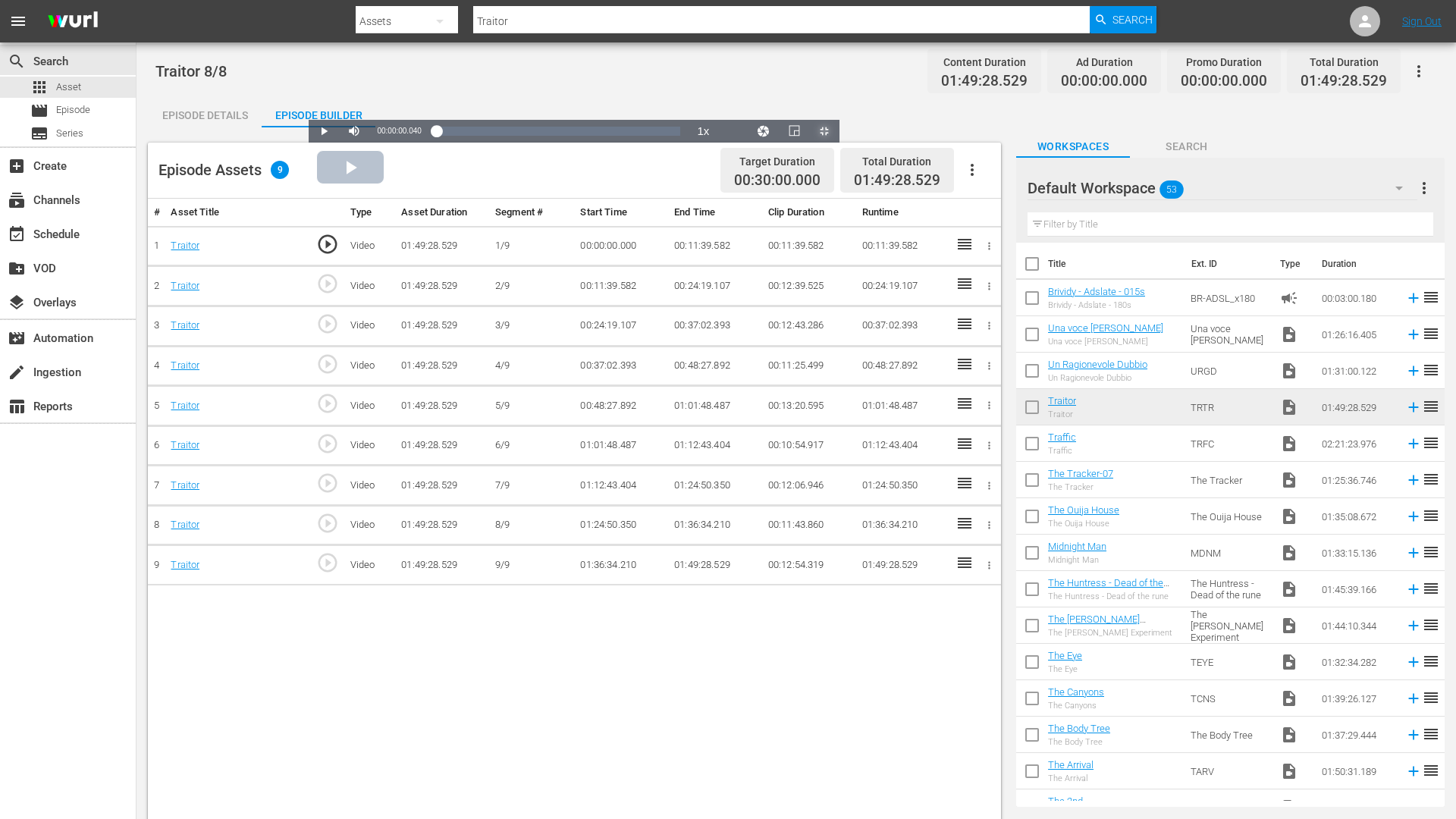
drag, startPoint x: 1239, startPoint y: 803, endPoint x: 1209, endPoint y: 670, distance: 136.3
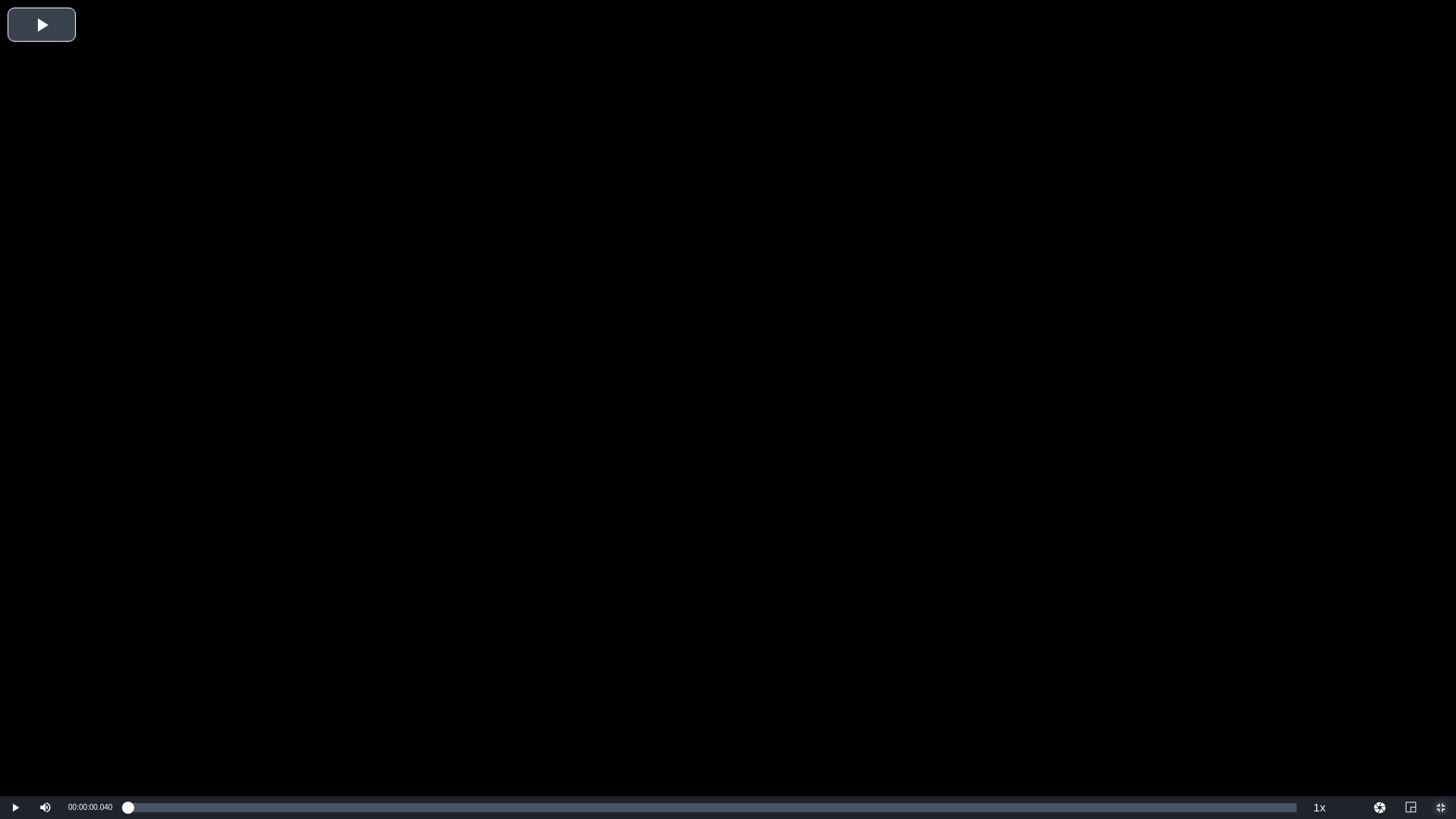
click at [1239, 723] on div "Loaded : 0.09% 01:44:04.788 Traitor 00:00:00.040" at bounding box center [712, 808] width 1170 height 9
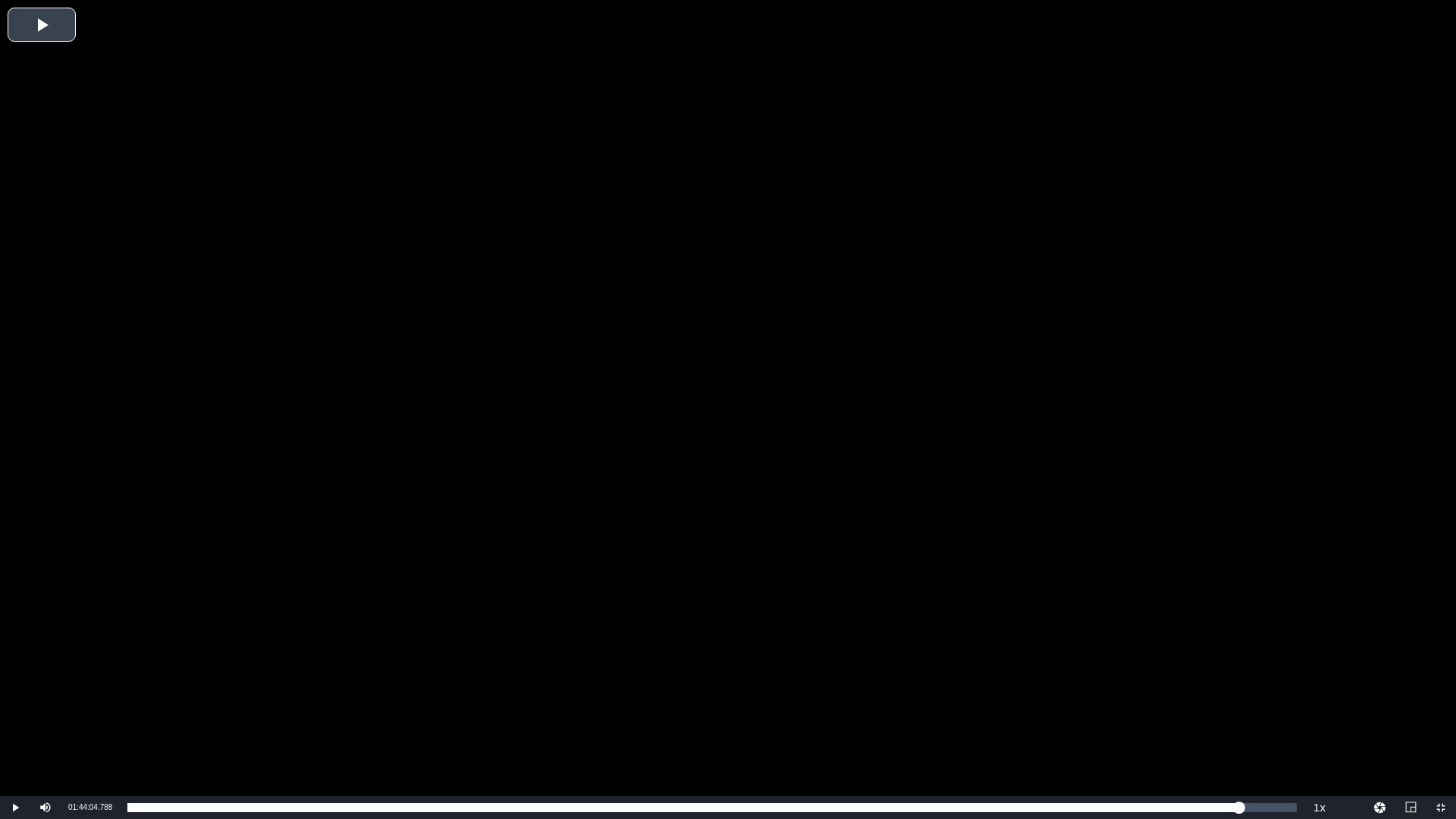
click at [1157, 519] on div "Video Player" at bounding box center [728, 398] width 1456 height 796
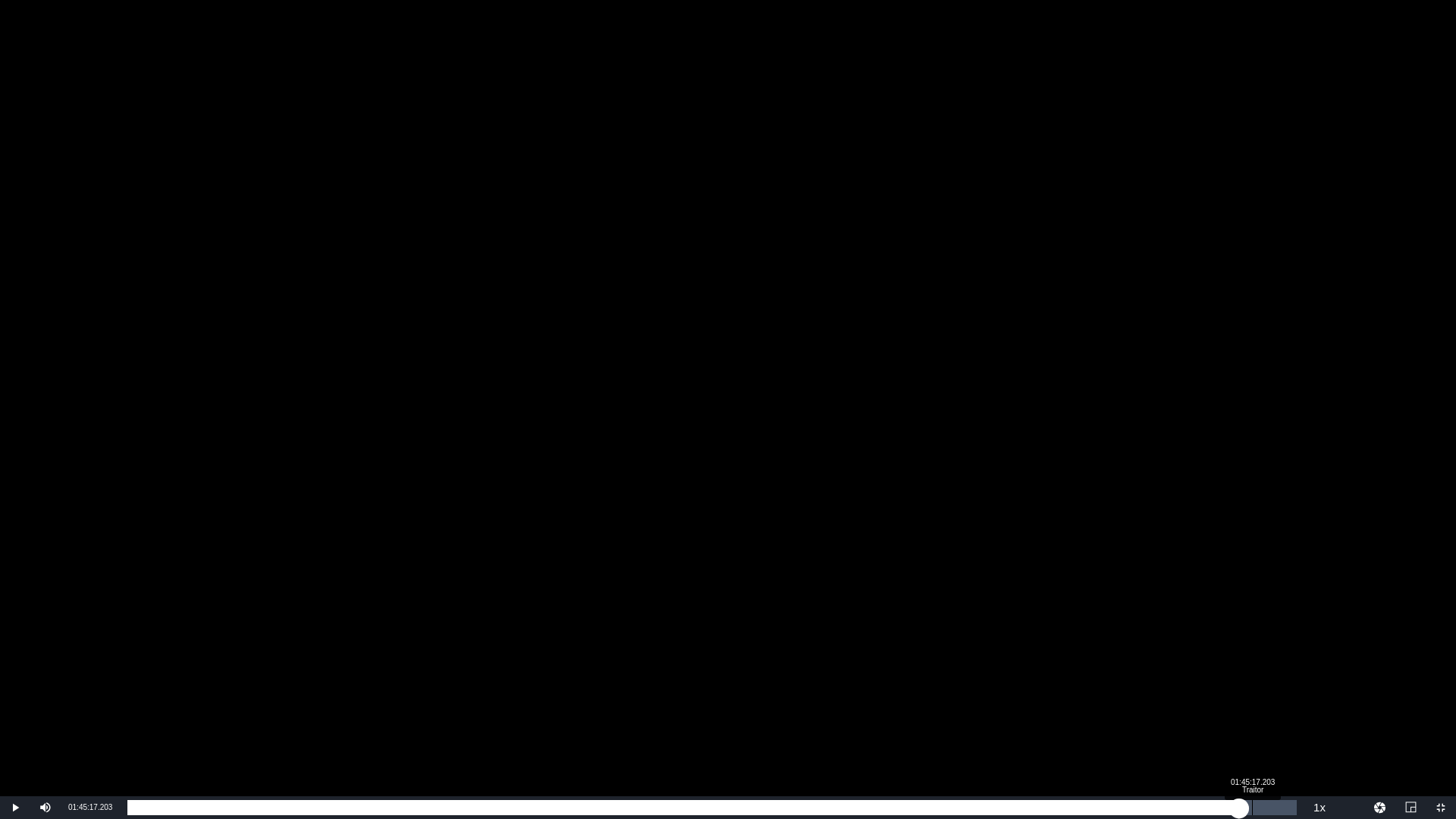
click at [1252, 723] on div "01:45:17.203 Traitor" at bounding box center [1252, 808] width 1 height 16
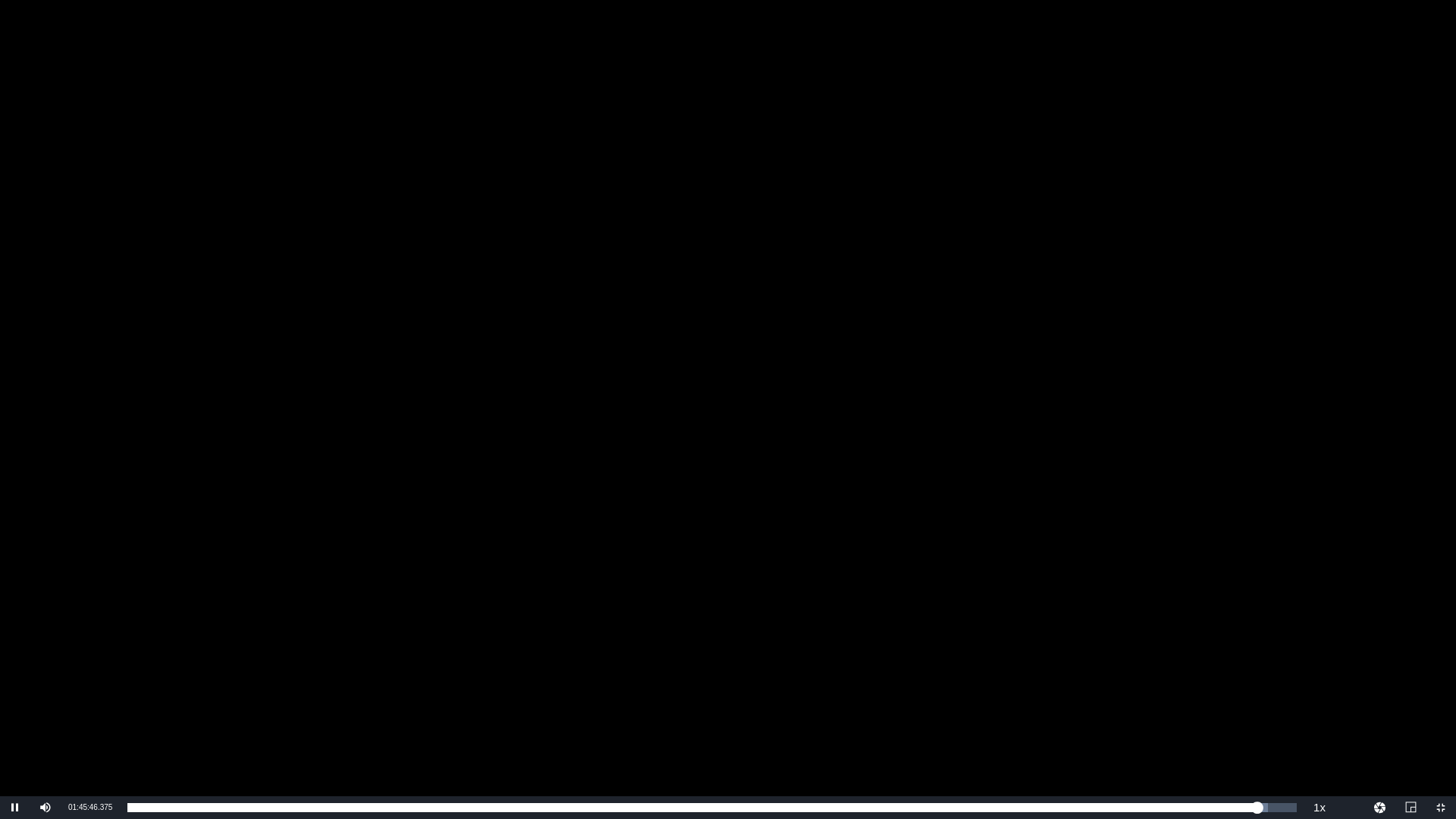
click at [1104, 451] on div "Video Player" at bounding box center [728, 398] width 1456 height 796
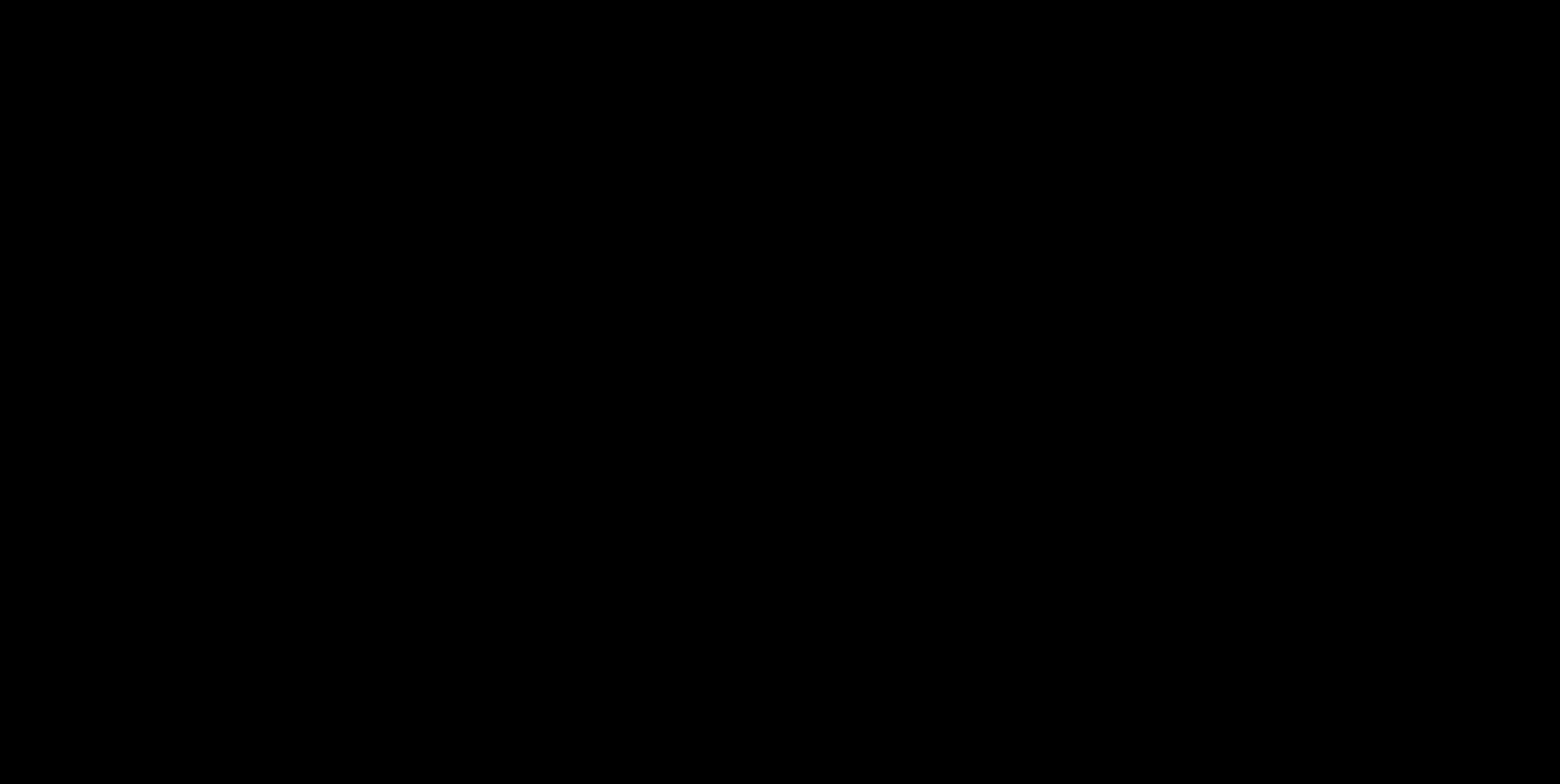
scroll to position [411, 0]
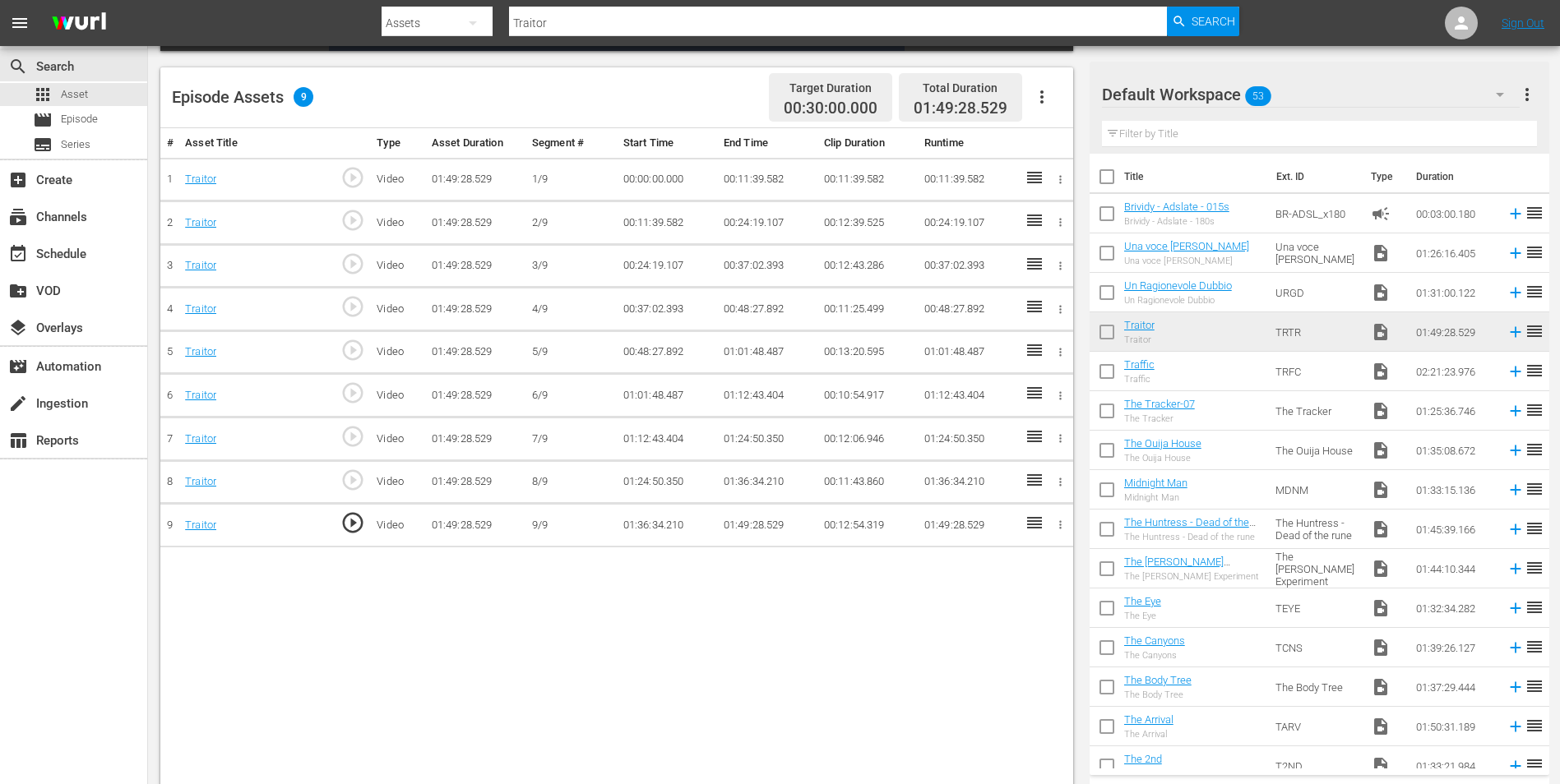
click at [747, 522] on td "01:49:28.529" at bounding box center [767, 526] width 100 height 44
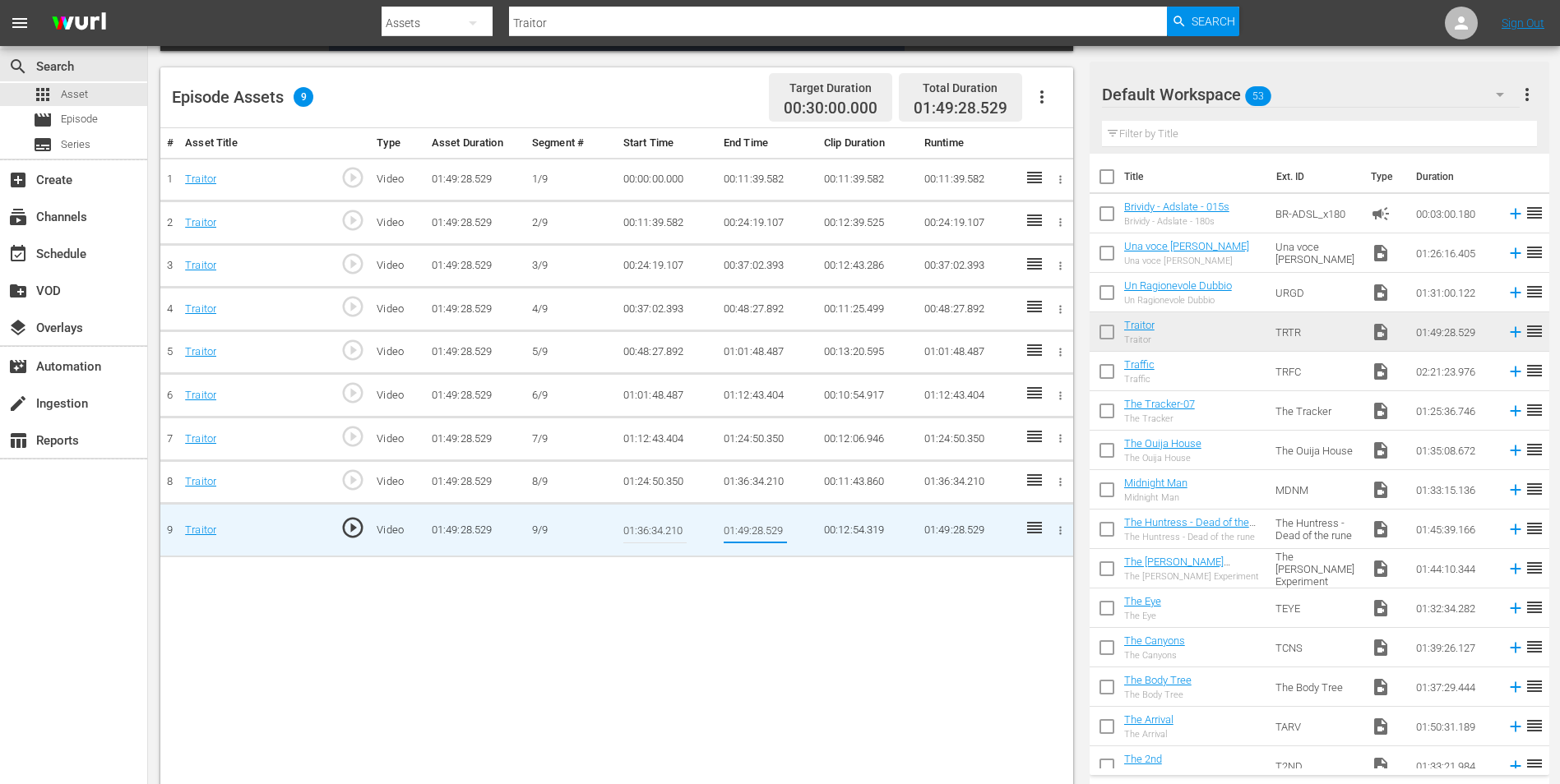
click at [746, 532] on input "01:49:28.529" at bounding box center [755, 530] width 63 height 40
click at [758, 531] on input "01:46:28.529" at bounding box center [755, 530] width 63 height 40
drag, startPoint x: 750, startPoint y: 530, endPoint x: 762, endPoint y: 532, distance: 12.2
click at [762, 532] on input "01:46:28.529" at bounding box center [755, 530] width 63 height 40
type input "01:46:00.529"
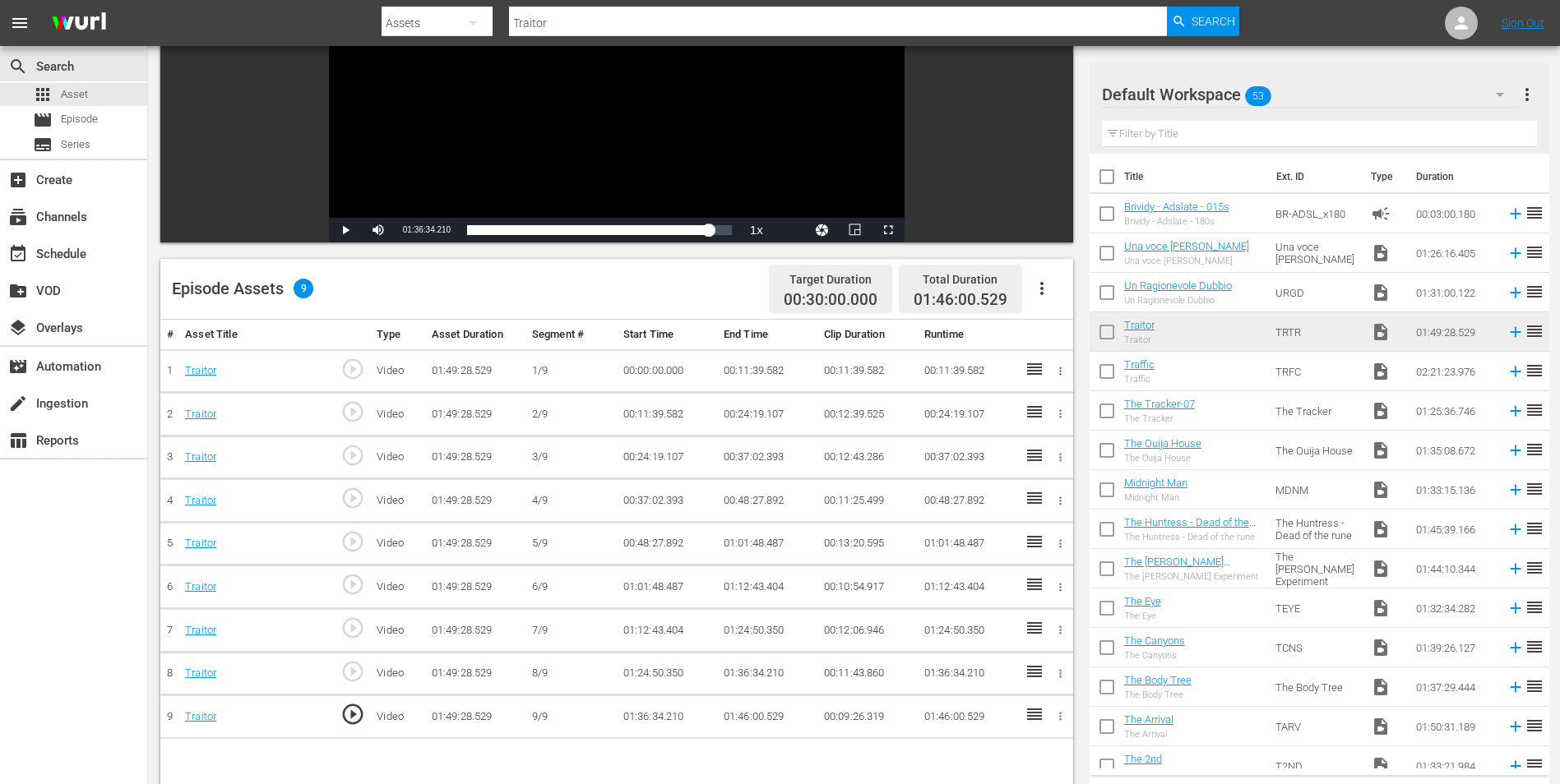
scroll to position [0, 0]
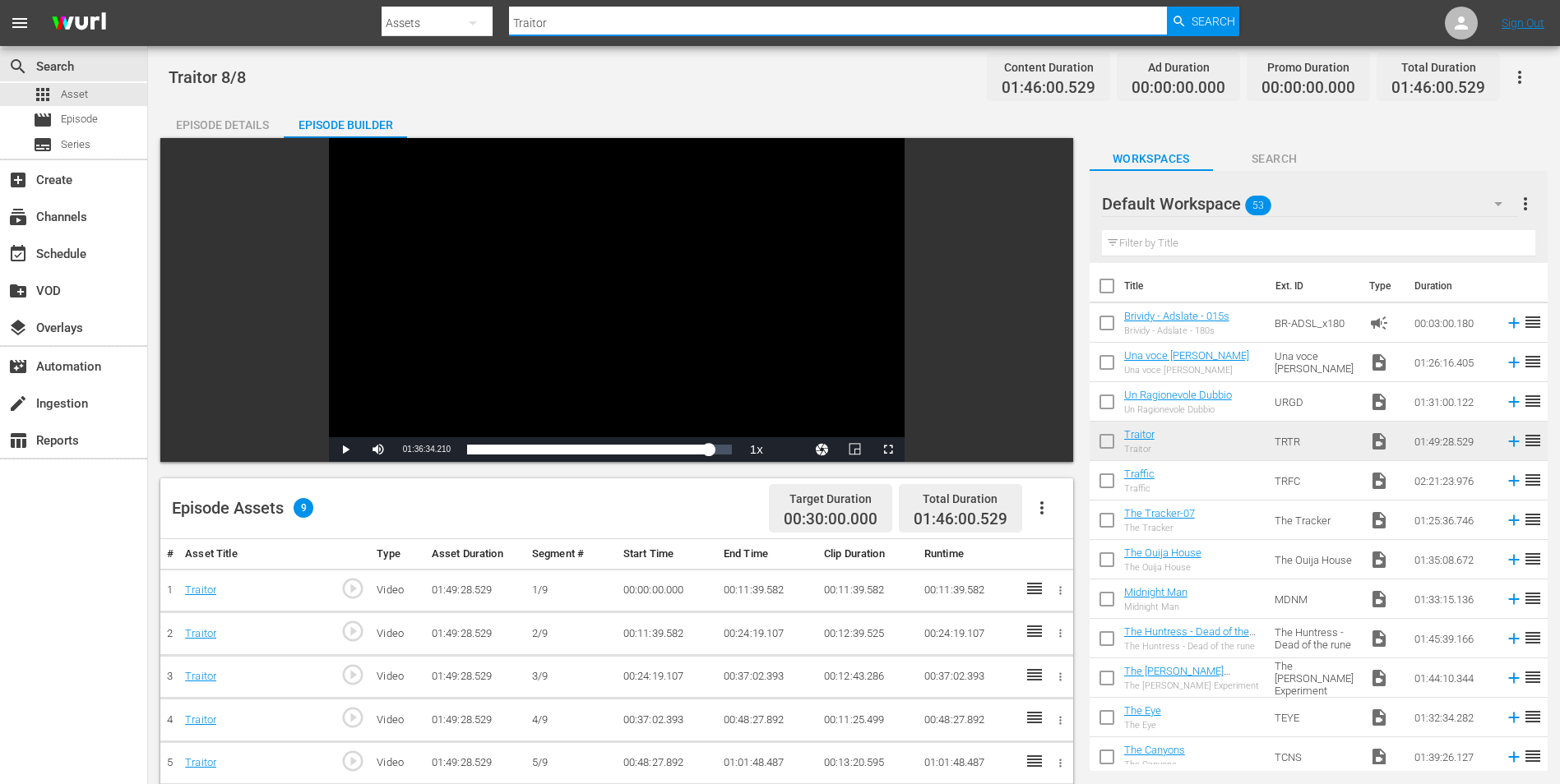
drag, startPoint x: 559, startPoint y: 32, endPoint x: 482, endPoint y: 23, distance: 77.5
click at [482, 23] on div "Search By Assets Search ID, Title, Description, Keywords, or Category Traitor S…" at bounding box center [810, 23] width 858 height 40
paste input "Un Ragionevole Dubbio"
type input "Un Ragionevole Dubbio"
click at [1207, 19] on span "Search" at bounding box center [1213, 21] width 44 height 30
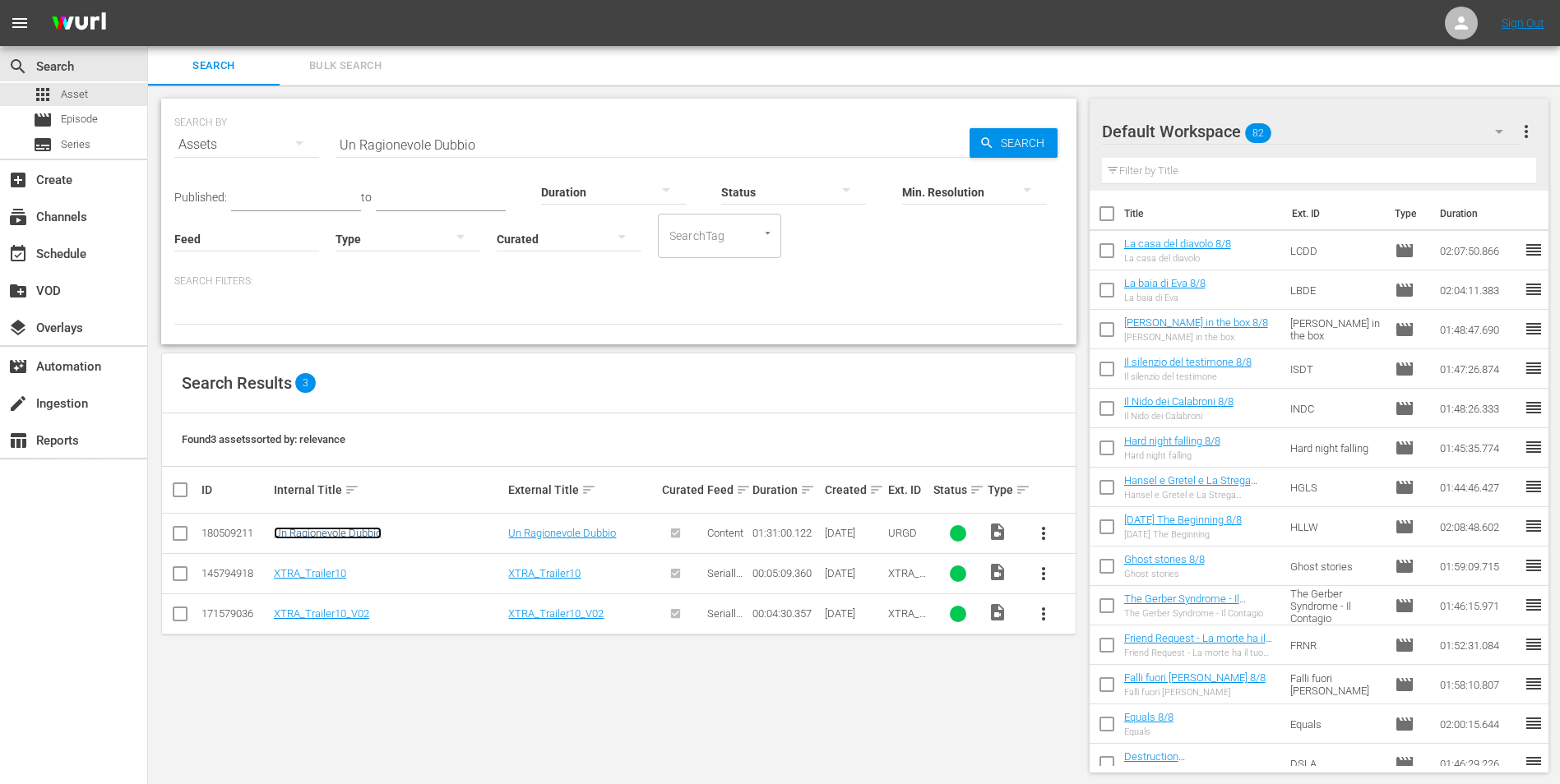
click at [332, 532] on link "Un Ragionevole Dubbio" at bounding box center [328, 533] width 108 height 13
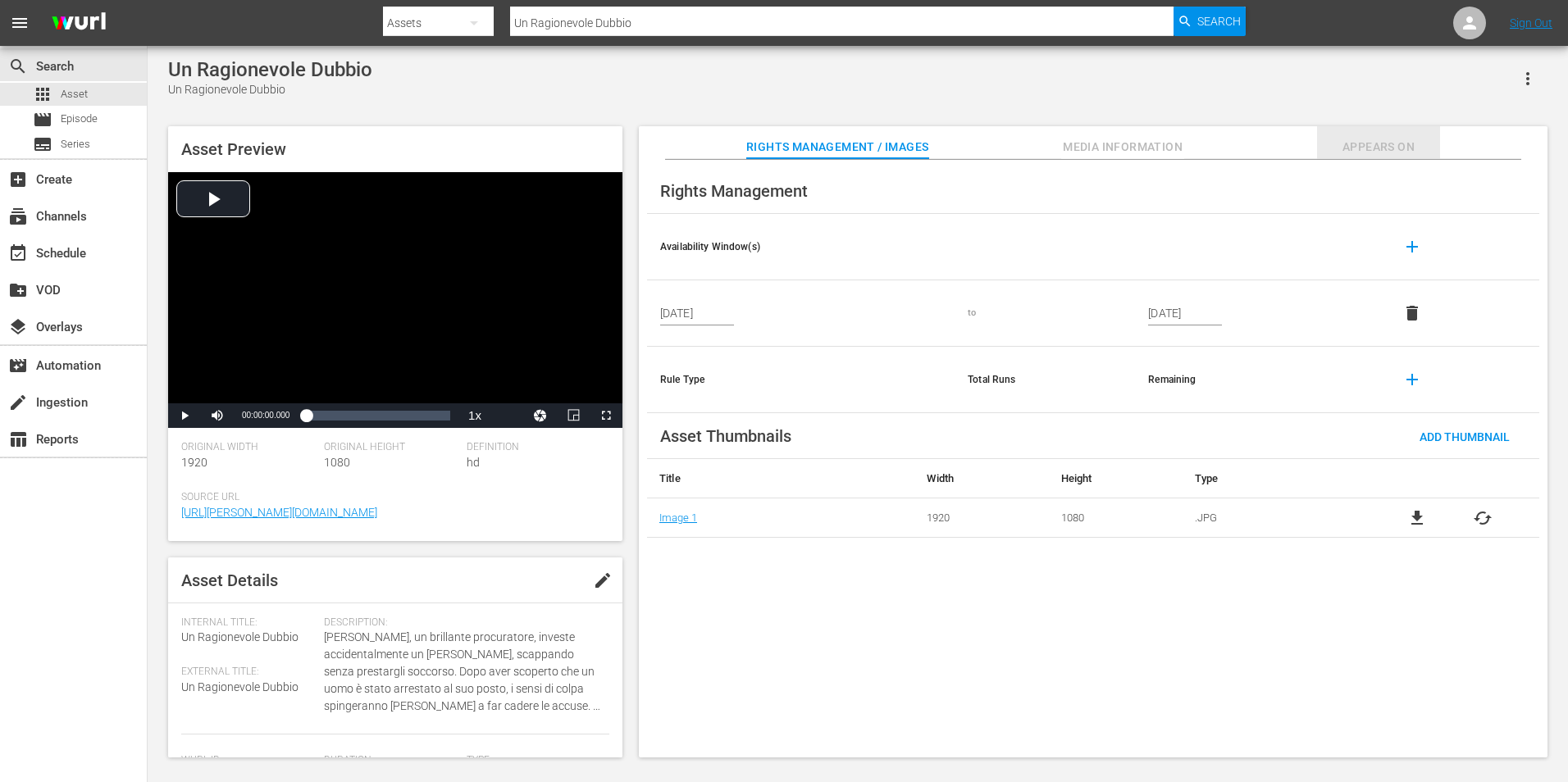
click at [1377, 135] on button "Appears On" at bounding box center [1379, 142] width 123 height 33
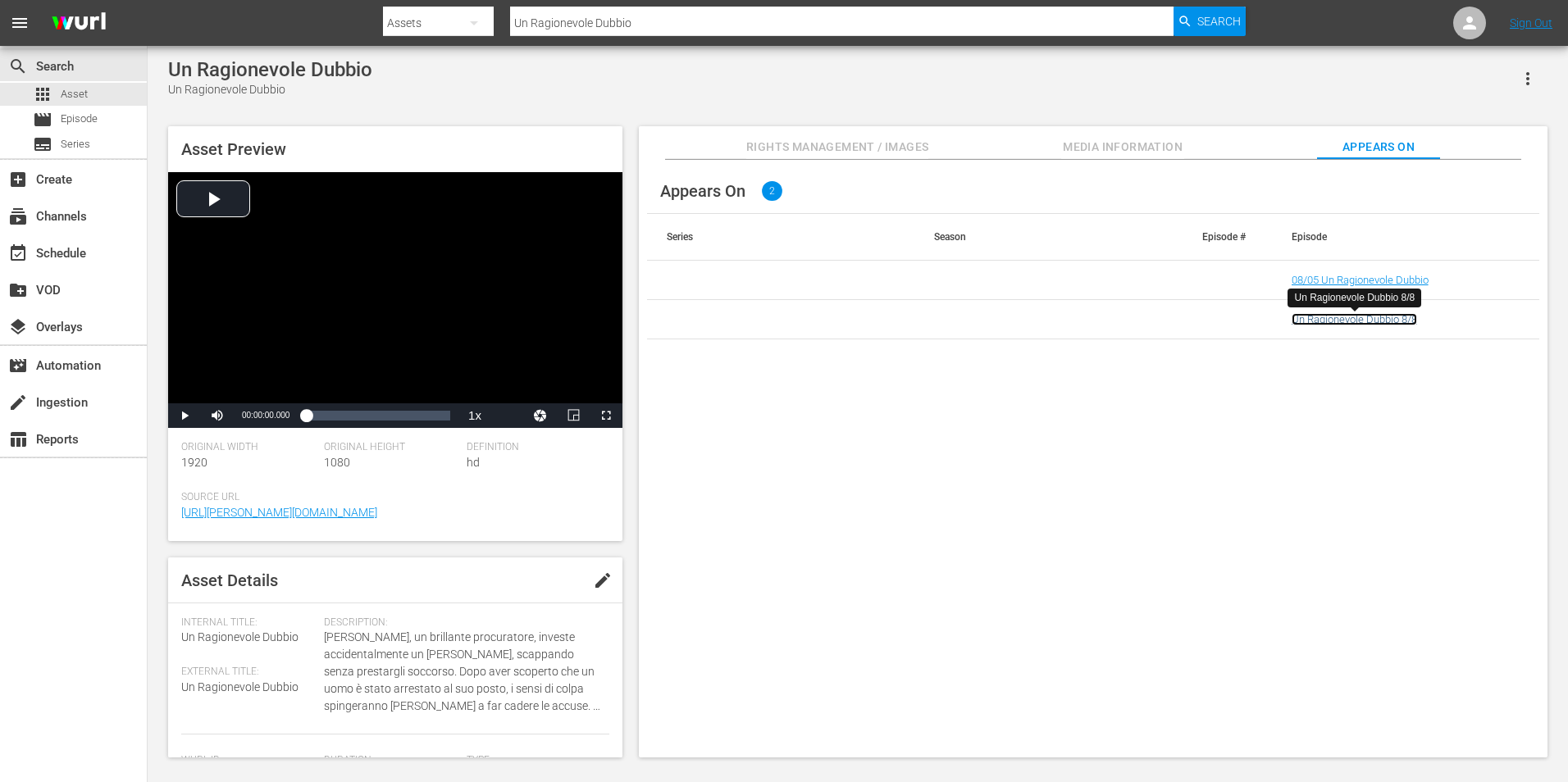
click at [1367, 318] on link "Un Ragionevole Dubbio 8/8" at bounding box center [1354, 319] width 125 height 13
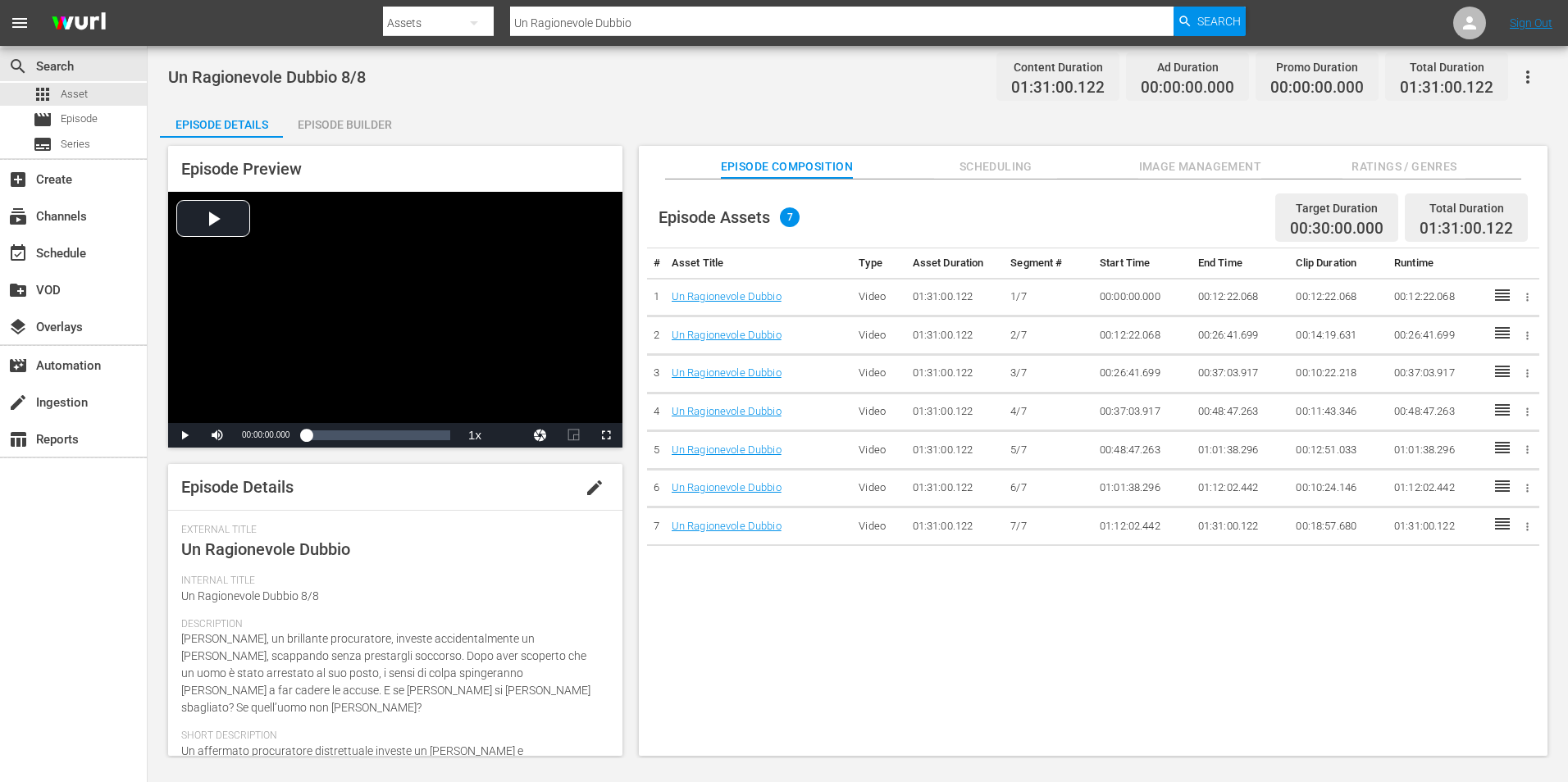
click at [359, 118] on div "Episode Builder" at bounding box center [344, 124] width 123 height 40
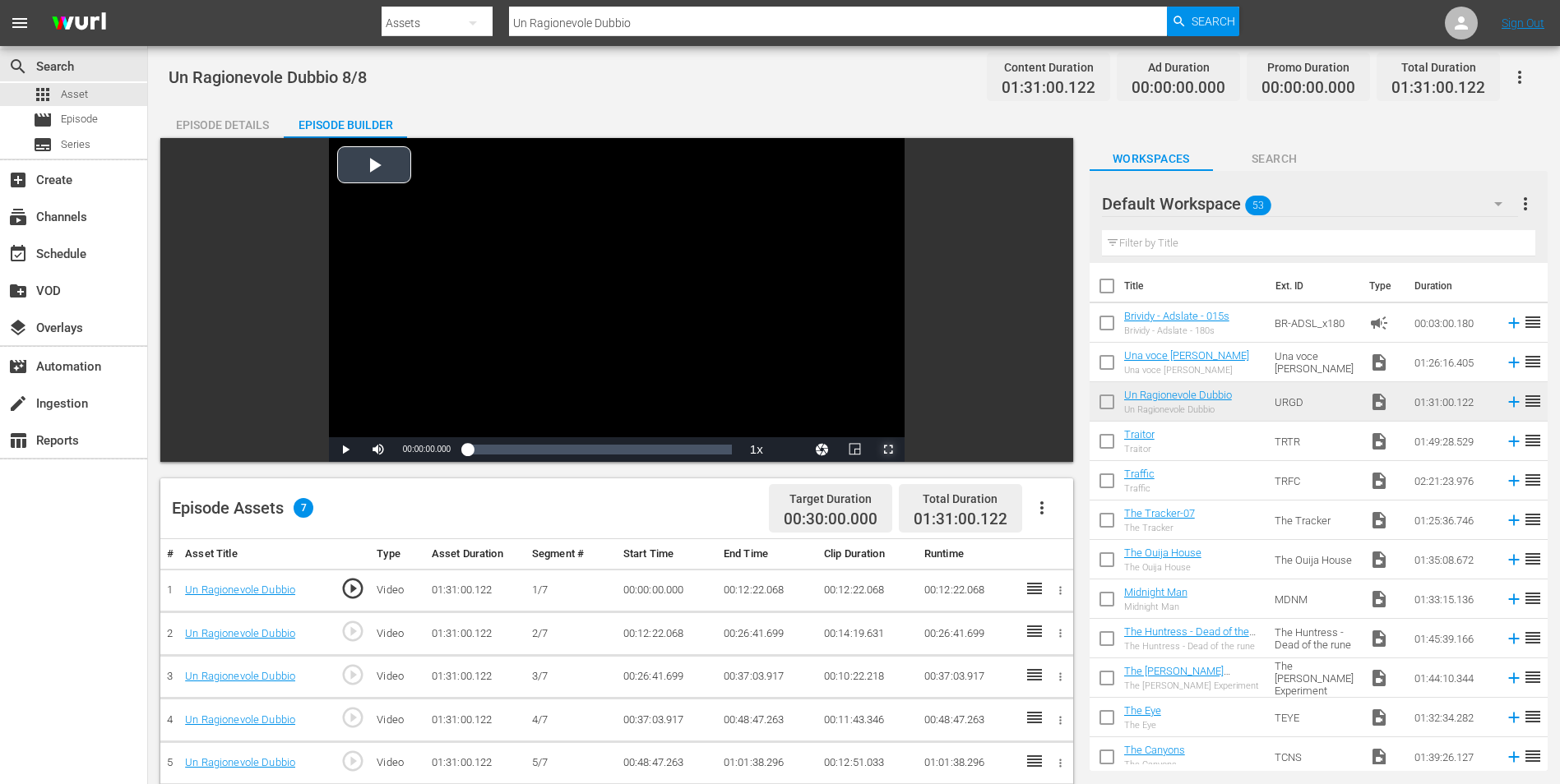
click at [888, 449] on span "Video Player" at bounding box center [888, 449] width 0 height 0
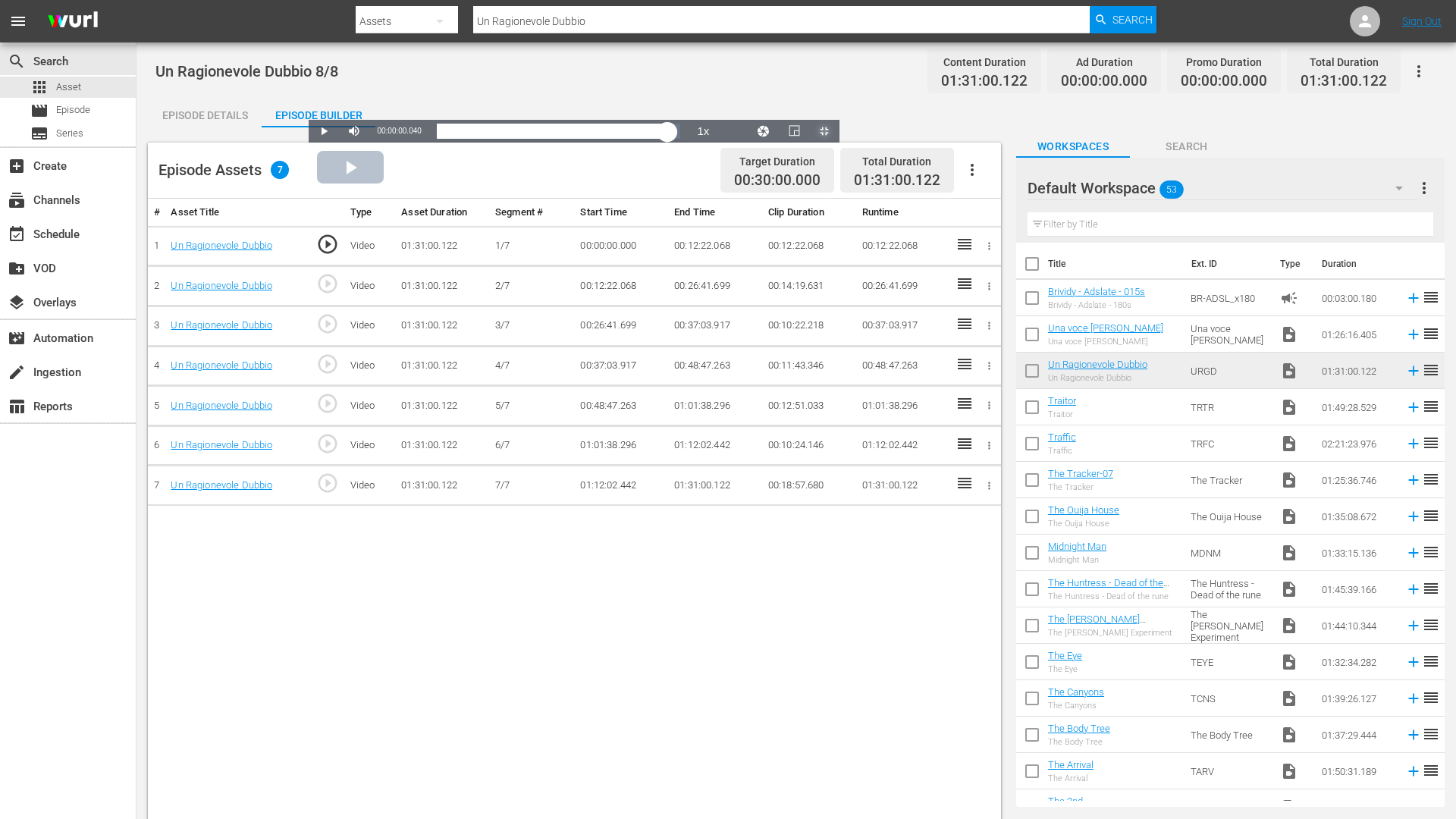
click at [681, 138] on div "Loaded : 0.11% 01:26:09.765 Un Ragionevole Dubbio 00:00:00.040" at bounding box center [559, 131] width 244 height 16
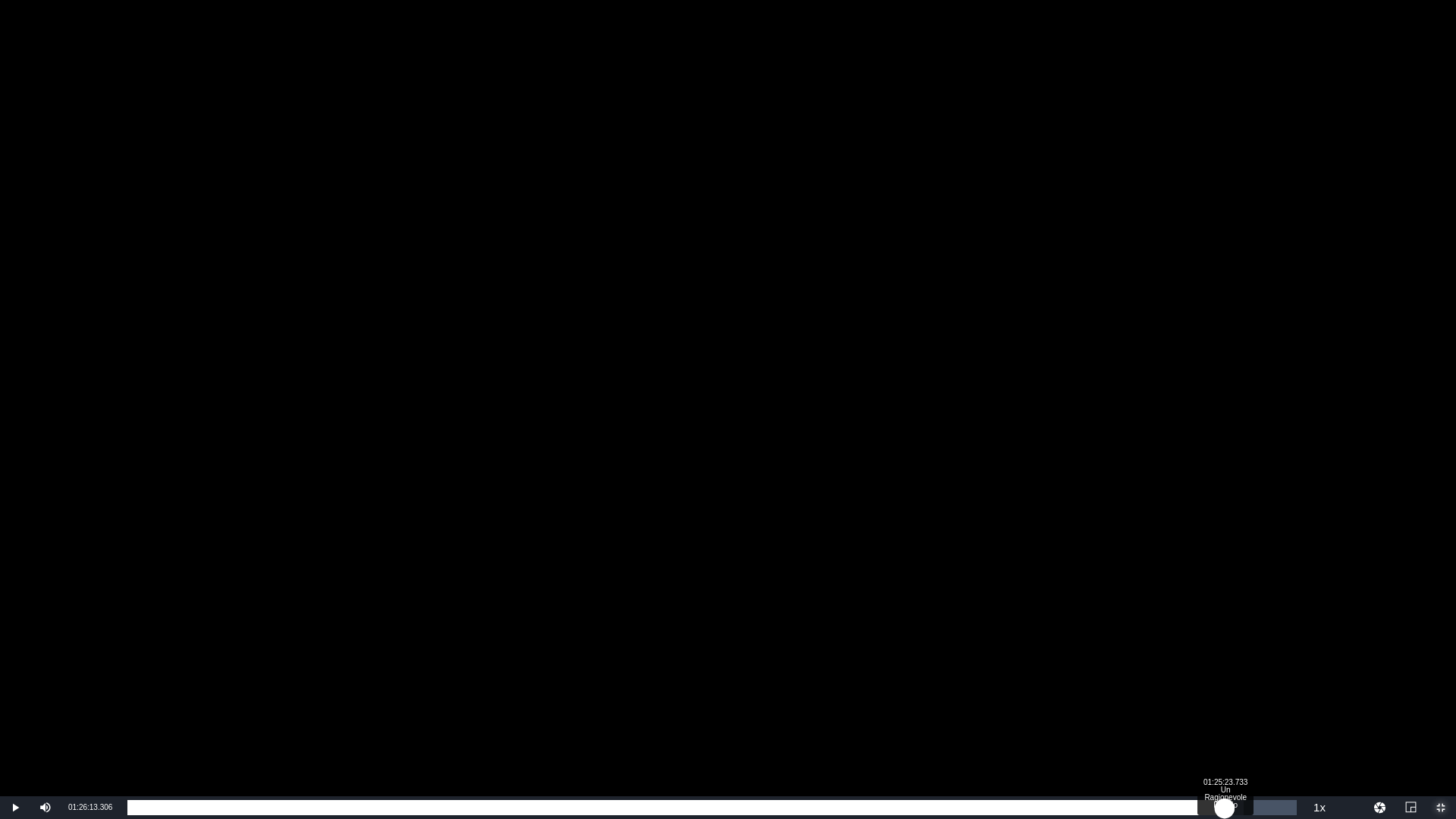
drag, startPoint x: 1234, startPoint y: 808, endPoint x: 1224, endPoint y: 810, distance: 10.2
click at [1224, 723] on div "01:26:13.001" at bounding box center [676, 808] width 1097 height 16
click at [1217, 723] on div "01:25:20.722" at bounding box center [673, 808] width 1090 height 16
drag, startPoint x: 1217, startPoint y: 810, endPoint x: 1209, endPoint y: 810, distance: 8.0
click at [1209, 723] on div "01:24:48.674" at bounding box center [668, 808] width 1081 height 16
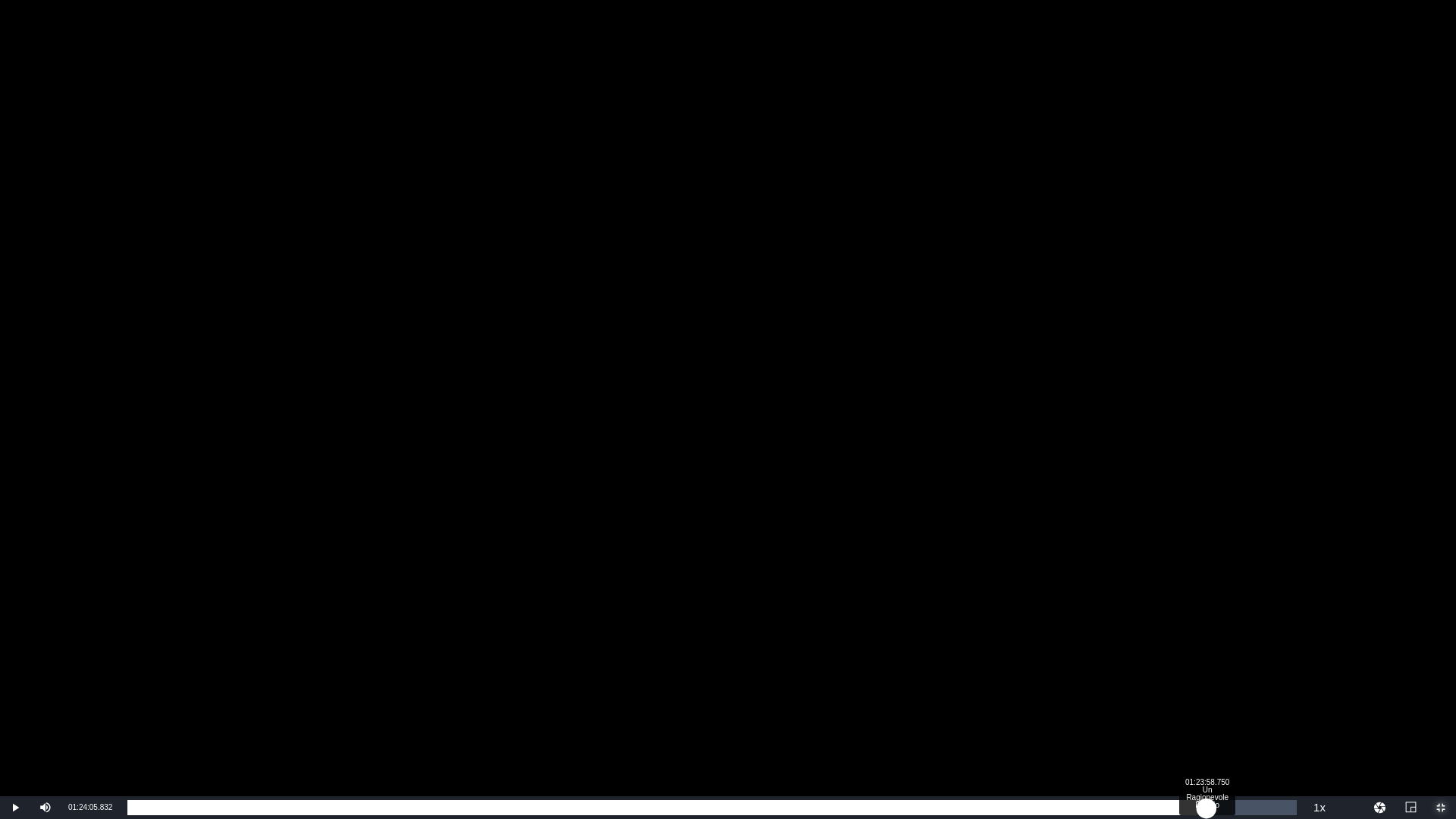
click at [1202, 723] on div "01:24:09.859" at bounding box center [667, 808] width 1080 height 16
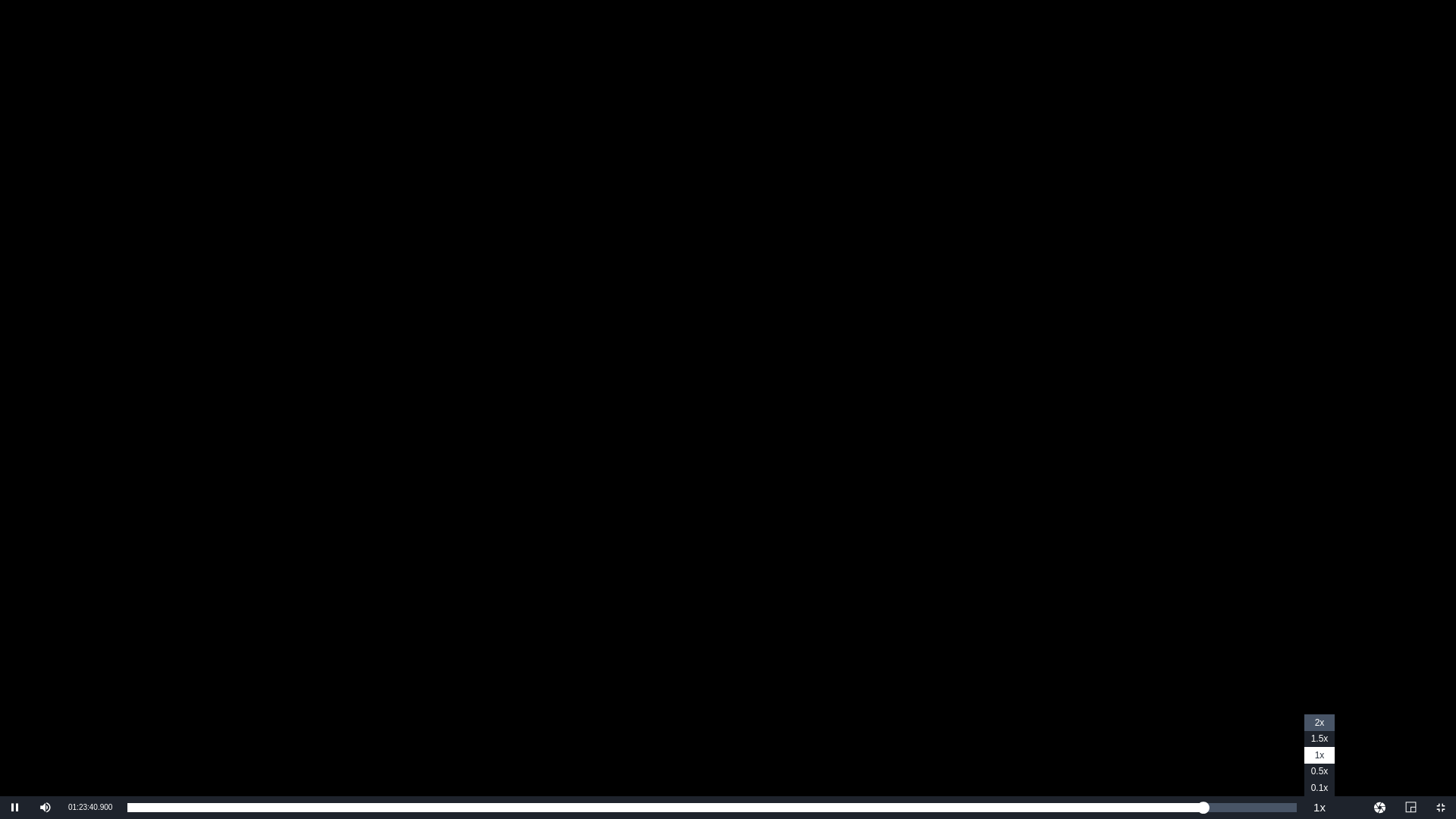
click at [1317, 722] on span "2x" at bounding box center [1320, 723] width 10 height 11
click at [894, 587] on div "Video Player" at bounding box center [728, 398] width 1456 height 796
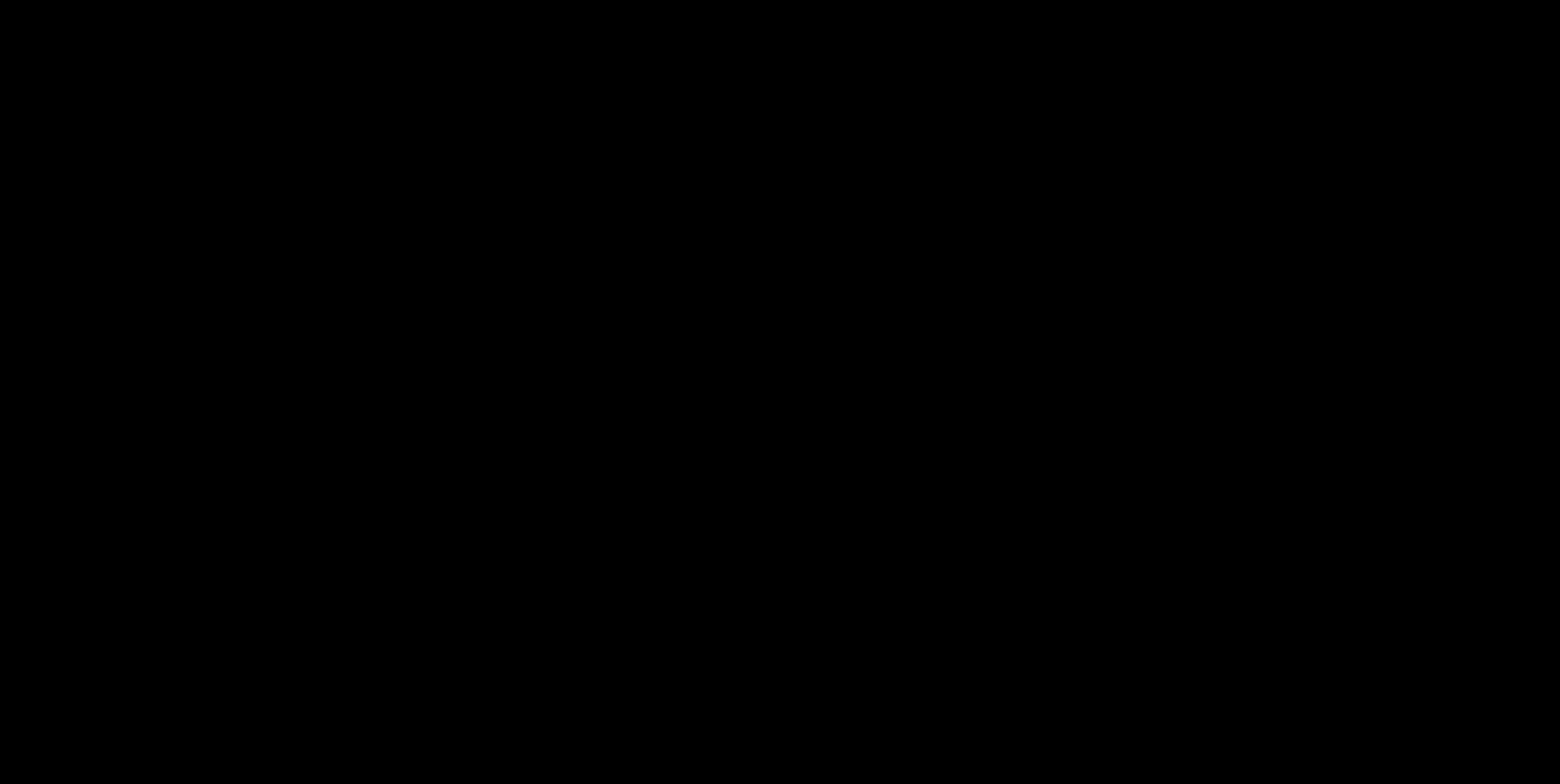
scroll to position [428, 0]
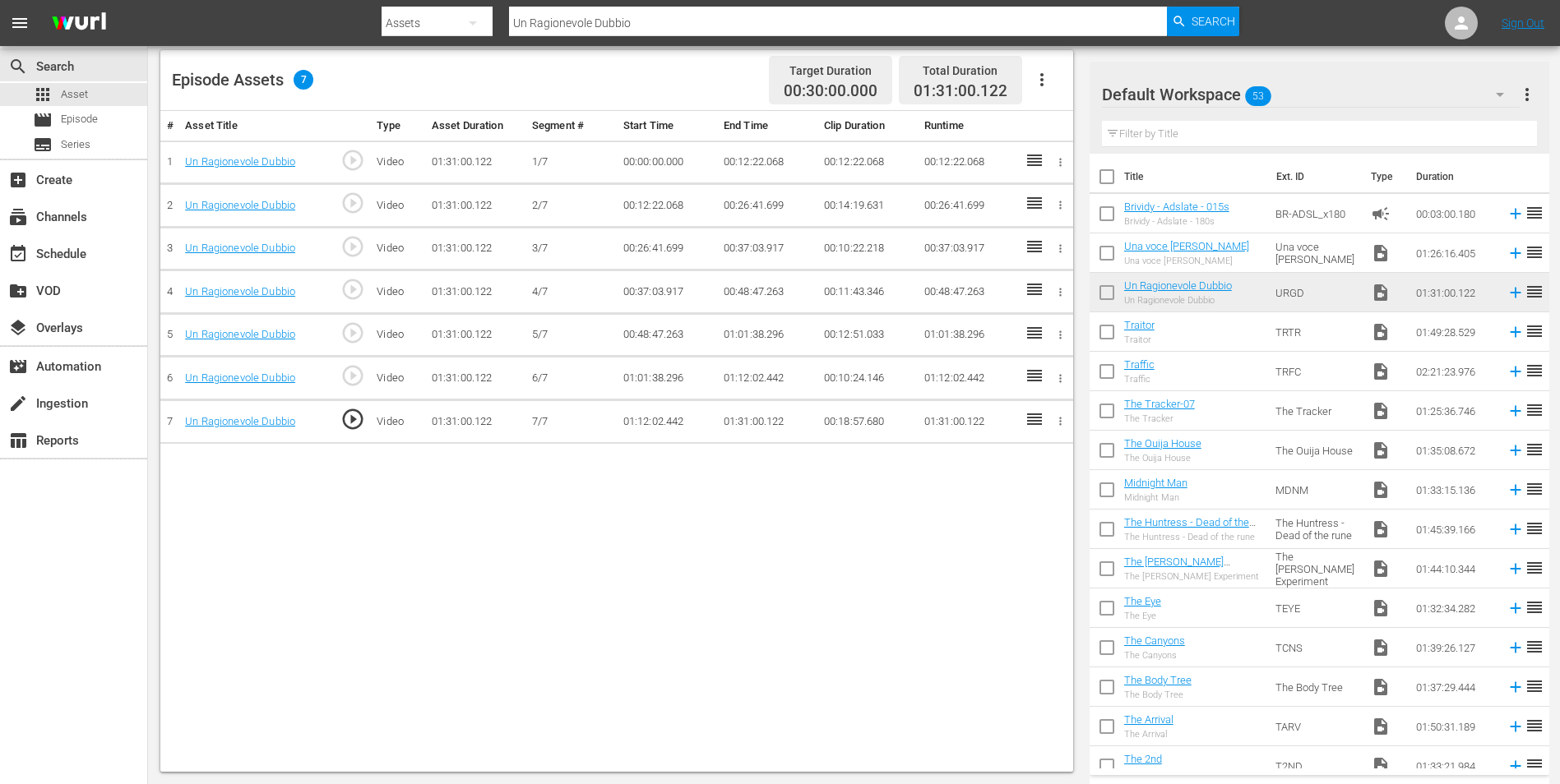
click at [741, 418] on td "01:31:00.122" at bounding box center [767, 422] width 100 height 44
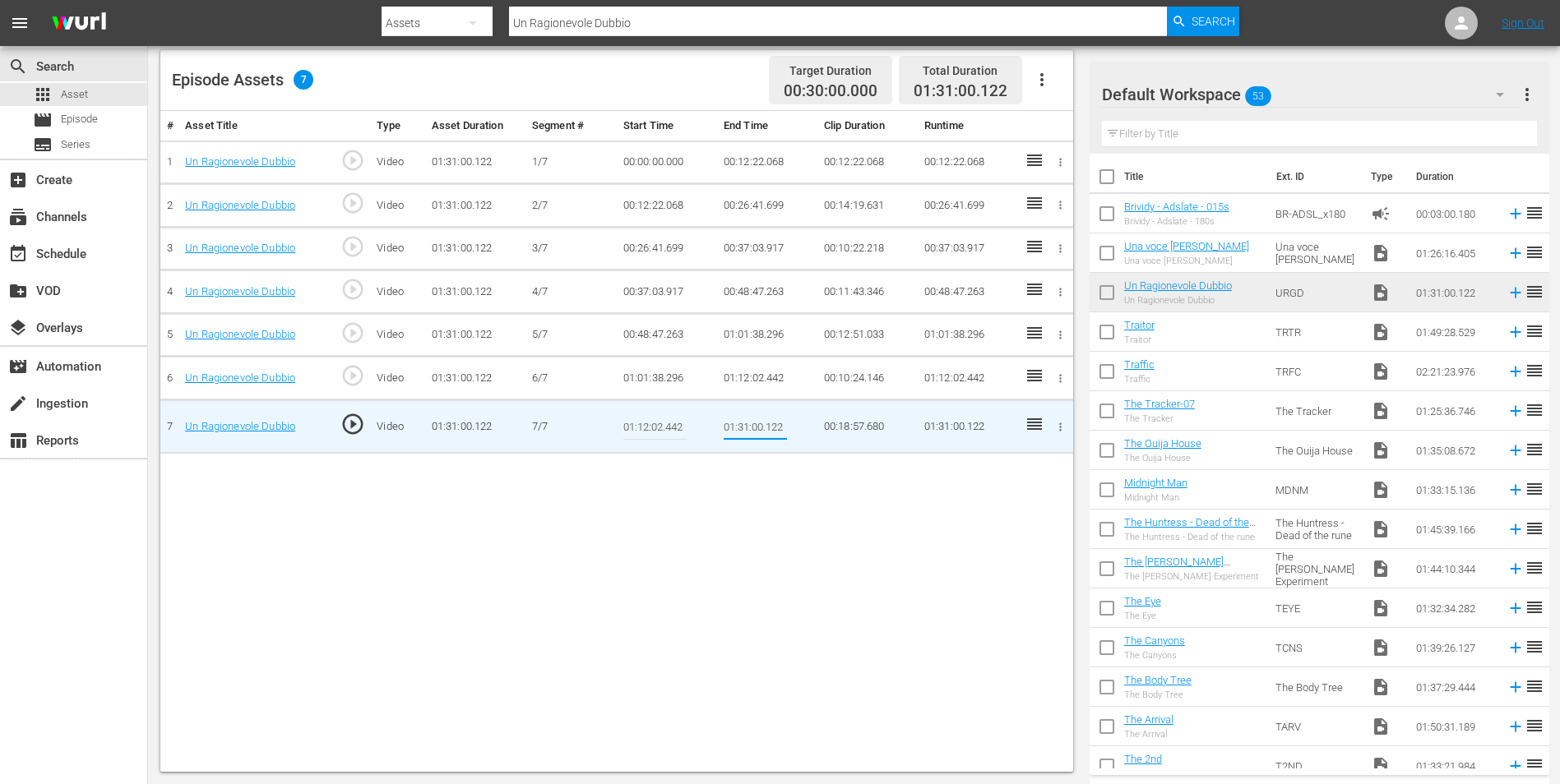
drag, startPoint x: 739, startPoint y: 427, endPoint x: 748, endPoint y: 427, distance: 9.0
click at [748, 427] on input "01:31:00.122" at bounding box center [755, 427] width 63 height 40
click at [756, 426] on input "01:24:00.122" at bounding box center [755, 427] width 63 height 40
type input "01:24:20.122"
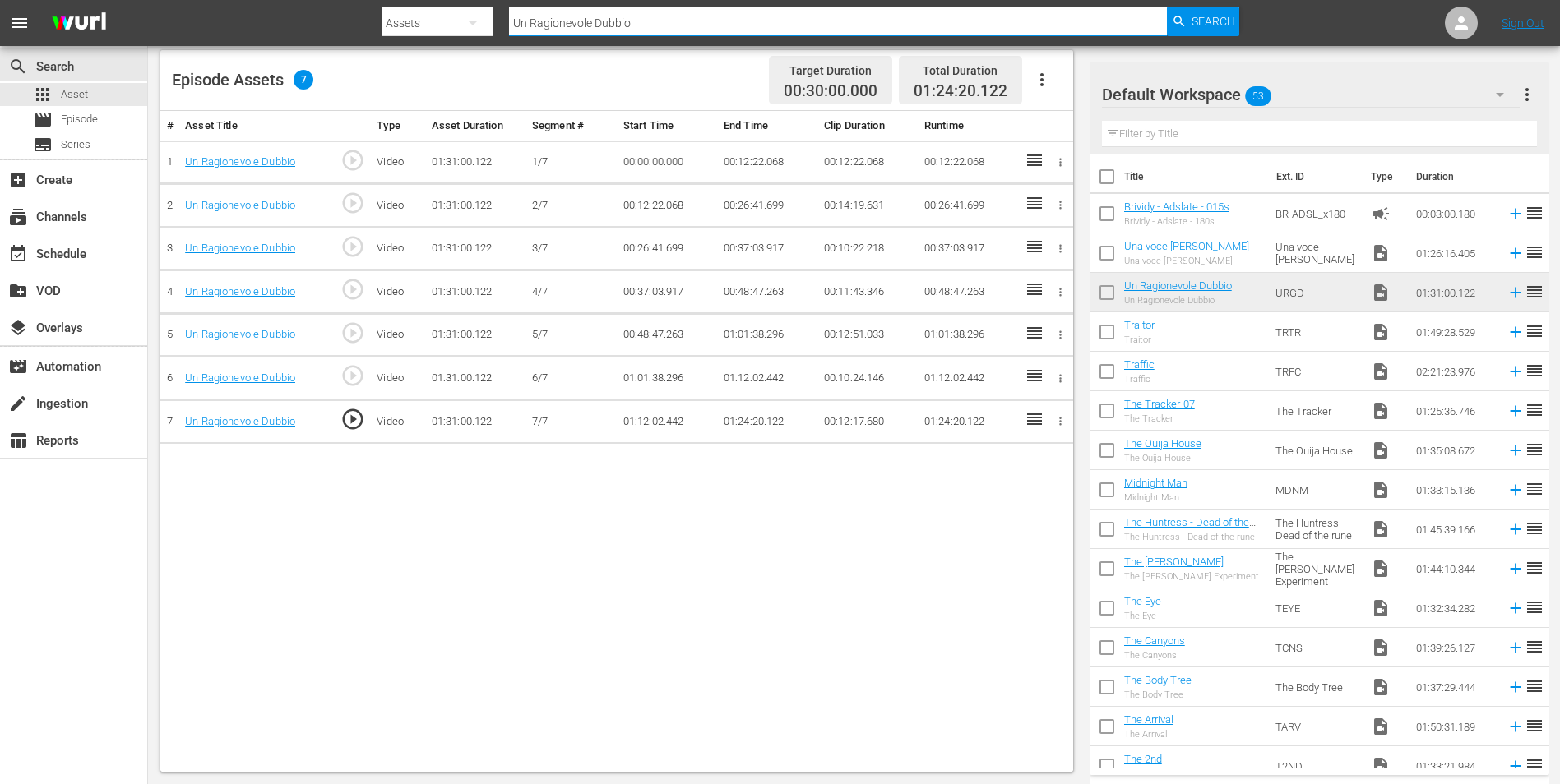
drag, startPoint x: 646, startPoint y: 26, endPoint x: 468, endPoint y: 2, distance: 179.6
click at [469, 3] on div "Search By Assets Search ID, Title, Description, Keywords, or Category Un Ragion…" at bounding box center [810, 23] width 858 height 40
paste input "a voce [PERSON_NAME]"
type input "Una voce [PERSON_NAME]"
click at [1218, 24] on span "Search" at bounding box center [1213, 21] width 44 height 30
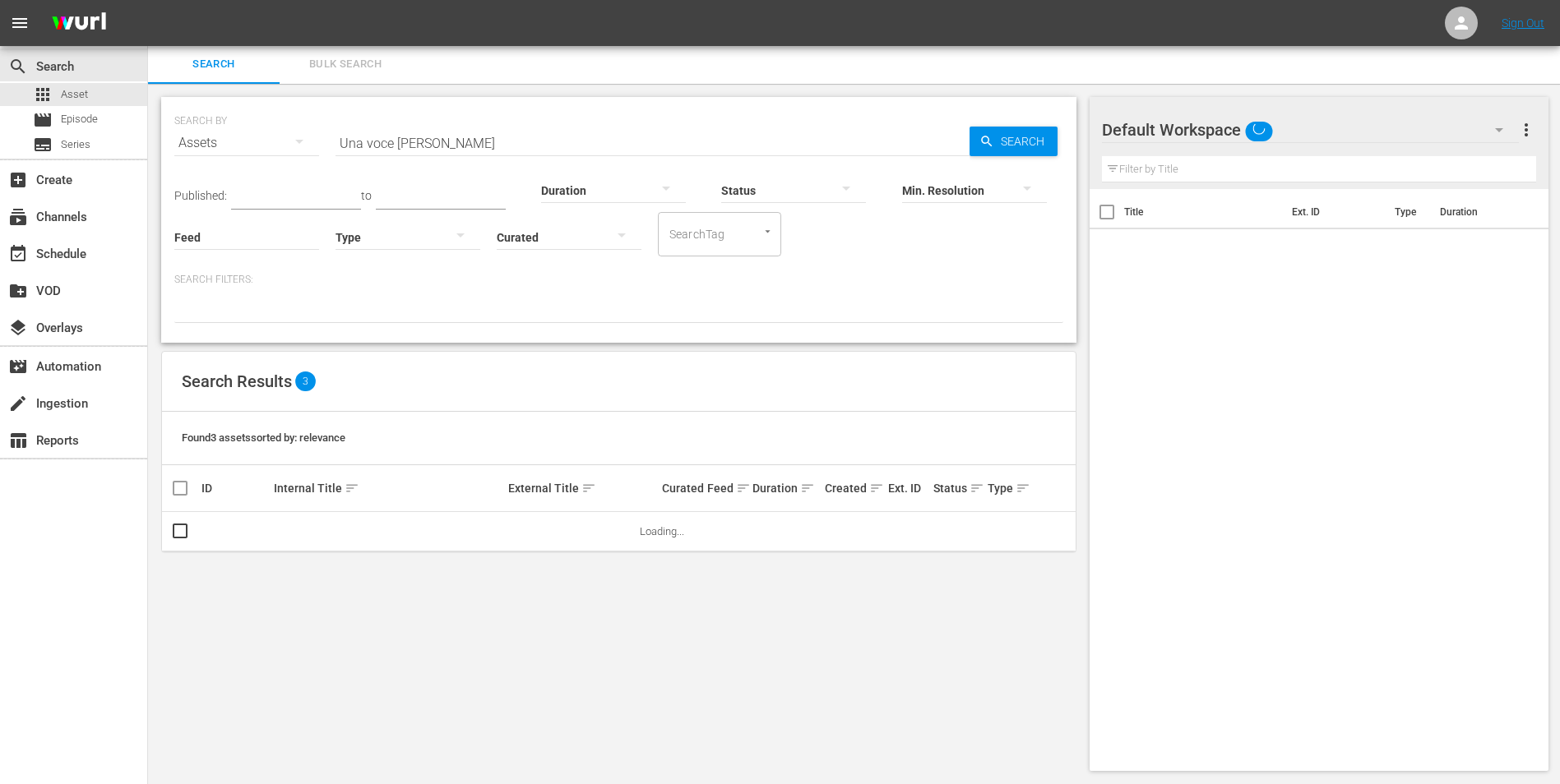
scroll to position [2, 0]
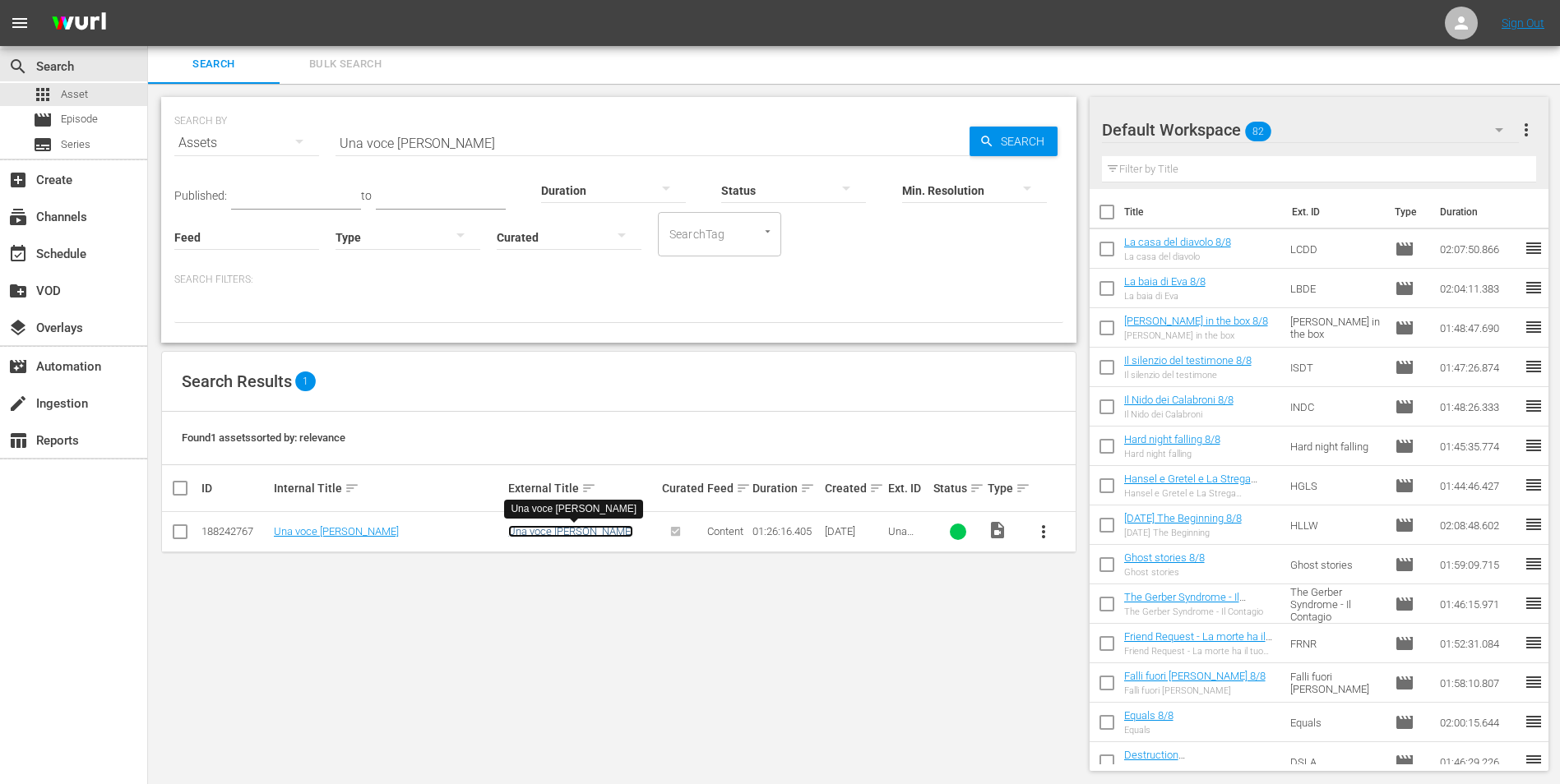
click at [569, 533] on link "Una voce [PERSON_NAME]" at bounding box center [571, 531] width 125 height 13
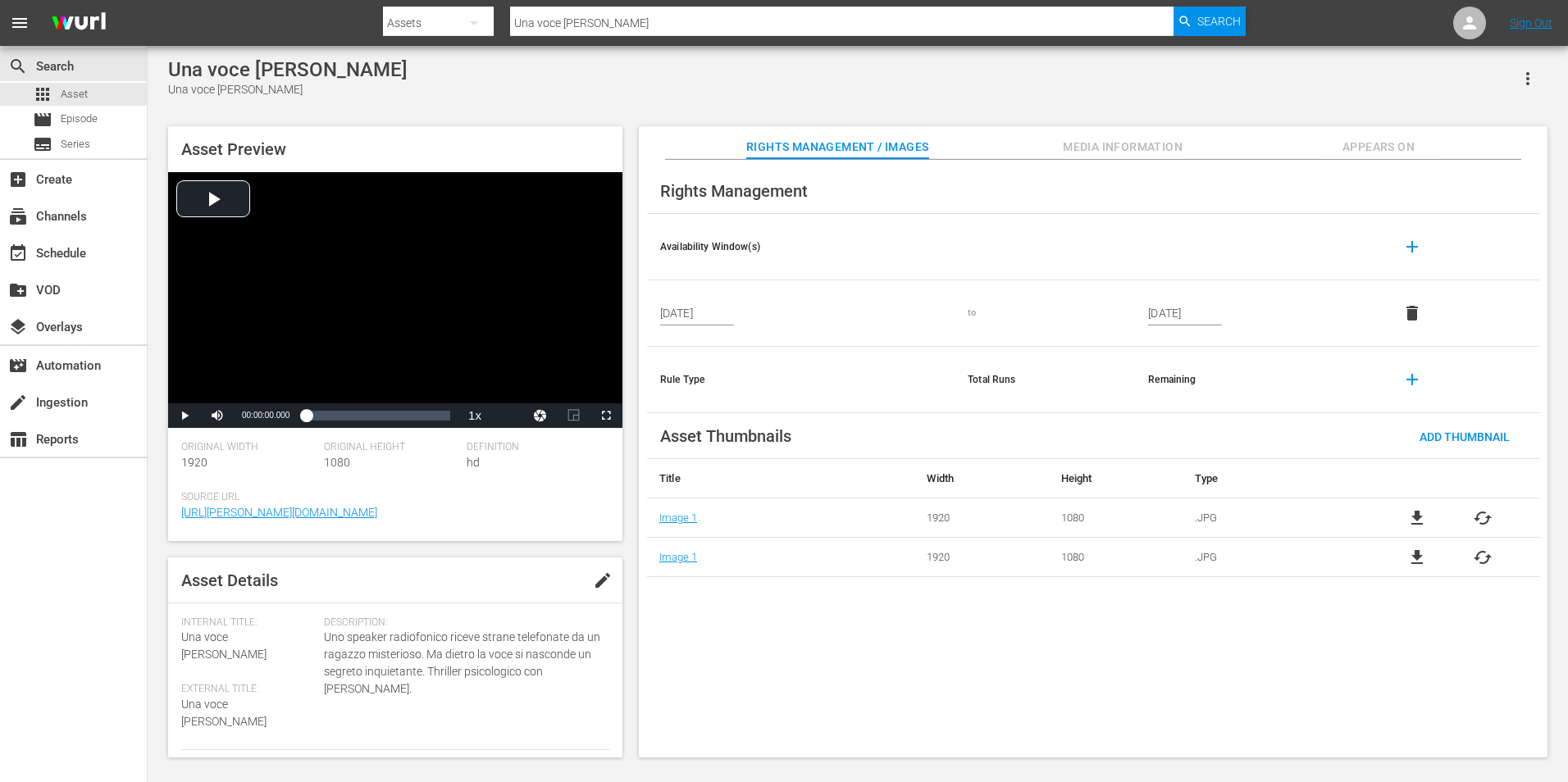
click at [1371, 140] on span "Appears On" at bounding box center [1379, 147] width 123 height 20
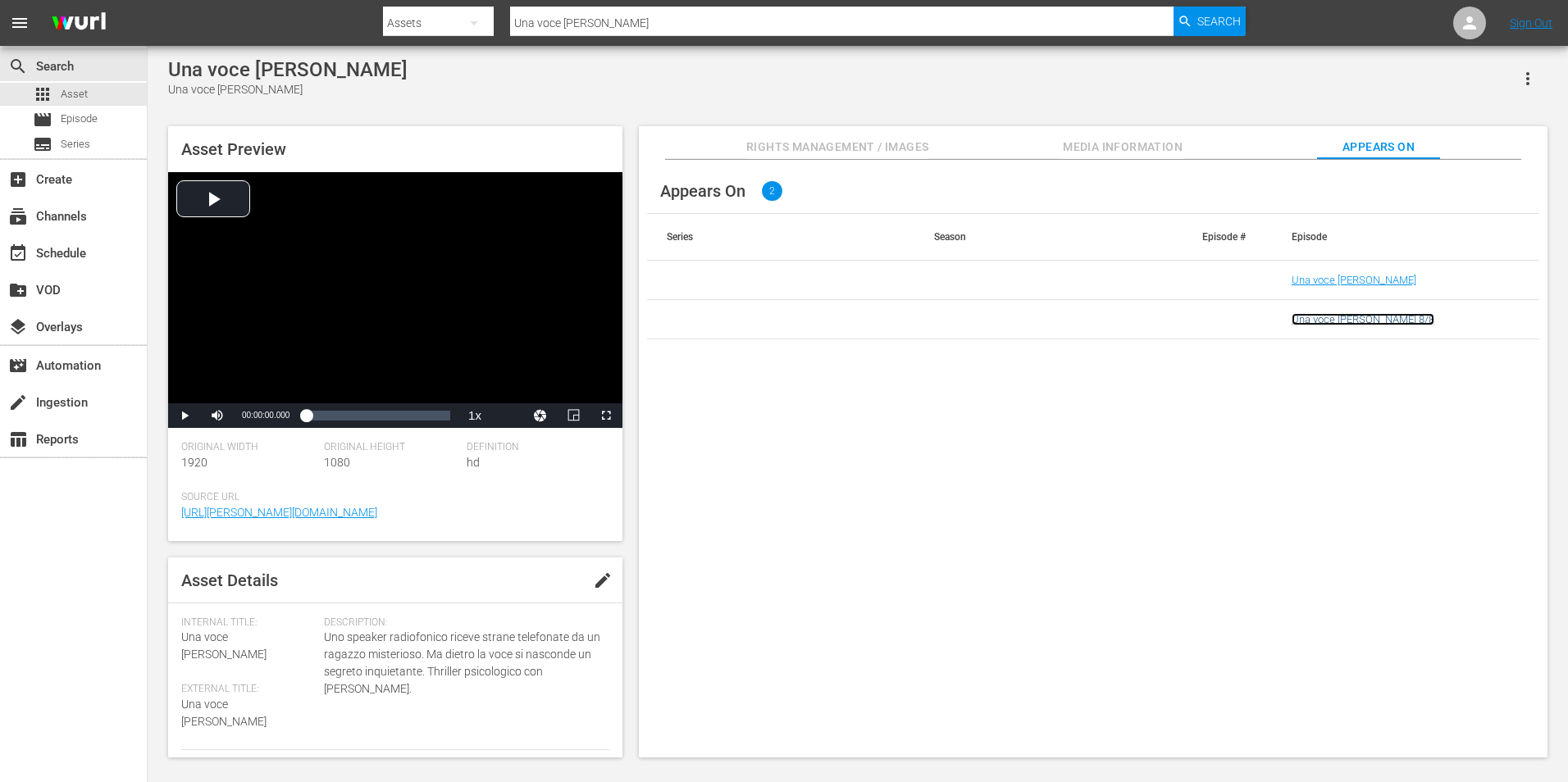
click at [1344, 325] on link "Una voce [PERSON_NAME] 8/8" at bounding box center [1364, 319] width 143 height 13
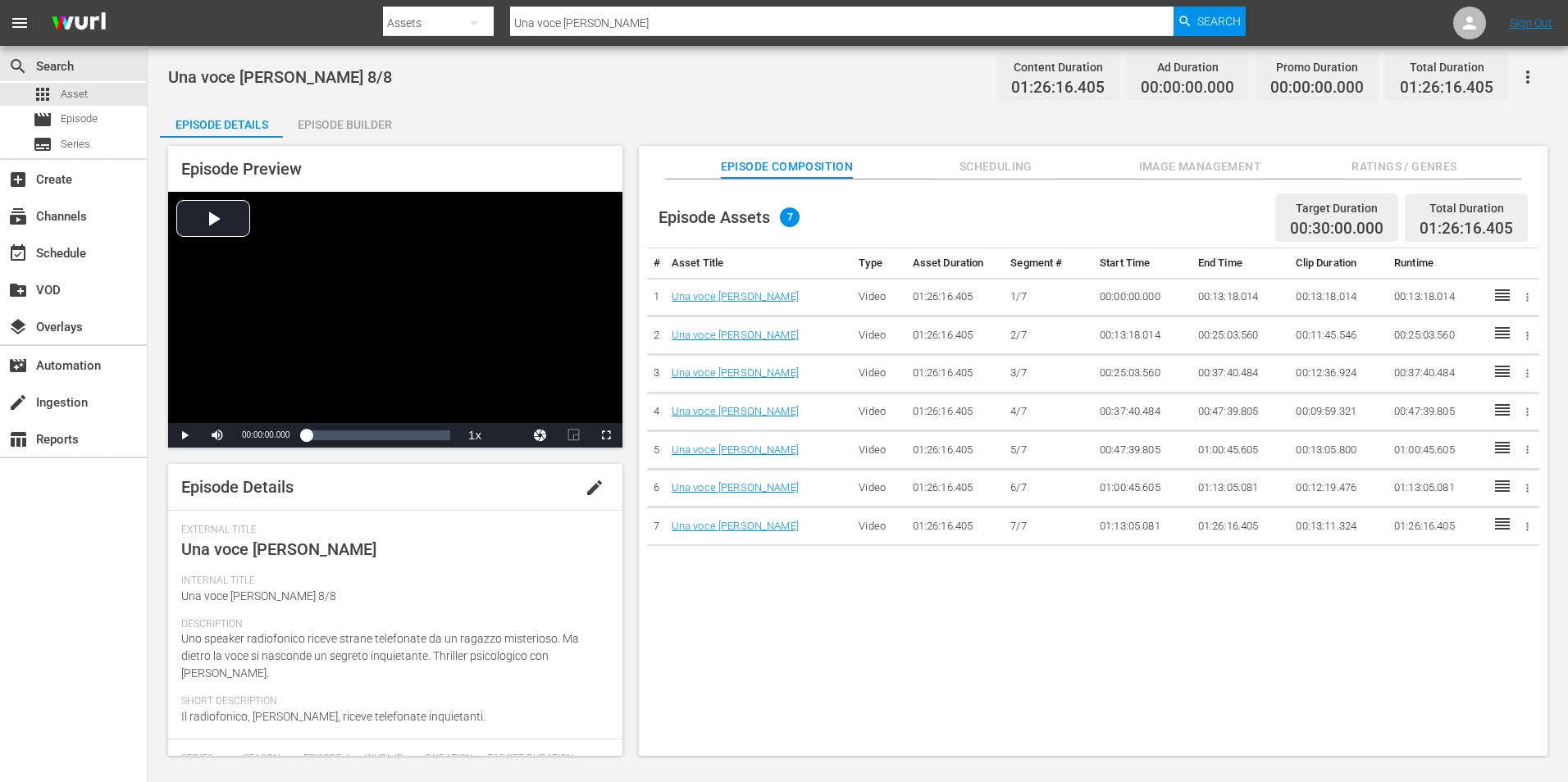
click at [359, 121] on div "Episode Builder" at bounding box center [344, 124] width 123 height 40
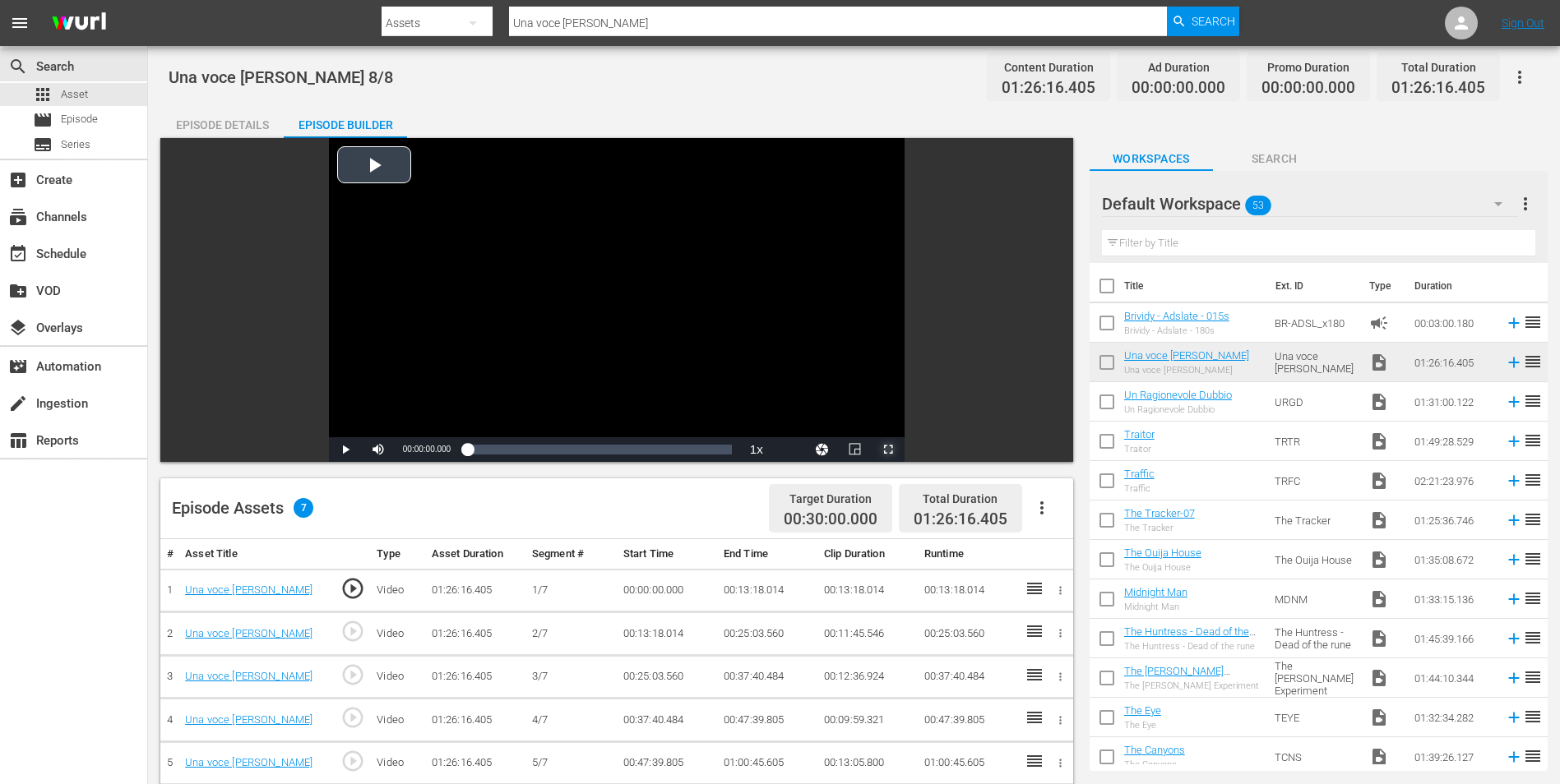
click at [888, 449] on span "Video Player" at bounding box center [888, 449] width 0 height 0
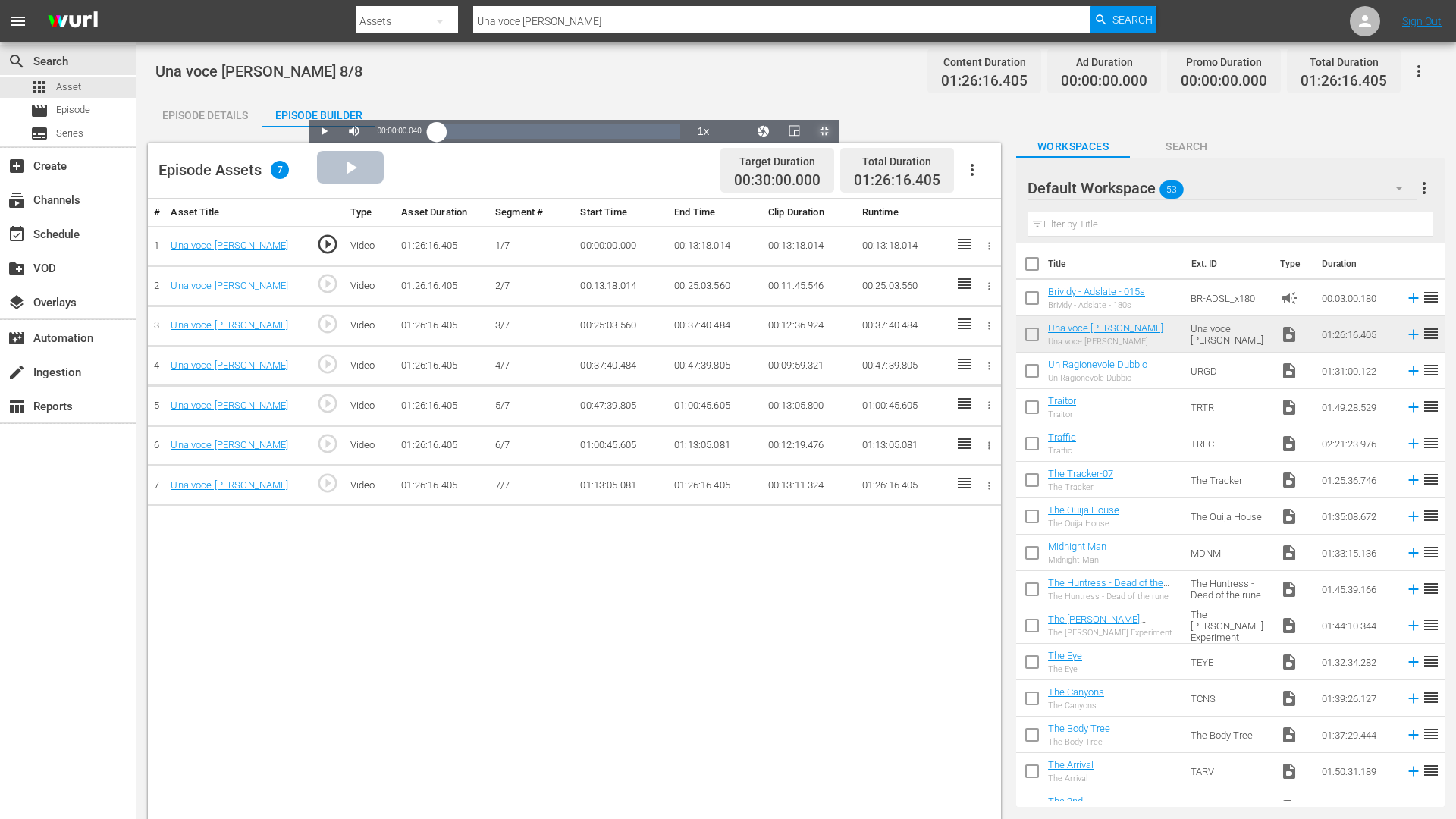
click at [681, 138] on div "Loaded : 0.12% 01:20:54.138 Una voce [PERSON_NAME] 00:00:00.040" at bounding box center [559, 131] width 244 height 16
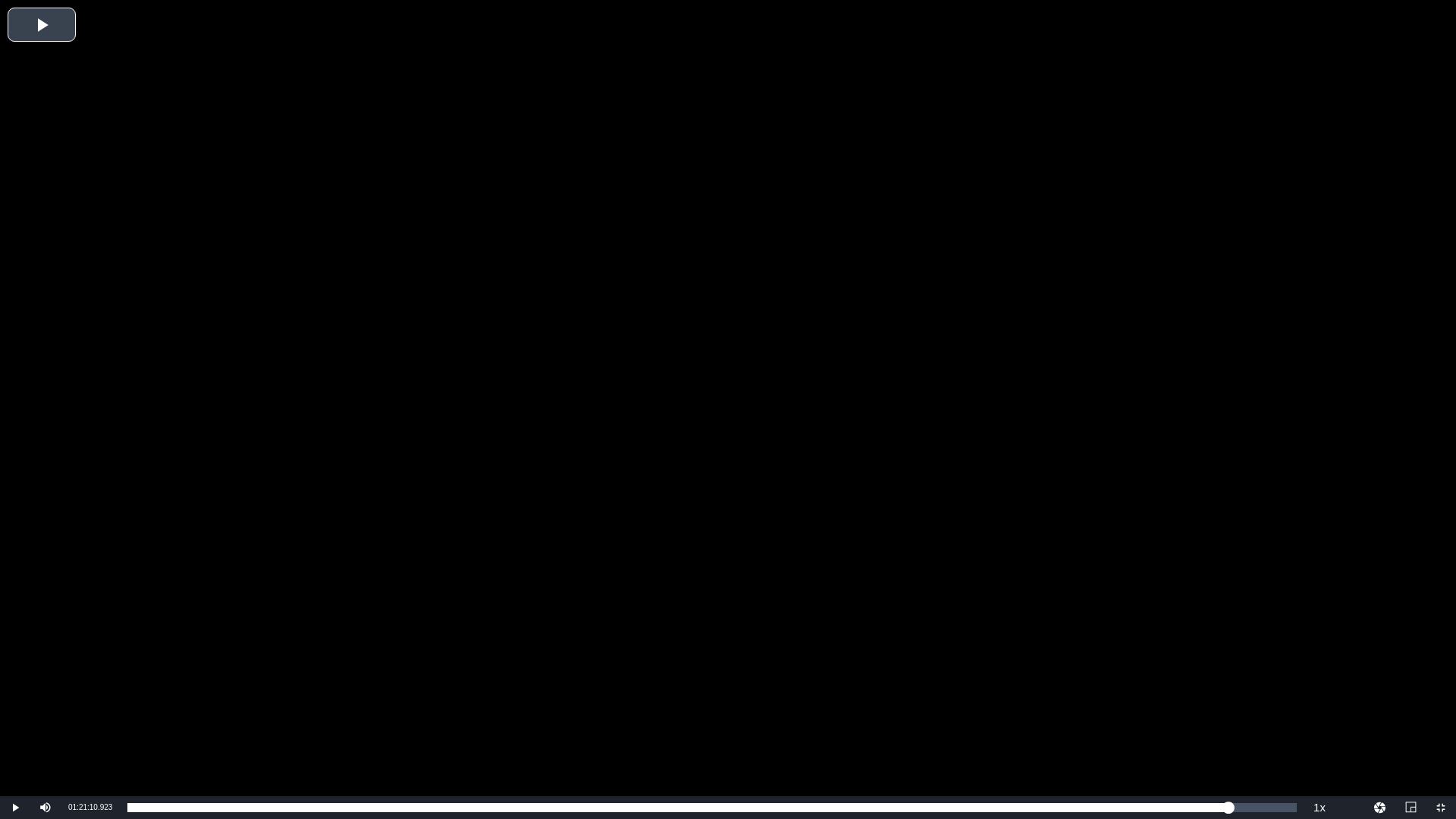
click at [1172, 499] on div "Video Player" at bounding box center [728, 398] width 1456 height 796
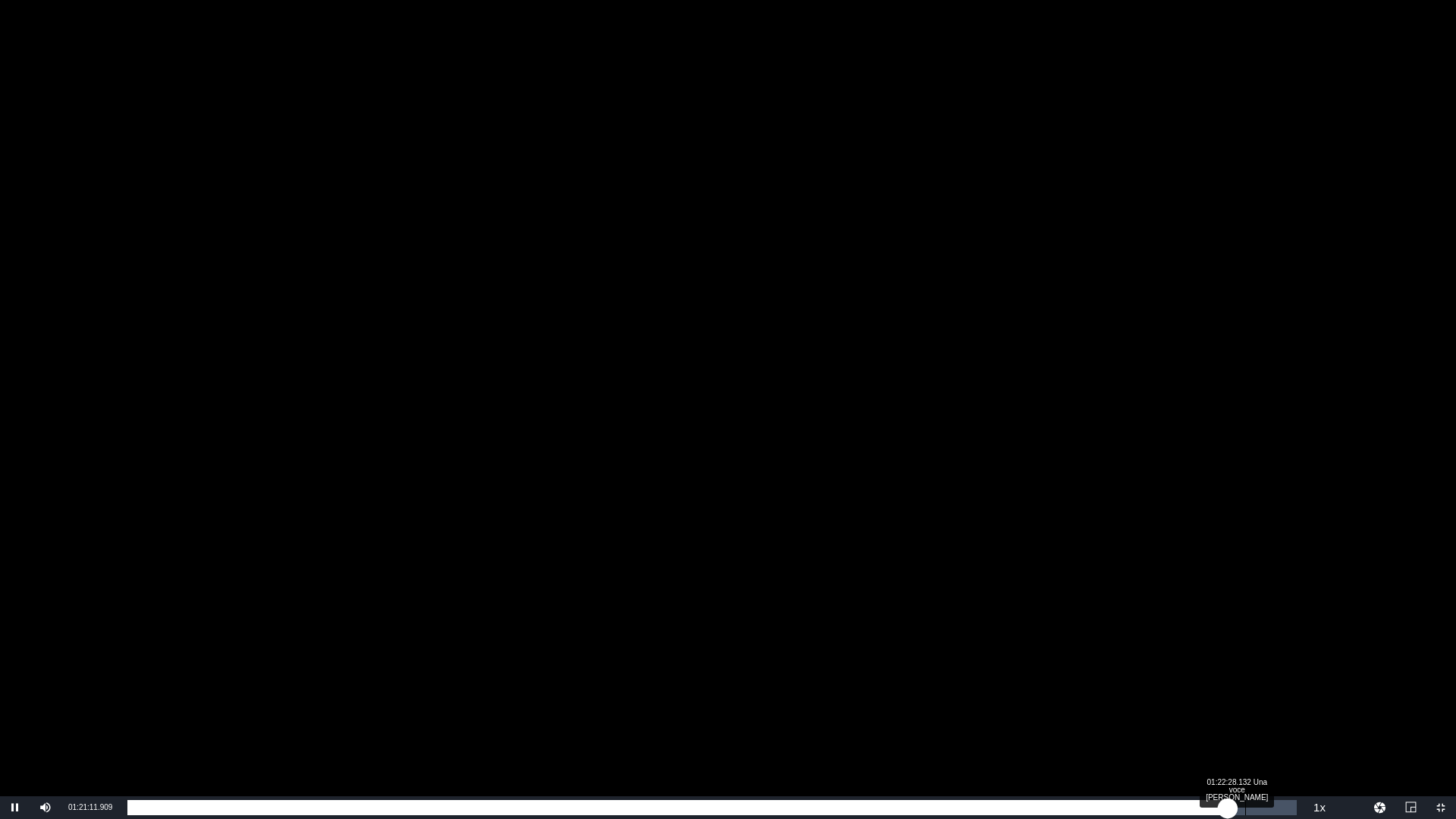
click at [1244, 723] on div "Loaded : 94.44% 01:22:28.132 Una voce [PERSON_NAME] 01:21:11.949" at bounding box center [712, 808] width 1170 height 16
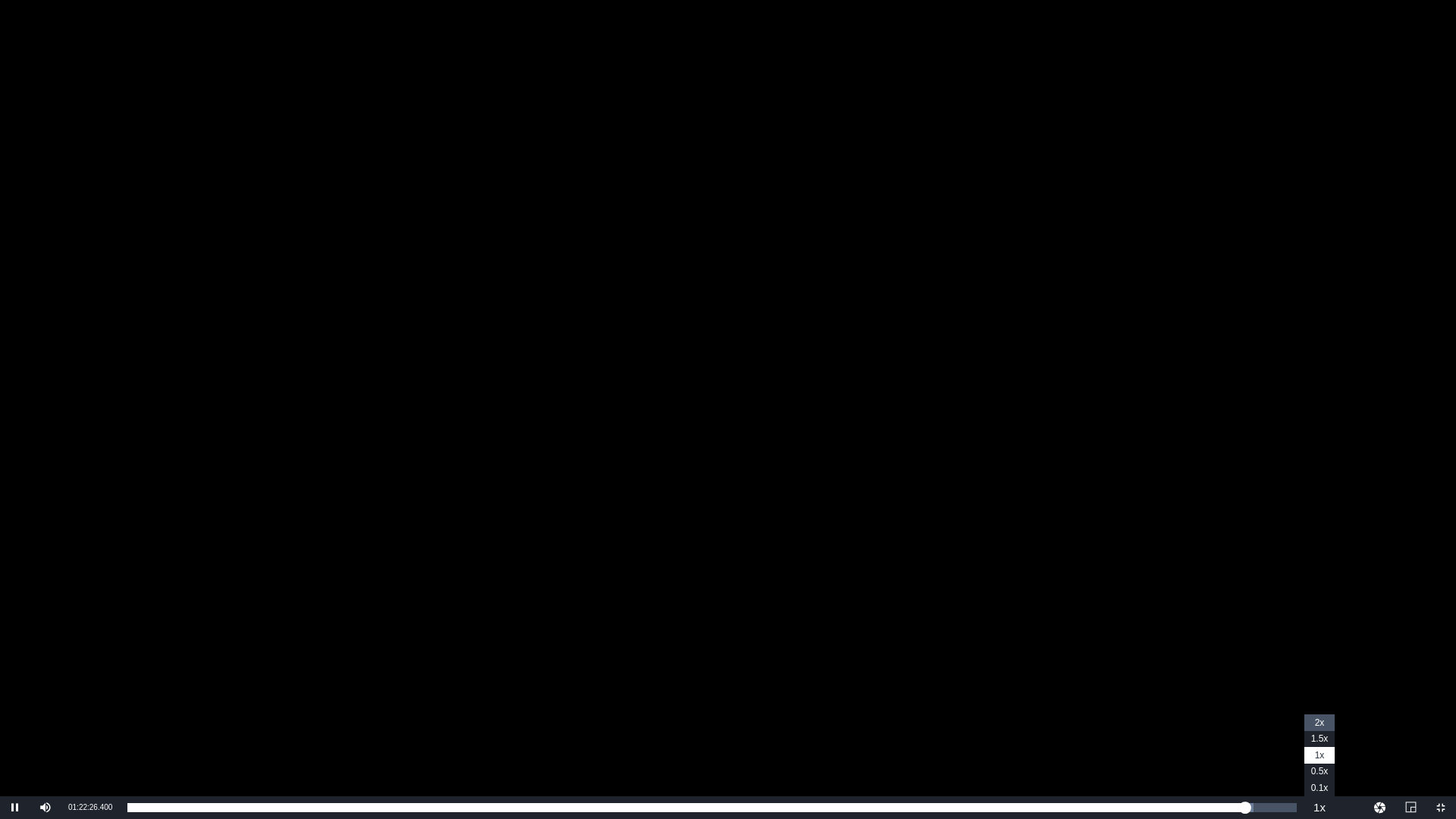
click at [1321, 723] on span "2x" at bounding box center [1320, 723] width 10 height 11
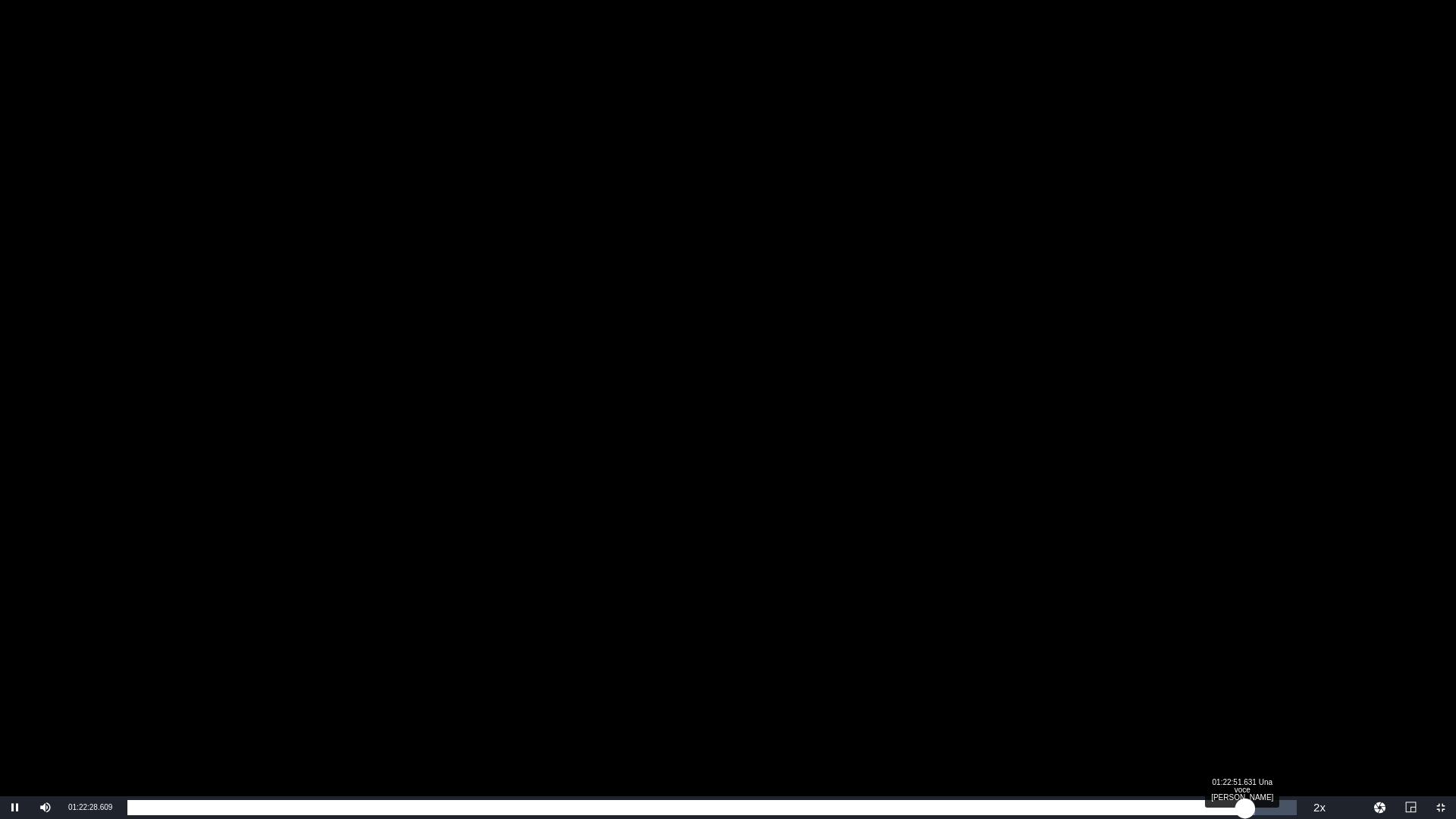
click at [1245, 723] on div "01:22:28.745" at bounding box center [686, 808] width 1118 height 16
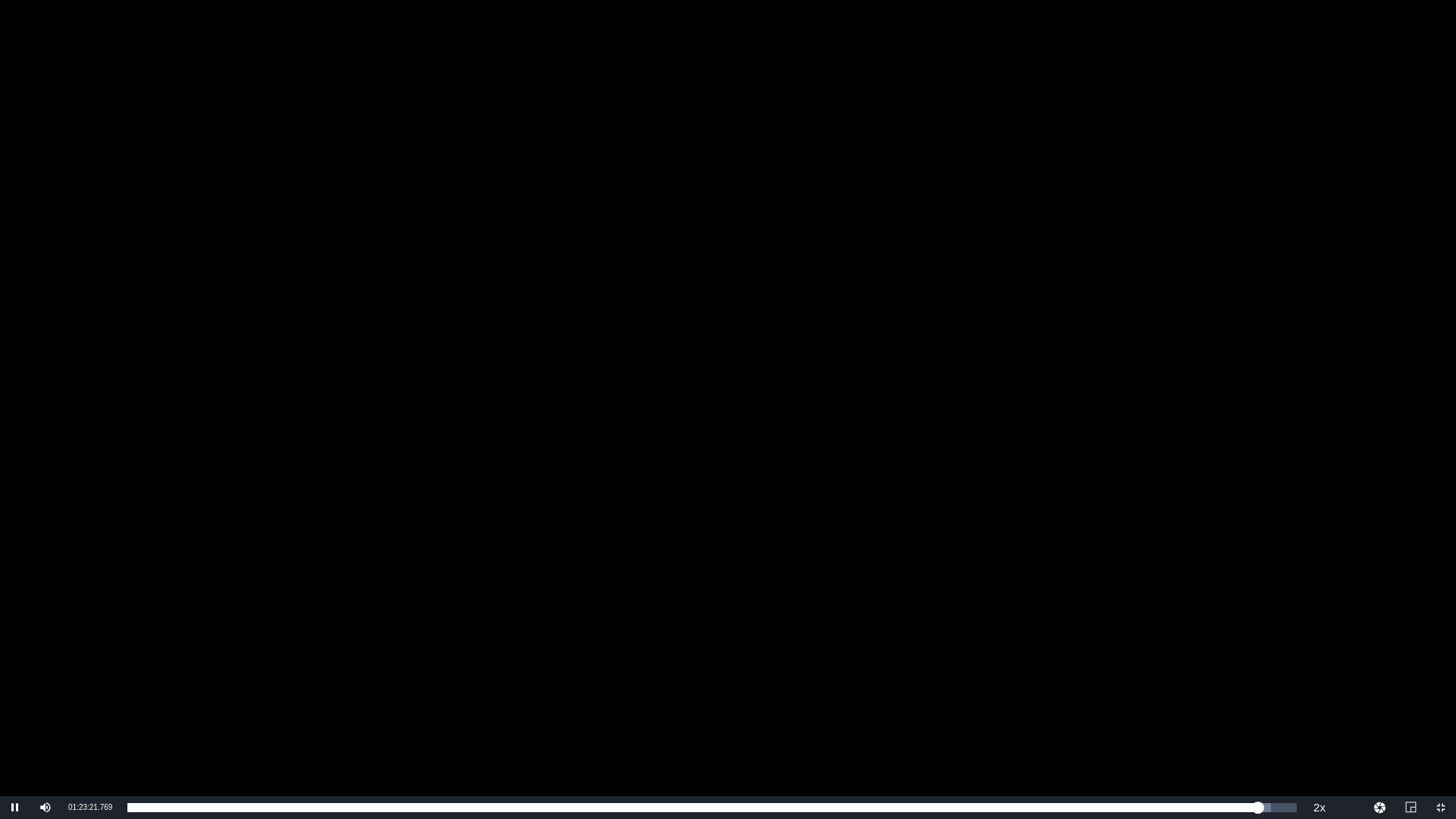
click at [1048, 509] on div "Video Player" at bounding box center [728, 398] width 1456 height 796
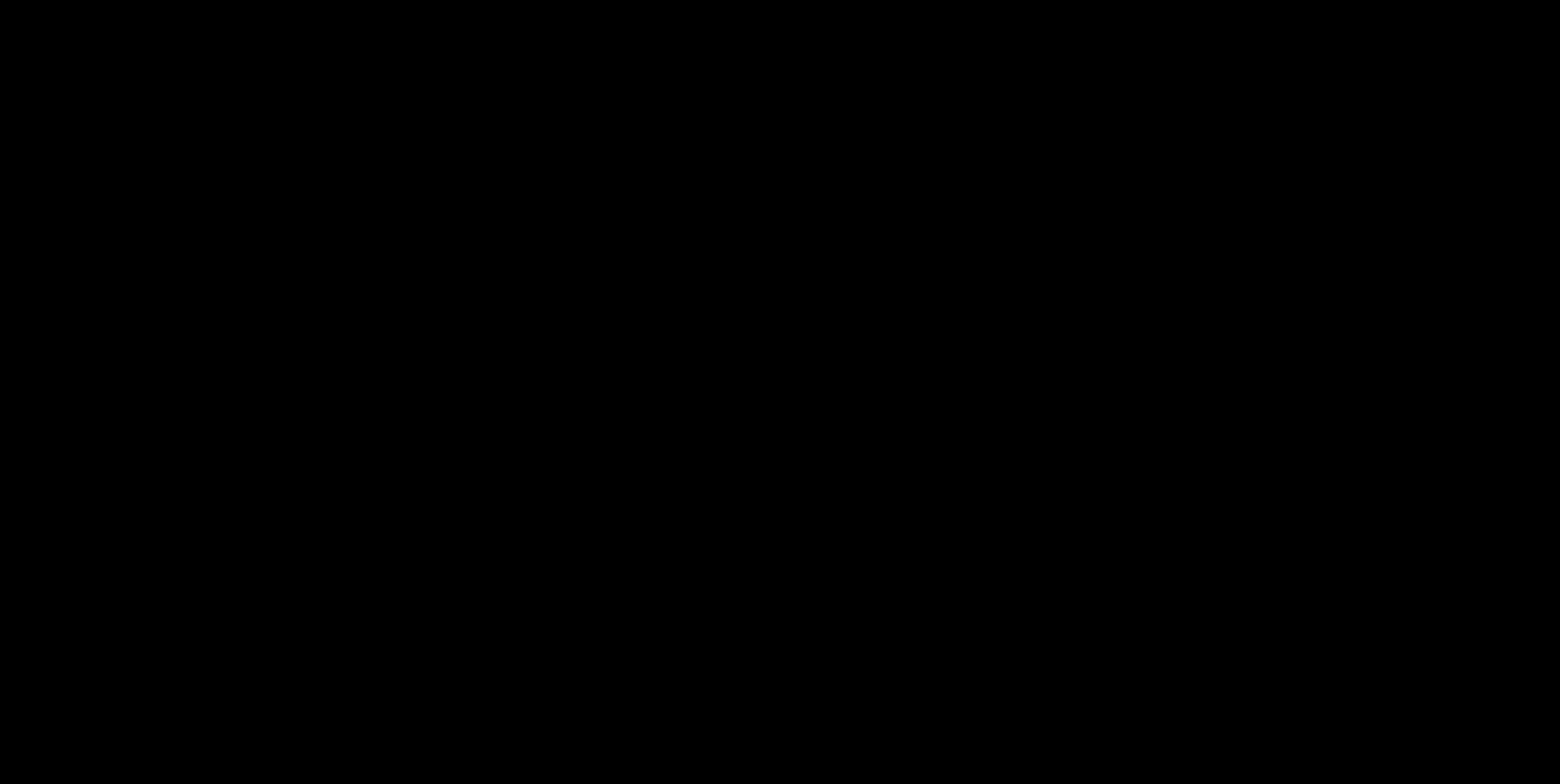
scroll to position [411, 0]
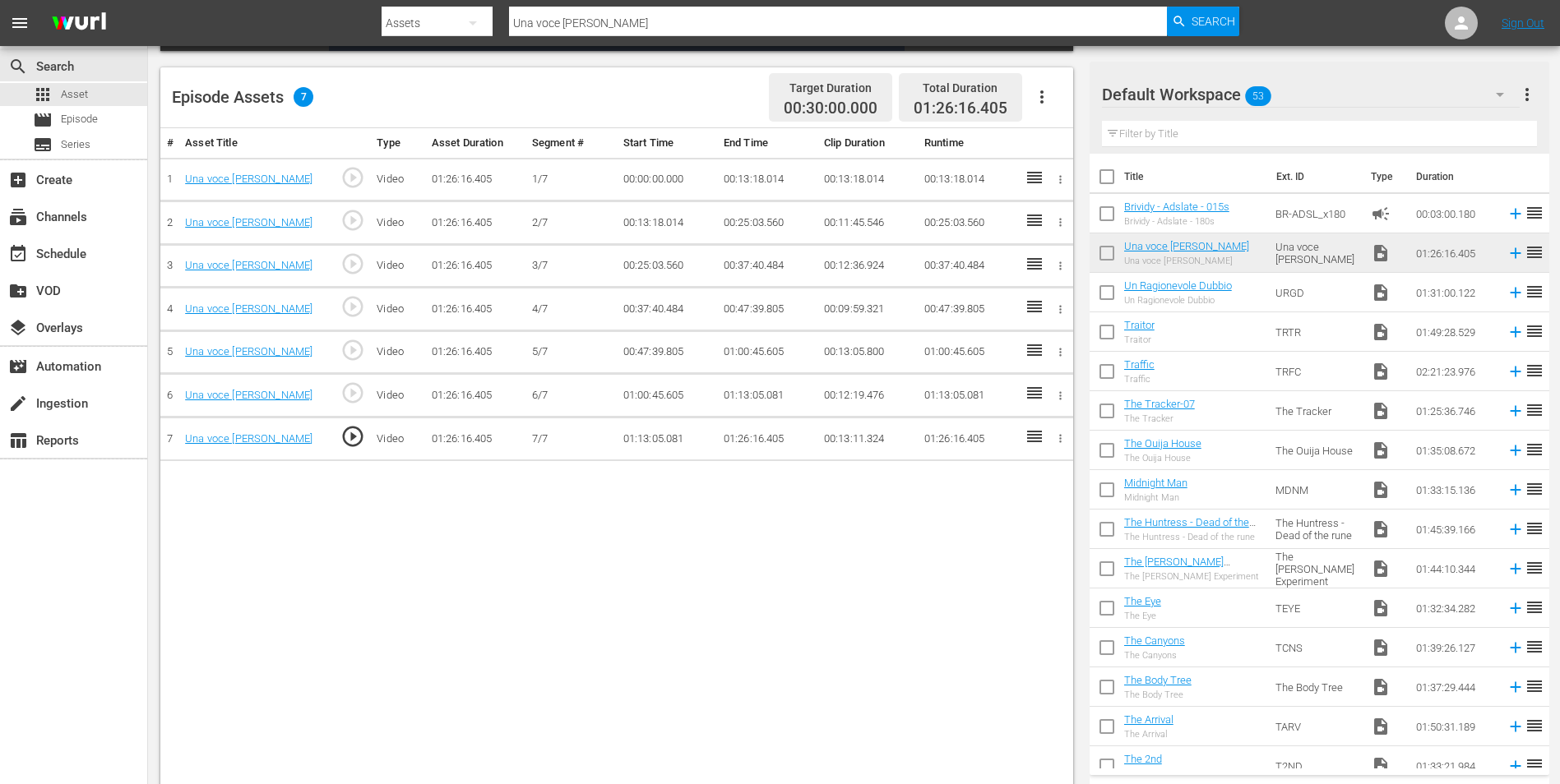
click at [748, 440] on td "01:26:16.405" at bounding box center [767, 439] width 100 height 44
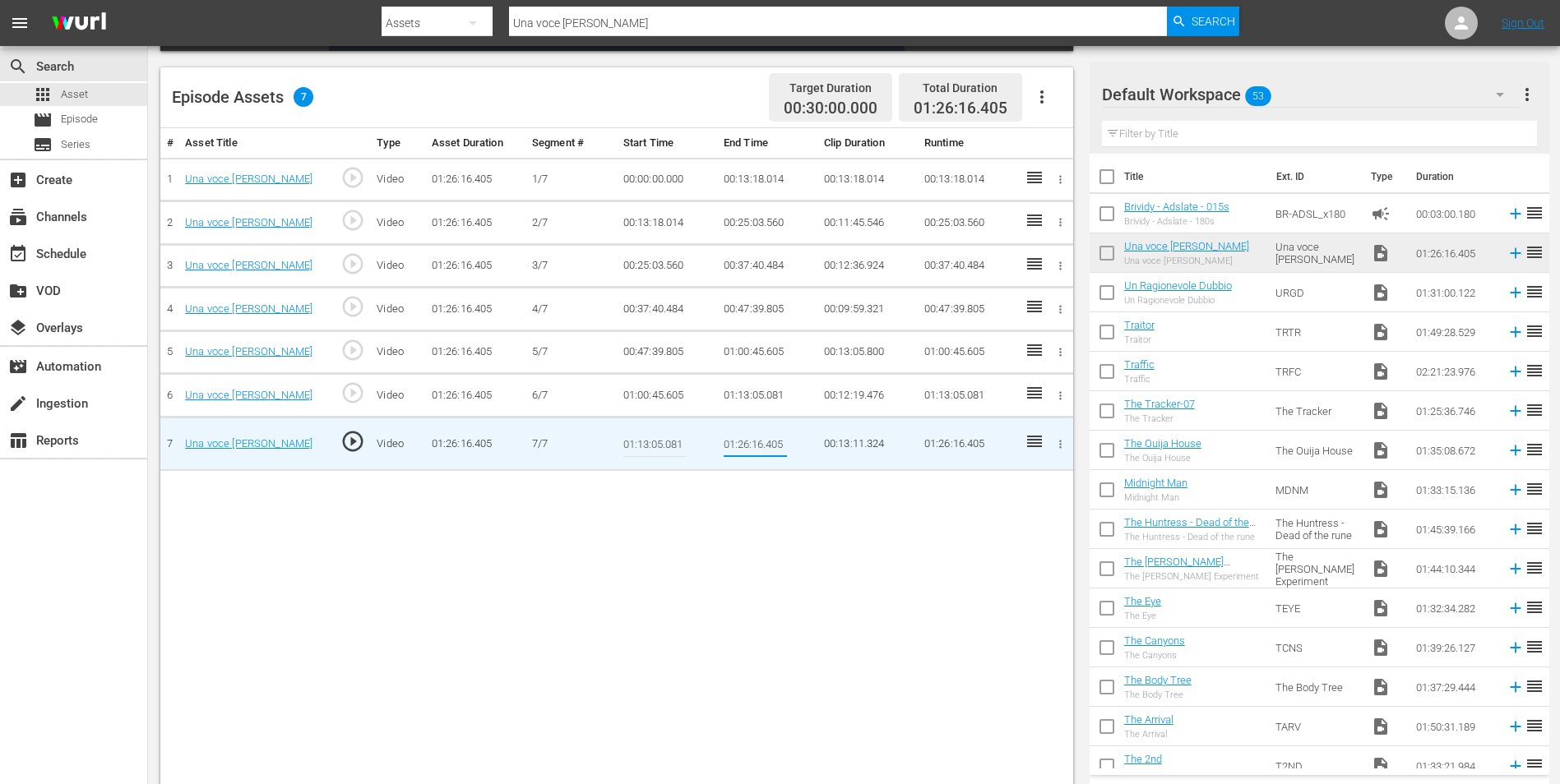
click at [745, 446] on input "01:26:16.405" at bounding box center [755, 443] width 63 height 40
click at [748, 443] on input "01:26:16.405" at bounding box center [755, 443] width 63 height 40
click at [758, 441] on input "01:23:16.405" at bounding box center [755, 443] width 63 height 40
drag, startPoint x: 753, startPoint y: 441, endPoint x: 763, endPoint y: 442, distance: 10.0
click at [763, 442] on input "01:23:16.405" at bounding box center [755, 443] width 63 height 40
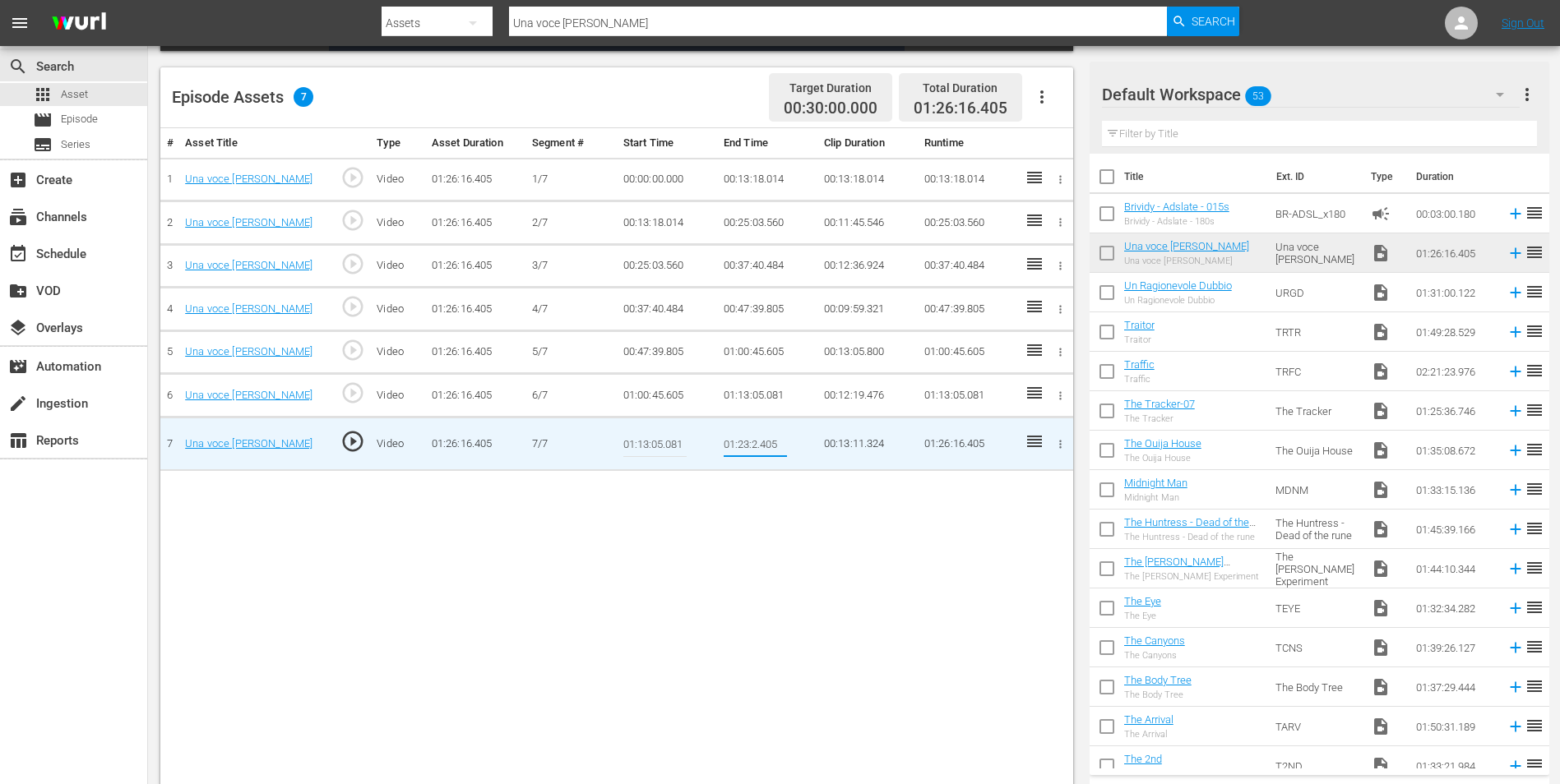
type input "01:23:20.405"
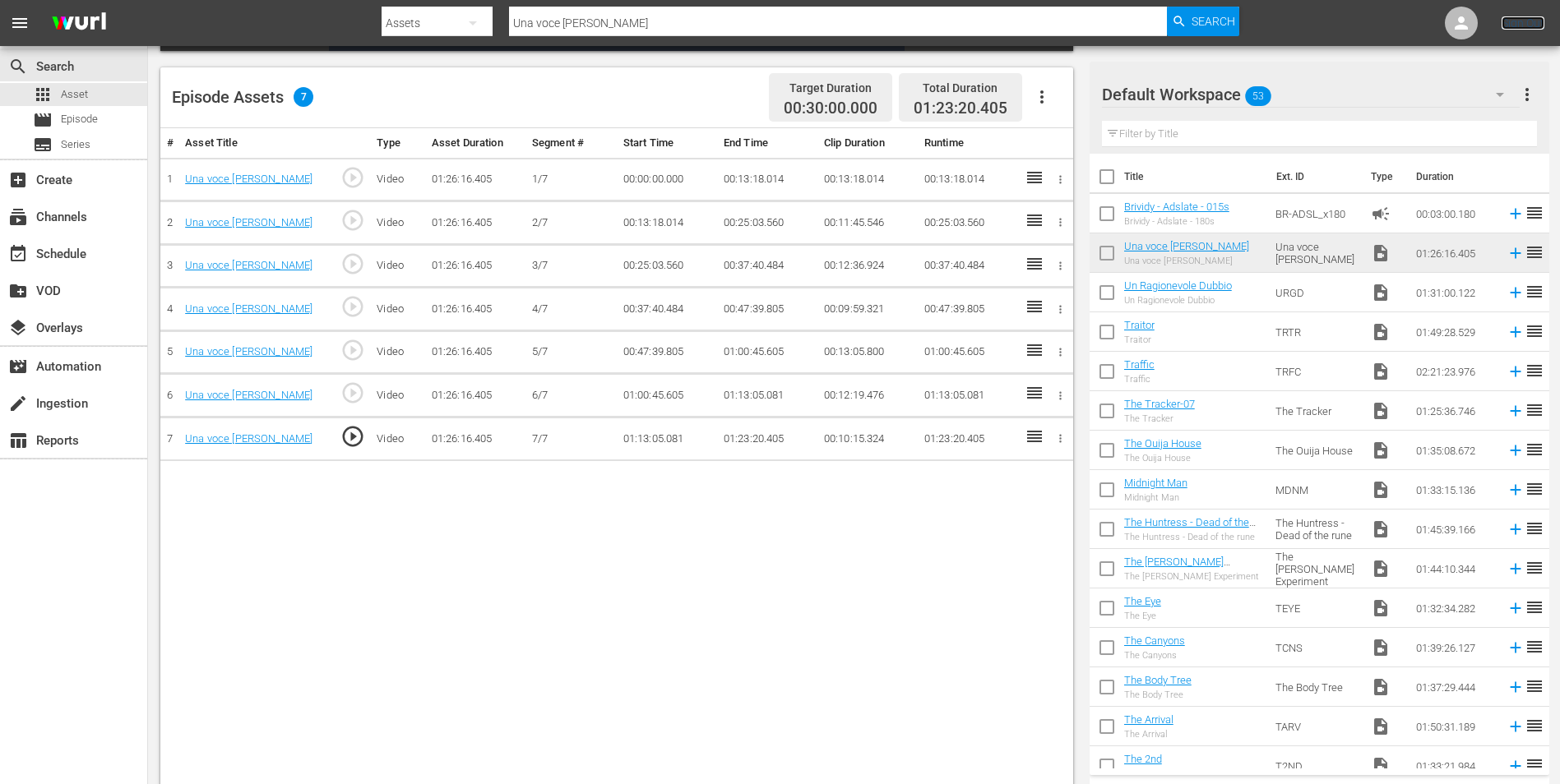
click at [1529, 25] on link "Sign Out" at bounding box center [1523, 24] width 43 height 13
